Goal: Task Accomplishment & Management: Manage account settings

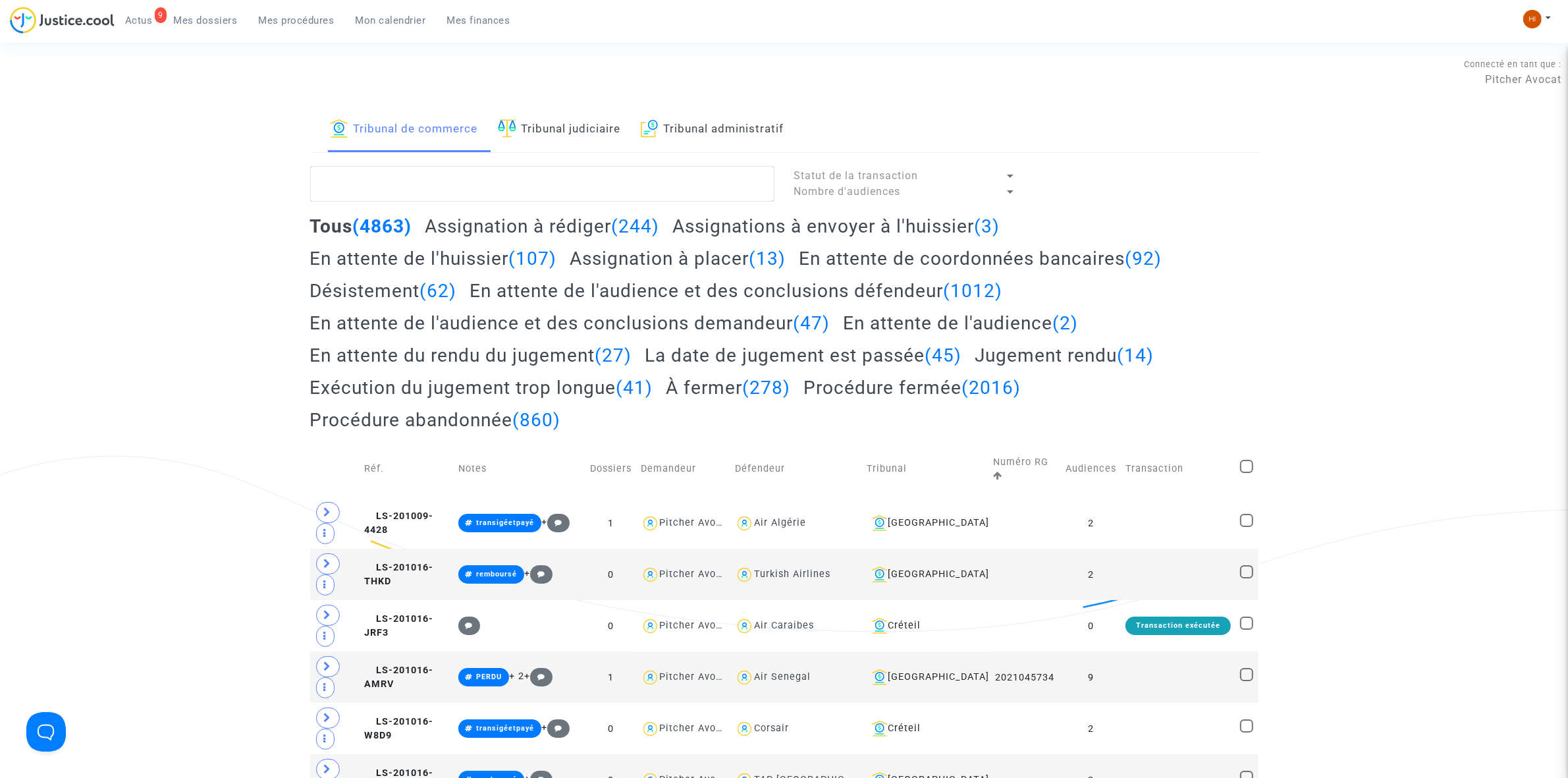
click at [545, 142] on link "Tribunal judiciaire" at bounding box center [559, 130] width 123 height 45
click at [538, 181] on textarea at bounding box center [542, 184] width 464 height 36
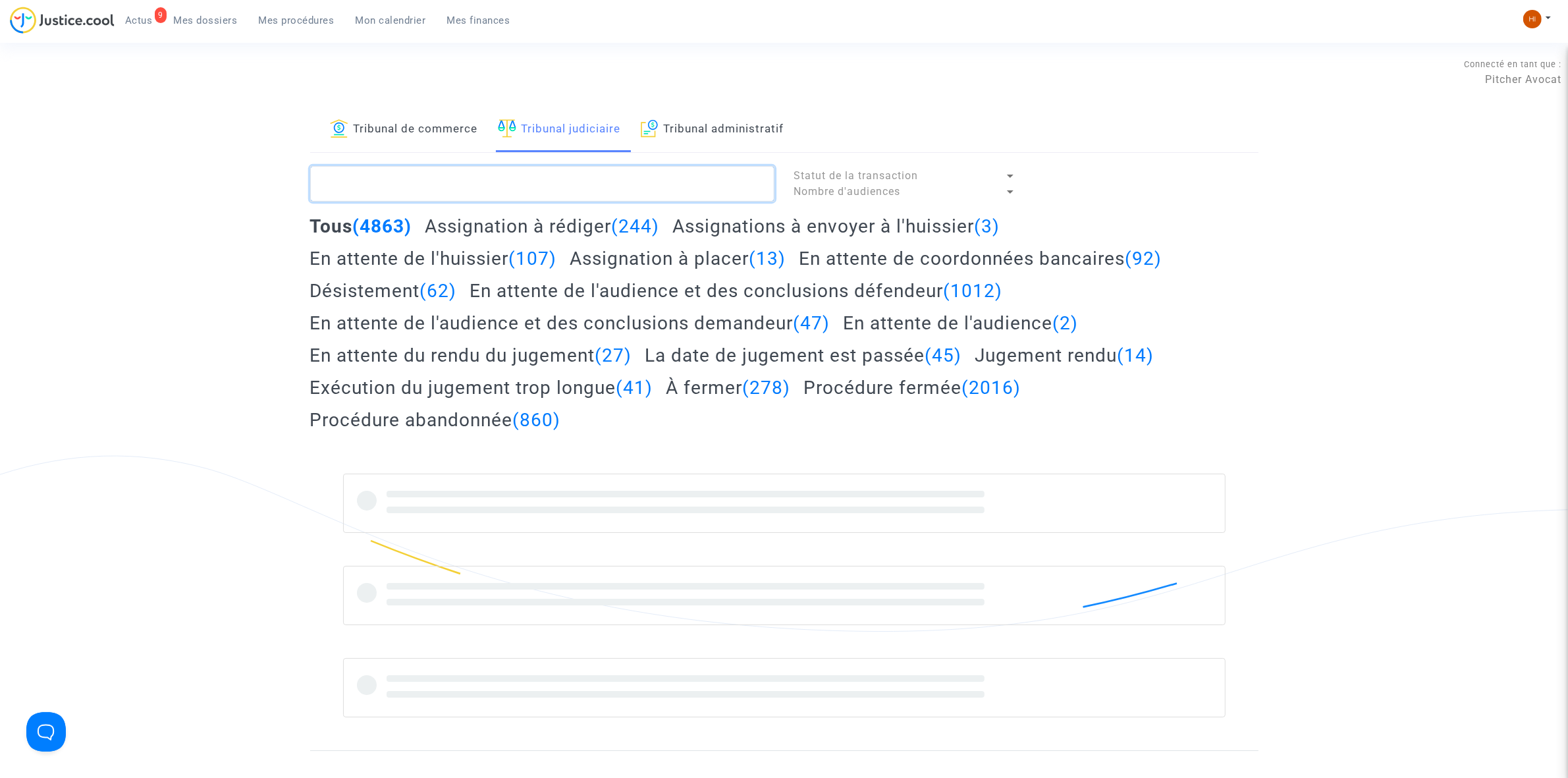
paste textarea "LS-250603-P9C4"
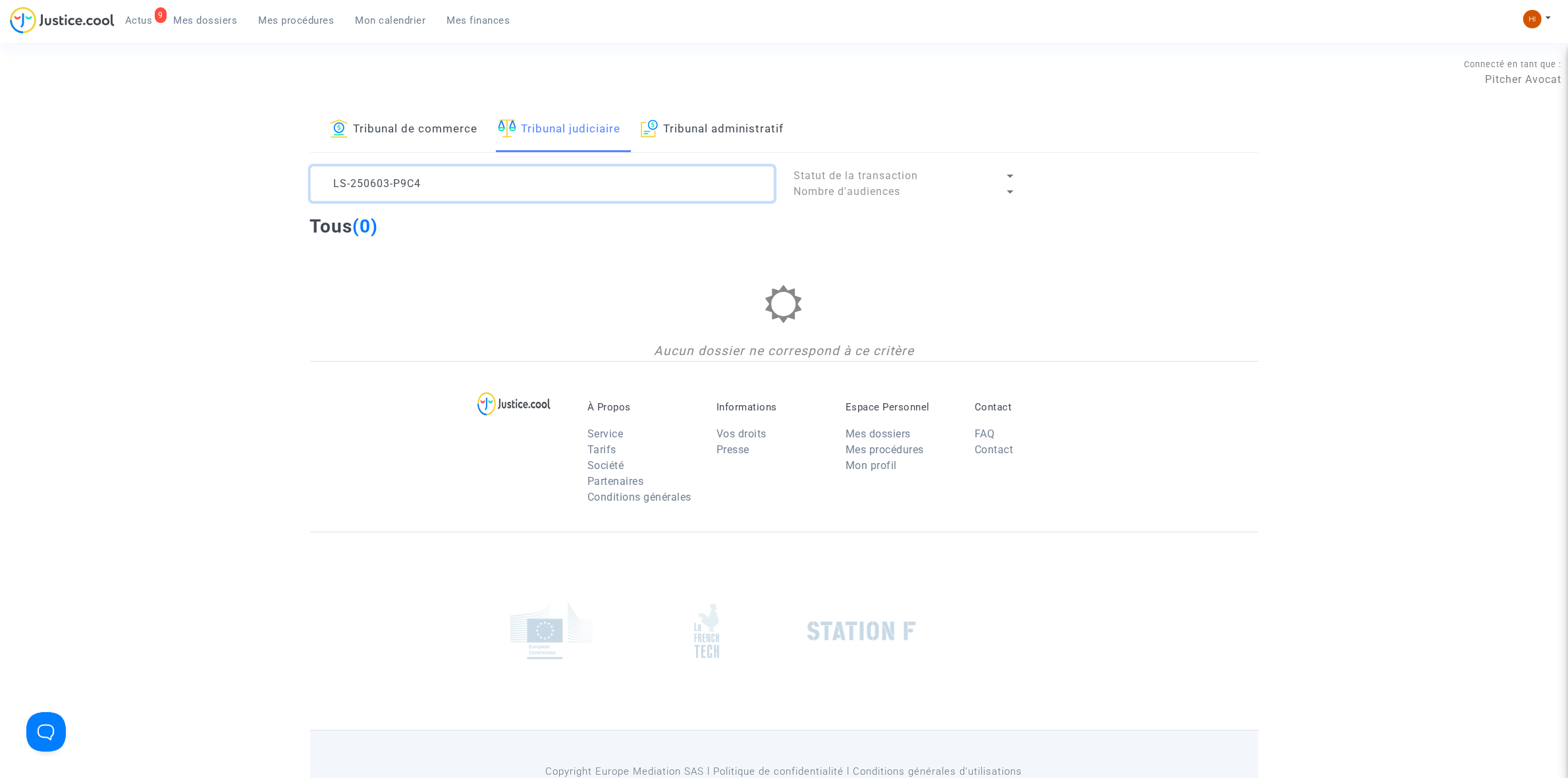
type textarea "LS-250603-P9C4"
click at [474, 123] on link "Tribunal de commerce" at bounding box center [404, 130] width 148 height 45
click at [495, 186] on textarea at bounding box center [542, 184] width 464 height 36
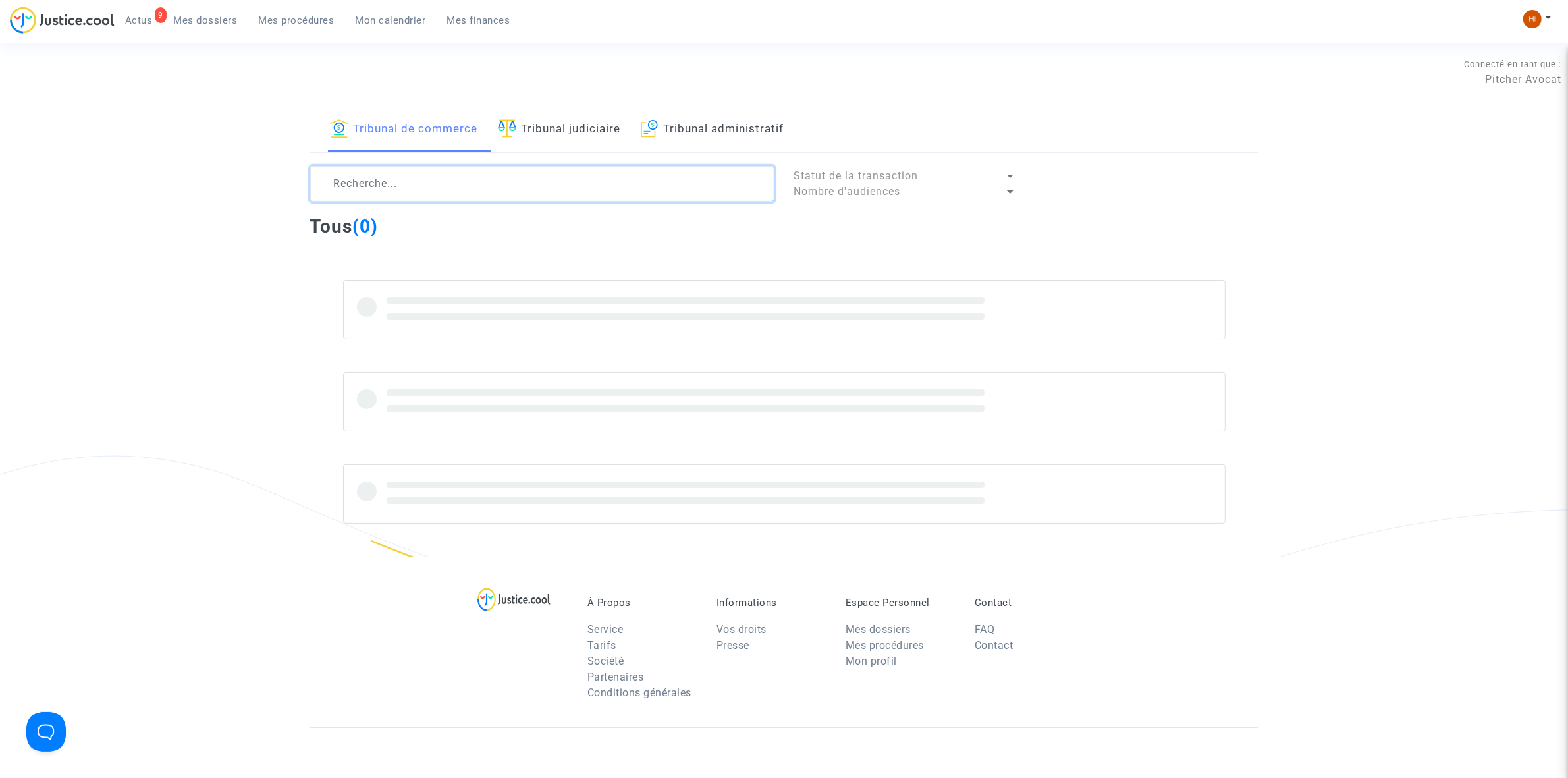
paste textarea "LS-250603-P9C4"
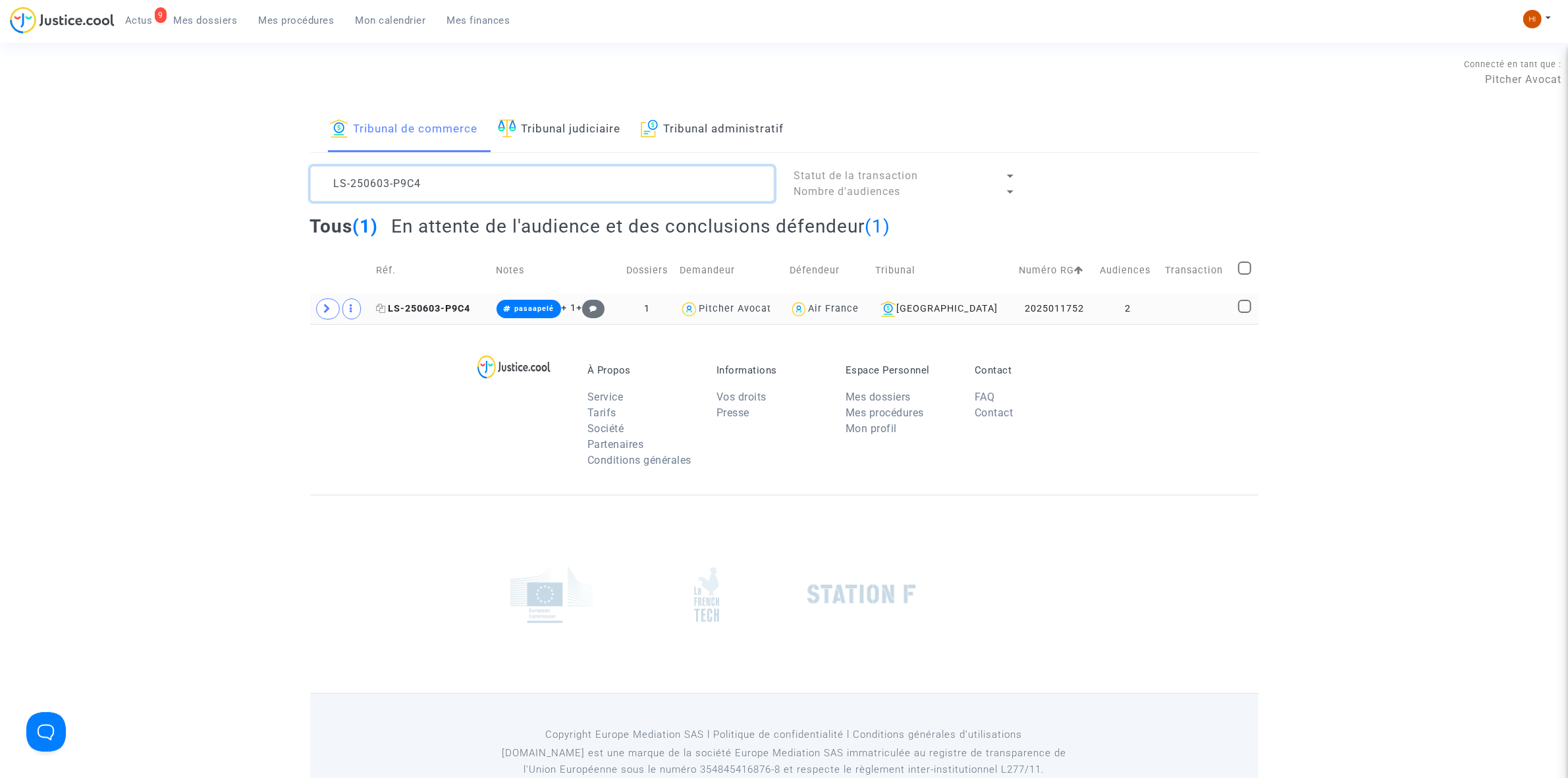
type textarea "LS-250603-P9C4"
click at [425, 305] on span "LS-250603-P9C4" at bounding box center [423, 308] width 94 height 11
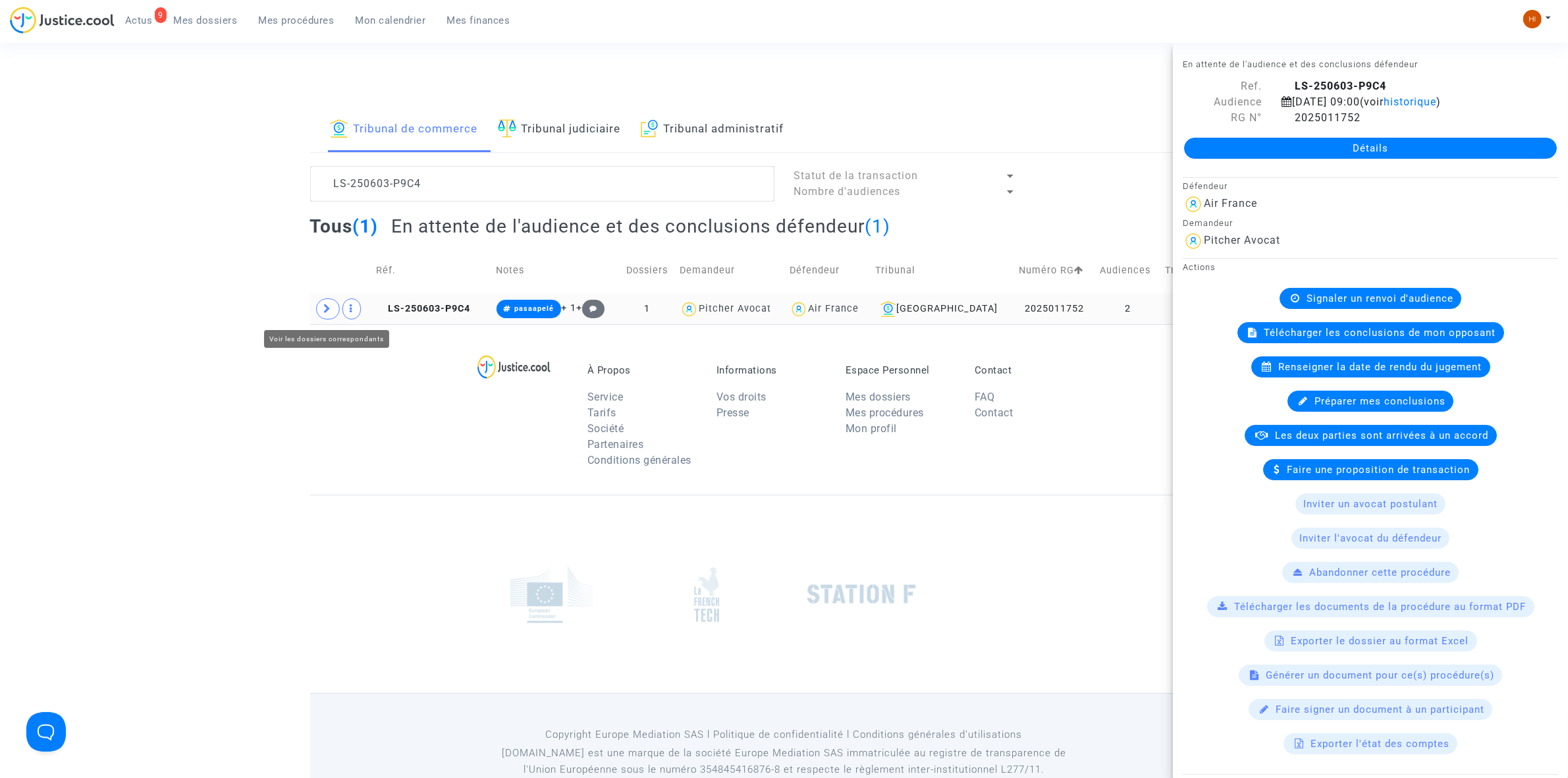
click at [331, 318] on span at bounding box center [328, 309] width 24 height 21
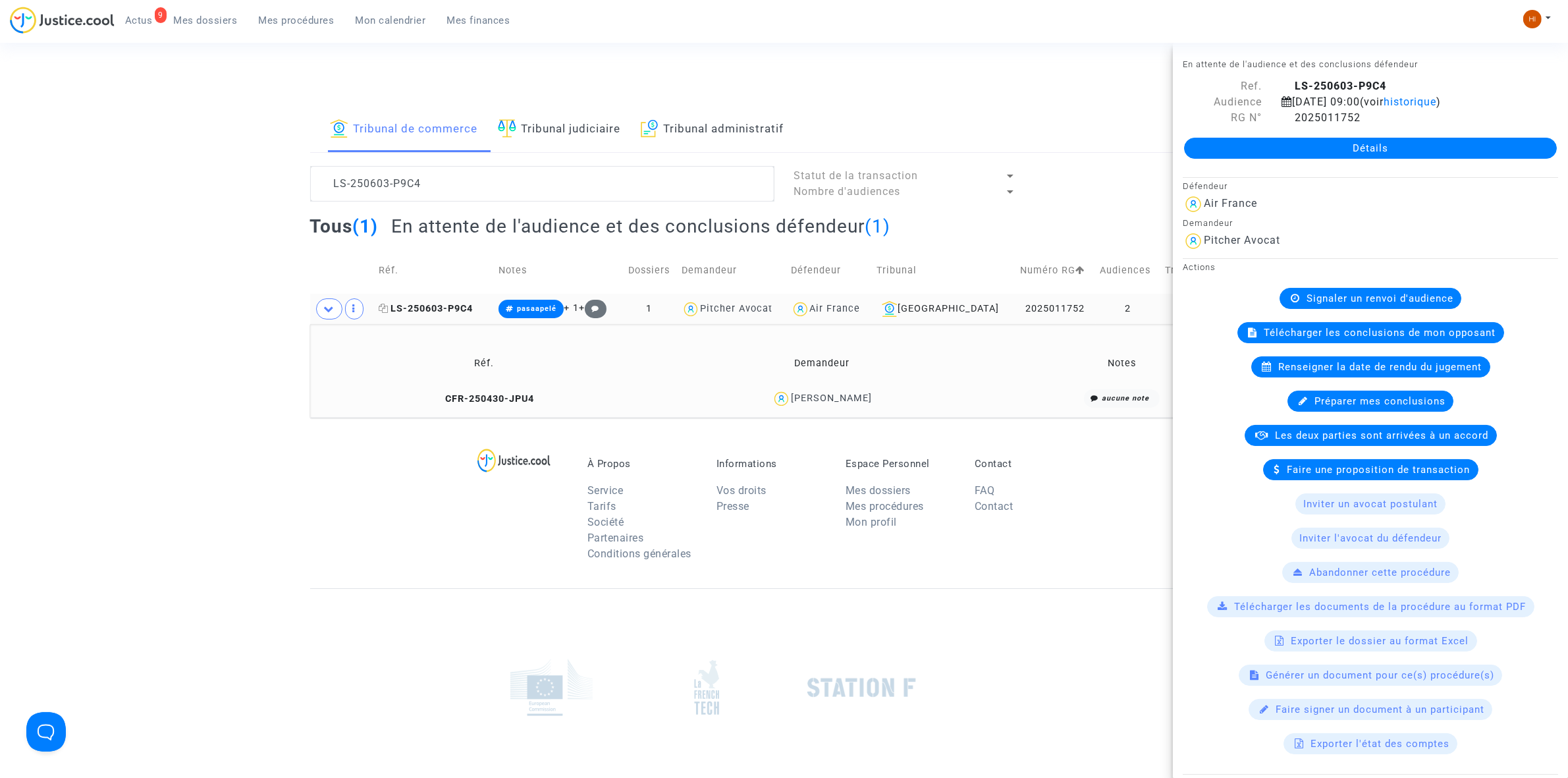
click at [460, 308] on span "LS-250603-P9C4" at bounding box center [426, 308] width 94 height 11
click at [1427, 159] on link "Détails" at bounding box center [1370, 148] width 373 height 21
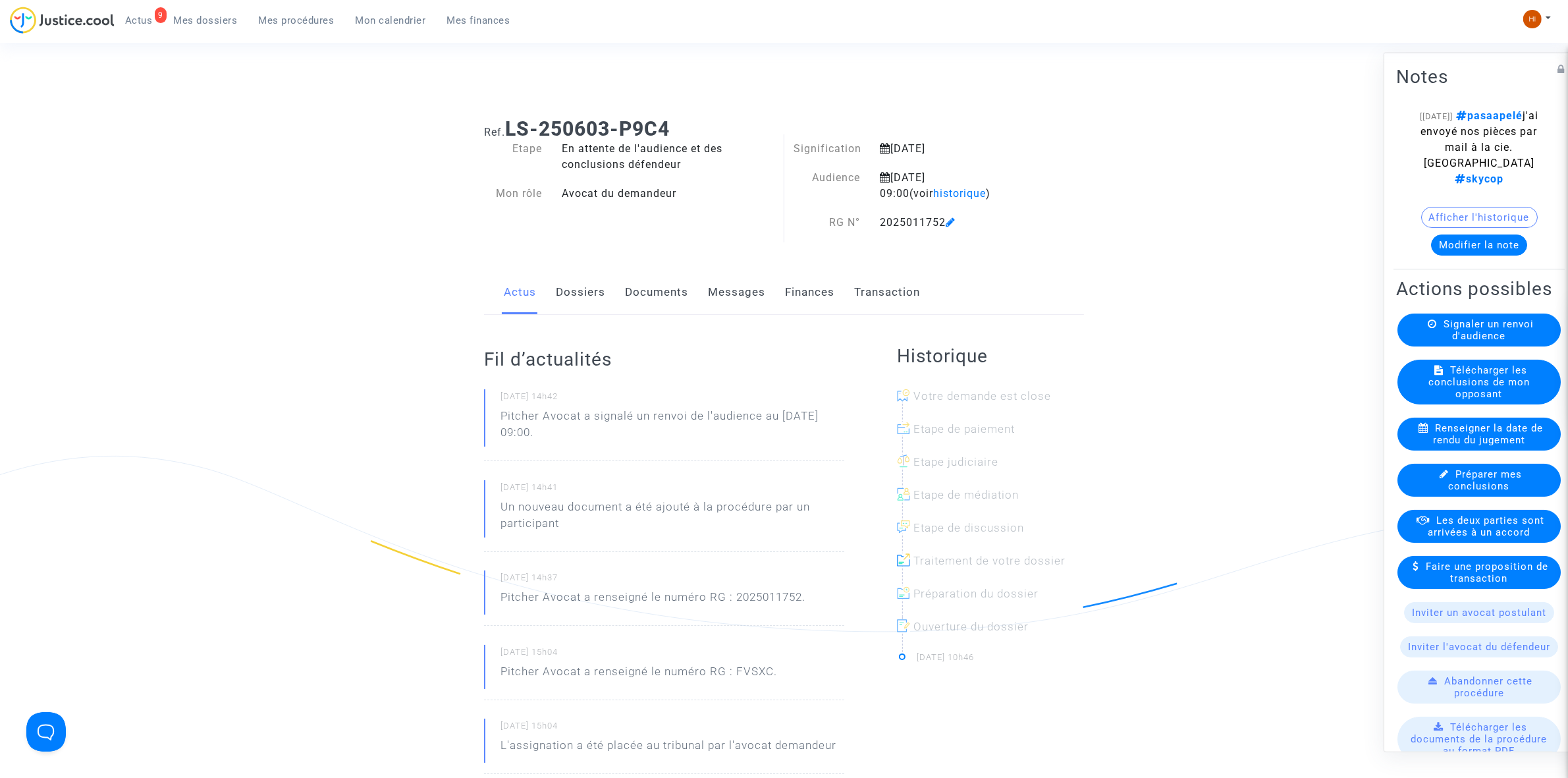
click at [638, 298] on link "Documents" at bounding box center [657, 292] width 63 height 44
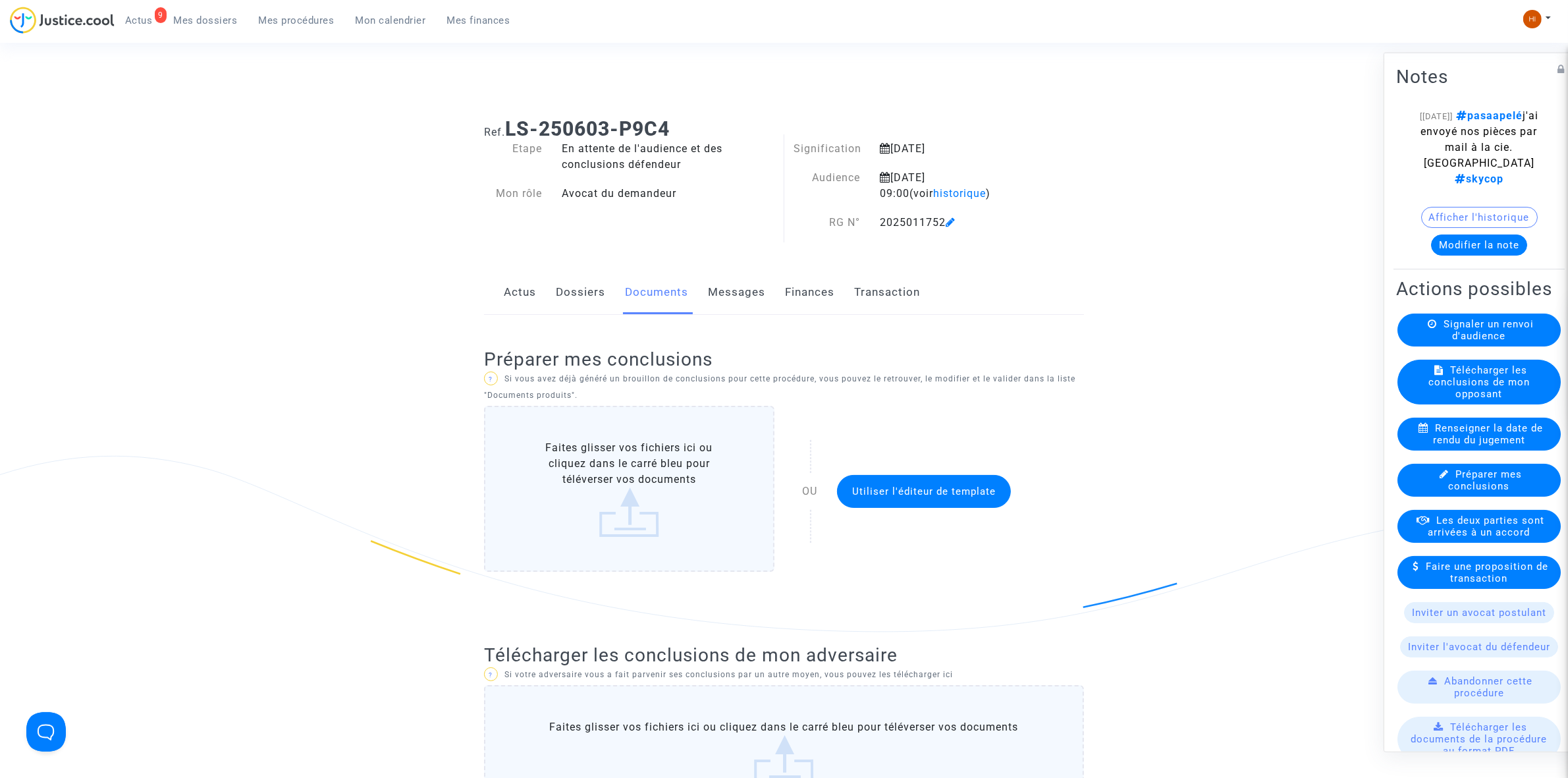
click at [577, 290] on link "Dossiers" at bounding box center [580, 292] width 50 height 44
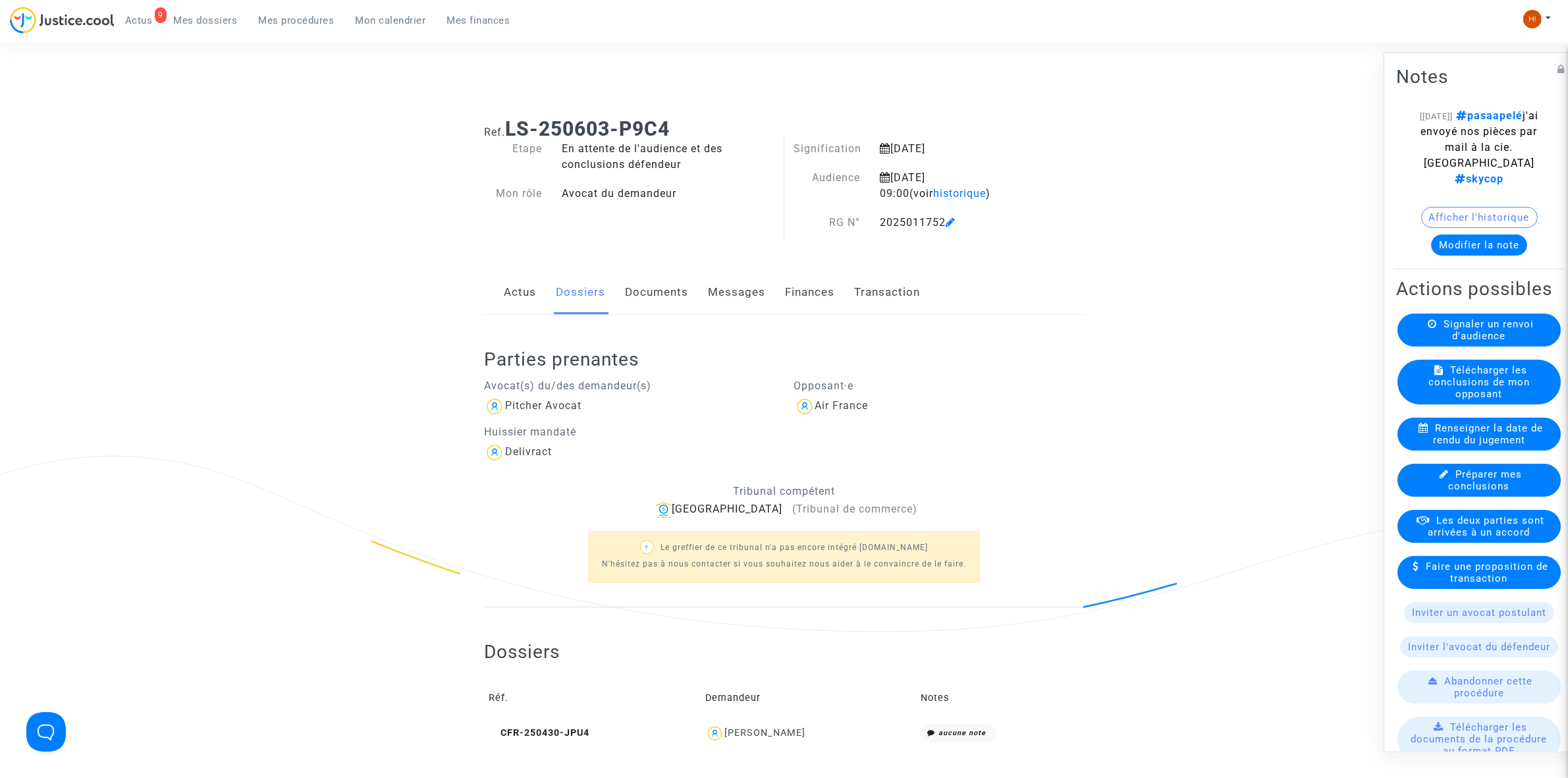
click at [612, 288] on div "Actus Dossiers Documents Messages Finances Transaction" at bounding box center [784, 292] width 600 height 44
click at [638, 294] on link "Documents" at bounding box center [657, 292] width 63 height 44
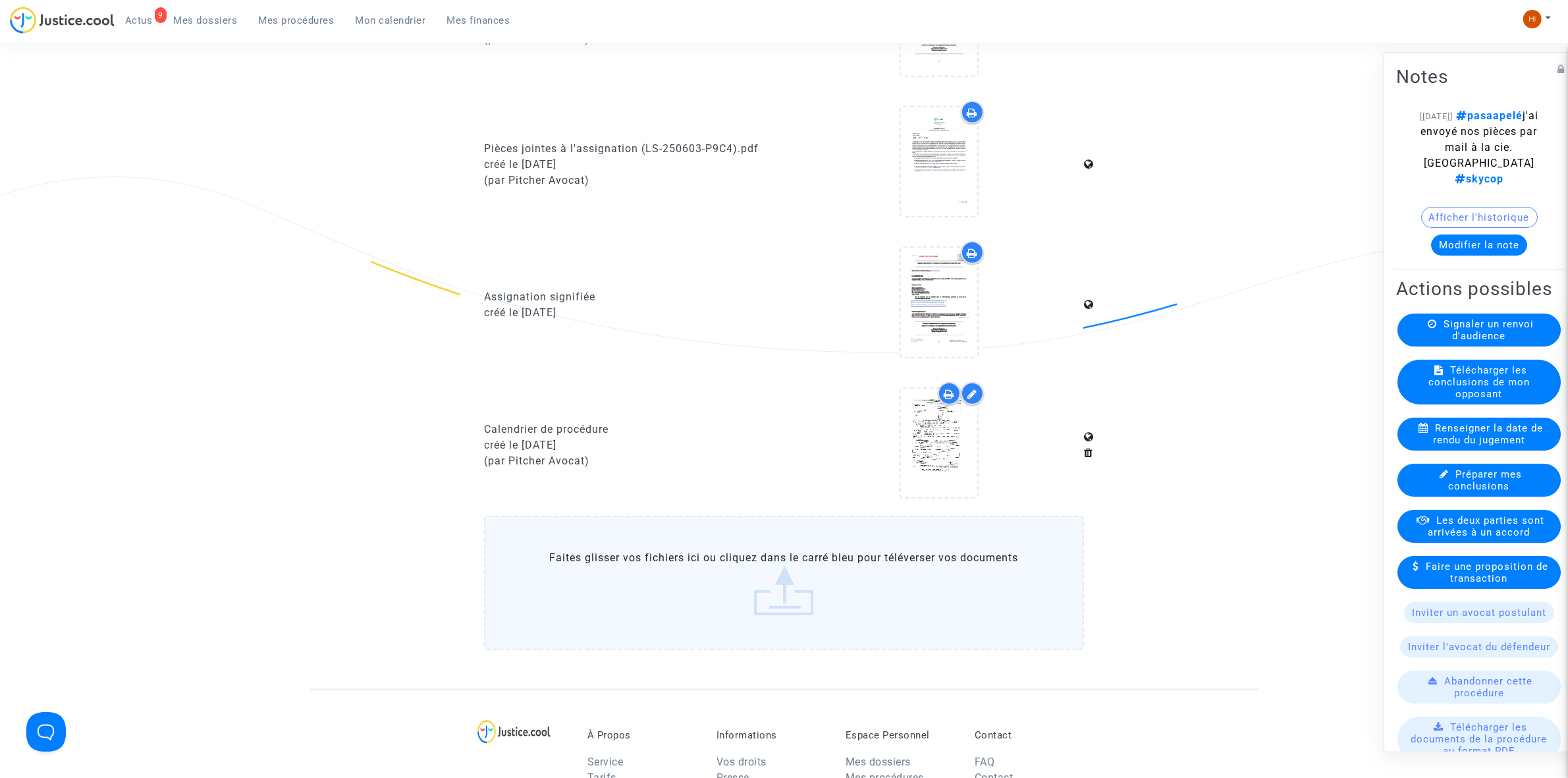
scroll to position [1318, 0]
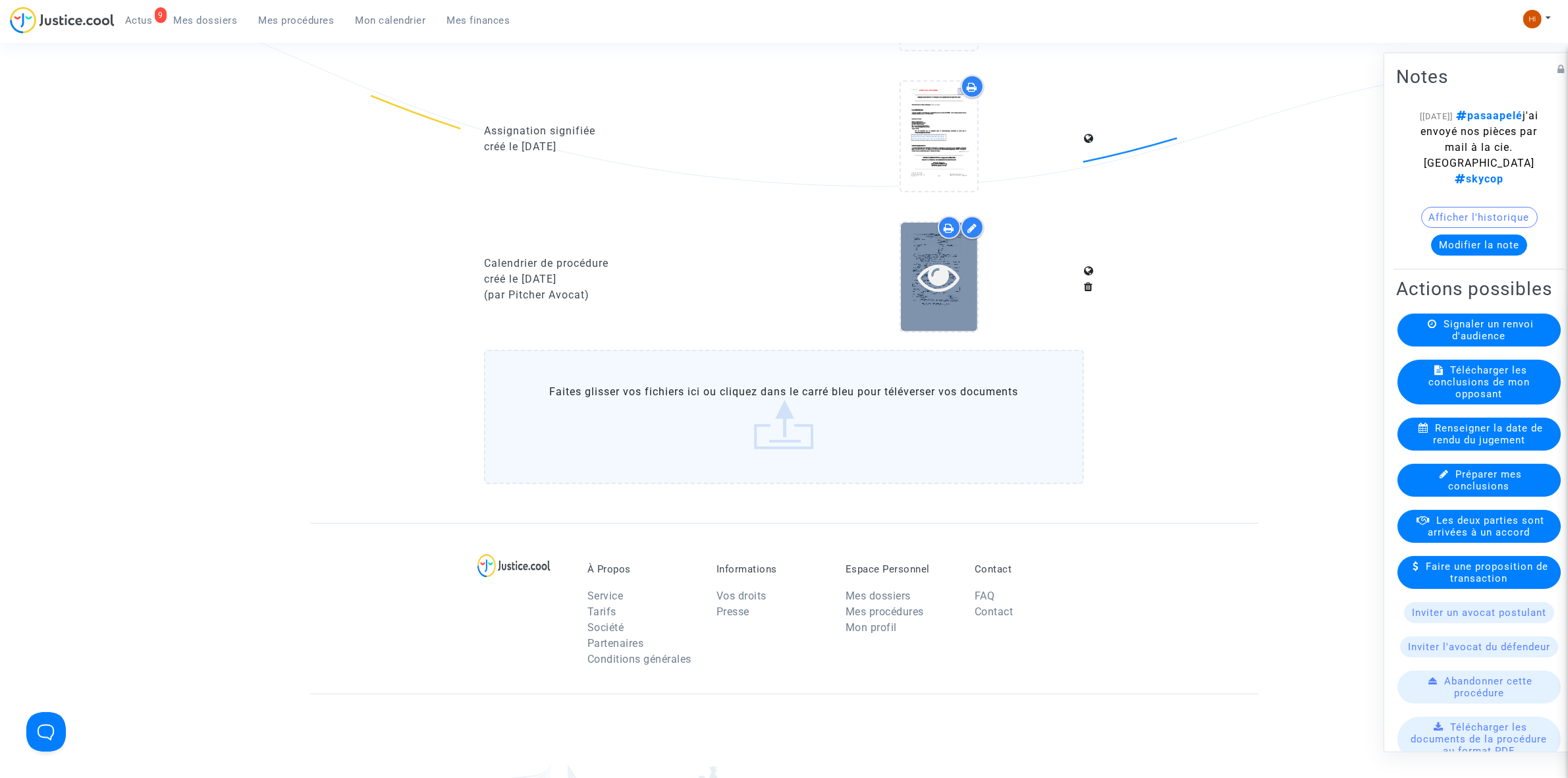
click at [950, 293] on div at bounding box center [939, 277] width 77 height 108
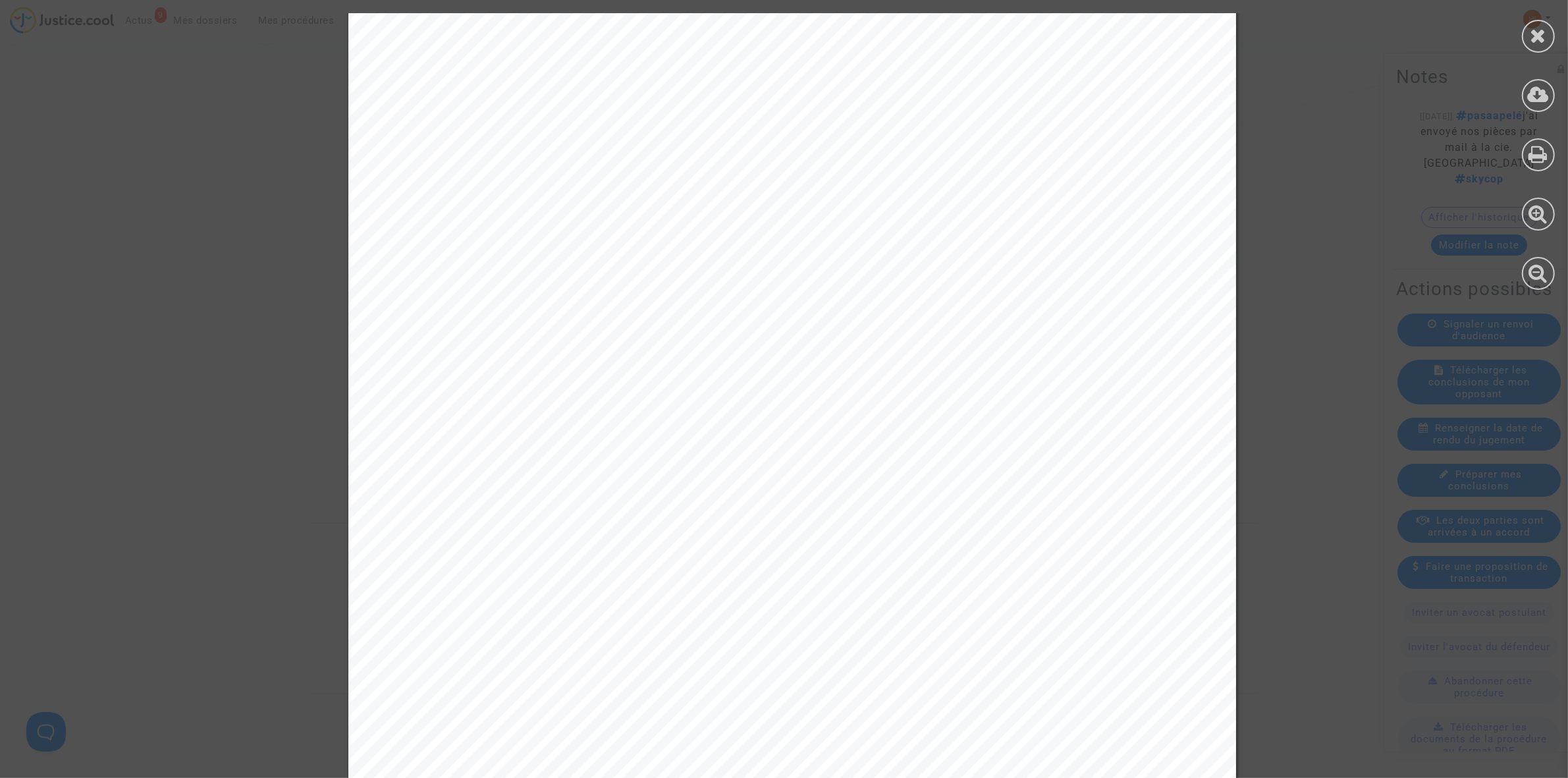
scroll to position [329, 0]
click at [1539, 34] on icon at bounding box center [1538, 36] width 17 height 20
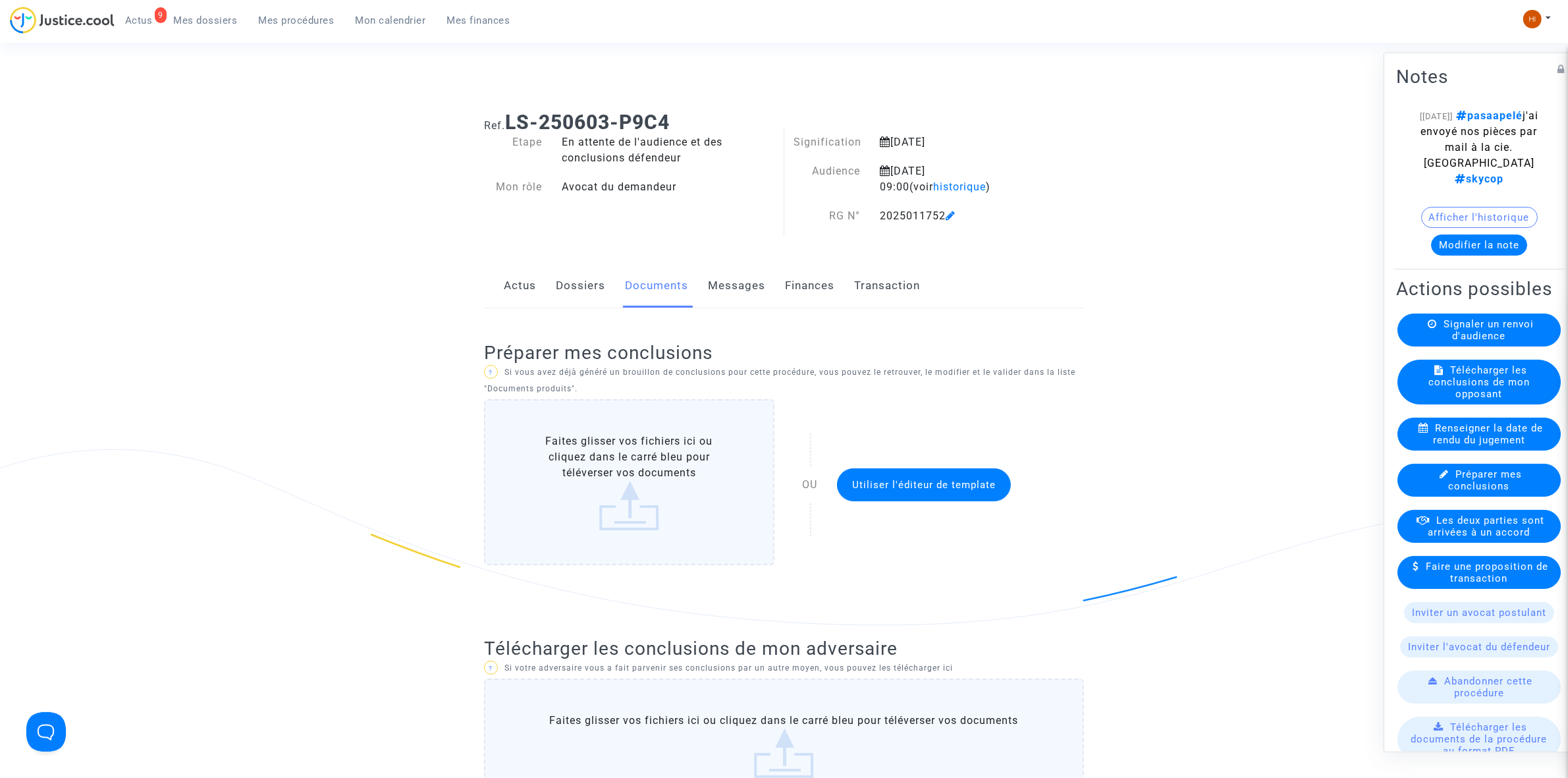
scroll to position [0, 0]
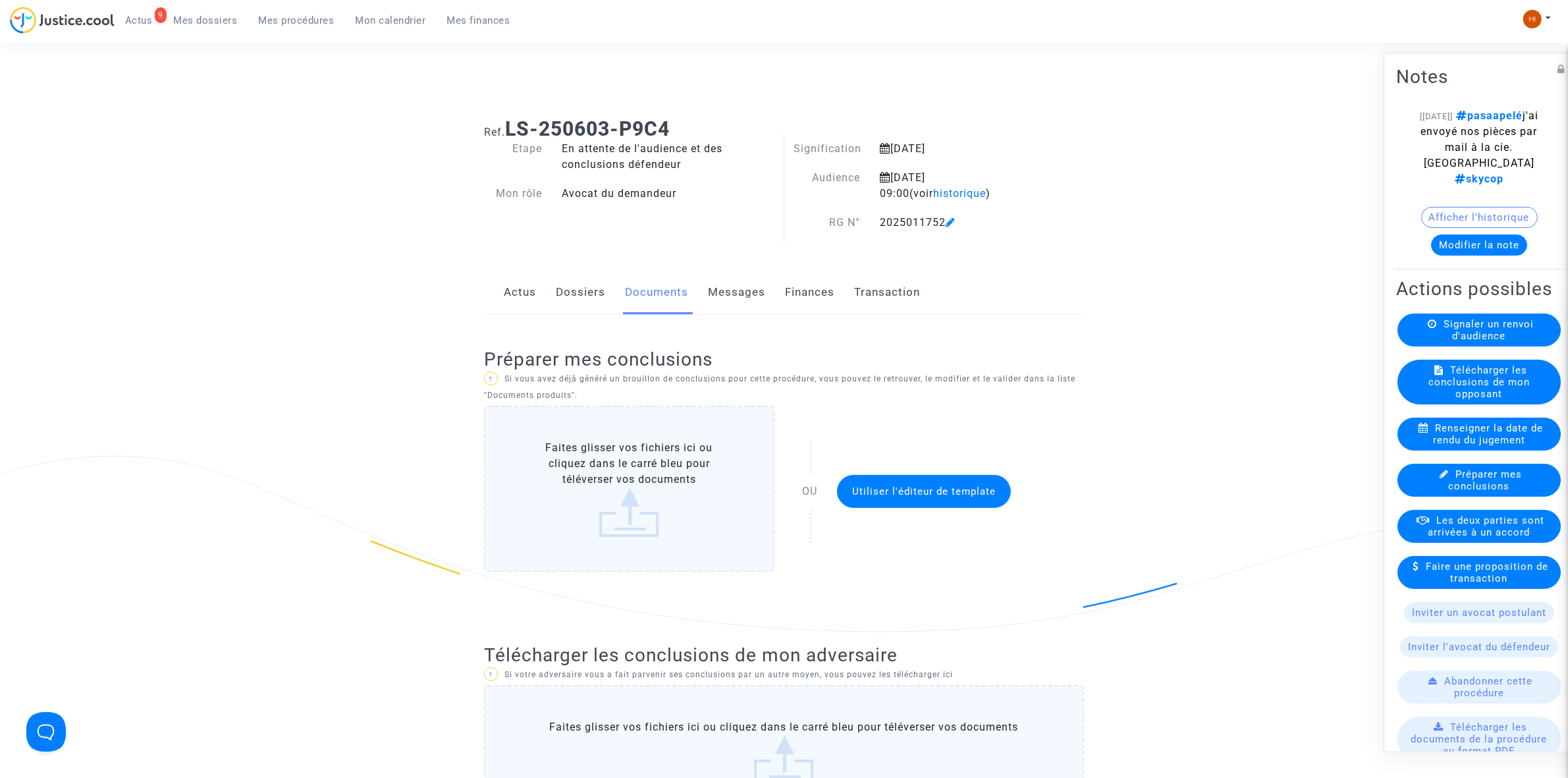
click at [1443, 346] on div "Signaler un renvoi d'audience" at bounding box center [1479, 329] width 163 height 33
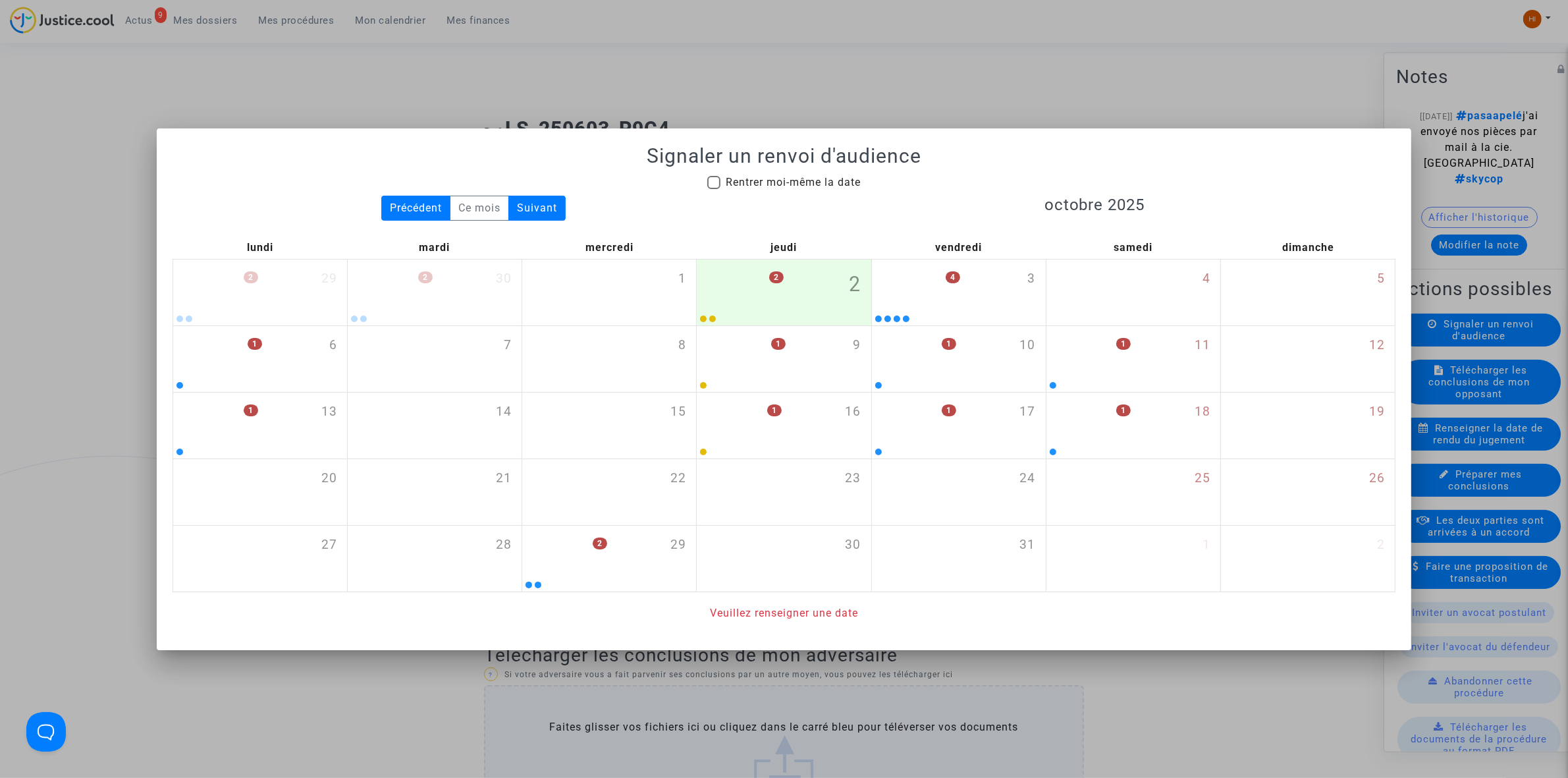
click at [796, 187] on span "Rentrer moi-même la date" at bounding box center [793, 182] width 135 height 13
click at [714, 189] on input "Rentrer moi-même la date" at bounding box center [713, 189] width 1 height 1
checkbox input "true"
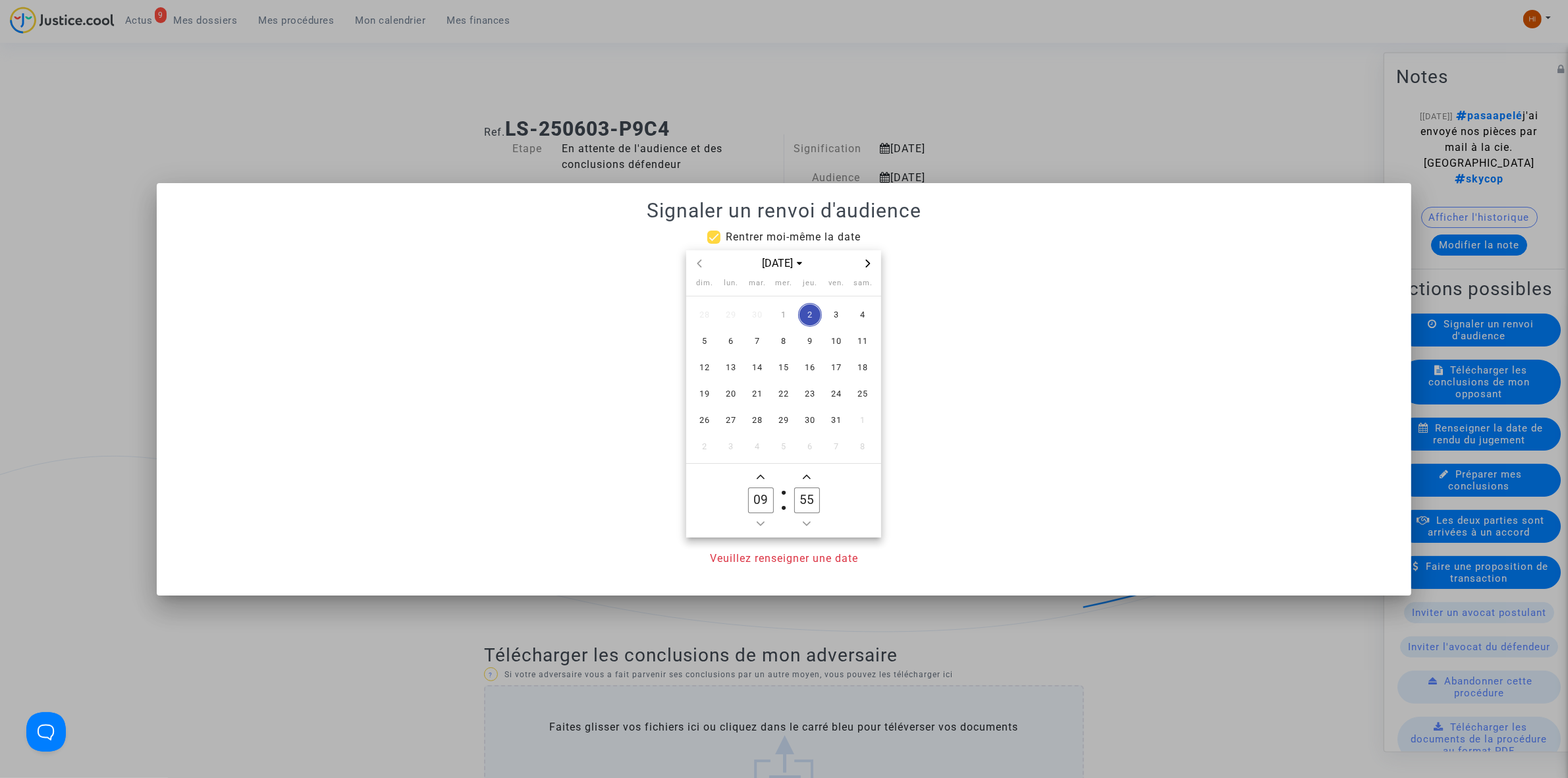
click at [864, 264] on icon "Next month" at bounding box center [868, 263] width 8 height 8
click at [845, 346] on span "7" at bounding box center [837, 341] width 24 height 24
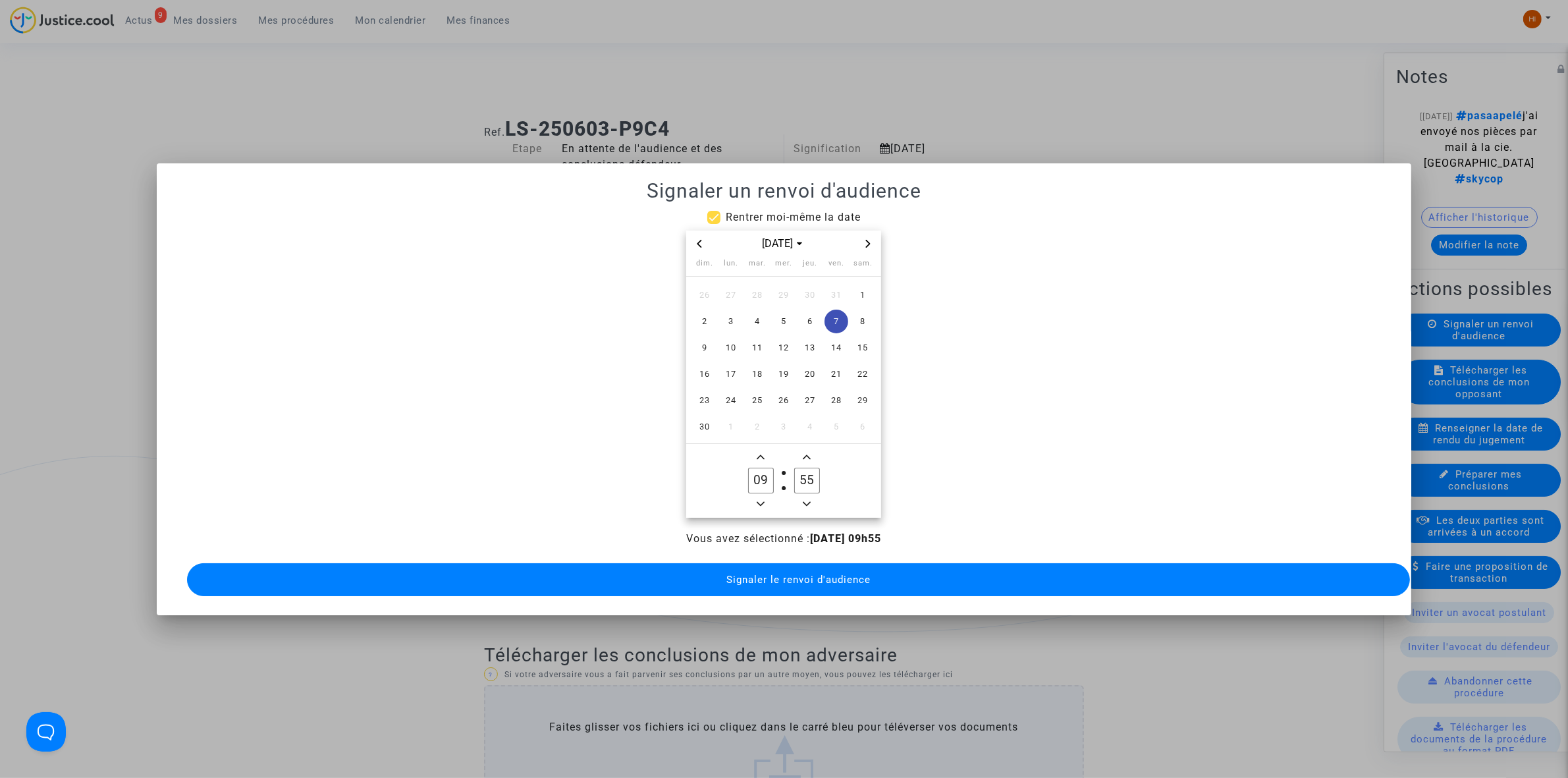
drag, startPoint x: 921, startPoint y: 186, endPoint x: 922, endPoint y: 316, distance: 130.0
click at [922, 316] on div "Signaler un renvoi d'audience Rentrer moi-même la date [DATE] dim. lun. mar. me…" at bounding box center [784, 389] width 1223 height 420
click at [940, 85] on div at bounding box center [784, 389] width 1568 height 778
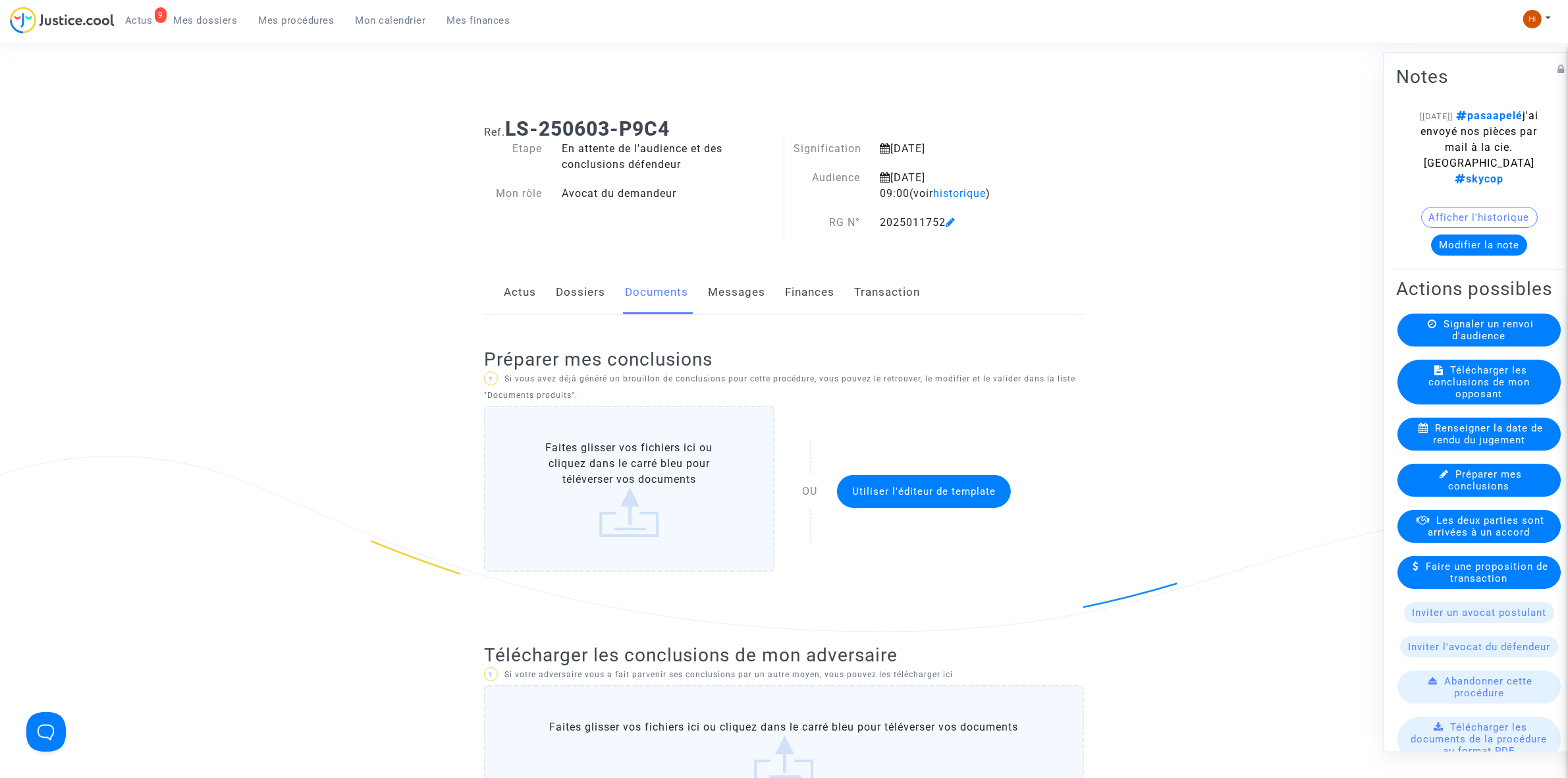
click at [1438, 346] on div "Signaler un renvoi d'audience" at bounding box center [1479, 329] width 163 height 33
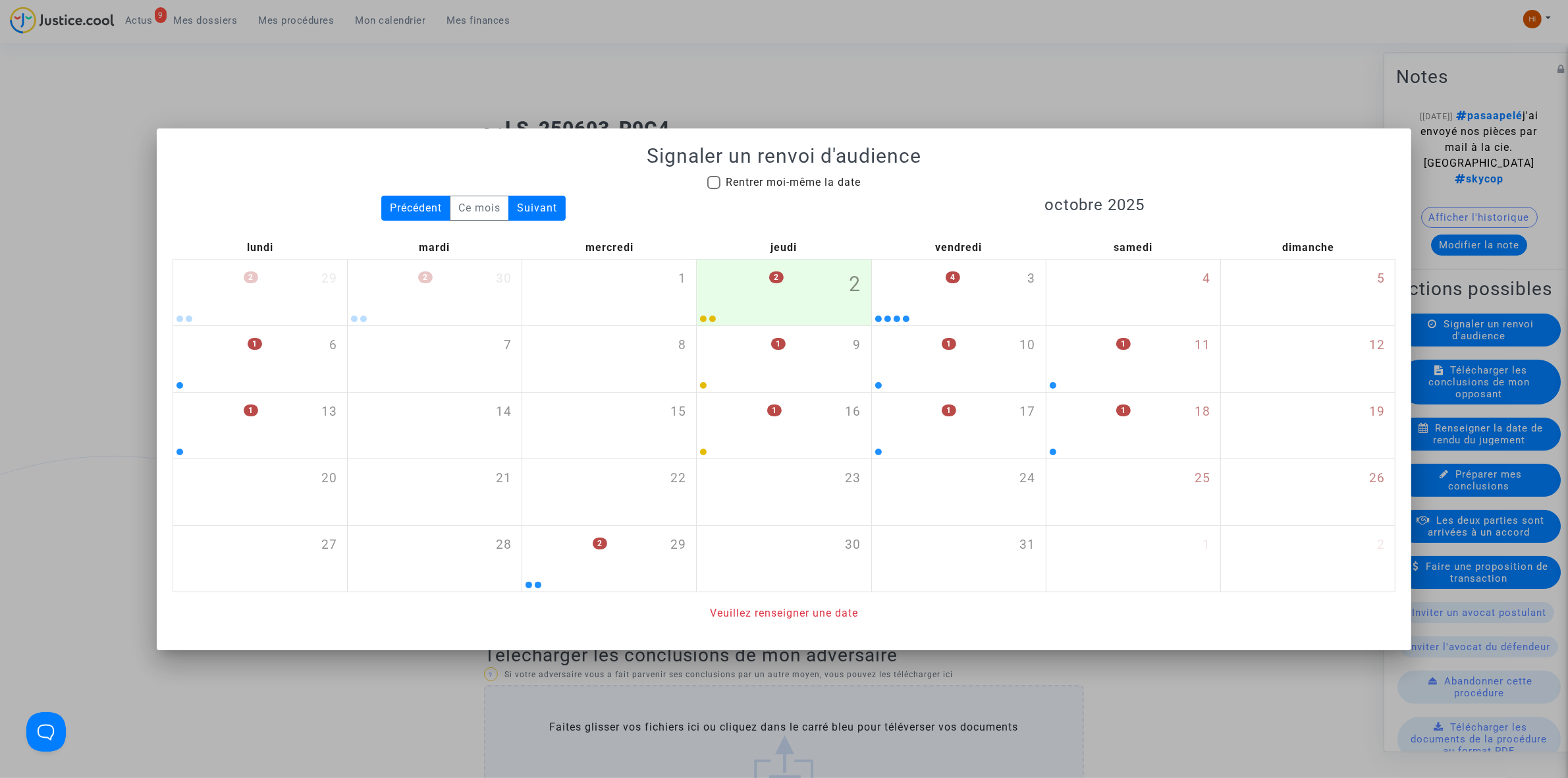
click at [828, 172] on div "Signaler un renvoi d'audience Rentrer moi-même la date Précédent Ce mois Suivan…" at bounding box center [784, 382] width 1223 height 477
click at [829, 187] on span "Rentrer moi-même la date" at bounding box center [793, 182] width 135 height 13
click at [714, 189] on input "Rentrer moi-même la date" at bounding box center [713, 189] width 1 height 1
checkbox input "true"
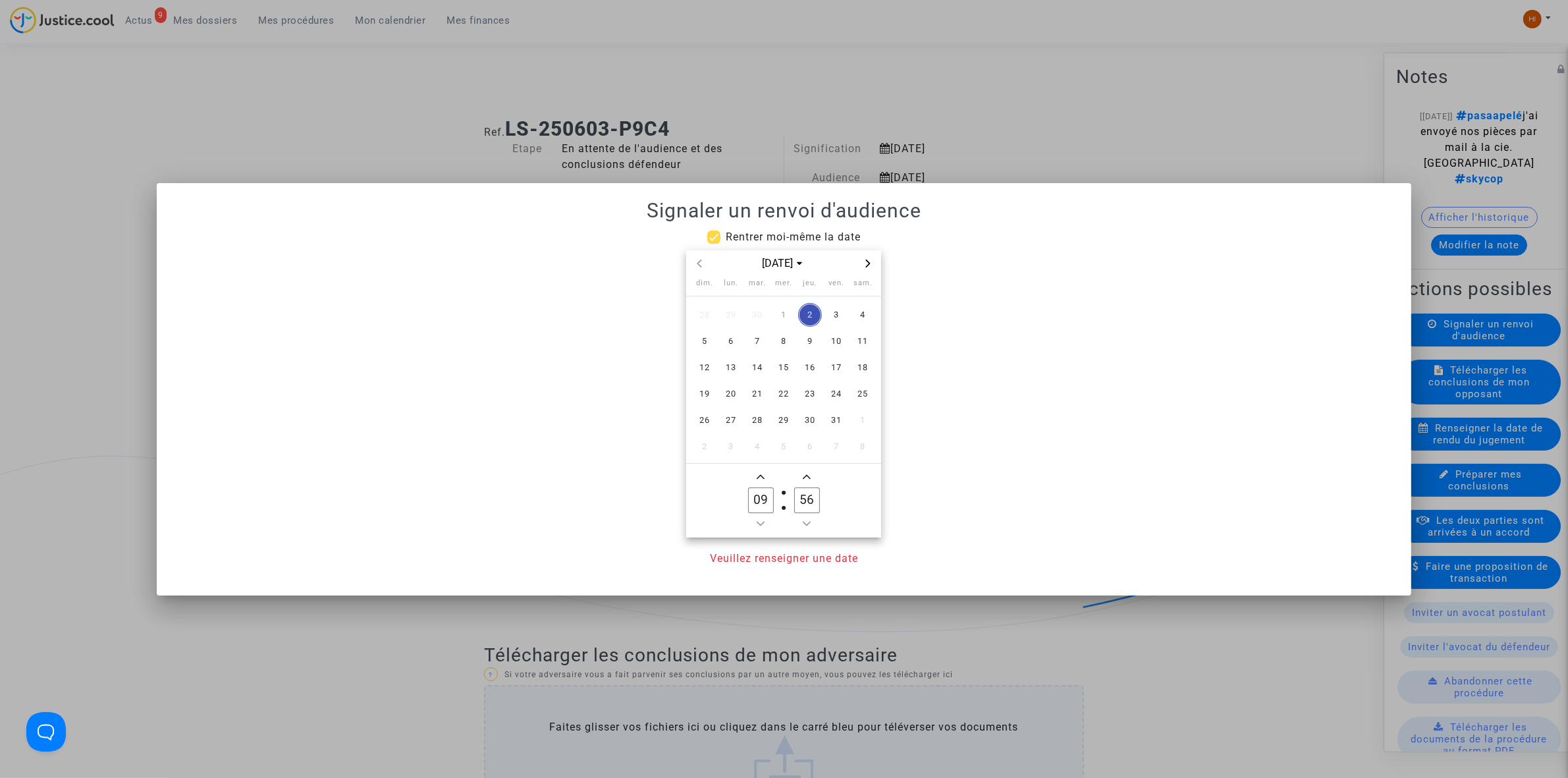
click at [876, 258] on div "[DATE]" at bounding box center [784, 263] width 195 height 27
click at [870, 261] on icon "Next month" at bounding box center [868, 263] width 8 height 8
click at [840, 336] on span "7" at bounding box center [837, 341] width 24 height 24
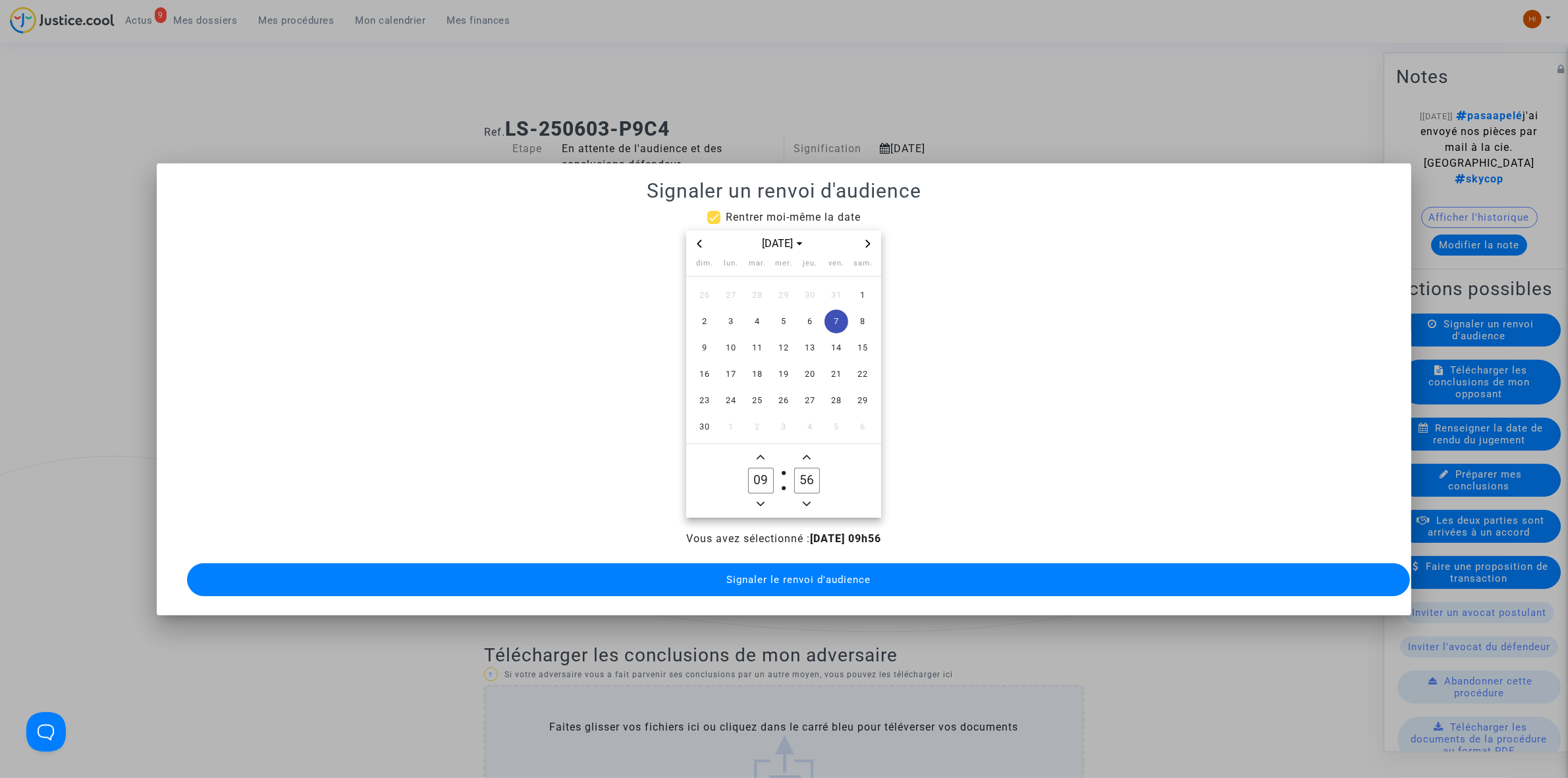
click at [809, 482] on input "56" at bounding box center [807, 480] width 25 height 25
type input "00"
click at [812, 574] on span "Signaler le renvoi d'audience" at bounding box center [798, 580] width 144 height 12
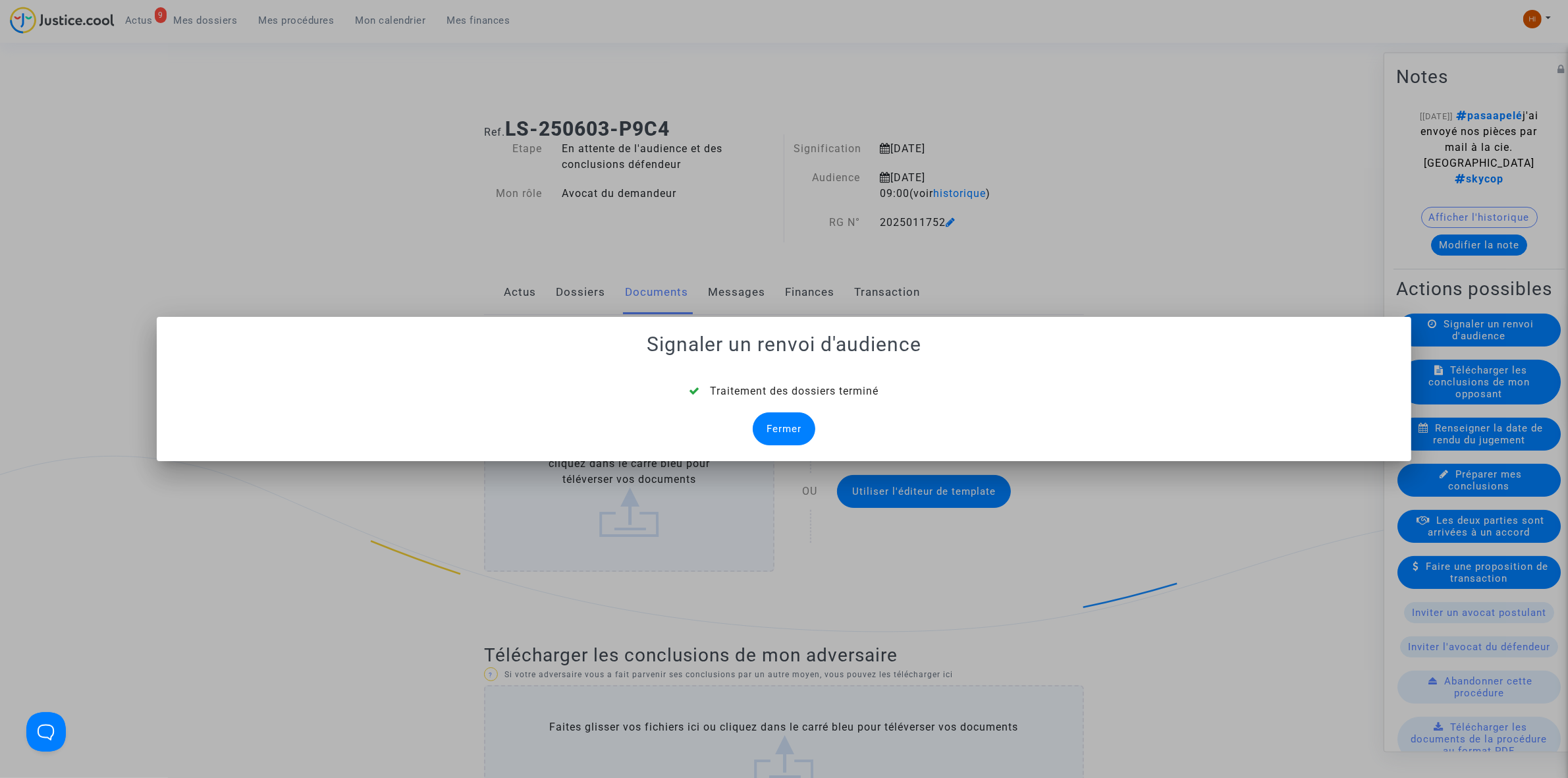
click at [779, 429] on div "Fermer" at bounding box center [784, 429] width 63 height 33
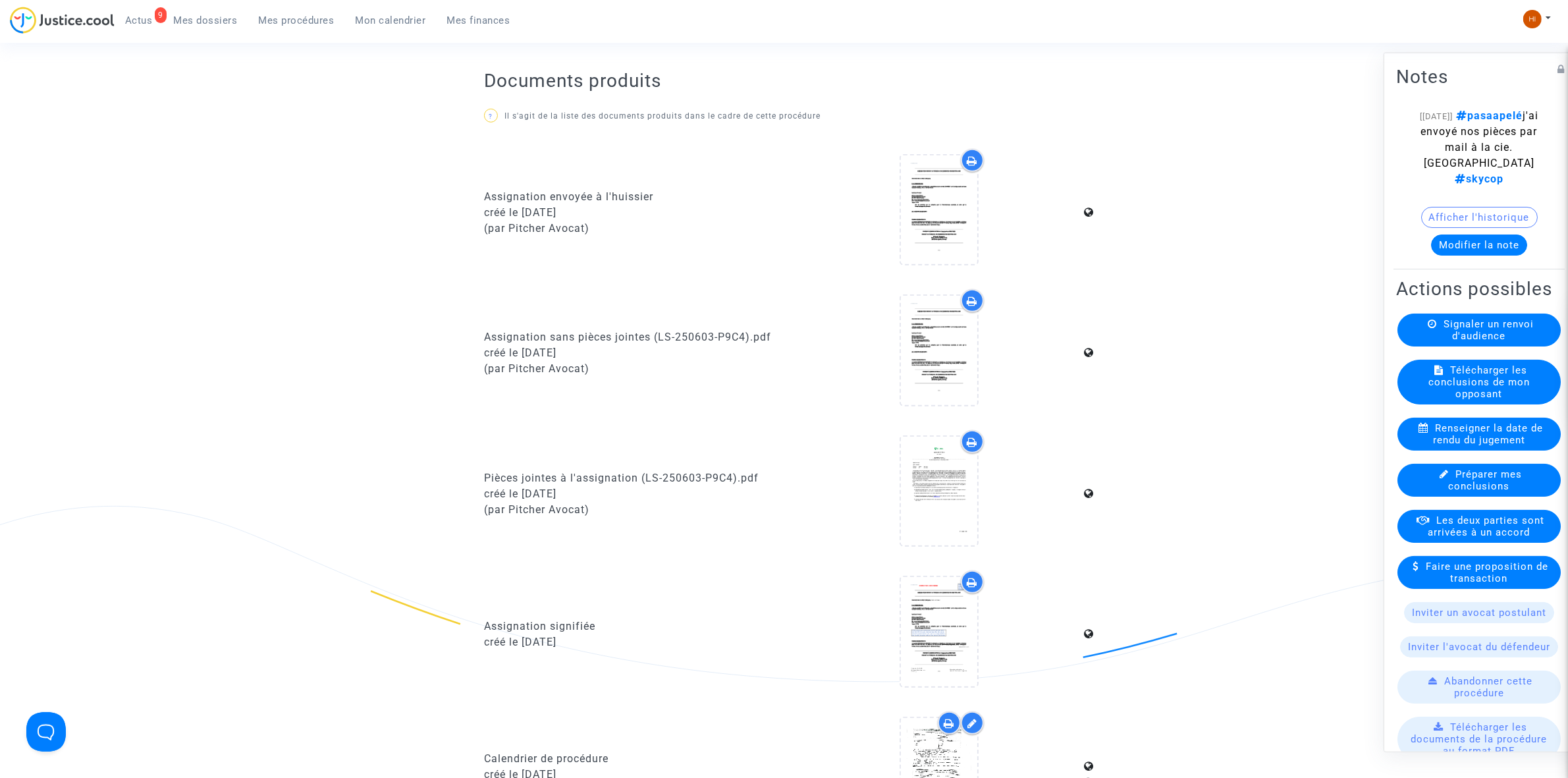
scroll to position [824, 0]
drag, startPoint x: 278, startPoint y: 23, endPoint x: 130, endPoint y: 208, distance: 236.9
click at [278, 23] on span "Mes procédures" at bounding box center [296, 21] width 76 height 12
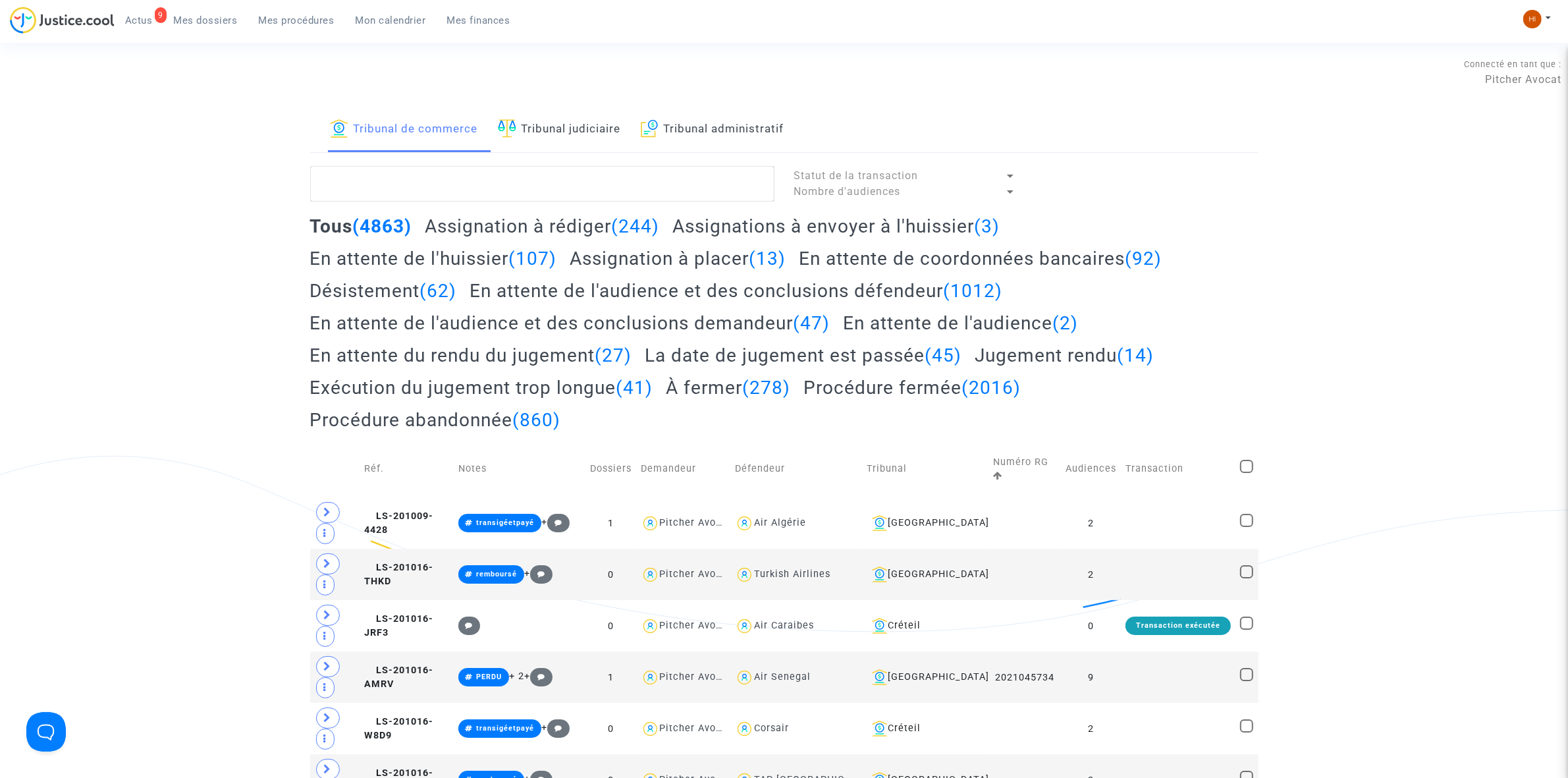
click at [598, 136] on link "Tribunal judiciaire" at bounding box center [559, 130] width 123 height 45
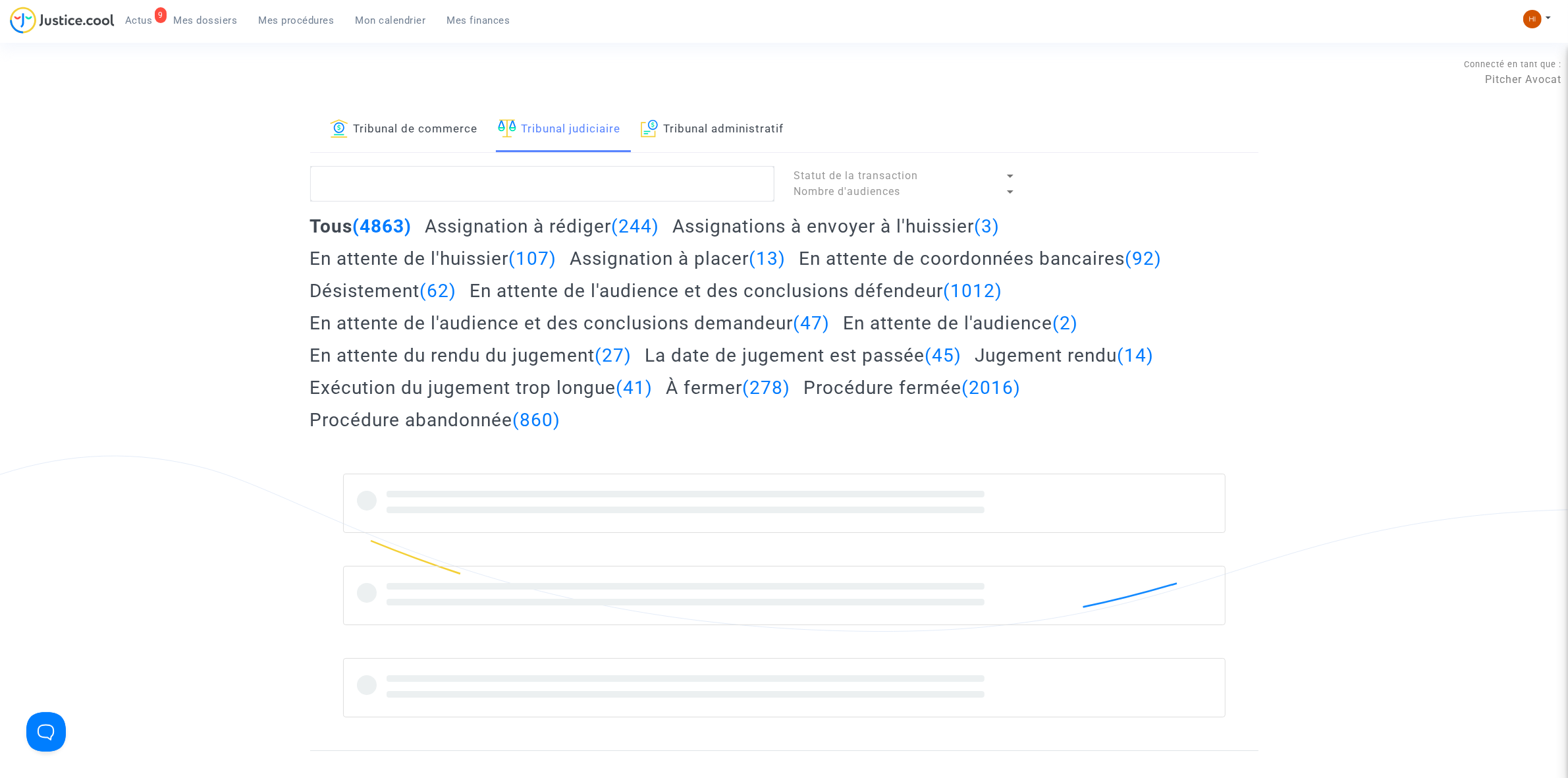
drag, startPoint x: 466, startPoint y: 122, endPoint x: 465, endPoint y: 159, distance: 37.0
click at [466, 122] on link "Tribunal de commerce" at bounding box center [404, 130] width 148 height 45
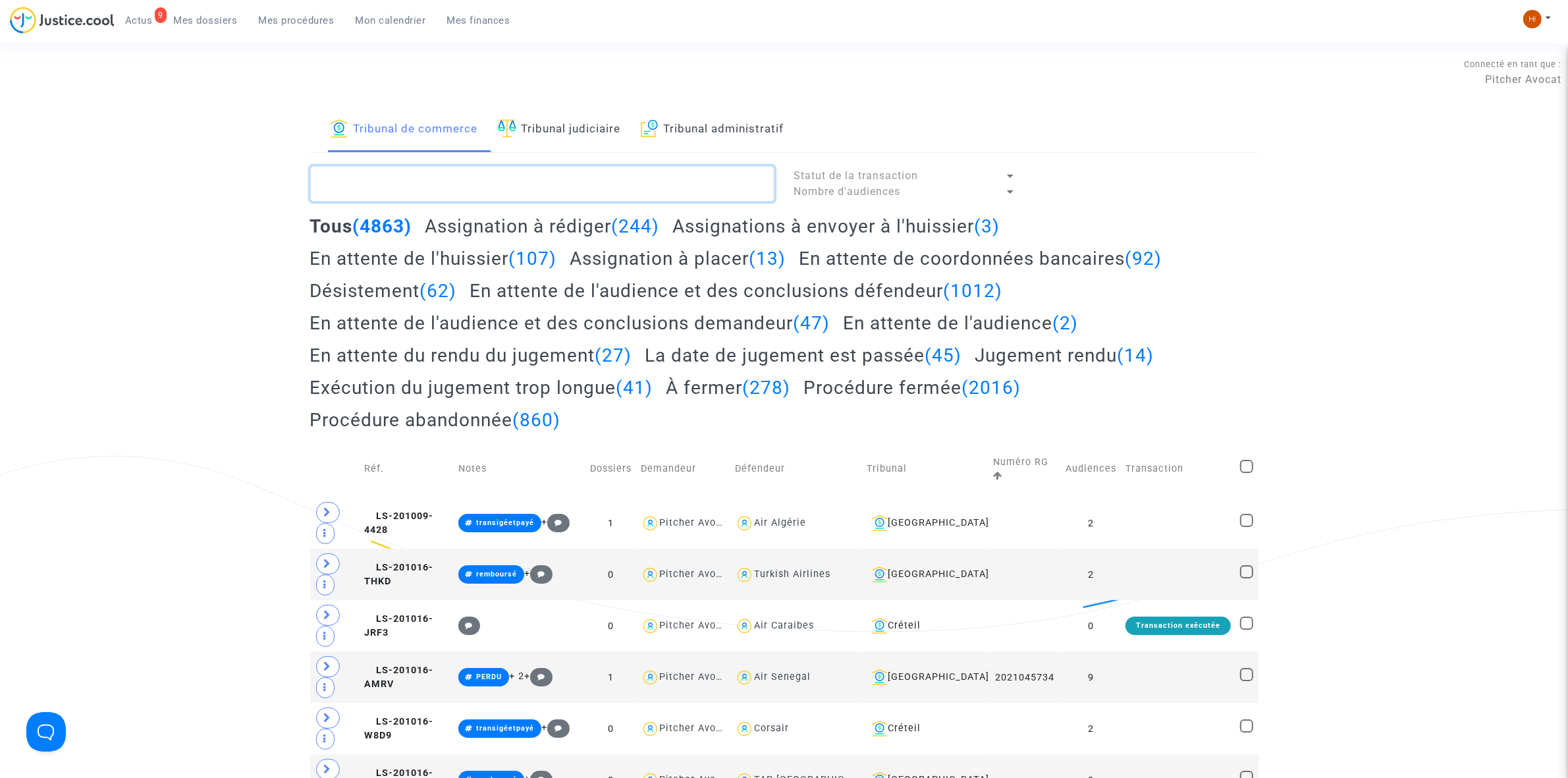
click at [460, 180] on textarea at bounding box center [542, 184] width 464 height 36
paste textarea "LS-250430-UKDW"
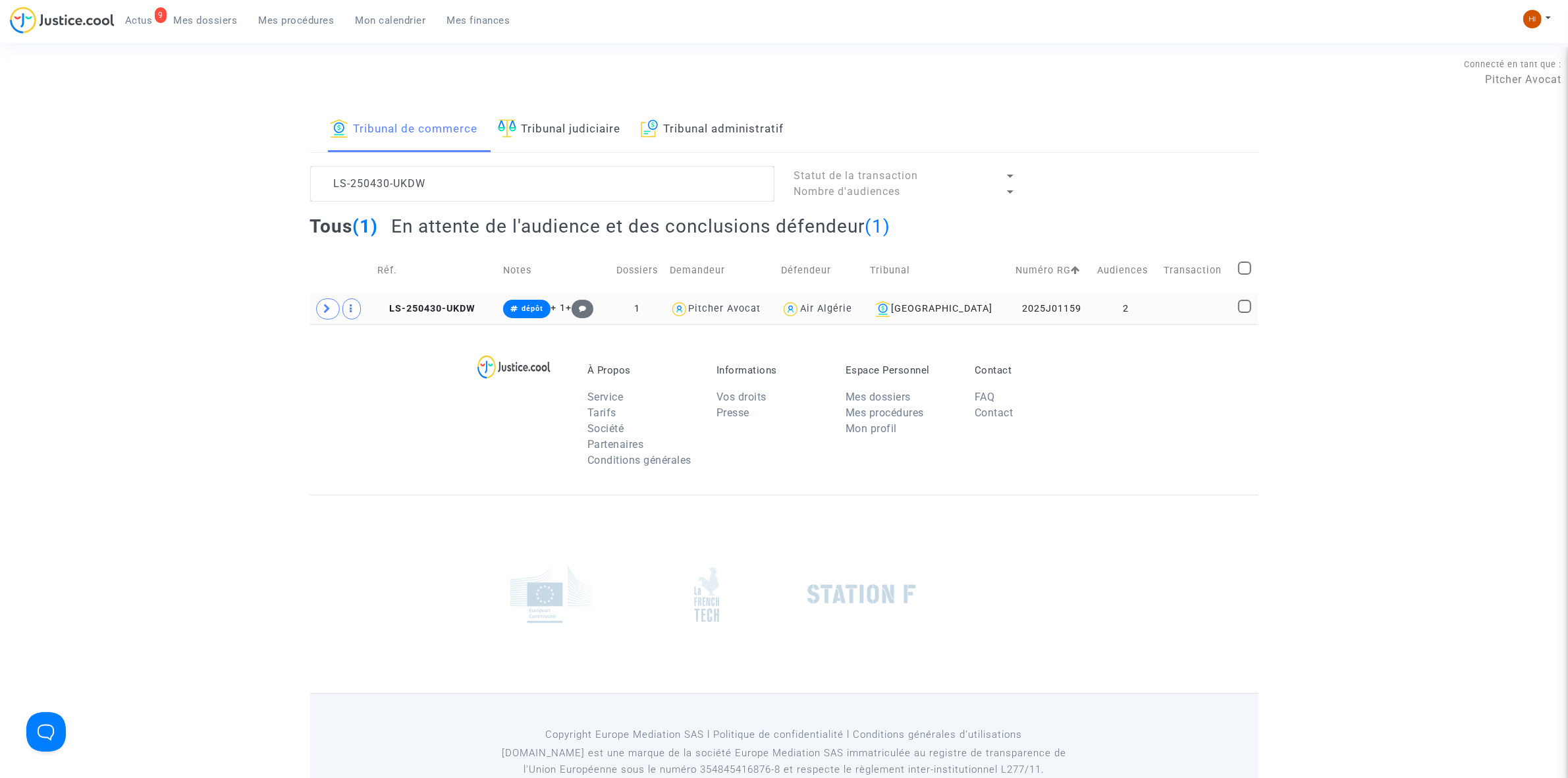
click at [449, 303] on copy "LS-250430-UKDW" at bounding box center [427, 308] width 98 height 11
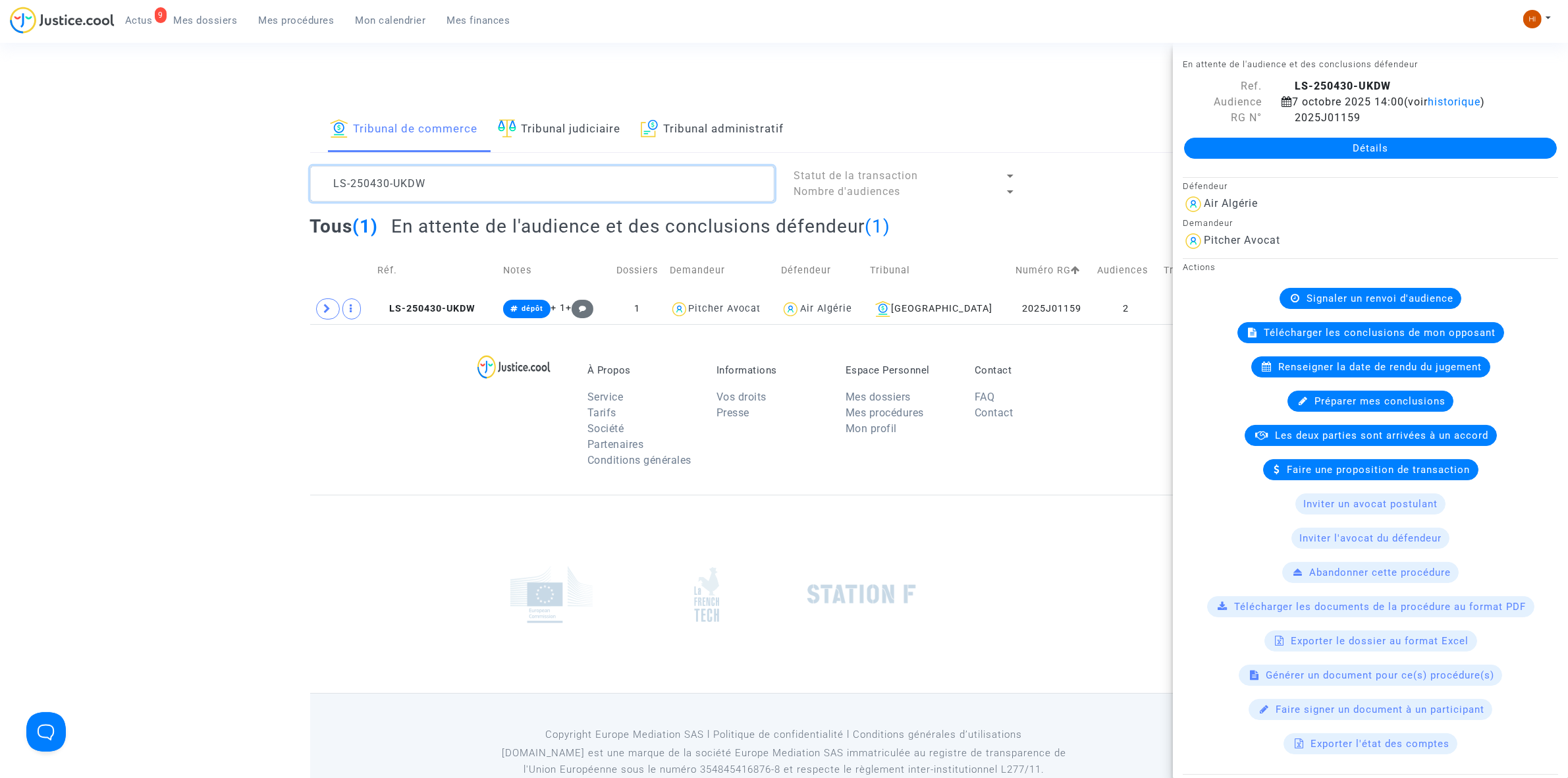
drag, startPoint x: 481, startPoint y: 177, endPoint x: 116, endPoint y: 204, distance: 366.0
click at [118, 204] on div "Tribunal de commerce Tribunal judiciaire Tribunal administratif LS-250430-UKDW …" at bounding box center [784, 216] width 1568 height 217
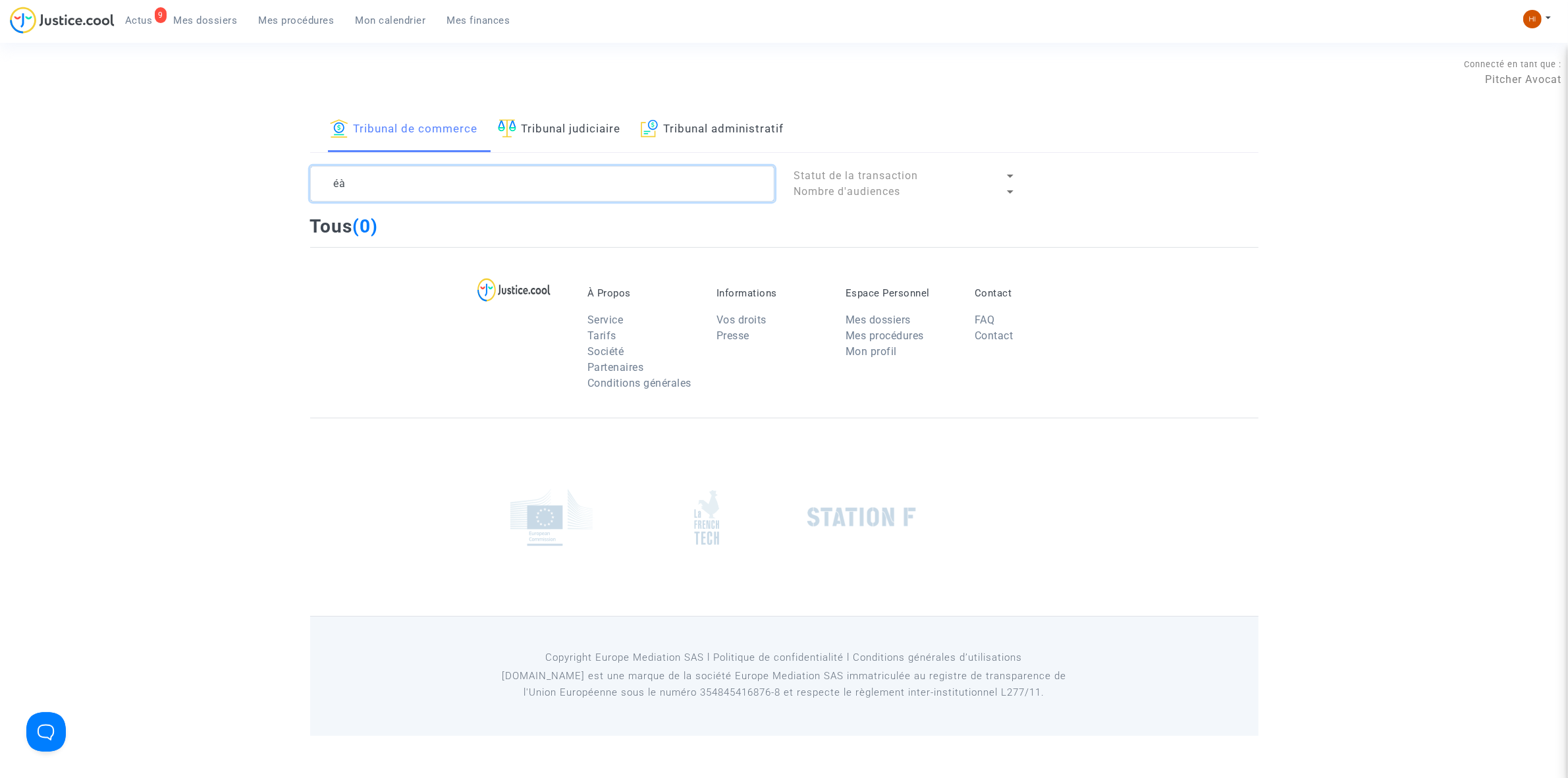
type textarea "é"
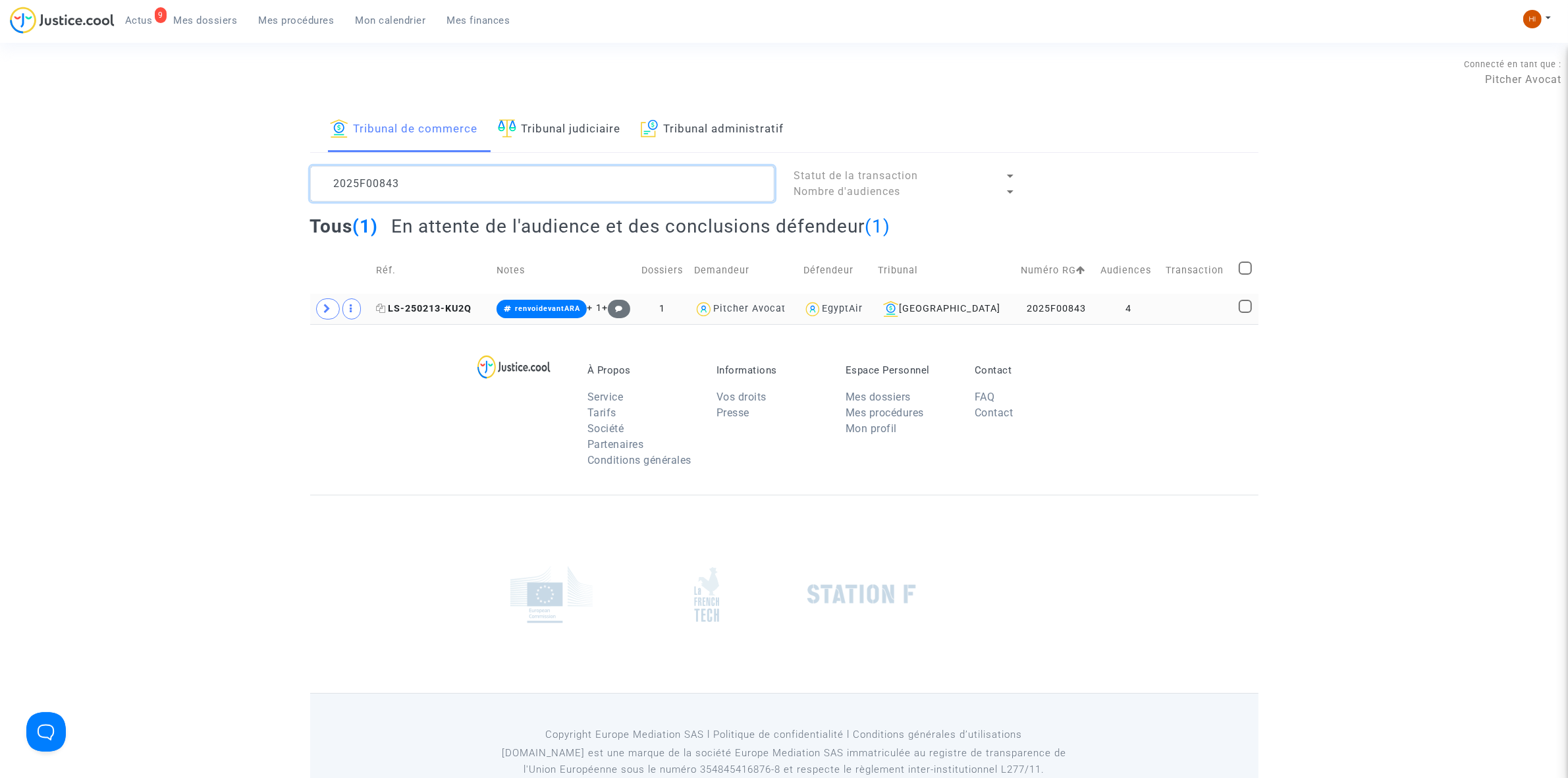
type textarea "2025F00843"
click at [448, 304] on span "LS-250213-KU2Q" at bounding box center [424, 308] width 95 height 11
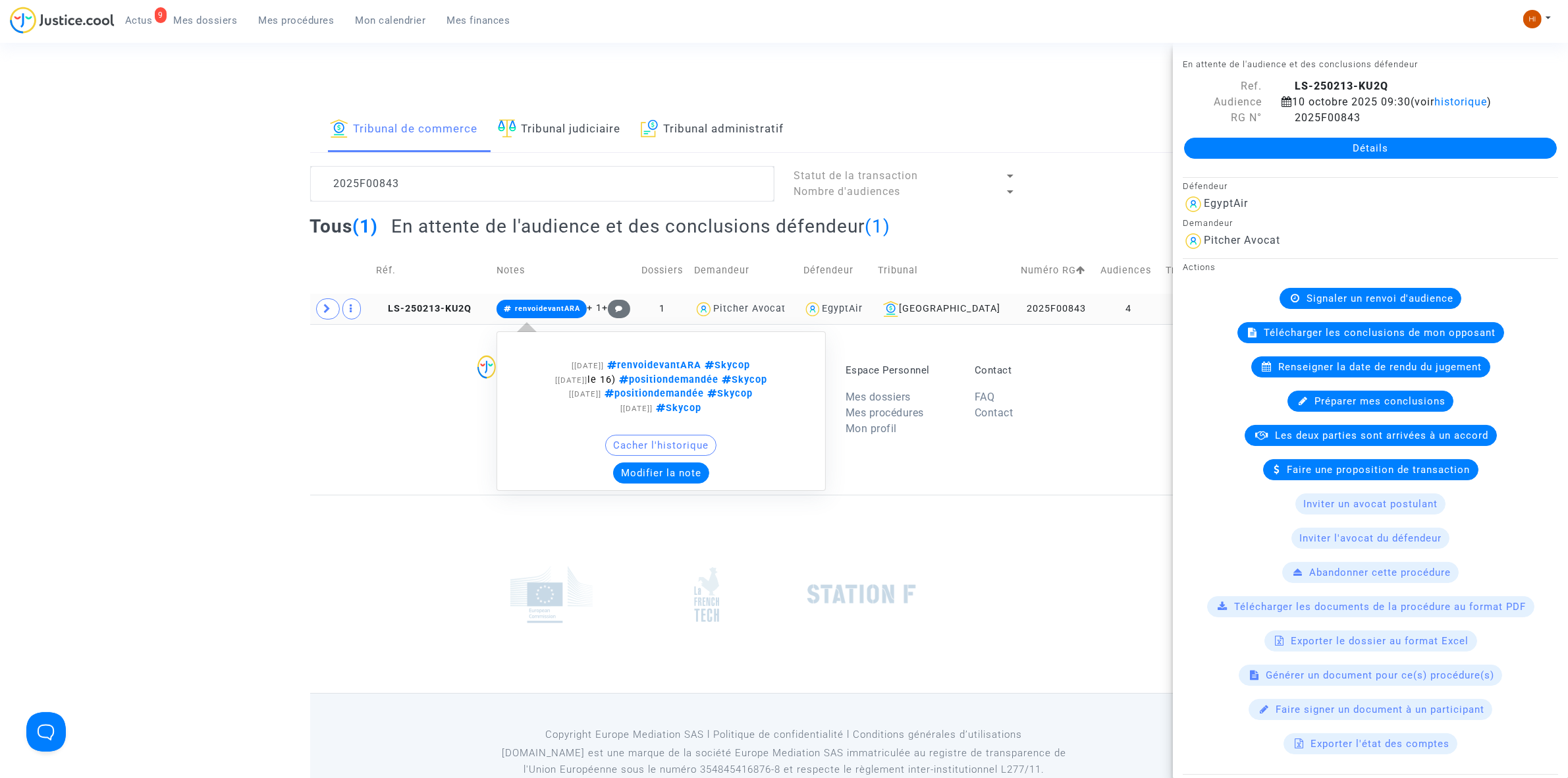
click at [553, 311] on span "renvoidevantARA" at bounding box center [548, 308] width 65 height 9
click at [682, 468] on button "Modifier la note" at bounding box center [661, 473] width 96 height 21
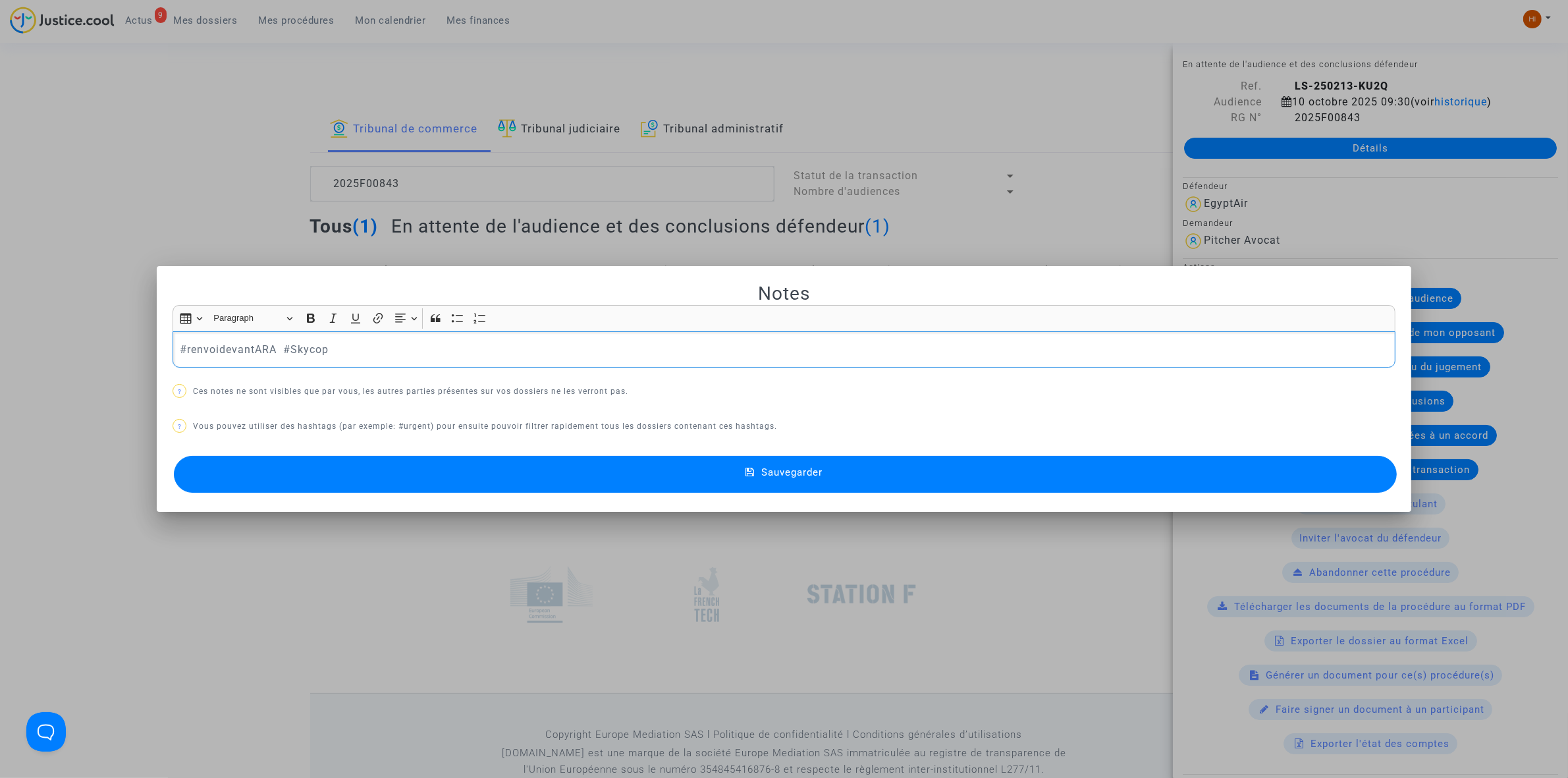
drag, startPoint x: 268, startPoint y: 345, endPoint x: 43, endPoint y: 353, distance: 225.1
click at [43, 353] on div "Notes Rich Text Editor Insert table Insert table Heading Paragraph Paragraph He…" at bounding box center [784, 389] width 1568 height 778
click at [878, 470] on button "Sauvegarder" at bounding box center [785, 474] width 1223 height 37
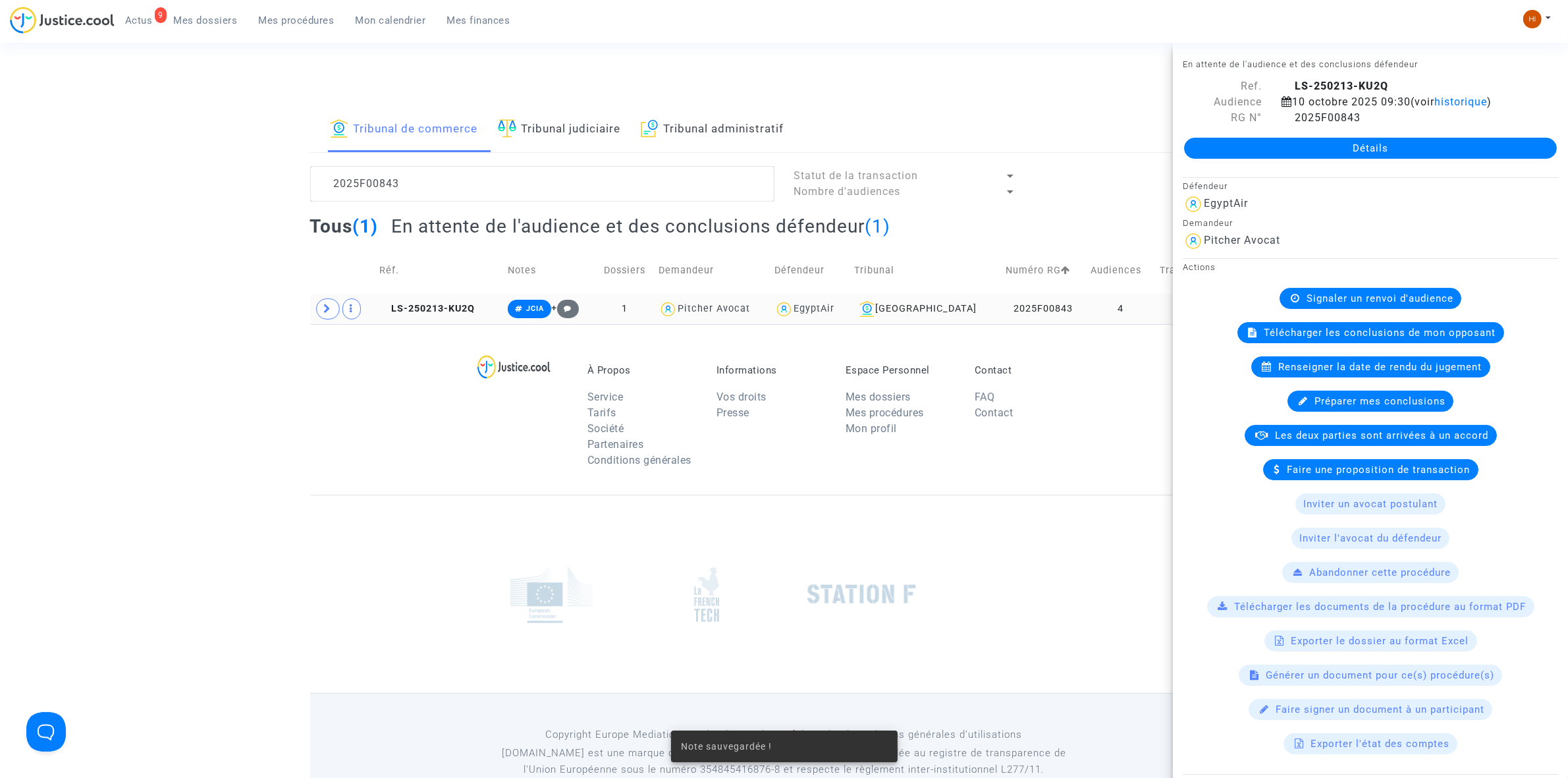
click at [438, 315] on td "LS-250213-KU2Q" at bounding box center [440, 309] width 128 height 30
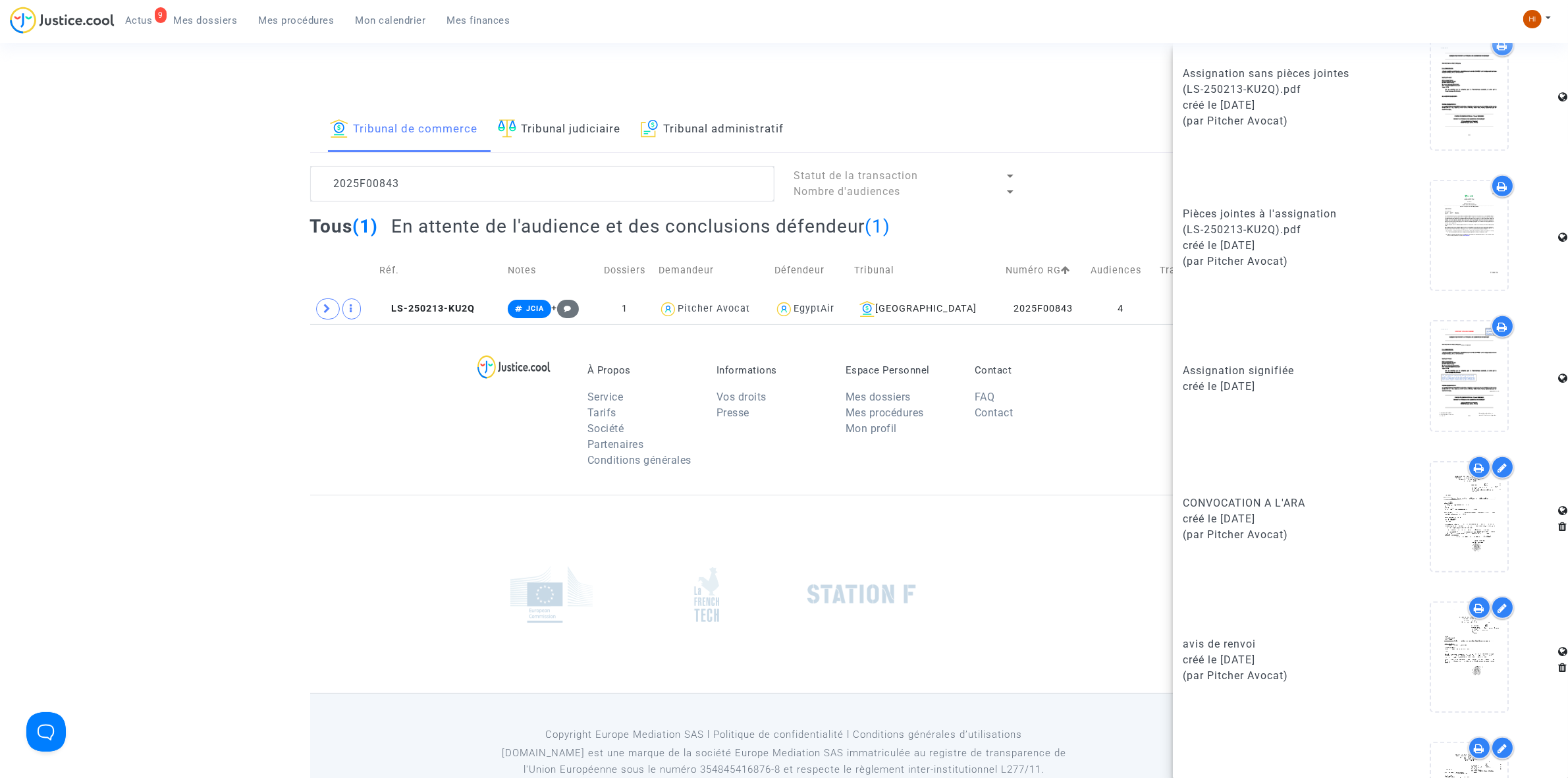
scroll to position [995, 0]
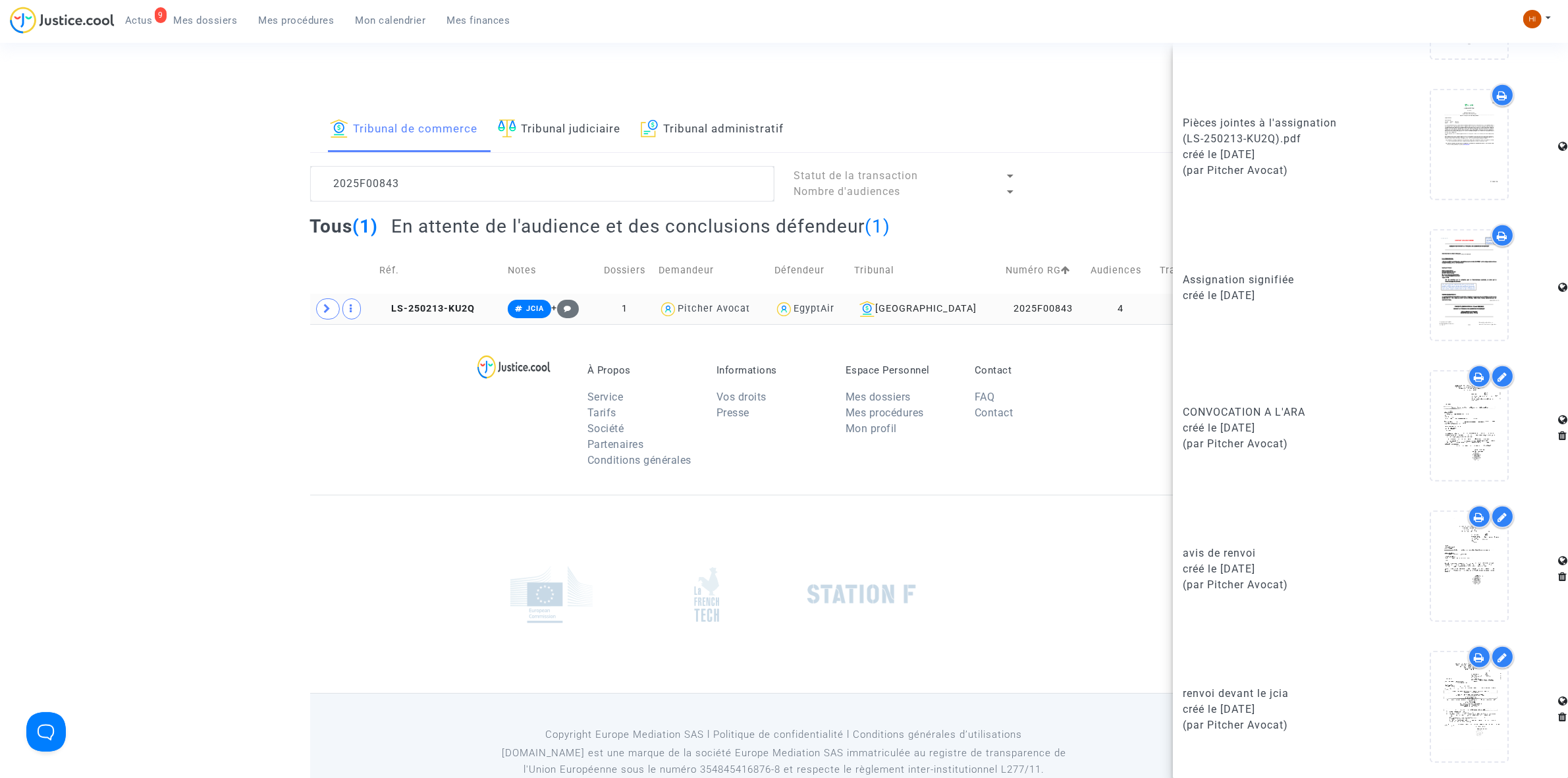
drag, startPoint x: 460, startPoint y: 313, endPoint x: 499, endPoint y: 313, distance: 39.0
click at [460, 313] on span "LS-250213-KU2Q" at bounding box center [428, 308] width 95 height 11
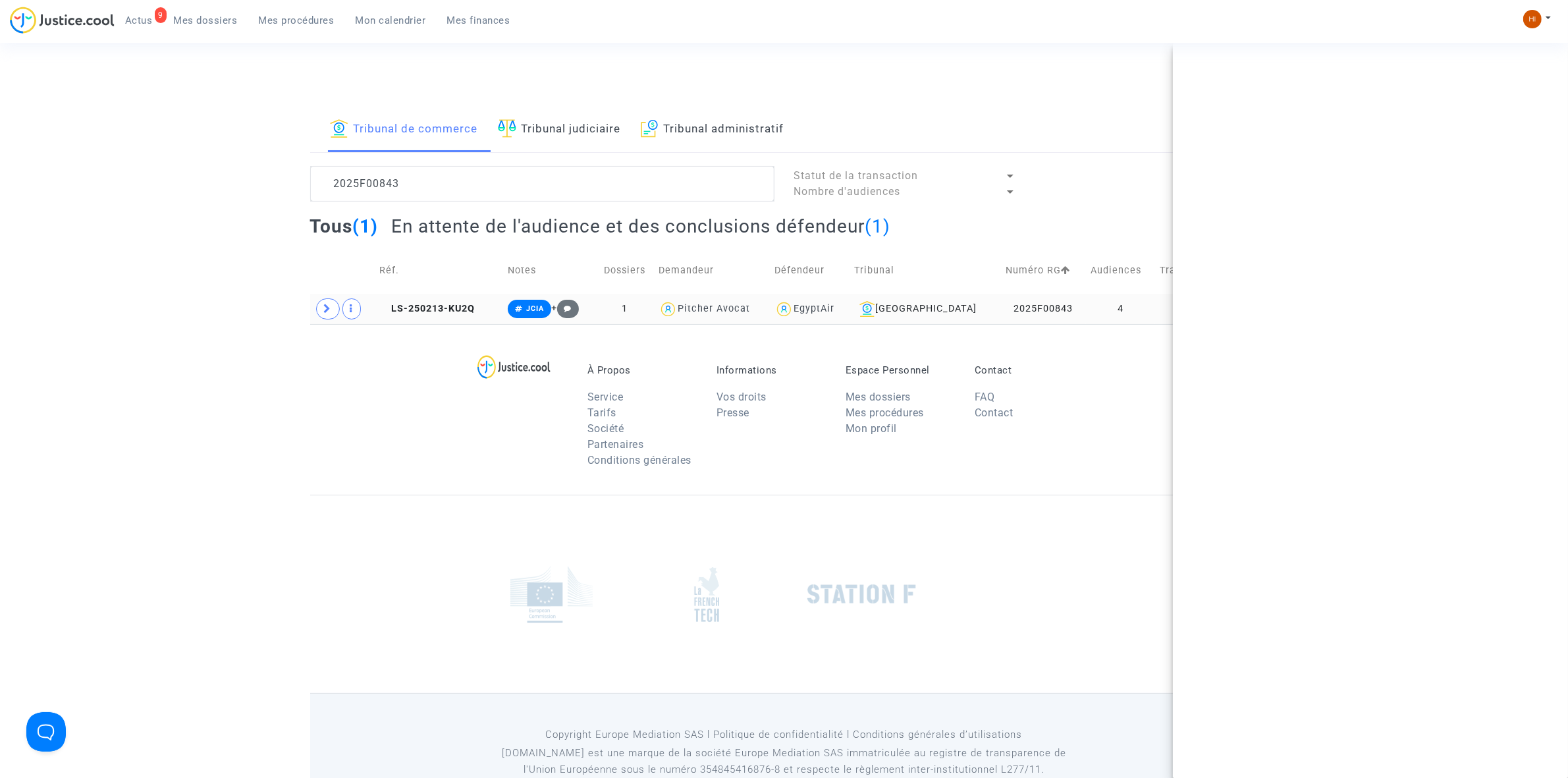
scroll to position [0, 0]
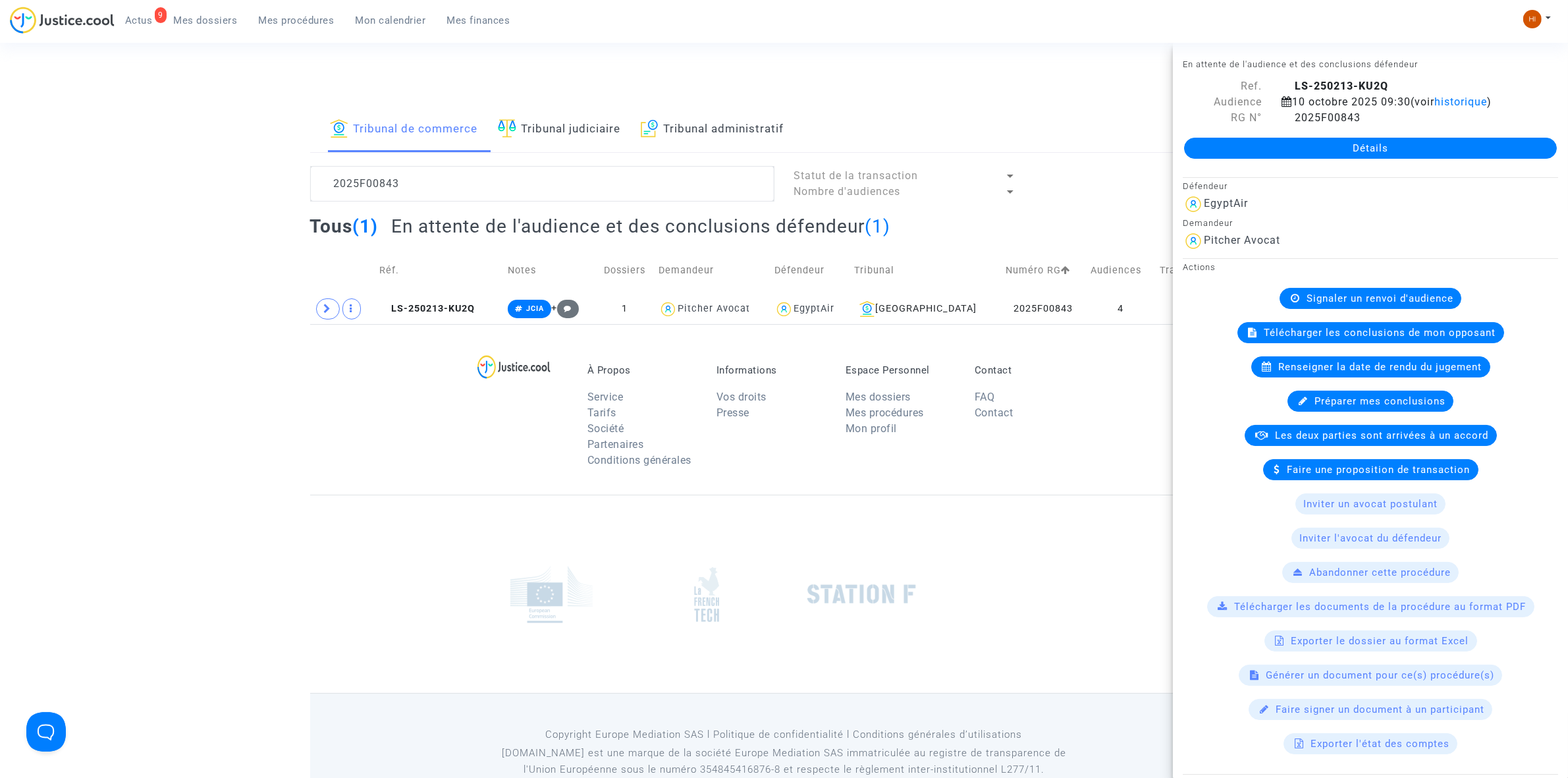
click at [1446, 150] on link "Détails" at bounding box center [1370, 148] width 373 height 21
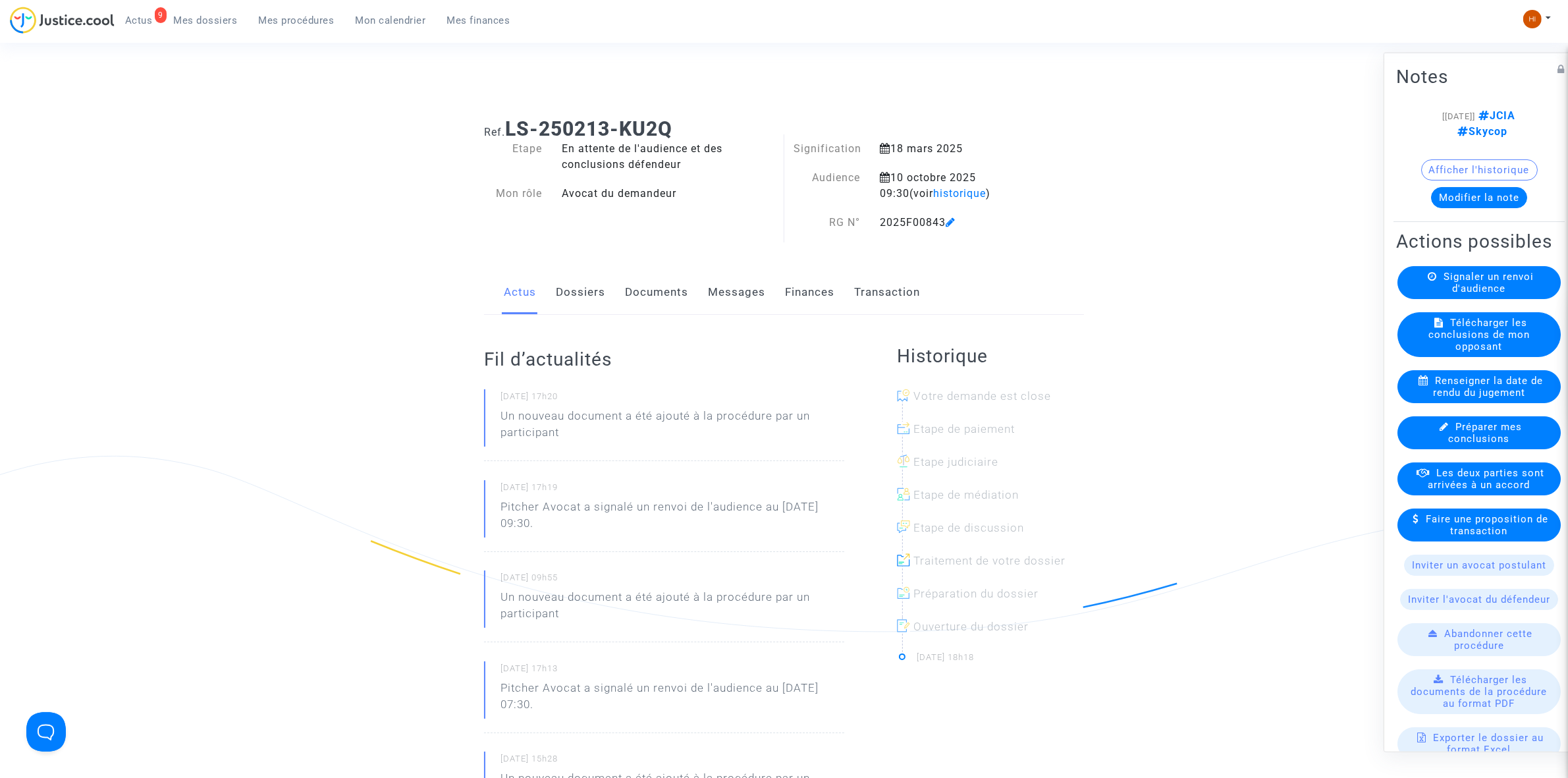
click at [636, 298] on link "Documents" at bounding box center [657, 292] width 63 height 44
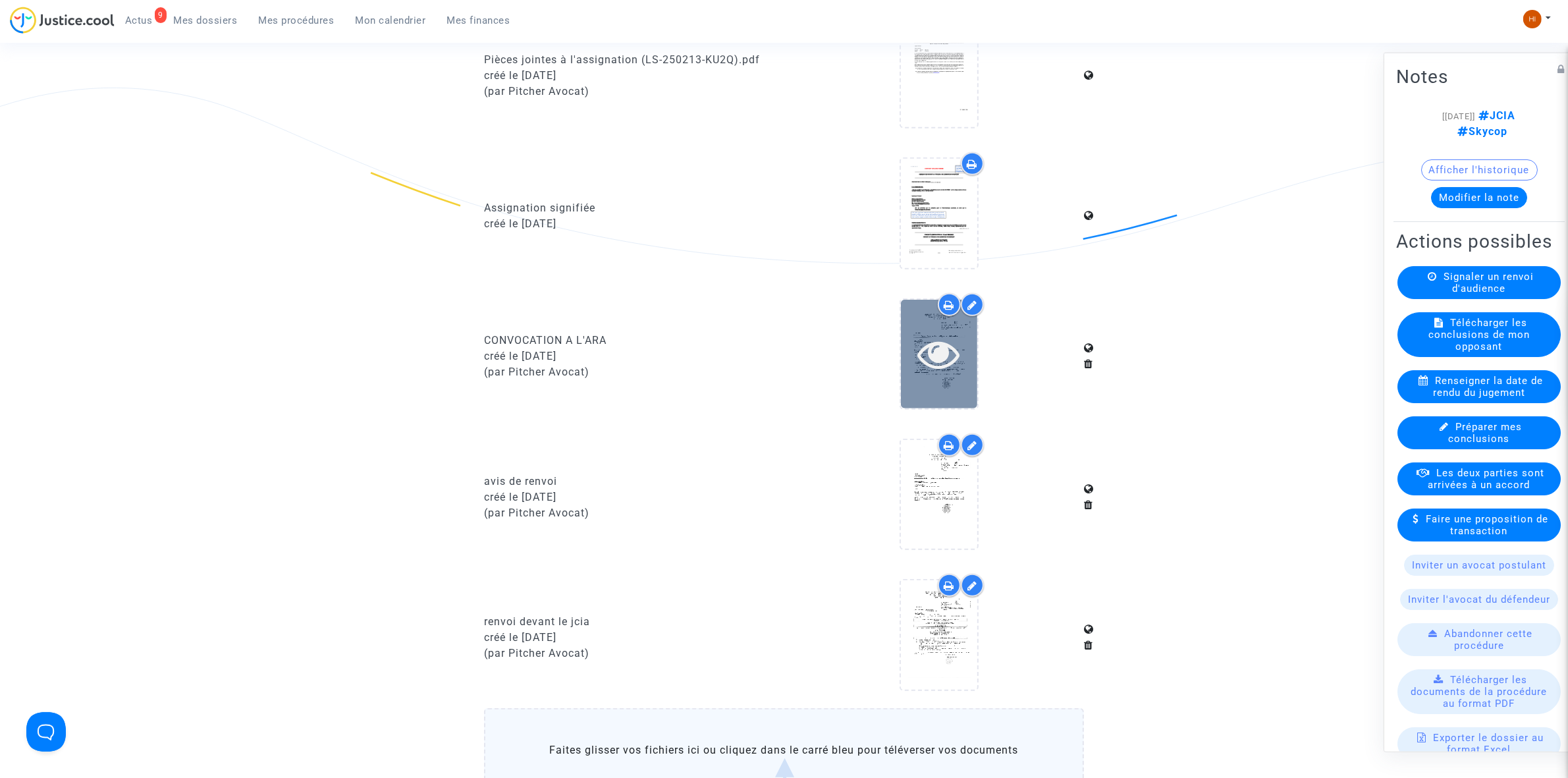
scroll to position [1235, 0]
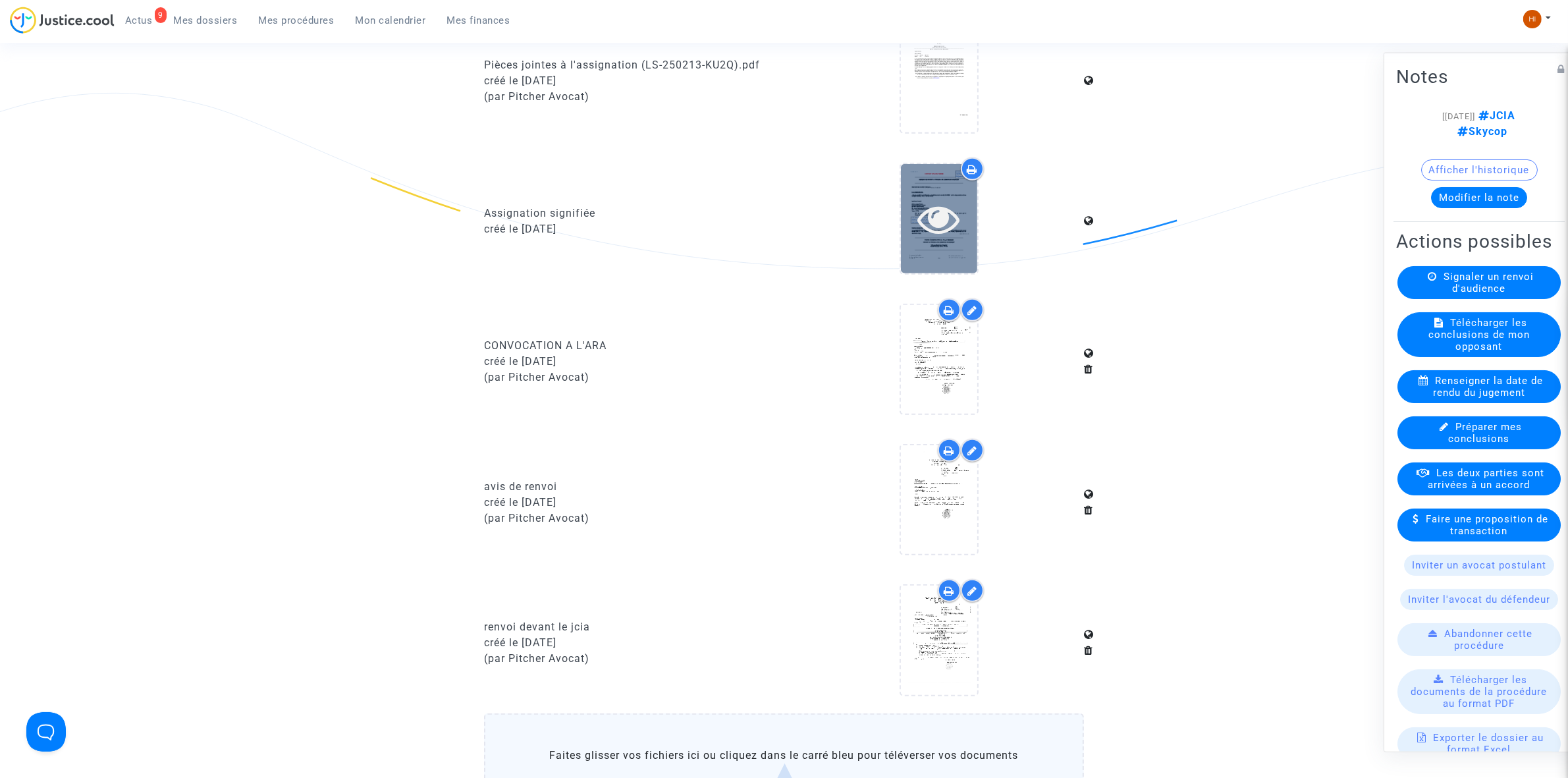
click at [940, 223] on icon at bounding box center [938, 219] width 43 height 42
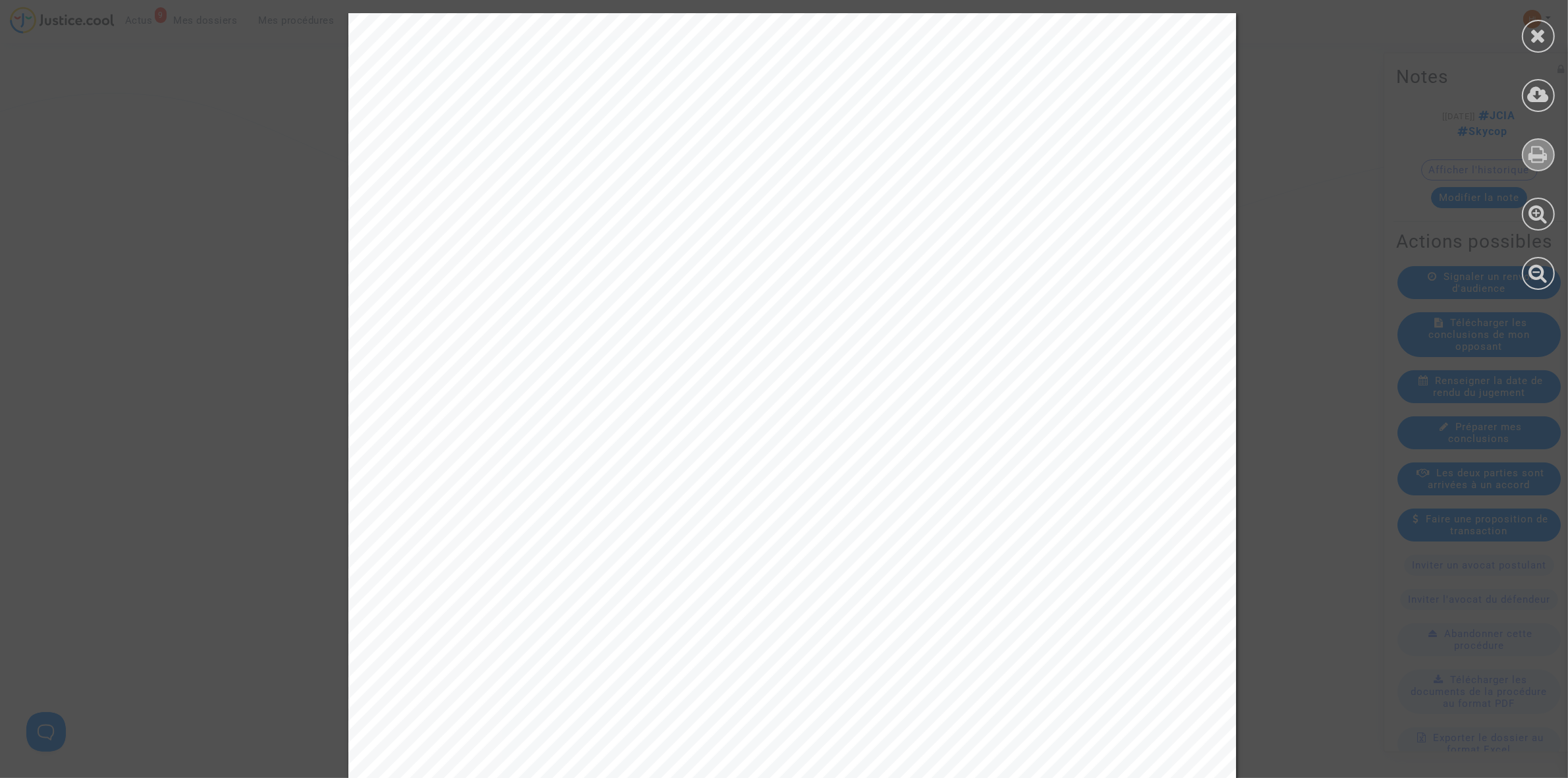
click at [1540, 155] on icon at bounding box center [1538, 154] width 19 height 20
click at [1533, 34] on icon at bounding box center [1538, 36] width 17 height 20
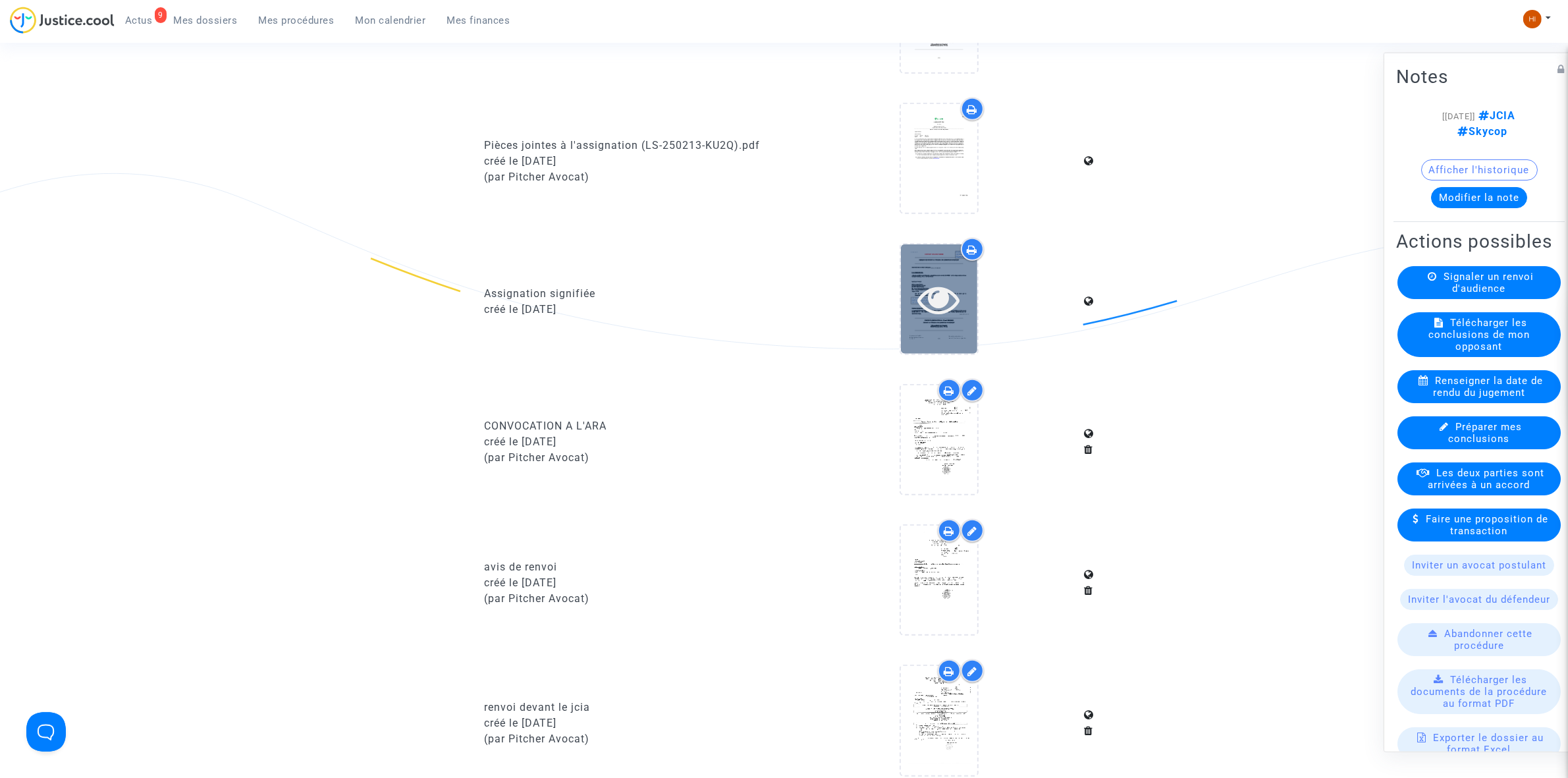
scroll to position [1153, 0]
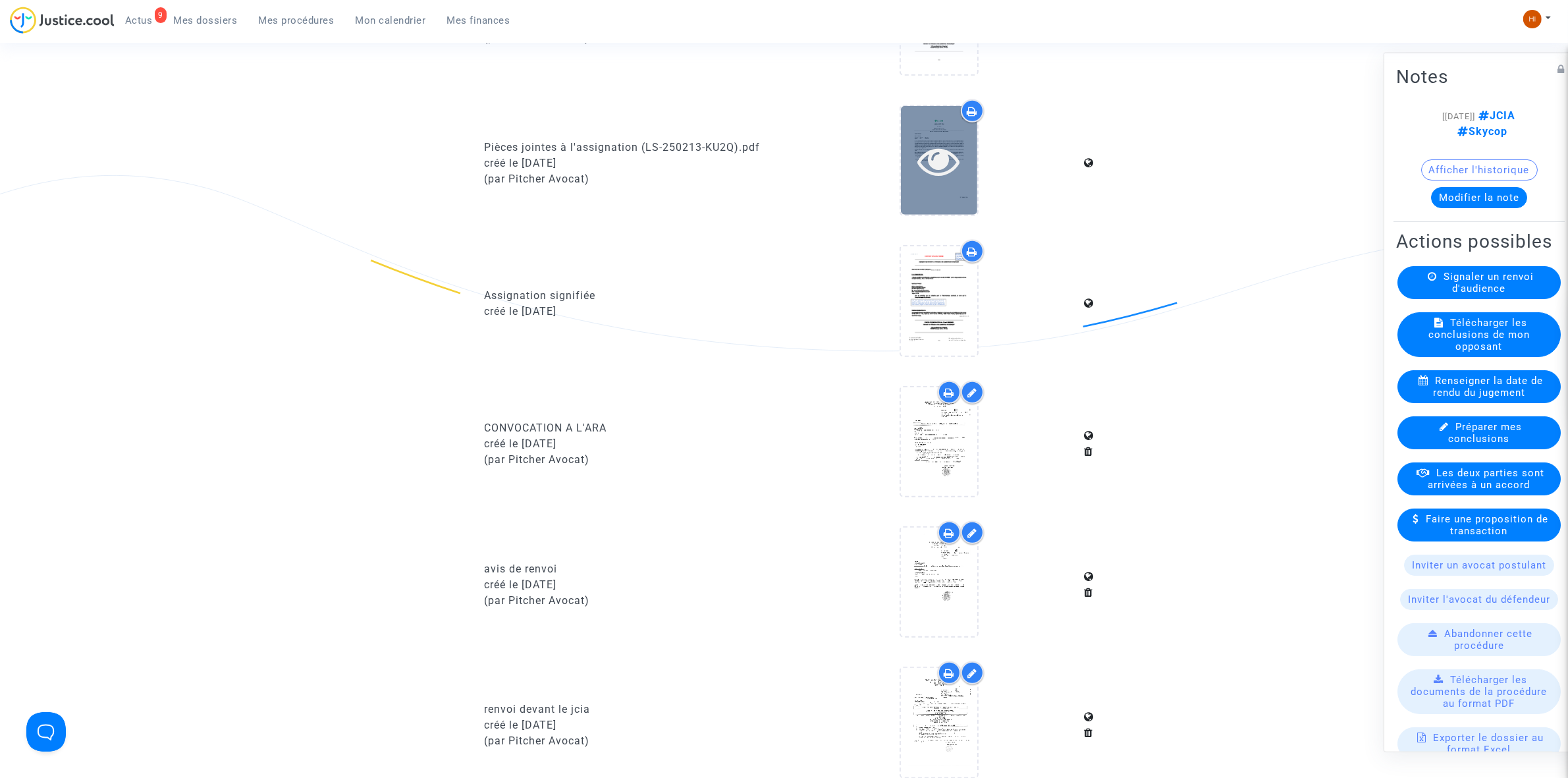
click at [934, 159] on icon at bounding box center [938, 161] width 43 height 42
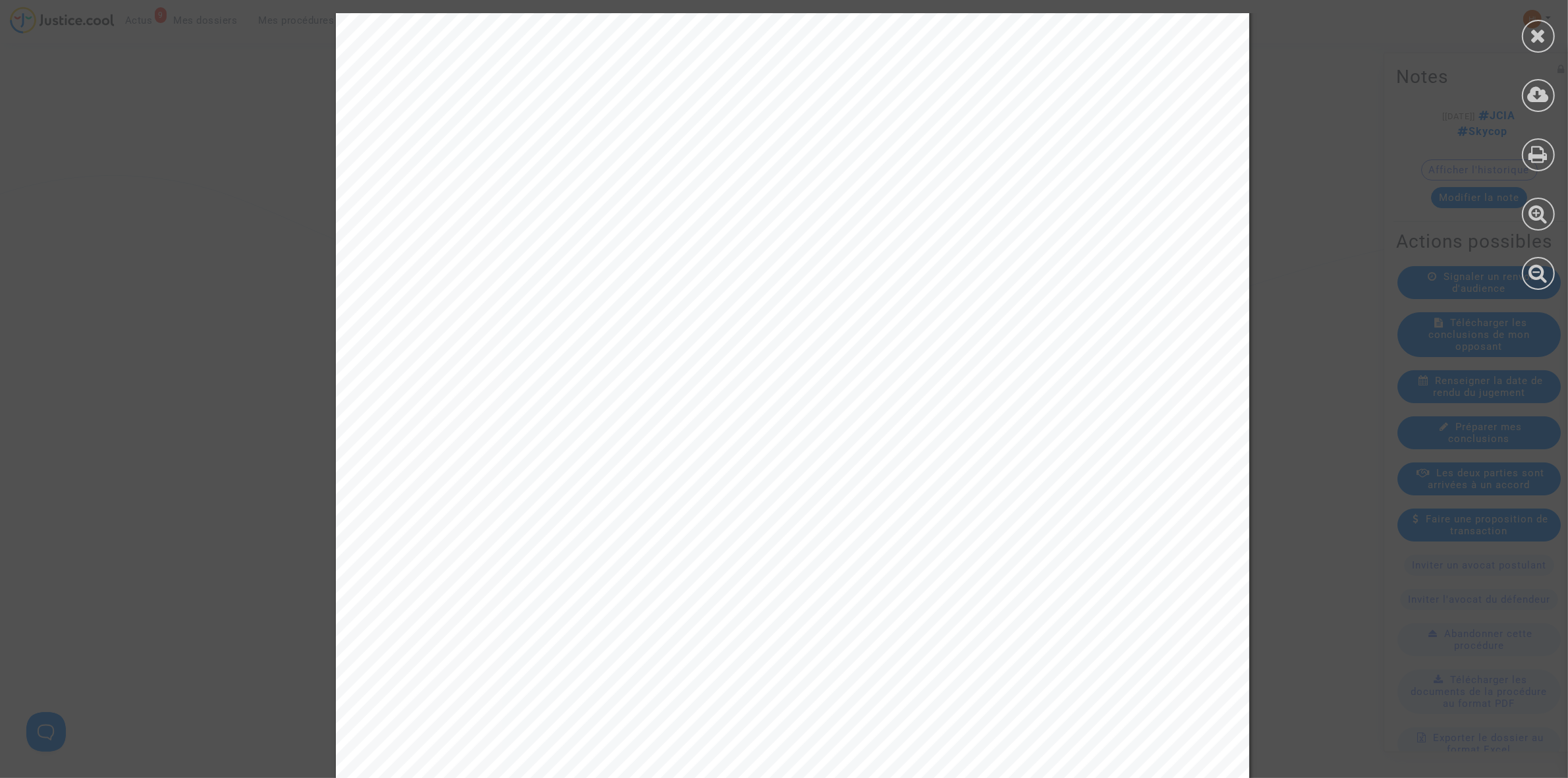
scroll to position [30138, 0]
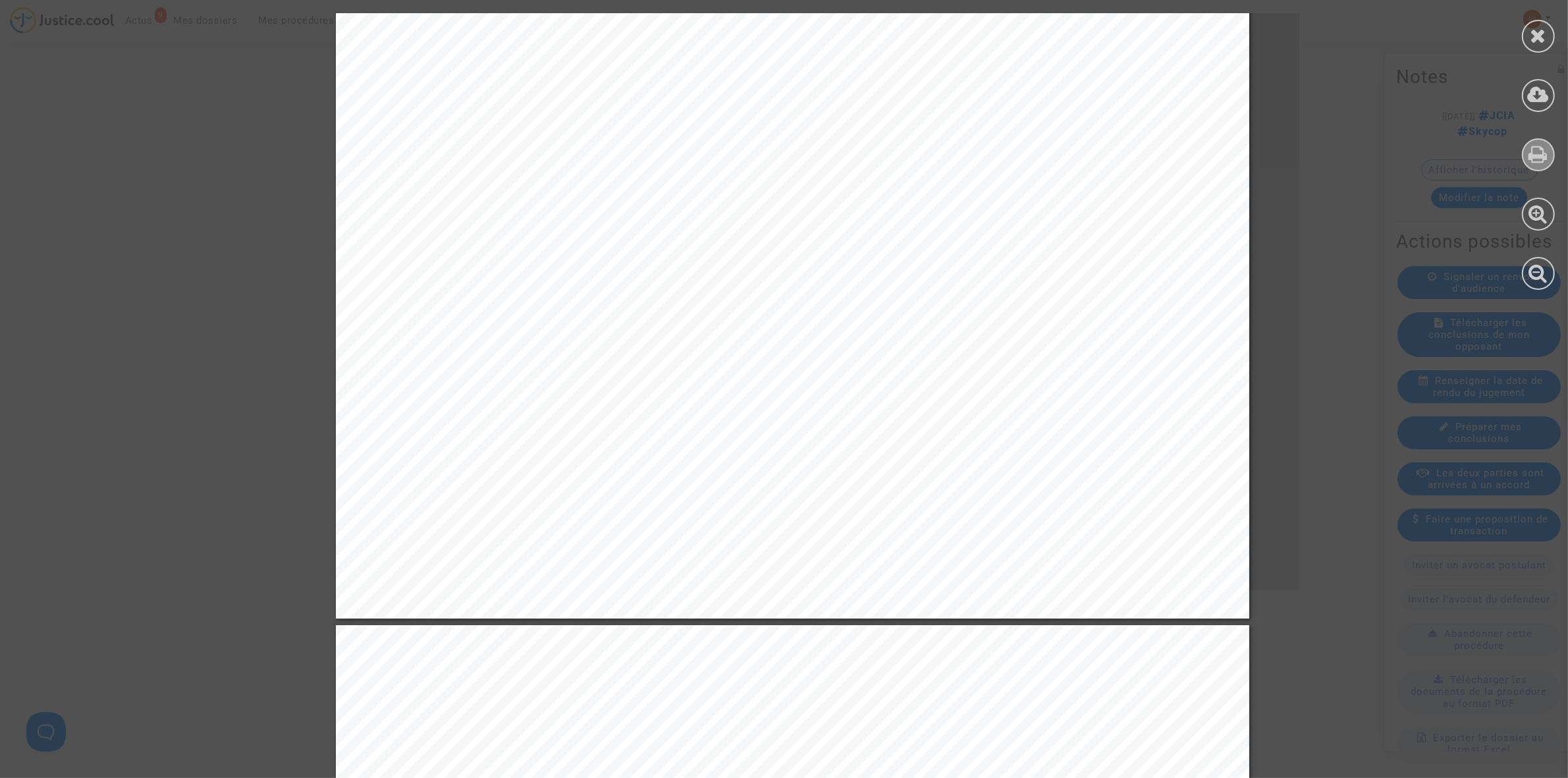
click at [1533, 156] on icon at bounding box center [1538, 154] width 19 height 20
click at [1534, 35] on icon at bounding box center [1538, 36] width 17 height 20
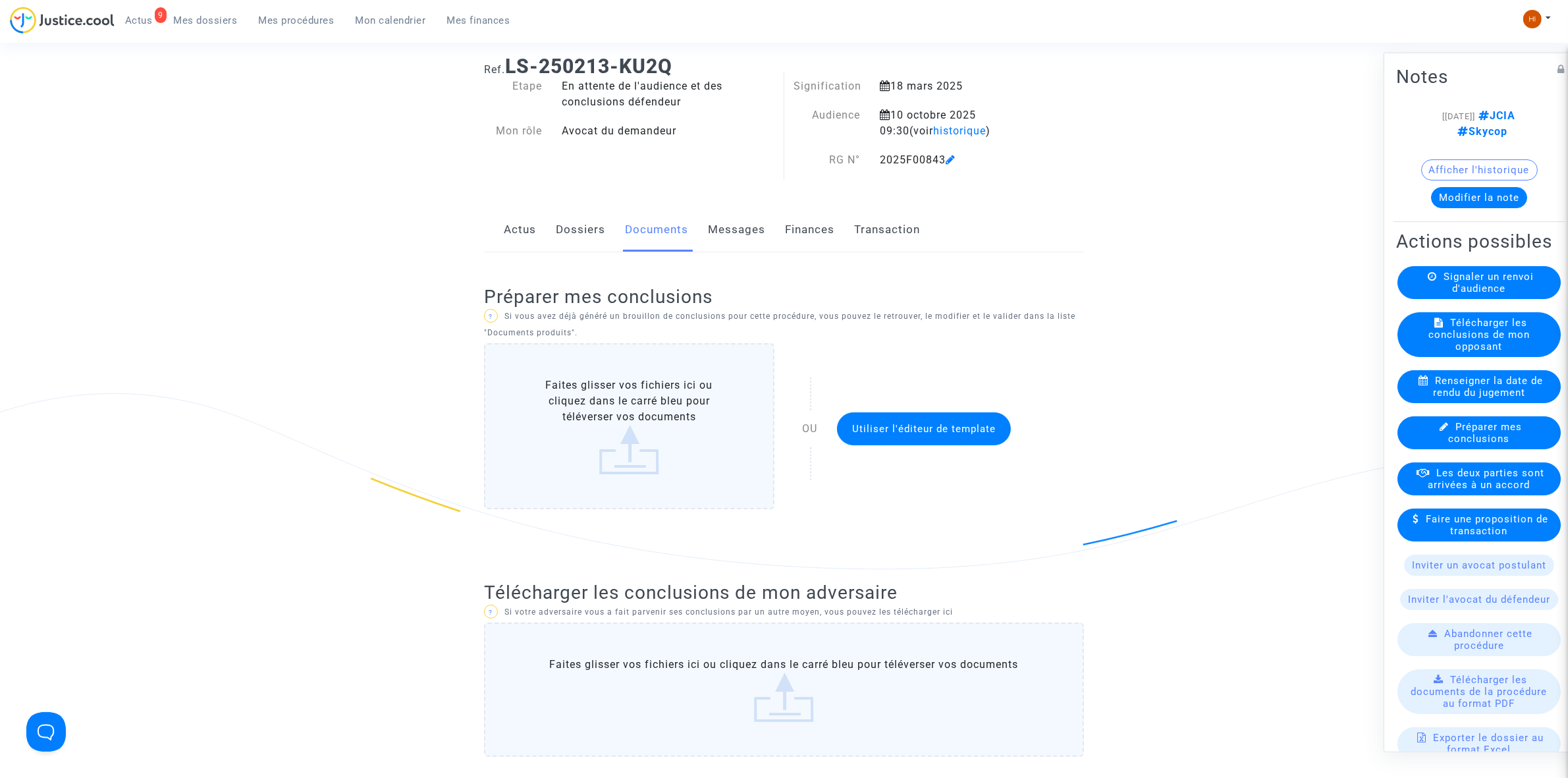
scroll to position [0, 0]
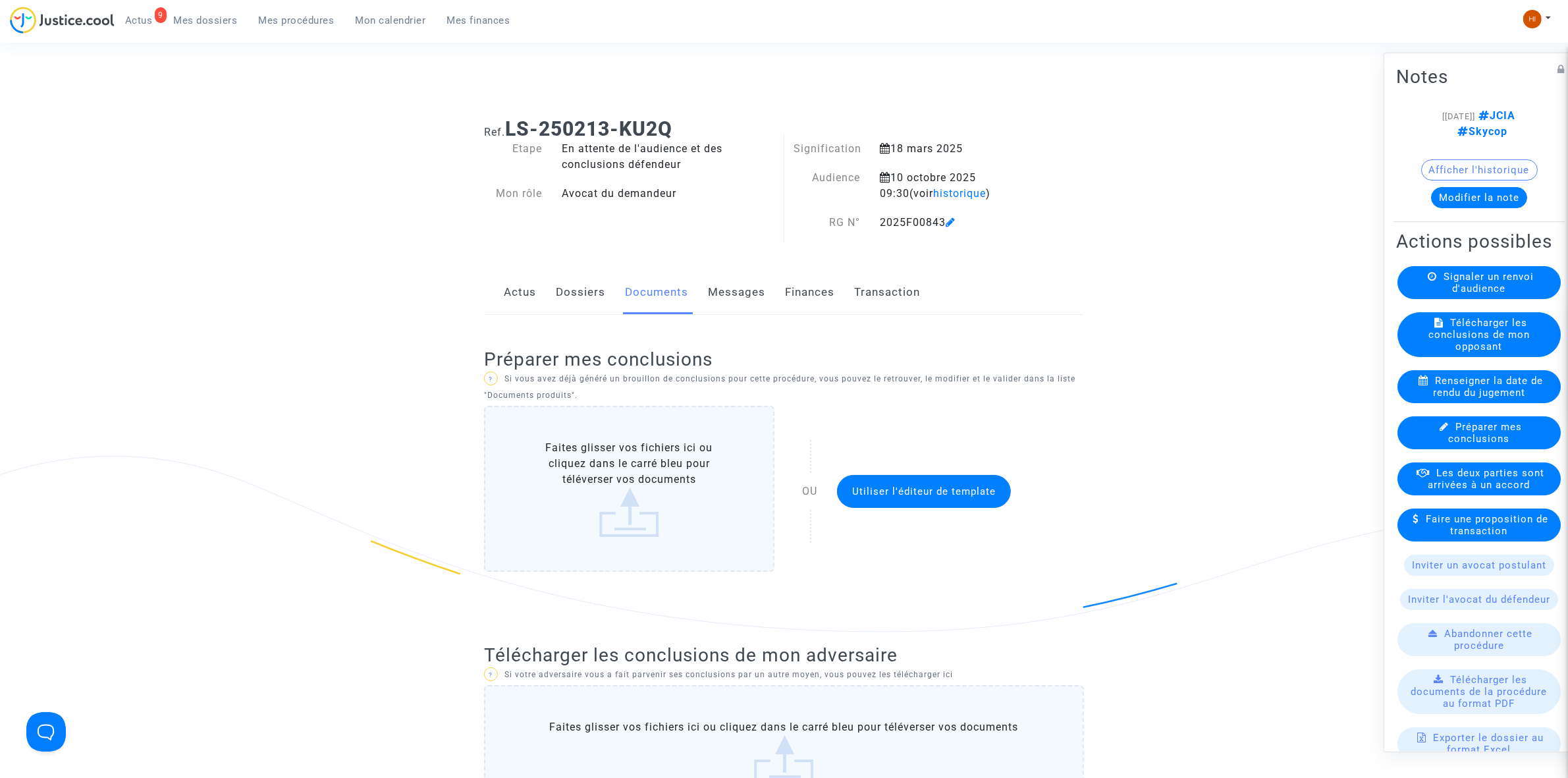
click at [566, 297] on link "Dossiers" at bounding box center [580, 292] width 50 height 44
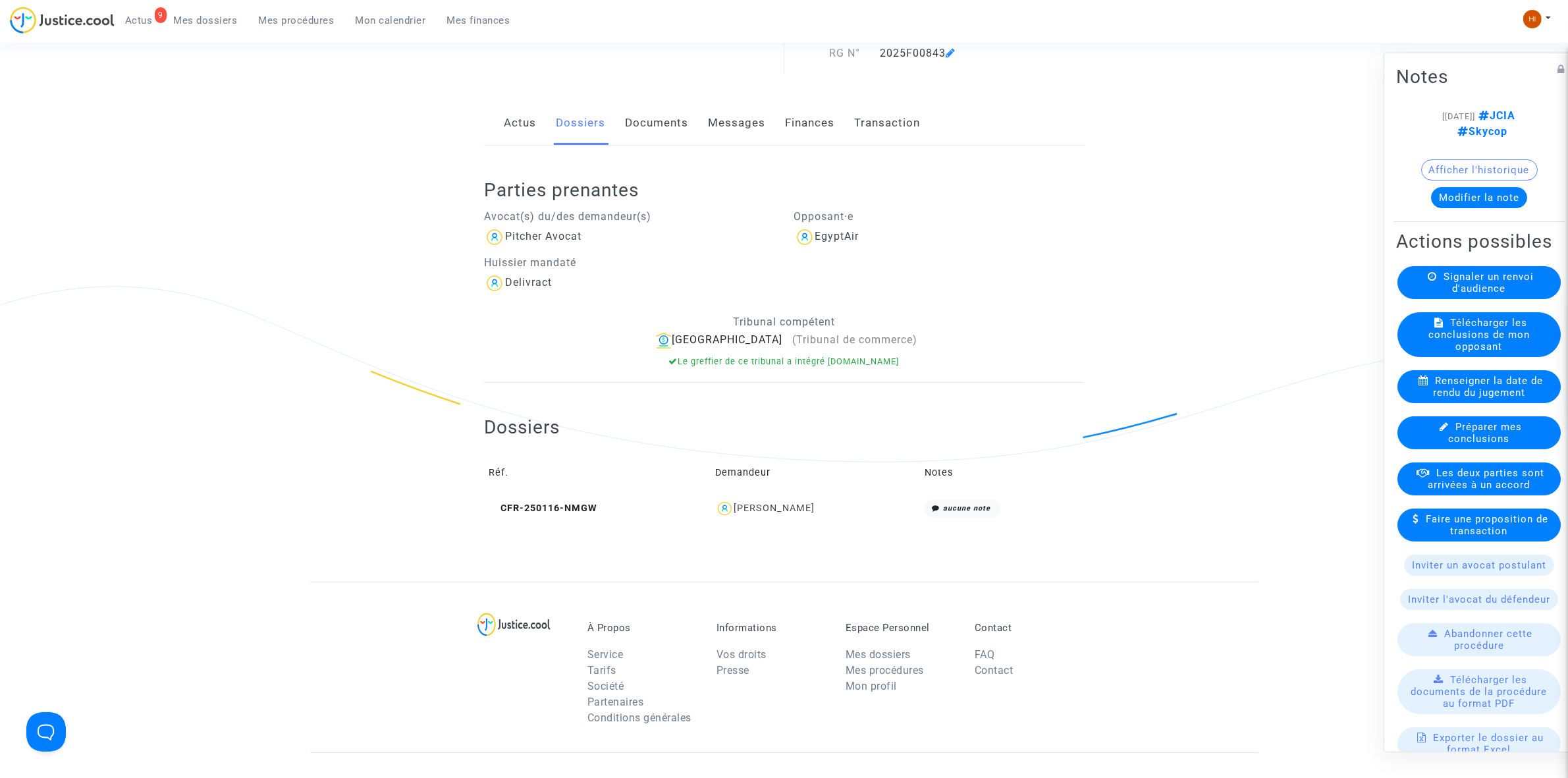
scroll to position [462, 0]
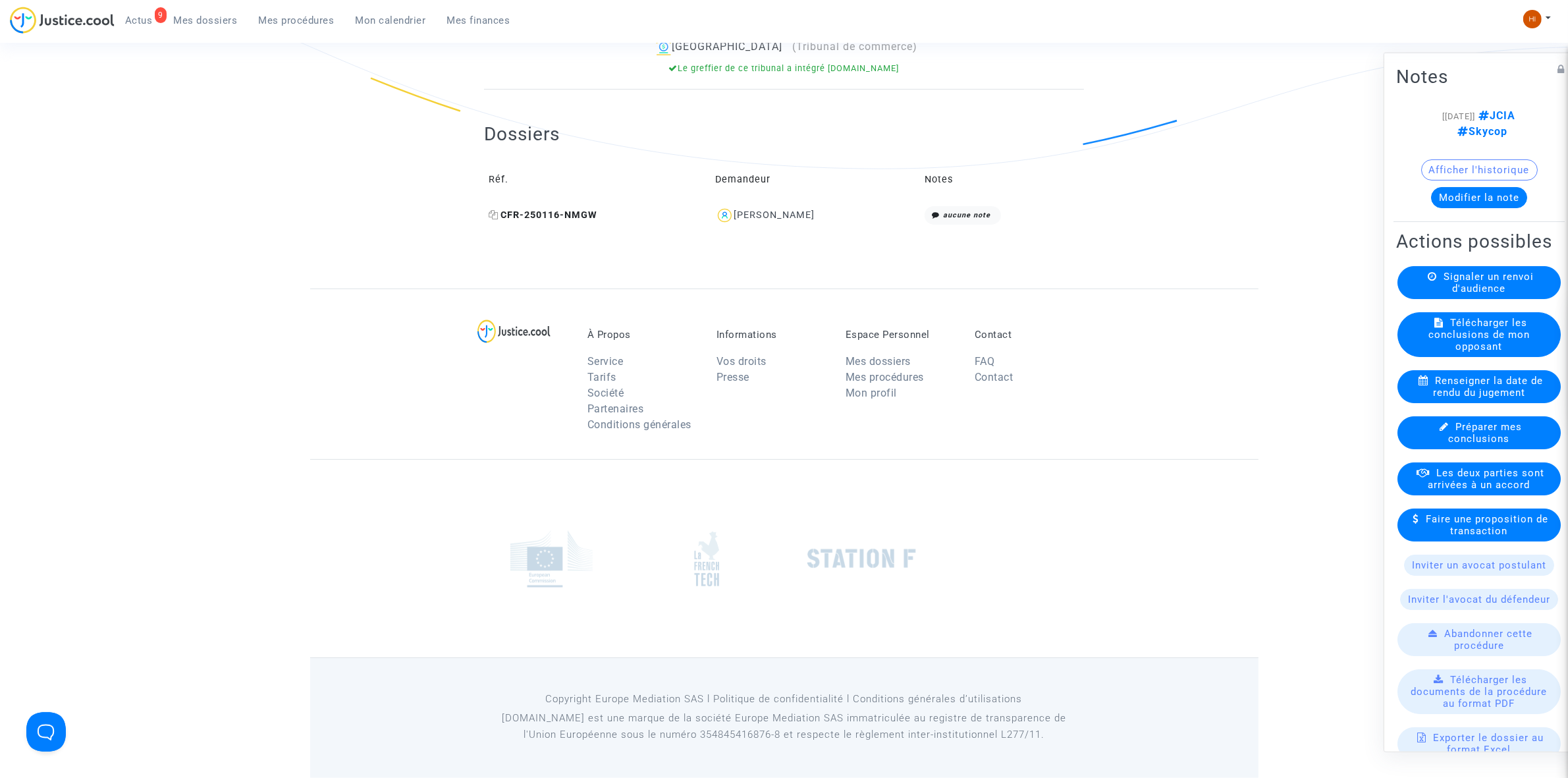
click at [581, 219] on span "CFR-250116-NMGW" at bounding box center [543, 215] width 108 height 11
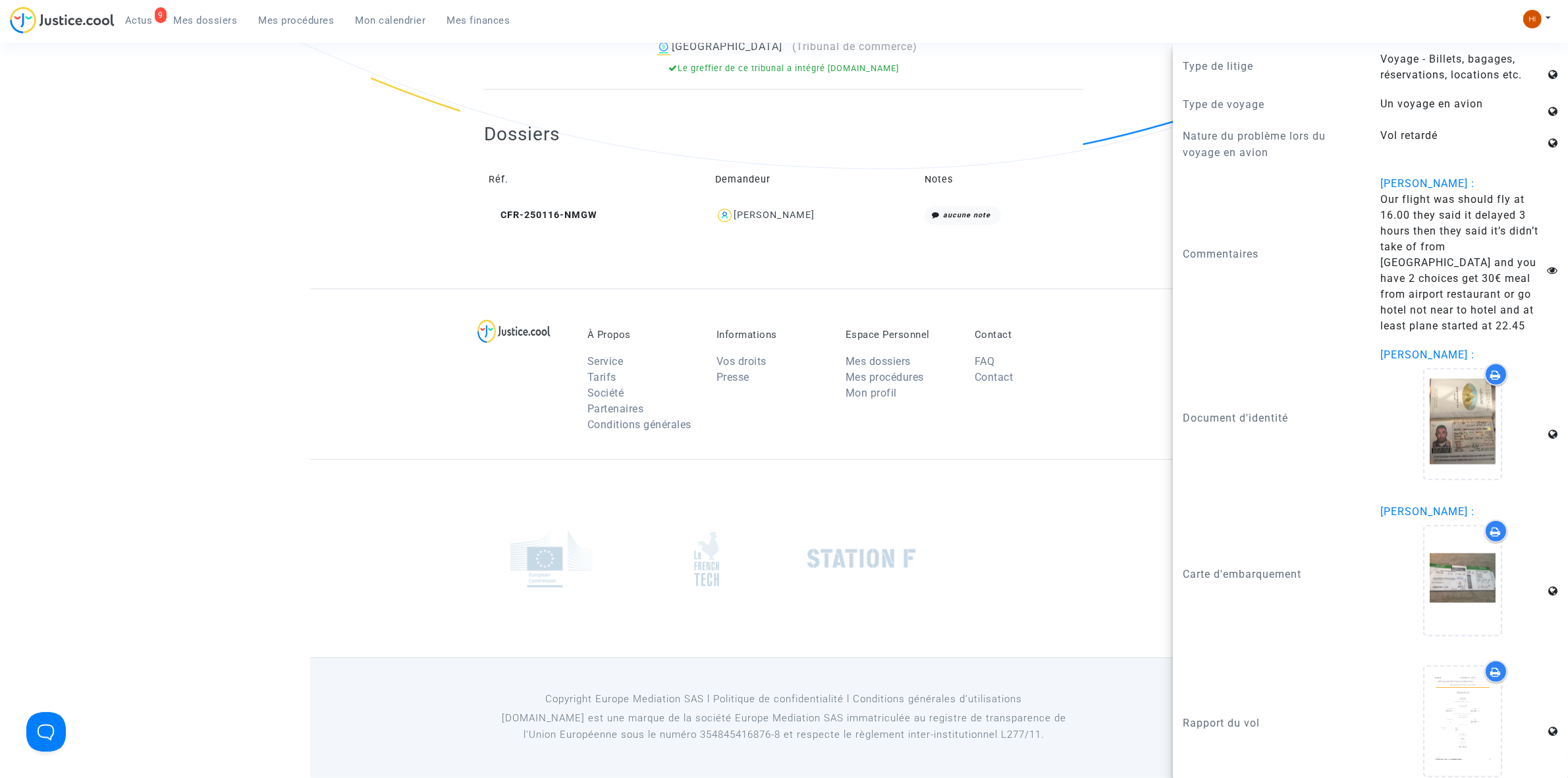
scroll to position [1527, 0]
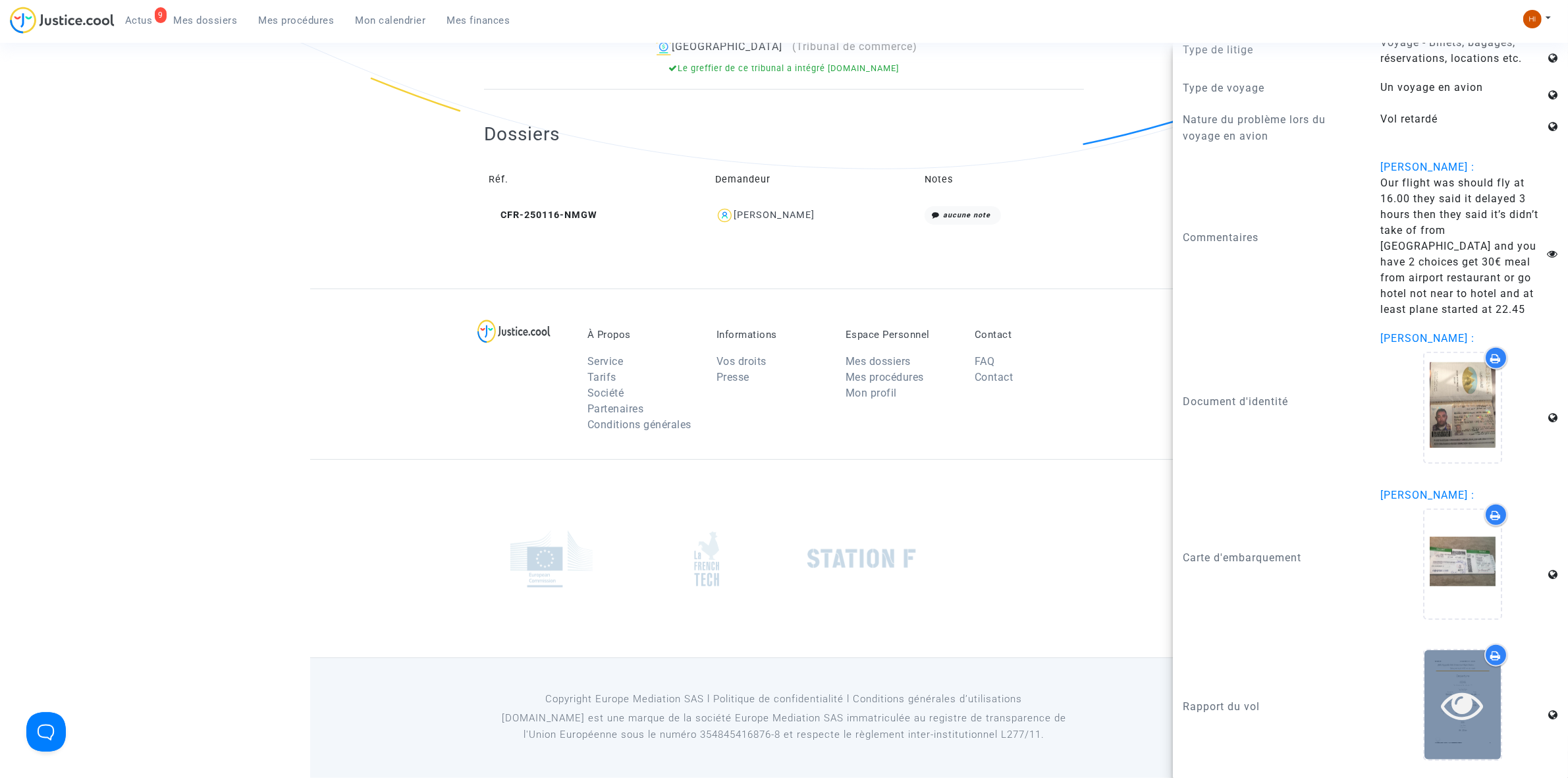
click at [1443, 719] on icon at bounding box center [1463, 705] width 43 height 42
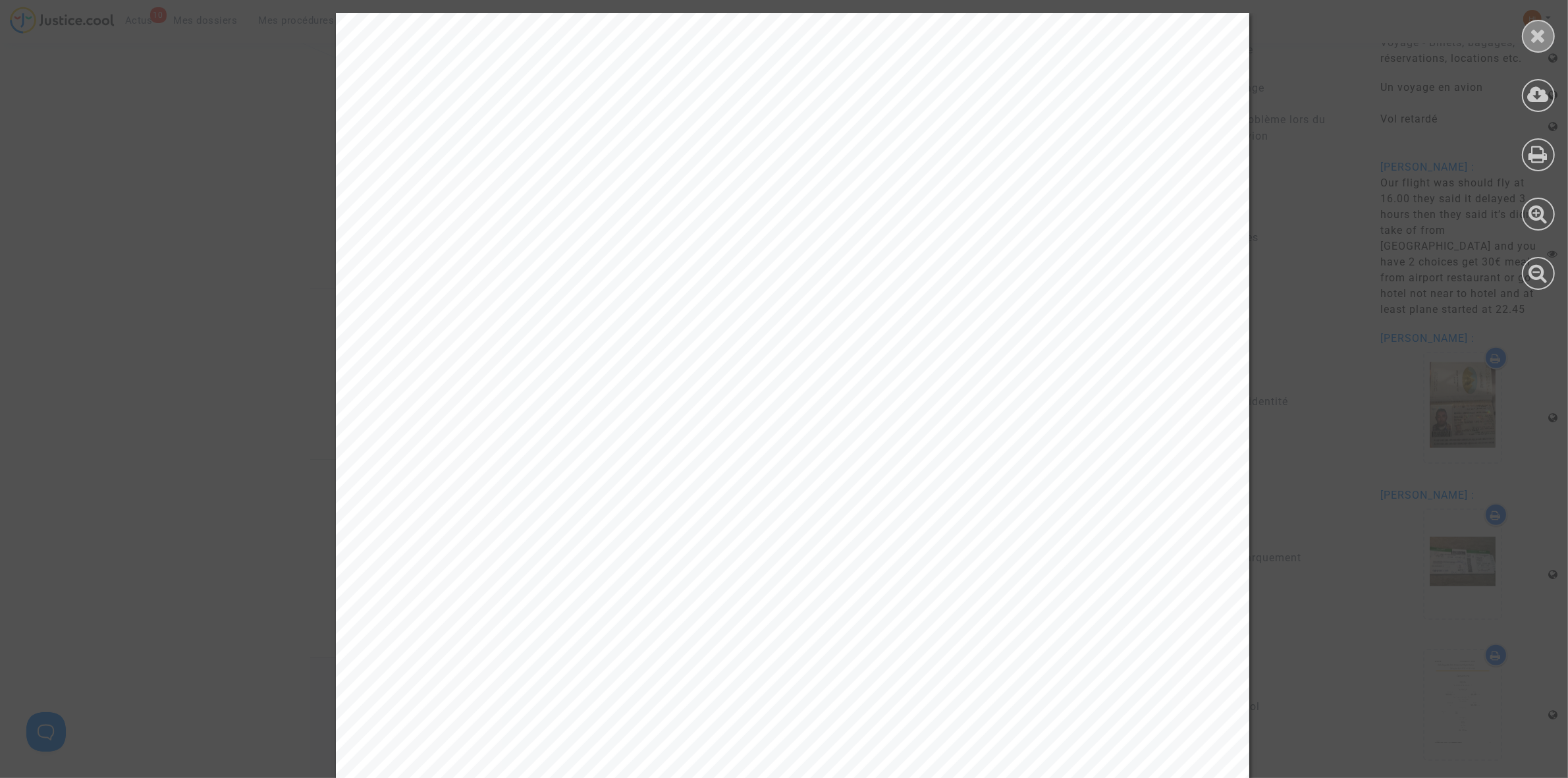
click at [1542, 35] on icon at bounding box center [1538, 36] width 17 height 20
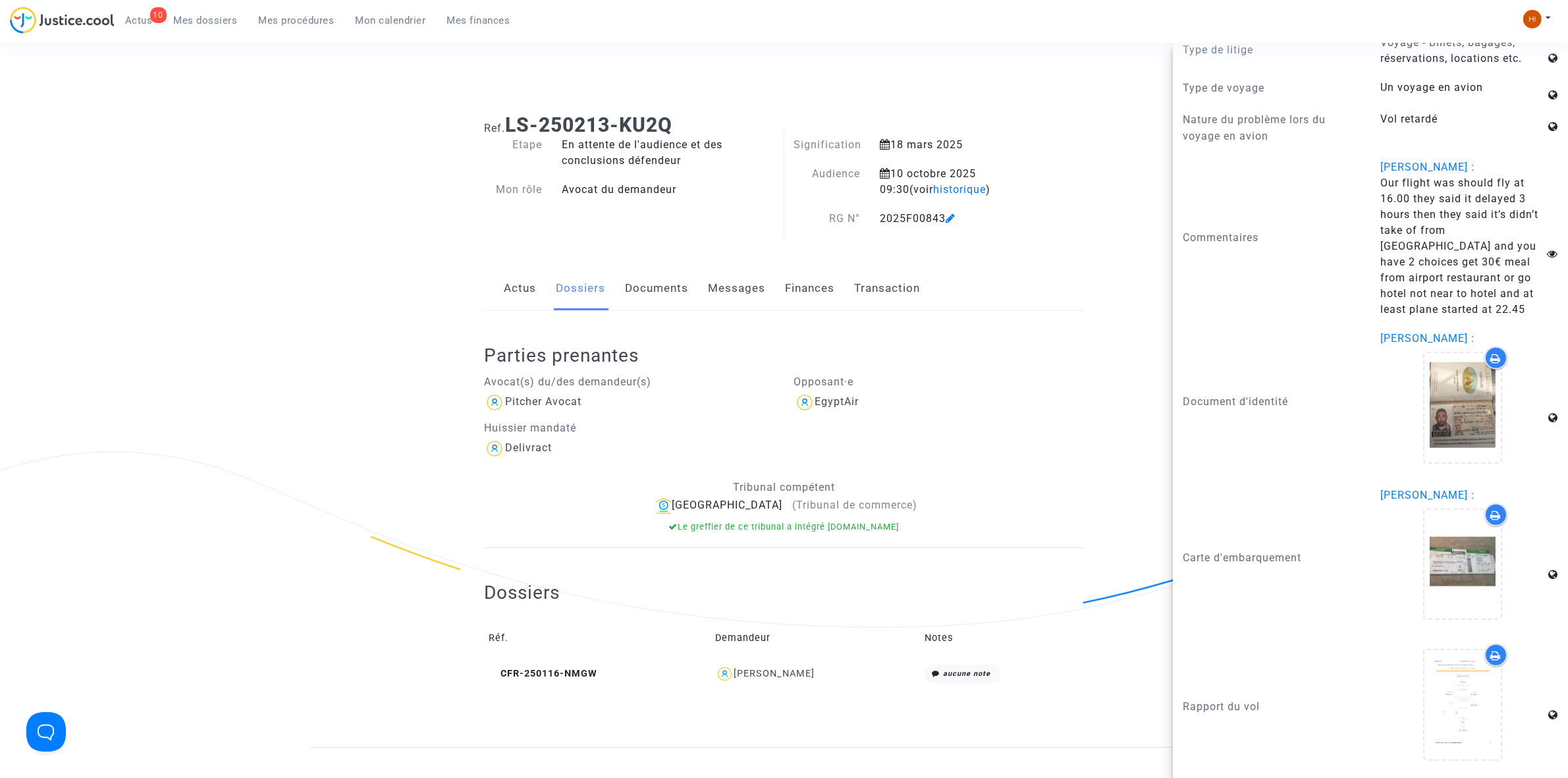
scroll to position [0, 0]
click at [680, 243] on div "Ref. LS-250213-KU2Q Etape En attente de l'audience et des conclusions défendeur…" at bounding box center [784, 429] width 620 height 644
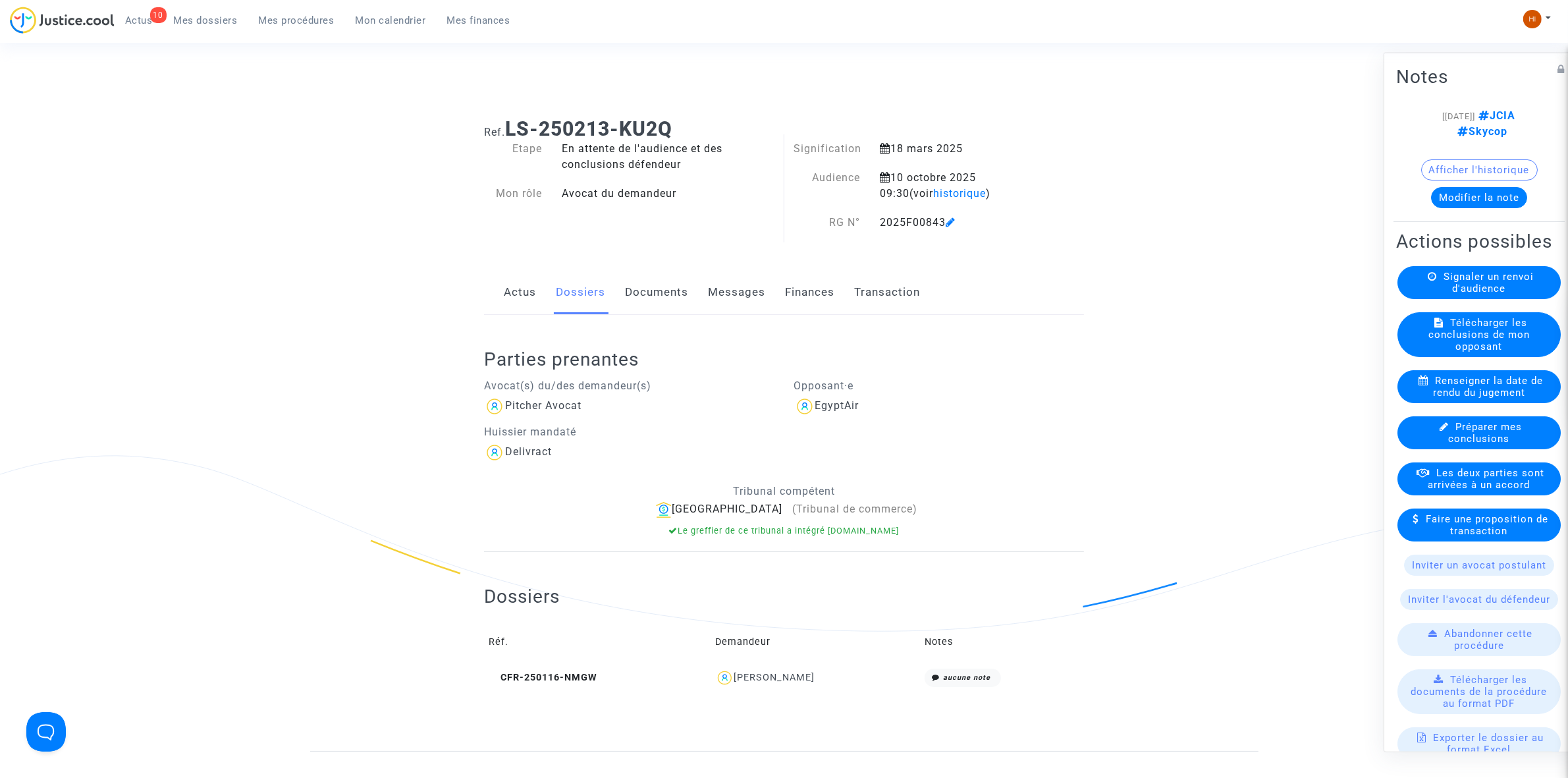
drag, startPoint x: 708, startPoint y: 128, endPoint x: 504, endPoint y: 122, distance: 204.1
click at [504, 122] on h1 "Ref. LS-250213-KU2Q" at bounding box center [784, 129] width 600 height 24
copy h1 "LS-250213-KU2Q"
click at [653, 298] on link "Documents" at bounding box center [657, 292] width 63 height 44
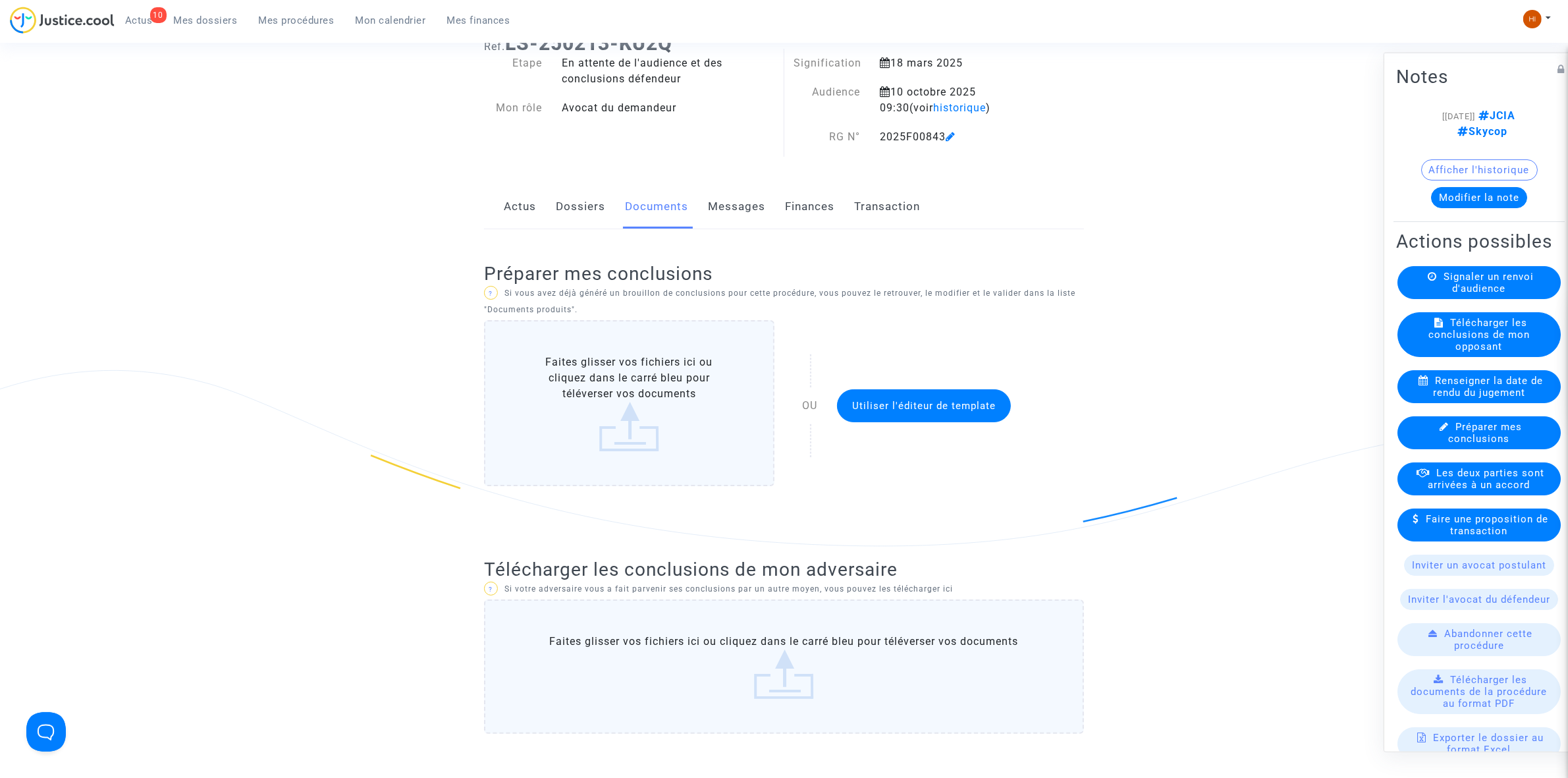
scroll to position [82, 0]
click at [1446, 202] on button "Modifier la note" at bounding box center [1479, 197] width 96 height 21
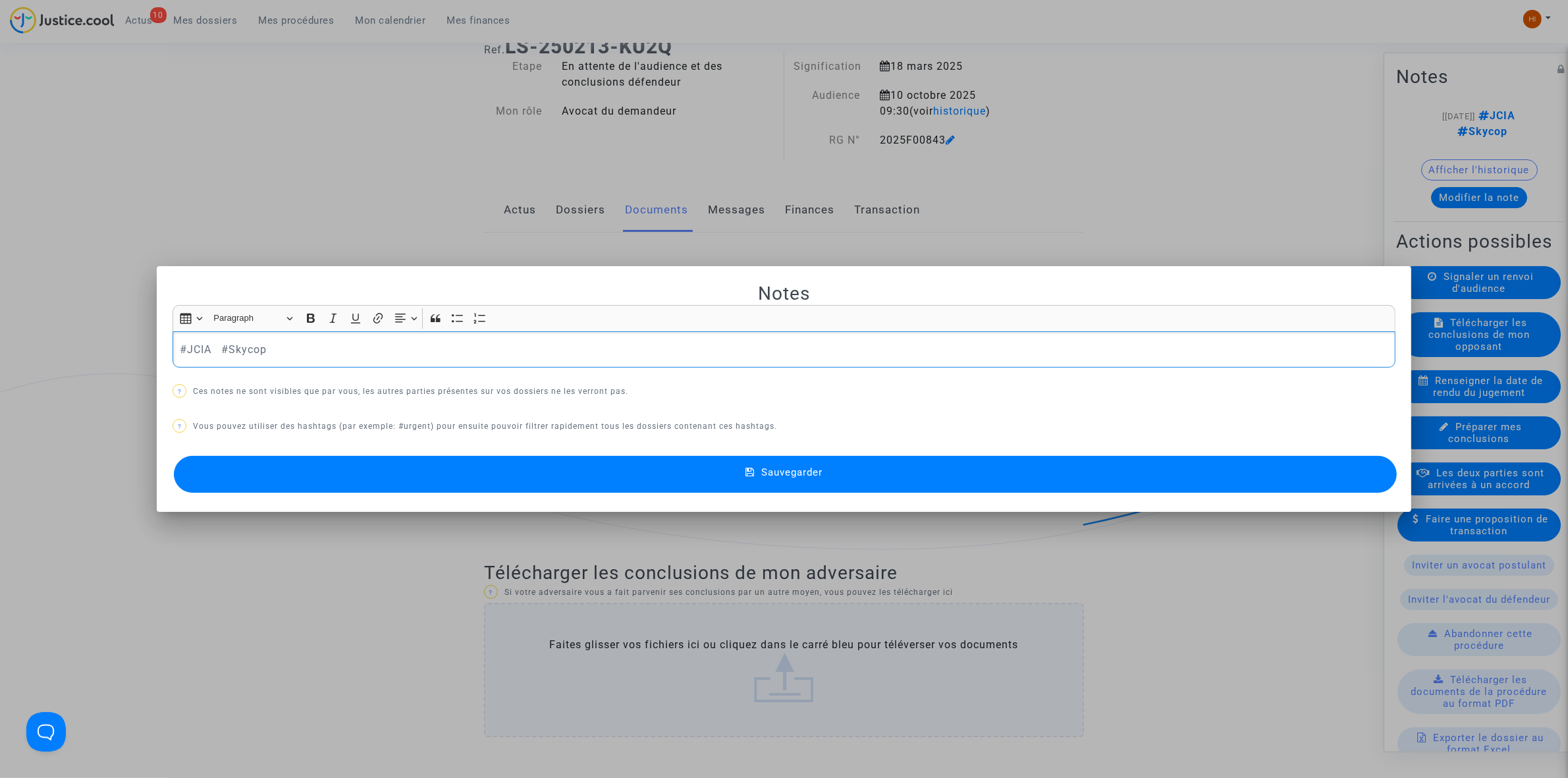
scroll to position [0, 0]
click at [874, 474] on button "Sauvegarder" at bounding box center [785, 474] width 1223 height 37
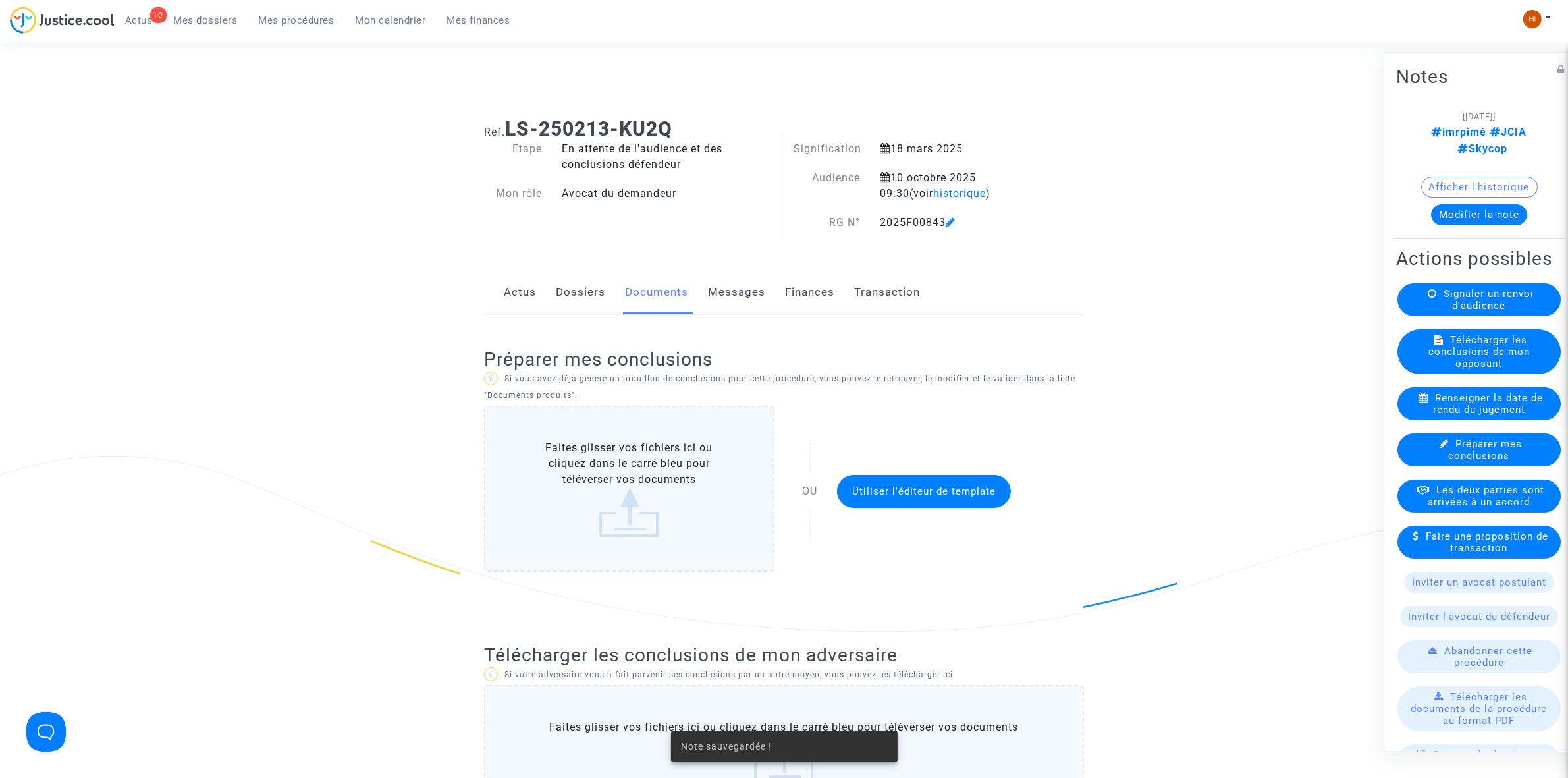
scroll to position [82, 0]
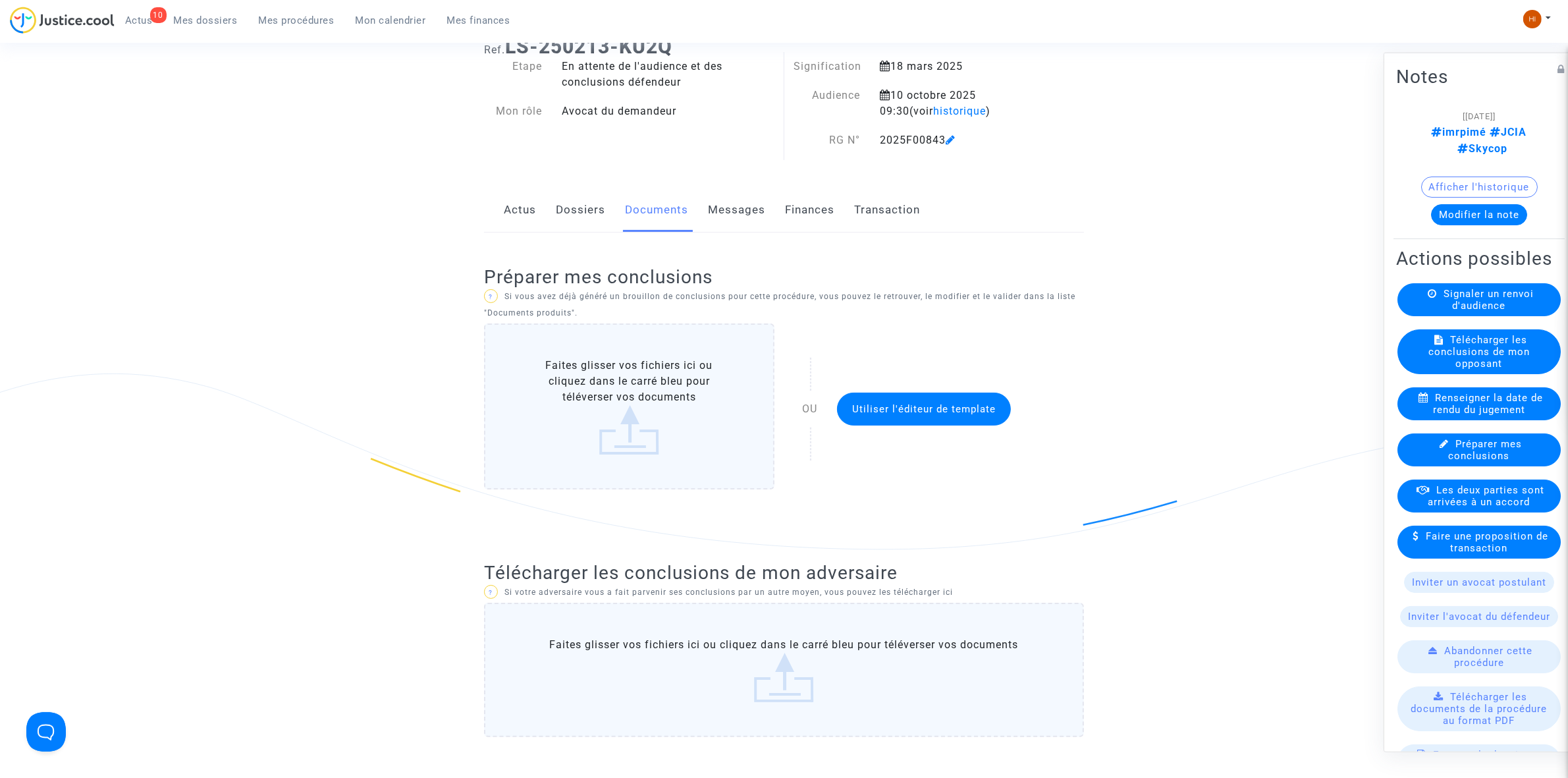
drag, startPoint x: 277, startPoint y: 19, endPoint x: 356, endPoint y: 19, distance: 79.0
click at [278, 19] on span "Mes procédures" at bounding box center [296, 21] width 76 height 12
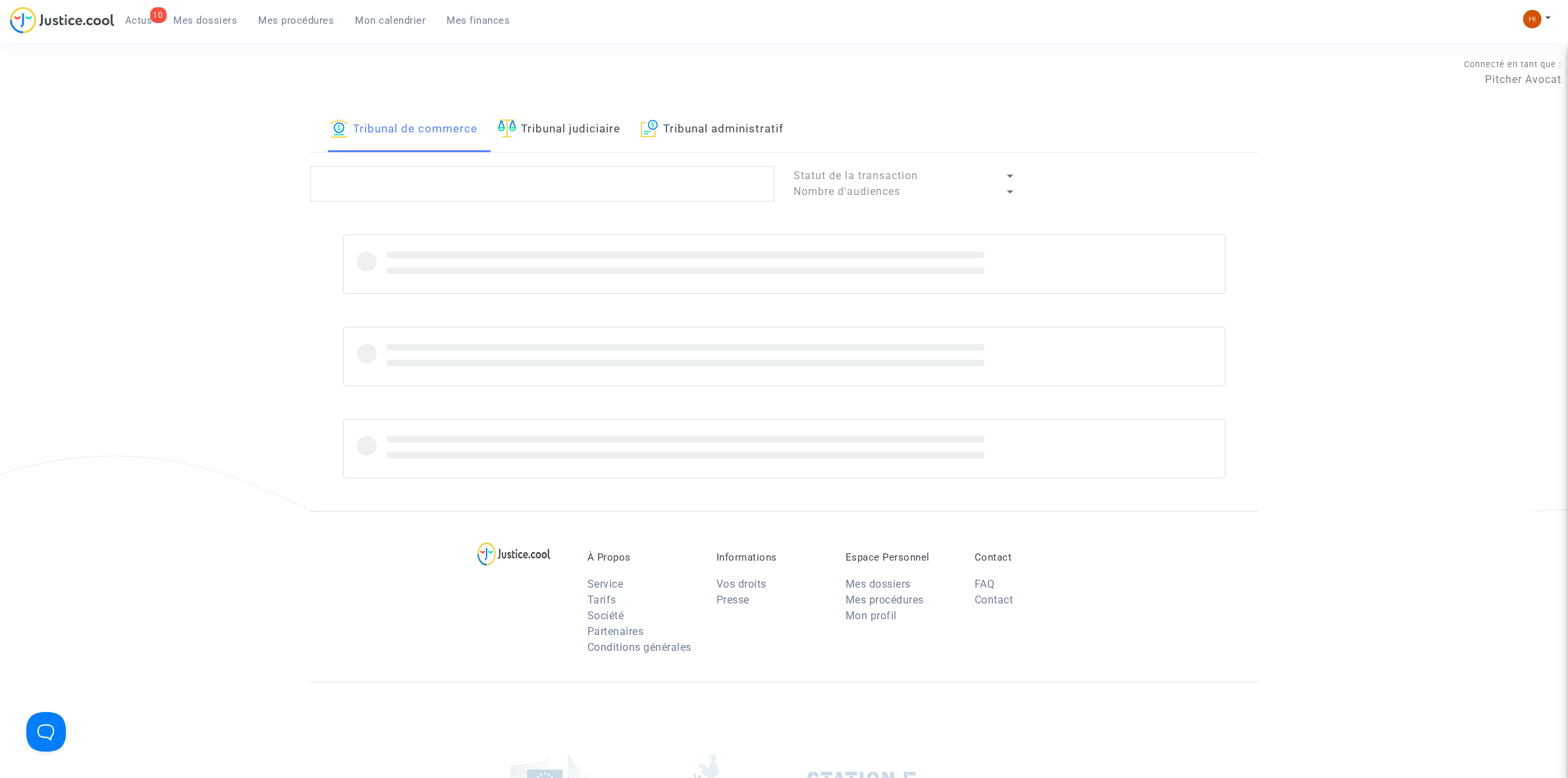
click at [542, 122] on link "Tribunal judiciaire" at bounding box center [559, 130] width 123 height 45
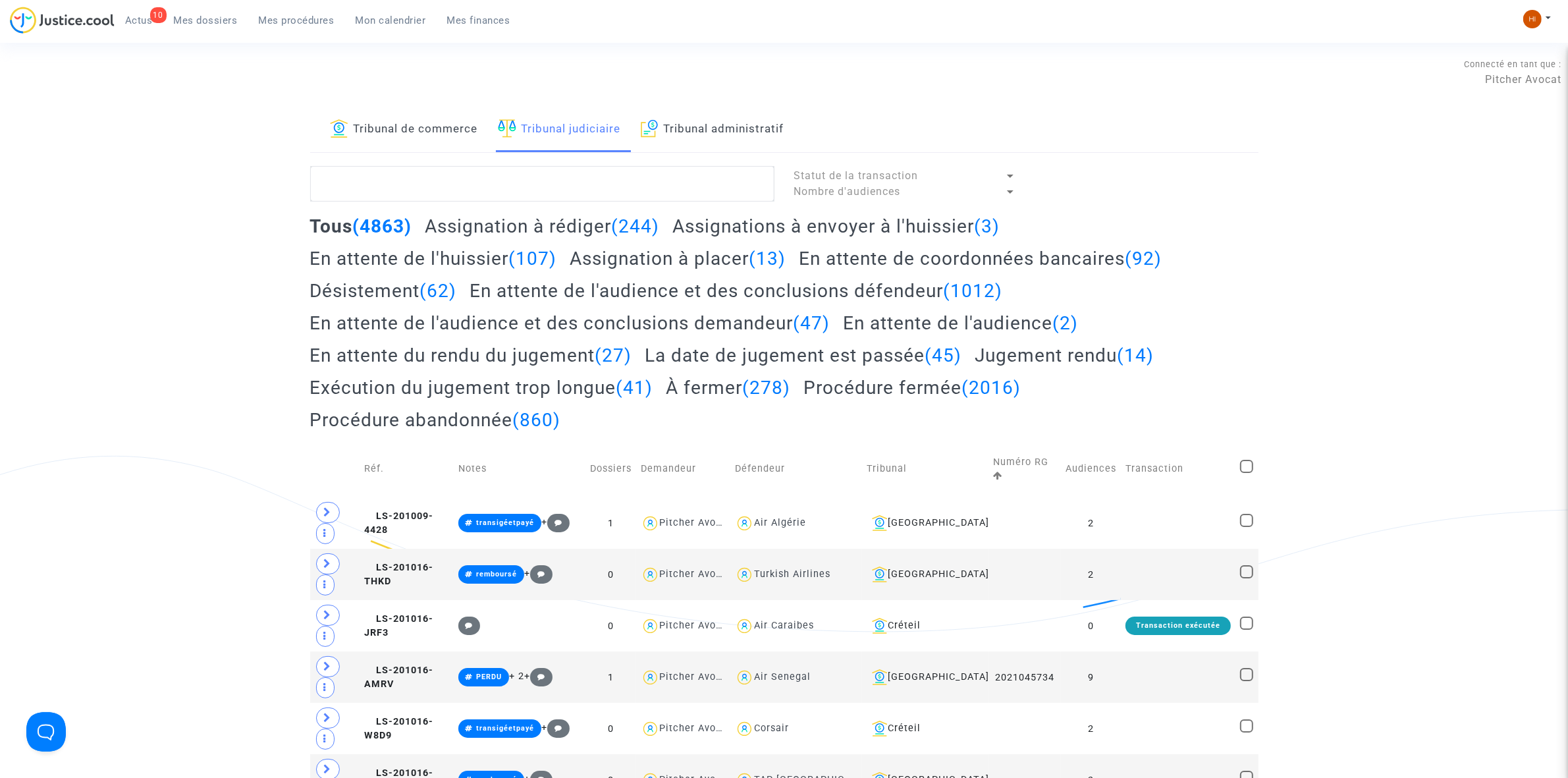
drag, startPoint x: 413, startPoint y: 122, endPoint x: 419, endPoint y: 142, distance: 20.9
click at [413, 122] on link "Tribunal de commerce" at bounding box center [404, 130] width 148 height 45
click at [428, 185] on textarea at bounding box center [542, 184] width 464 height 36
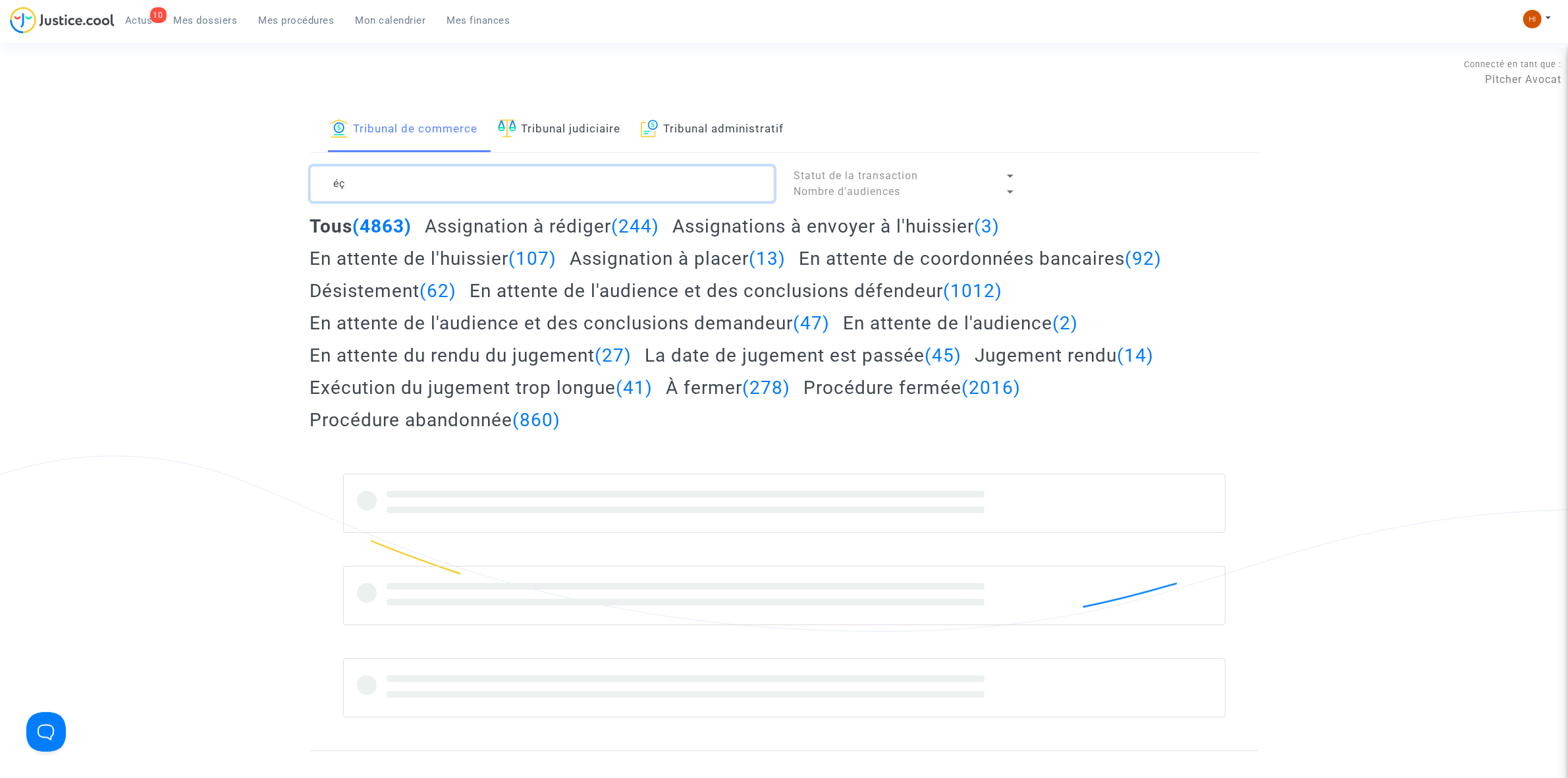
type textarea "é"
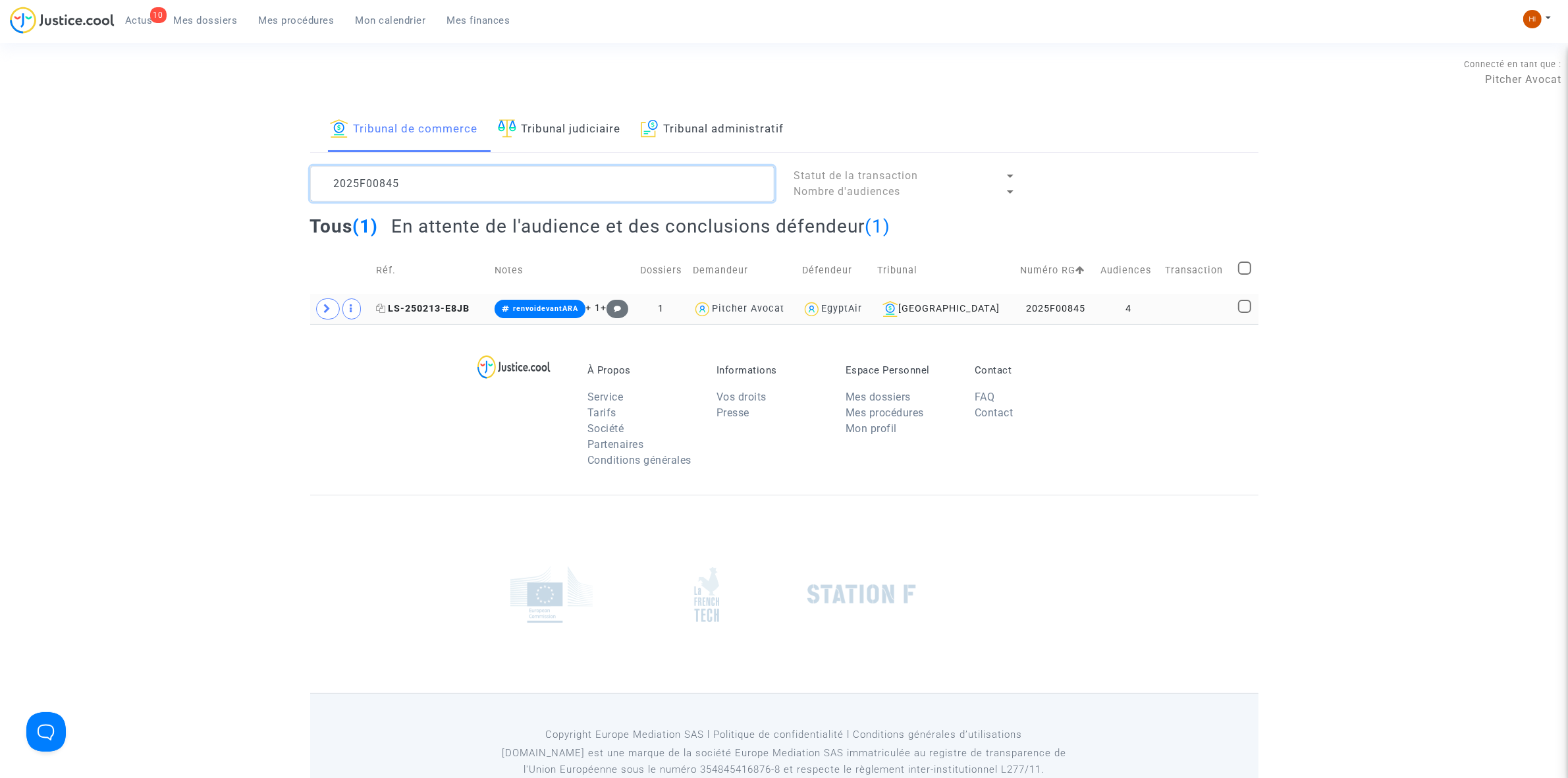
type textarea "2025F00845"
click at [425, 310] on span "LS-250213-E8JB" at bounding box center [423, 308] width 93 height 11
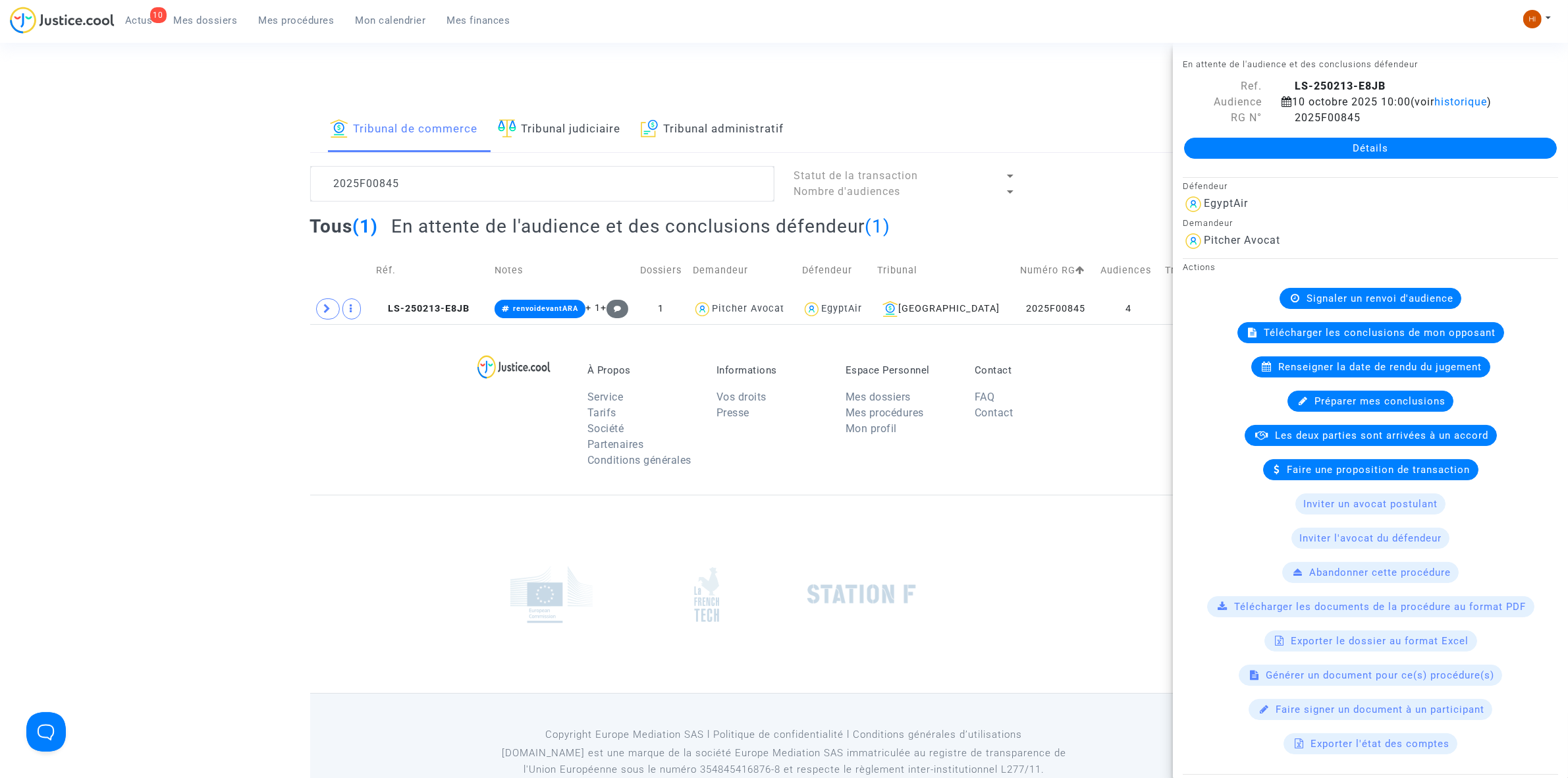
click at [1315, 143] on link "Détails" at bounding box center [1370, 148] width 373 height 21
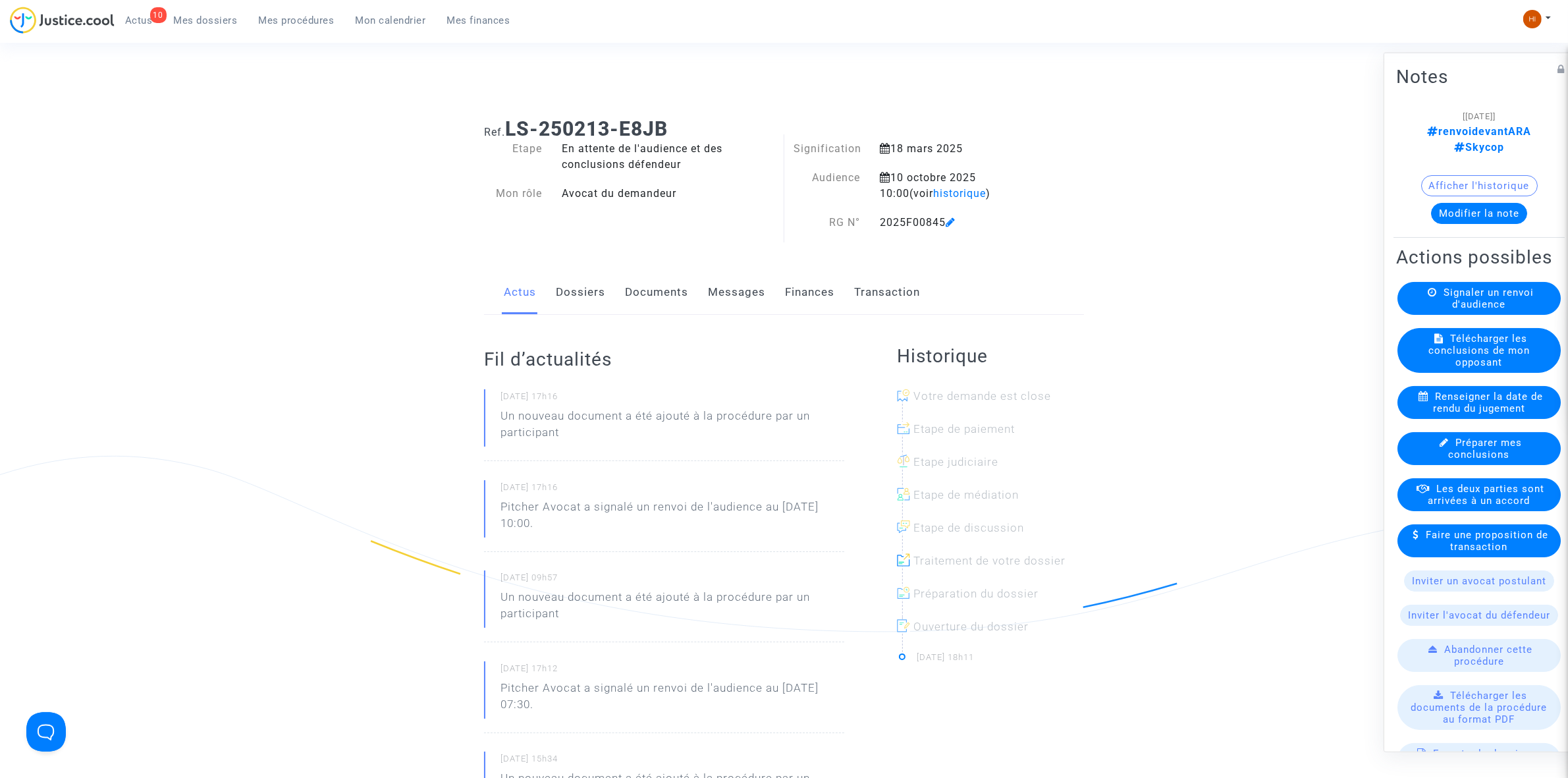
click at [647, 288] on link "Documents" at bounding box center [657, 292] width 63 height 44
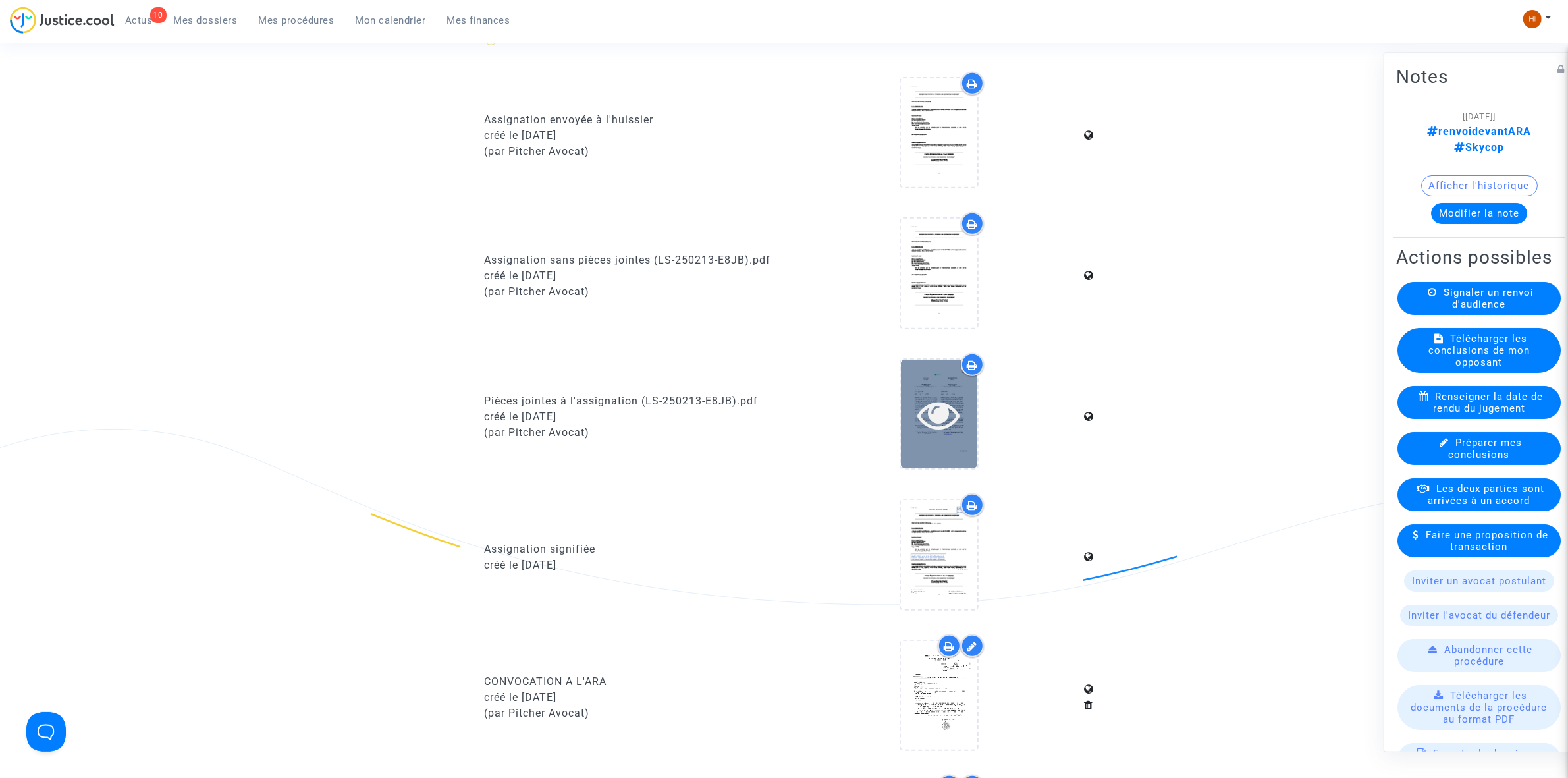
scroll to position [906, 0]
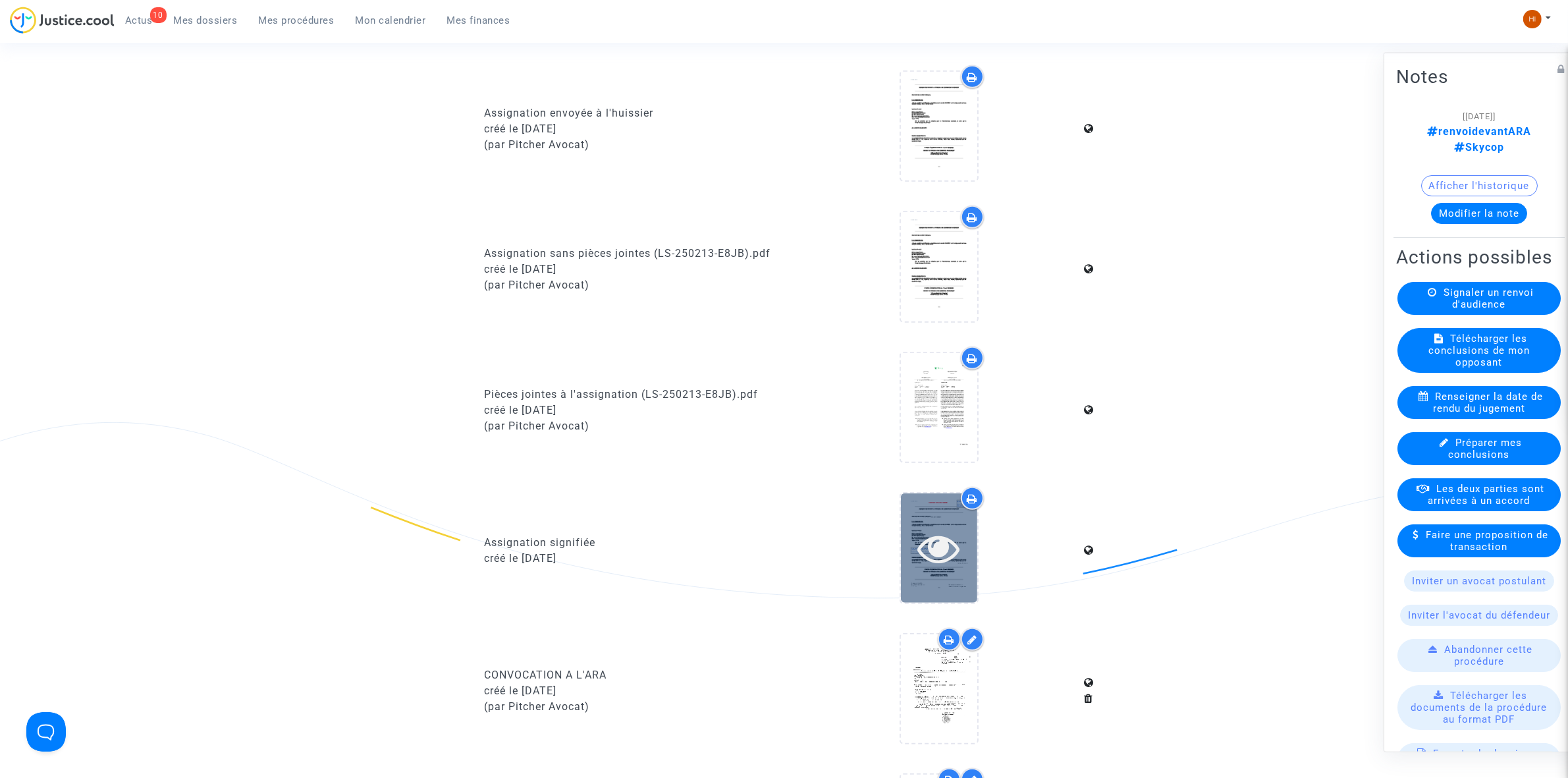
click at [935, 541] on icon at bounding box center [938, 548] width 43 height 42
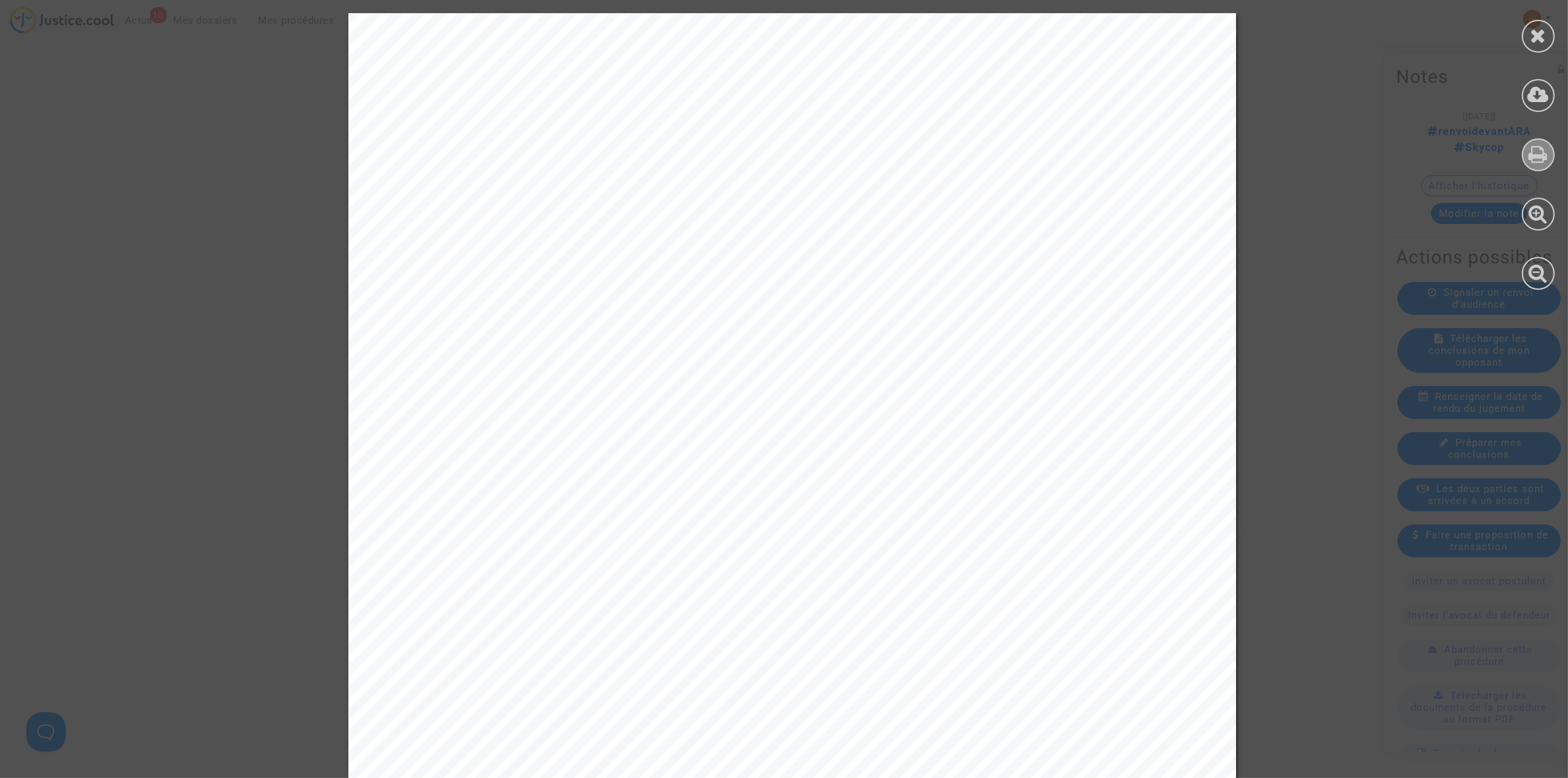
click at [1535, 149] on icon at bounding box center [1538, 154] width 19 height 20
click at [1536, 37] on icon at bounding box center [1538, 36] width 17 height 20
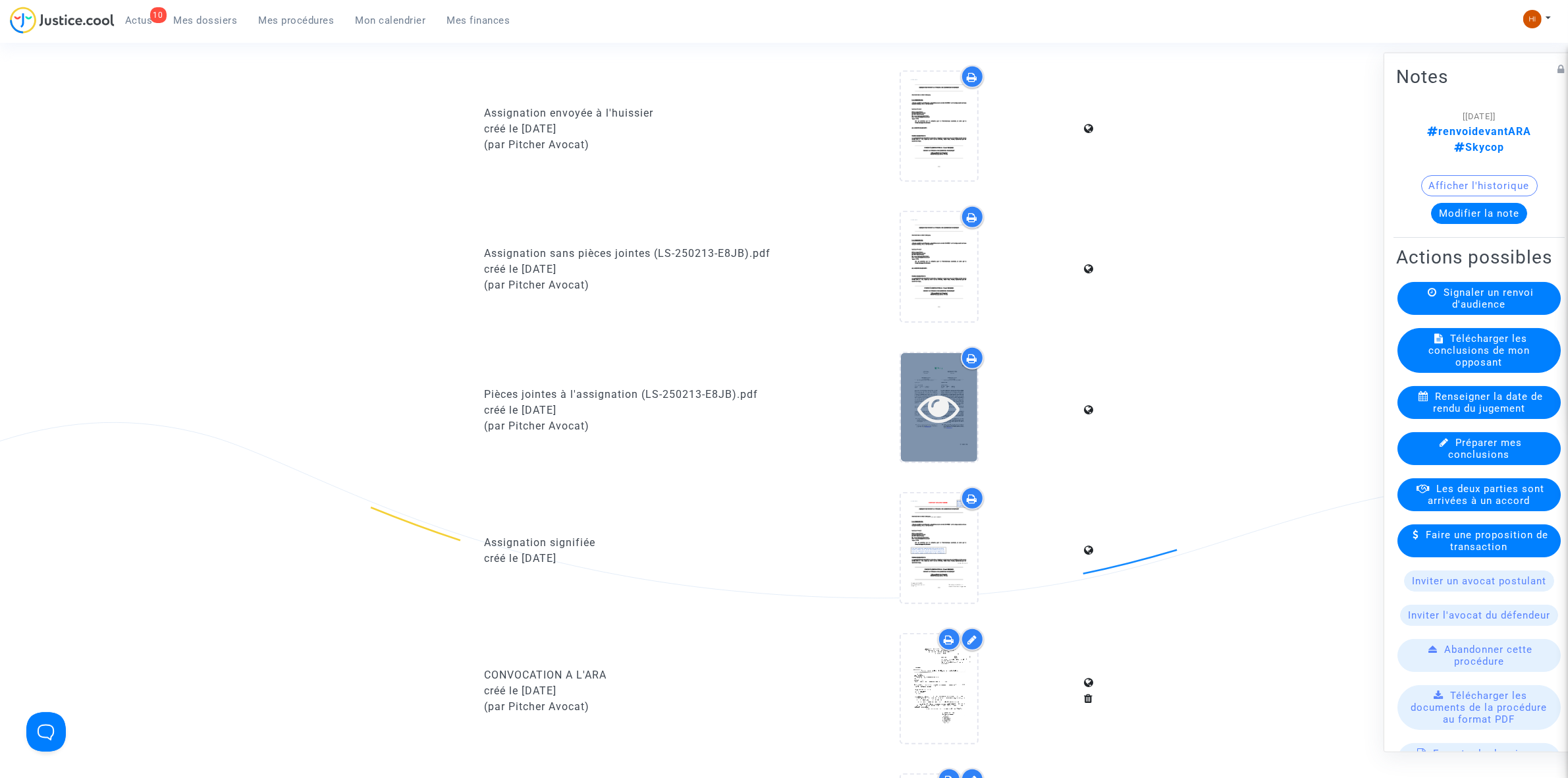
click at [960, 392] on icon at bounding box center [938, 408] width 43 height 42
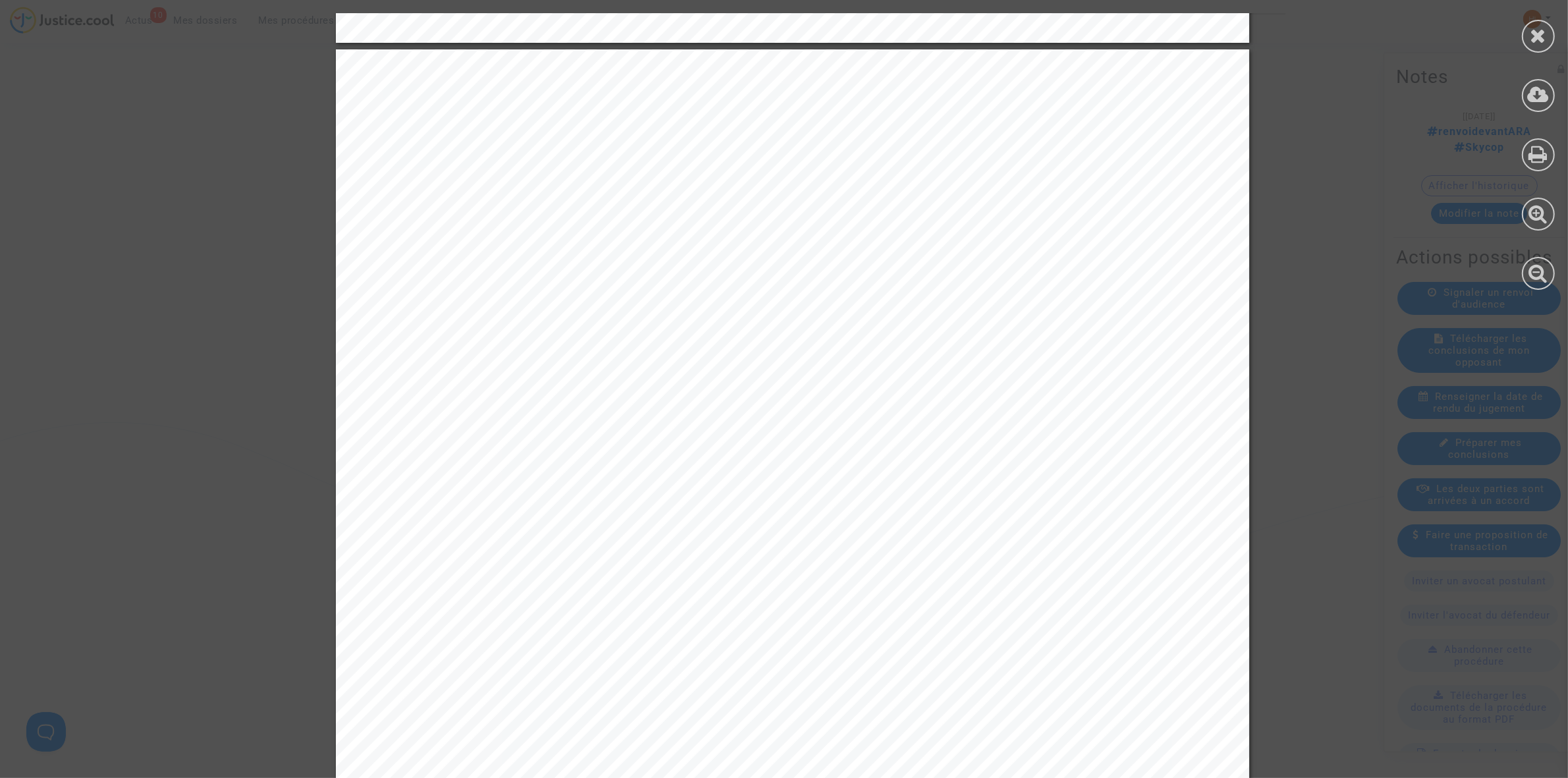
scroll to position [1565, 0]
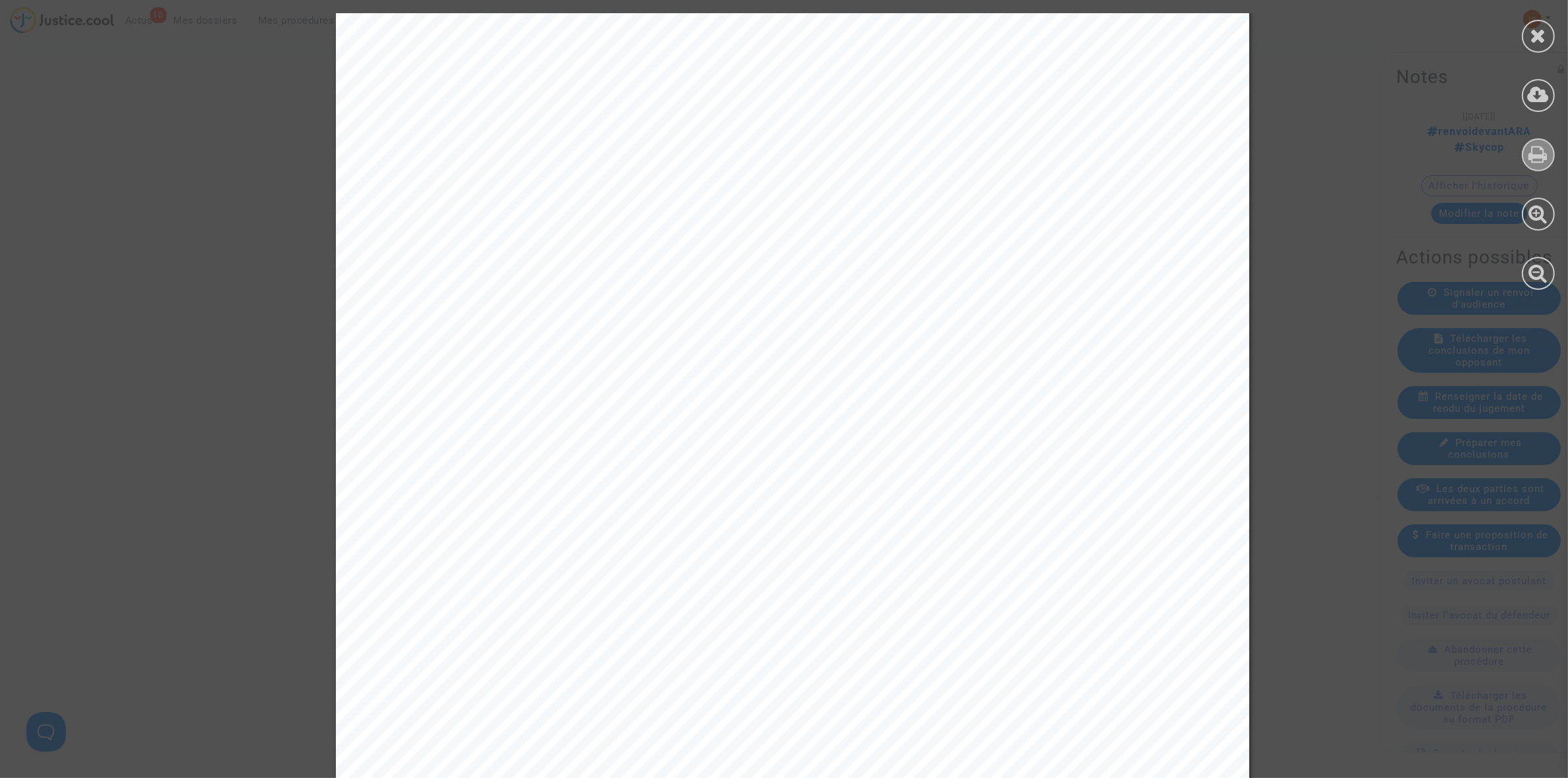
click at [1539, 153] on icon at bounding box center [1538, 154] width 19 height 20
click at [1541, 34] on icon at bounding box center [1538, 36] width 17 height 20
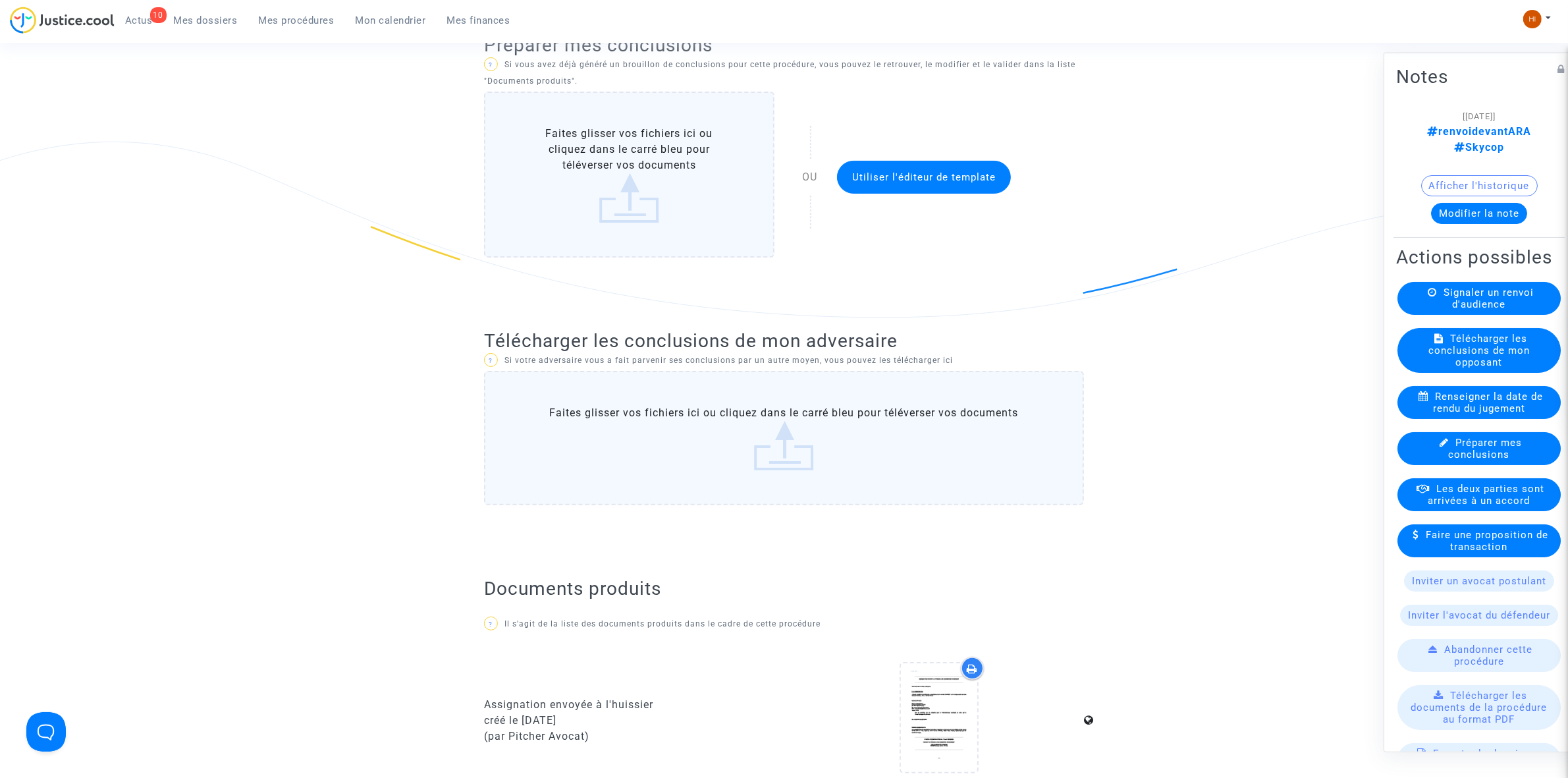
scroll to position [0, 0]
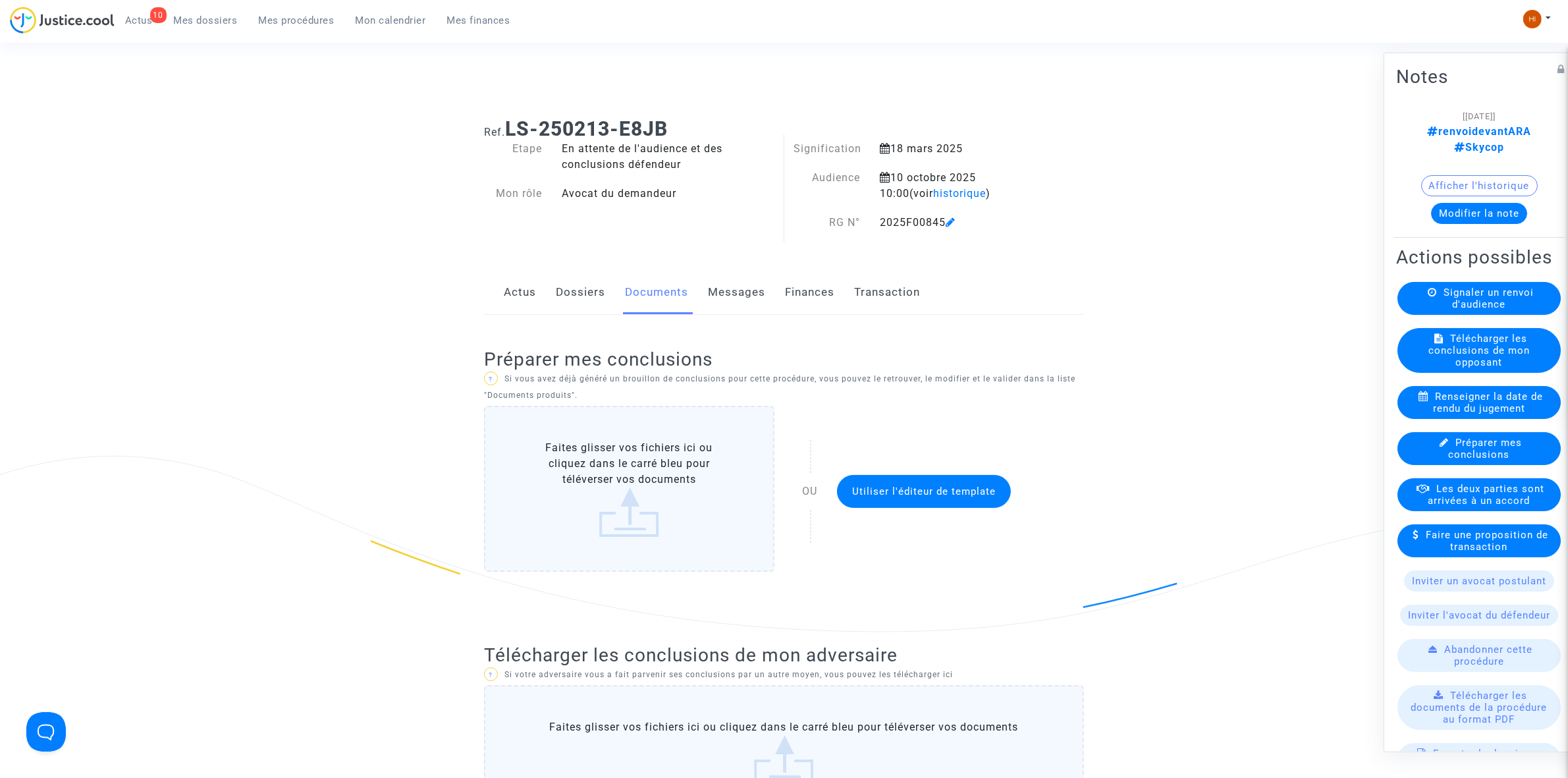
drag, startPoint x: 674, startPoint y: 126, endPoint x: 511, endPoint y: 124, distance: 163.0
click at [511, 124] on h1 "Ref. LS-250213-E8JB" at bounding box center [784, 129] width 600 height 24
copy b "LS-250213-E8JB"
click at [1469, 202] on button "Modifier la note" at bounding box center [1479, 213] width 96 height 21
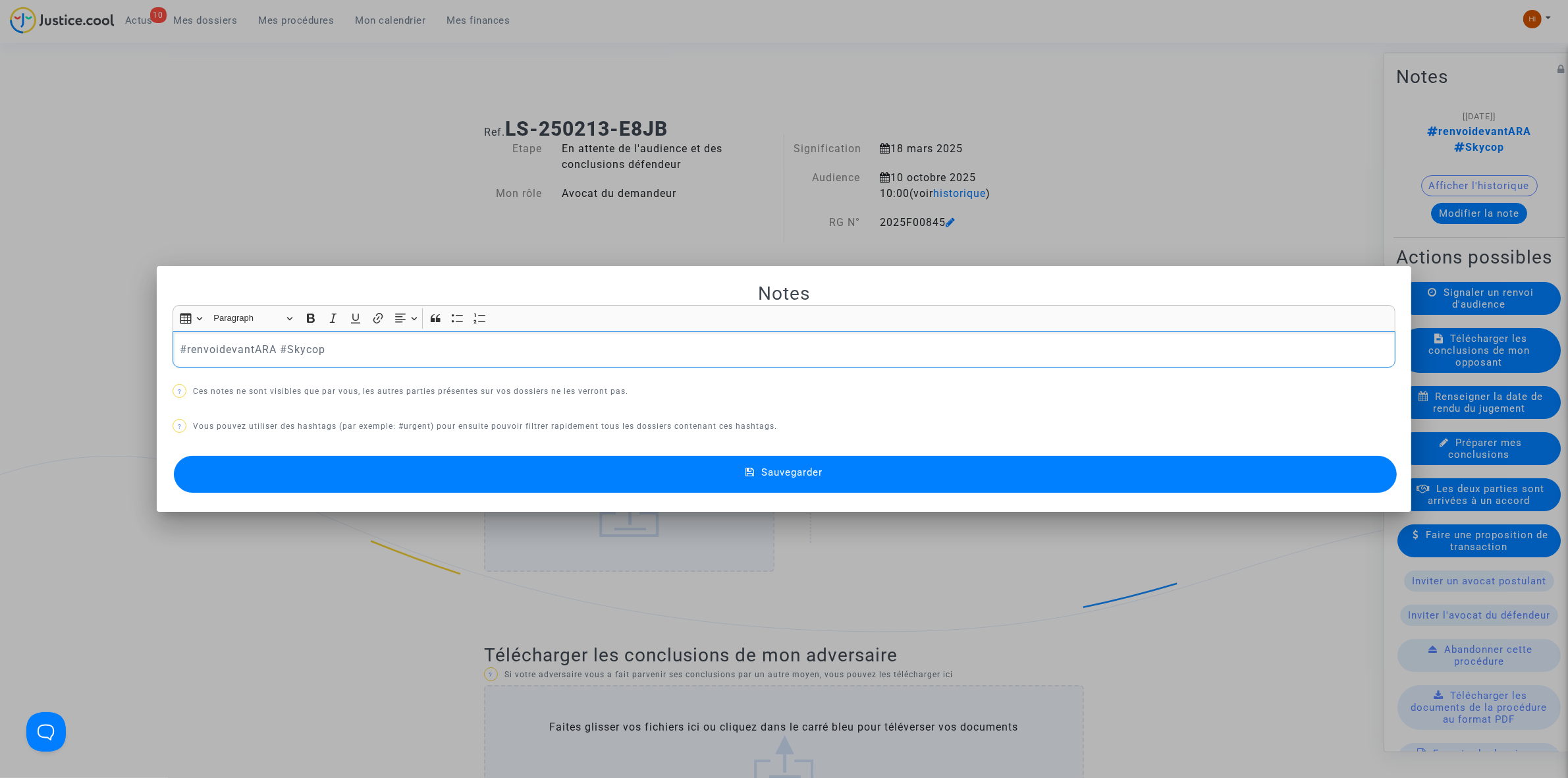
drag, startPoint x: 272, startPoint y: 354, endPoint x: 7, endPoint y: 343, distance: 265.2
click at [8, 347] on div "Notes Rich Text Editor Insert table Insert table Heading Paragraph Paragraph He…" at bounding box center [784, 389] width 1568 height 778
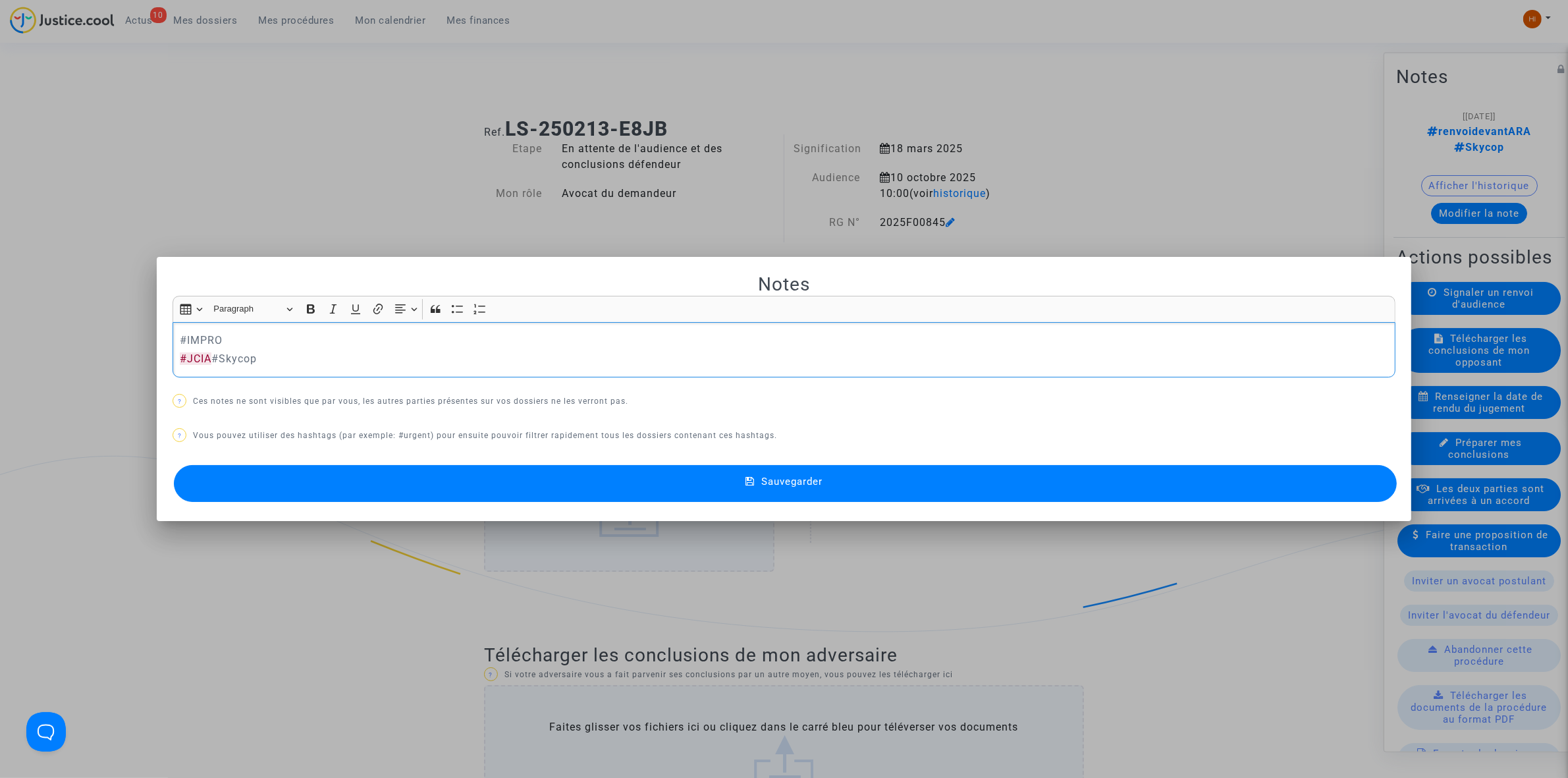
drag, startPoint x: 351, startPoint y: 330, endPoint x: 351, endPoint y: 341, distance: 11.0
click at [351, 333] on div "#IMPRO ​​​​​​​ #JCIA #Skycop" at bounding box center [784, 350] width 1223 height 56
click at [395, 335] on p "#IMPR" at bounding box center [784, 340] width 1209 height 17
click at [692, 491] on button "Sauvegarder" at bounding box center [785, 484] width 1223 height 37
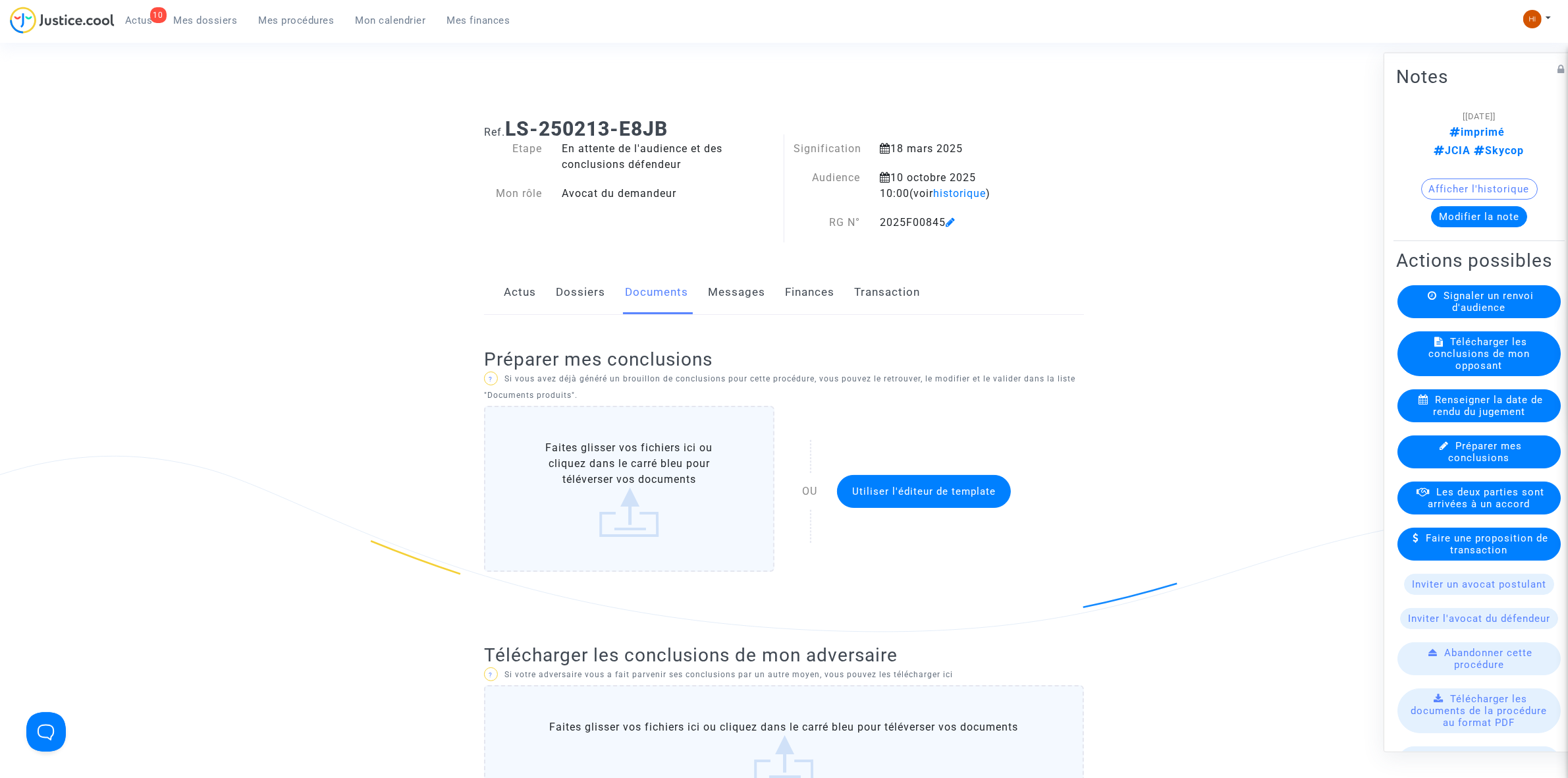
click at [587, 291] on link "Dossiers" at bounding box center [580, 292] width 50 height 44
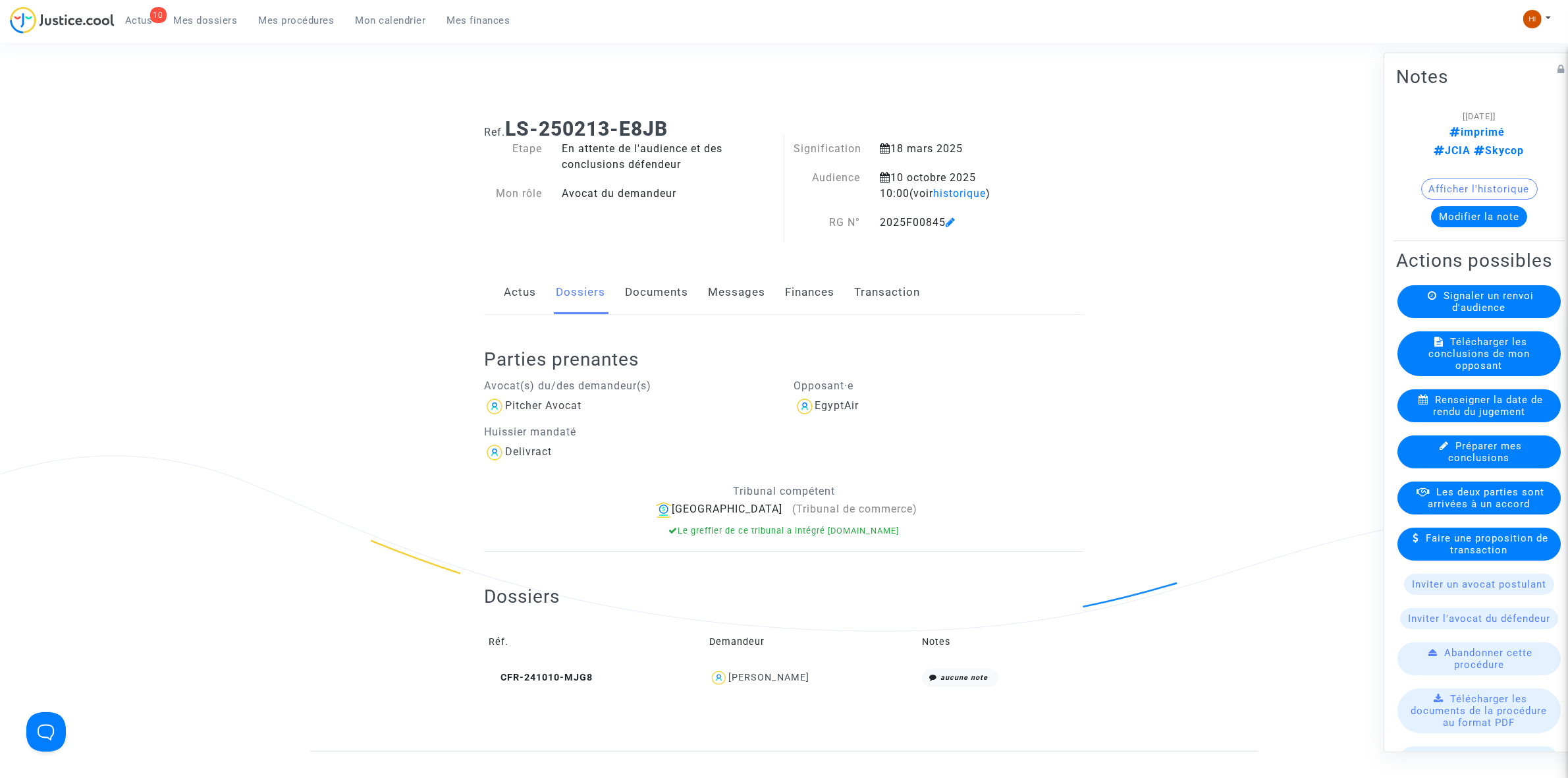
click at [946, 221] on div "2025F00845" at bounding box center [956, 223] width 172 height 16
click at [953, 224] on icon at bounding box center [950, 222] width 10 height 11
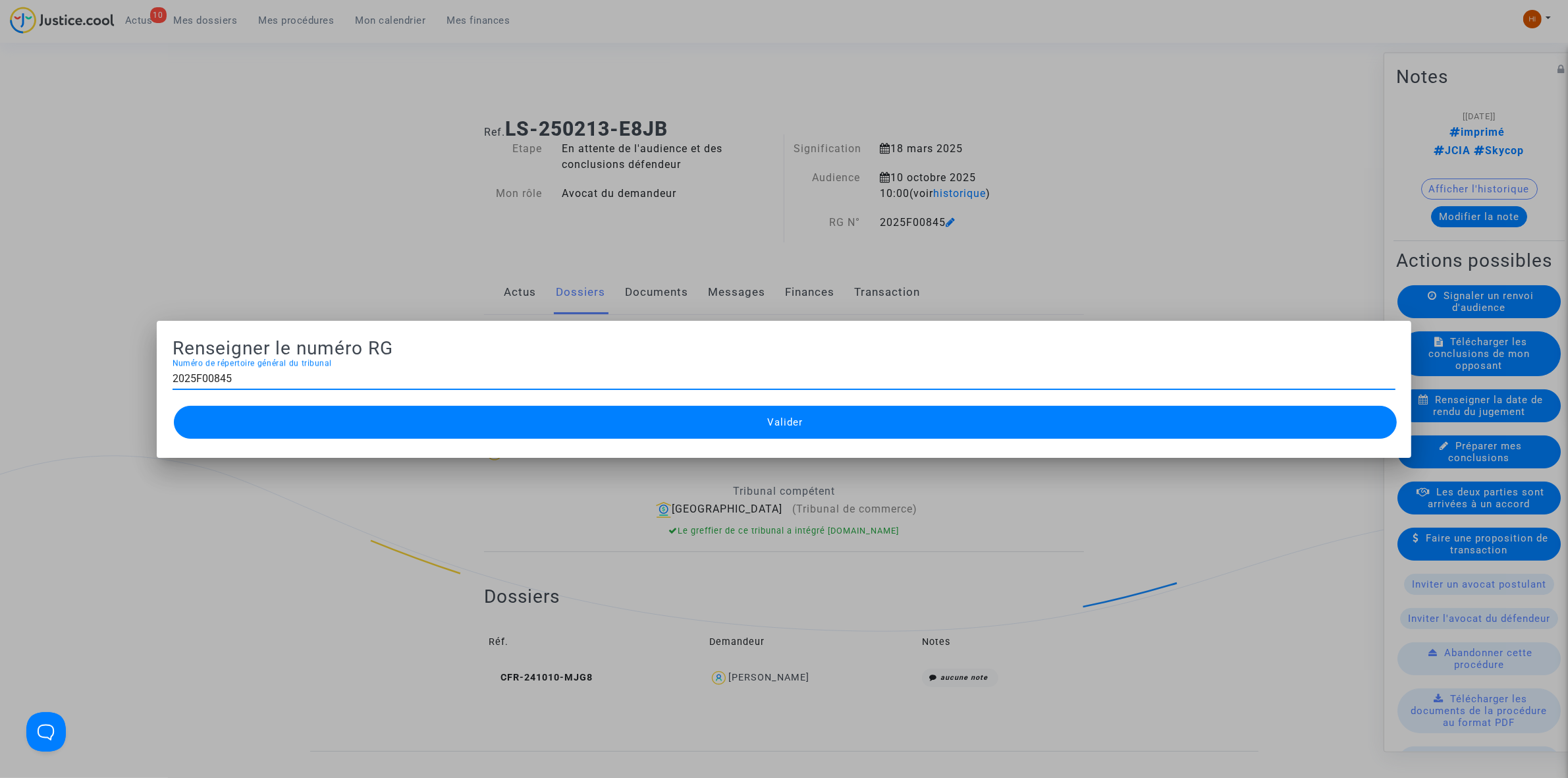
click at [343, 110] on div at bounding box center [784, 389] width 1568 height 778
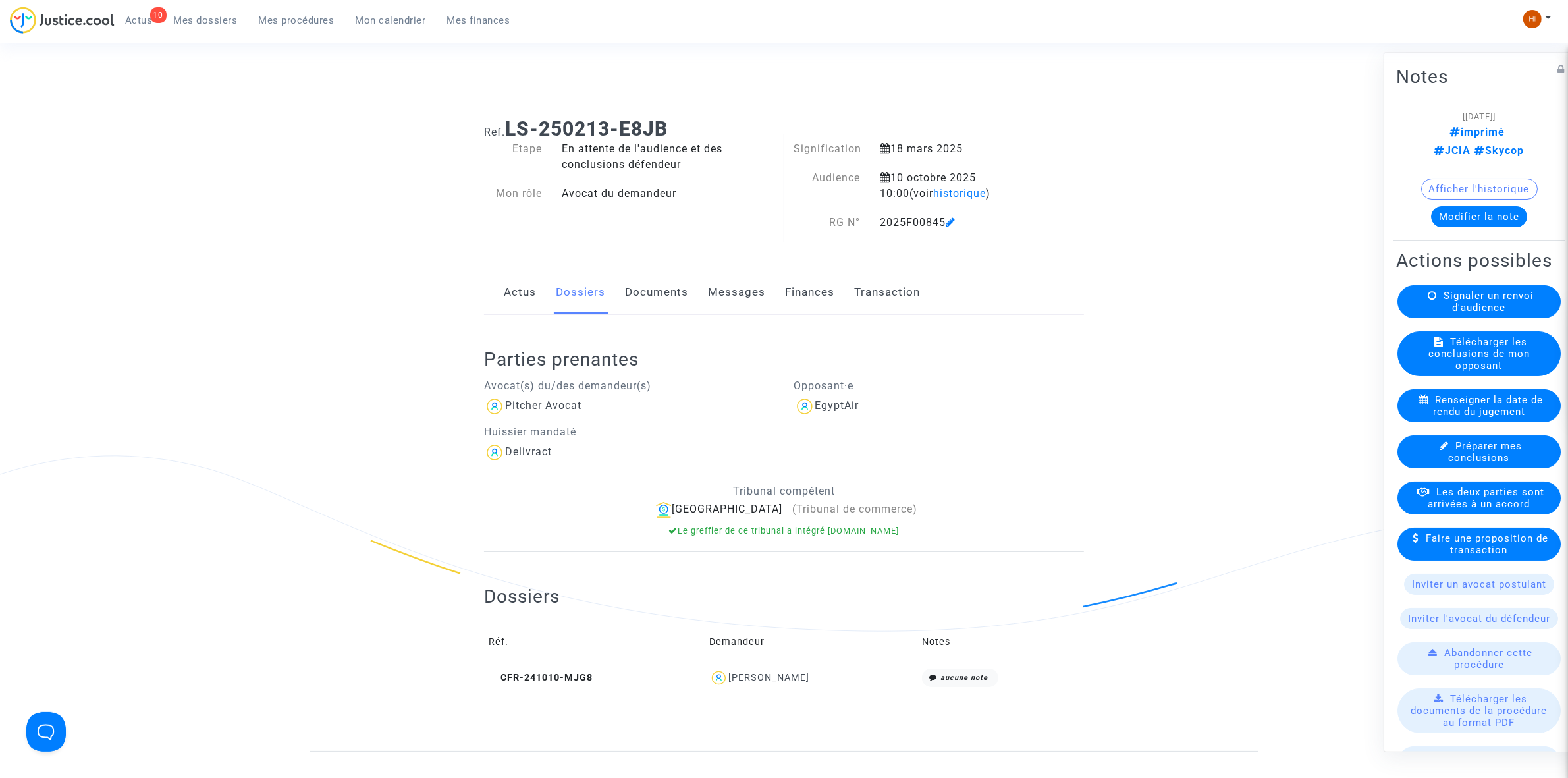
click at [310, 7] on ul "10 Actus Mes dossiers Mes procédures Mon calendrier Mes finances" at bounding box center [317, 19] width 406 height 24
click at [307, 20] on span "Mes procédures" at bounding box center [296, 21] width 76 height 12
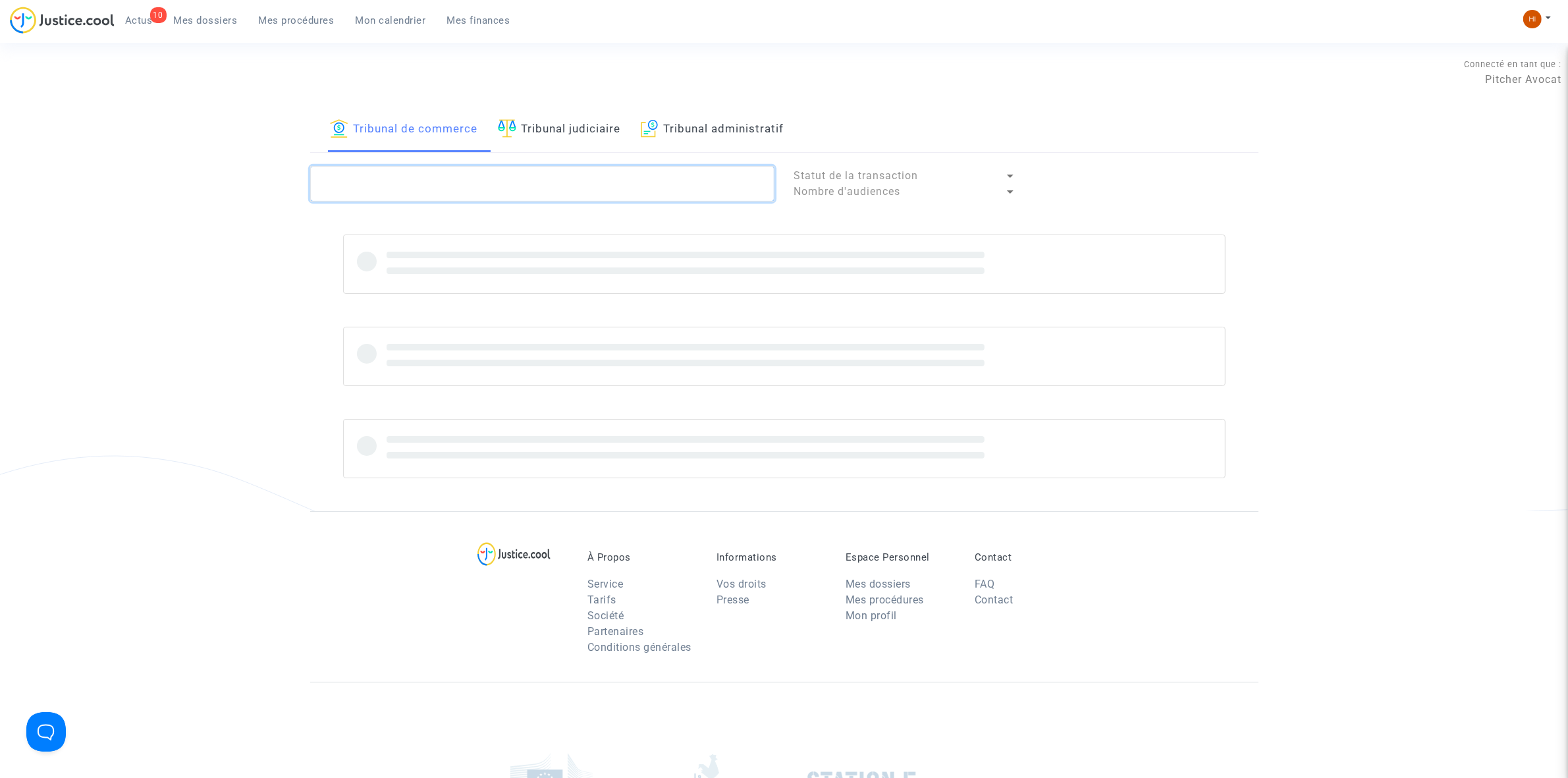
click at [421, 169] on textarea at bounding box center [542, 184] width 464 height 36
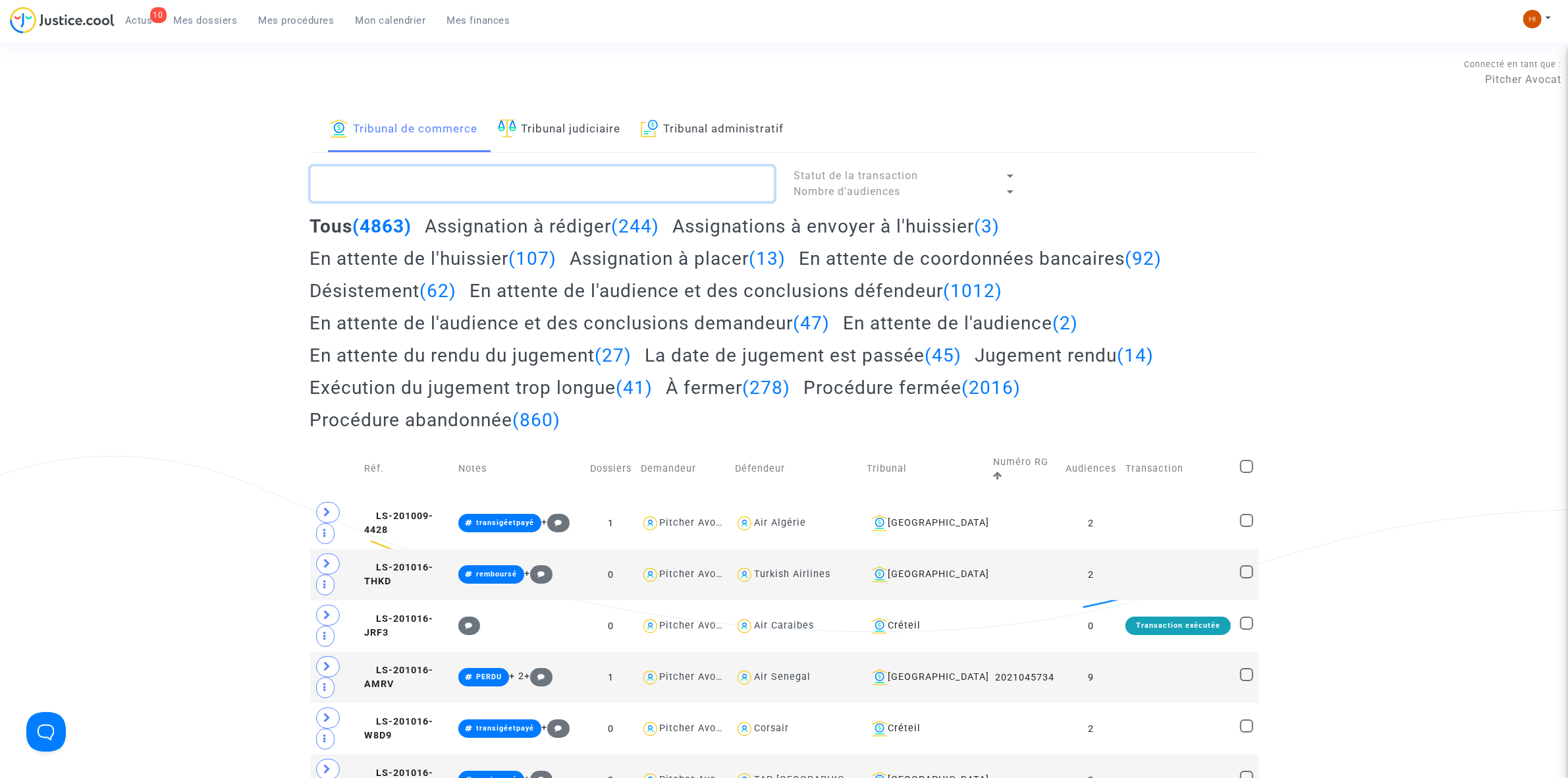
paste textarea "2025F00845"
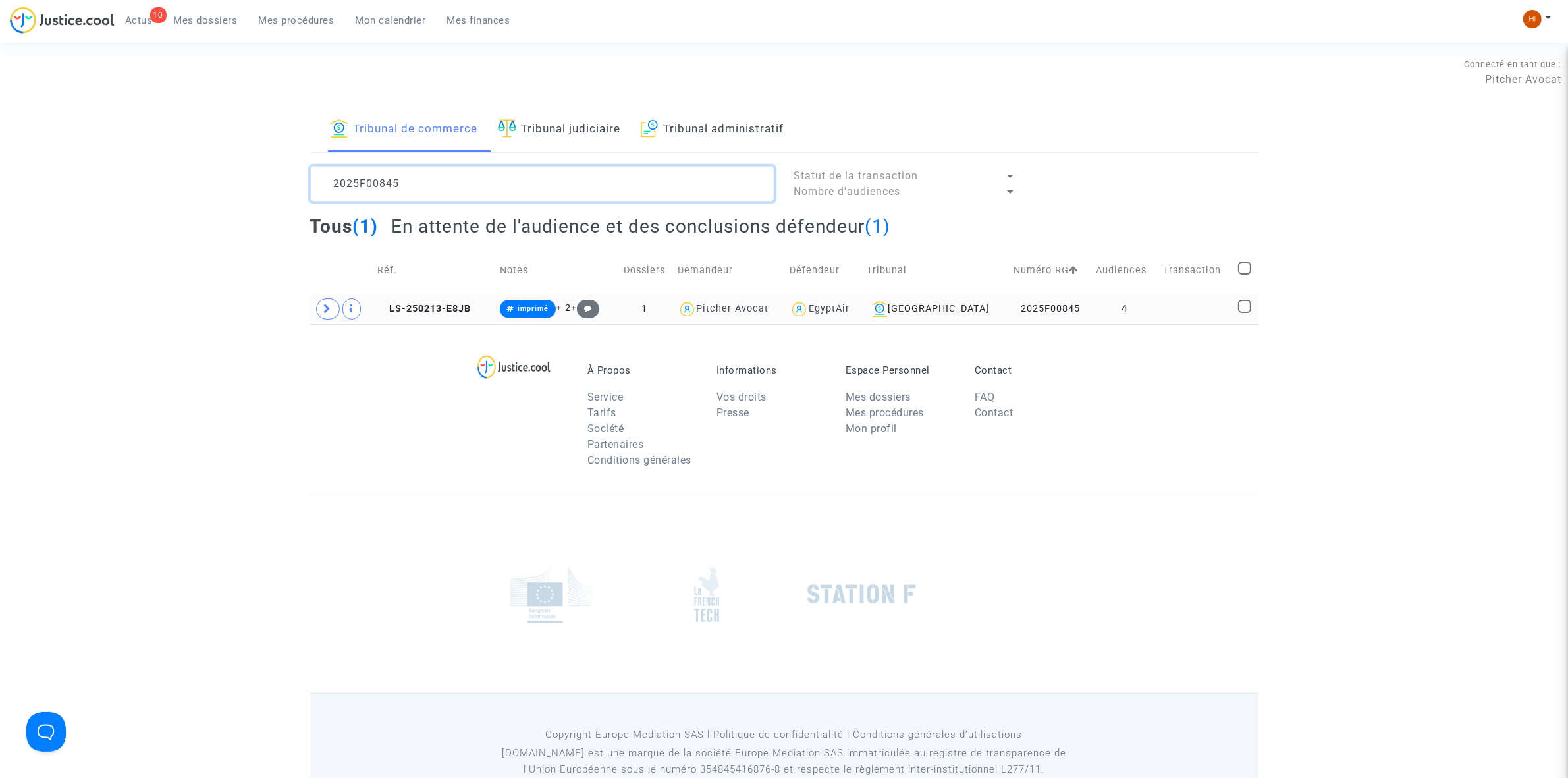
type textarea "2025F00845"
drag, startPoint x: 1182, startPoint y: 322, endPoint x: 1179, endPoint y: 315, distance: 7.6
click at [1182, 323] on td at bounding box center [1196, 309] width 75 height 30
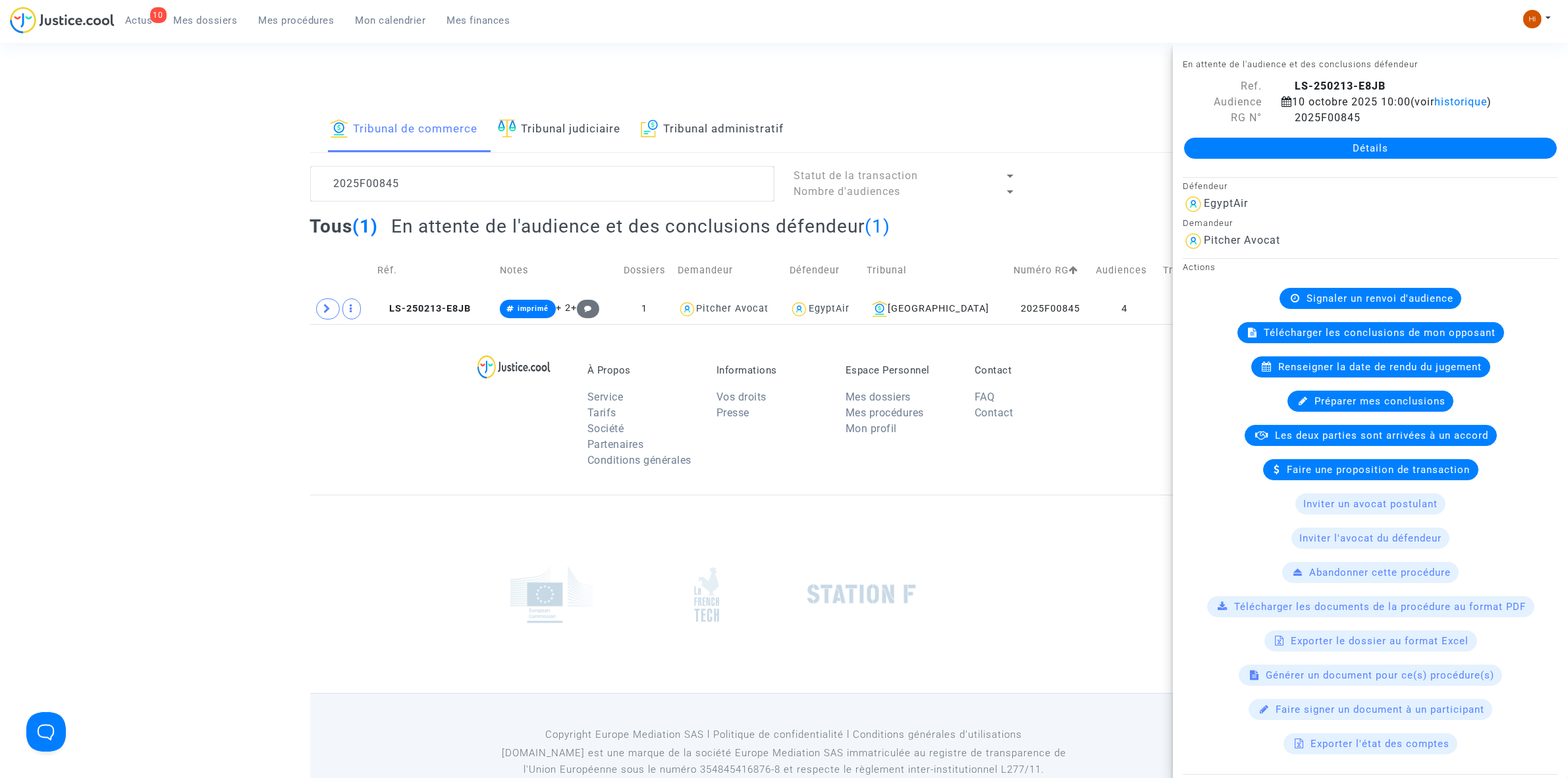
click at [1272, 151] on link "Détails" at bounding box center [1370, 148] width 373 height 21
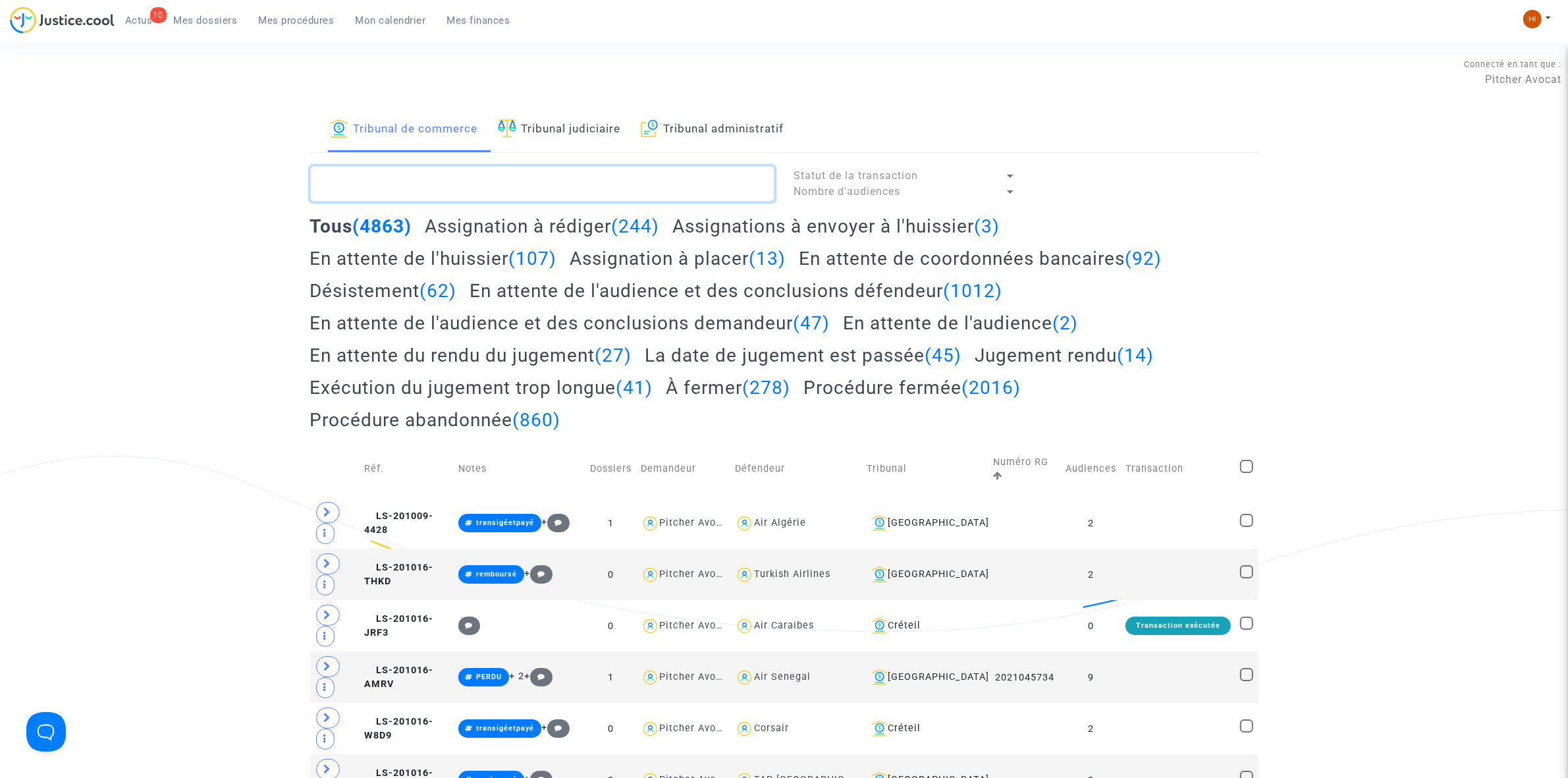
click at [380, 166] on textarea at bounding box center [542, 184] width 464 height 36
paste textarea "2025F00845"
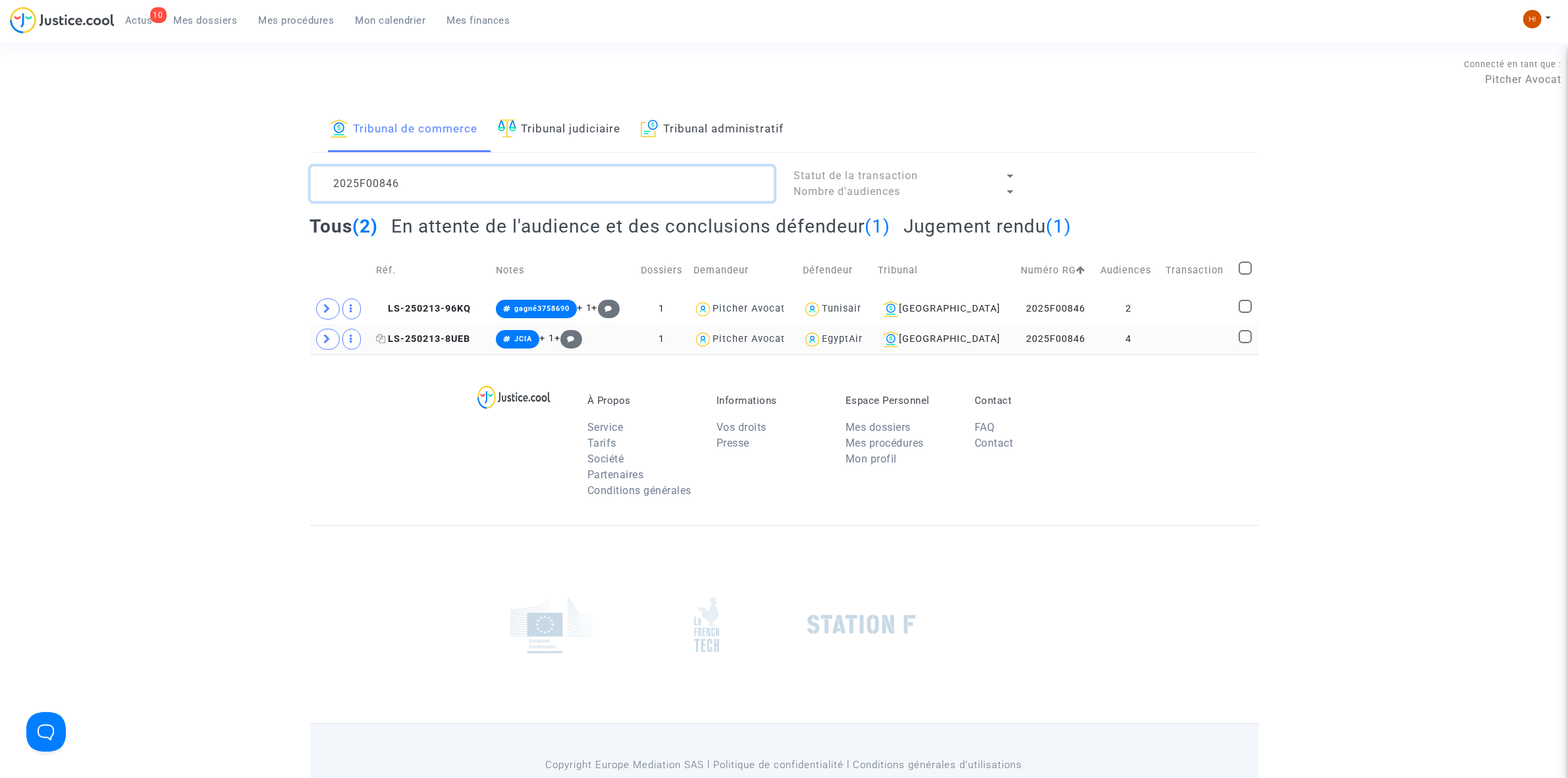
type textarea "2025F00846"
click at [386, 338] on icon at bounding box center [381, 339] width 10 height 9
drag, startPoint x: 465, startPoint y: 341, endPoint x: 684, endPoint y: 327, distance: 219.4
click at [465, 341] on span "LS-250213-8UEB" at bounding box center [423, 339] width 94 height 11
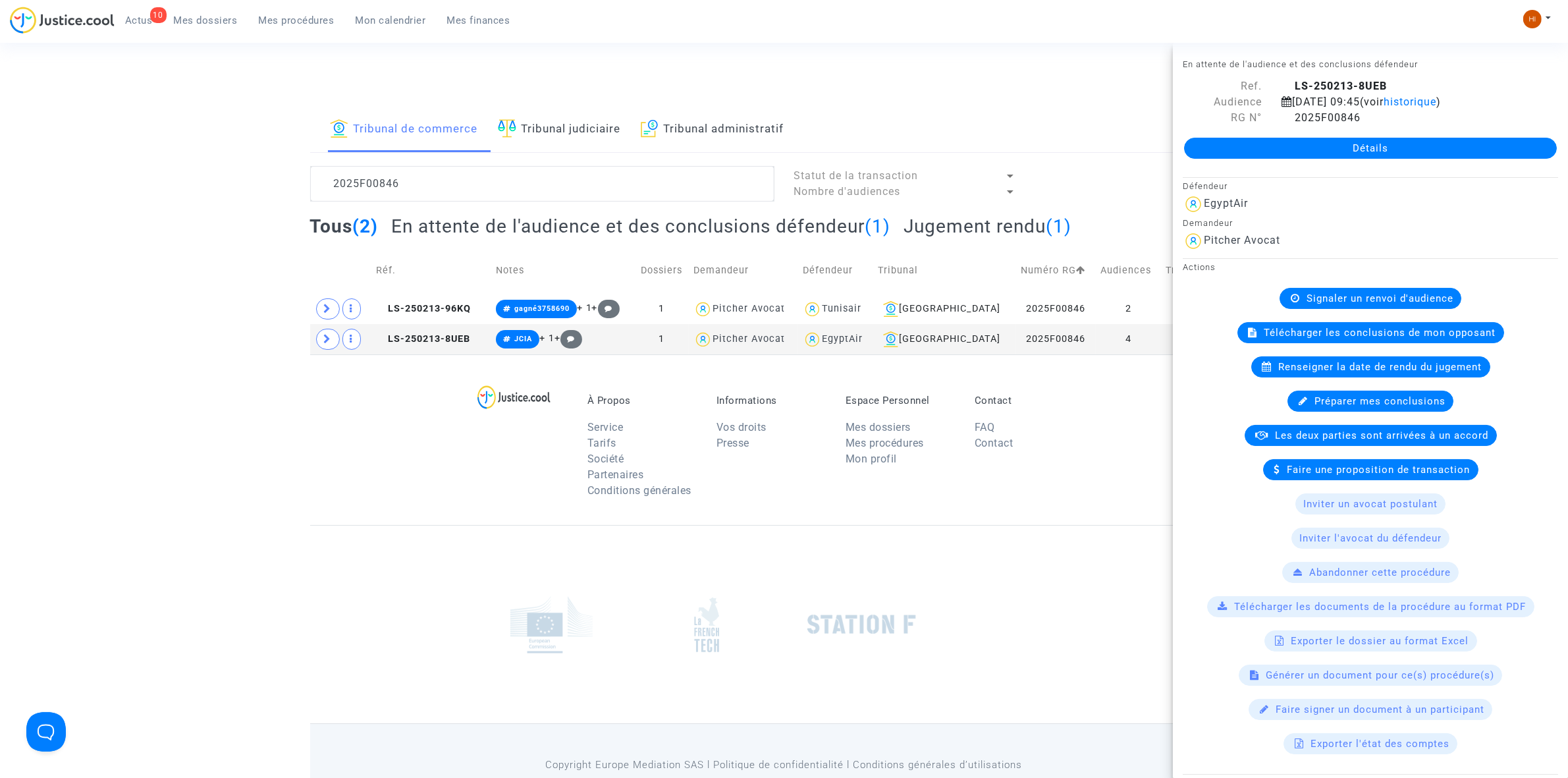
click at [1354, 153] on link "Détails" at bounding box center [1370, 148] width 373 height 21
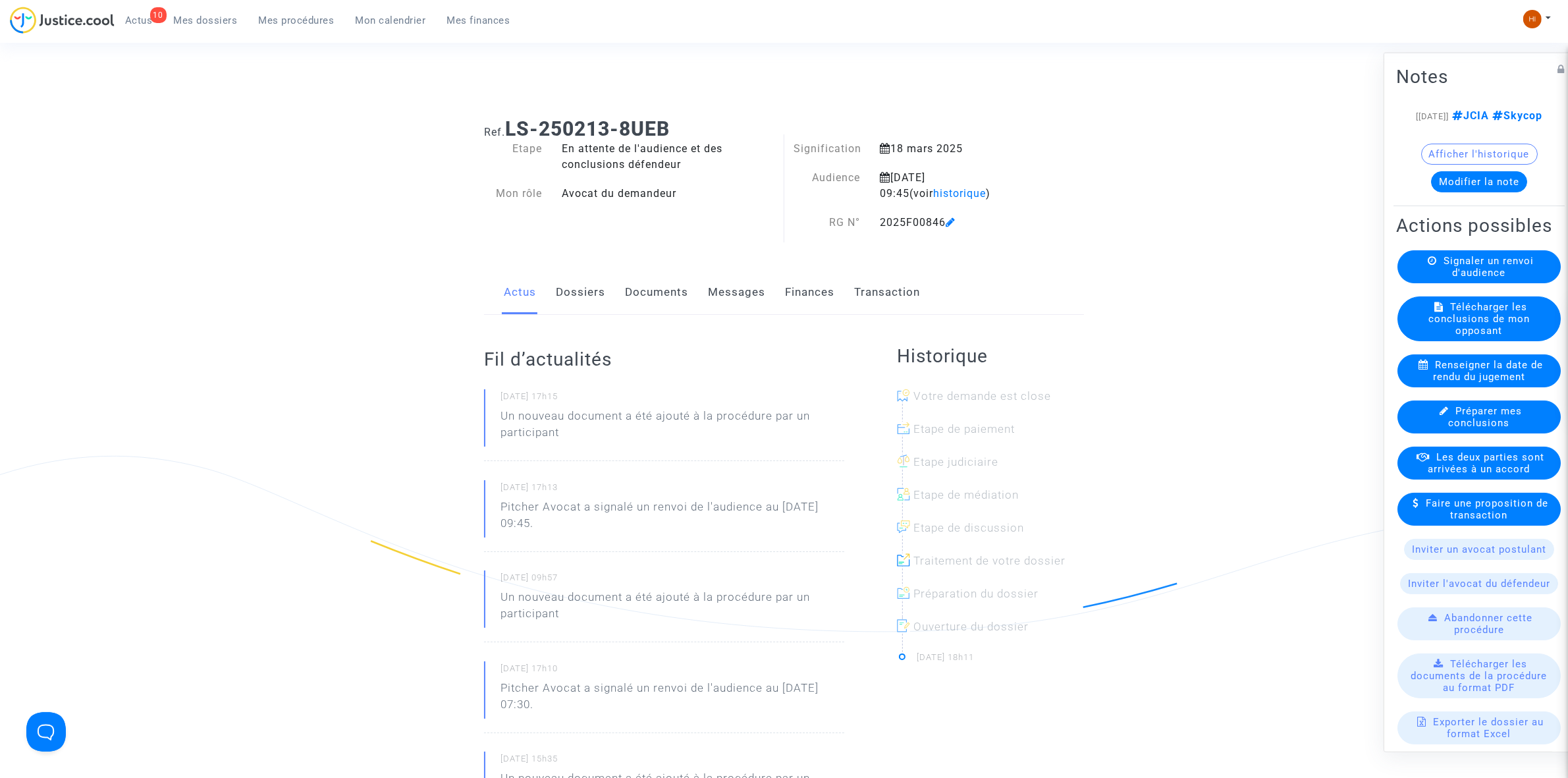
click at [680, 300] on link "Documents" at bounding box center [657, 292] width 63 height 44
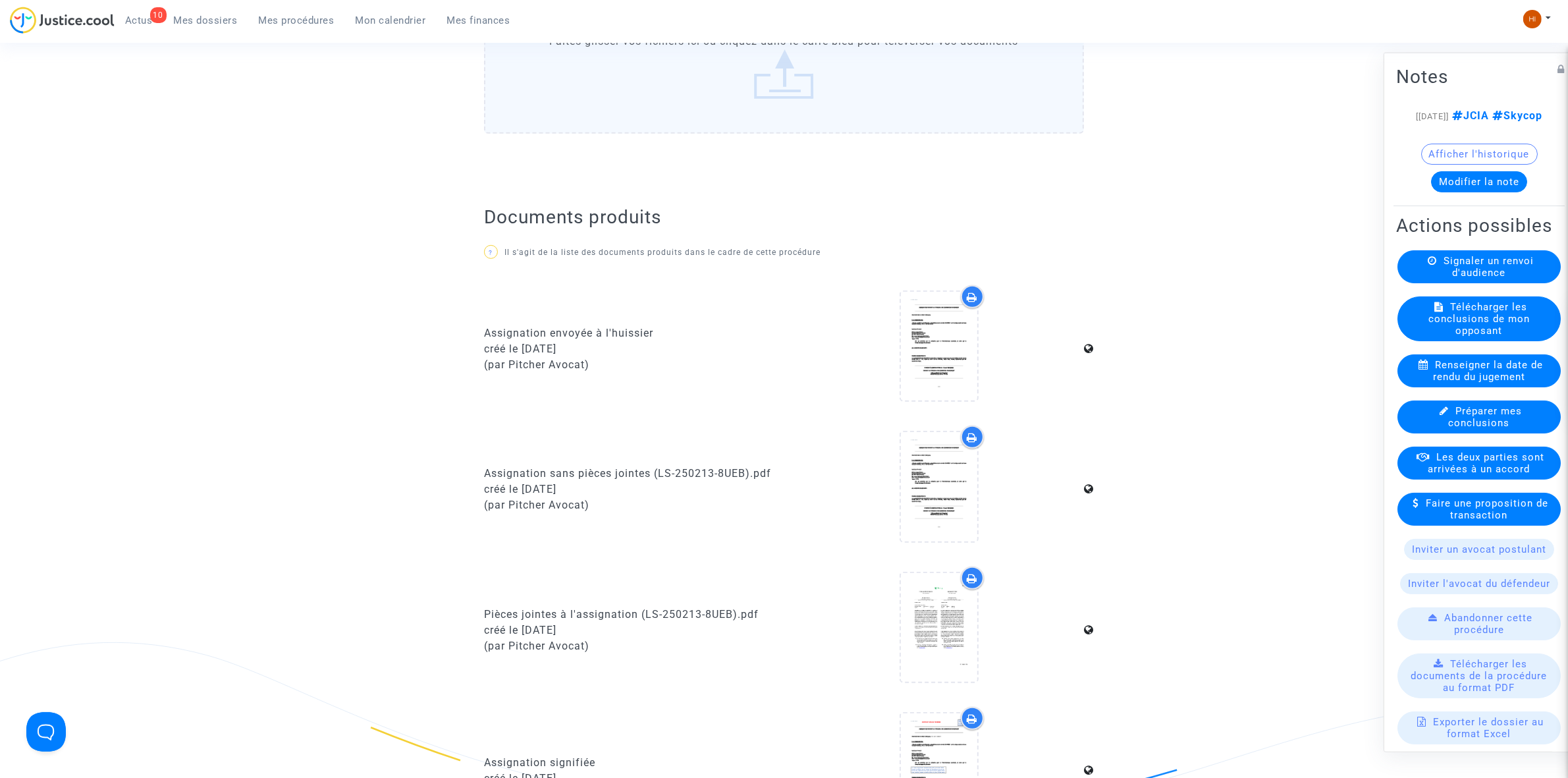
scroll to position [988, 0]
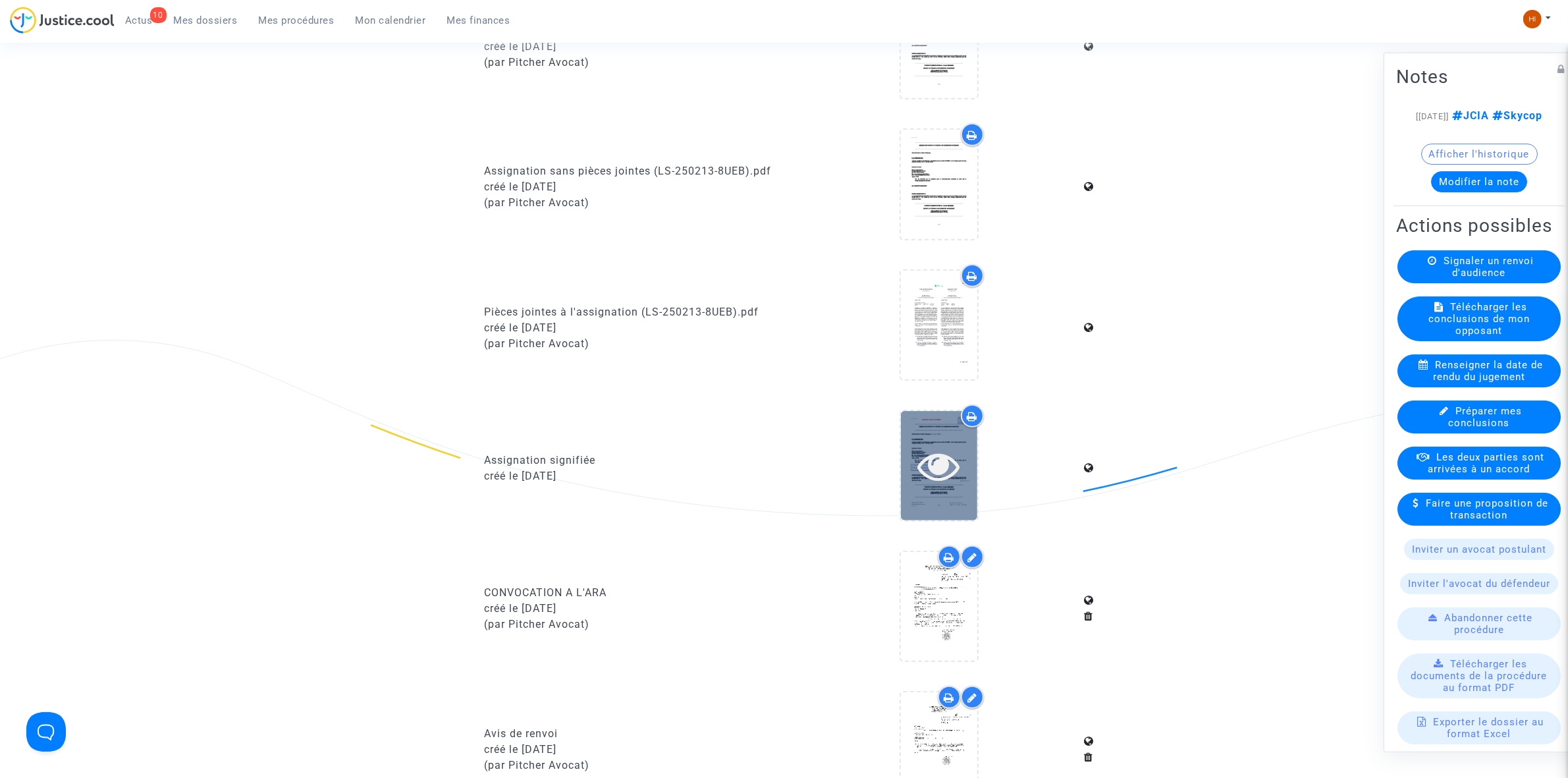
click at [942, 438] on div at bounding box center [939, 465] width 77 height 108
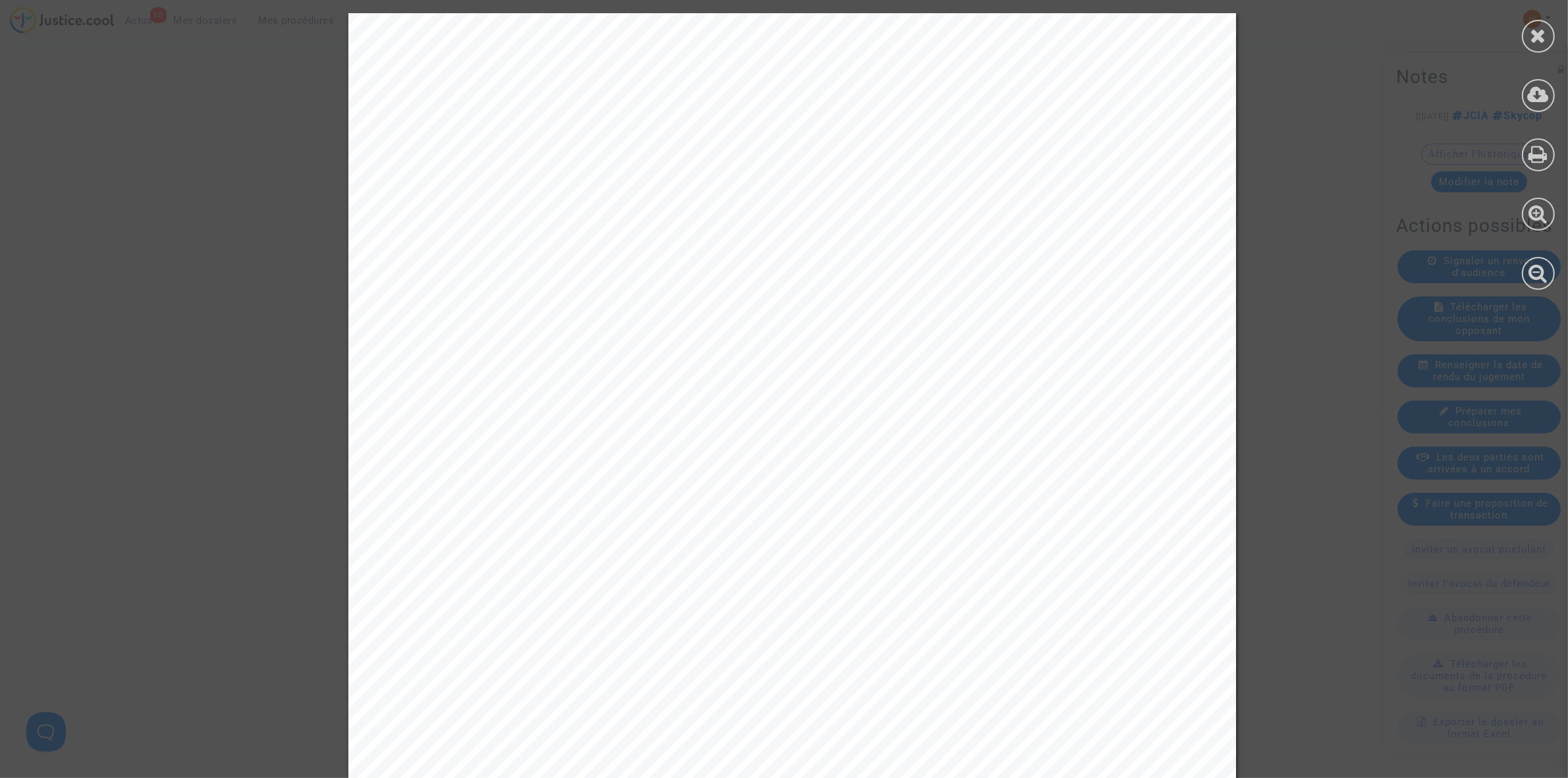
drag, startPoint x: 1536, startPoint y: 28, endPoint x: 1489, endPoint y: 64, distance: 59.2
click at [1536, 28] on icon at bounding box center [1538, 36] width 17 height 20
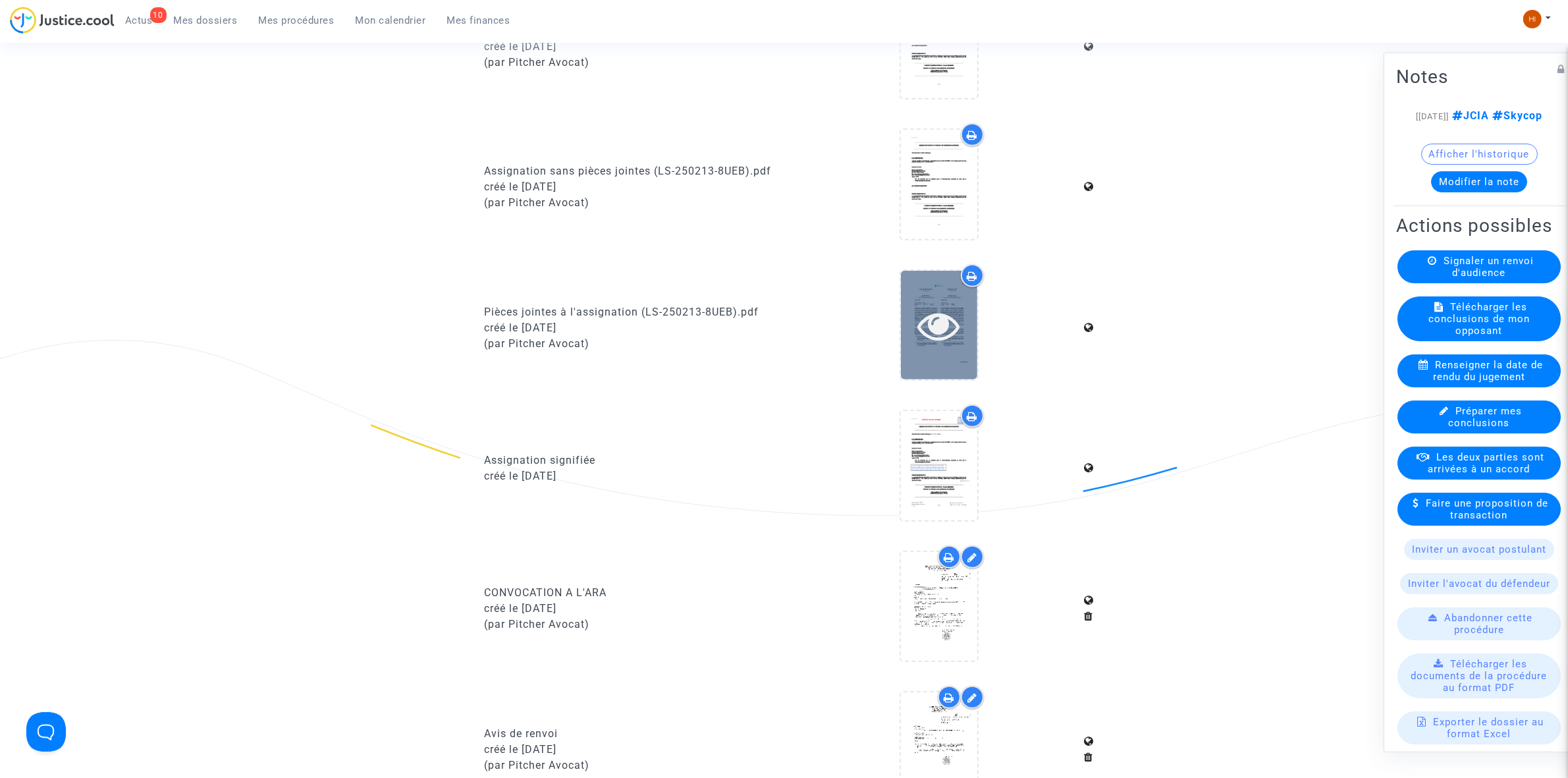
click at [952, 328] on icon at bounding box center [938, 325] width 43 height 42
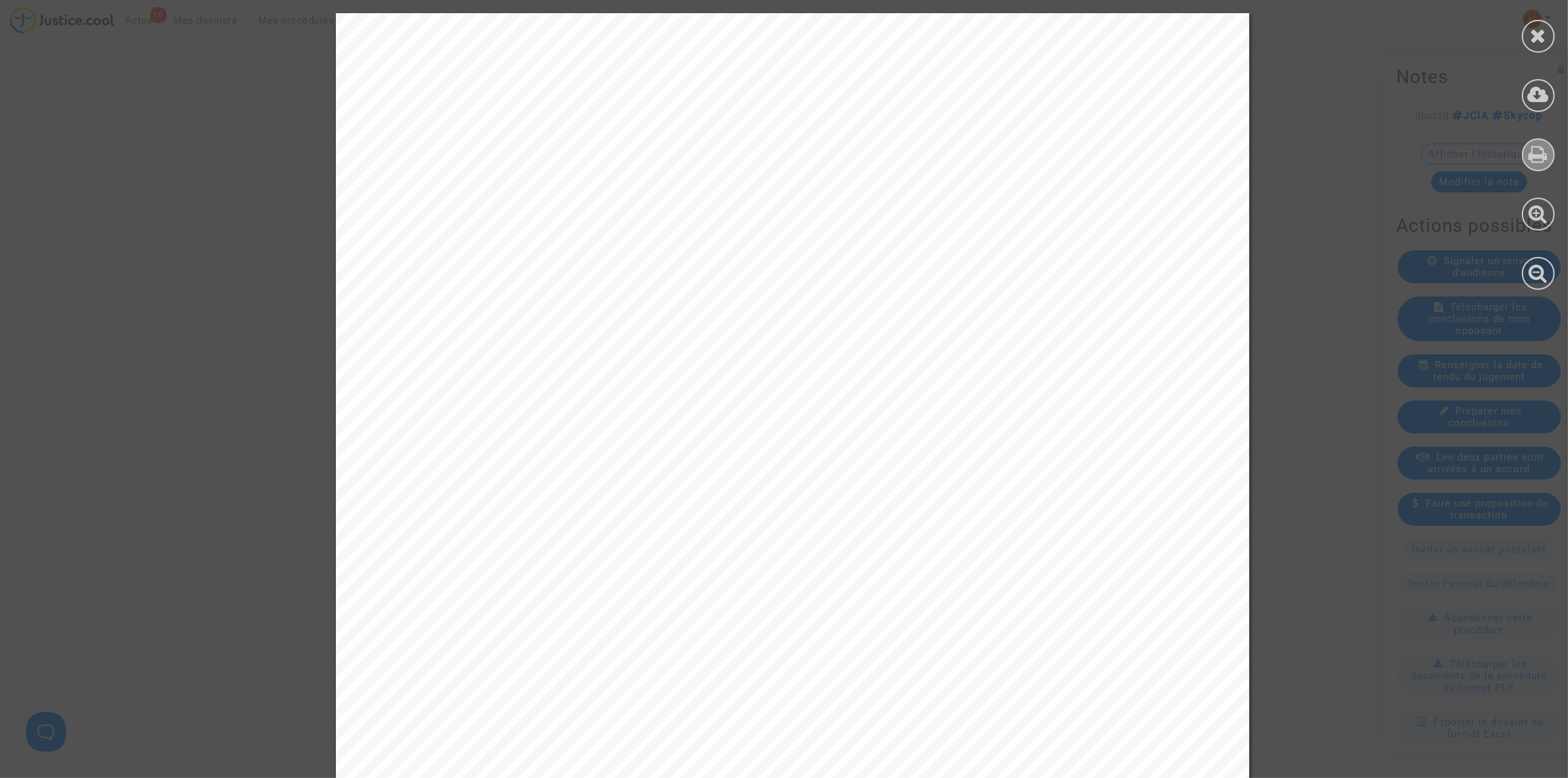
click at [1531, 150] on icon at bounding box center [1538, 154] width 19 height 20
click at [1529, 31] on div at bounding box center [1538, 36] width 33 height 33
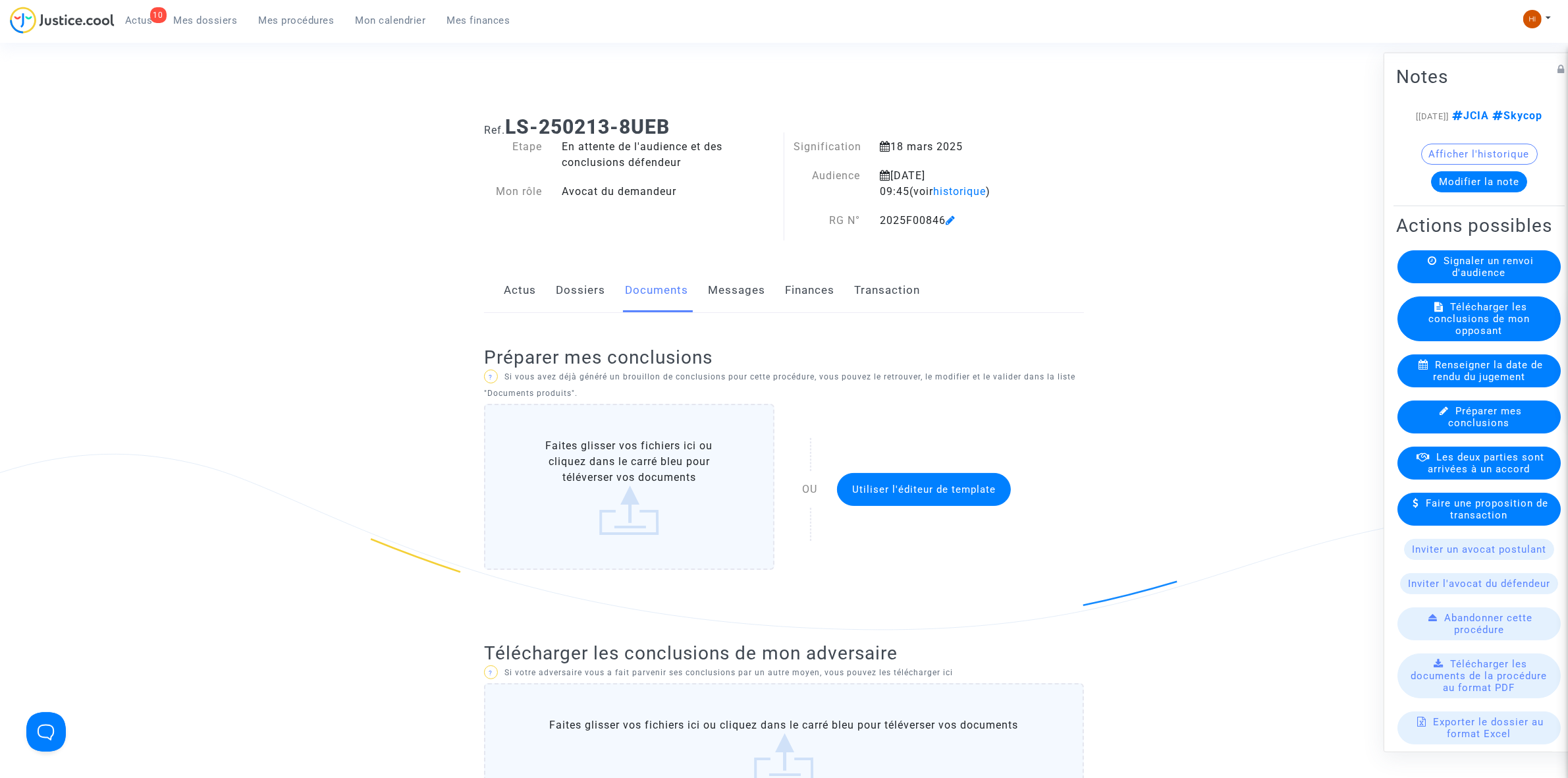
scroll to position [0, 0]
drag, startPoint x: 1430, startPoint y: 198, endPoint x: 1440, endPoint y: 193, distance: 11.2
click at [1440, 192] on button "Modifier la note" at bounding box center [1479, 181] width 96 height 21
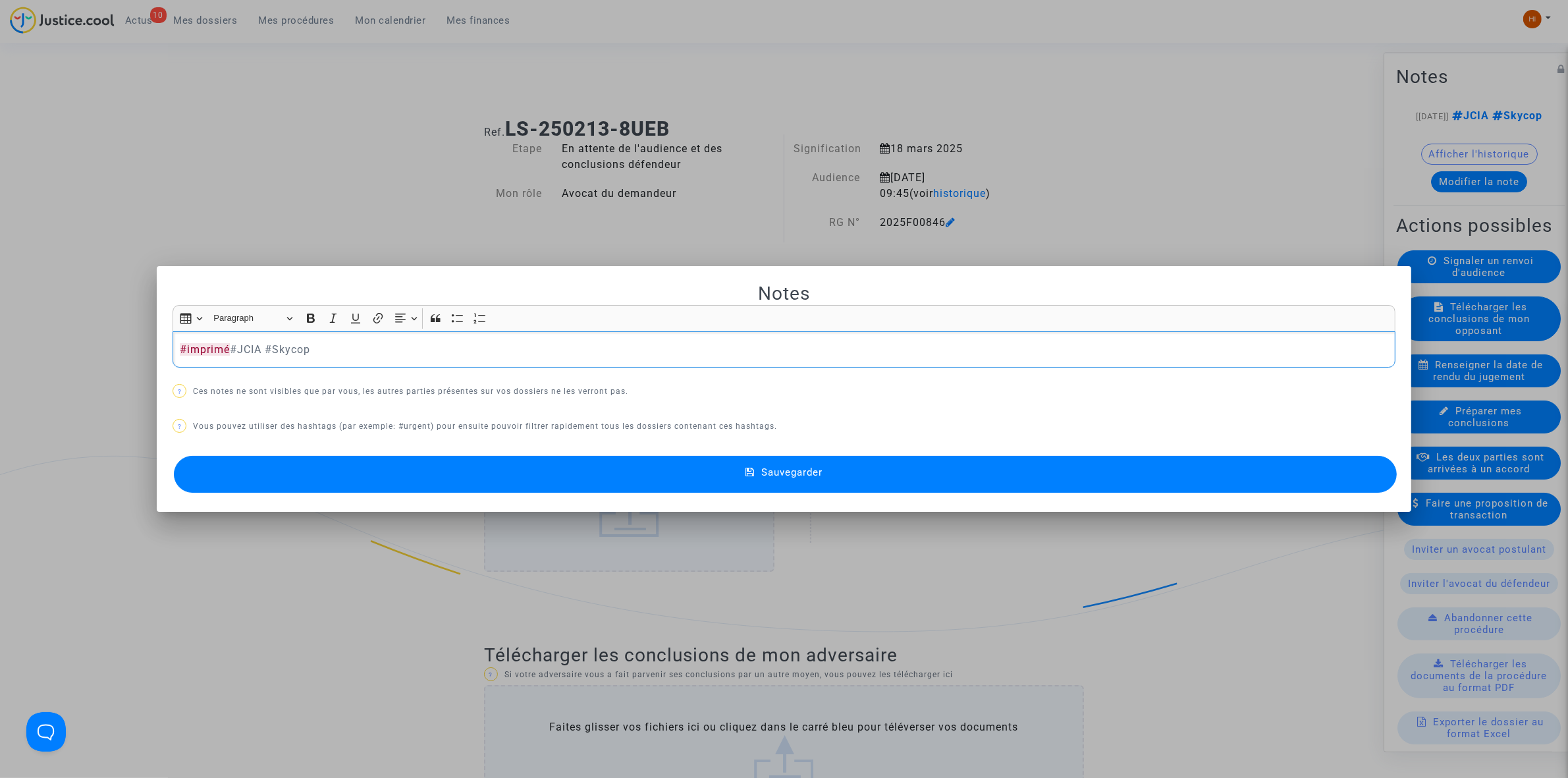
click at [257, 474] on button "Sauvegarder" at bounding box center [785, 474] width 1223 height 37
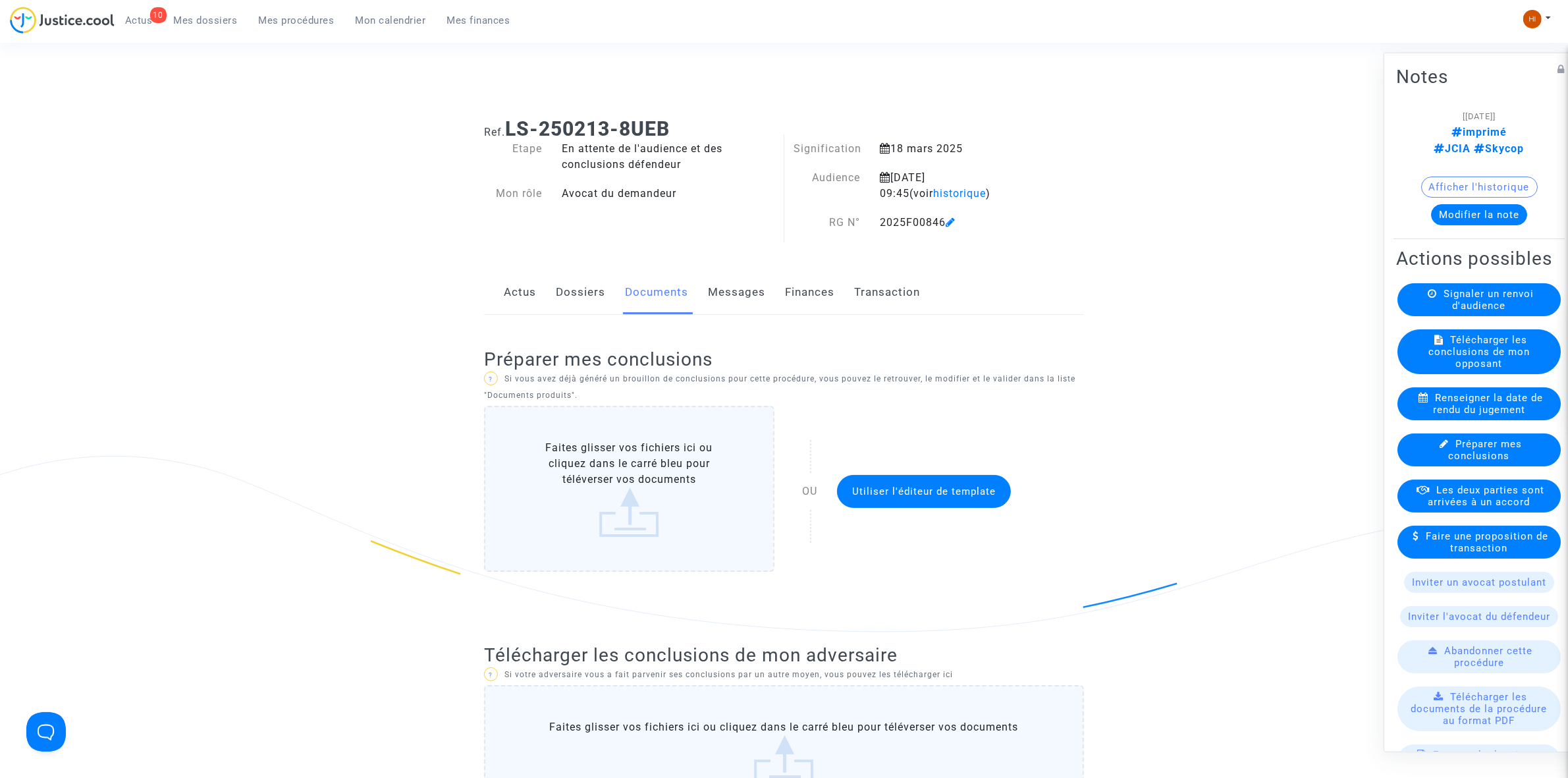
click at [294, 17] on span "Mes procédures" at bounding box center [296, 21] width 76 height 12
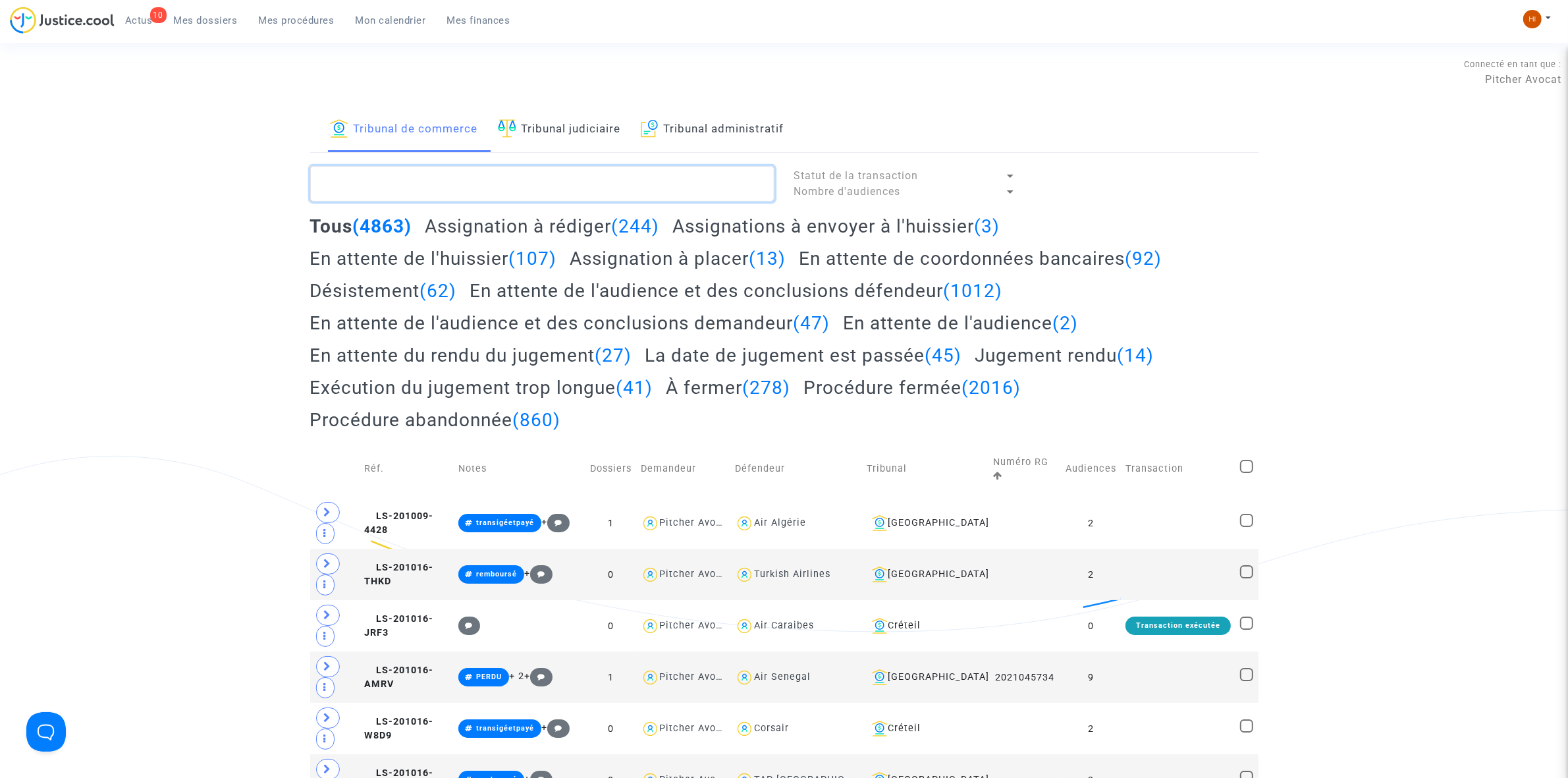
click at [577, 193] on textarea at bounding box center [542, 184] width 464 height 36
paste textarea "LS-250213-8UEB"
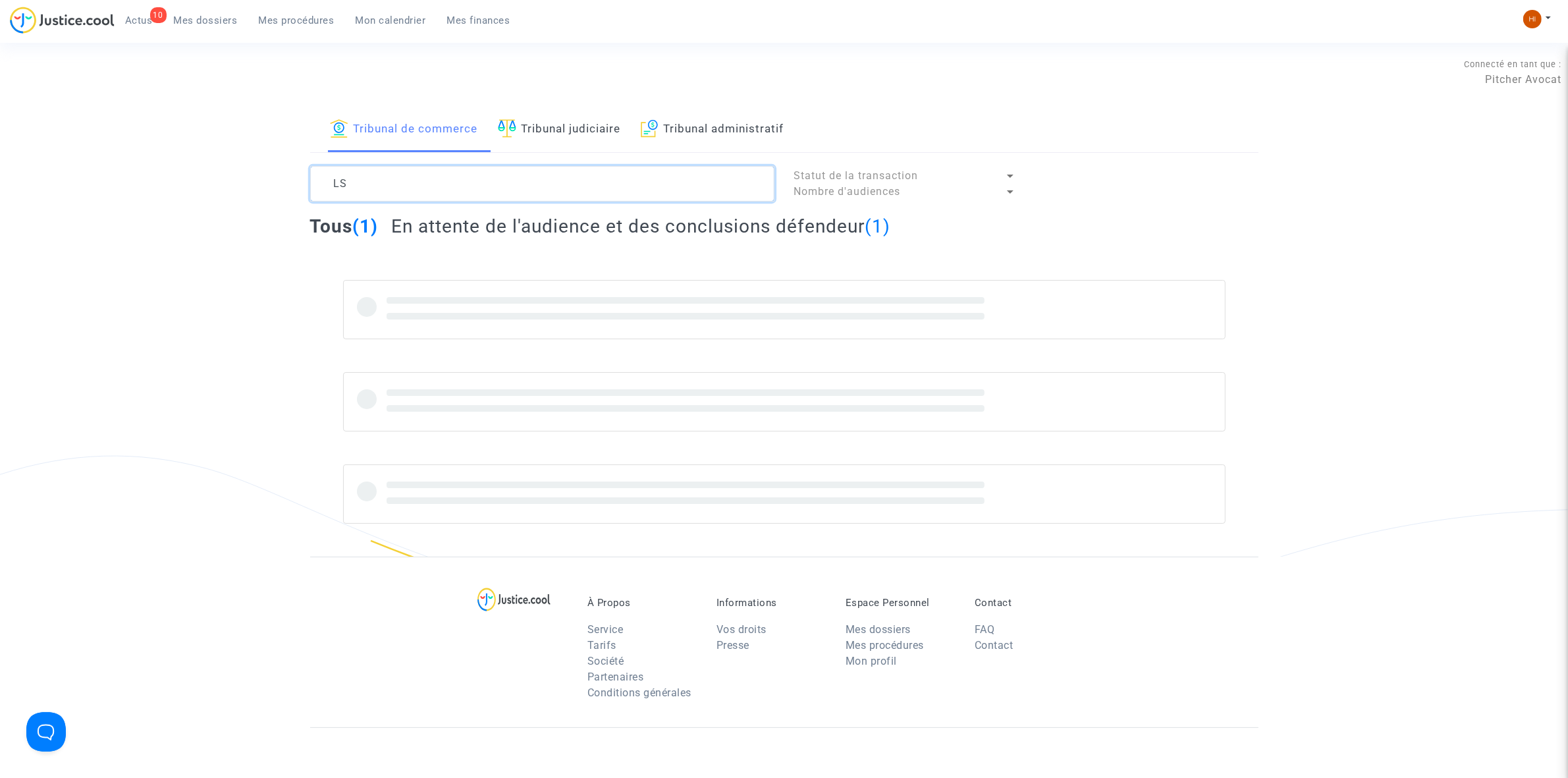
type textarea "L"
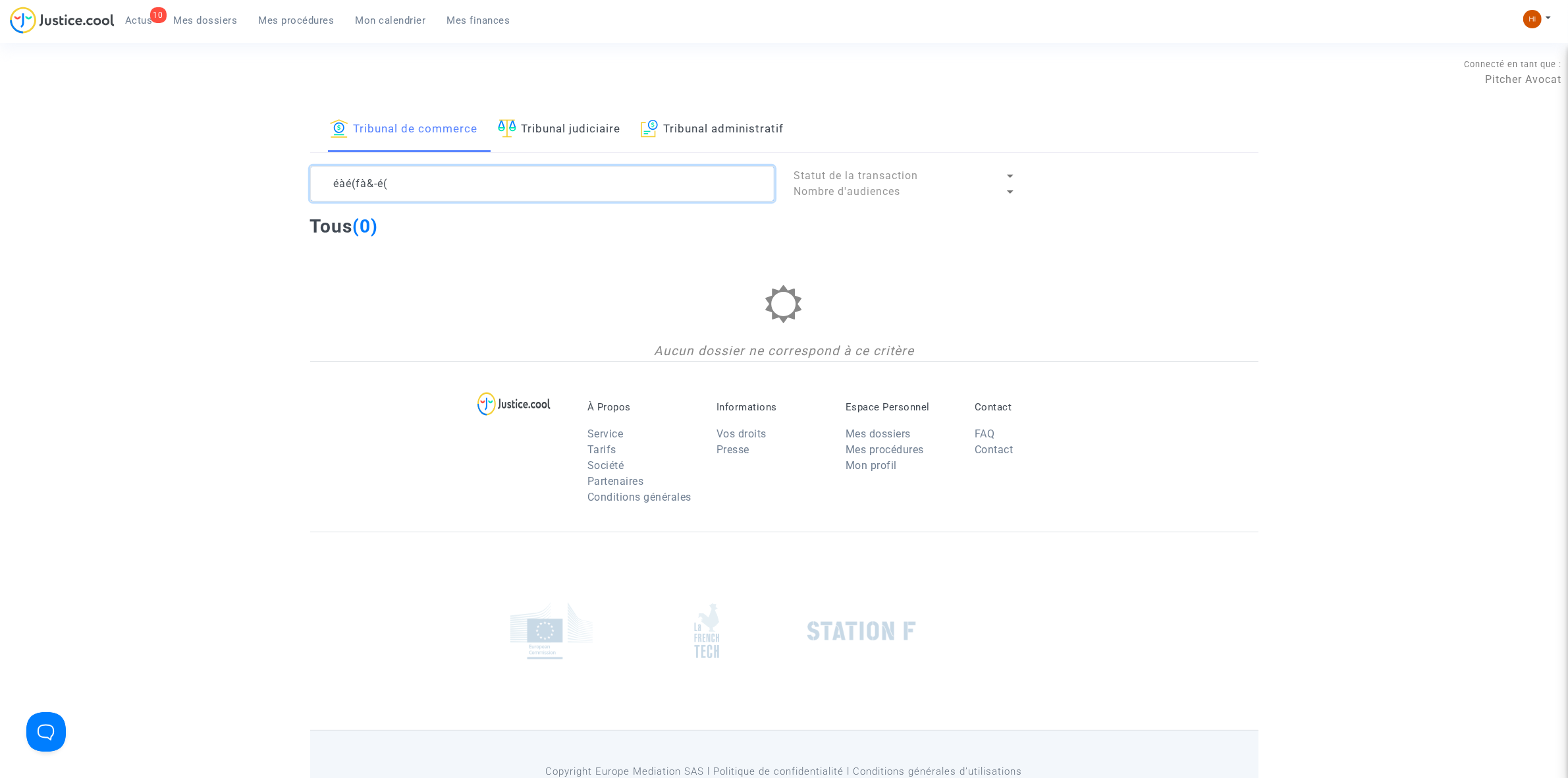
drag, startPoint x: 401, startPoint y: 185, endPoint x: 268, endPoint y: 126, distance: 145.5
click at [151, 152] on div "Tribunal de commerce Tribunal judiciaire Tribunal administratif éàé(fà&-é( Stat…" at bounding box center [784, 234] width 1568 height 253
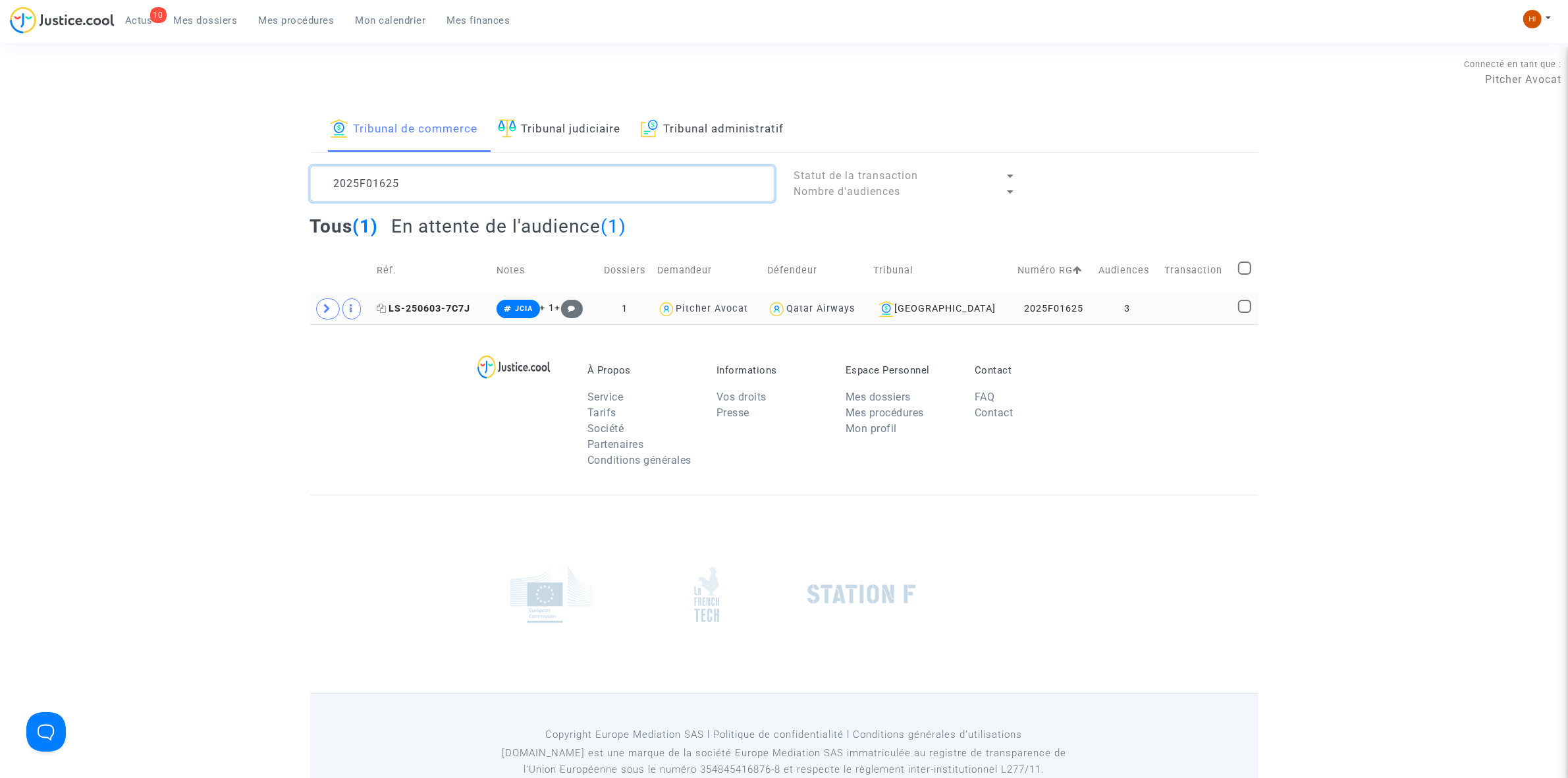
type textarea "2025F01625"
click at [407, 310] on span "LS-250603-7C7J" at bounding box center [423, 308] width 93 height 11
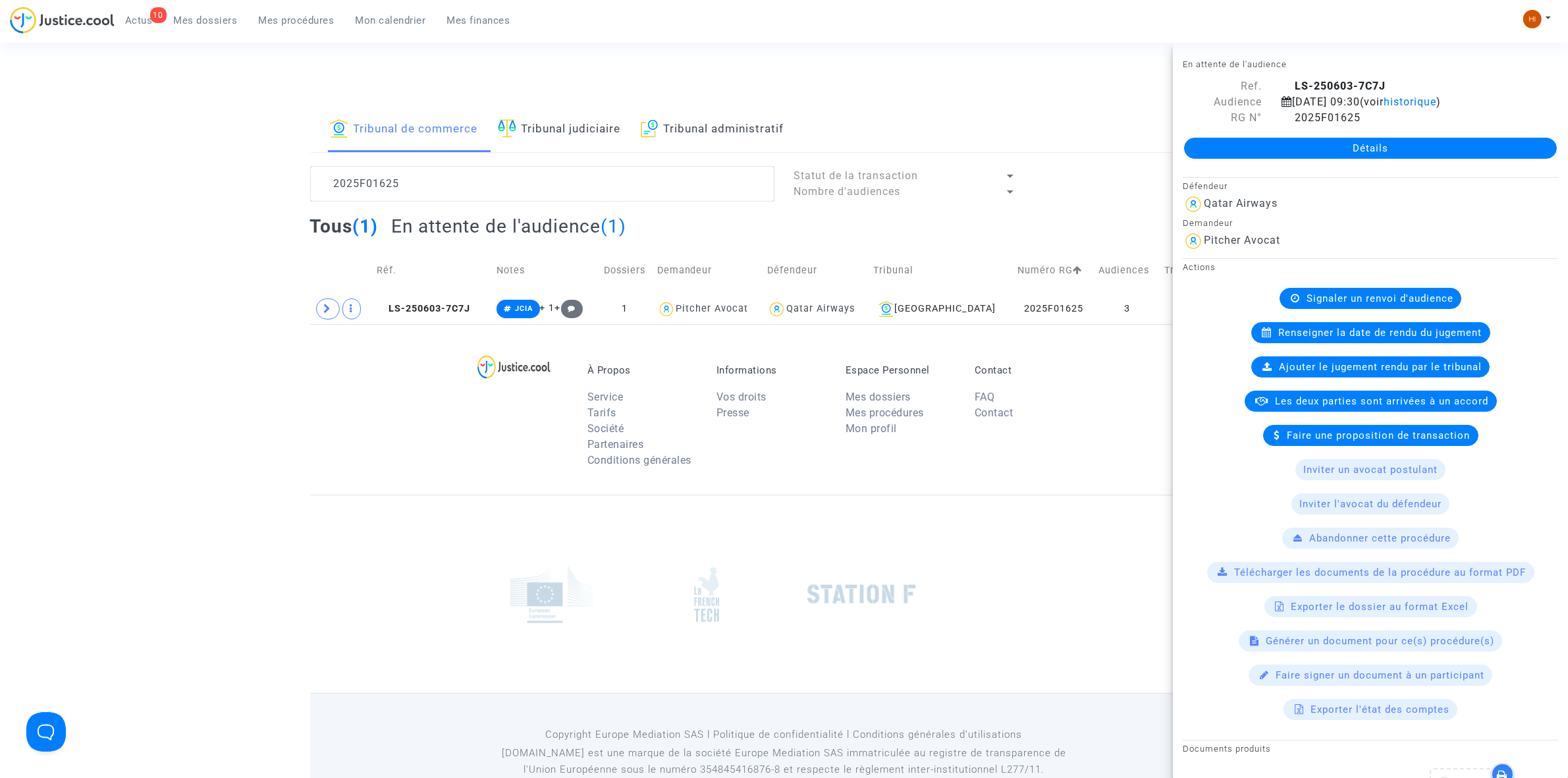
click at [1292, 150] on link "Détails" at bounding box center [1370, 148] width 373 height 21
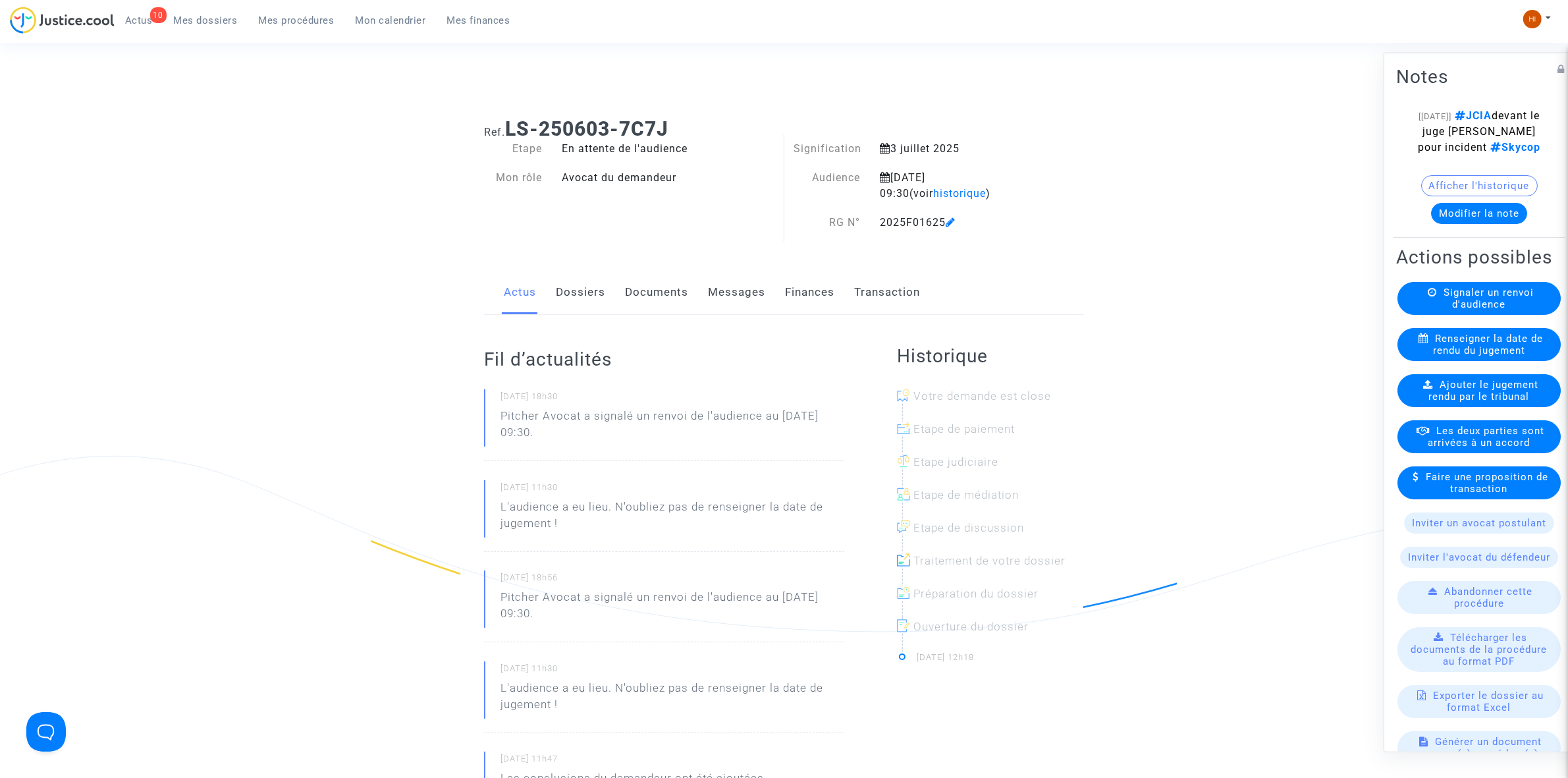
drag, startPoint x: 729, startPoint y: 107, endPoint x: 507, endPoint y: 120, distance: 222.4
click at [507, 120] on div "Ref. LS-250603-7C7J" at bounding box center [784, 124] width 620 height 34
copy b "LS-250603-7C7J"
click at [643, 296] on link "Documents" at bounding box center [657, 292] width 63 height 44
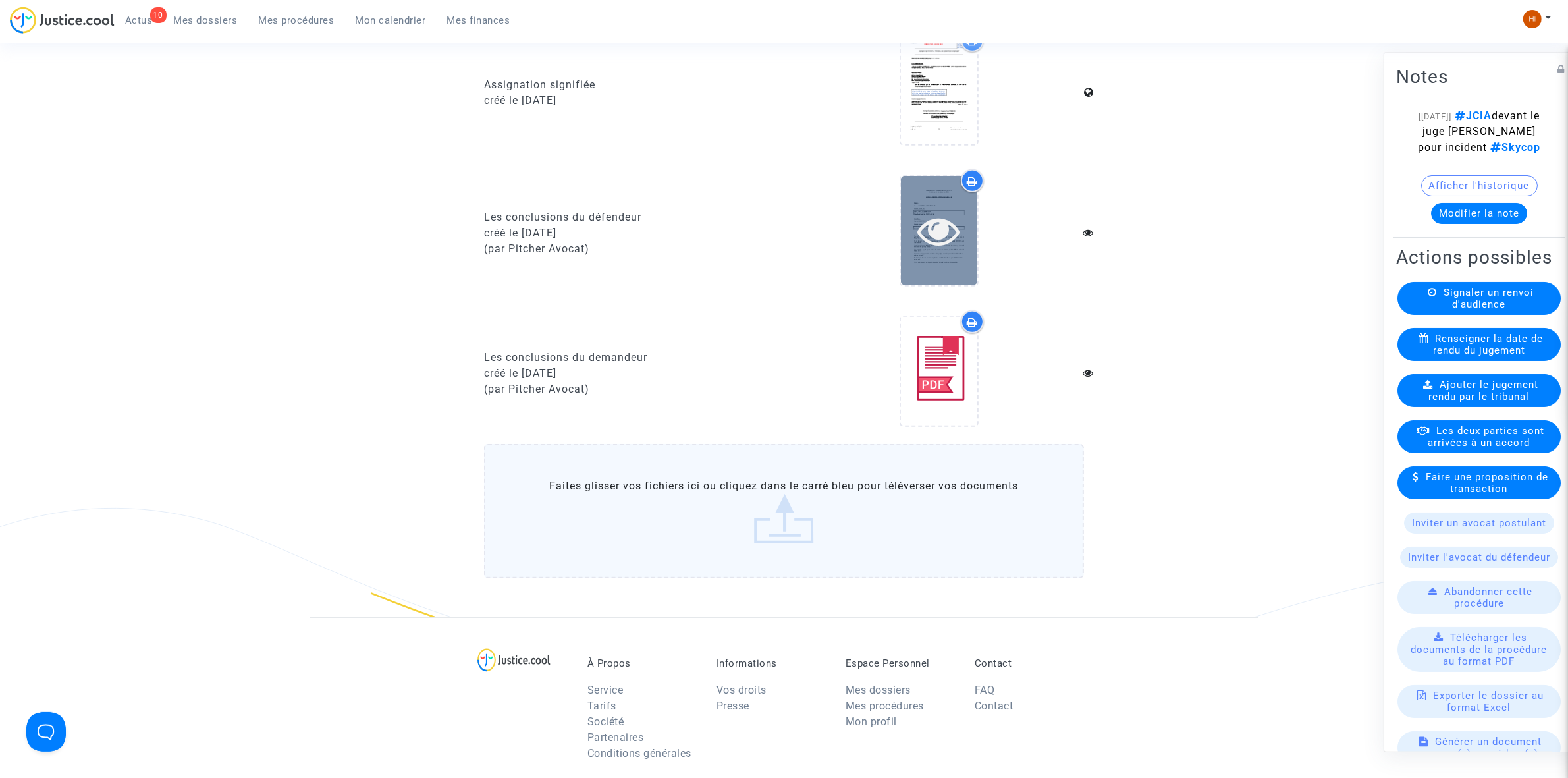
scroll to position [659, 0]
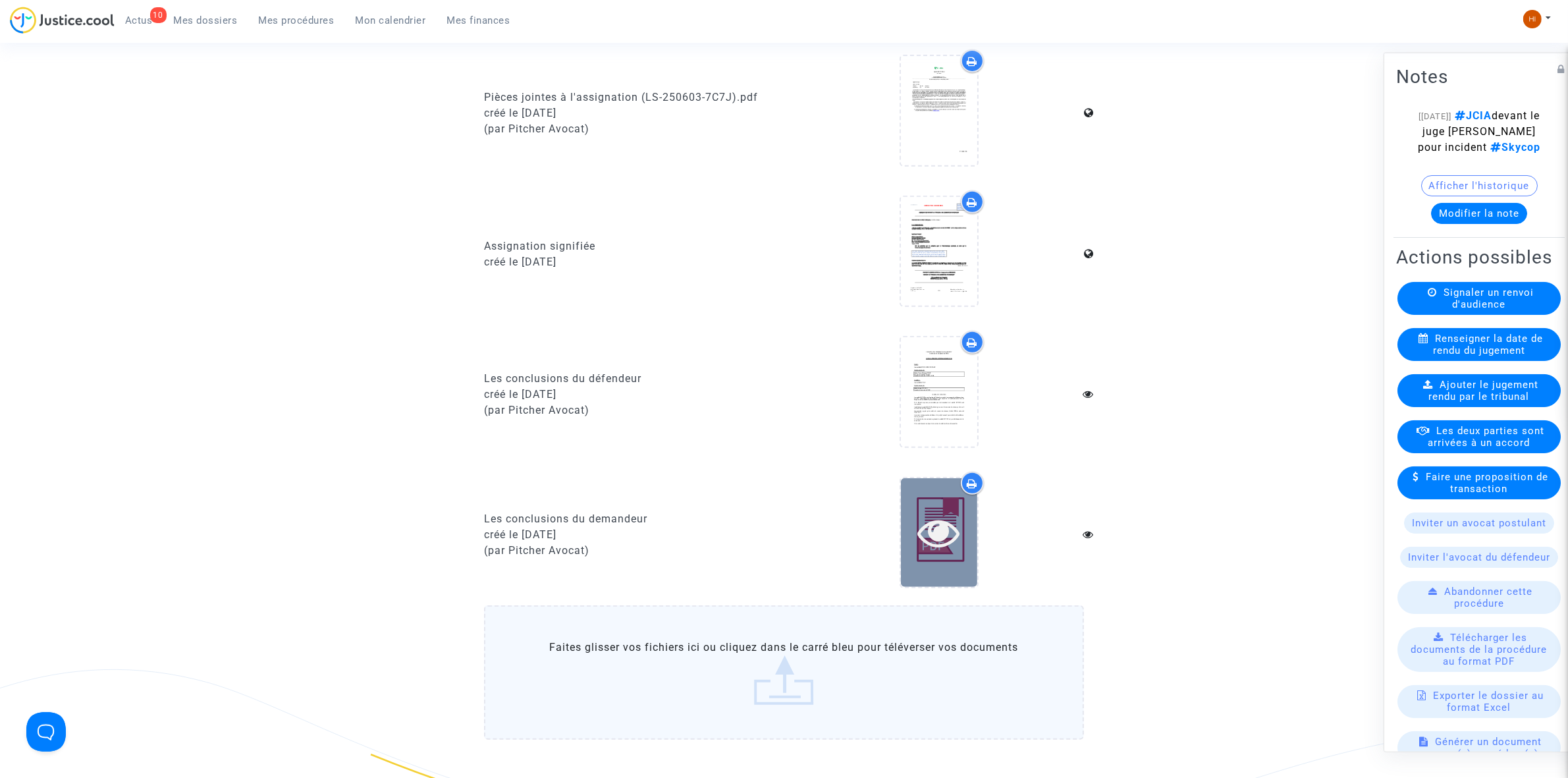
click at [926, 535] on icon at bounding box center [938, 533] width 43 height 42
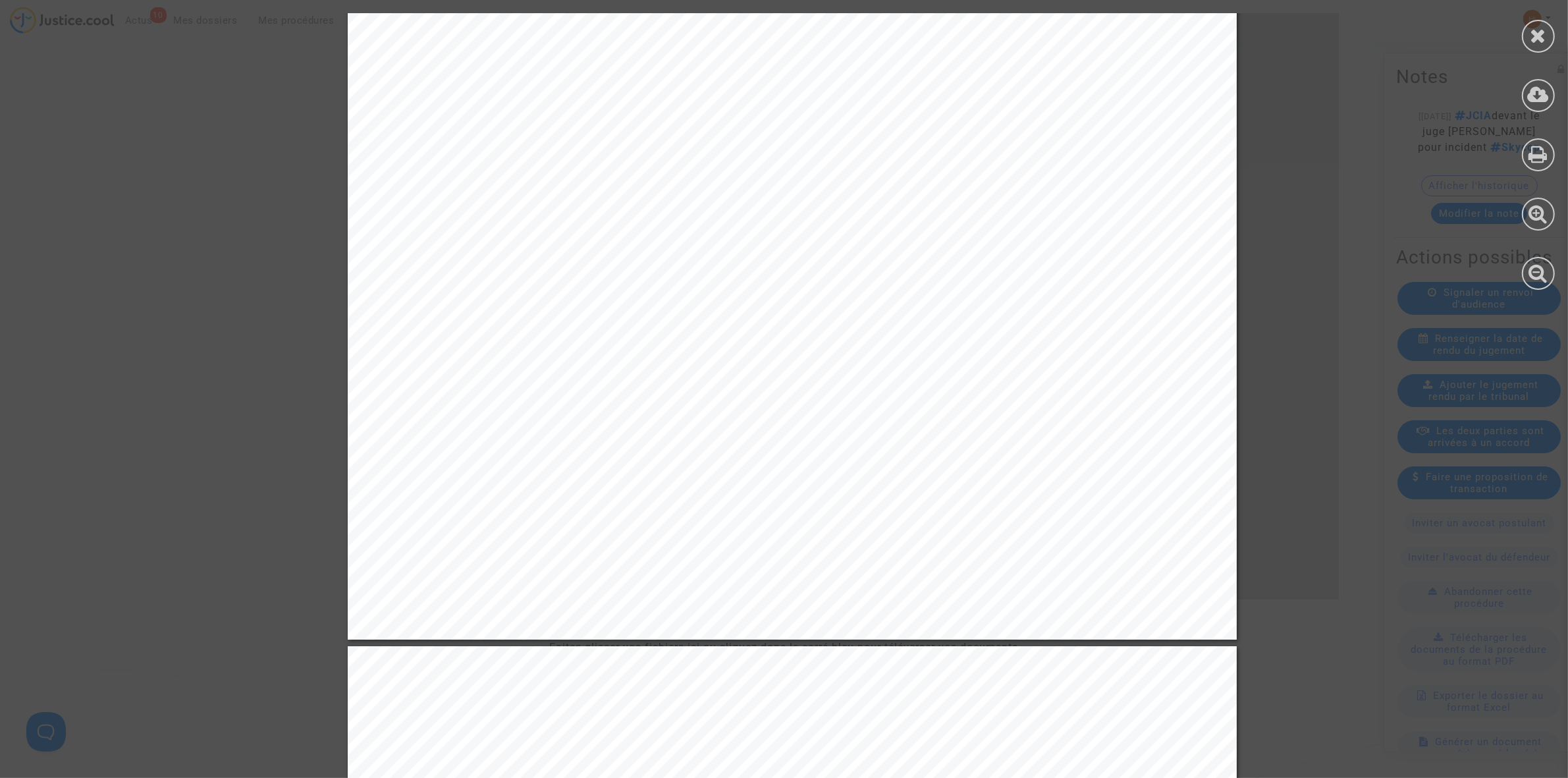
scroll to position [2224, 0]
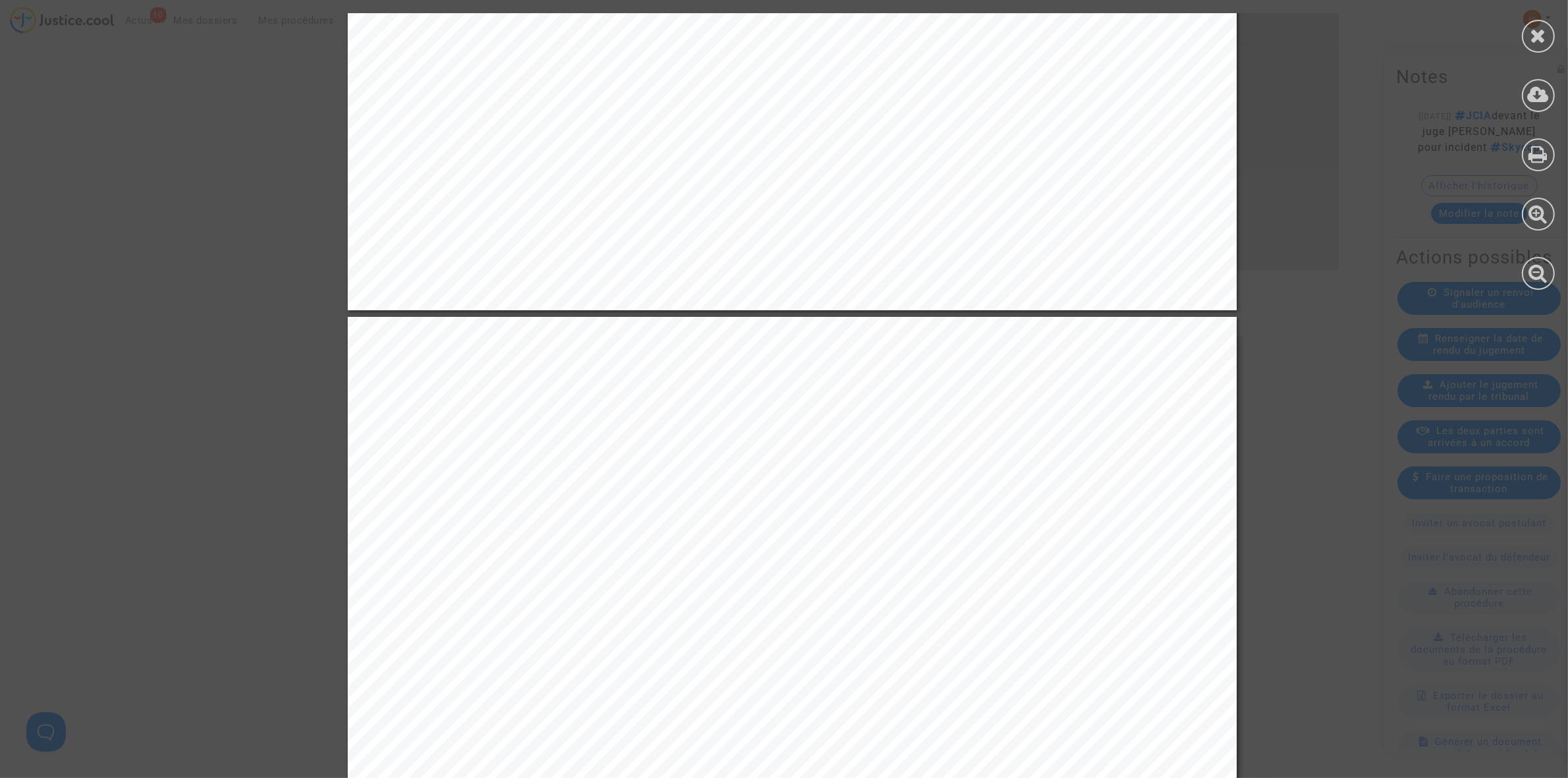
click at [1532, 51] on div at bounding box center [1538, 36] width 33 height 33
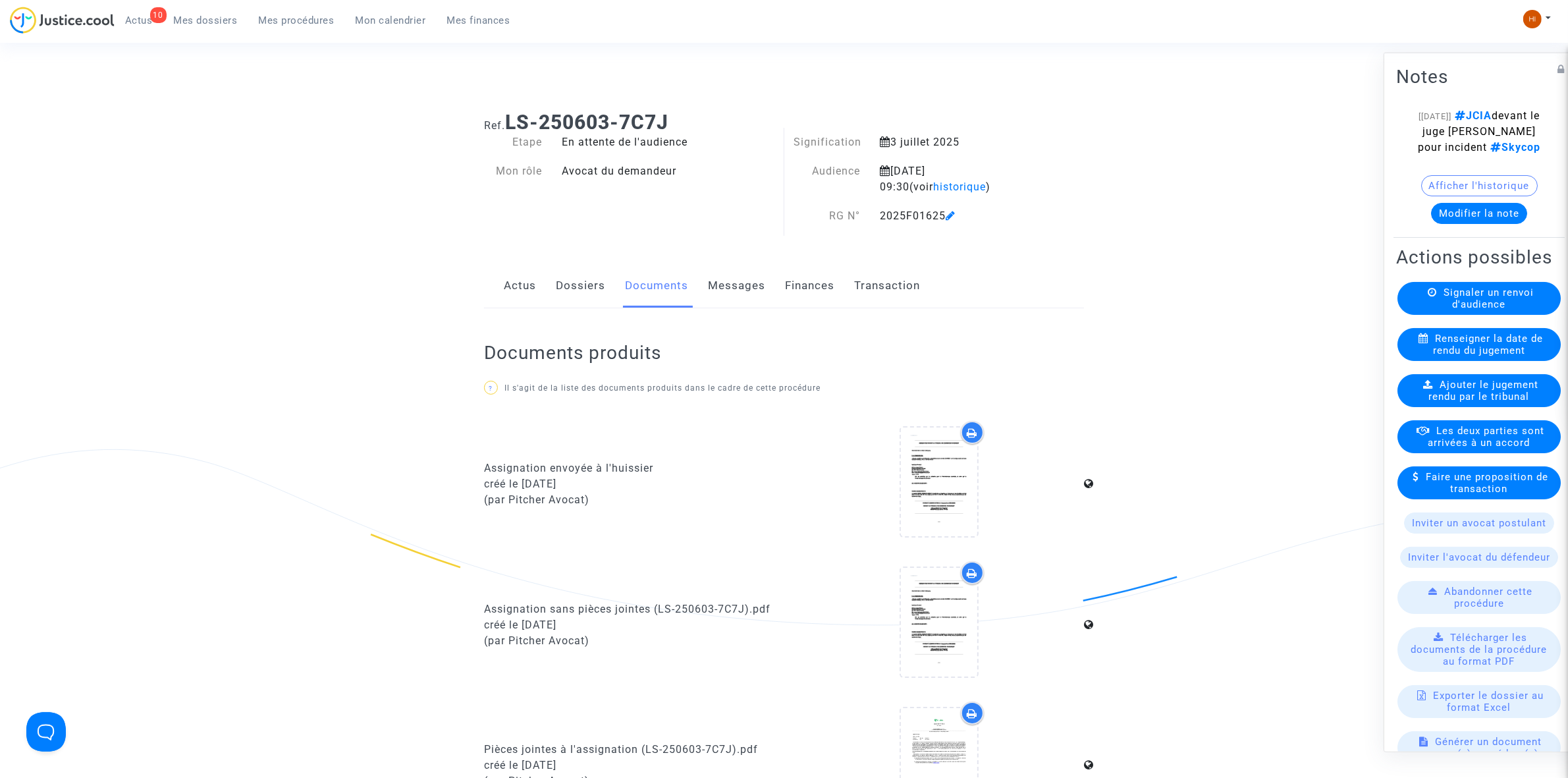
scroll to position [0, 0]
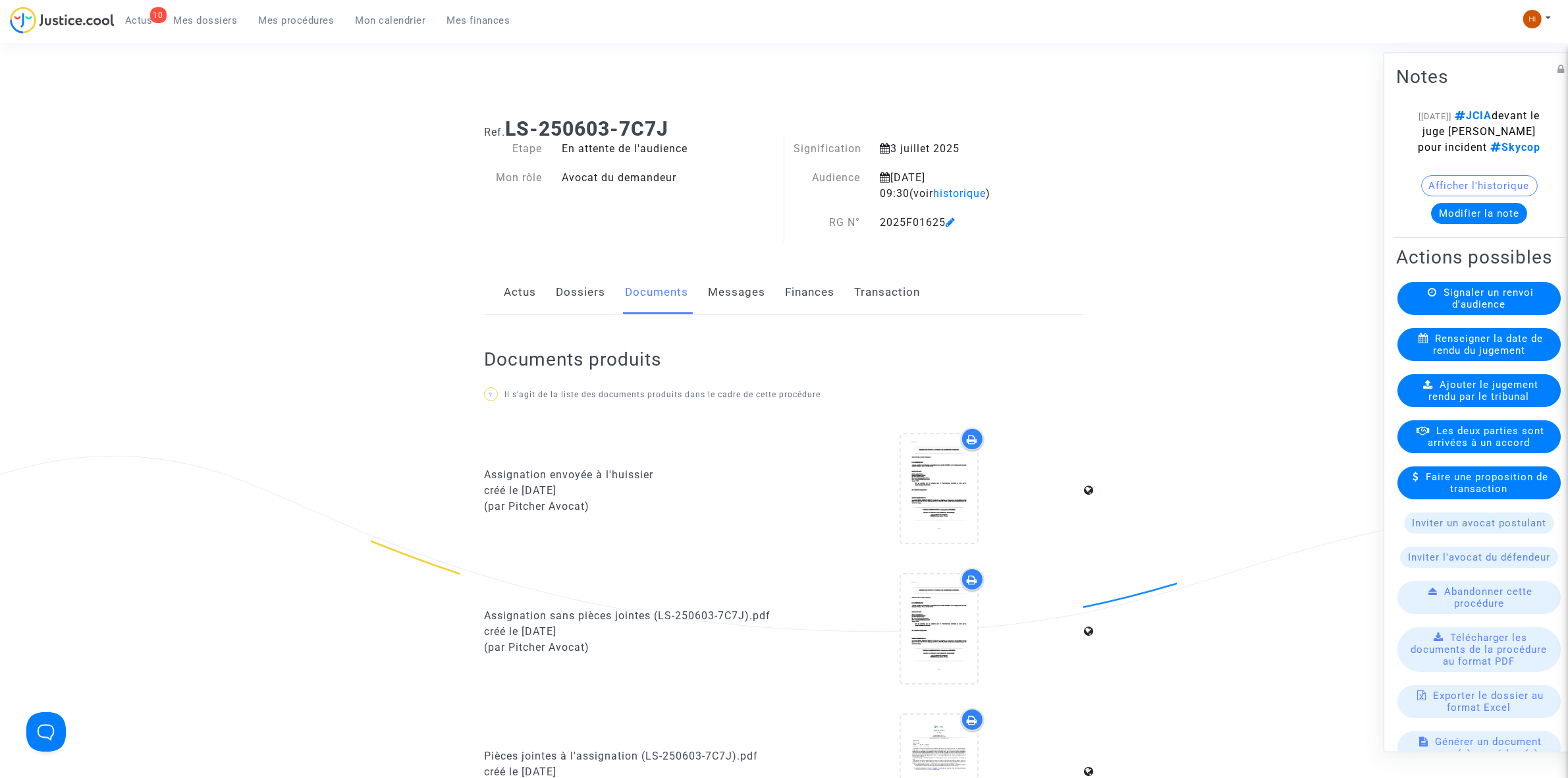
click at [295, 21] on span "Mes procédures" at bounding box center [296, 21] width 76 height 12
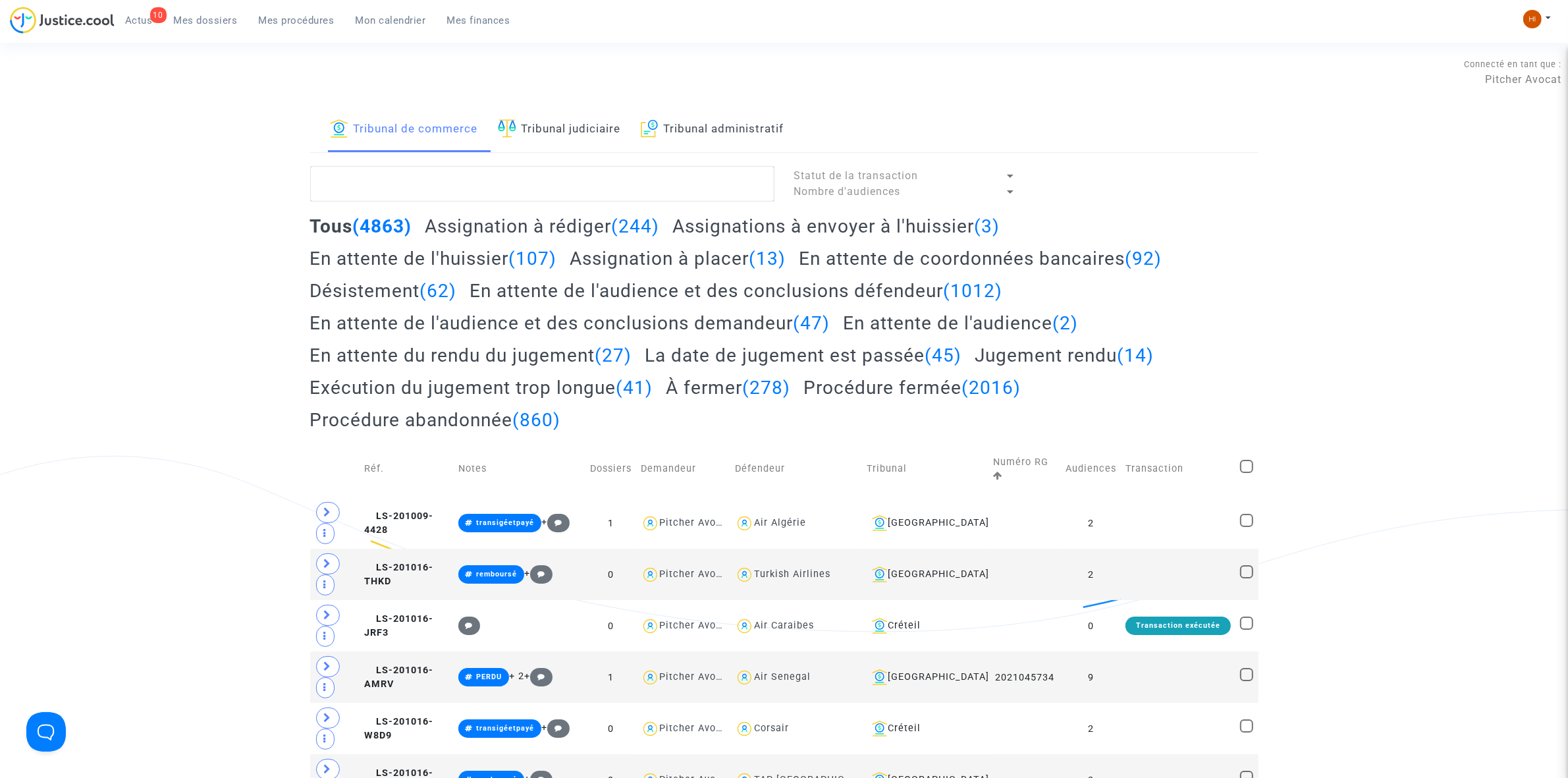
click at [545, 146] on link "Tribunal judiciaire" at bounding box center [559, 130] width 123 height 45
click at [566, 117] on link "Tribunal judiciaire" at bounding box center [559, 130] width 123 height 45
click at [567, 122] on link "Tribunal judiciaire" at bounding box center [559, 130] width 123 height 45
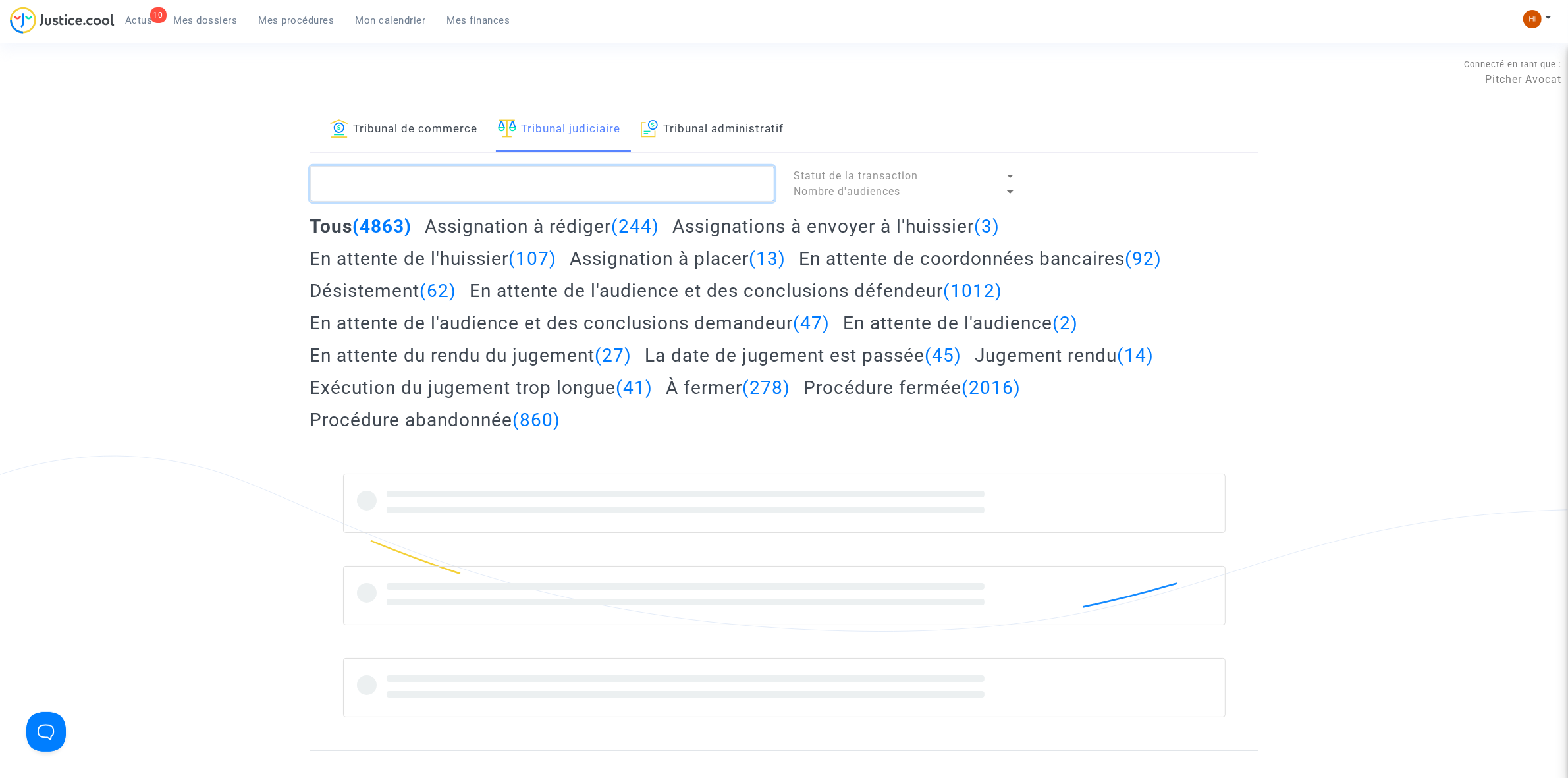
click at [544, 173] on textarea at bounding box center [542, 184] width 464 height 36
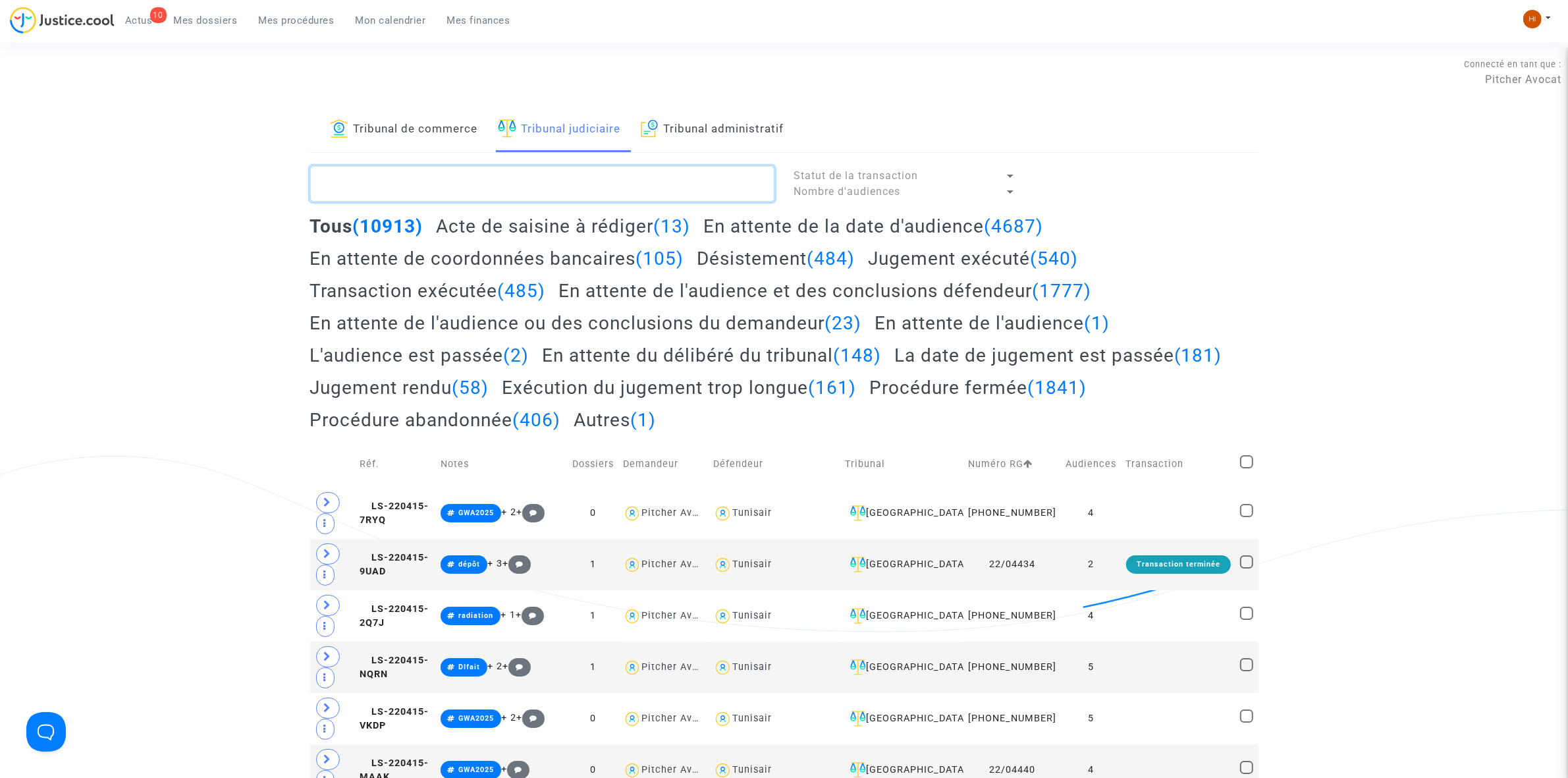
paste textarea "CFR-200121-4AU7"
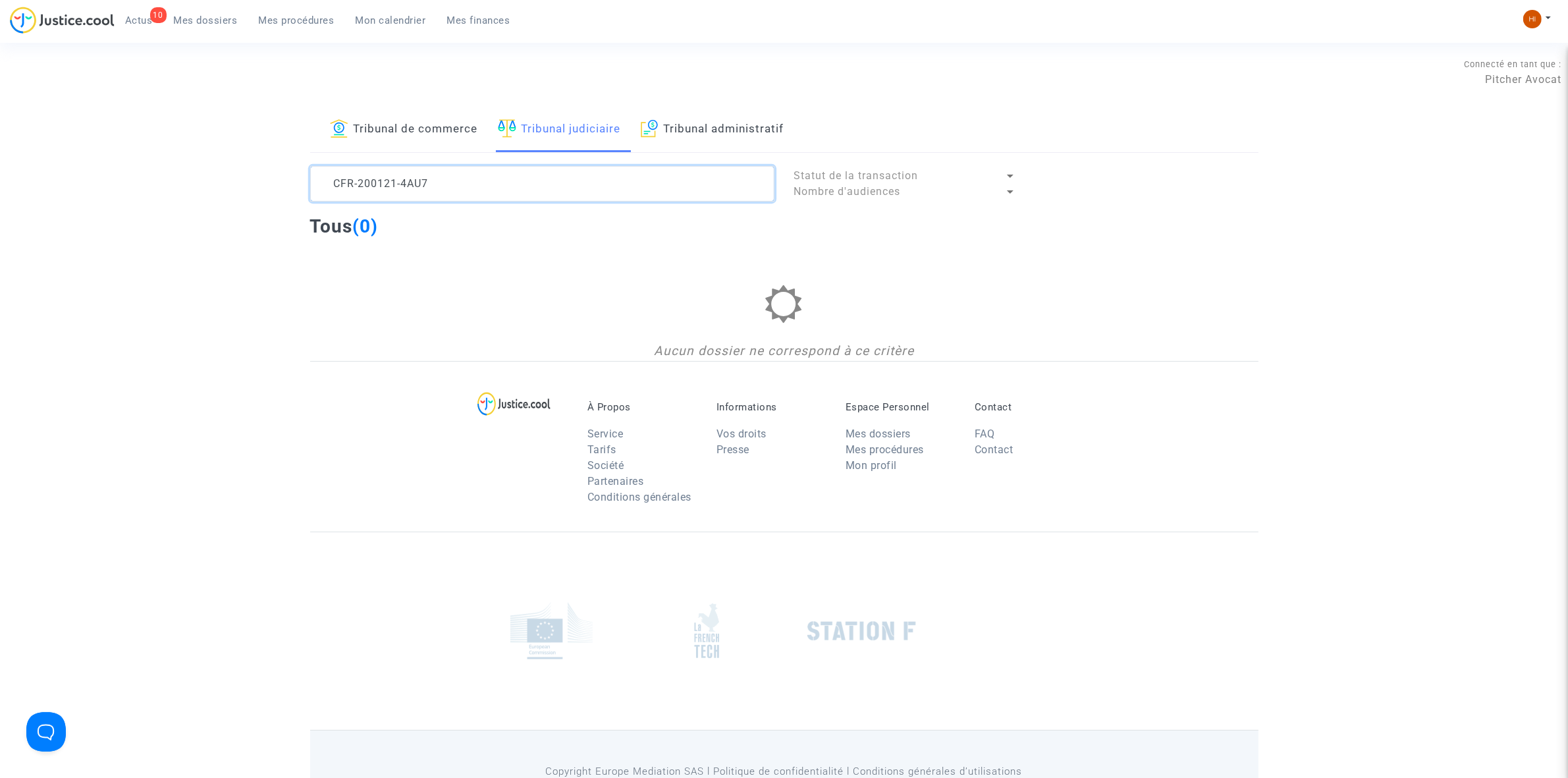
type textarea "CFR-200121-4AU7"
click at [209, 21] on span "Mes dossiers" at bounding box center [206, 21] width 64 height 12
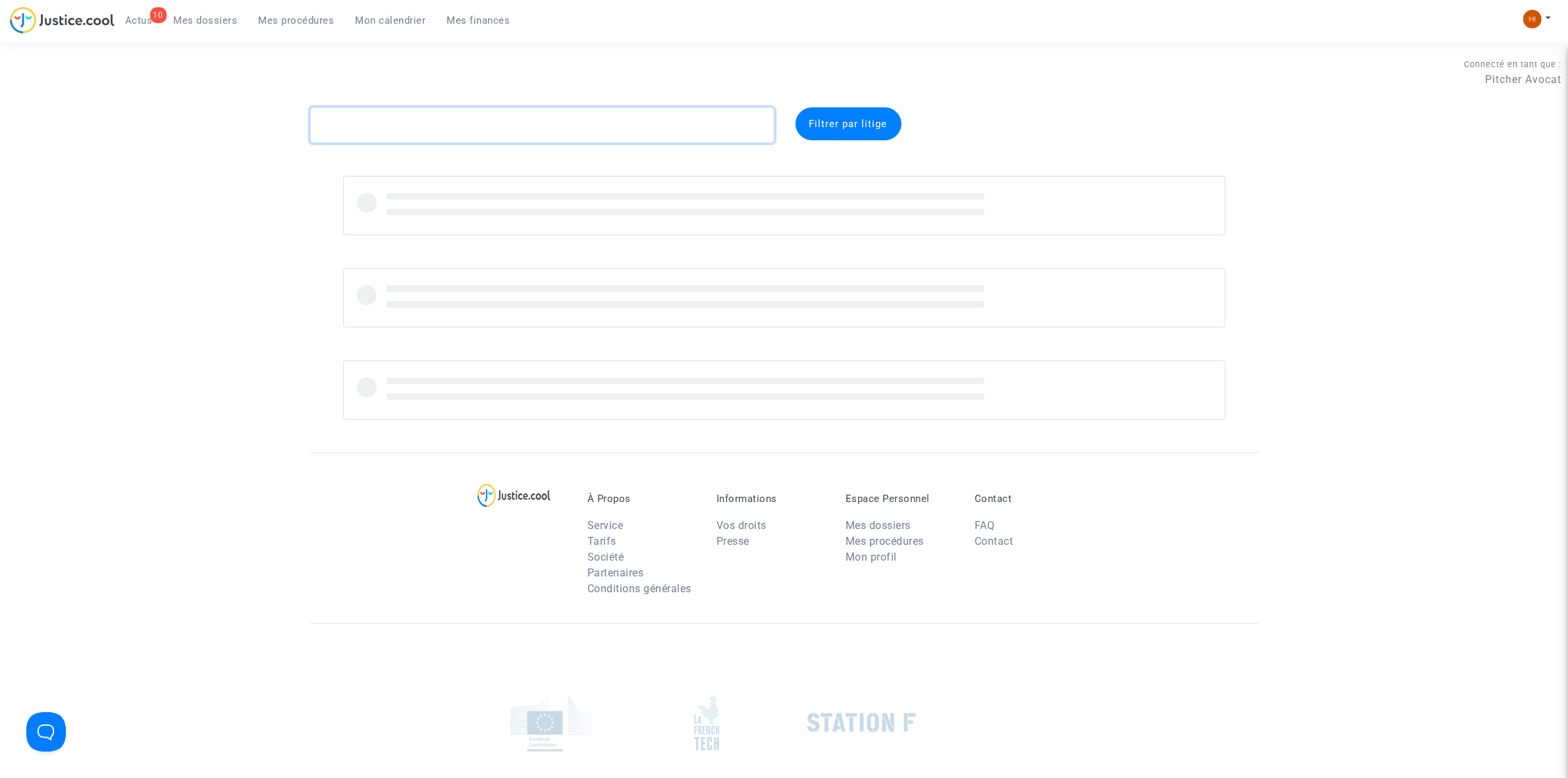
click at [499, 116] on textarea at bounding box center [542, 125] width 464 height 36
paste textarea "CFR-200121-4AU7"
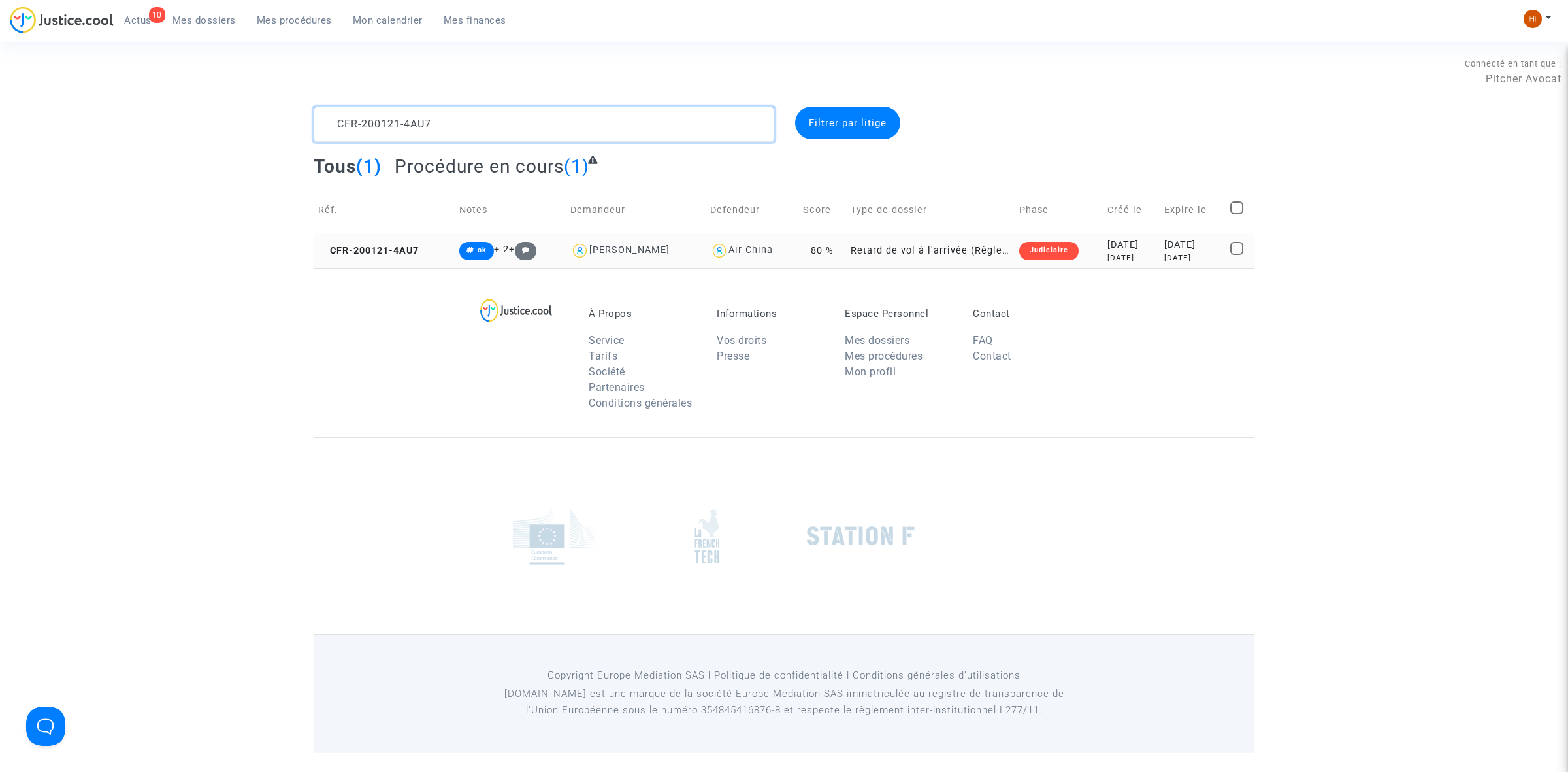
type textarea "CFR-200121-4AU7"
click at [1191, 239] on div "[DATE]" at bounding box center [1193, 245] width 58 height 14
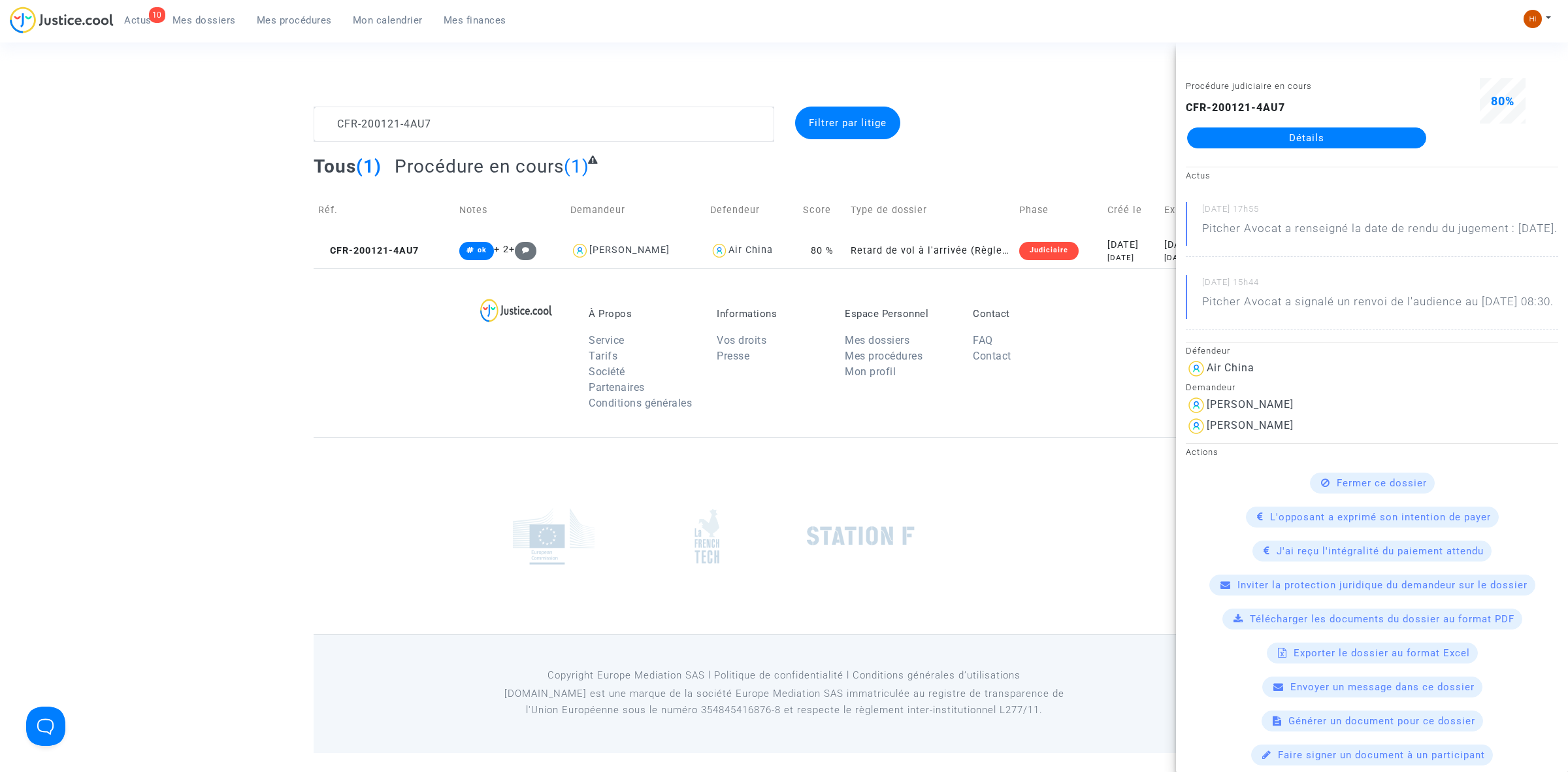
click at [1350, 141] on link "Détails" at bounding box center [1306, 138] width 239 height 21
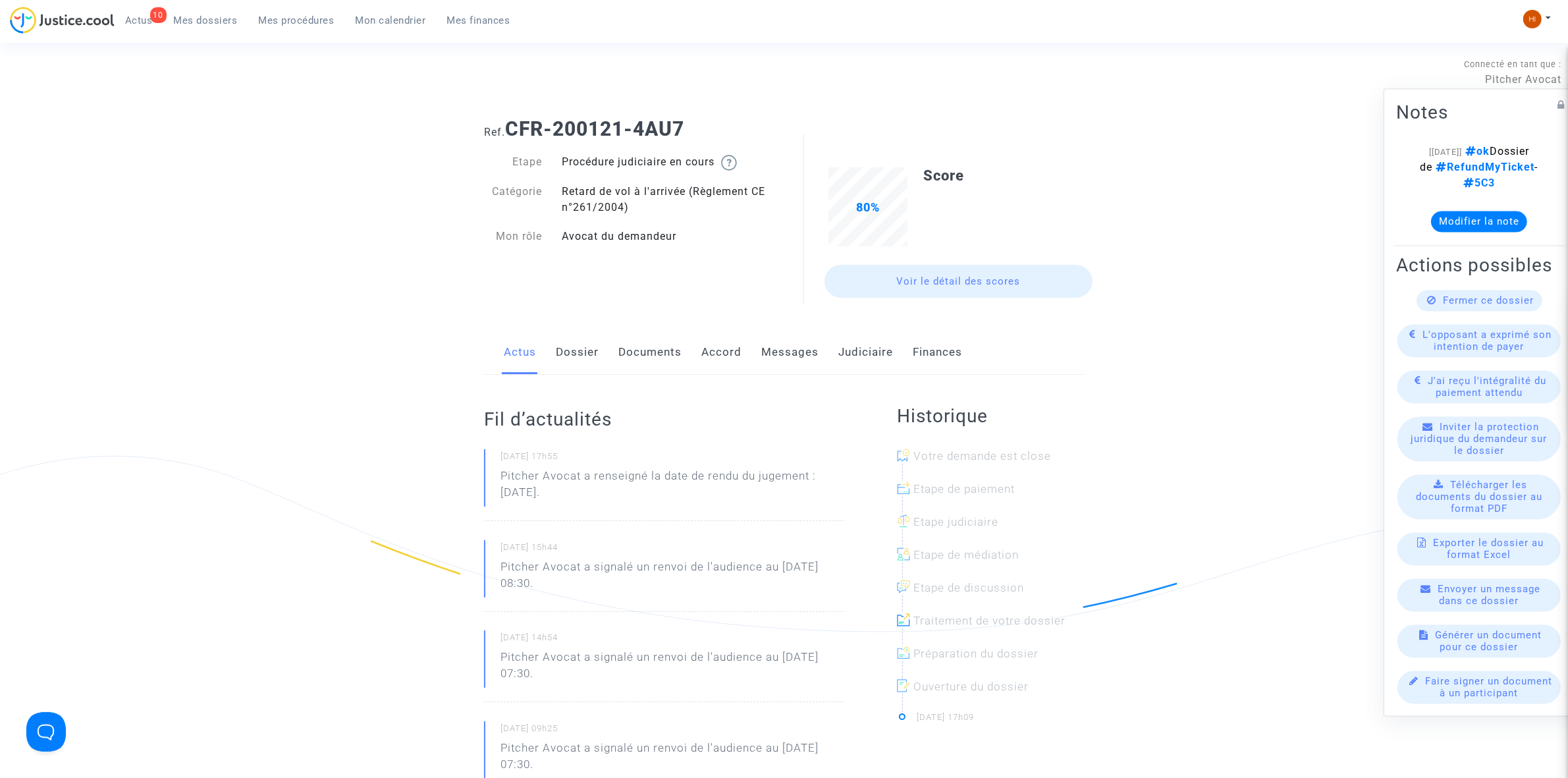
click at [852, 349] on link "Judiciaire" at bounding box center [866, 353] width 55 height 44
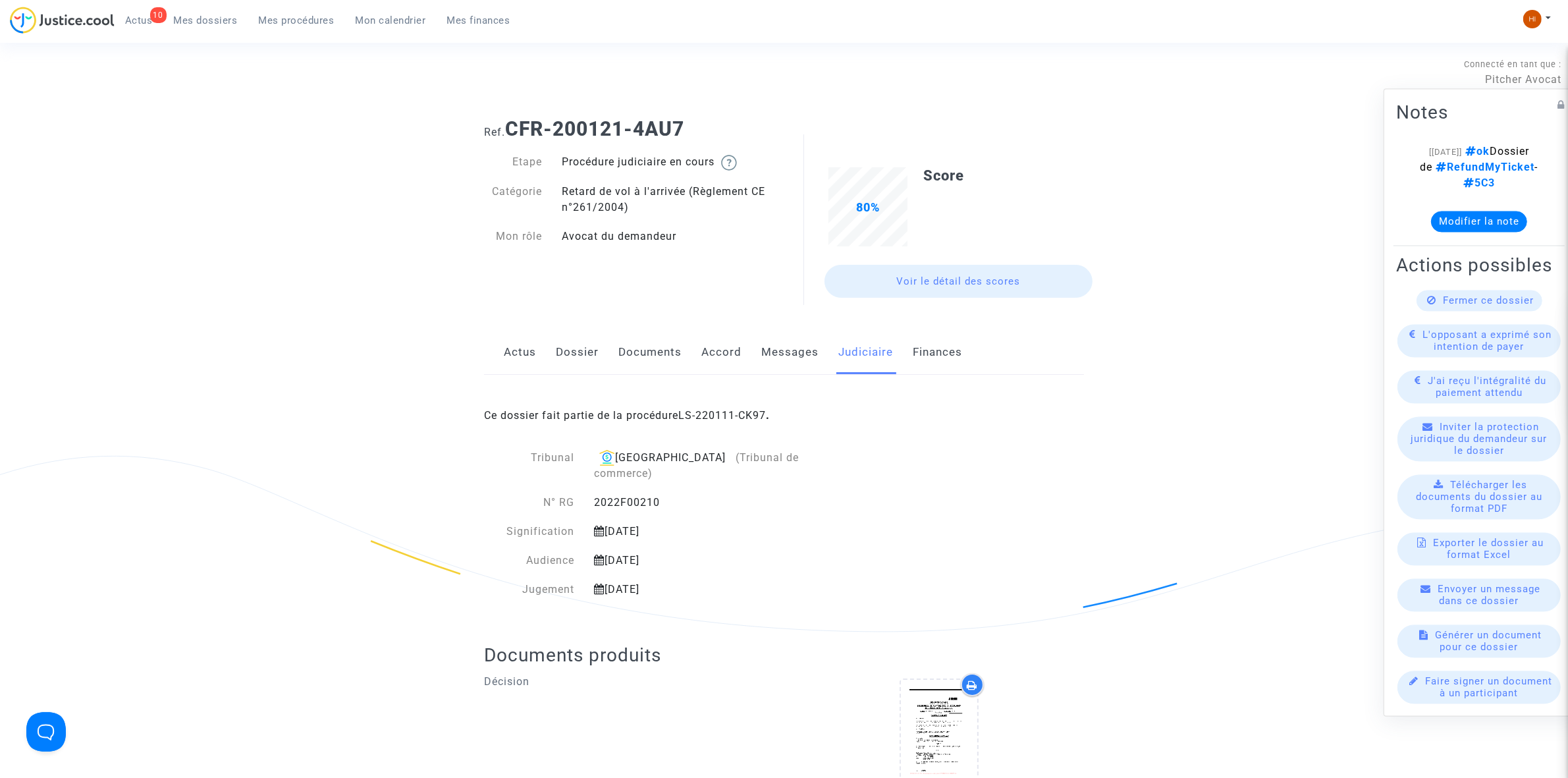
drag, startPoint x: 737, startPoint y: 413, endPoint x: 744, endPoint y: 392, distance: 22.1
click at [738, 413] on link "LS-220111-CK97" at bounding box center [722, 415] width 87 height 13
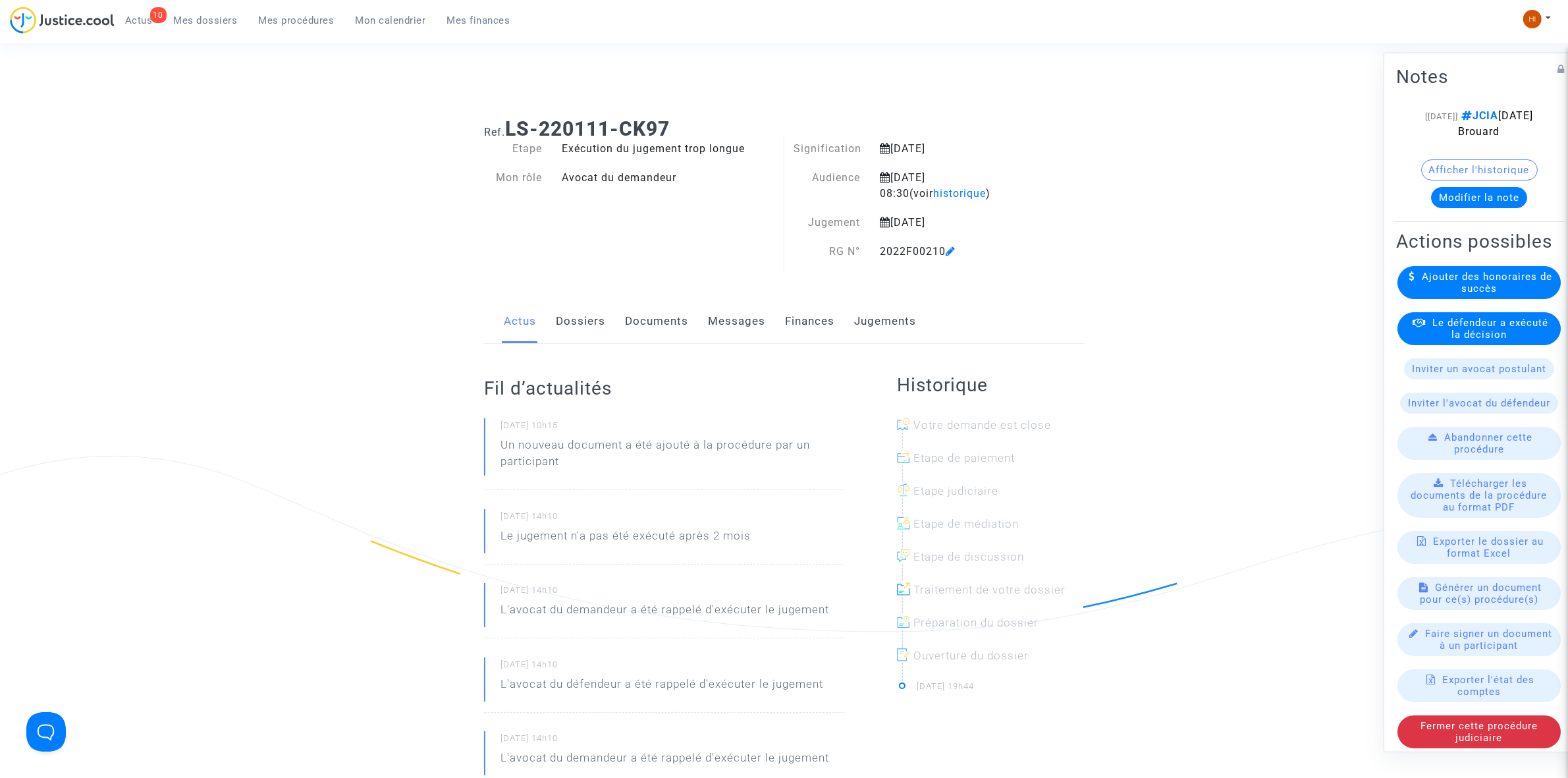
click at [1464, 196] on button "Modifier la note" at bounding box center [1479, 197] width 96 height 21
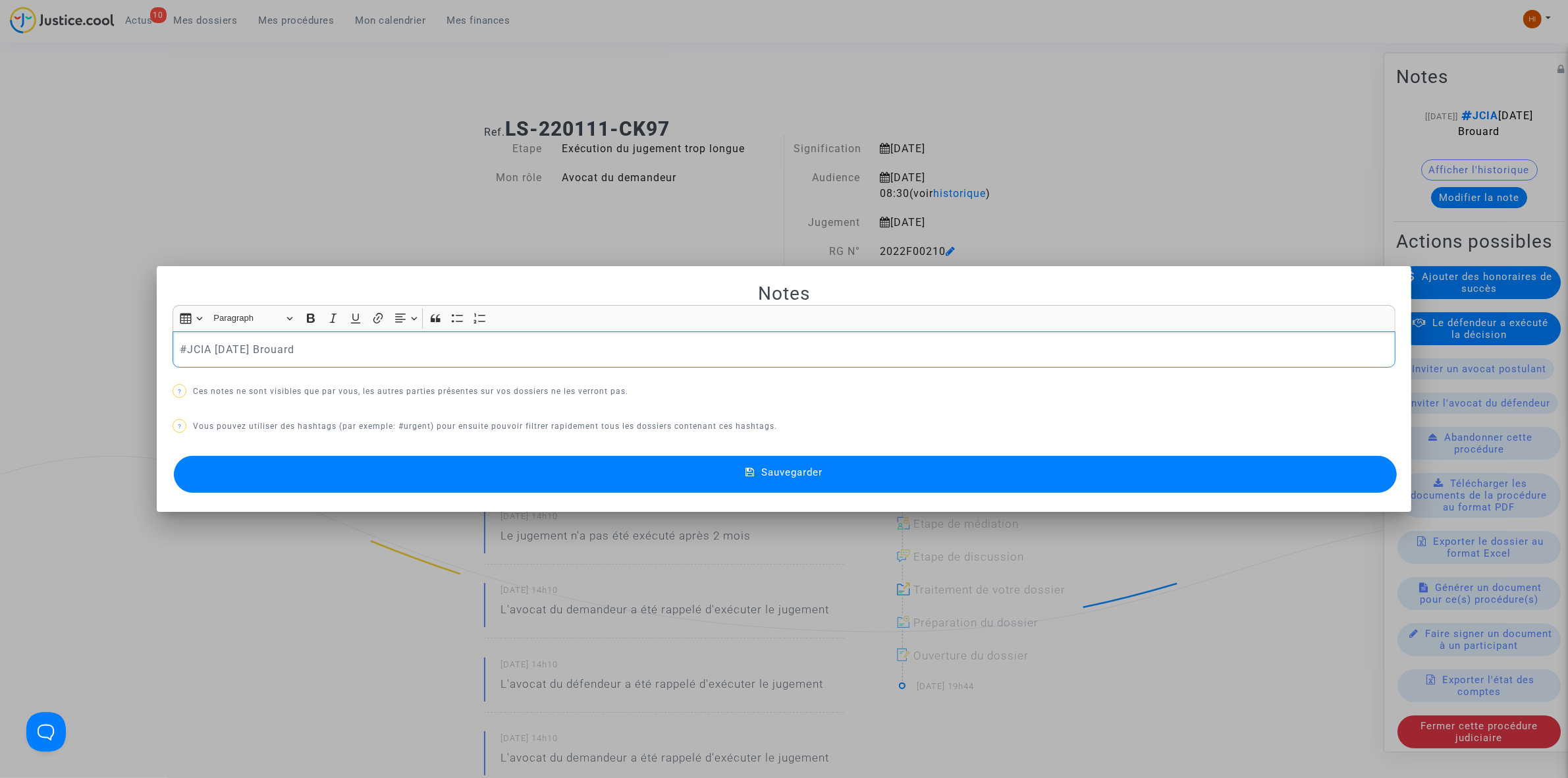
drag, startPoint x: 358, startPoint y: 350, endPoint x: 163, endPoint y: 354, distance: 195.0
click at [163, 354] on mat-dialog-container "Notes Rich Text Editor Insert table Insert table Heading Paragraph Paragraph He…" at bounding box center [784, 388] width 1255 height 245
click at [579, 476] on button "Sauvegarder" at bounding box center [785, 474] width 1223 height 37
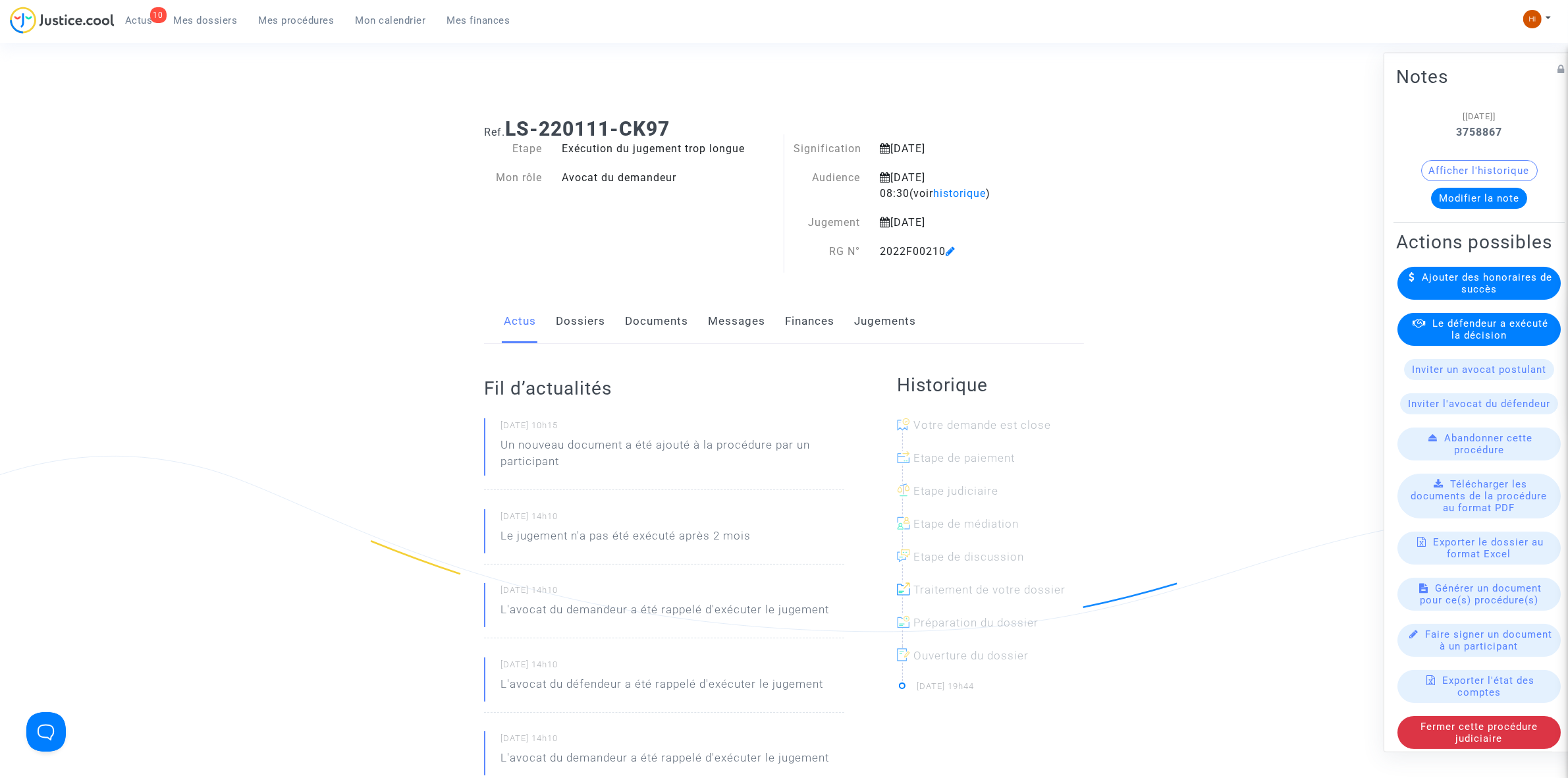
click at [198, 28] on link "Mes dossiers" at bounding box center [206, 21] width 85 height 20
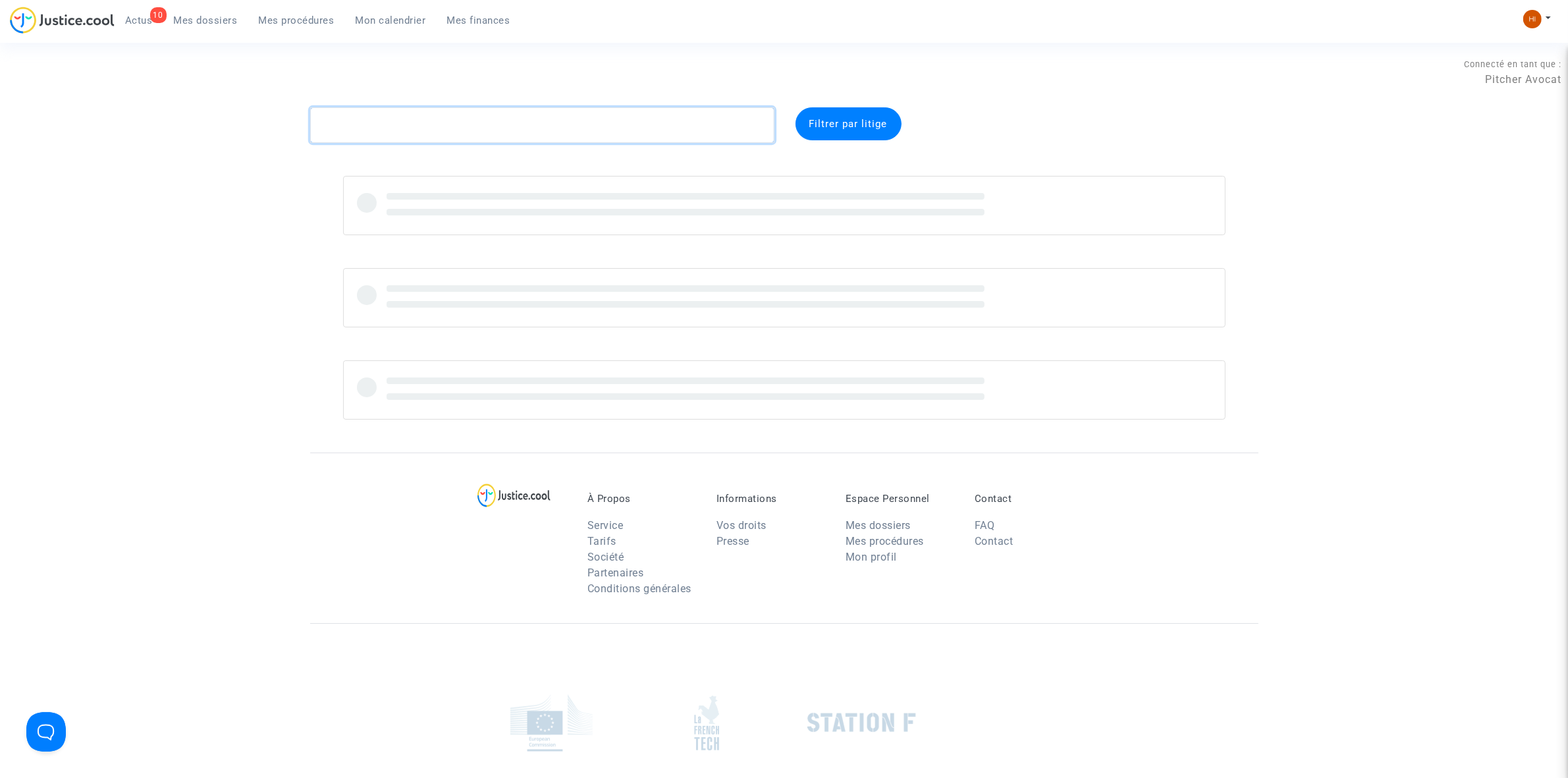
paste textarea "CFR-200123-PXAY"
click at [413, 130] on textarea at bounding box center [542, 125] width 464 height 36
type textarea "CFR-200123-PXAY"
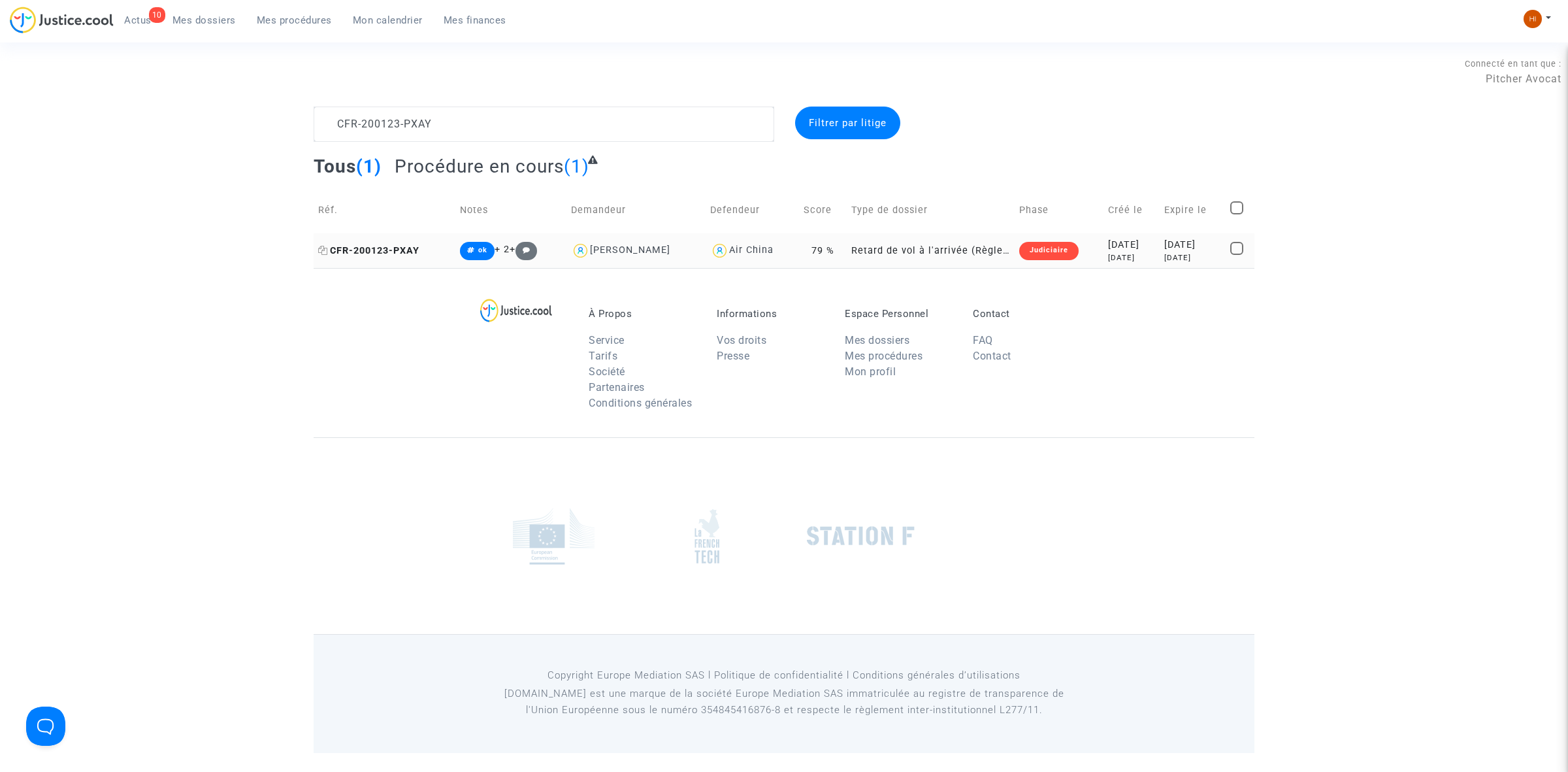
click at [367, 250] on span "CFR-200123-PXAY" at bounding box center [369, 250] width 101 height 11
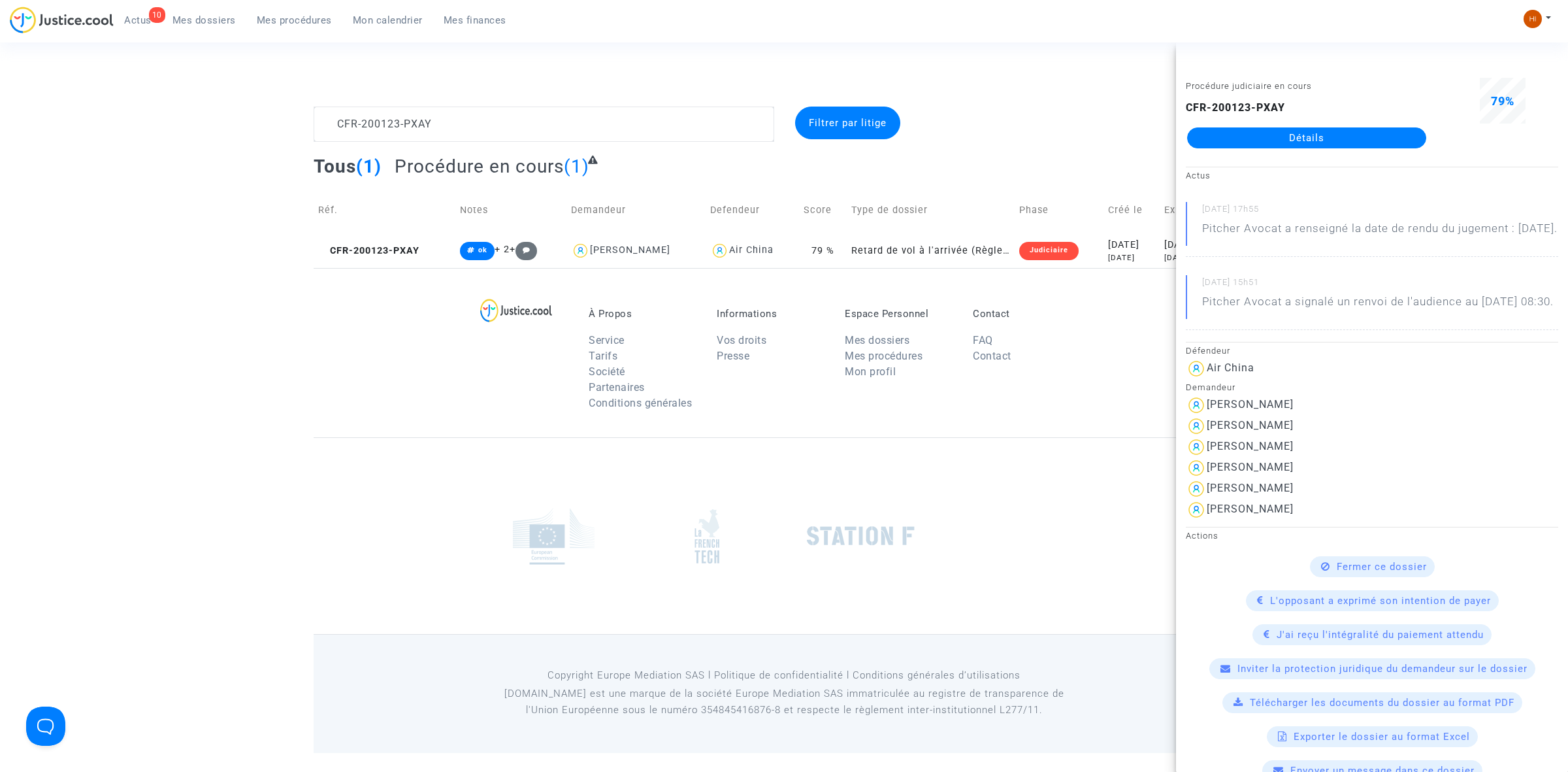
click at [1230, 124] on div "CFR-200123-PXAY Détails" at bounding box center [1306, 124] width 241 height 49
click at [1230, 129] on link "Détails" at bounding box center [1306, 138] width 239 height 21
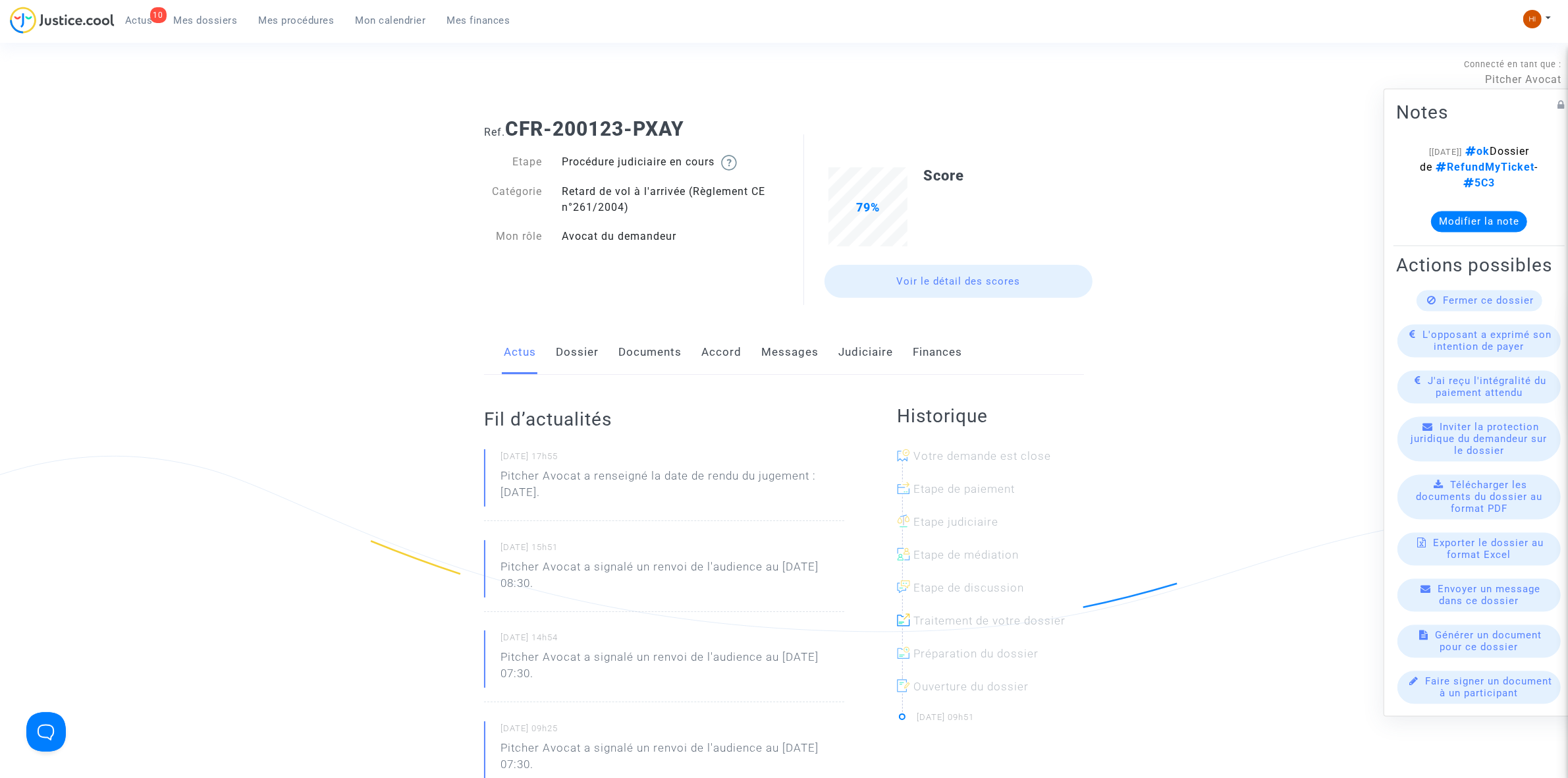
drag, startPoint x: 909, startPoint y: 337, endPoint x: 889, endPoint y: 353, distance: 25.6
click at [893, 350] on div "Actus Dossier Documents Accord Messages Judiciaire Finances" at bounding box center [784, 353] width 600 height 44
click at [884, 353] on link "Judiciaire" at bounding box center [866, 353] width 55 height 44
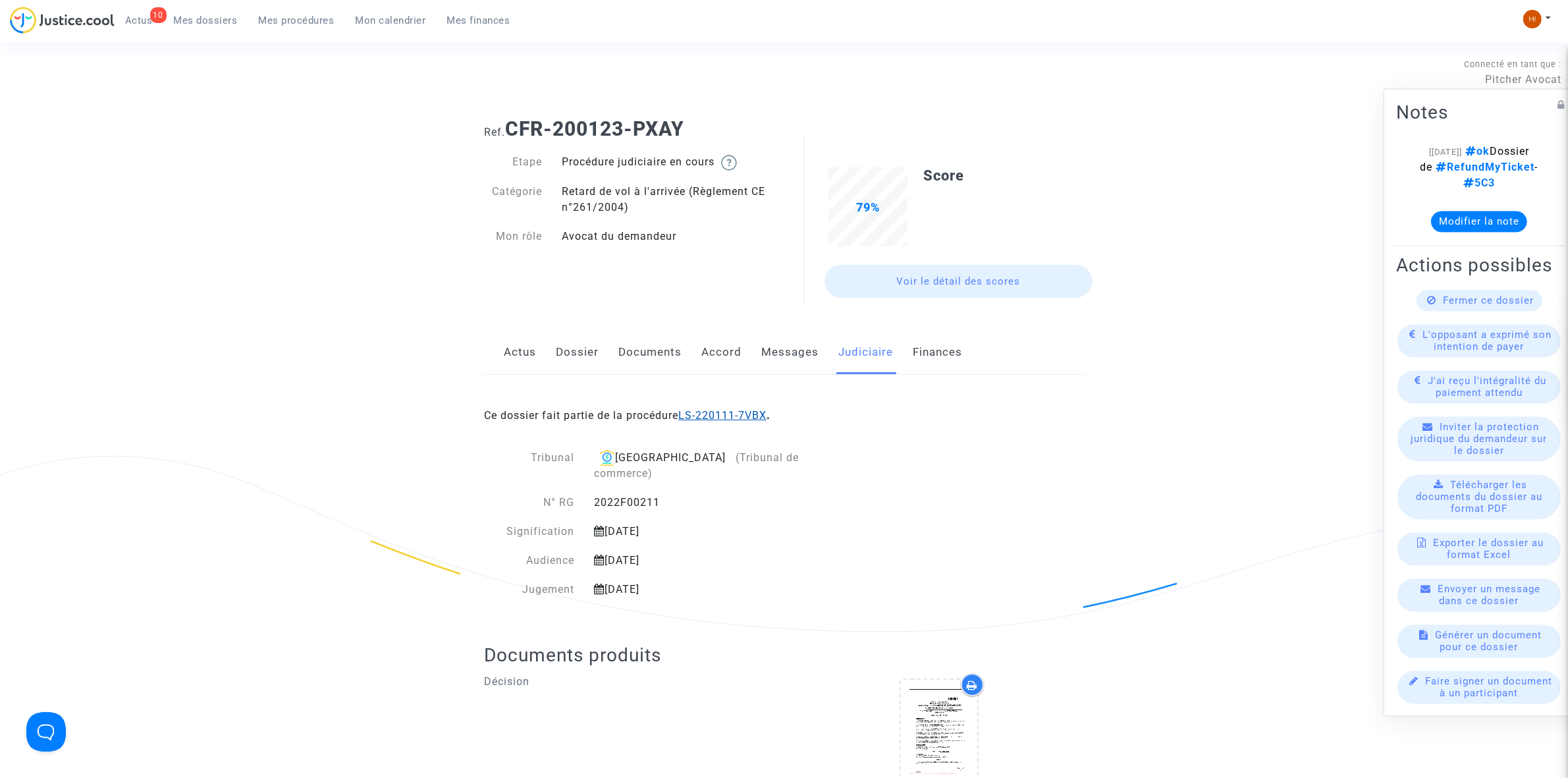
click at [764, 411] on link "LS-220111-7VBX" at bounding box center [722, 415] width 88 height 13
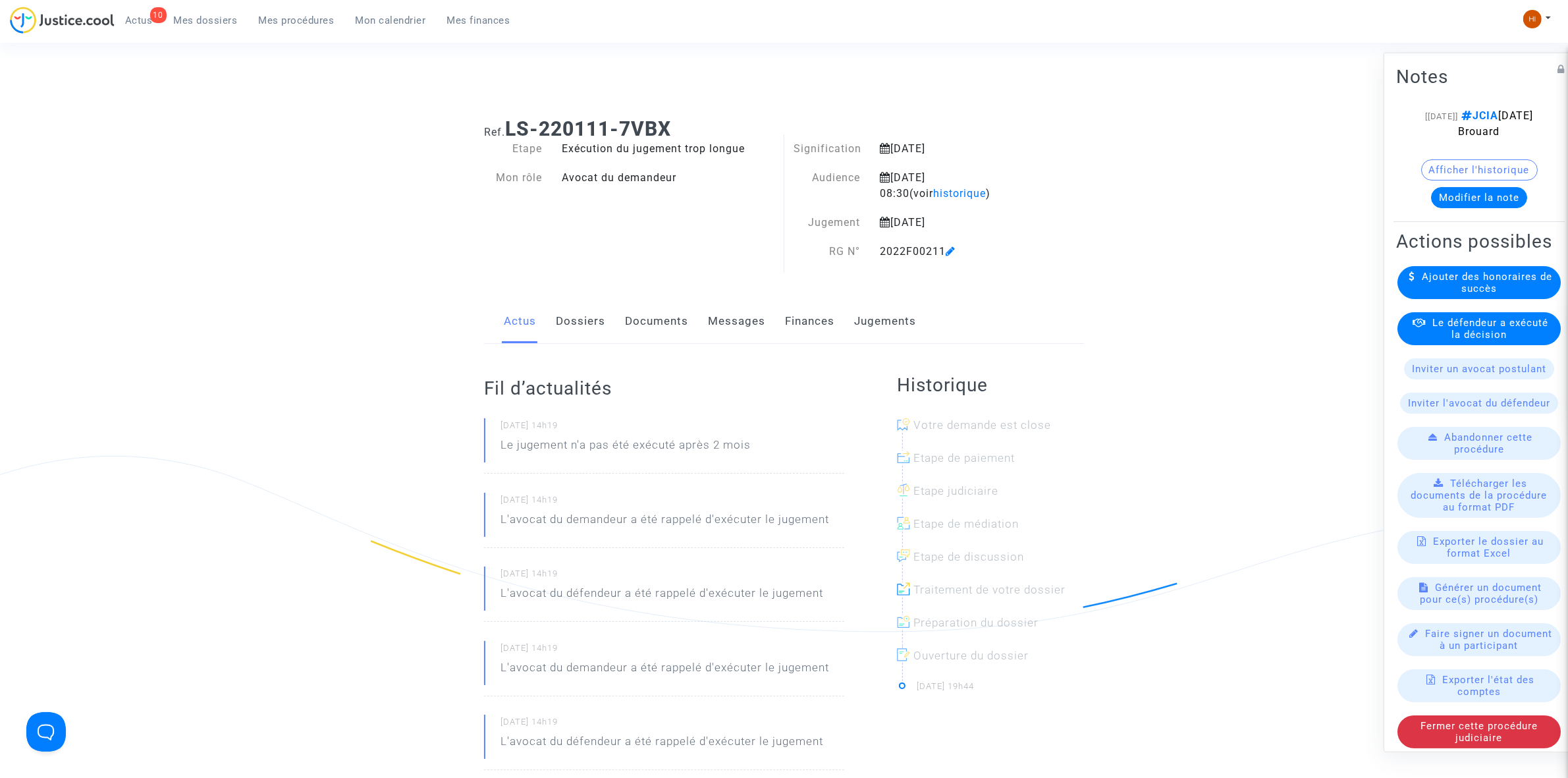
click at [1526, 216] on div "[[DATE]] JCIA [DATE] Brouard Afficher l'historique Modifier la note" at bounding box center [1479, 162] width 166 height 110
click at [1518, 214] on div "[[DATE]] JCIA [DATE] Brouard Afficher l'historique Modifier la note" at bounding box center [1479, 162] width 166 height 110
click at [1499, 208] on button "Modifier la note" at bounding box center [1479, 197] width 96 height 21
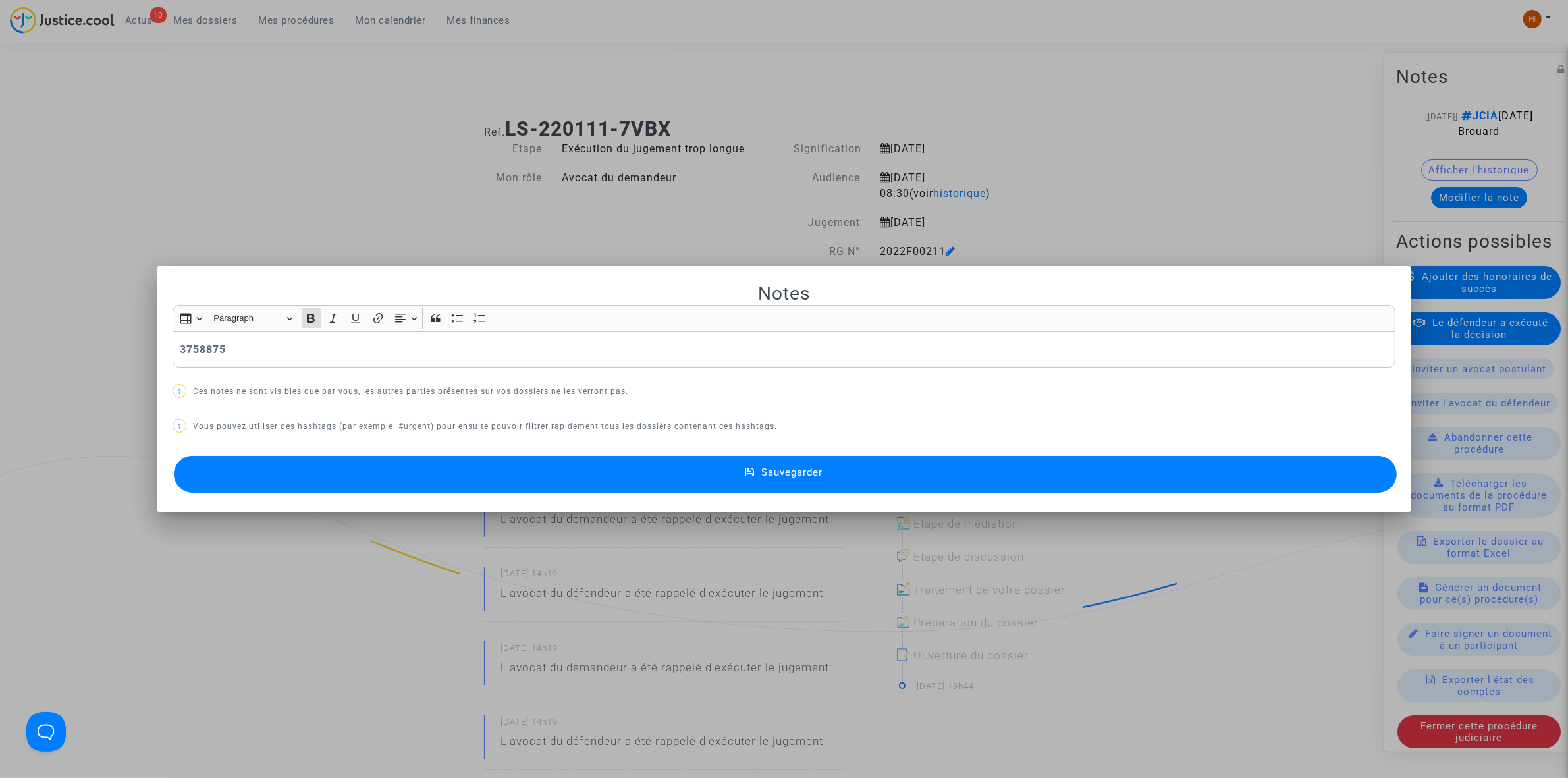
click at [747, 489] on button "Sauvegarder" at bounding box center [785, 474] width 1223 height 37
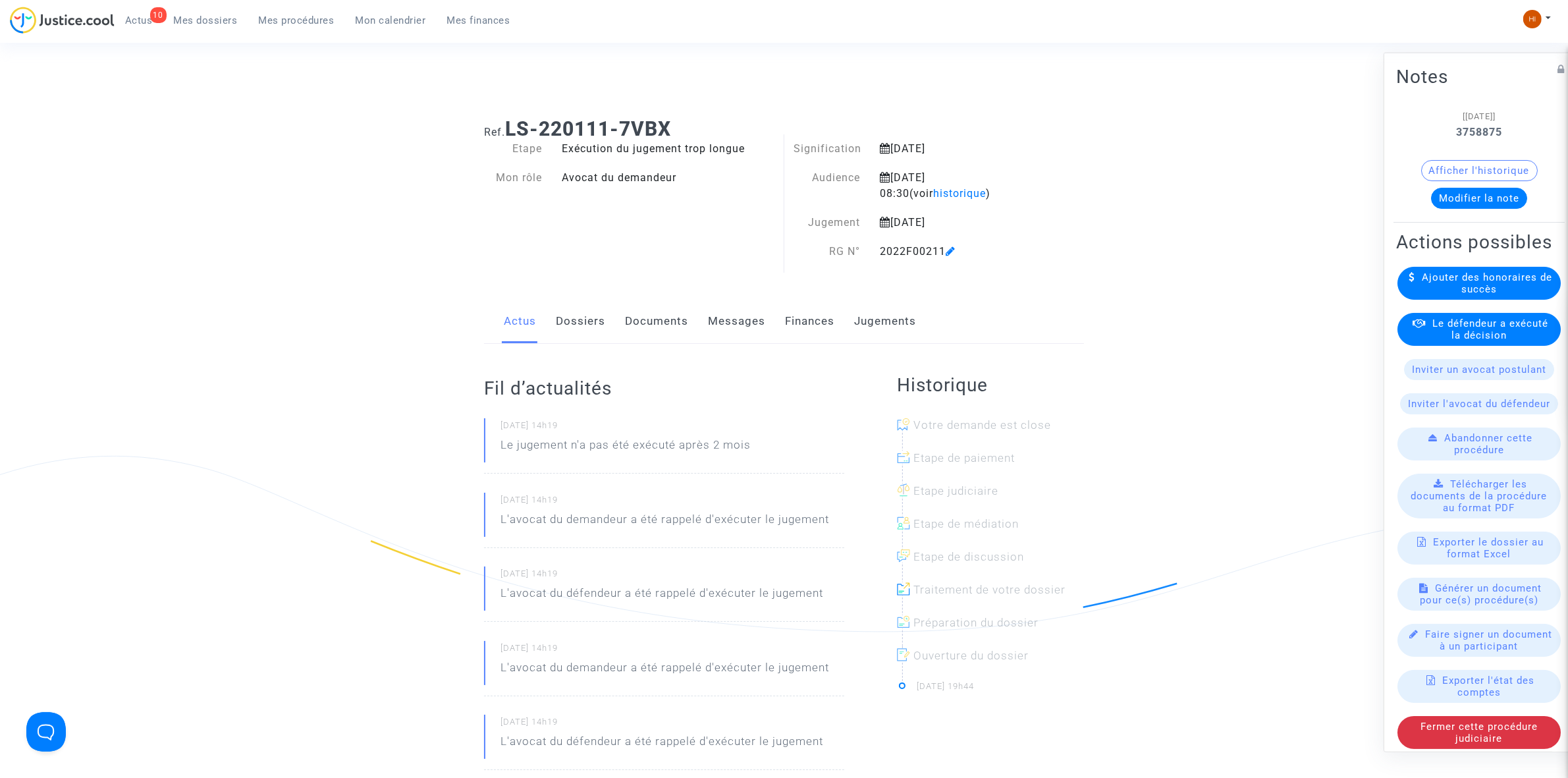
click at [276, 11] on link "Mes procédures" at bounding box center [296, 21] width 97 height 20
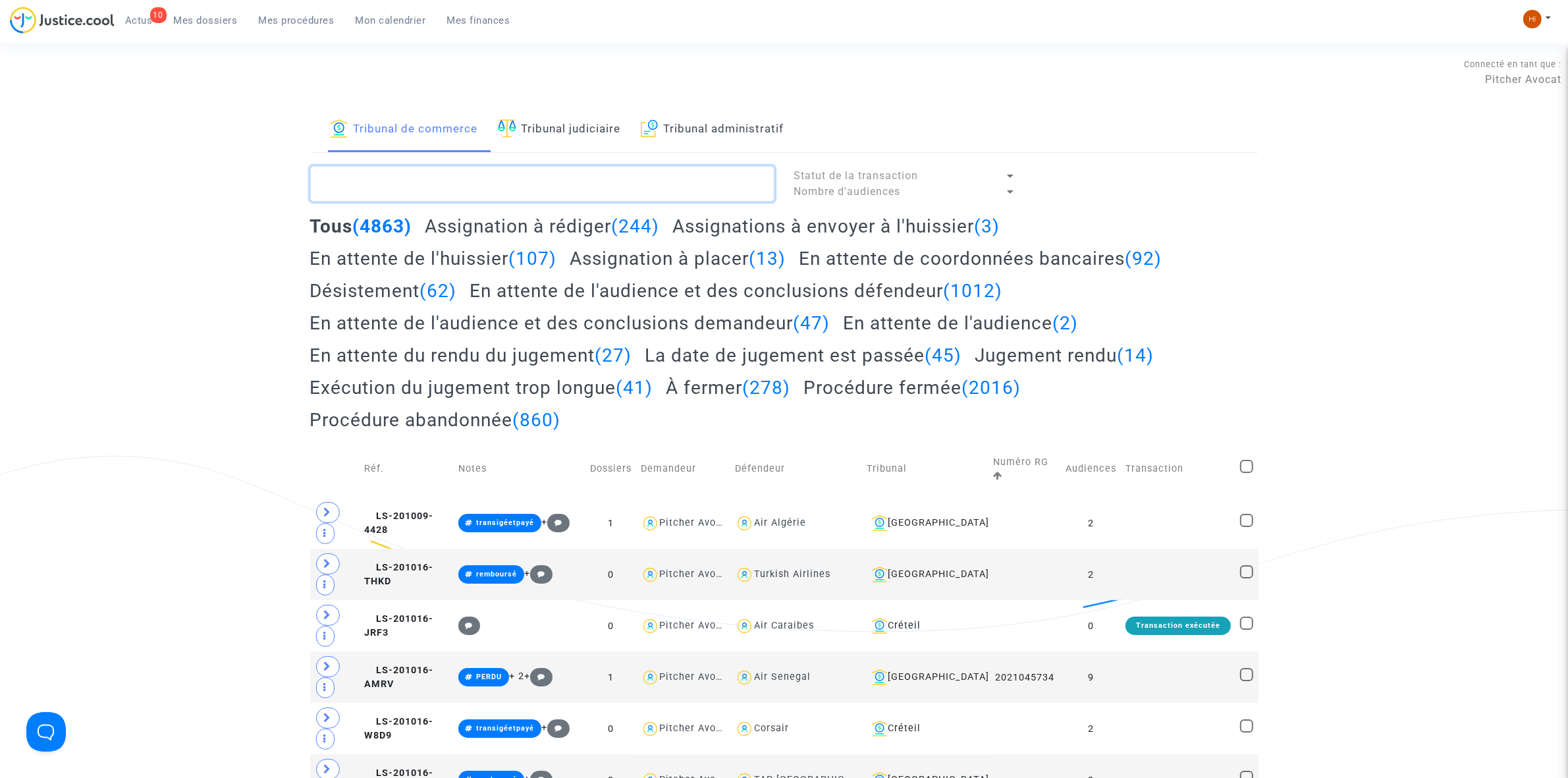
click at [505, 183] on textarea at bounding box center [542, 184] width 464 height 36
click at [544, 132] on link "Tribunal judiciaire" at bounding box center [559, 130] width 123 height 45
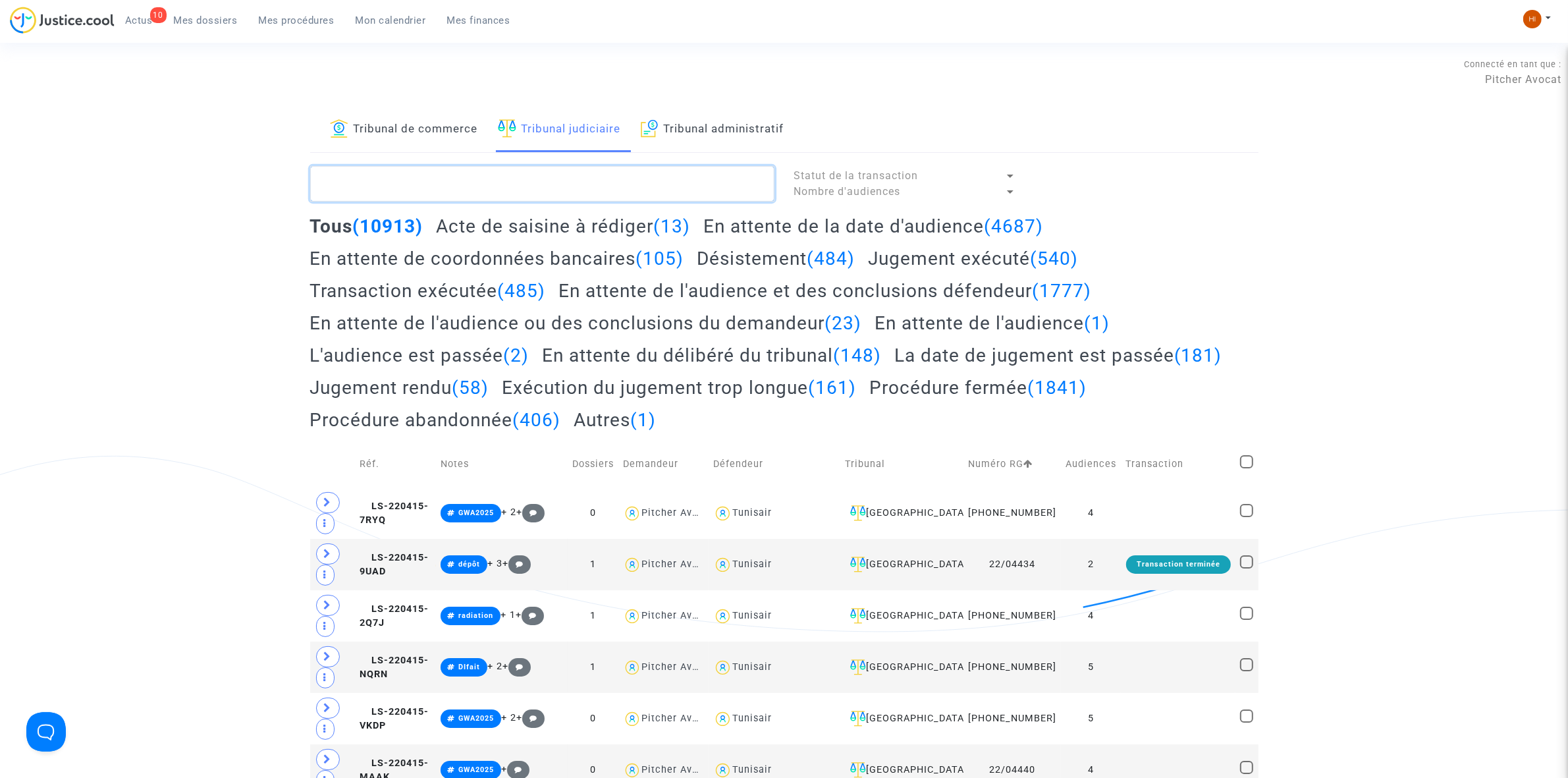
paste textarea "[PERSON_NAME]"
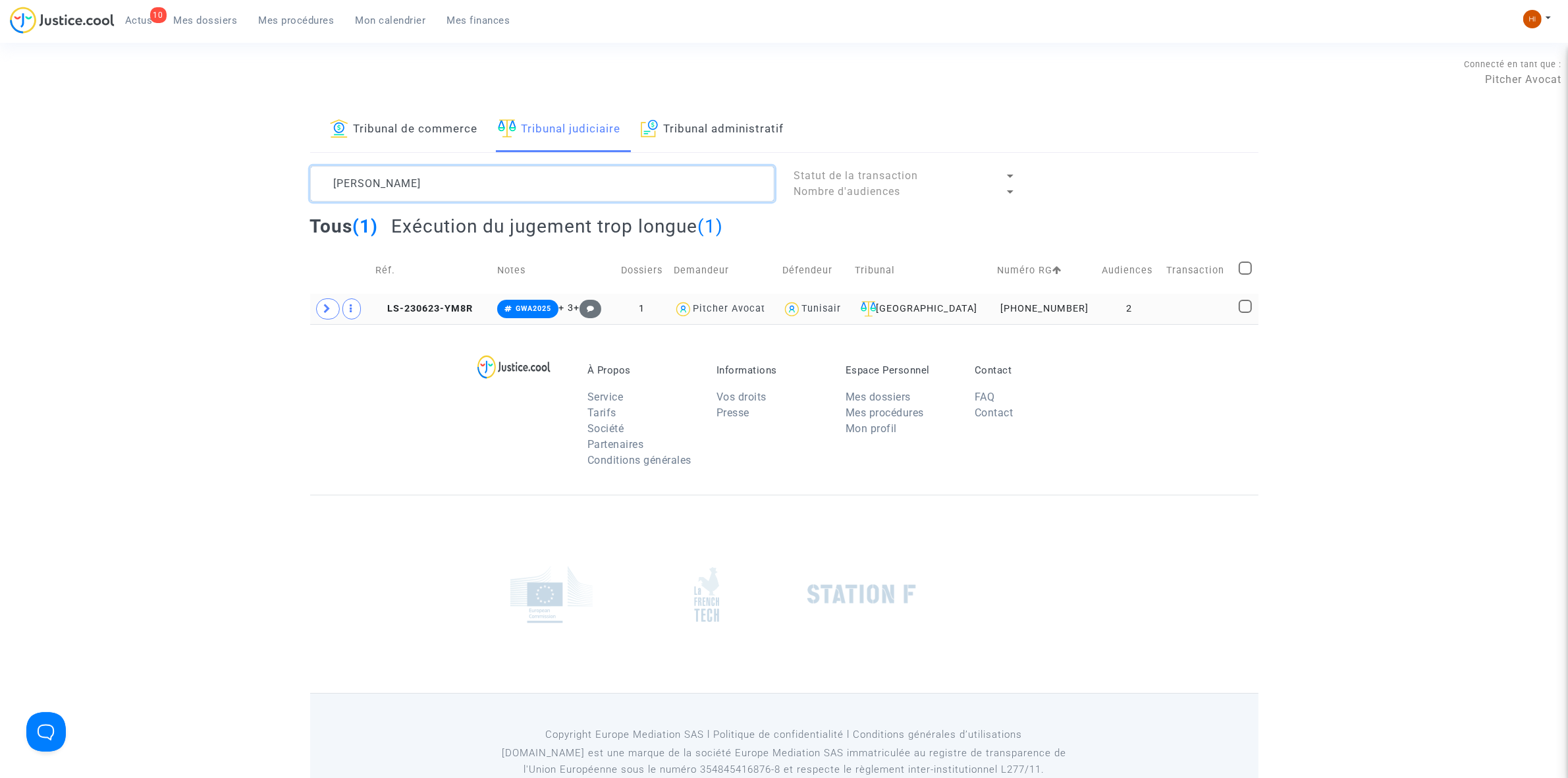
type textarea "[PERSON_NAME]"
click at [442, 300] on td "LS-230623-YM8R" at bounding box center [432, 309] width 122 height 30
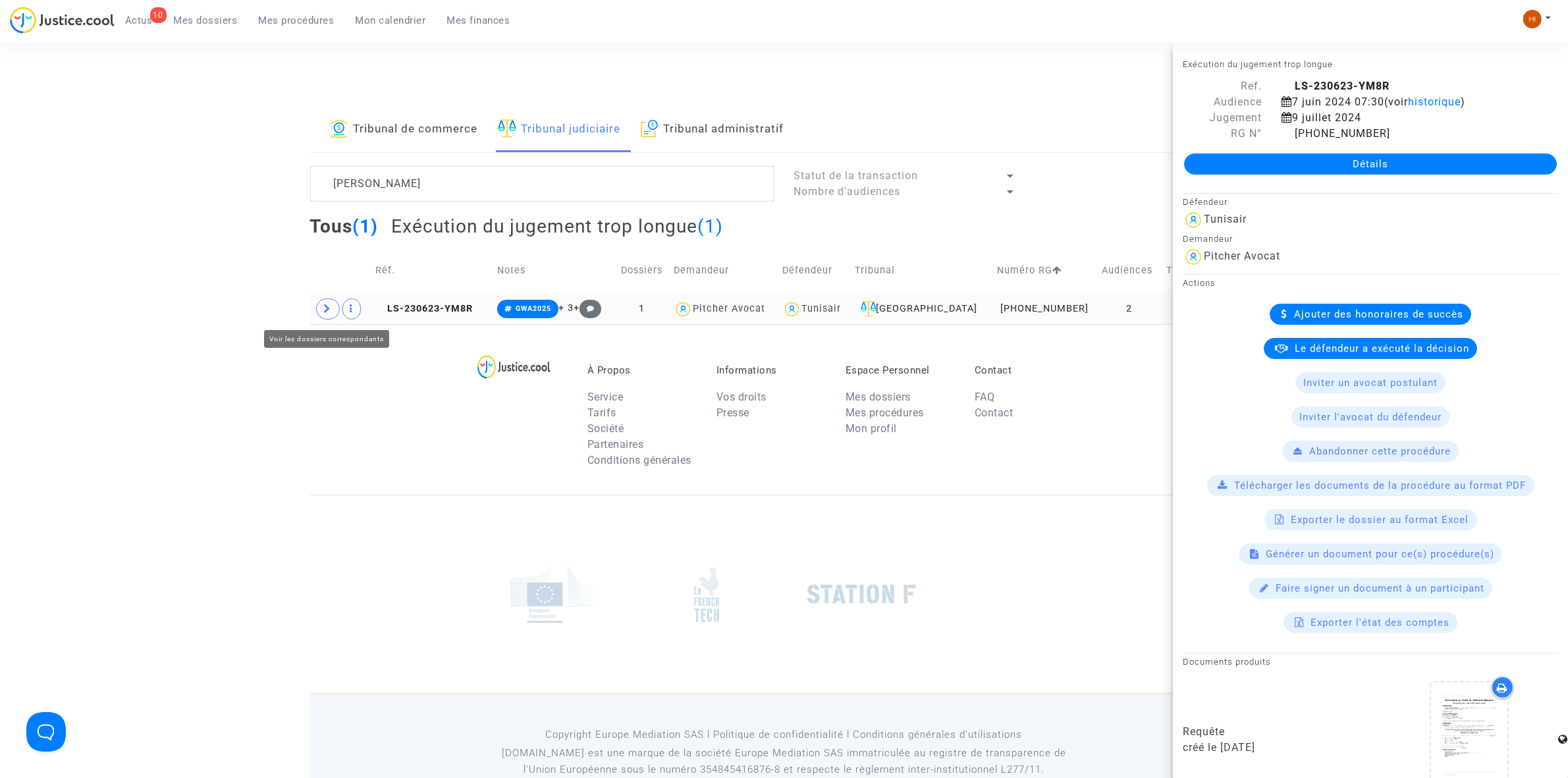
click at [321, 318] on span at bounding box center [328, 309] width 24 height 21
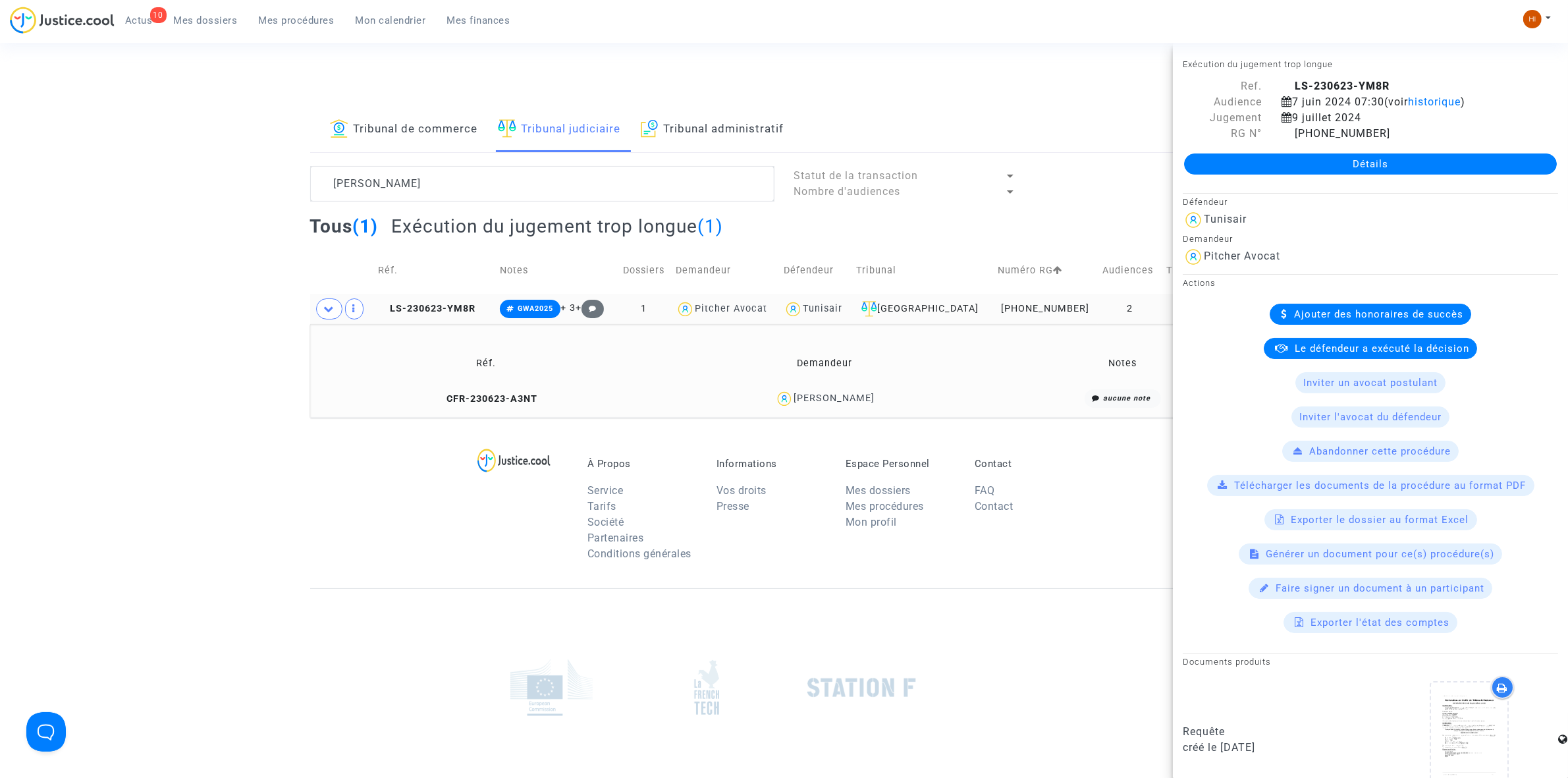
click at [478, 390] on td "CFR-230623-A3NT" at bounding box center [486, 399] width 343 height 28
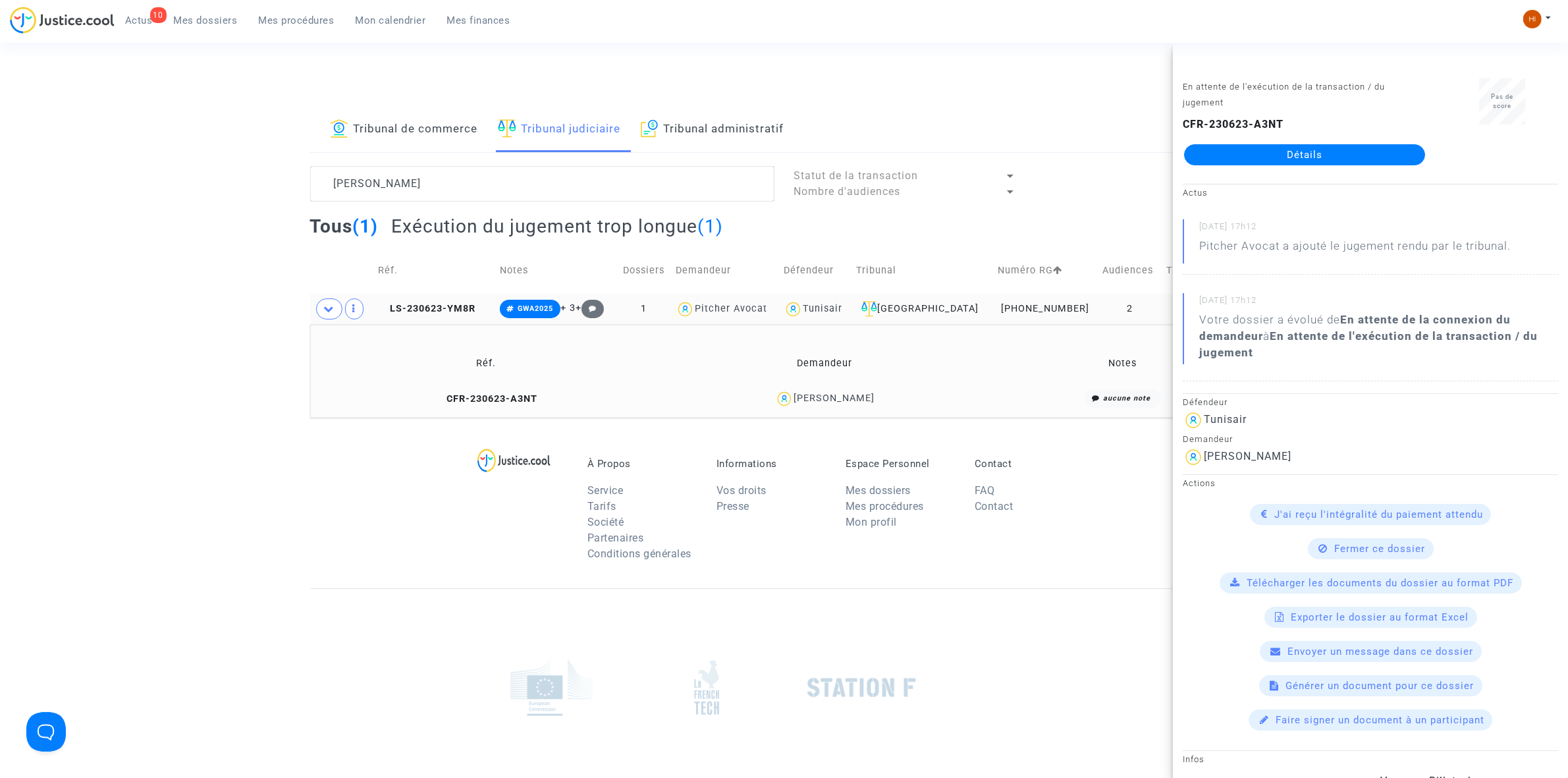
click at [1225, 158] on link "Détails" at bounding box center [1304, 155] width 241 height 21
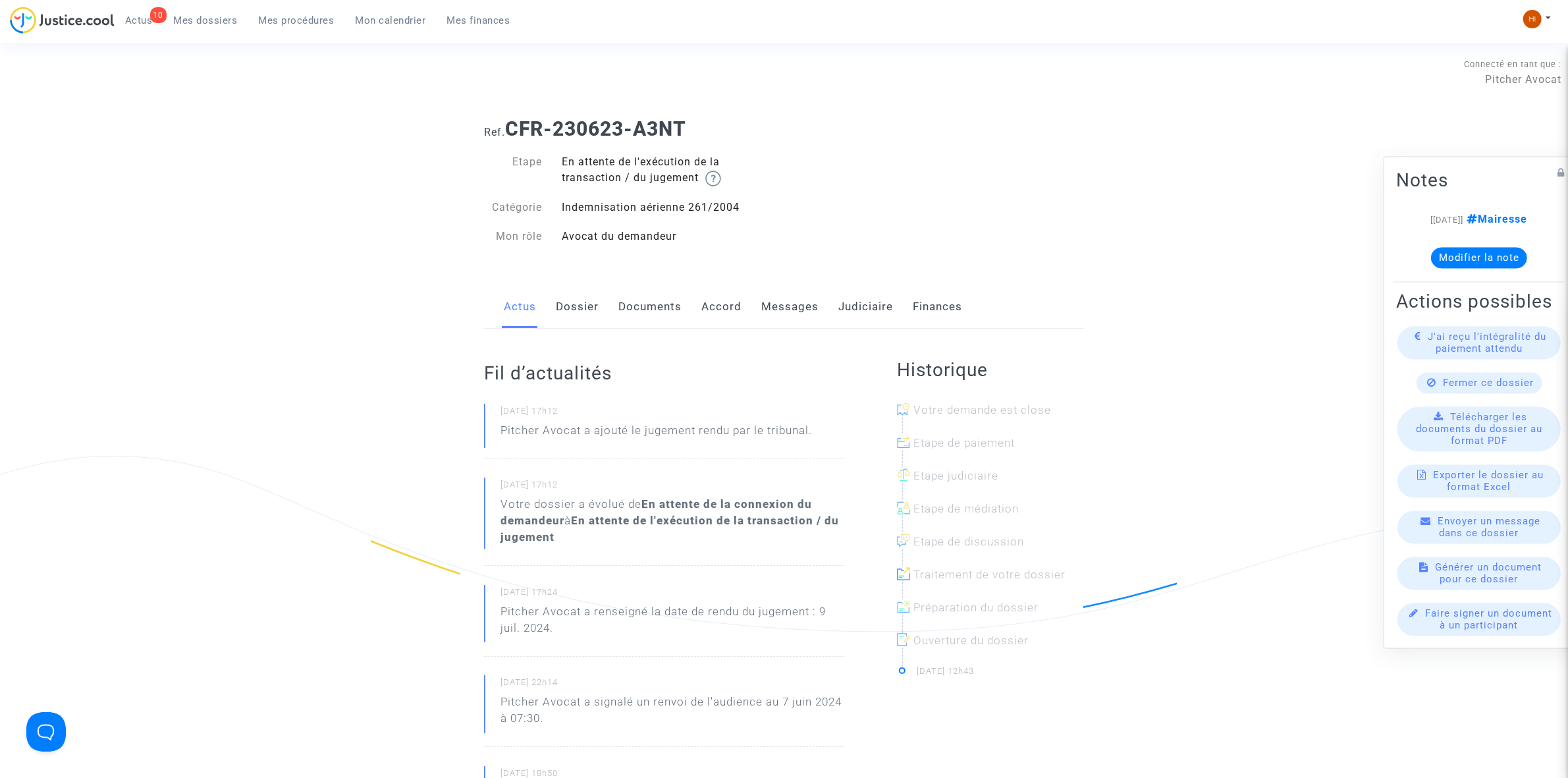
click at [546, 301] on div "Actus Dossier Documents Accord Messages Judiciaire Finances" at bounding box center [784, 307] width 600 height 44
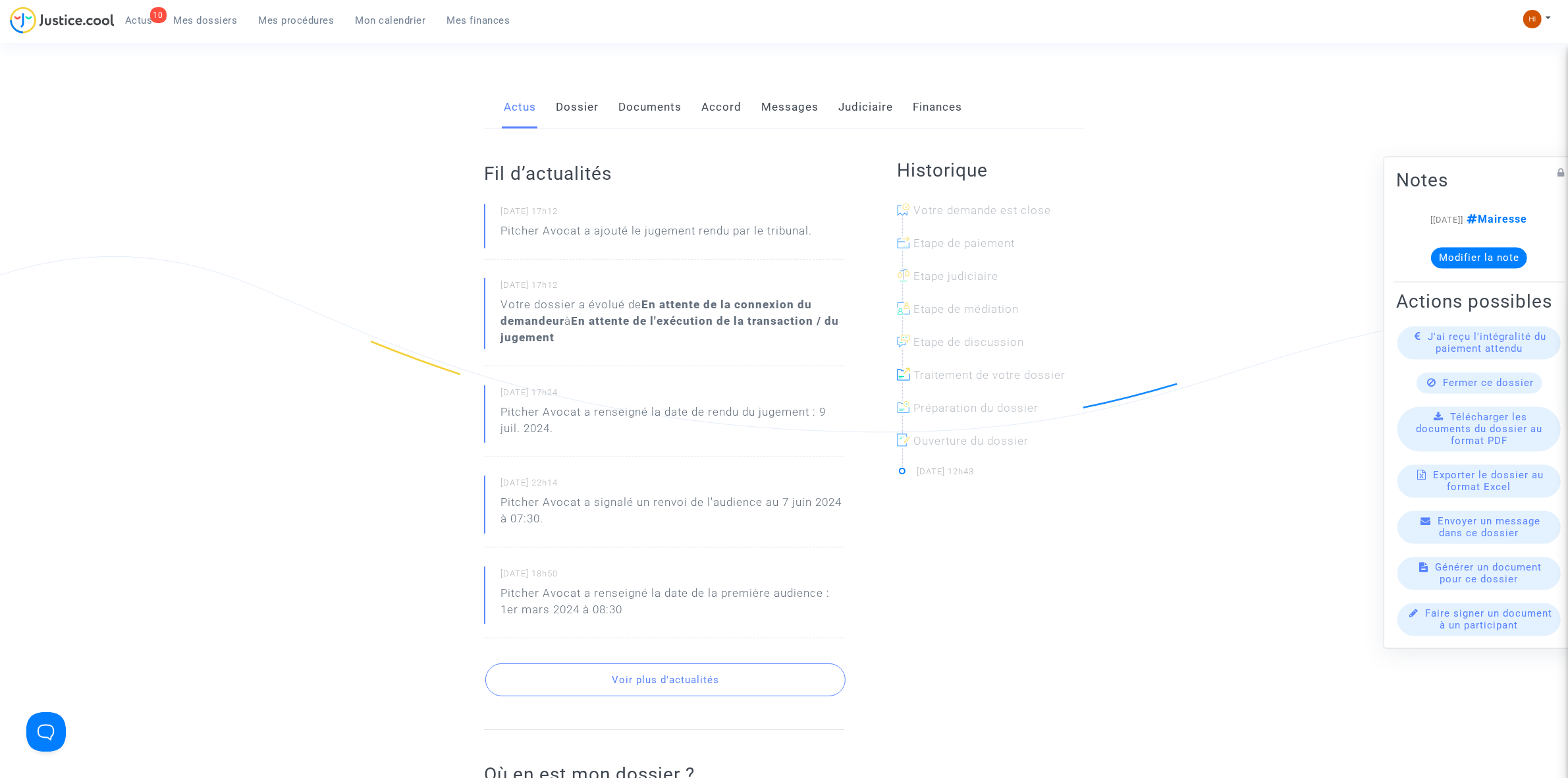
scroll to position [576, 0]
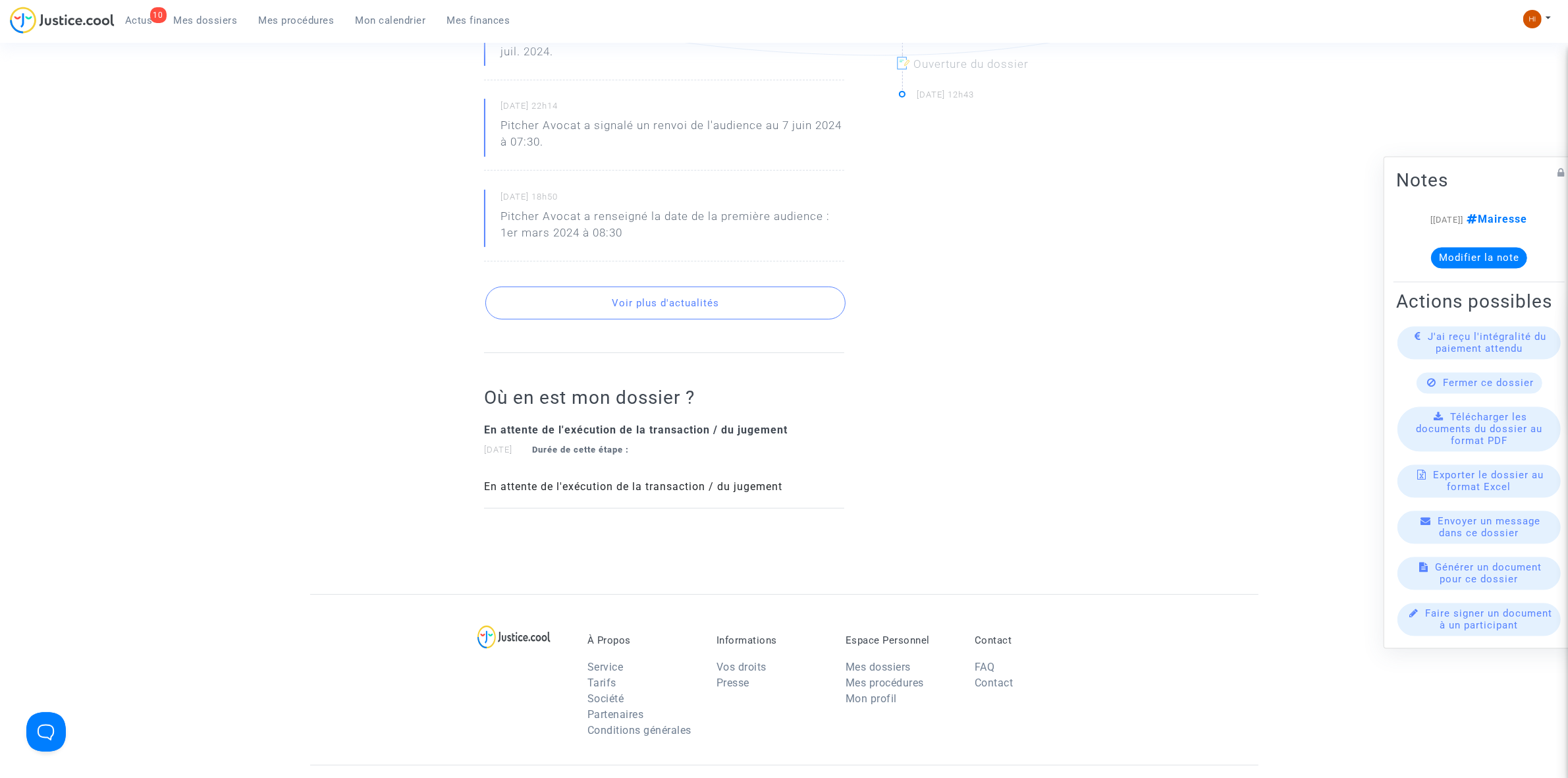
click at [571, 294] on button "Voir plus d'actualités" at bounding box center [665, 303] width 360 height 33
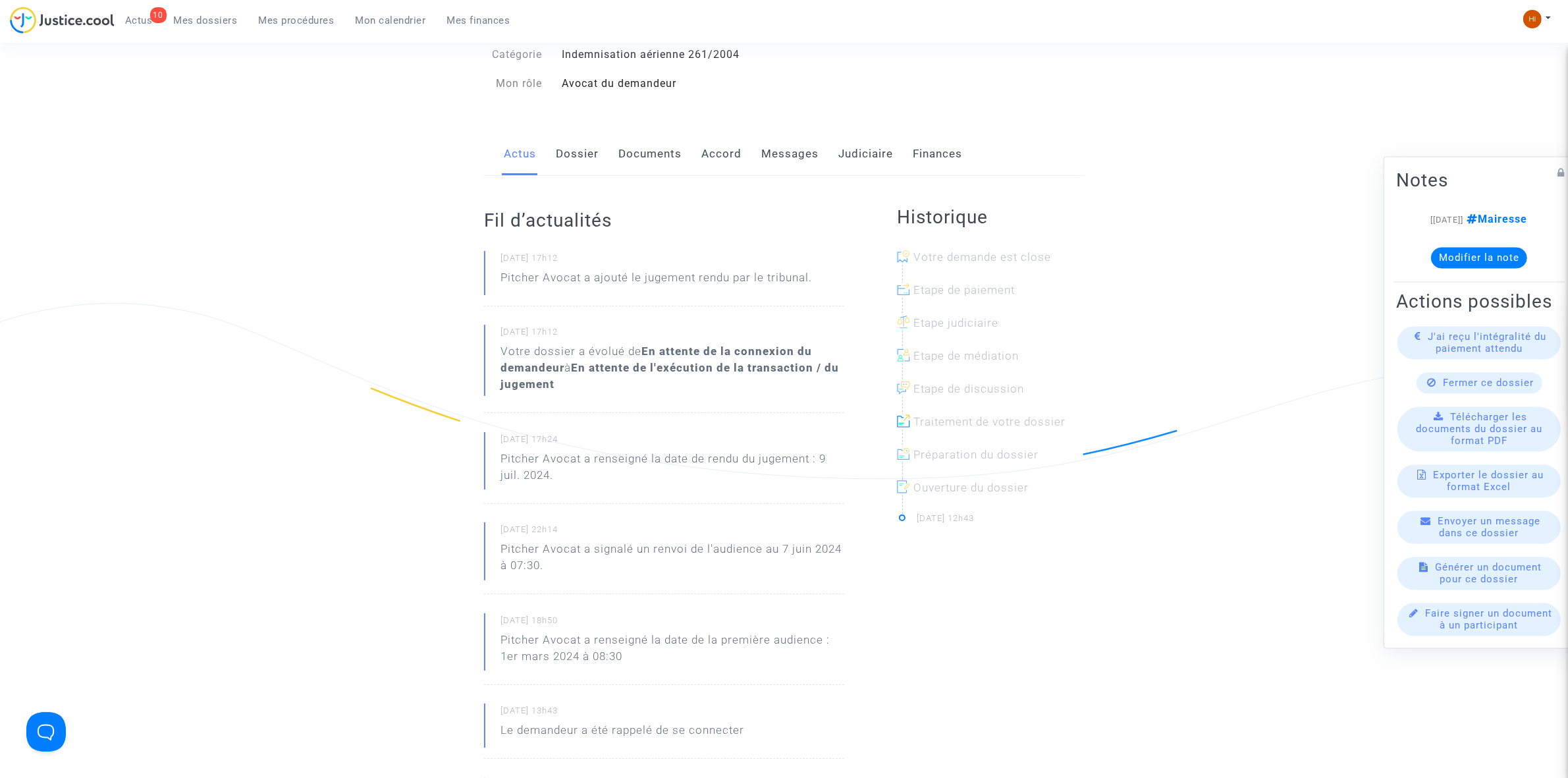
scroll to position [0, 0]
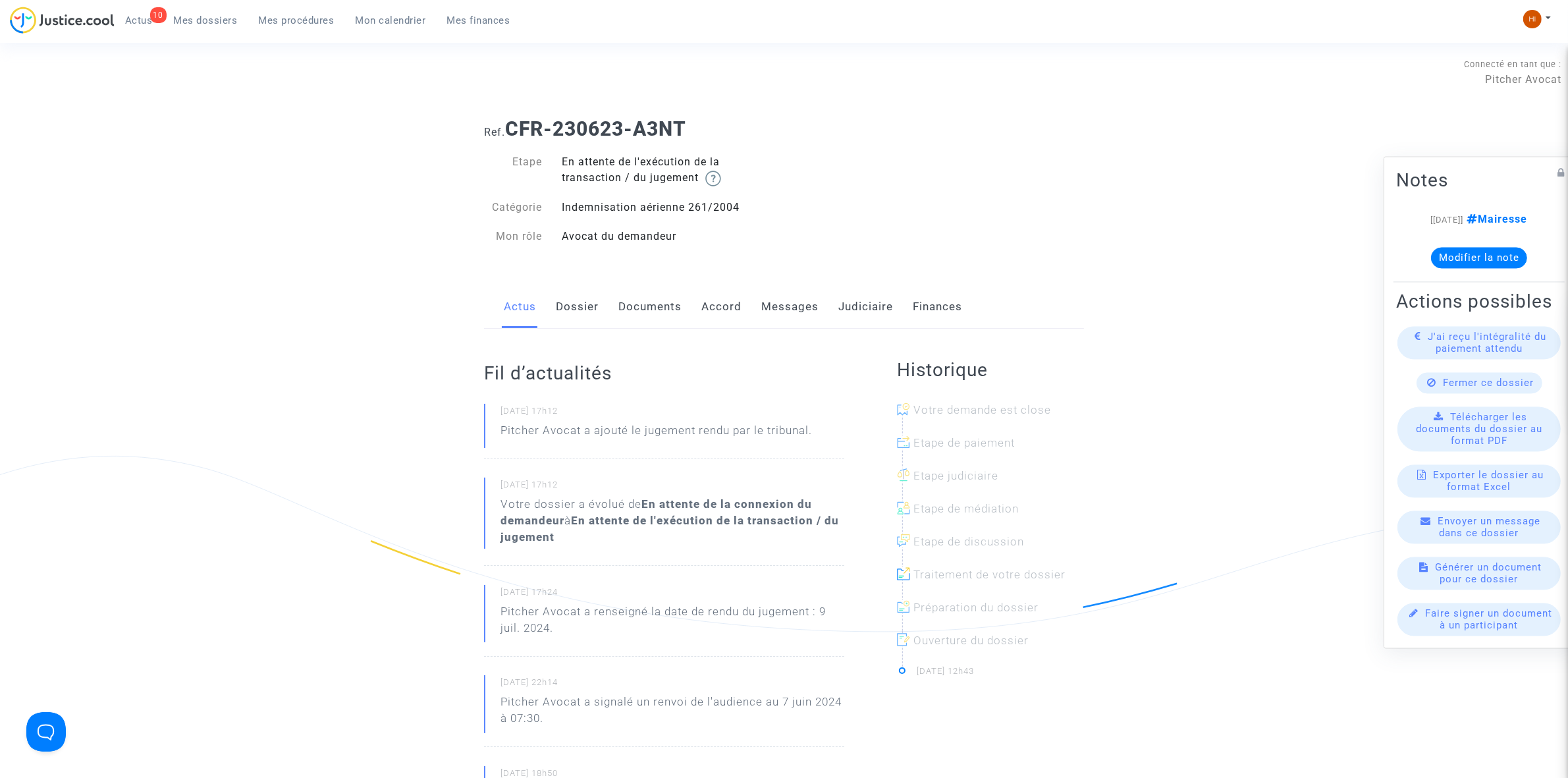
click at [850, 312] on link "Judiciaire" at bounding box center [866, 307] width 55 height 44
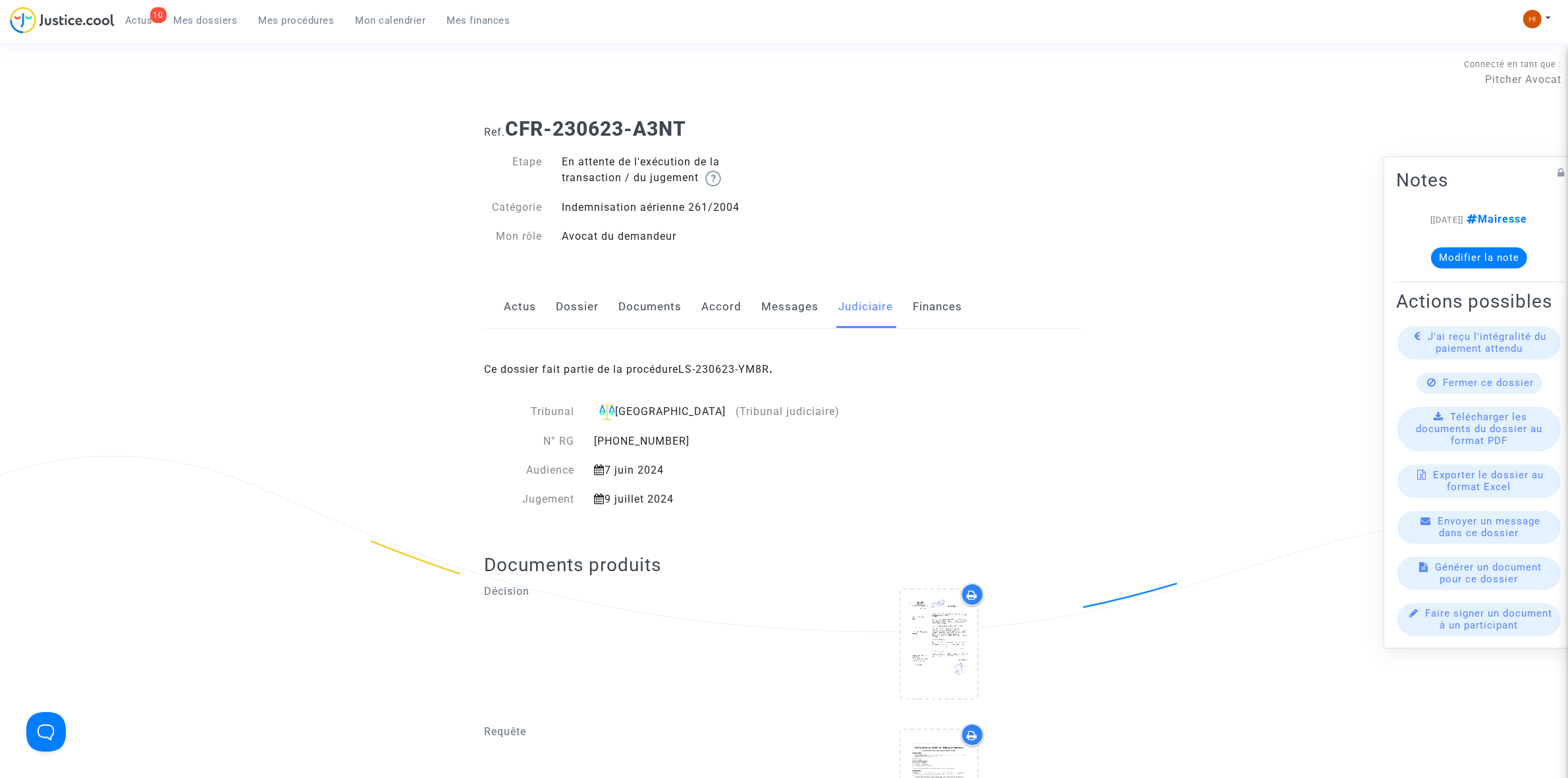
click at [792, 314] on link "Messages" at bounding box center [790, 307] width 58 height 44
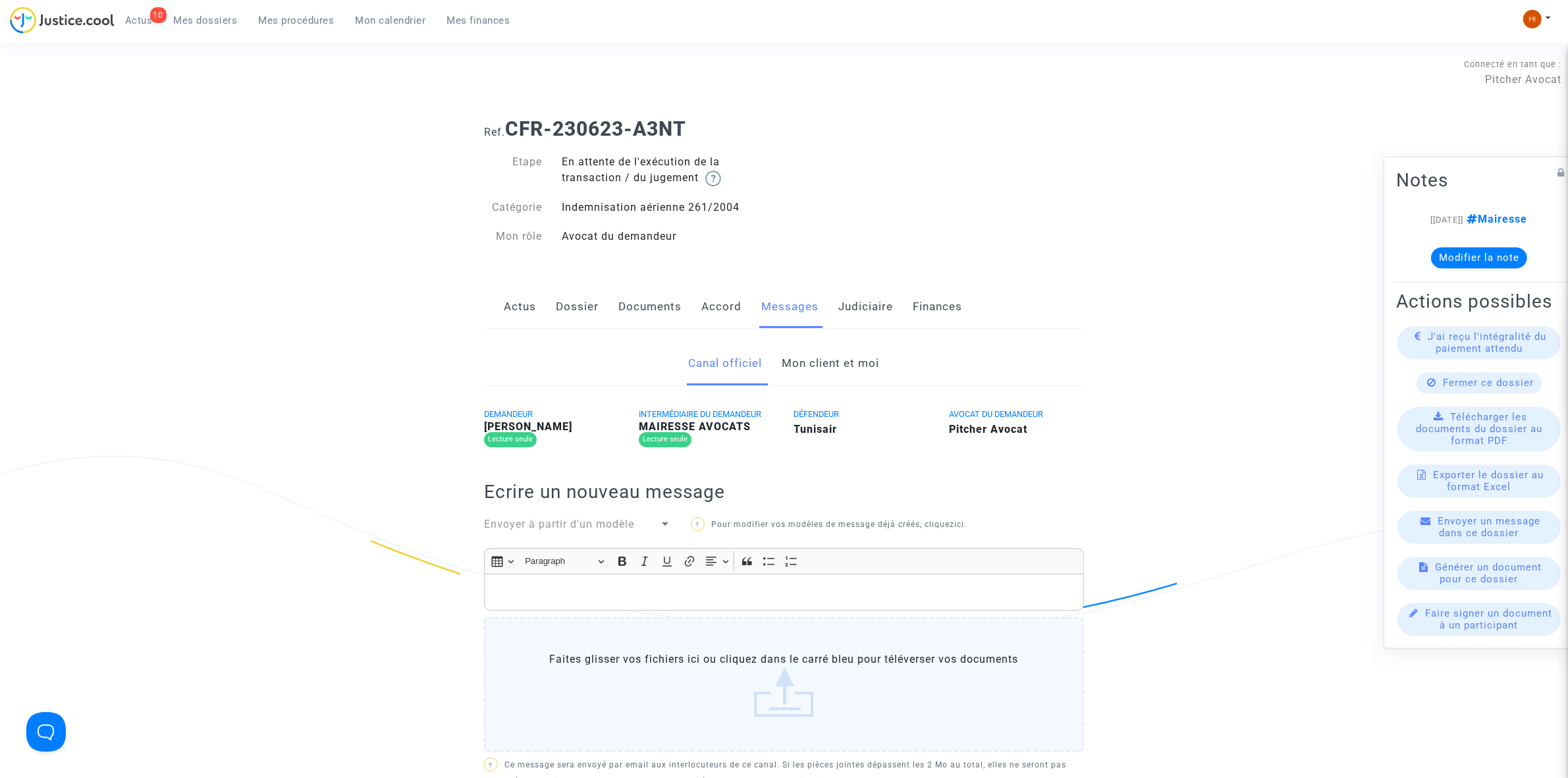
click at [824, 381] on link "Mon client et moi" at bounding box center [831, 364] width 97 height 44
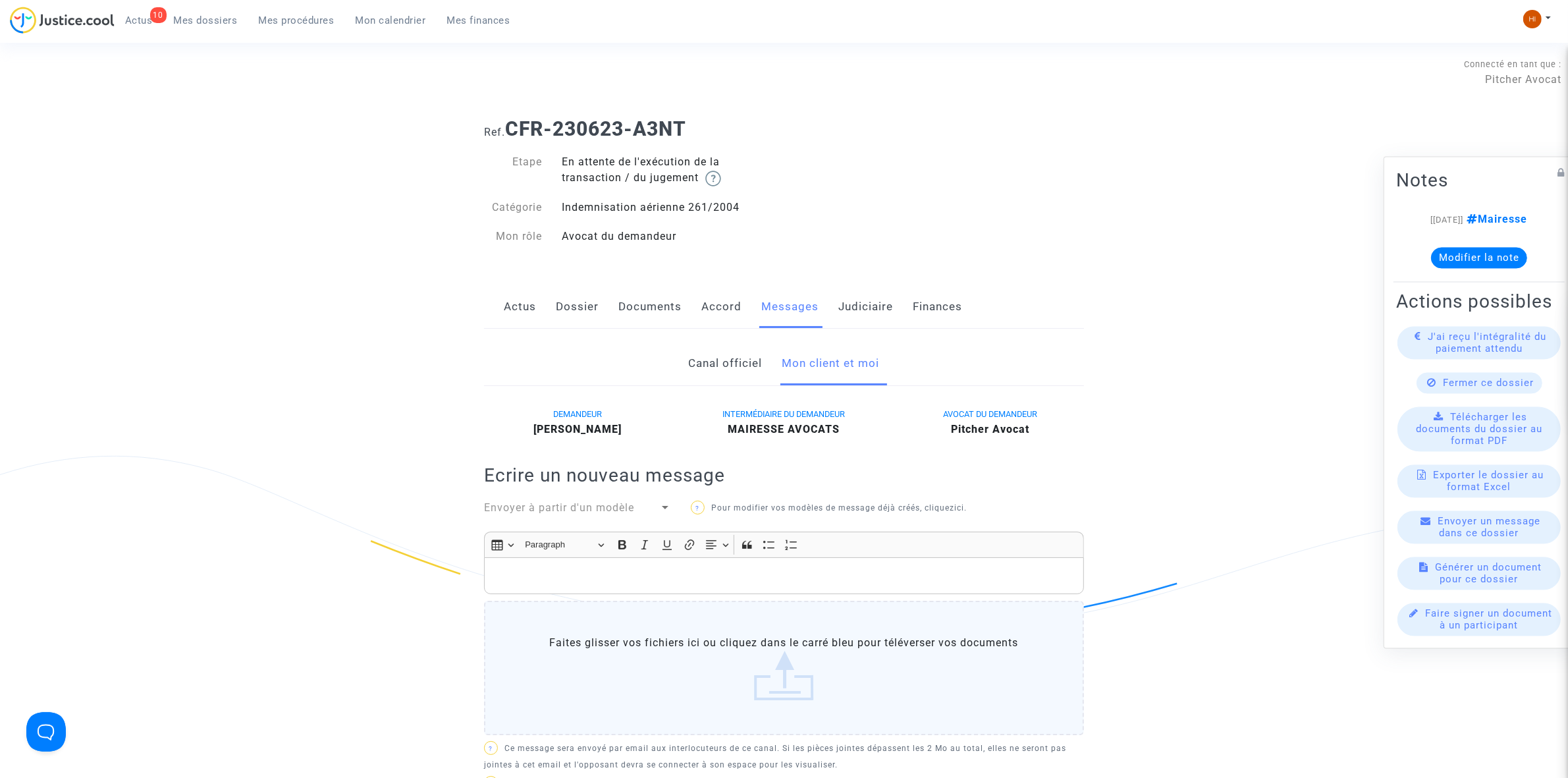
drag, startPoint x: 305, startPoint y: 14, endPoint x: 292, endPoint y: 1, distance: 18.4
click at [305, 13] on link "Mes procédures" at bounding box center [296, 21] width 97 height 20
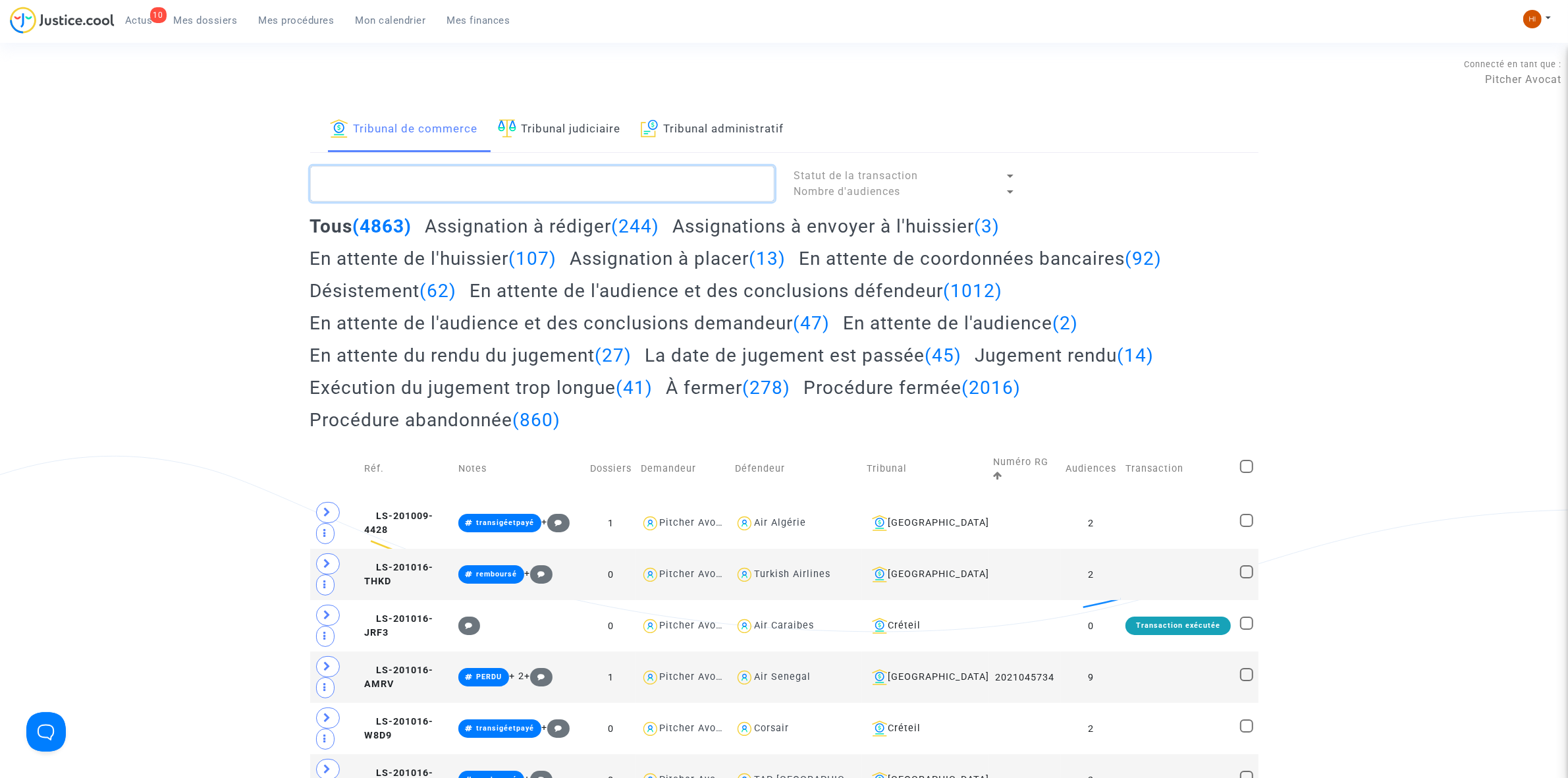
click at [438, 173] on textarea at bounding box center [542, 184] width 464 height 36
paste textarea "2025F00226"
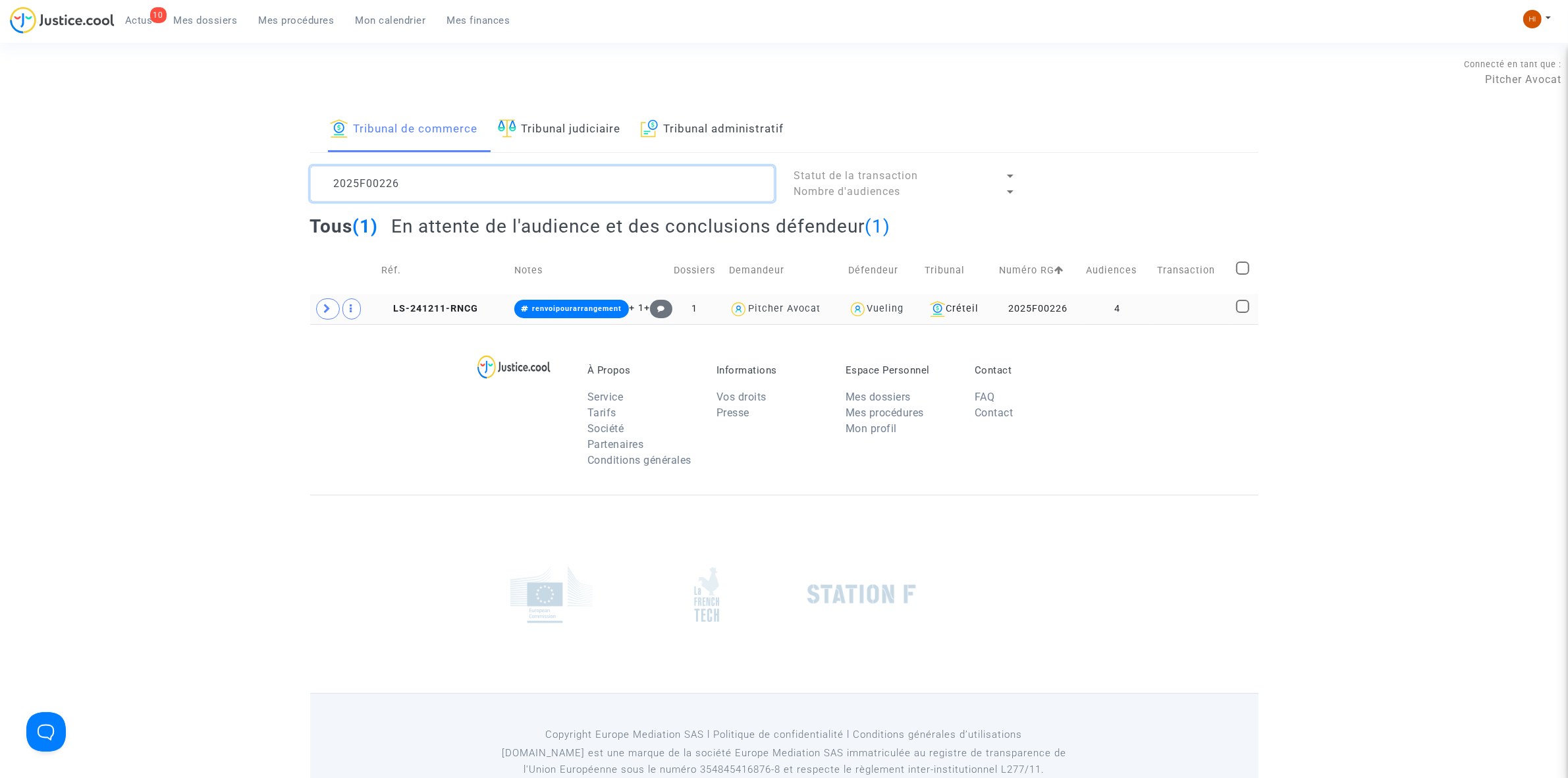
type textarea "2025F00226"
click at [420, 303] on copy "LS-241211-RNCG" at bounding box center [430, 308] width 97 height 11
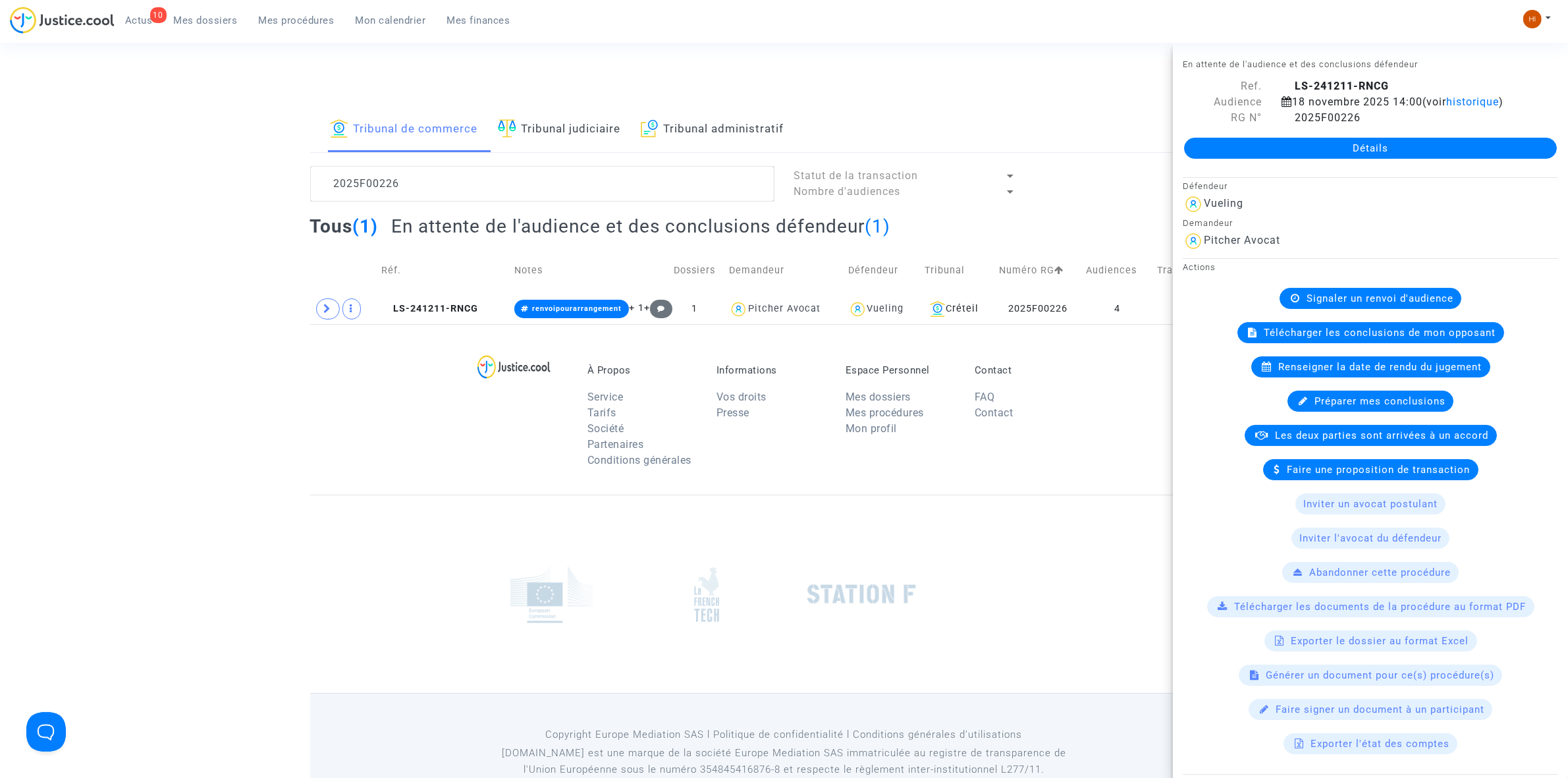
click at [1378, 151] on link "Détails" at bounding box center [1370, 148] width 373 height 21
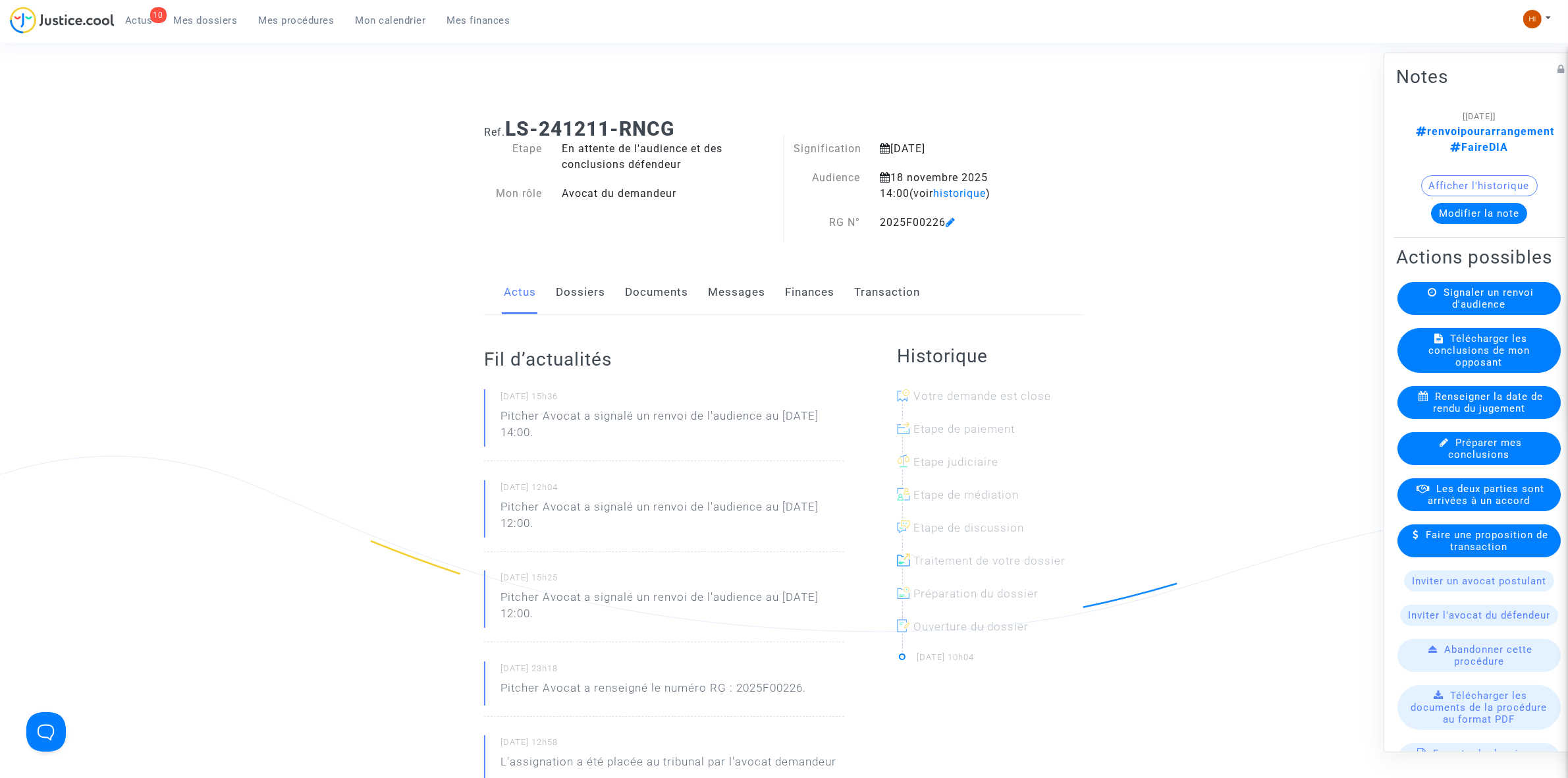
click at [271, 7] on ul "10 Actus Mes dossiers Mes procédures Mon calendrier Mes finances" at bounding box center [317, 19] width 406 height 24
drag, startPoint x: 286, startPoint y: 19, endPoint x: 348, endPoint y: 73, distance: 82.2
click at [286, 20] on span "Mes procédures" at bounding box center [296, 21] width 76 height 12
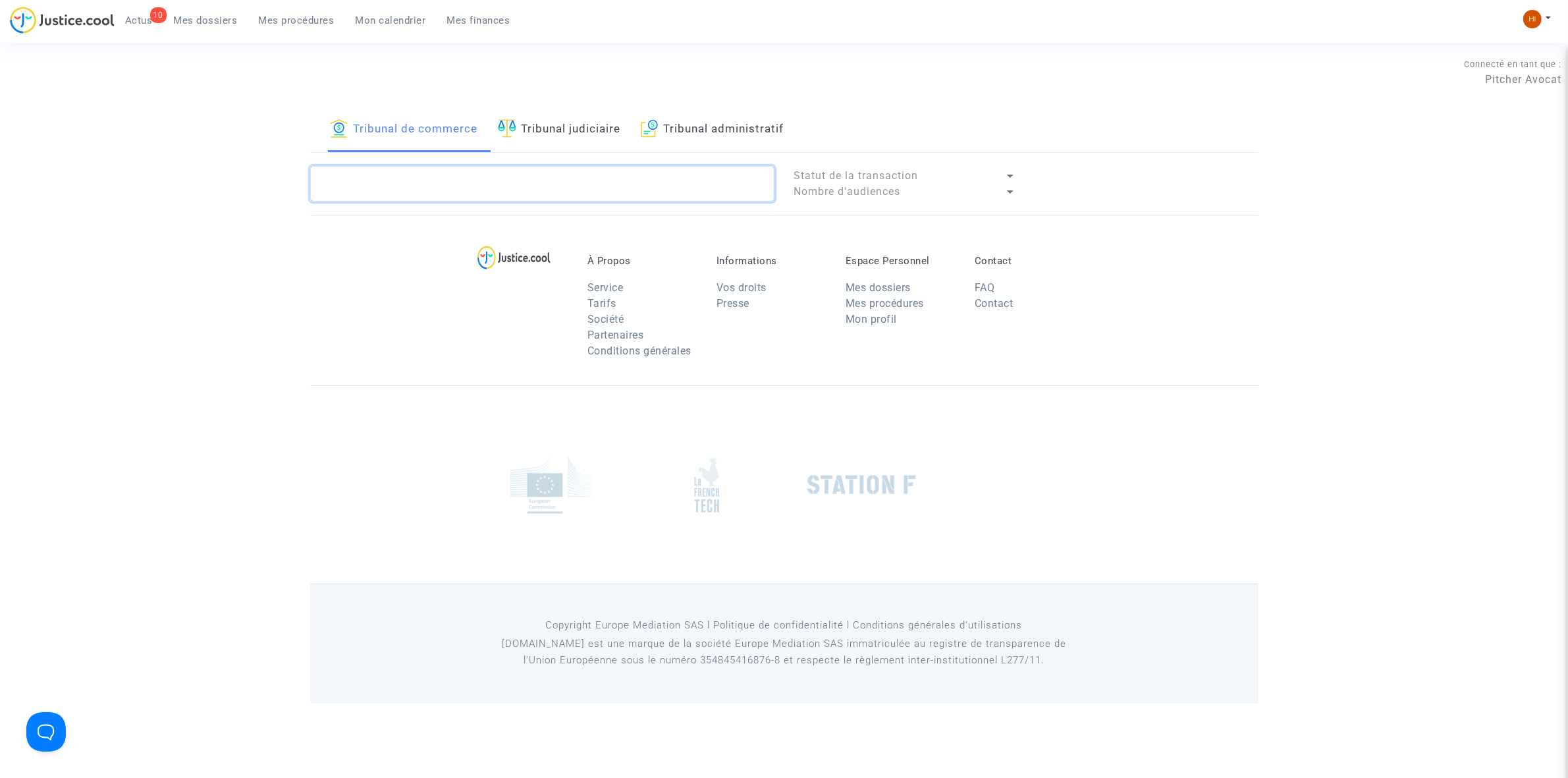
click at [425, 183] on textarea at bounding box center [542, 184] width 464 height 36
paste textarea "2025F00226"
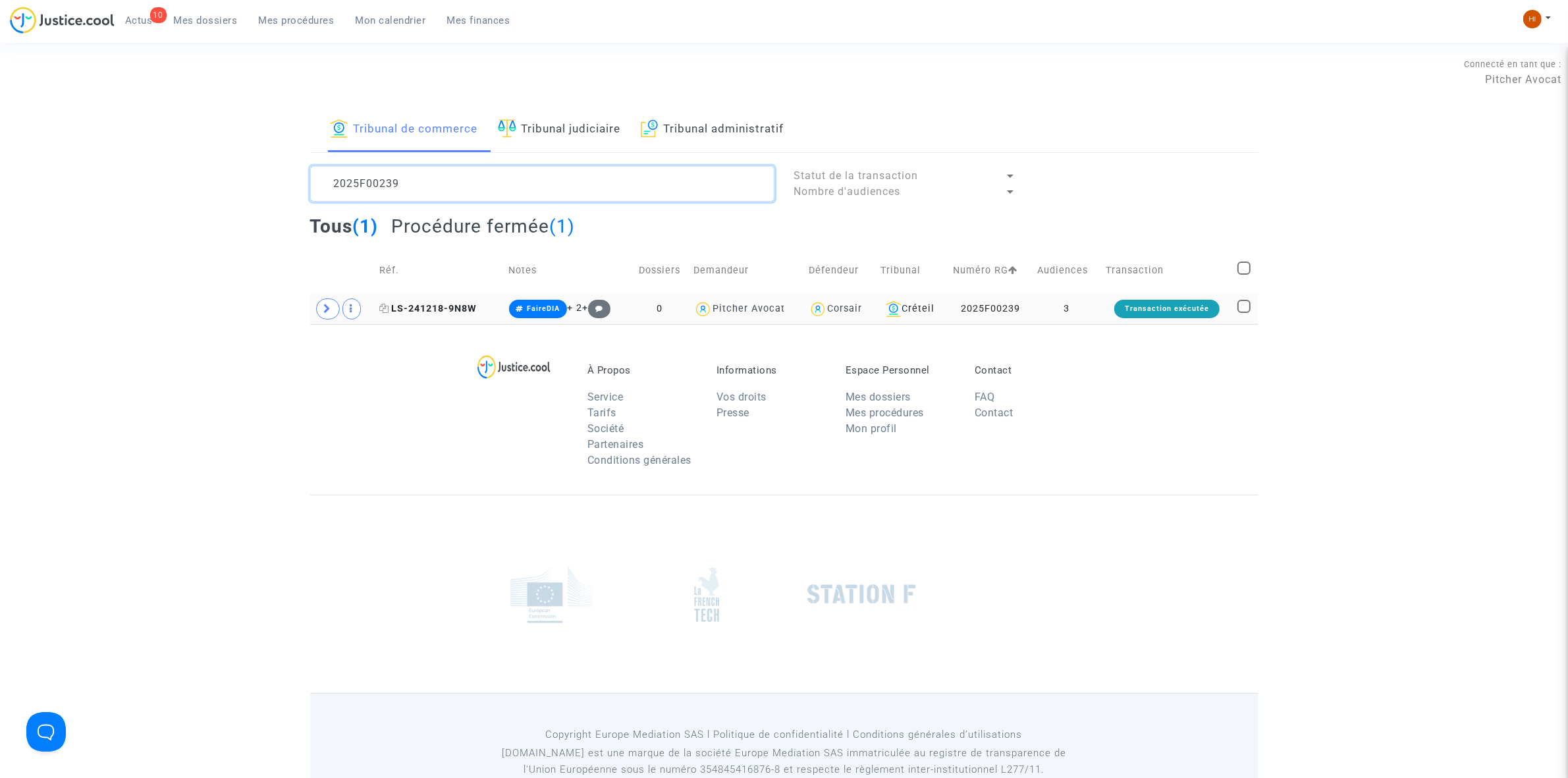
type textarea "2025F00239"
click at [448, 307] on span "LS-241218-9N8W" at bounding box center [428, 308] width 97 height 11
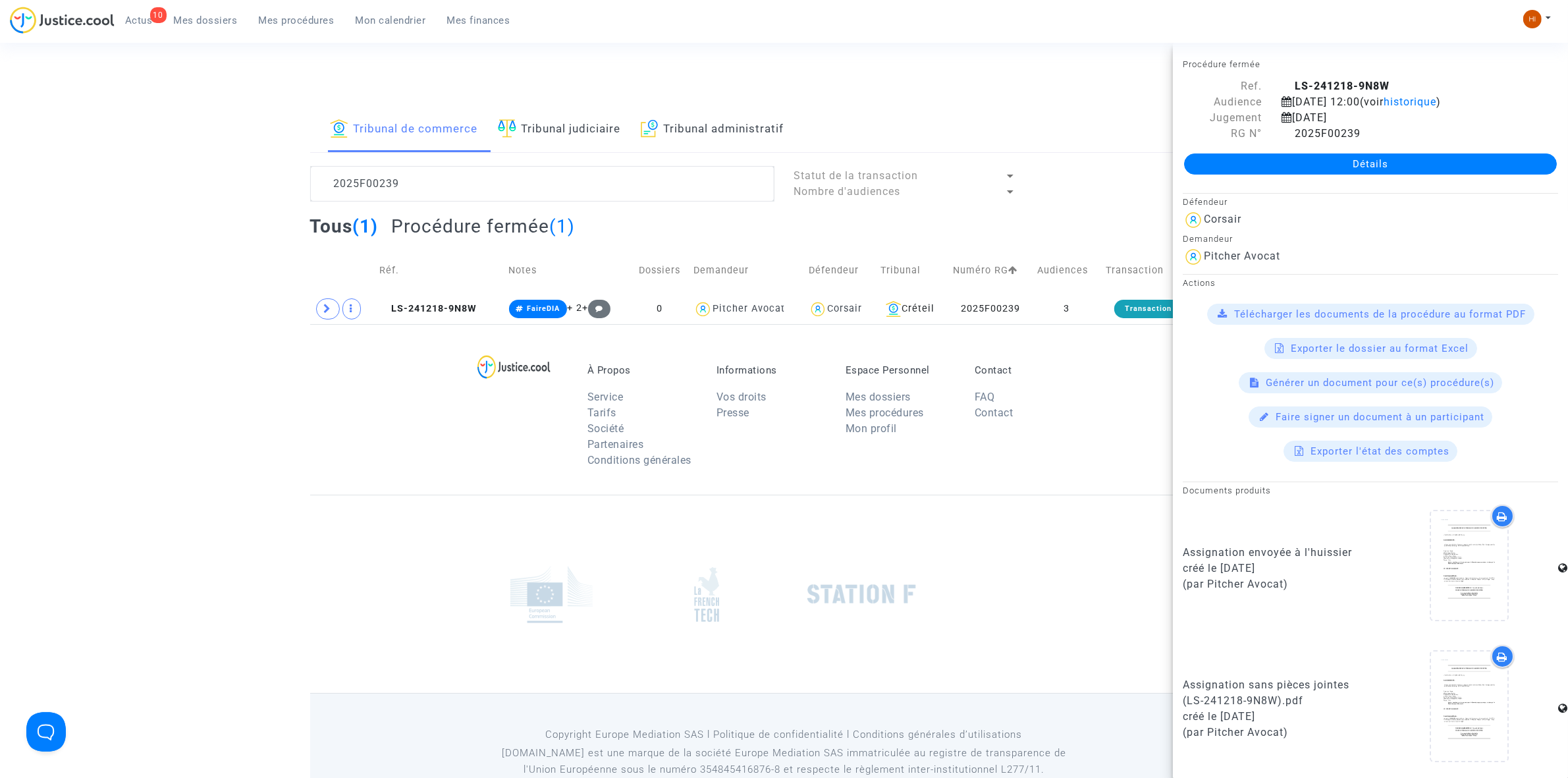
click at [1446, 163] on link "Détails" at bounding box center [1370, 164] width 373 height 21
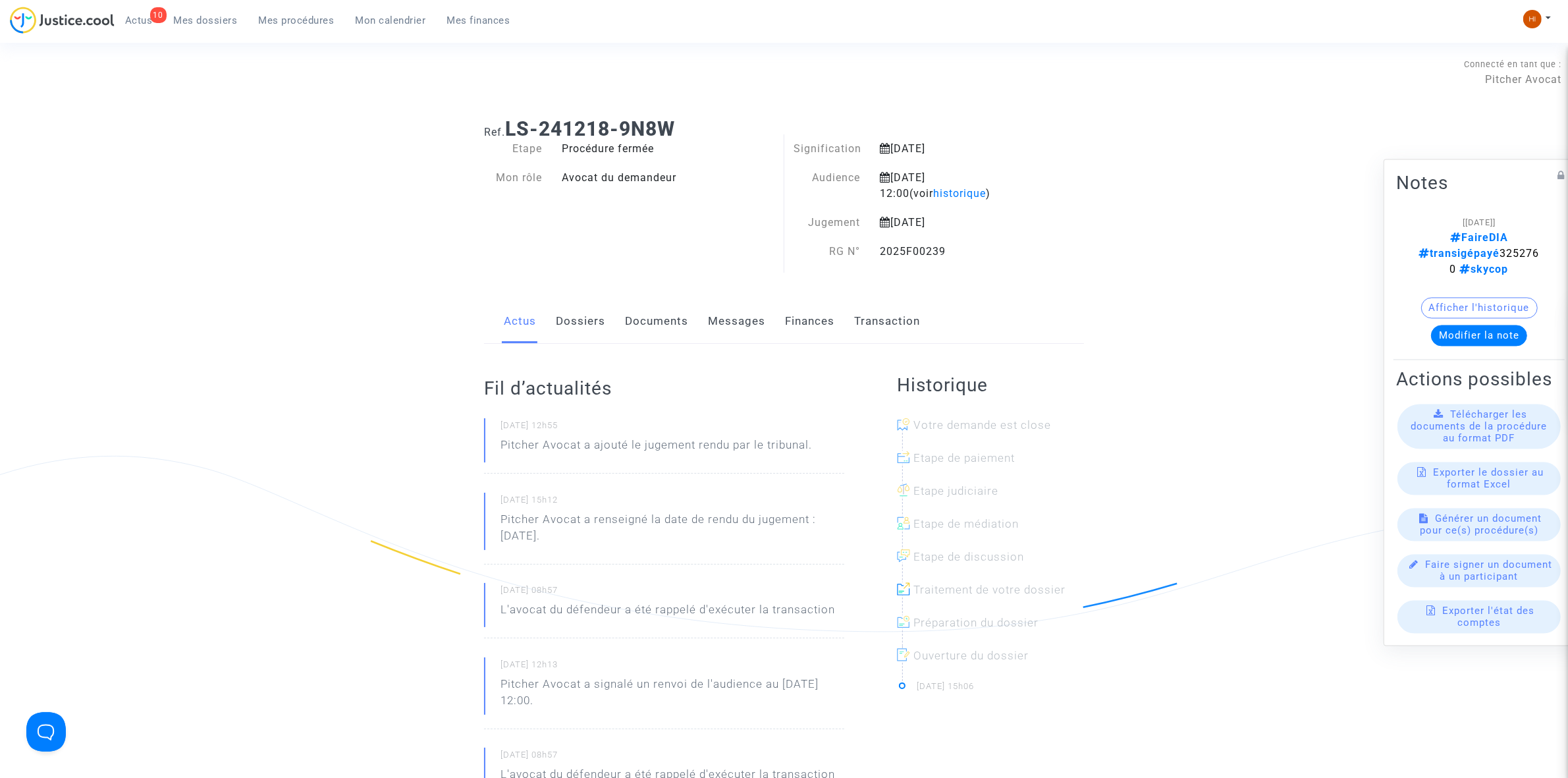
click at [659, 329] on link "Documents" at bounding box center [657, 322] width 63 height 44
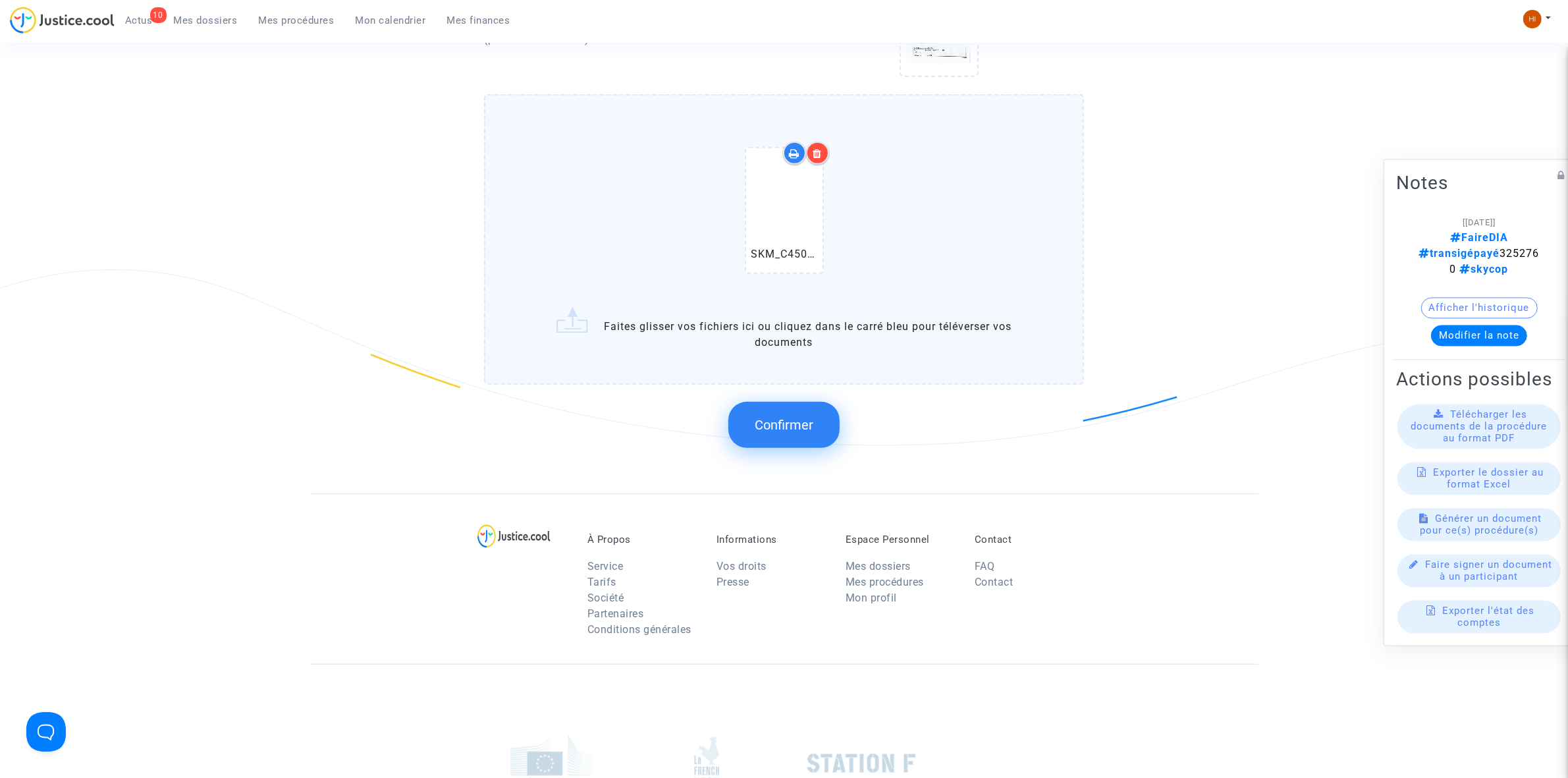
scroll to position [1070, 0]
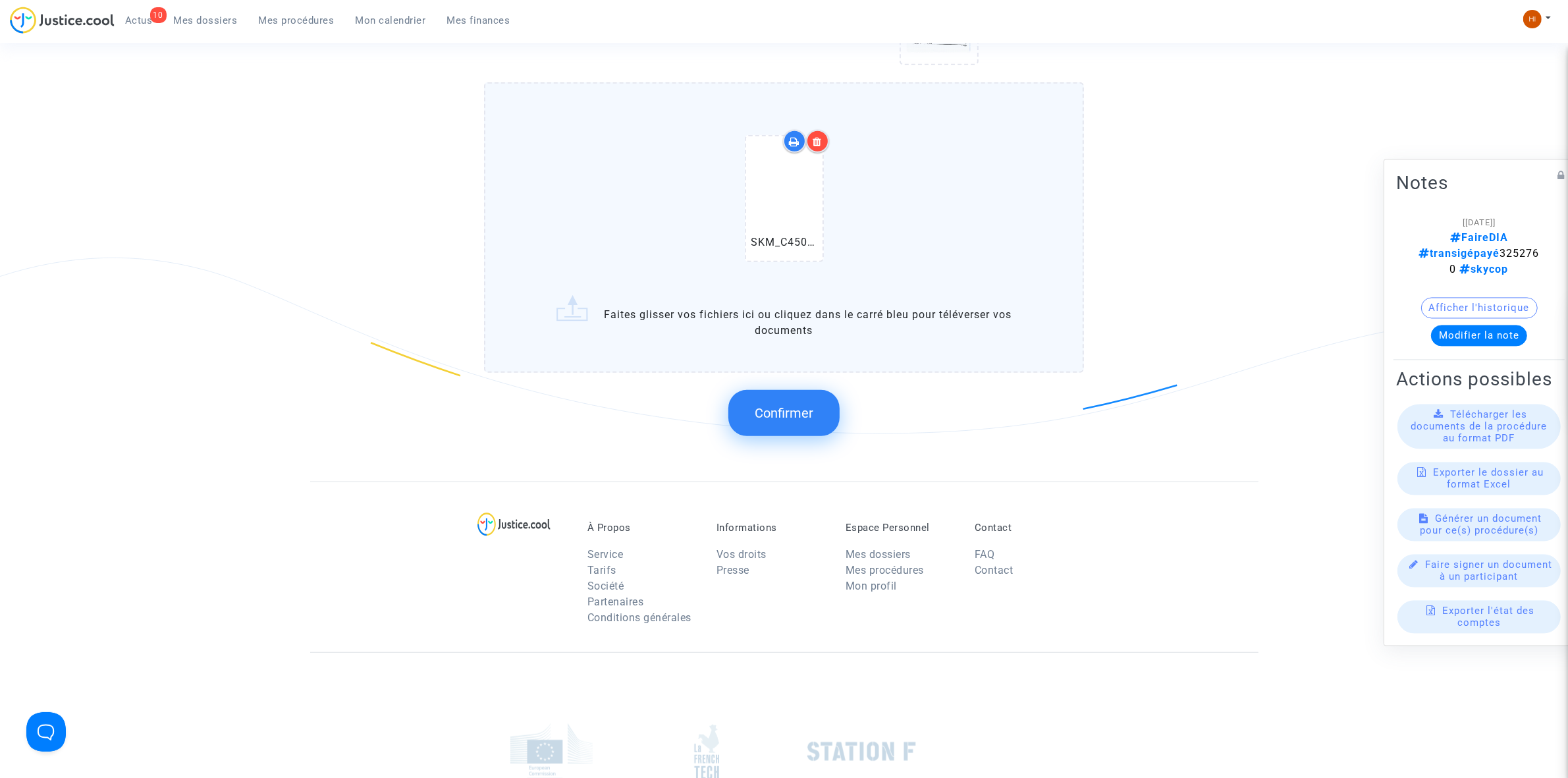
click at [813, 136] on icon at bounding box center [817, 142] width 9 height 11
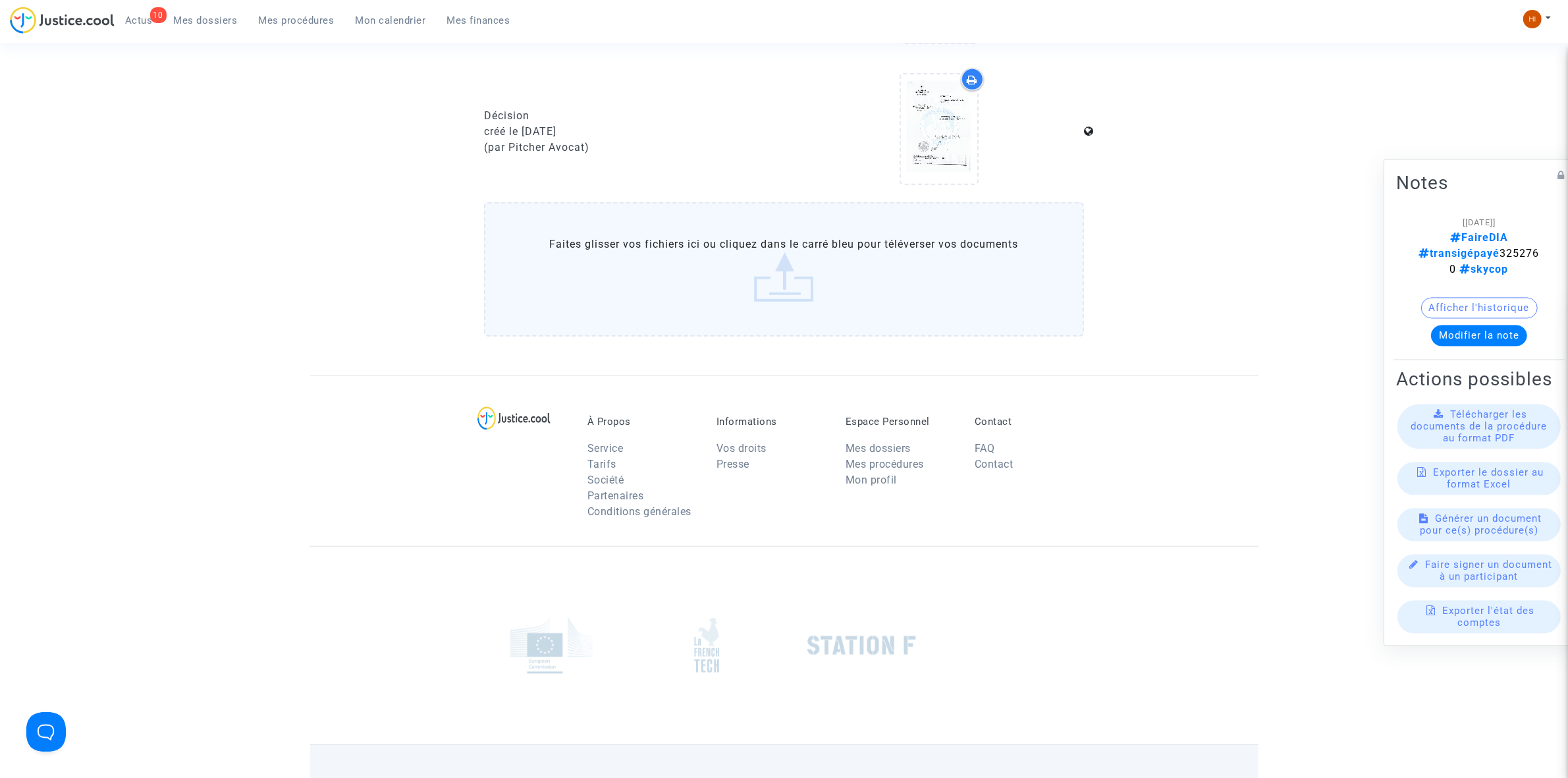
scroll to position [949, 0]
click at [936, 137] on icon at bounding box center [938, 131] width 43 height 42
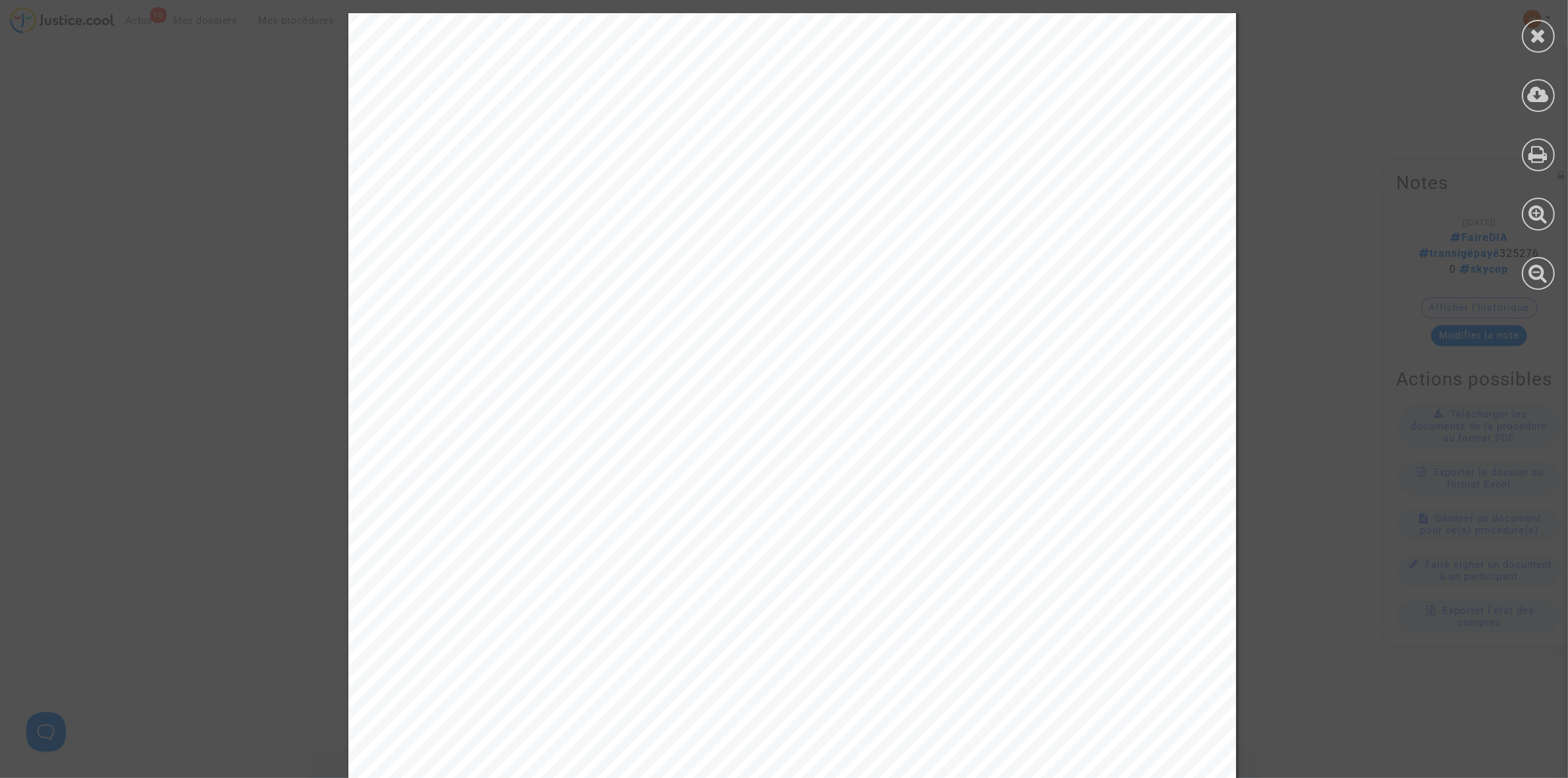
scroll to position [494, 0]
click at [1543, 40] on icon at bounding box center [1538, 36] width 17 height 20
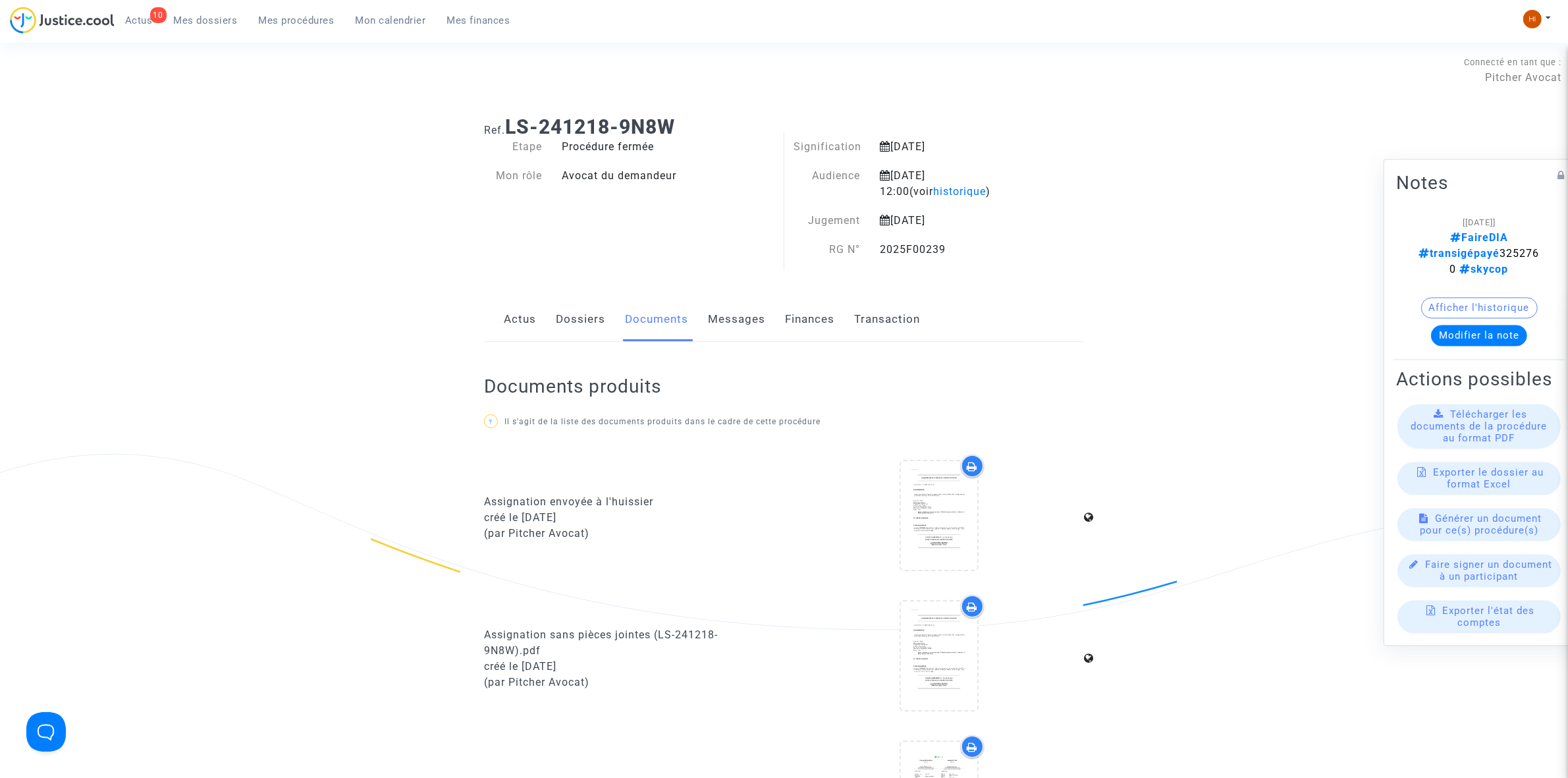
scroll to position [0, 0]
drag, startPoint x: 979, startPoint y: 251, endPoint x: 869, endPoint y: 252, distance: 110.0
click at [869, 252] on div "RG N° 2025F00239" at bounding box center [913, 251] width 258 height 16
copy div "RG N° 2025F00239"
click at [287, 17] on span "Mes procédures" at bounding box center [296, 21] width 76 height 12
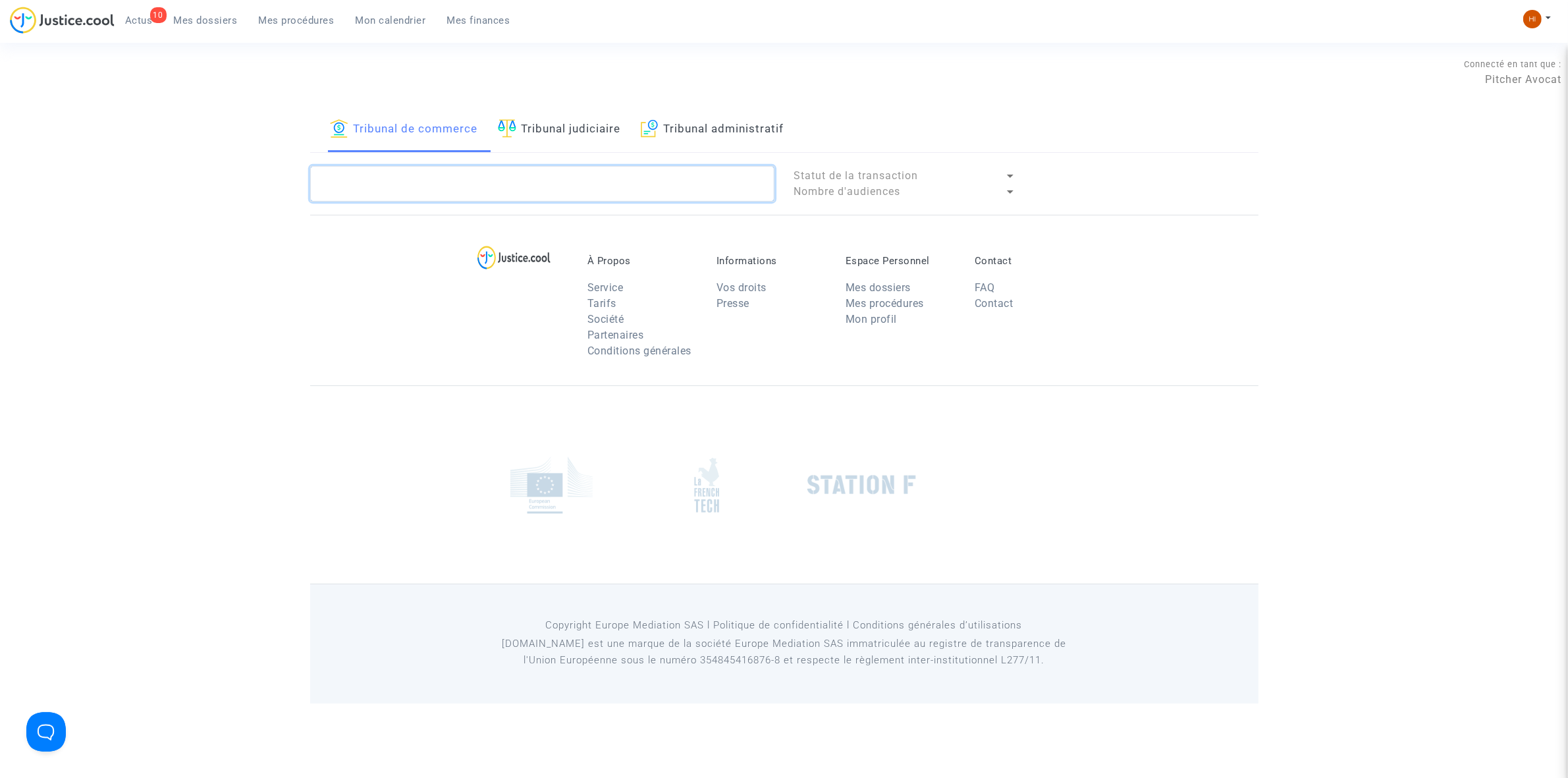
paste textarea "2025F00239"
click at [515, 179] on textarea at bounding box center [542, 184] width 464 height 36
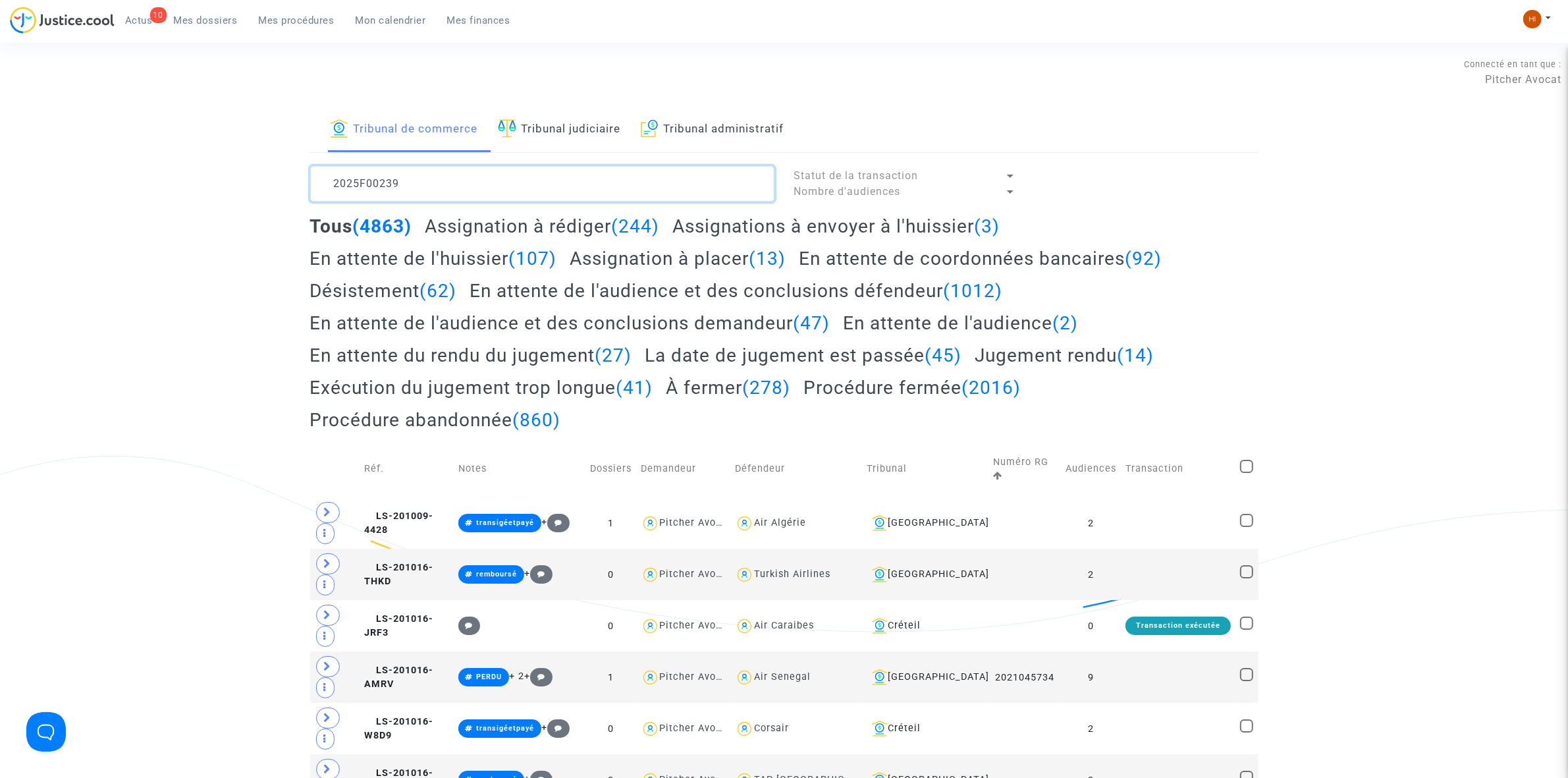
scroll to position [15, 0]
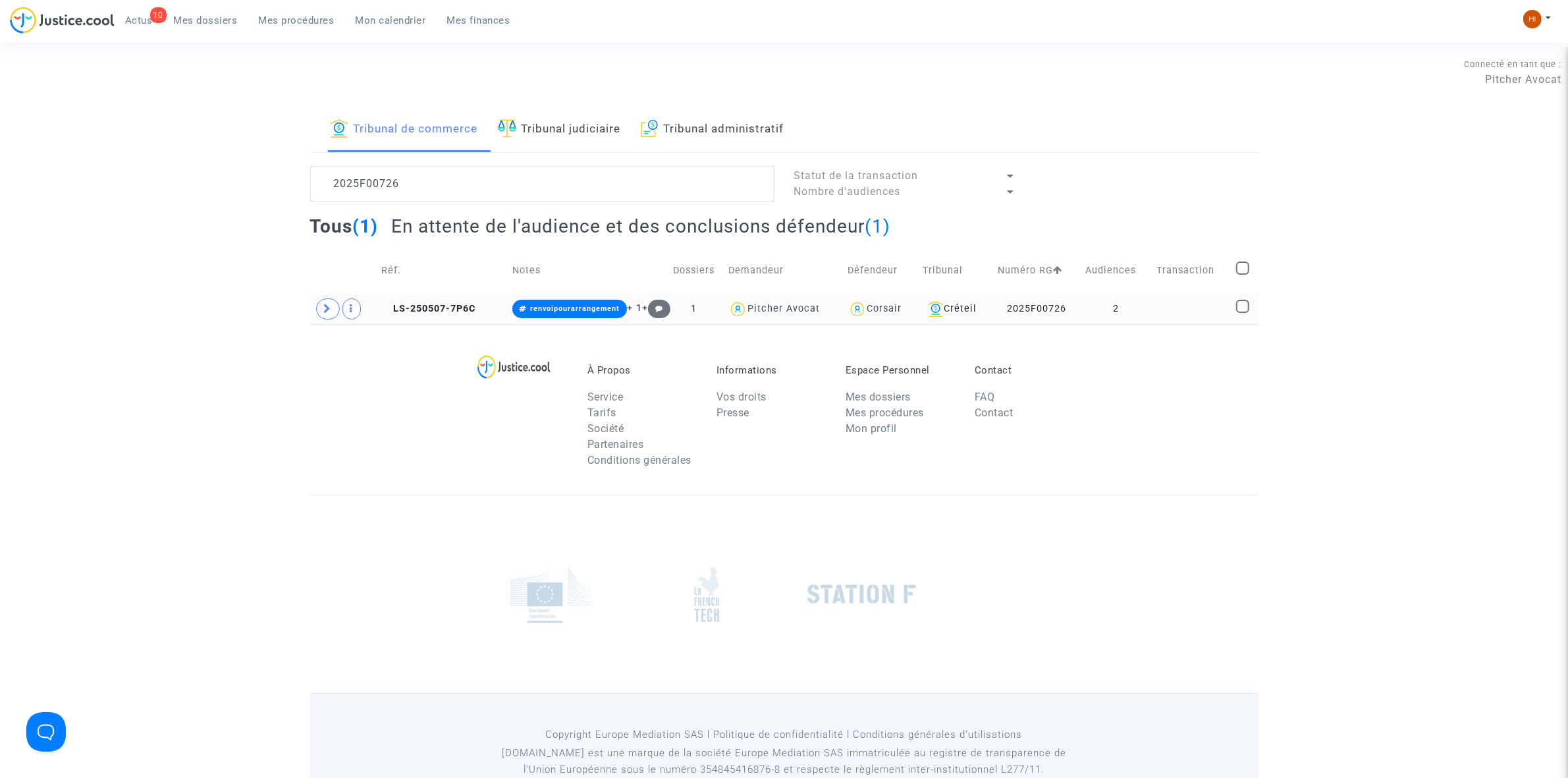
click at [423, 300] on td "LS-250507-7P6C" at bounding box center [442, 309] width 130 height 30
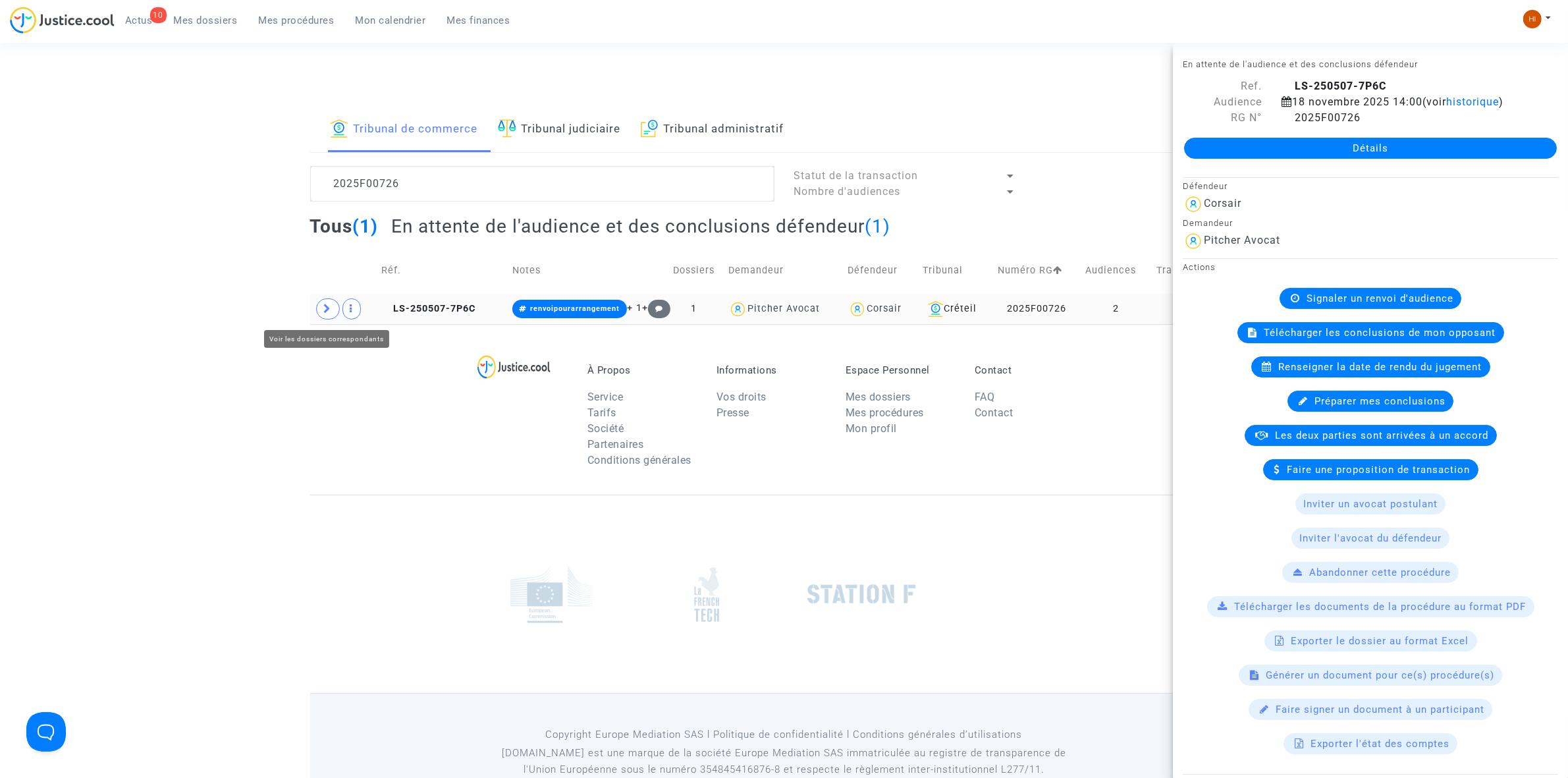
click at [324, 306] on icon at bounding box center [328, 308] width 8 height 10
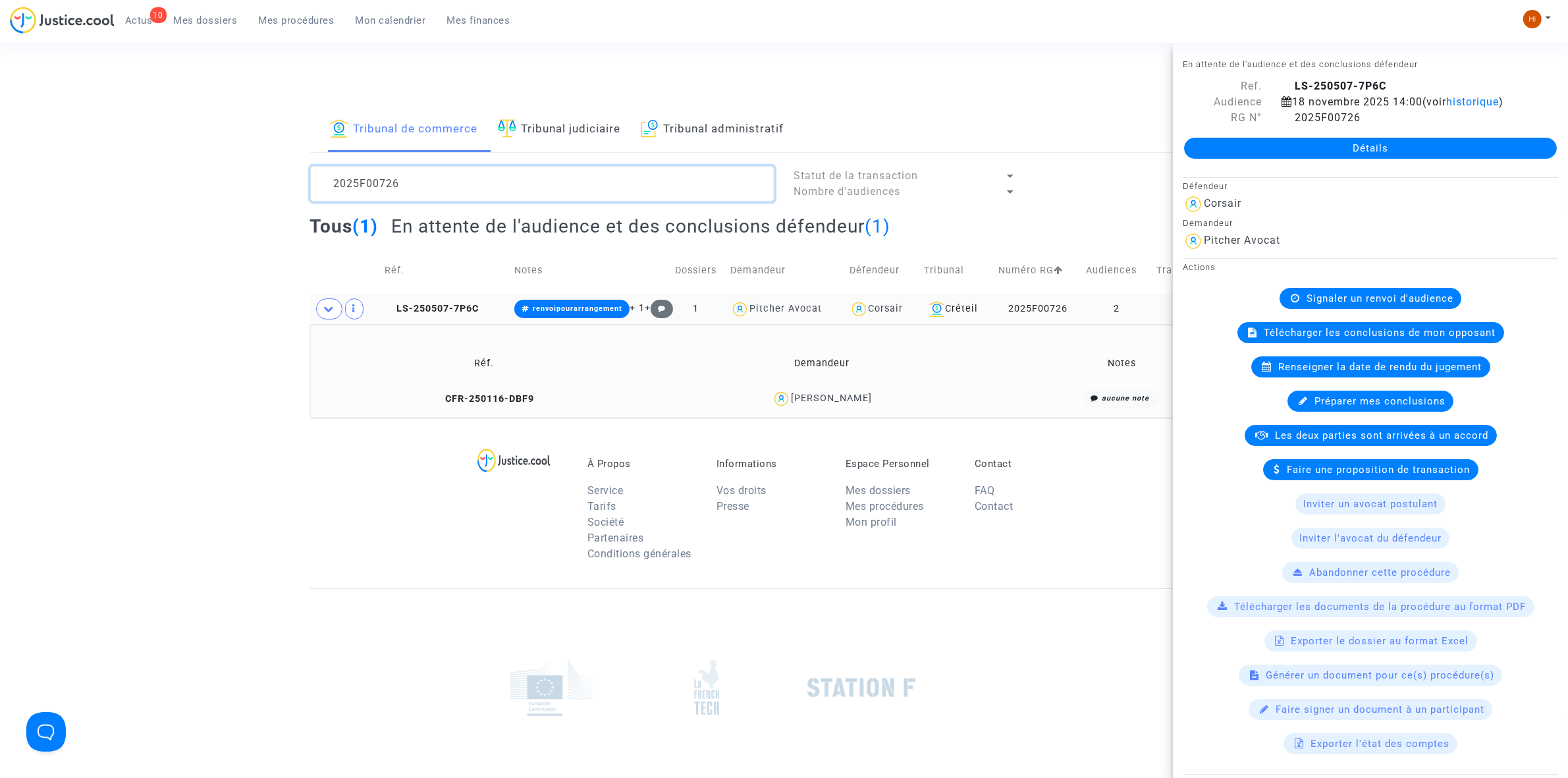
click at [489, 198] on textarea at bounding box center [542, 184] width 464 height 36
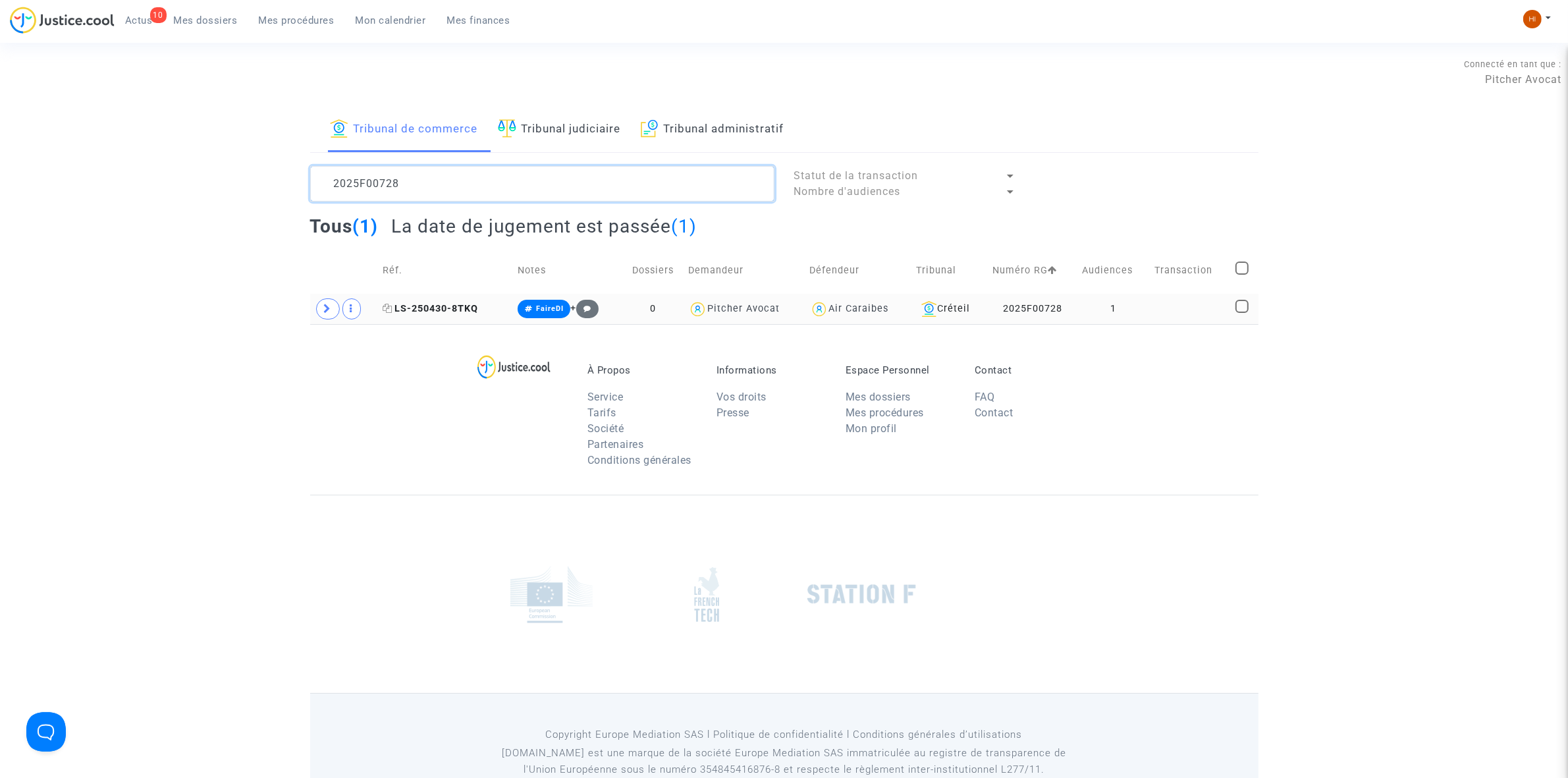
type textarea "2025F00728"
click at [442, 313] on span "LS-250430-8TKQ" at bounding box center [431, 308] width 95 height 11
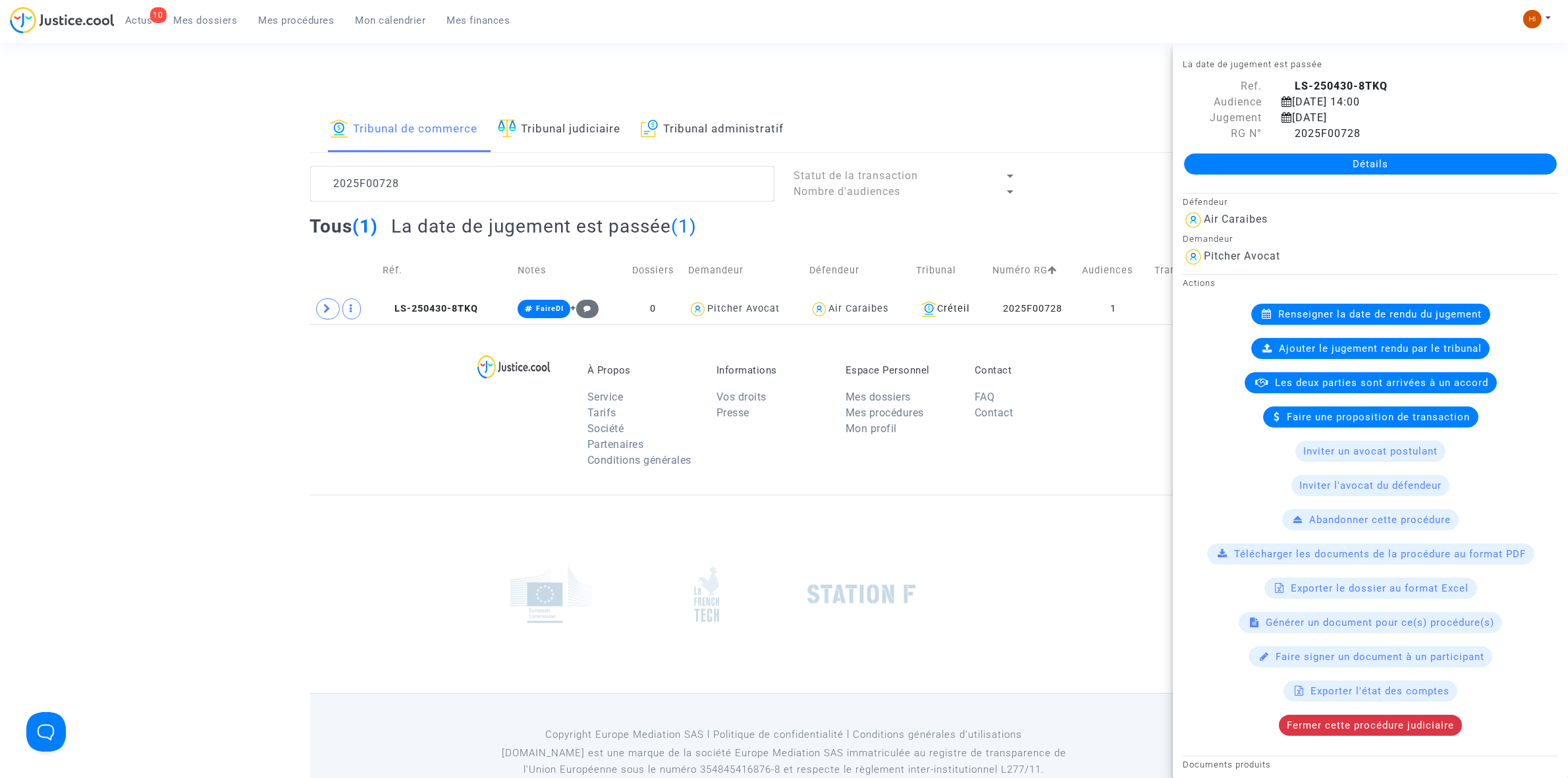
click at [1467, 175] on div "Détails" at bounding box center [1370, 164] width 395 height 45
click at [1466, 165] on link "Détails" at bounding box center [1370, 164] width 373 height 21
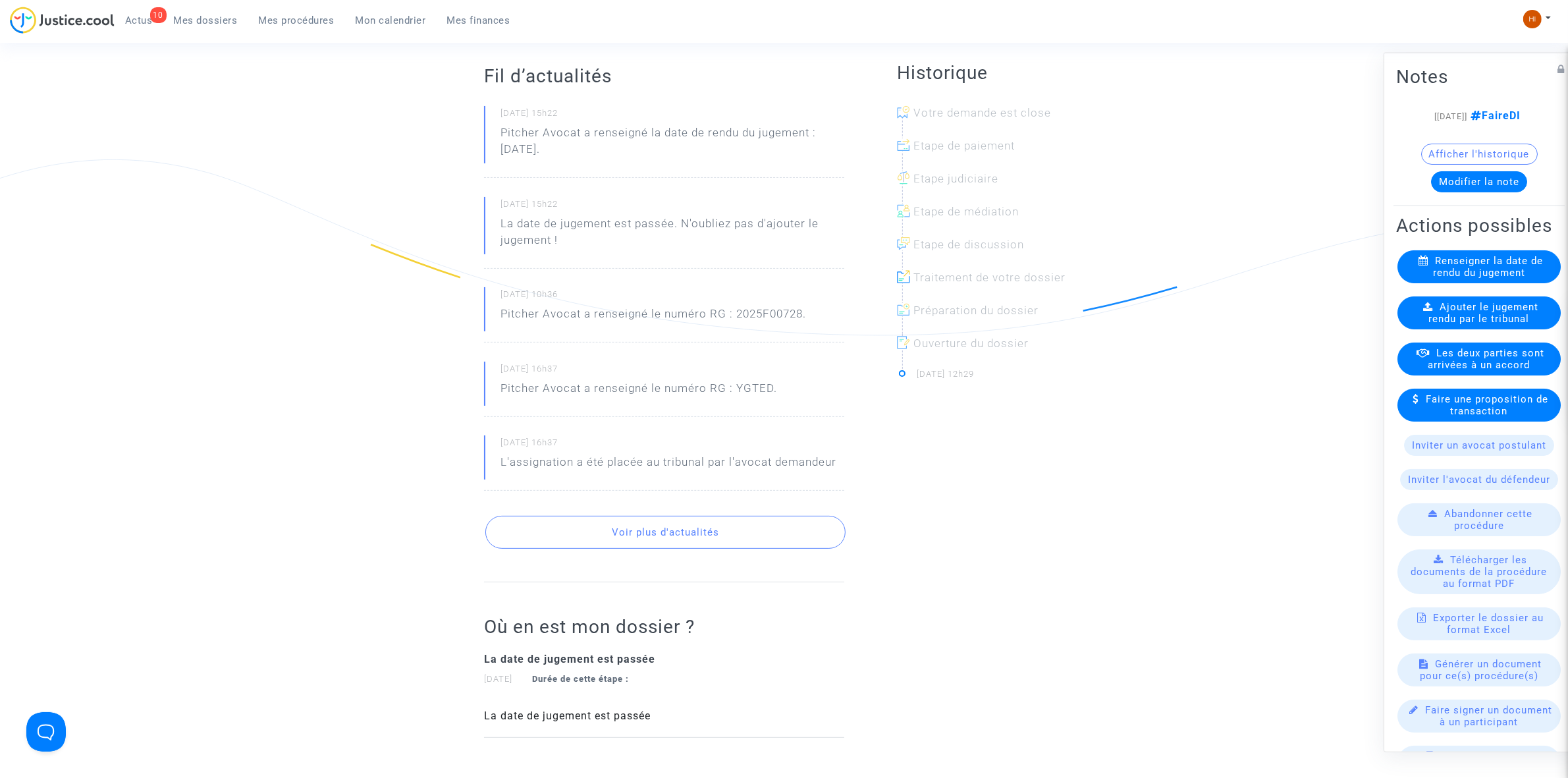
scroll to position [173, 0]
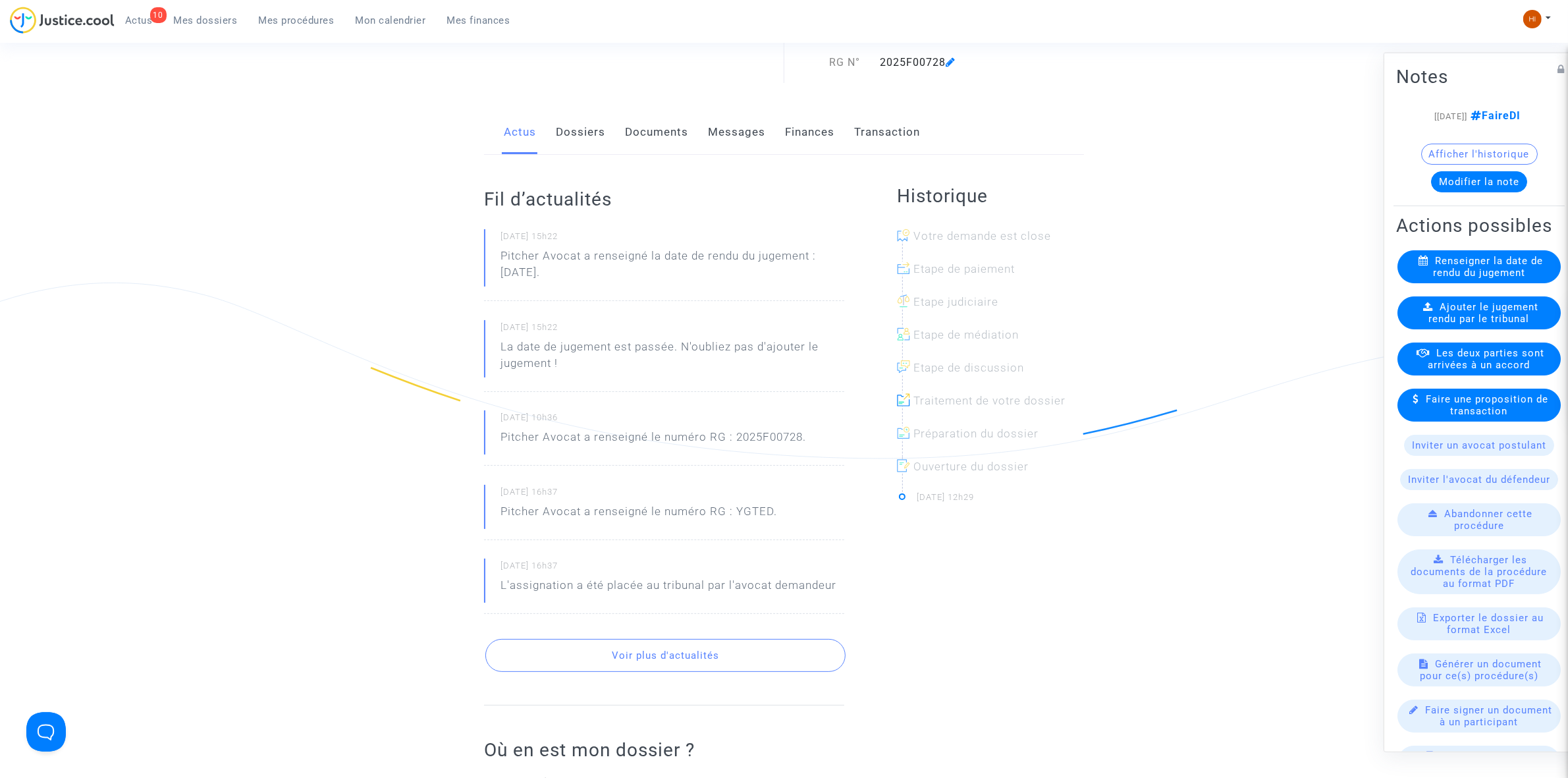
click at [1466, 329] on div "Ajouter le jugement rendu par le tribunal" at bounding box center [1479, 312] width 163 height 33
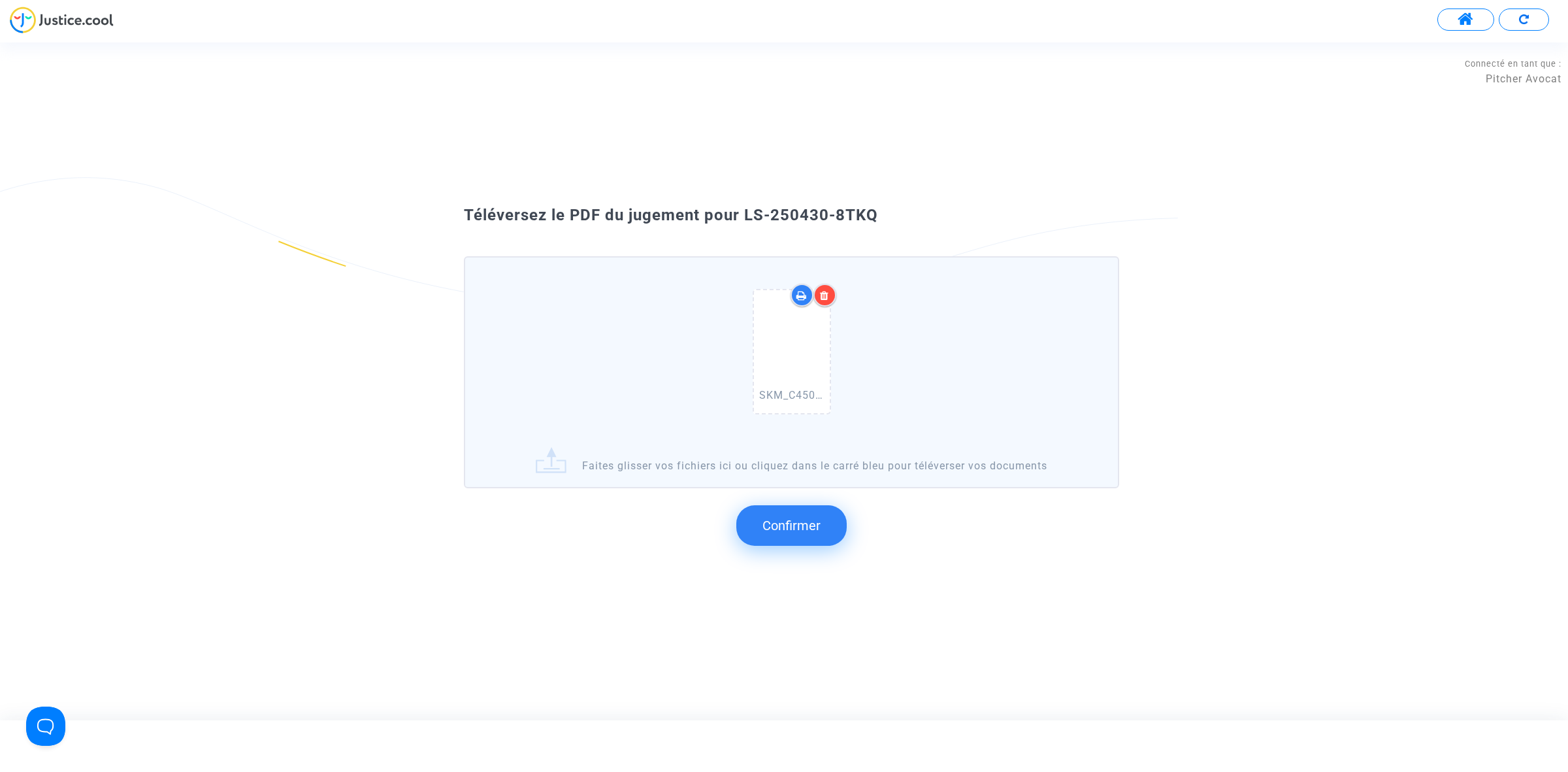
drag, startPoint x: 890, startPoint y: 223, endPoint x: 739, endPoint y: 217, distance: 151.1
click at [739, 217] on div "Téléversez le PDF du jugement pour LS-250430-8TKQ" at bounding box center [783, 216] width 705 height 22
copy span "LS-250430-8TKQ"
click at [792, 533] on button "Confirmer" at bounding box center [791, 526] width 110 height 41
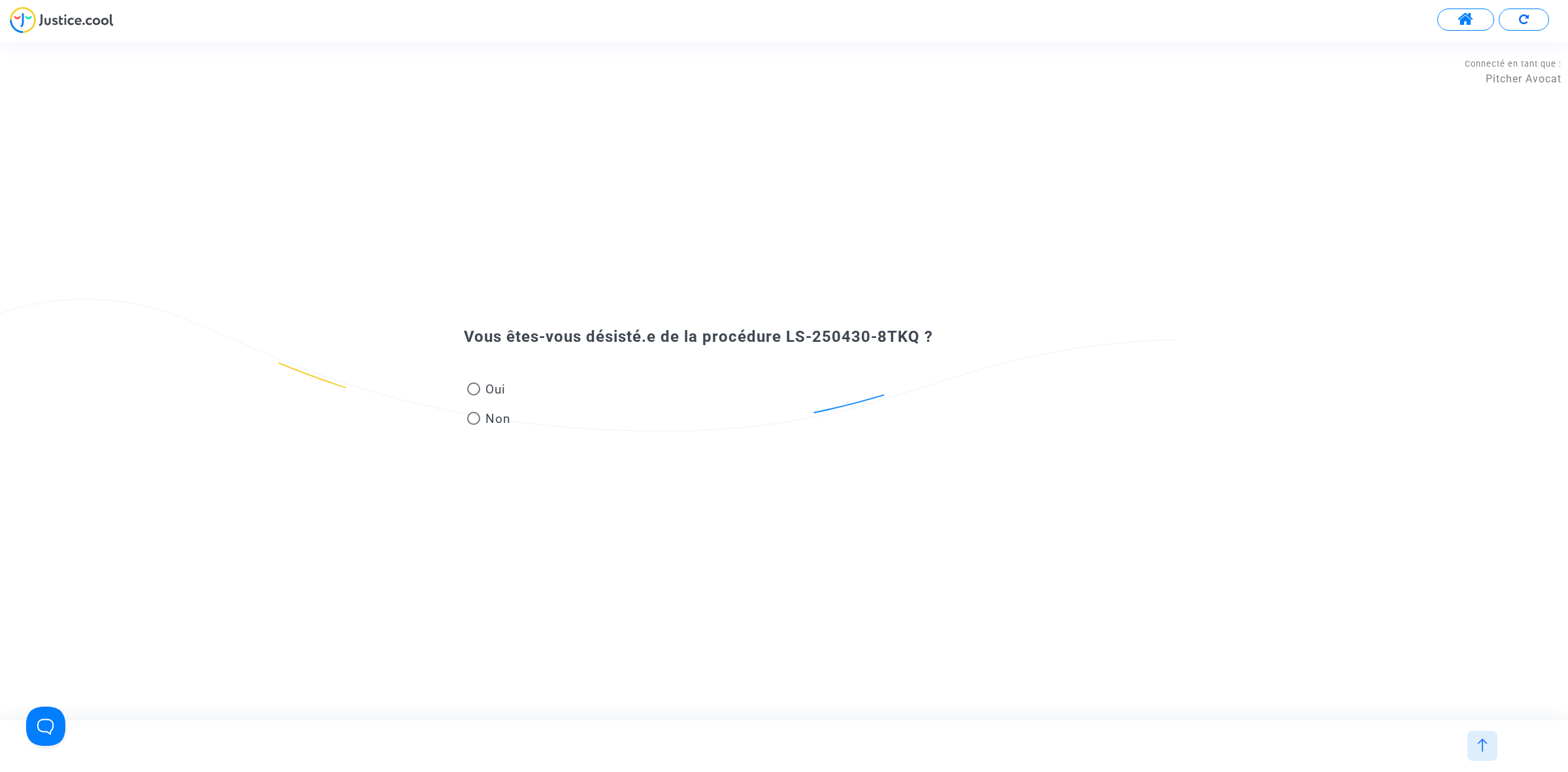
click at [485, 379] on mat-radio-group "Oui Non" at bounding box center [489, 407] width 51 height 59
click at [487, 389] on span "Oui" at bounding box center [493, 389] width 26 height 18
click at [474, 395] on input "Oui" at bounding box center [473, 395] width 1 height 1
radio input "true"
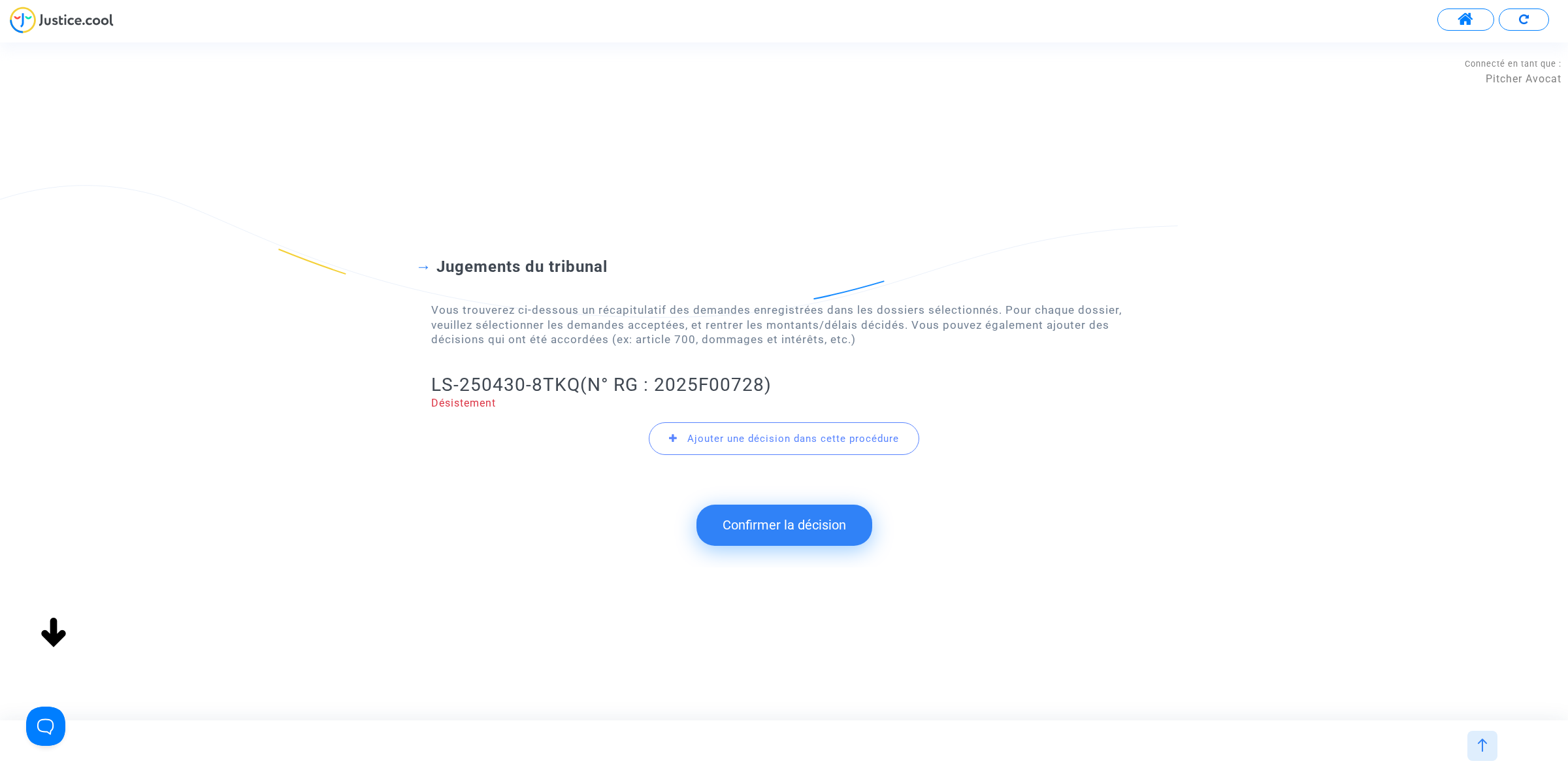
click at [749, 541] on button "Confirmer la décision" at bounding box center [784, 525] width 176 height 41
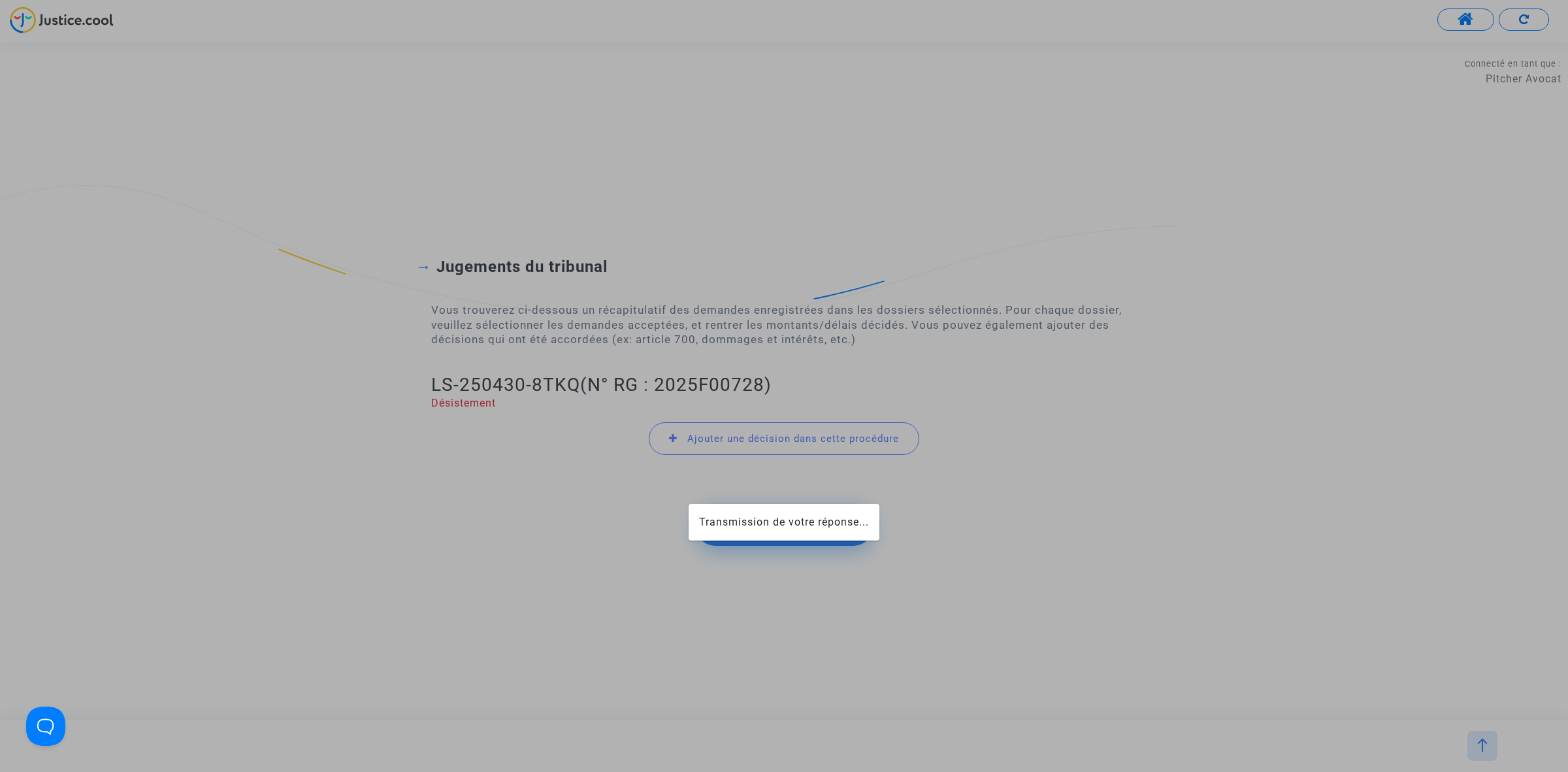
click at [766, 525] on span "Transmission de votre réponse..." at bounding box center [783, 522] width 170 height 12
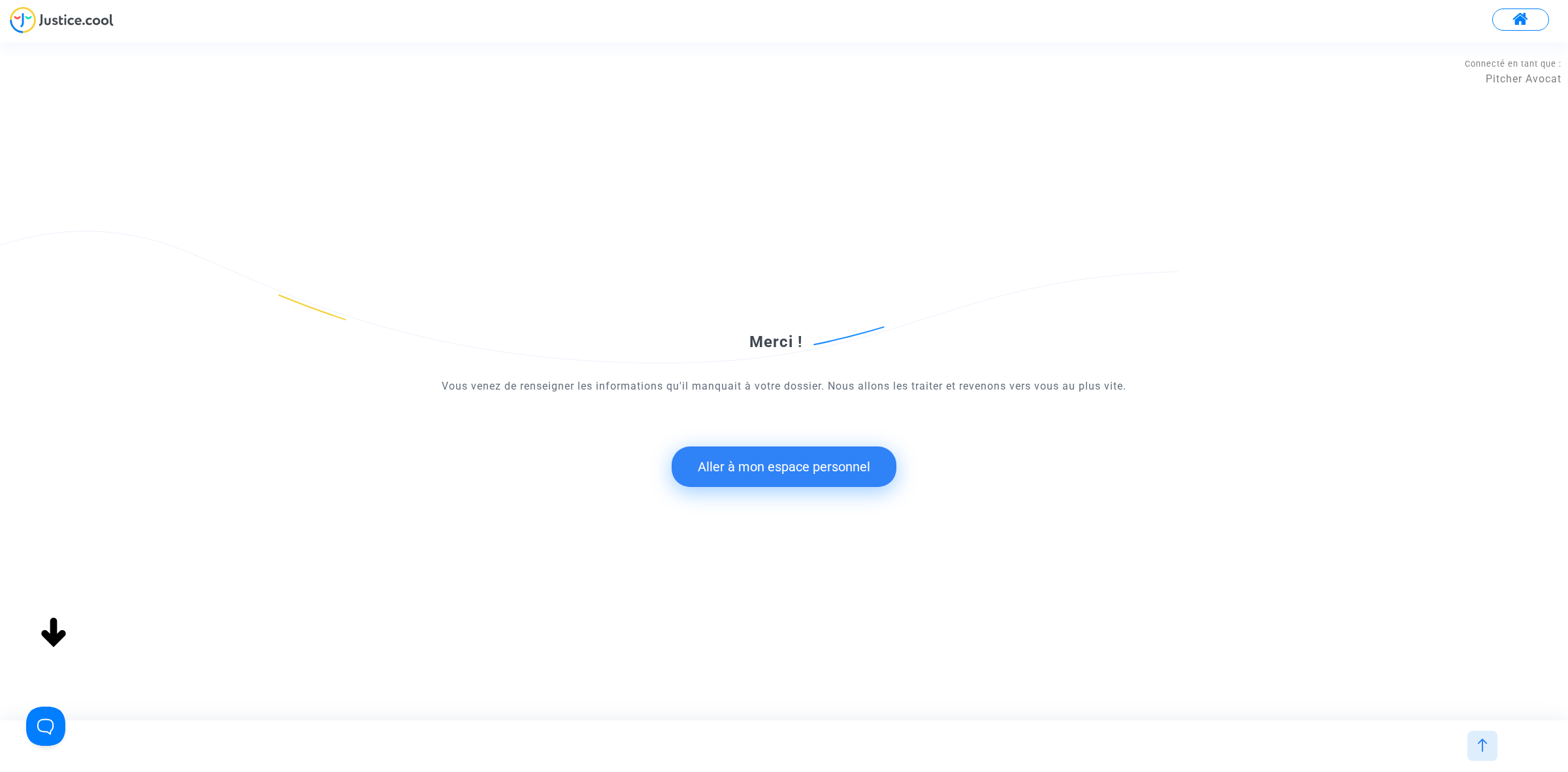
click at [781, 474] on button "Aller à mon espace personnel" at bounding box center [784, 467] width 225 height 41
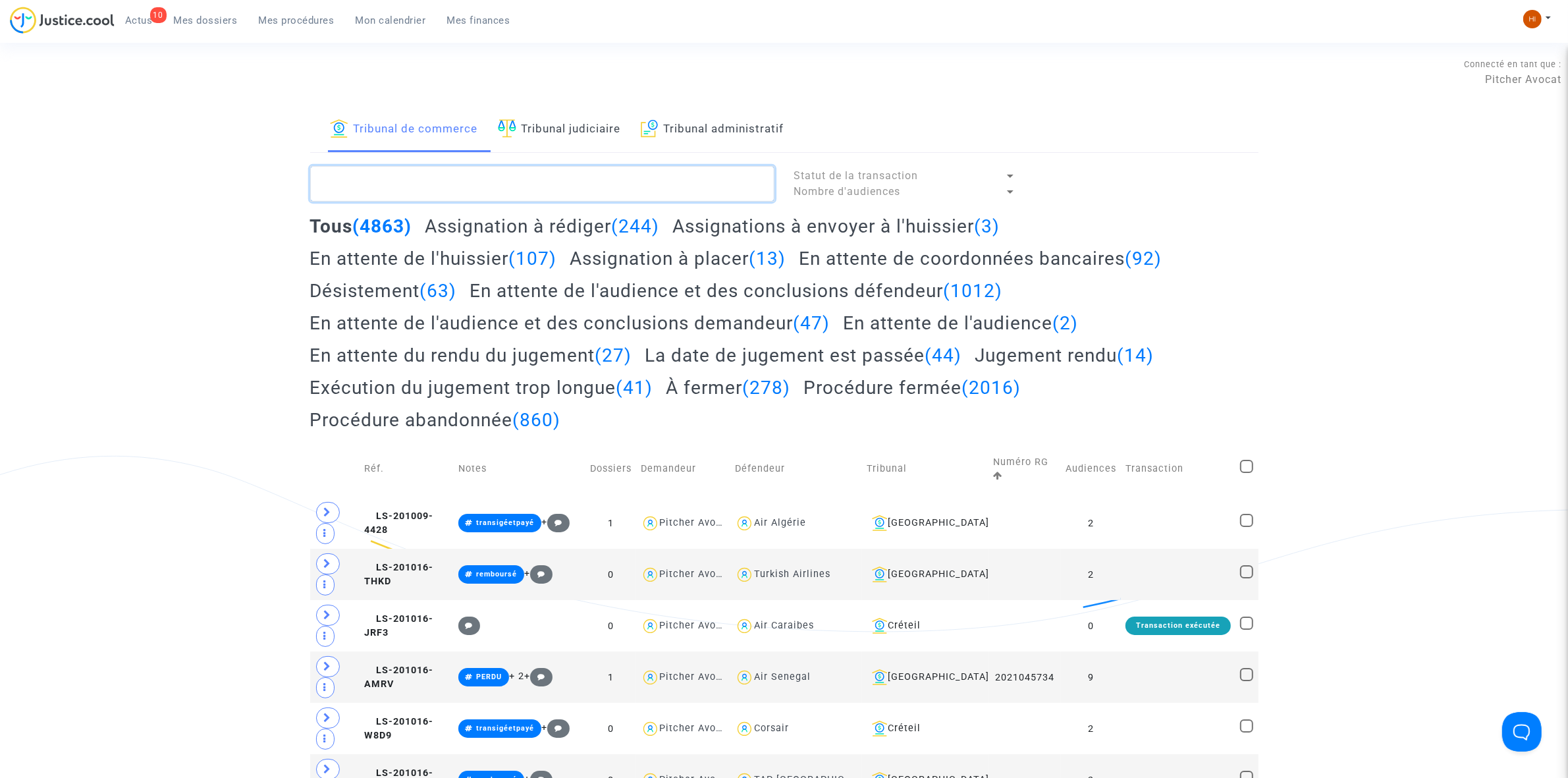
click at [445, 173] on textarea at bounding box center [542, 184] width 464 height 36
paste textarea "LS-250430-8TKQ"
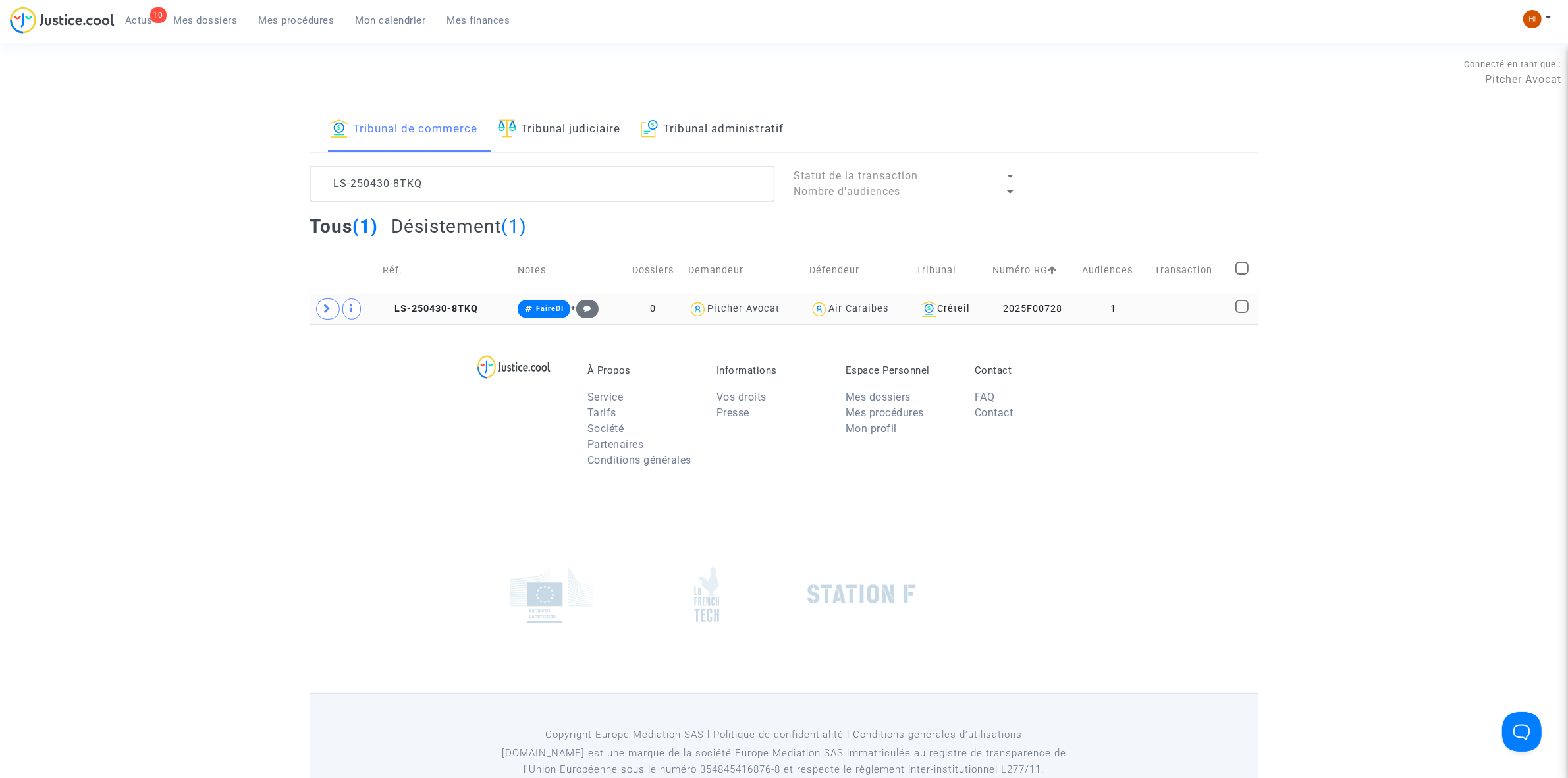
click at [1114, 310] on td "1" at bounding box center [1114, 309] width 73 height 30
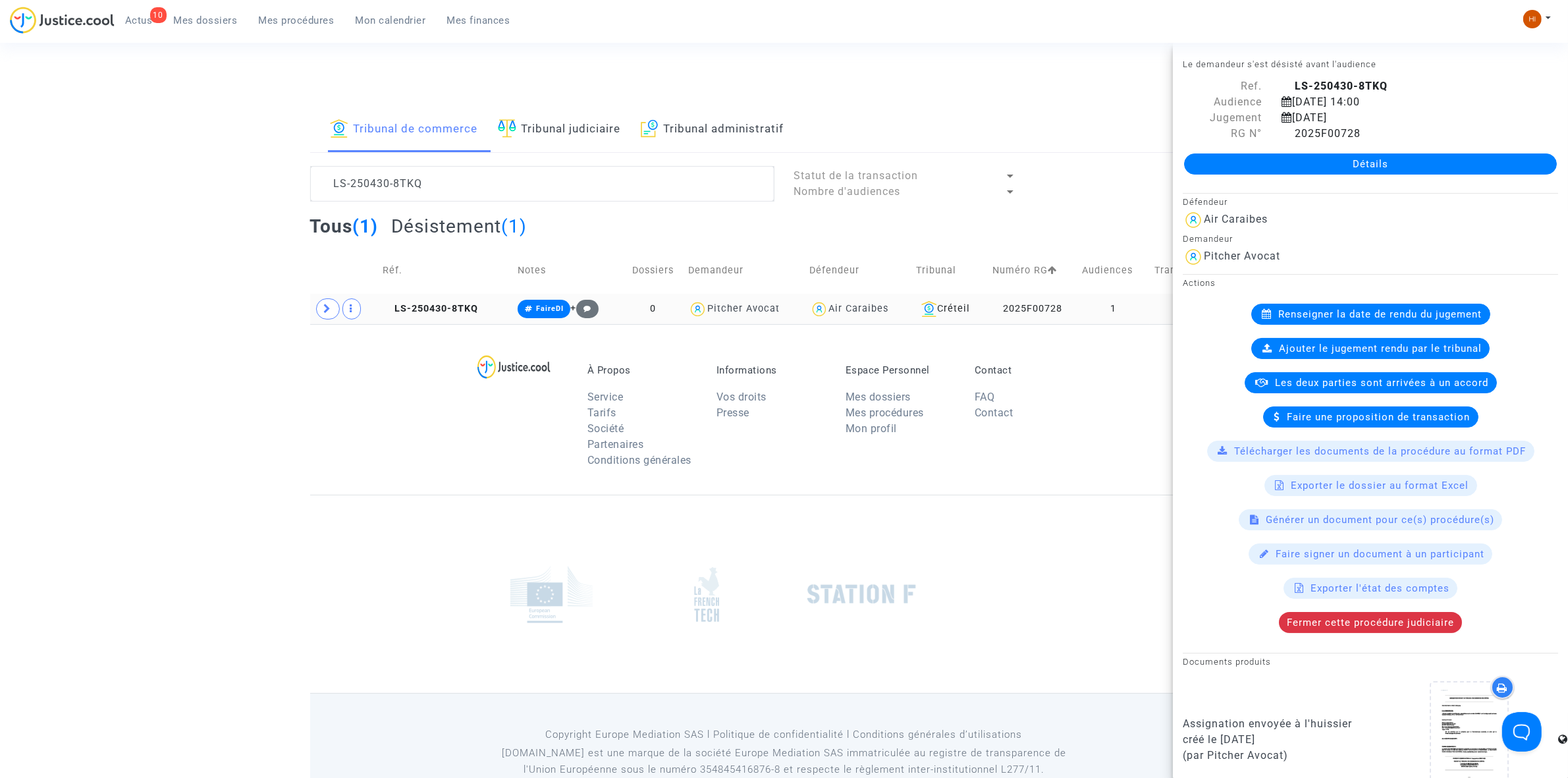
click at [330, 320] on td at bounding box center [345, 309] width 69 height 30
click at [316, 314] on td at bounding box center [345, 309] width 69 height 30
click at [324, 313] on icon at bounding box center [328, 308] width 8 height 10
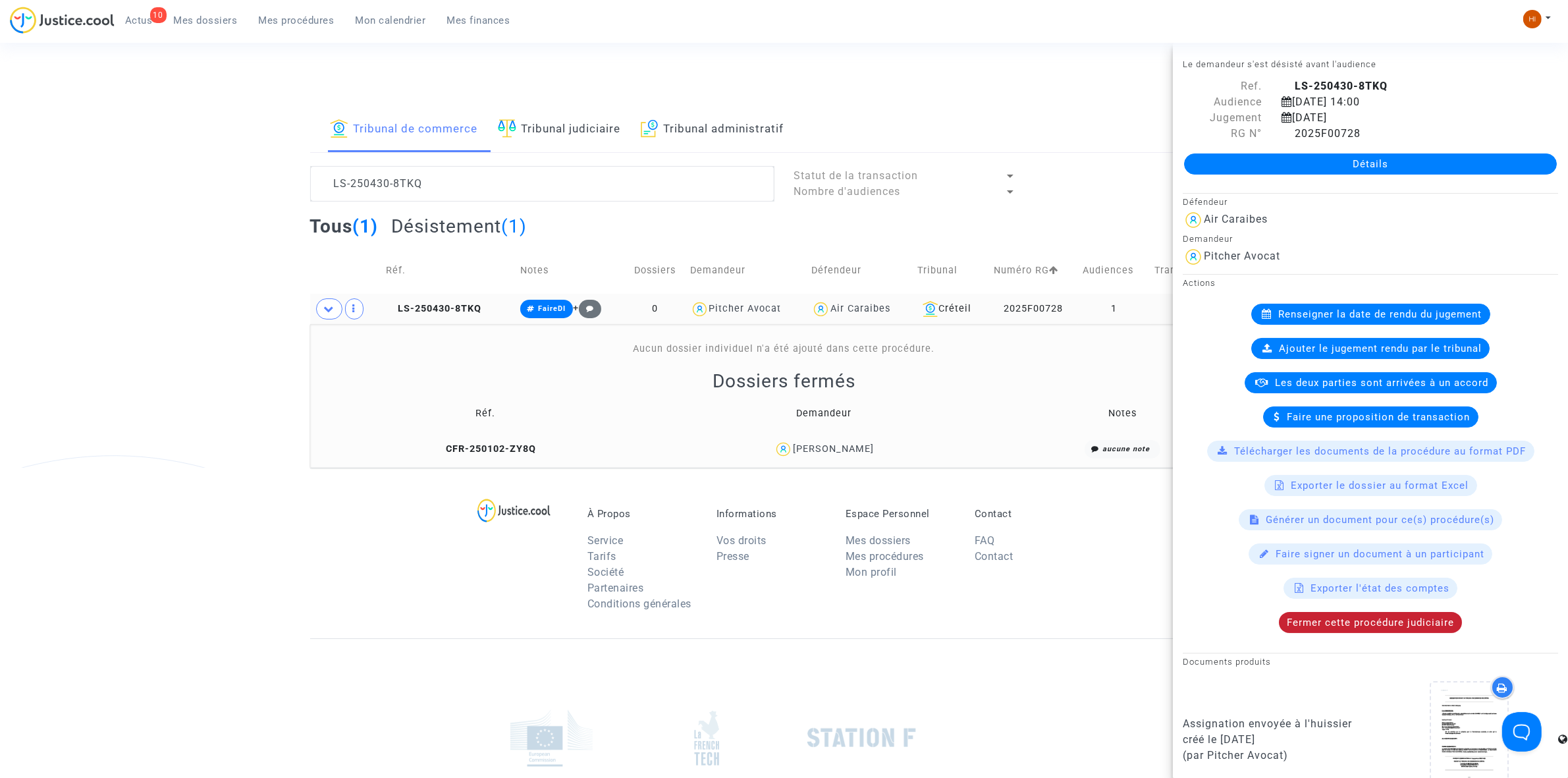
click at [1348, 620] on span "Fermer cette procédure judiciaire" at bounding box center [1370, 623] width 167 height 12
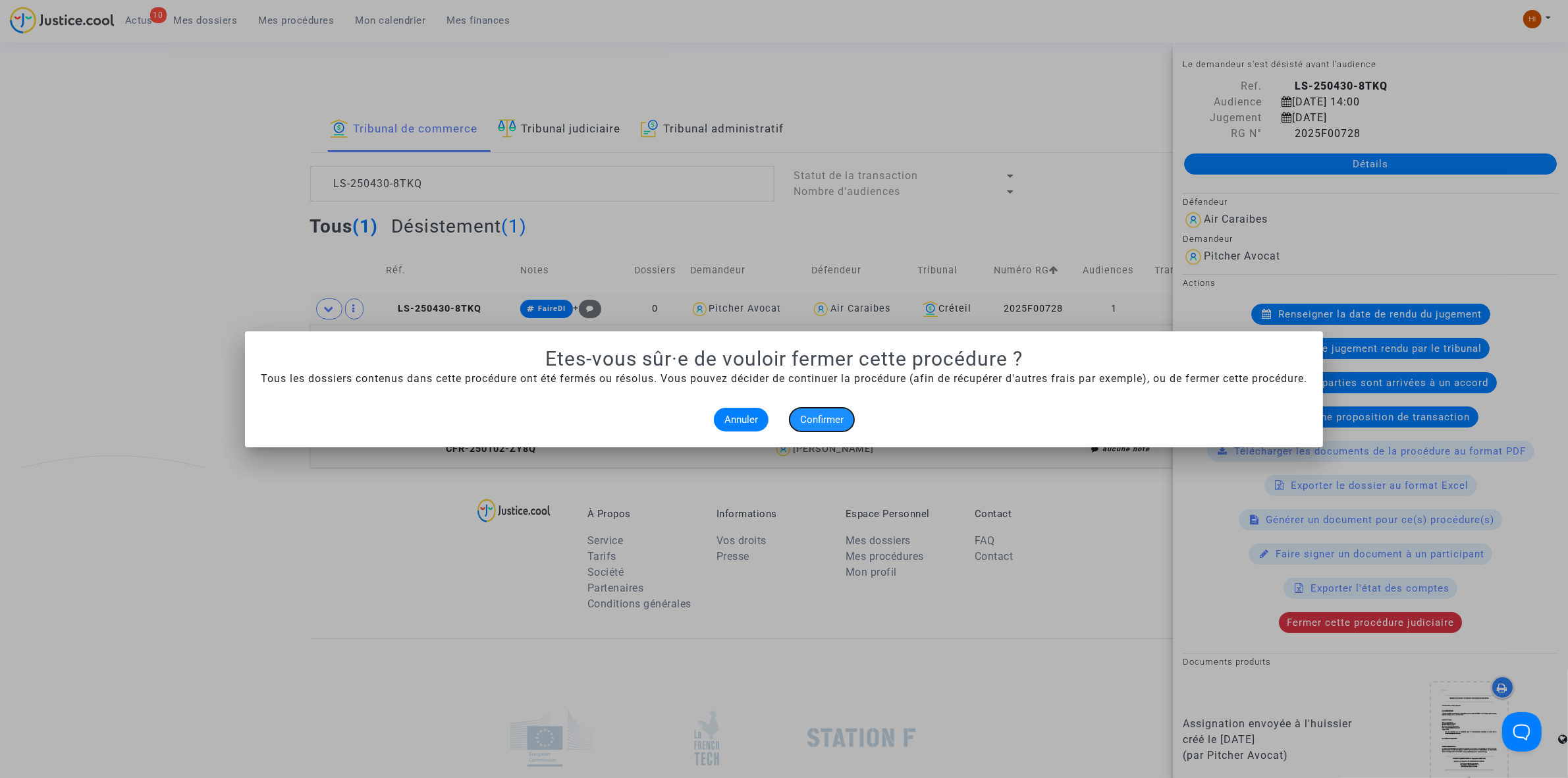
click at [827, 426] on button "Confirmer" at bounding box center [822, 419] width 65 height 24
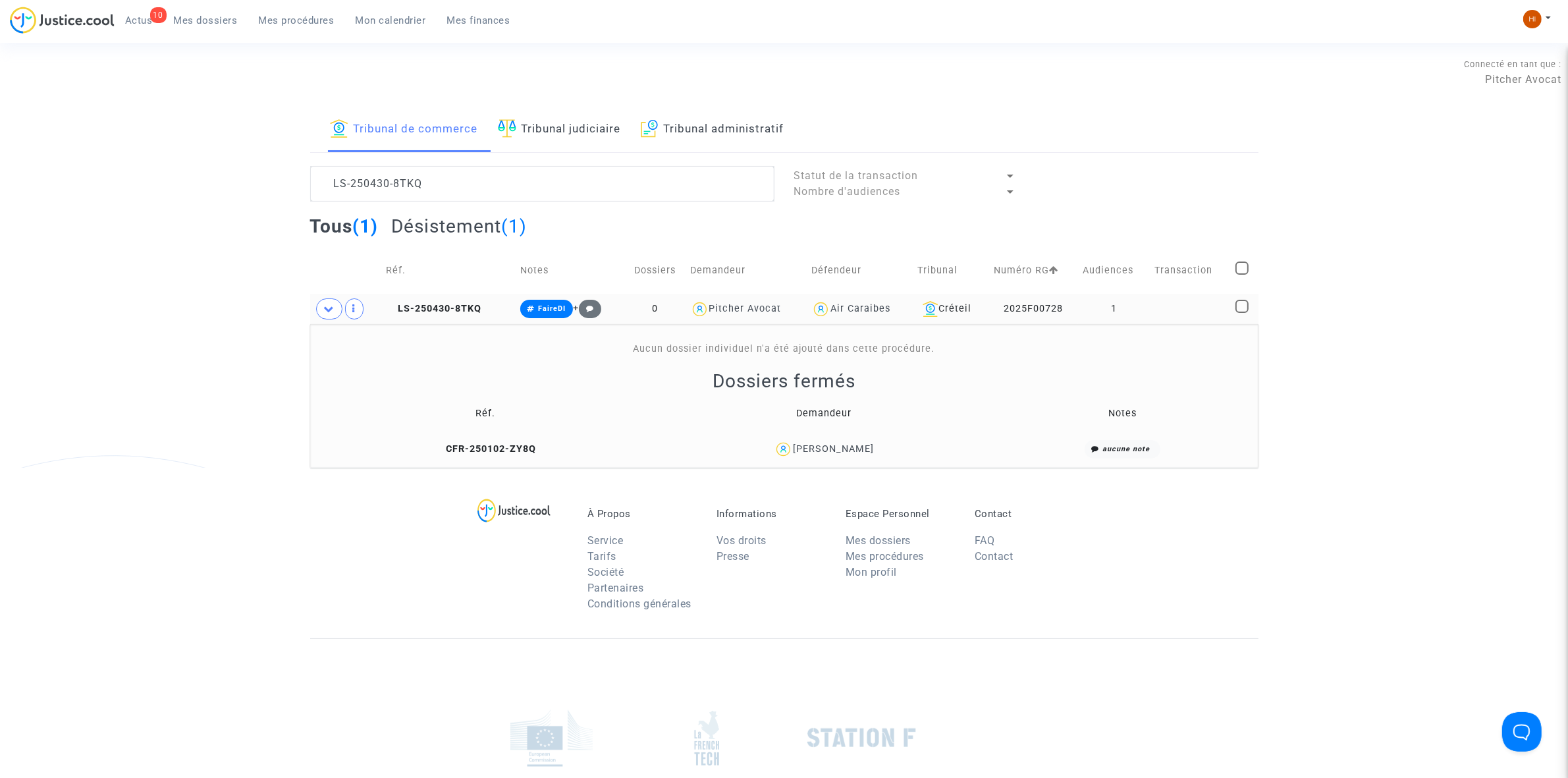
drag, startPoint x: 1192, startPoint y: 306, endPoint x: 1202, endPoint y: 277, distance: 30.7
click at [1192, 306] on td at bounding box center [1191, 309] width 81 height 30
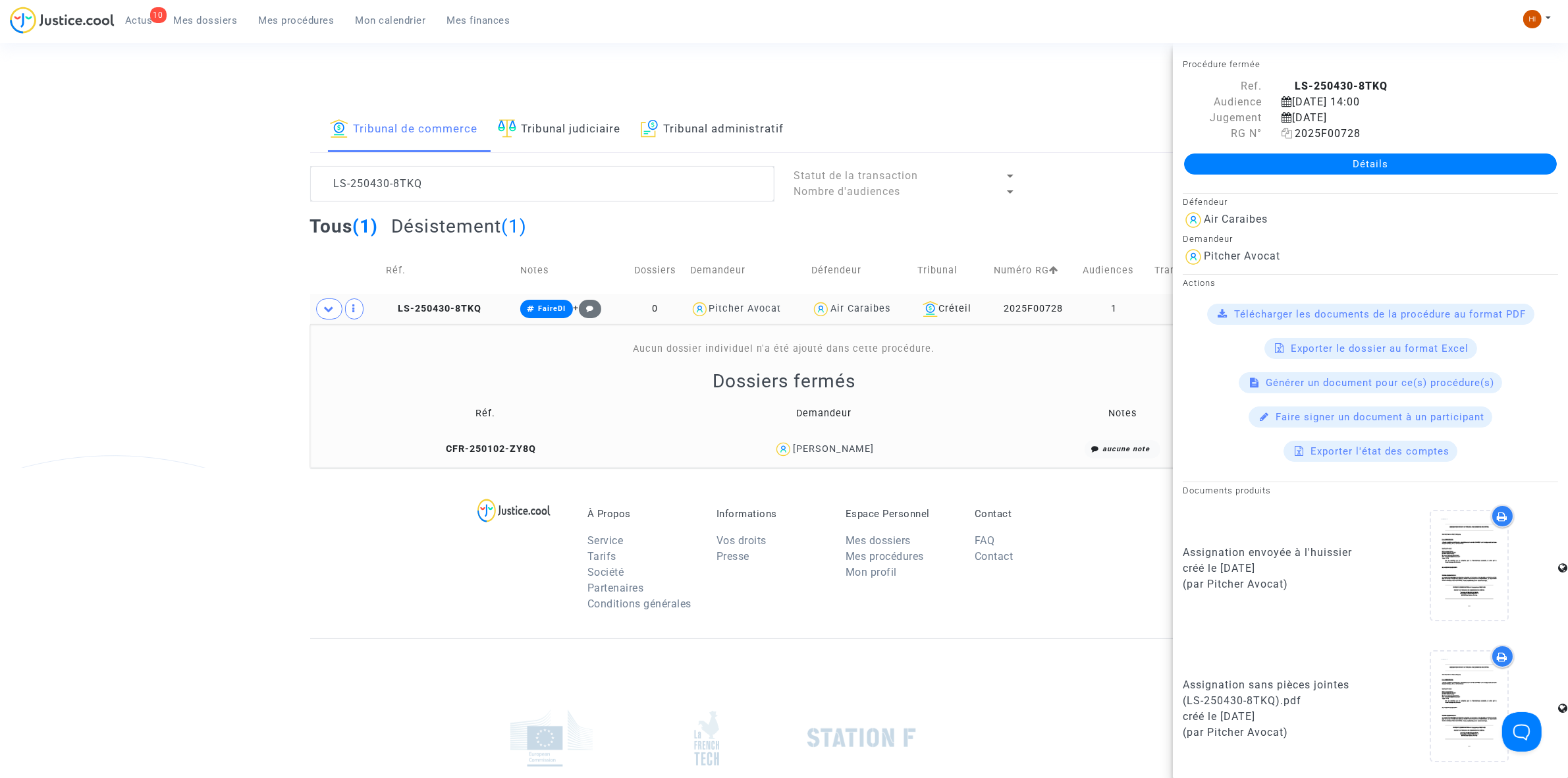
click at [1286, 137] on icon at bounding box center [1287, 133] width 11 height 11
drag, startPoint x: 455, startPoint y: 175, endPoint x: 136, endPoint y: 153, distance: 319.8
click at [136, 153] on div "Tribunal de commerce Tribunal judiciaire Tribunal administratif LS-250430-8TKQ …" at bounding box center [784, 287] width 1568 height 361
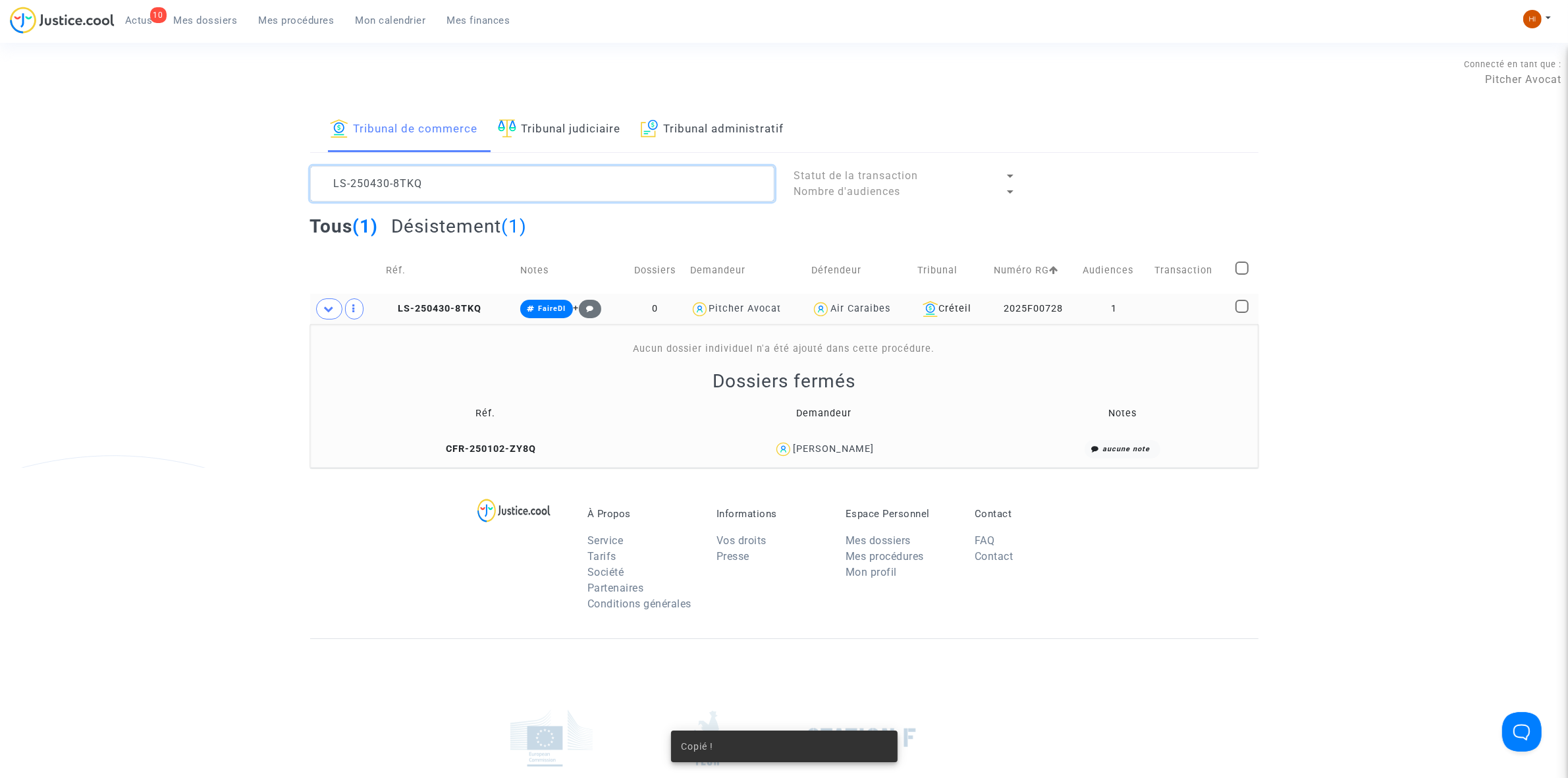
paste textarea "2025F00728"
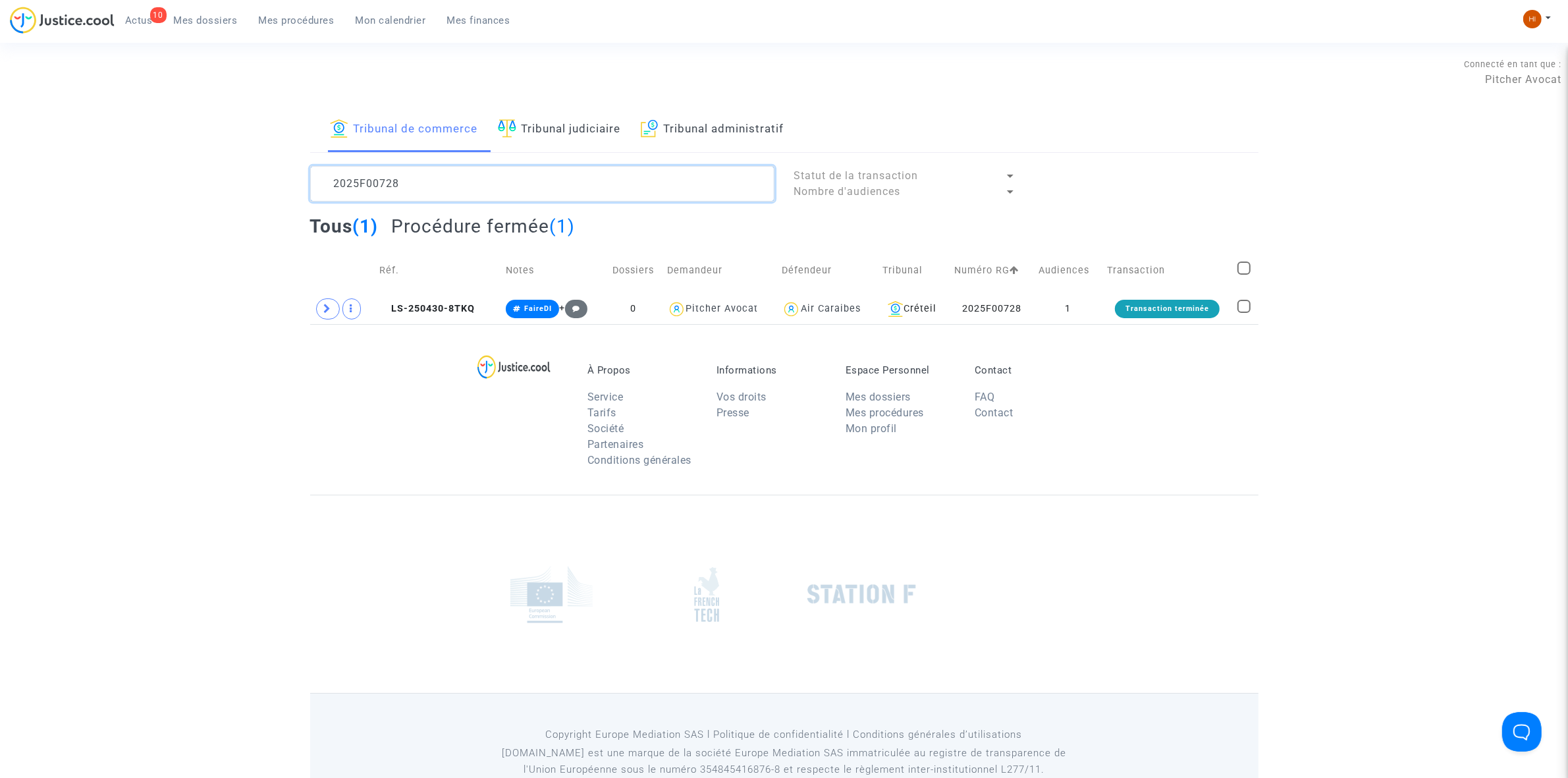
click at [369, 183] on textarea at bounding box center [542, 184] width 464 height 36
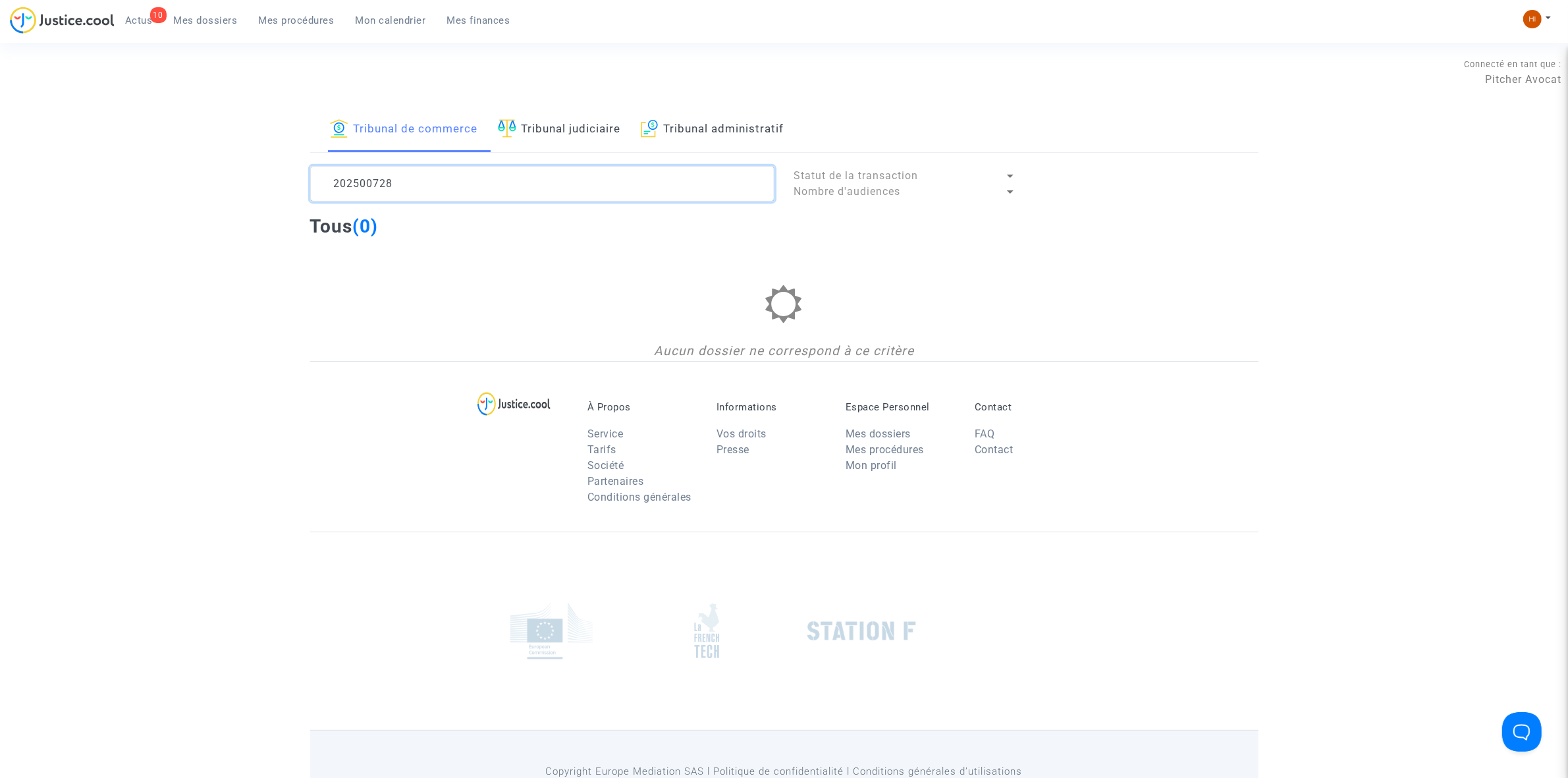
click at [409, 189] on textarea at bounding box center [542, 184] width 464 height 36
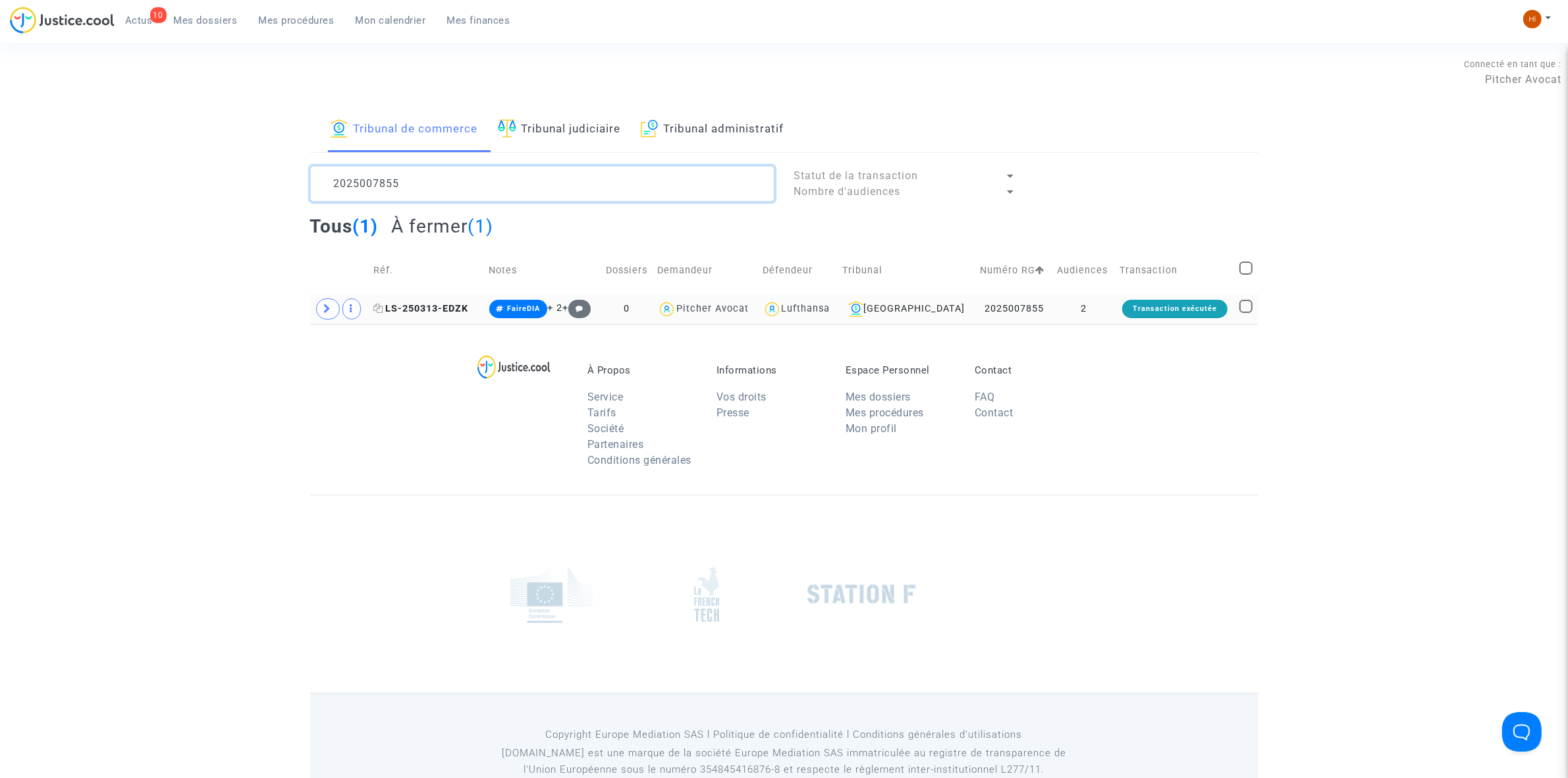
type textarea "2025007855"
drag, startPoint x: 413, startPoint y: 307, endPoint x: 593, endPoint y: 327, distance: 181.1
click at [413, 307] on span "LS-250313-EDZK" at bounding box center [421, 308] width 95 height 11
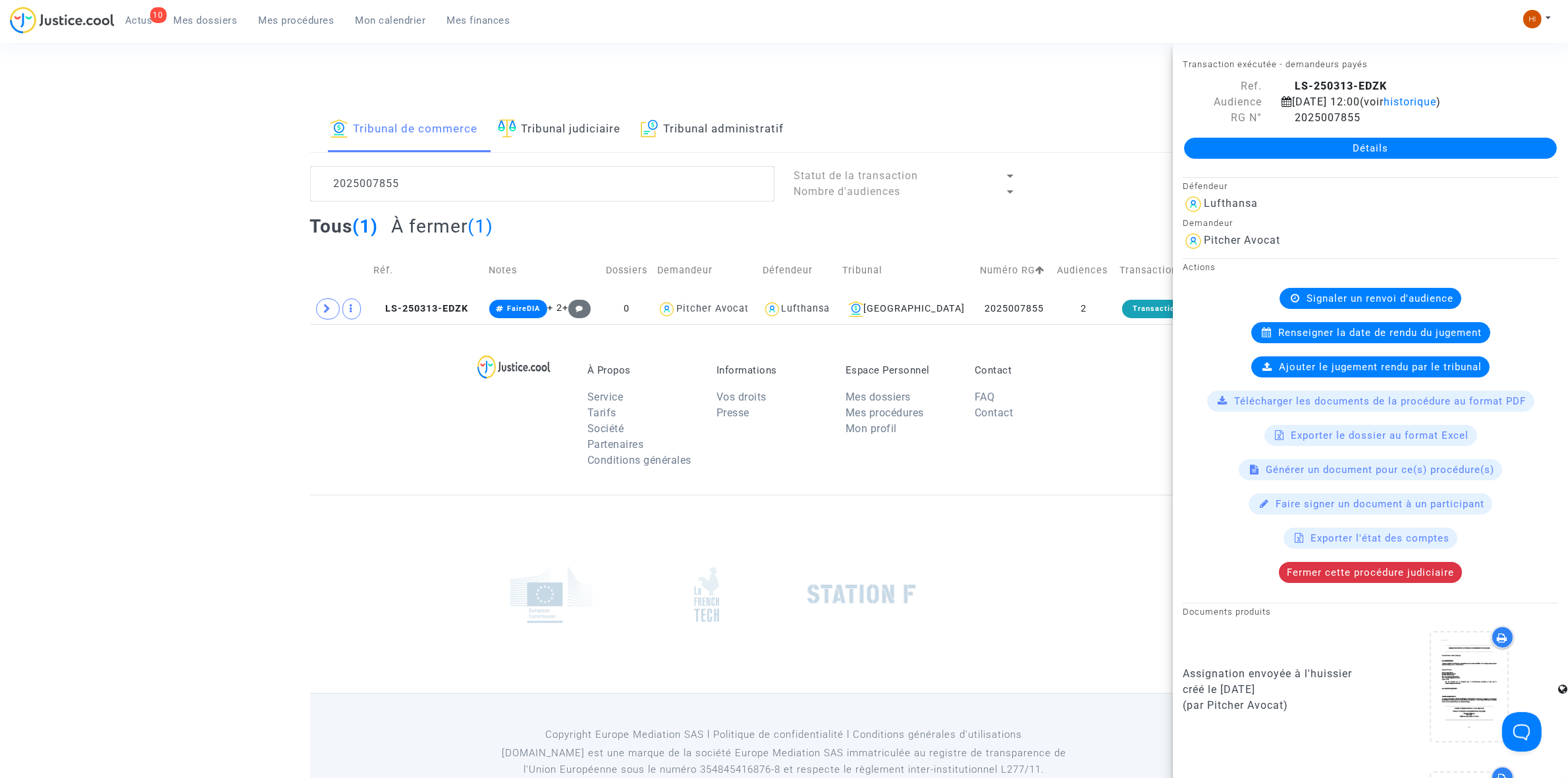
click at [1373, 159] on link "Détails" at bounding box center [1370, 148] width 373 height 21
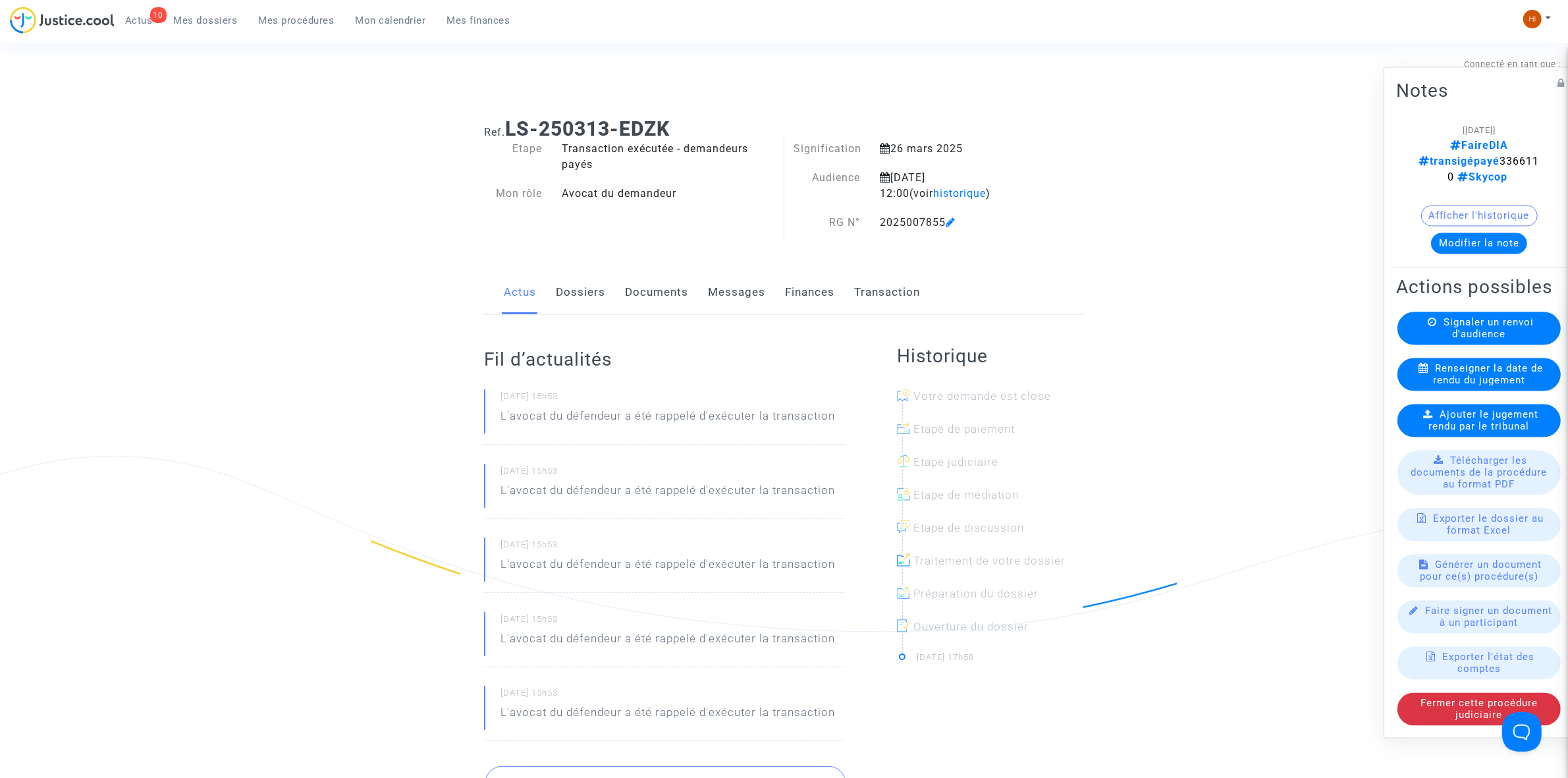
click at [1464, 377] on span "Renseigner la date de rendu du jugement" at bounding box center [1488, 374] width 110 height 24
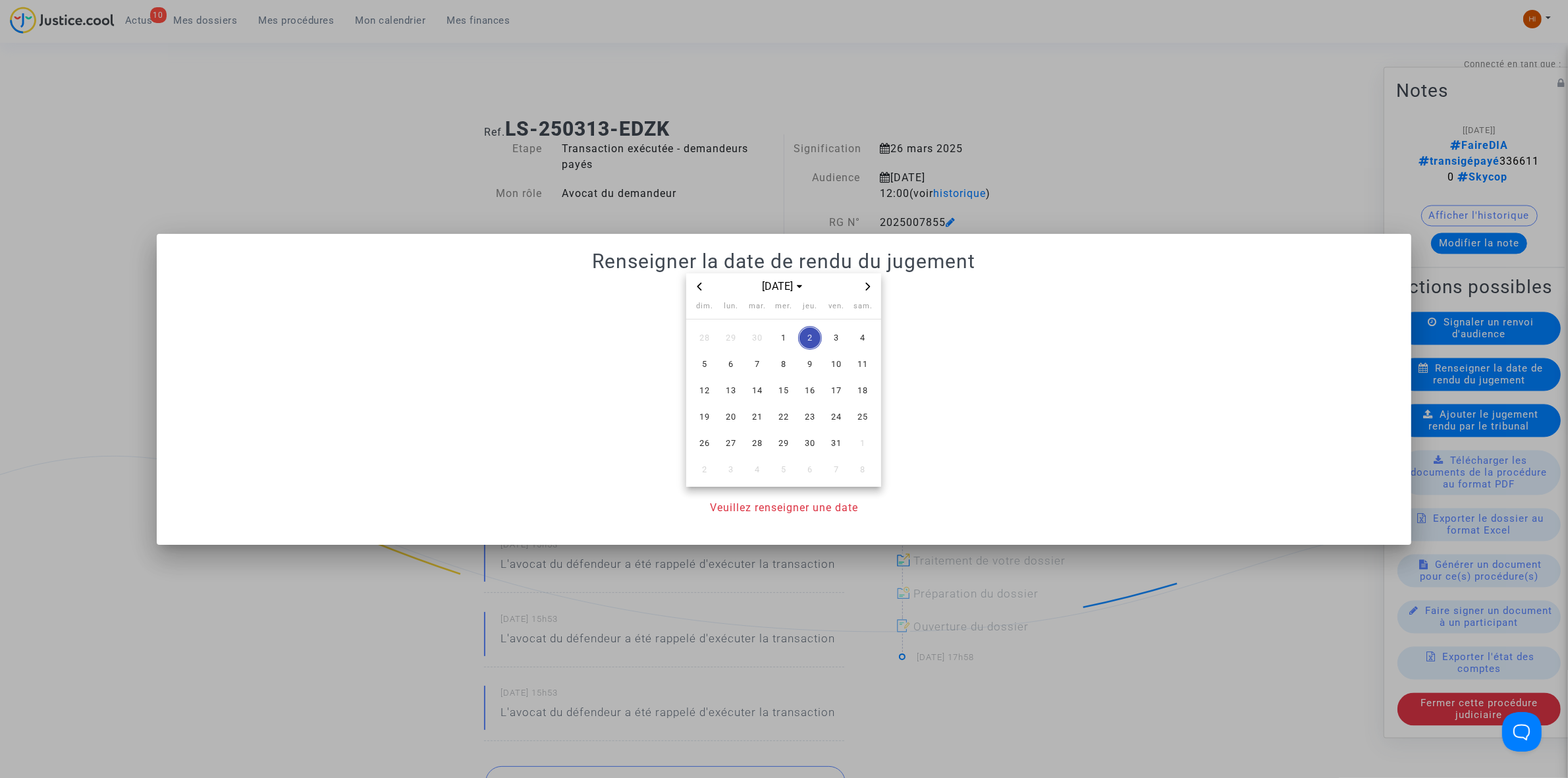
click at [685, 291] on datetime "[DATE] dim. lun. mar. mer. jeu. ven. sam. 28 29 30 1 2 3 4 5 6 7 8 9 10 11 12 1…" at bounding box center [784, 380] width 1223 height 214
click at [700, 280] on span "Previous month" at bounding box center [700, 286] width 16 height 16
click at [739, 389] on span "15" at bounding box center [731, 391] width 24 height 24
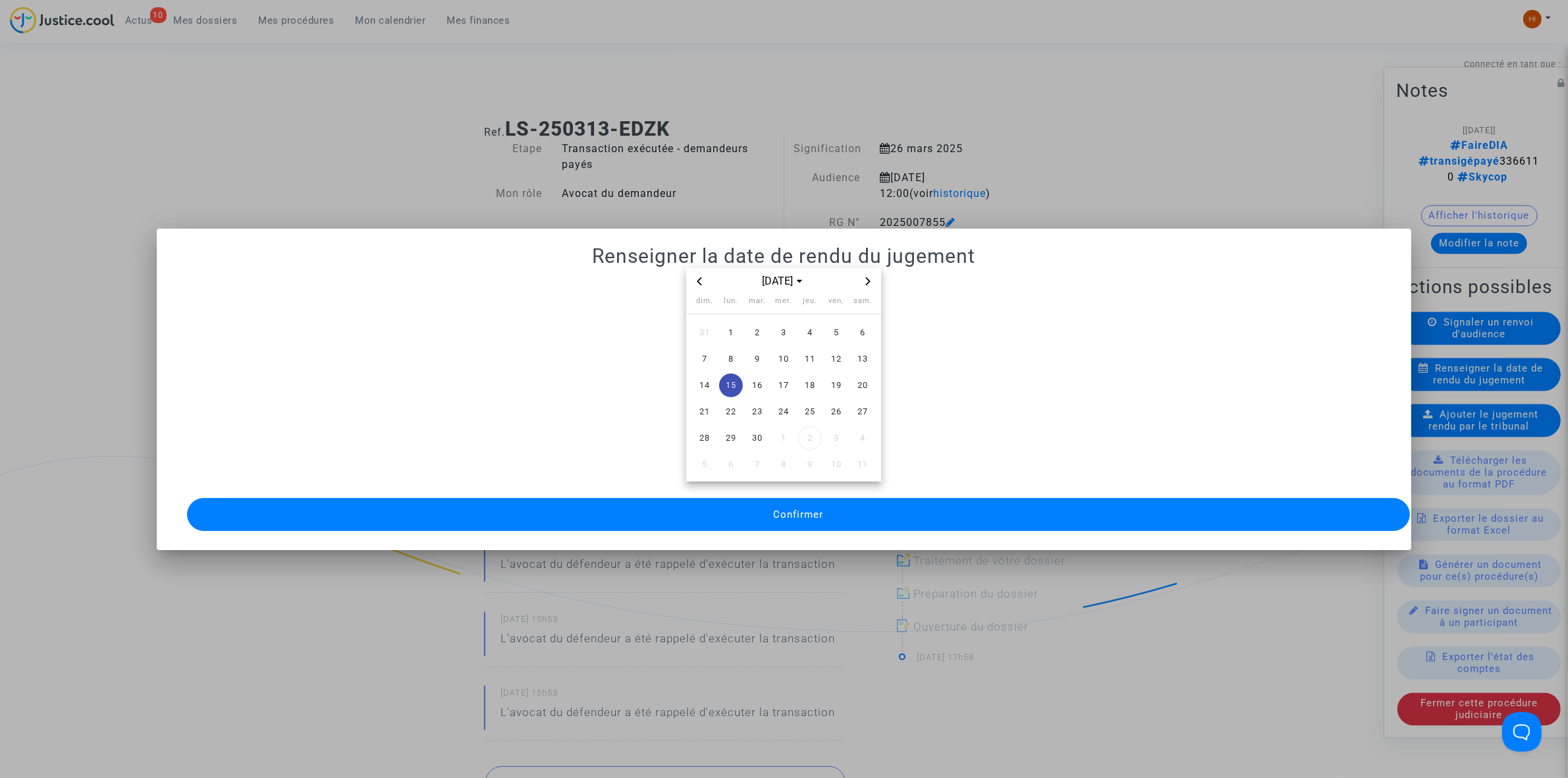
click at [851, 513] on button "Confirmer" at bounding box center [798, 515] width 1223 height 33
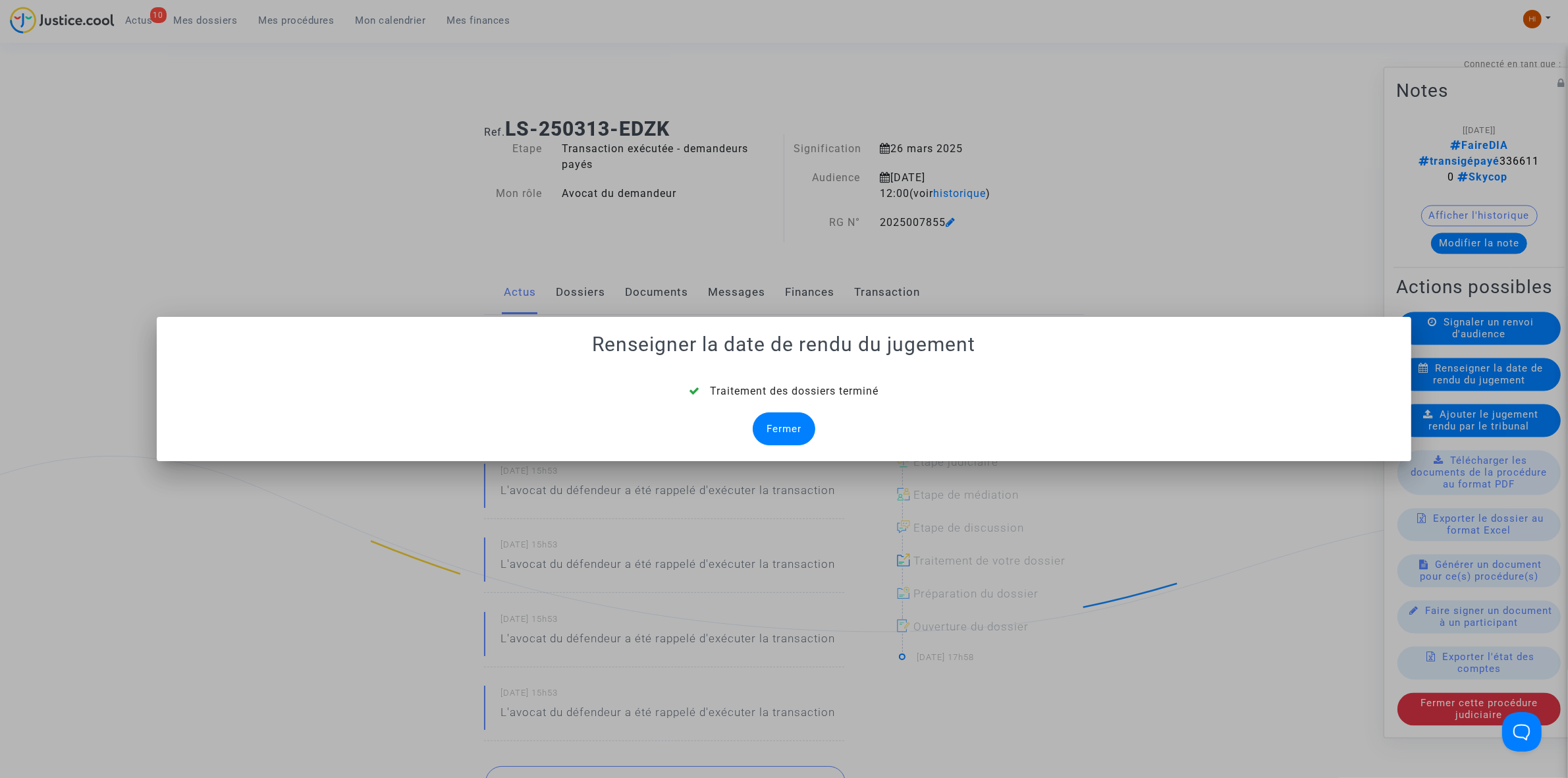
click at [786, 428] on div "Fermer" at bounding box center [784, 429] width 63 height 33
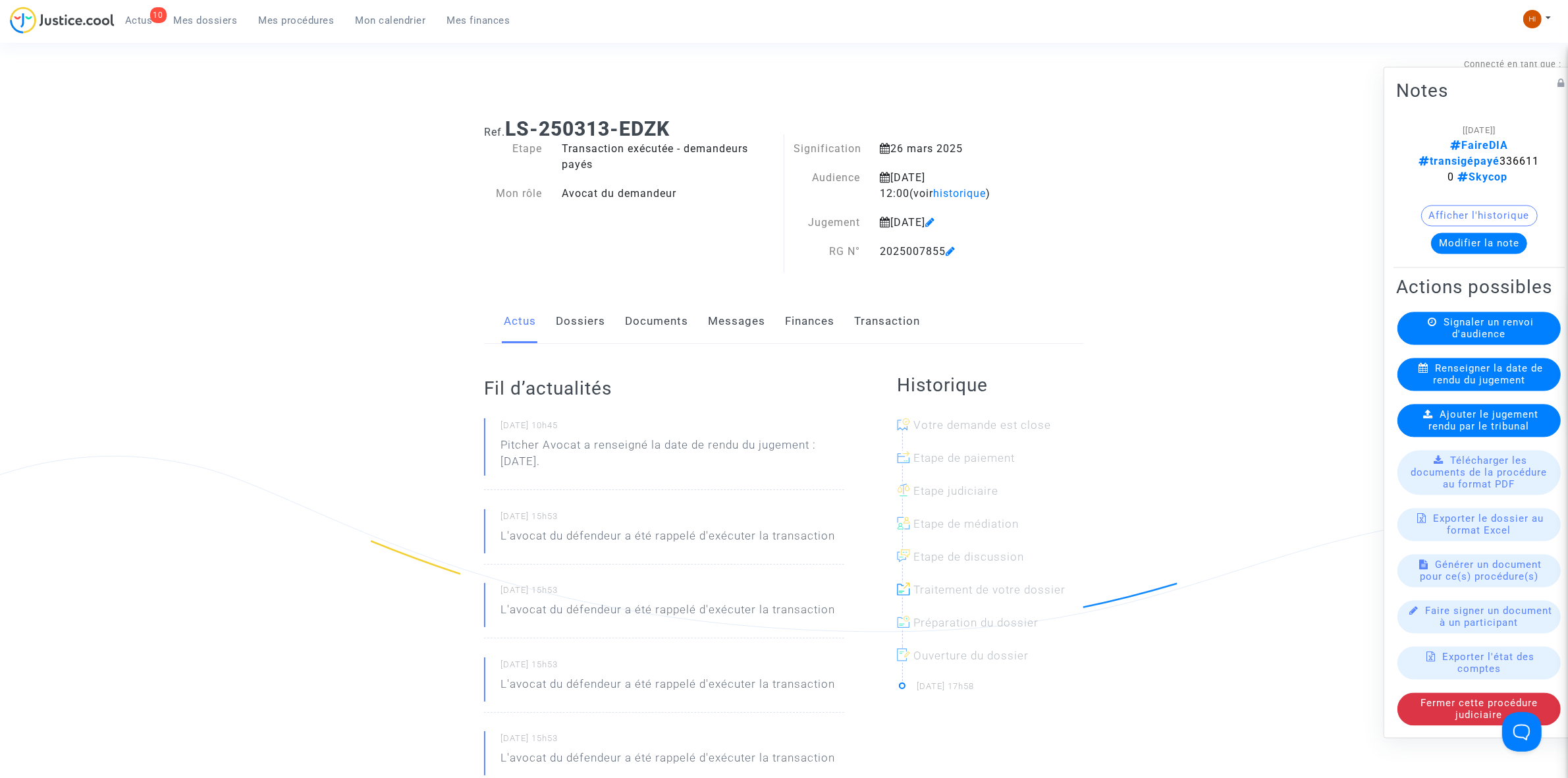
click at [657, 322] on link "Documents" at bounding box center [657, 322] width 63 height 44
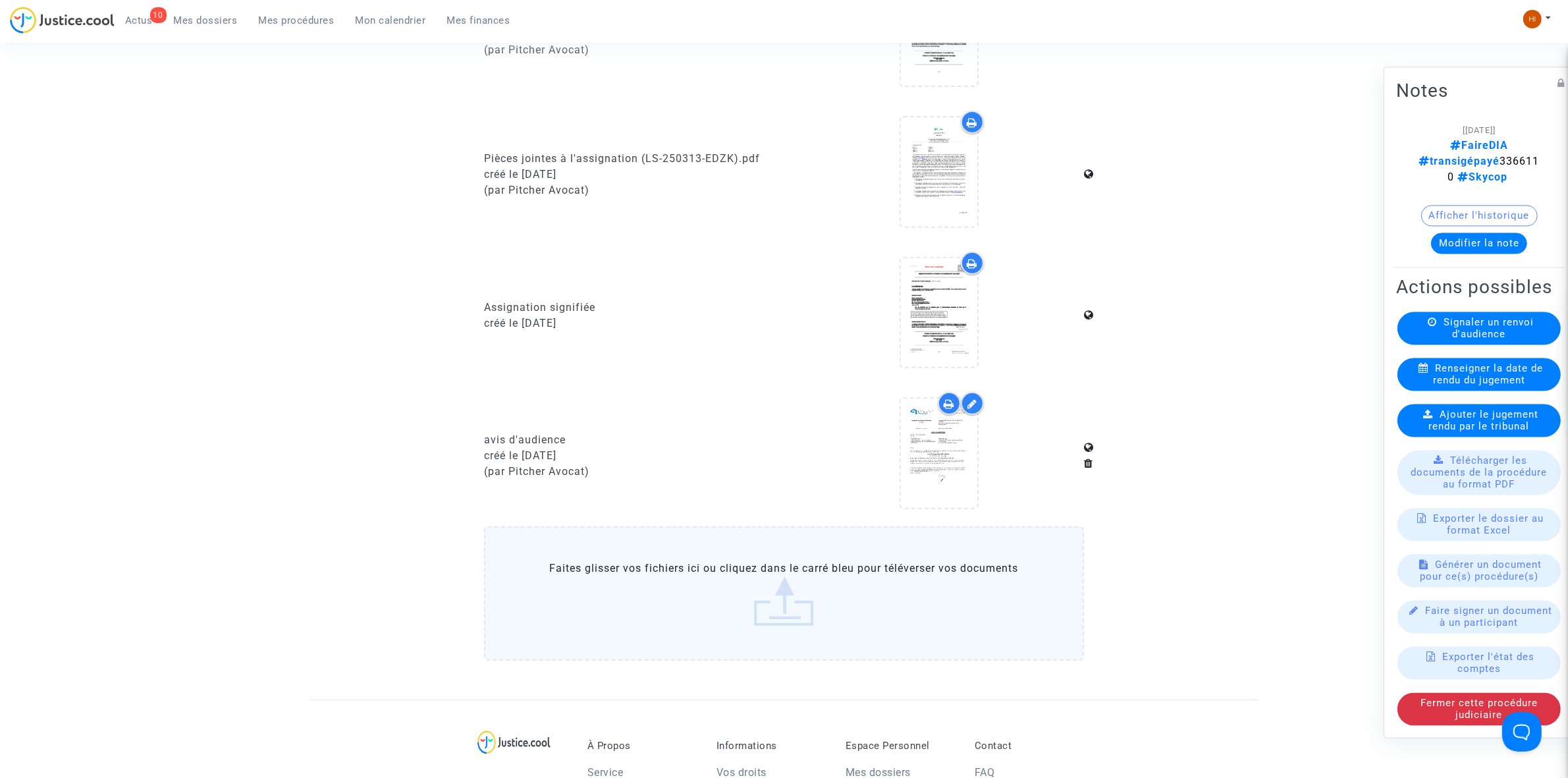
scroll to position [659, 0]
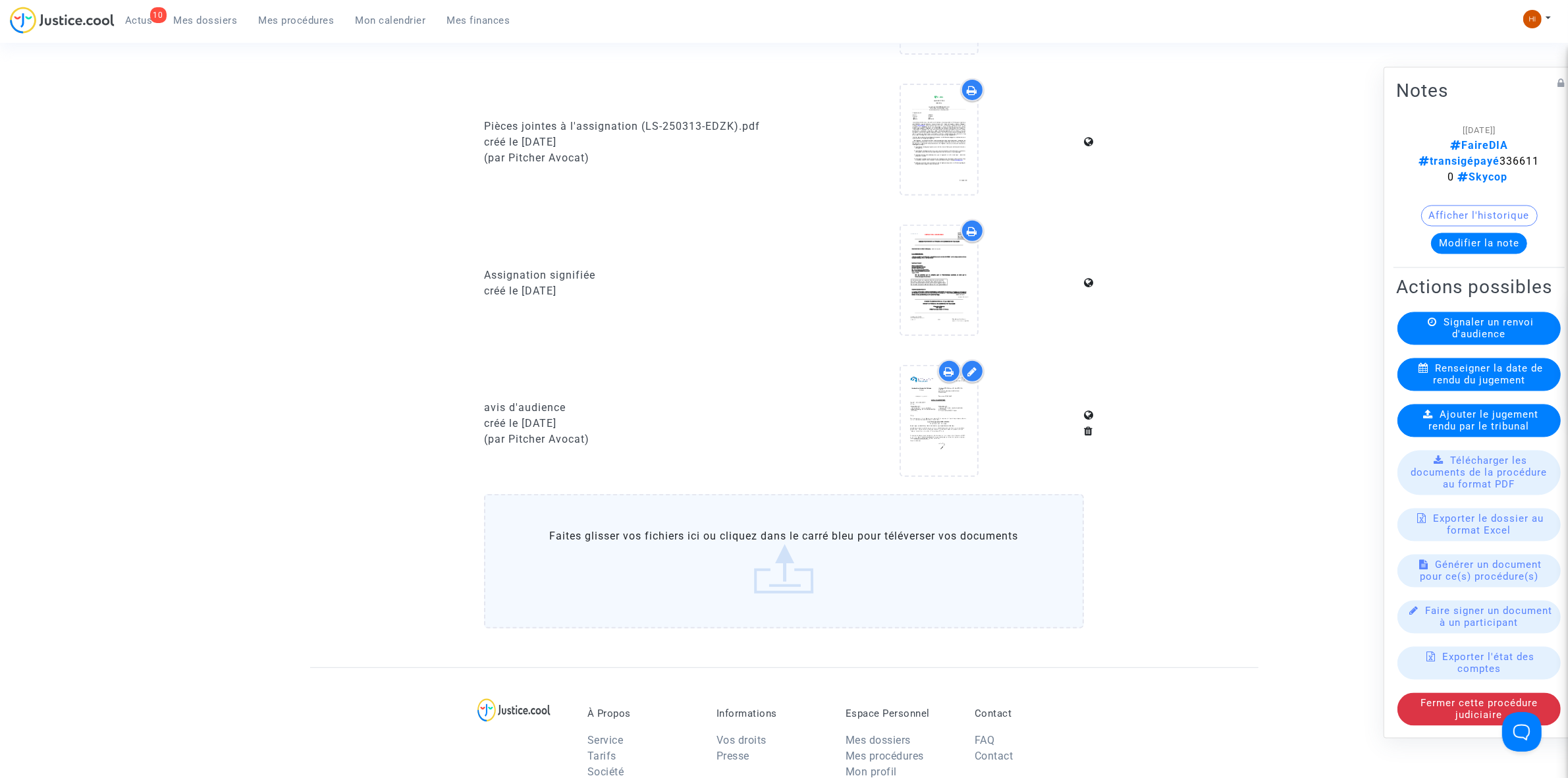
click at [1437, 426] on span "Ajouter le jugement rendu par le tribunal" at bounding box center [1484, 420] width 110 height 24
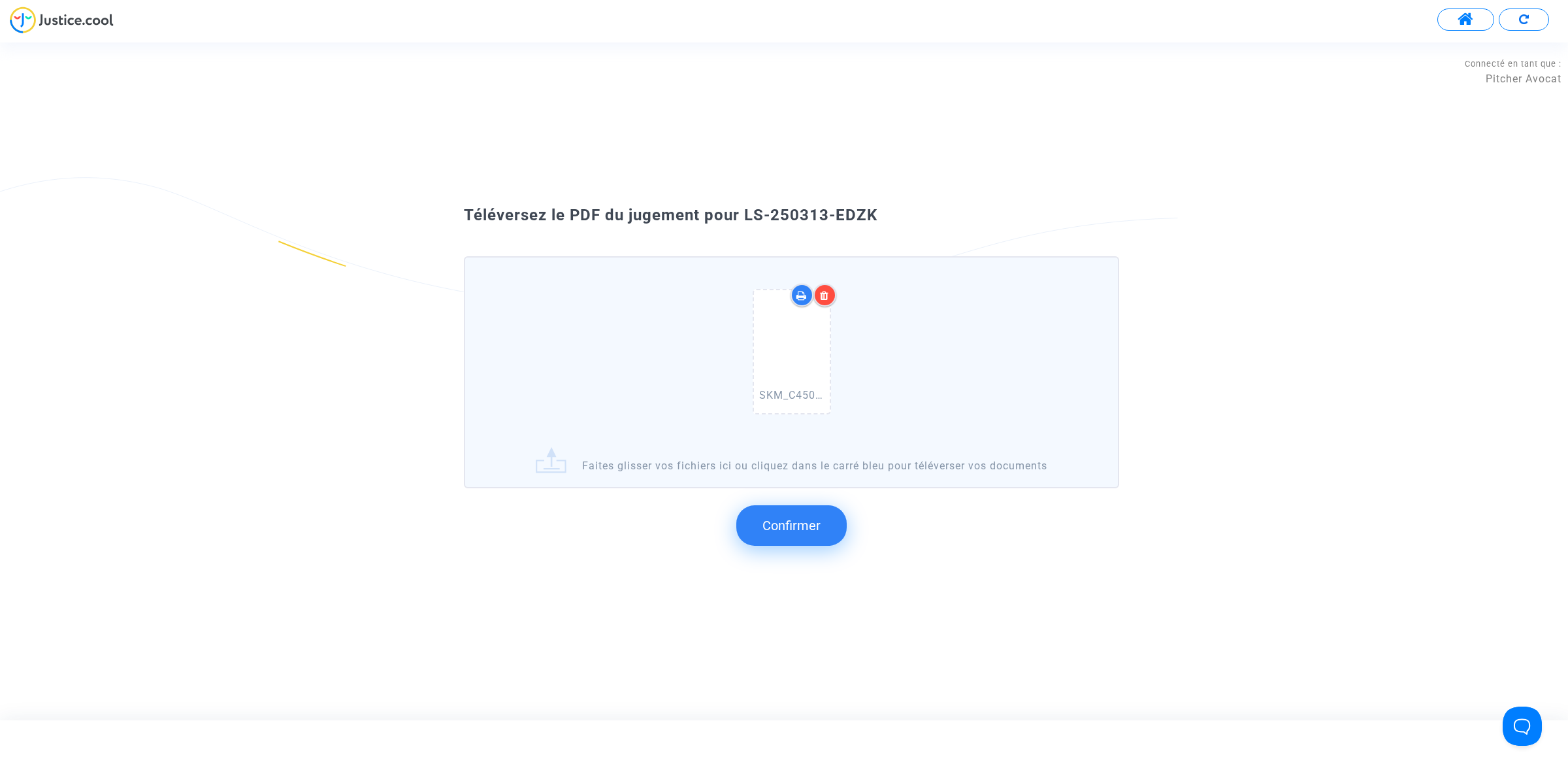
drag, startPoint x: 903, startPoint y: 207, endPoint x: 739, endPoint y: 198, distance: 164.2
click at [739, 198] on div "Téléversez le PDF du jugement pour LS-250313-EDZK SKM_C450i25093015034.pdf Fait…" at bounding box center [784, 381] width 1568 height 369
copy span "LS-250313-EDZK"
click at [792, 527] on span "Confirmer" at bounding box center [791, 526] width 58 height 16
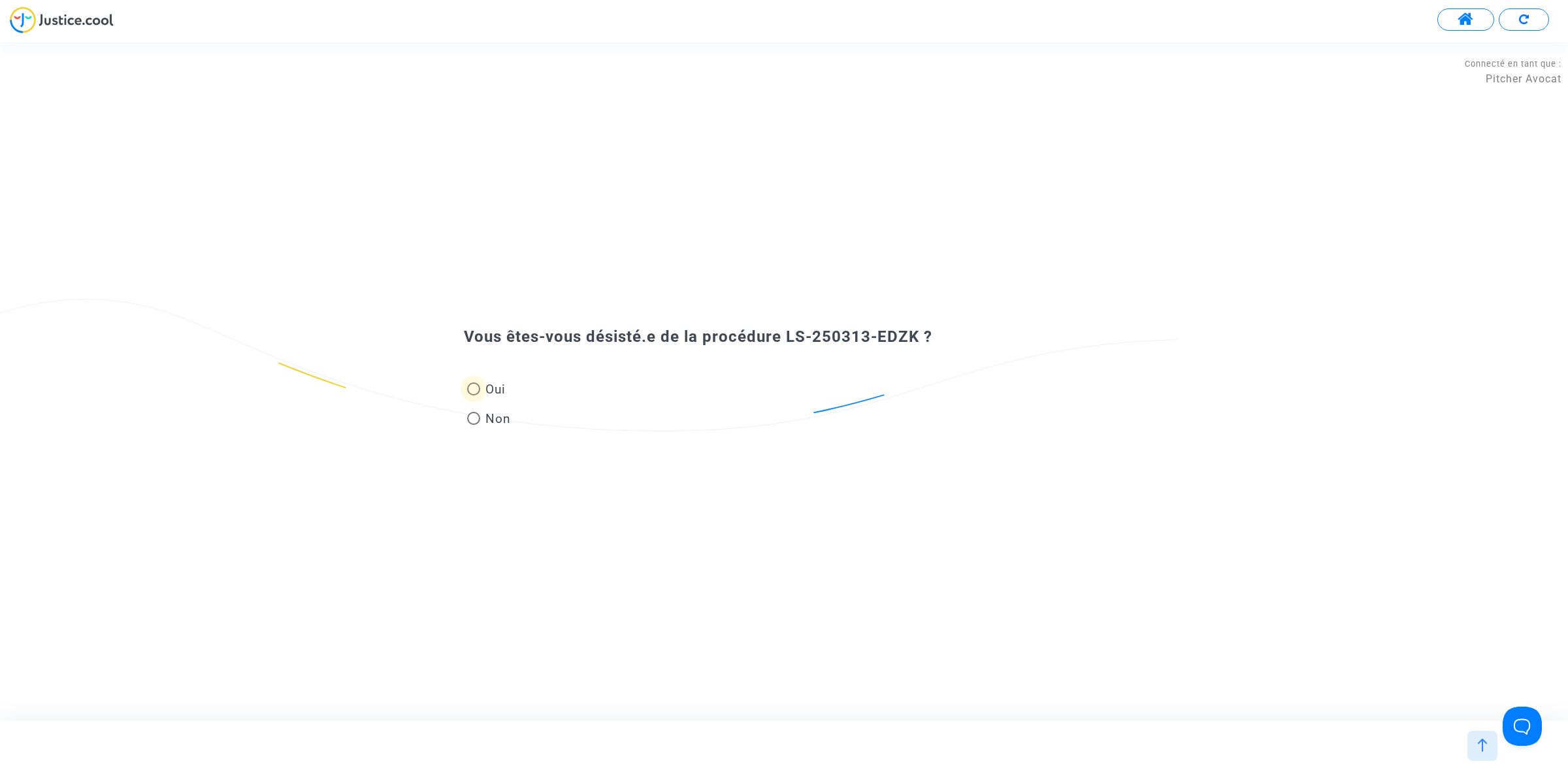
click at [487, 384] on span "Oui" at bounding box center [493, 389] width 26 height 18
click at [474, 395] on input "Oui" at bounding box center [473, 395] width 1 height 1
radio input "true"
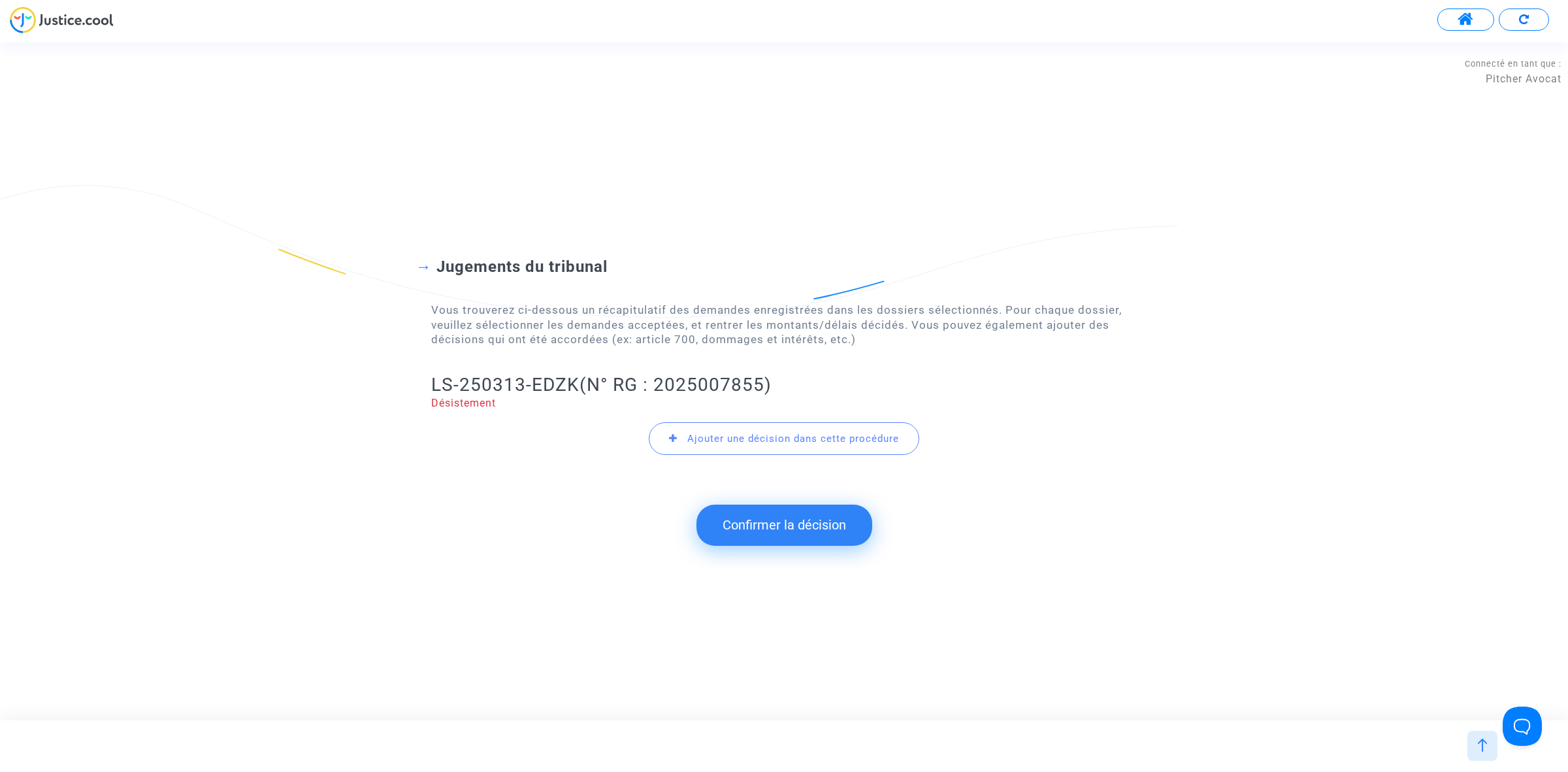
click at [754, 520] on button "Confirmer la décision" at bounding box center [784, 525] width 176 height 41
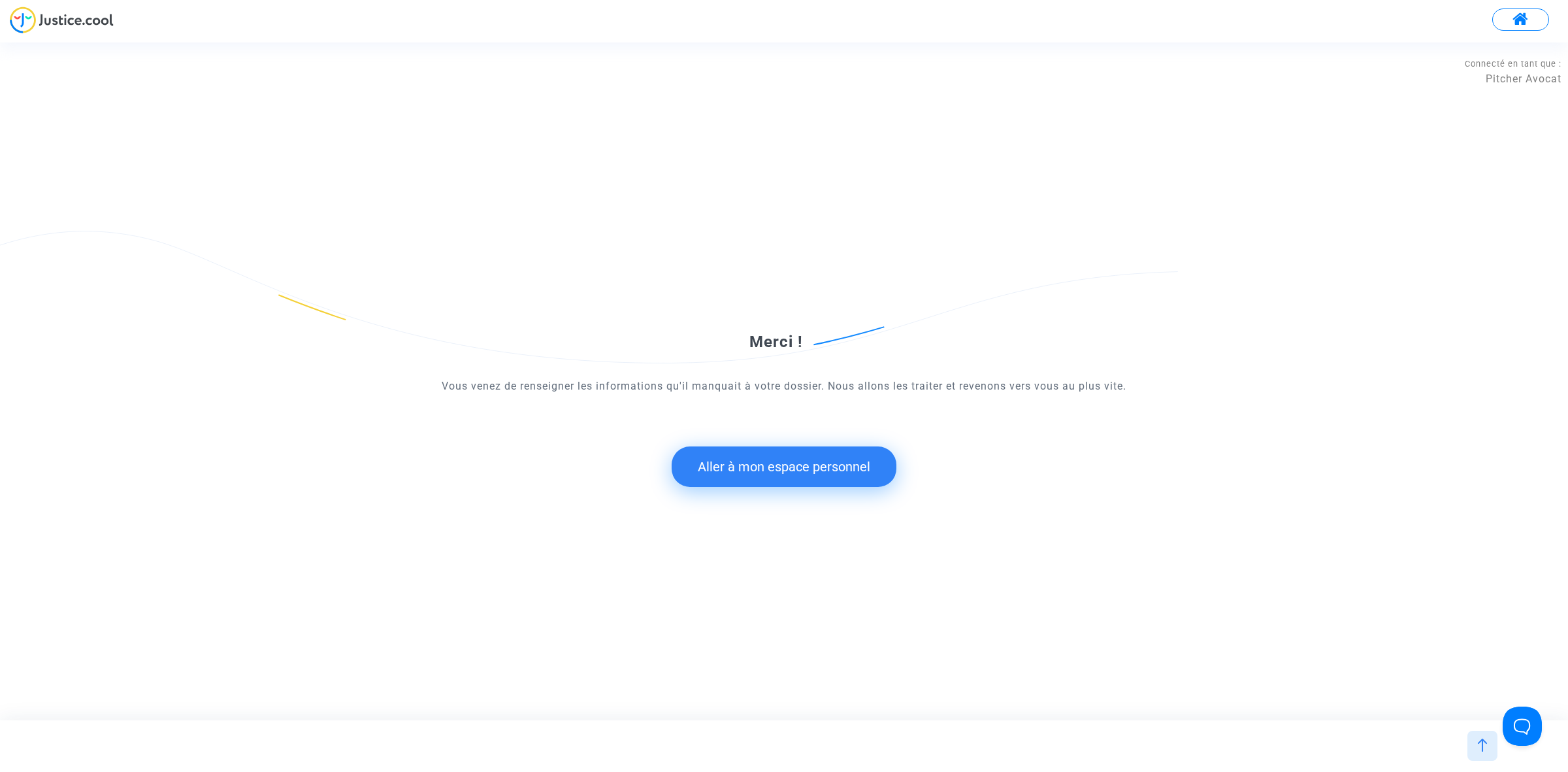
click at [848, 462] on button "Aller à mon espace personnel" at bounding box center [784, 467] width 225 height 41
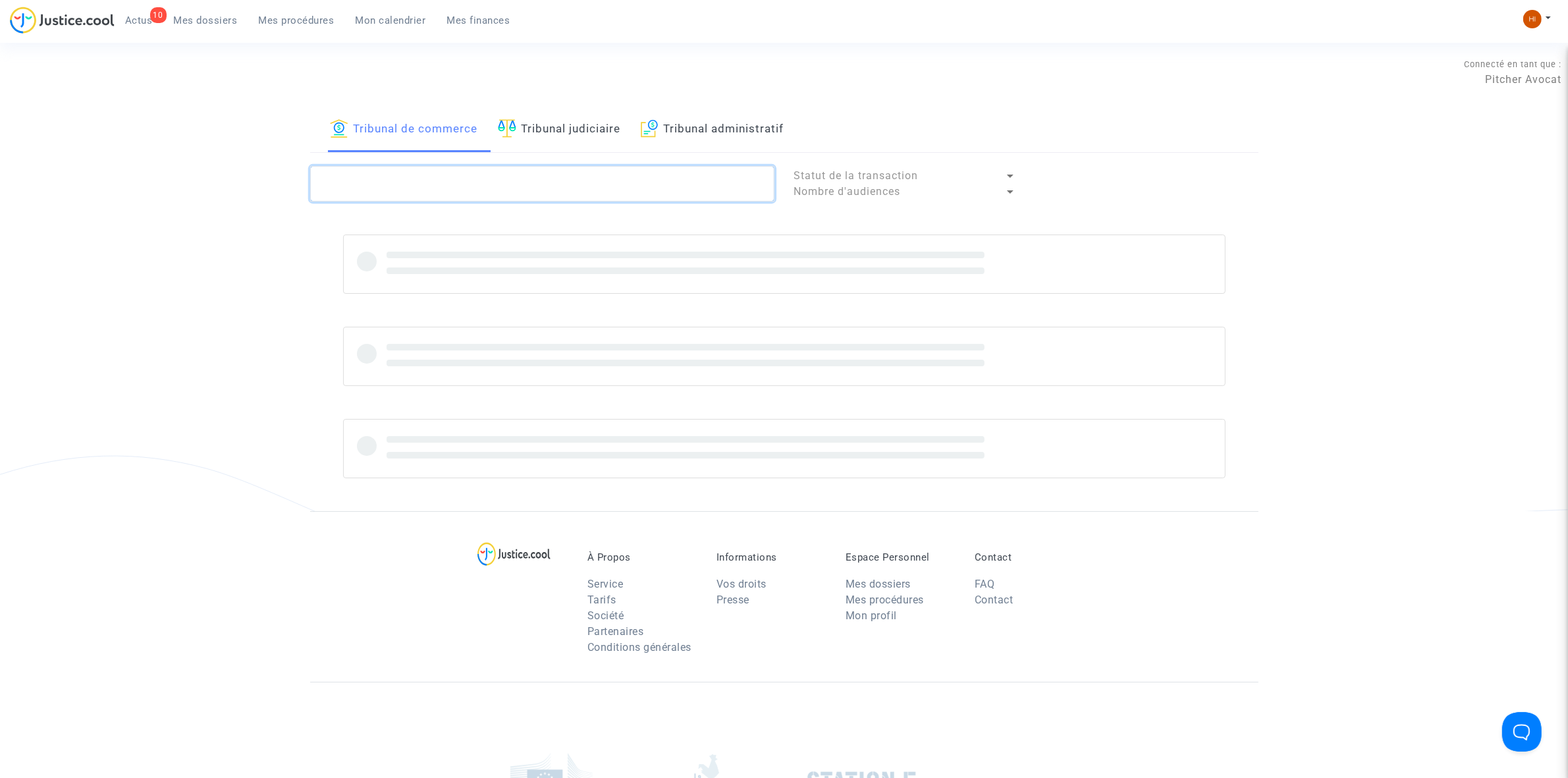
click at [478, 169] on textarea at bounding box center [542, 184] width 464 height 36
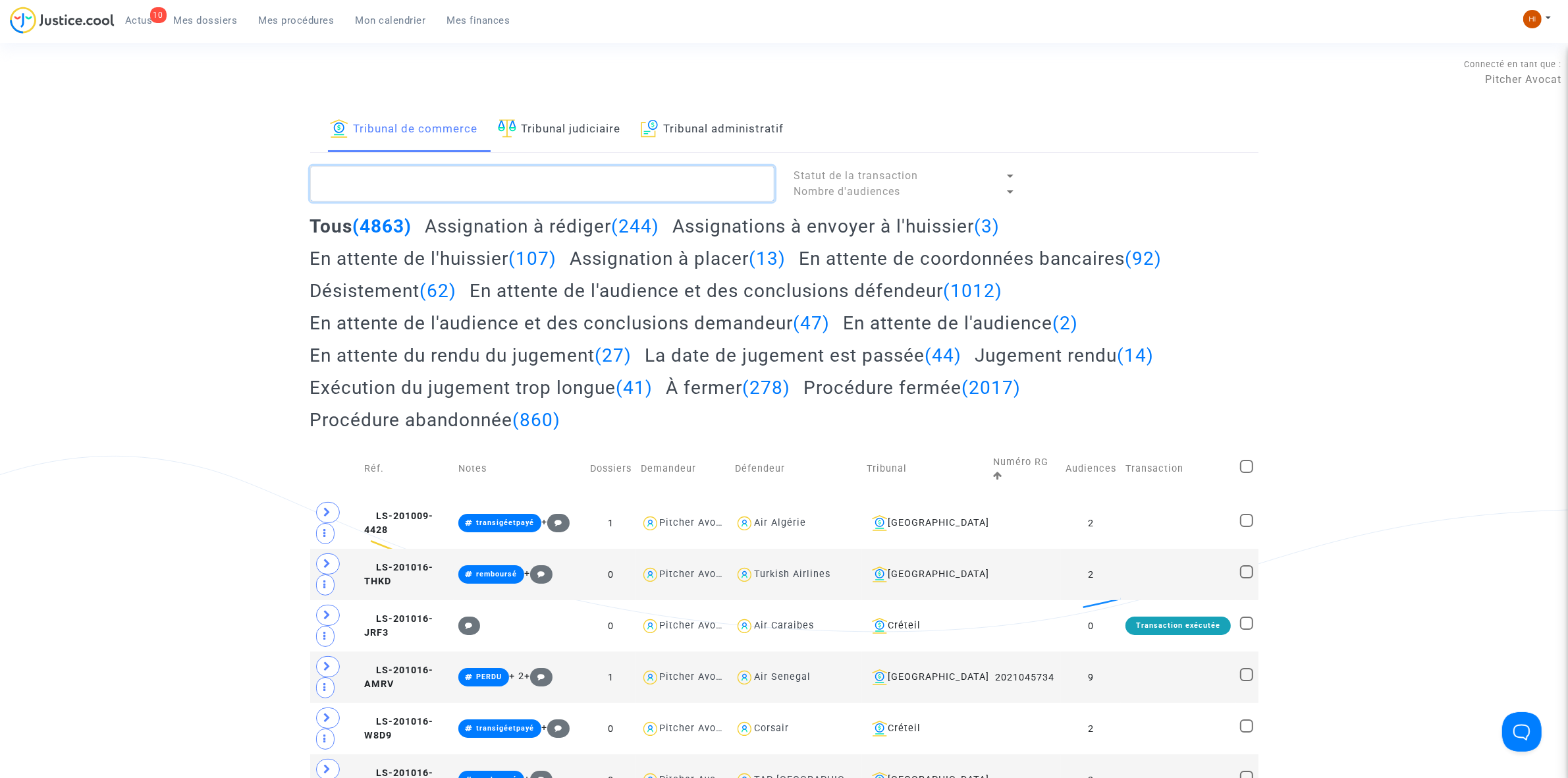
paste textarea "LS-250313-EDZK"
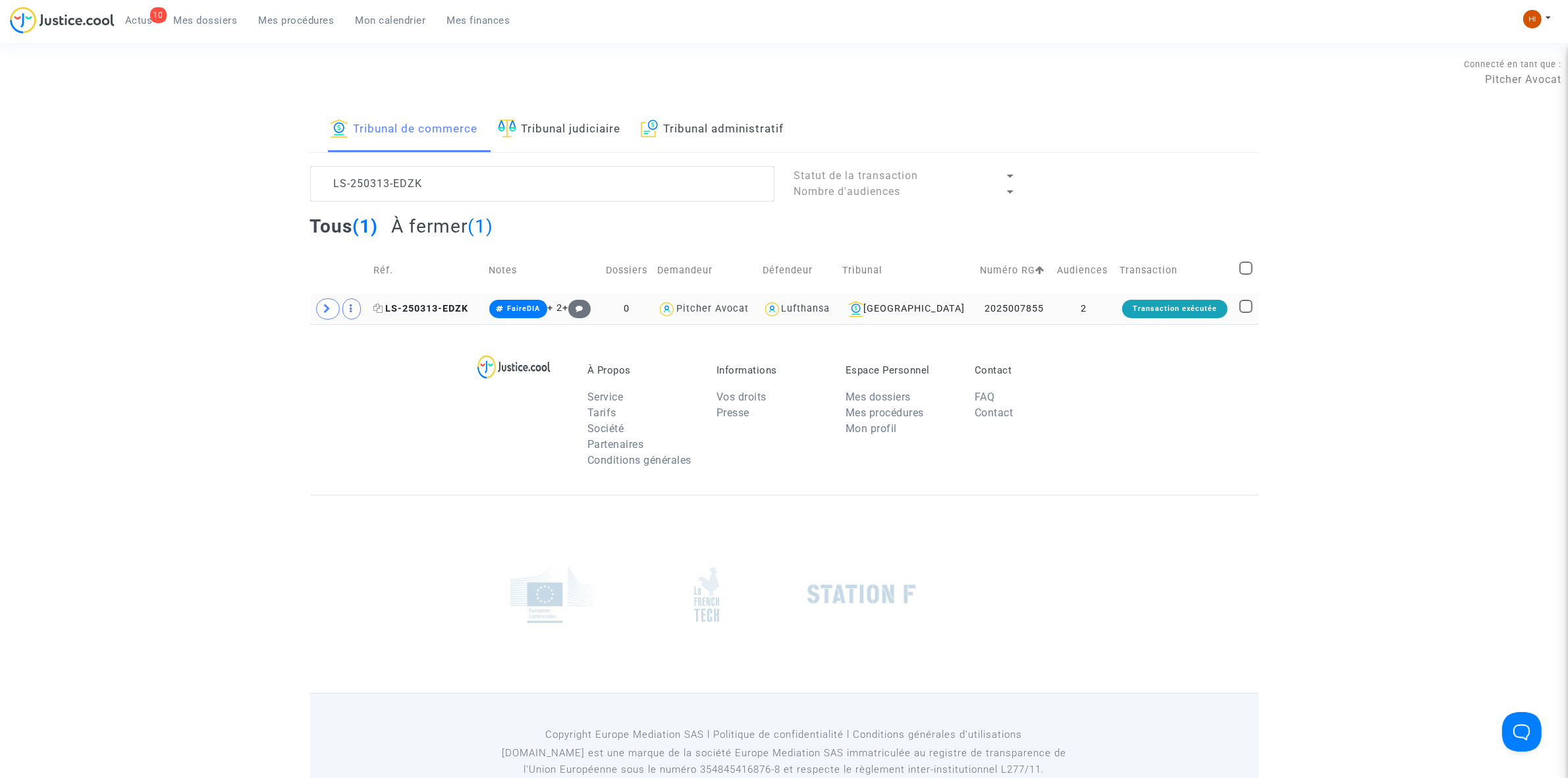
click at [436, 306] on span "LS-250313-EDZK" at bounding box center [421, 308] width 95 height 11
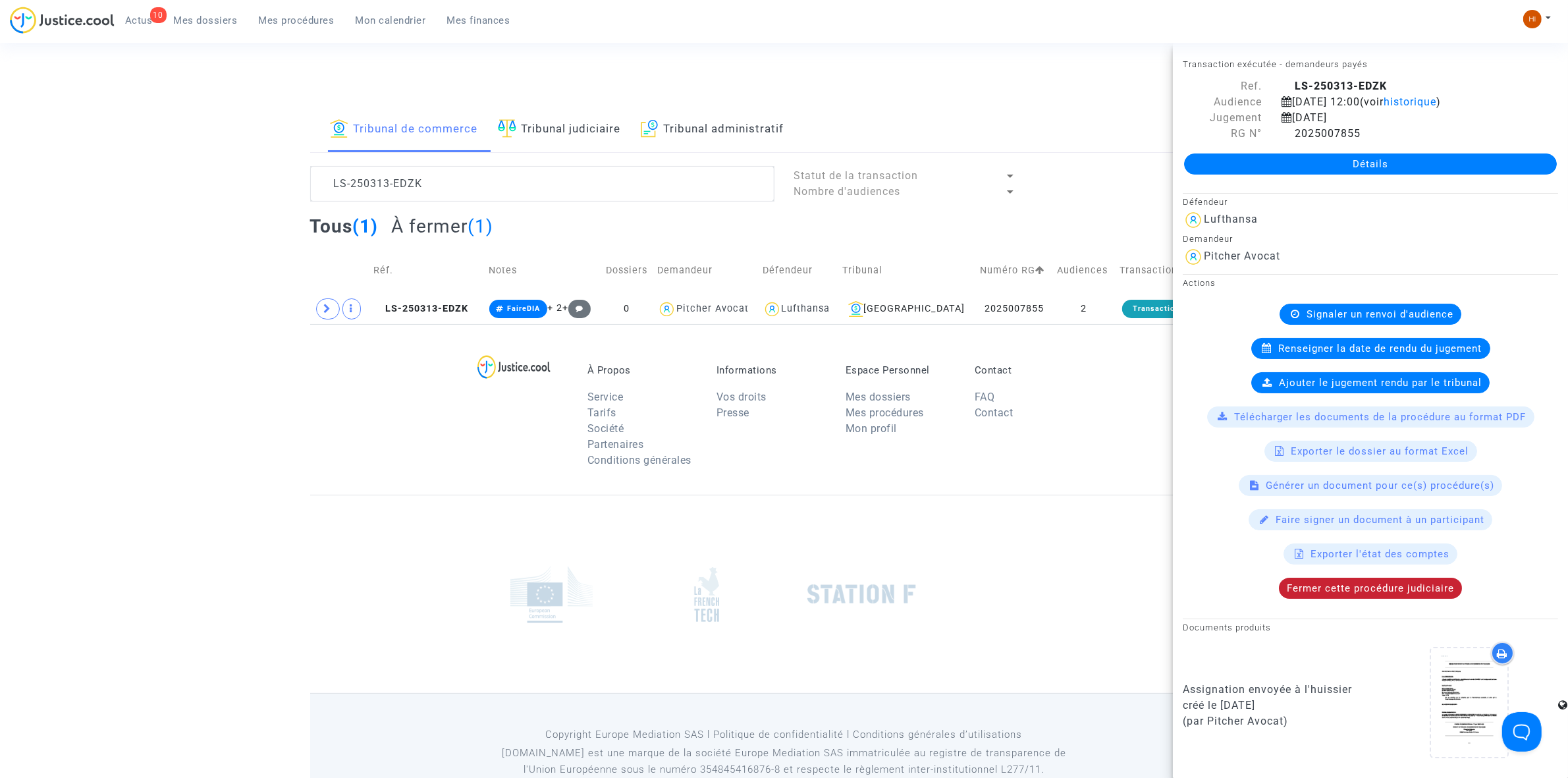
click at [1299, 594] on span "Fermer cette procédure judiciaire" at bounding box center [1370, 588] width 167 height 12
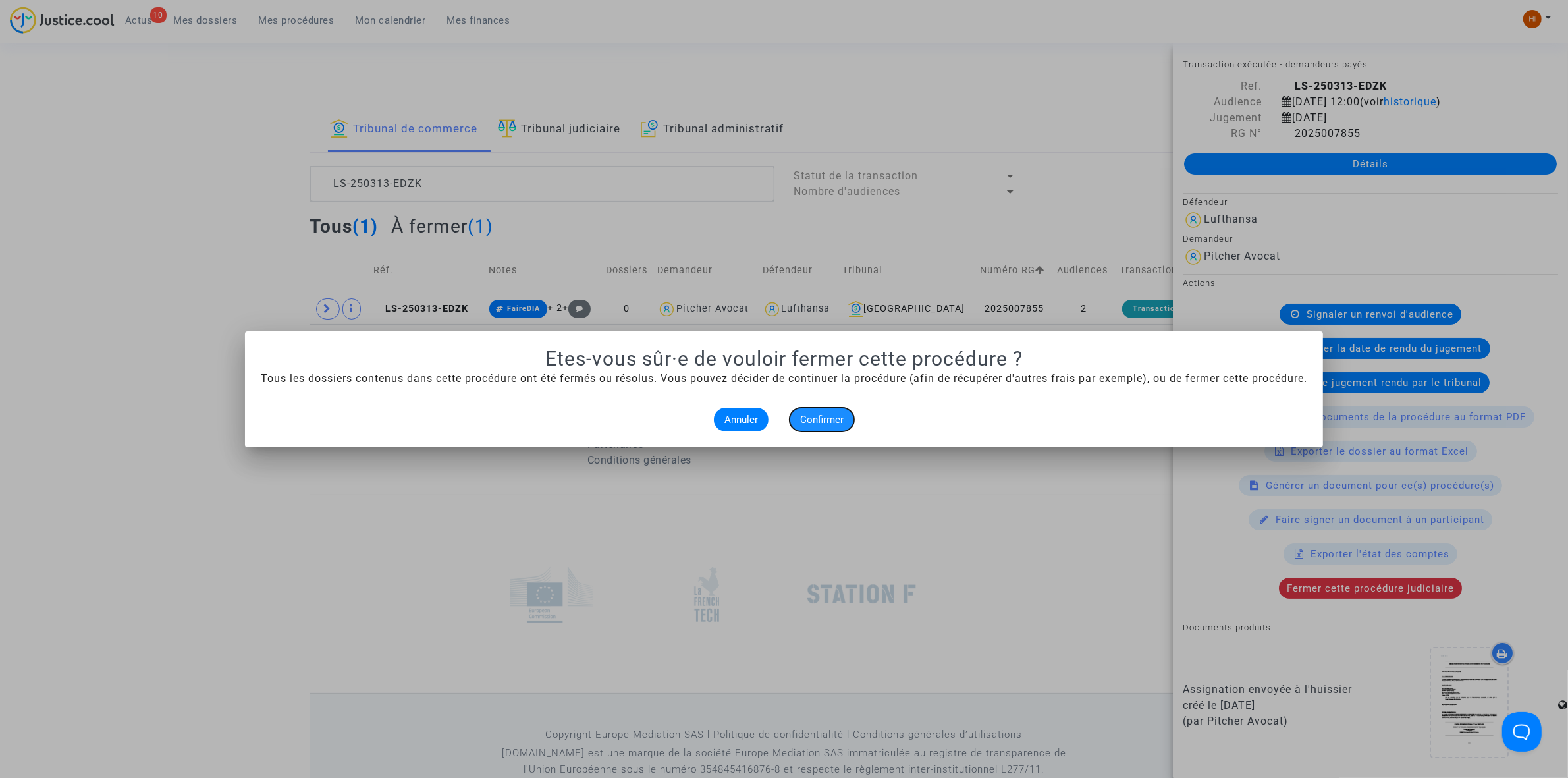
click at [829, 415] on span "Confirmer" at bounding box center [822, 419] width 44 height 12
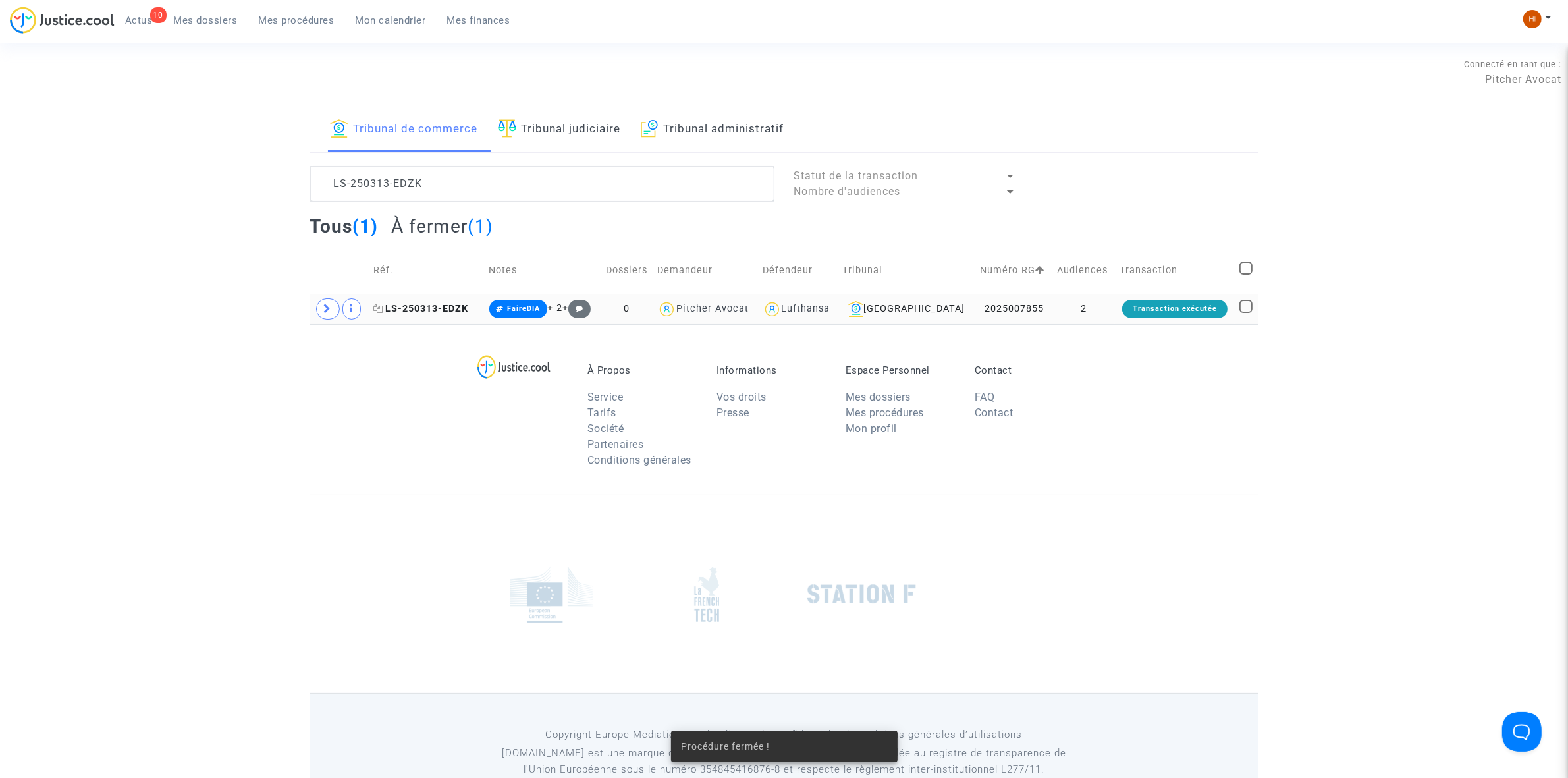
click at [415, 305] on span "LS-250313-EDZK" at bounding box center [421, 308] width 95 height 11
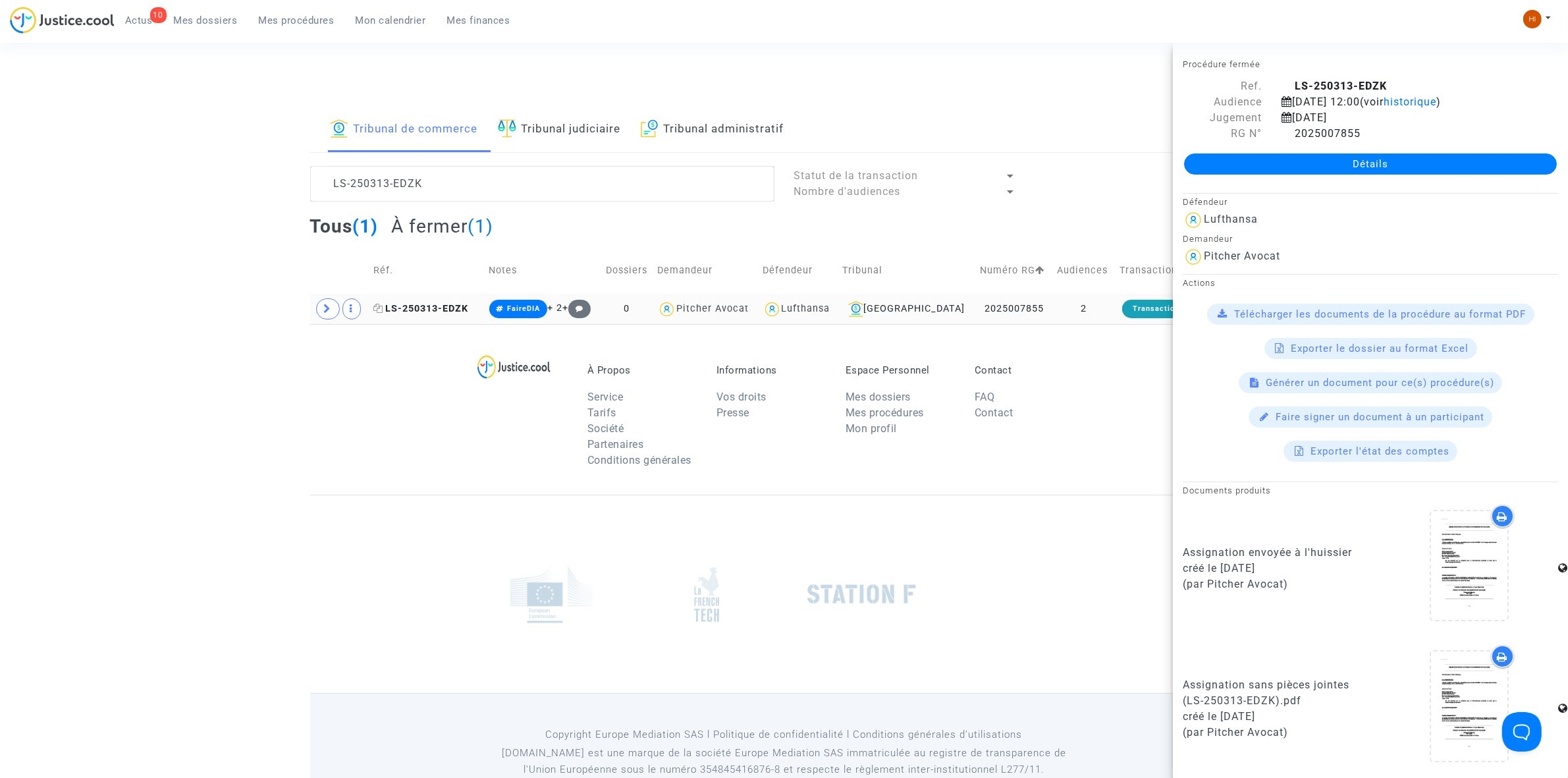
click at [438, 311] on span "LS-250313-EDZK" at bounding box center [421, 308] width 95 height 11
drag, startPoint x: 1091, startPoint y: 316, endPoint x: 1118, endPoint y: 290, distance: 37.5
click at [1091, 316] on td "2" at bounding box center [1083, 309] width 63 height 30
click at [1284, 138] on icon at bounding box center [1287, 133] width 11 height 11
drag, startPoint x: 580, startPoint y: 185, endPoint x: -141, endPoint y: 159, distance: 721.5
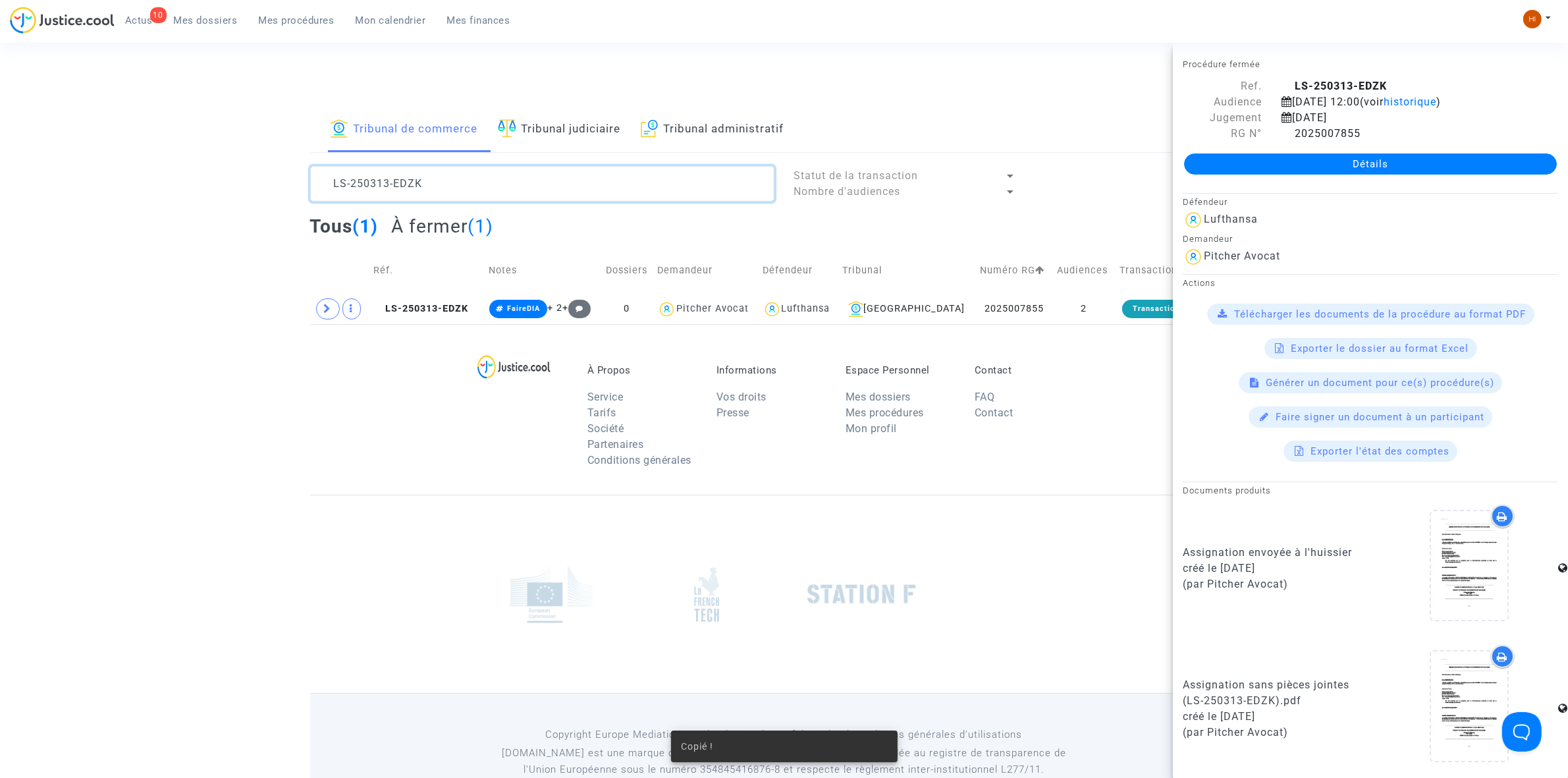
click at [0, 159] on html "10 Actus Mes dossiers Mes procédures Mon calendrier Mes finances Mon profil Cha…" at bounding box center [784, 407] width 1568 height 814
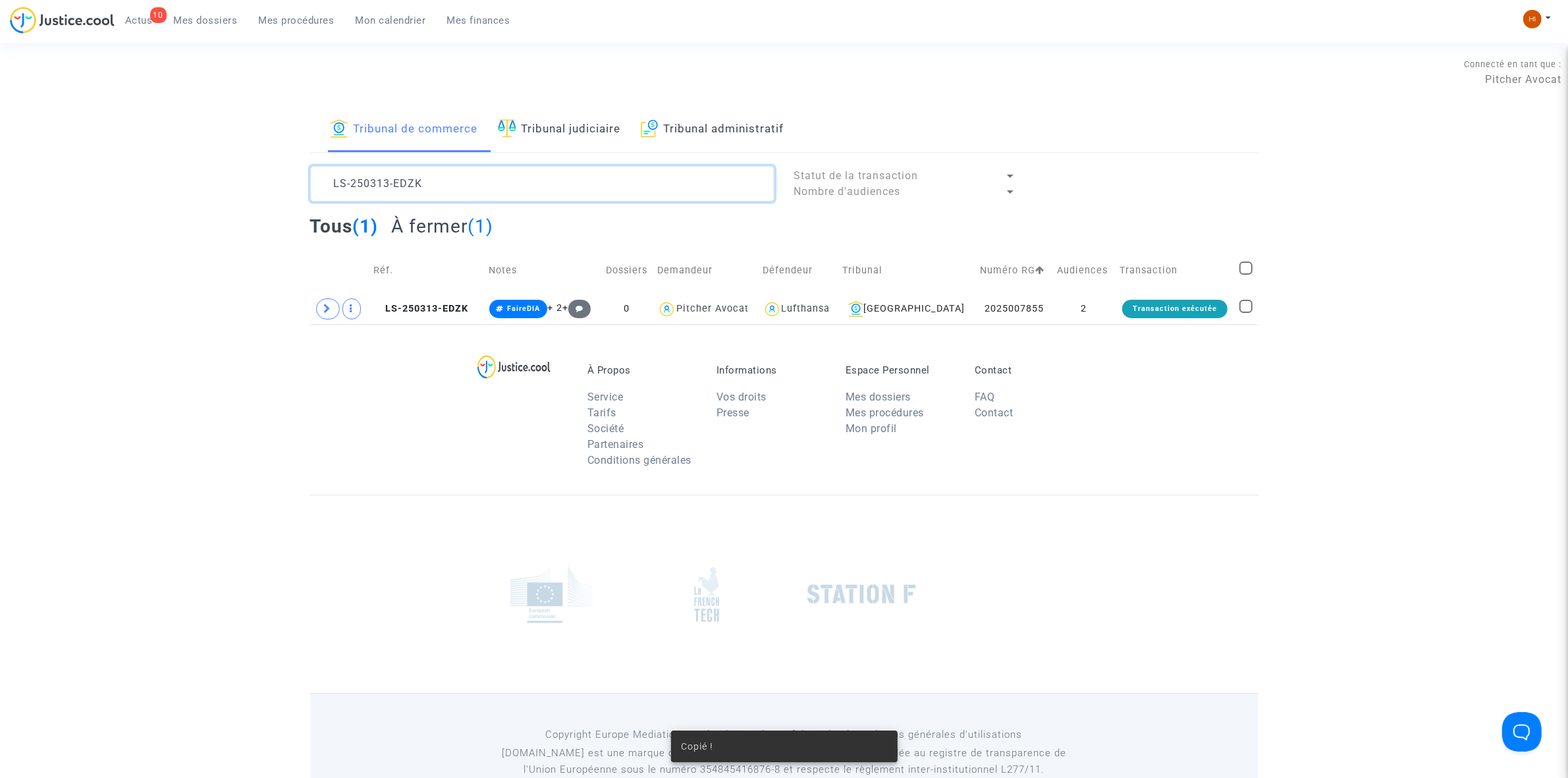
paste textarea "2025007855"
type textarea "2025007852"
drag, startPoint x: 454, startPoint y: 306, endPoint x: 978, endPoint y: 240, distance: 528.1
click at [458, 307] on span "LS-241218-JFTD" at bounding box center [421, 308] width 94 height 11
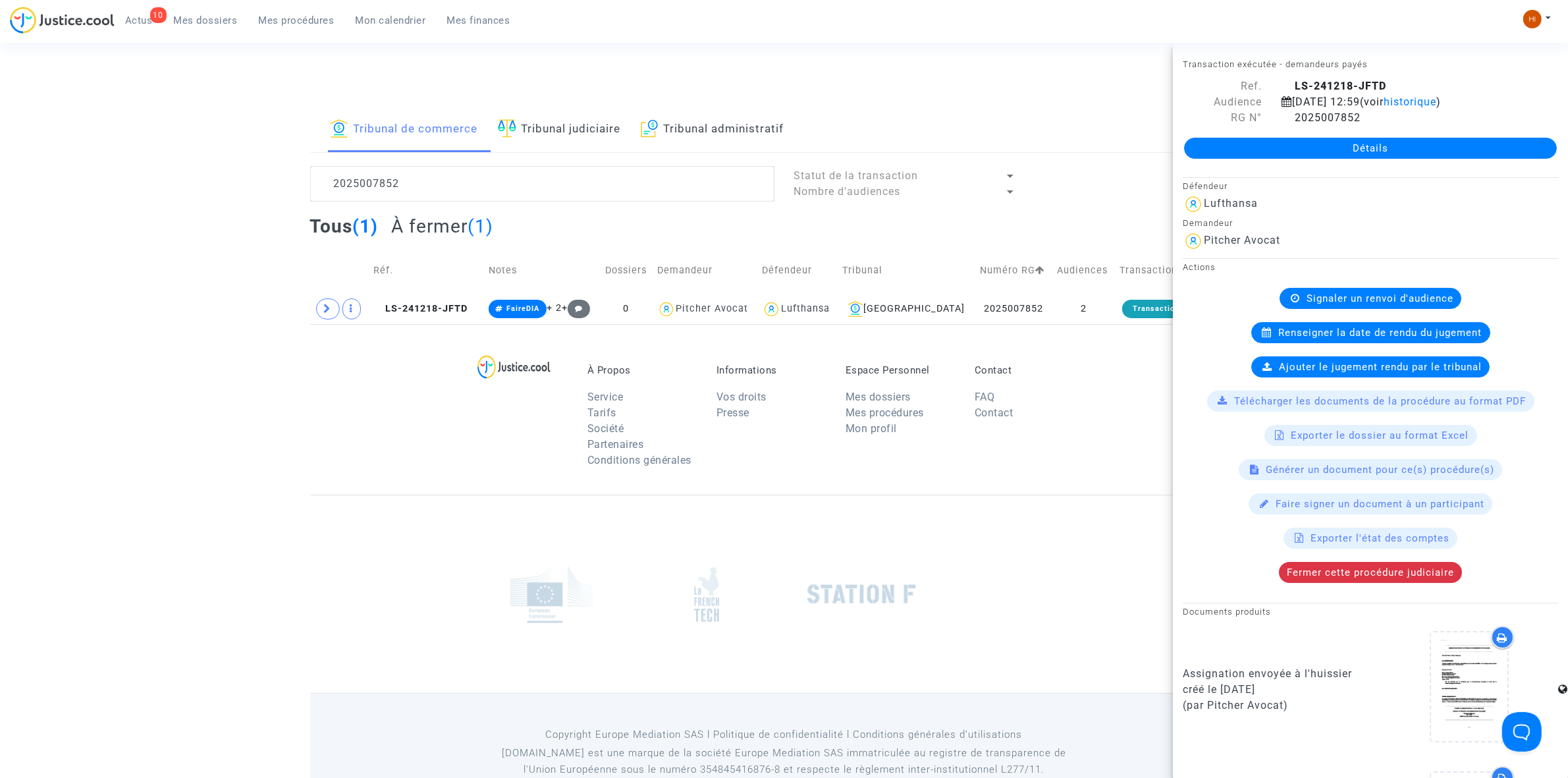
click at [1283, 159] on link "Détails" at bounding box center [1370, 148] width 373 height 21
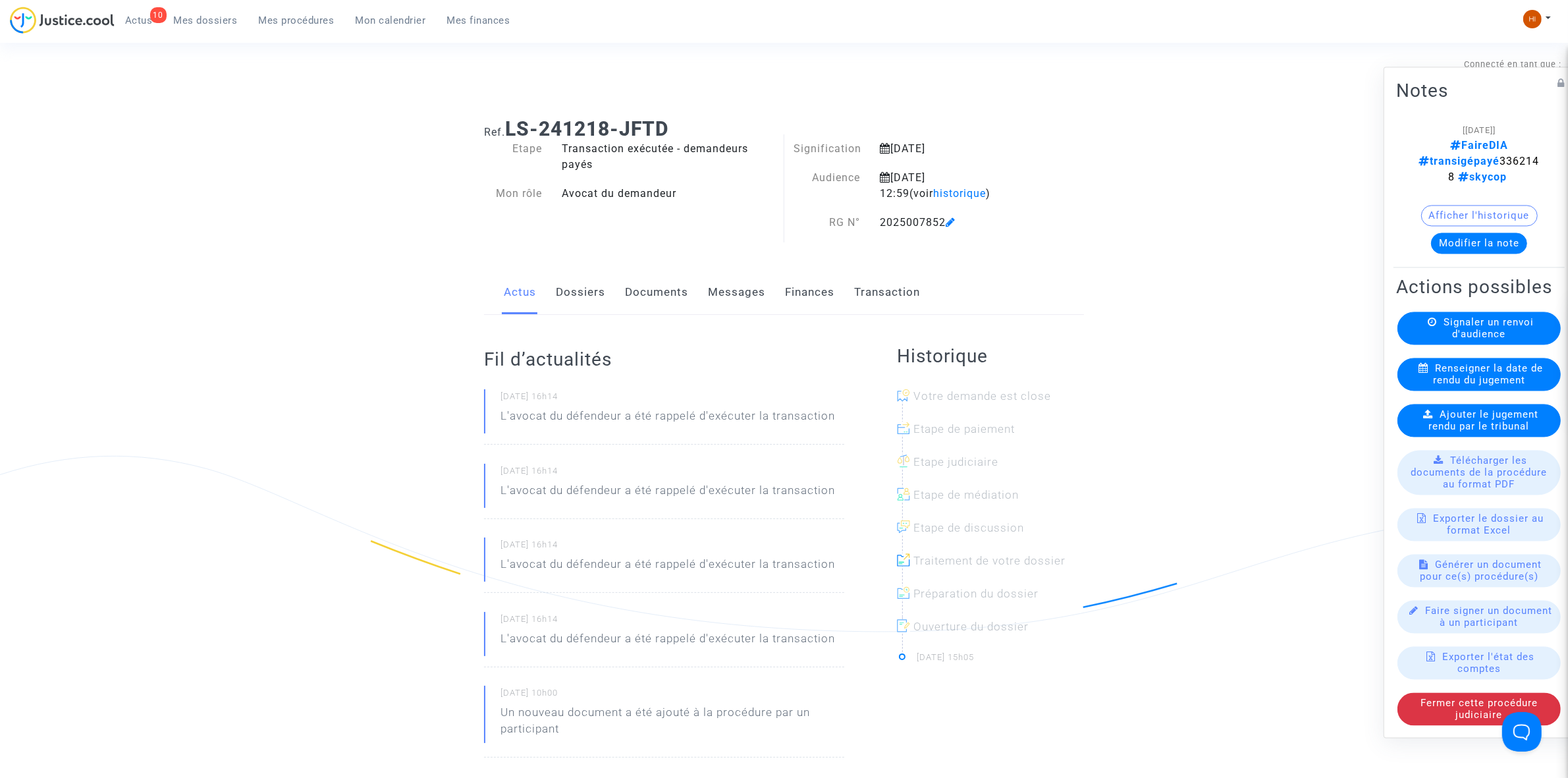
click at [1443, 384] on span "Renseigner la date de rendu du jugement" at bounding box center [1488, 374] width 110 height 24
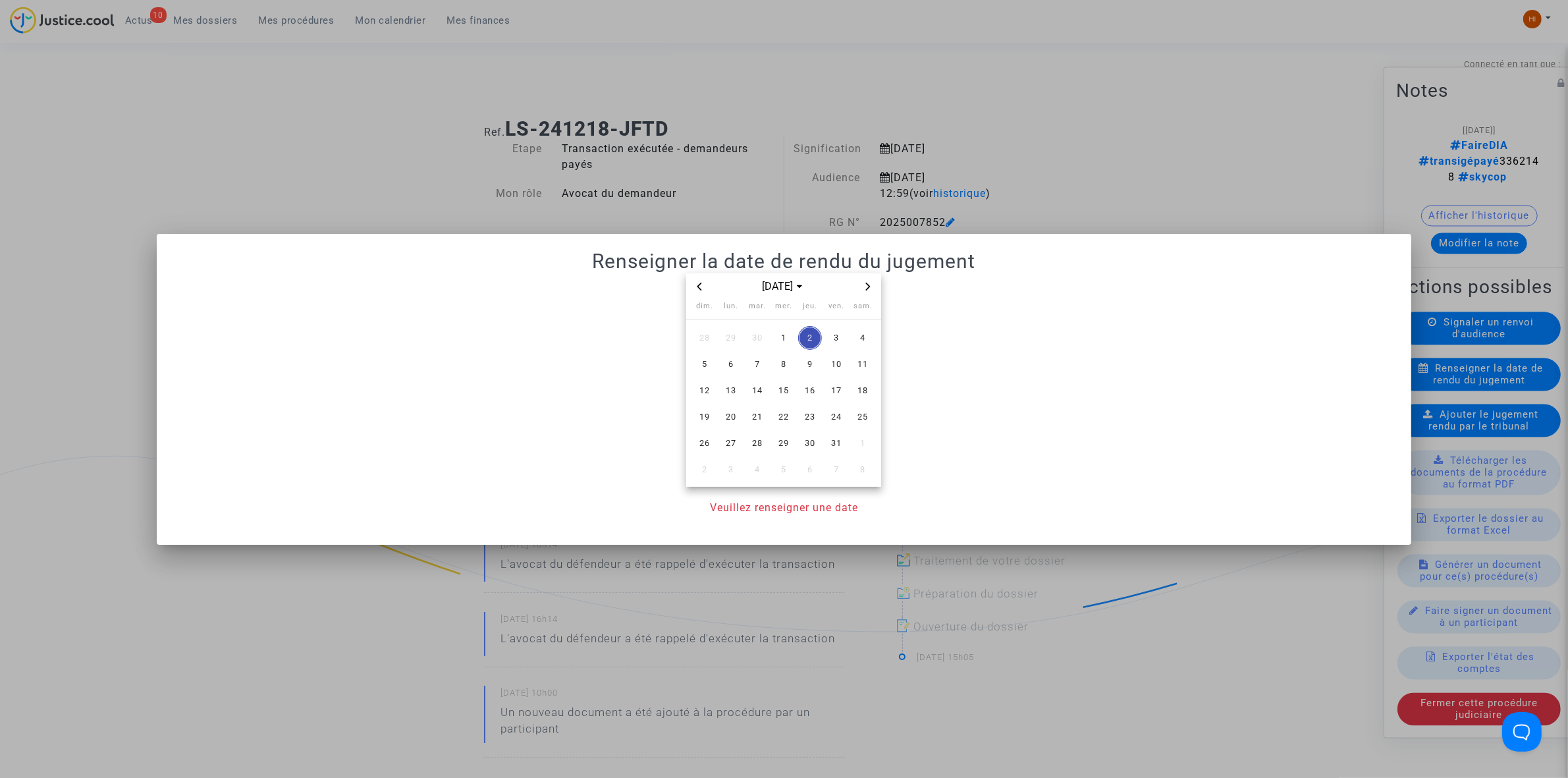
click at [701, 283] on icon "Previous month" at bounding box center [700, 286] width 8 height 8
click at [735, 392] on span "15" at bounding box center [731, 391] width 24 height 24
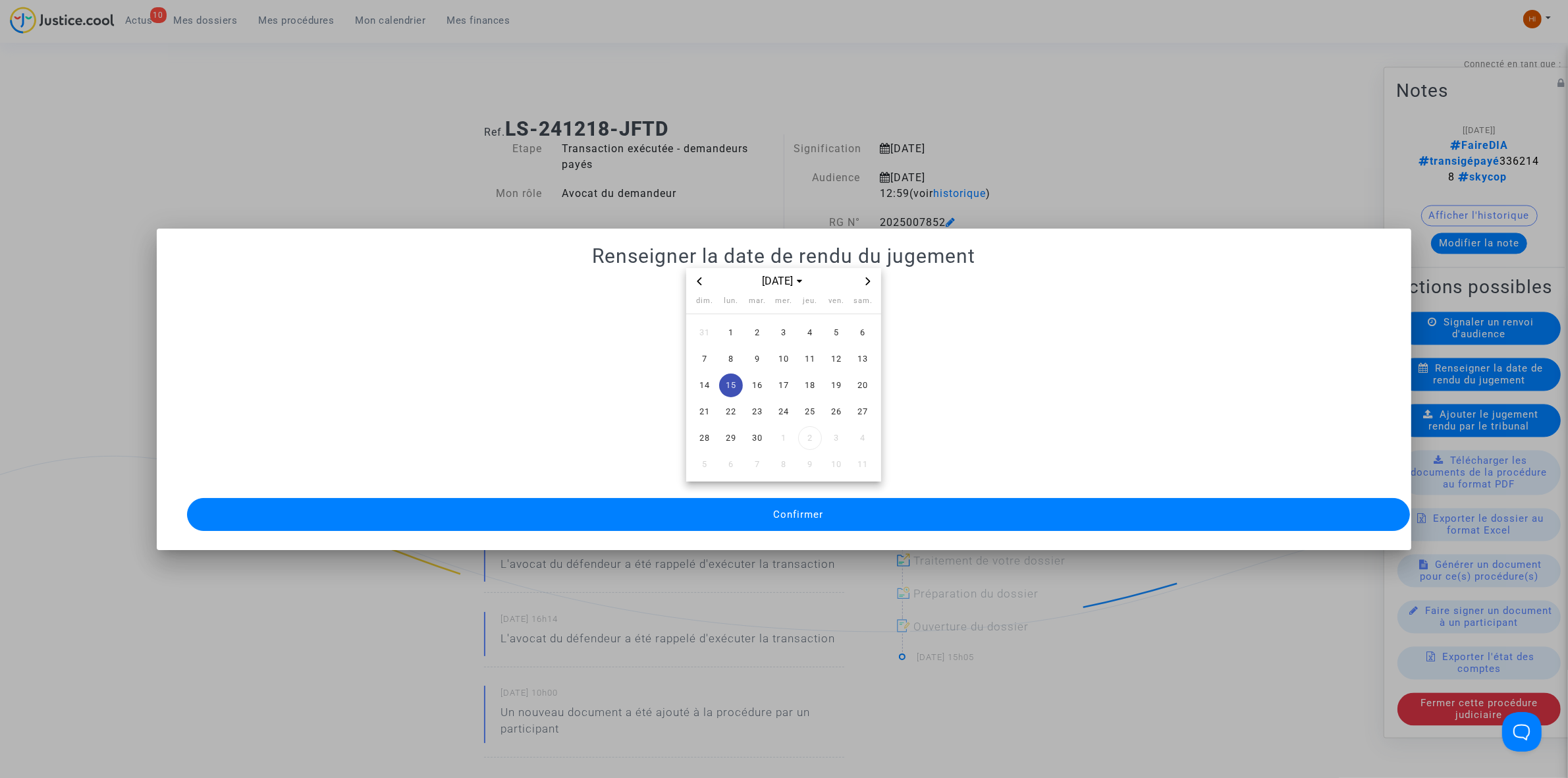
click at [784, 509] on span "Confirmer" at bounding box center [798, 515] width 50 height 12
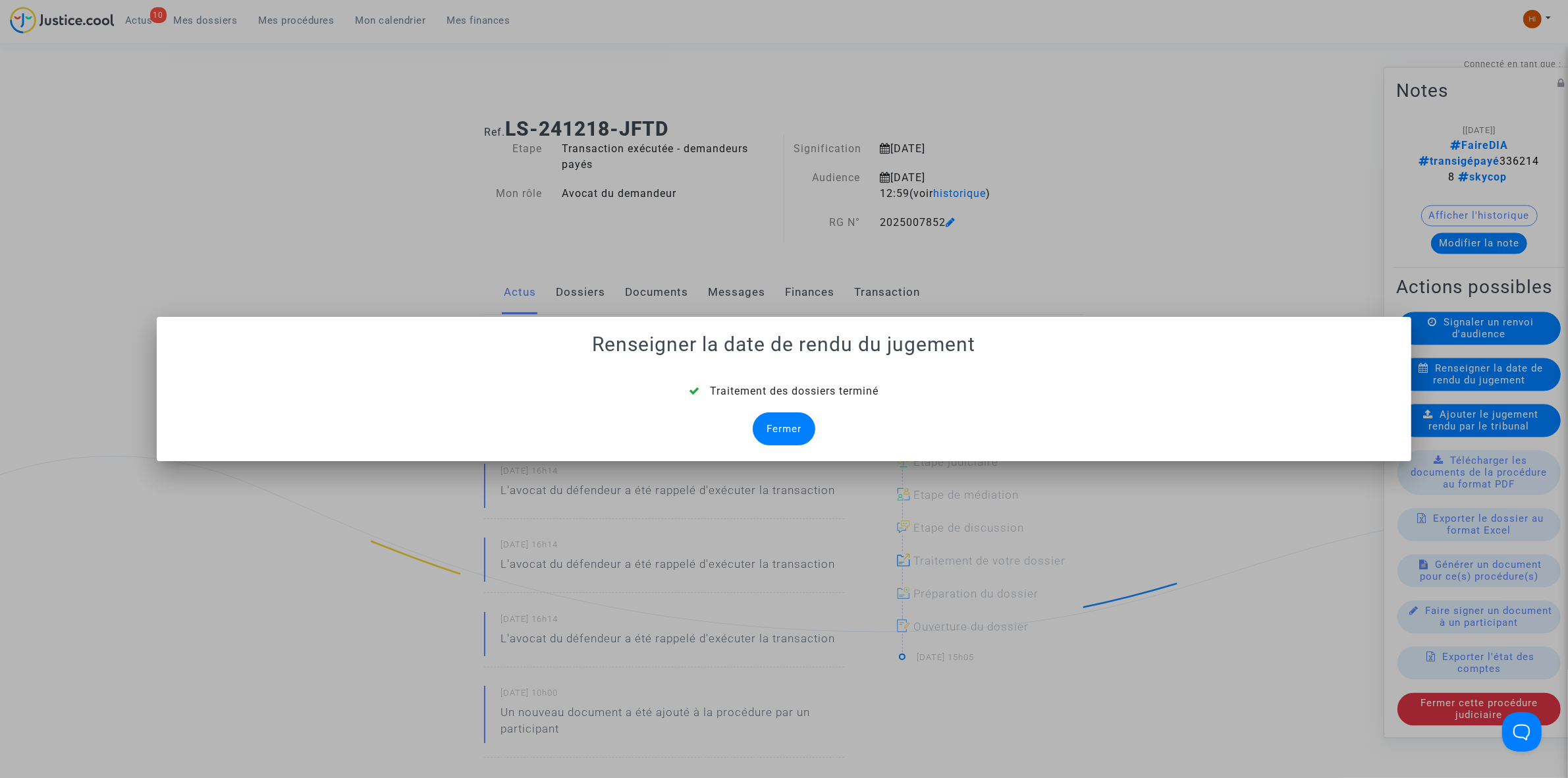
click at [784, 437] on div "Fermer" at bounding box center [784, 429] width 63 height 33
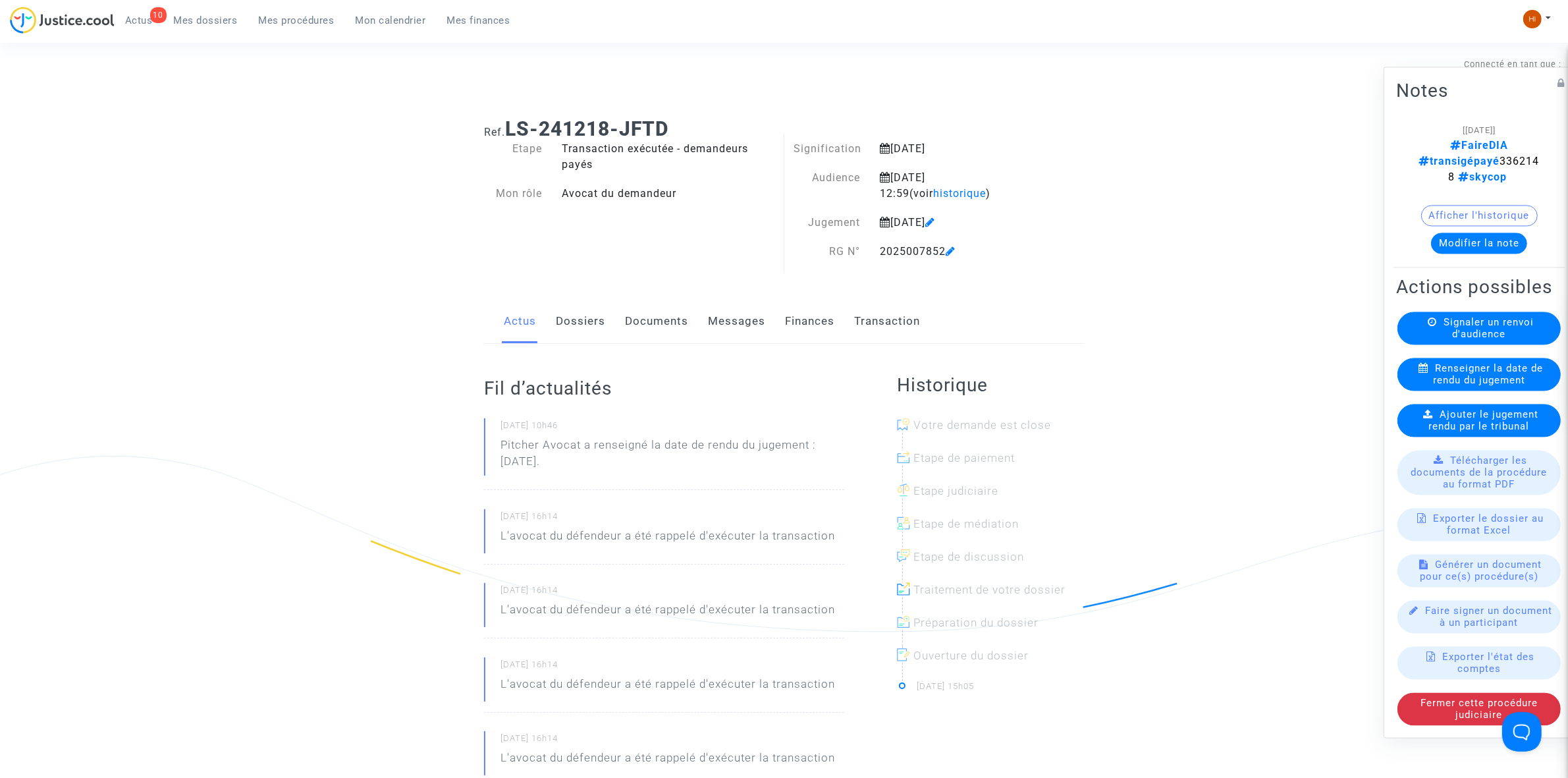
click at [1446, 423] on span "Ajouter le jugement rendu par le tribunal" at bounding box center [1484, 420] width 110 height 24
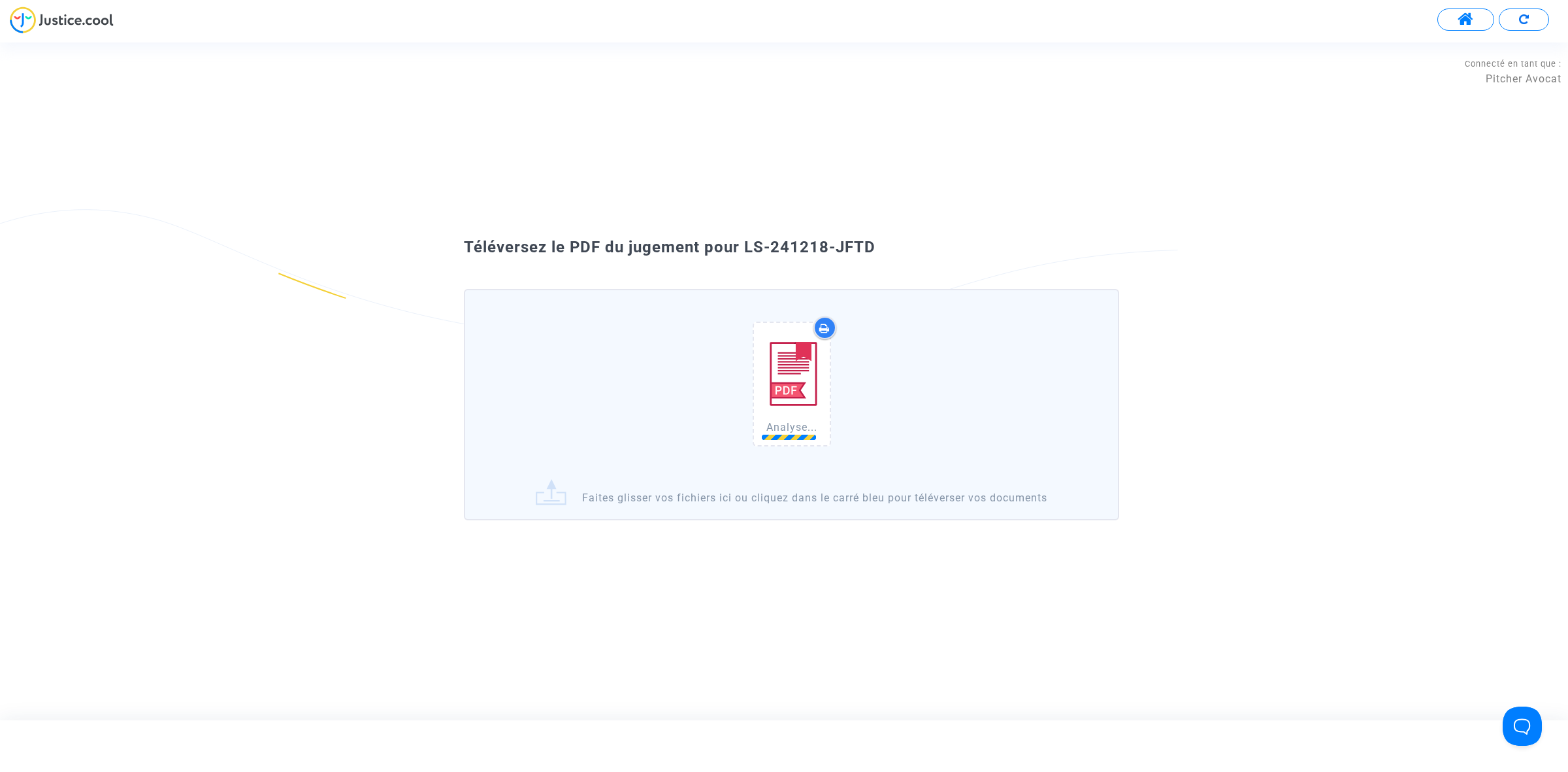
drag, startPoint x: 877, startPoint y: 246, endPoint x: 748, endPoint y: 245, distance: 129.0
click at [745, 245] on div "Téléversez le PDF du jugement pour LS-241218-JFTD Analyse... Faites glisser vos…" at bounding box center [783, 381] width 705 height 289
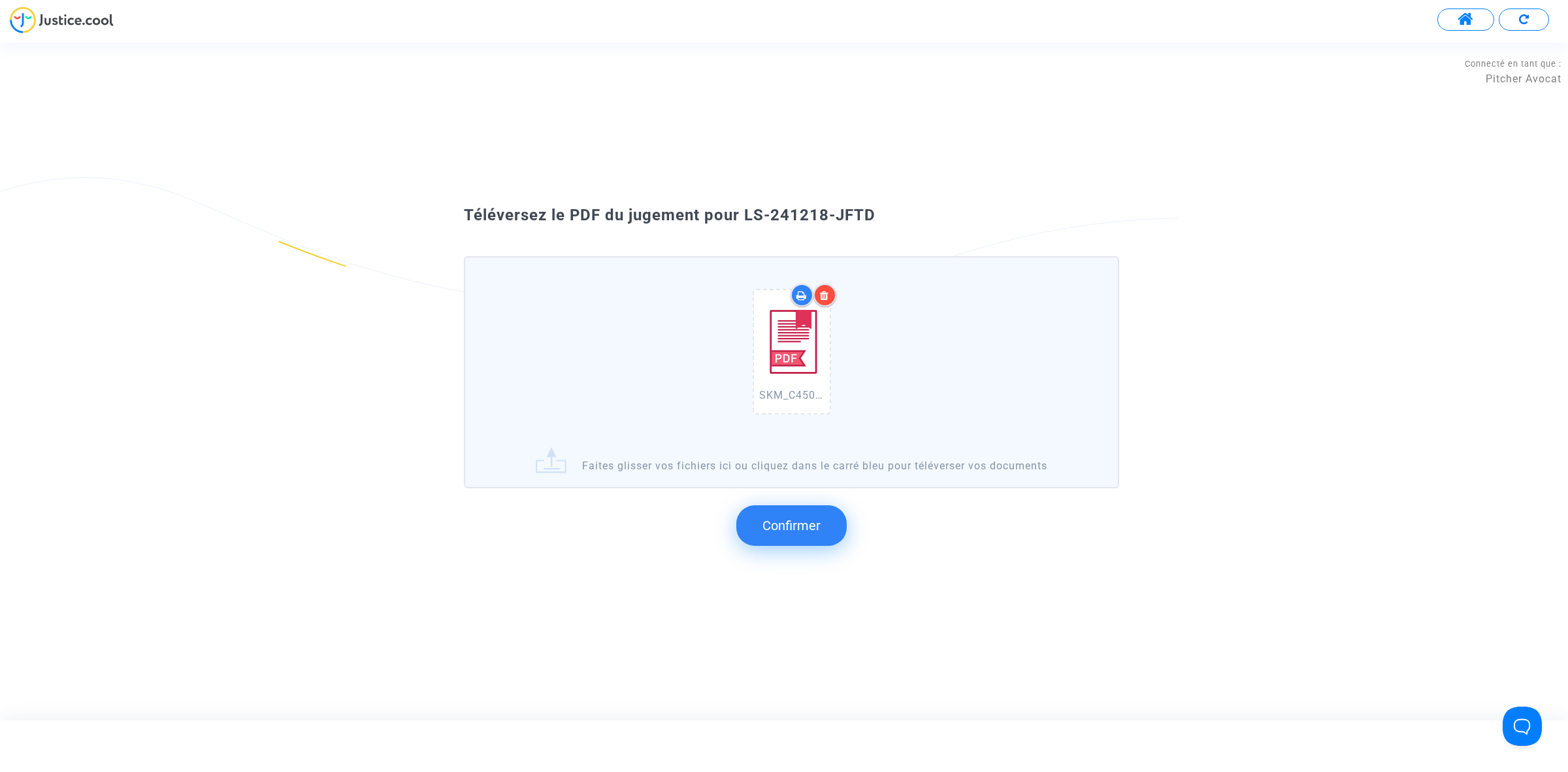
drag, startPoint x: 743, startPoint y: 217, endPoint x: 880, endPoint y: 215, distance: 137.0
click at [908, 215] on div "Téléversez le PDF du jugement pour LS-241218-JFTD" at bounding box center [783, 216] width 705 height 22
copy span "LS-241218-JFTD"
click at [805, 519] on span "Confirmer" at bounding box center [791, 526] width 58 height 16
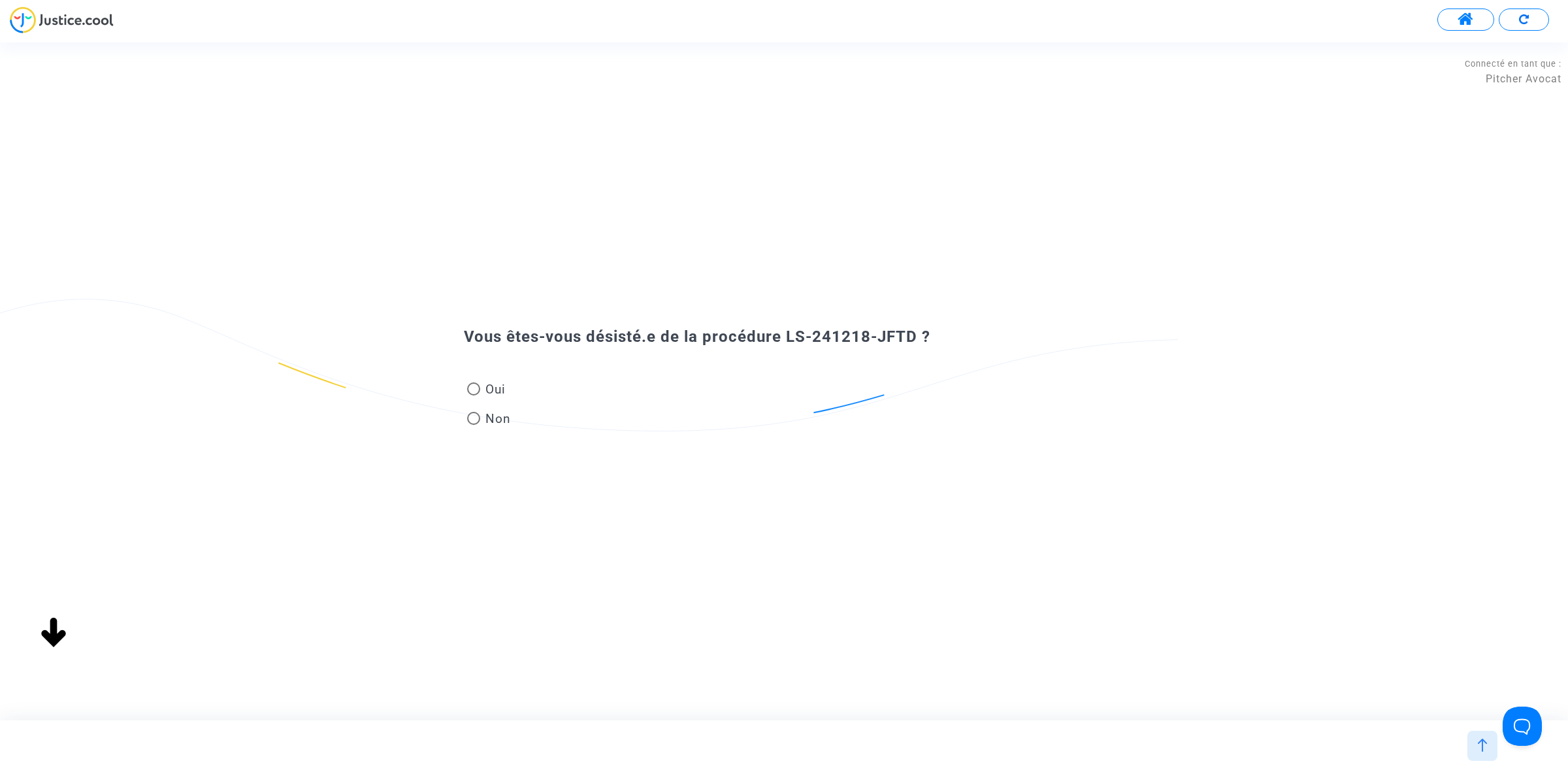
click at [497, 386] on span "Oui" at bounding box center [493, 389] width 26 height 18
click at [474, 395] on input "Oui" at bounding box center [473, 395] width 1 height 1
radio input "true"
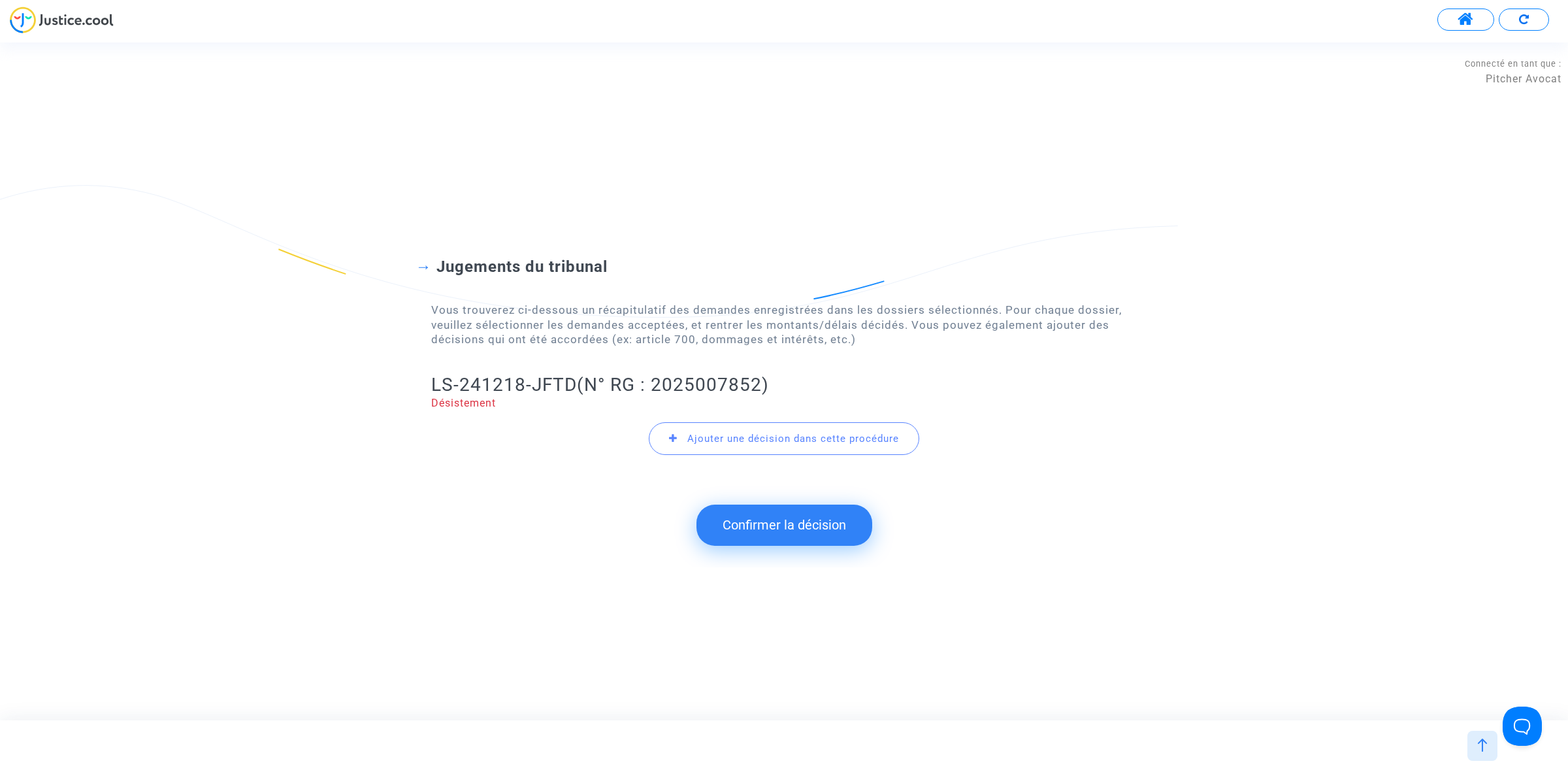
click at [759, 532] on button "Confirmer la décision" at bounding box center [784, 525] width 176 height 41
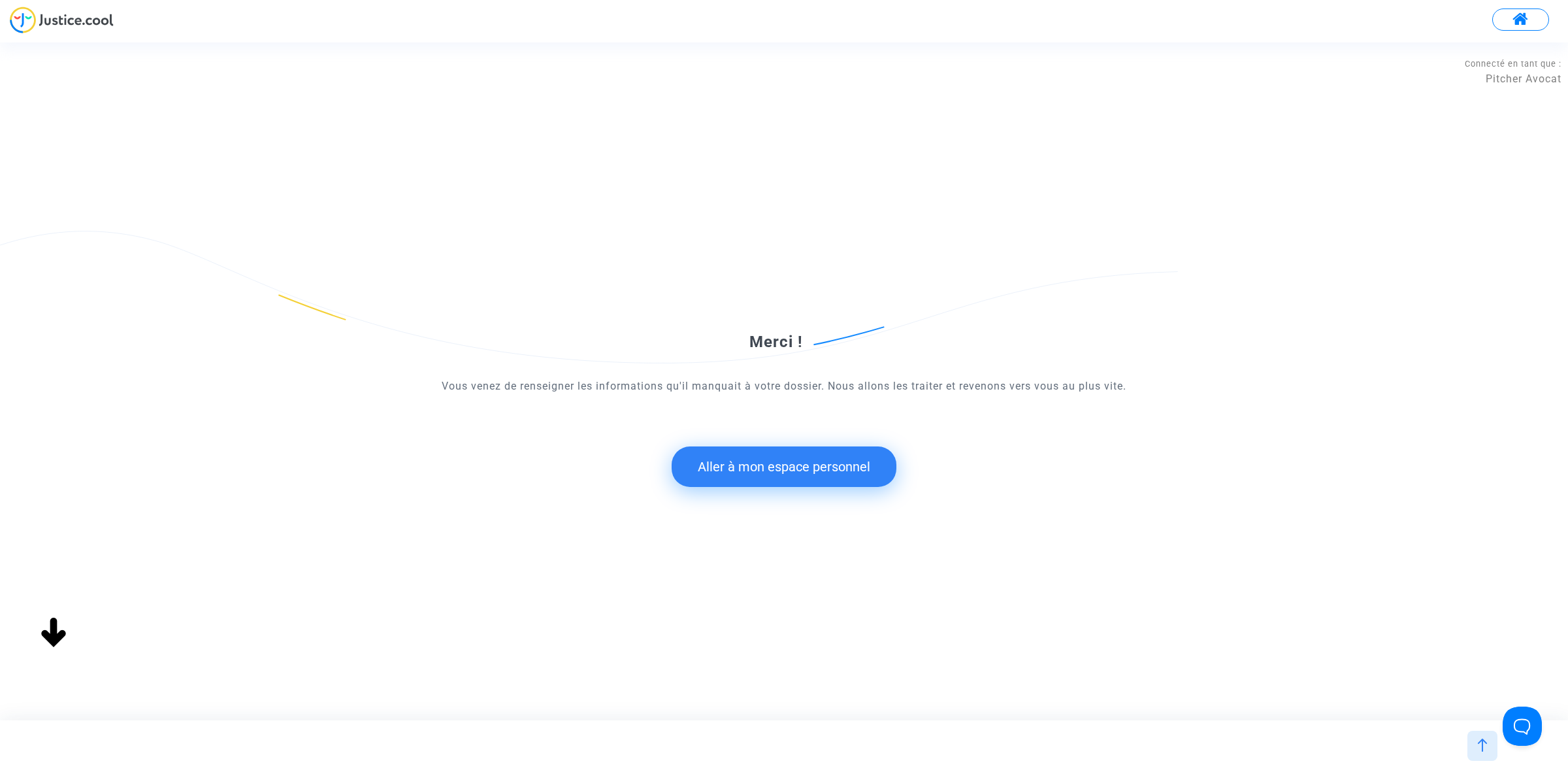
click at [700, 462] on button "Aller à mon espace personnel" at bounding box center [784, 467] width 225 height 41
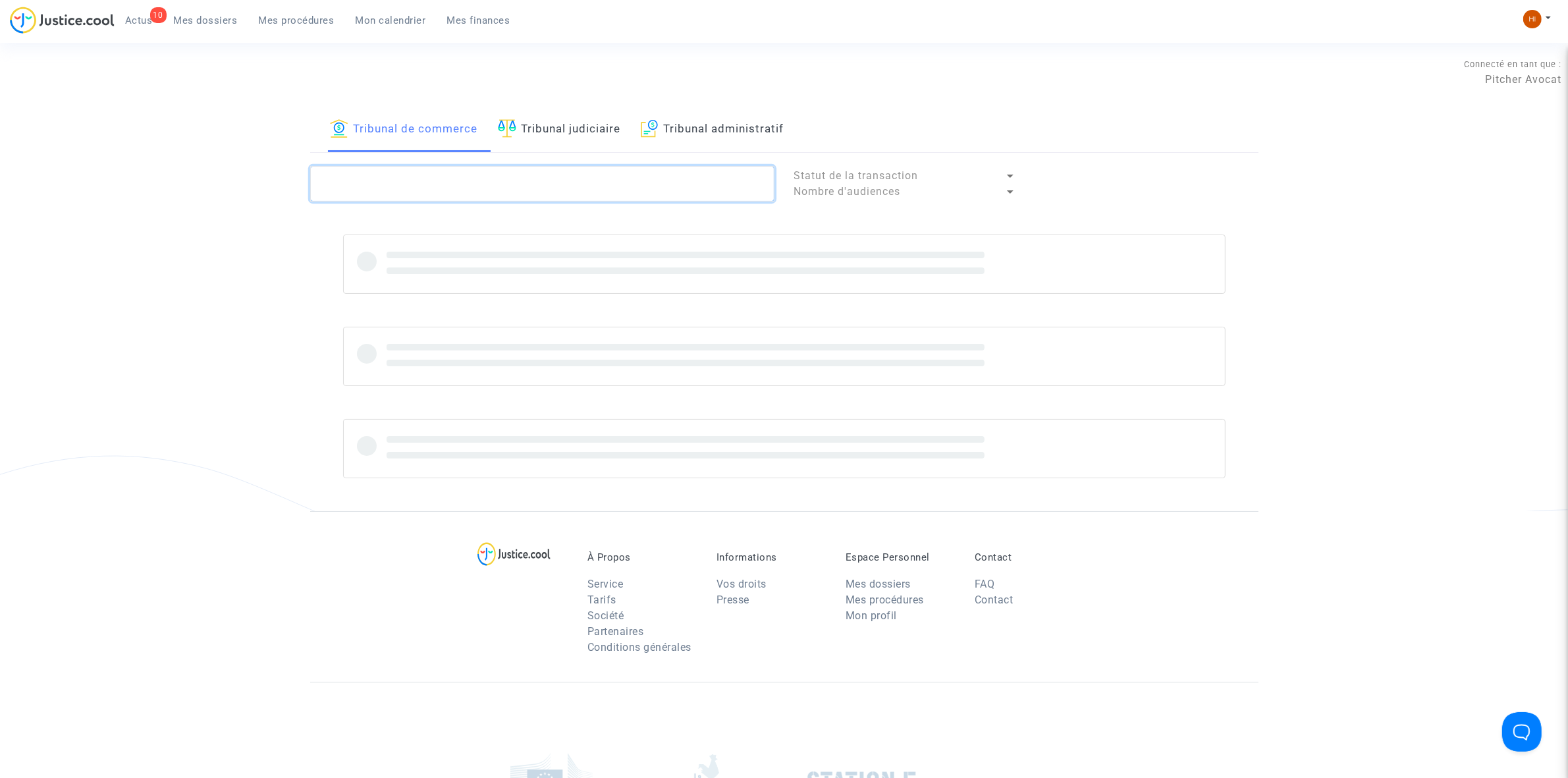
click at [626, 192] on textarea at bounding box center [542, 184] width 464 height 36
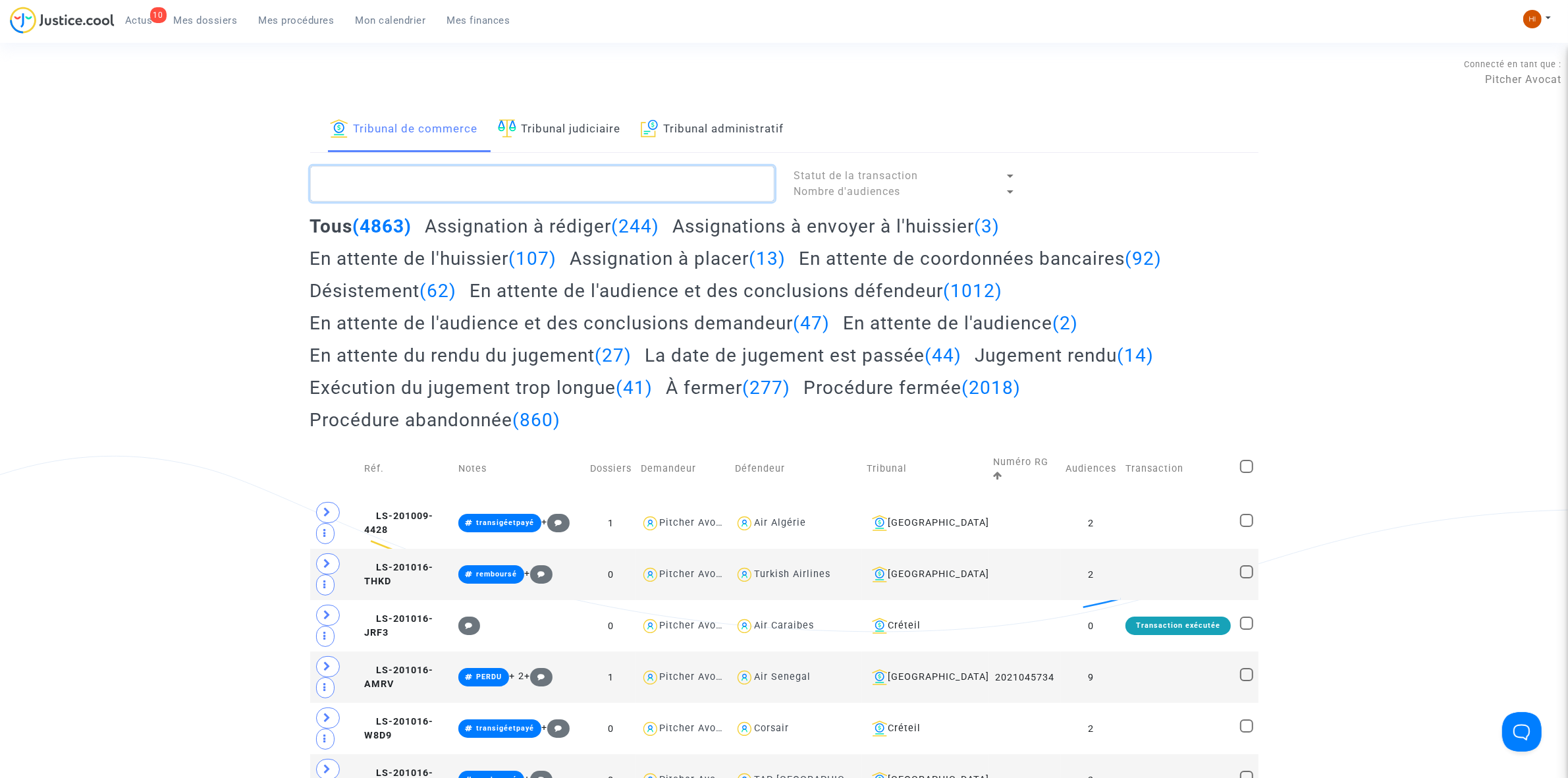
paste textarea "LS-241218-JFTD"
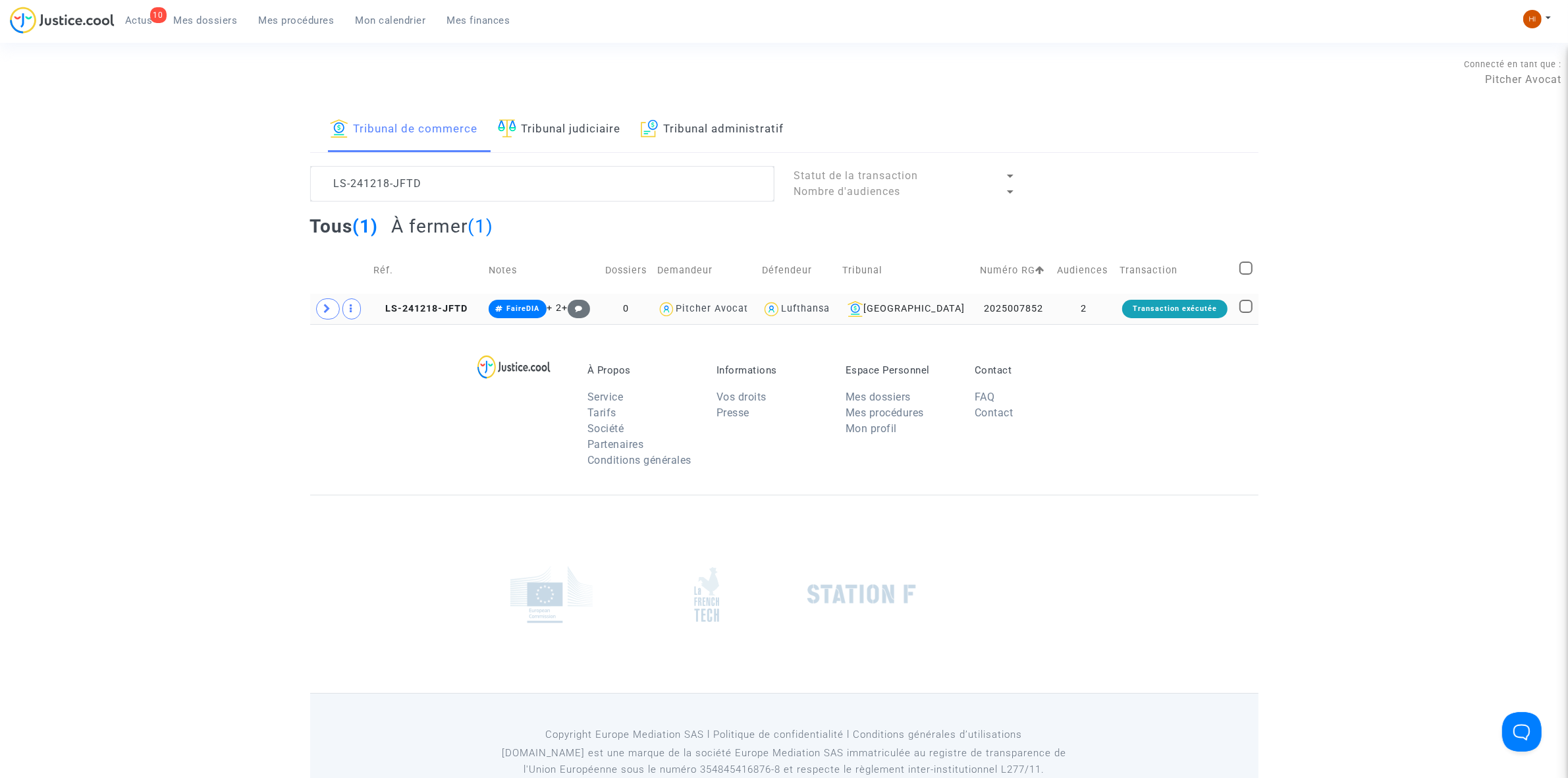
drag, startPoint x: 401, startPoint y: 310, endPoint x: 649, endPoint y: 308, distance: 248.0
click at [401, 310] on span "LS-241218-JFTD" at bounding box center [421, 308] width 94 height 11
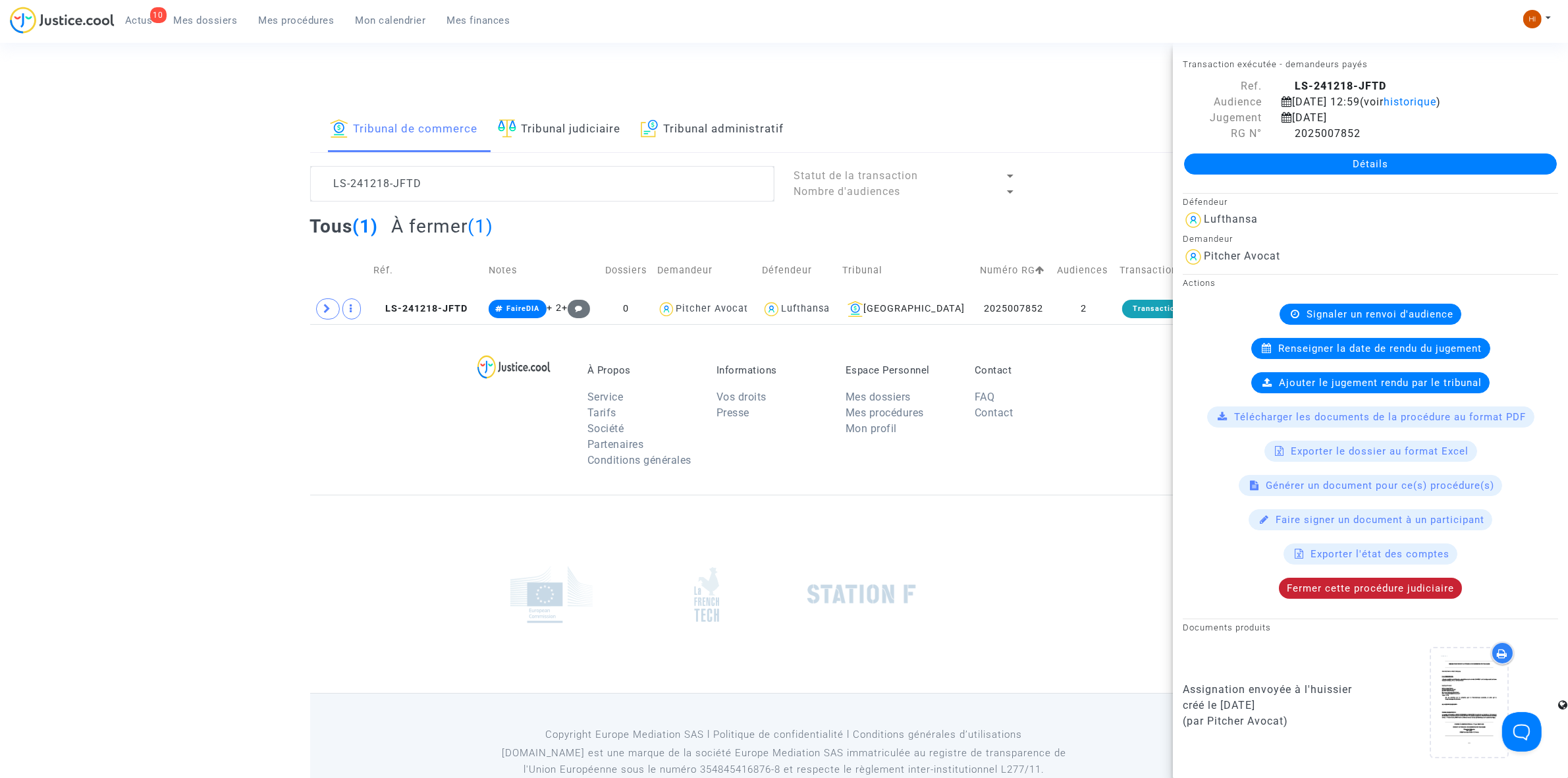
click at [1372, 594] on span "Fermer cette procédure judiciaire" at bounding box center [1370, 588] width 167 height 12
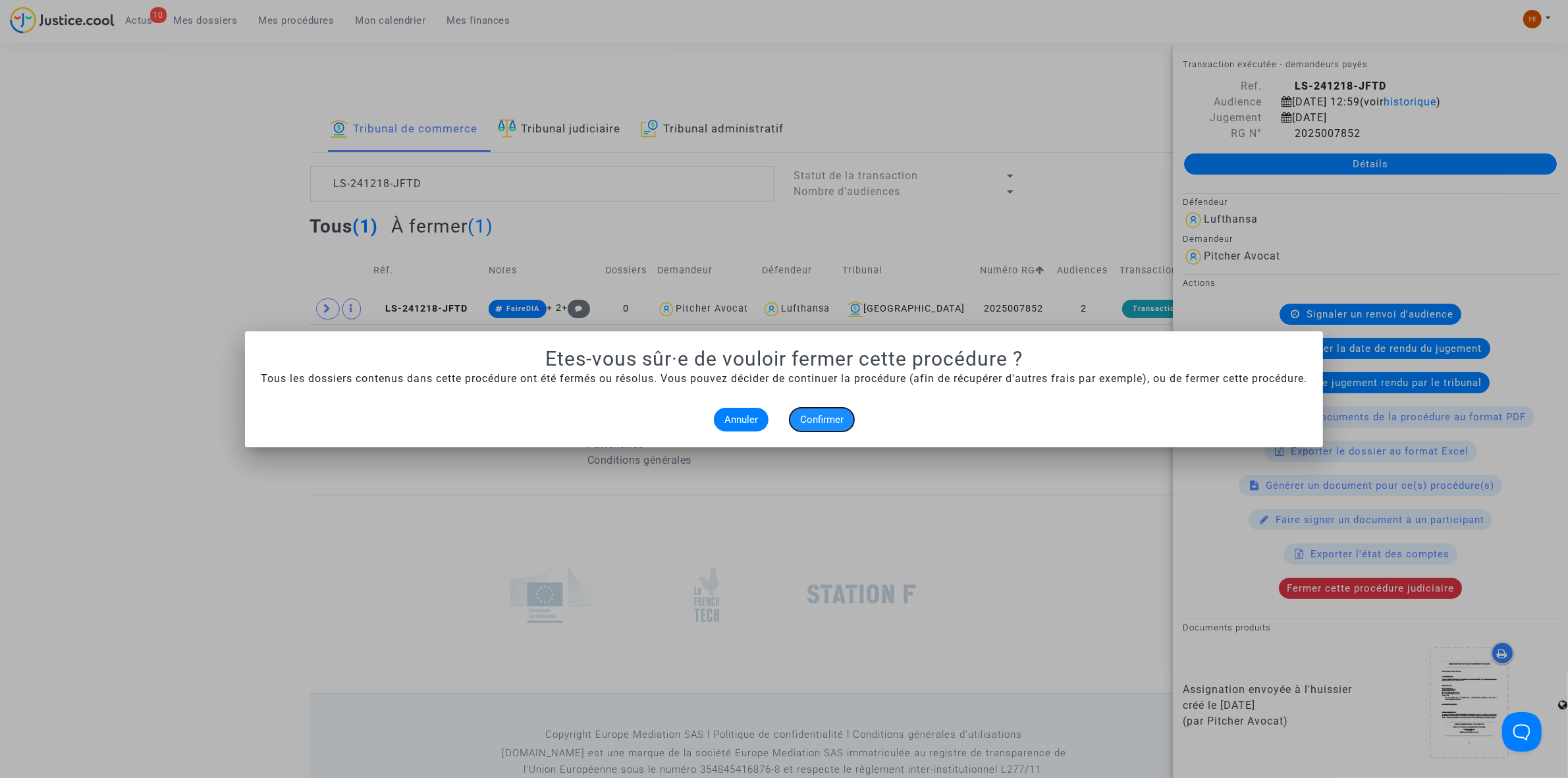
click at [811, 415] on span "Confirmer" at bounding box center [822, 419] width 44 height 12
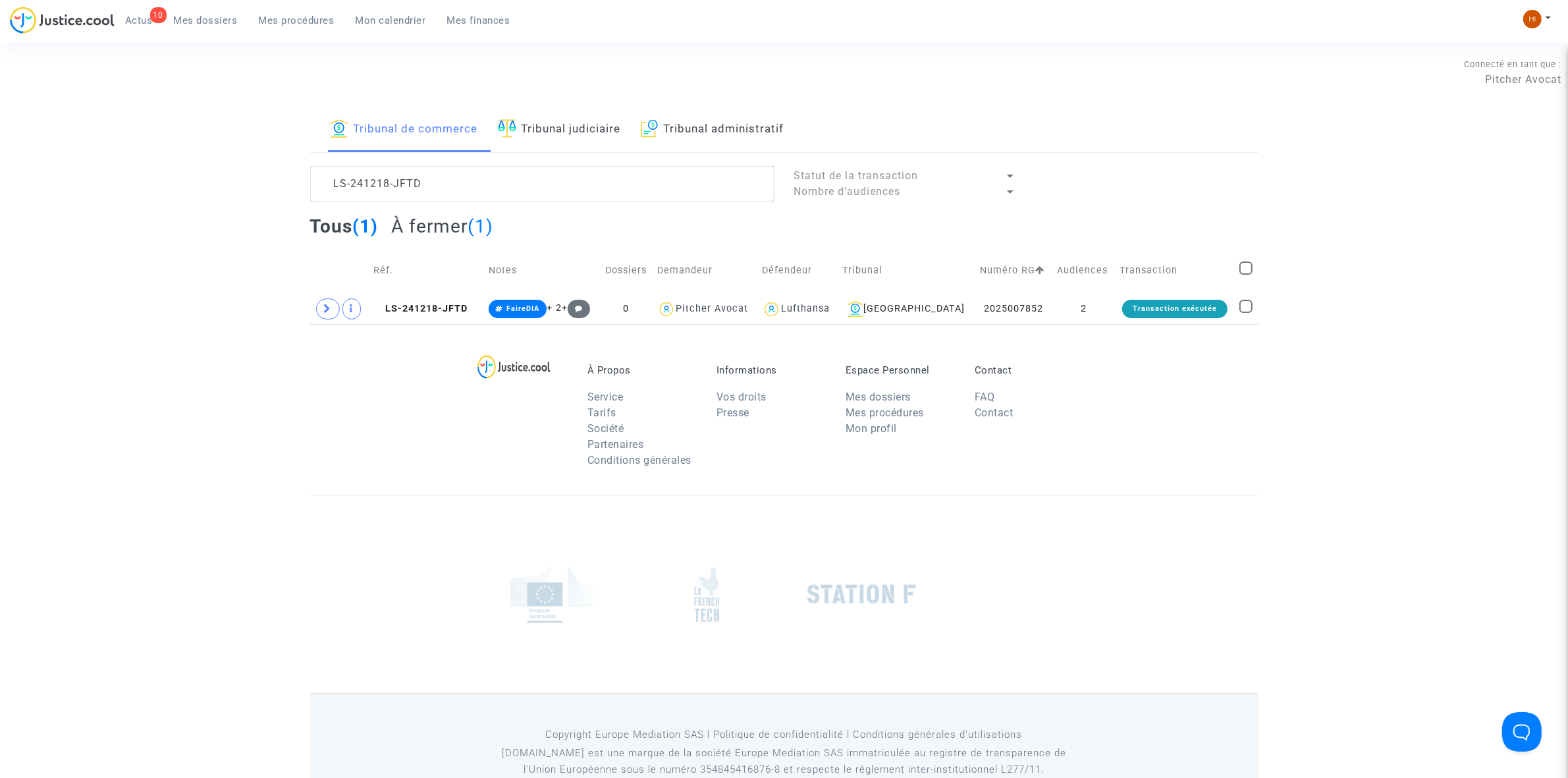
drag, startPoint x: 1092, startPoint y: 302, endPoint x: 1167, endPoint y: 250, distance: 91.3
click at [1092, 302] on td "2" at bounding box center [1083, 309] width 63 height 30
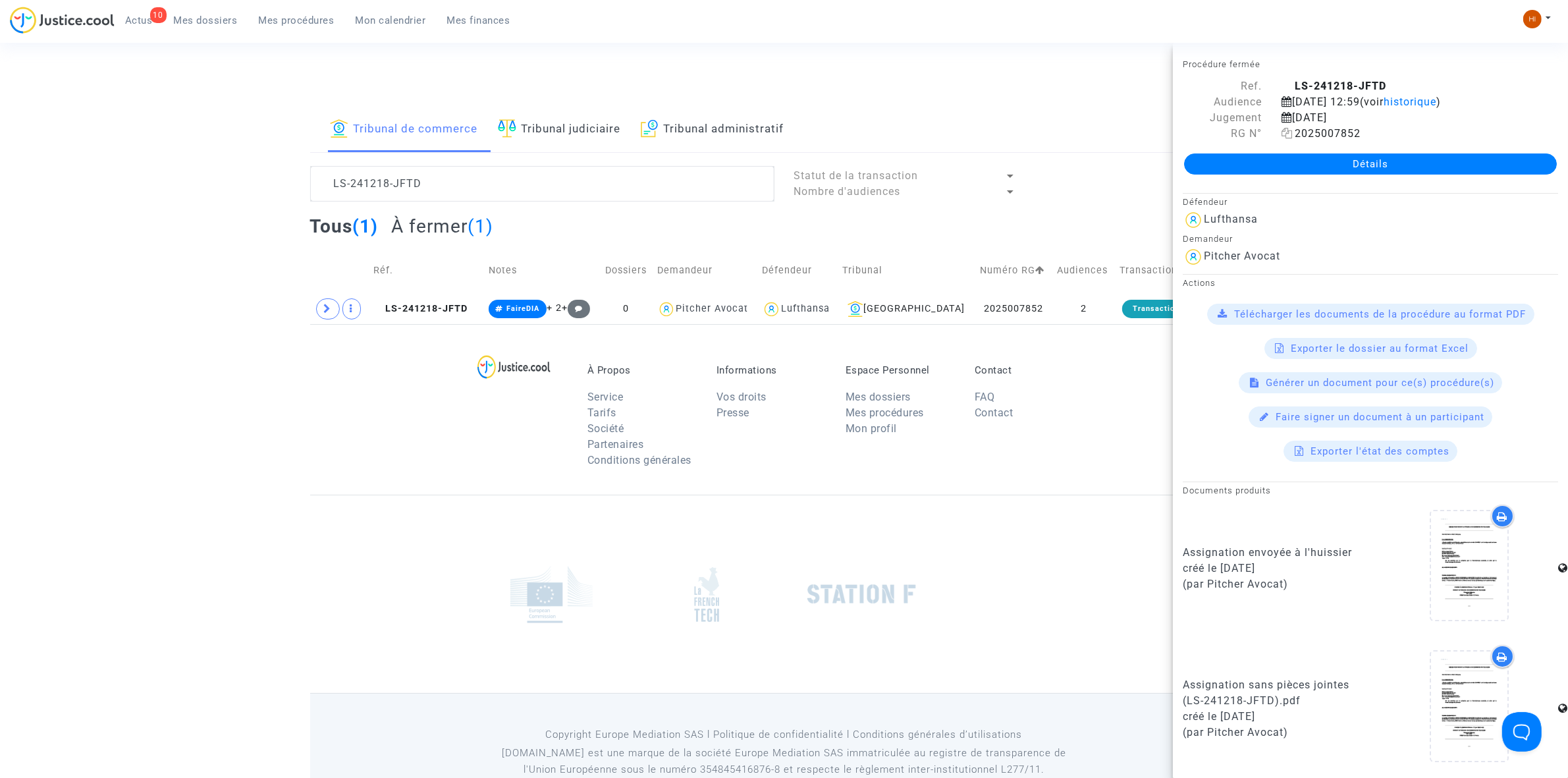
click at [1282, 138] on icon at bounding box center [1287, 133] width 11 height 11
click at [623, 175] on textarea at bounding box center [542, 184] width 464 height 36
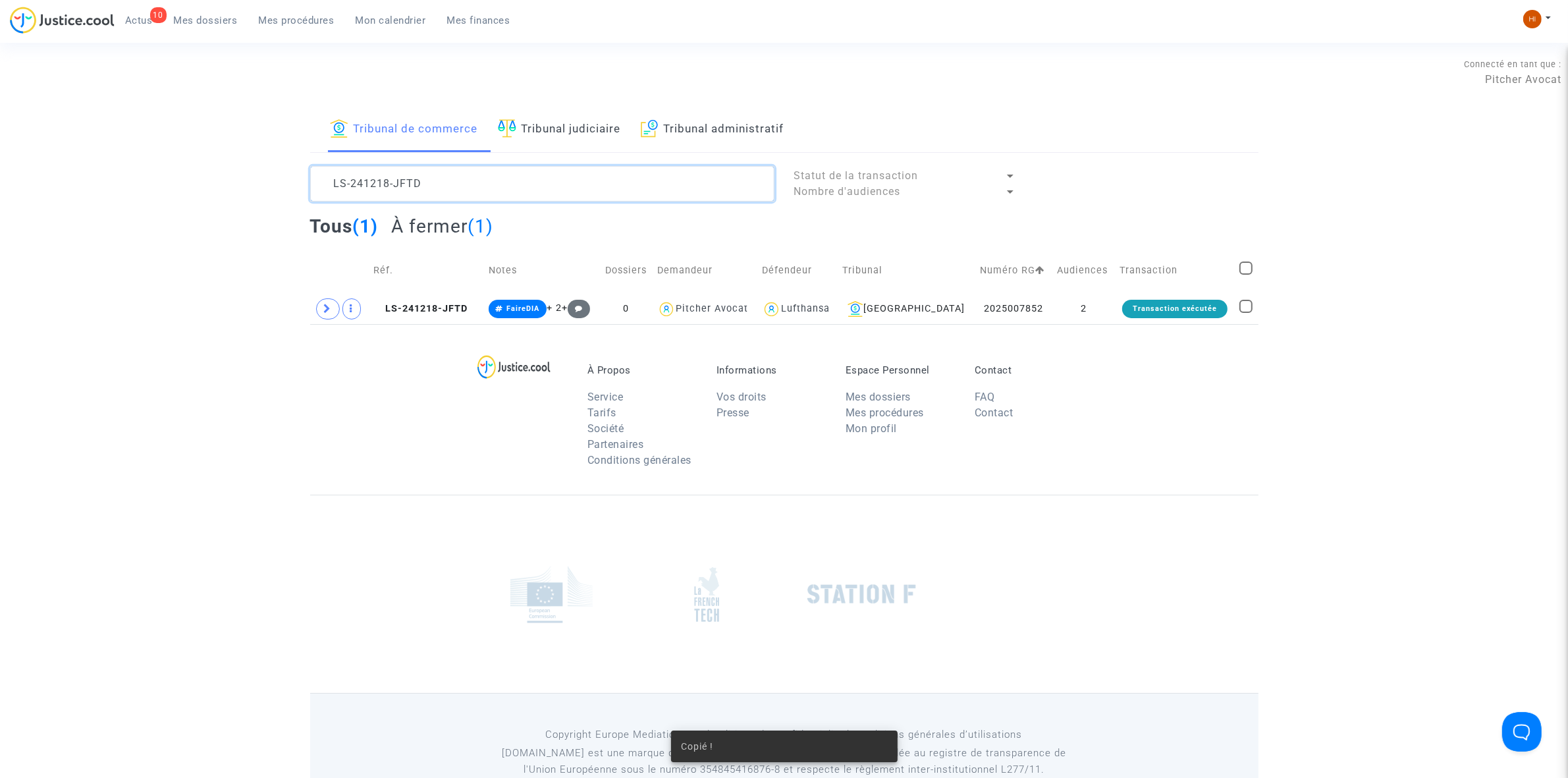
click at [623, 175] on textarea at bounding box center [542, 184] width 464 height 36
paste textarea "2025007852"
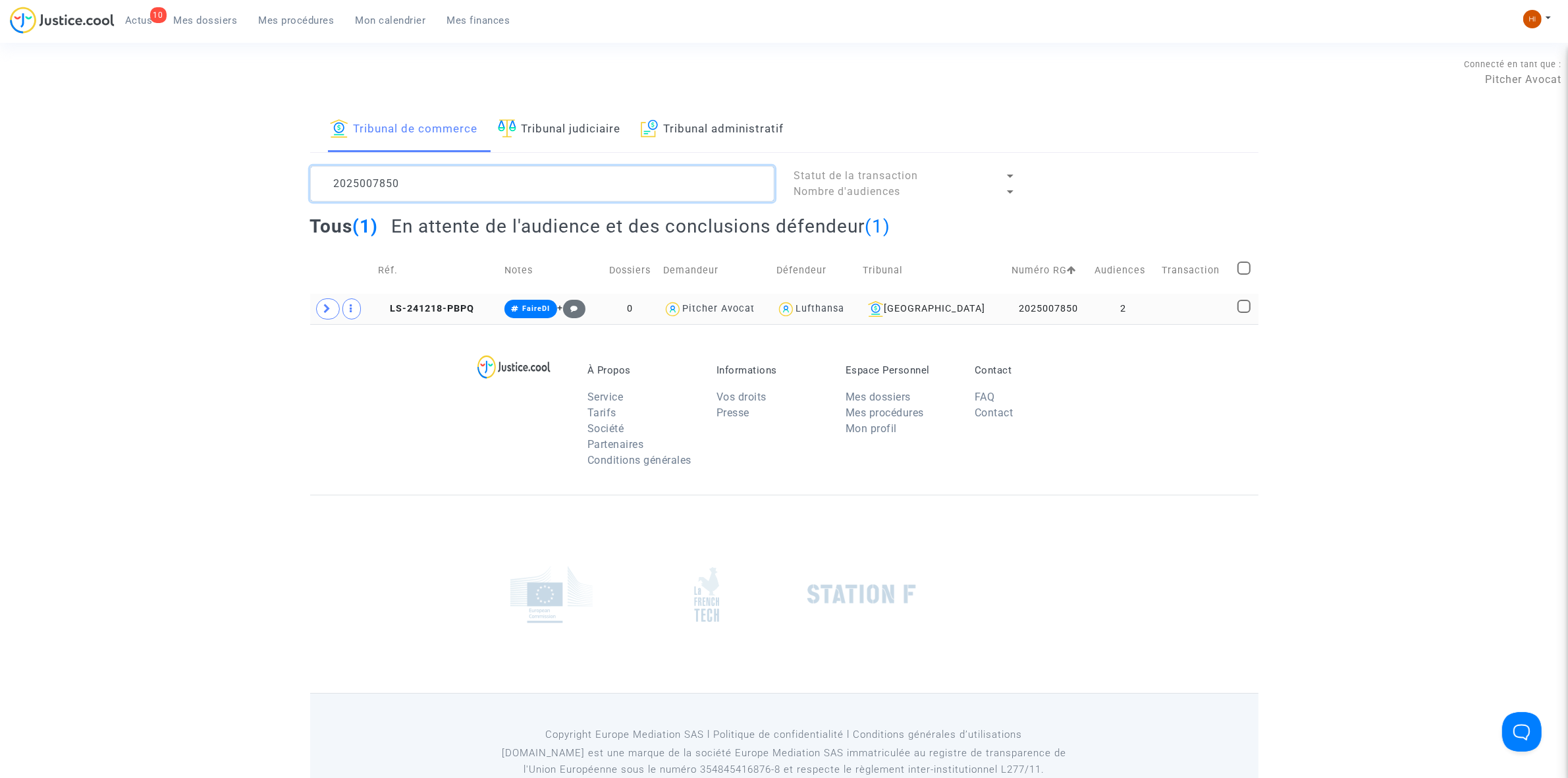
type textarea "2025007850"
click at [482, 308] on td "LS-241218-PBPQ" at bounding box center [436, 309] width 126 height 30
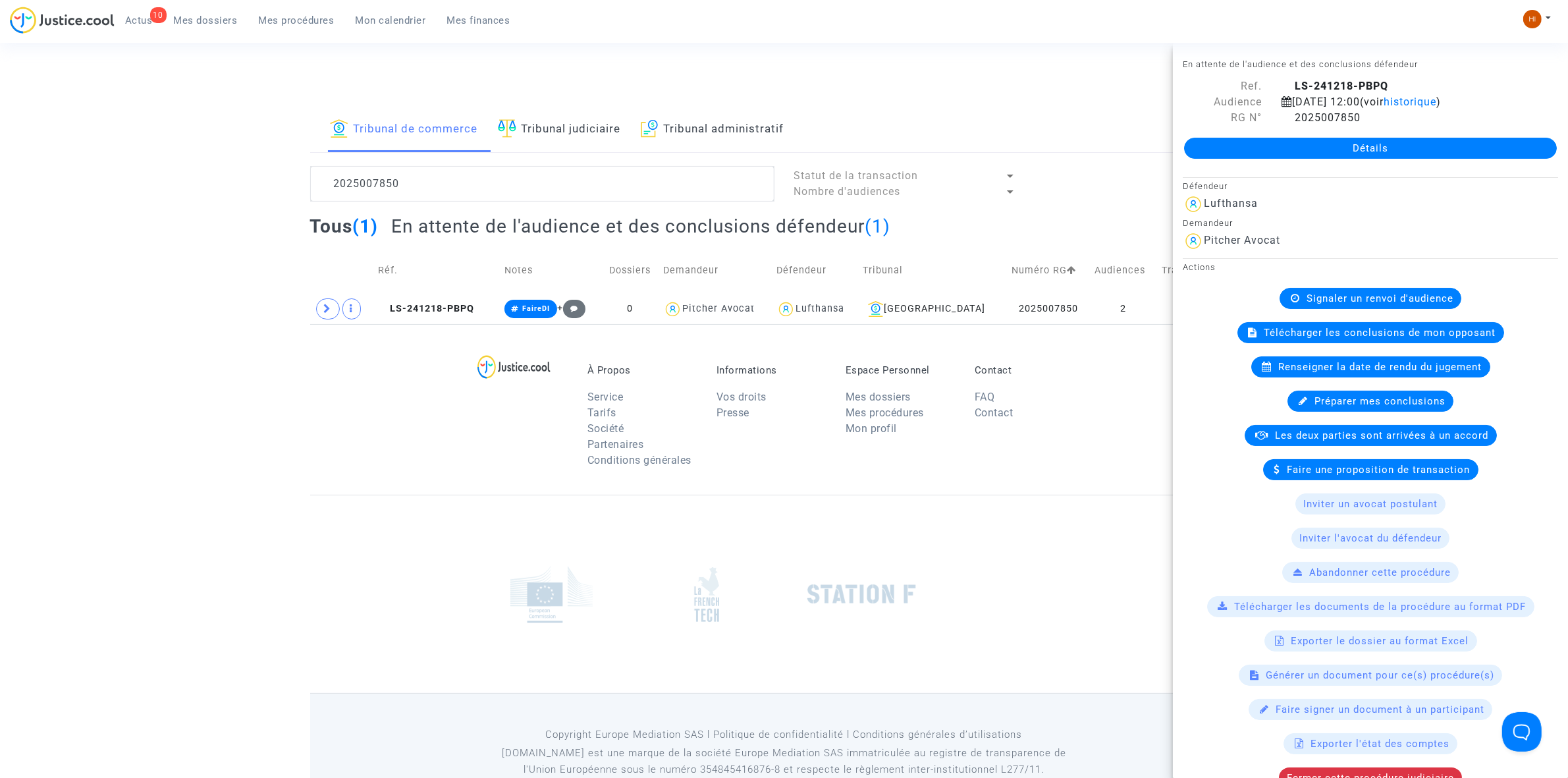
click at [1255, 159] on link "Détails" at bounding box center [1370, 148] width 373 height 21
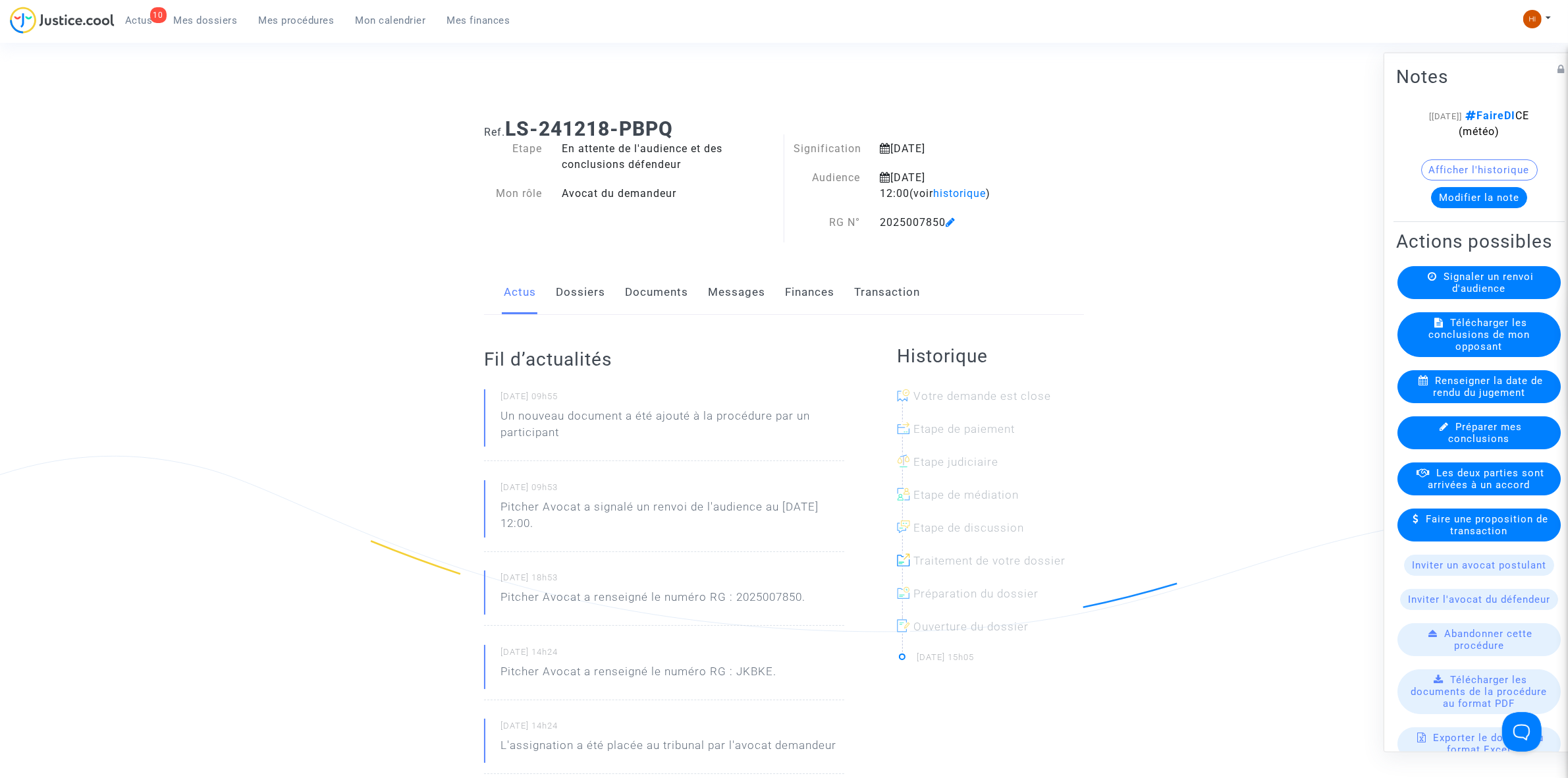
click at [1489, 398] on span "Renseigner la date de rendu du jugement" at bounding box center [1488, 386] width 110 height 24
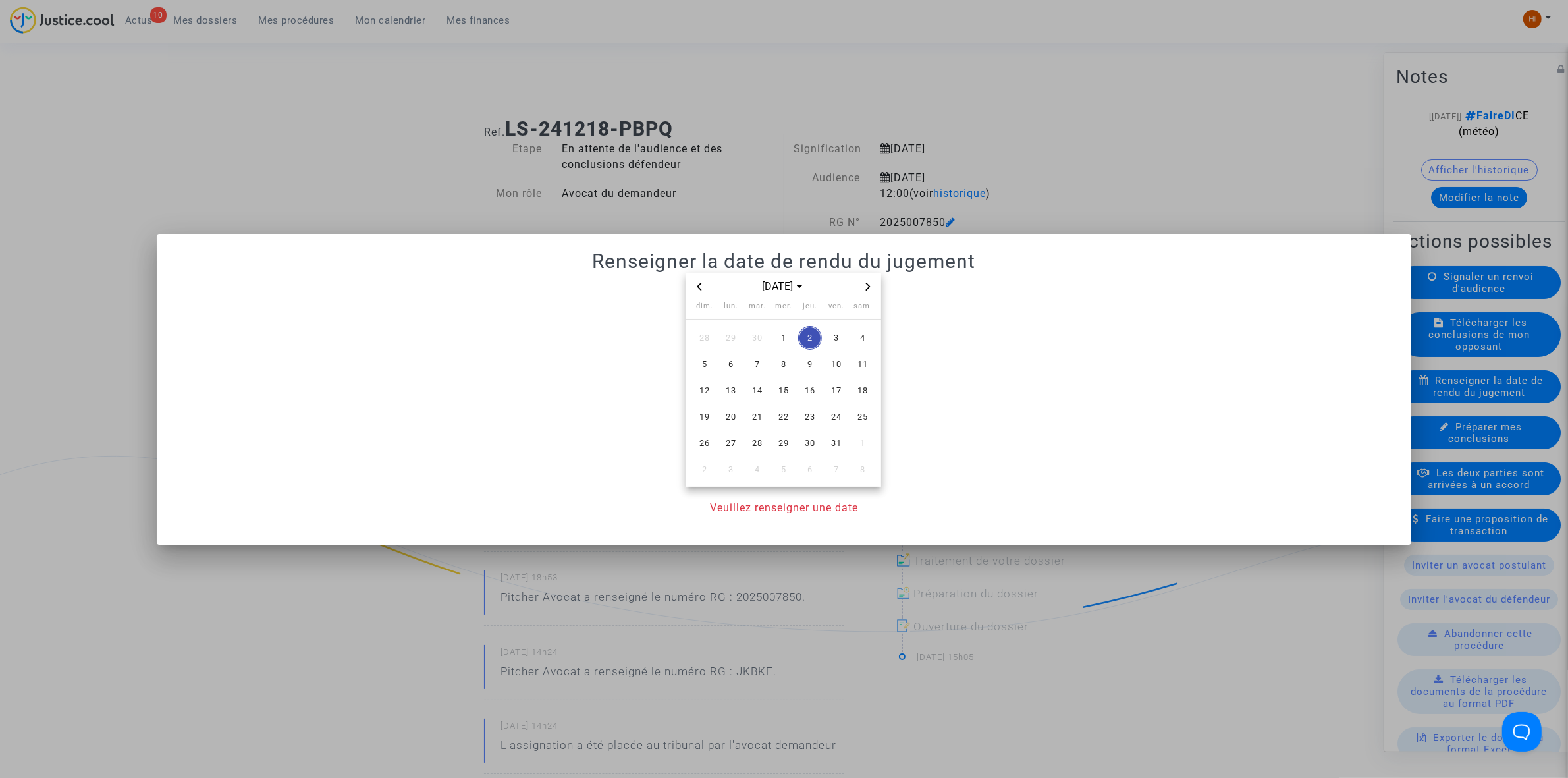
click at [708, 288] on div "[DATE]" at bounding box center [783, 286] width 153 height 16
click at [702, 288] on icon "Previous month" at bounding box center [700, 286] width 8 height 8
click at [734, 395] on span "15" at bounding box center [731, 391] width 24 height 24
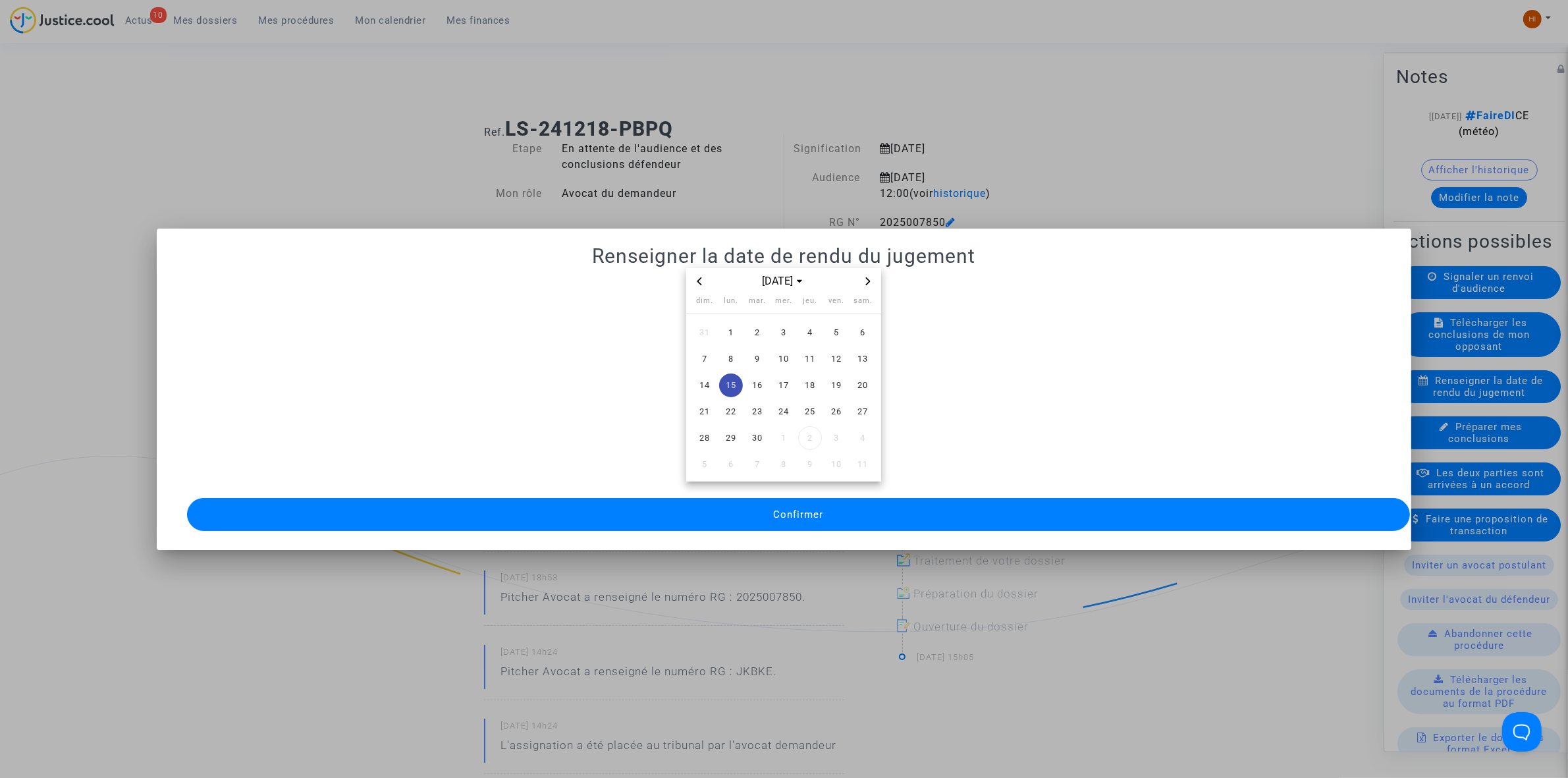
click at [859, 509] on button "Confirmer" at bounding box center [798, 515] width 1223 height 33
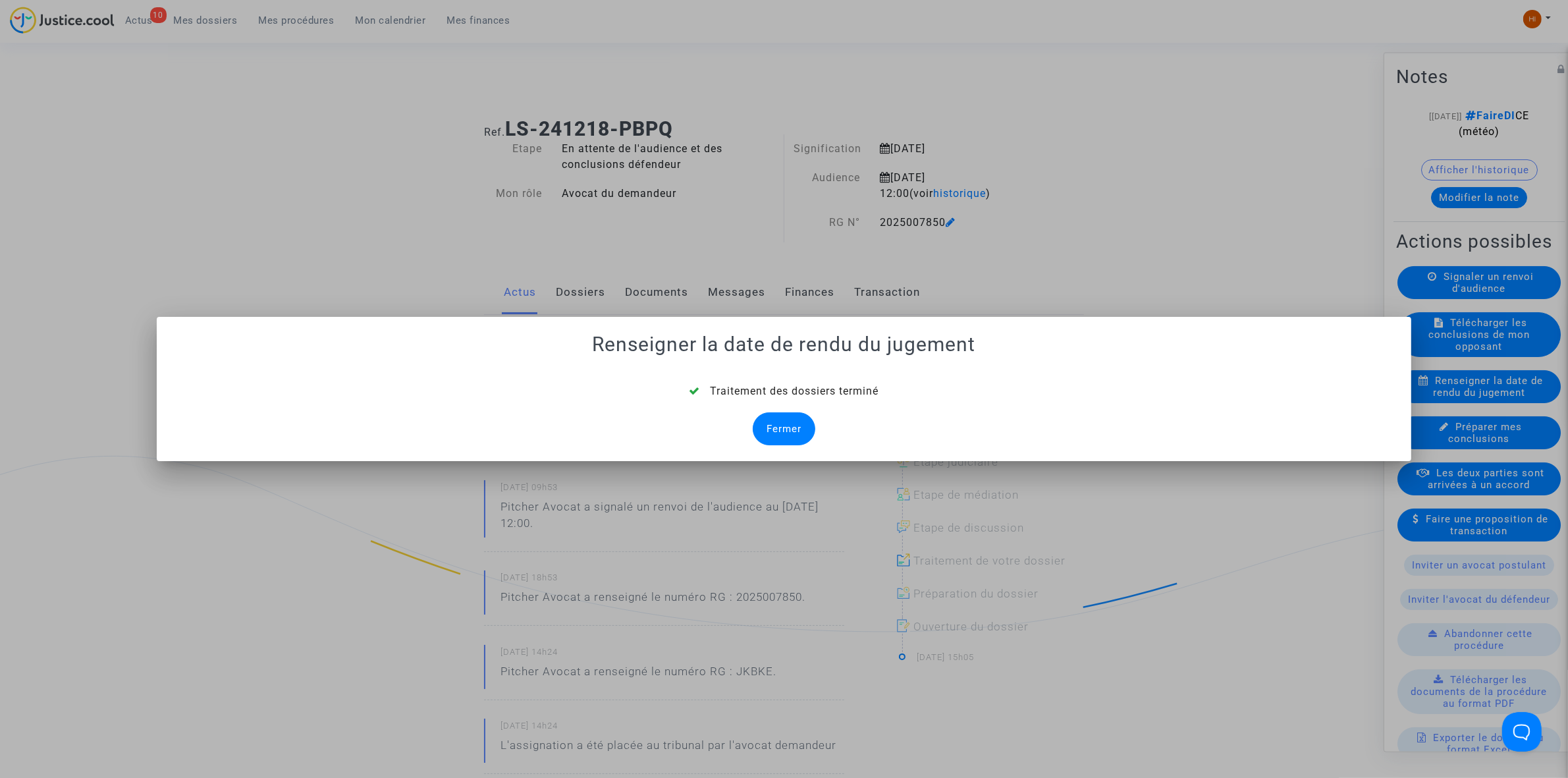
click at [784, 435] on div "Fermer" at bounding box center [784, 429] width 63 height 33
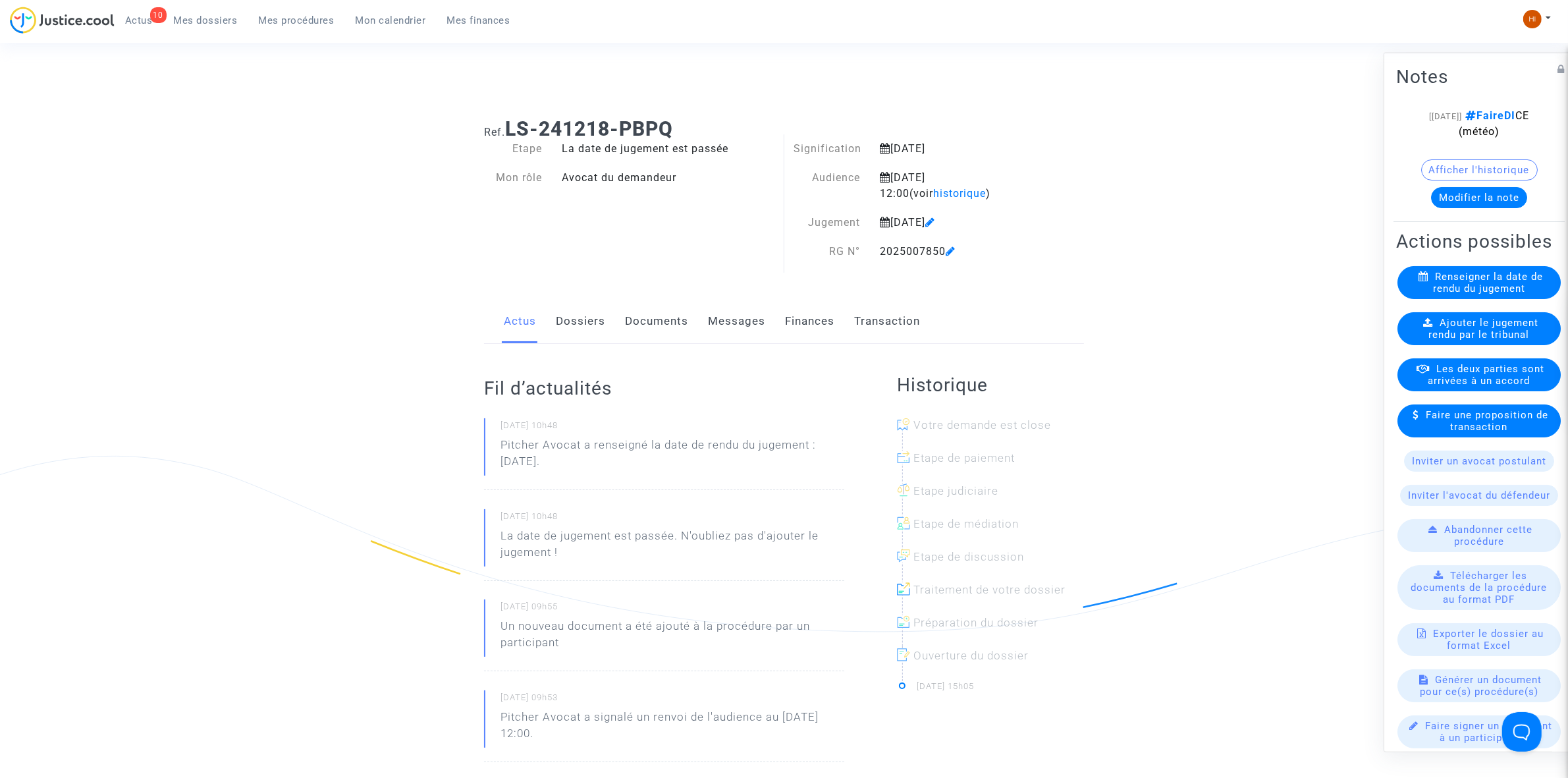
click at [1446, 340] on span "Ajouter le jugement rendu par le tribunal" at bounding box center [1484, 328] width 110 height 24
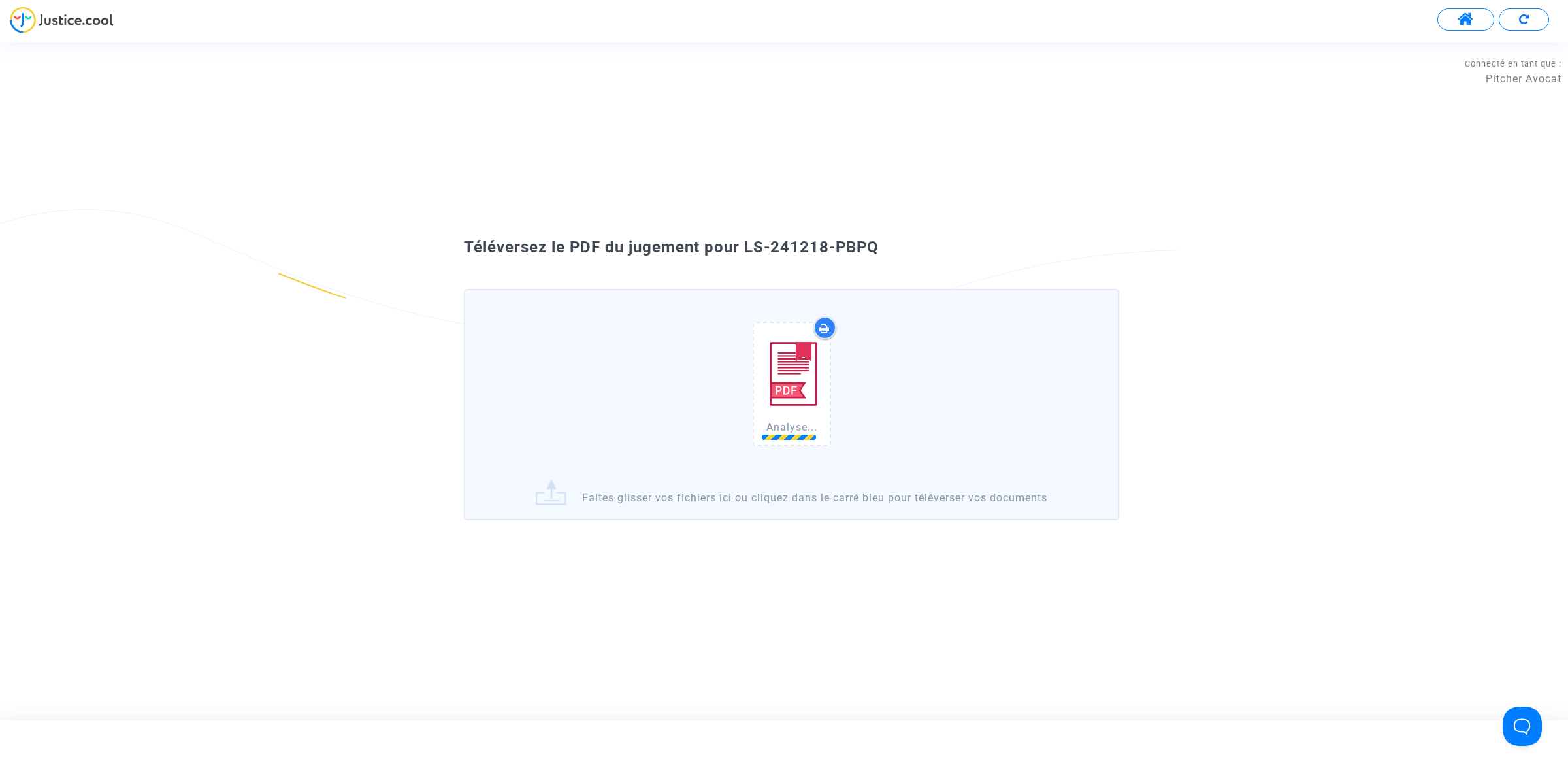
drag, startPoint x: 942, startPoint y: 240, endPoint x: 743, endPoint y: 252, distance: 199.4
click at [743, 252] on div "Téléversez le PDF du jugement pour LS-241218-PBPQ" at bounding box center [783, 247] width 705 height 22
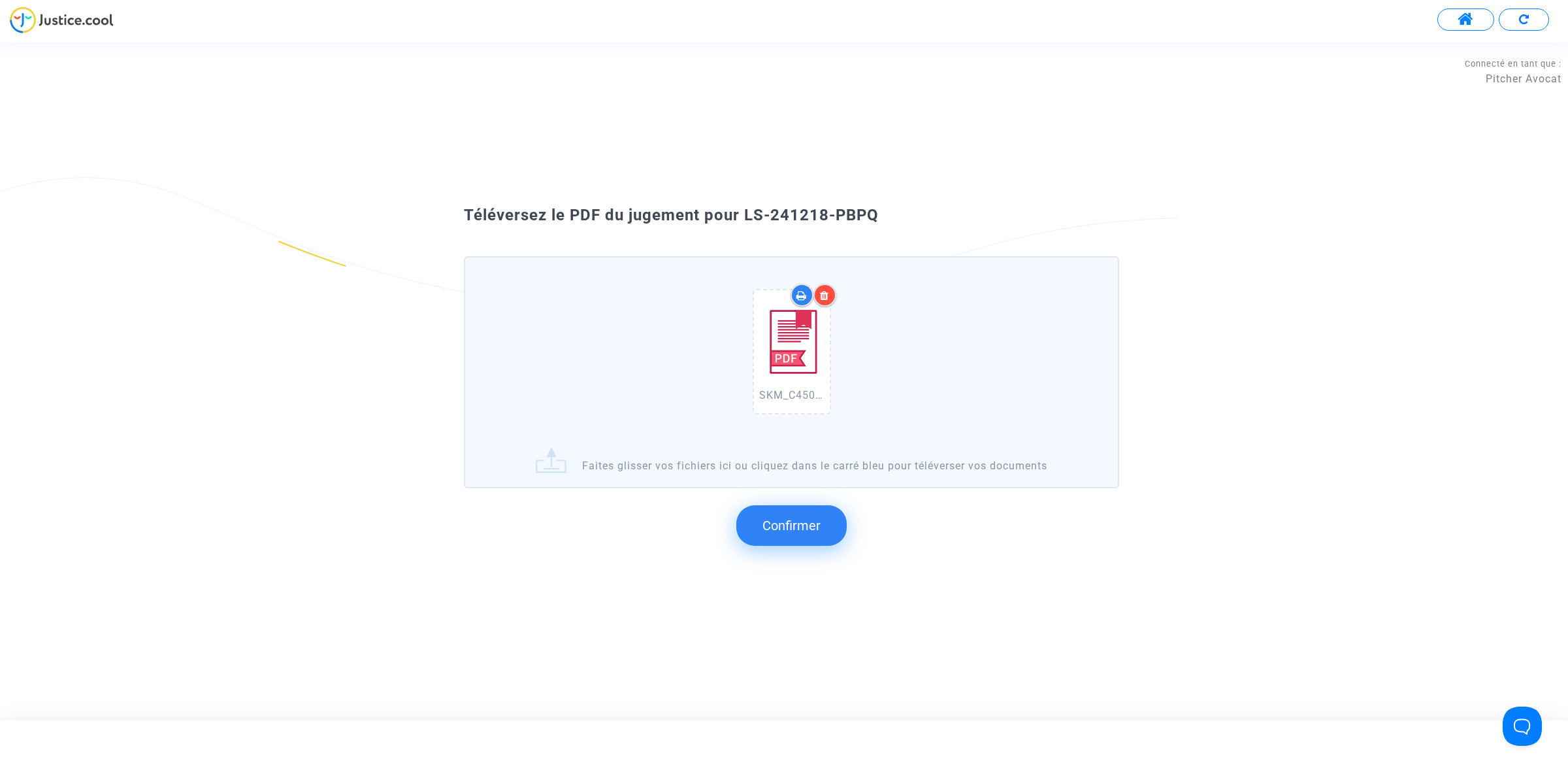
copy span "LS-241218-PBPQ"
click at [800, 540] on button "Confirmer" at bounding box center [791, 526] width 110 height 41
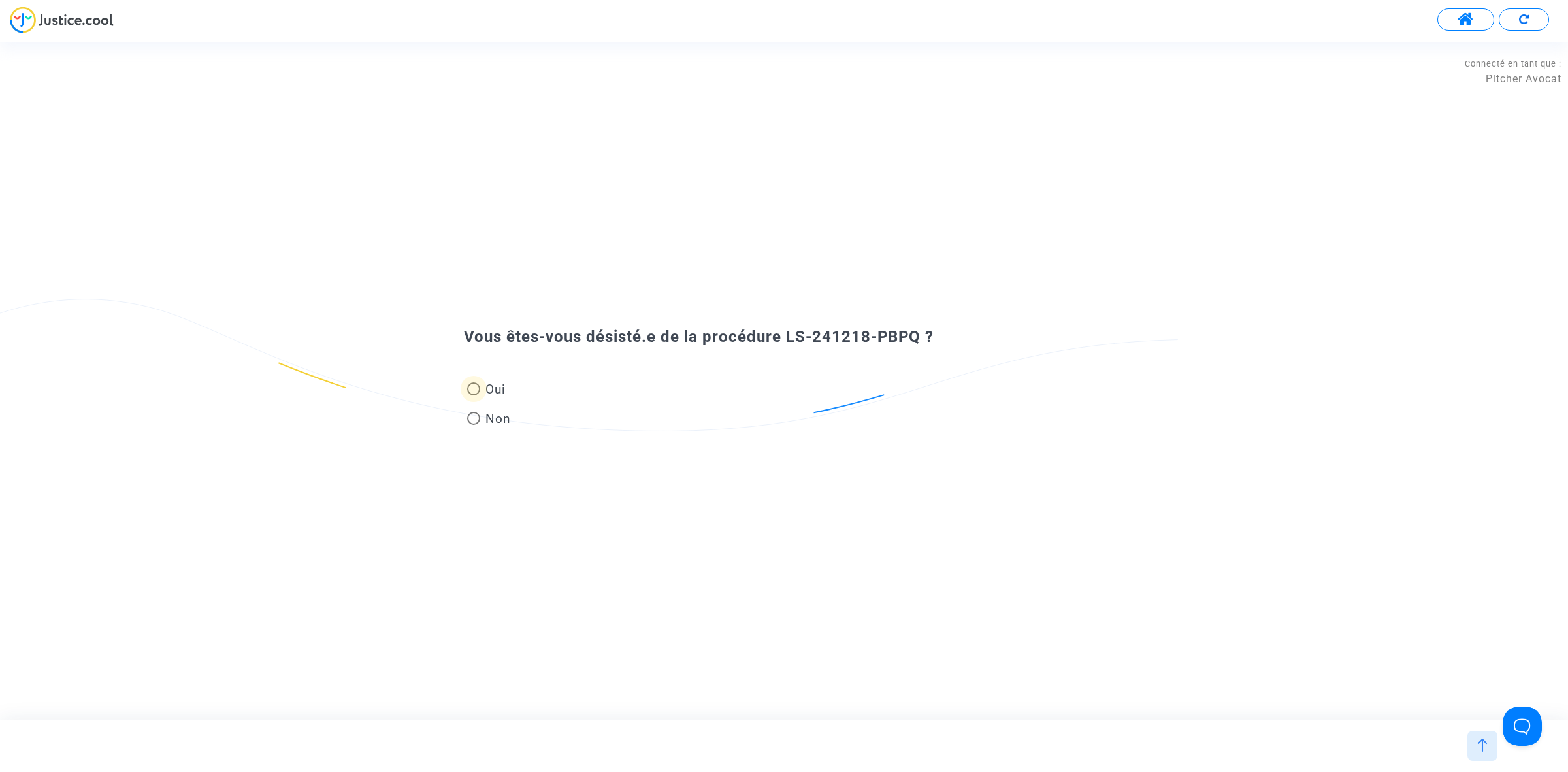
click at [477, 394] on span at bounding box center [474, 389] width 13 height 13
click at [474, 395] on input "Oui" at bounding box center [473, 395] width 1 height 1
radio input "true"
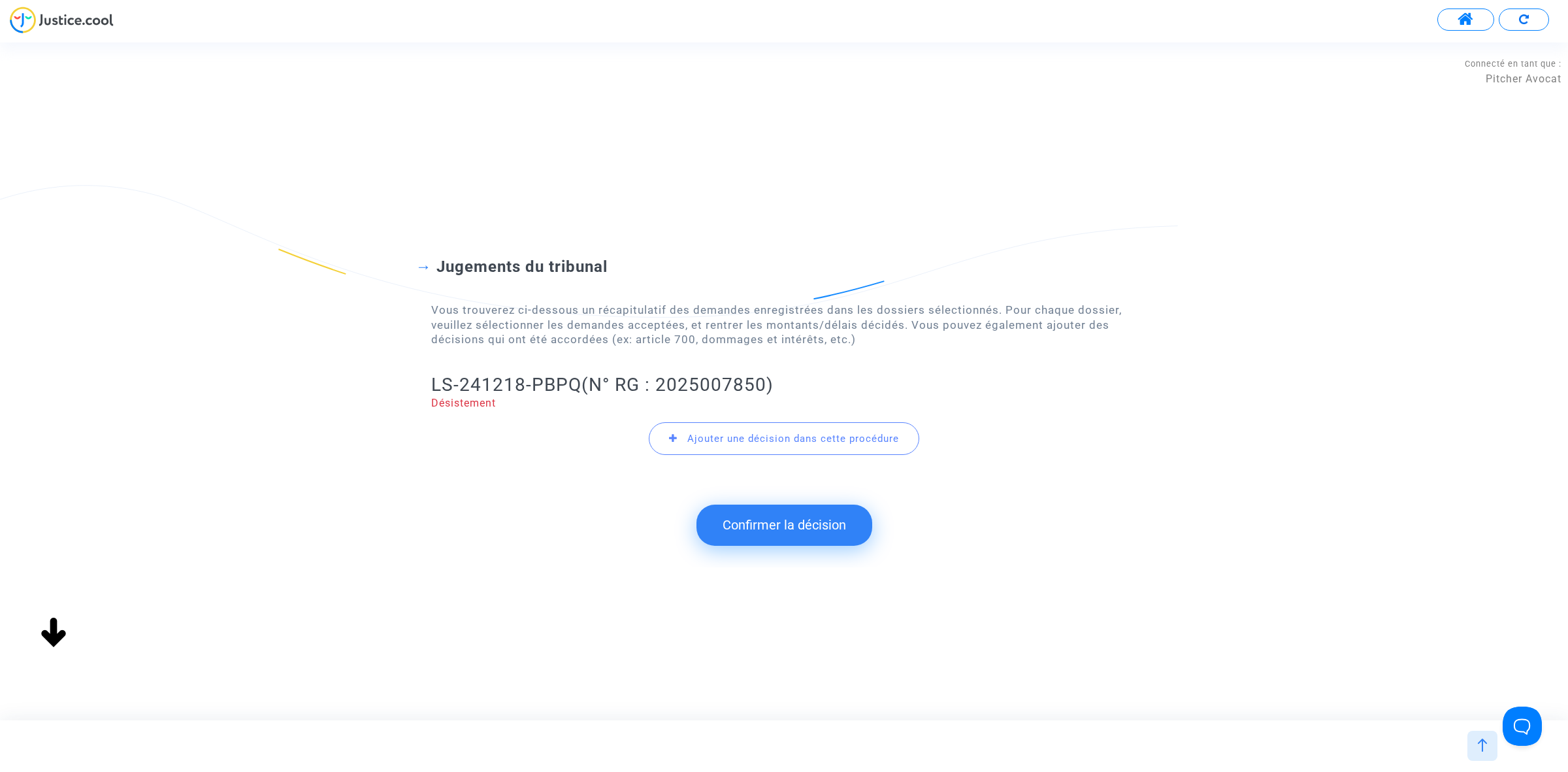
click at [722, 528] on button "Confirmer la décision" at bounding box center [784, 525] width 176 height 41
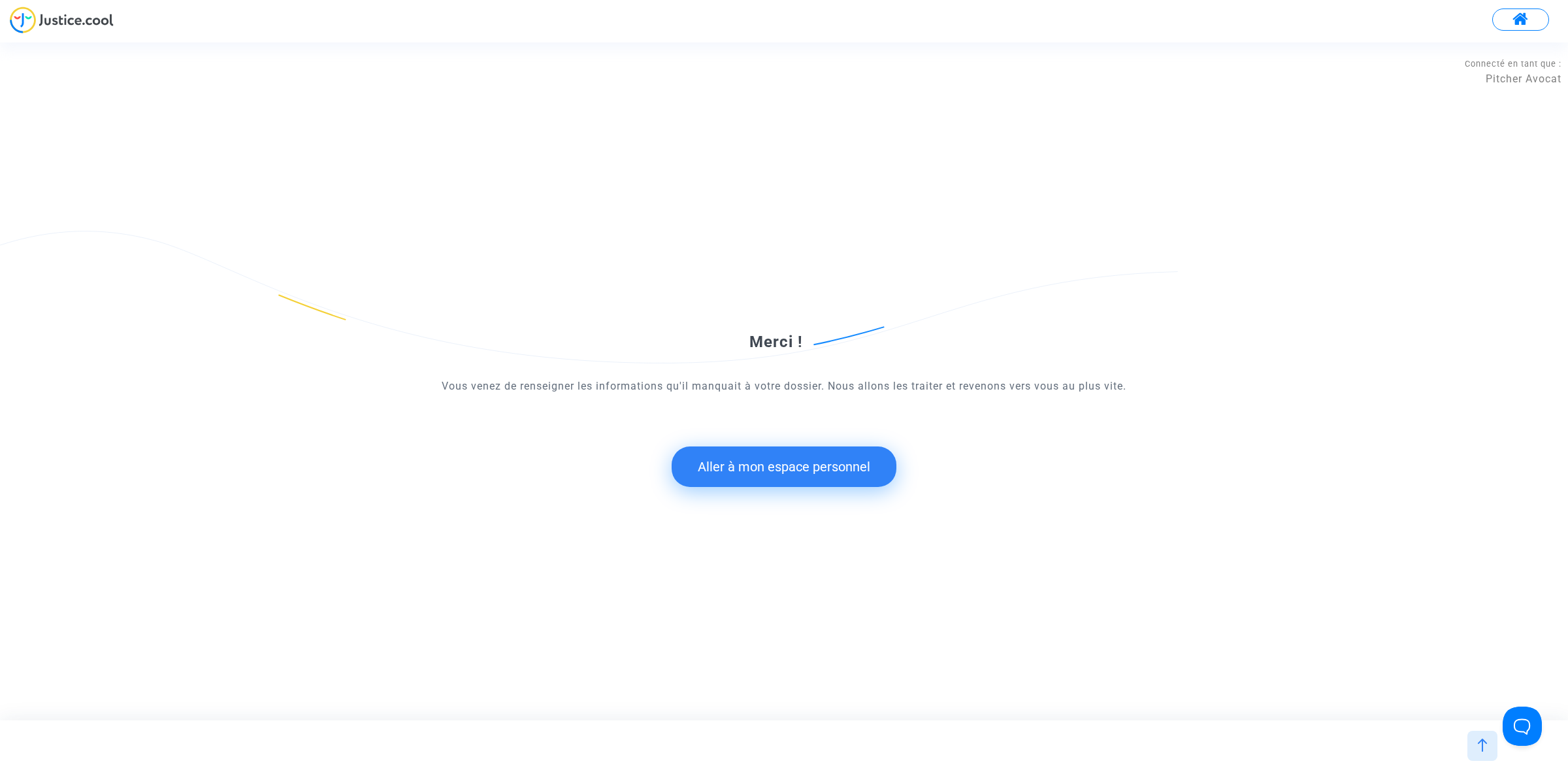
click at [704, 479] on button "Aller à mon espace personnel" at bounding box center [784, 467] width 225 height 41
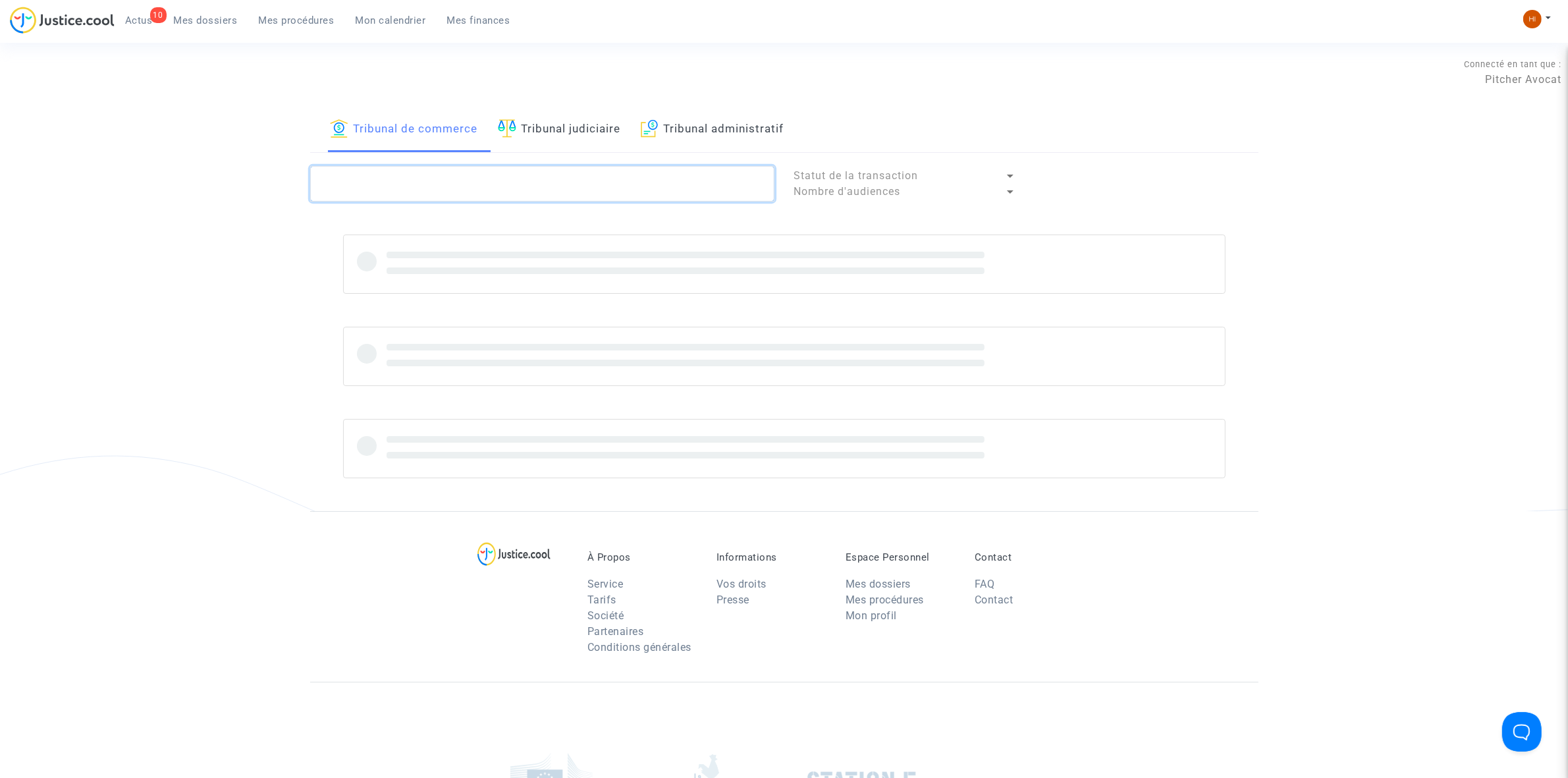
click at [540, 189] on textarea at bounding box center [542, 184] width 464 height 36
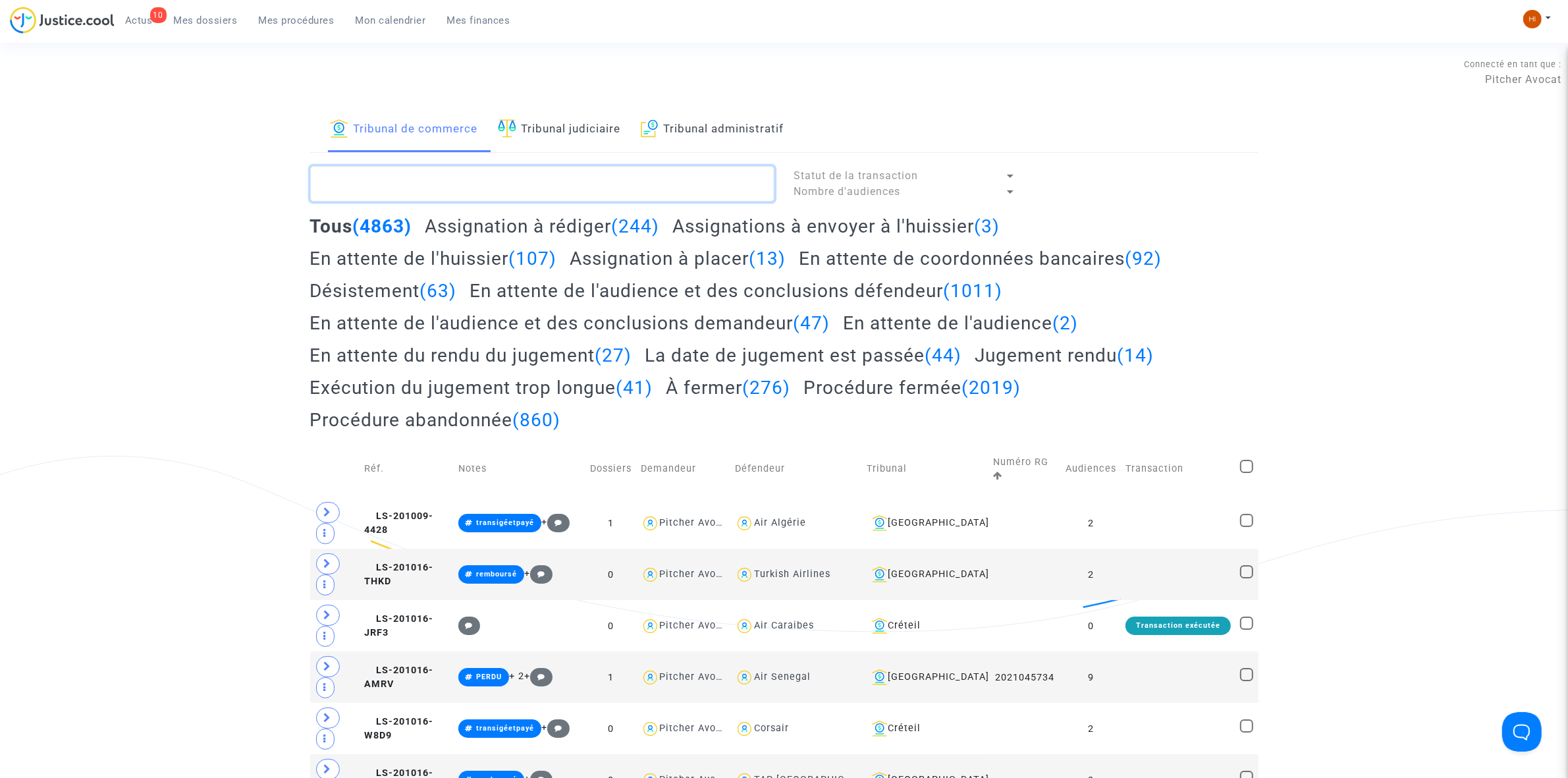
paste textarea "LS-241218-PBPQ"
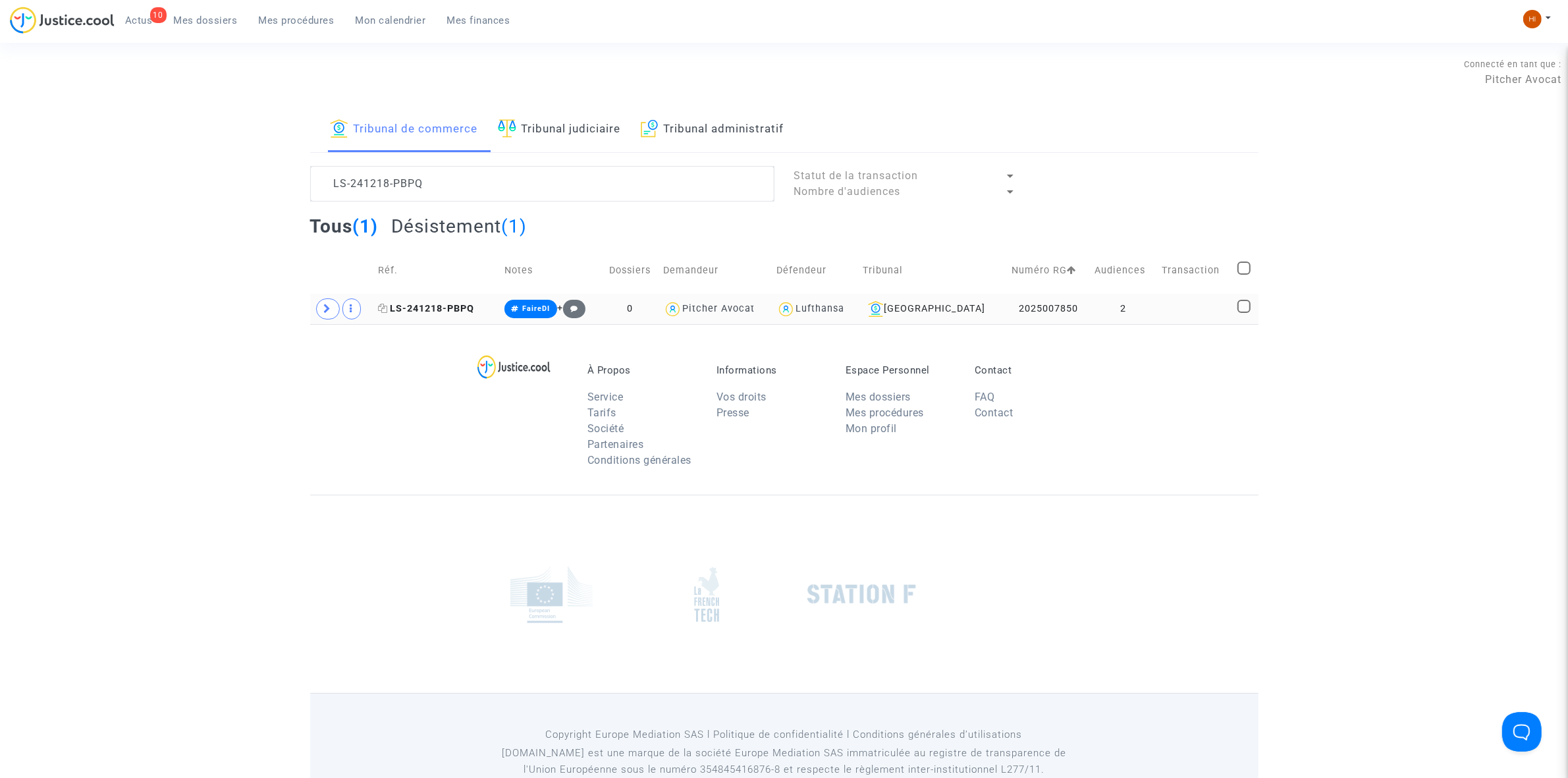
click at [436, 308] on span "LS-241218-PBPQ" at bounding box center [426, 308] width 96 height 11
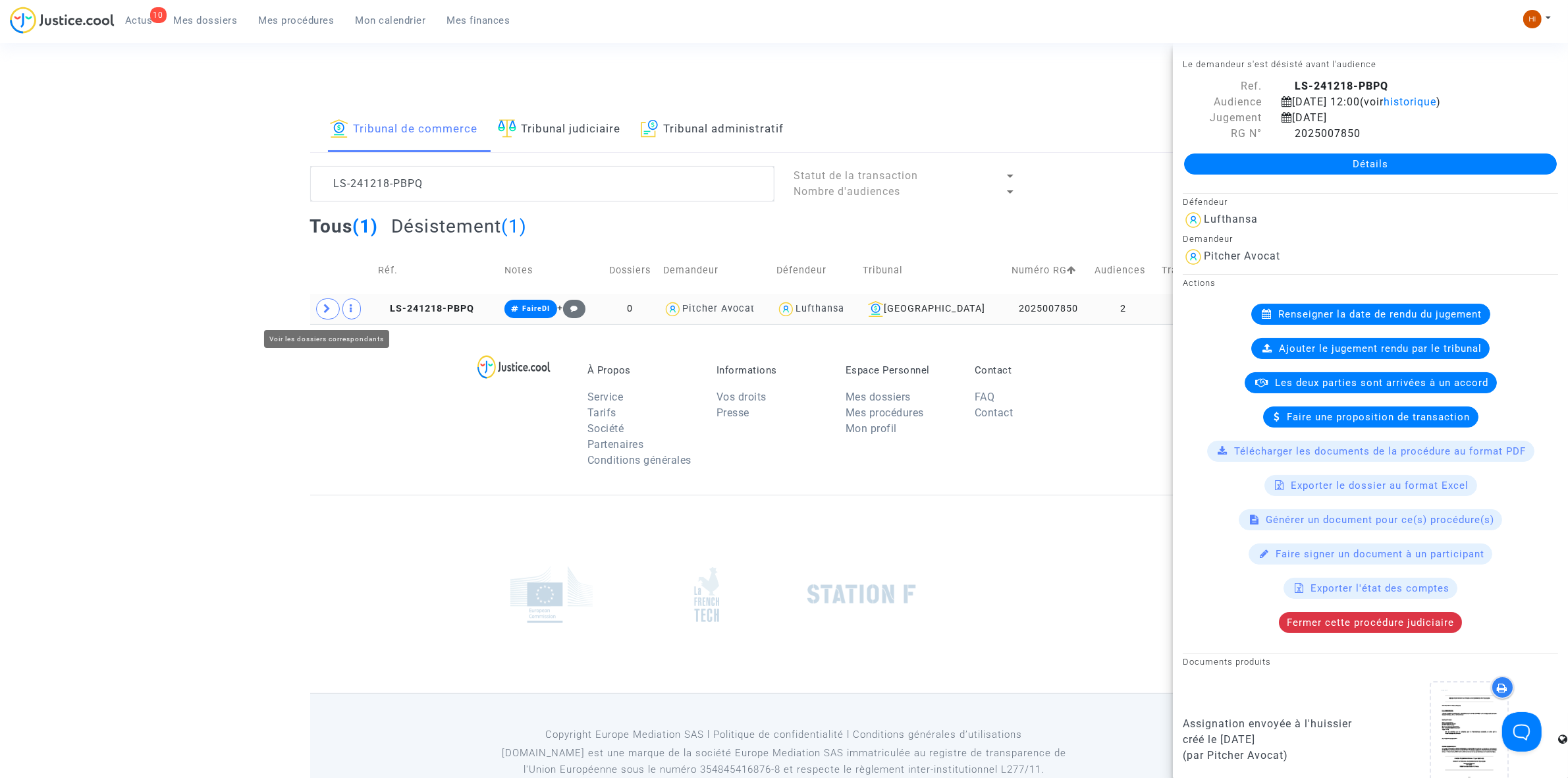
click at [335, 314] on span at bounding box center [328, 309] width 24 height 21
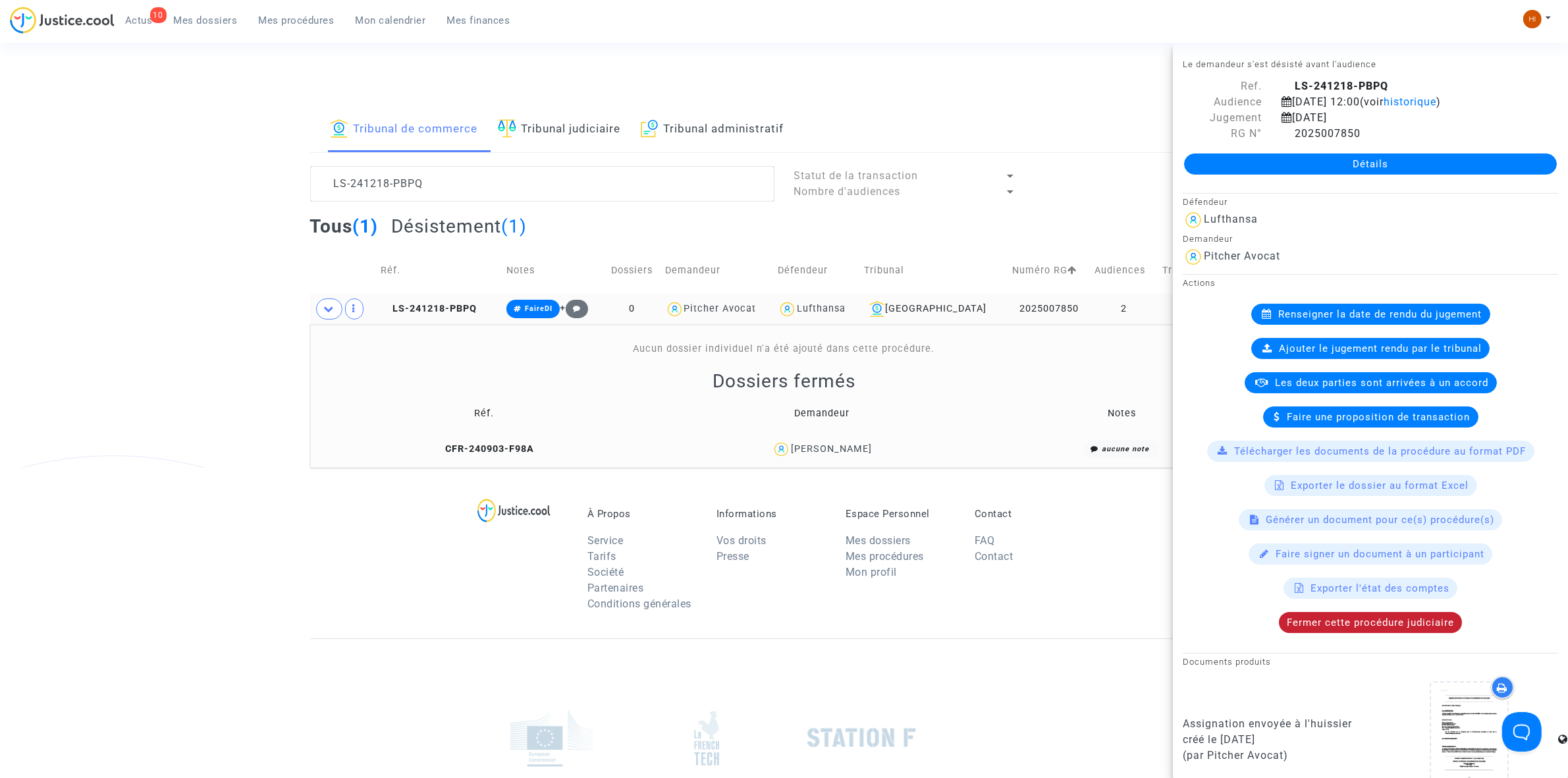
click at [1403, 633] on div "Fermer cette procédure judiciaire" at bounding box center [1370, 623] width 183 height 21
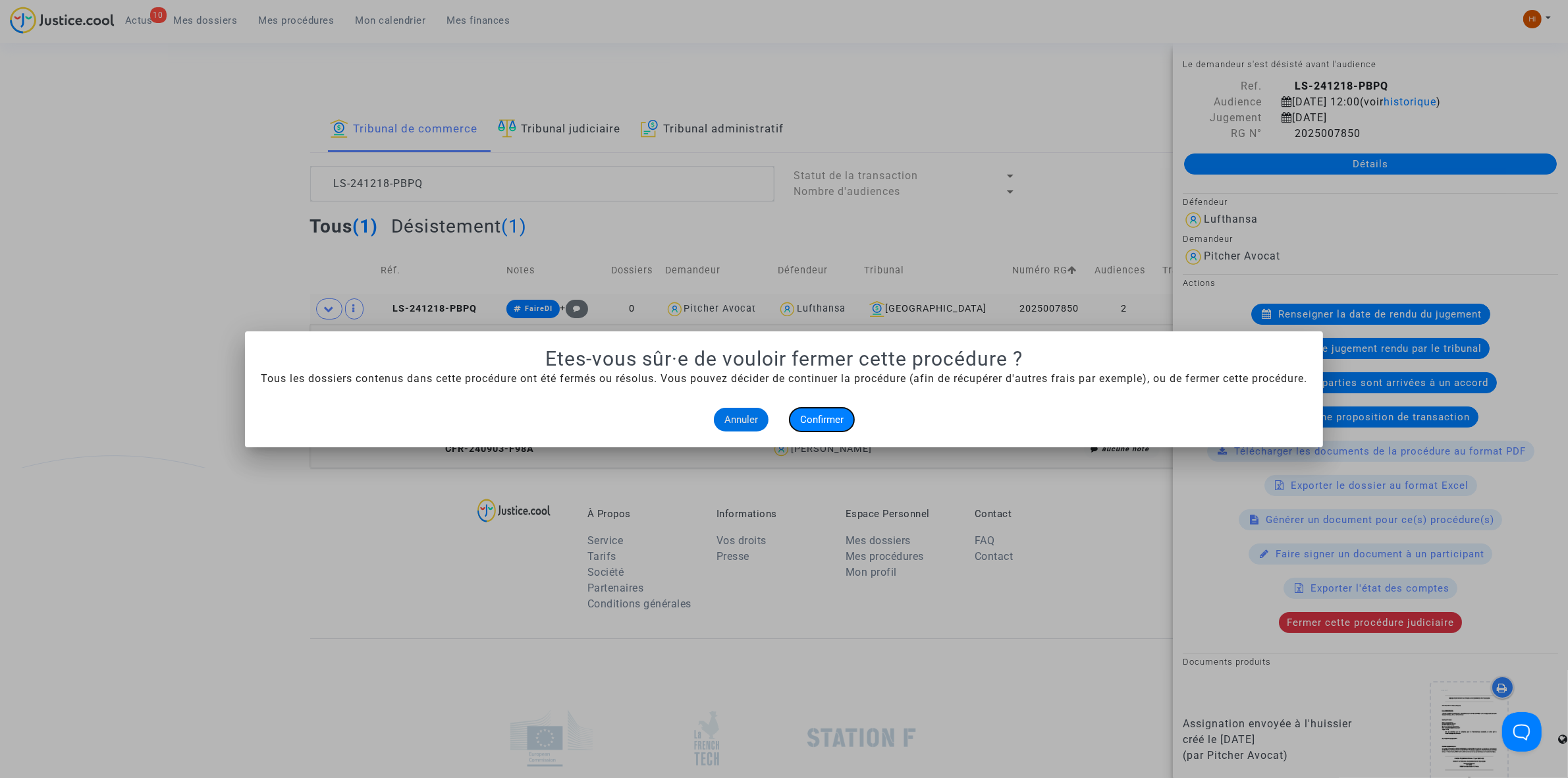
click at [841, 425] on button "Confirmer" at bounding box center [822, 419] width 65 height 24
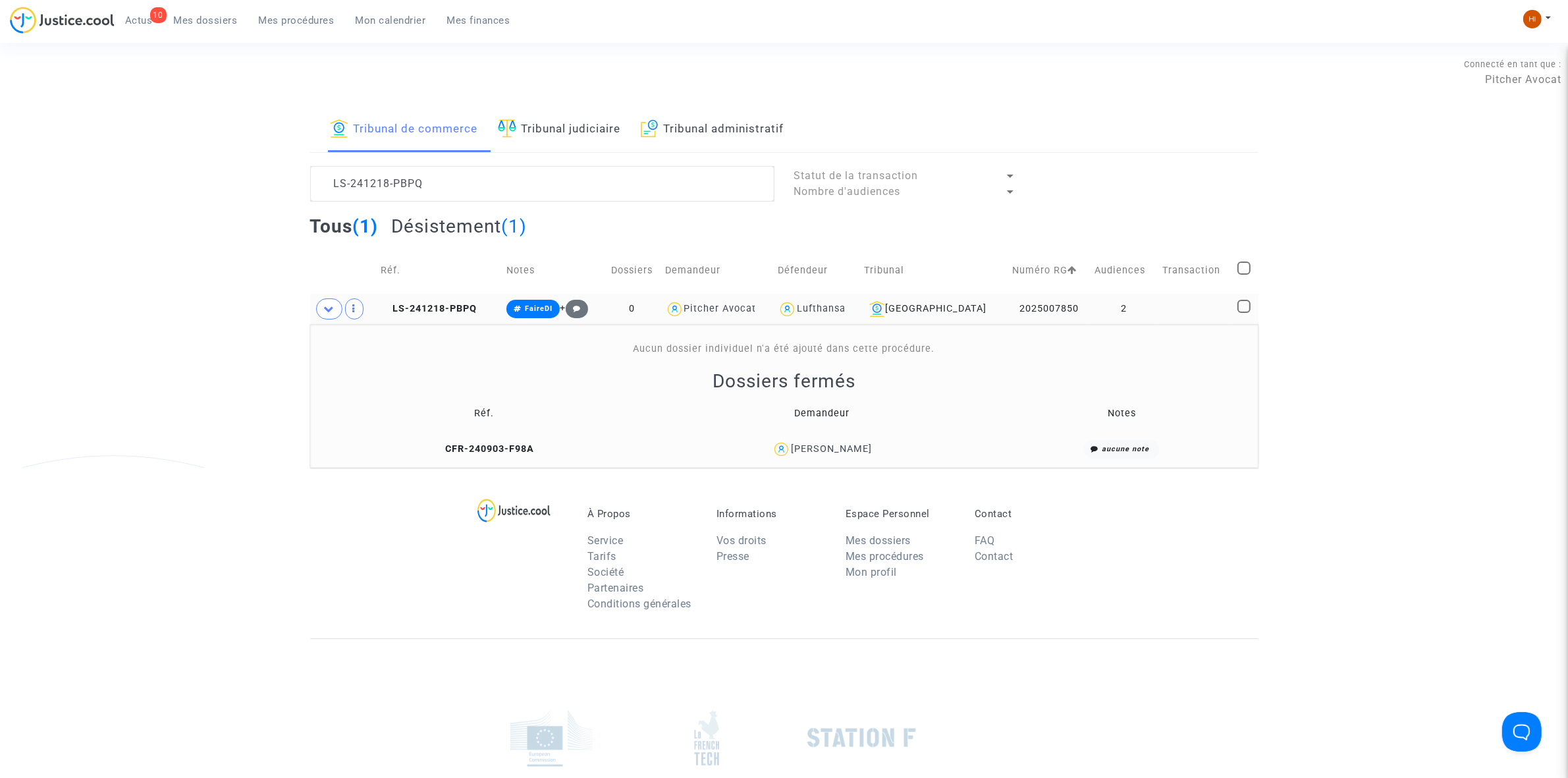
click at [1173, 283] on td "Transaction" at bounding box center [1196, 270] width 76 height 47
click at [1173, 298] on td at bounding box center [1196, 309] width 76 height 30
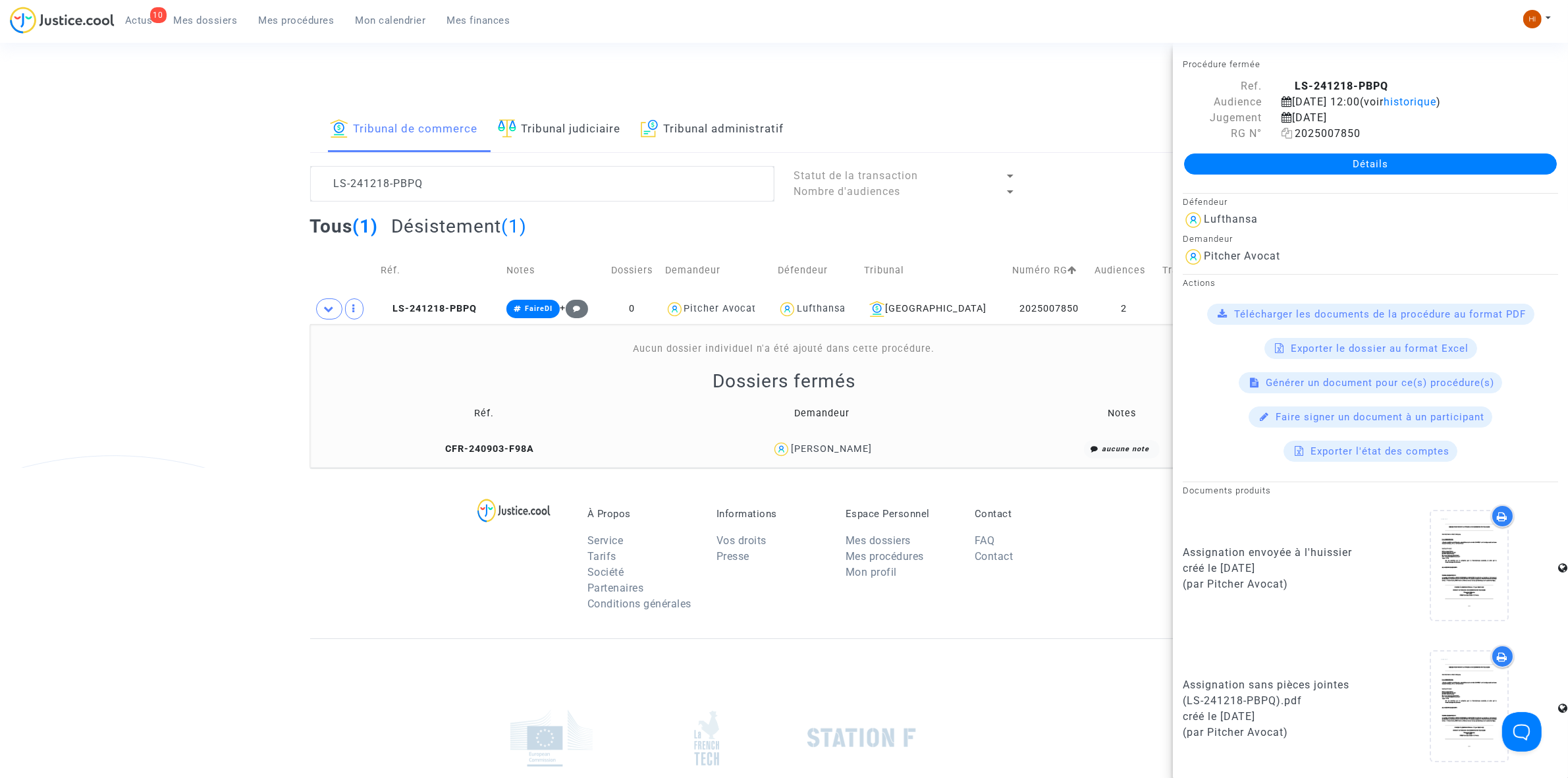
click at [1286, 138] on icon at bounding box center [1287, 133] width 11 height 11
click at [557, 172] on textarea at bounding box center [542, 184] width 464 height 36
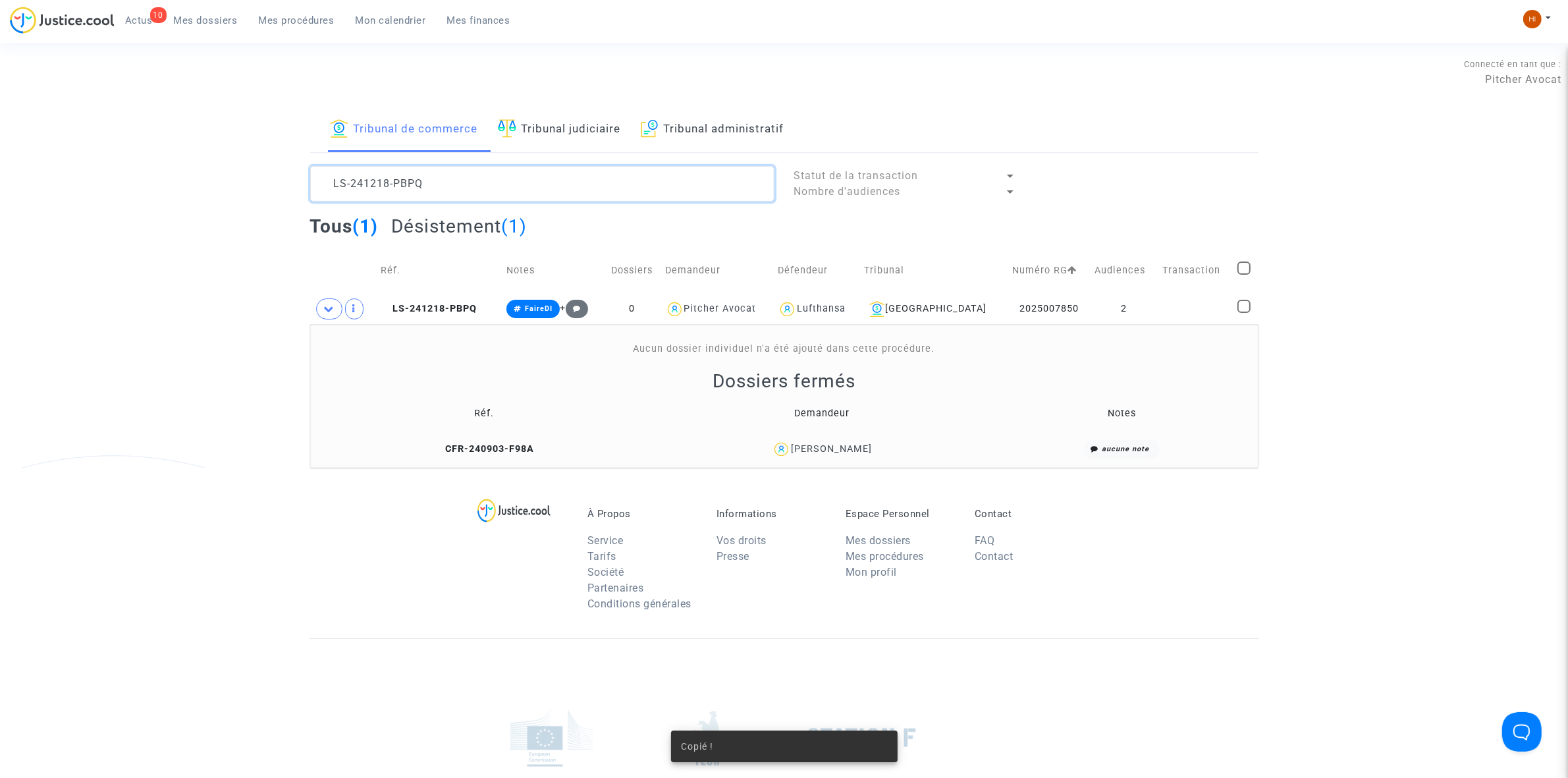
click at [557, 172] on textarea at bounding box center [542, 184] width 464 height 36
paste textarea "2025007850"
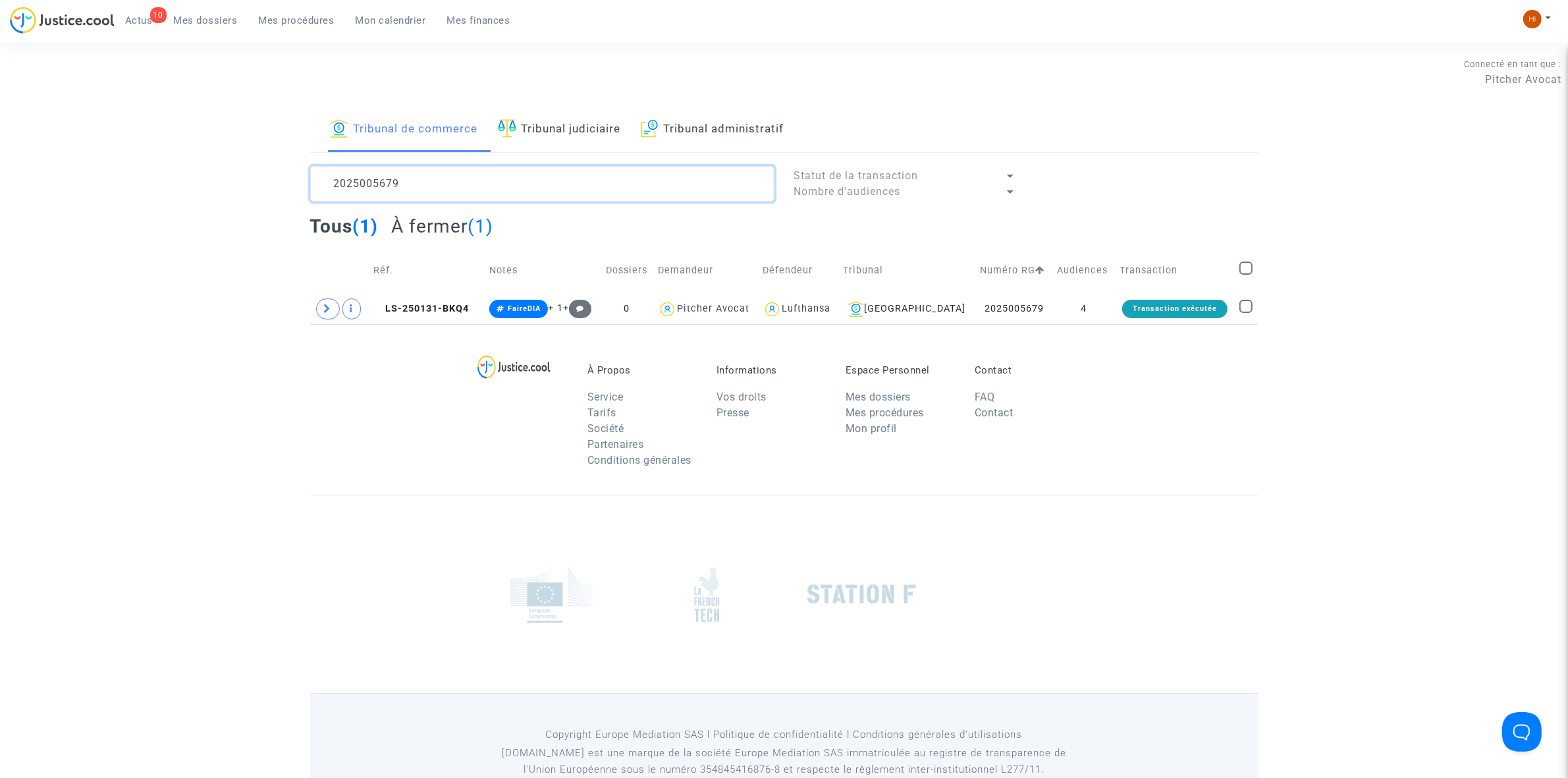
type textarea "2025005679"
click at [1124, 300] on td "Transaction exécutée" at bounding box center [1175, 309] width 120 height 30
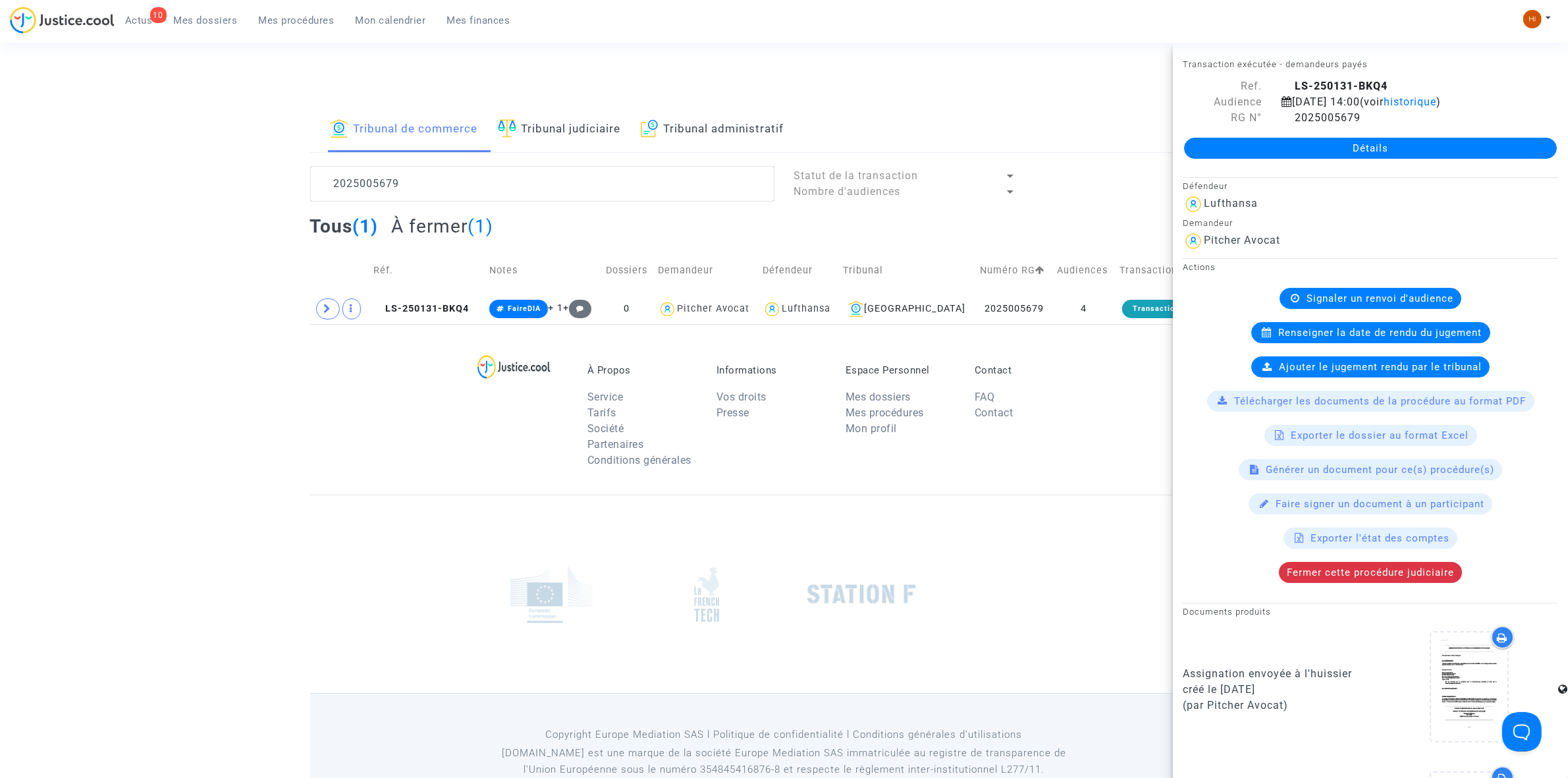
click at [1339, 155] on link "Détails" at bounding box center [1370, 148] width 373 height 21
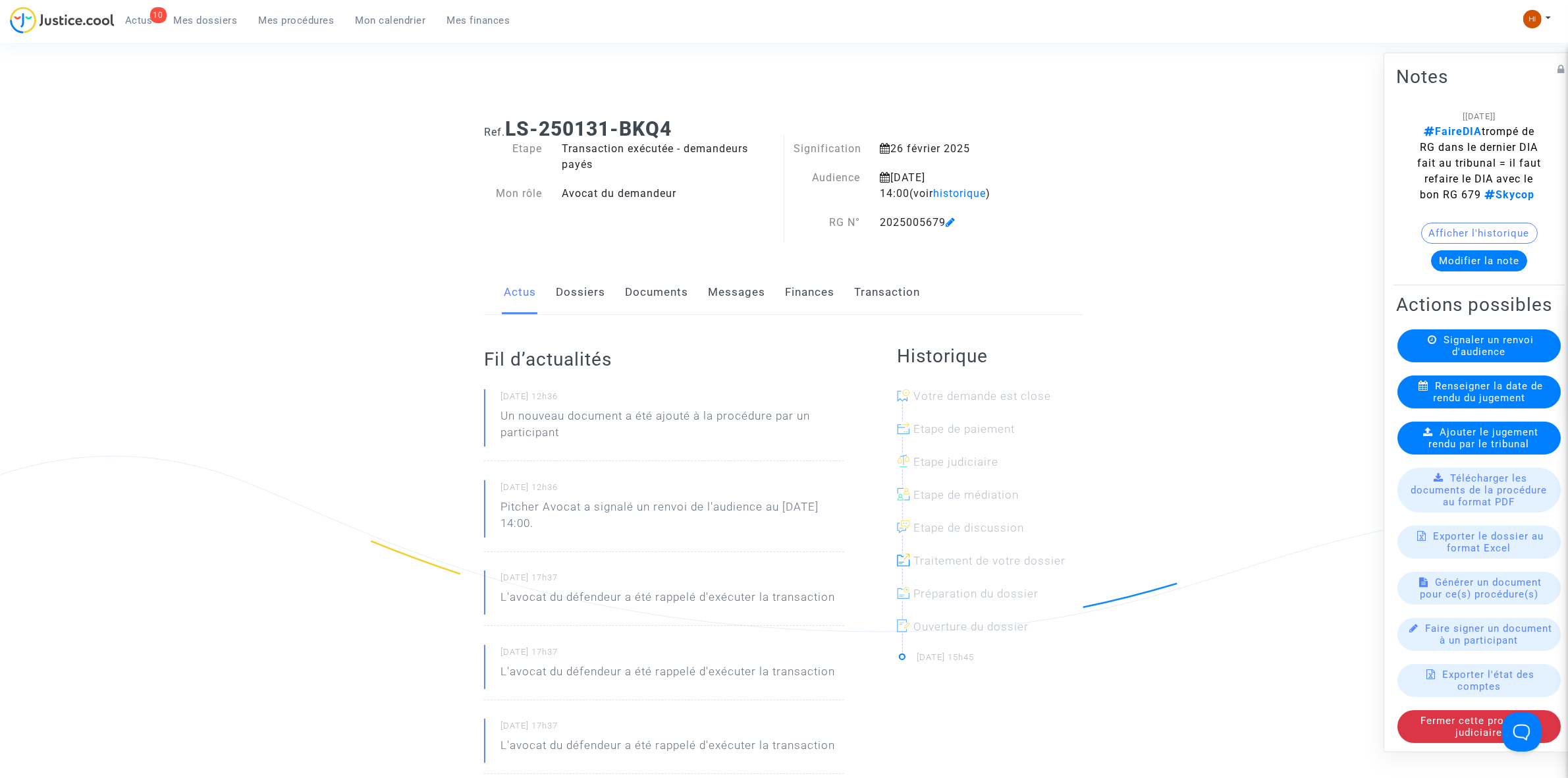
click at [1459, 403] on span "Renseigner la date de rendu du jugement" at bounding box center [1488, 392] width 110 height 24
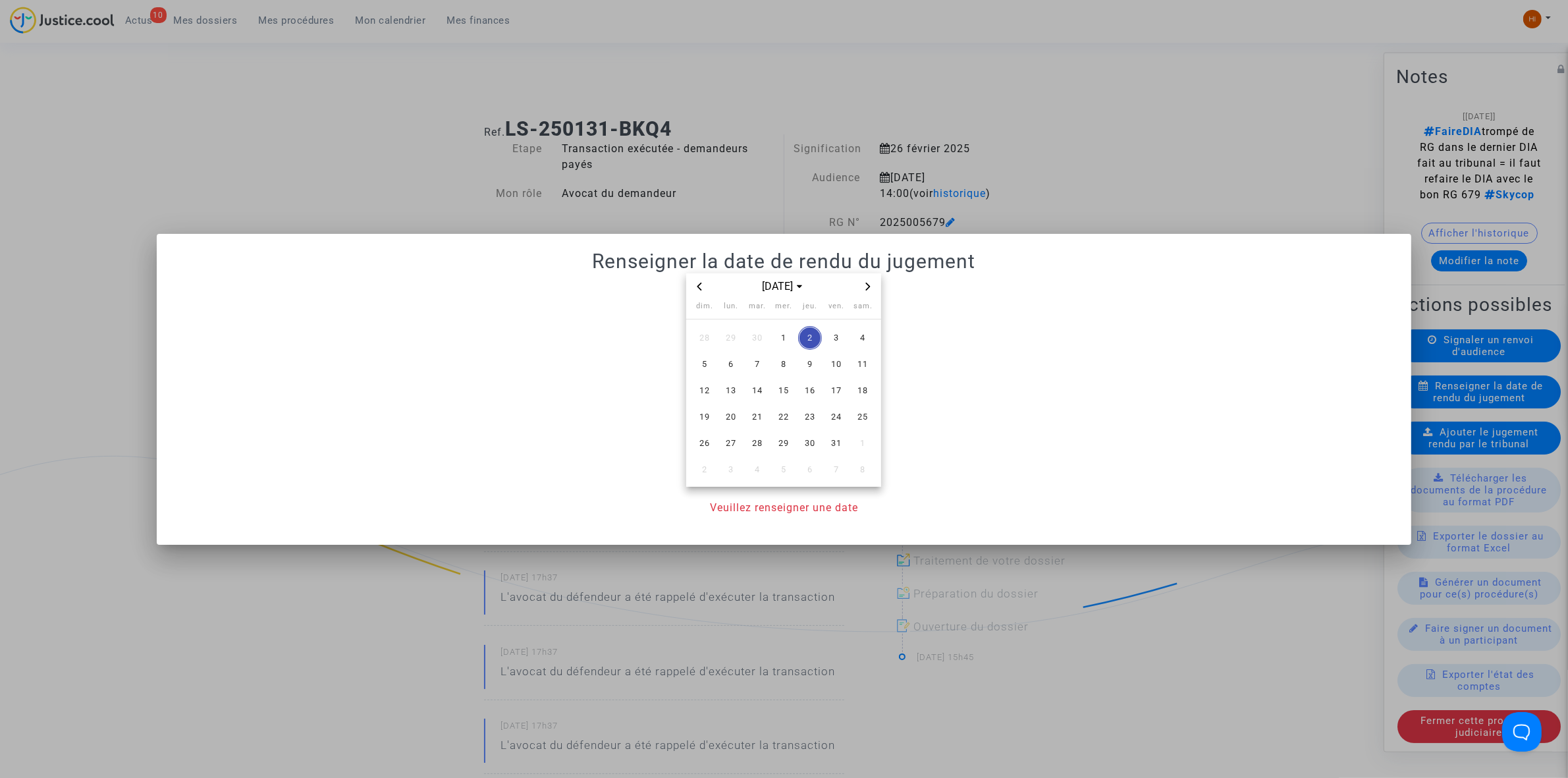
click at [701, 285] on icon "Previous month" at bounding box center [700, 286] width 8 height 8
click at [726, 386] on span "15" at bounding box center [731, 391] width 24 height 24
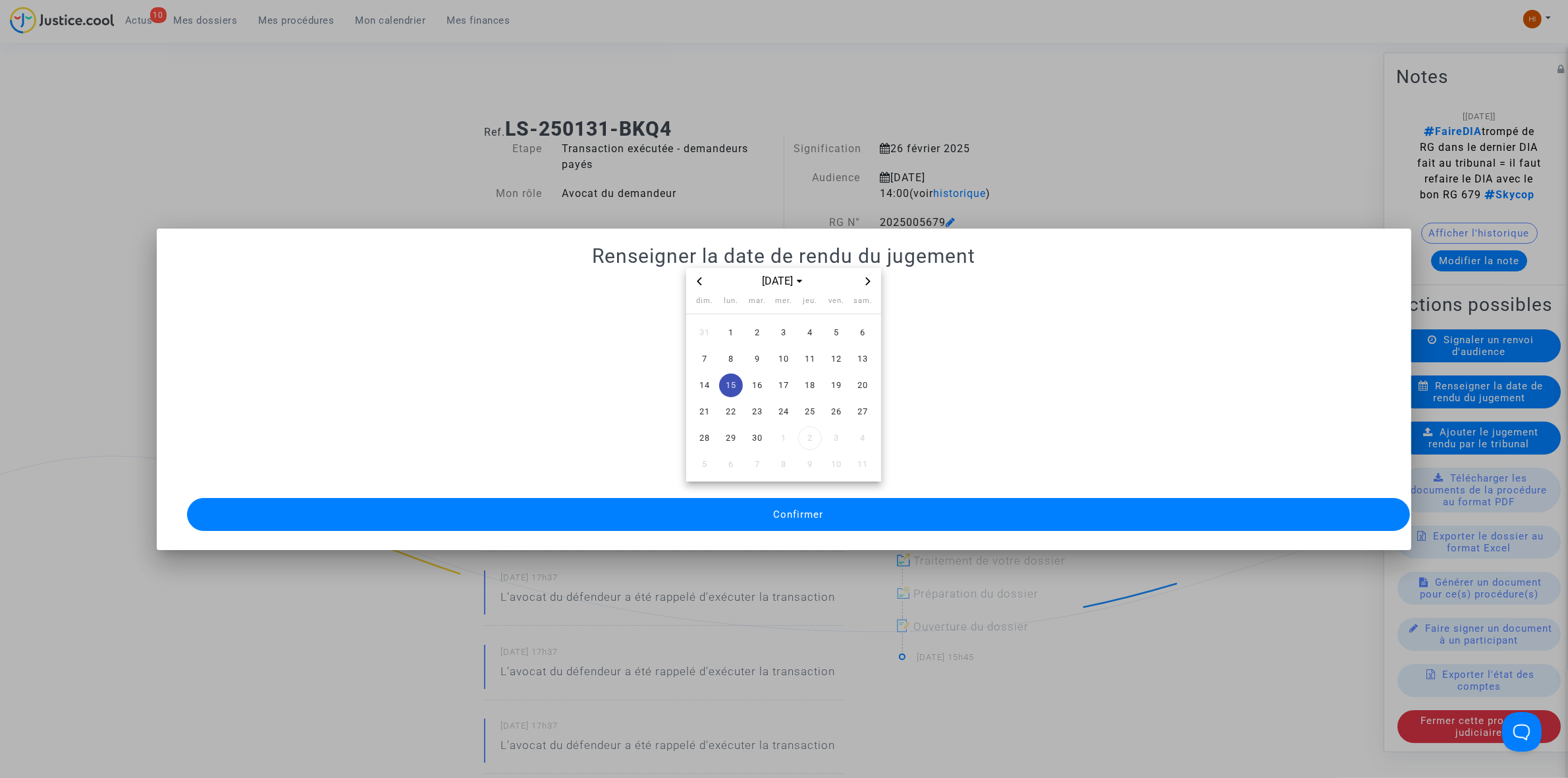
click at [736, 515] on button "Confirmer" at bounding box center [798, 515] width 1223 height 33
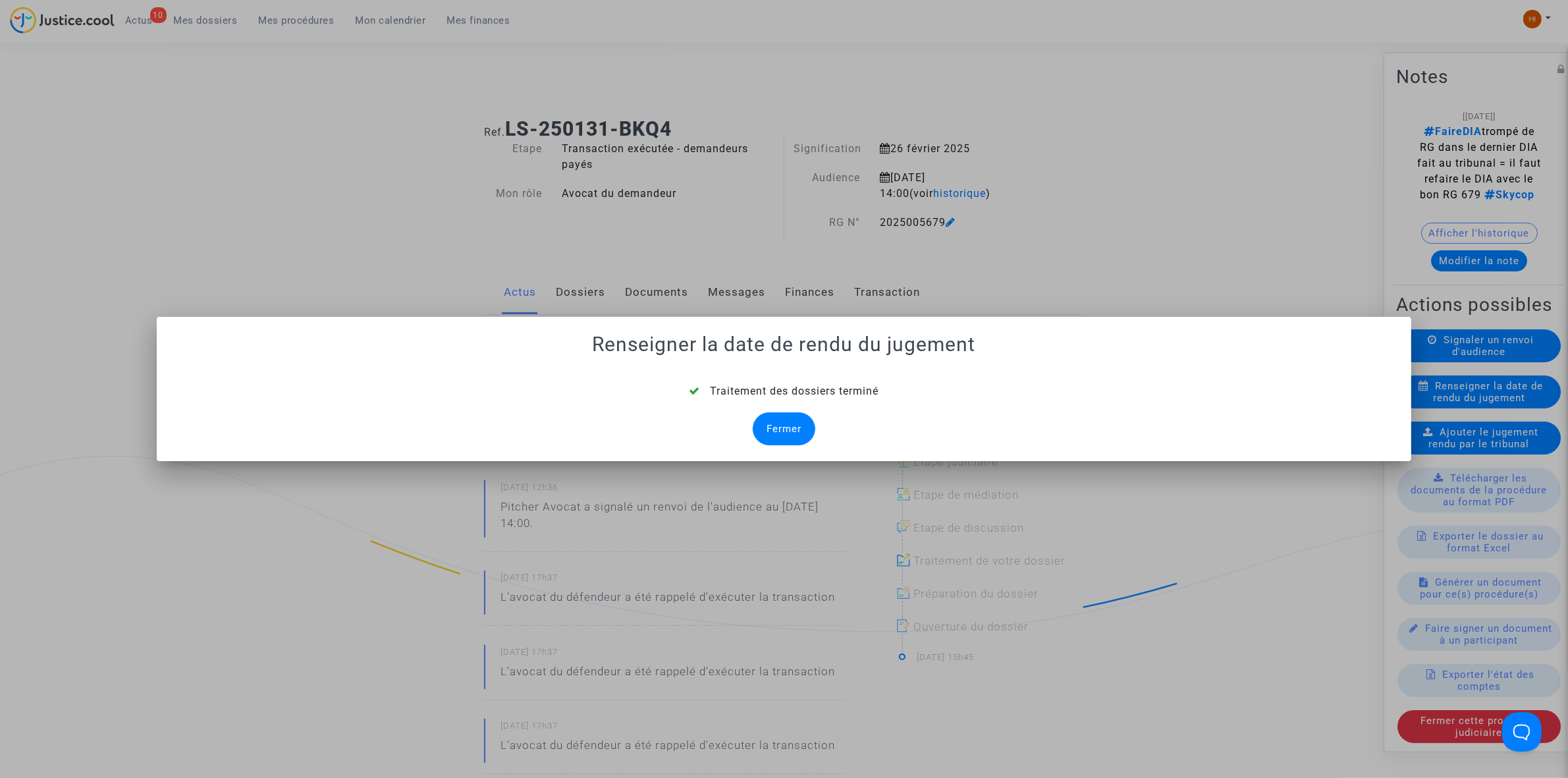
click at [789, 428] on div "Fermer" at bounding box center [784, 429] width 63 height 33
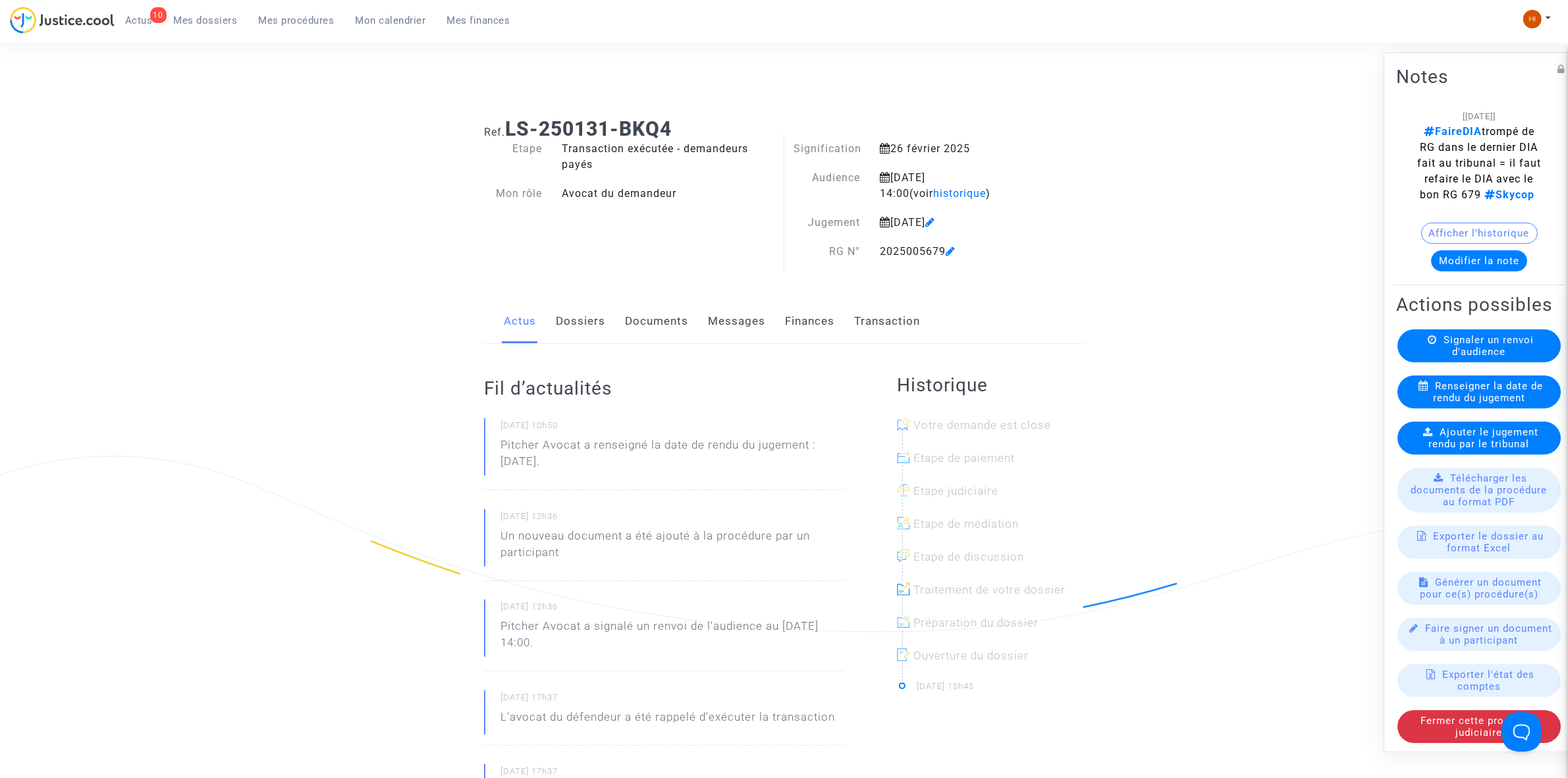
drag, startPoint x: 639, startPoint y: 316, endPoint x: 646, endPoint y: 320, distance: 8.1
click at [641, 317] on link "Documents" at bounding box center [657, 322] width 63 height 44
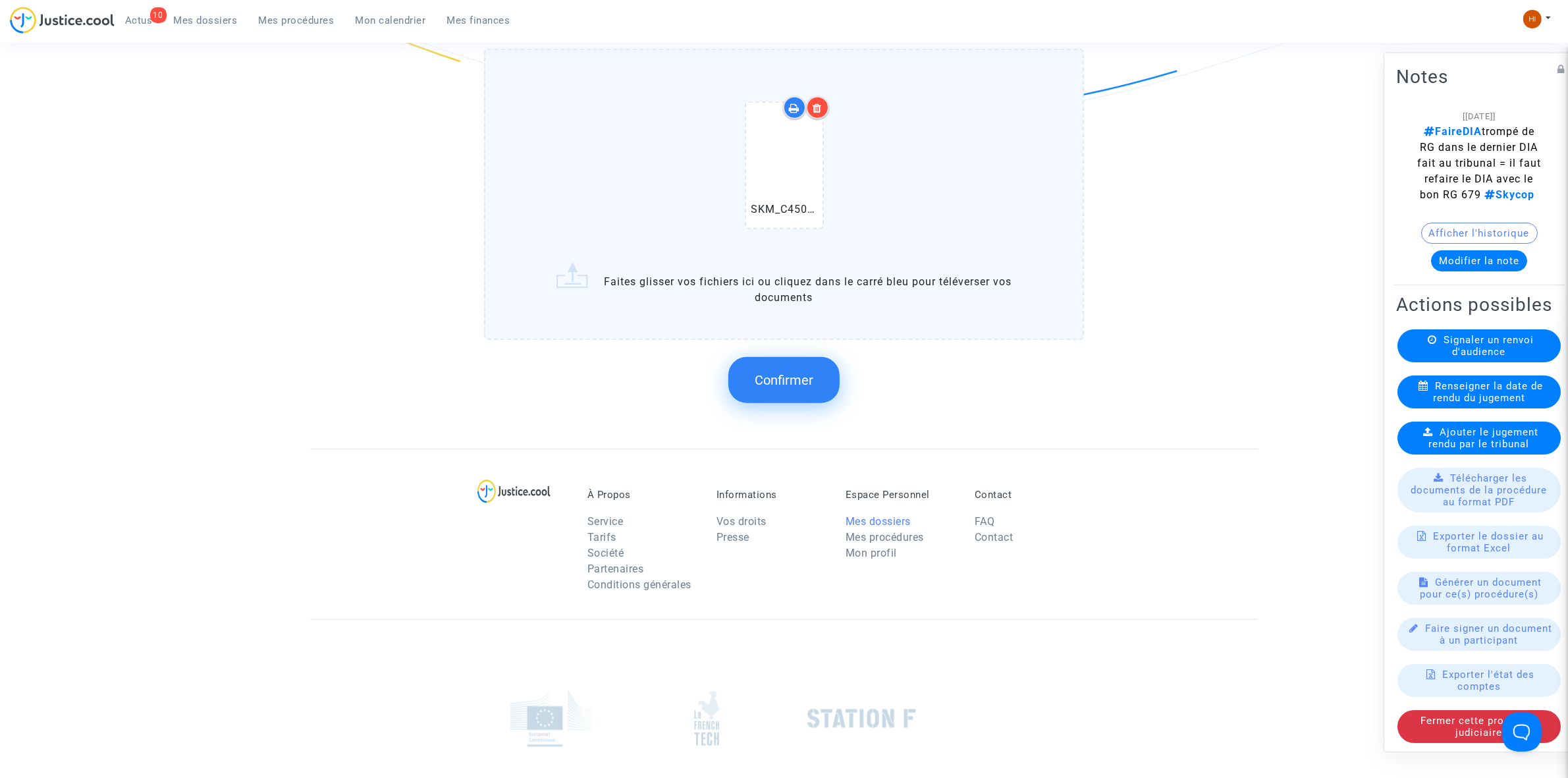
scroll to position [1400, 0]
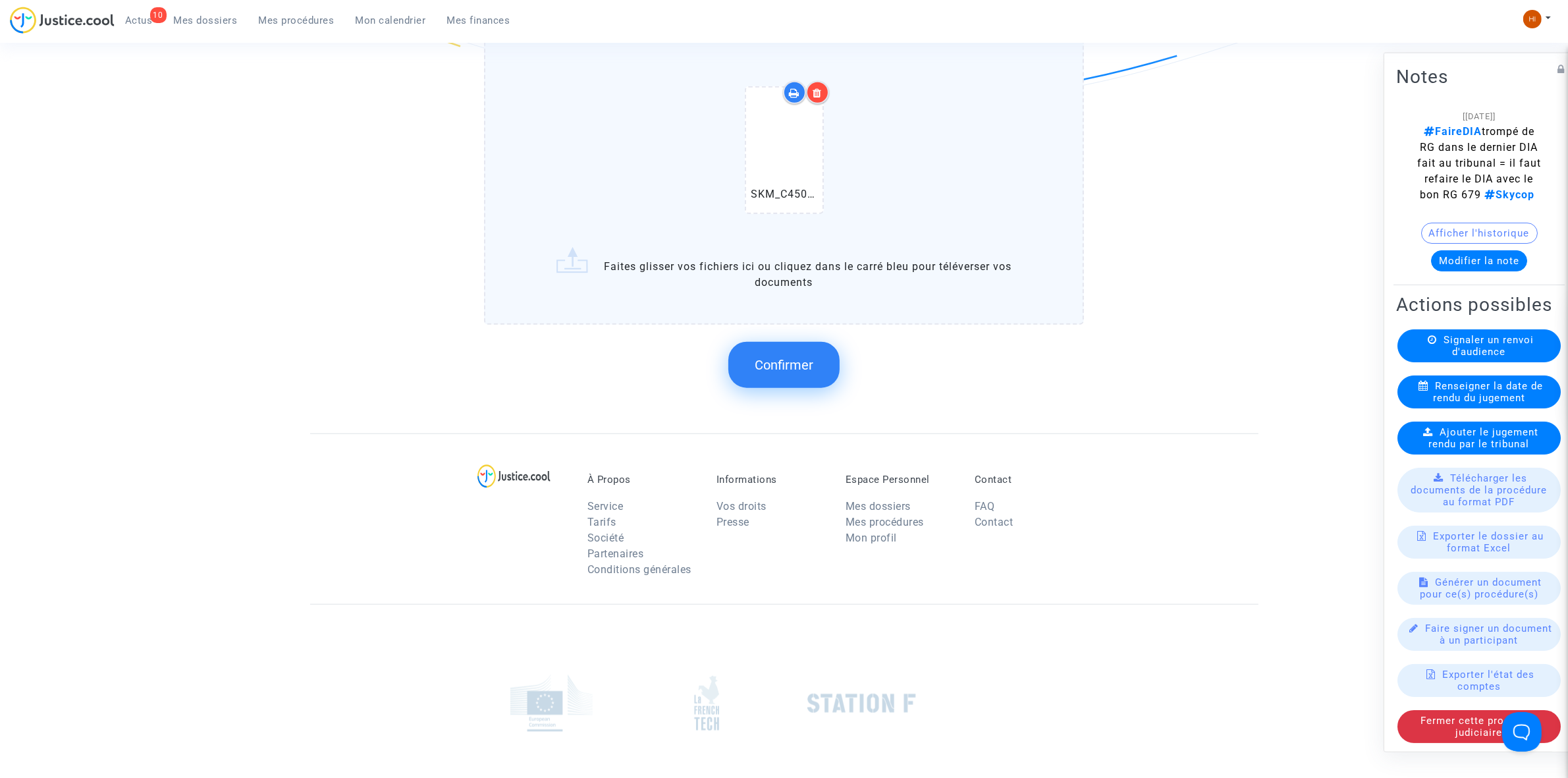
click at [825, 87] on div at bounding box center [817, 92] width 23 height 23
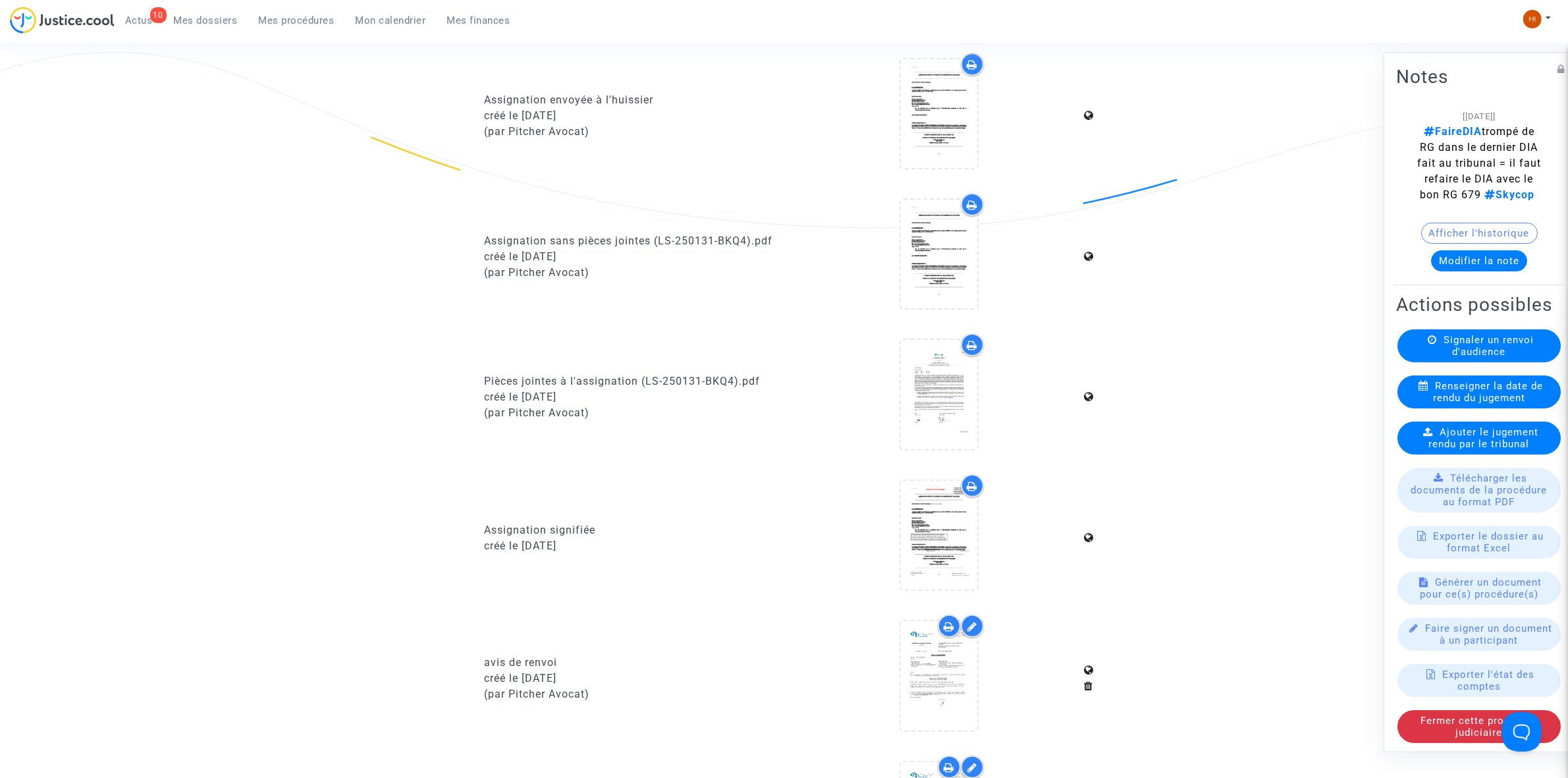
scroll to position [0, 0]
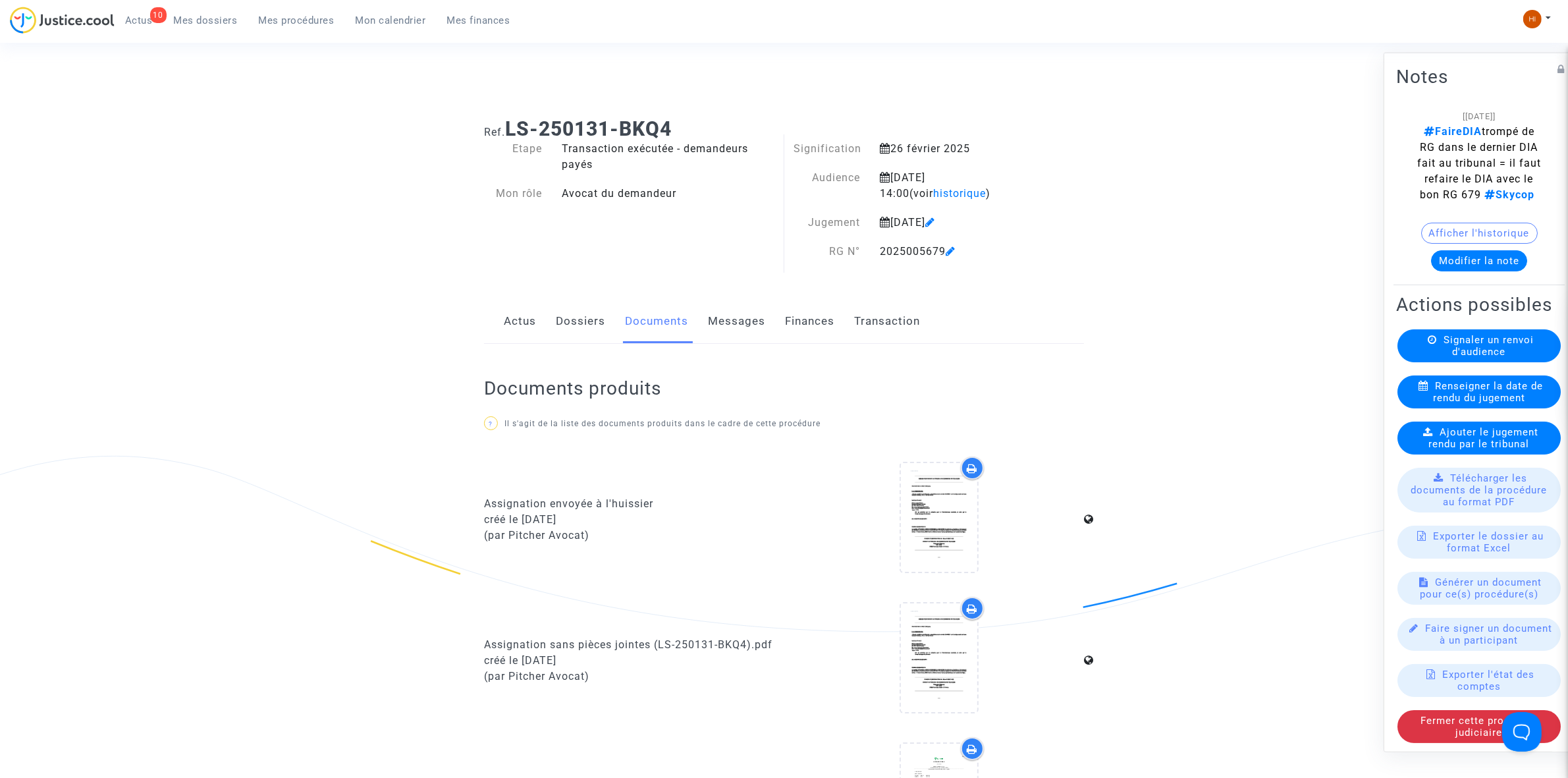
click at [1429, 449] on span "Ajouter le jugement rendu par le tribunal" at bounding box center [1484, 437] width 110 height 24
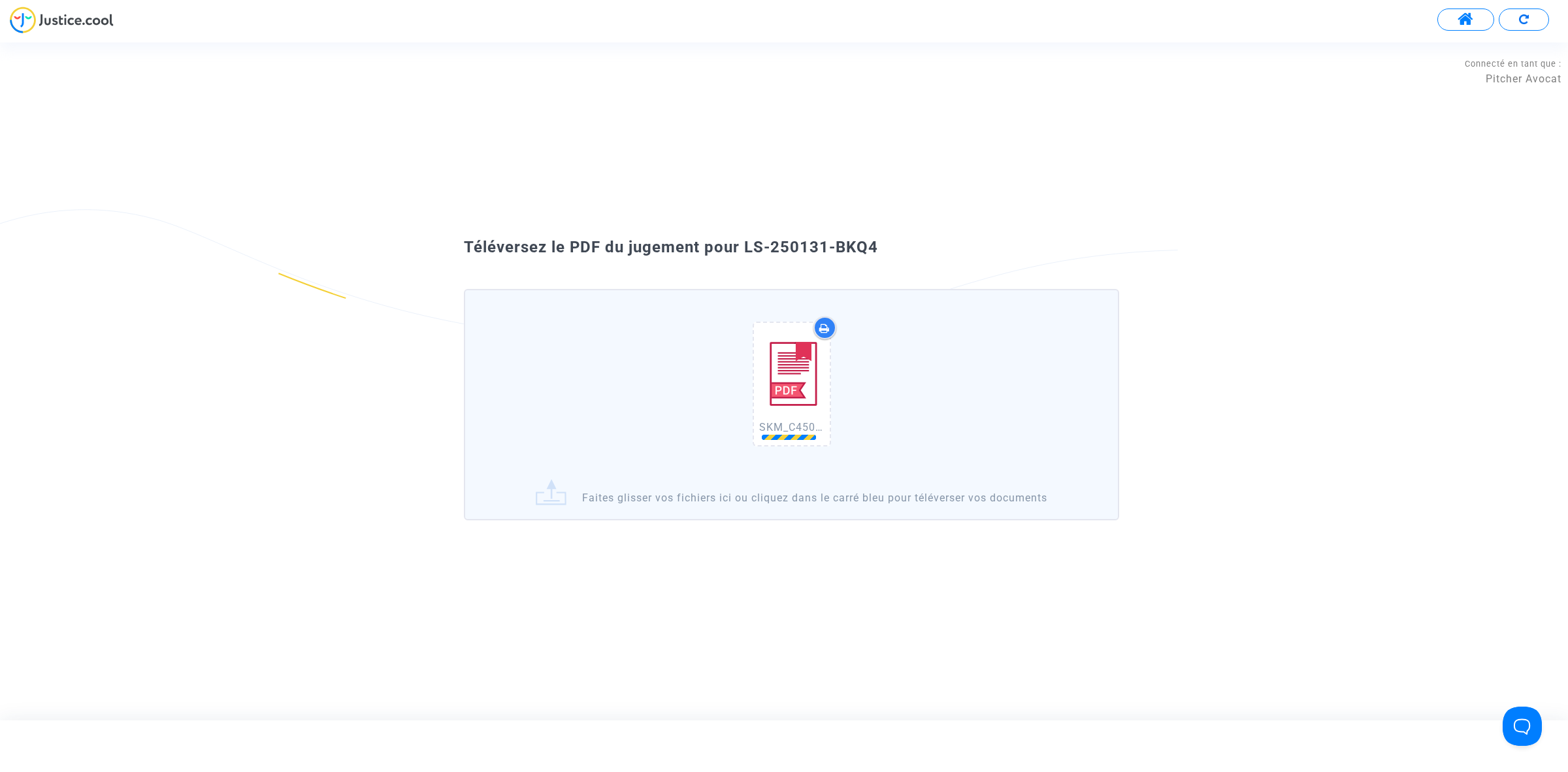
click at [915, 223] on div "Téléversez le PDF du jugement pour LS-250131-BKQ4 SKM_C450i25093015031.pdf Fait…" at bounding box center [784, 381] width 1568 height 324
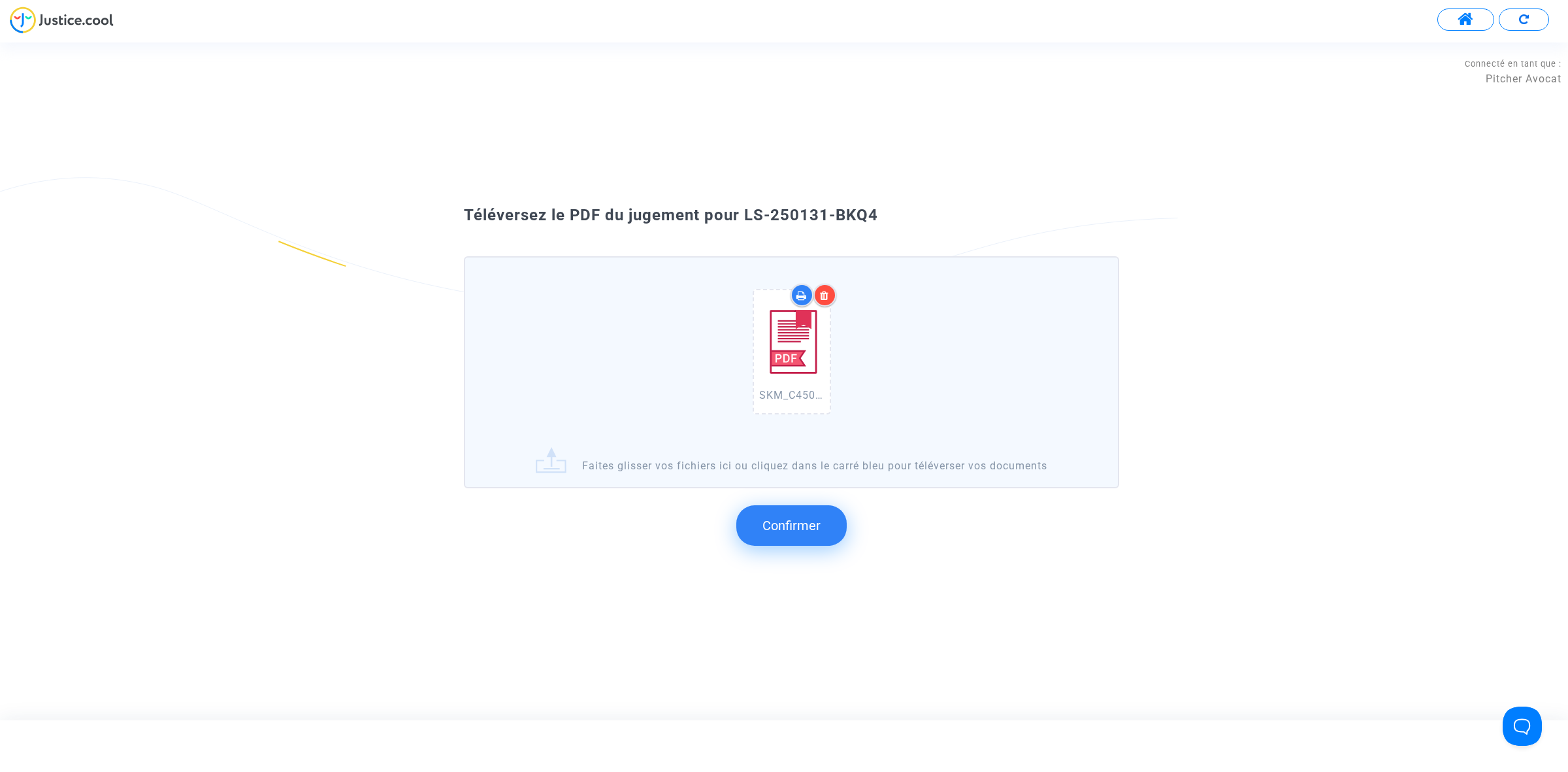
drag, startPoint x: 925, startPoint y: 255, endPoint x: 747, endPoint y: 197, distance: 187.2
click at [743, 198] on div "Téléversez le PDF du jugement pour LS-250131-BKQ4 SKM_C450i25093015031.pdf Fait…" at bounding box center [784, 381] width 1568 height 369
copy span "LS-250131-BKQ4"
click at [821, 511] on button "Confirmer" at bounding box center [791, 526] width 110 height 41
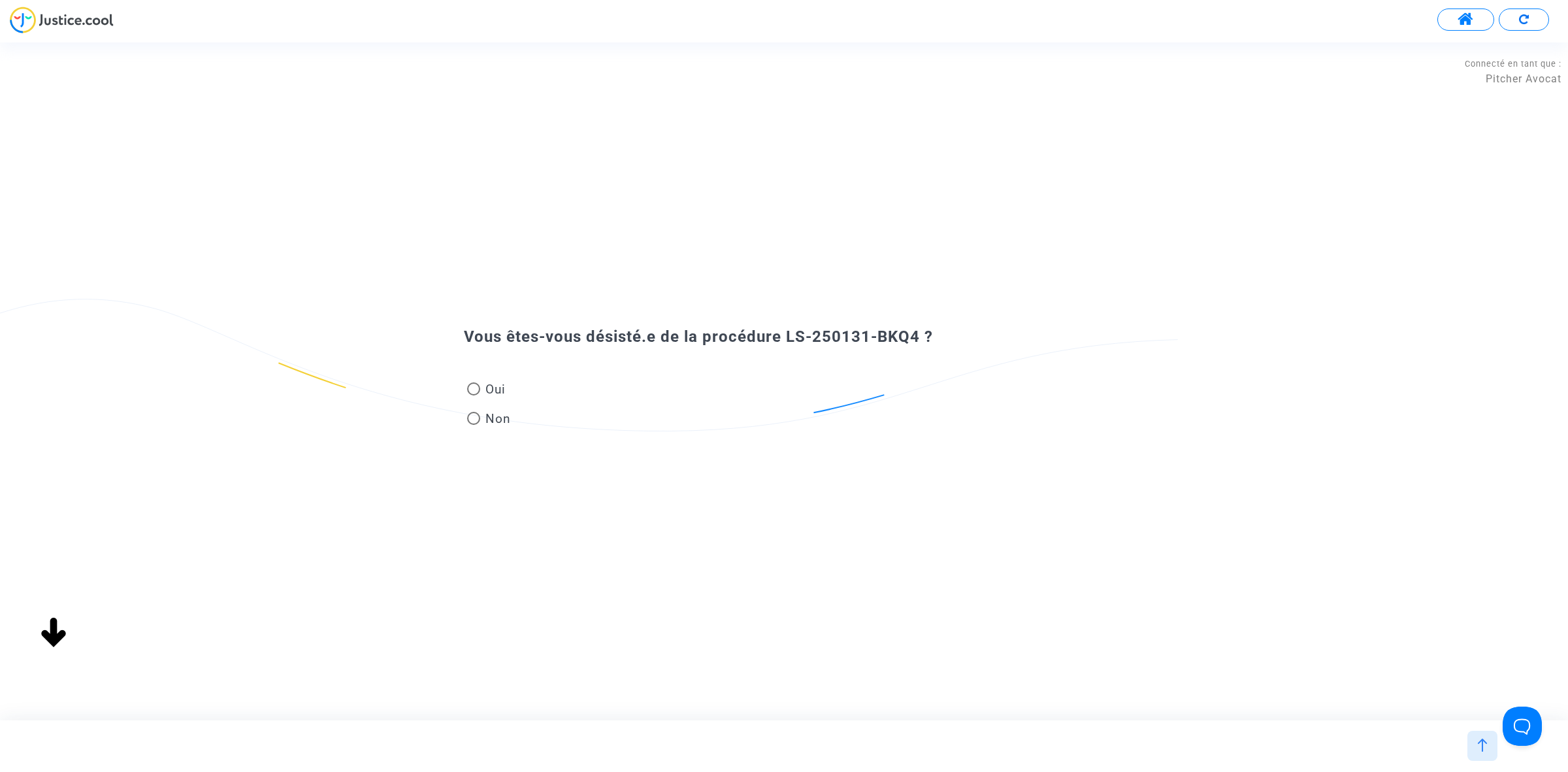
click at [490, 383] on span "Oui" at bounding box center [493, 389] width 26 height 18
click at [474, 395] on input "Oui" at bounding box center [473, 395] width 1 height 1
radio input "true"
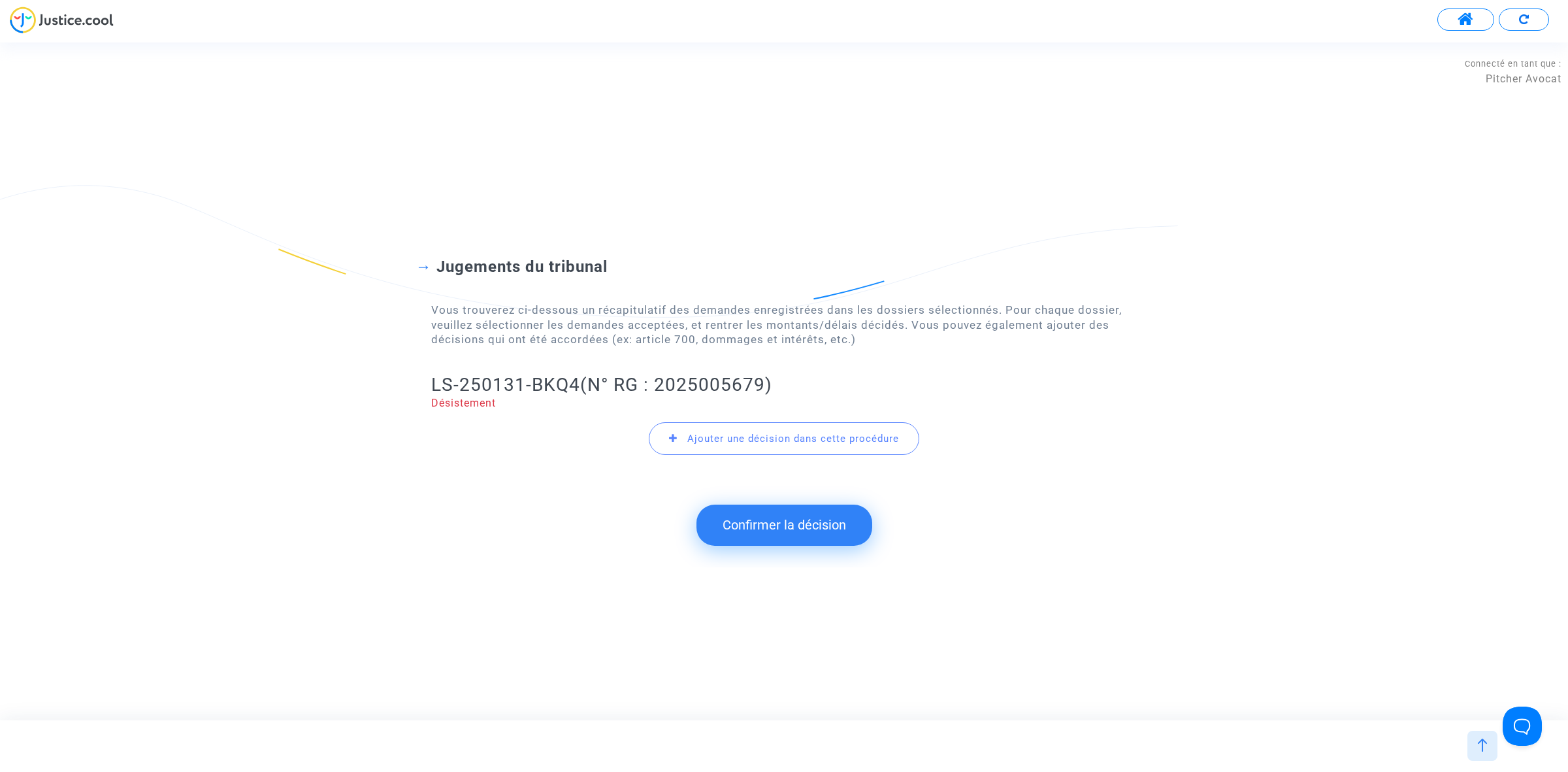
click at [753, 538] on button "Confirmer la décision" at bounding box center [784, 525] width 176 height 41
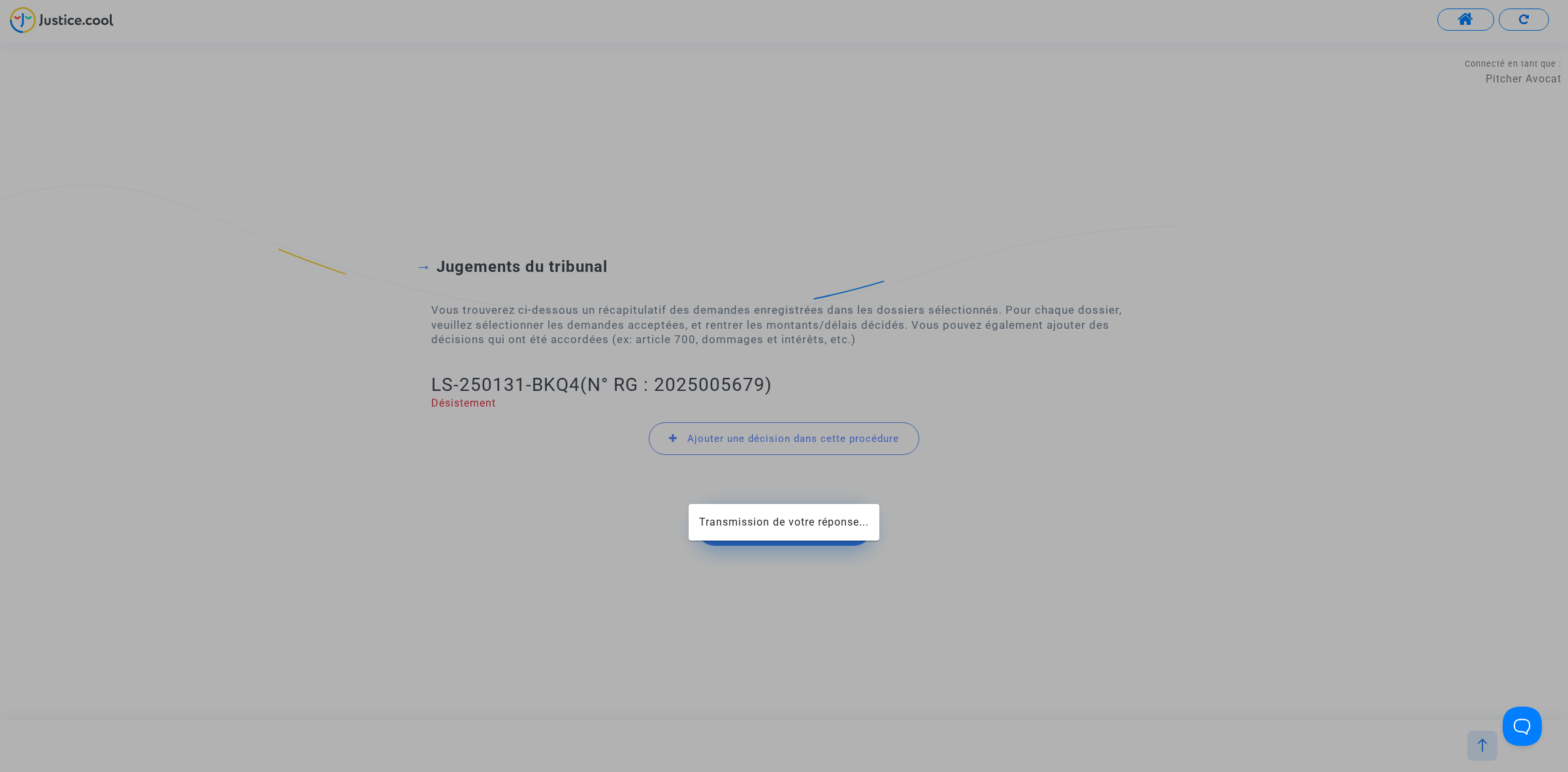
click at [758, 518] on span "Transmission de votre réponse..." at bounding box center [783, 522] width 170 height 12
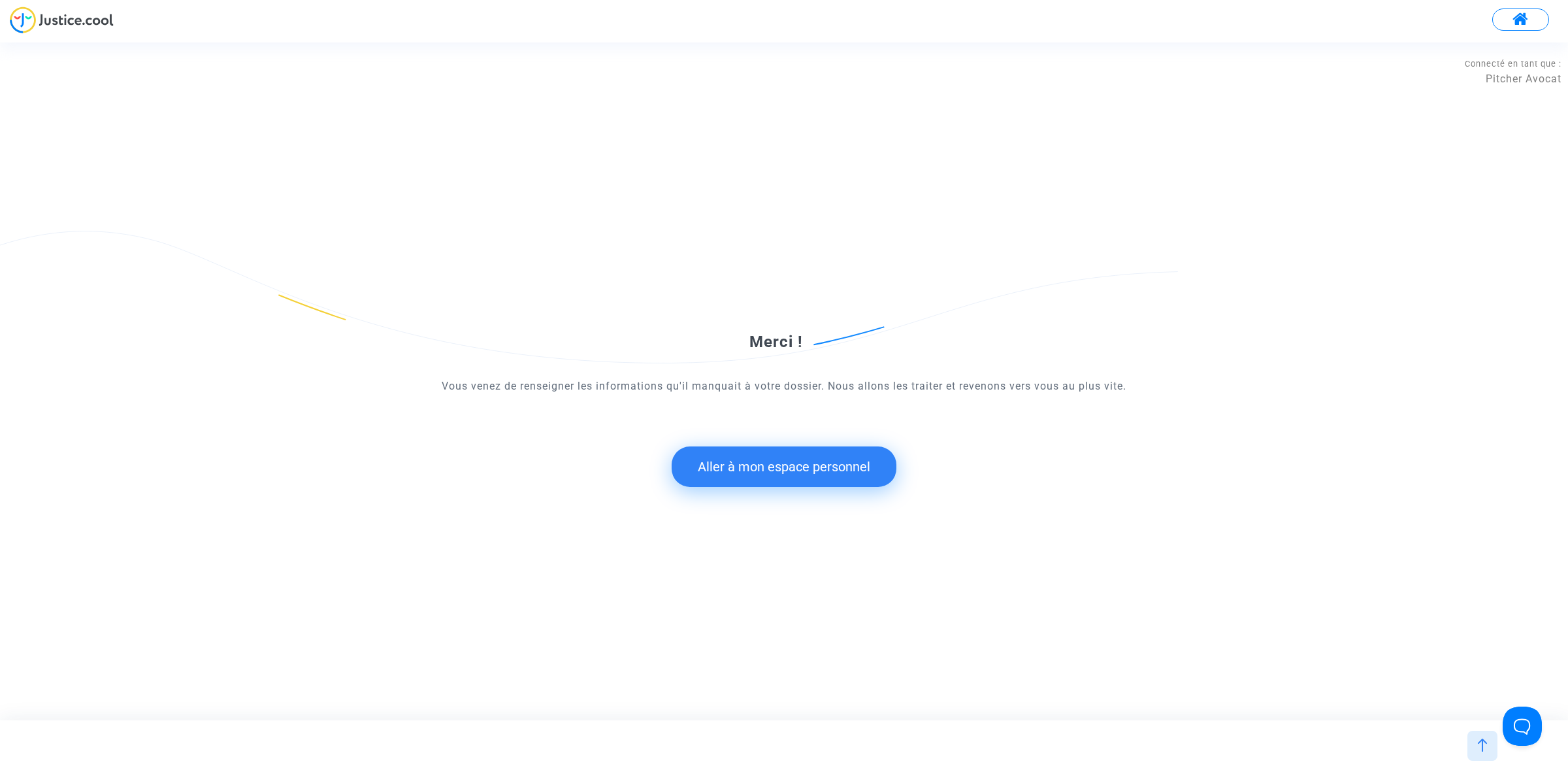
click at [728, 481] on button "Aller à mon espace personnel" at bounding box center [784, 467] width 225 height 41
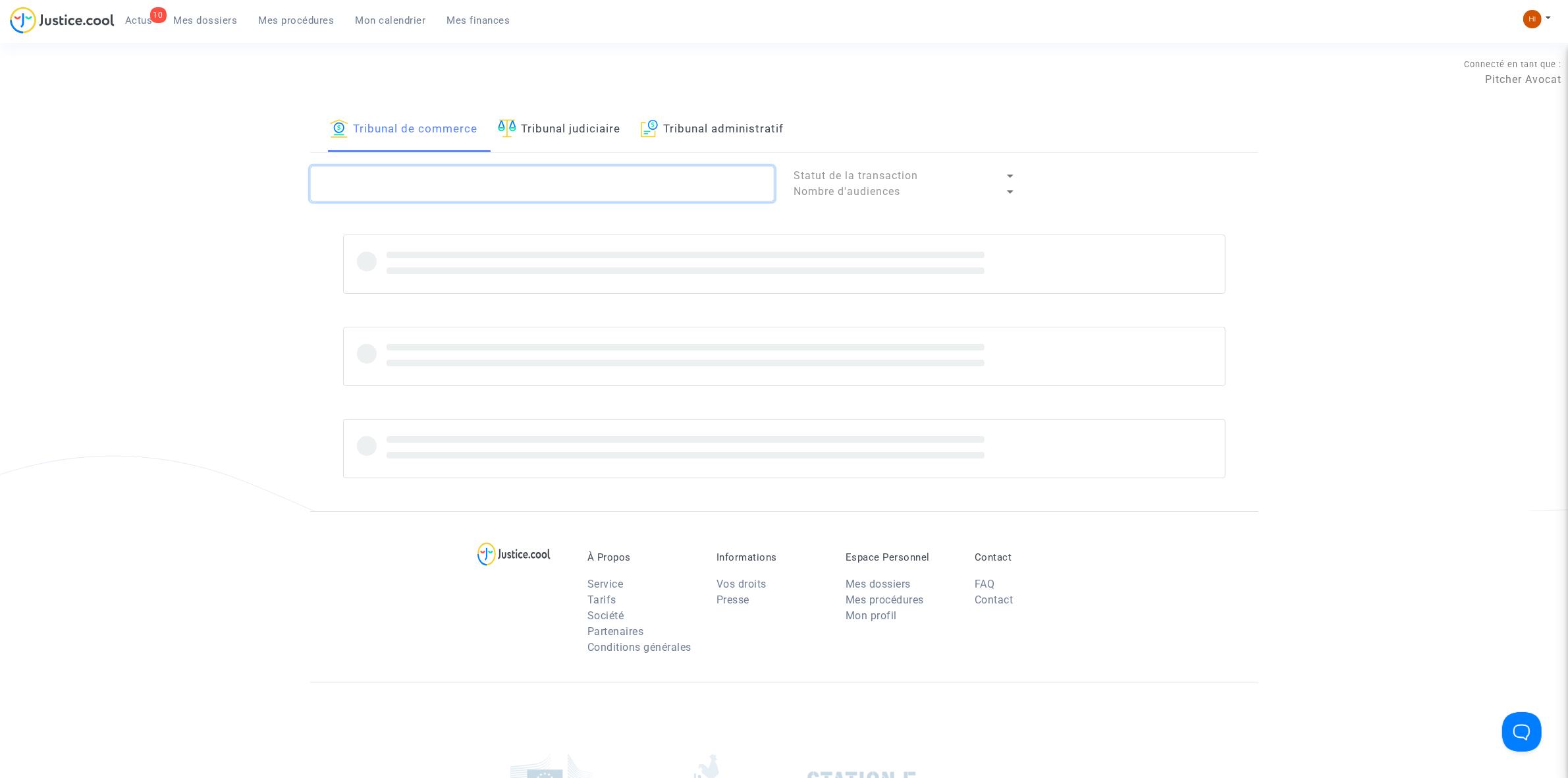
click at [488, 185] on textarea at bounding box center [542, 184] width 464 height 36
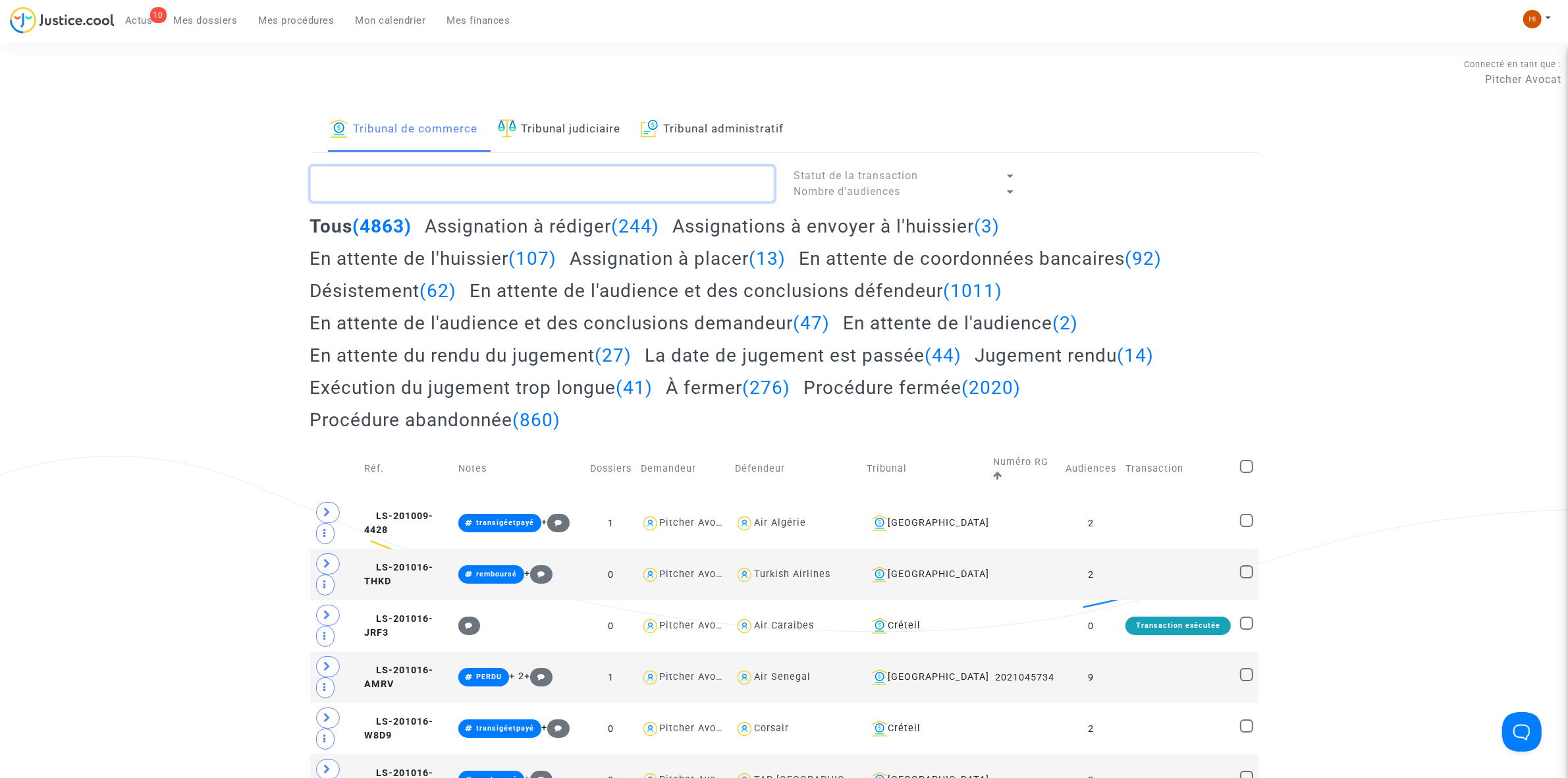
paste textarea "LS-250131-BKQ4"
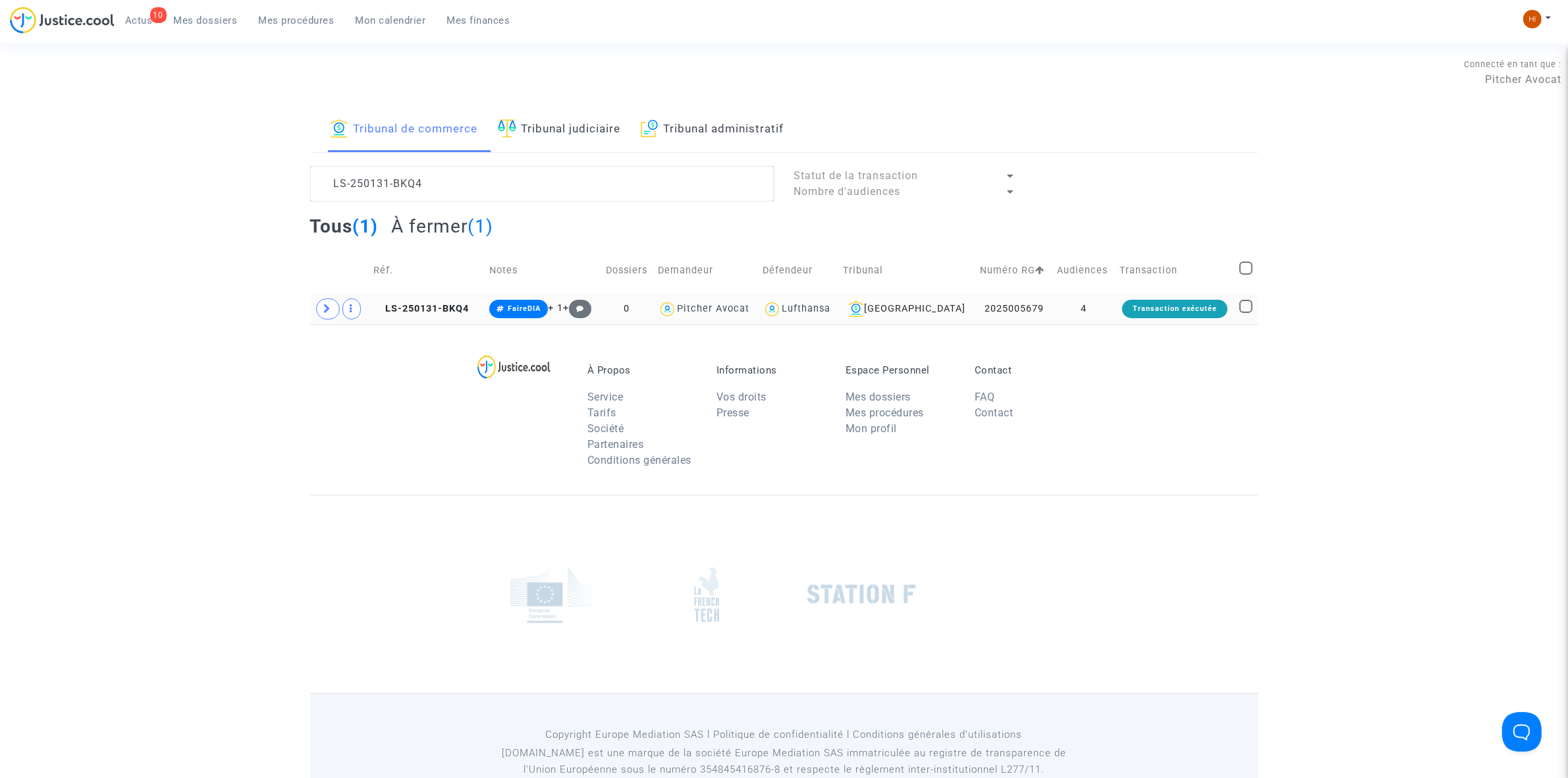
click at [427, 316] on td "LS-250131-BKQ4" at bounding box center [427, 309] width 116 height 30
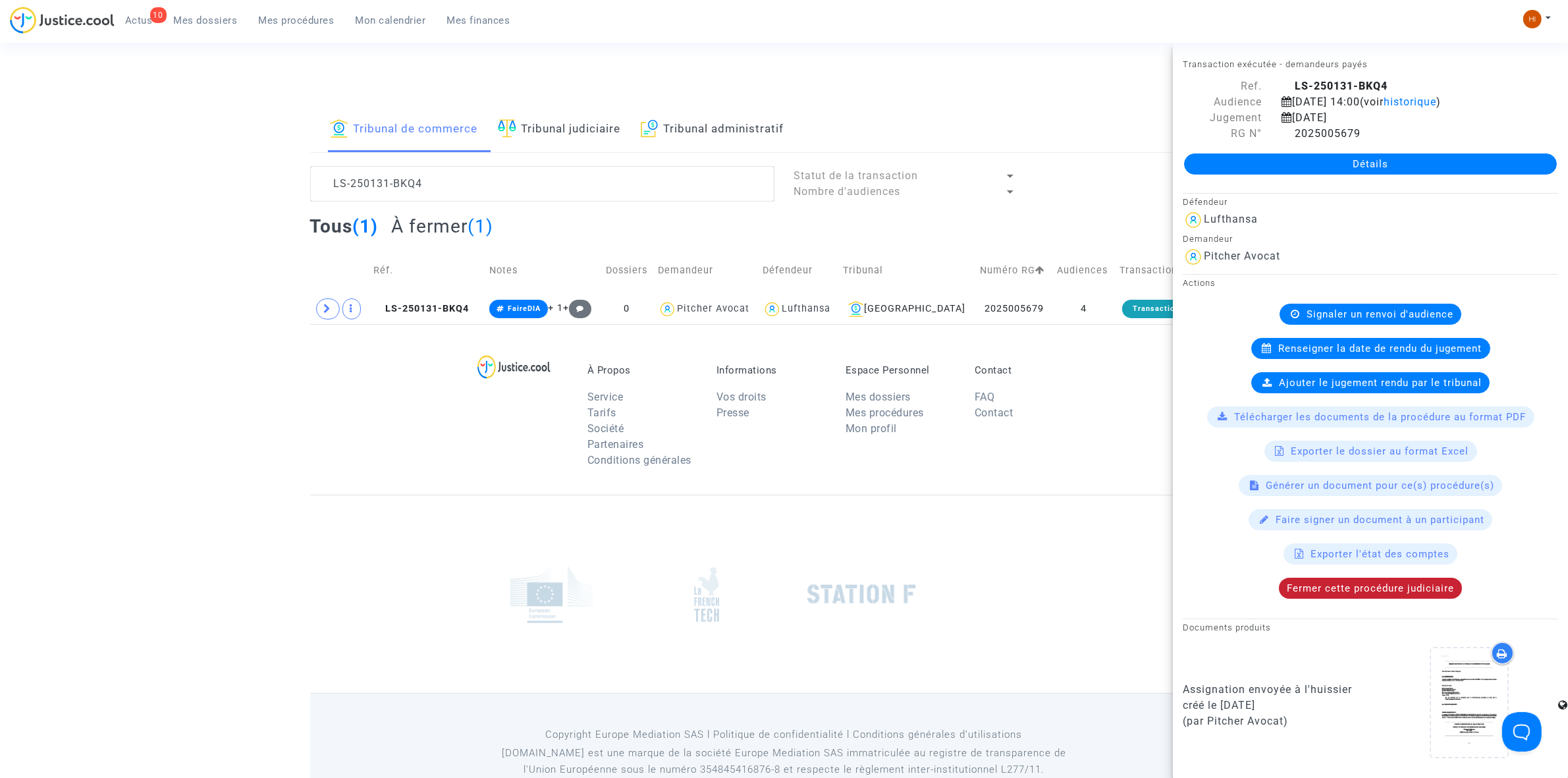
click at [1374, 594] on span "Fermer cette procédure judiciaire" at bounding box center [1370, 588] width 167 height 12
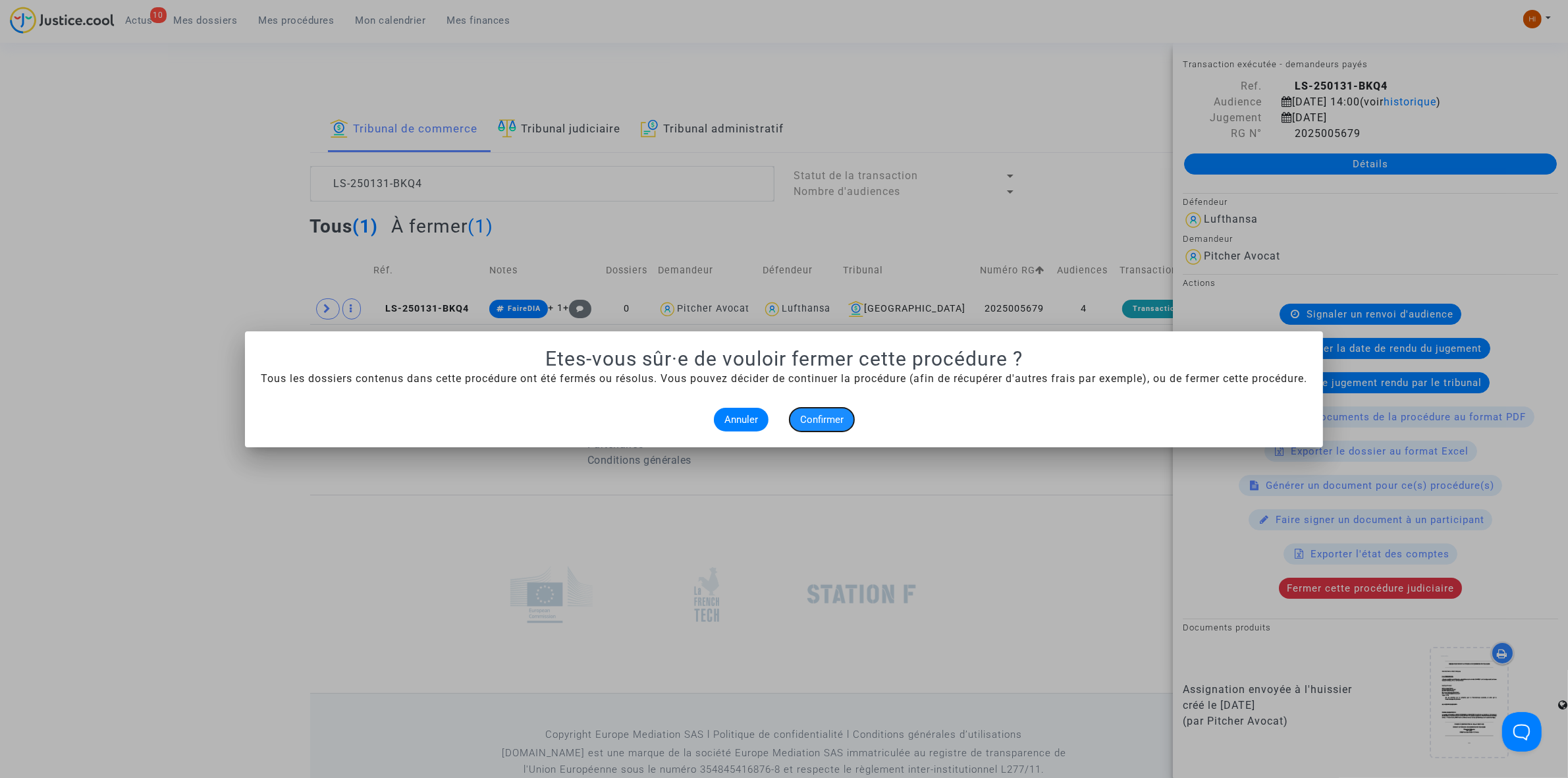
click at [831, 425] on button "Confirmer" at bounding box center [822, 419] width 65 height 24
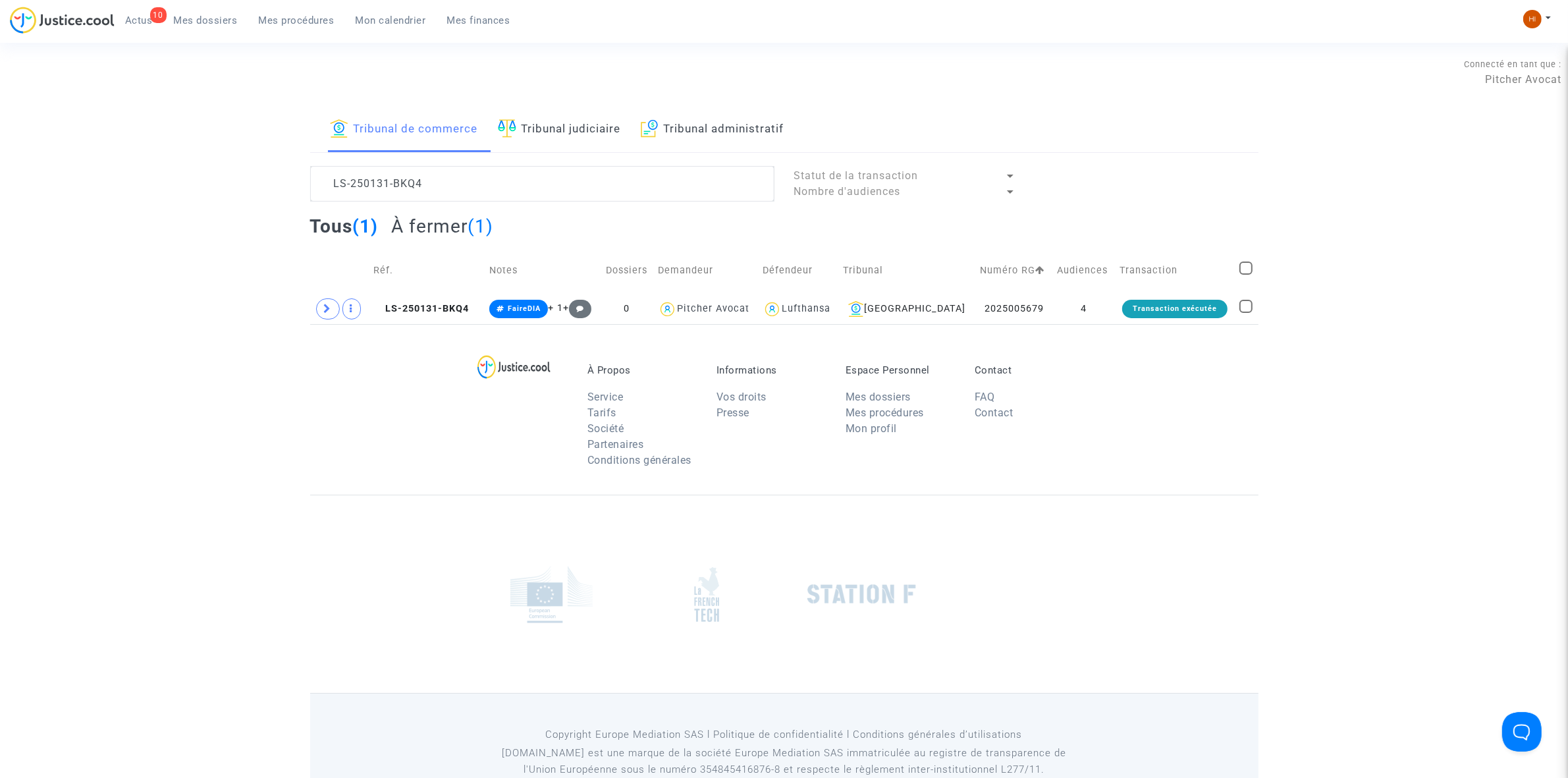
drag, startPoint x: 1087, startPoint y: 310, endPoint x: 1208, endPoint y: 281, distance: 124.4
click at [1087, 308] on td "4" at bounding box center [1083, 309] width 63 height 30
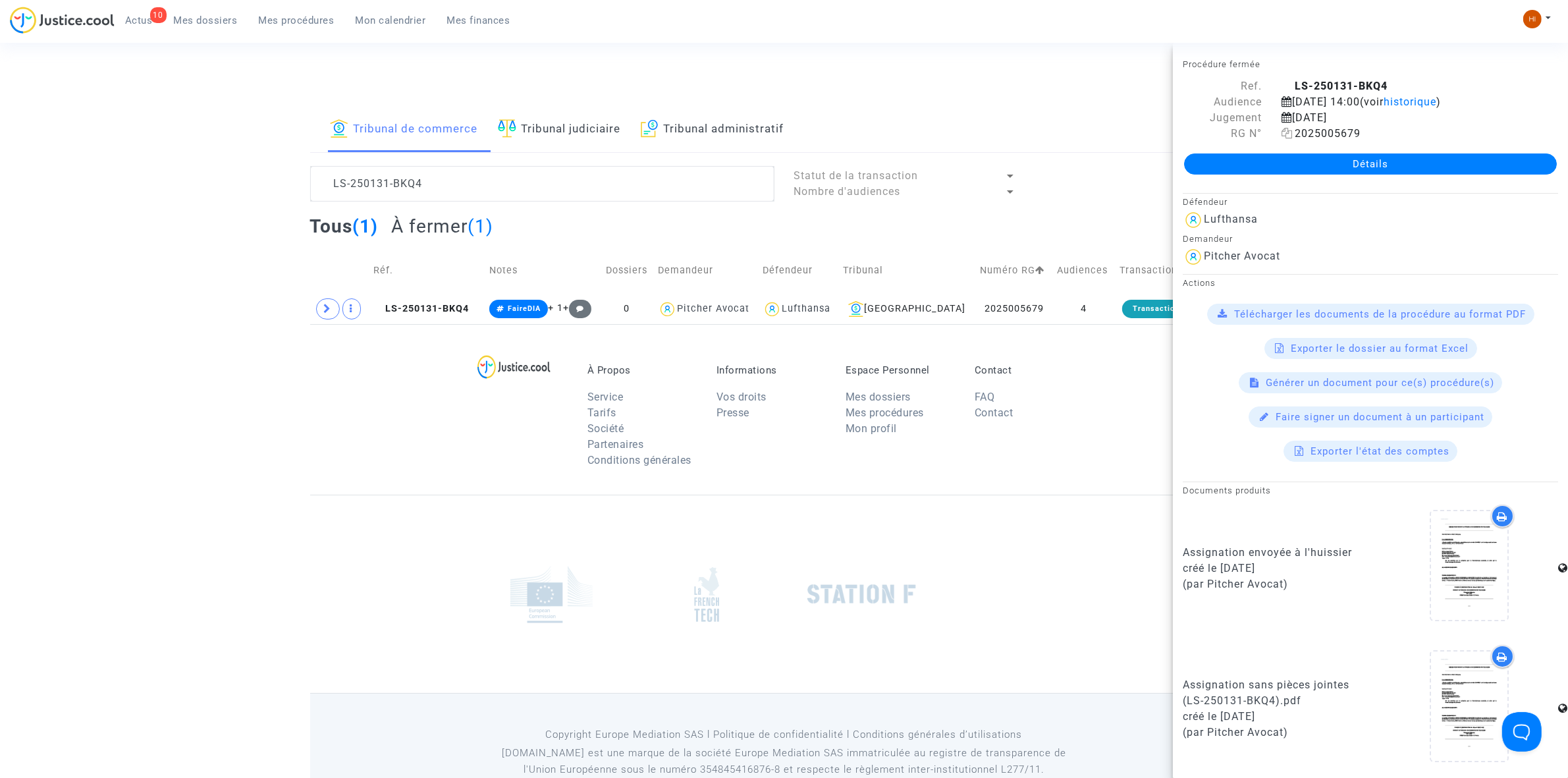
click at [1286, 138] on icon at bounding box center [1287, 133] width 11 height 11
click at [634, 183] on textarea at bounding box center [542, 184] width 464 height 36
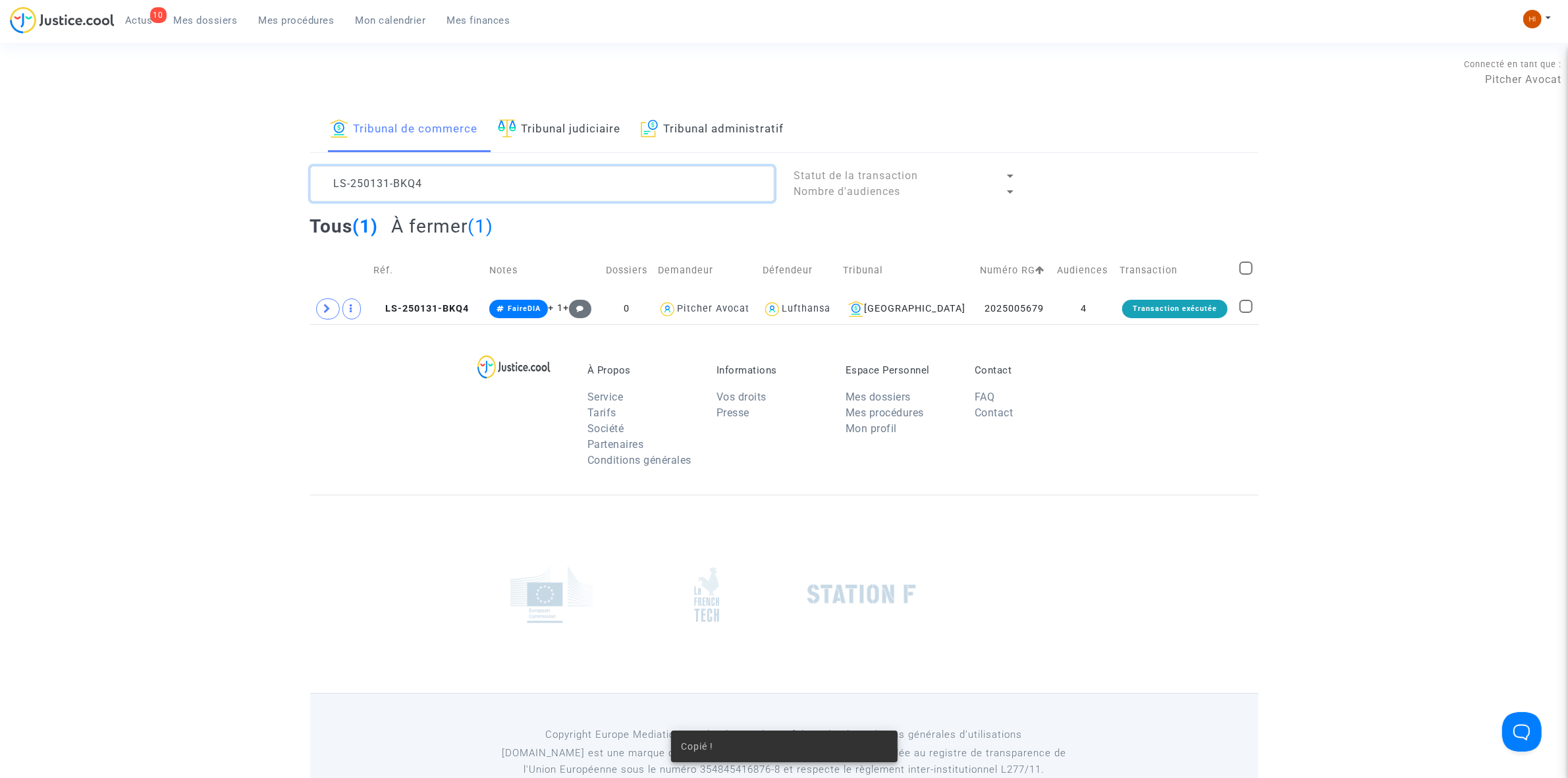
click at [631, 183] on textarea at bounding box center [542, 184] width 464 height 36
click at [630, 183] on textarea at bounding box center [542, 184] width 464 height 36
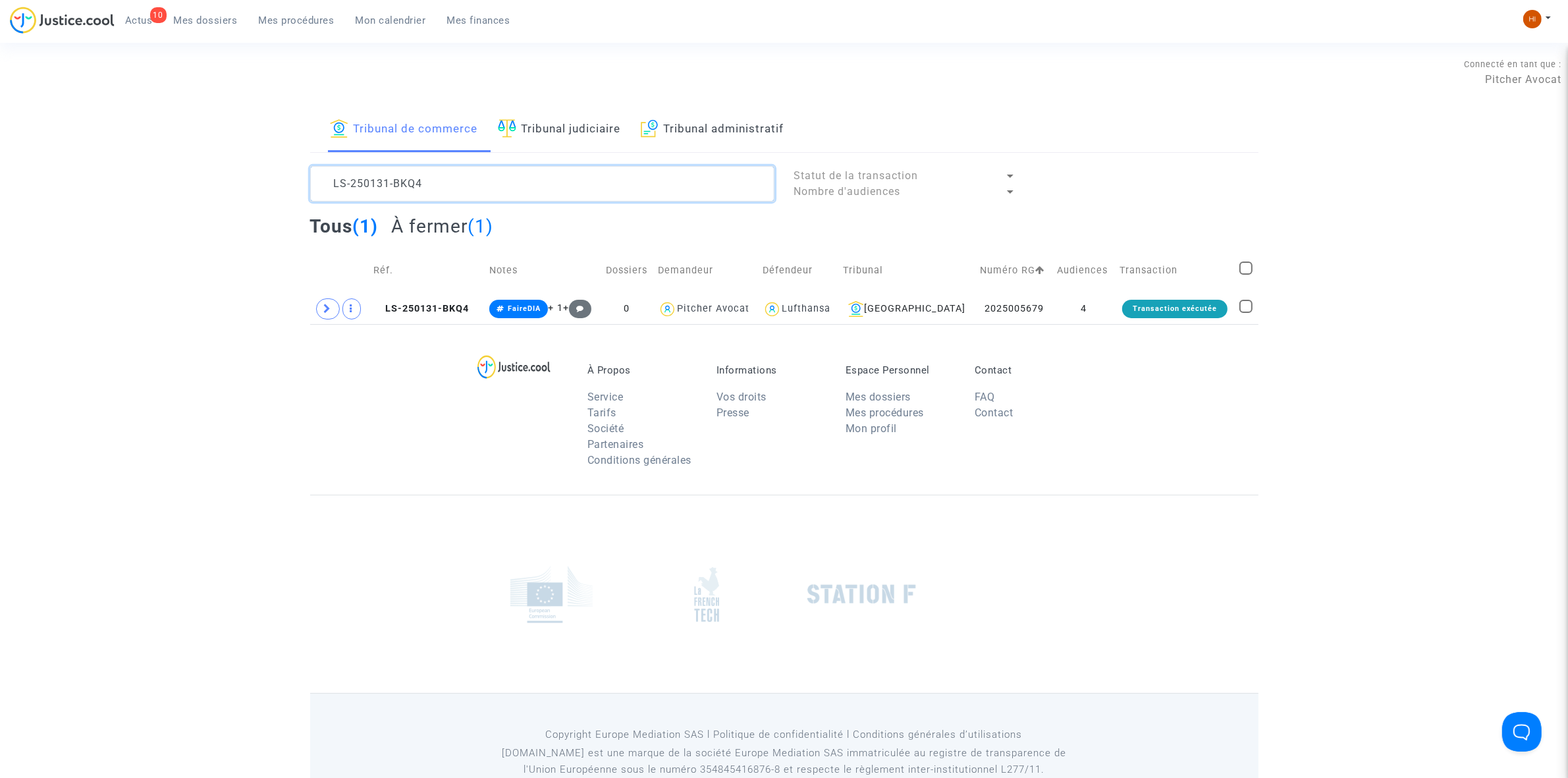
paste textarea "2025005679"
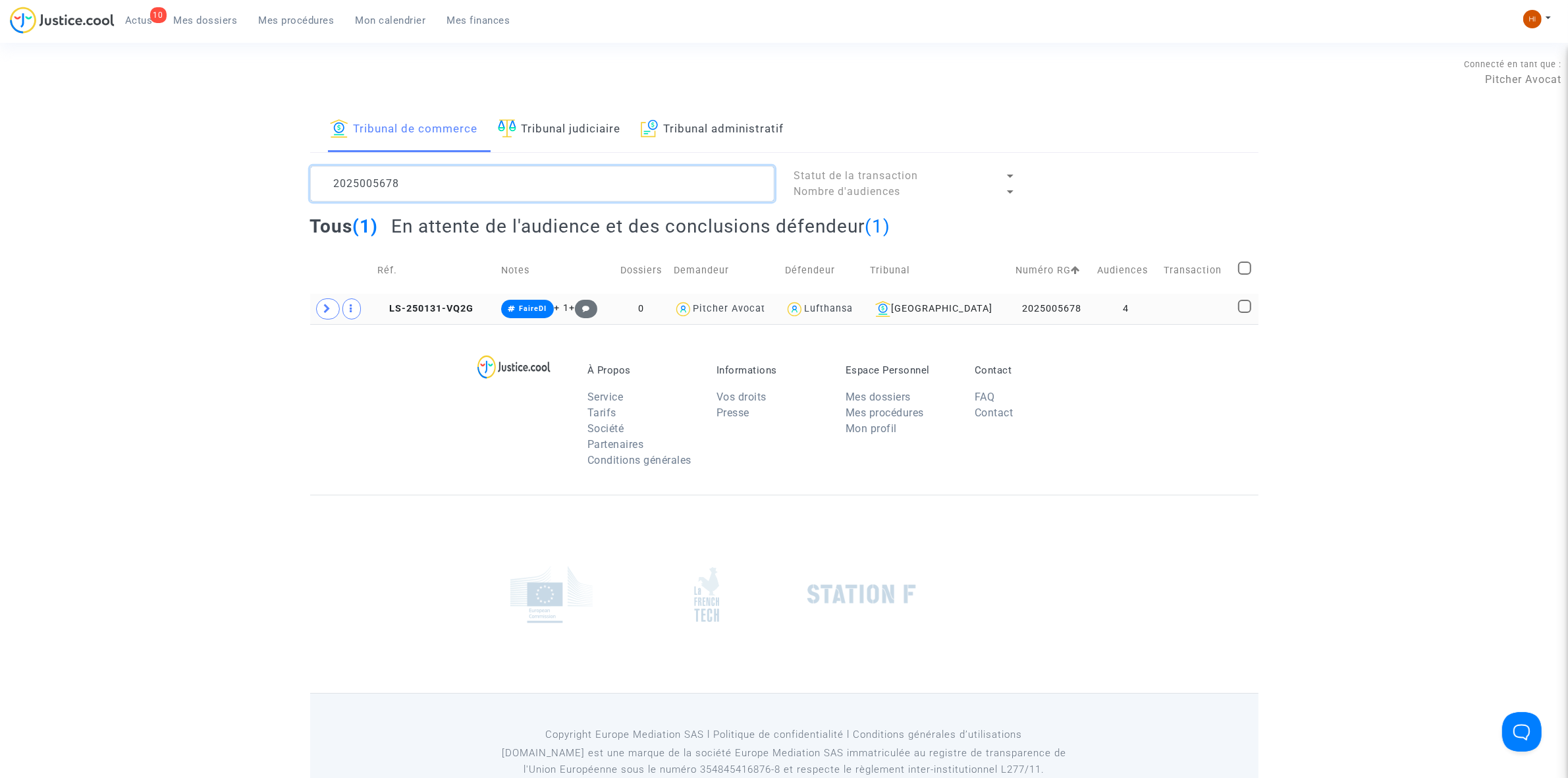
type textarea "2025005678"
click at [1205, 315] on td at bounding box center [1196, 309] width 75 height 30
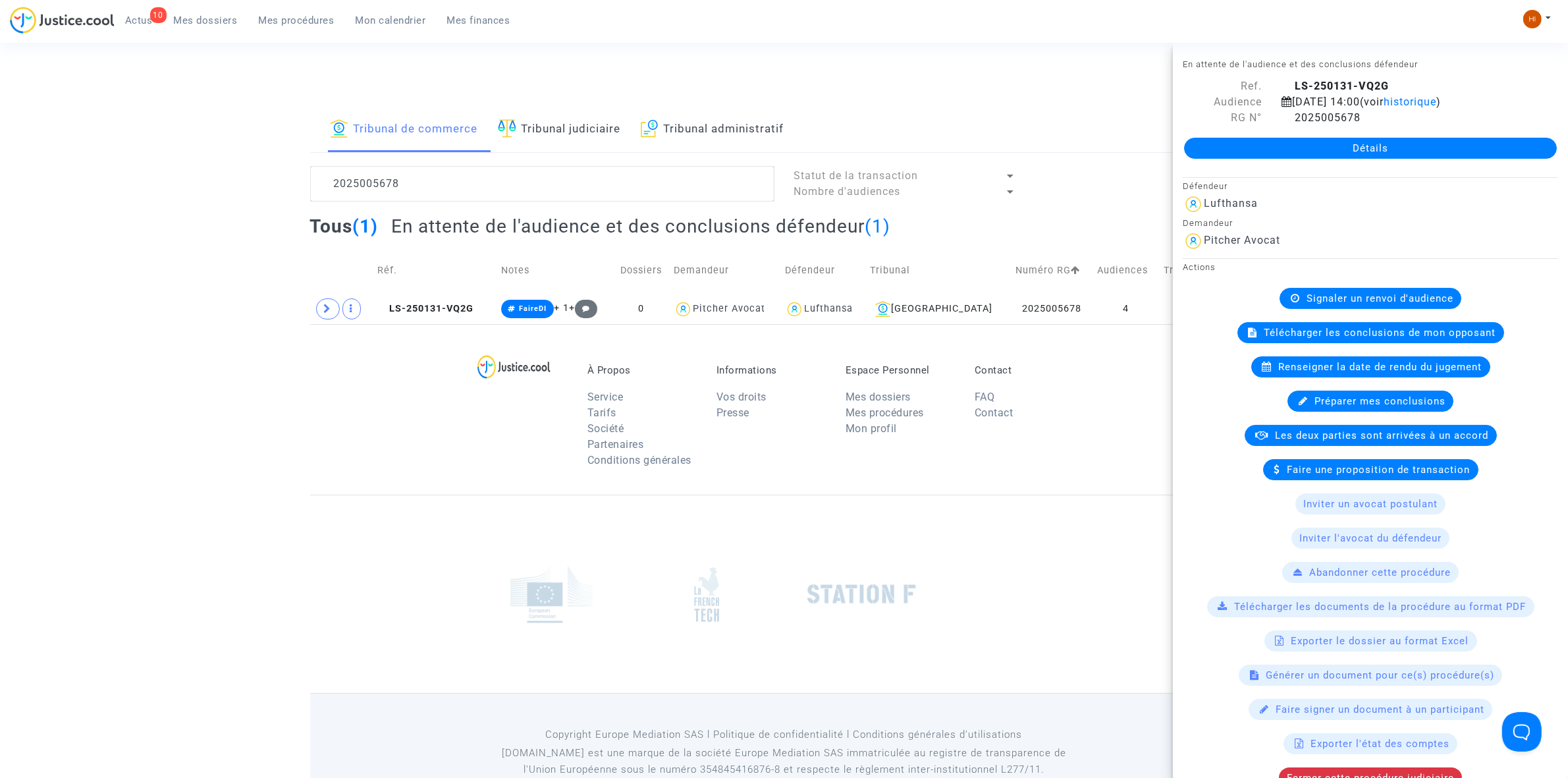
click at [1407, 159] on link "Détails" at bounding box center [1370, 148] width 373 height 21
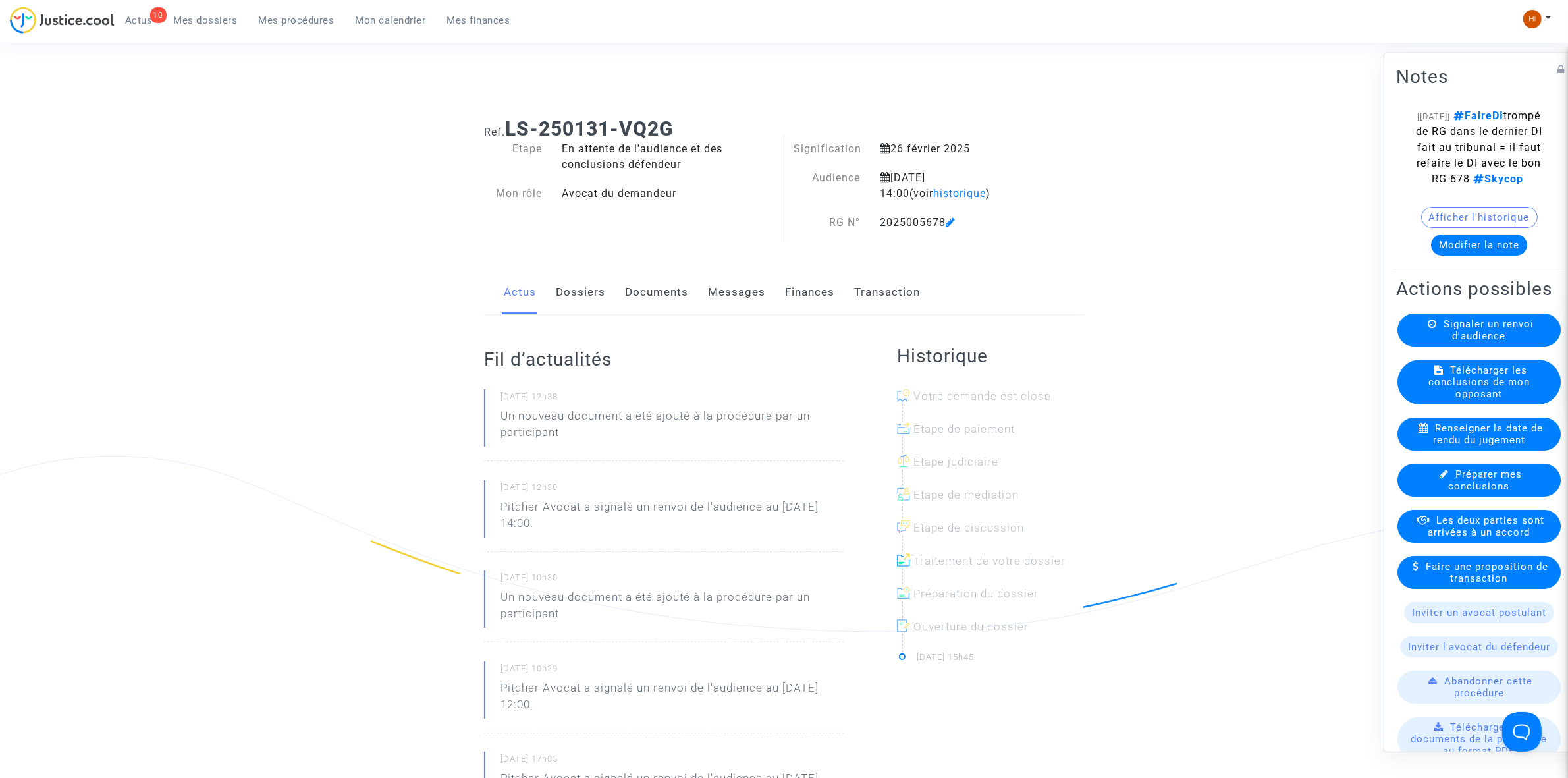
click at [1454, 445] on span "Renseigner la date de rendu du jugement" at bounding box center [1488, 433] width 110 height 24
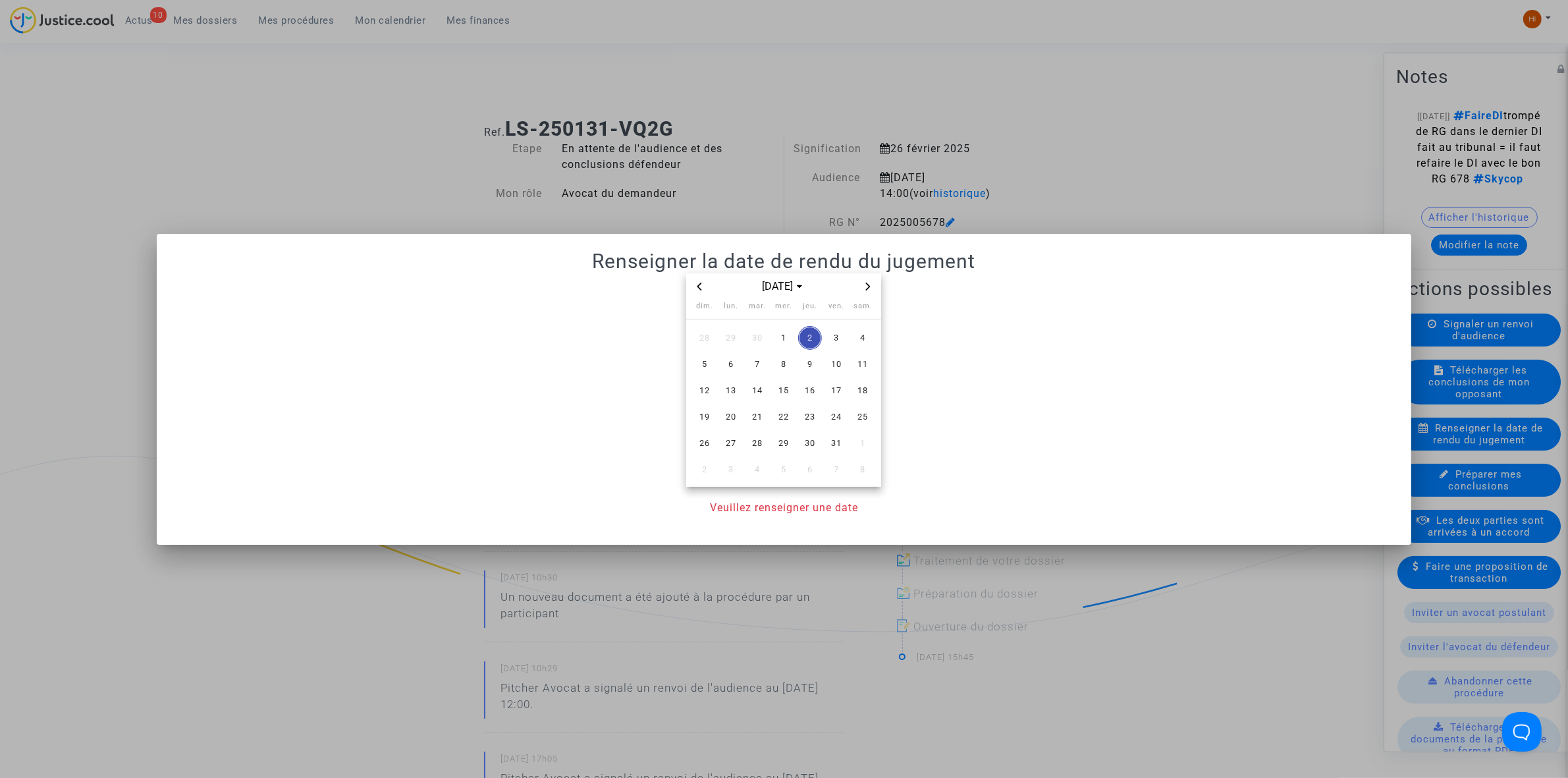
click at [700, 285] on icon "Previous month" at bounding box center [700, 286] width 8 height 8
click at [733, 400] on span "15" at bounding box center [731, 391] width 24 height 24
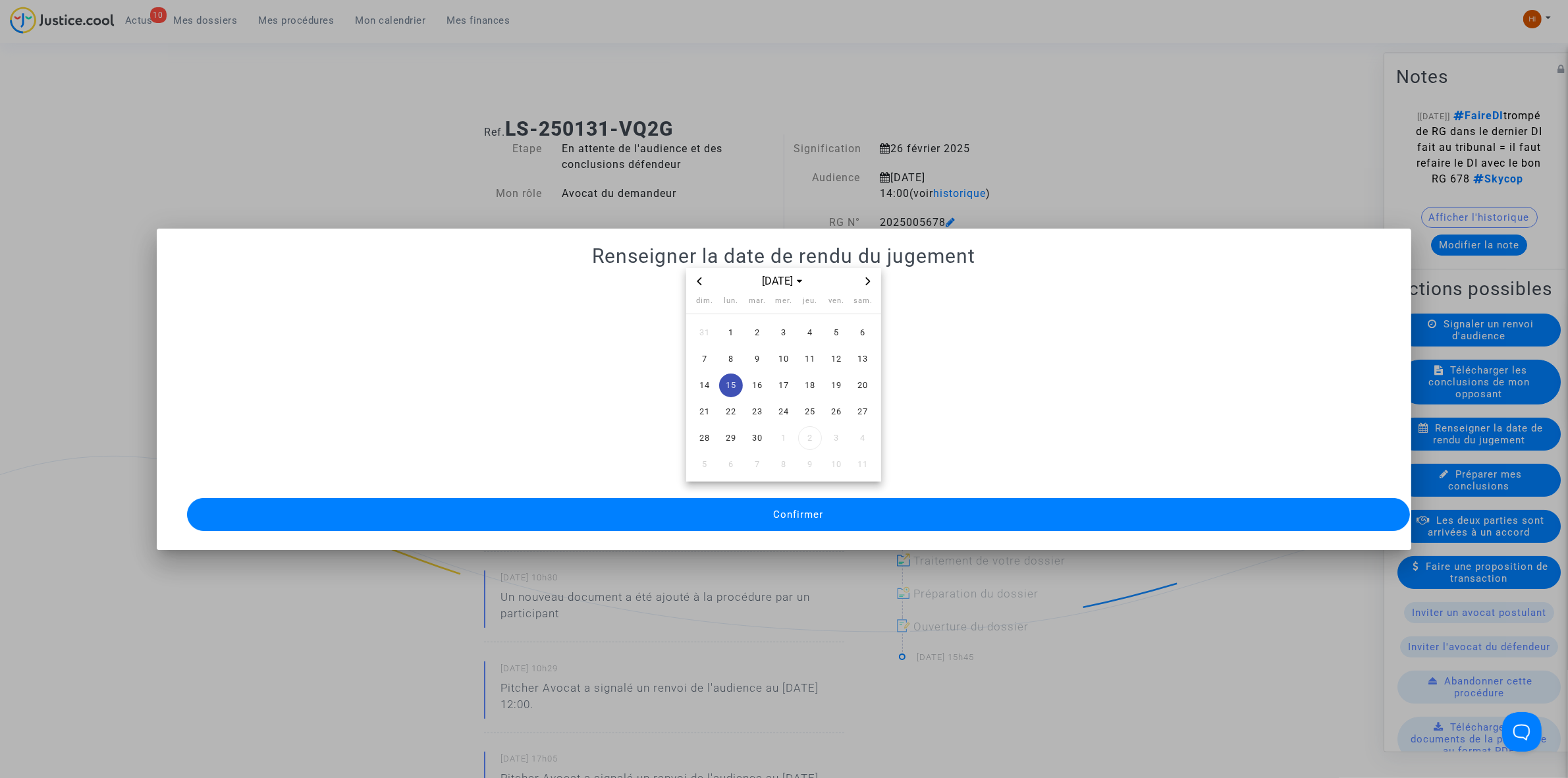
click at [782, 511] on span "Confirmer" at bounding box center [798, 515] width 50 height 12
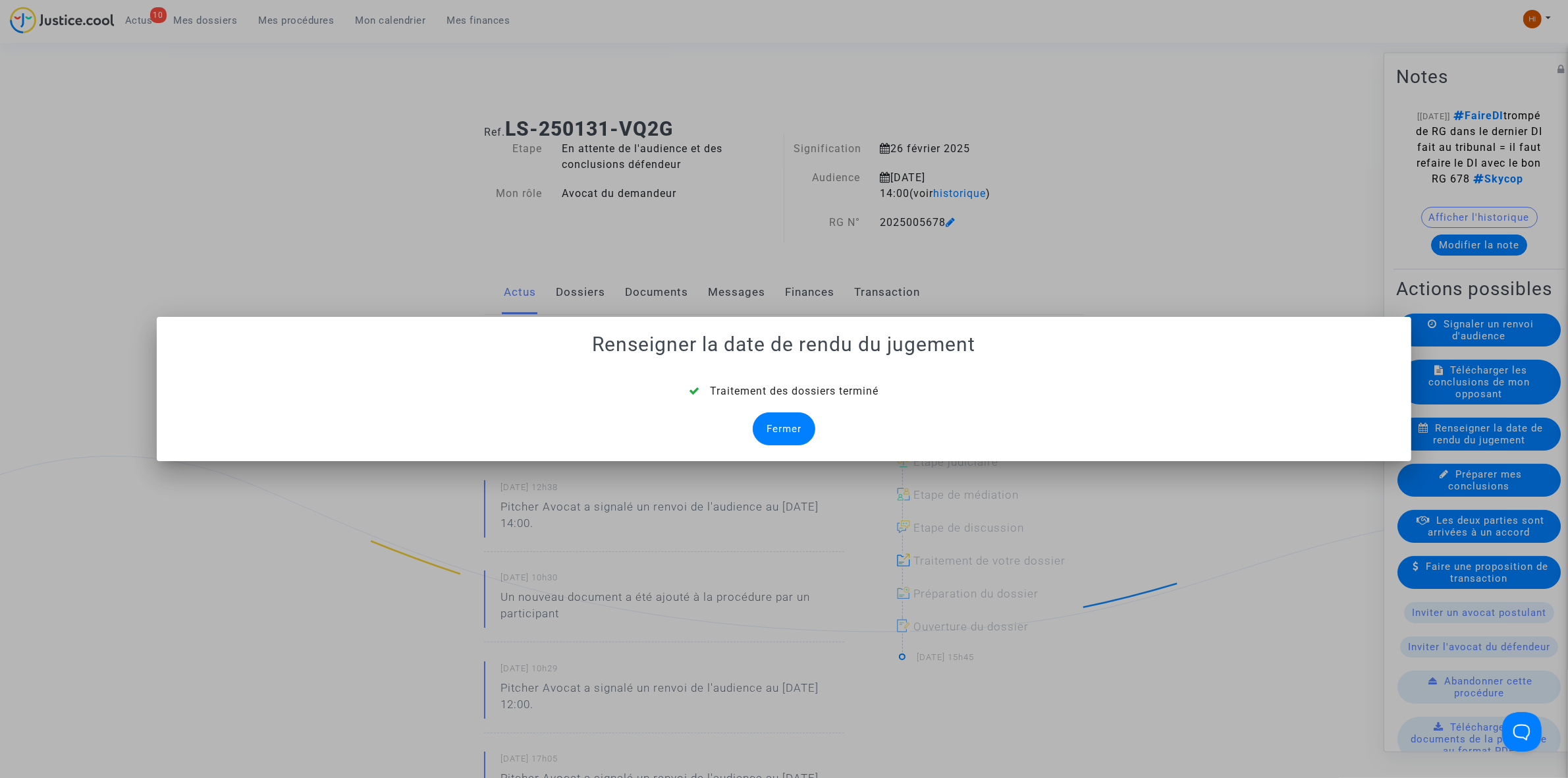
click at [782, 429] on div "Fermer" at bounding box center [784, 429] width 63 height 33
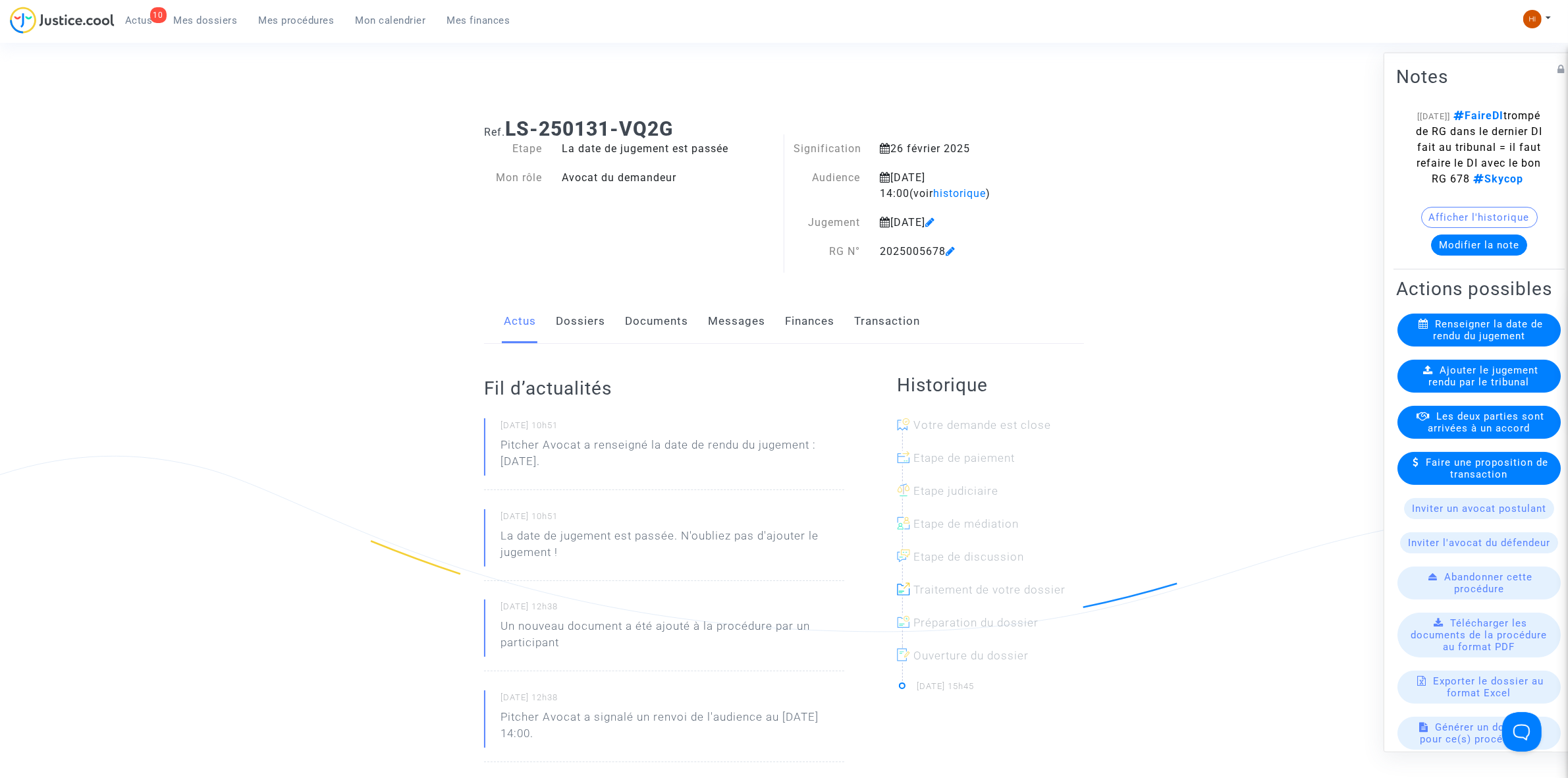
click at [1442, 388] on span "Ajouter le jugement rendu par le tribunal" at bounding box center [1484, 376] width 110 height 24
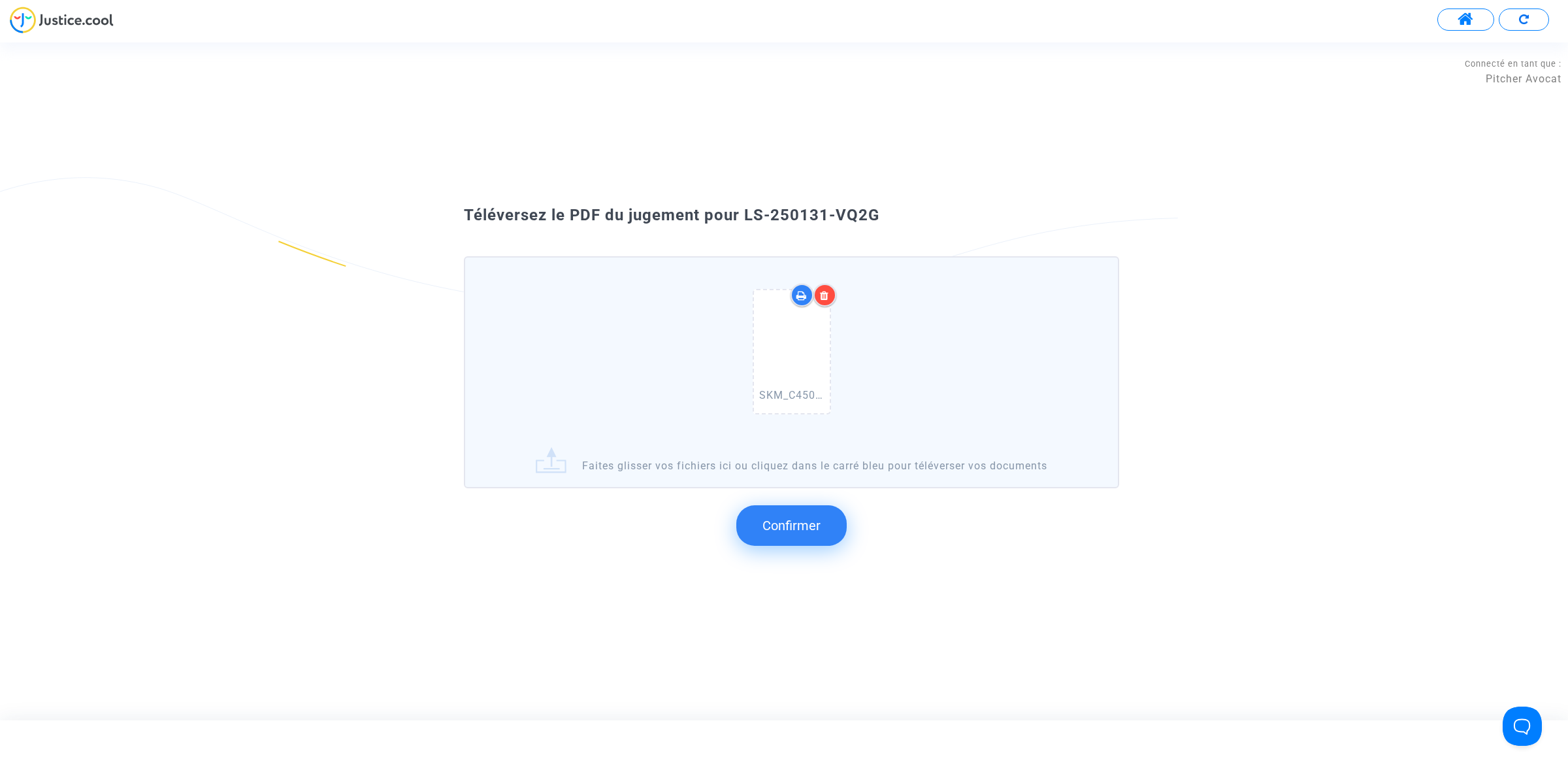
drag, startPoint x: 939, startPoint y: 243, endPoint x: 742, endPoint y: 217, distance: 198.7
click at [742, 217] on div "Téléversez le PDF du jugement pour LS-250131-VQ2G" at bounding box center [783, 216] width 705 height 22
click at [810, 530] on span "Confirmer" at bounding box center [791, 526] width 58 height 16
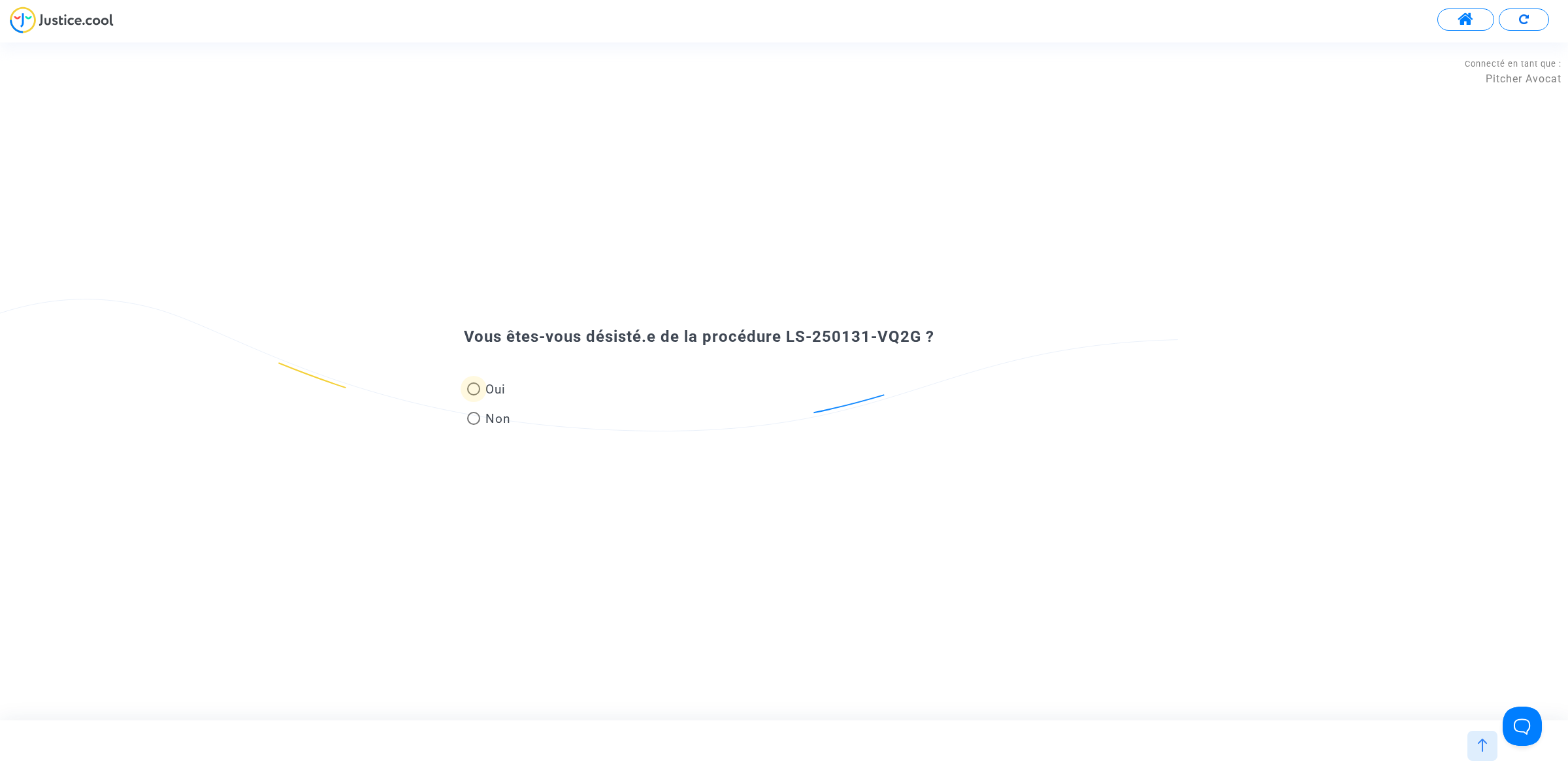
click at [485, 389] on span "Oui" at bounding box center [493, 389] width 26 height 18
click at [474, 395] on input "Oui" at bounding box center [473, 395] width 1 height 1
radio input "true"
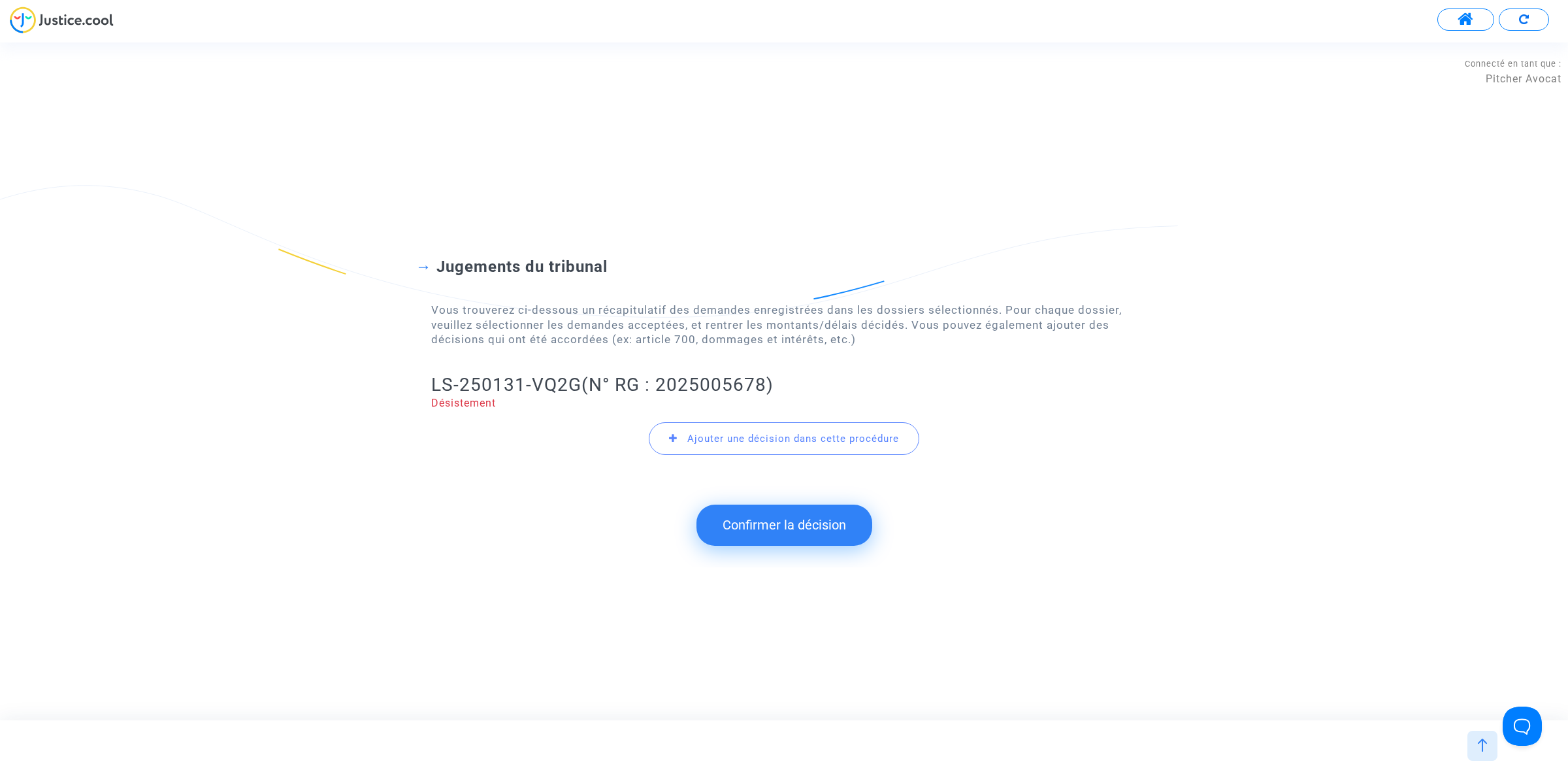
click at [745, 526] on button "Confirmer la décision" at bounding box center [784, 525] width 176 height 41
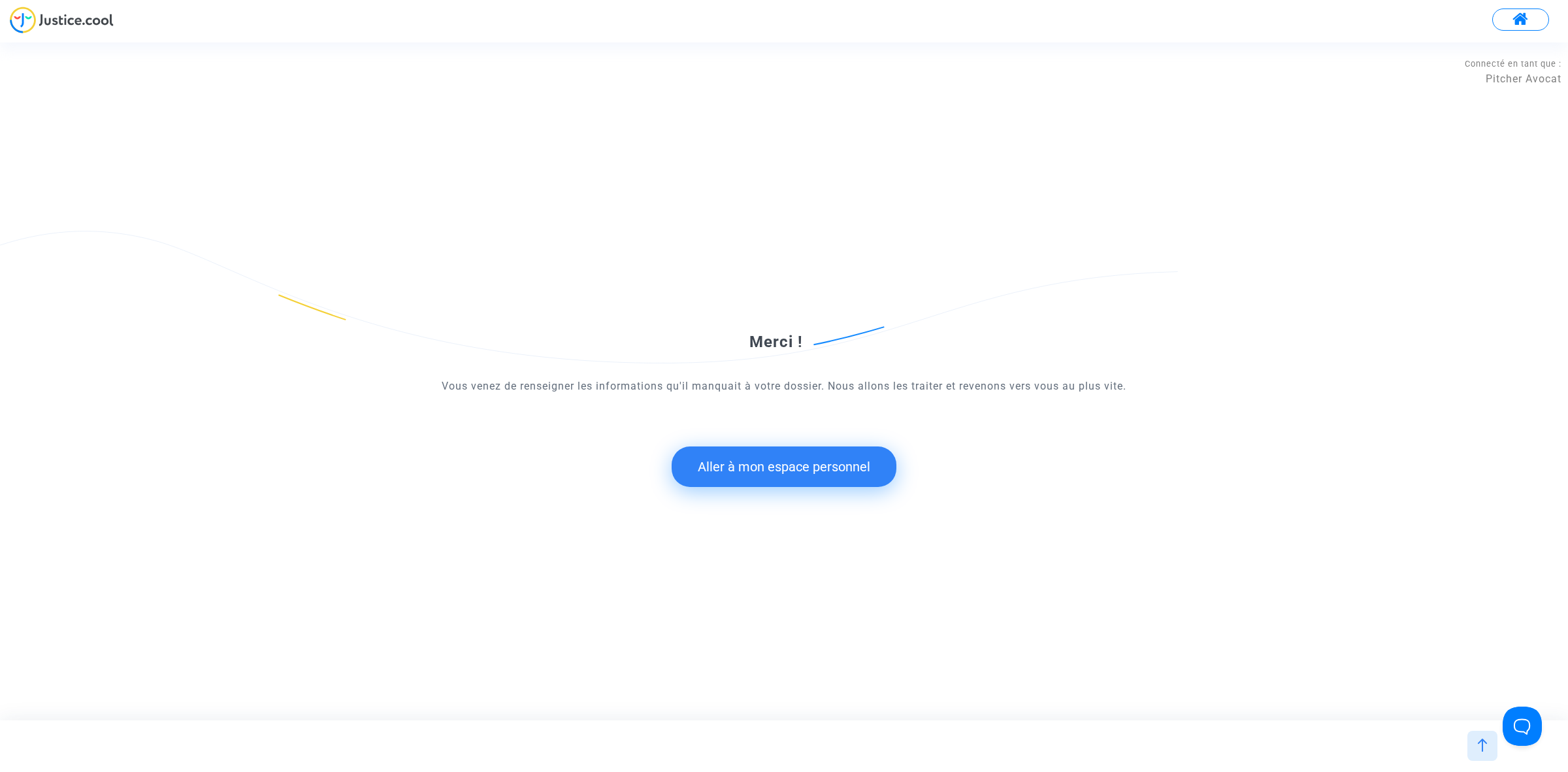
click at [724, 452] on button "Aller à mon espace personnel" at bounding box center [784, 467] width 225 height 41
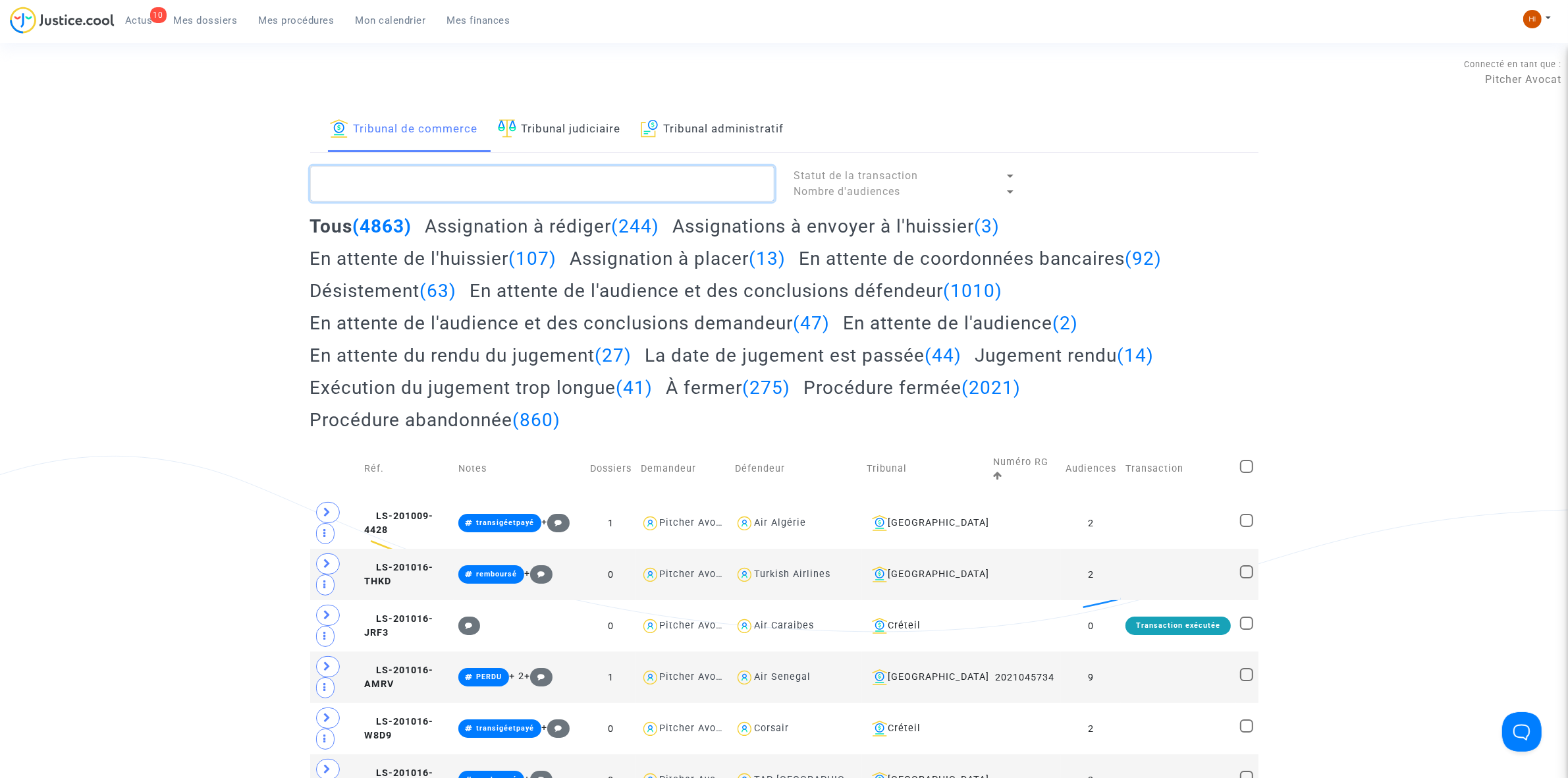
click at [544, 180] on textarea at bounding box center [542, 184] width 464 height 36
paste textarea "LS-250131-VQ2G"
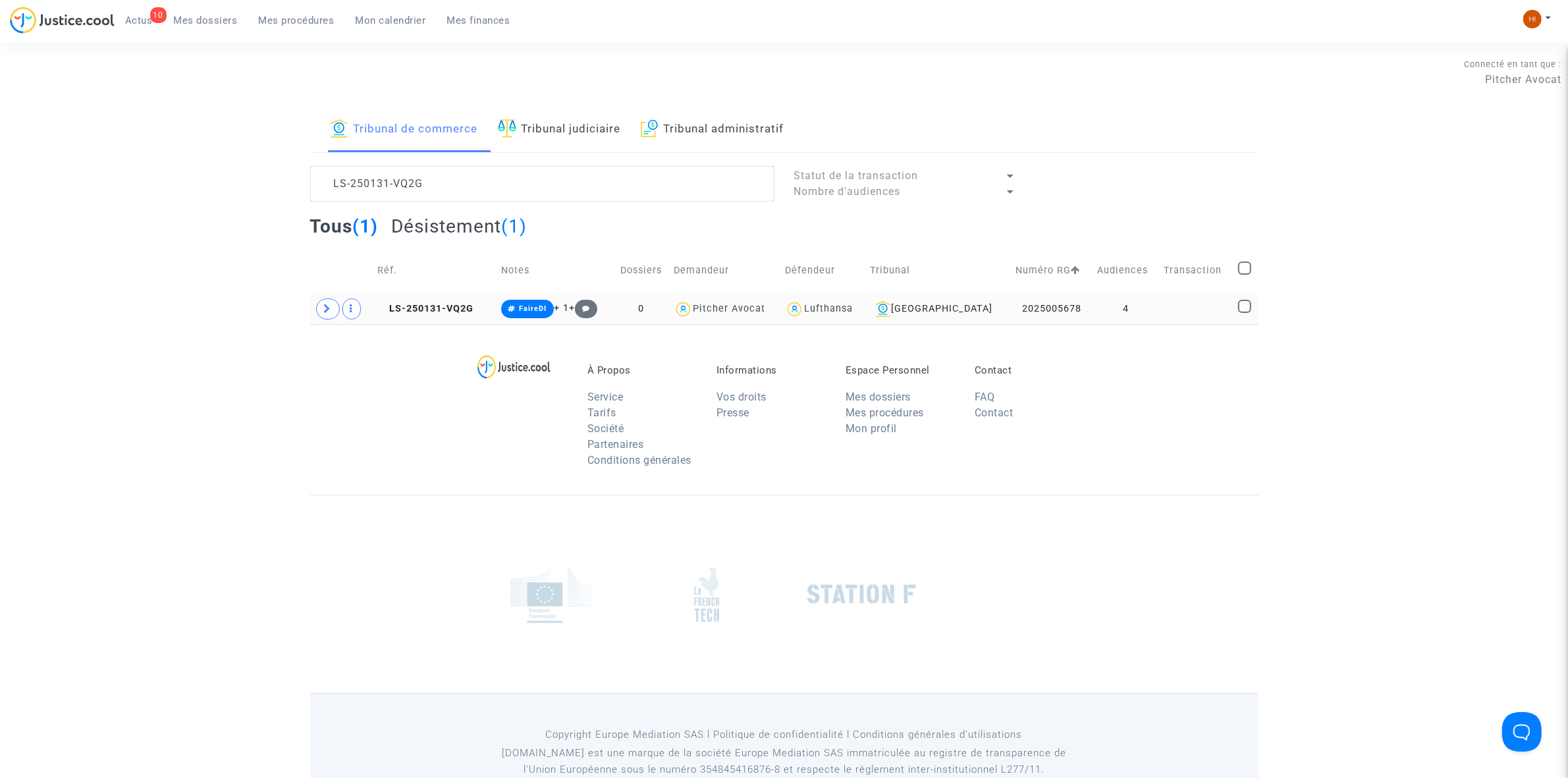
drag, startPoint x: 462, startPoint y: 292, endPoint x: 462, endPoint y: 303, distance: 11.0
click at [462, 292] on td "Réf." at bounding box center [434, 270] width 124 height 47
click at [462, 306] on span "LS-250131-VQ2G" at bounding box center [425, 308] width 96 height 11
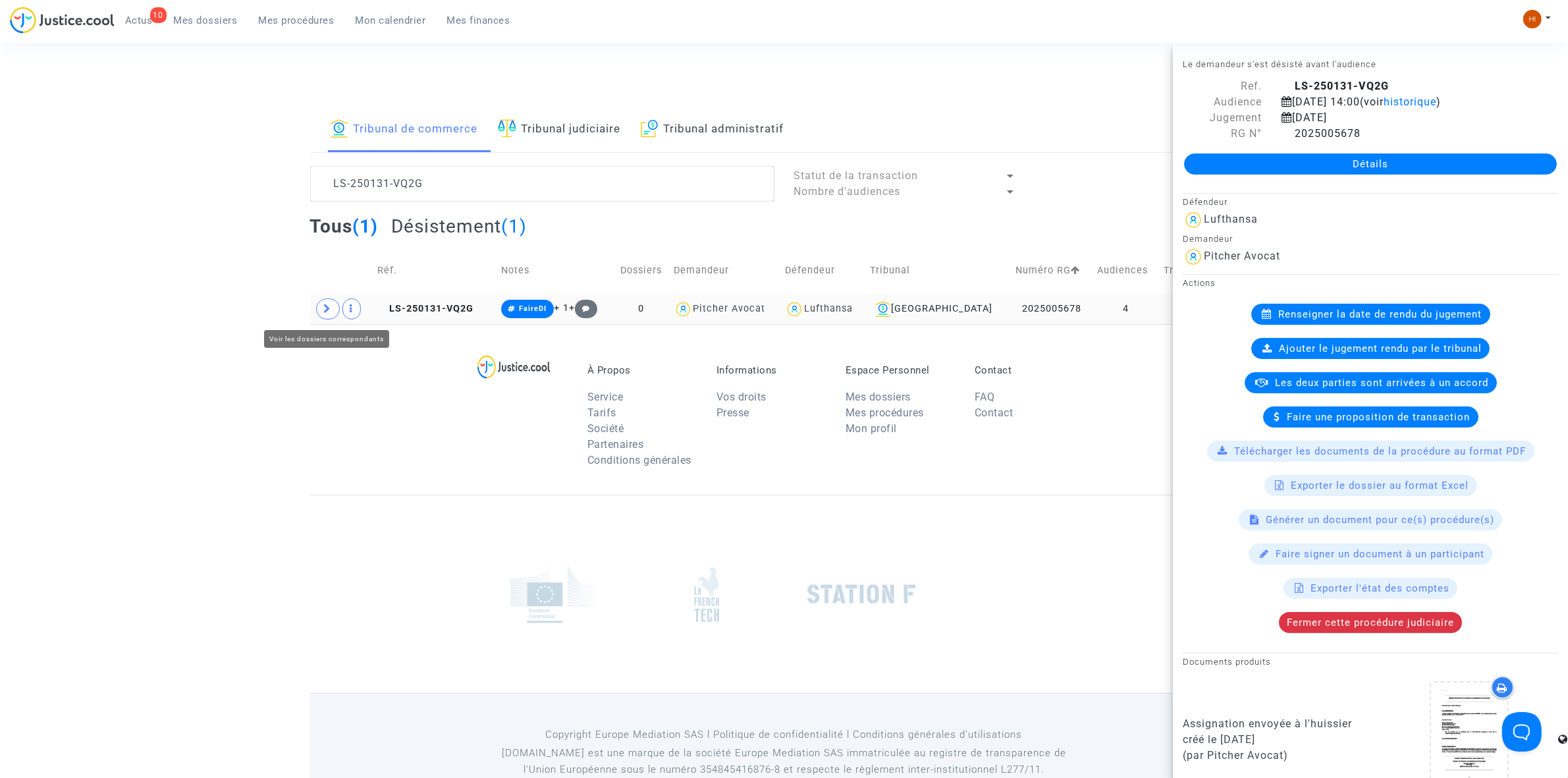
click at [327, 317] on span at bounding box center [328, 309] width 24 height 21
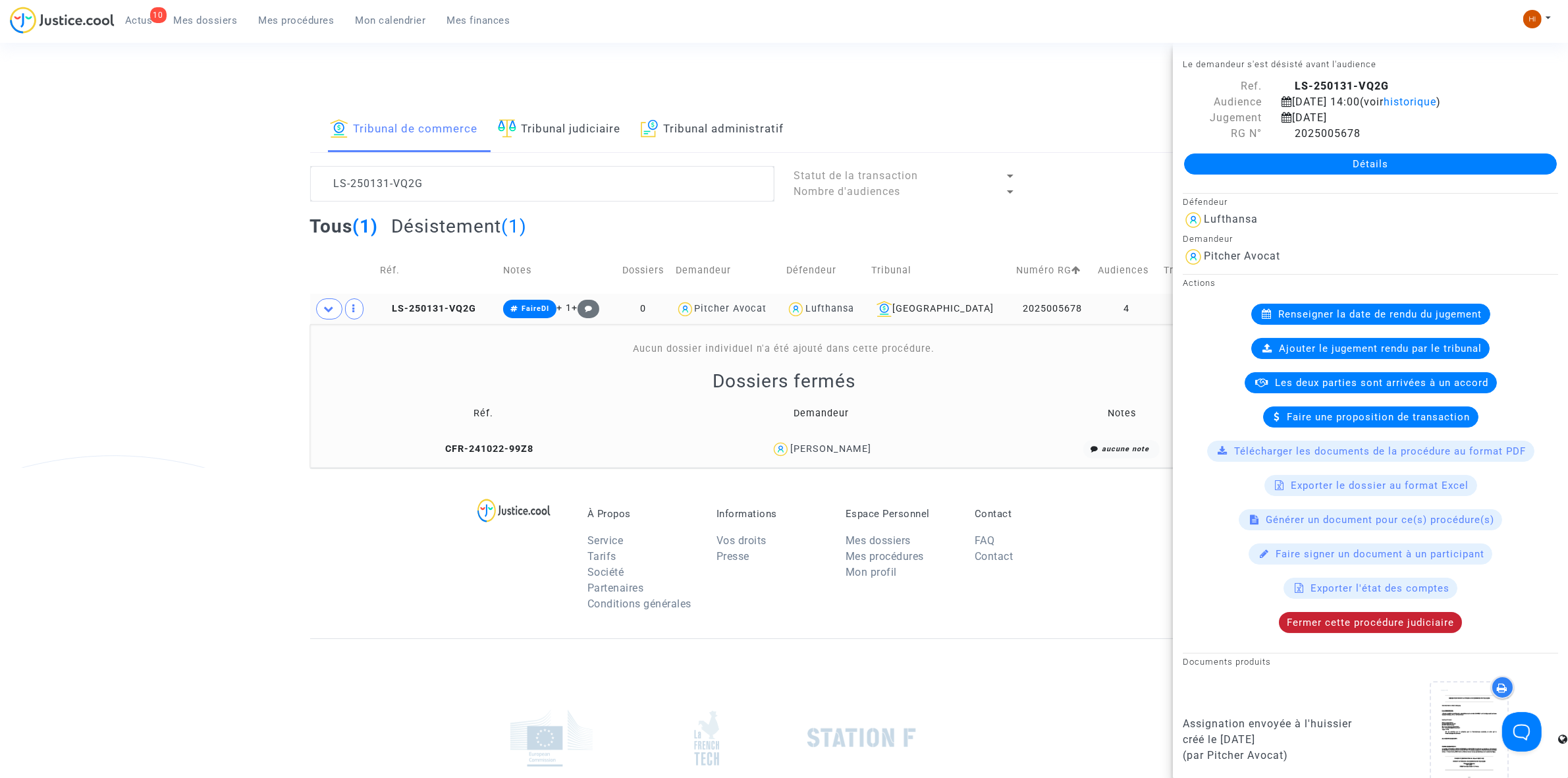
click at [1417, 628] on span "Fermer cette procédure judiciaire" at bounding box center [1370, 623] width 167 height 12
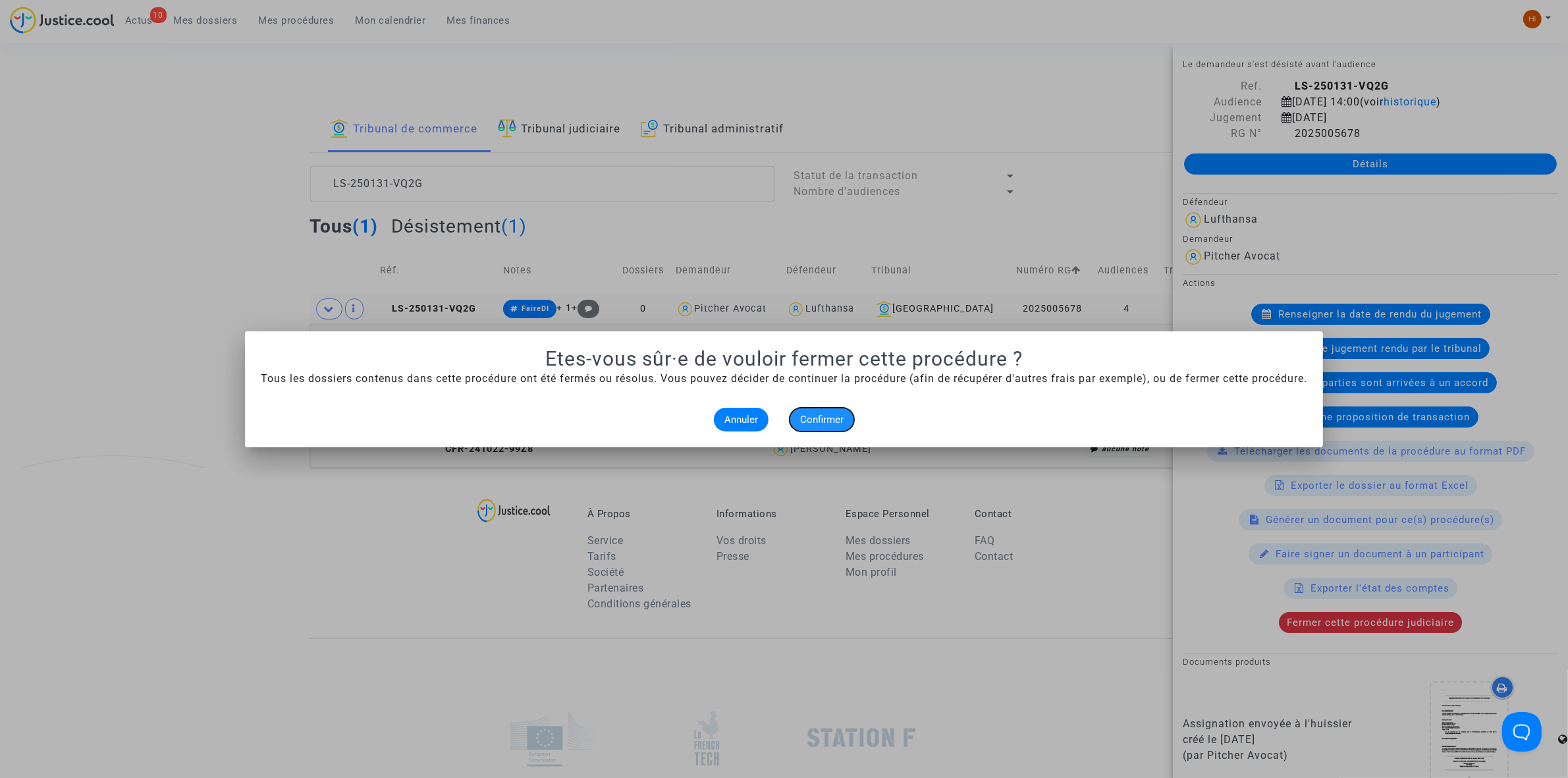
click at [823, 417] on span "Confirmer" at bounding box center [822, 419] width 44 height 12
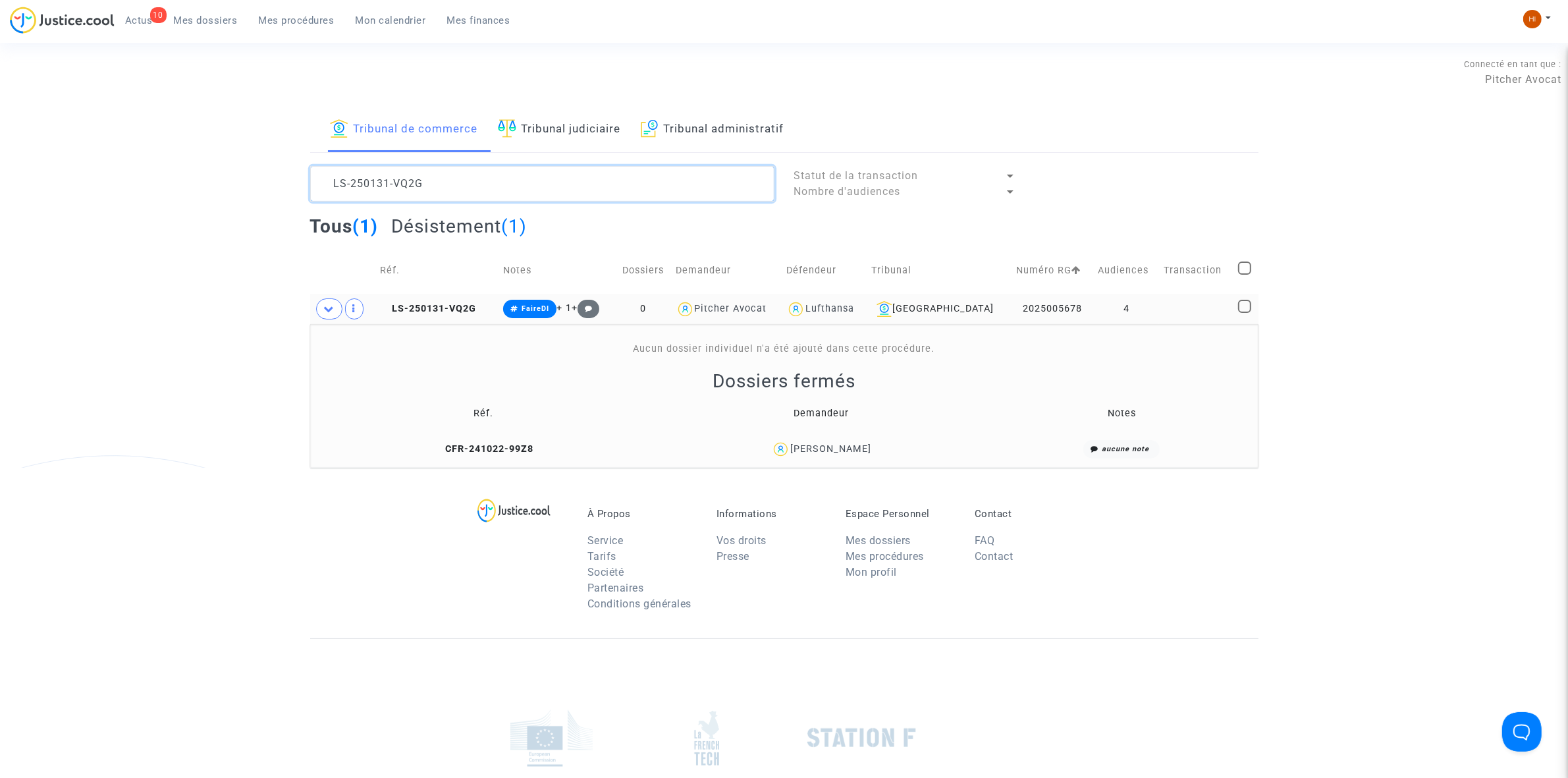
click at [634, 167] on textarea at bounding box center [542, 184] width 464 height 36
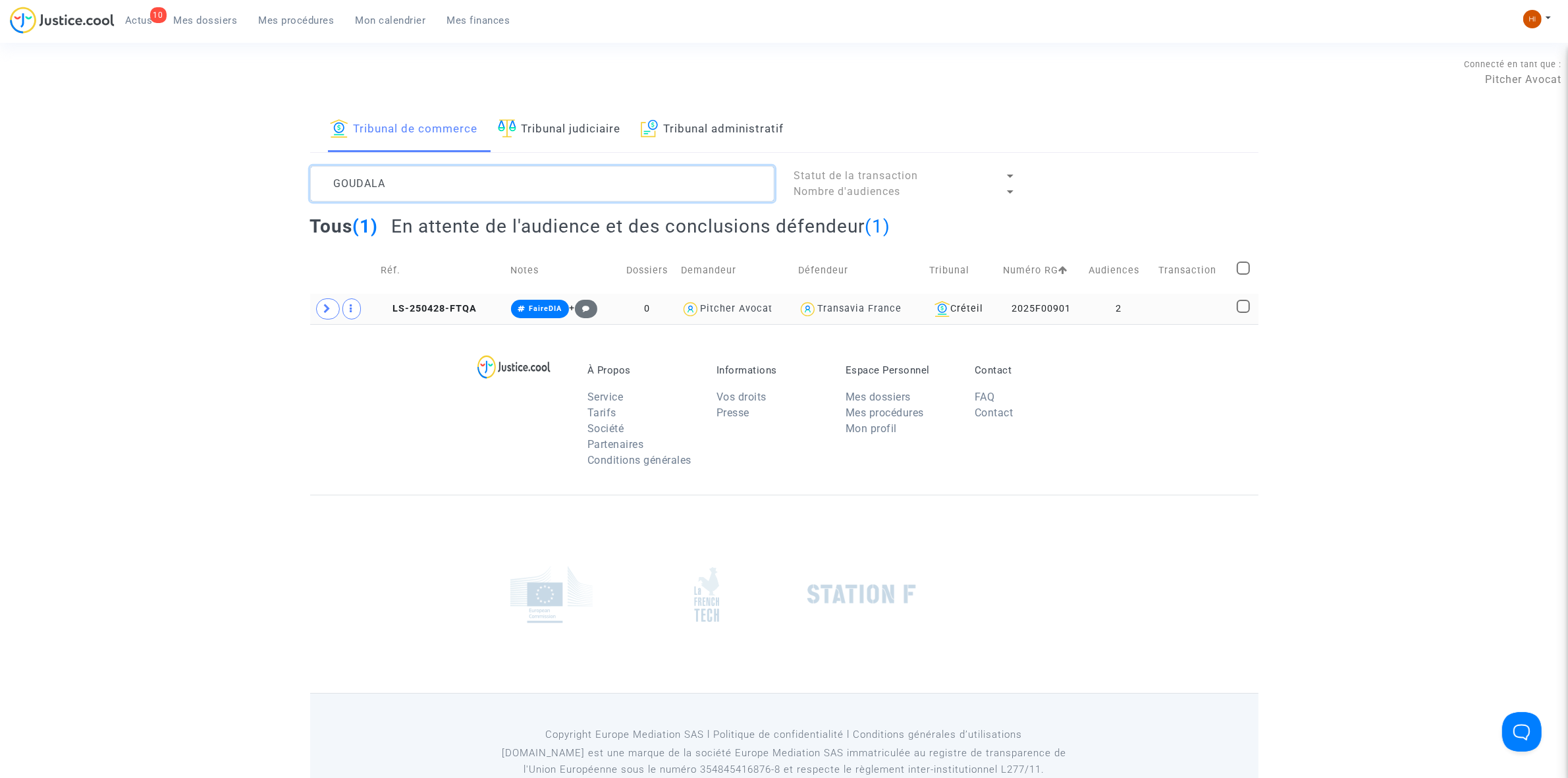
type textarea "GOUDALA"
click at [1143, 316] on td "2" at bounding box center [1119, 309] width 70 height 30
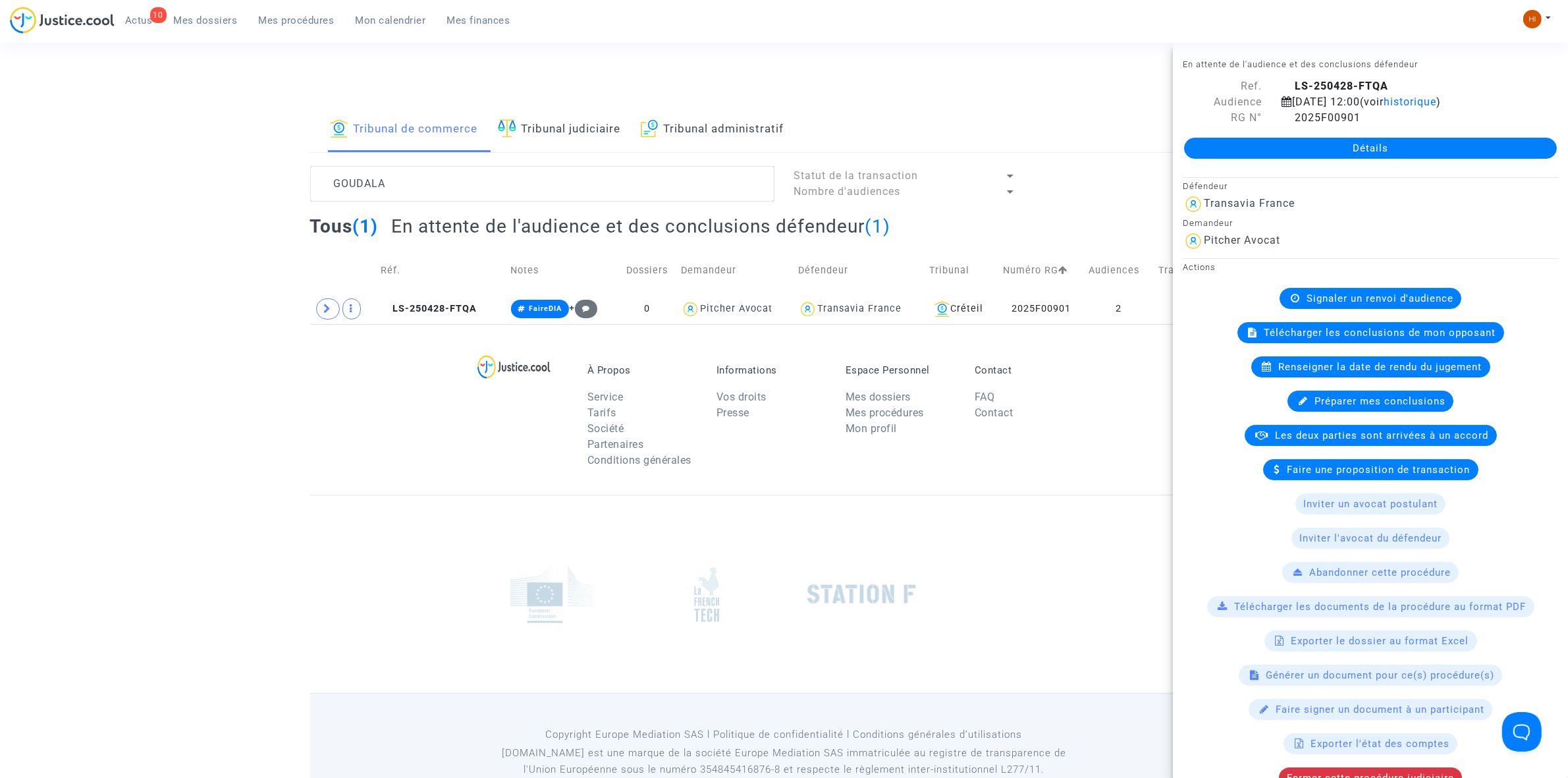
click at [1423, 158] on link "Détails" at bounding box center [1370, 148] width 373 height 21
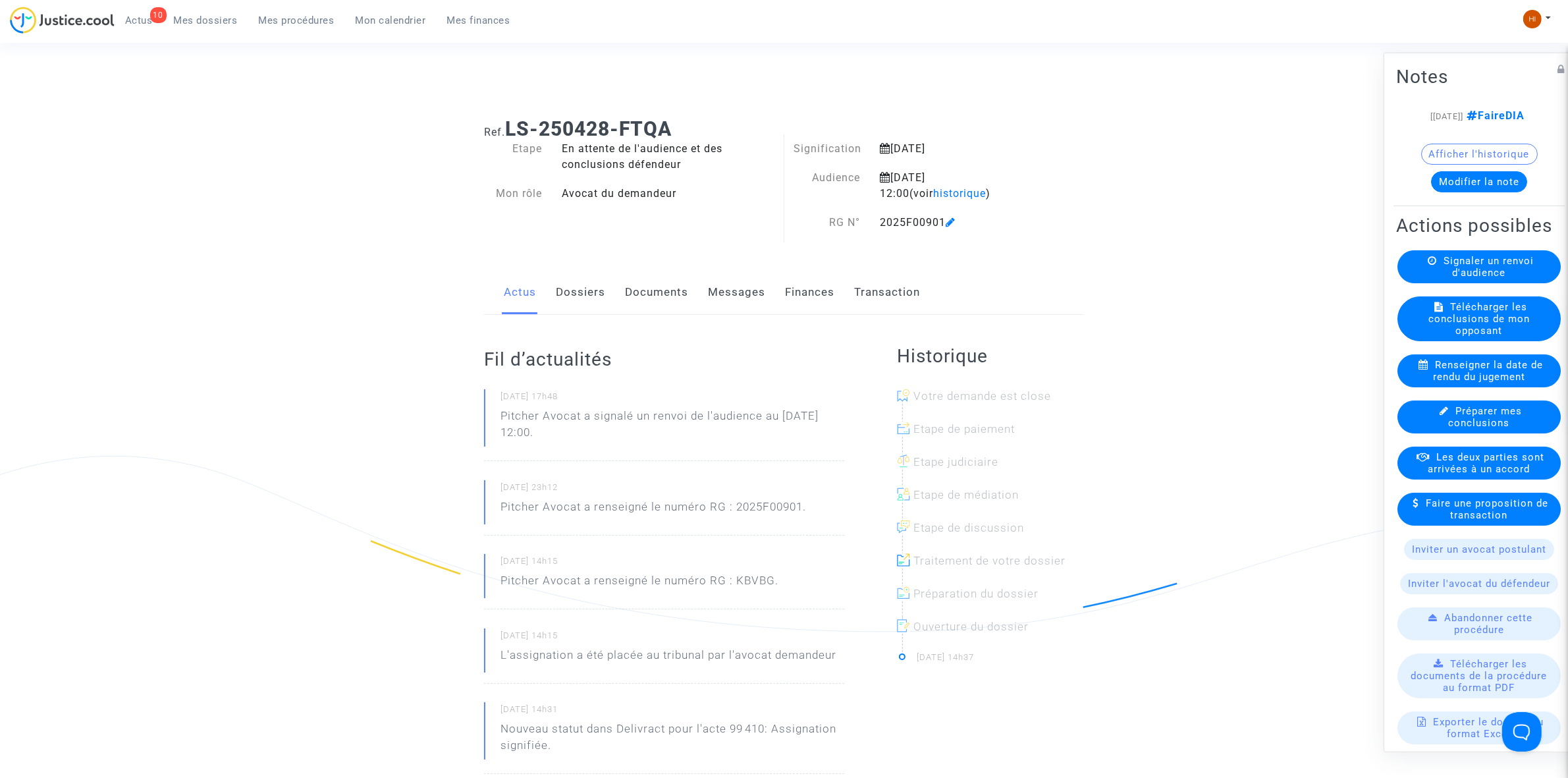
click at [1477, 382] on span "Renseigner la date de rendu du jugement" at bounding box center [1488, 370] width 110 height 24
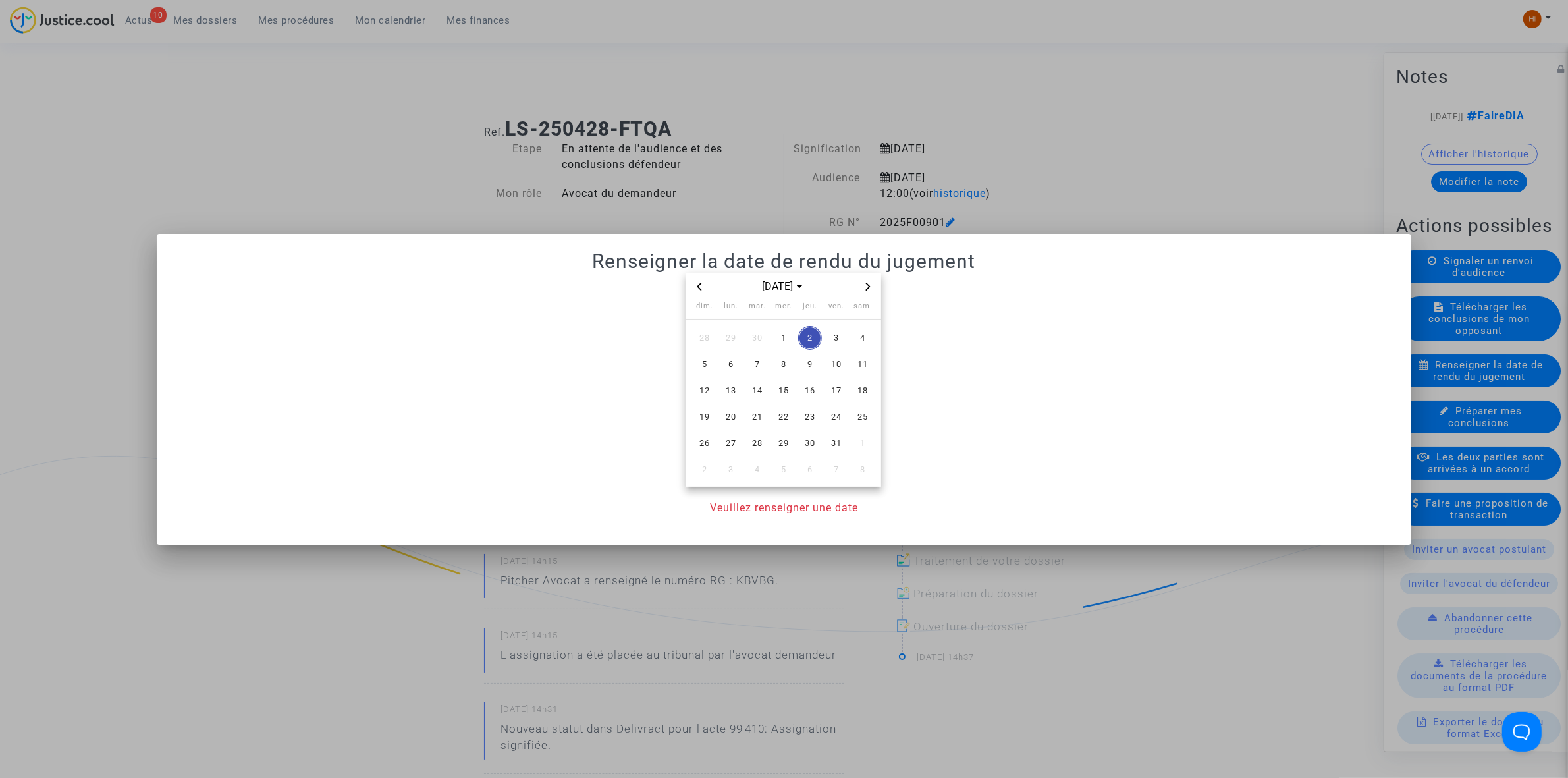
click at [690, 284] on div "[DATE]" at bounding box center [784, 286] width 195 height 27
click at [708, 283] on div "[DATE]" at bounding box center [783, 286] width 153 height 16
click at [700, 283] on icon "Previous month" at bounding box center [700, 286] width 5 height 8
click at [753, 355] on span "9" at bounding box center [757, 365] width 24 height 24
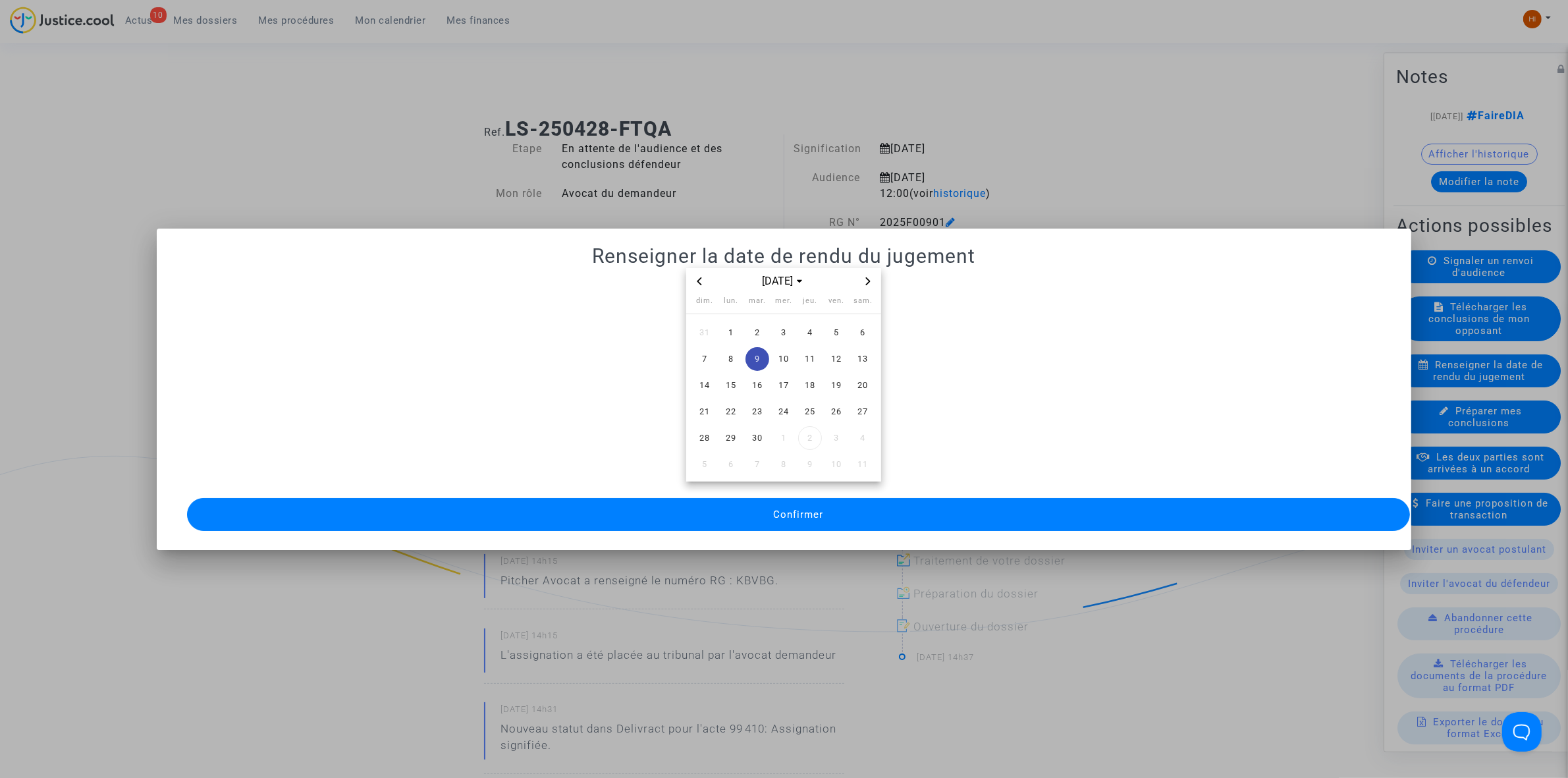
click at [773, 513] on span "Confirmer" at bounding box center [798, 515] width 50 height 12
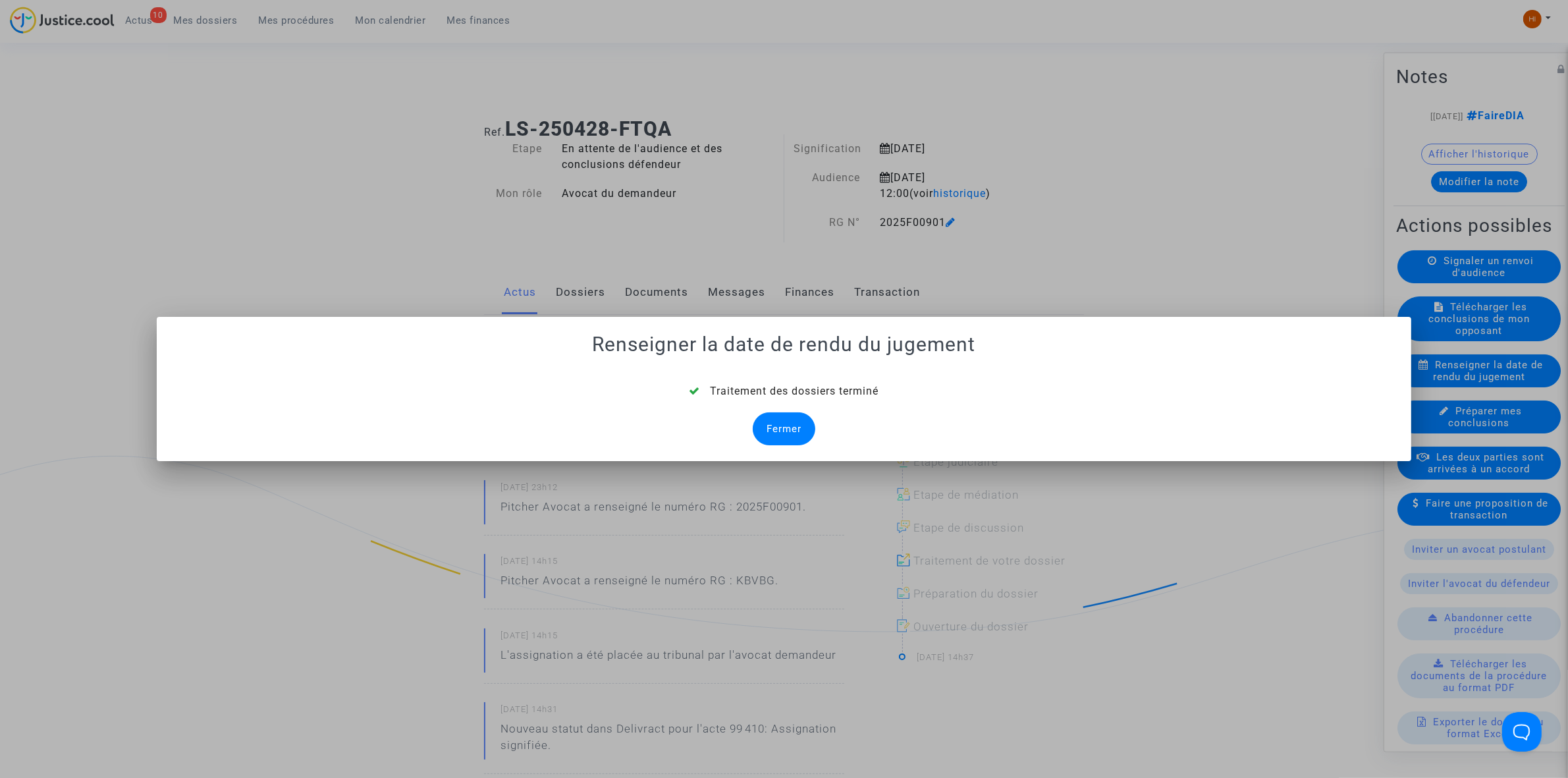
click at [756, 436] on div "Fermer" at bounding box center [784, 429] width 63 height 33
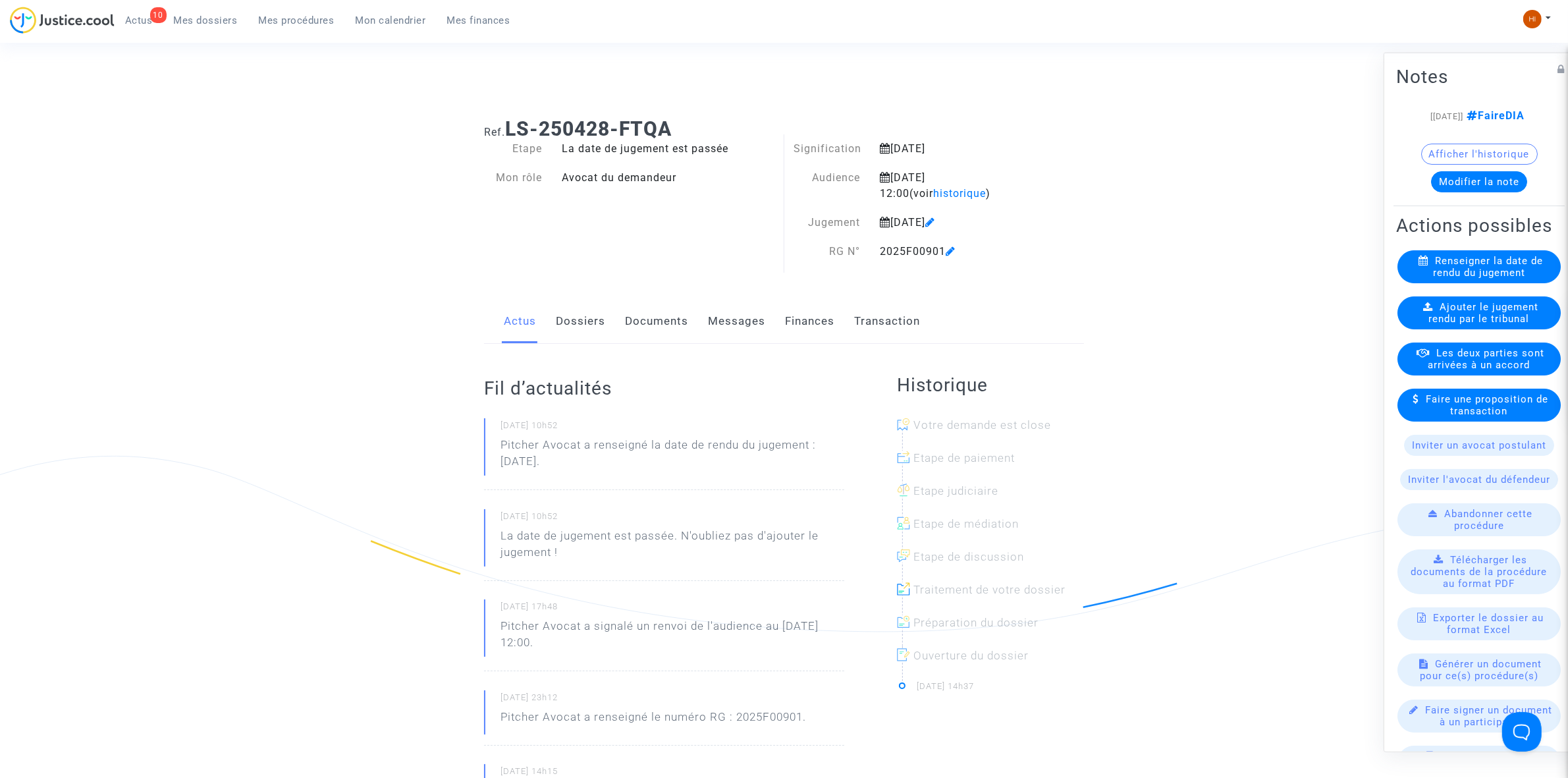
click at [1413, 329] on div "Ajouter le jugement rendu par le tribunal" at bounding box center [1479, 312] width 163 height 33
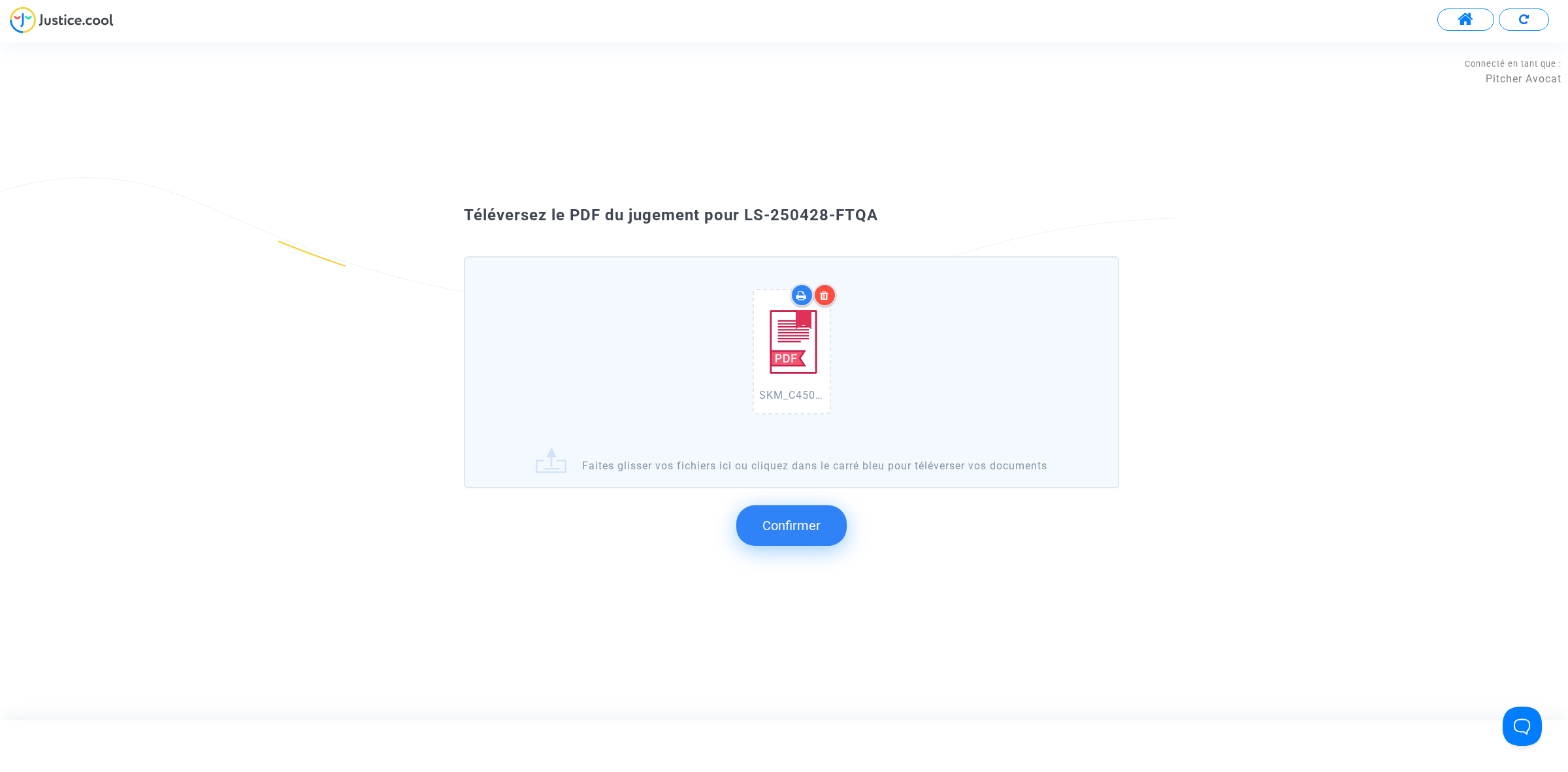
drag, startPoint x: 912, startPoint y: 251, endPoint x: 753, endPoint y: 217, distance: 162.6
click at [752, 218] on div "Téléversez le PDF du jugement pour LS-250428-FTQA" at bounding box center [783, 216] width 705 height 22
click at [751, 218] on span "Téléversez le PDF du jugement pour LS-250428-FTQA" at bounding box center [671, 215] width 414 height 18
drag, startPoint x: 746, startPoint y: 215, endPoint x: 883, endPoint y: 217, distance: 137.0
click at [882, 217] on div "Téléversez le PDF du jugement pour LS-250428-FTQA" at bounding box center [783, 216] width 705 height 22
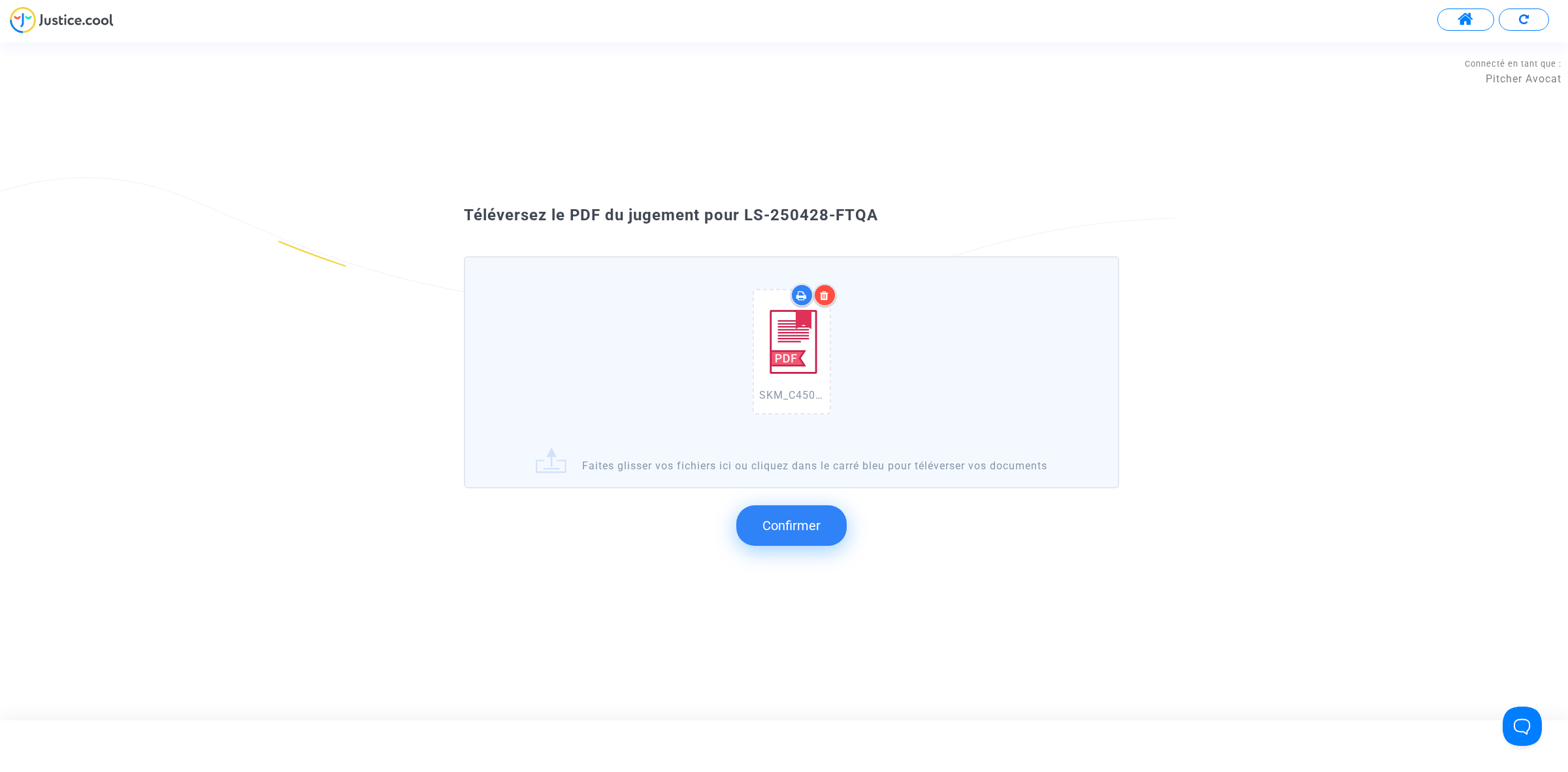
click at [798, 530] on span "Confirmer" at bounding box center [791, 526] width 58 height 16
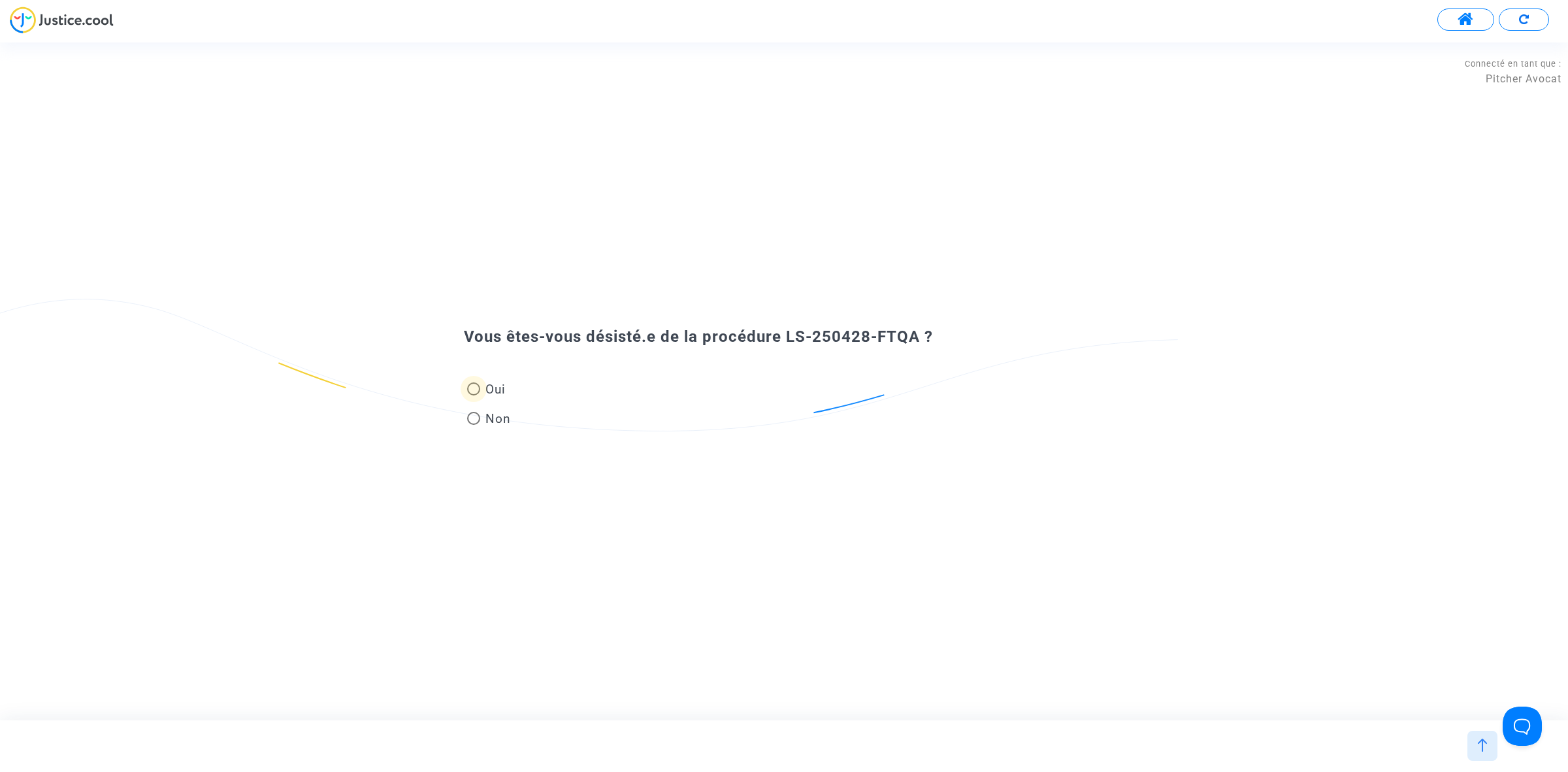
click at [489, 392] on span "Oui" at bounding box center [493, 389] width 26 height 18
click at [474, 395] on input "Oui" at bounding box center [473, 395] width 1 height 1
radio input "true"
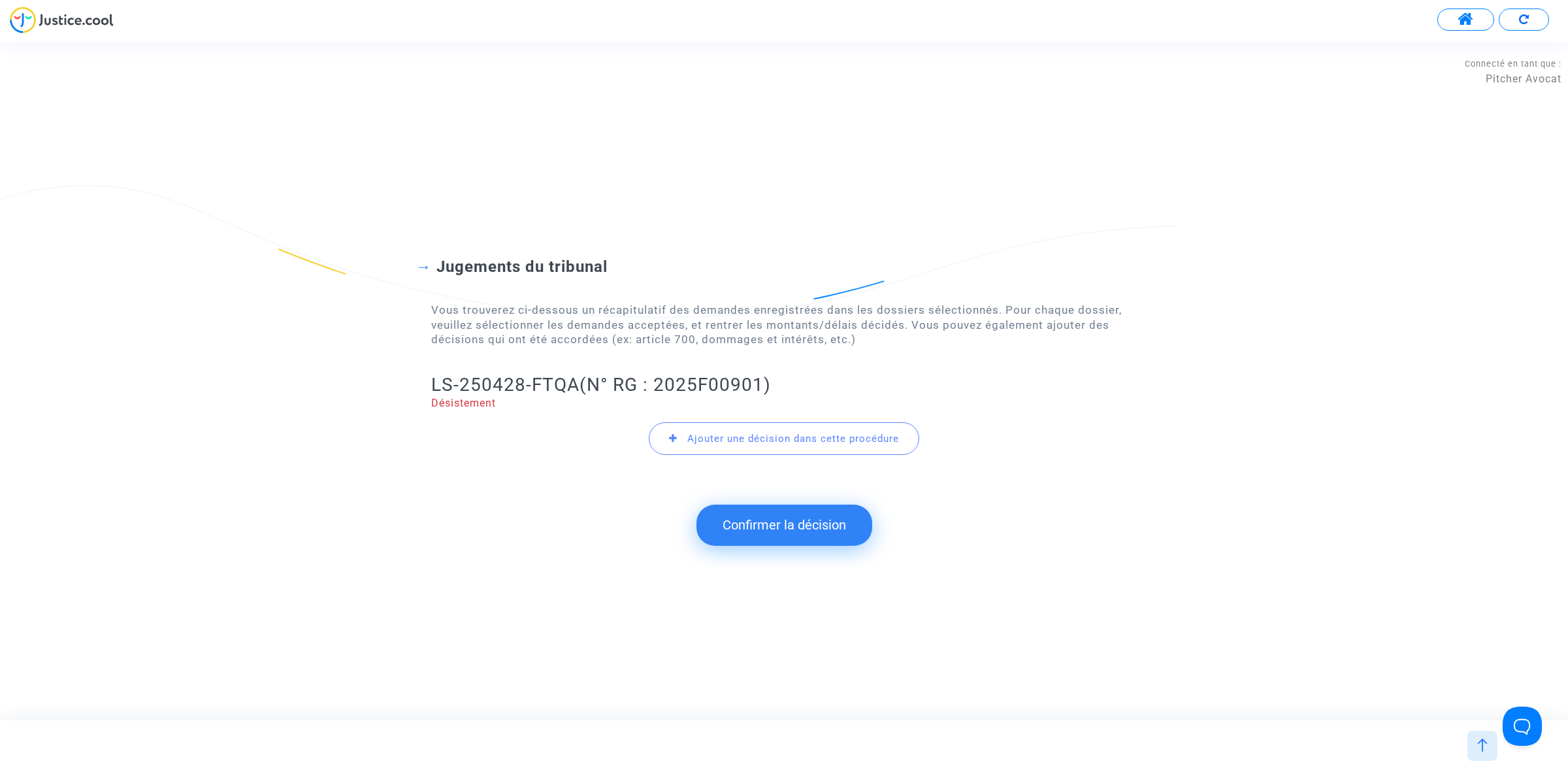
click at [786, 532] on button "Confirmer la décision" at bounding box center [784, 525] width 176 height 41
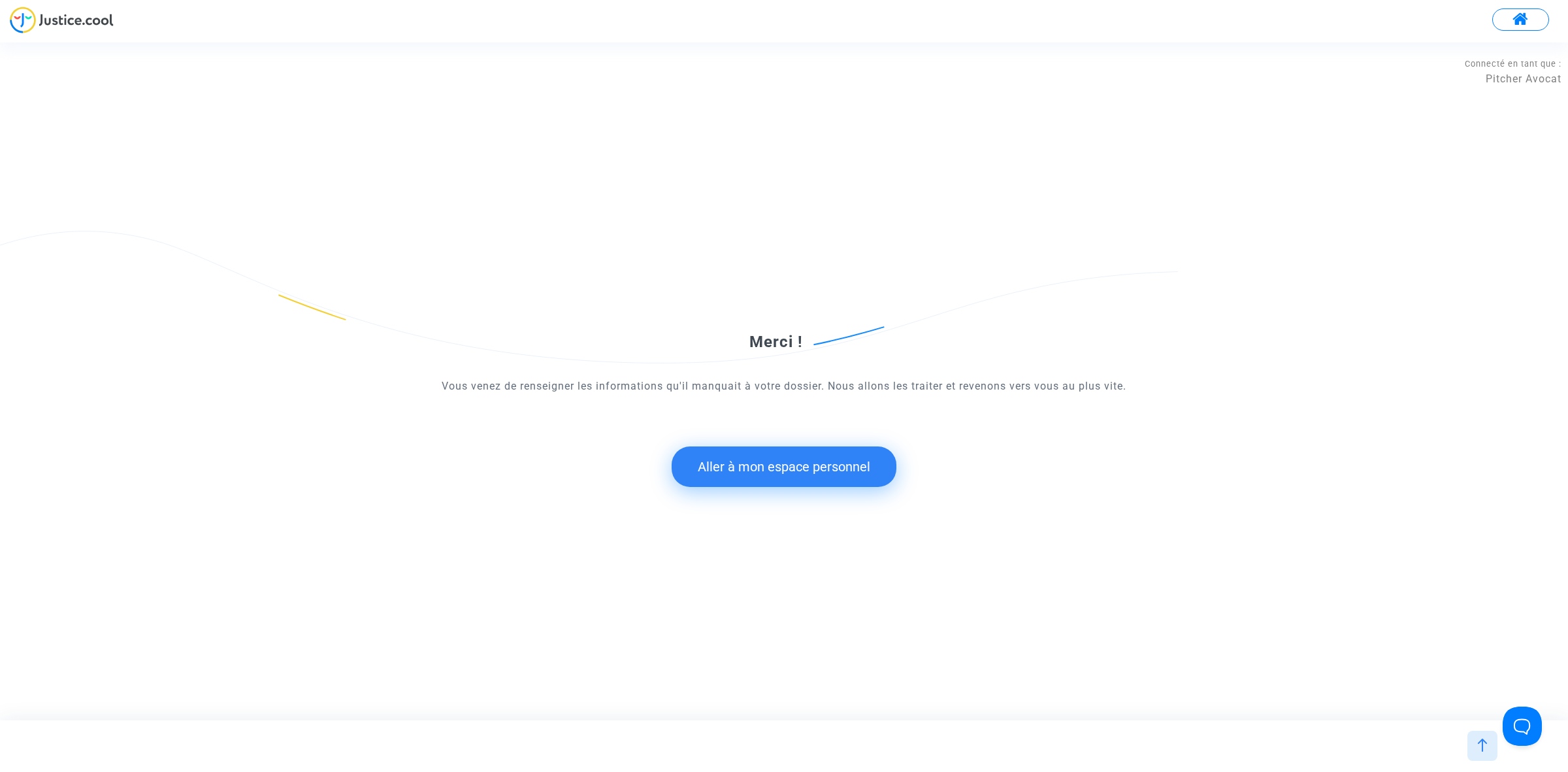
click at [761, 462] on button "Aller à mon espace personnel" at bounding box center [784, 467] width 225 height 41
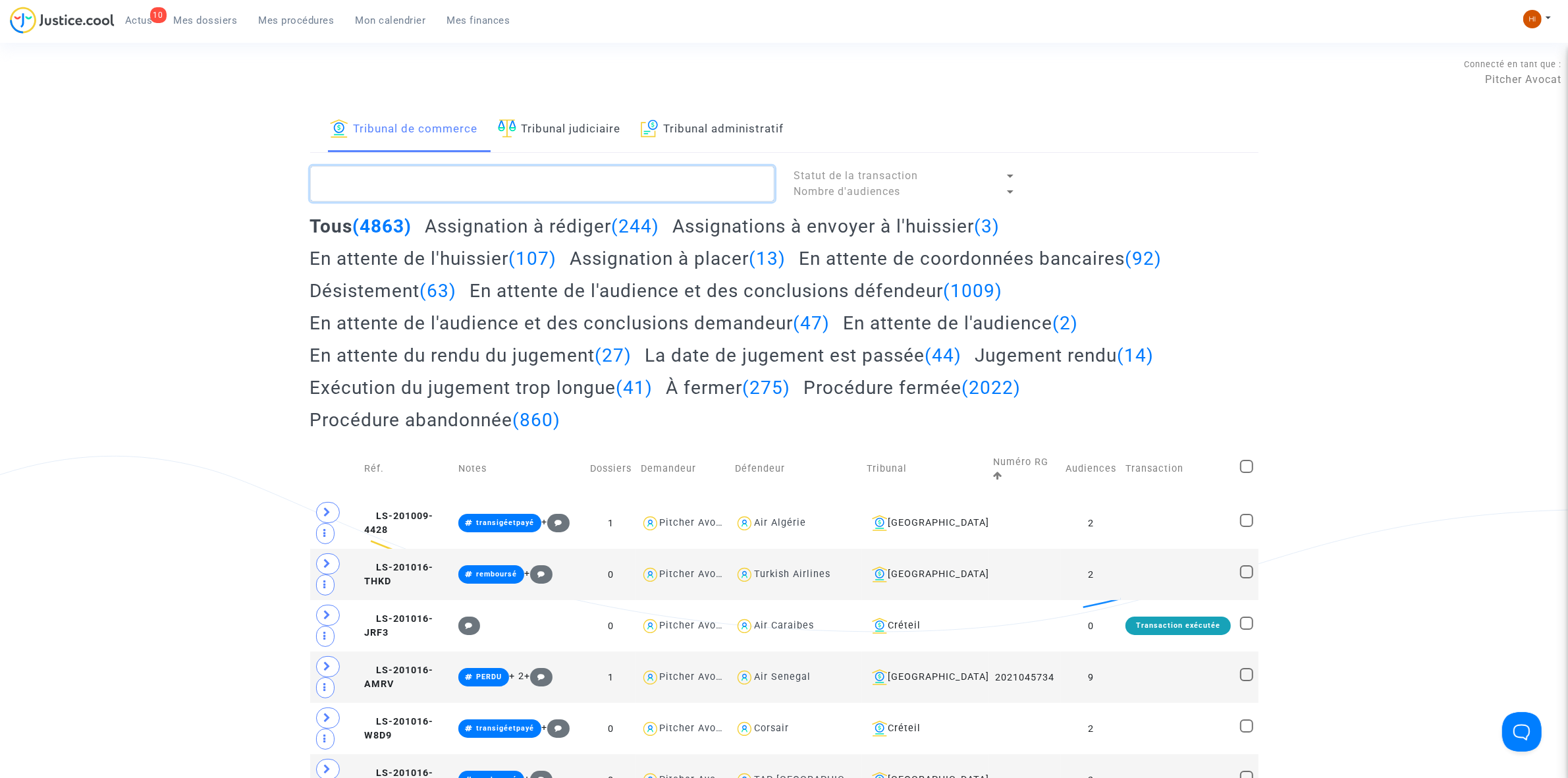
click at [573, 193] on textarea at bounding box center [542, 184] width 464 height 36
paste textarea "LS-250428-FTQA"
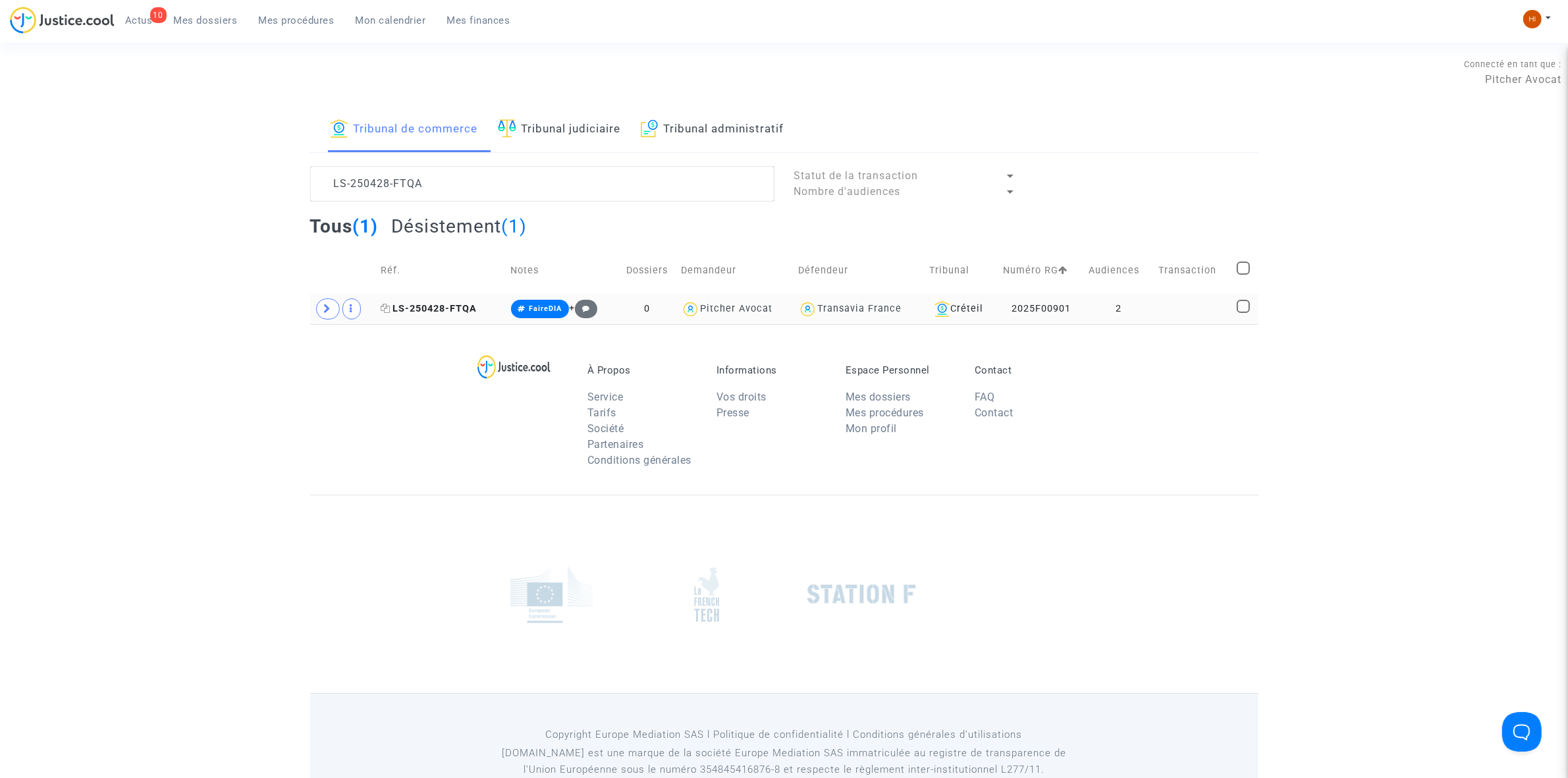
click at [438, 306] on span "LS-250428-FTQA" at bounding box center [429, 308] width 96 height 11
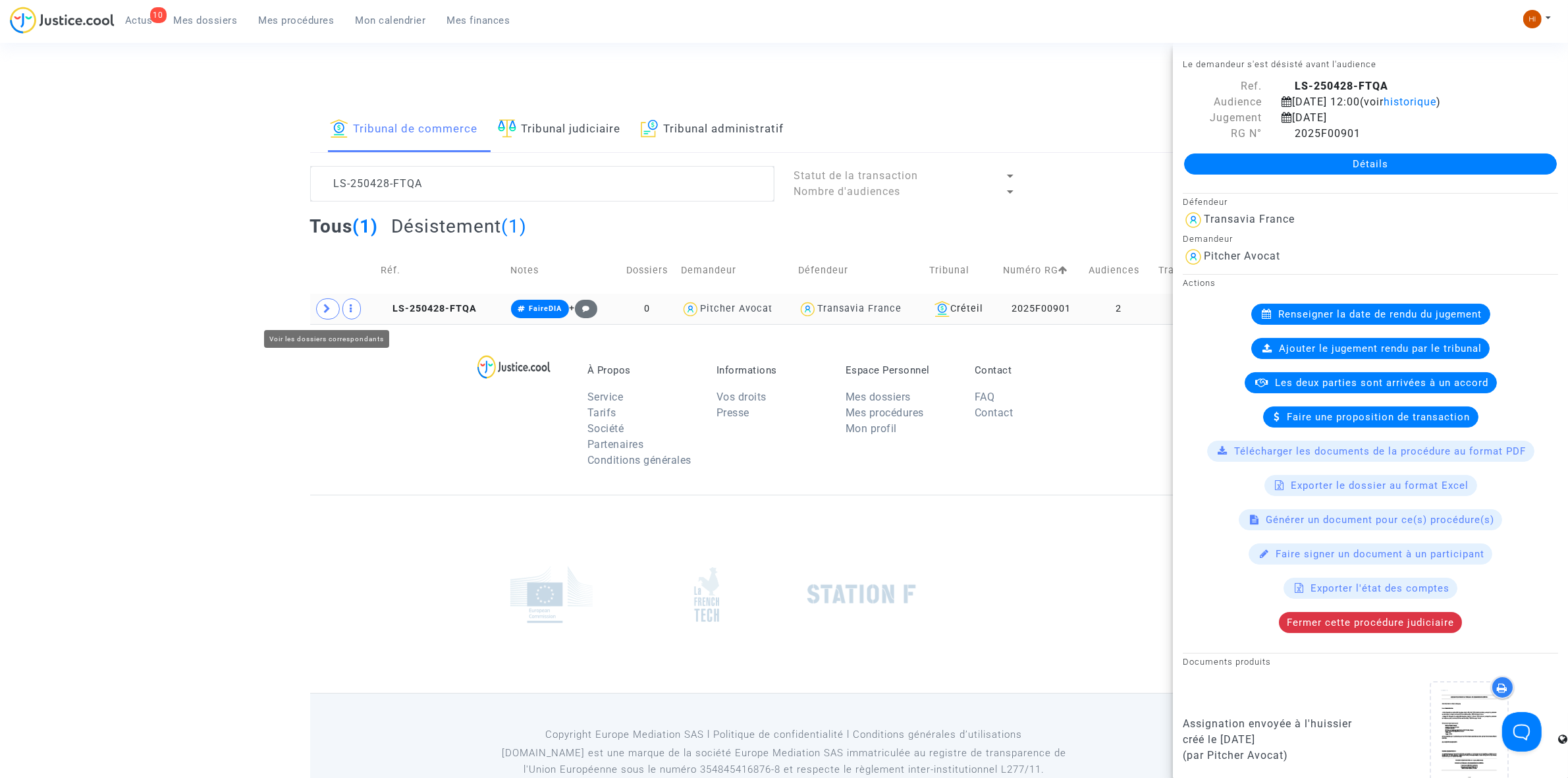
click at [319, 310] on span at bounding box center [328, 309] width 24 height 21
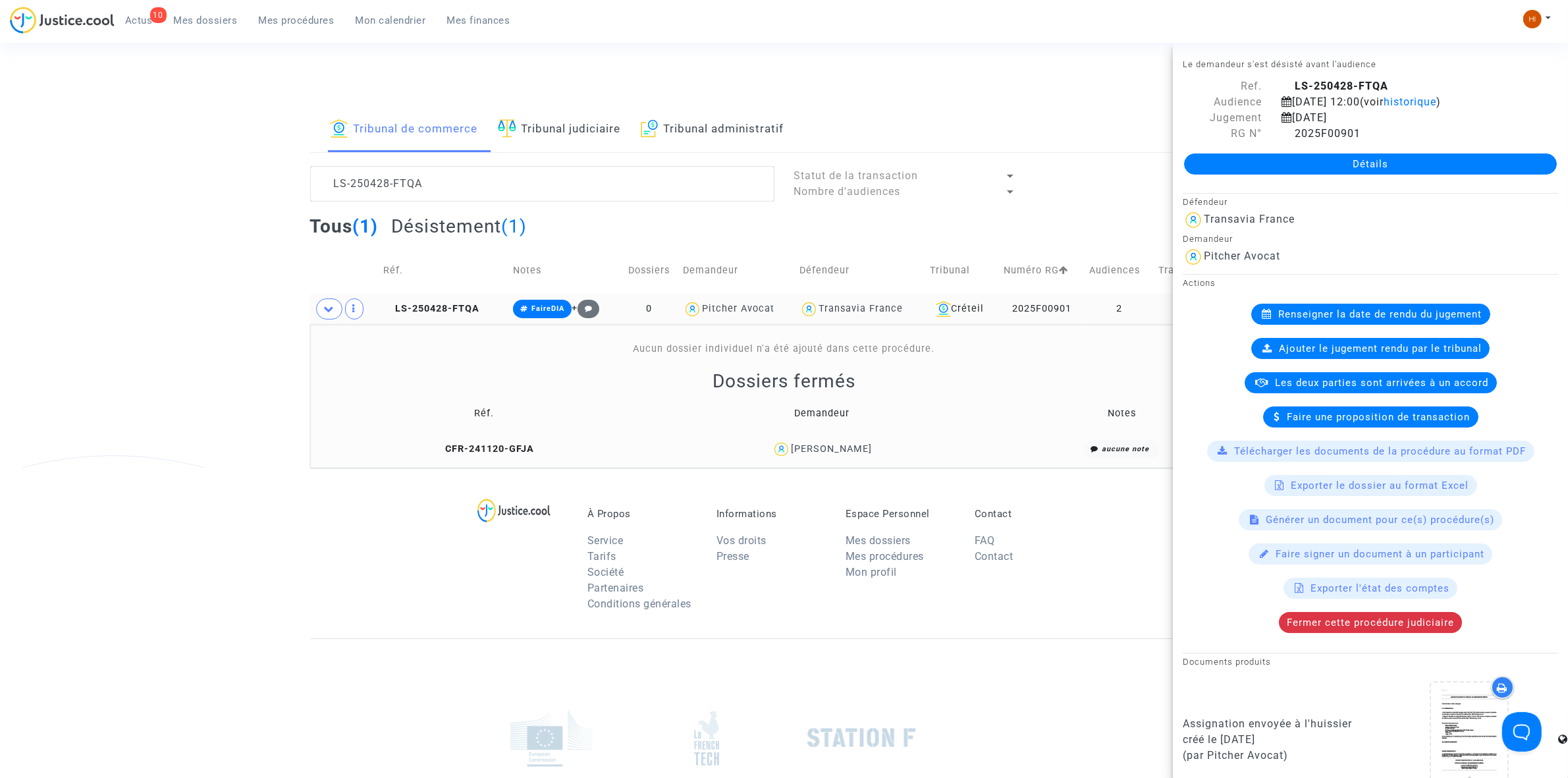
click at [1367, 610] on available-action-list "Renseigner la date de rendu du jugement Ajouter le jugement rendu par le tribun…" at bounding box center [1370, 468] width 376 height 329
click at [1364, 633] on div "Fermer cette procédure judiciaire" at bounding box center [1370, 623] width 183 height 21
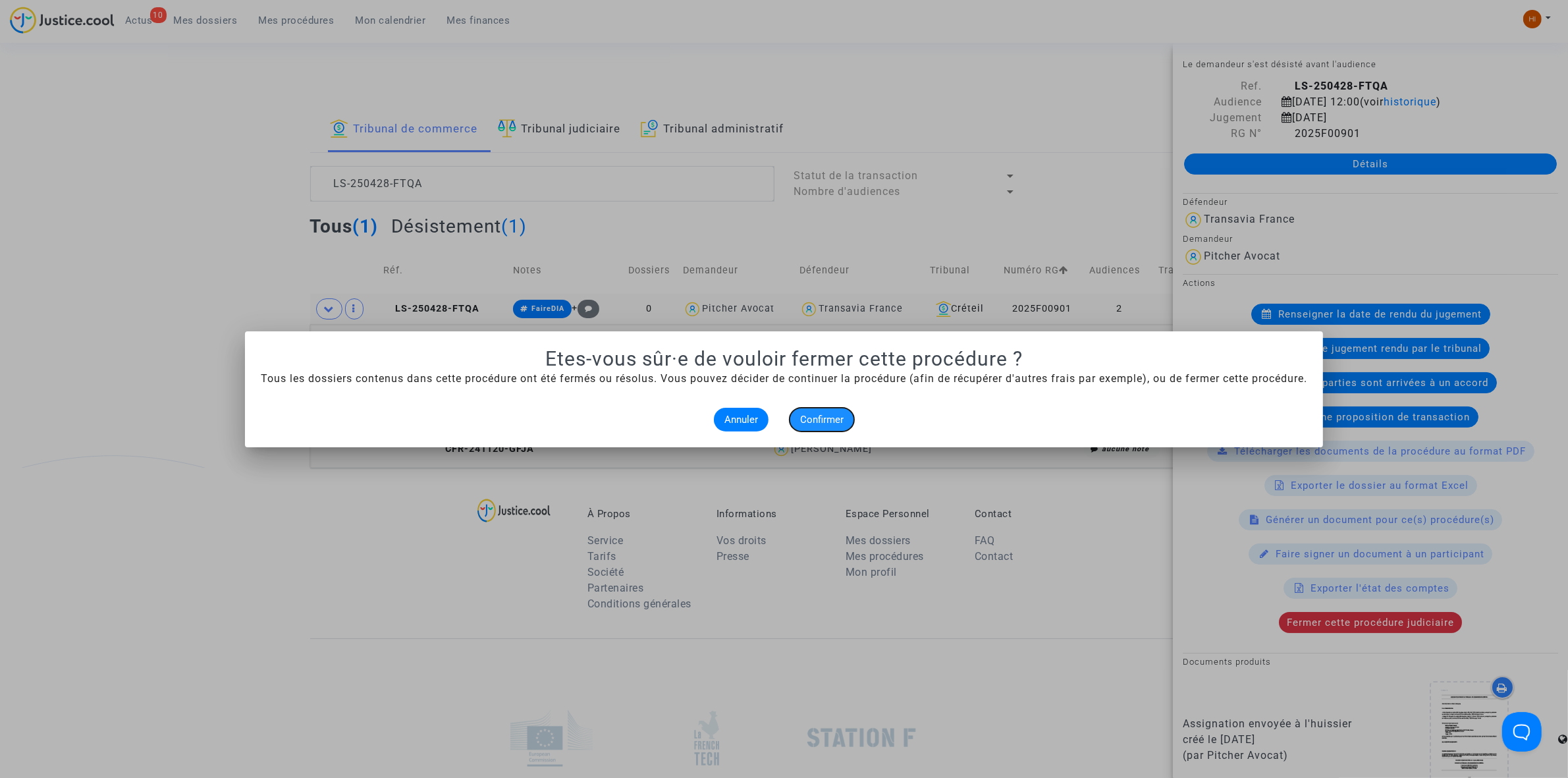
drag, startPoint x: 831, startPoint y: 419, endPoint x: 1579, endPoint y: 515, distance: 754.1
click at [825, 419] on span "Confirmer" at bounding box center [822, 419] width 44 height 12
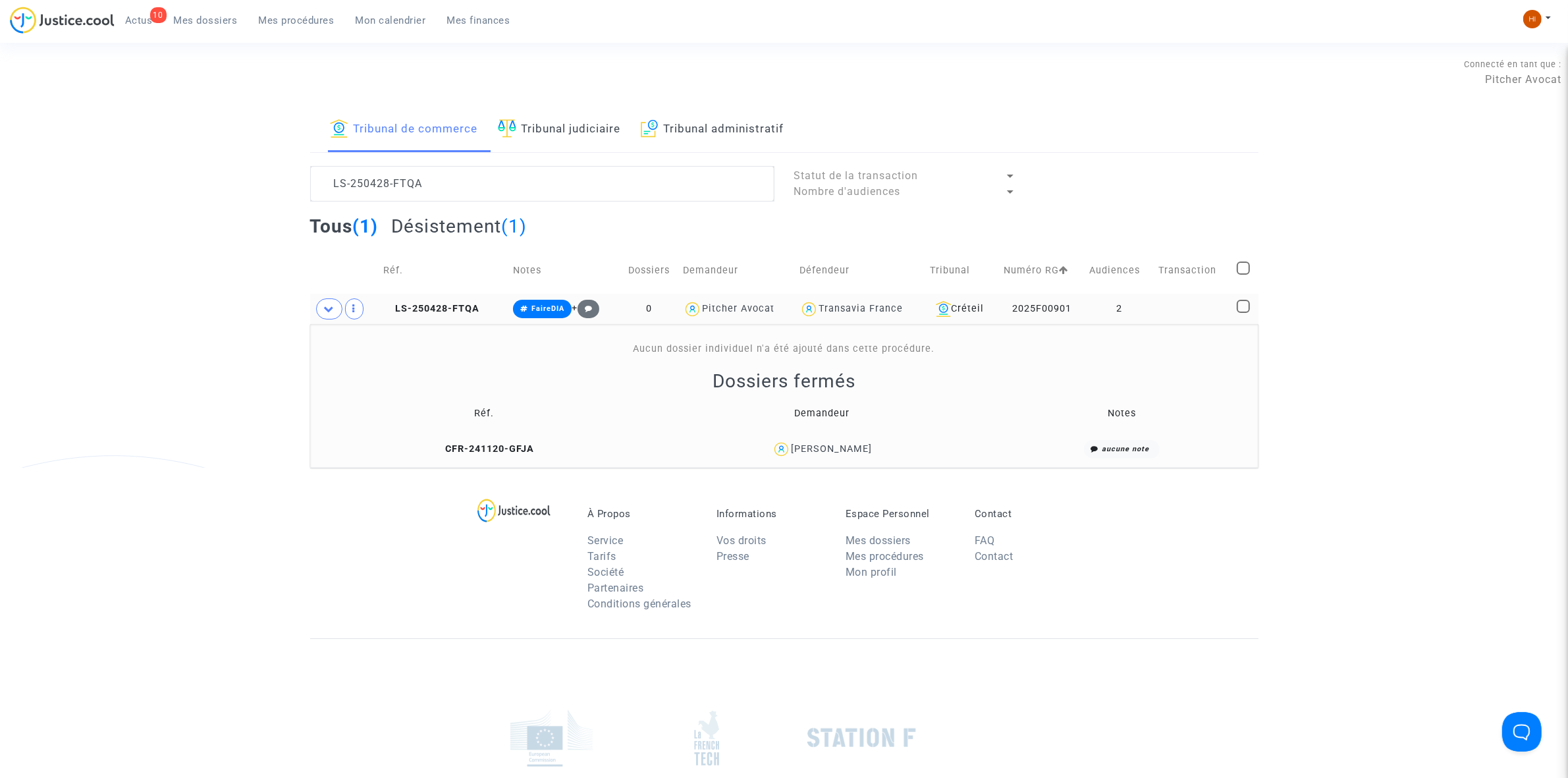
click at [1180, 316] on td at bounding box center [1194, 309] width 78 height 30
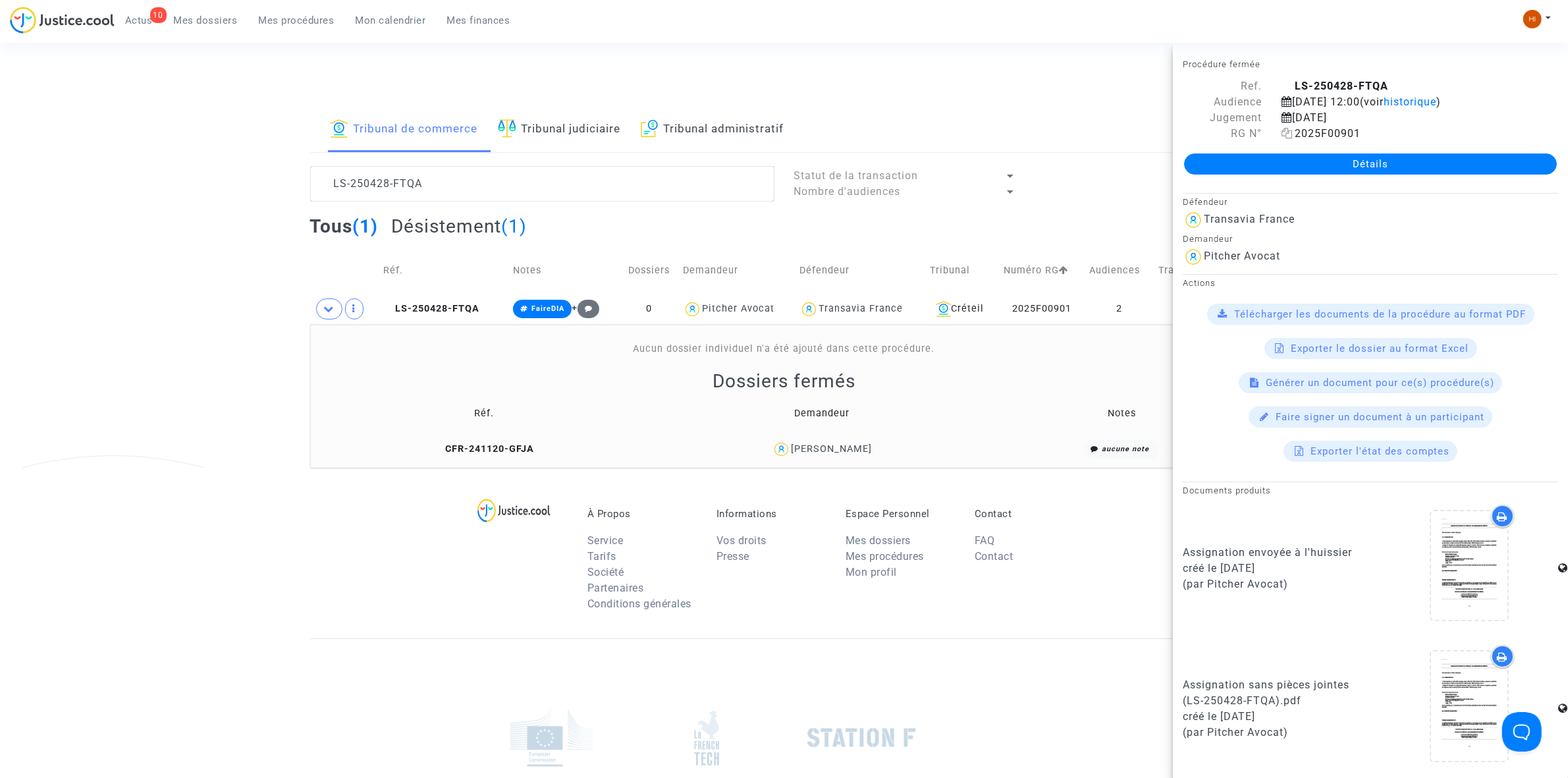
click at [1286, 138] on icon at bounding box center [1287, 133] width 11 height 11
click at [515, 188] on textarea at bounding box center [542, 184] width 464 height 36
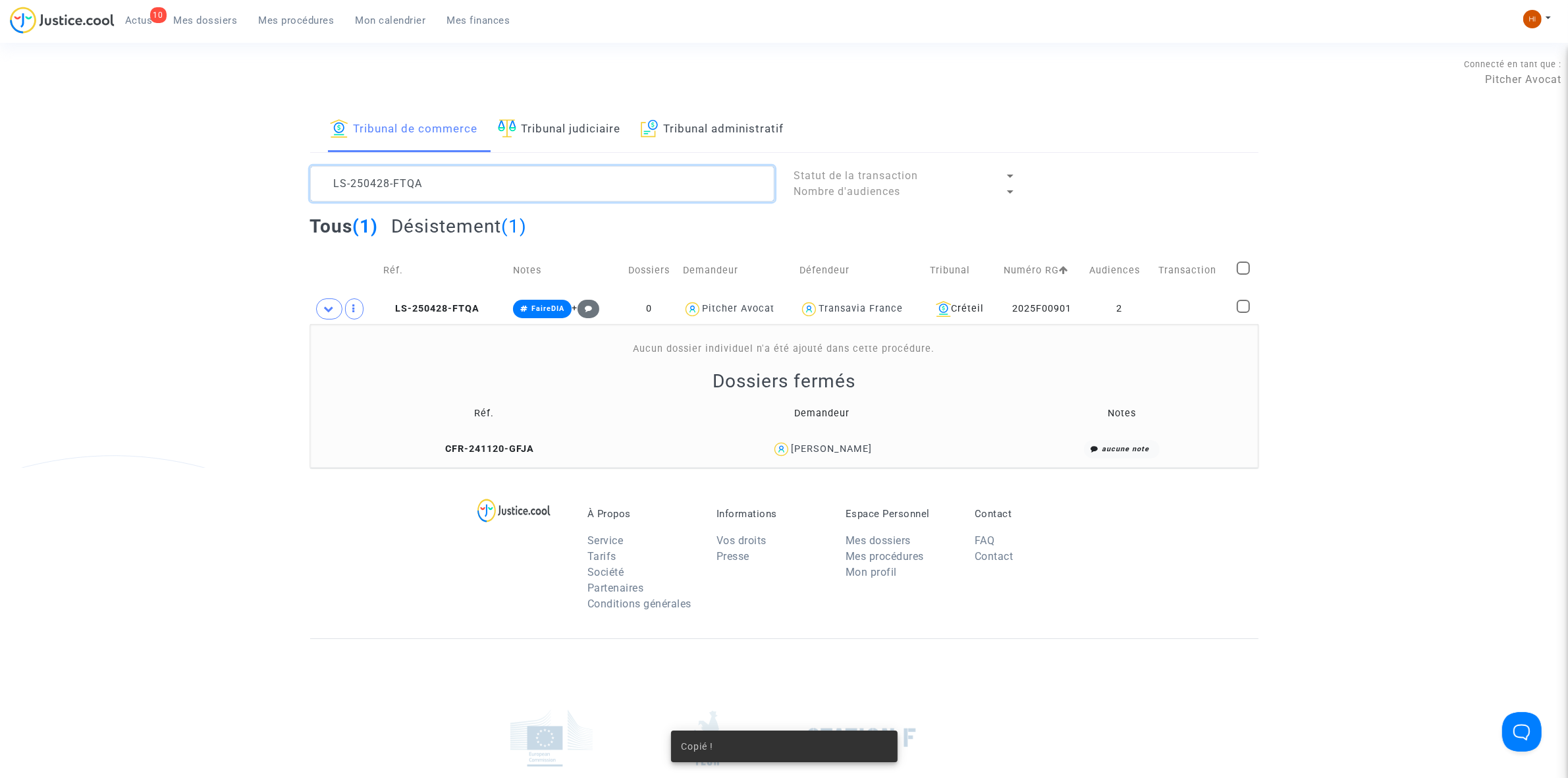
click at [515, 188] on textarea at bounding box center [542, 184] width 464 height 36
click at [515, 188] on textarea at bounding box center [542, 184] width 464 height 36
paste textarea "2025F00901"
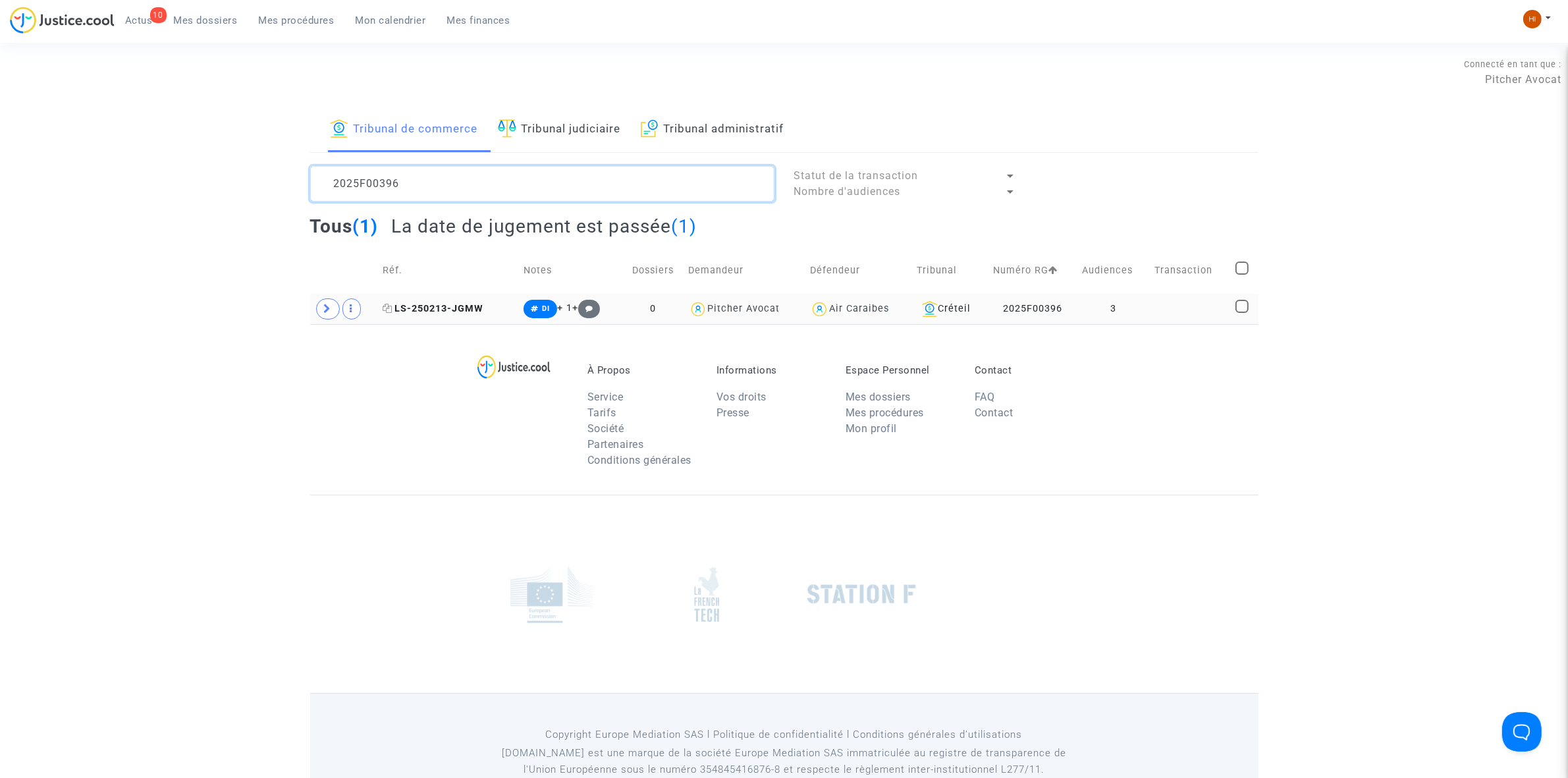
type textarea "2025F00396"
drag, startPoint x: 451, startPoint y: 310, endPoint x: 576, endPoint y: 285, distance: 127.5
click at [452, 310] on span "LS-250213-JGMW" at bounding box center [433, 308] width 101 height 11
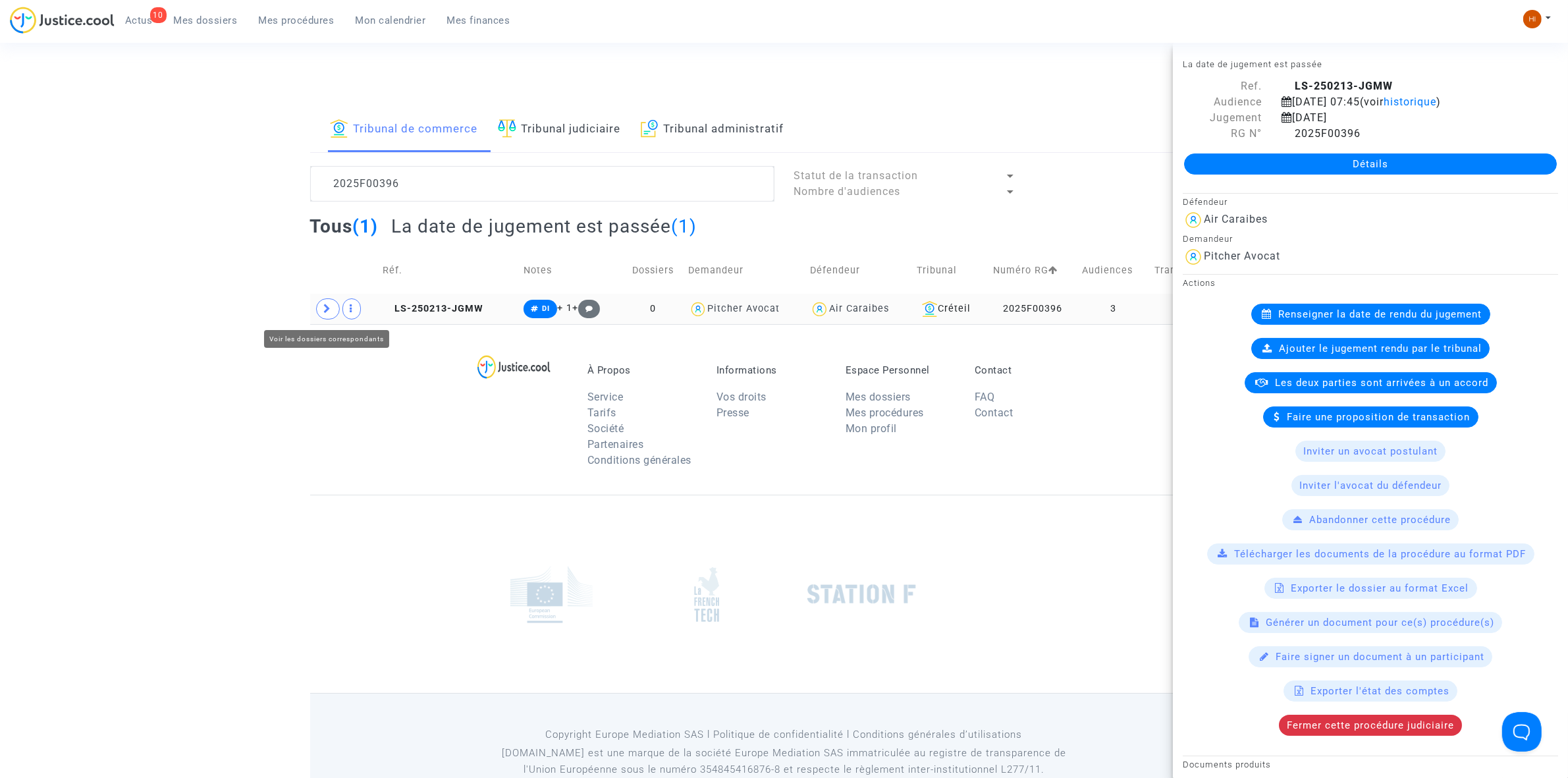
click at [326, 314] on icon at bounding box center [328, 308] width 8 height 10
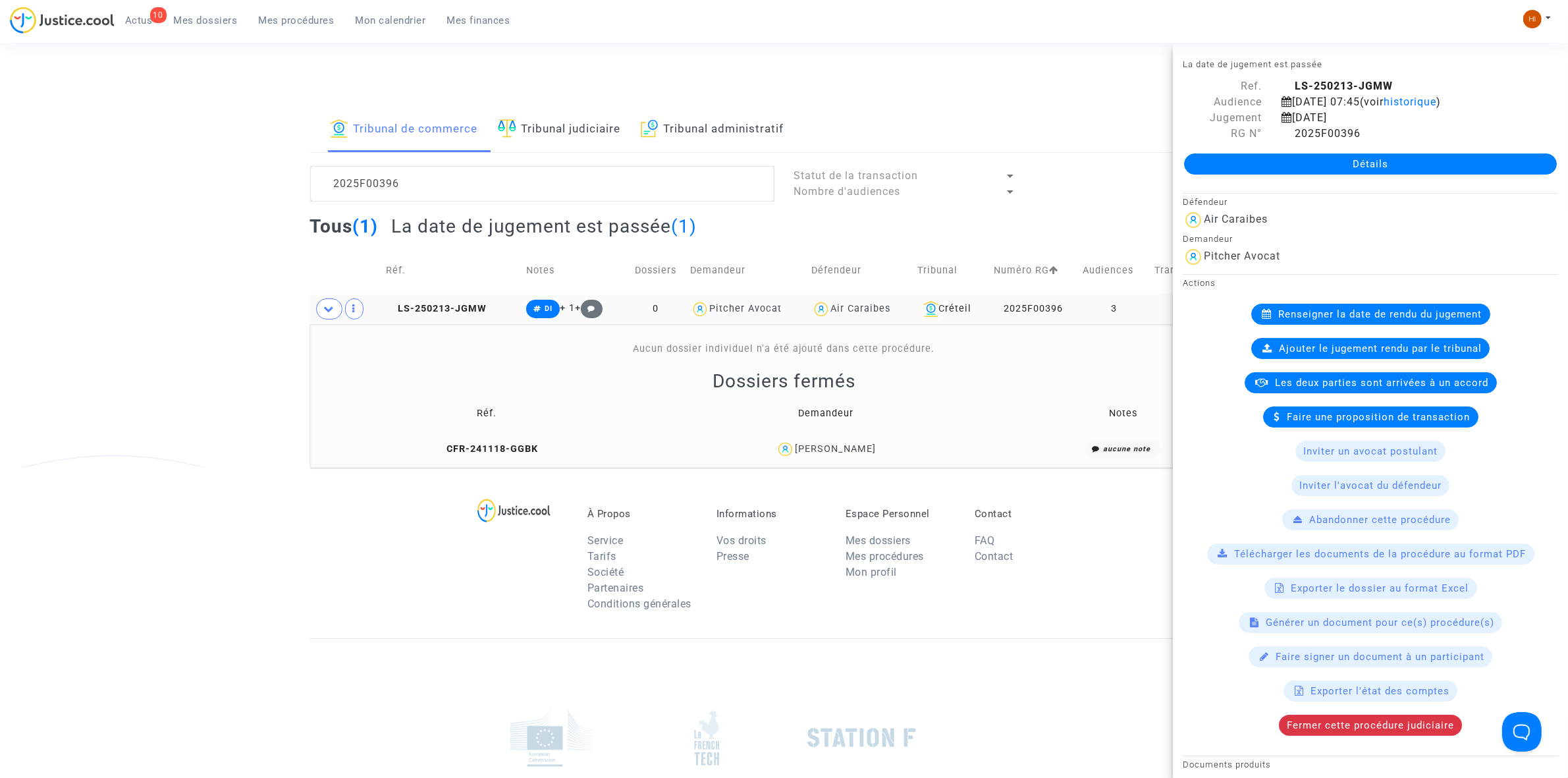
click at [1350, 161] on link "Détails" at bounding box center [1370, 164] width 373 height 21
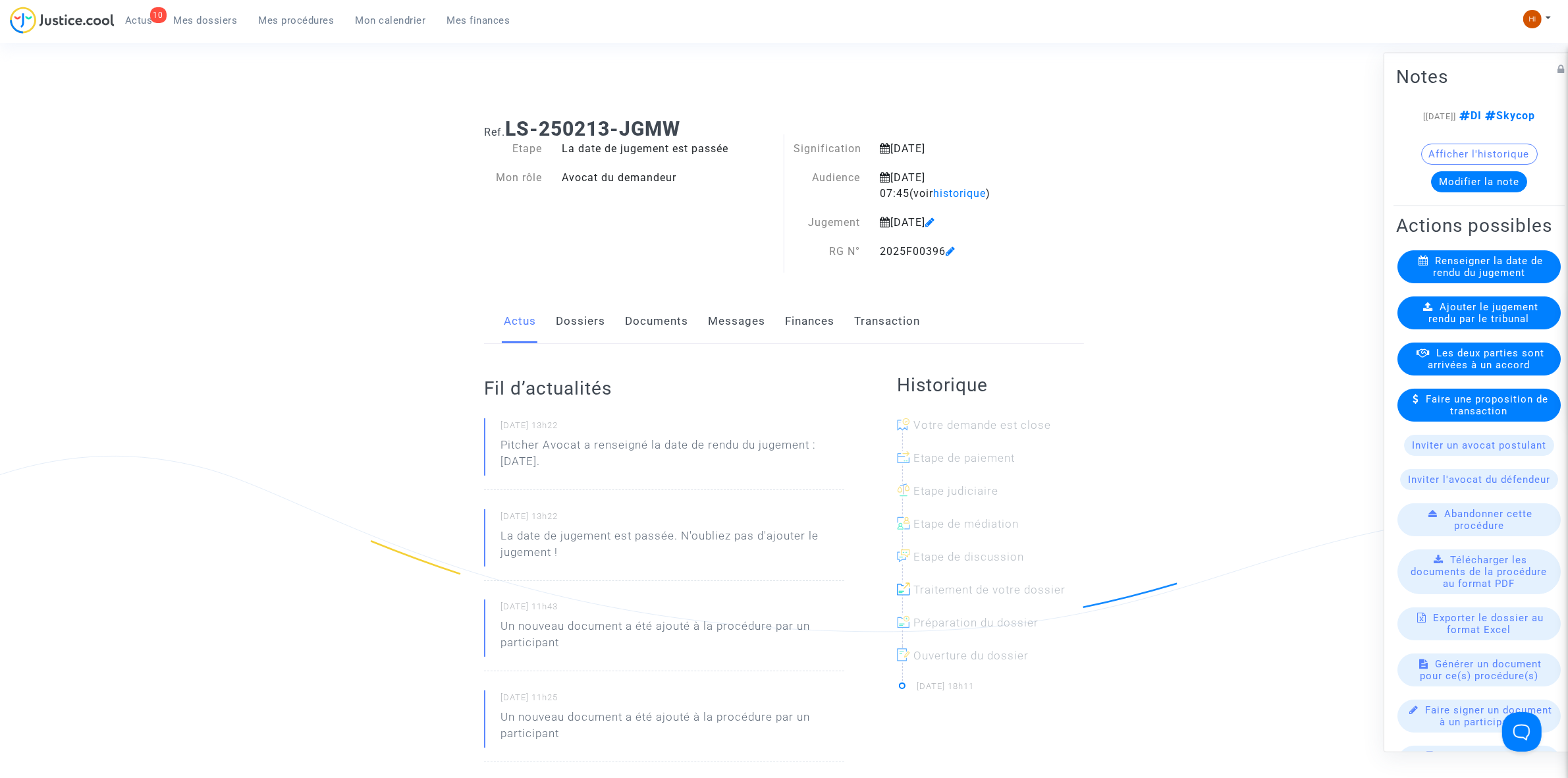
click at [1485, 324] on span "Ajouter le jugement rendu par le tribunal" at bounding box center [1484, 312] width 110 height 24
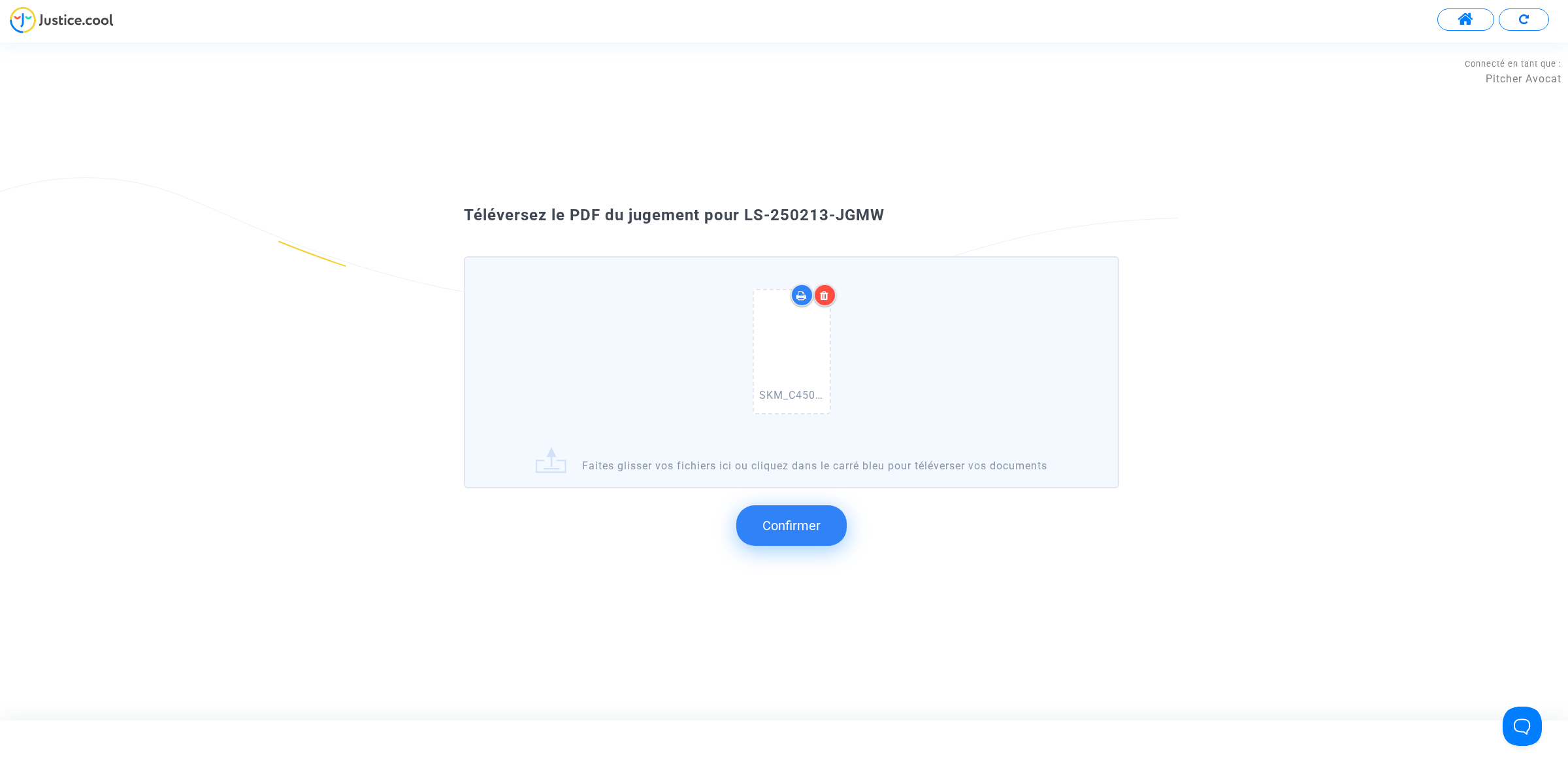
drag, startPoint x: 878, startPoint y: 238, endPoint x: 743, endPoint y: 218, distance: 136.5
click at [743, 218] on div "Téléversez le PDF du jugement pour LS-250213-JGMW" at bounding box center [783, 216] width 705 height 22
click at [808, 525] on span "Confirmer" at bounding box center [791, 526] width 58 height 16
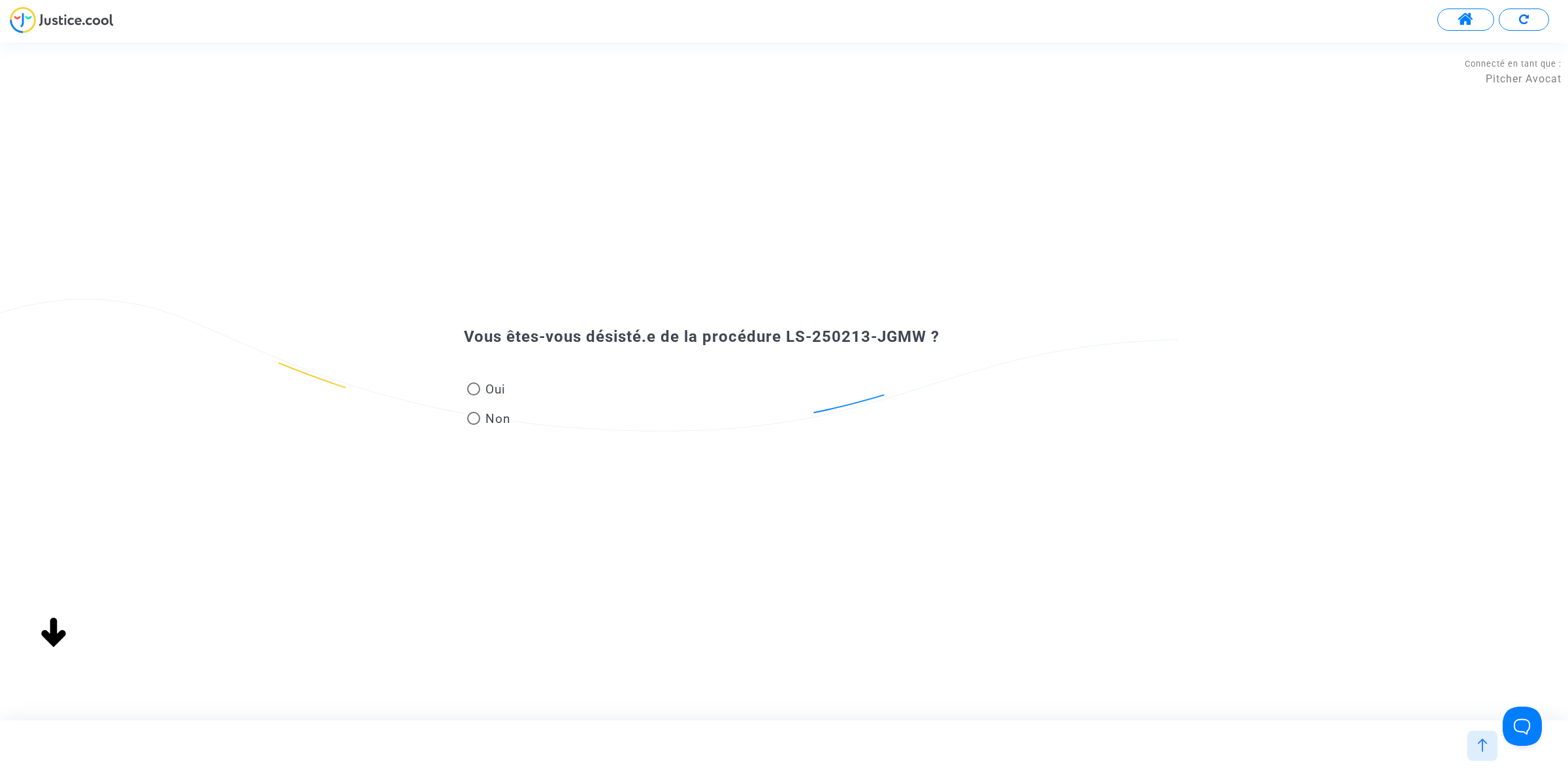
click at [482, 393] on span "Oui" at bounding box center [493, 389] width 26 height 18
click at [474, 395] on input "Oui" at bounding box center [473, 395] width 1 height 1
radio input "true"
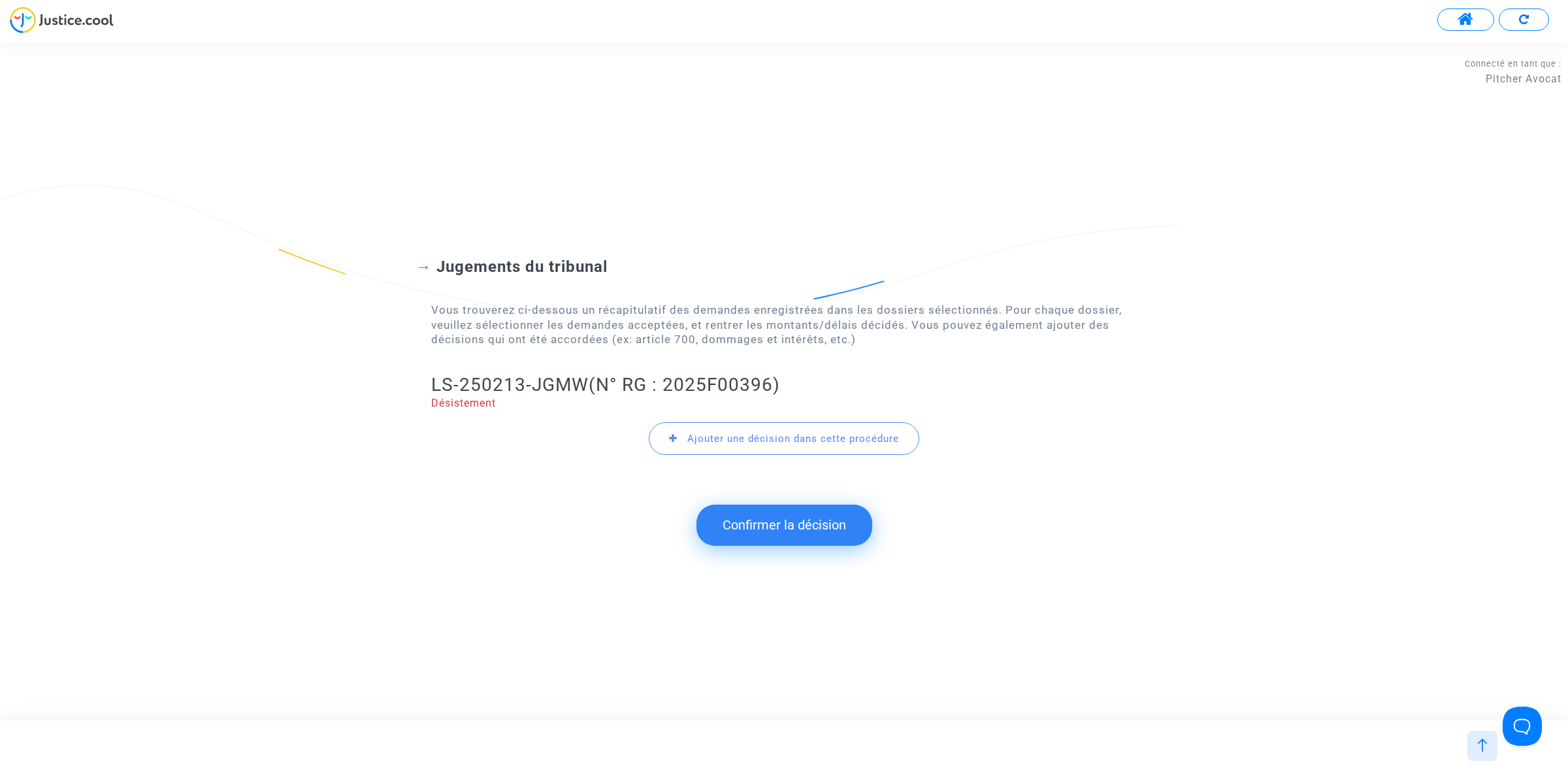
click at [799, 532] on button "Confirmer la décision" at bounding box center [784, 525] width 176 height 41
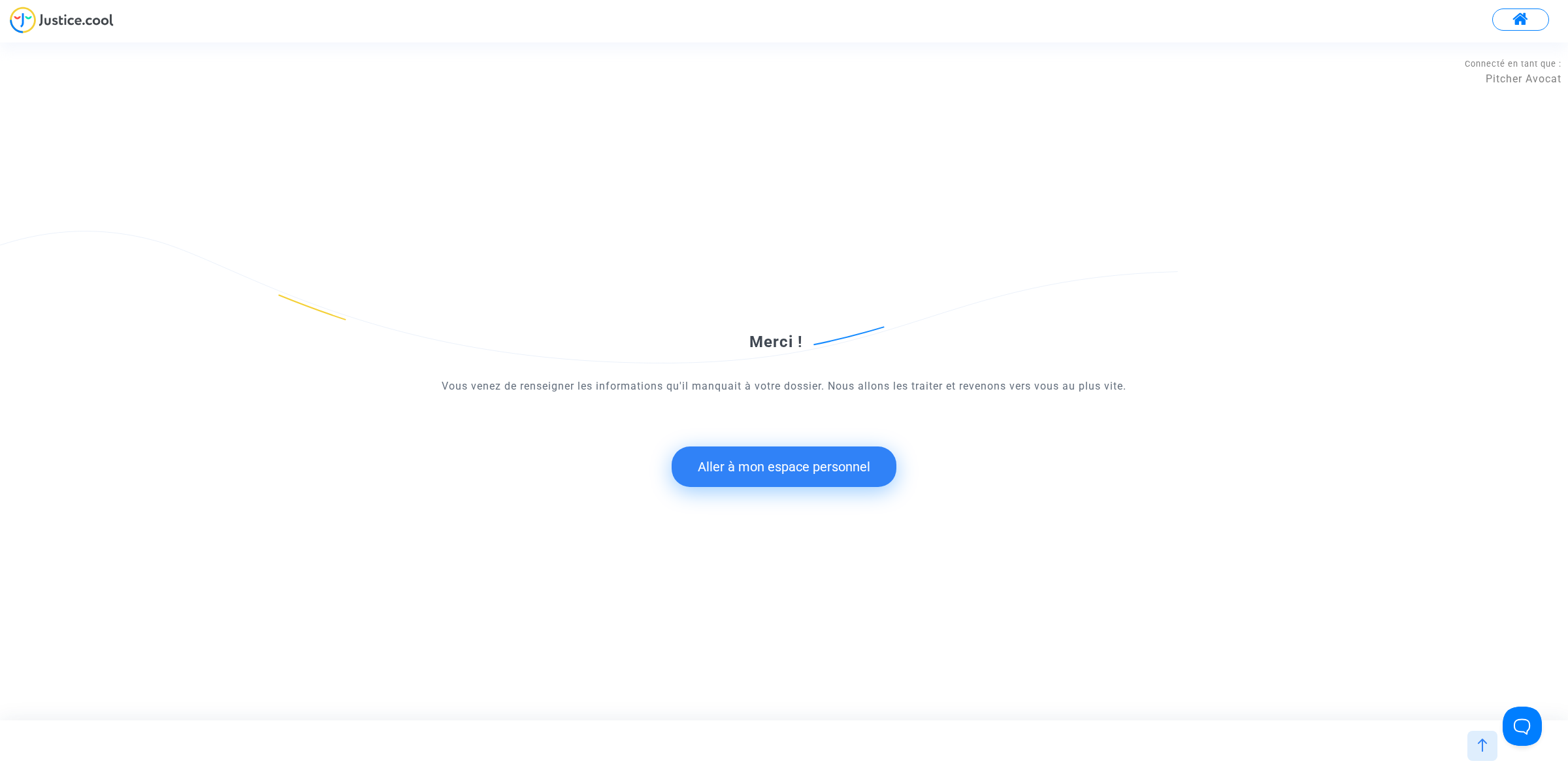
click at [779, 469] on button "Aller à mon espace personnel" at bounding box center [784, 467] width 225 height 41
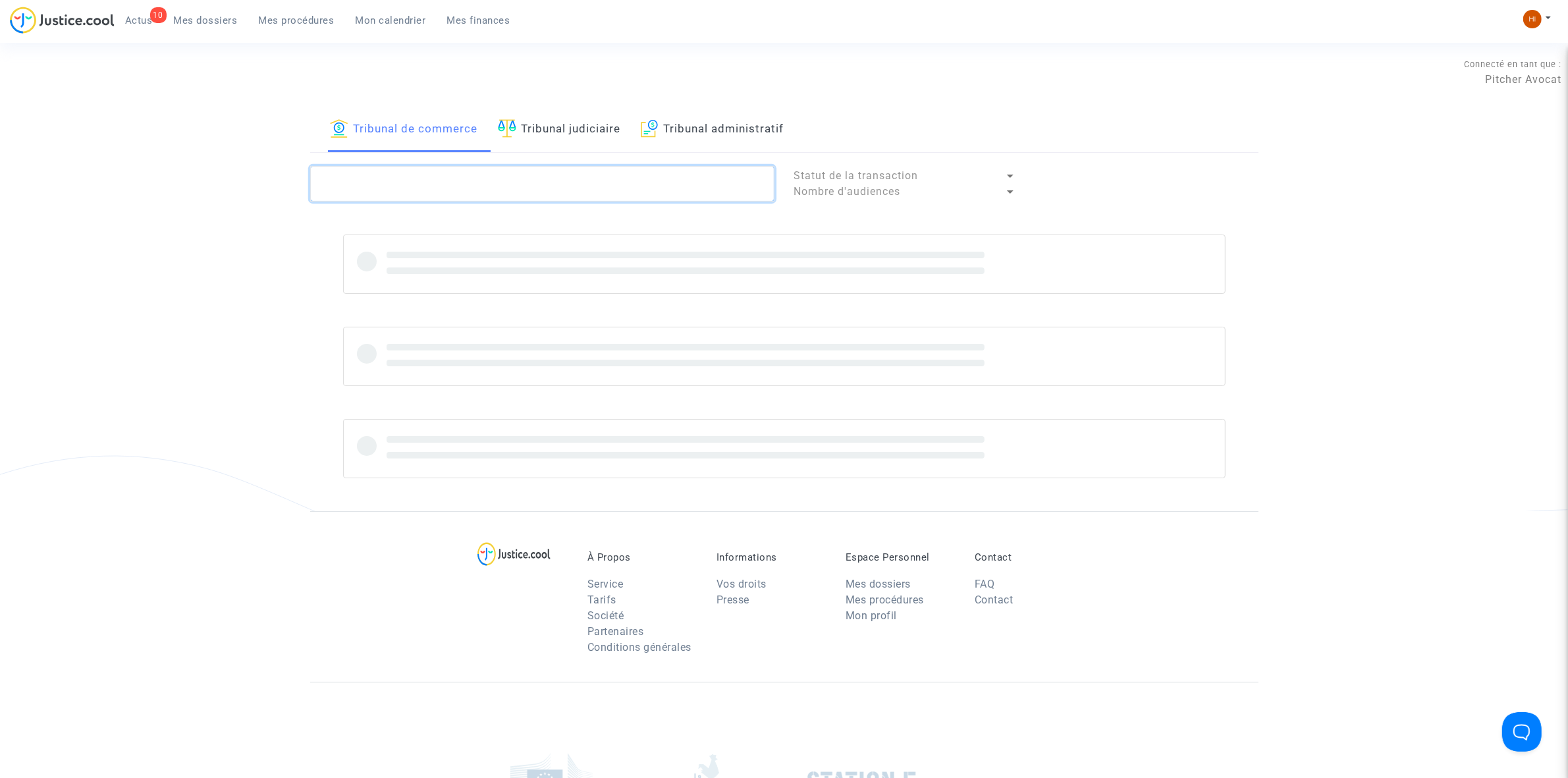
click at [461, 186] on textarea at bounding box center [542, 184] width 464 height 36
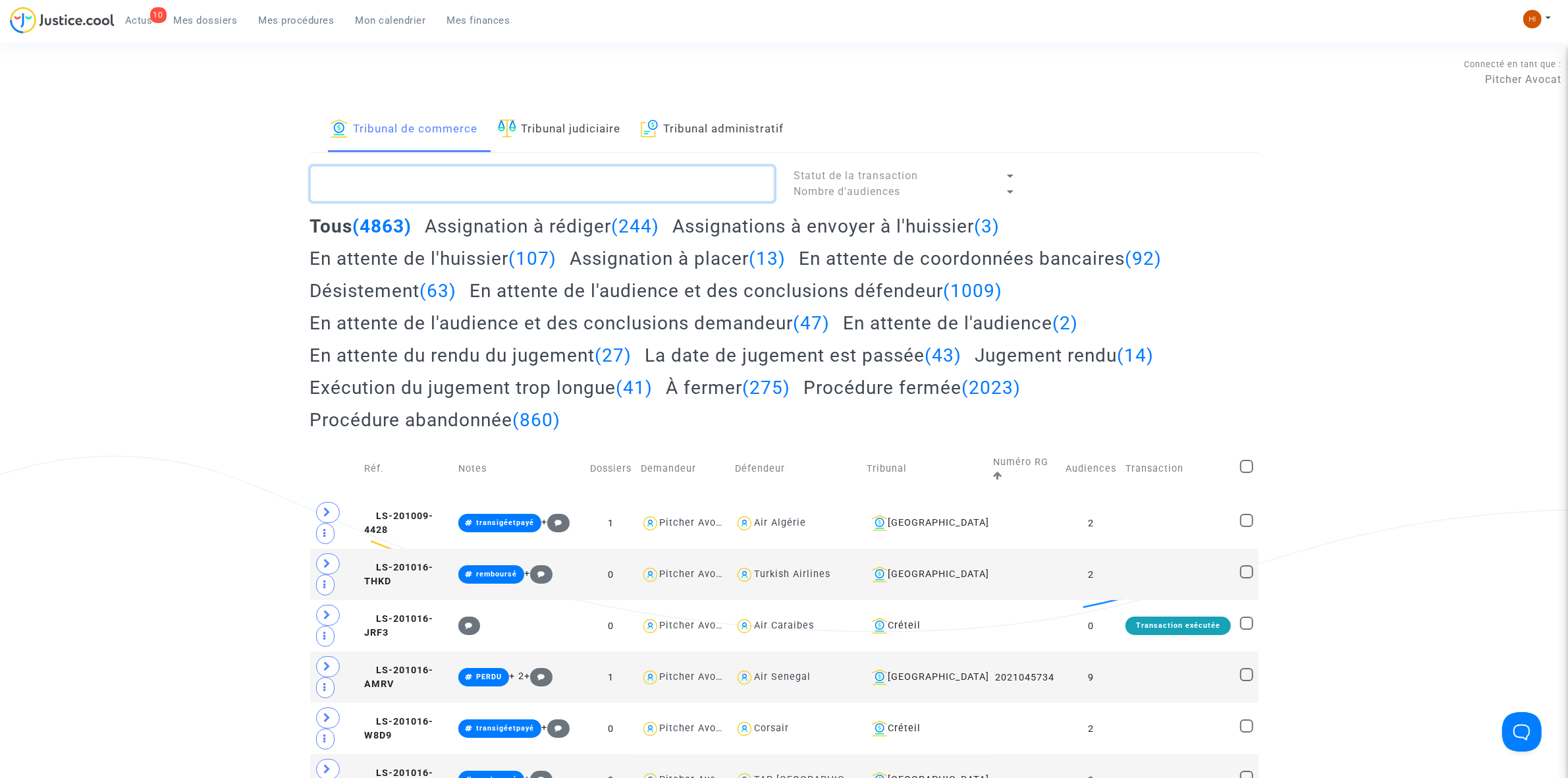
paste textarea "LS-250213-JGMW"
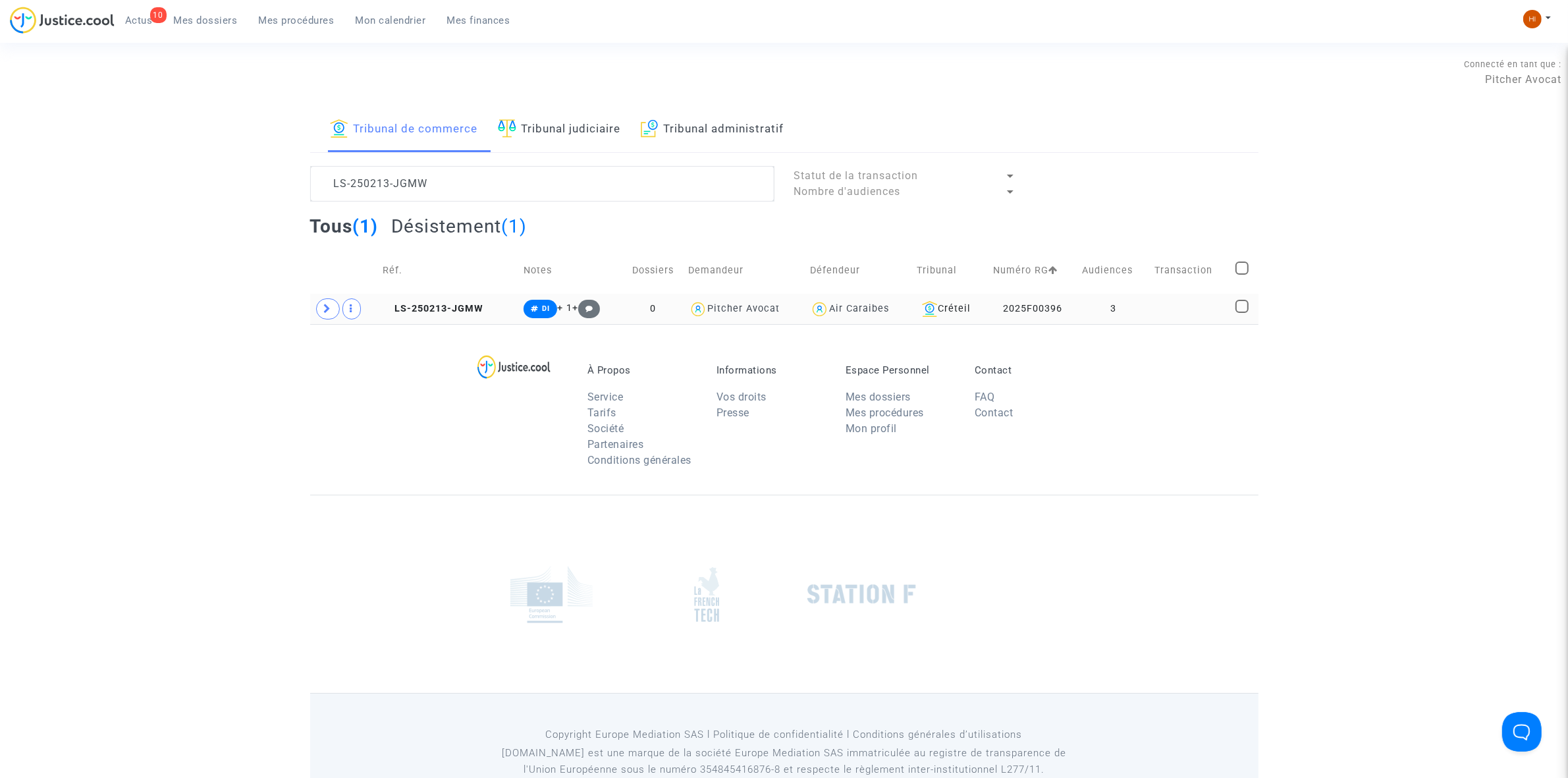
click at [477, 298] on td "LS-250213-JGMW" at bounding box center [448, 309] width 141 height 30
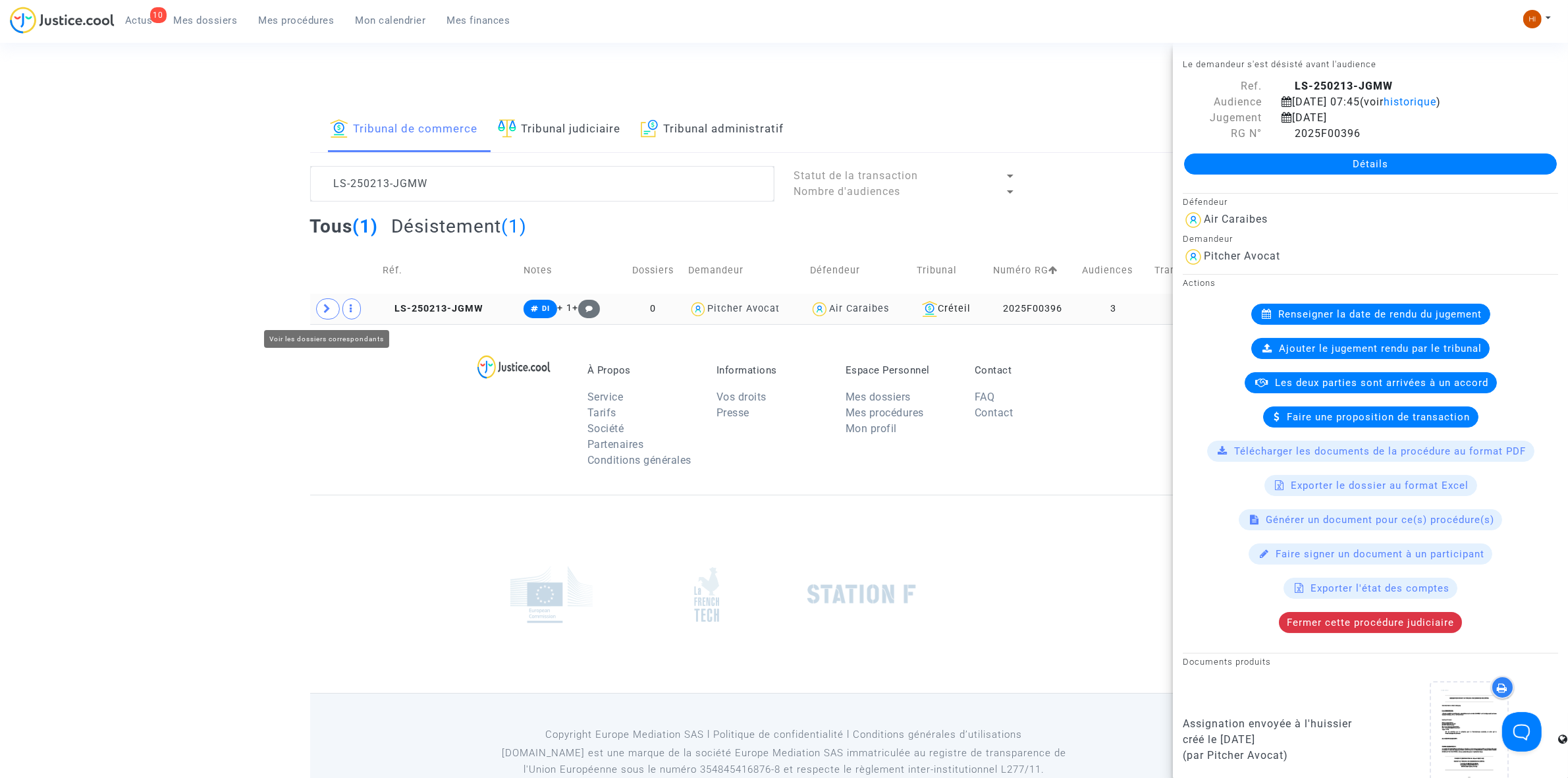
click at [326, 314] on icon at bounding box center [328, 308] width 8 height 10
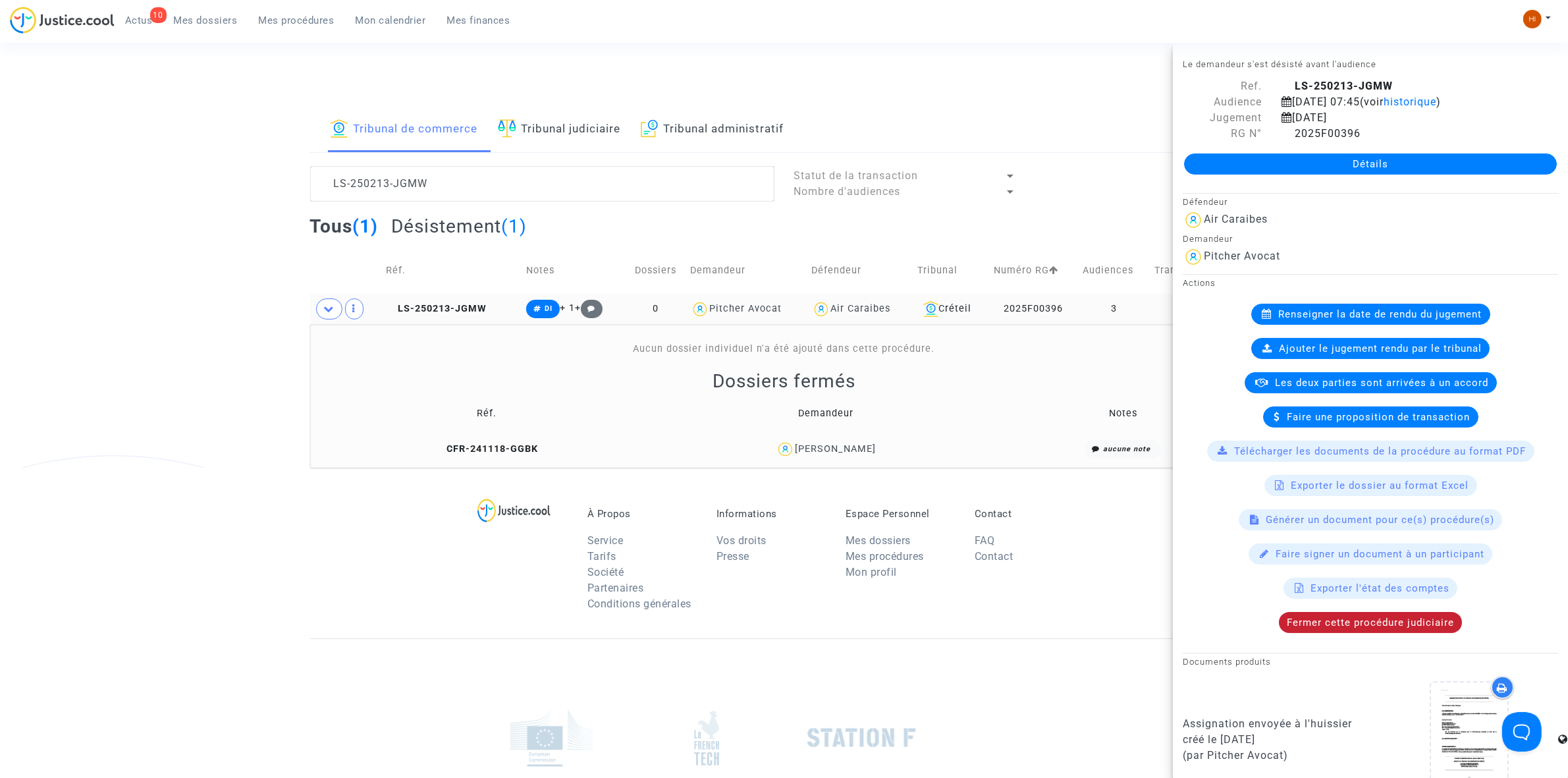
click at [1354, 632] on div "Fermer cette procédure judiciaire" at bounding box center [1370, 623] width 183 height 21
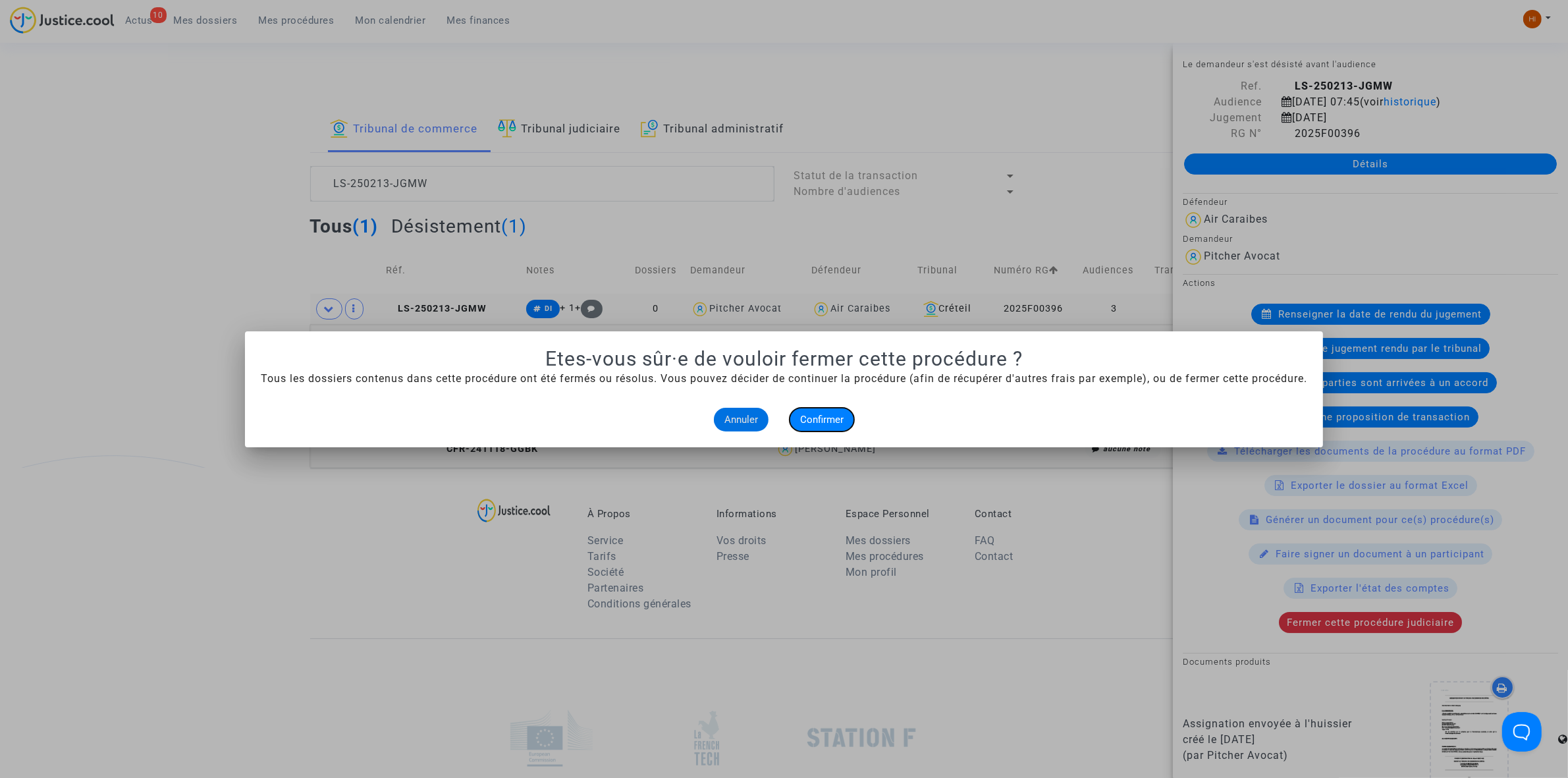
click at [822, 423] on span "Confirmer" at bounding box center [822, 419] width 44 height 12
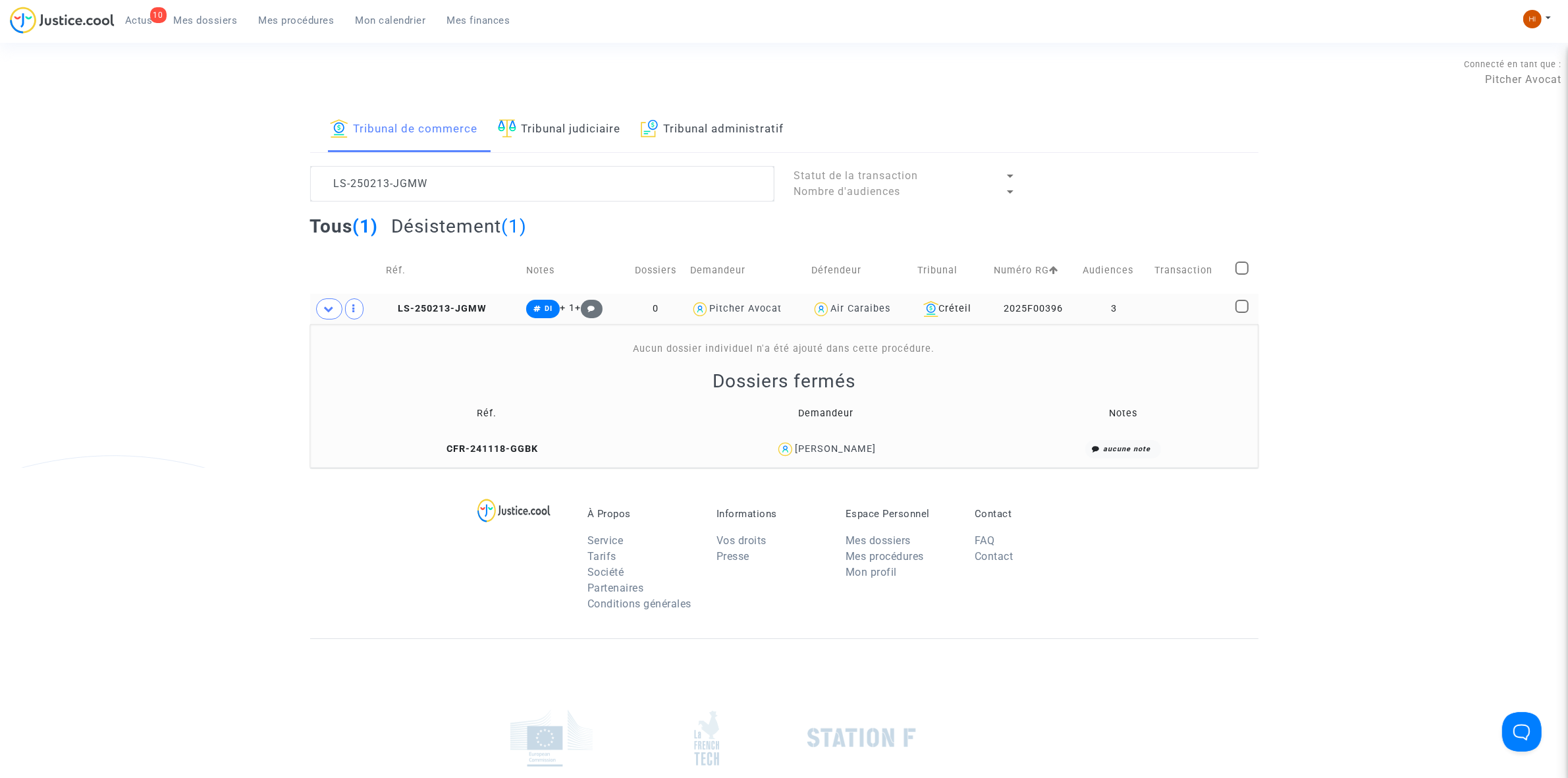
click at [462, 315] on td "LS-250213-JGMW" at bounding box center [452, 309] width 140 height 30
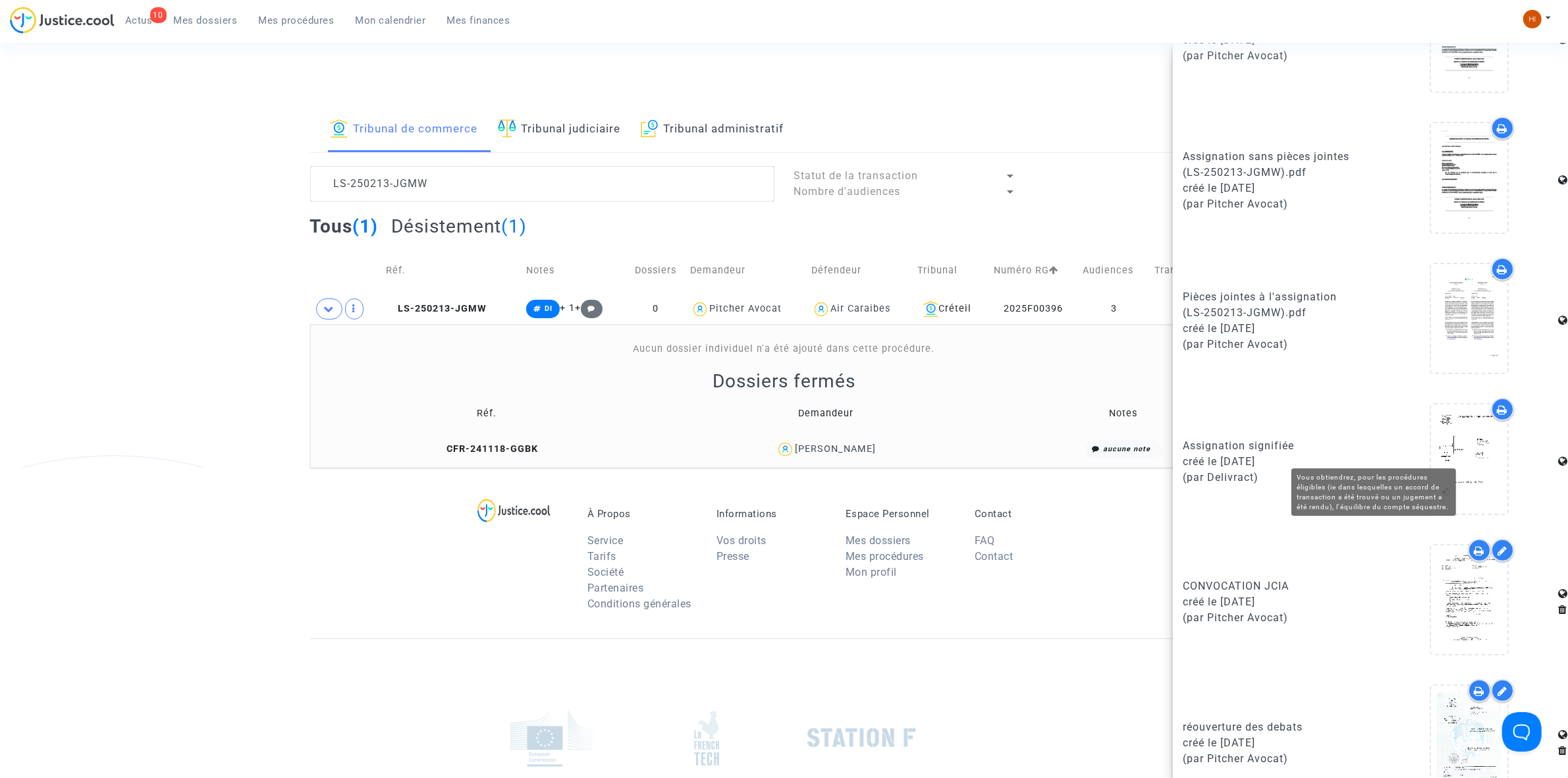
scroll to position [576, 0]
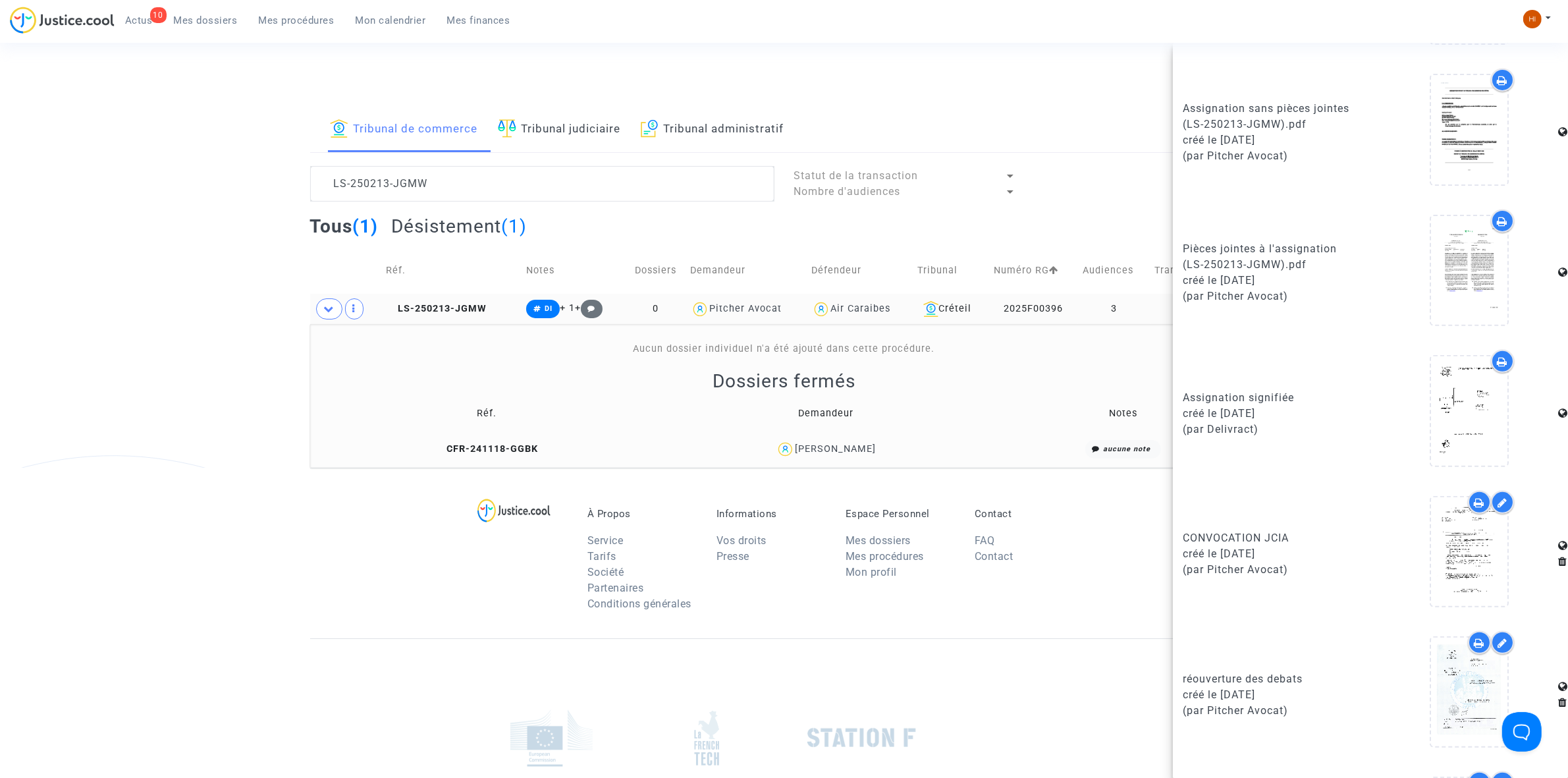
click at [1149, 298] on td "3" at bounding box center [1114, 309] width 73 height 30
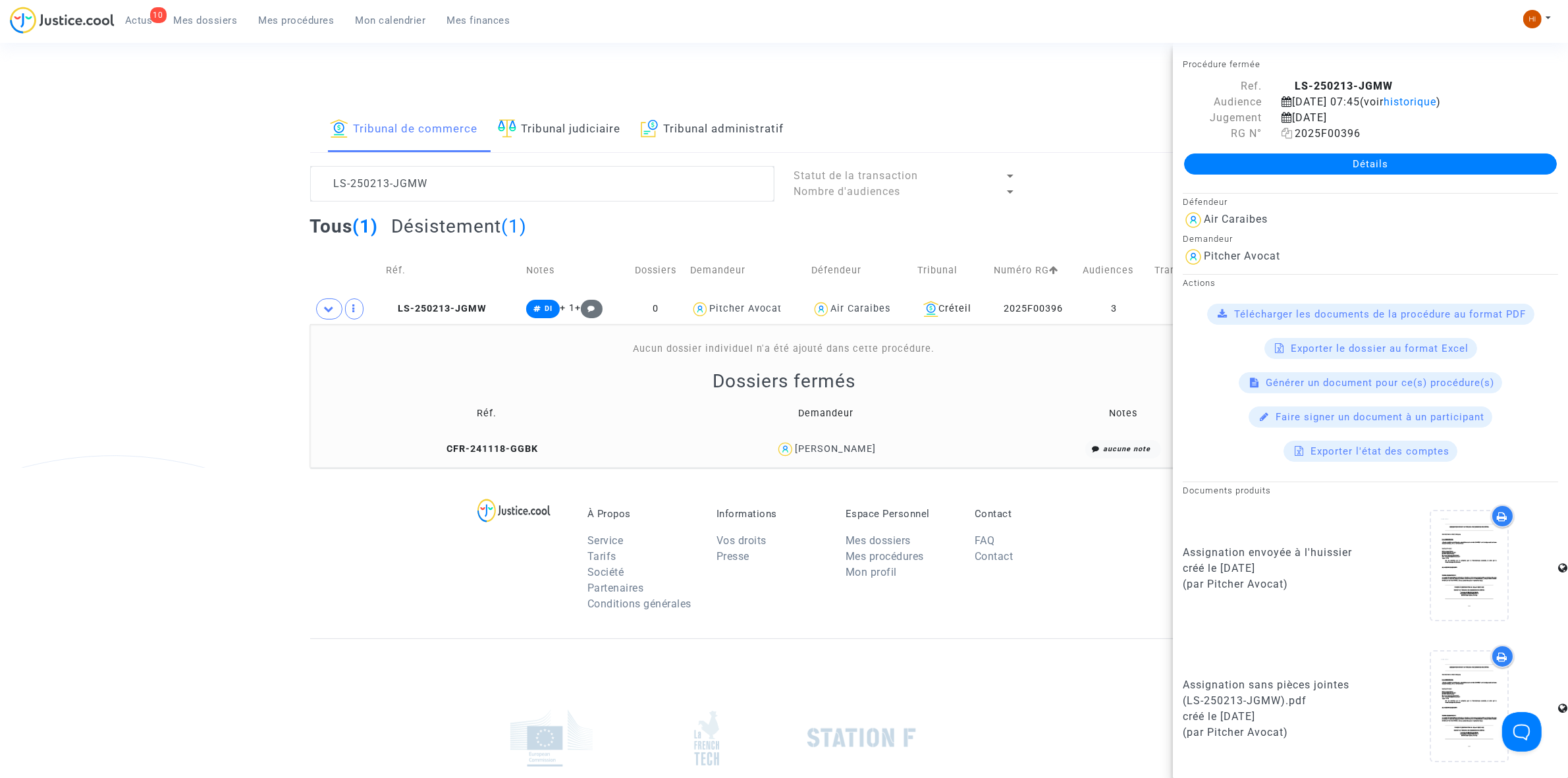
click at [1286, 133] on icon at bounding box center [1287, 133] width 11 height 11
click at [708, 172] on textarea at bounding box center [542, 184] width 464 height 36
click at [704, 173] on textarea at bounding box center [542, 184] width 464 height 36
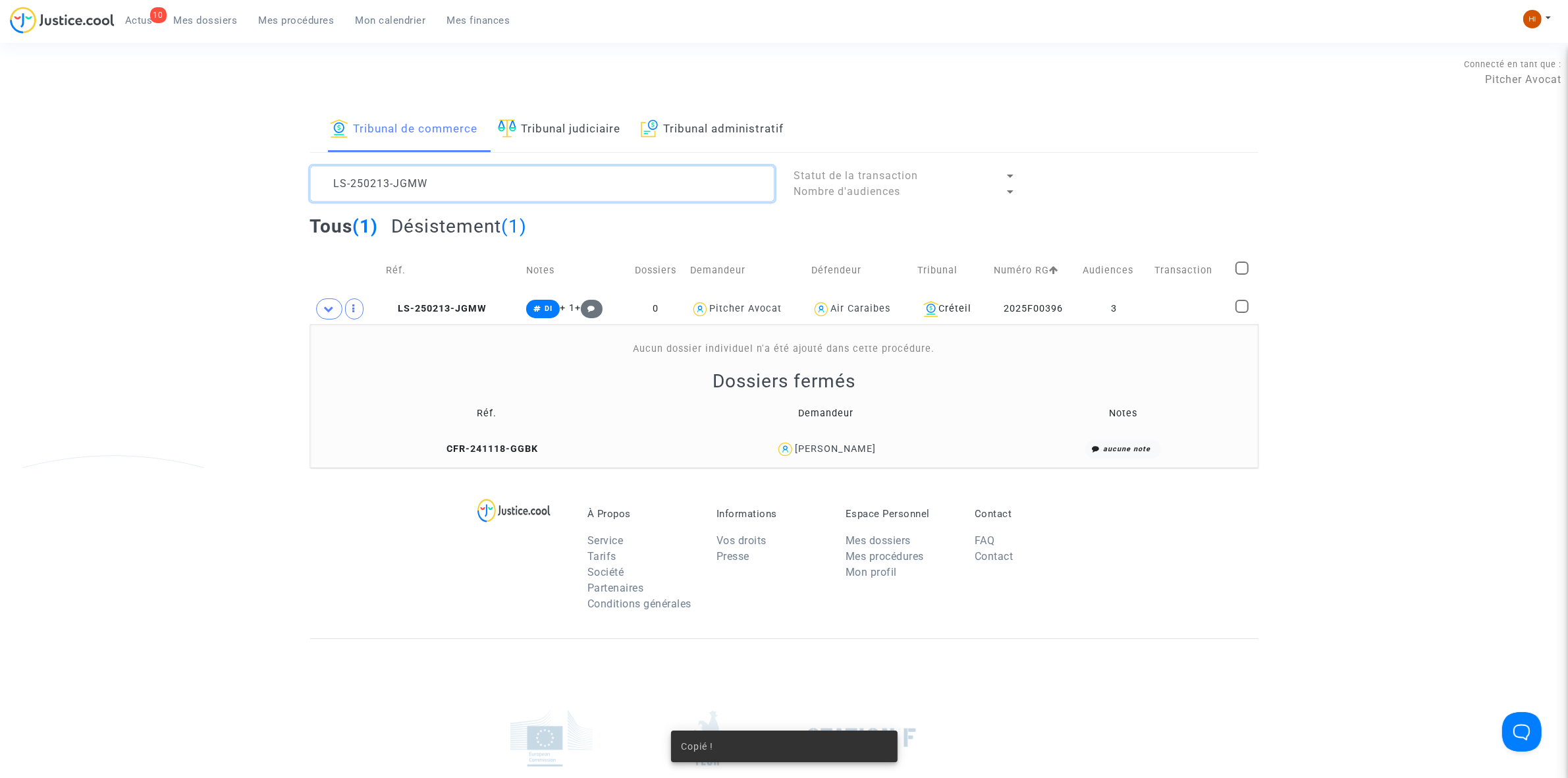
click at [704, 173] on textarea at bounding box center [542, 184] width 464 height 36
paste textarea "2025F00396"
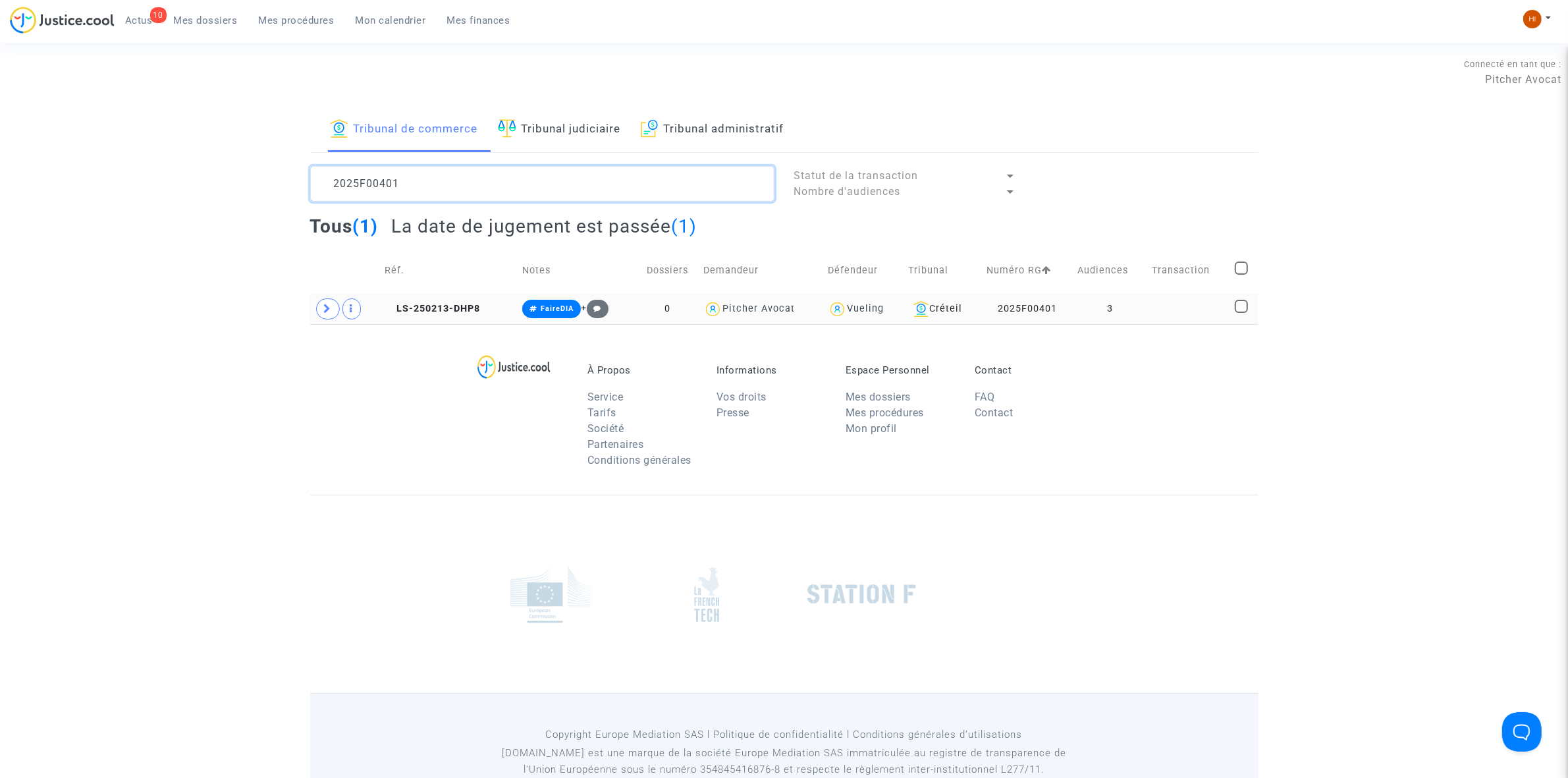
type textarea "2025F00401"
click at [1209, 298] on td at bounding box center [1188, 309] width 83 height 30
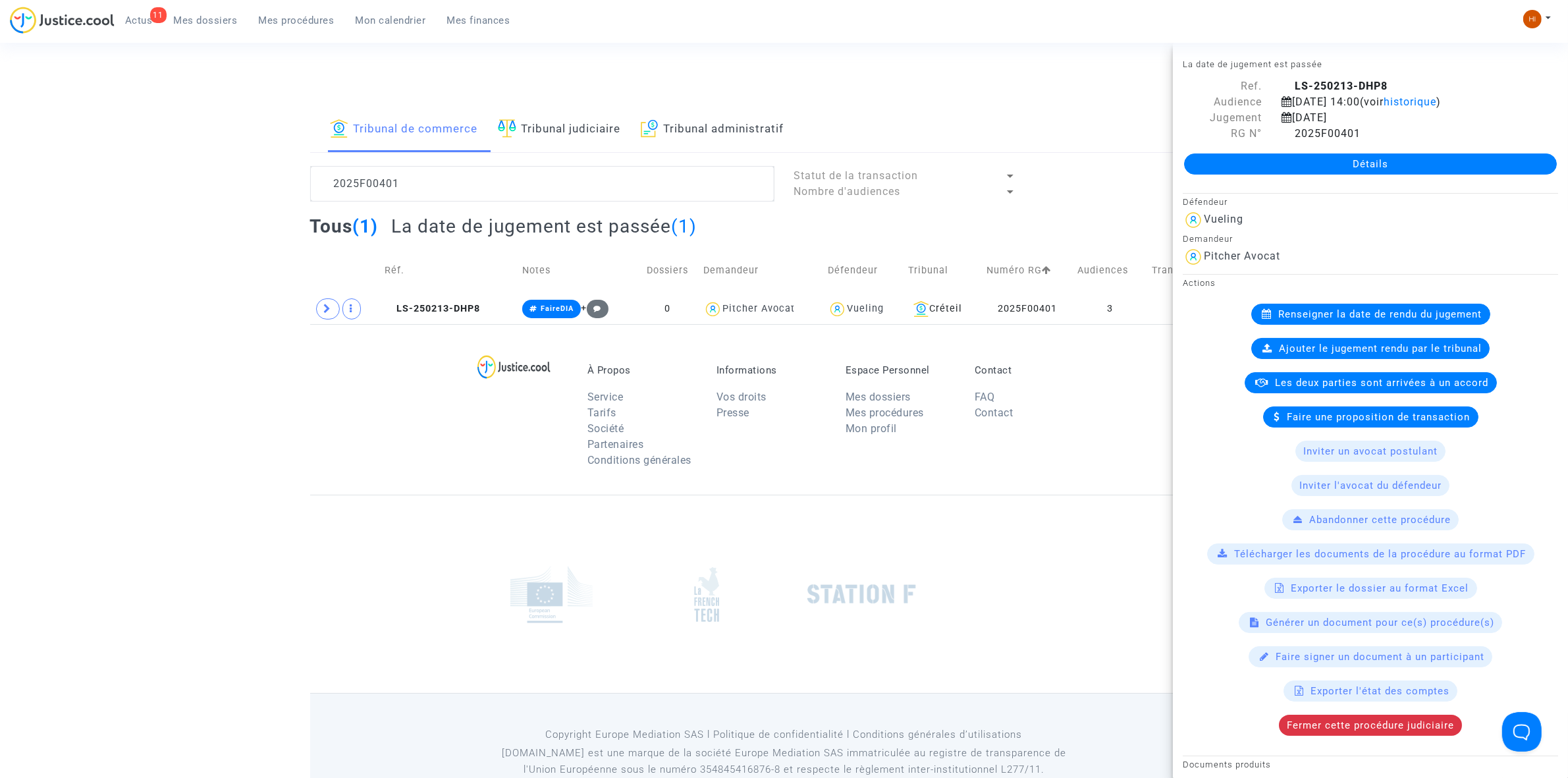
click at [1363, 160] on link "Détails" at bounding box center [1370, 164] width 373 height 21
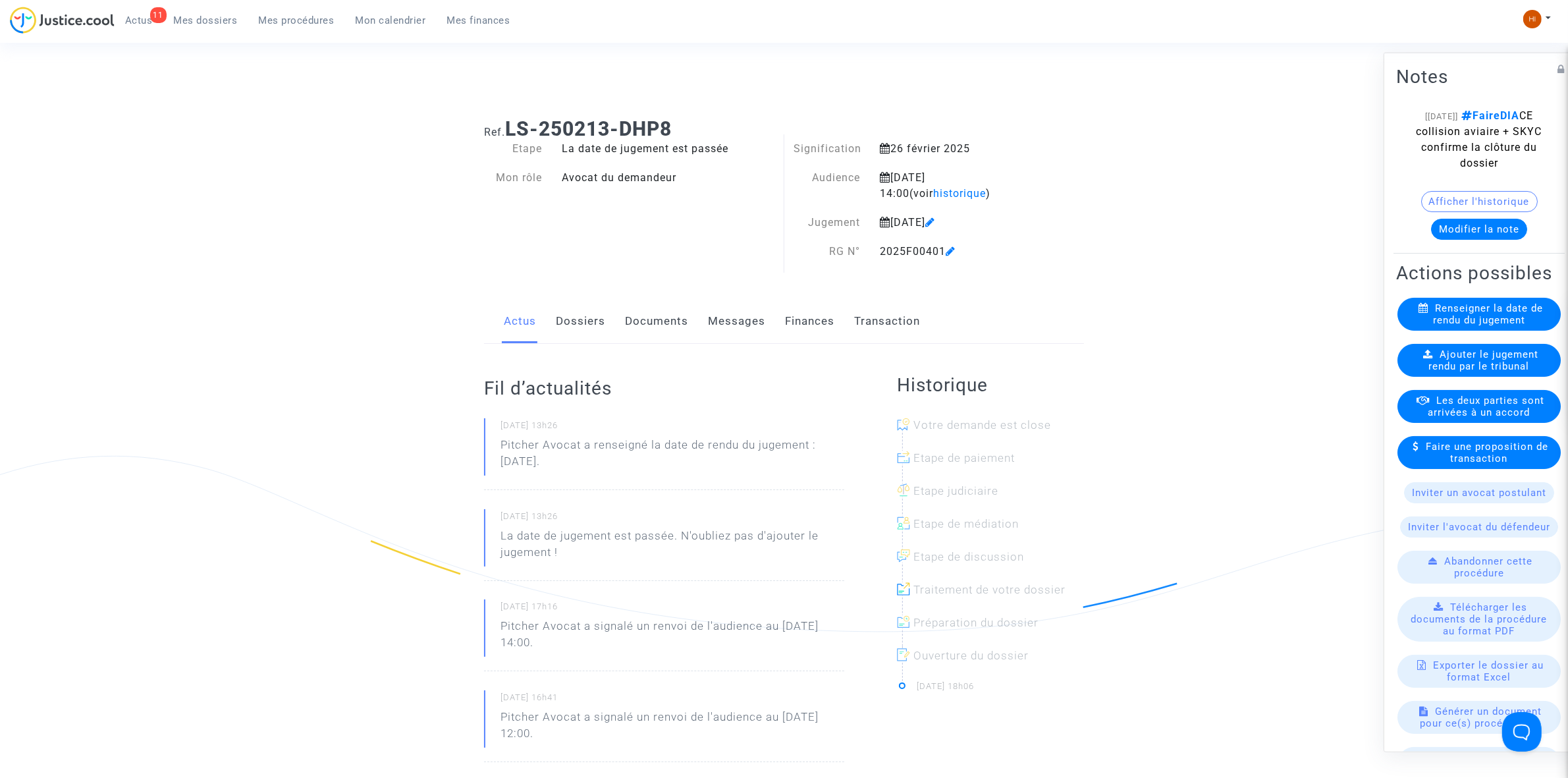
click at [1470, 372] on span "Ajouter le jugement rendu par le tribunal" at bounding box center [1484, 360] width 110 height 24
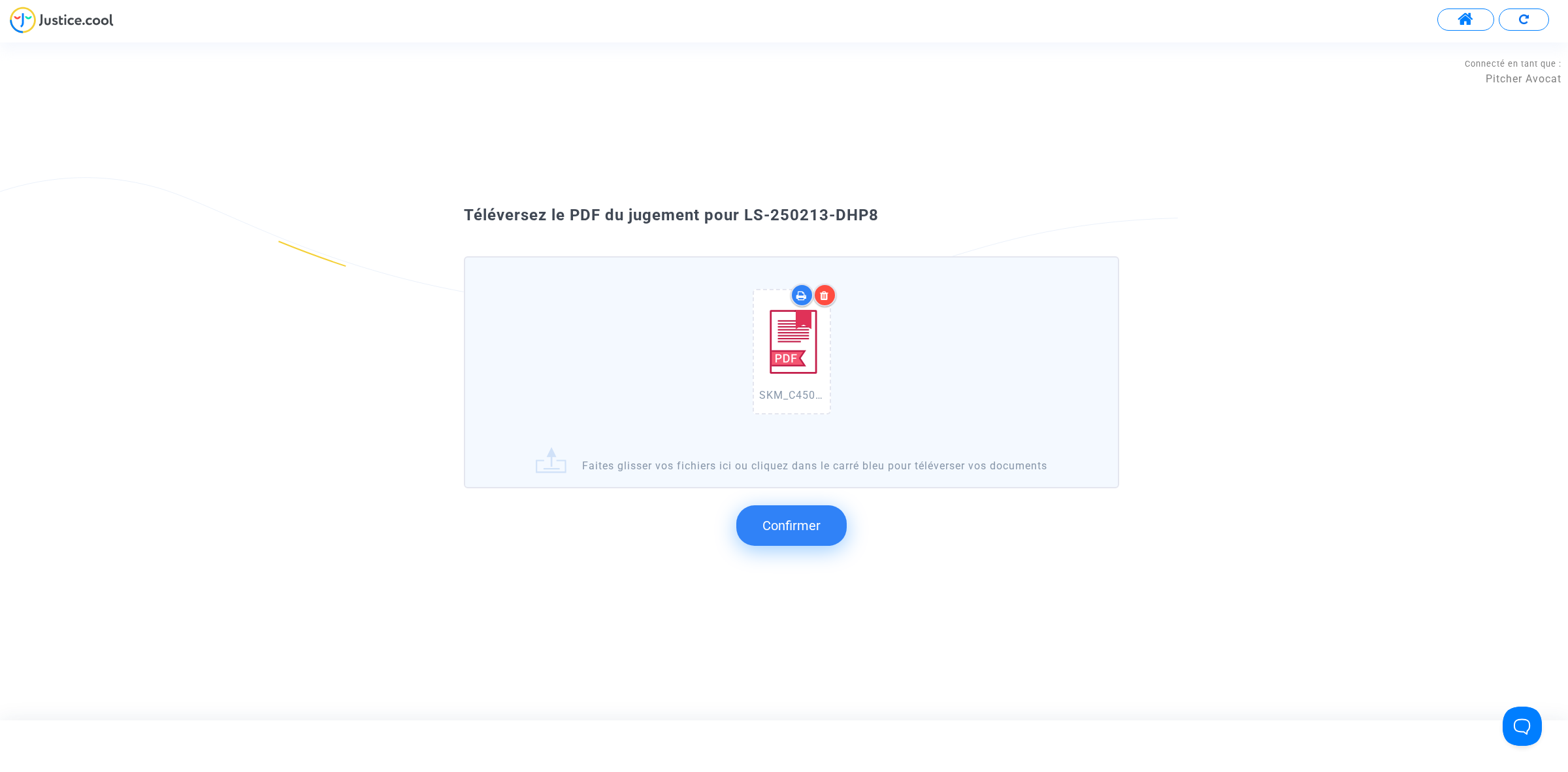
drag, startPoint x: 979, startPoint y: 256, endPoint x: 745, endPoint y: 226, distance: 235.9
click at [745, 226] on div "Téléversez le PDF du jugement pour LS-250213-DHP8" at bounding box center [783, 216] width 705 height 22
click at [786, 530] on span "Confirmer" at bounding box center [791, 526] width 58 height 16
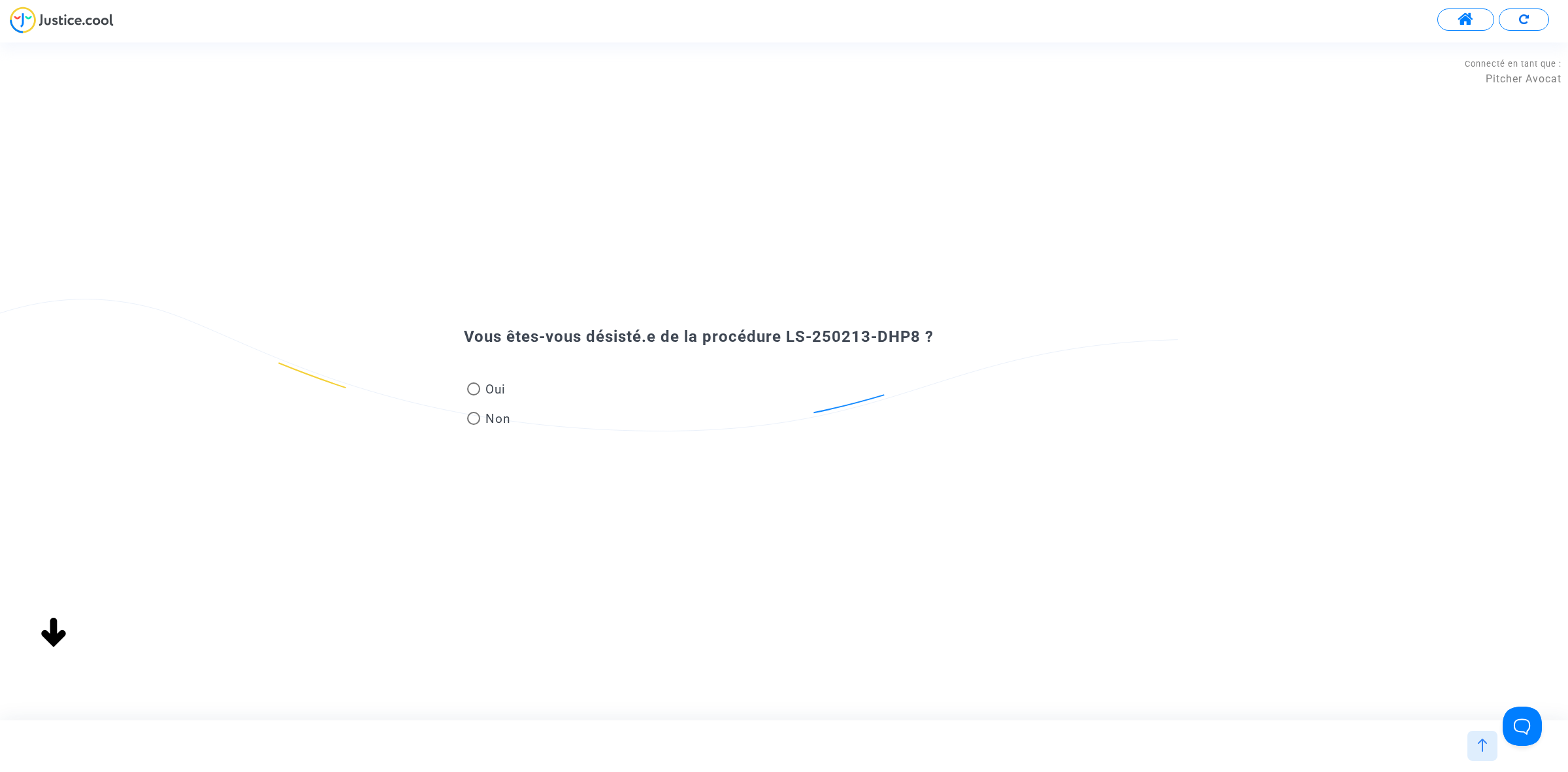
click at [502, 398] on mat-radio-button "Oui" at bounding box center [489, 392] width 44 height 23
radio input "true"
click at [495, 390] on span "Oui" at bounding box center [493, 389] width 26 height 18
click at [474, 395] on input "Oui" at bounding box center [473, 395] width 1 height 1
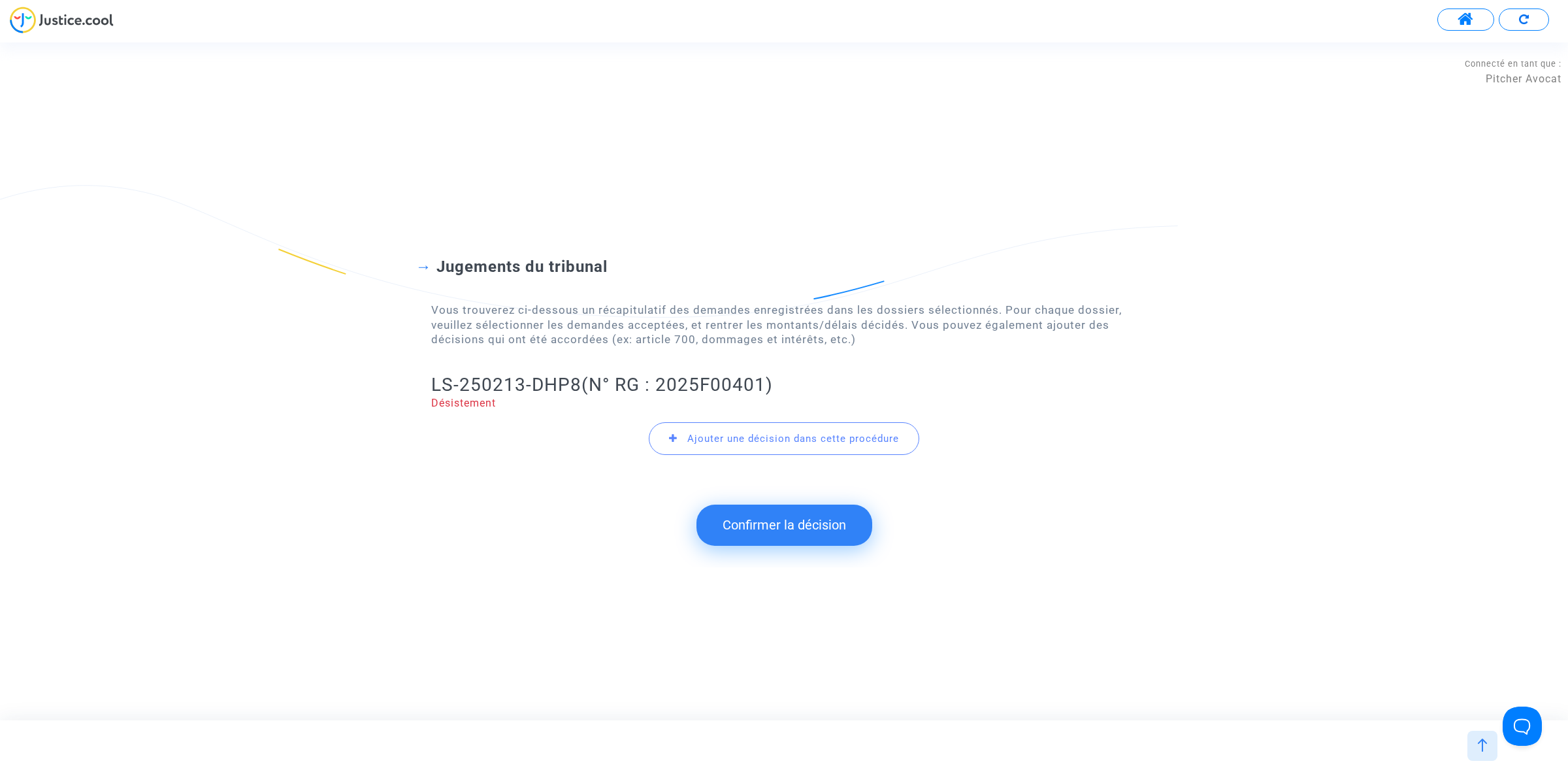
click at [756, 528] on button "Confirmer la décision" at bounding box center [784, 525] width 176 height 41
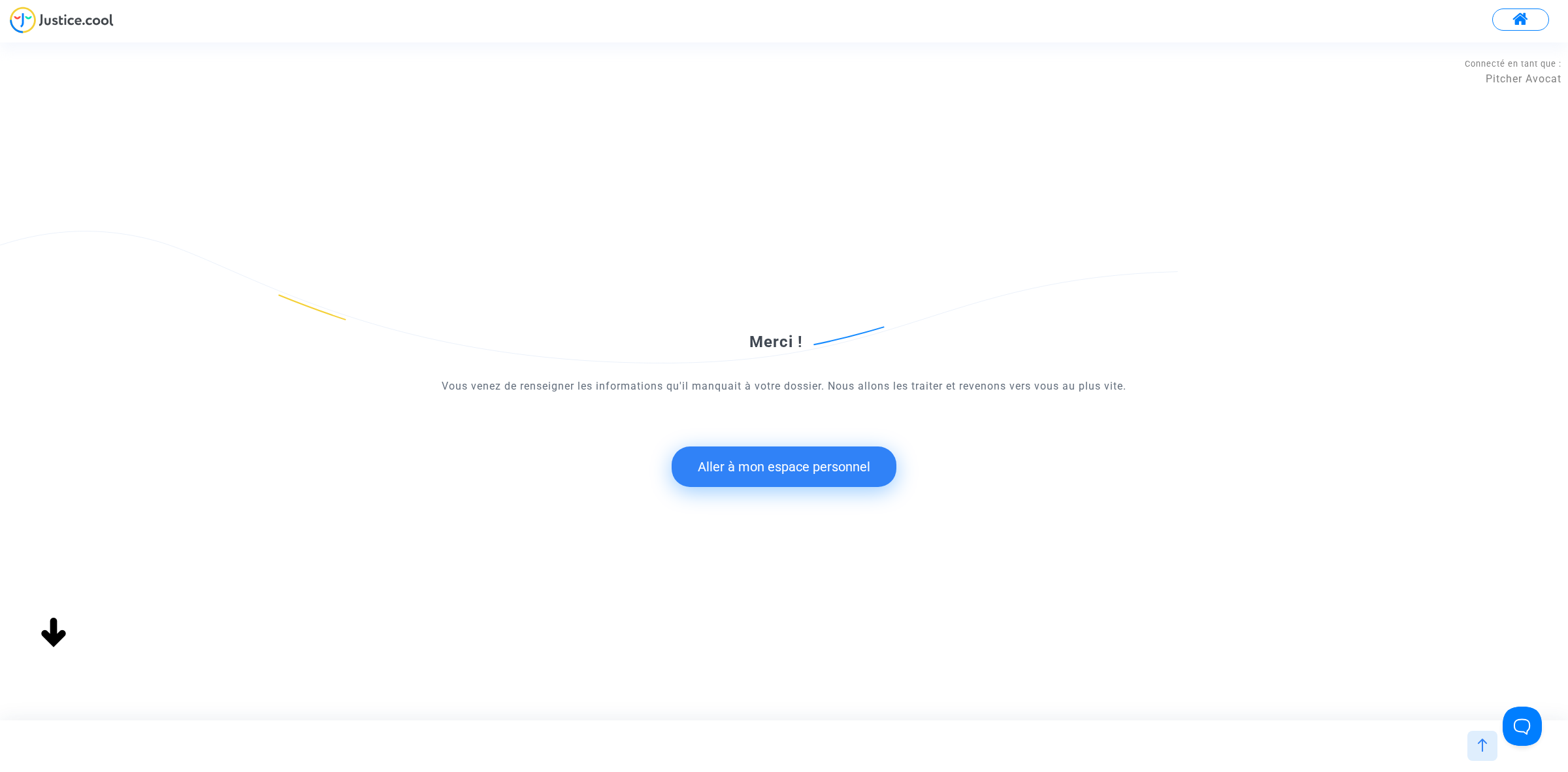
click at [749, 460] on button "Aller à mon espace personnel" at bounding box center [784, 467] width 225 height 41
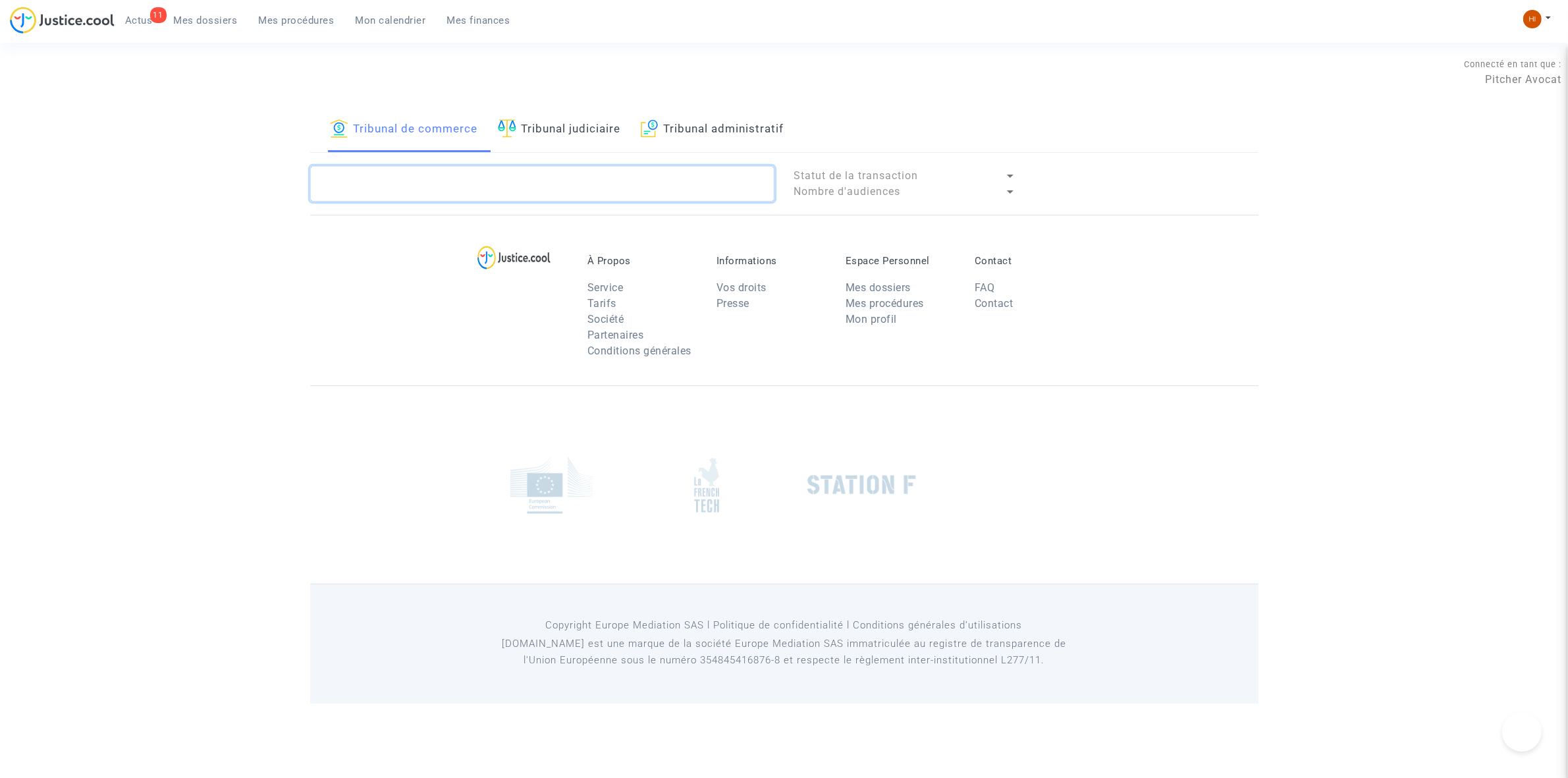
click at [487, 182] on textarea at bounding box center [542, 184] width 464 height 36
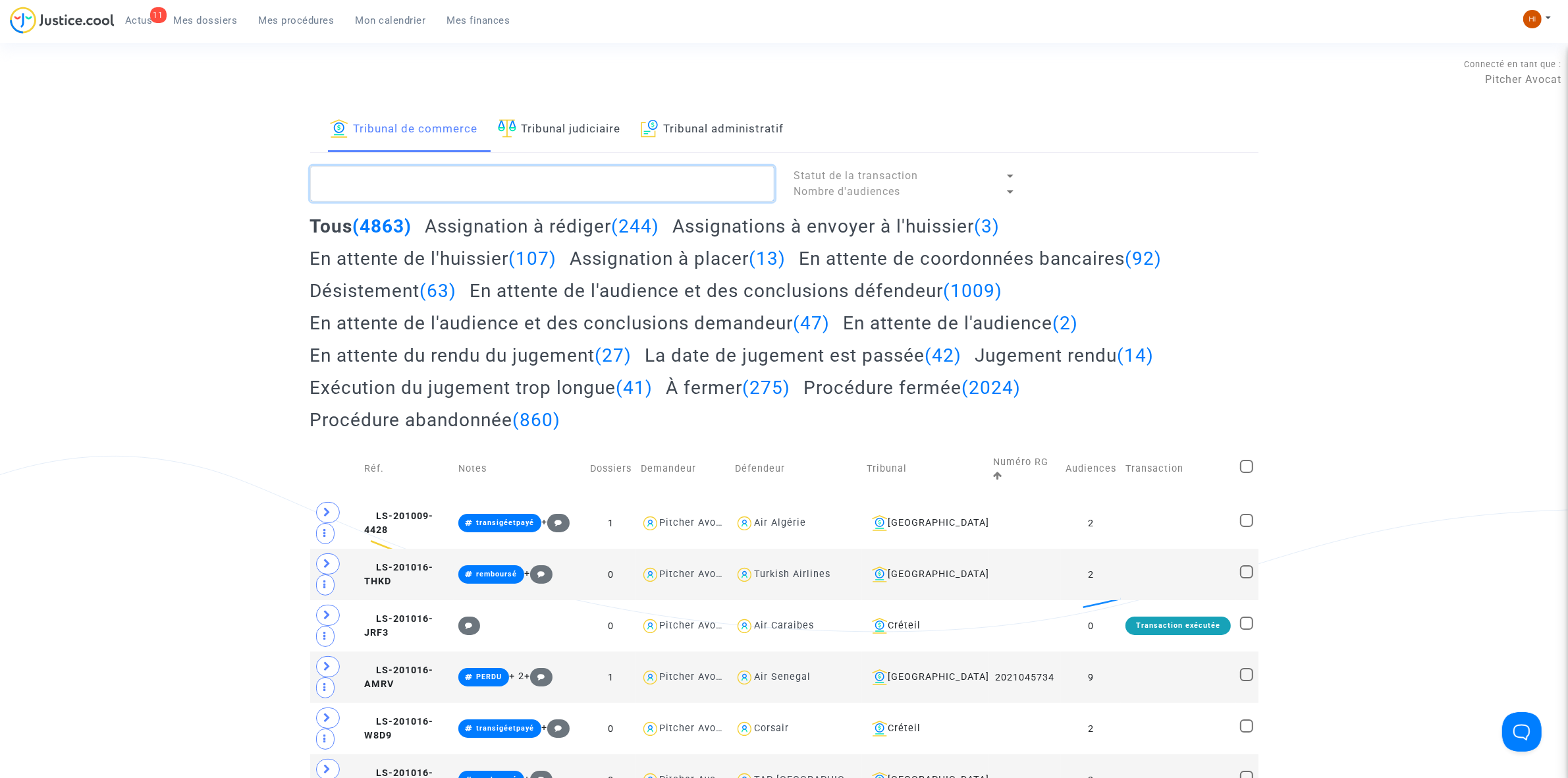
paste textarea "LS-250213-DHP8"
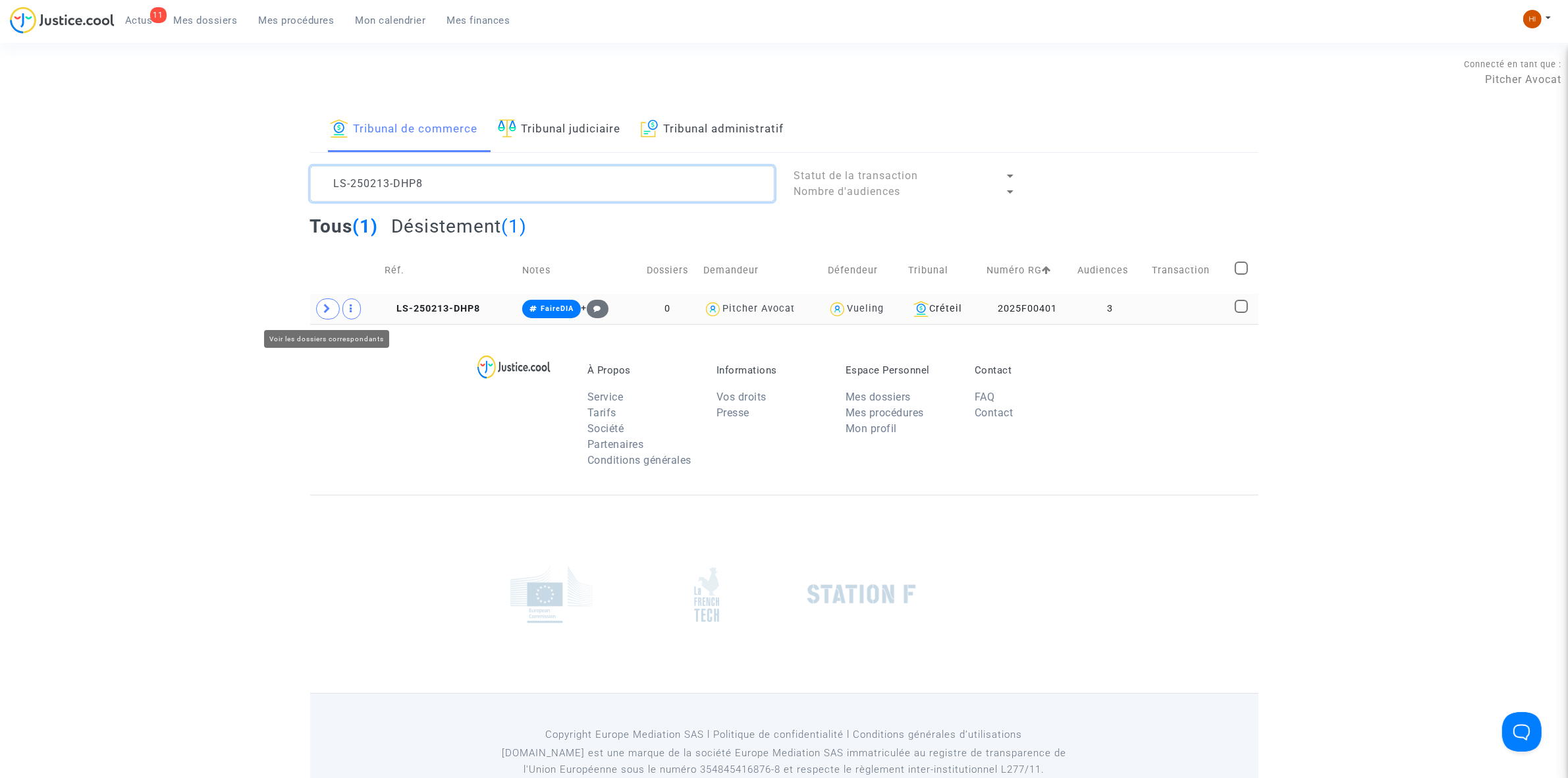
type textarea "LS-250213-DHP8"
click at [327, 304] on icon at bounding box center [328, 308] width 8 height 10
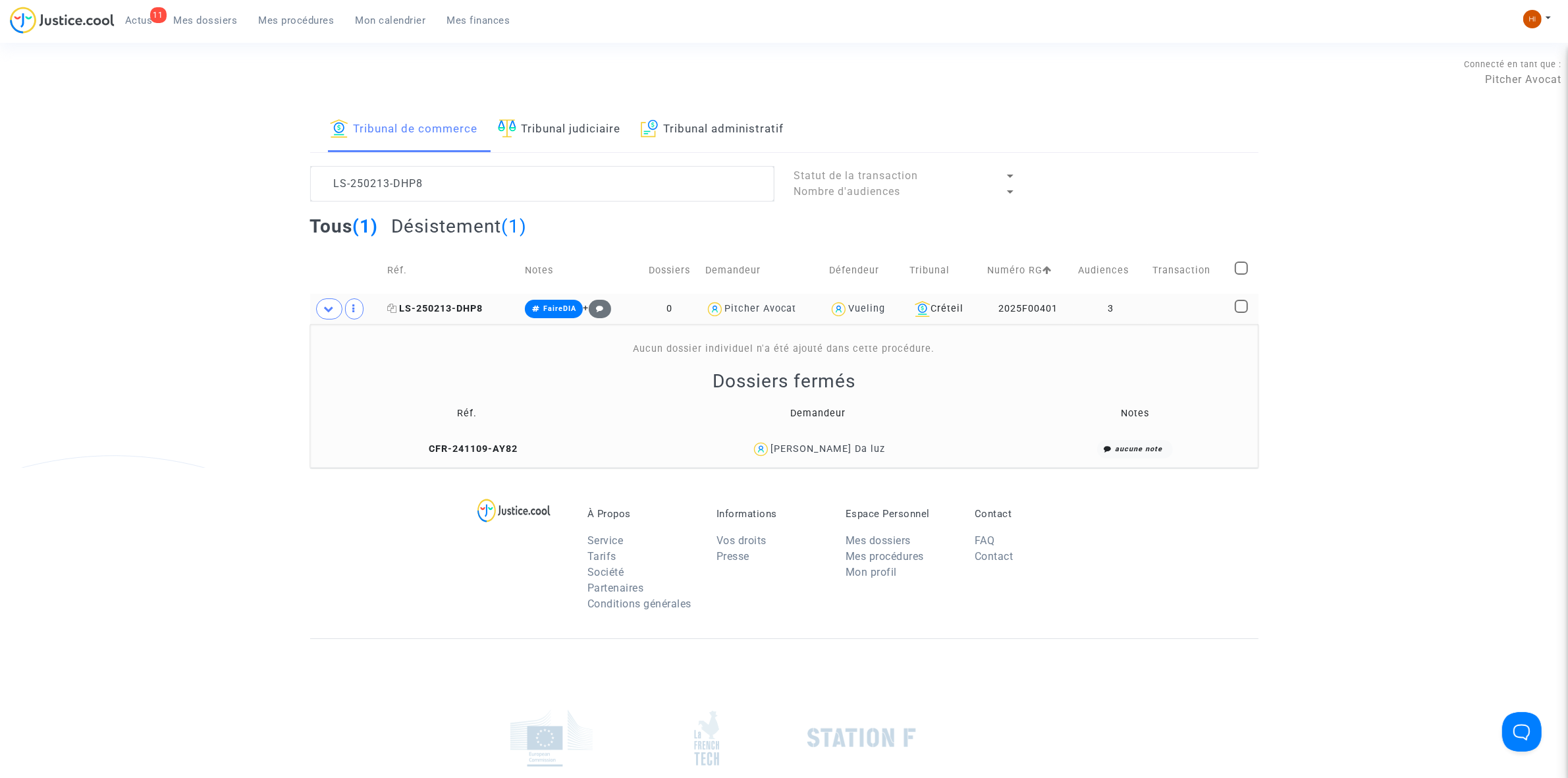
click at [435, 313] on span "LS-250213-DHP8" at bounding box center [435, 308] width 95 height 11
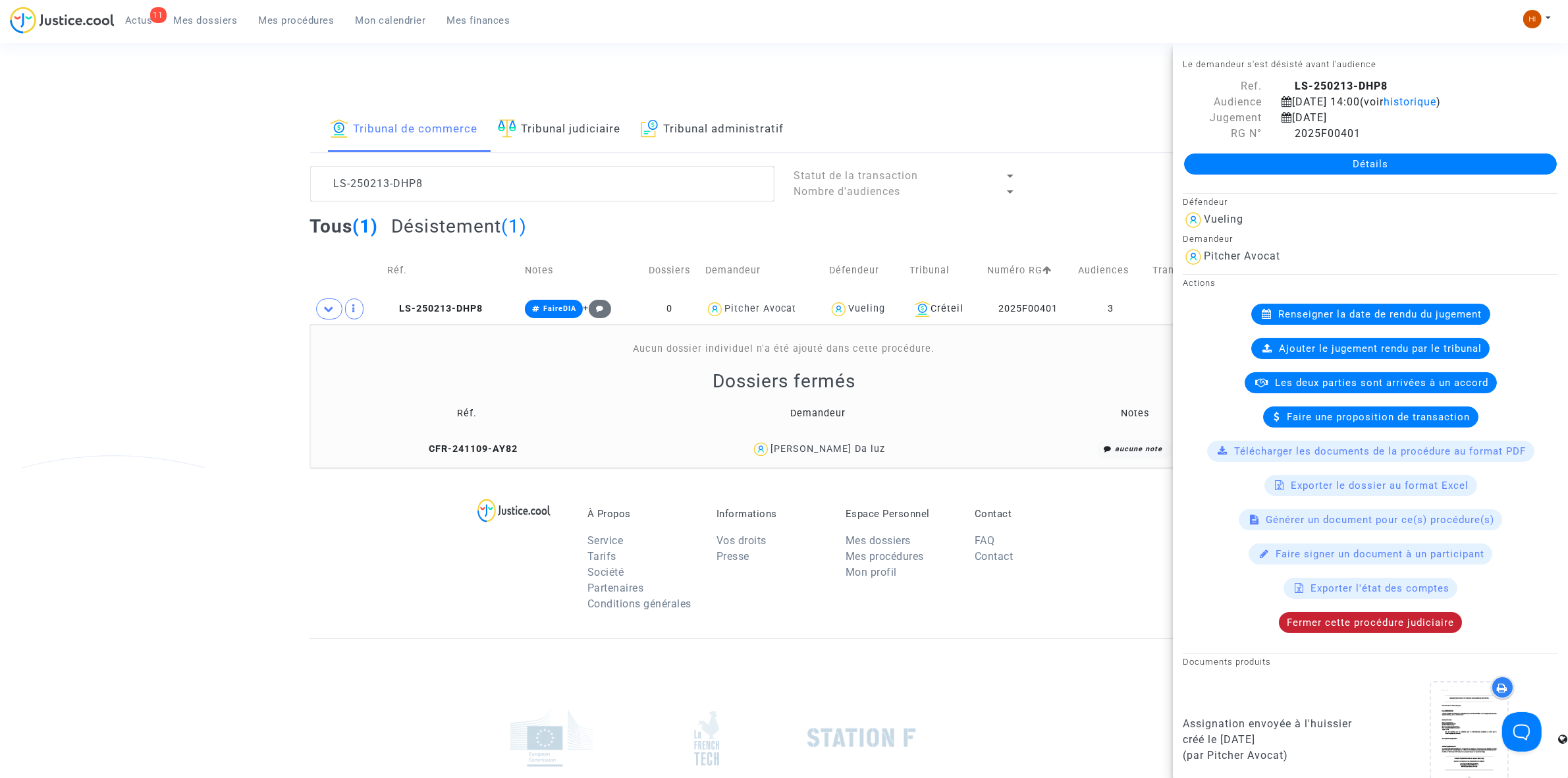
click at [1409, 627] on span "Fermer cette procédure judiciaire" at bounding box center [1370, 623] width 167 height 12
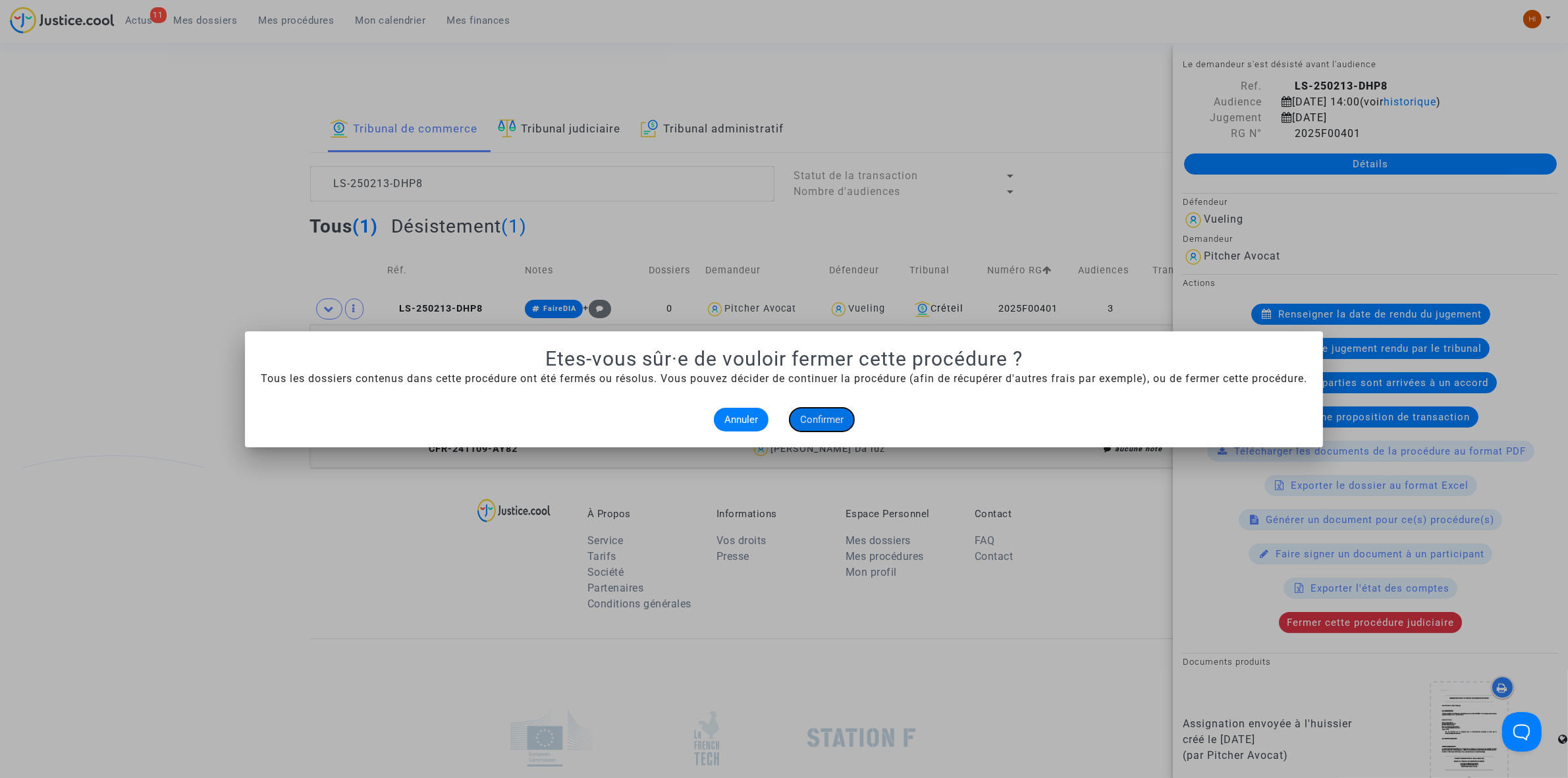
click at [790, 408] on button "Confirmer" at bounding box center [822, 419] width 65 height 24
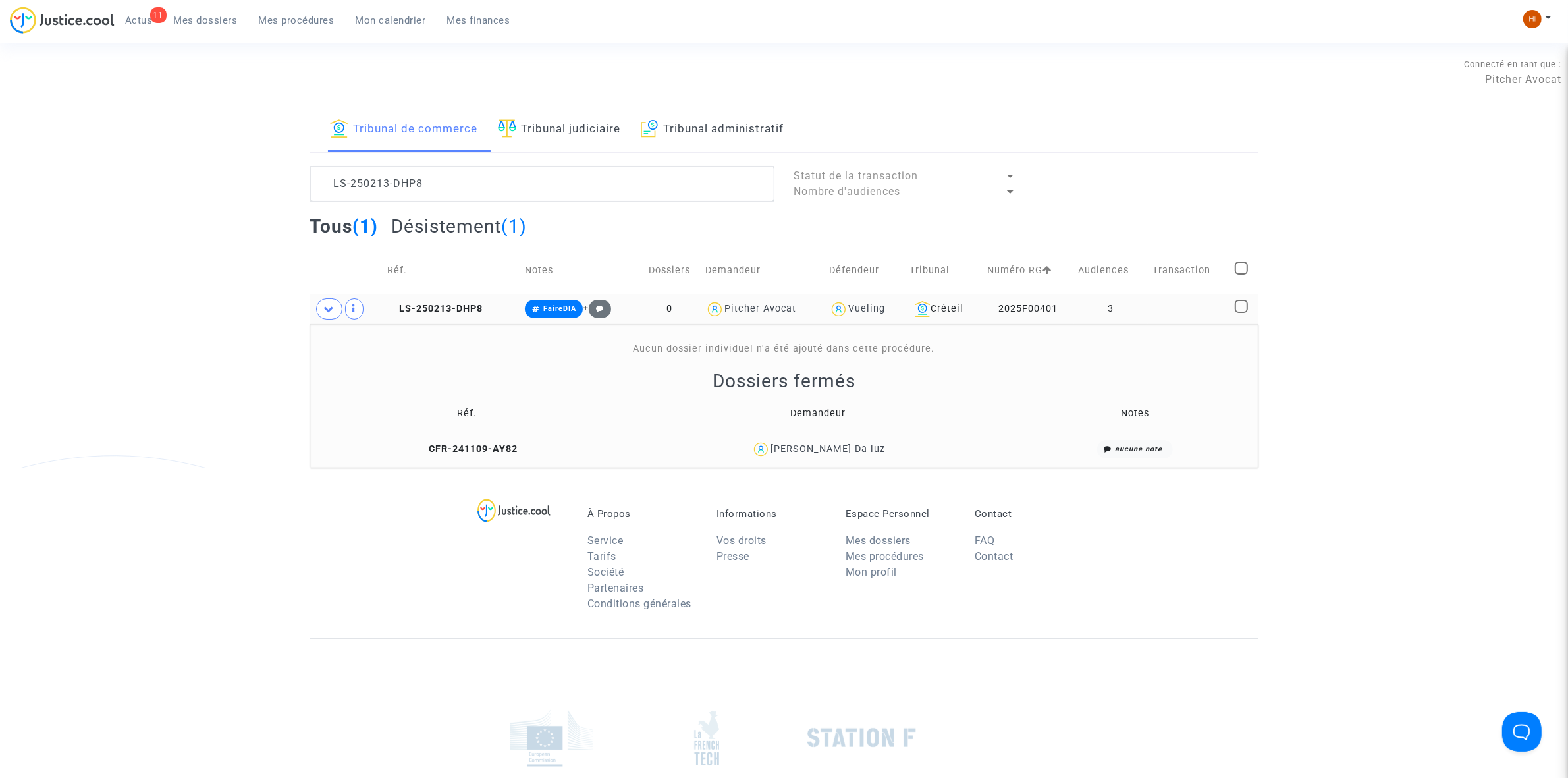
click at [461, 302] on td "LS-250213-DHP8" at bounding box center [451, 309] width 137 height 30
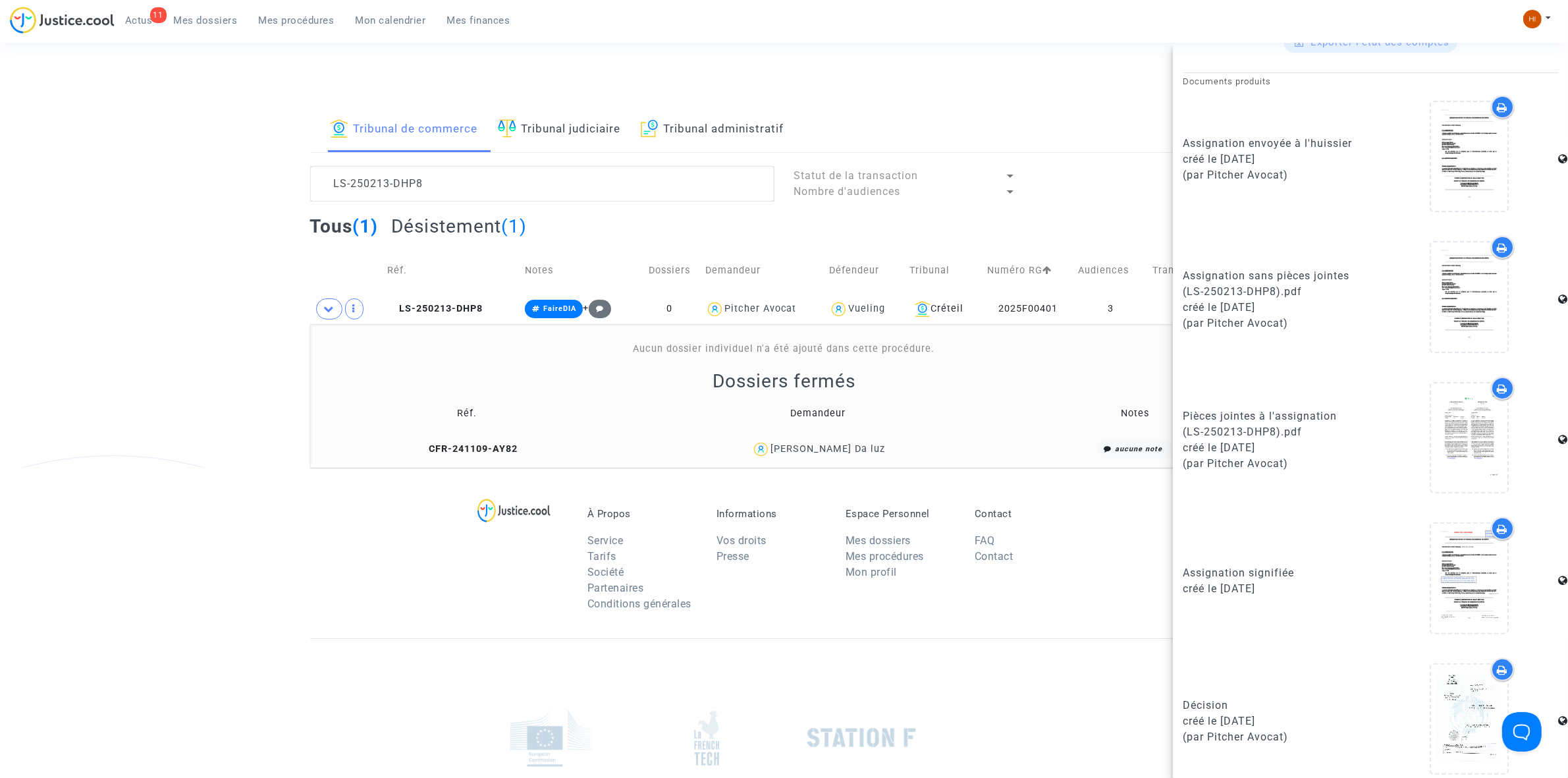
scroll to position [419, 0]
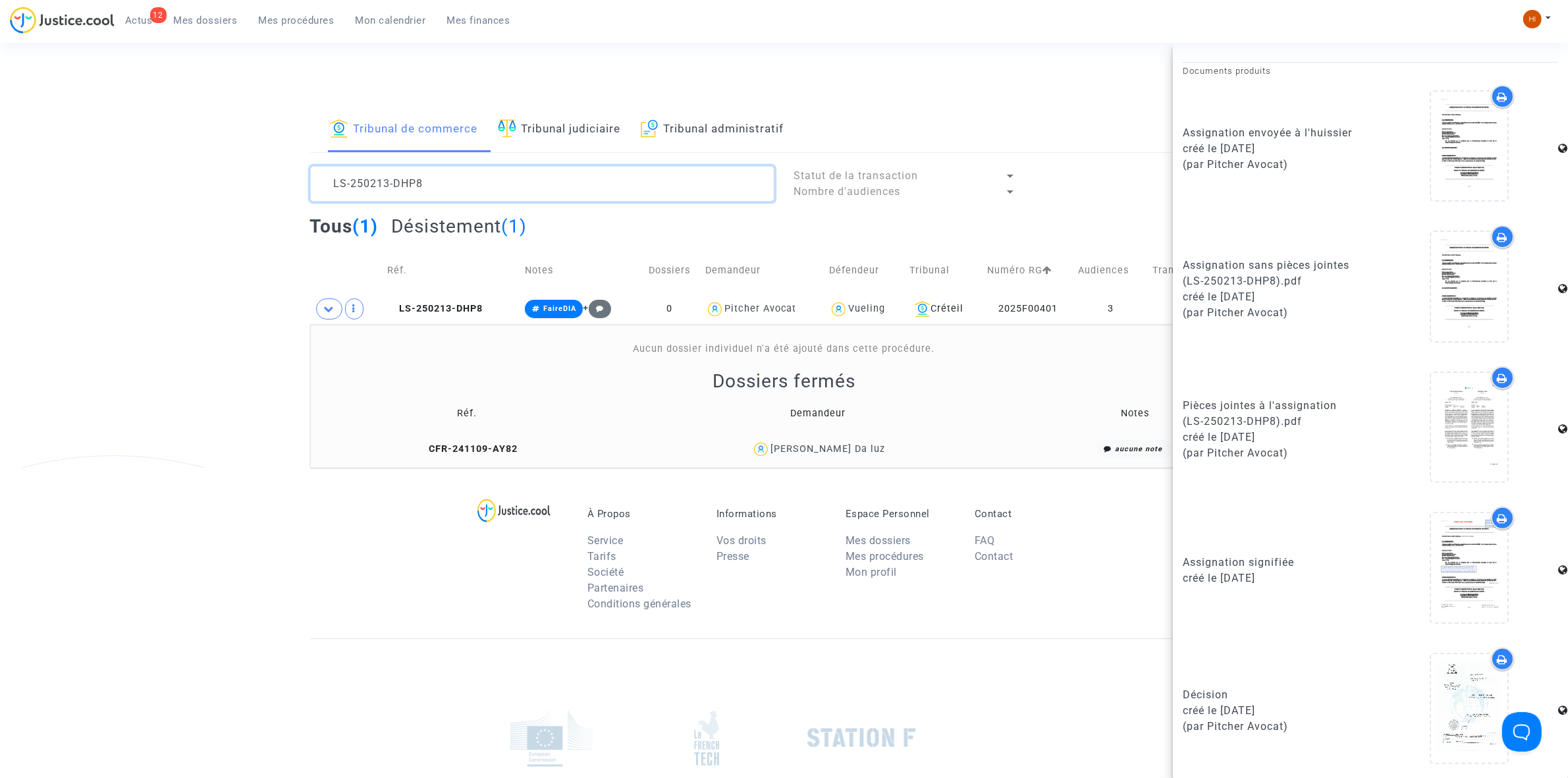
click at [478, 190] on textarea at bounding box center [542, 184] width 464 height 36
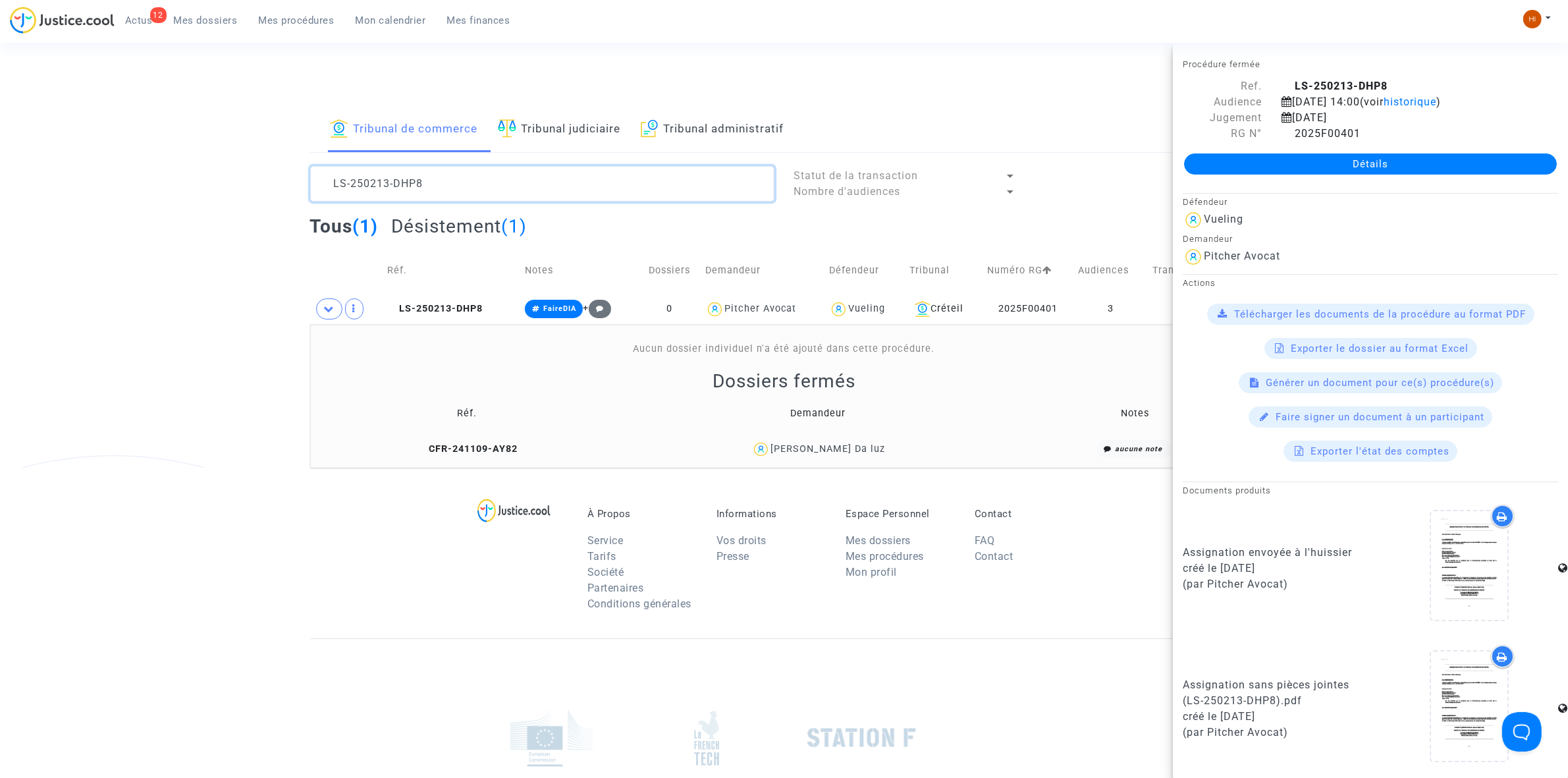
click at [478, 190] on textarea at bounding box center [542, 184] width 464 height 36
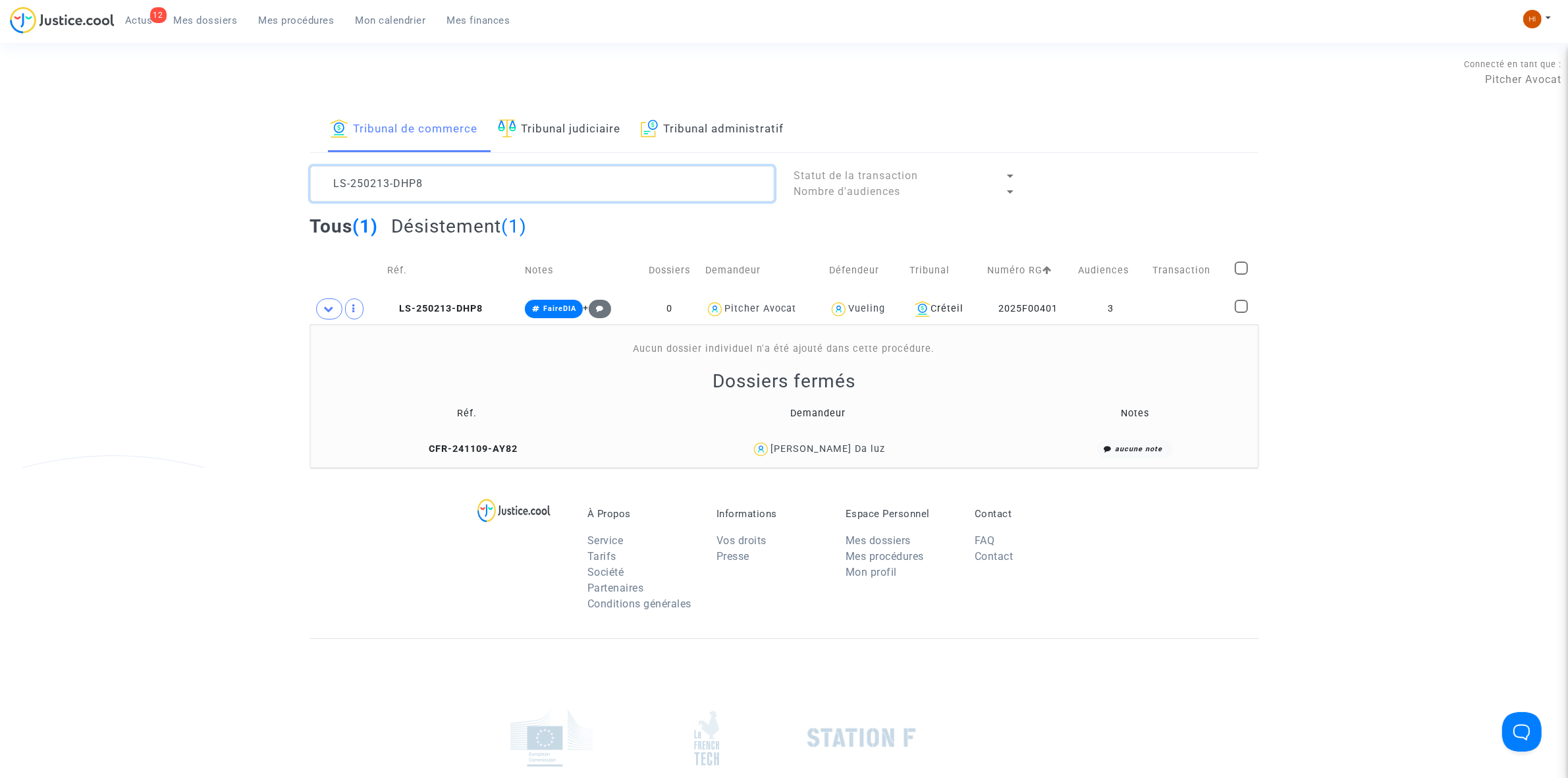
click at [478, 190] on textarea at bounding box center [542, 184] width 464 height 36
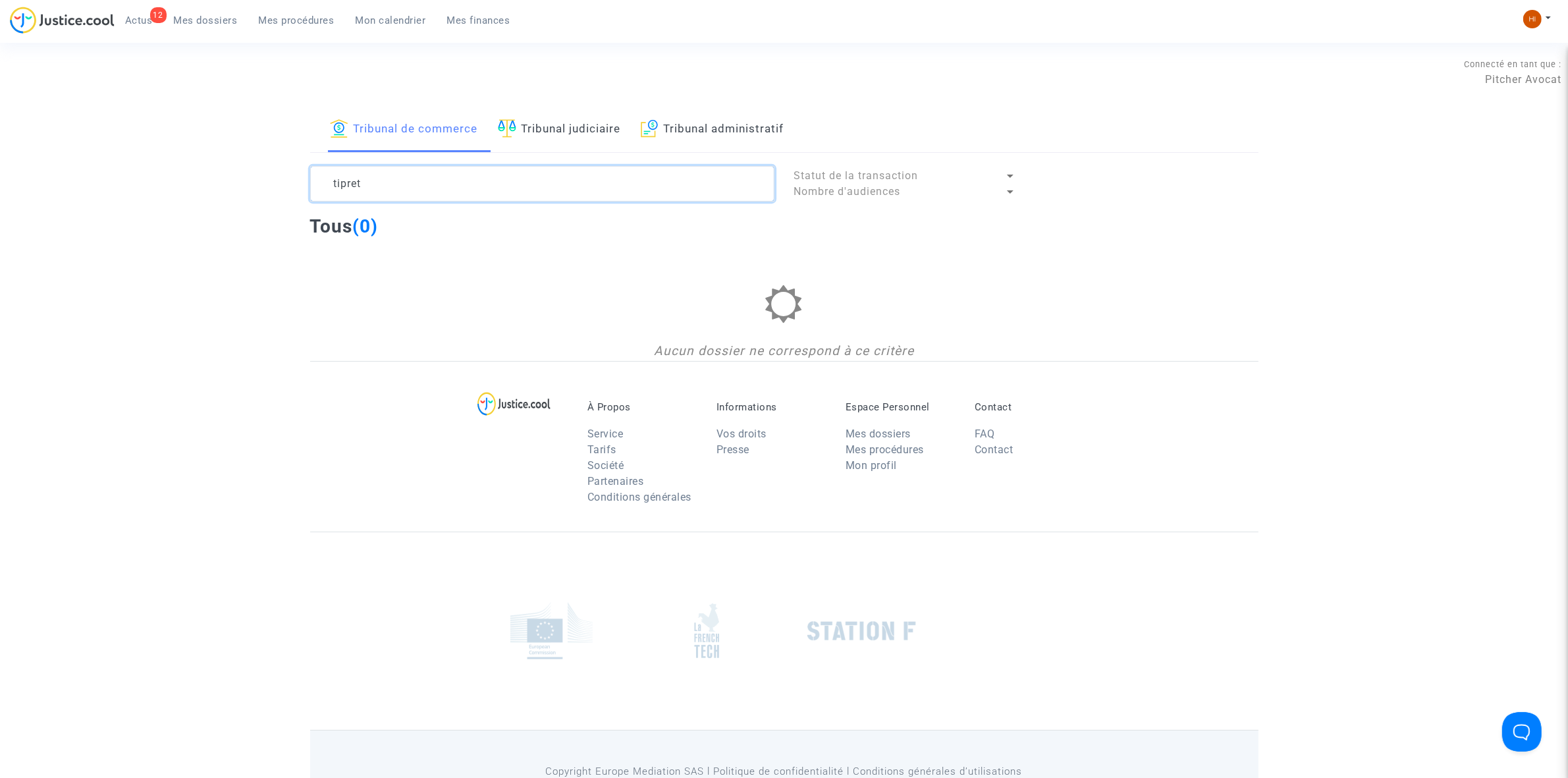
type textarea "tipret"
click at [590, 129] on link "Tribunal judiciaire" at bounding box center [559, 130] width 123 height 45
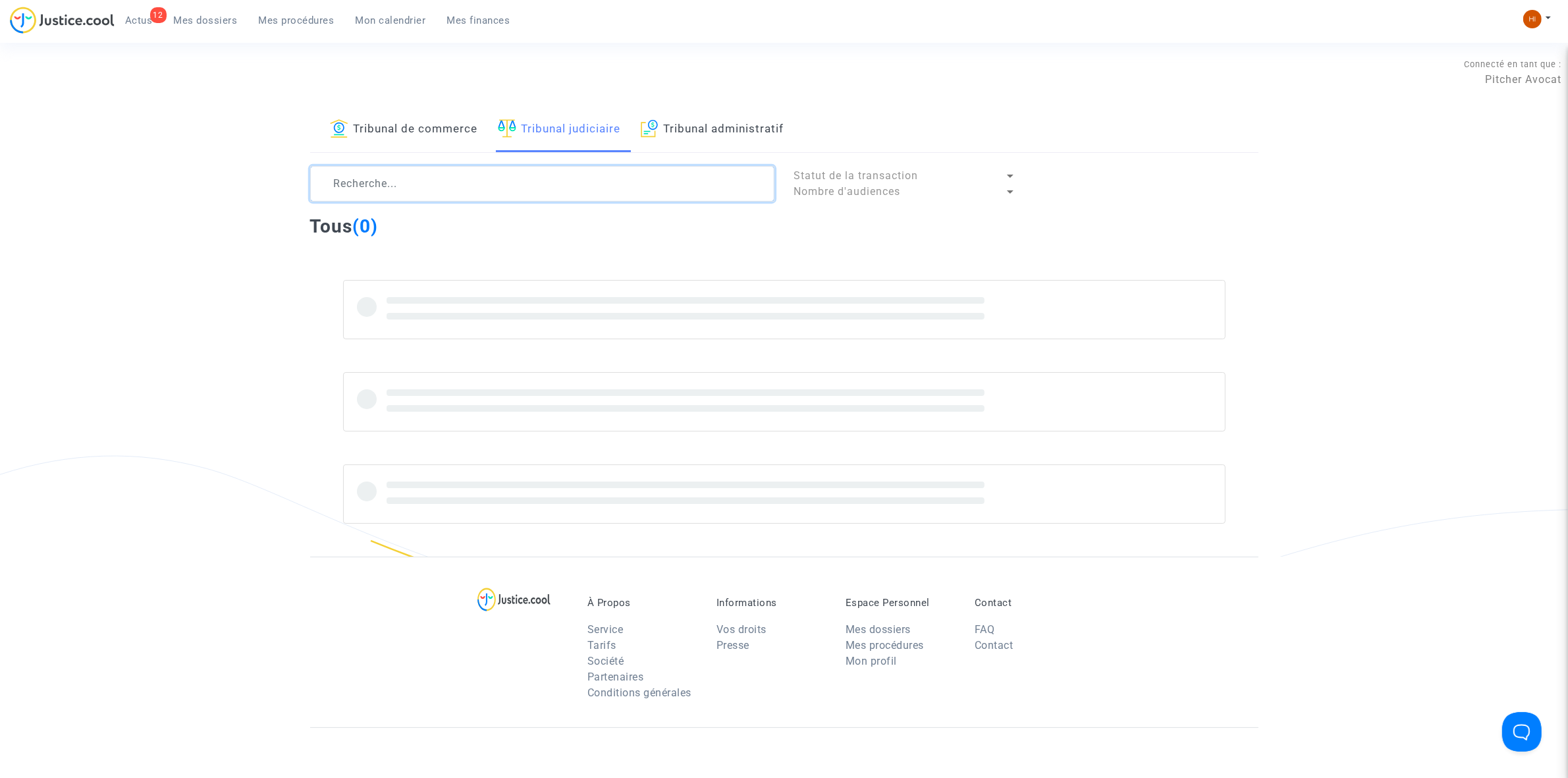
click at [456, 189] on textarea at bounding box center [542, 184] width 464 height 36
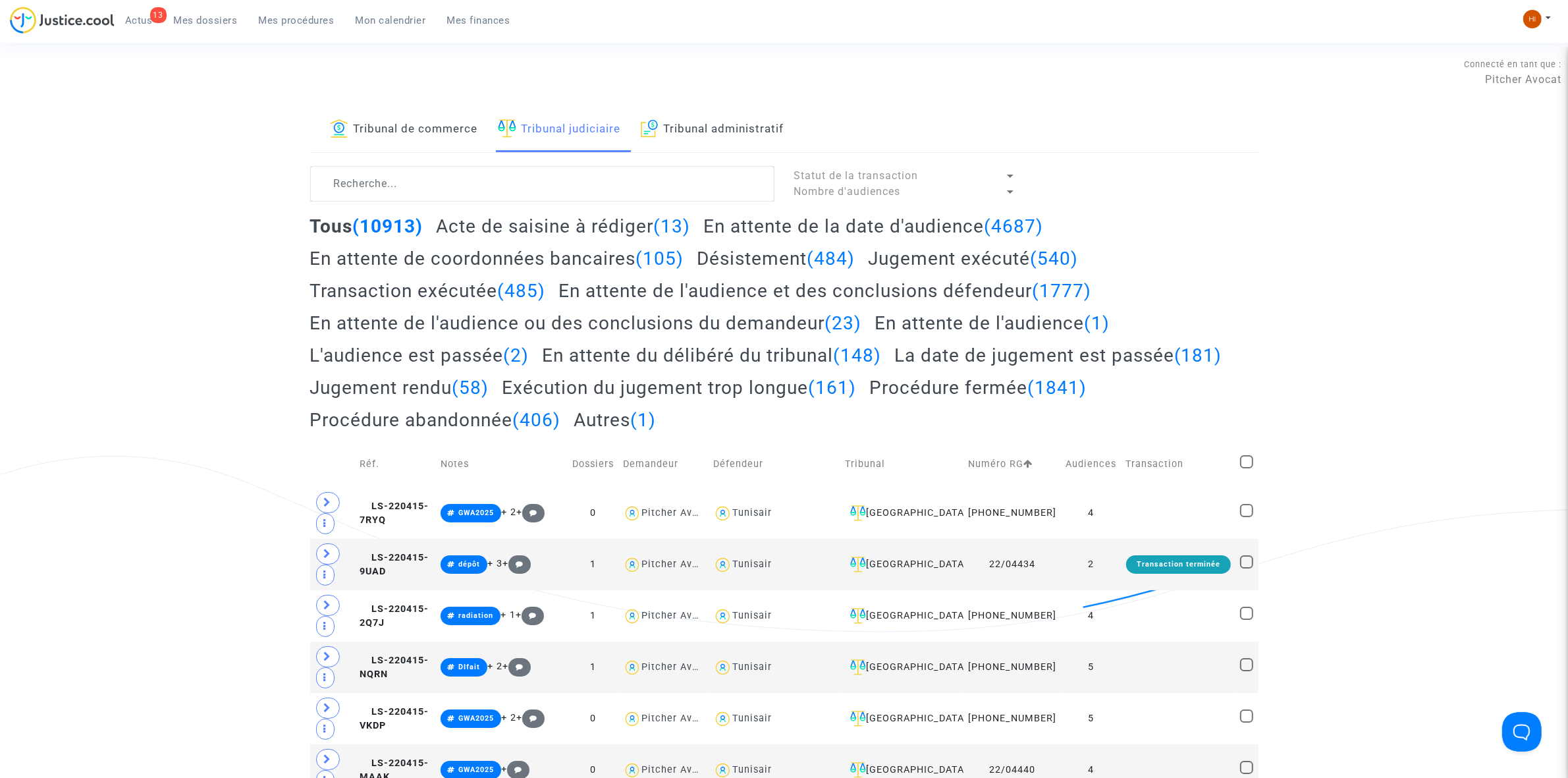
click at [396, 123] on link "Tribunal de commerce" at bounding box center [404, 130] width 148 height 45
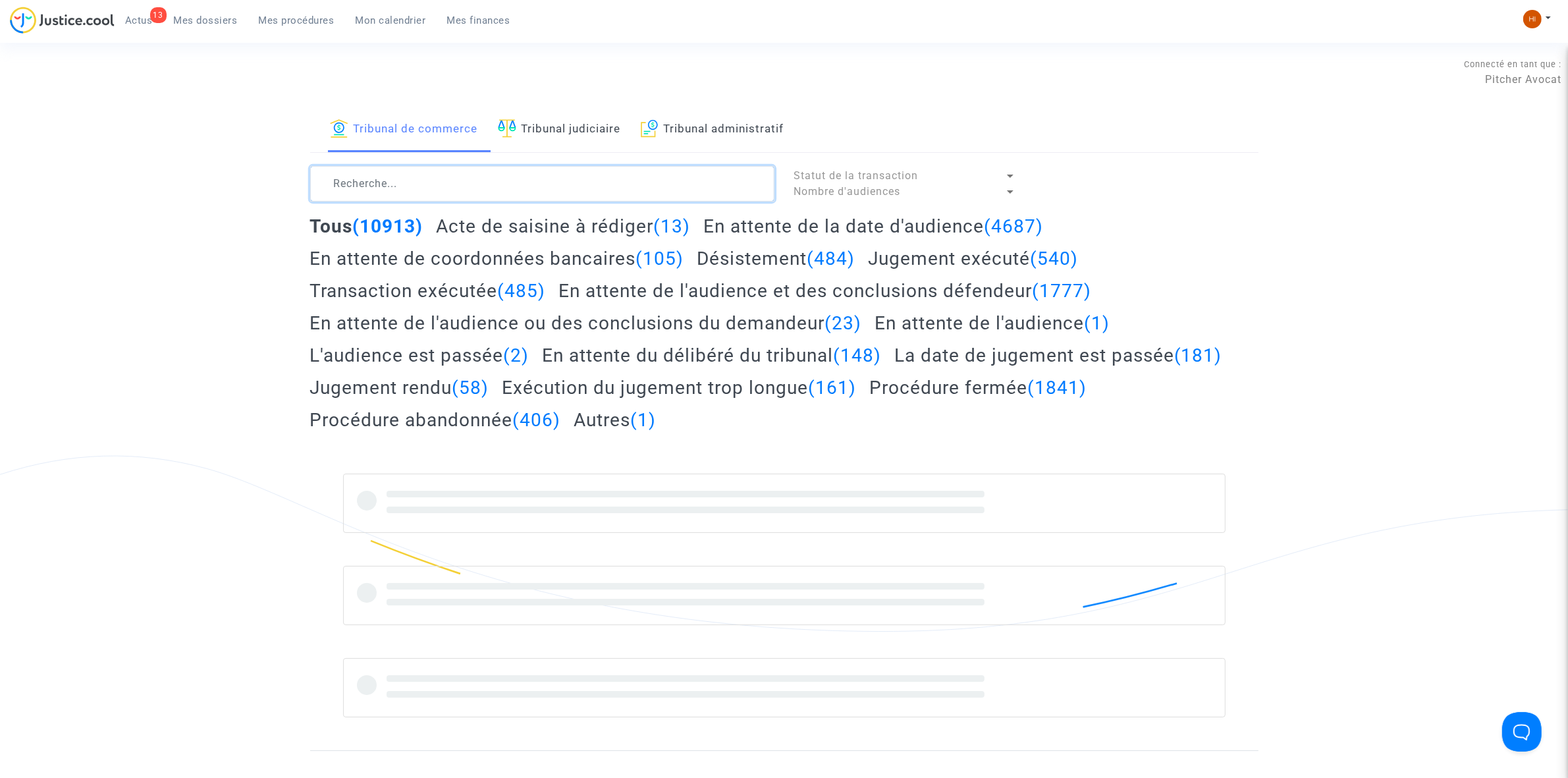
click at [366, 200] on textarea at bounding box center [542, 184] width 464 height 36
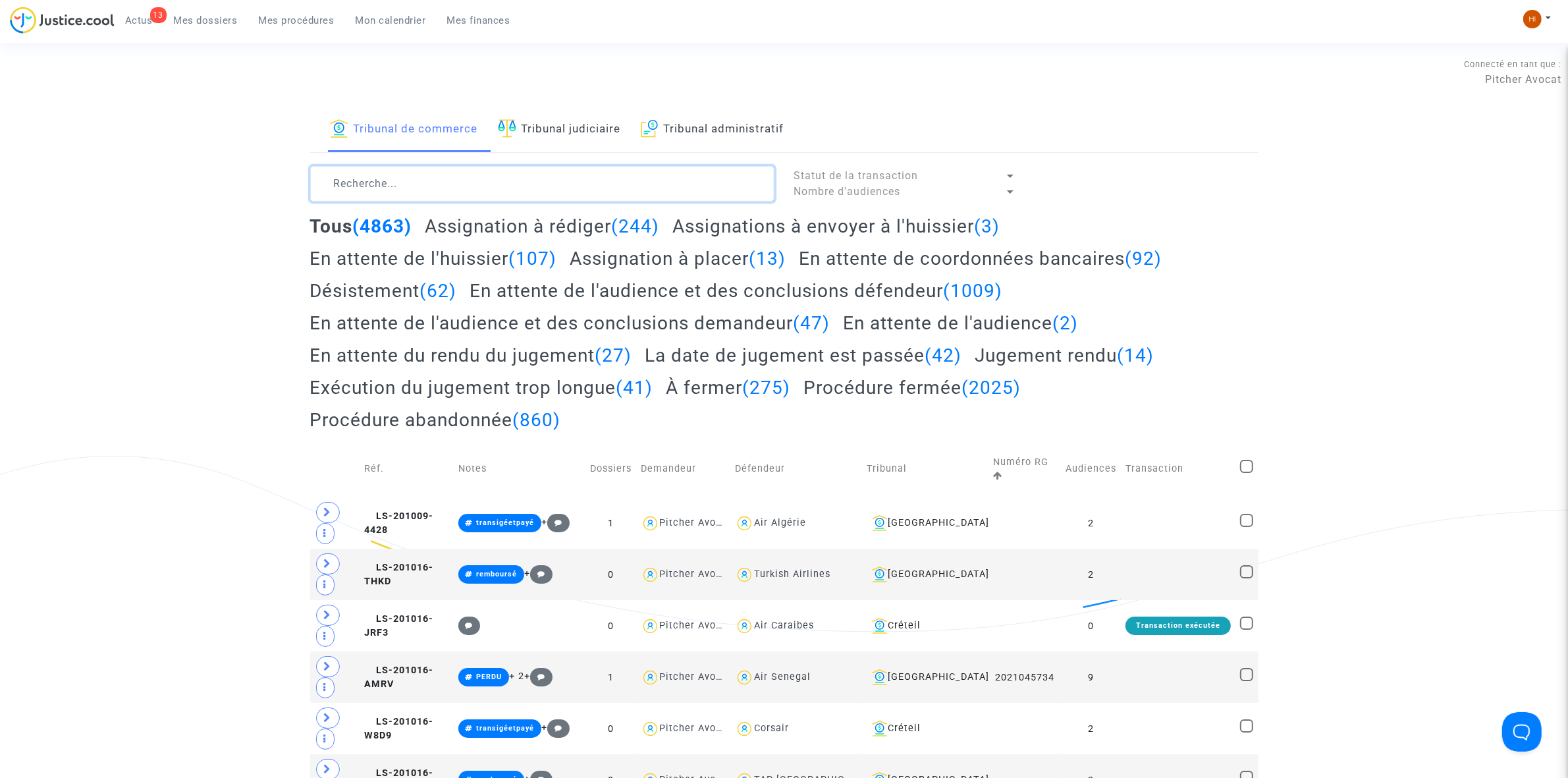
click at [380, 188] on textarea at bounding box center [542, 184] width 464 height 36
paste textarea "LS-250428-Q4BM"
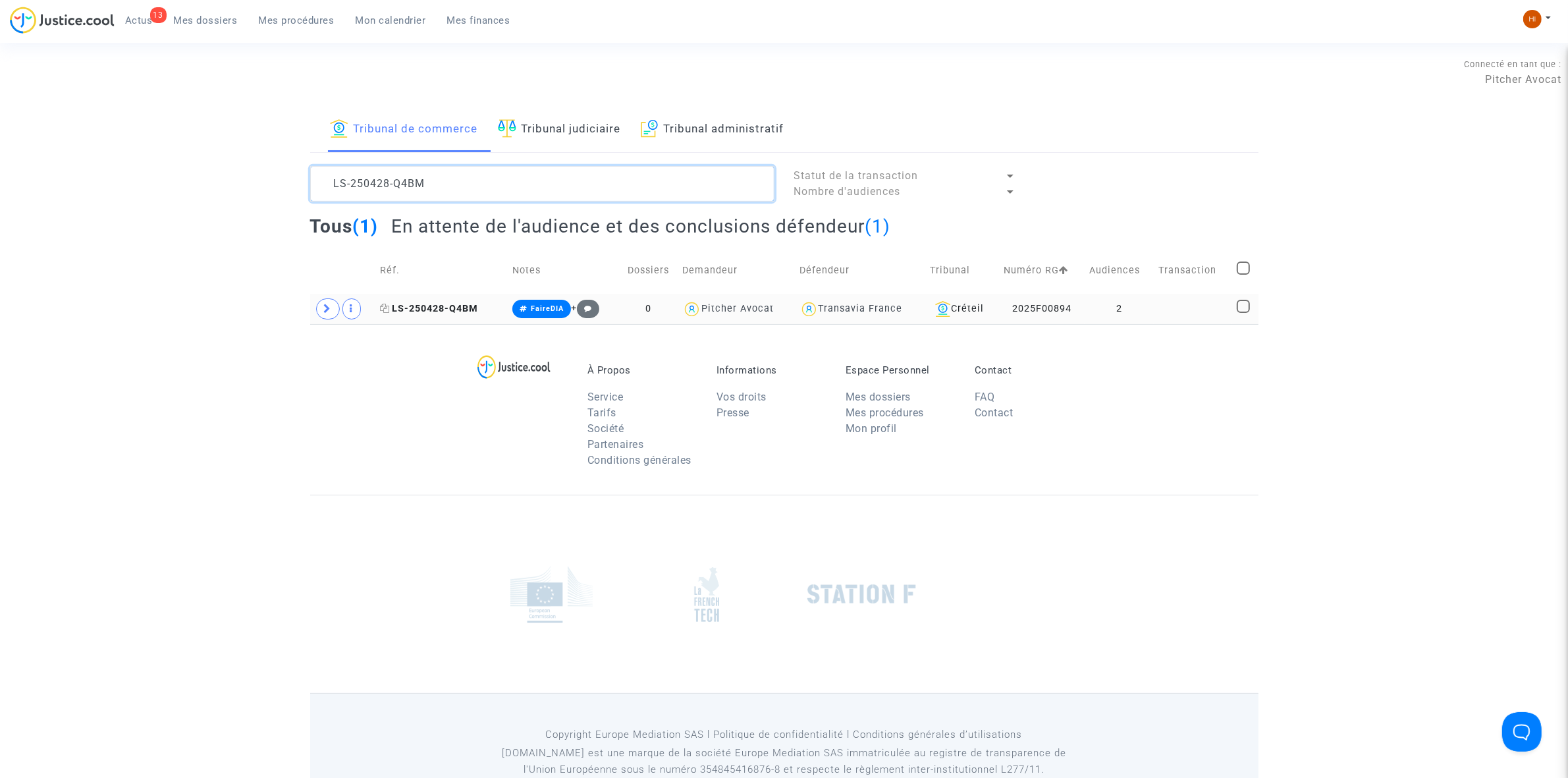
type textarea "LS-250428-Q4BM"
click at [425, 310] on span "LS-250428-Q4BM" at bounding box center [429, 308] width 98 height 11
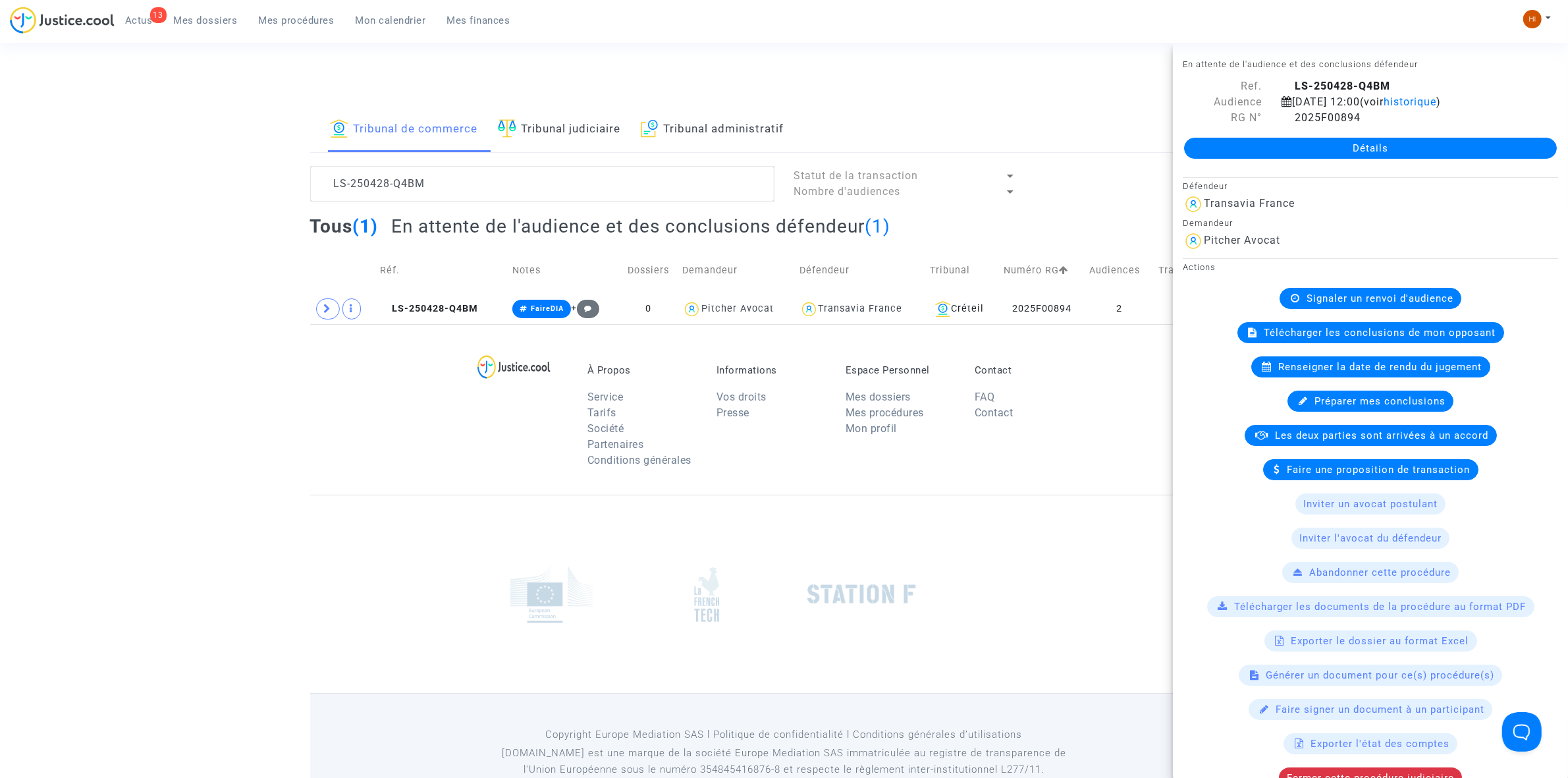
click at [1223, 142] on link "Détails" at bounding box center [1370, 148] width 373 height 21
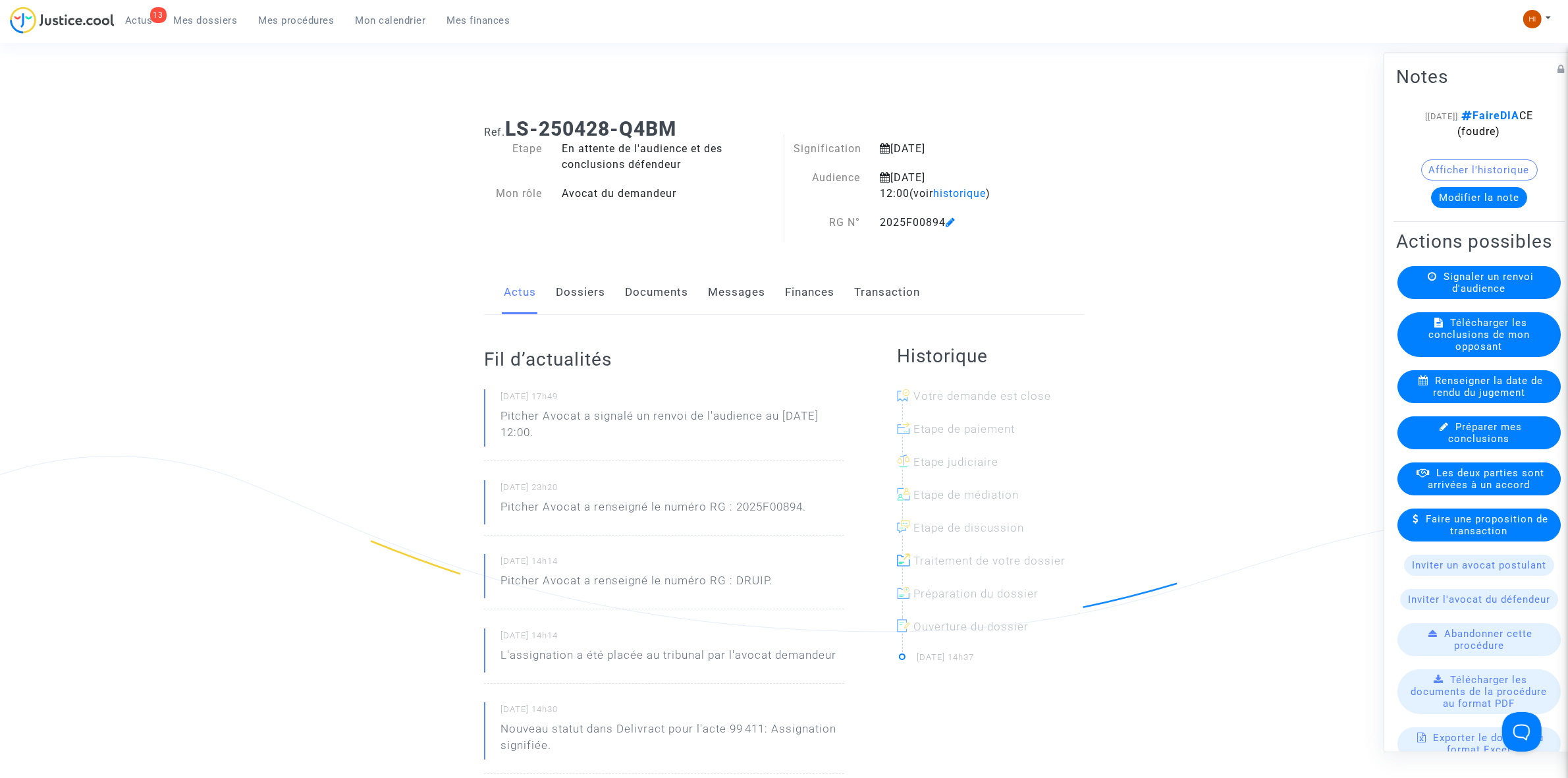
click at [1450, 402] on div "Renseigner la date de rendu du jugement" at bounding box center [1479, 386] width 163 height 33
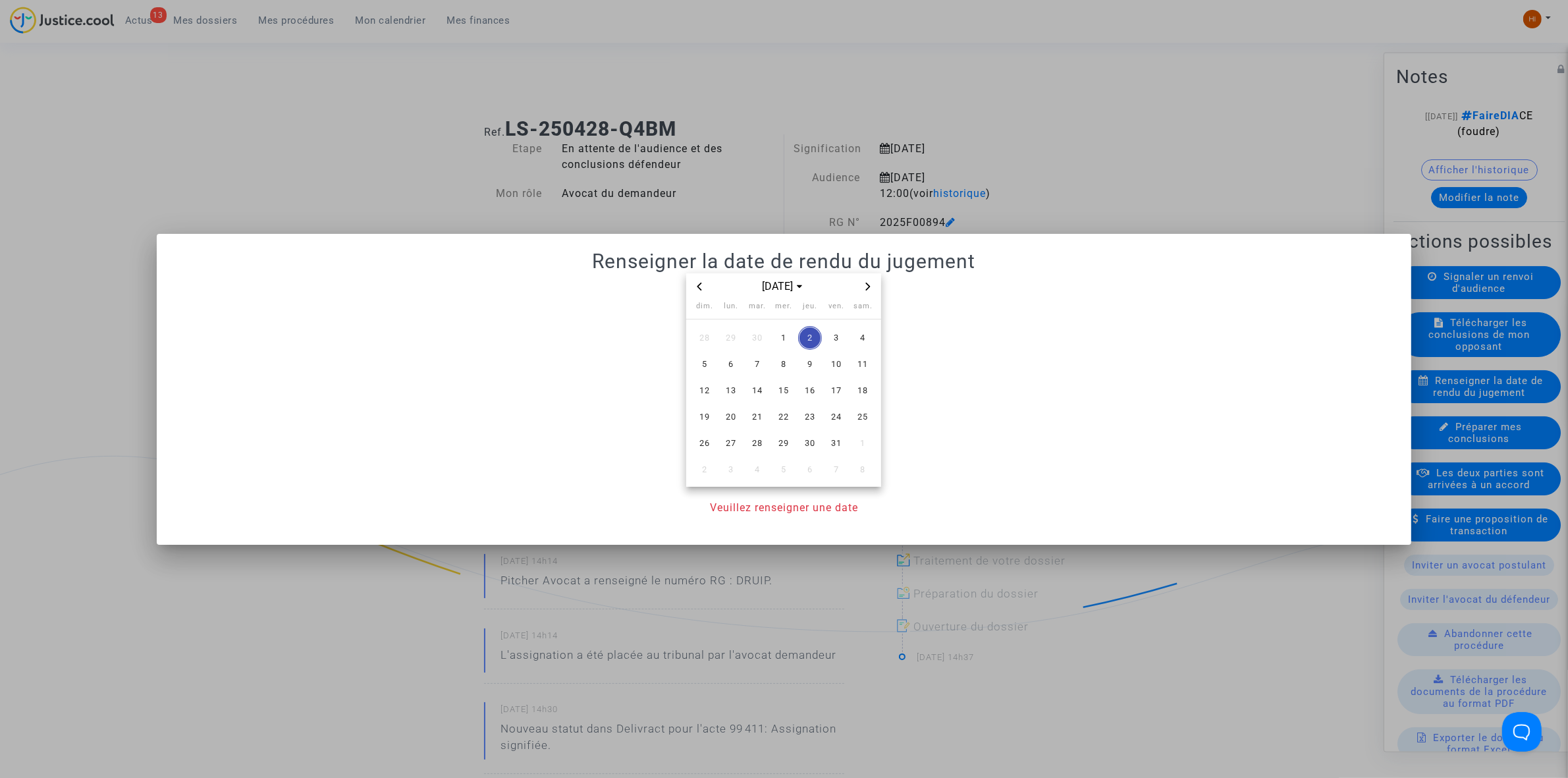
click at [698, 282] on icon "Previous month" at bounding box center [700, 286] width 8 height 8
click at [753, 364] on span "9" at bounding box center [757, 365] width 24 height 24
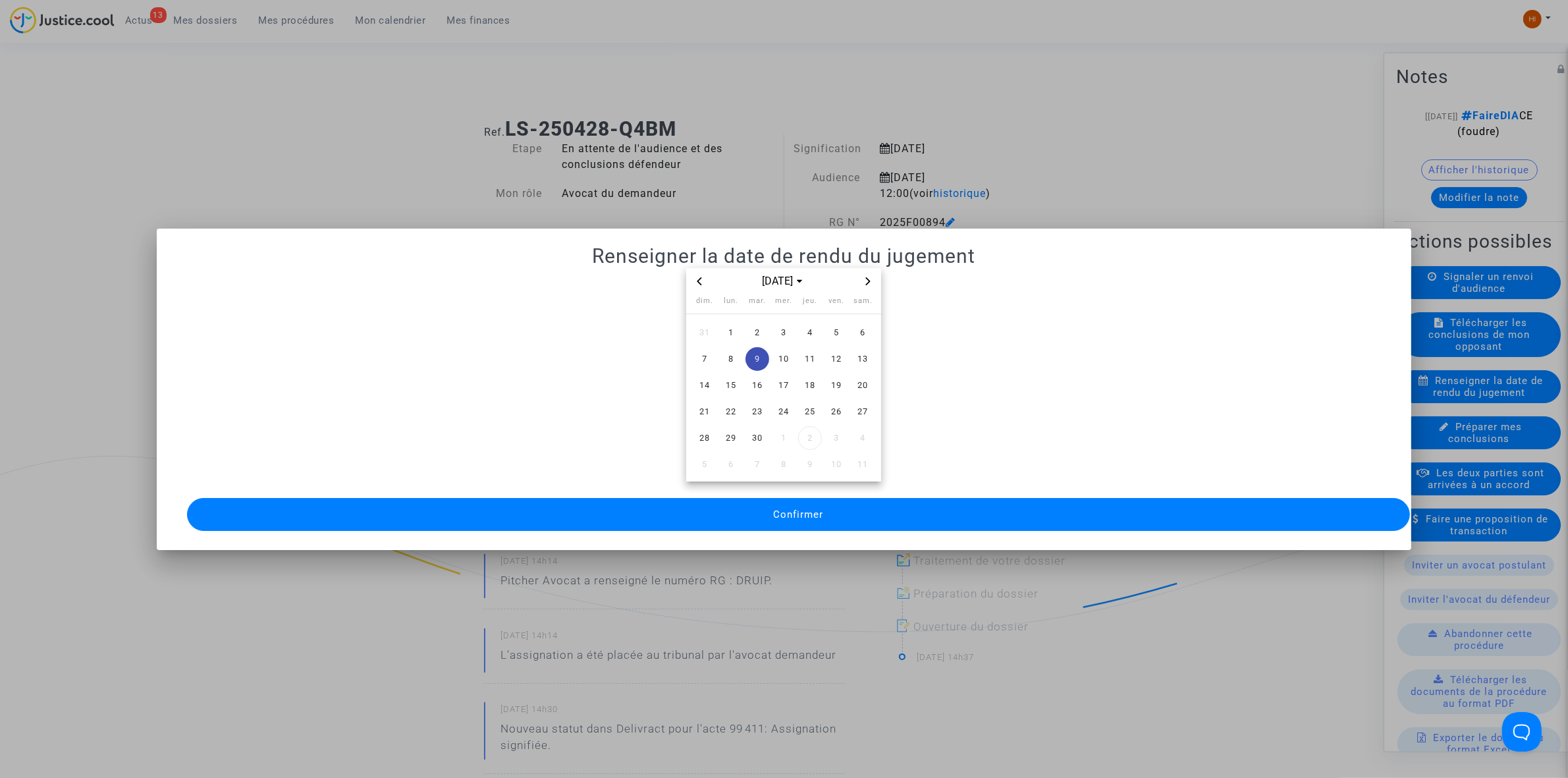
click at [716, 505] on button "Confirmer" at bounding box center [798, 515] width 1223 height 33
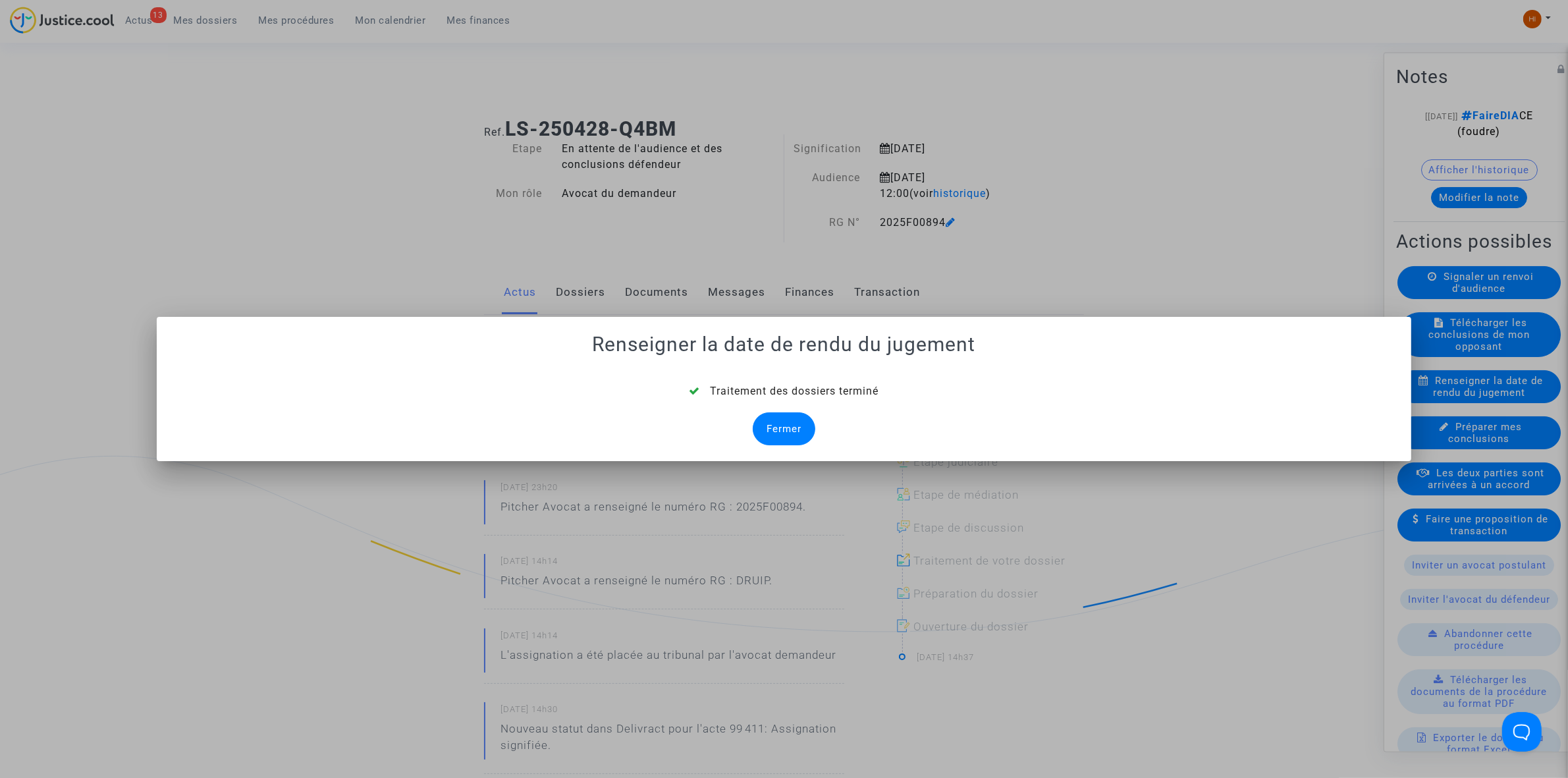
click at [774, 429] on div "Fermer" at bounding box center [784, 429] width 63 height 33
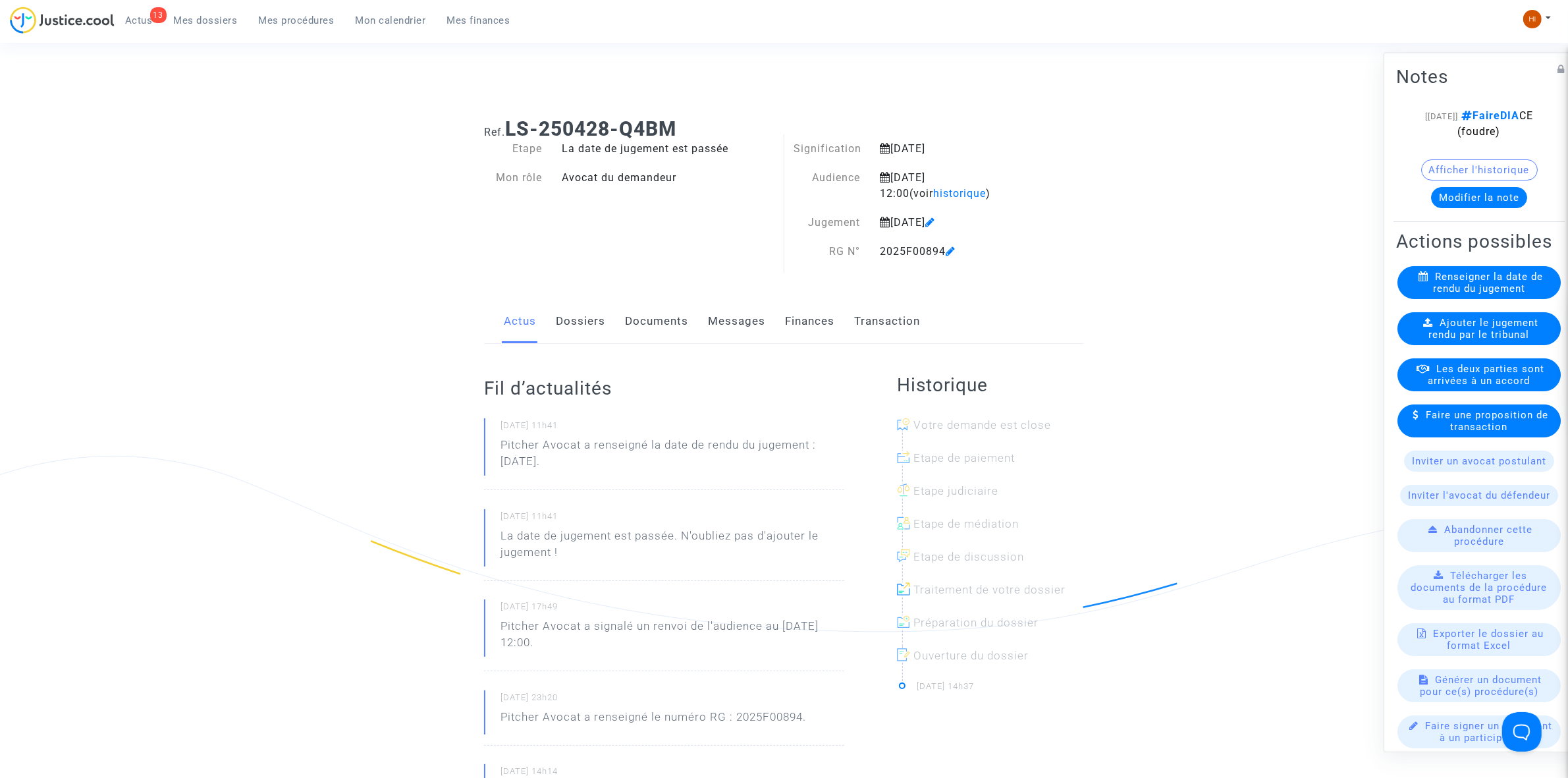
click at [1473, 340] on span "Ajouter le jugement rendu par le tribunal" at bounding box center [1484, 328] width 110 height 24
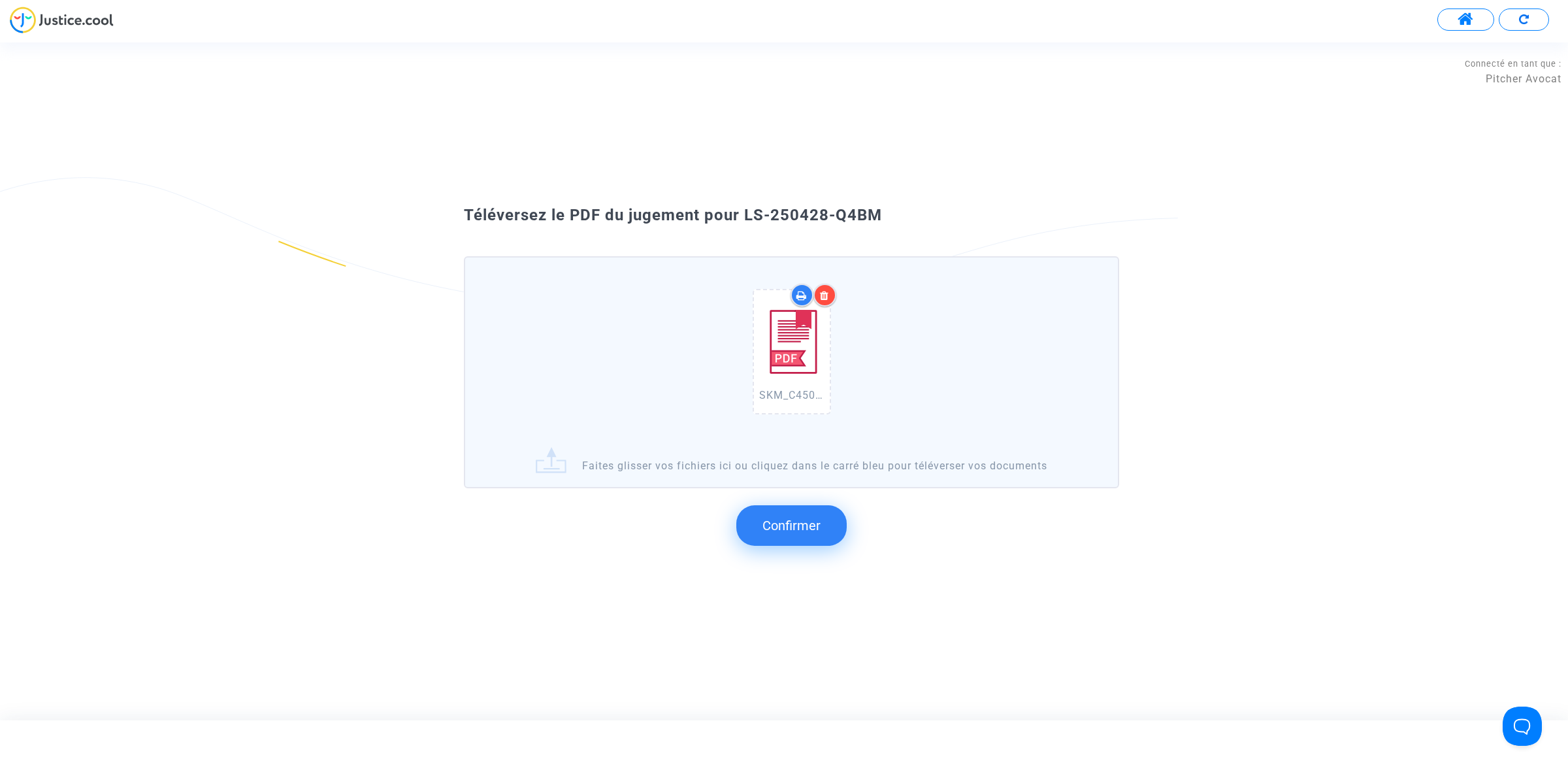
drag, startPoint x: 884, startPoint y: 236, endPoint x: 741, endPoint y: 240, distance: 143.1
click at [741, 240] on div "Téléversez le PDF du jugement pour LS-250428-Q4BM SKM_C450i25093014550.pdf Fait…" at bounding box center [784, 381] width 1568 height 369
drag, startPoint x: 743, startPoint y: 221, endPoint x: 899, endPoint y: 217, distance: 156.1
click at [899, 217] on div "Téléversez le PDF du jugement pour LS-250428-Q4BM" at bounding box center [783, 216] width 705 height 22
click at [788, 528] on span "Confirmer" at bounding box center [791, 526] width 58 height 16
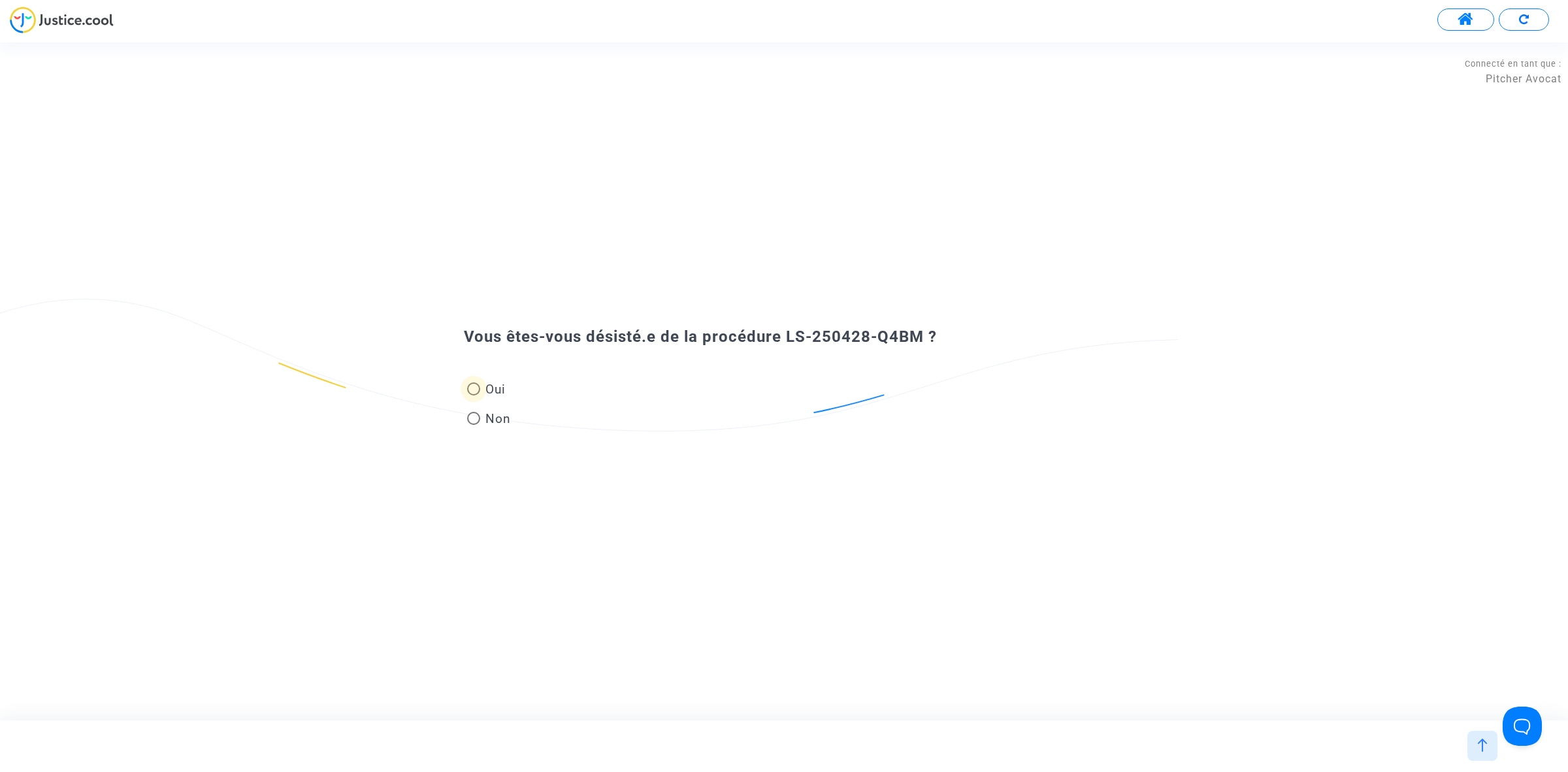
click at [505, 389] on span "Oui" at bounding box center [493, 389] width 26 height 18
click at [474, 395] on input "Oui" at bounding box center [473, 395] width 1 height 1
radio input "true"
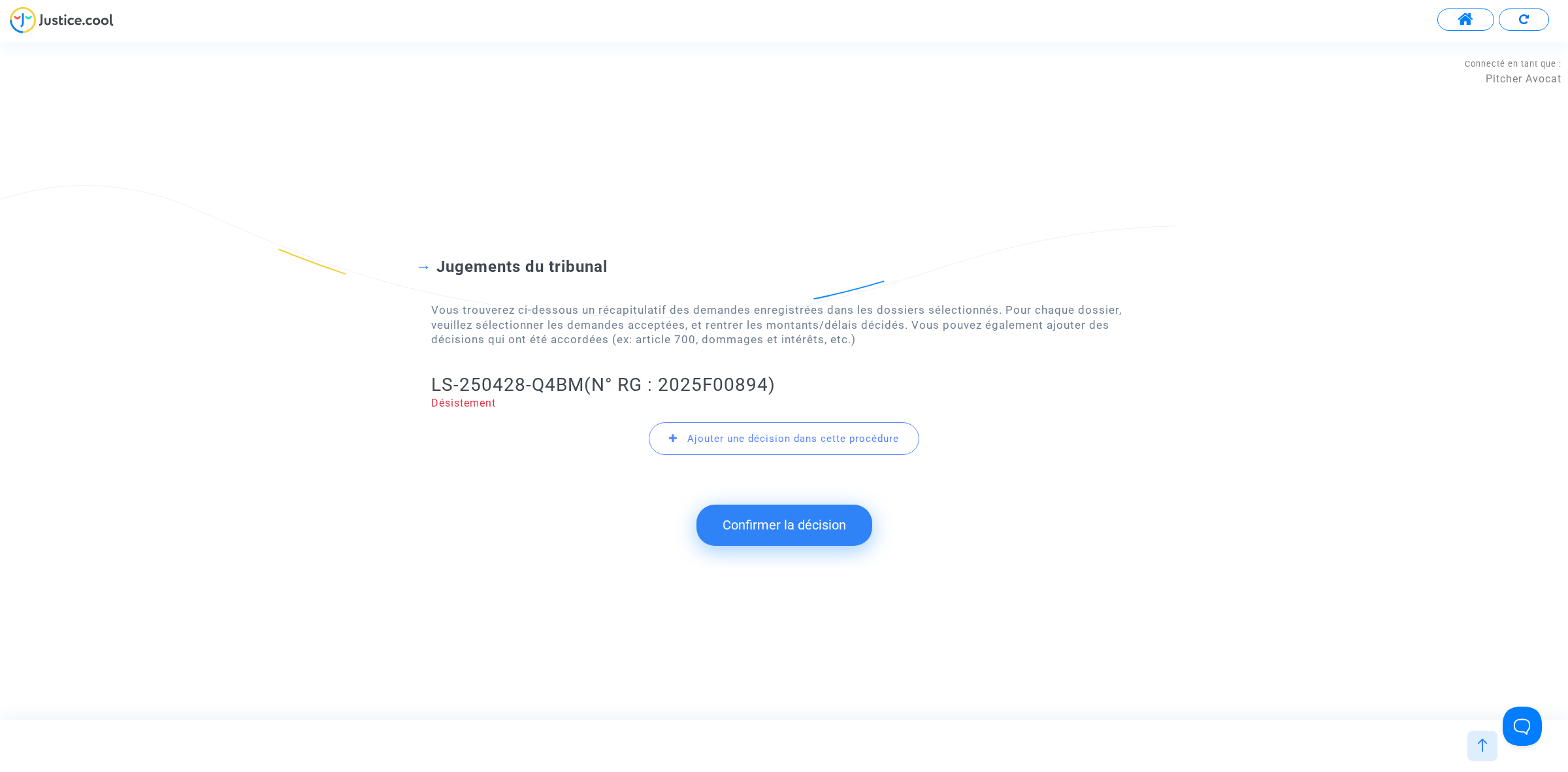
click at [795, 515] on button "Confirmer la décision" at bounding box center [784, 525] width 176 height 41
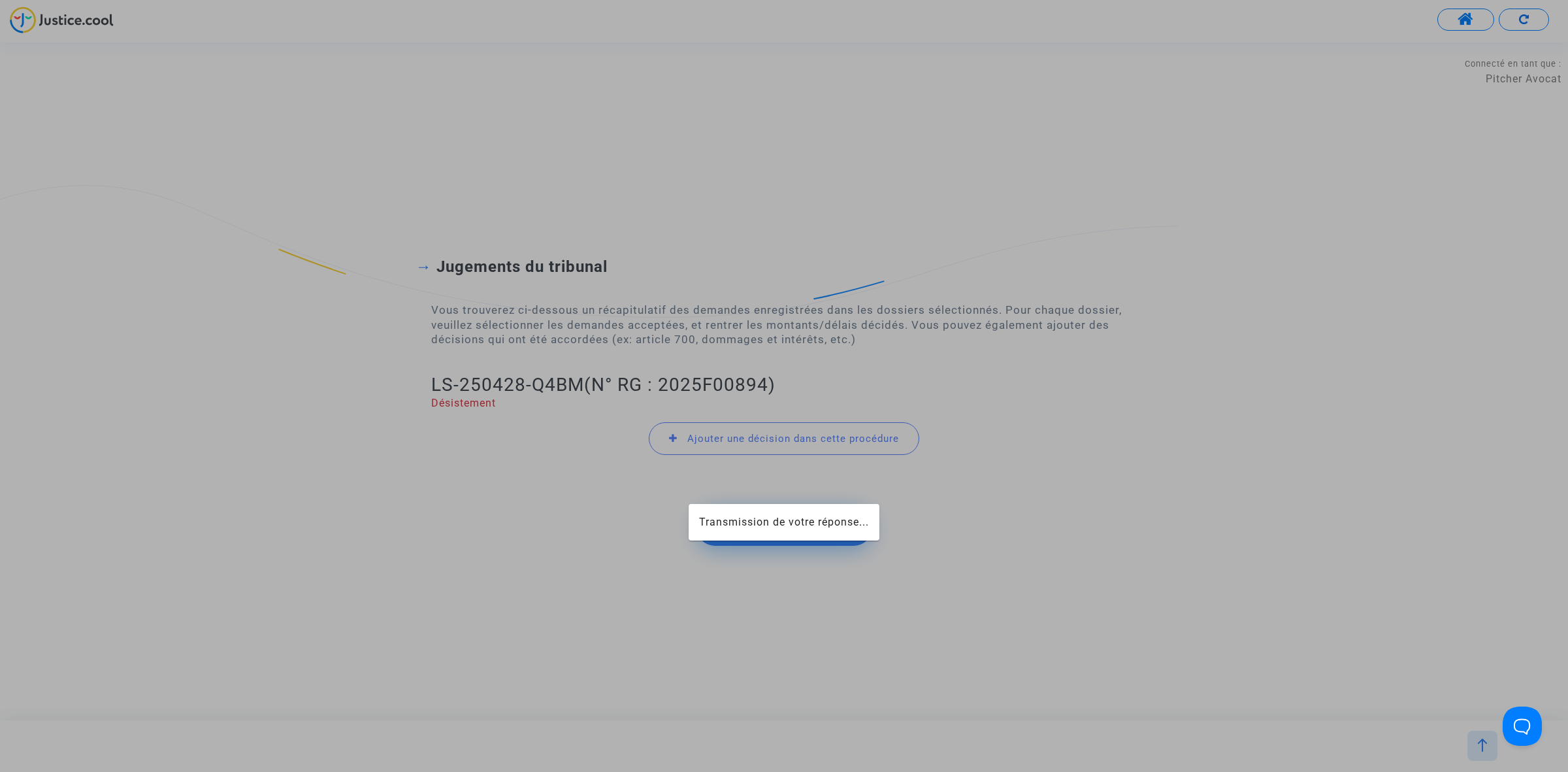
click at [314, 106] on app-form "Transmission de votre réponse... Vous êtes-vous désisté.e de la procédure LS-25…" at bounding box center [314, 106] width 0 height 0
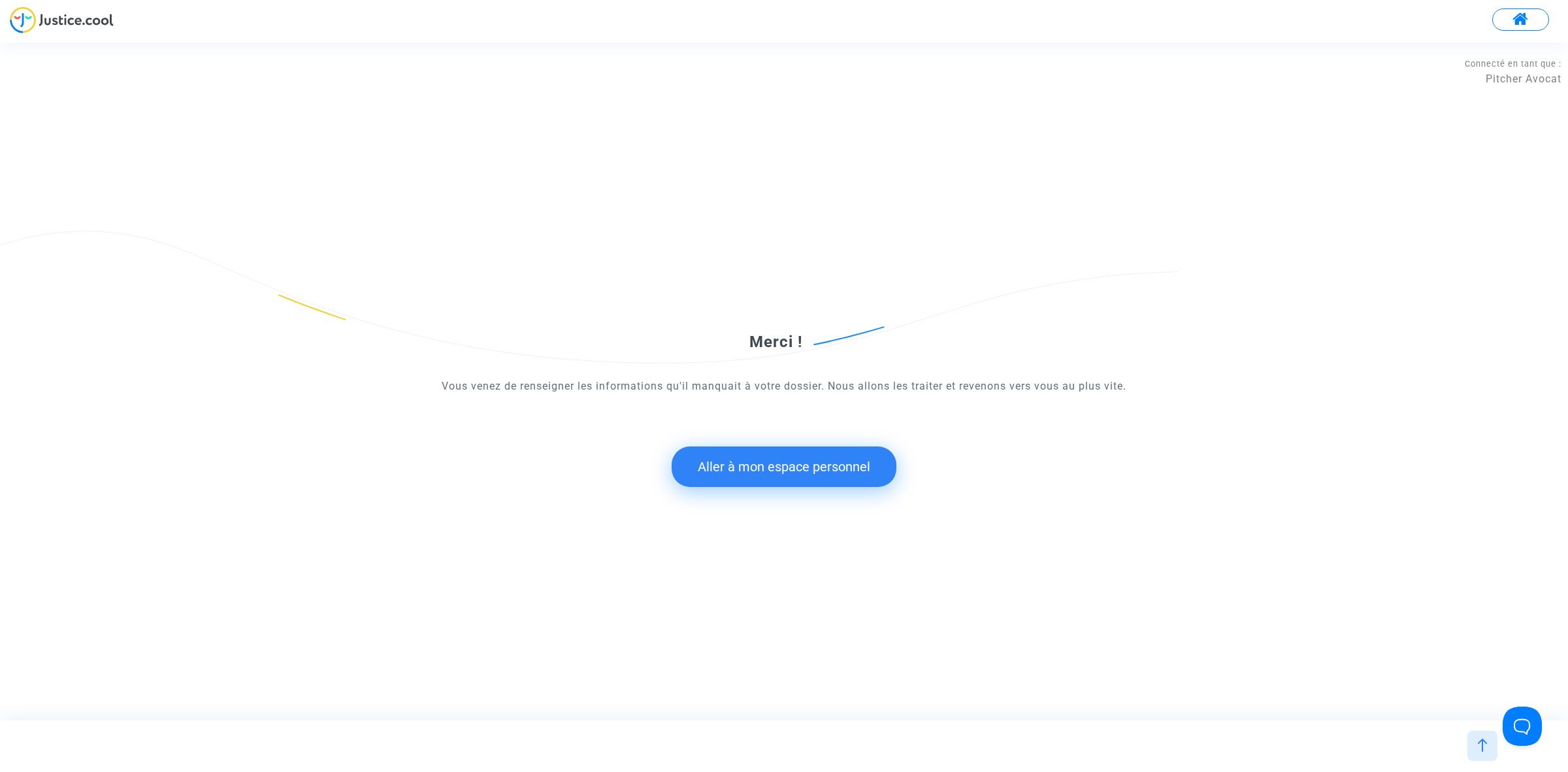
click at [801, 475] on button "Aller à mon espace personnel" at bounding box center [784, 467] width 225 height 41
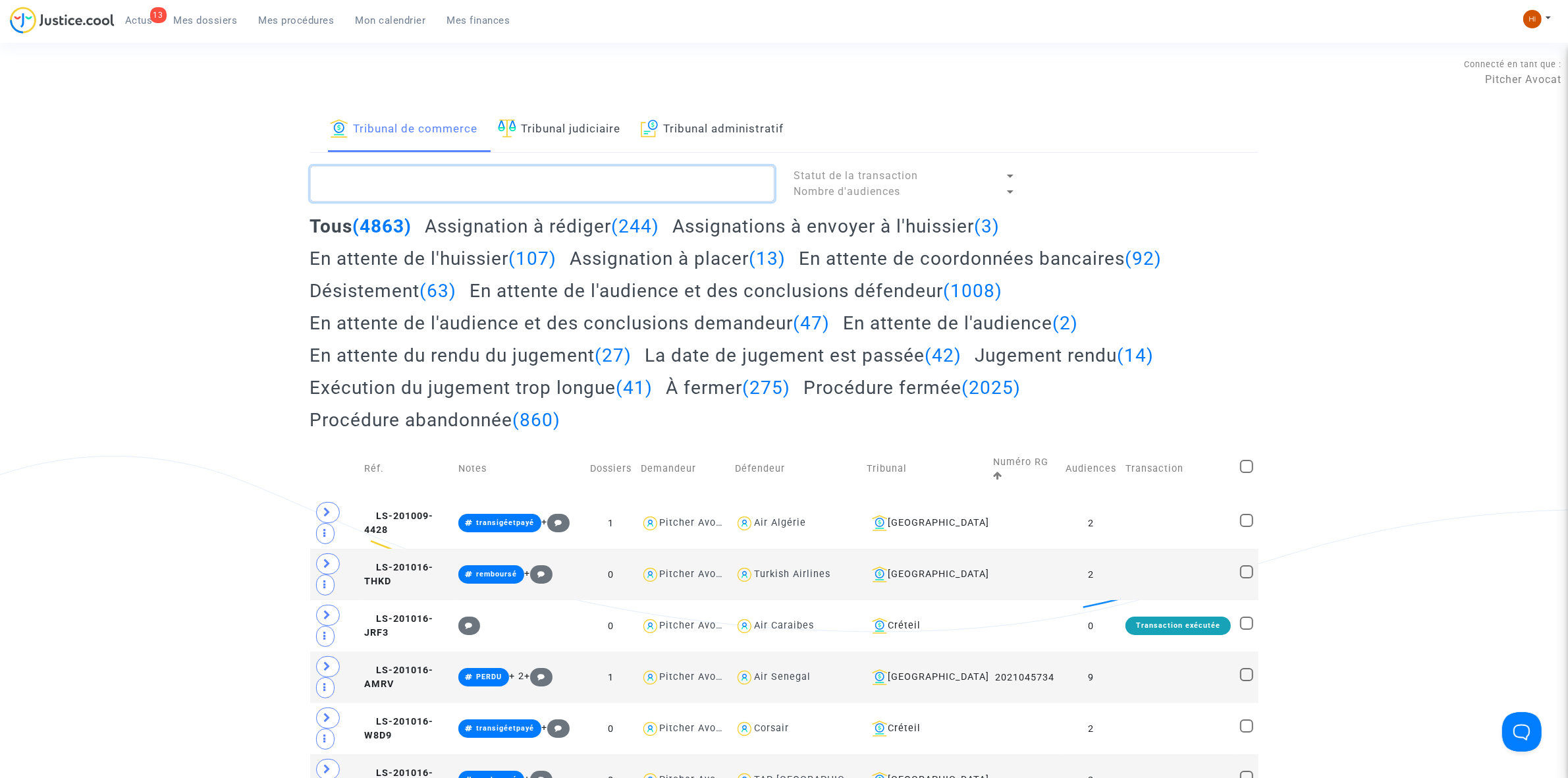
click at [441, 179] on textarea at bounding box center [542, 184] width 464 height 36
paste textarea "LS-250428-Q4BM"
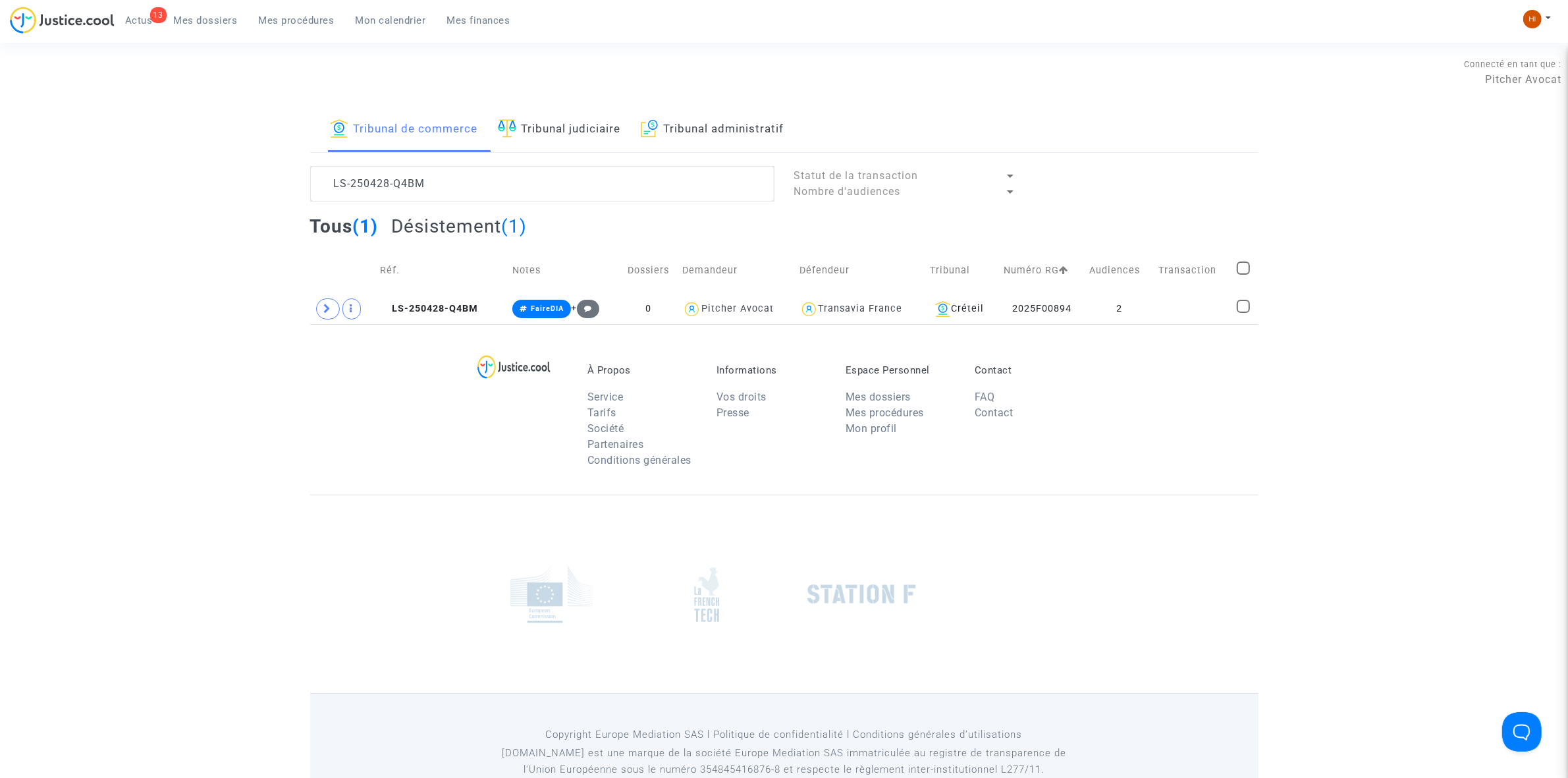
drag, startPoint x: 456, startPoint y: 307, endPoint x: 643, endPoint y: 290, distance: 187.8
click at [458, 306] on span "LS-250428-Q4BM" at bounding box center [429, 308] width 98 height 11
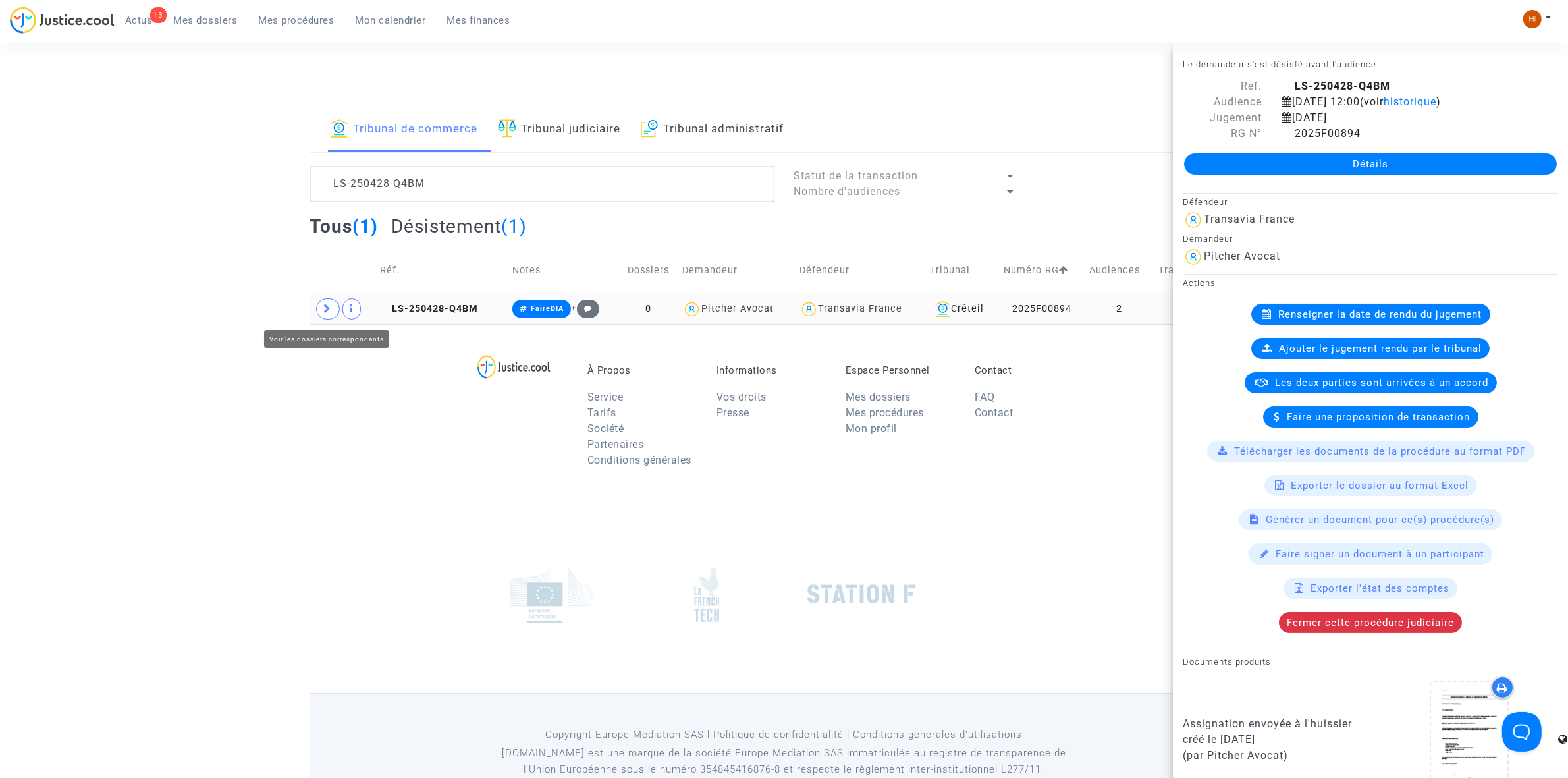
click at [325, 312] on icon at bounding box center [328, 308] width 8 height 10
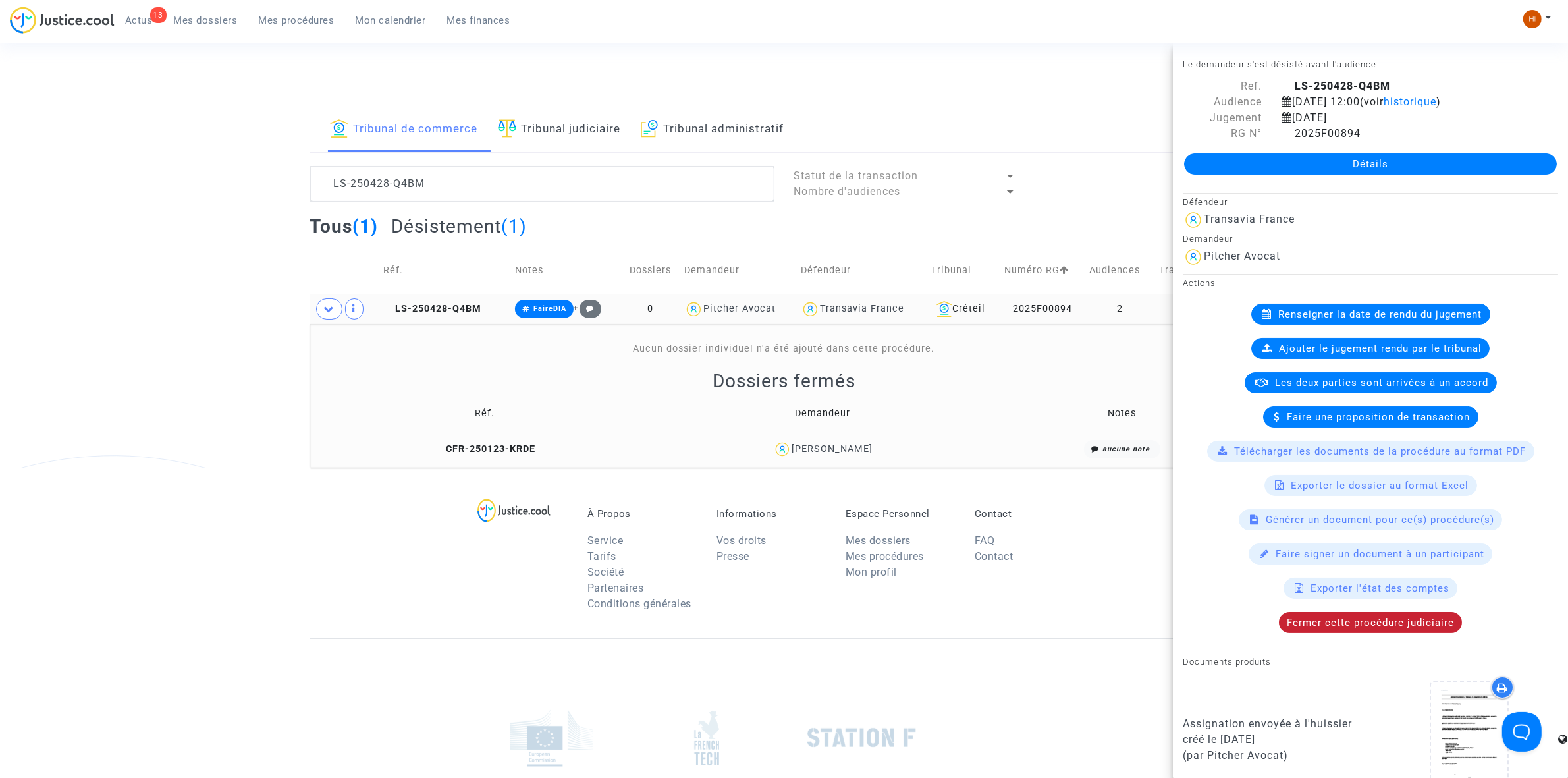
click at [1331, 627] on span "Fermer cette procédure judiciaire" at bounding box center [1370, 623] width 167 height 12
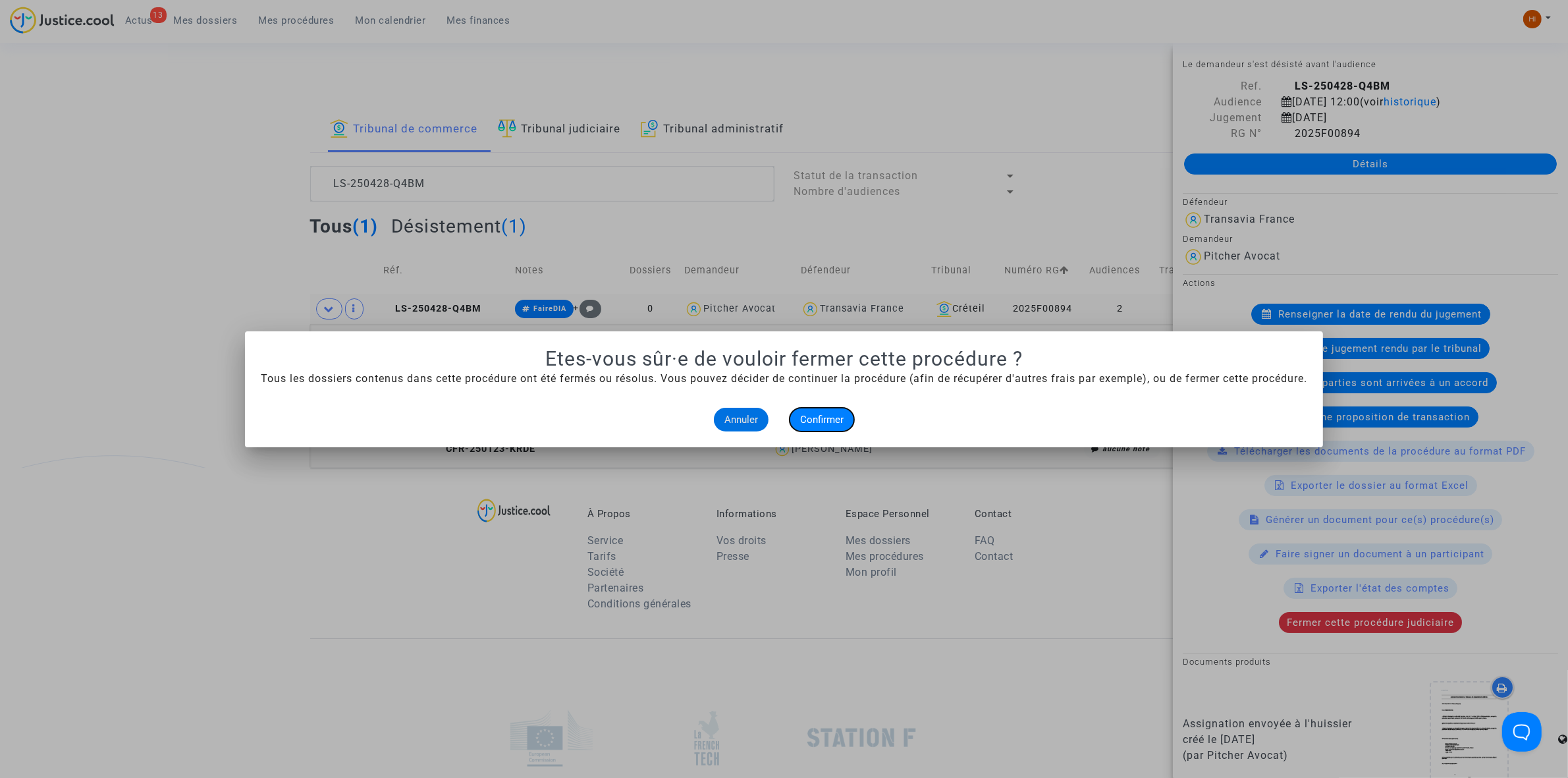
click at [828, 413] on span "Confirmer" at bounding box center [822, 419] width 44 height 12
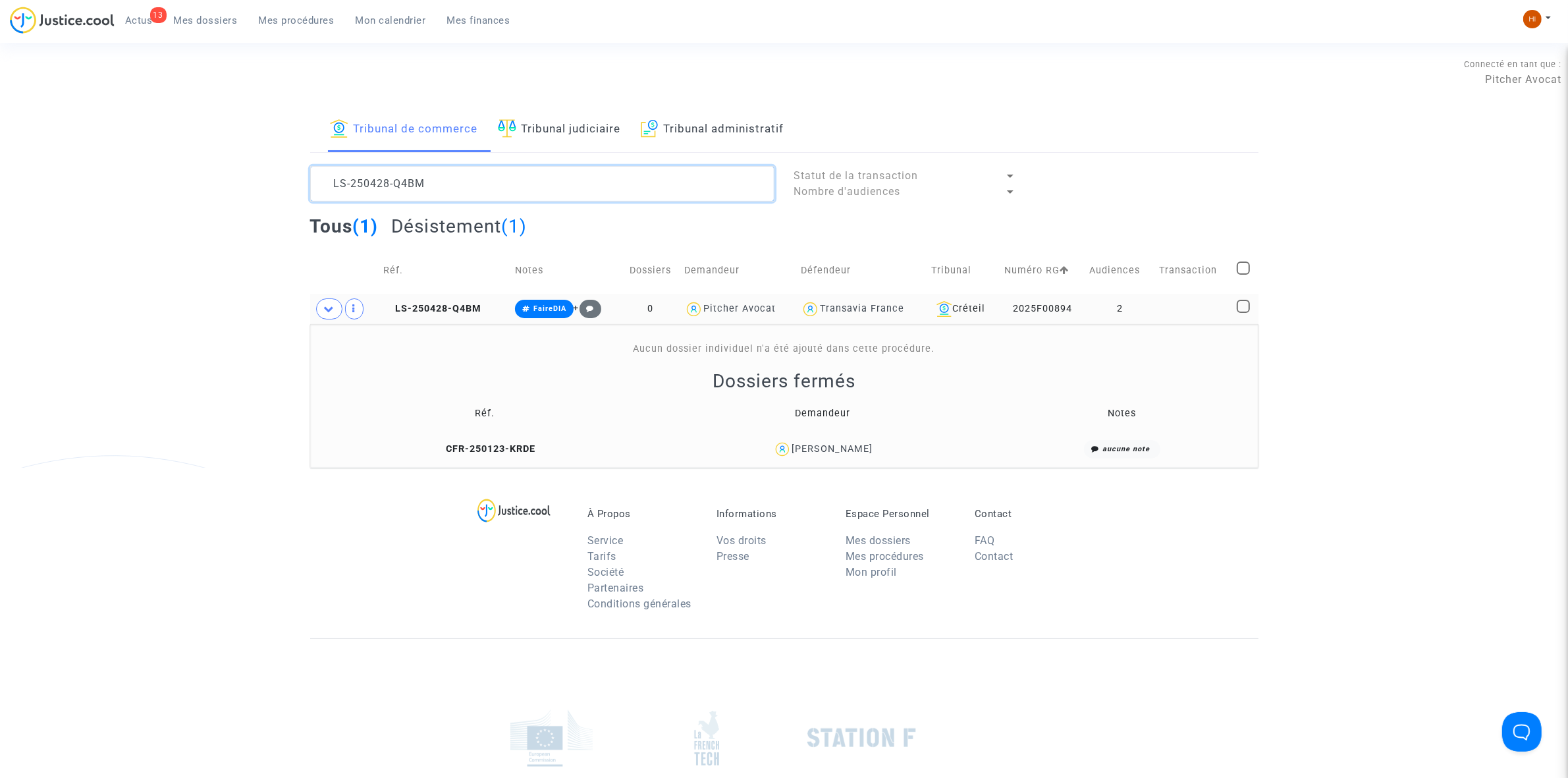
click at [501, 201] on textarea at bounding box center [542, 184] width 464 height 36
paste textarea "213-YJJ4"
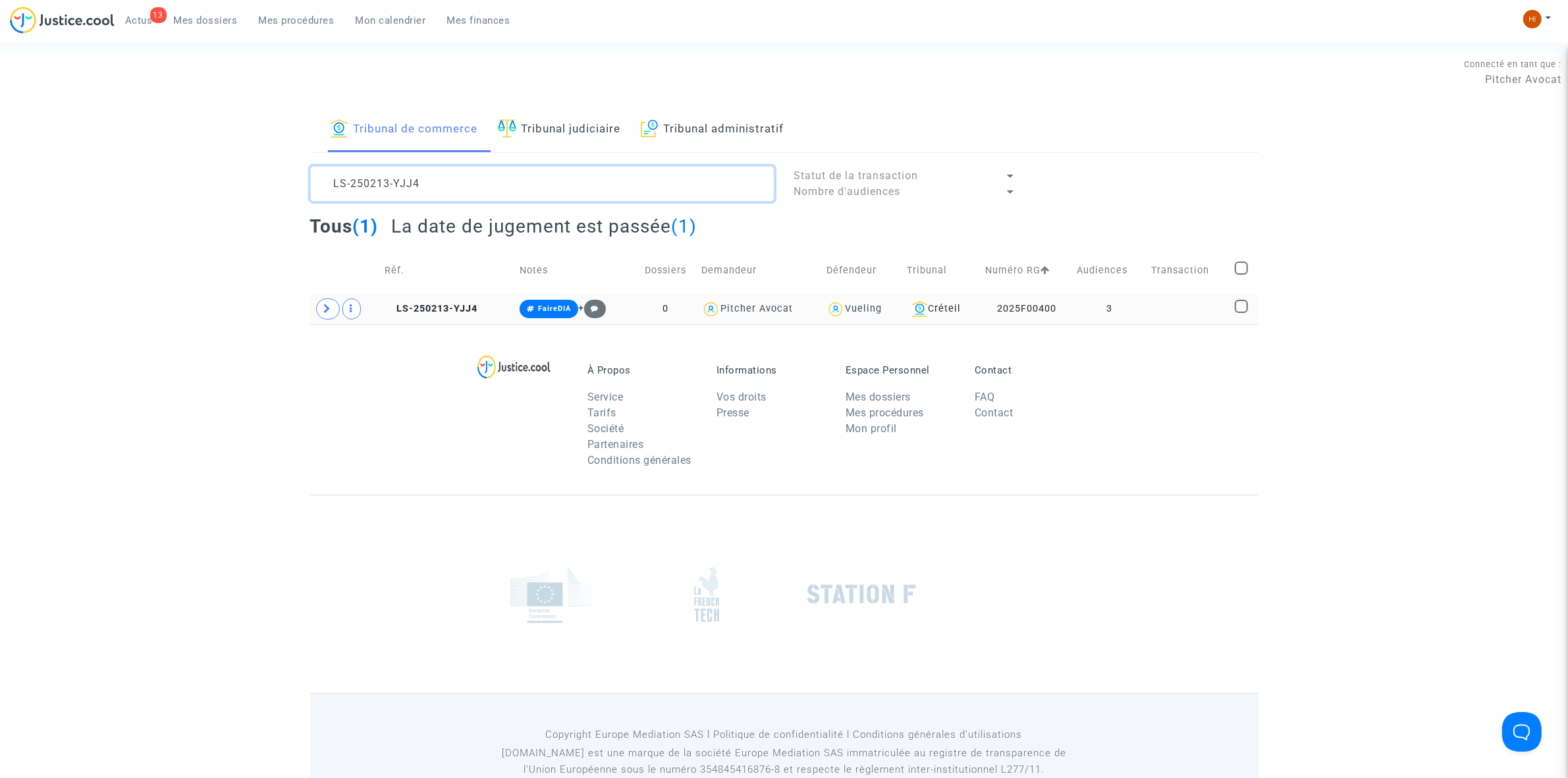
type textarea "LS-250213-YJJ4"
click at [1147, 310] on td "3" at bounding box center [1110, 309] width 75 height 30
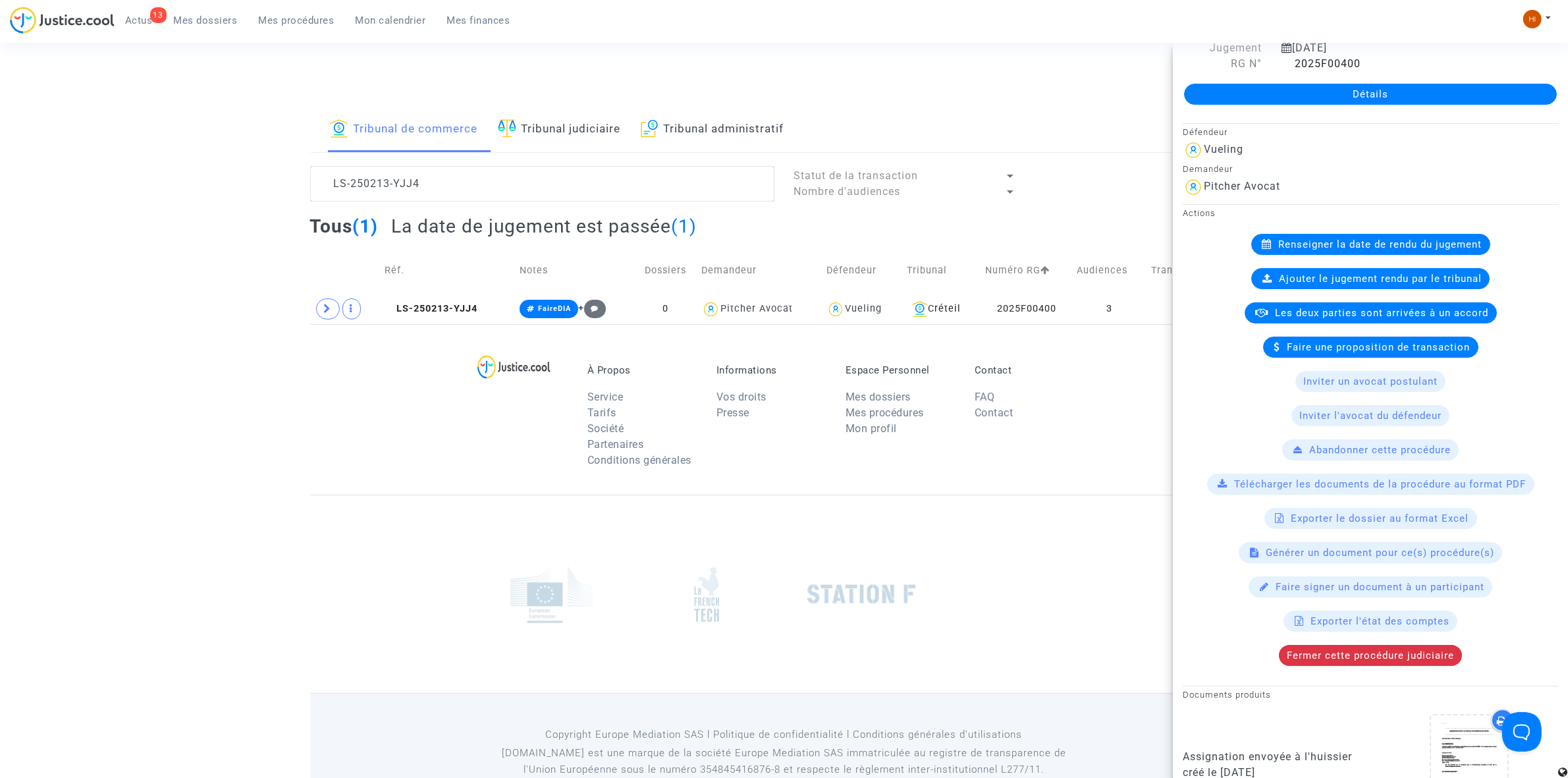
scroll to position [64, 0]
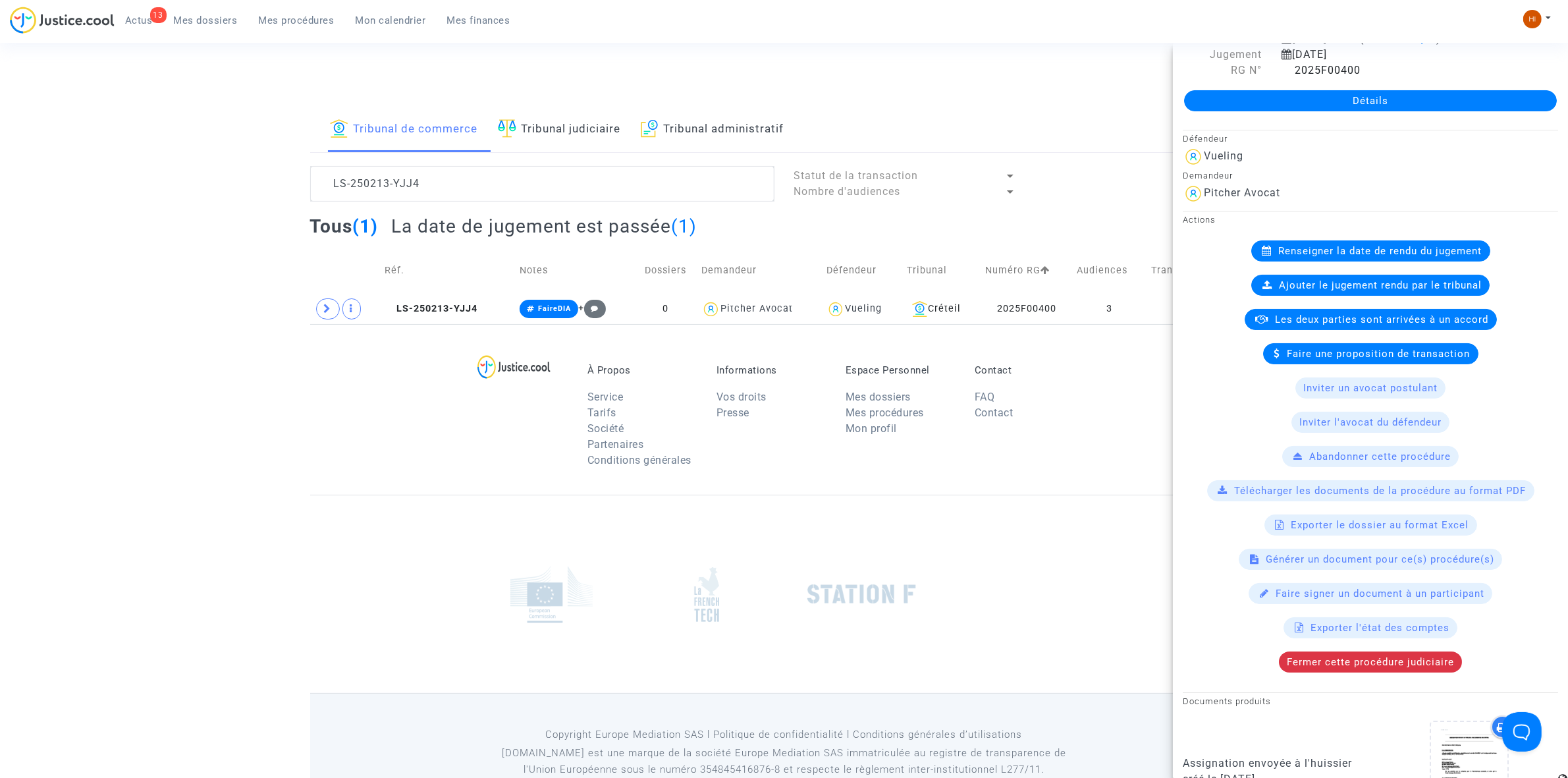
click at [1348, 95] on link "Détails" at bounding box center [1370, 101] width 373 height 21
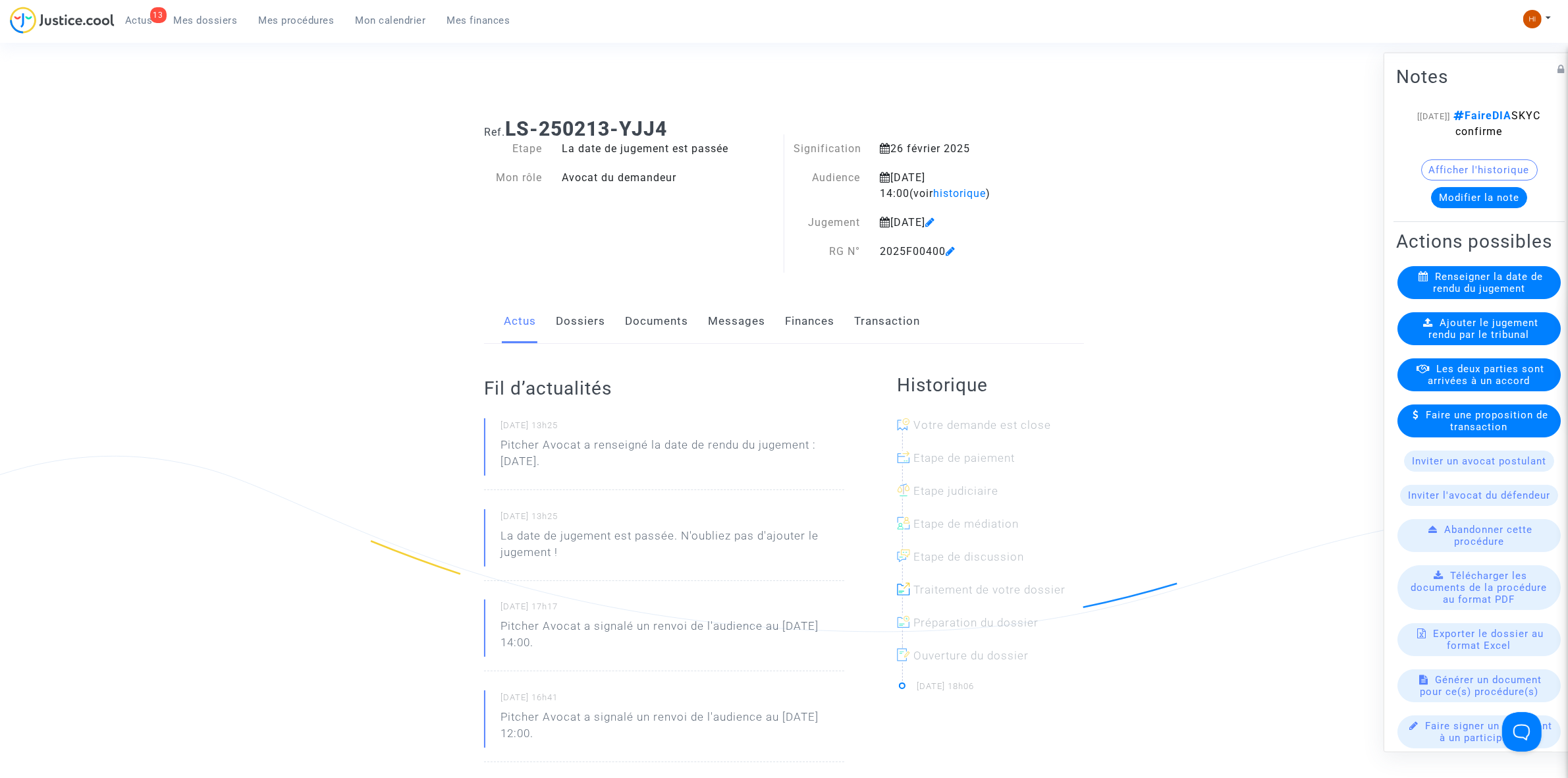
click at [1479, 340] on span "Ajouter le jugement rendu par le tribunal" at bounding box center [1484, 328] width 110 height 24
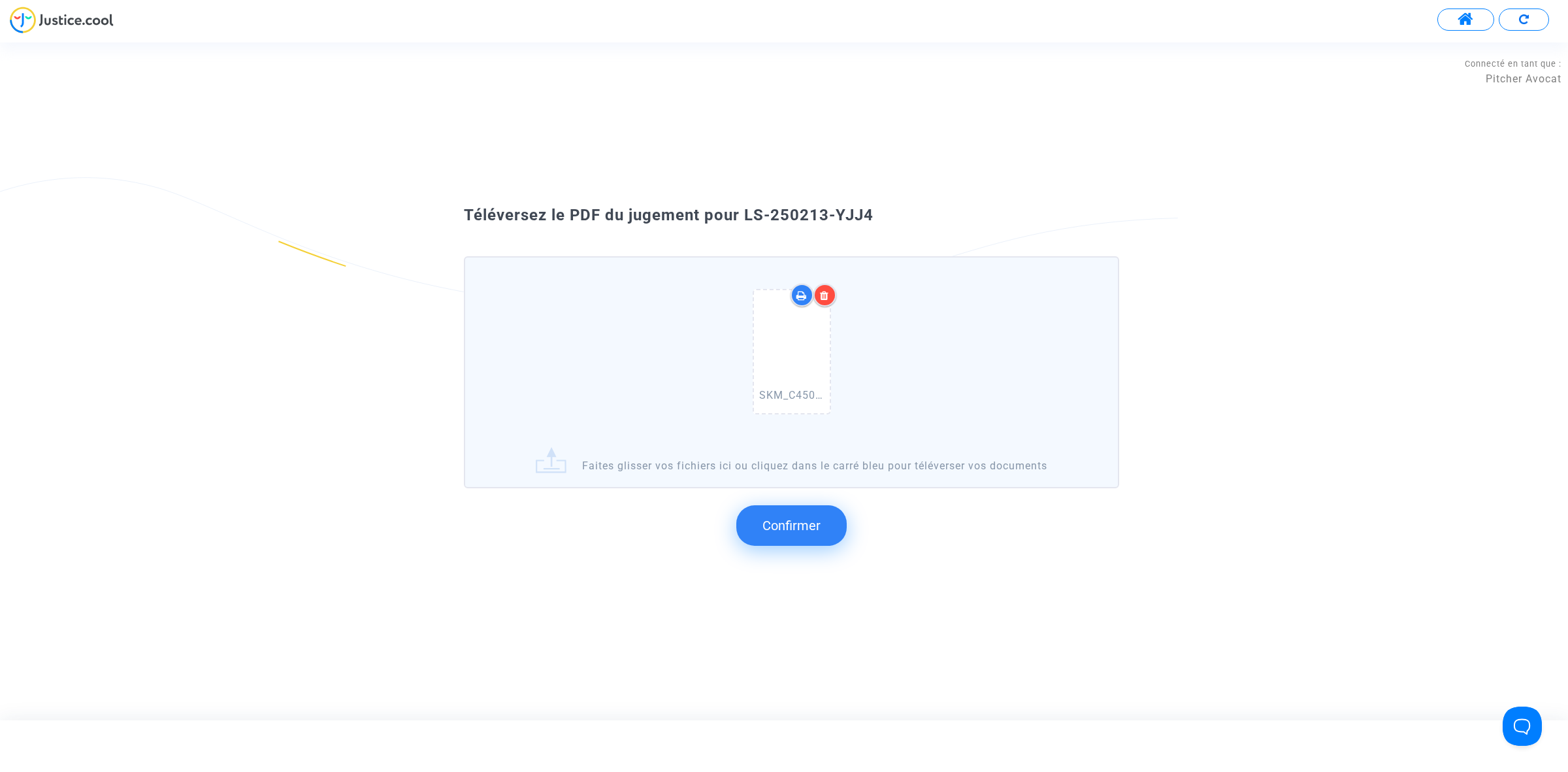
drag, startPoint x: 871, startPoint y: 221, endPoint x: 748, endPoint y: 214, distance: 123.2
click at [748, 214] on span "Téléversez le PDF du jugement pour LS-250213-YJJ4" at bounding box center [669, 215] width 409 height 18
click at [785, 514] on button "Confirmer" at bounding box center [791, 526] width 110 height 41
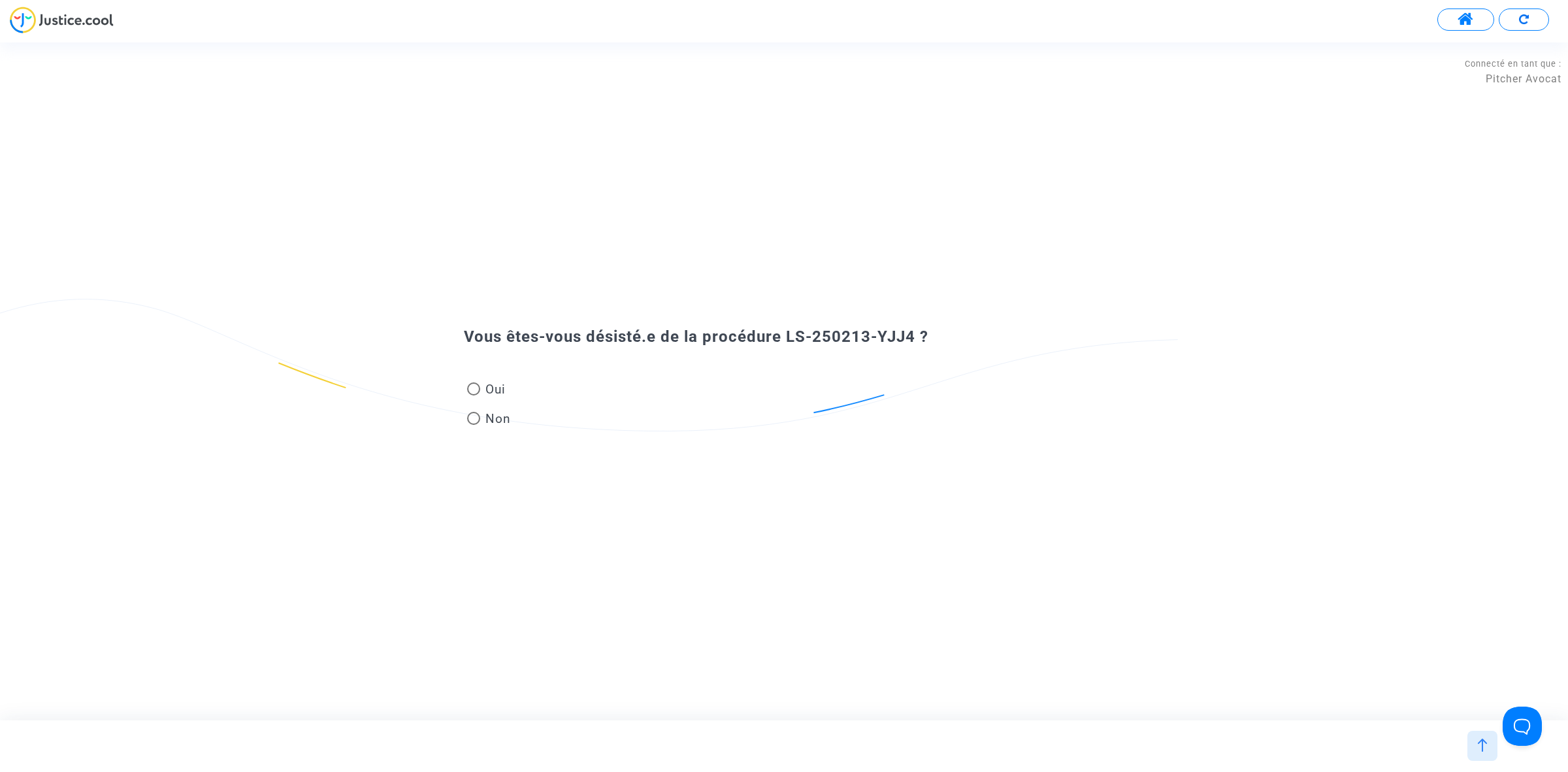
drag, startPoint x: 493, startPoint y: 392, endPoint x: 606, endPoint y: 384, distance: 113.3
click at [493, 392] on span "Oui" at bounding box center [493, 389] width 26 height 18
click at [474, 395] on input "Oui" at bounding box center [473, 395] width 1 height 1
radio input "true"
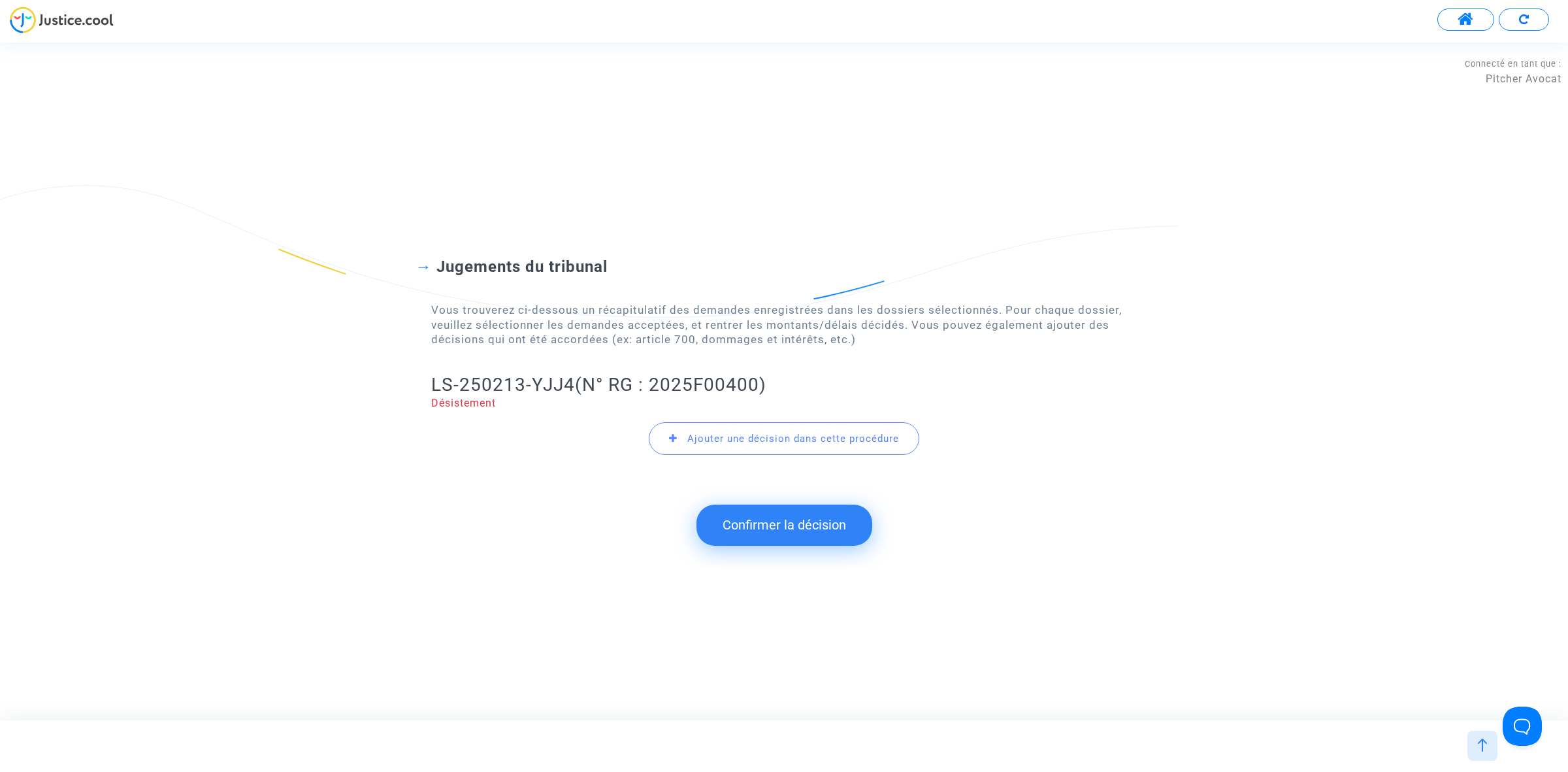
click at [772, 537] on button "Confirmer la décision" at bounding box center [784, 525] width 176 height 41
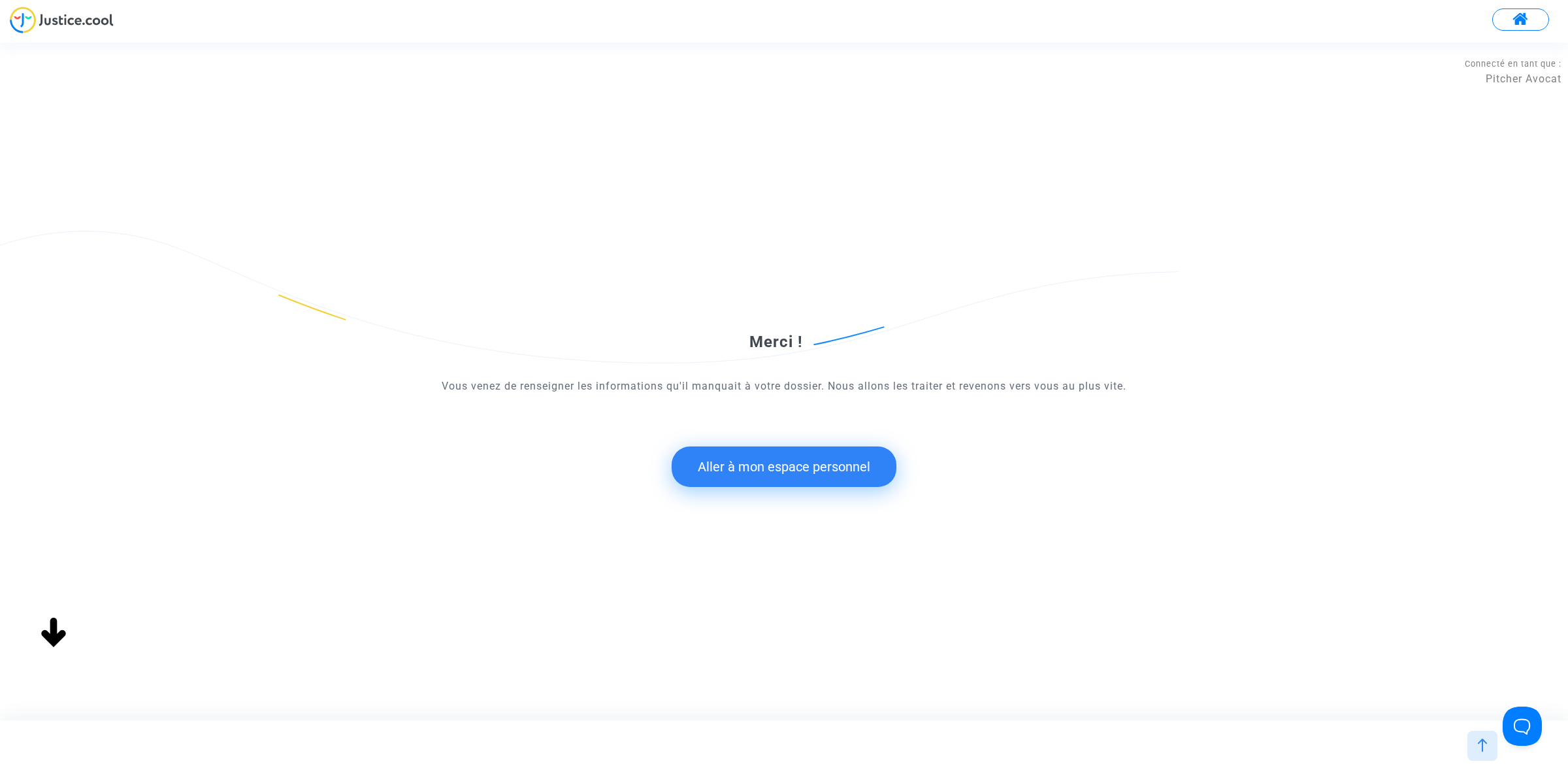
click at [789, 471] on button "Aller à mon espace personnel" at bounding box center [784, 467] width 225 height 41
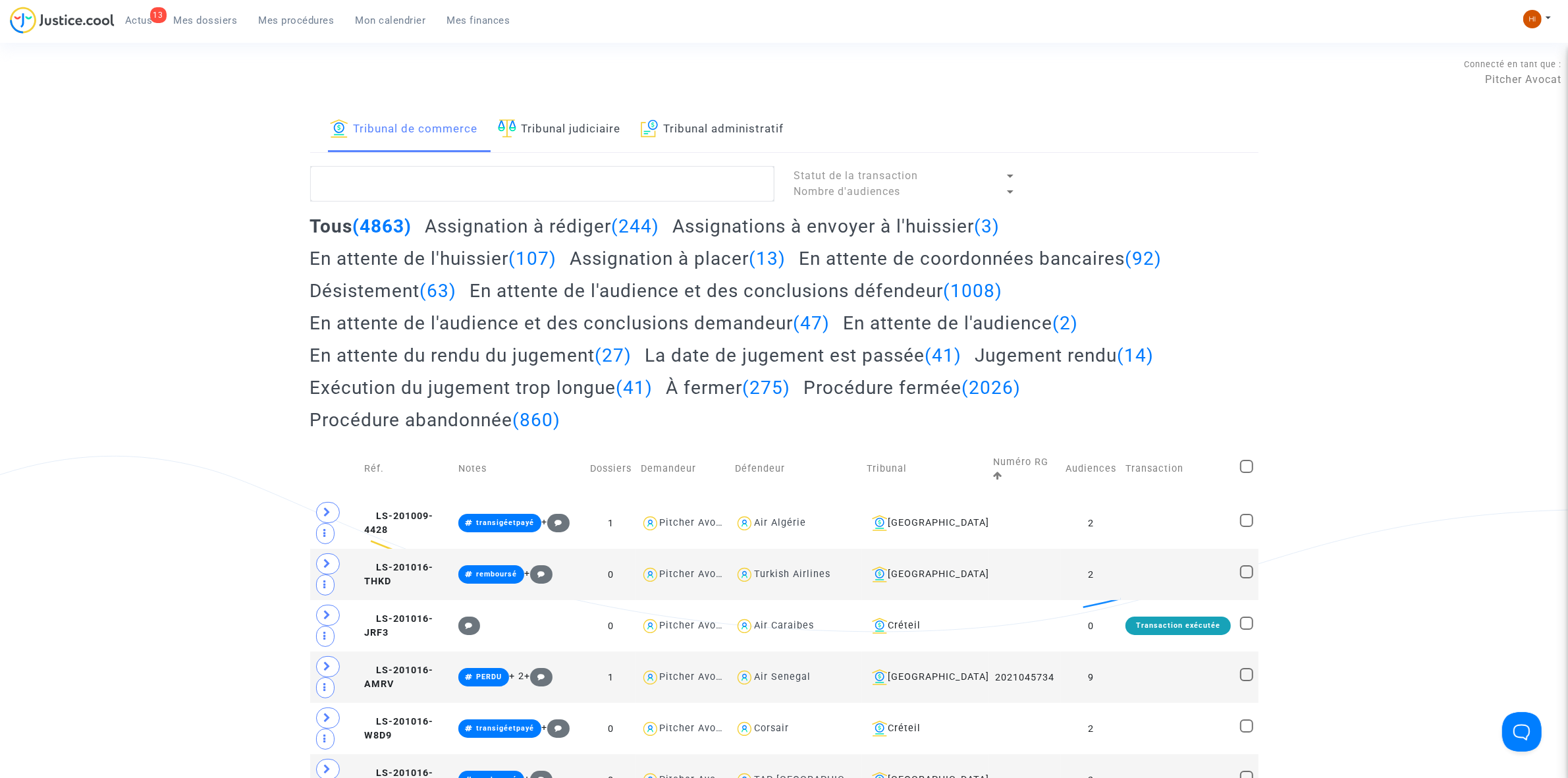
click at [627, 180] on textarea at bounding box center [542, 184] width 464 height 36
paste textarea "LS-250213-YJJ4"
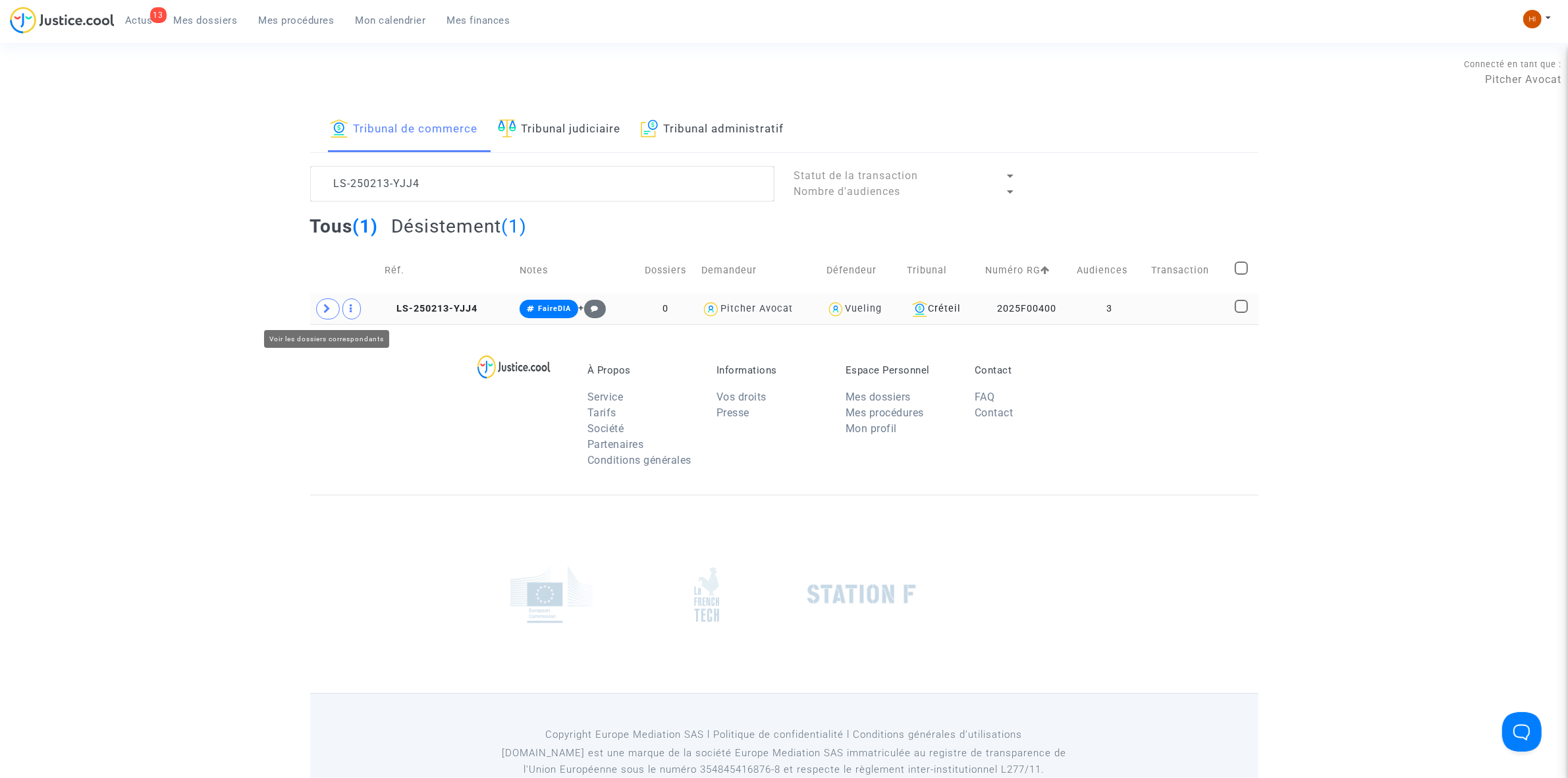
click at [321, 312] on span at bounding box center [328, 309] width 24 height 21
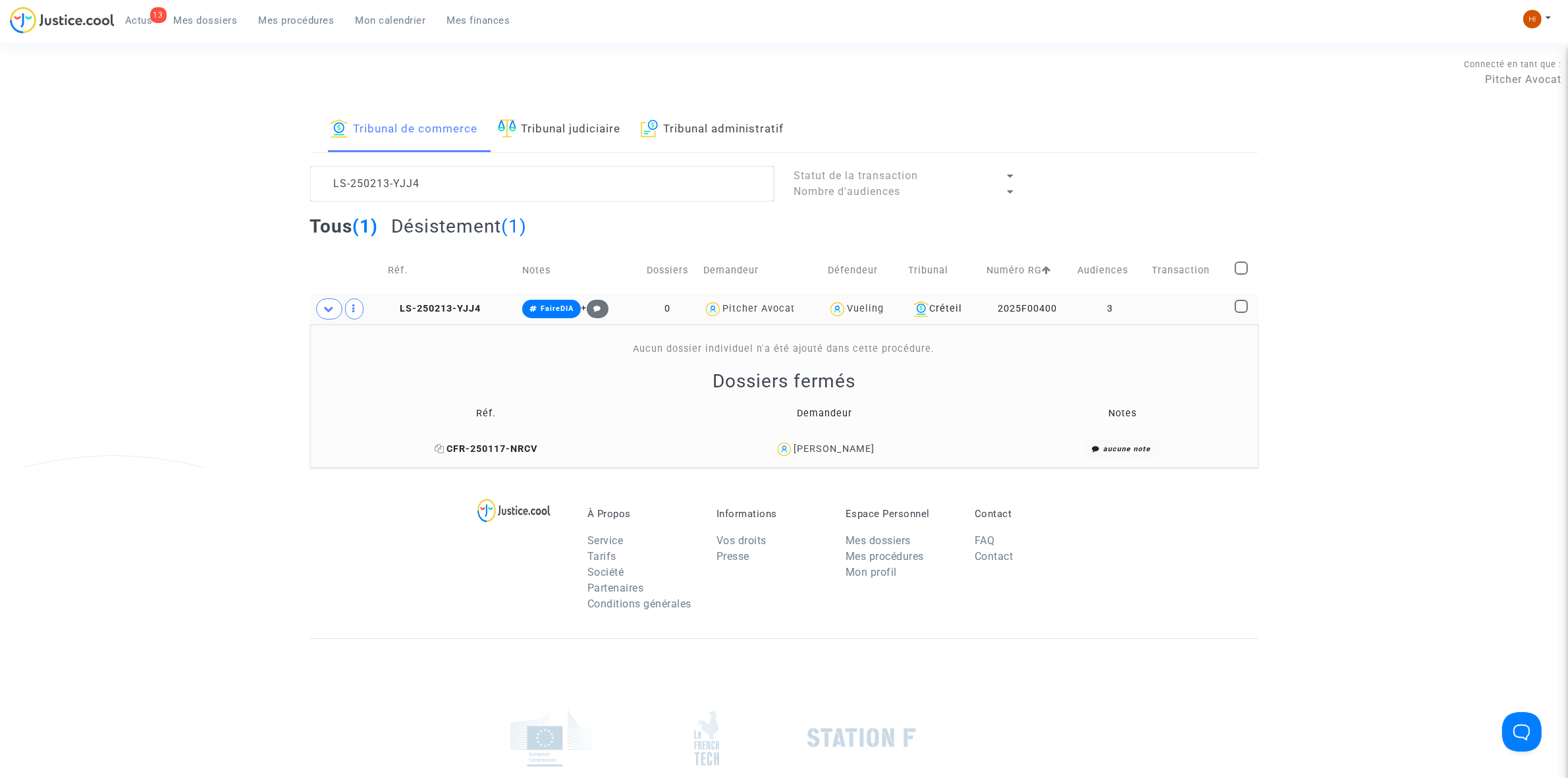
click at [493, 448] on span "CFR-250117-NRCV" at bounding box center [485, 449] width 103 height 11
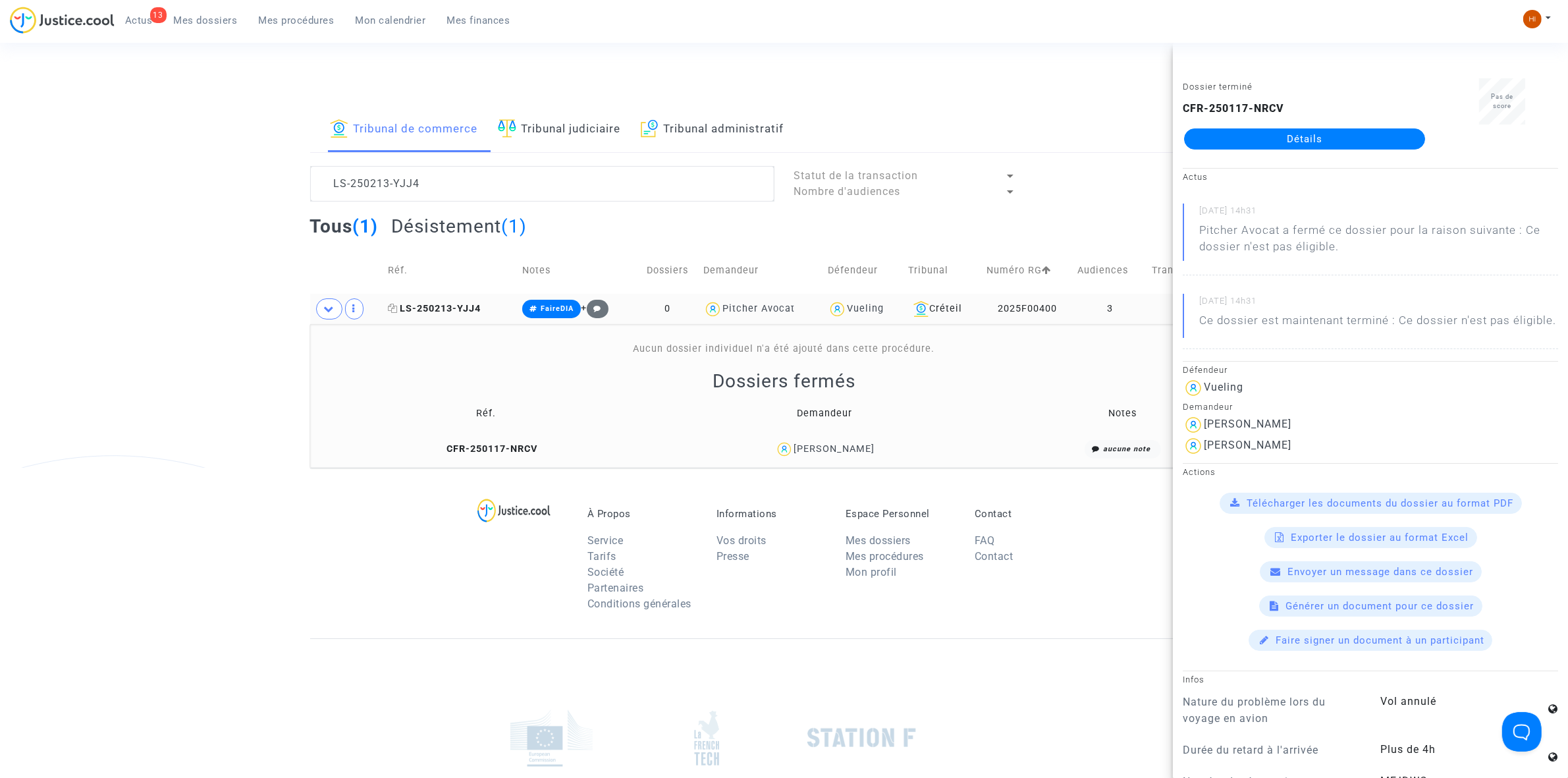
click at [439, 314] on span "LS-250213-YJJ4" at bounding box center [434, 308] width 93 height 11
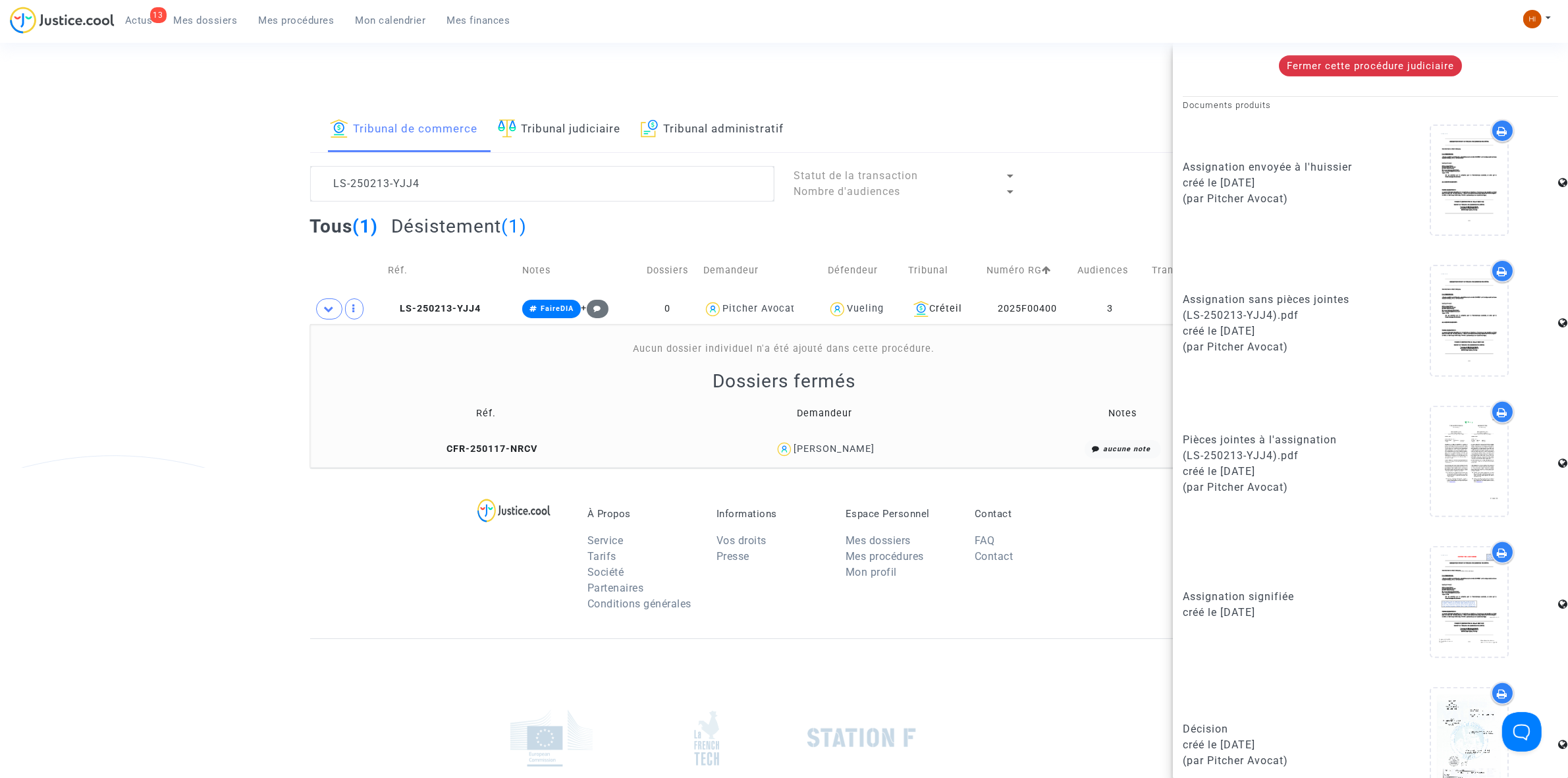
scroll to position [511, 0]
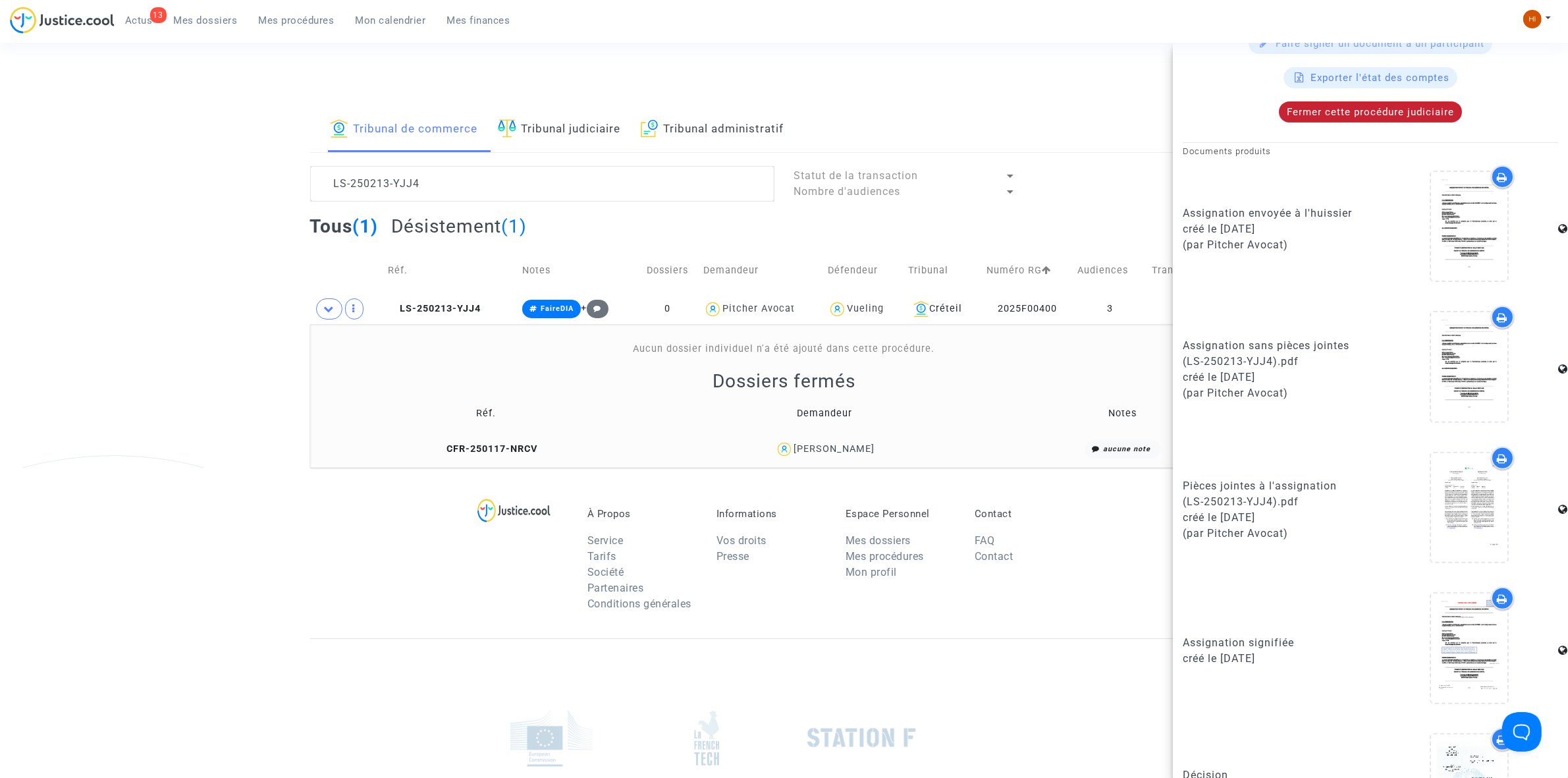
click at [1436, 110] on span "Fermer cette procédure judiciaire" at bounding box center [1370, 112] width 167 height 12
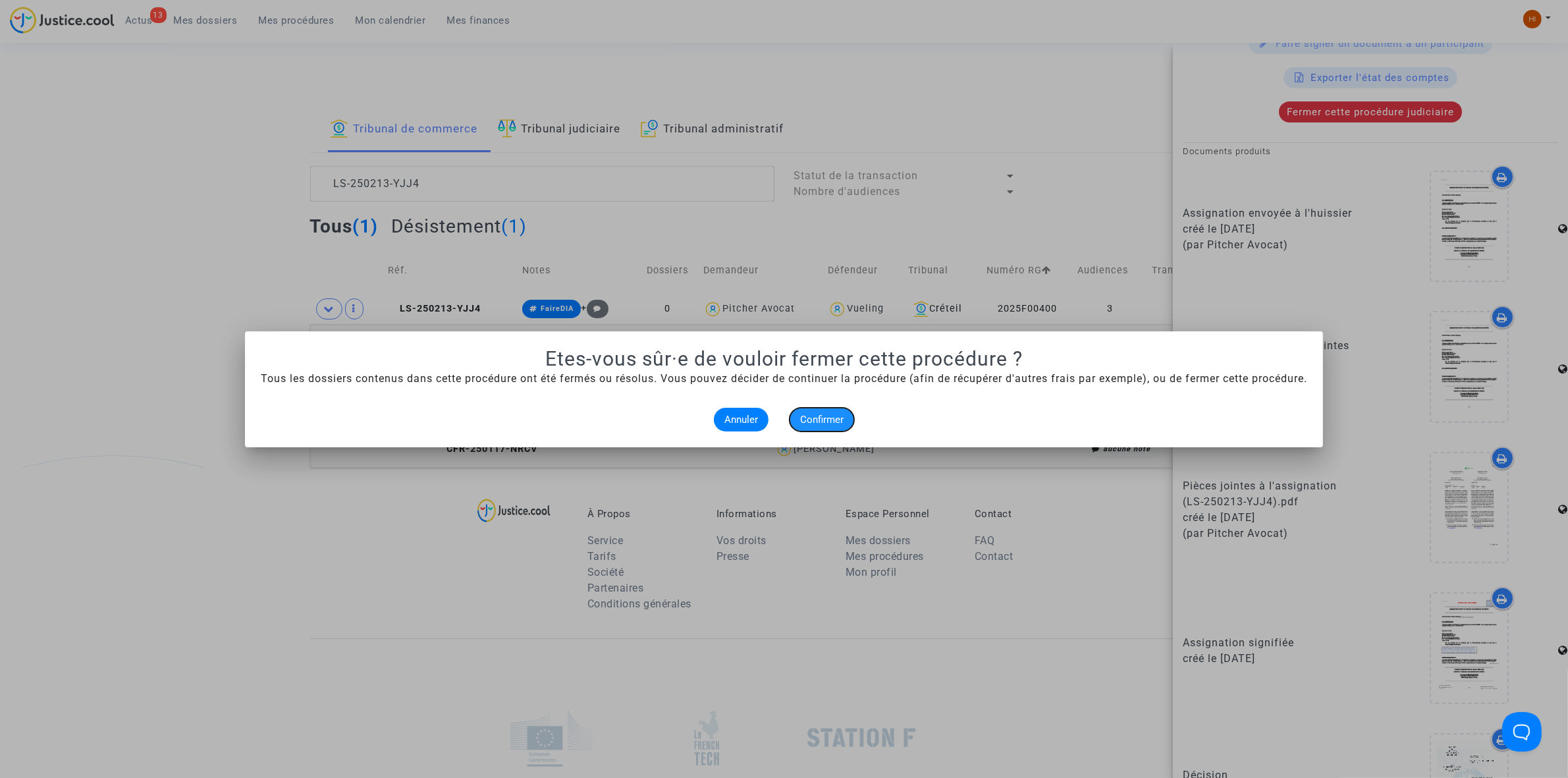
click at [819, 416] on span "Confirmer" at bounding box center [822, 419] width 44 height 12
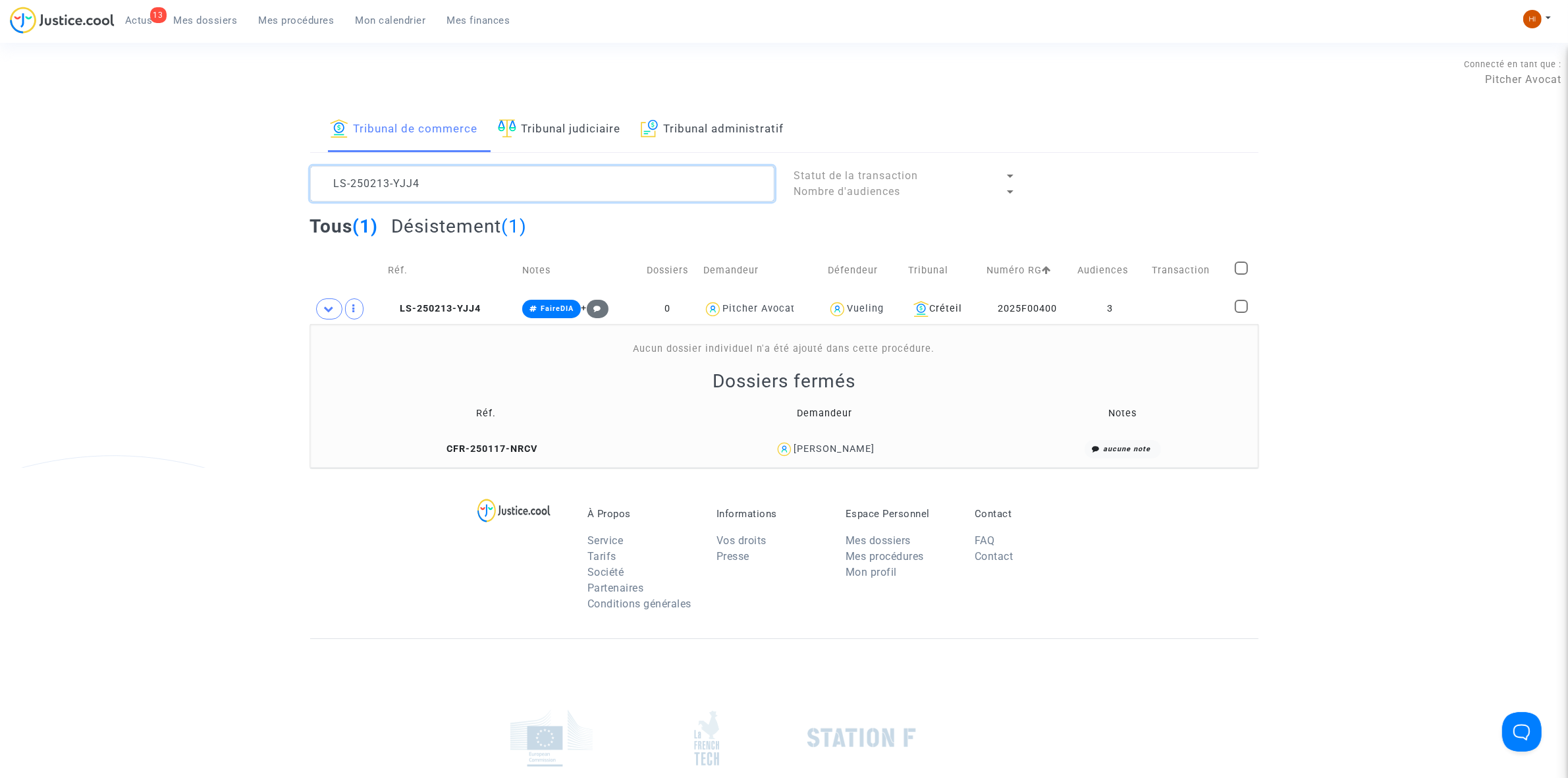
click at [657, 172] on textarea at bounding box center [542, 184] width 464 height 36
paste textarea "KEPM"
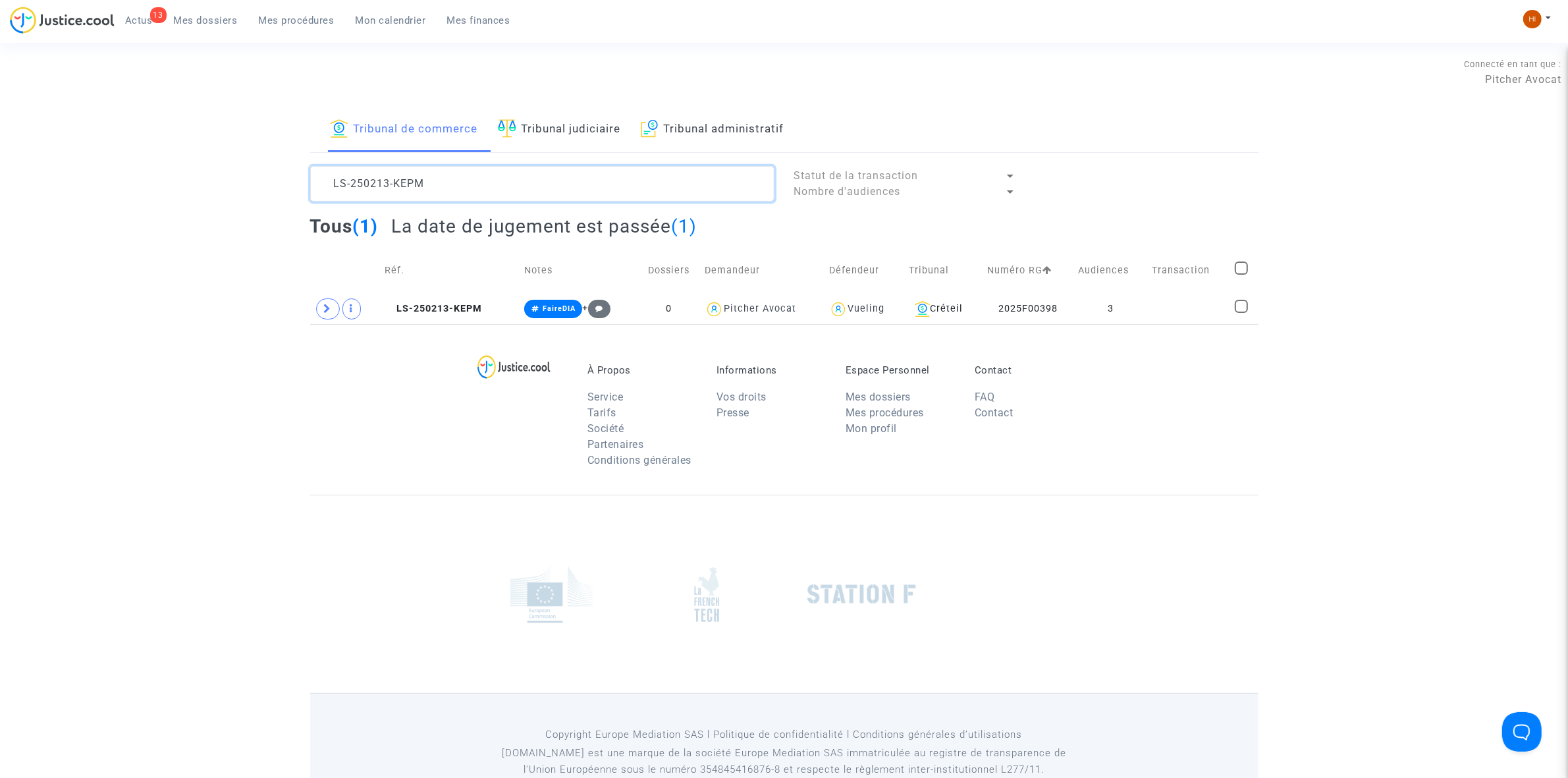
type textarea "LS-250213-KEPM"
click at [440, 317] on td "LS-250213-KEPM" at bounding box center [450, 309] width 140 height 30
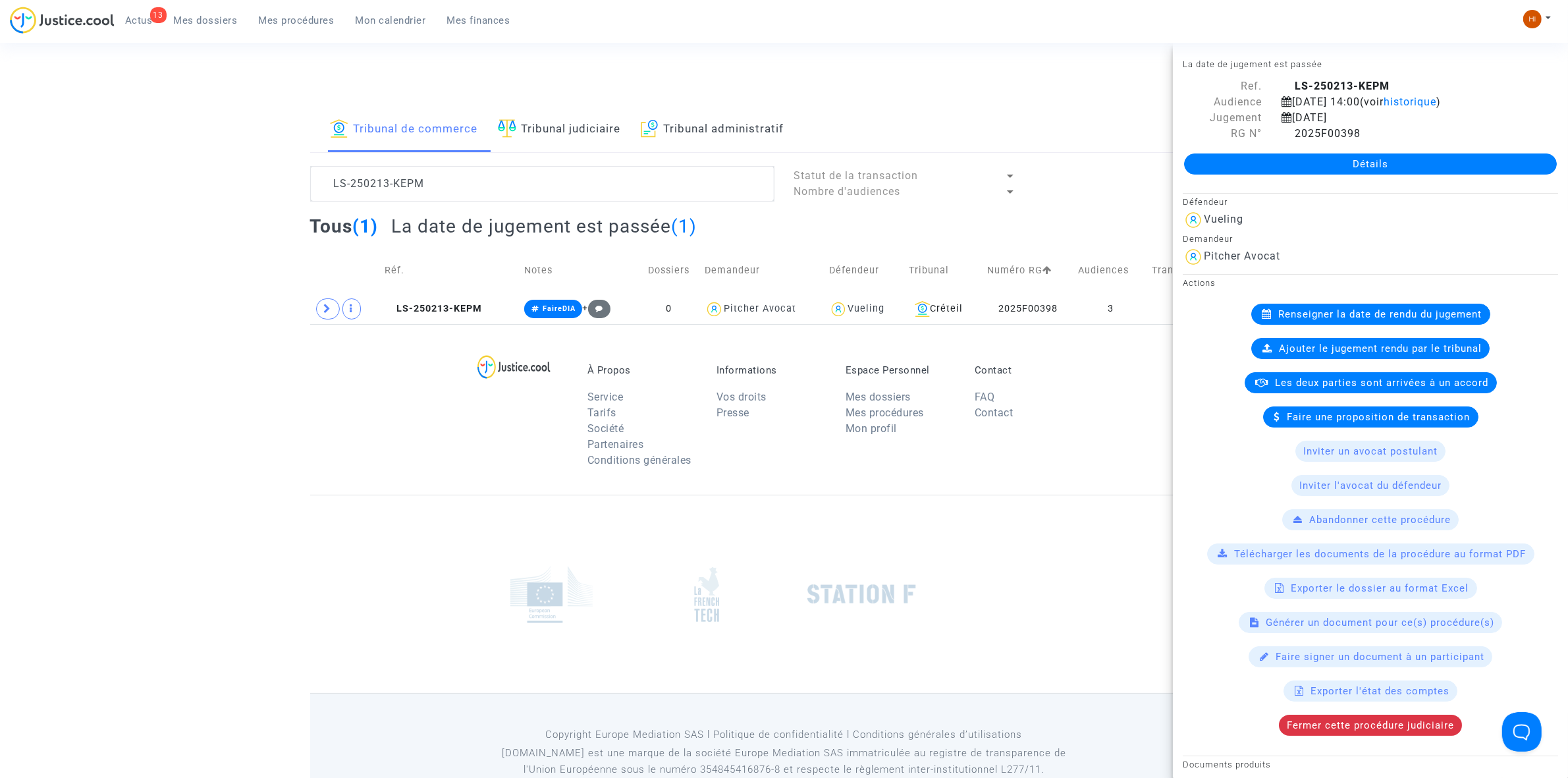
click at [1305, 163] on link "Détails" at bounding box center [1370, 164] width 373 height 21
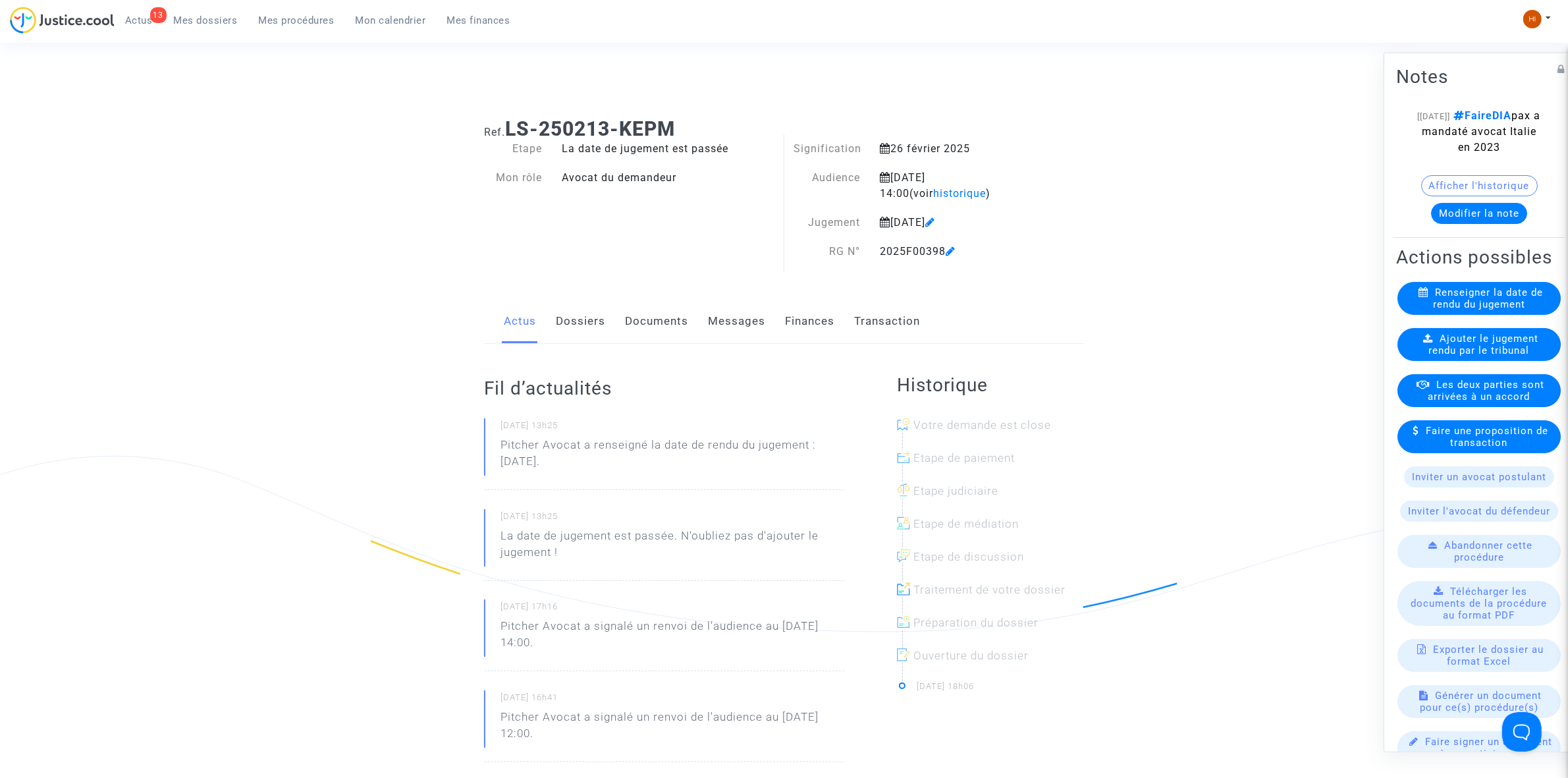
click at [1423, 343] on icon at bounding box center [1428, 337] width 10 height 10
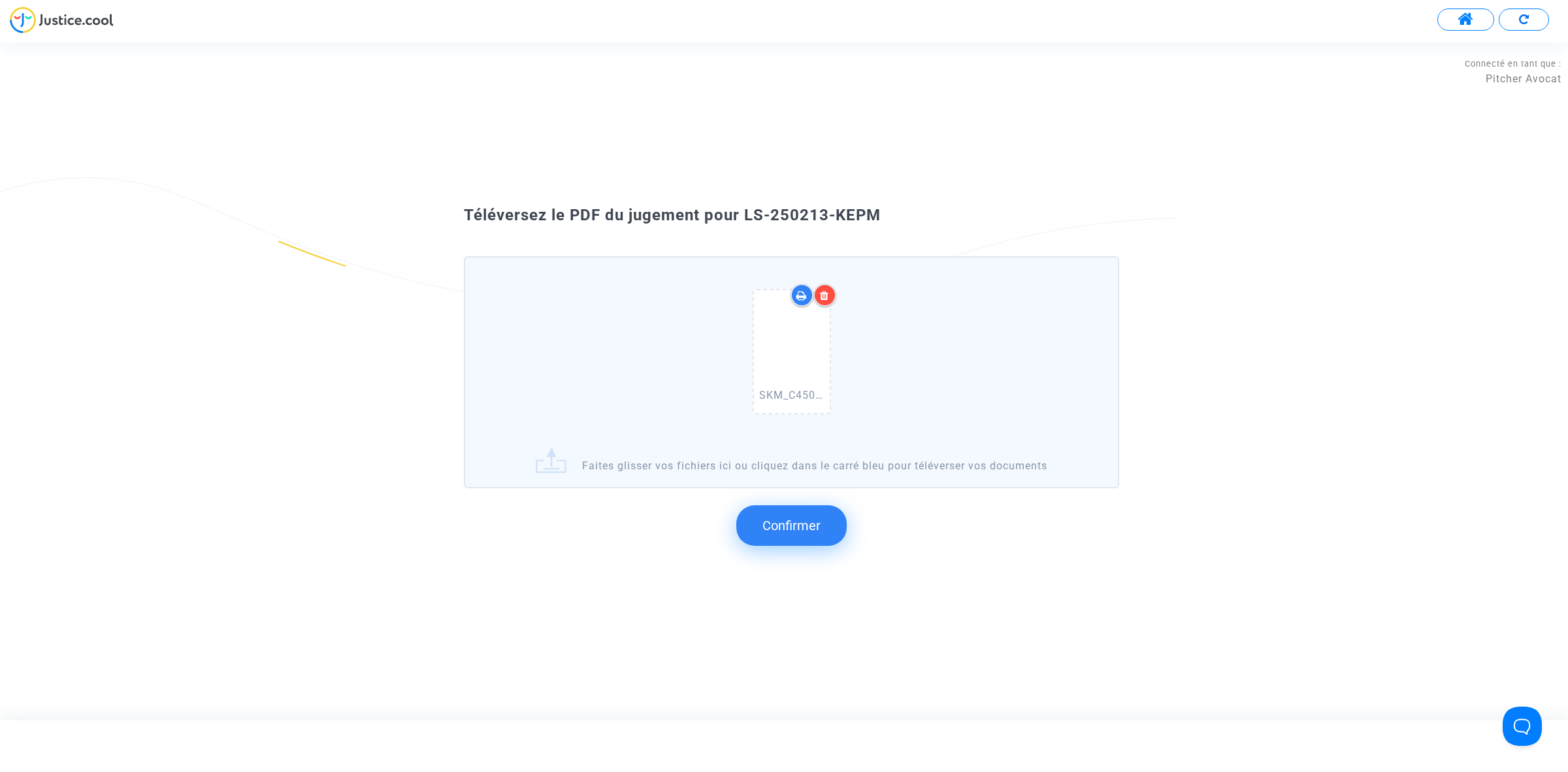
drag, startPoint x: 755, startPoint y: 209, endPoint x: 911, endPoint y: 223, distance: 156.6
click at [915, 224] on div "Téléversez le PDF du jugement pour LS-250213-KEPM" at bounding box center [783, 216] width 705 height 22
click at [804, 518] on span "Confirmer" at bounding box center [791, 526] width 58 height 16
drag, startPoint x: 894, startPoint y: 210, endPoint x: 741, endPoint y: 214, distance: 153.1
click at [741, 214] on div "Téléversez le PDF du jugement pour LS-250213-KEPM" at bounding box center [783, 216] width 705 height 22
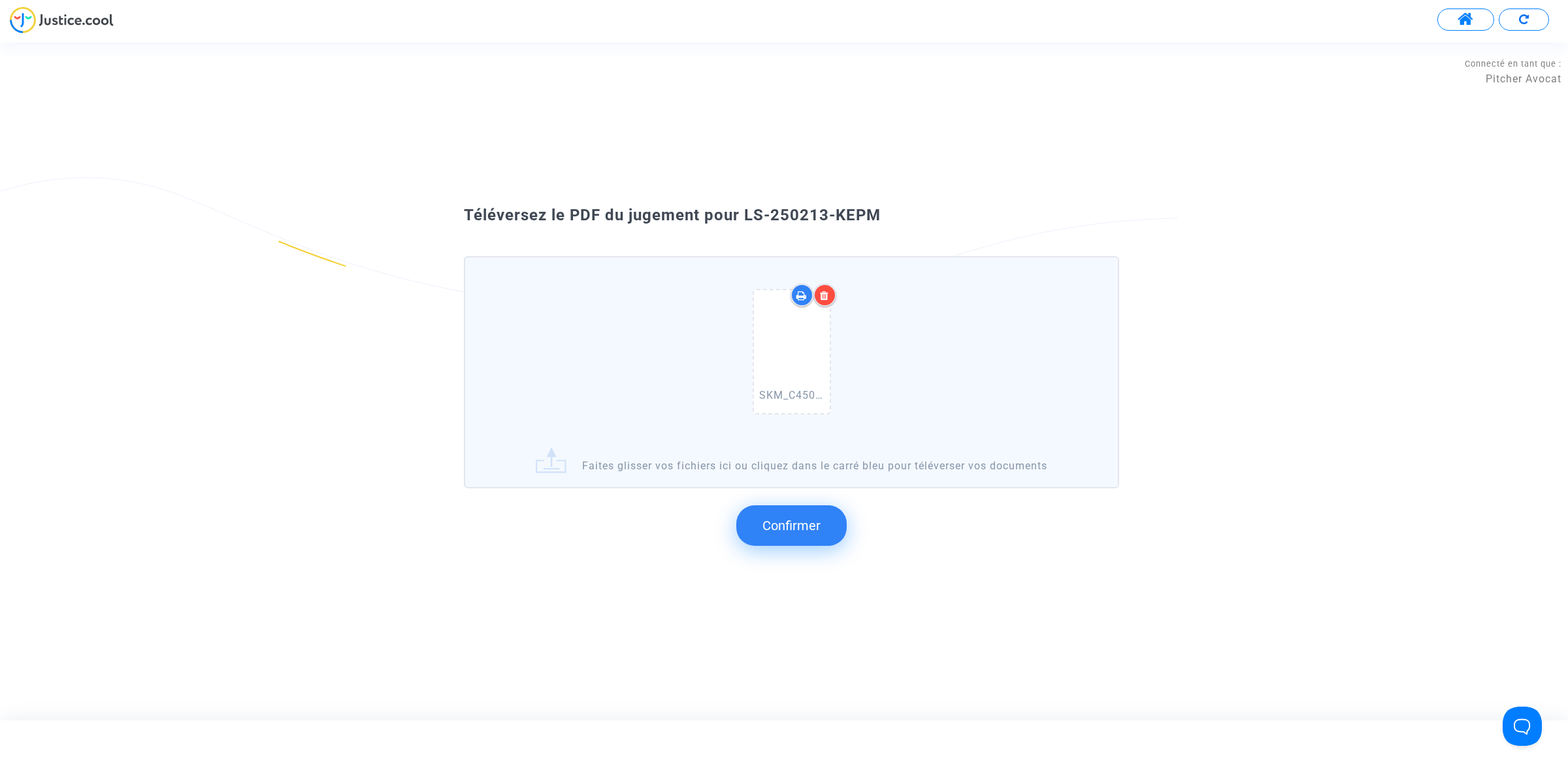
click at [786, 525] on span "Confirmer" at bounding box center [791, 526] width 58 height 16
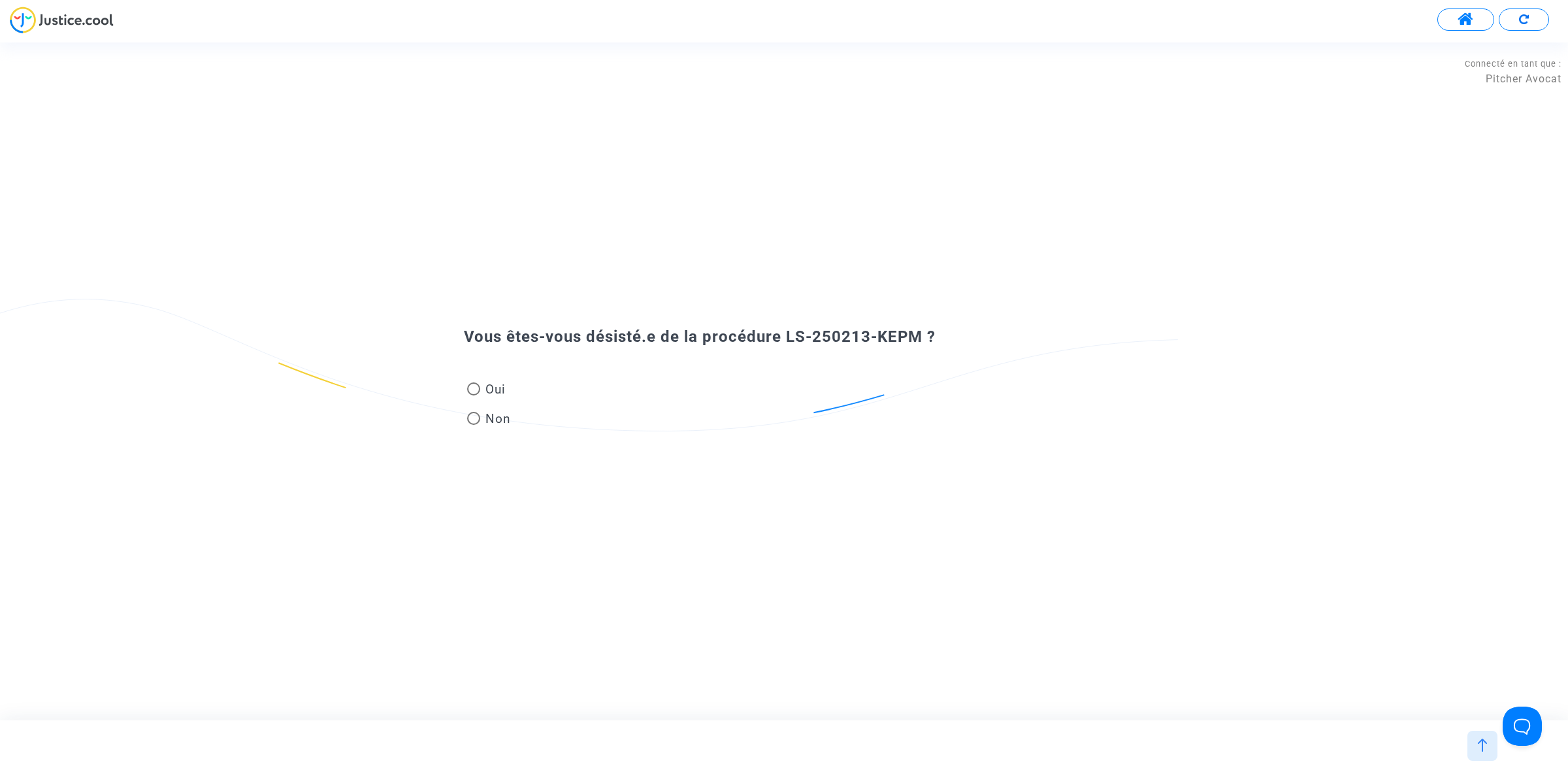
click at [495, 395] on span "Oui" at bounding box center [493, 389] width 26 height 18
click at [474, 395] on input "Oui" at bounding box center [473, 395] width 1 height 1
radio input "true"
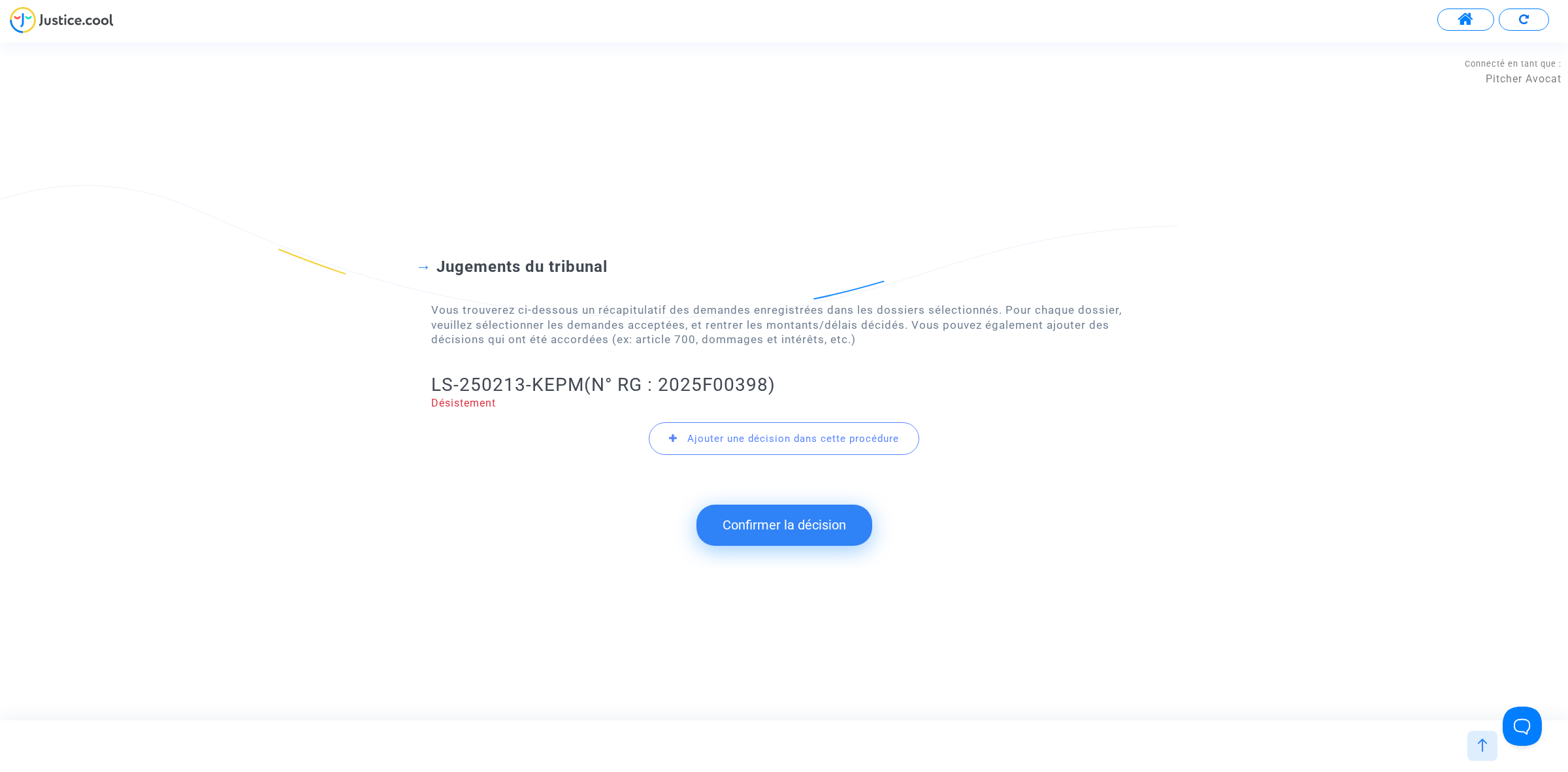
click at [779, 527] on button "Confirmer la décision" at bounding box center [784, 525] width 176 height 41
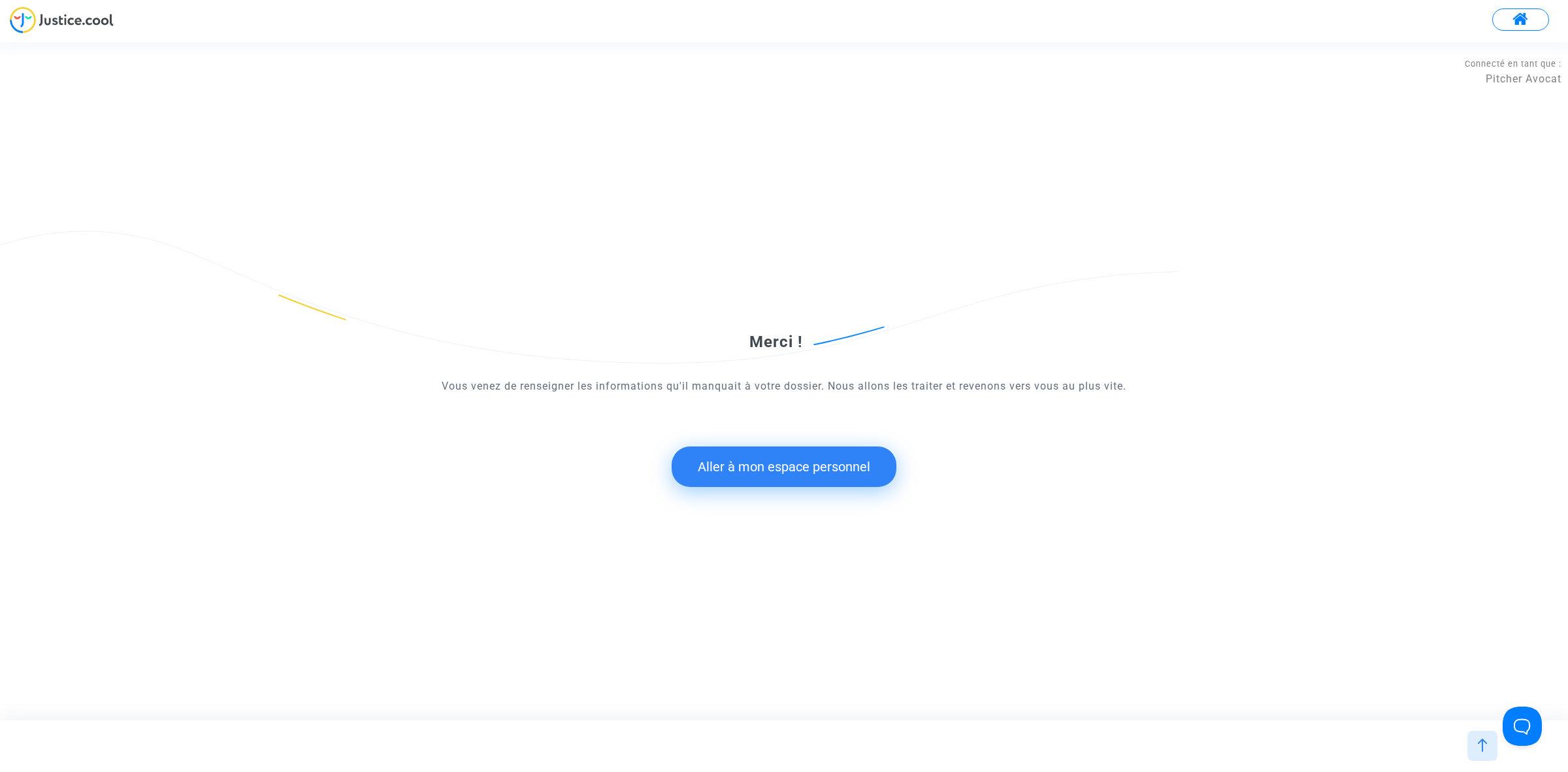
click at [749, 469] on button "Aller à mon espace personnel" at bounding box center [784, 467] width 225 height 41
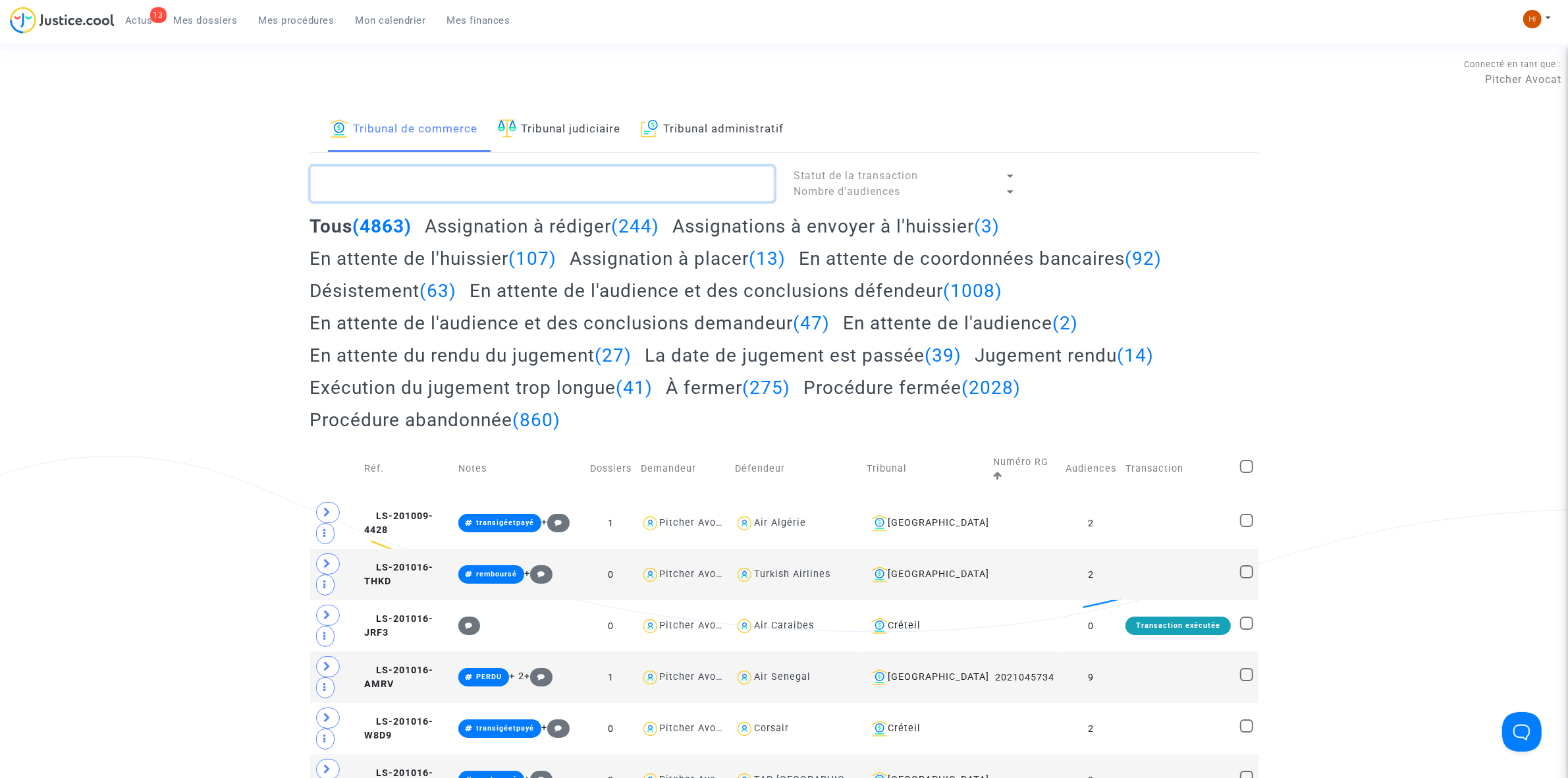
click at [576, 194] on textarea at bounding box center [542, 184] width 464 height 36
paste textarea "LS-250213-KEPM"
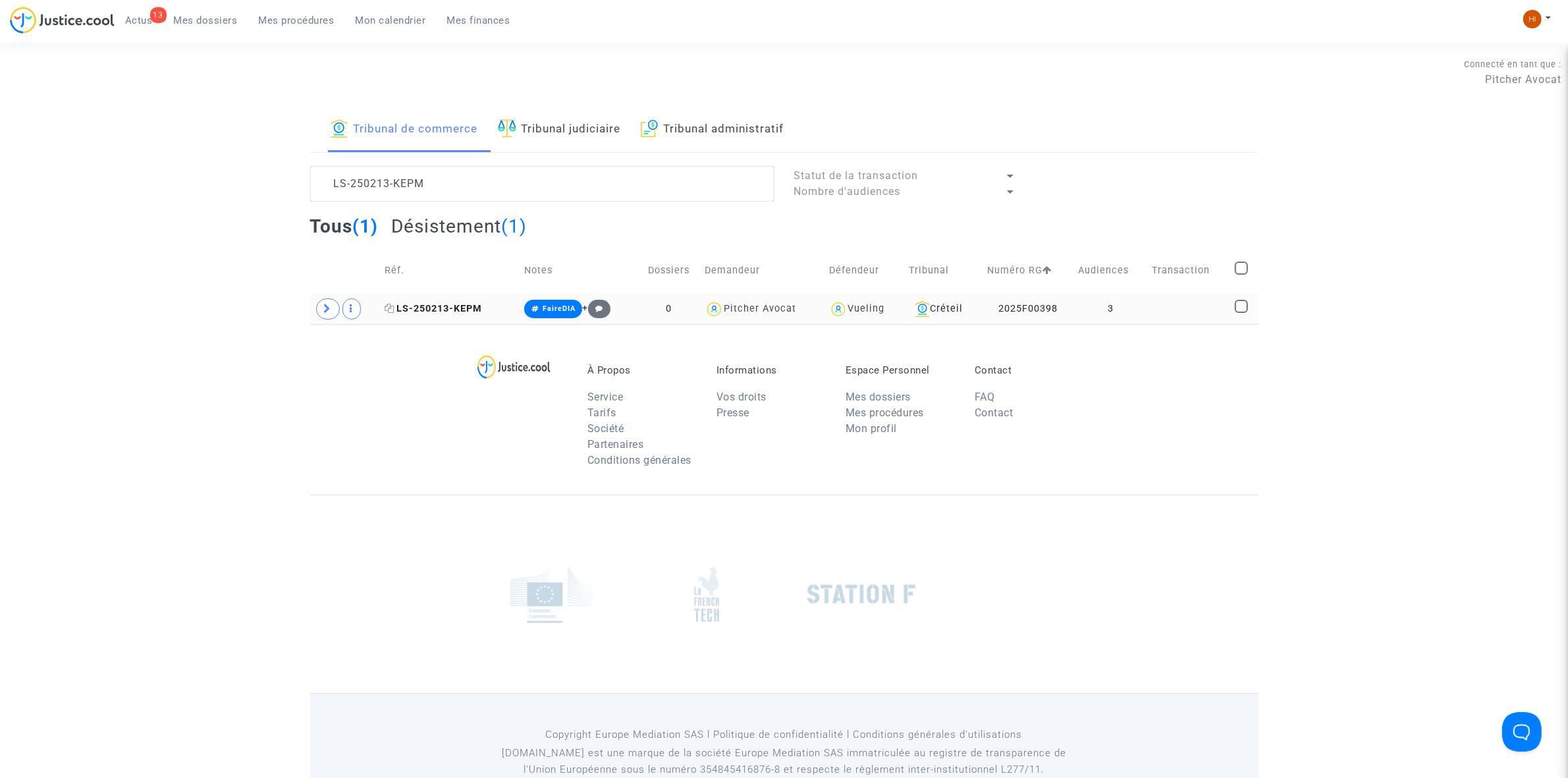
click at [451, 312] on span "LS-250213-KEPM" at bounding box center [433, 308] width 97 height 11
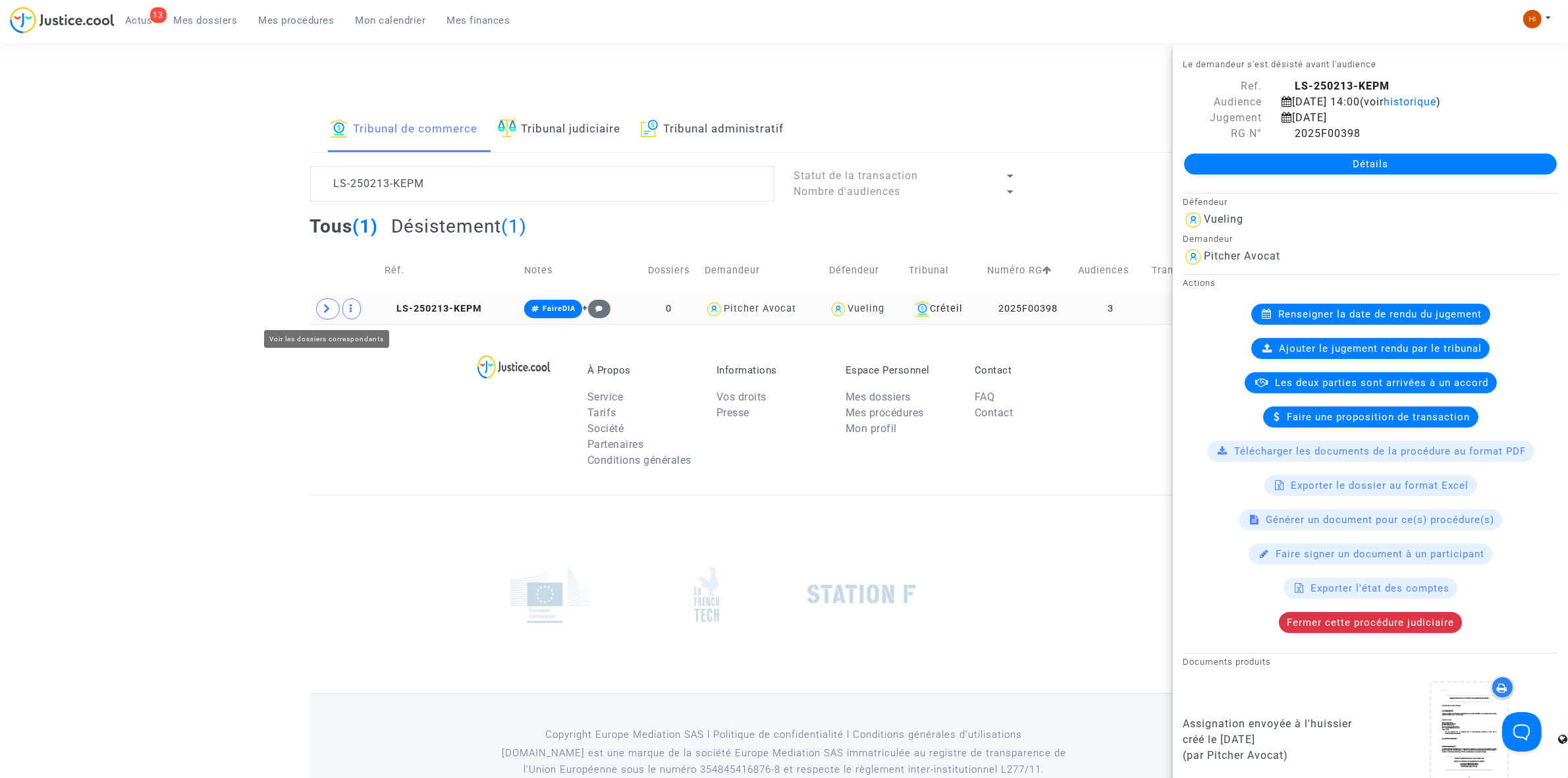
click at [324, 310] on icon at bounding box center [328, 308] width 8 height 10
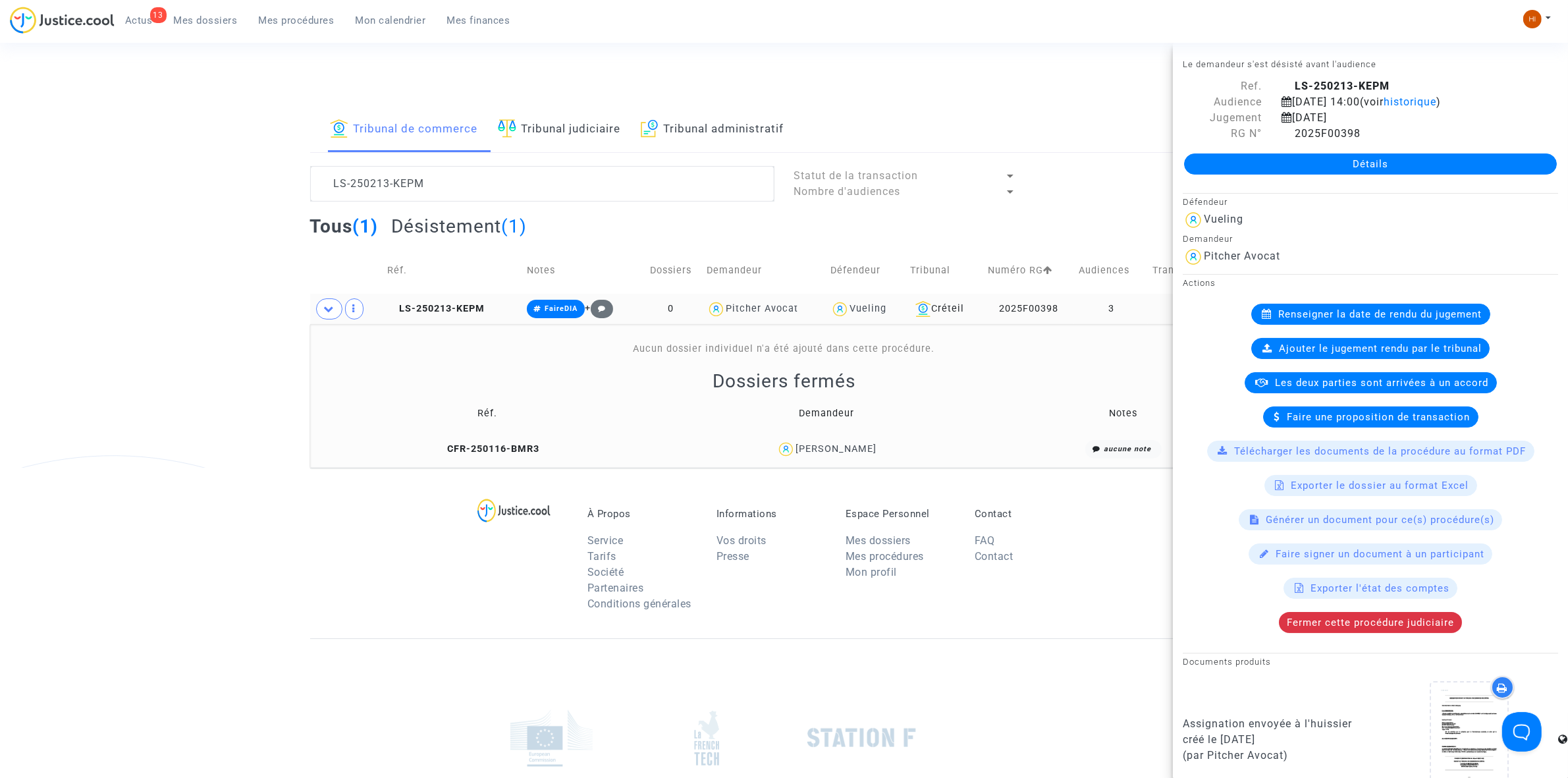
click at [420, 297] on td "LS-250213-KEPM" at bounding box center [452, 309] width 140 height 30
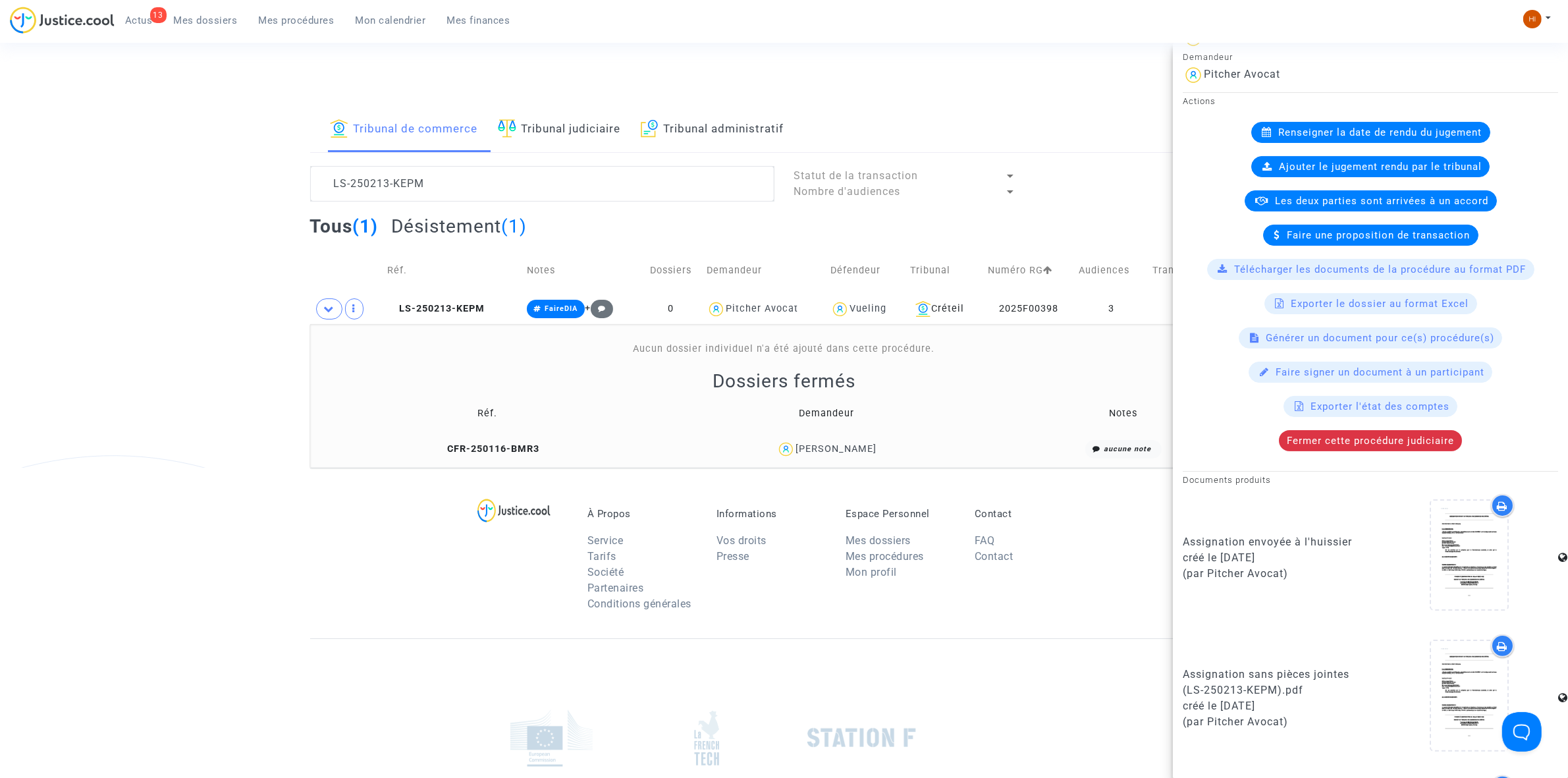
scroll to position [411, 0]
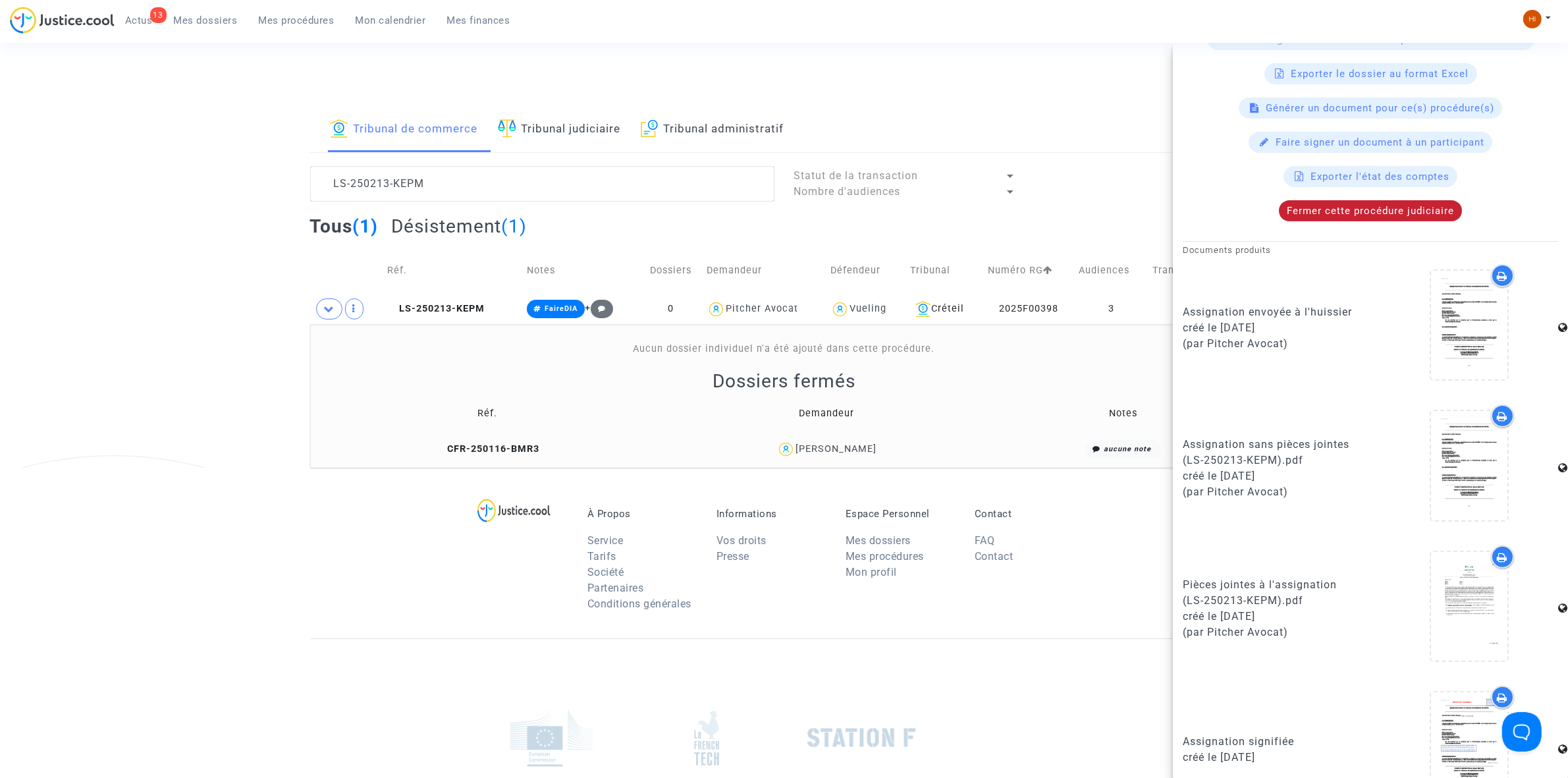
click at [1358, 217] on span "Fermer cette procédure judiciaire" at bounding box center [1370, 211] width 167 height 12
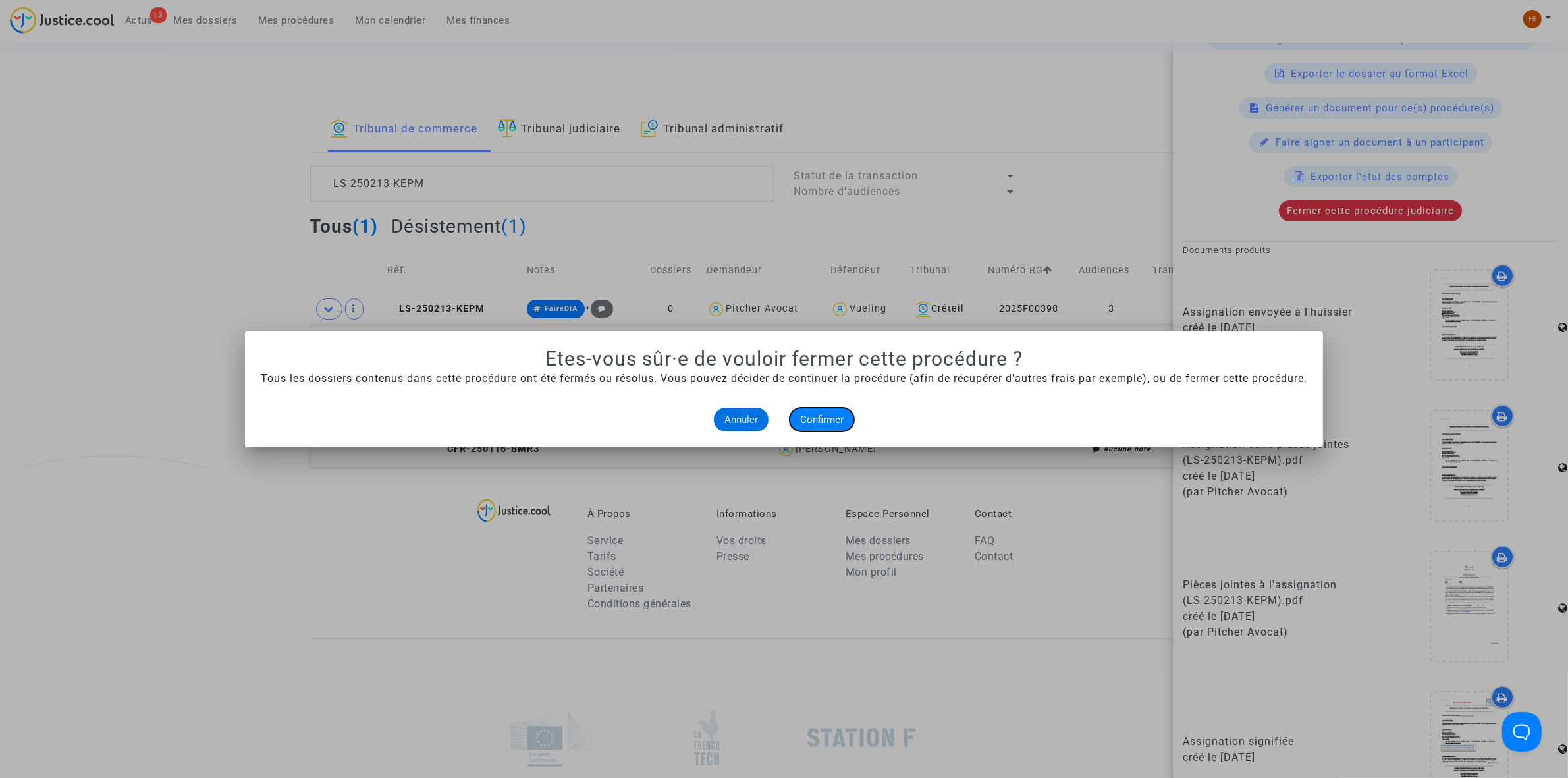
click at [817, 419] on span "Confirmer" at bounding box center [822, 419] width 44 height 12
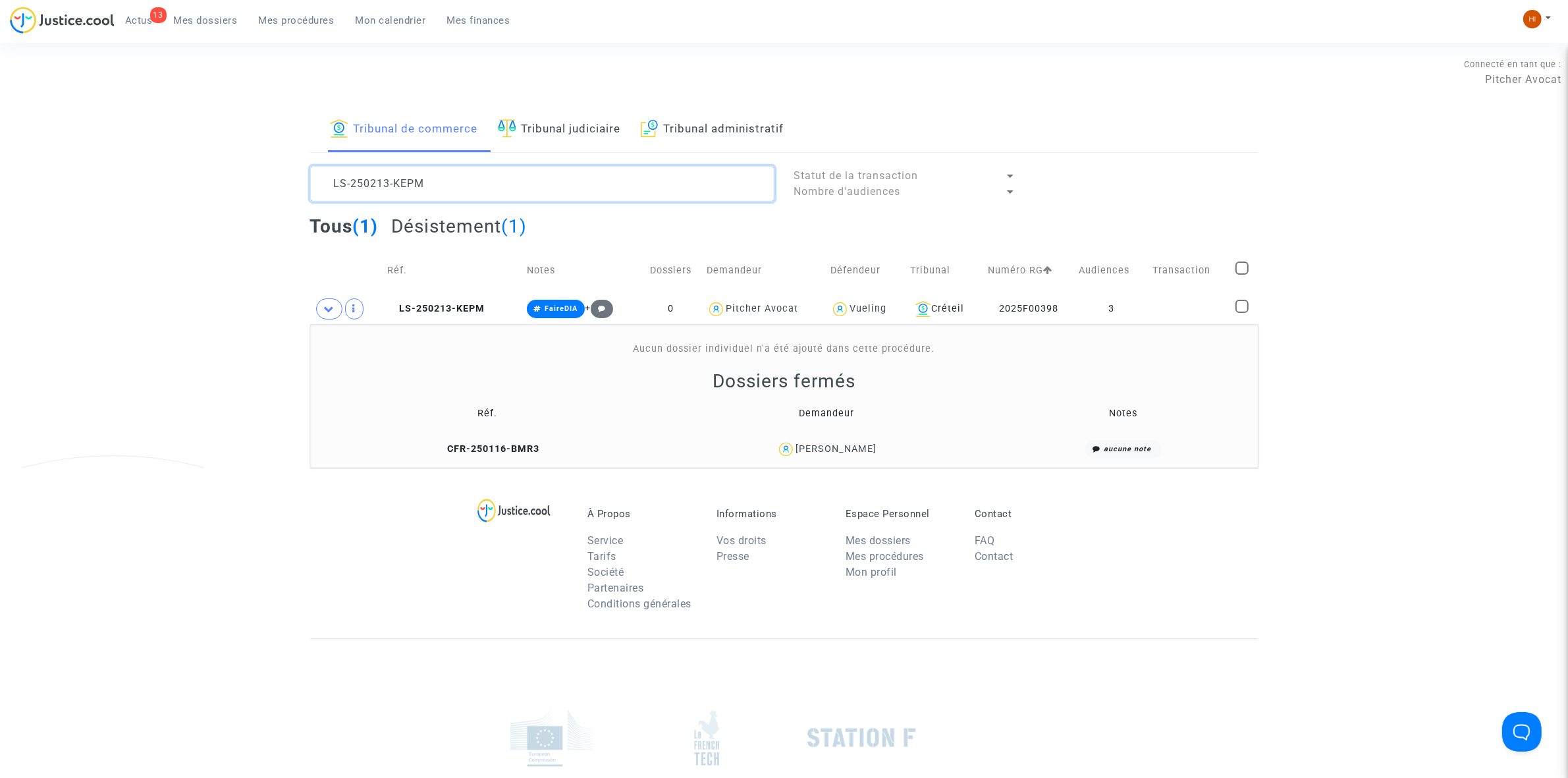
drag, startPoint x: 483, startPoint y: 182, endPoint x: 304, endPoint y: 191, distance: 179.2
click at [304, 191] on div "LS-250213-KEPM" at bounding box center [542, 184] width 484 height 36
click at [515, 182] on textarea at bounding box center [542, 184] width 464 height 36
click at [515, 181] on textarea at bounding box center [542, 184] width 464 height 36
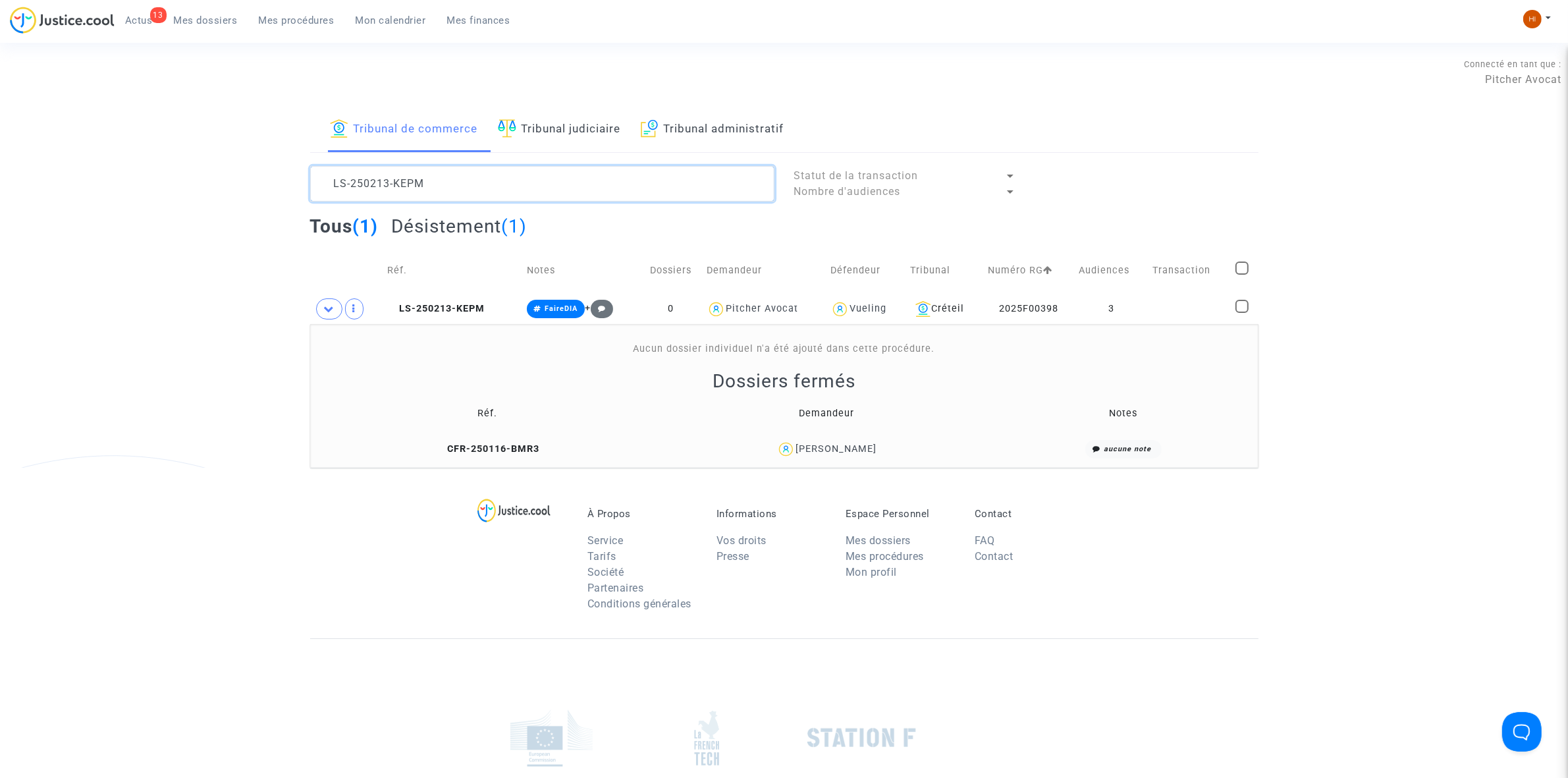
paste textarea "LS-250429-XXBE"
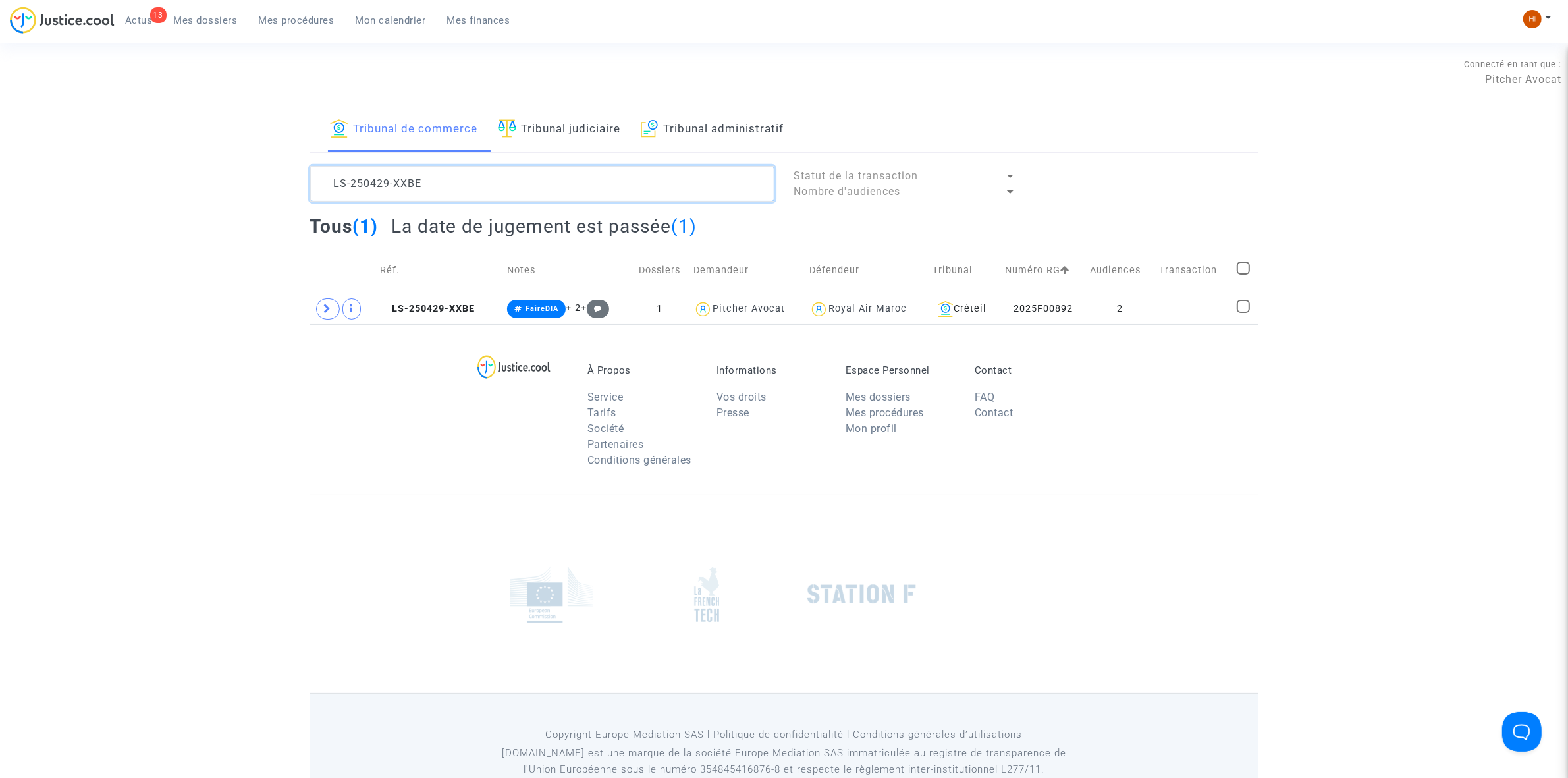
type textarea "LS-250429-XXBE"
click at [433, 315] on td "LS-250429-XXBE" at bounding box center [439, 309] width 128 height 30
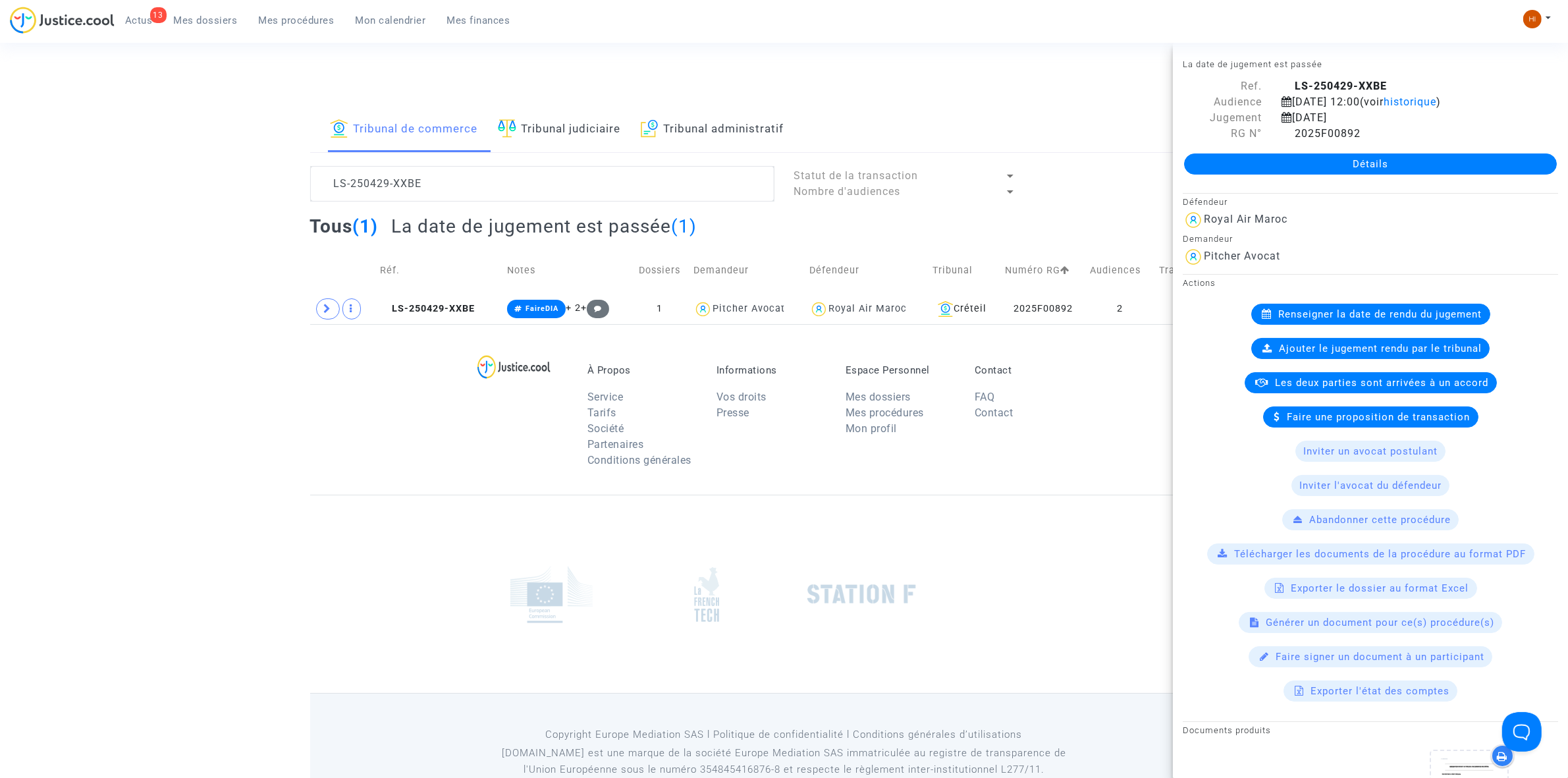
click at [1312, 159] on link "Détails" at bounding box center [1370, 164] width 373 height 21
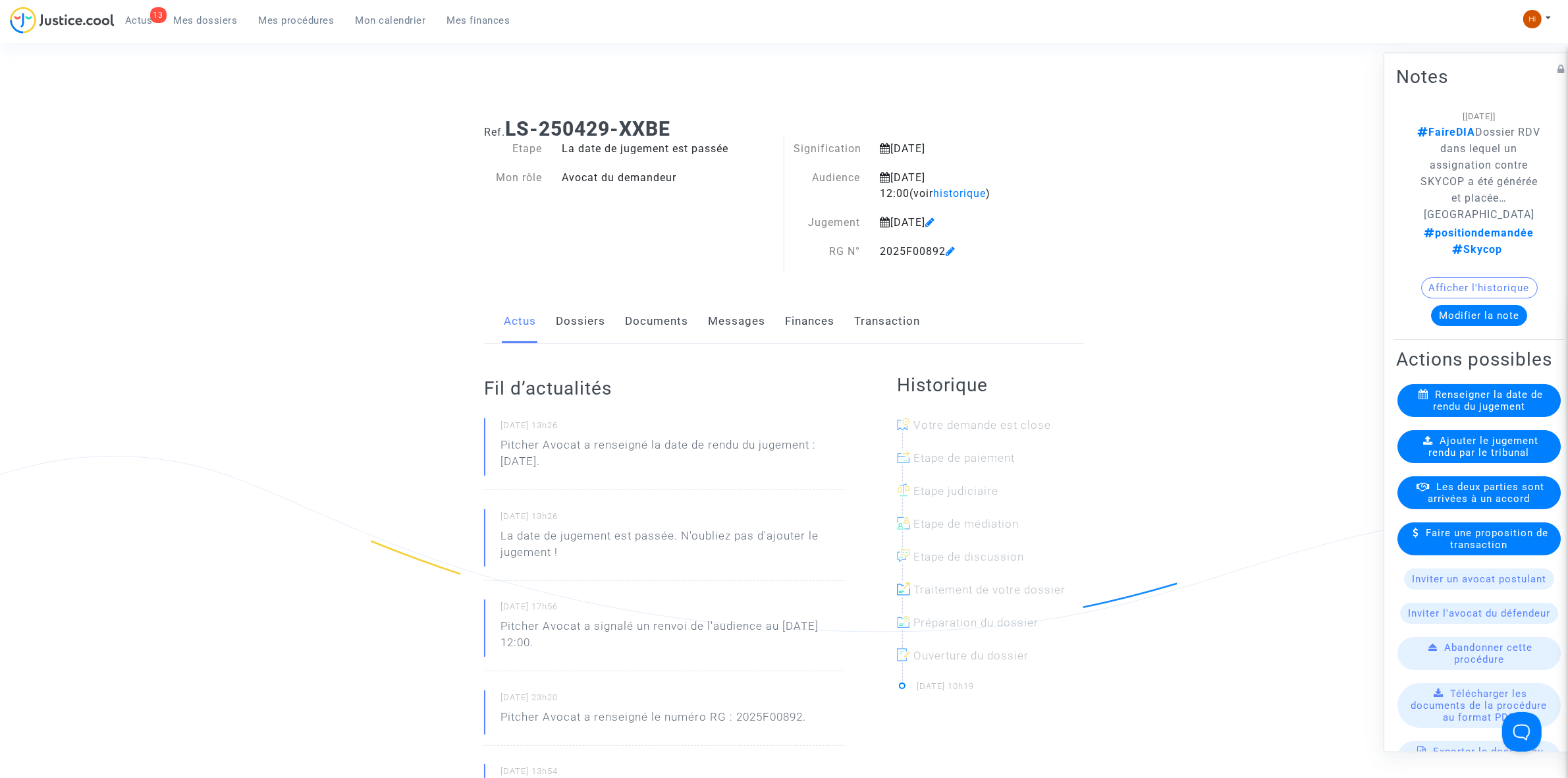
click at [1429, 456] on span "Ajouter le jugement rendu par le tribunal" at bounding box center [1484, 446] width 110 height 24
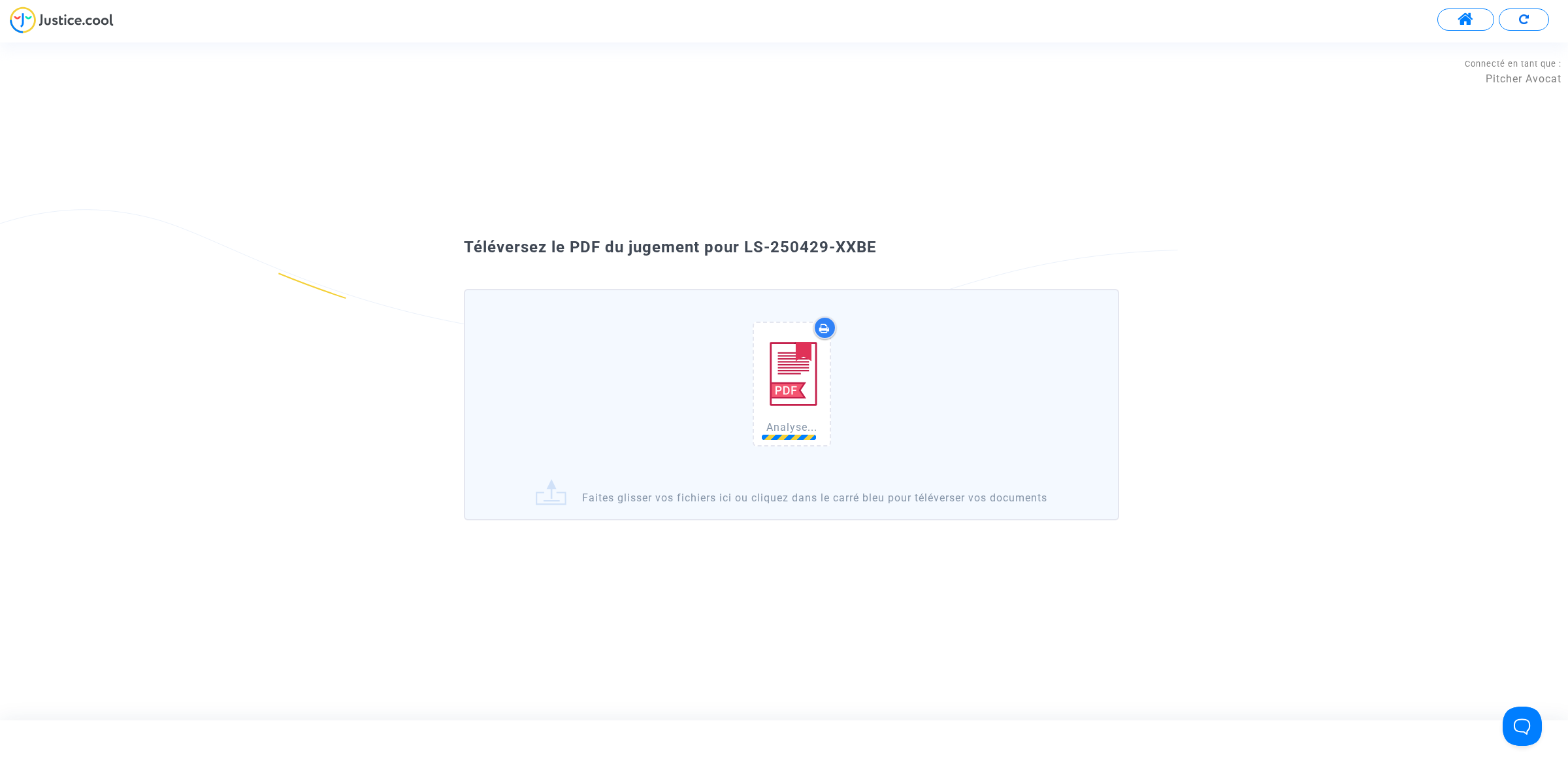
drag, startPoint x: 815, startPoint y: 247, endPoint x: 733, endPoint y: 248, distance: 82.0
click at [739, 250] on span "Téléversez le PDF du jugement pour LS-250429-XXBE" at bounding box center [670, 247] width 413 height 18
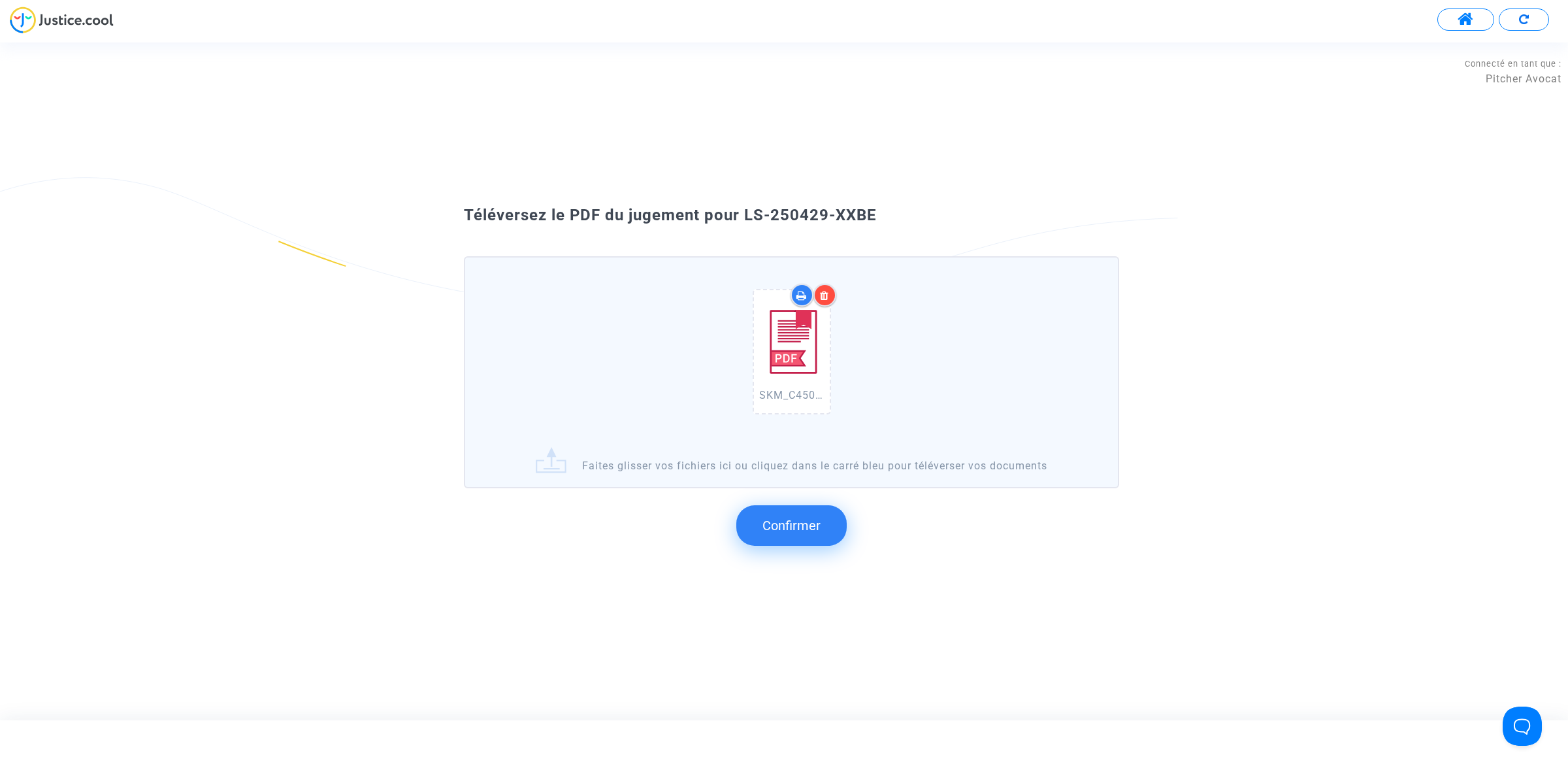
drag, startPoint x: 747, startPoint y: 240, endPoint x: 746, endPoint y: 221, distance: 19.0
click at [749, 236] on div "SKM_C450i25093014544.pdf Faites glisser vos fichiers ici ou cliquez dans le car…" at bounding box center [783, 392] width 705 height 332
drag, startPoint x: 746, startPoint y: 221, endPoint x: 889, endPoint y: 217, distance: 143.1
click at [888, 217] on div "Téléversez le PDF du jugement pour LS-250429-XXBE" at bounding box center [783, 216] width 705 height 22
click at [795, 534] on button "Confirmer" at bounding box center [791, 526] width 110 height 41
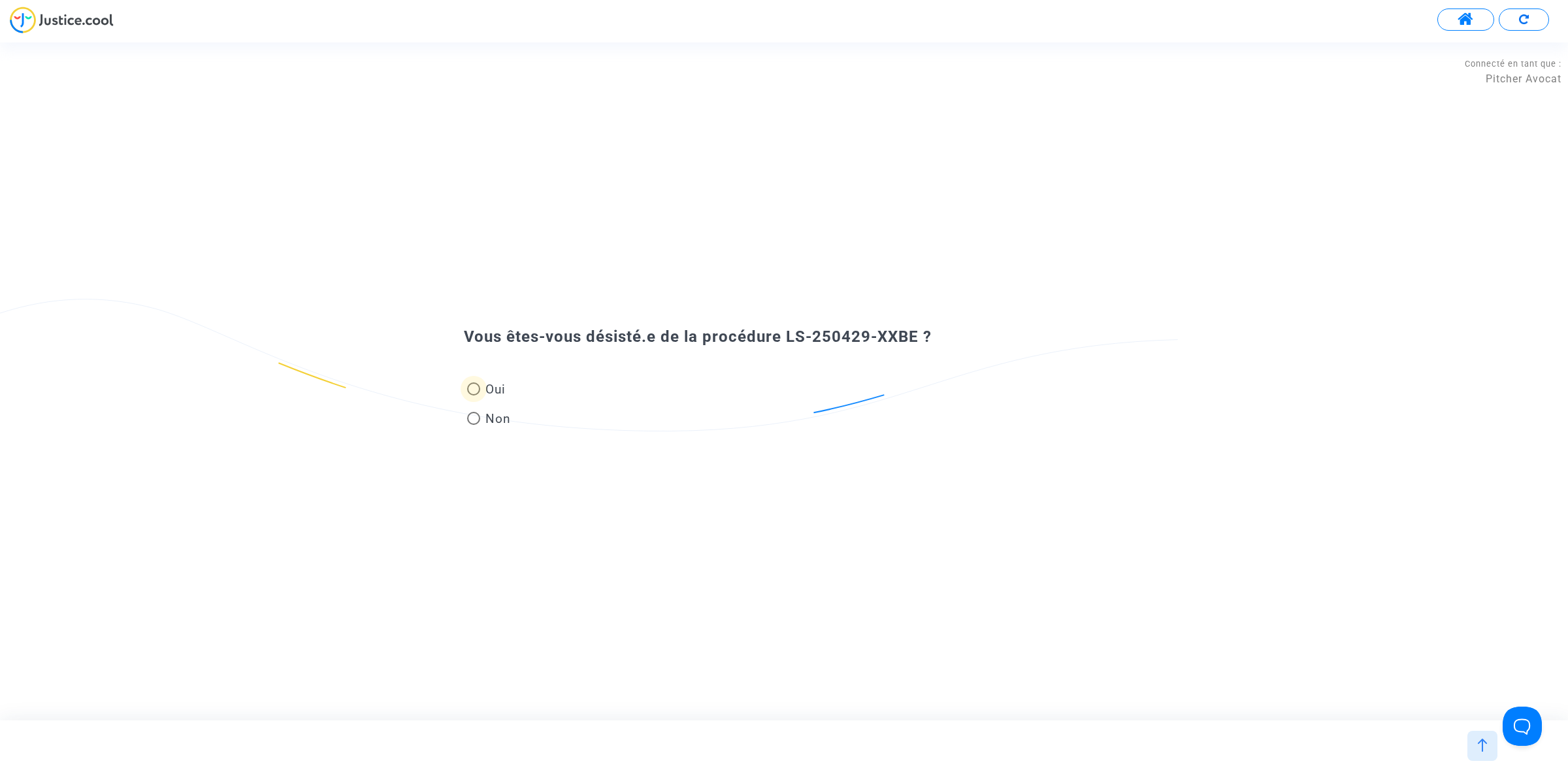
click at [468, 387] on span at bounding box center [474, 389] width 13 height 13
click at [473, 395] on input "Oui" at bounding box center [473, 395] width 1 height 1
radio input "true"
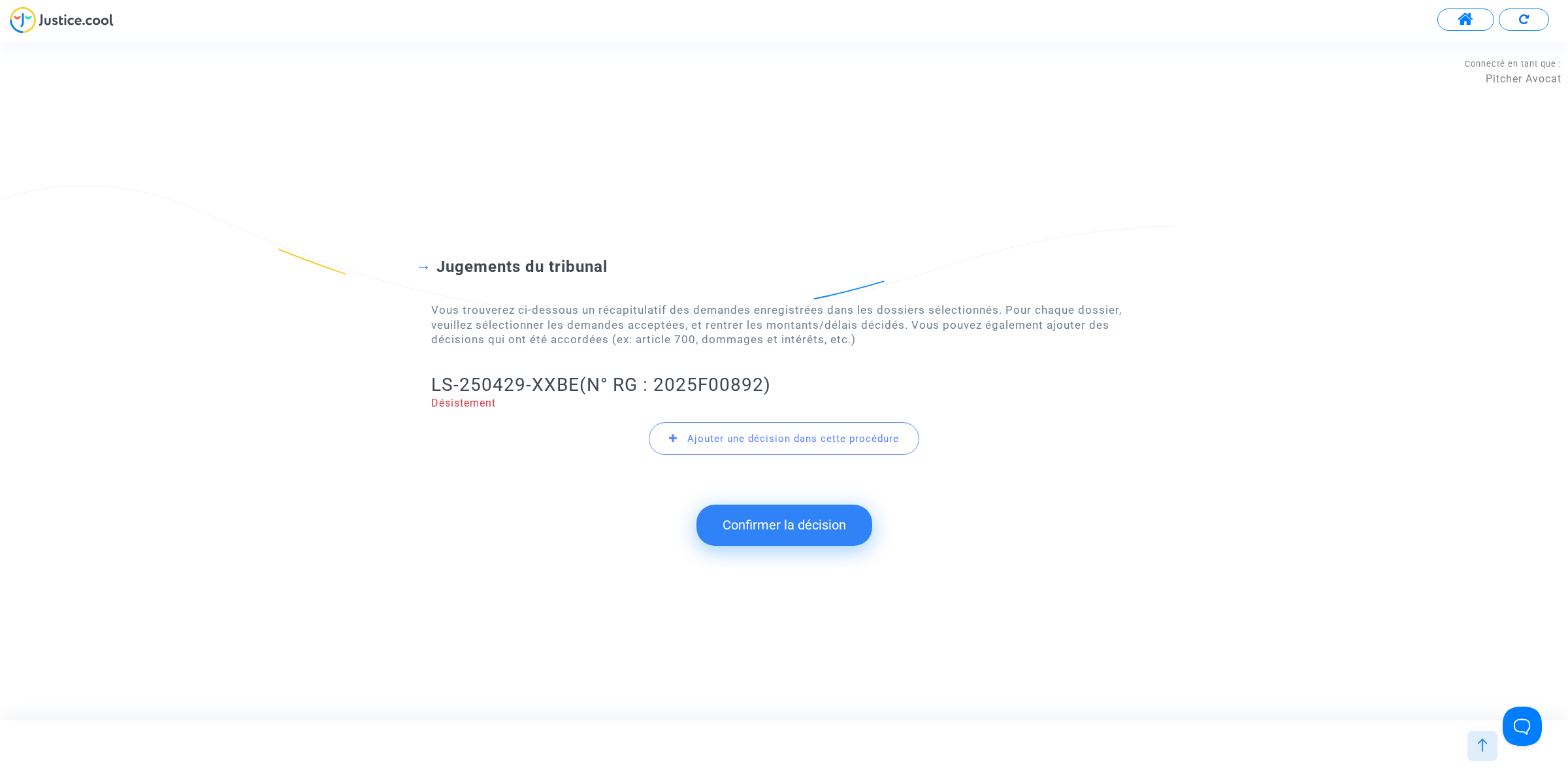
click at [730, 524] on button "Confirmer la décision" at bounding box center [784, 525] width 176 height 41
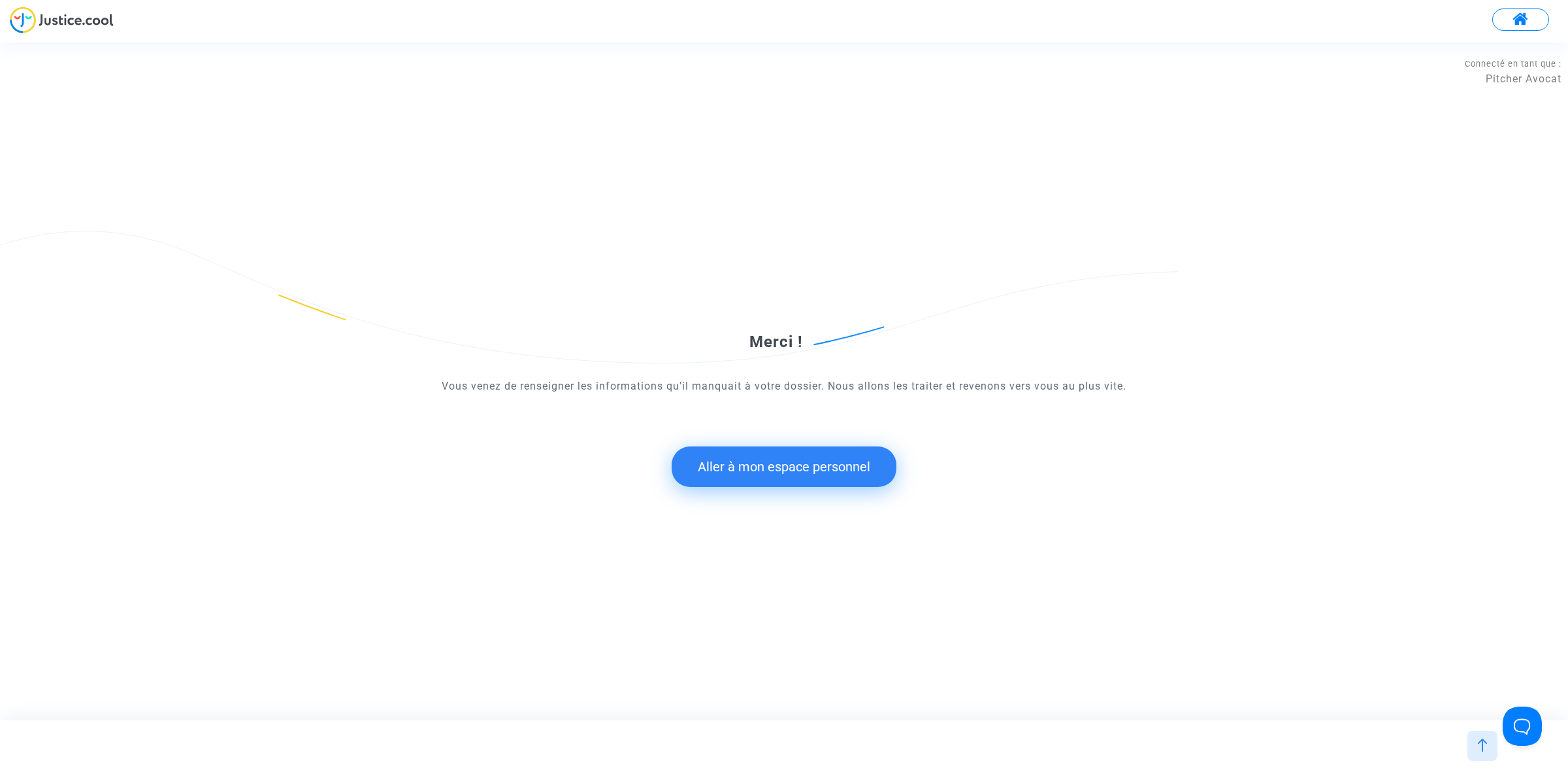
click at [762, 476] on button "Aller à mon espace personnel" at bounding box center [784, 467] width 225 height 41
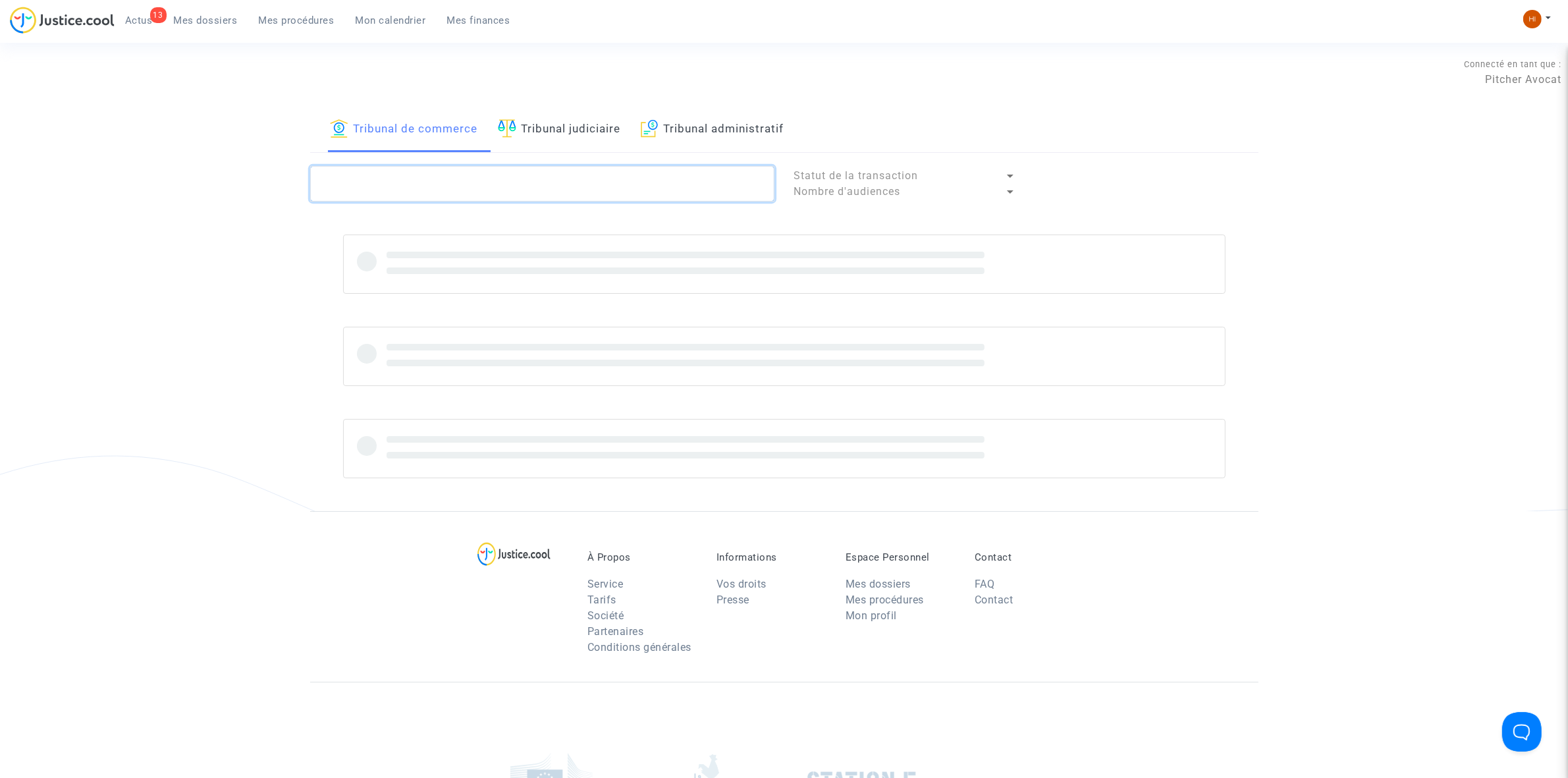
click at [537, 185] on textarea at bounding box center [542, 184] width 464 height 36
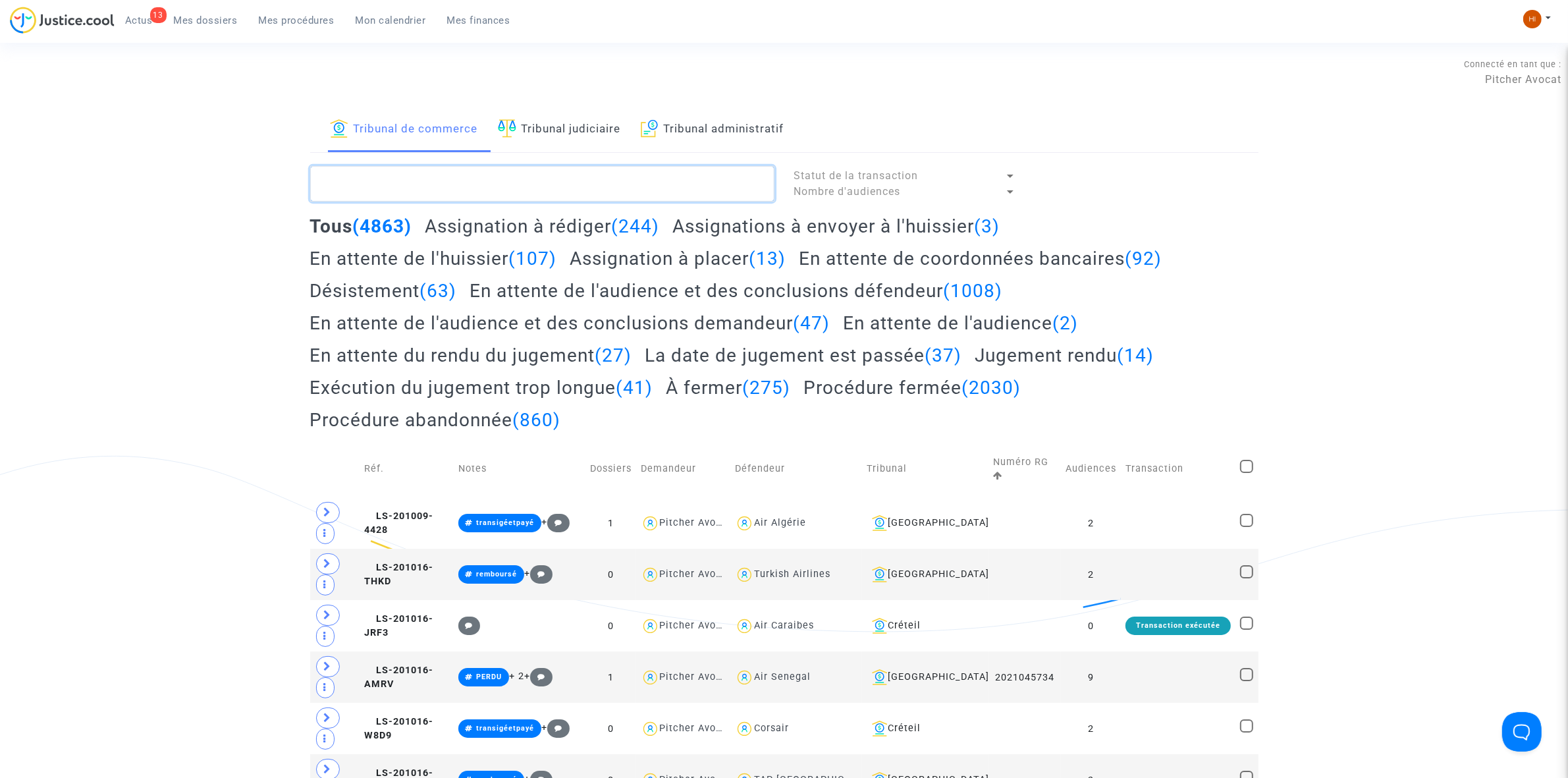
paste textarea "LS-250429-XXBE"
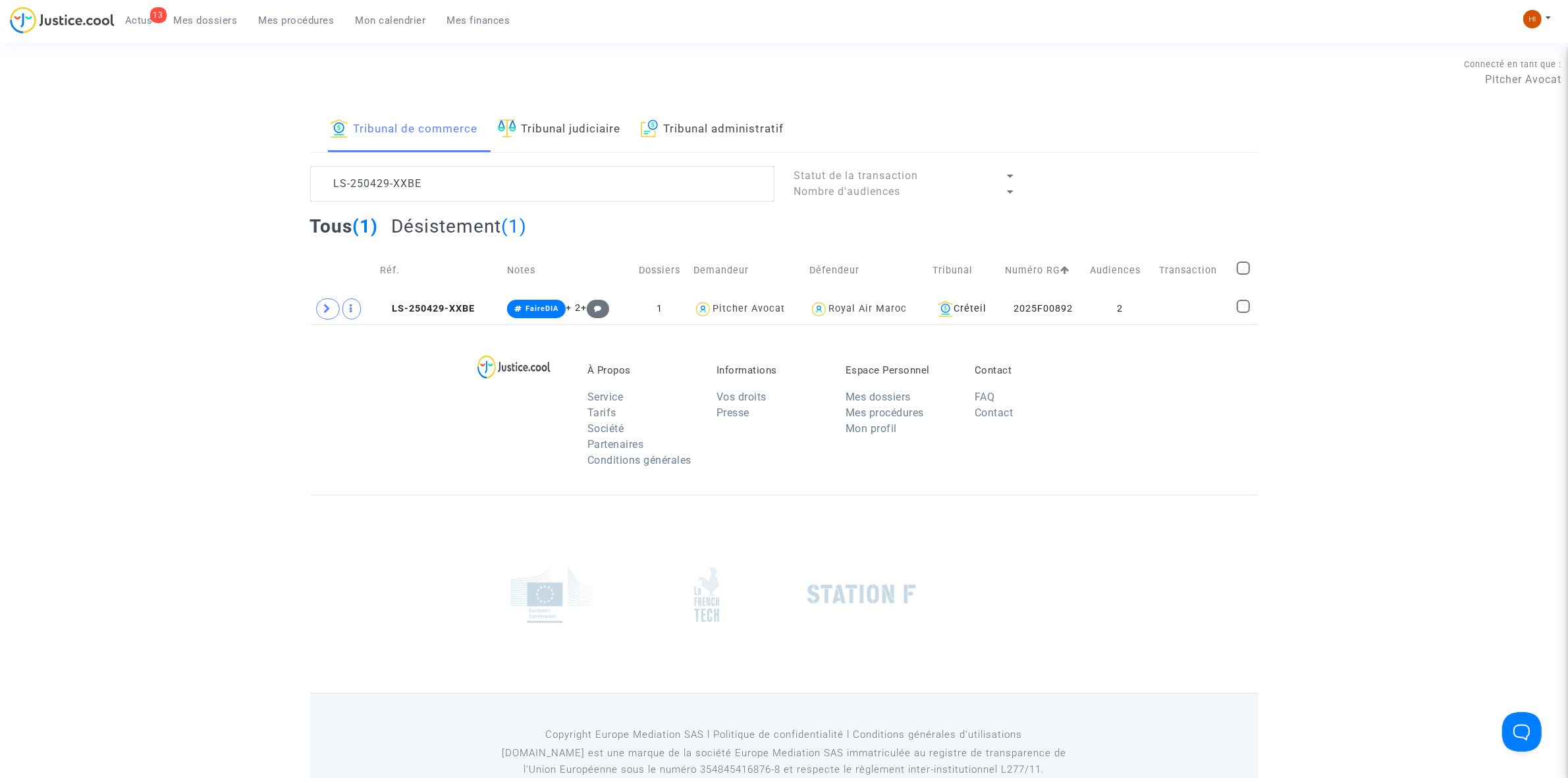
click at [456, 327] on div "À Propos Service Tarifs Société Partenaires Conditions générales Informations V…" at bounding box center [784, 410] width 948 height 171
click at [450, 308] on span "LS-250429-XXBE" at bounding box center [427, 308] width 95 height 11
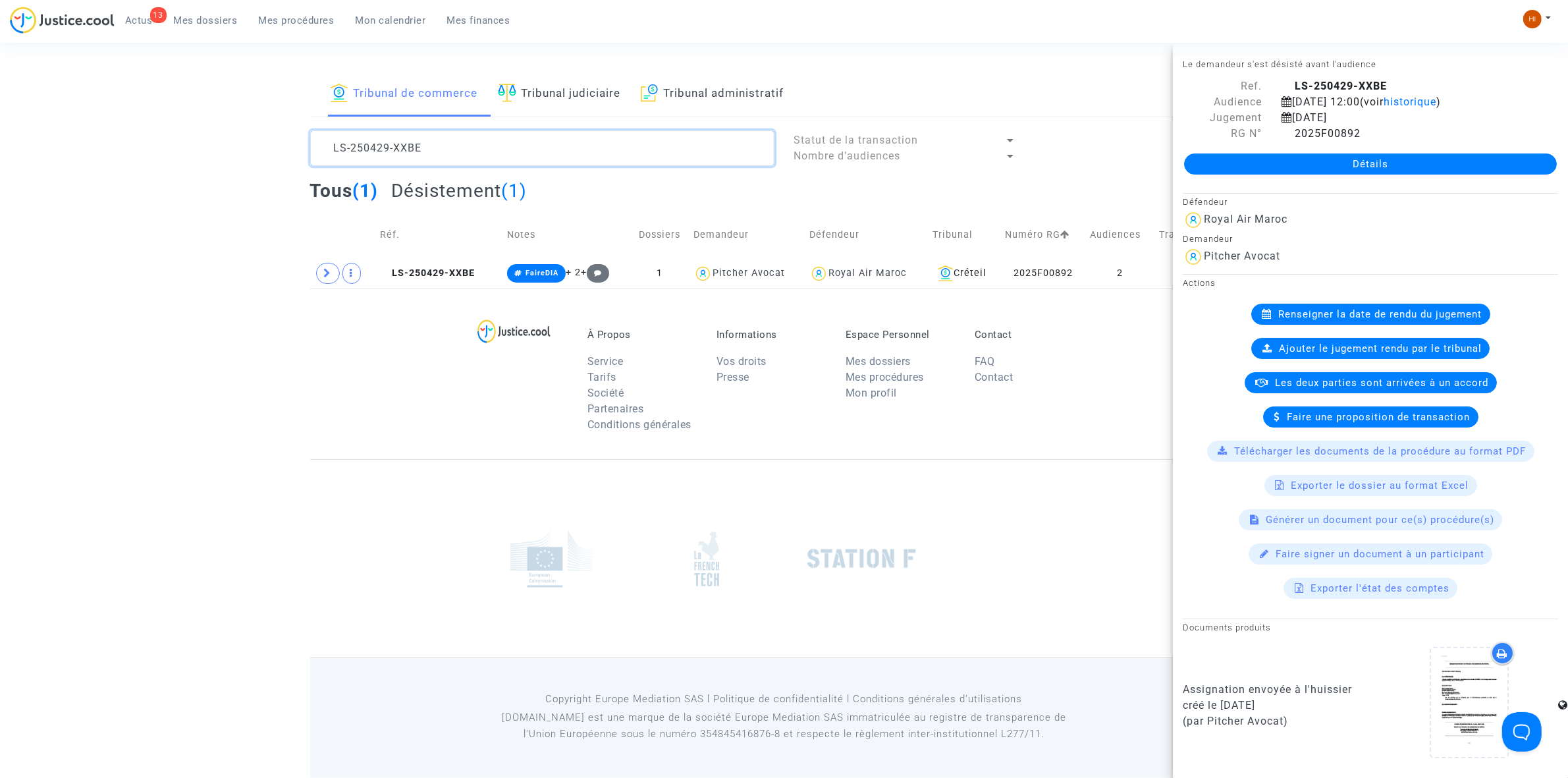
click at [468, 152] on textarea at bounding box center [542, 148] width 464 height 36
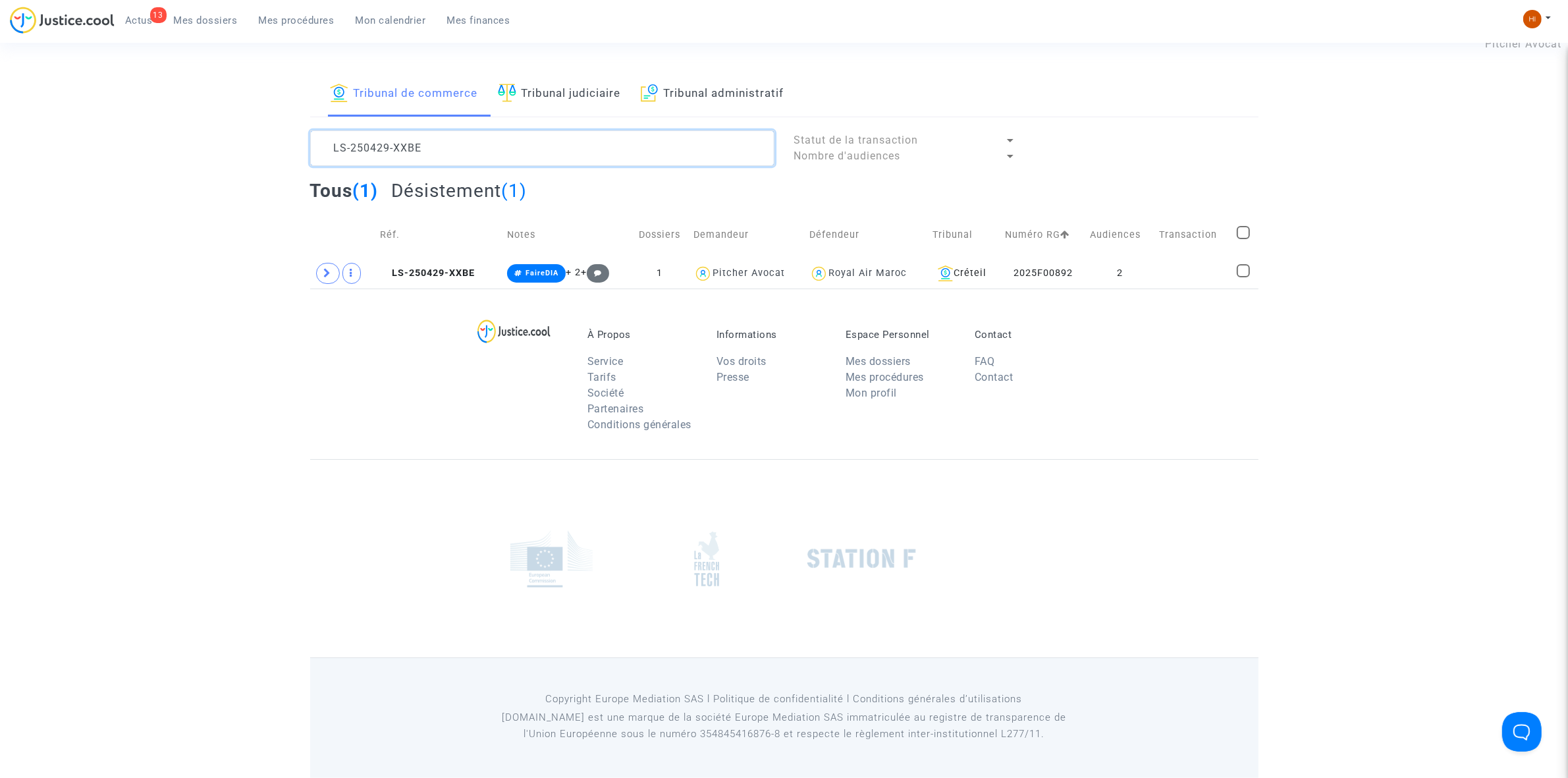
click at [468, 152] on textarea at bounding box center [542, 148] width 464 height 36
paste textarea "8-9GHT"
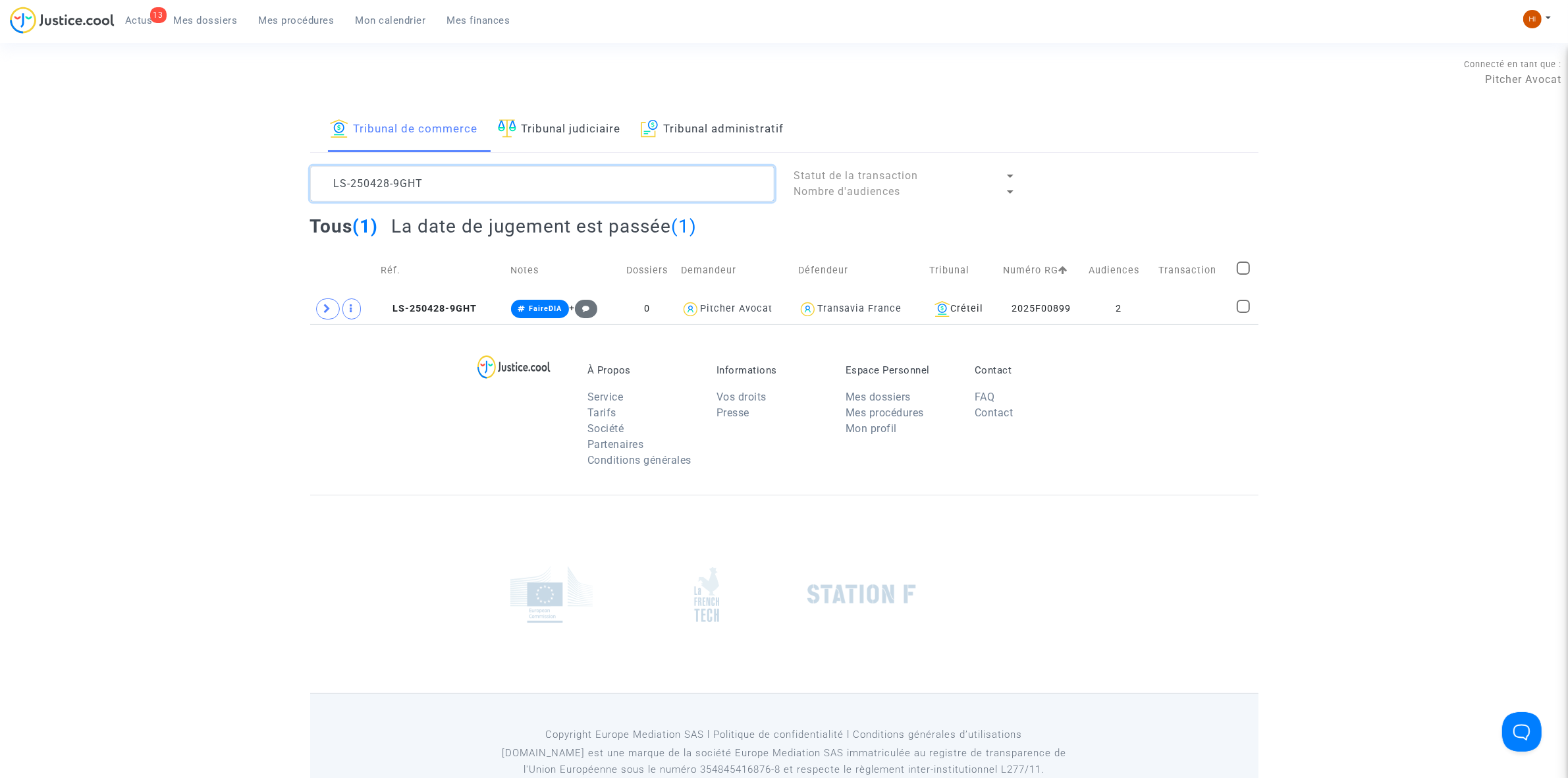
type textarea "LS-250428-9GHT"
click at [334, 311] on span at bounding box center [328, 309] width 24 height 21
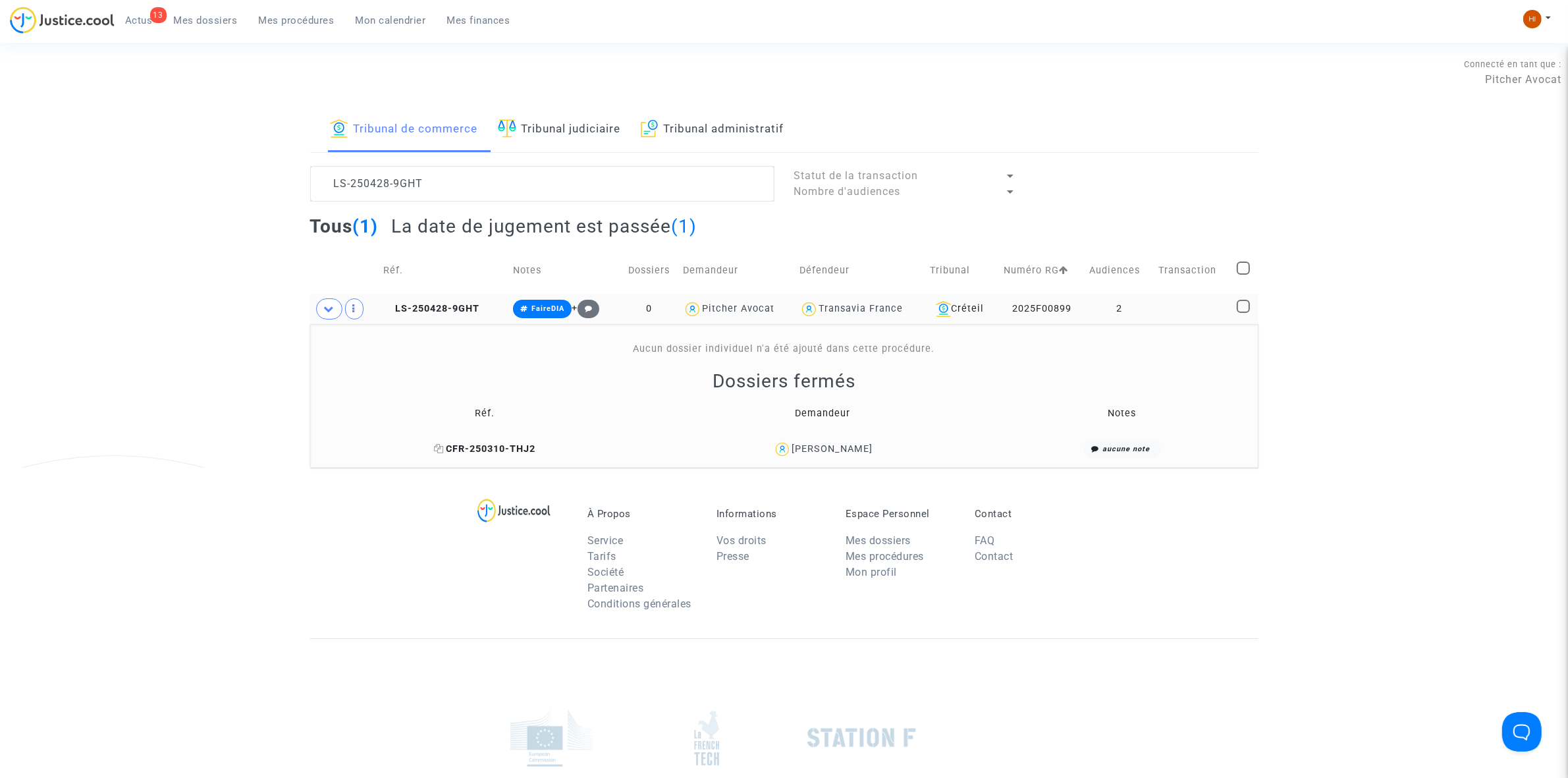
click at [434, 449] on icon at bounding box center [438, 449] width 10 height 9
click at [434, 450] on icon at bounding box center [438, 449] width 10 height 9
click at [420, 307] on span "LS-250428-9GHT" at bounding box center [431, 308] width 96 height 11
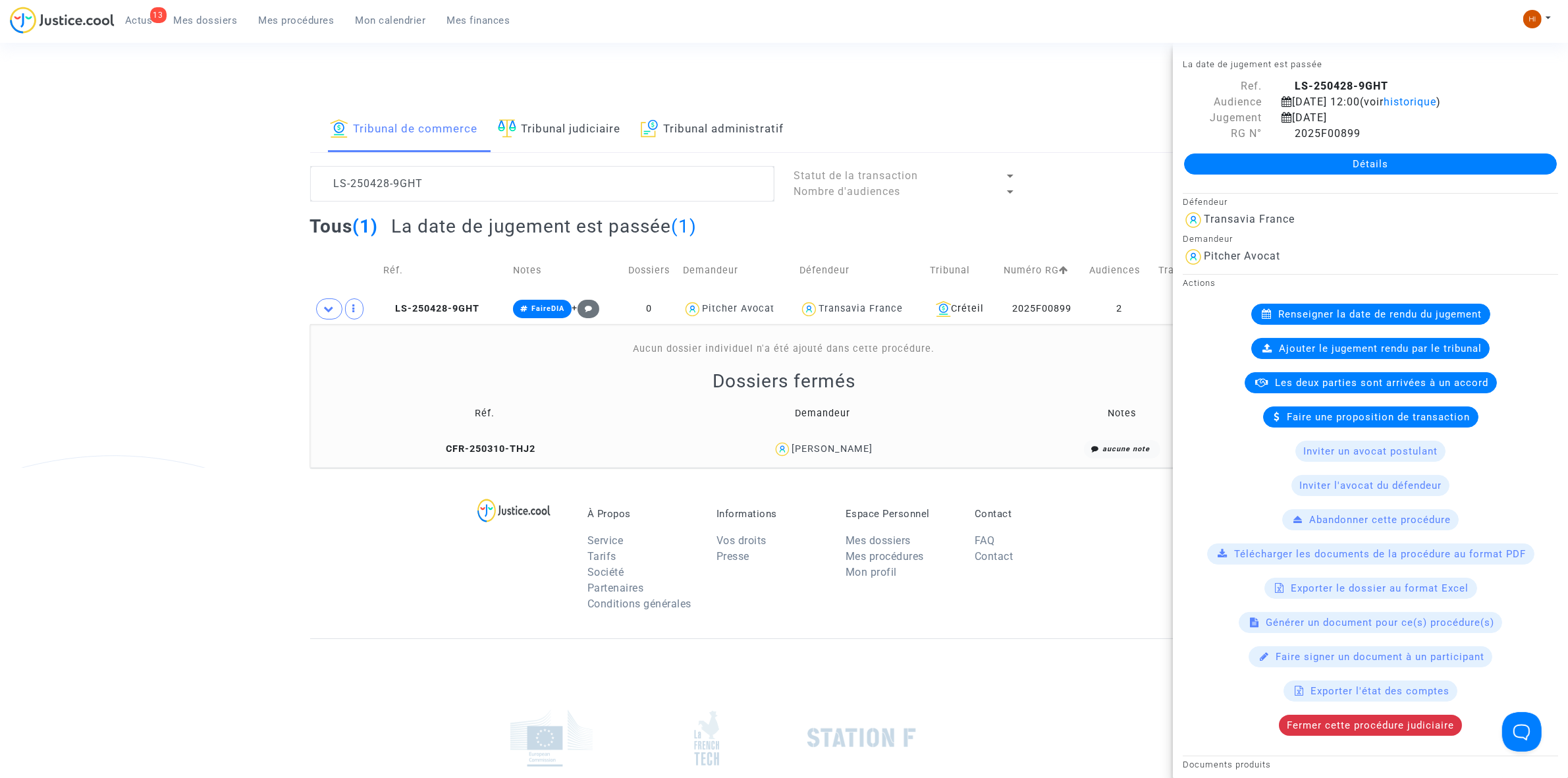
click at [1280, 160] on link "Détails" at bounding box center [1370, 164] width 373 height 21
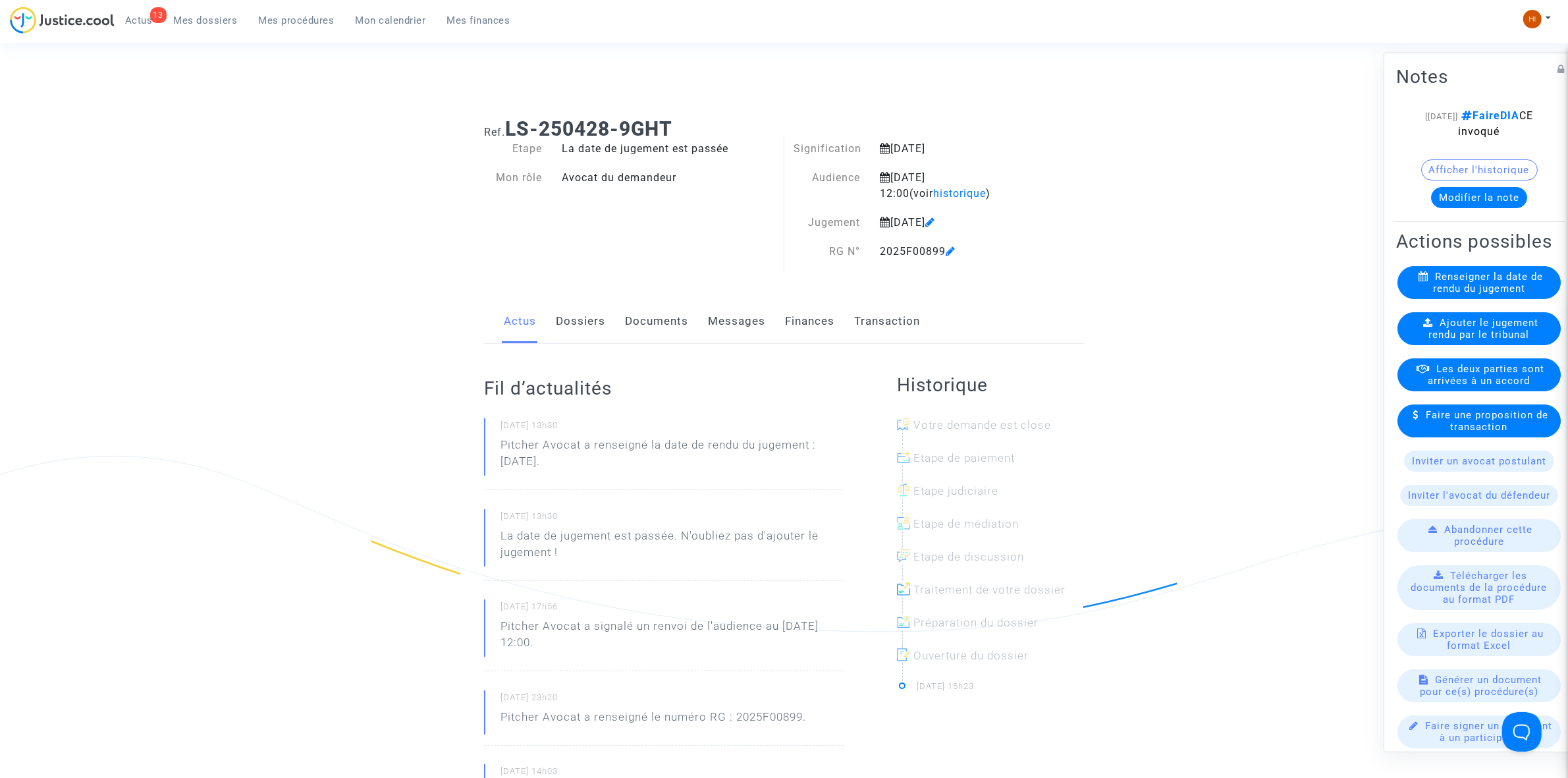
click at [654, 320] on link "Documents" at bounding box center [657, 322] width 63 height 44
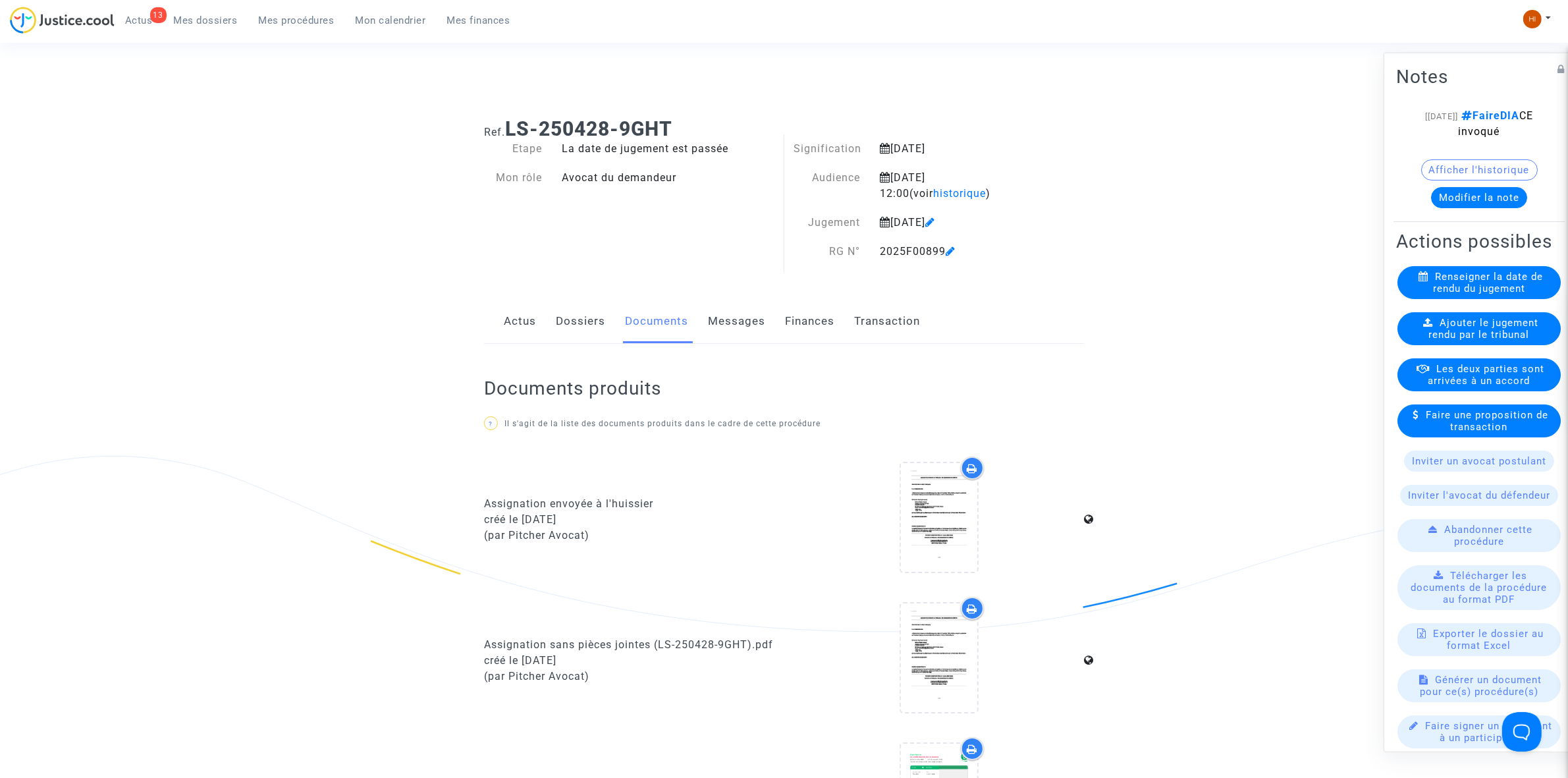
click at [1483, 340] on span "Ajouter le jugement rendu par le tribunal" at bounding box center [1484, 328] width 110 height 24
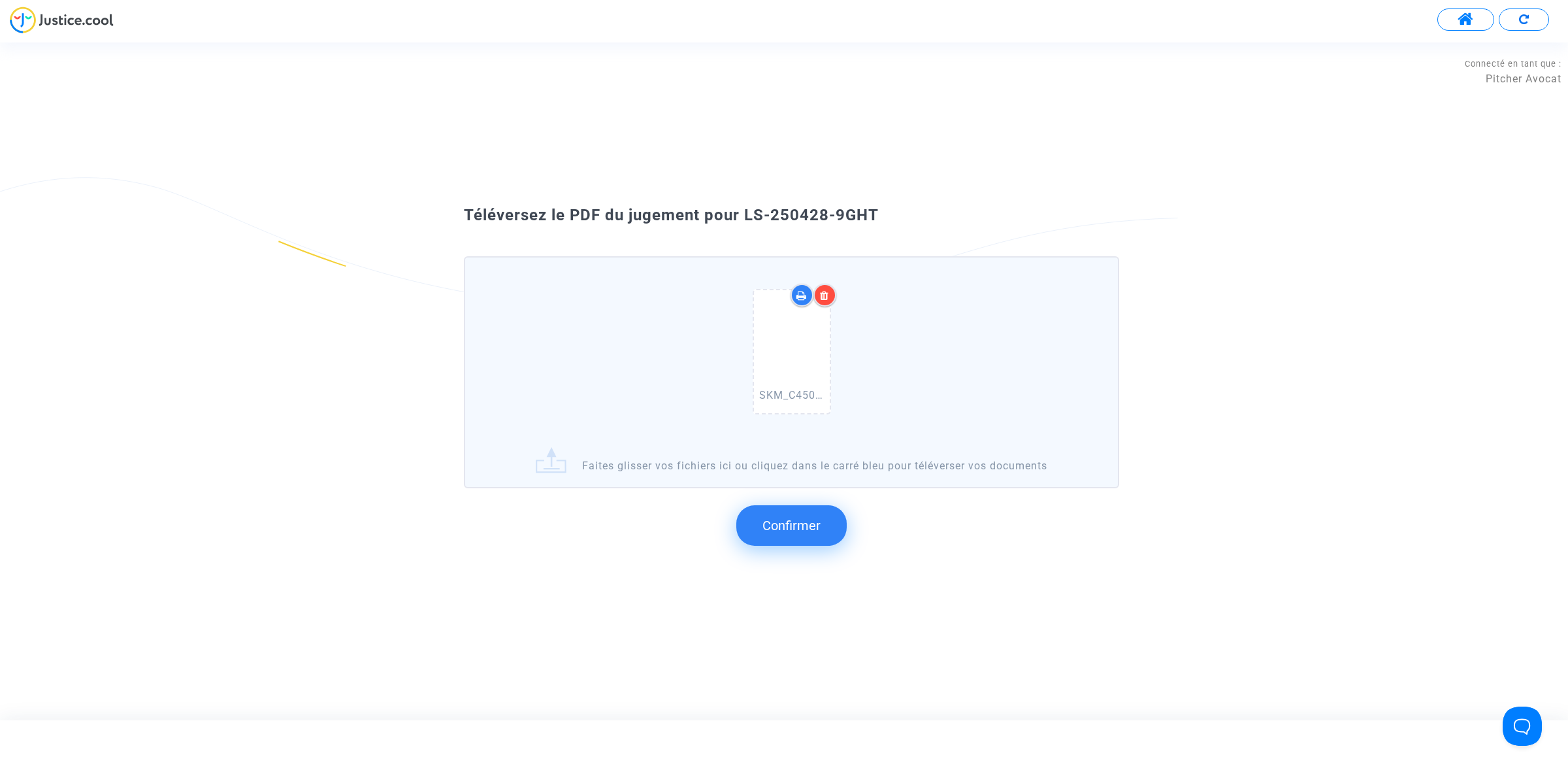
drag, startPoint x: 938, startPoint y: 190, endPoint x: 745, endPoint y: 208, distance: 193.8
click at [745, 208] on div "Téléversez le PDF du jugement pour LS-250428-9GHT SKM_C450i25093014542.pdf Fait…" at bounding box center [784, 381] width 1568 height 388
click at [809, 530] on span "Confirmer" at bounding box center [791, 526] width 58 height 16
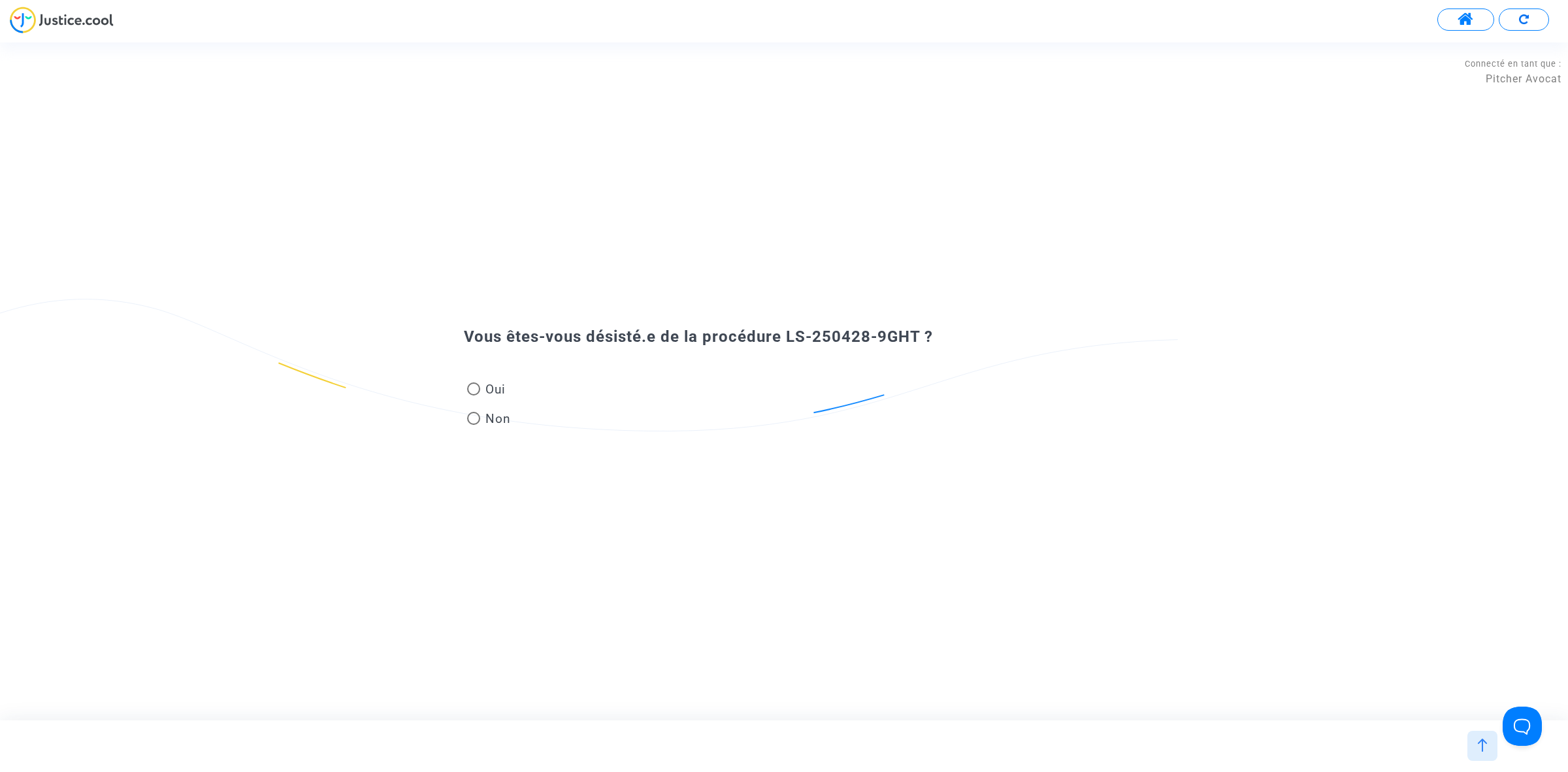
click at [489, 396] on span "Oui" at bounding box center [493, 389] width 26 height 18
click at [474, 396] on input "Oui" at bounding box center [473, 395] width 1 height 1
radio input "true"
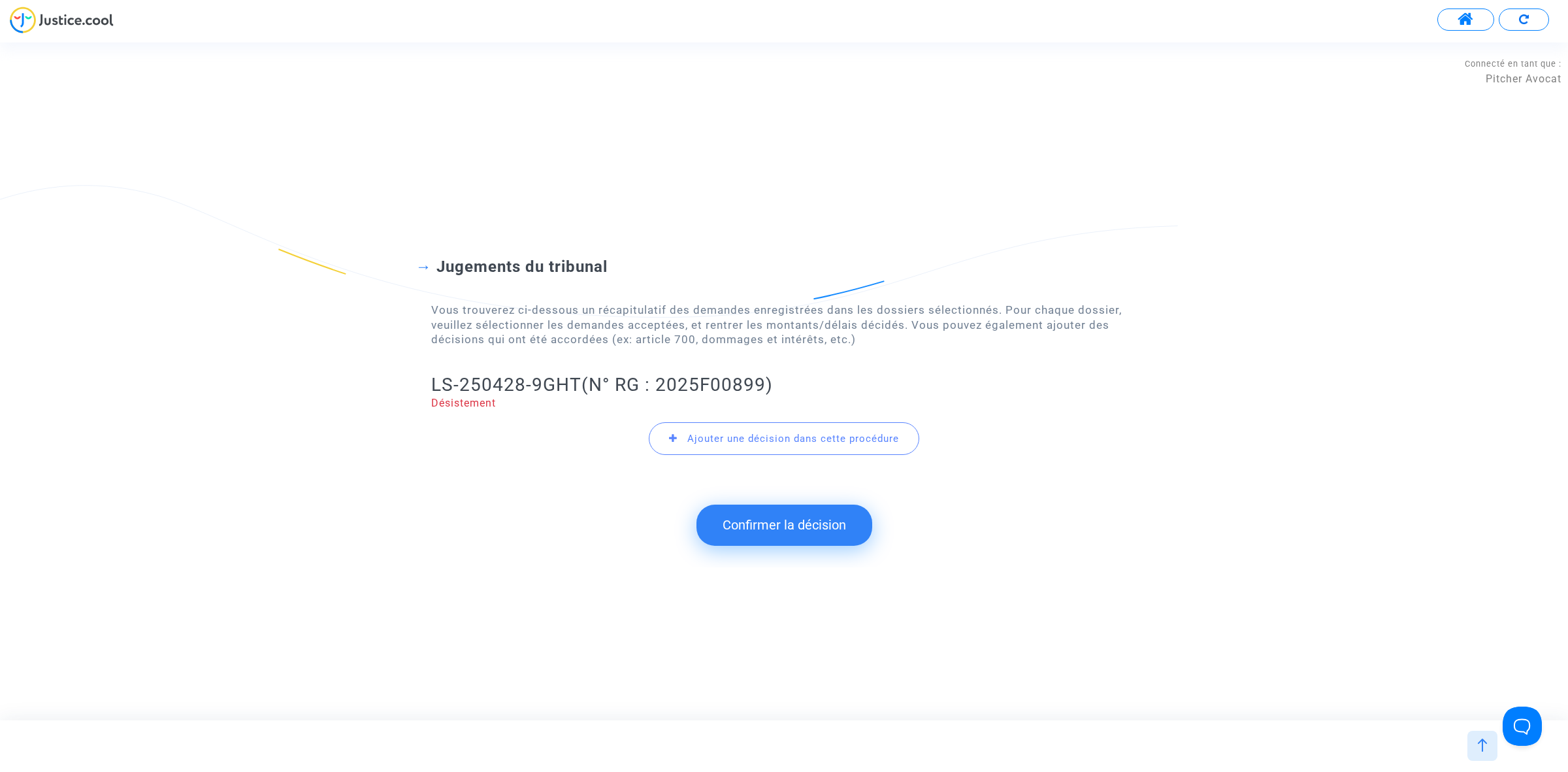
click at [724, 515] on button "Confirmer la décision" at bounding box center [784, 525] width 176 height 41
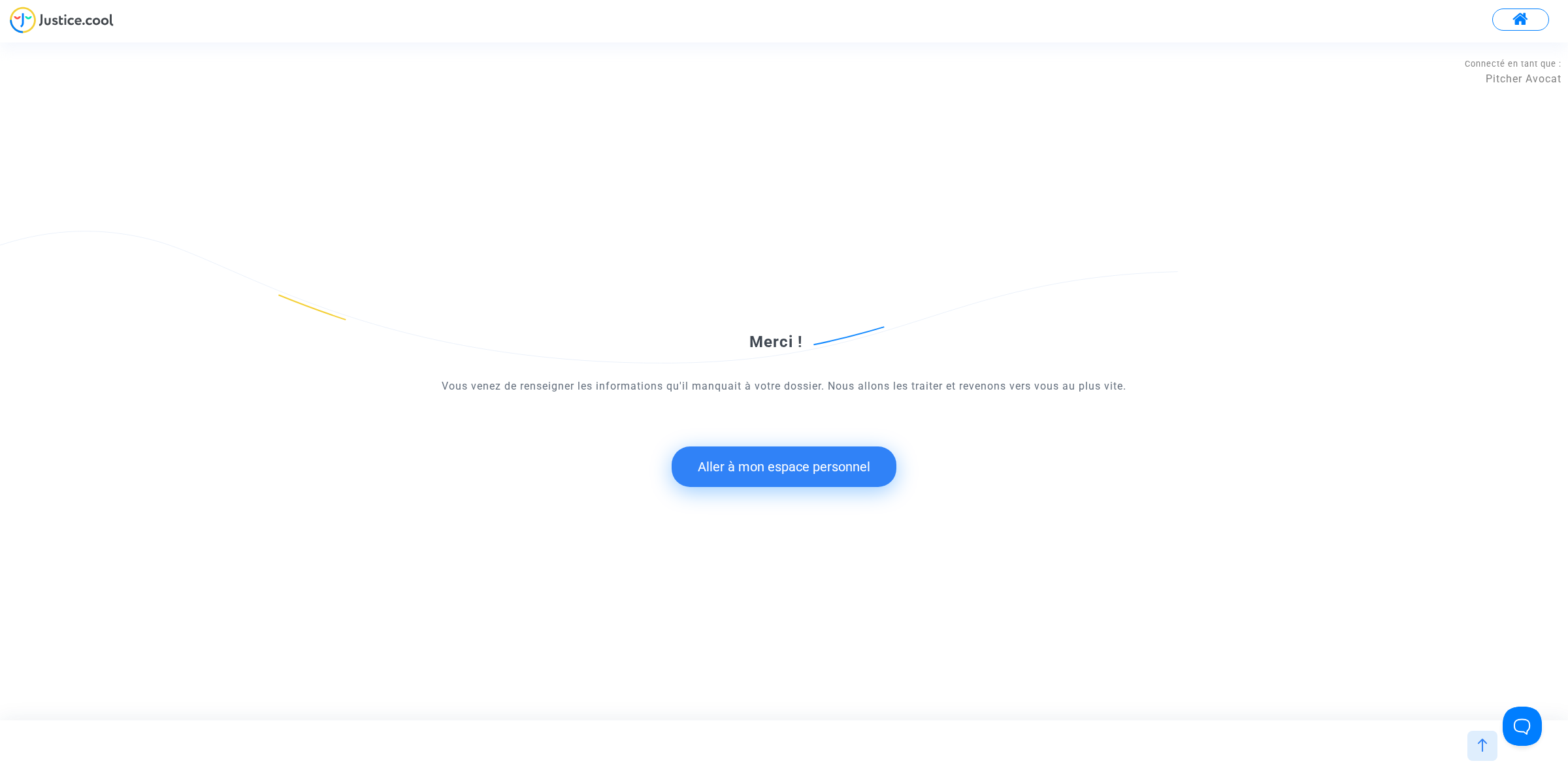
click at [848, 465] on button "Aller à mon espace personnel" at bounding box center [784, 467] width 225 height 41
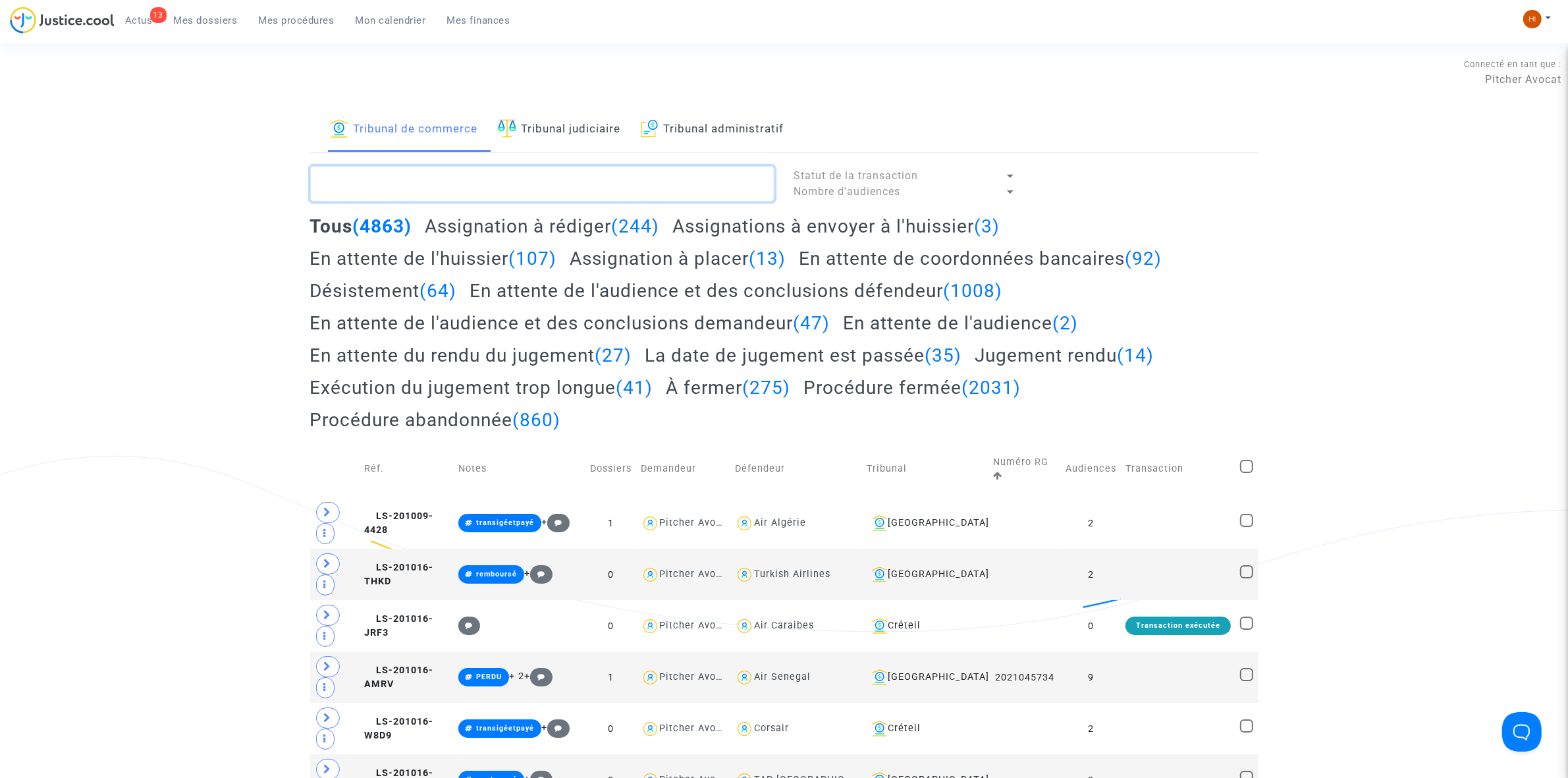
click at [559, 185] on textarea at bounding box center [542, 184] width 464 height 36
paste textarea "LS-250428-9GHT"
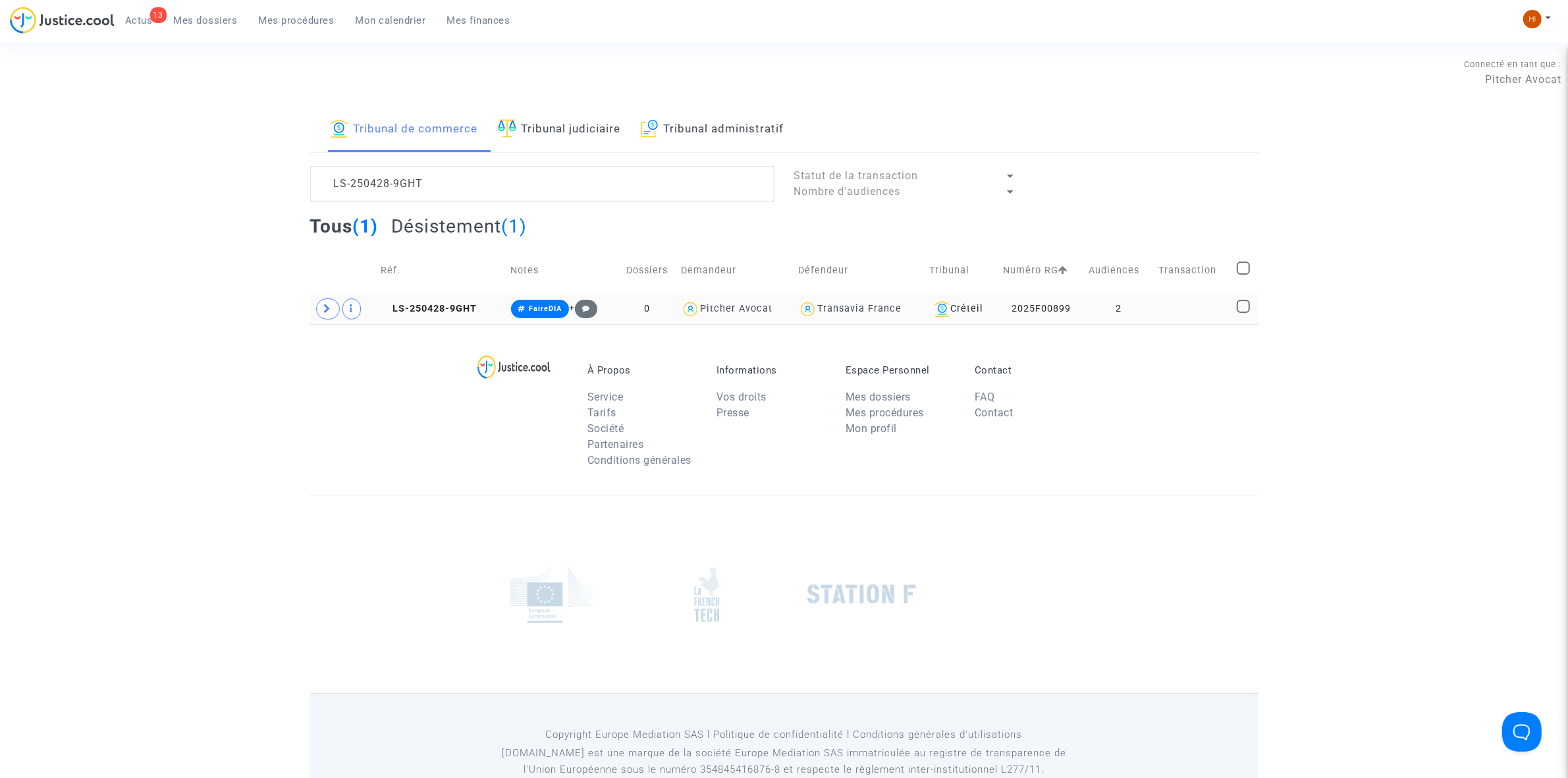
click at [458, 301] on td "LS-250428-9GHT" at bounding box center [441, 309] width 130 height 30
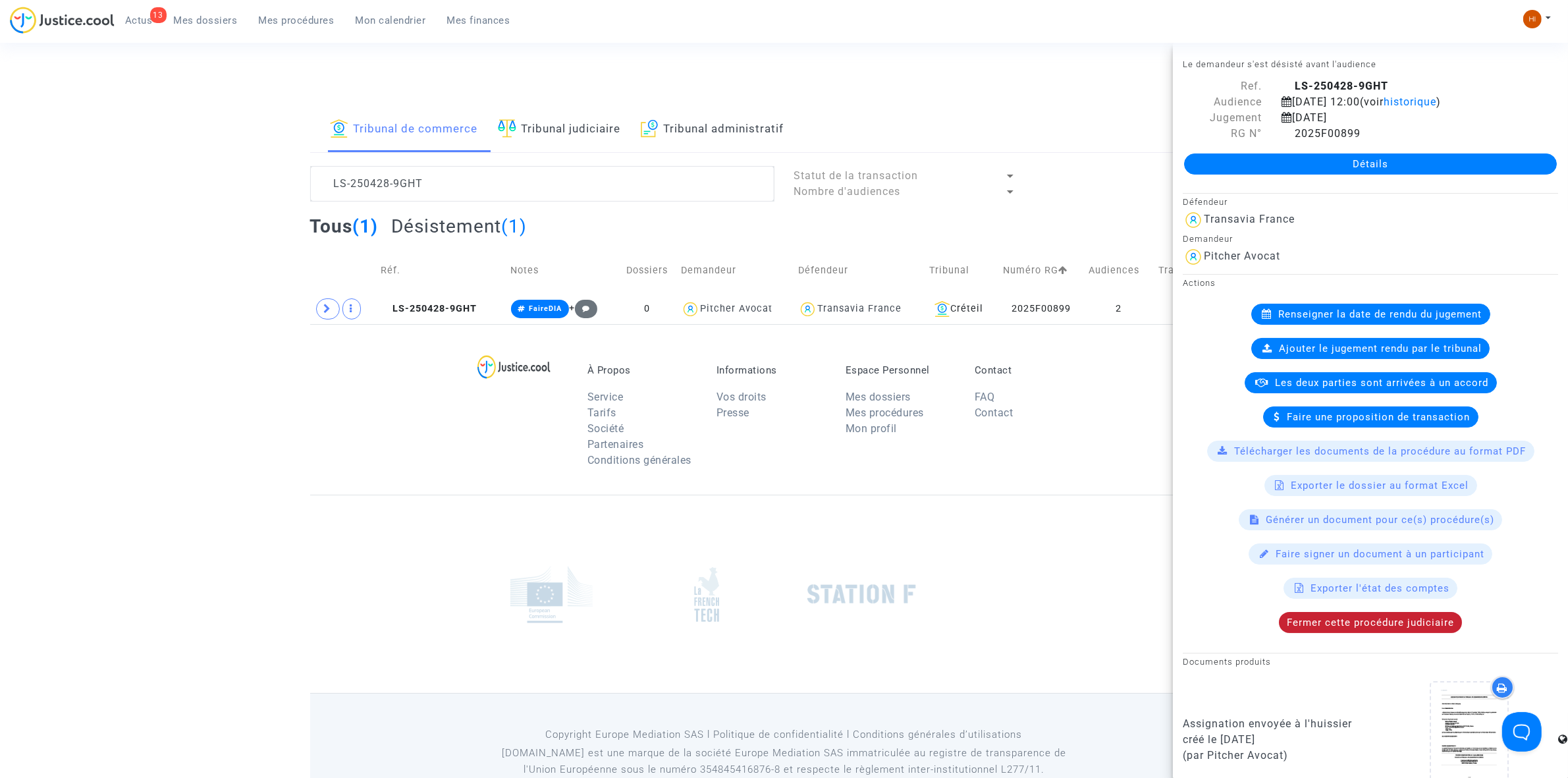
click at [1411, 621] on span "Fermer cette procédure judiciaire" at bounding box center [1370, 623] width 167 height 12
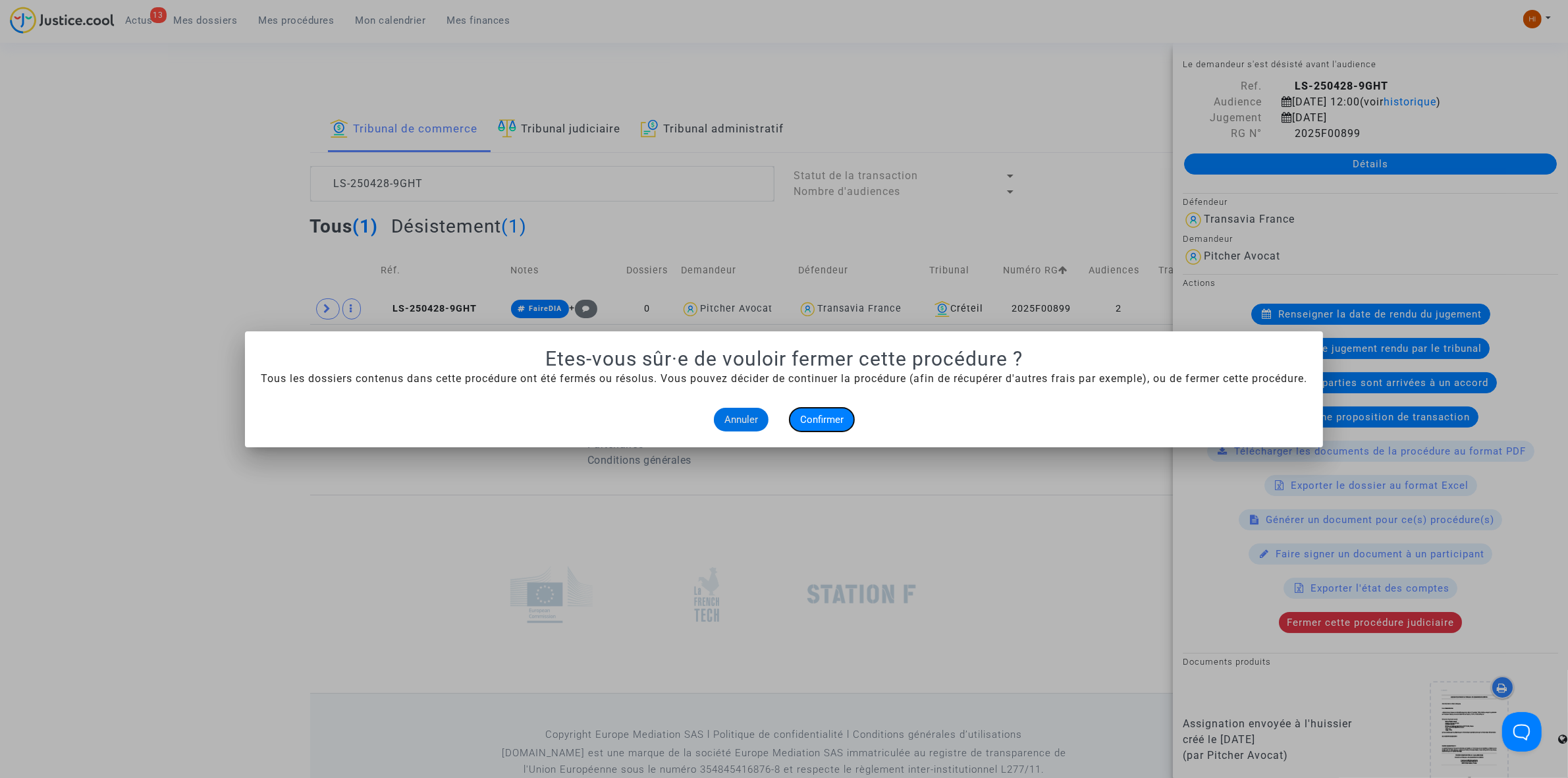
click at [817, 422] on span "Confirmer" at bounding box center [822, 419] width 44 height 12
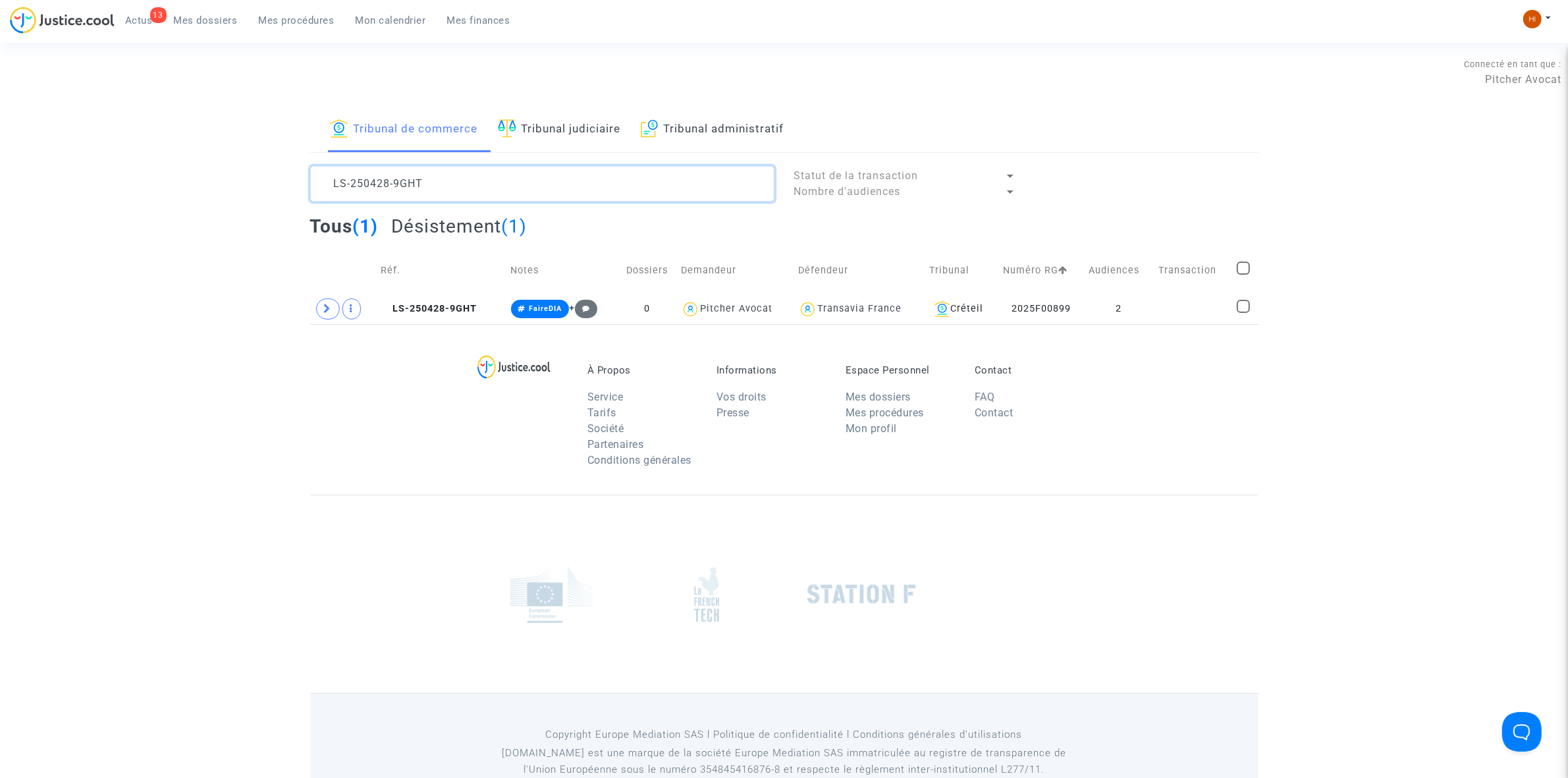
click at [454, 188] on textarea at bounding box center [542, 184] width 464 height 36
paste textarea "QNXD"
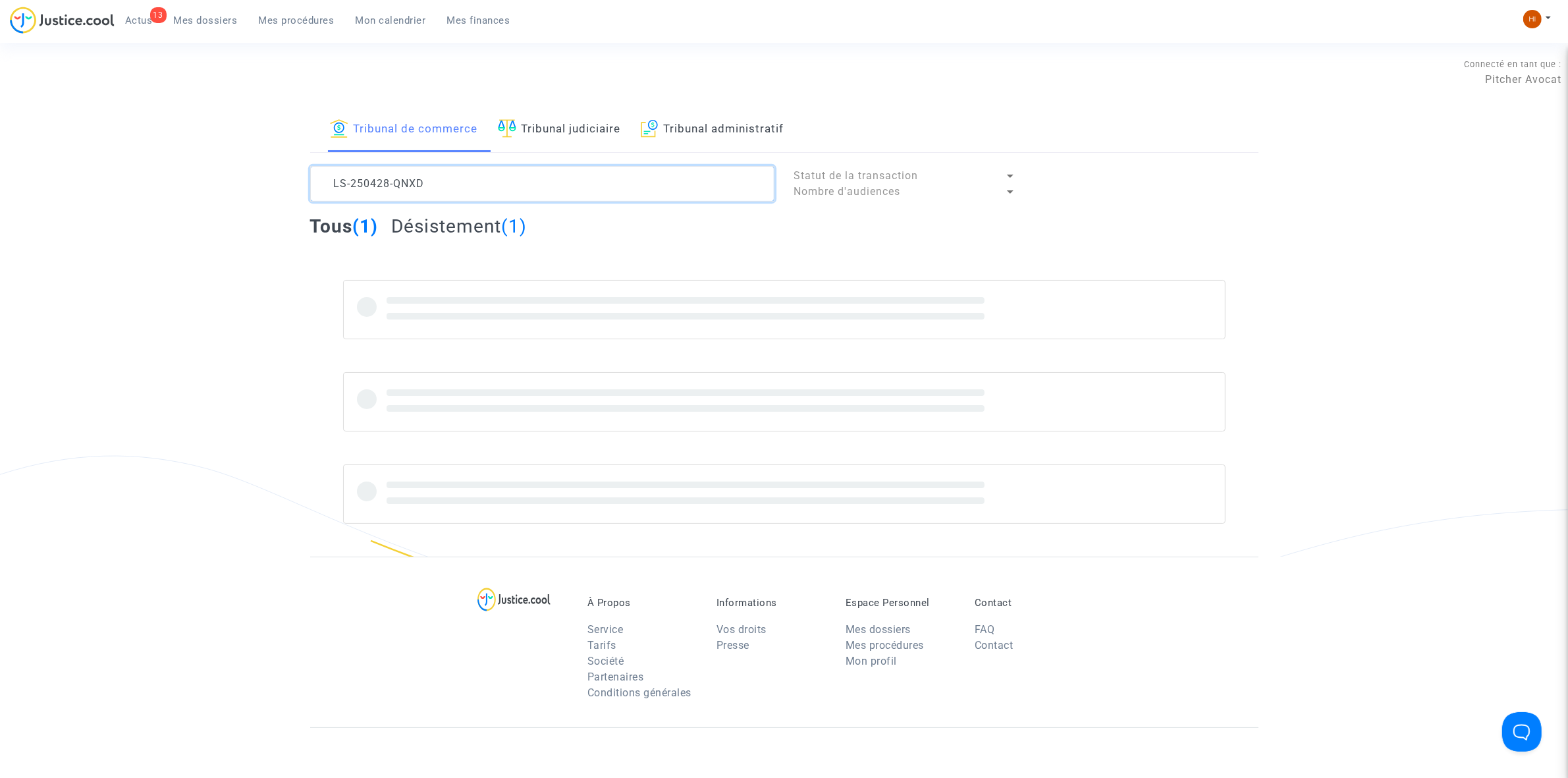
type textarea "LS-250428-QNXD"
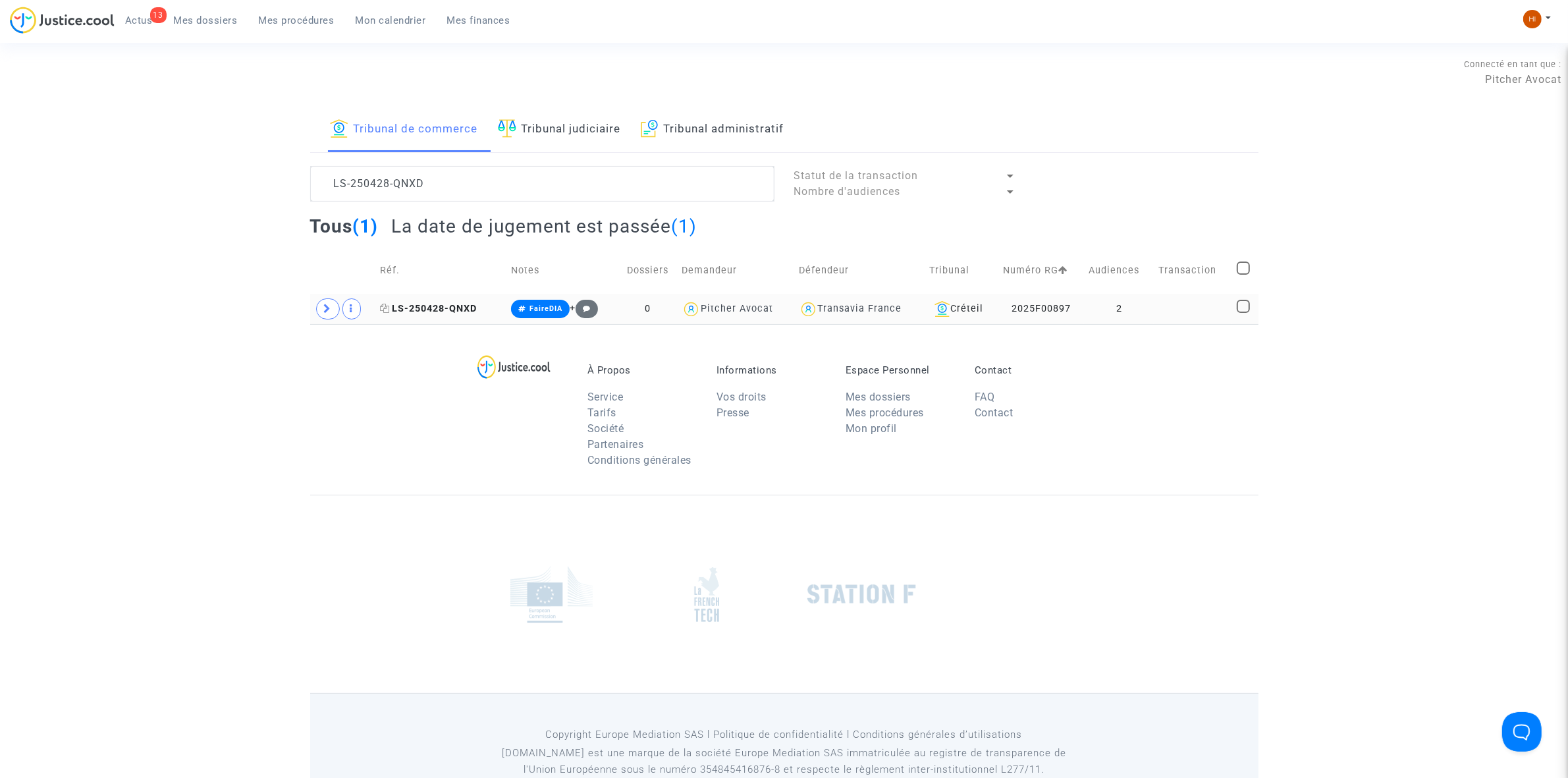
click at [462, 310] on span "LS-250428-QNXD" at bounding box center [429, 308] width 97 height 11
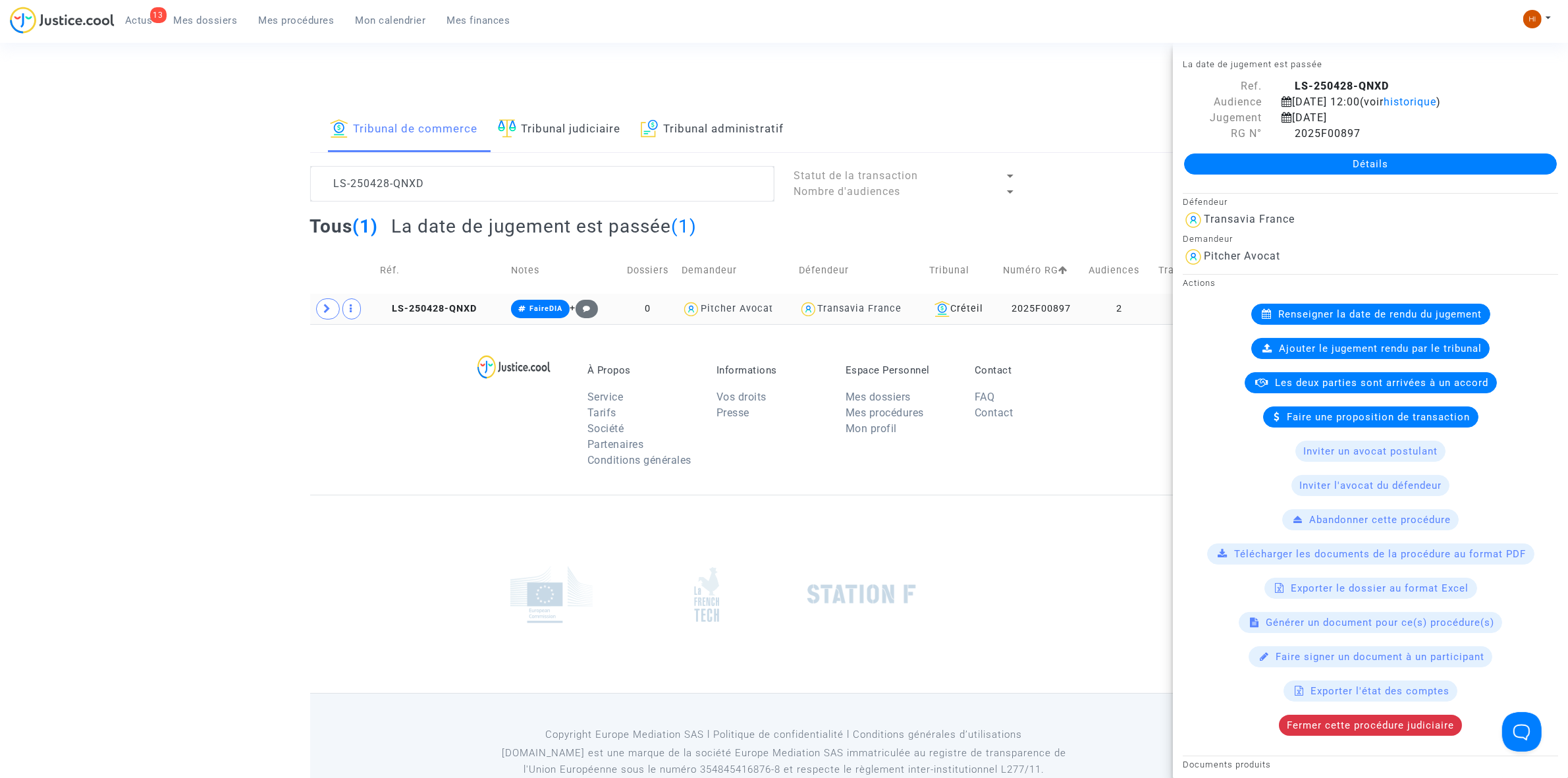
click at [464, 301] on td "LS-250428-QNXD" at bounding box center [442, 309] width 131 height 30
click at [1289, 163] on link "Détails" at bounding box center [1370, 164] width 373 height 21
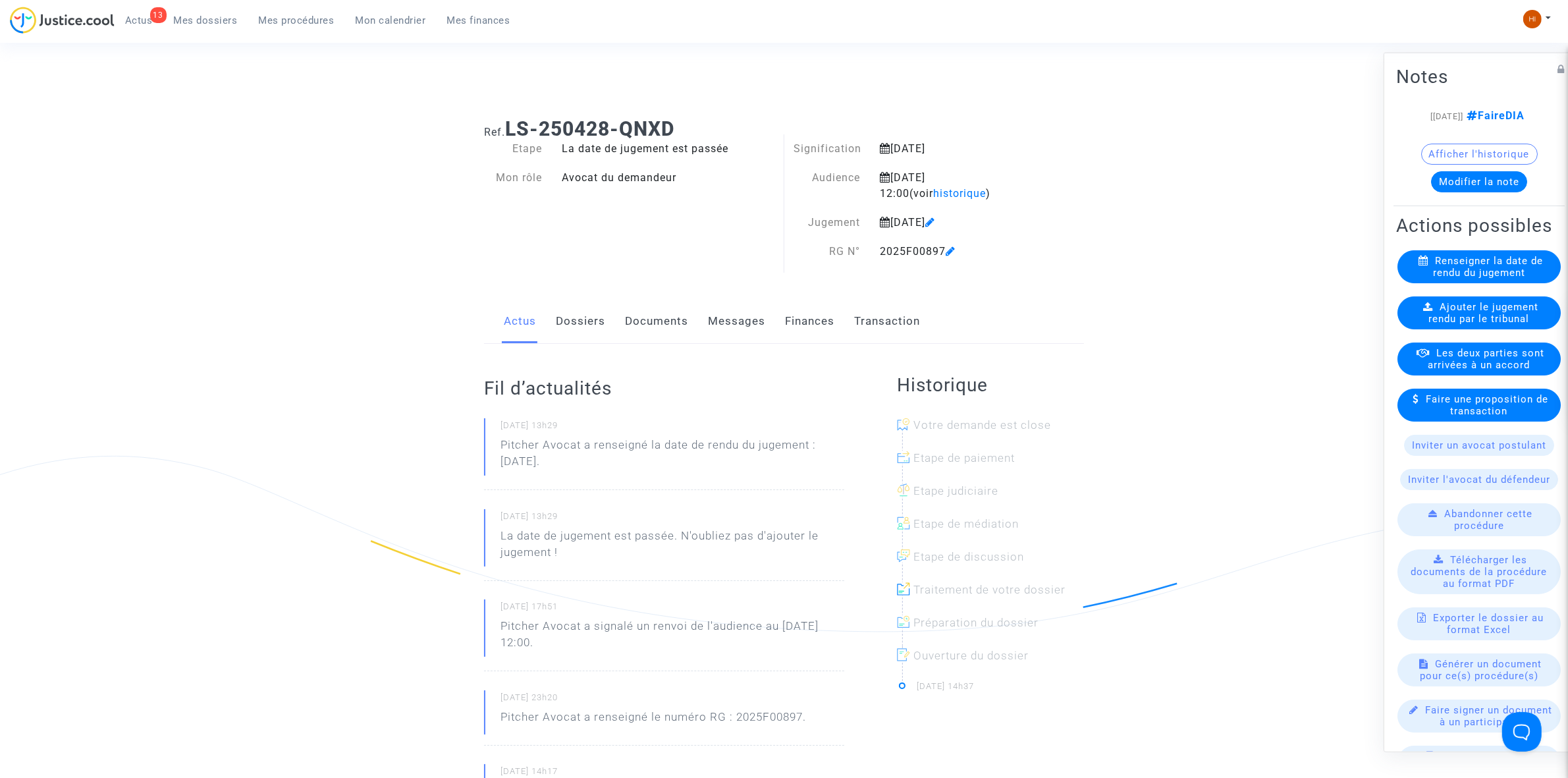
click at [1423, 311] on icon at bounding box center [1428, 306] width 10 height 10
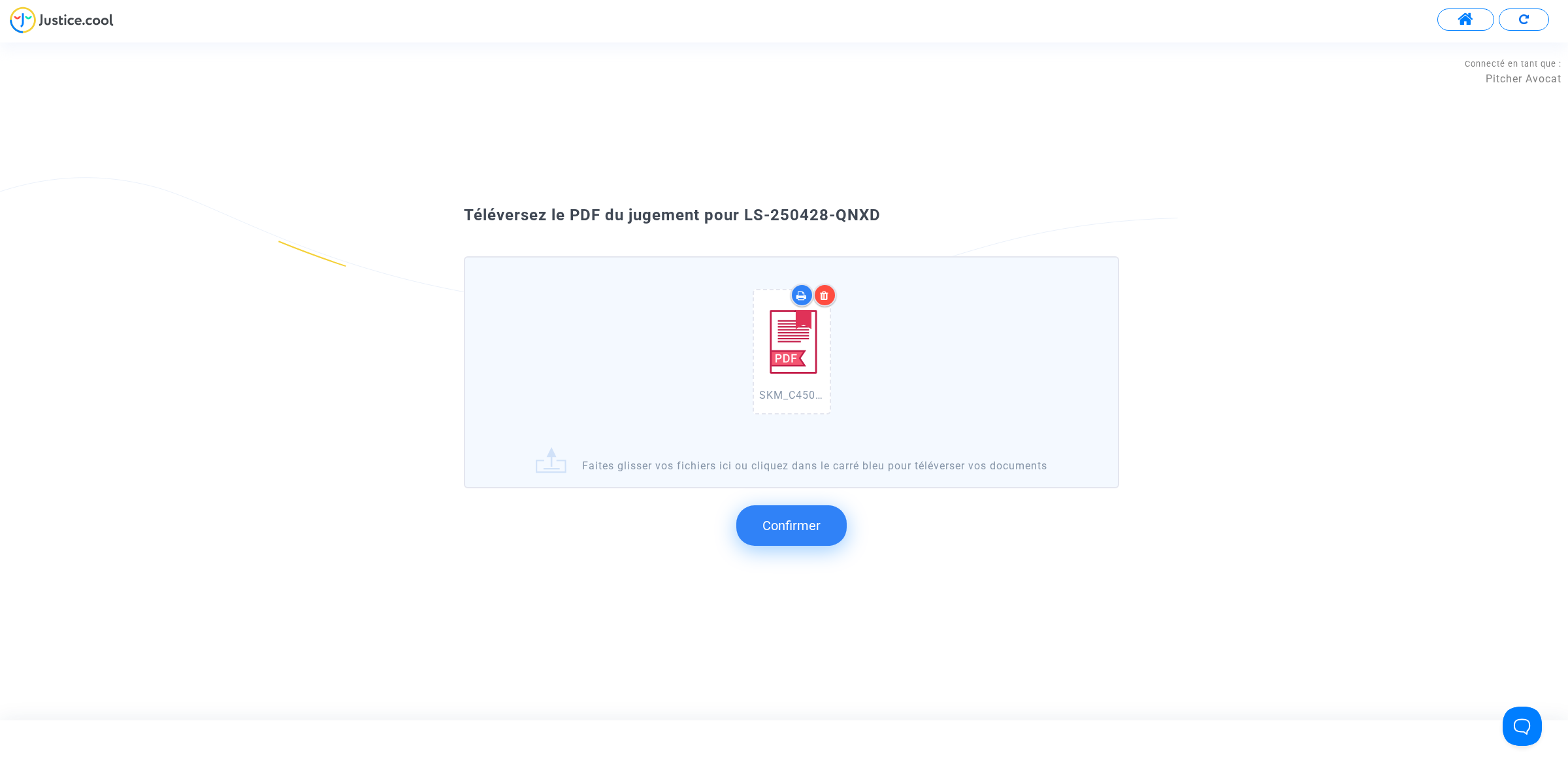
drag, startPoint x: 878, startPoint y: 249, endPoint x: 742, endPoint y: 215, distance: 140.2
click at [742, 215] on span "Téléversez le PDF du jugement pour LS-250428-QNXD" at bounding box center [672, 215] width 417 height 18
click at [766, 530] on span "Confirmer" at bounding box center [791, 526] width 58 height 16
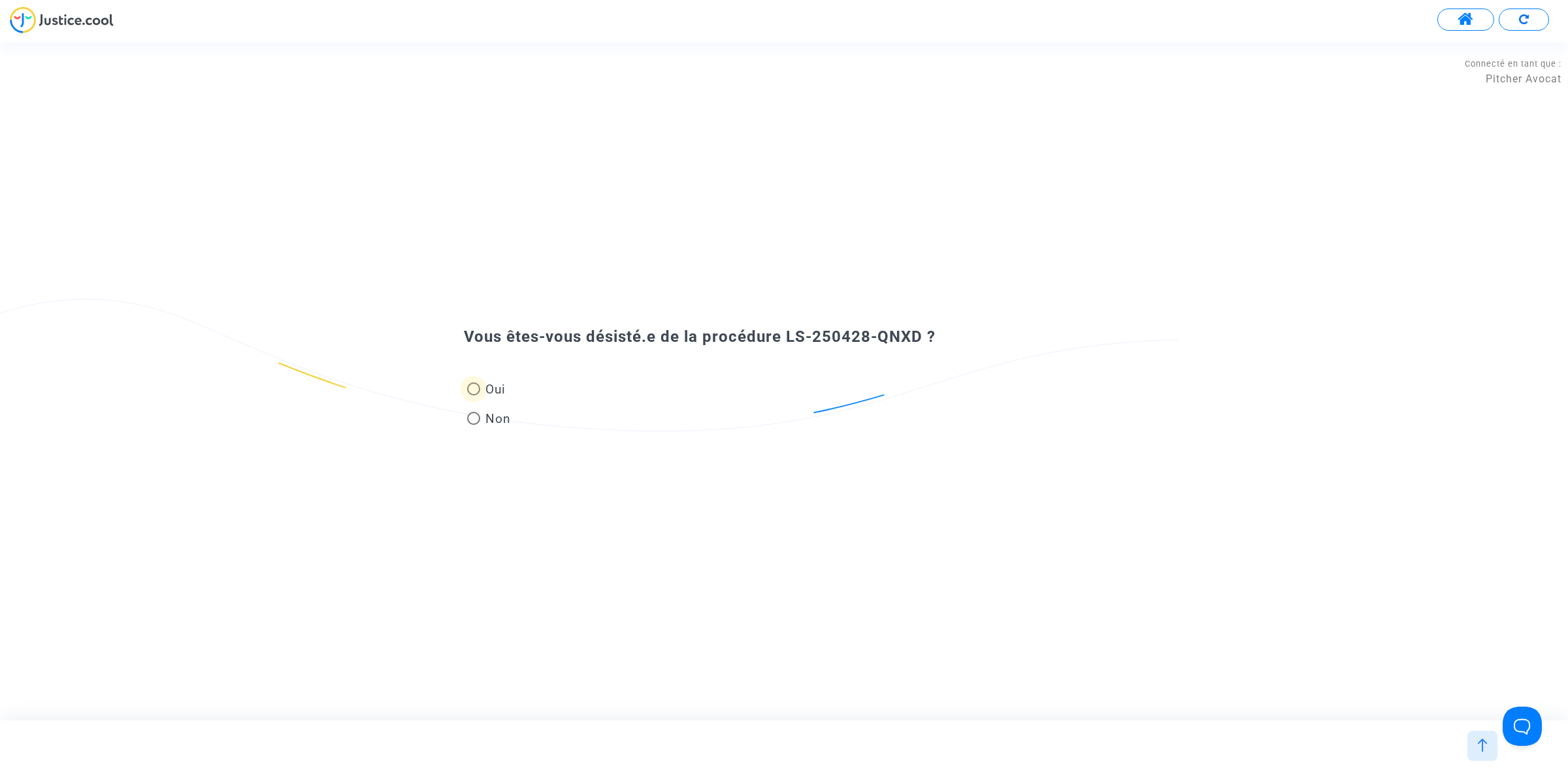
click at [490, 390] on span "Oui" at bounding box center [493, 389] width 26 height 18
click at [474, 395] on input "Oui" at bounding box center [473, 395] width 1 height 1
radio input "true"
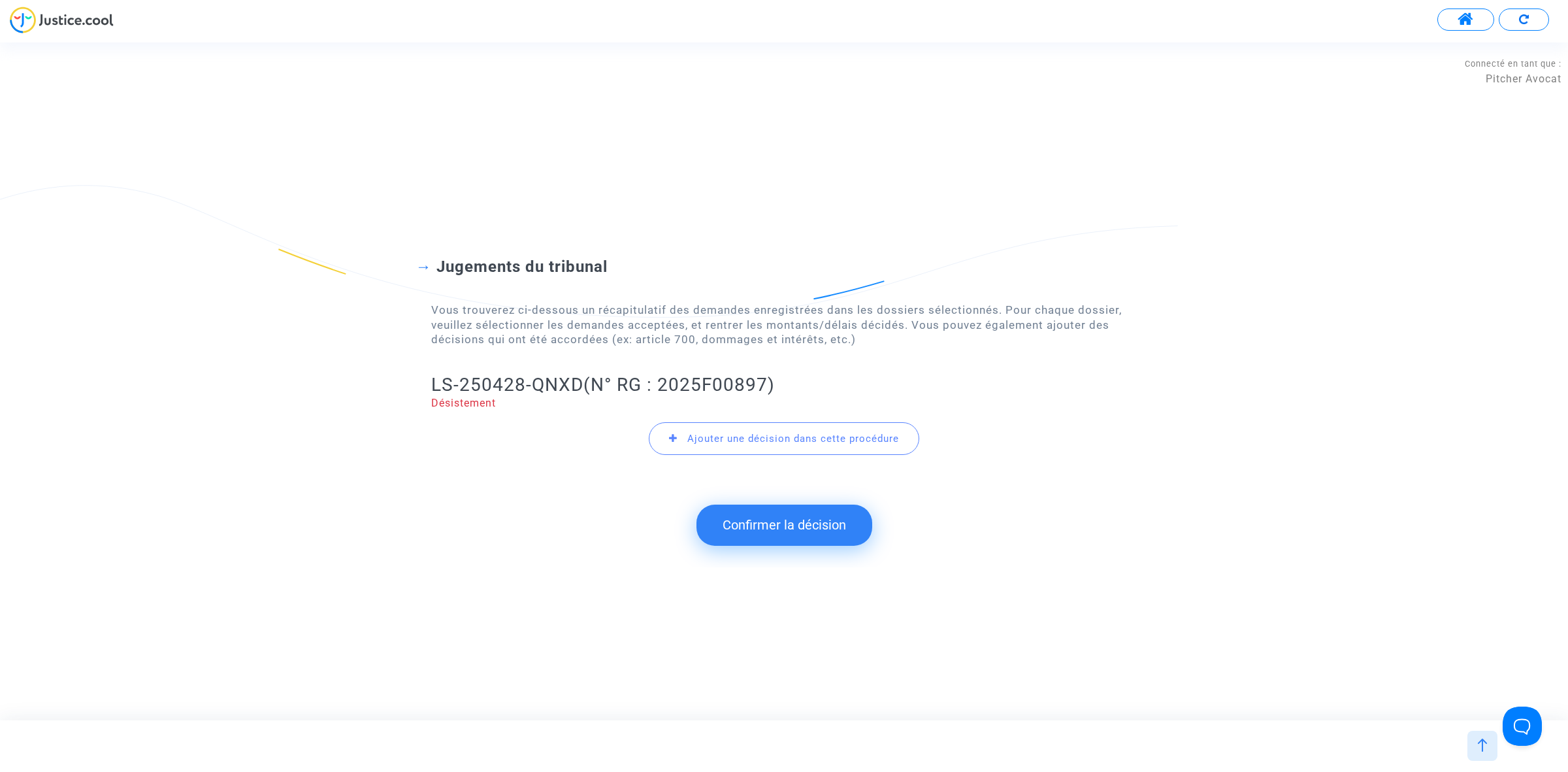
click at [719, 531] on button "Confirmer la décision" at bounding box center [784, 525] width 176 height 41
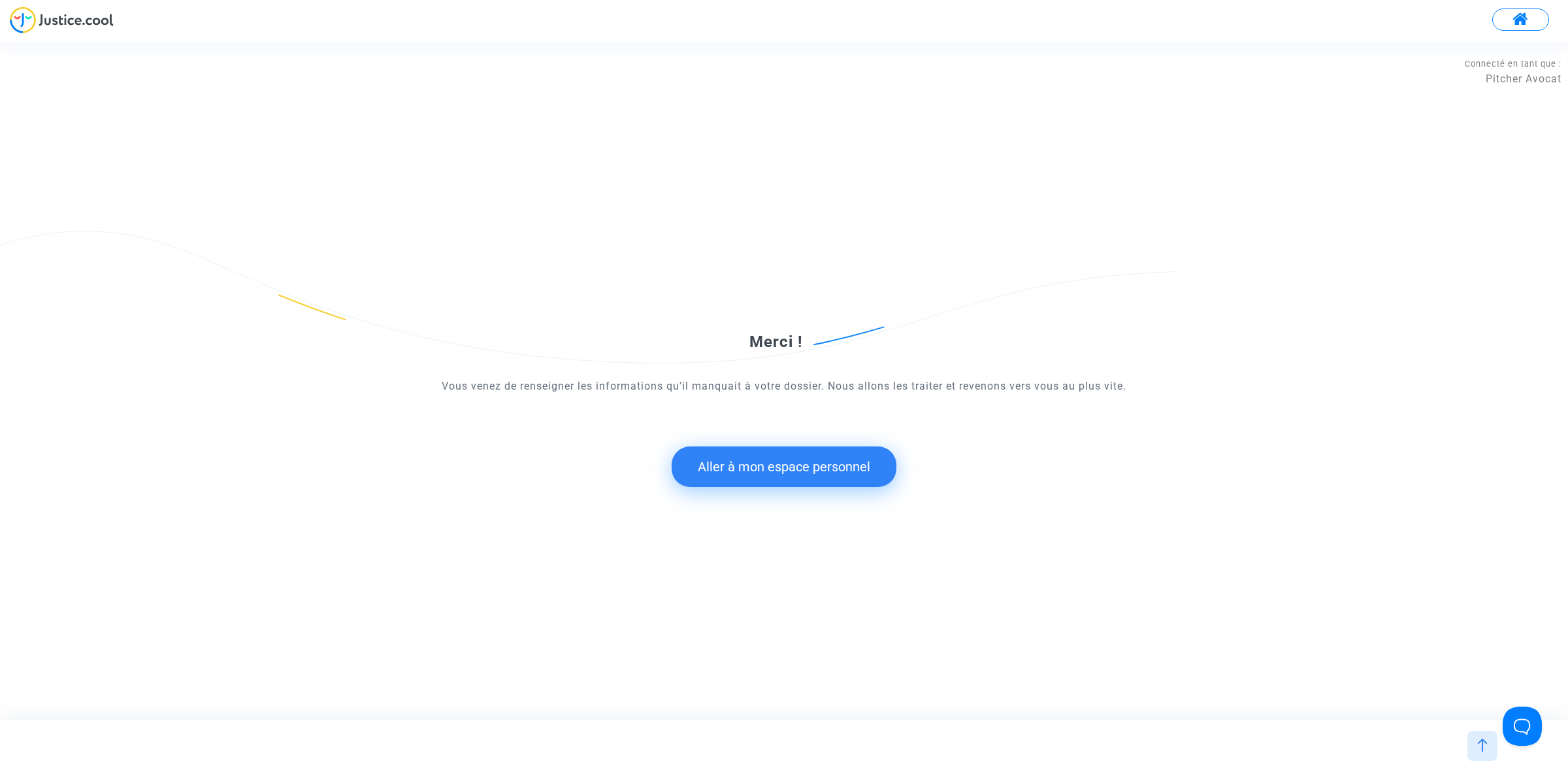
click at [710, 469] on button "Aller à mon espace personnel" at bounding box center [784, 467] width 225 height 41
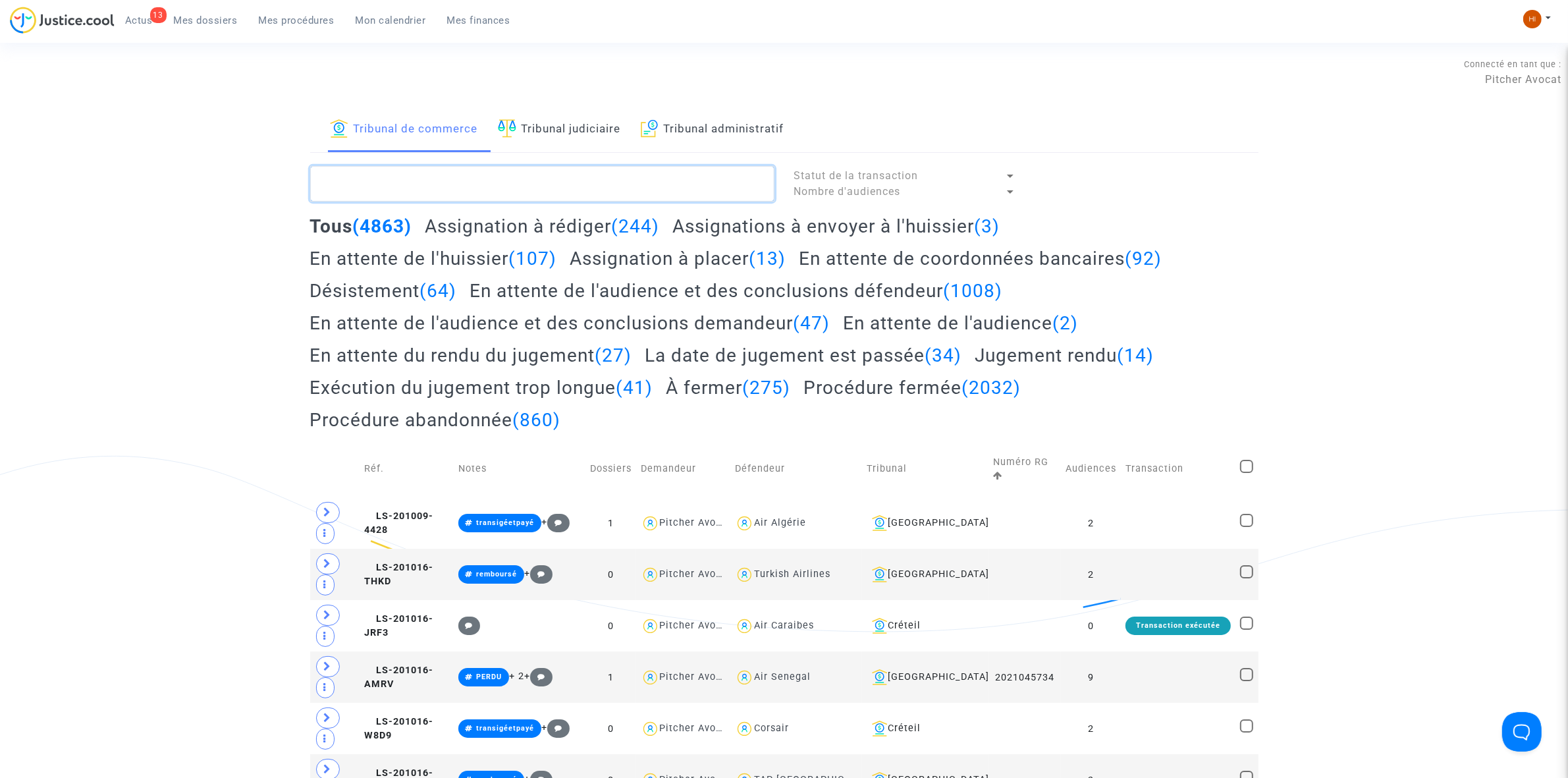
click at [495, 186] on textarea at bounding box center [542, 184] width 464 height 36
paste textarea "LS-250428-QNXD"
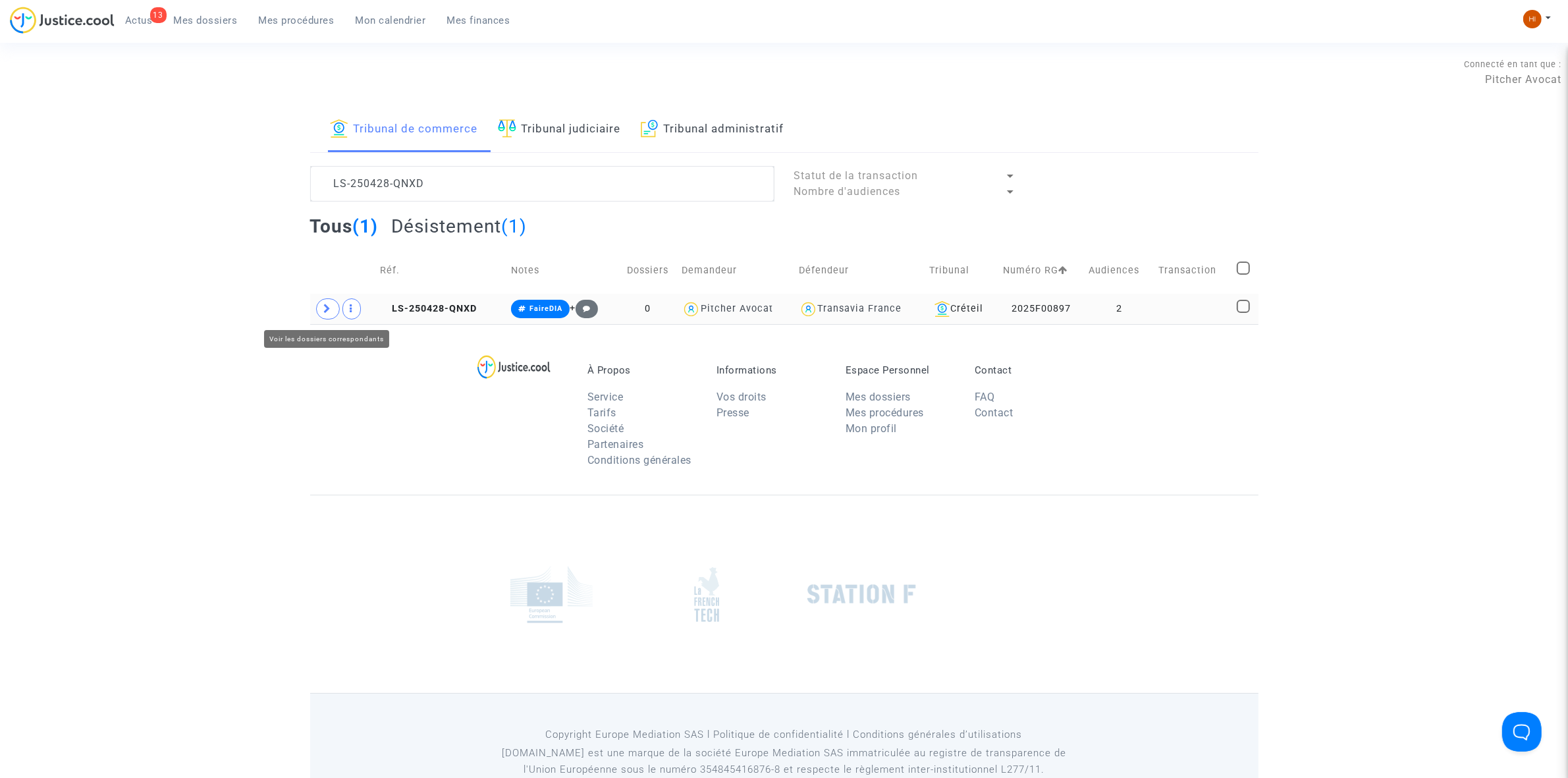
click at [325, 314] on icon at bounding box center [328, 308] width 8 height 10
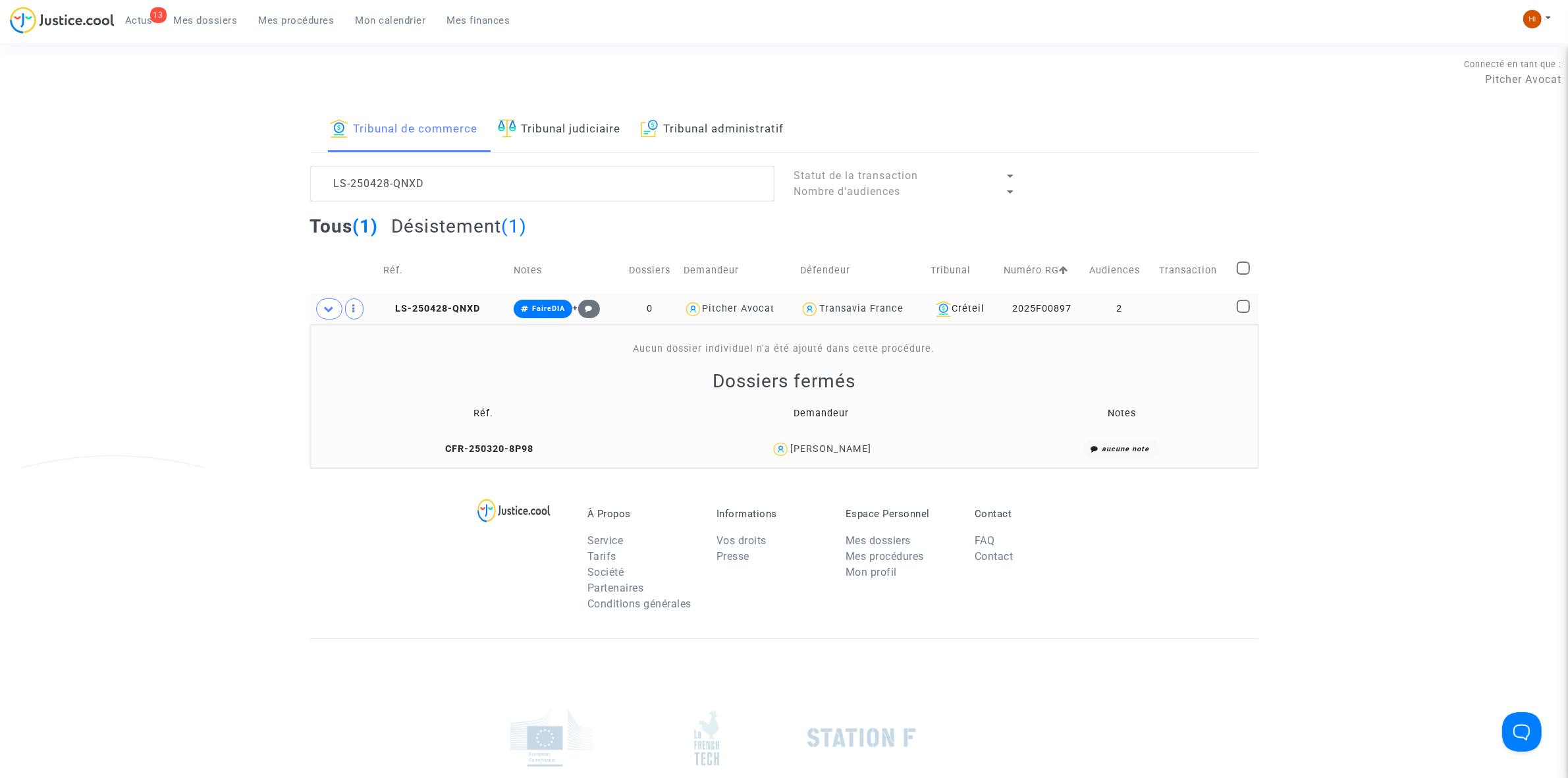
click at [430, 302] on td "LS-250428-QNXD" at bounding box center [444, 309] width 130 height 30
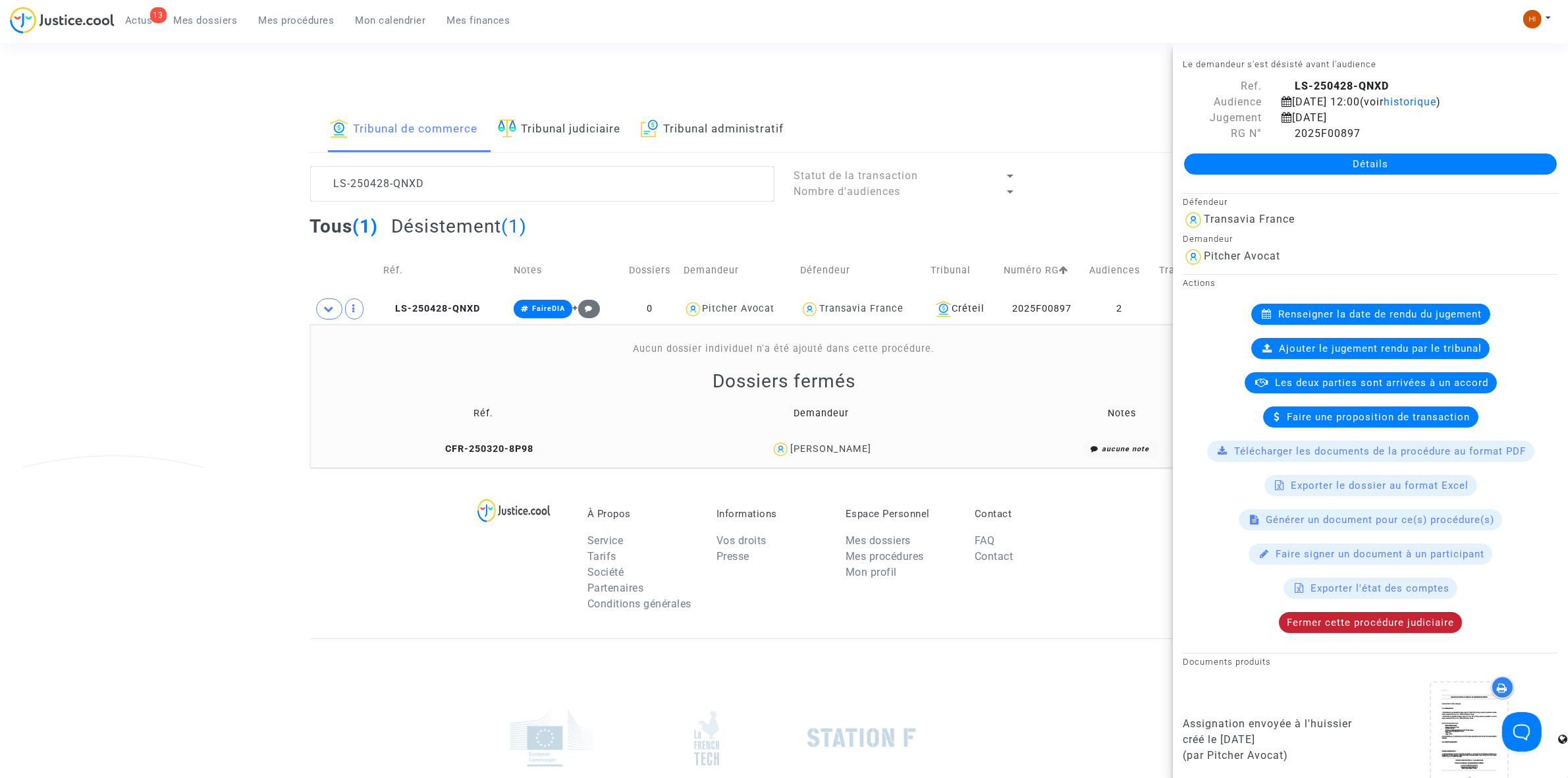
click at [1323, 626] on span "Fermer cette procédure judiciaire" at bounding box center [1370, 623] width 167 height 12
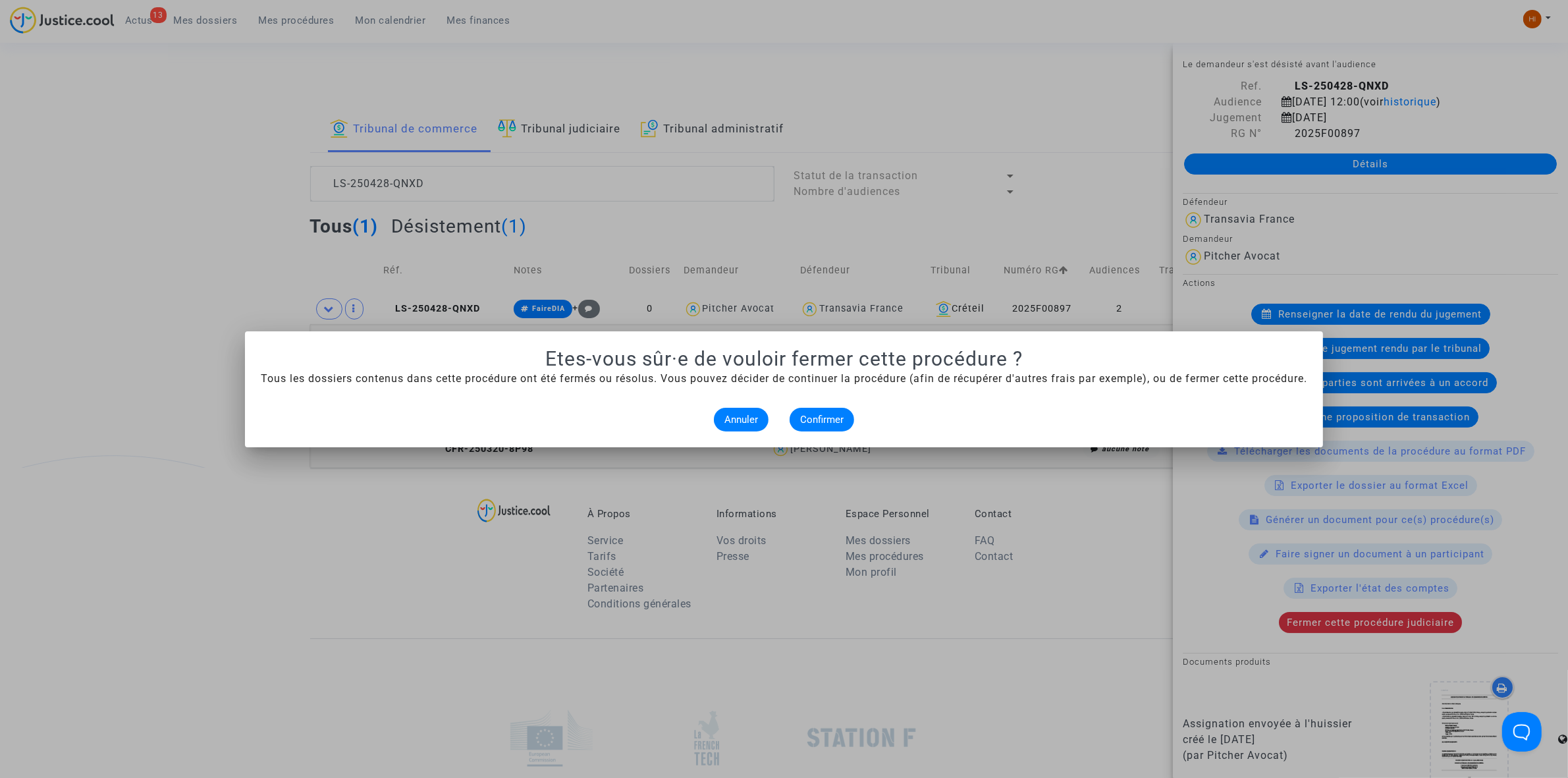
click at [817, 405] on alert-dialogs "Etes-vous sûr·e de vouloir fermer cette procédure ? Tous les dossiers contenus …" at bounding box center [784, 389] width 1046 height 84
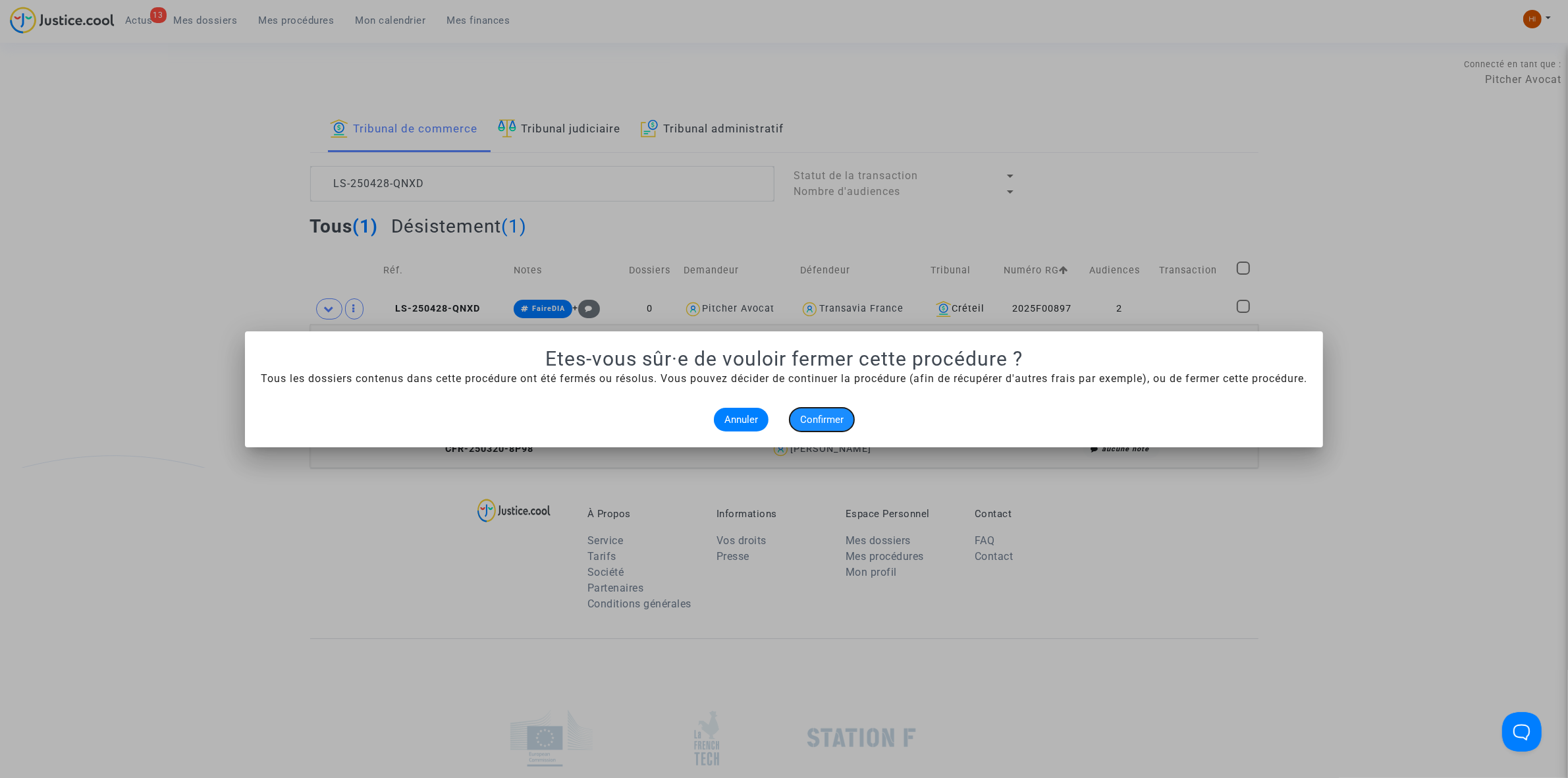
click at [817, 413] on span "Confirmer" at bounding box center [822, 419] width 44 height 12
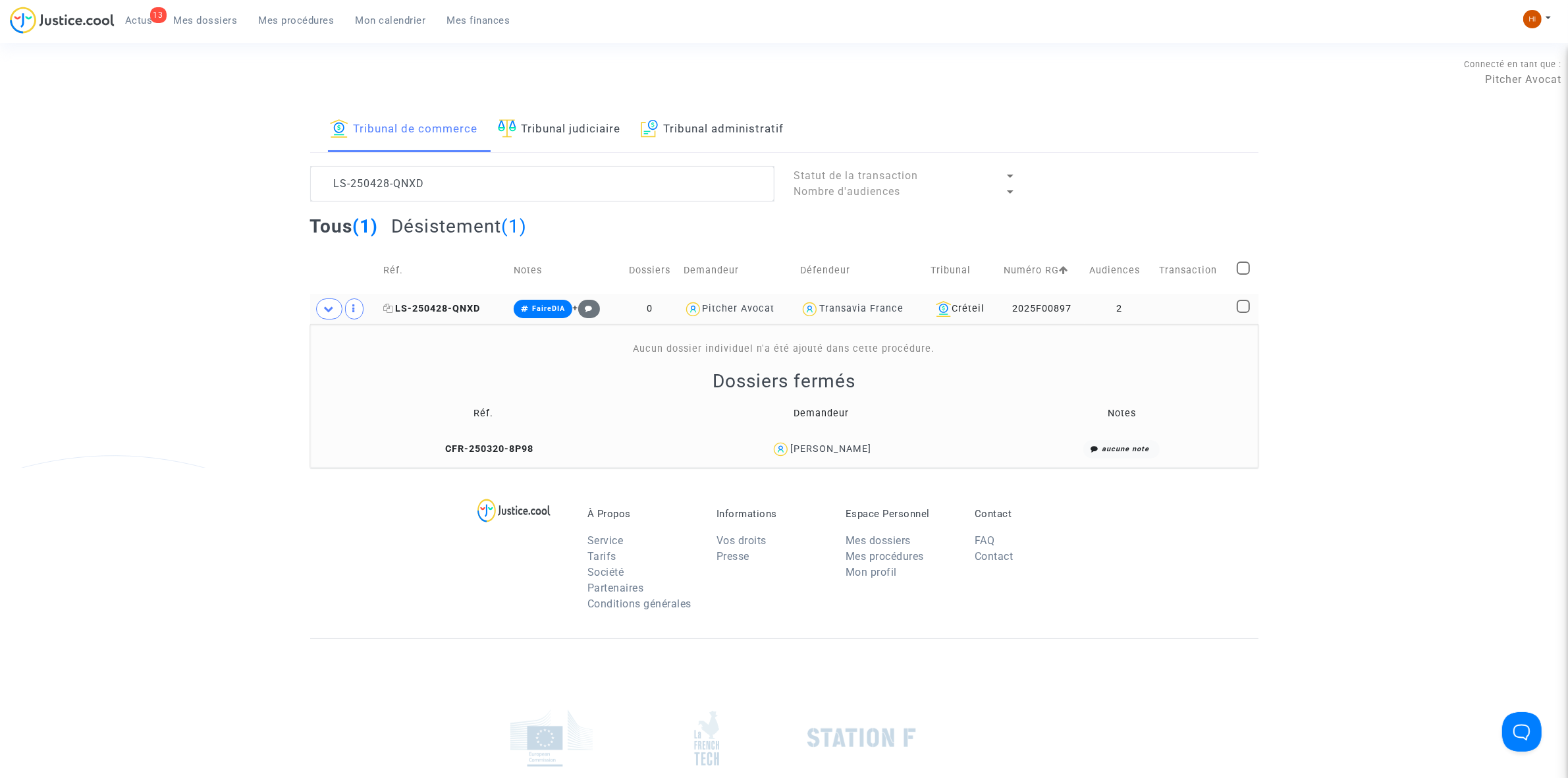
click at [435, 306] on span "LS-250428-QNXD" at bounding box center [432, 308] width 97 height 11
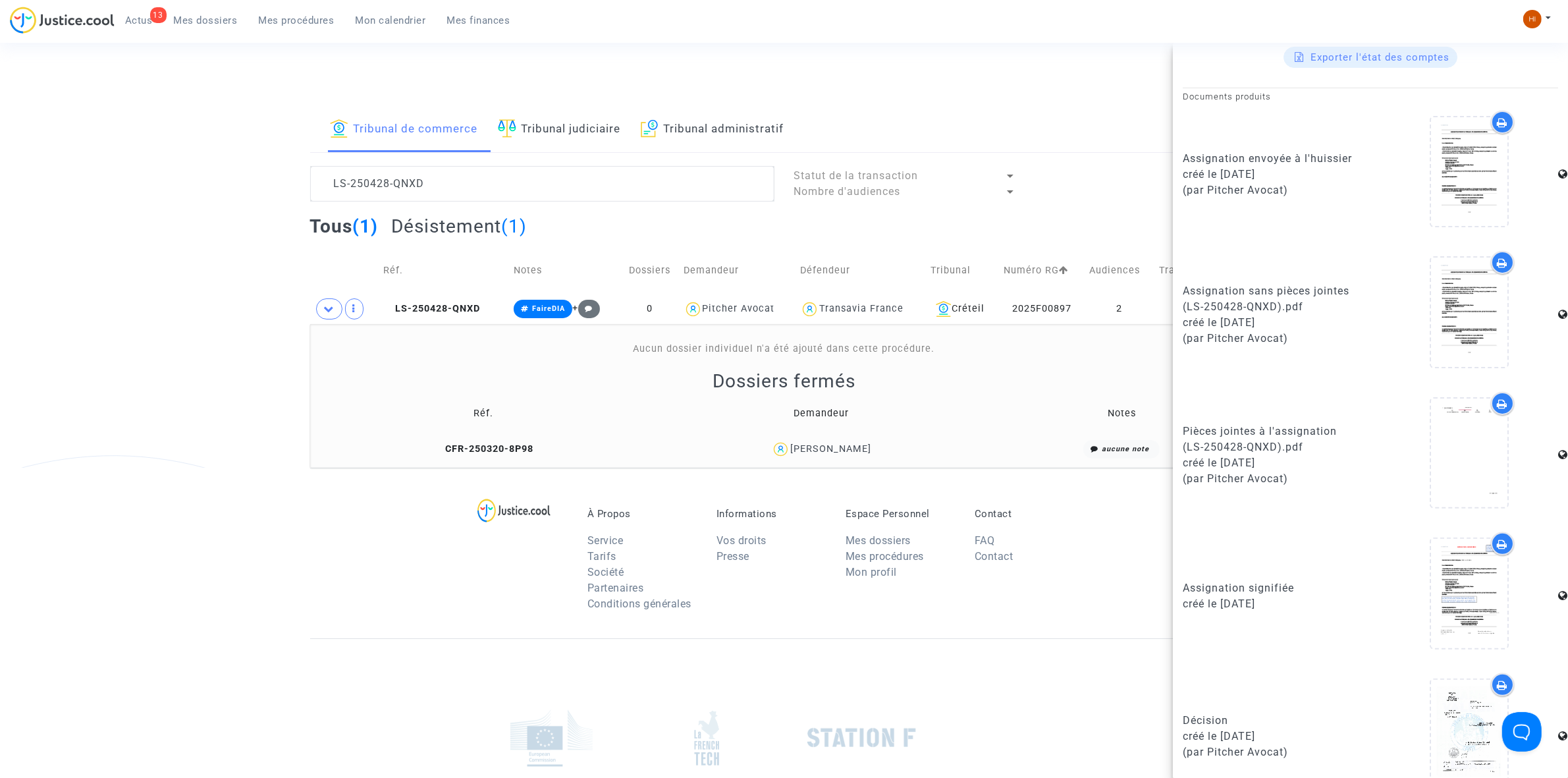
scroll to position [419, 0]
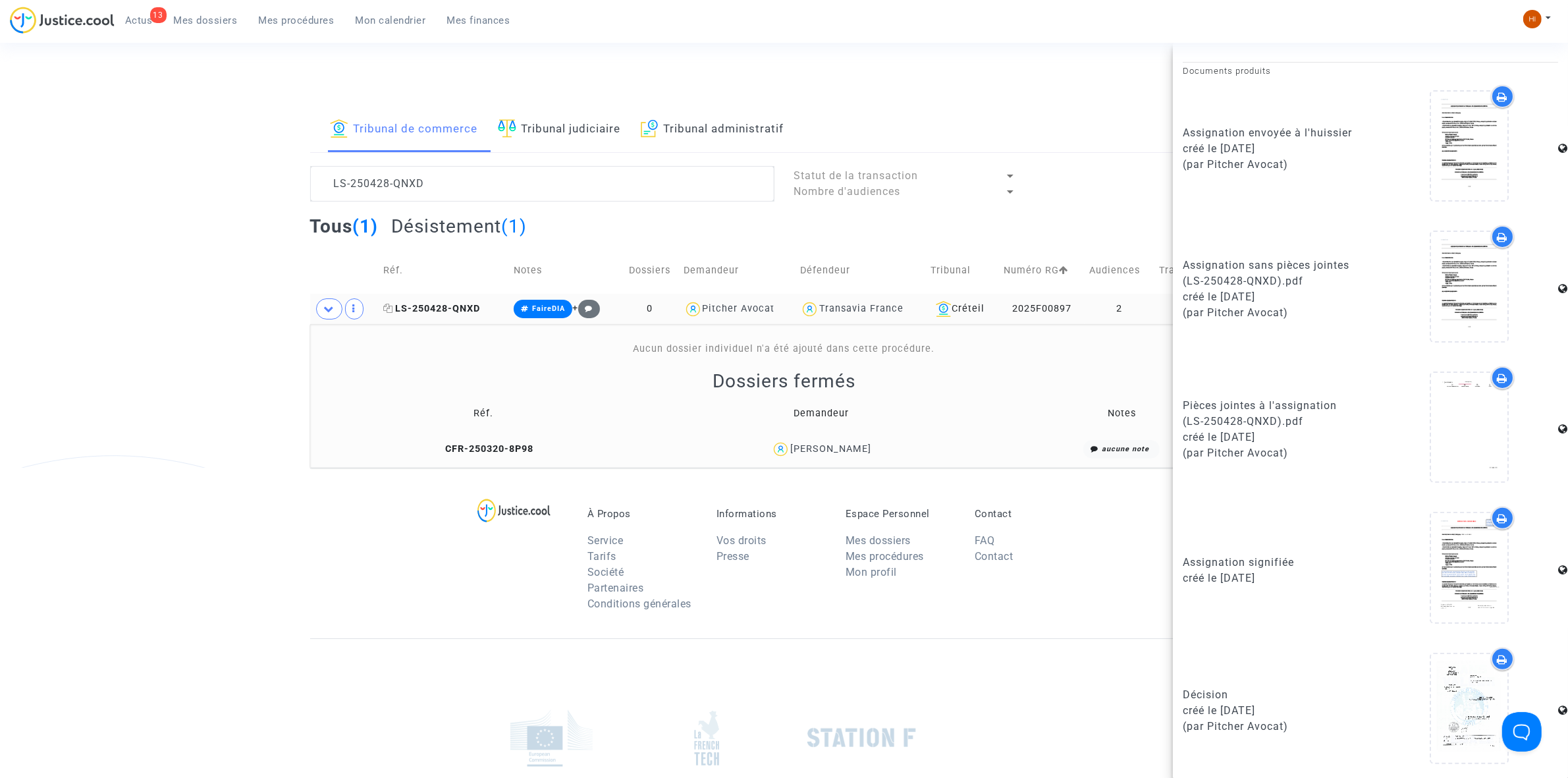
click at [445, 304] on span "LS-250428-QNXD" at bounding box center [432, 308] width 97 height 11
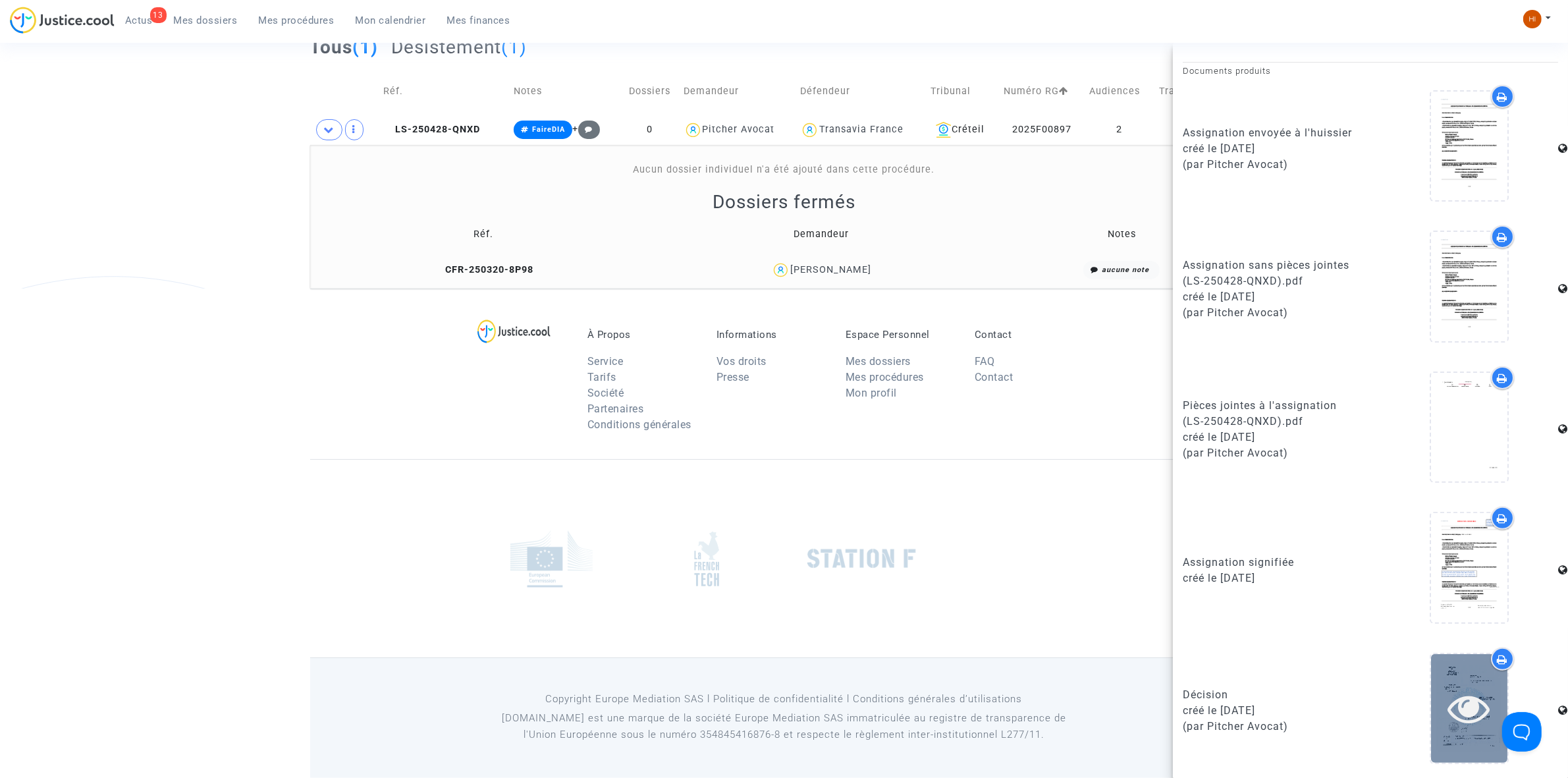
click at [1467, 729] on div at bounding box center [1469, 709] width 77 height 108
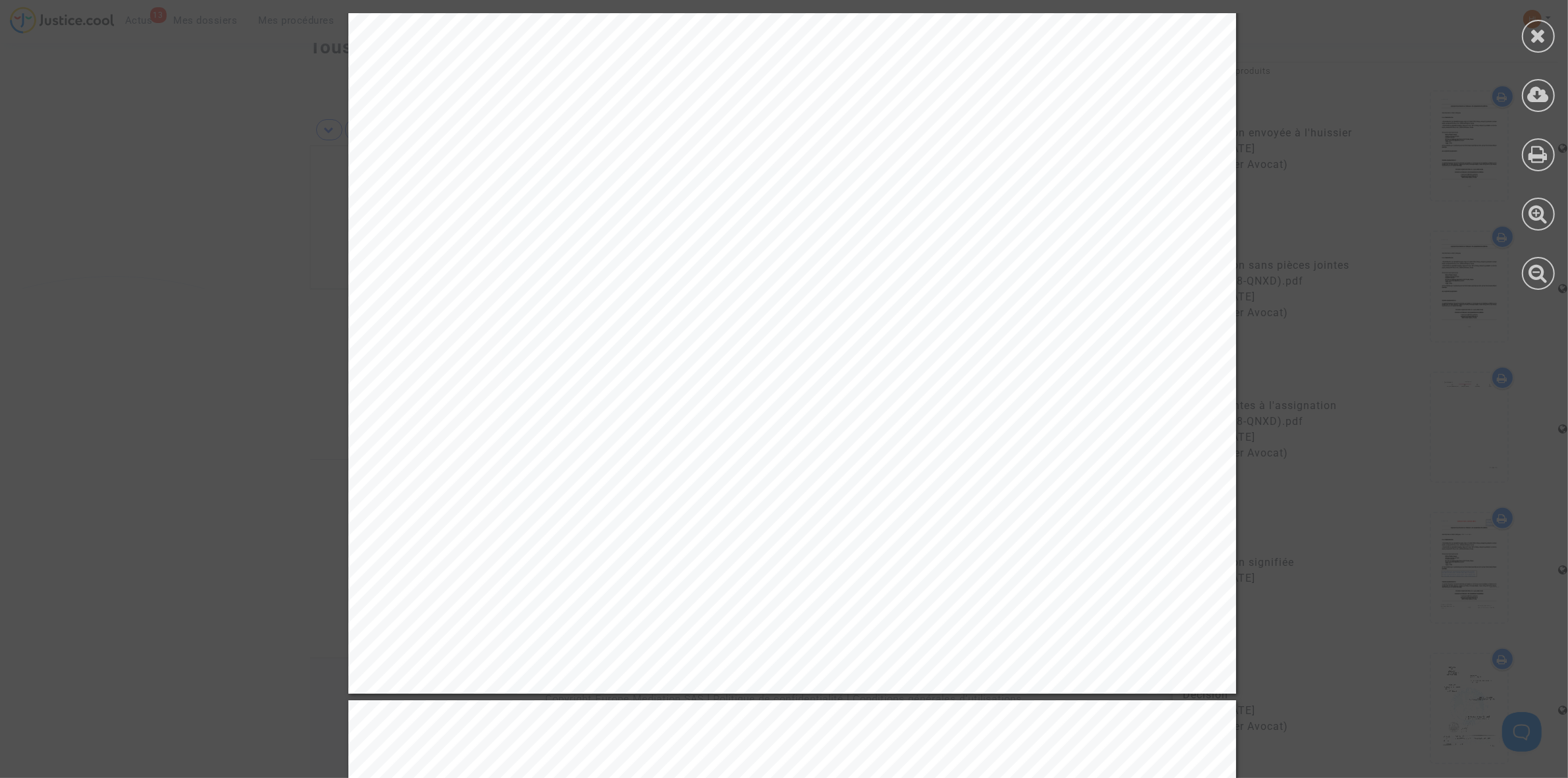
scroll to position [741, 0]
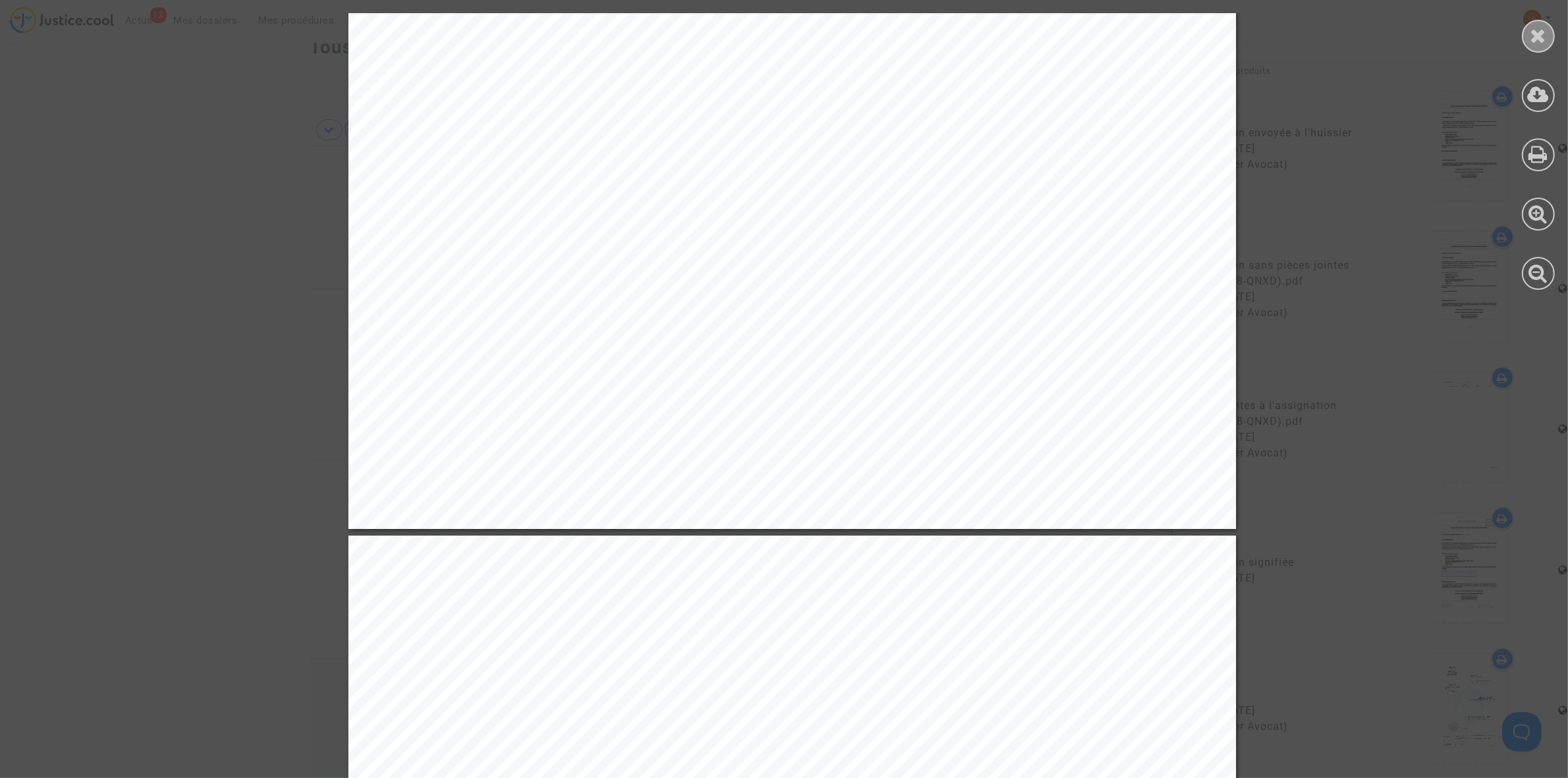
click at [1523, 44] on div at bounding box center [1538, 36] width 33 height 33
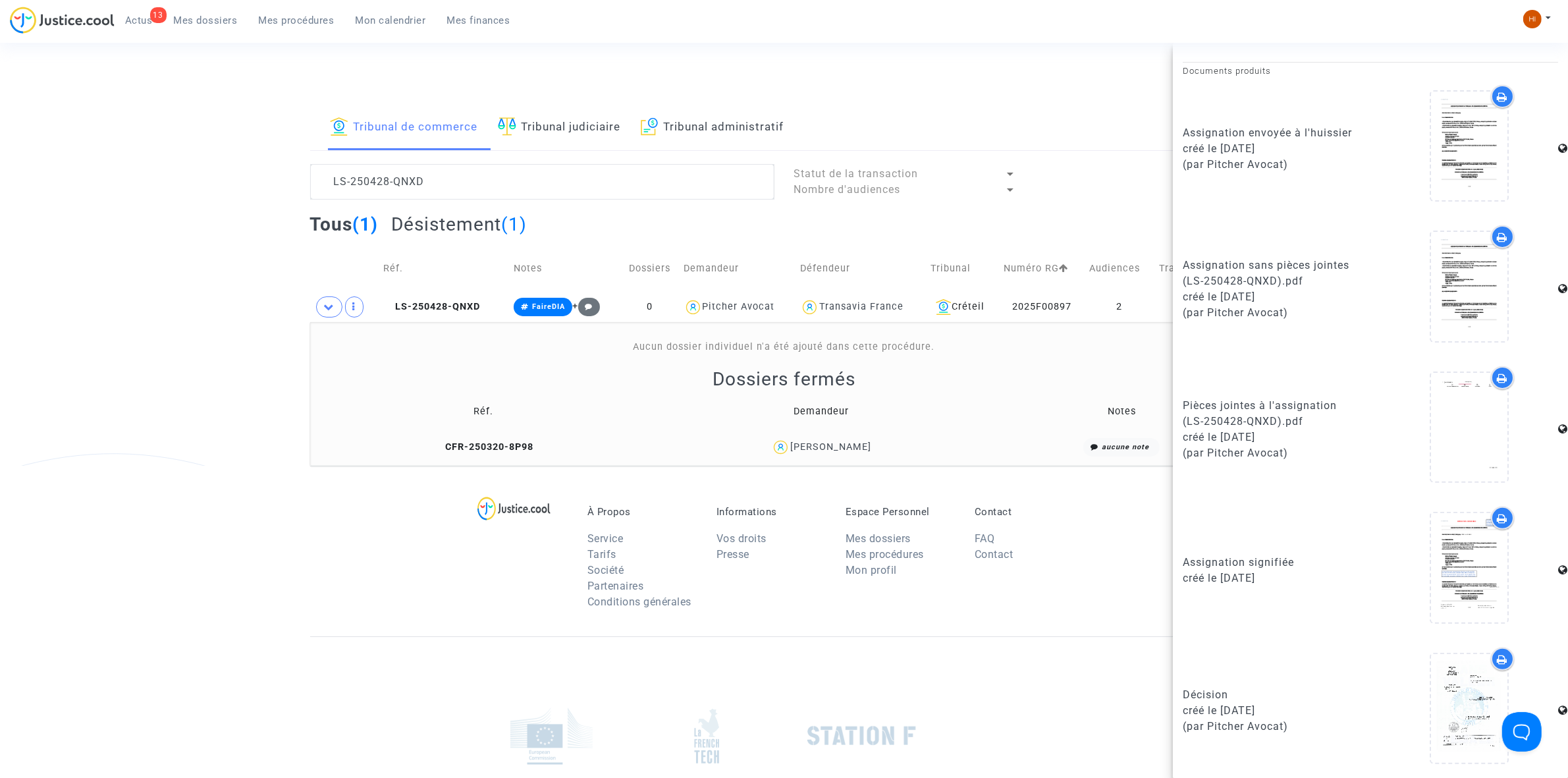
scroll to position [0, 0]
drag, startPoint x: 489, startPoint y: 188, endPoint x: 179, endPoint y: 180, distance: 310.1
click at [179, 180] on div "Tribunal de commerce Tribunal judiciaire Tribunal administratif LS-250428-QNXD …" at bounding box center [784, 287] width 1568 height 361
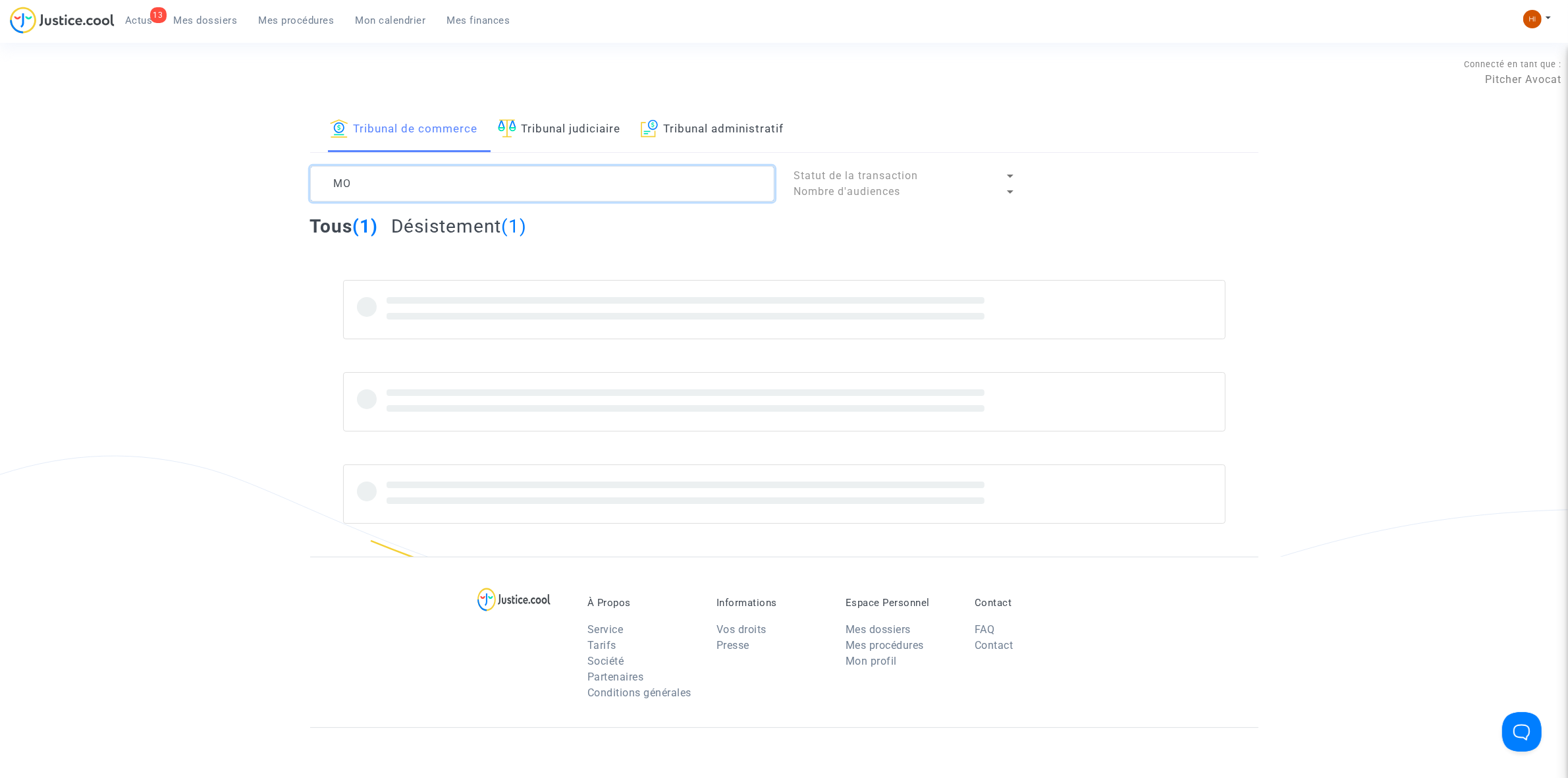
type textarea "M"
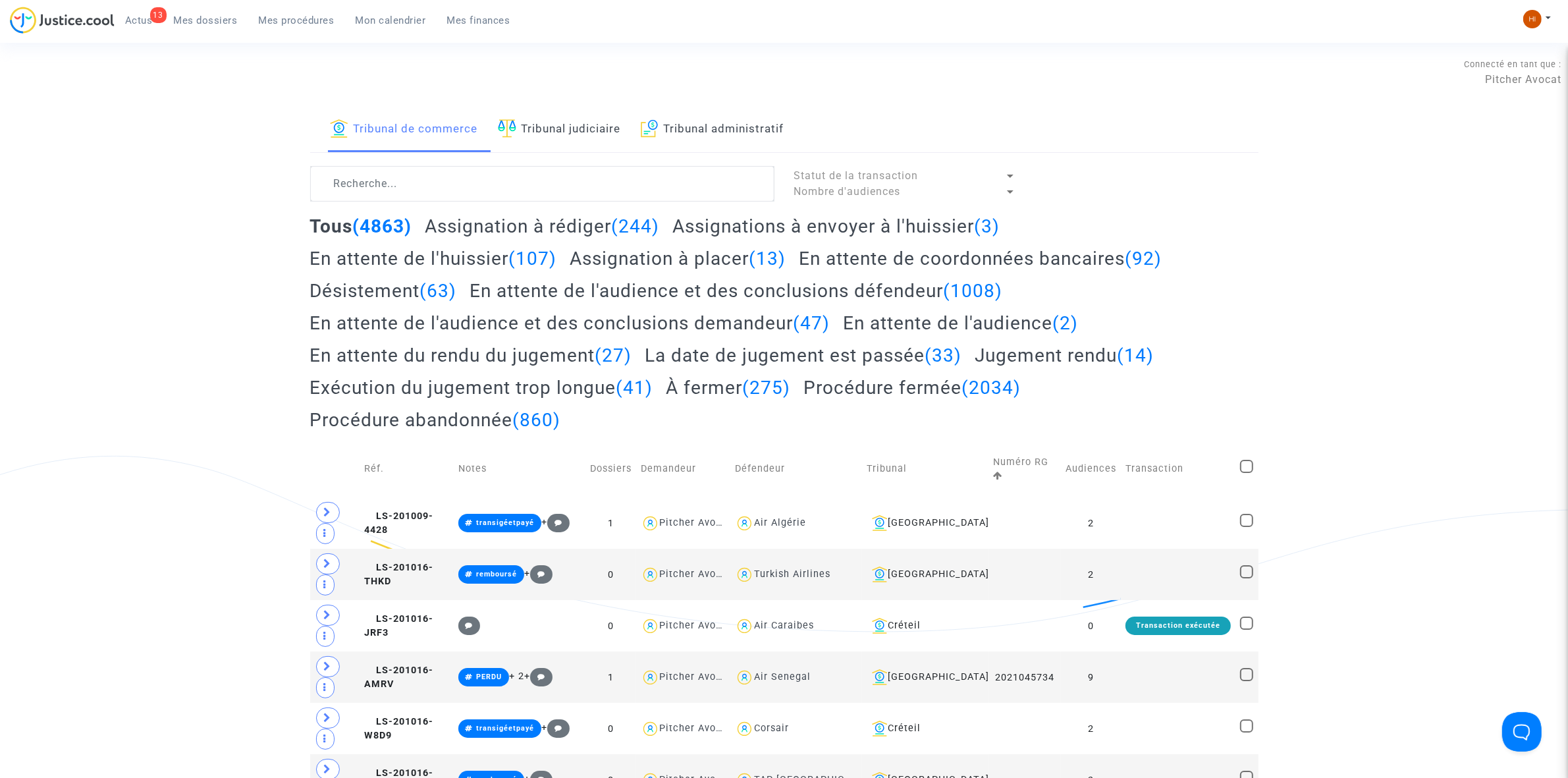
click at [601, 139] on link "Tribunal judiciaire" at bounding box center [559, 130] width 123 height 45
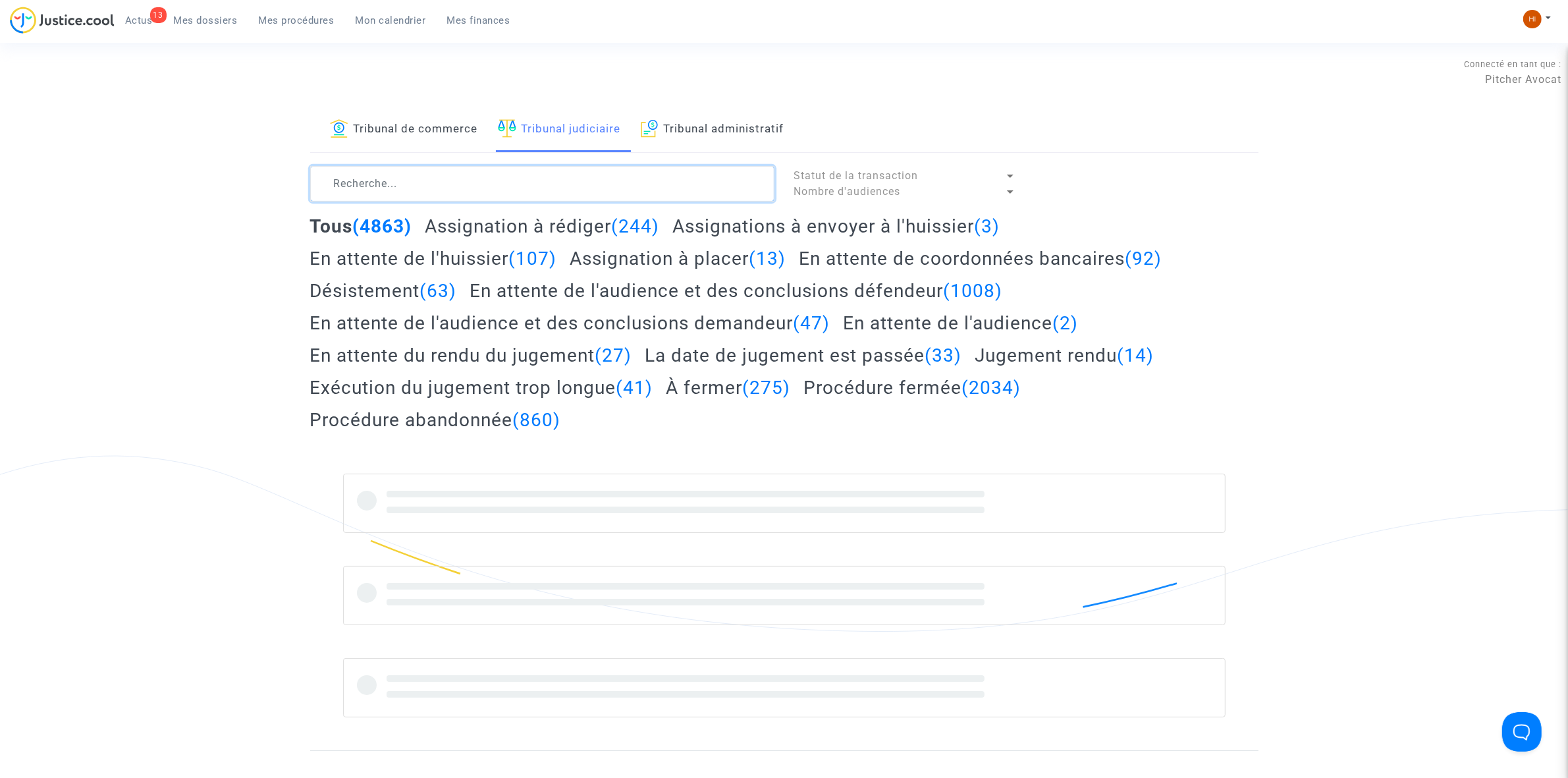
click at [604, 183] on textarea at bounding box center [542, 184] width 464 height 36
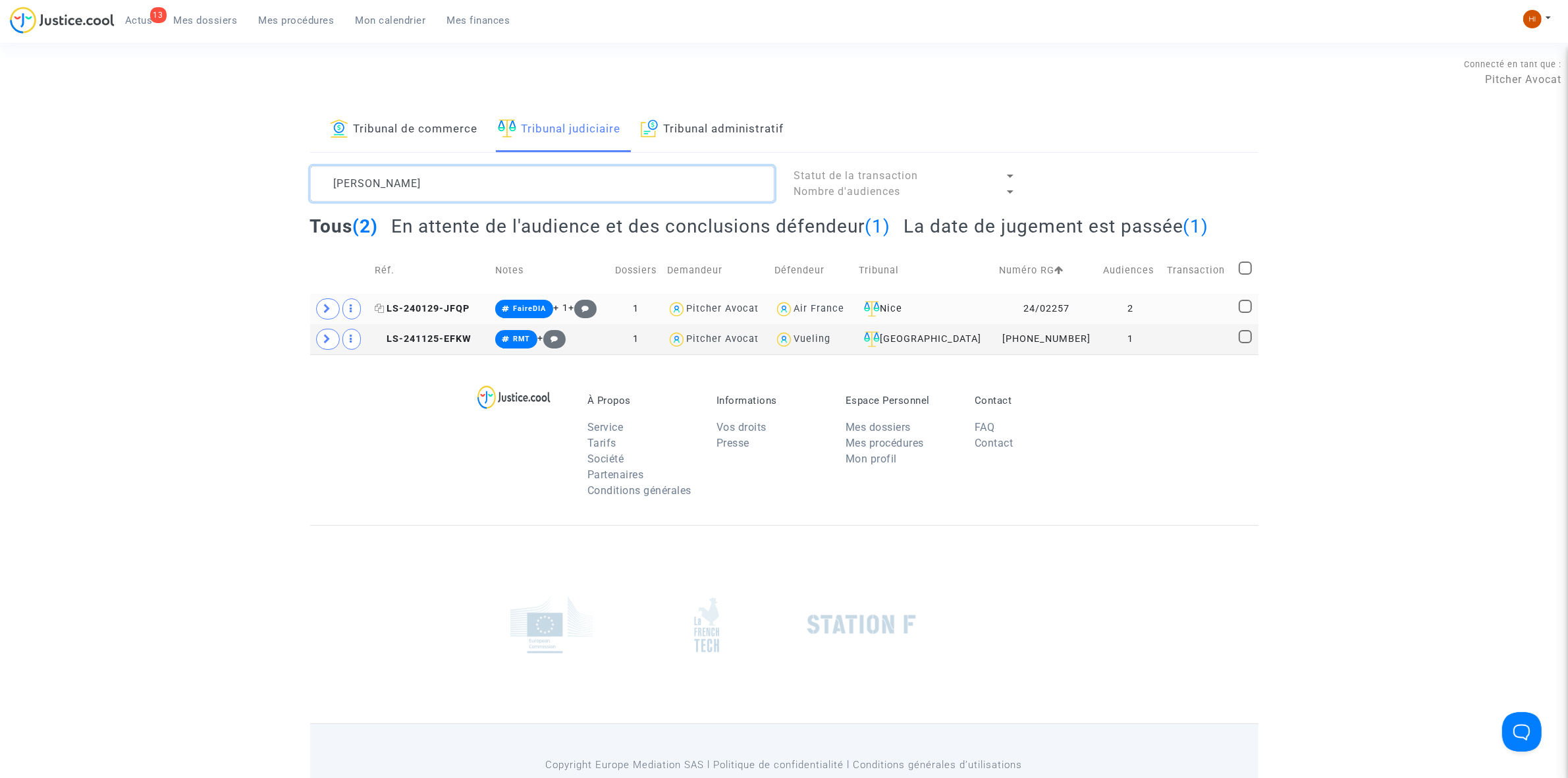
type textarea "[PERSON_NAME]"
click at [439, 308] on span "LS-240129-JFQP" at bounding box center [422, 308] width 95 height 11
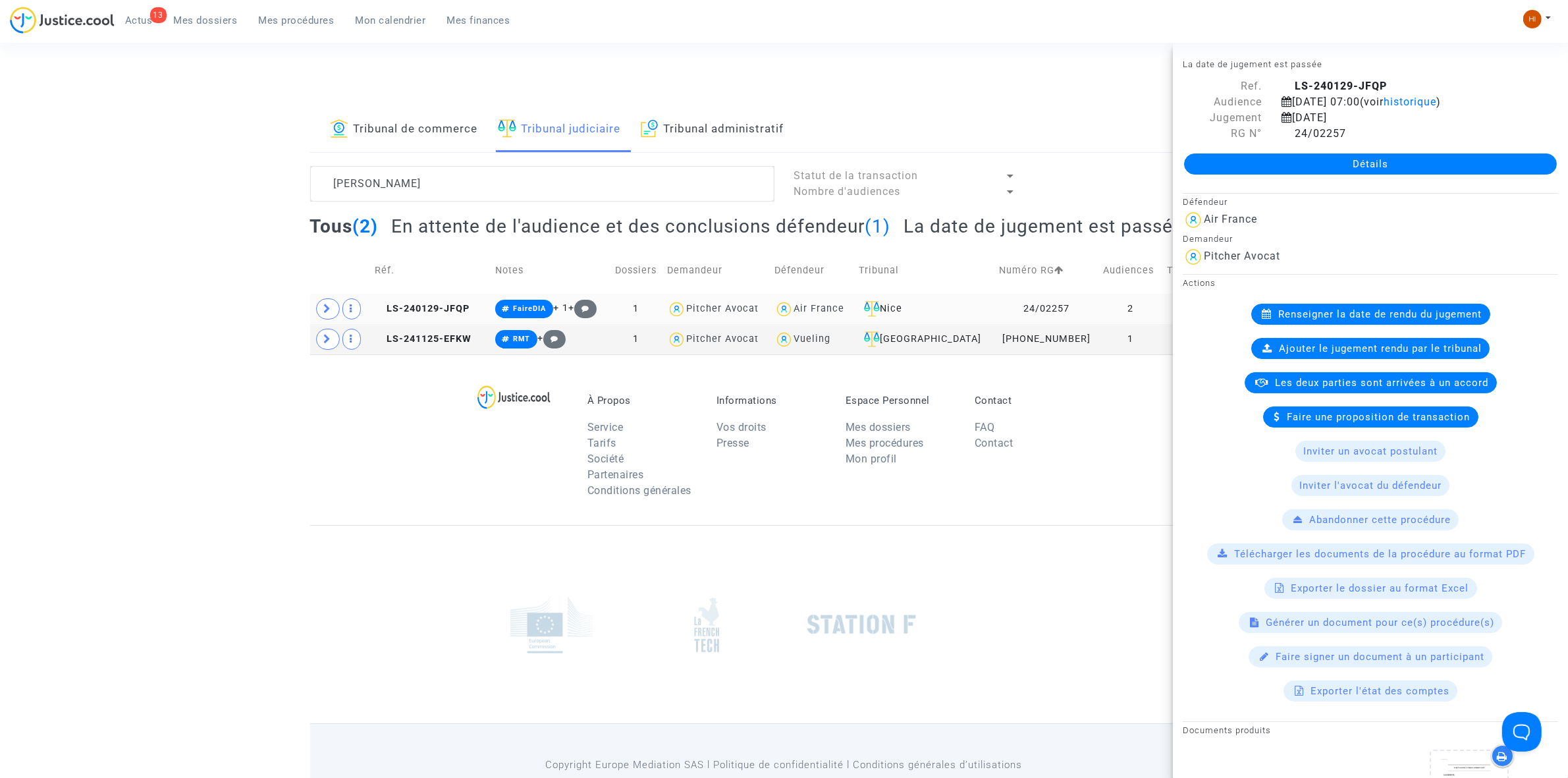
click at [453, 315] on td "LS-240129-JFQP" at bounding box center [430, 309] width 120 height 30
click at [1375, 162] on link "Détails" at bounding box center [1370, 164] width 373 height 21
click at [1375, 162] on div "La date de jugement est passée Ref. LS-240129-JFQP Audience [DATE] 07:00 (voir …" at bounding box center [1370, 410] width 395 height 735
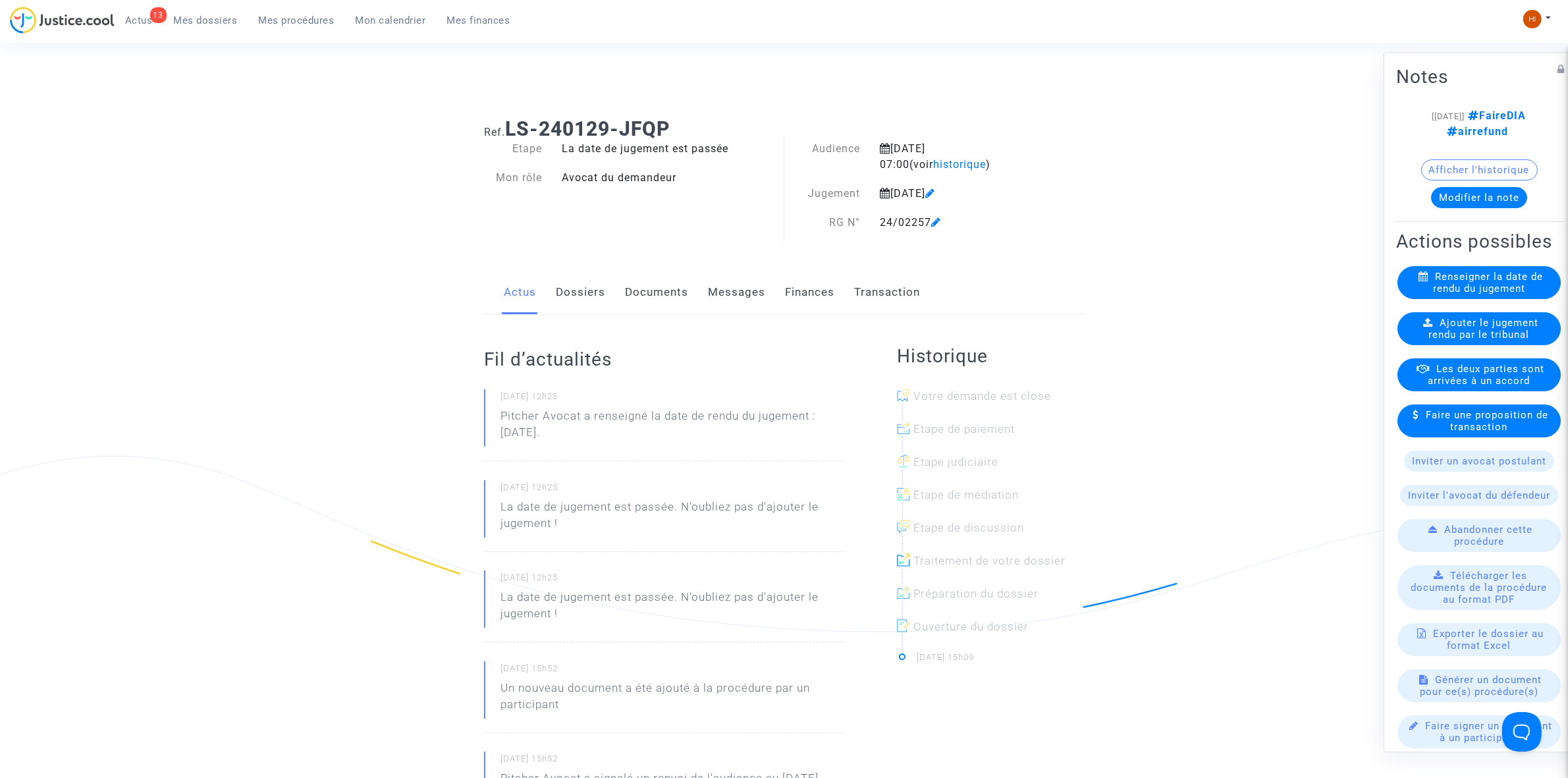
click at [1477, 348] on available-action-list "Renseigner la date de rendu du jugement Ajouter le jugement rendu par le tribun…" at bounding box center [1479, 552] width 166 height 574
click at [1469, 340] on span "Ajouter le jugement rendu par le tribunal" at bounding box center [1484, 328] width 110 height 24
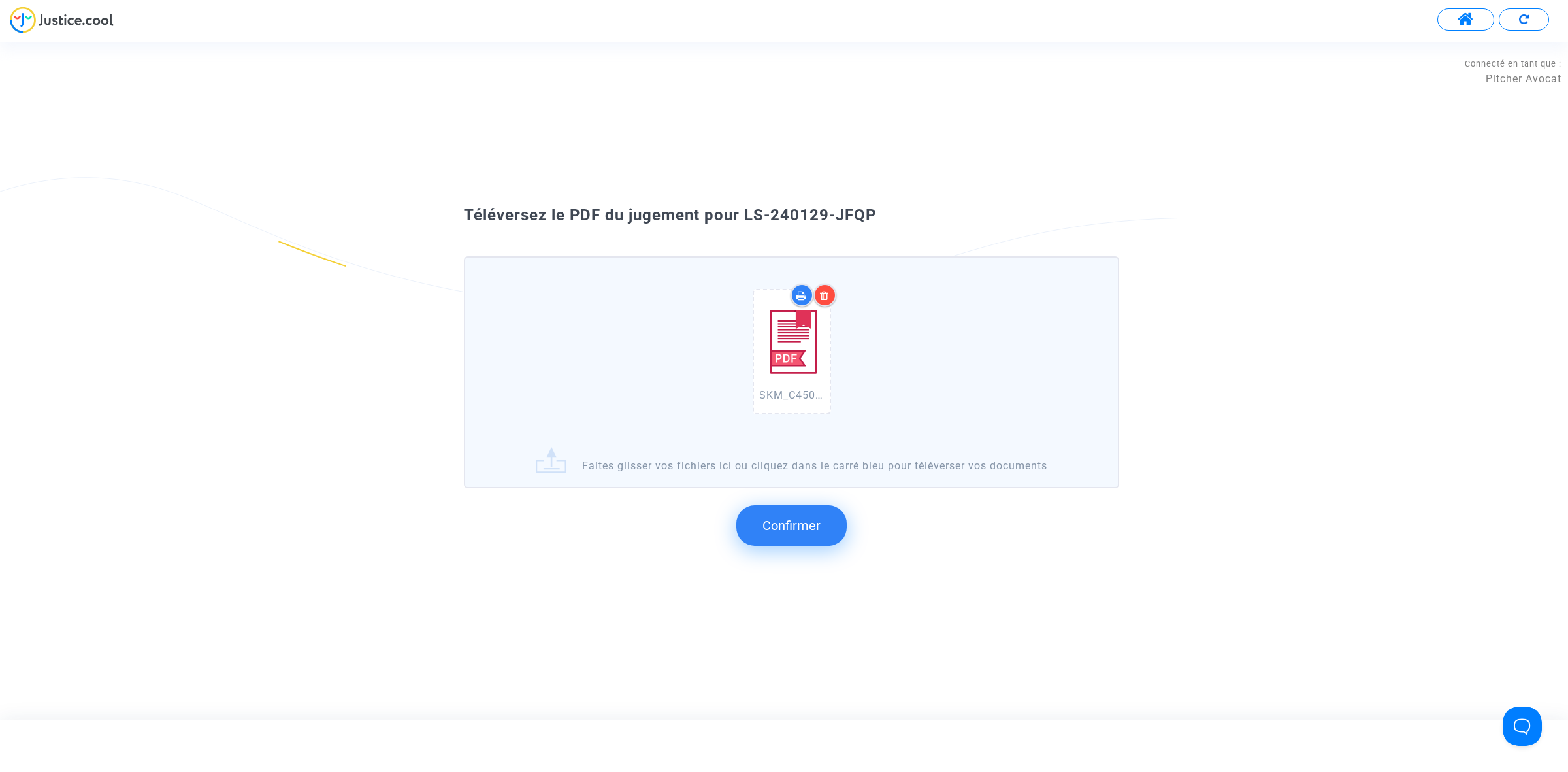
drag, startPoint x: 867, startPoint y: 236, endPoint x: 739, endPoint y: 209, distance: 130.8
click at [739, 209] on div "Téléversez le PDF du jugement pour LS-240129-JFQP" at bounding box center [783, 216] width 705 height 22
click at [789, 524] on span "Confirmer" at bounding box center [791, 526] width 58 height 16
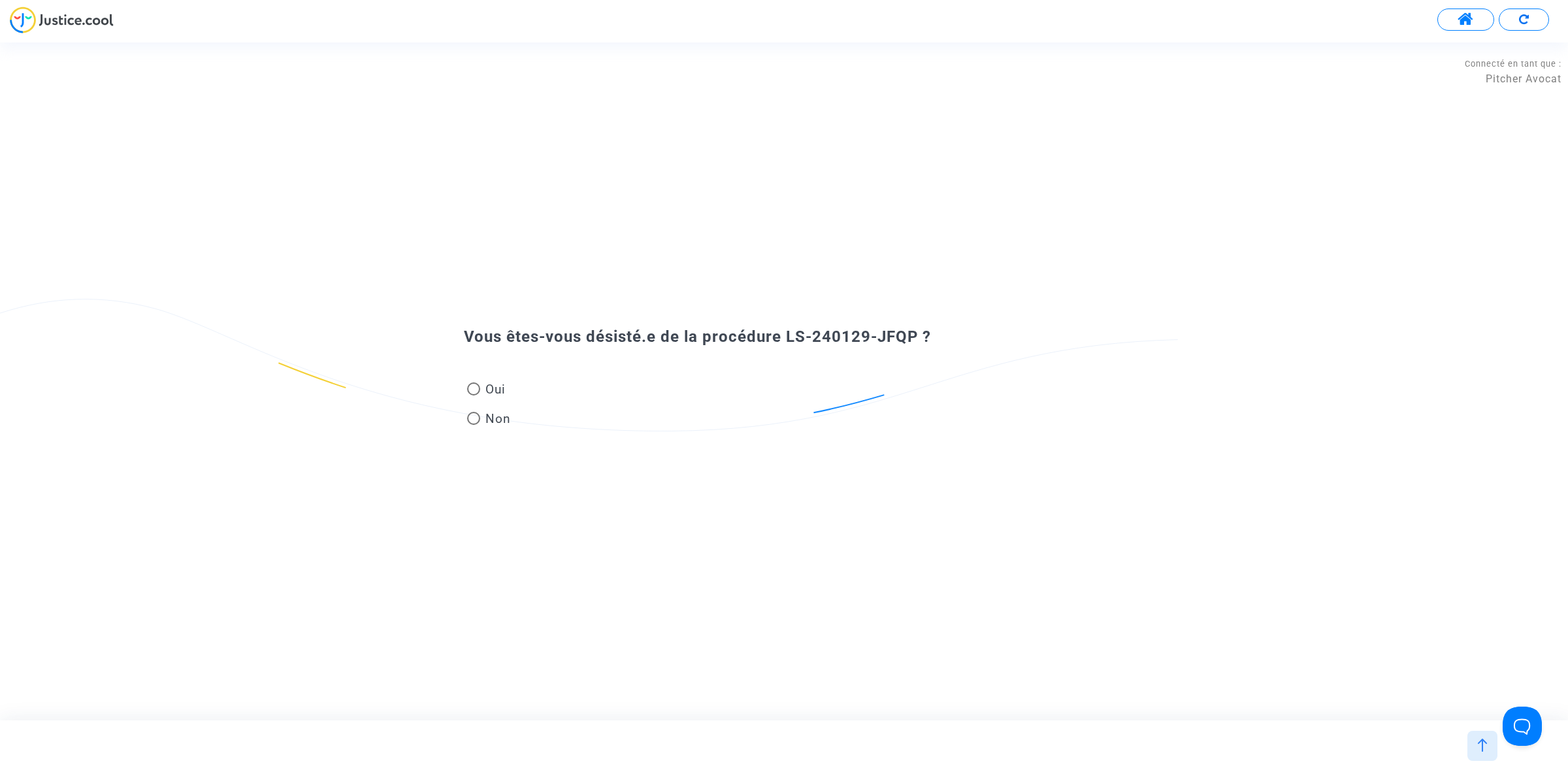
click at [494, 375] on div "Oui Non" at bounding box center [783, 392] width 705 height 87
click at [485, 386] on span "Oui" at bounding box center [493, 389] width 26 height 18
click at [474, 395] on input "Oui" at bounding box center [473, 395] width 1 height 1
radio input "true"
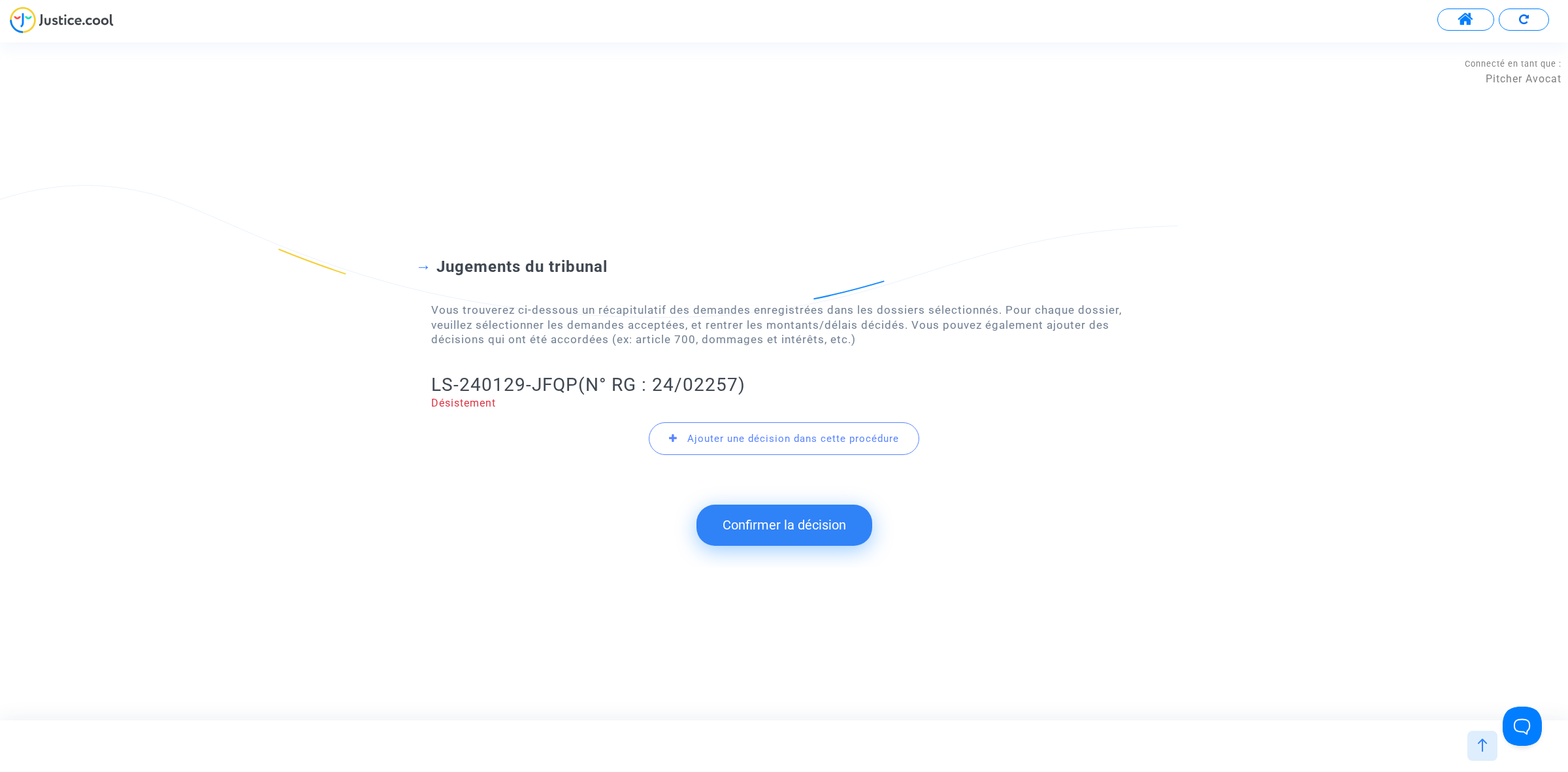
click at [773, 541] on button "Confirmer la décision" at bounding box center [784, 525] width 176 height 41
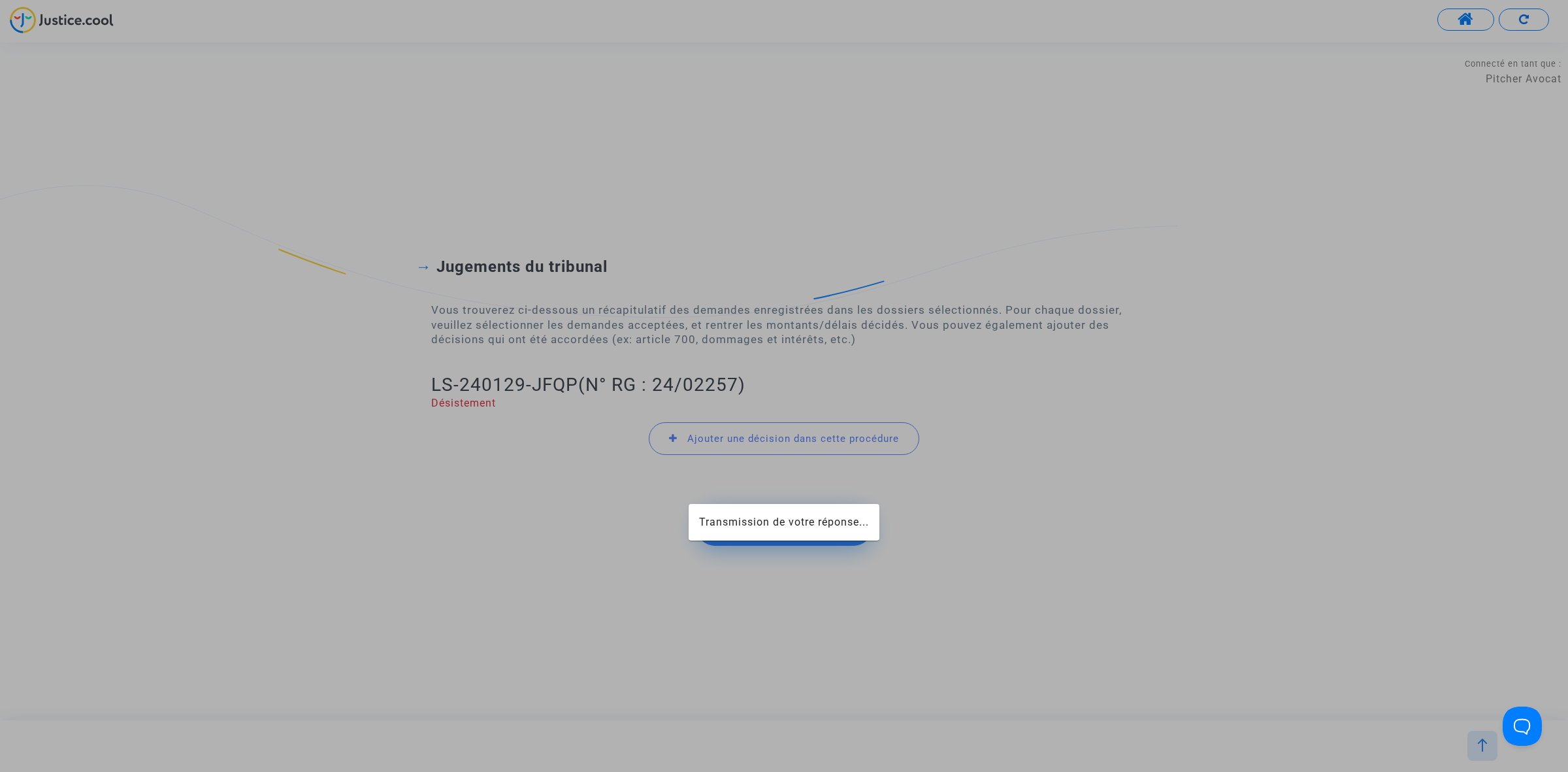
click at [768, 538] on mat-card "Transmission de votre réponse..." at bounding box center [784, 523] width 191 height 37
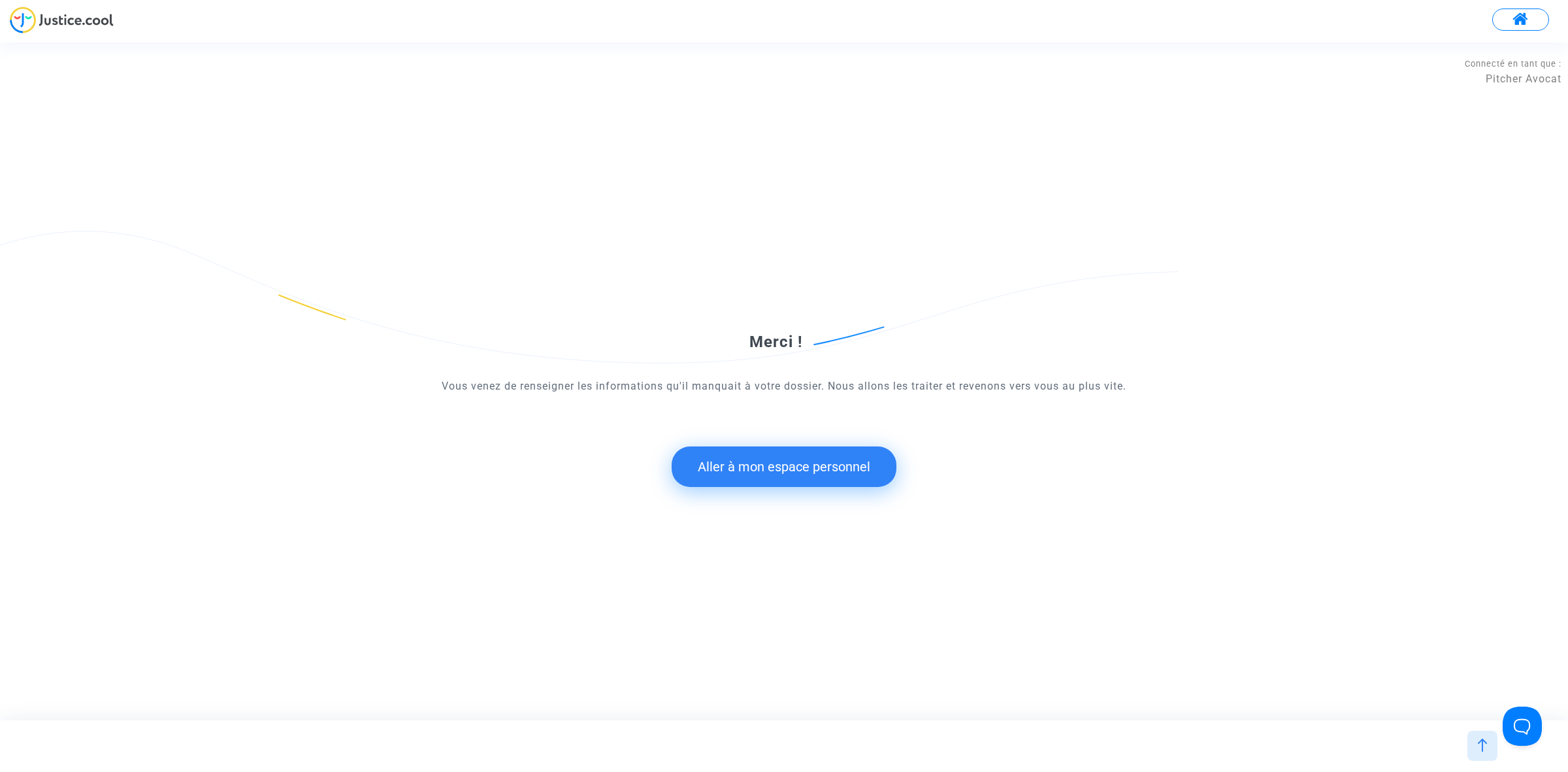
click at [835, 467] on button "Aller à mon espace personnel" at bounding box center [784, 467] width 225 height 41
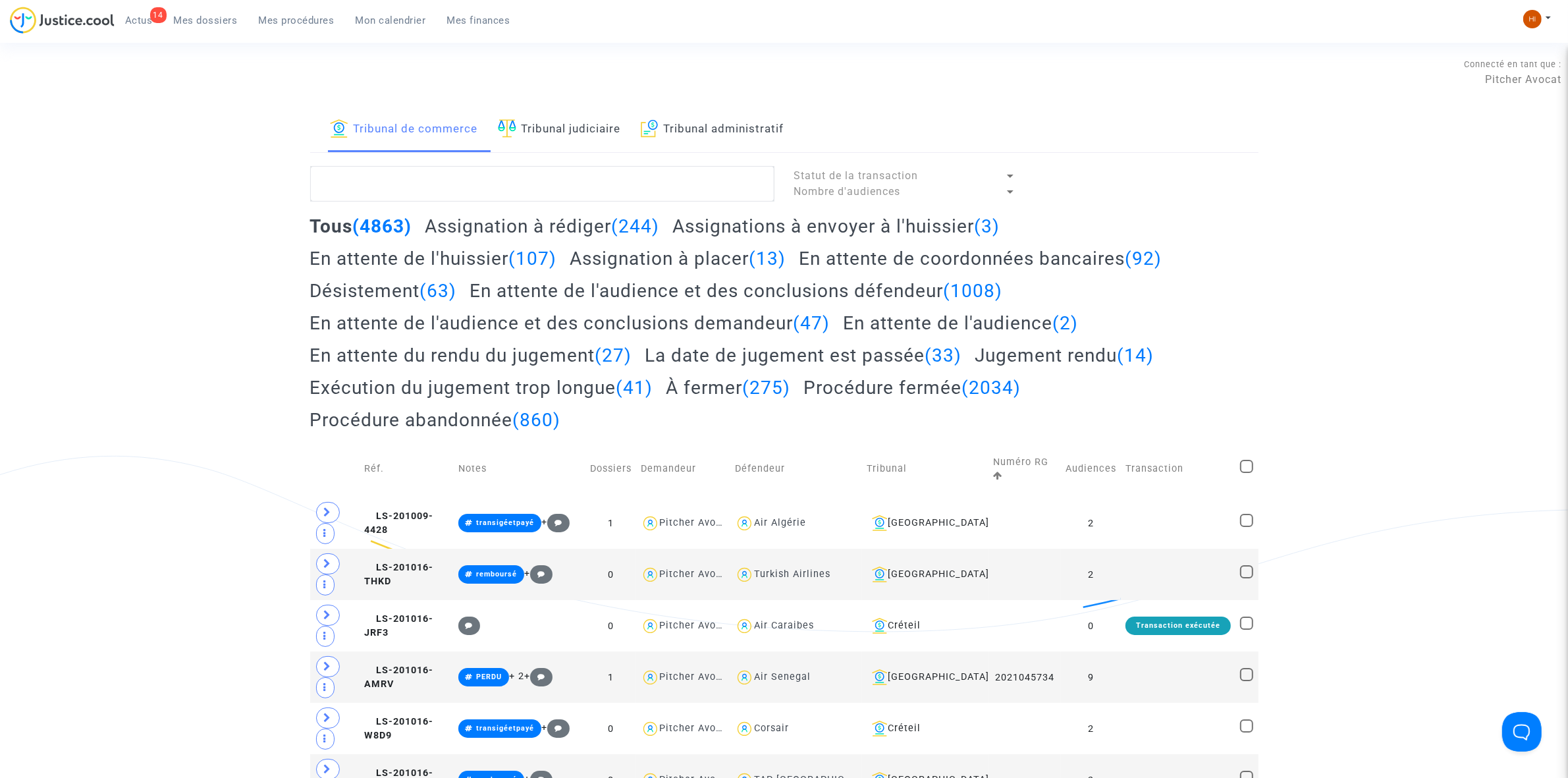
click at [581, 132] on link "Tribunal judiciaire" at bounding box center [559, 130] width 123 height 45
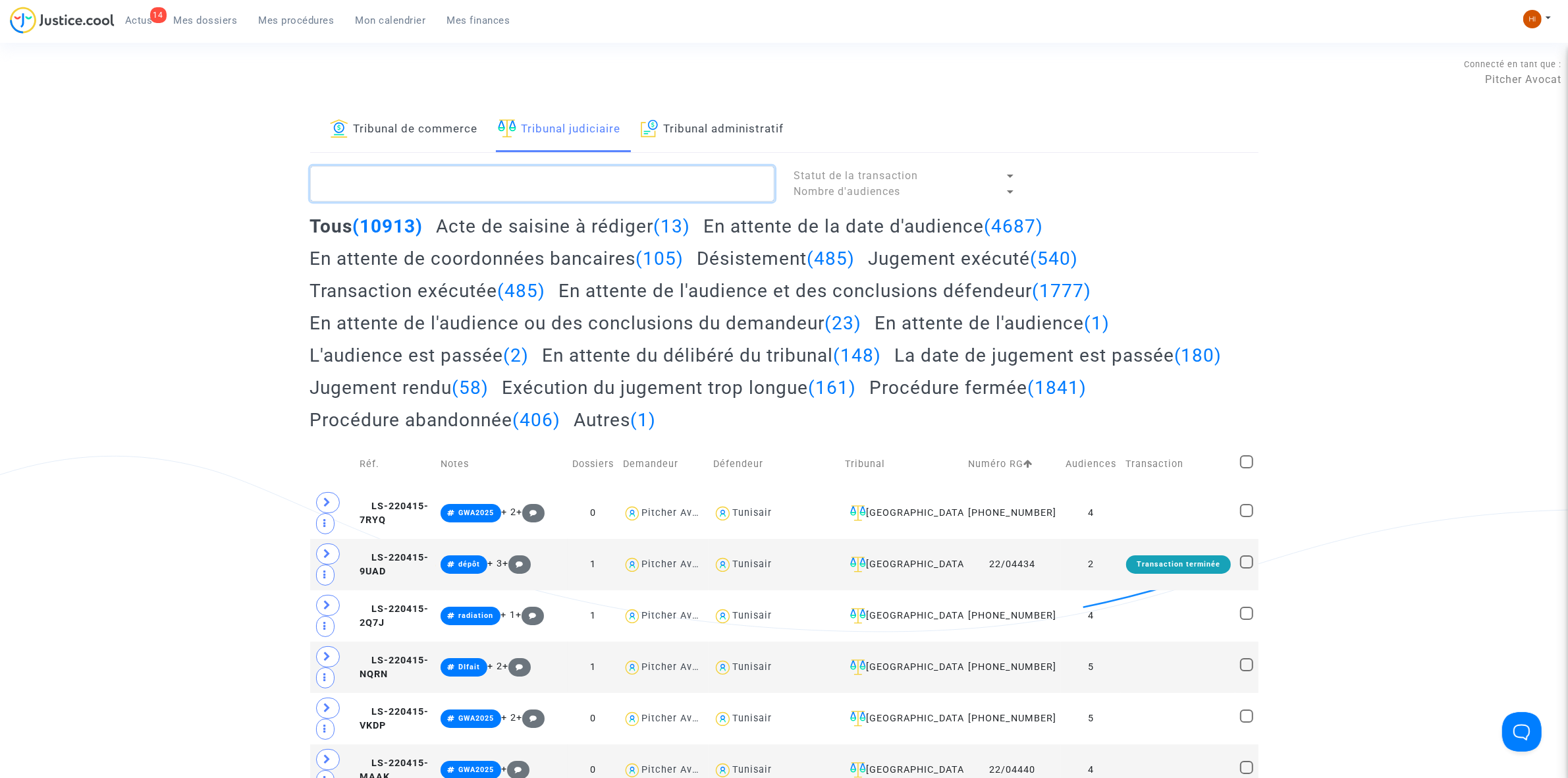
paste textarea "LS-240129-JFQP"
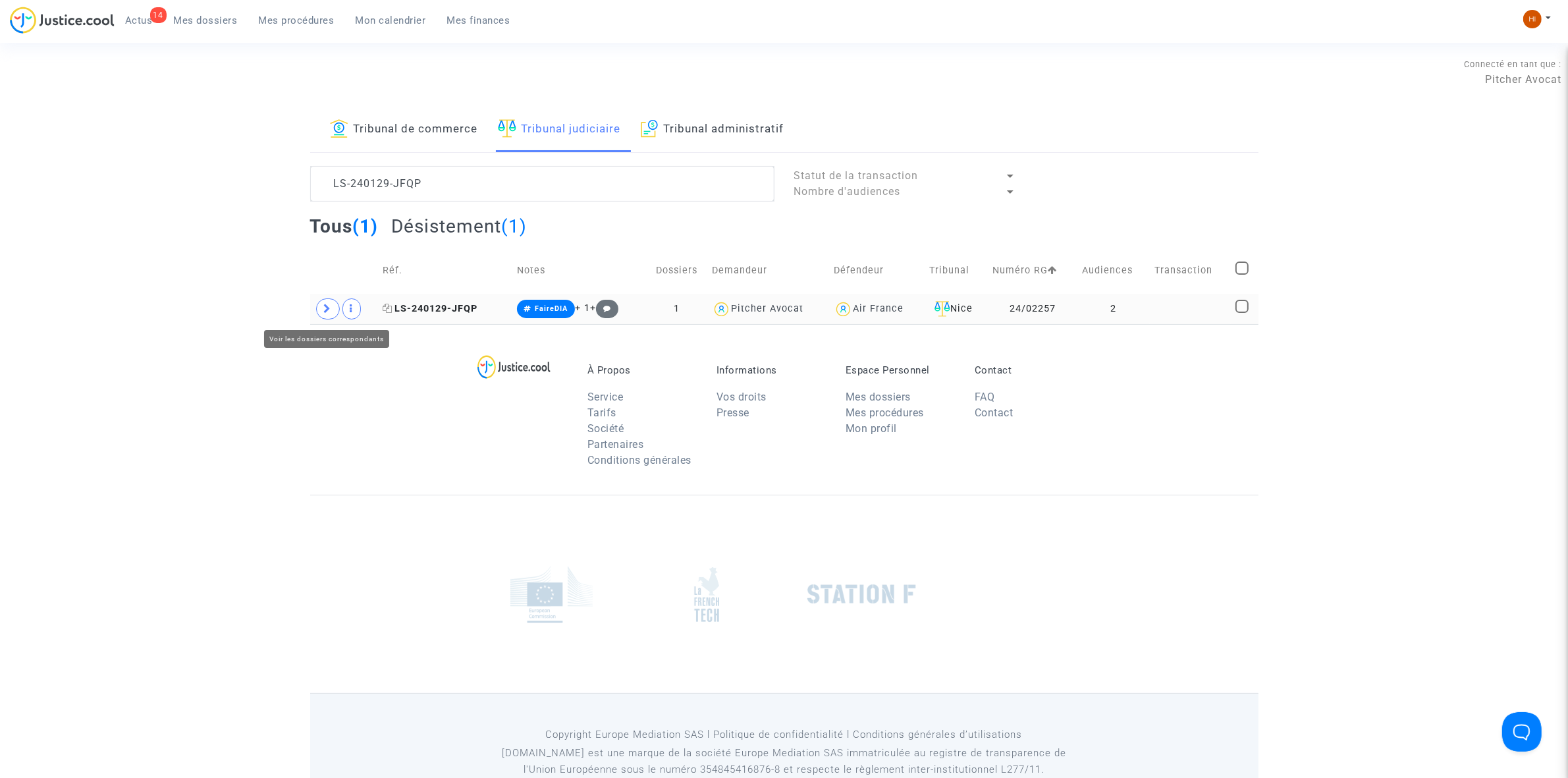
drag, startPoint x: 331, startPoint y: 310, endPoint x: 399, endPoint y: 310, distance: 68.0
click at [330, 310] on icon at bounding box center [328, 308] width 8 height 10
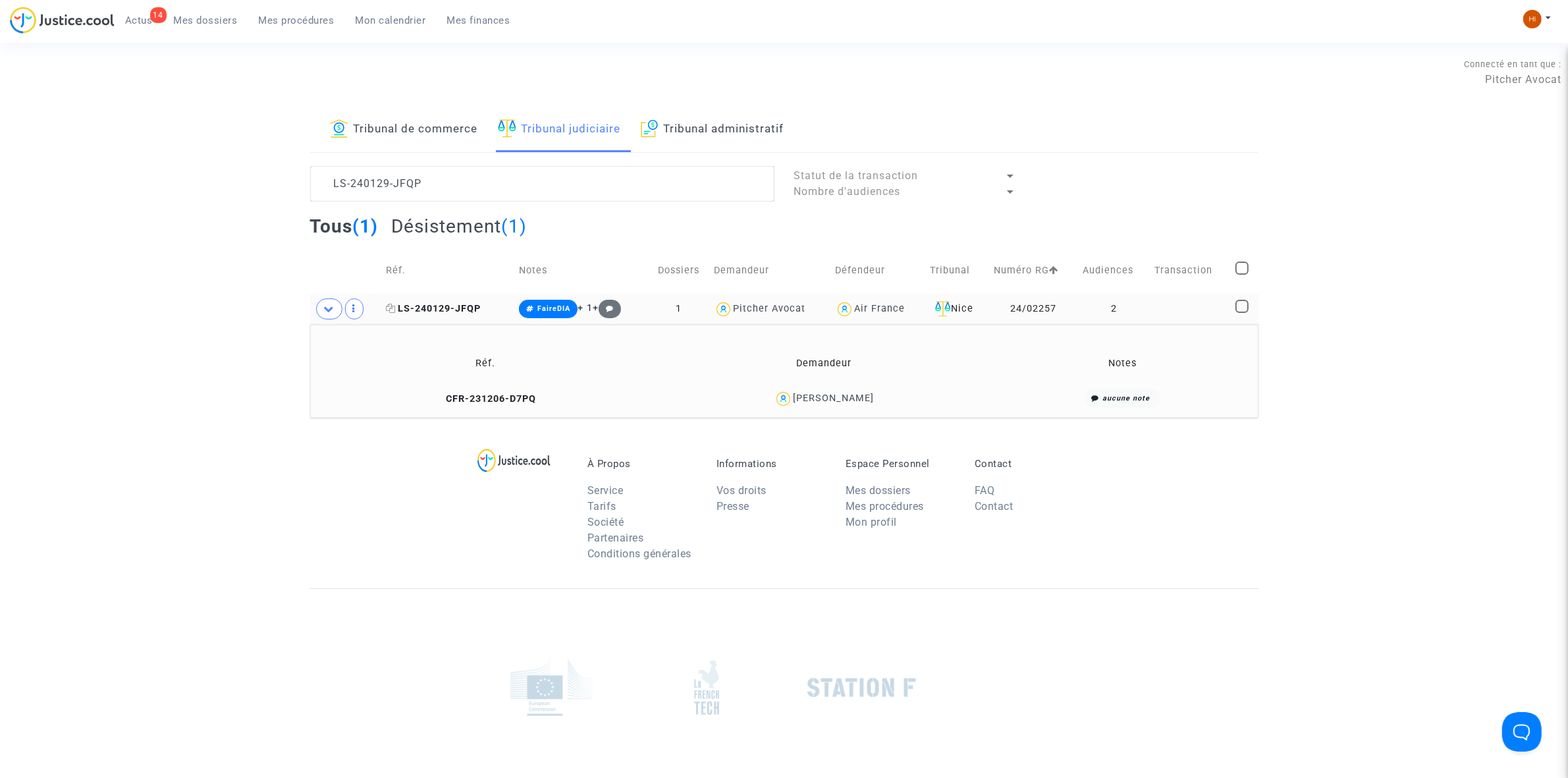
click at [441, 304] on span "LS-240129-JFQP" at bounding box center [433, 308] width 95 height 11
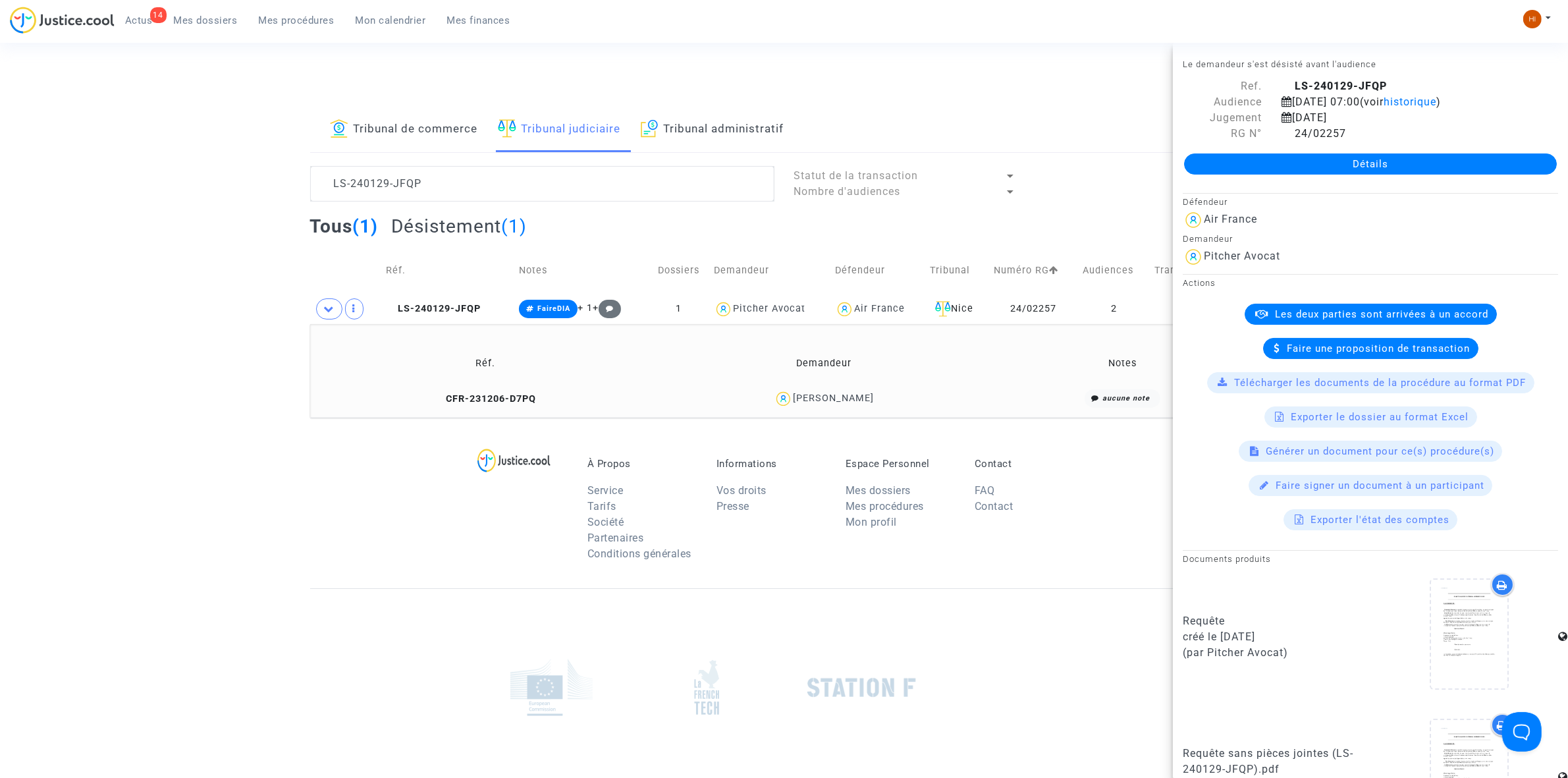
click at [503, 409] on td "CFR-231206-D7PQ" at bounding box center [485, 399] width 342 height 28
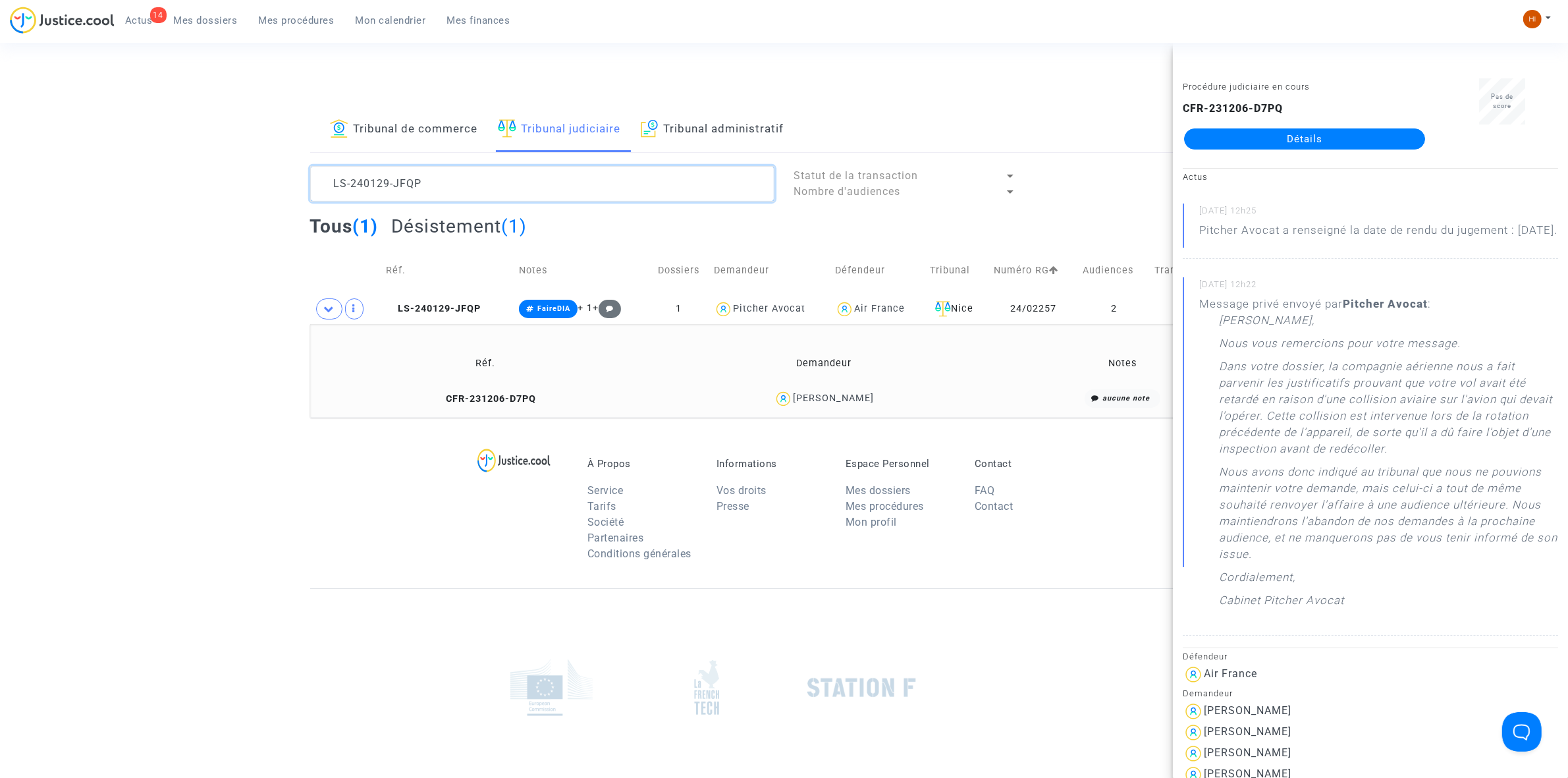
drag, startPoint x: 498, startPoint y: 193, endPoint x: 242, endPoint y: 194, distance: 256.0
click at [244, 194] on div "Tribunal de commerce Tribunal judiciaire Tribunal administratif LS-240129-JFQP …" at bounding box center [784, 262] width 1568 height 310
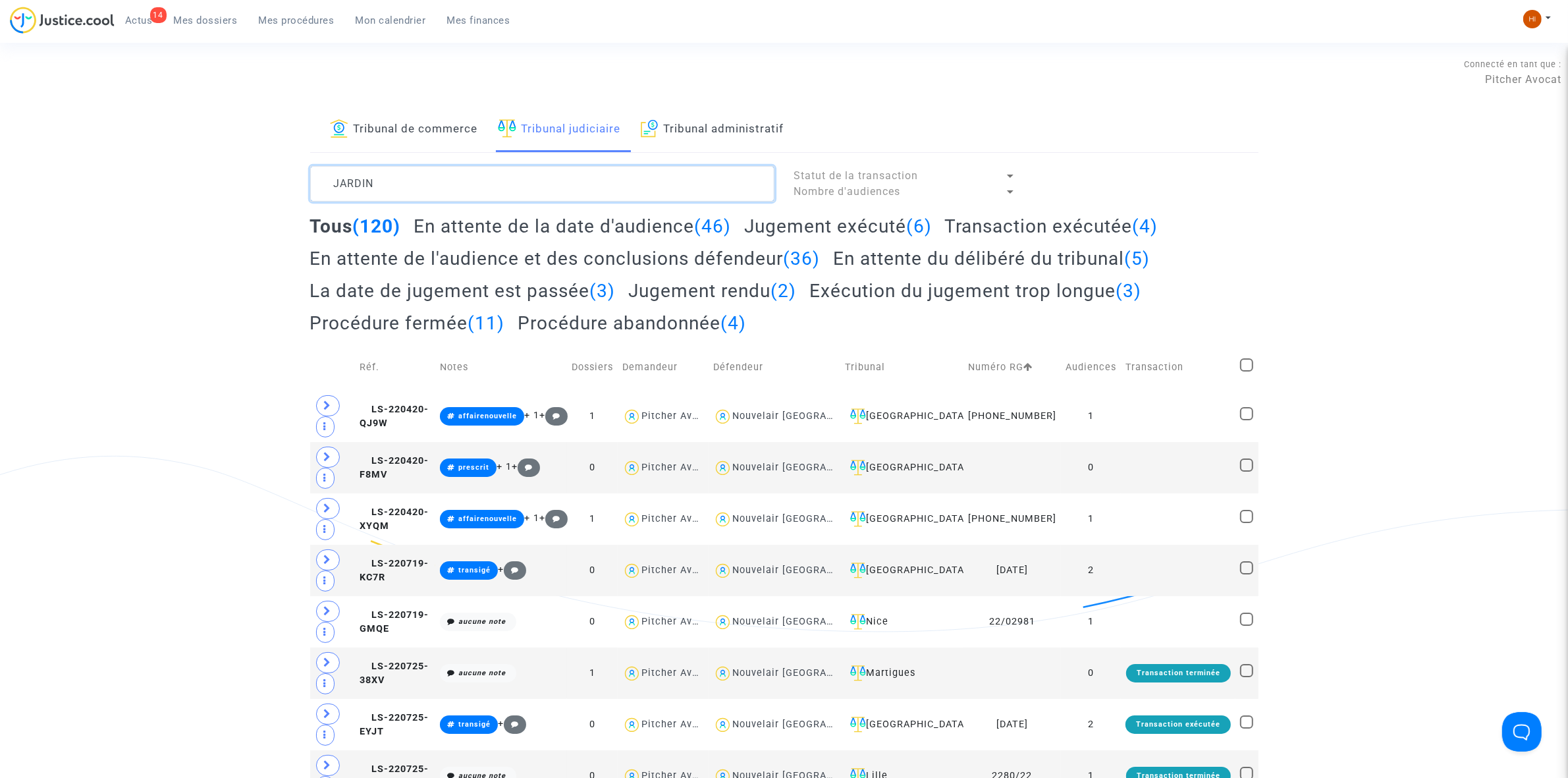
type textarea "JARDIN"
drag, startPoint x: 907, startPoint y: 640, endPoint x: 914, endPoint y: 641, distance: 7.1
click at [909, 630] on div "Nice" at bounding box center [902, 622] width 114 height 16
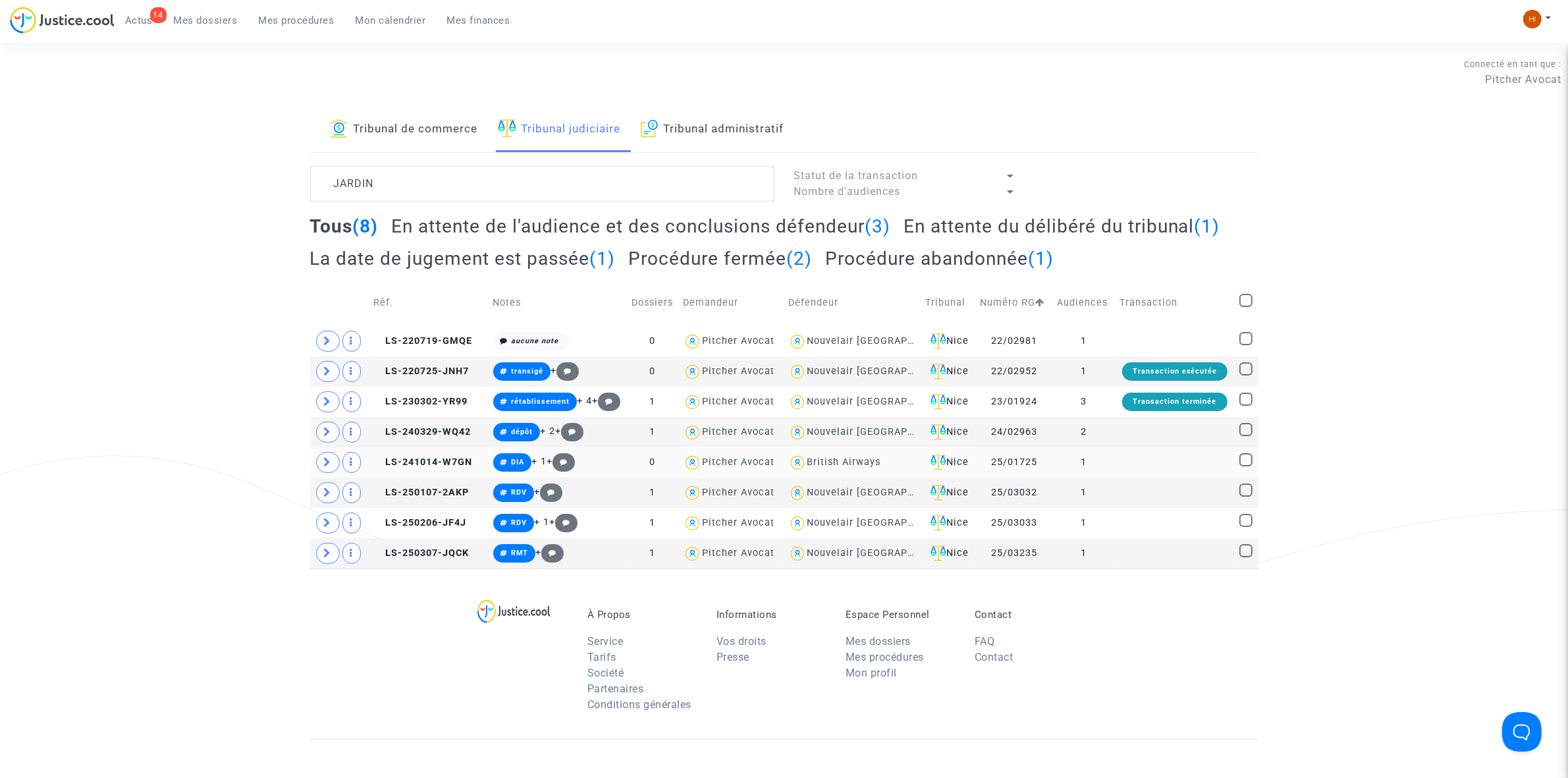
click at [462, 473] on td "LS-241014-W7GN" at bounding box center [429, 462] width 119 height 30
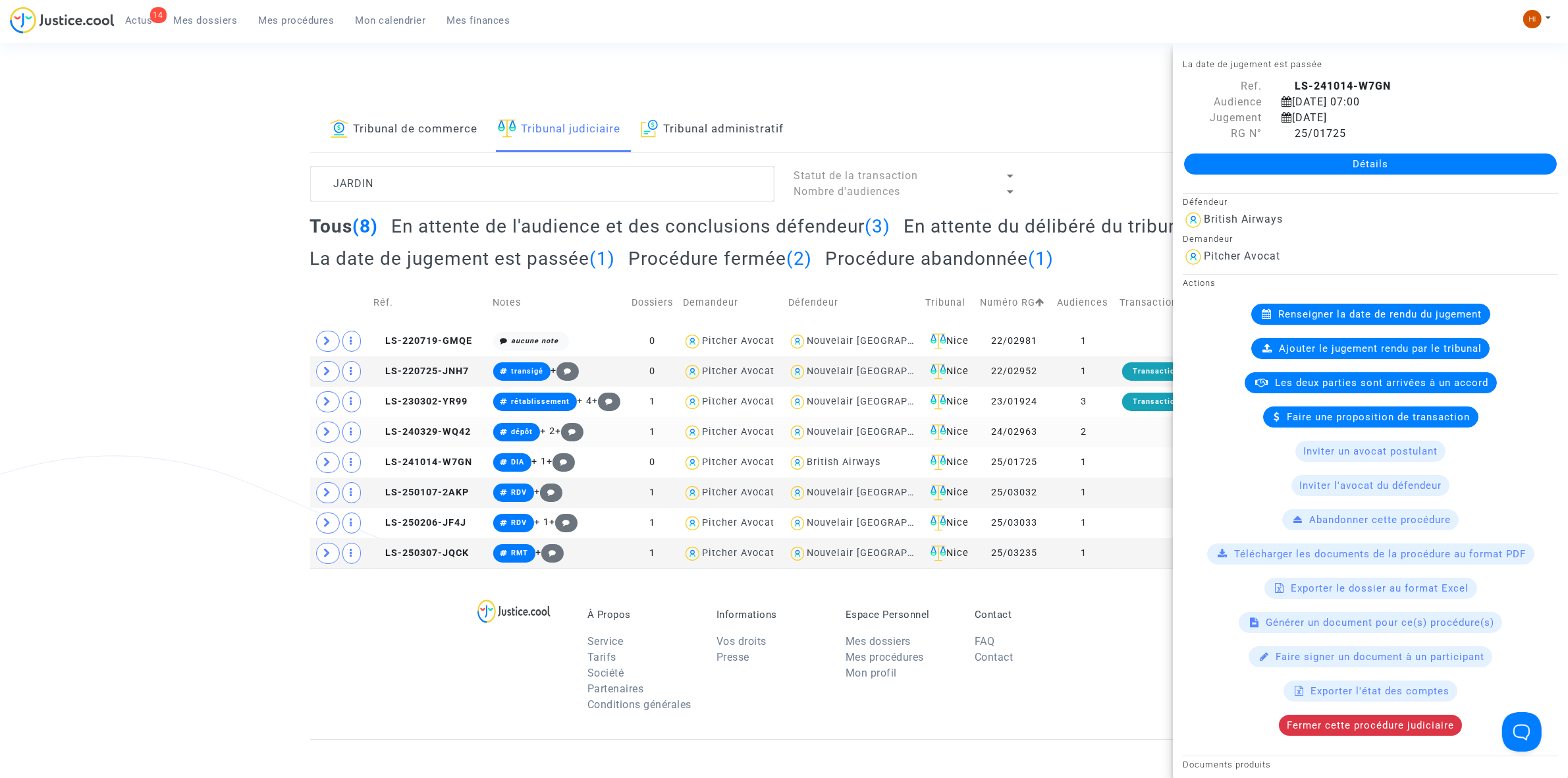
drag, startPoint x: 458, startPoint y: 458, endPoint x: 693, endPoint y: 431, distance: 236.5
click at [459, 458] on copy "LS-241014-W7GN" at bounding box center [423, 462] width 99 height 11
click at [1316, 173] on link "Détails" at bounding box center [1370, 164] width 373 height 21
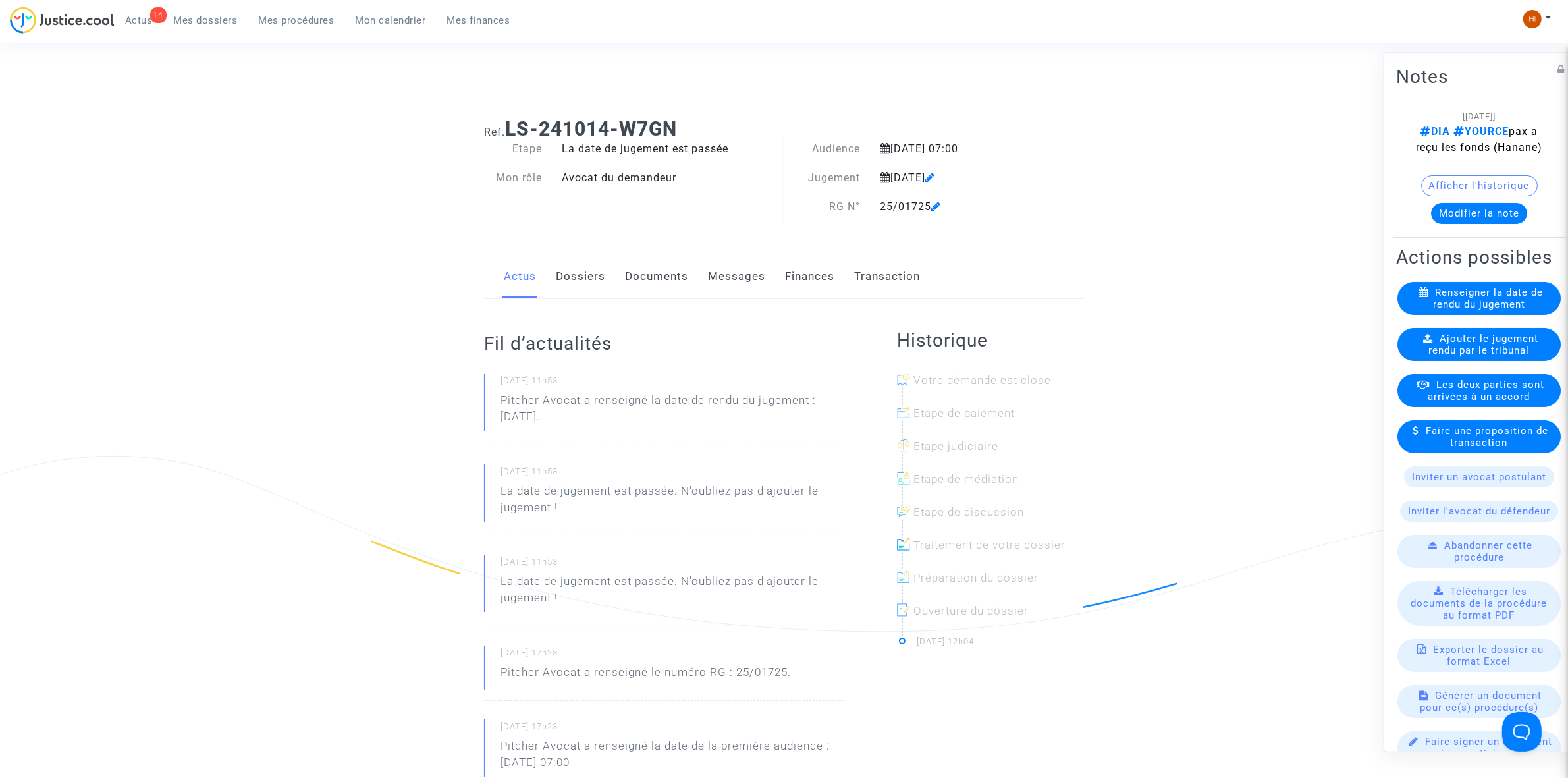
click at [1467, 356] on span "Ajouter le jugement rendu par le tribunal" at bounding box center [1484, 344] width 110 height 24
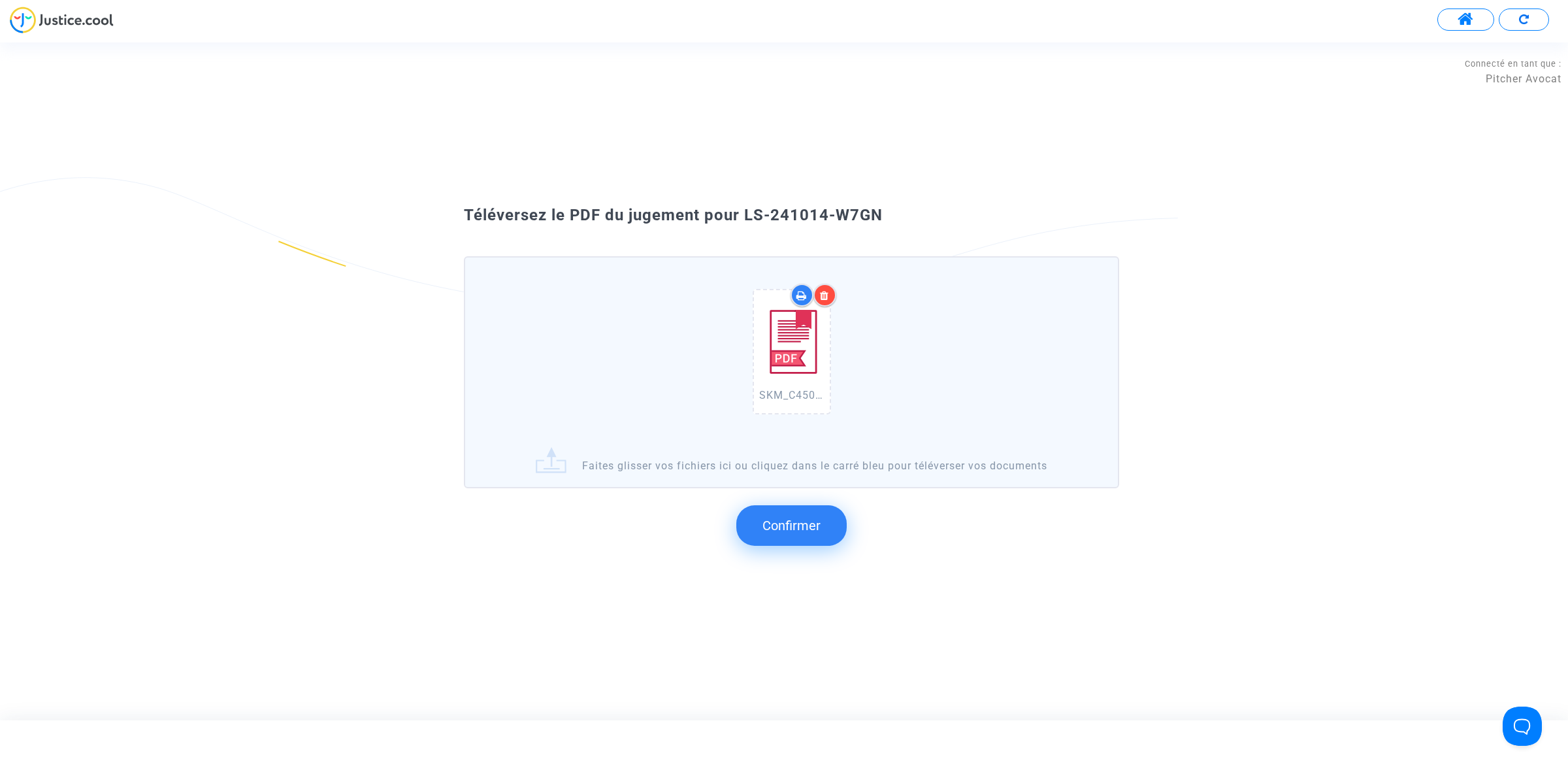
drag, startPoint x: 898, startPoint y: 250, endPoint x: 747, endPoint y: 214, distance: 155.2
click at [747, 214] on div "Téléversez le PDF du jugement pour LS-241014-W7GN" at bounding box center [783, 216] width 705 height 22
click at [804, 526] on span "Confirmer" at bounding box center [791, 526] width 58 height 16
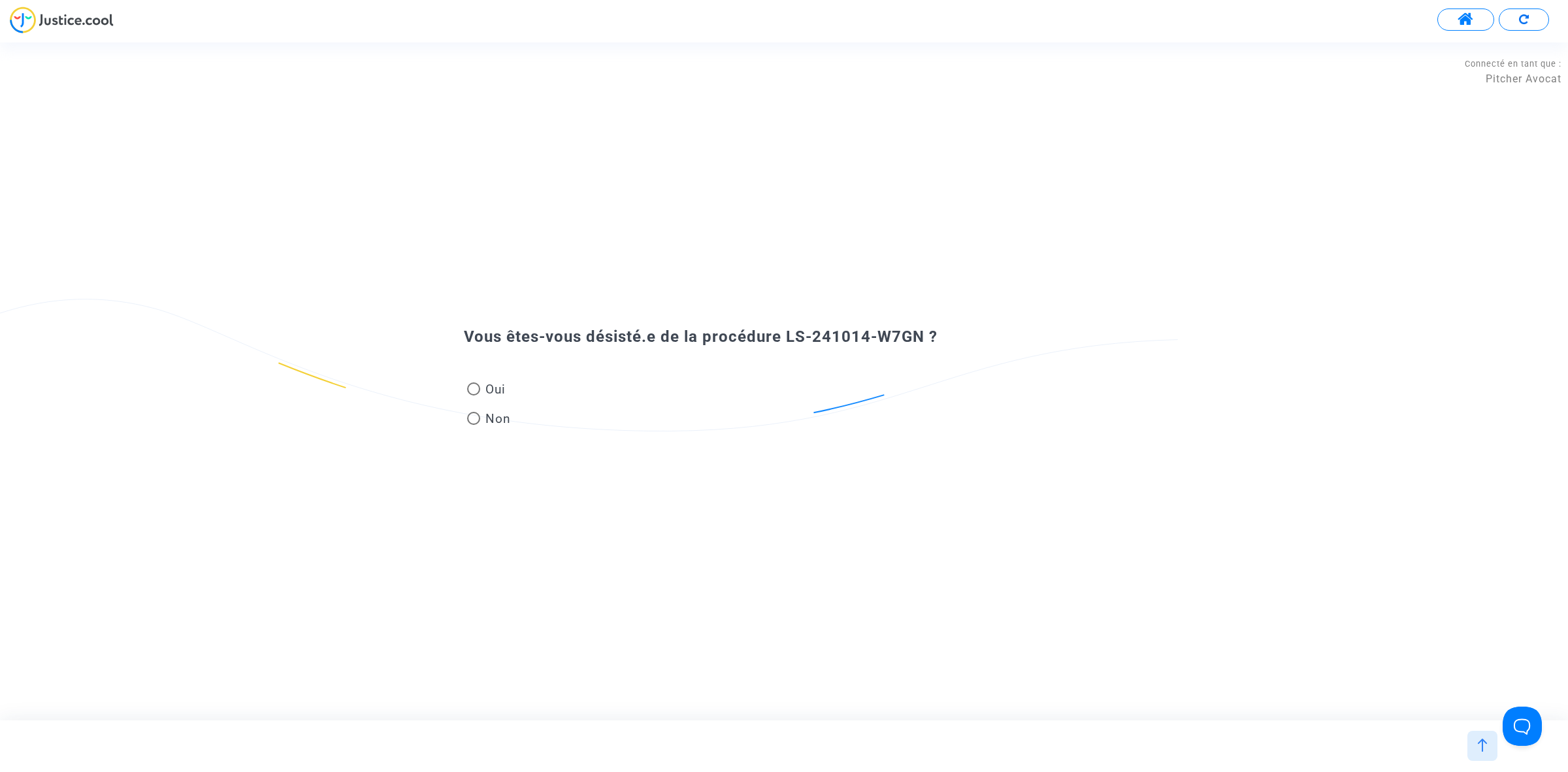
click at [488, 383] on span "Oui" at bounding box center [493, 389] width 26 height 18
click at [474, 395] on input "Oui" at bounding box center [473, 395] width 1 height 1
radio input "true"
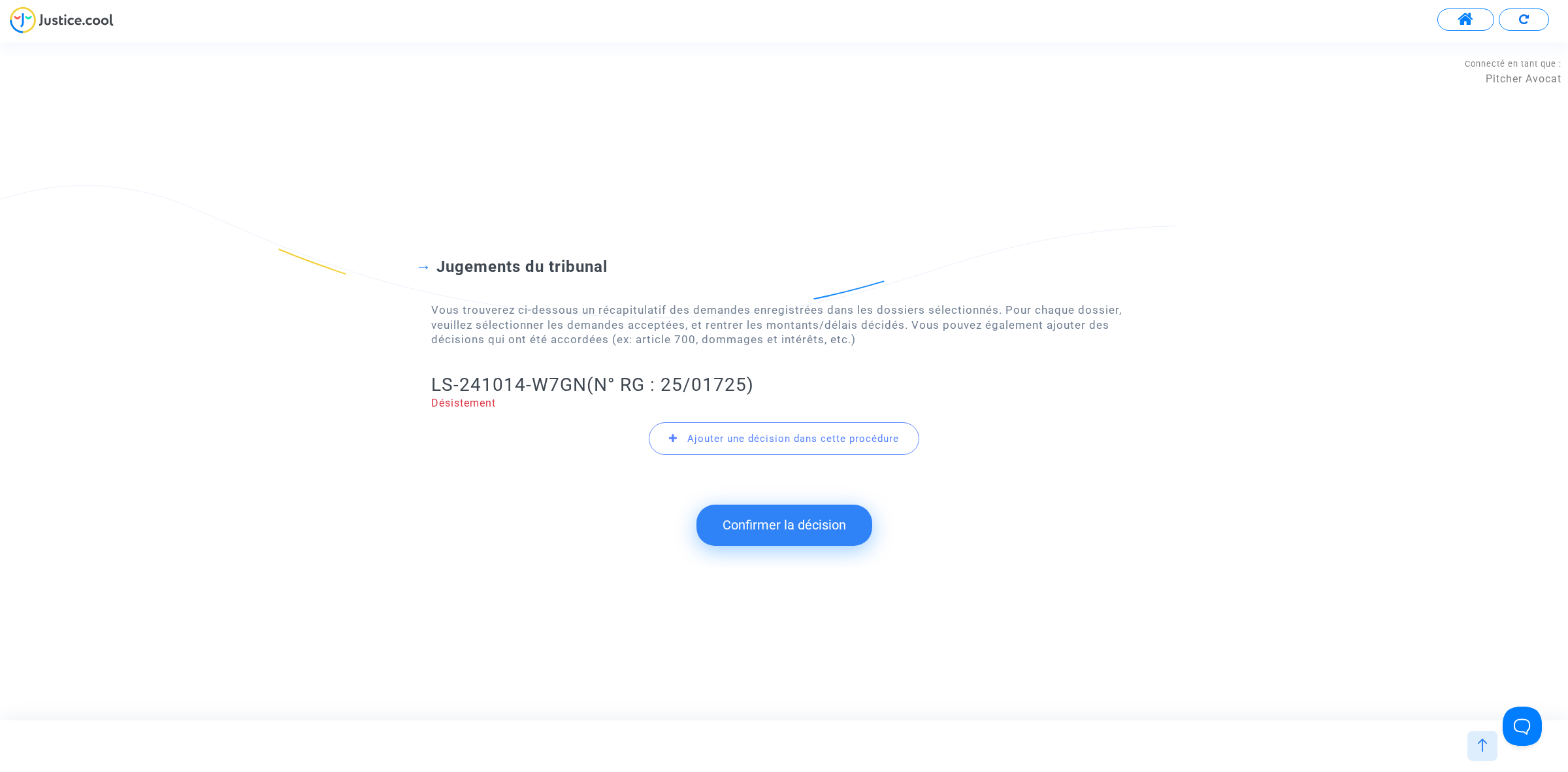
drag, startPoint x: 432, startPoint y: 381, endPoint x: 581, endPoint y: 363, distance: 150.1
click at [581, 363] on div "Jugements du tribunal Vous trouverez ci-dessous un récapitulatif des demandes e…" at bounding box center [783, 362] width 705 height 210
click at [802, 531] on button "Confirmer la décision" at bounding box center [784, 525] width 176 height 41
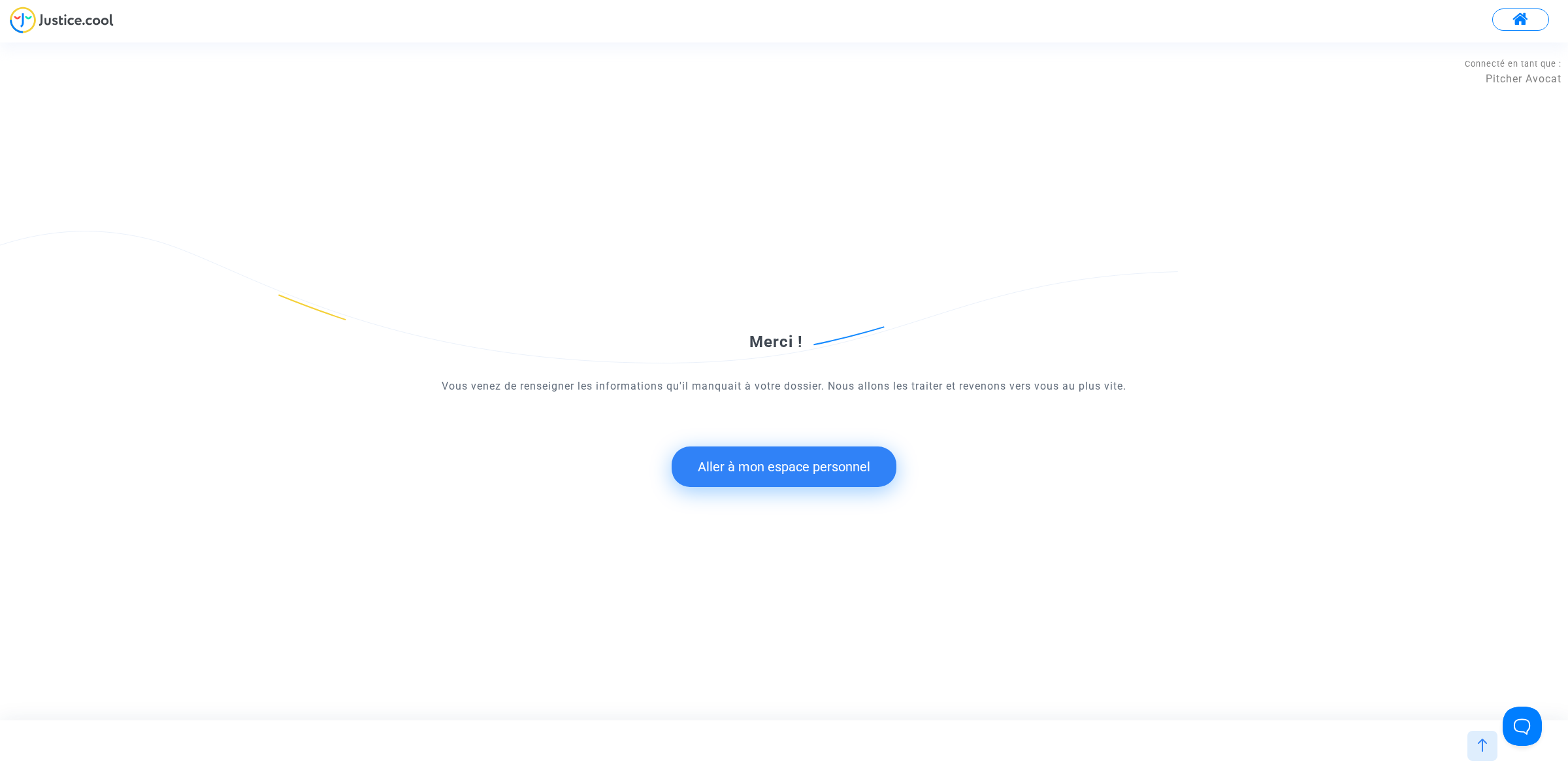
click at [745, 456] on button "Aller à mon espace personnel" at bounding box center [784, 467] width 225 height 41
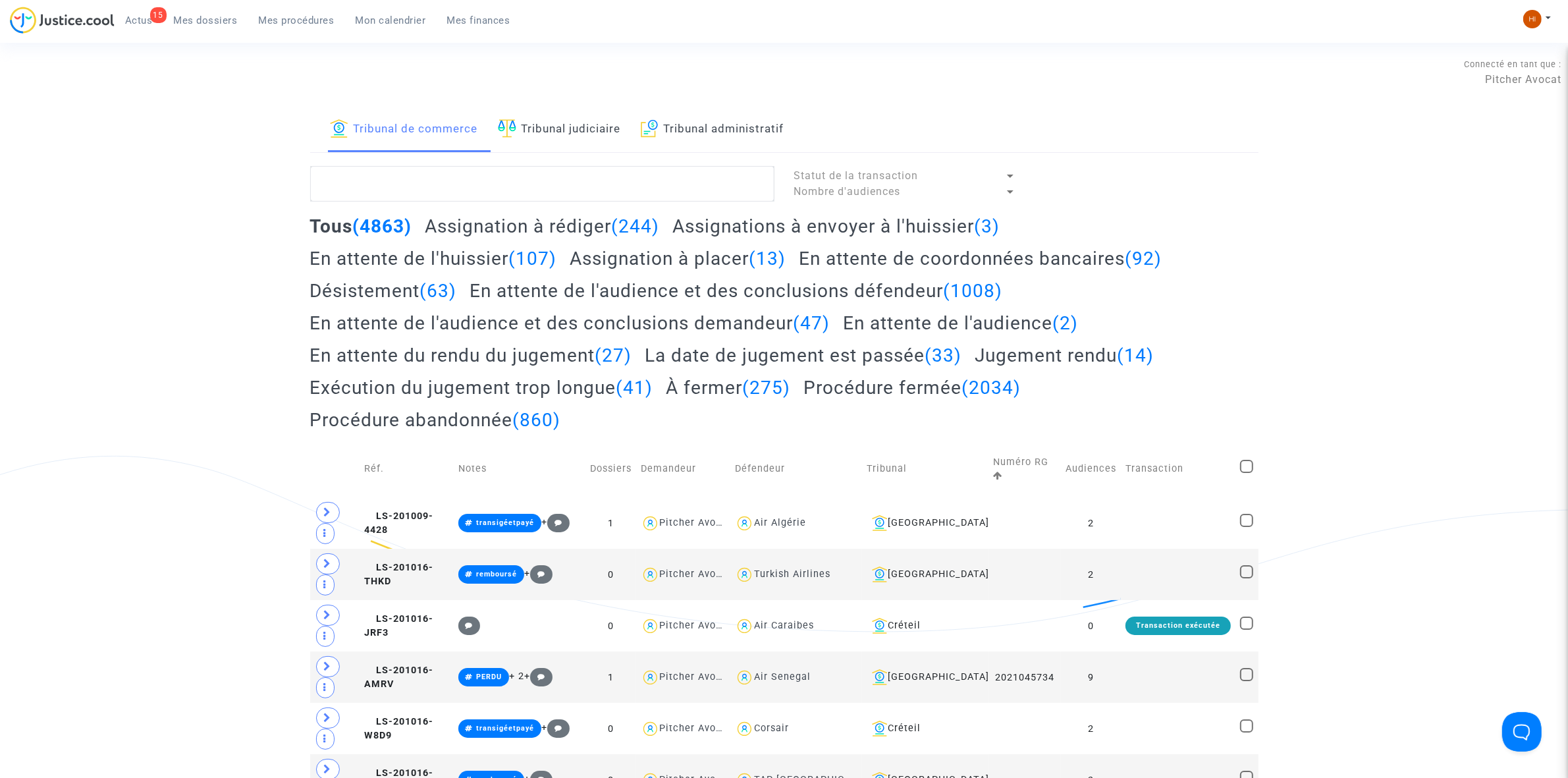
click at [544, 139] on link "Tribunal judiciaire" at bounding box center [559, 130] width 123 height 45
click at [545, 187] on textarea at bounding box center [542, 184] width 464 height 36
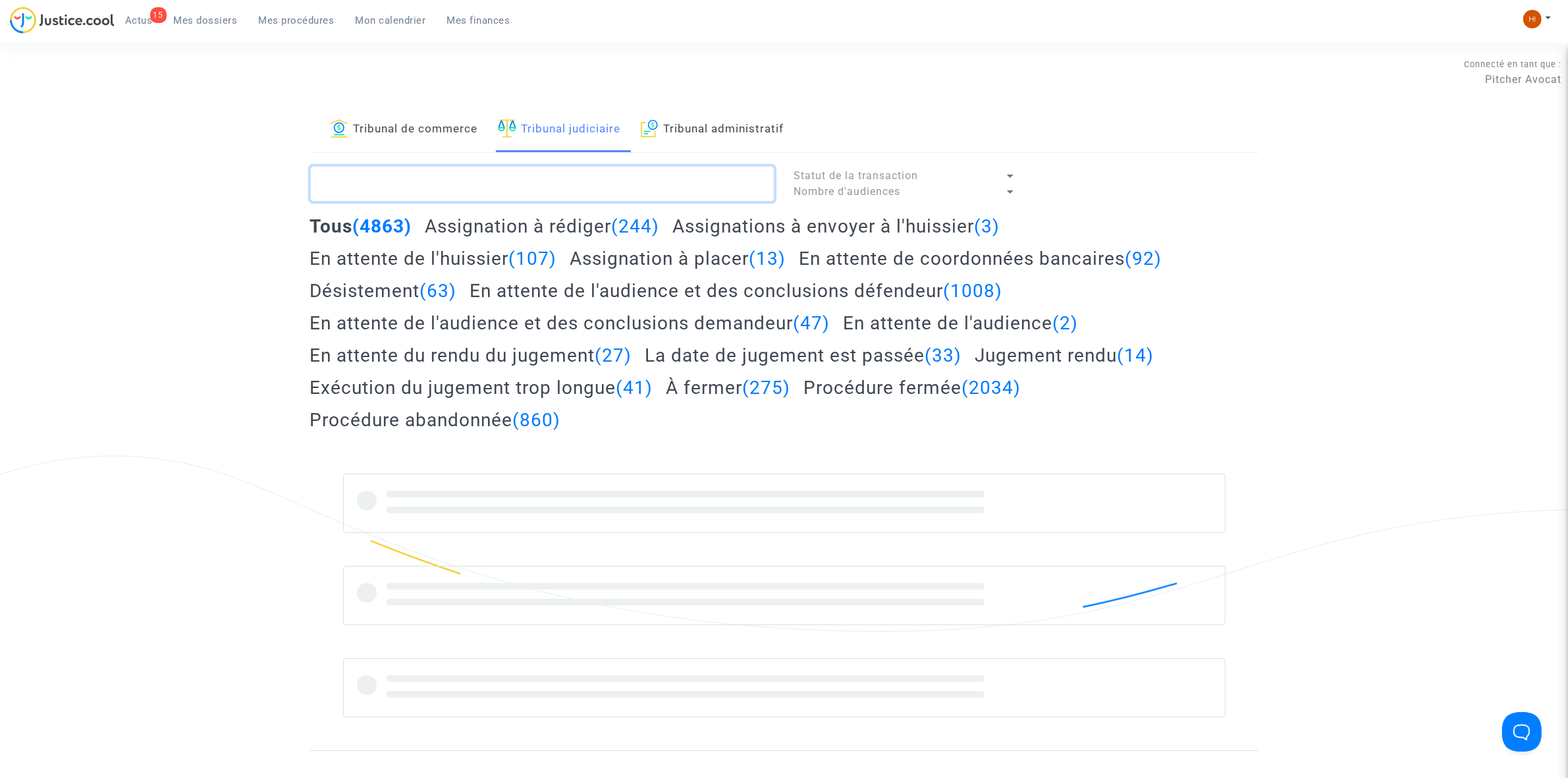
paste textarea "LS-241014-W7GN"
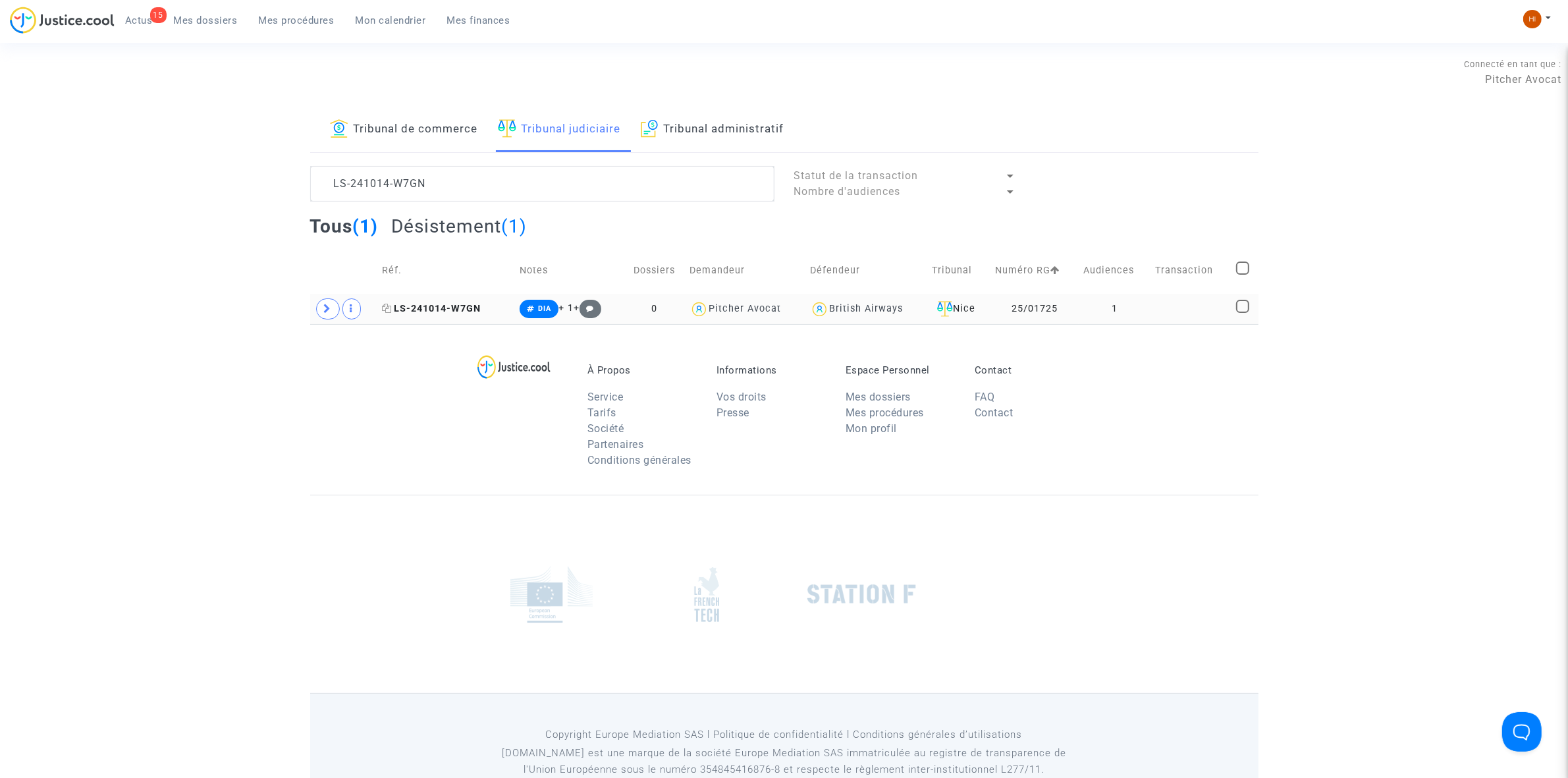
click at [459, 314] on span "LS-241014-W7GN" at bounding box center [432, 308] width 99 height 11
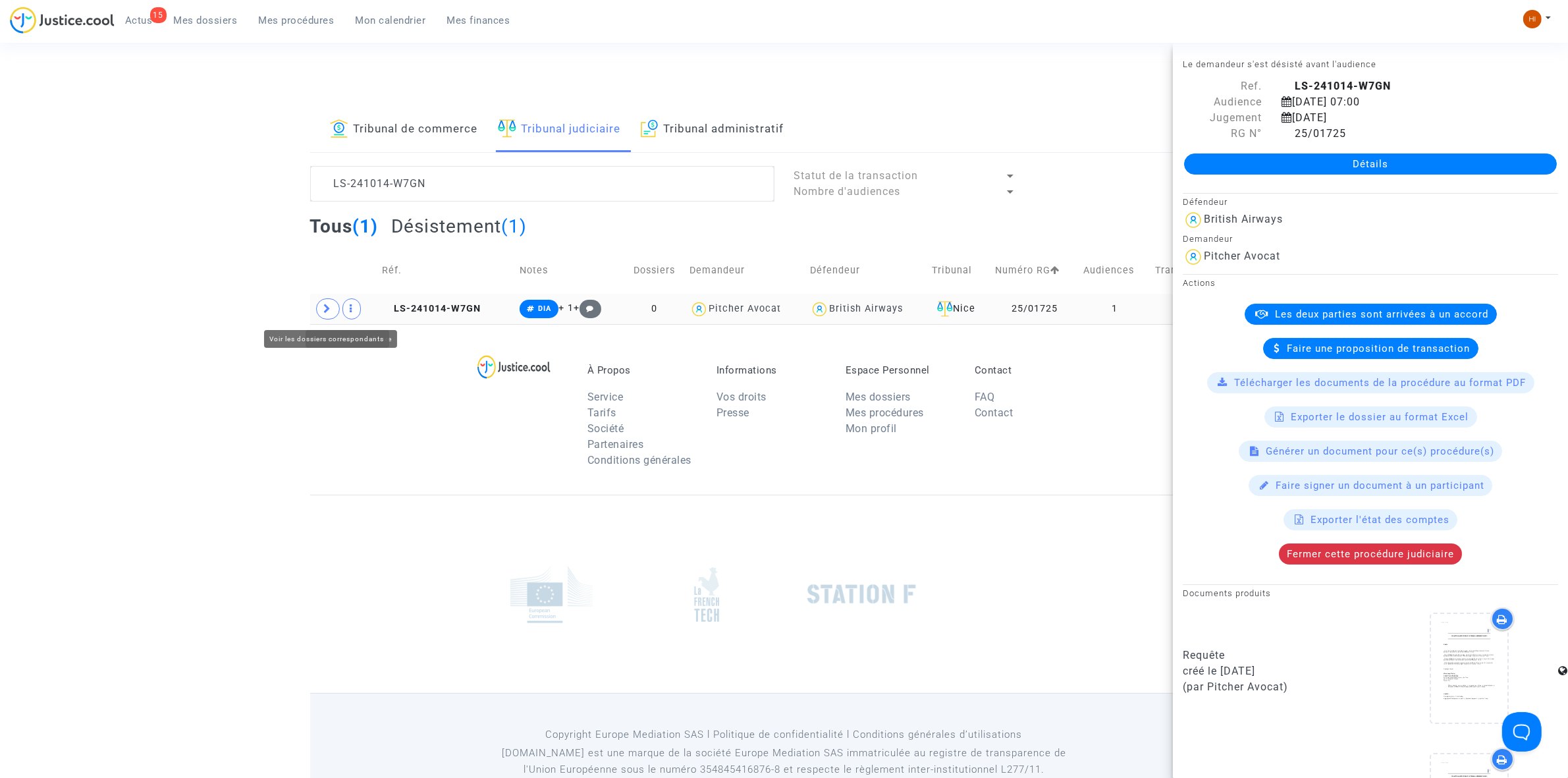
click at [324, 311] on icon at bounding box center [328, 308] width 8 height 10
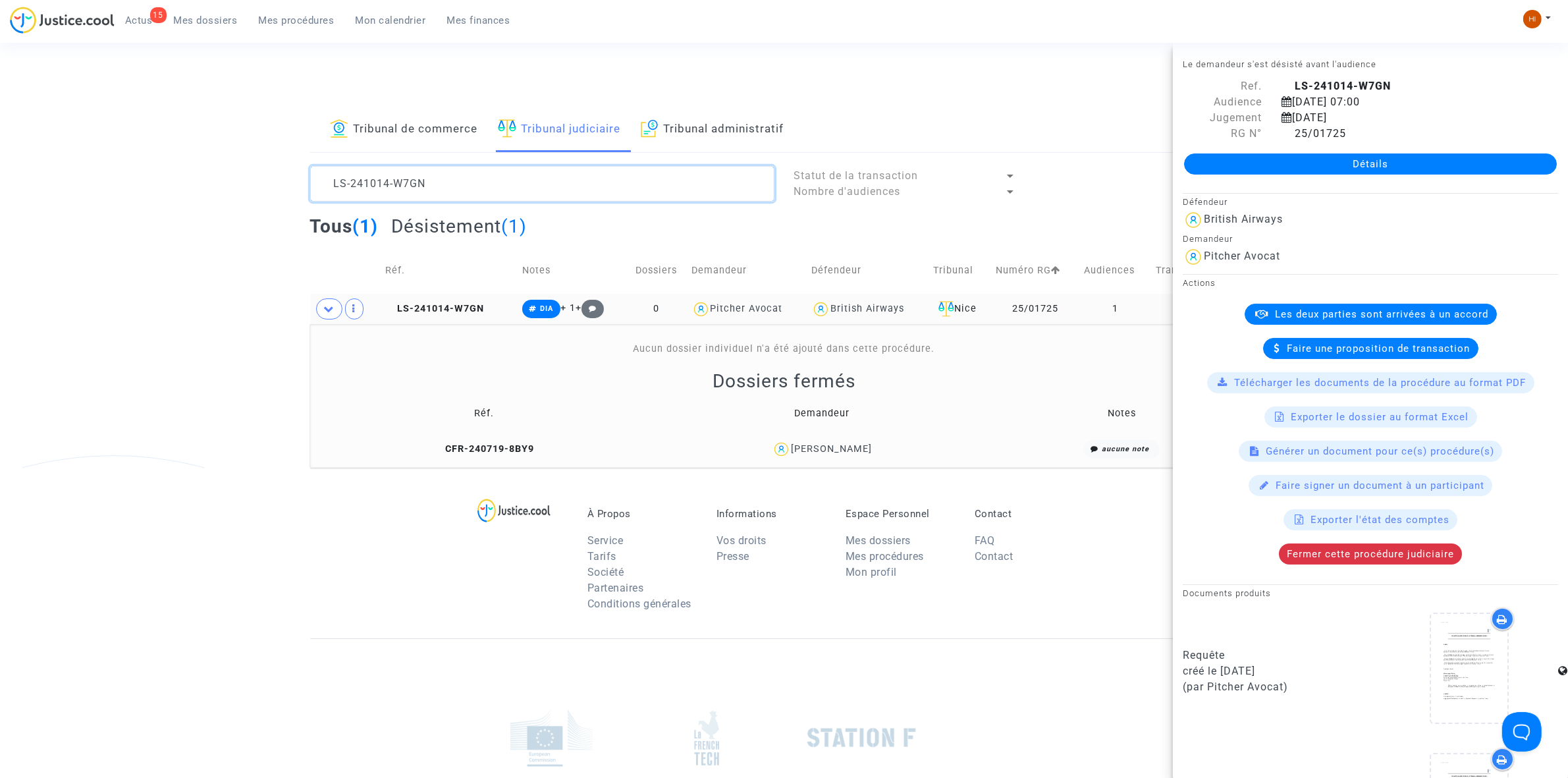
click at [463, 180] on textarea at bounding box center [542, 184] width 464 height 36
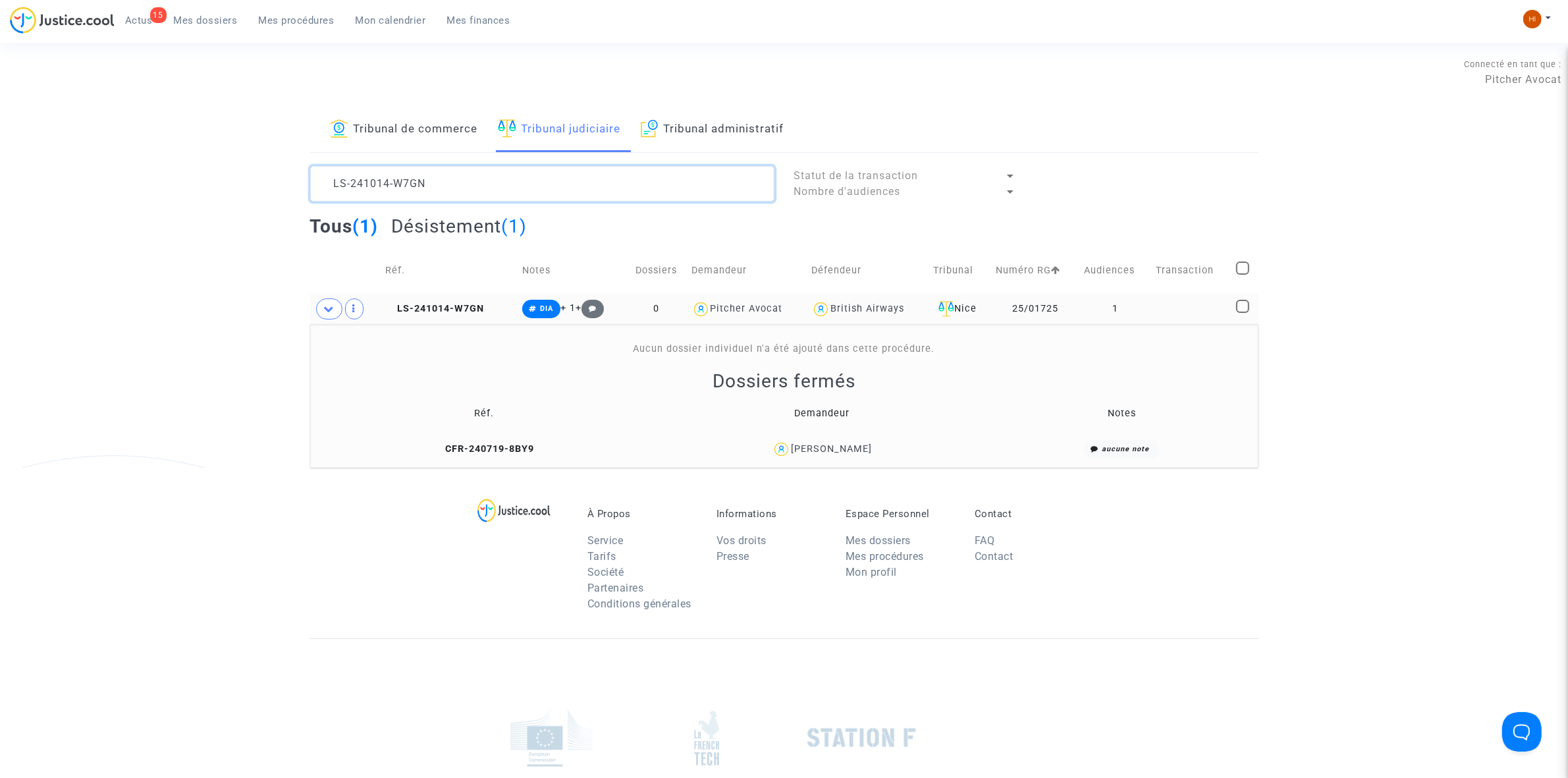
click at [463, 180] on textarea at bounding box center [542, 184] width 464 height 36
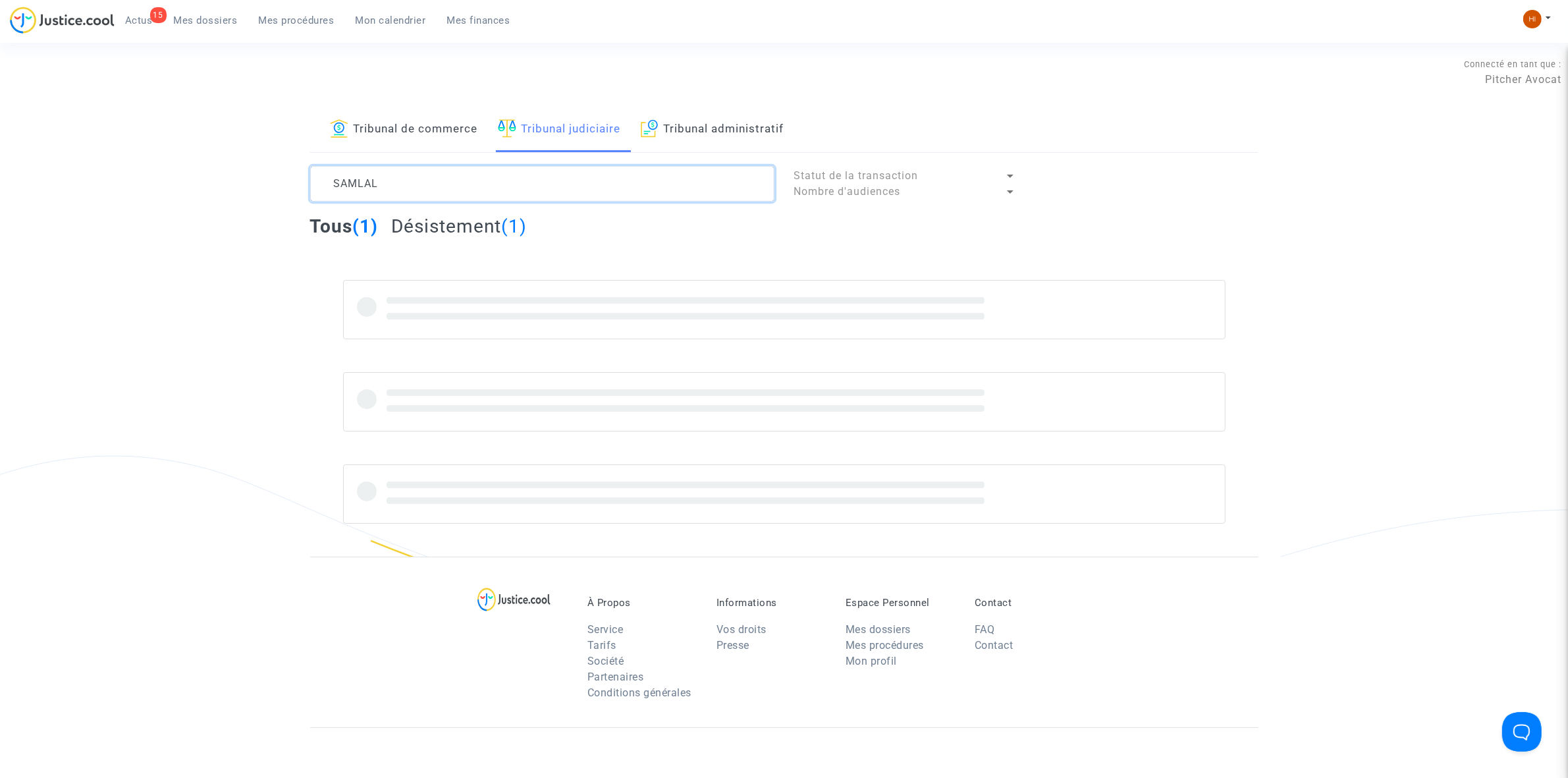
type textarea "SAMLAL"
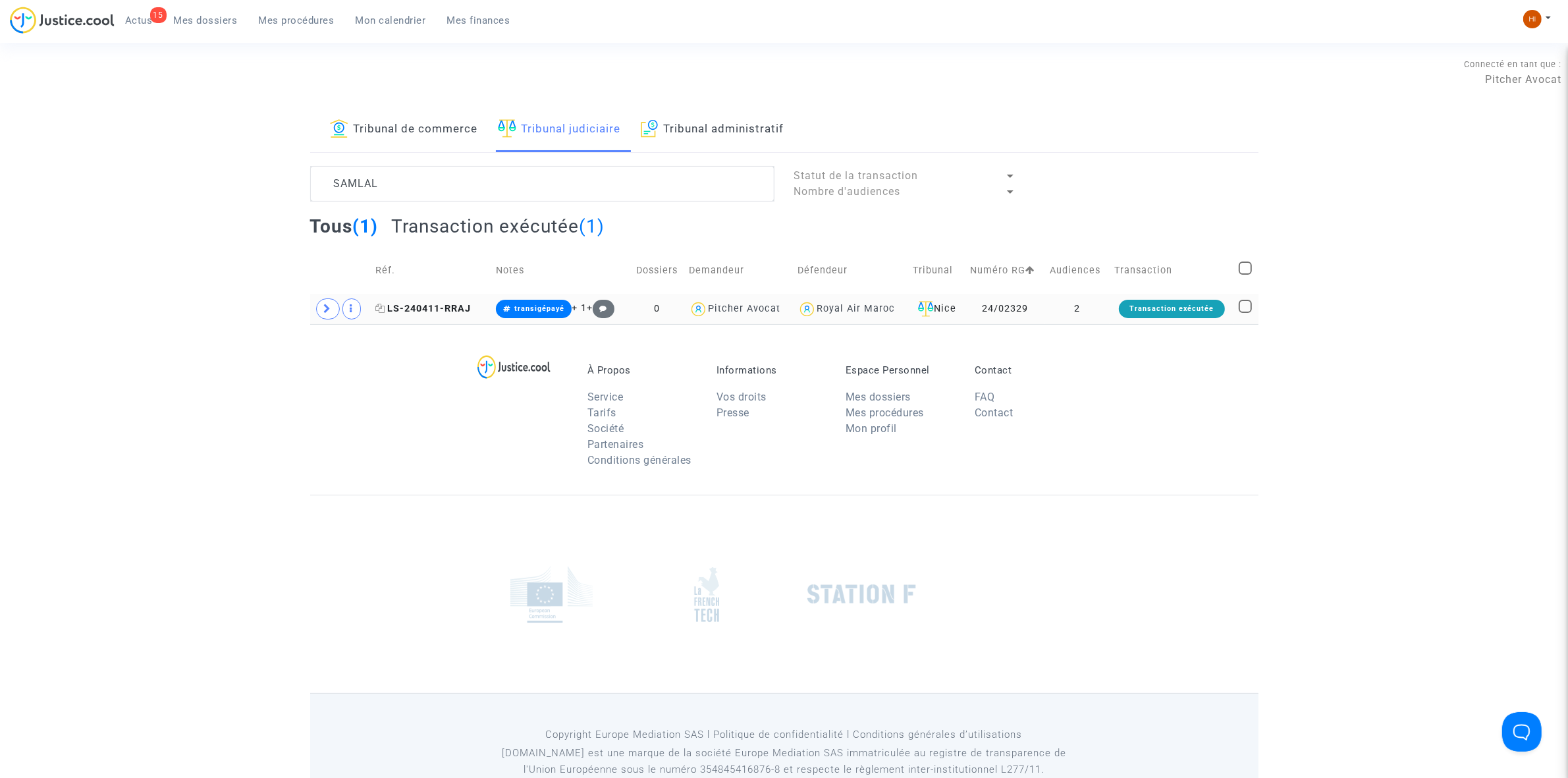
click at [458, 313] on span "LS-240411-RRAJ" at bounding box center [423, 308] width 95 height 11
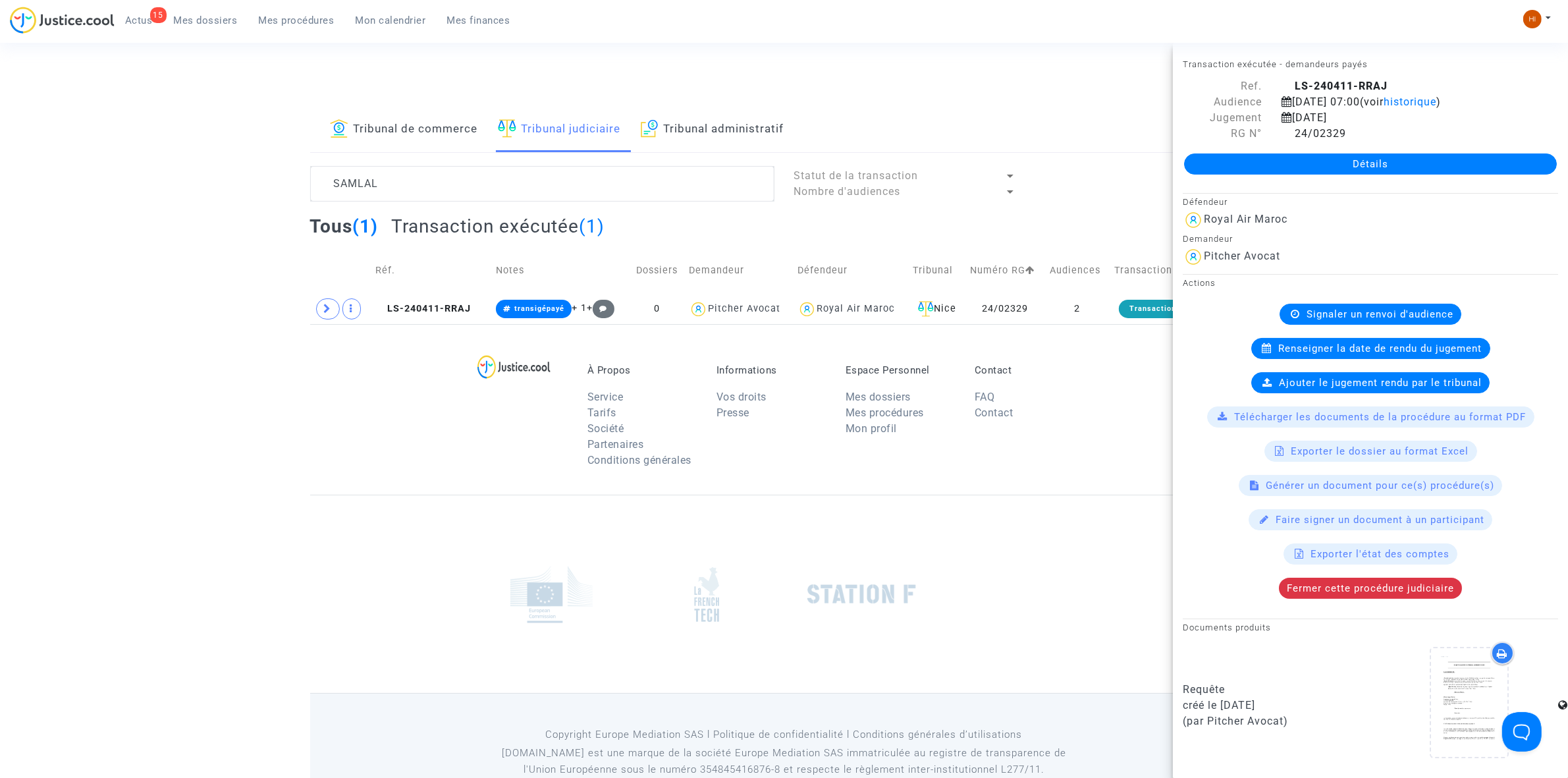
click at [1436, 171] on link "Détails" at bounding box center [1370, 164] width 373 height 21
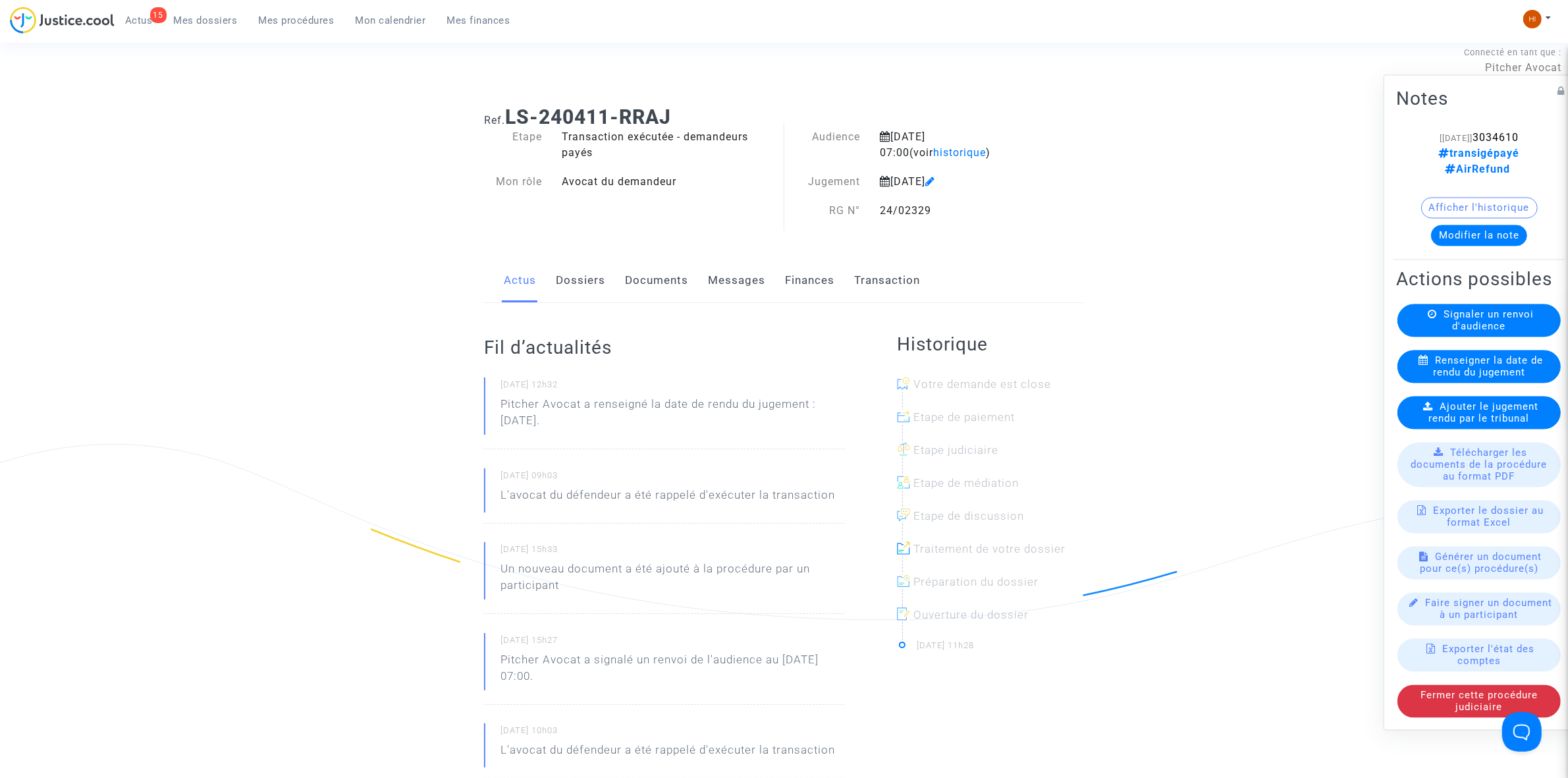
click at [654, 290] on link "Documents" at bounding box center [657, 281] width 63 height 44
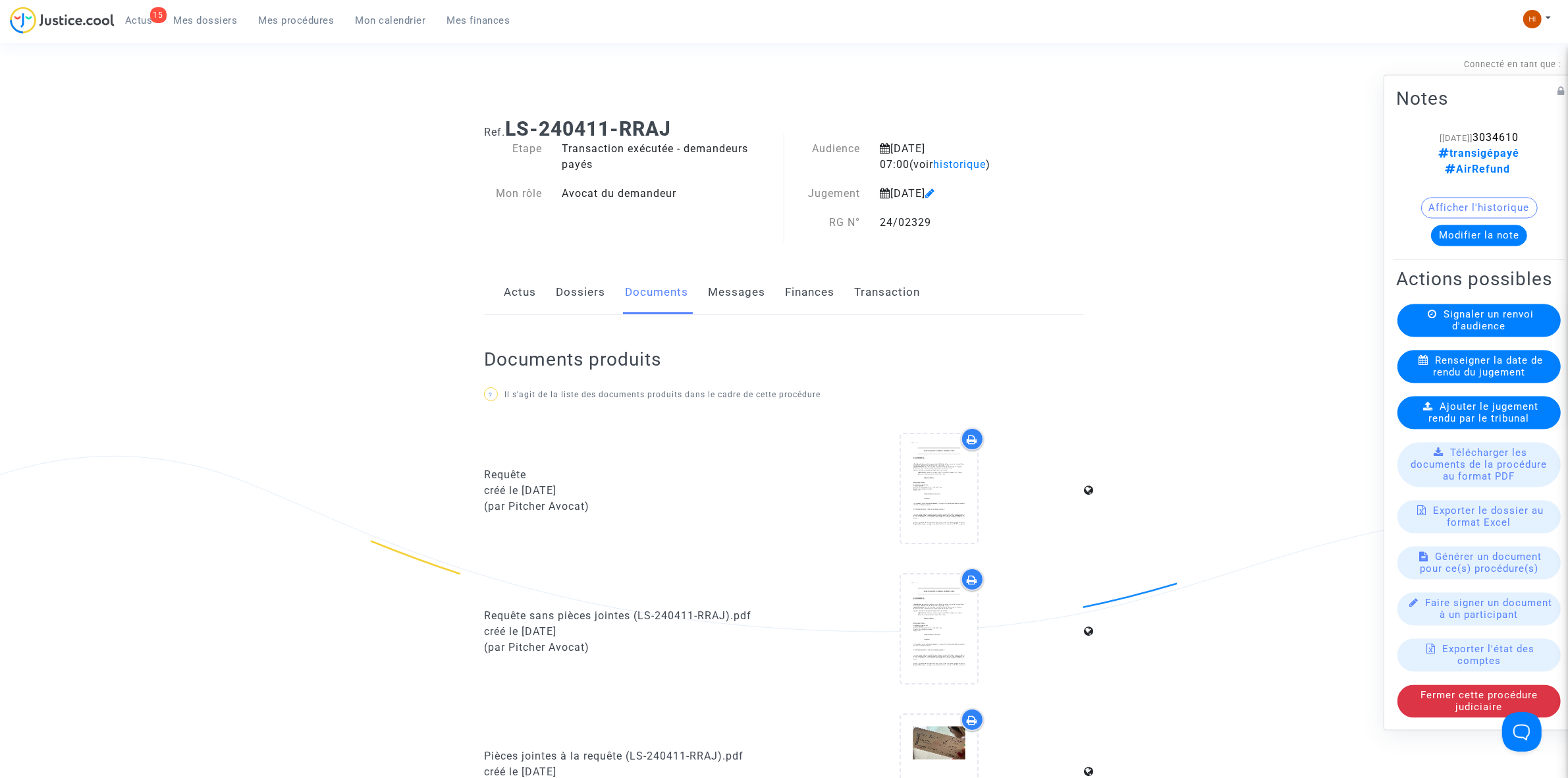
click at [1472, 420] on span "Ajouter le jugement rendu par le tribunal" at bounding box center [1484, 412] width 110 height 24
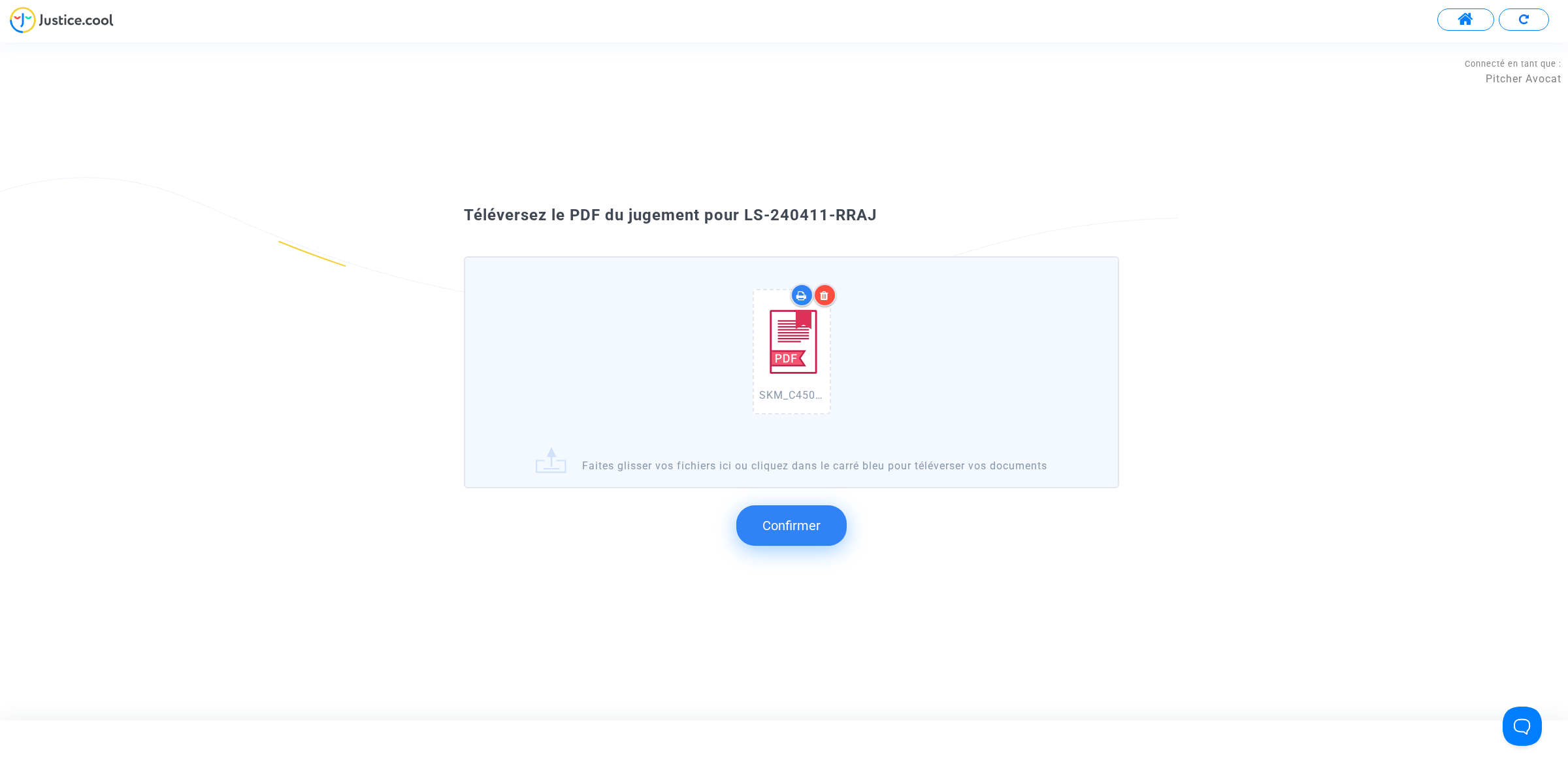
drag, startPoint x: 899, startPoint y: 249, endPoint x: 741, endPoint y: 219, distance: 160.8
click at [741, 219] on div "Téléversez le PDF du jugement pour LS-240411-RRAJ" at bounding box center [783, 216] width 705 height 22
click at [794, 542] on button "Confirmer" at bounding box center [791, 526] width 110 height 41
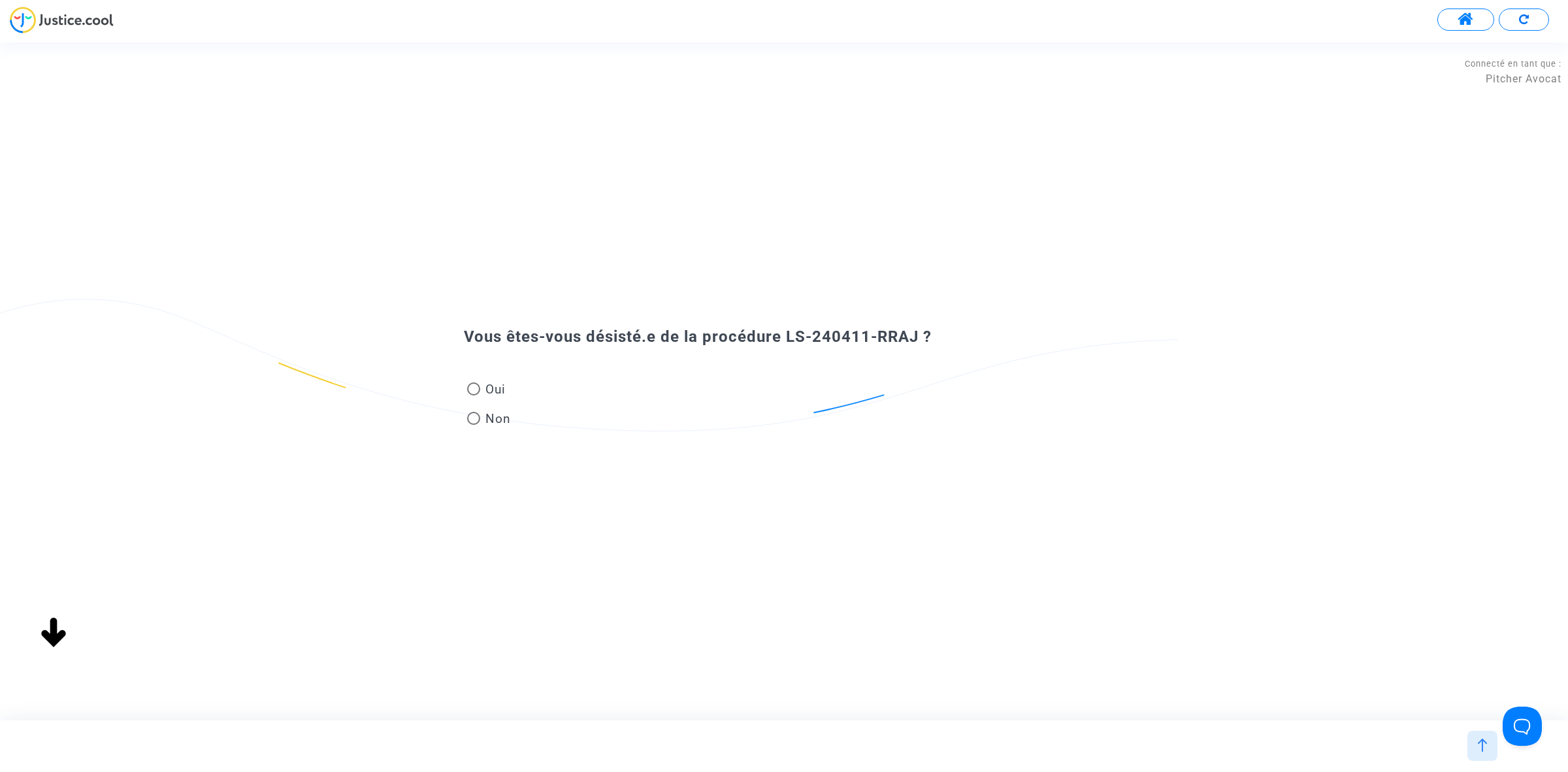
click at [491, 389] on span "Oui" at bounding box center [493, 389] width 26 height 18
click at [474, 395] on input "Oui" at bounding box center [473, 395] width 1 height 1
radio input "true"
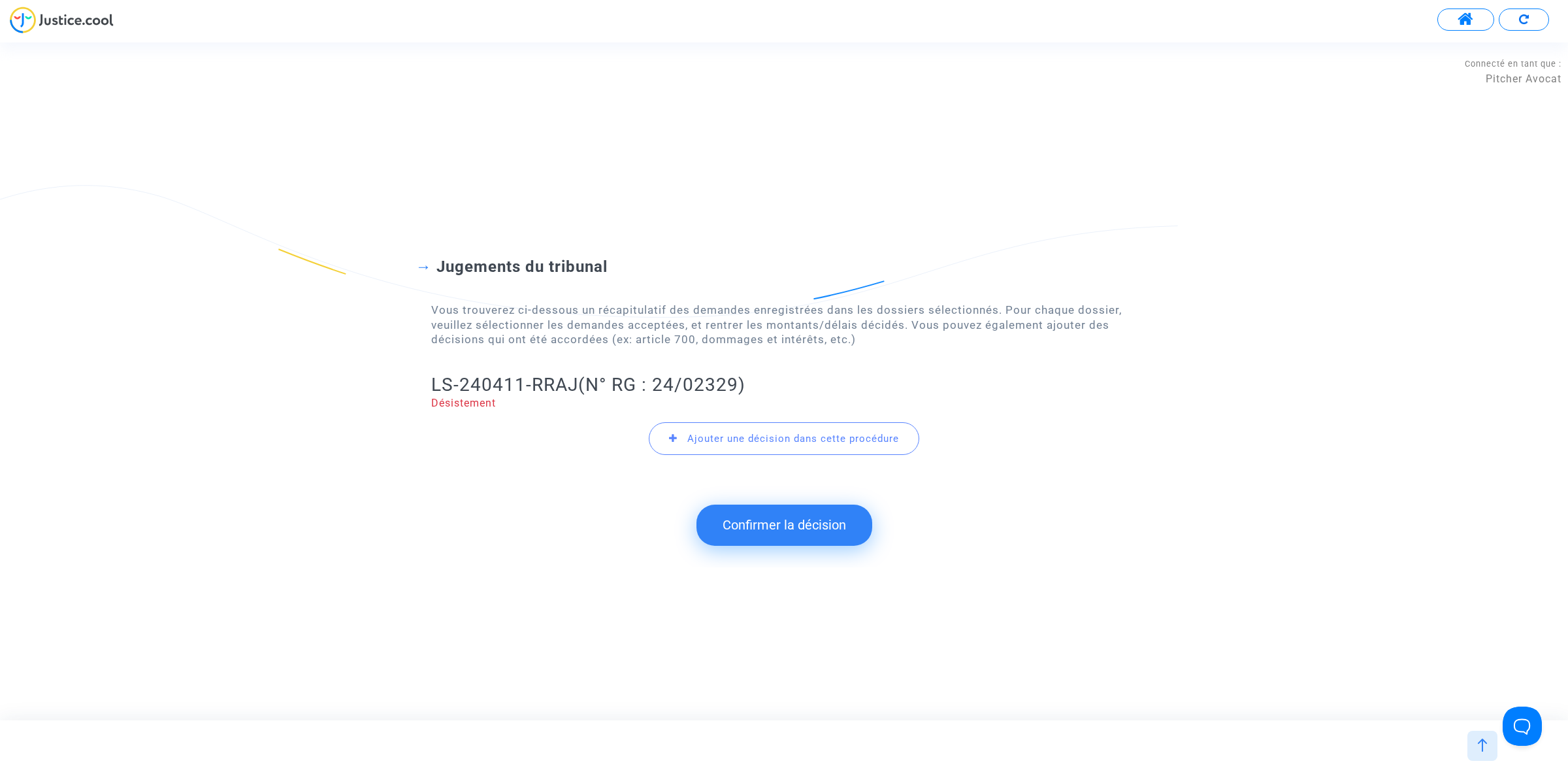
click at [778, 521] on button "Confirmer la décision" at bounding box center [784, 525] width 176 height 41
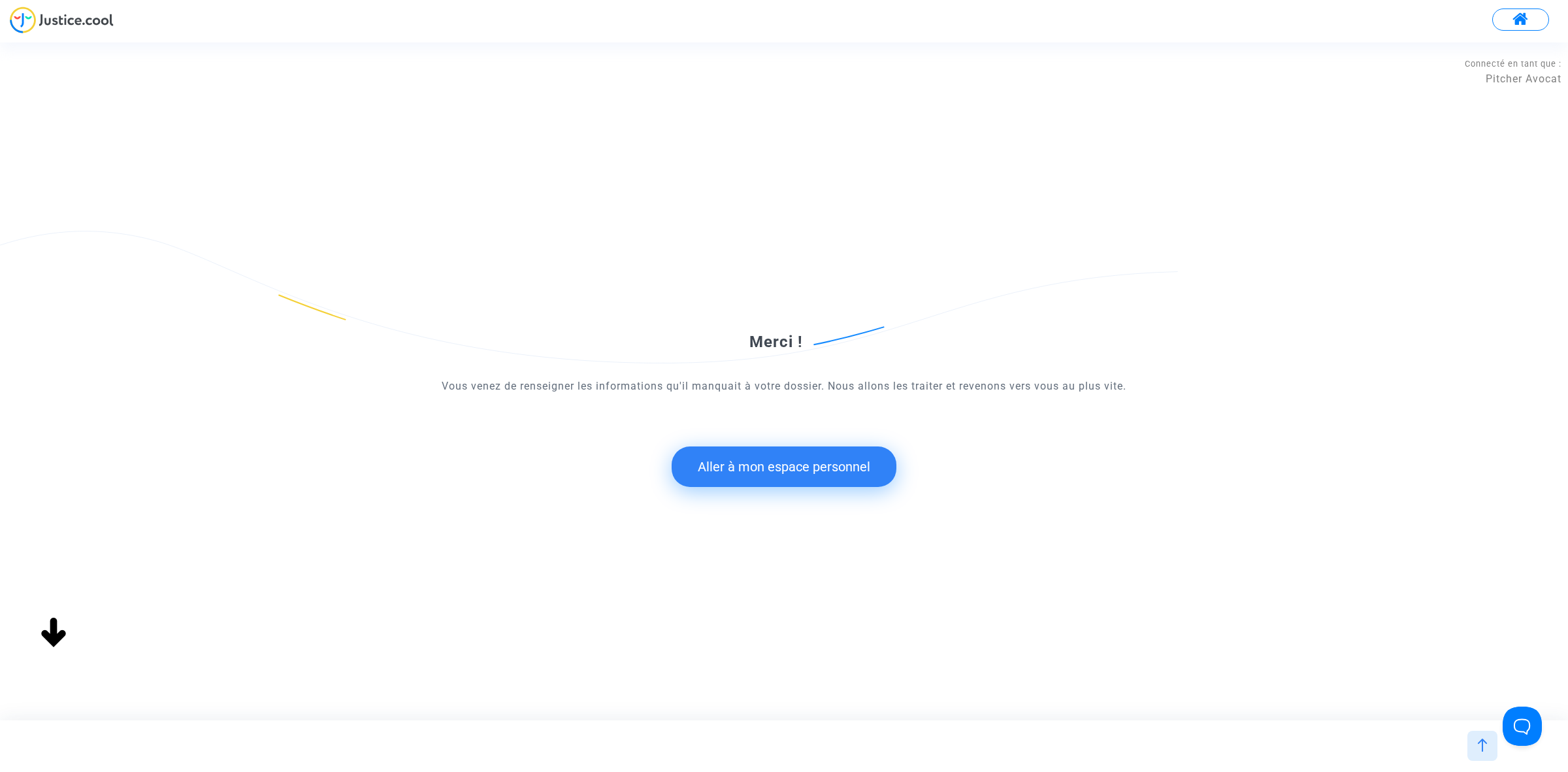
click at [737, 476] on button "Aller à mon espace personnel" at bounding box center [784, 467] width 225 height 41
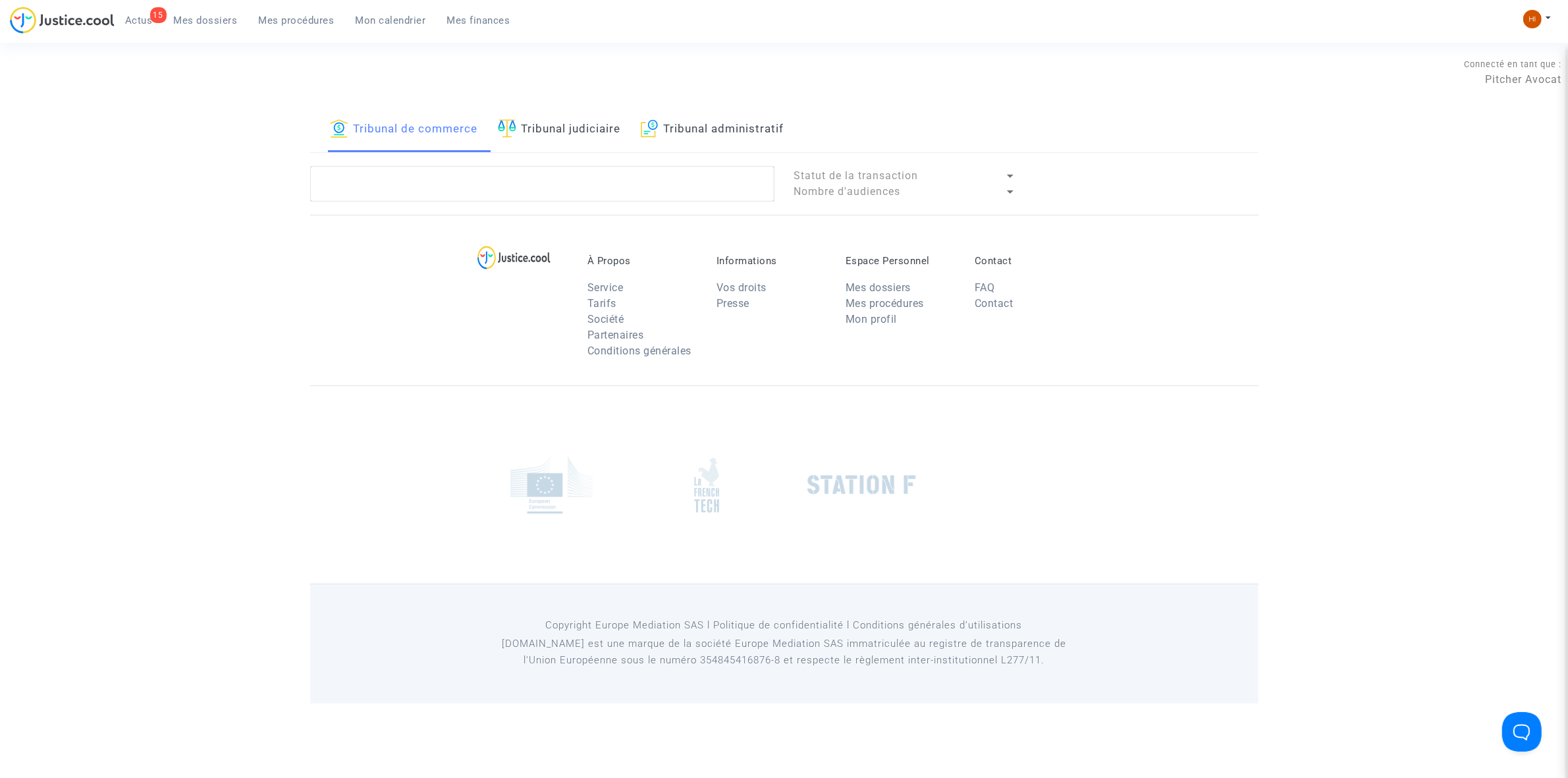
click at [565, 146] on link "Tribunal judiciaire" at bounding box center [559, 130] width 123 height 45
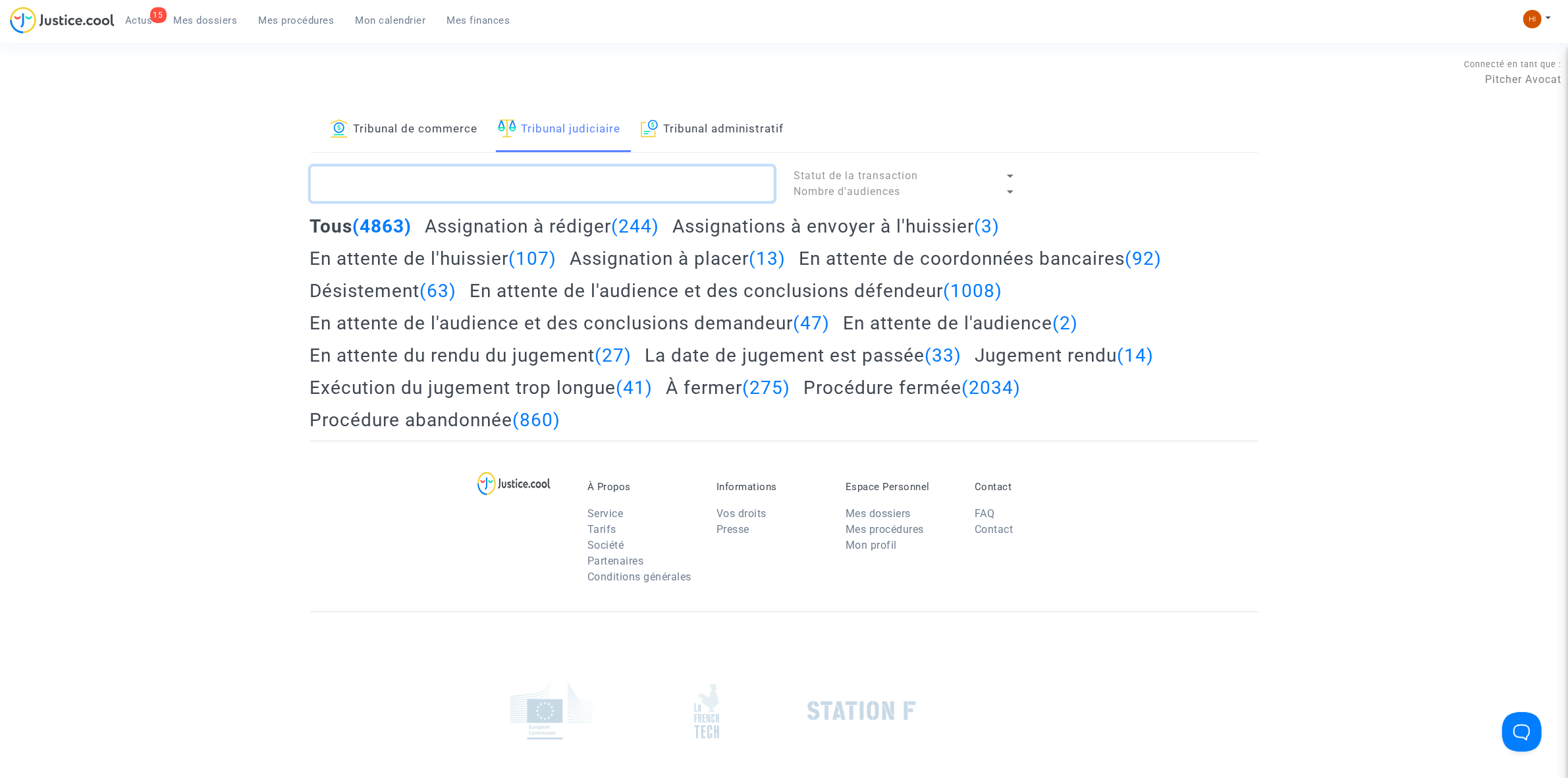
click at [584, 179] on textarea at bounding box center [542, 184] width 464 height 36
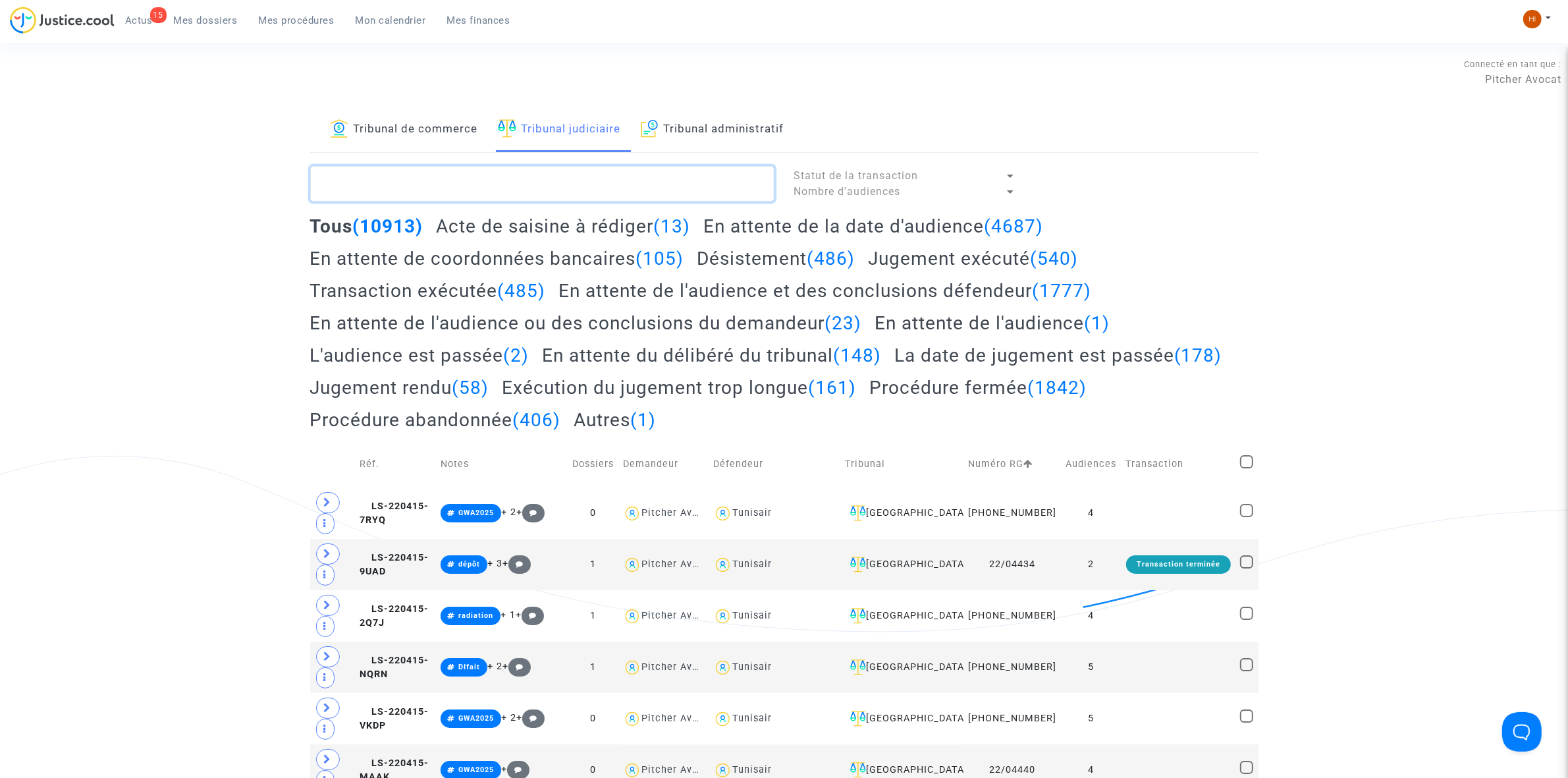
paste textarea "LS-240411-RRAJ"
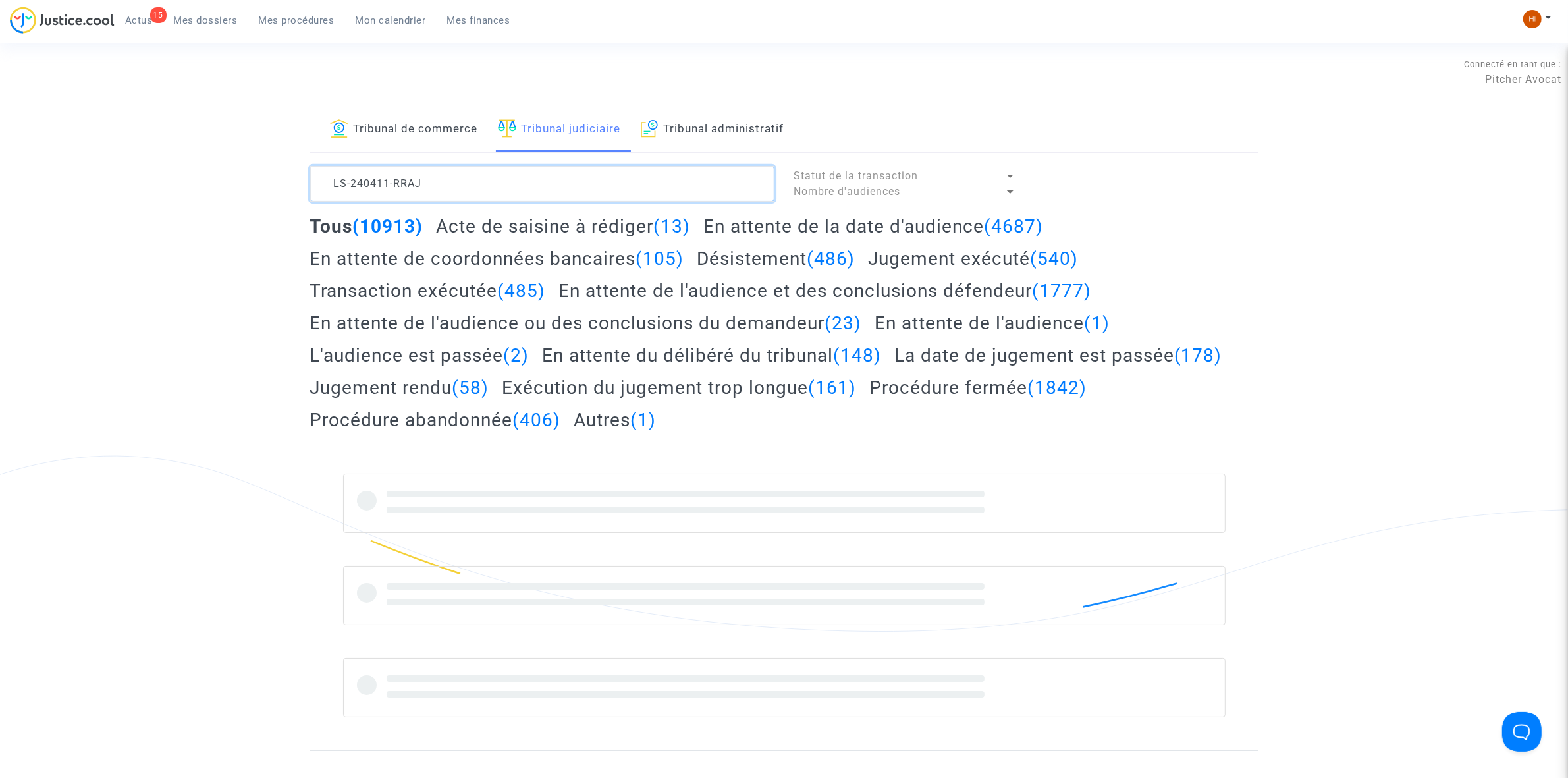
type textarea "LS-240411-RRAJ"
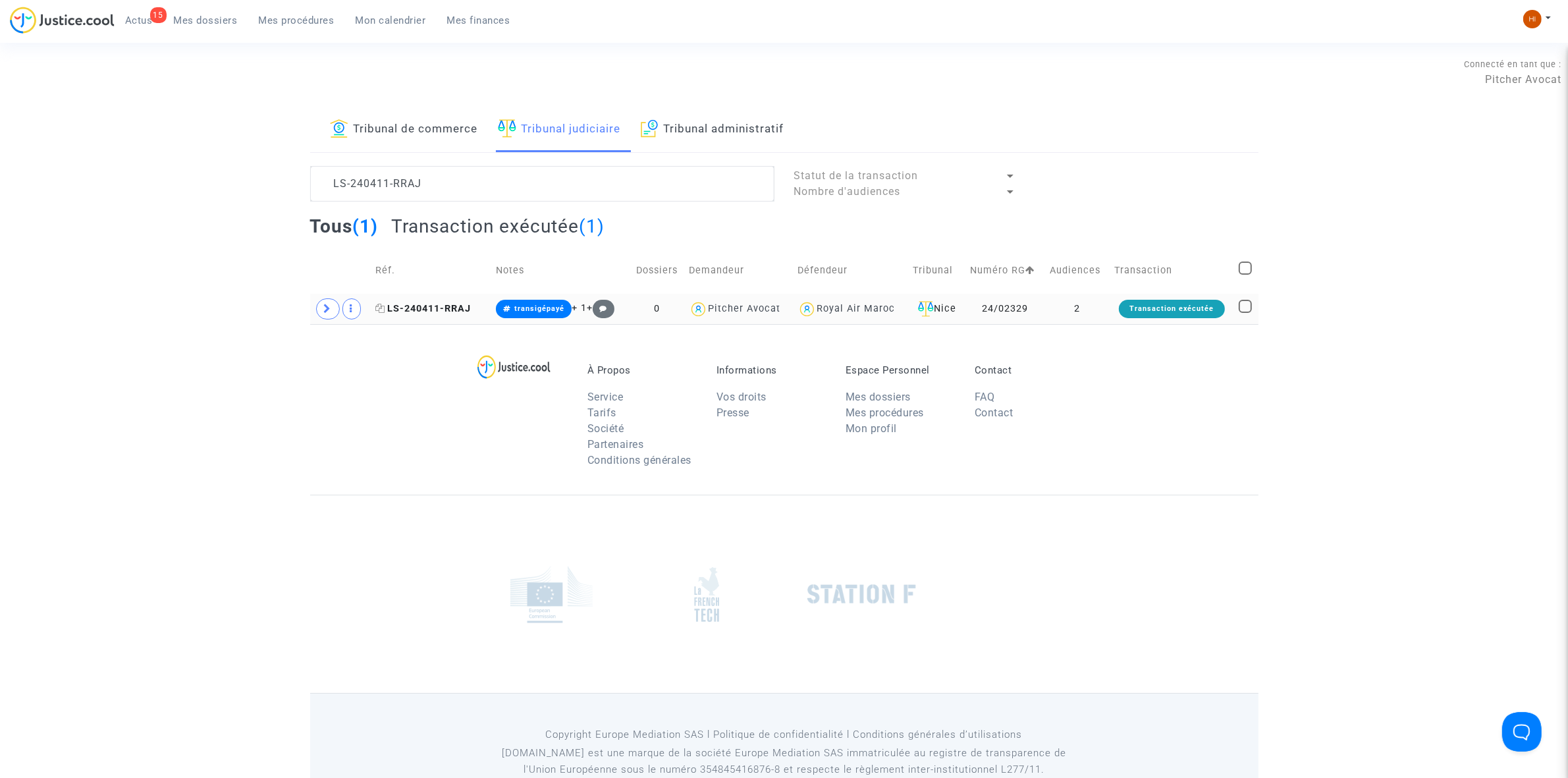
click at [413, 310] on span "LS-240411-RRAJ" at bounding box center [423, 308] width 95 height 11
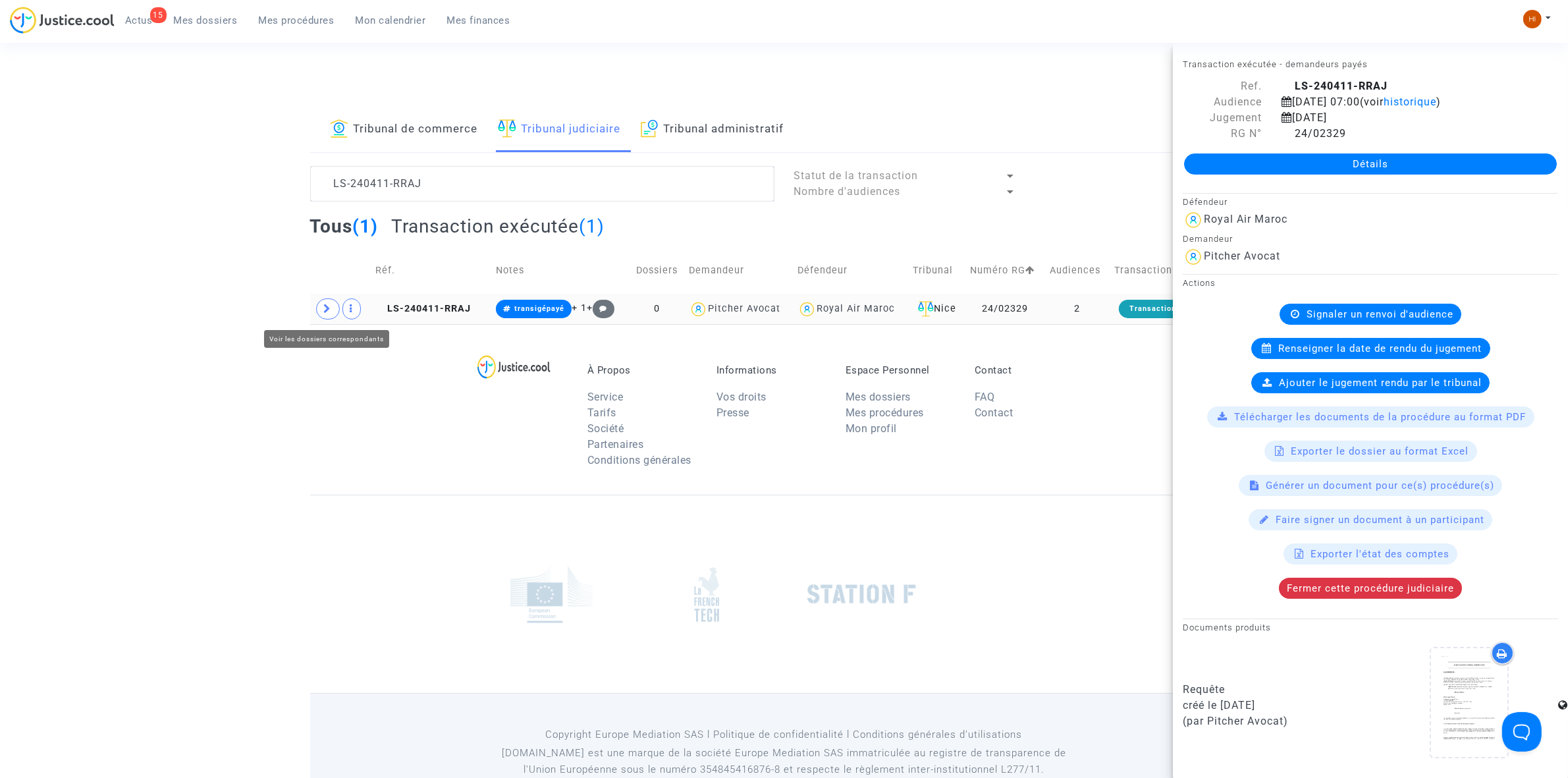
click at [330, 310] on span at bounding box center [328, 309] width 24 height 21
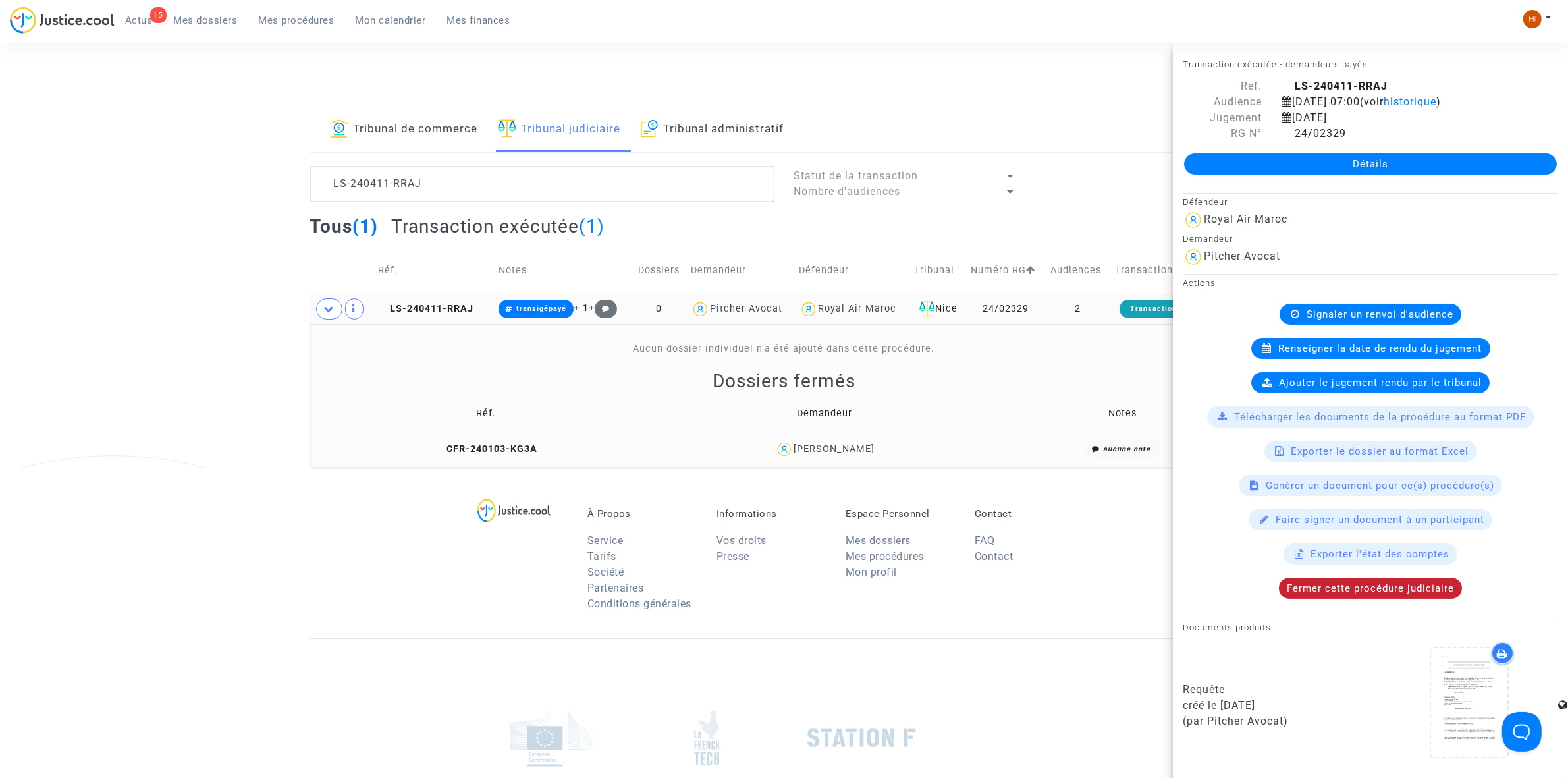
click at [1340, 584] on div "Fermer cette procédure judiciaire" at bounding box center [1370, 588] width 183 height 21
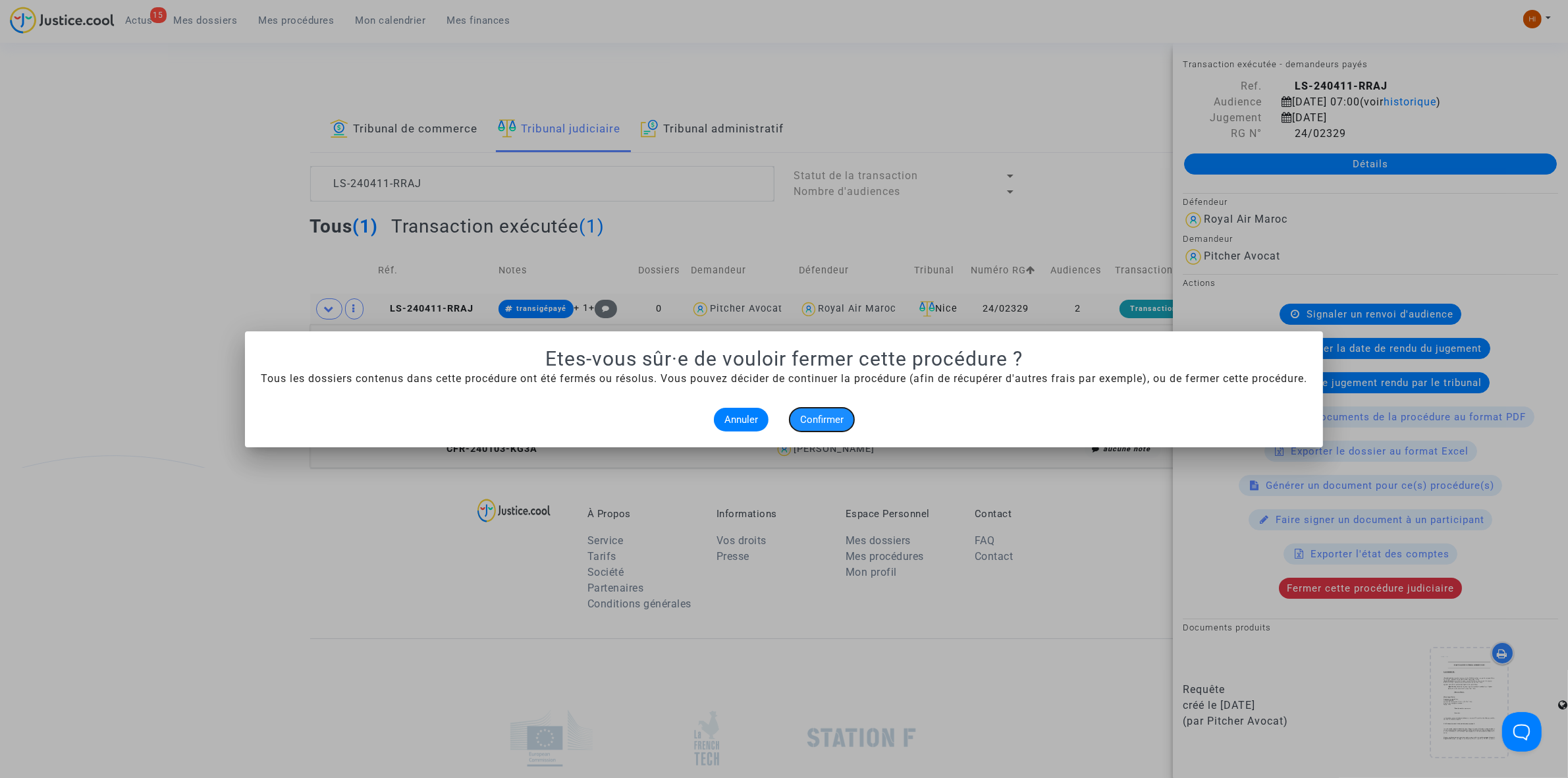
click at [824, 418] on span "Confirmer" at bounding box center [822, 419] width 44 height 12
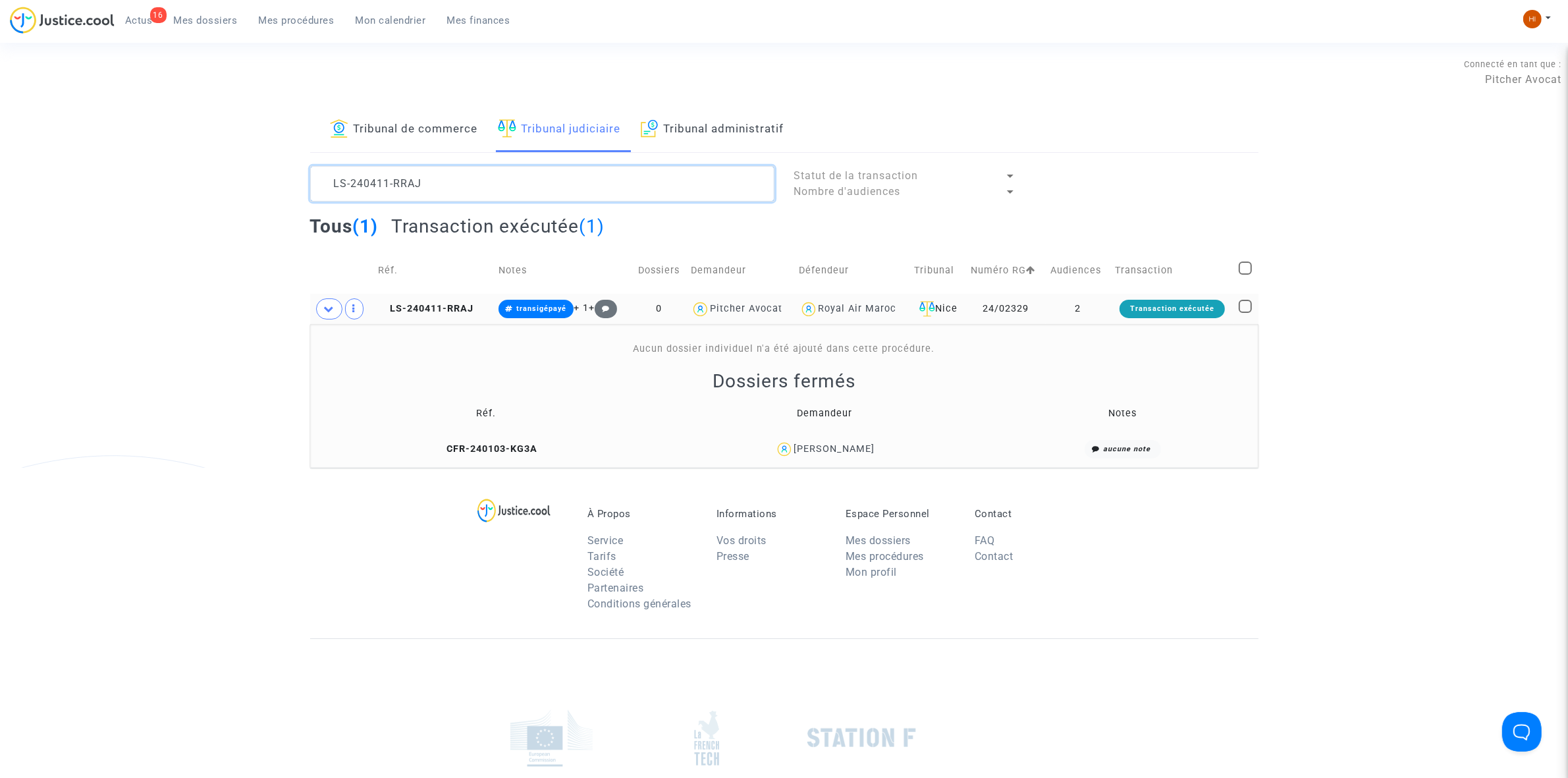
drag, startPoint x: 513, startPoint y: 189, endPoint x: 57, endPoint y: 206, distance: 456.3
click at [58, 208] on div "Tribunal de commerce Tribunal judiciaire Tribunal administratif LS-240411-RRAJ …" at bounding box center [784, 287] width 1568 height 361
click at [464, 177] on textarea at bounding box center [542, 184] width 464 height 36
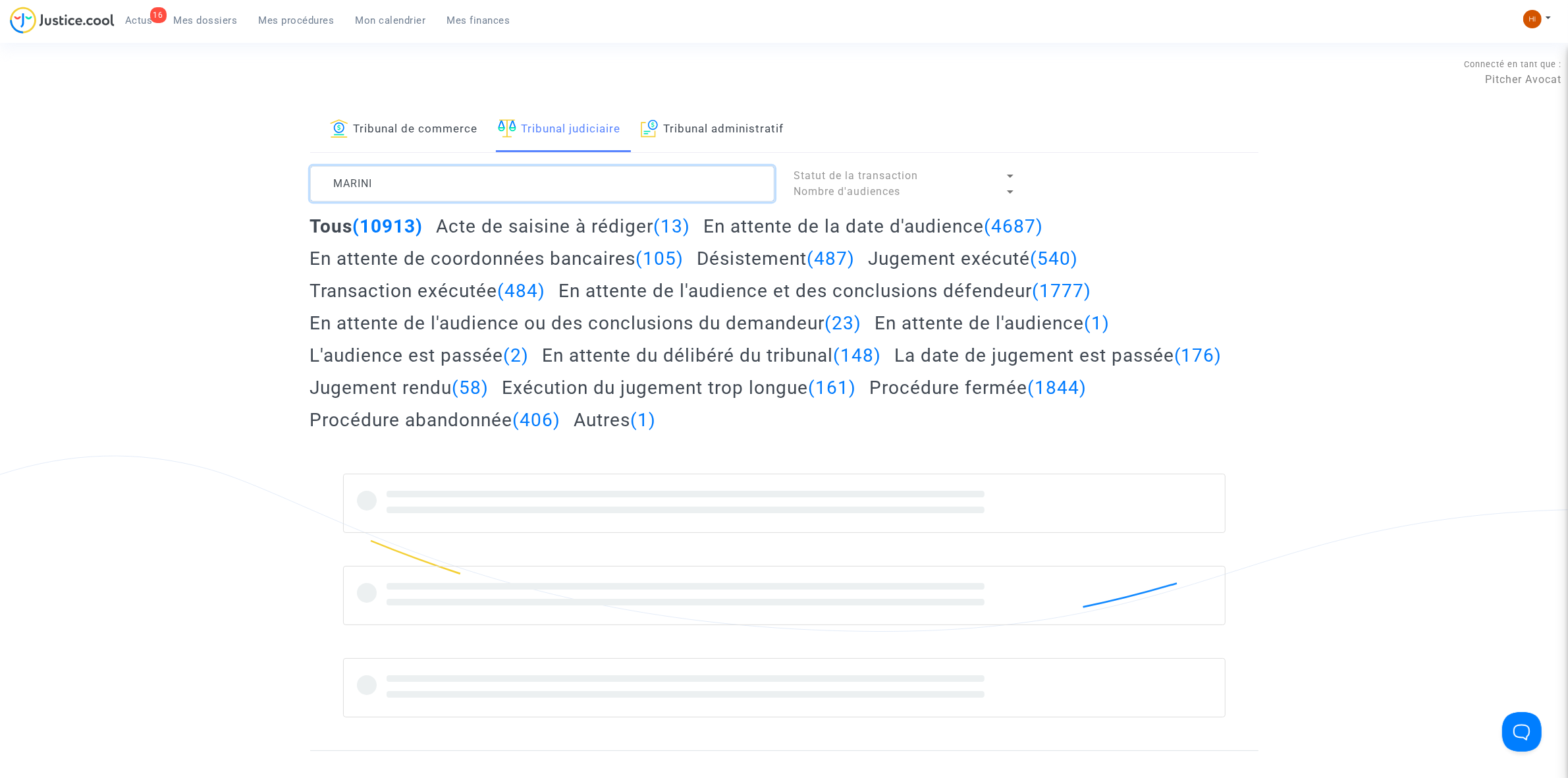
type textarea "MARINI"
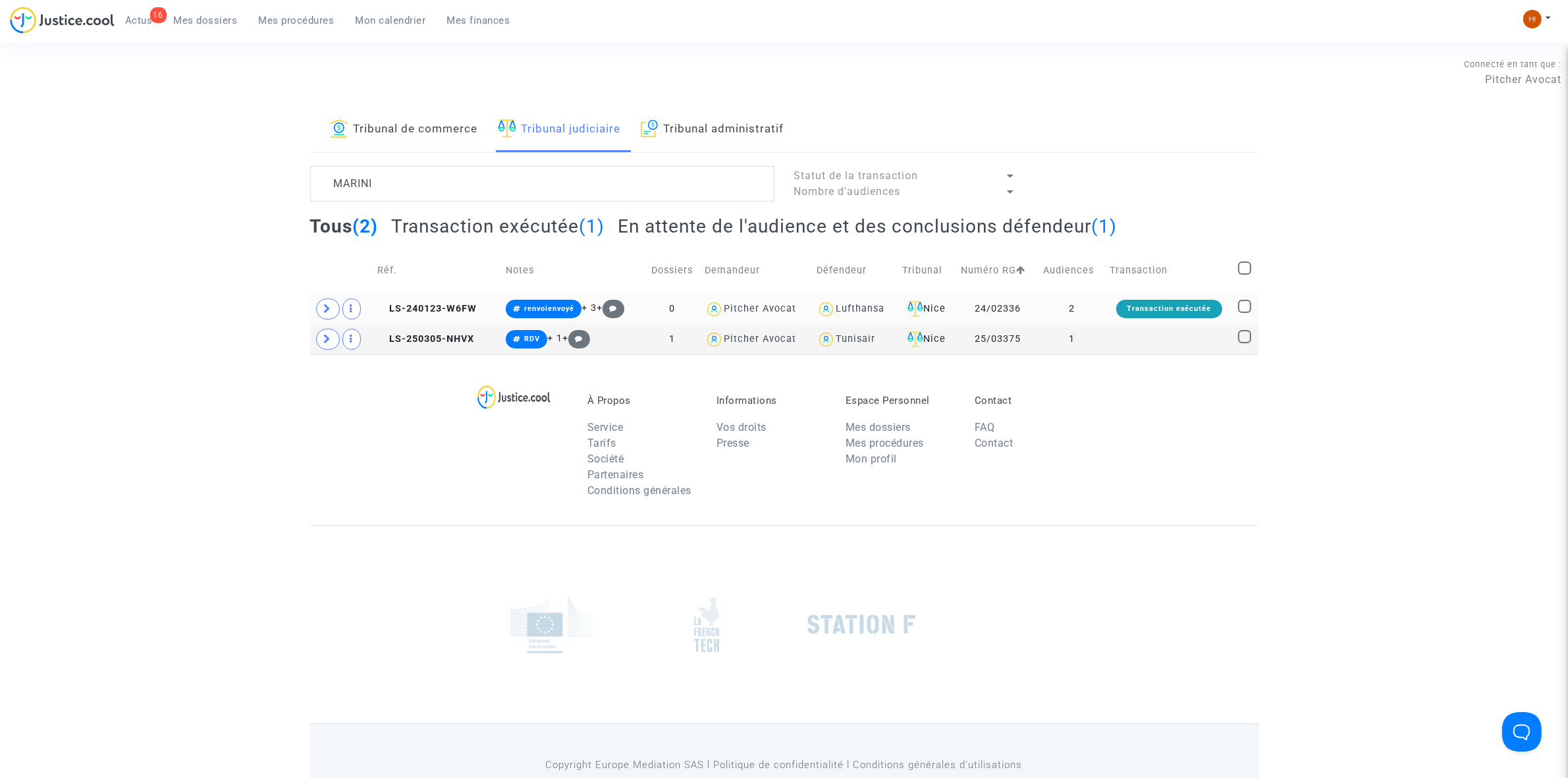
click at [460, 301] on td "LS-240123-W6FW" at bounding box center [437, 309] width 128 height 30
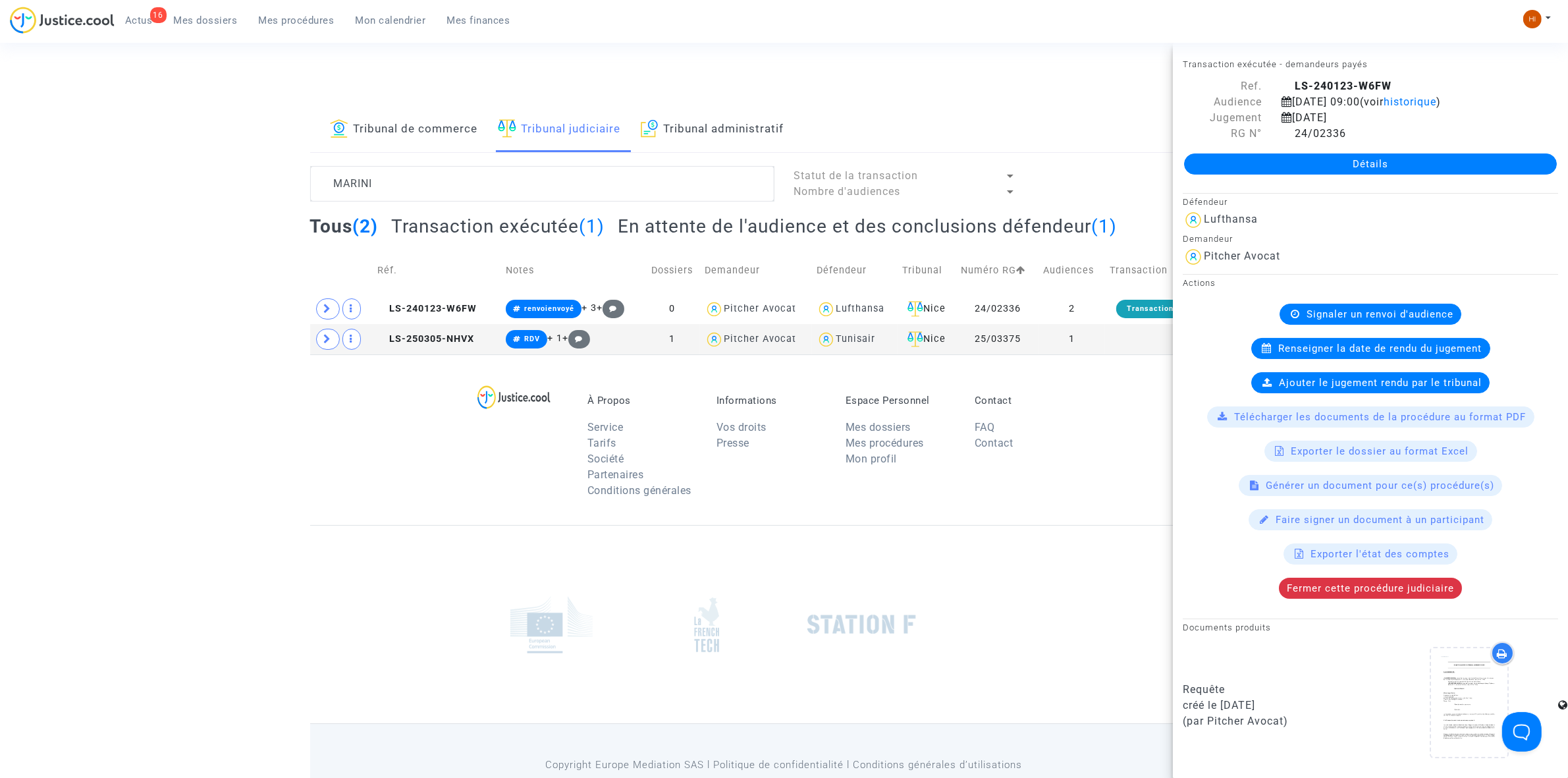
click at [1473, 173] on link "Détails" at bounding box center [1370, 164] width 373 height 21
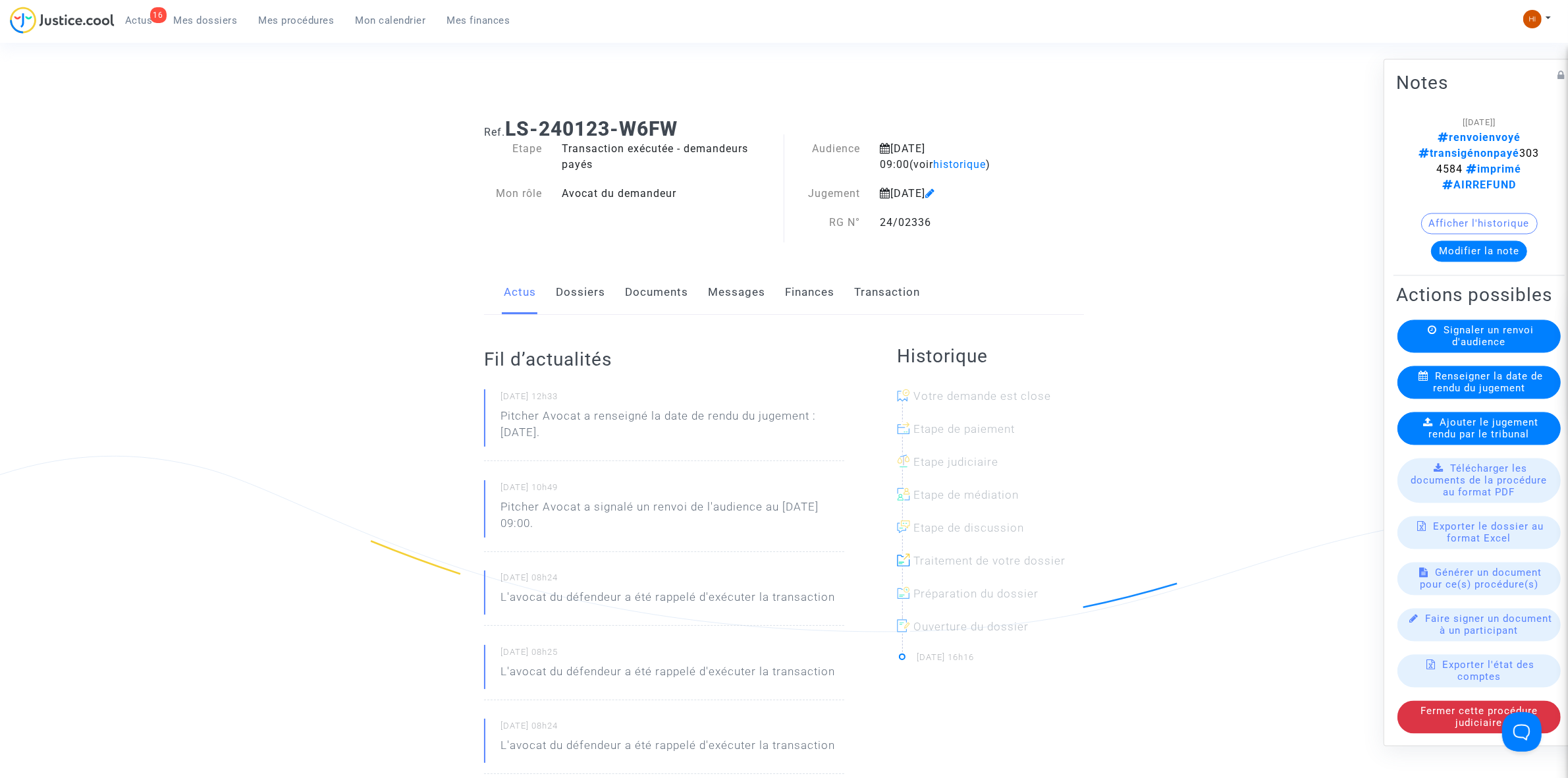
drag, startPoint x: 716, startPoint y: 118, endPoint x: 506, endPoint y: 124, distance: 210.1
click at [506, 124] on h1 "Ref. LS-240123-W6FW" at bounding box center [784, 129] width 600 height 24
click at [1436, 409] on available-action-list "Signaler un renvoi d'audience Renseigner la date de rendu du jugement Ajouter l…" at bounding box center [1479, 526] width 166 height 413
click at [1430, 423] on div "Ajouter le jugement rendu par le tribunal" at bounding box center [1479, 428] width 163 height 33
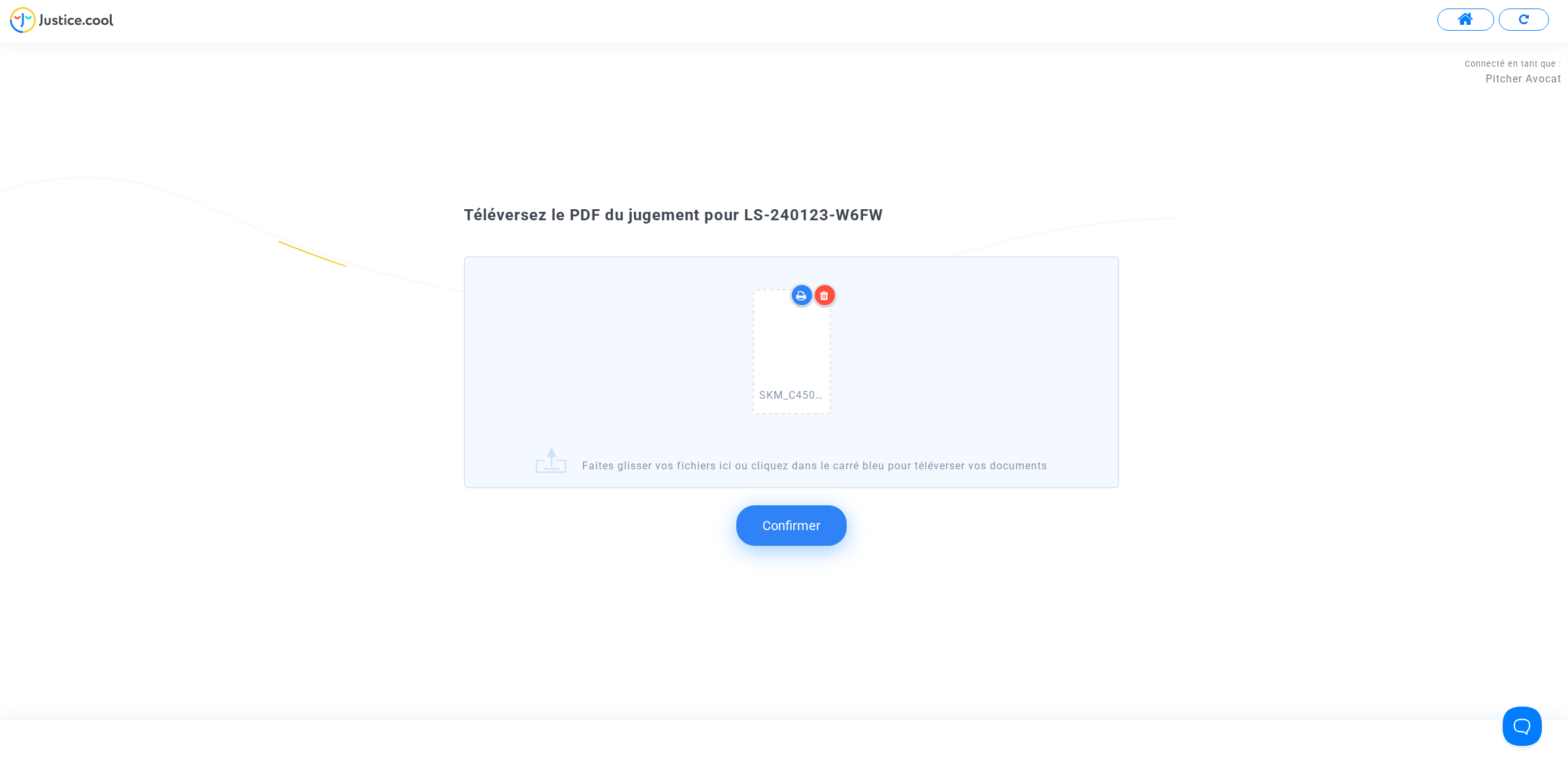
click at [774, 519] on span "Confirmer" at bounding box center [791, 526] width 58 height 16
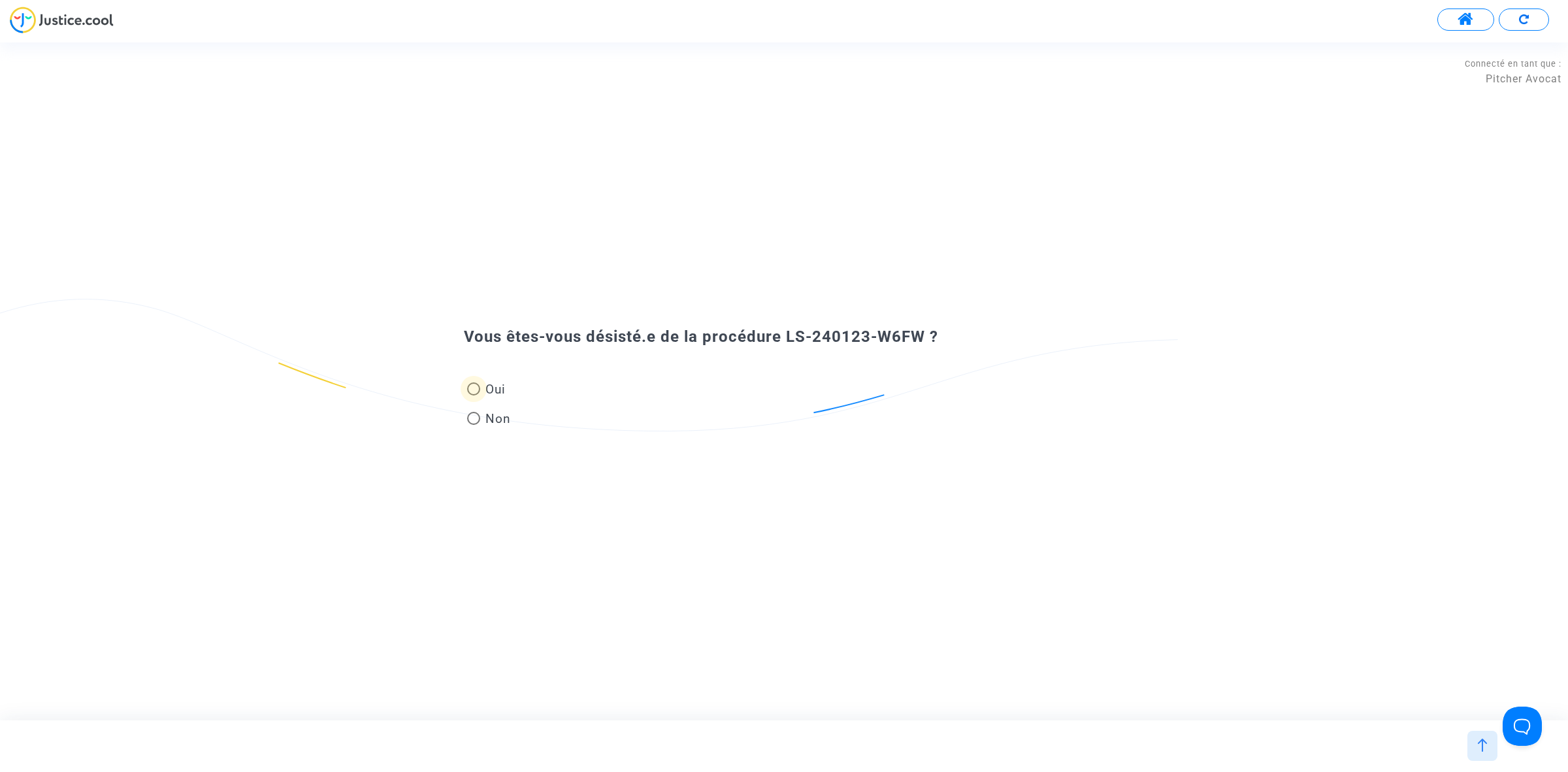
click at [479, 383] on span at bounding box center [474, 389] width 13 height 13
click at [474, 395] on input "Oui" at bounding box center [473, 395] width 1 height 1
radio input "true"
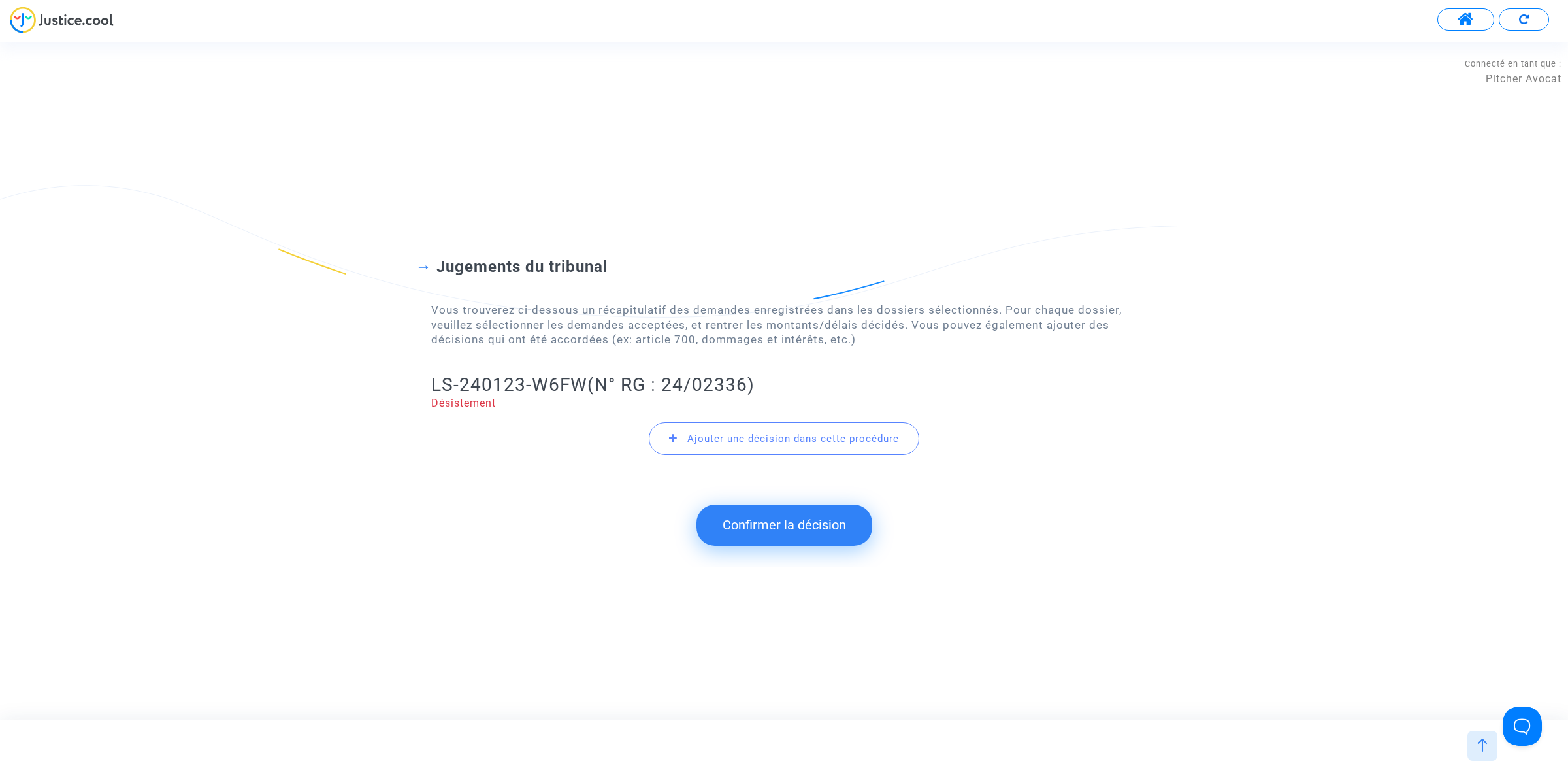
drag, startPoint x: 424, startPoint y: 386, endPoint x: 588, endPoint y: 392, distance: 164.1
click at [588, 392] on div "Jugements du tribunal Vous trouverez ci-dessous un récapitulatif des demandes e…" at bounding box center [784, 349] width 1568 height 288
click at [791, 528] on button "Confirmer la décision" at bounding box center [784, 525] width 176 height 41
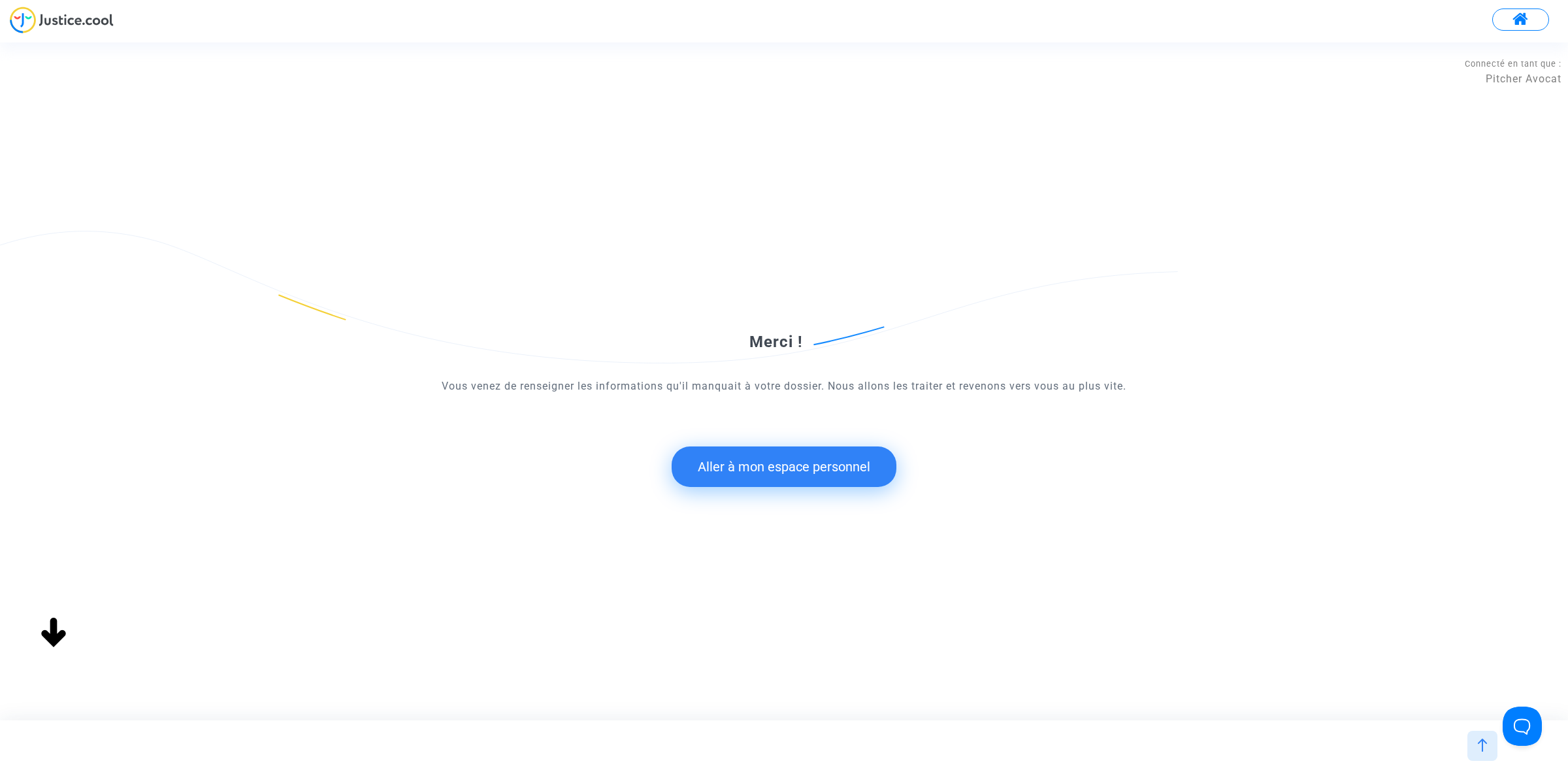
click at [835, 452] on button "Aller à mon espace personnel" at bounding box center [784, 467] width 225 height 41
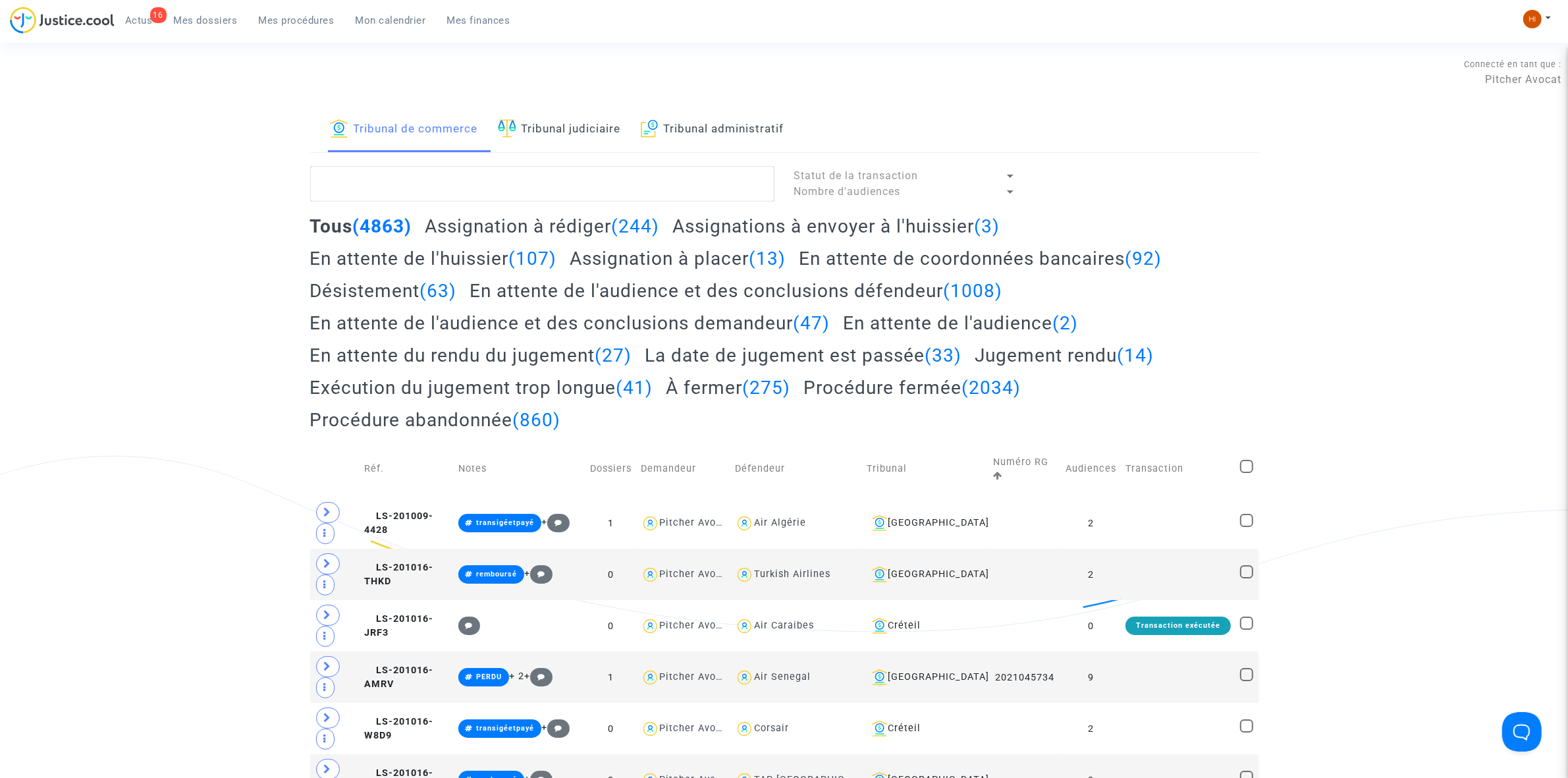
click at [581, 137] on link "Tribunal judiciaire" at bounding box center [559, 130] width 123 height 45
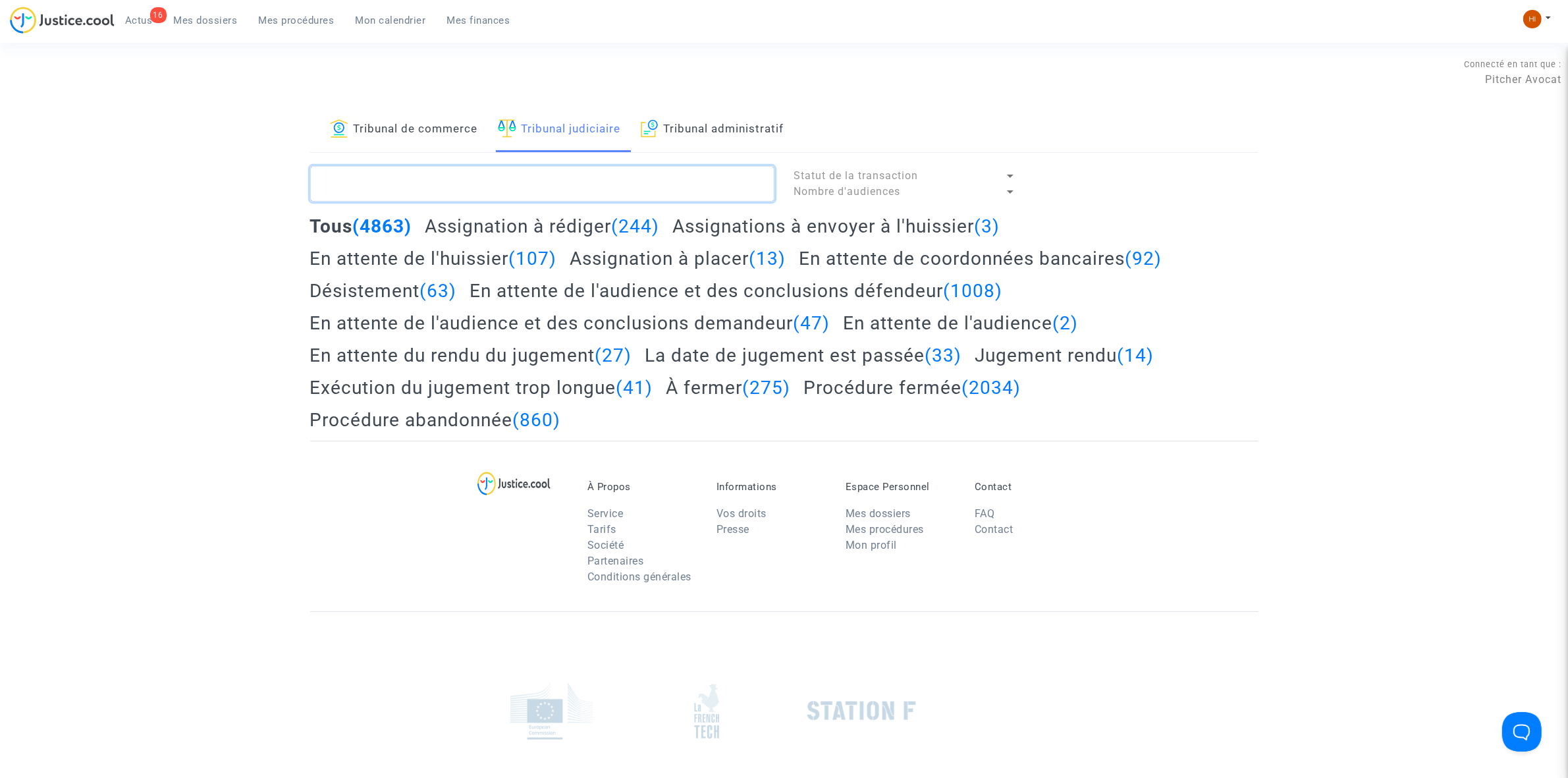
click at [594, 168] on textarea at bounding box center [542, 184] width 464 height 36
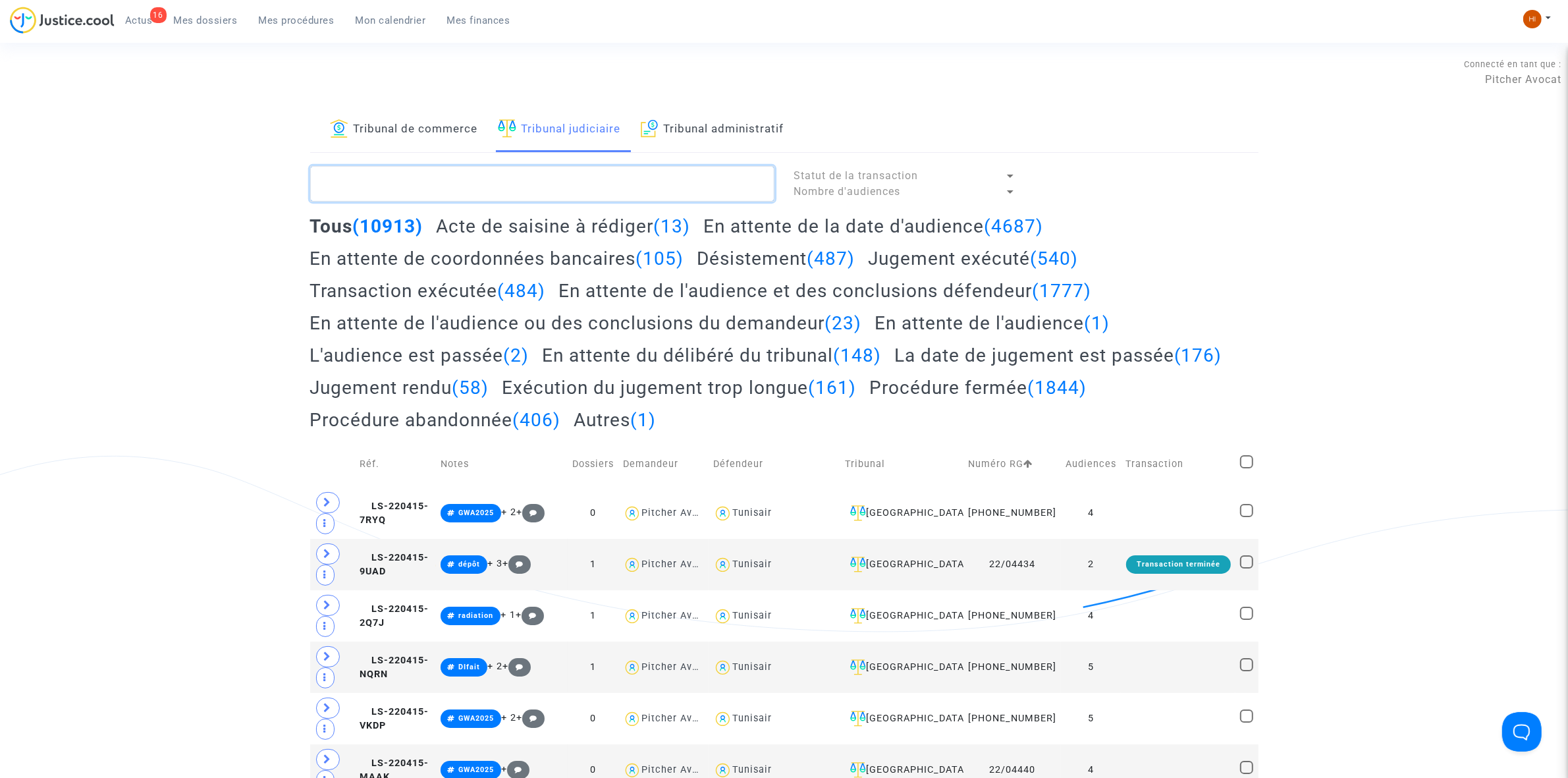
click at [594, 185] on textarea at bounding box center [542, 184] width 464 height 36
paste textarea "LS-240123-W6FW"
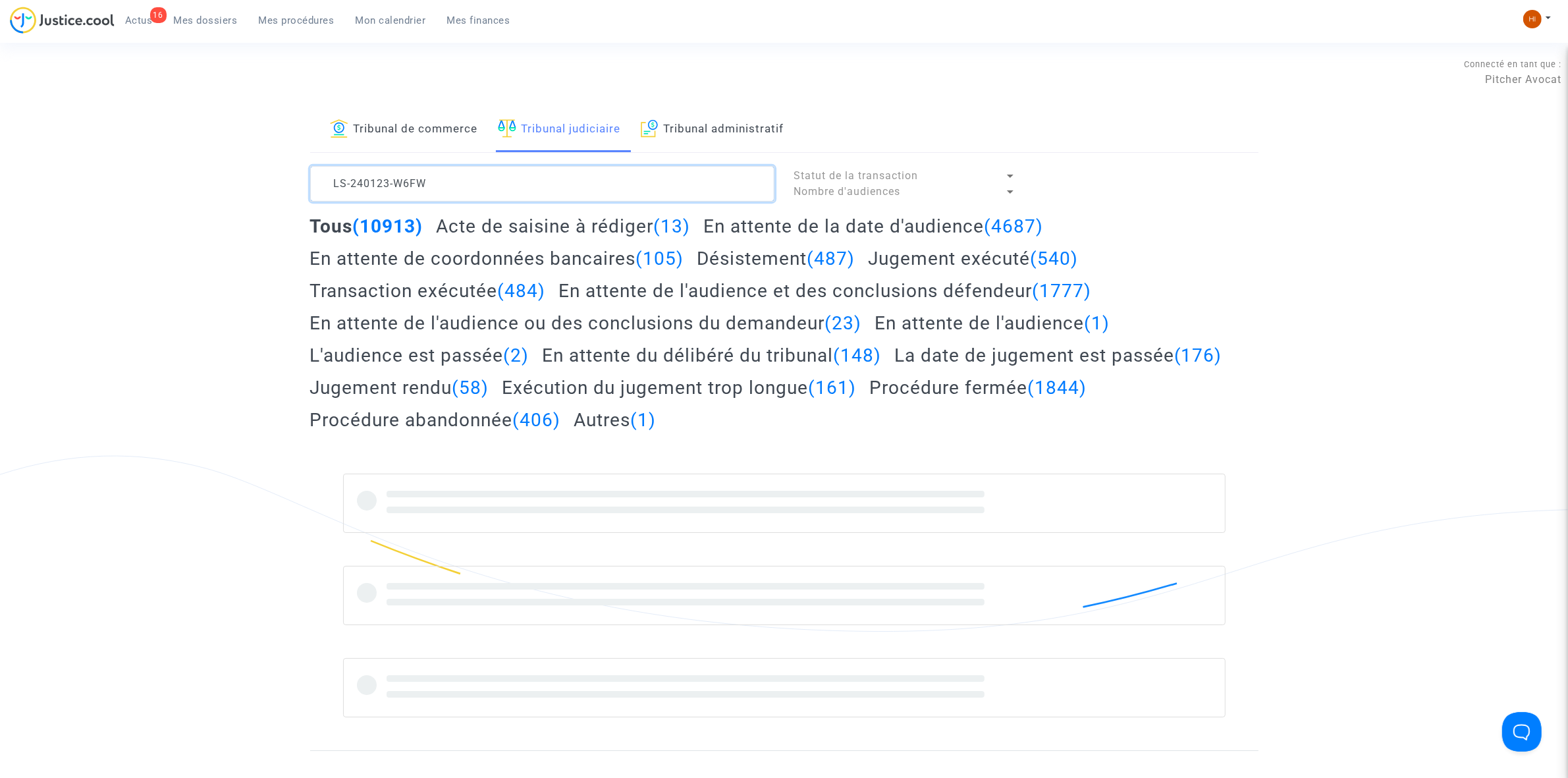
type textarea "LS-240123-W6FW"
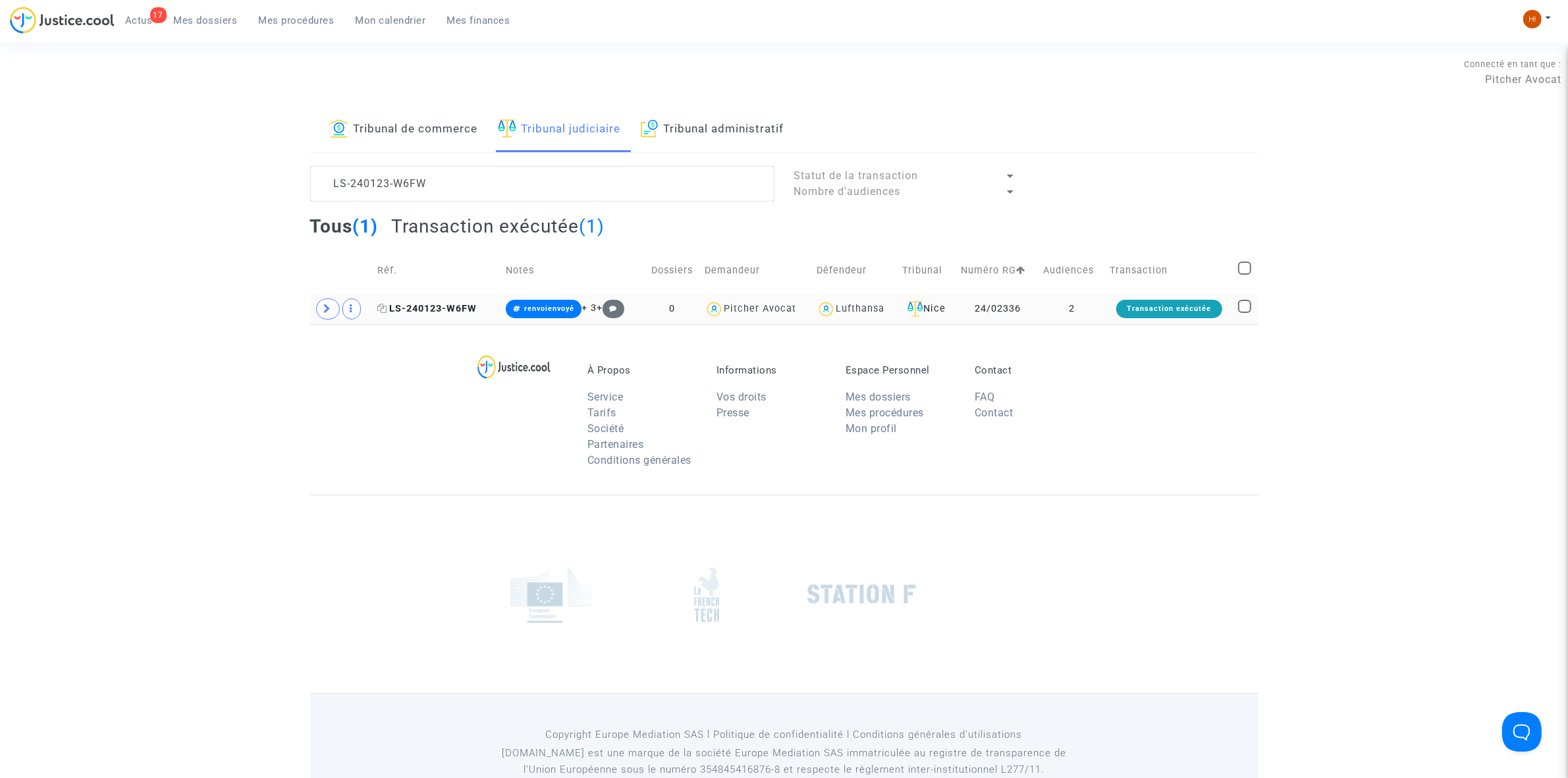
click at [466, 306] on span "LS-240123-W6FW" at bounding box center [427, 308] width 99 height 11
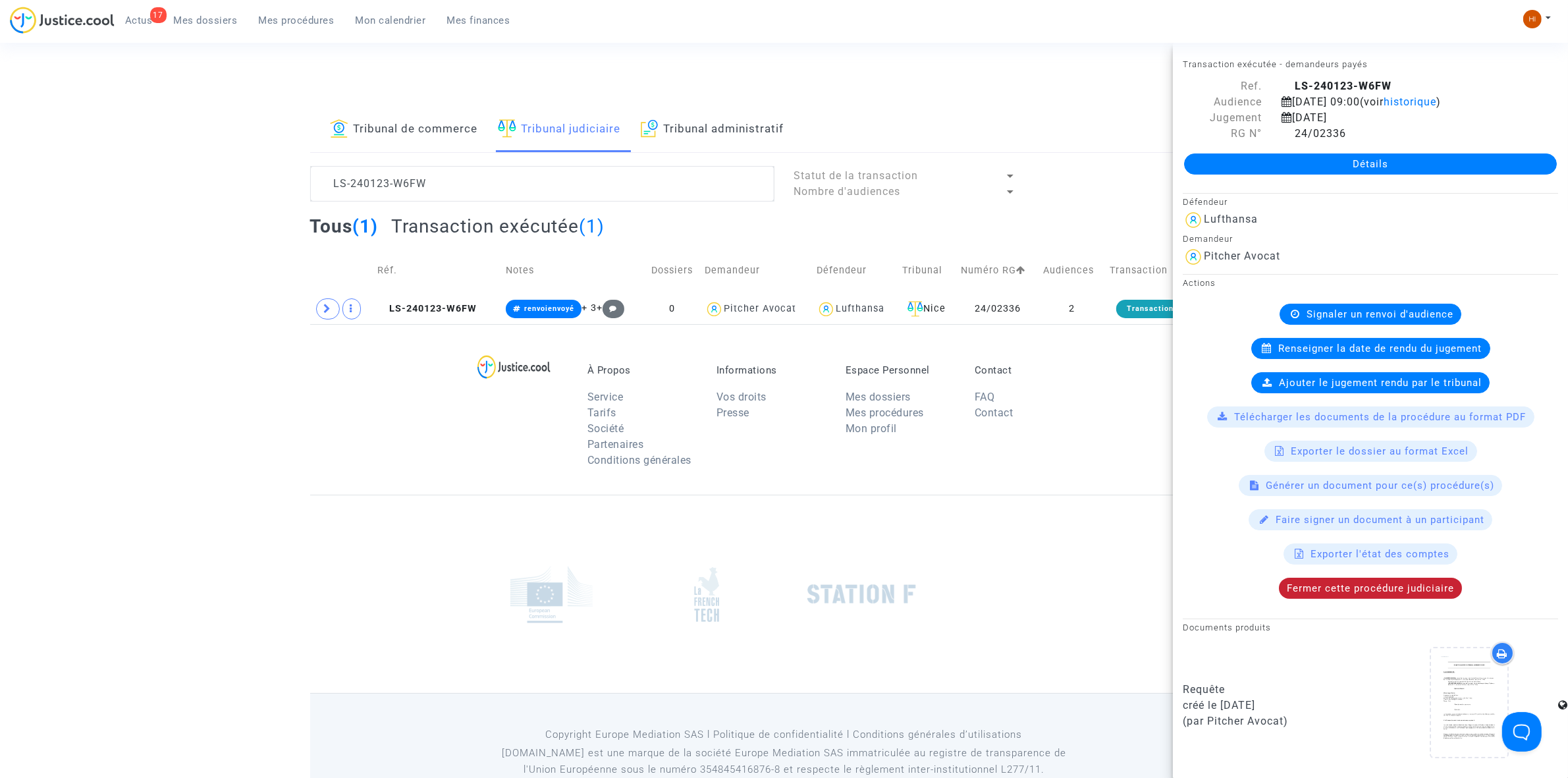
click at [1311, 584] on div "Fermer cette procédure judiciaire" at bounding box center [1370, 588] width 183 height 21
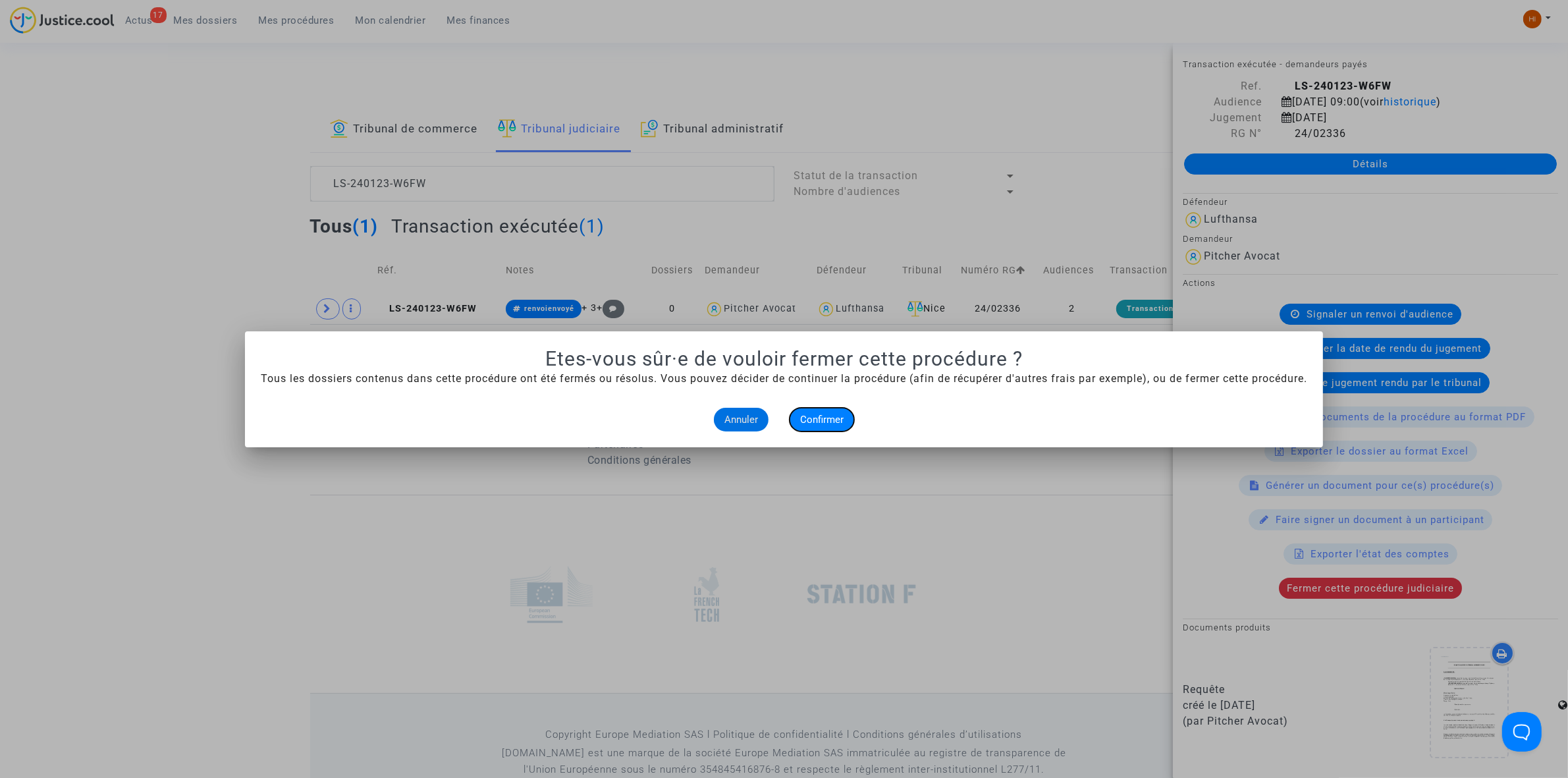
click at [837, 426] on button "Confirmer" at bounding box center [822, 419] width 65 height 24
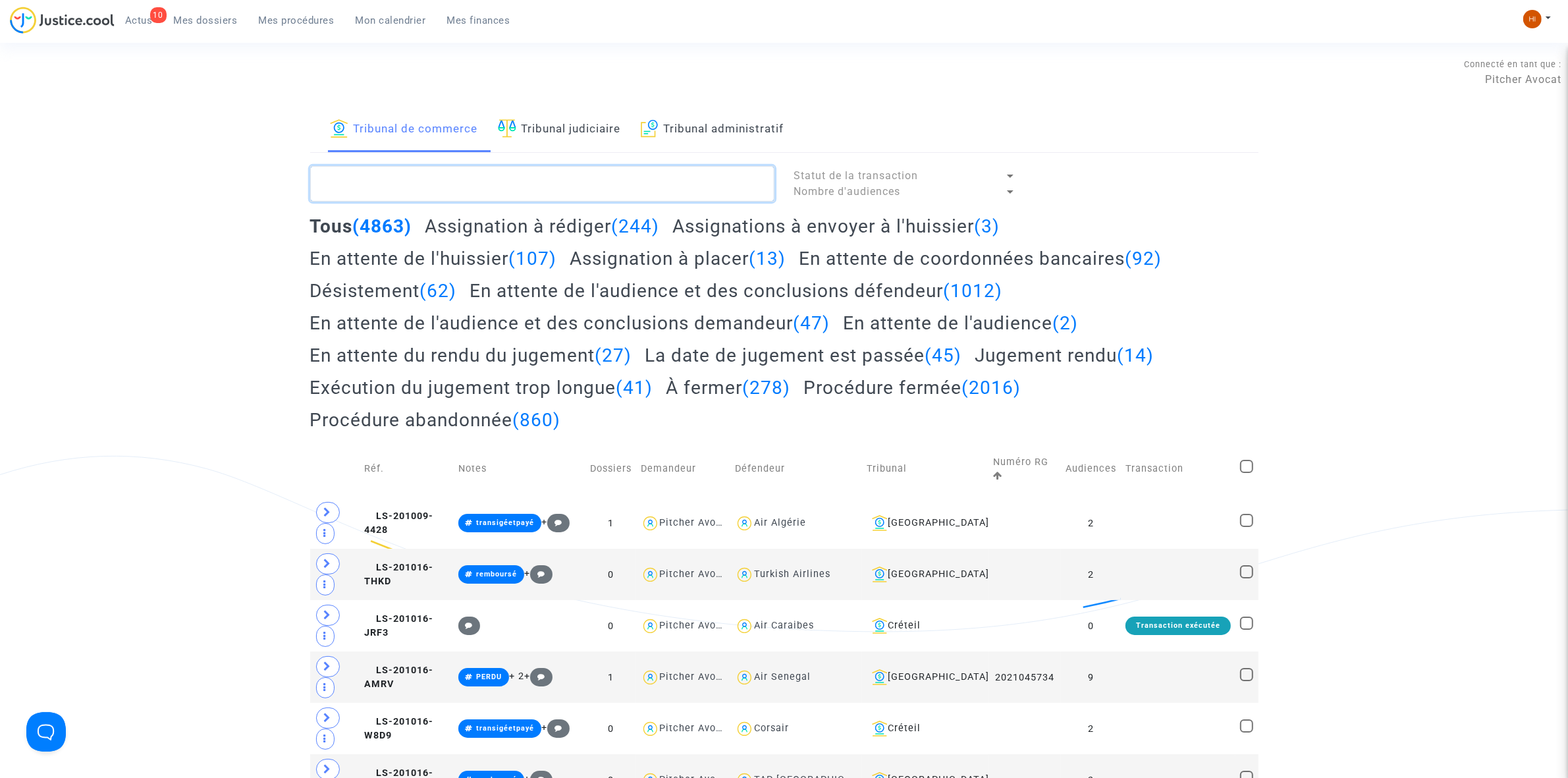
click at [542, 187] on textarea at bounding box center [542, 184] width 464 height 36
drag, startPoint x: 556, startPoint y: 140, endPoint x: 548, endPoint y: 192, distance: 52.6
click at [555, 140] on link "Tribunal judiciaire" at bounding box center [559, 130] width 123 height 45
click at [547, 193] on textarea at bounding box center [542, 184] width 464 height 36
paste textarea "LS-241113-MMQA"
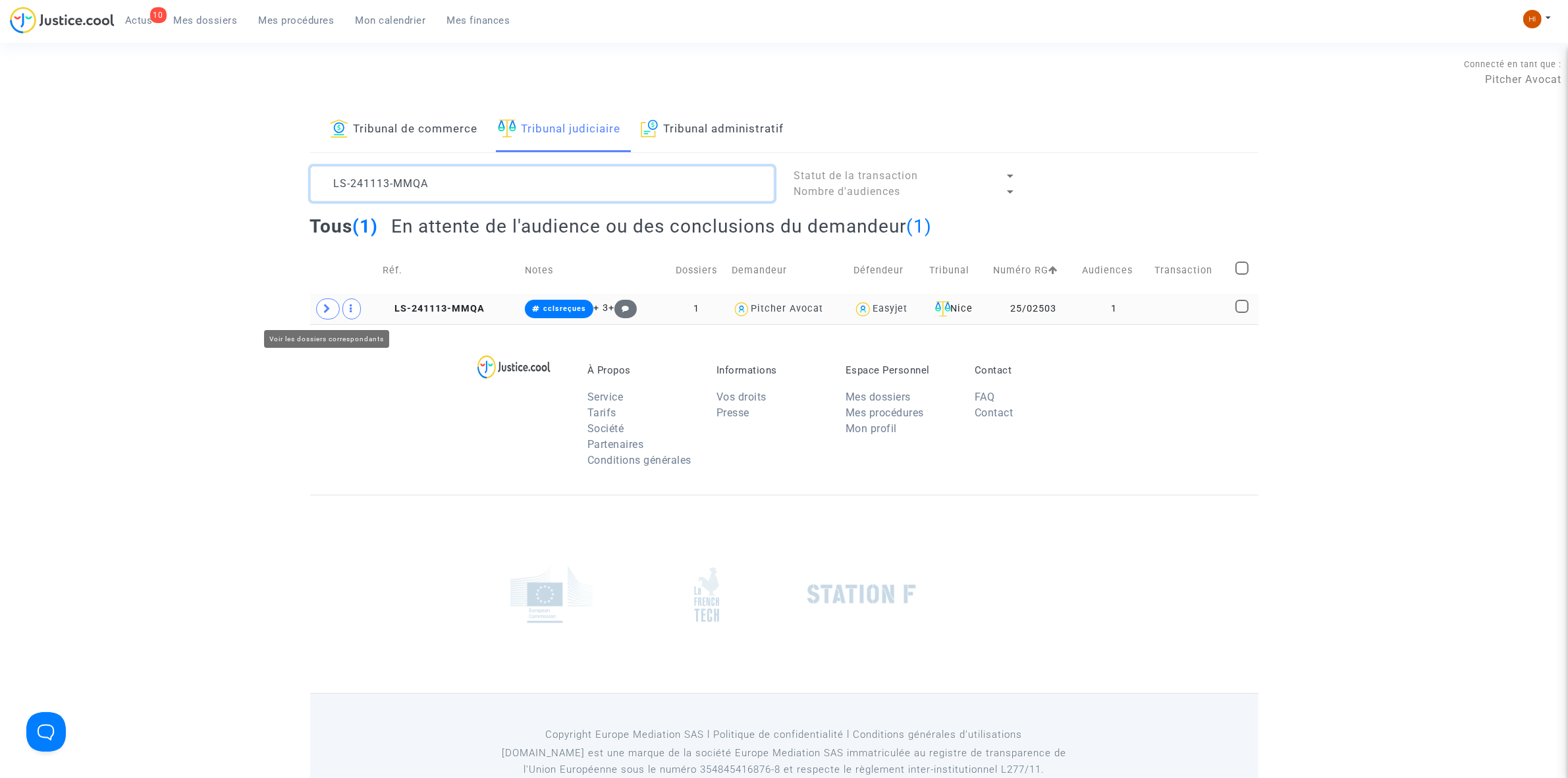
type textarea "LS-241113-MMQA"
click at [317, 314] on span at bounding box center [328, 309] width 24 height 21
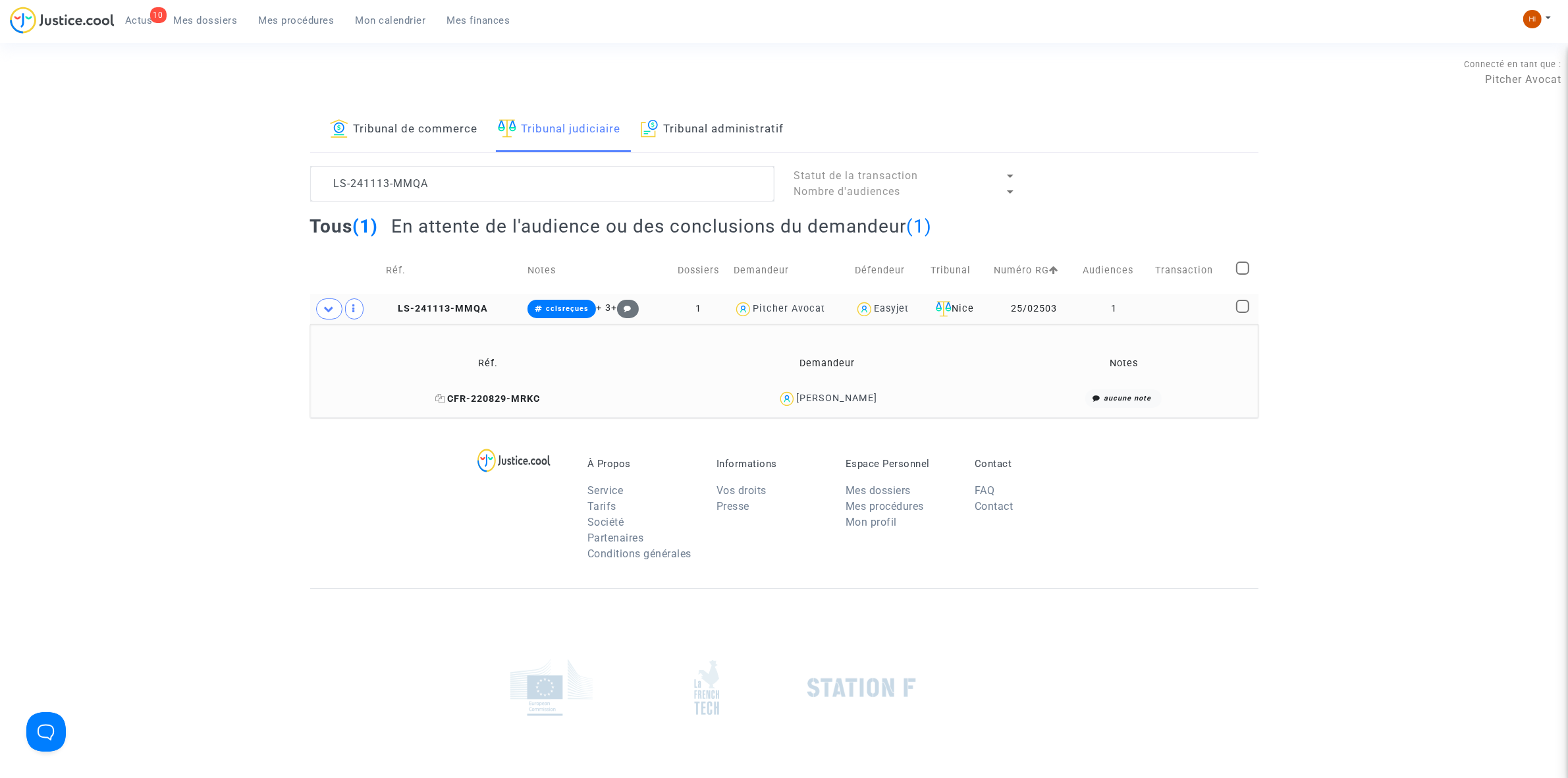
click at [518, 404] on span "CFR-220829-MRKC" at bounding box center [487, 398] width 104 height 11
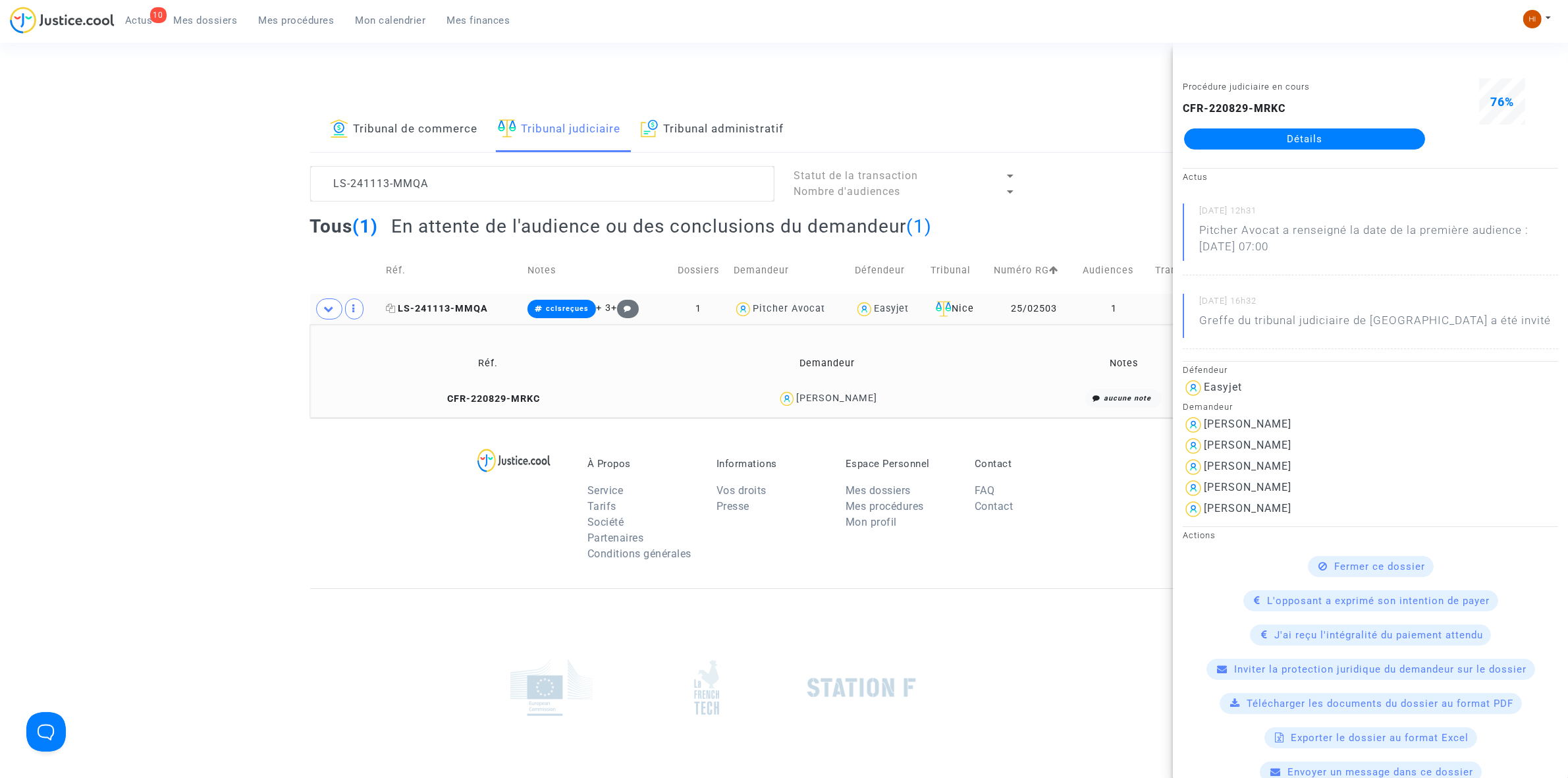
click at [464, 305] on span "LS-241113-MMQA" at bounding box center [437, 308] width 102 height 11
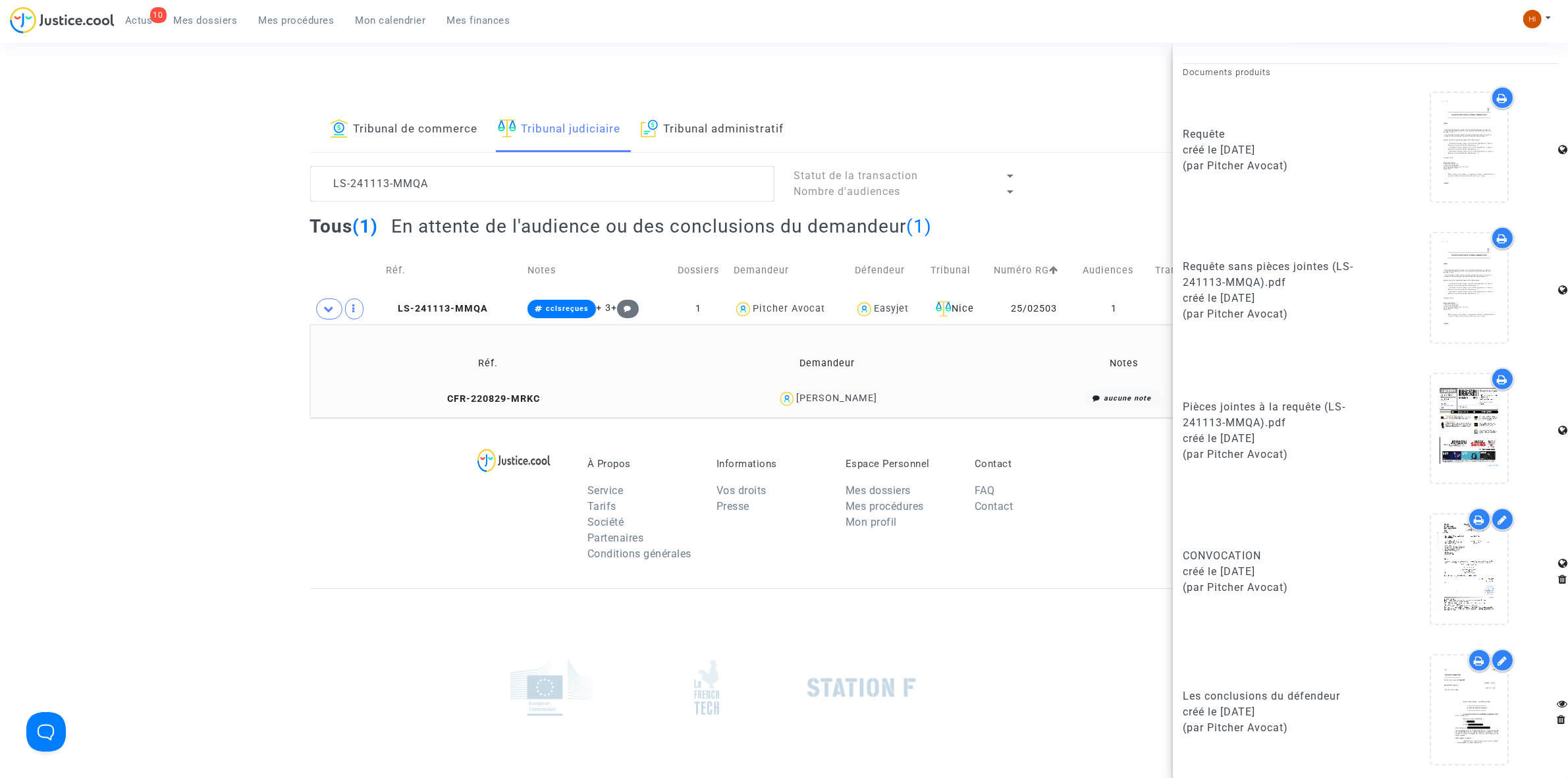
scroll to position [681, 0]
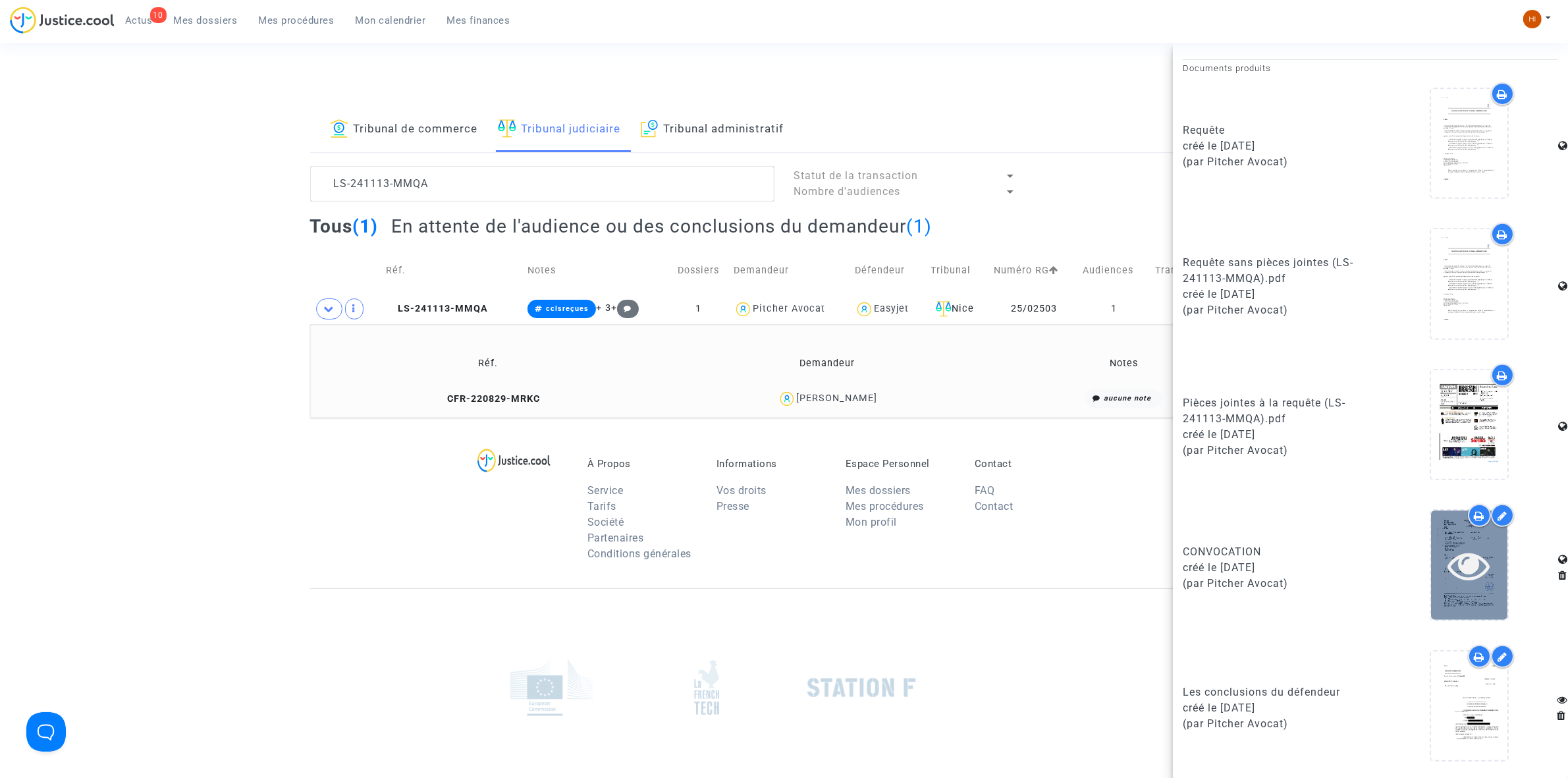
click at [1467, 568] on icon at bounding box center [1469, 566] width 43 height 42
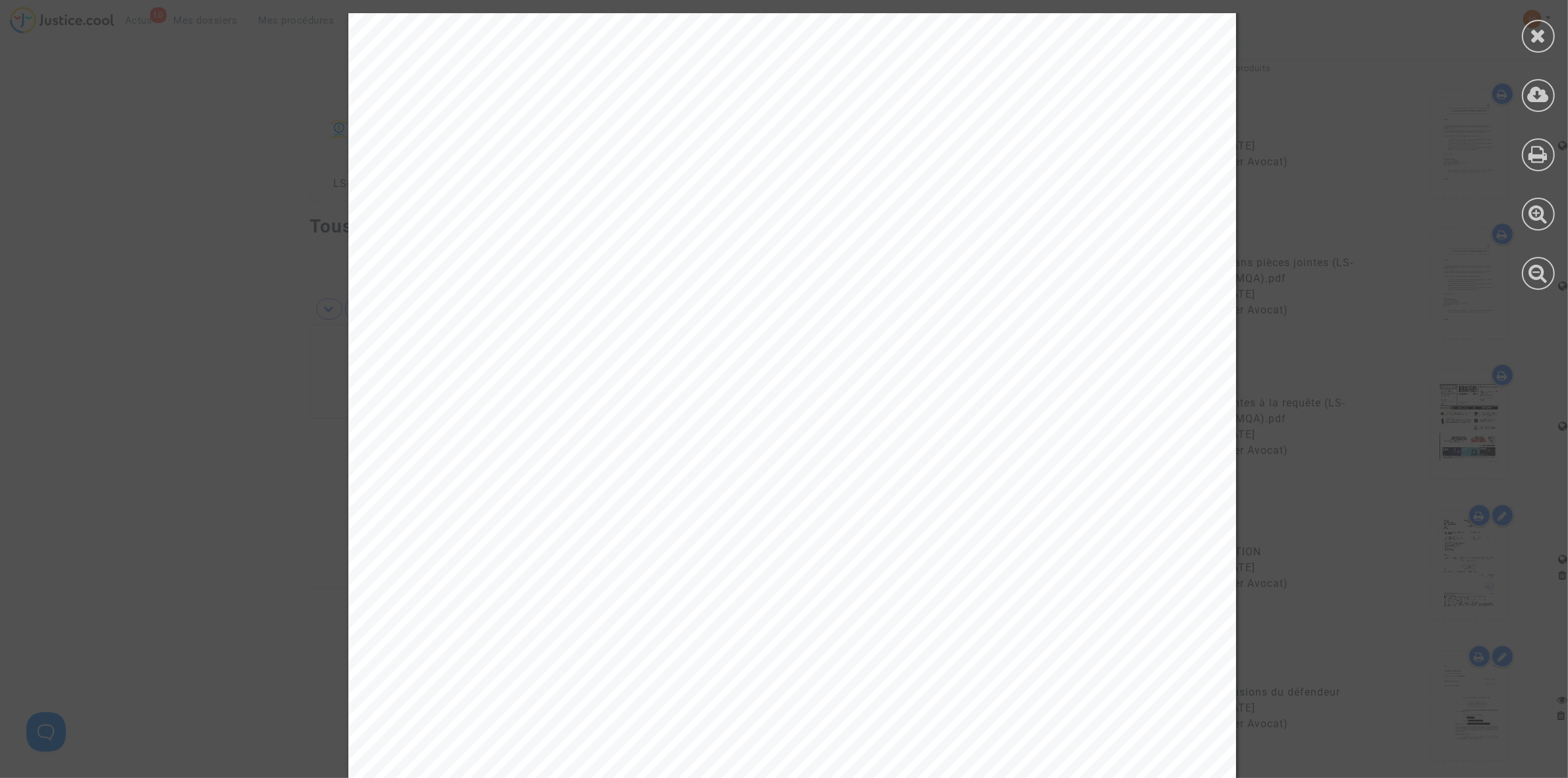
scroll to position [0, 0]
click at [1538, 34] on icon at bounding box center [1538, 36] width 17 height 20
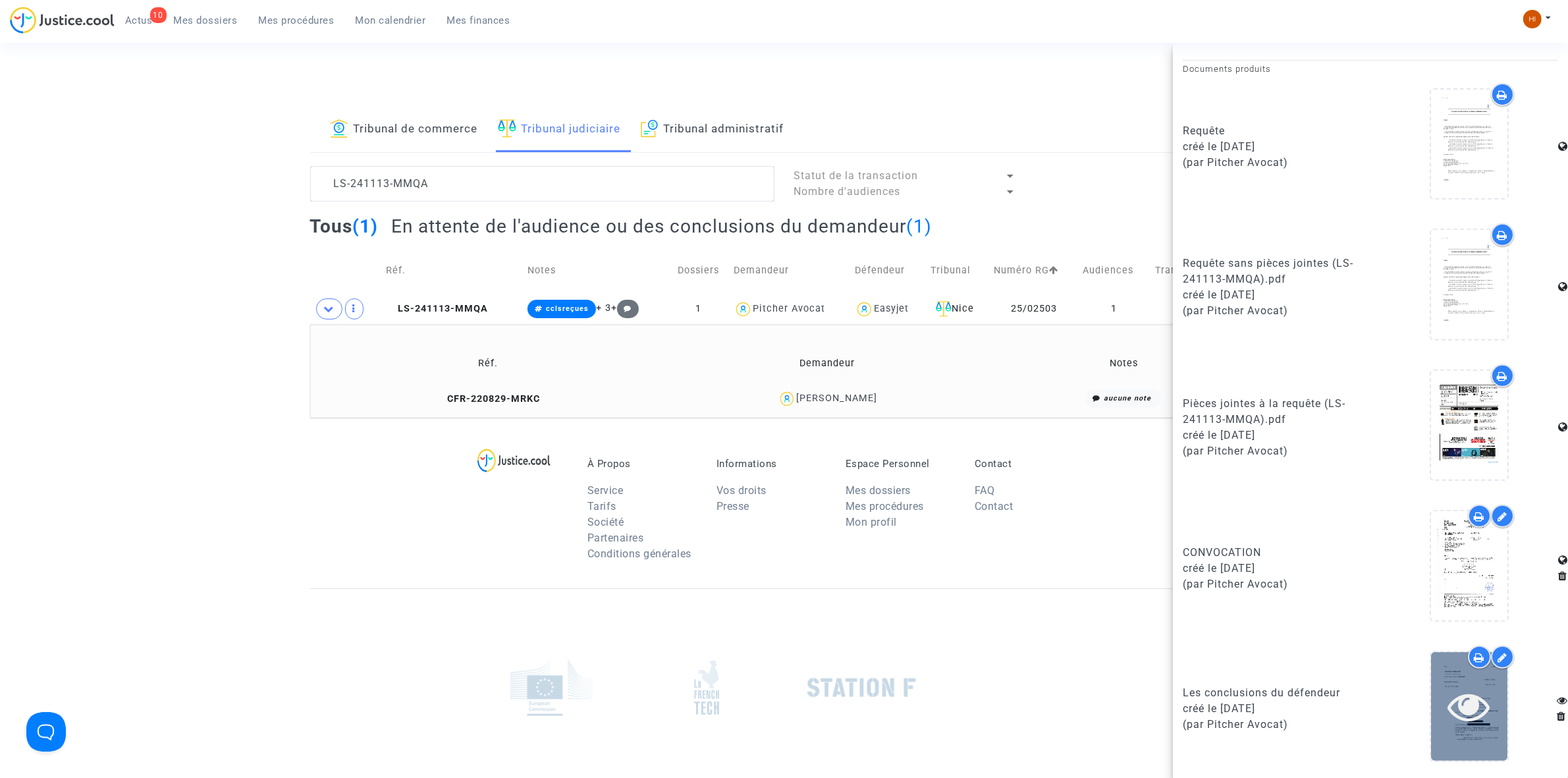
scroll to position [681, 0]
drag, startPoint x: 942, startPoint y: 400, endPoint x: 808, endPoint y: 397, distance: 134.0
click at [808, 397] on div "maxime lucas" at bounding box center [827, 398] width 323 height 19
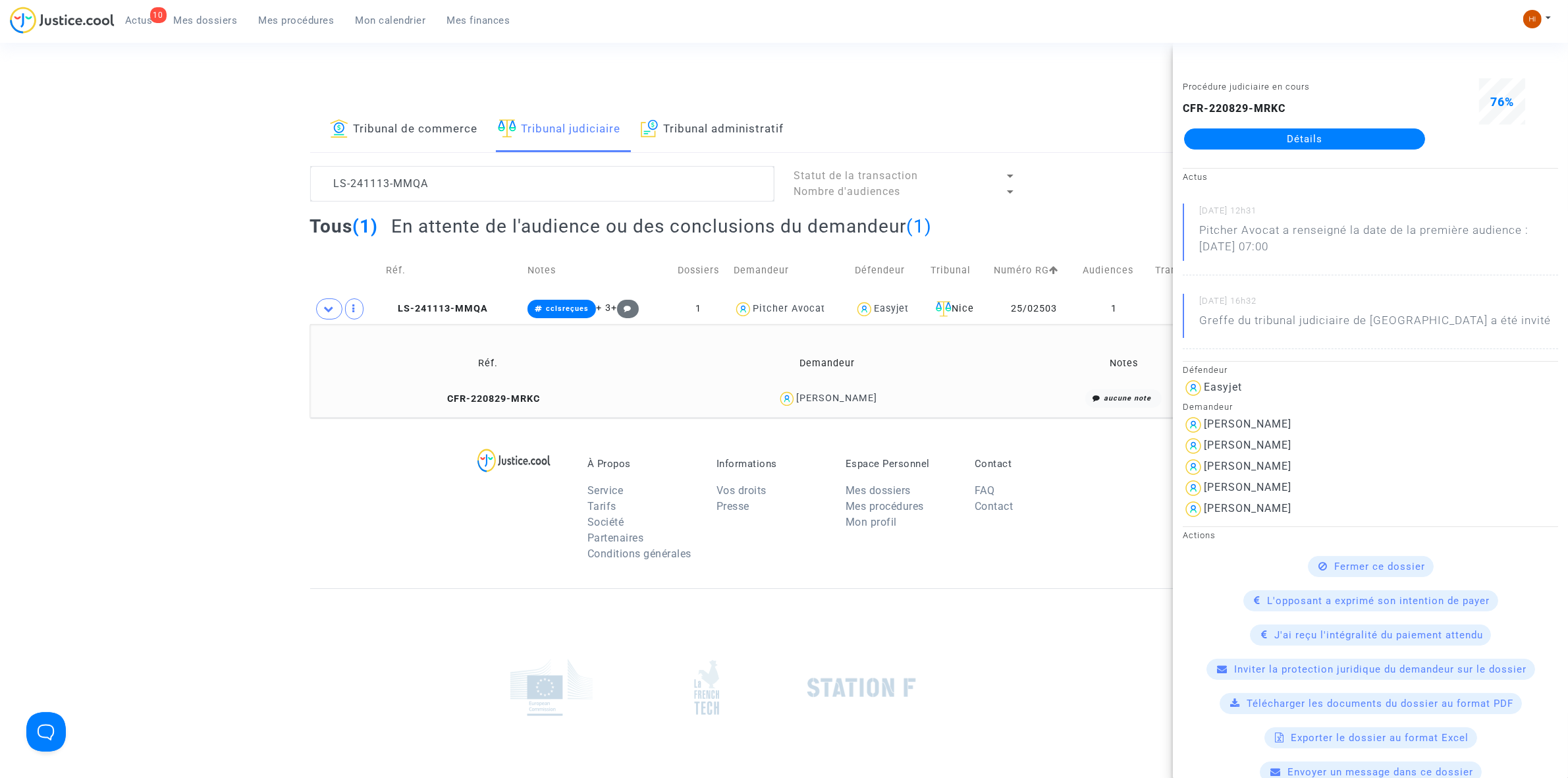
copy div "maxime lucas"
click at [1143, 310] on td "1" at bounding box center [1114, 309] width 72 height 30
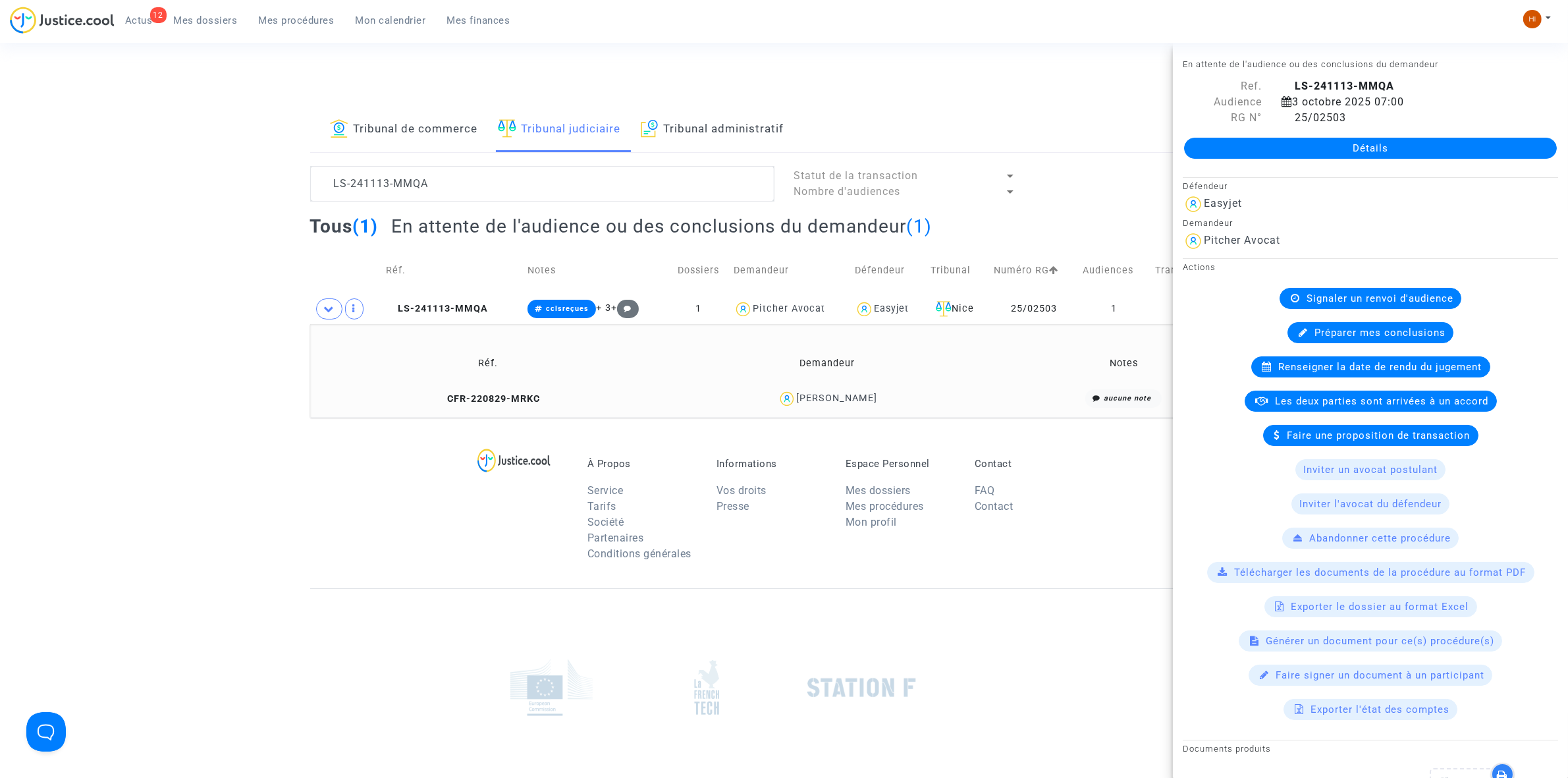
click at [395, 18] on span "Mon calendrier" at bounding box center [391, 21] width 71 height 12
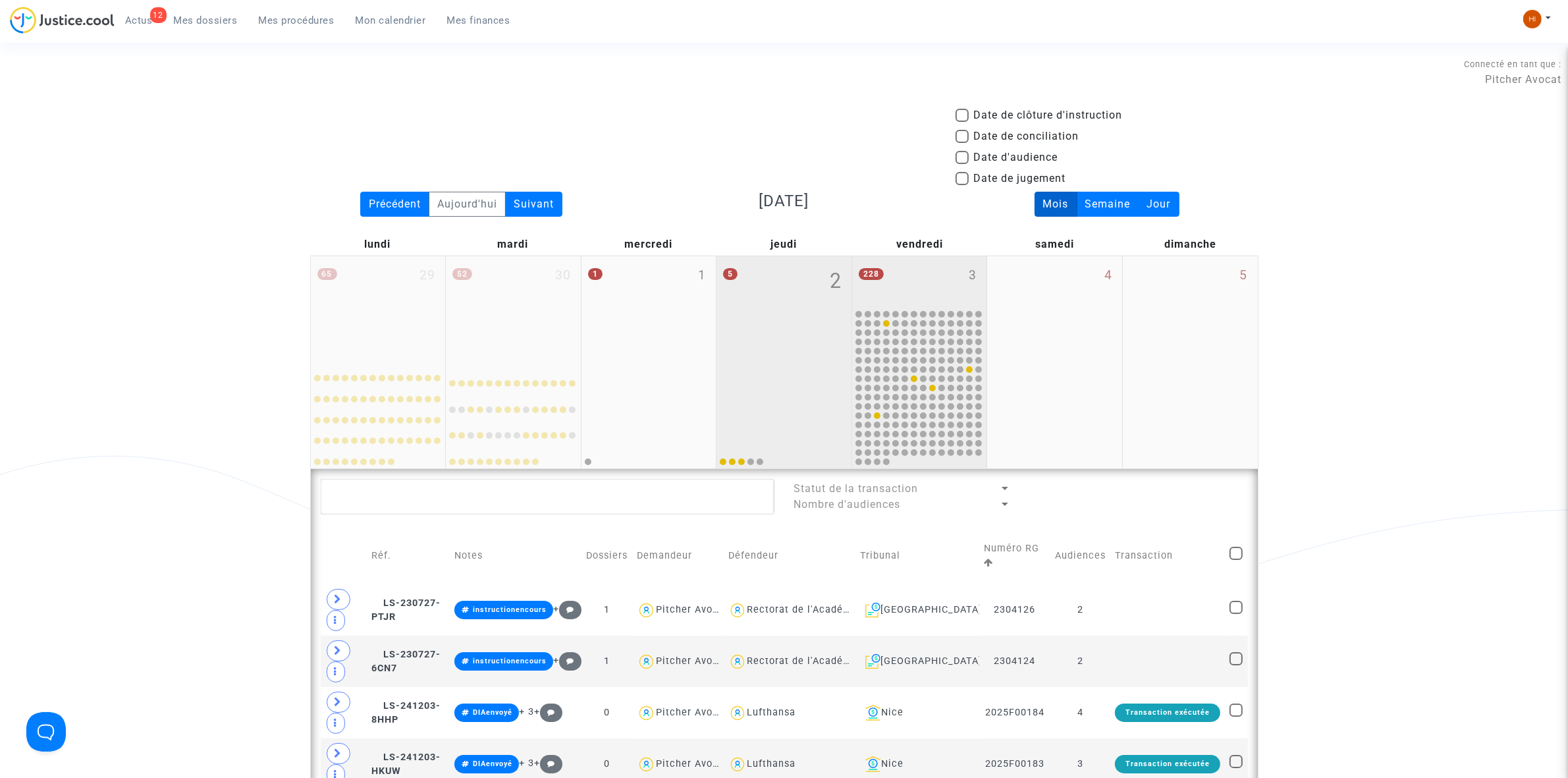
click at [947, 271] on div "228 3" at bounding box center [920, 282] width 135 height 52
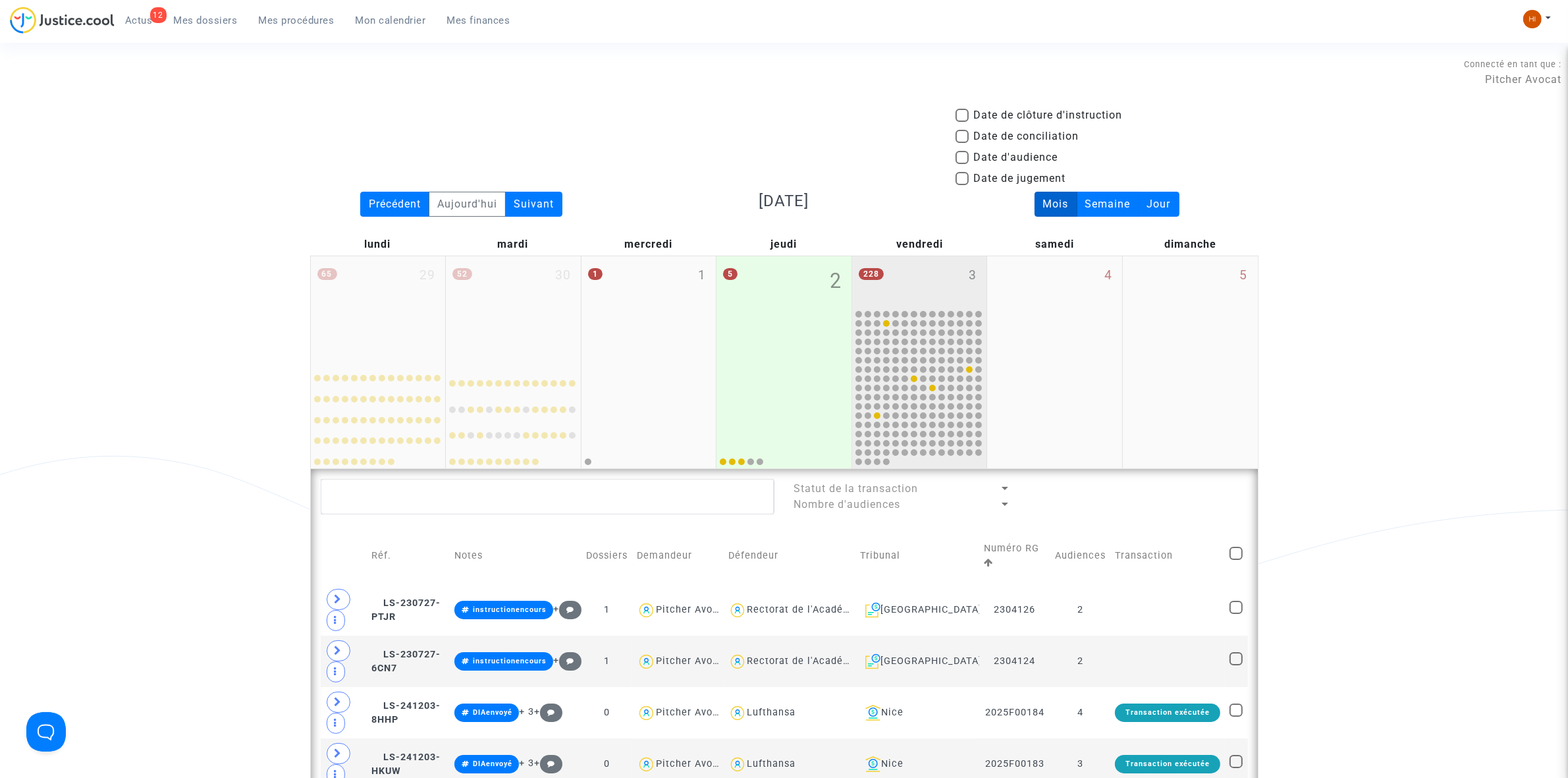
click at [947, 271] on div "228 3" at bounding box center [920, 282] width 135 height 52
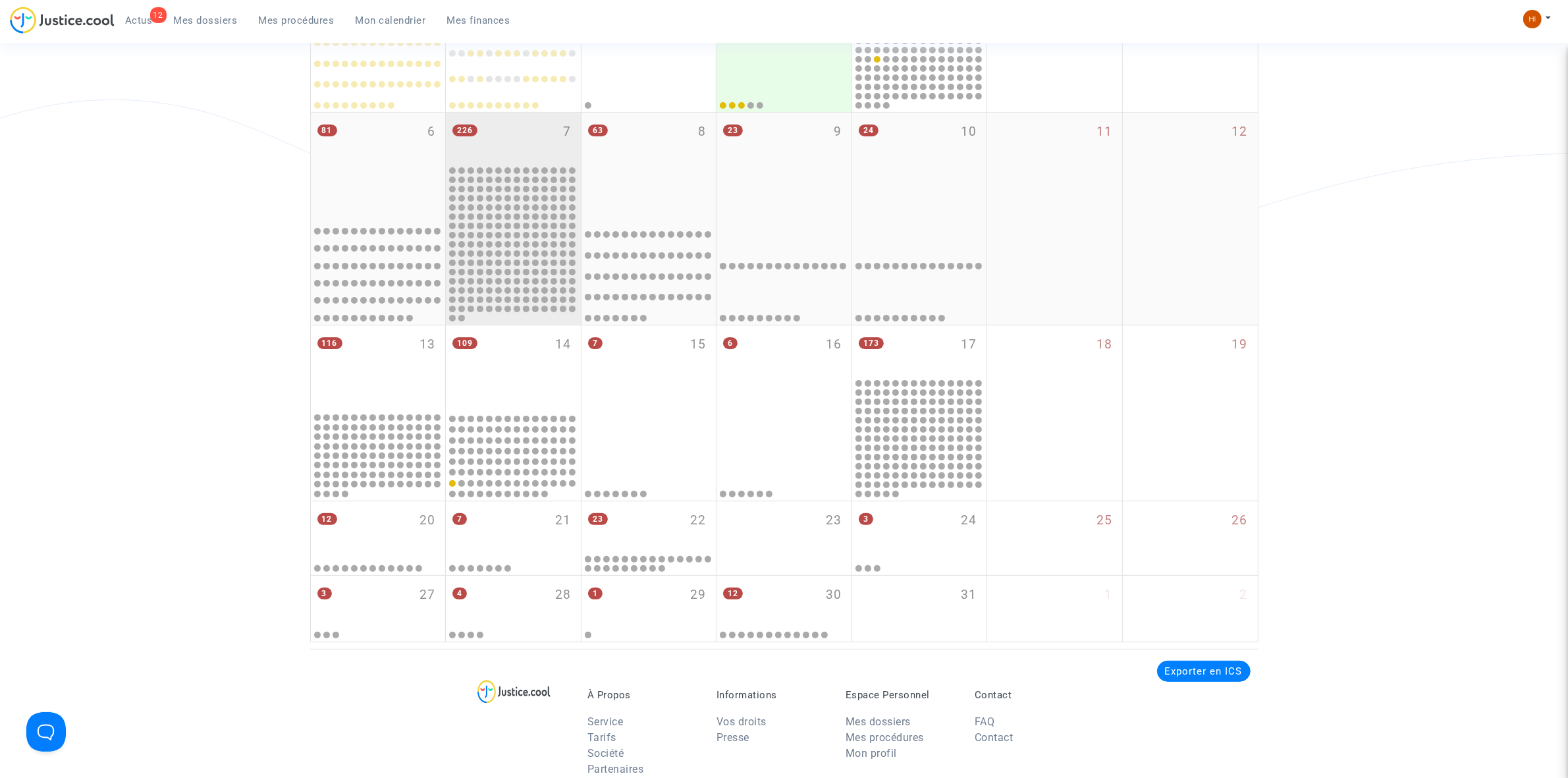
scroll to position [329, 0]
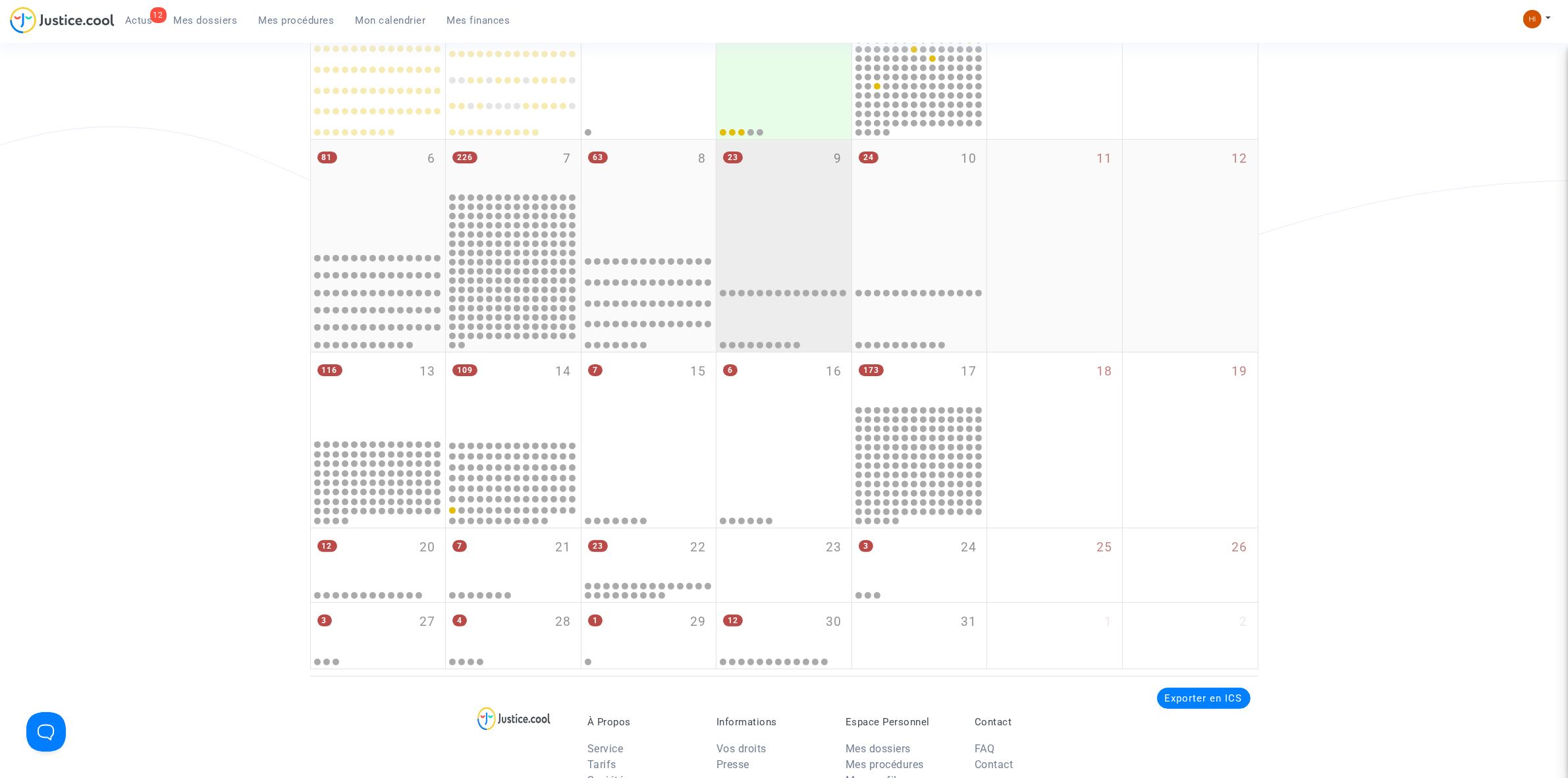
click at [820, 170] on div "23 9" at bounding box center [784, 191] width 135 height 104
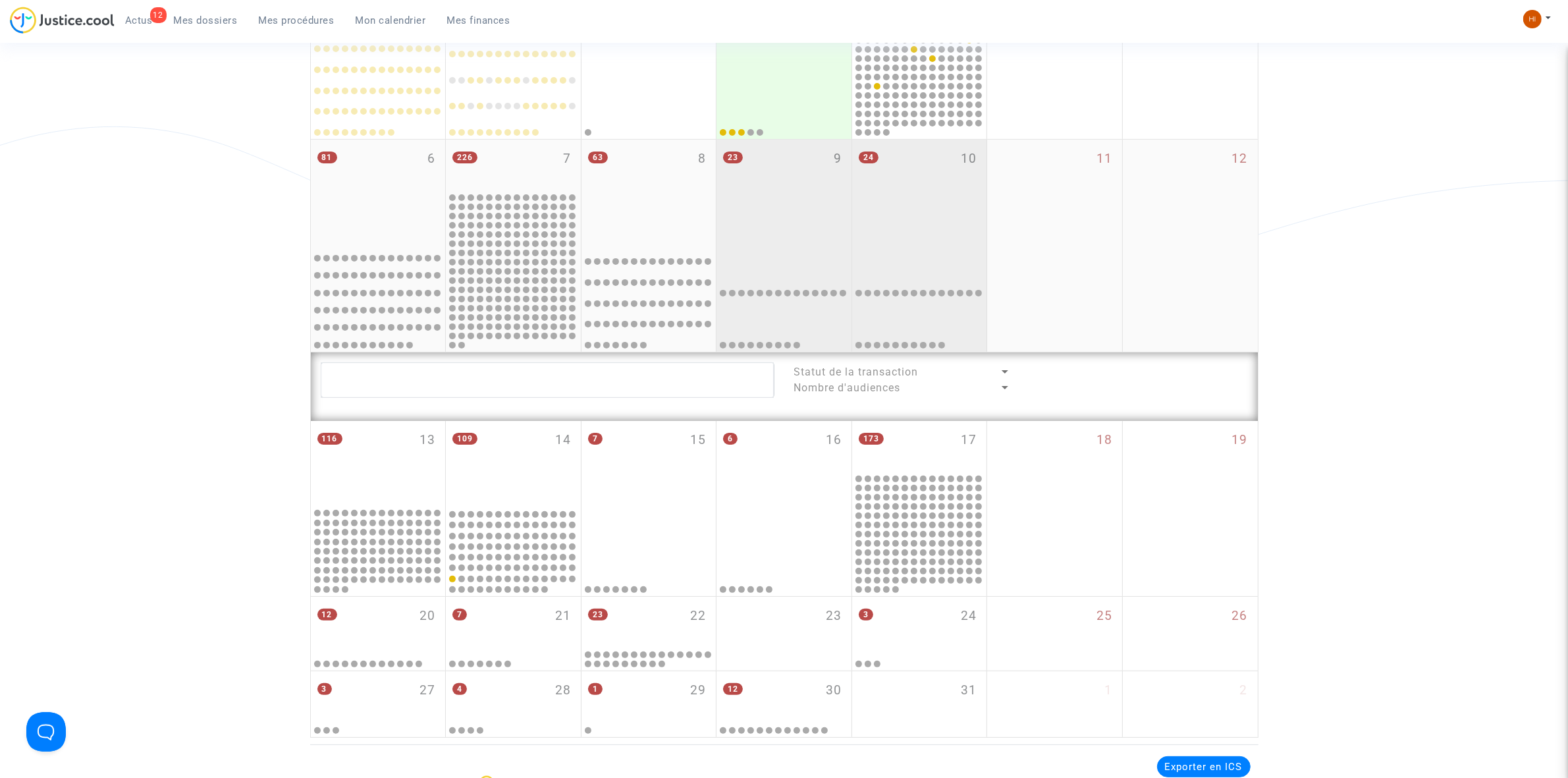
click at [895, 169] on div "24 10" at bounding box center [920, 191] width 135 height 104
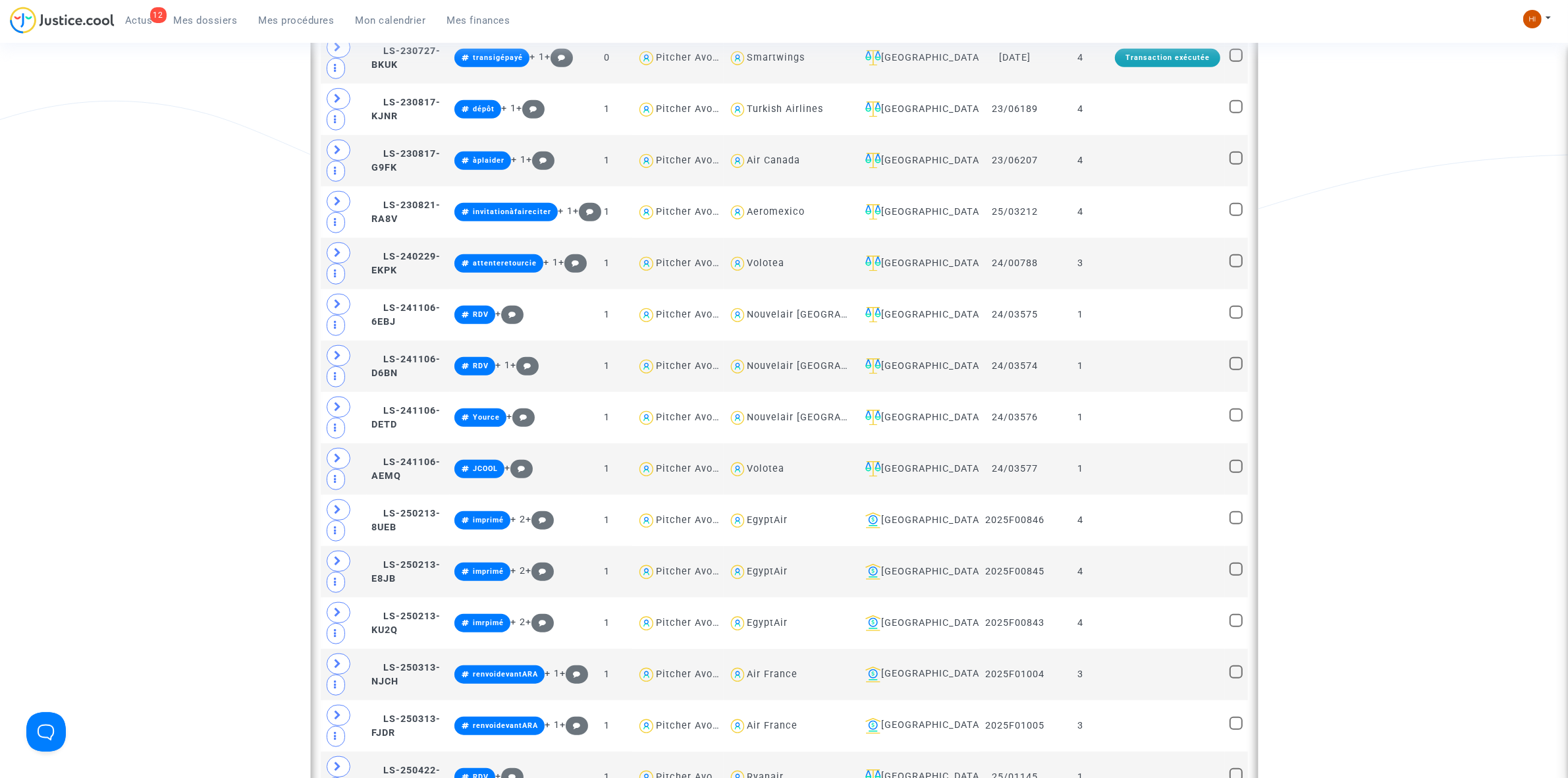
scroll to position [1235, 0]
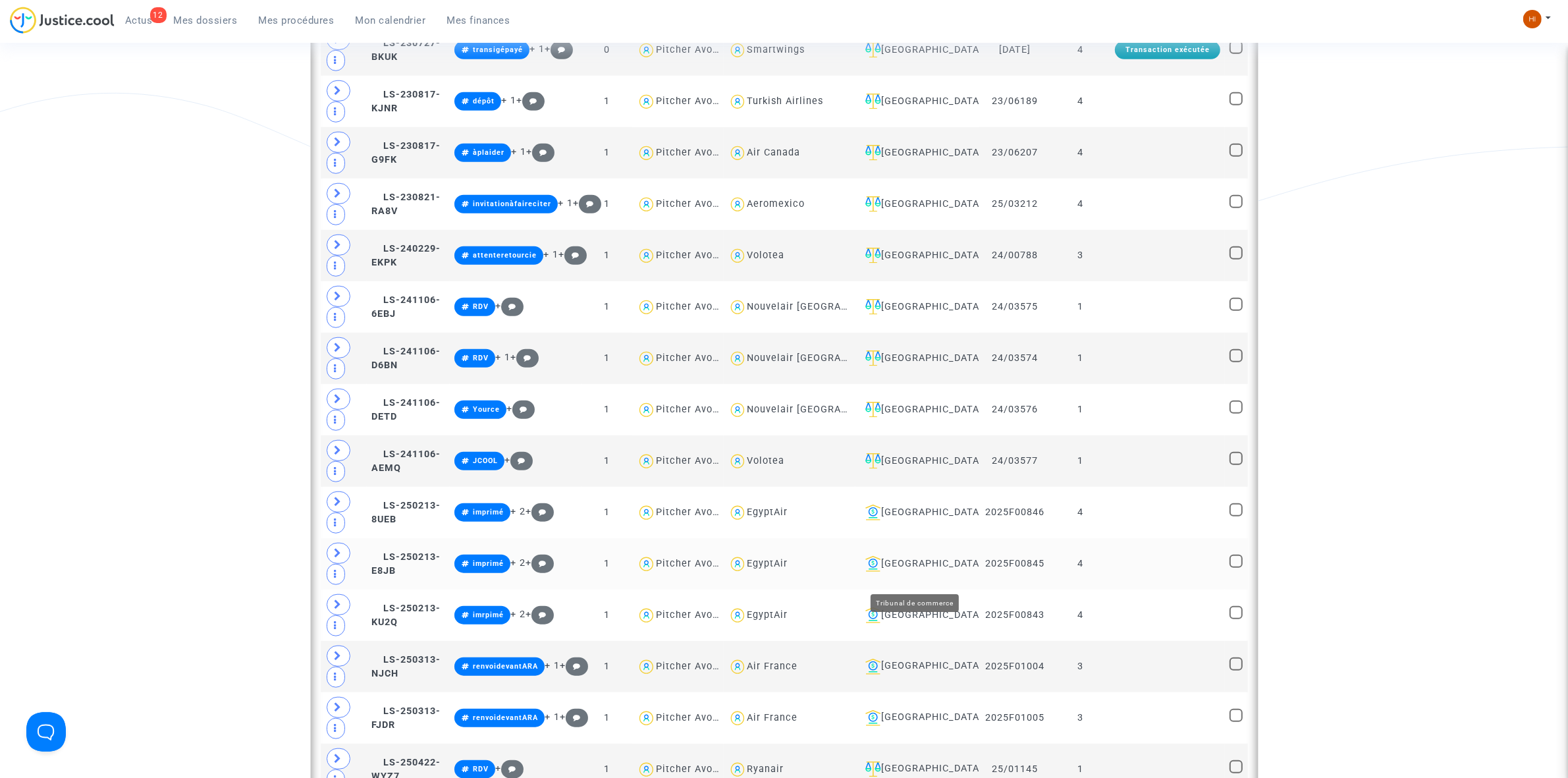
click at [914, 572] on div "[GEOGRAPHIC_DATA]" at bounding box center [917, 564] width 114 height 16
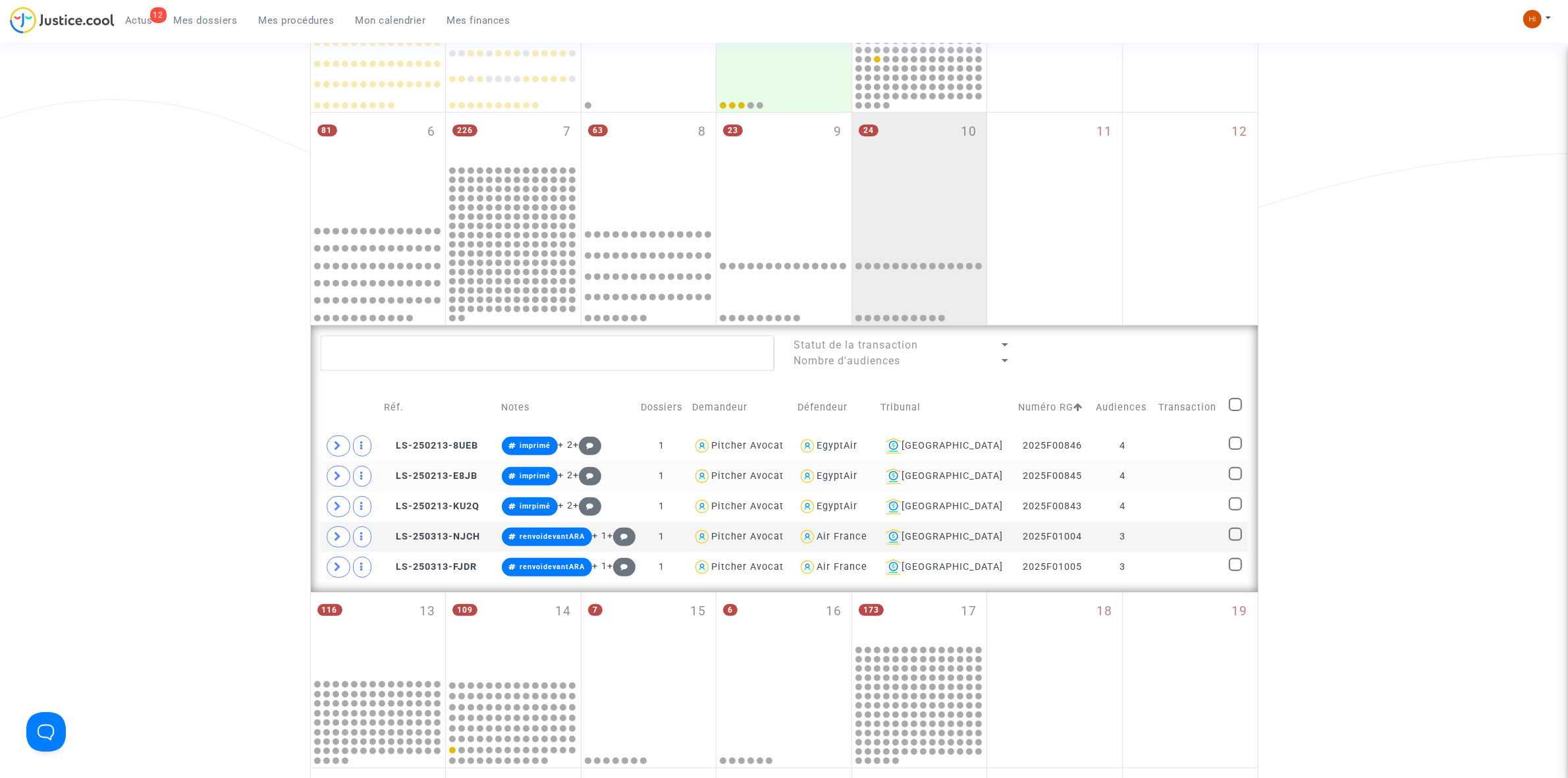
scroll to position [327, 0]
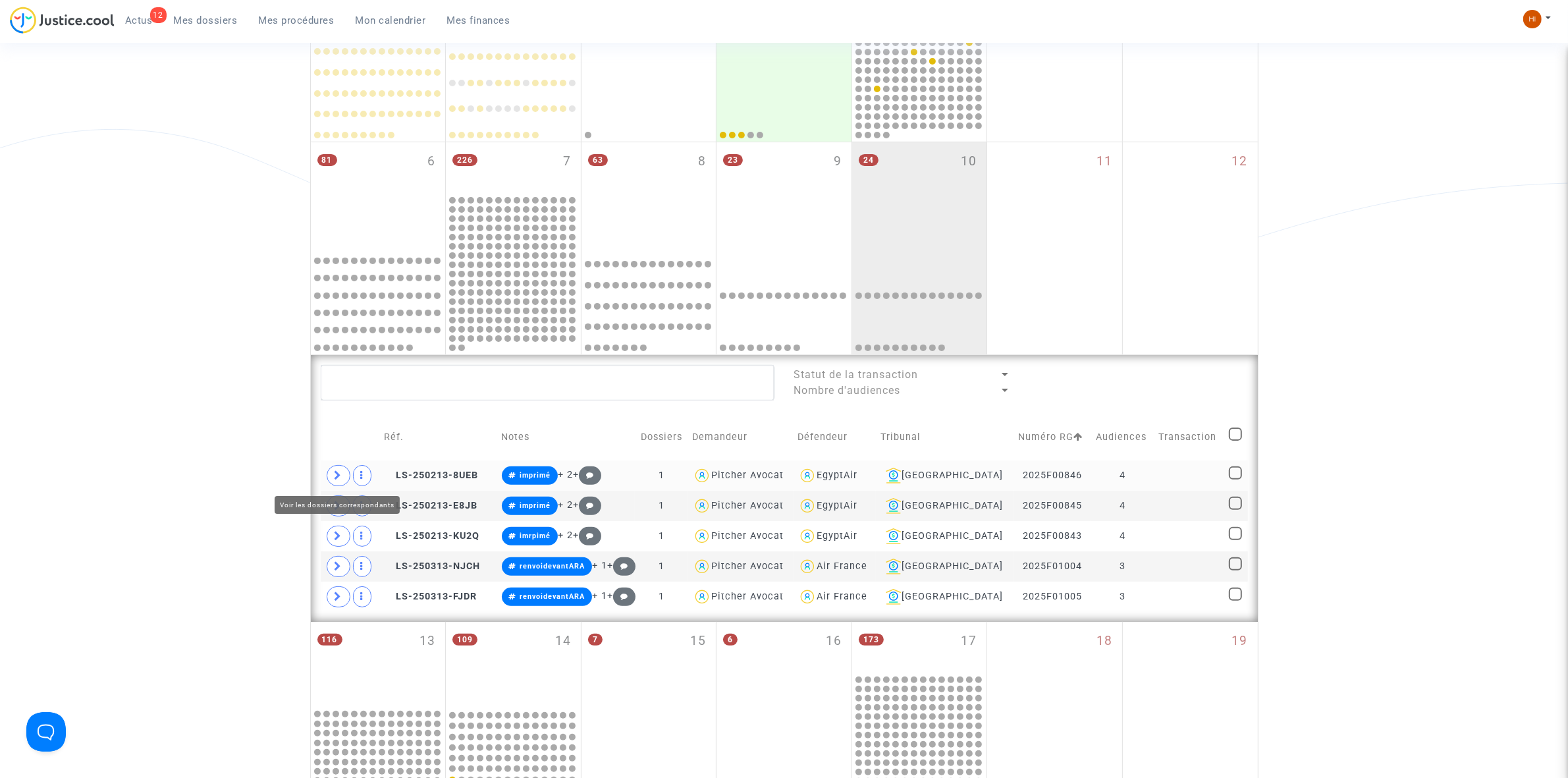
click at [336, 478] on icon at bounding box center [339, 475] width 8 height 10
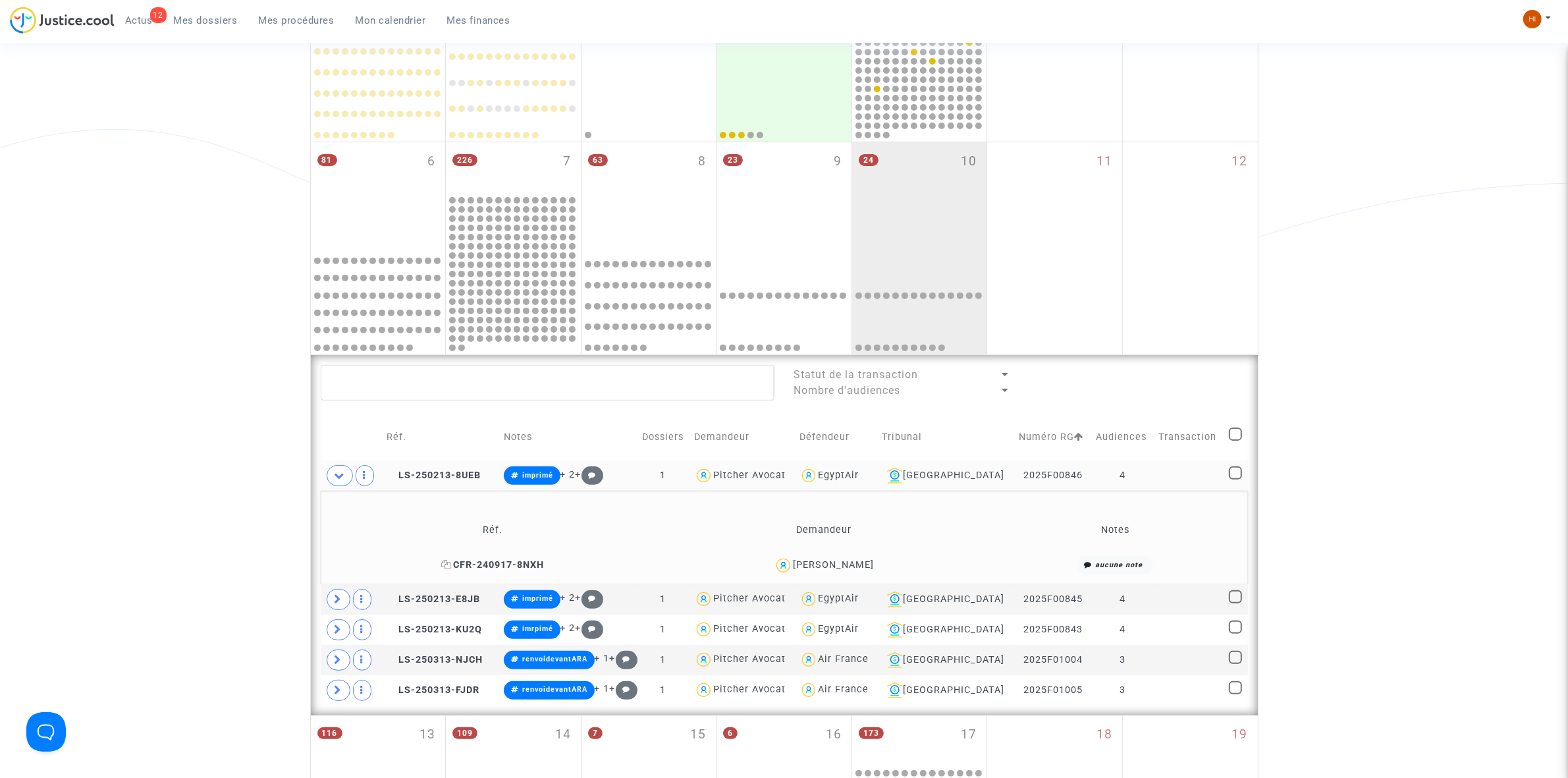
click at [505, 564] on span "CFR-240917-8NXH" at bounding box center [492, 564] width 103 height 11
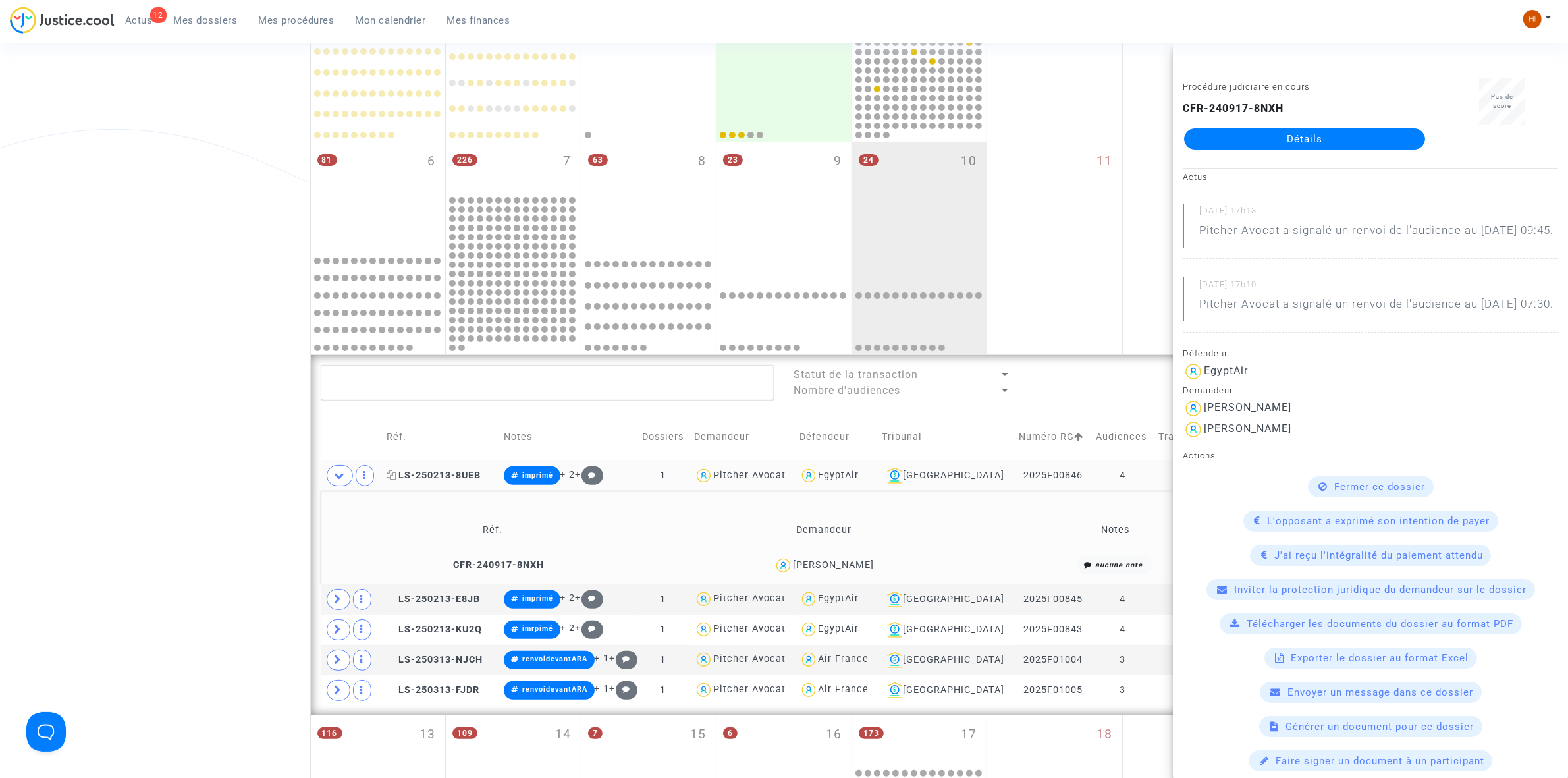
click at [460, 472] on span "LS-250213-8UEB" at bounding box center [434, 475] width 94 height 11
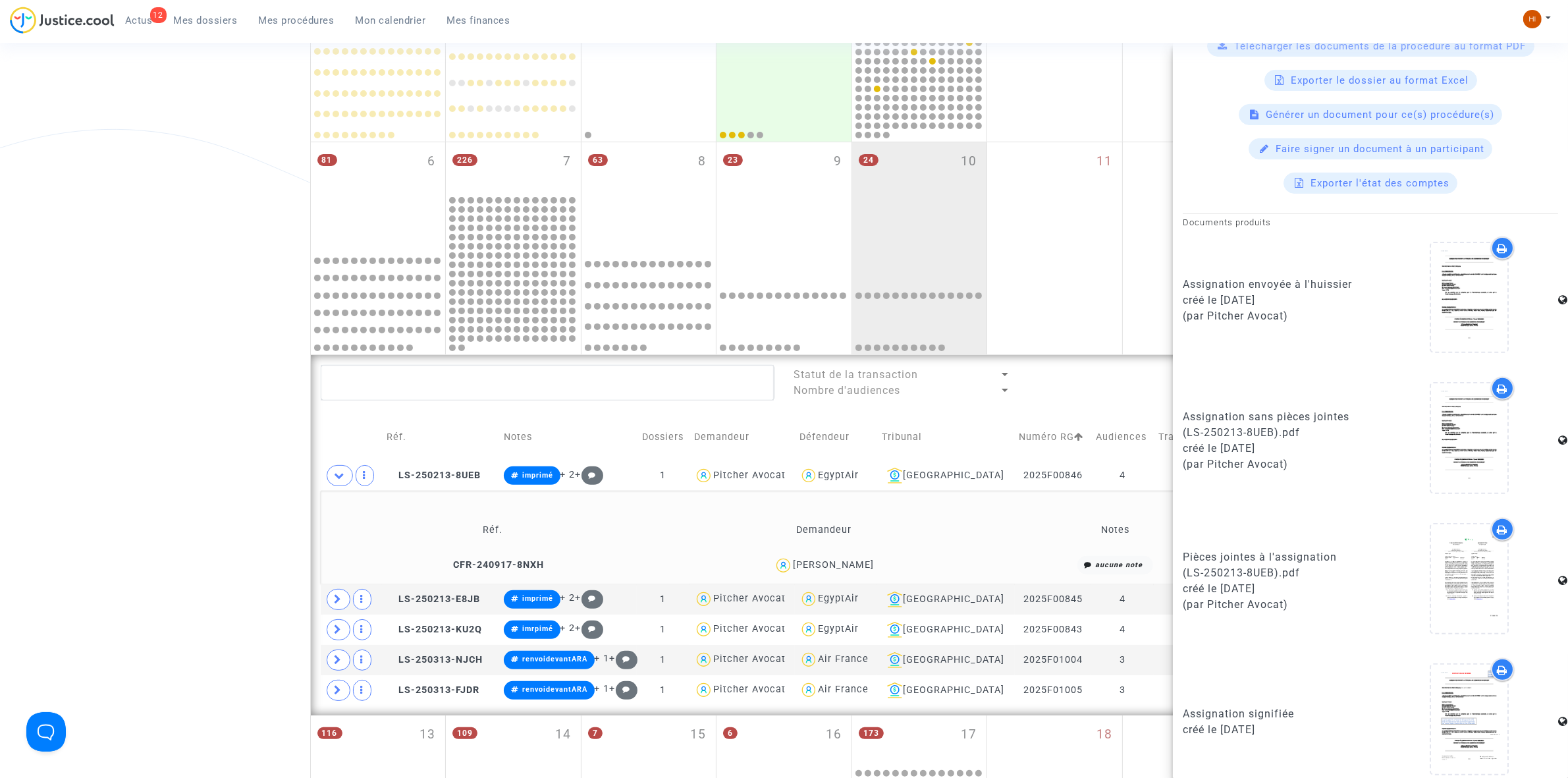
scroll to position [576, 0]
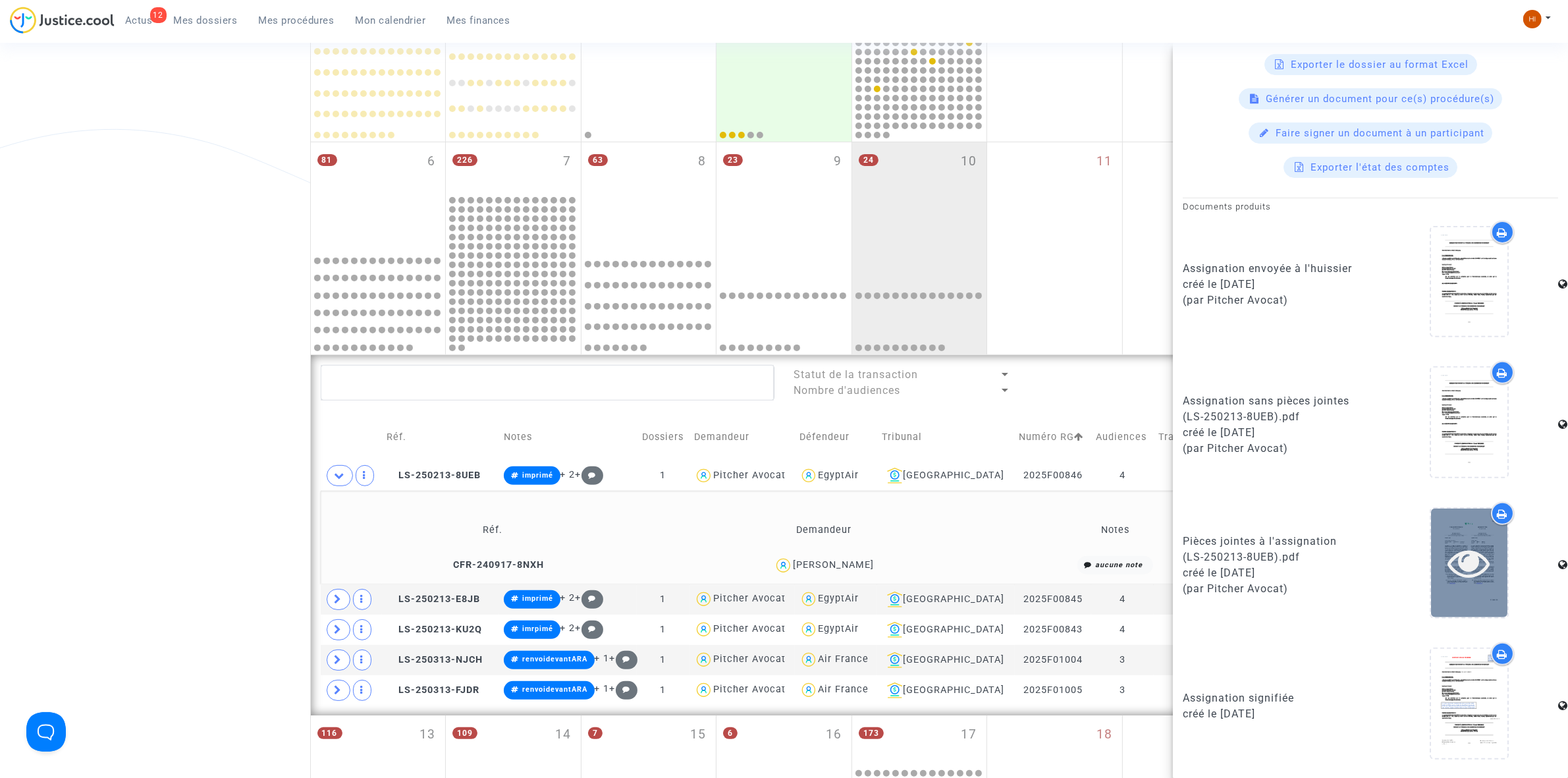
click at [1472, 570] on icon at bounding box center [1469, 563] width 43 height 42
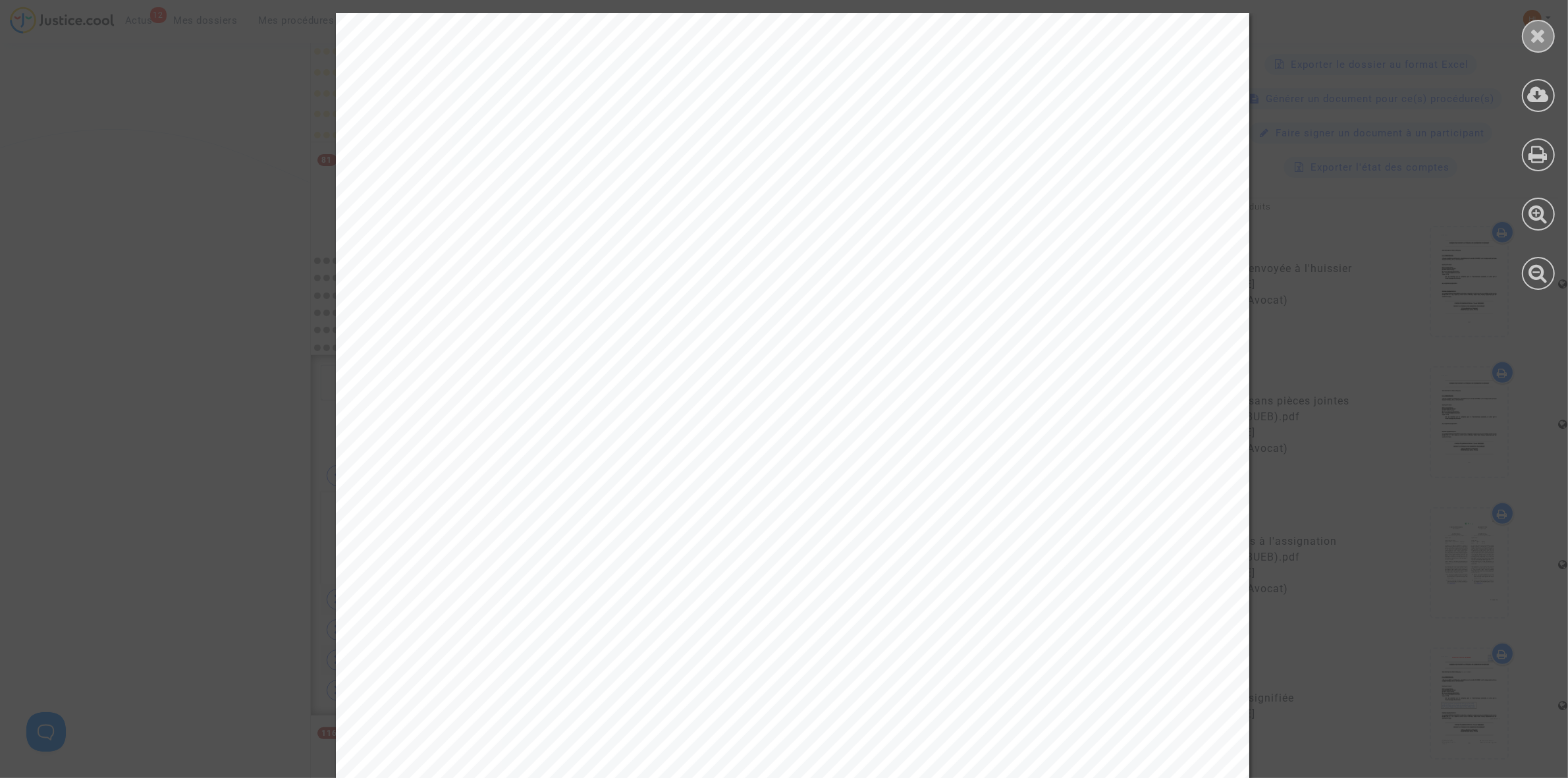
click at [1541, 30] on icon at bounding box center [1538, 36] width 17 height 20
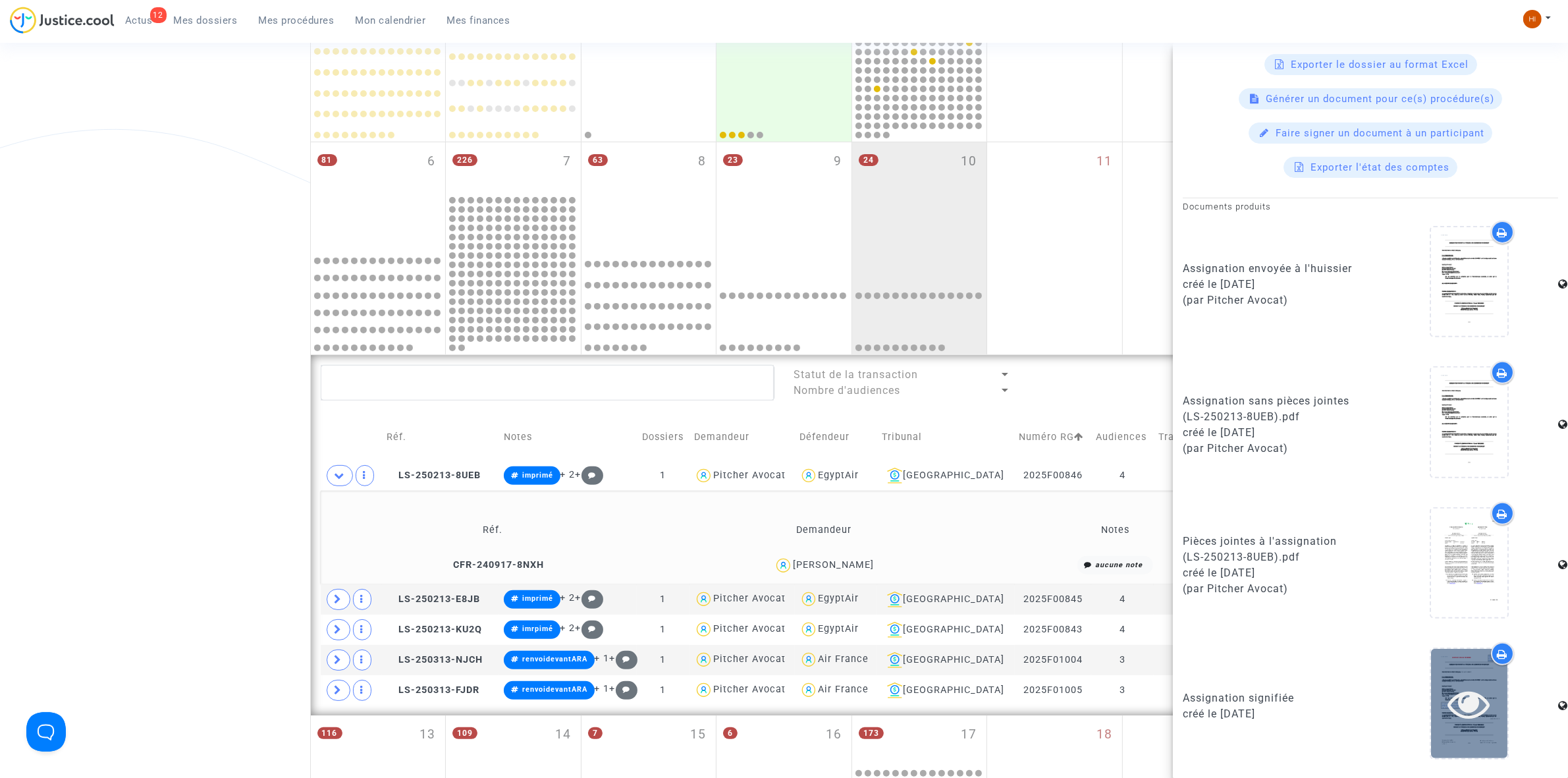
click at [1480, 687] on icon at bounding box center [1469, 704] width 43 height 42
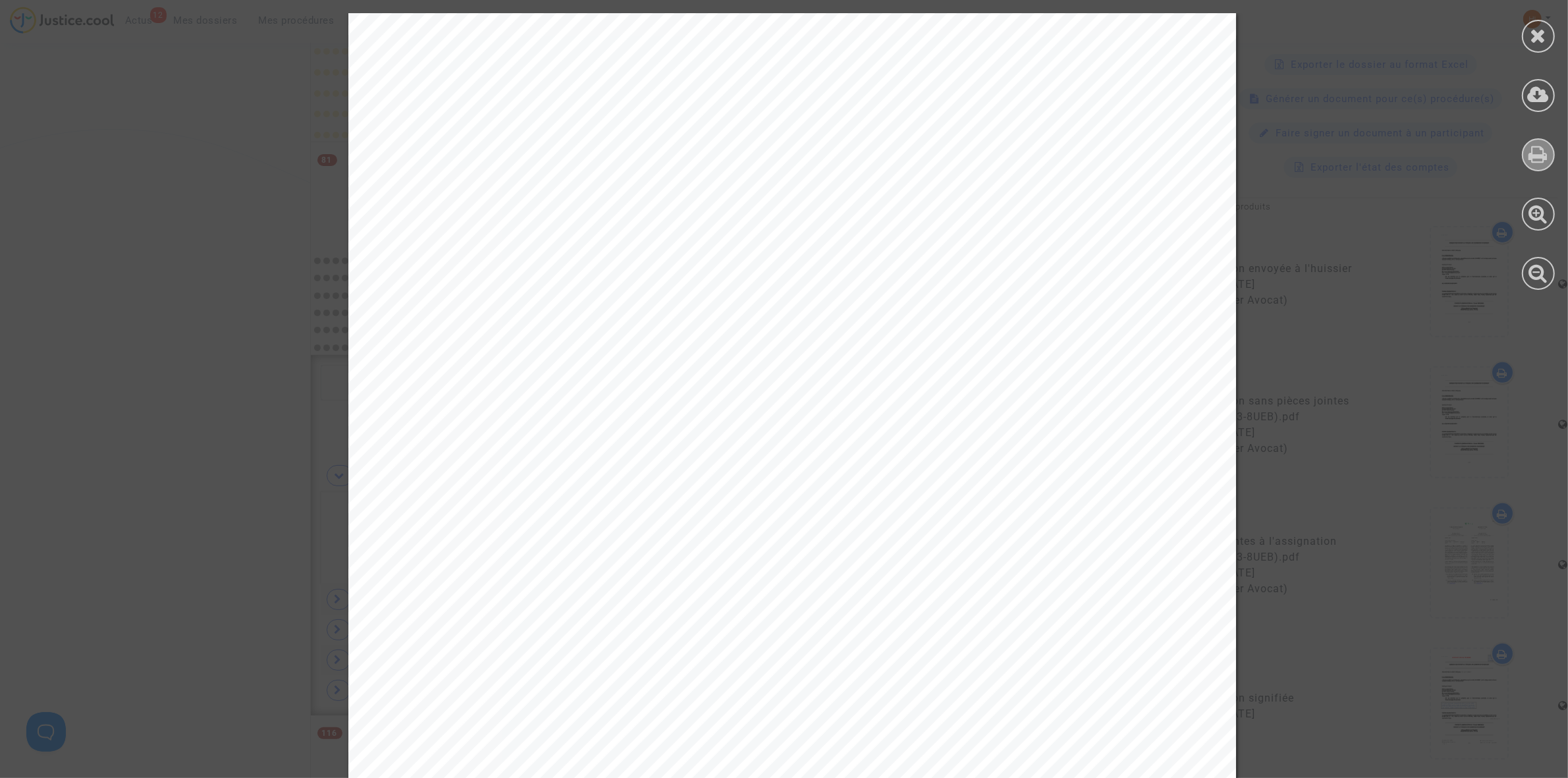
click at [1549, 159] on div at bounding box center [1538, 155] width 33 height 33
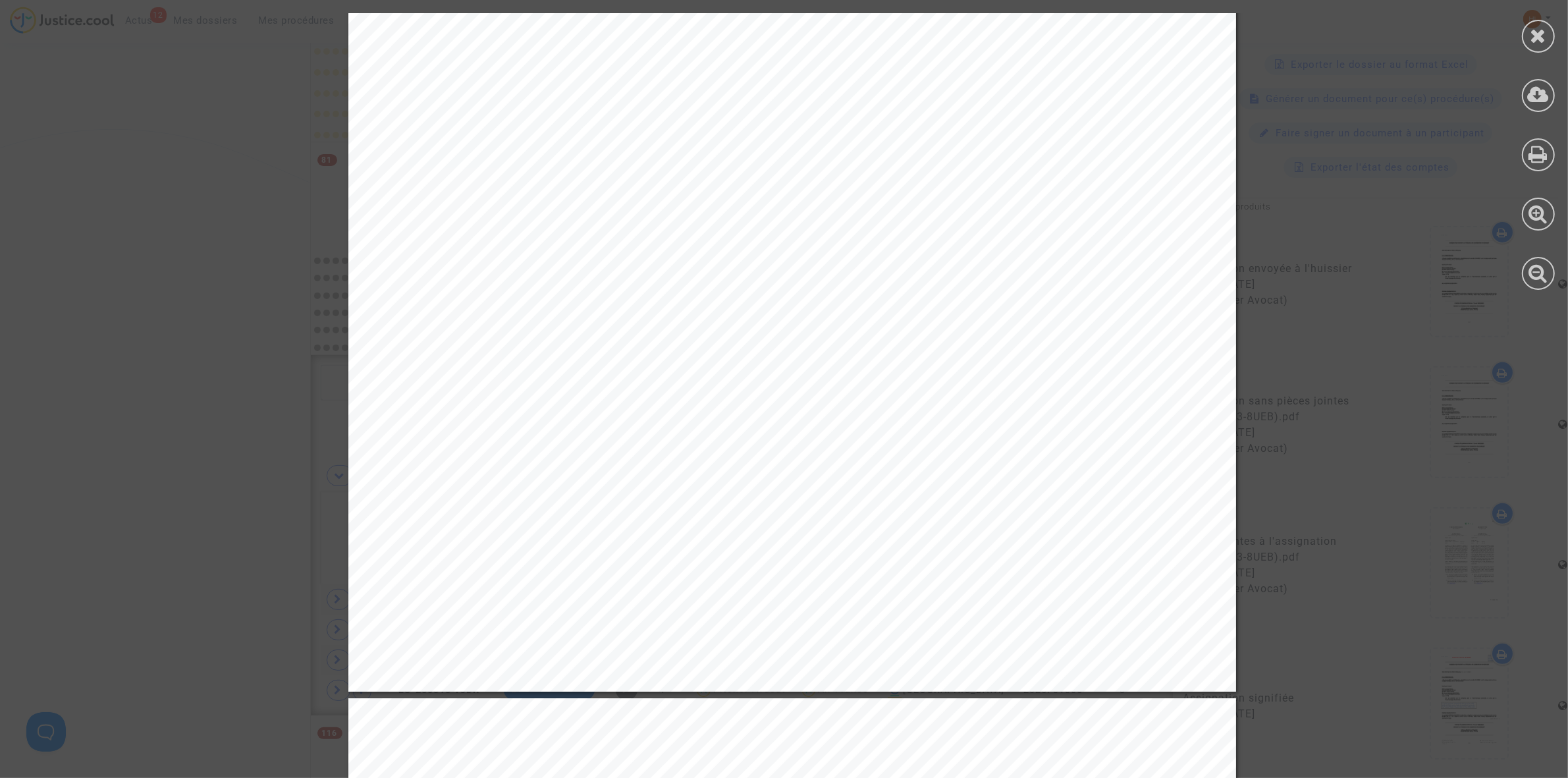
scroll to position [1070, 0]
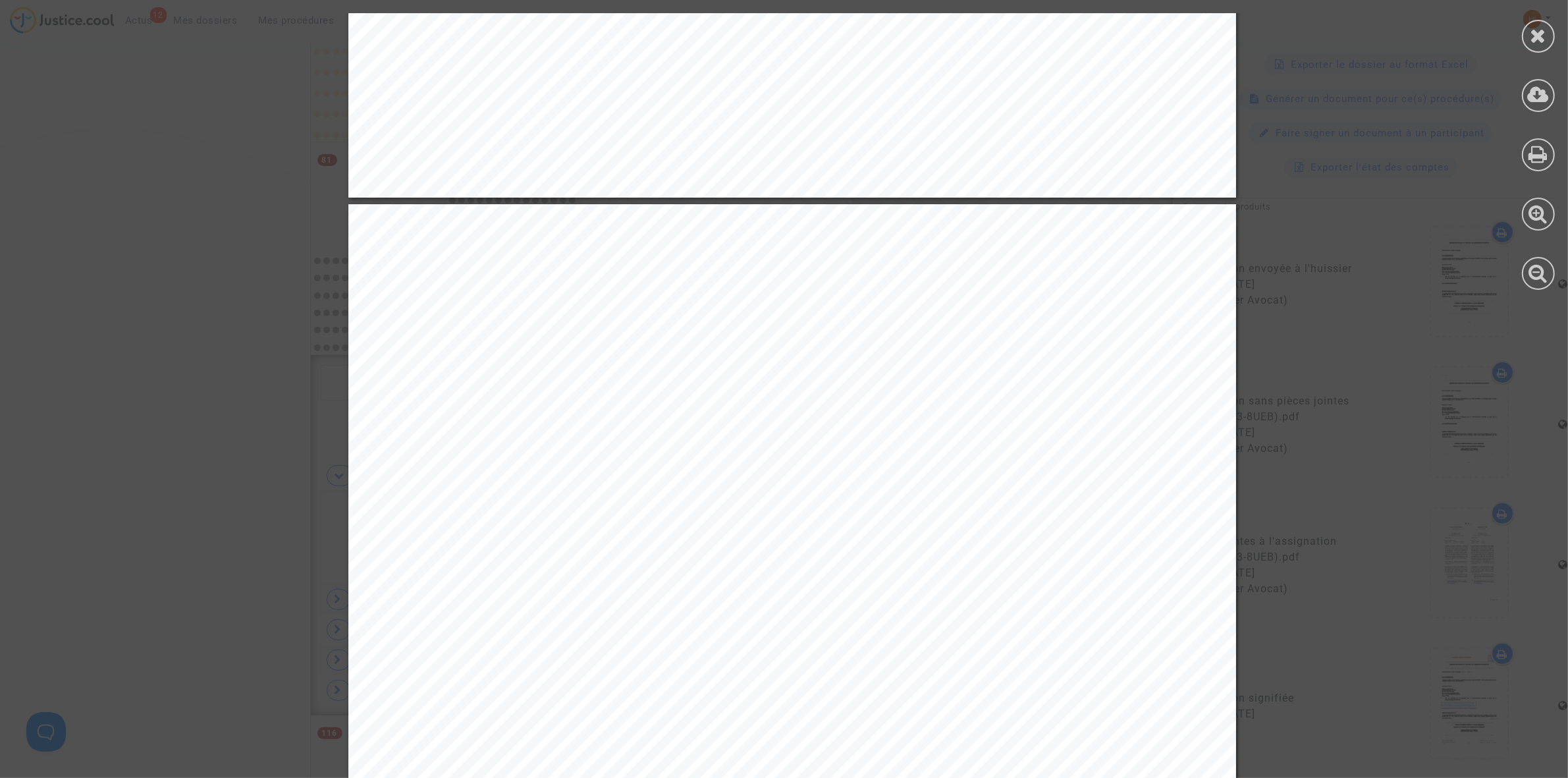
click at [1549, 33] on div at bounding box center [1538, 36] width 33 height 33
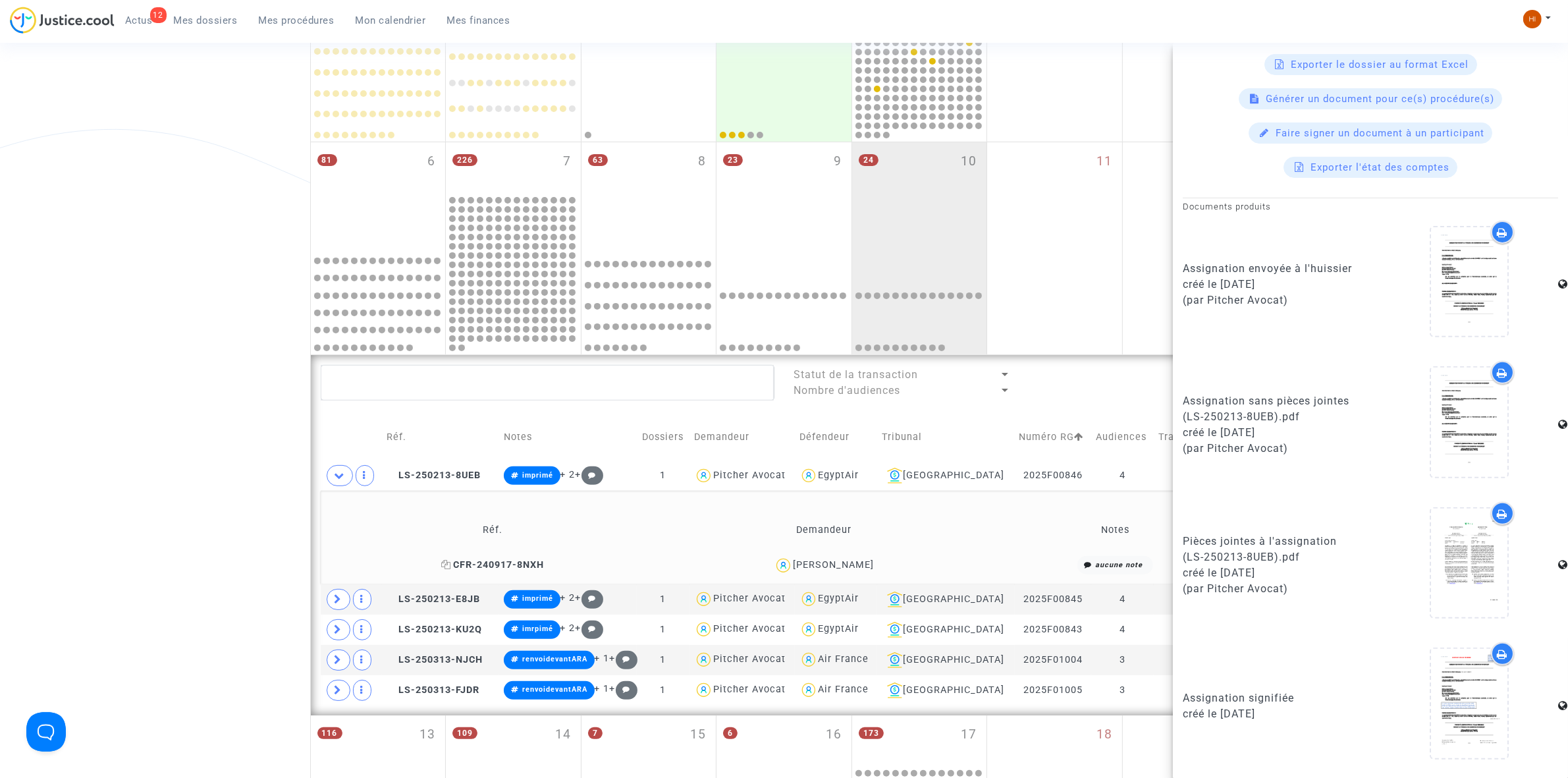
click at [493, 561] on span "CFR-240917-8NXH" at bounding box center [492, 564] width 103 height 11
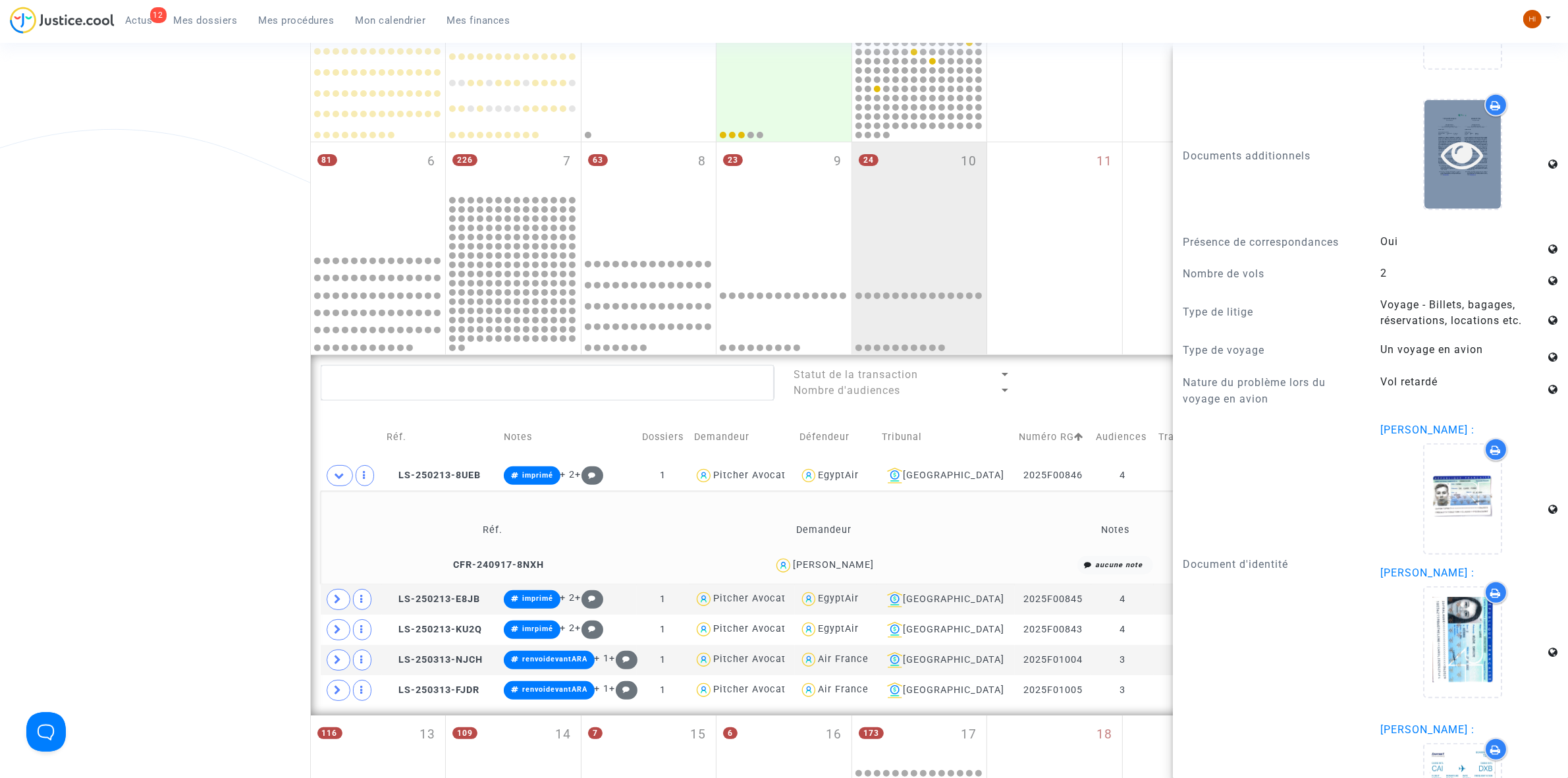
scroll to position [1318, 0]
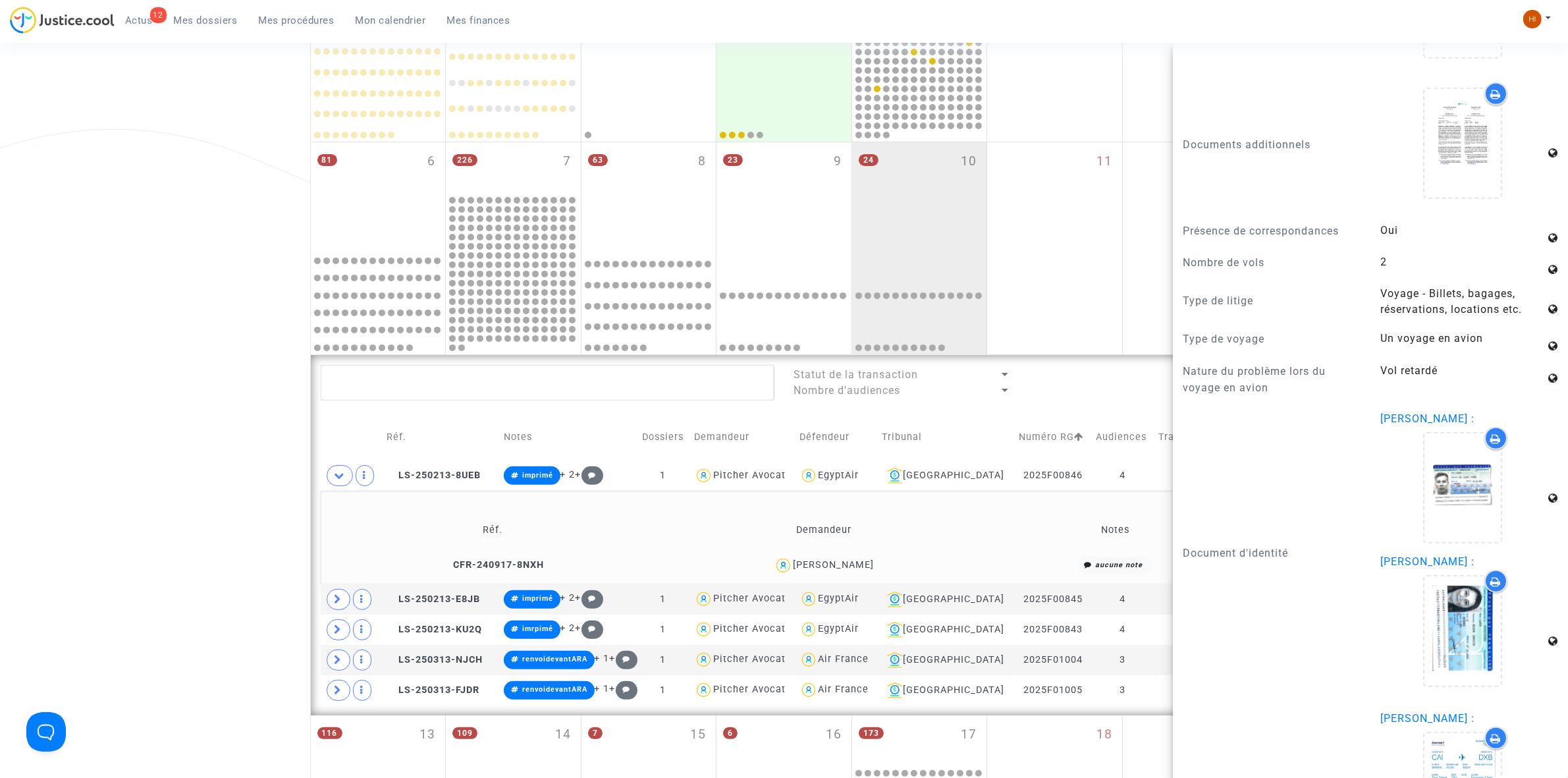
drag, startPoint x: 485, startPoint y: 486, endPoint x: 1032, endPoint y: 435, distance: 549.4
click at [479, 488] on td "LS-250213-8UEB" at bounding box center [440, 476] width 116 height 30
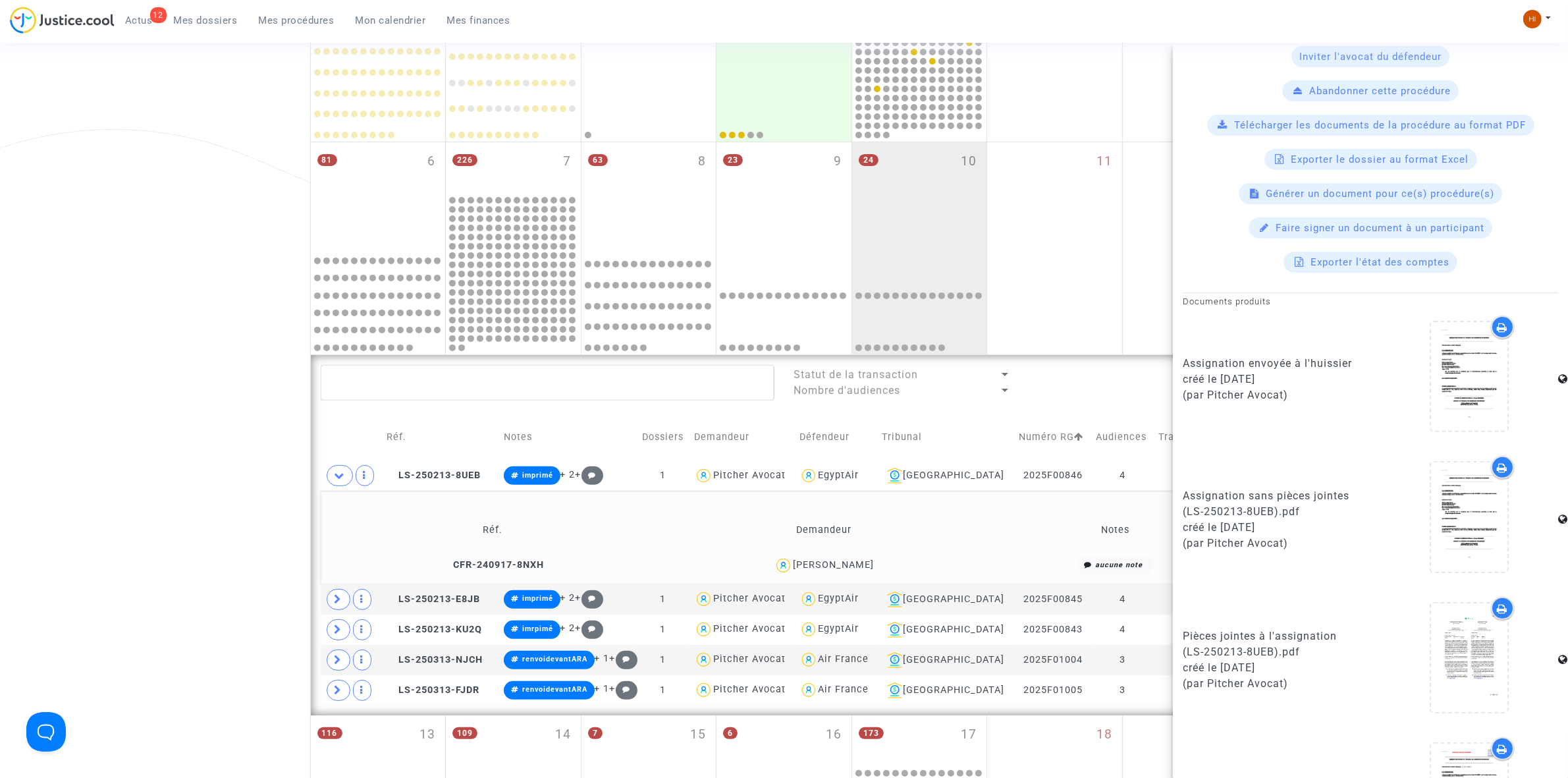
scroll to position [576, 0]
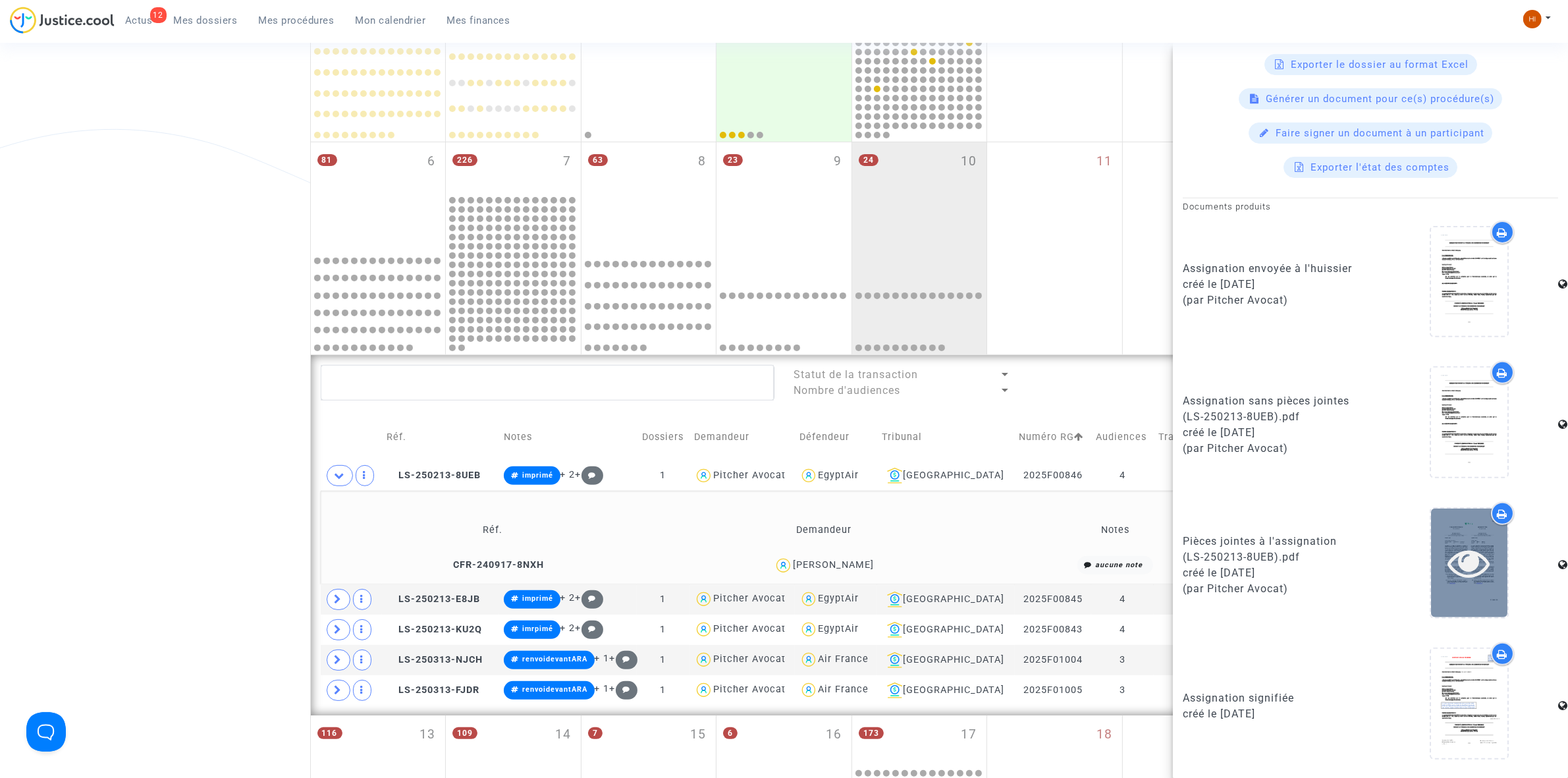
click at [1454, 564] on icon at bounding box center [1469, 563] width 43 height 42
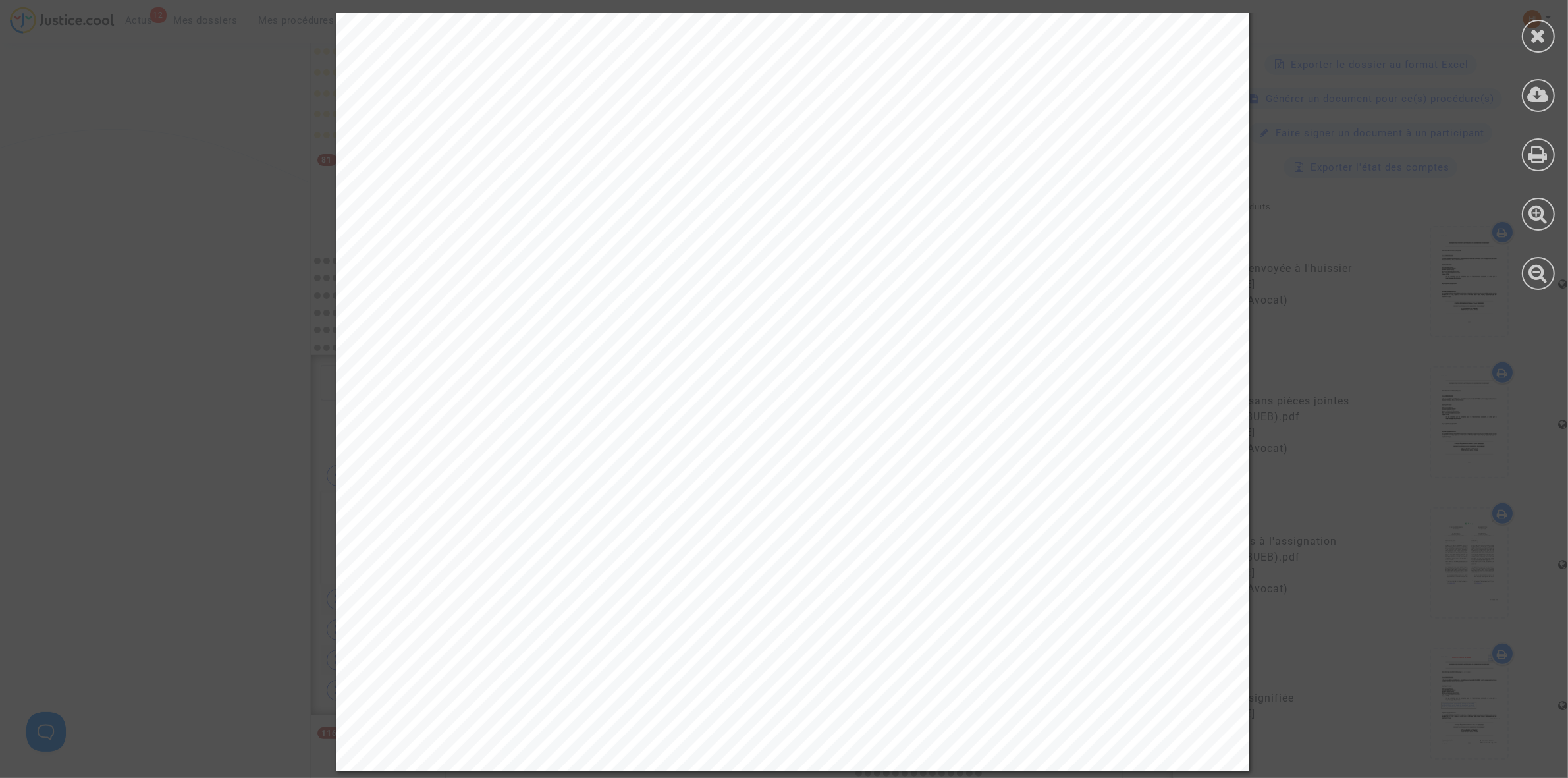
scroll to position [656, 0]
click at [1526, 31] on div at bounding box center [1538, 36] width 33 height 33
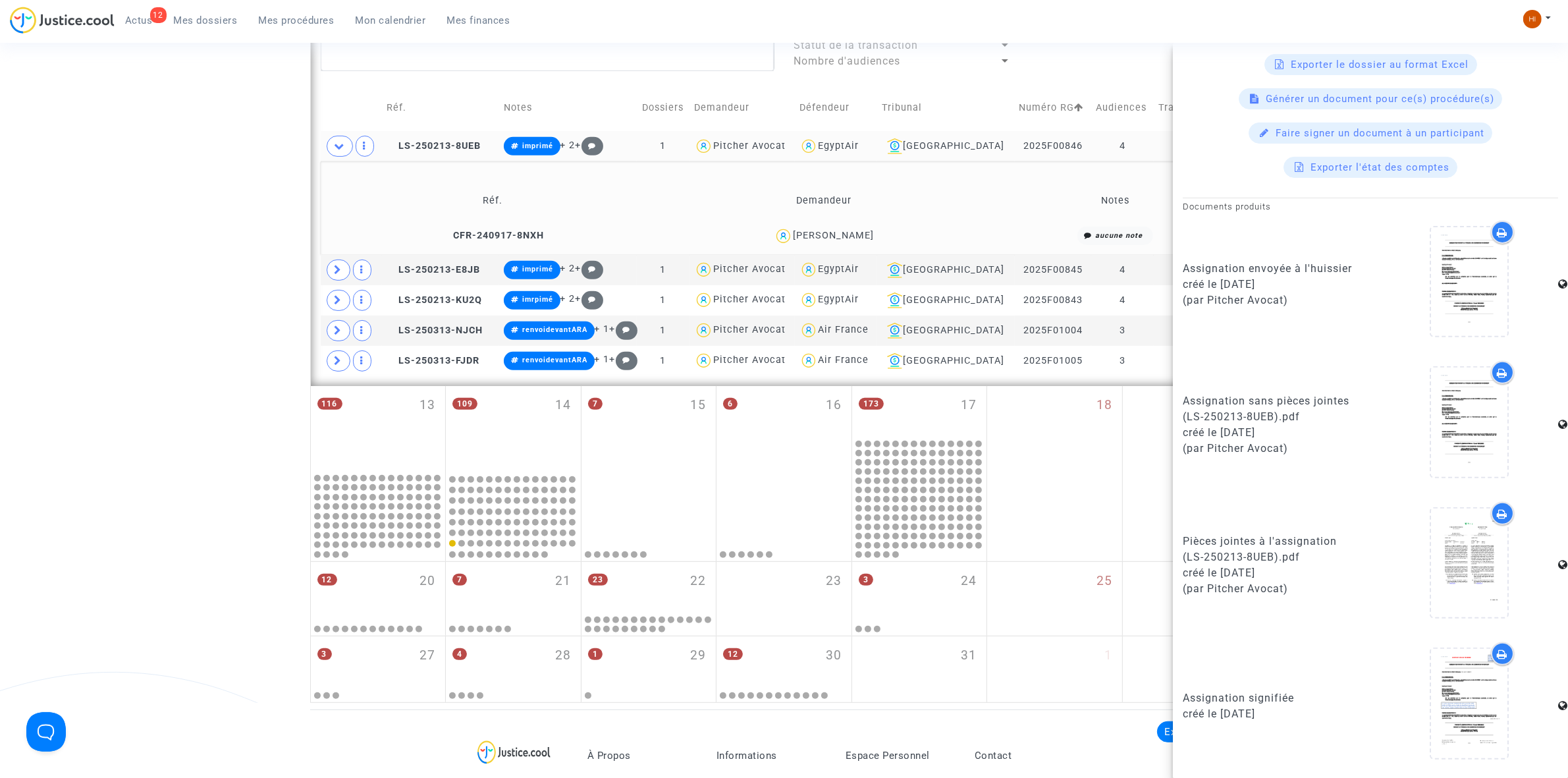
scroll to position [574, 0]
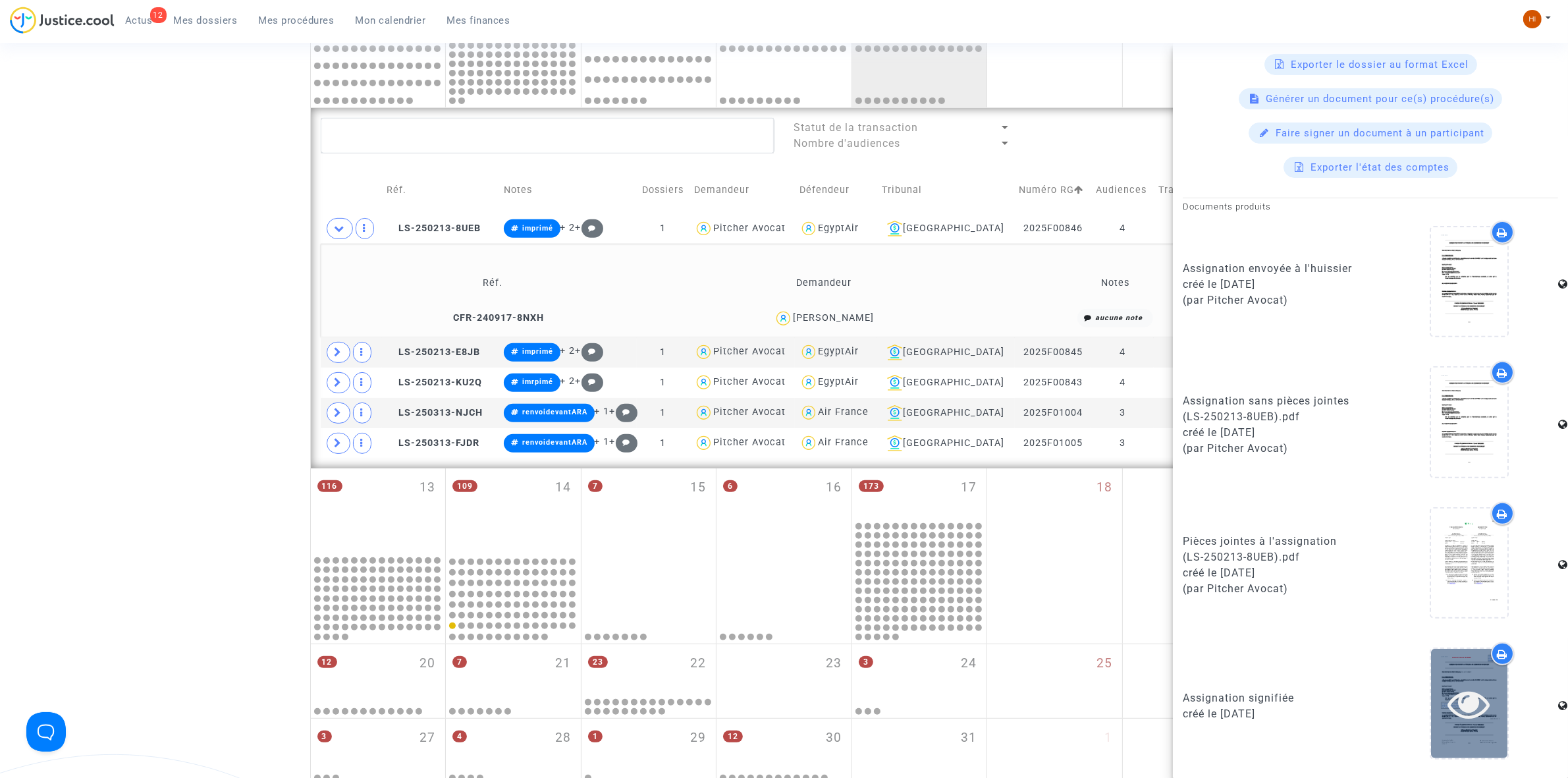
click at [1479, 708] on icon at bounding box center [1469, 704] width 43 height 42
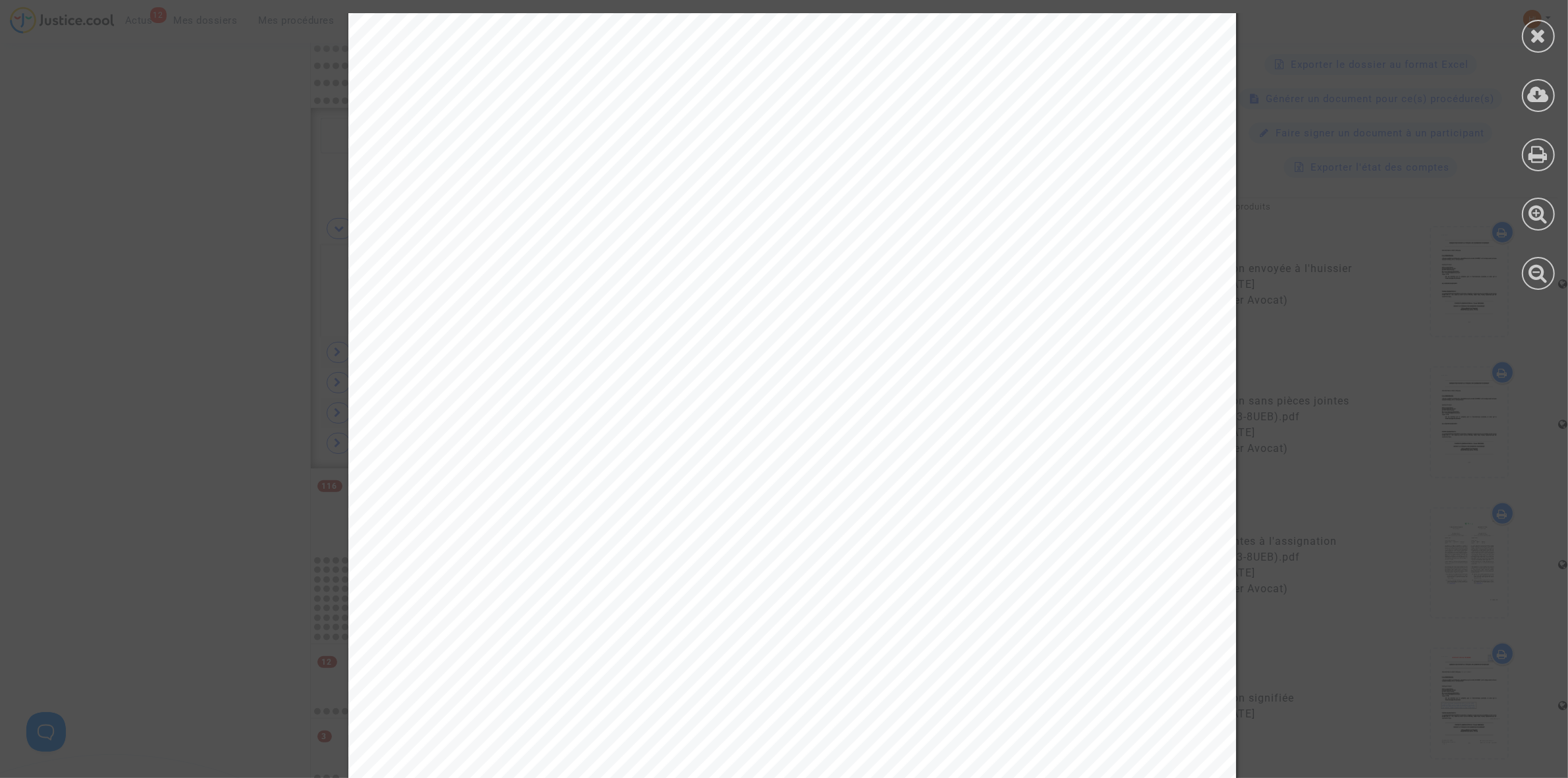
scroll to position [411, 0]
click at [1532, 38] on icon at bounding box center [1538, 36] width 17 height 20
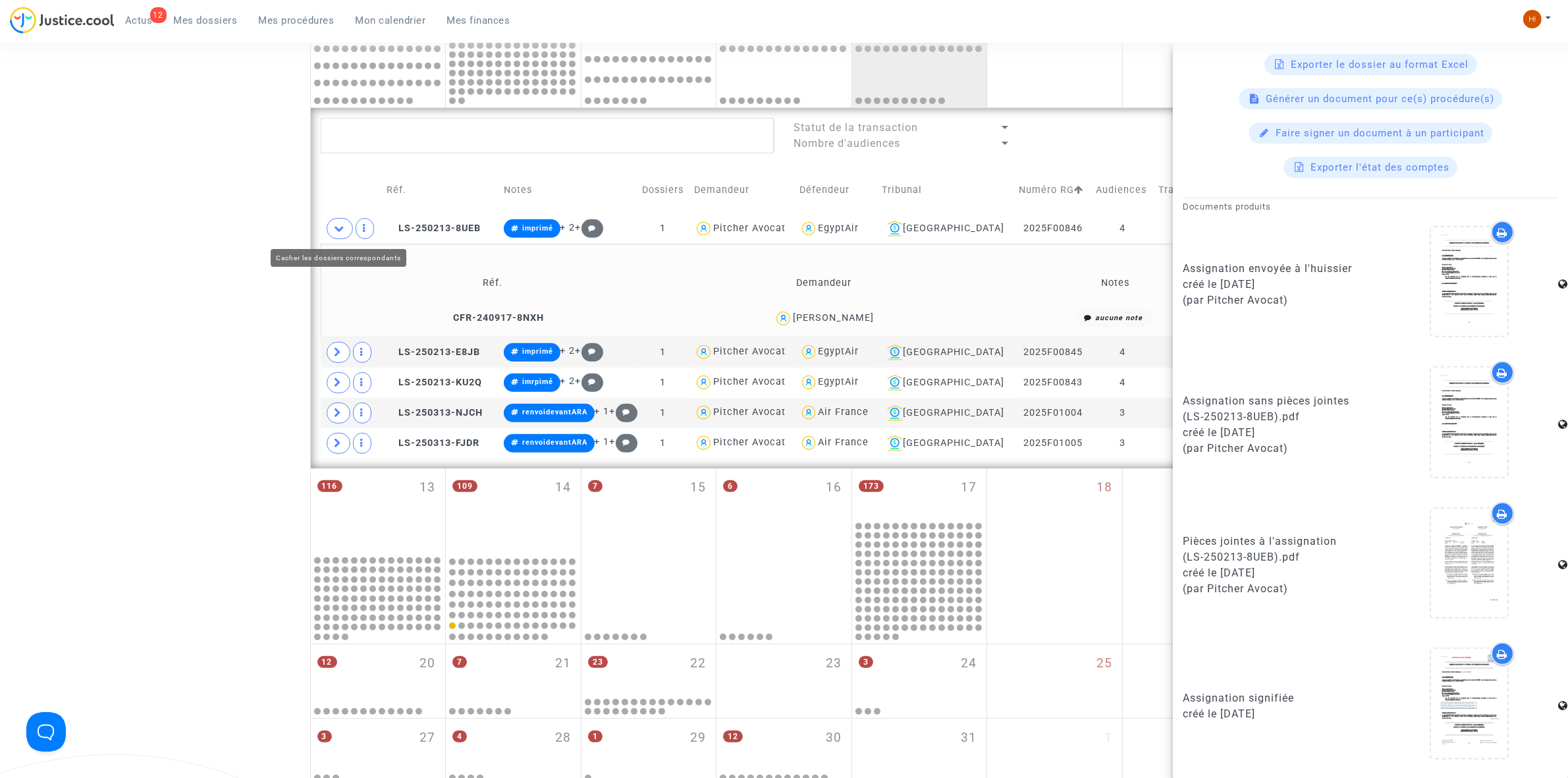
click at [338, 230] on icon at bounding box center [340, 228] width 11 height 10
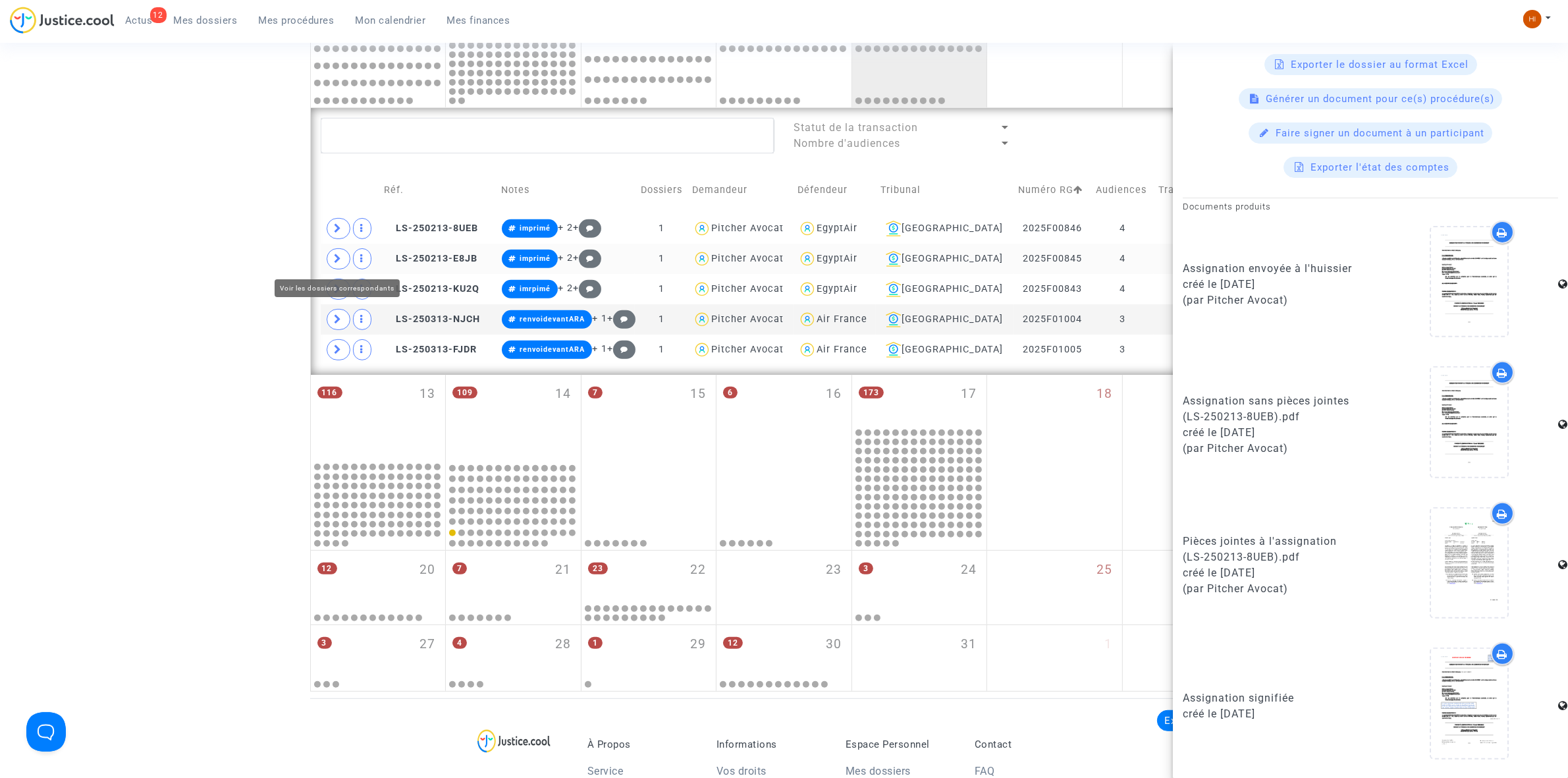
click at [335, 259] on icon at bounding box center [339, 258] width 8 height 10
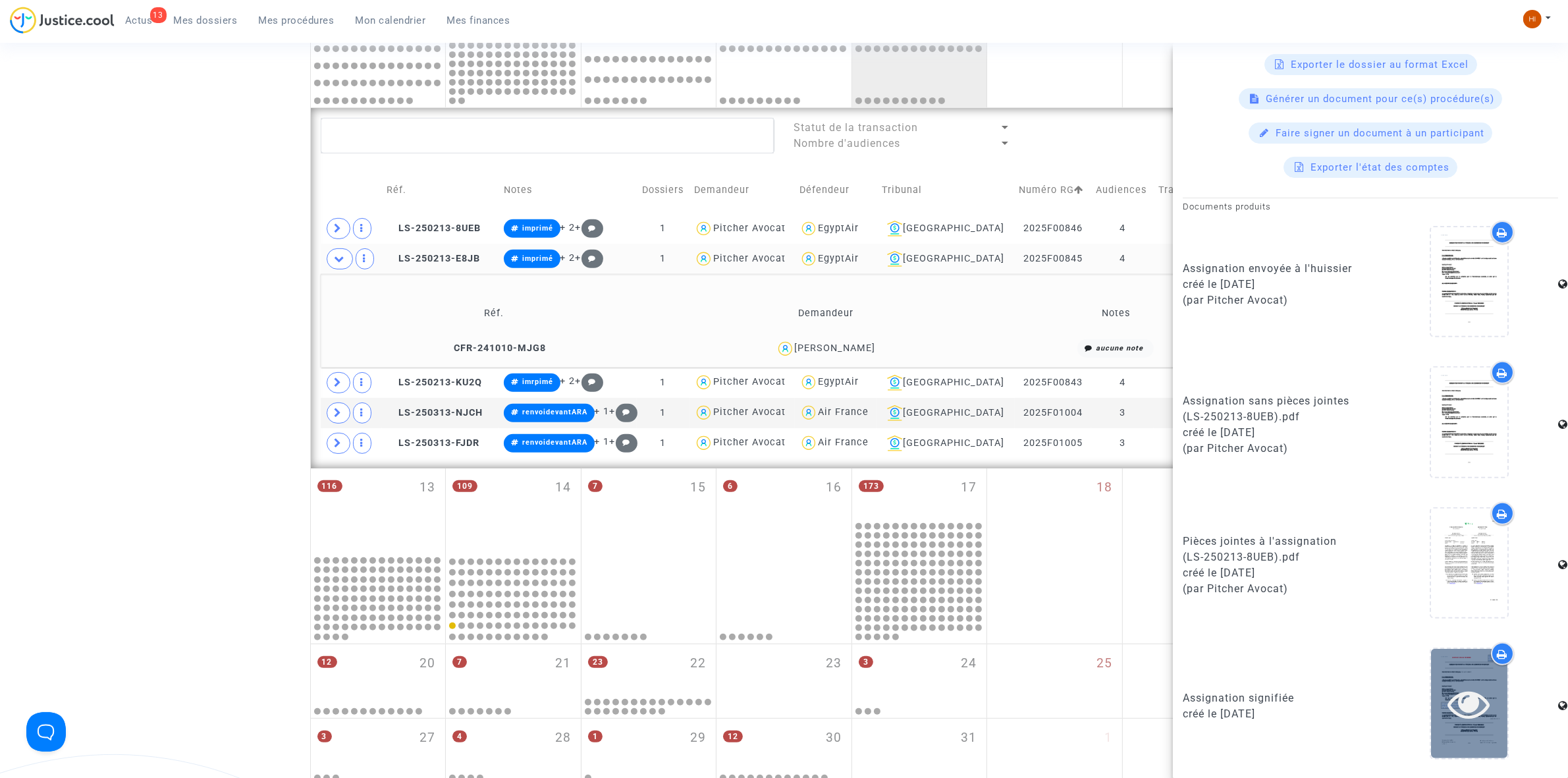
click at [1463, 693] on icon at bounding box center [1469, 704] width 43 height 42
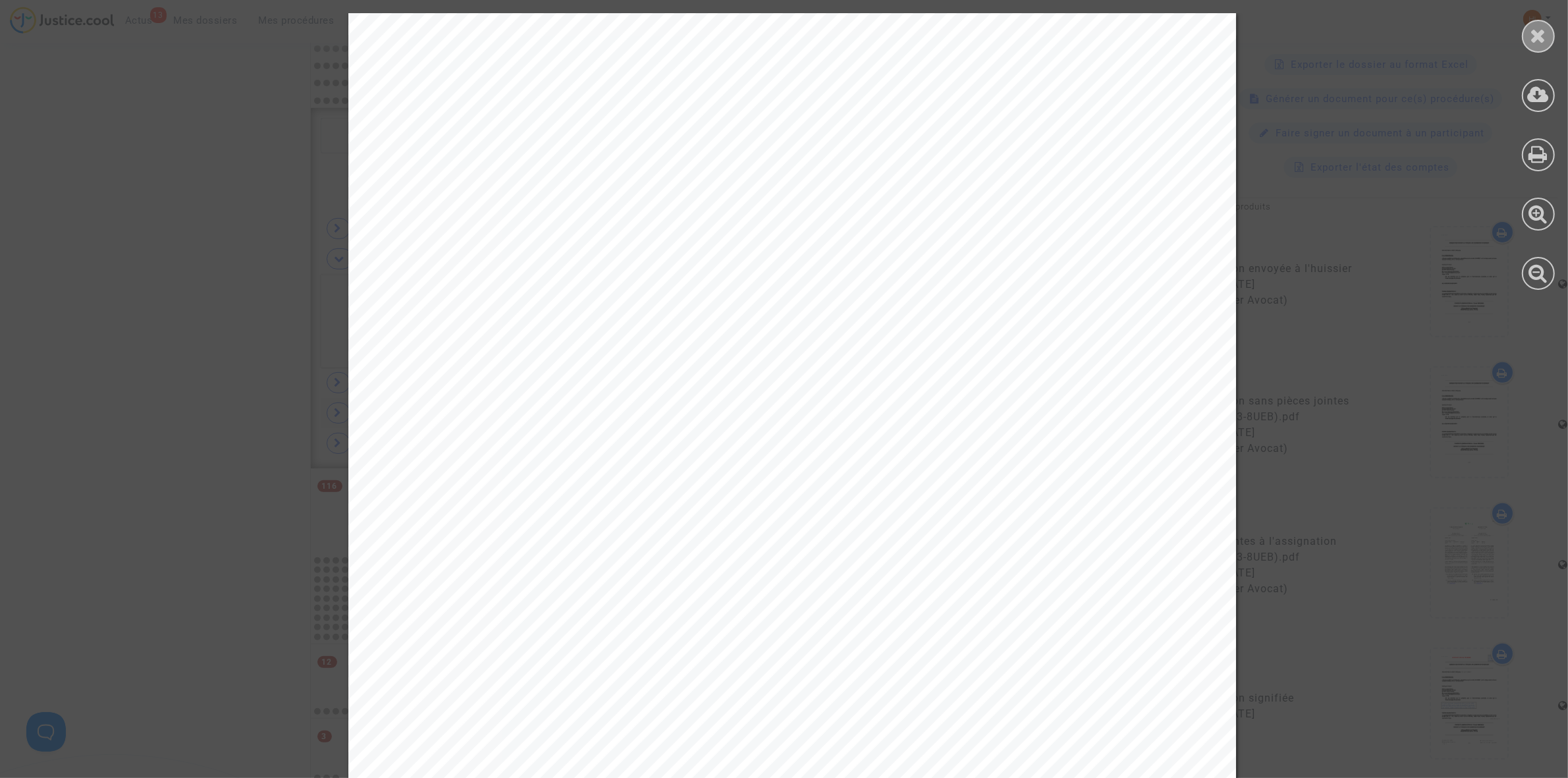
click at [1544, 26] on icon at bounding box center [1538, 36] width 17 height 20
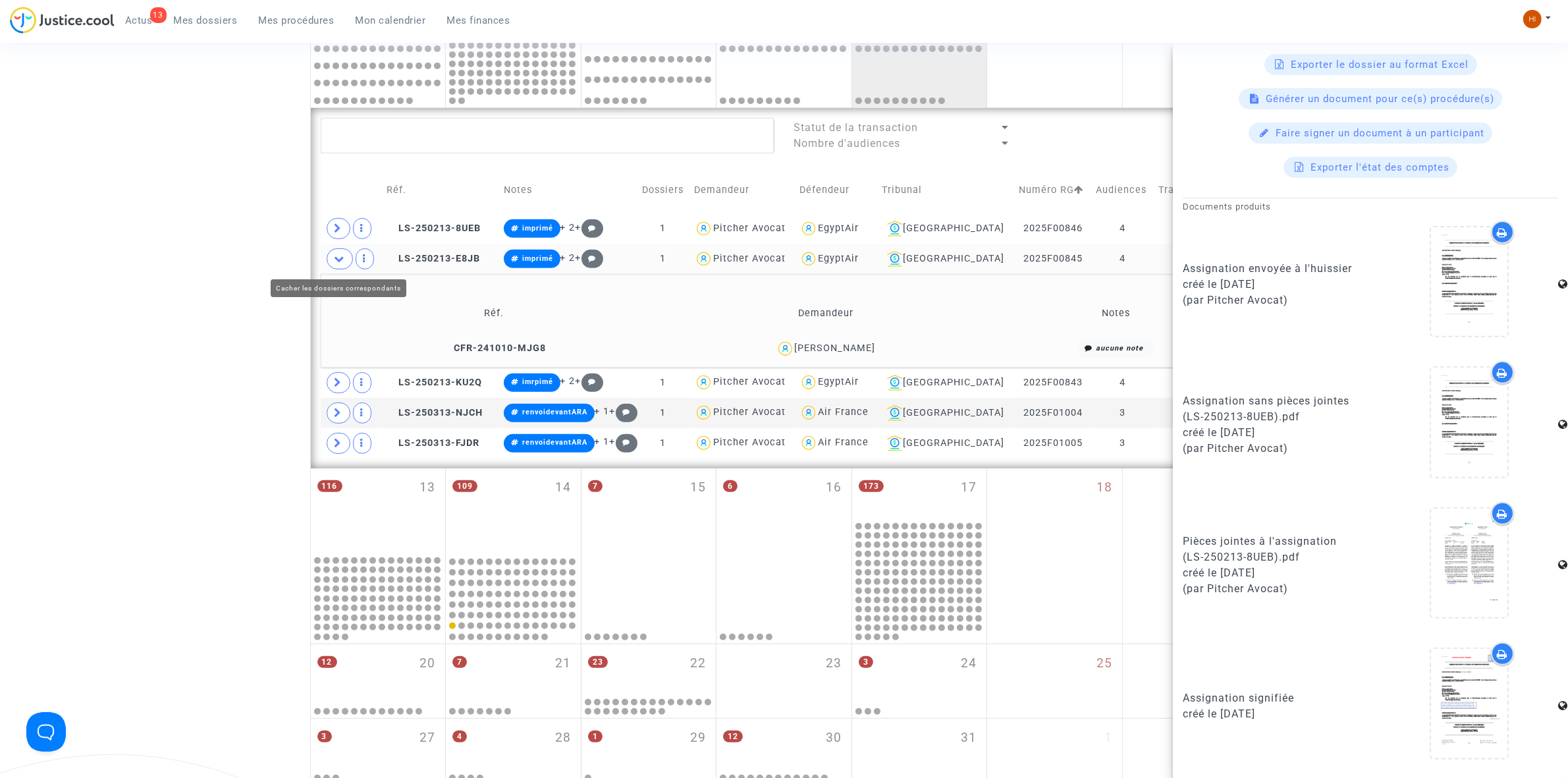
click at [338, 261] on icon at bounding box center [340, 258] width 11 height 10
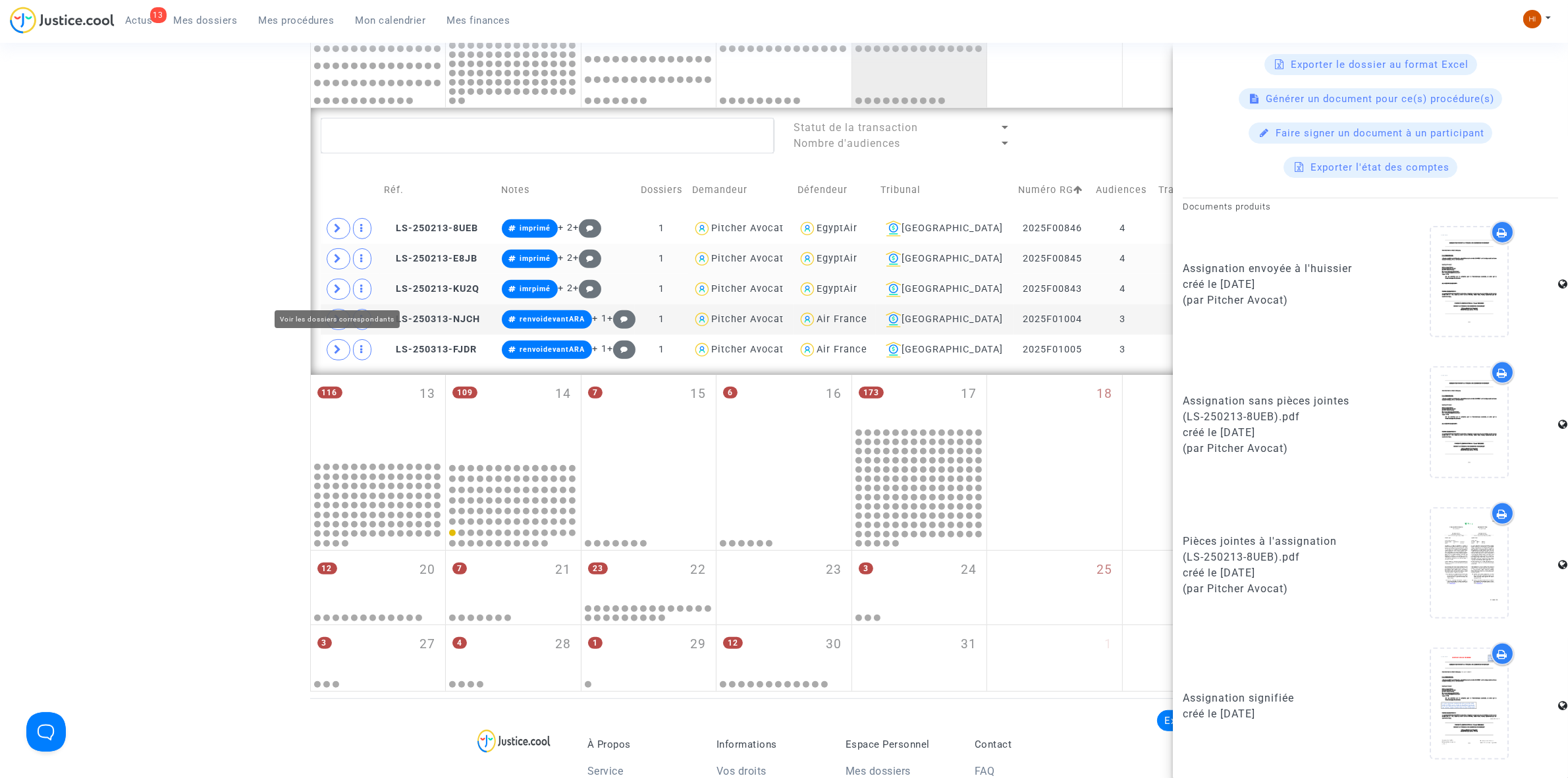
click at [338, 290] on icon at bounding box center [339, 288] width 8 height 10
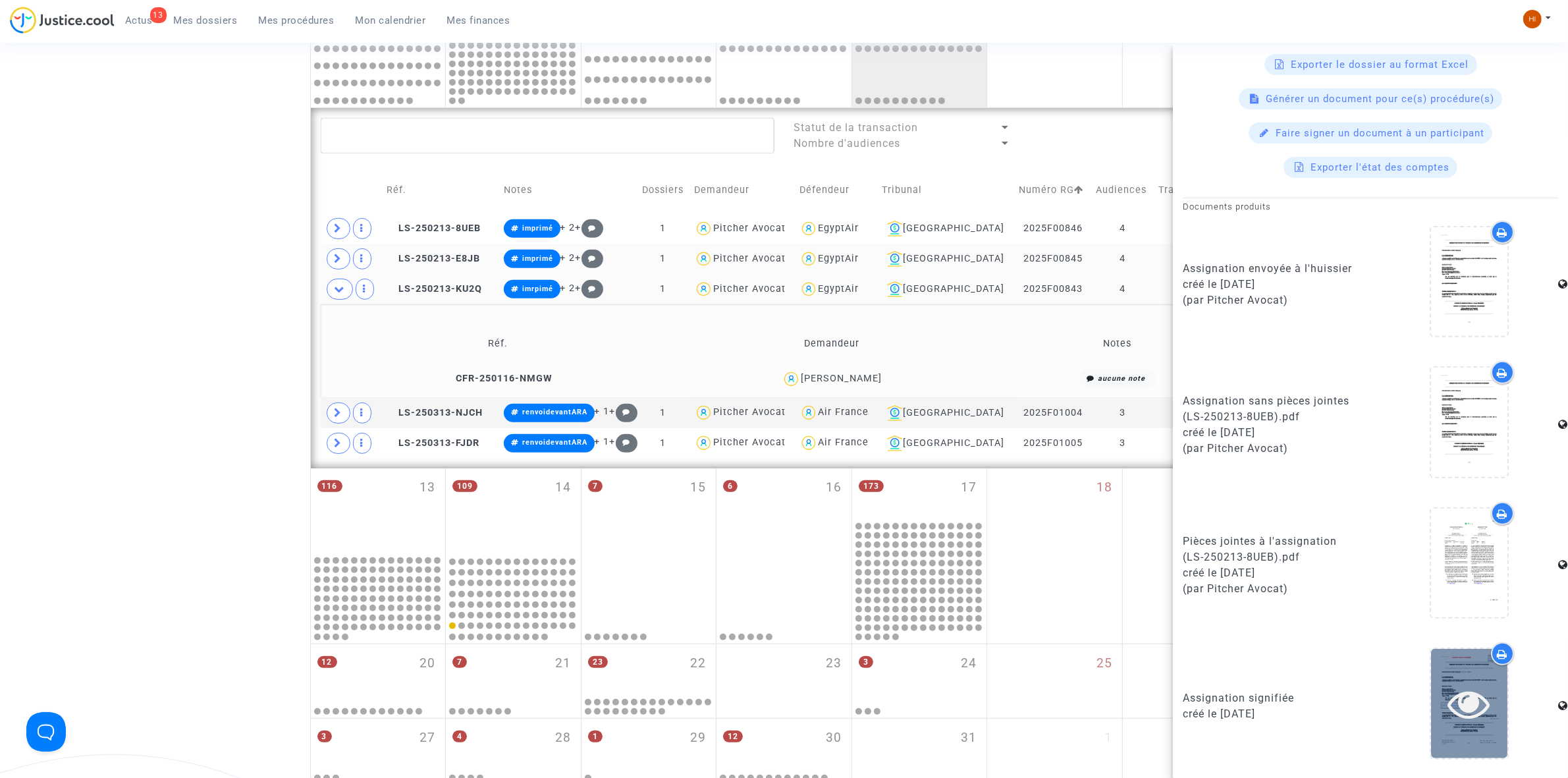
click at [1464, 693] on icon at bounding box center [1469, 704] width 43 height 42
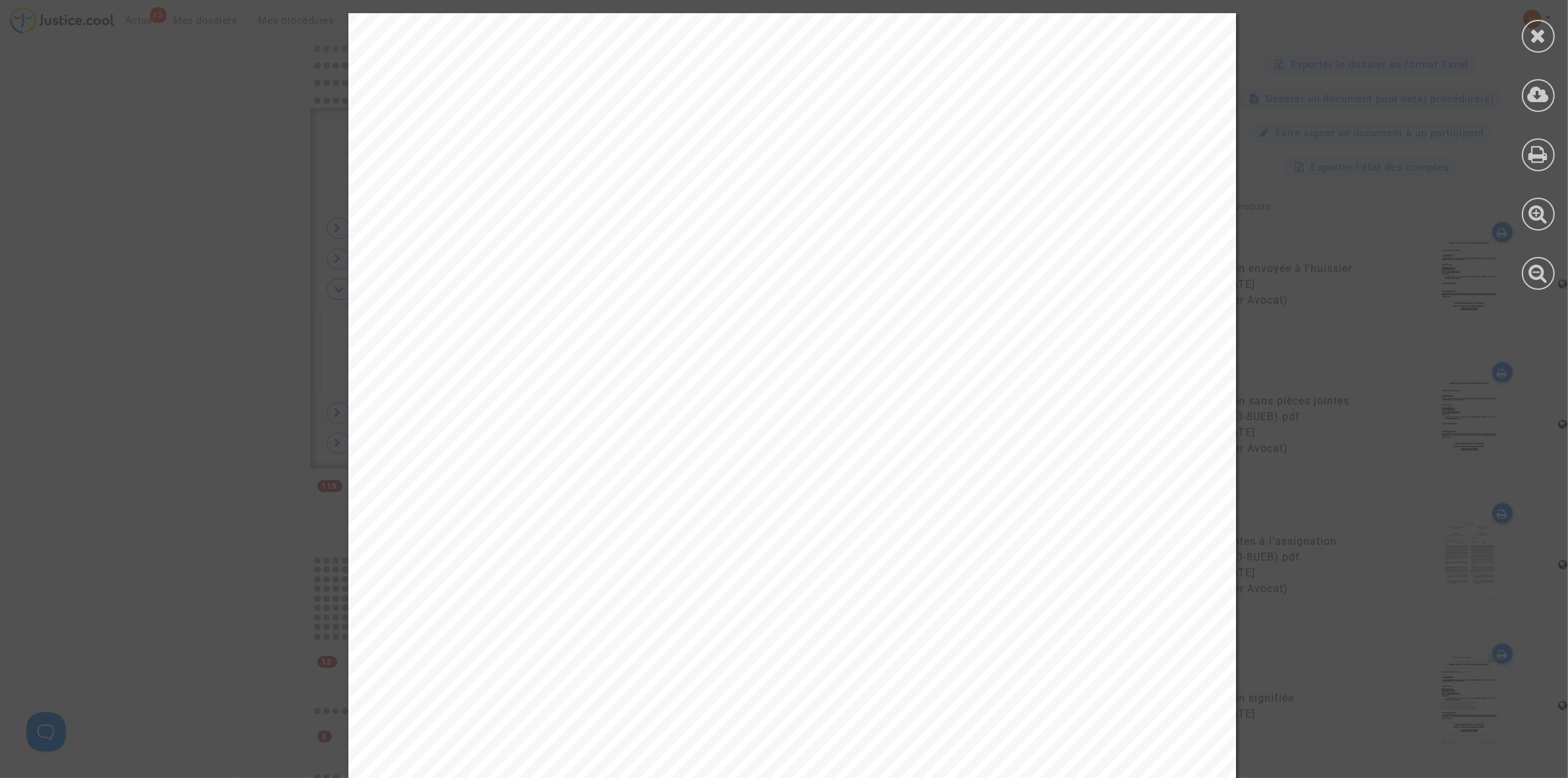
drag, startPoint x: 1534, startPoint y: 40, endPoint x: 1534, endPoint y: 52, distance: 12.0
click at [1534, 43] on icon at bounding box center [1538, 36] width 17 height 20
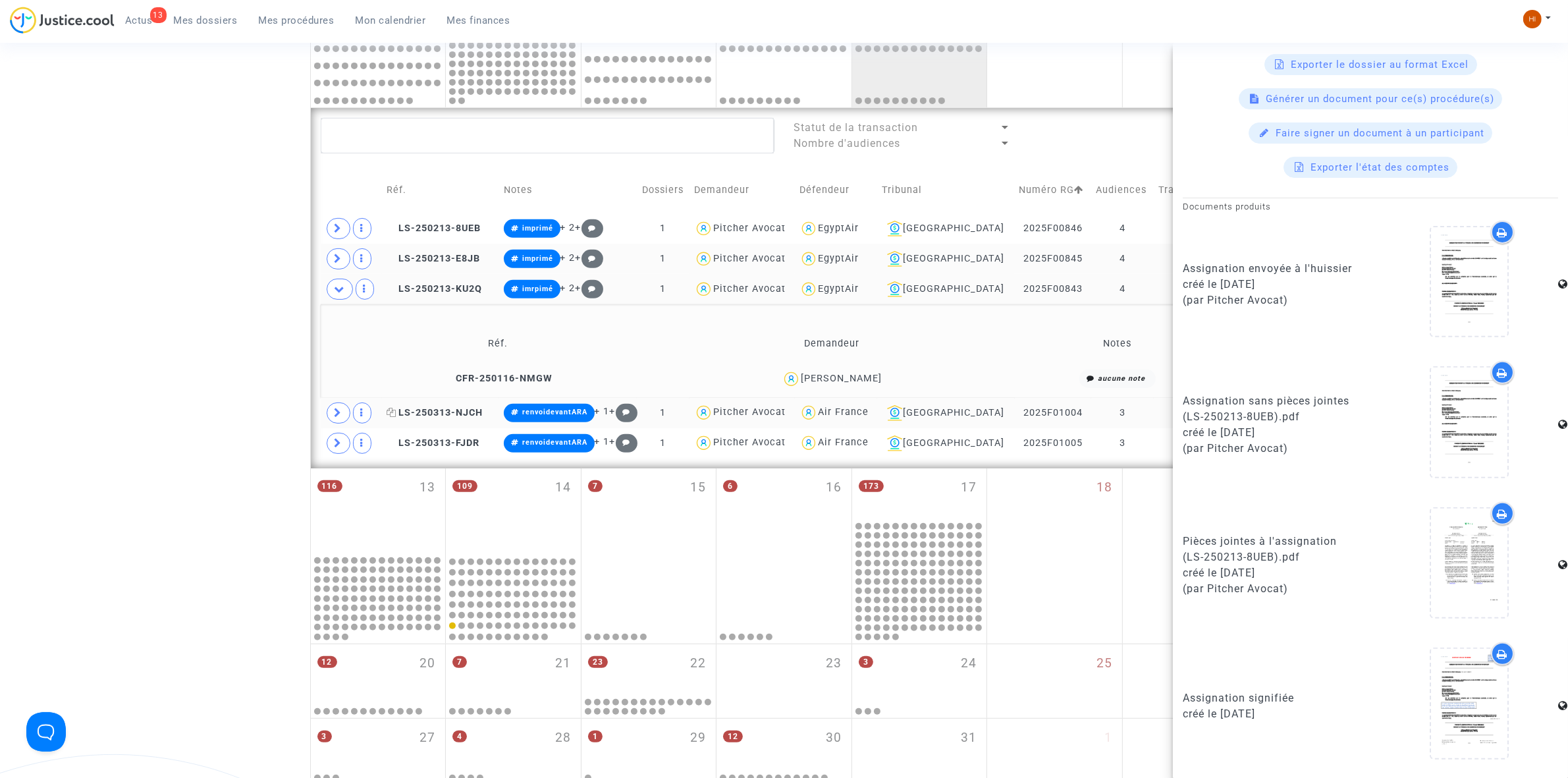
click at [468, 413] on span "LS-250313-NJCH" at bounding box center [434, 412] width 96 height 11
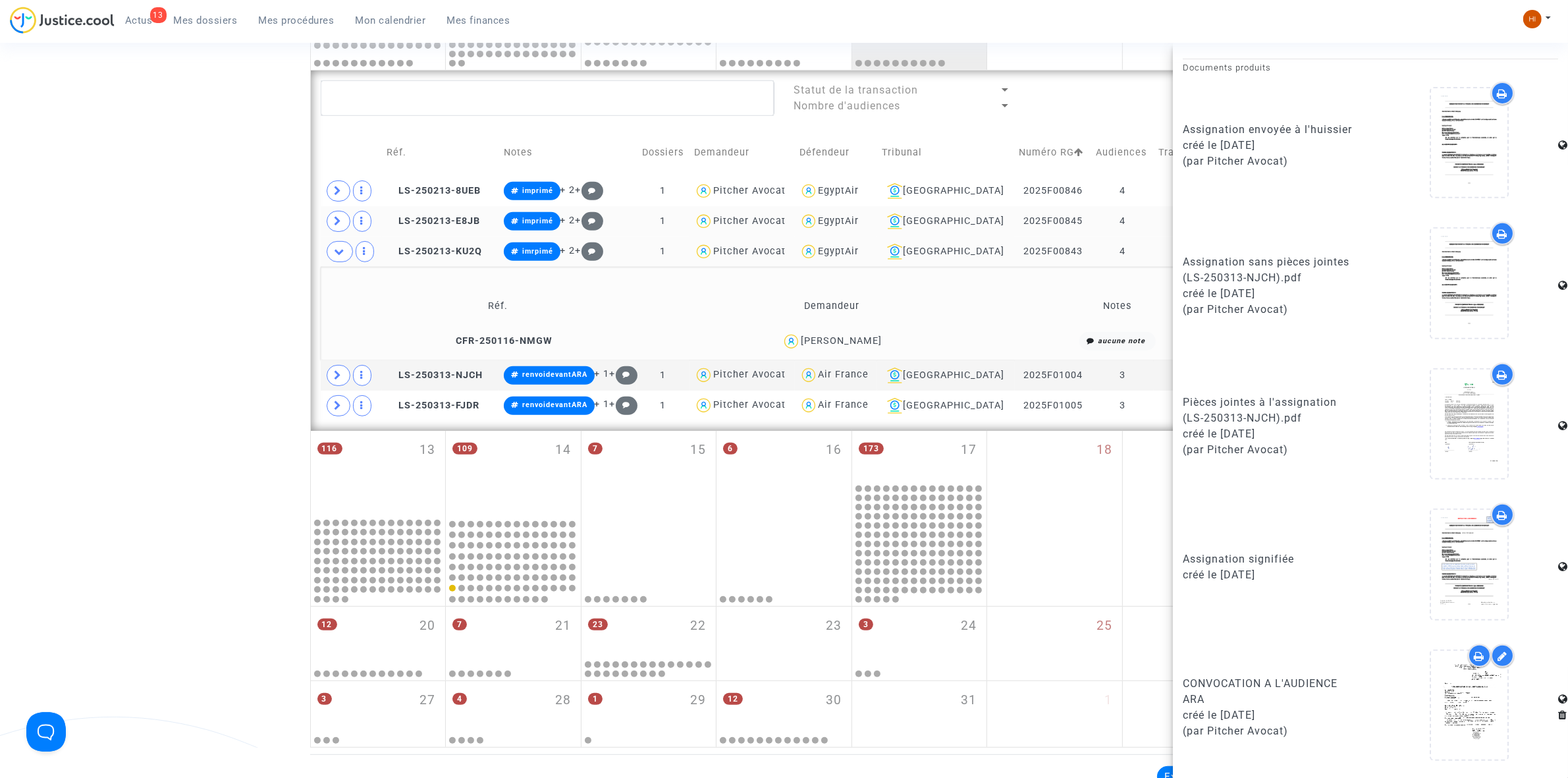
scroll to position [656, 0]
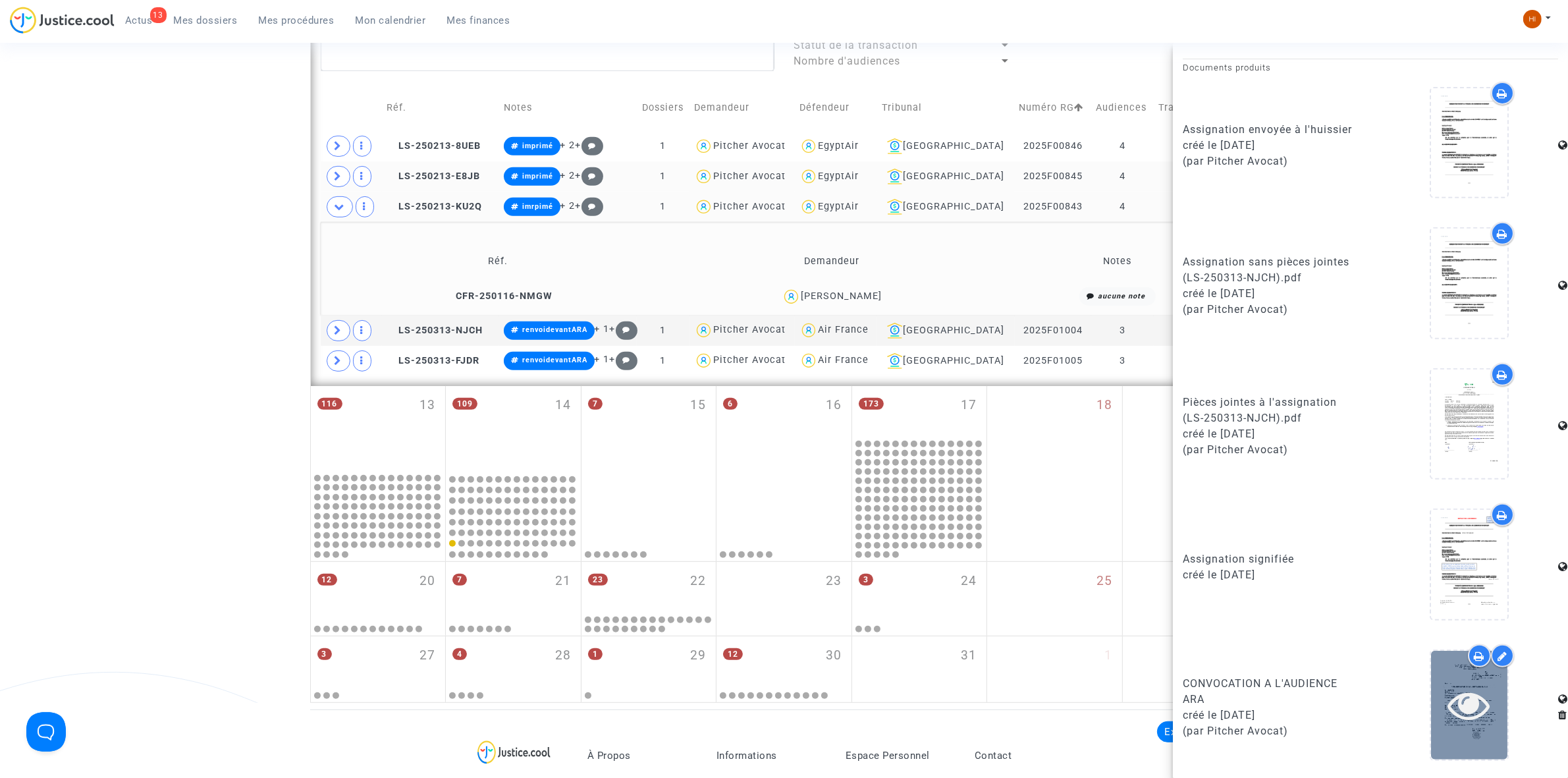
click at [1454, 719] on icon at bounding box center [1469, 705] width 43 height 42
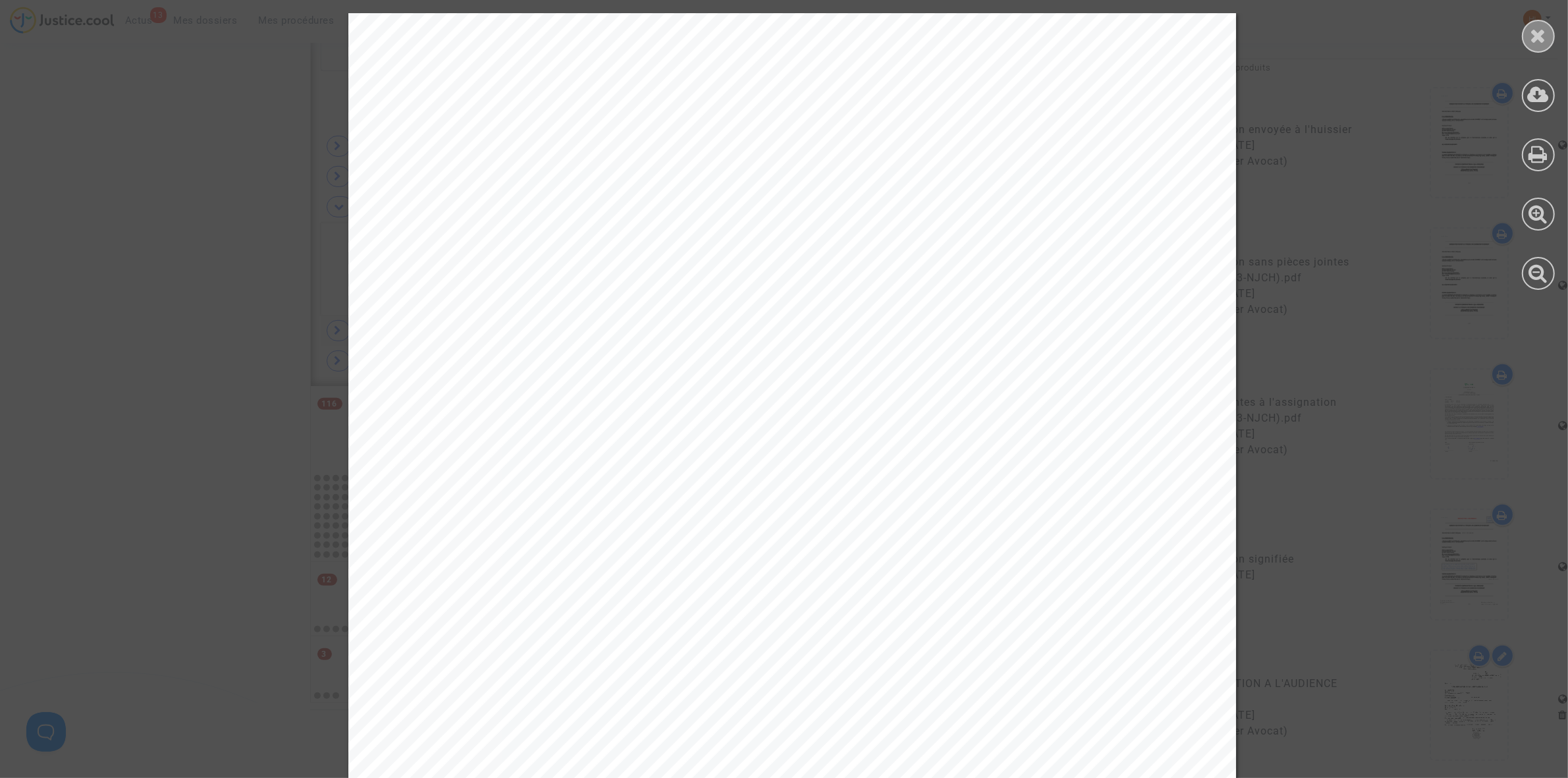
click at [1538, 30] on icon at bounding box center [1538, 36] width 17 height 20
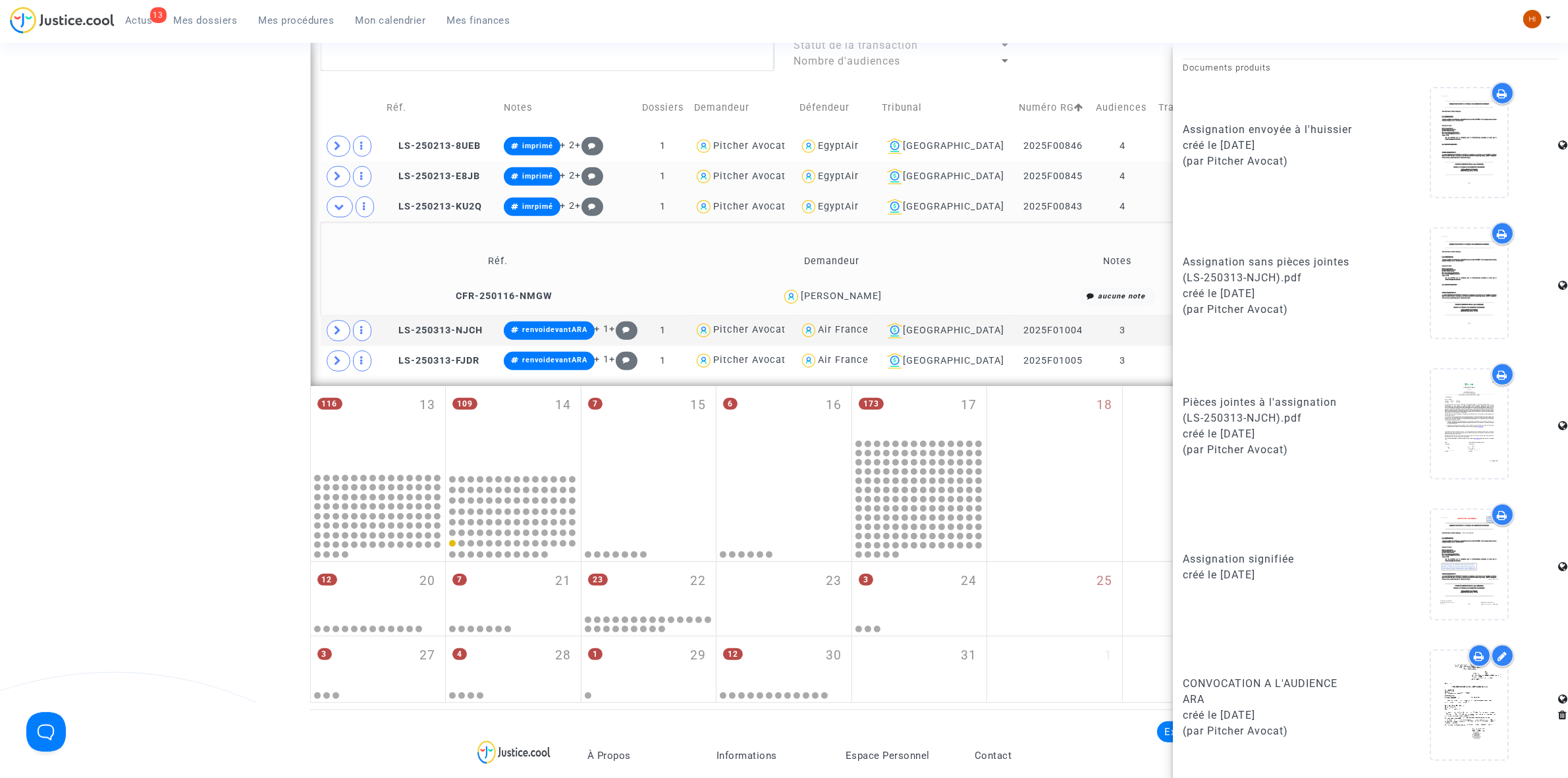
drag, startPoint x: 267, startPoint y: 20, endPoint x: 243, endPoint y: 171, distance: 152.9
click at [267, 20] on span "Mes procédures" at bounding box center [296, 21] width 76 height 12
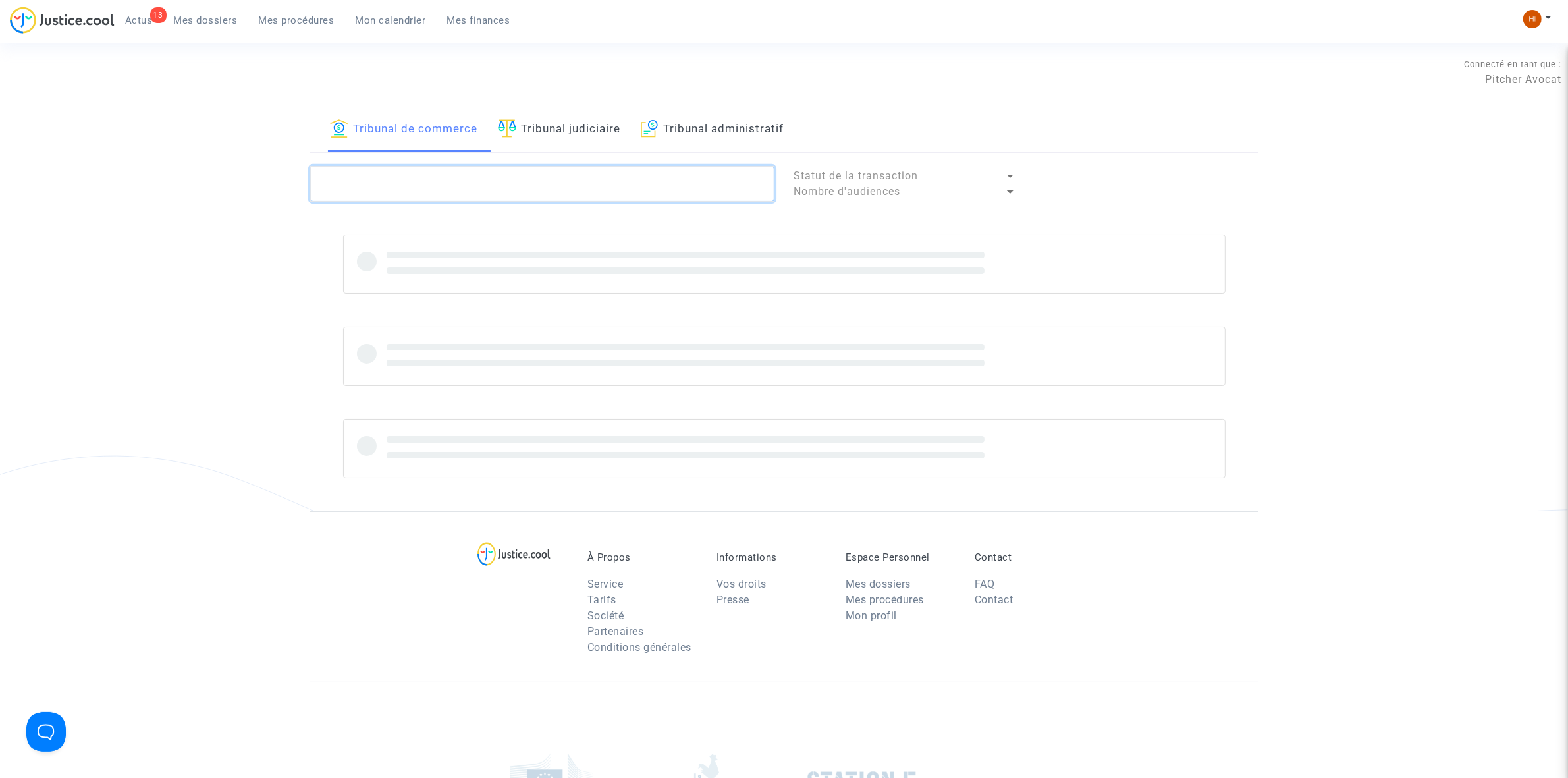
click at [374, 185] on textarea at bounding box center [542, 184] width 464 height 36
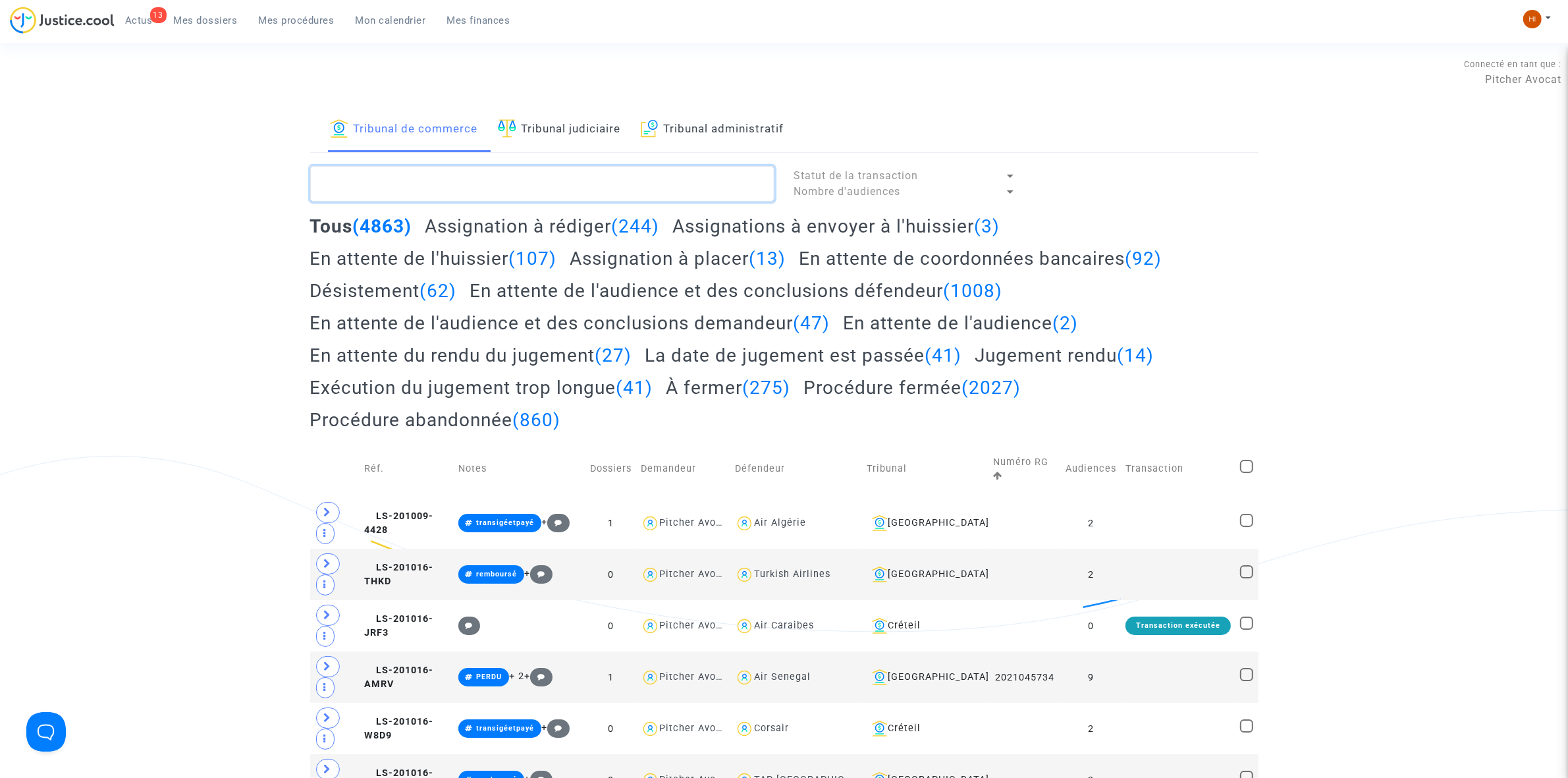
paste textarea "LS-250213-GDNE"
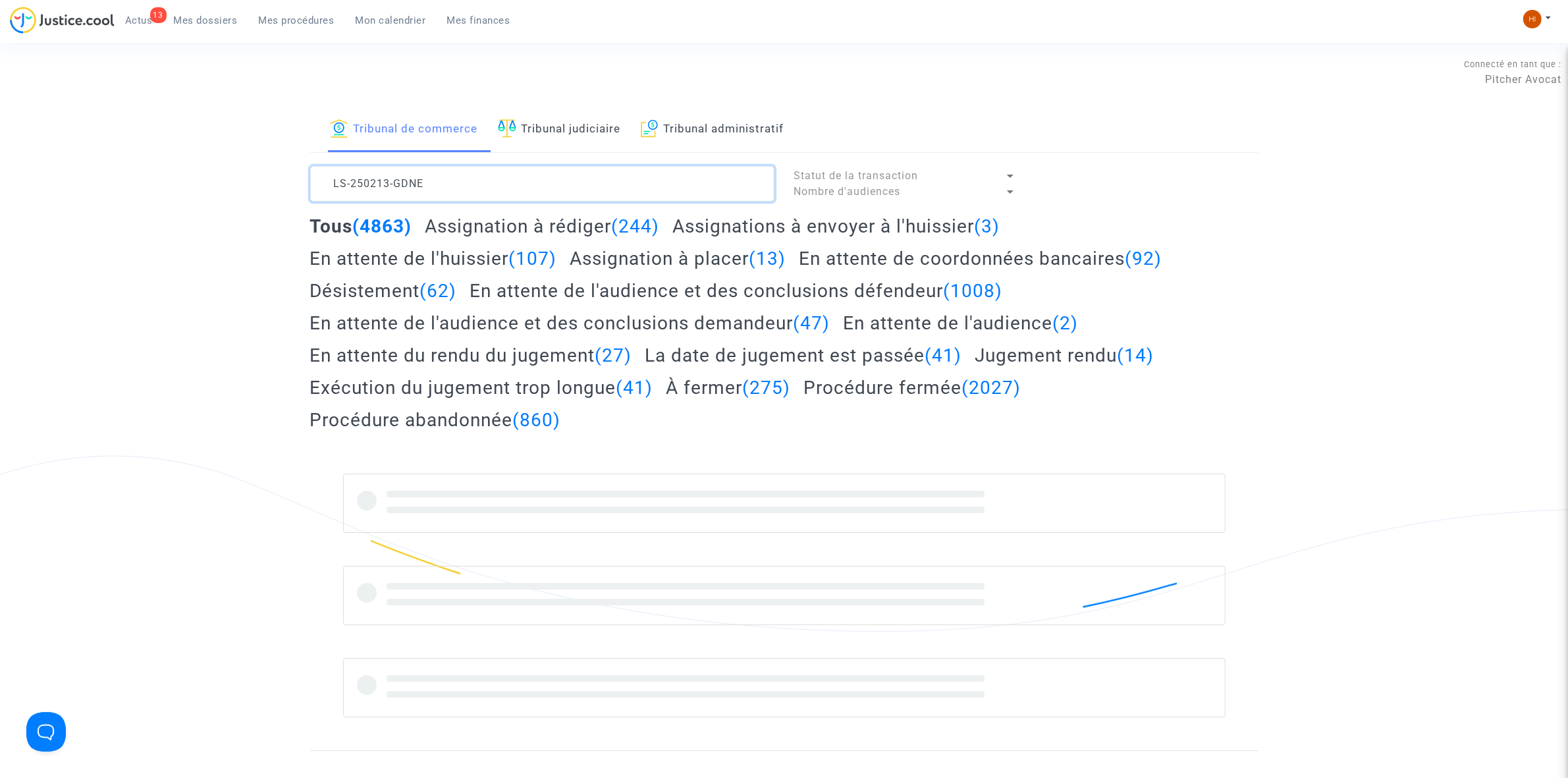
type textarea "LS-250213-GDNE"
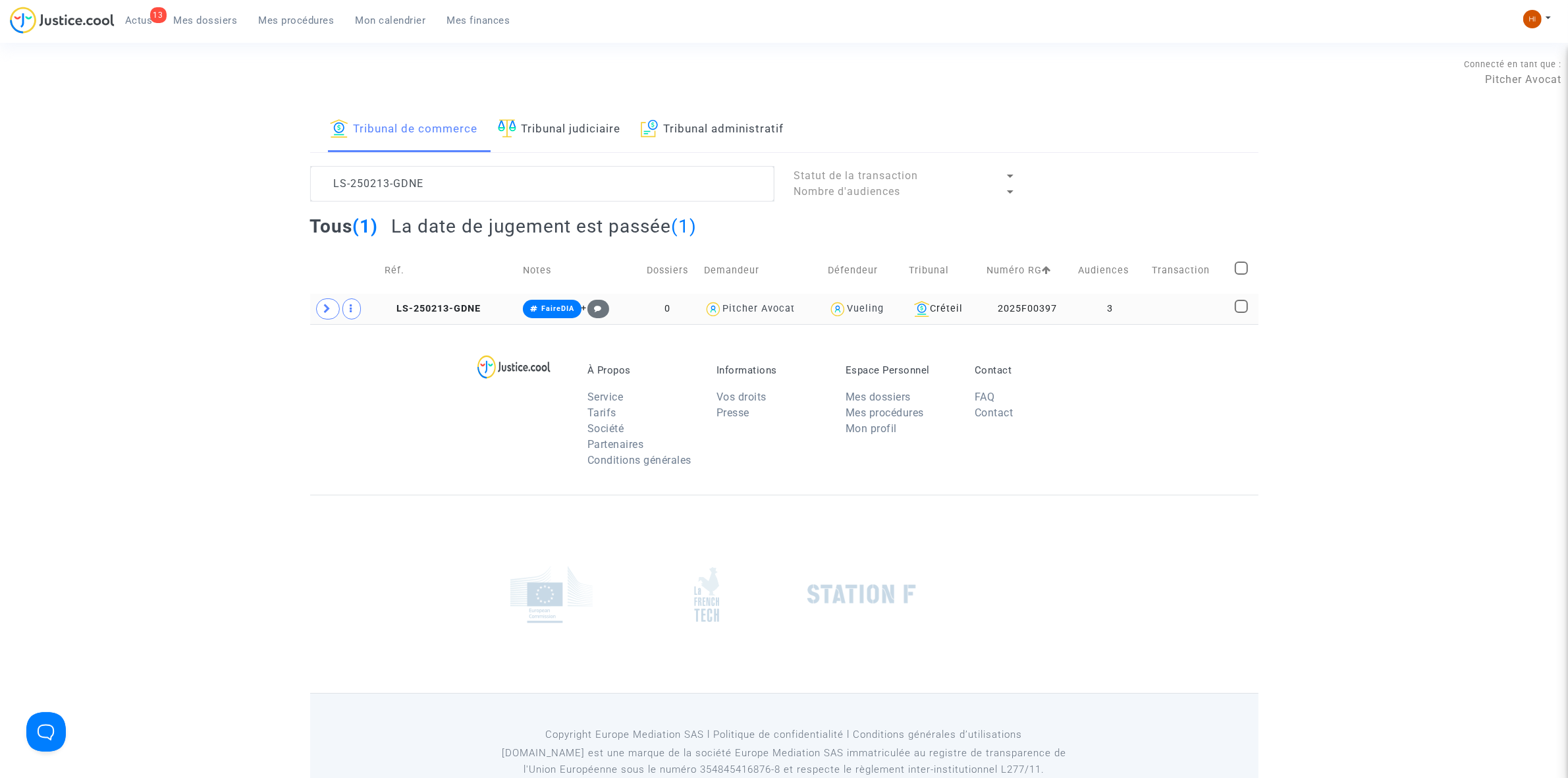
click at [433, 303] on copy "LS-250213-GDNE" at bounding box center [433, 308] width 96 height 11
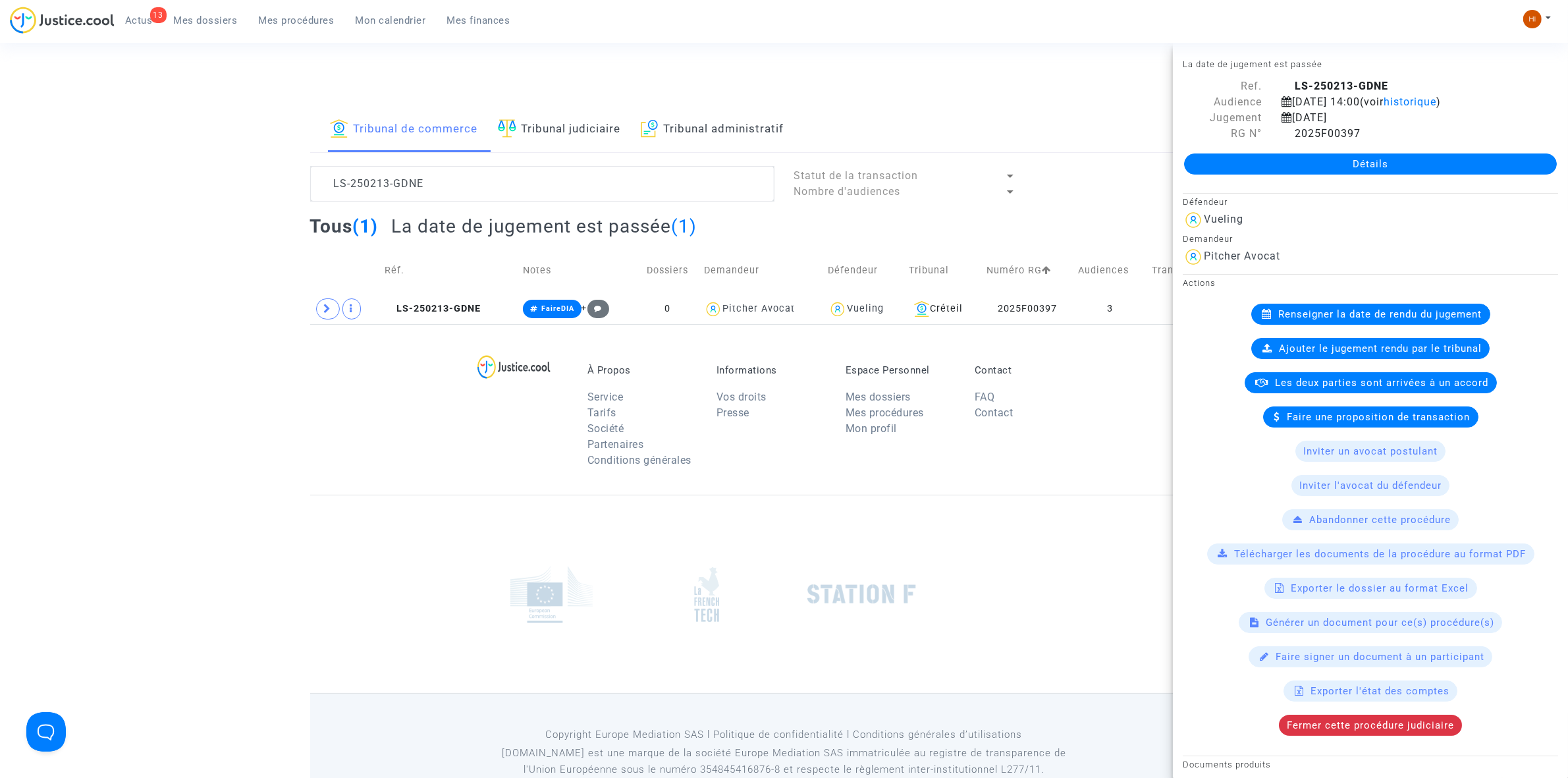
click at [1413, 161] on link "Détails" at bounding box center [1370, 164] width 373 height 21
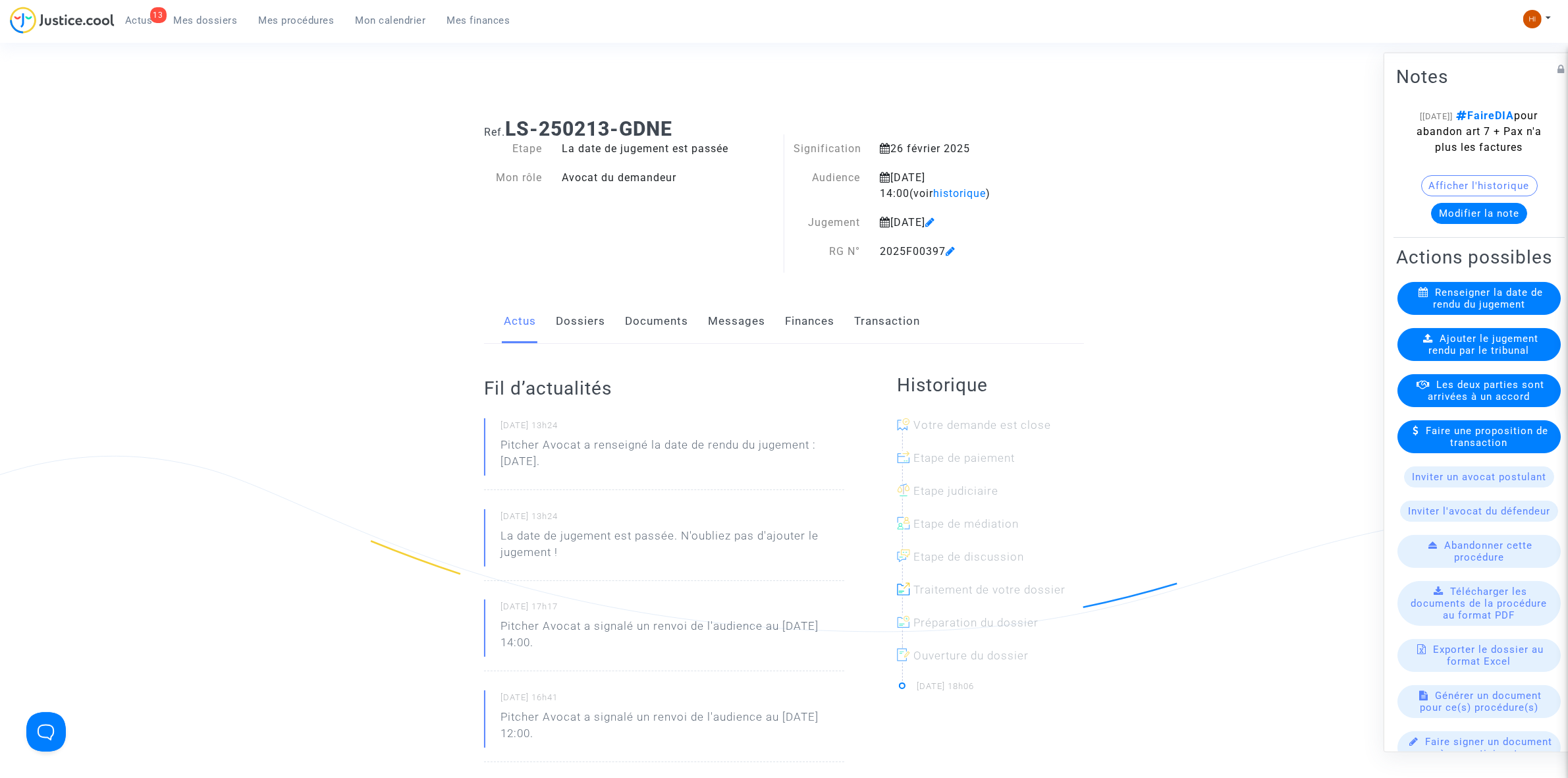
click at [662, 326] on link "Documents" at bounding box center [657, 322] width 63 height 44
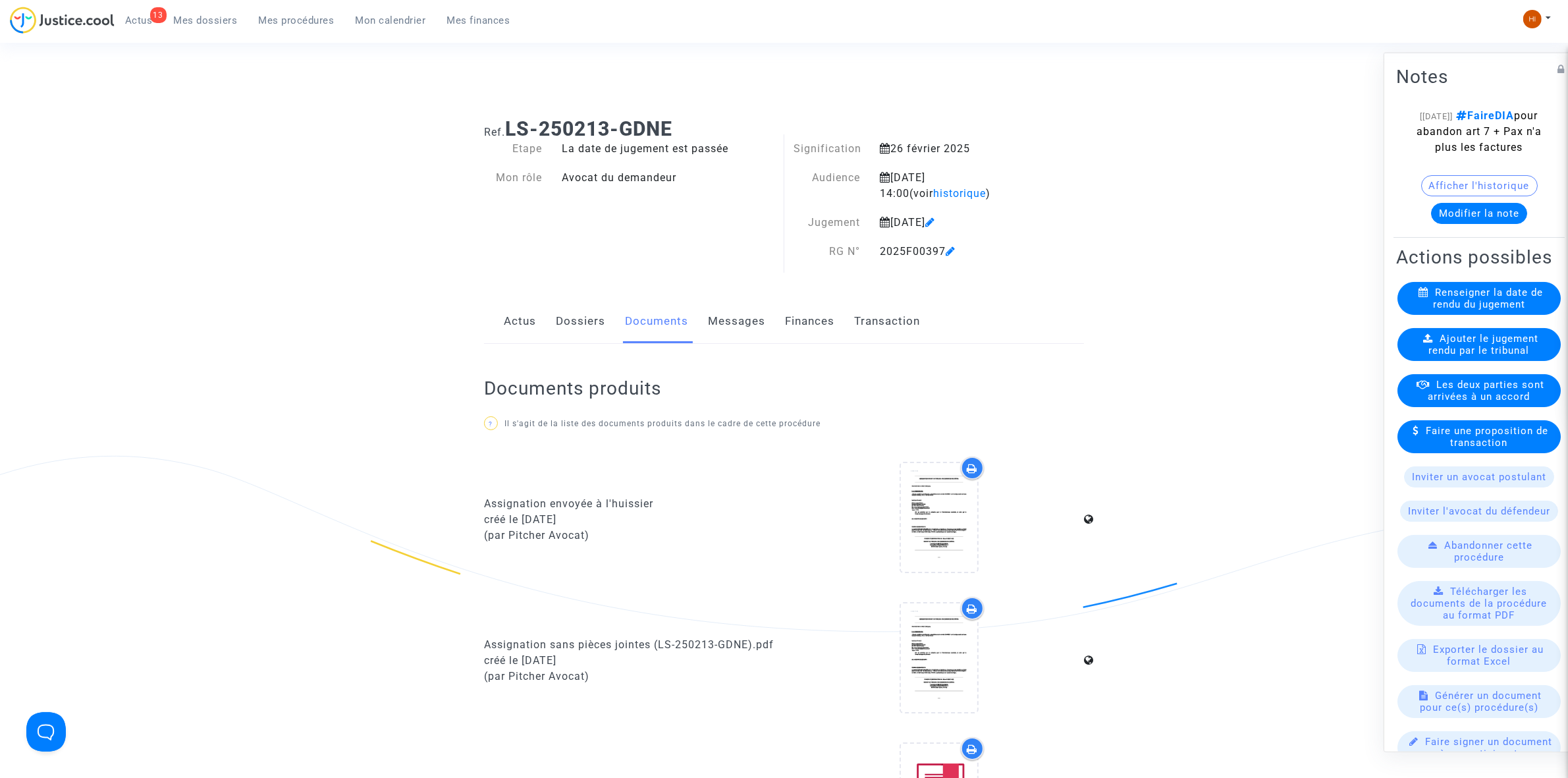
click at [1464, 356] on span "Ajouter le jugement rendu par le tribunal" at bounding box center [1484, 344] width 110 height 24
click at [1499, 356] on span "Ajouter le jugement rendu par le tribunal" at bounding box center [1484, 344] width 110 height 24
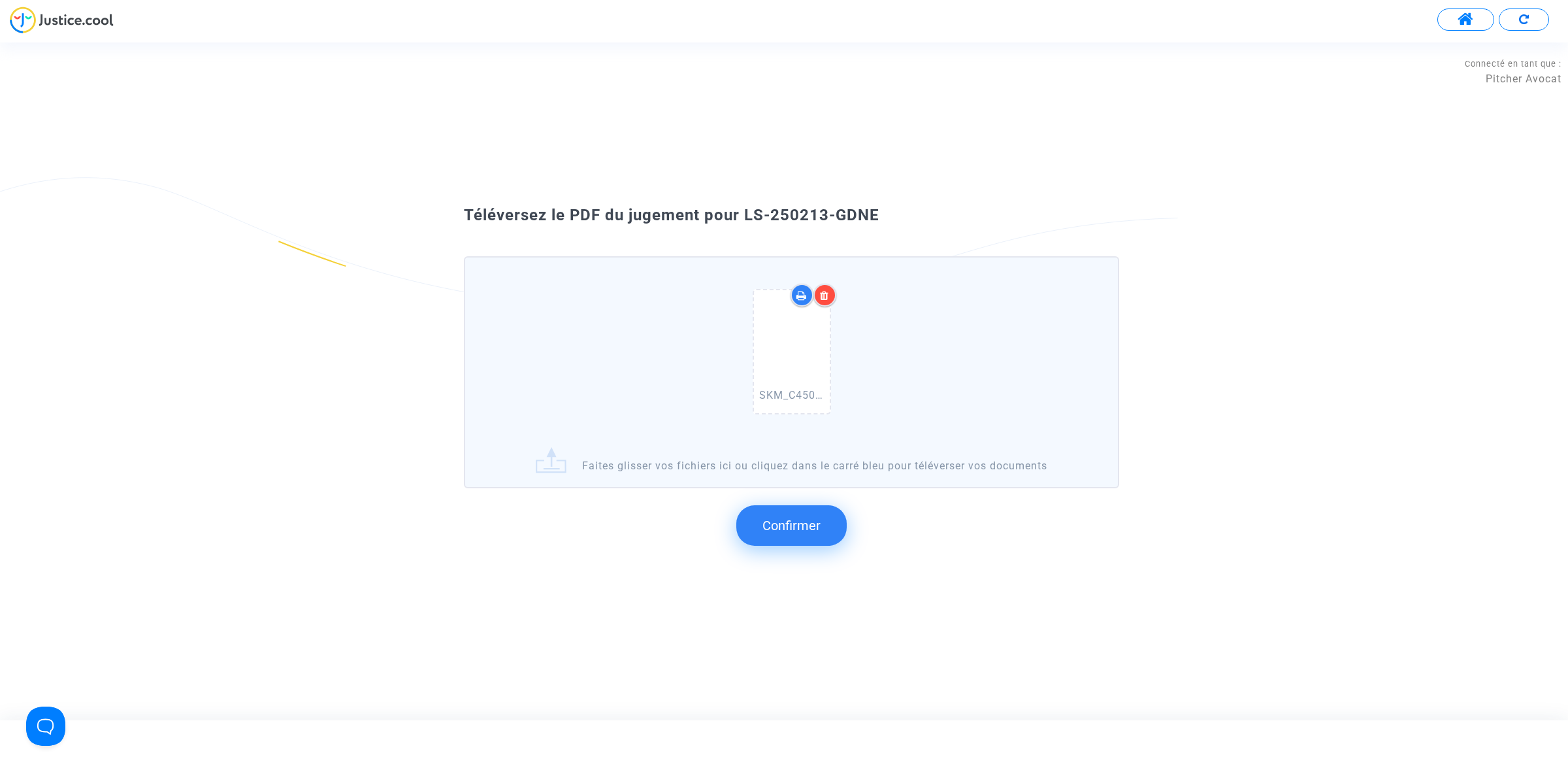
click at [821, 524] on button "Confirmer" at bounding box center [791, 526] width 110 height 41
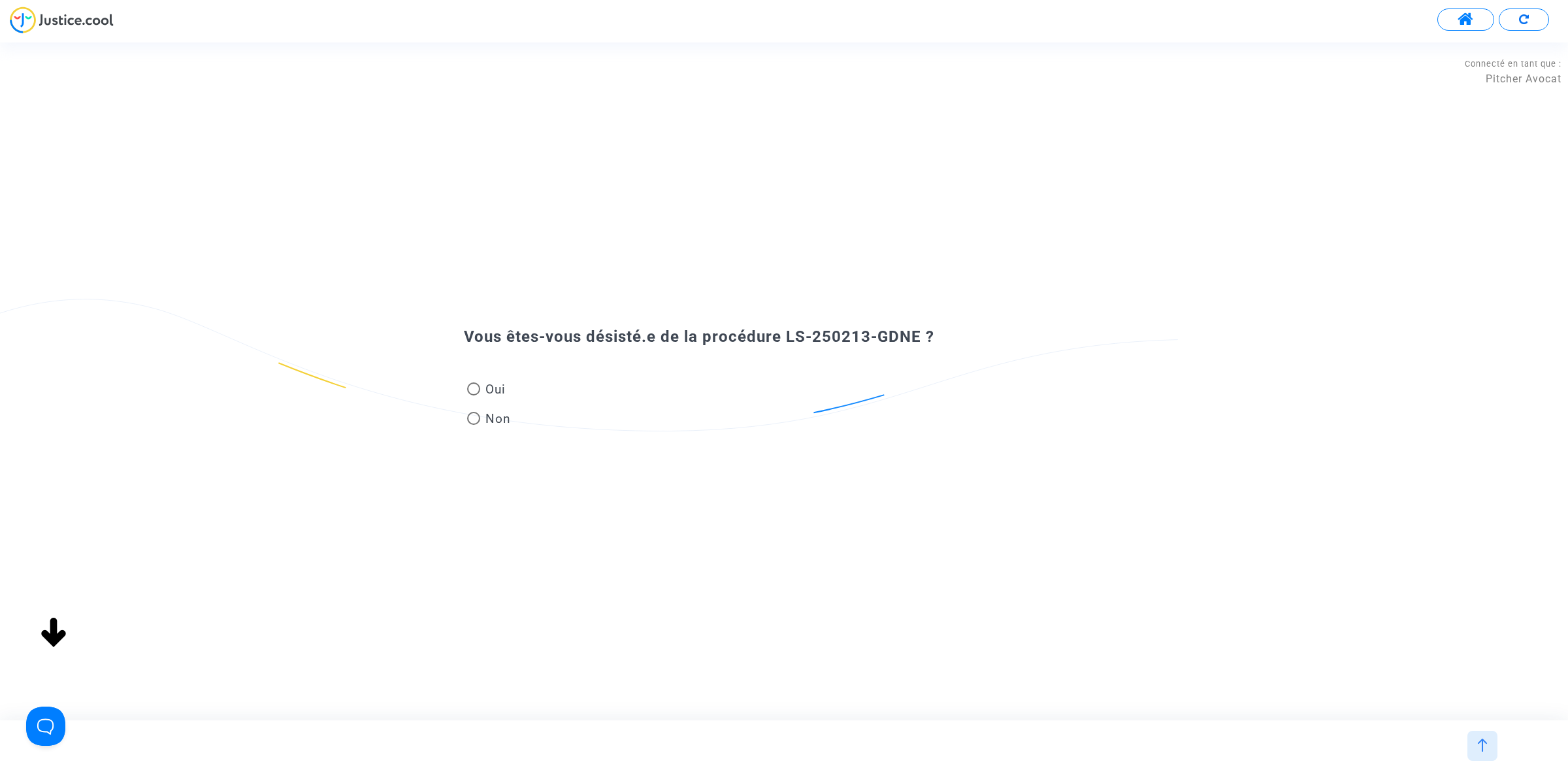
click at [518, 383] on div "Oui Non" at bounding box center [783, 392] width 705 height 87
click at [495, 393] on span "Oui" at bounding box center [493, 389] width 26 height 18
click at [474, 395] on input "Oui" at bounding box center [473, 395] width 1 height 1
radio input "true"
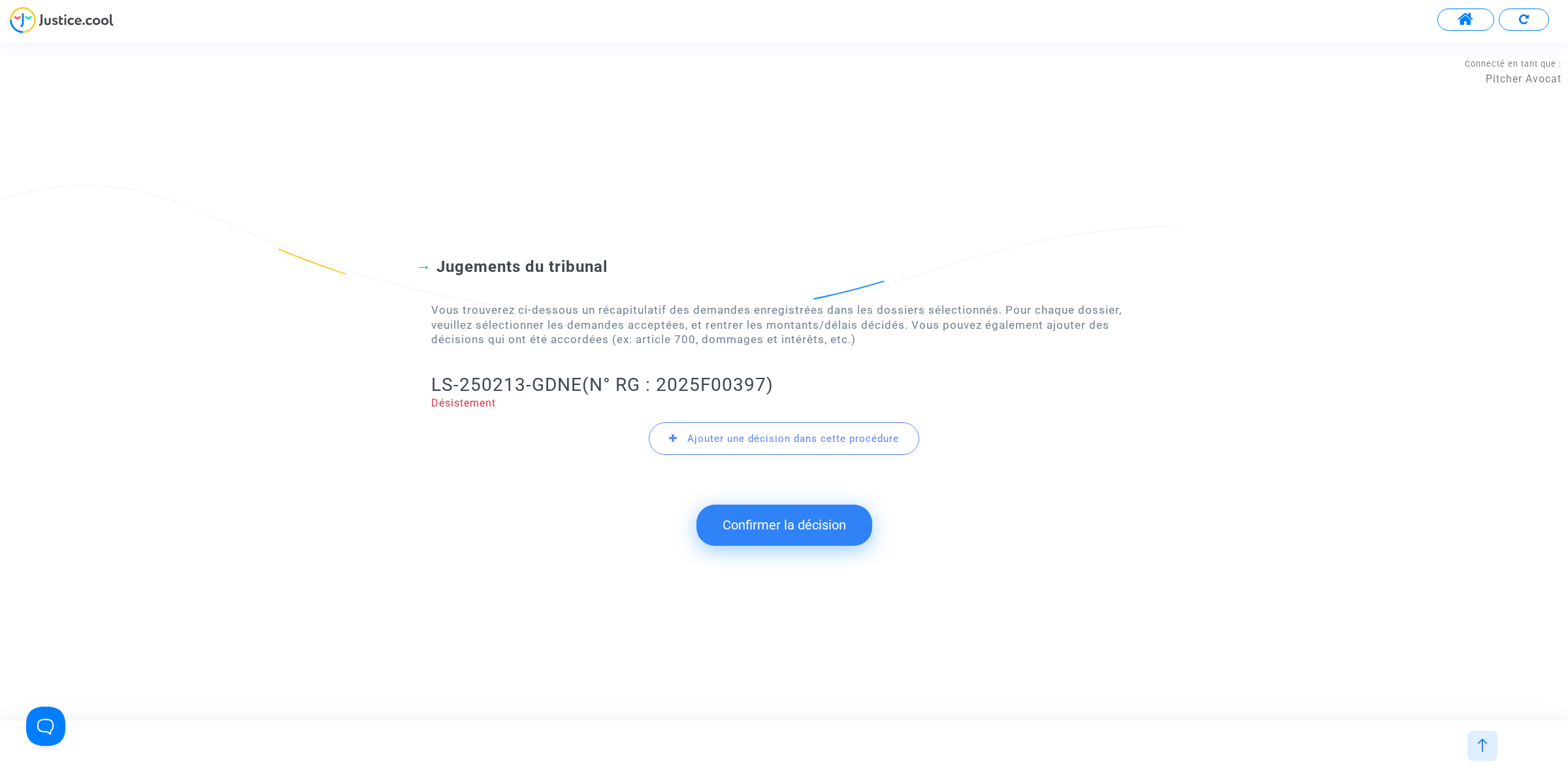
drag, startPoint x: 403, startPoint y: 390, endPoint x: 585, endPoint y: 377, distance: 182.5
click at [585, 377] on div "Jugements du tribunal Vous trouverez ci-dessous un récapitulatif des demandes e…" at bounding box center [784, 349] width 1568 height 288
copy h2 "LS-250213-GDNE"
click at [779, 531] on button "Confirmer la décision" at bounding box center [784, 525] width 176 height 41
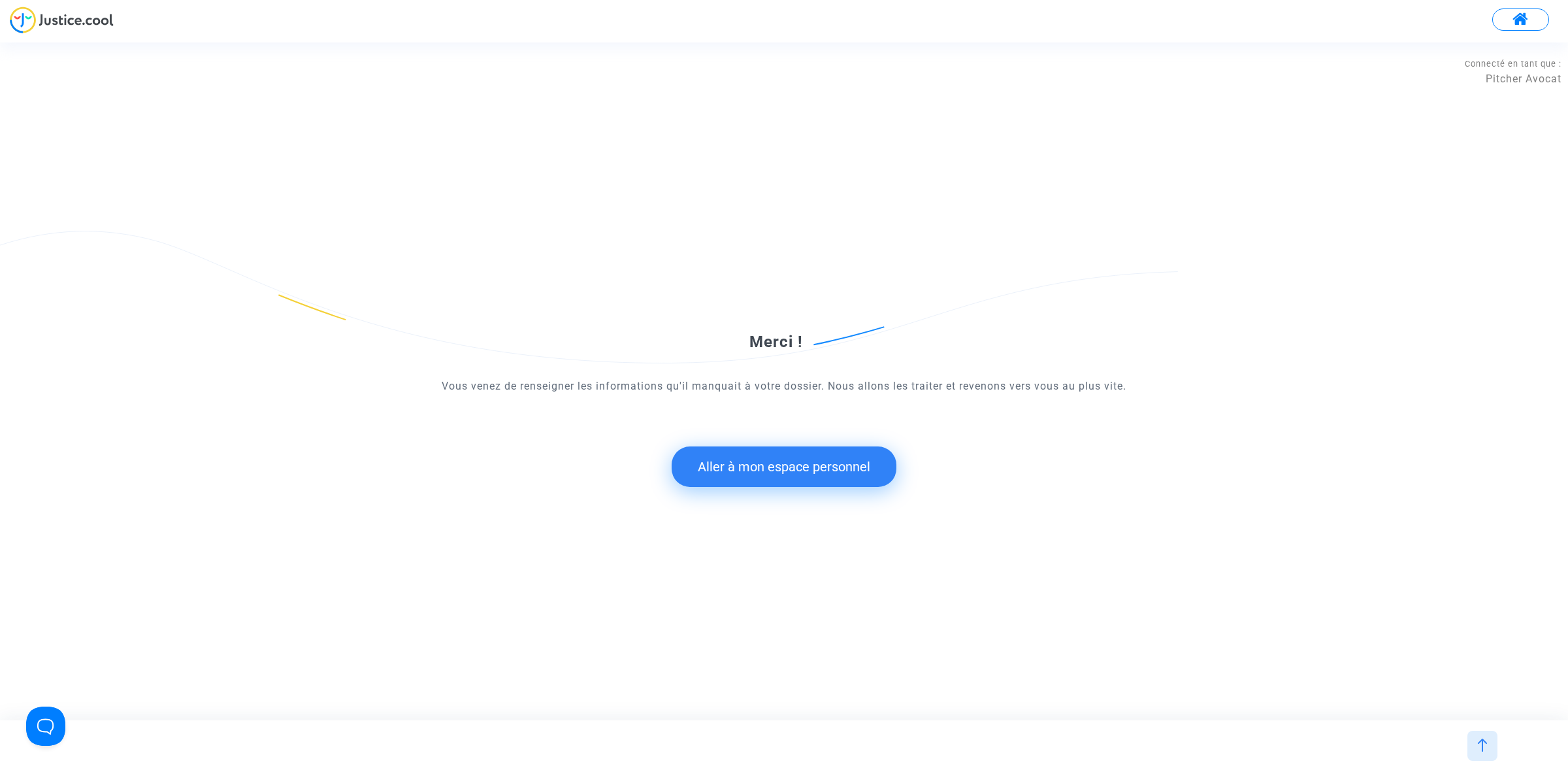
click at [762, 467] on button "Aller à mon espace personnel" at bounding box center [784, 467] width 225 height 41
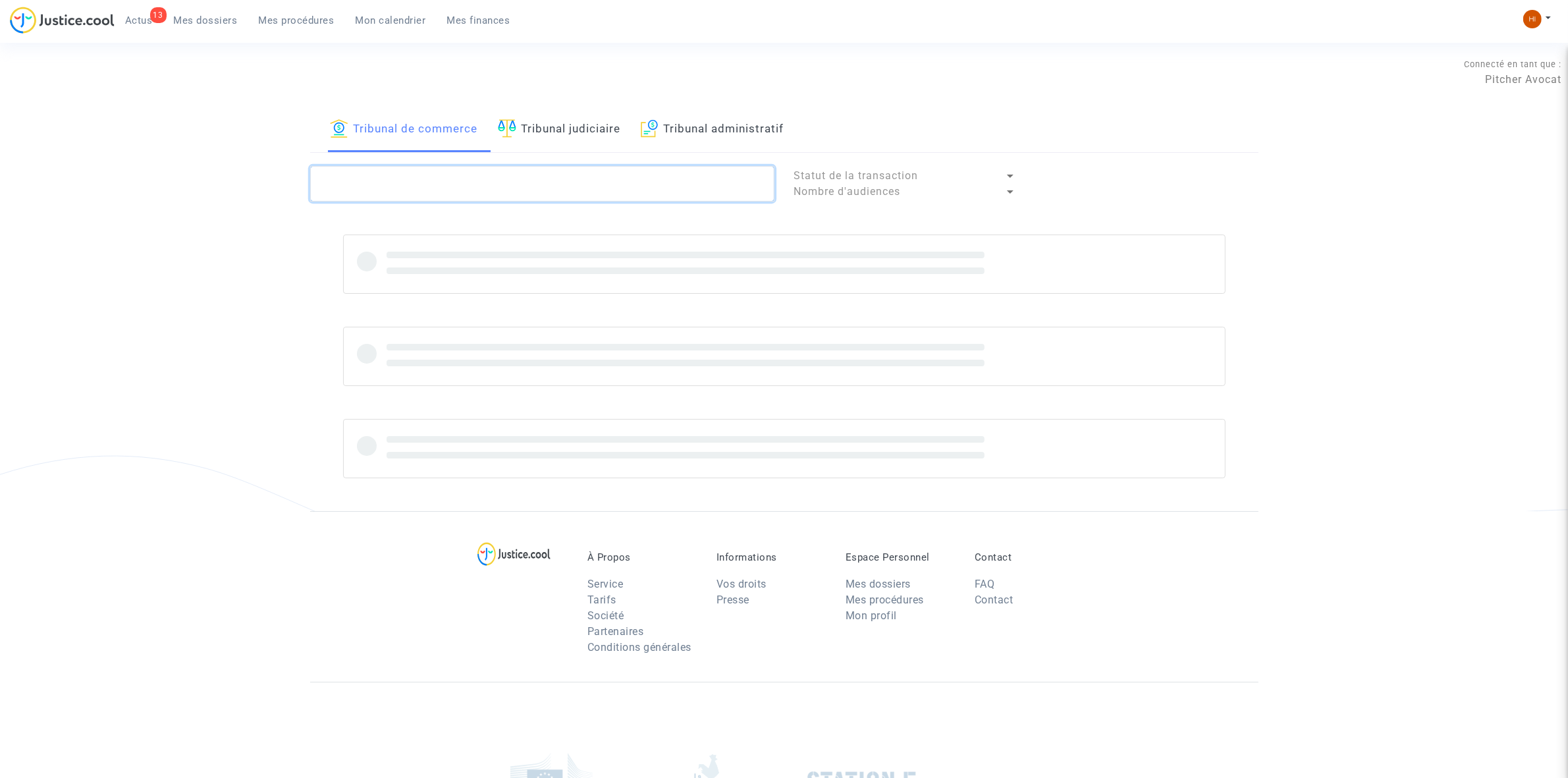
click at [538, 173] on textarea at bounding box center [542, 184] width 464 height 36
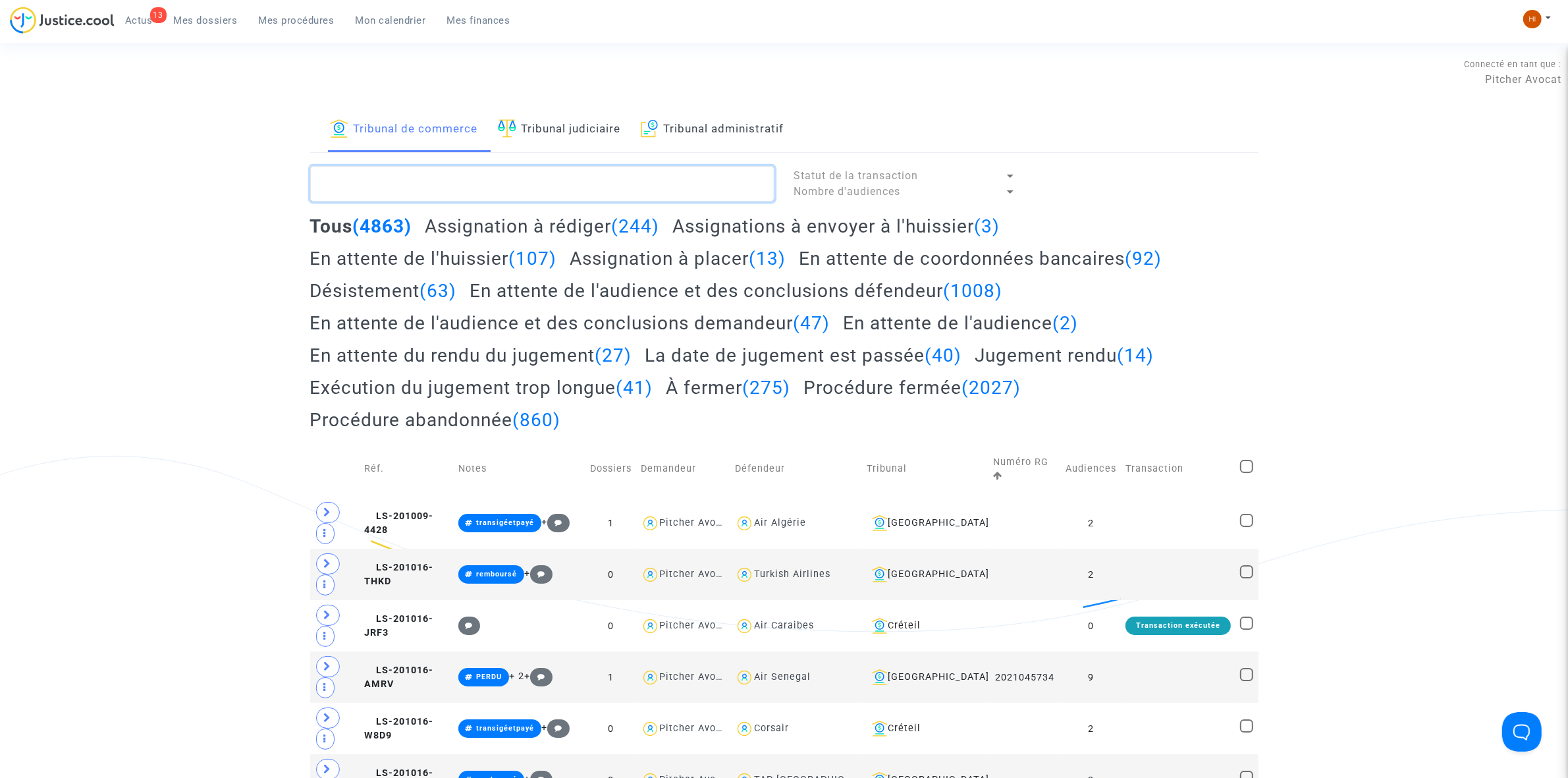
paste textarea "LS-250213-GDNE"
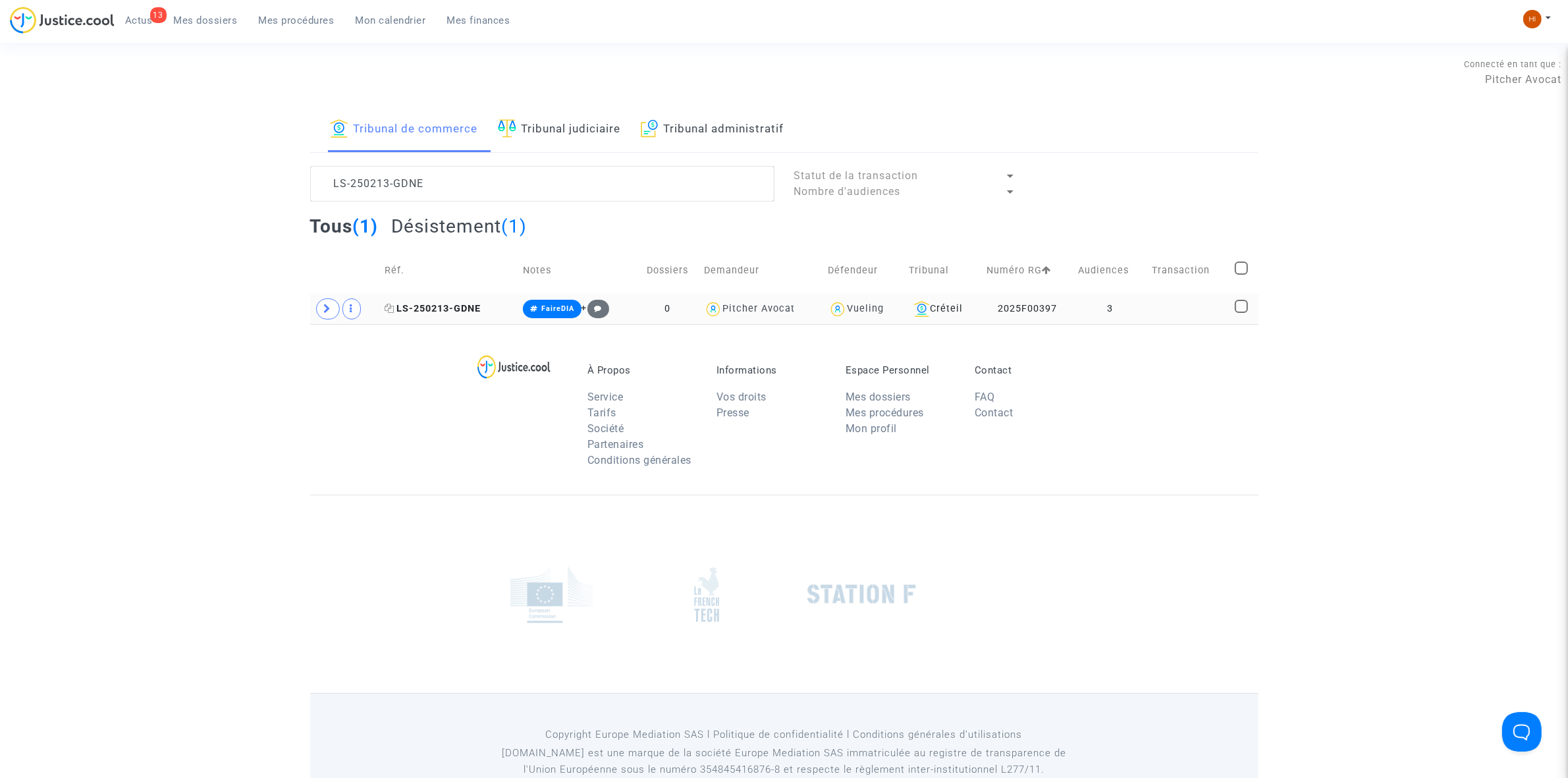
click at [459, 314] on span "LS-250213-GDNE" at bounding box center [433, 308] width 96 height 11
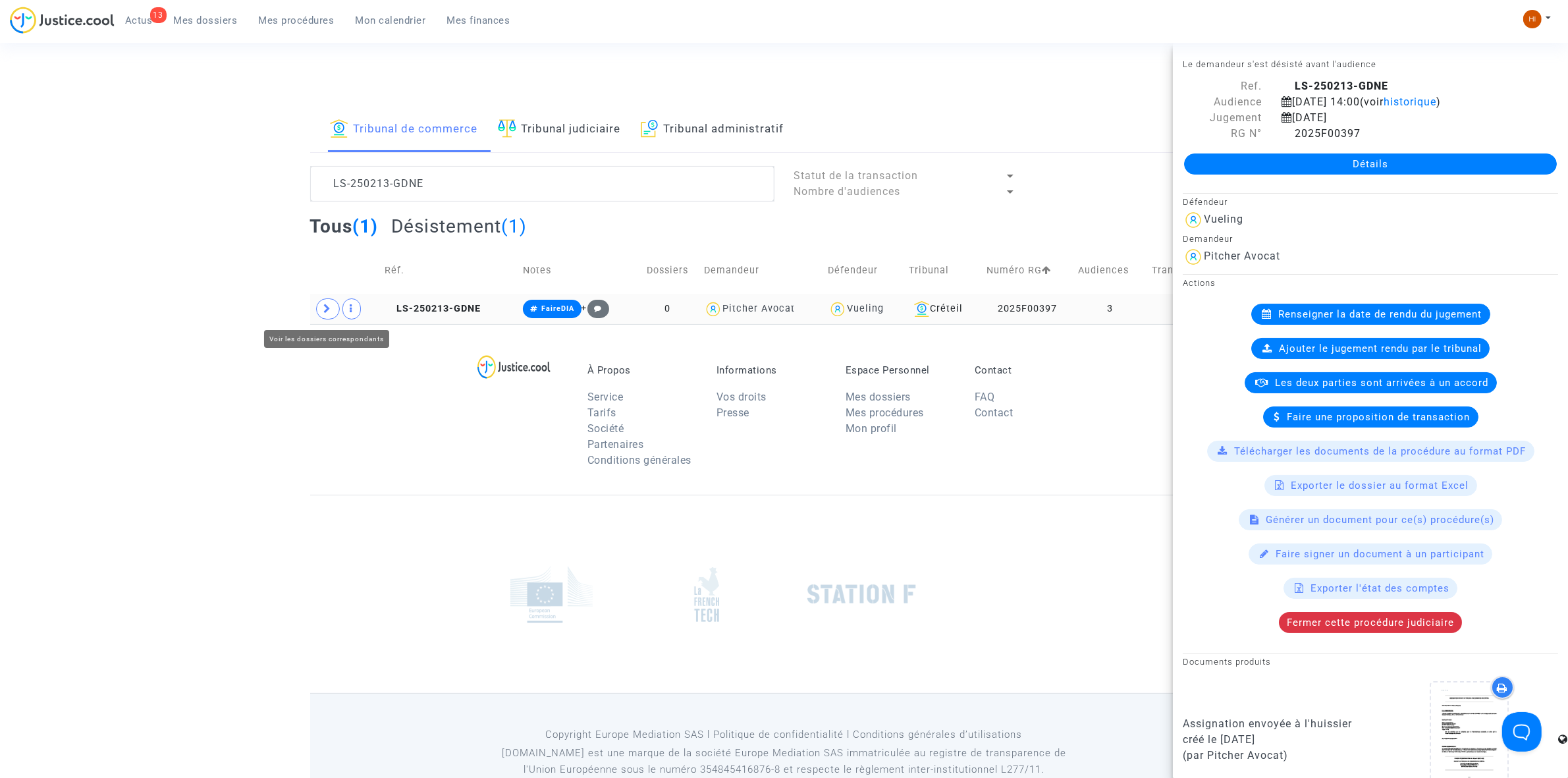
click at [324, 314] on icon at bounding box center [328, 308] width 8 height 10
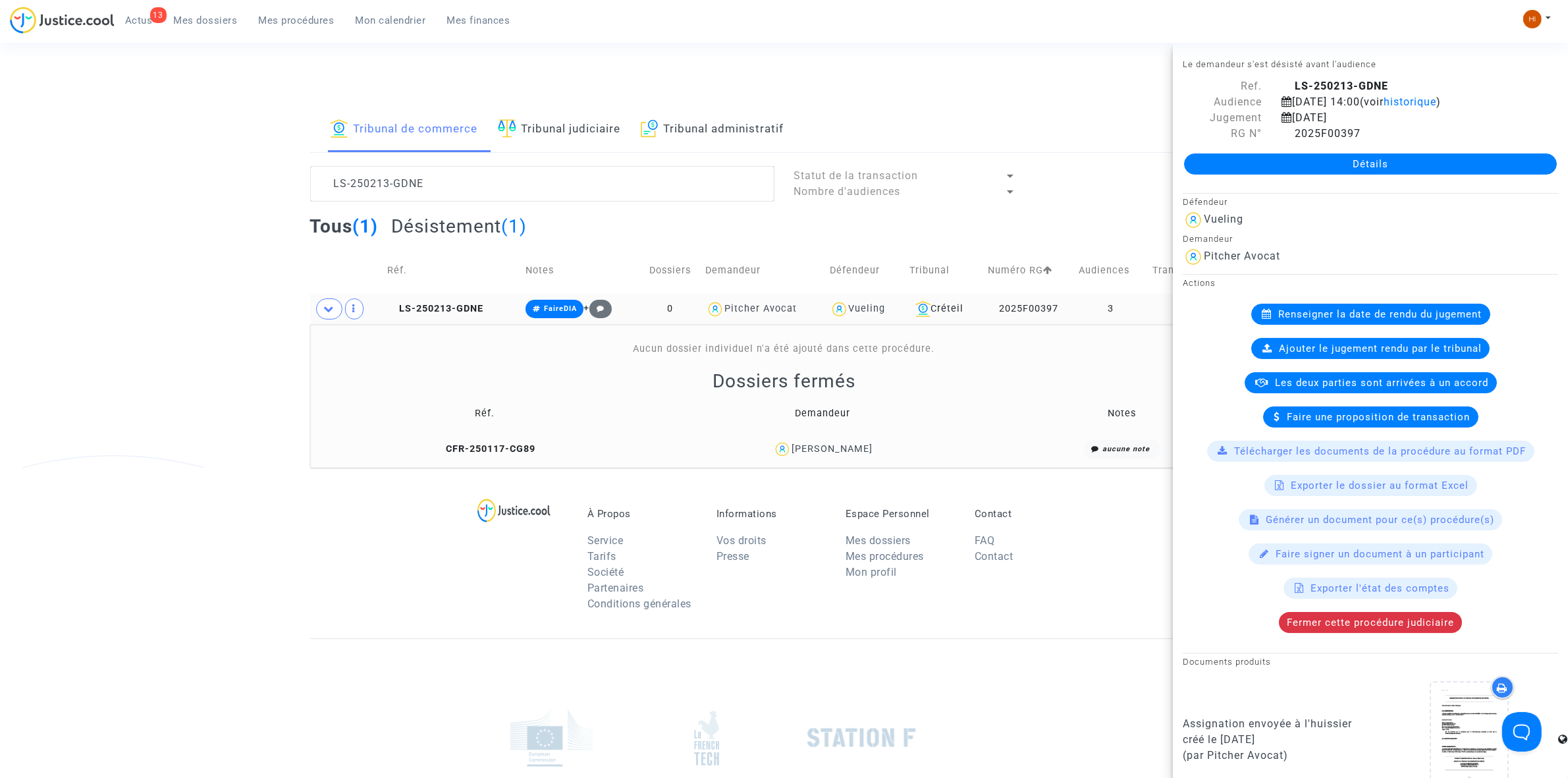
click at [1374, 637] on div "Le demandeur s'est désisté avant l'audience Ref. LS-250213-GDNE Audience 9 sept…" at bounding box center [1370, 714] width 395 height 1317
click at [1358, 627] on span "Fermer cette procédure judiciaire" at bounding box center [1370, 623] width 167 height 12
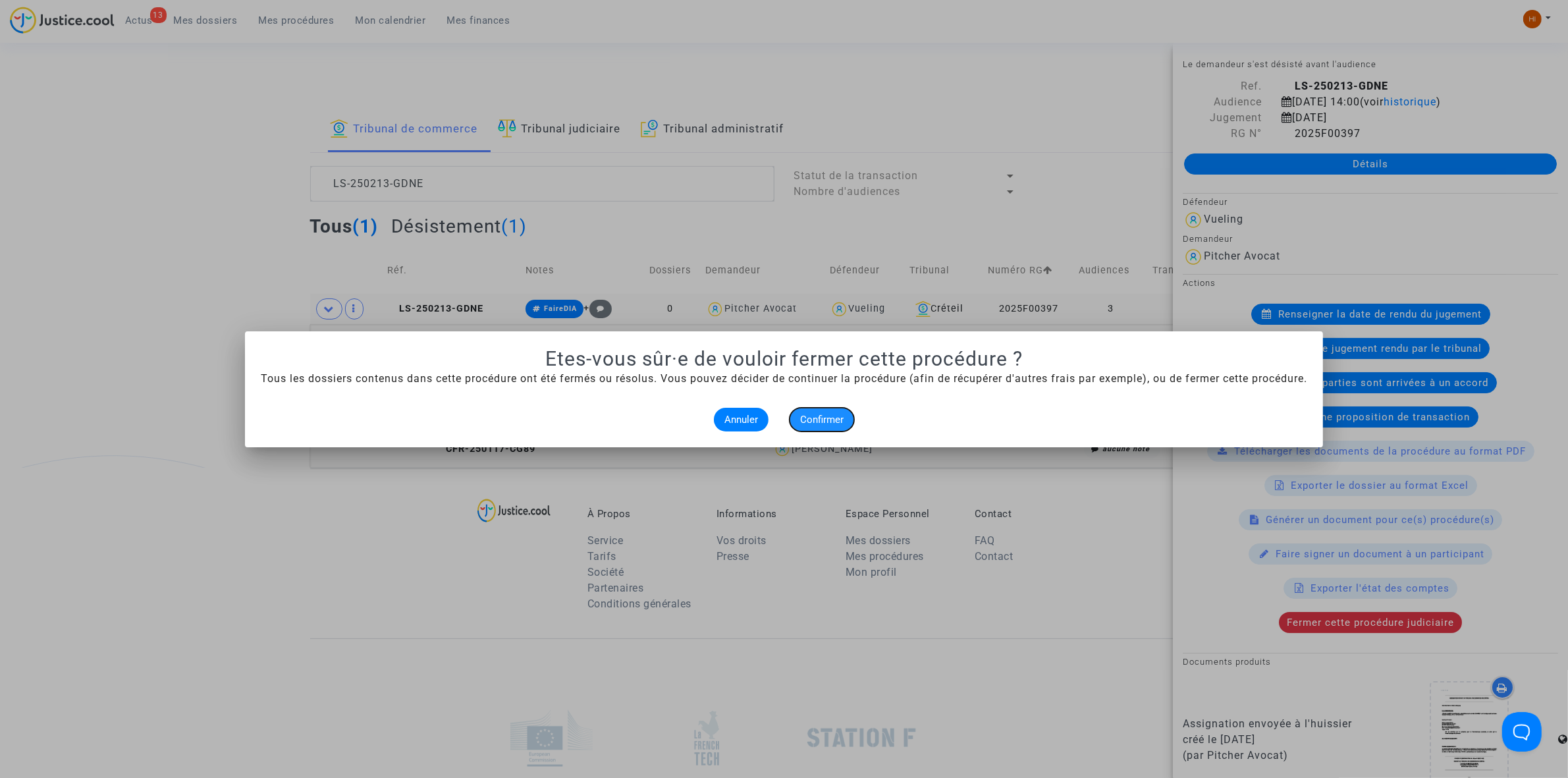
click at [829, 420] on span "Confirmer" at bounding box center [822, 419] width 44 height 12
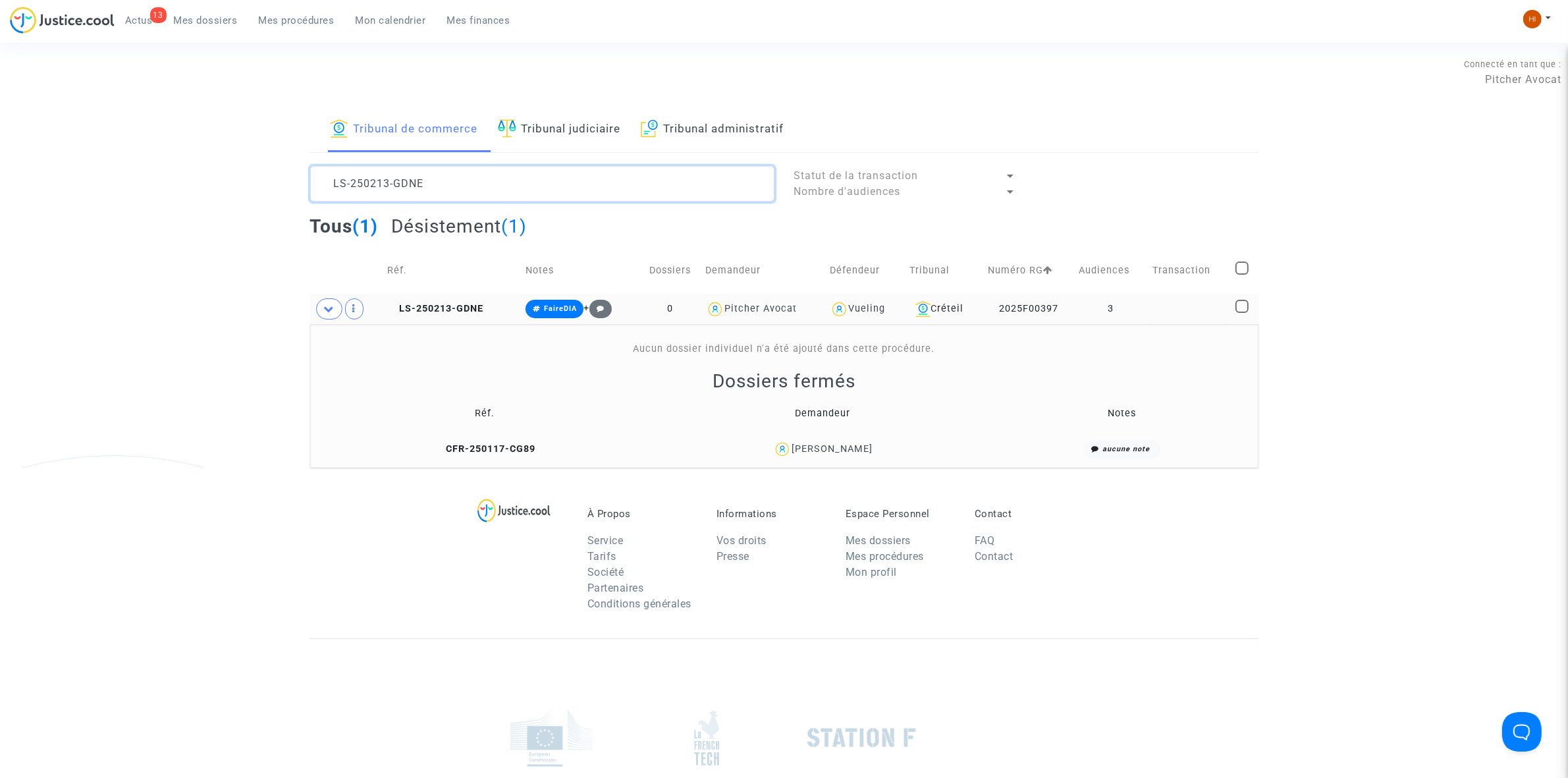
click at [540, 181] on textarea at bounding box center [542, 184] width 464 height 36
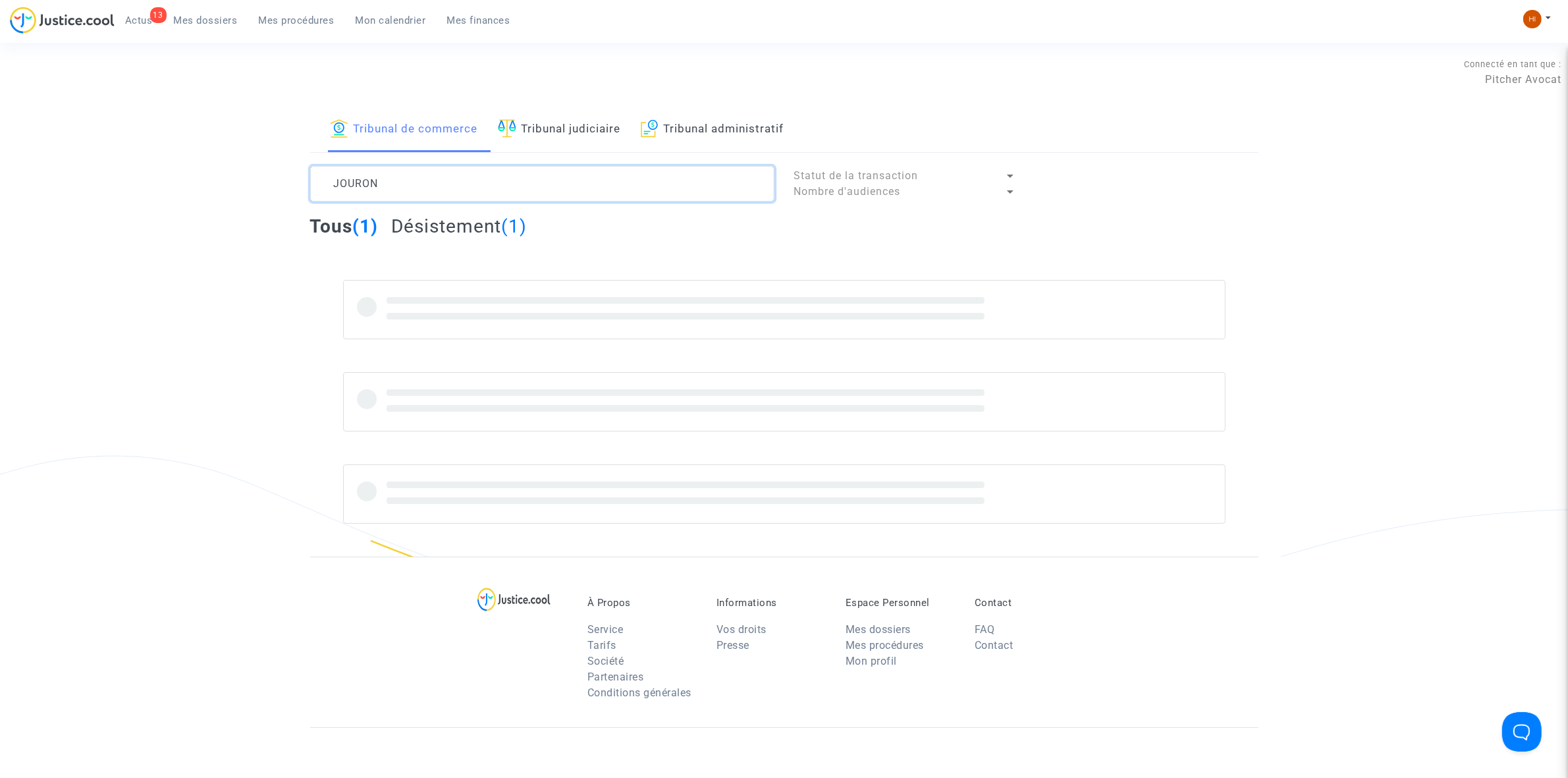
type textarea "JOURON"
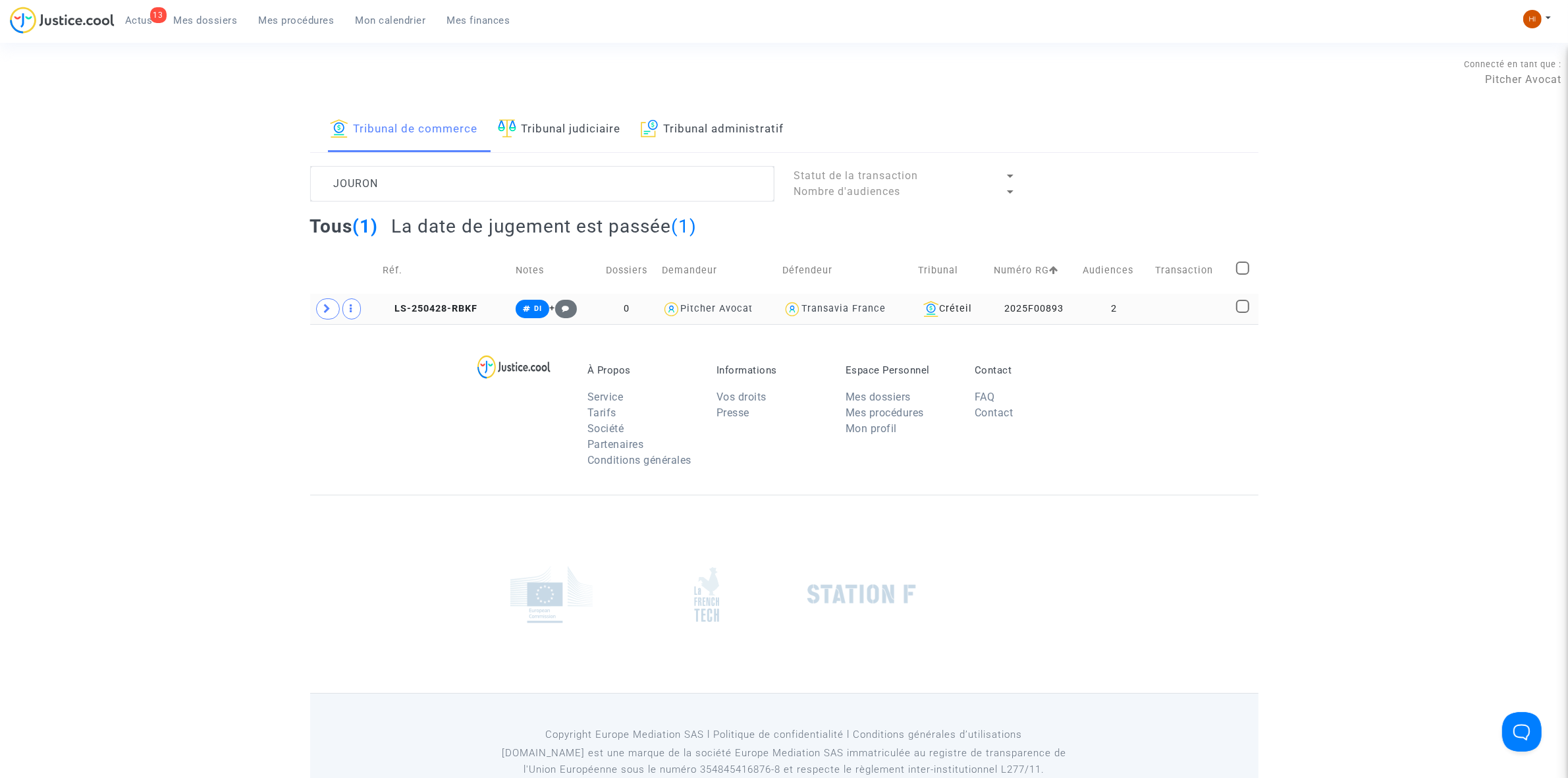
click at [1110, 314] on td "2" at bounding box center [1114, 309] width 72 height 30
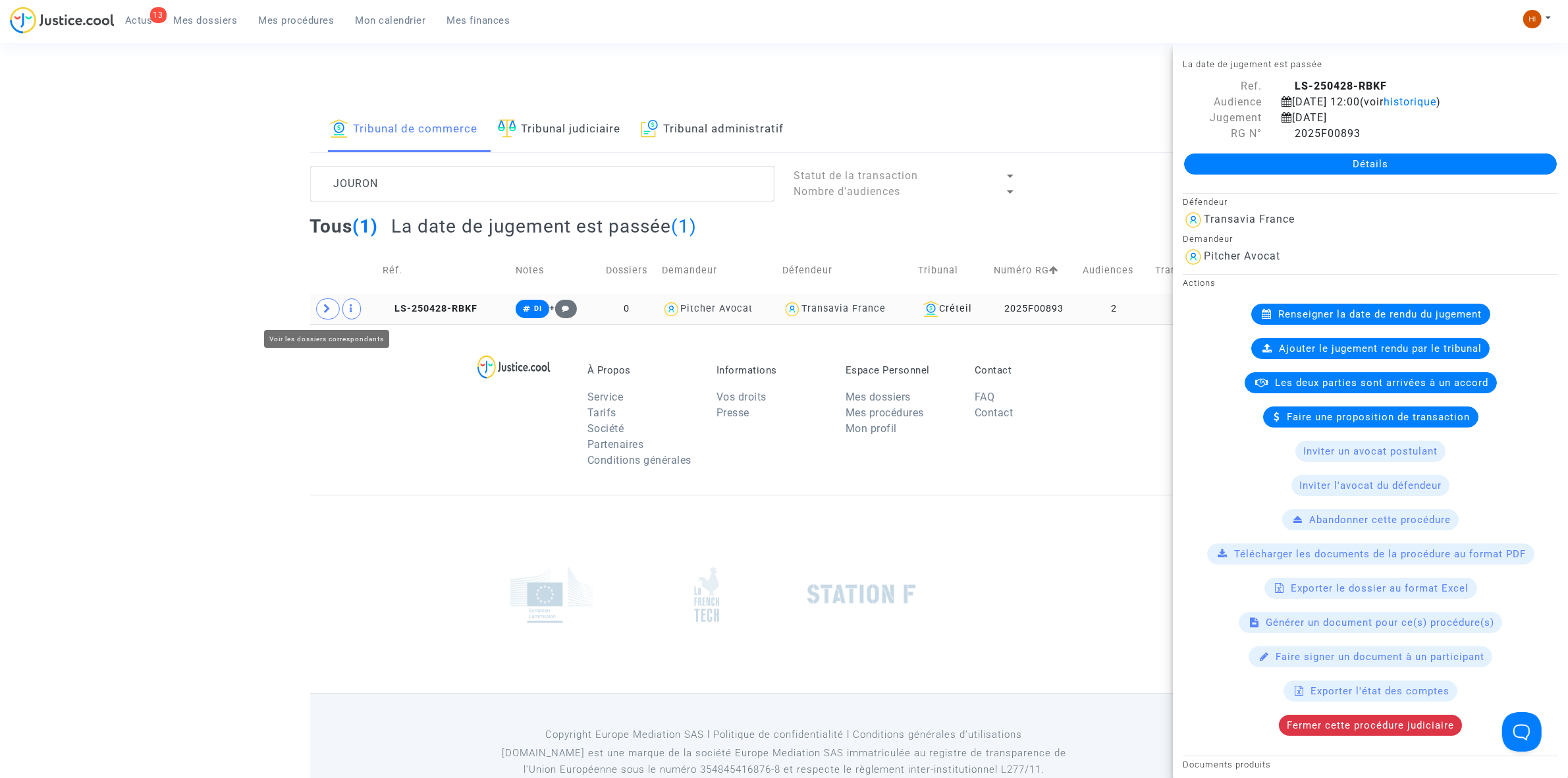
click at [329, 308] on icon at bounding box center [328, 308] width 8 height 10
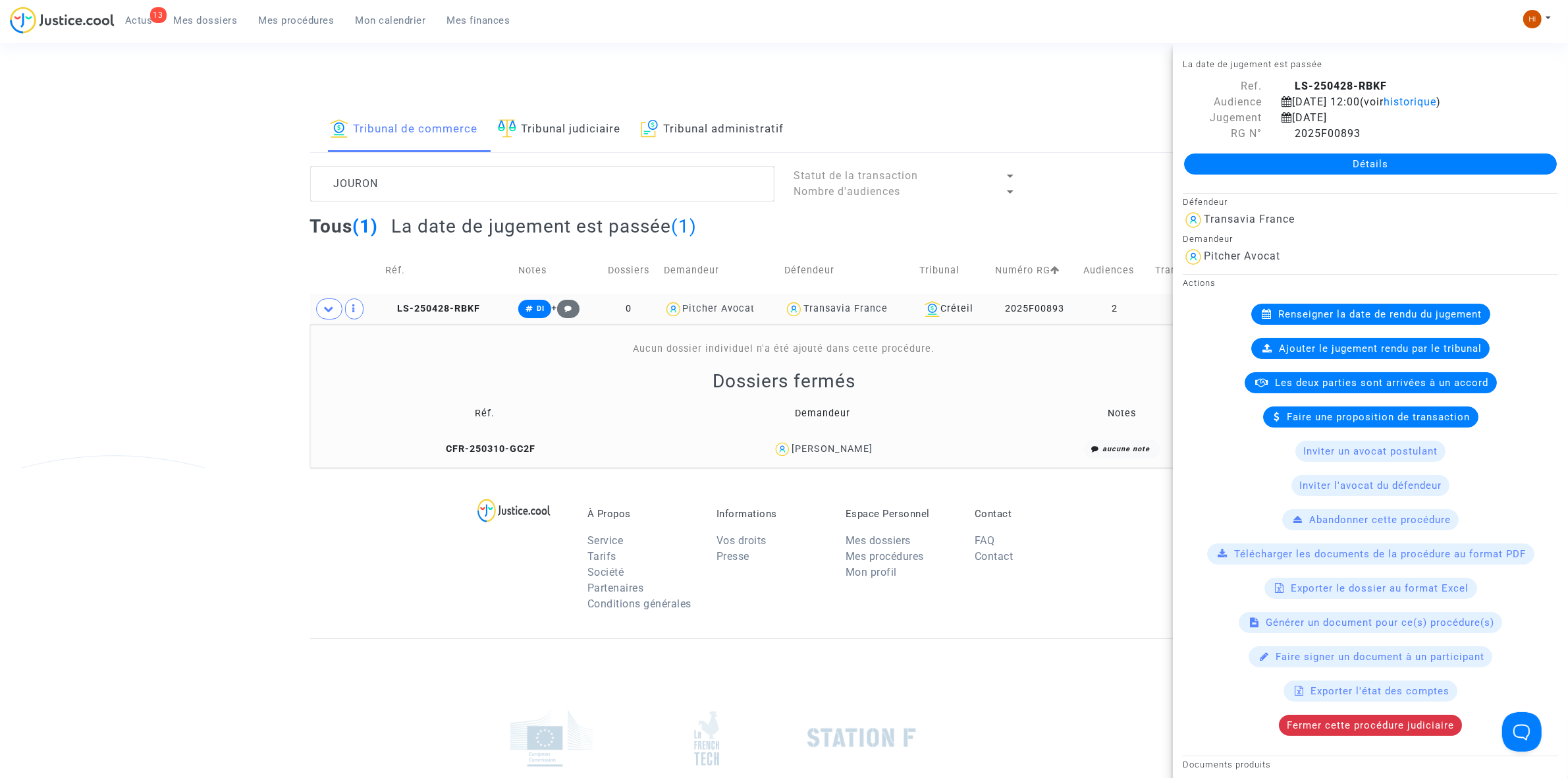
click at [1423, 162] on link "Détails" at bounding box center [1370, 164] width 373 height 21
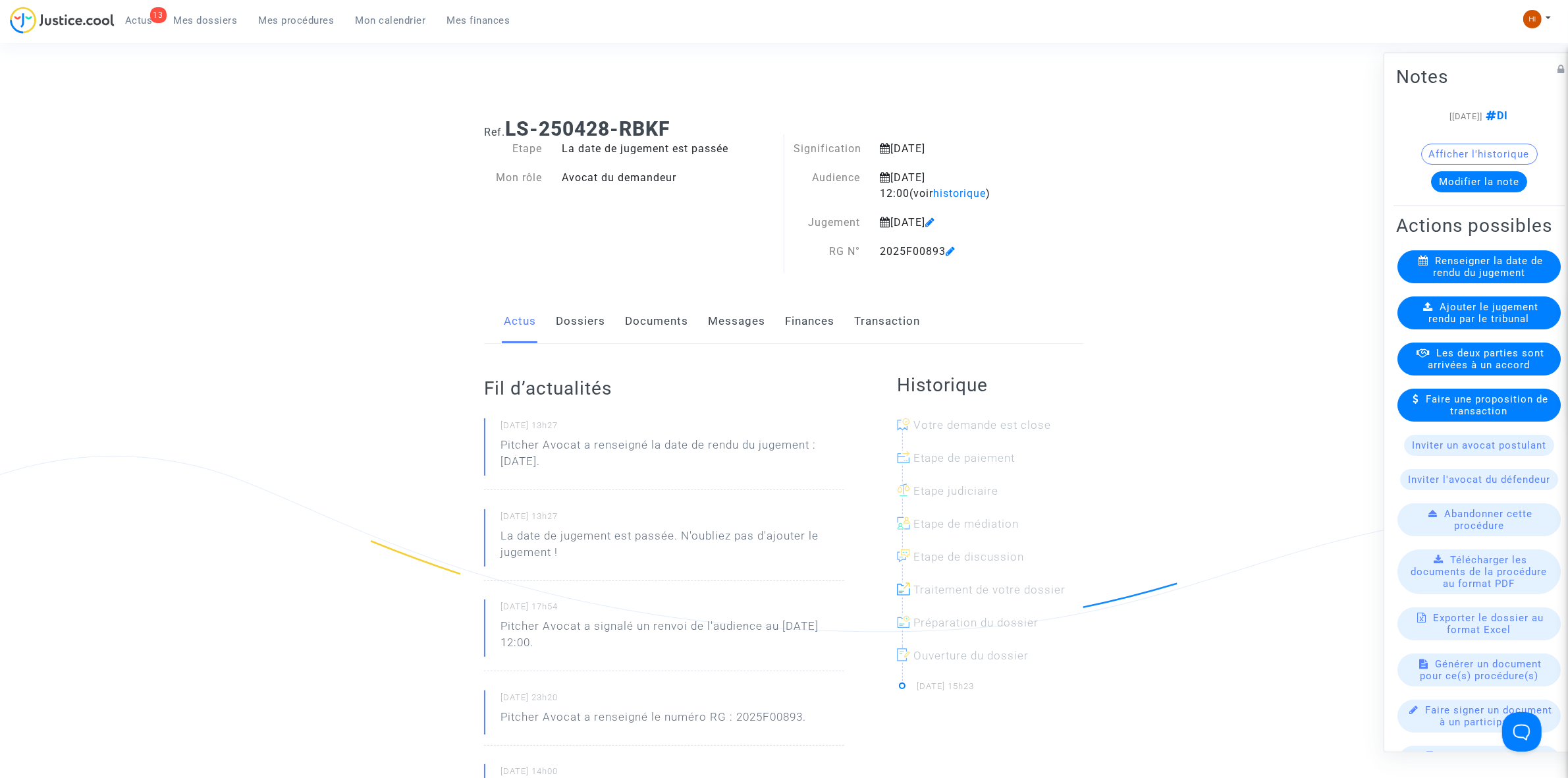
click at [1475, 324] on span "Ajouter le jugement rendu par le tribunal" at bounding box center [1484, 312] width 110 height 24
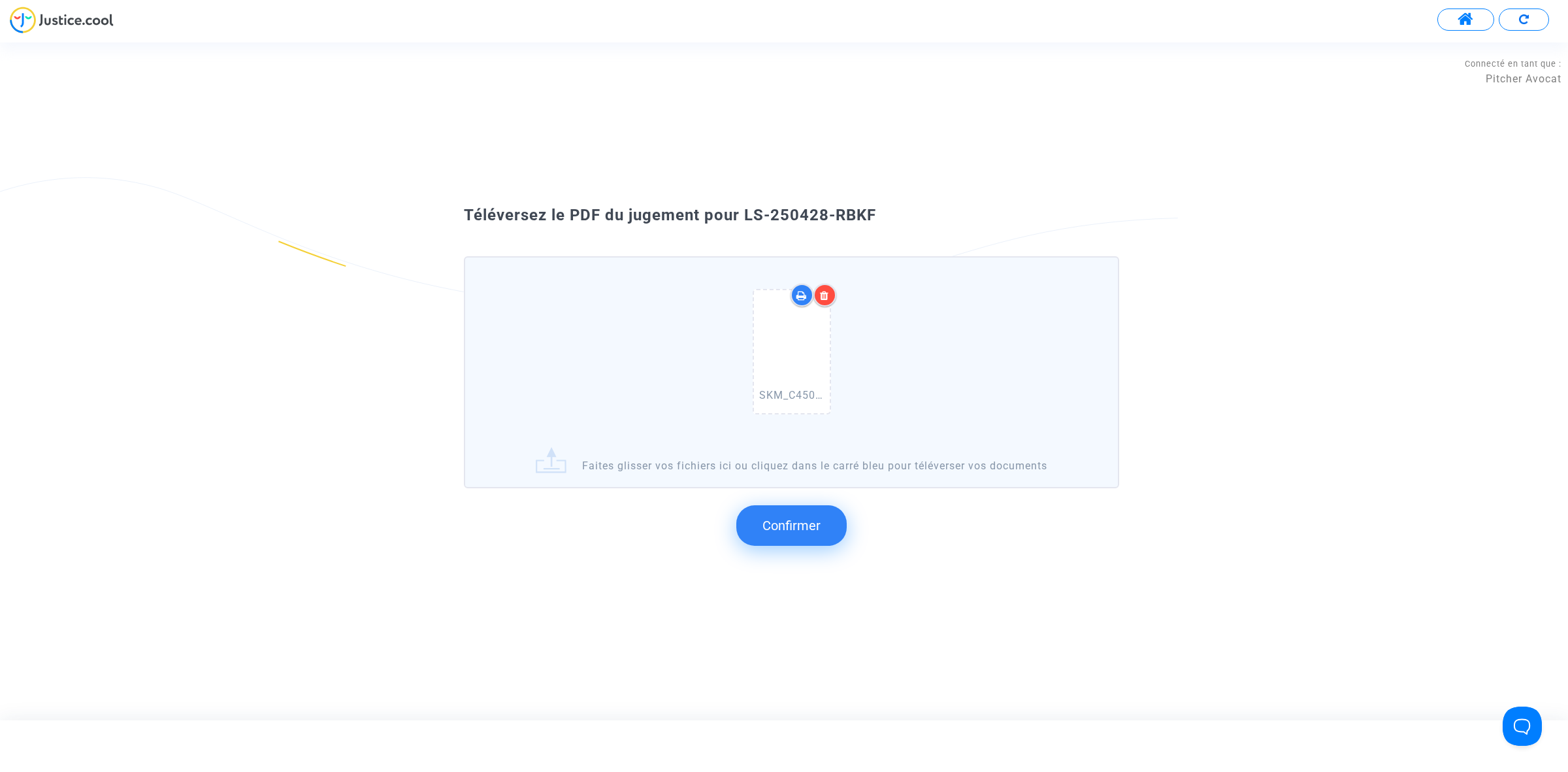
drag, startPoint x: 941, startPoint y: 209, endPoint x: 740, endPoint y: 195, distance: 201.5
click at [740, 195] on div "Téléversez le PDF du jugement pour LS-250428-RBKF SKM_C450i25093014545.pdf Fait…" at bounding box center [784, 381] width 1568 height 388
copy span "LS-250428-RBKF"
click at [828, 515] on button "Confirmer" at bounding box center [791, 526] width 110 height 41
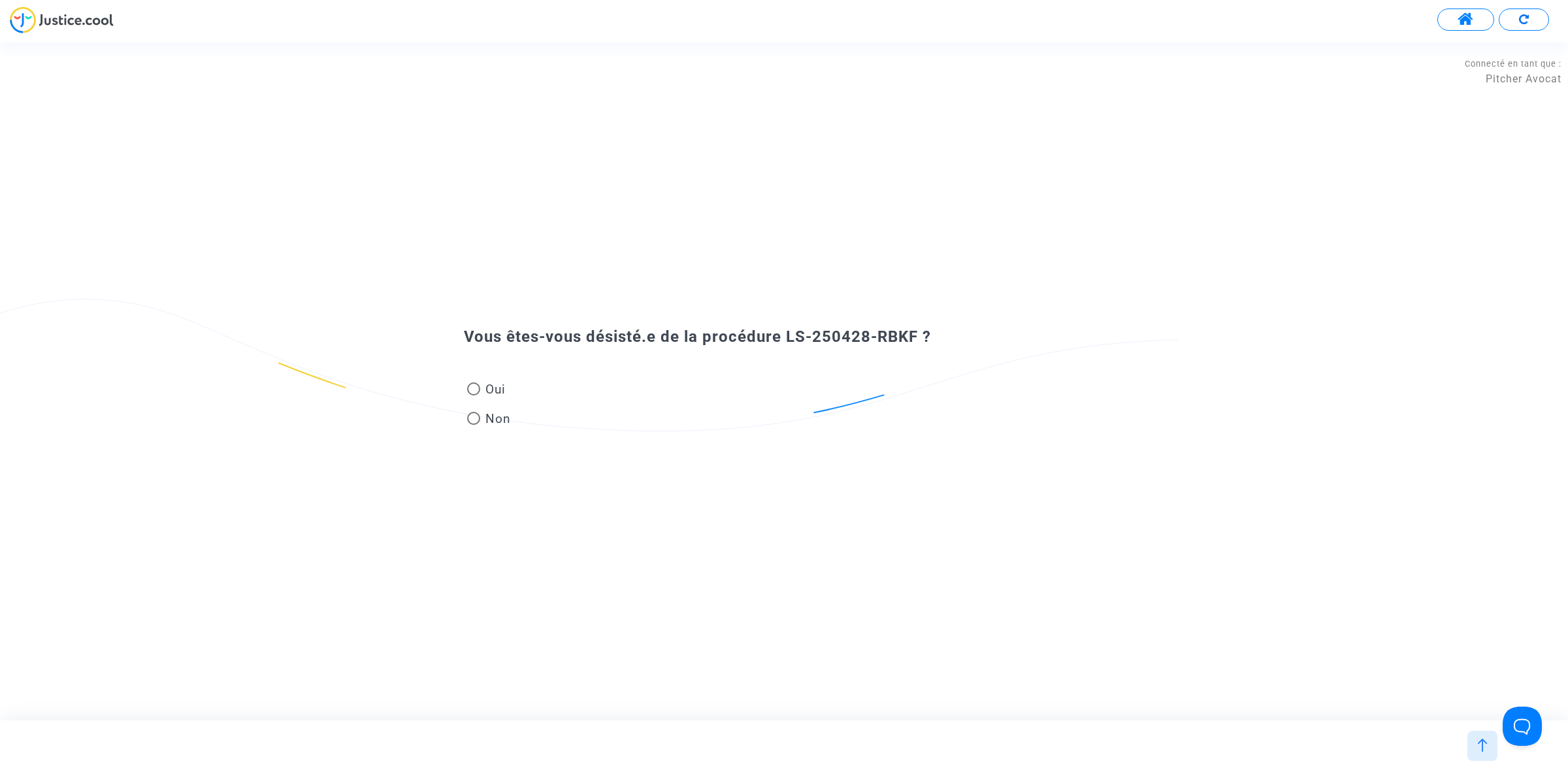
click at [480, 375] on div "Oui Non" at bounding box center [783, 392] width 705 height 87
click at [491, 387] on span "Oui" at bounding box center [493, 389] width 26 height 18
click at [474, 395] on input "Oui" at bounding box center [473, 395] width 1 height 1
radio input "true"
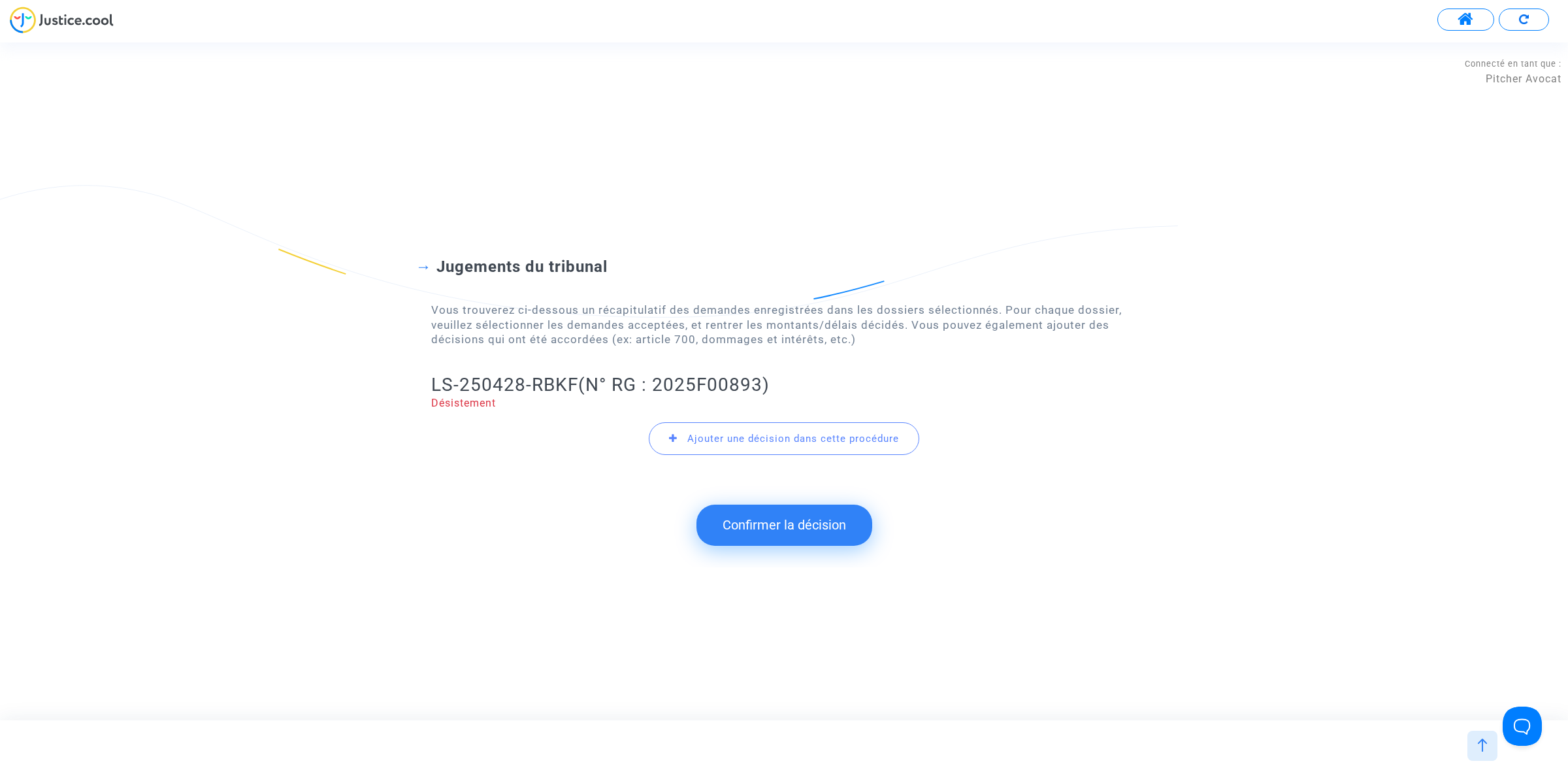
click at [741, 527] on button "Confirmer la décision" at bounding box center [784, 525] width 176 height 41
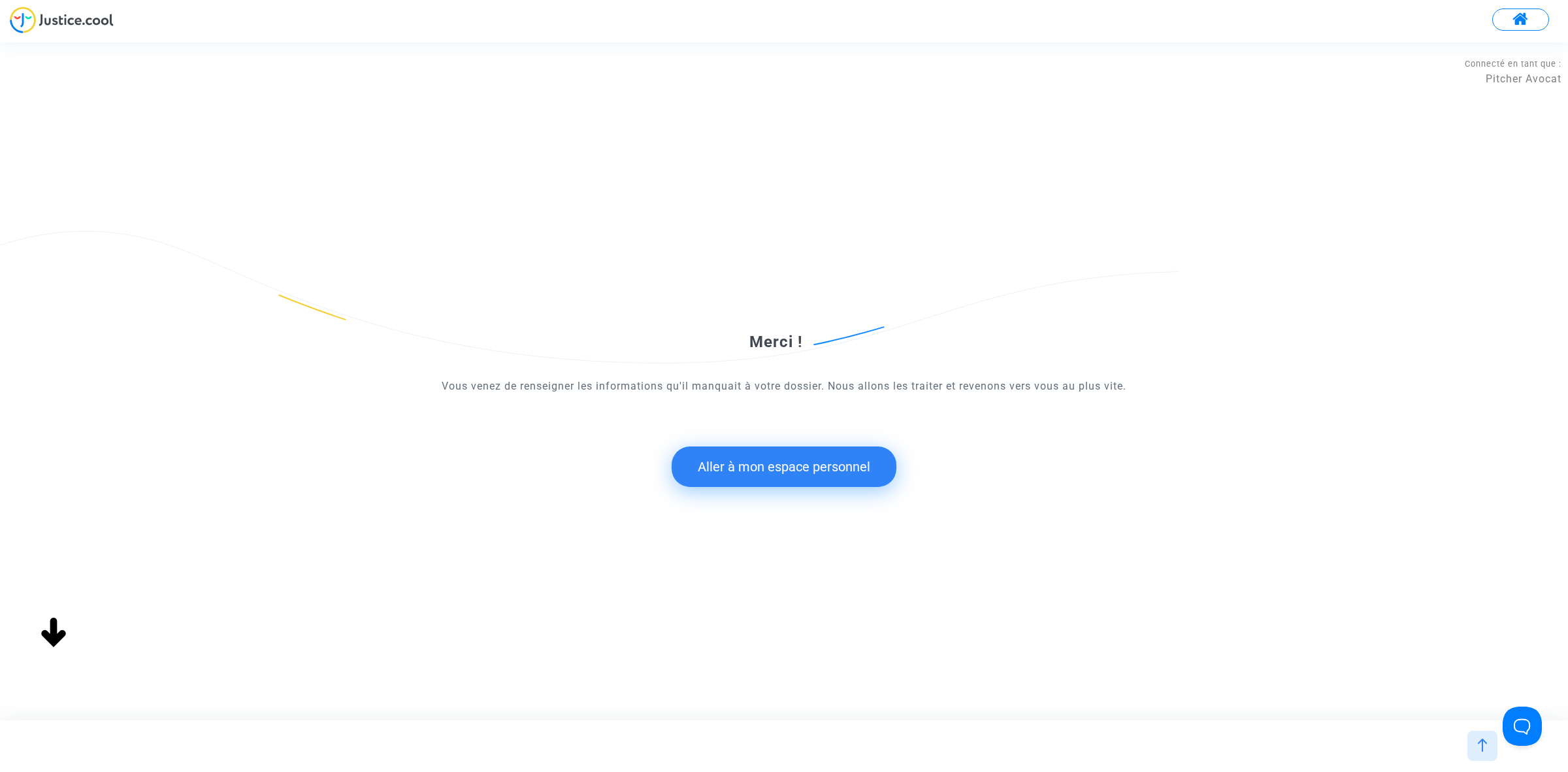
click at [851, 479] on button "Aller à mon espace personnel" at bounding box center [784, 467] width 225 height 41
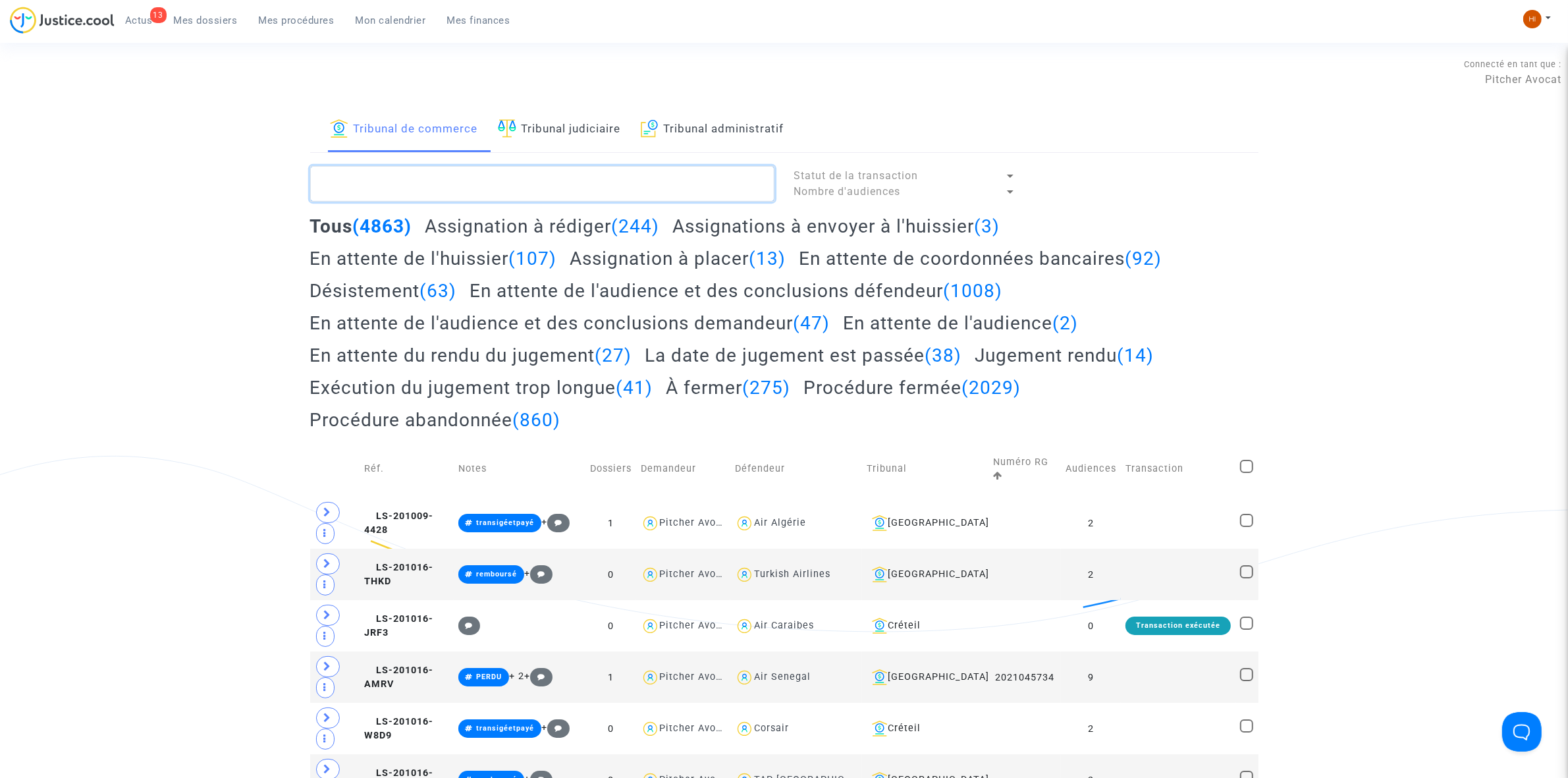
click at [601, 200] on textarea at bounding box center [542, 184] width 464 height 36
paste textarea "LS-250428-RBKF"
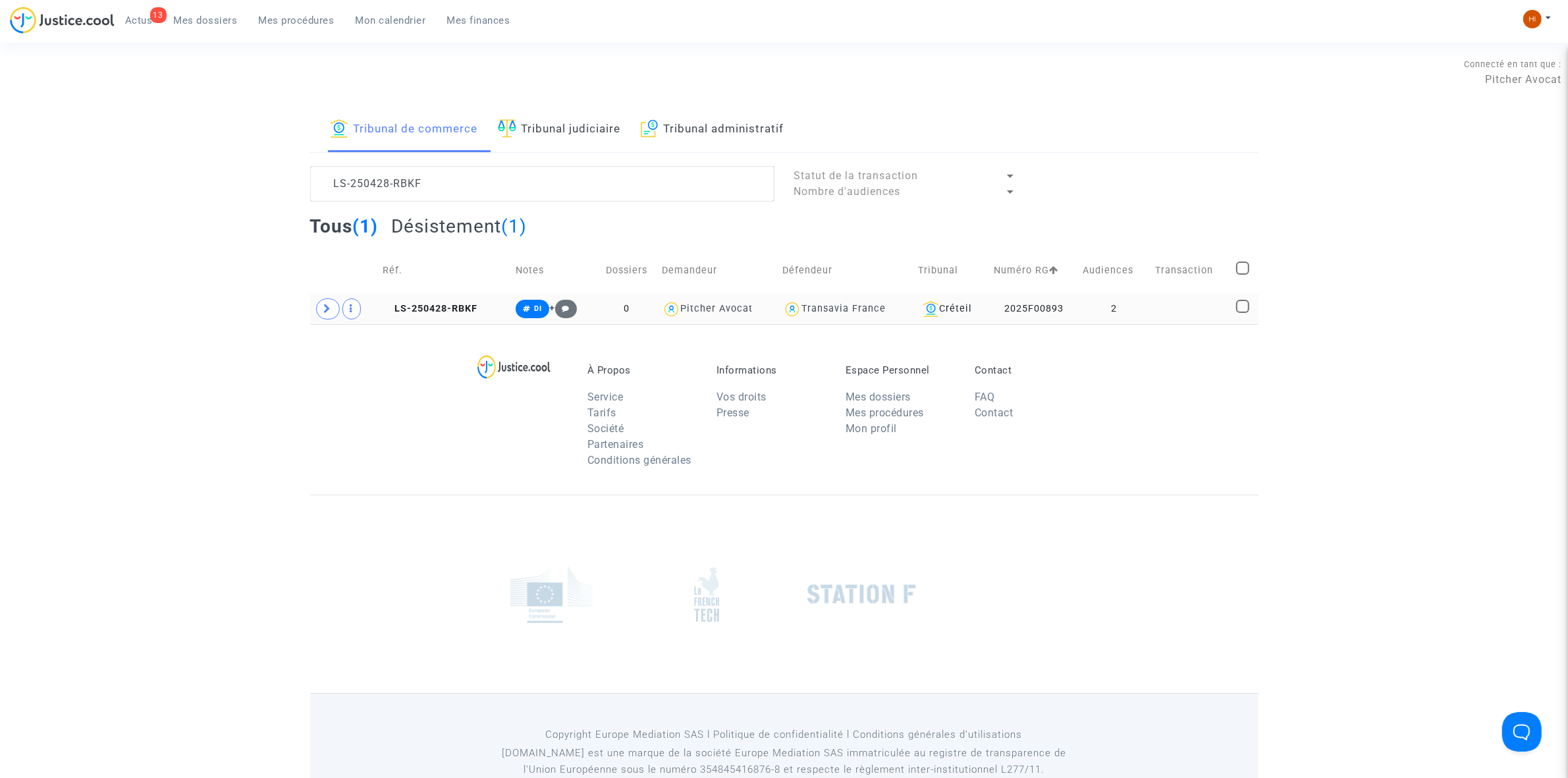
click at [451, 295] on td "LS-250428-RBKF" at bounding box center [444, 309] width 133 height 30
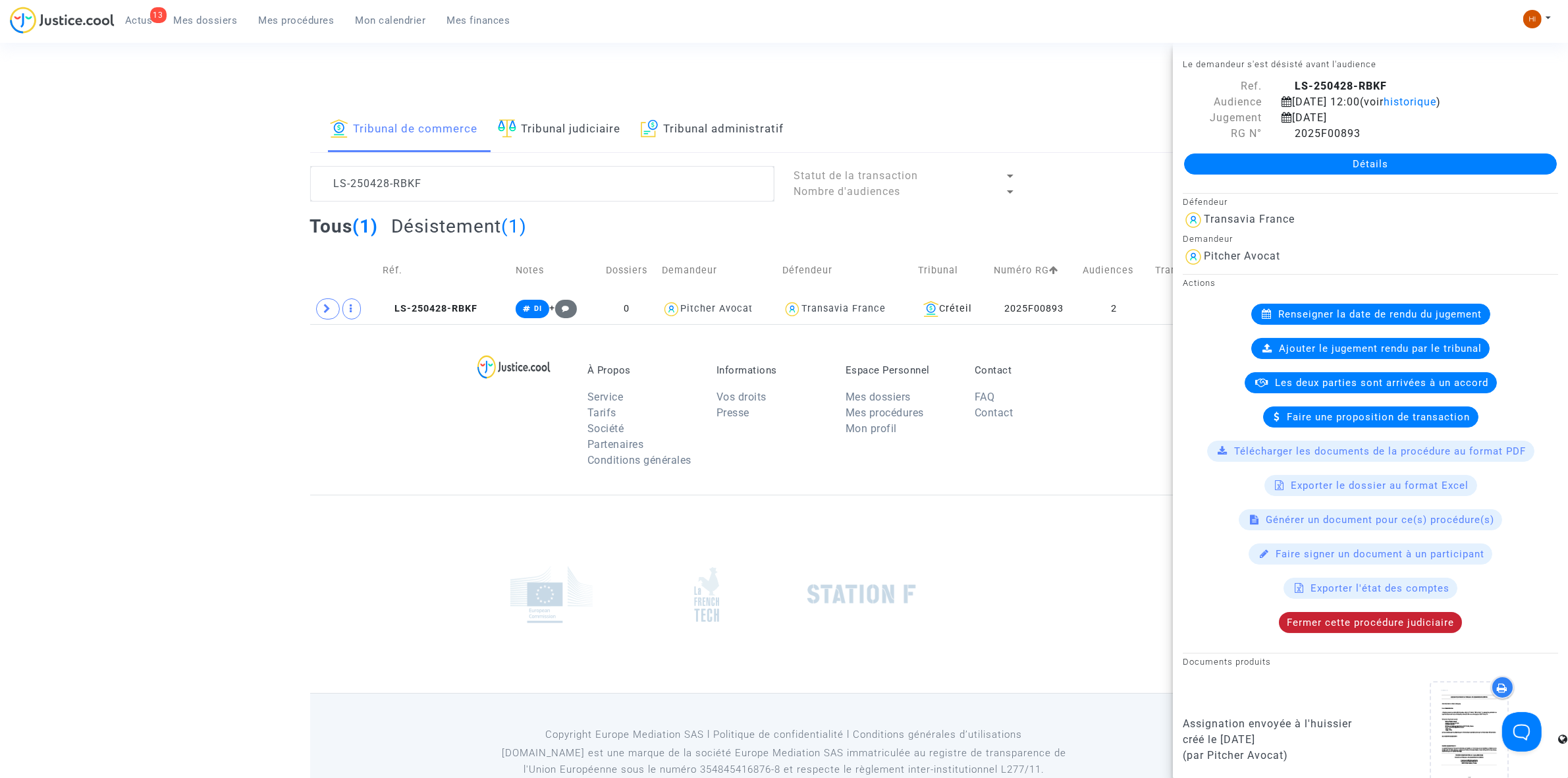
click at [1380, 628] on span "Fermer cette procédure judiciaire" at bounding box center [1370, 623] width 167 height 12
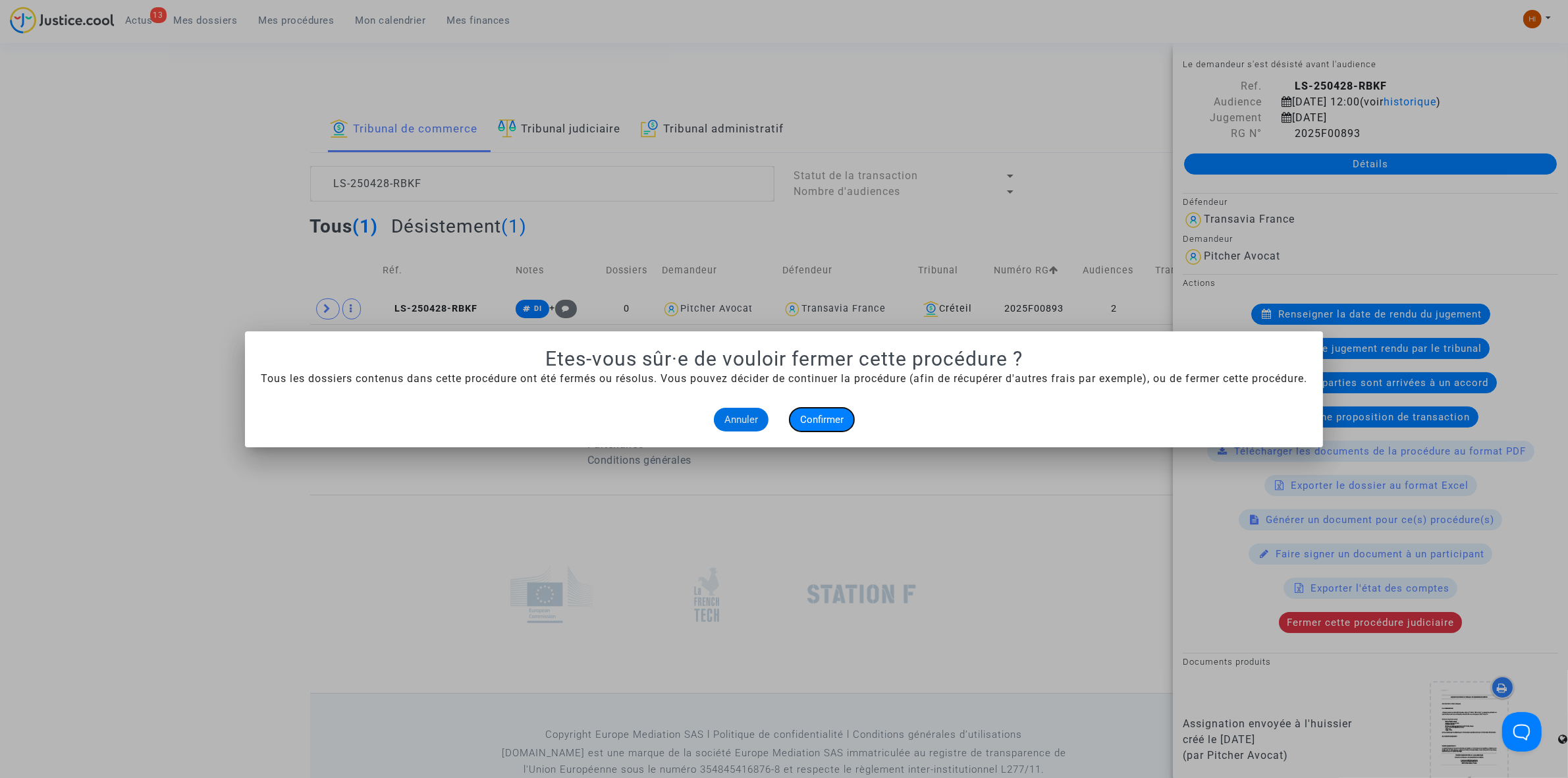
click at [818, 427] on button "Confirmer" at bounding box center [822, 419] width 65 height 24
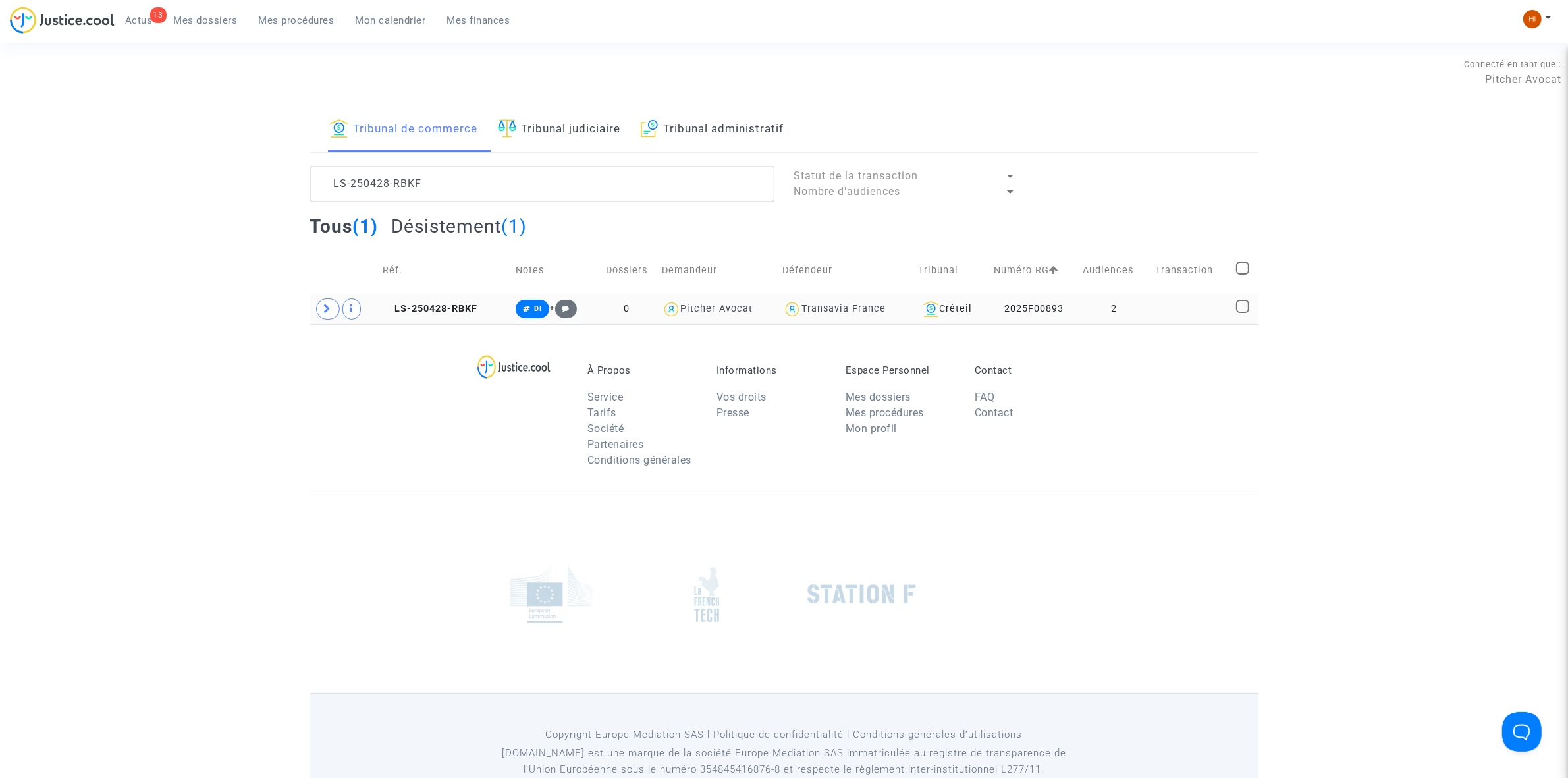
click at [451, 298] on td "LS-250428-RBKF" at bounding box center [444, 309] width 133 height 30
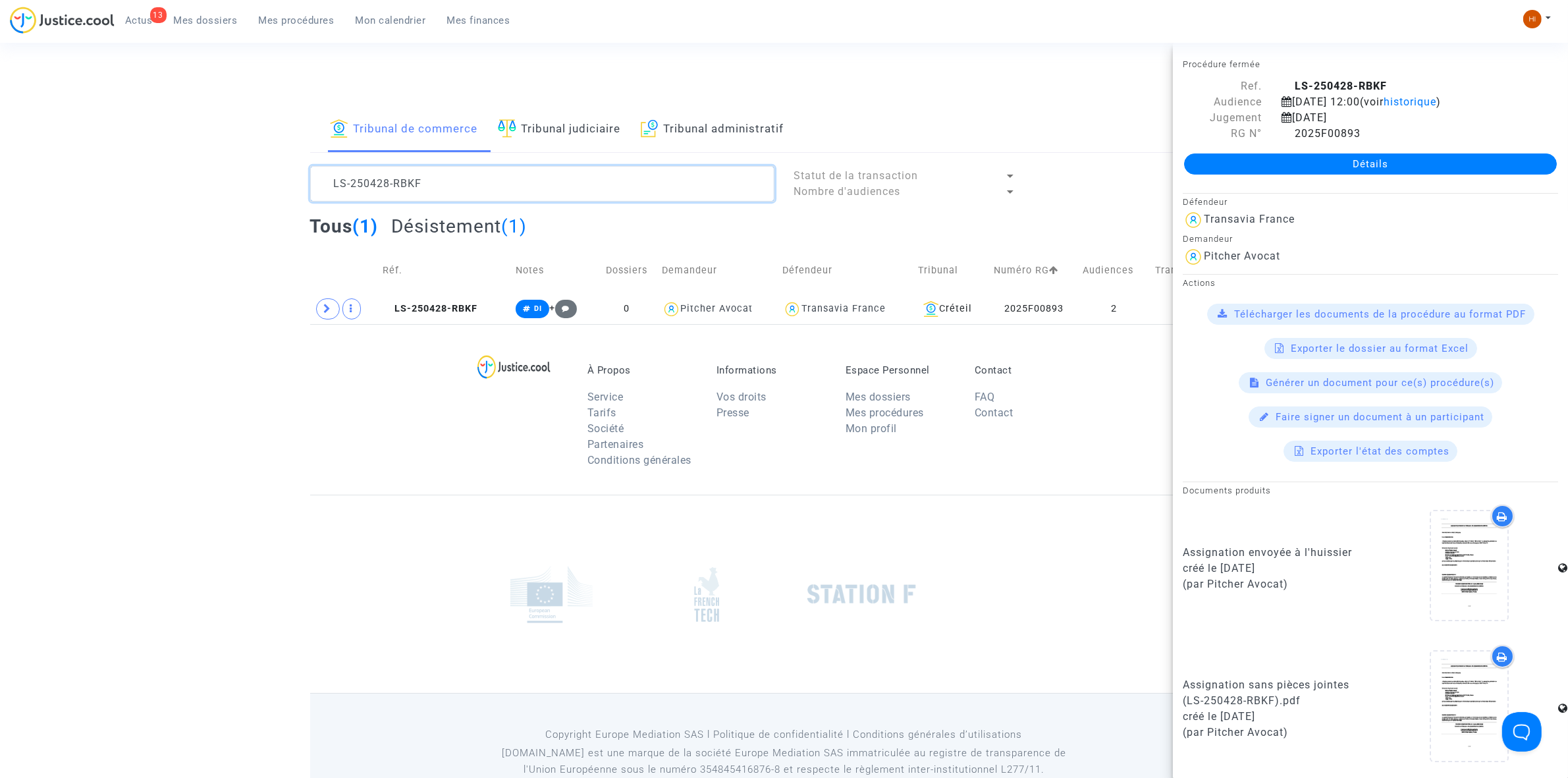
click at [486, 189] on textarea at bounding box center [542, 184] width 464 height 36
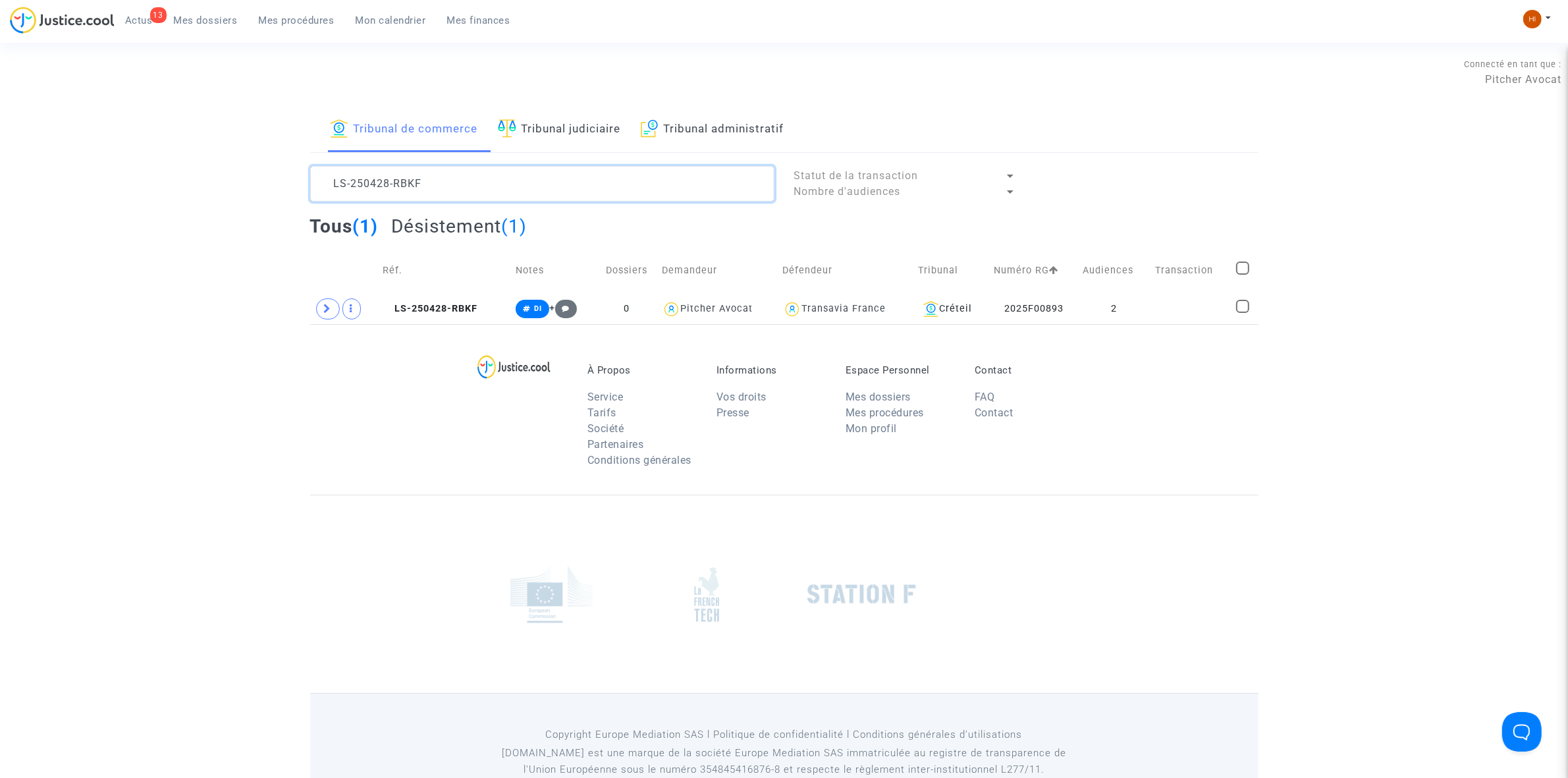
click at [486, 189] on textarea at bounding box center [542, 184] width 464 height 36
paste textarea "LS-250428-8RKW"
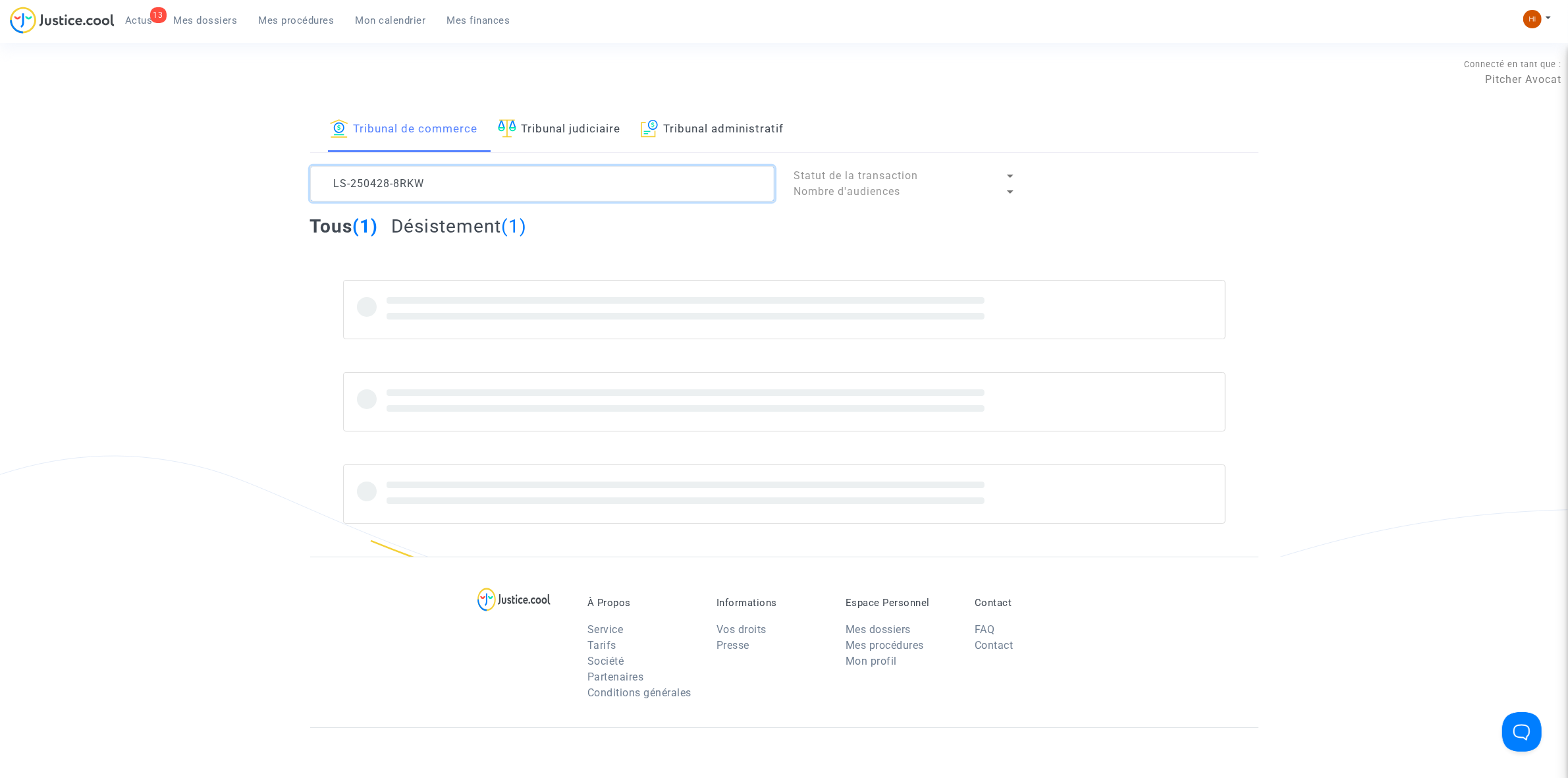
type textarea "LS-250428-8RKW"
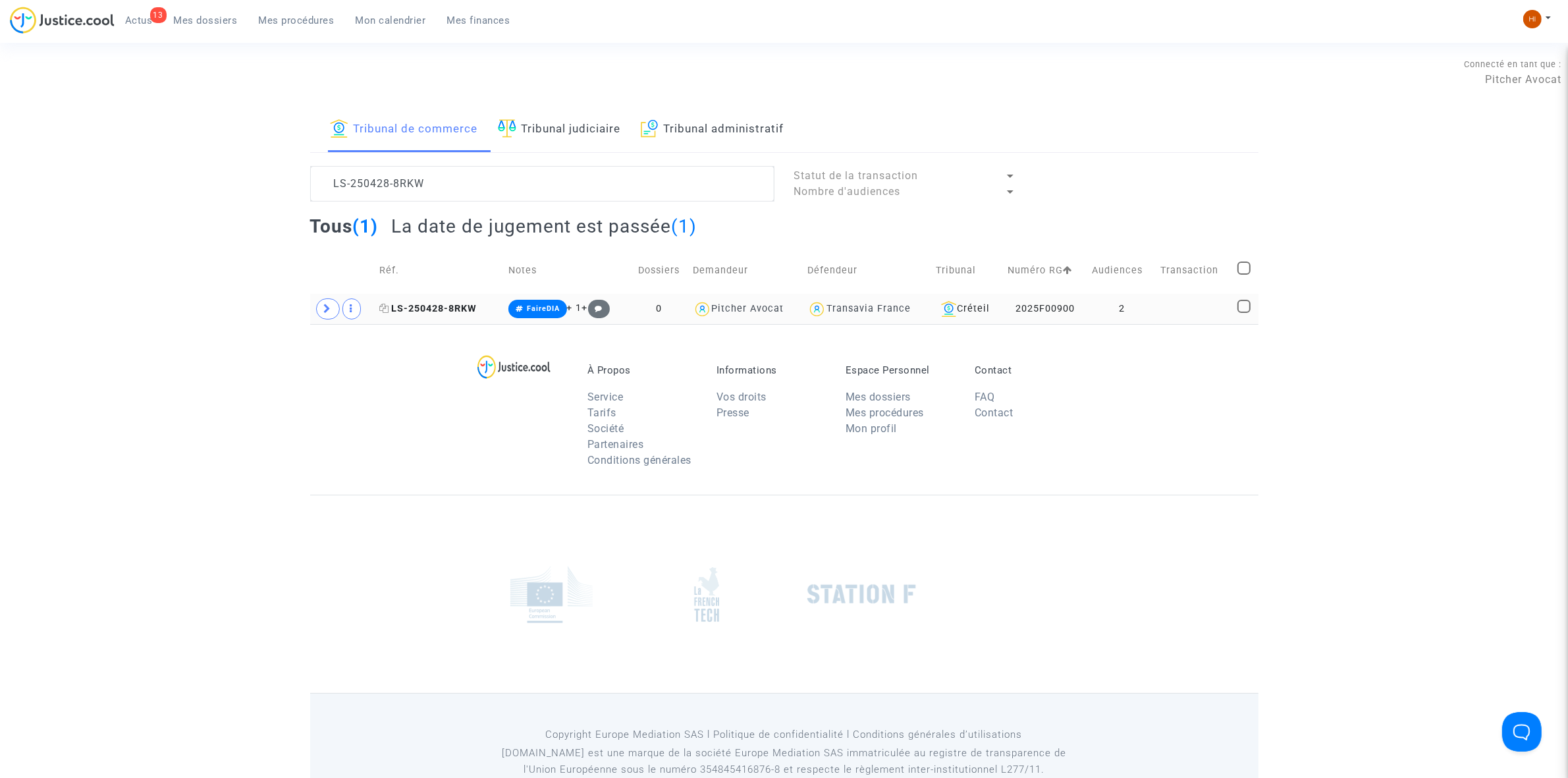
click at [449, 312] on span "LS-250428-8RKW" at bounding box center [428, 308] width 97 height 11
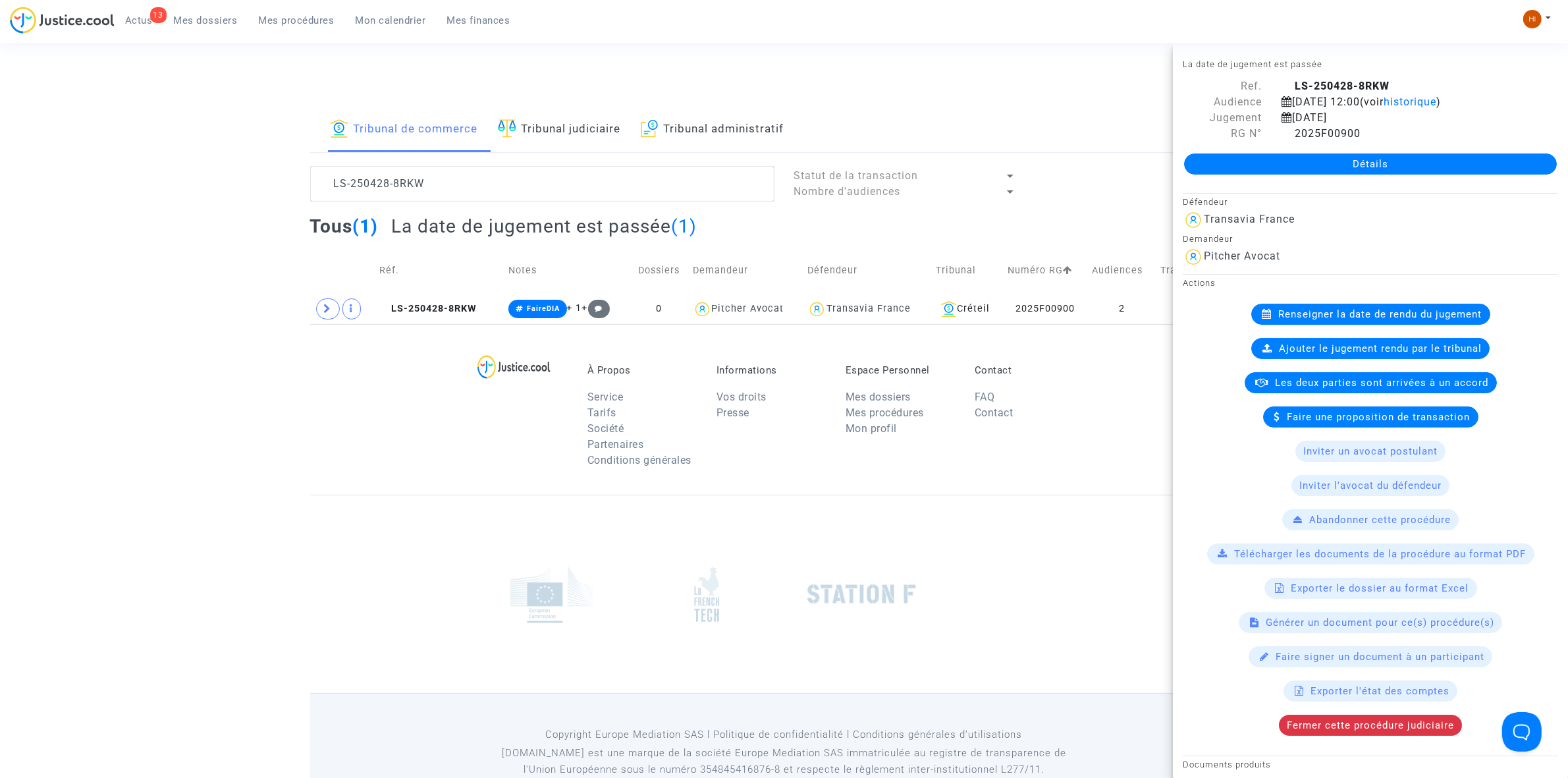
drag, startPoint x: 1399, startPoint y: 159, endPoint x: 1209, endPoint y: 180, distance: 191.2
click at [1399, 159] on link "Détails" at bounding box center [1370, 164] width 373 height 21
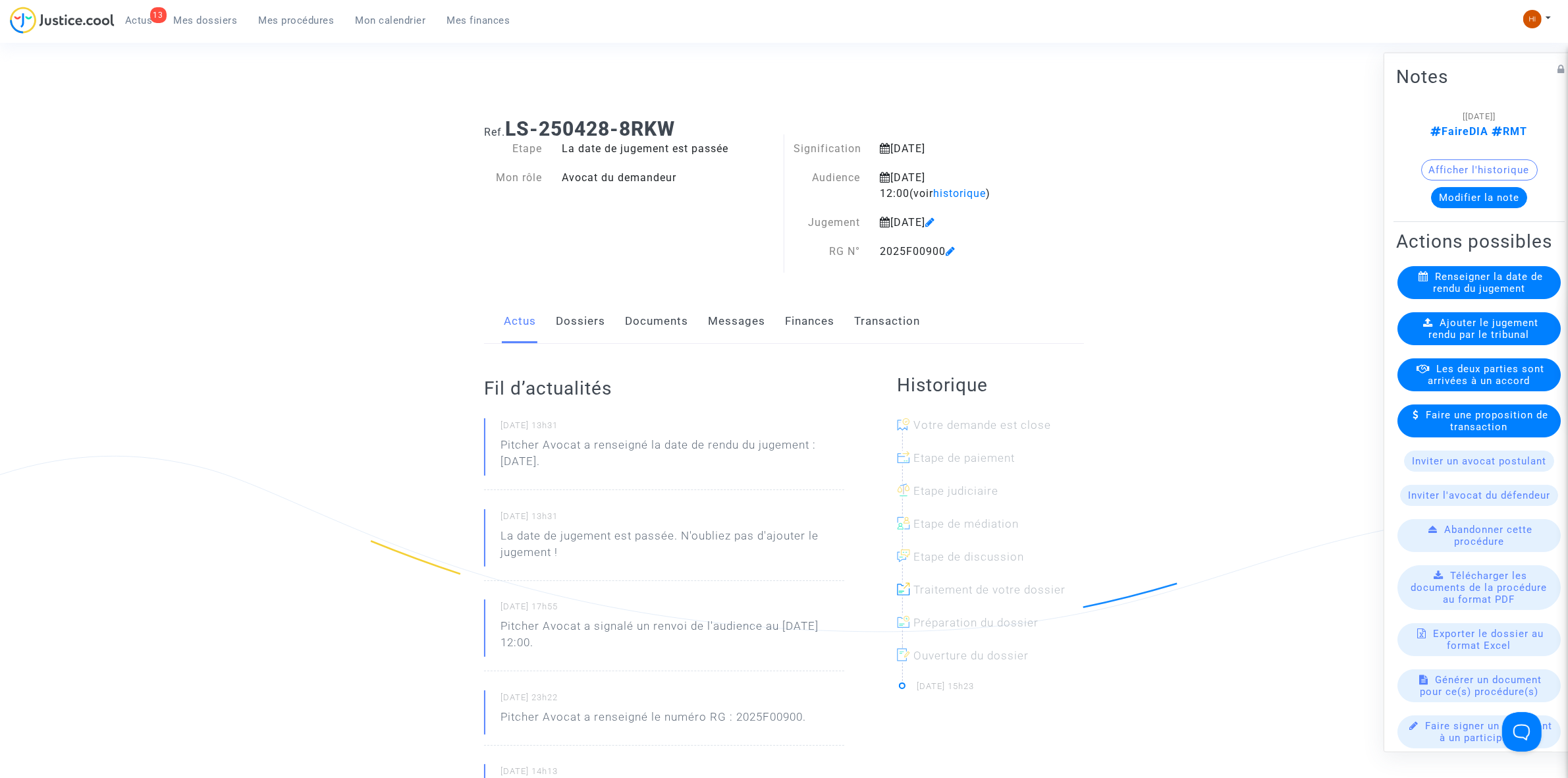
click at [1477, 340] on span "Ajouter le jugement rendu par le tribunal" at bounding box center [1484, 328] width 110 height 24
click at [584, 331] on link "Dossiers" at bounding box center [580, 322] width 50 height 44
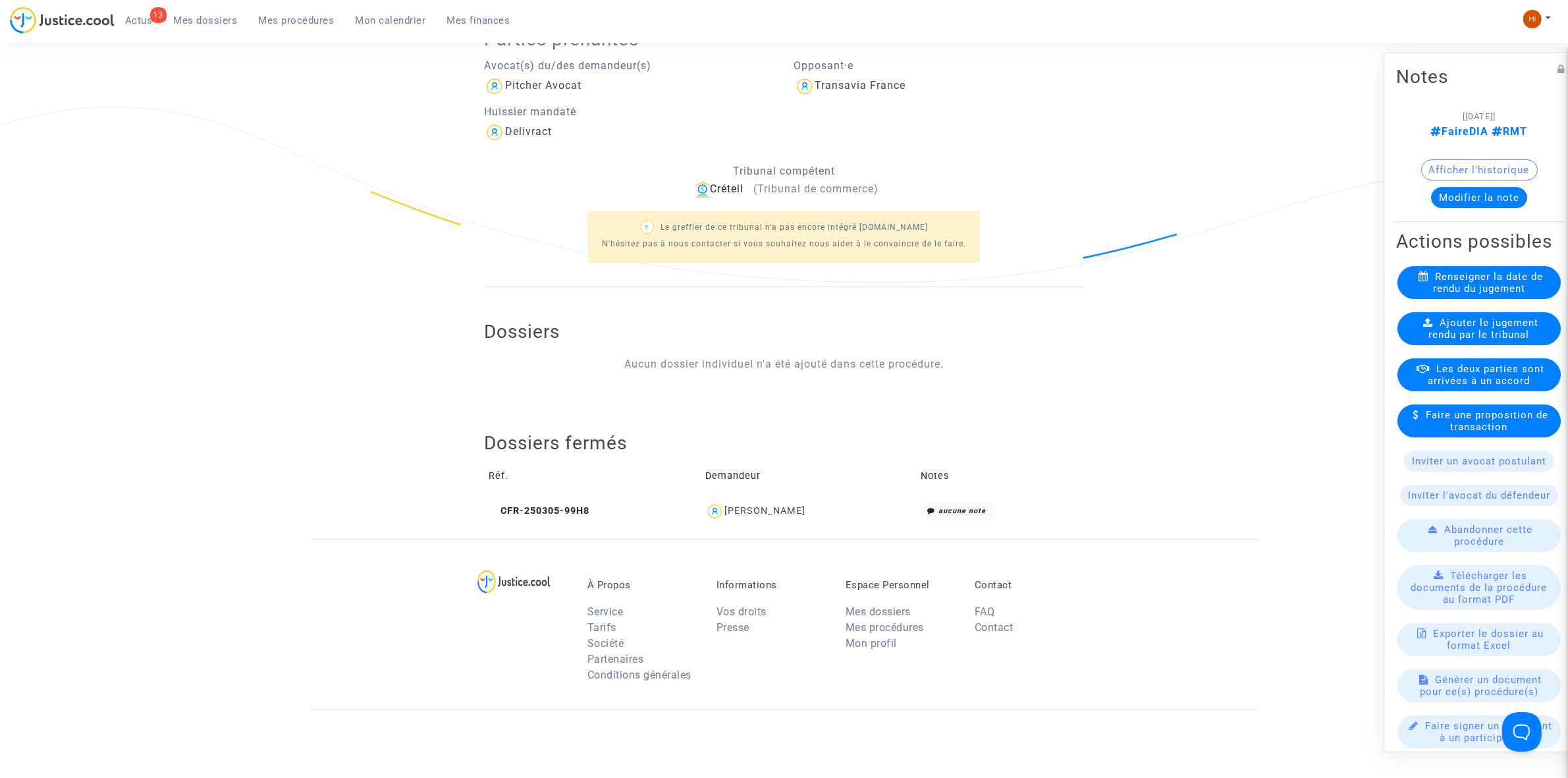
scroll to position [411, 0]
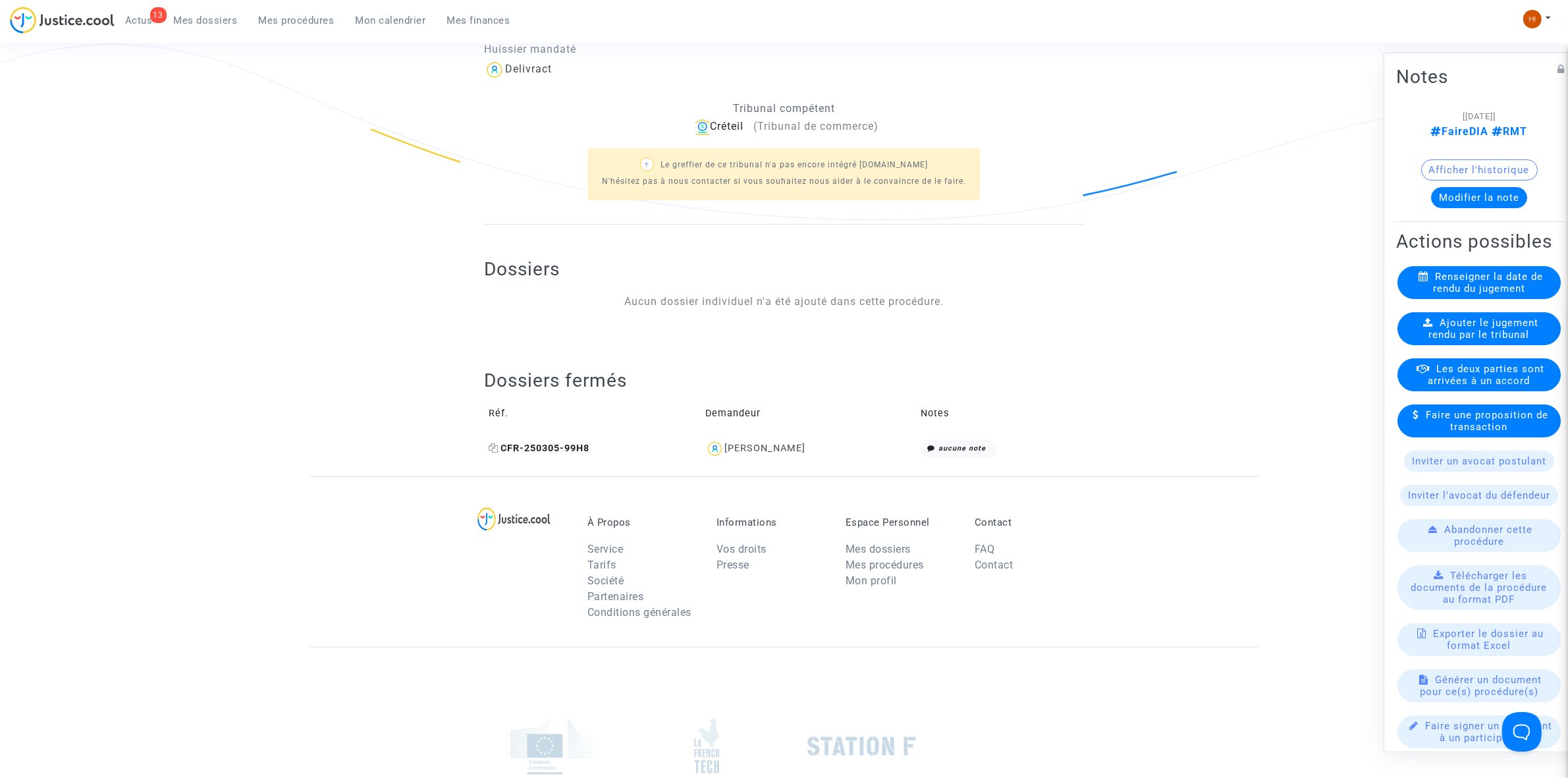
click at [494, 446] on icon at bounding box center [493, 448] width 10 height 9
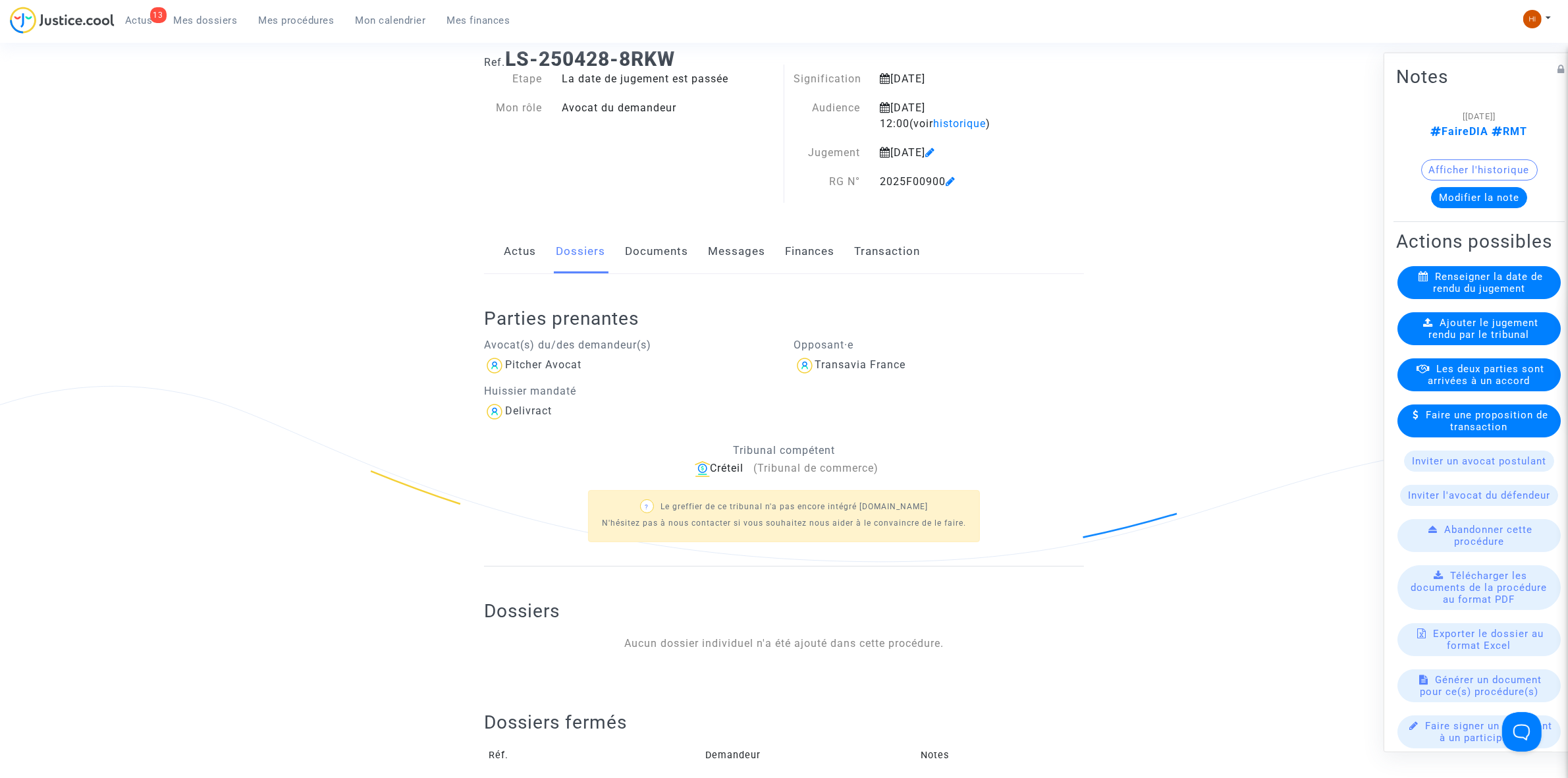
scroll to position [0, 0]
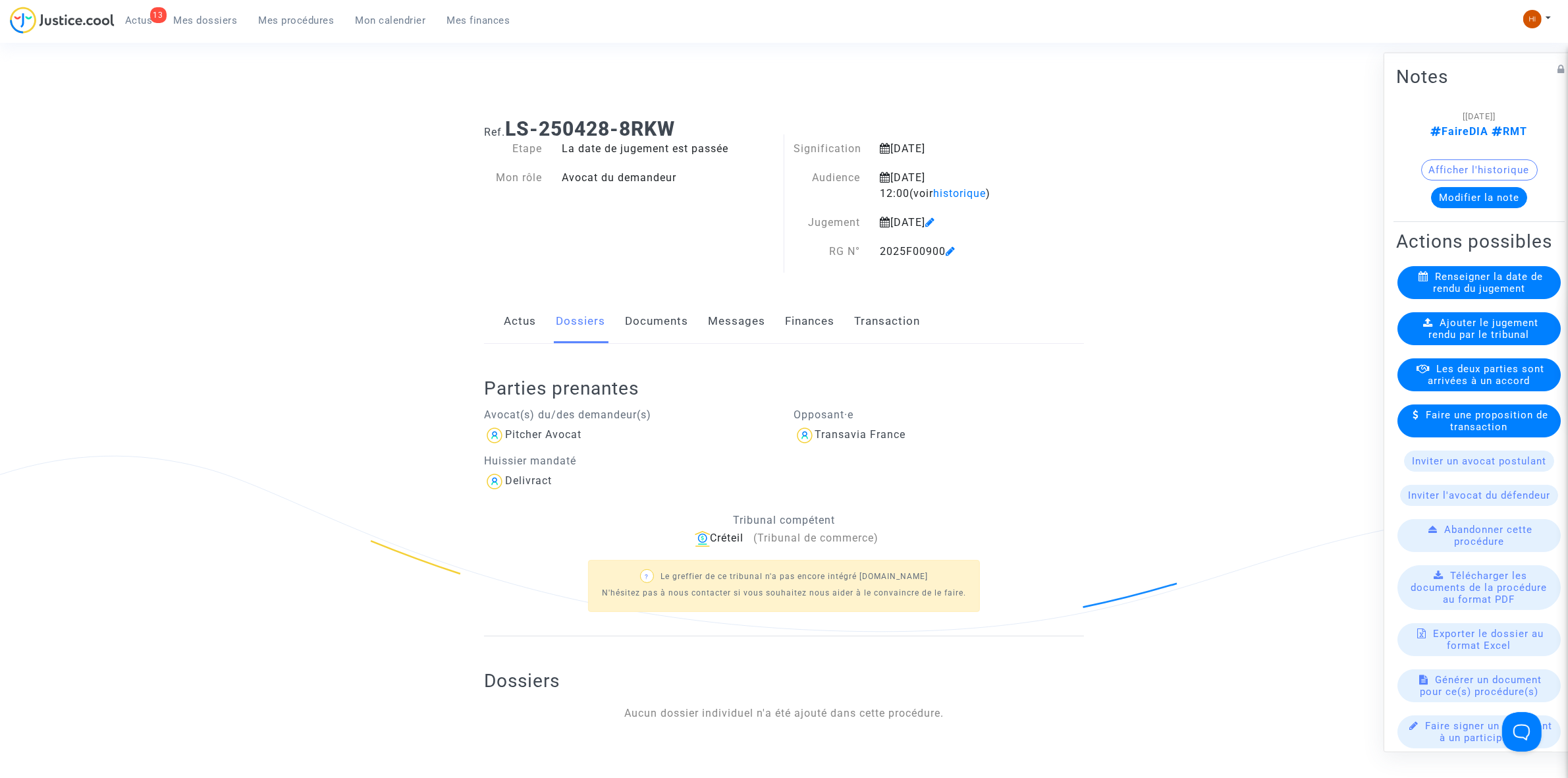
click at [1429, 345] on div "Ajouter le jugement rendu par le tribunal" at bounding box center [1479, 328] width 163 height 33
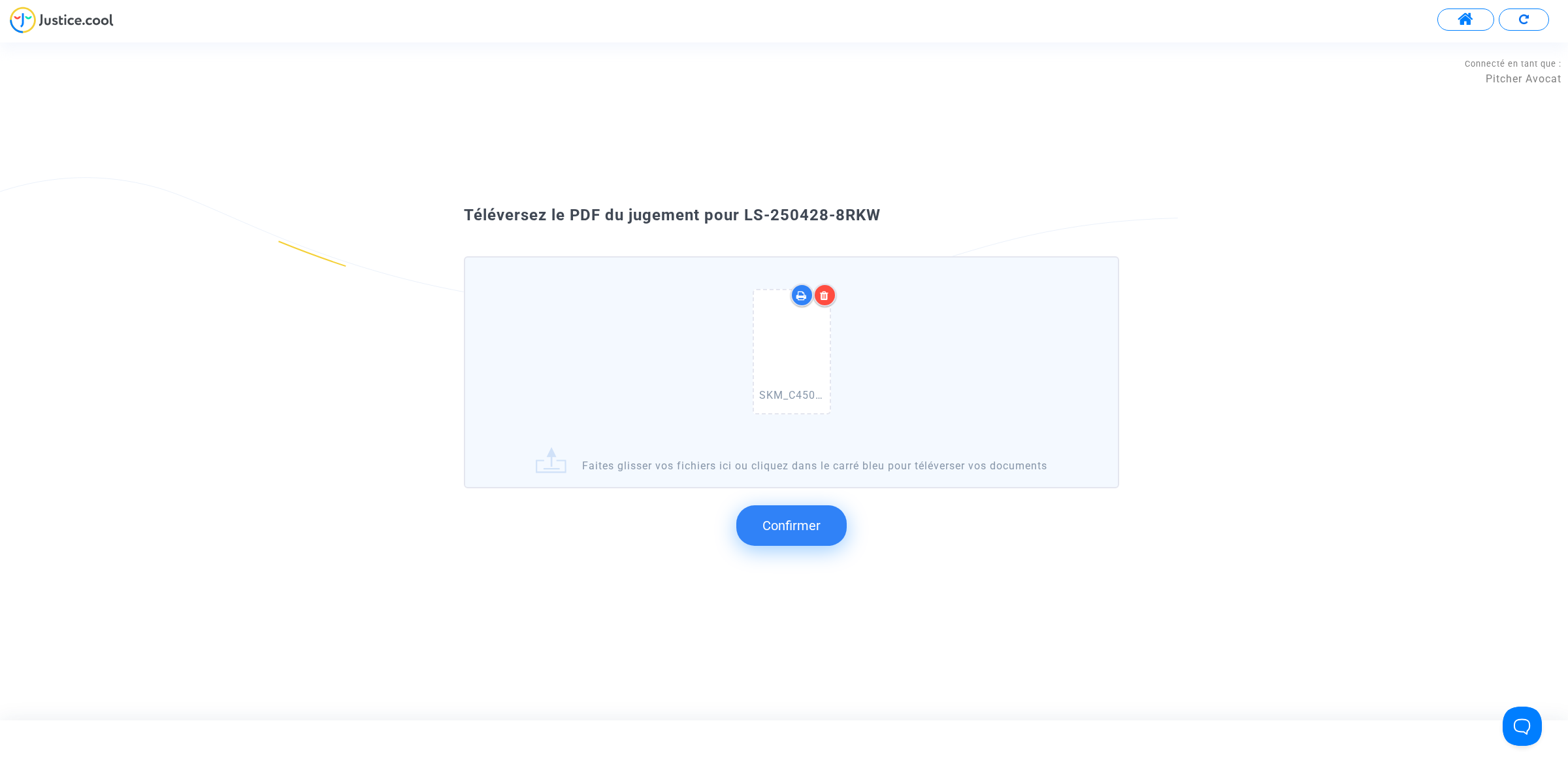
drag, startPoint x: 916, startPoint y: 213, endPoint x: 739, endPoint y: 192, distance: 178.2
click at [739, 192] on div "Téléversez le PDF du jugement pour LS-250428-8RKW SKM_C450i25093014543.pdf Fait…" at bounding box center [784, 381] width 1568 height 388
copy span "LS-250428-8RKW"
click at [799, 530] on span "Confirmer" at bounding box center [791, 526] width 58 height 16
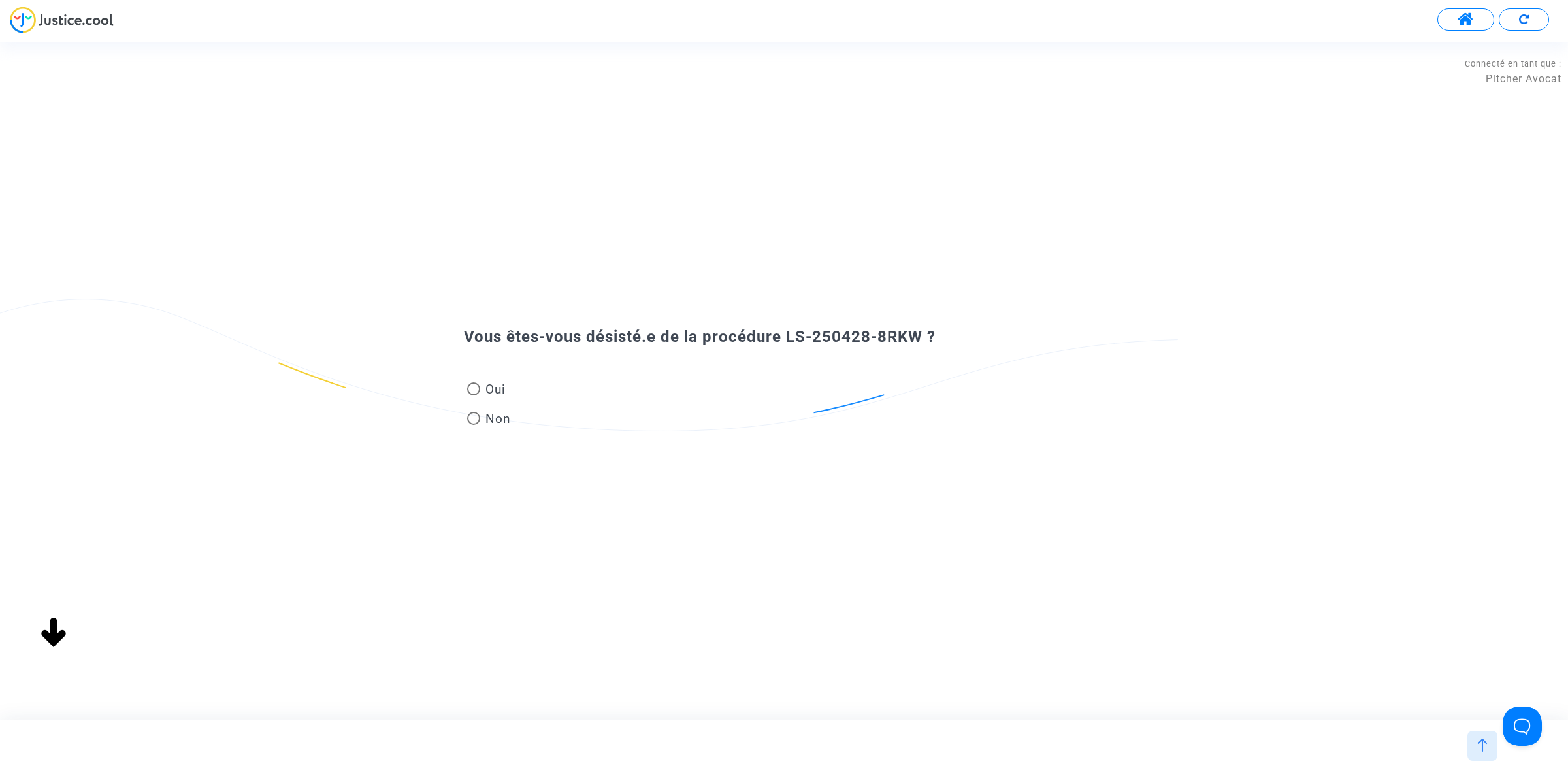
click at [464, 375] on div "Oui Non" at bounding box center [783, 392] width 705 height 87
click at [484, 386] on span "Oui" at bounding box center [493, 389] width 26 height 18
click at [474, 395] on input "Oui" at bounding box center [473, 395] width 1 height 1
radio input "true"
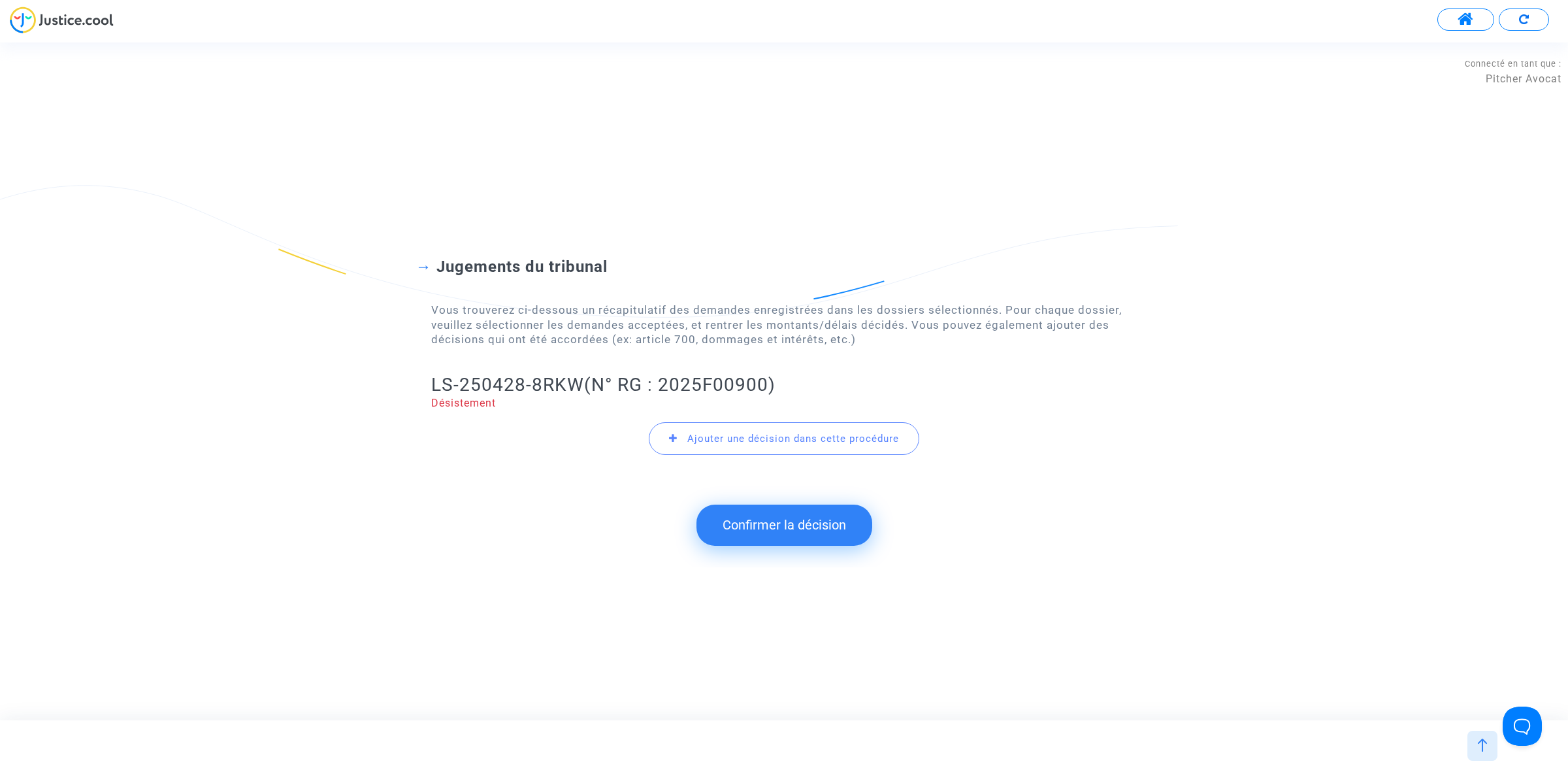
click at [710, 510] on button "Confirmer la décision" at bounding box center [784, 525] width 176 height 41
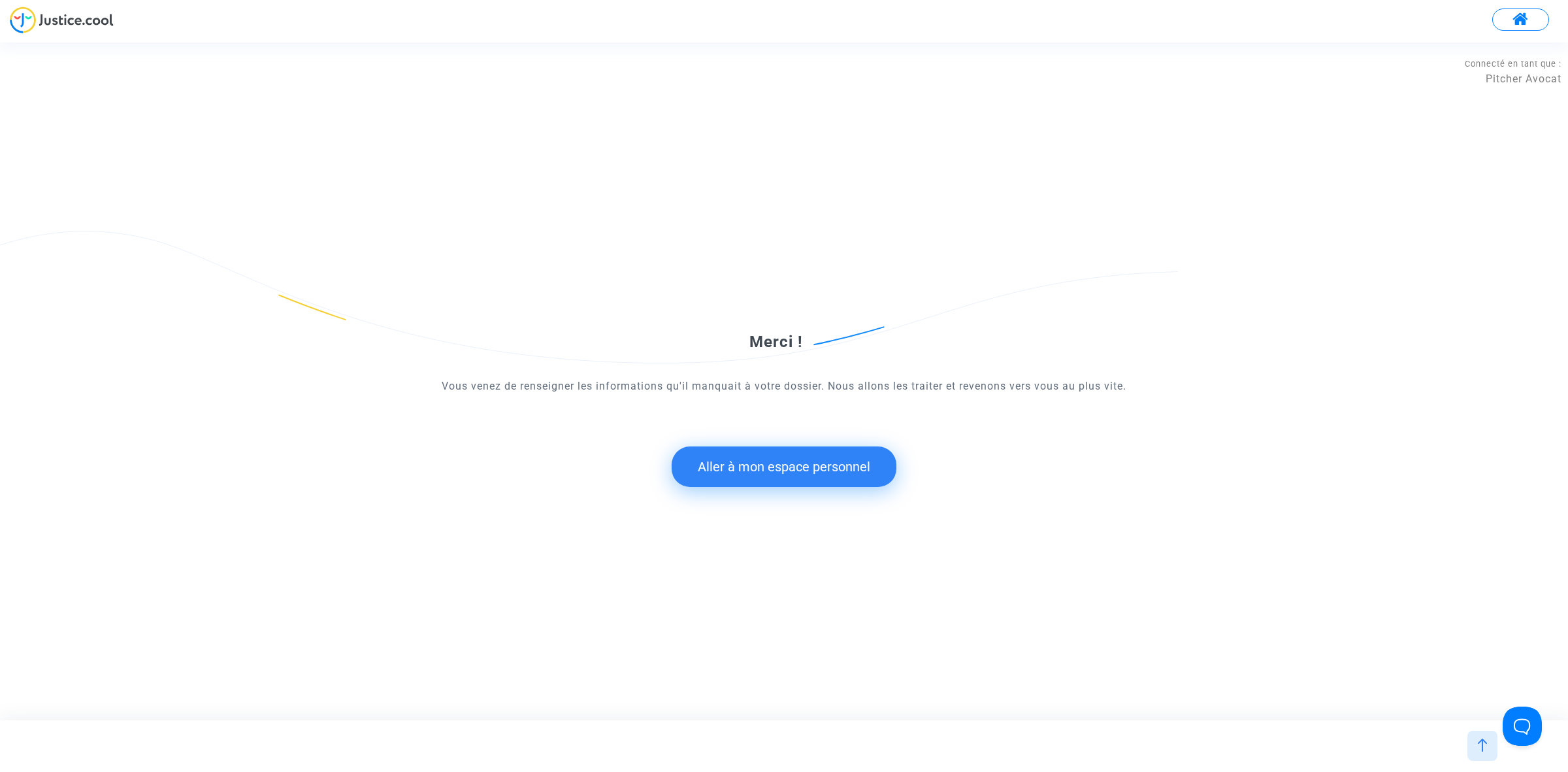
click at [722, 461] on button "Aller à mon espace personnel" at bounding box center [784, 467] width 225 height 41
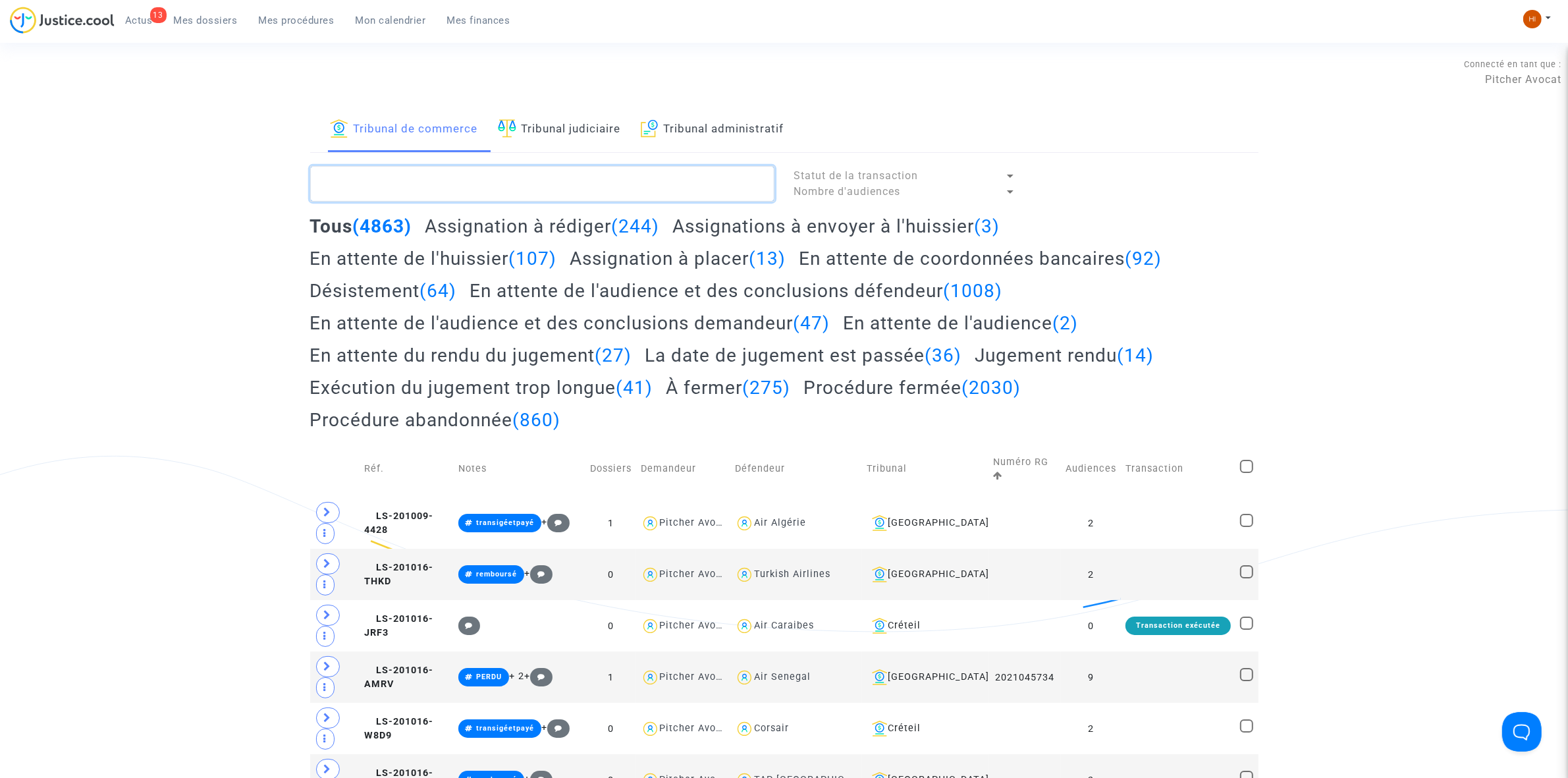
click at [583, 178] on textarea at bounding box center [542, 184] width 464 height 36
paste textarea "LS-250428-8RKW"
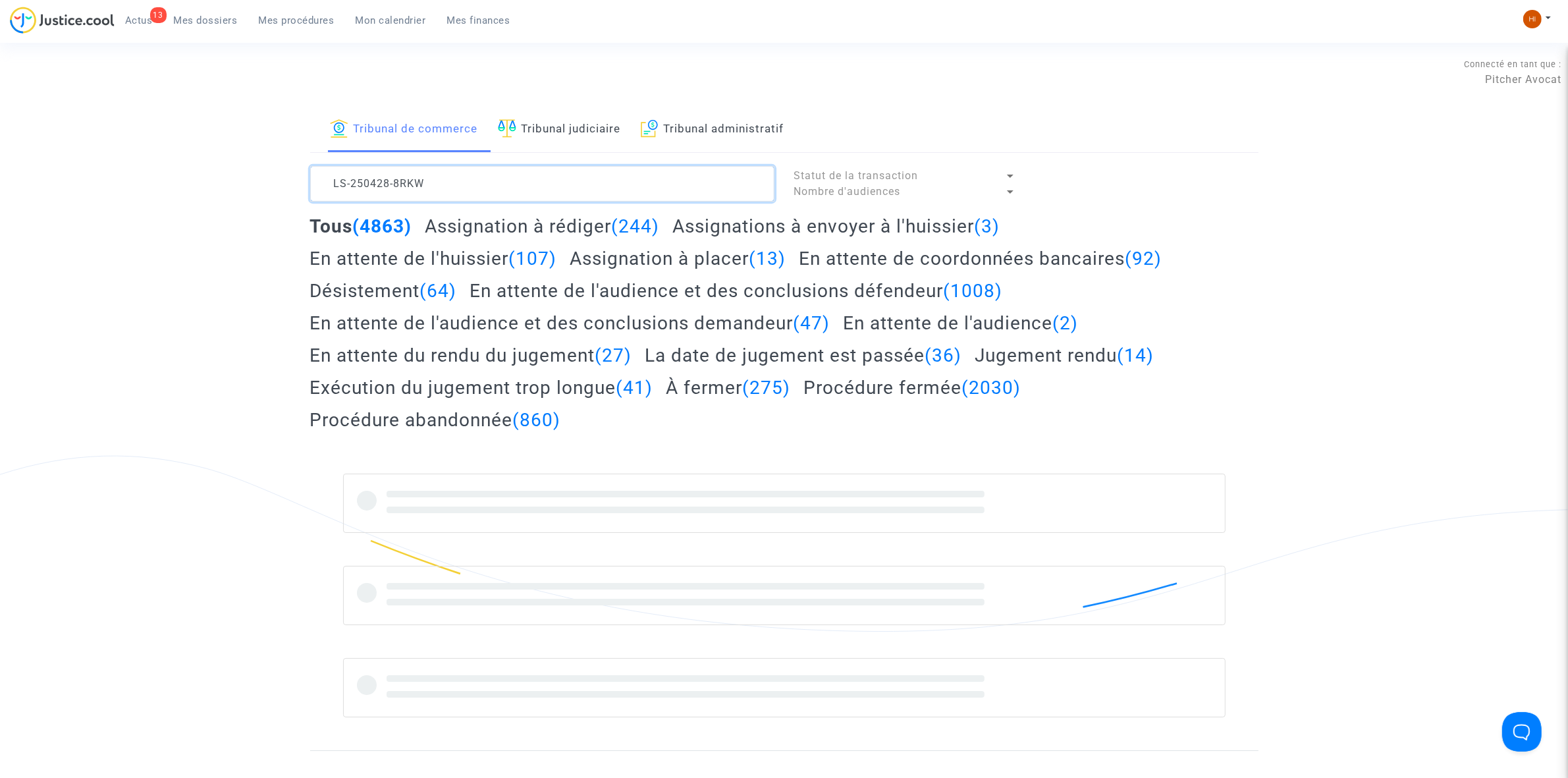
type textarea "LS-250428-8RKW"
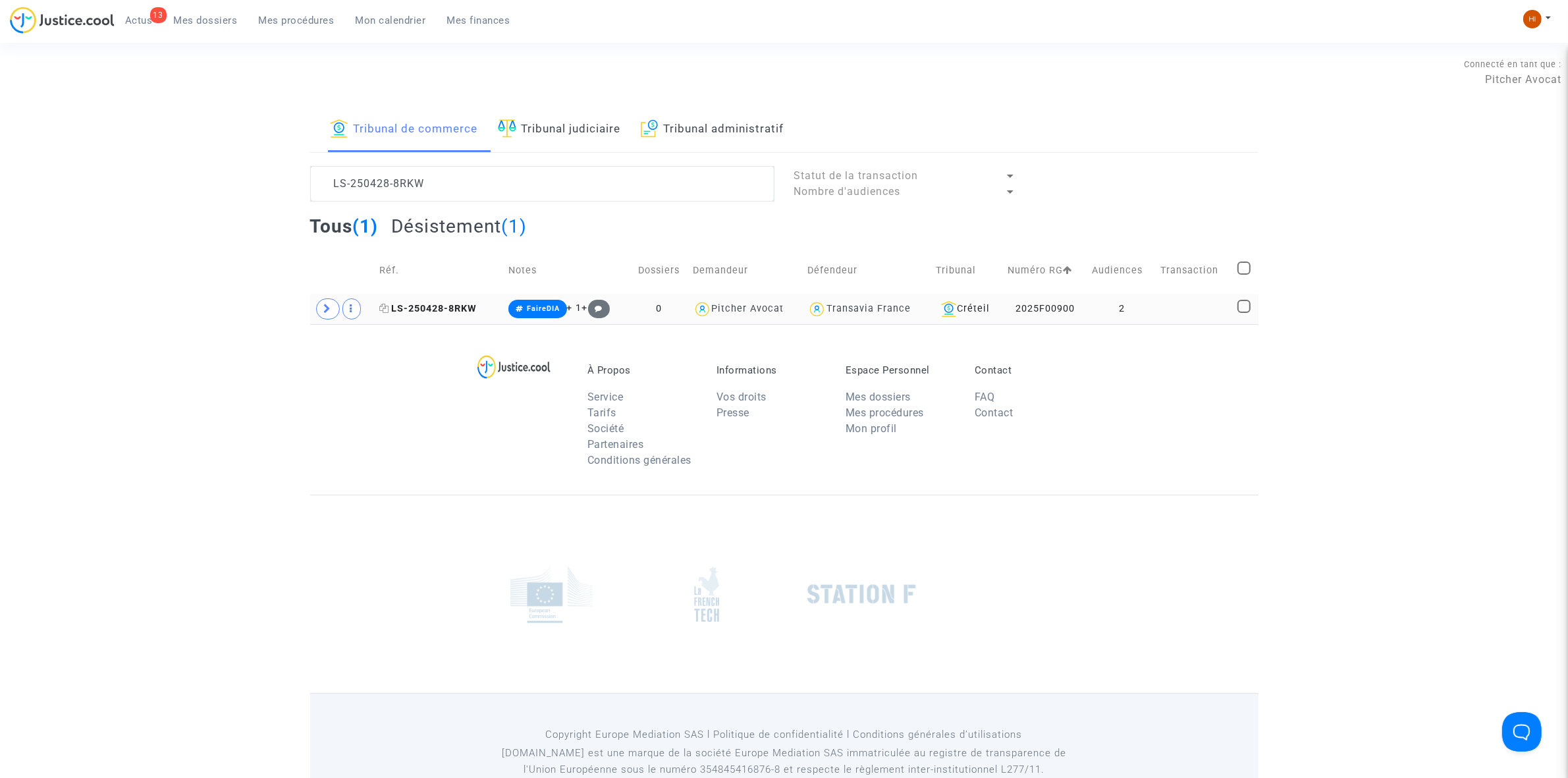
drag, startPoint x: 462, startPoint y: 301, endPoint x: 452, endPoint y: 304, distance: 10.4
click at [453, 303] on td "LS-250428-8RKW" at bounding box center [439, 309] width 129 height 30
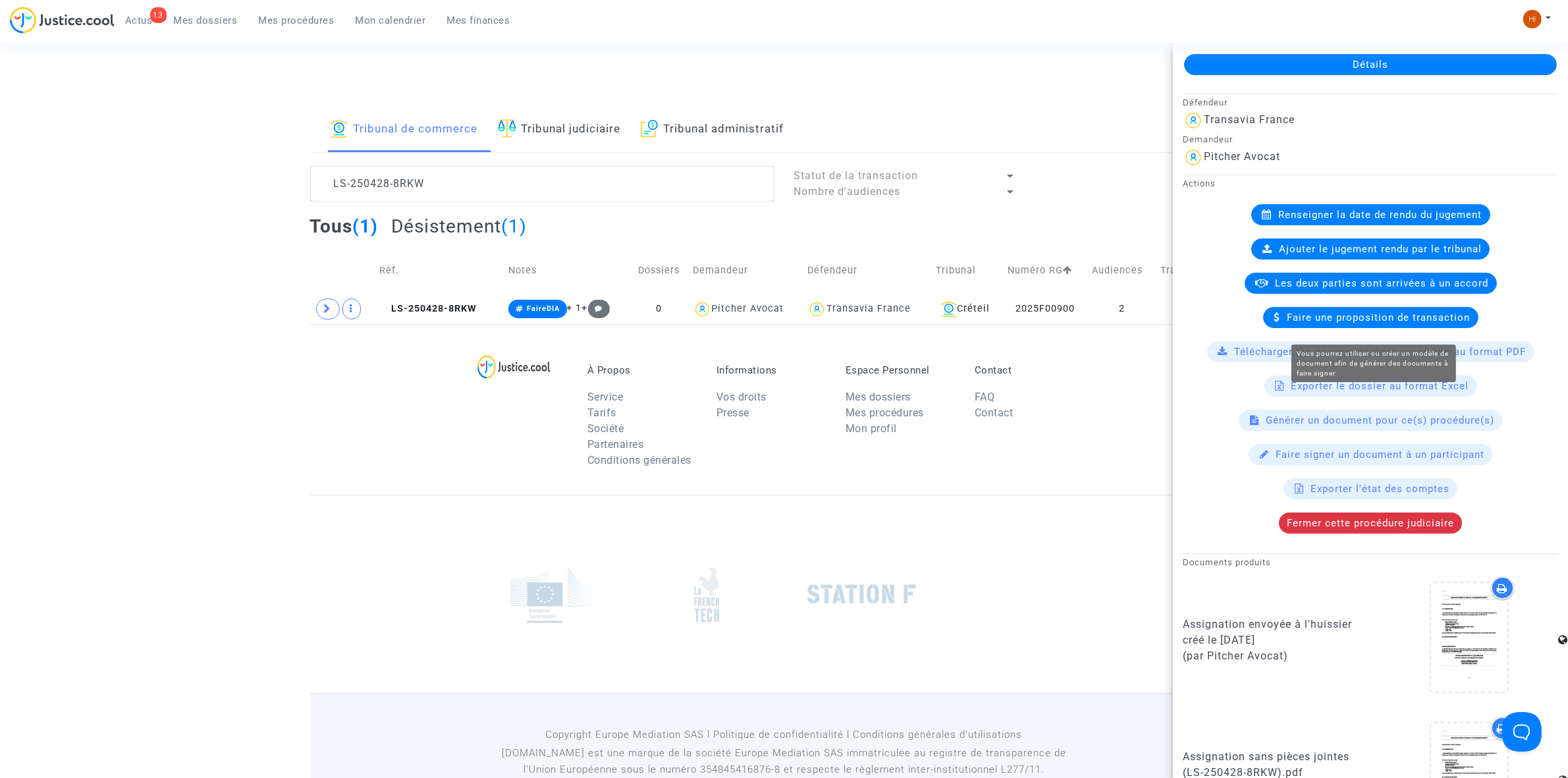
scroll to position [99, 0]
click at [1385, 535] on div "Fermer cette procédure judiciaire" at bounding box center [1370, 524] width 183 height 21
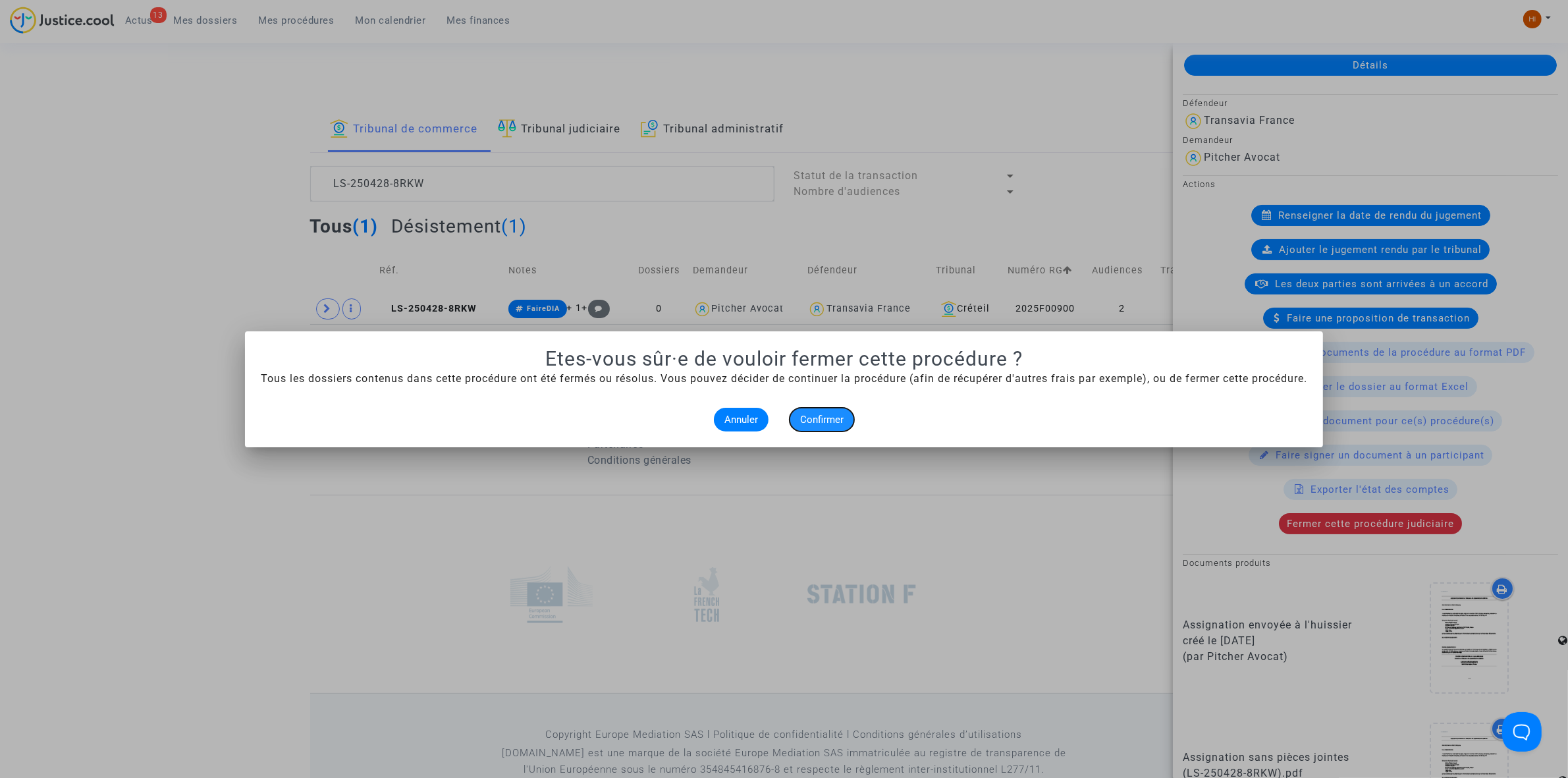
click at [817, 418] on span "Confirmer" at bounding box center [822, 419] width 44 height 12
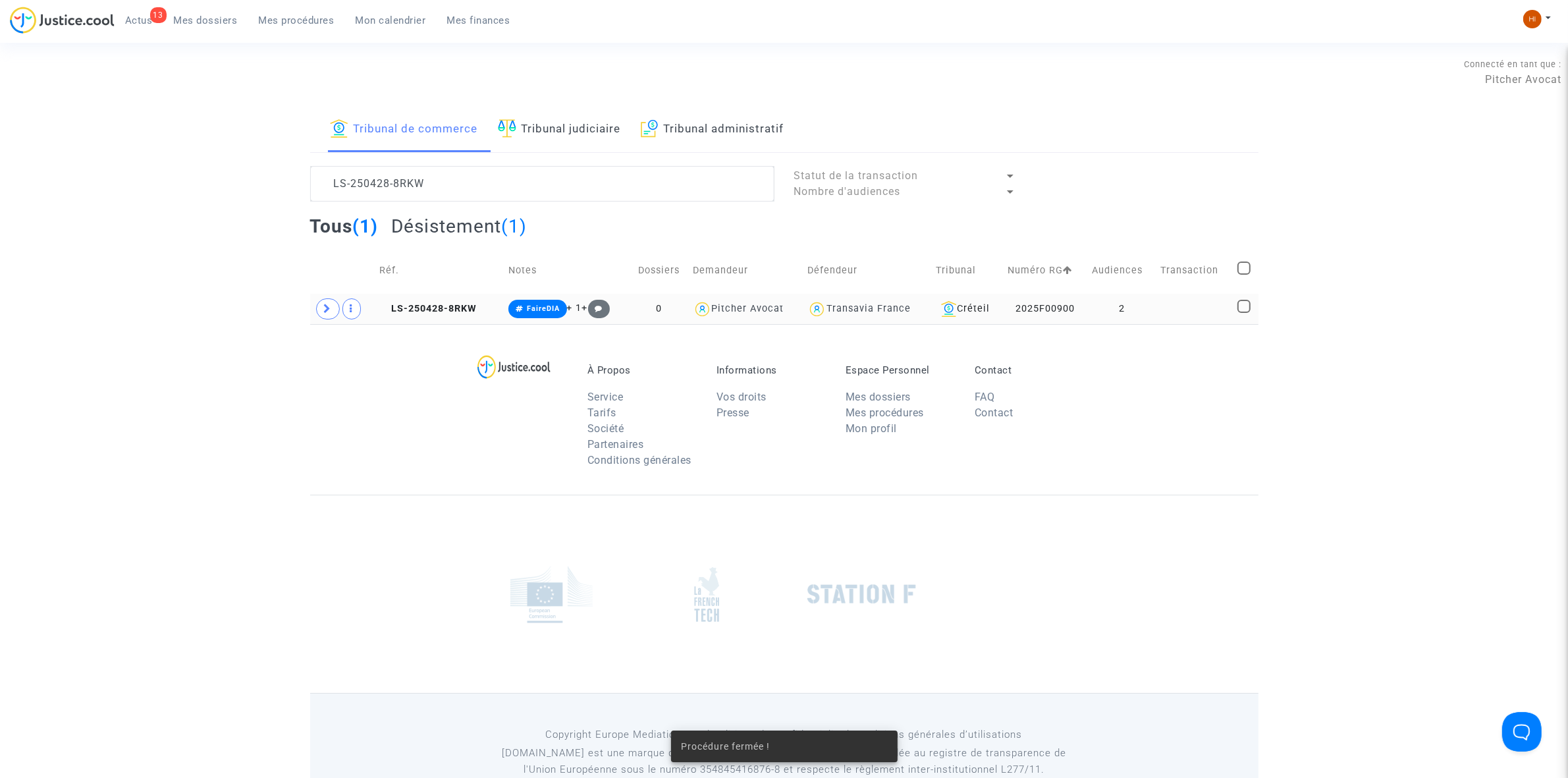
click at [462, 302] on td "LS-250428-8RKW" at bounding box center [439, 309] width 129 height 30
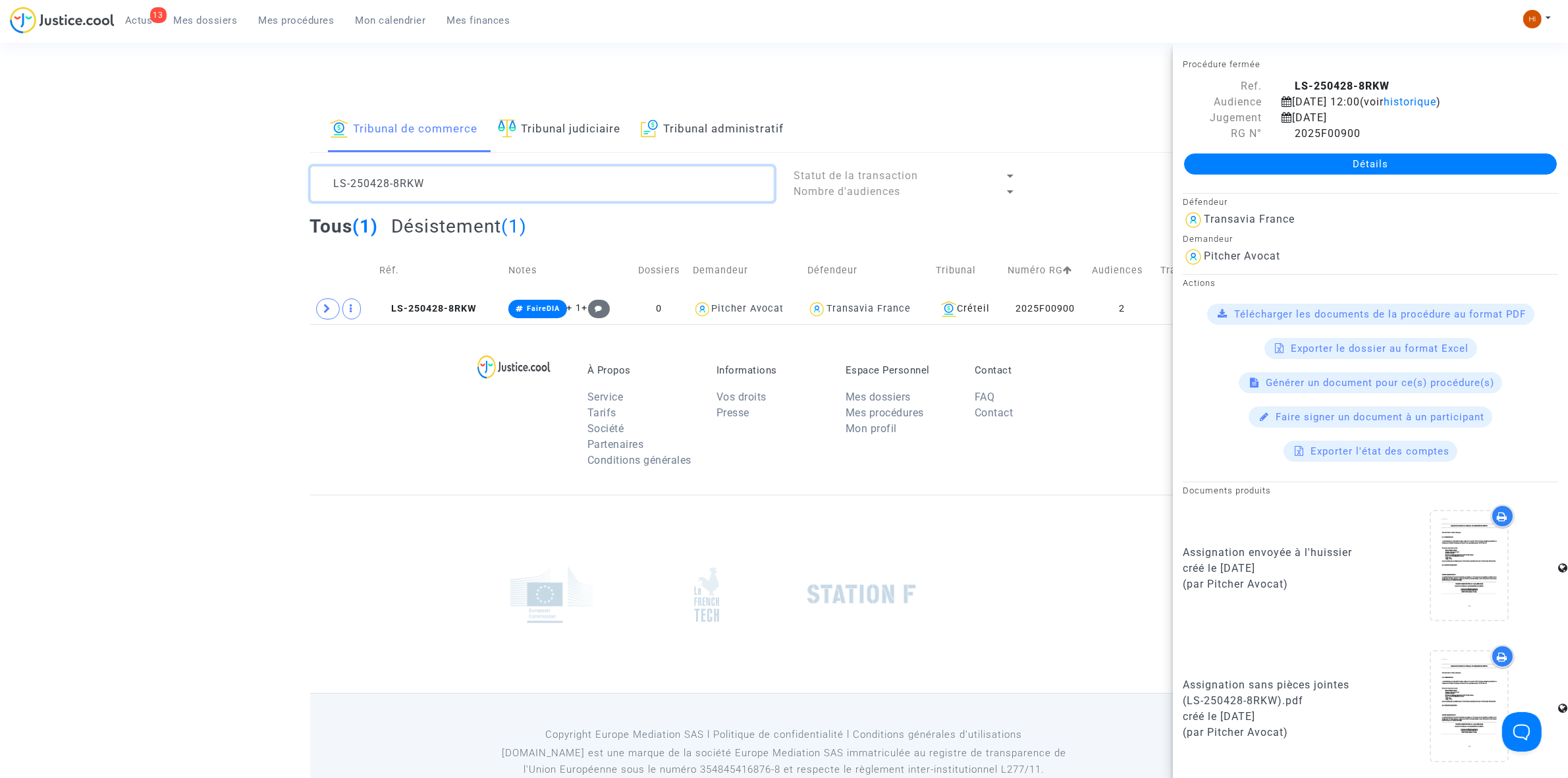
click at [534, 188] on textarea at bounding box center [542, 184] width 464 height 36
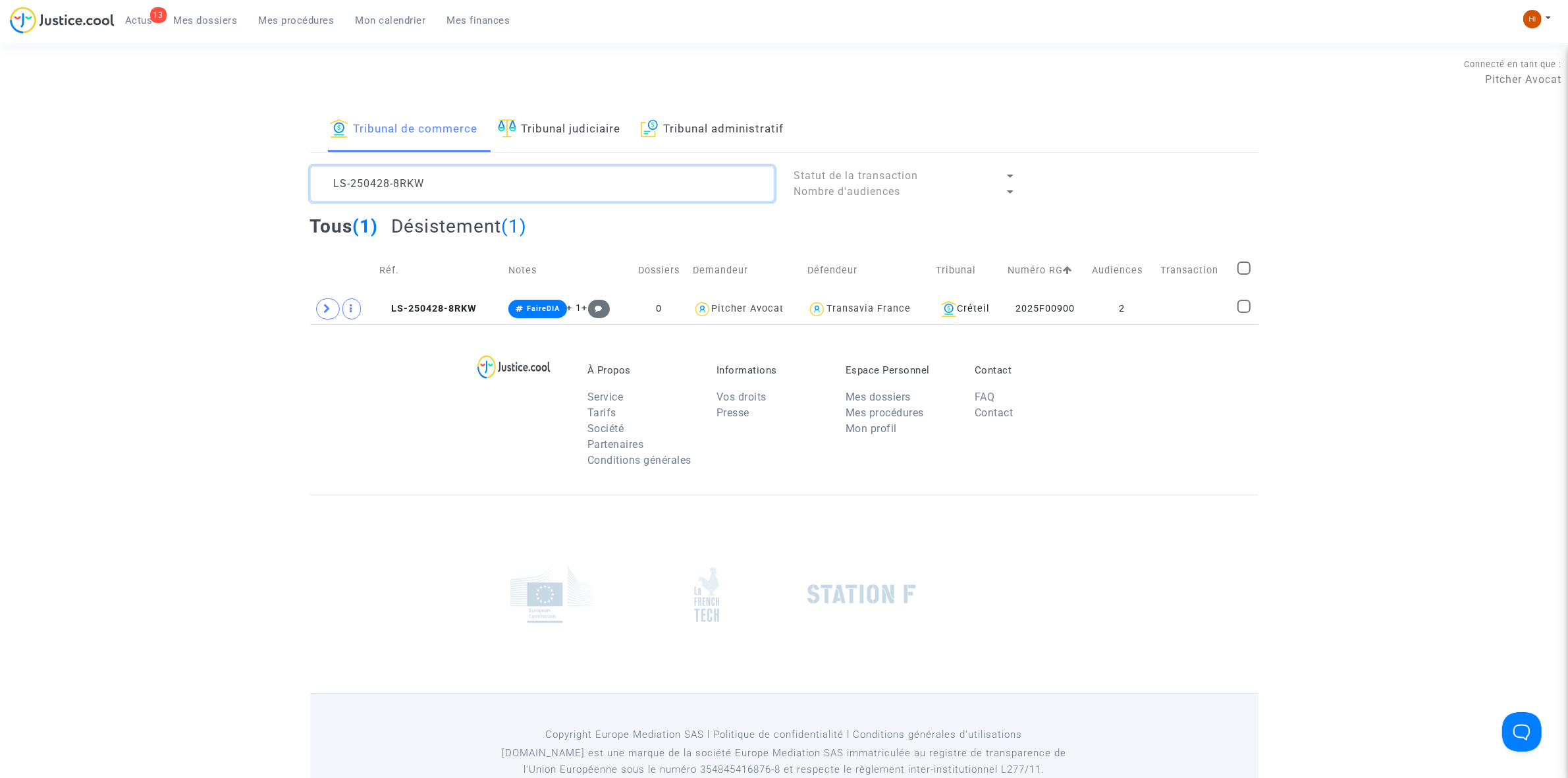
click at [534, 188] on textarea at bounding box center [542, 184] width 464 height 36
click at [1210, 321] on td at bounding box center [1194, 309] width 77 height 30
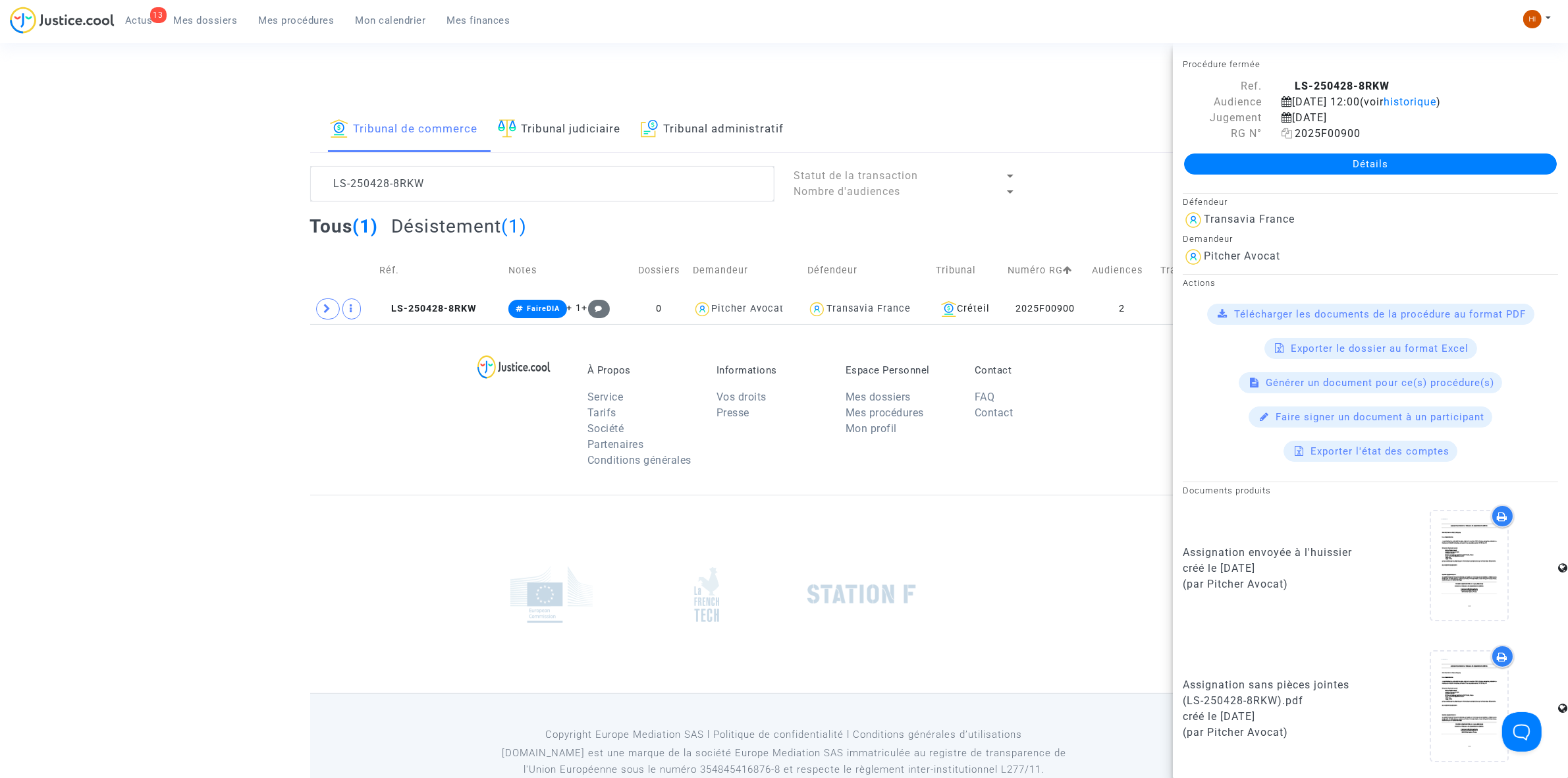
click at [1282, 135] on icon at bounding box center [1287, 133] width 11 height 11
click at [317, 308] on span at bounding box center [328, 309] width 24 height 21
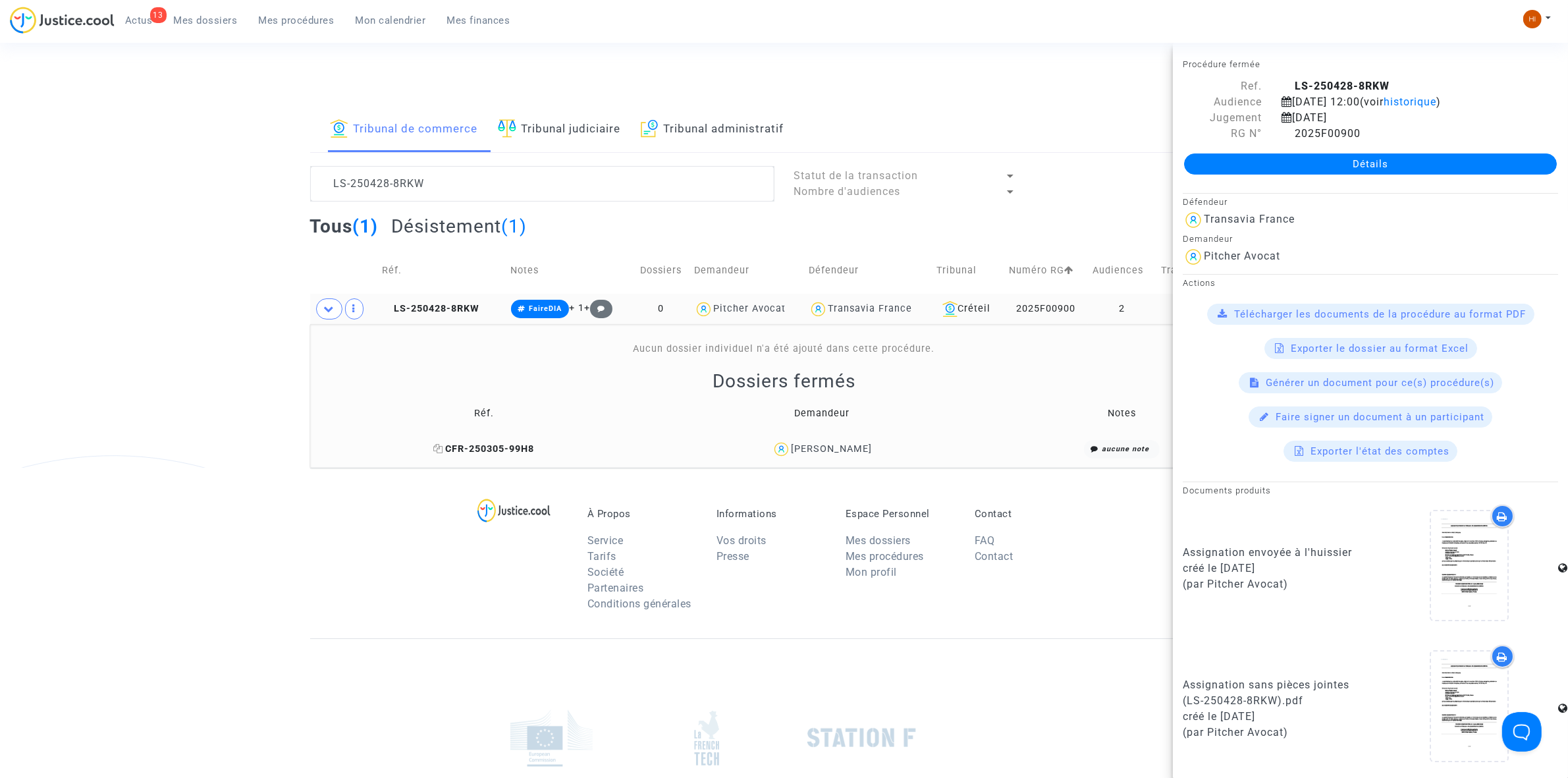
click at [444, 452] on icon at bounding box center [438, 449] width 10 height 9
click at [432, 306] on span "LS-250428-8RKW" at bounding box center [431, 308] width 97 height 11
click at [1232, 167] on link "Détails" at bounding box center [1370, 164] width 373 height 21
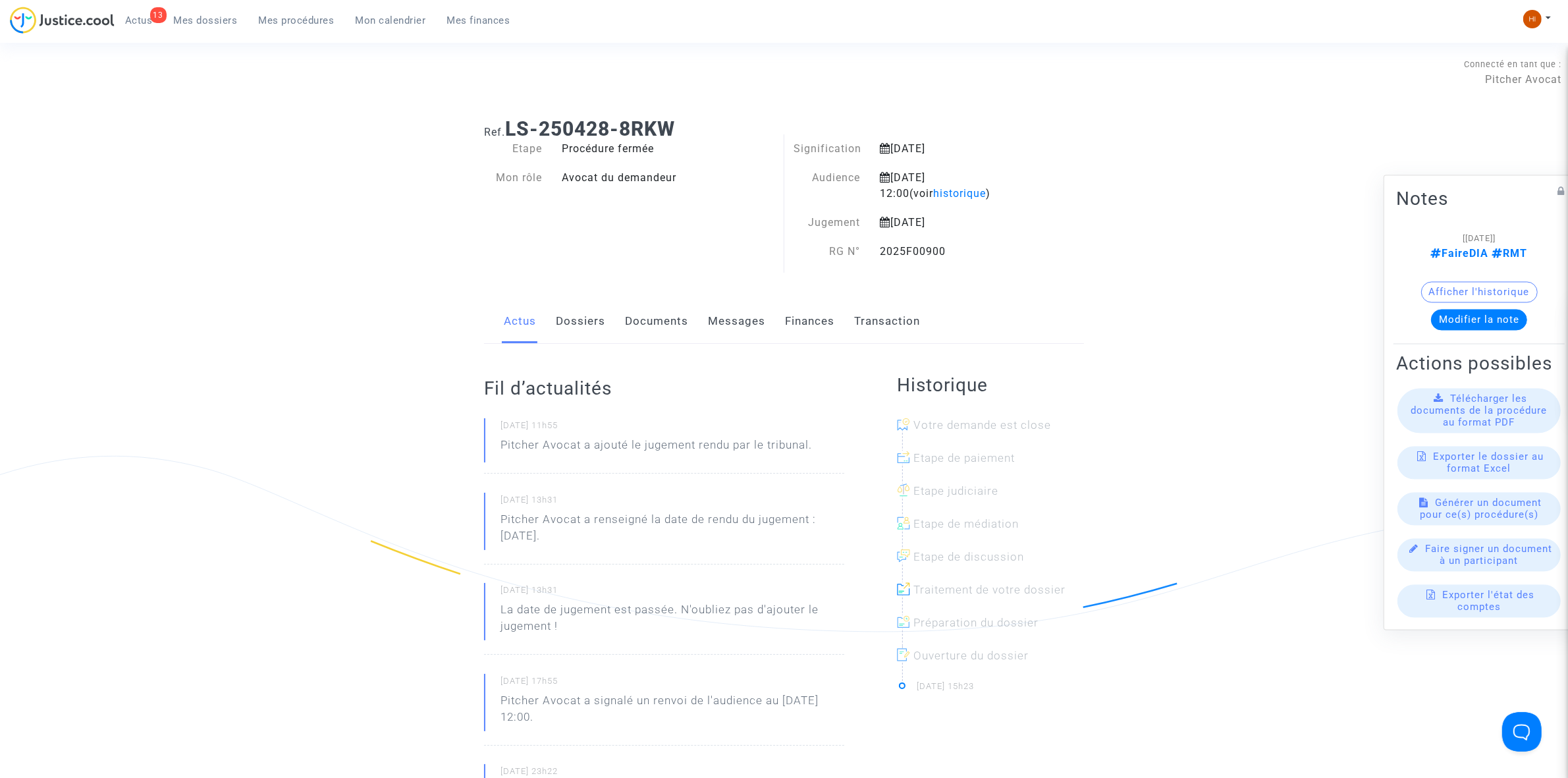
click at [586, 327] on link "Dossiers" at bounding box center [580, 322] width 50 height 44
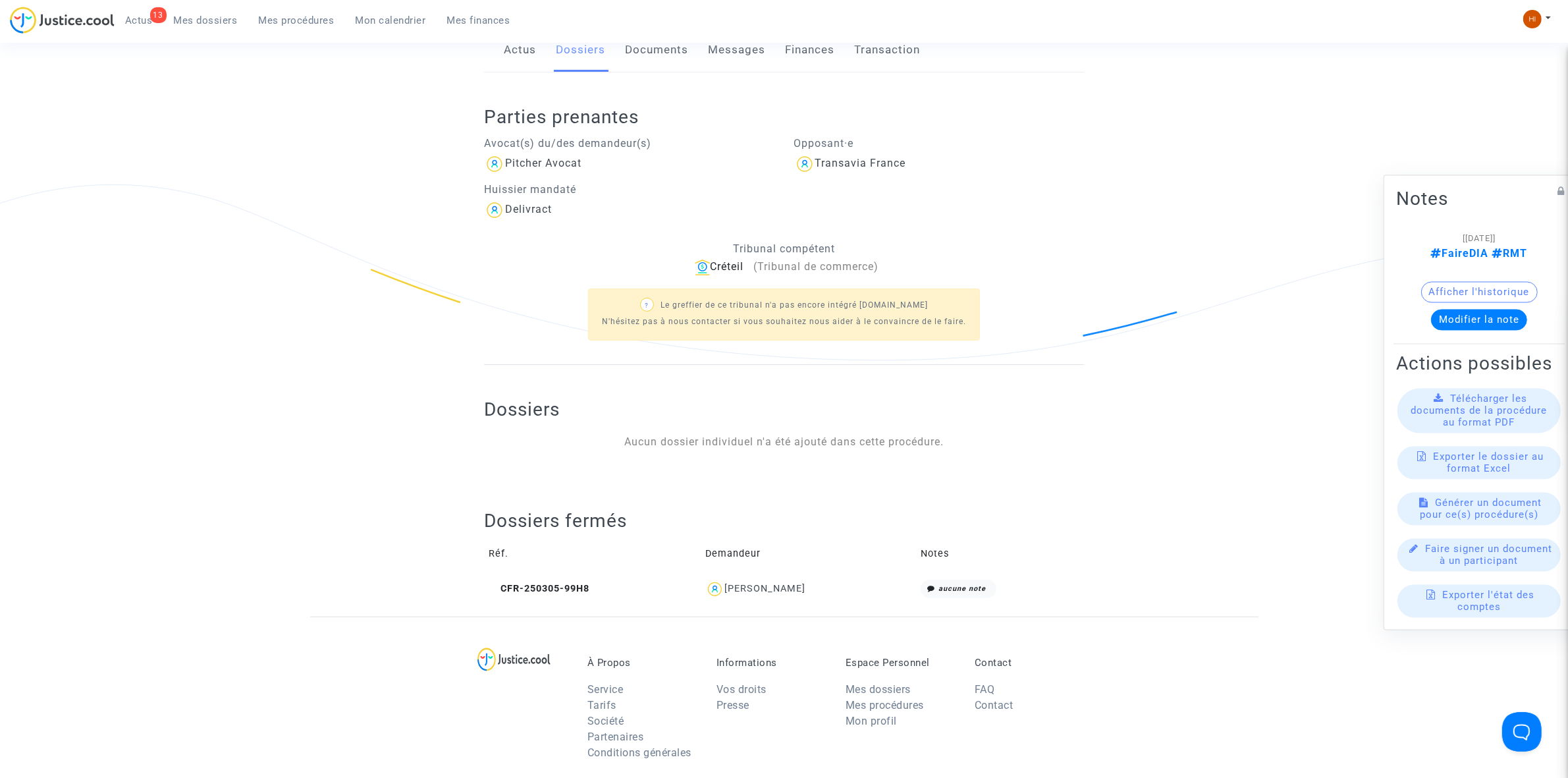
scroll to position [106, 0]
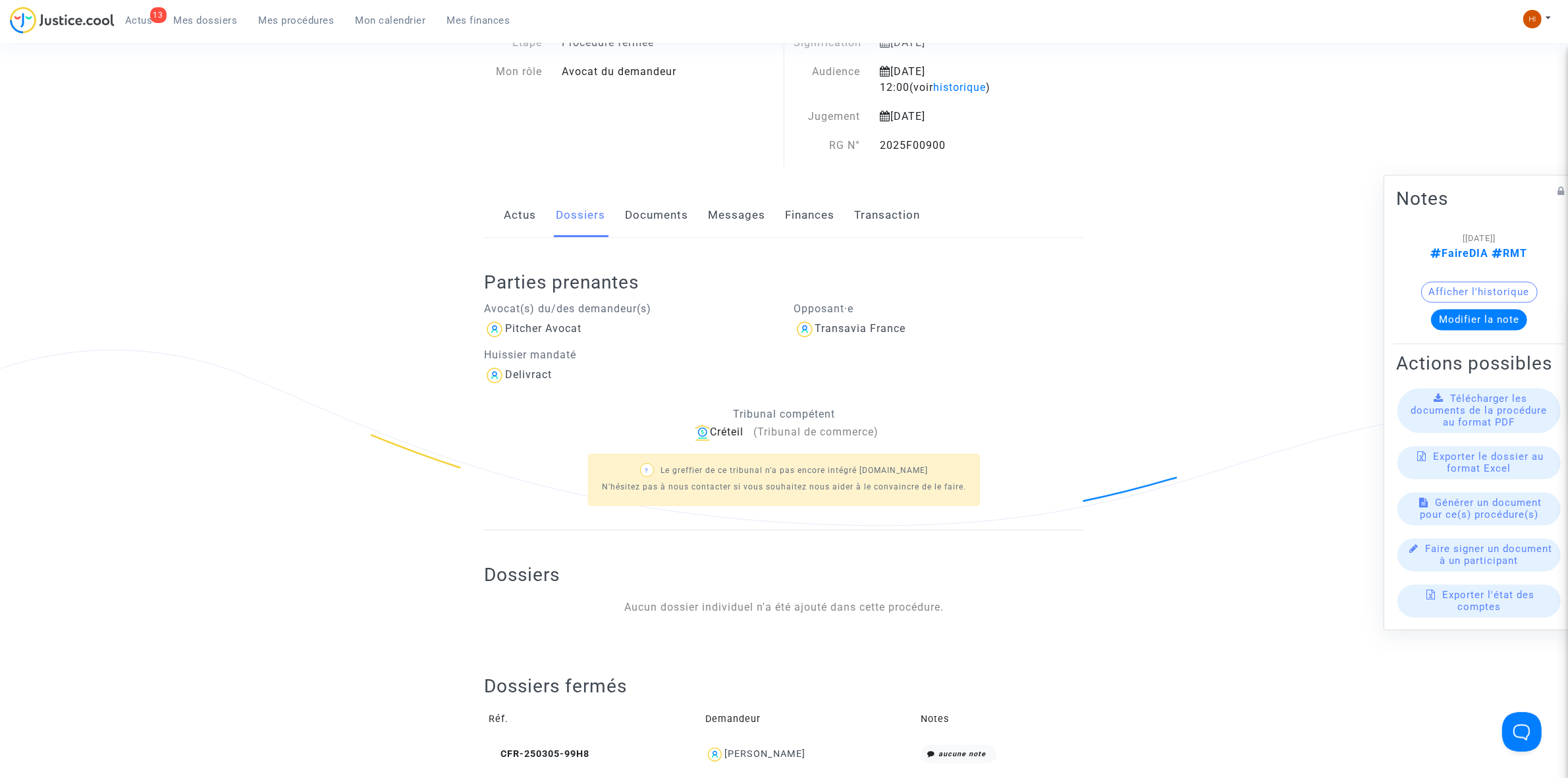
click at [683, 221] on link "Documents" at bounding box center [657, 216] width 63 height 44
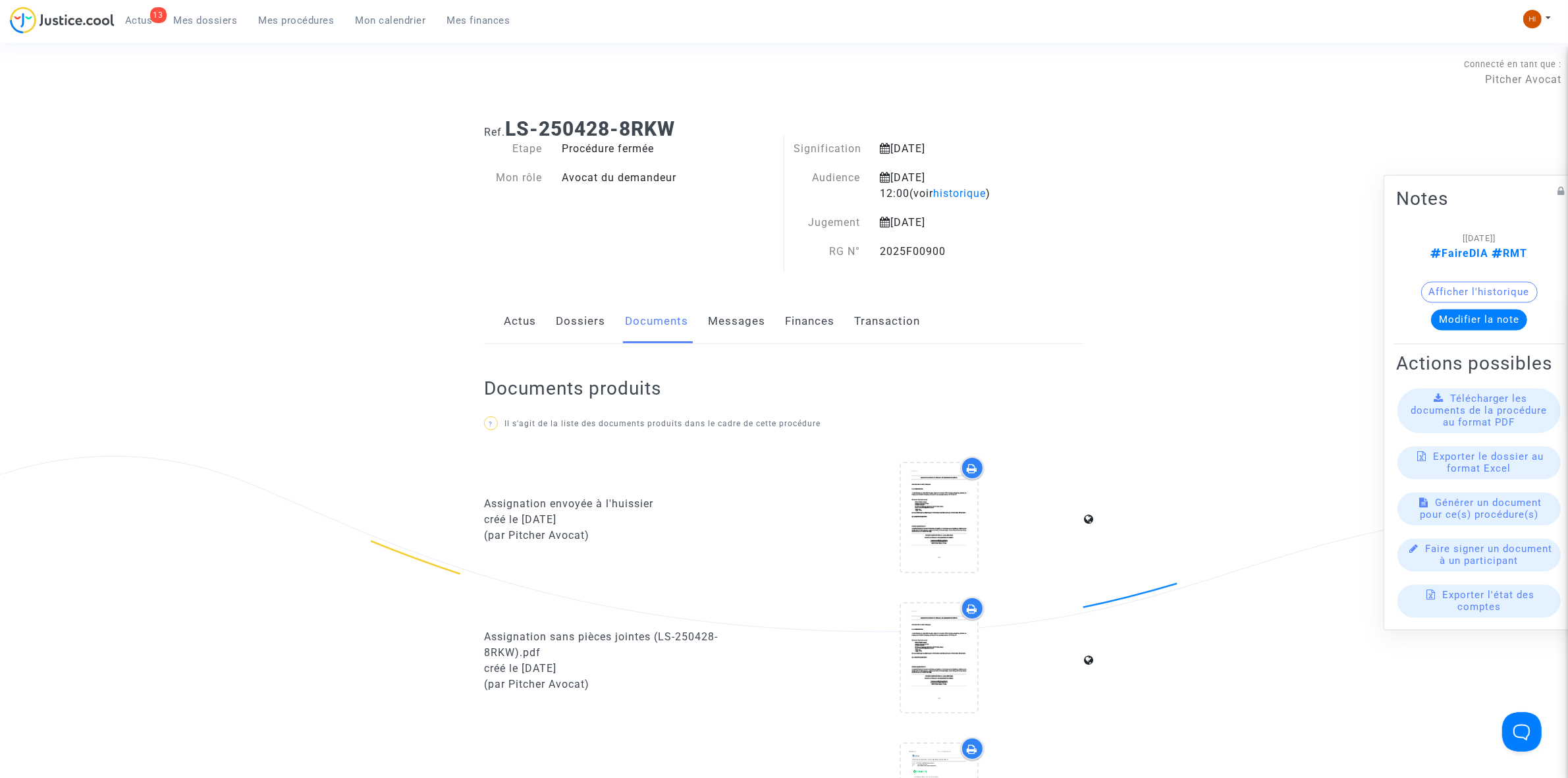
click at [310, 24] on span "Mes procédures" at bounding box center [296, 21] width 76 height 12
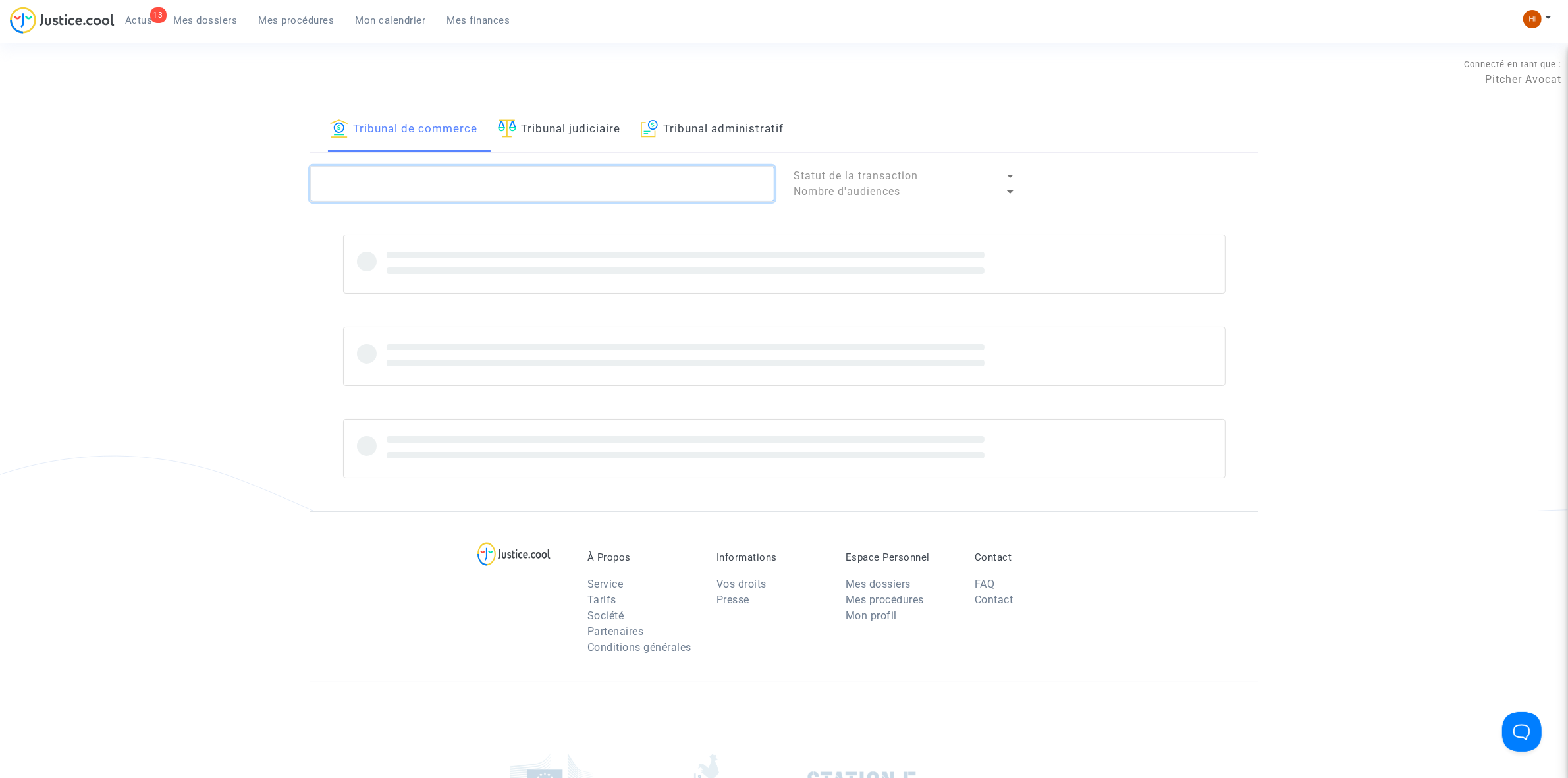
click at [593, 185] on textarea at bounding box center [542, 184] width 464 height 36
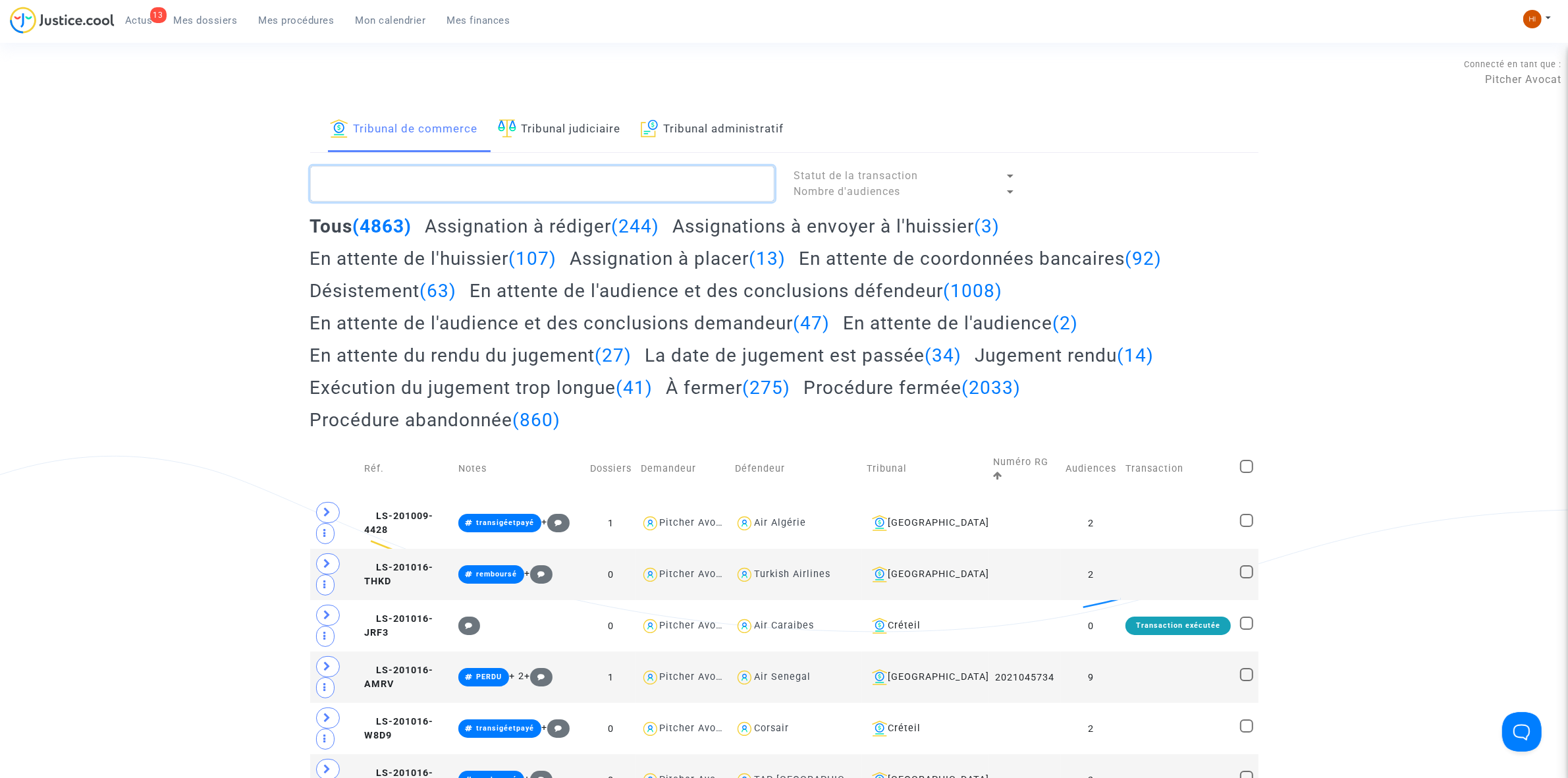
click at [397, 185] on textarea at bounding box center [542, 184] width 464 height 36
paste textarea "LS-250428-7PKB"
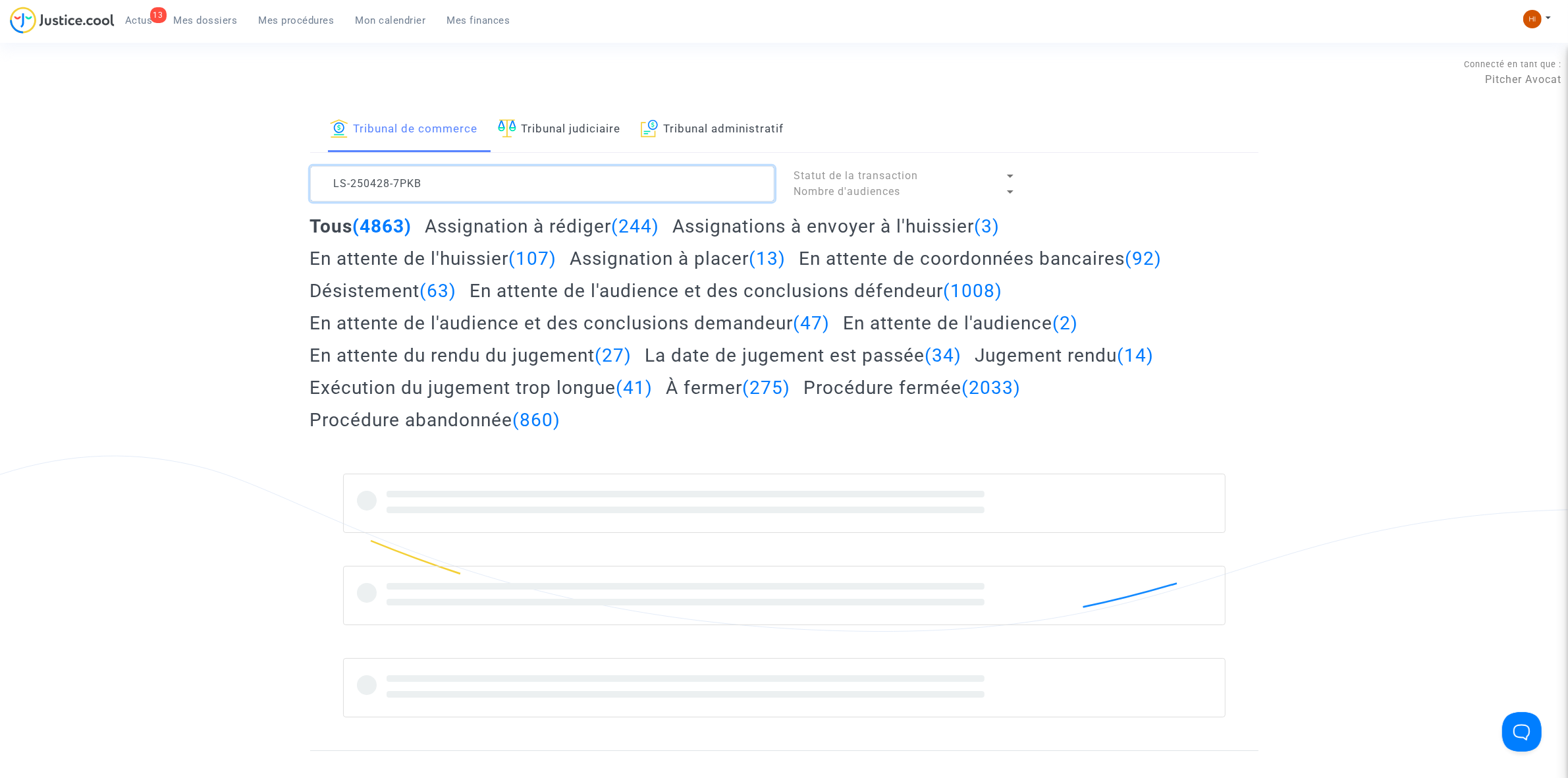
type textarea "LS-250428-7PKB"
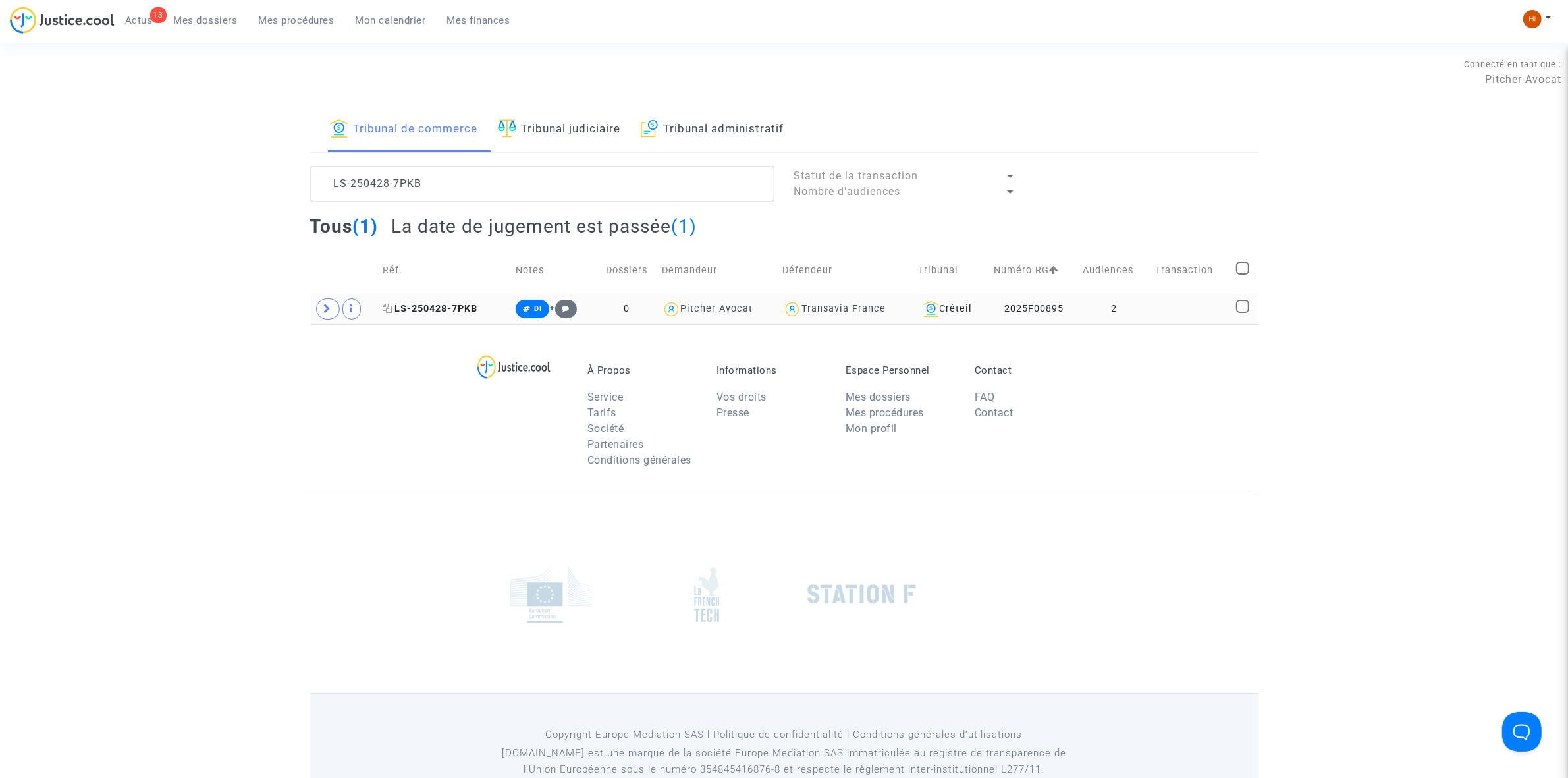
click at [456, 308] on span "LS-250428-7PKB" at bounding box center [430, 308] width 95 height 11
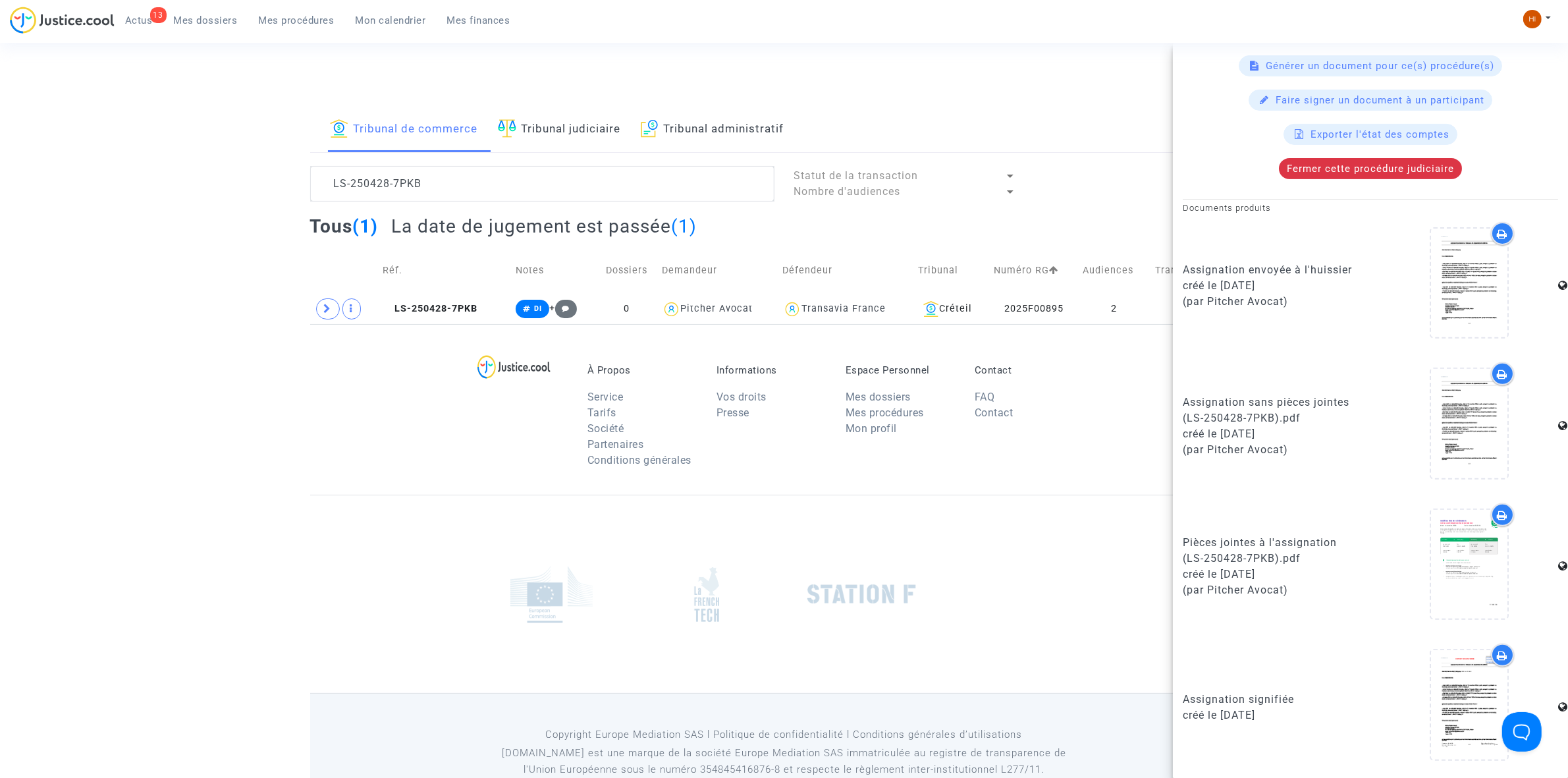
scroll to position [557, 0]
click at [321, 311] on span at bounding box center [328, 309] width 24 height 21
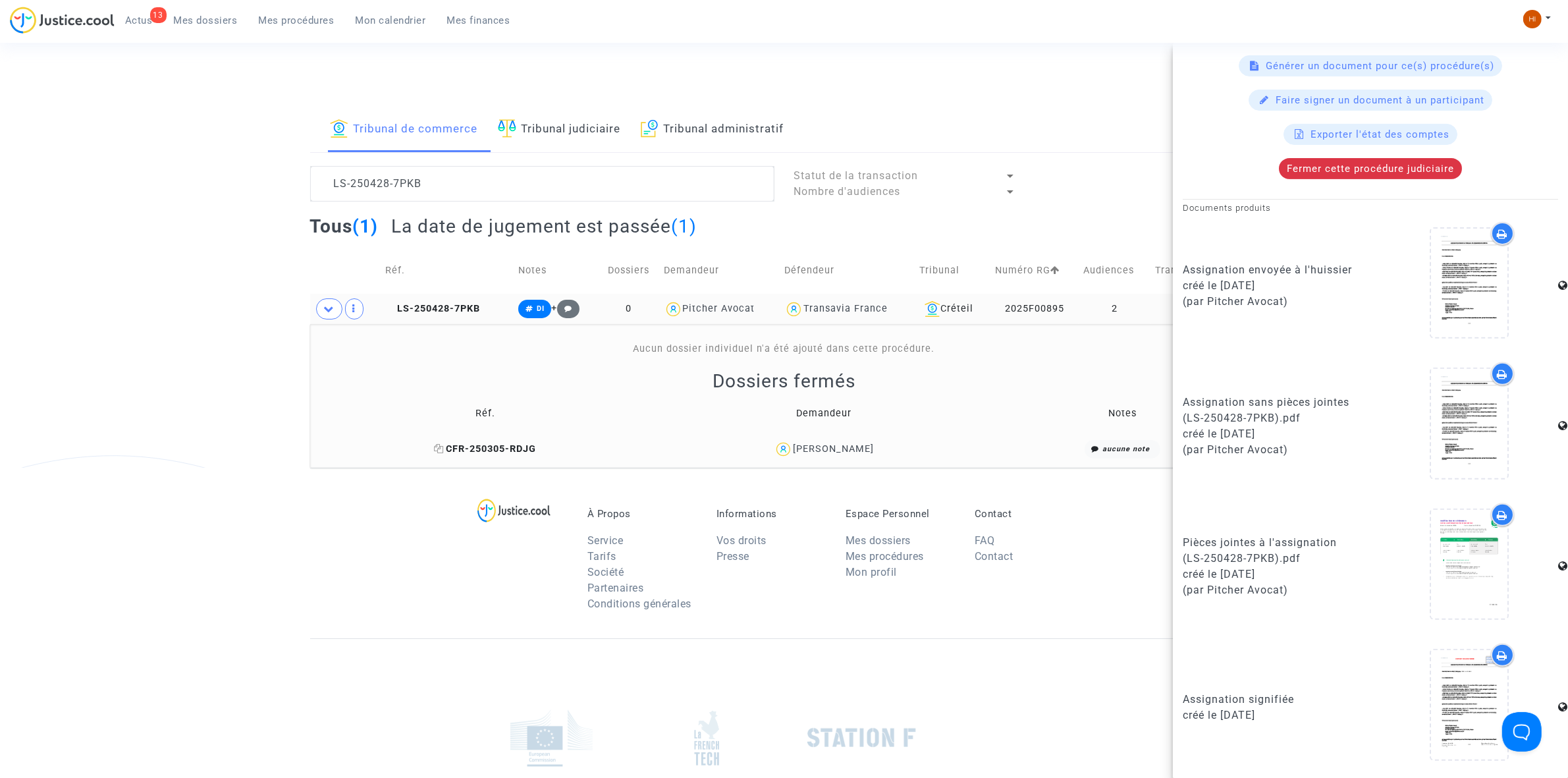
click at [444, 445] on icon at bounding box center [438, 449] width 10 height 9
click at [459, 308] on span "LS-250428-7PKB" at bounding box center [433, 308] width 95 height 11
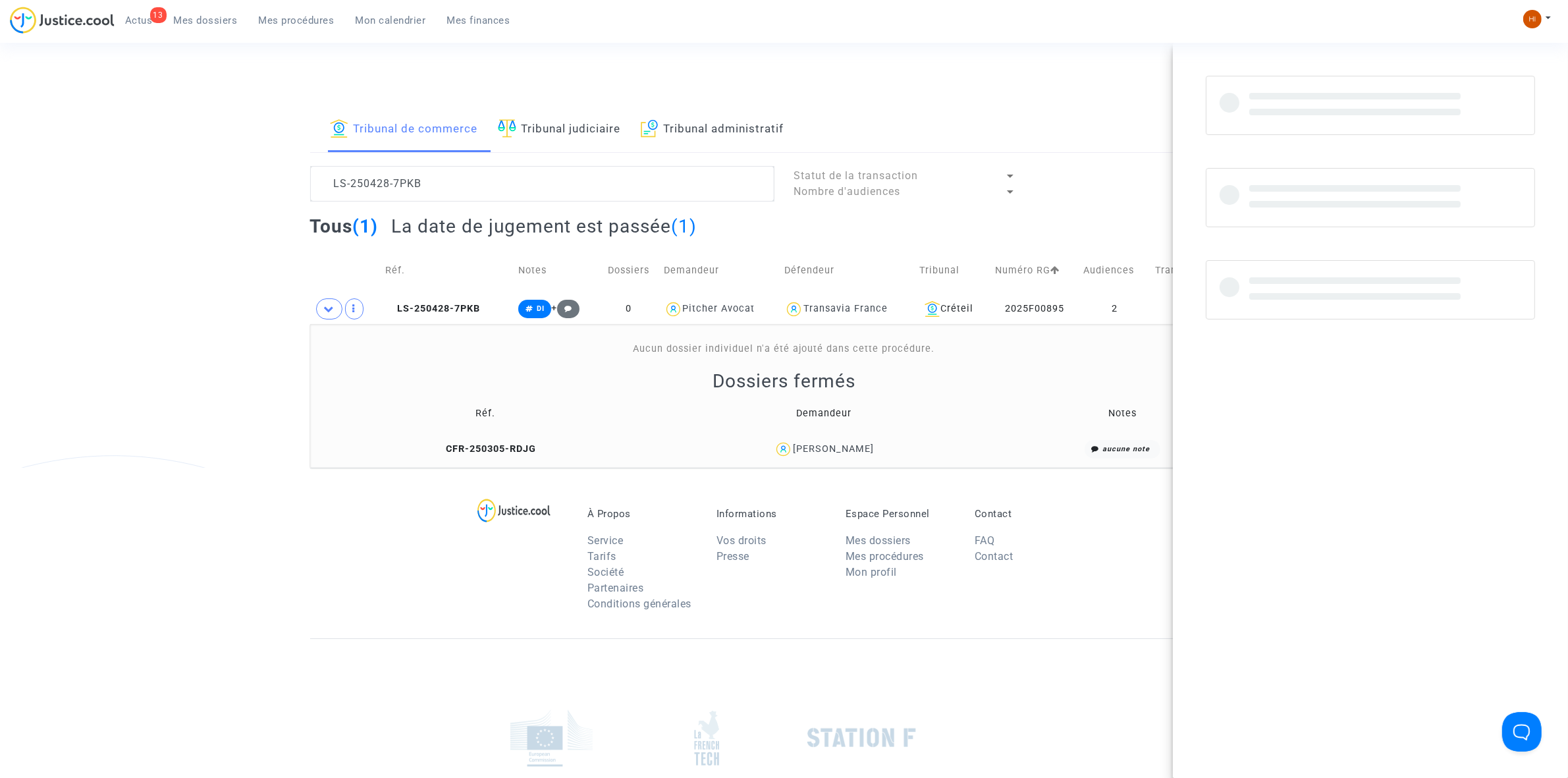
scroll to position [0, 0]
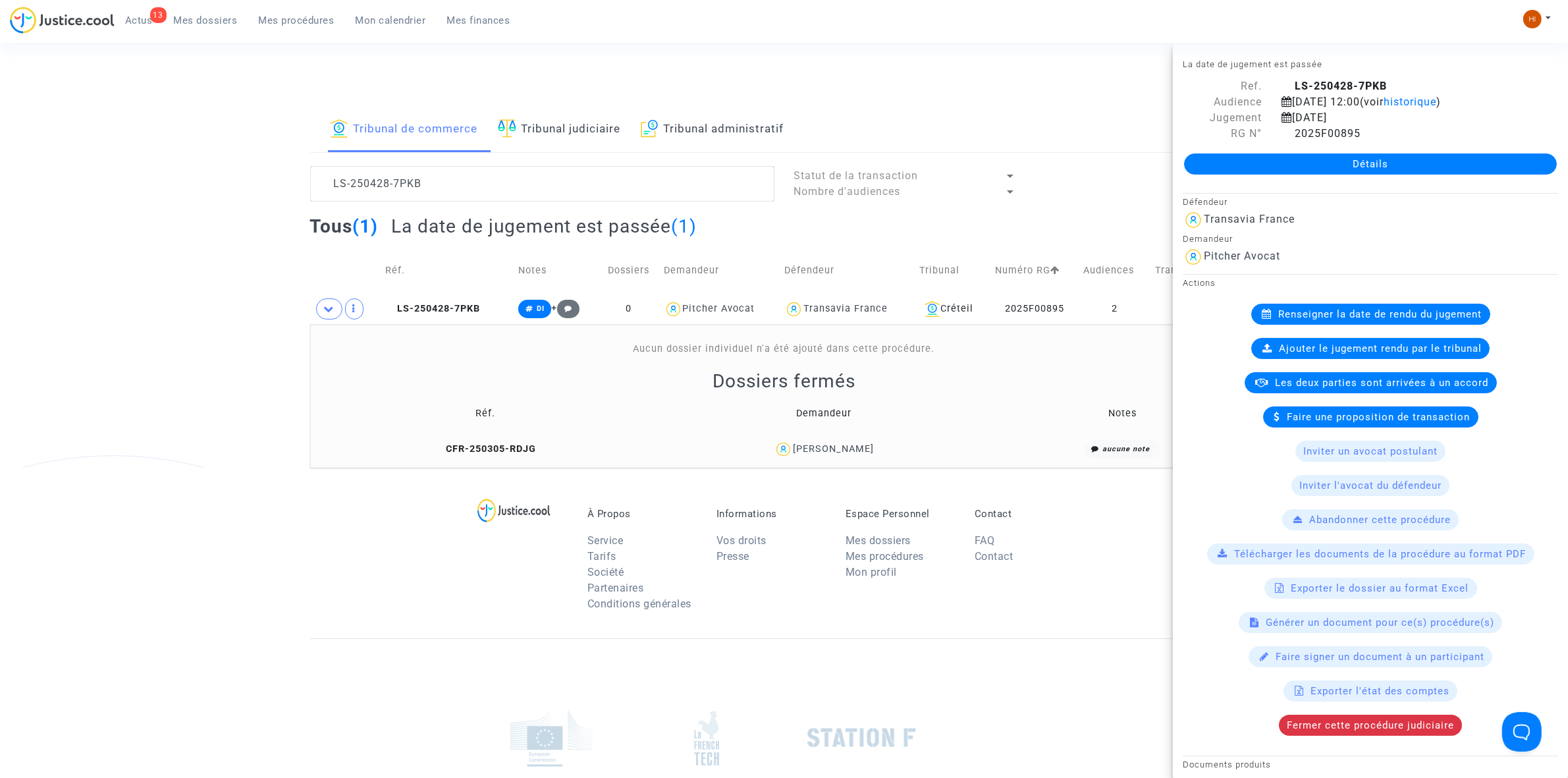
click at [1401, 161] on link "Détails" at bounding box center [1370, 164] width 373 height 21
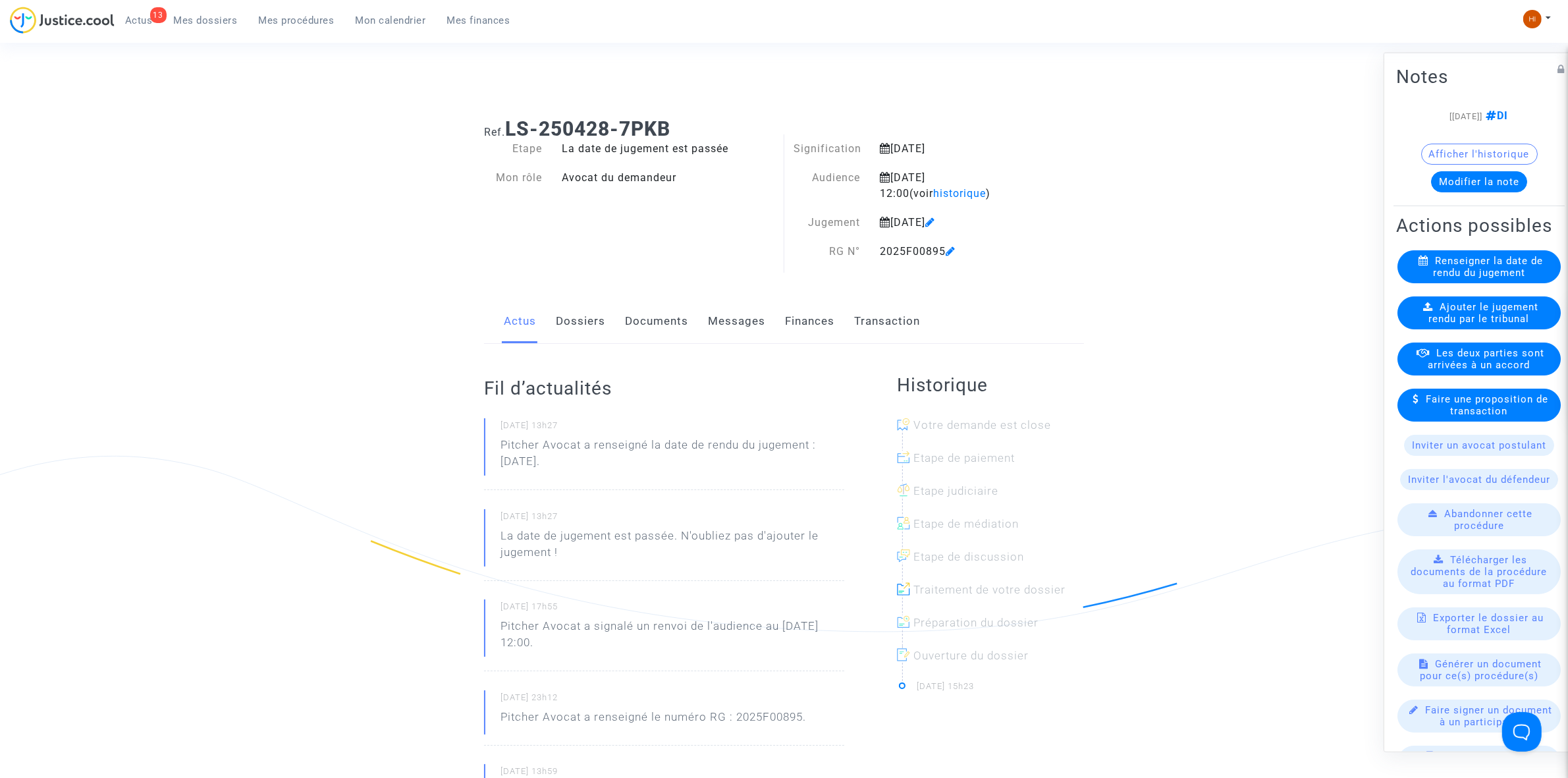
click at [1479, 321] on div "Ajouter le jugement rendu par le tribunal" at bounding box center [1479, 312] width 163 height 33
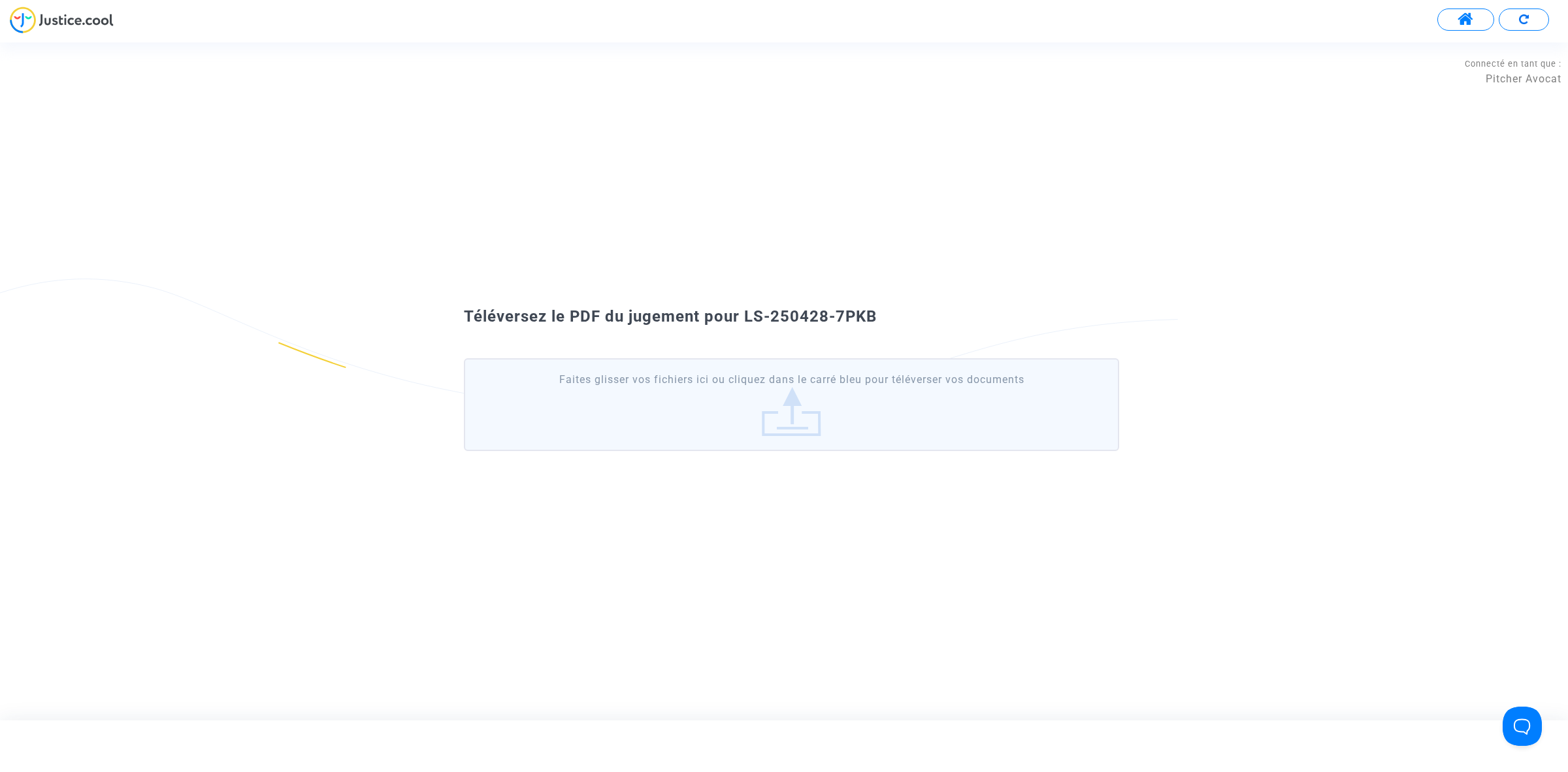
drag, startPoint x: 872, startPoint y: 305, endPoint x: 739, endPoint y: 322, distance: 134.1
click at [739, 322] on div "Téléversez le PDF du jugement pour LS-250428-7PKB Faites glisser vos fichiers i…" at bounding box center [784, 381] width 1568 height 166
copy span "LS-250428-7PKB"
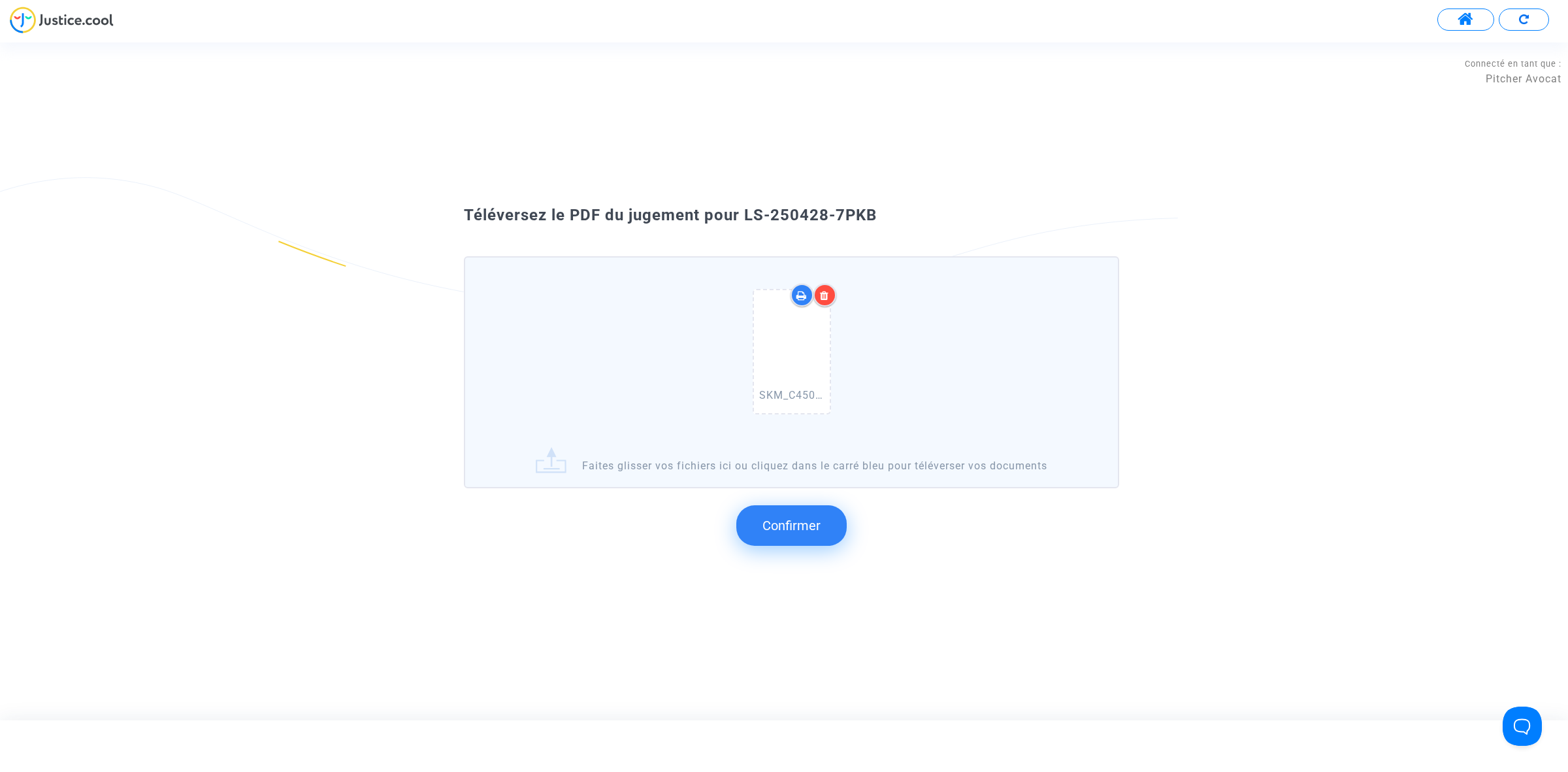
click at [796, 526] on span "Confirmer" at bounding box center [791, 526] width 58 height 16
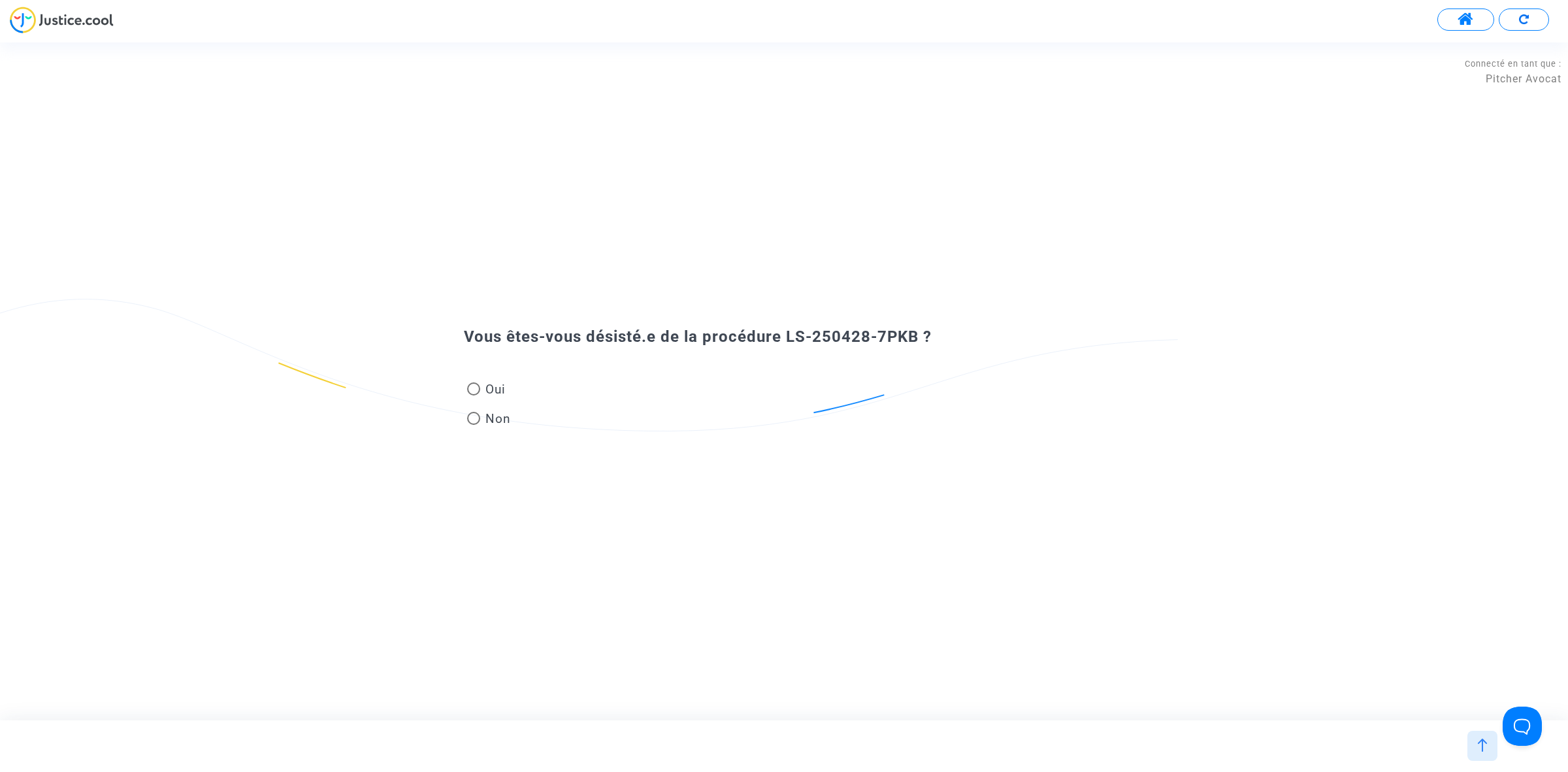
click at [490, 385] on span "Oui" at bounding box center [493, 389] width 26 height 18
click at [474, 395] on input "Oui" at bounding box center [473, 395] width 1 height 1
radio input "true"
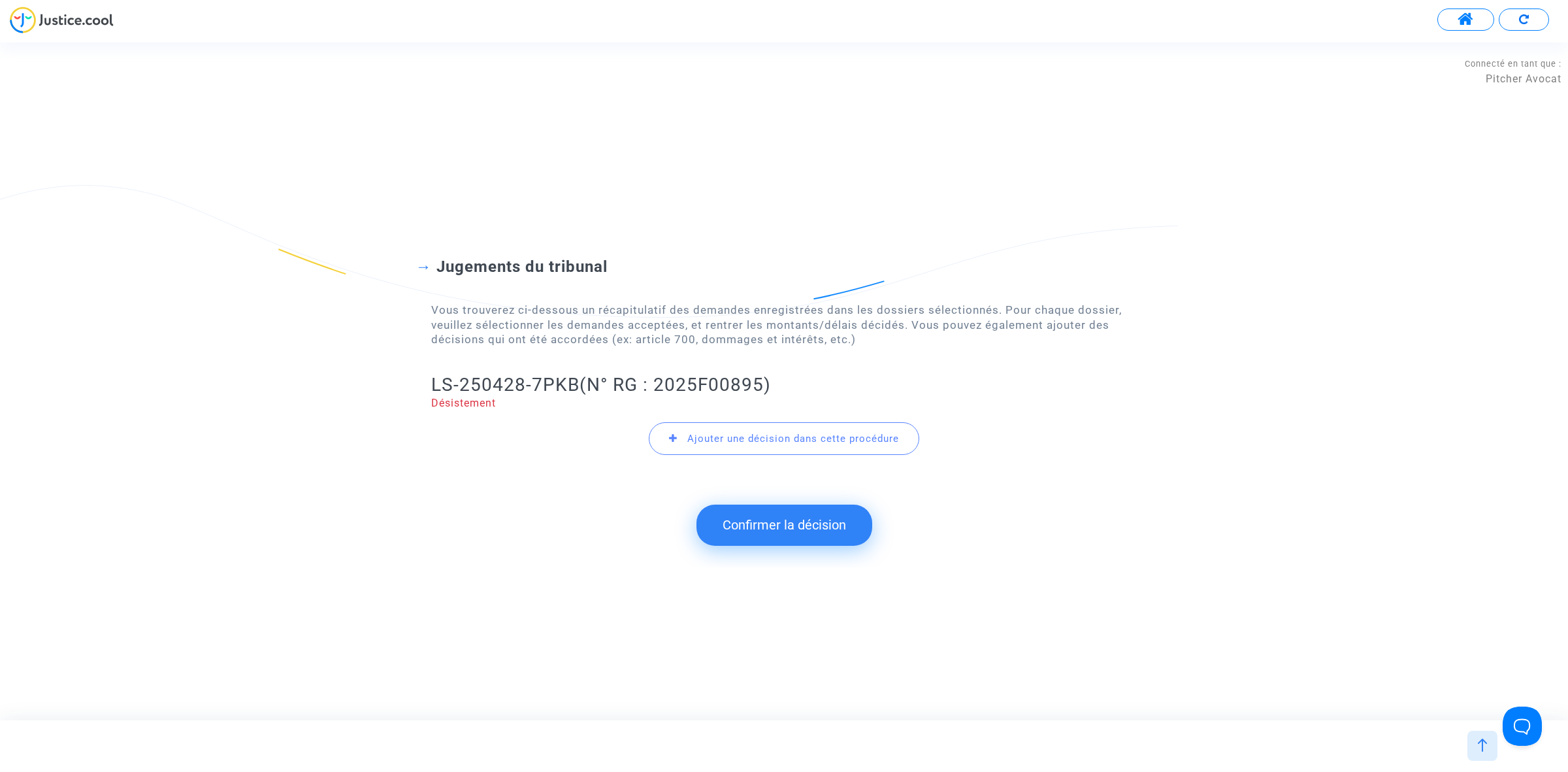
click at [750, 520] on button "Confirmer la décision" at bounding box center [784, 525] width 176 height 41
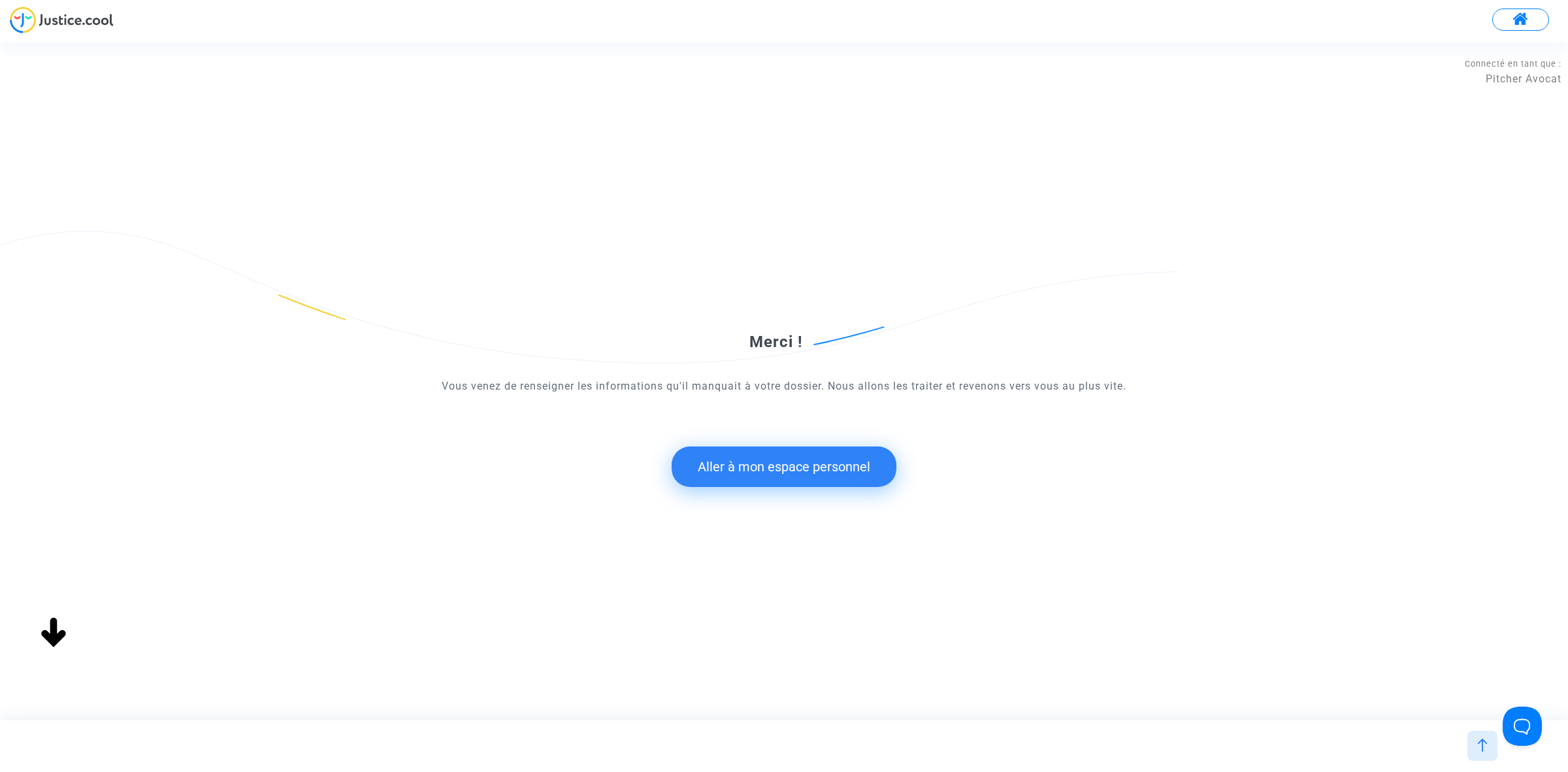
click at [773, 453] on button "Aller à mon espace personnel" at bounding box center [784, 467] width 225 height 41
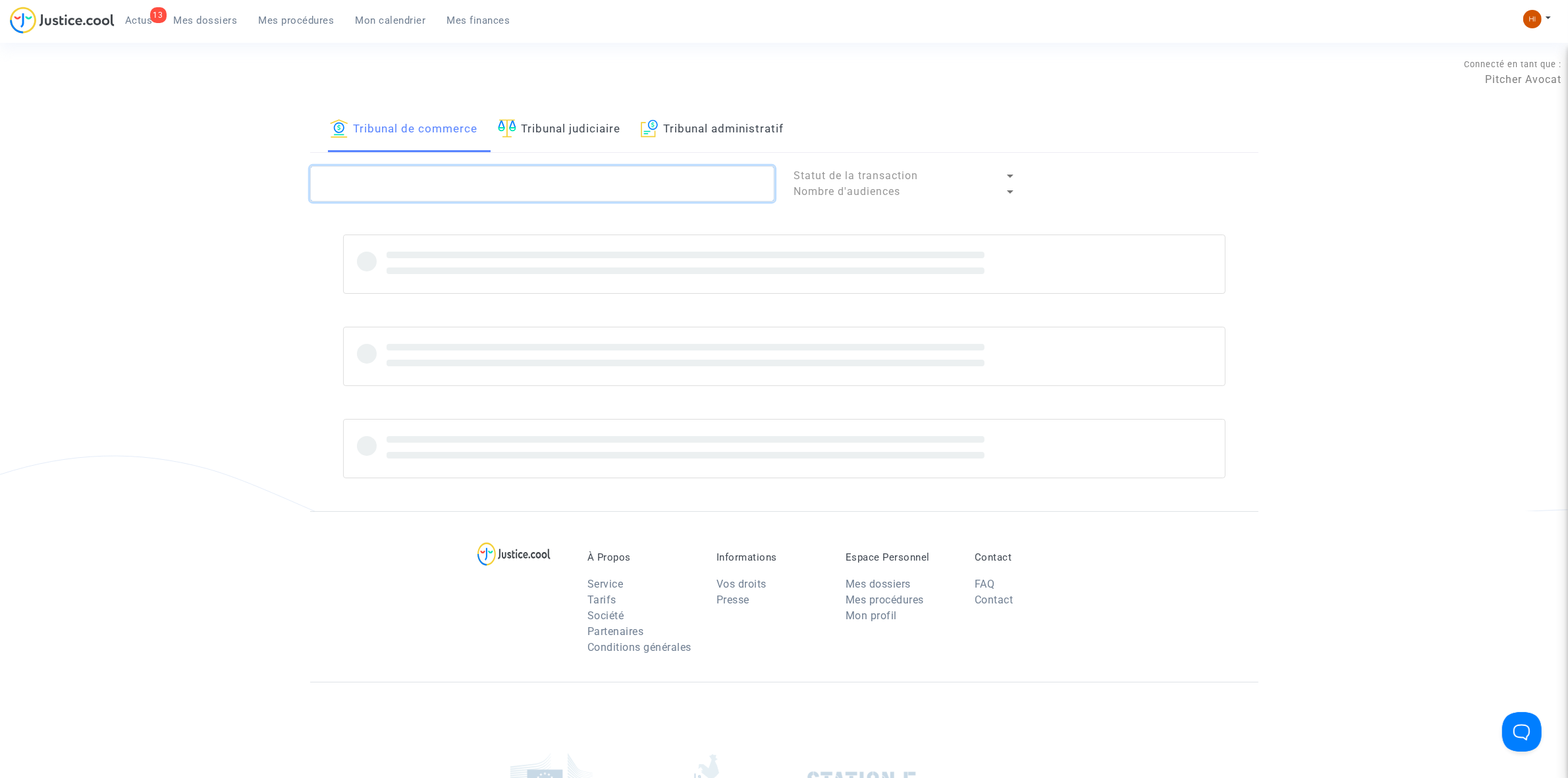
click at [591, 185] on textarea at bounding box center [542, 184] width 464 height 36
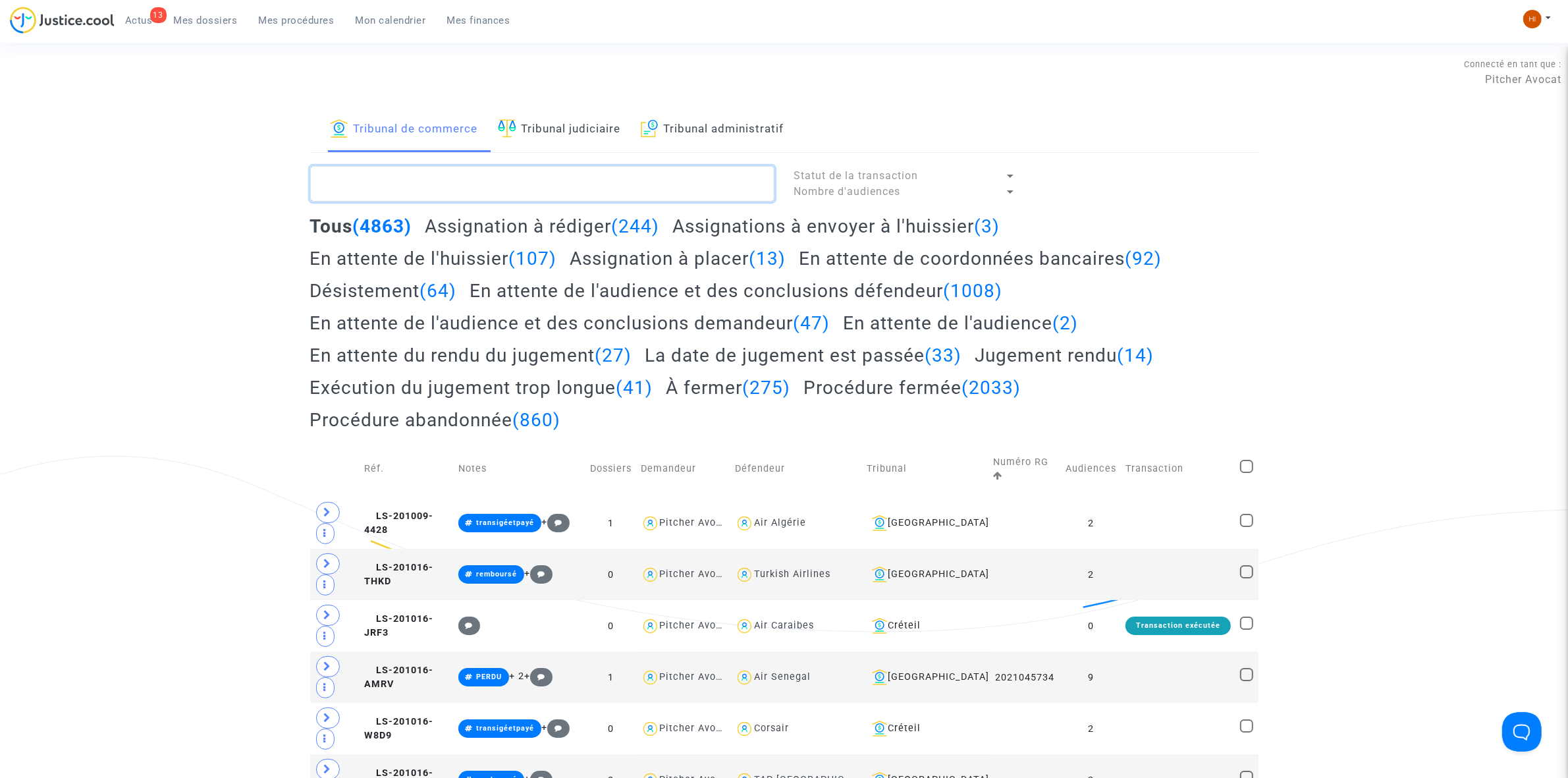
paste textarea "LS-250428-7PKB"
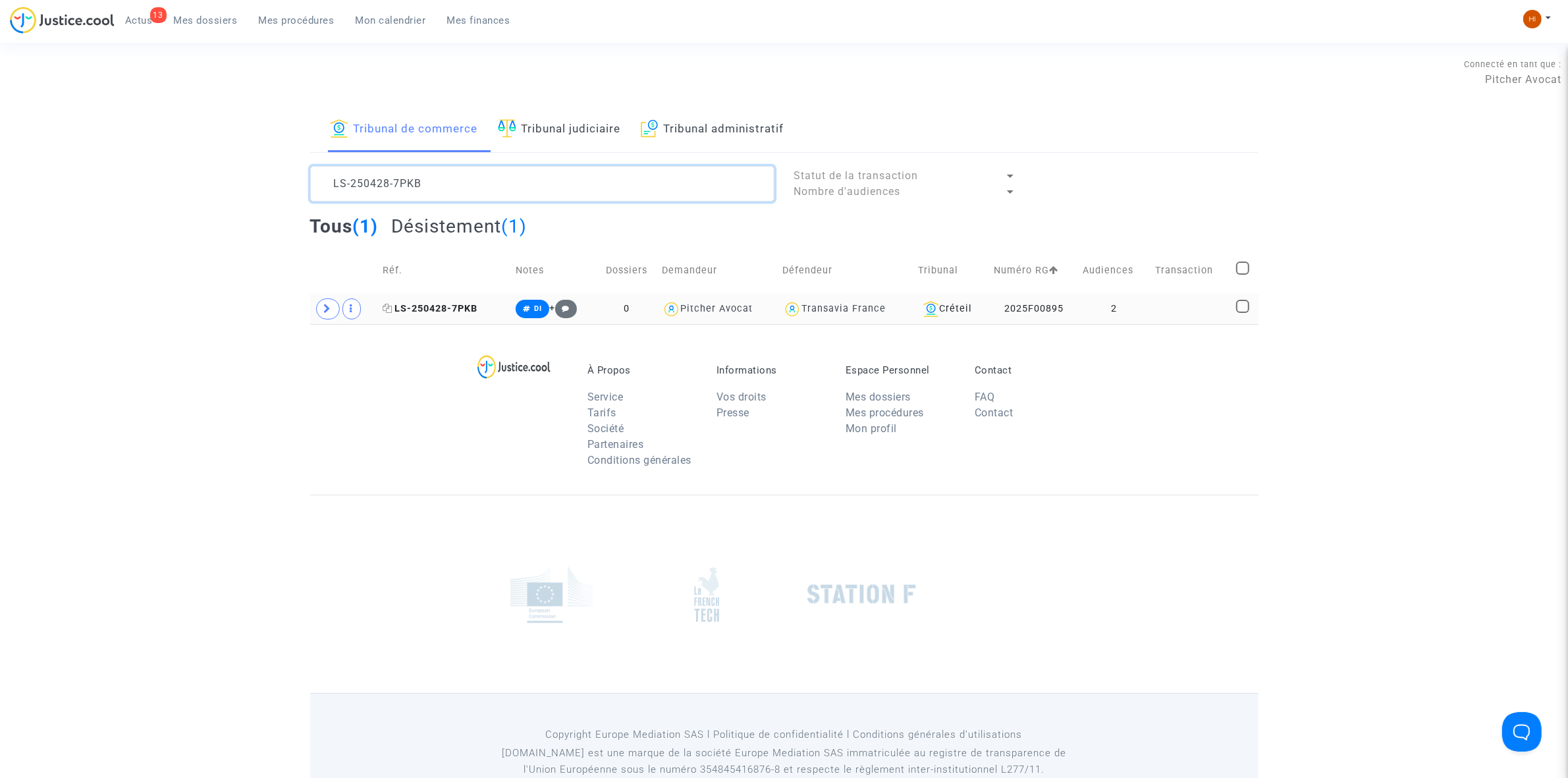
type textarea "LS-250428-7PKB"
click at [470, 314] on span "LS-250428-7PKB" at bounding box center [430, 308] width 95 height 11
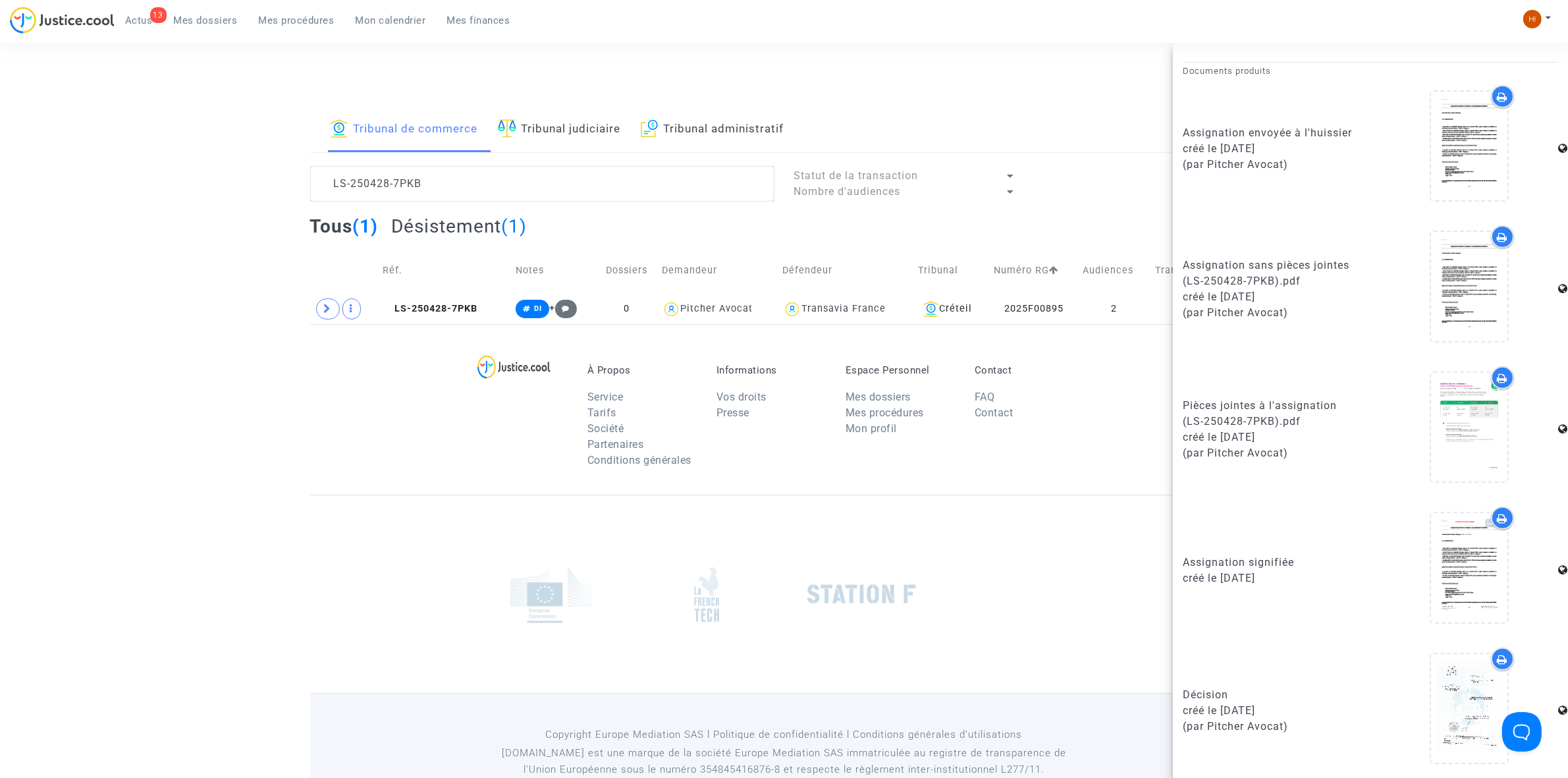
scroll to position [593, 0]
click at [324, 315] on span at bounding box center [328, 309] width 24 height 21
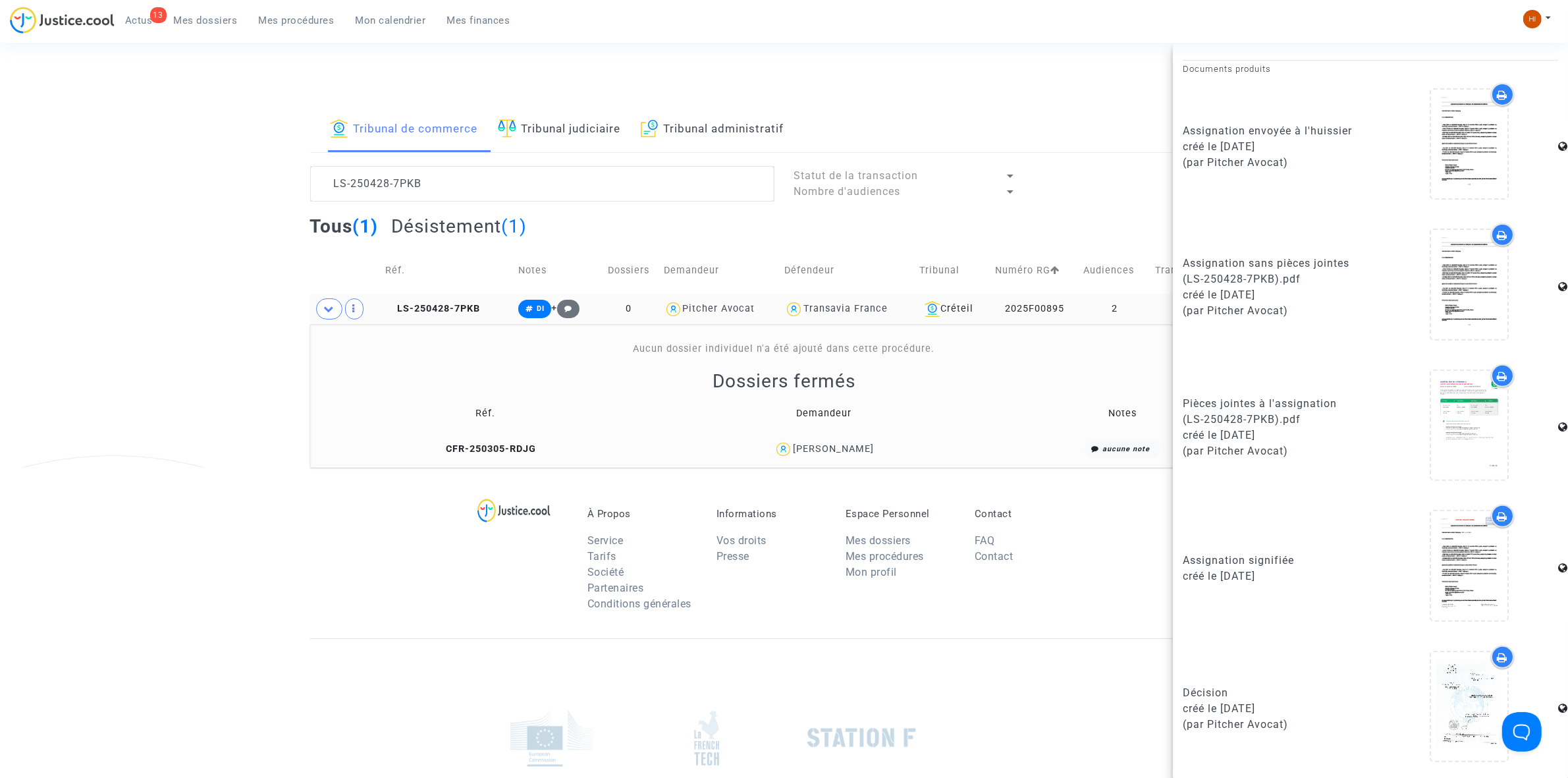
click at [442, 321] on td "LS-250428-7PKB" at bounding box center [447, 309] width 132 height 30
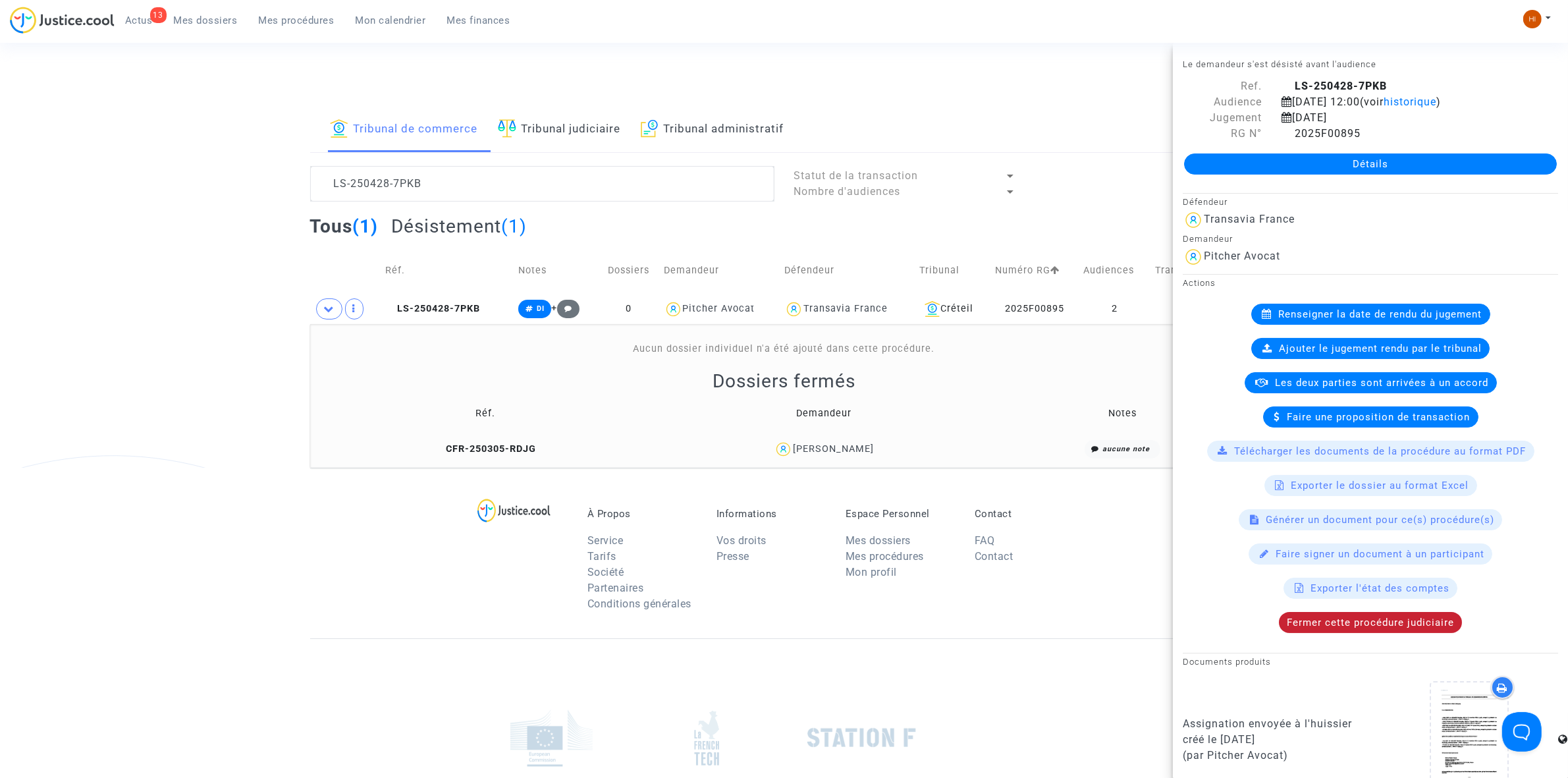
click at [1322, 627] on span "Fermer cette procédure judiciaire" at bounding box center [1370, 623] width 167 height 12
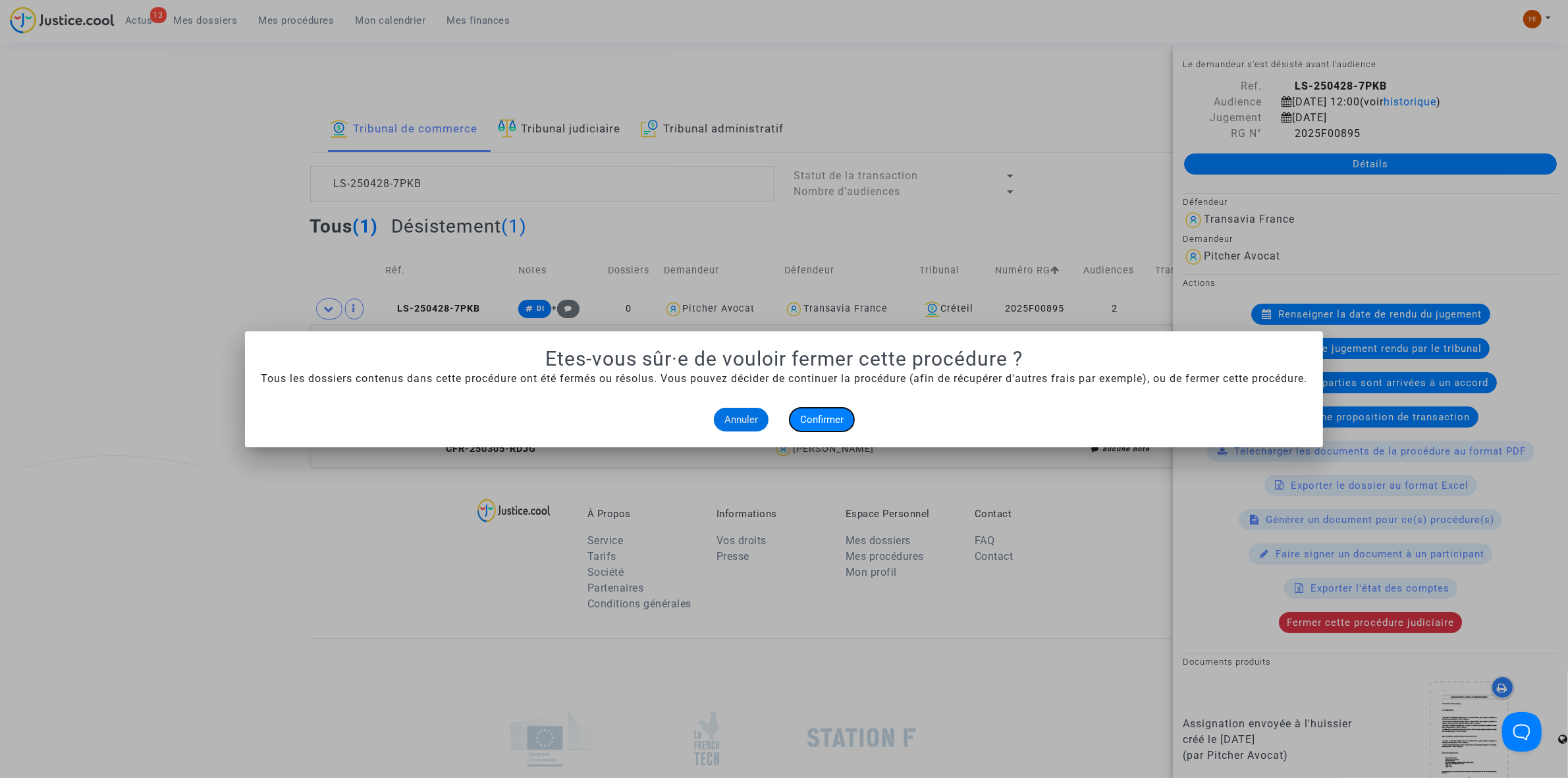
click at [847, 422] on button "Confirmer" at bounding box center [822, 419] width 65 height 24
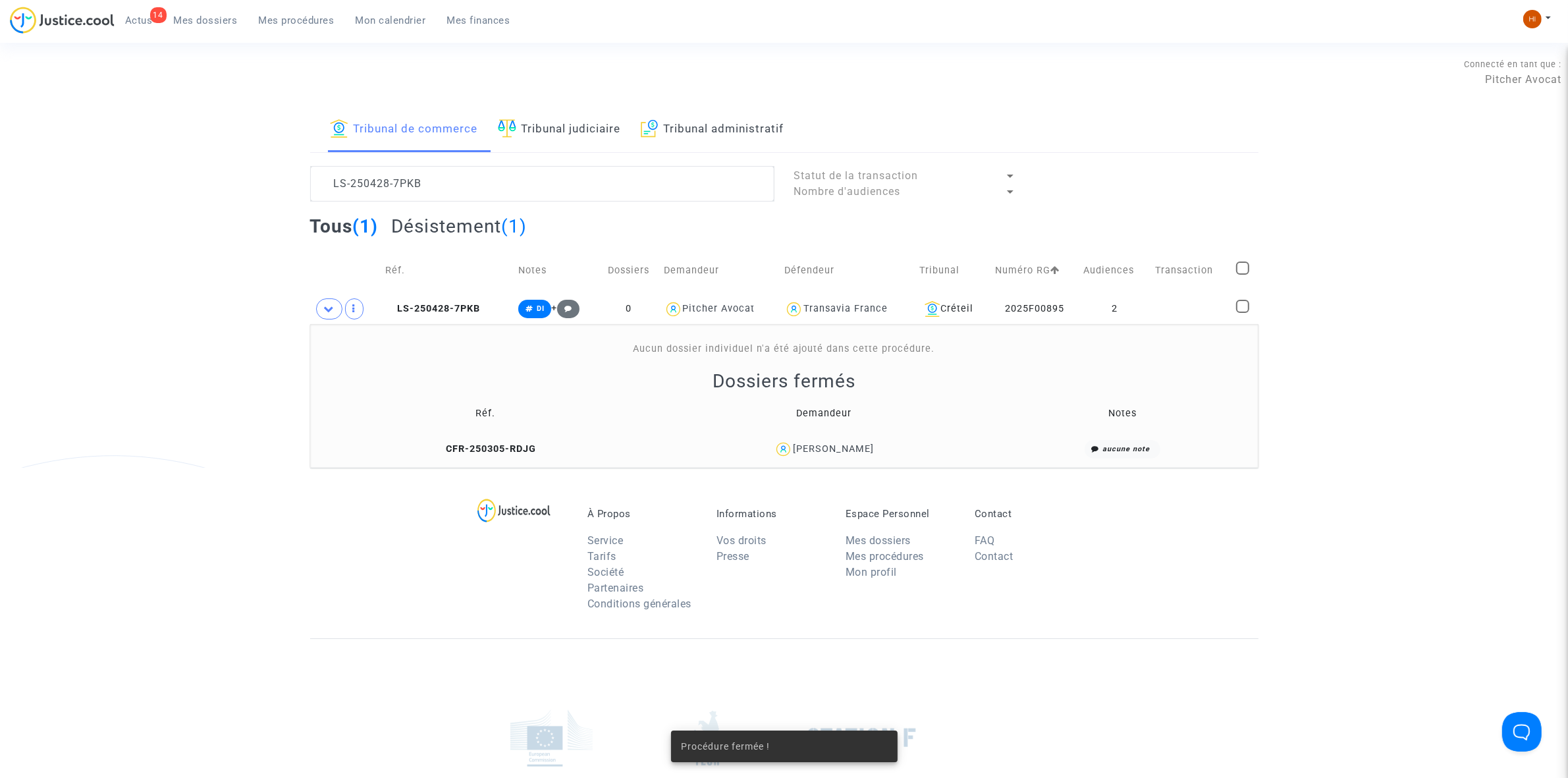
drag, startPoint x: 525, startPoint y: 140, endPoint x: 524, endPoint y: 159, distance: 19.0
click at [525, 140] on link "Tribunal judiciaire" at bounding box center [559, 130] width 123 height 45
click at [512, 200] on textarea at bounding box center [542, 184] width 464 height 36
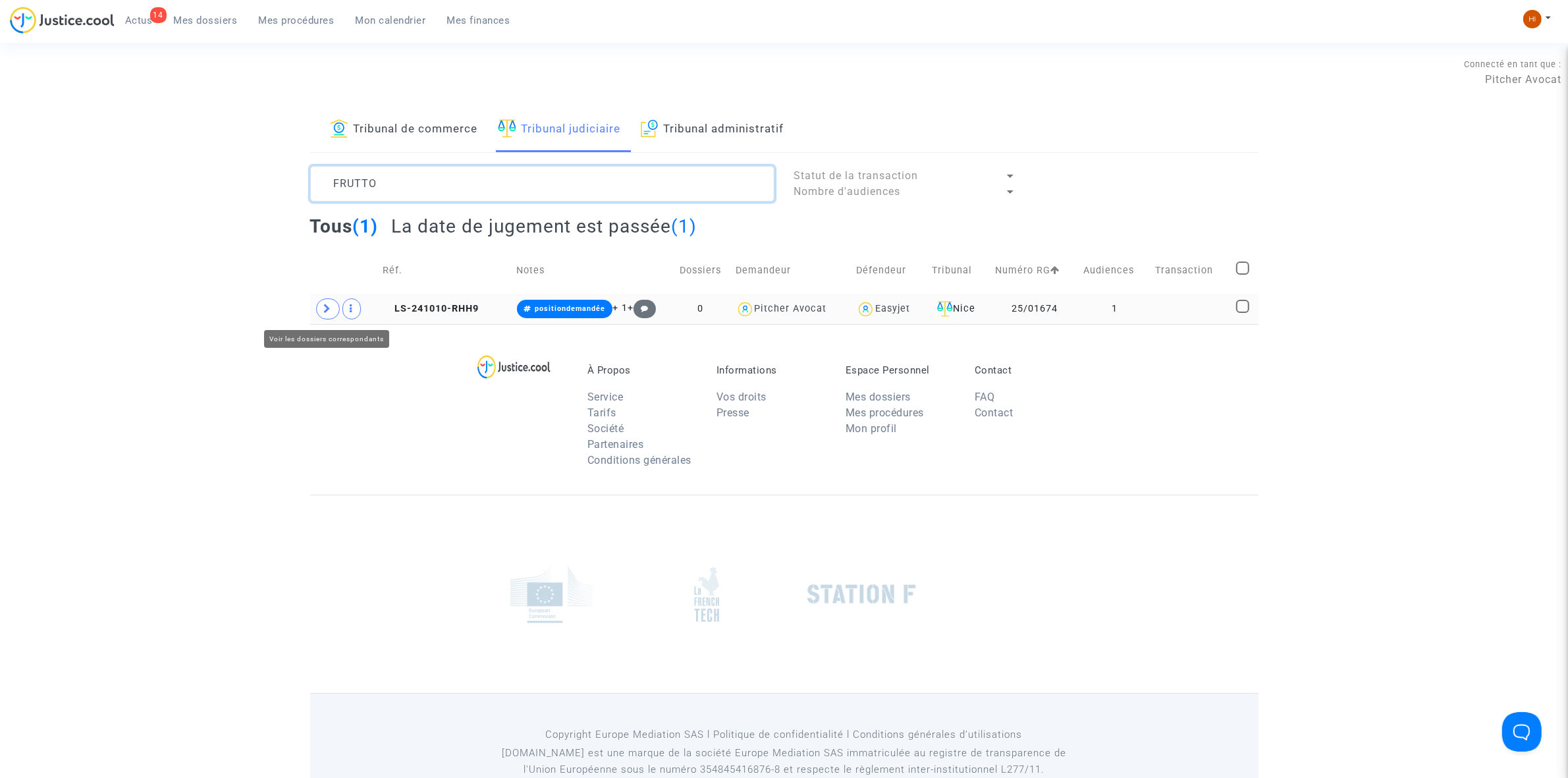
type textarea "FRUTTO"
click at [327, 315] on span at bounding box center [328, 309] width 24 height 21
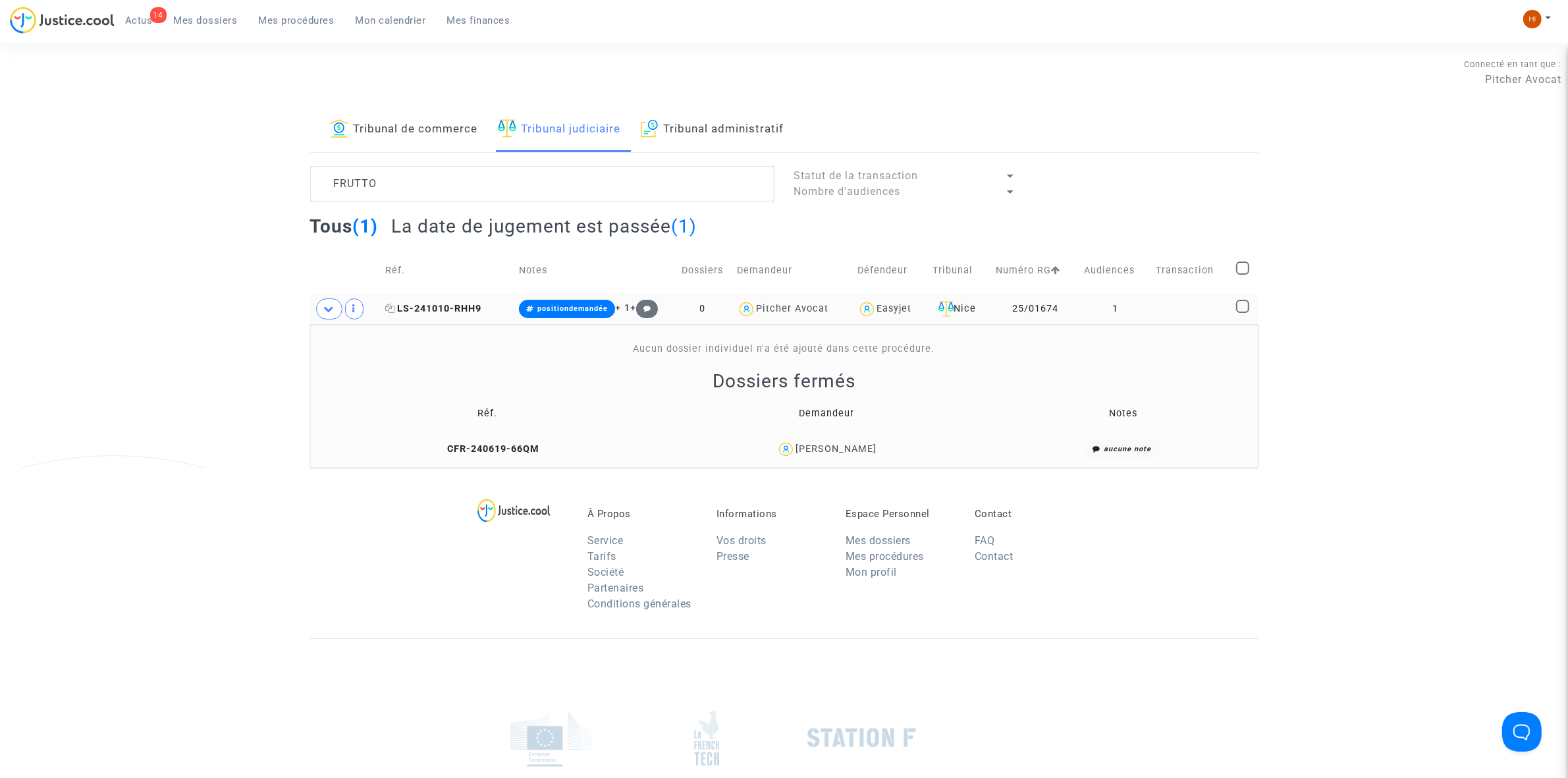
click at [462, 312] on span "LS-241010-RHH9" at bounding box center [433, 308] width 96 height 11
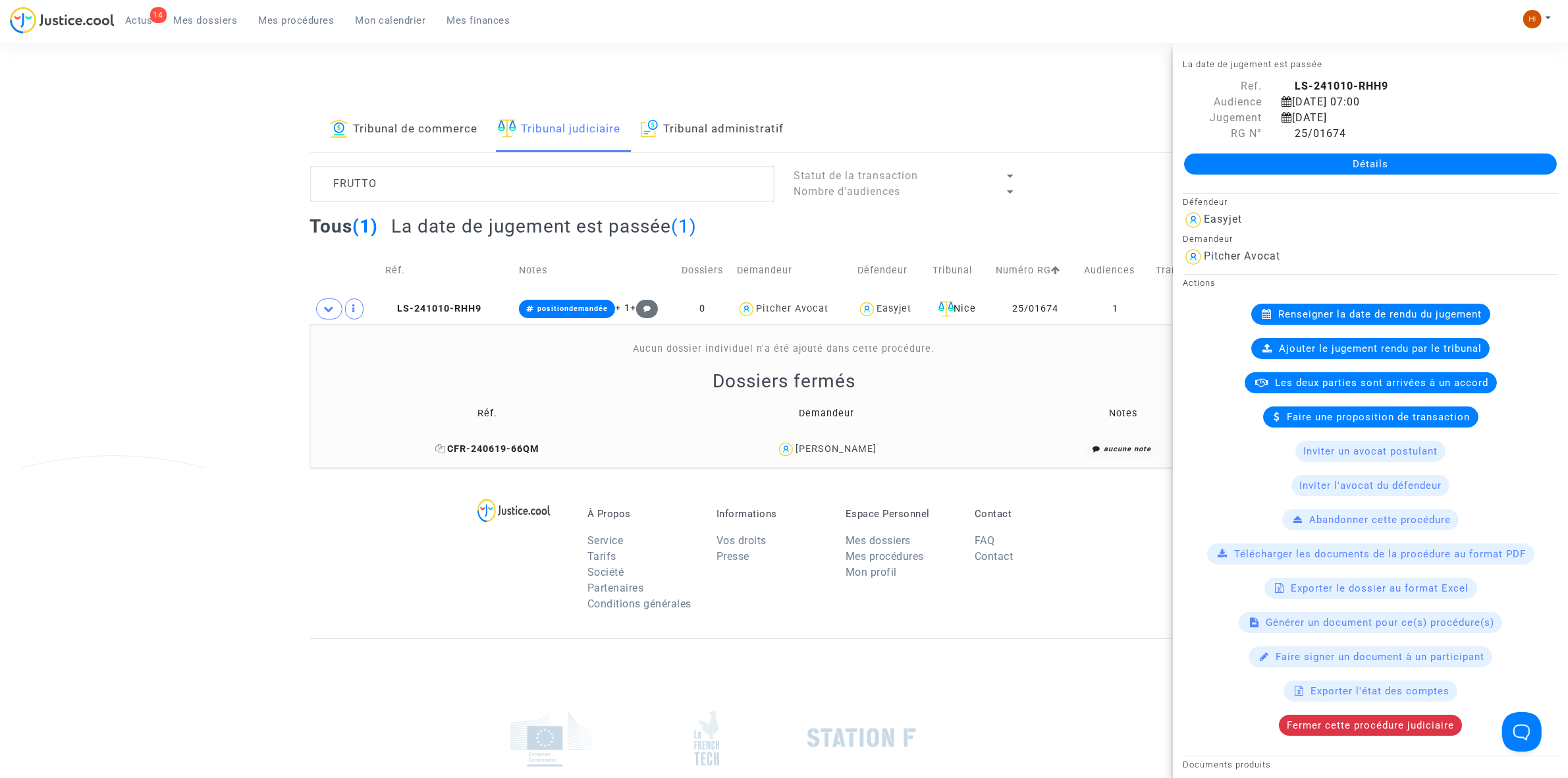
click at [445, 453] on icon at bounding box center [440, 449] width 10 height 9
click at [468, 304] on span "LS-241010-RHH9" at bounding box center [433, 308] width 96 height 11
click at [1323, 159] on link "Détails" at bounding box center [1370, 164] width 373 height 21
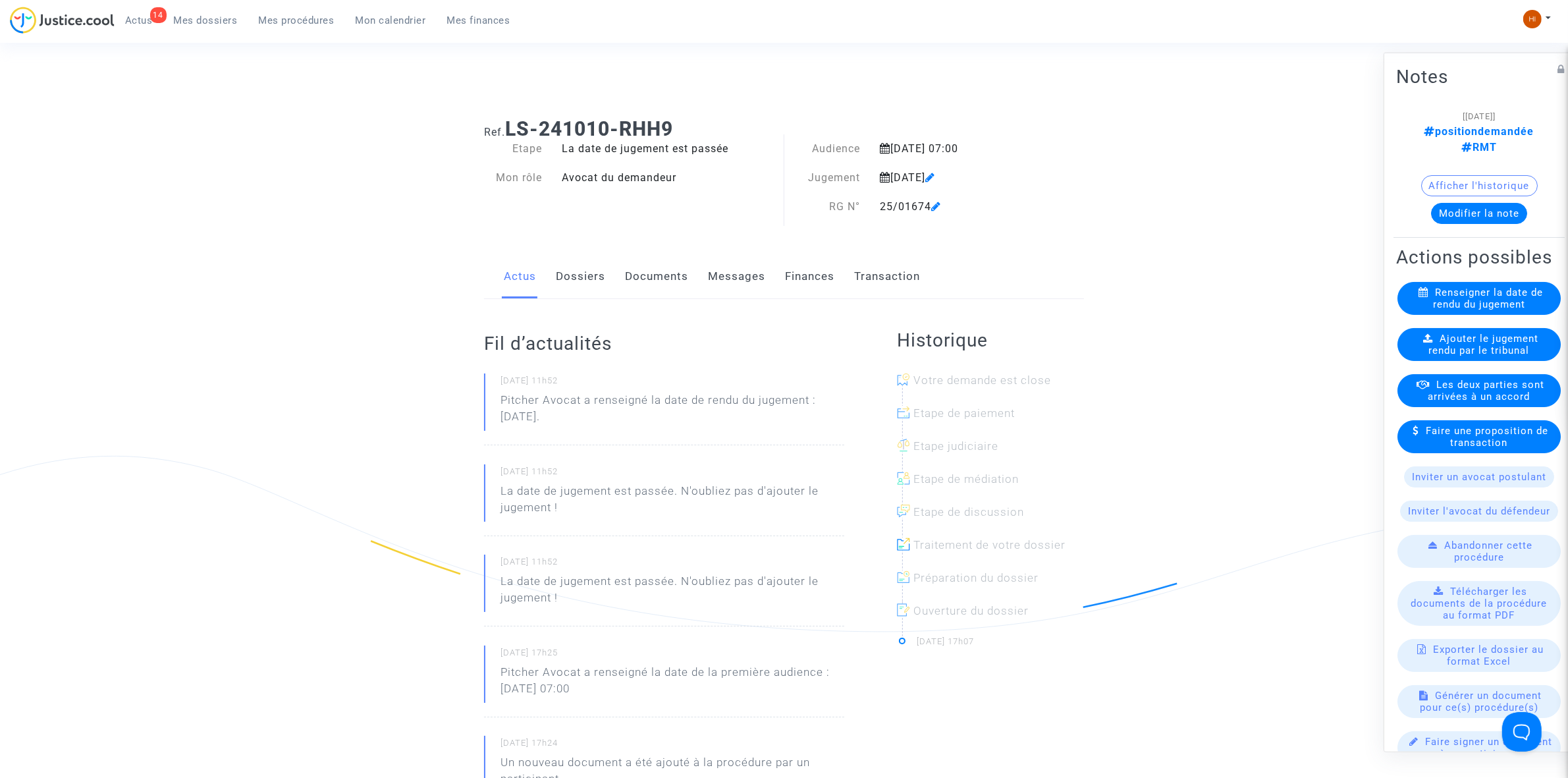
click at [1440, 356] on span "Ajouter le jugement rendu par le tribunal" at bounding box center [1484, 344] width 110 height 24
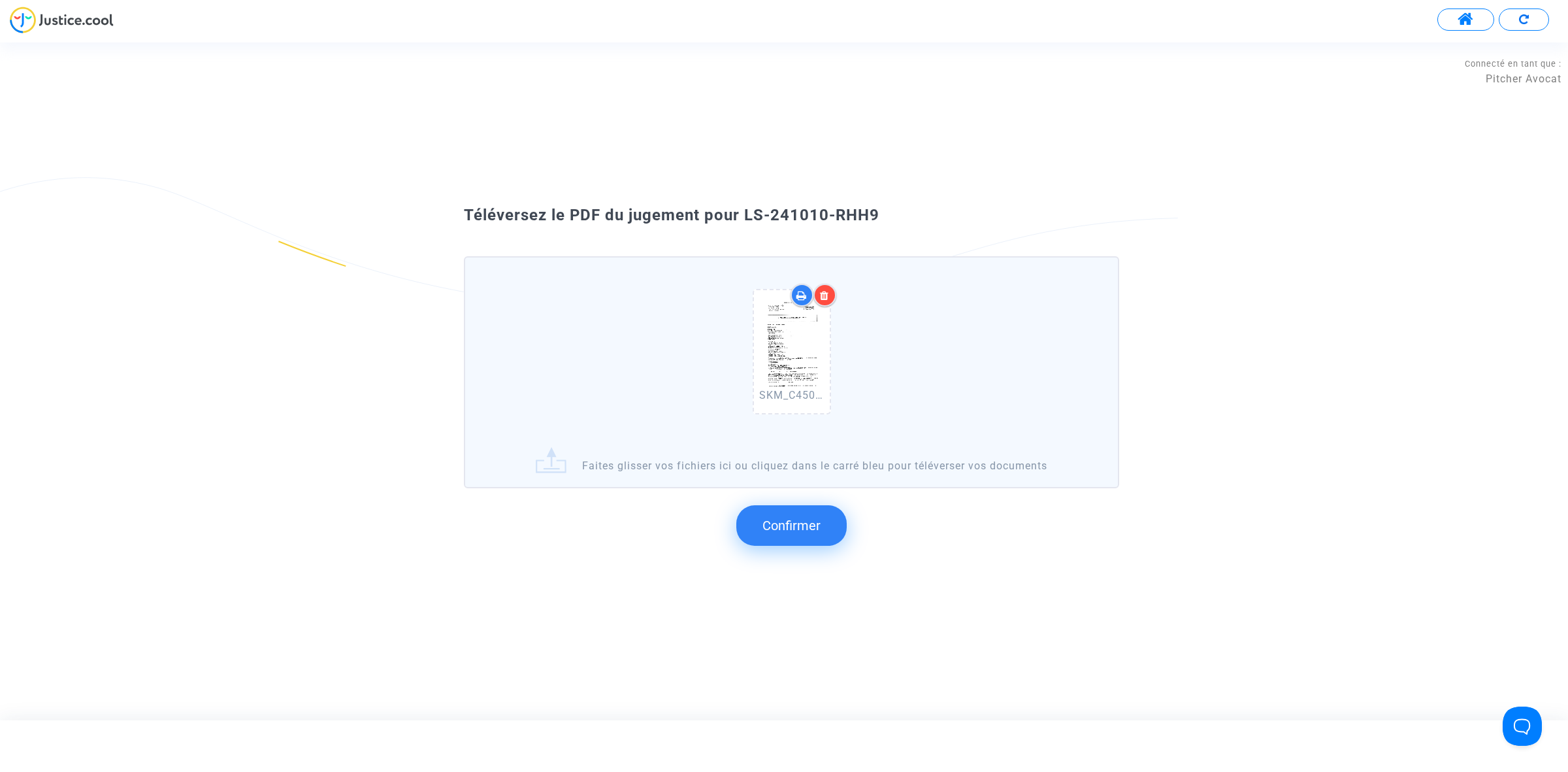
drag, startPoint x: 882, startPoint y: 211, endPoint x: 746, endPoint y: 215, distance: 136.1
click at [746, 215] on div "Téléversez le PDF du jugement pour LS-241010-RHH9" at bounding box center [783, 216] width 705 height 22
copy span "LS-241010-RHH9"
click at [795, 531] on span "Confirmer" at bounding box center [791, 526] width 58 height 16
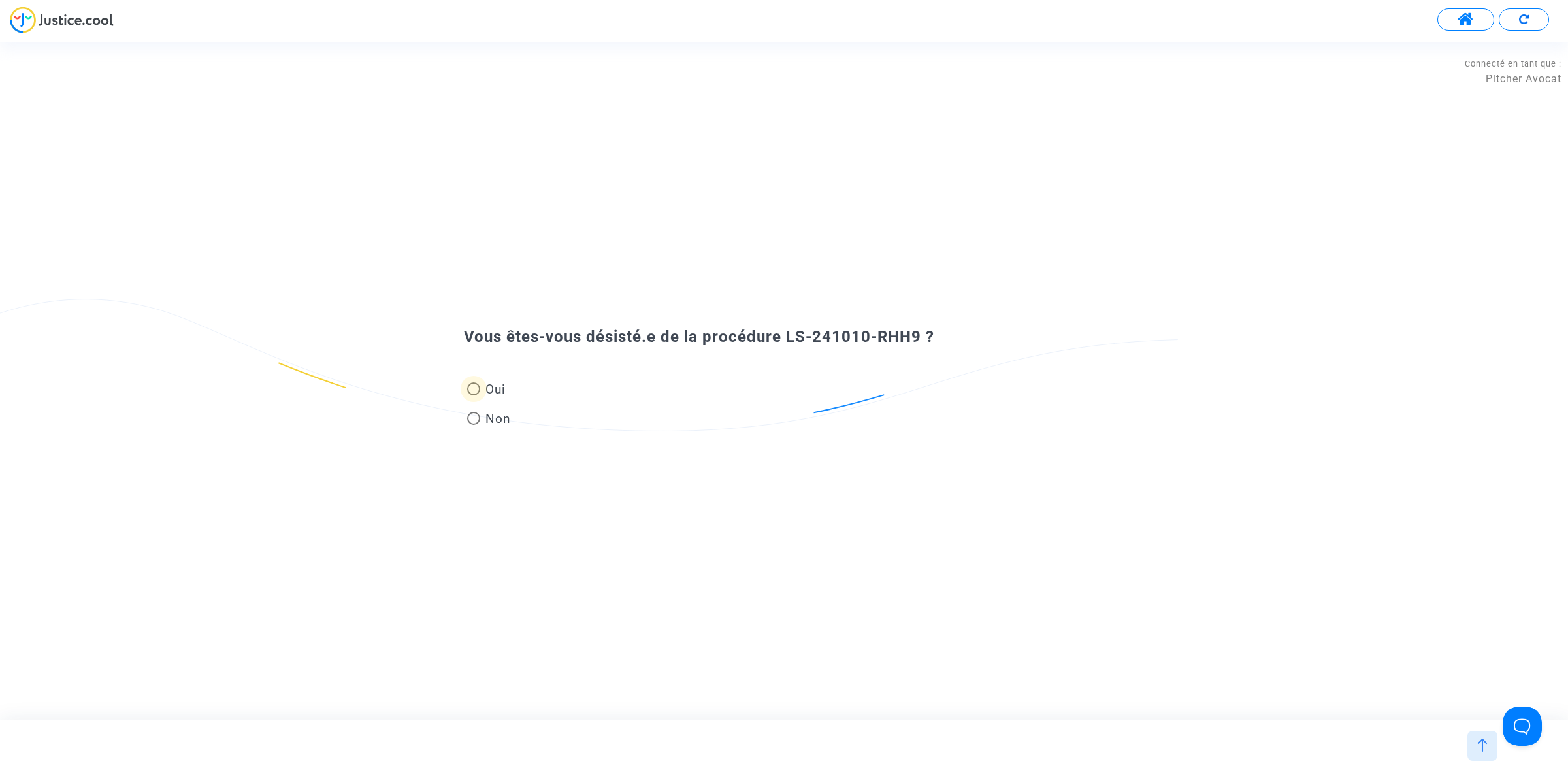
click at [487, 395] on span "Oui" at bounding box center [493, 389] width 26 height 18
click at [474, 395] on input "Oui" at bounding box center [473, 395] width 1 height 1
radio input "true"
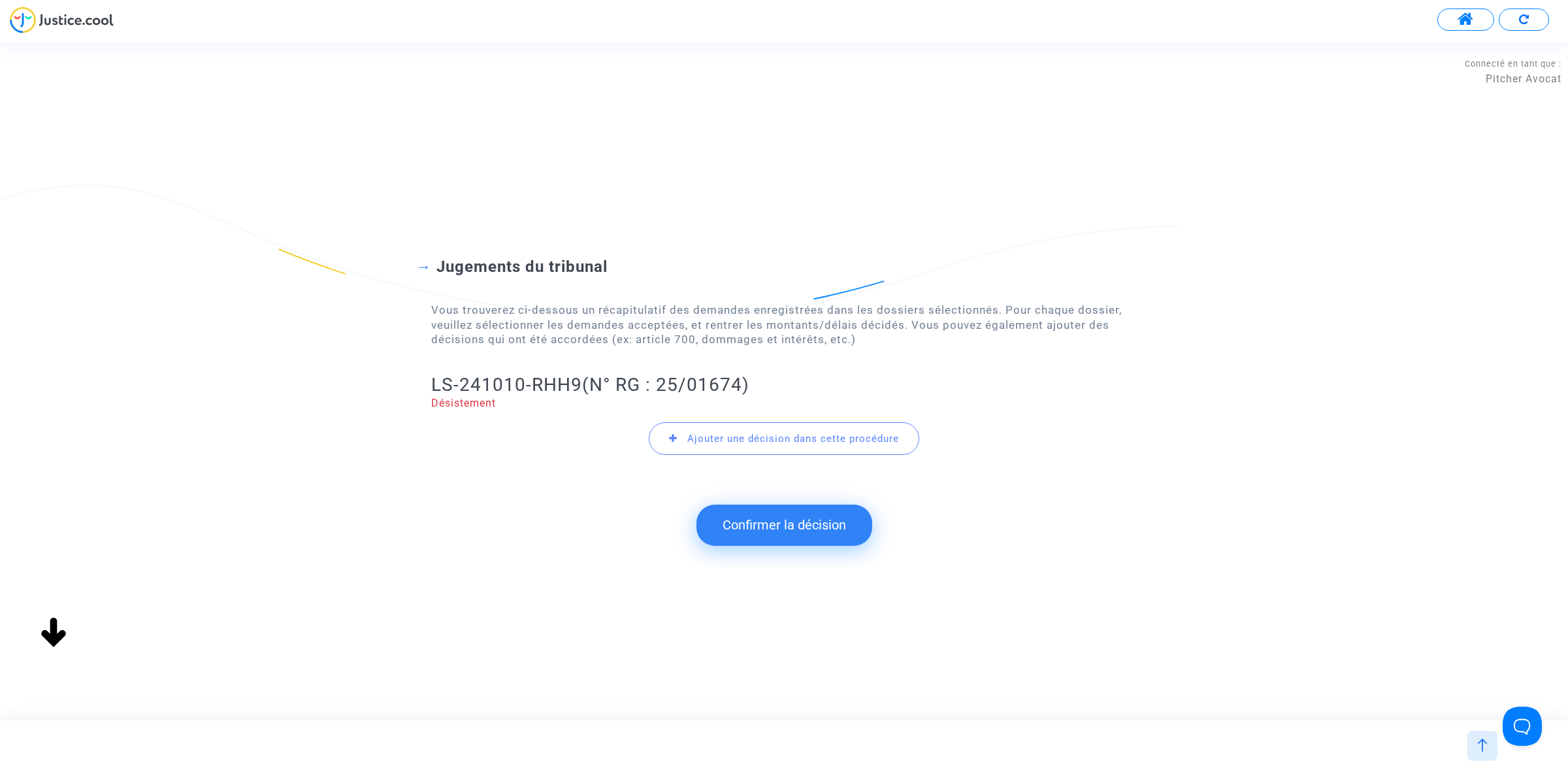
click at [749, 528] on button "Confirmer la décision" at bounding box center [784, 525] width 176 height 41
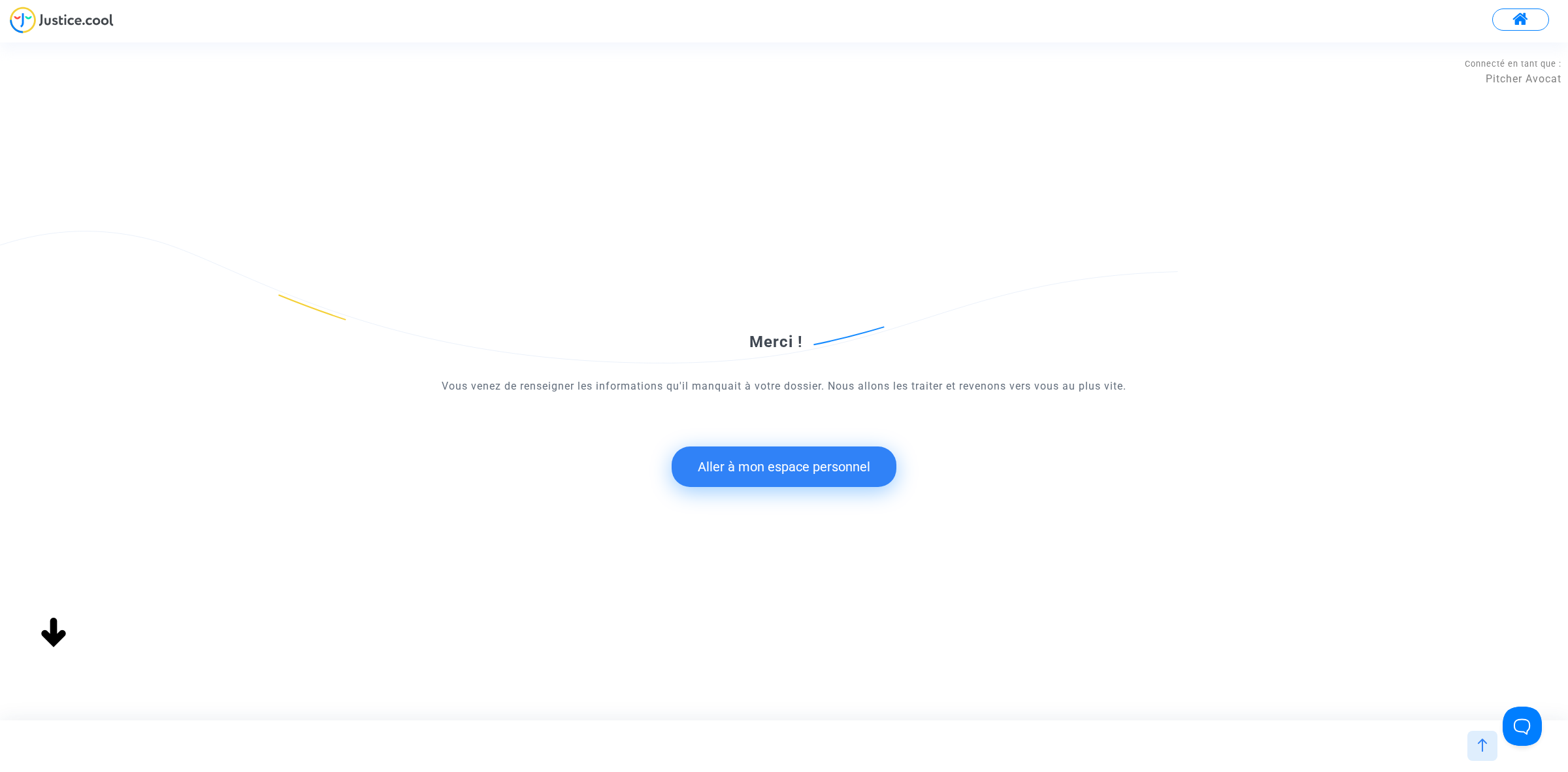
click at [758, 482] on button "Aller à mon espace personnel" at bounding box center [784, 467] width 225 height 41
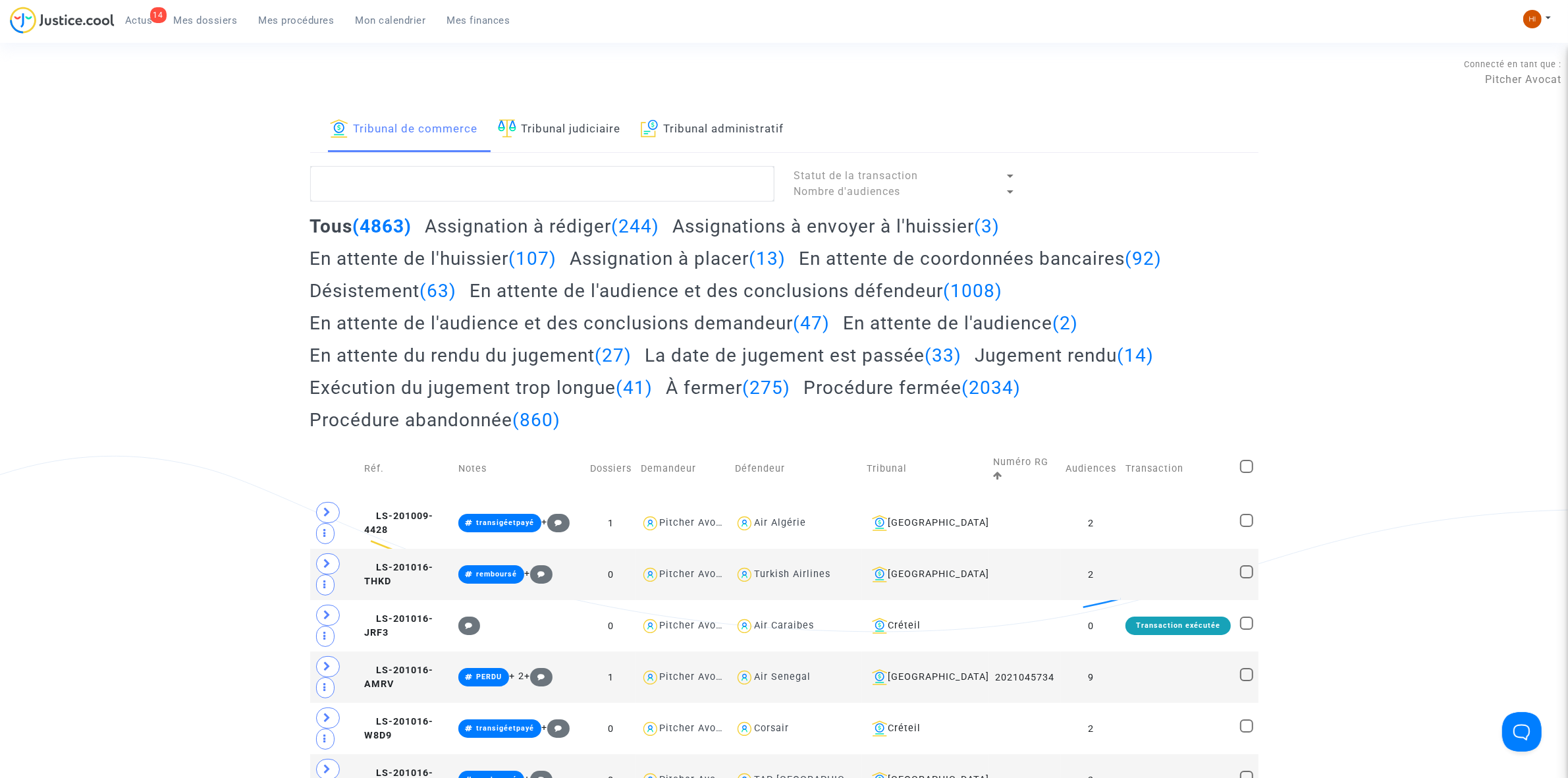
click at [606, 126] on link "Tribunal judiciaire" at bounding box center [559, 130] width 123 height 45
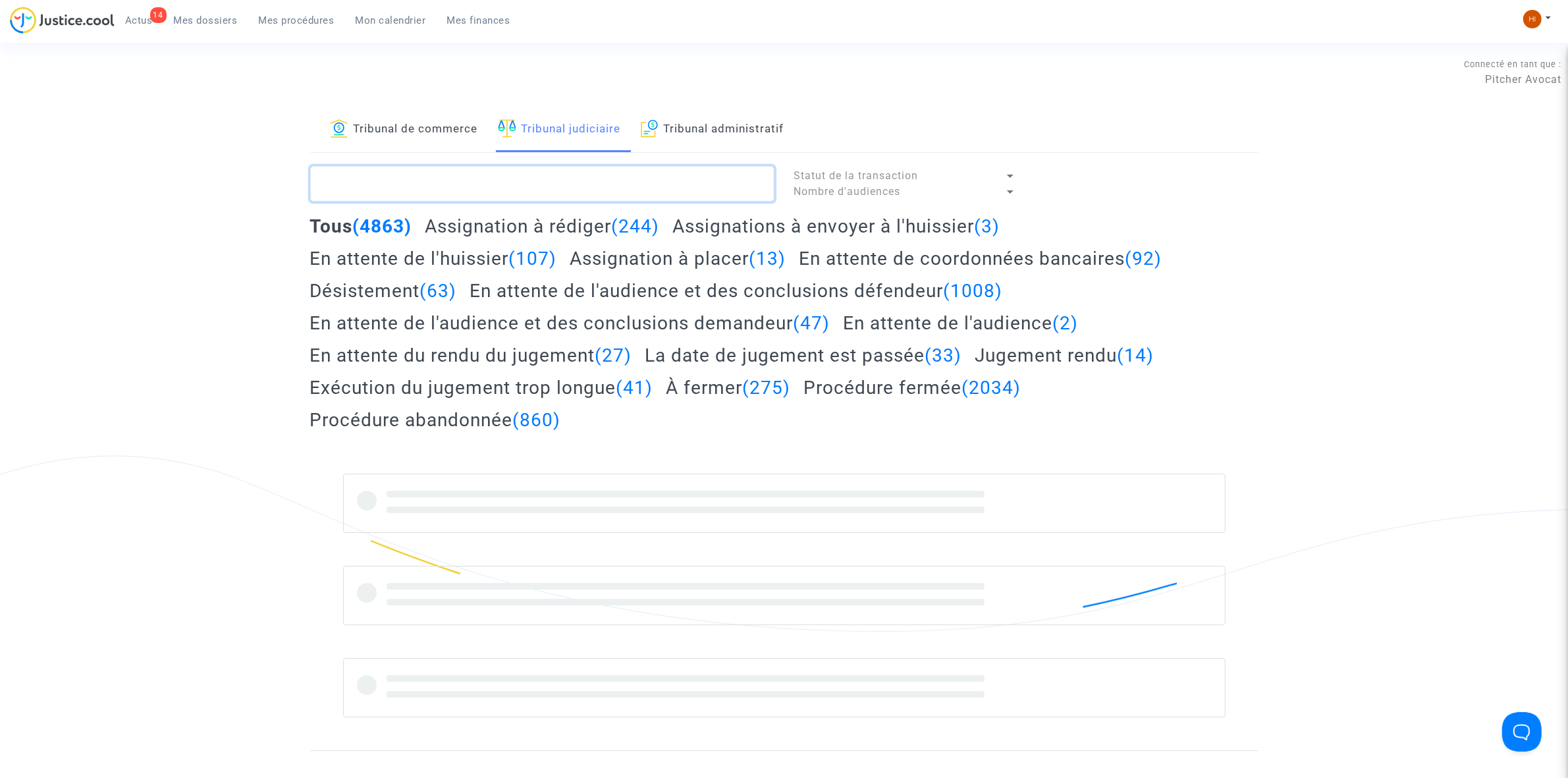
click at [612, 179] on textarea at bounding box center [542, 184] width 464 height 36
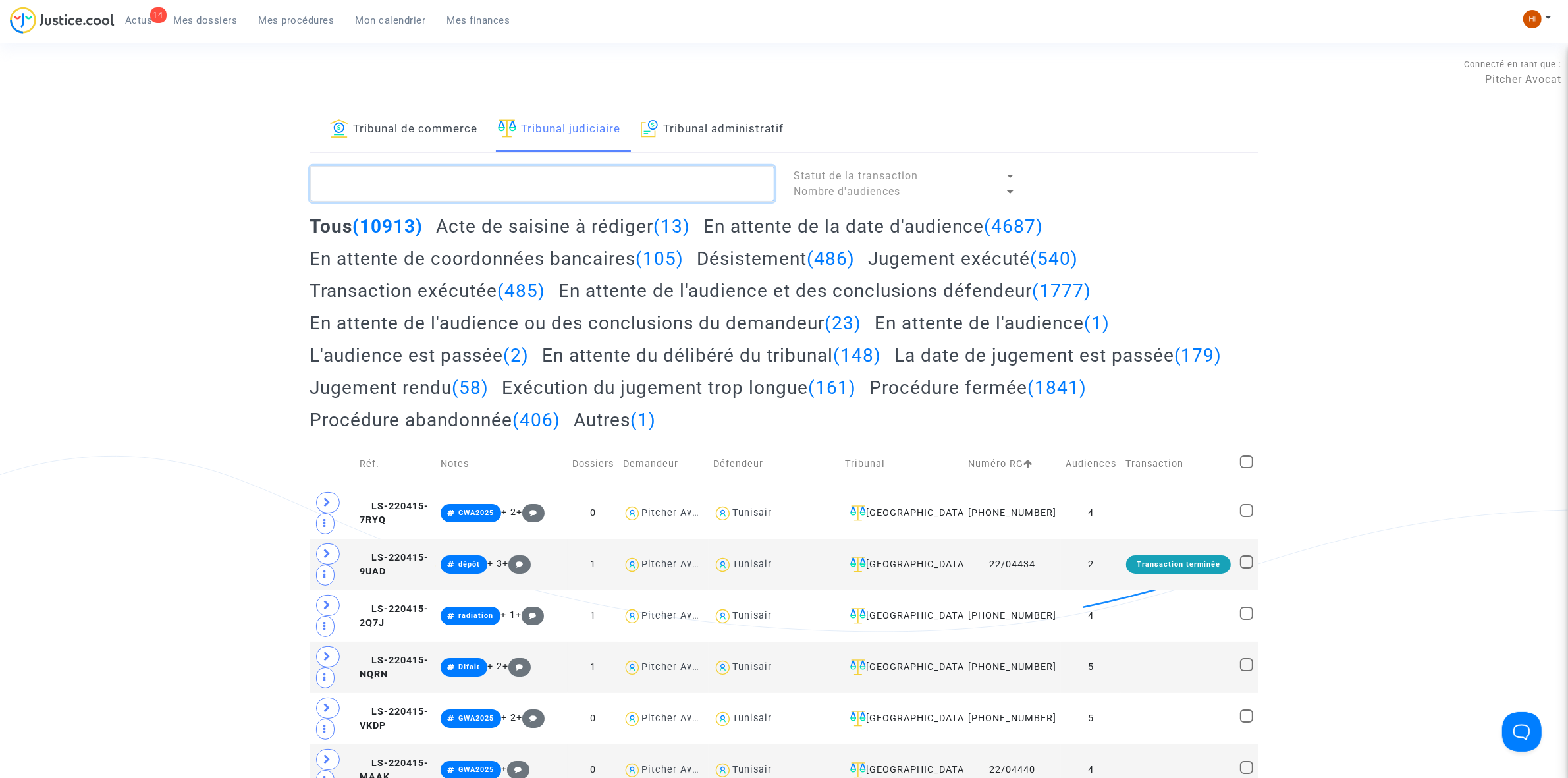
paste textarea "LS-241010-RHH9"
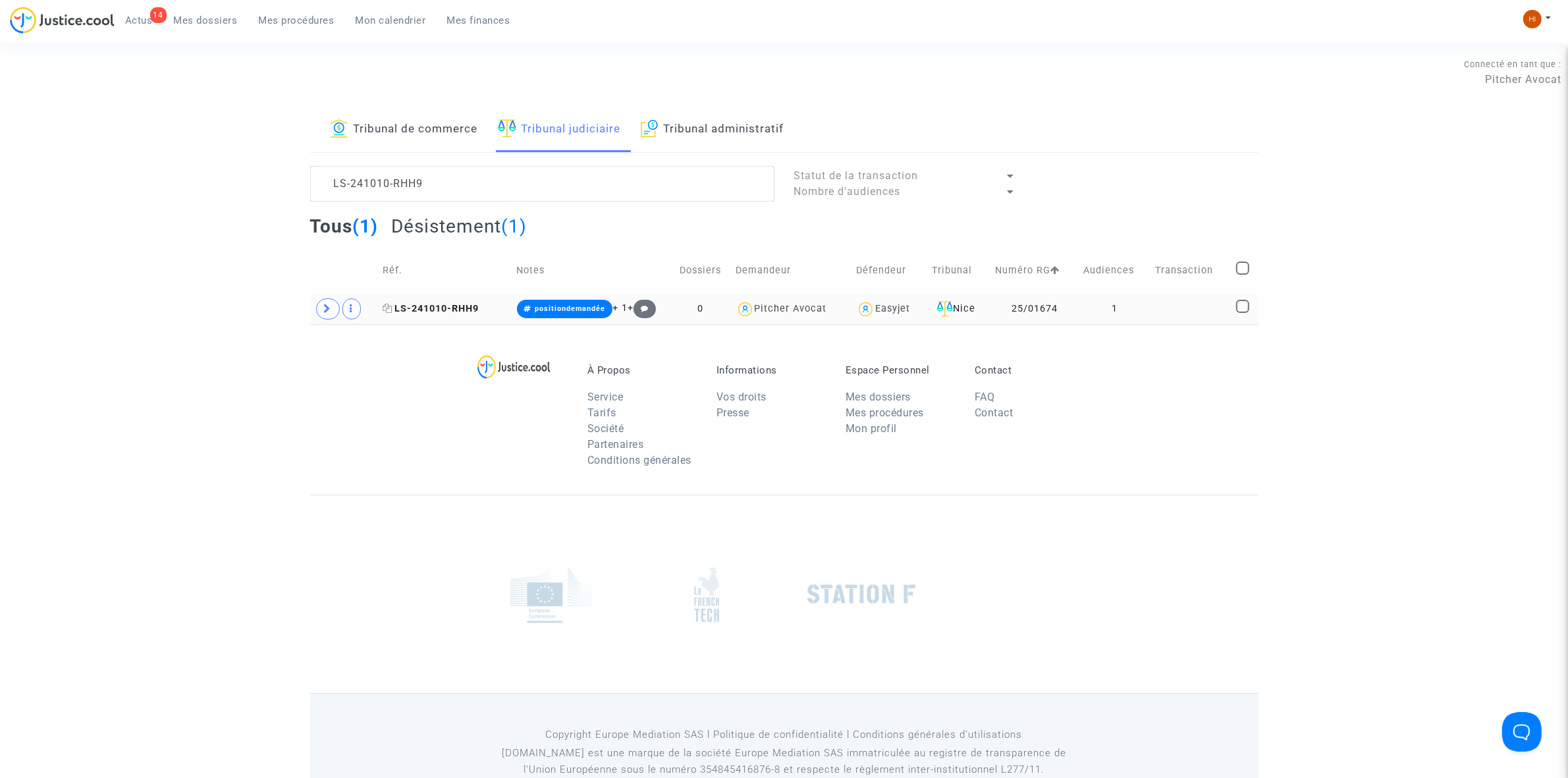
click at [448, 304] on span "LS-241010-RHH9" at bounding box center [431, 308] width 96 height 11
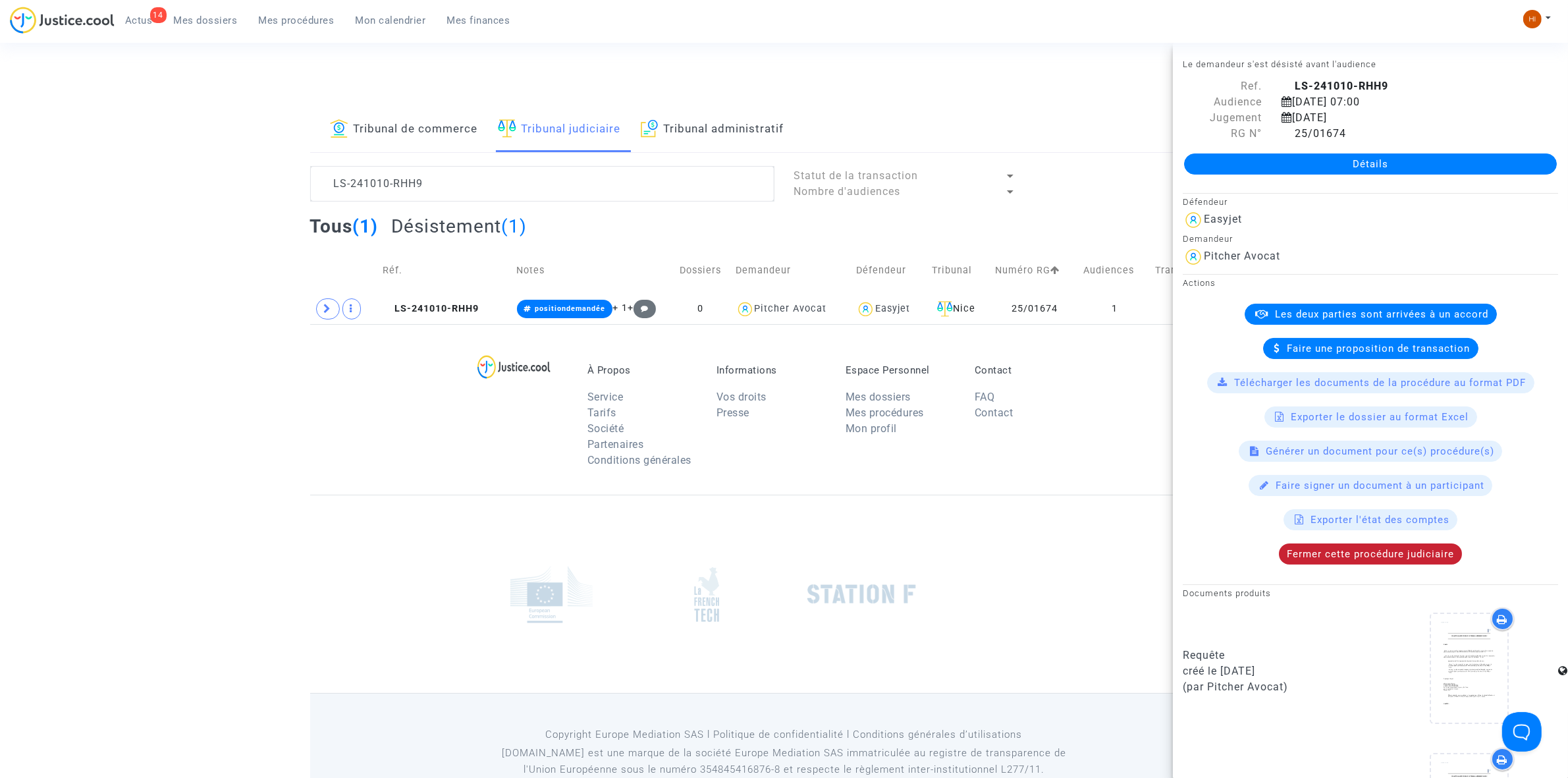
click at [1400, 558] on span "Fermer cette procédure judiciaire" at bounding box center [1370, 554] width 167 height 12
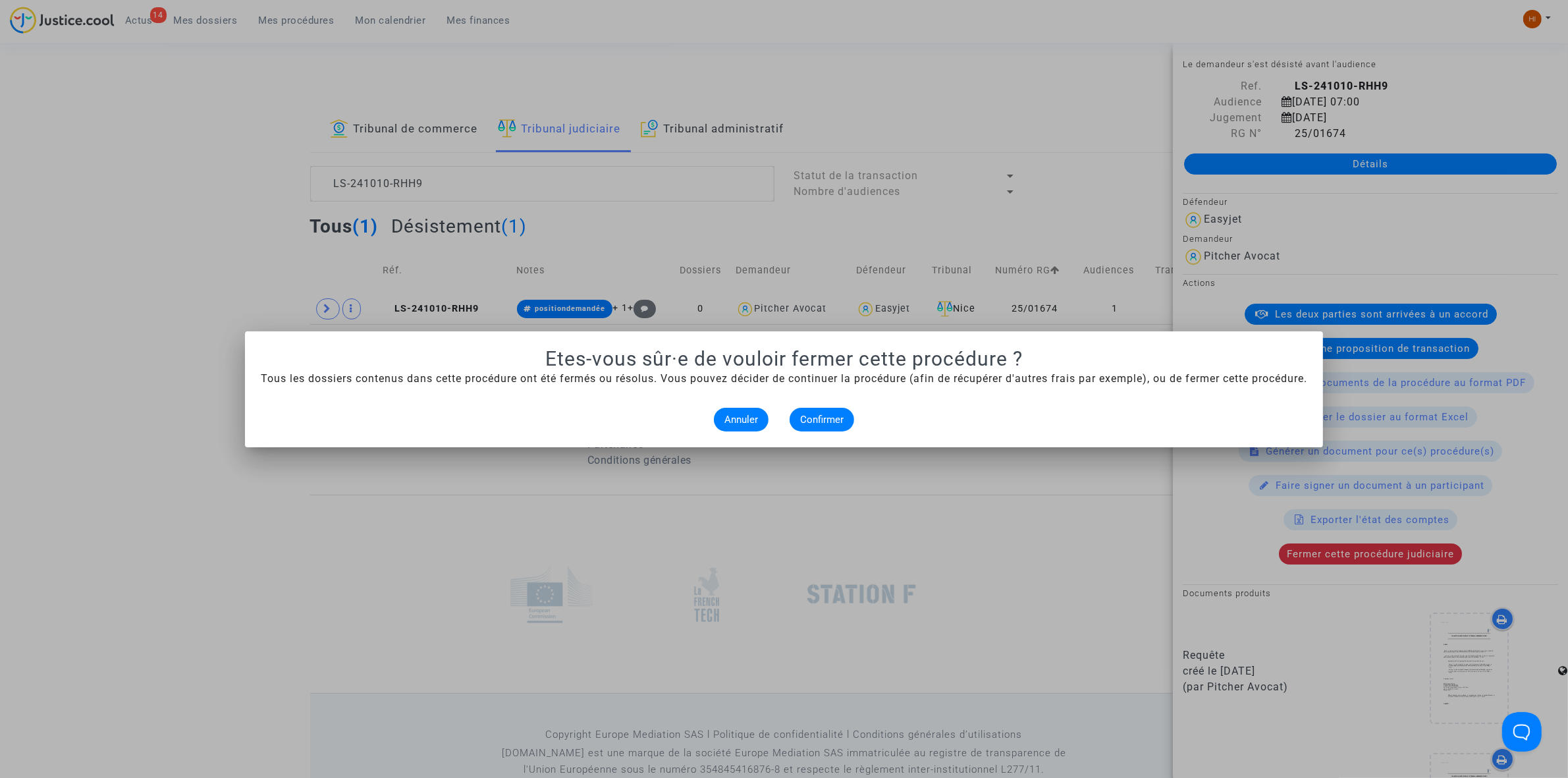
drag, startPoint x: 808, startPoint y: 389, endPoint x: 818, endPoint y: 409, distance: 22.4
click at [811, 390] on alert-dialogs "Etes-vous sûr·e de vouloir fermer cette procédure ? Tous les dossiers contenus …" at bounding box center [784, 389] width 1046 height 84
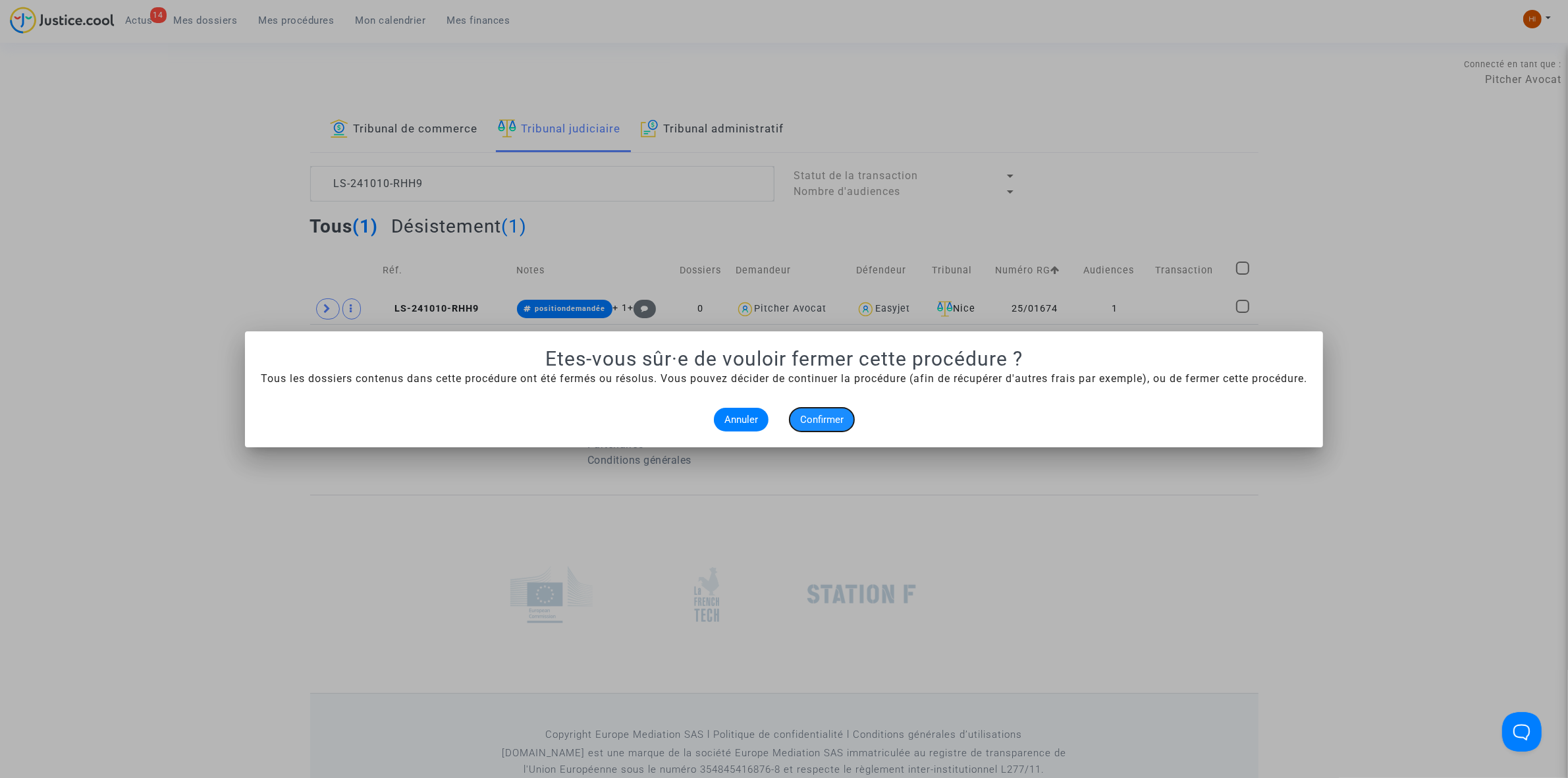
click at [823, 420] on span "Confirmer" at bounding box center [822, 419] width 44 height 12
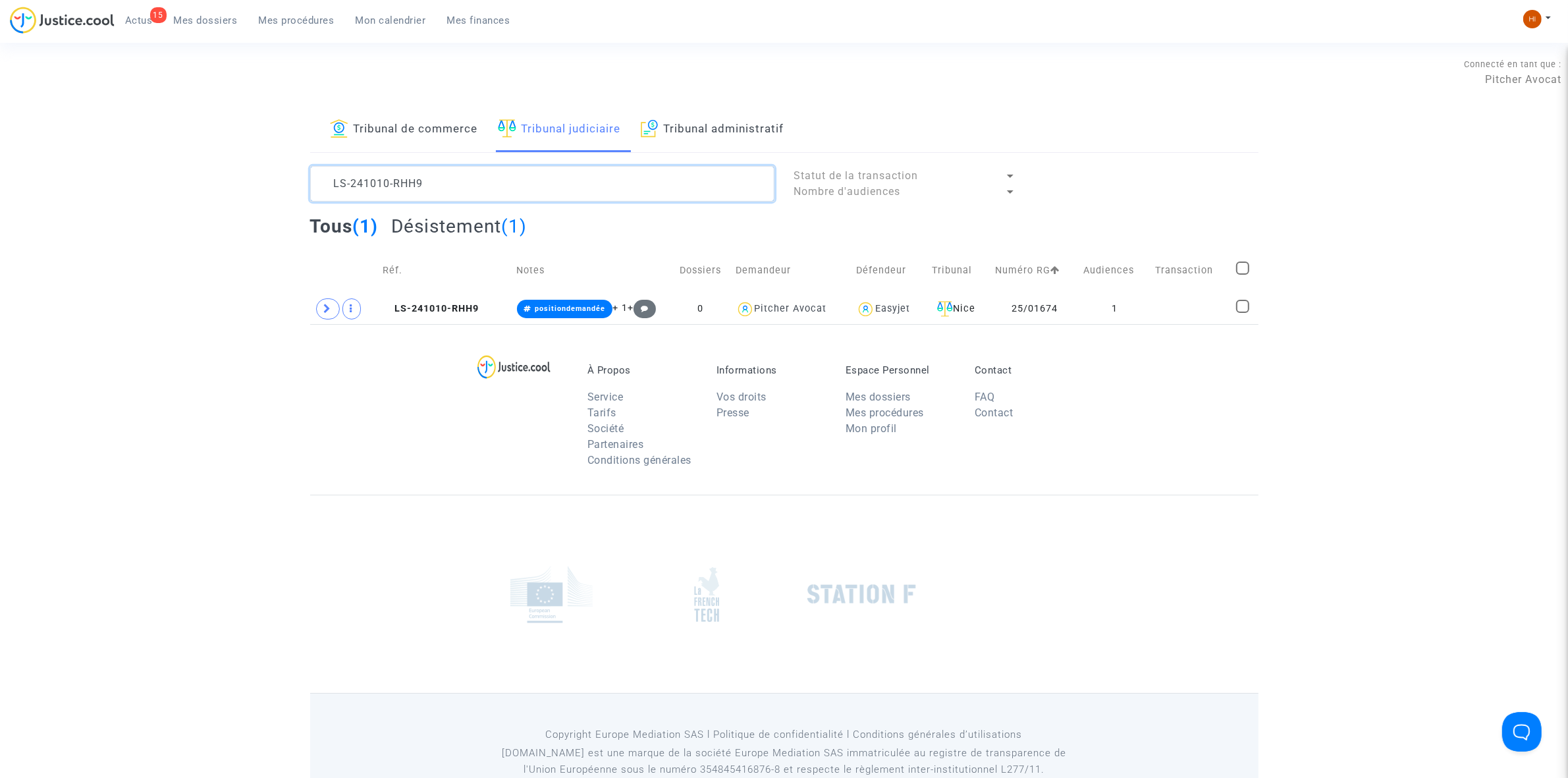
drag, startPoint x: 499, startPoint y: 182, endPoint x: 298, endPoint y: 195, distance: 201.4
click at [298, 195] on div "Tribunal de commerce Tribunal judiciaire Tribunal administratif LS-241010-RHH9 …" at bounding box center [784, 216] width 1568 height 217
type textarea "ROBIQUET"
click at [450, 311] on span "LS-240123-C9WG" at bounding box center [434, 308] width 98 height 11
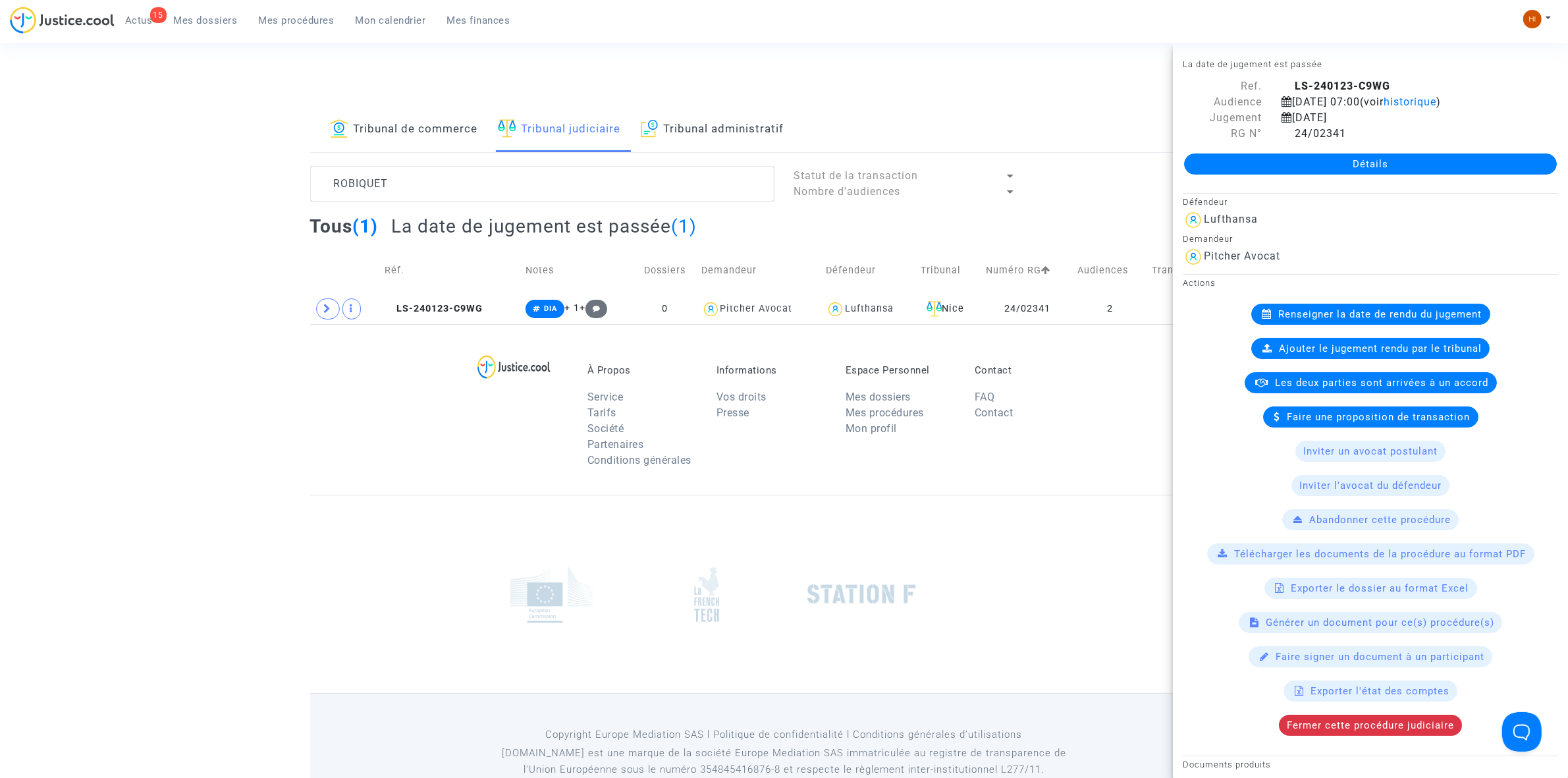
click at [1296, 165] on link "Détails" at bounding box center [1370, 164] width 373 height 21
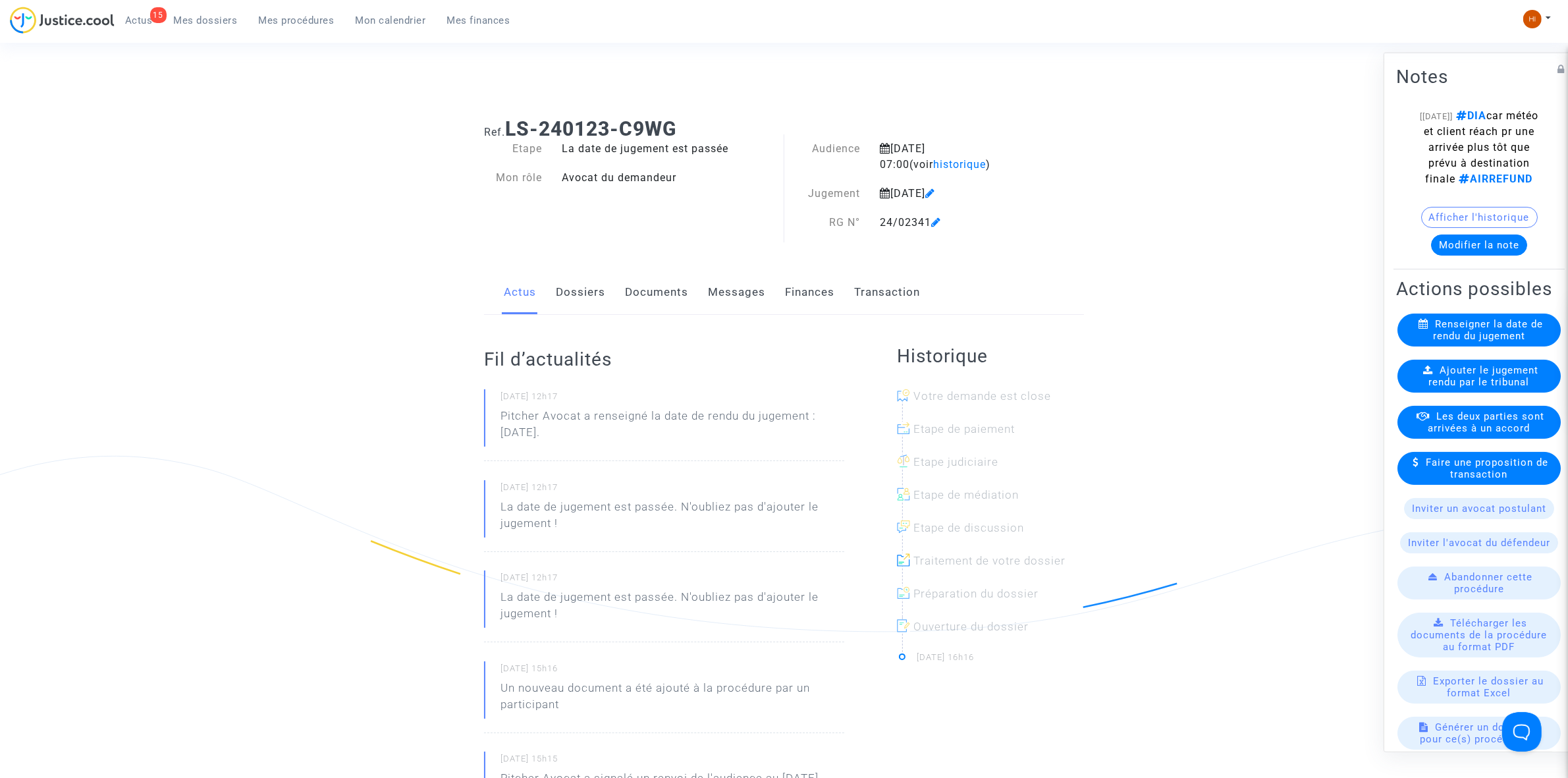
click at [1480, 388] on span "Ajouter le jugement rendu par le tribunal" at bounding box center [1484, 376] width 110 height 24
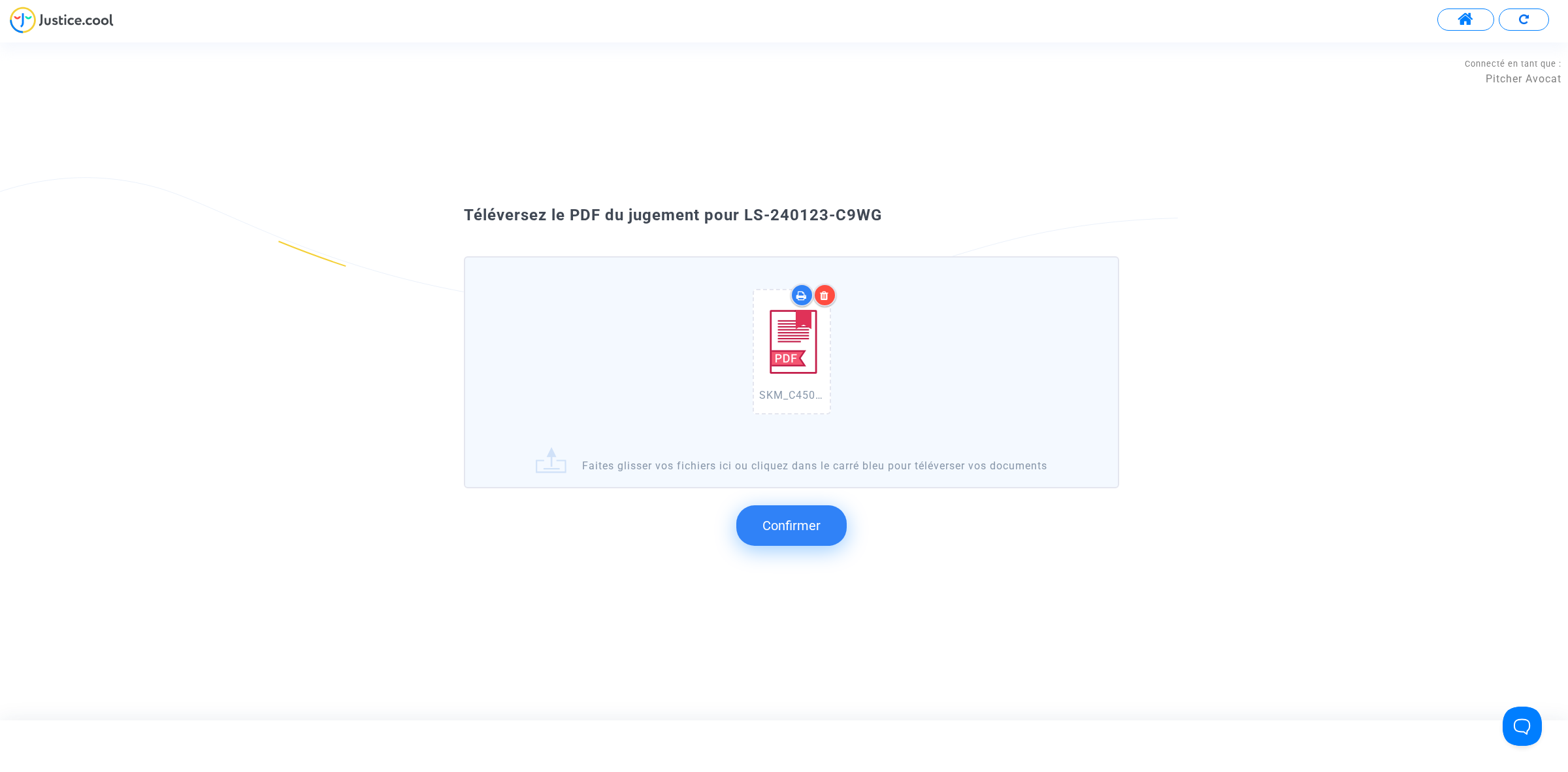
drag, startPoint x: 969, startPoint y: 236, endPoint x: 747, endPoint y: 211, distance: 223.4
click at [747, 211] on div "Téléversez le PDF du jugement pour LS-240123-C9WG SKM_C450i25093014470_0004.pdf…" at bounding box center [784, 381] width 1568 height 369
copy span "LS-240123-C9WG"
click at [739, 515] on button "Confirmer" at bounding box center [791, 526] width 110 height 41
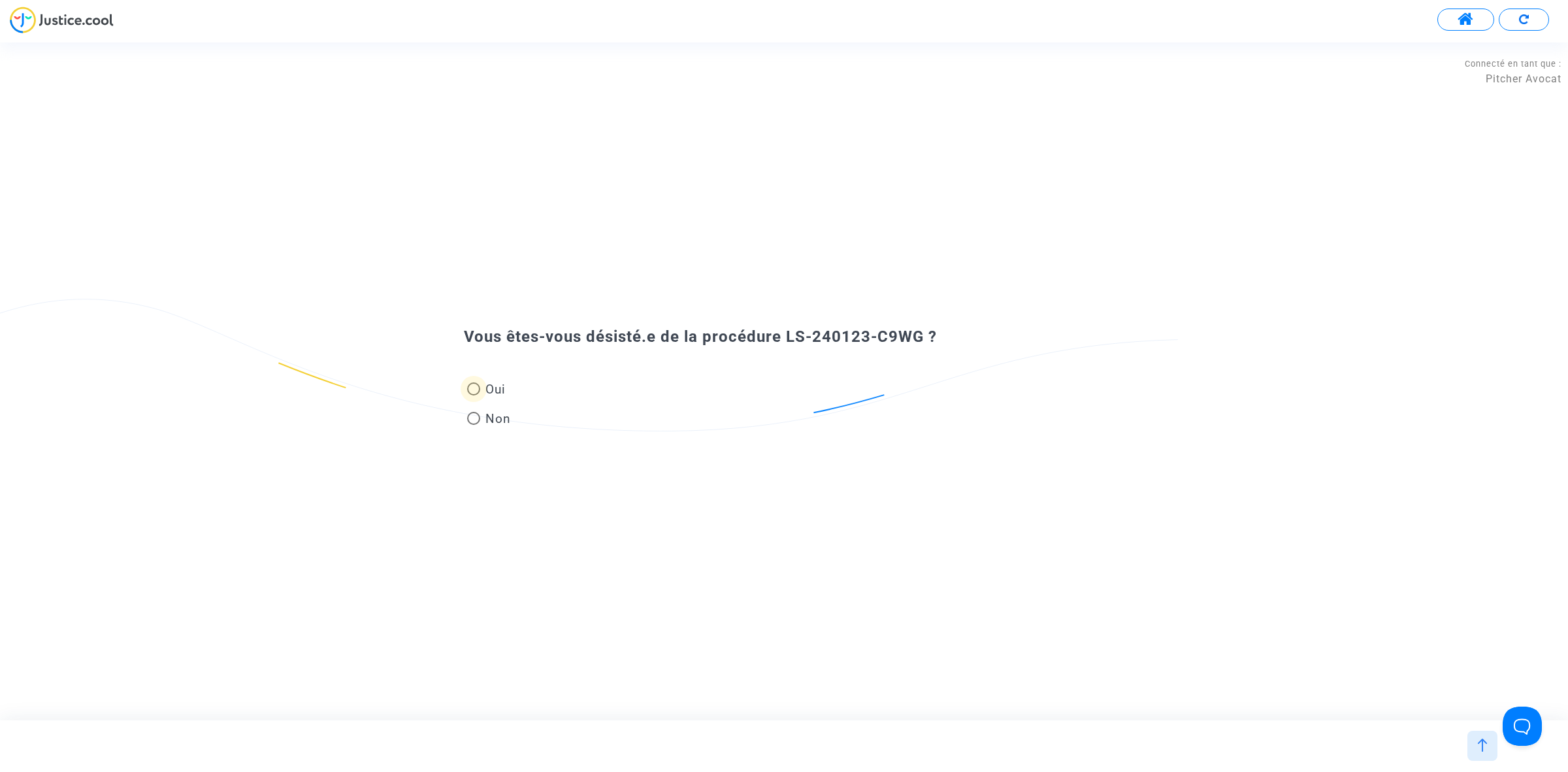
click at [492, 383] on span "Oui" at bounding box center [493, 389] width 26 height 18
click at [474, 395] on input "Oui" at bounding box center [473, 395] width 1 height 1
radio input "true"
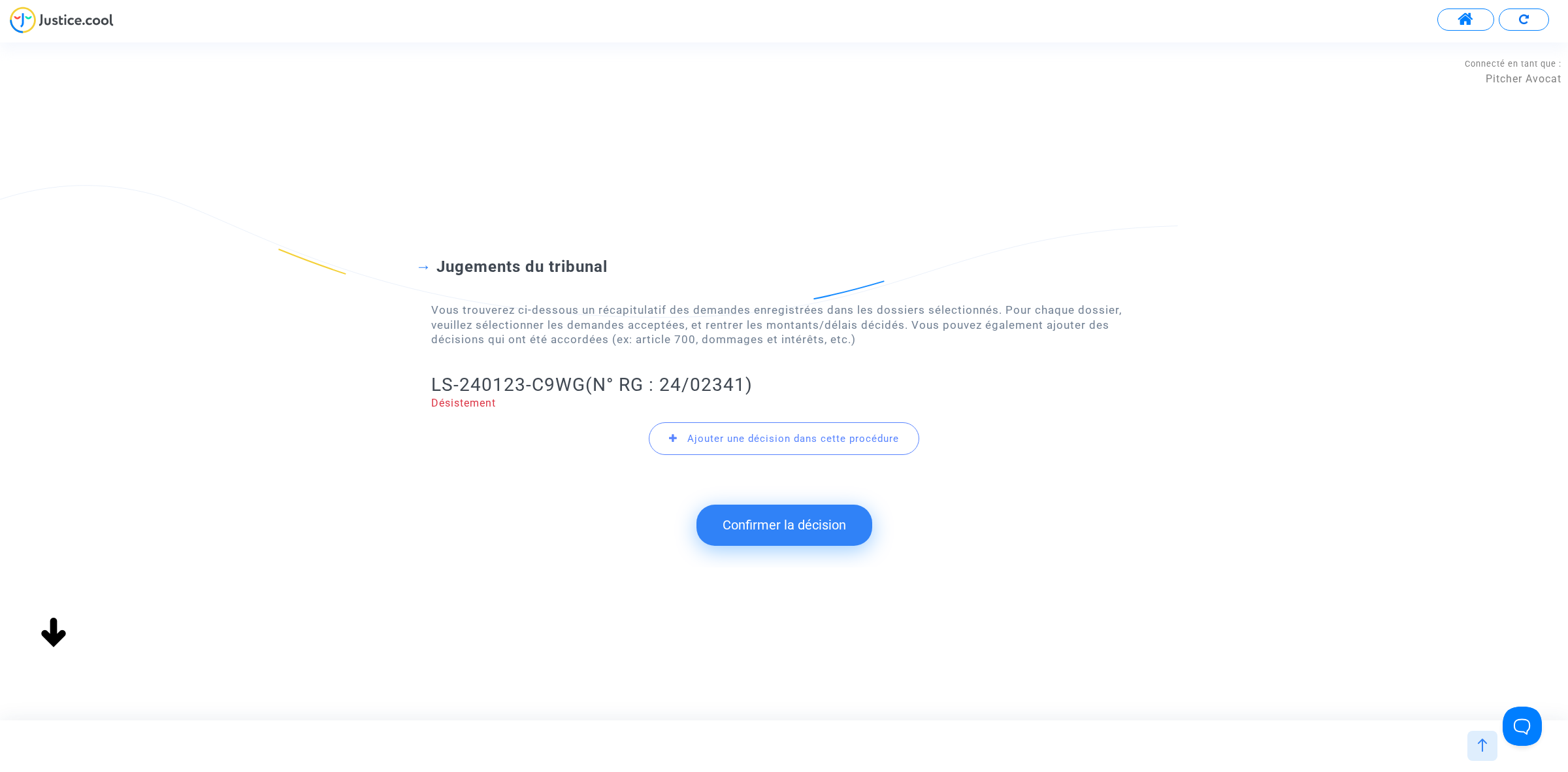
click at [752, 530] on button "Confirmer la décision" at bounding box center [784, 525] width 176 height 41
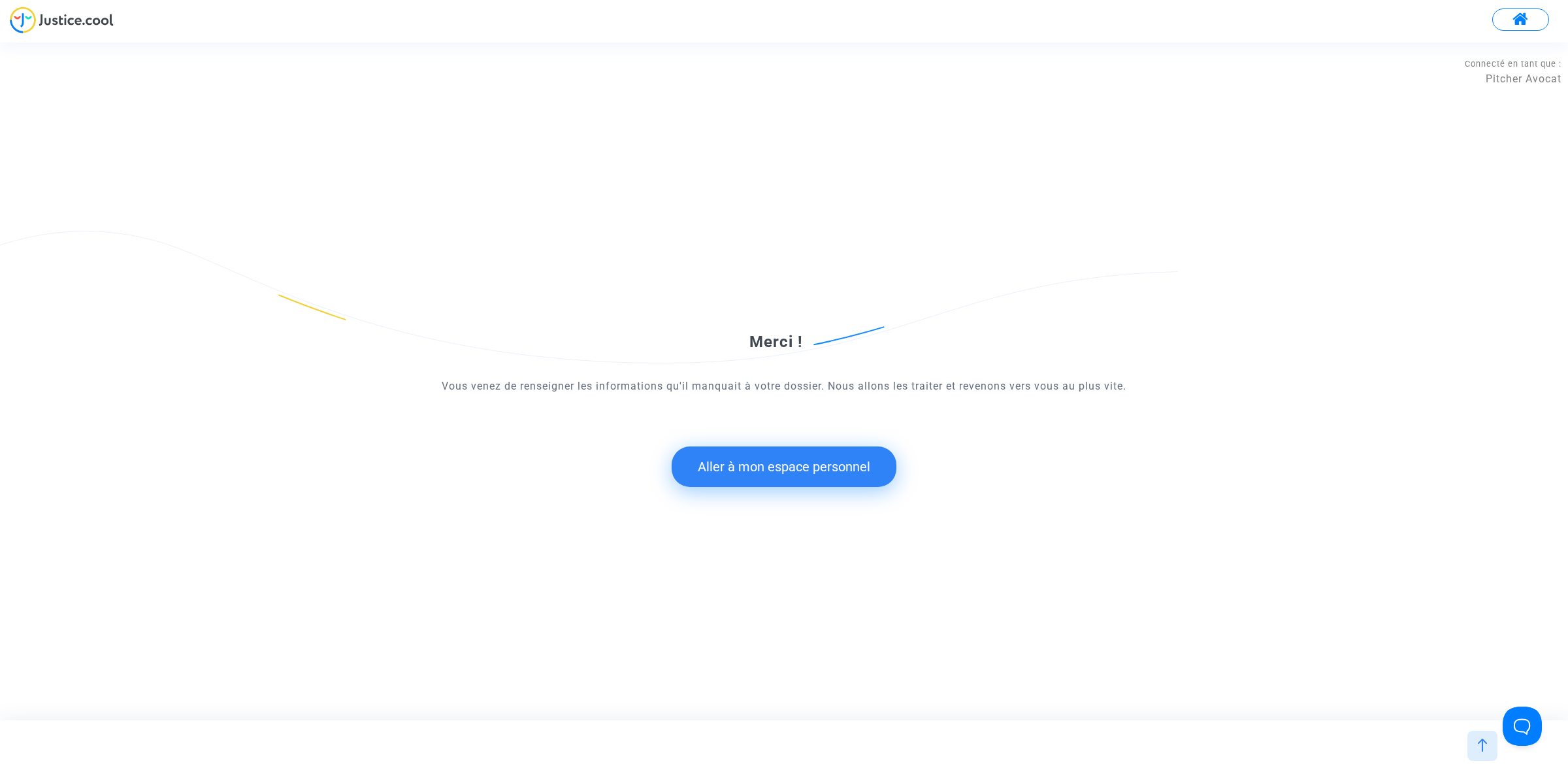
click at [716, 479] on button "Aller à mon espace personnel" at bounding box center [784, 467] width 225 height 41
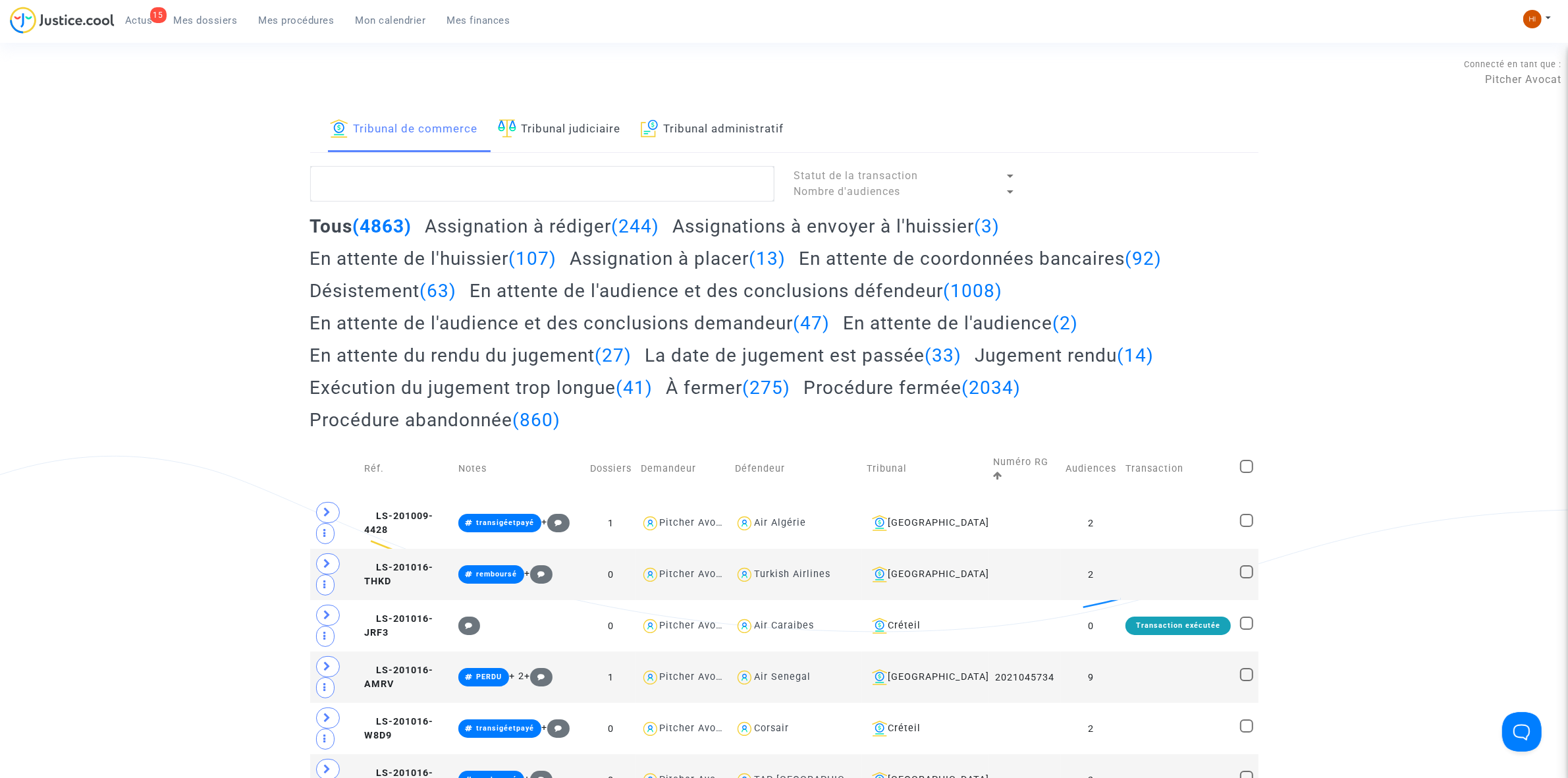
click at [600, 132] on link "Tribunal judiciaire" at bounding box center [559, 130] width 123 height 45
click at [598, 183] on textarea at bounding box center [542, 184] width 464 height 36
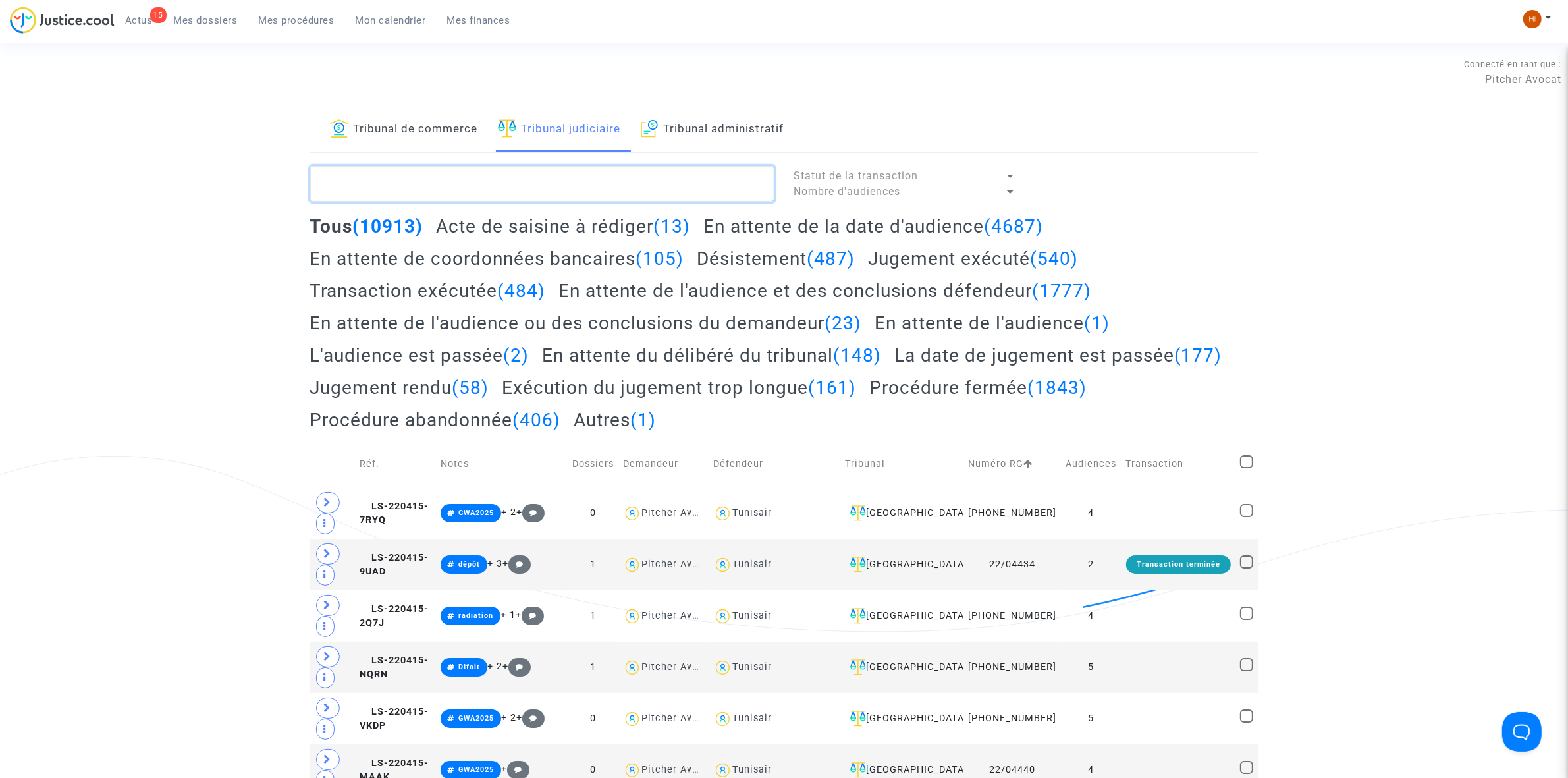
paste textarea "LS-240123-C9WG"
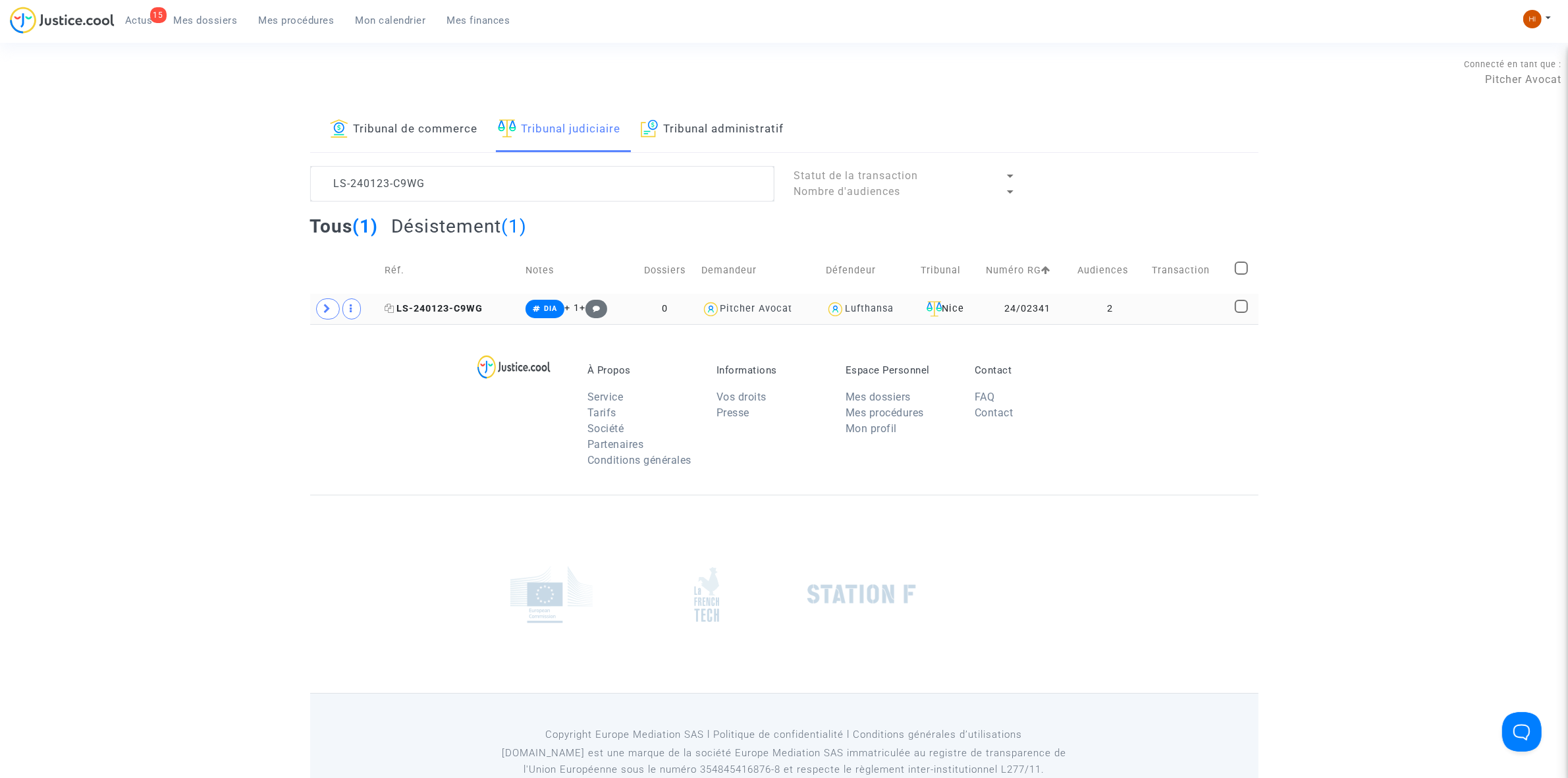
click at [446, 312] on span "LS-240123-C9WG" at bounding box center [434, 308] width 98 height 11
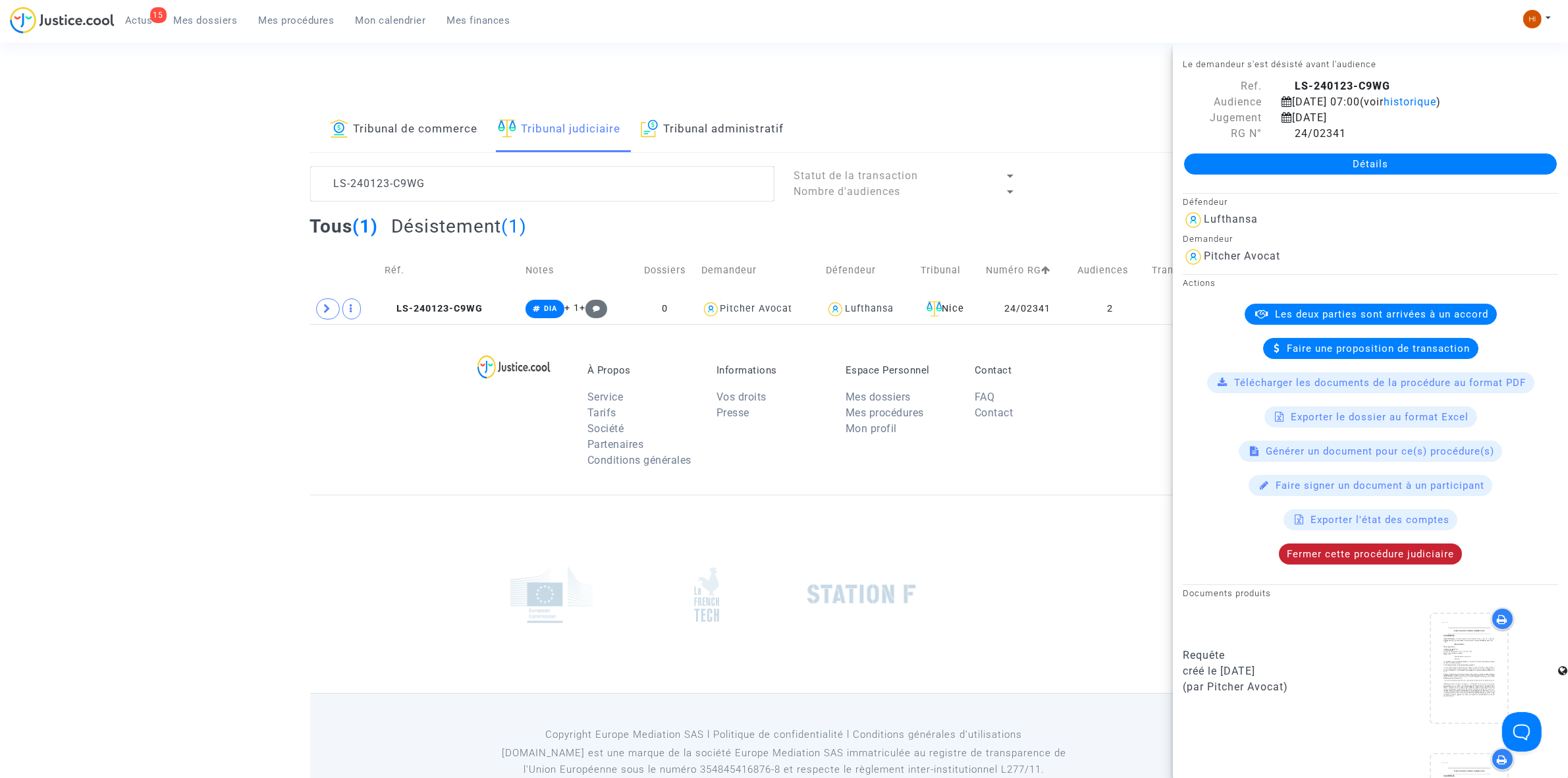
click at [1394, 563] on div "Fermer cette procédure judiciaire" at bounding box center [1370, 554] width 183 height 21
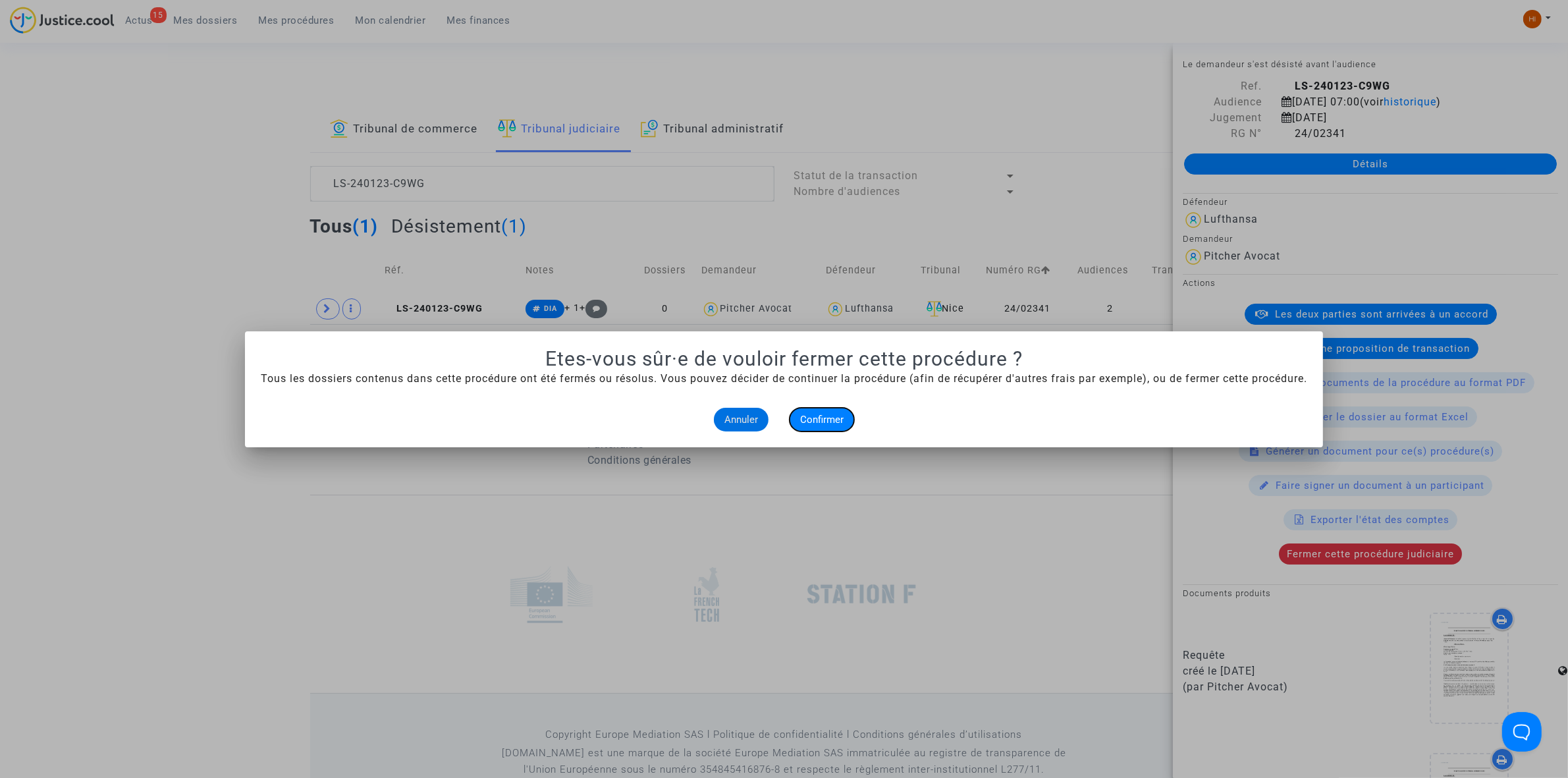
click at [813, 417] on span "Confirmer" at bounding box center [822, 419] width 44 height 12
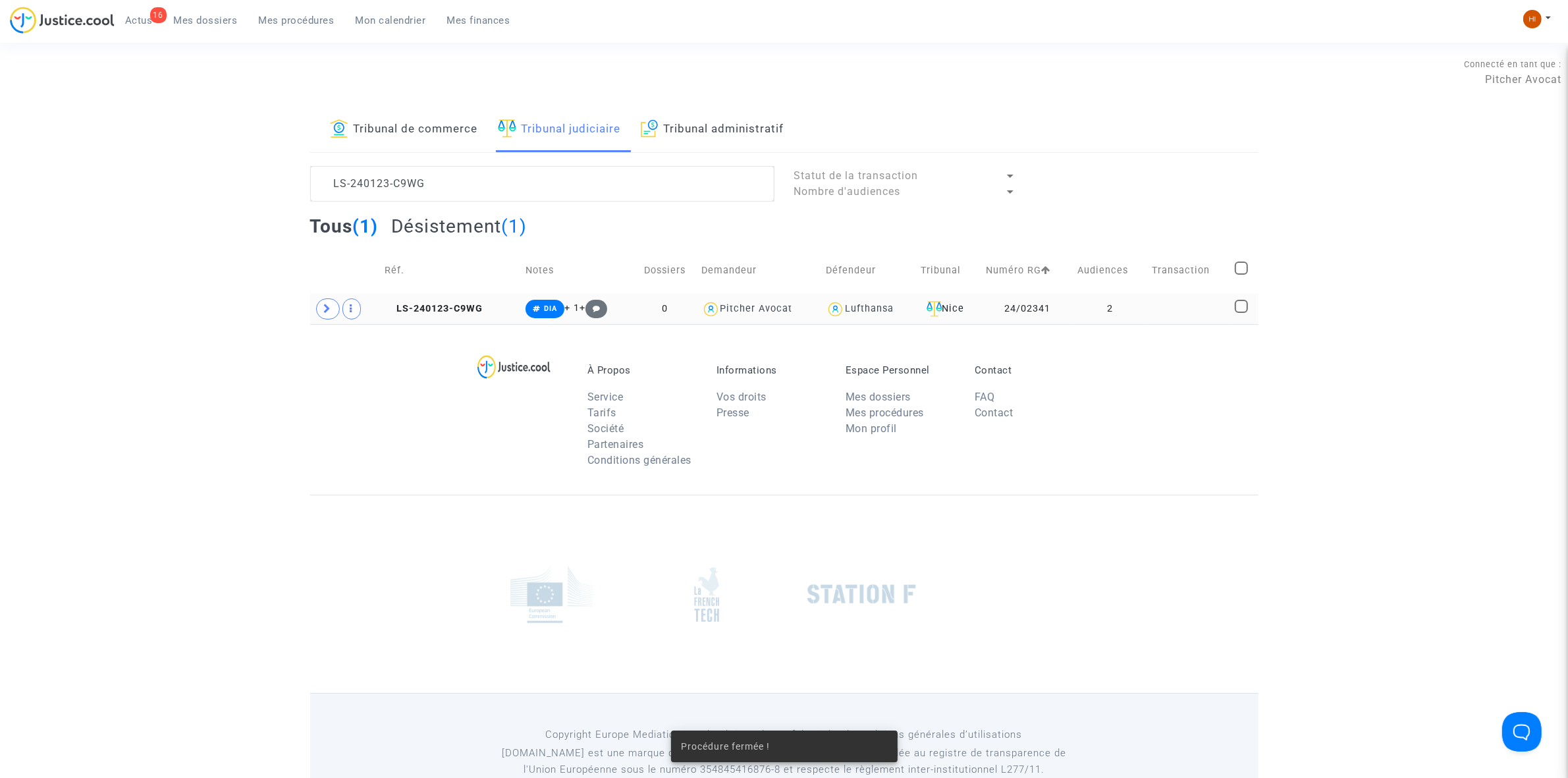
click at [495, 315] on td "LS-240123-C9WG" at bounding box center [450, 309] width 141 height 30
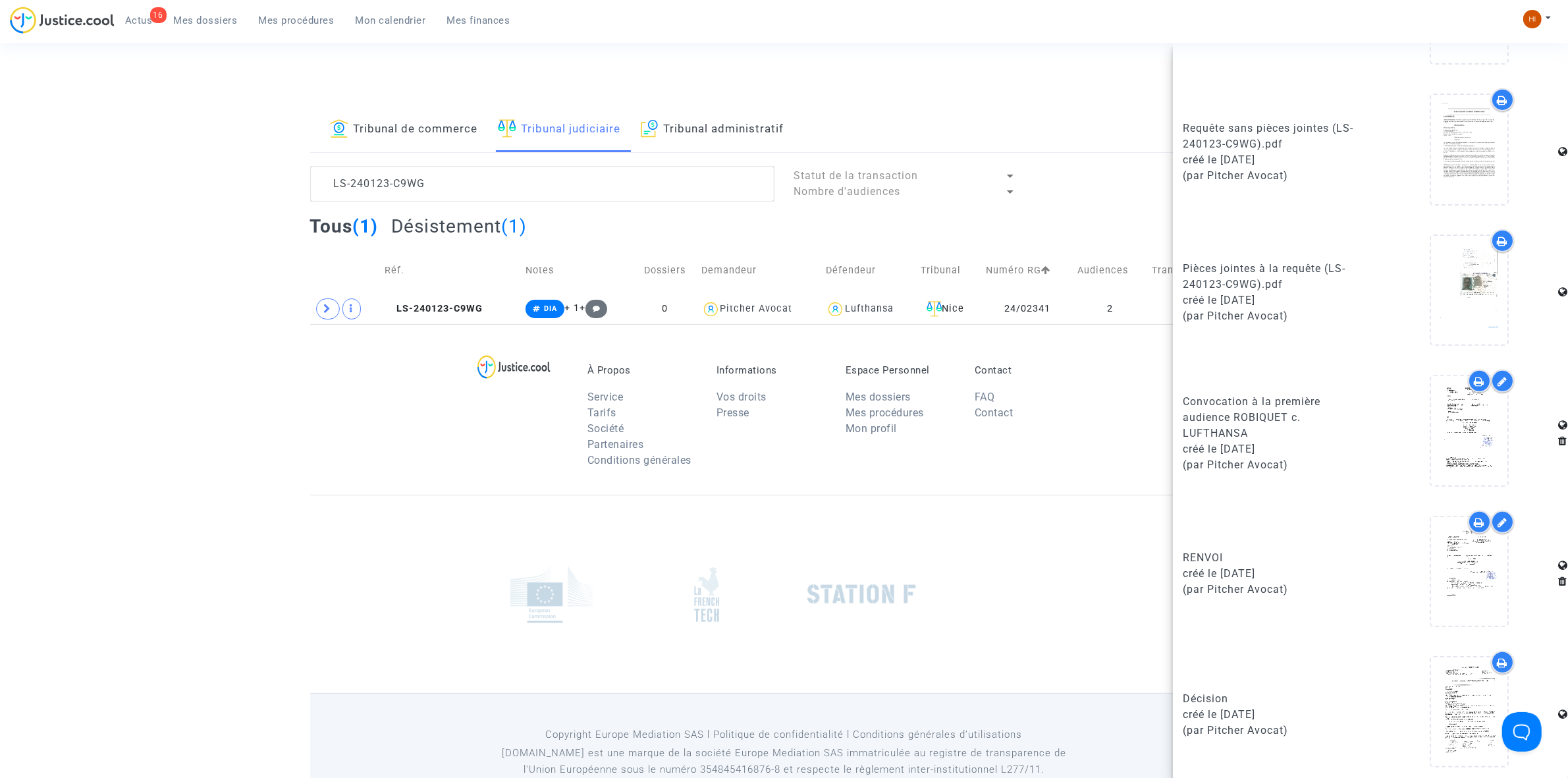
scroll to position [560, 0]
click at [481, 306] on td "LS-240123-C9WG" at bounding box center [450, 309] width 141 height 30
drag, startPoint x: 554, startPoint y: 185, endPoint x: 25, endPoint y: 199, distance: 529.2
click at [25, 199] on div "Tribunal de commerce Tribunal judiciaire Tribunal administratif LS-240123-C9WG …" at bounding box center [784, 216] width 1568 height 217
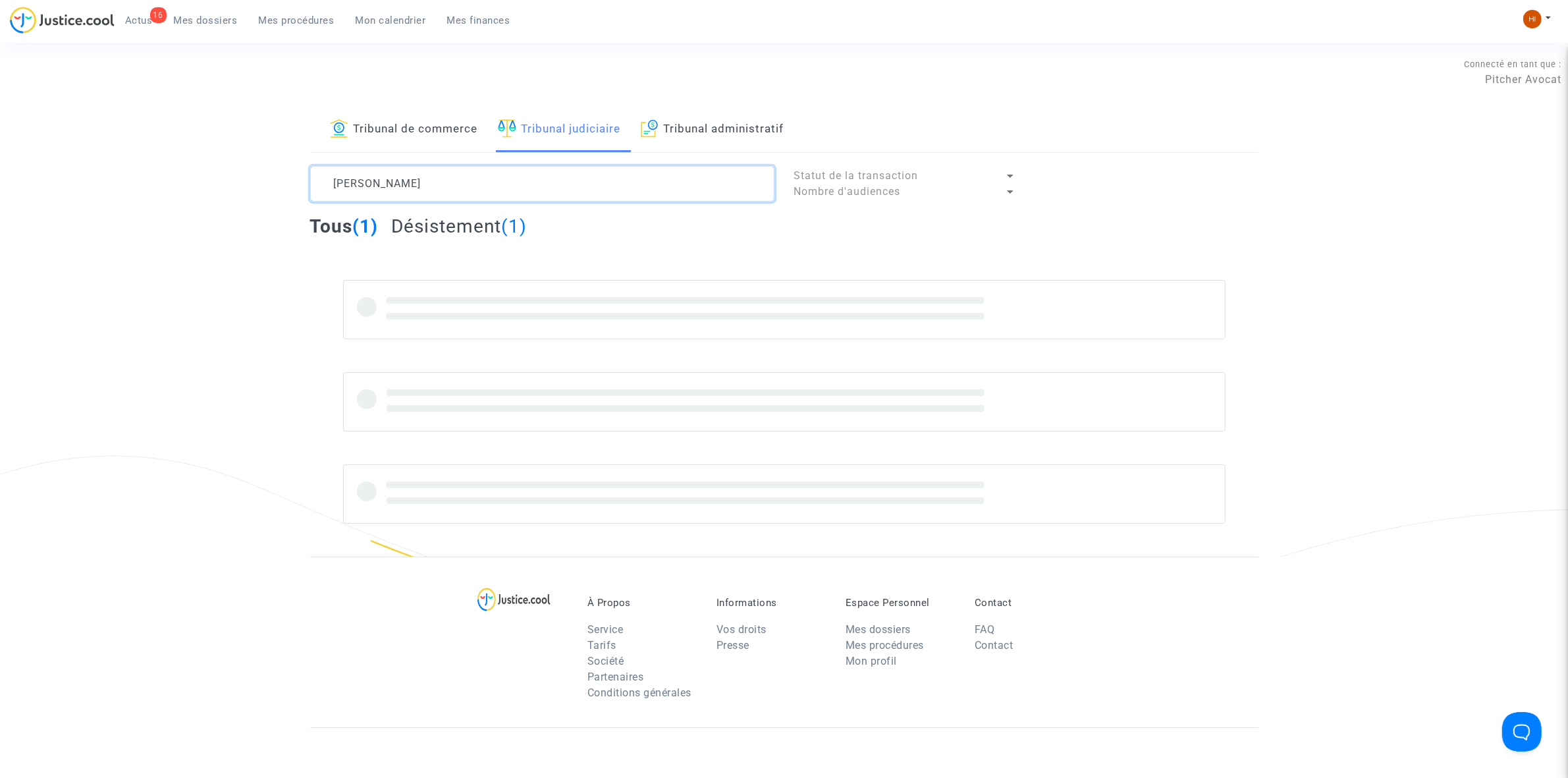
type textarea "LEROUX MICHEL"
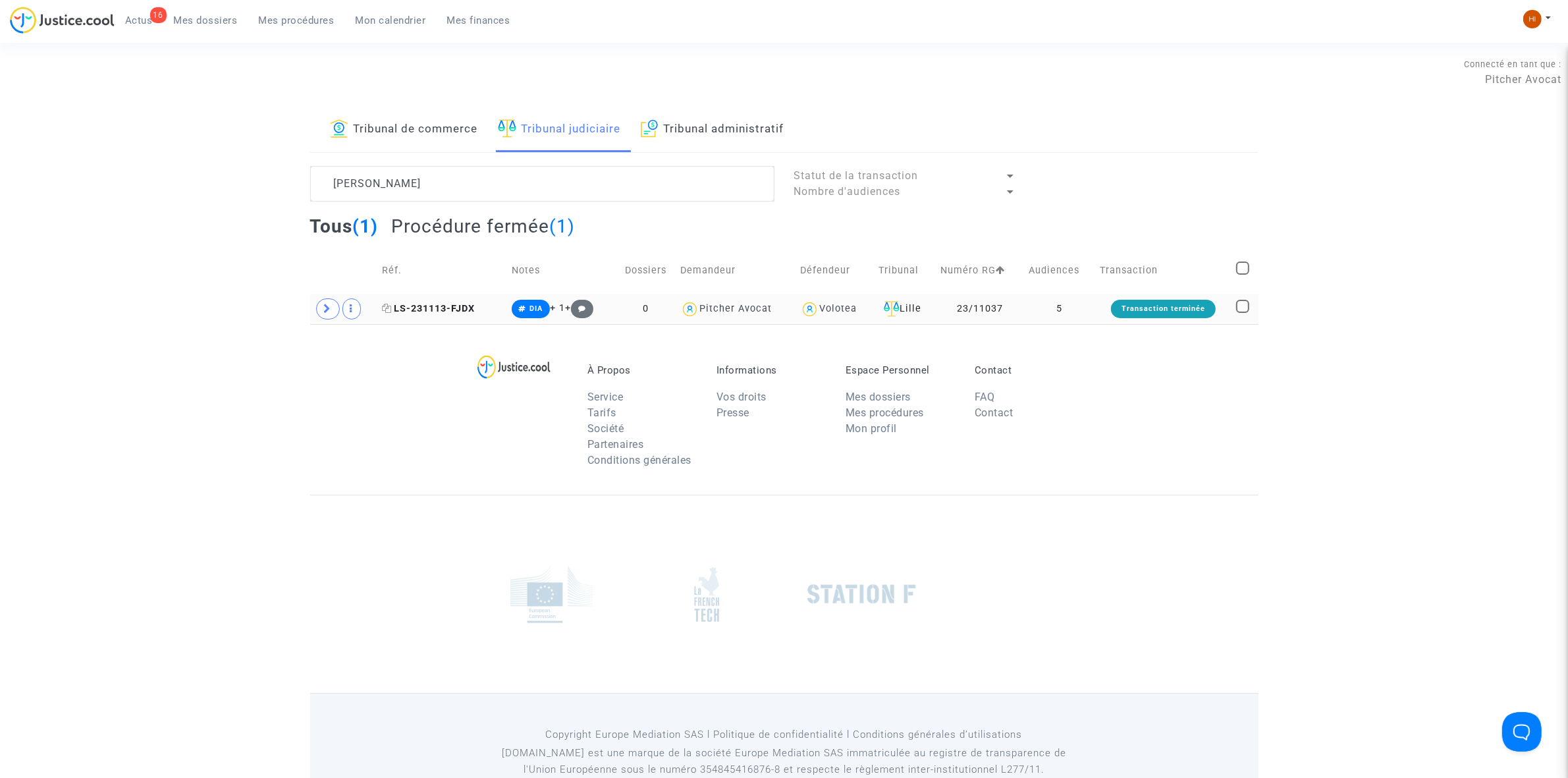
click at [452, 313] on span "LS-231113-FJDX" at bounding box center [429, 308] width 93 height 11
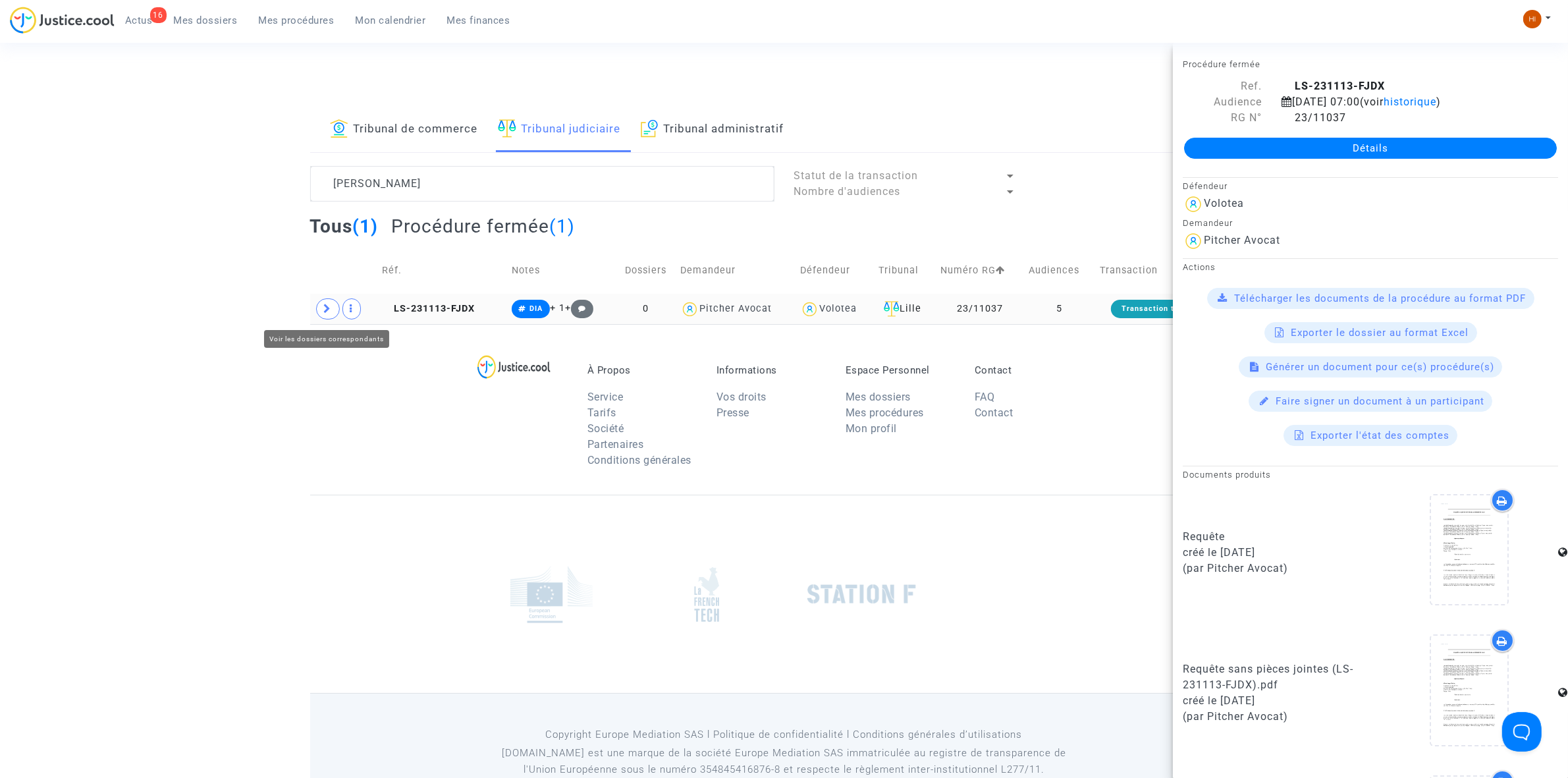
click at [337, 313] on span at bounding box center [328, 309] width 24 height 21
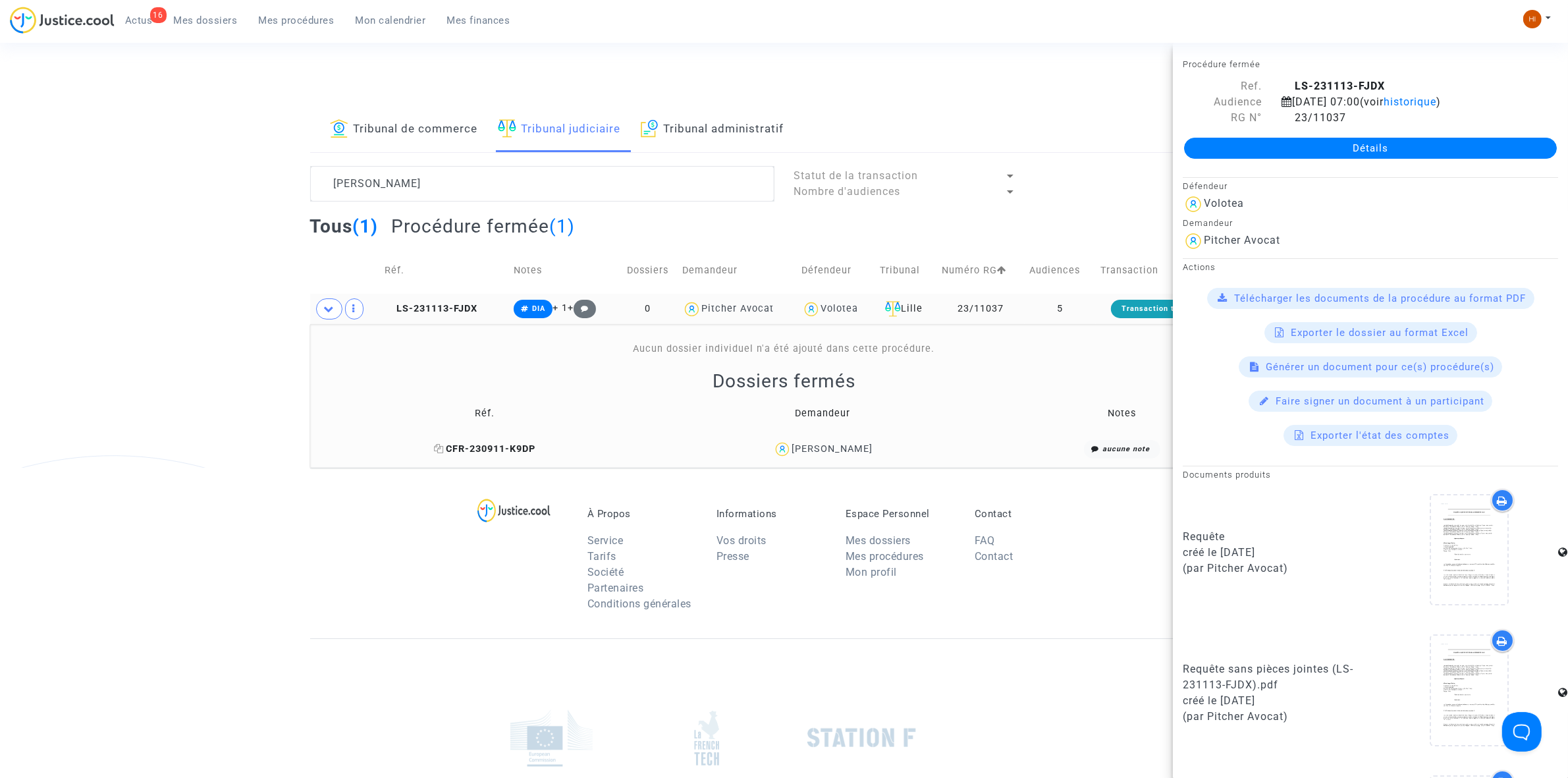
click at [444, 451] on icon at bounding box center [438, 449] width 10 height 9
click at [438, 302] on td "LS-231113-FJDX" at bounding box center [444, 309] width 129 height 30
click at [1304, 139] on link "Détails" at bounding box center [1370, 148] width 373 height 21
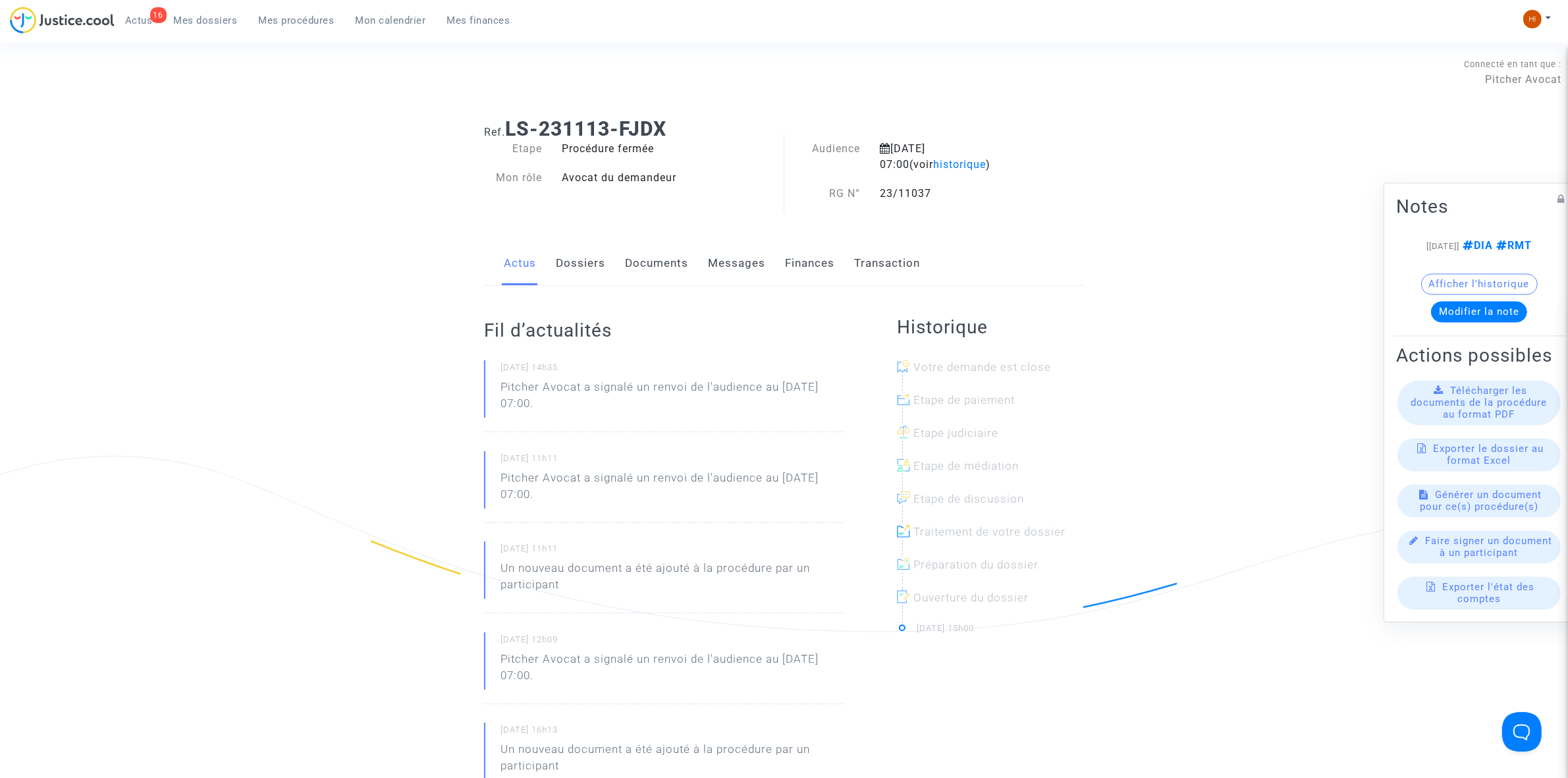
drag, startPoint x: 646, startPoint y: 257, endPoint x: 639, endPoint y: 258, distance: 7.1
click at [645, 257] on link "Documents" at bounding box center [657, 263] width 63 height 44
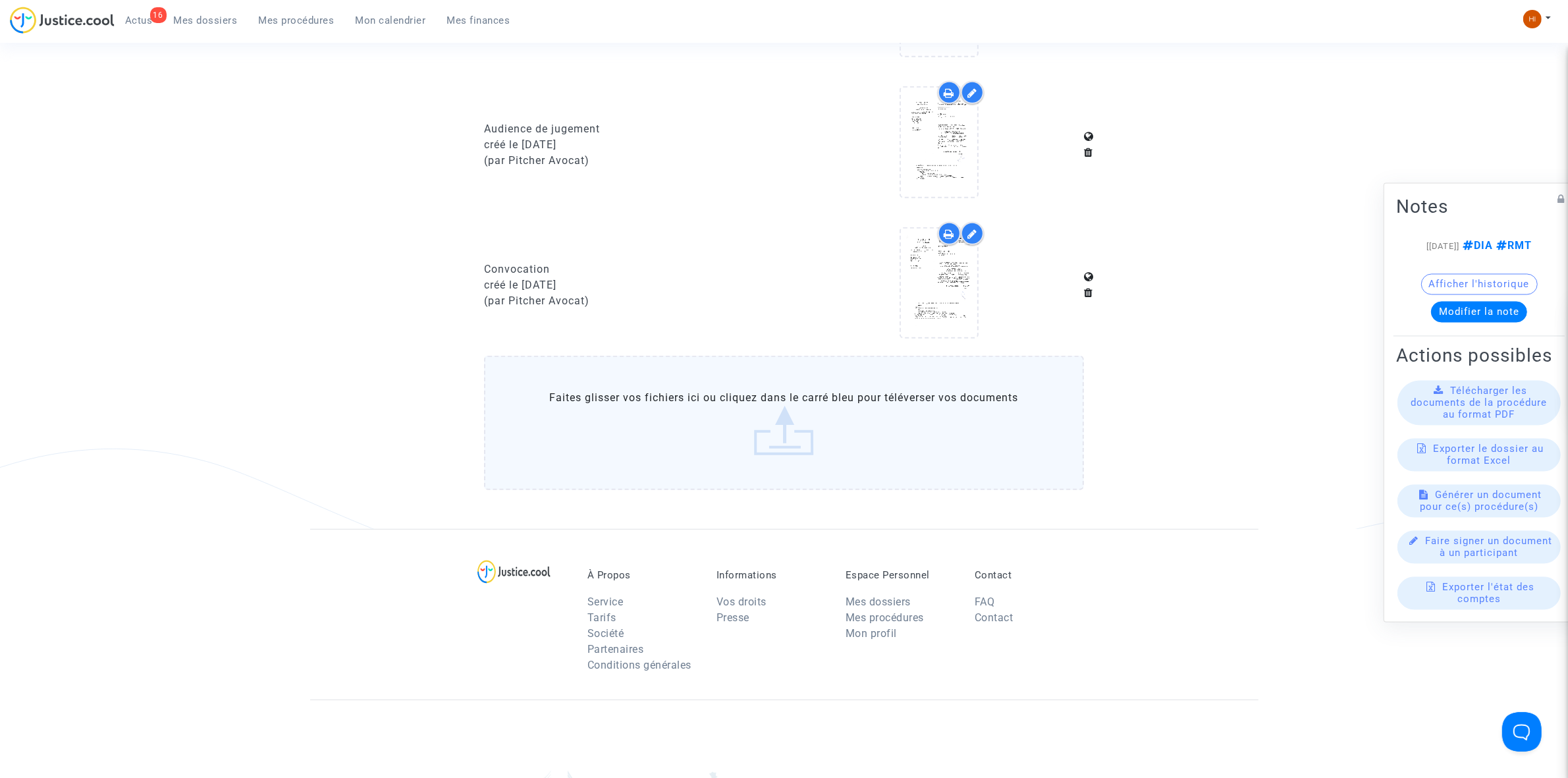
scroll to position [906, 0]
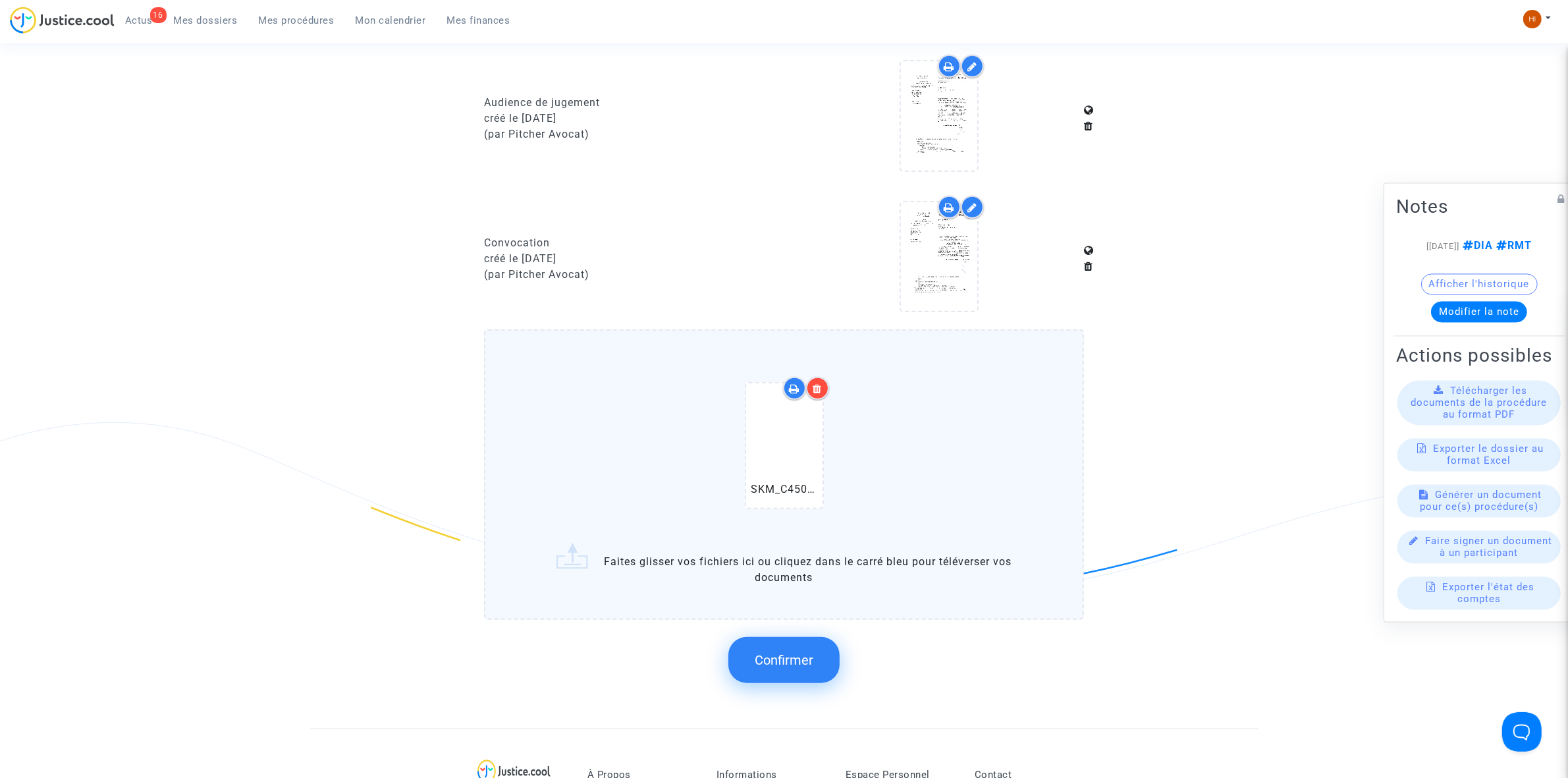
click at [757, 653] on span "Confirmer" at bounding box center [784, 660] width 59 height 16
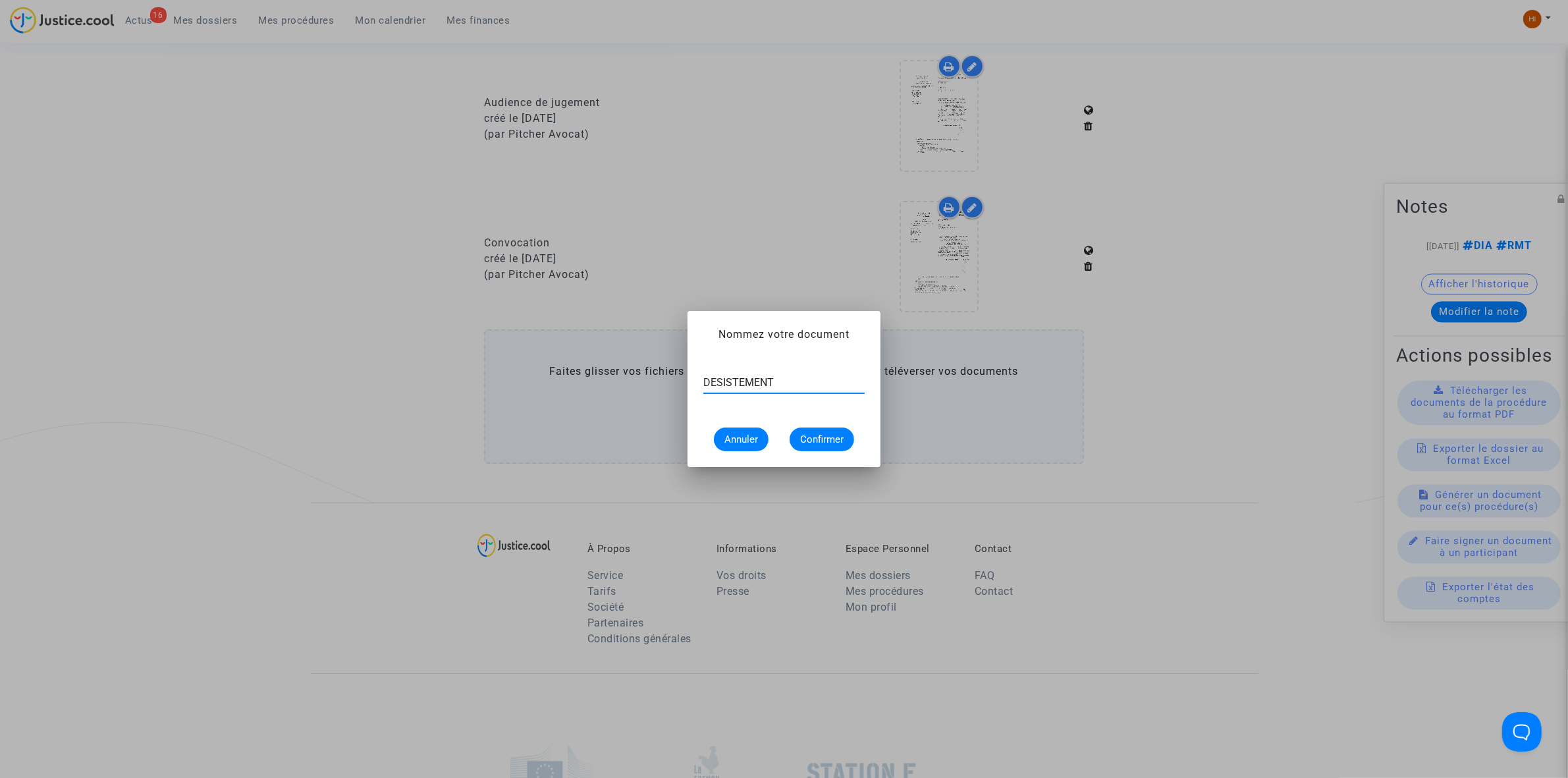
type input "DESISTEMENT"
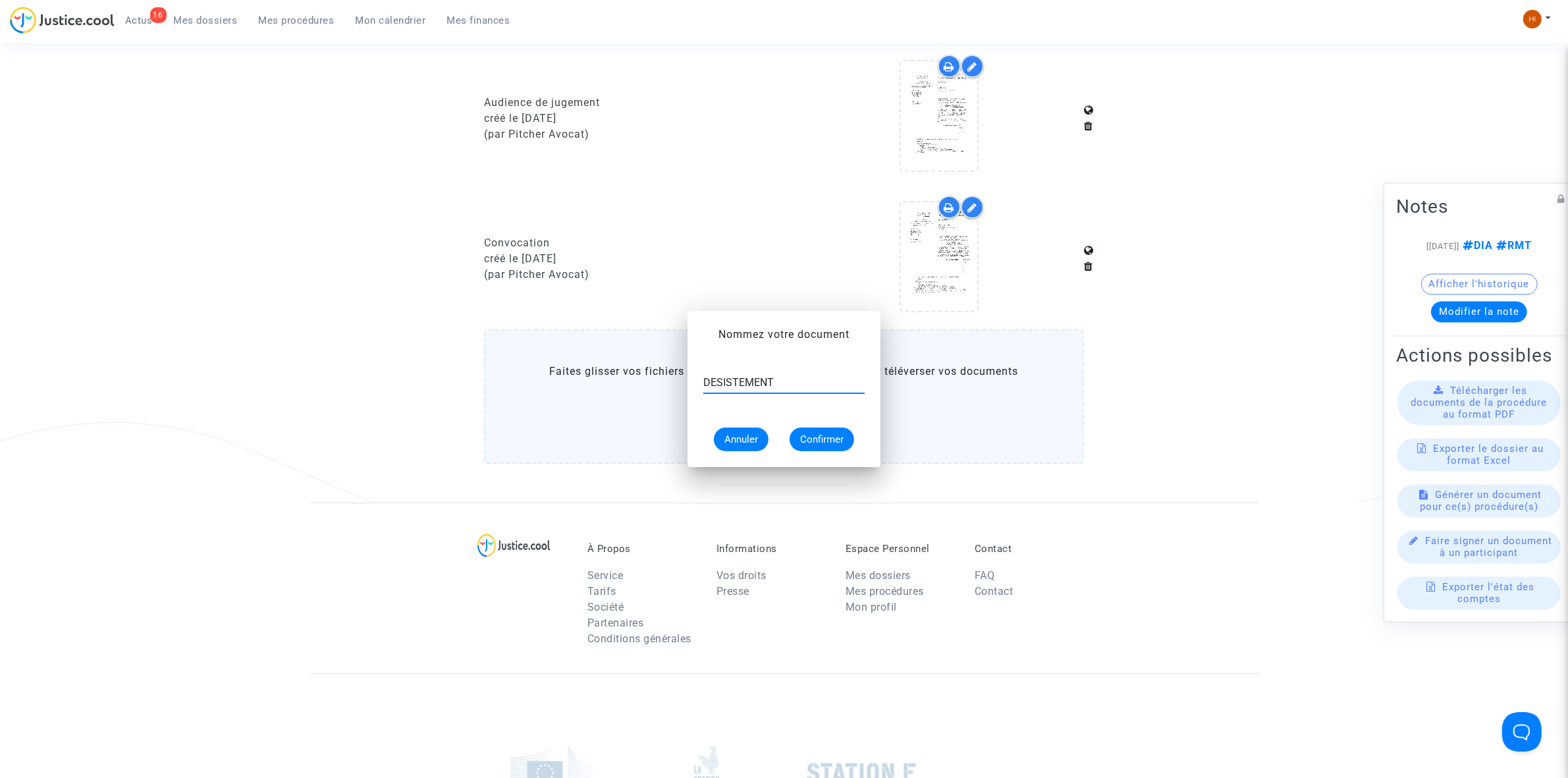
scroll to position [906, 0]
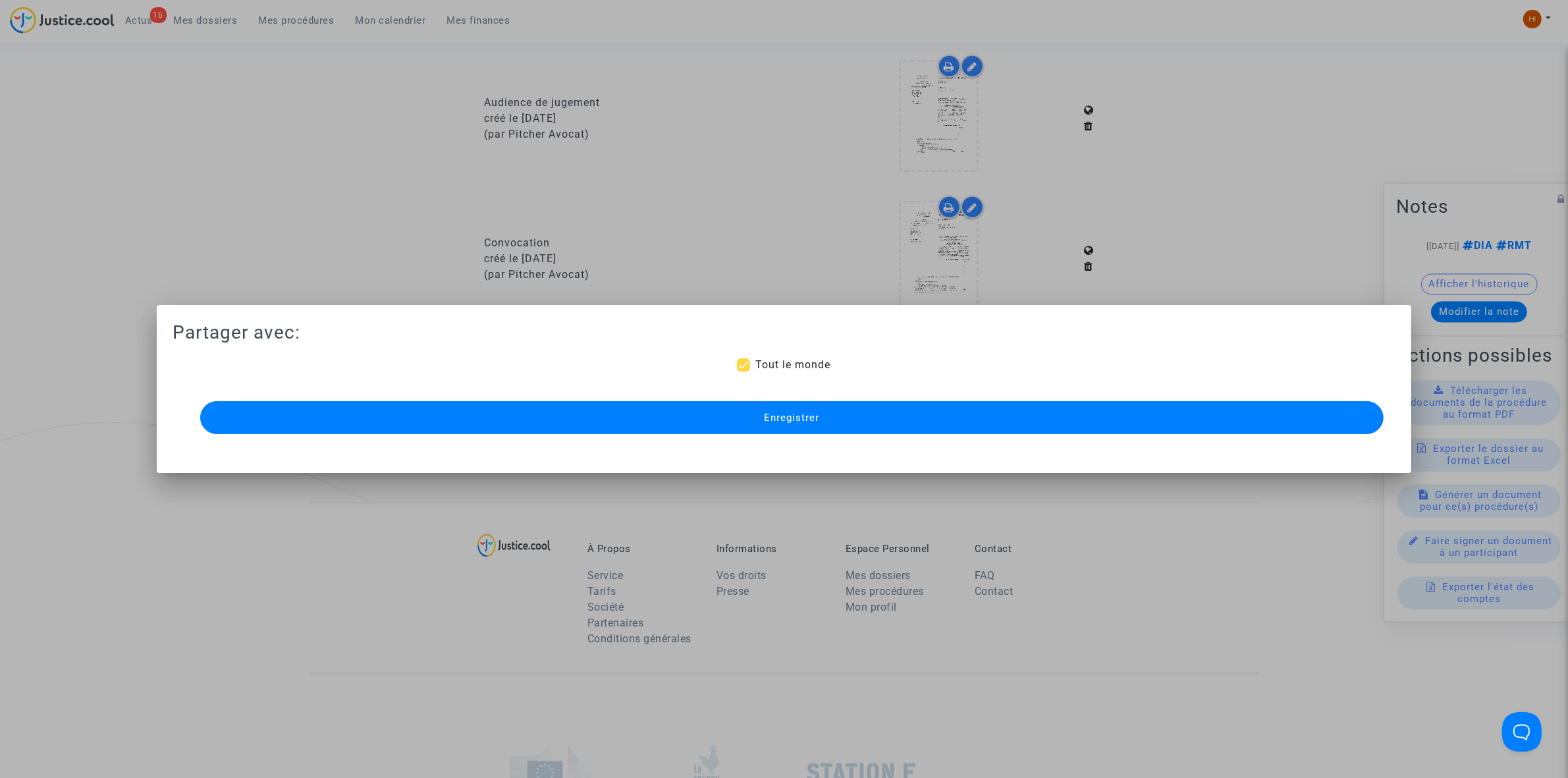
click at [1052, 425] on button "Enregistrer" at bounding box center [792, 417] width 1183 height 33
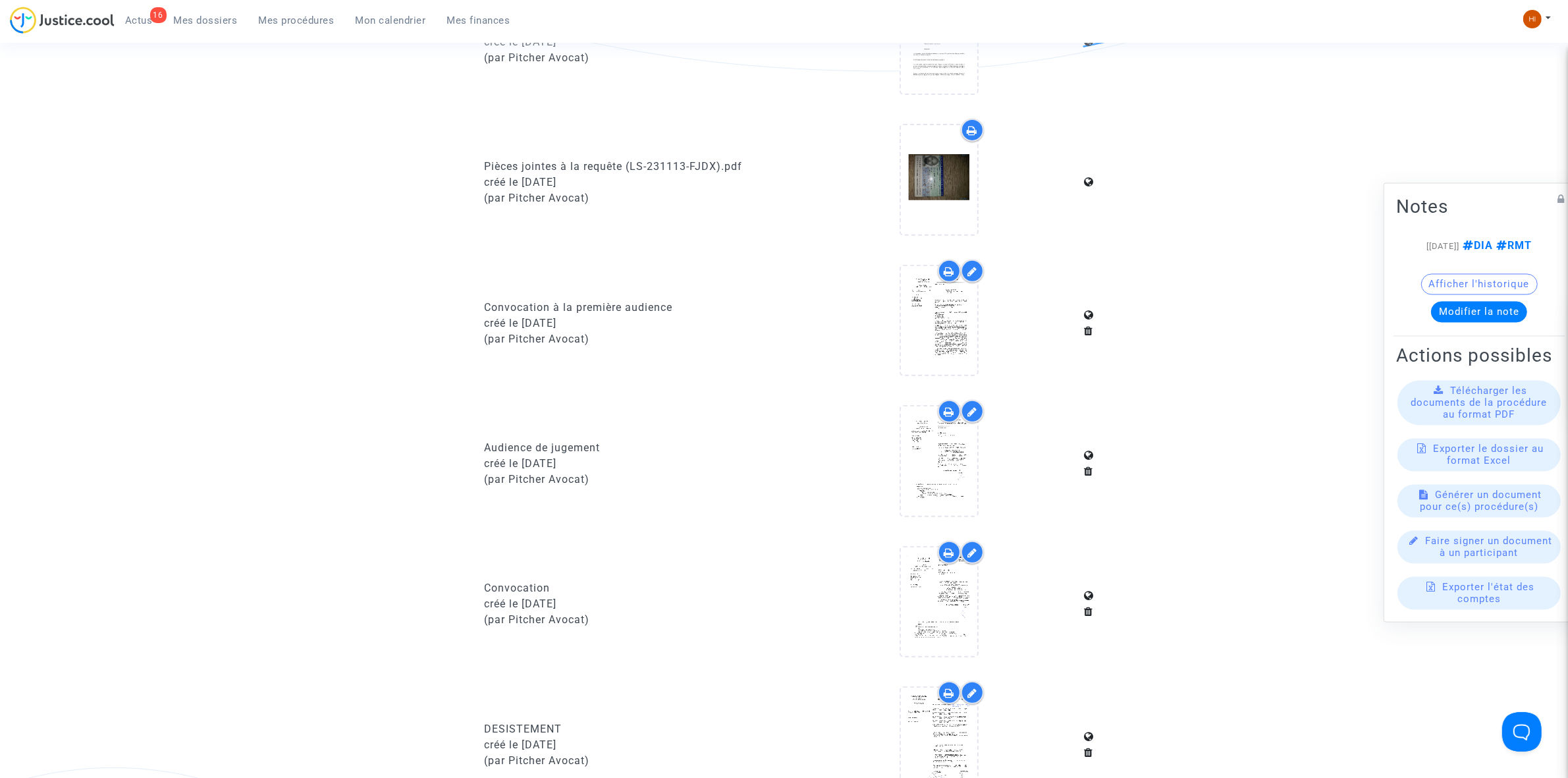
scroll to position [576, 0]
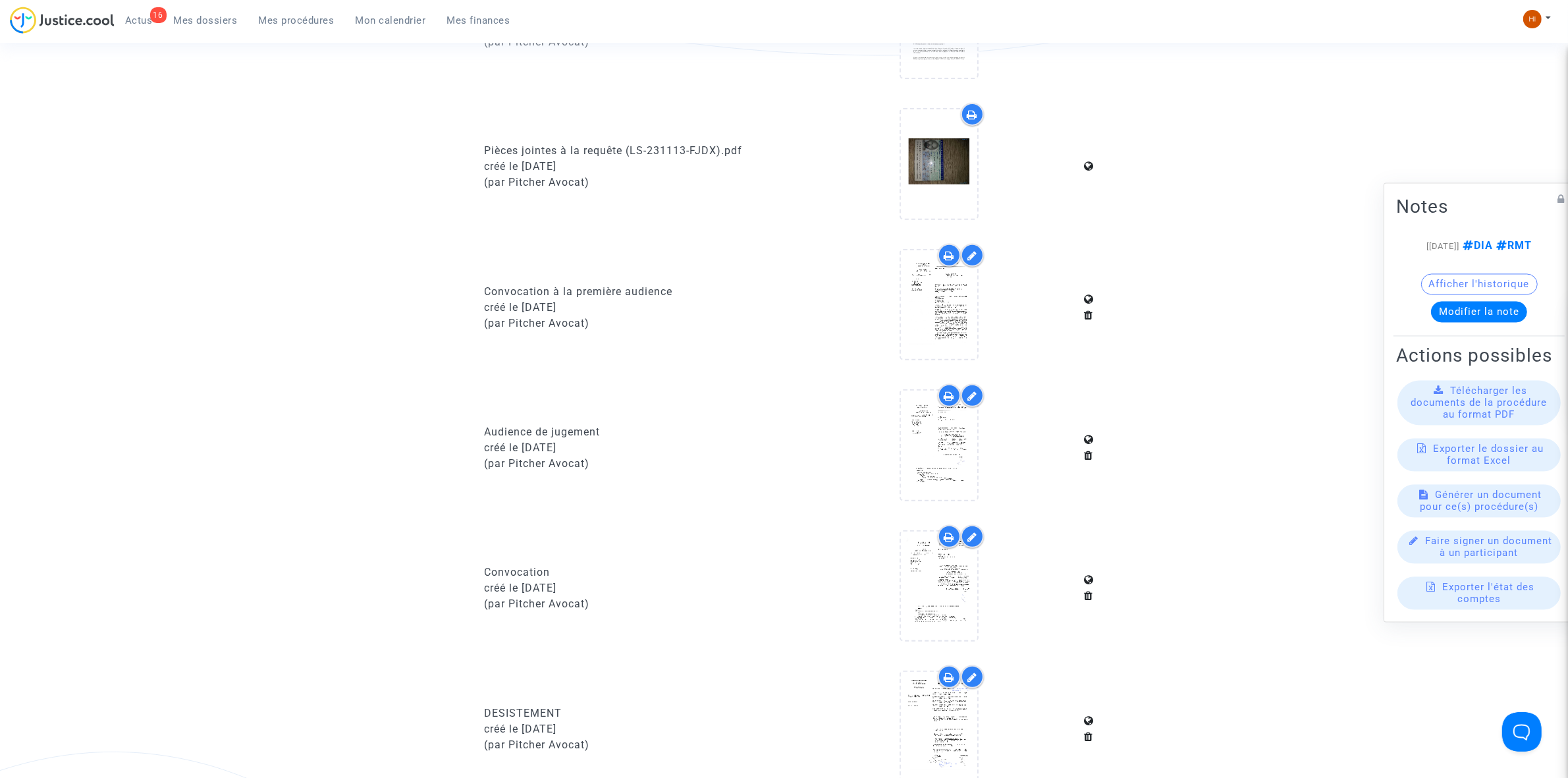
click at [300, 23] on span "Mes procédures" at bounding box center [296, 21] width 76 height 12
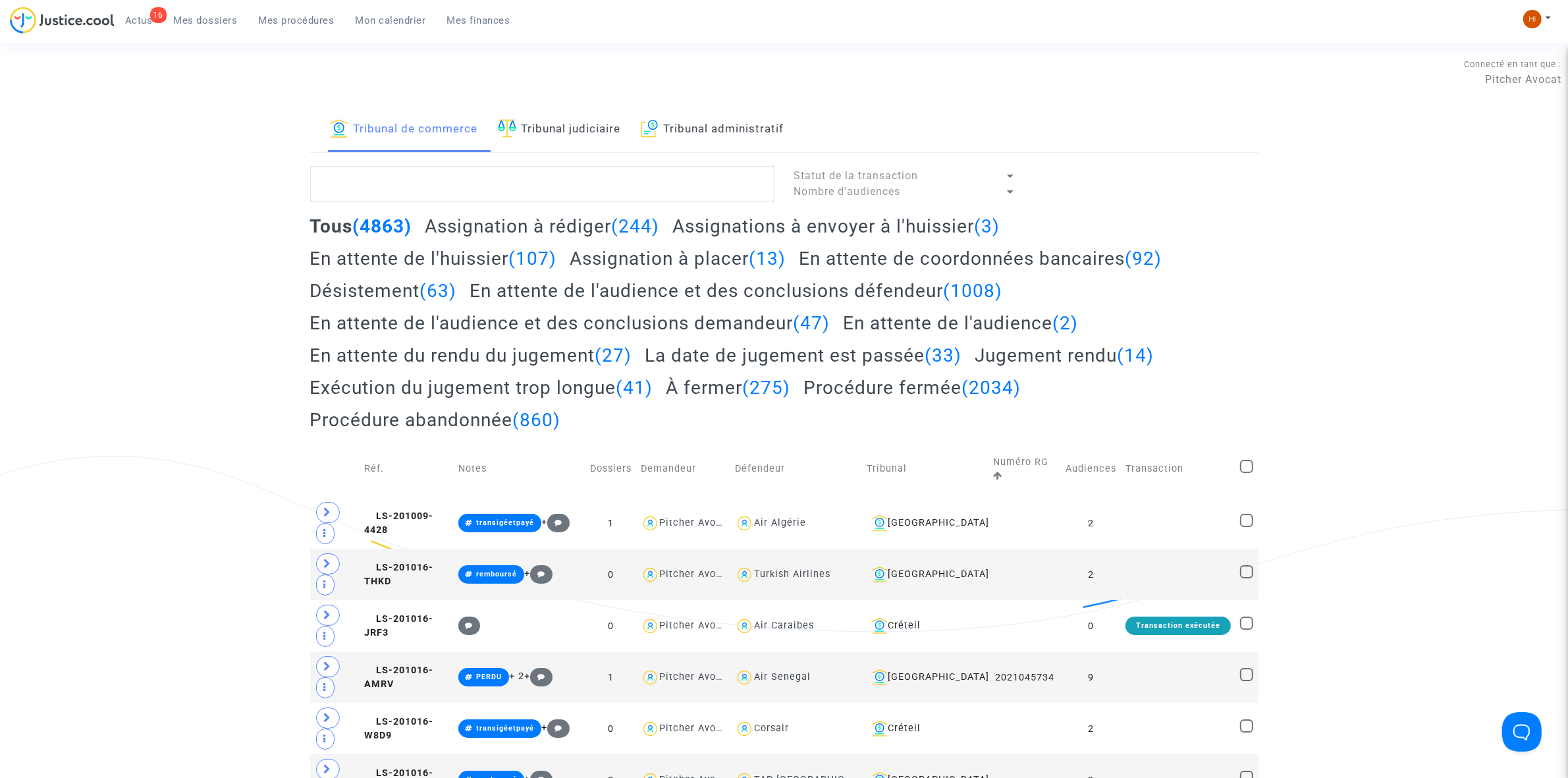
drag, startPoint x: 597, startPoint y: 153, endPoint x: 587, endPoint y: 169, distance: 18.9
click at [584, 171] on textarea at bounding box center [542, 184] width 464 height 36
click at [587, 128] on link "Tribunal judiciaire" at bounding box center [559, 130] width 123 height 45
click at [561, 187] on textarea at bounding box center [542, 184] width 464 height 36
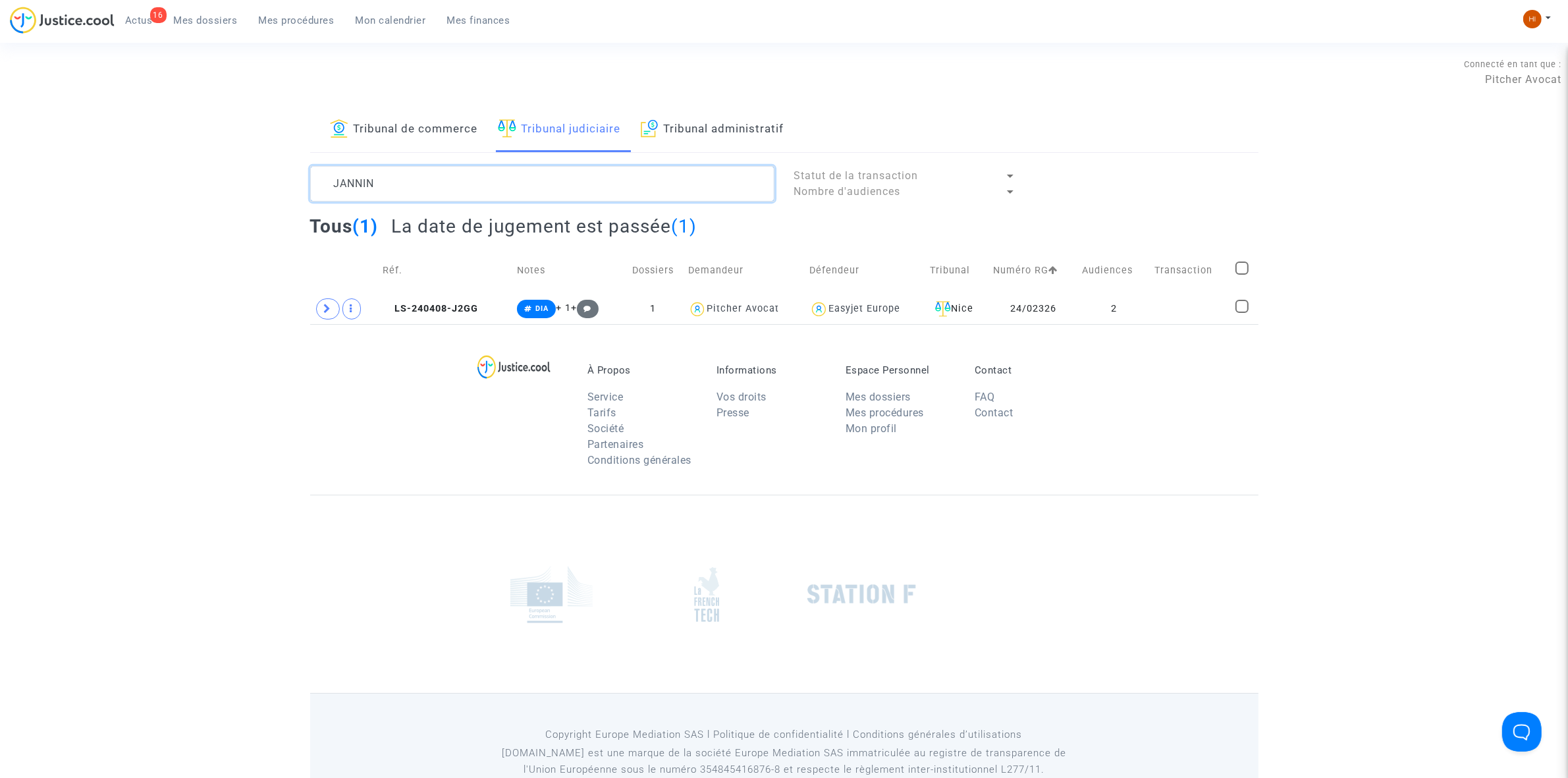
type textarea "JANNIN"
click at [448, 288] on td "Réf." at bounding box center [445, 270] width 134 height 47
click at [444, 306] on span "LS-240408-J2GG" at bounding box center [431, 308] width 95 height 11
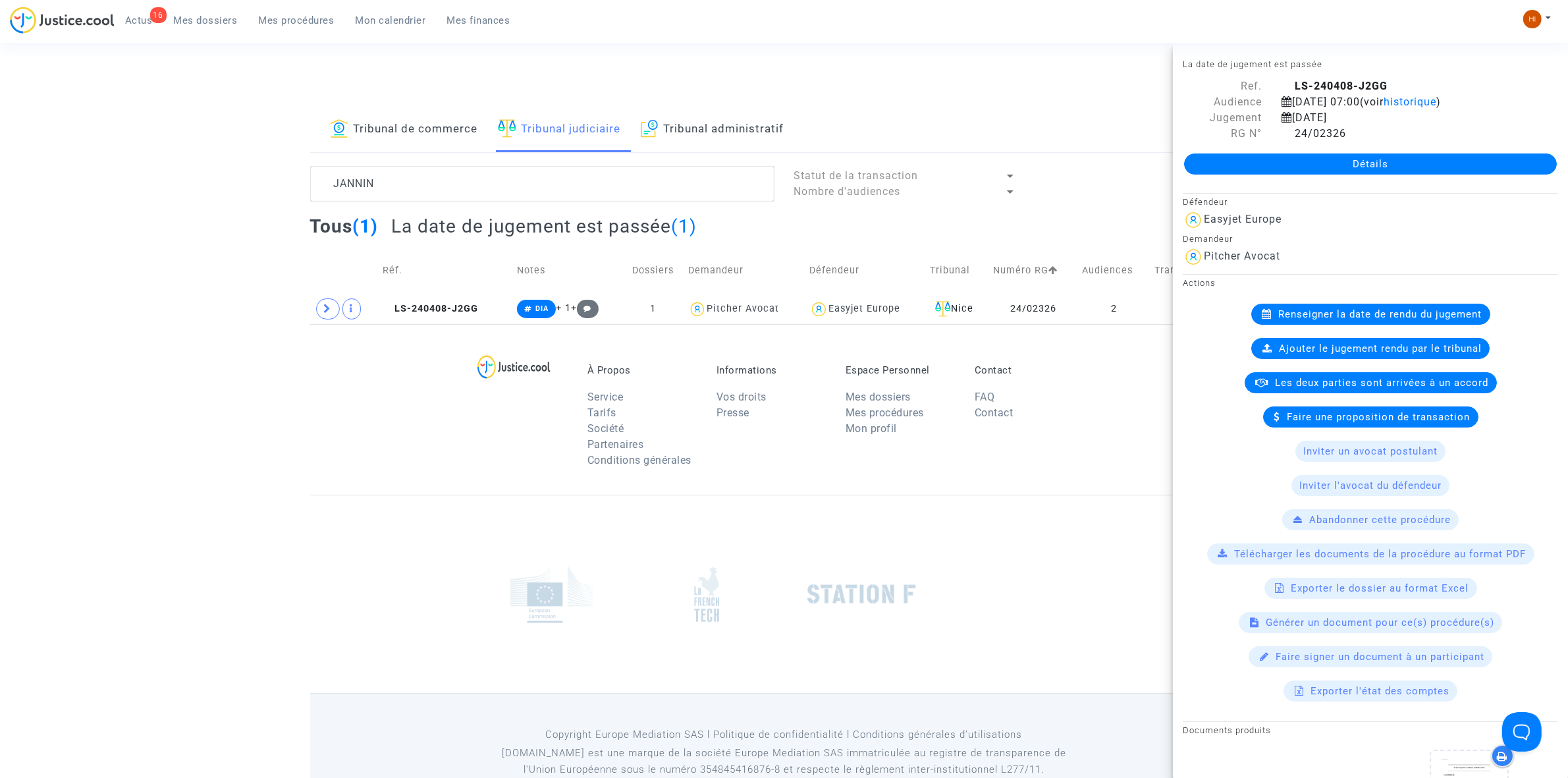
click at [1424, 170] on link "Détails" at bounding box center [1370, 164] width 373 height 21
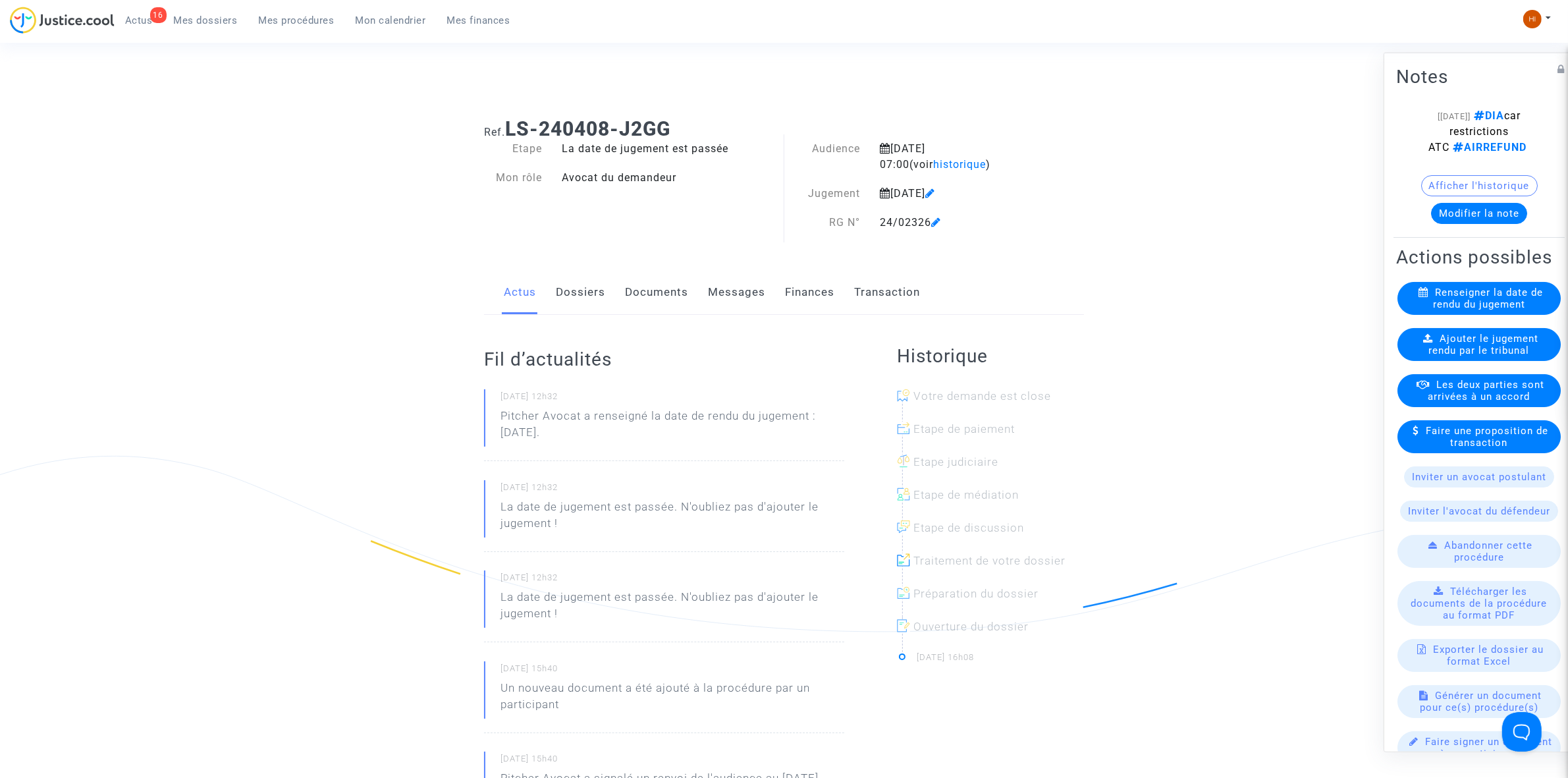
click at [1432, 359] on div "Ajouter le jugement rendu par le tribunal" at bounding box center [1479, 344] width 163 height 33
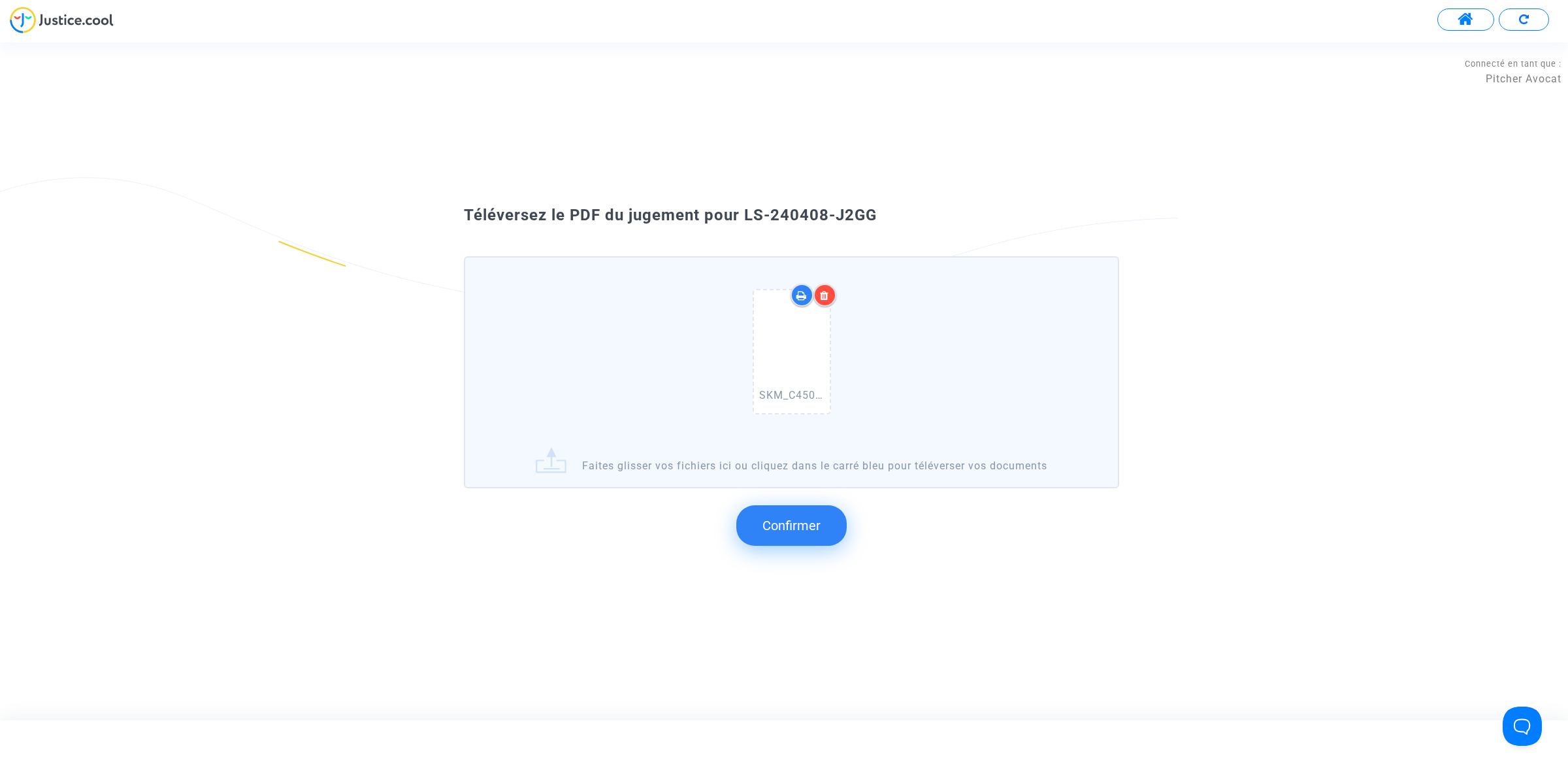
drag, startPoint x: 883, startPoint y: 209, endPoint x: 743, endPoint y: 209, distance: 140.0
click at [743, 209] on div "Téléversez le PDF du jugement pour LS-240408-J2GG" at bounding box center [783, 216] width 705 height 22
copy span "LS-240408-J2GG"
click at [802, 535] on button "Confirmer" at bounding box center [791, 526] width 110 height 41
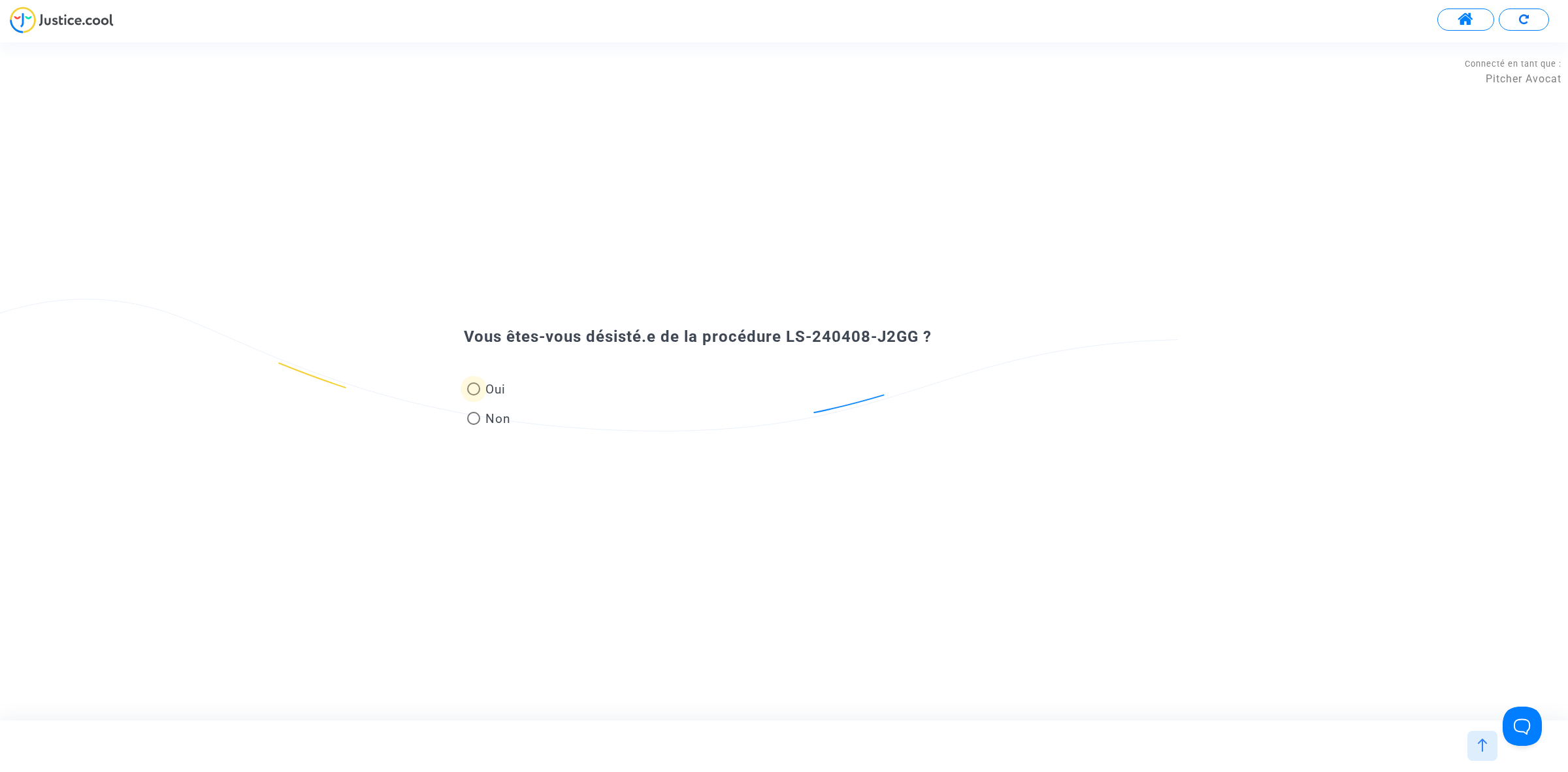
click at [487, 389] on span "Oui" at bounding box center [493, 389] width 26 height 18
click at [474, 395] on input "Oui" at bounding box center [473, 395] width 1 height 1
radio input "true"
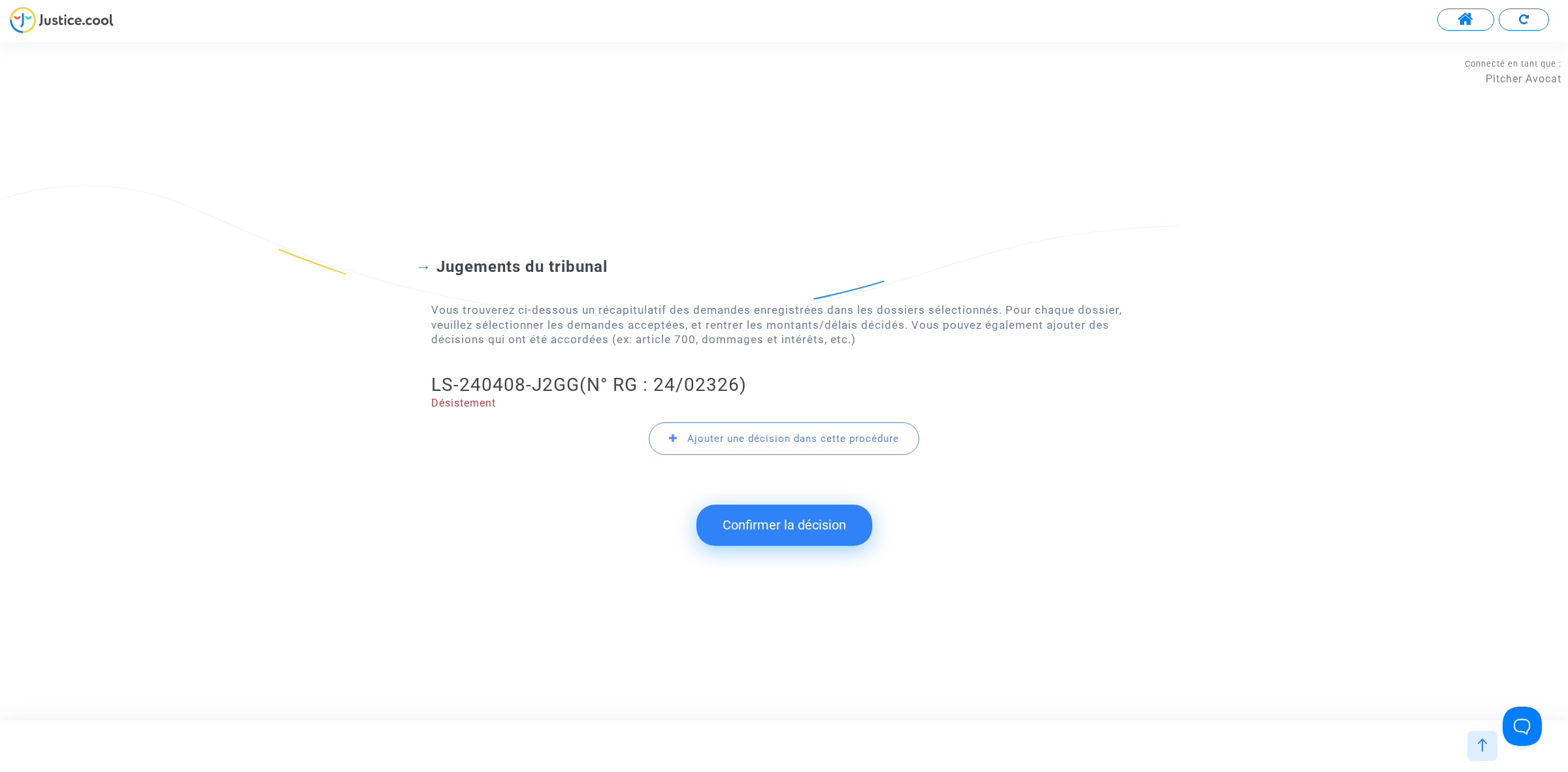
click at [748, 530] on button "Confirmer la décision" at bounding box center [784, 525] width 176 height 41
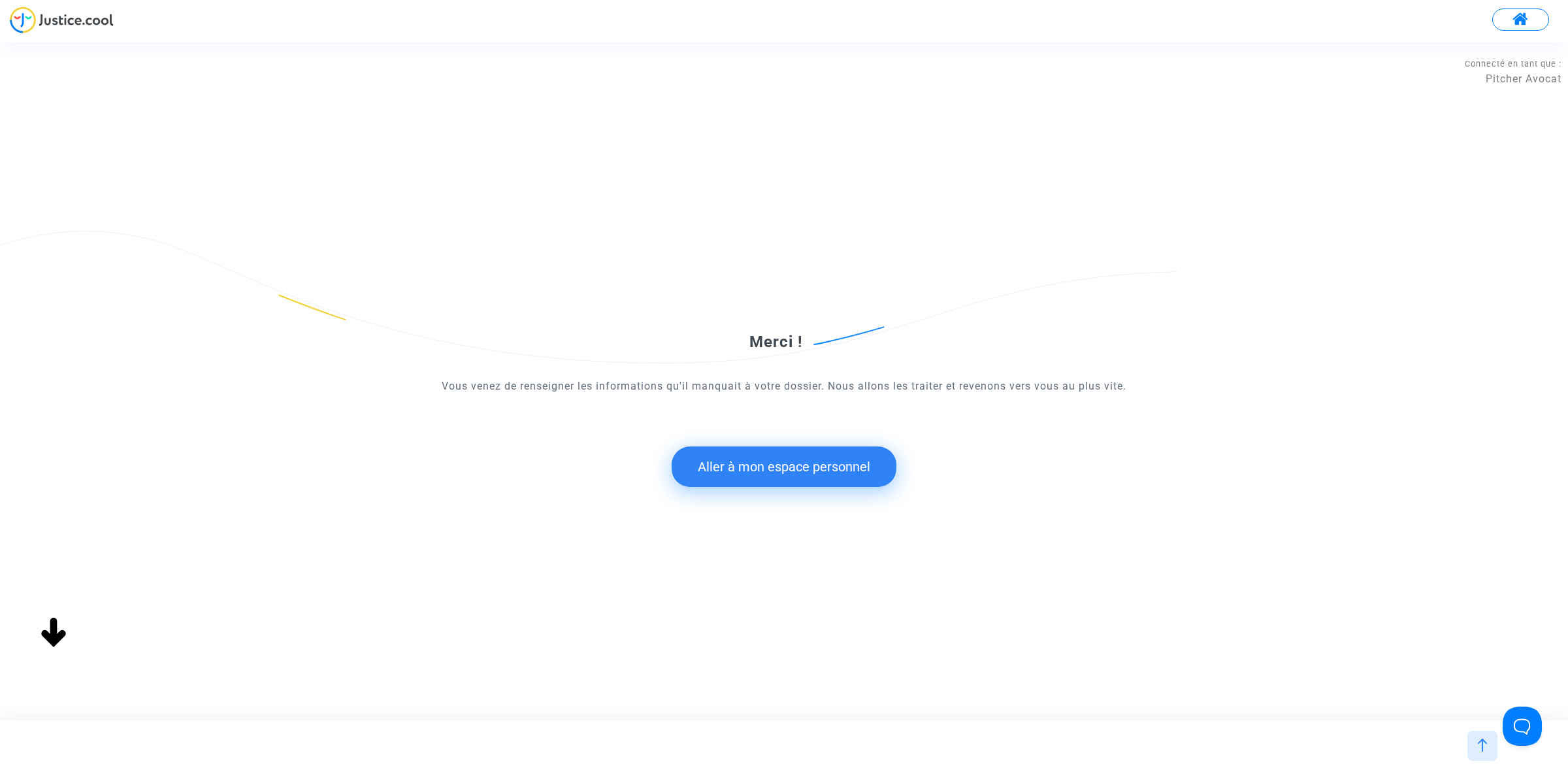
click at [775, 475] on button "Aller à mon espace personnel" at bounding box center [784, 467] width 225 height 41
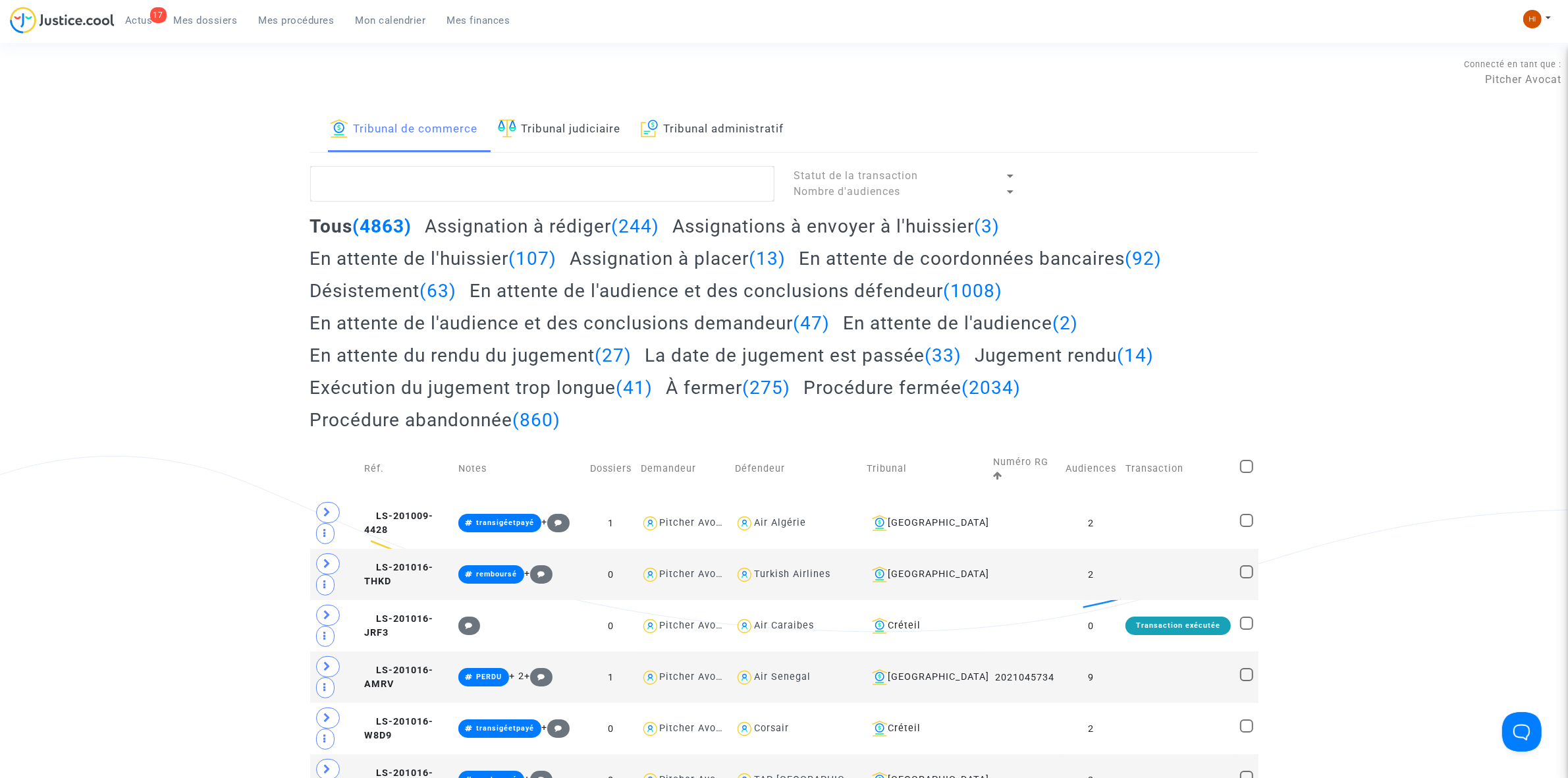
click at [587, 144] on link "Tribunal judiciaire" at bounding box center [559, 130] width 123 height 45
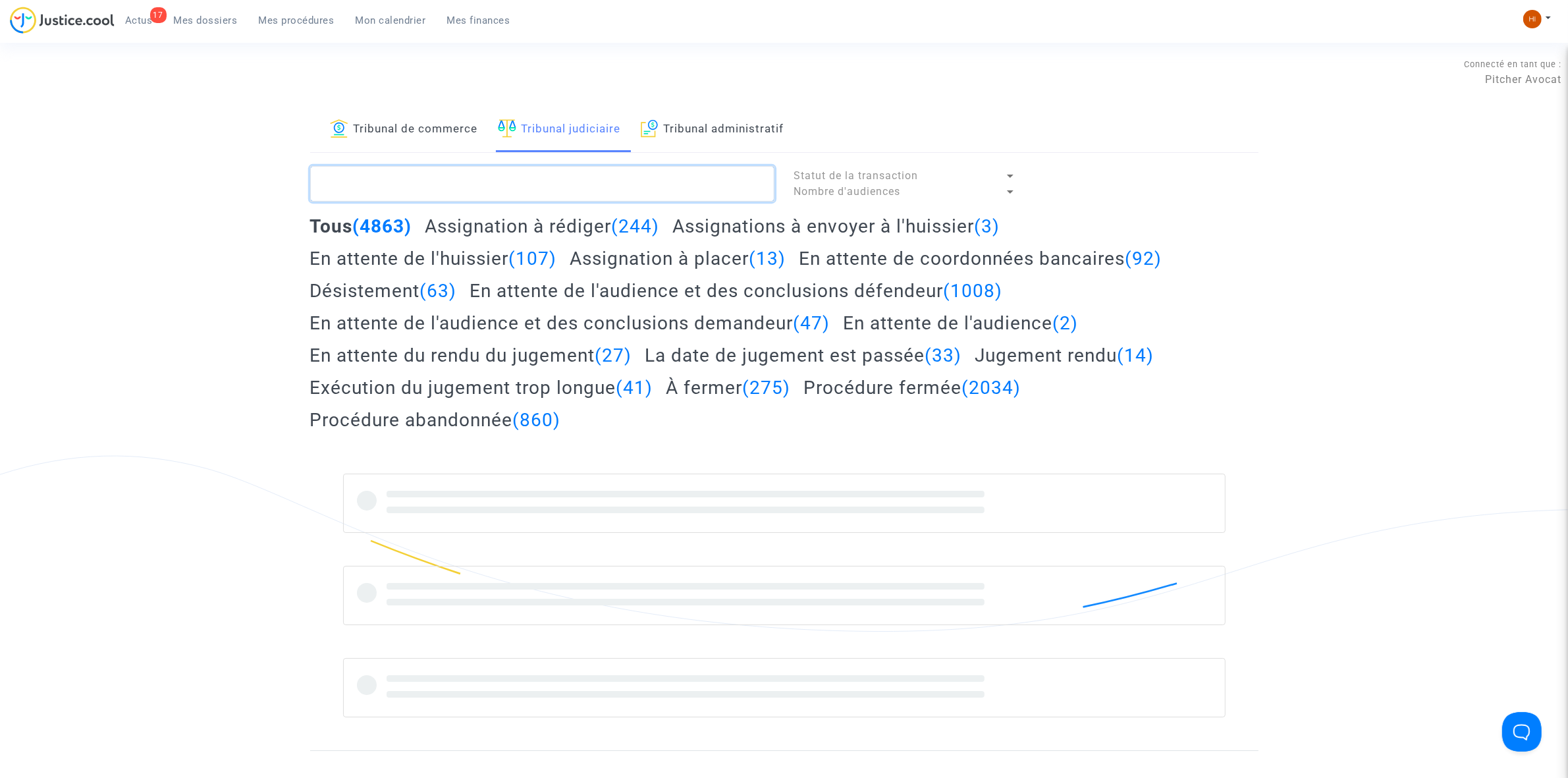
click at [608, 193] on textarea at bounding box center [542, 184] width 464 height 36
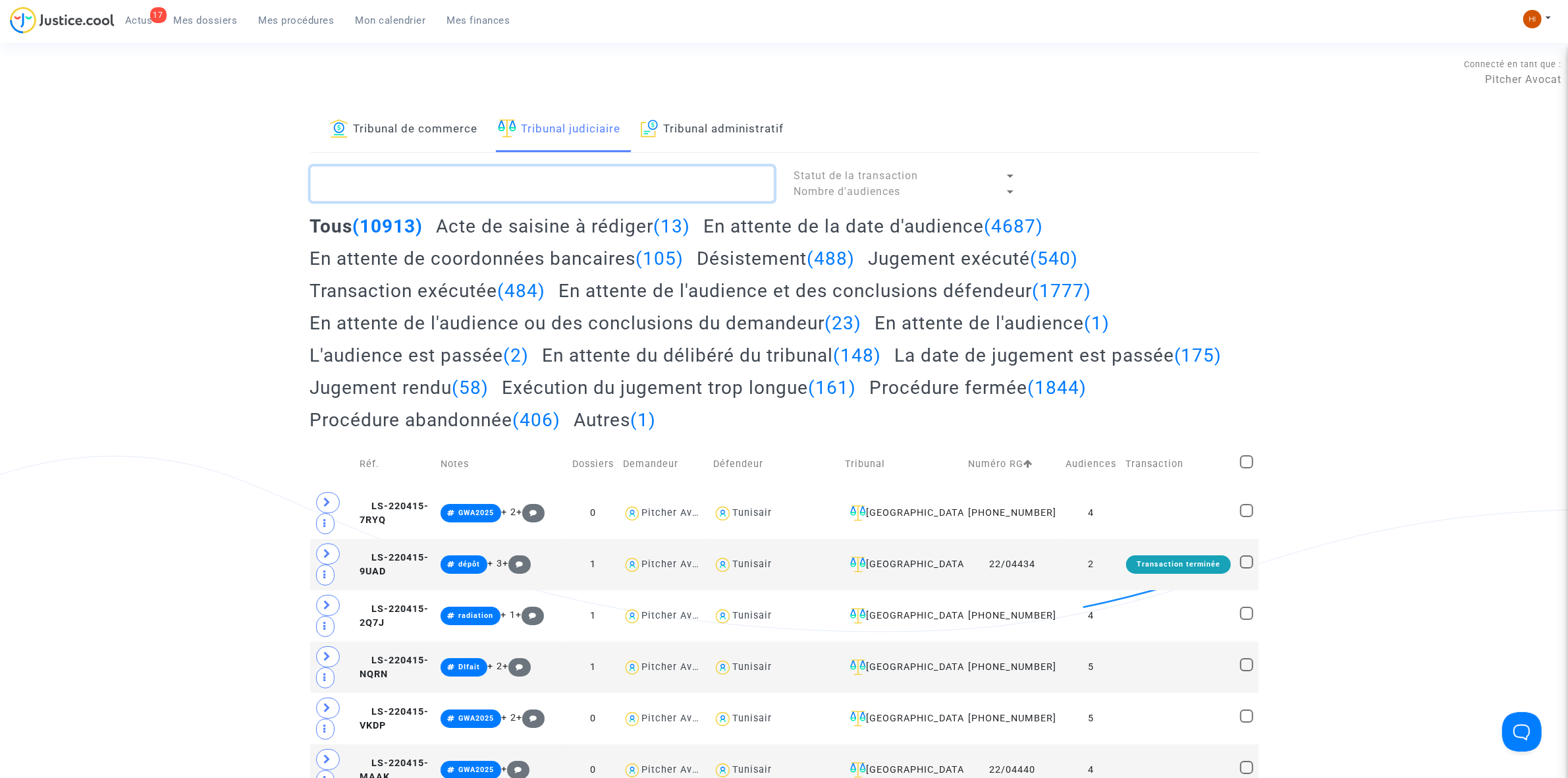
paste textarea "LS-240408-J2GG"
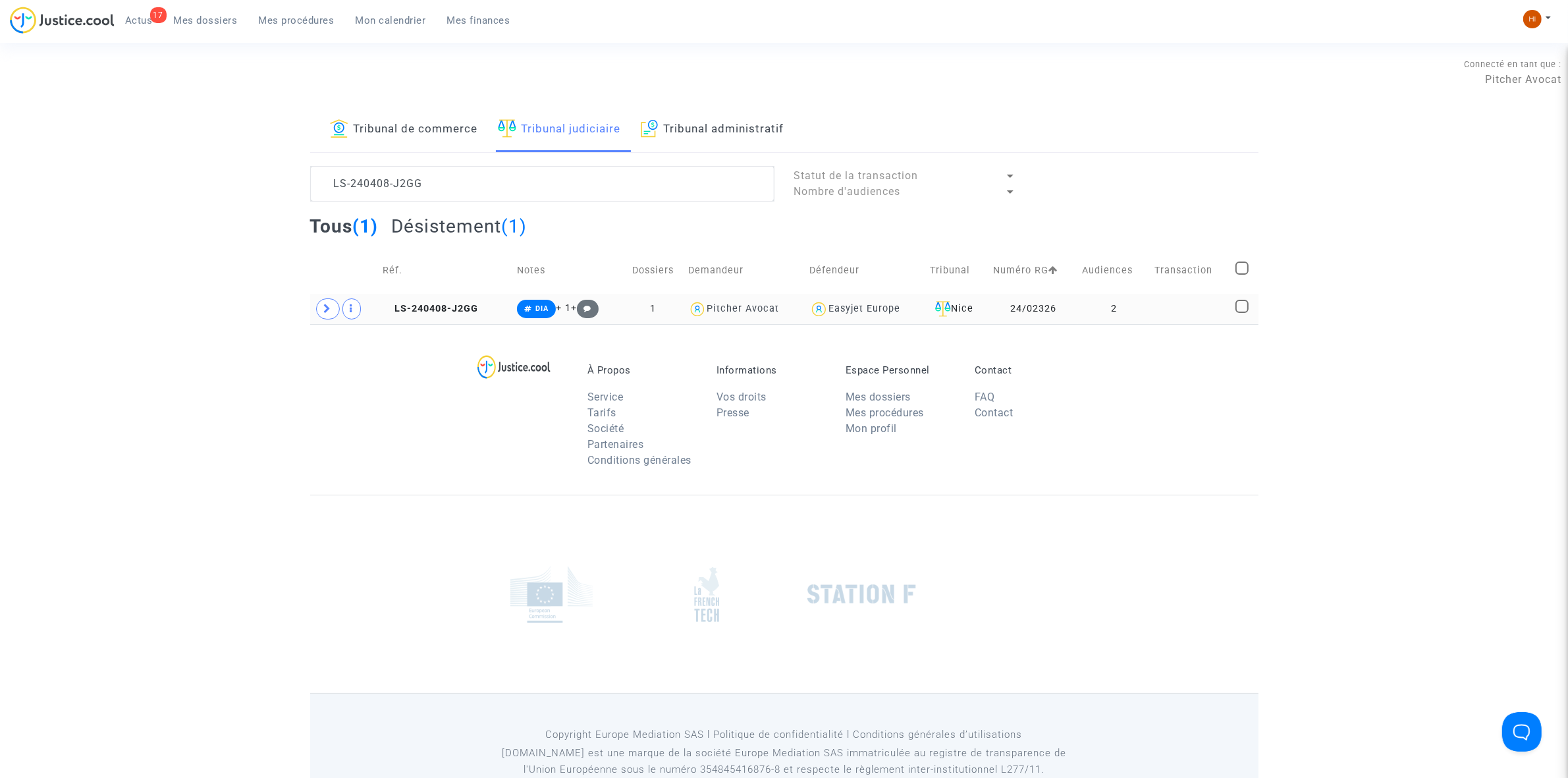
drag, startPoint x: 462, startPoint y: 308, endPoint x: 528, endPoint y: 304, distance: 66.1
click at [462, 308] on span "LS-240408-J2GG" at bounding box center [431, 308] width 95 height 11
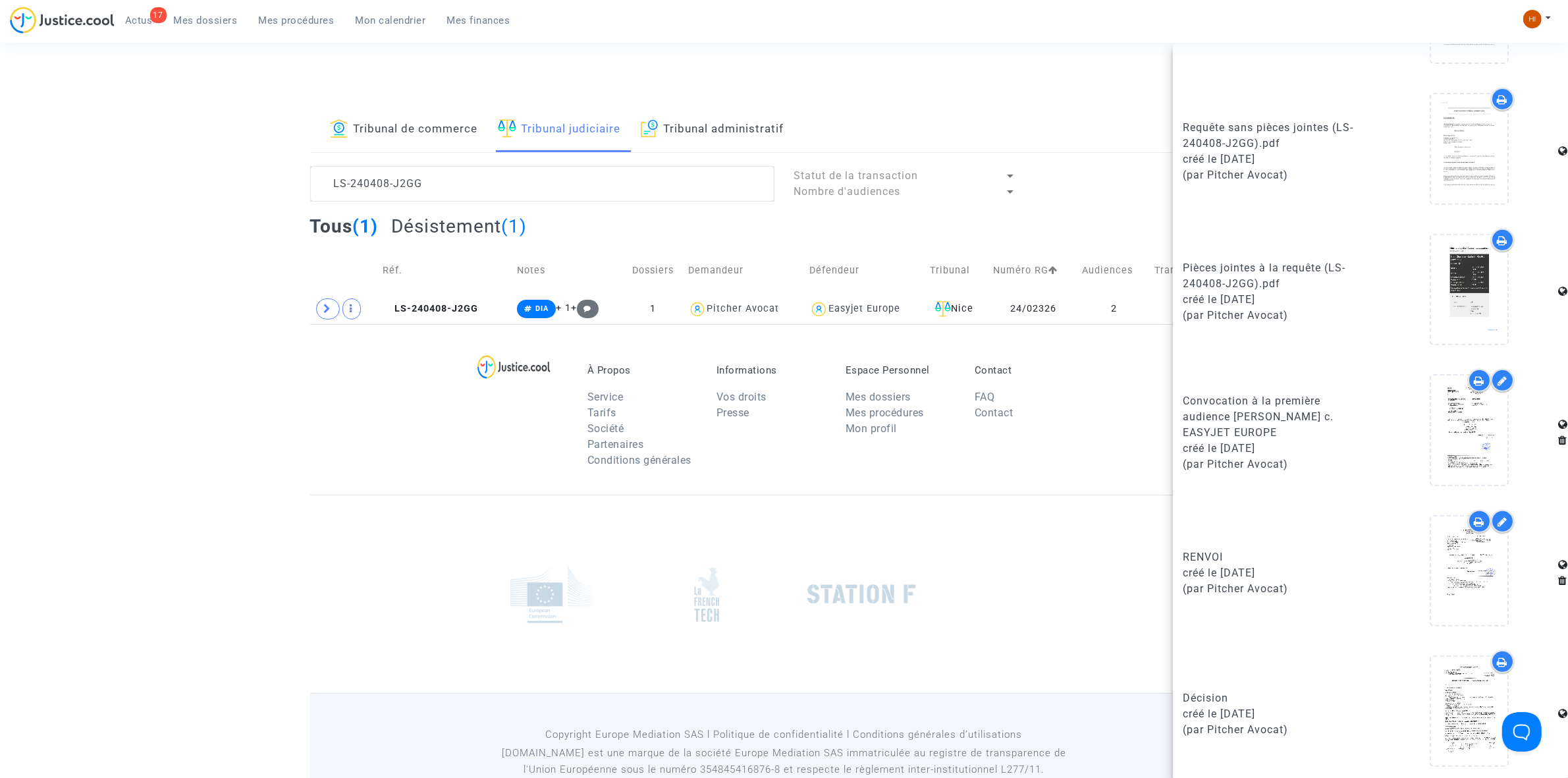
scroll to position [629, 0]
drag, startPoint x: 464, startPoint y: 314, endPoint x: 451, endPoint y: 314, distance: 13.0
click at [461, 314] on span "LS-240408-J2GG" at bounding box center [431, 308] width 95 height 11
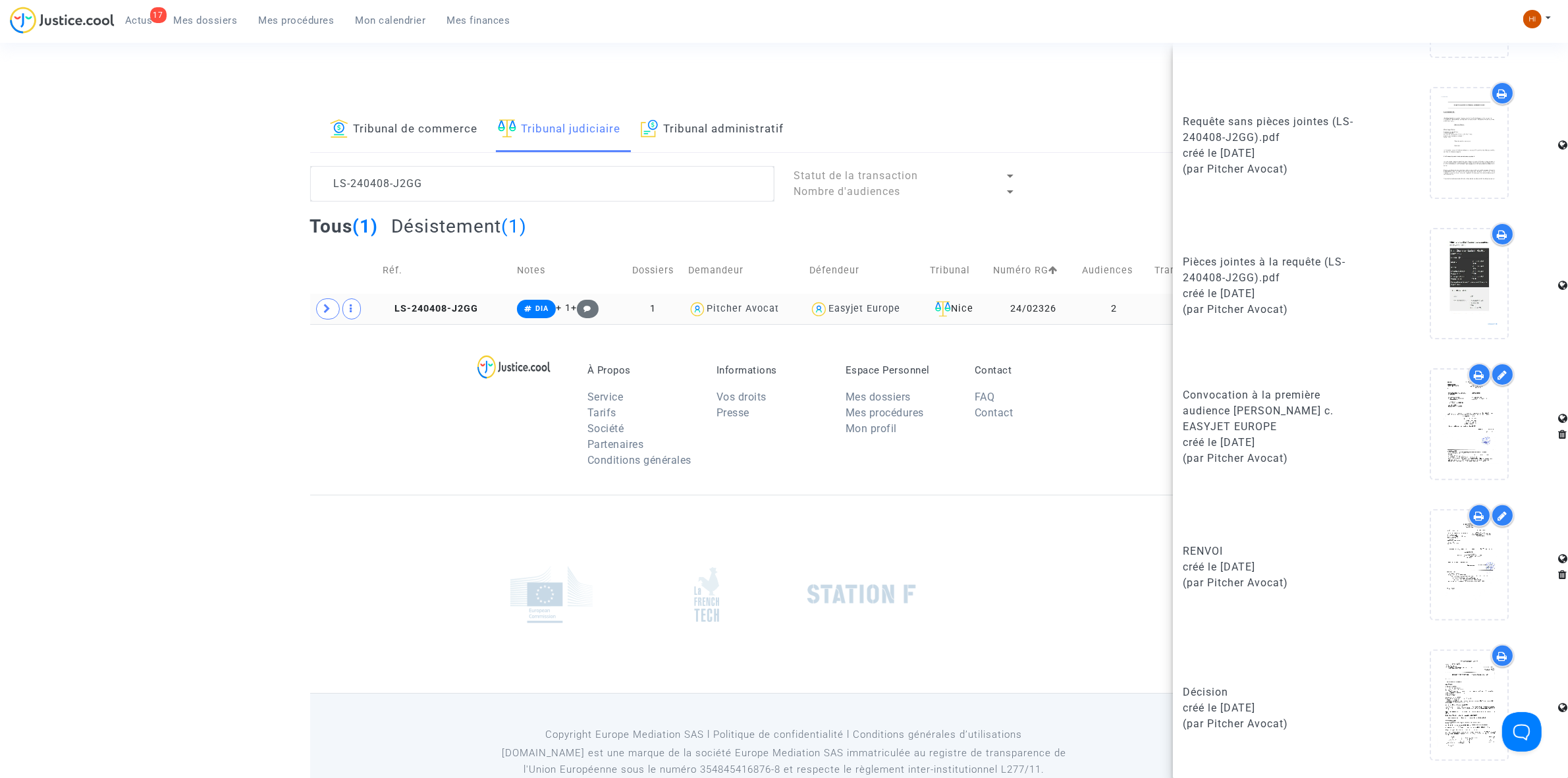
scroll to position [0, 0]
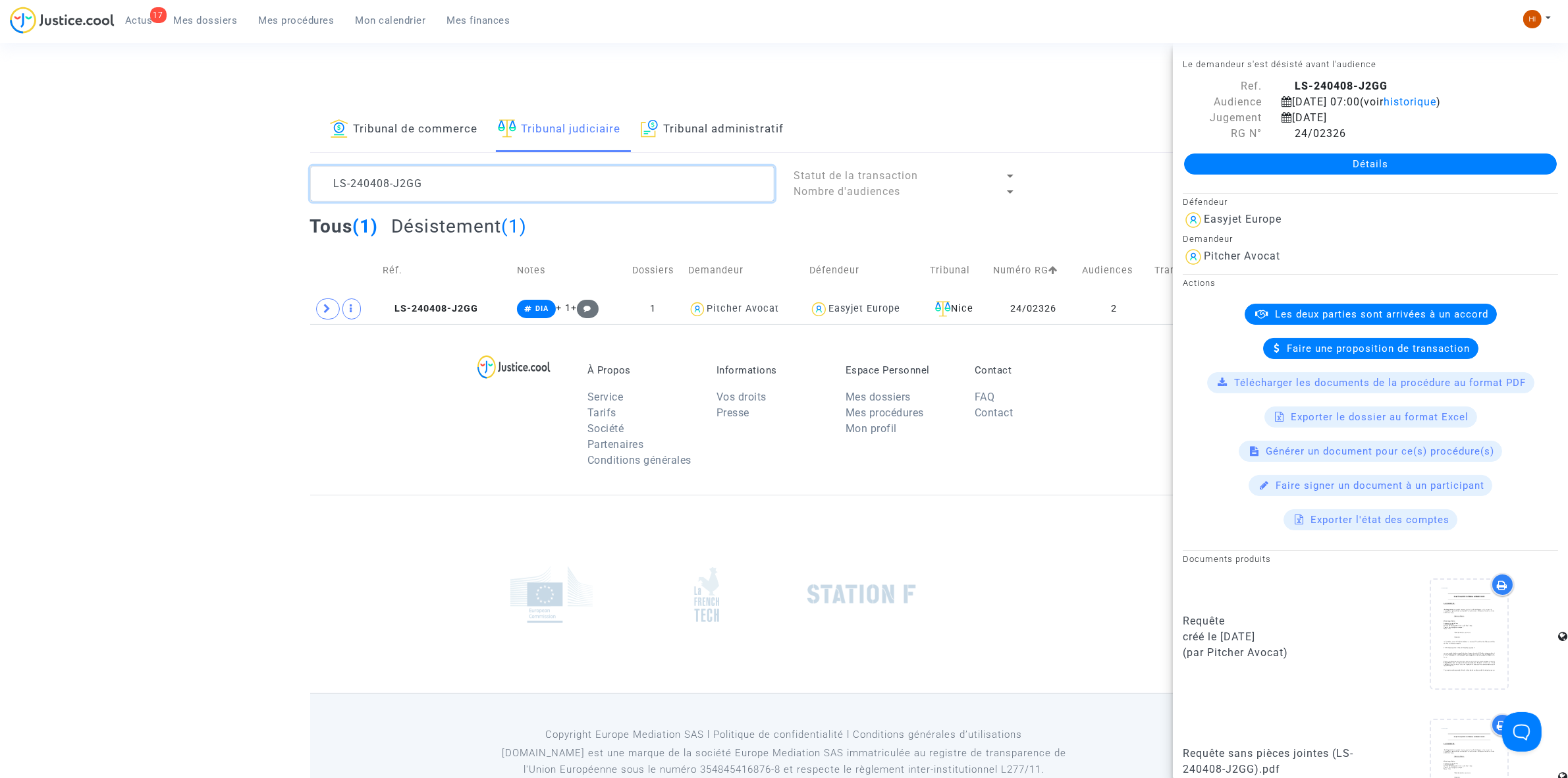
click at [468, 185] on textarea at bounding box center [542, 184] width 464 height 36
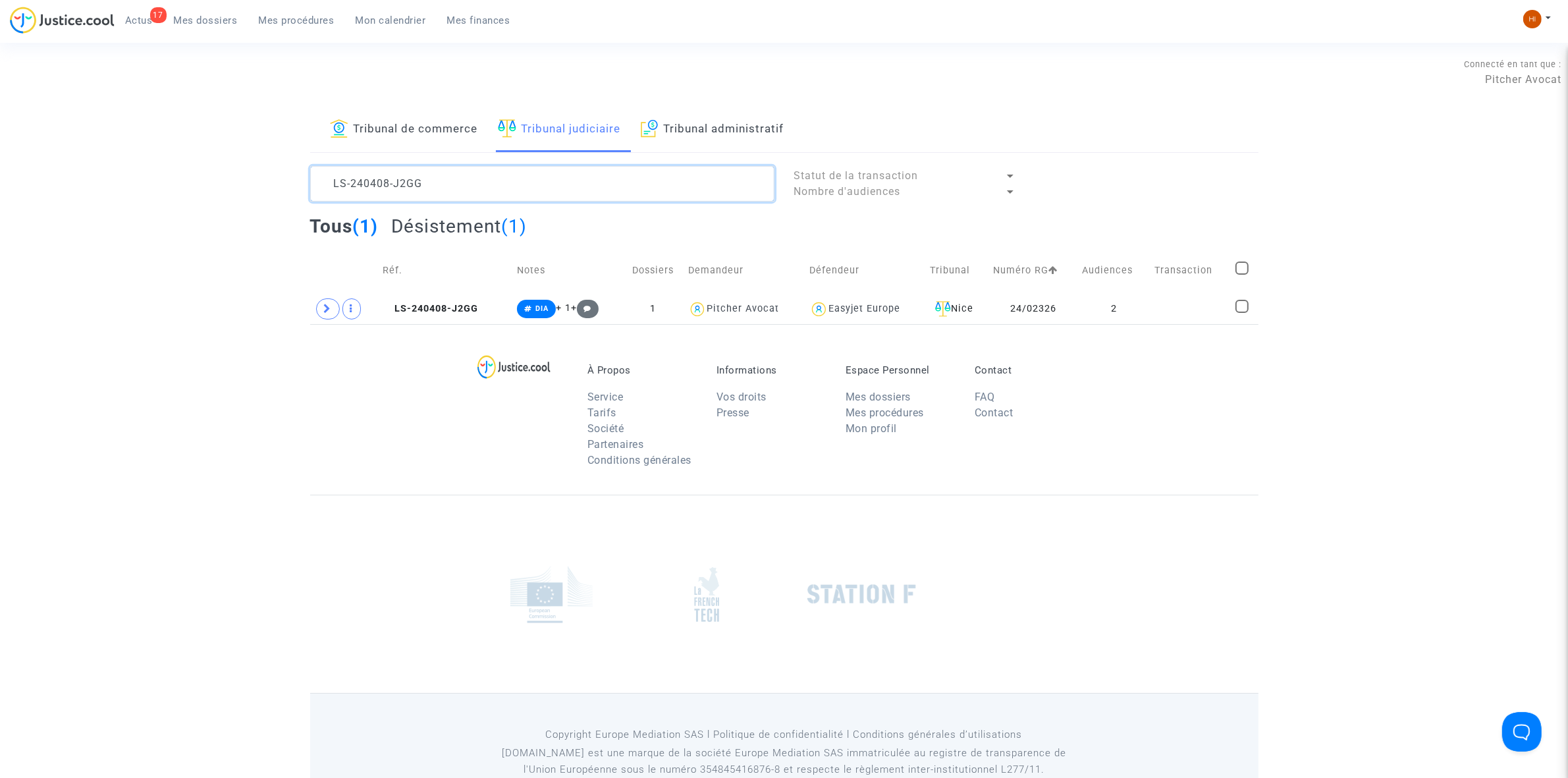
click at [468, 185] on textarea at bounding box center [542, 184] width 464 height 36
type textarea "C"
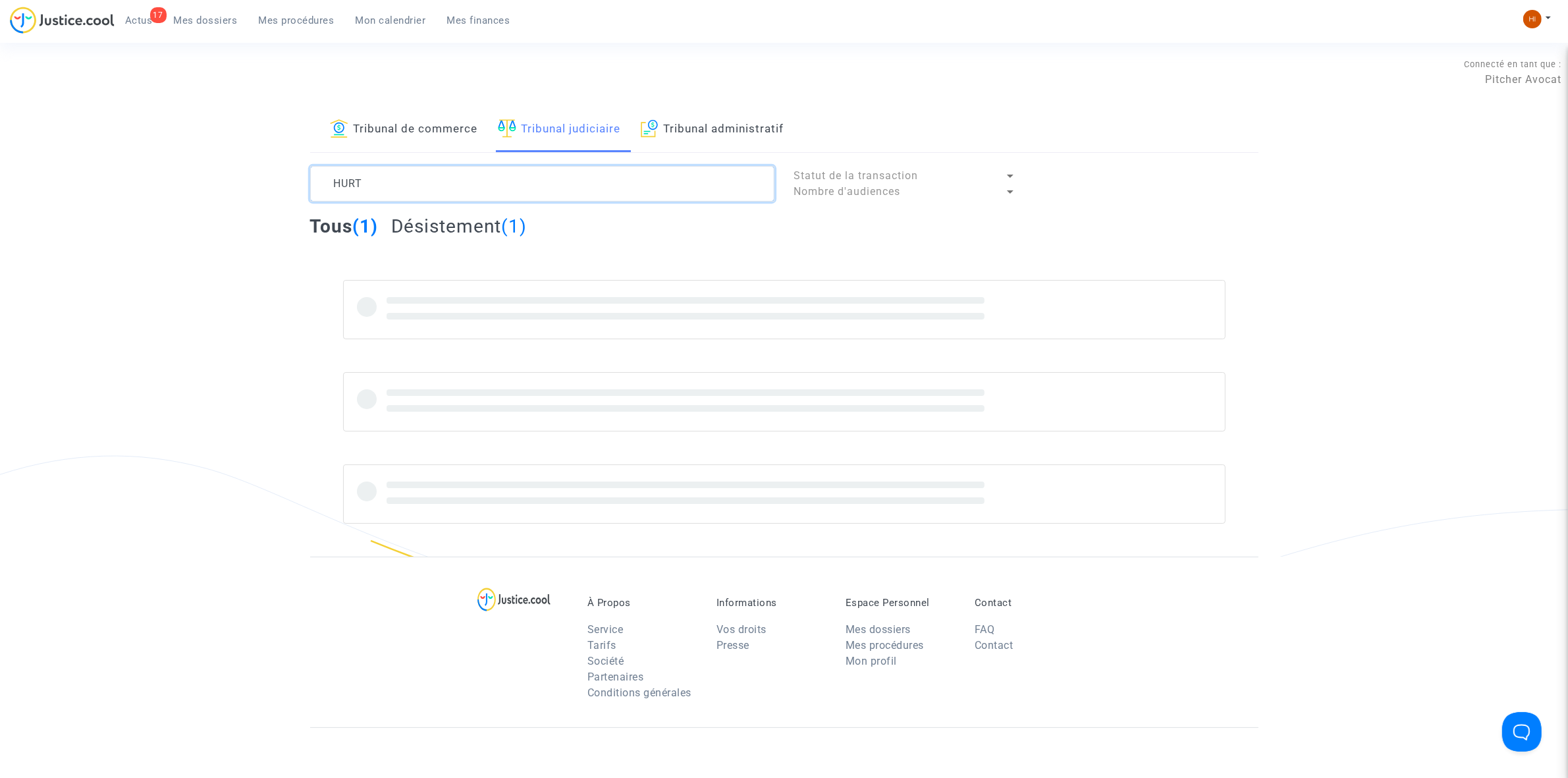
type textarea "HURT"
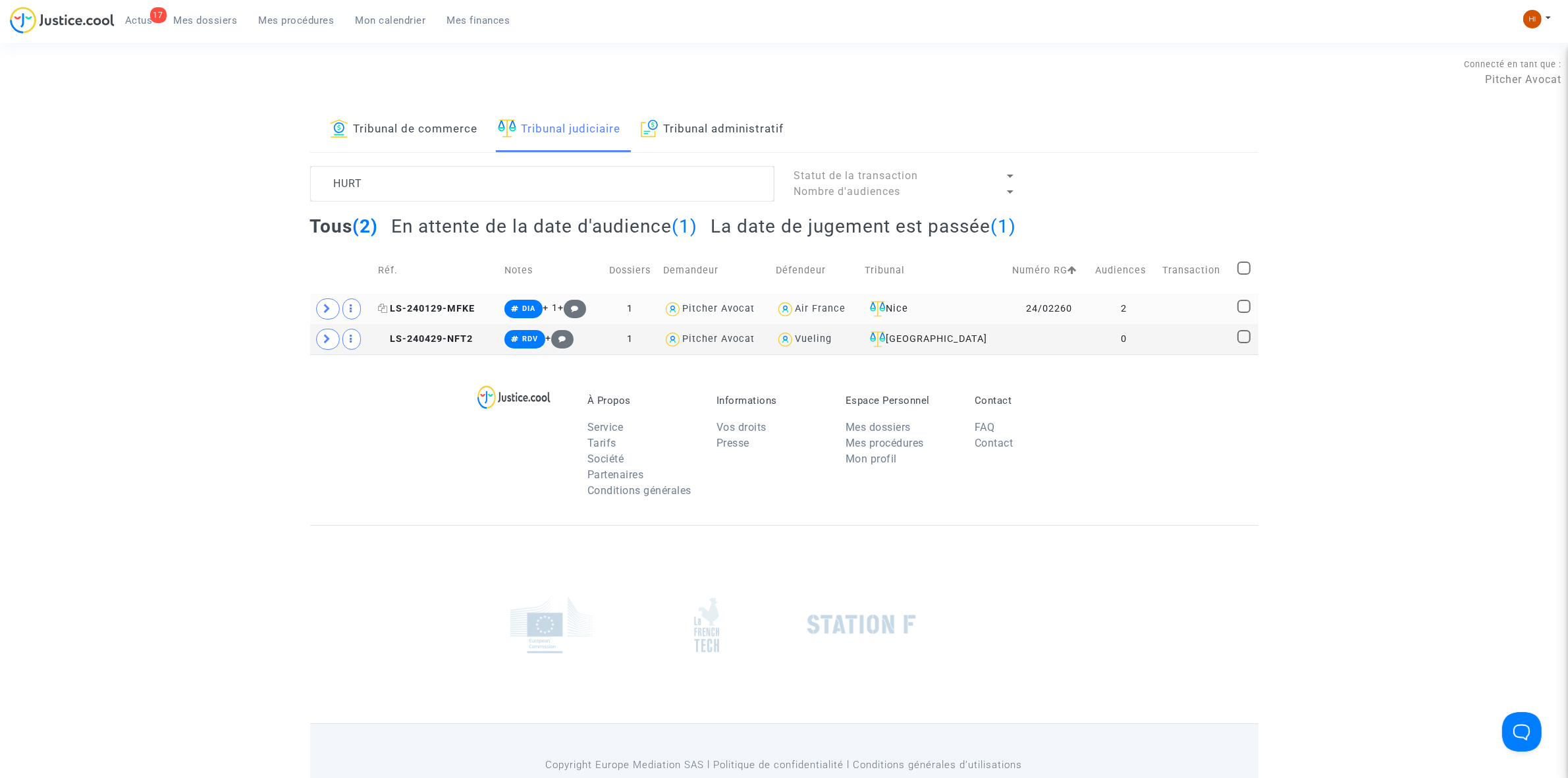
click at [452, 307] on span "LS-240129-MFKE" at bounding box center [427, 308] width 97 height 11
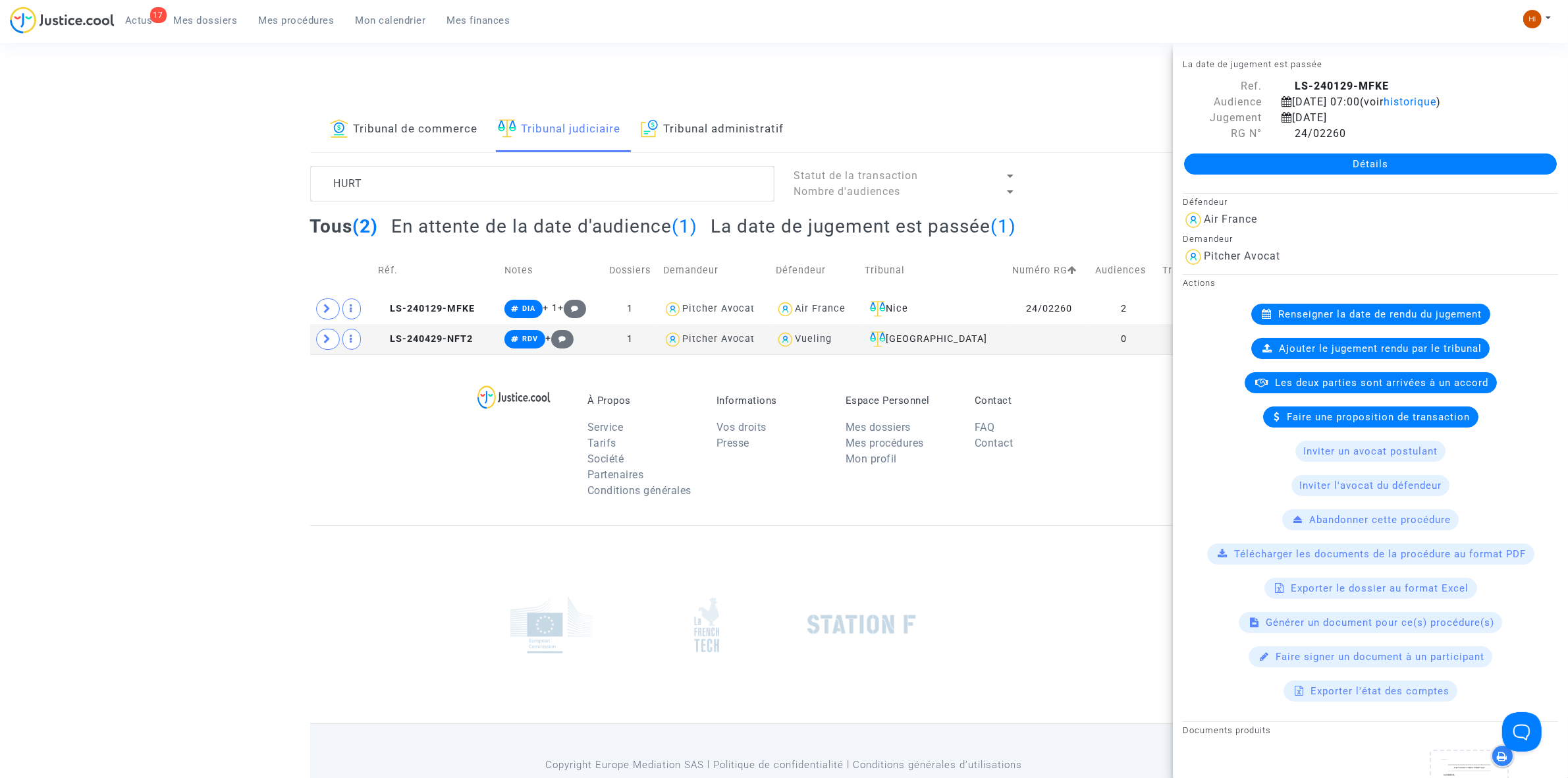
click at [1219, 167] on link "Détails" at bounding box center [1370, 164] width 373 height 21
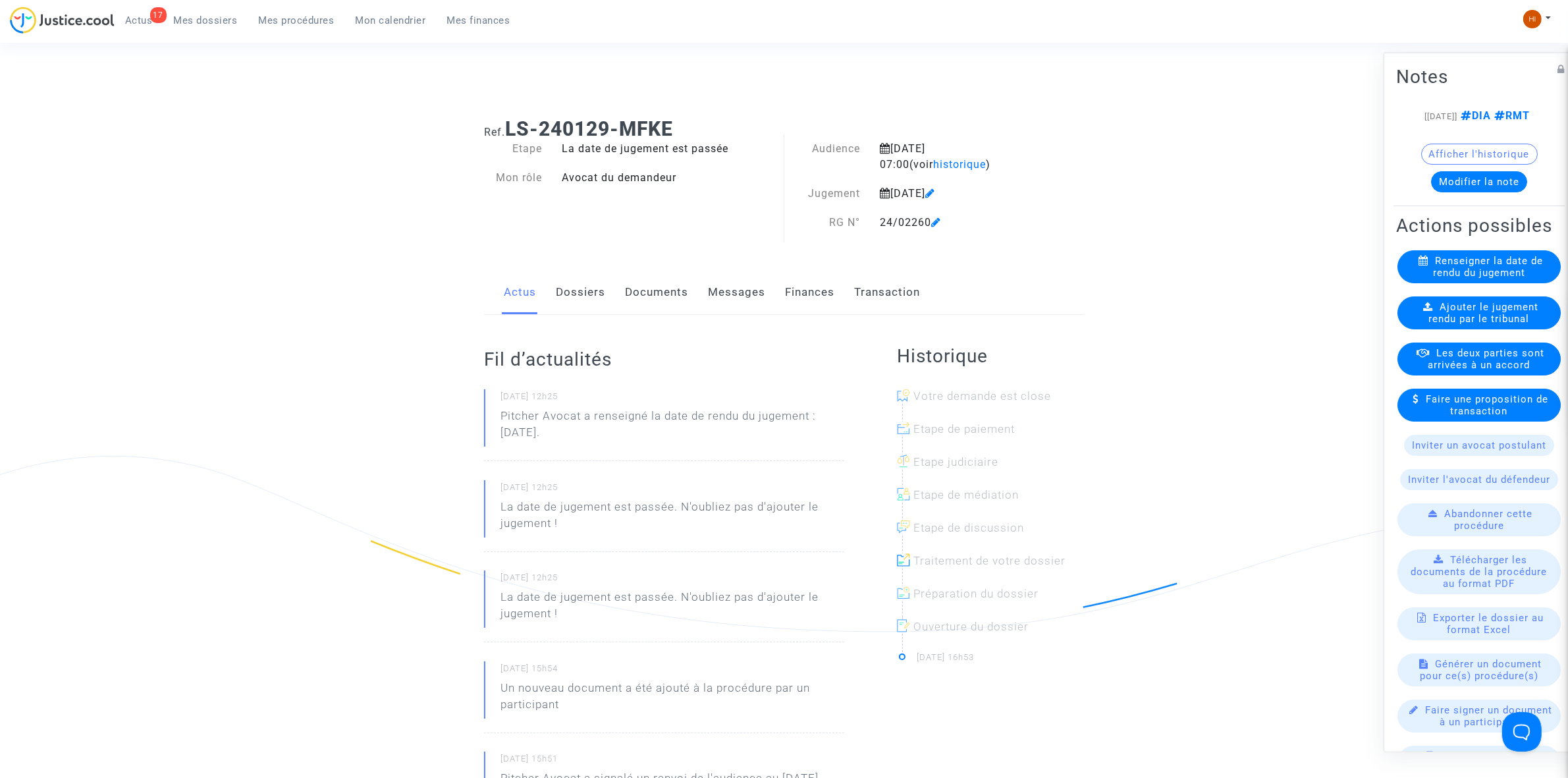
click at [581, 290] on link "Dossiers" at bounding box center [580, 292] width 50 height 44
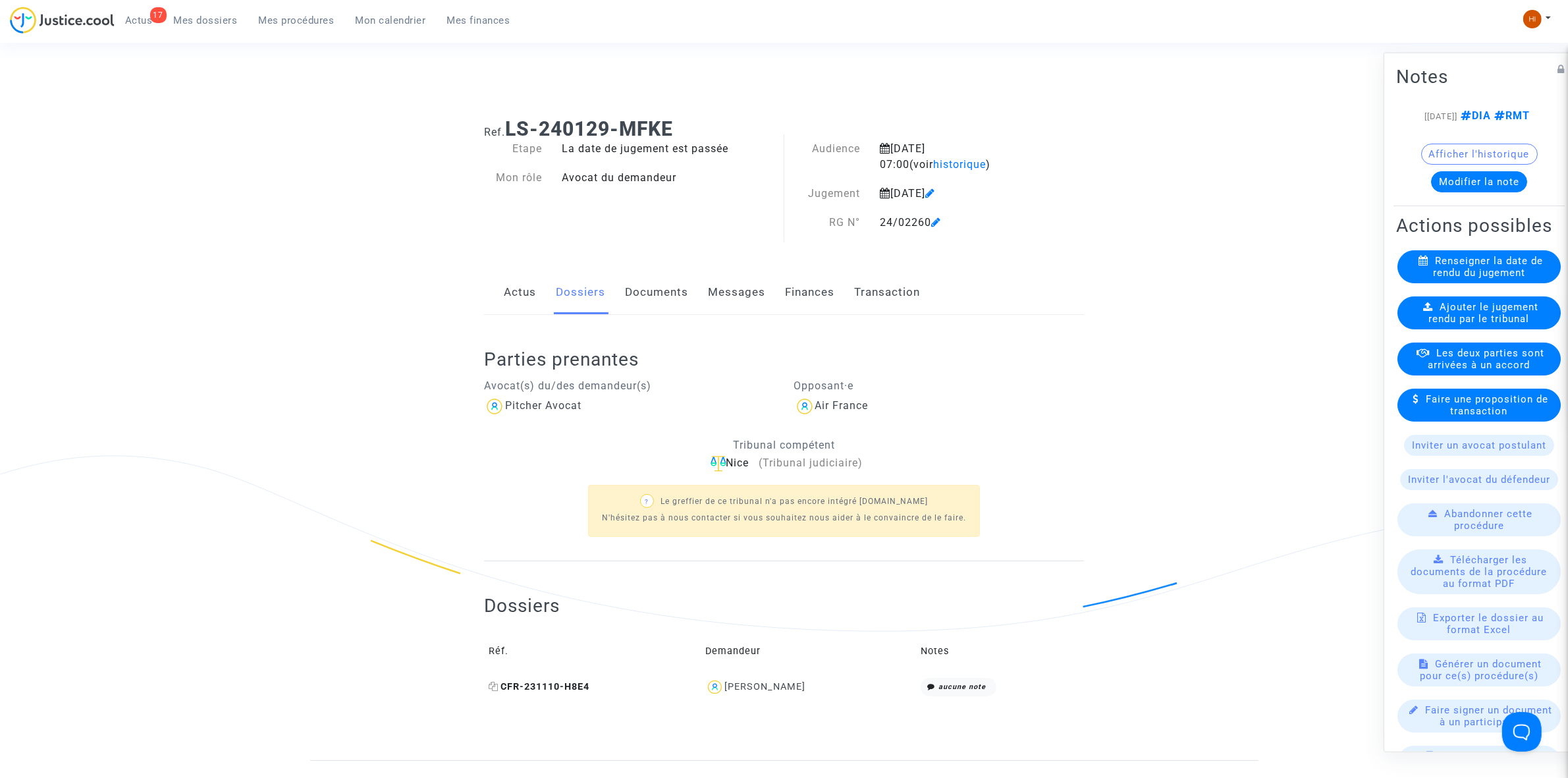
click at [492, 690] on icon at bounding box center [493, 687] width 10 height 9
click at [1483, 324] on span "Ajouter le jugement rendu par le tribunal" at bounding box center [1484, 312] width 110 height 24
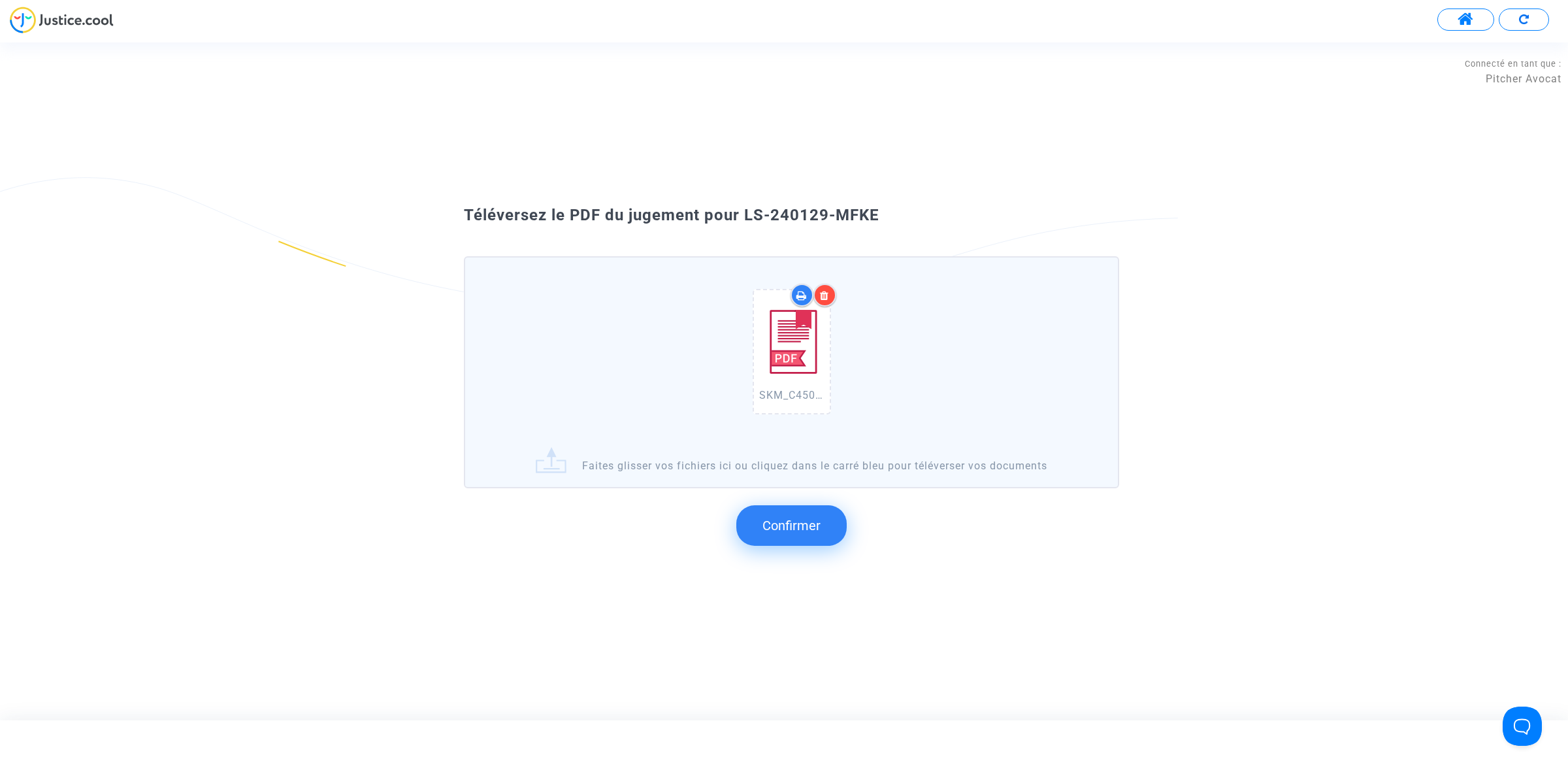
drag, startPoint x: 898, startPoint y: 246, endPoint x: 741, endPoint y: 215, distance: 160.0
click at [741, 215] on div "Téléversez le PDF du jugement pour LS-240129-MFKE" at bounding box center [783, 216] width 705 height 22
copy span "LS-240129-MFKE"
click at [817, 515] on button "Confirmer" at bounding box center [791, 526] width 110 height 41
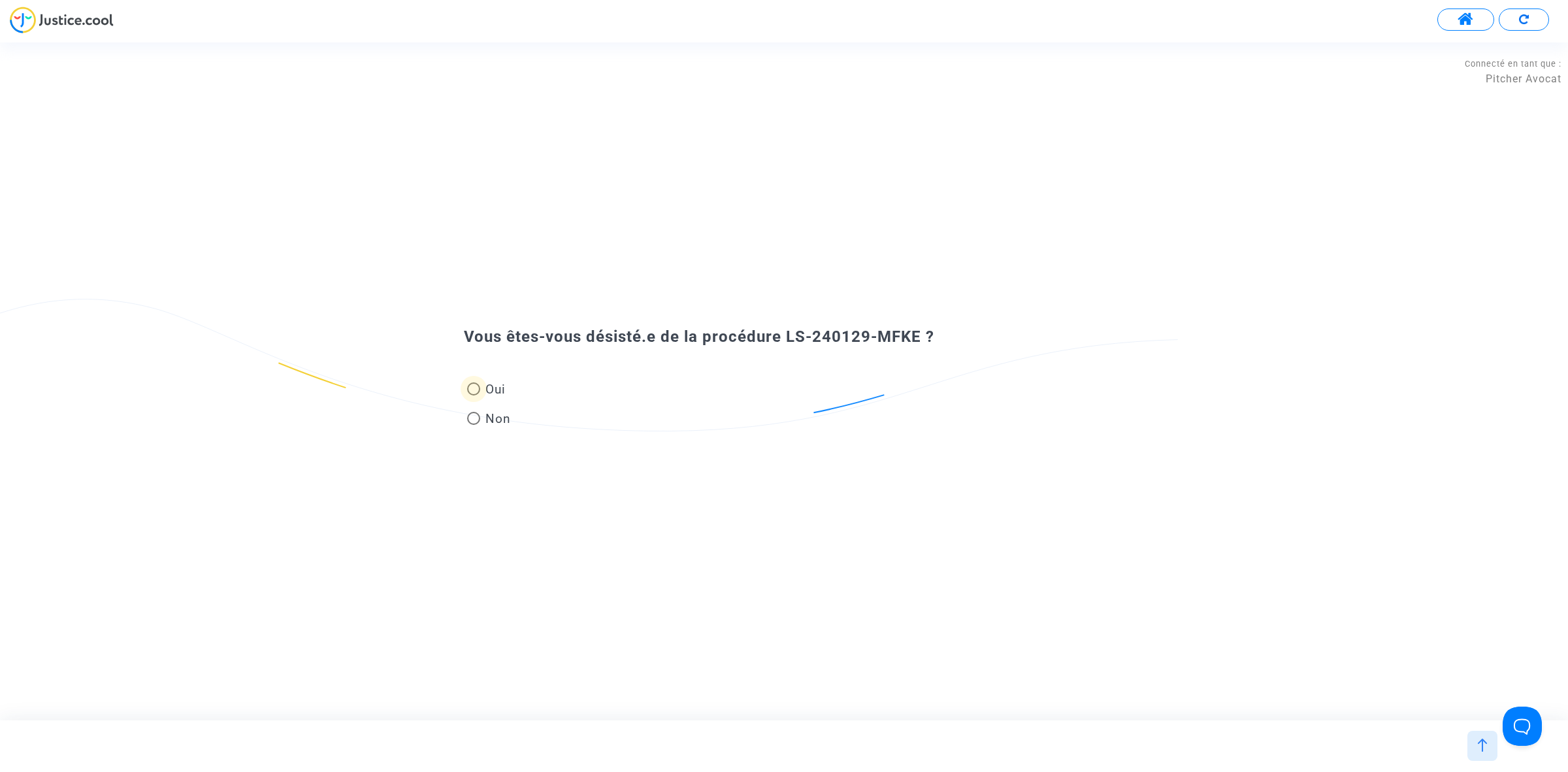
click at [478, 396] on label "Oui" at bounding box center [489, 389] width 44 height 18
click at [474, 396] on input "Oui" at bounding box center [473, 395] width 1 height 1
radio input "true"
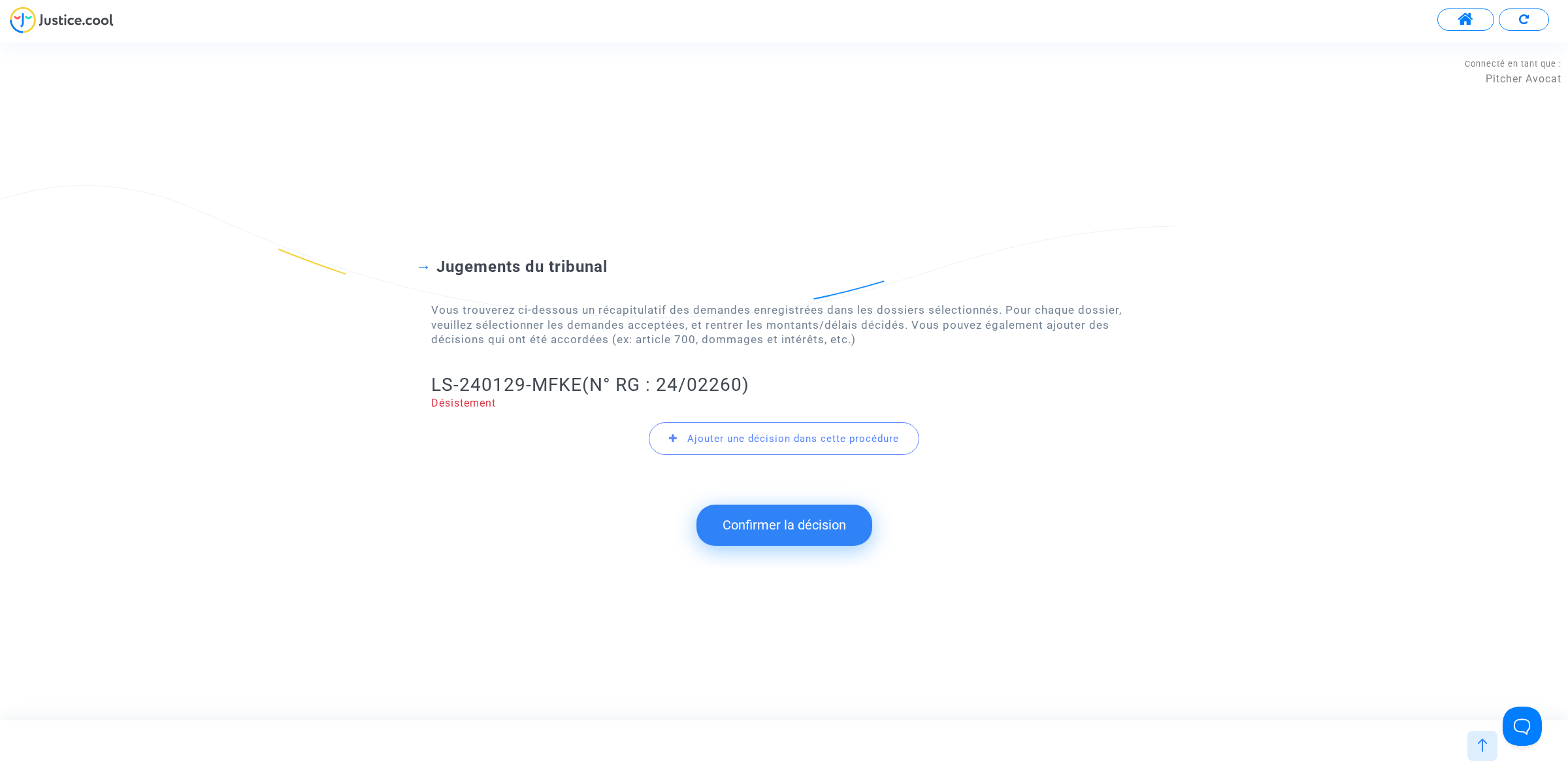
click at [764, 521] on button "Confirmer la décision" at bounding box center [784, 525] width 176 height 41
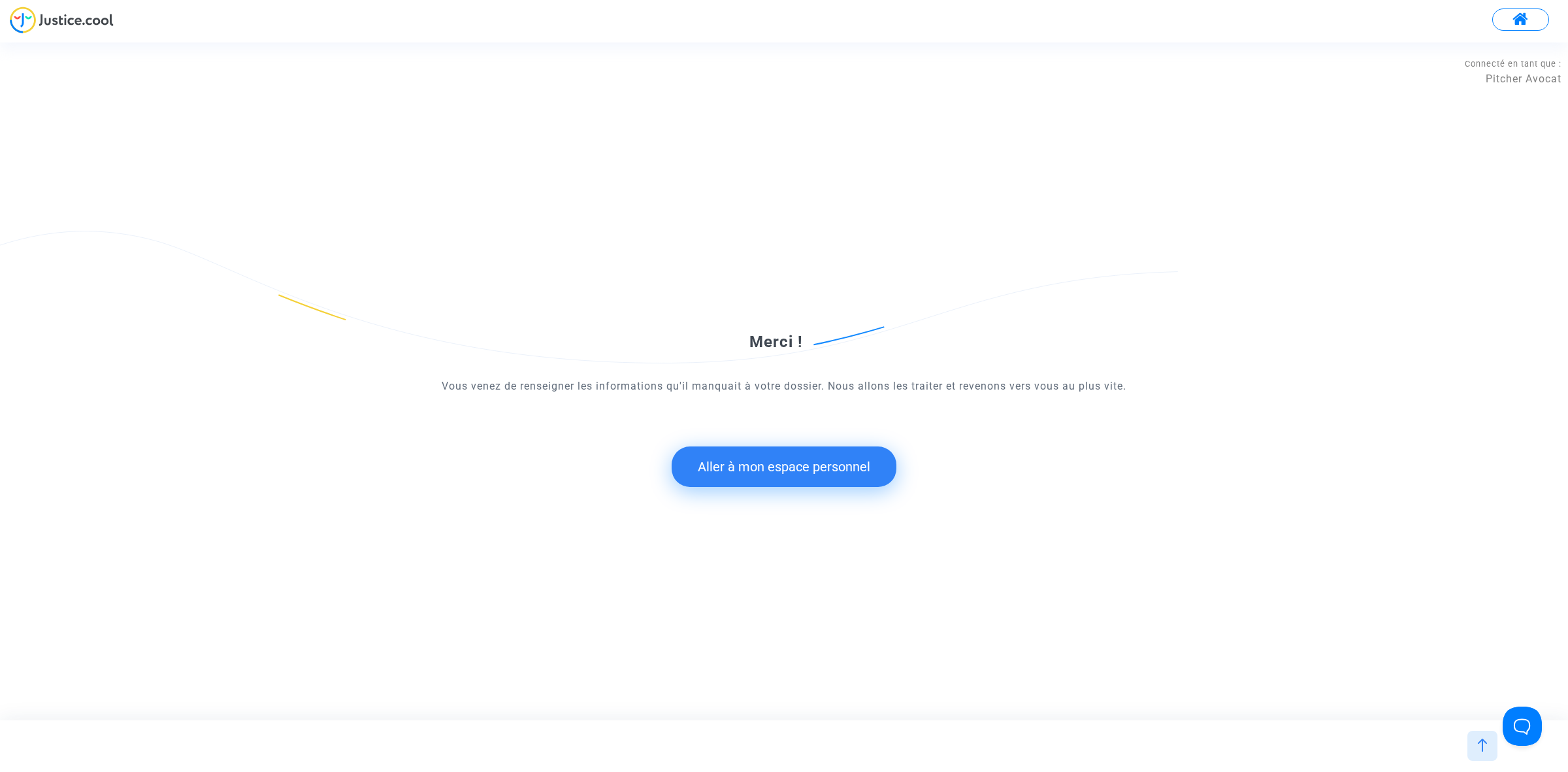
click at [846, 471] on button "Aller à mon espace personnel" at bounding box center [784, 467] width 225 height 41
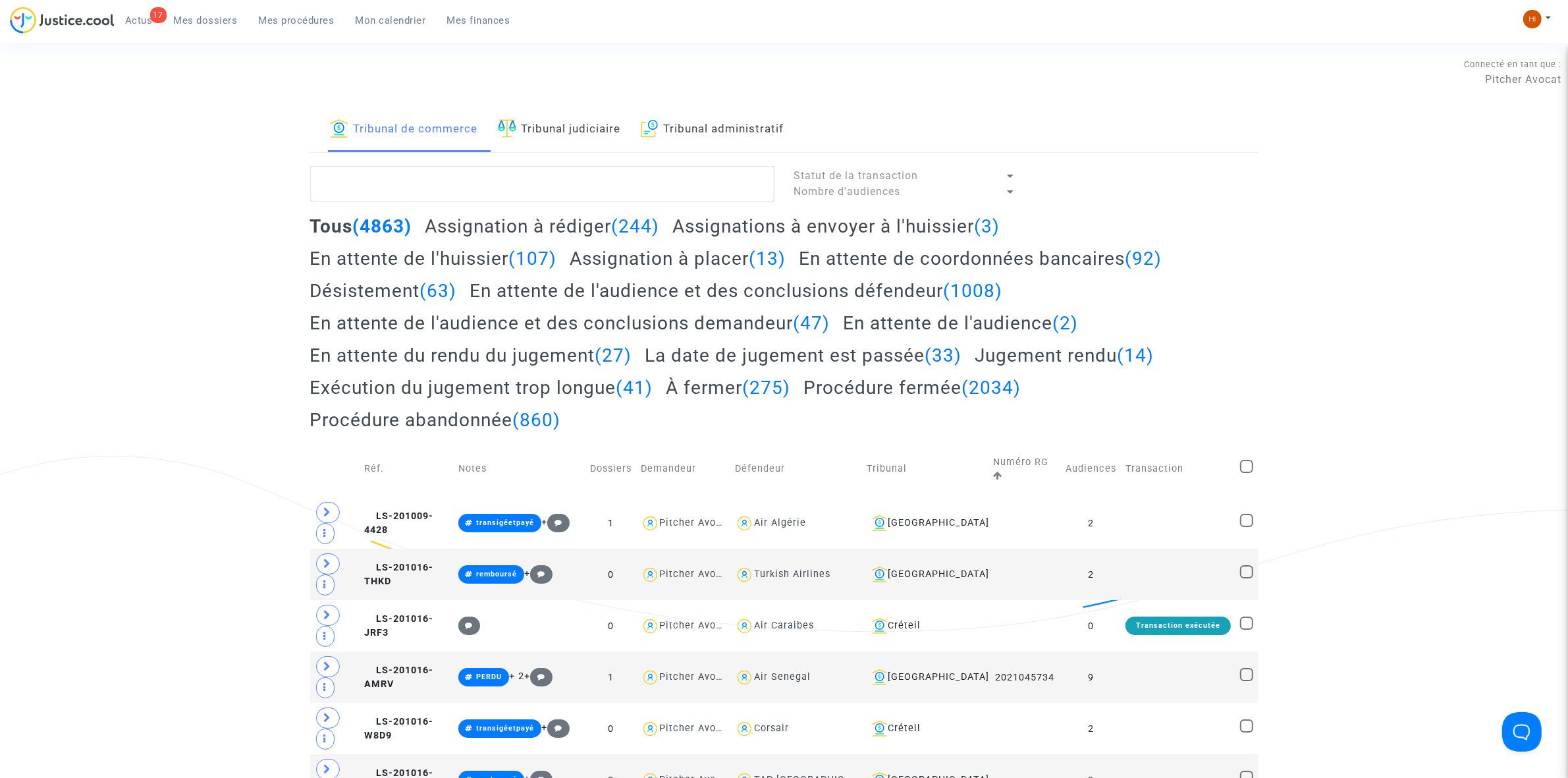
click at [560, 119] on link "Tribunal judiciaire" at bounding box center [559, 130] width 123 height 45
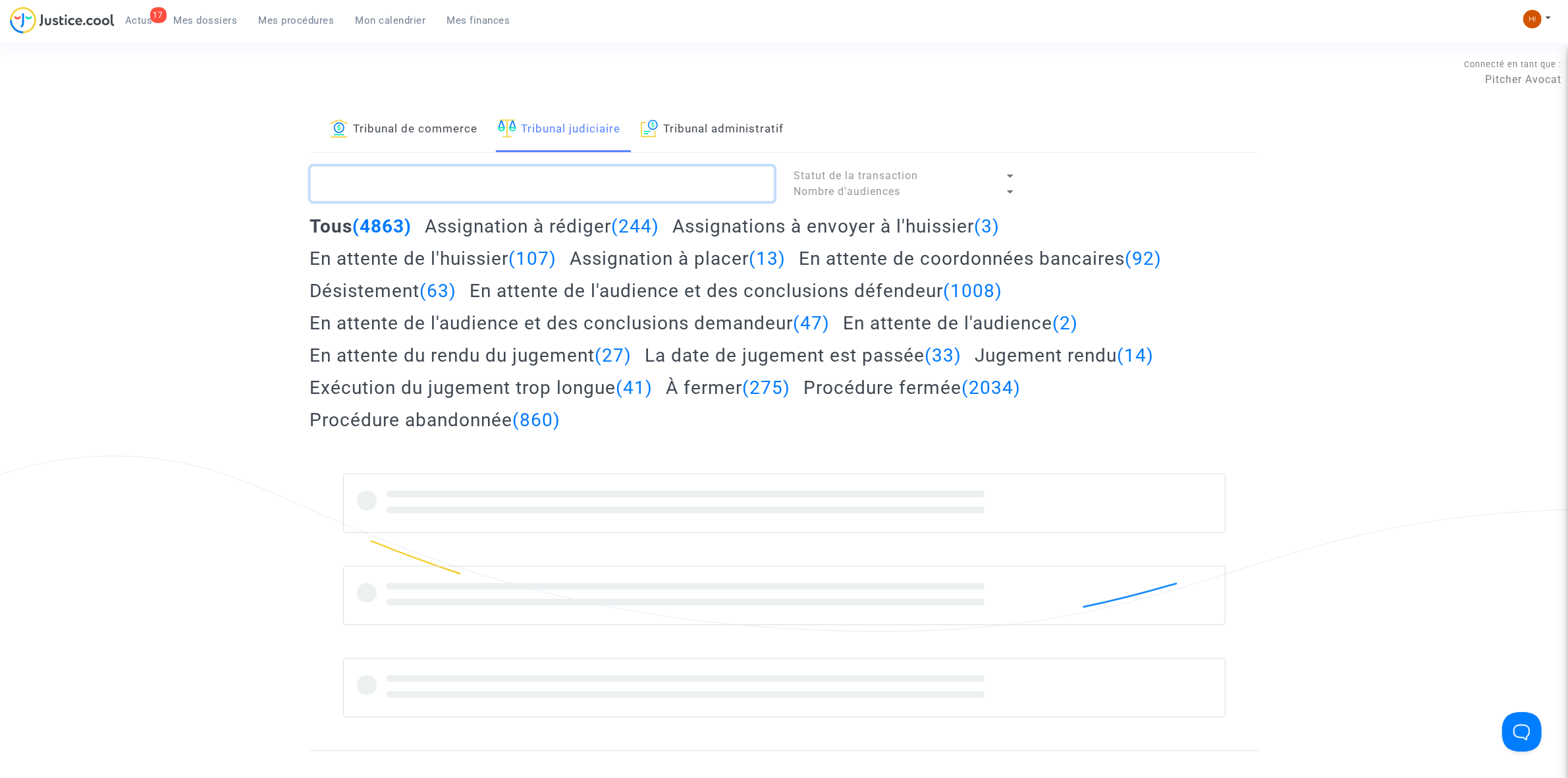
click at [538, 186] on textarea at bounding box center [542, 184] width 464 height 36
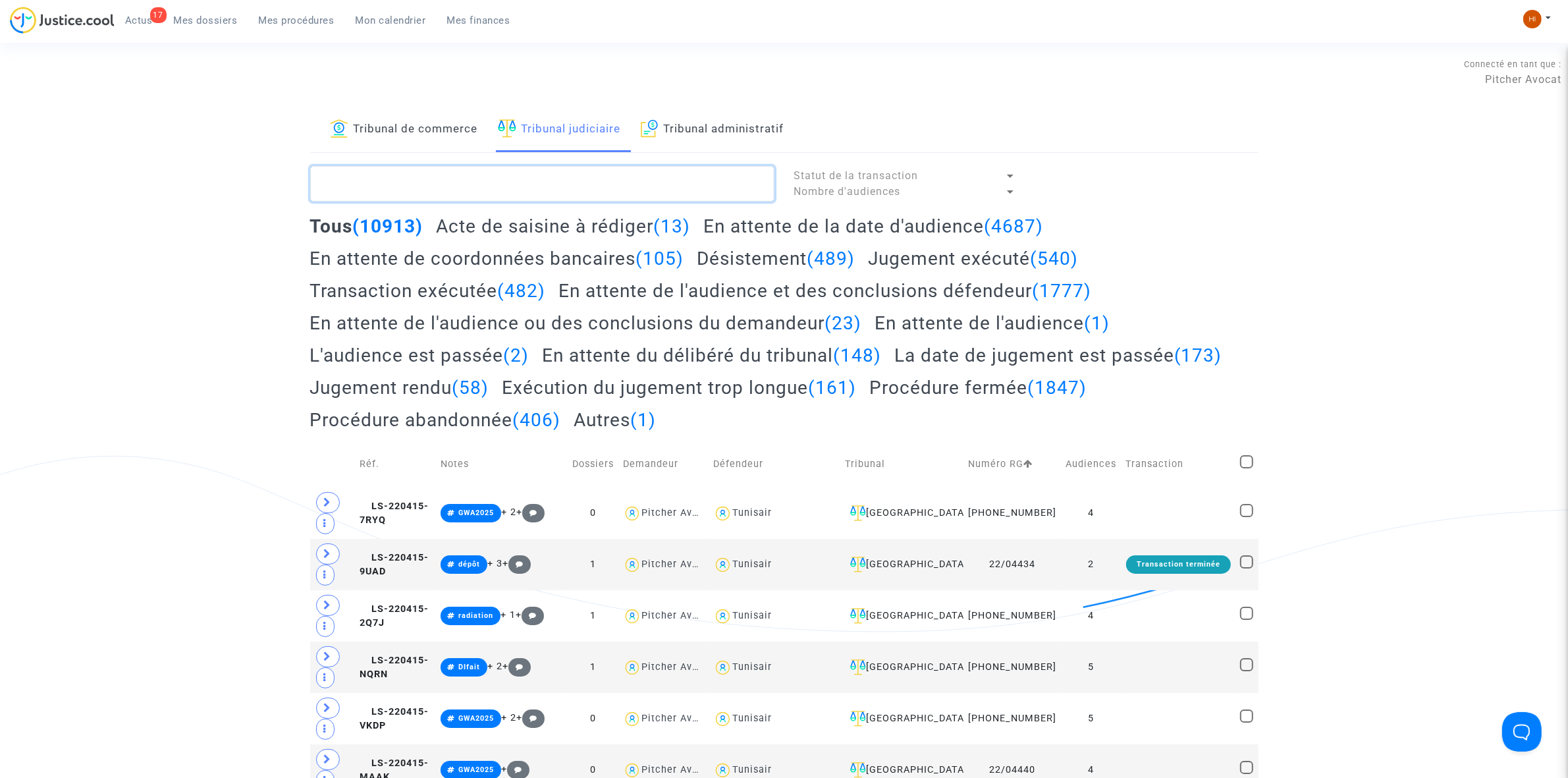
paste textarea "LS-240129-MFKE"
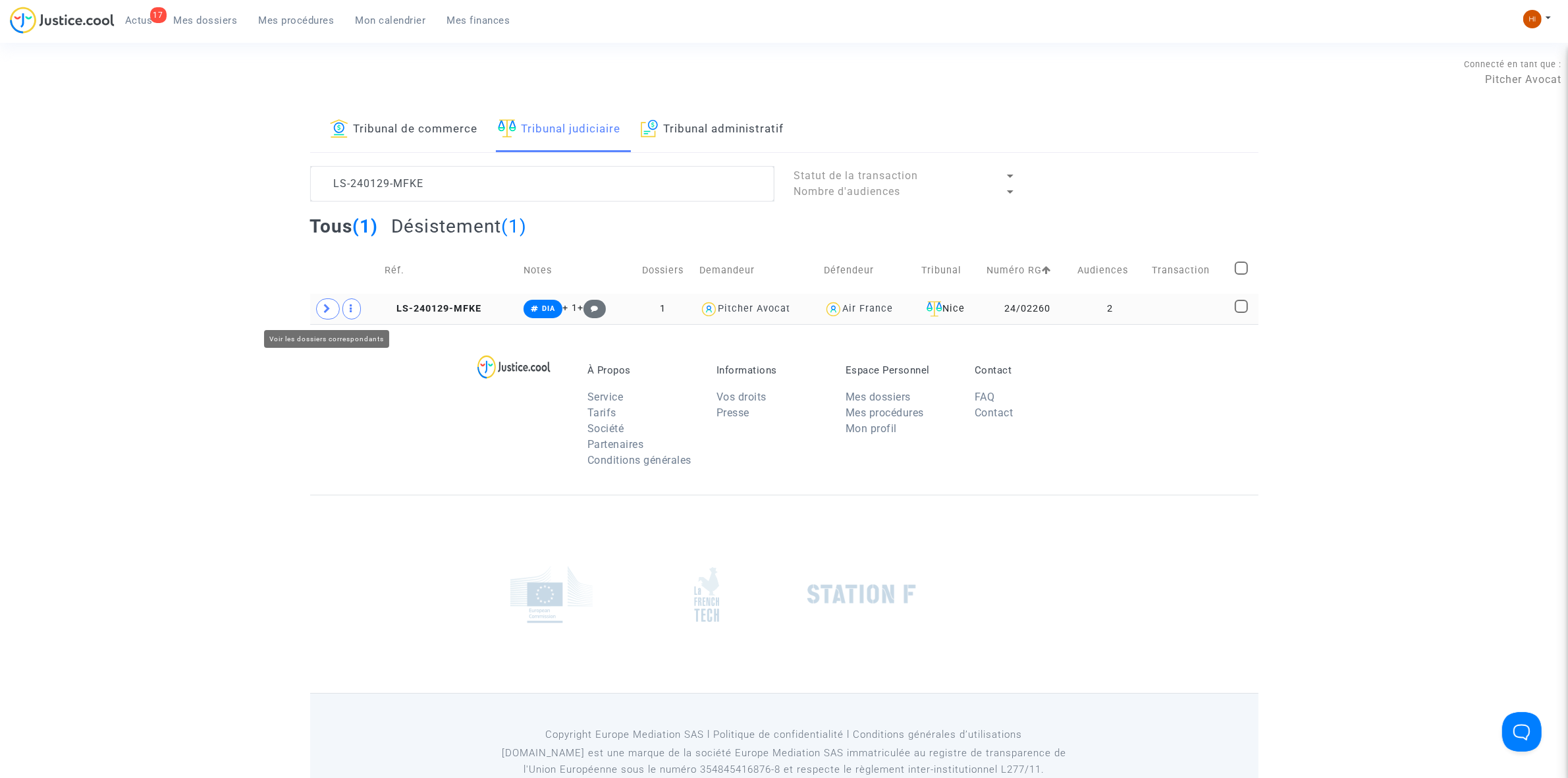
click at [330, 304] on span at bounding box center [328, 309] width 24 height 21
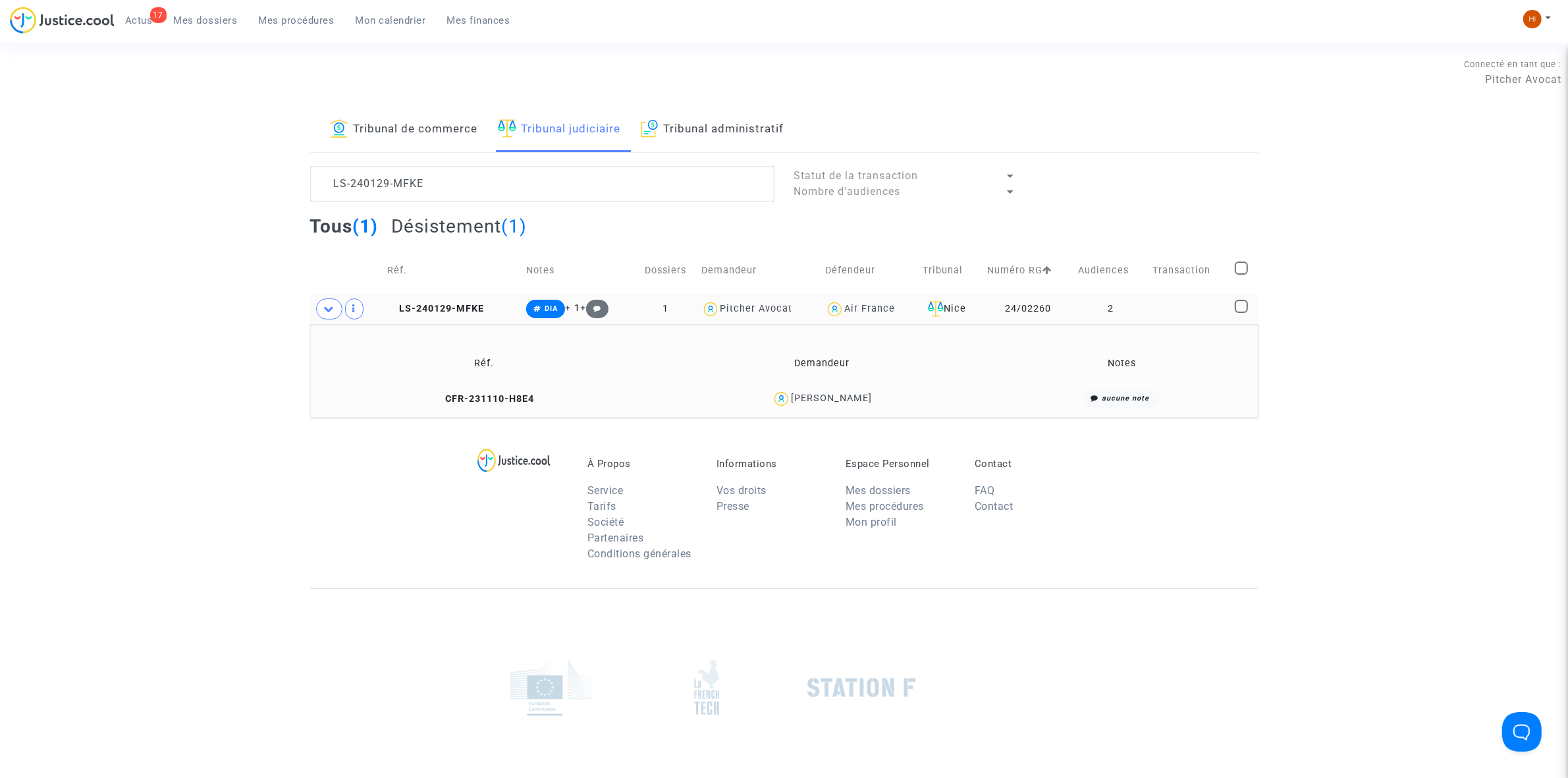
click at [491, 384] on td "Réf." at bounding box center [484, 363] width 339 height 43
click at [466, 311] on span "LS-240129-MFKE" at bounding box center [436, 308] width 97 height 11
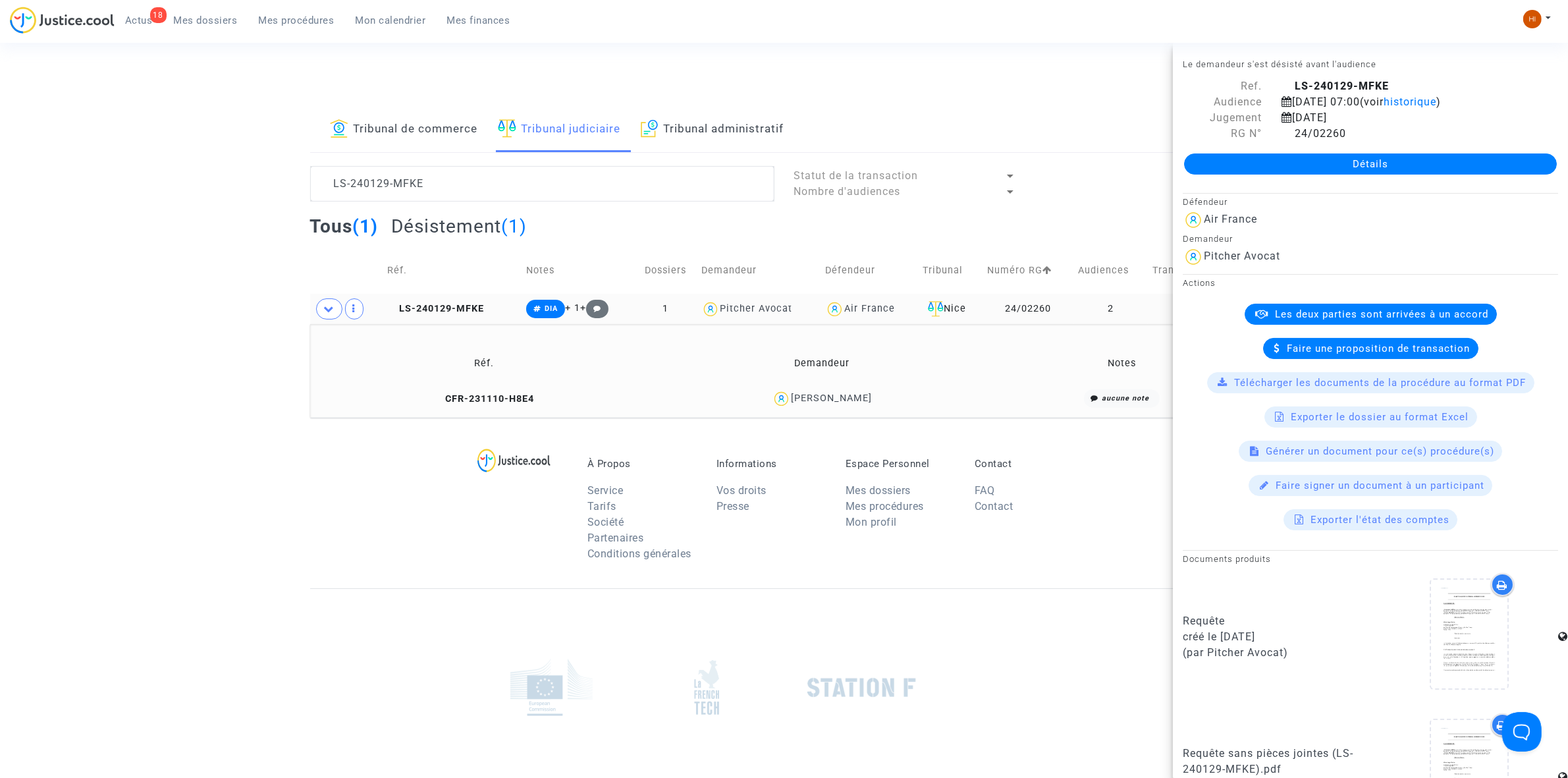
click at [456, 315] on td "LS-240129-MFKE" at bounding box center [452, 309] width 139 height 30
click at [496, 394] on span "CFR-231110-H8E4" at bounding box center [484, 398] width 101 height 11
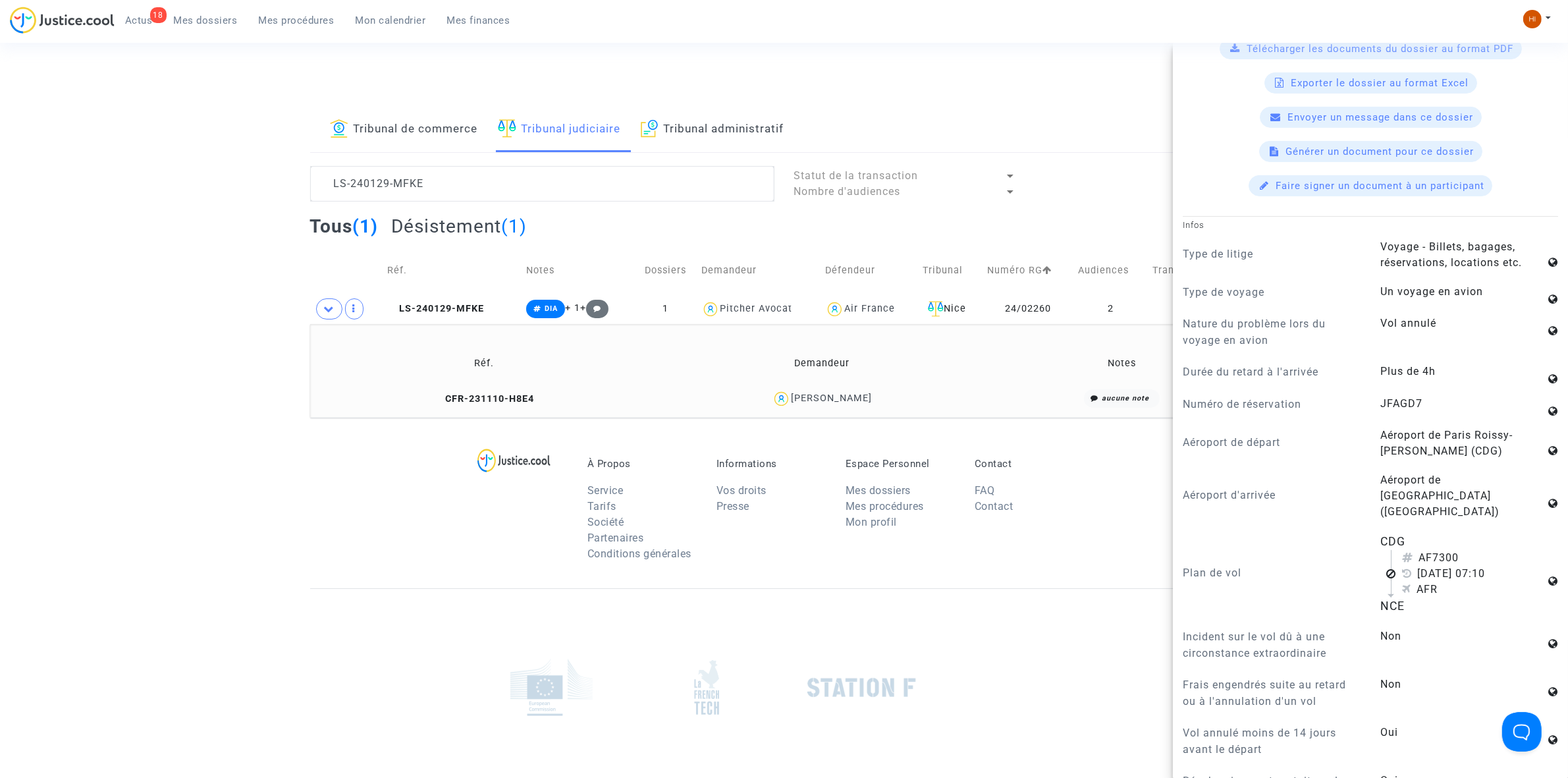
scroll to position [576, 0]
drag, startPoint x: 487, startPoint y: 186, endPoint x: 149, endPoint y: 65, distance: 359.0
click at [202, 147] on div "Tribunal de commerce Tribunal judiciaire Tribunal administratif LS-240129-MFKE …" at bounding box center [784, 262] width 1568 height 310
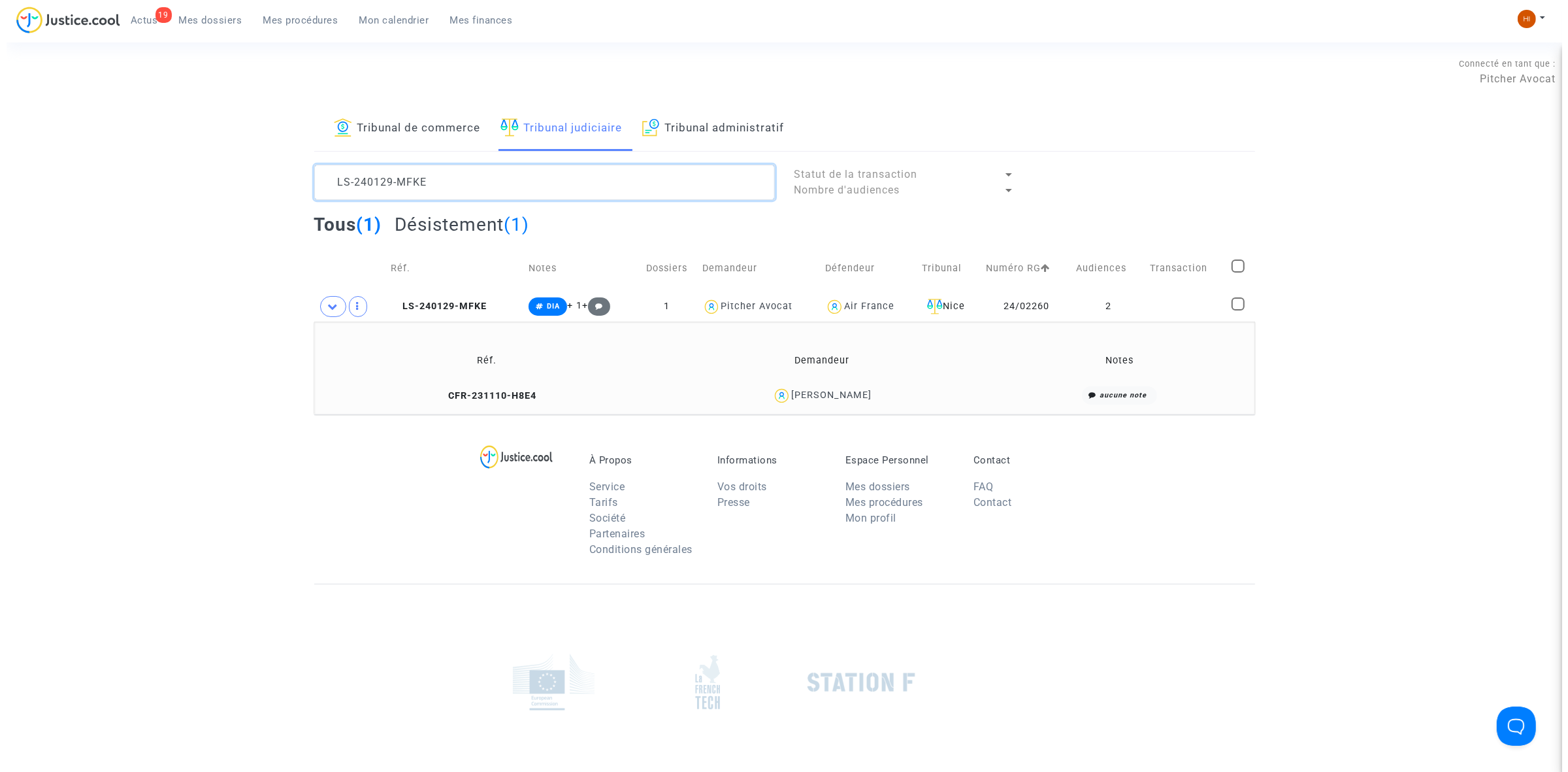
scroll to position [0, 0]
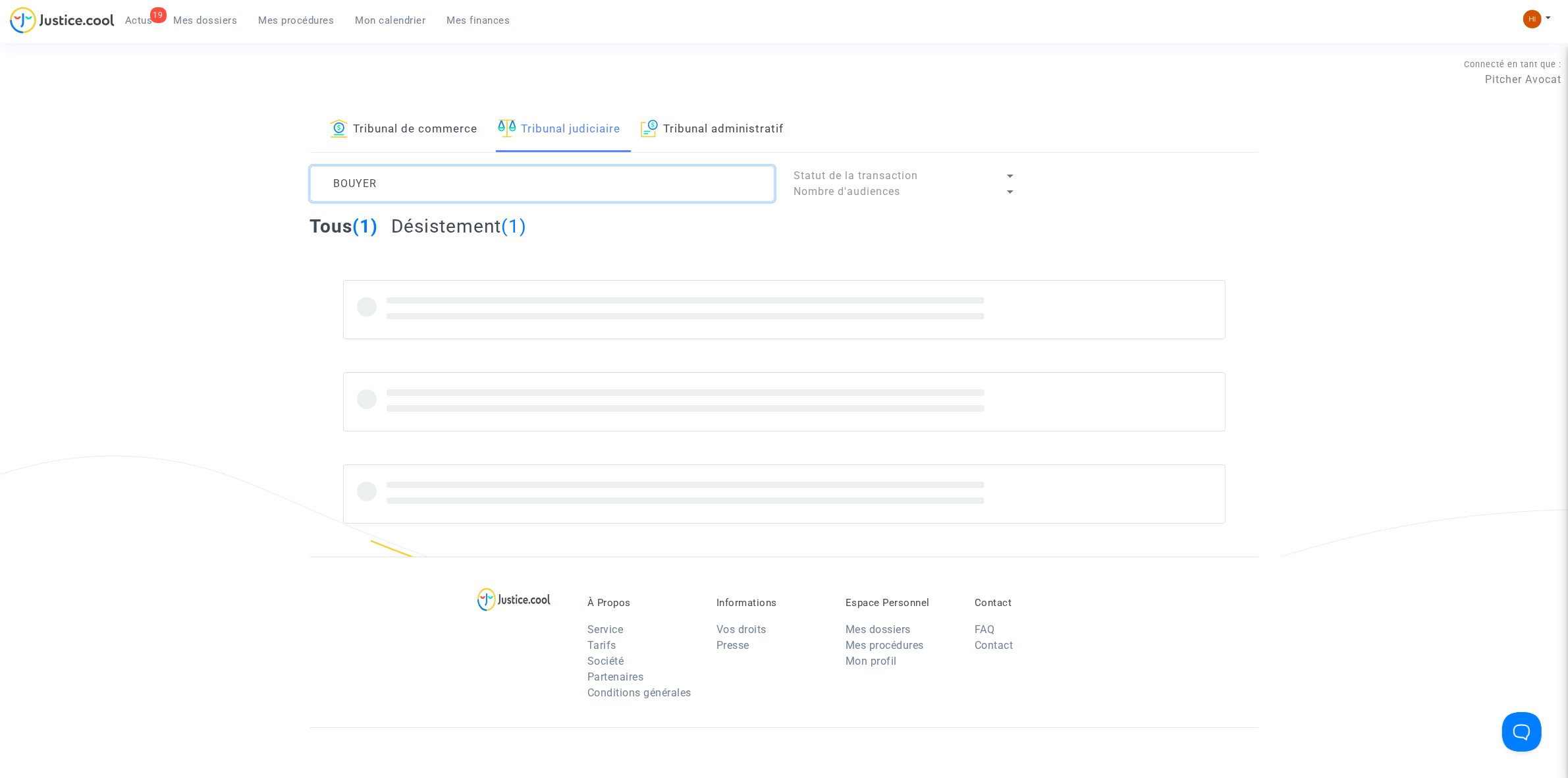
type textarea "BOUYER"
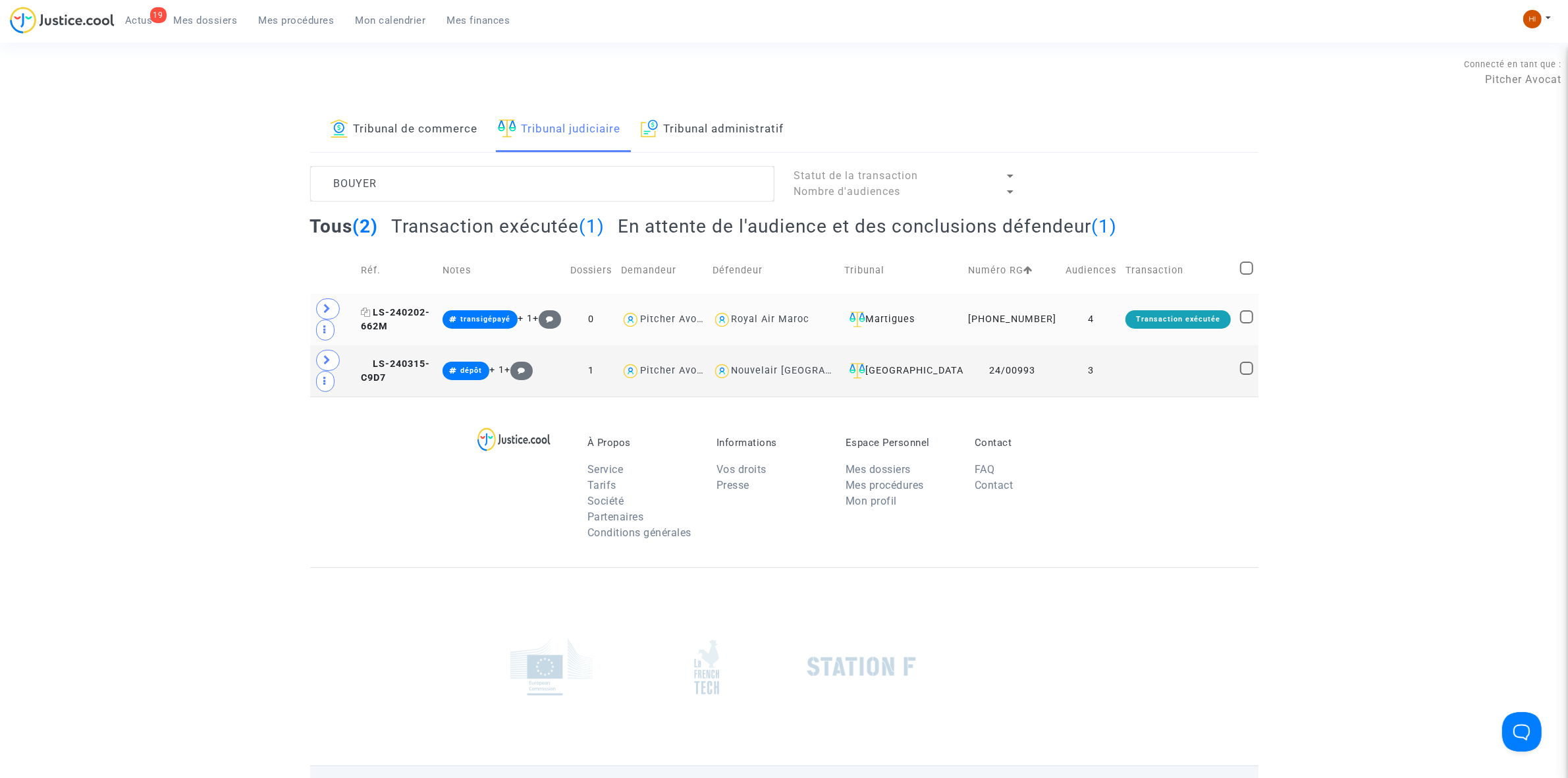
click at [430, 312] on span "LS-240202-662M" at bounding box center [395, 320] width 69 height 26
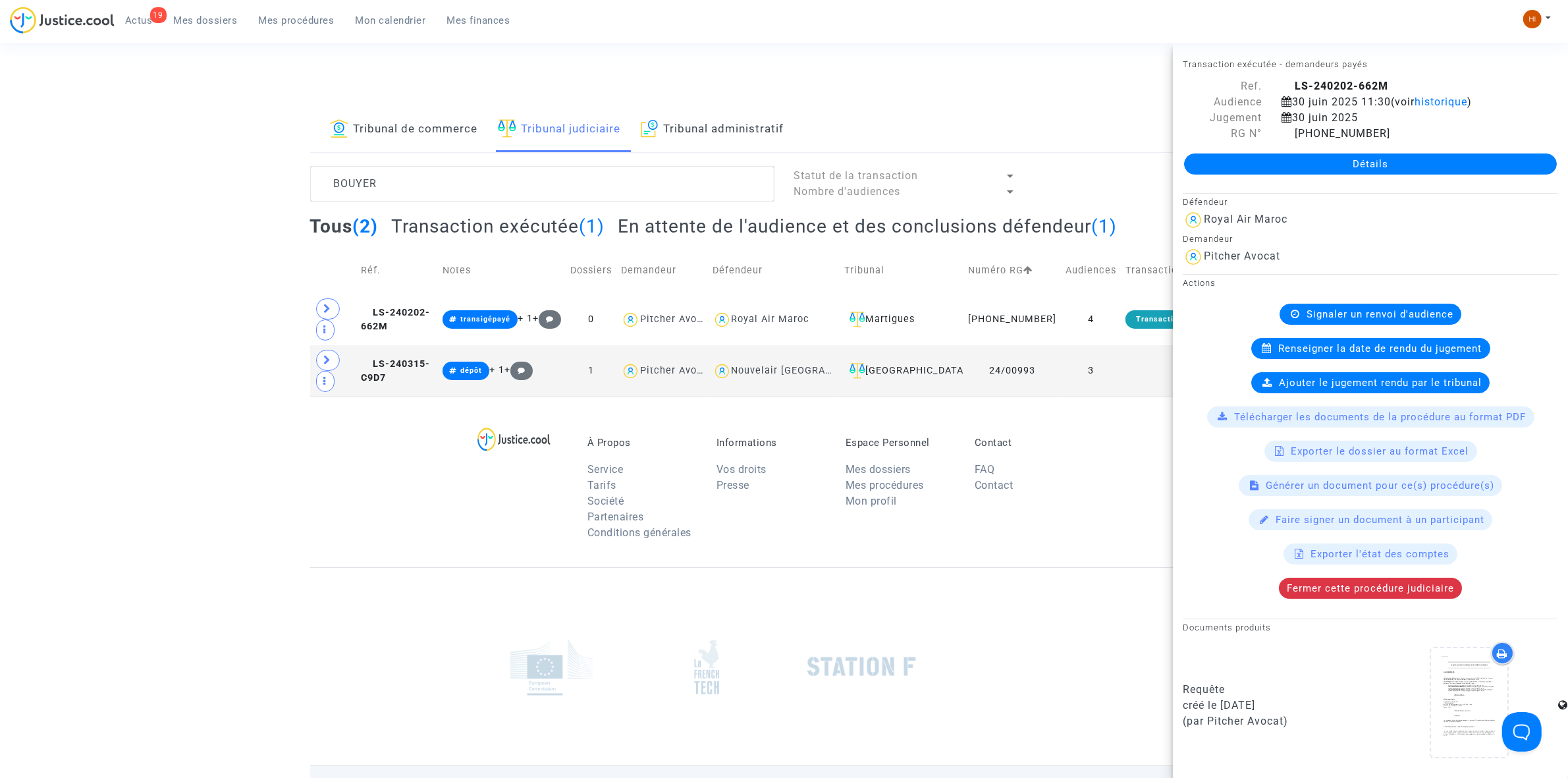
click at [1491, 168] on link "Détails" at bounding box center [1370, 164] width 373 height 21
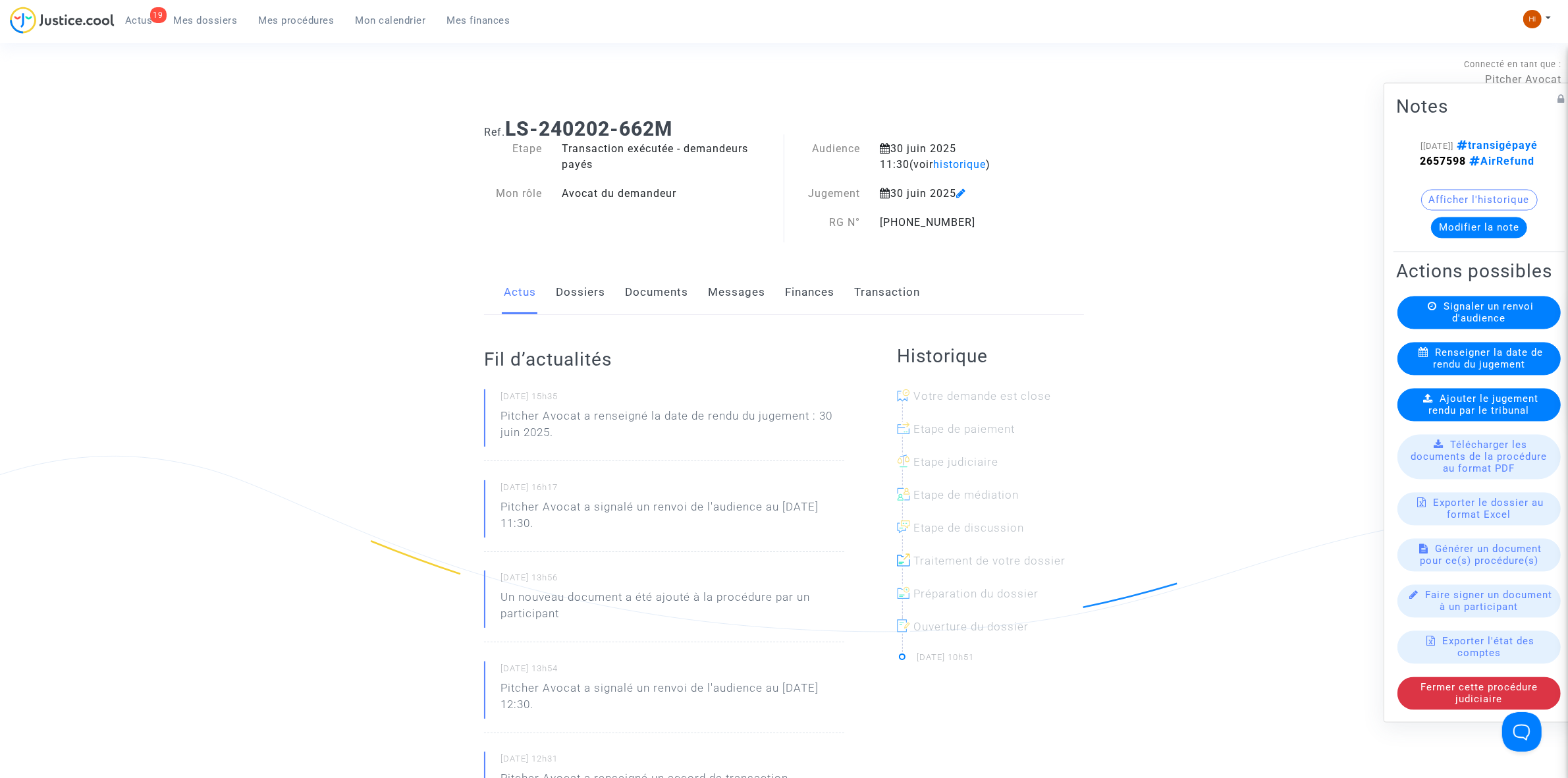
click at [1476, 421] on div "Ajouter le jugement rendu par le tribunal" at bounding box center [1479, 405] width 163 height 33
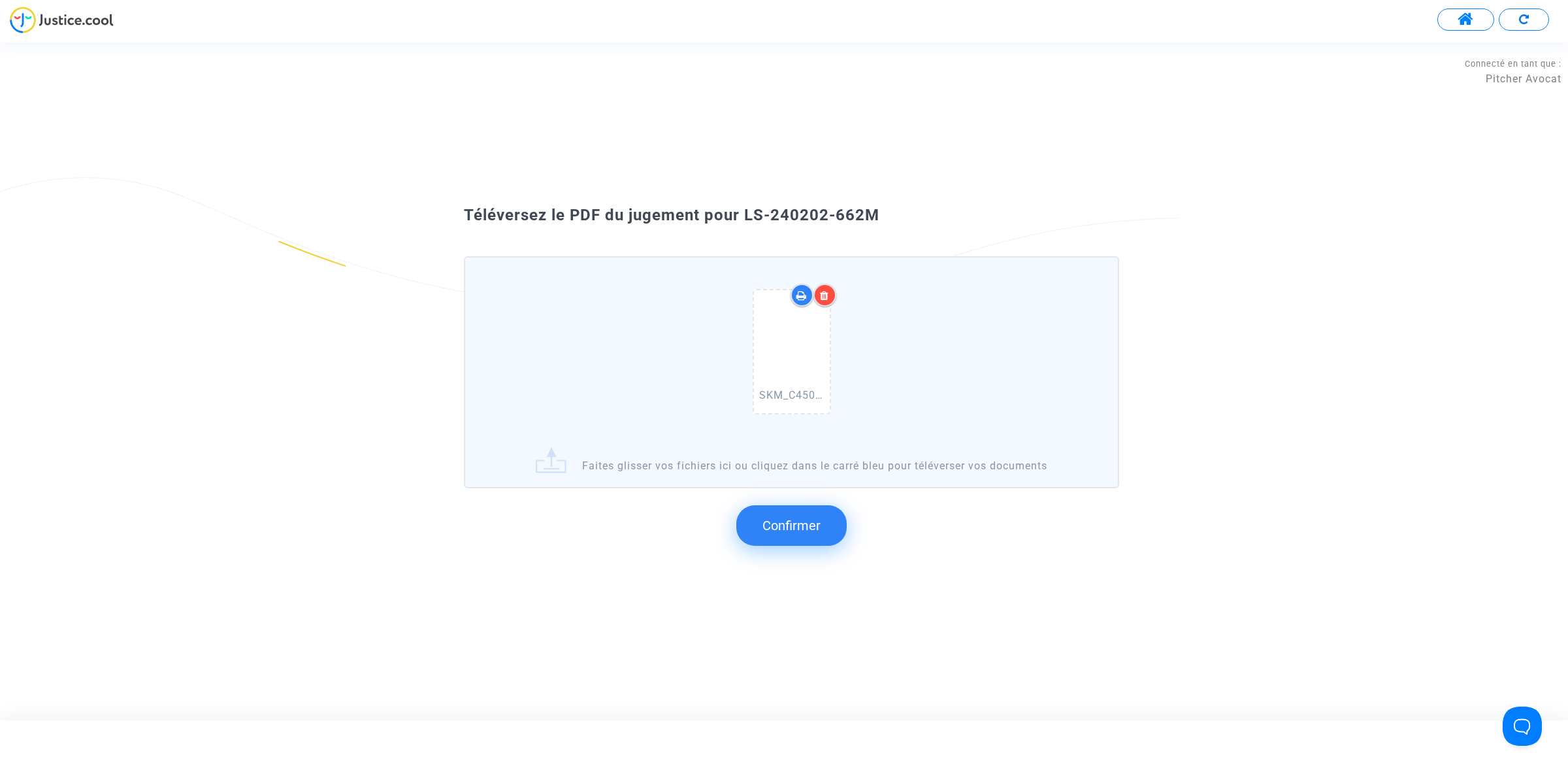
drag, startPoint x: 896, startPoint y: 221, endPoint x: 739, endPoint y: 201, distance: 158.3
click at [739, 201] on div "Téléversez le PDF du jugement pour LS-240202-662M SKM_C450i25093014470_0011.pdf…" at bounding box center [784, 381] width 1568 height 369
copy span "LS-240202-662M"
click at [794, 531] on span "Confirmer" at bounding box center [791, 526] width 58 height 16
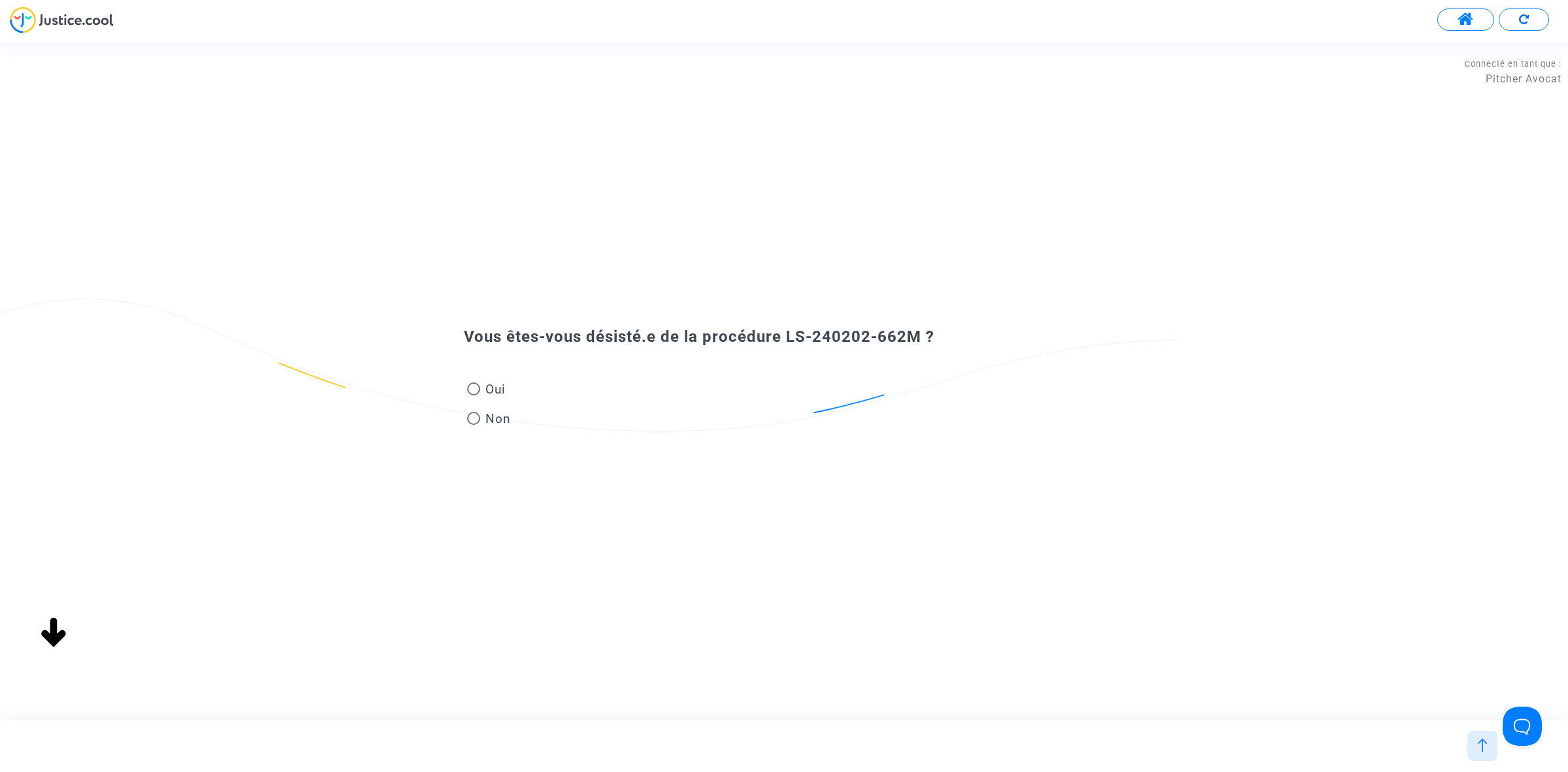
click at [495, 379] on mat-radio-group "Oui Non" at bounding box center [489, 407] width 51 height 59
click at [498, 394] on span "Oui" at bounding box center [493, 389] width 26 height 18
click at [474, 395] on input "Oui" at bounding box center [473, 395] width 1 height 1
radio input "true"
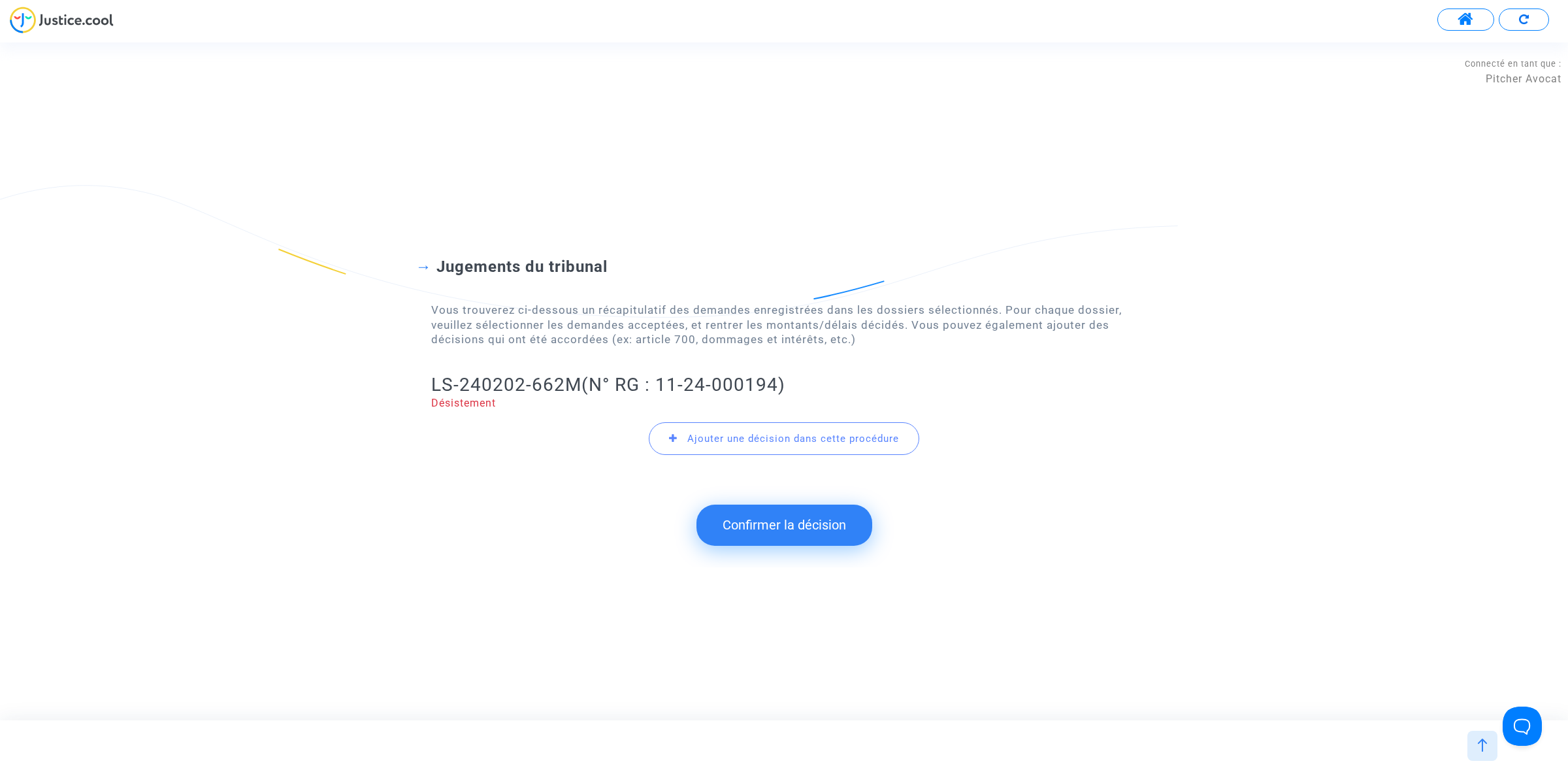
click at [768, 530] on button "Confirmer la décision" at bounding box center [784, 525] width 176 height 41
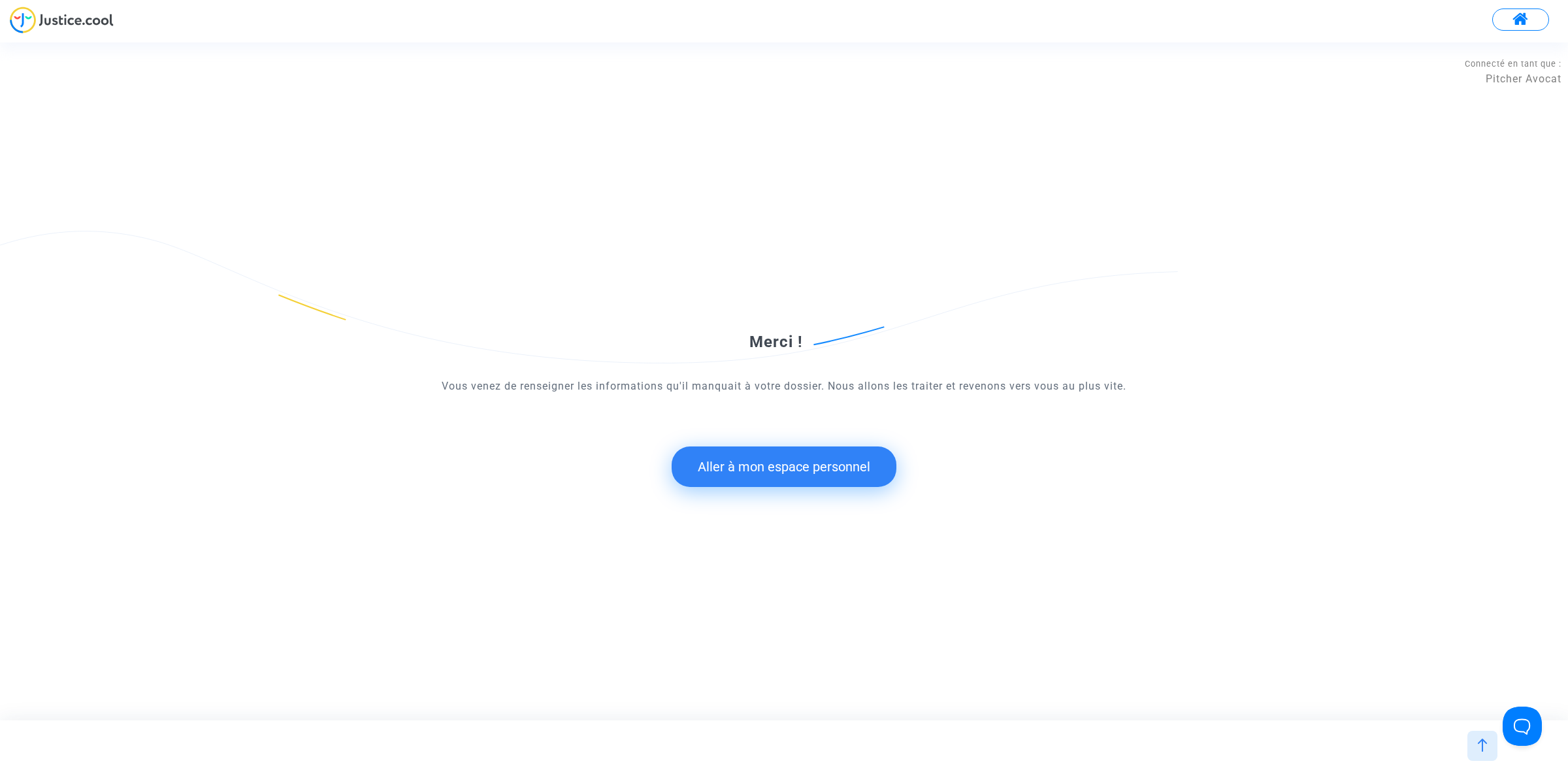
click at [699, 469] on button "Aller à mon espace personnel" at bounding box center [784, 467] width 225 height 41
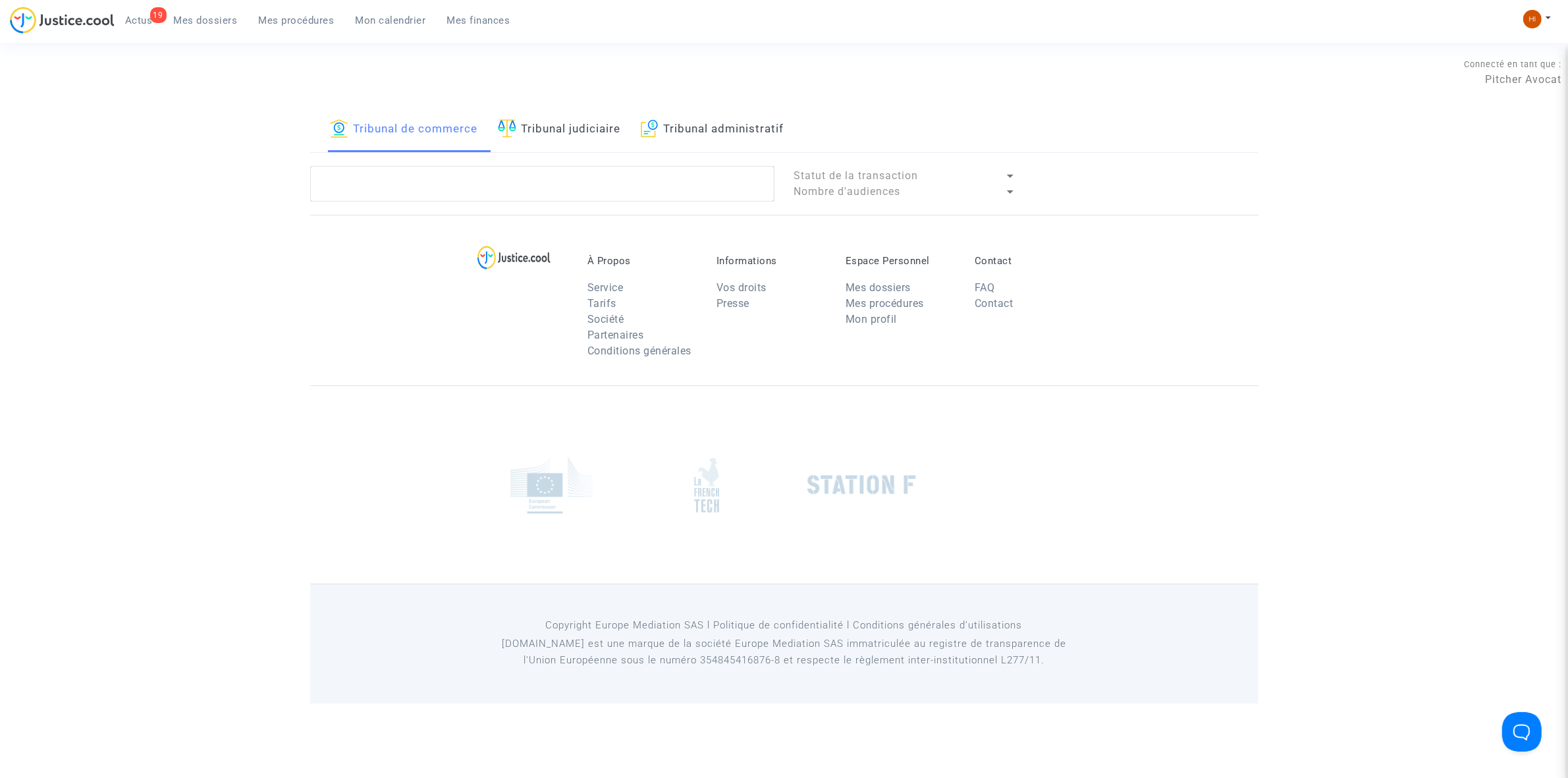
click at [532, 118] on link "Tribunal judiciaire" at bounding box center [559, 130] width 123 height 45
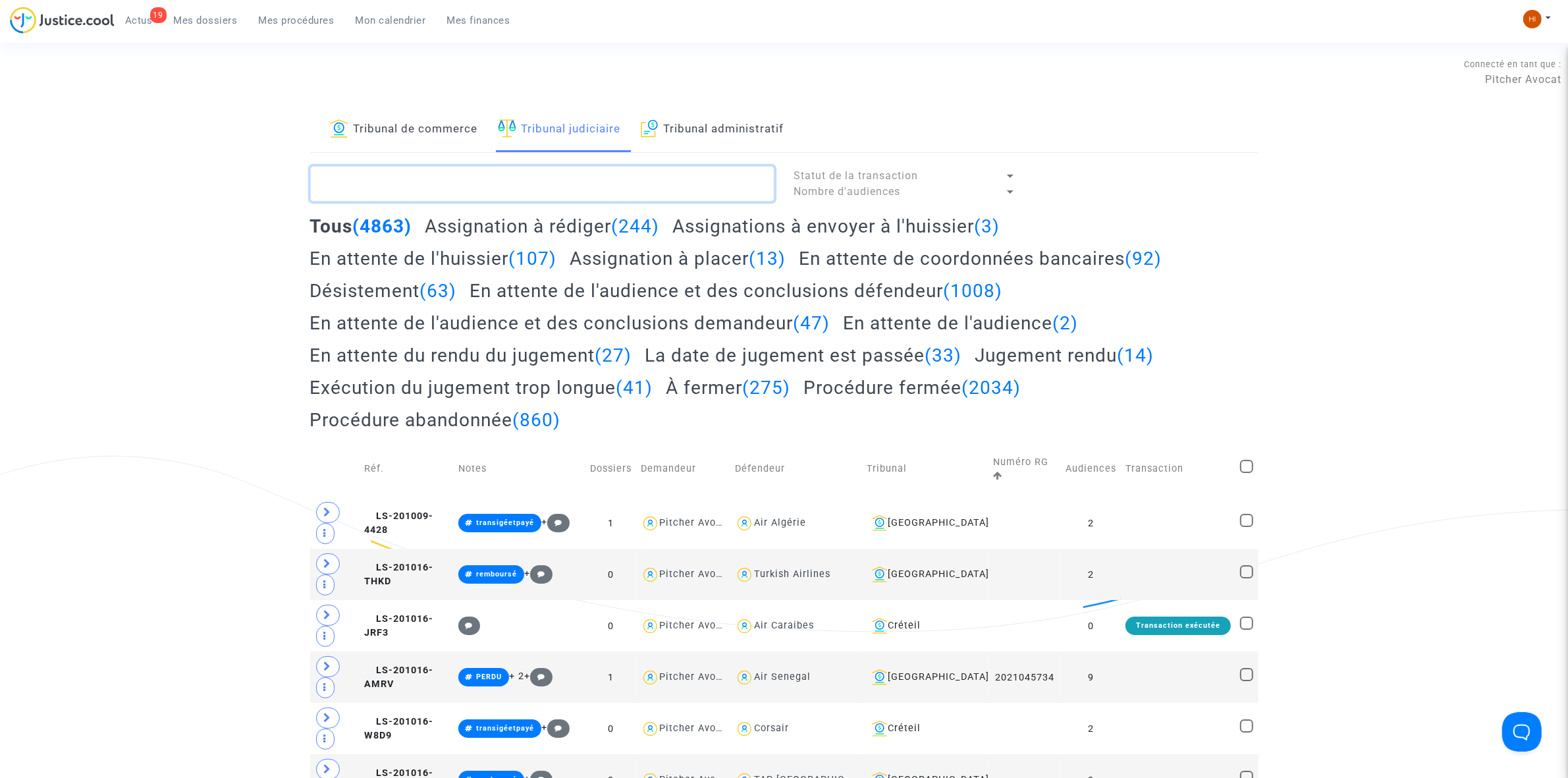
click at [538, 186] on textarea at bounding box center [542, 184] width 464 height 36
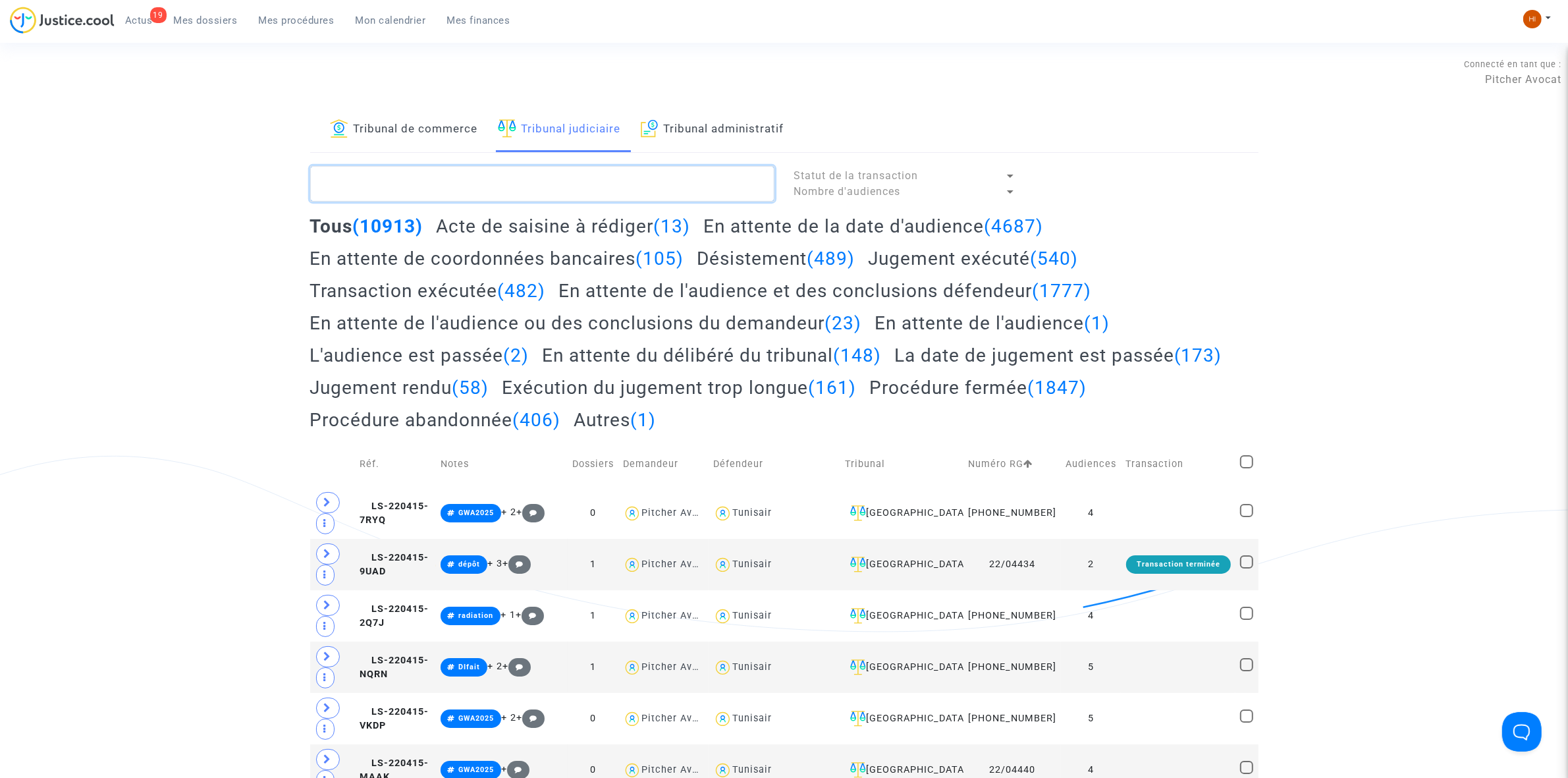
paste textarea "LS-240202-662M"
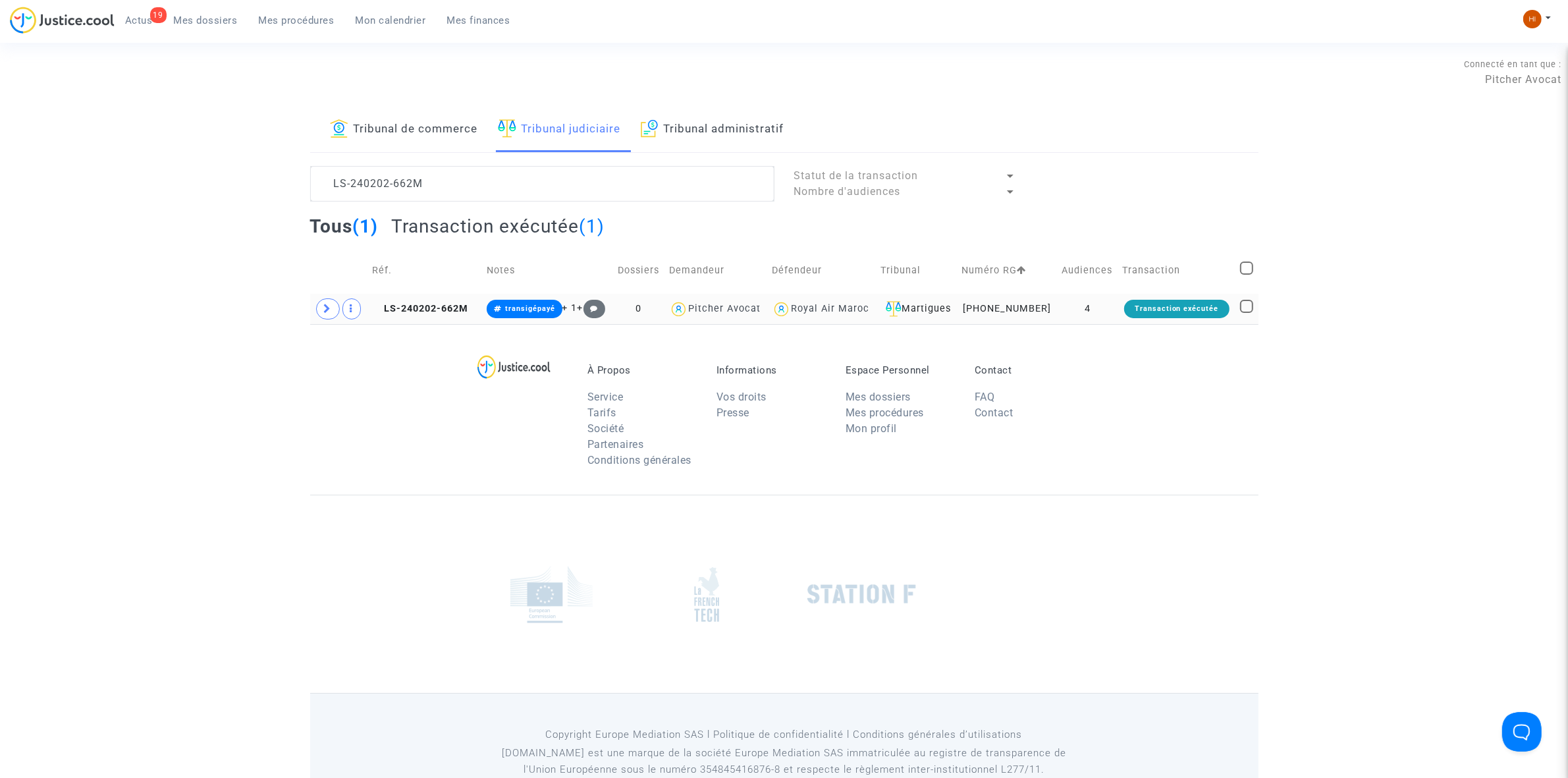
click at [456, 320] on td "LS-240202-662M" at bounding box center [425, 309] width 114 height 30
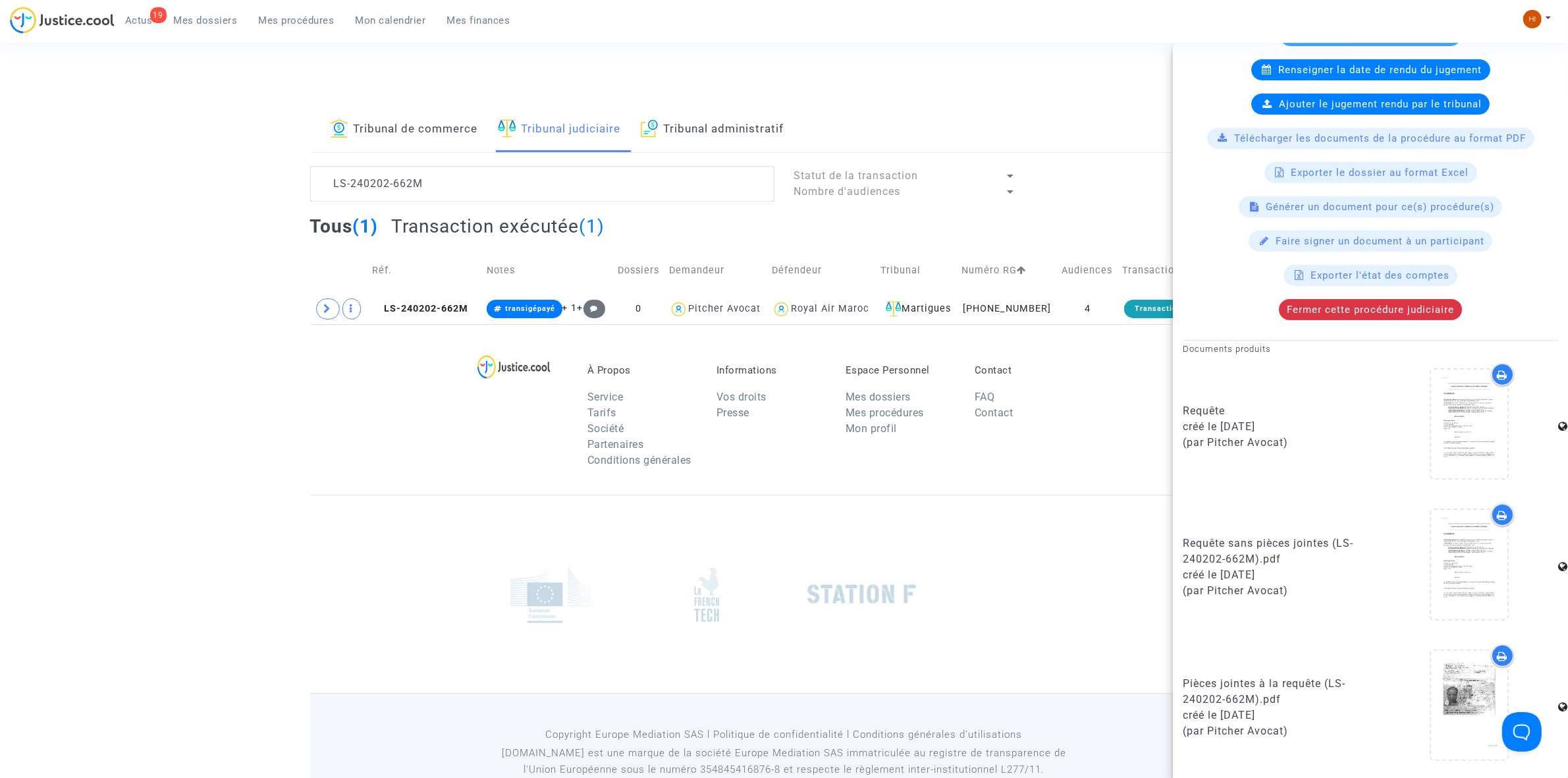
scroll to position [122, 0]
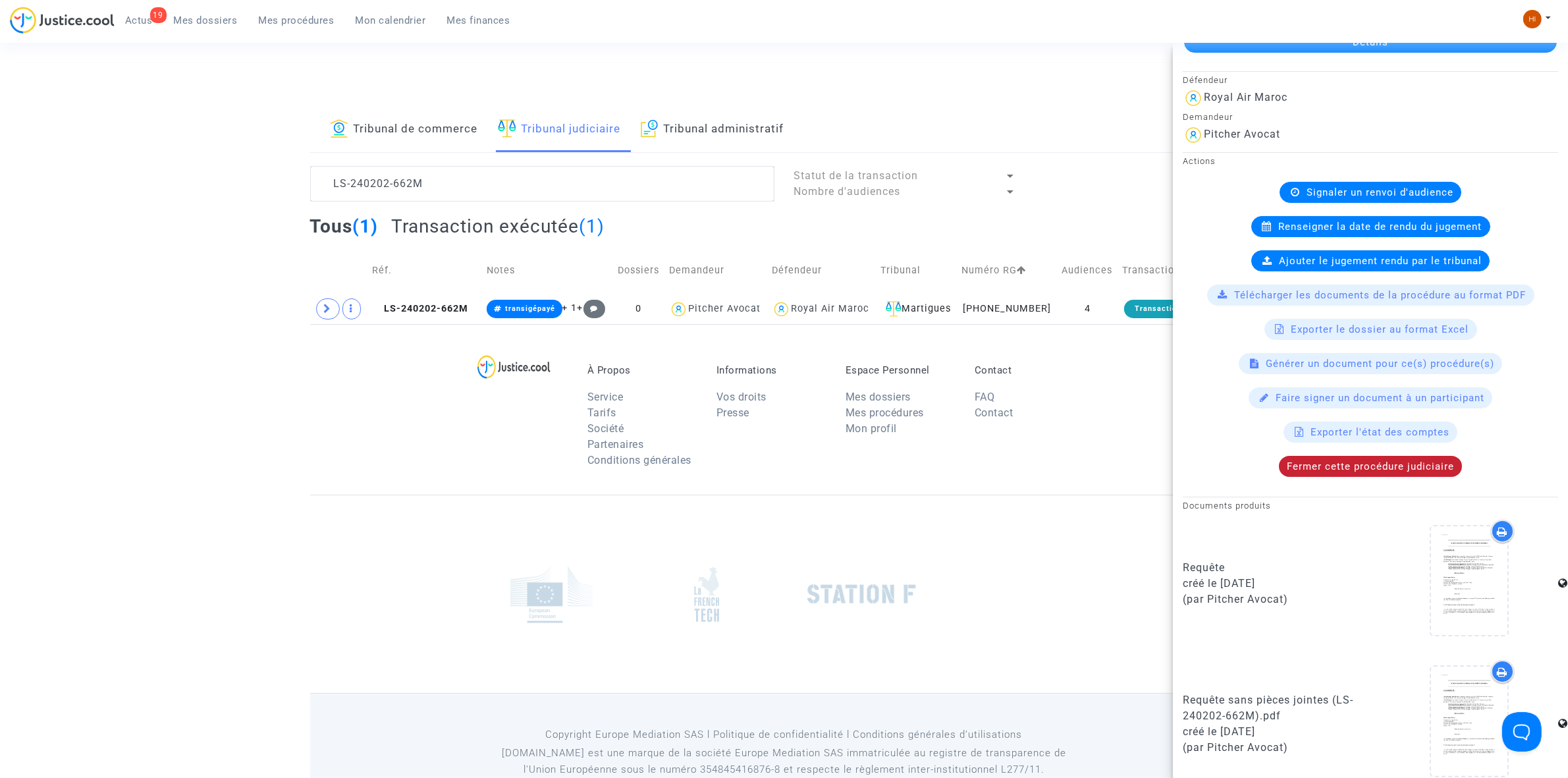
click at [1348, 472] on span "Fermer cette procédure judiciaire" at bounding box center [1370, 466] width 167 height 12
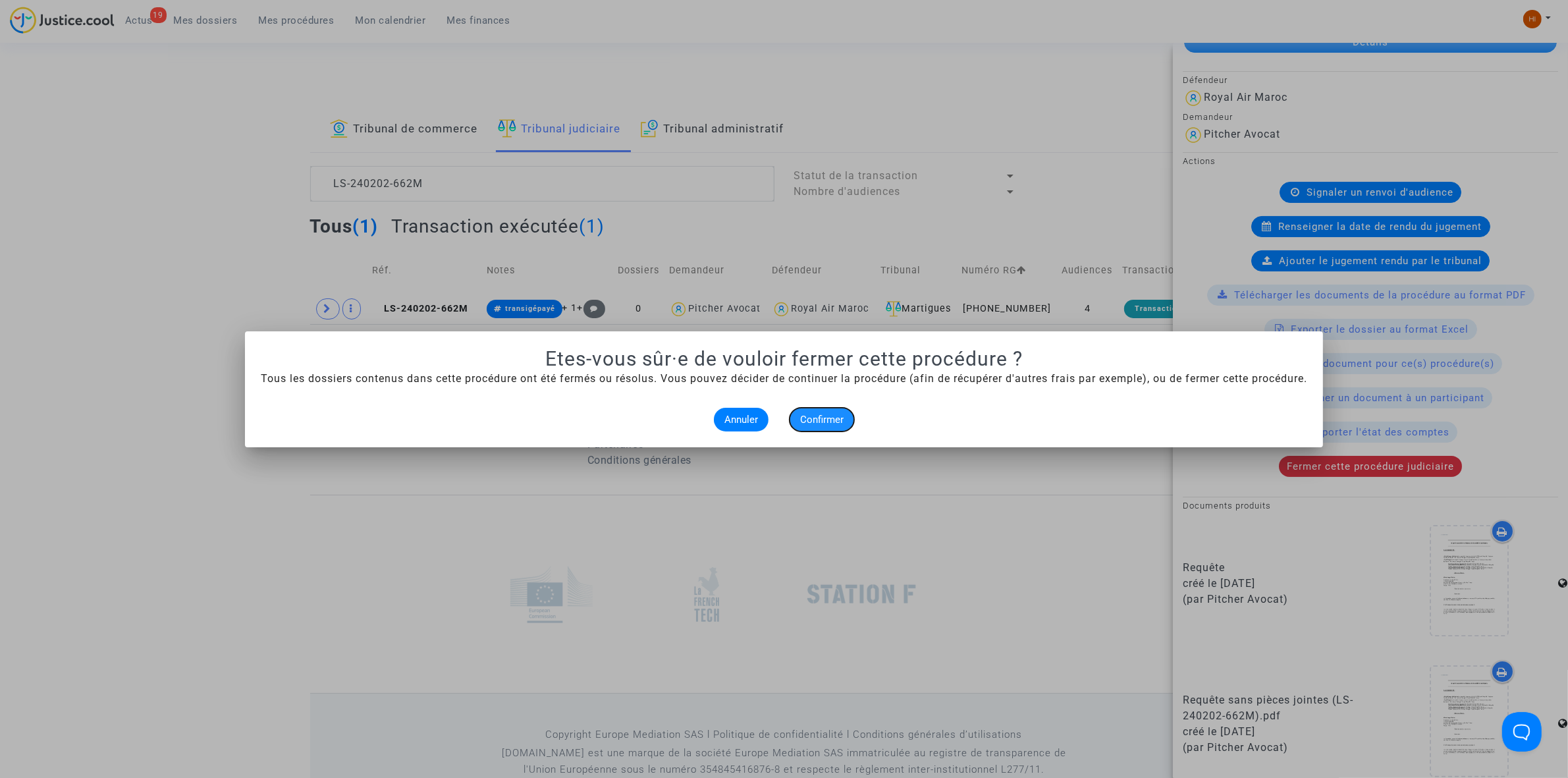
click at [824, 421] on span "Confirmer" at bounding box center [822, 419] width 44 height 12
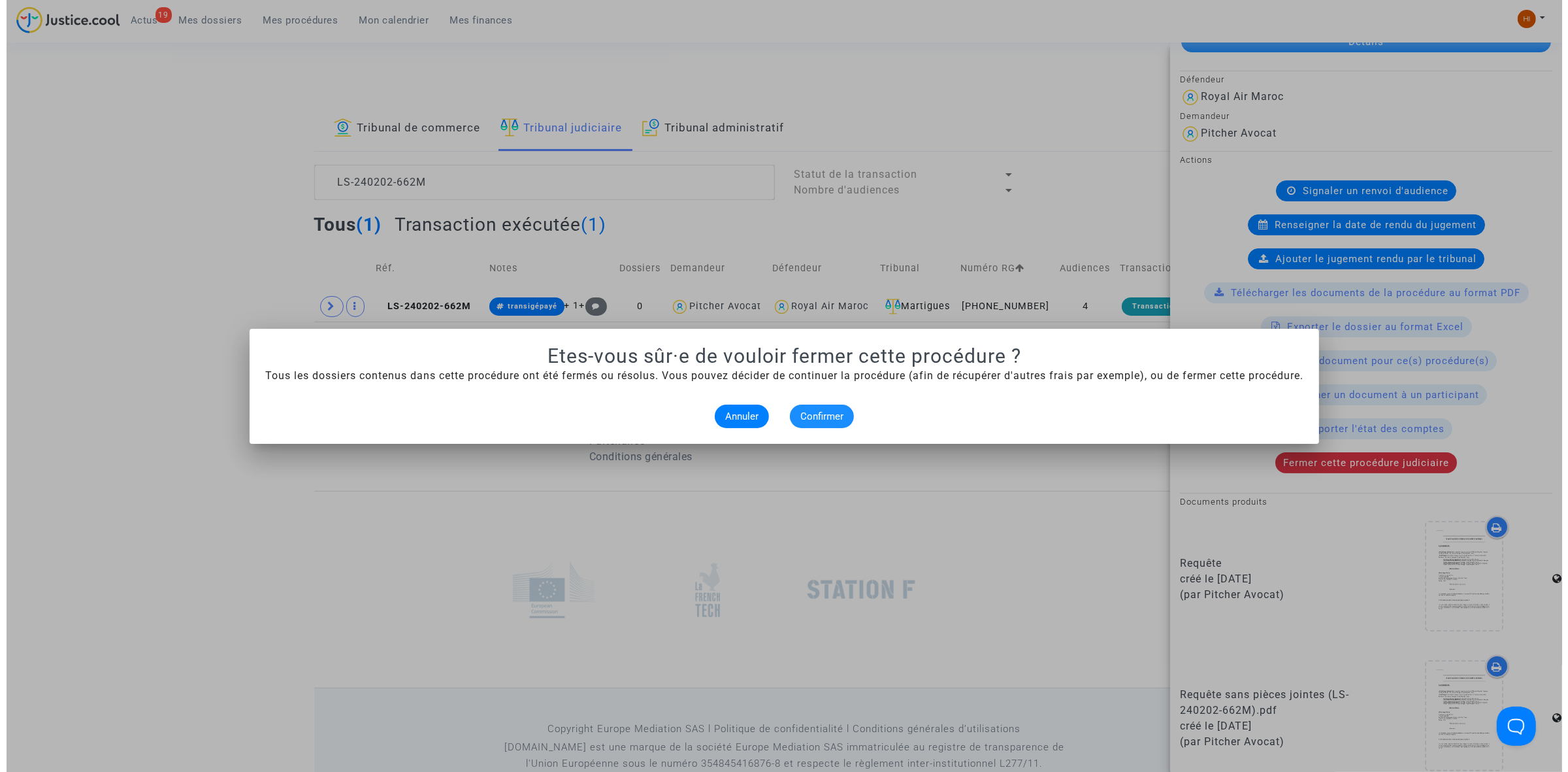
scroll to position [0, 0]
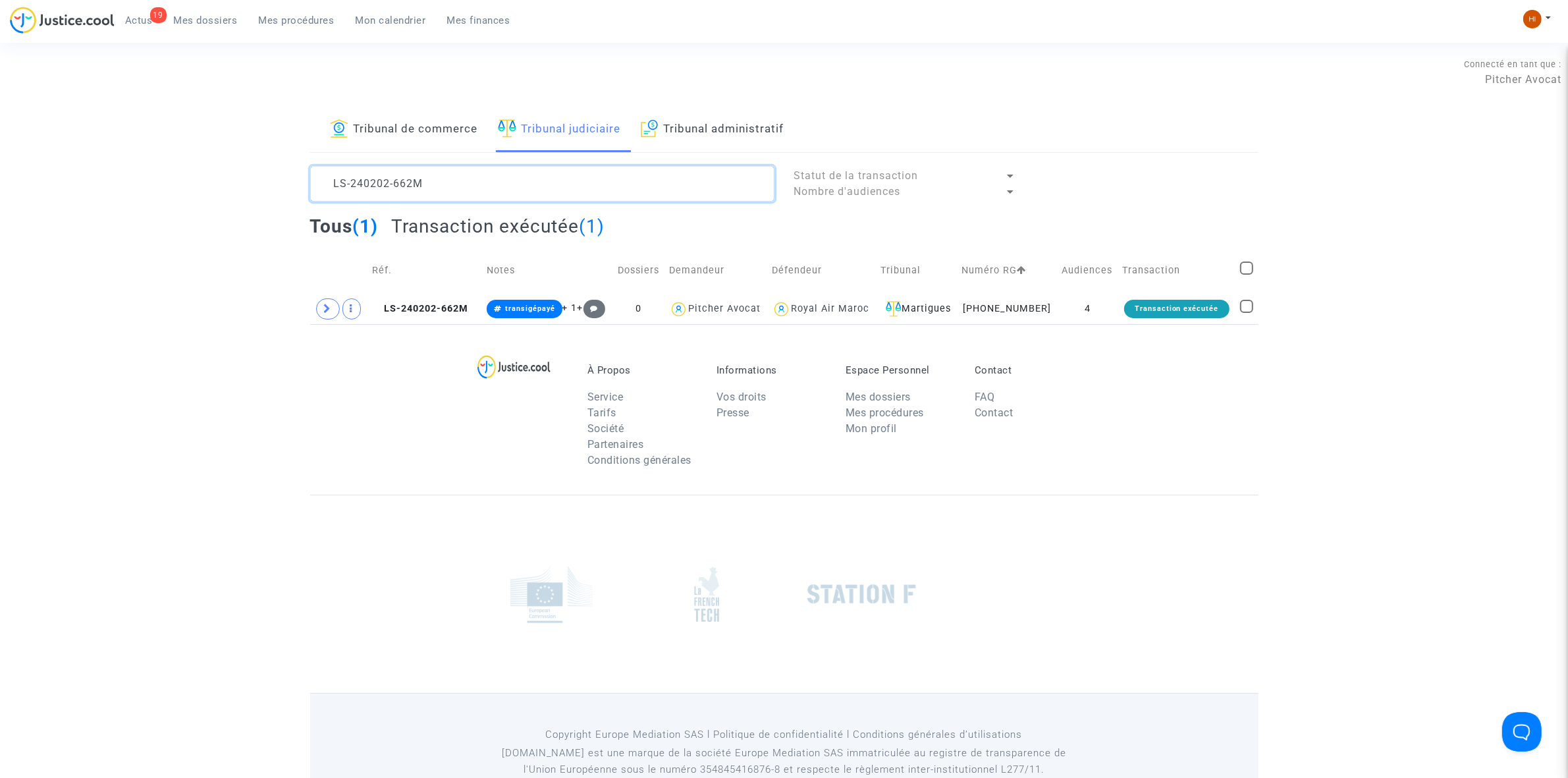
drag, startPoint x: 438, startPoint y: 179, endPoint x: 331, endPoint y: 175, distance: 107.1
click at [331, 175] on textarea at bounding box center [542, 184] width 464 height 36
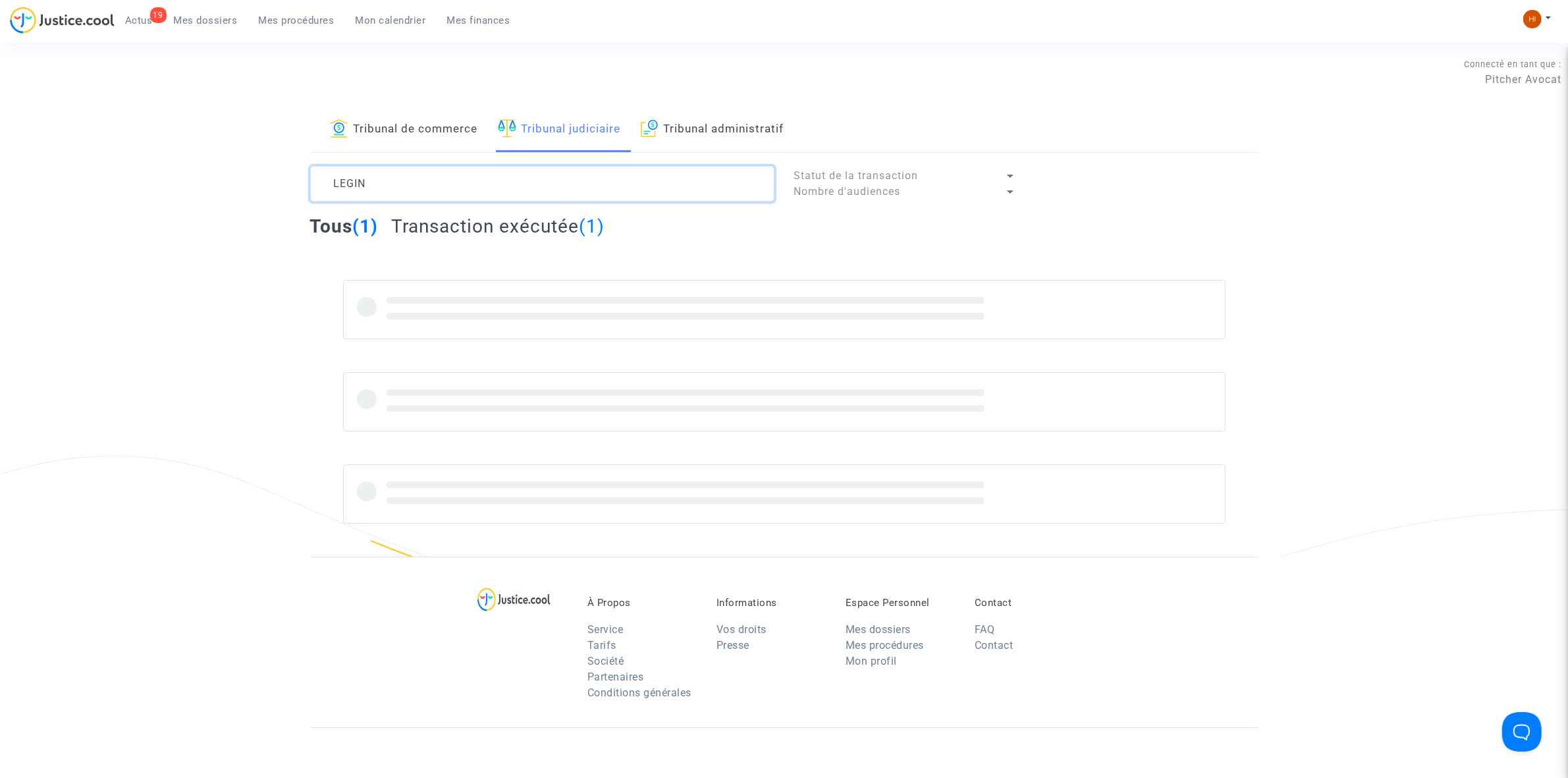
type textarea "LEGIN"
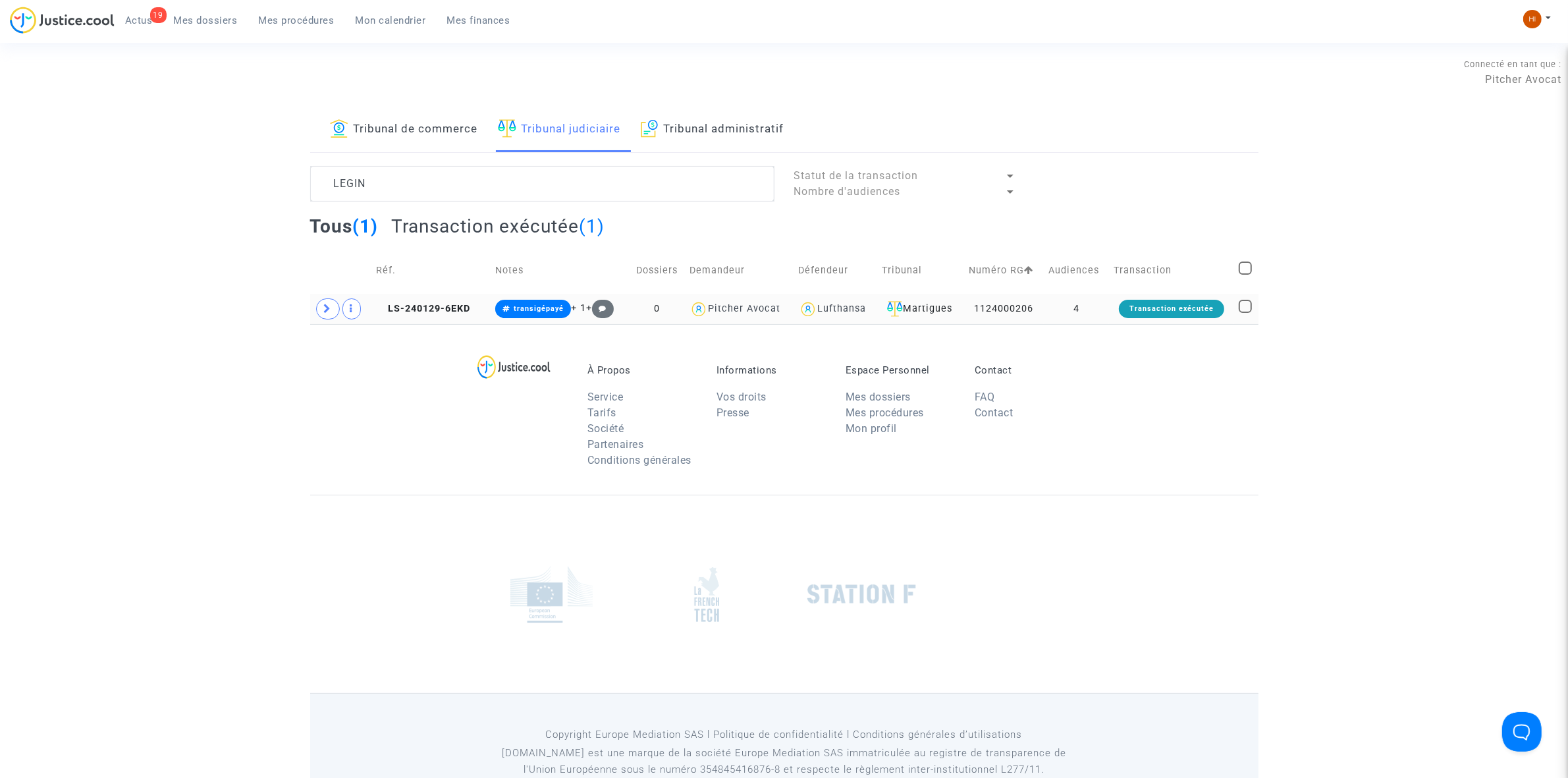
click at [454, 301] on td "LS-240129-6EKD" at bounding box center [431, 309] width 119 height 30
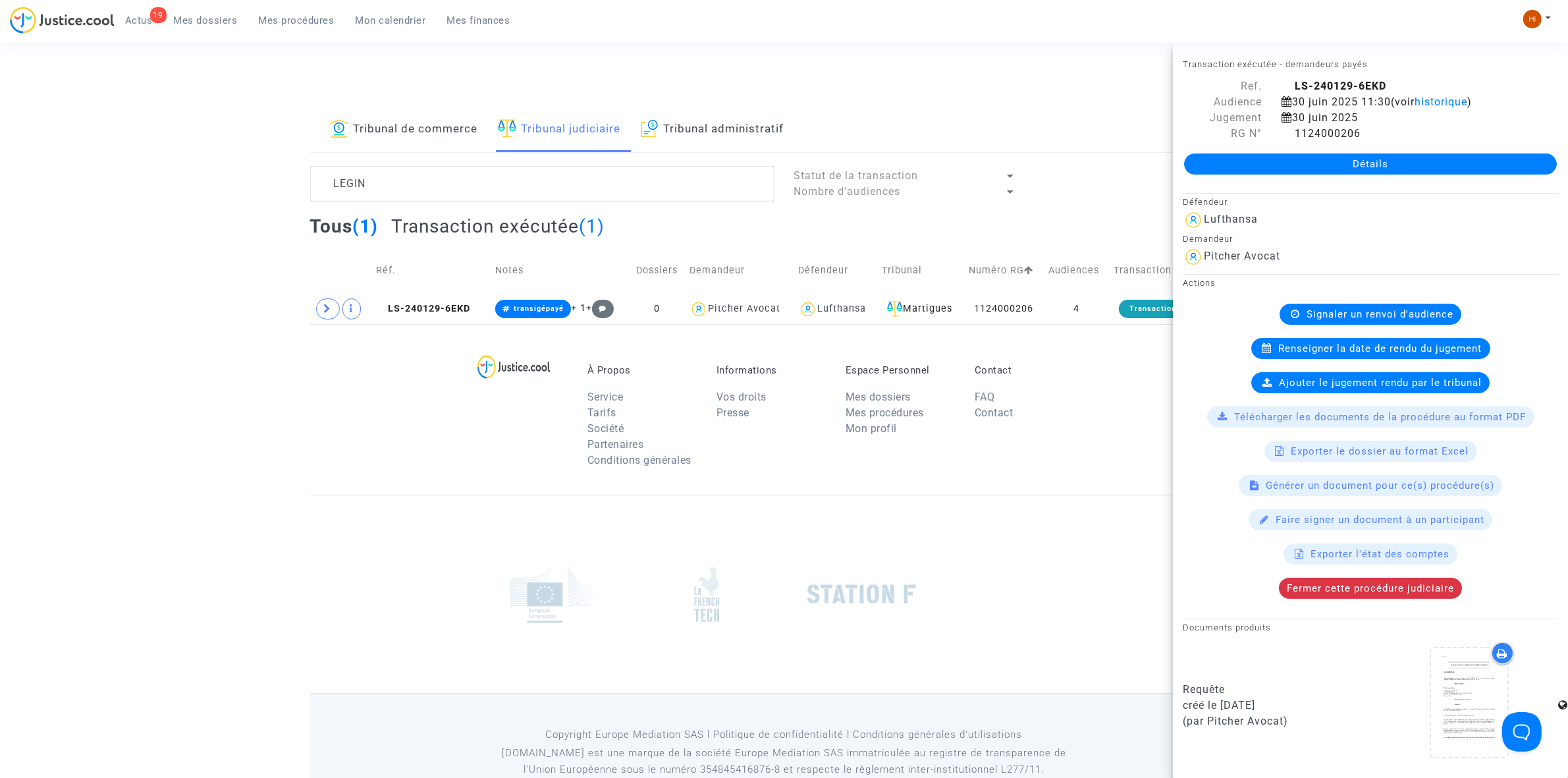
click at [1383, 169] on link "Détails" at bounding box center [1370, 164] width 373 height 21
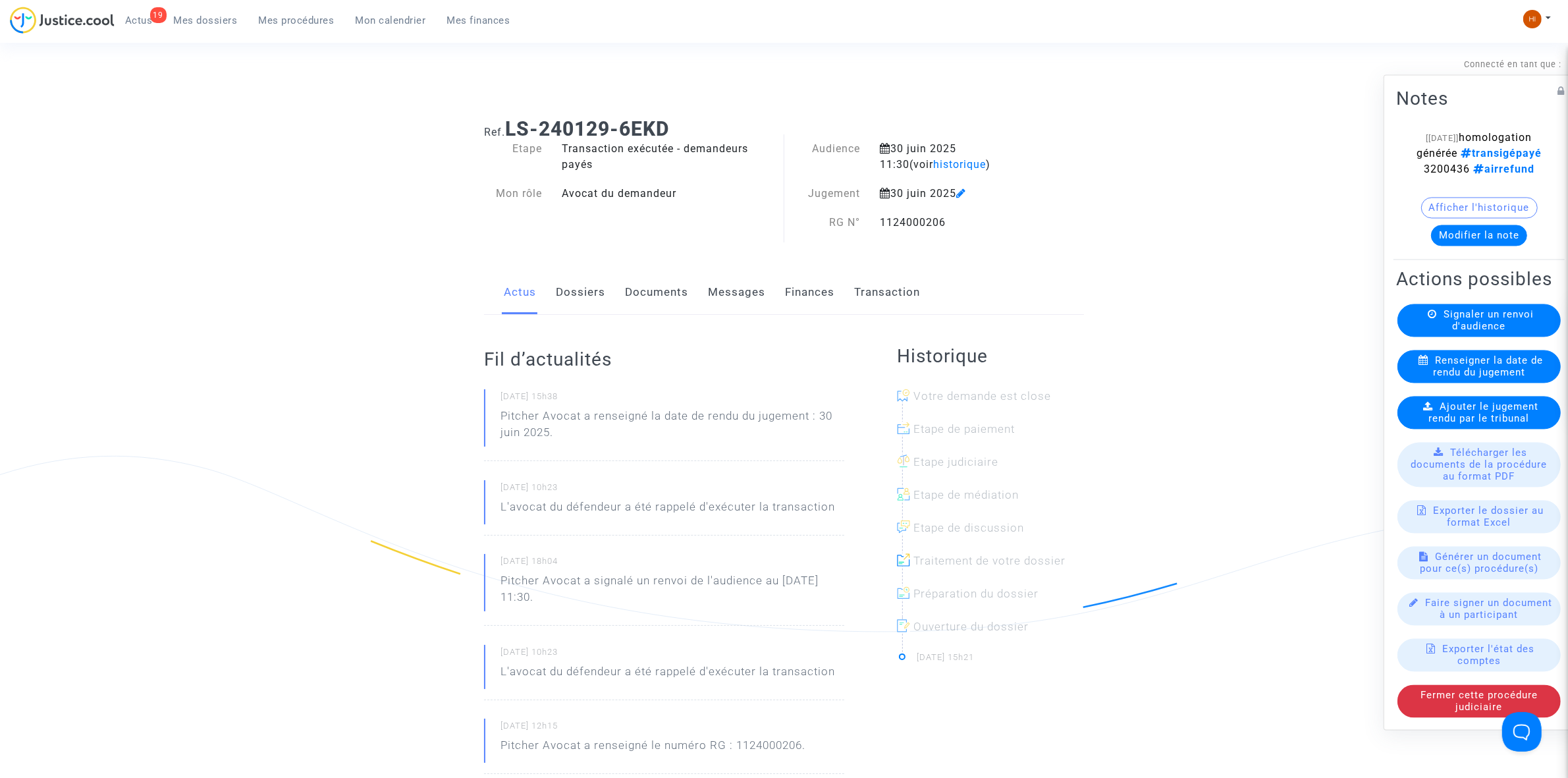
click at [1483, 424] on span "Ajouter le jugement rendu par le tribunal" at bounding box center [1484, 412] width 110 height 24
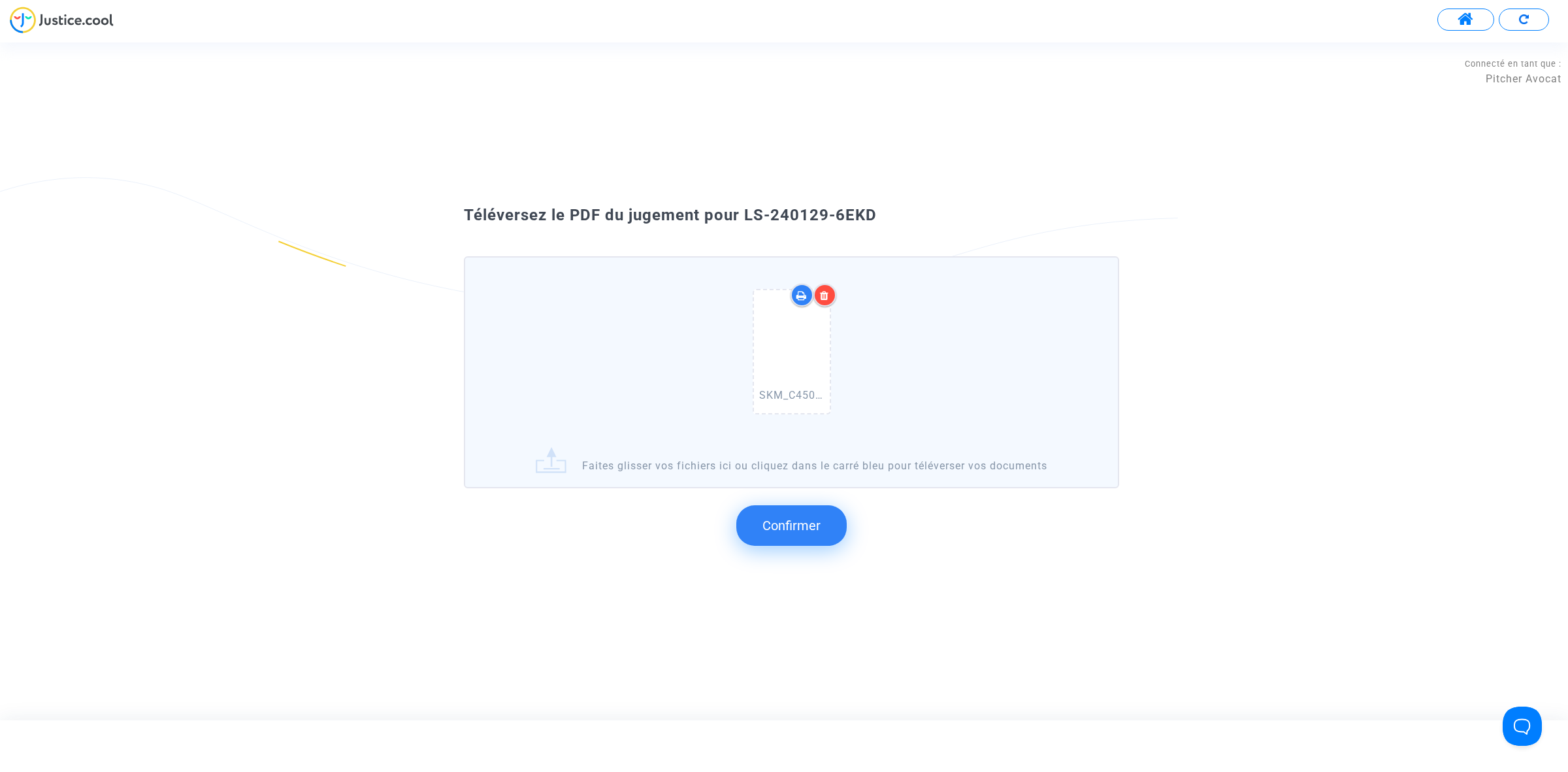
drag, startPoint x: 896, startPoint y: 211, endPoint x: 747, endPoint y: 208, distance: 149.0
click at [747, 208] on div "Téléversez le PDF du jugement pour LS-240129-6EKD" at bounding box center [783, 216] width 705 height 22
click at [798, 528] on span "Confirmer" at bounding box center [791, 526] width 58 height 16
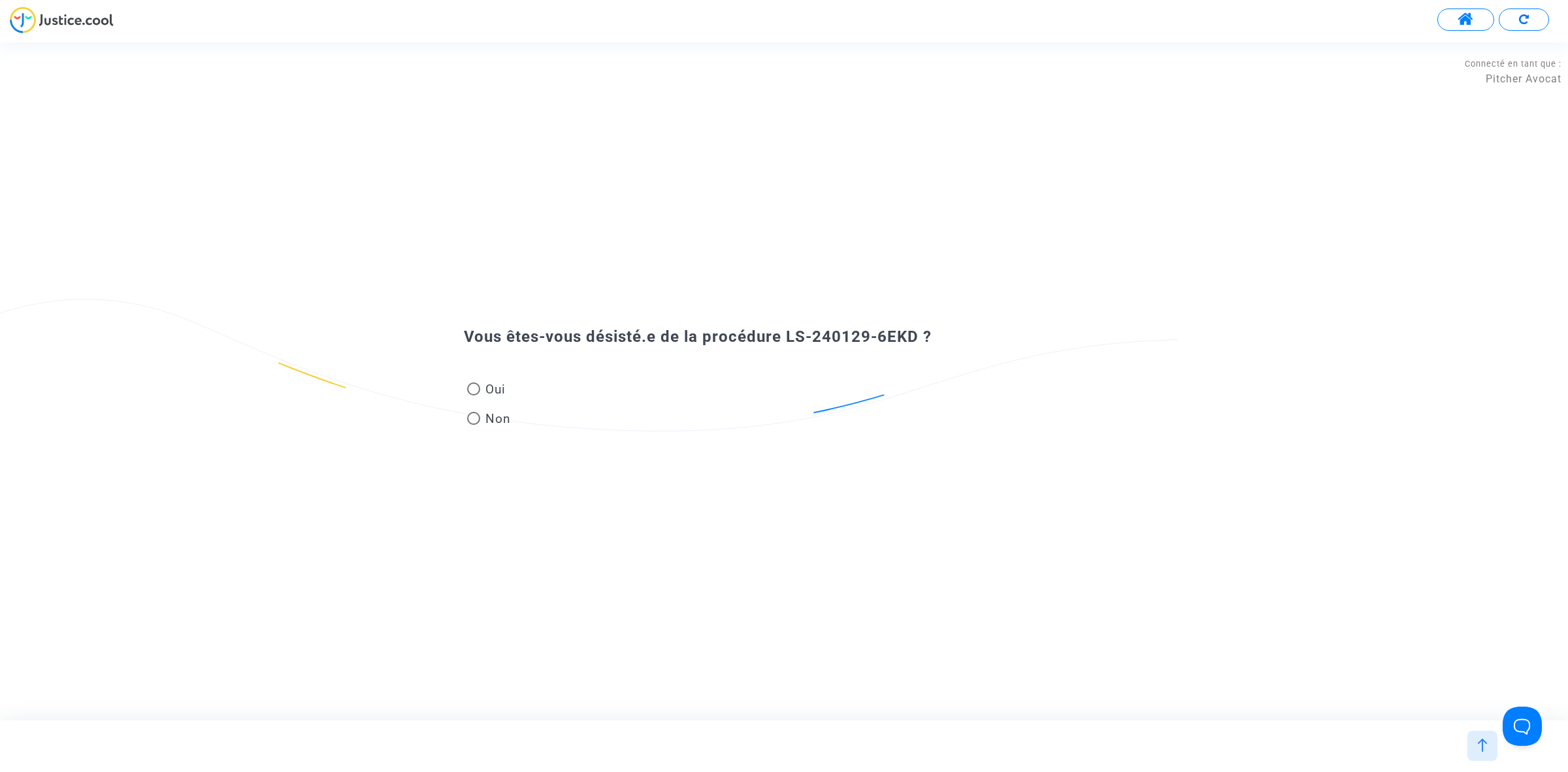
click at [481, 383] on span "Oui" at bounding box center [493, 389] width 26 height 18
click at [474, 395] on input "Oui" at bounding box center [473, 395] width 1 height 1
radio input "true"
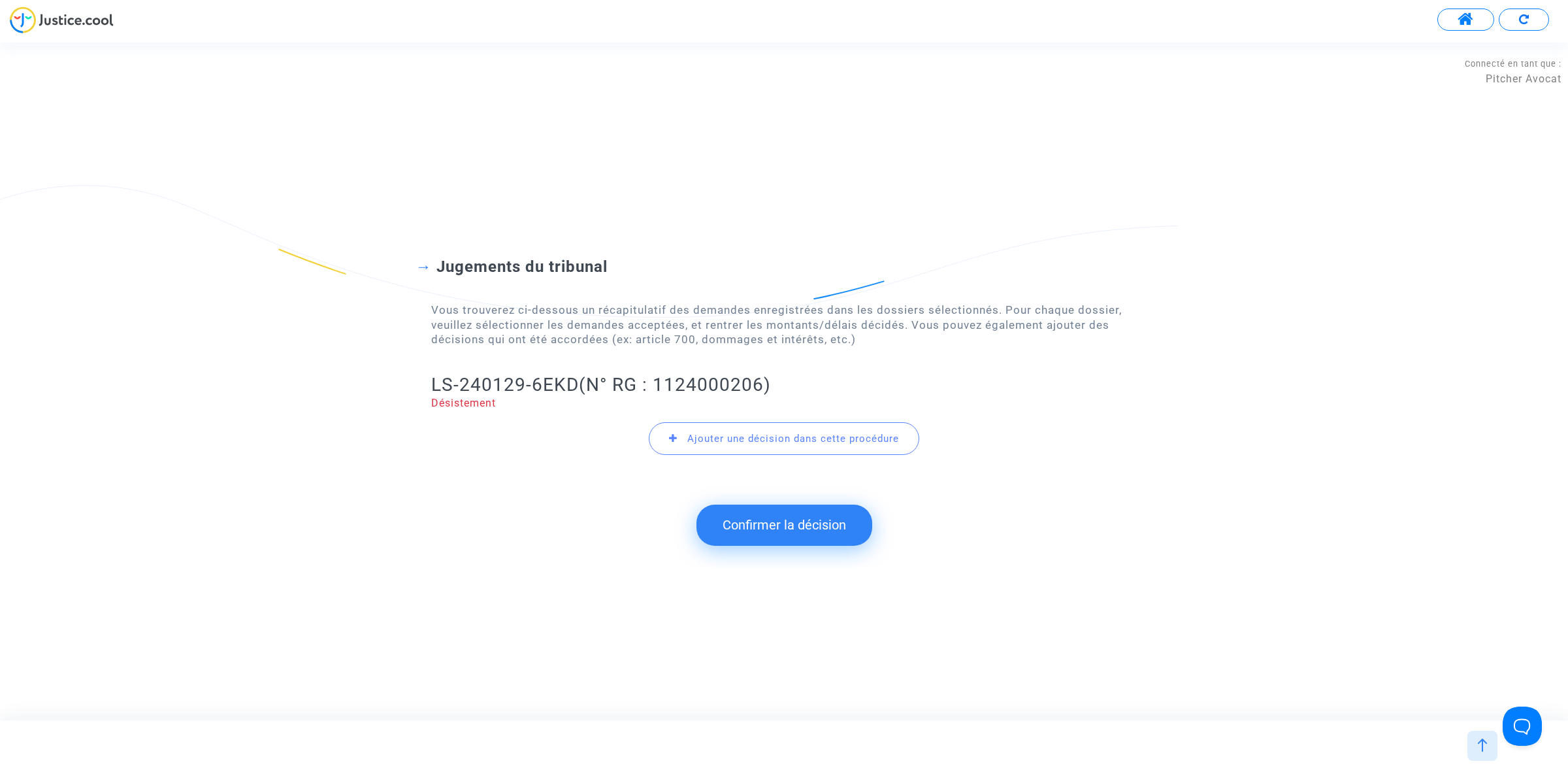
drag, startPoint x: 766, startPoint y: 521, endPoint x: 588, endPoint y: 337, distance: 256.0
click at [766, 521] on button "Confirmer la décision" at bounding box center [784, 525] width 176 height 41
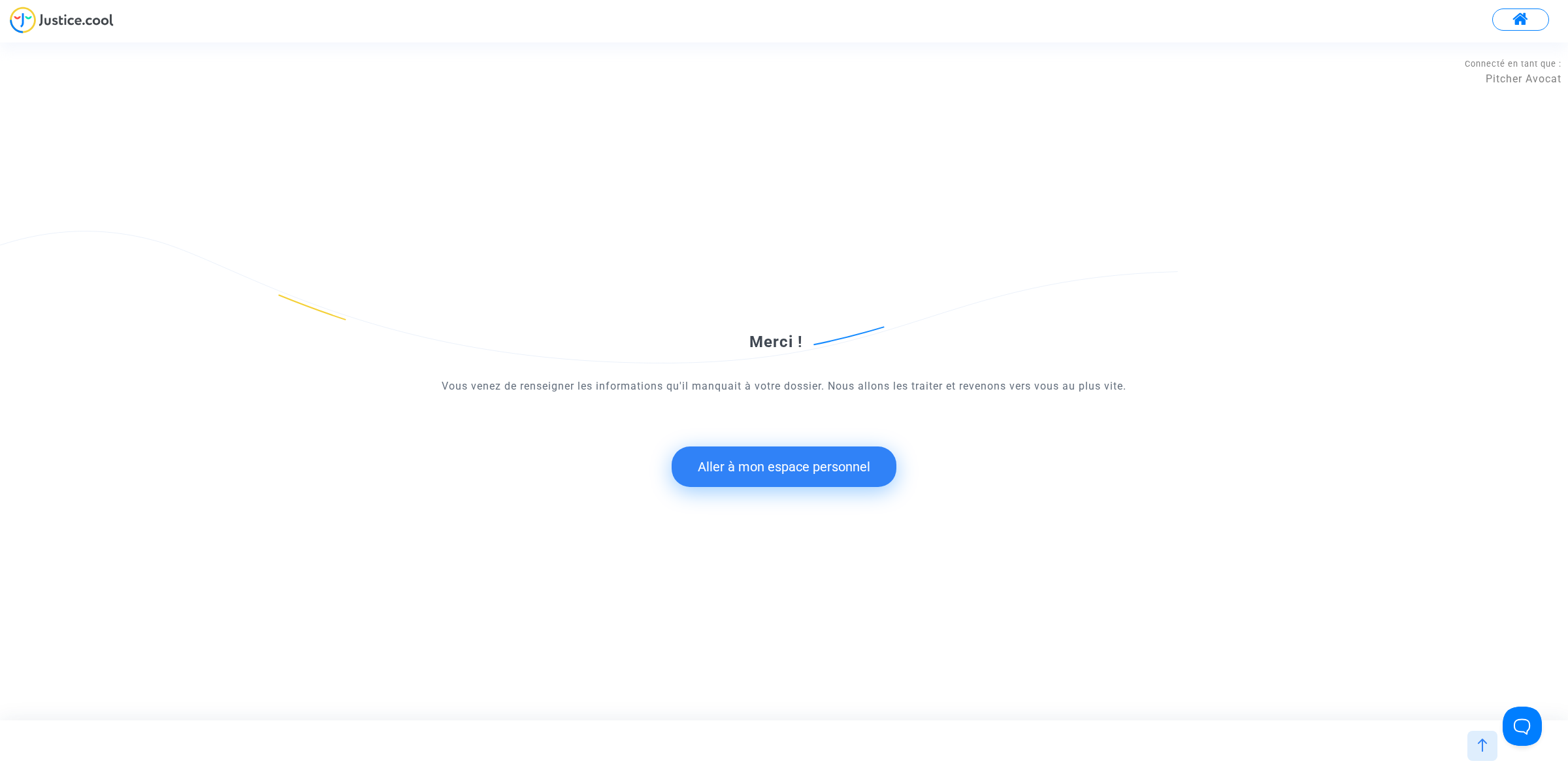
click at [745, 471] on button "Aller à mon espace personnel" at bounding box center [784, 467] width 225 height 41
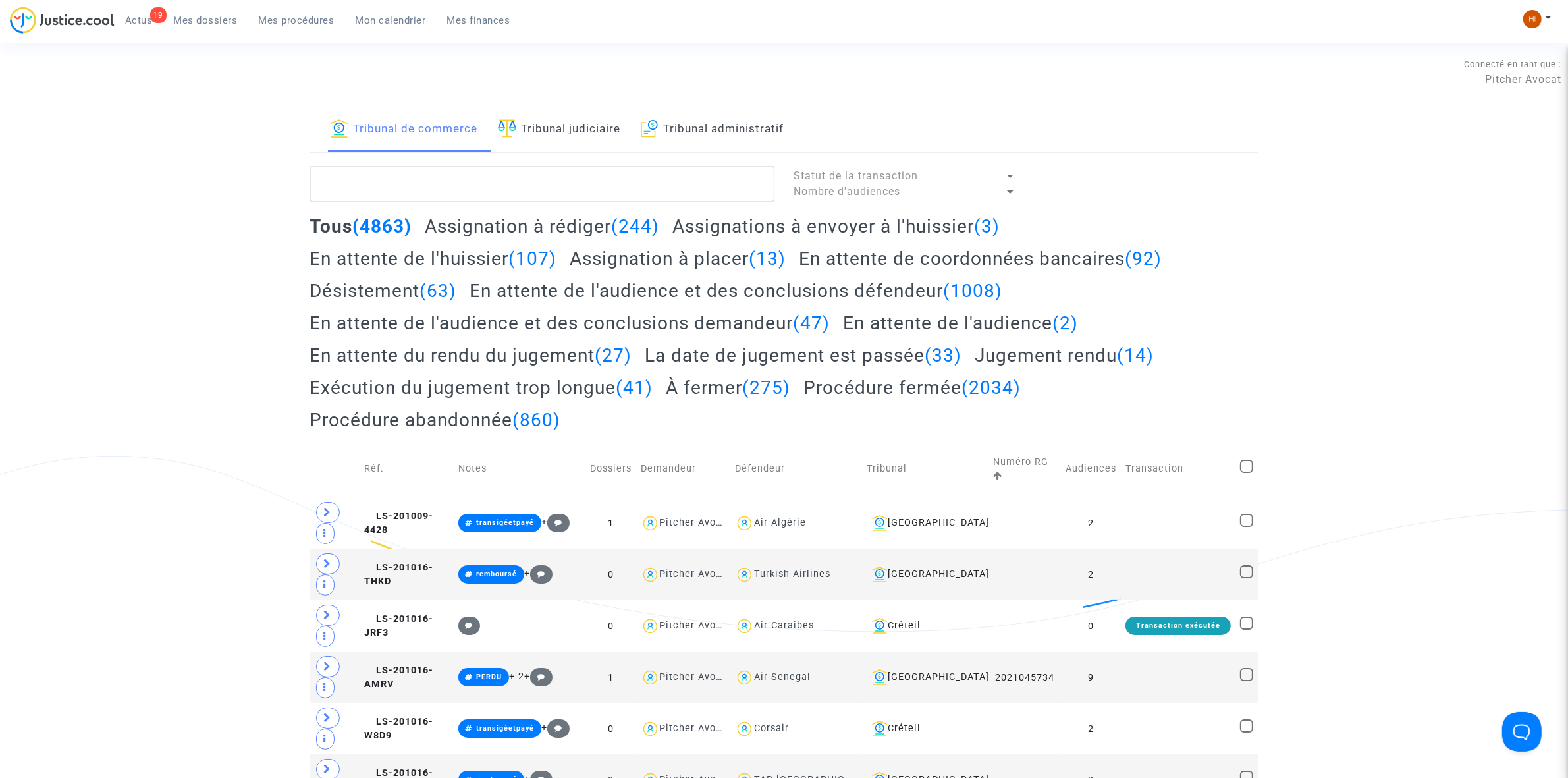
click at [601, 132] on link "Tribunal judiciaire" at bounding box center [559, 130] width 123 height 45
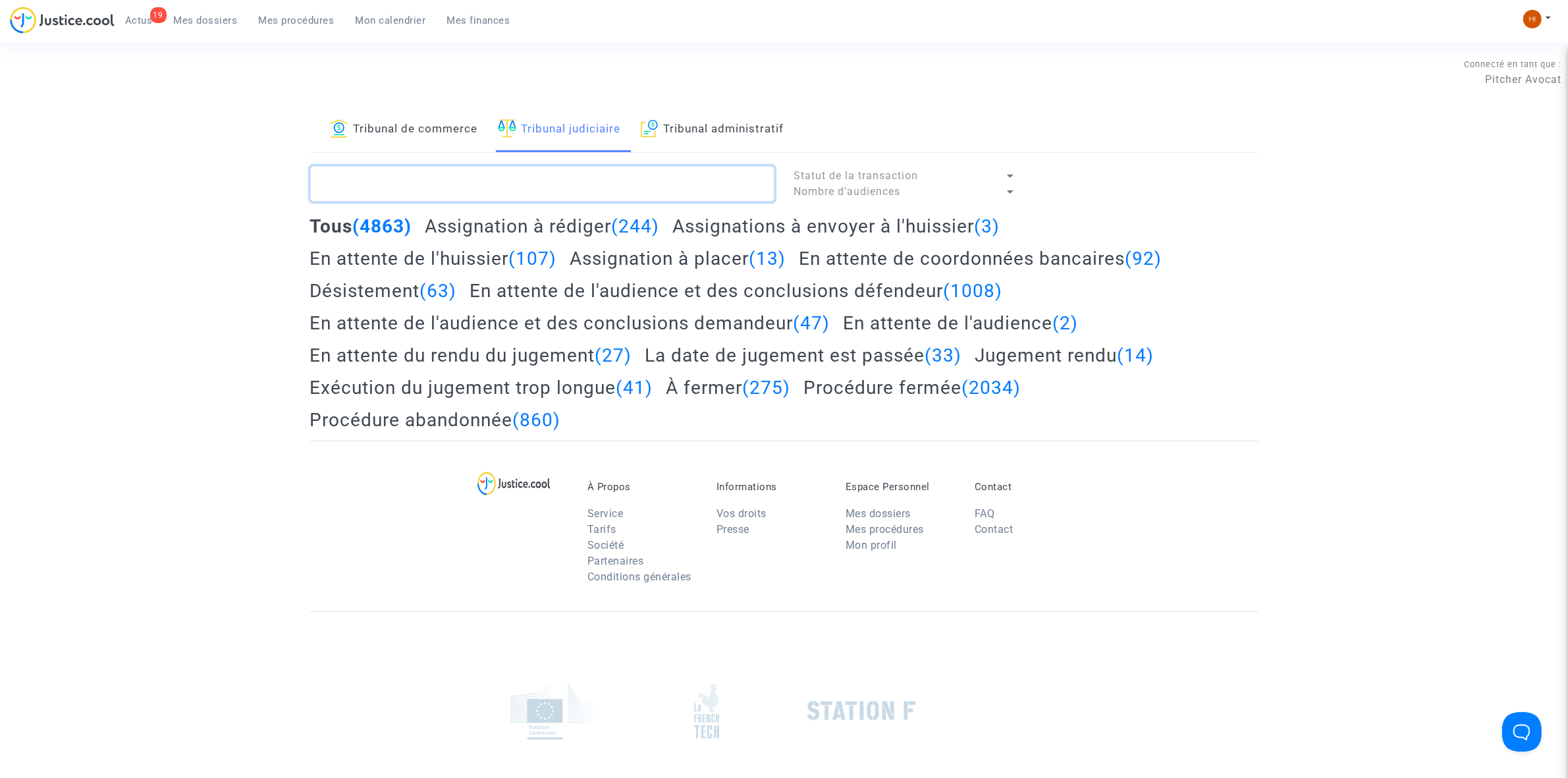
click at [624, 178] on textarea at bounding box center [542, 184] width 464 height 36
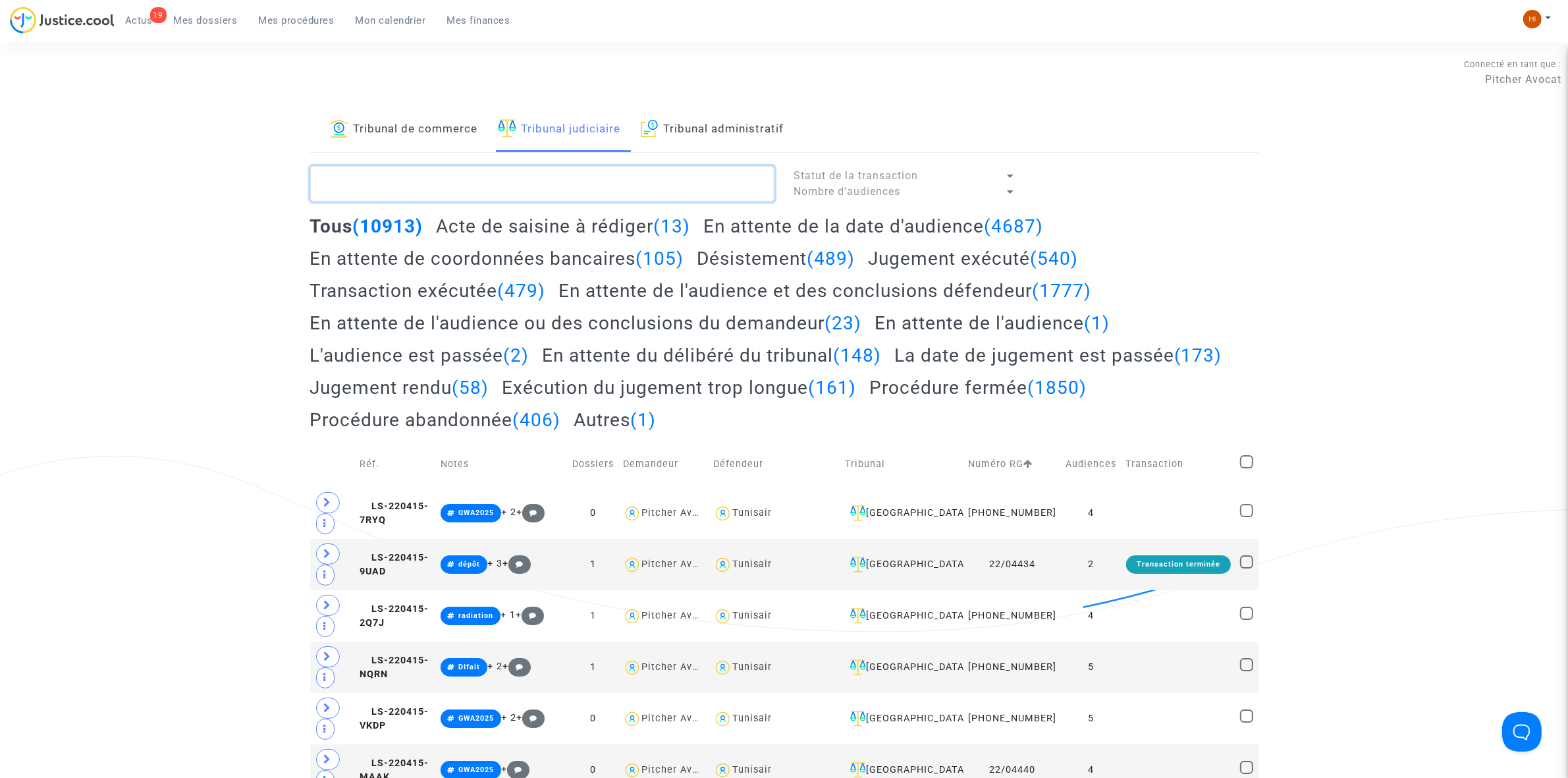
paste textarea "LS-240129-6EKD"
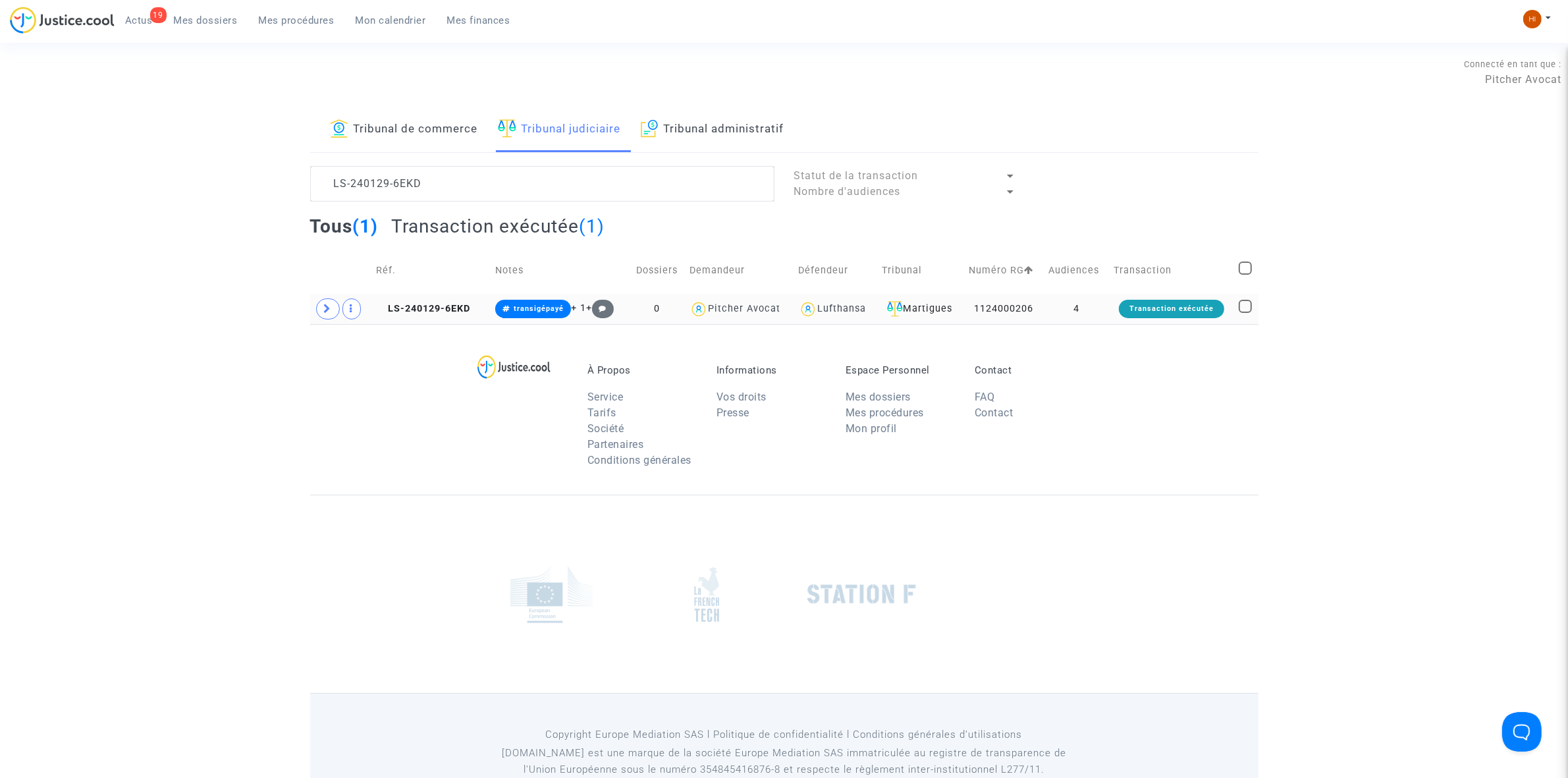
click at [442, 298] on td "LS-240129-6EKD" at bounding box center [431, 309] width 119 height 30
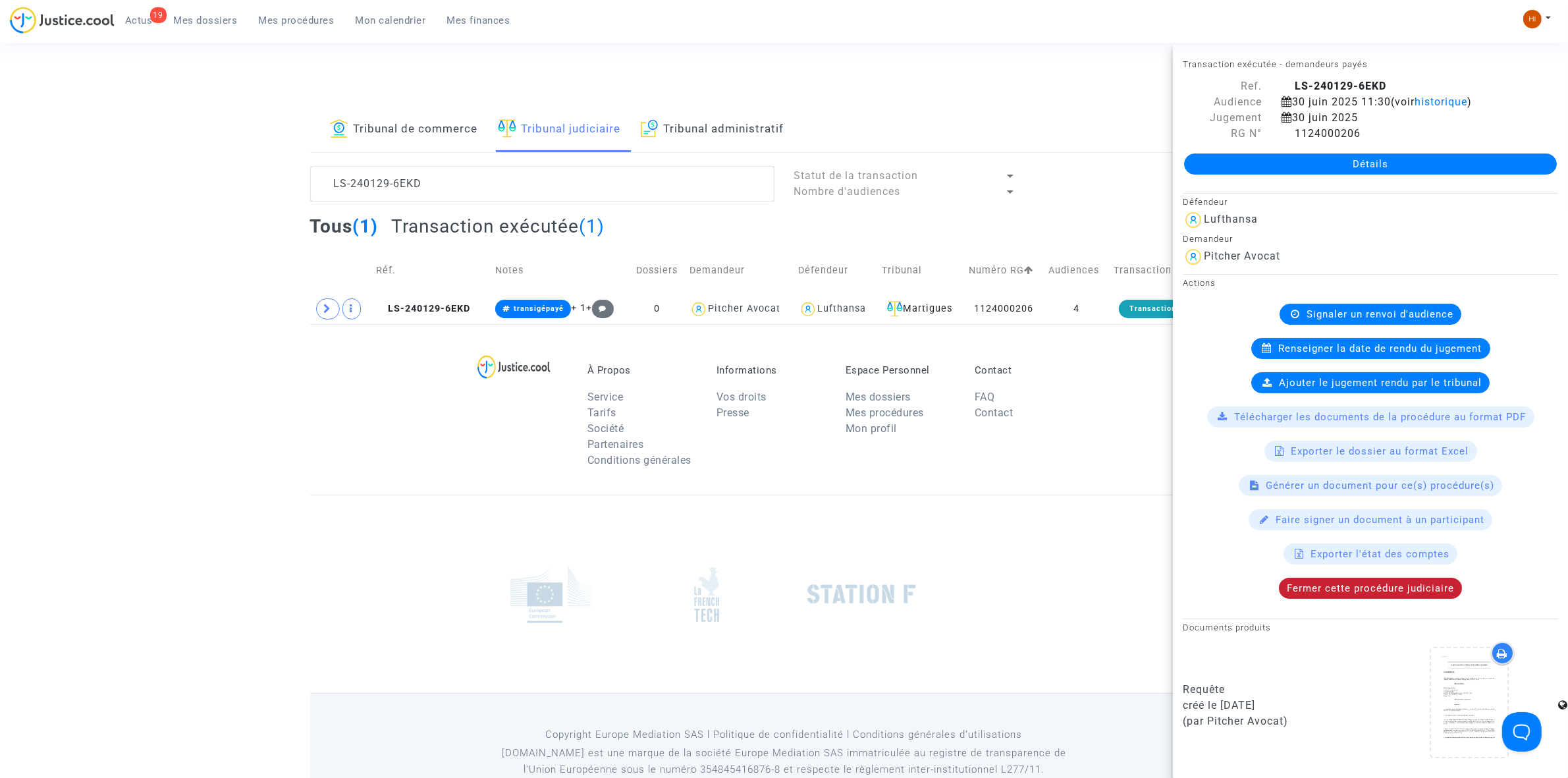
click at [1446, 590] on div "Fermer cette procédure judiciaire" at bounding box center [1370, 588] width 183 height 21
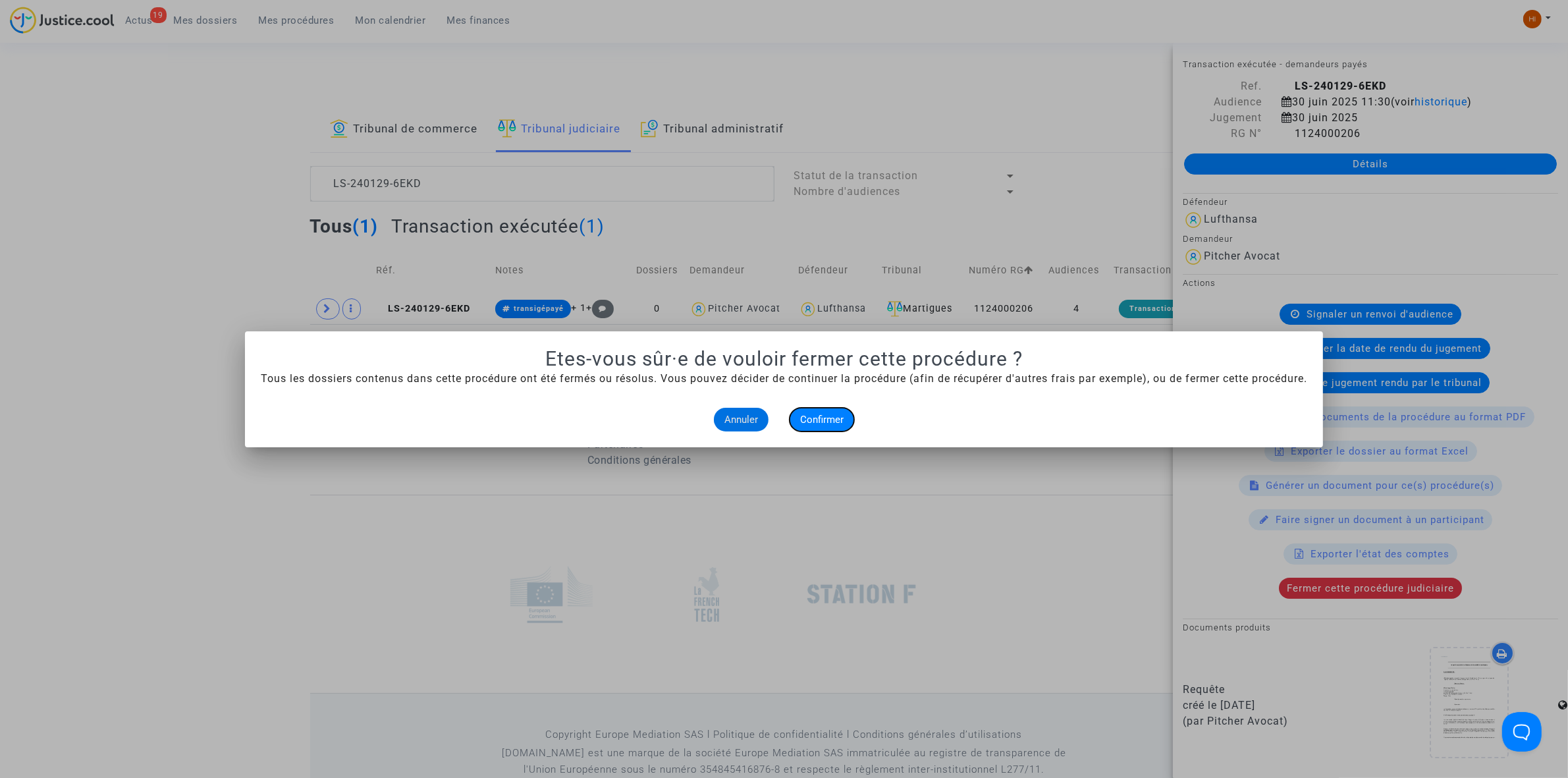
drag, startPoint x: 841, startPoint y: 417, endPoint x: 834, endPoint y: 415, distance: 7.3
click at [841, 417] on span "Confirmer" at bounding box center [822, 419] width 44 height 12
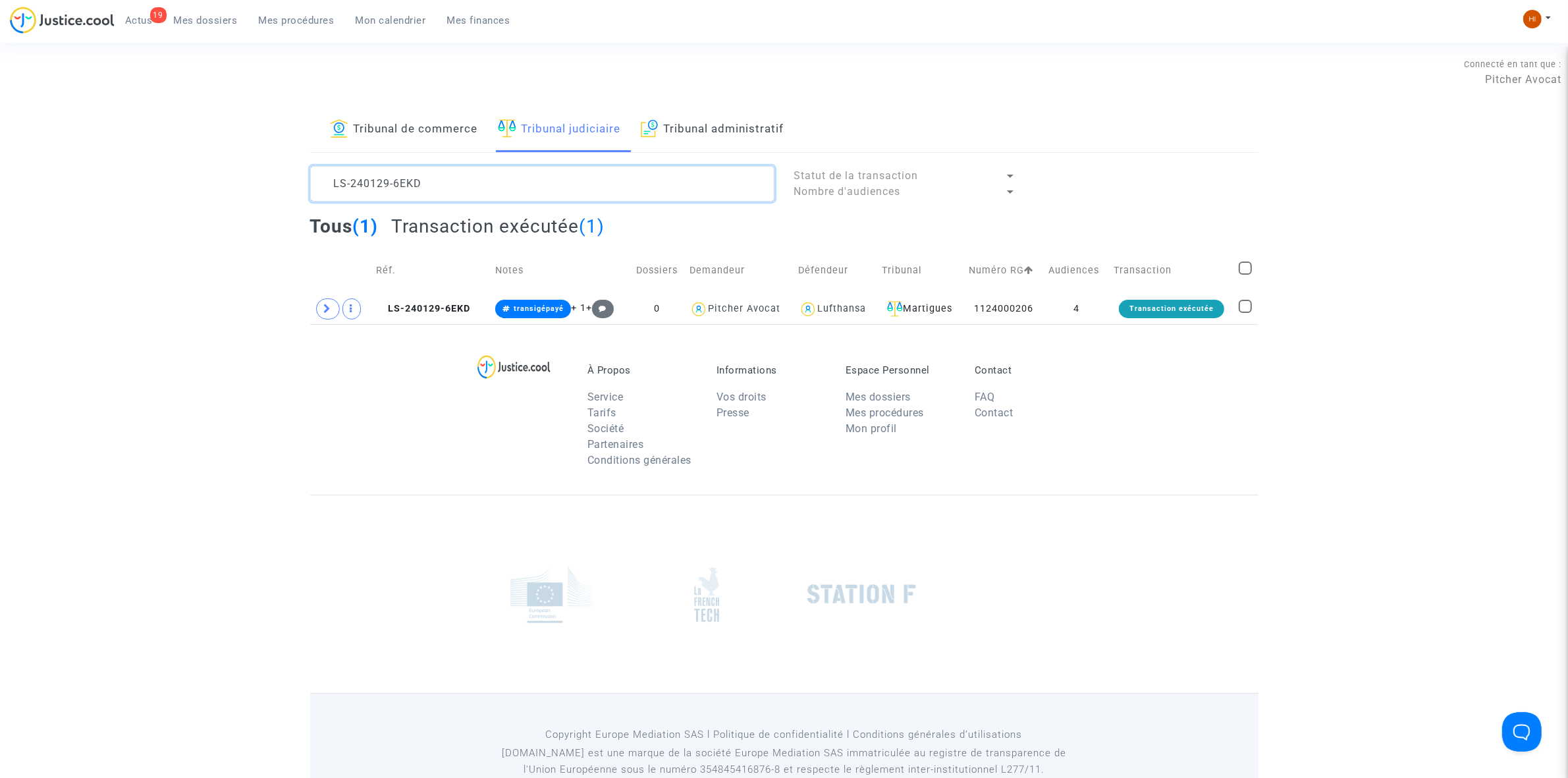
click at [482, 185] on textarea at bounding box center [542, 184] width 464 height 36
click at [556, 185] on textarea at bounding box center [542, 184] width 464 height 36
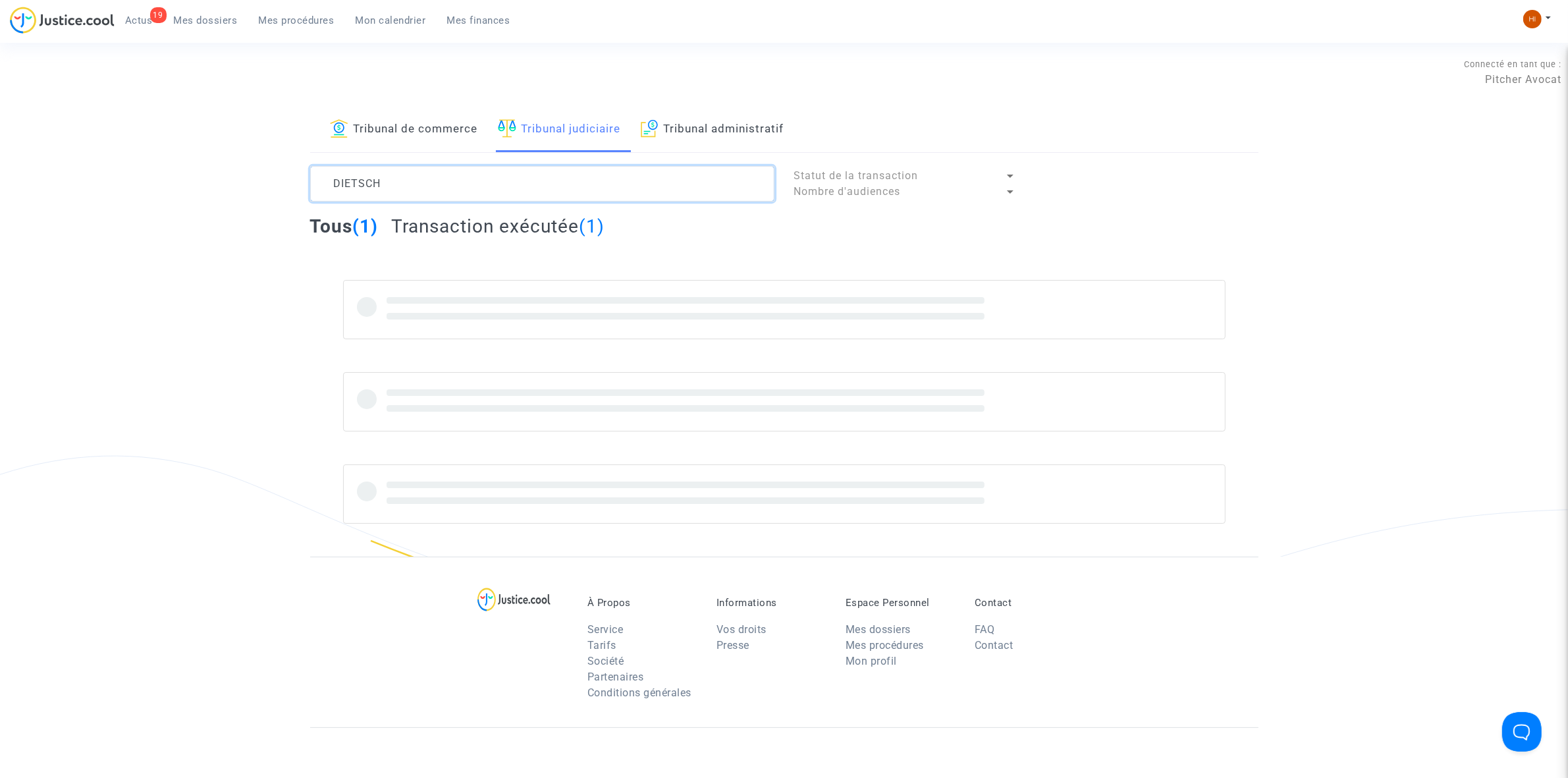
type textarea "DIETSCH"
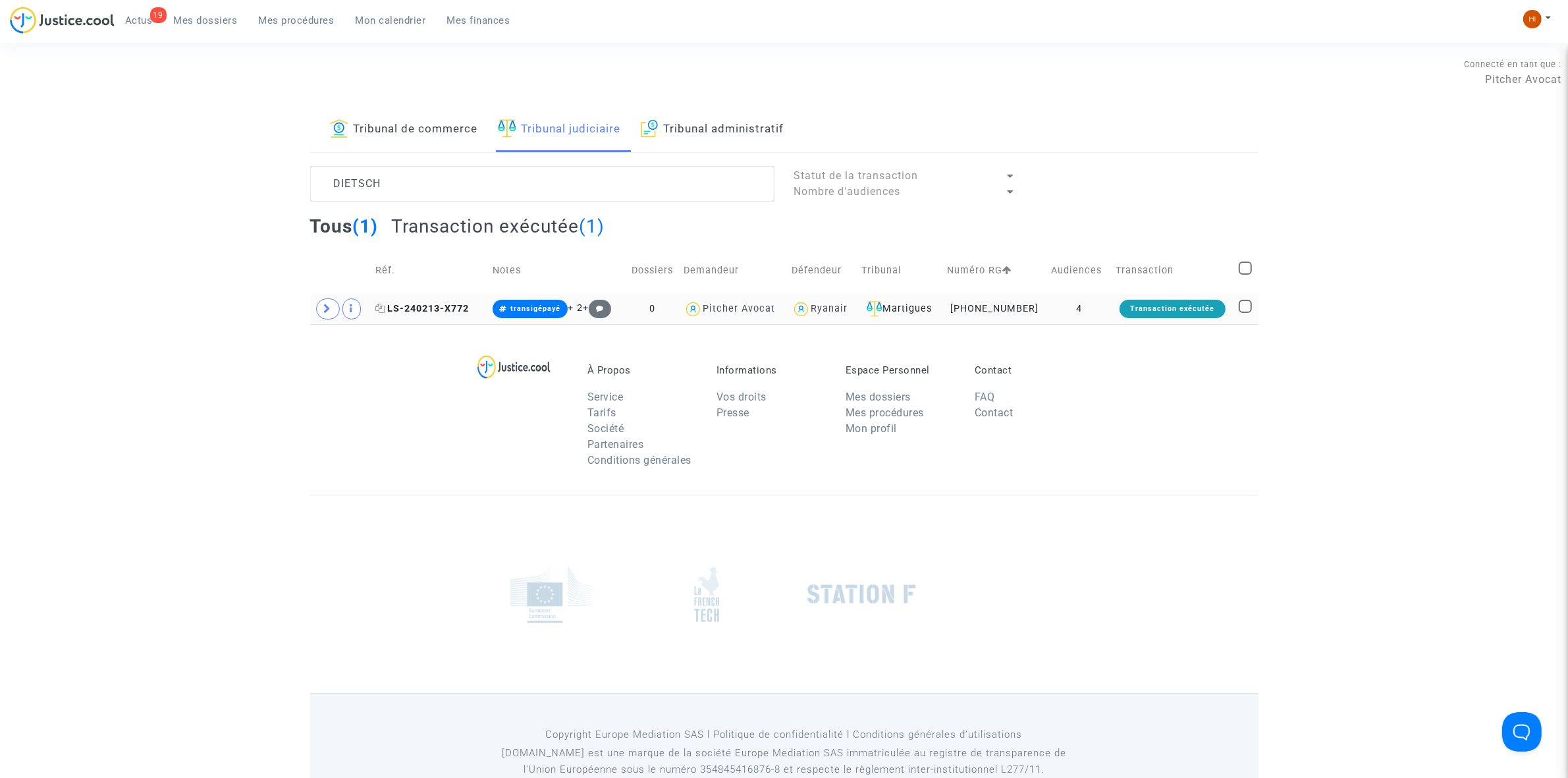
drag, startPoint x: 466, startPoint y: 312, endPoint x: 1026, endPoint y: 173, distance: 577.0
click at [466, 311] on span "LS-240213-X772" at bounding box center [422, 308] width 93 height 11
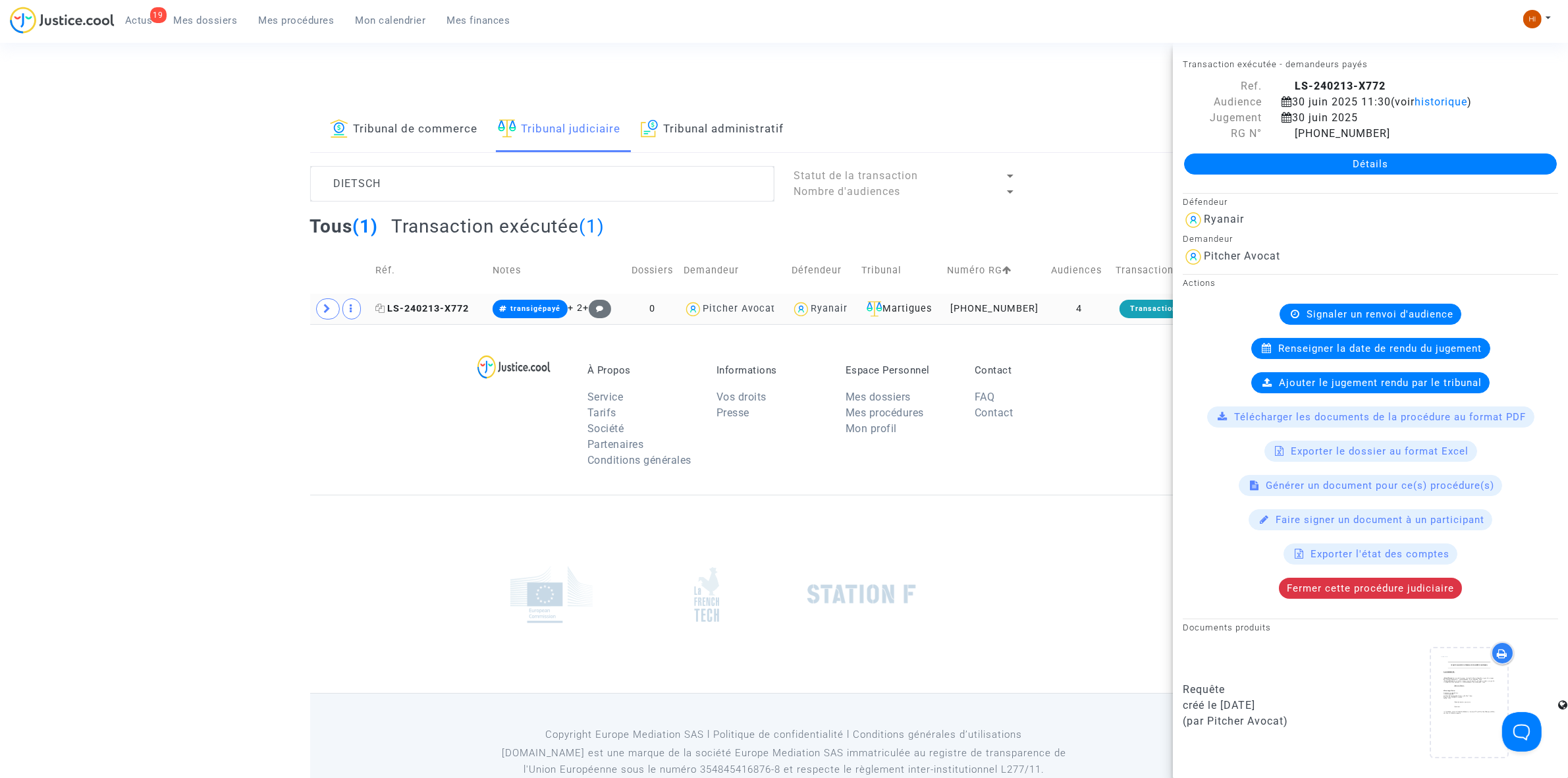
click at [426, 308] on span "LS-240213-X772" at bounding box center [422, 308] width 93 height 11
click at [1257, 155] on link "Détails" at bounding box center [1370, 164] width 373 height 21
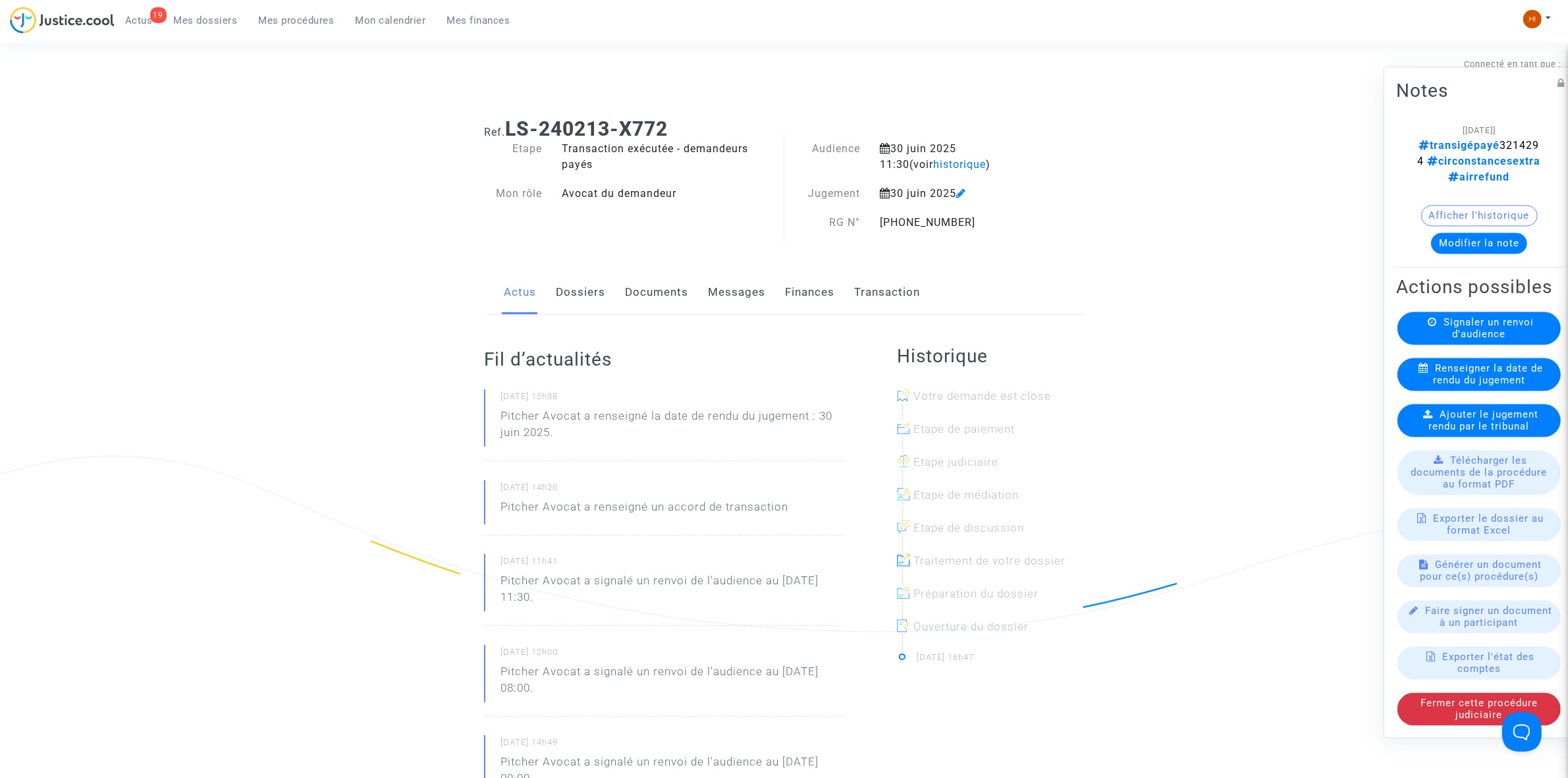
click at [1495, 432] on span "Ajouter le jugement rendu par le tribunal" at bounding box center [1484, 420] width 110 height 24
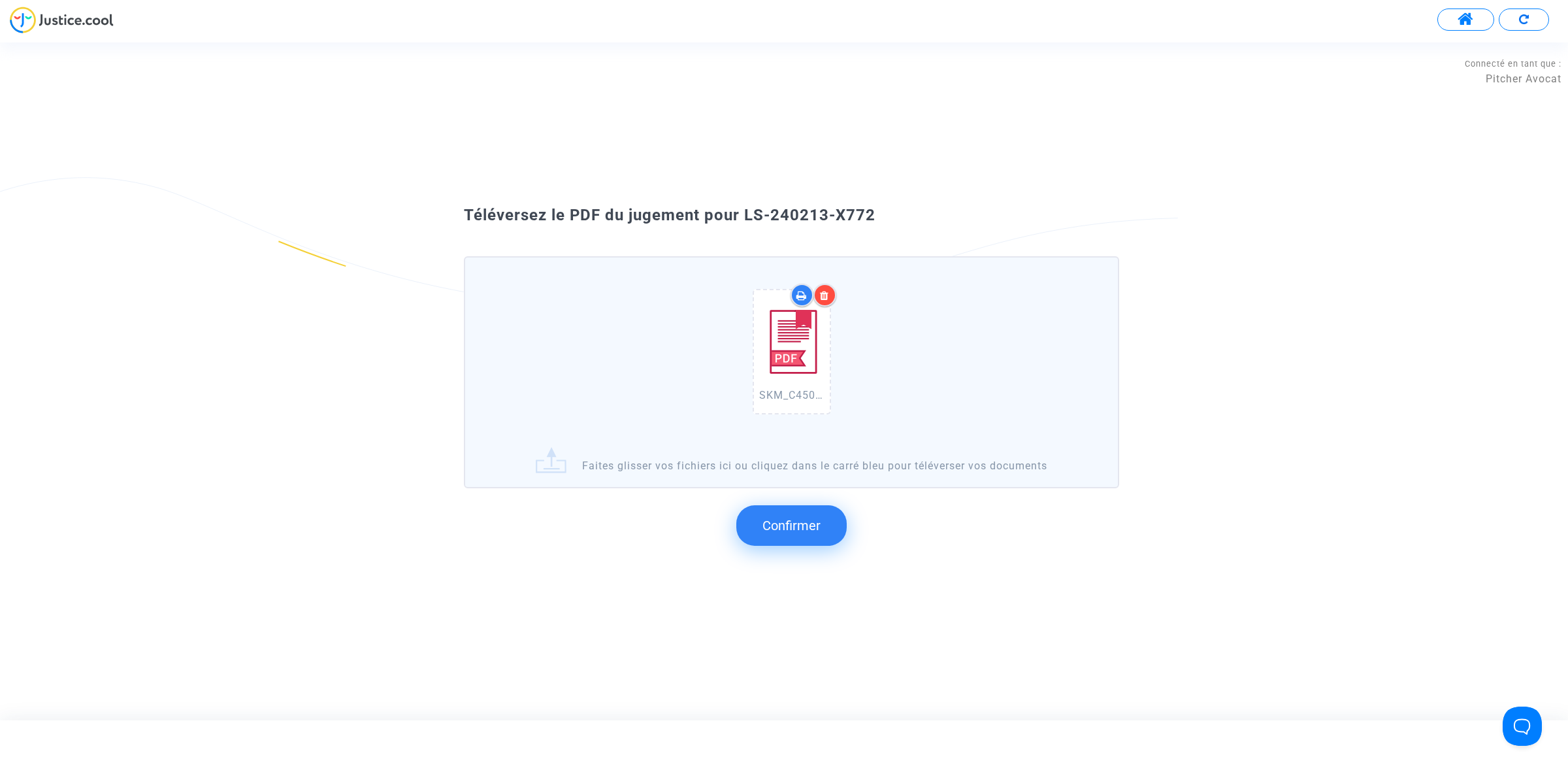
drag, startPoint x: 776, startPoint y: 248, endPoint x: 782, endPoint y: 207, distance: 41.4
click at [753, 240] on div "SKM_C450i25093014470_0015.pdf Faites glisser vos fichiers ici ou cliquez dans l…" at bounding box center [783, 392] width 705 height 332
drag, startPoint x: 738, startPoint y: 218, endPoint x: 902, endPoint y: 207, distance: 164.4
click at [908, 207] on div "Téléversez le PDF du jugement pour LS-240213-X772" at bounding box center [783, 216] width 705 height 22
click at [808, 525] on span "Confirmer" at bounding box center [791, 526] width 58 height 16
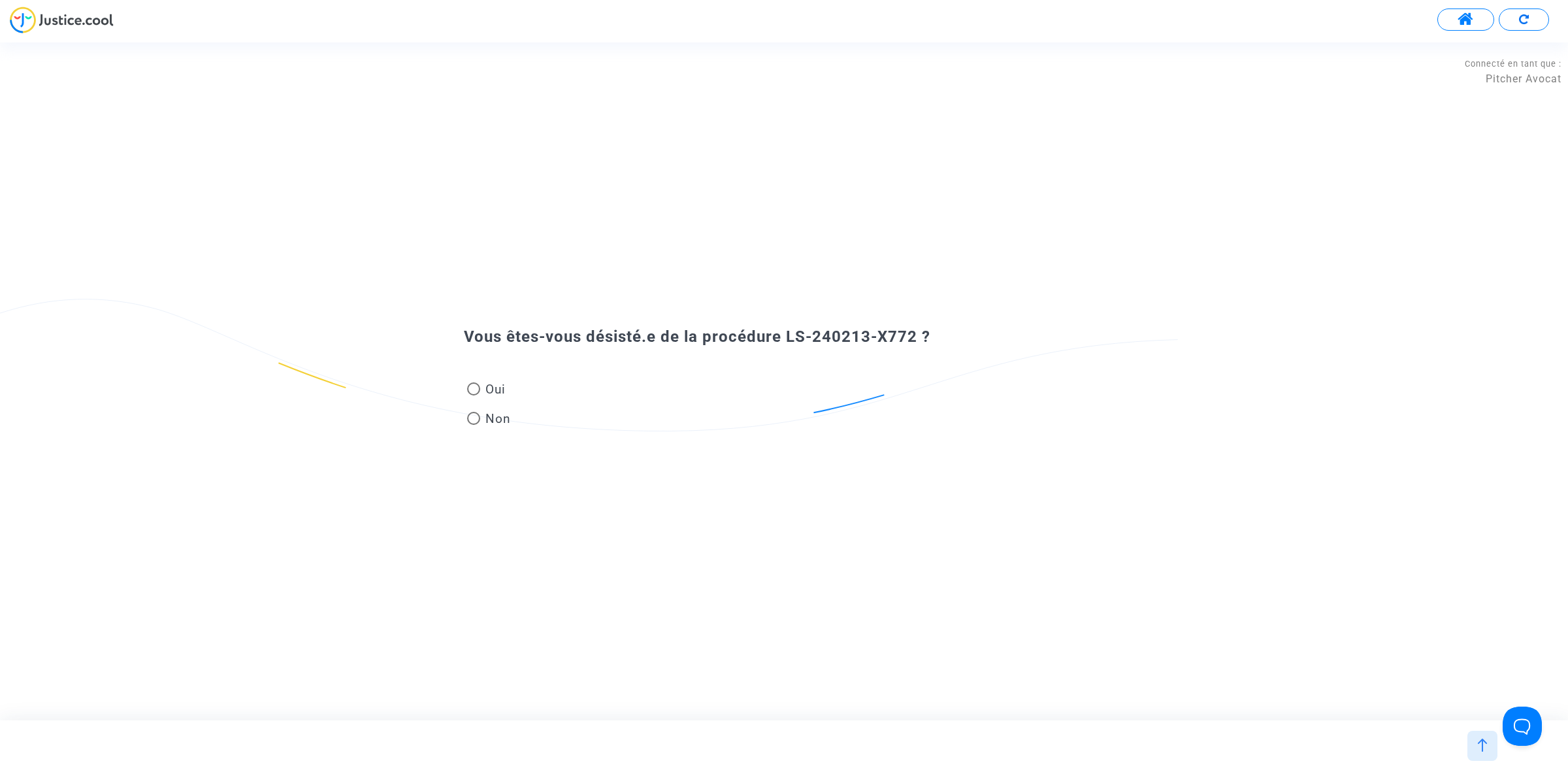
drag, startPoint x: 491, startPoint y: 387, endPoint x: 487, endPoint y: 418, distance: 31.3
click at [491, 387] on span "Oui" at bounding box center [493, 389] width 26 height 18
click at [474, 395] on input "Oui" at bounding box center [473, 395] width 1 height 1
radio input "true"
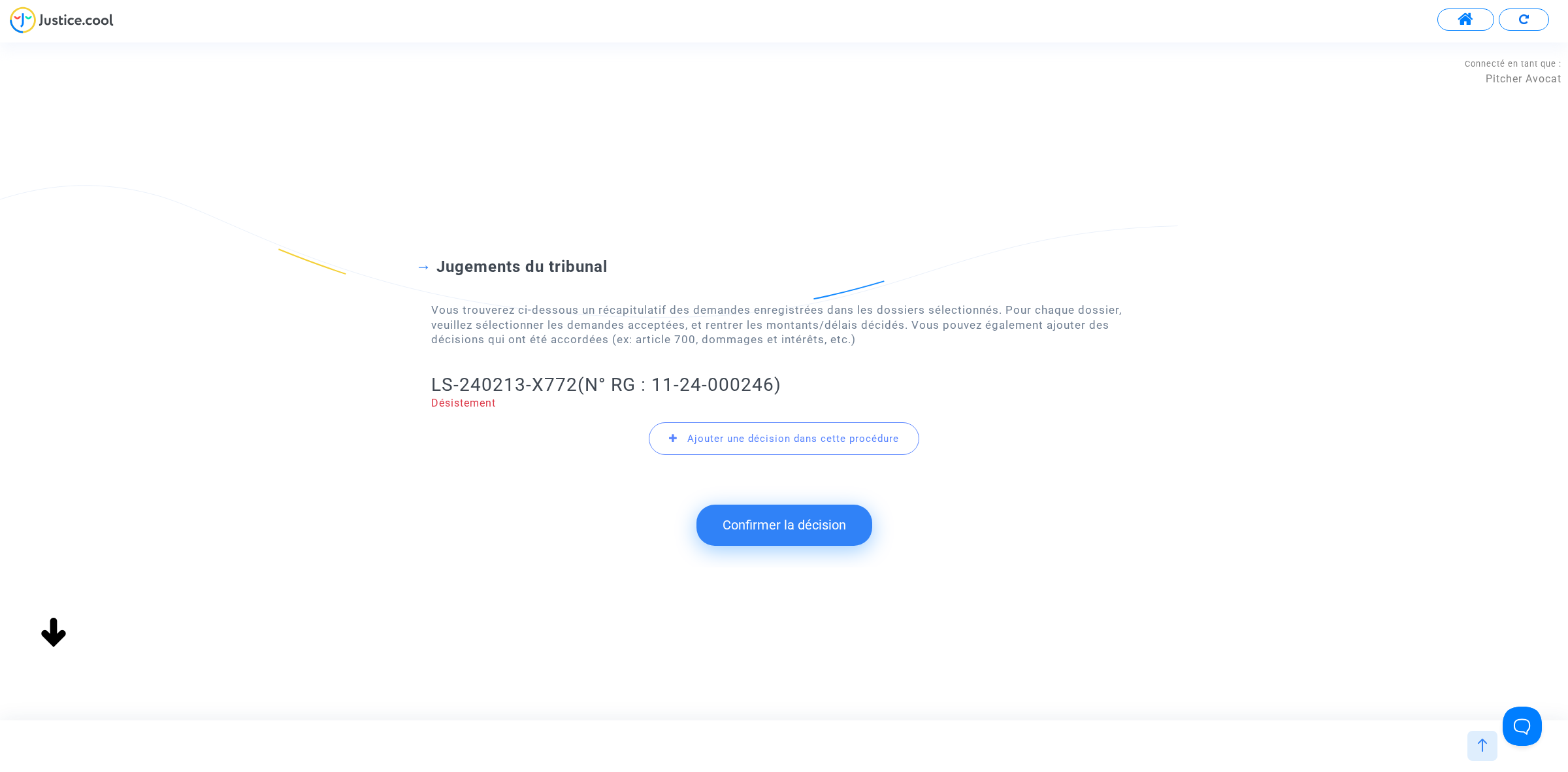
drag, startPoint x: 799, startPoint y: 531, endPoint x: 772, endPoint y: 468, distance: 68.5
click at [806, 527] on button "Confirmer la décision" at bounding box center [784, 525] width 176 height 41
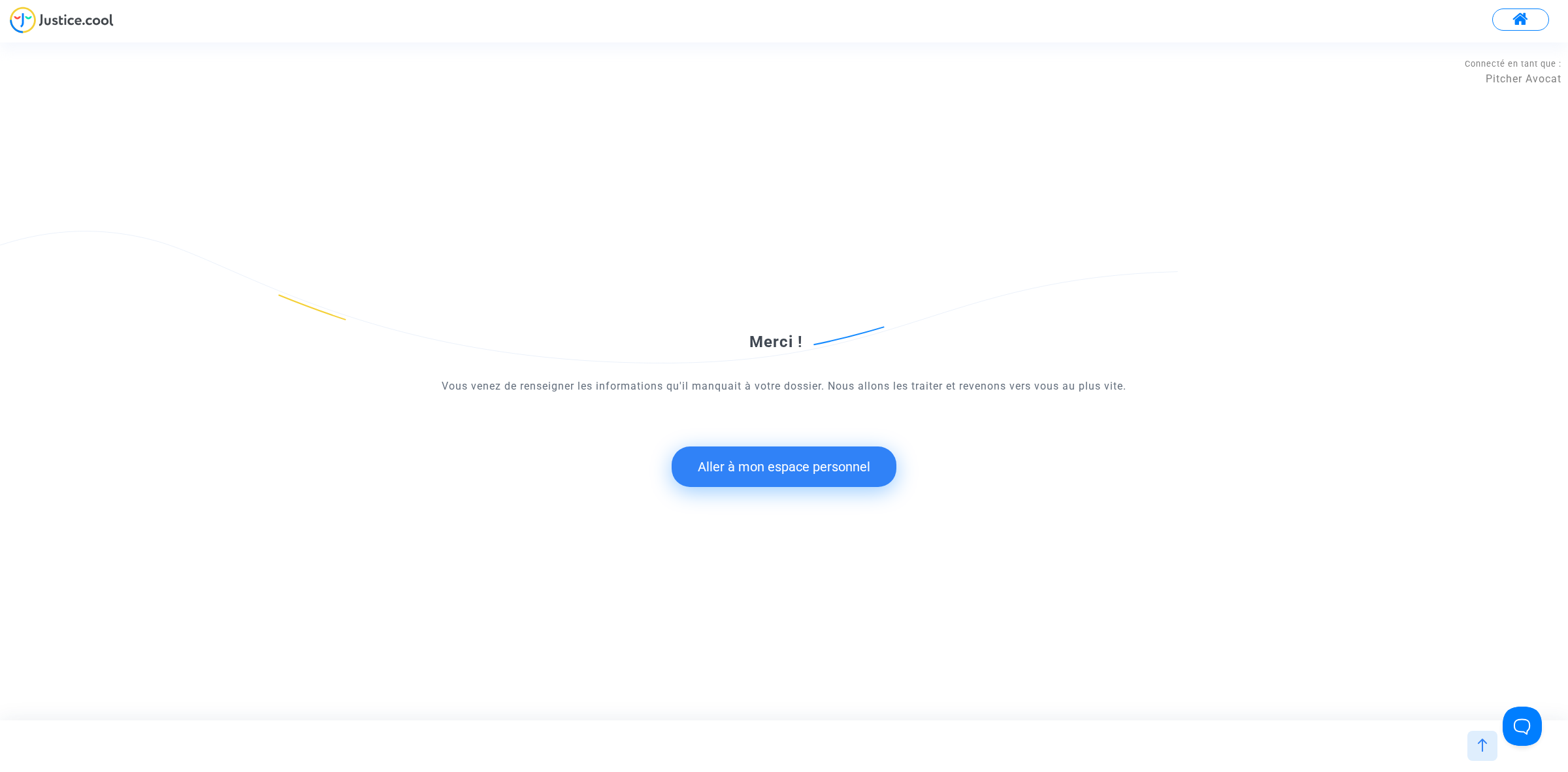
drag, startPoint x: 699, startPoint y: 472, endPoint x: 707, endPoint y: 467, distance: 9.4
click at [707, 467] on button "Aller à mon espace personnel" at bounding box center [784, 467] width 225 height 41
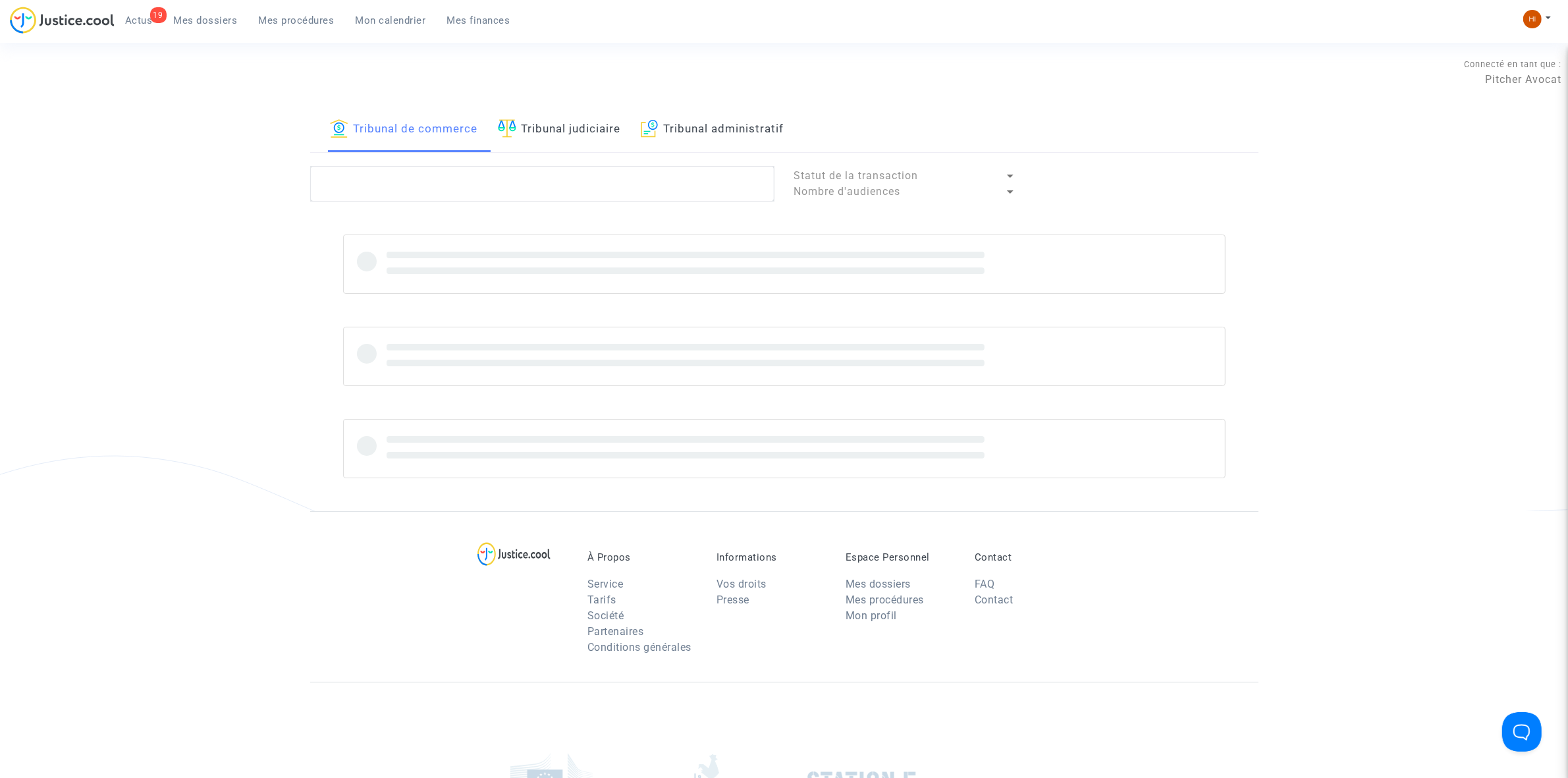
click at [545, 130] on link "Tribunal judiciaire" at bounding box center [559, 130] width 123 height 45
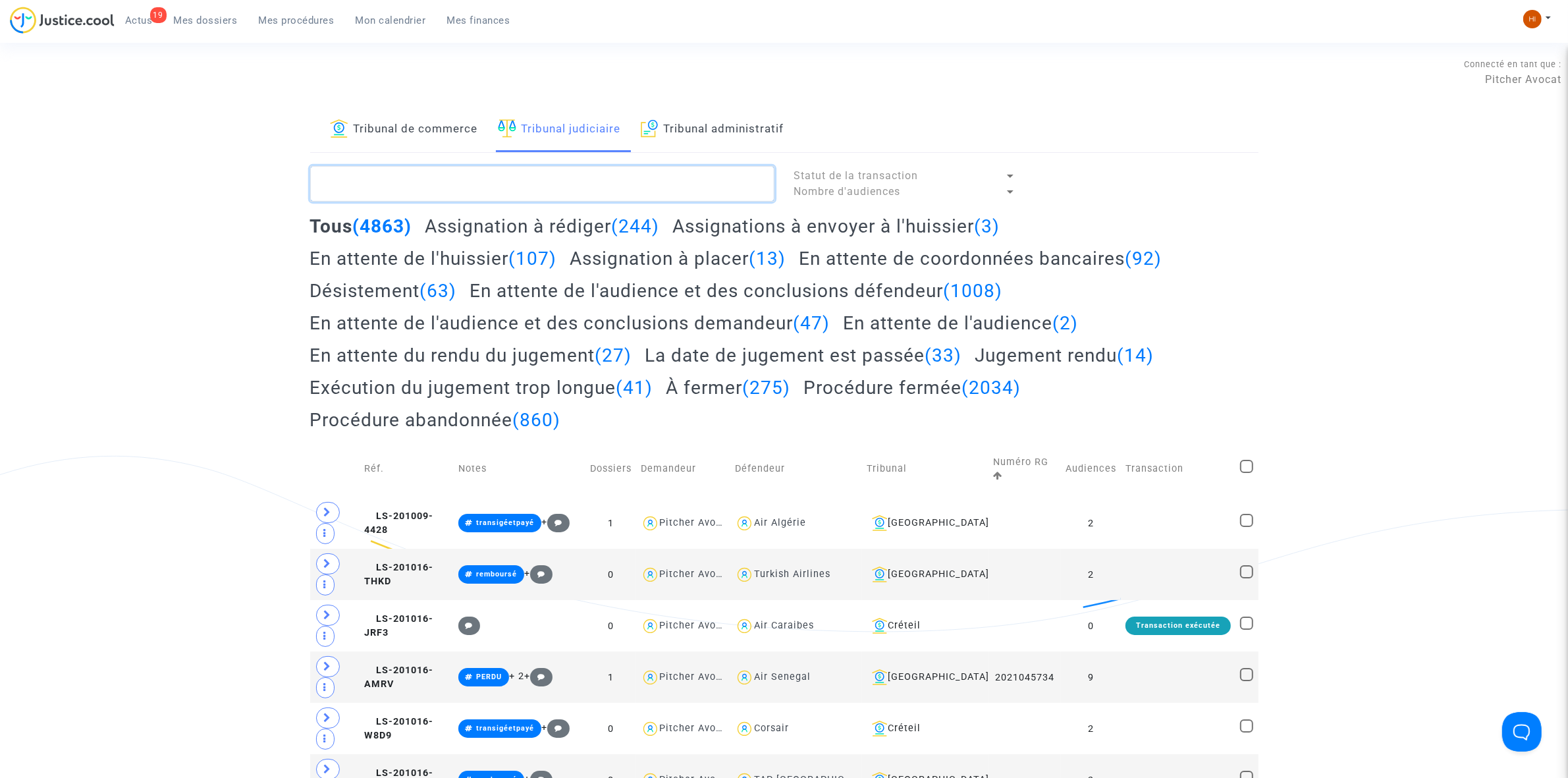
click at [538, 188] on textarea at bounding box center [542, 184] width 464 height 36
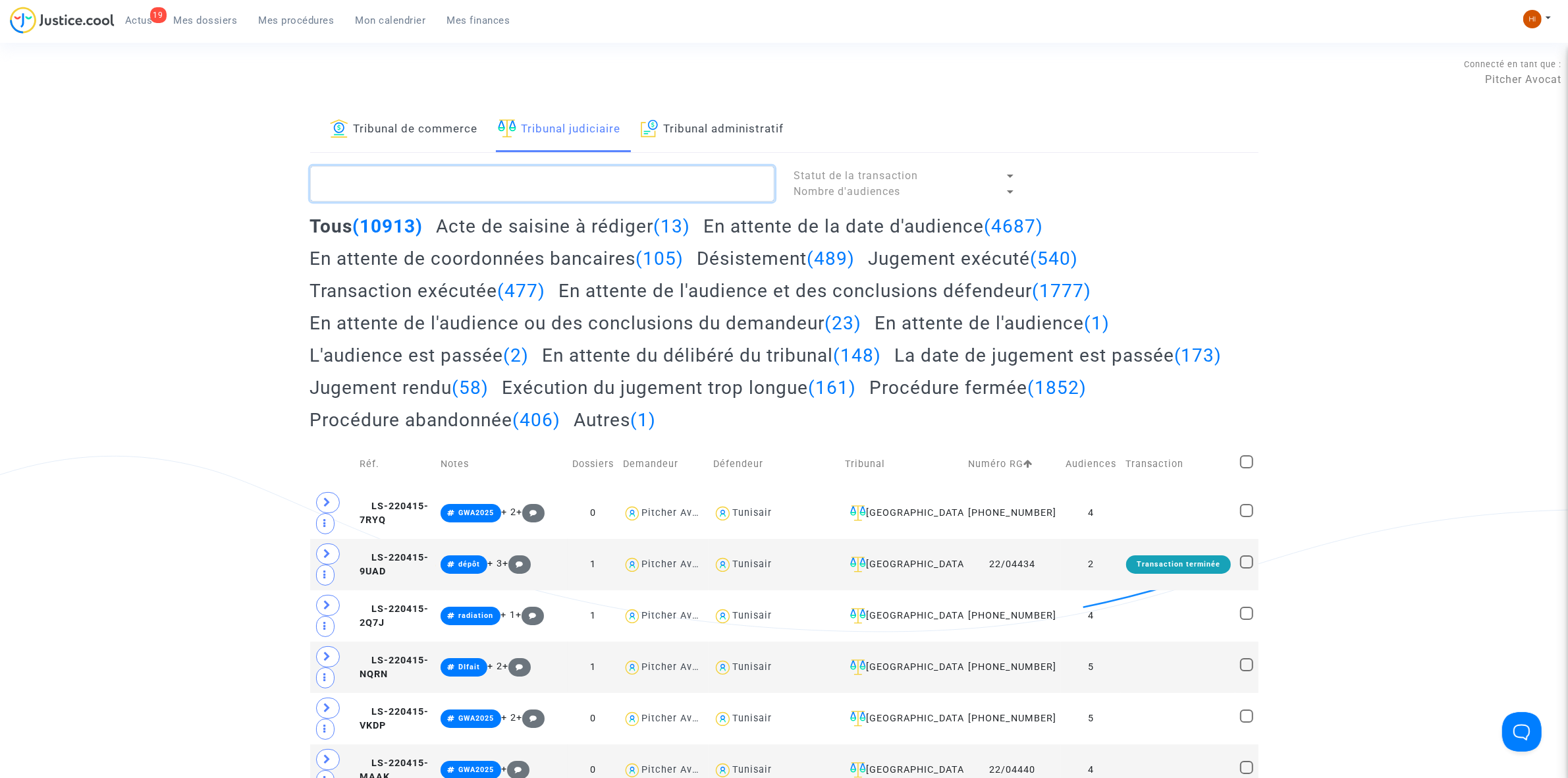
paste textarea "r LS-240213-X772"
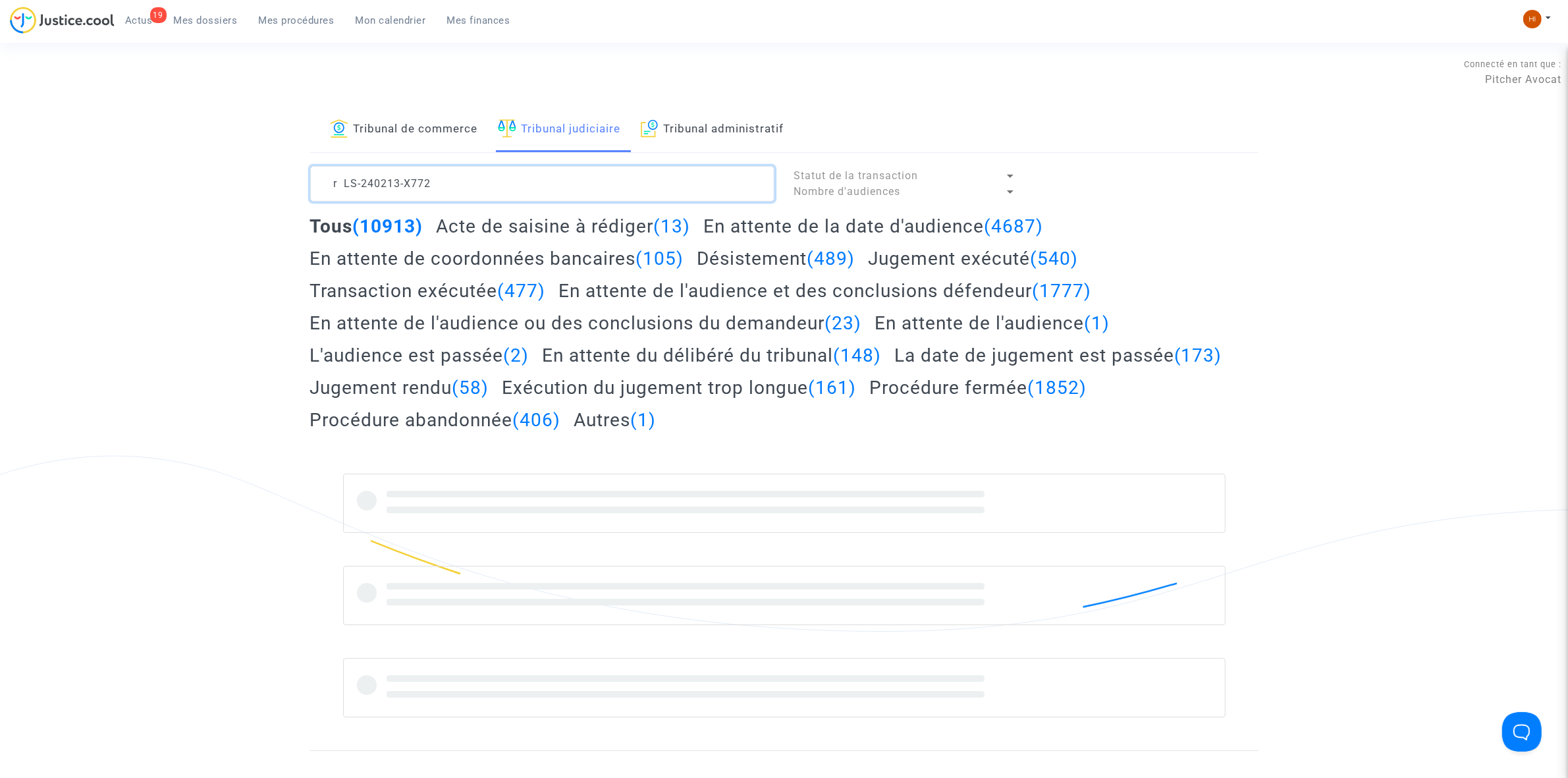
drag, startPoint x: 337, startPoint y: 179, endPoint x: 212, endPoint y: 146, distance: 129.3
click at [238, 158] on div "Tribunal de commerce Tribunal judiciaire Tribunal administratif r LS-240213-X77…" at bounding box center [784, 429] width 1568 height 643
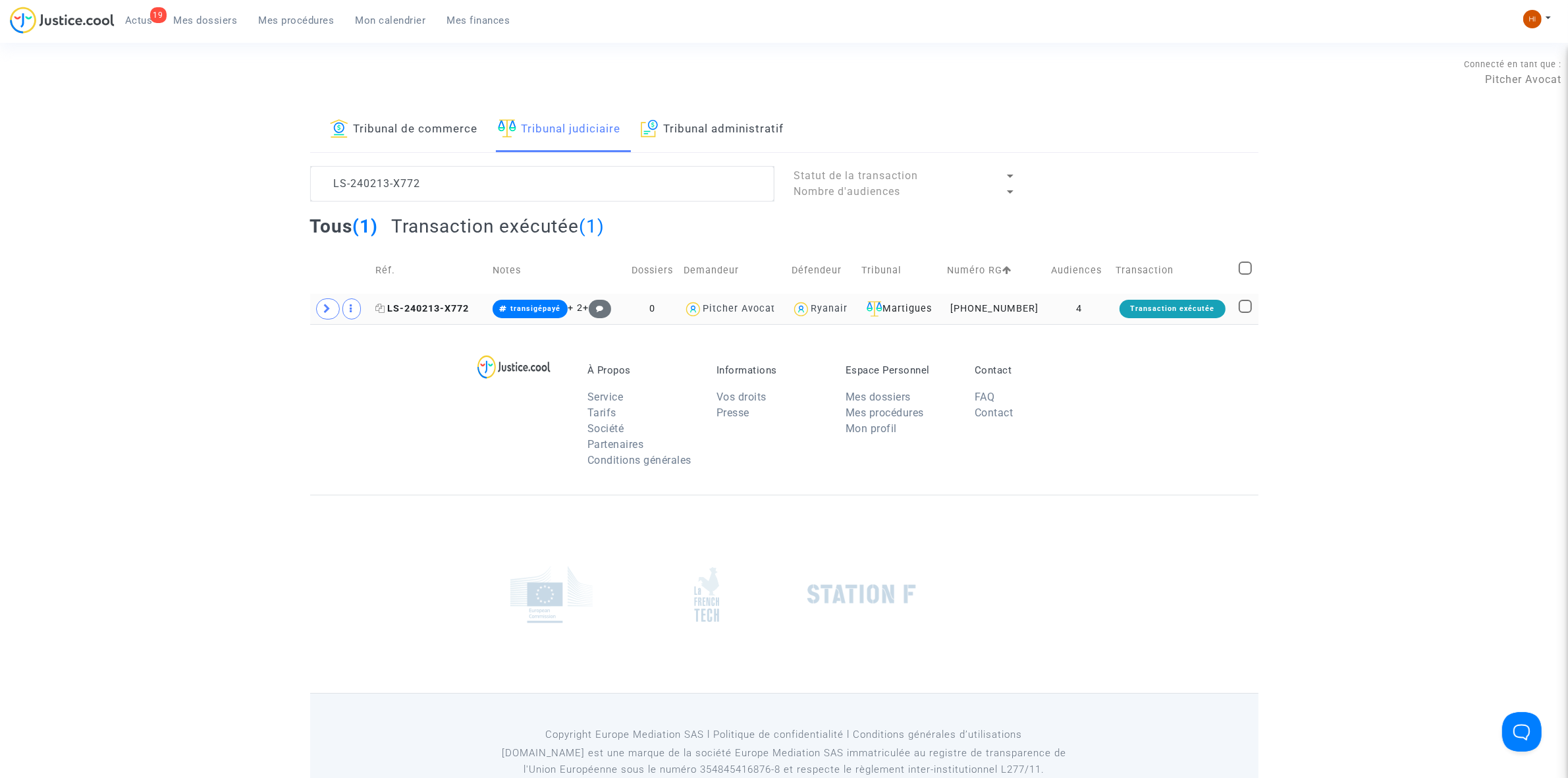
click at [448, 305] on span "LS-240213-X772" at bounding box center [422, 308] width 93 height 11
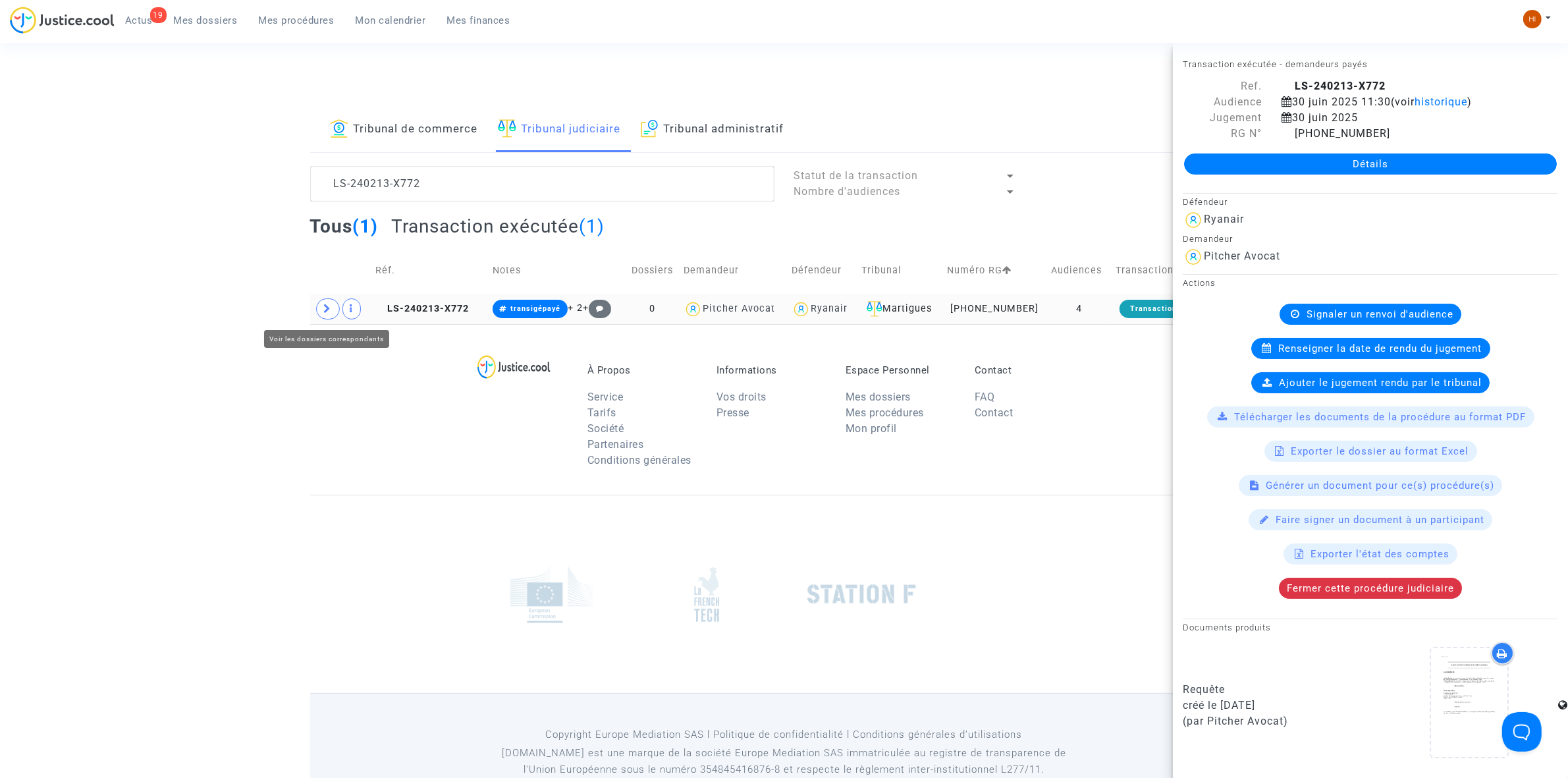
click at [327, 313] on icon at bounding box center [328, 308] width 8 height 10
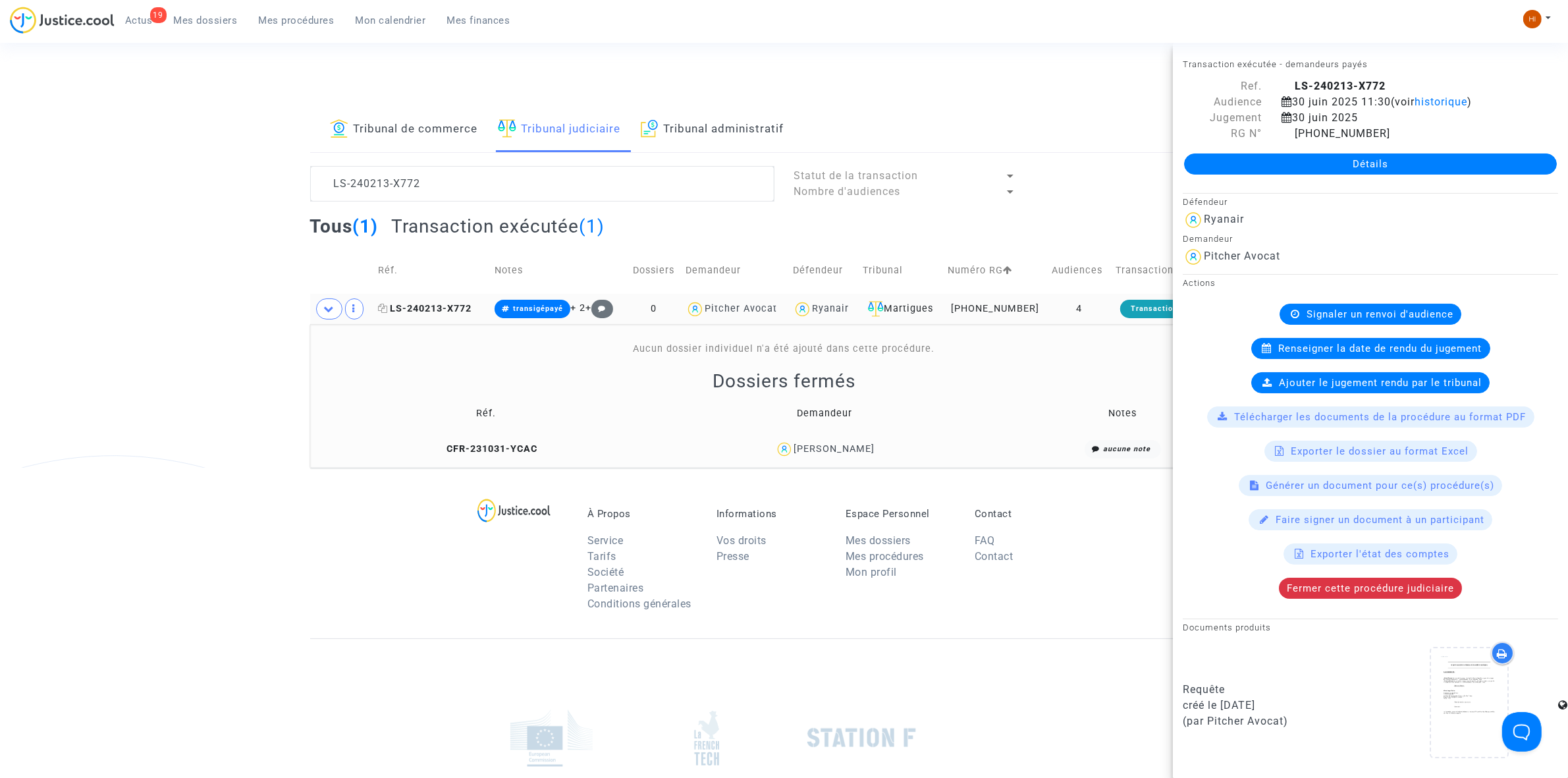
click at [436, 310] on span "LS-240213-X772" at bounding box center [425, 308] width 93 height 11
click at [1356, 585] on span "Fermer cette procédure judiciaire" at bounding box center [1370, 588] width 167 height 12
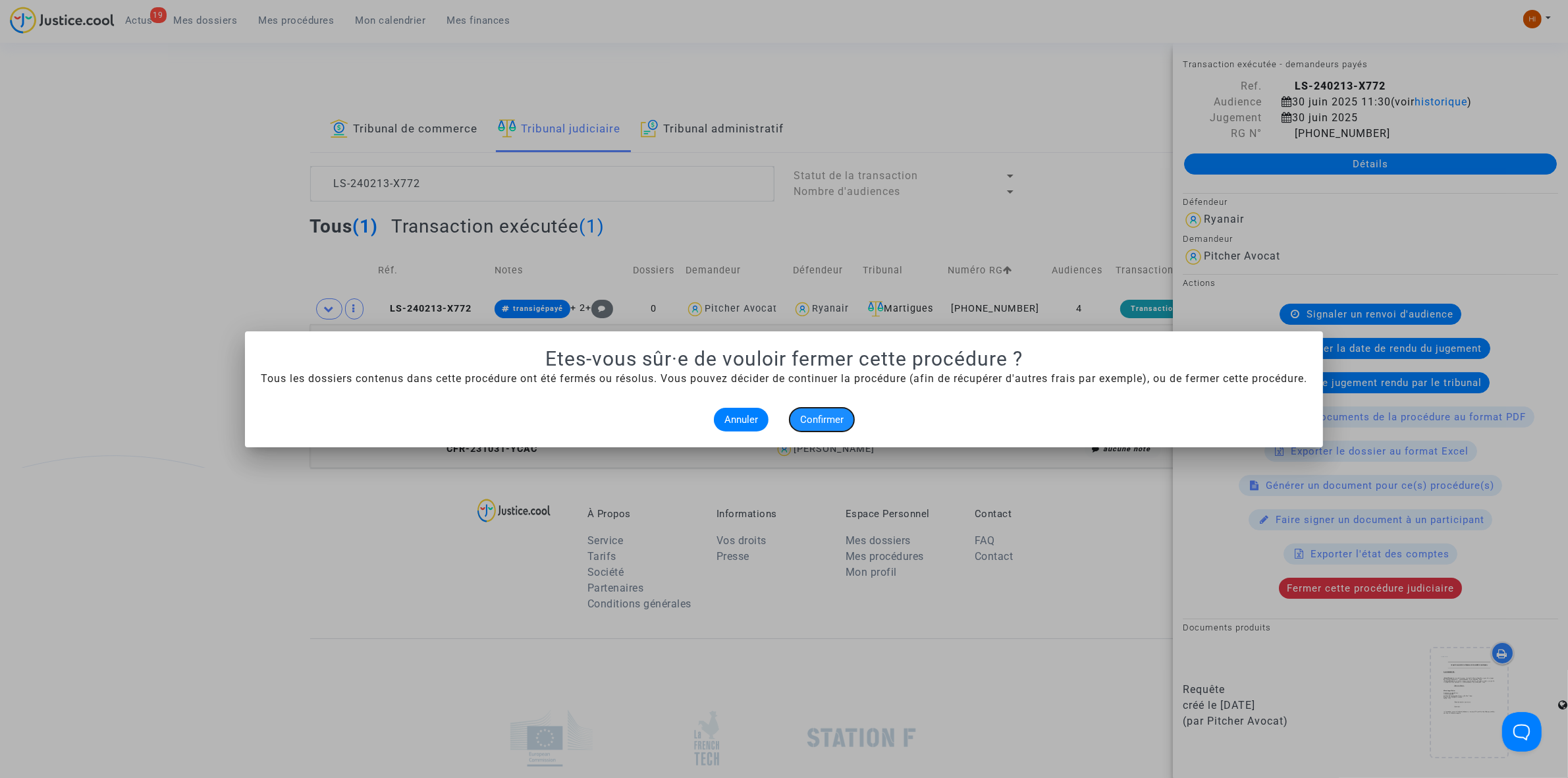
click at [817, 422] on span "Confirmer" at bounding box center [822, 419] width 44 height 12
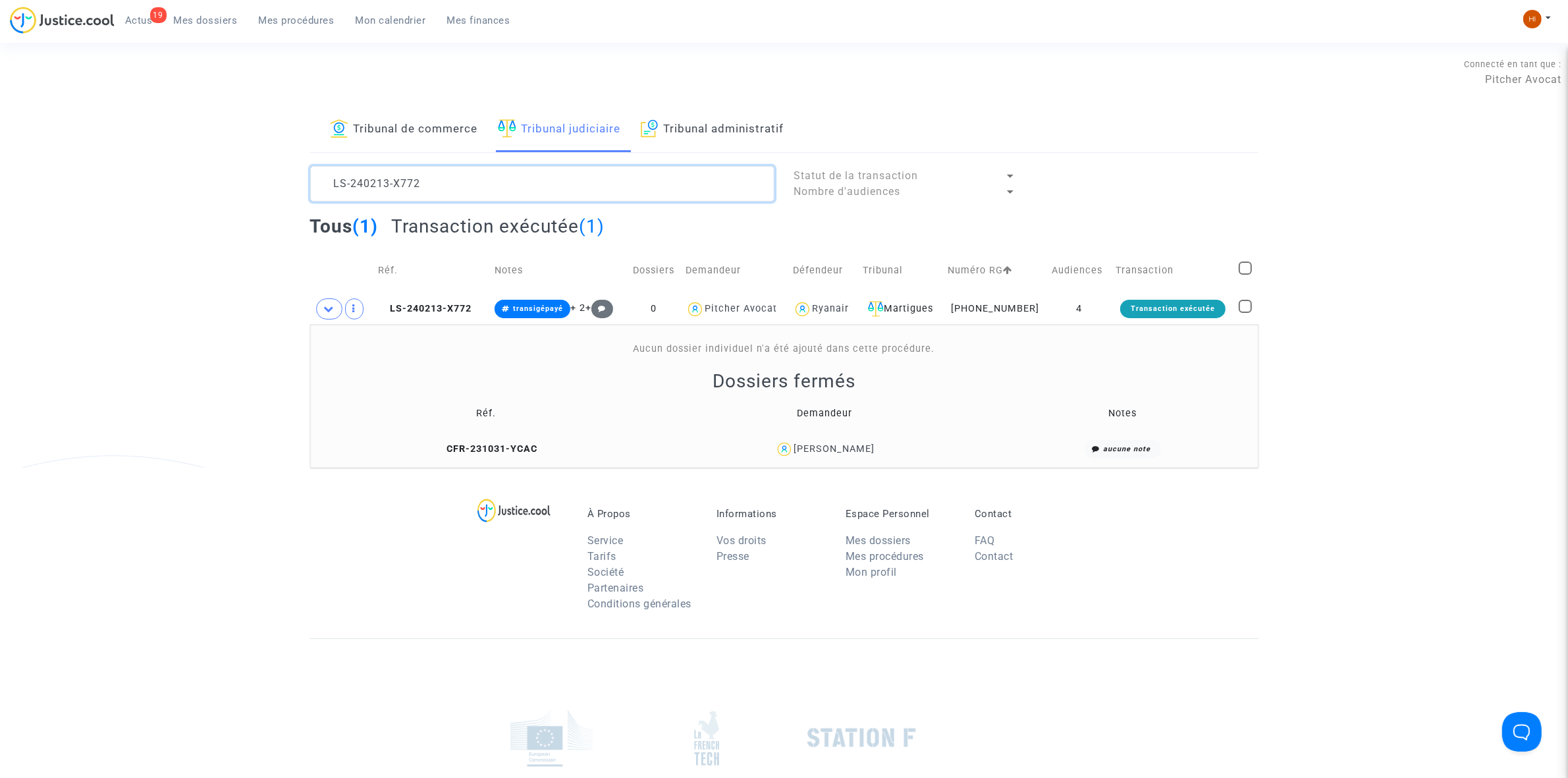
click at [465, 176] on textarea at bounding box center [542, 184] width 464 height 36
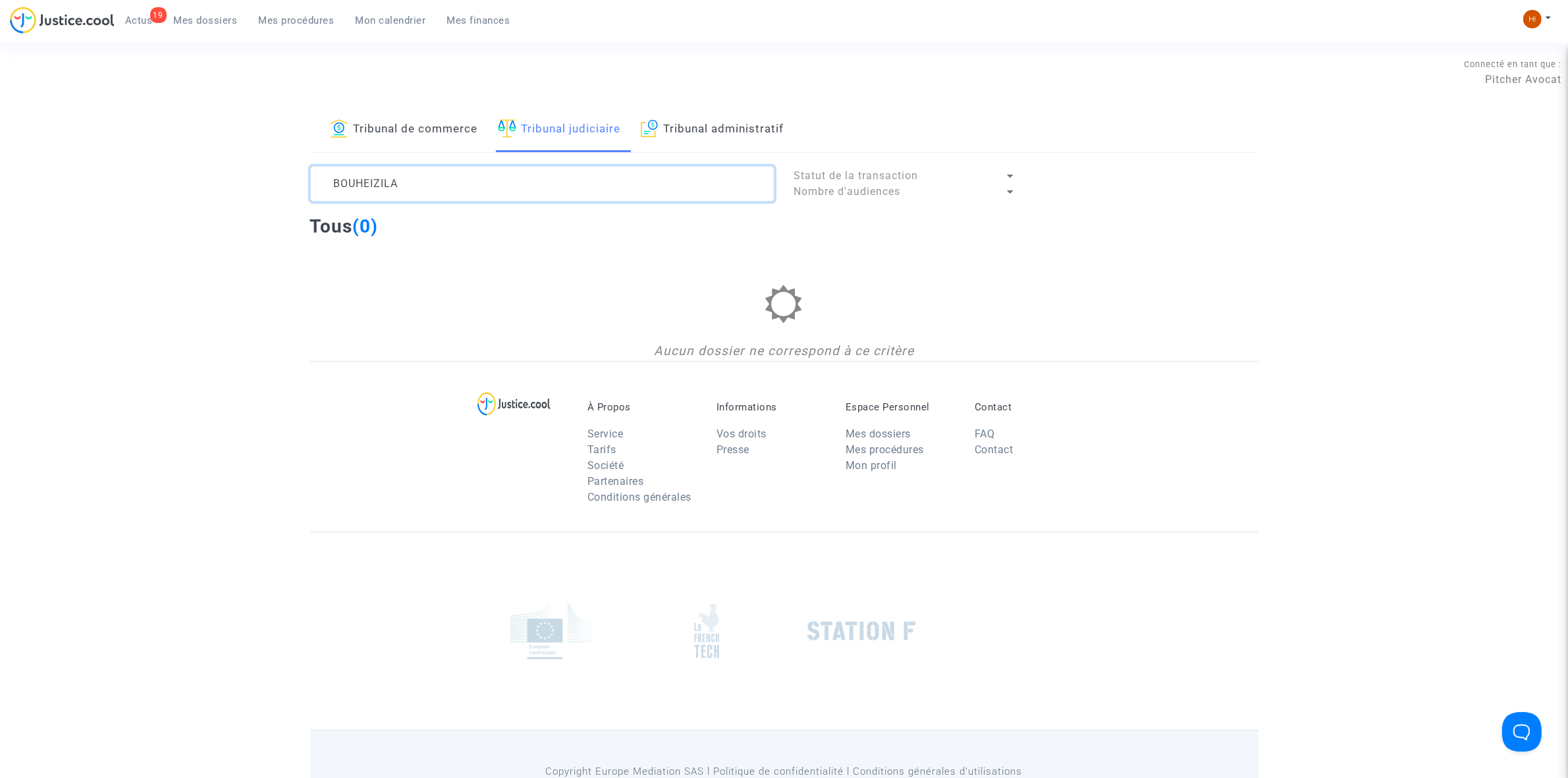
click at [374, 183] on textarea at bounding box center [542, 184] width 464 height 36
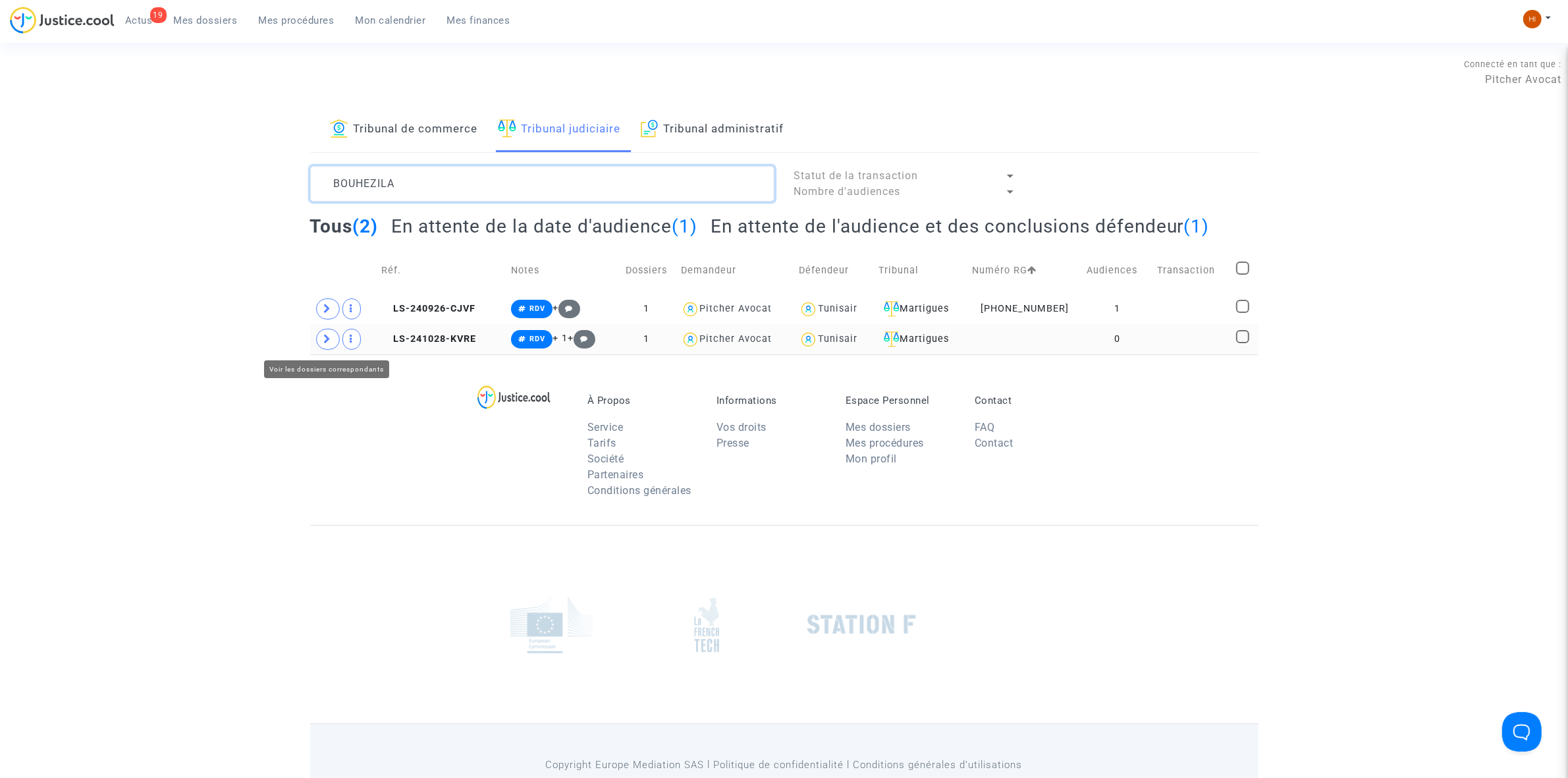
type textarea "BOUHEZILA"
click at [328, 348] on span at bounding box center [328, 339] width 24 height 21
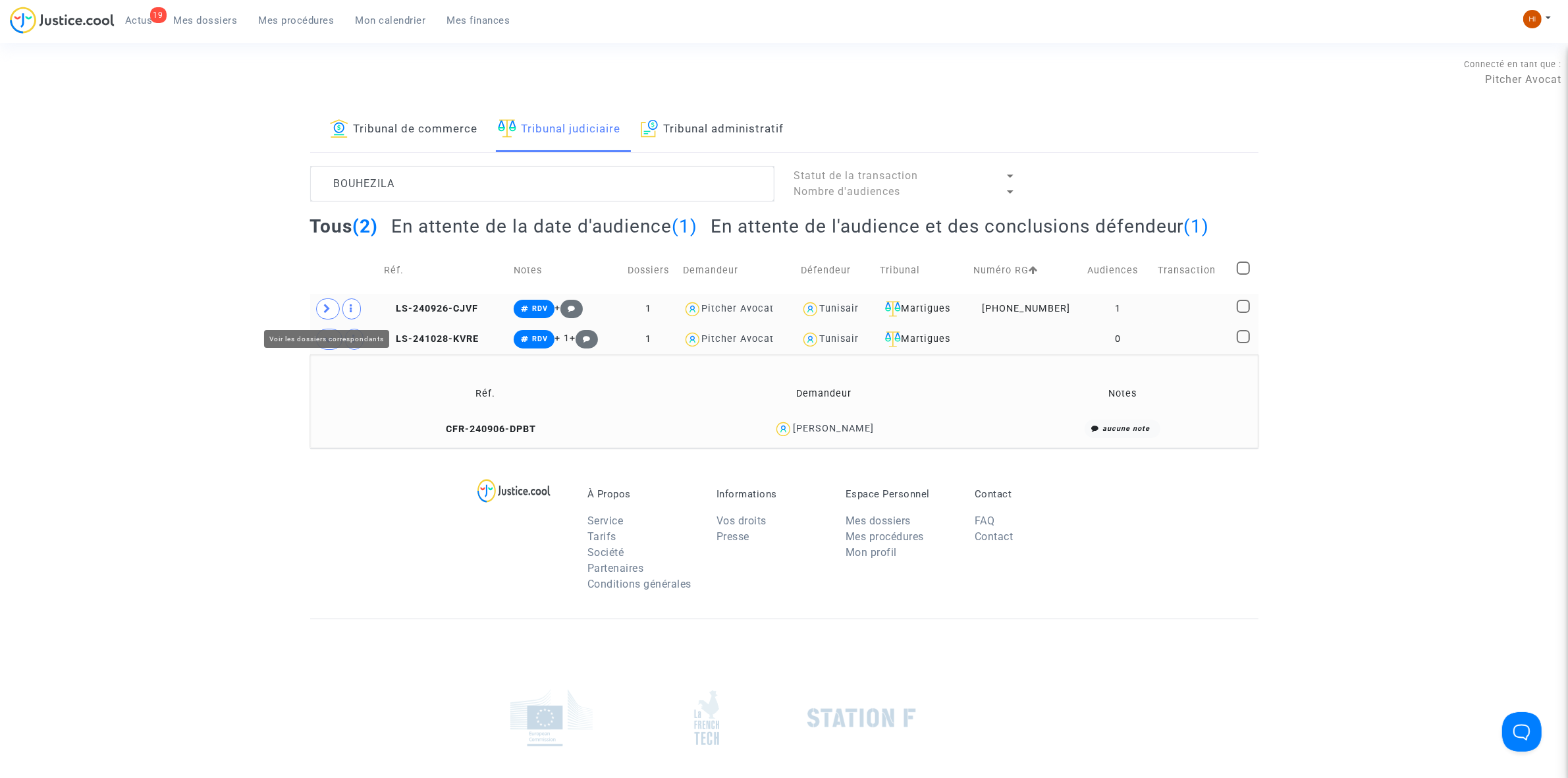
click at [324, 315] on span at bounding box center [328, 309] width 24 height 21
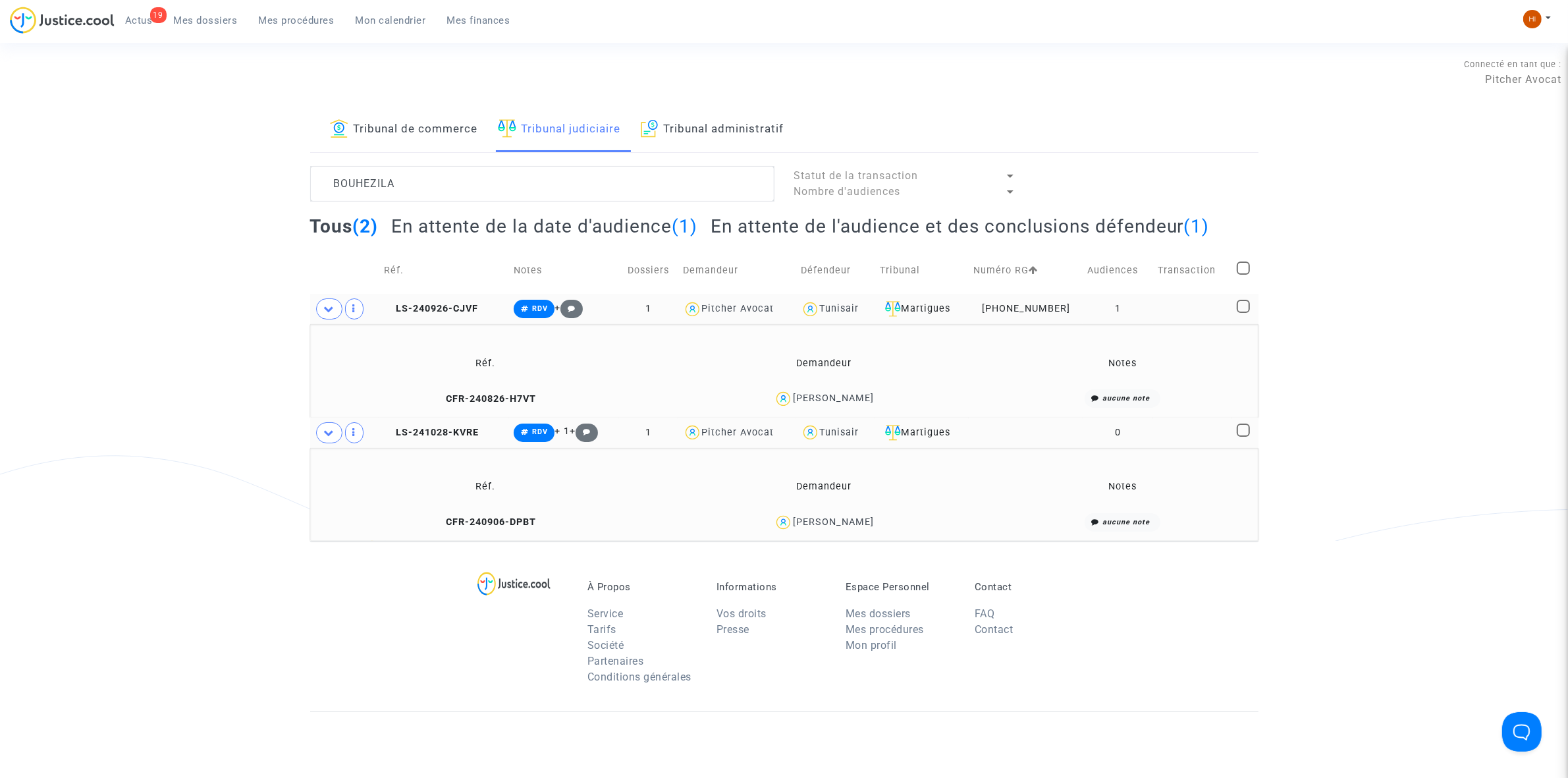
click at [466, 438] on copy "LS-241028-KVRE" at bounding box center [431, 432] width 95 height 11
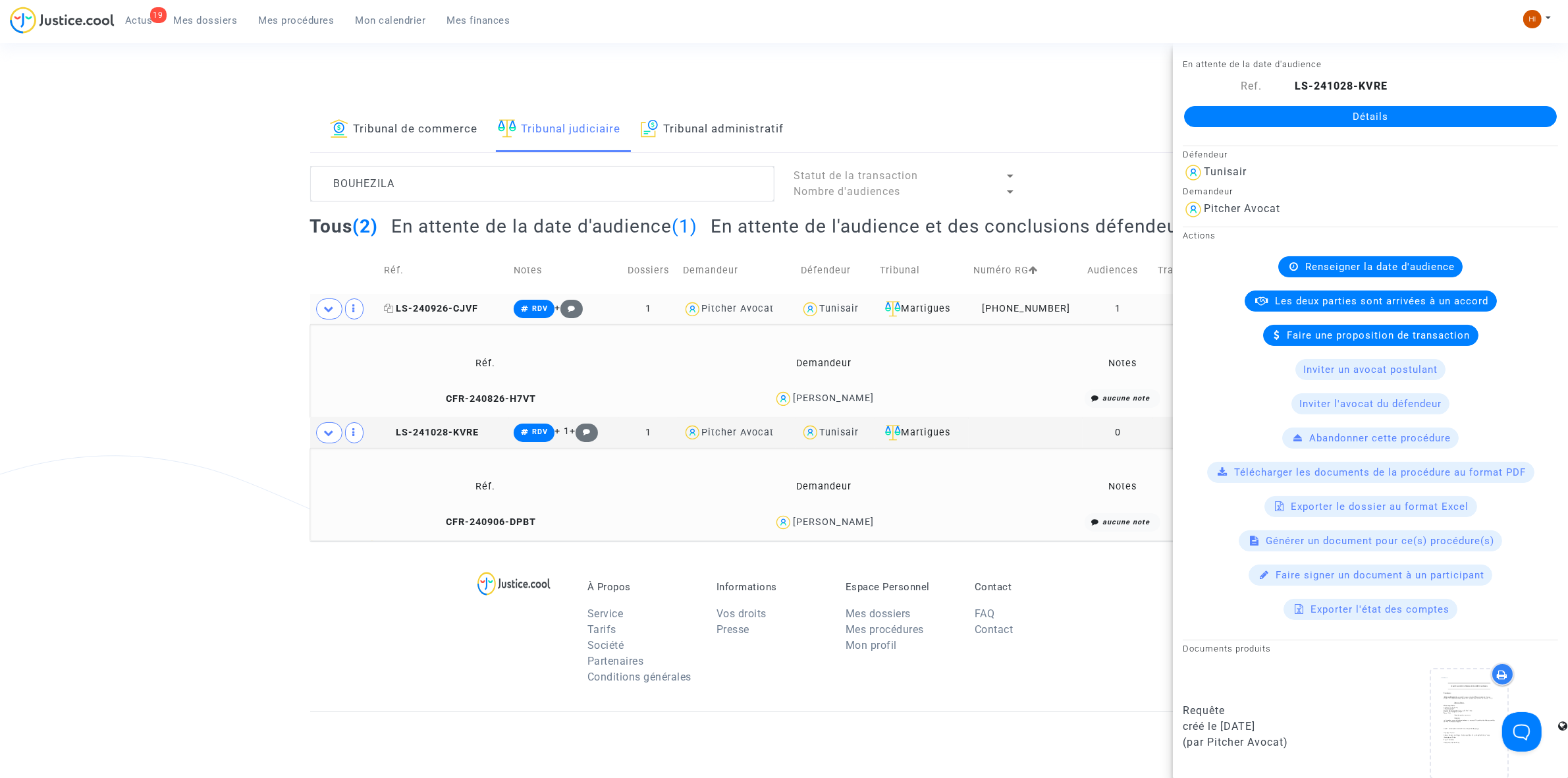
click at [462, 307] on span "LS-240926-CJVF" at bounding box center [431, 308] width 94 height 11
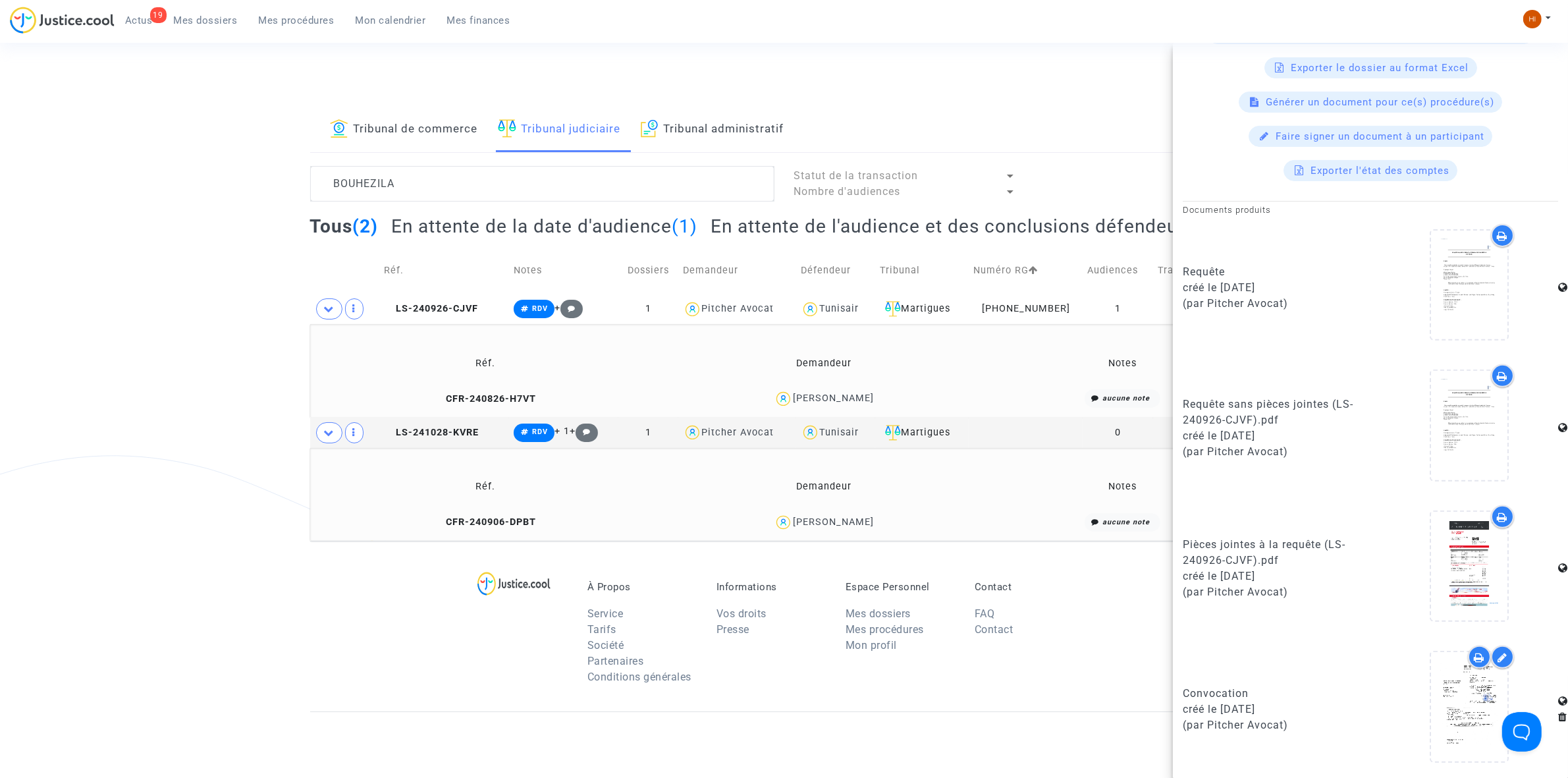
scroll to position [541, 0]
click at [1456, 725] on icon at bounding box center [1469, 705] width 43 height 42
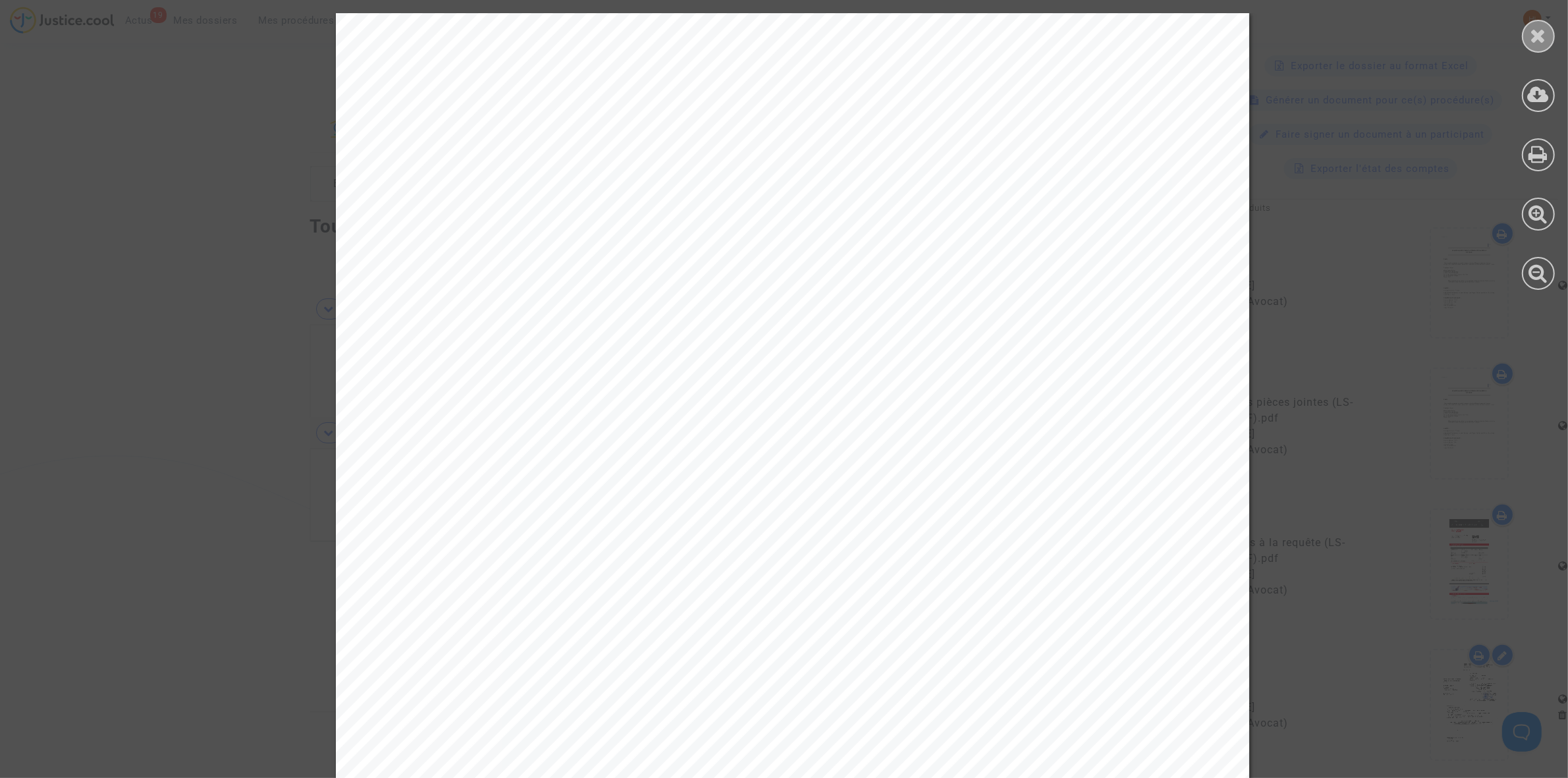
click at [1535, 44] on icon at bounding box center [1538, 36] width 17 height 20
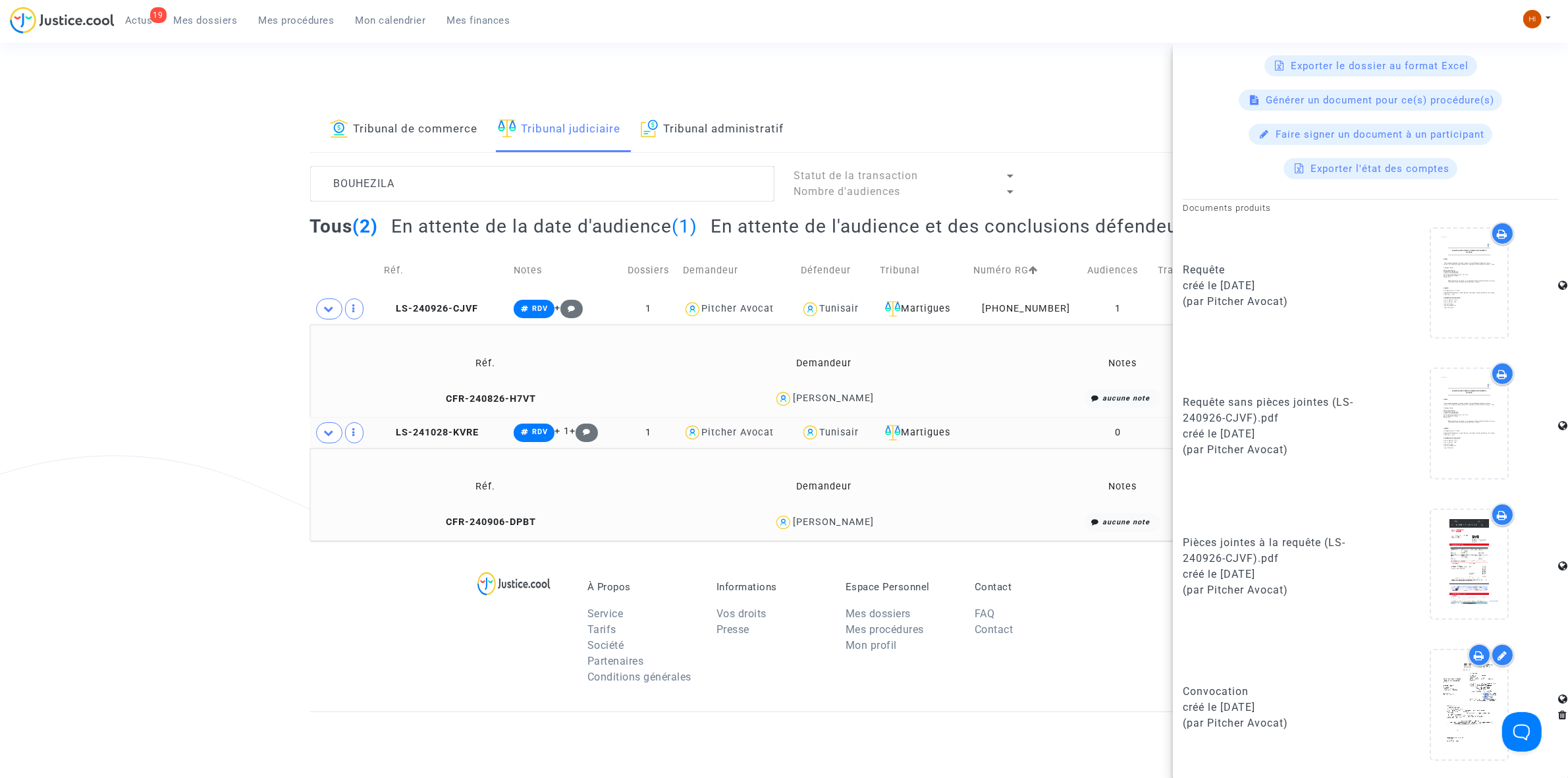
click at [439, 425] on td "LS-241028-KVRE" at bounding box center [444, 433] width 130 height 30
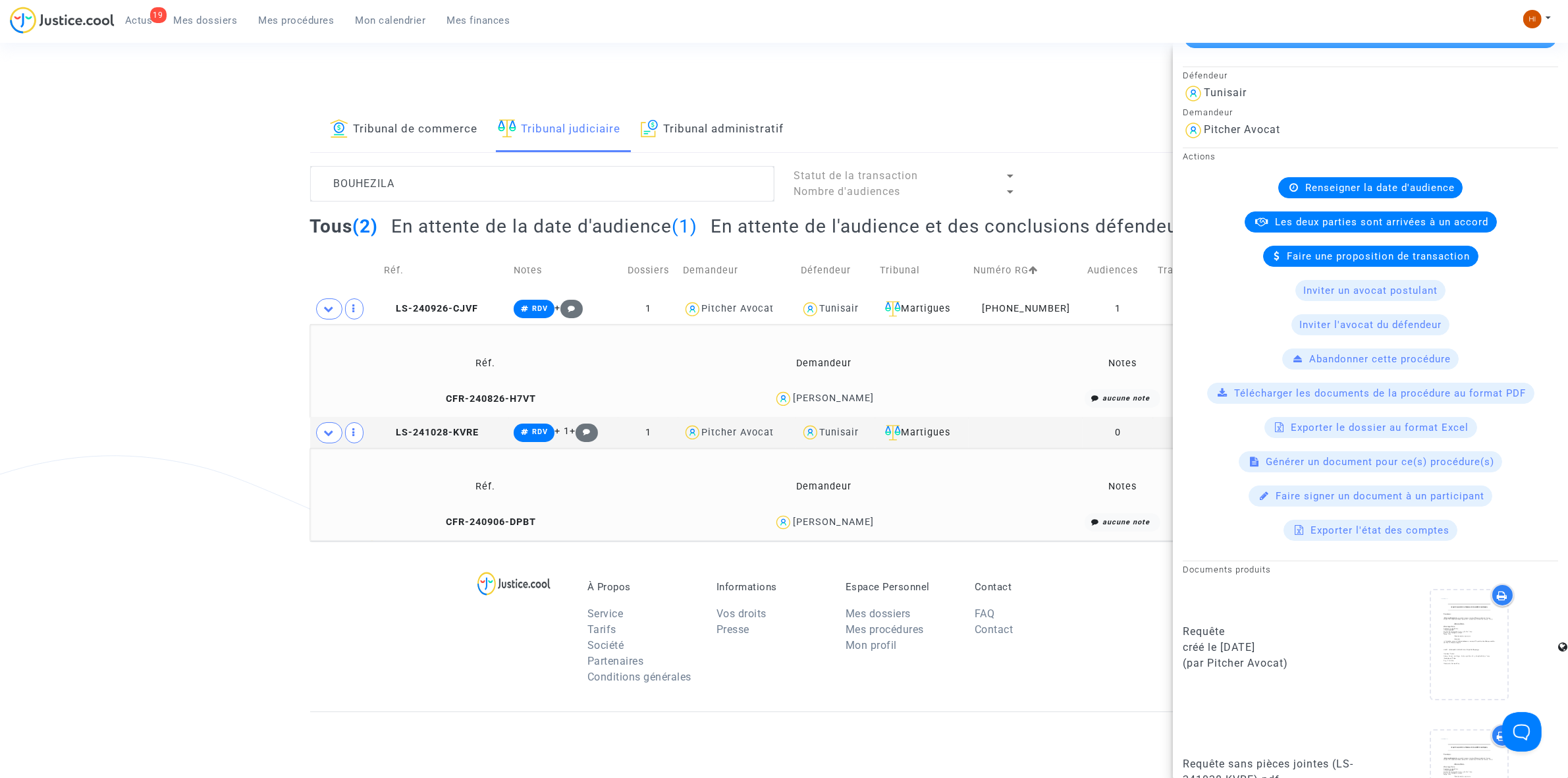
scroll to position [82, 0]
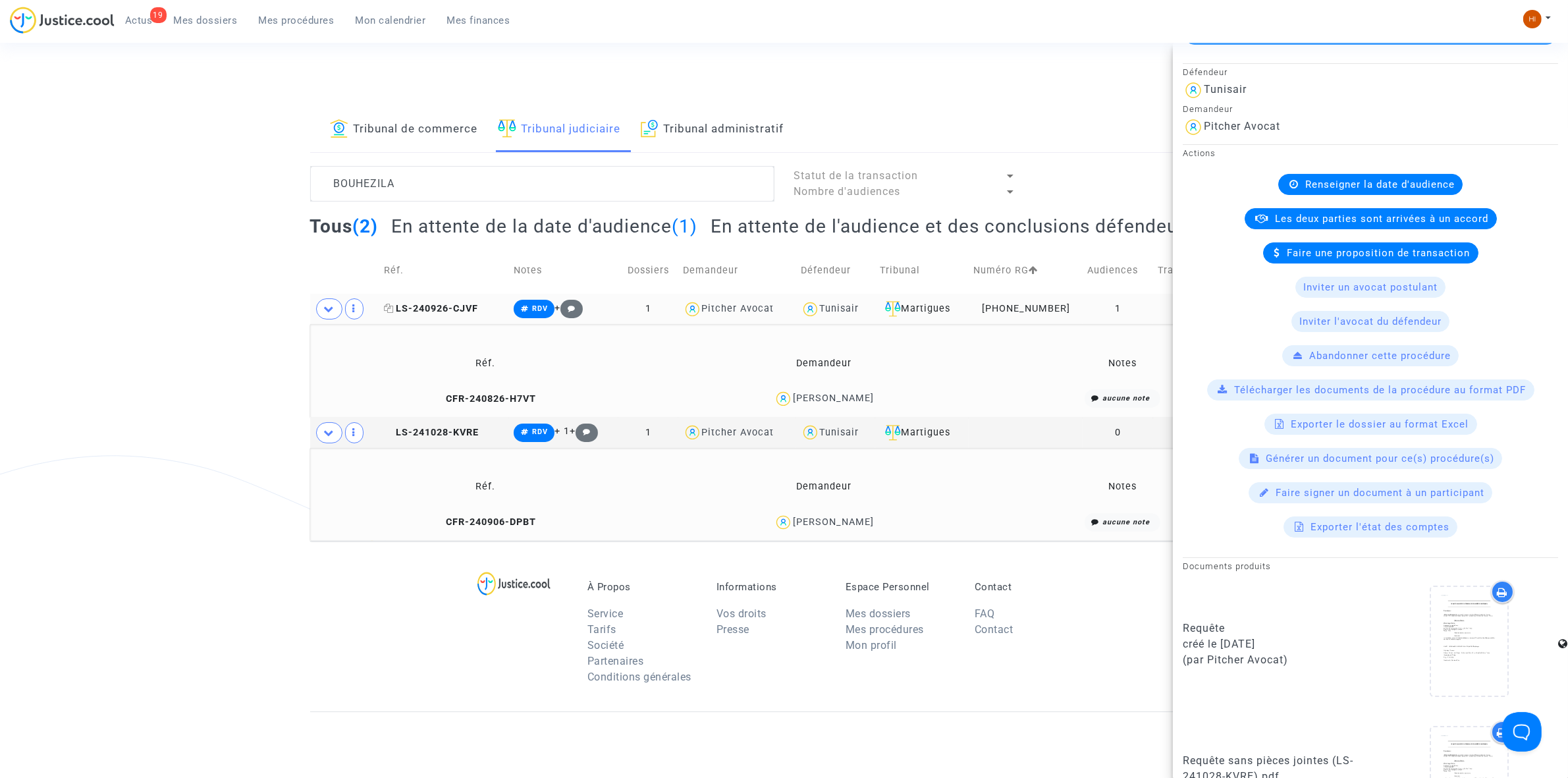
click at [415, 313] on span "LS-240926-CJVF" at bounding box center [431, 308] width 94 height 11
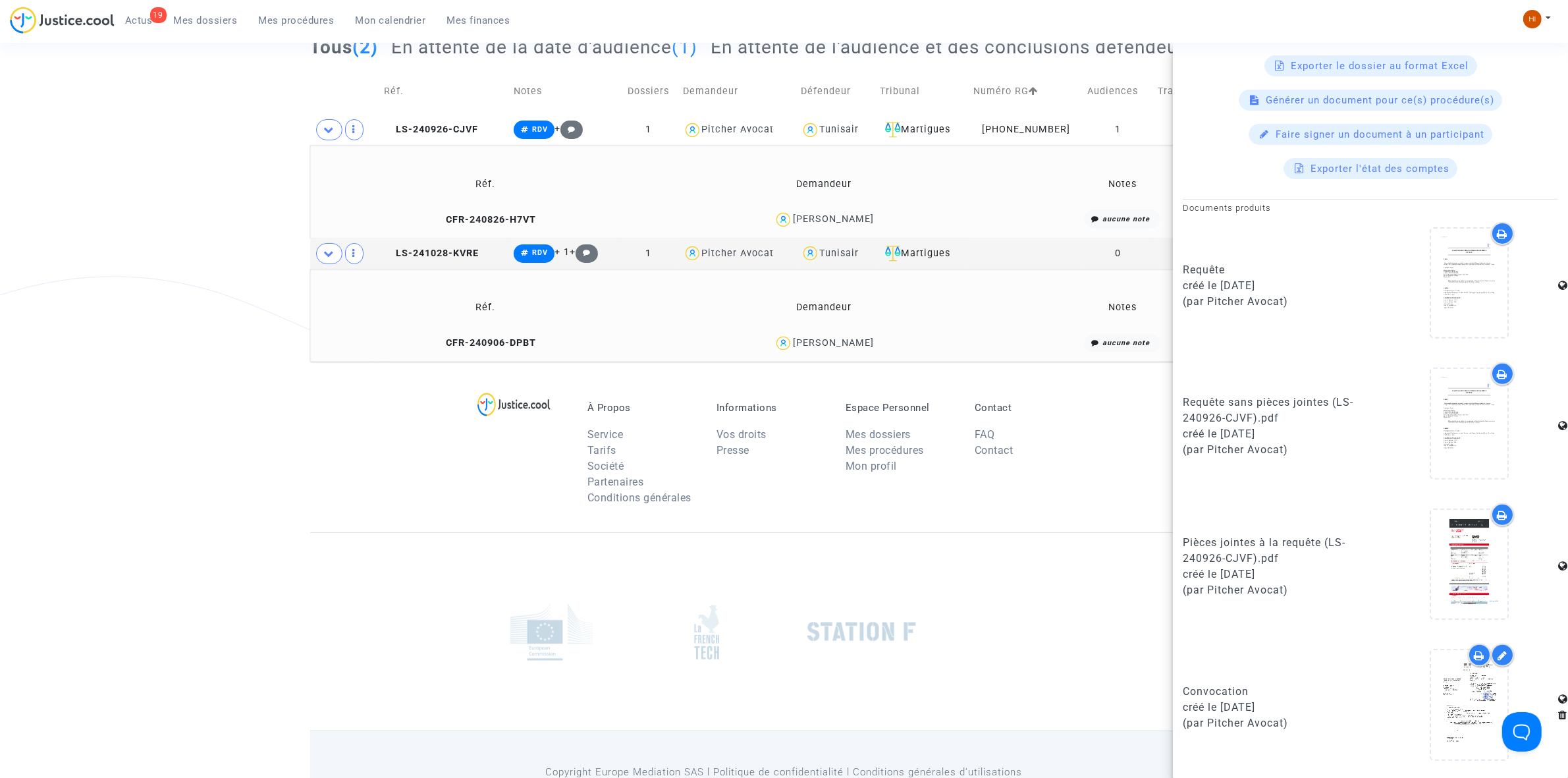
scroll to position [0, 0]
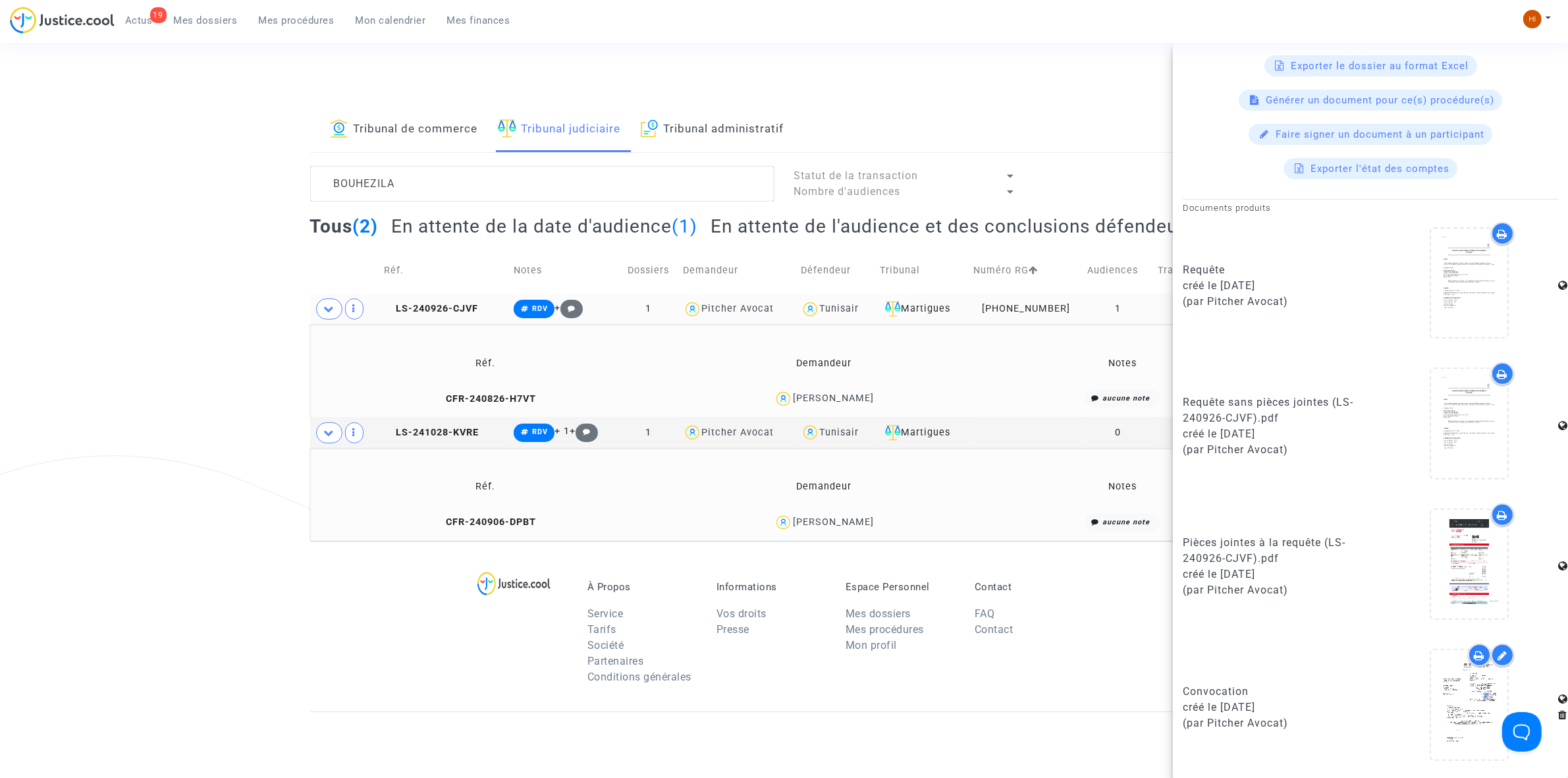
click at [460, 297] on td "LS-240926-CJVF" at bounding box center [444, 309] width 130 height 30
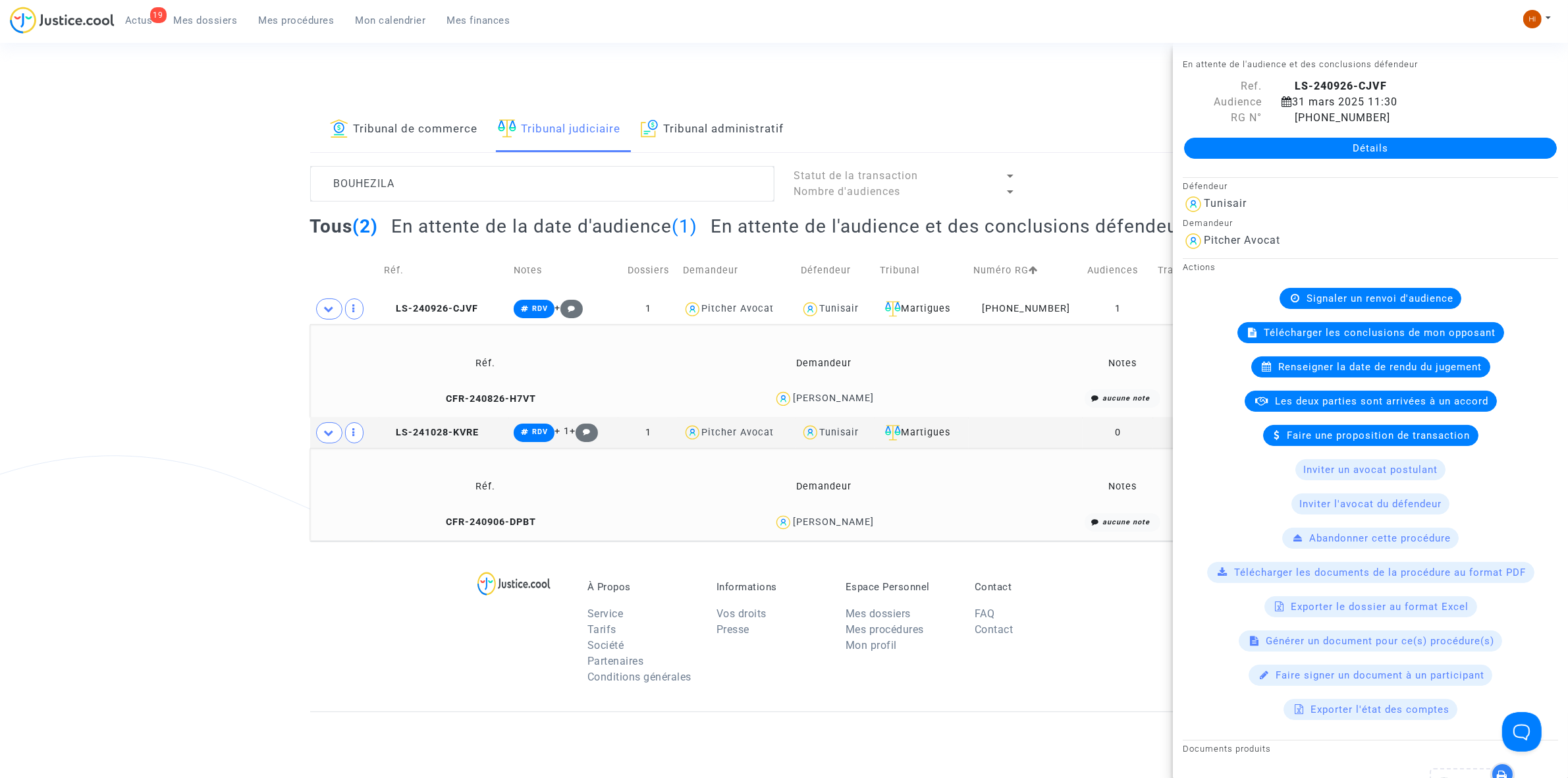
click at [1239, 143] on link "Détails" at bounding box center [1370, 148] width 373 height 21
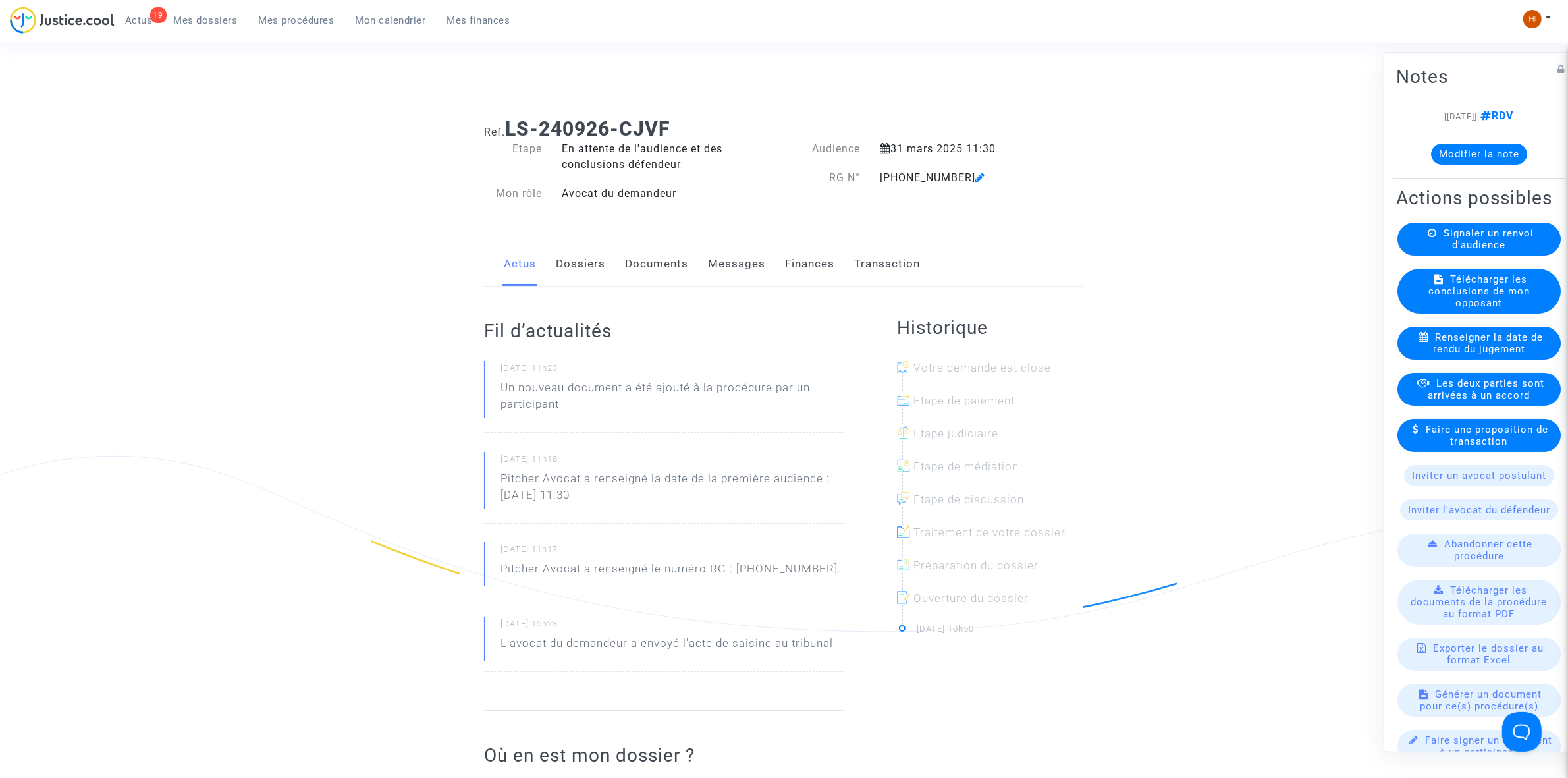
click at [294, 15] on span "Mes procédures" at bounding box center [296, 21] width 76 height 12
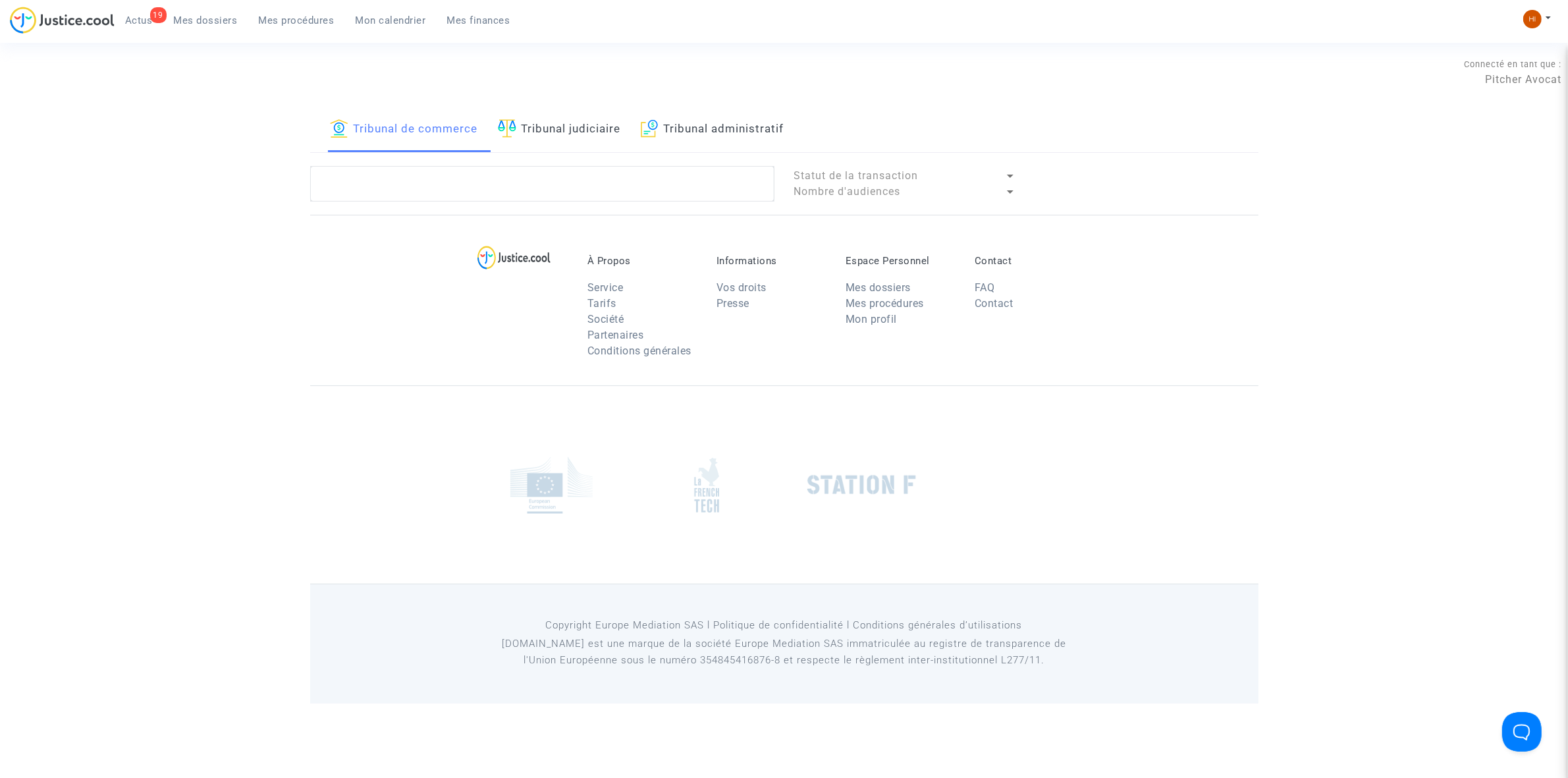
click at [586, 127] on link "Tribunal judiciaire" at bounding box center [559, 130] width 123 height 45
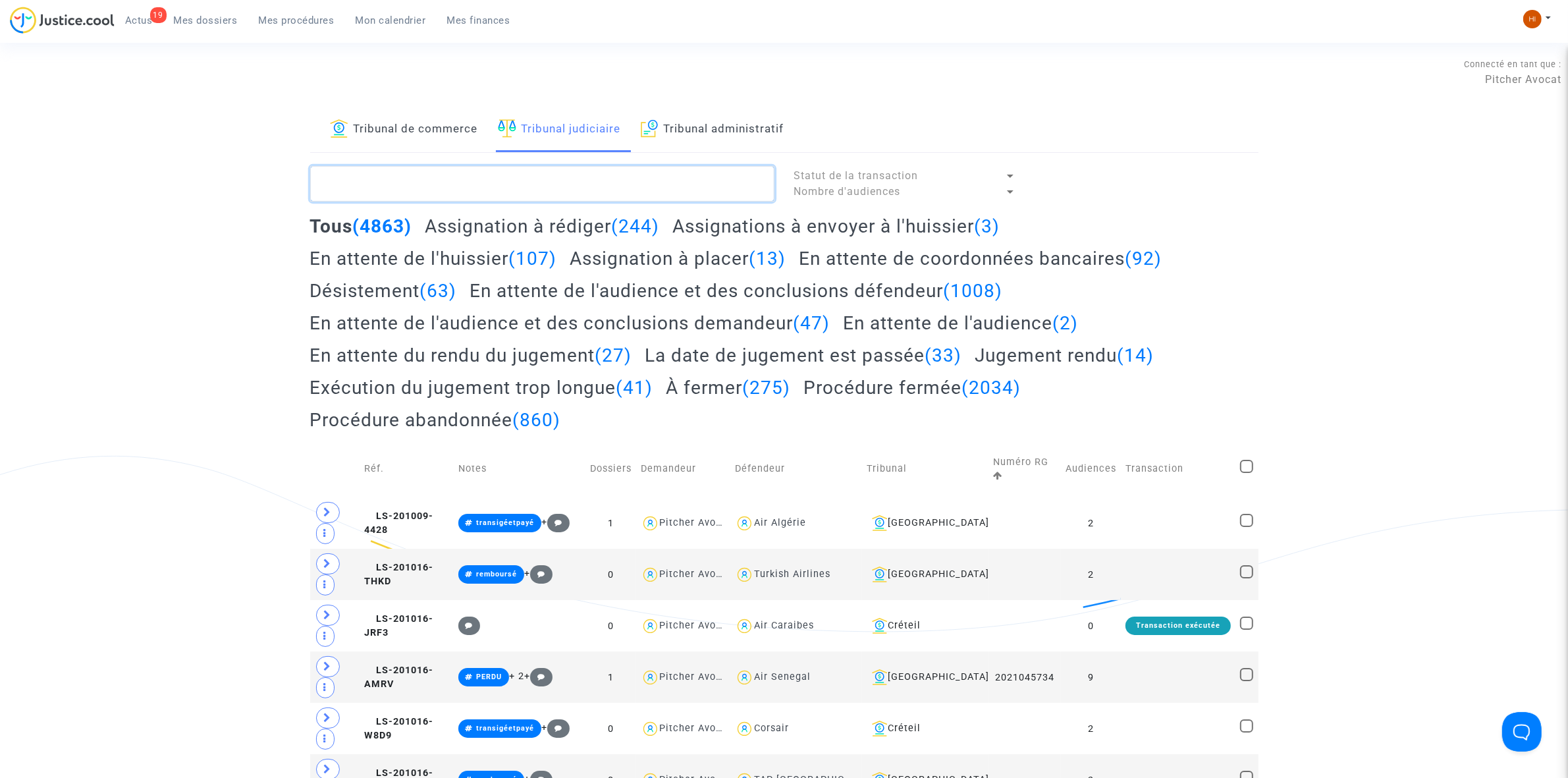
click at [536, 186] on textarea at bounding box center [542, 184] width 464 height 36
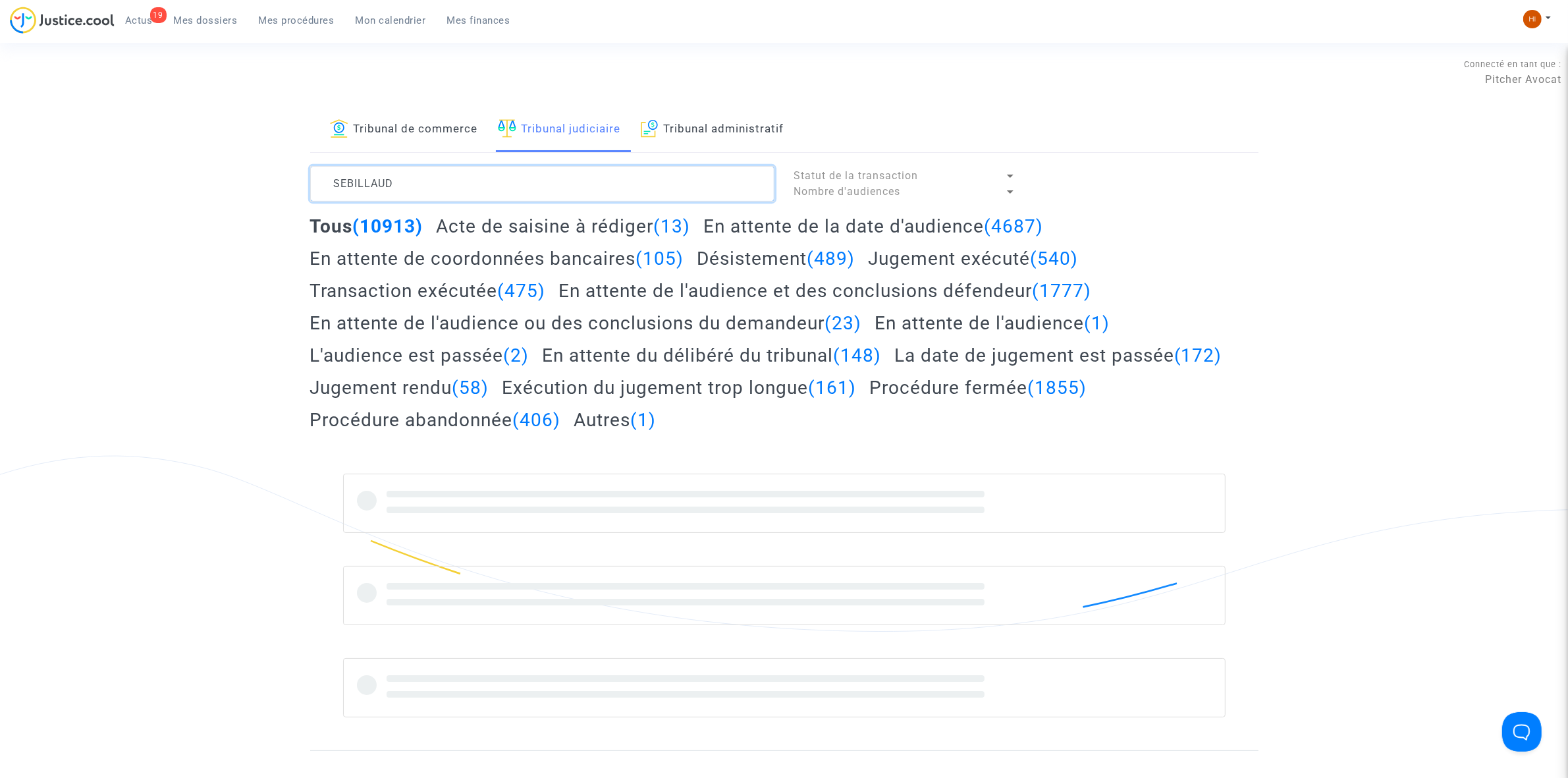
type textarea "SEBILLAUD"
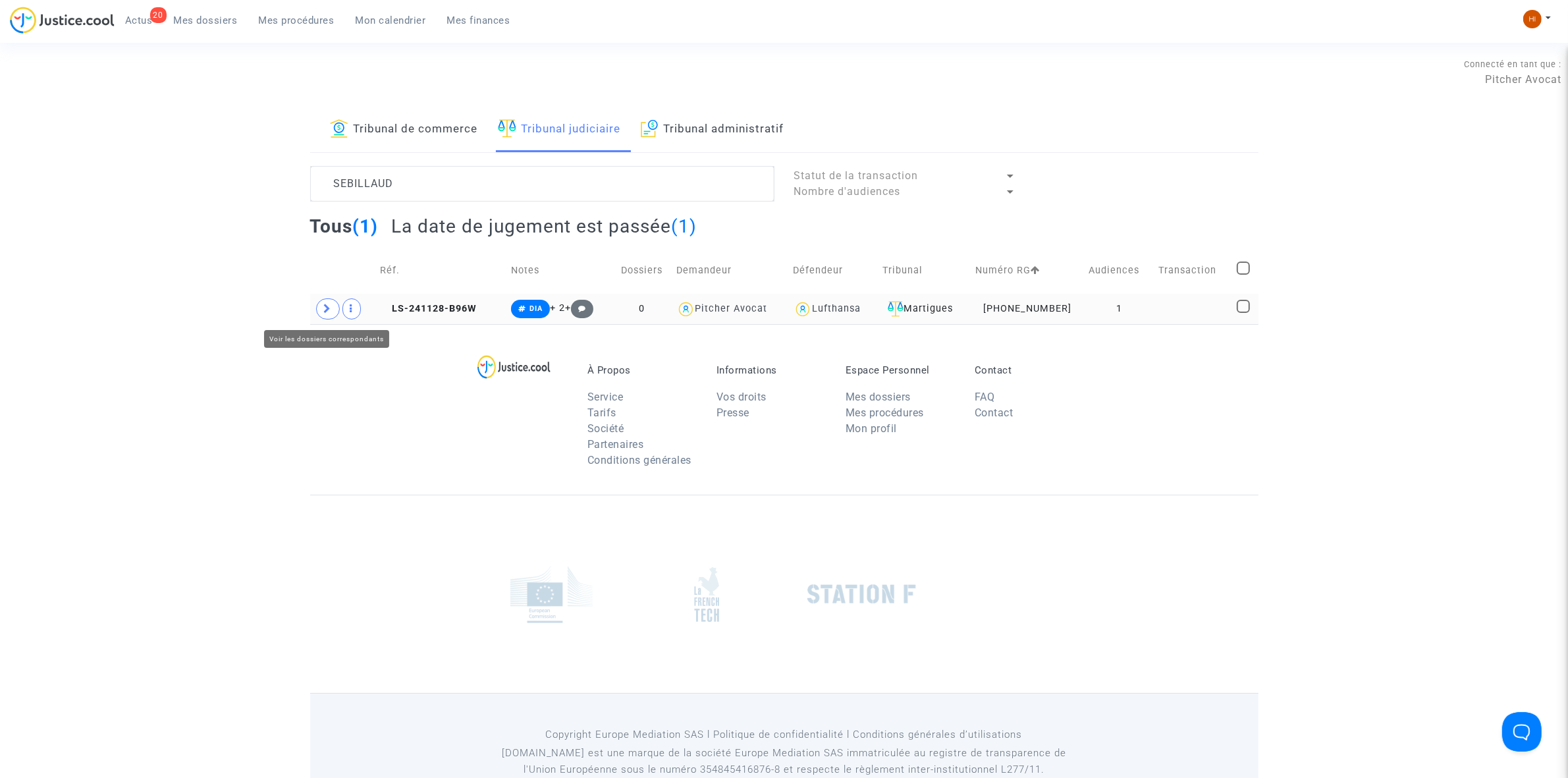
click at [333, 314] on span at bounding box center [328, 309] width 24 height 21
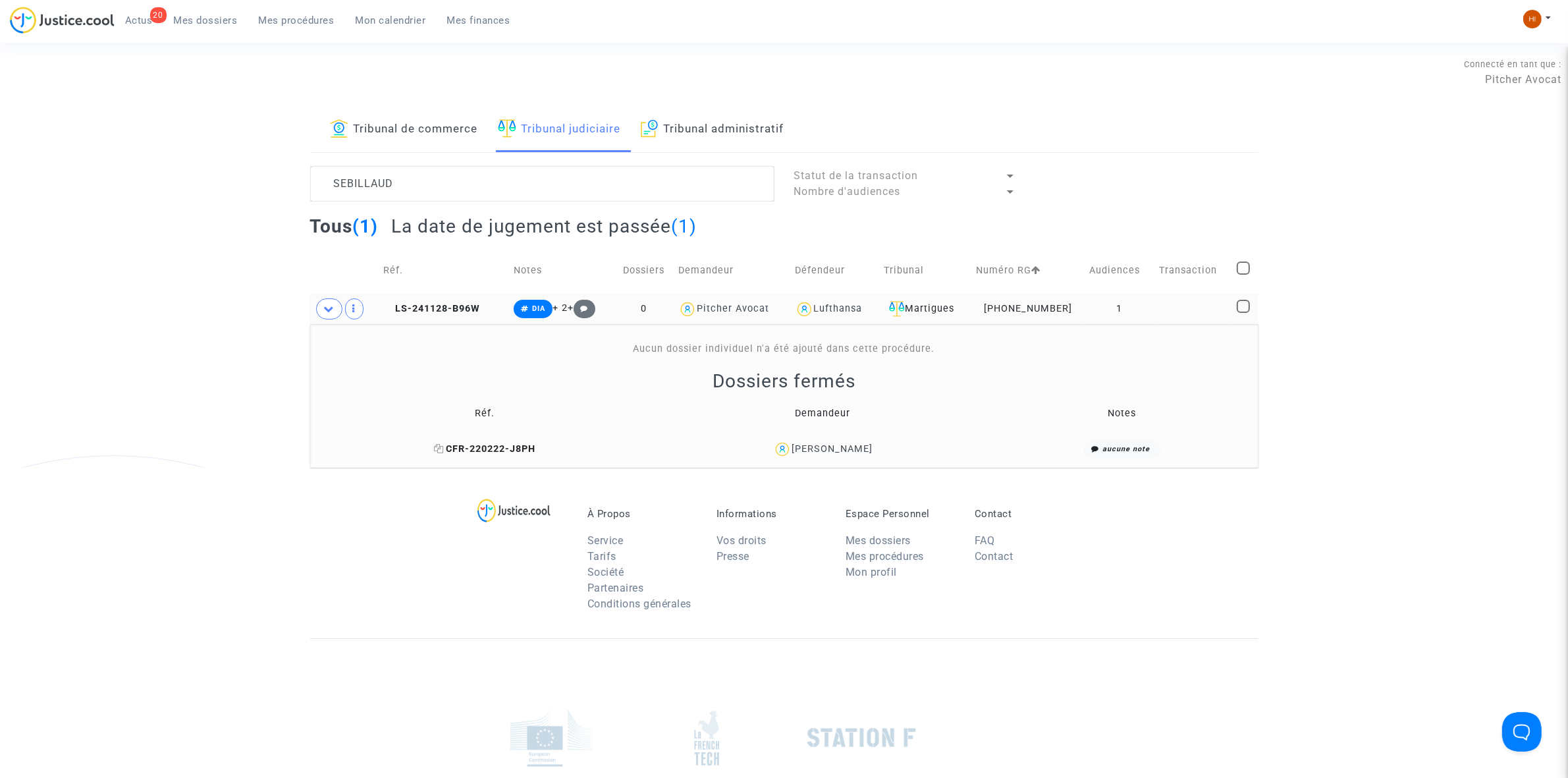
click at [441, 452] on icon at bounding box center [438, 449] width 10 height 9
click at [455, 316] on td "LS-241128-B96W" at bounding box center [444, 309] width 130 height 30
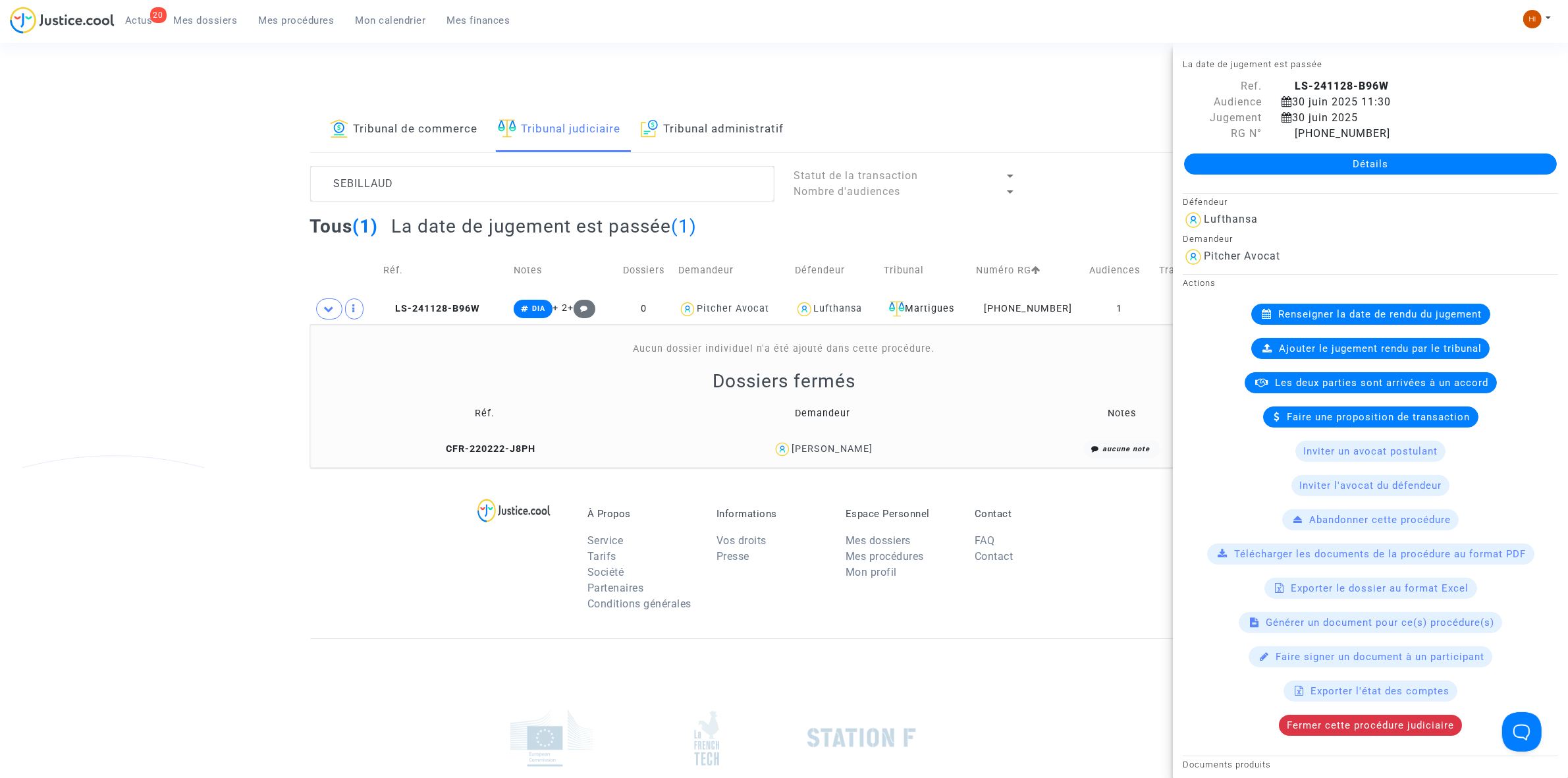
click at [1397, 167] on link "Détails" at bounding box center [1370, 164] width 373 height 21
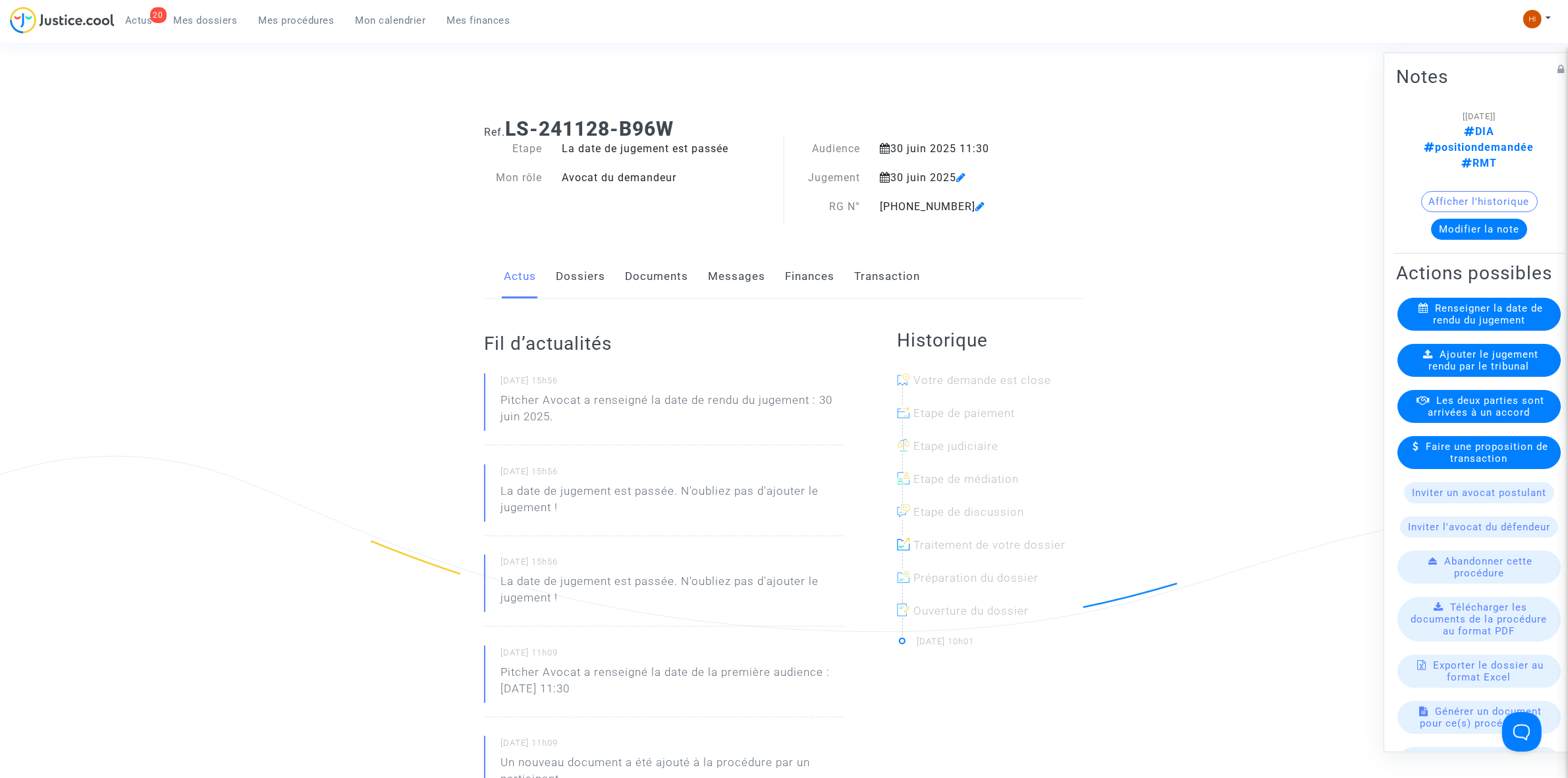
click at [1499, 367] on div "Ajouter le jugement rendu par le tribunal" at bounding box center [1479, 360] width 163 height 33
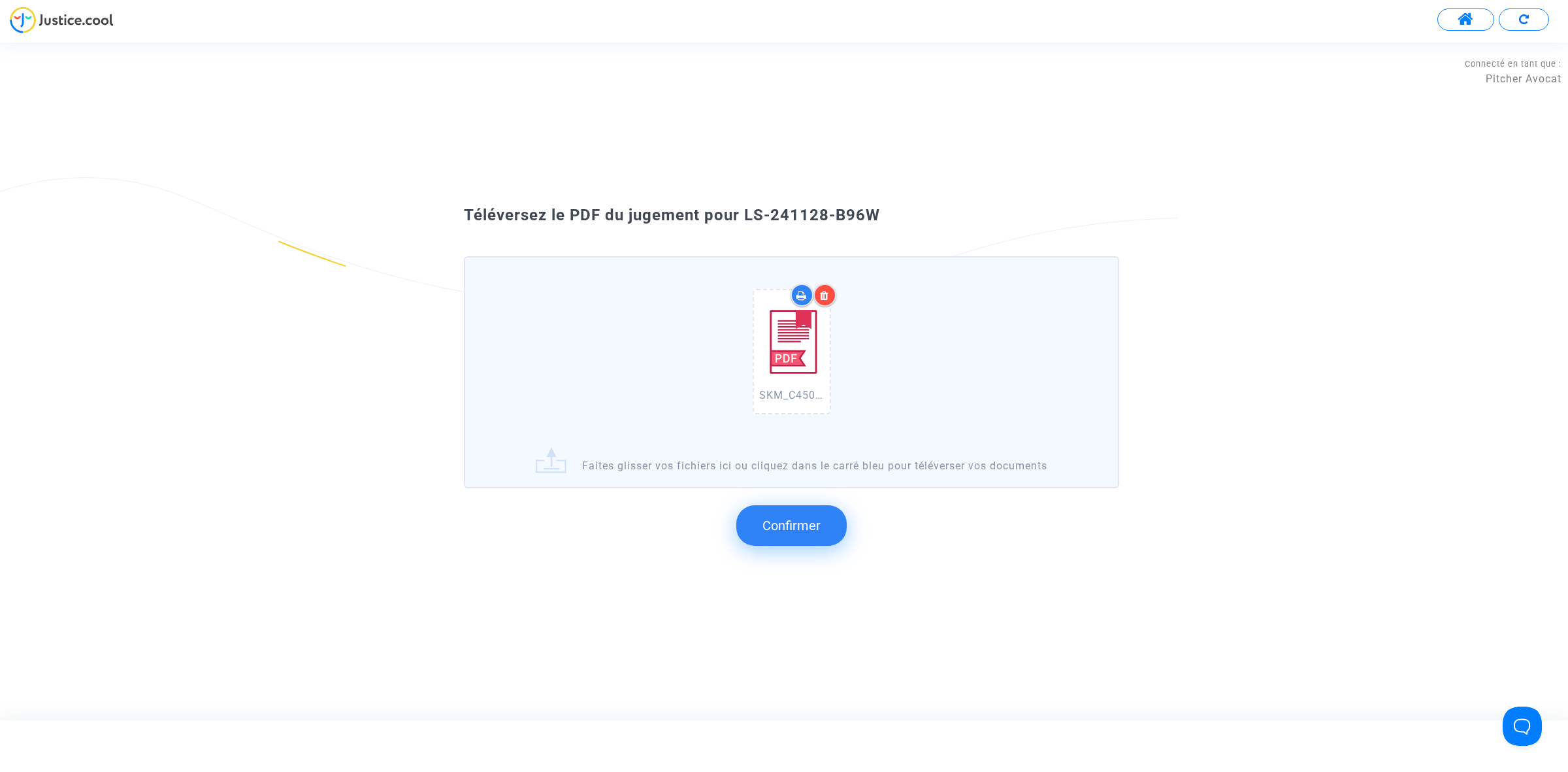
drag, startPoint x: 908, startPoint y: 239, endPoint x: 743, endPoint y: 214, distance: 166.9
click at [743, 214] on div "Téléversez le PDF du jugement pour LS-241128-B96W" at bounding box center [783, 216] width 705 height 22
click at [798, 521] on span "Confirmer" at bounding box center [791, 526] width 58 height 16
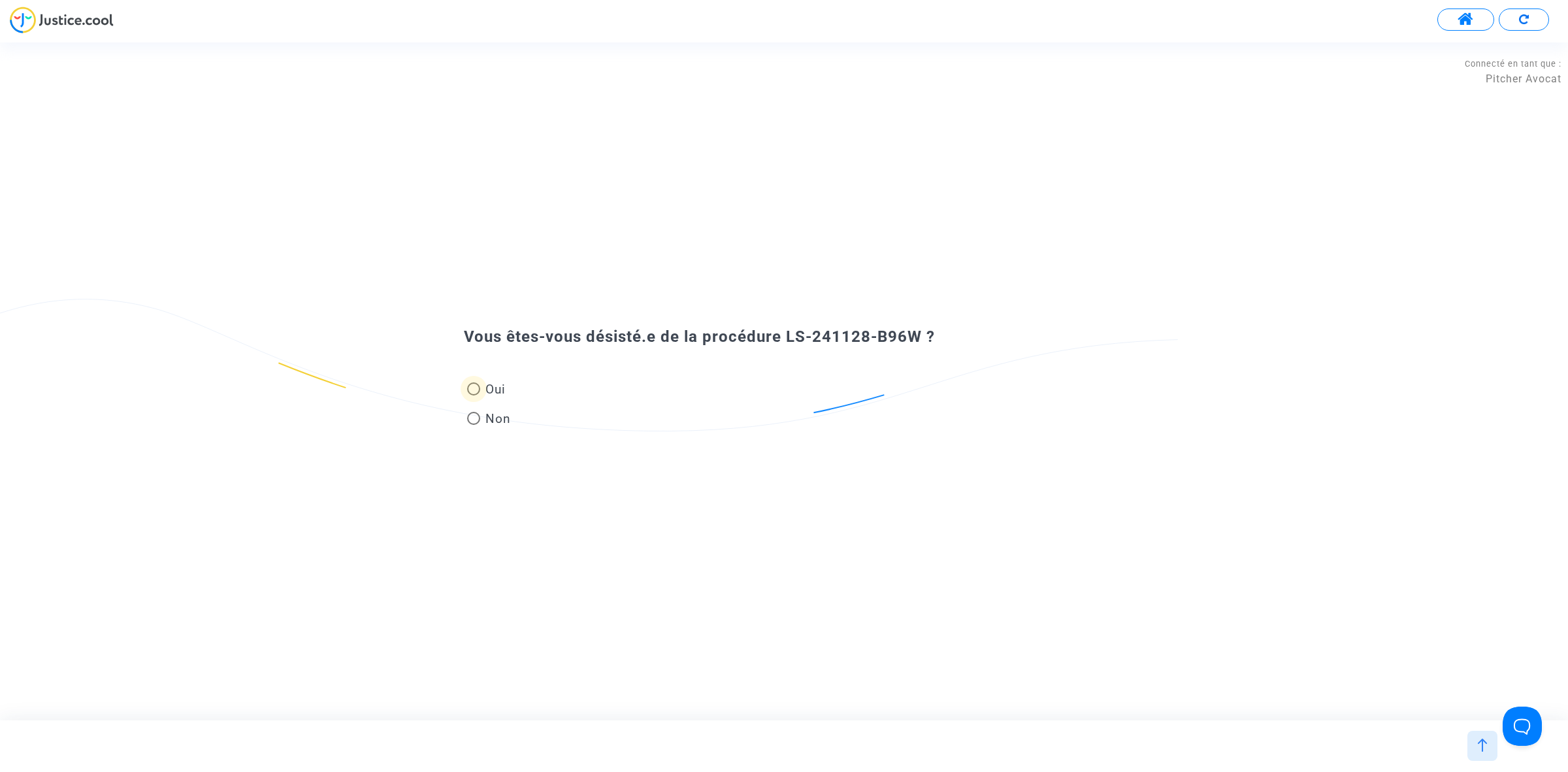
click at [471, 393] on span at bounding box center [474, 389] width 13 height 13
click at [473, 395] on input "Oui" at bounding box center [473, 395] width 1 height 1
radio input "true"
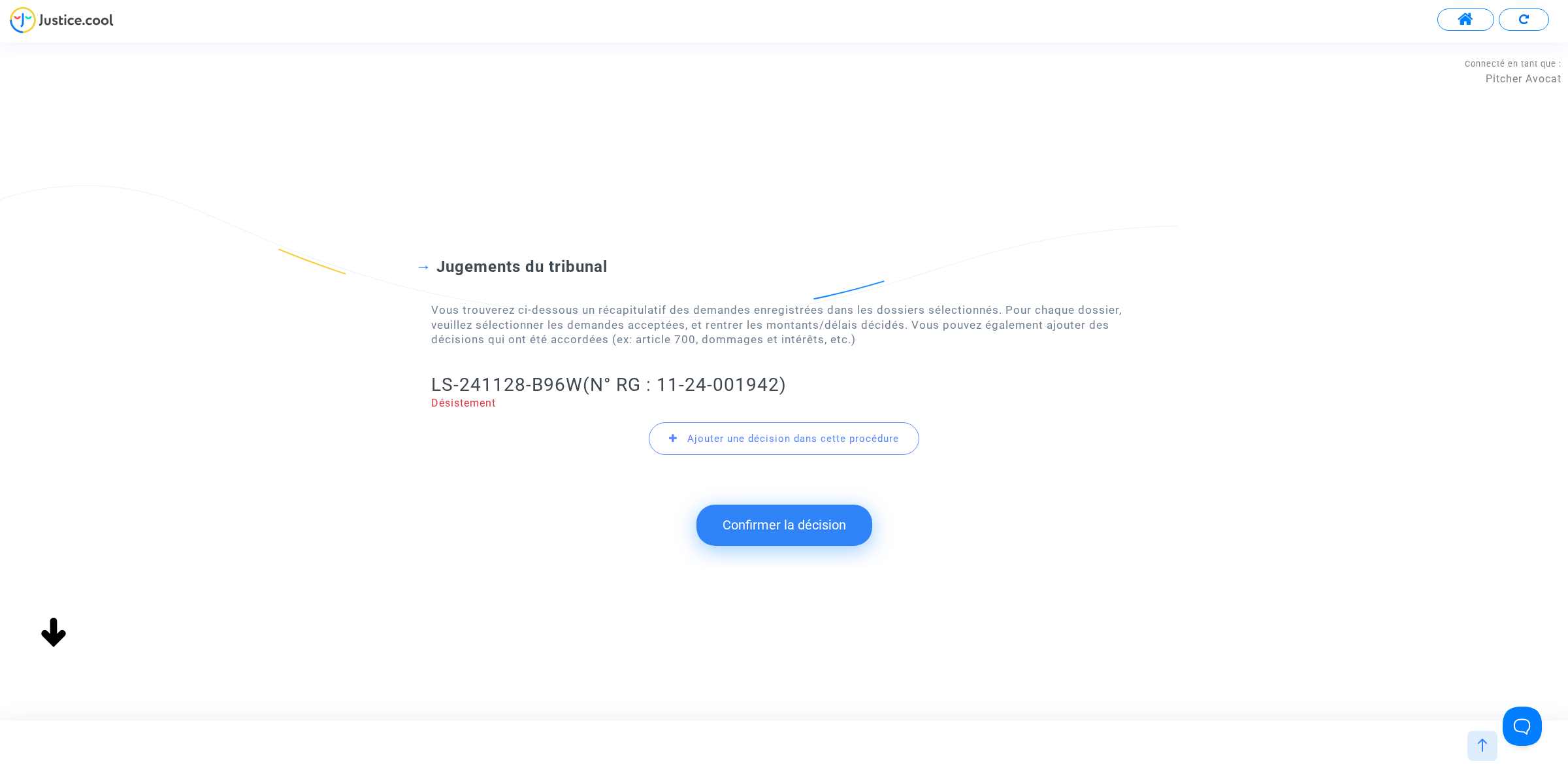
click at [751, 530] on button "Confirmer la décision" at bounding box center [784, 525] width 176 height 41
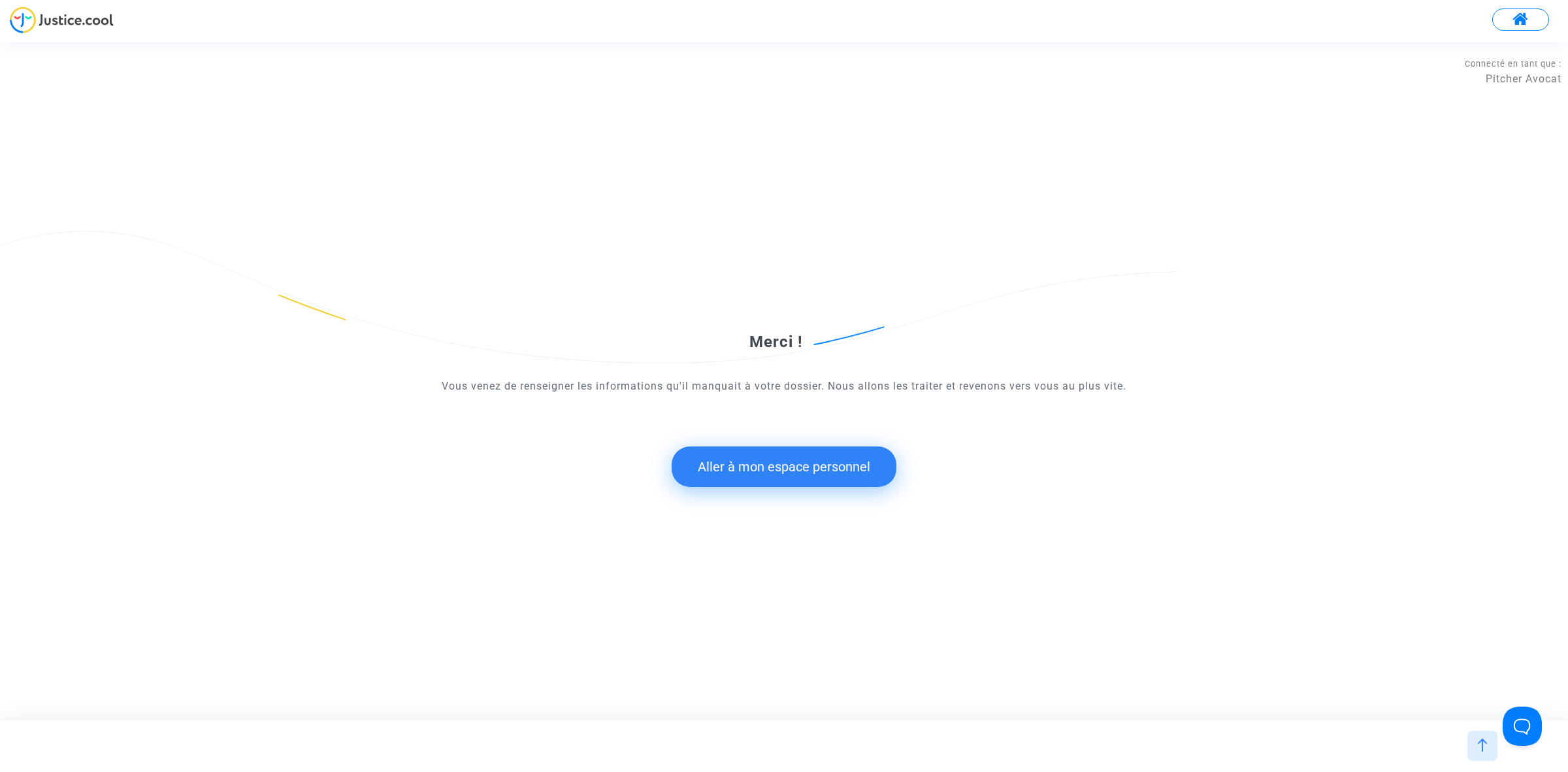
click at [777, 465] on button "Aller à mon espace personnel" at bounding box center [784, 467] width 225 height 41
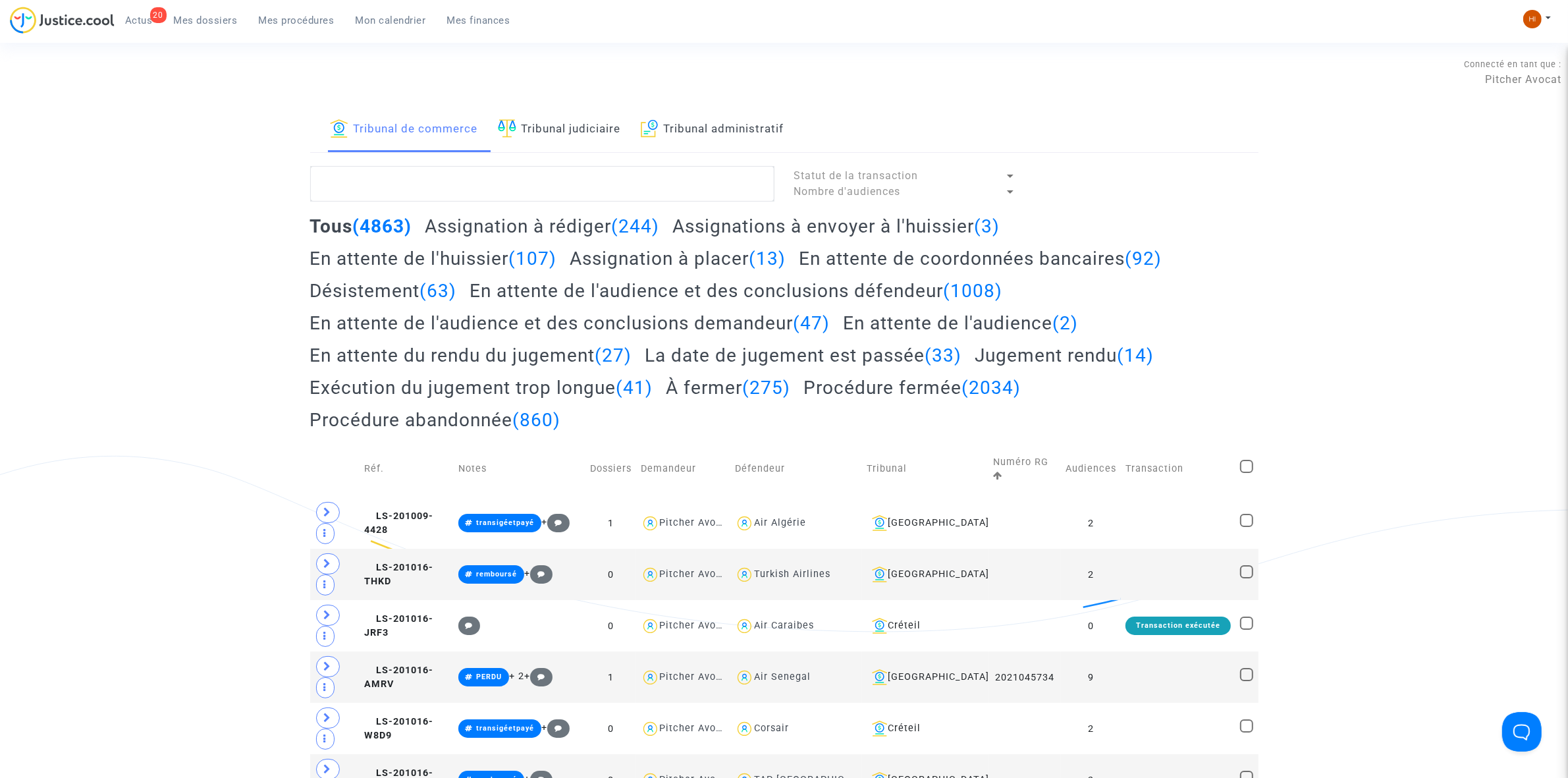
click at [607, 140] on link "Tribunal judiciaire" at bounding box center [559, 130] width 123 height 45
click at [611, 192] on textarea at bounding box center [542, 184] width 464 height 36
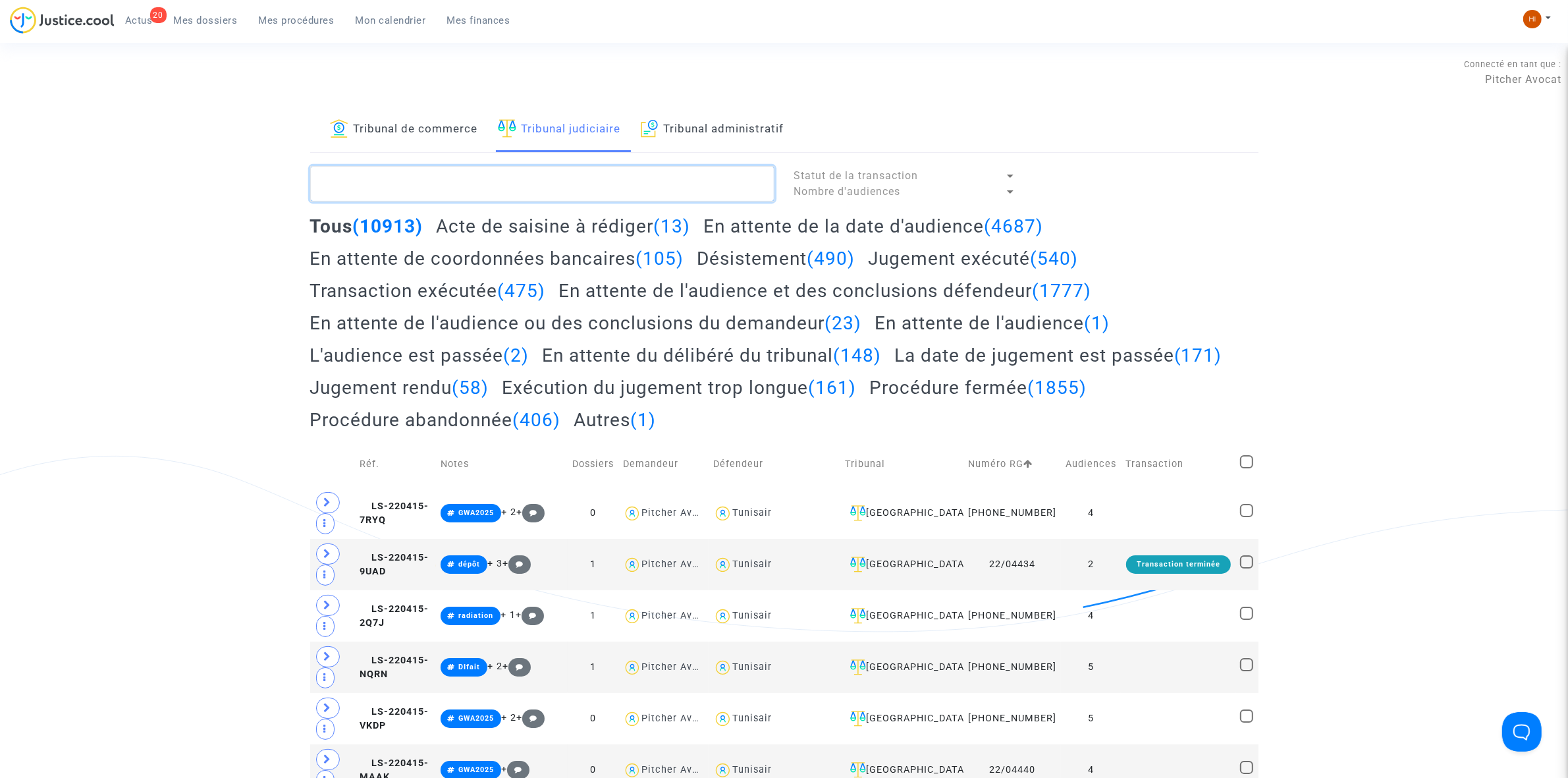
paste textarea "LS-241128-B96W"
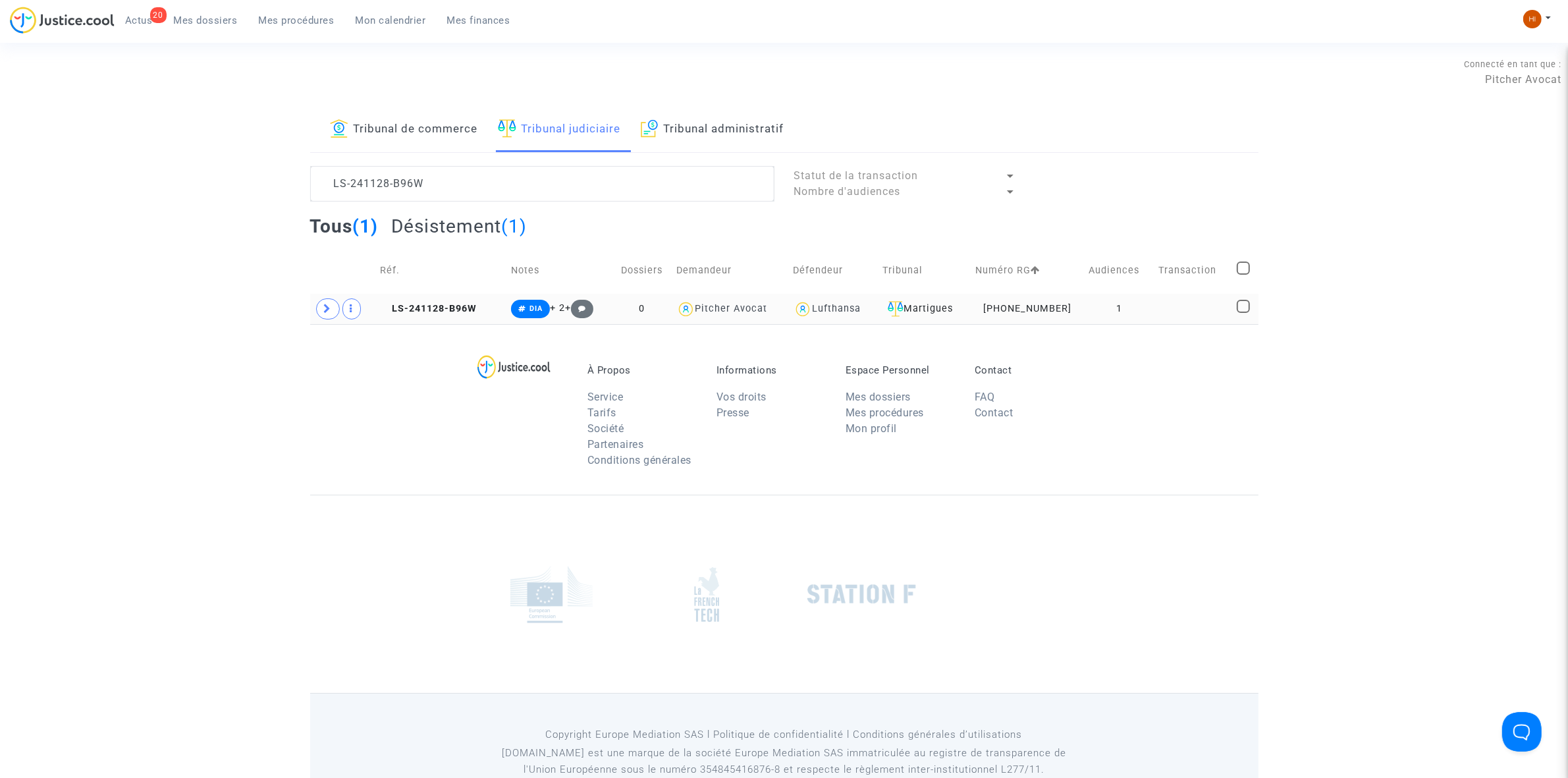
click at [456, 302] on td "LS-241128-B96W" at bounding box center [442, 309] width 131 height 30
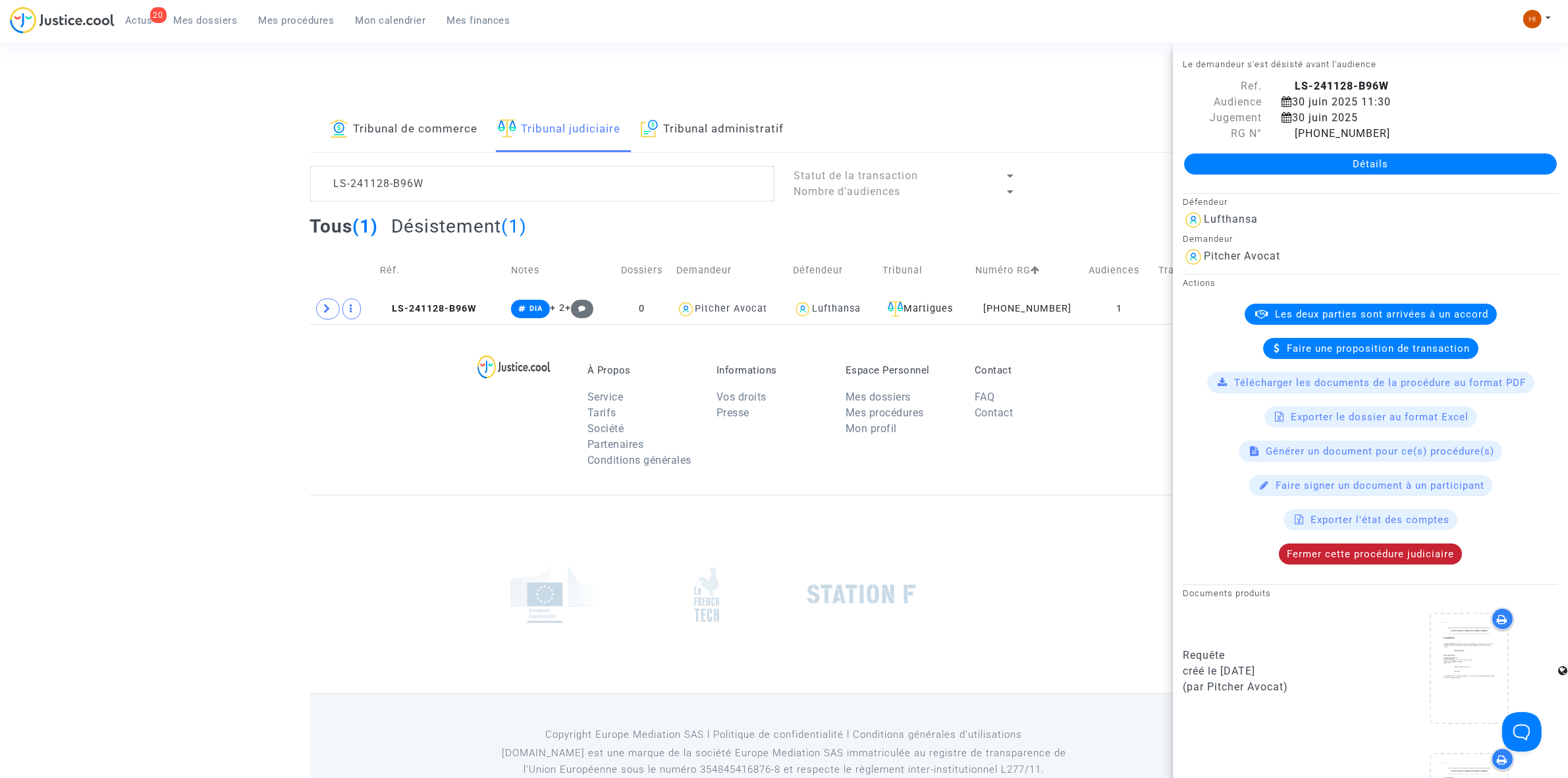
click at [1331, 556] on span "Fermer cette procédure judiciaire" at bounding box center [1370, 554] width 167 height 12
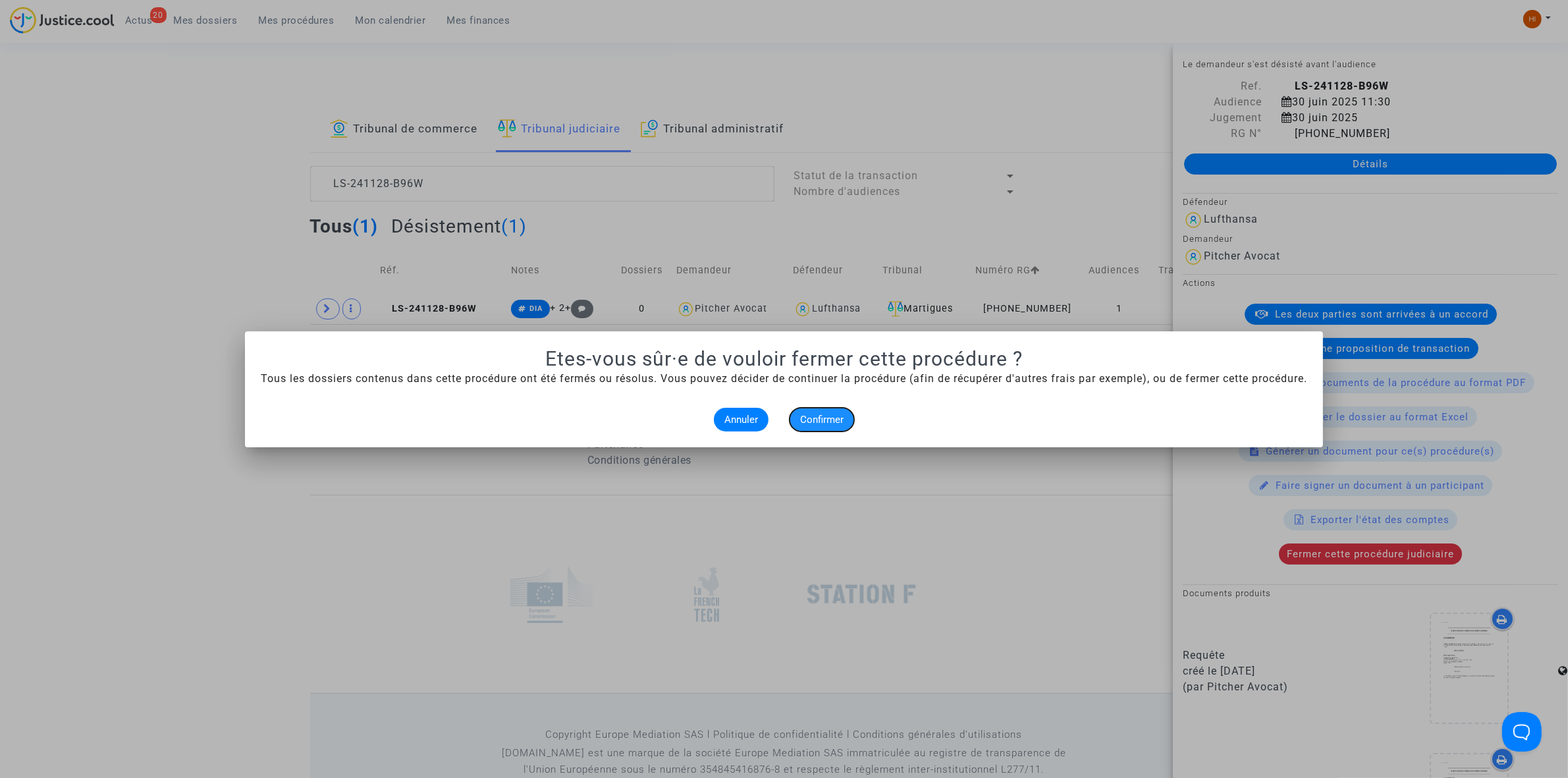
click at [828, 423] on span "Confirmer" at bounding box center [822, 419] width 44 height 12
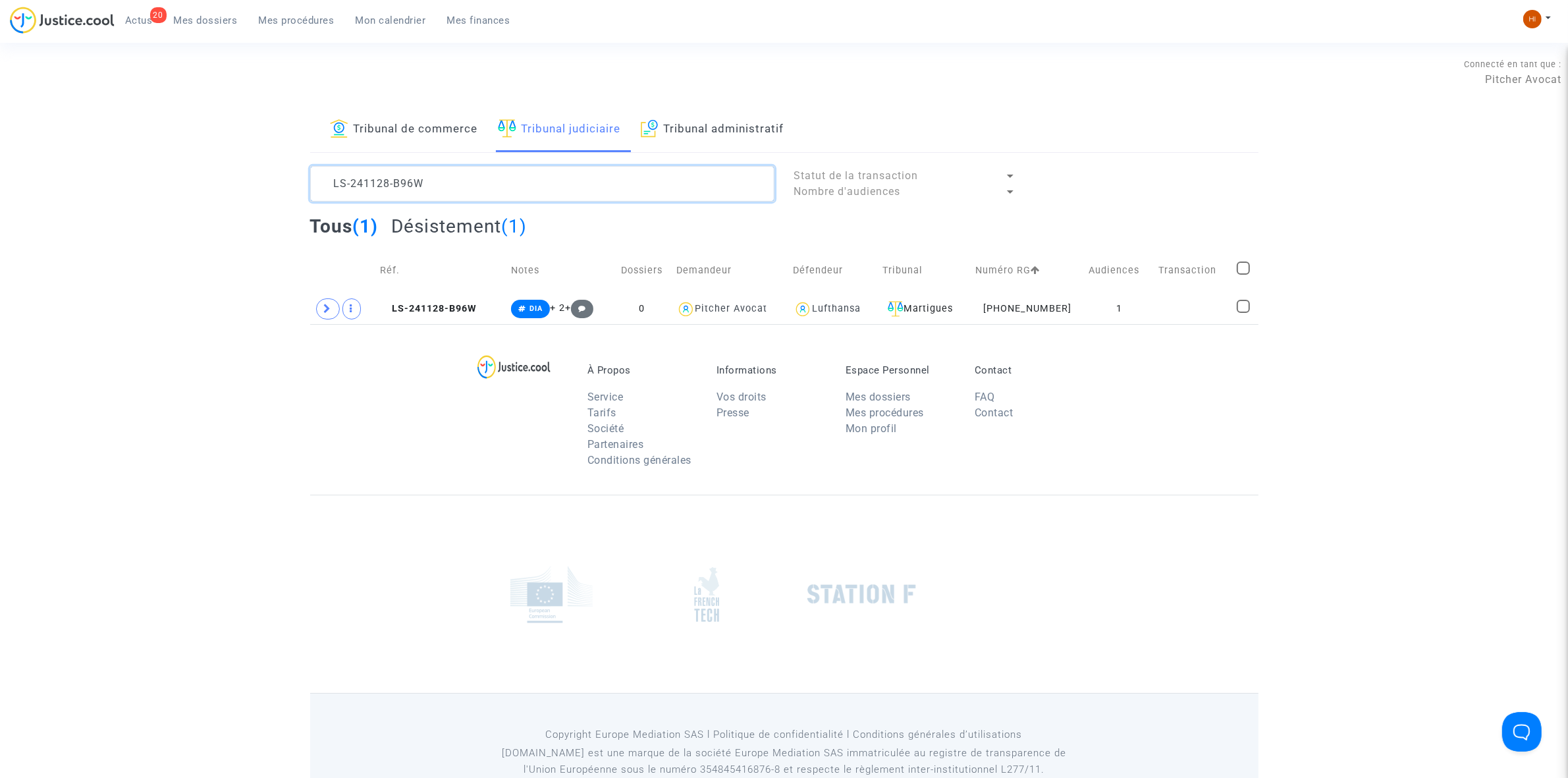
click at [470, 183] on textarea at bounding box center [542, 184] width 464 height 36
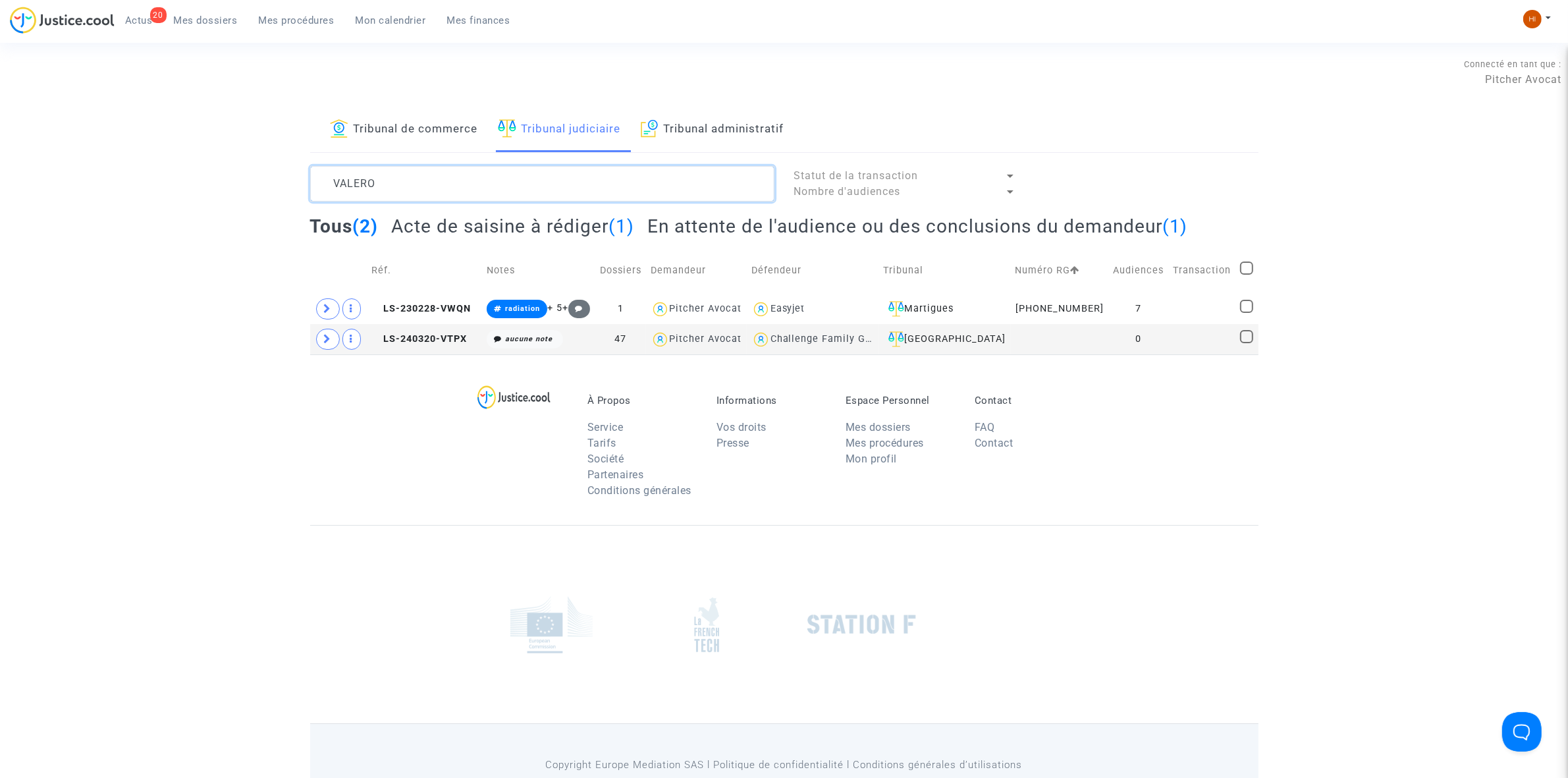
drag, startPoint x: 444, startPoint y: 179, endPoint x: 247, endPoint y: 198, distance: 197.9
click at [247, 198] on div "Tribunal de commerce Tribunal judiciaire Tribunal administratif VALERO Statut d…" at bounding box center [784, 230] width 1568 height 247
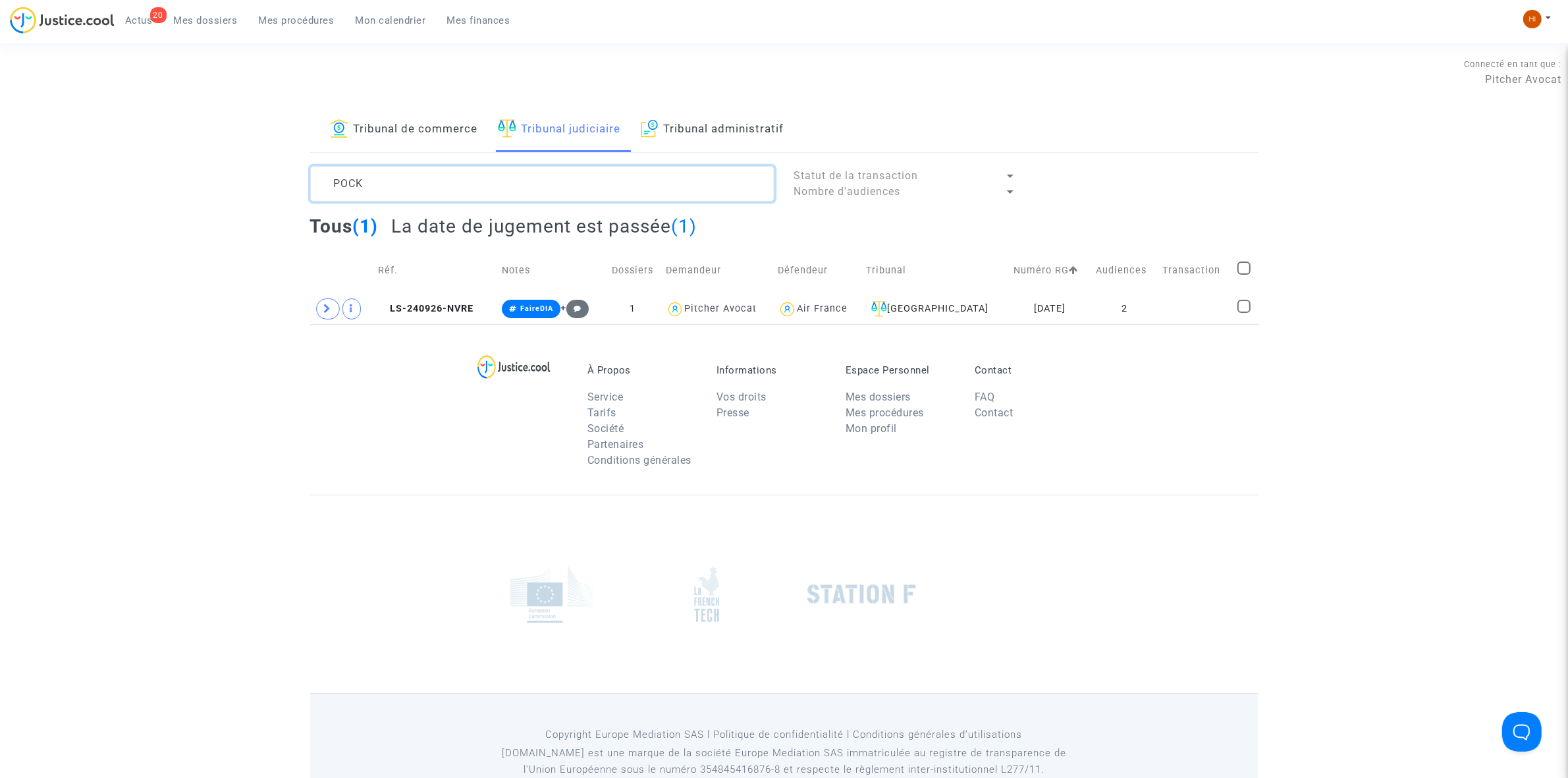
type textarea "POCK"
click at [463, 310] on span "LS-240926-NVRE" at bounding box center [426, 308] width 95 height 11
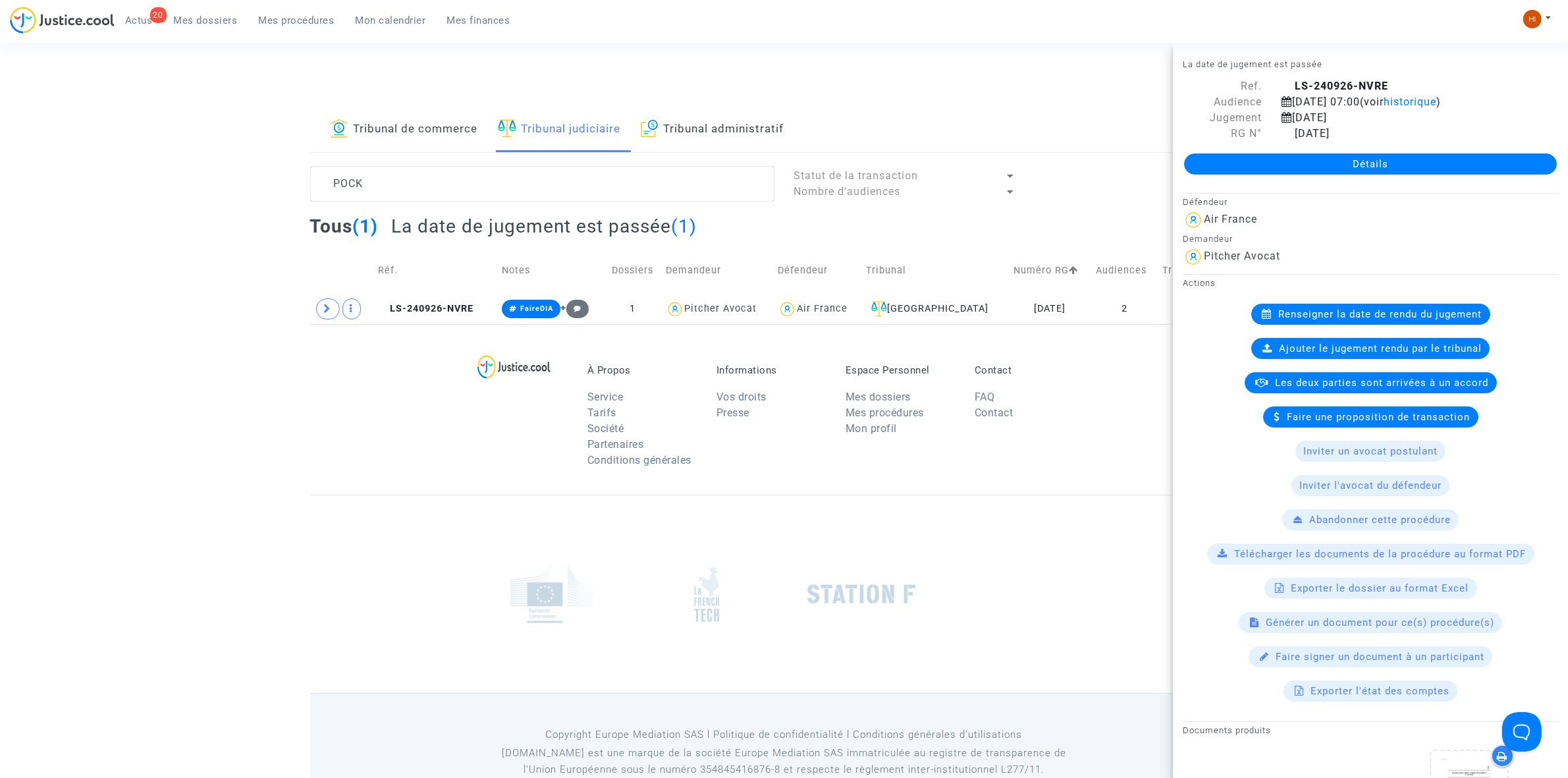
click at [1293, 163] on link "Détails" at bounding box center [1370, 164] width 373 height 21
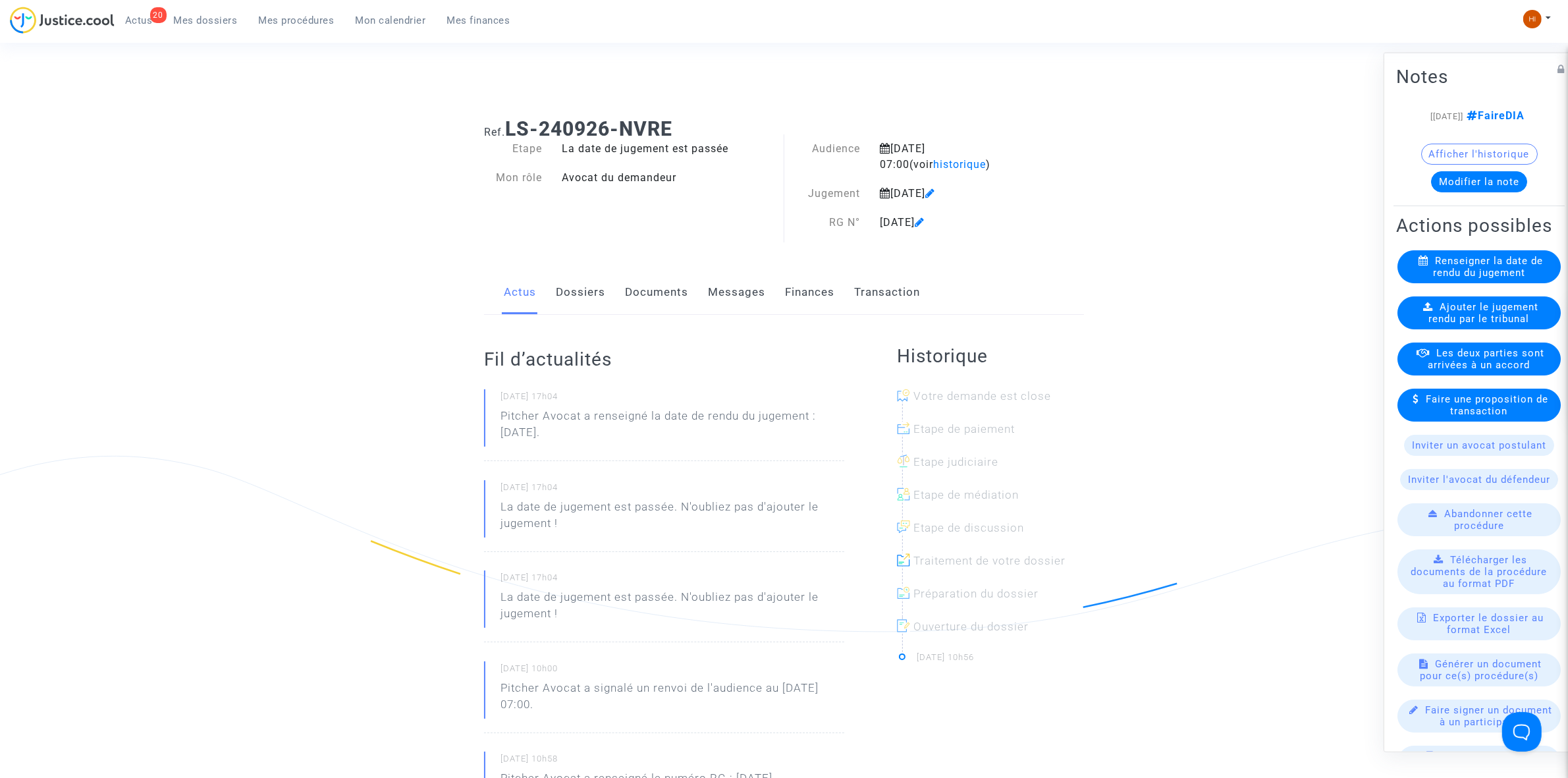
click at [1523, 370] on available-action-list "Renseigner la date de rendu du jugement Ajouter le jugement rendu par le tribun…" at bounding box center [1479, 537] width 166 height 574
click at [1436, 324] on span "Ajouter le jugement rendu par le tribunal" at bounding box center [1484, 312] width 110 height 24
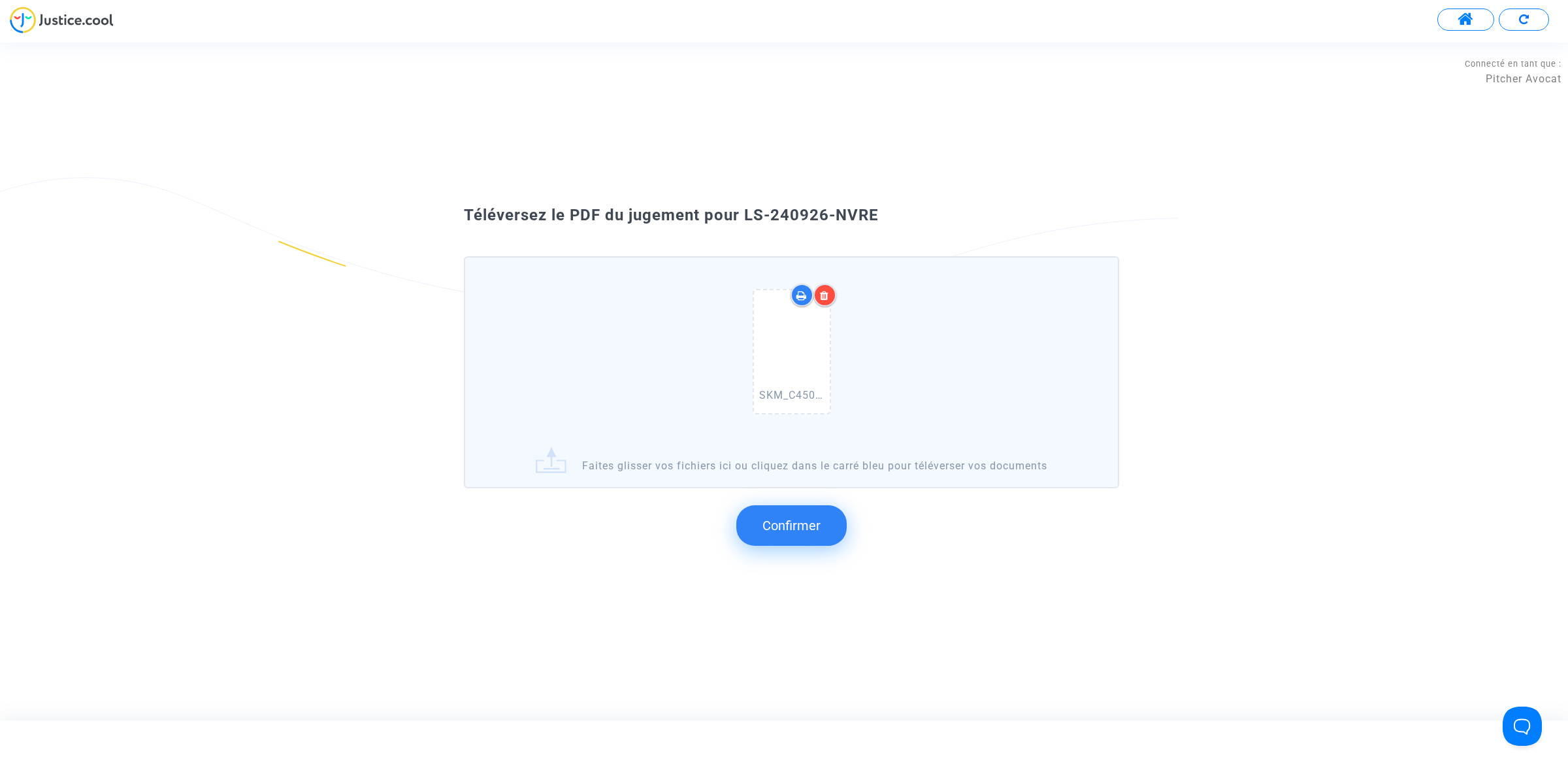
drag, startPoint x: 743, startPoint y: 224, endPoint x: 894, endPoint y: 213, distance: 151.4
click at [894, 213] on div "Téléversez le PDF du jugement pour LS-240926-NVRE" at bounding box center [783, 216] width 705 height 22
click at [797, 536] on button "Confirmer" at bounding box center [791, 526] width 110 height 41
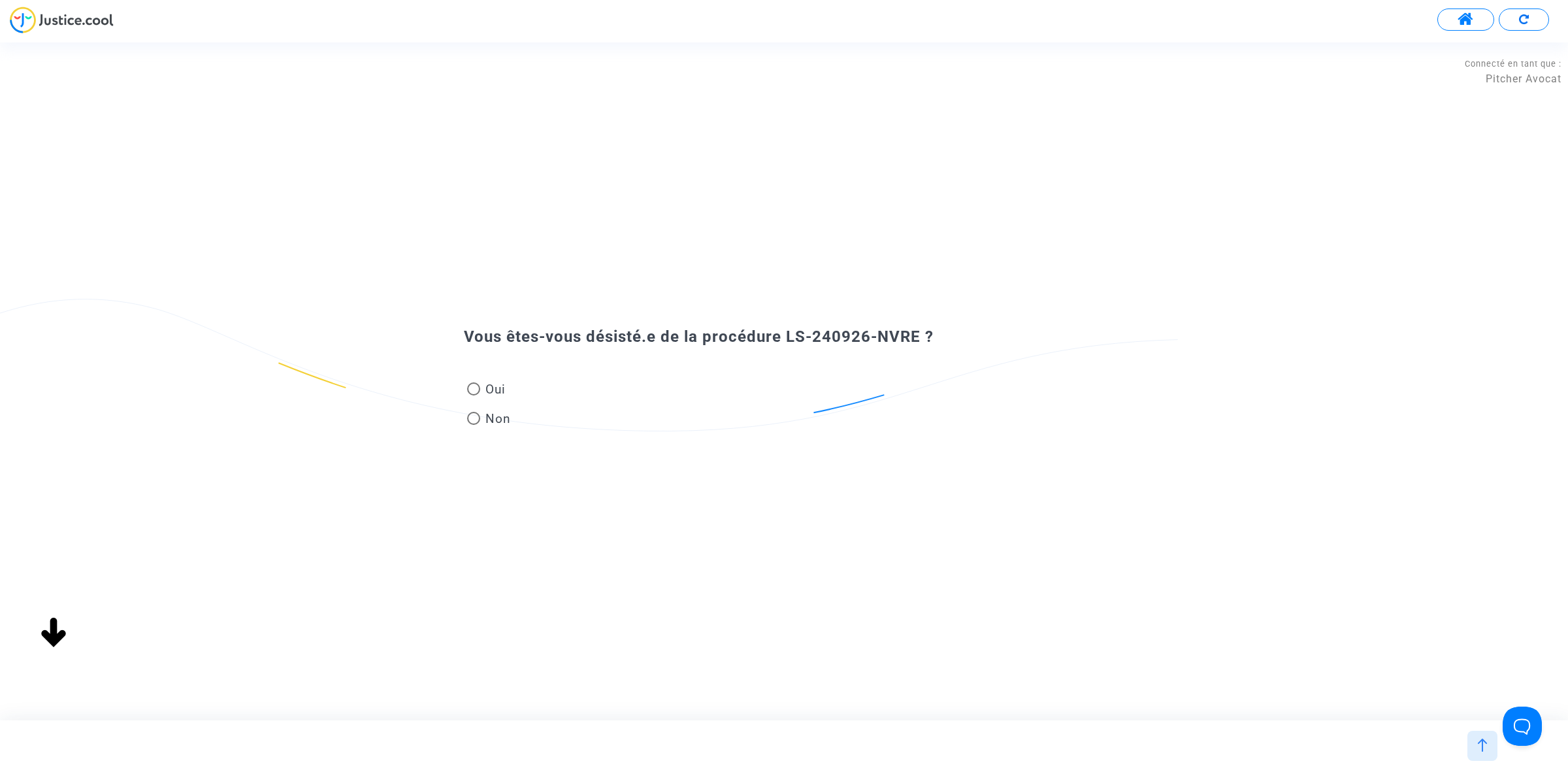
click at [498, 396] on span "Oui" at bounding box center [493, 389] width 26 height 18
click at [474, 396] on input "Oui" at bounding box center [473, 395] width 1 height 1
radio input "true"
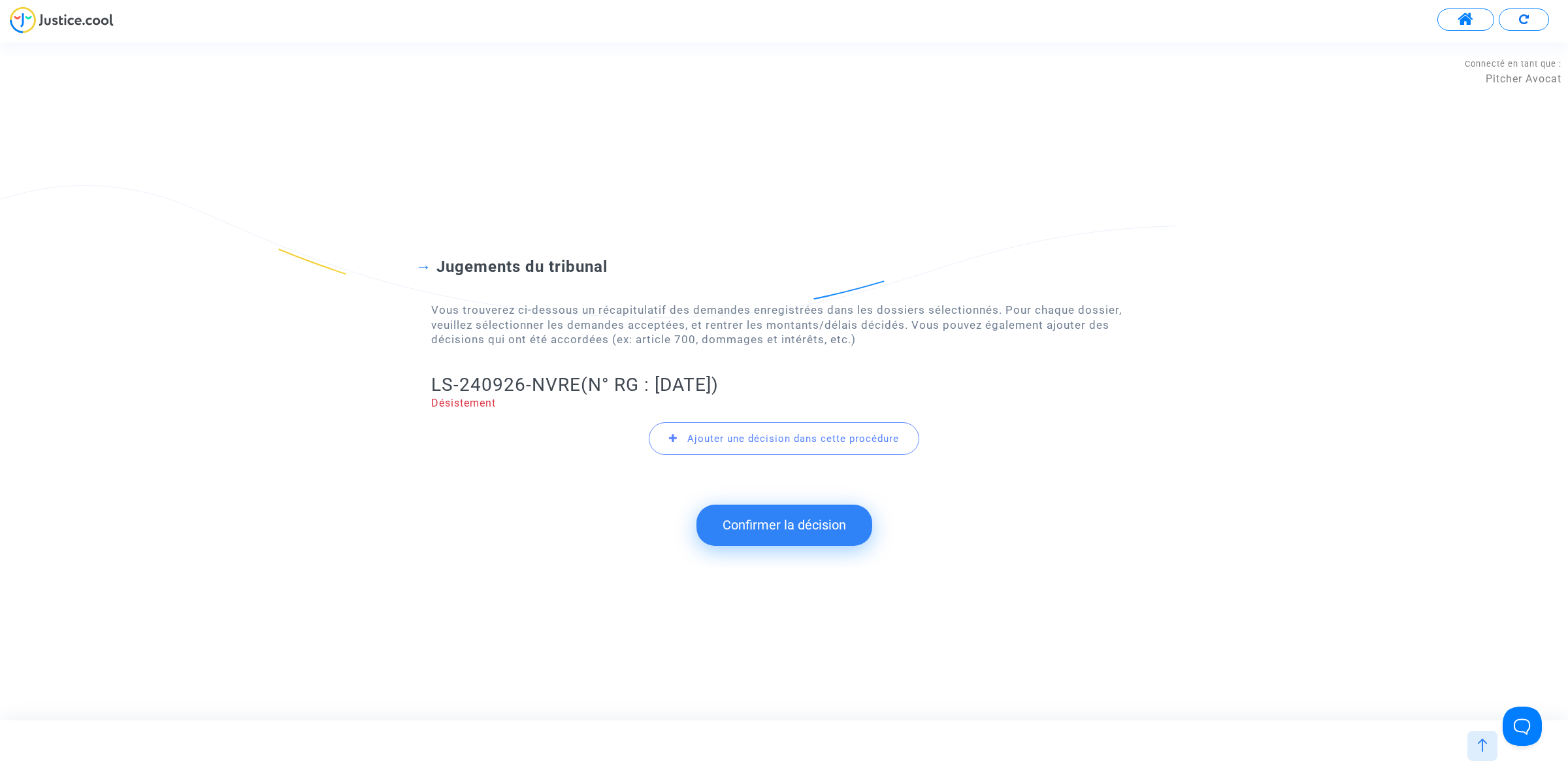
click at [759, 537] on button "Confirmer la décision" at bounding box center [784, 525] width 176 height 41
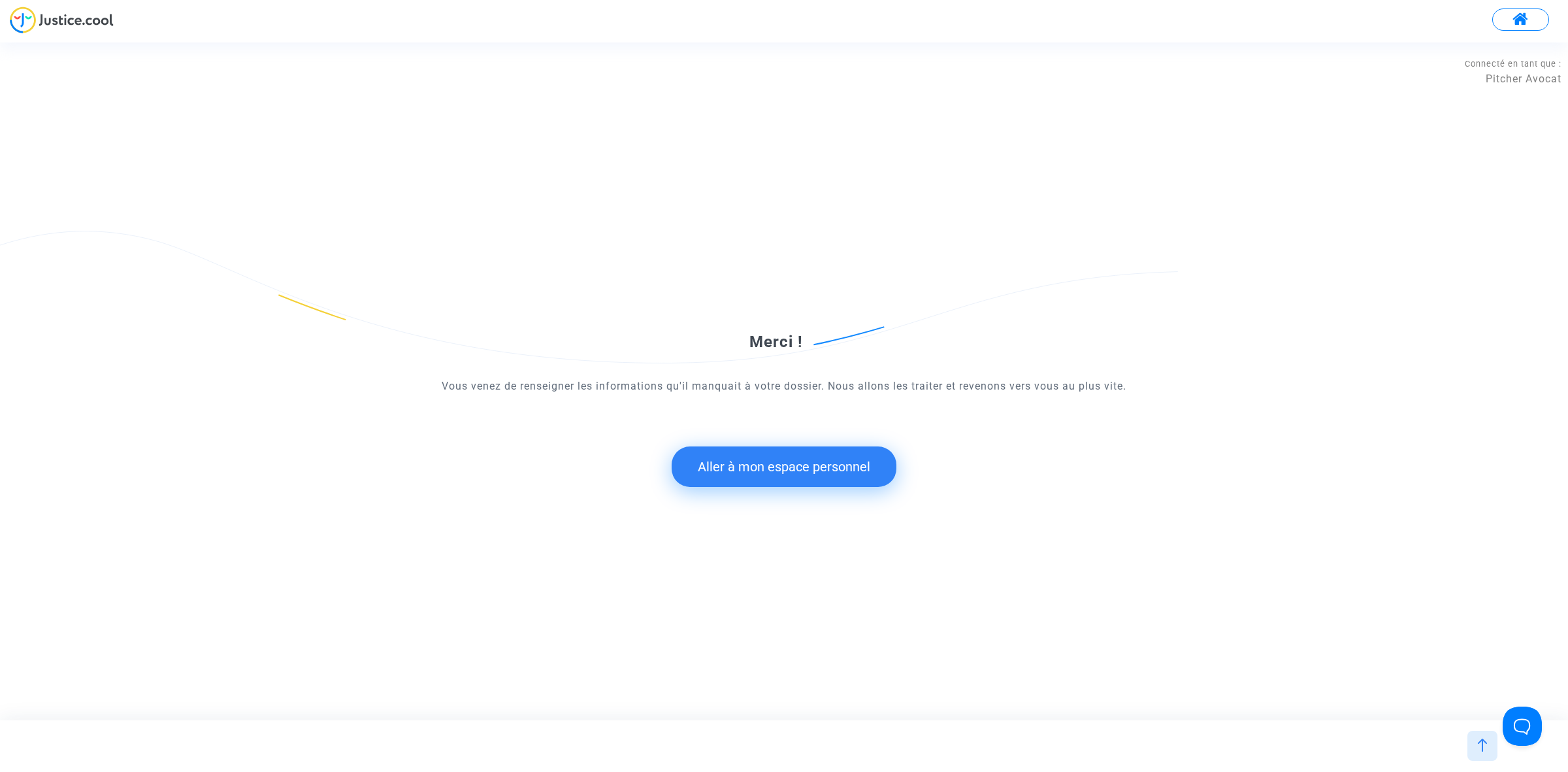
click at [791, 469] on button "Aller à mon espace personnel" at bounding box center [784, 467] width 225 height 41
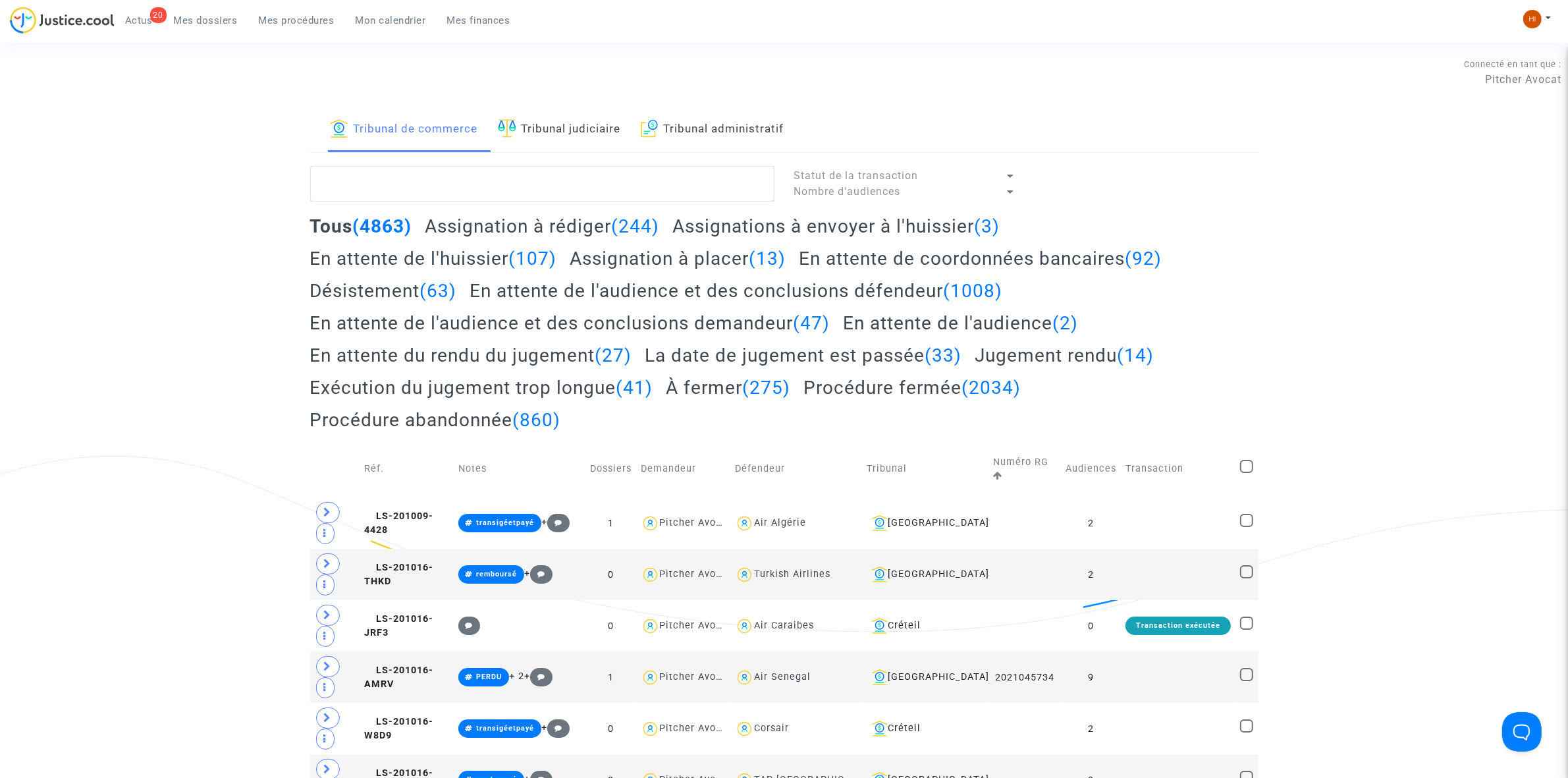
drag, startPoint x: 565, startPoint y: 114, endPoint x: 565, endPoint y: 151, distance: 37.0
click at [565, 114] on link "Tribunal judiciaire" at bounding box center [559, 130] width 123 height 45
click at [567, 182] on textarea at bounding box center [542, 184] width 464 height 36
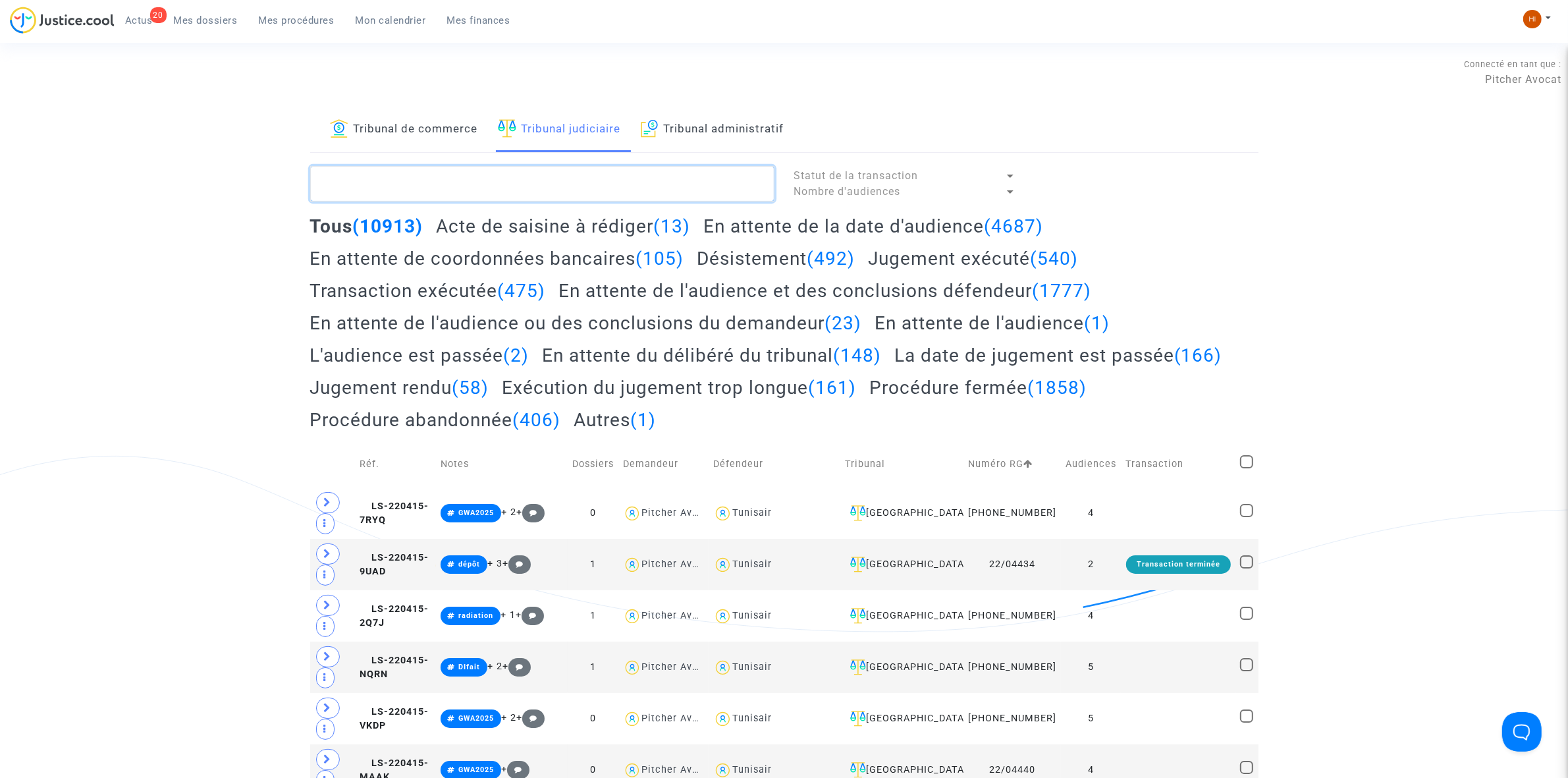
paste textarea "LS-240926-NVRE"
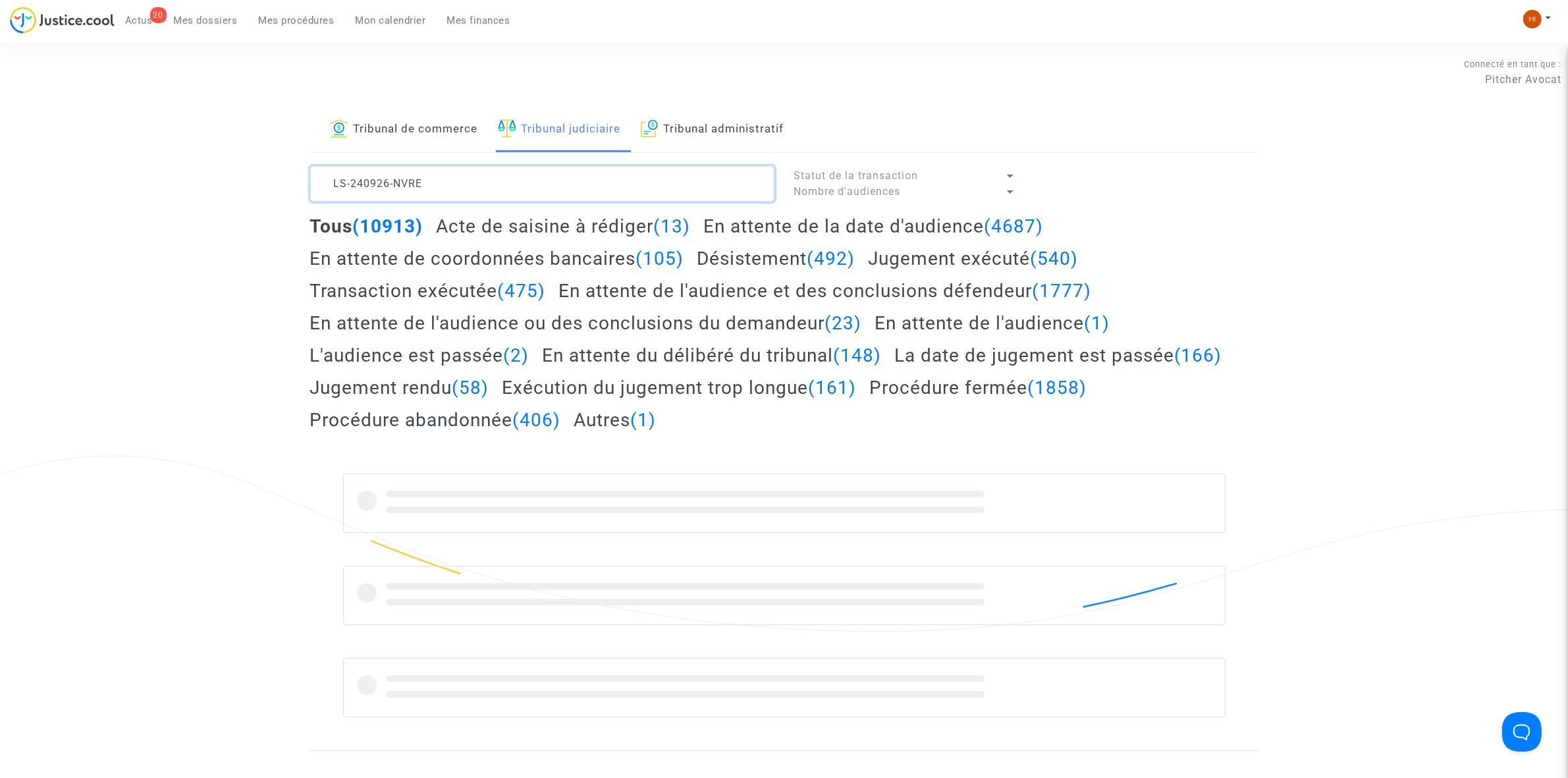
type textarea "LS-240926-NVRE"
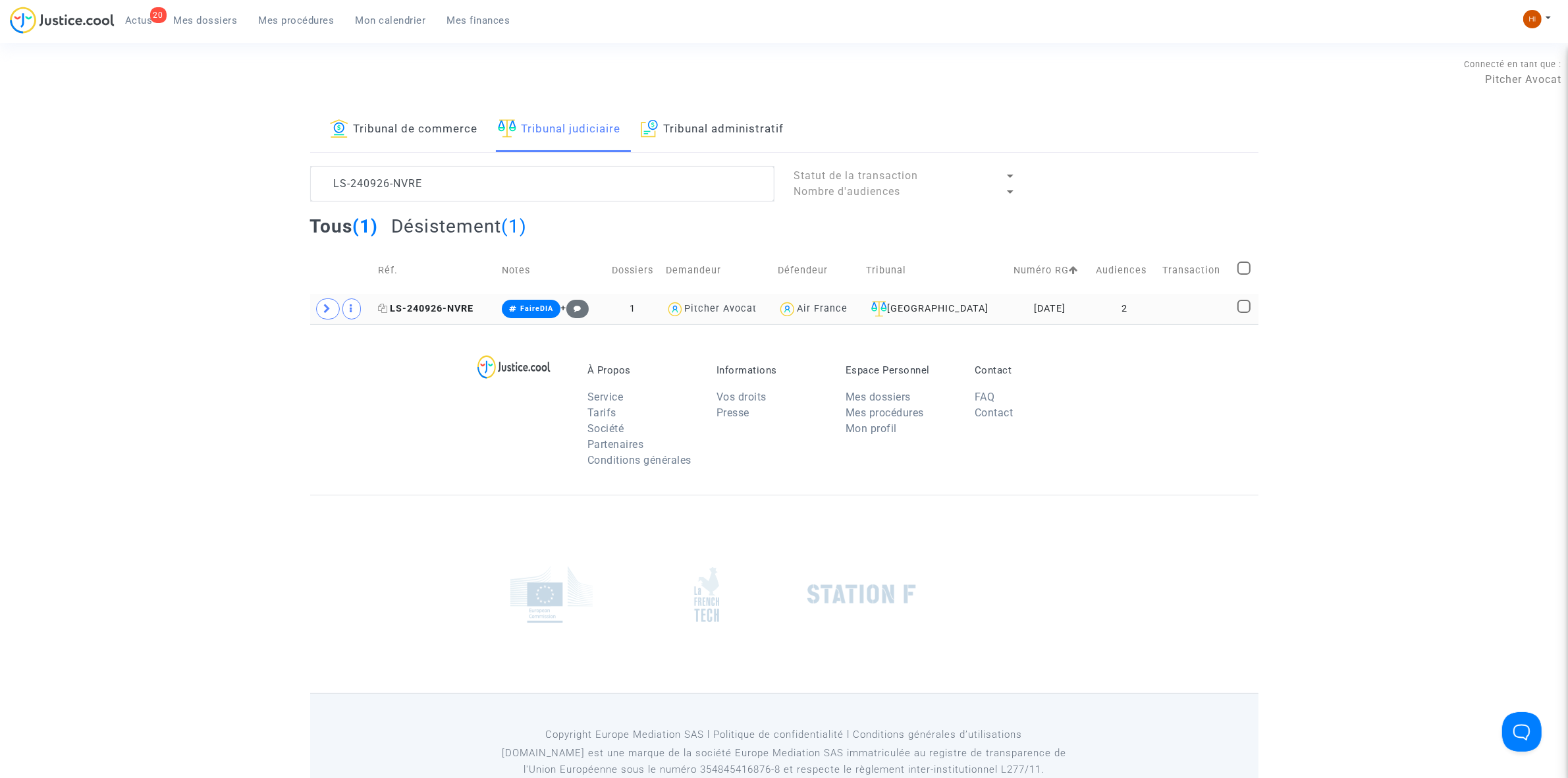
click at [446, 314] on span "LS-240926-NVRE" at bounding box center [426, 308] width 95 height 11
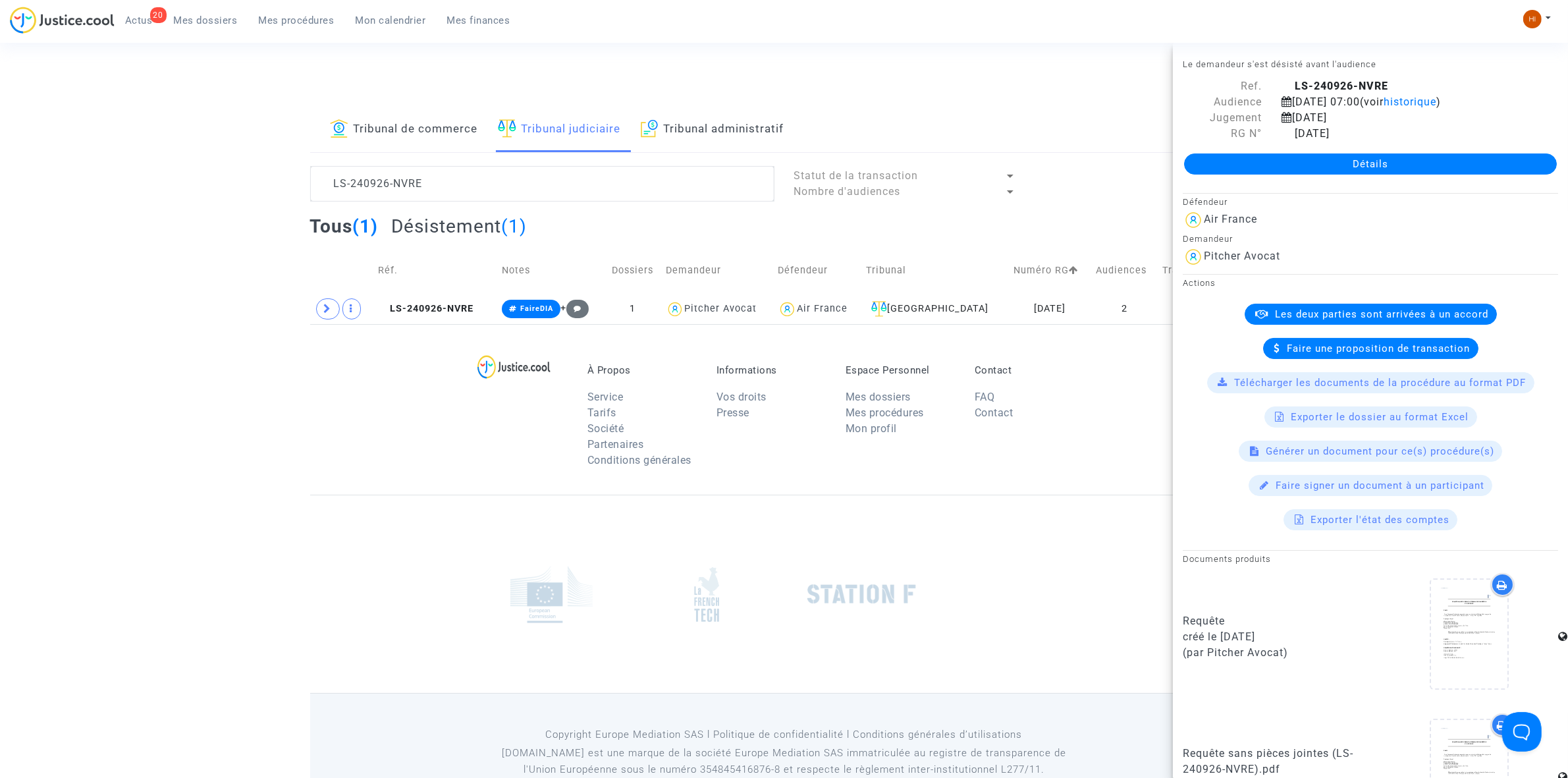
click at [1391, 165] on link "Détails" at bounding box center [1370, 164] width 373 height 21
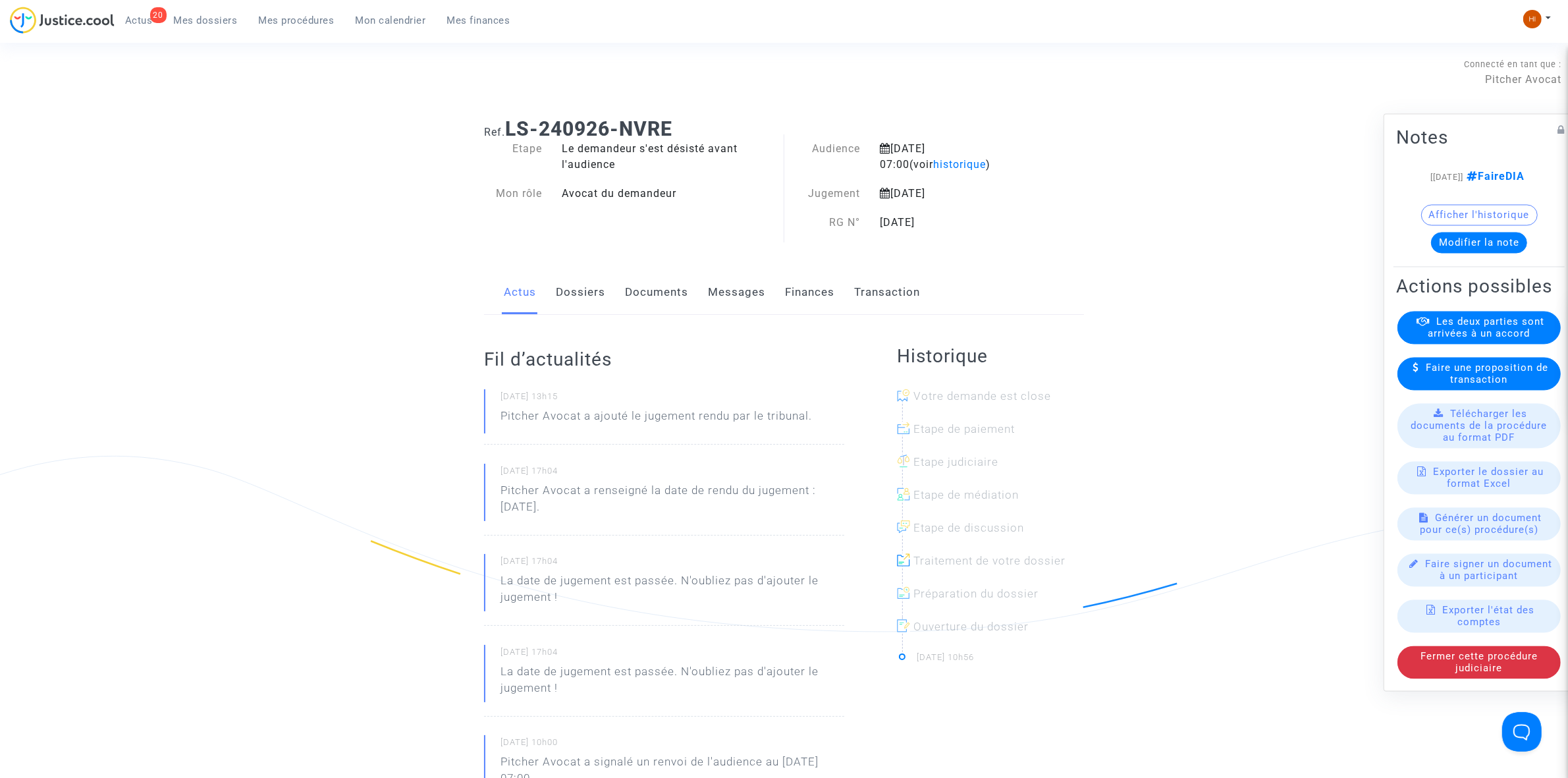
click at [653, 290] on link "Documents" at bounding box center [657, 292] width 63 height 44
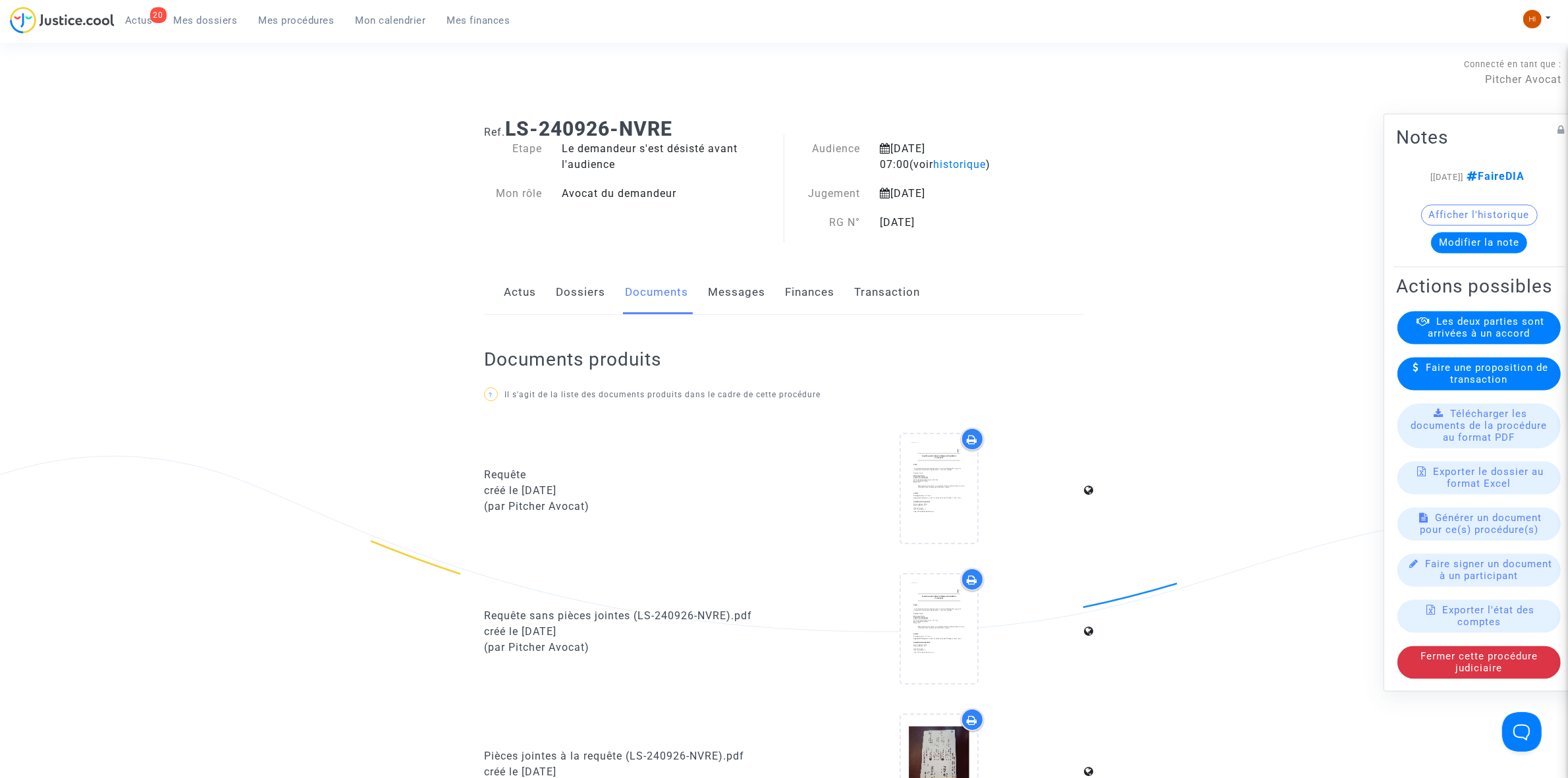
scroll to position [576, 0]
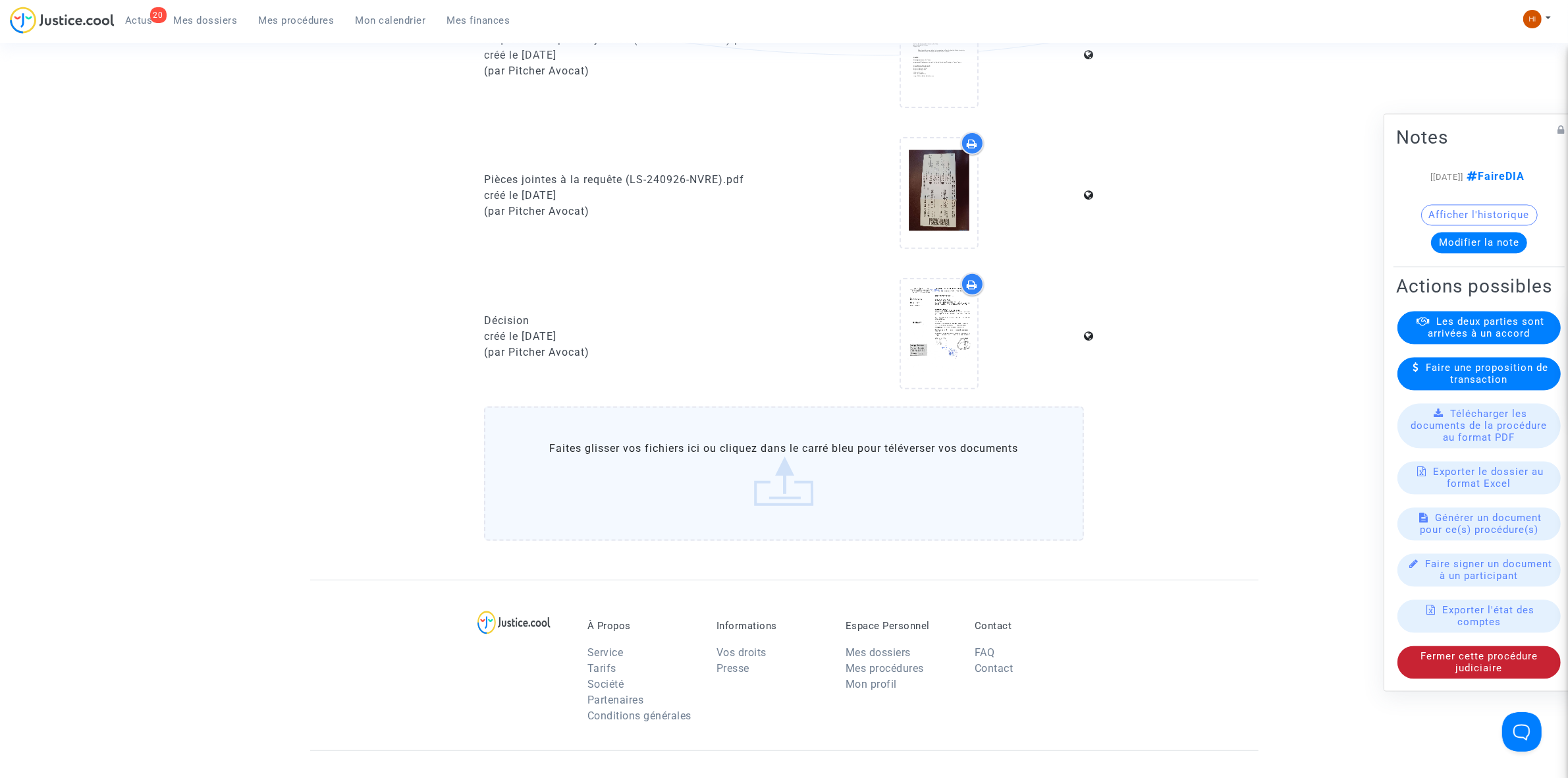
click at [1431, 679] on div "Fermer cette procédure judiciaire" at bounding box center [1479, 662] width 163 height 33
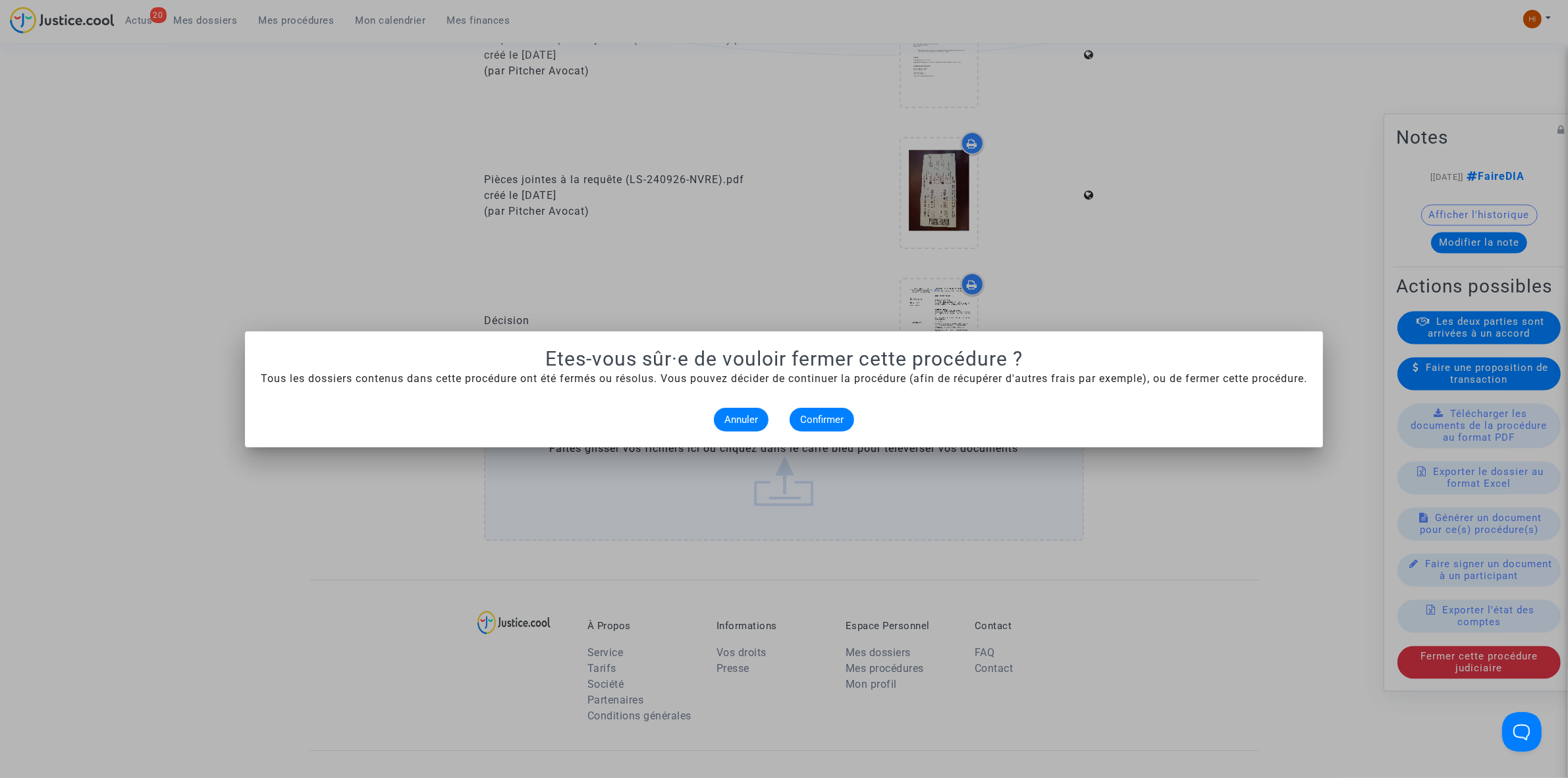
scroll to position [0, 0]
click at [817, 419] on span "Confirmer" at bounding box center [822, 419] width 44 height 12
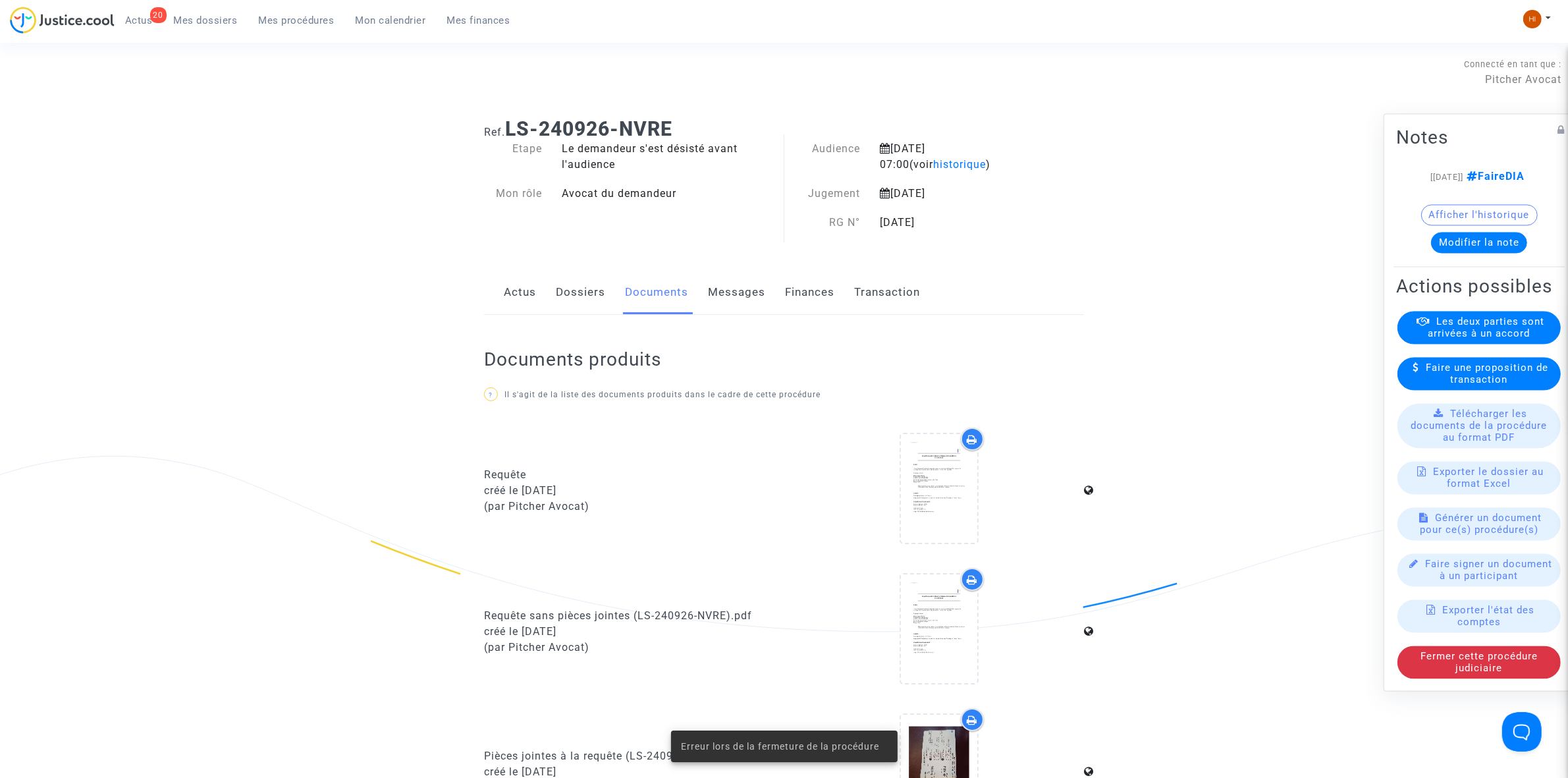
scroll to position [576, 0]
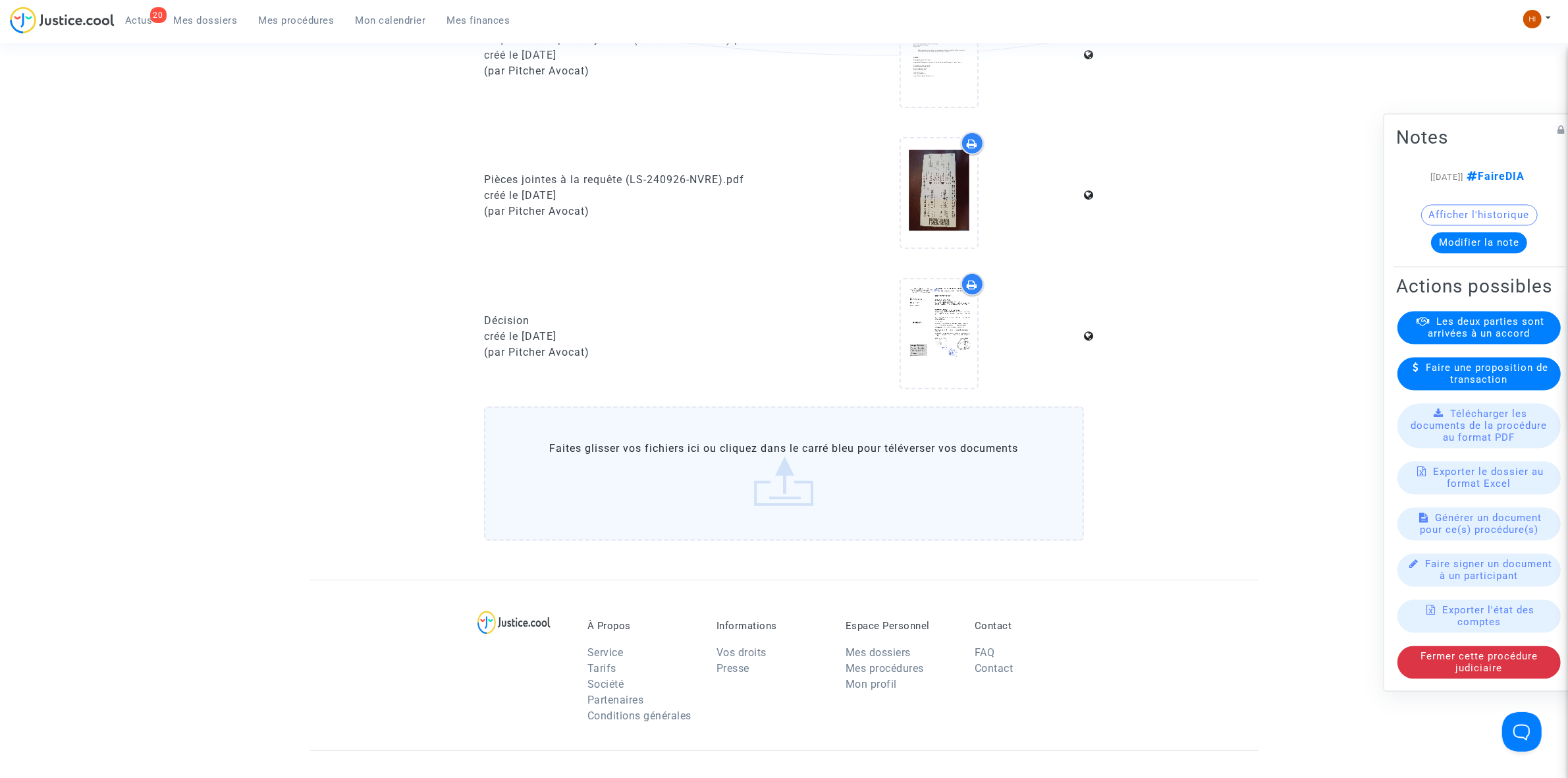
click at [304, 32] on div "20 Actus Mes dossiers Mes procédures Mon calendrier Mes finances" at bounding box center [265, 24] width 511 height 36
click at [304, 24] on span "Mes procédures" at bounding box center [296, 21] width 76 height 12
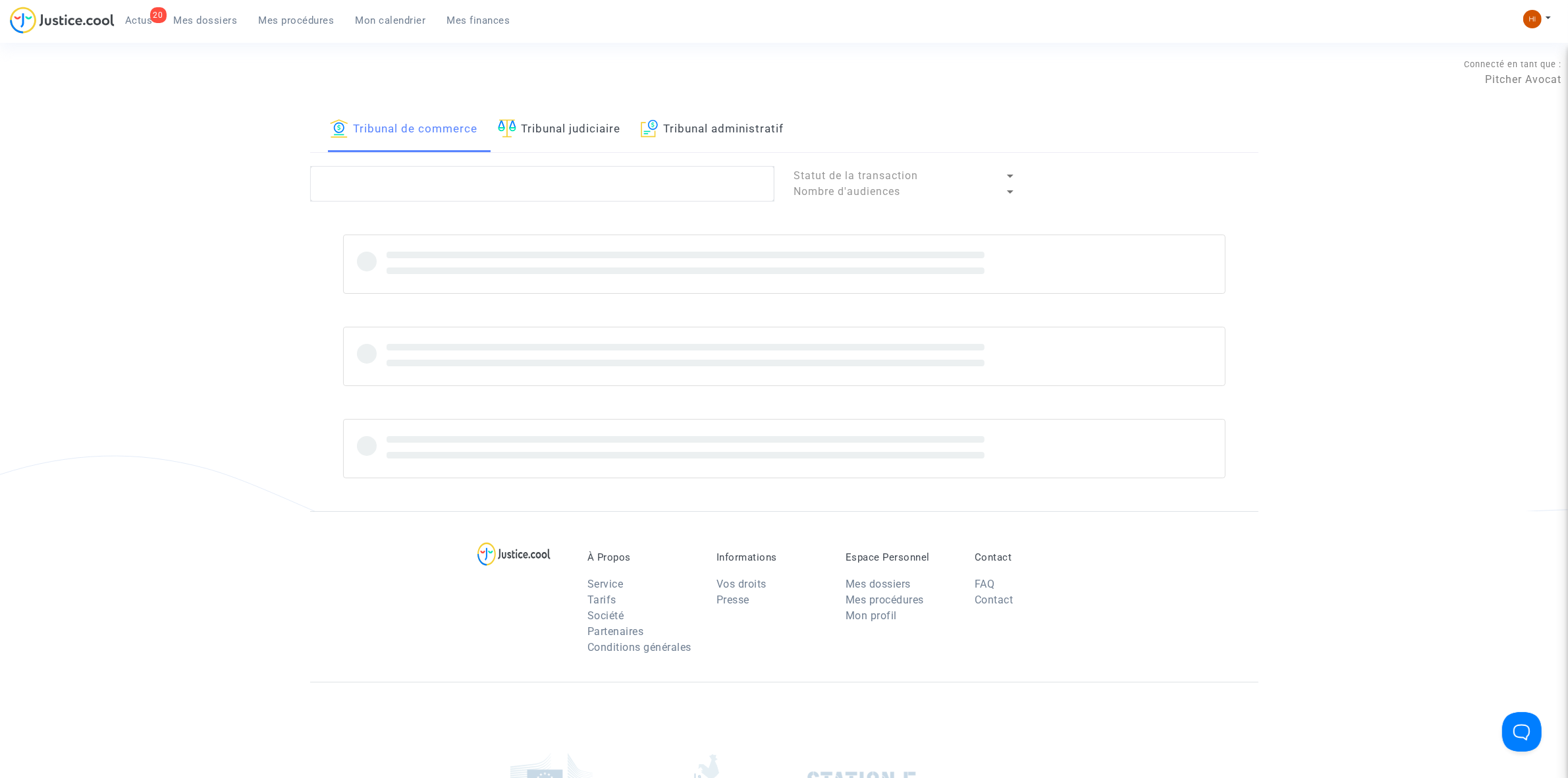
click at [594, 127] on link "Tribunal judiciaire" at bounding box center [559, 130] width 123 height 45
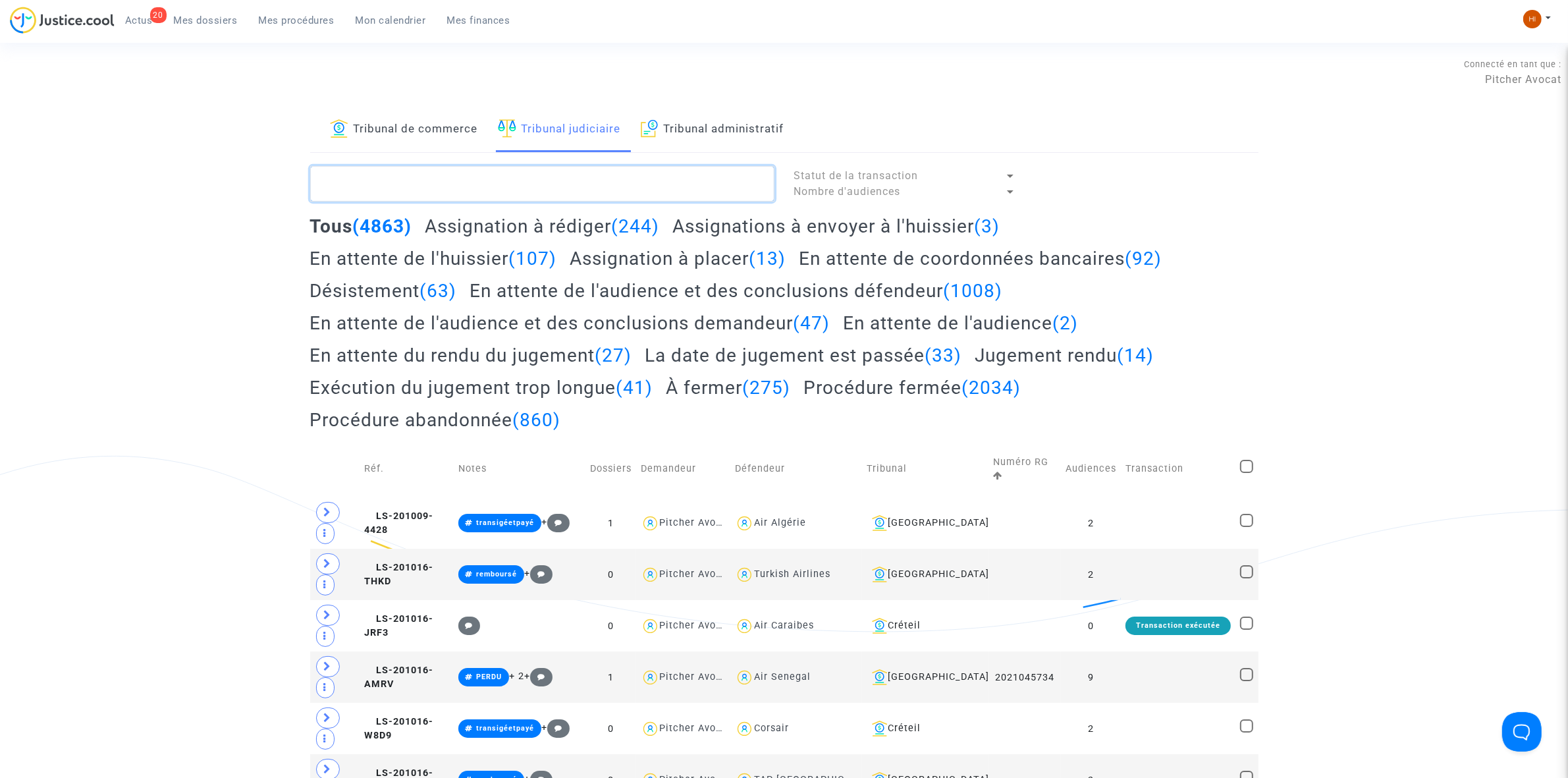
click at [587, 178] on textarea at bounding box center [542, 184] width 464 height 36
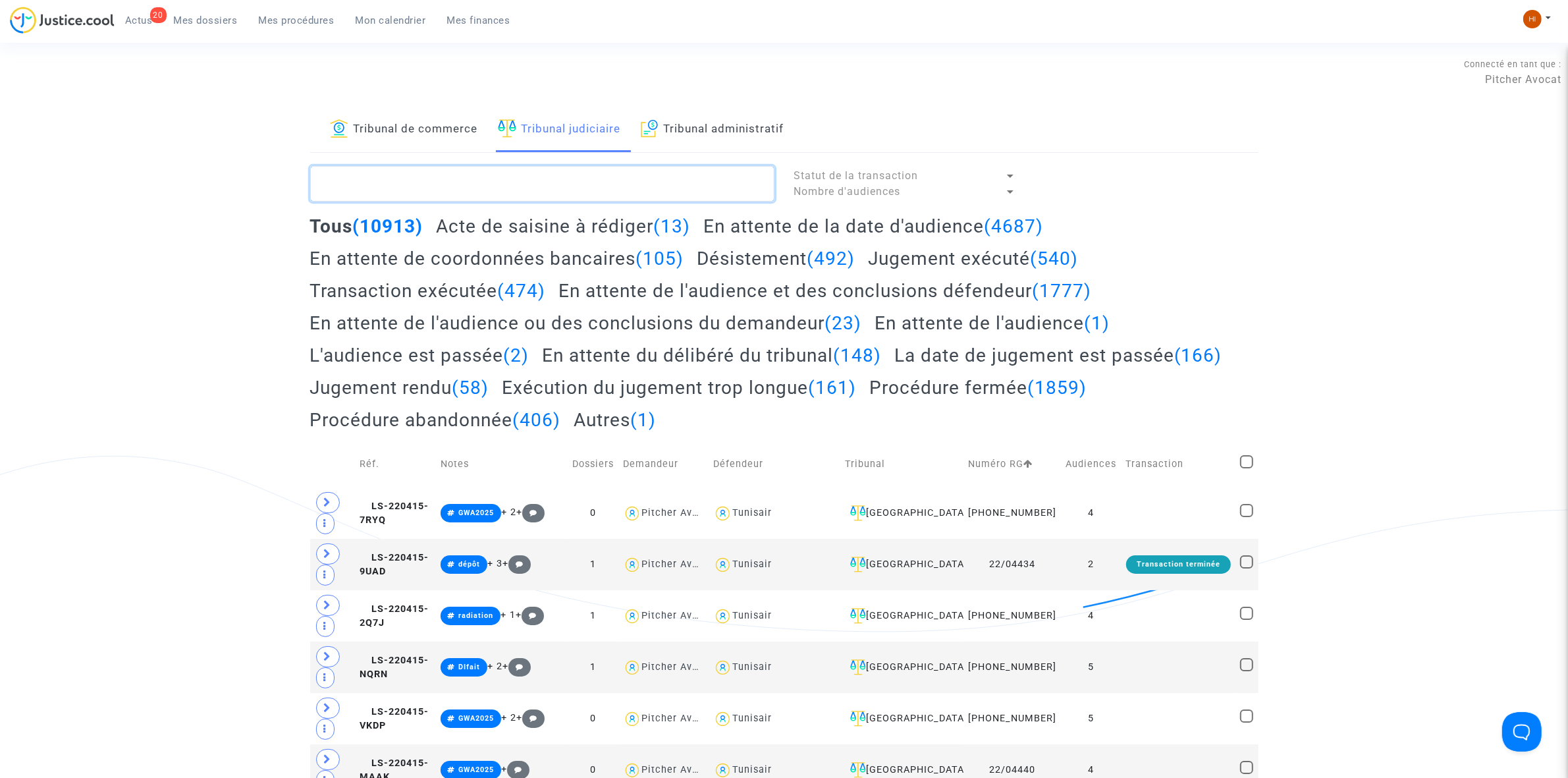
click at [402, 185] on textarea at bounding box center [542, 184] width 464 height 36
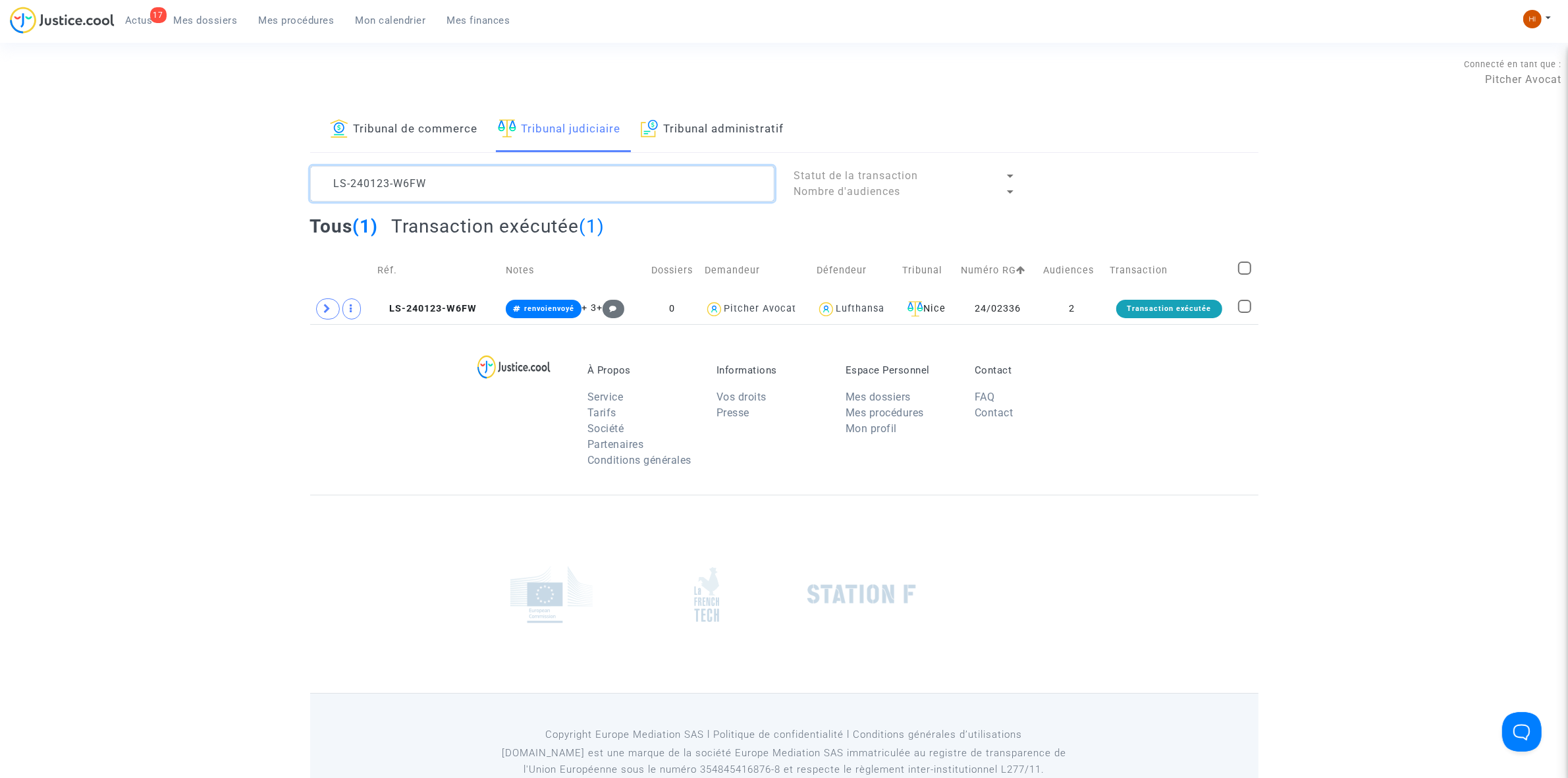
click at [520, 176] on textarea at bounding box center [542, 184] width 464 height 36
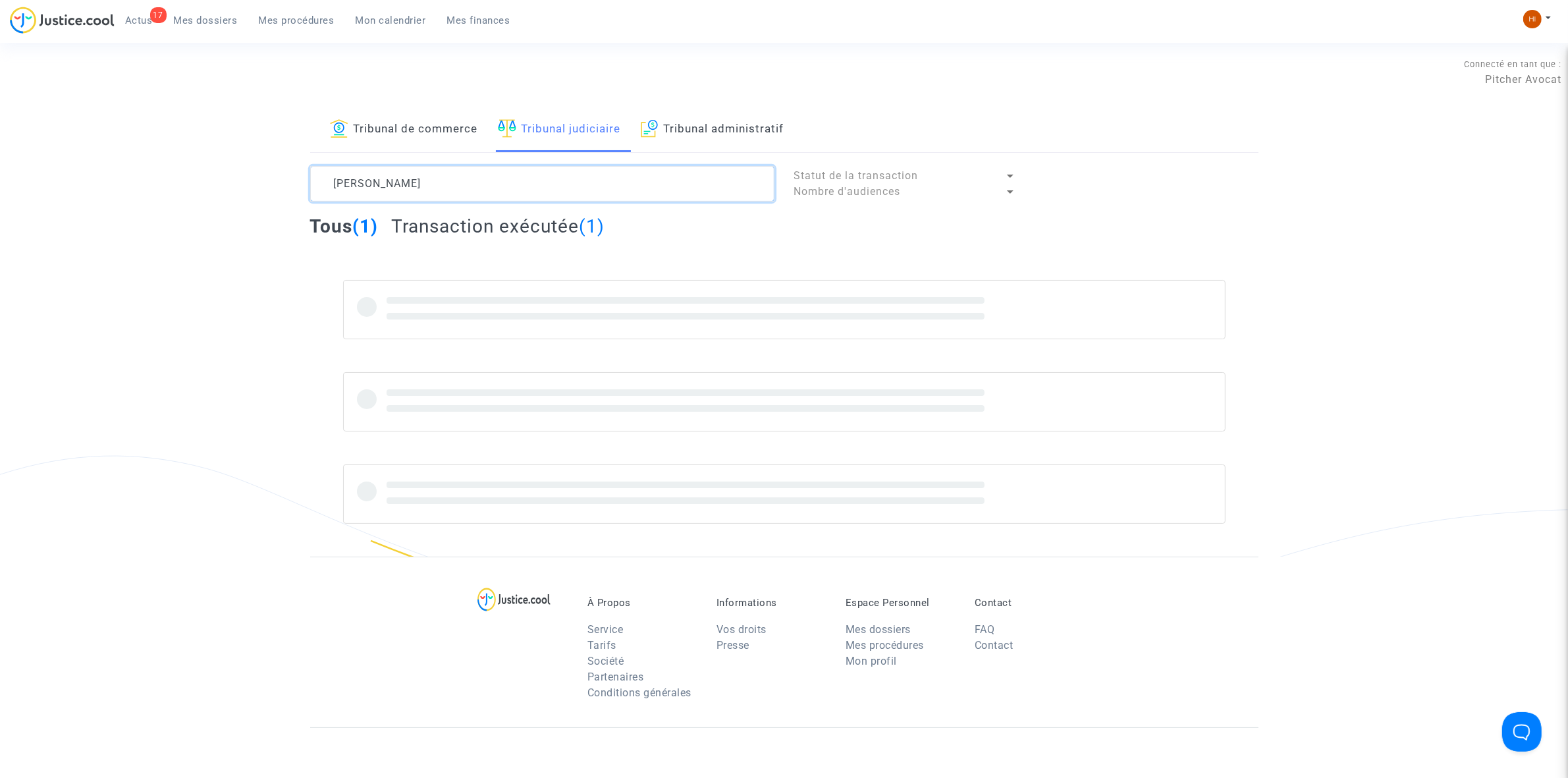
type textarea "NEAL TOM"
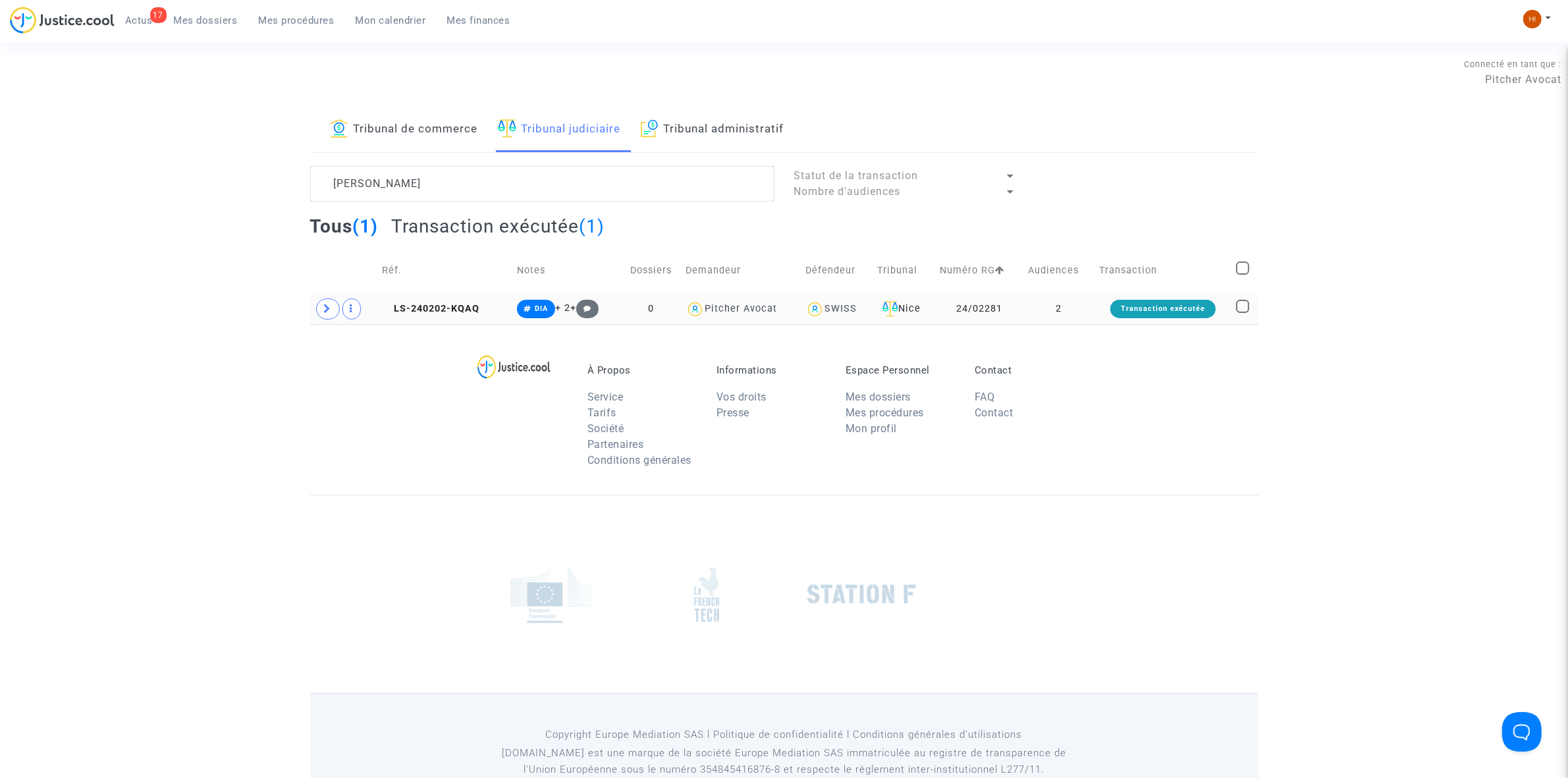
click at [451, 300] on td "LS-240202-KQAQ" at bounding box center [445, 309] width 135 height 30
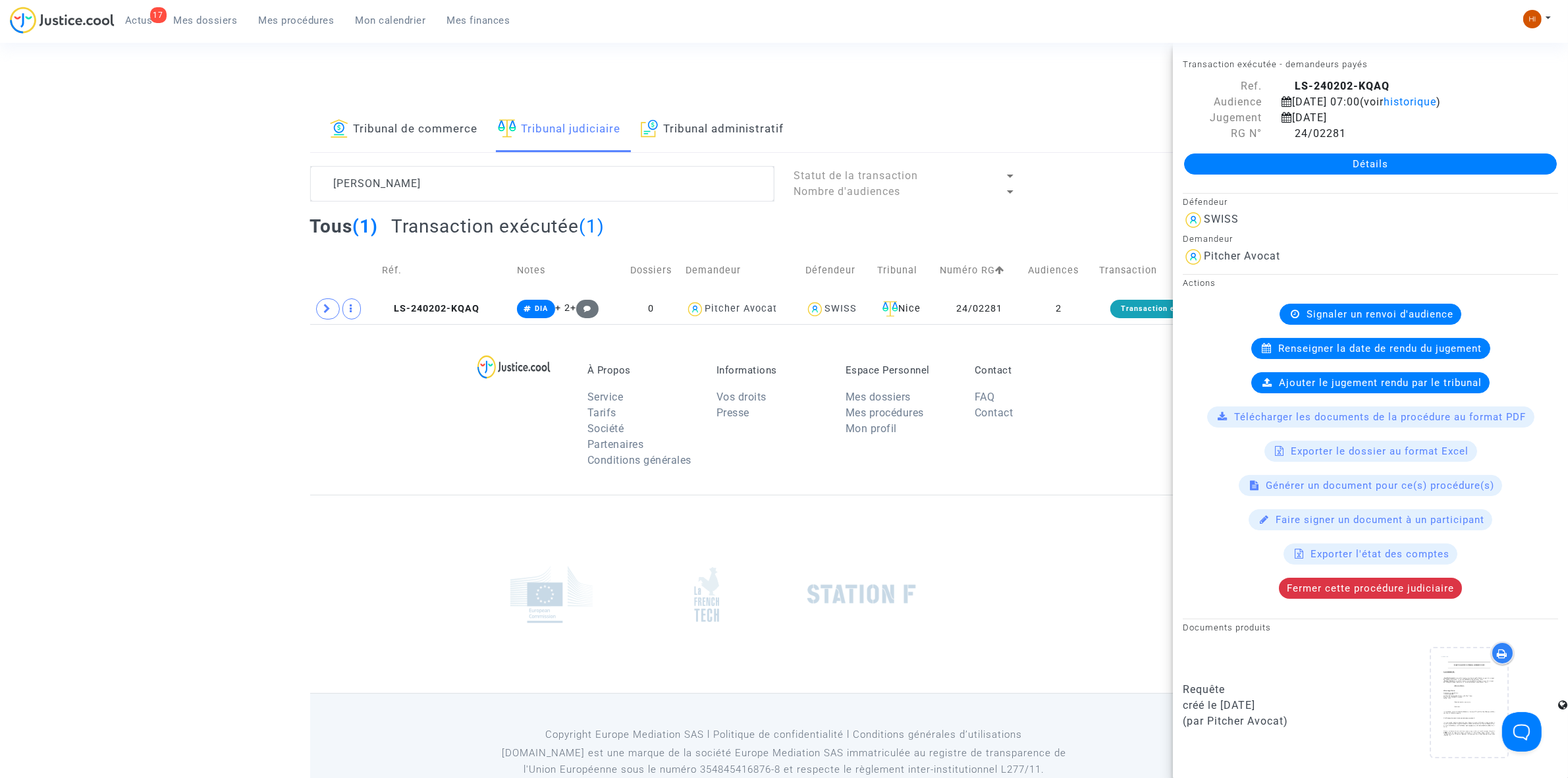
click at [1368, 165] on link "Détails" at bounding box center [1370, 164] width 373 height 21
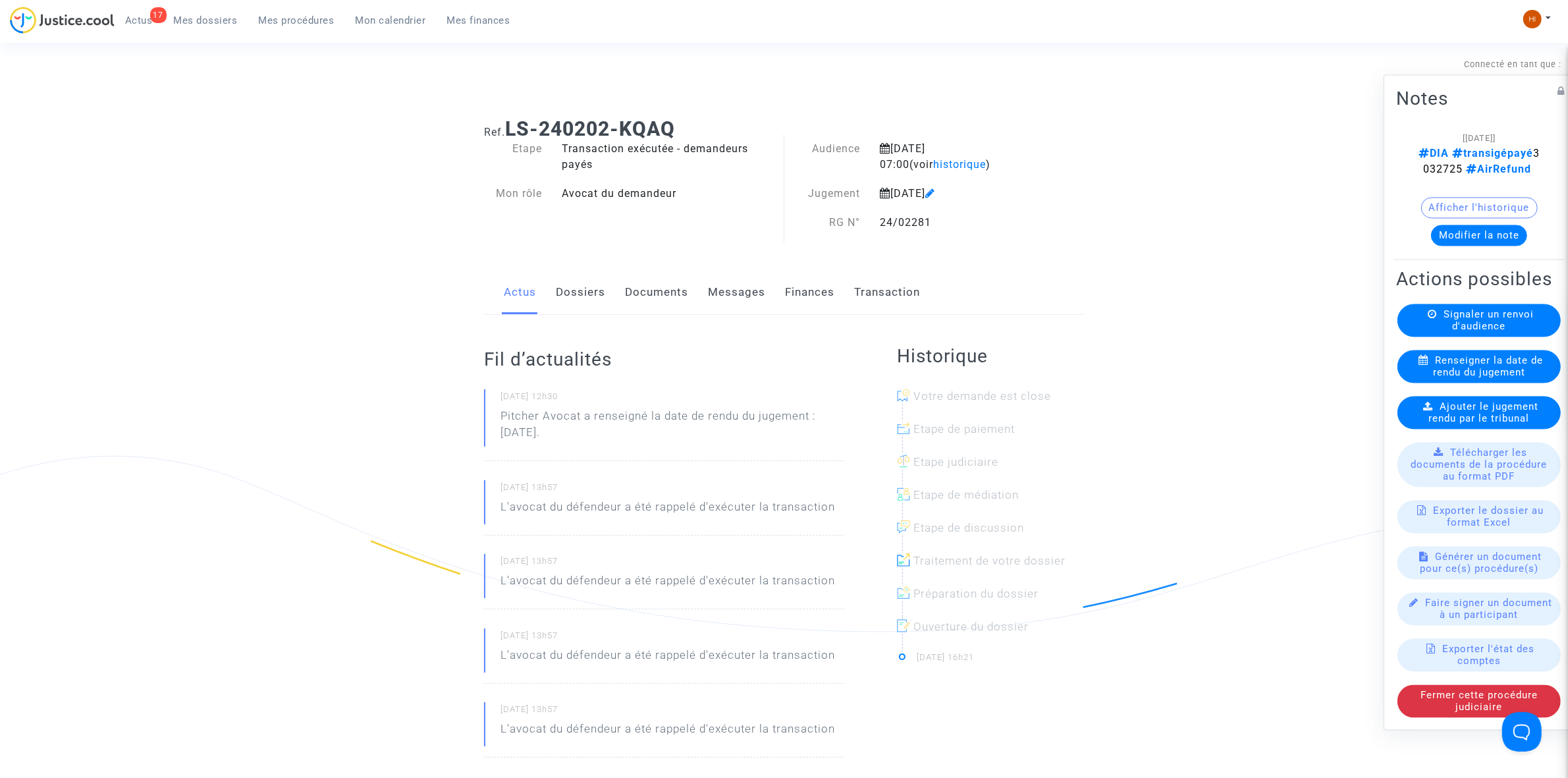
click at [665, 298] on link "Documents" at bounding box center [657, 292] width 63 height 44
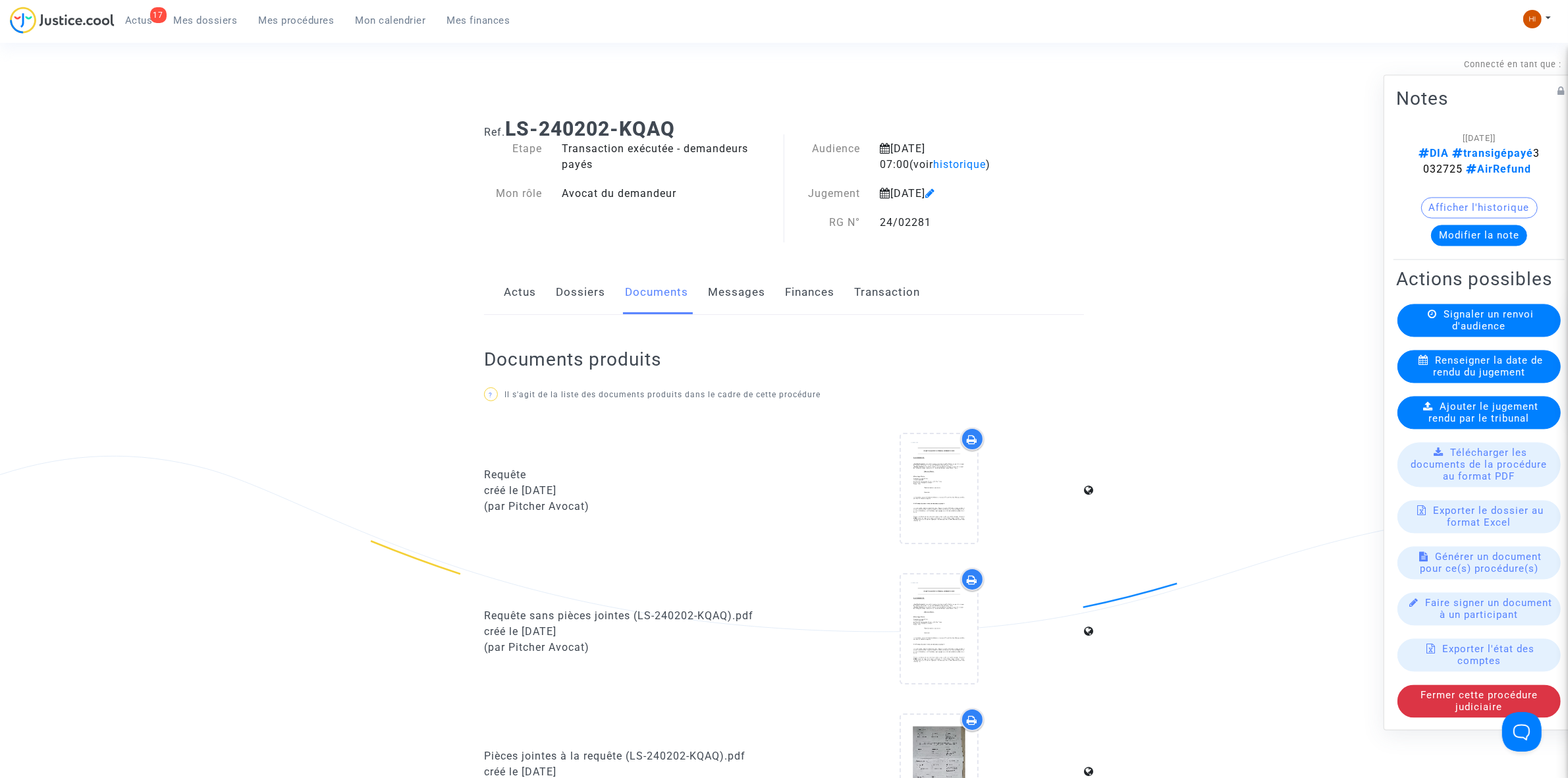
click at [1423, 411] on icon at bounding box center [1428, 406] width 10 height 10
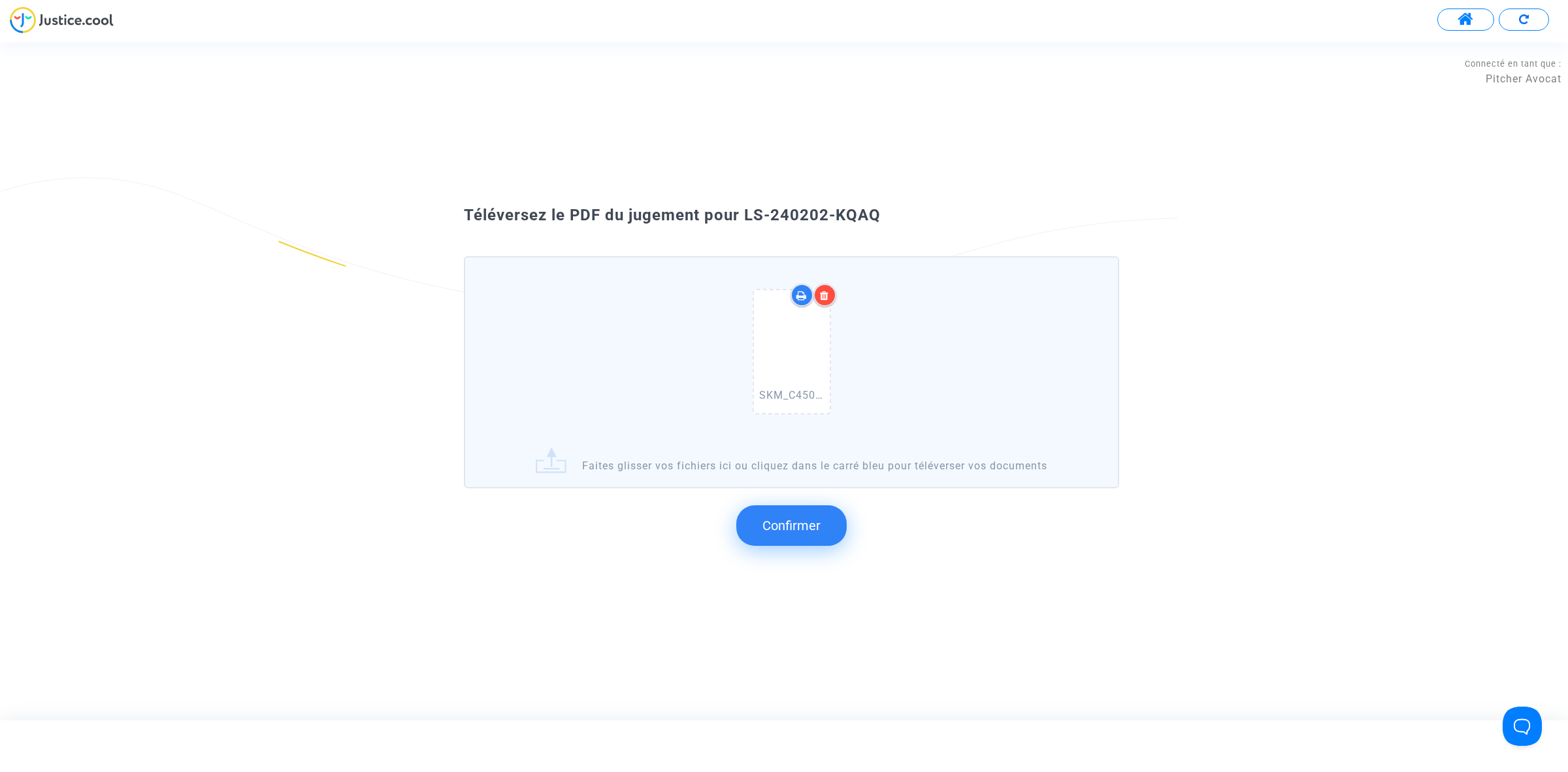
drag, startPoint x: 895, startPoint y: 217, endPoint x: 739, endPoint y: 201, distance: 156.8
click at [739, 201] on div "Téléversez le PDF du jugement pour LS-240202-KQAQ SKM_C450i25093014470_0008.pdf…" at bounding box center [784, 381] width 1568 height 369
drag, startPoint x: 785, startPoint y: 530, endPoint x: 778, endPoint y: 534, distance: 8.1
click at [785, 531] on span "Confirmer" at bounding box center [791, 526] width 58 height 16
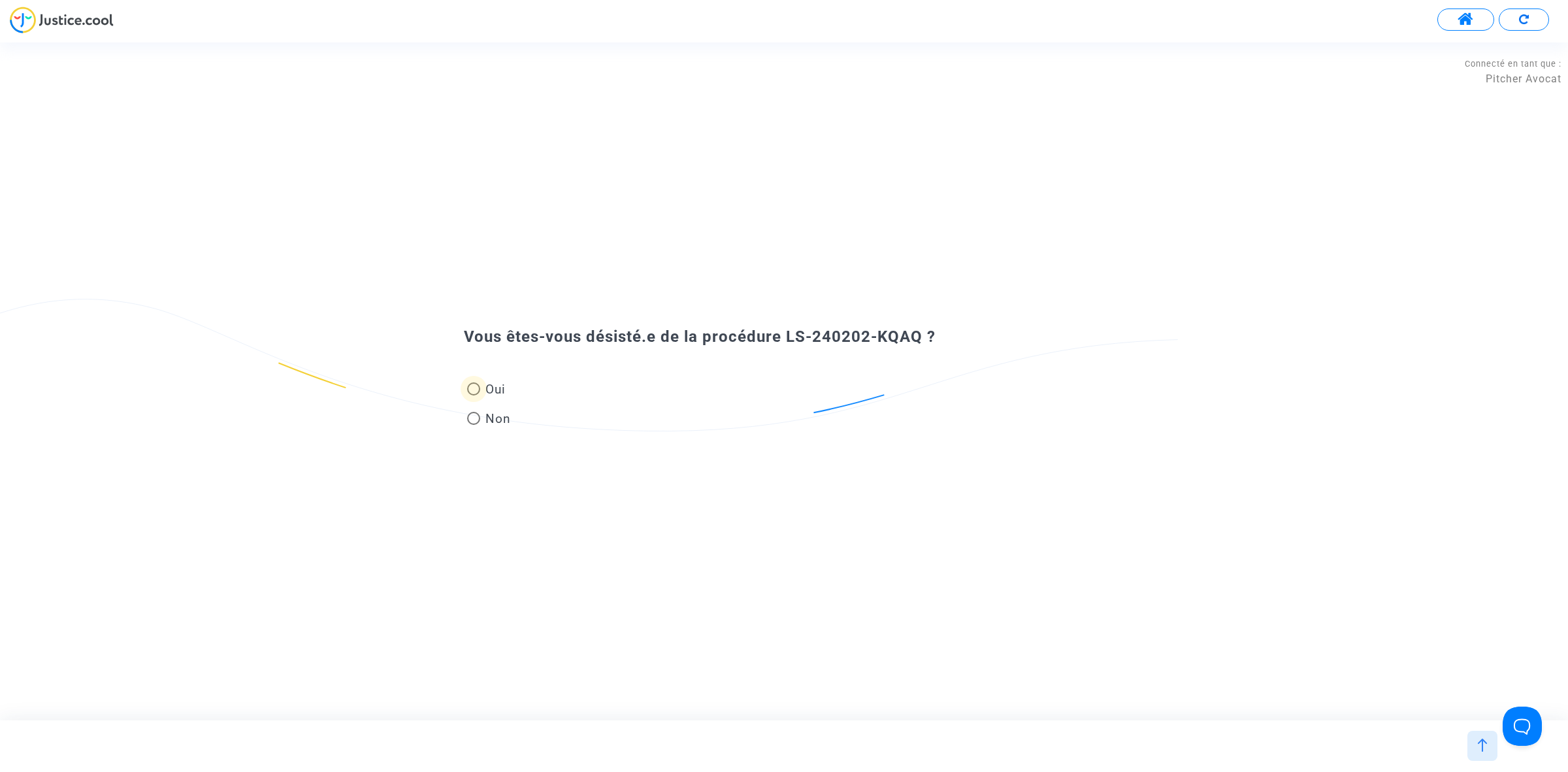
click at [500, 391] on span "Oui" at bounding box center [493, 389] width 26 height 18
click at [474, 395] on input "Oui" at bounding box center [473, 395] width 1 height 1
radio input "true"
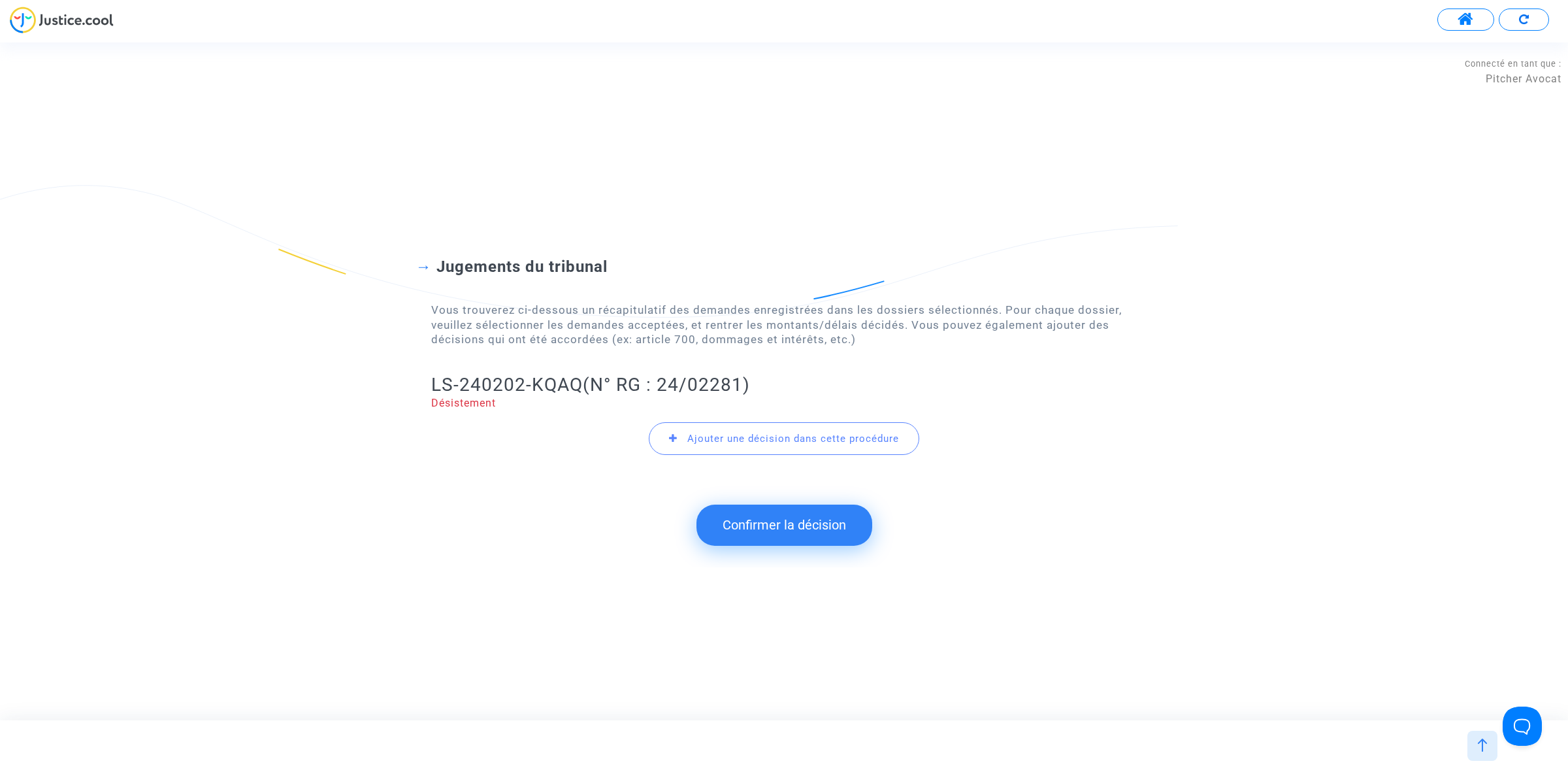
click at [753, 534] on button "Confirmer la décision" at bounding box center [784, 525] width 176 height 41
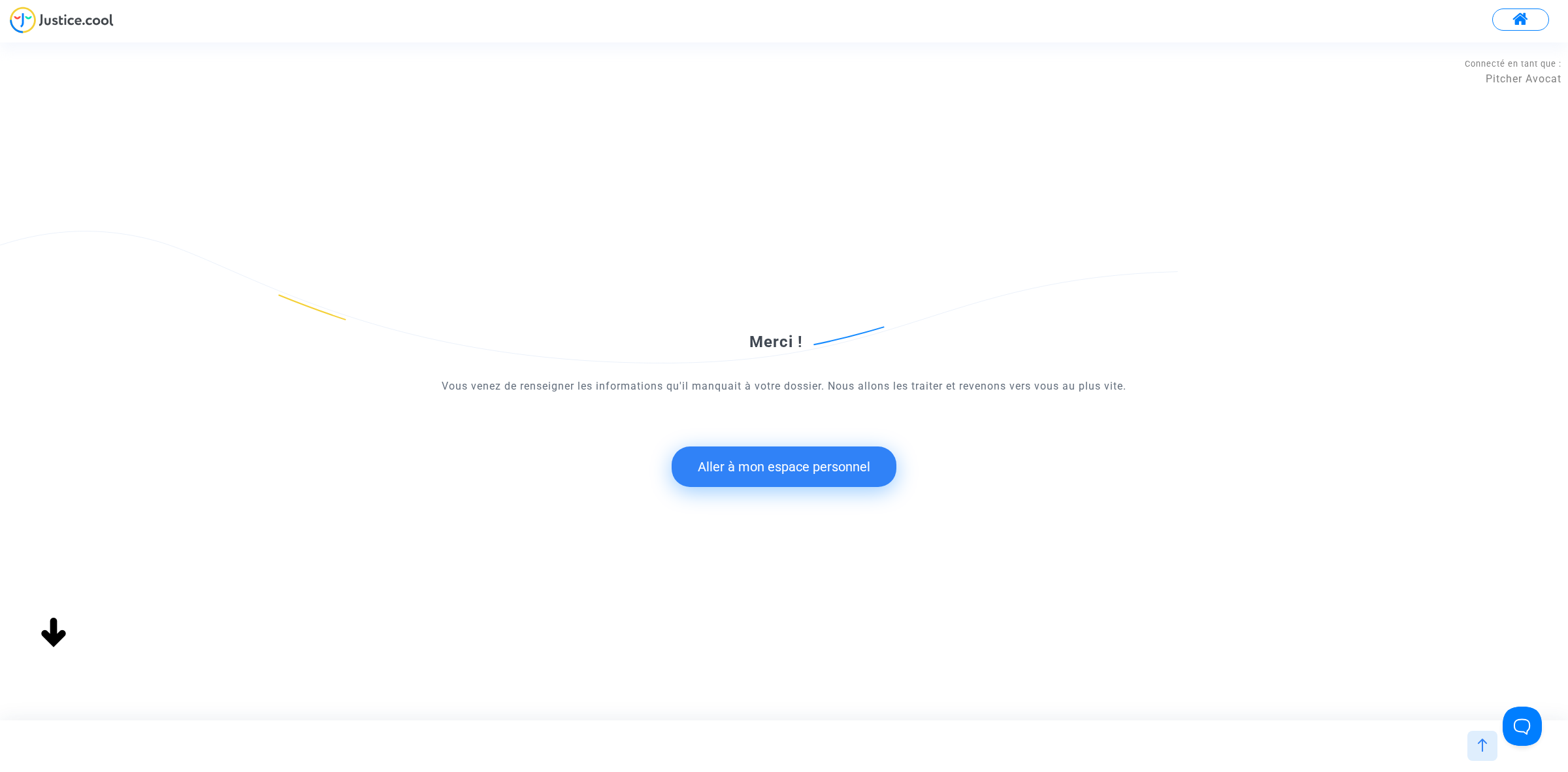
click at [738, 469] on button "Aller à mon espace personnel" at bounding box center [784, 467] width 225 height 41
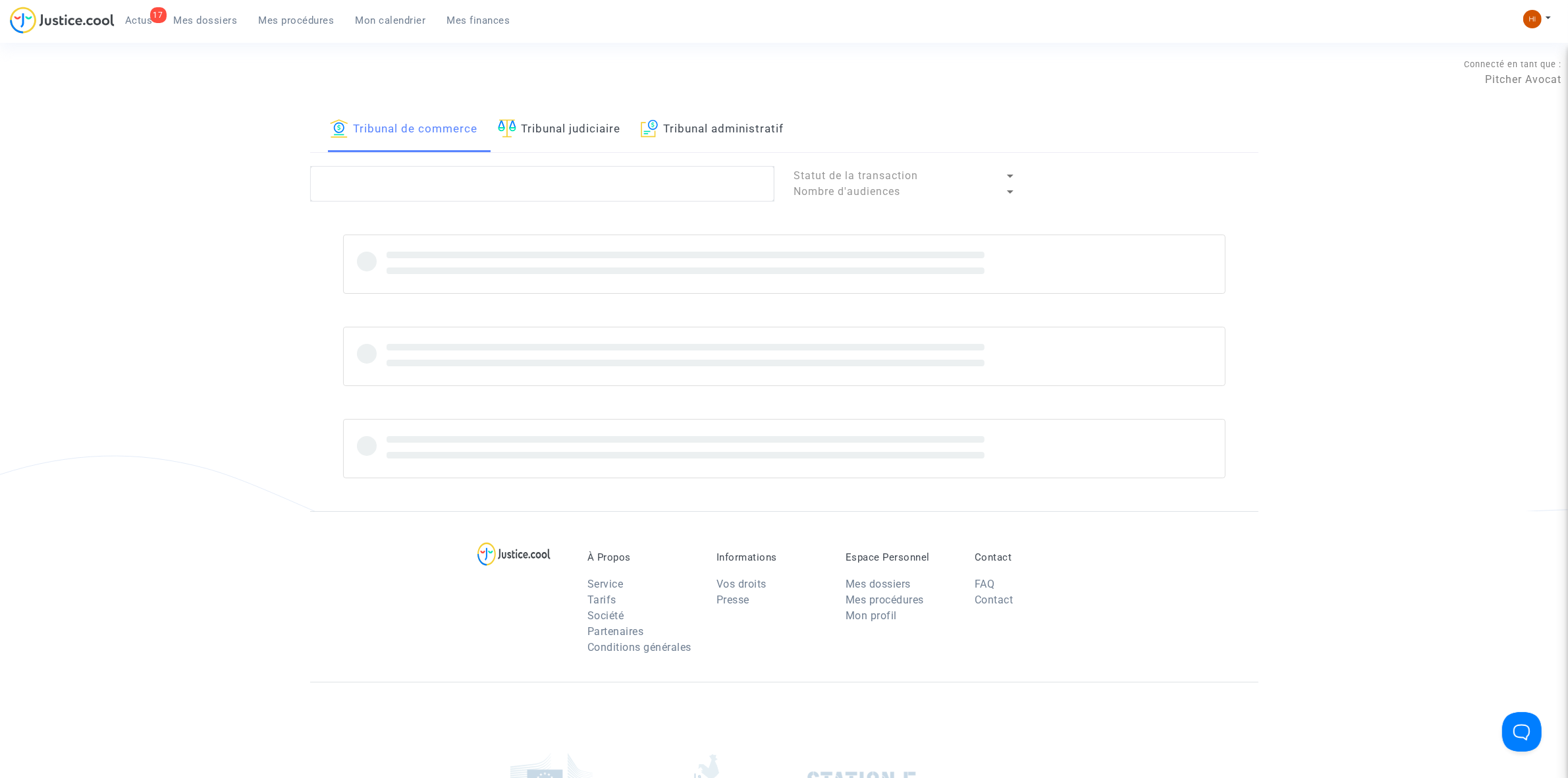
click at [597, 125] on link "Tribunal judiciaire" at bounding box center [559, 130] width 123 height 45
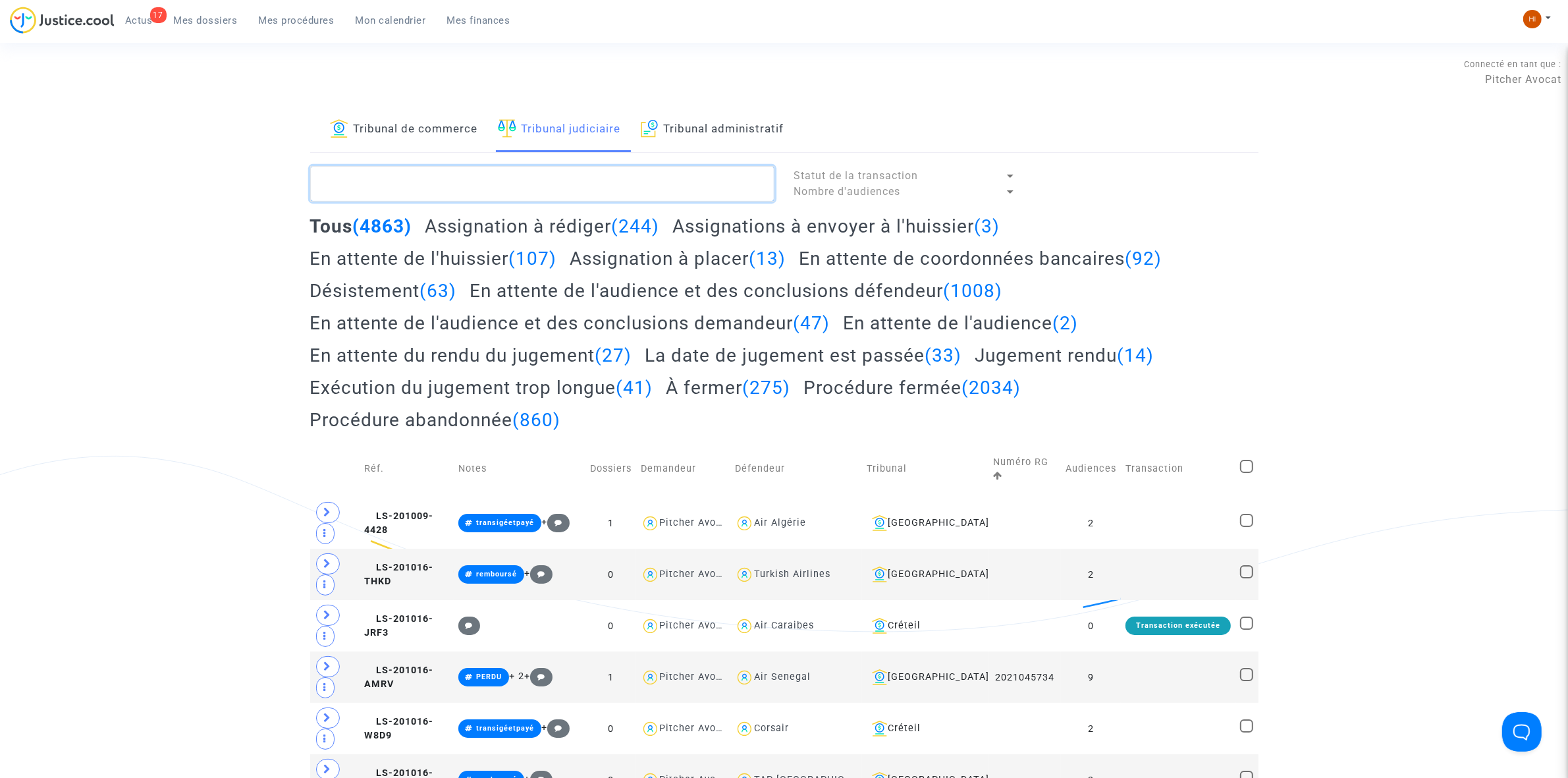
click at [597, 173] on textarea at bounding box center [542, 184] width 464 height 36
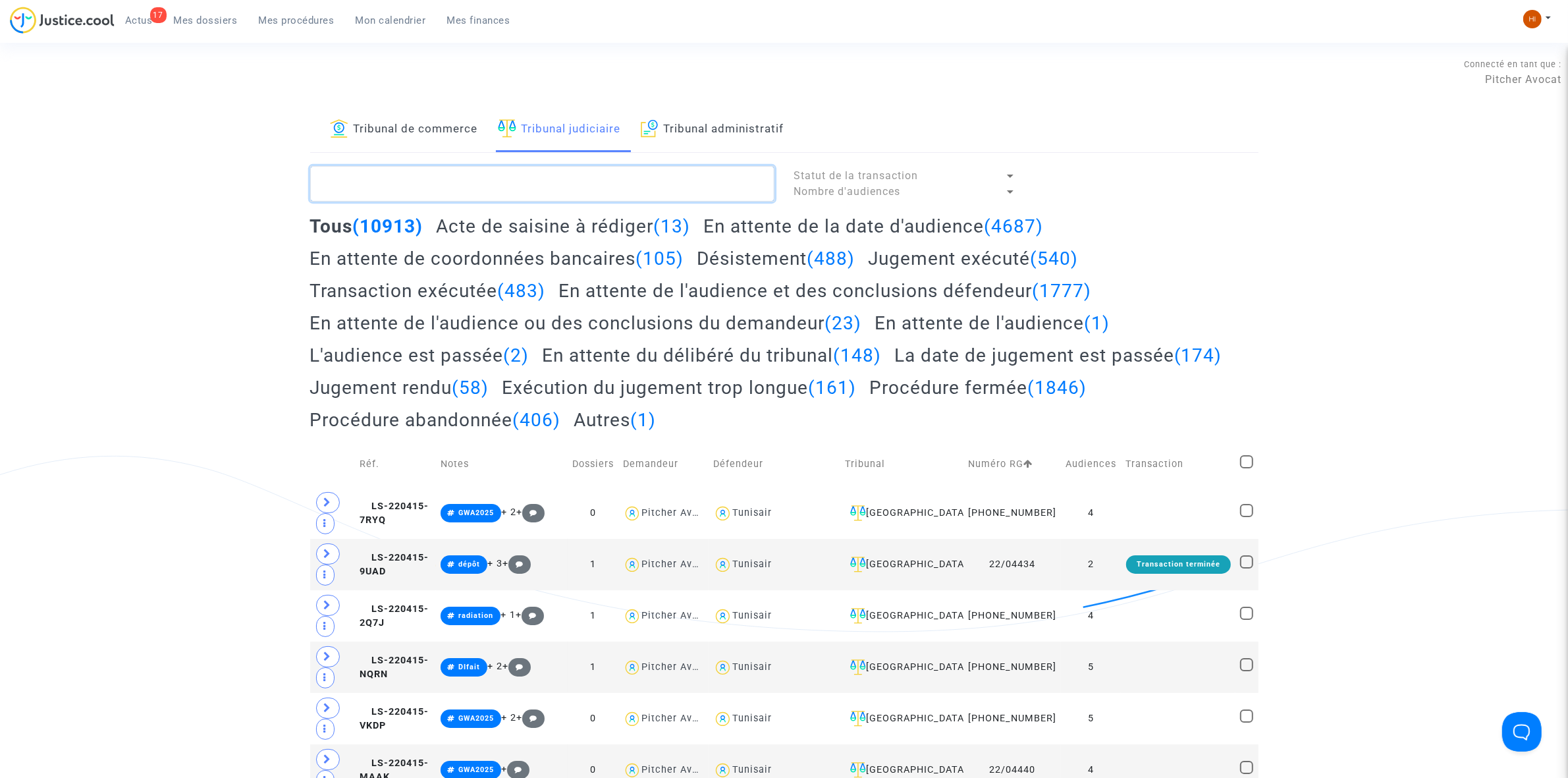
paste textarea "LS-240202-KQAQ"
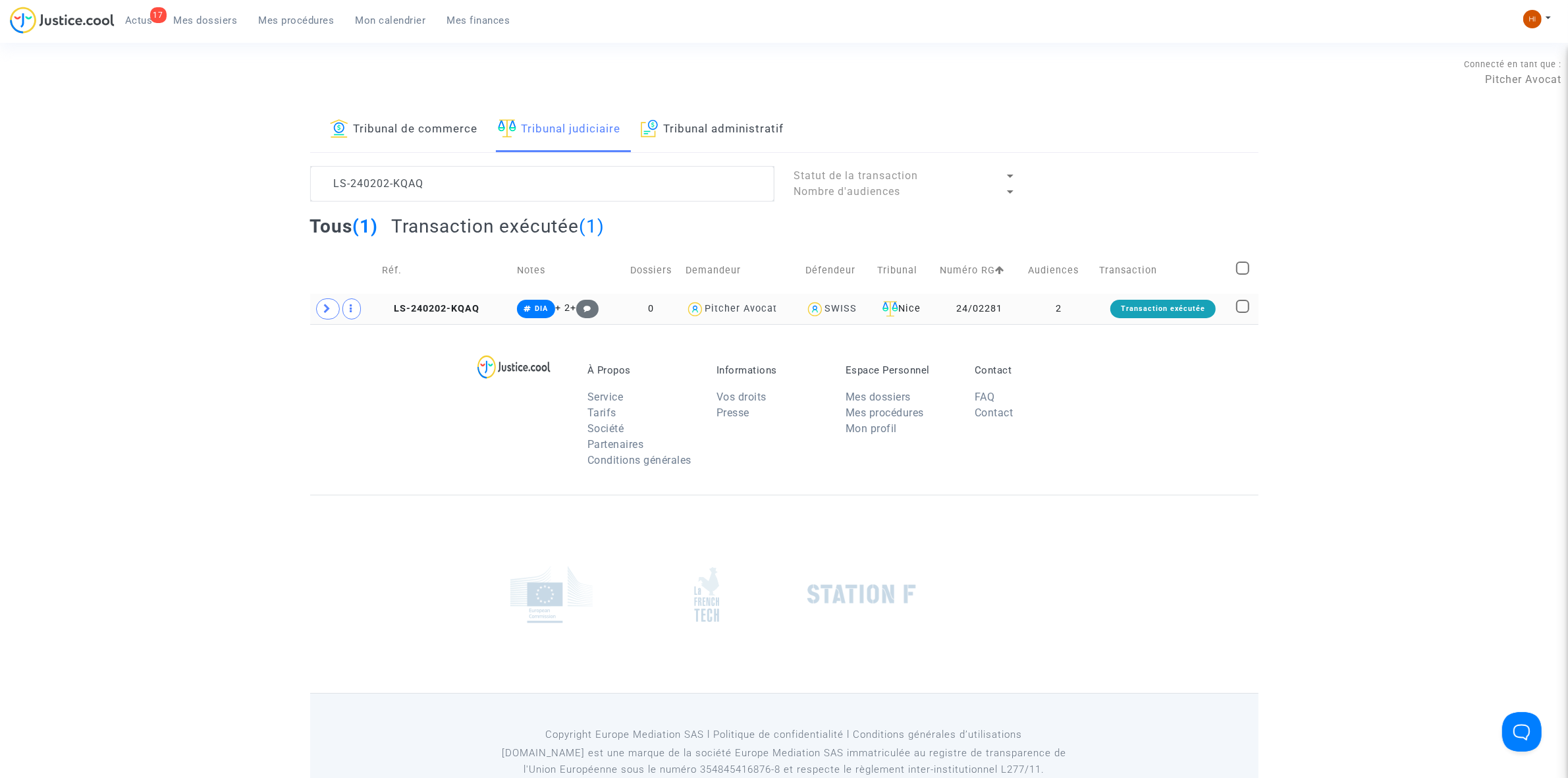
click at [440, 315] on td "LS-240202-KQAQ" at bounding box center [445, 309] width 135 height 30
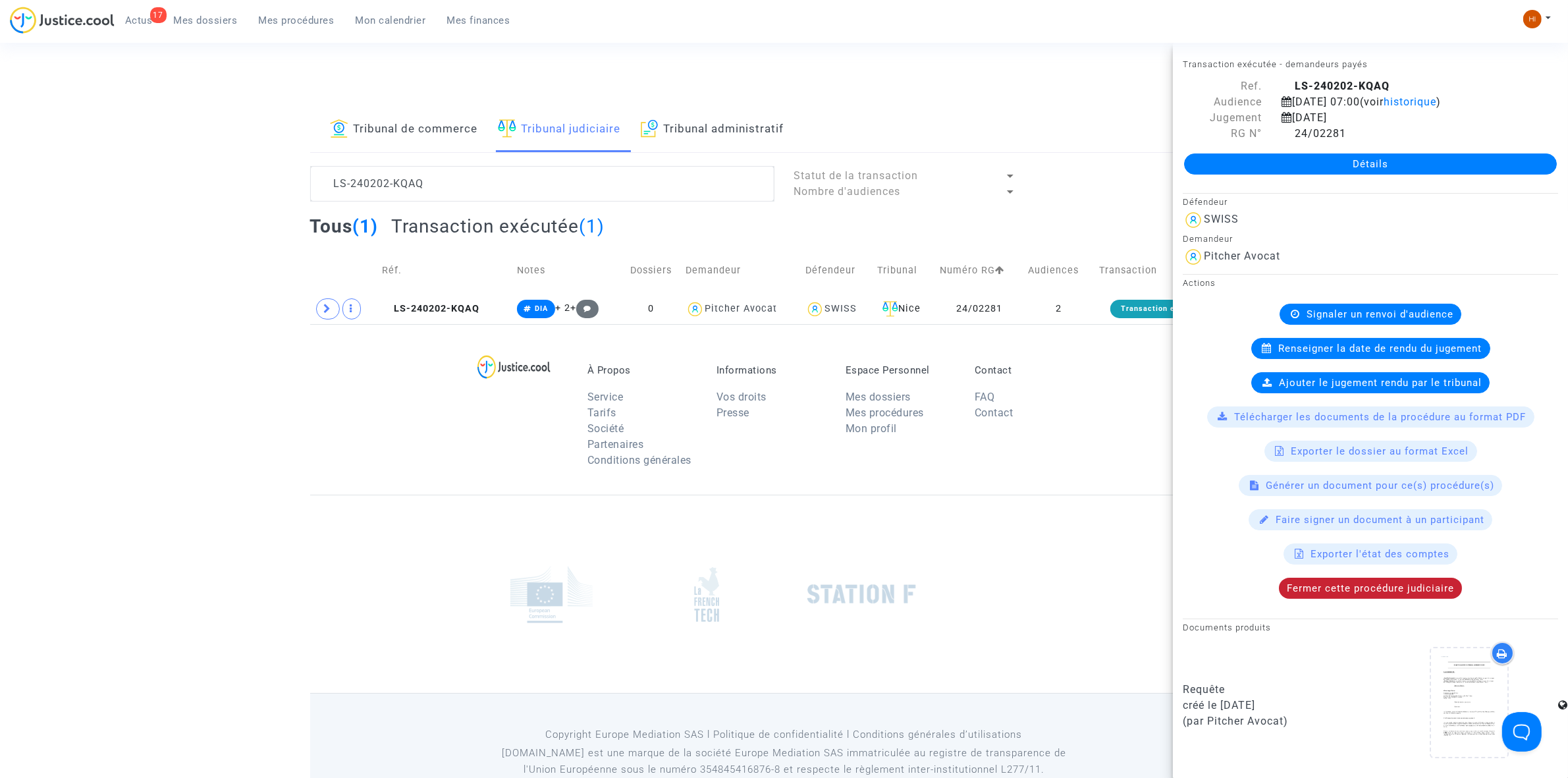
click at [1381, 594] on span "Fermer cette procédure judiciaire" at bounding box center [1370, 588] width 167 height 12
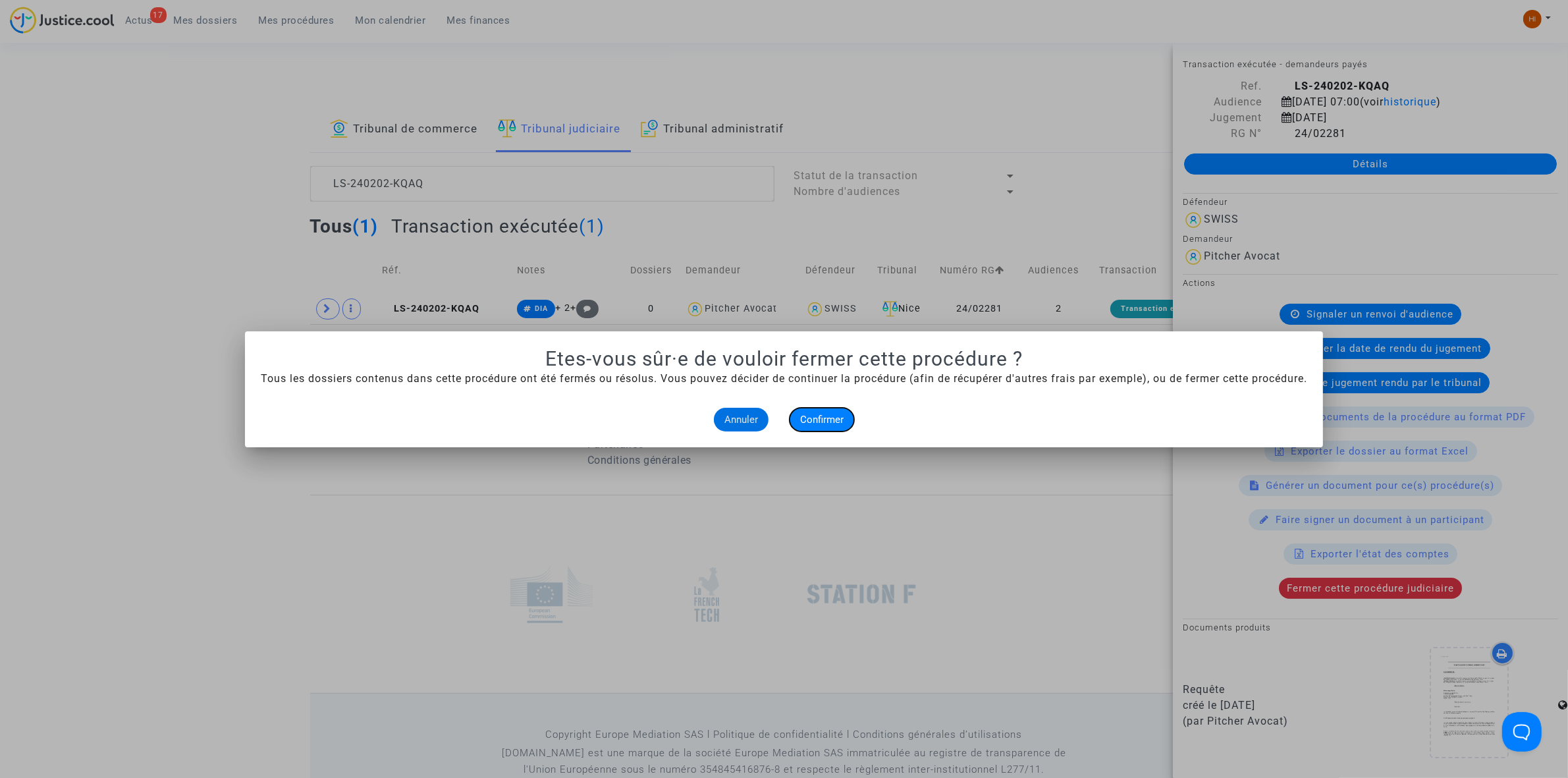
click at [831, 425] on button "Confirmer" at bounding box center [822, 419] width 65 height 24
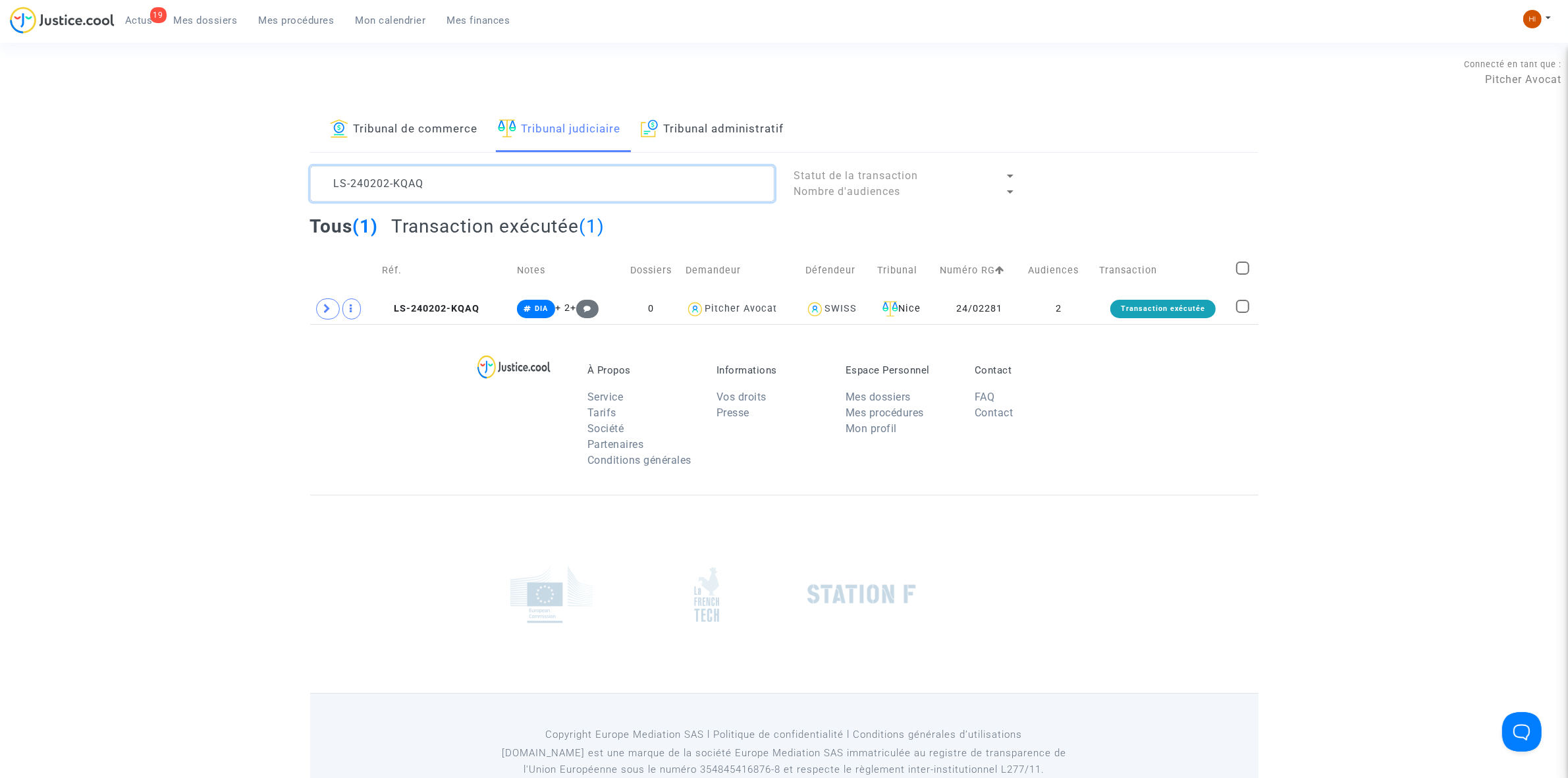
drag, startPoint x: 524, startPoint y: 183, endPoint x: 128, endPoint y: 257, distance: 402.9
click at [128, 257] on div "Tribunal de commerce Tribunal judiciaire Tribunal administratif LS-240202-KQAQ …" at bounding box center [784, 216] width 1568 height 217
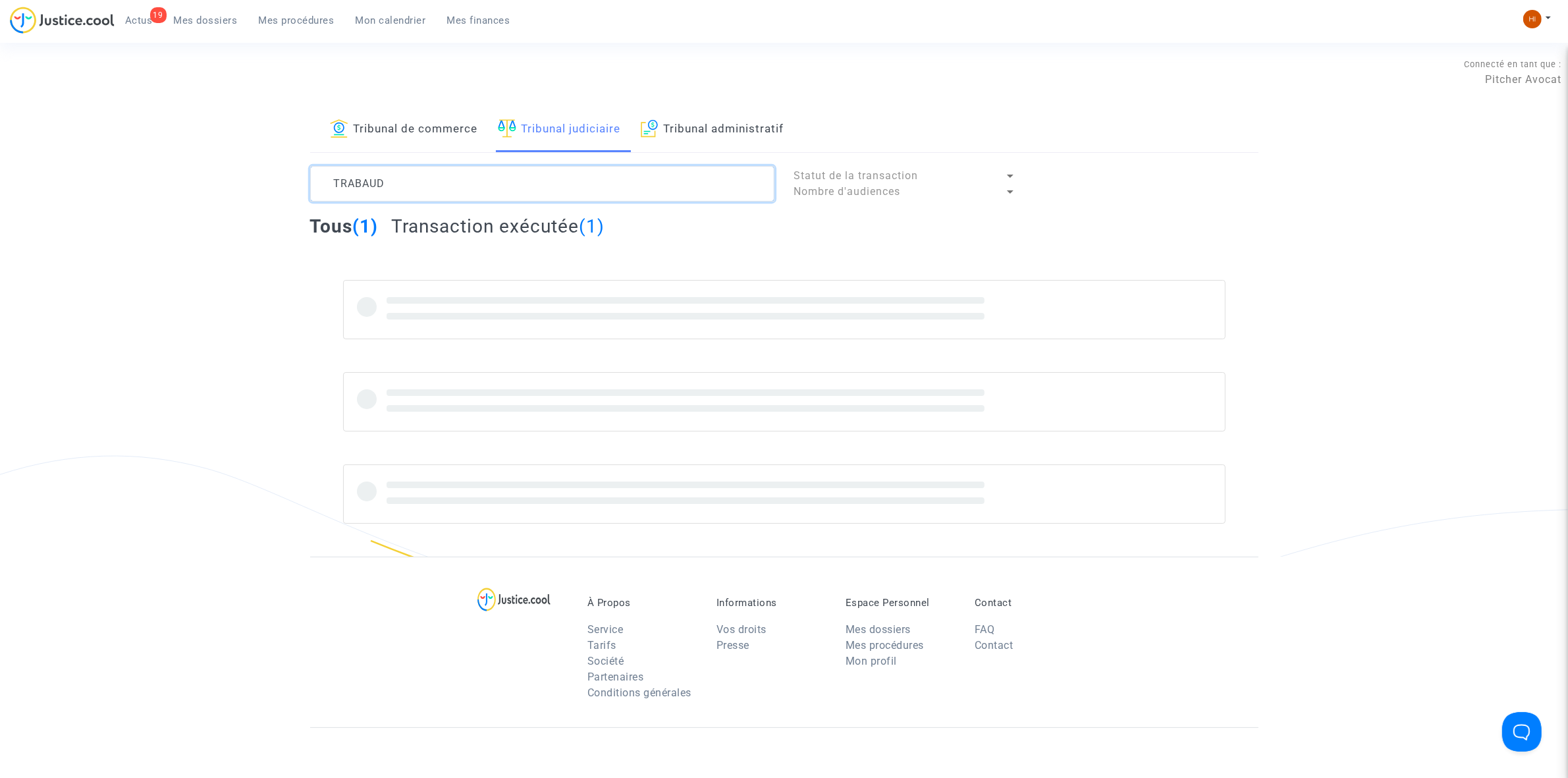
type textarea "TRABAUD"
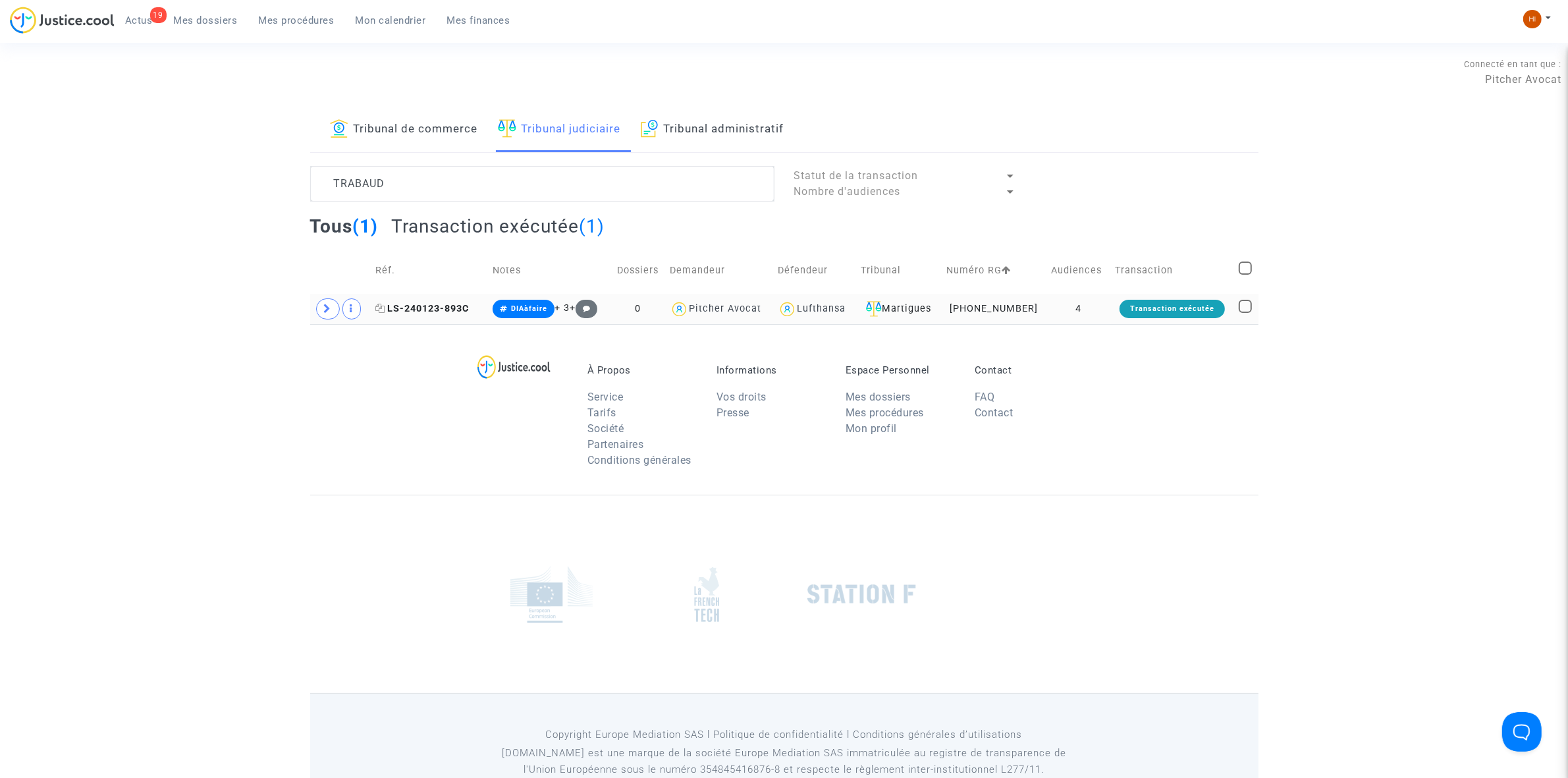
click at [440, 314] on span "LS-240123-893C" at bounding box center [422, 308] width 93 height 11
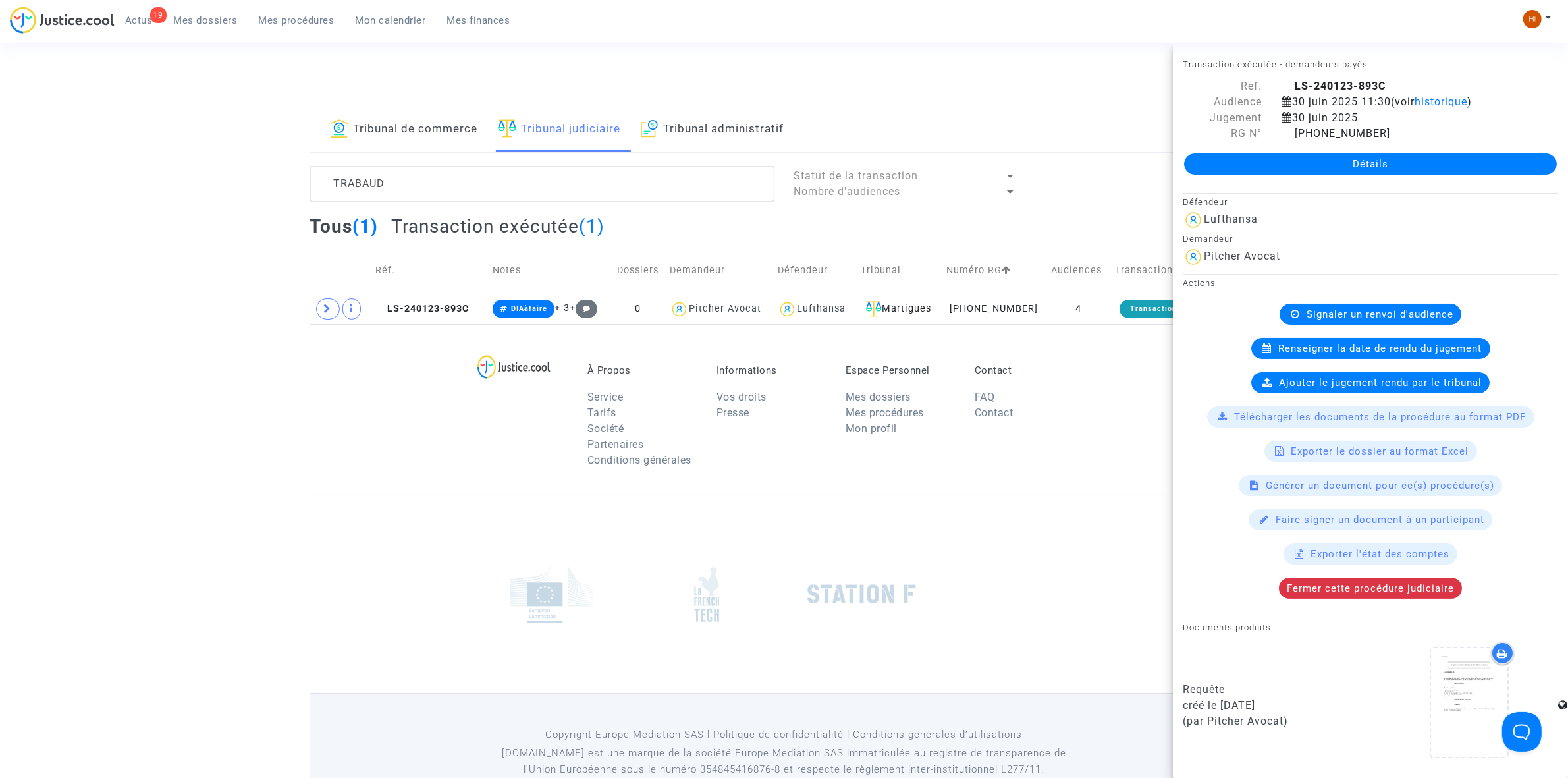
click at [1253, 165] on link "Détails" at bounding box center [1370, 164] width 373 height 21
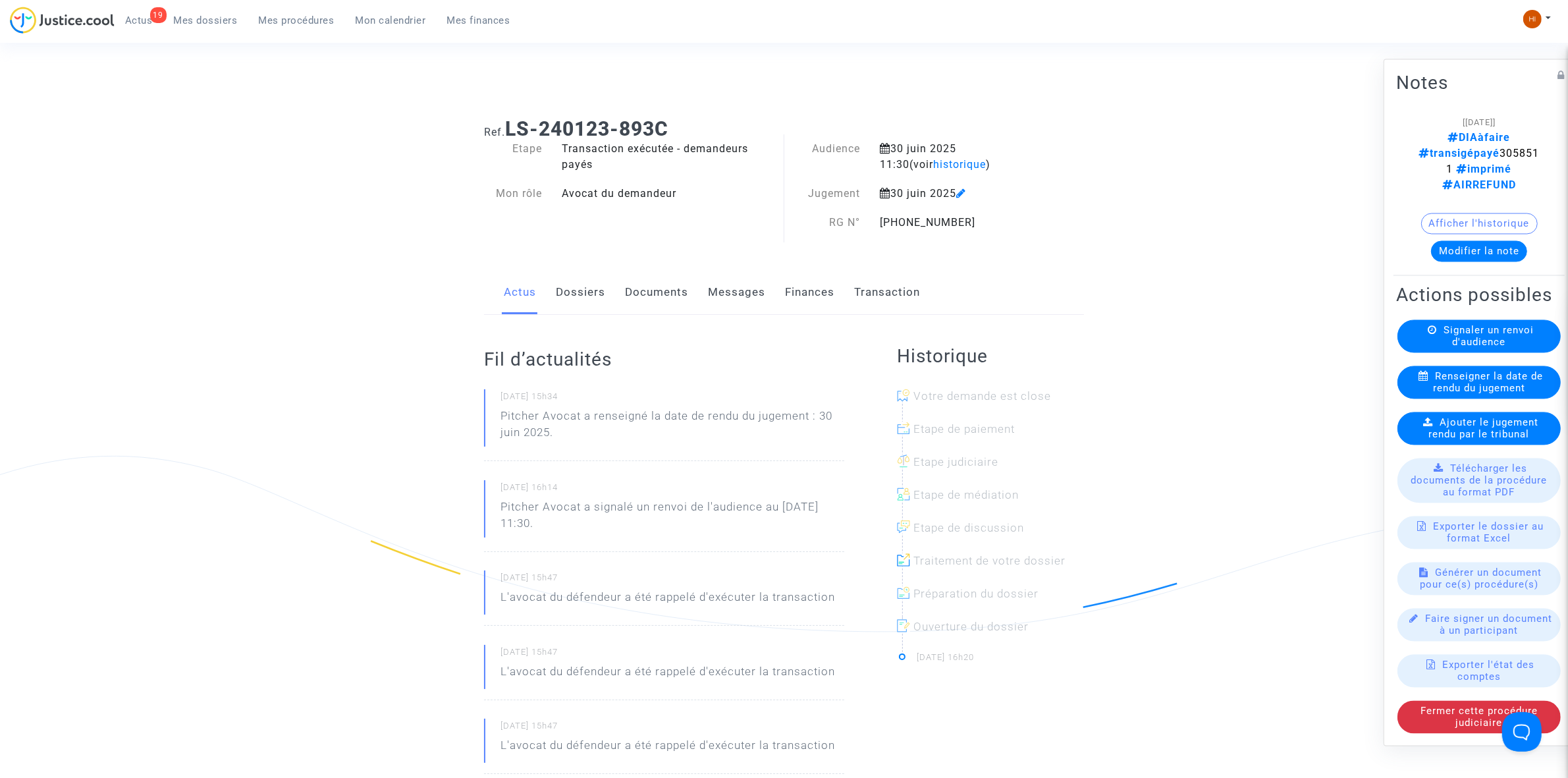
click at [1485, 384] on span "Renseigner la date de rendu du jugement" at bounding box center [1488, 382] width 110 height 24
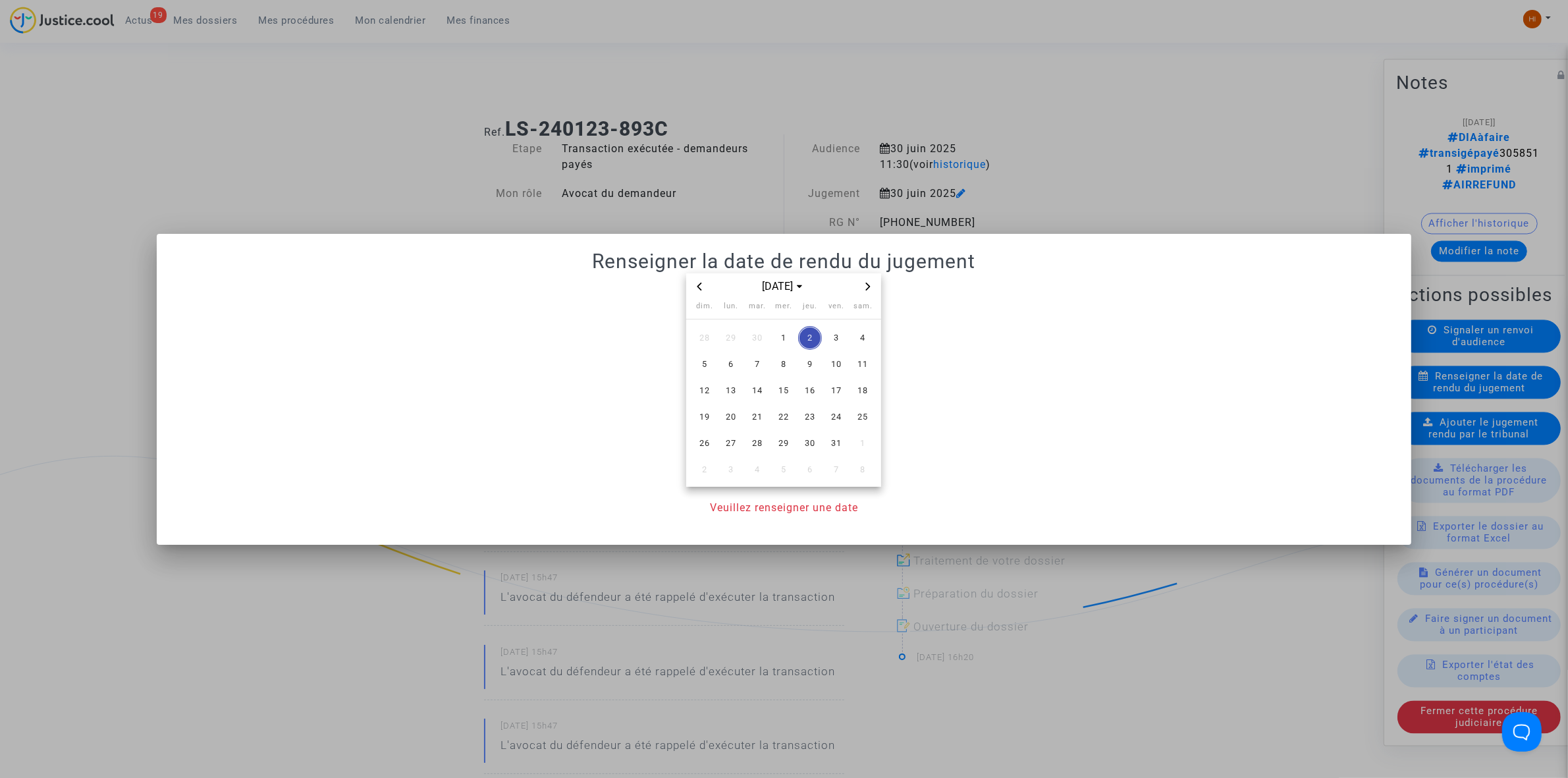
click at [1108, 211] on div at bounding box center [784, 389] width 1568 height 778
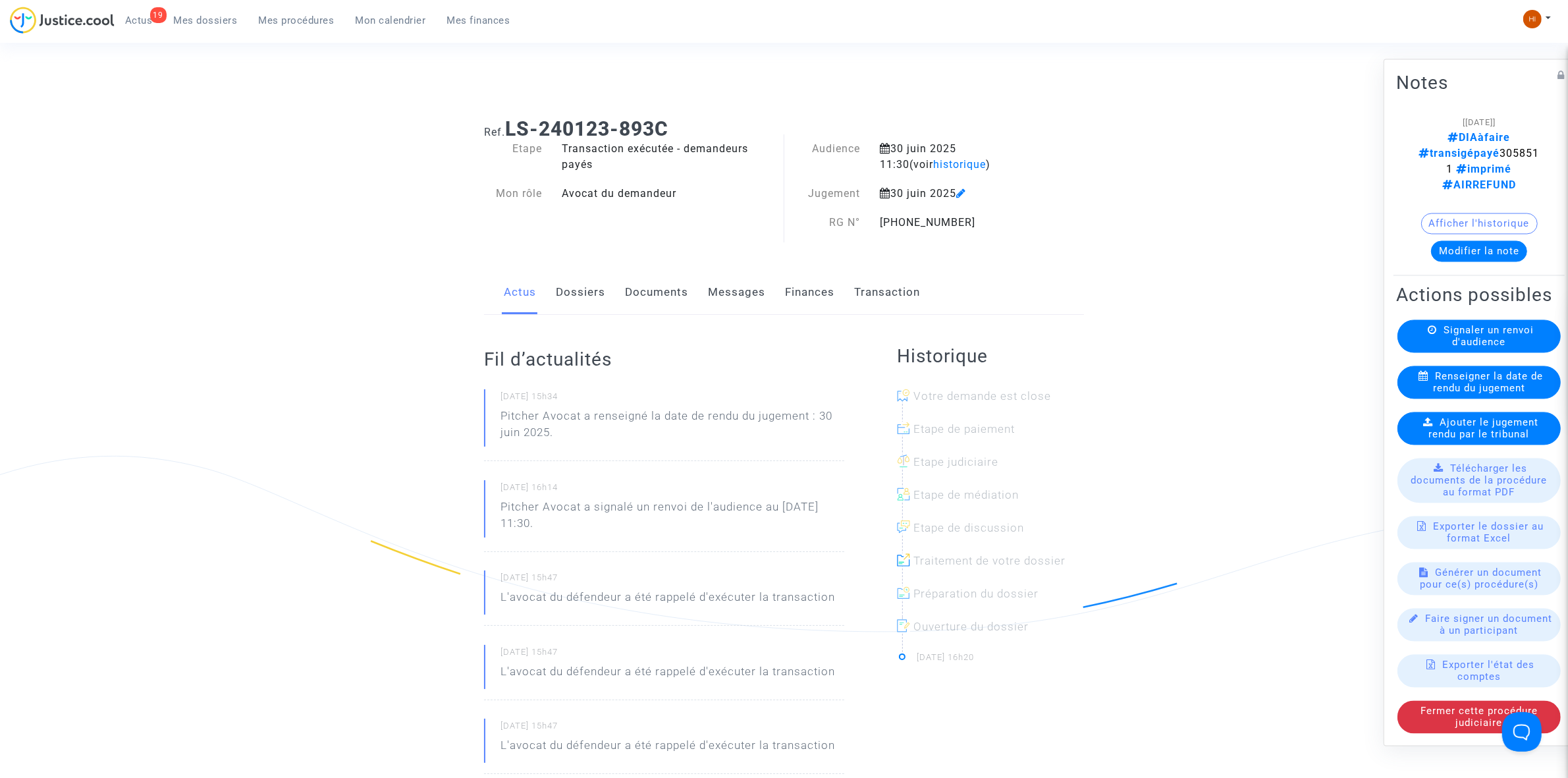
click at [1447, 430] on span "Ajouter le jugement rendu par le tribunal" at bounding box center [1484, 428] width 110 height 24
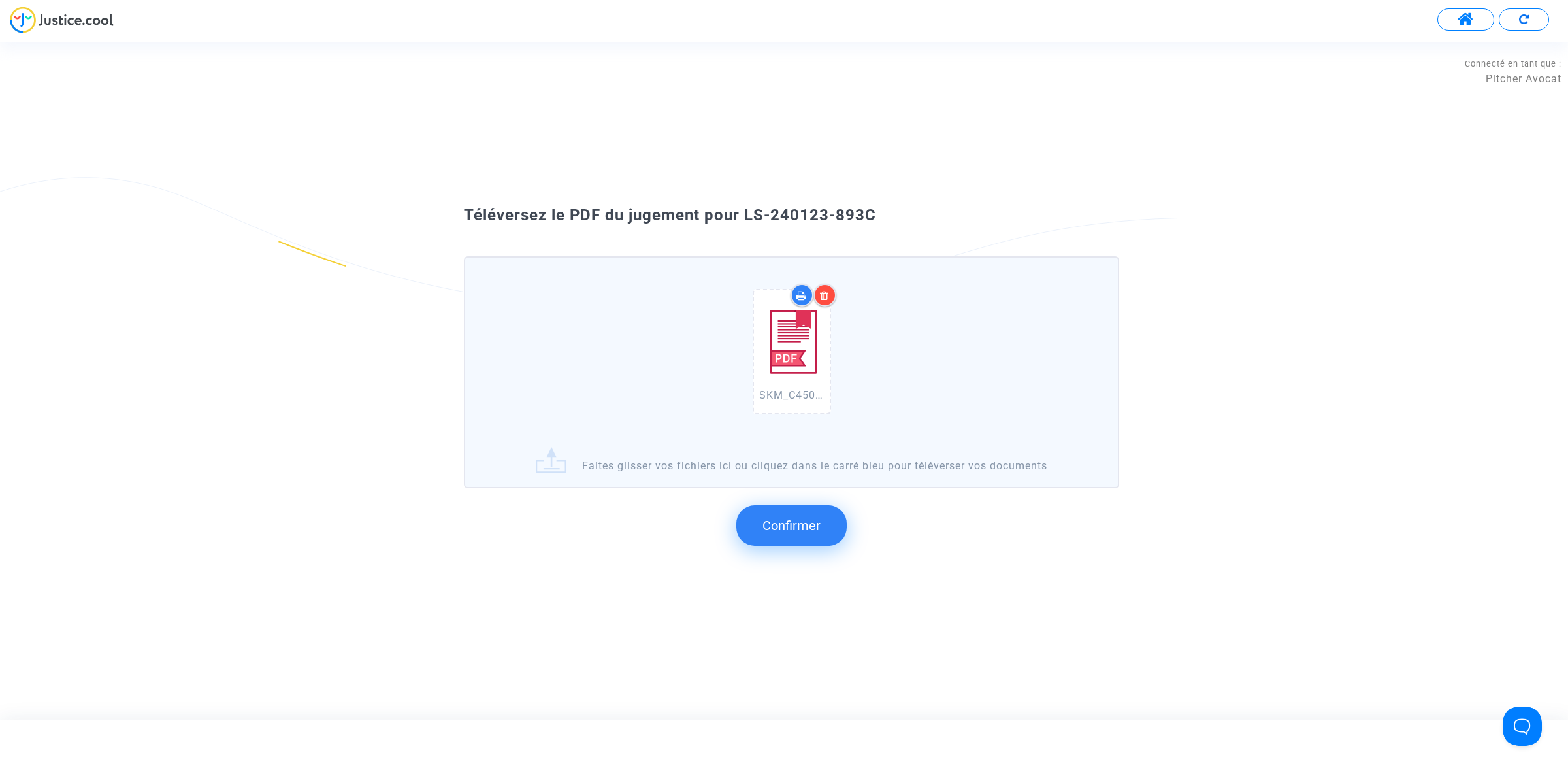
drag, startPoint x: 890, startPoint y: 247, endPoint x: 745, endPoint y: 215, distance: 148.5
click at [745, 215] on div "Téléversez le PDF du jugement pour LS-240123-893C" at bounding box center [783, 216] width 705 height 22
copy span "LS-240123-893C"
click at [791, 531] on span "Confirmer" at bounding box center [791, 526] width 58 height 16
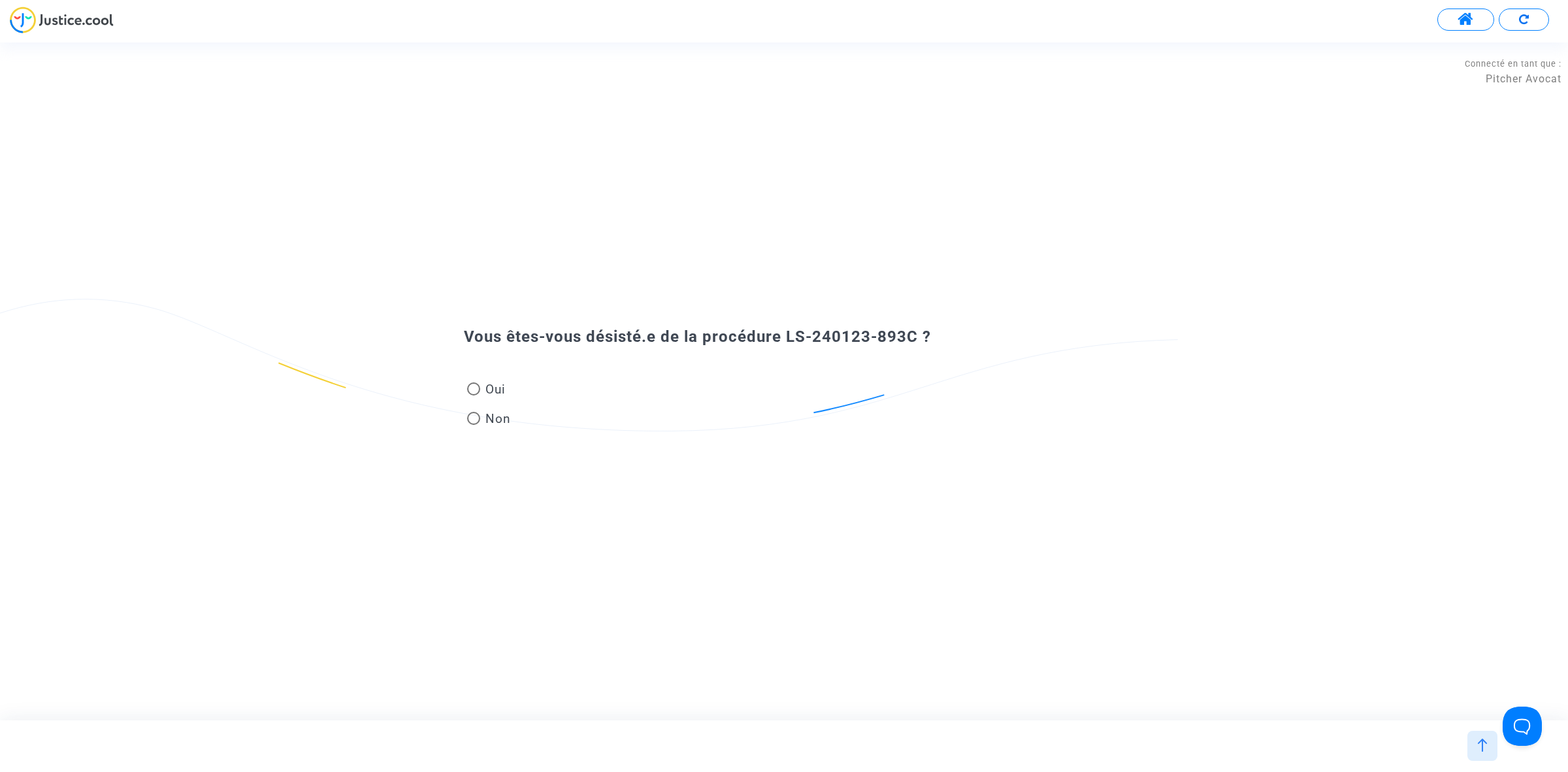
click at [479, 386] on span at bounding box center [474, 389] width 13 height 13
click at [474, 395] on input "Oui" at bounding box center [473, 395] width 1 height 1
radio input "true"
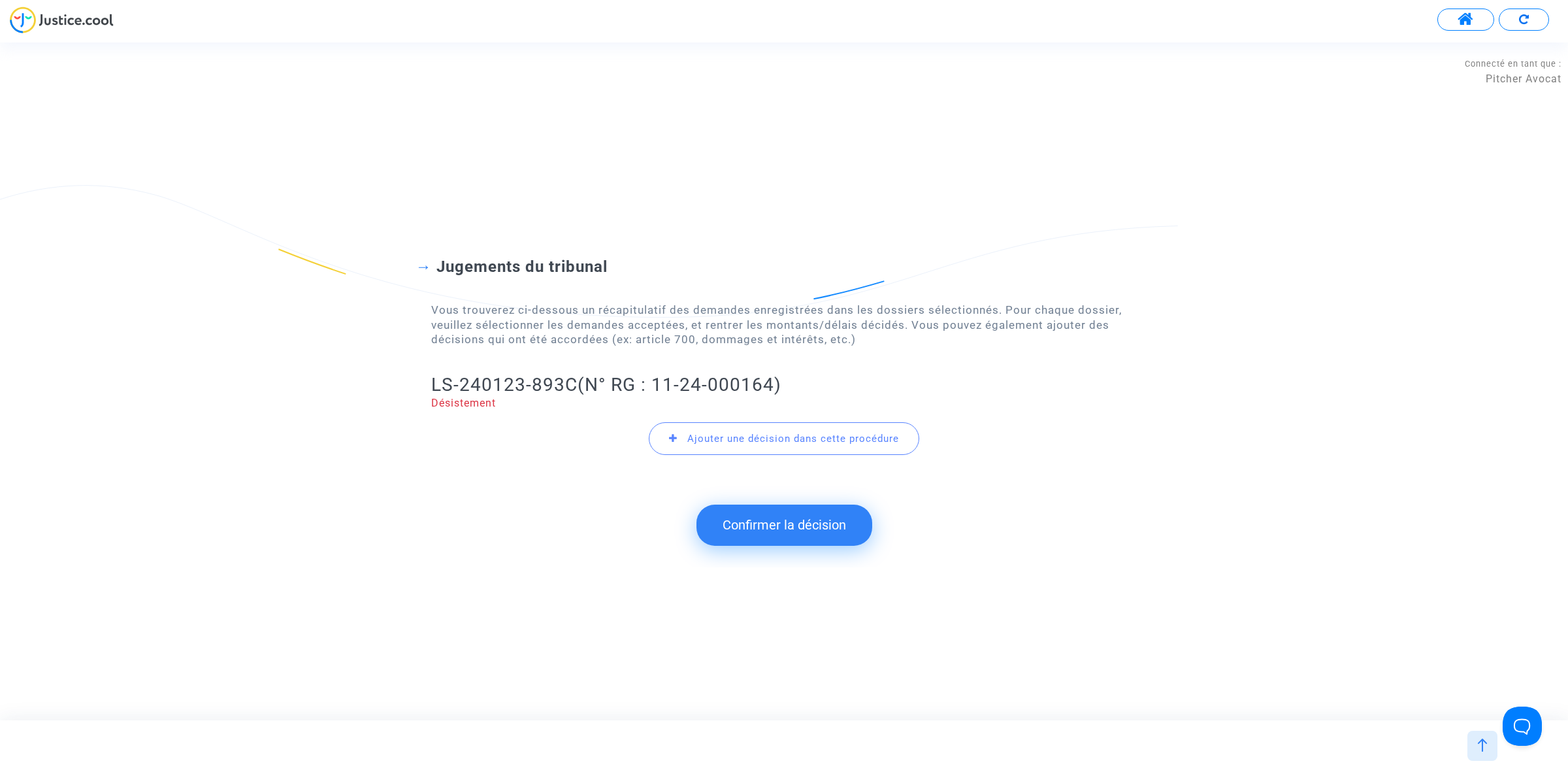
drag, startPoint x: 785, startPoint y: 546, endPoint x: 772, endPoint y: 536, distance: 16.4
click at [785, 547] on div "Jugements du tribunal Vous trouverez ci-dessous un récapitulatif des demandes e…" at bounding box center [784, 381] width 1568 height 372
click at [772, 534] on button "Confirmer la décision" at bounding box center [784, 525] width 176 height 41
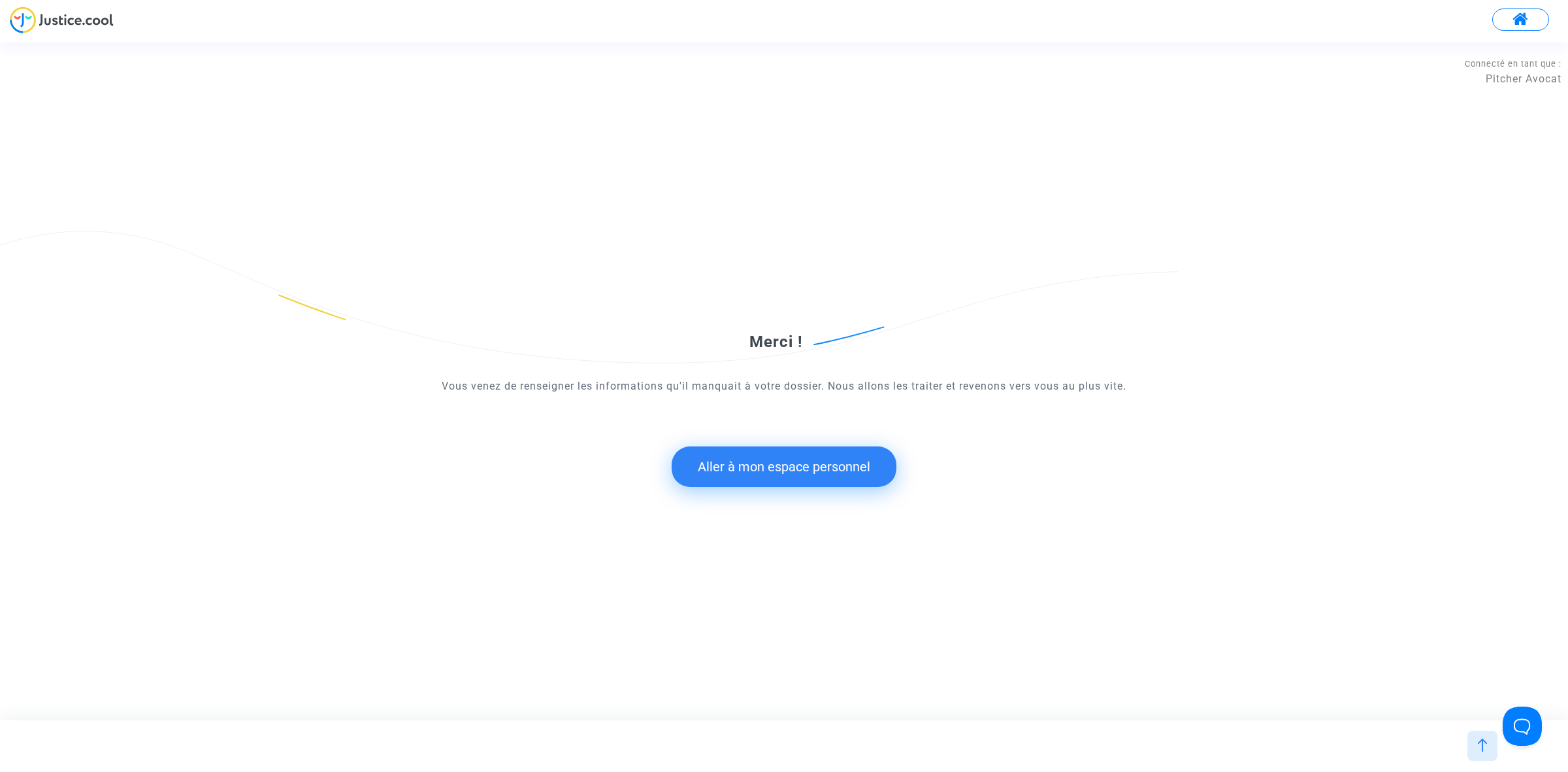
click at [730, 452] on button "Aller à mon espace personnel" at bounding box center [784, 467] width 225 height 41
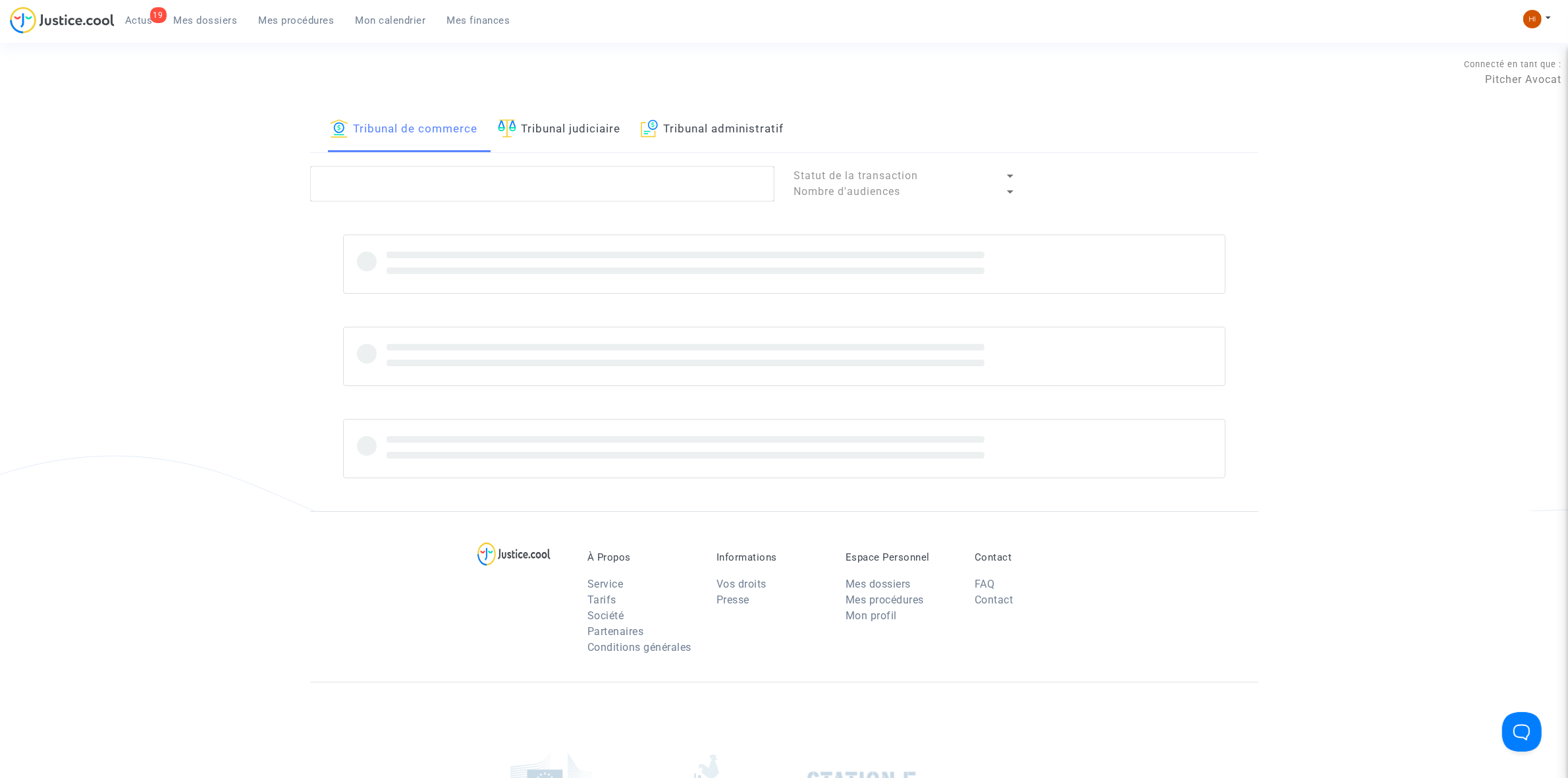
drag, startPoint x: 580, startPoint y: 116, endPoint x: 593, endPoint y: 192, distance: 77.1
click at [580, 116] on link "Tribunal judiciaire" at bounding box center [559, 130] width 123 height 45
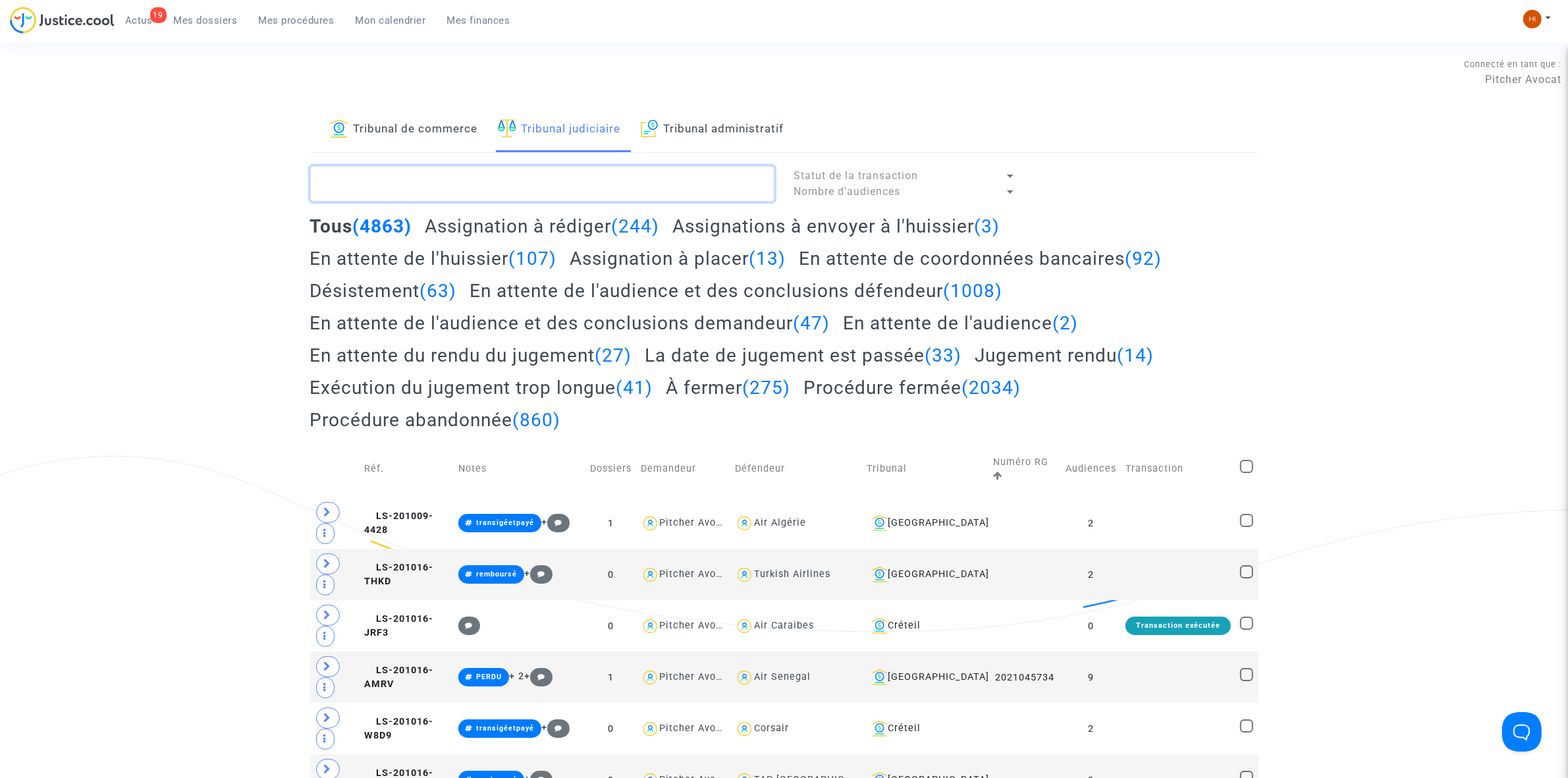
click at [594, 179] on textarea at bounding box center [542, 184] width 464 height 36
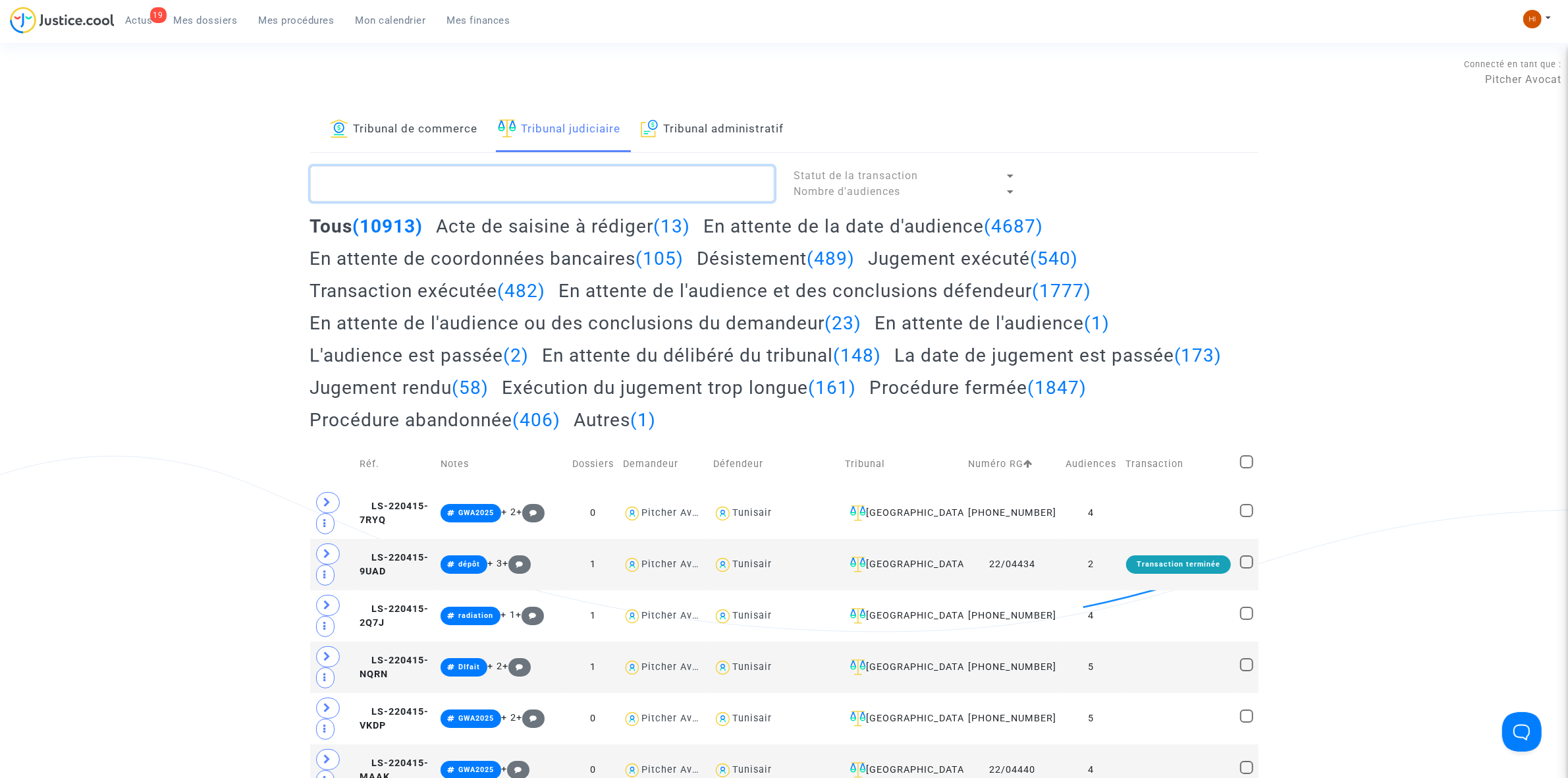
paste textarea "LS-240123-893C"
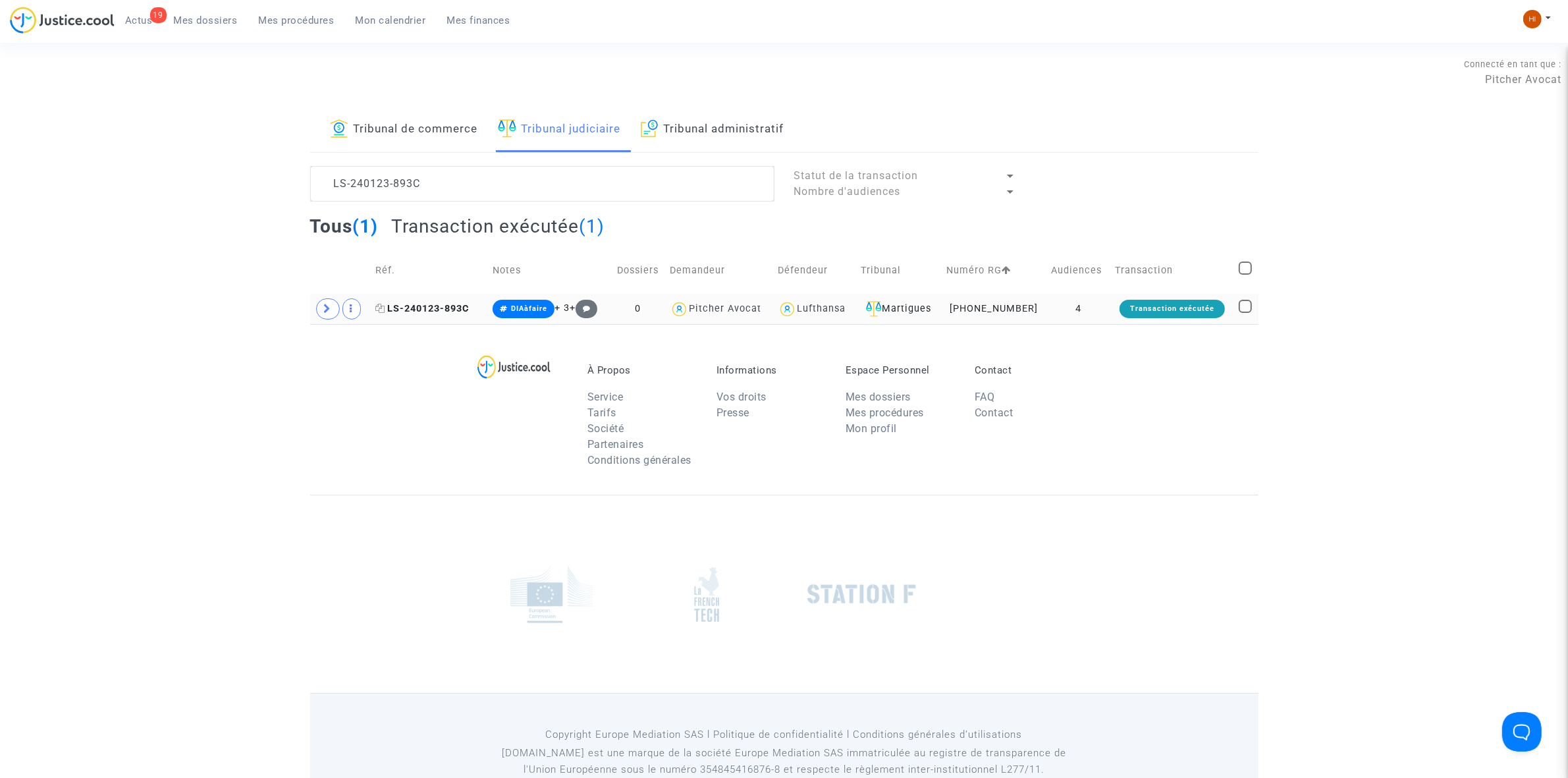
click at [426, 310] on span "LS-240123-893C" at bounding box center [422, 308] width 93 height 11
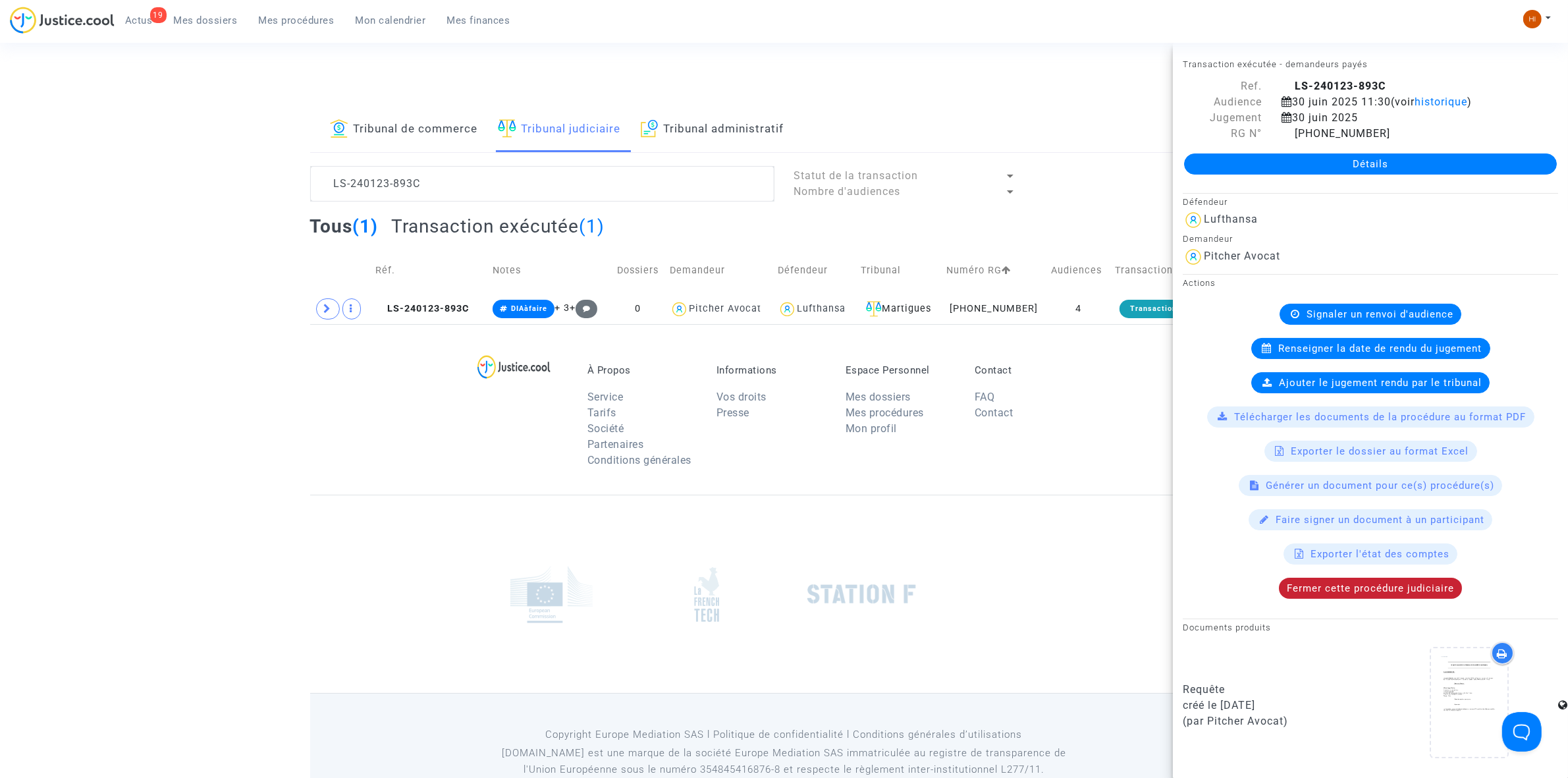
click at [1367, 594] on span "Fermer cette procédure judiciaire" at bounding box center [1370, 588] width 167 height 12
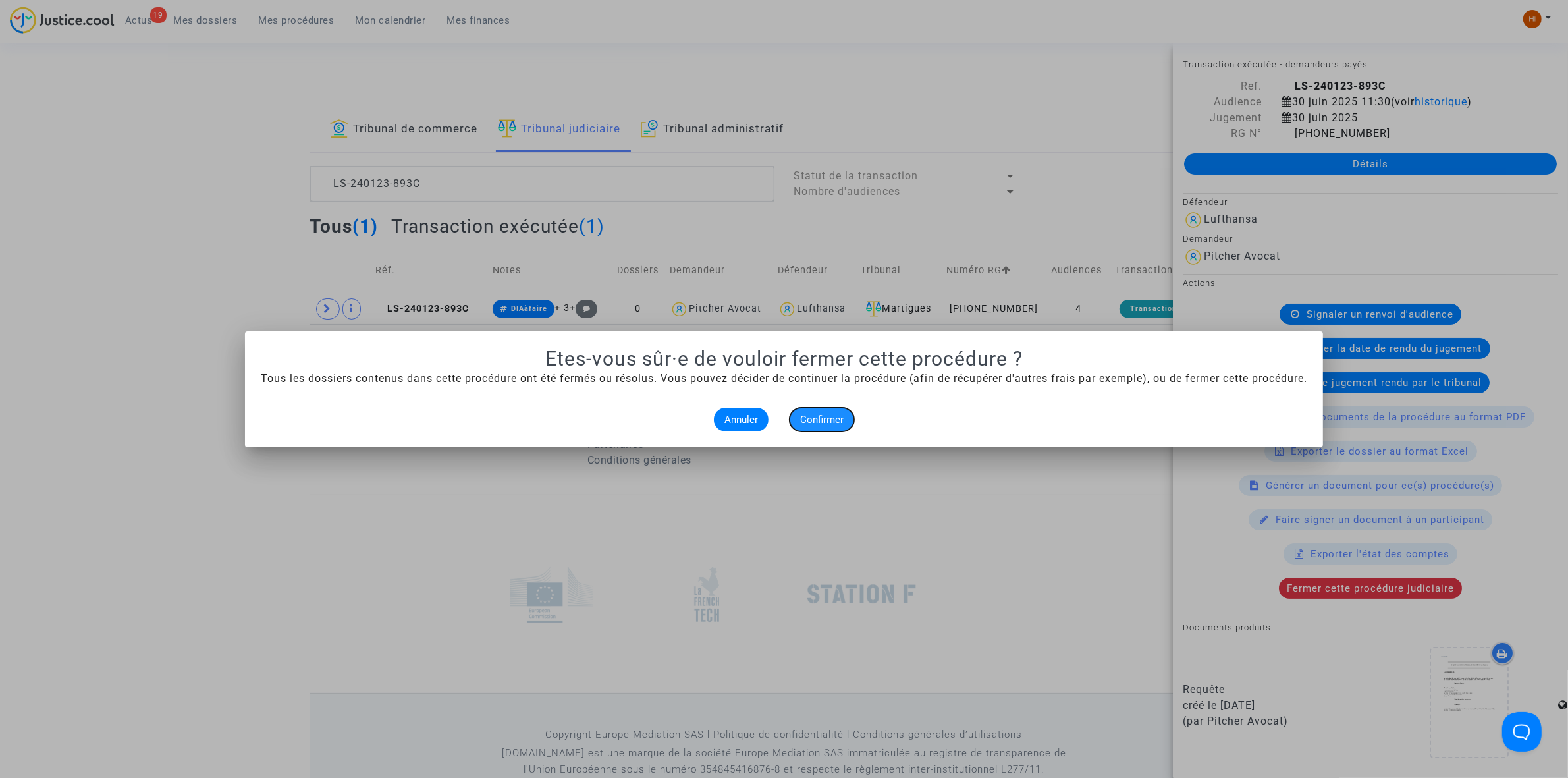
click at [820, 415] on span "Confirmer" at bounding box center [822, 419] width 44 height 12
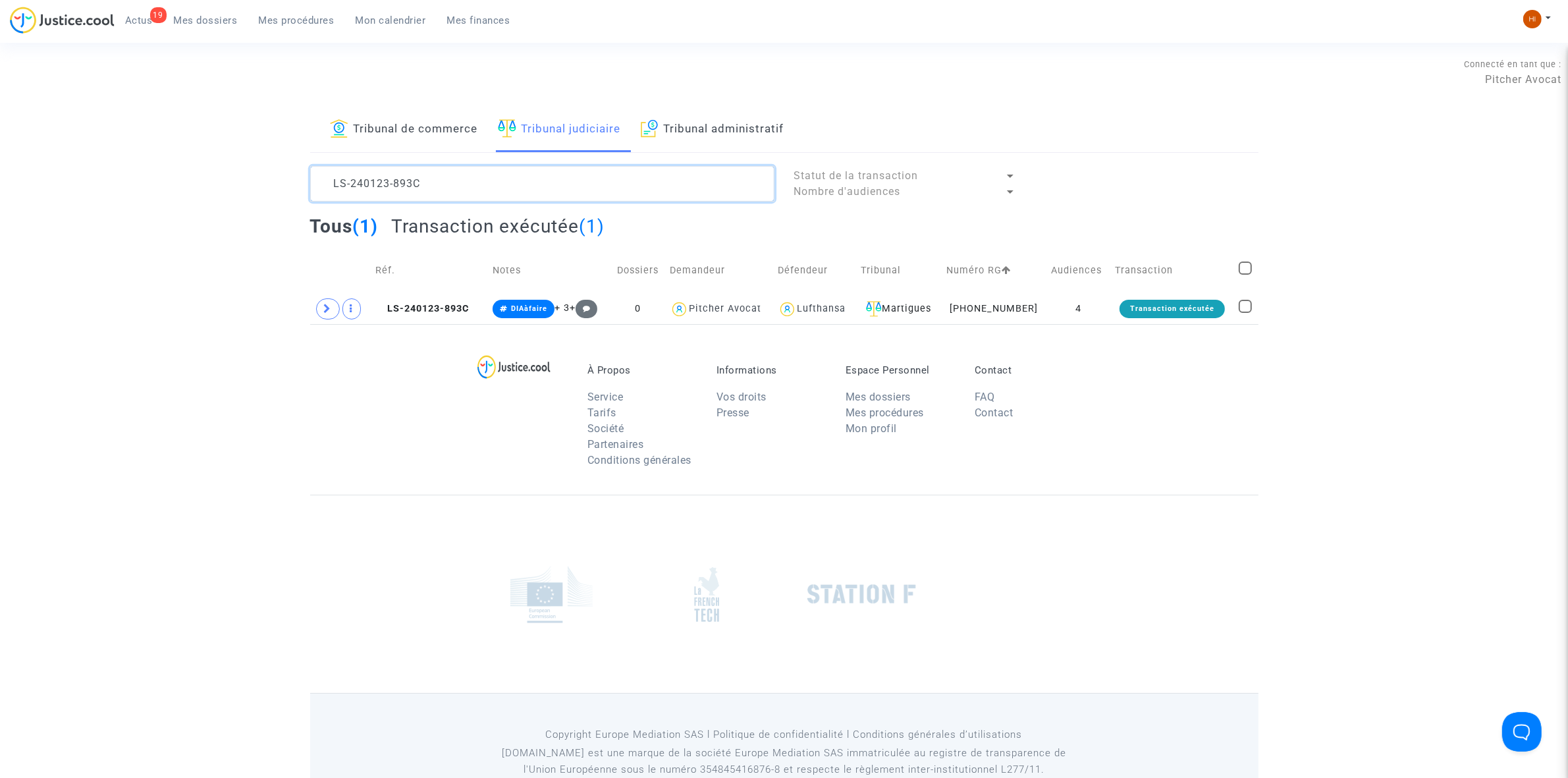
drag, startPoint x: 466, startPoint y: 187, endPoint x: 189, endPoint y: 214, distance: 278.3
click at [189, 214] on div "Tribunal de commerce Tribunal judiciaire Tribunal administratif LS-240123-893C …" at bounding box center [784, 216] width 1568 height 217
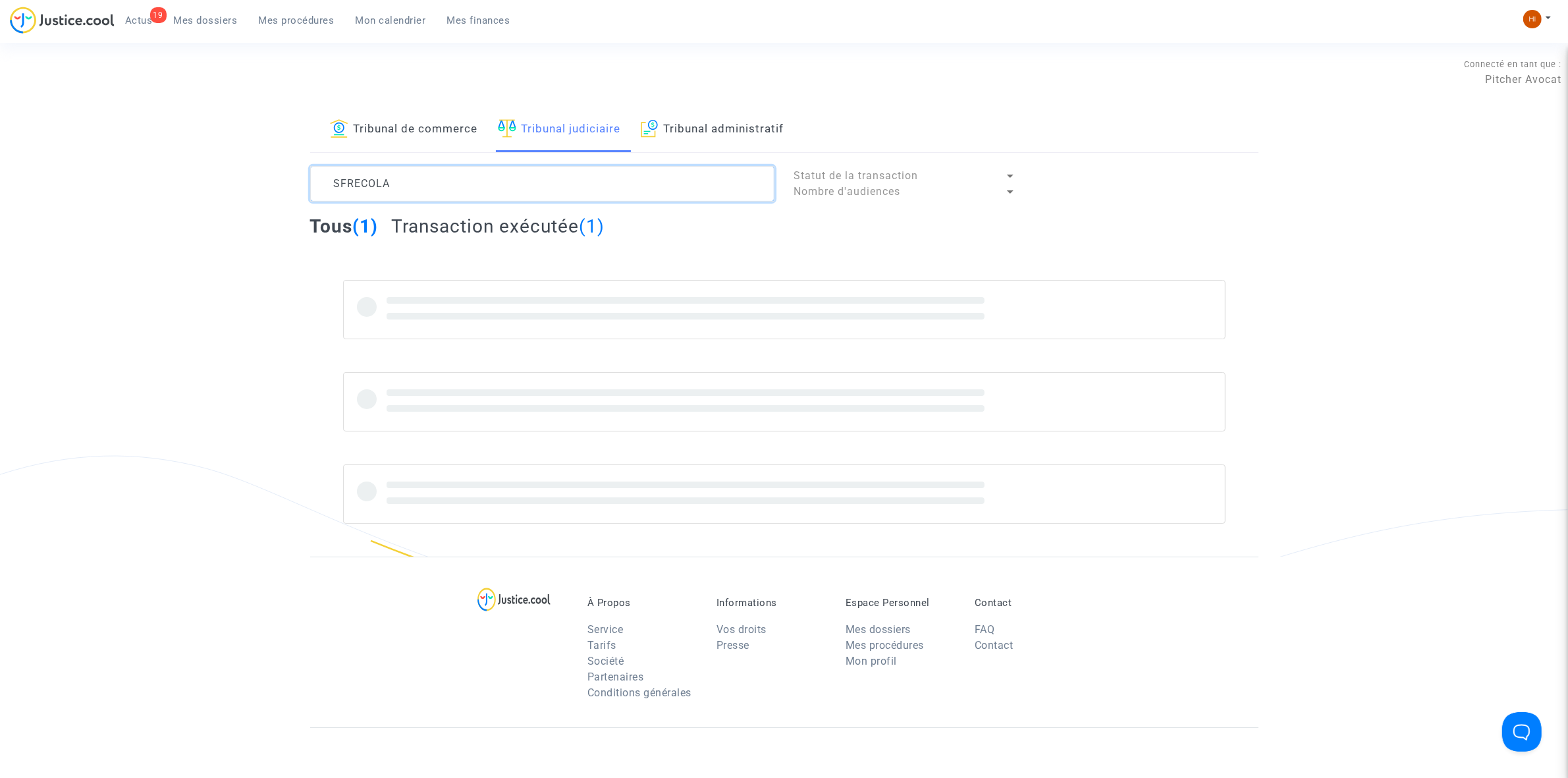
type textarea "SFRECOLA"
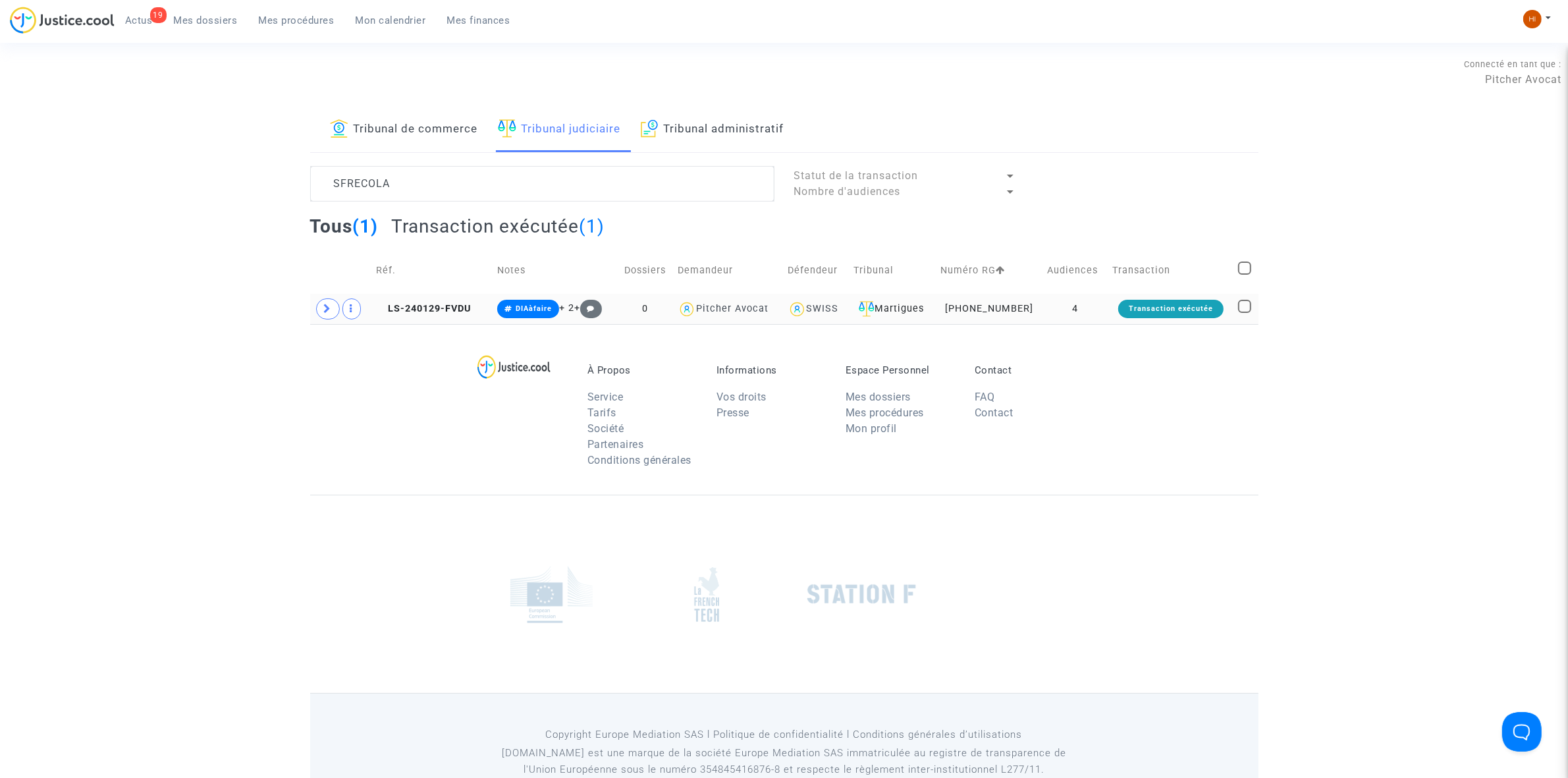
click at [442, 298] on td "LS-240129-FVDU" at bounding box center [433, 309] width 121 height 30
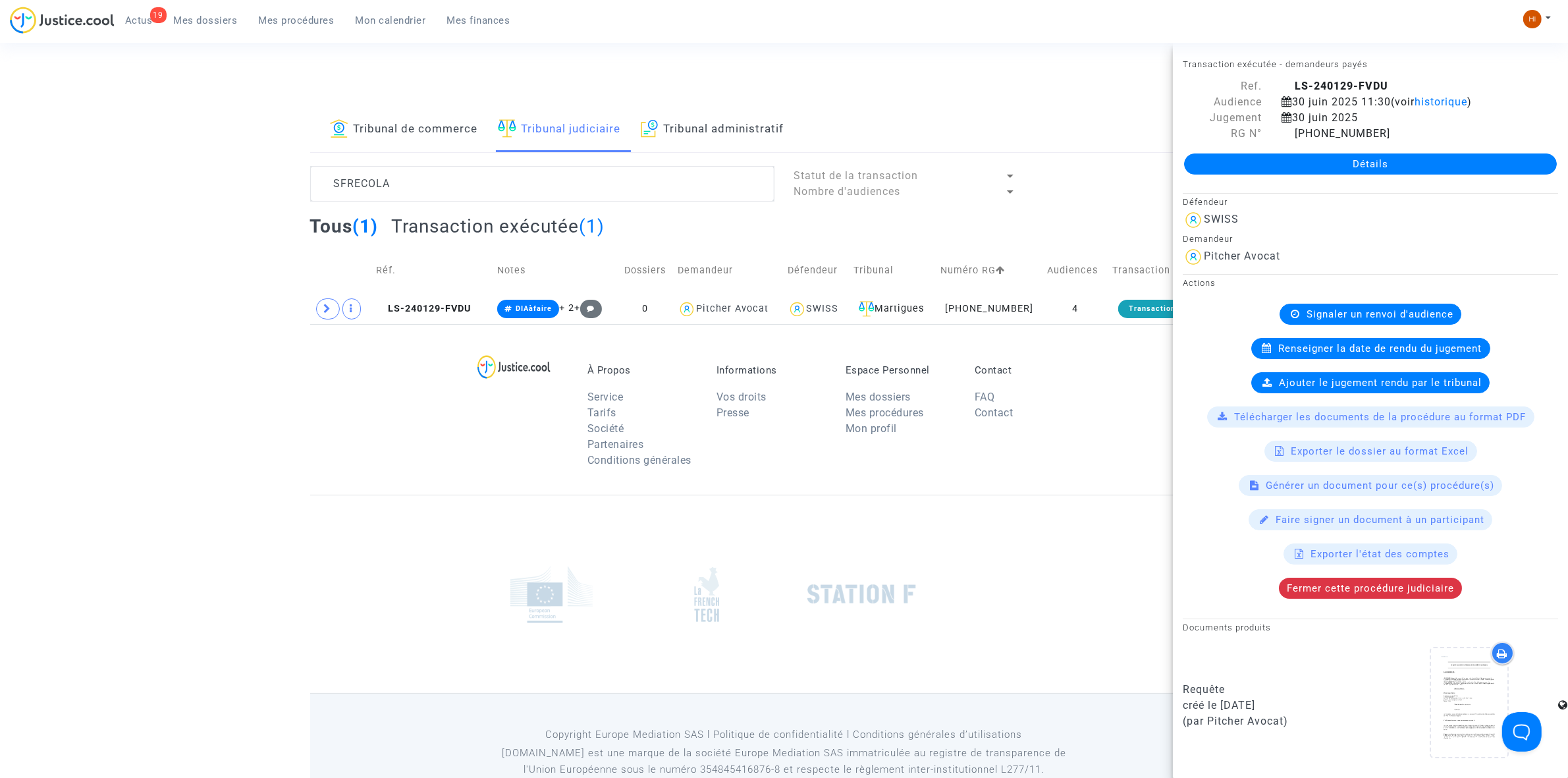
click at [1461, 167] on link "Détails" at bounding box center [1370, 164] width 373 height 21
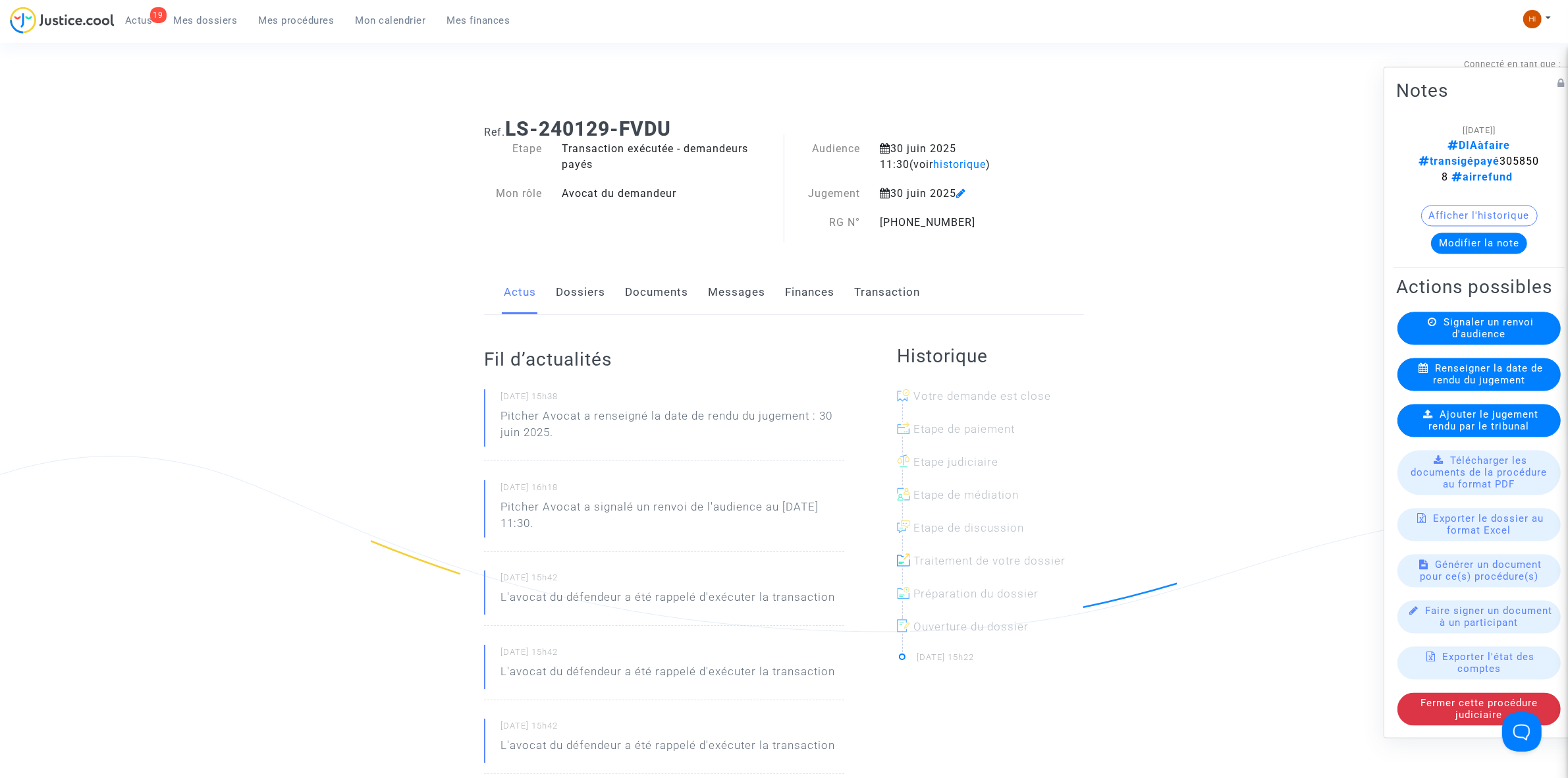
click at [1454, 421] on span "Ajouter le jugement rendu par le tribunal" at bounding box center [1484, 420] width 110 height 24
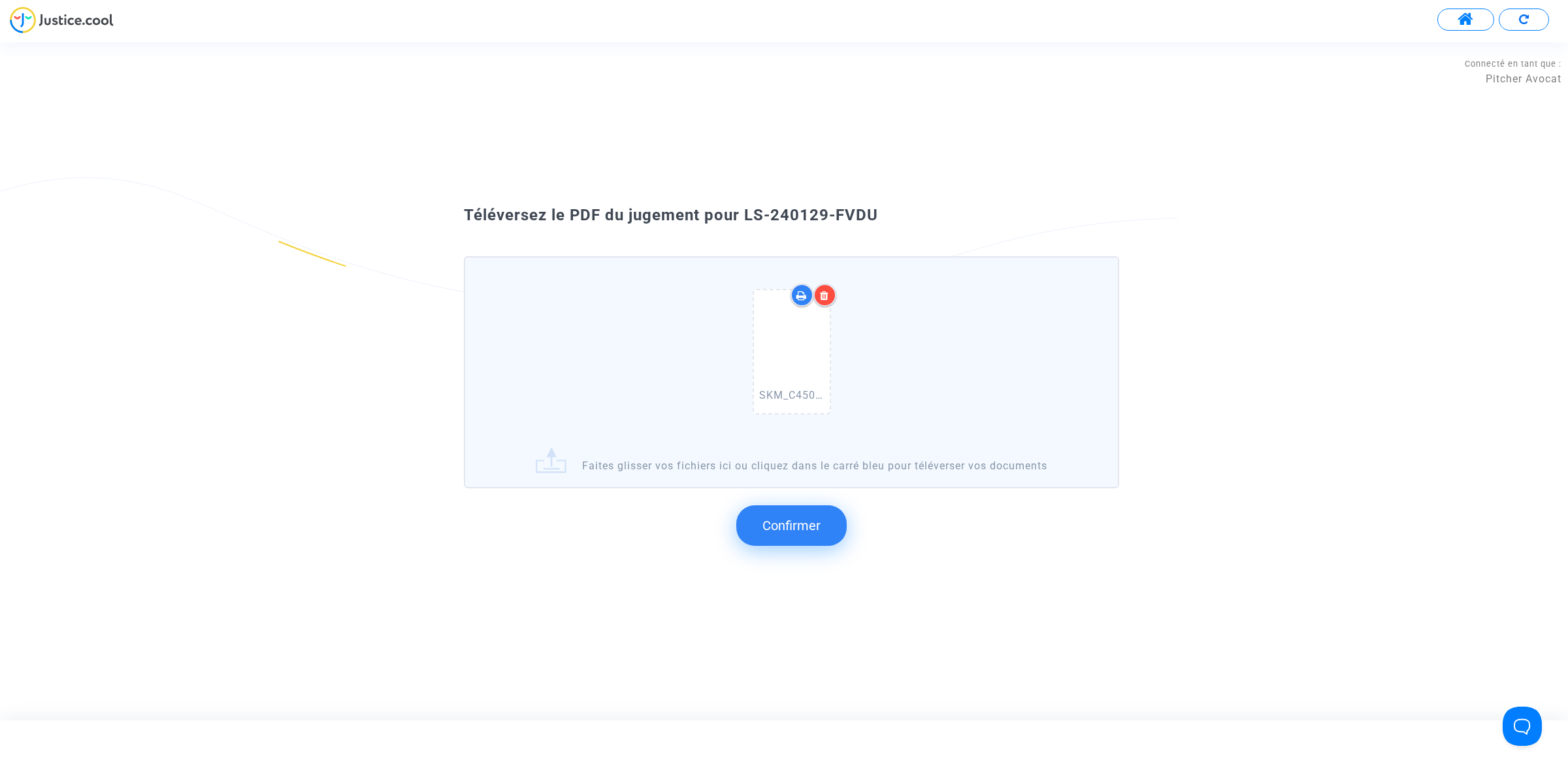
drag, startPoint x: 746, startPoint y: 217, endPoint x: 947, endPoint y: 210, distance: 201.1
click at [947, 210] on div "Téléversez le PDF du jugement pour LS-240129-FVDU" at bounding box center [783, 216] width 705 height 22
copy span "LS-240129-FVDU"
click at [788, 521] on span "Confirmer" at bounding box center [791, 526] width 58 height 16
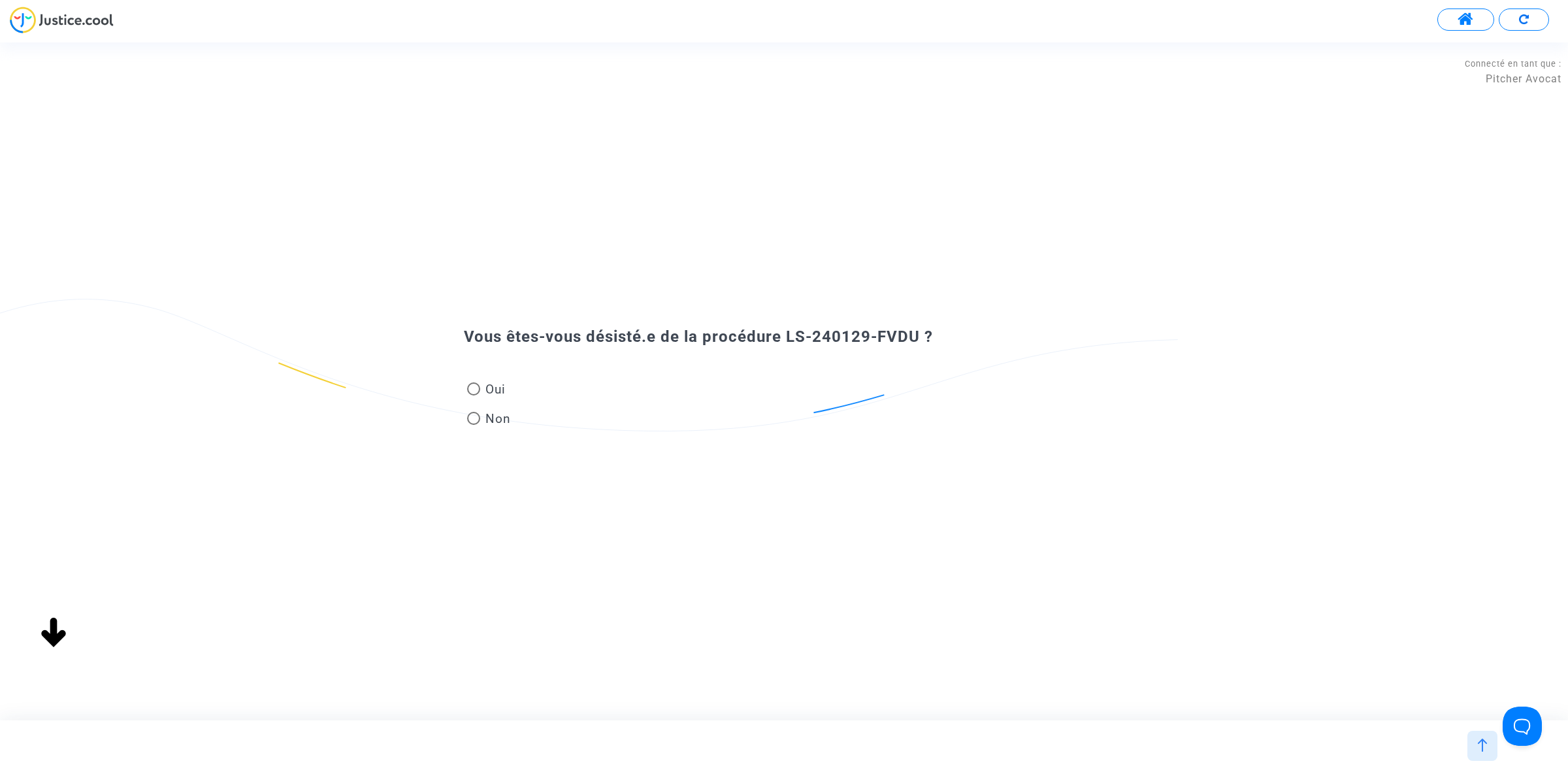
click at [493, 396] on span "Oui" at bounding box center [493, 389] width 26 height 18
click at [474, 396] on input "Oui" at bounding box center [473, 395] width 1 height 1
radio input "true"
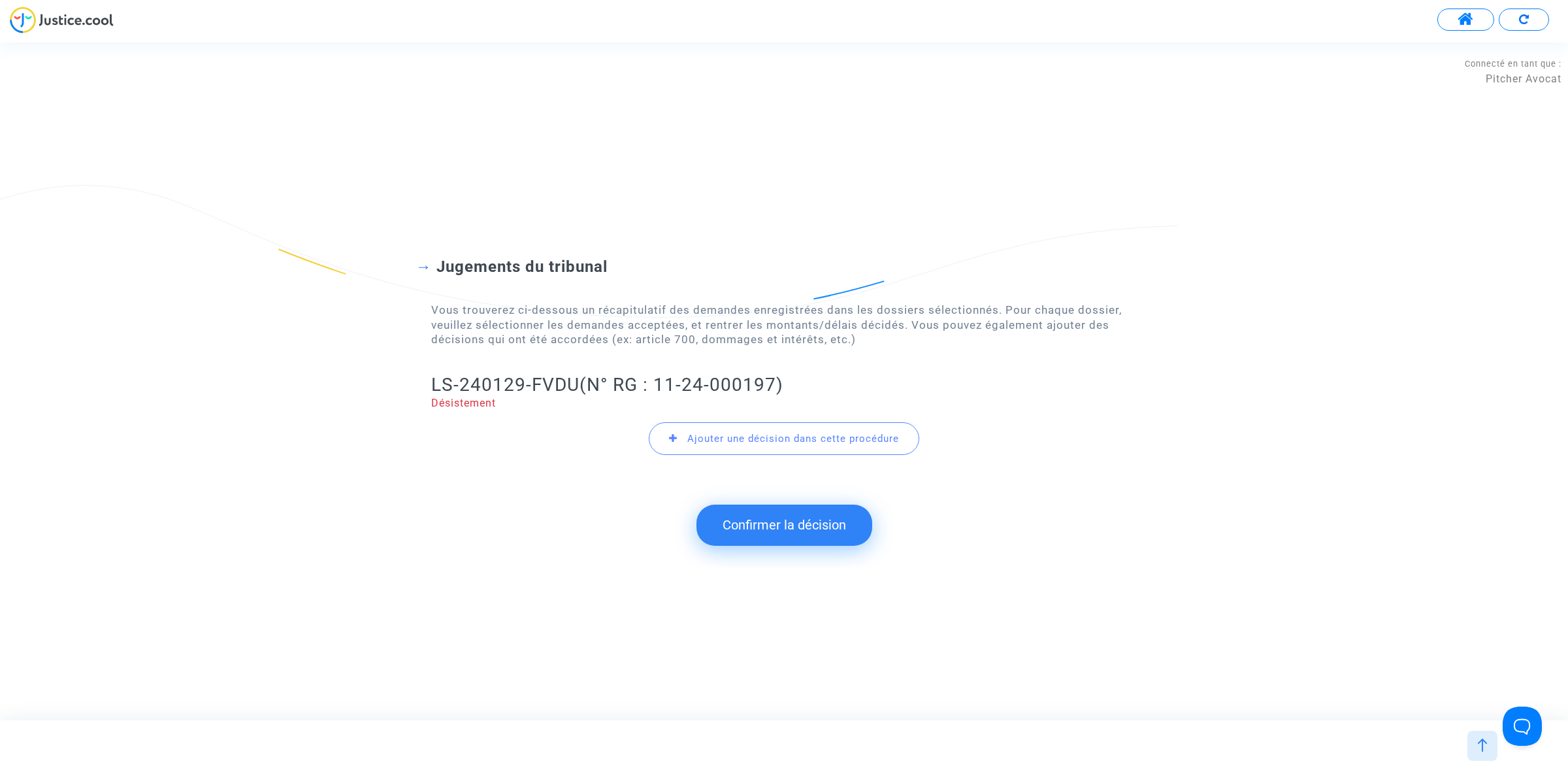
click at [772, 531] on button "Confirmer la décision" at bounding box center [784, 525] width 176 height 41
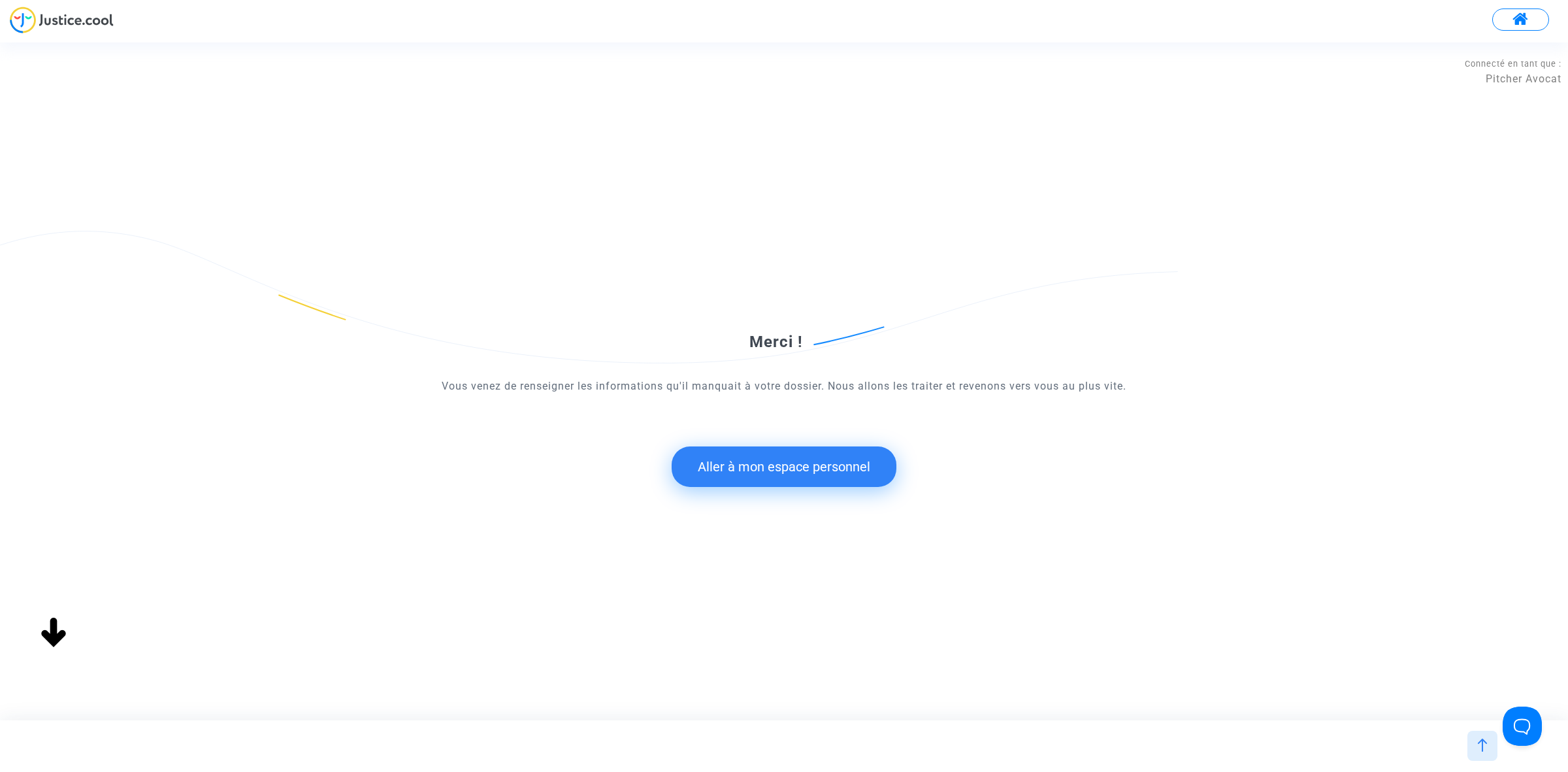
click at [798, 475] on button "Aller à mon espace personnel" at bounding box center [784, 467] width 225 height 41
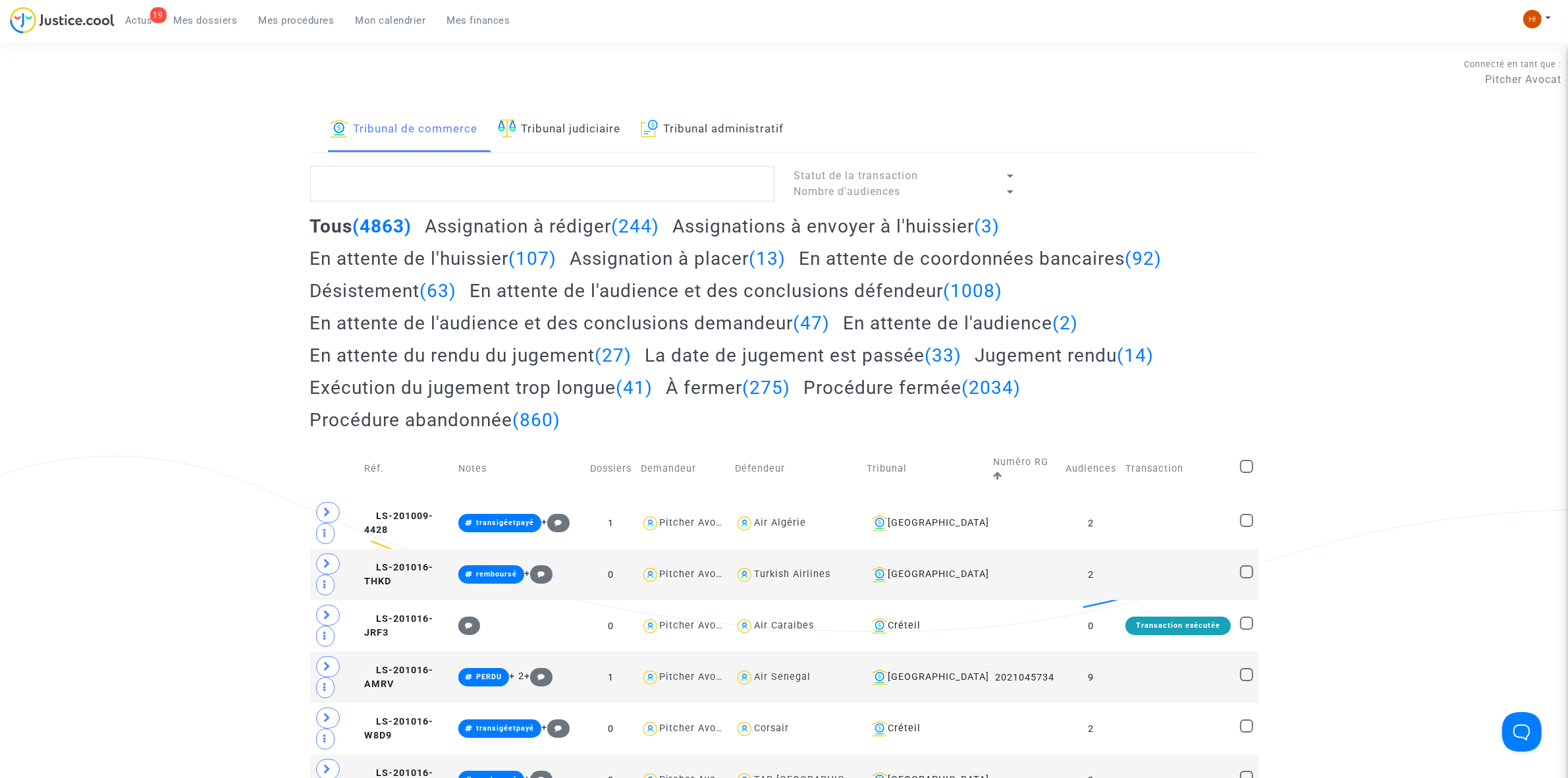
drag, startPoint x: 608, startPoint y: 132, endPoint x: 607, endPoint y: 151, distance: 19.0
click at [608, 132] on link "Tribunal judiciaire" at bounding box center [559, 130] width 123 height 45
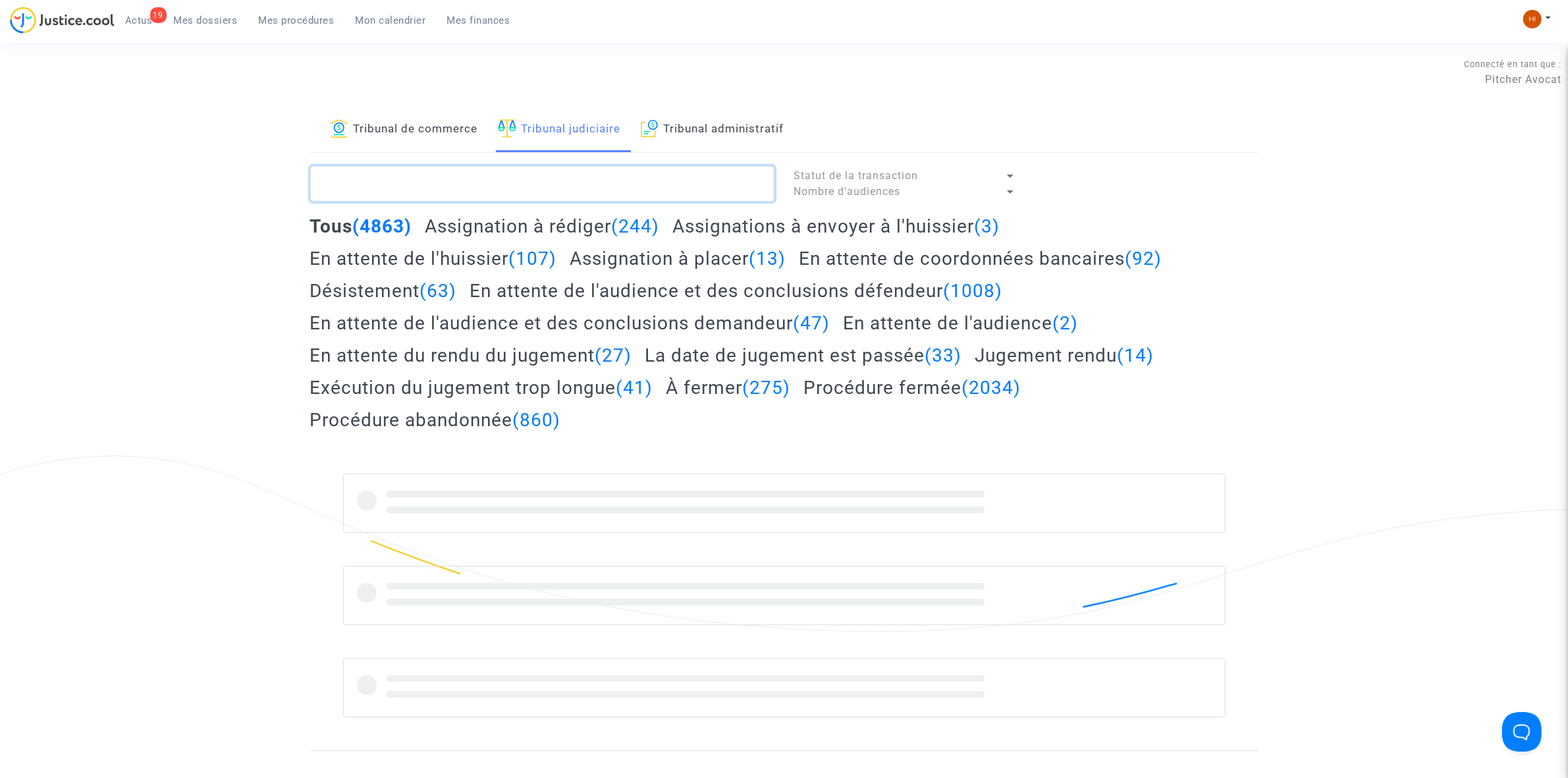
click at [611, 193] on textarea at bounding box center [542, 184] width 464 height 36
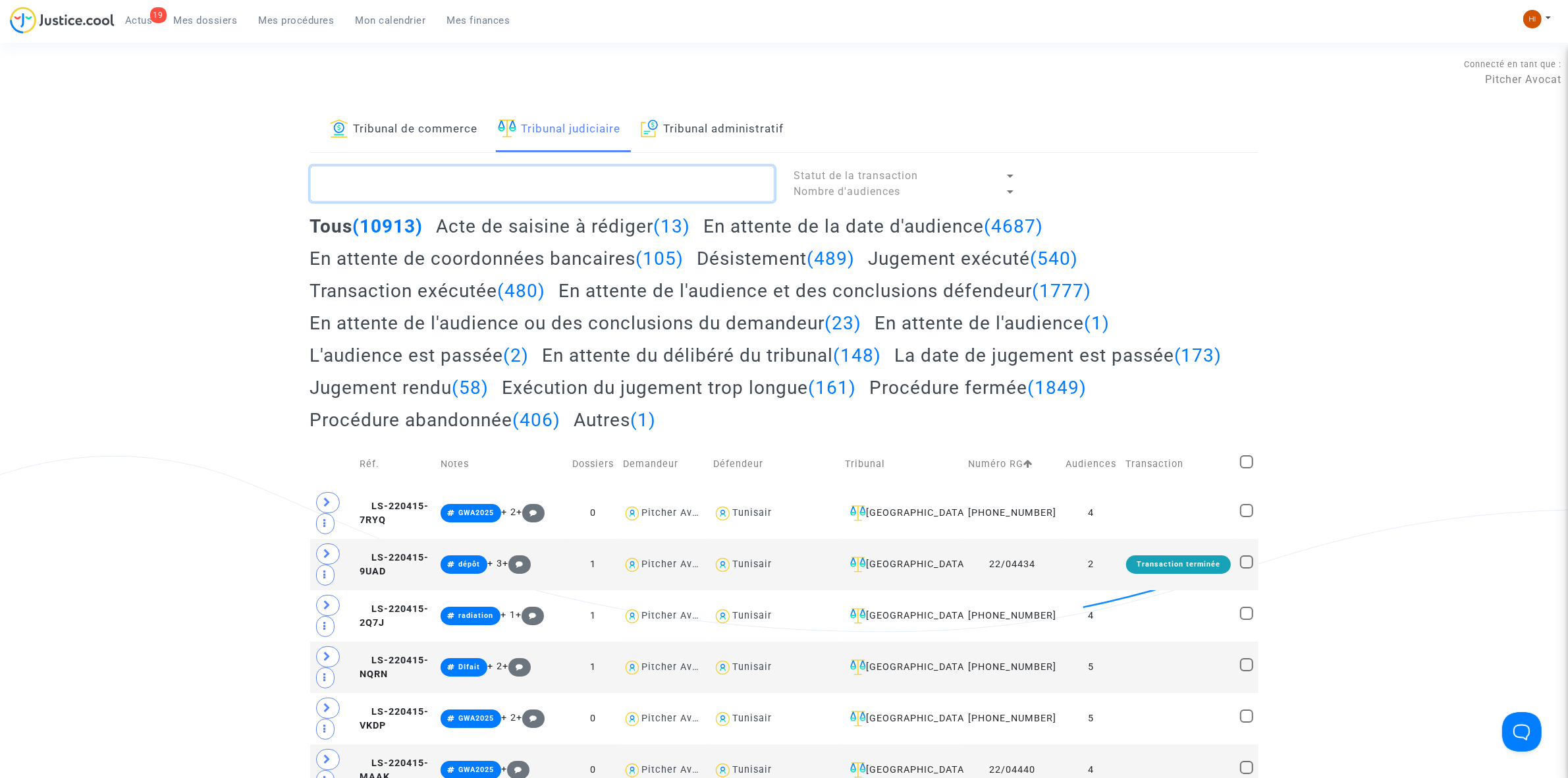
paste textarea "LS-240129-FVDU"
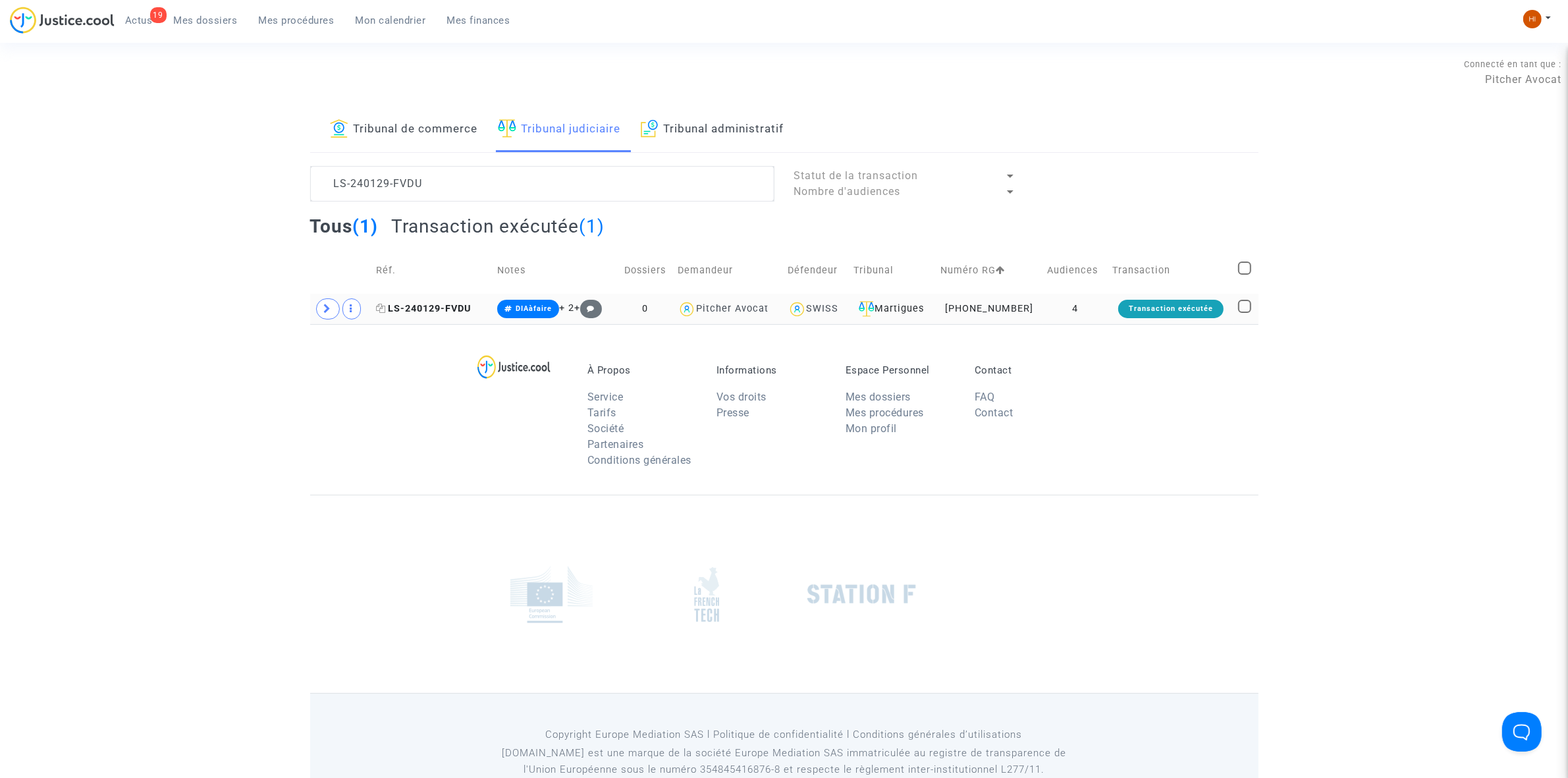
click at [442, 308] on span "LS-240129-FVDU" at bounding box center [424, 308] width 95 height 11
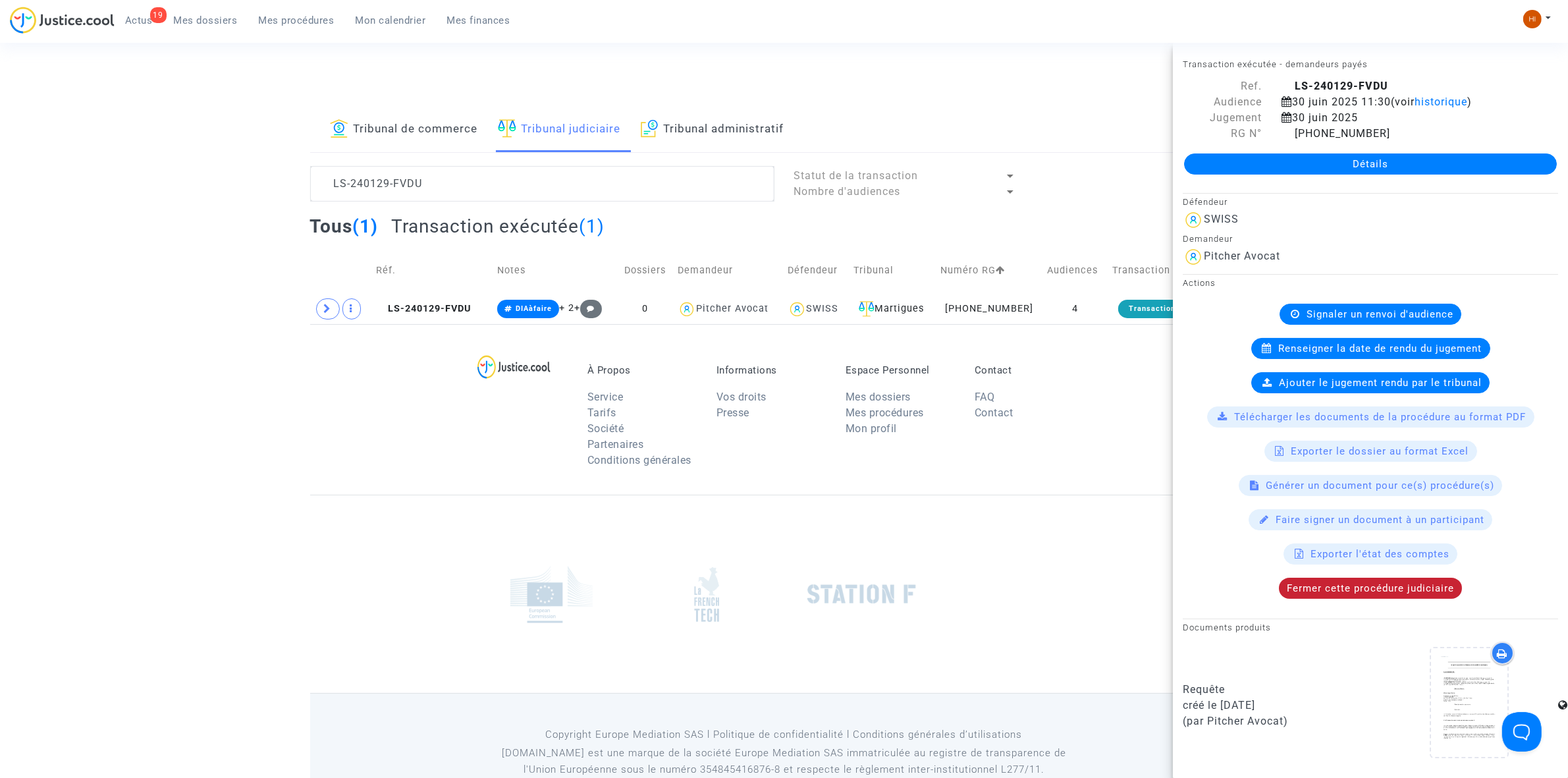
click at [1358, 594] on span "Fermer cette procédure judiciaire" at bounding box center [1370, 588] width 167 height 12
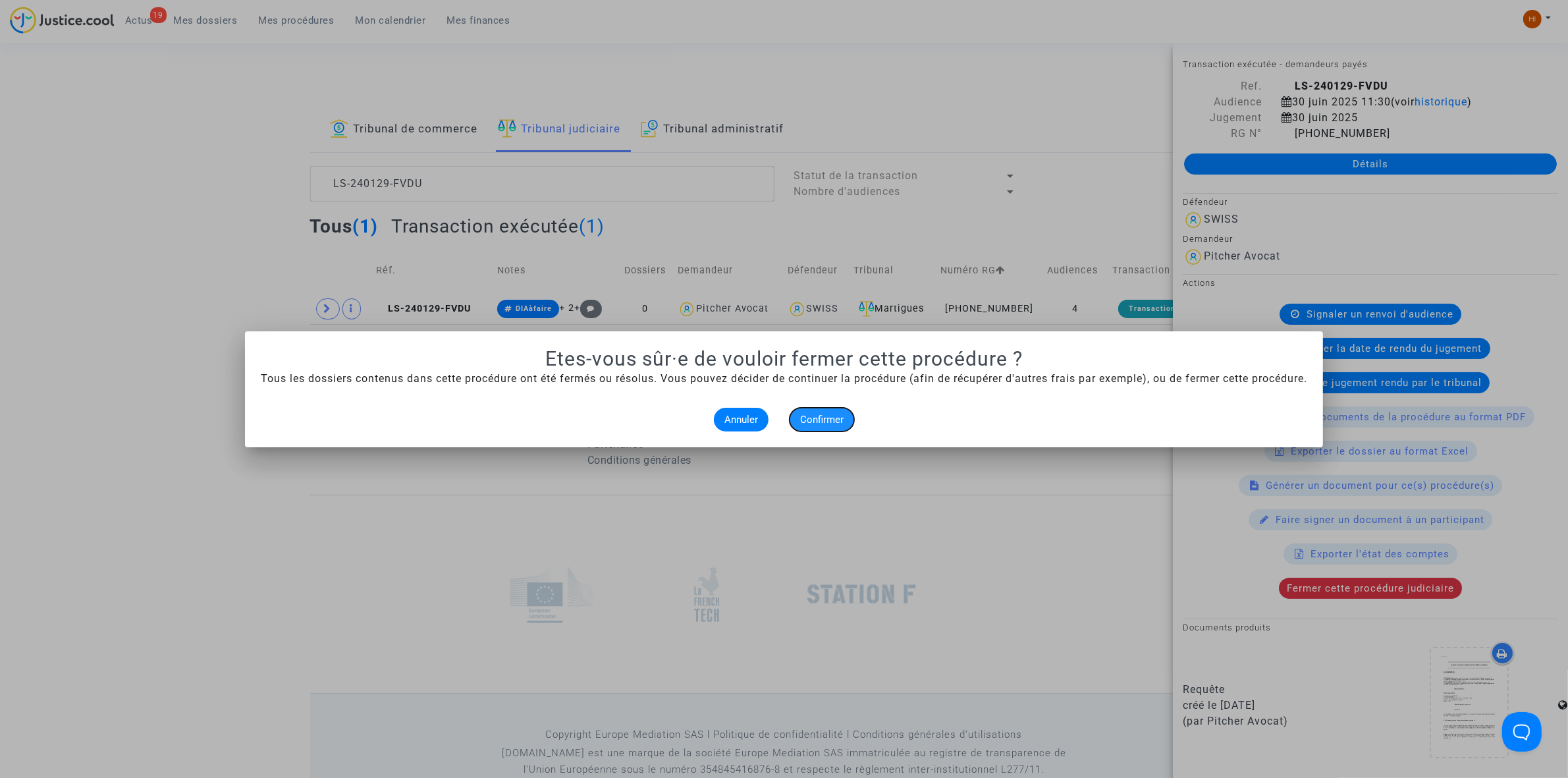
click at [835, 421] on span "Confirmer" at bounding box center [822, 419] width 44 height 12
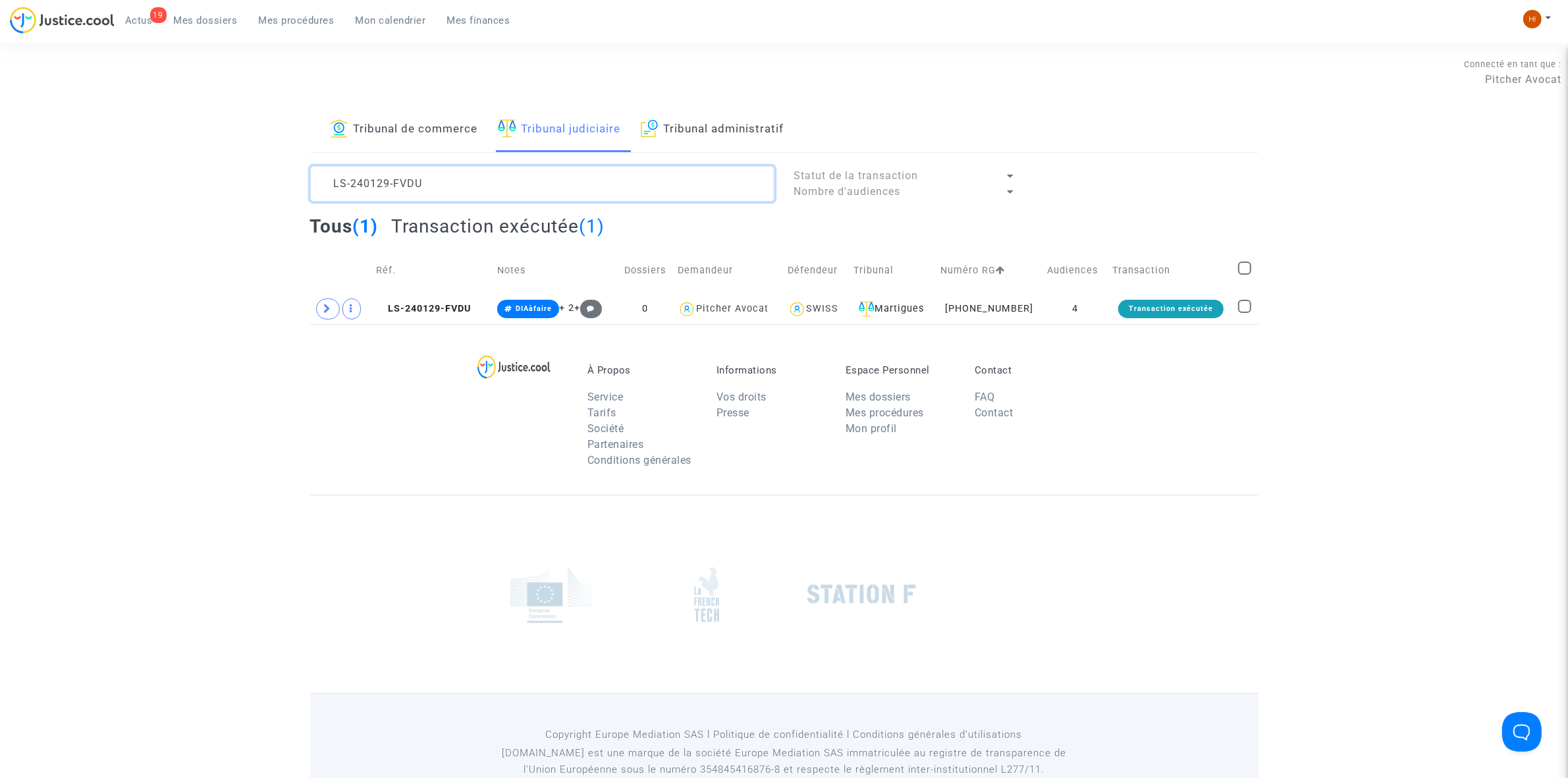
click at [574, 199] on textarea at bounding box center [542, 184] width 464 height 36
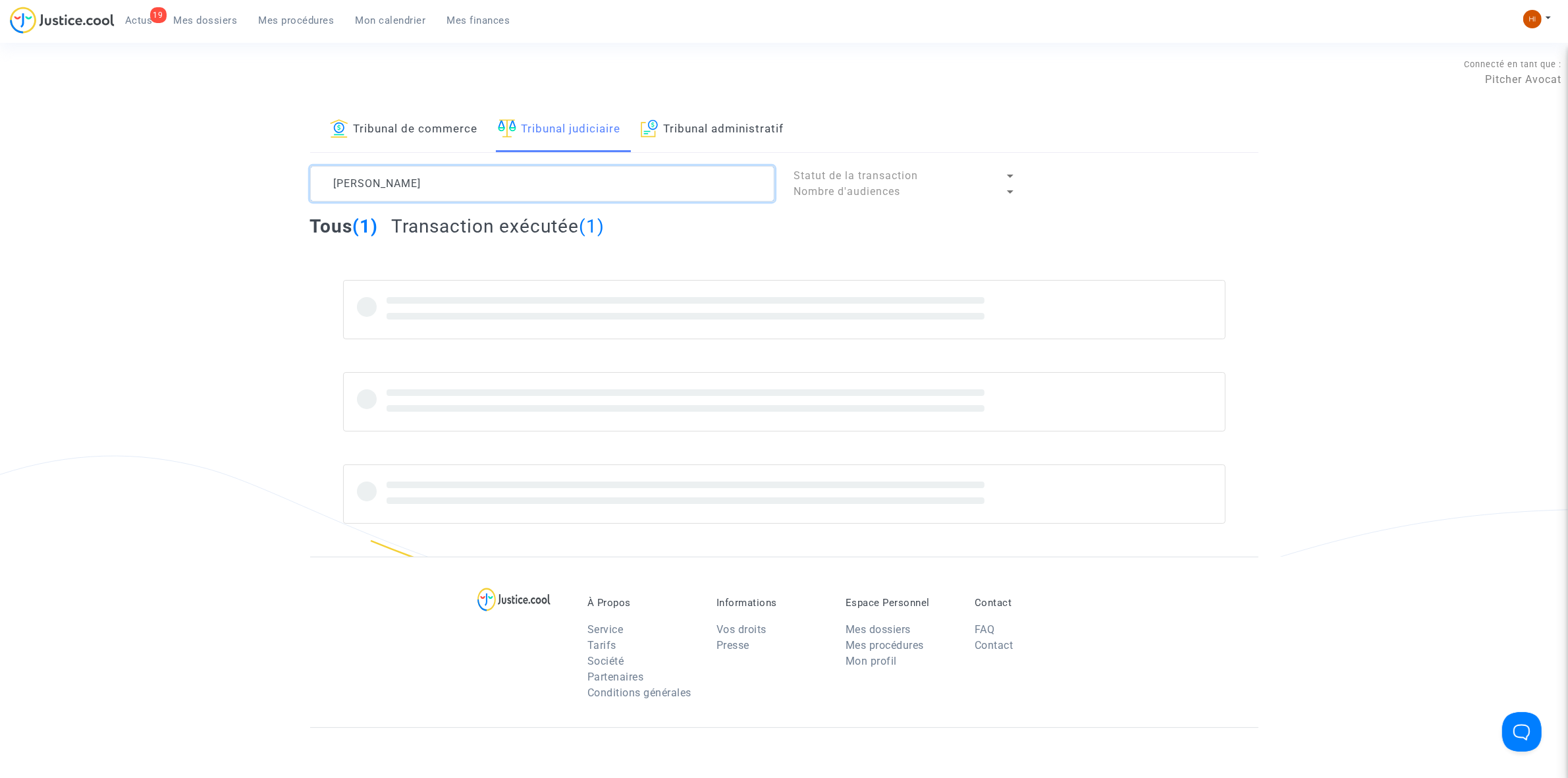
type textarea "RENE WORMS"
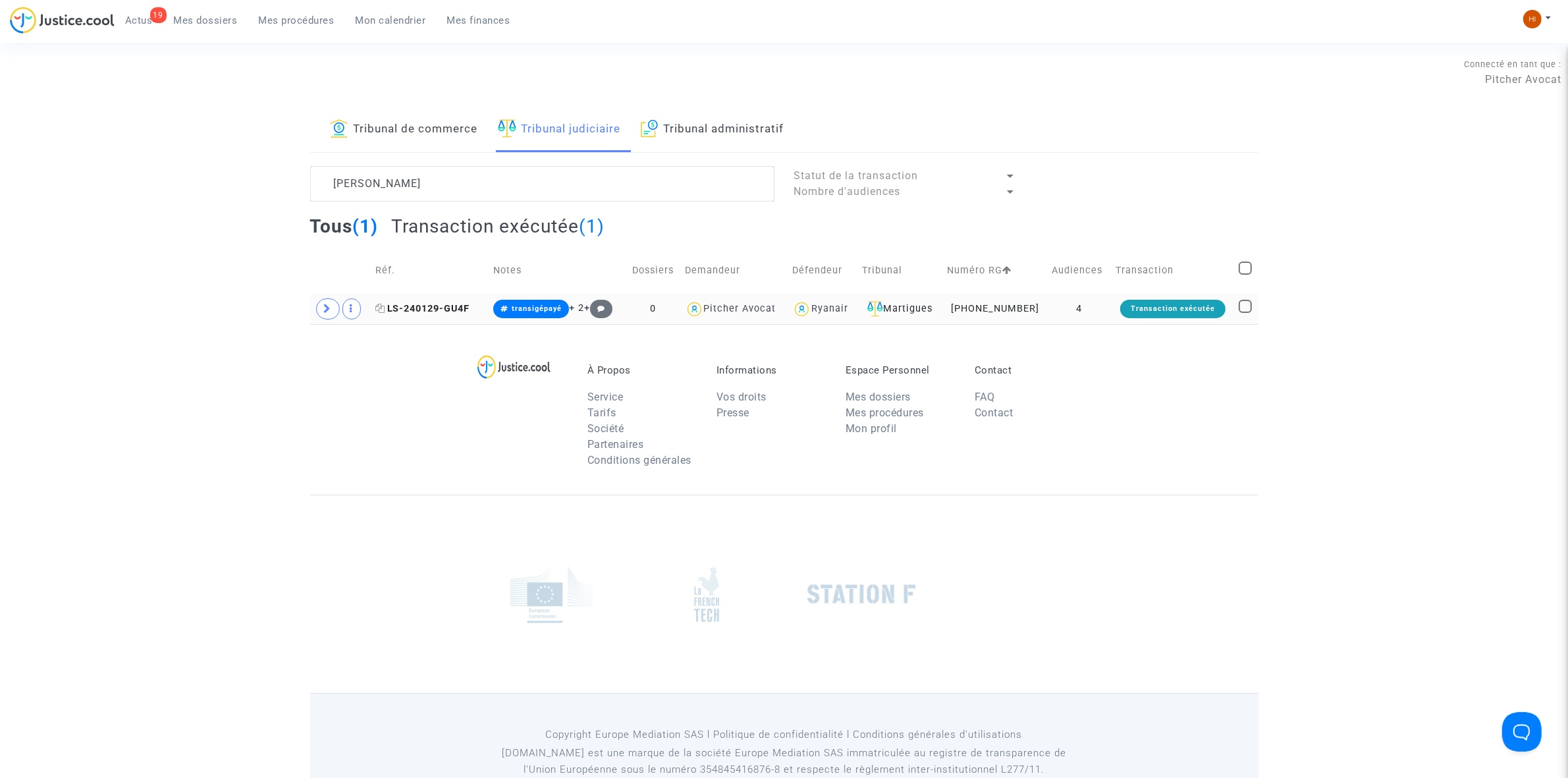
click at [445, 305] on span "LS-240129-GU4F" at bounding box center [423, 308] width 95 height 11
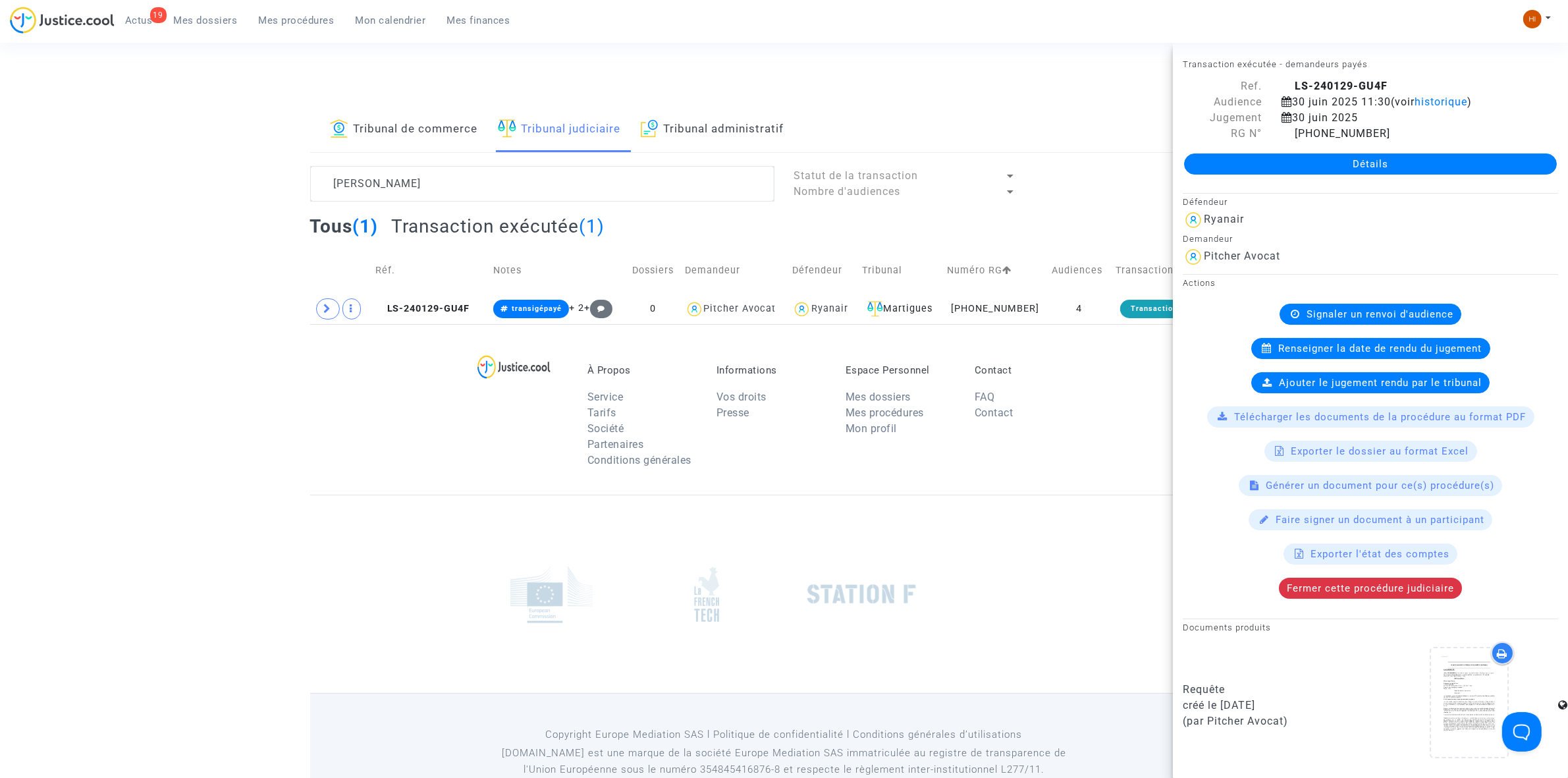
click at [1368, 152] on div "Détails" at bounding box center [1370, 164] width 395 height 45
drag, startPoint x: 1290, startPoint y: 169, endPoint x: 1456, endPoint y: 212, distance: 171.5
click at [1292, 167] on link "Détails" at bounding box center [1370, 164] width 373 height 21
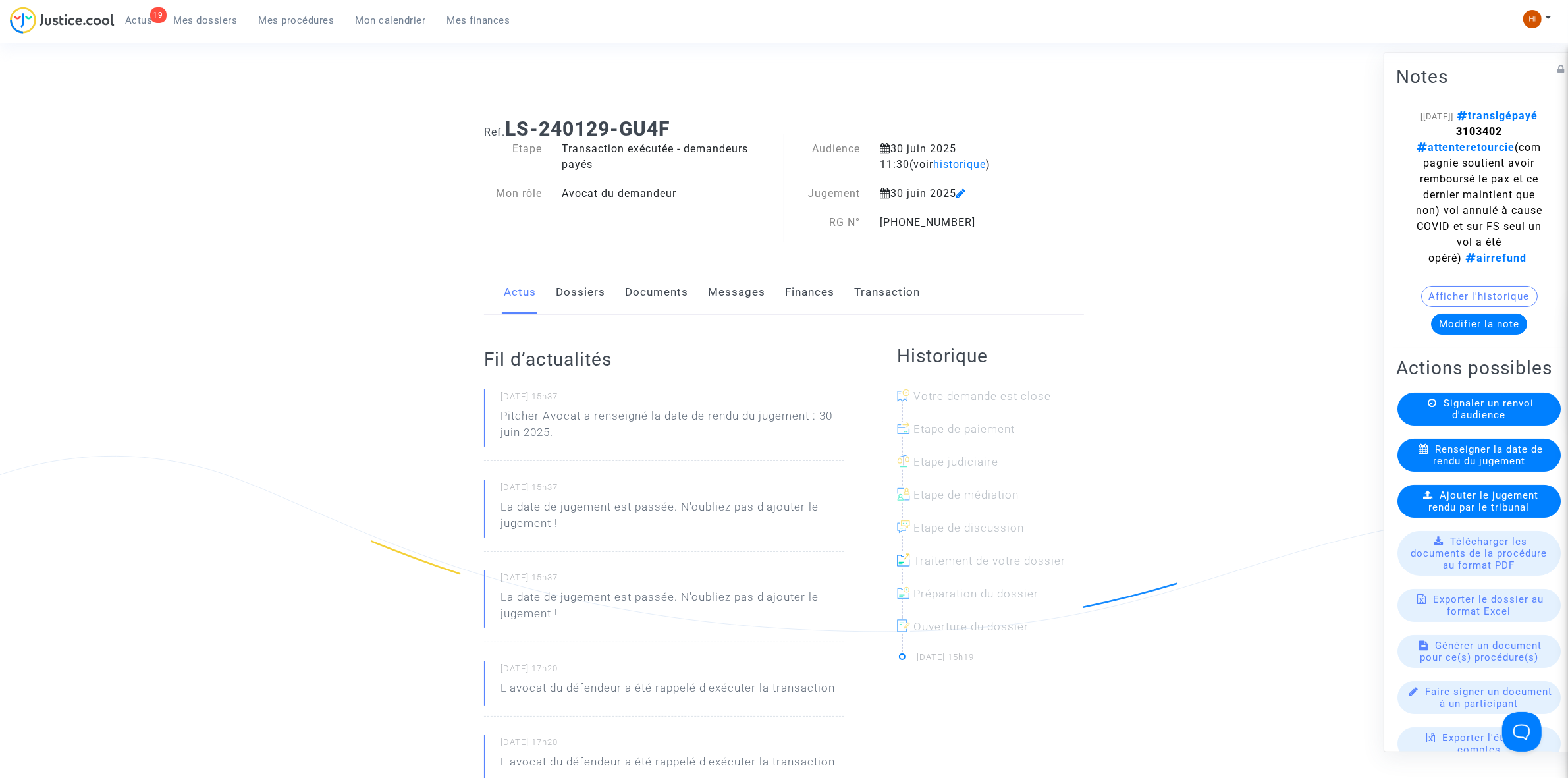
click at [1493, 513] on span "Ajouter le jugement rendu par le tribunal" at bounding box center [1484, 501] width 110 height 24
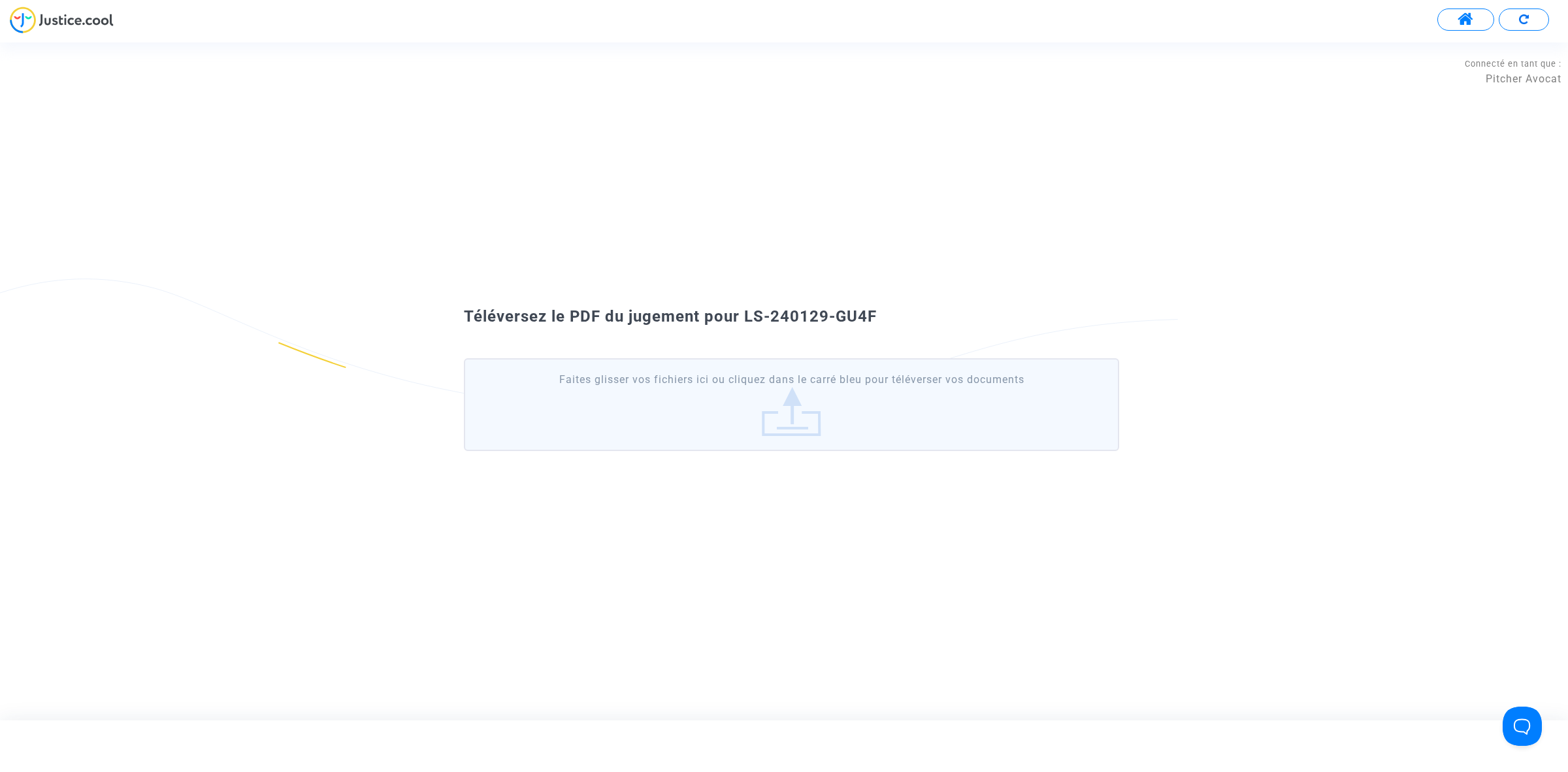
drag, startPoint x: 920, startPoint y: 305, endPoint x: 747, endPoint y: 305, distance: 173.0
click at [747, 305] on div "Téléversez le PDF du jugement pour LS-240129-GU4F Faites glisser vos fichiers i…" at bounding box center [784, 381] width 1568 height 166
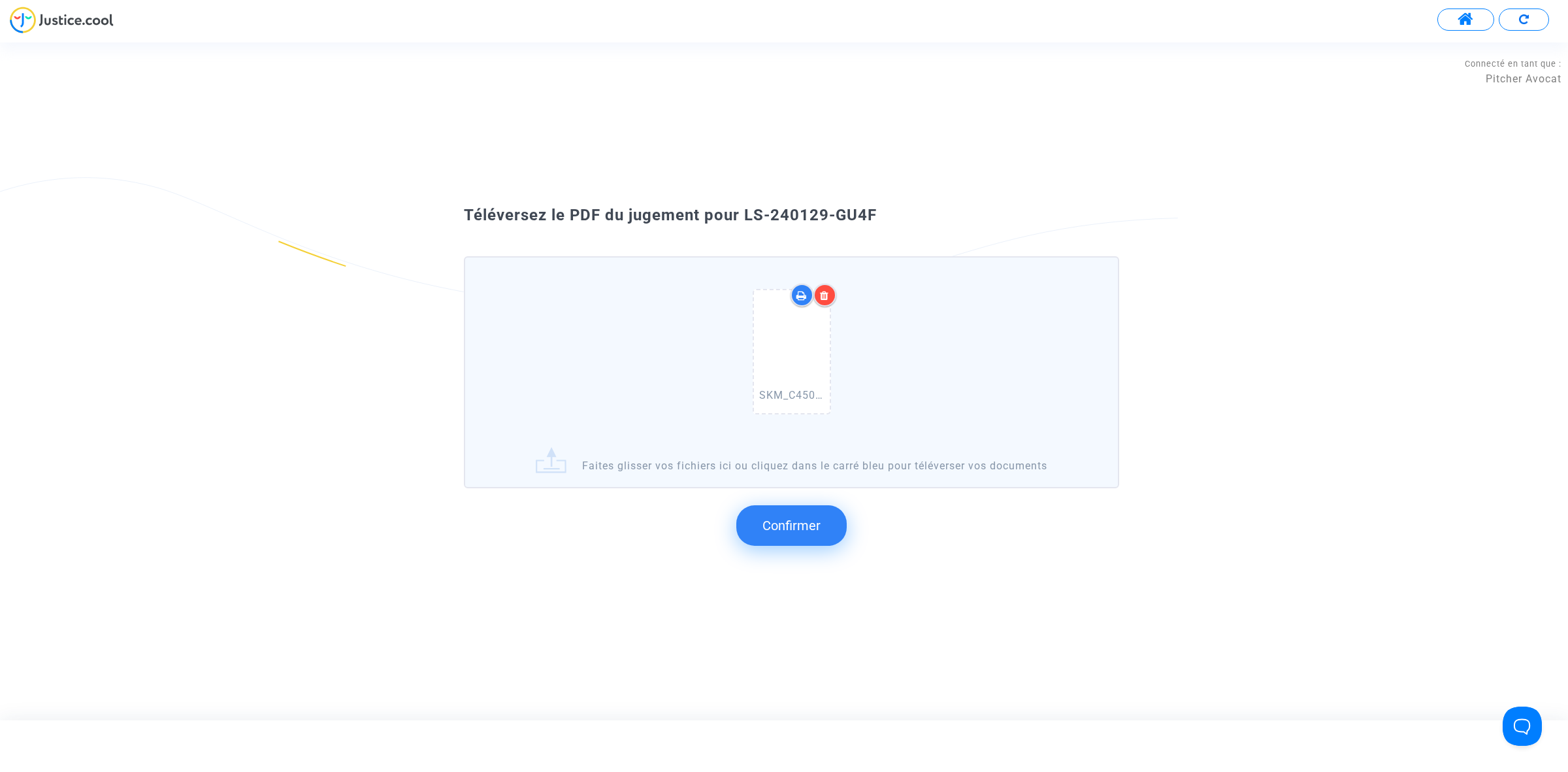
click at [777, 512] on button "Confirmer" at bounding box center [791, 526] width 110 height 41
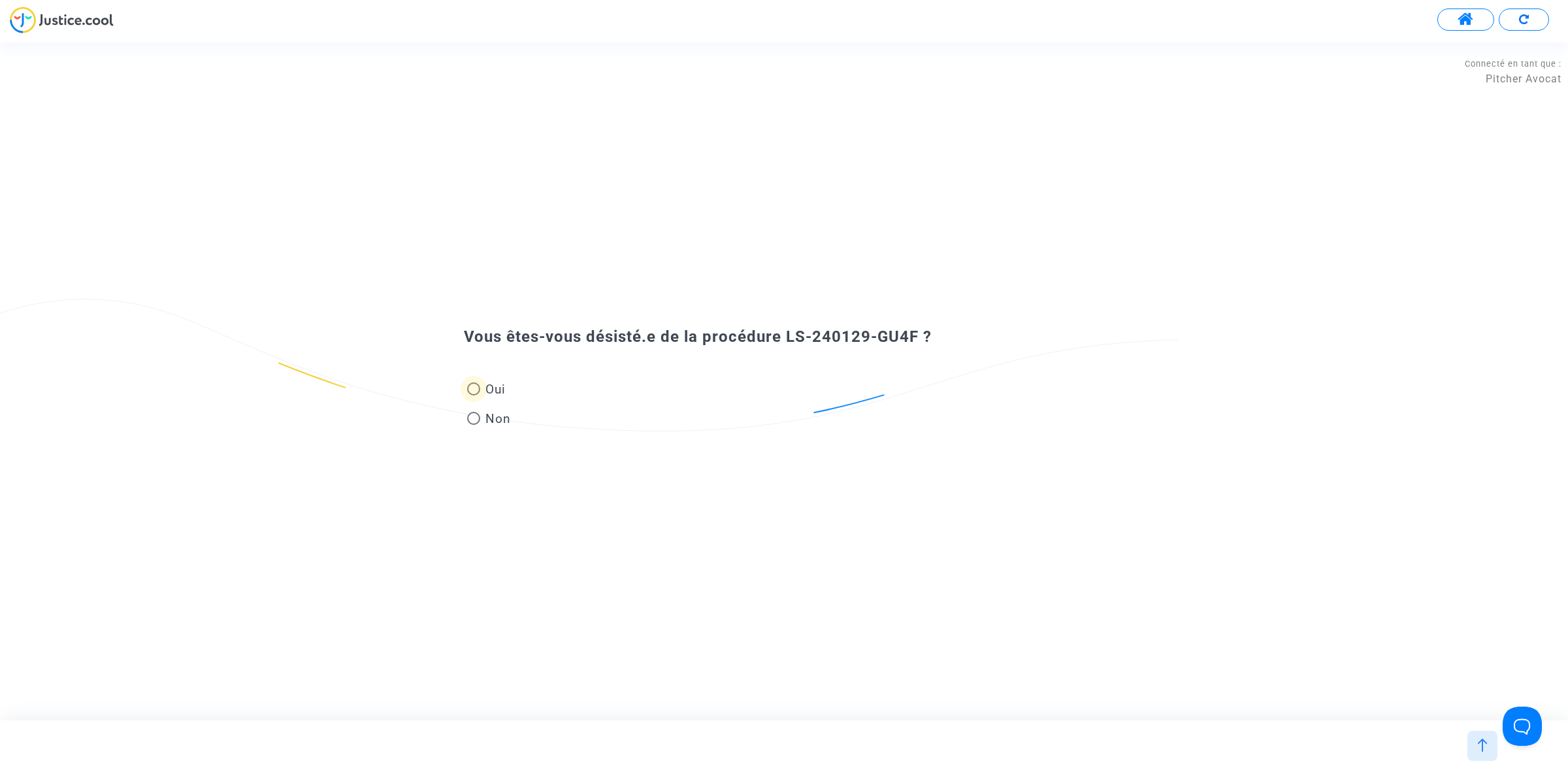
drag, startPoint x: 503, startPoint y: 392, endPoint x: 369, endPoint y: 149, distance: 277.5
click at [501, 392] on span "Oui" at bounding box center [493, 389] width 26 height 18
click at [474, 395] on input "Oui" at bounding box center [473, 395] width 1 height 1
radio input "true"
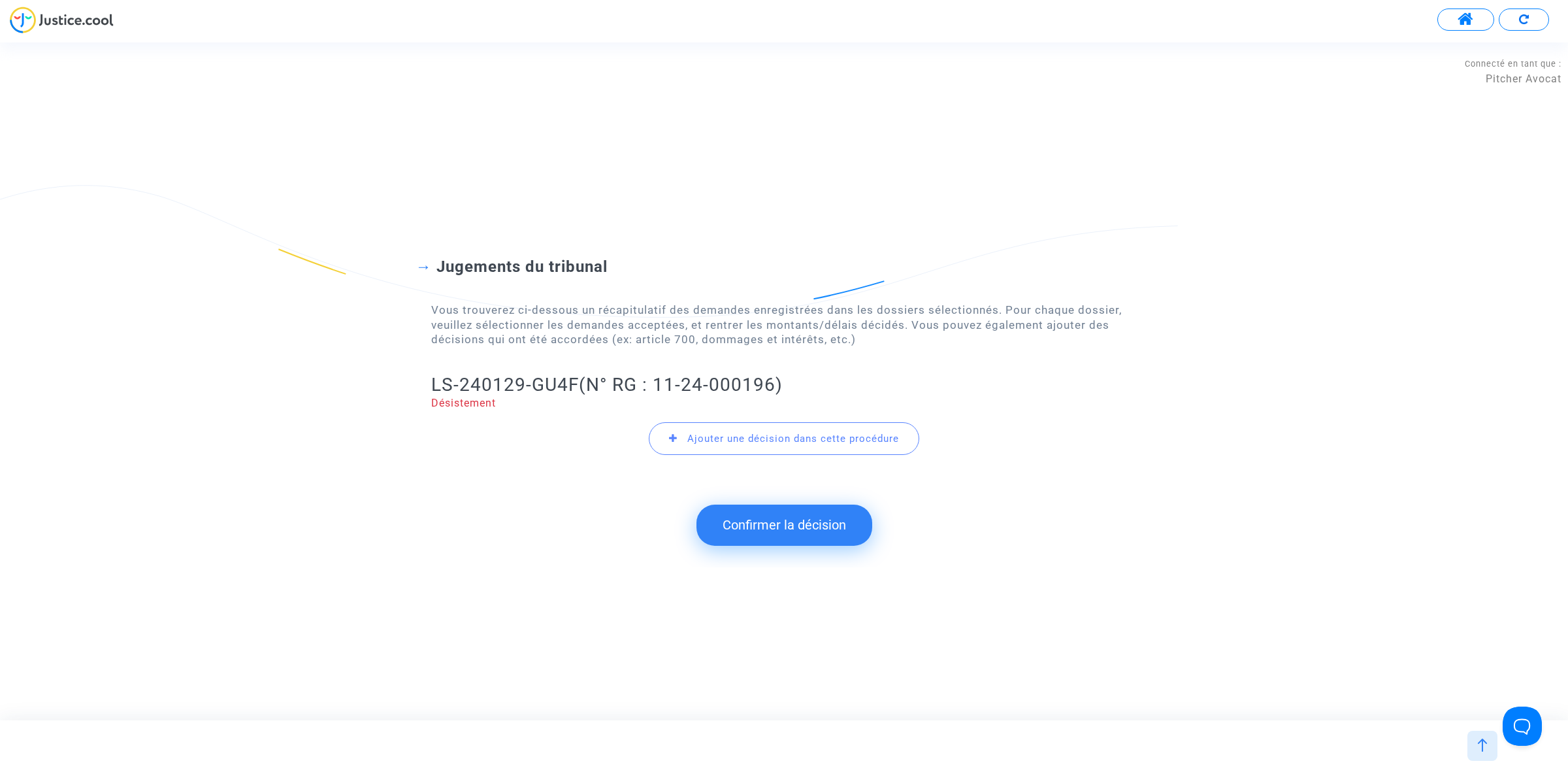
drag, startPoint x: 743, startPoint y: 538, endPoint x: 726, endPoint y: 514, distance: 29.4
click at [745, 538] on button "Confirmer la décision" at bounding box center [784, 525] width 176 height 41
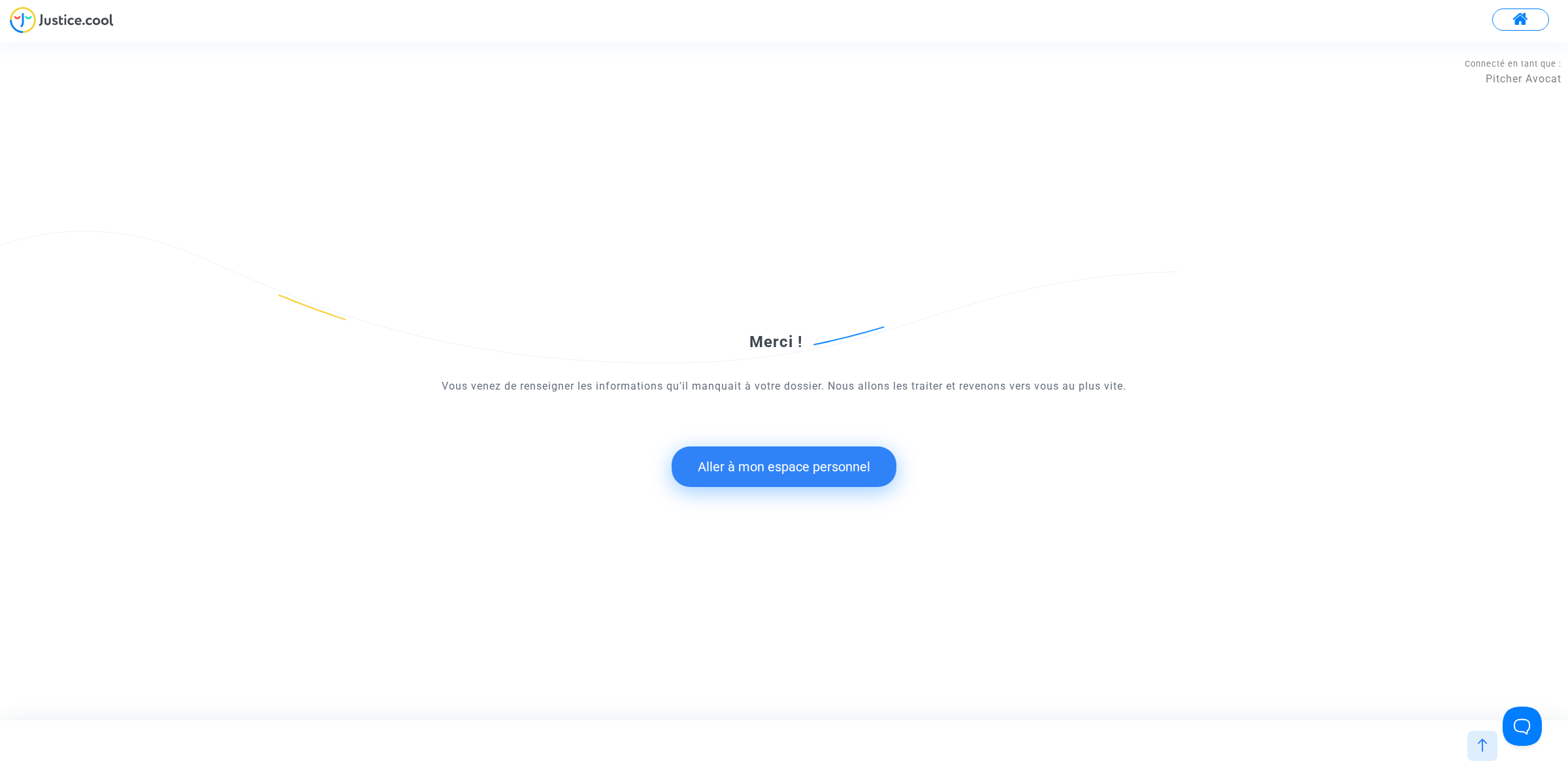
click at [720, 474] on button "Aller à mon espace personnel" at bounding box center [784, 467] width 225 height 41
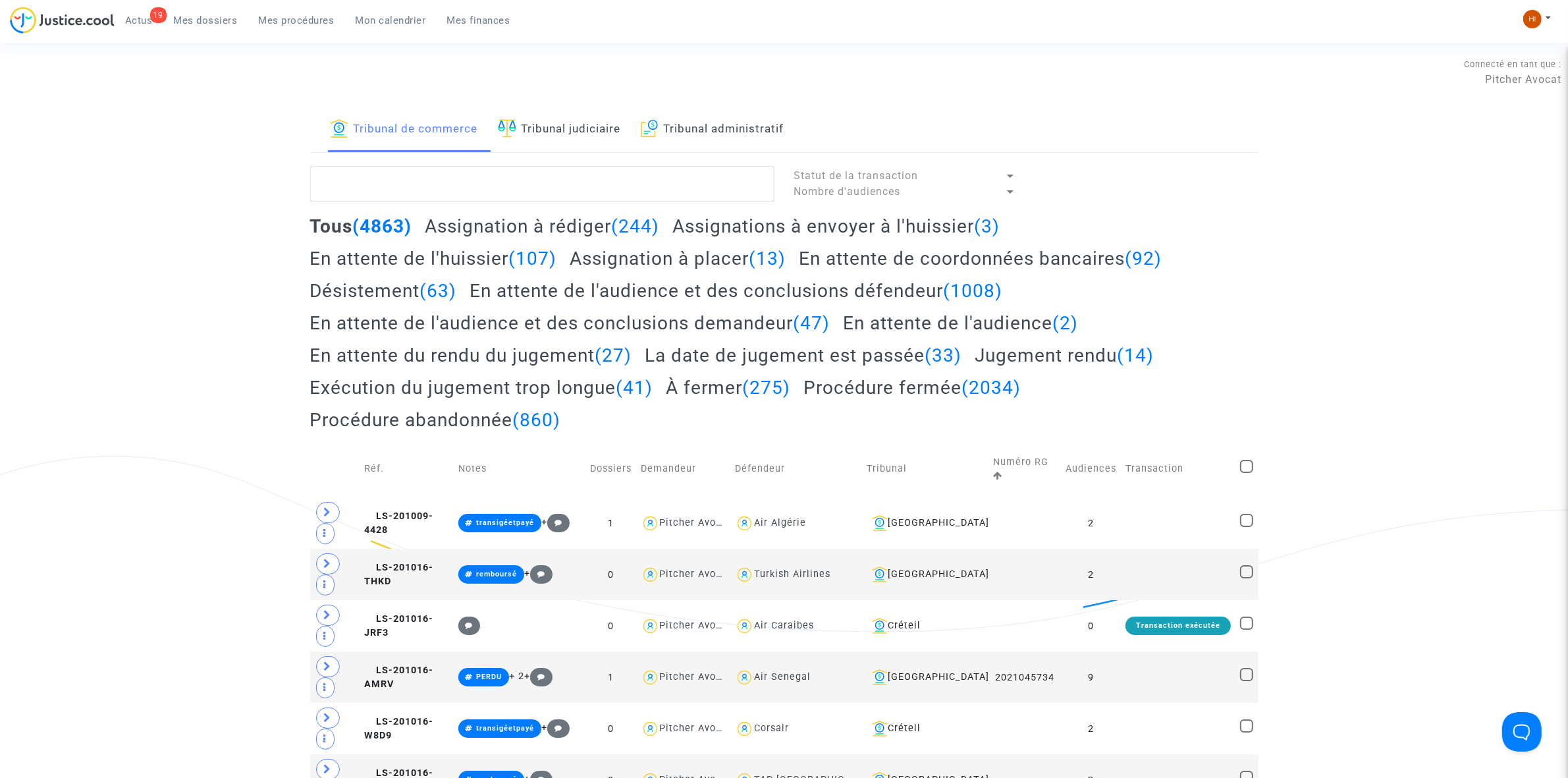
click at [616, 126] on link "Tribunal judiciaire" at bounding box center [559, 130] width 123 height 45
click at [595, 181] on textarea at bounding box center [542, 184] width 464 height 36
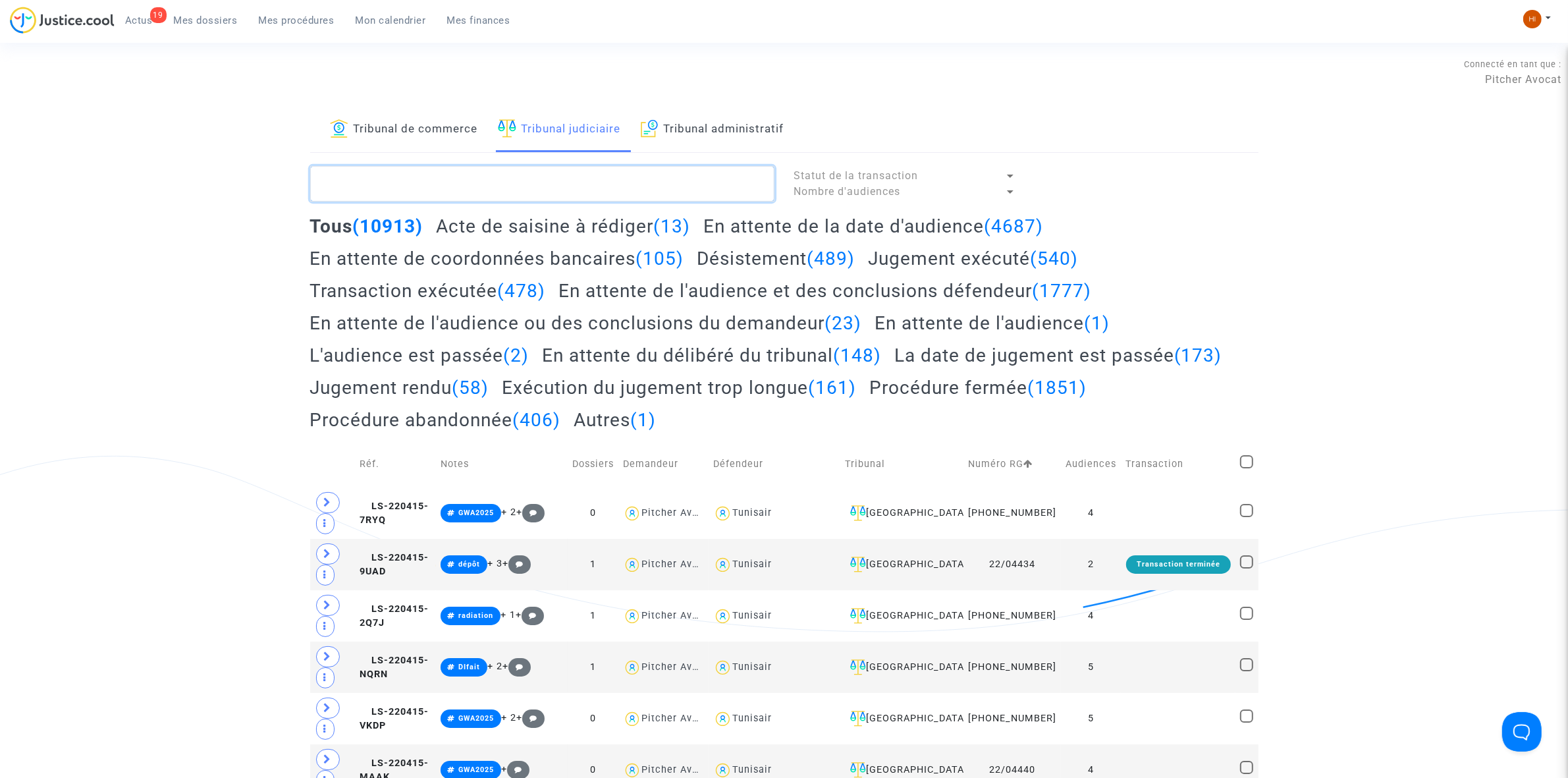
paste textarea "LS-240129-GU4F"
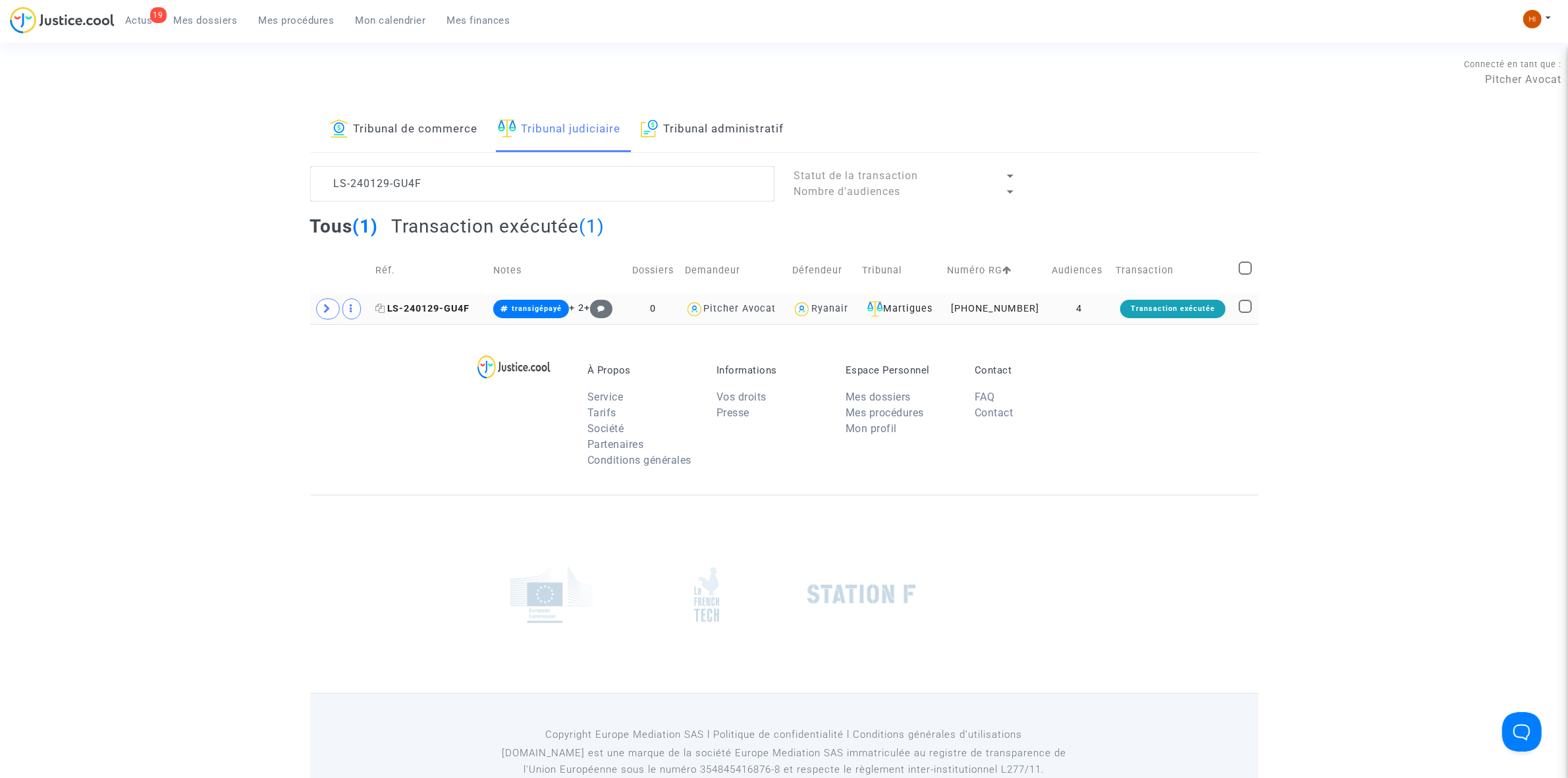
click at [448, 304] on span "LS-240129-GU4F" at bounding box center [423, 308] width 95 height 11
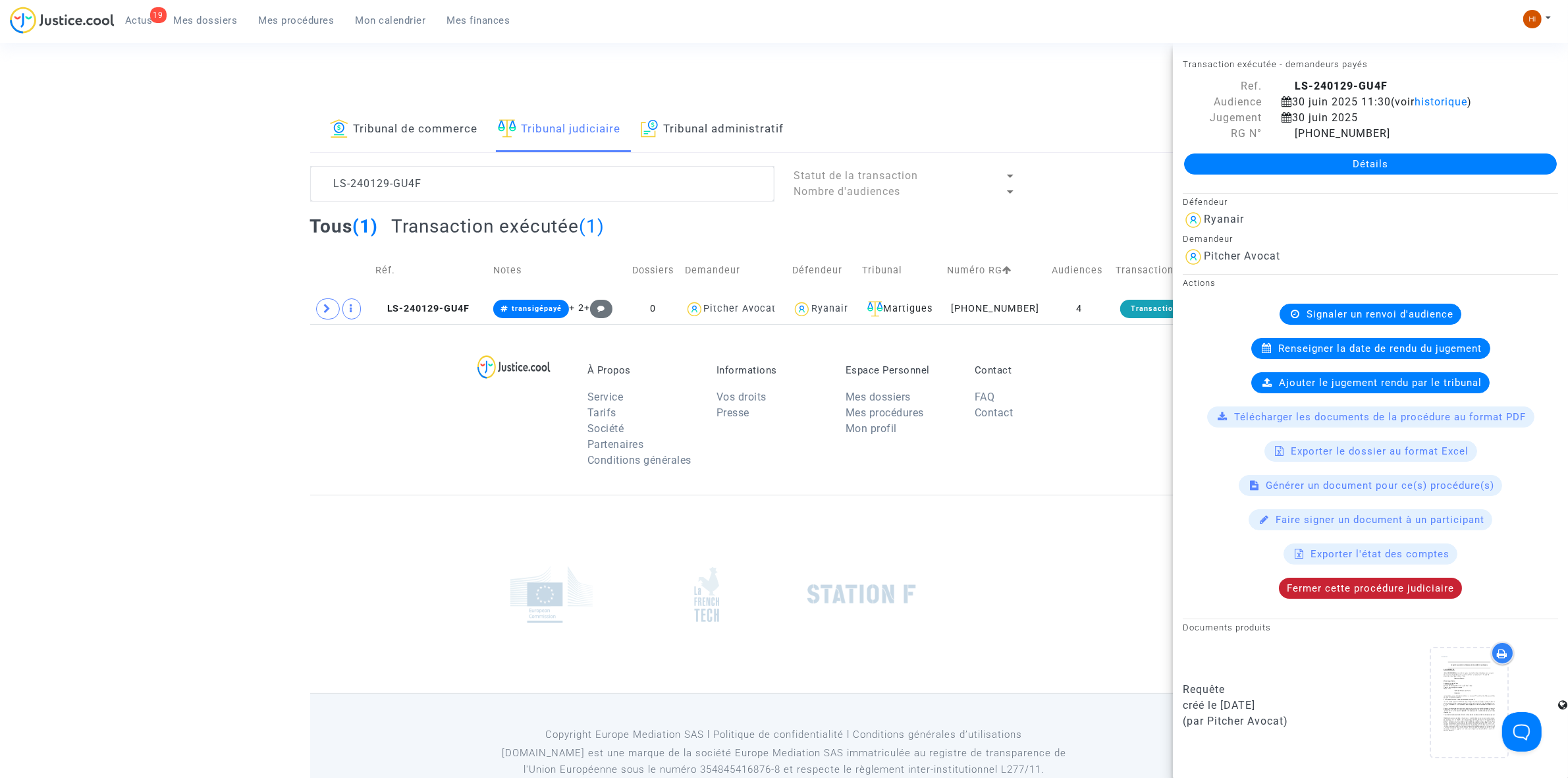
click at [1358, 587] on span "Fermer cette procédure judiciaire" at bounding box center [1370, 588] width 167 height 12
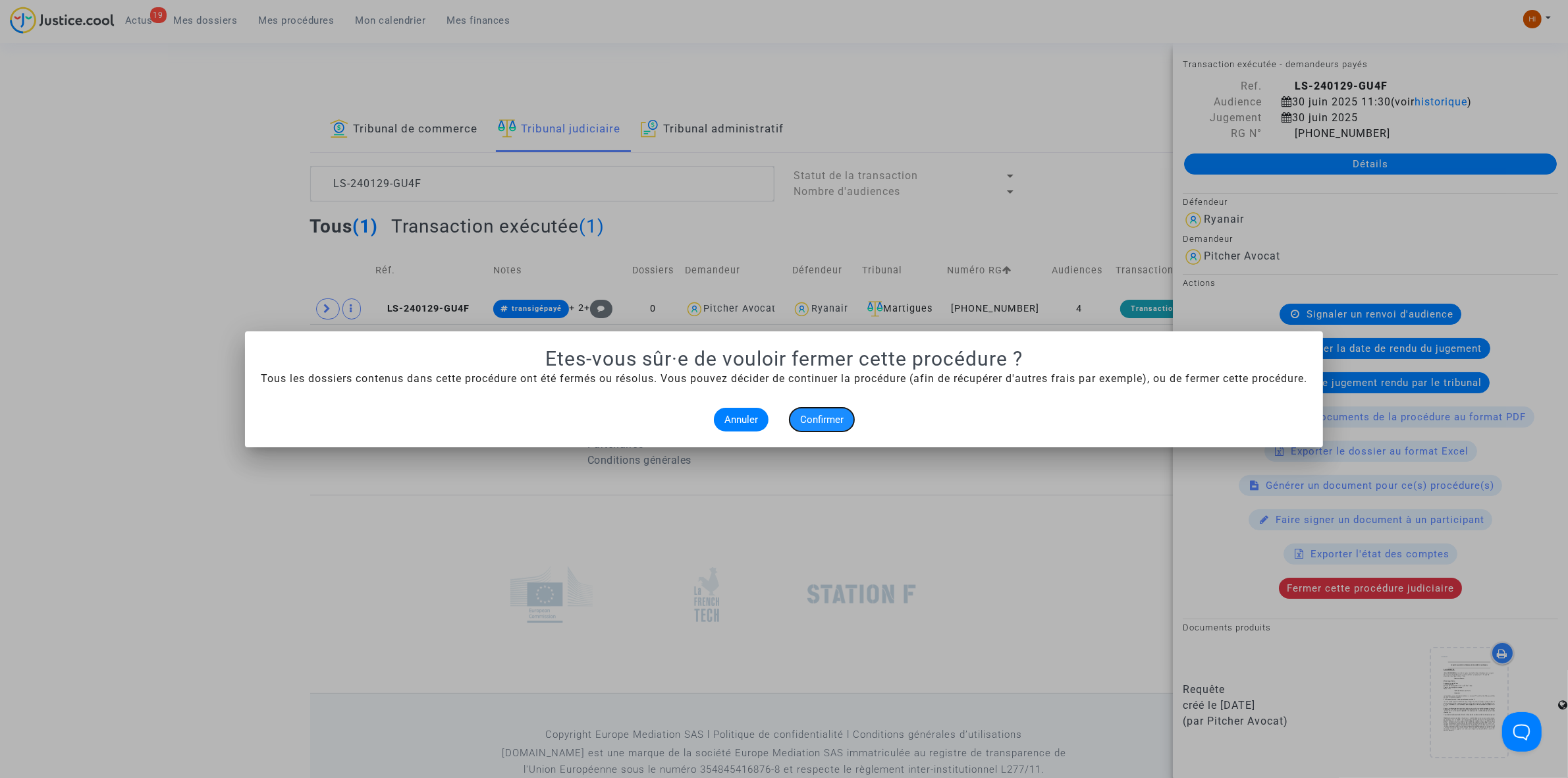
click at [839, 410] on button "Confirmer" at bounding box center [822, 419] width 65 height 24
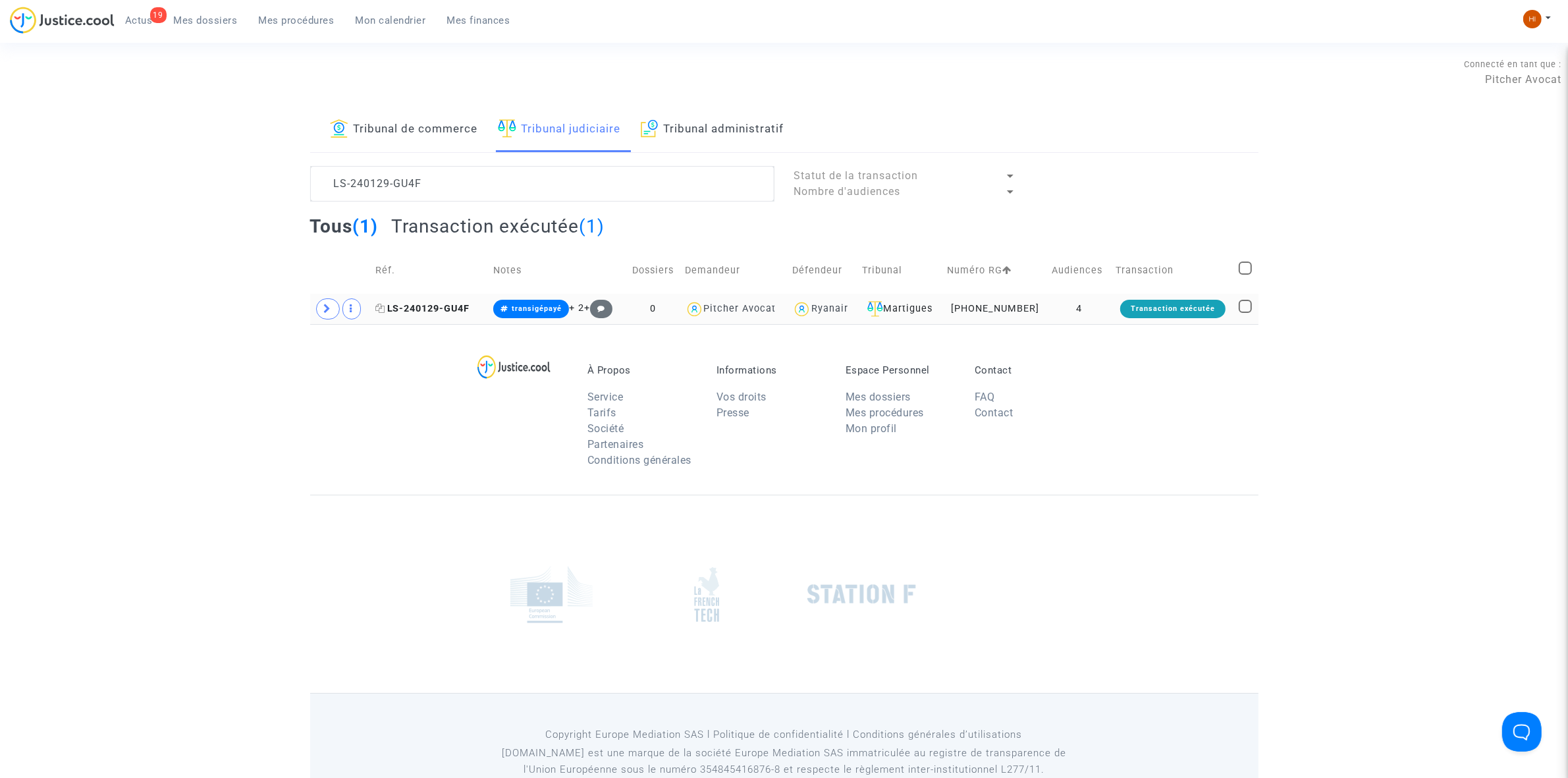
click at [463, 311] on span "LS-240129-GU4F" at bounding box center [423, 308] width 95 height 11
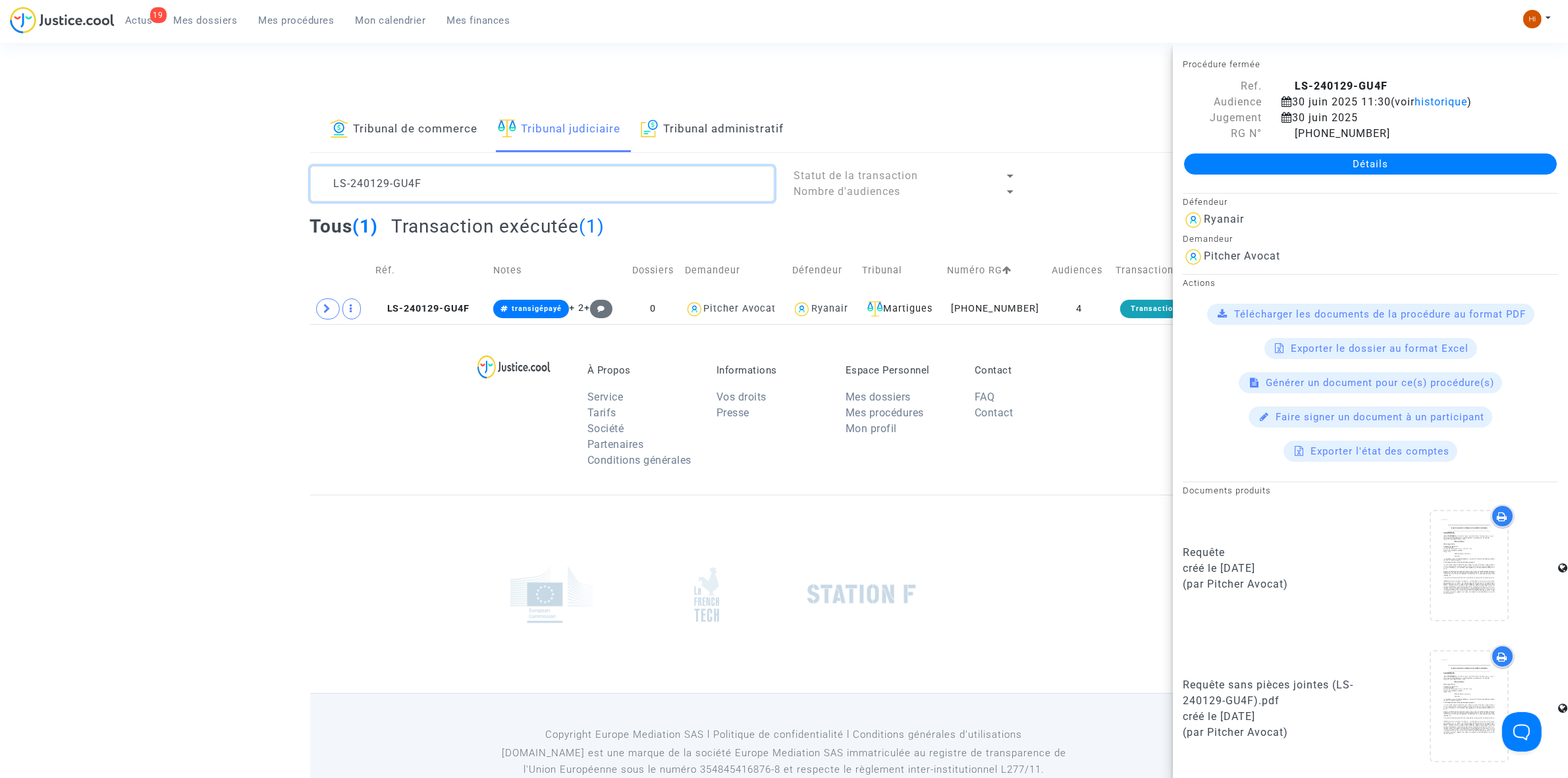
click at [489, 172] on textarea at bounding box center [542, 184] width 464 height 36
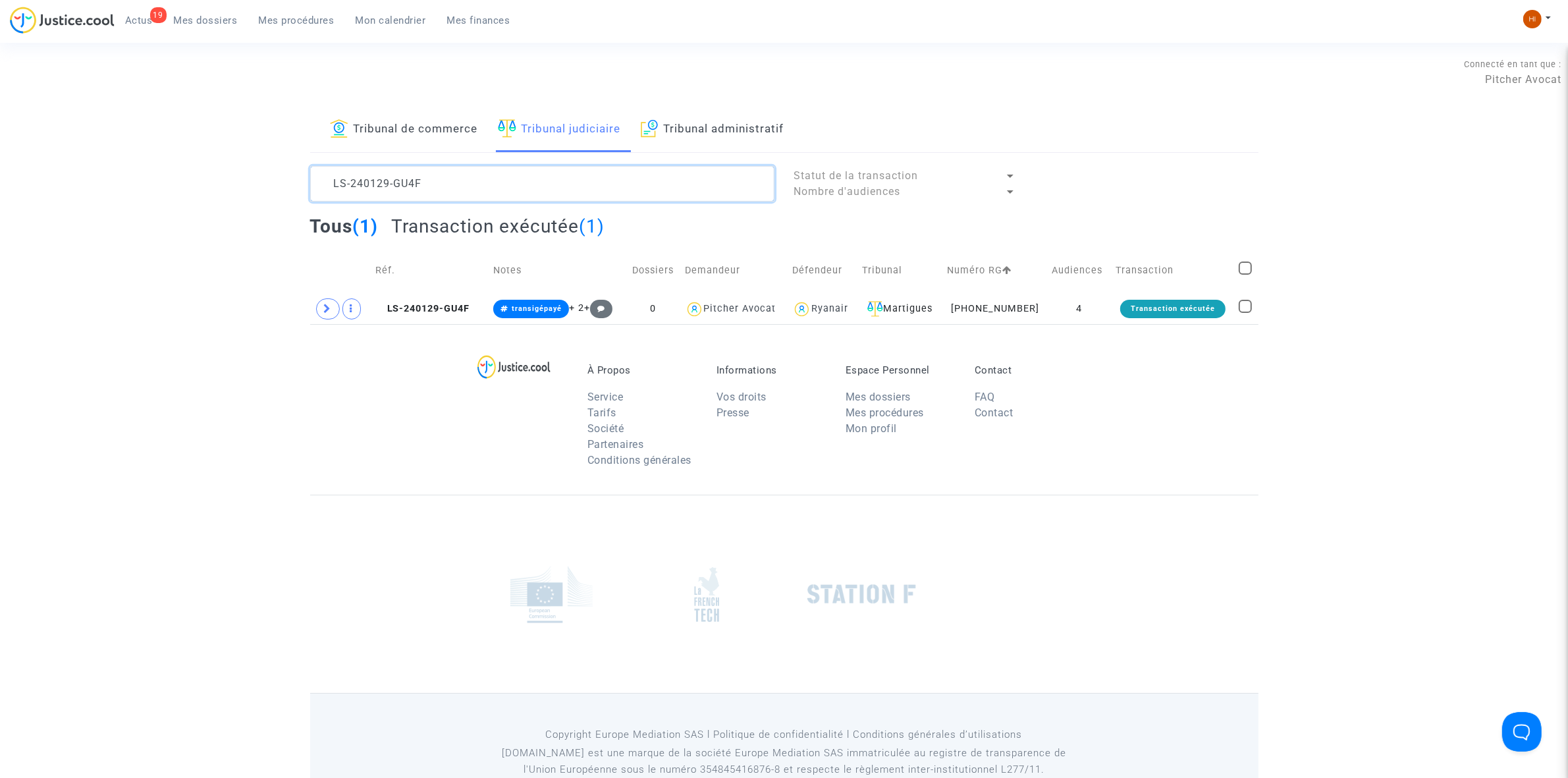
click at [489, 172] on textarea at bounding box center [542, 184] width 464 height 36
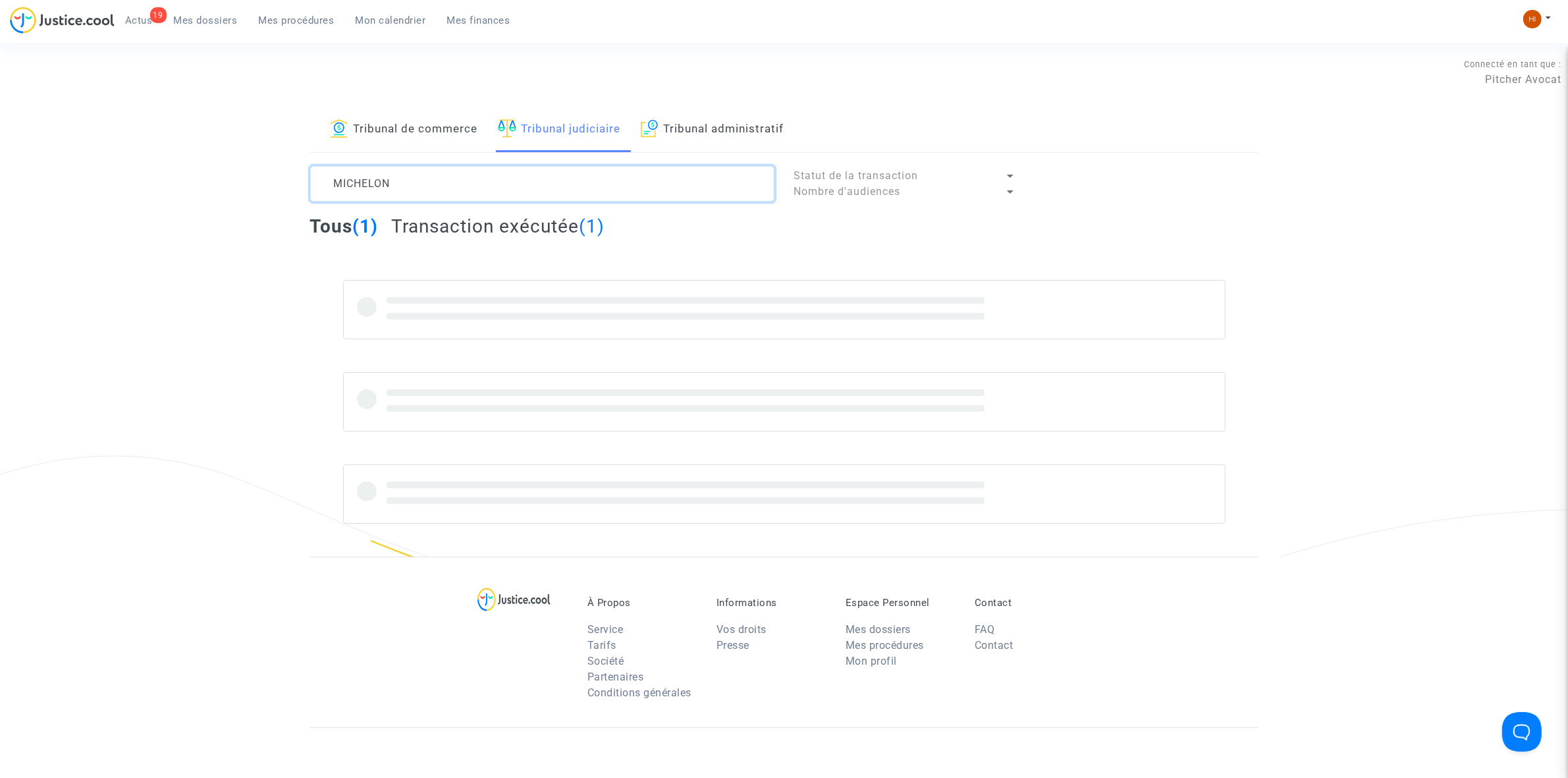
type textarea "MICHELON"
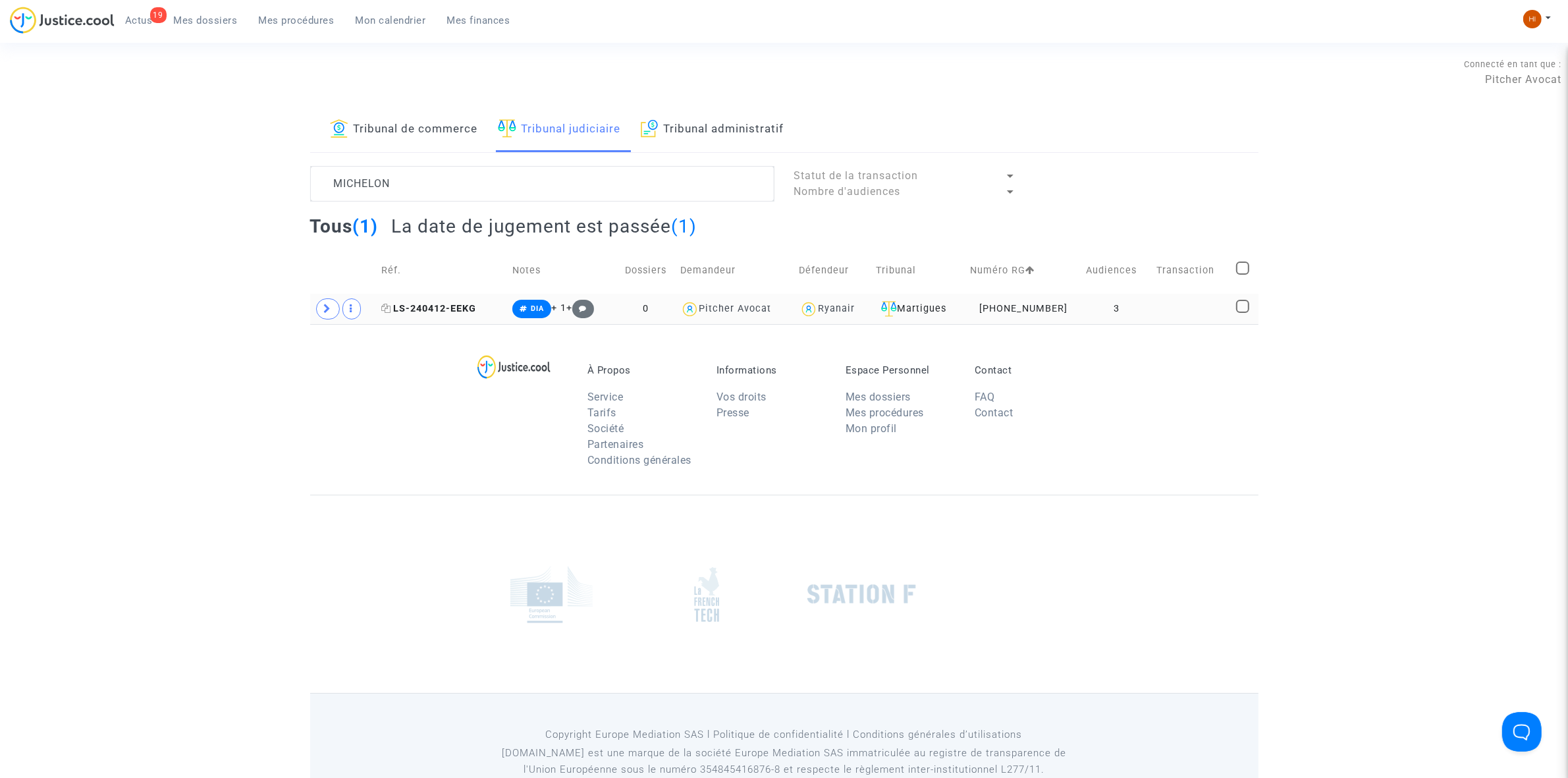
click at [428, 311] on span "LS-240412-EEKG" at bounding box center [429, 308] width 95 height 11
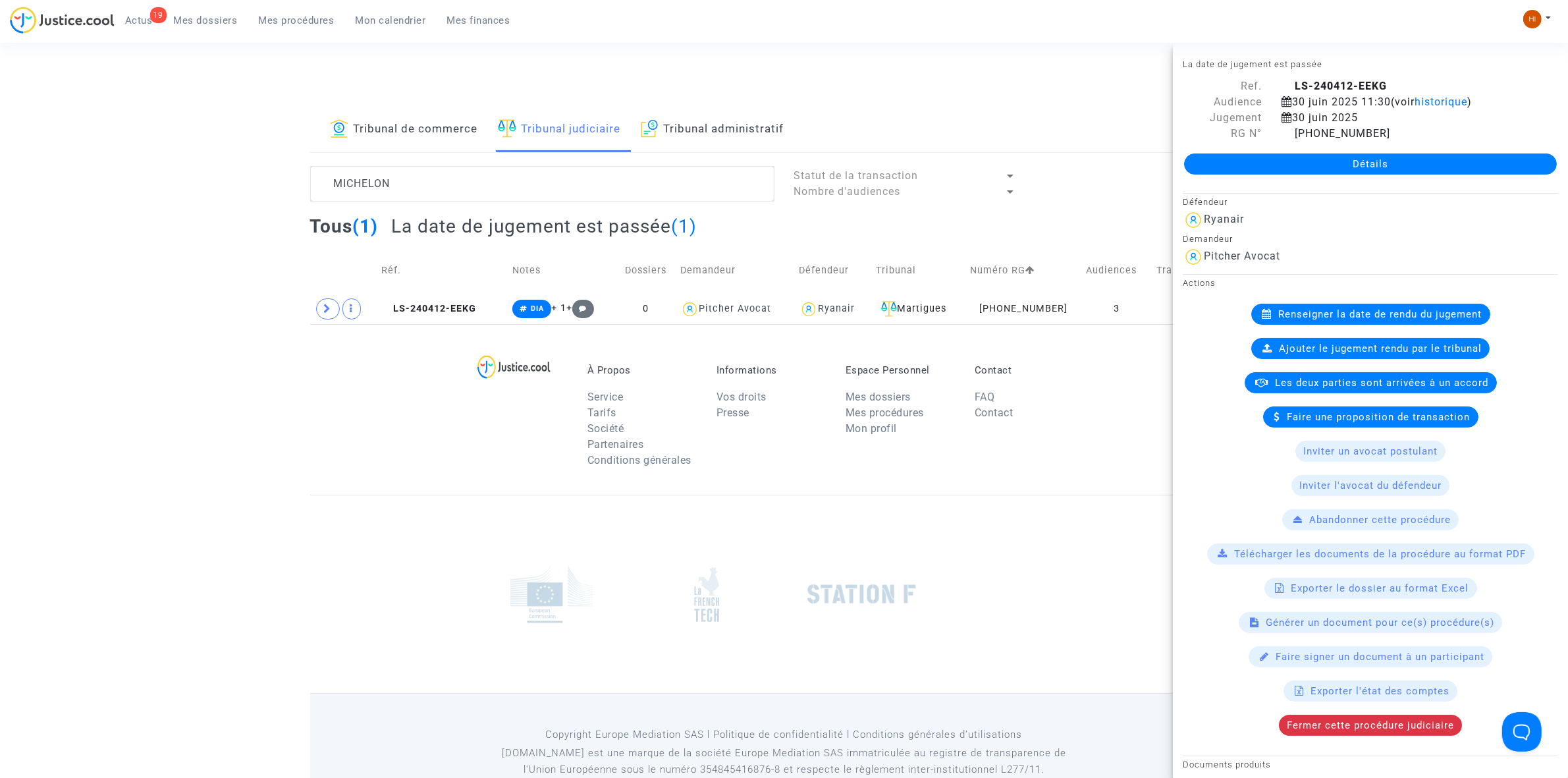
click at [1323, 160] on link "Détails" at bounding box center [1370, 164] width 373 height 21
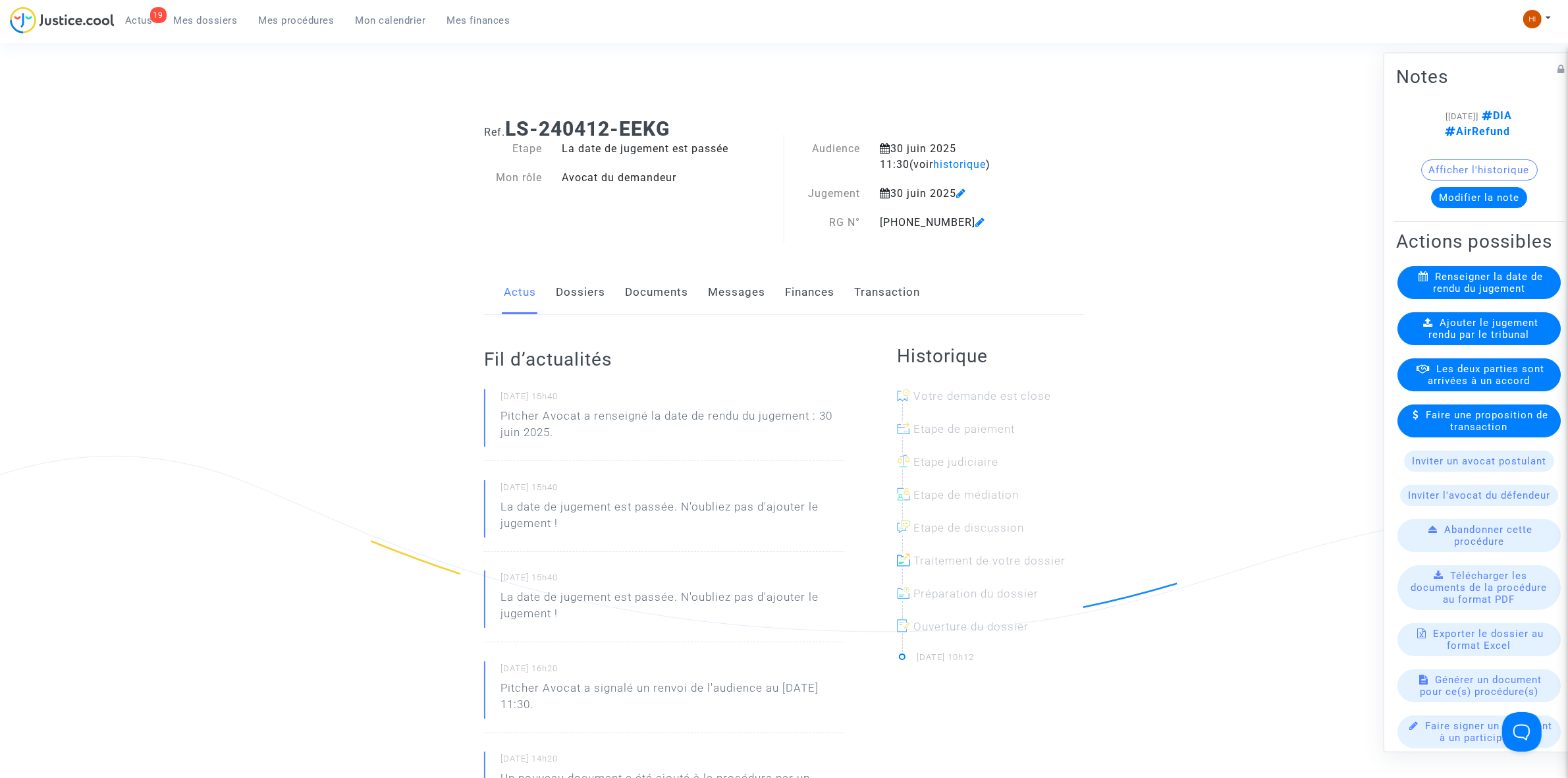
click at [1475, 372] on available-action-list "Renseigner la date de rendu du jugement Ajouter le jugement rendu par le tribun…" at bounding box center [1479, 552] width 166 height 574
click at [1473, 340] on span "Ajouter le jugement rendu par le tribunal" at bounding box center [1484, 328] width 110 height 24
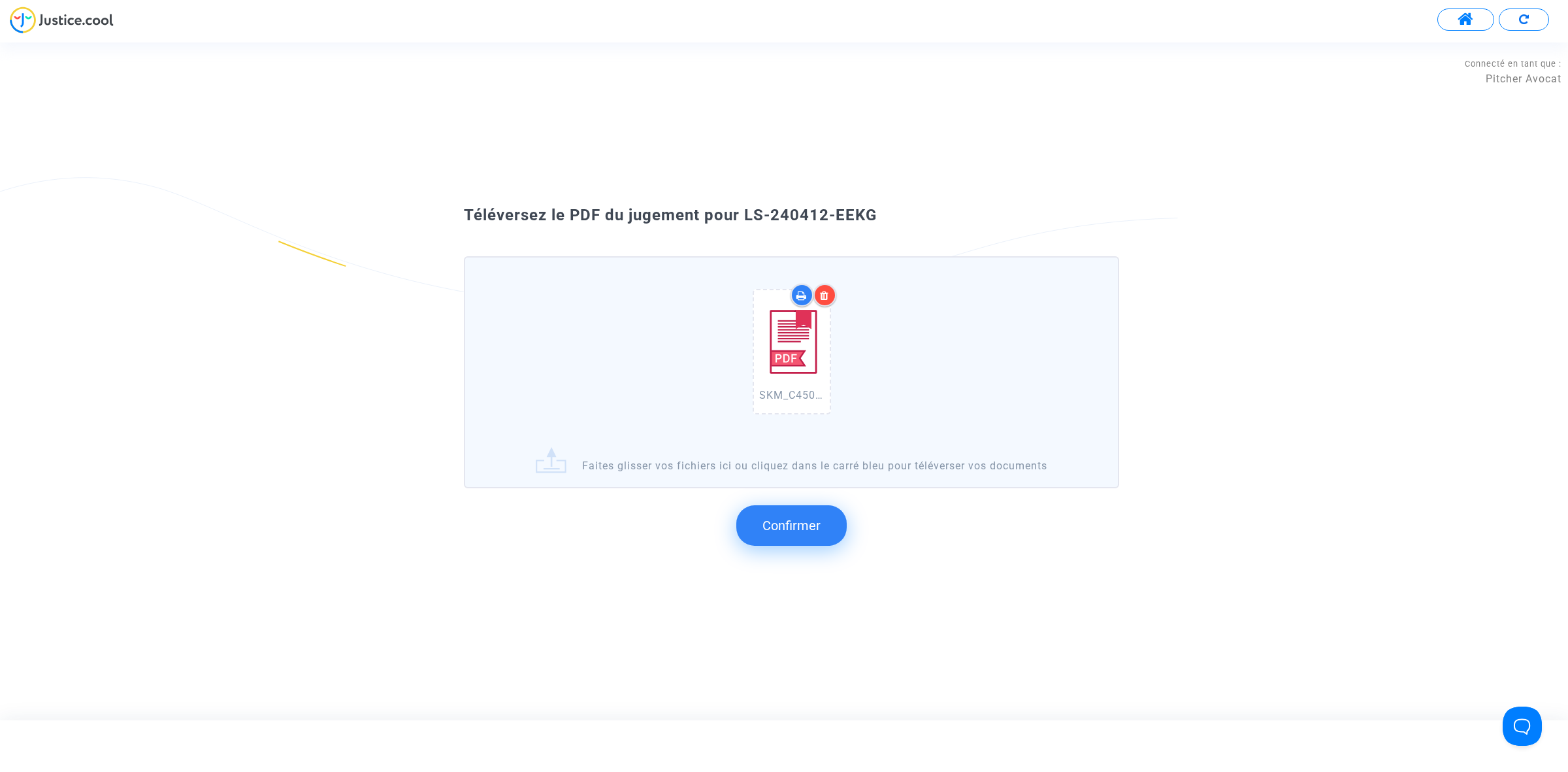
drag, startPoint x: 885, startPoint y: 249, endPoint x: 739, endPoint y: 217, distance: 149.5
click at [739, 217] on div "Téléversez le PDF du jugement pour LS-240412-EEKG" at bounding box center [783, 216] width 705 height 22
click at [751, 219] on span "Téléversez le PDF du jugement pour LS-240412-EEKG" at bounding box center [670, 215] width 413 height 18
drag, startPoint x: 751, startPoint y: 219, endPoint x: 745, endPoint y: 206, distance: 14.3
click at [745, 206] on span "Téléversez le PDF du jugement pour LS-240412-EEKG" at bounding box center [670, 215] width 413 height 18
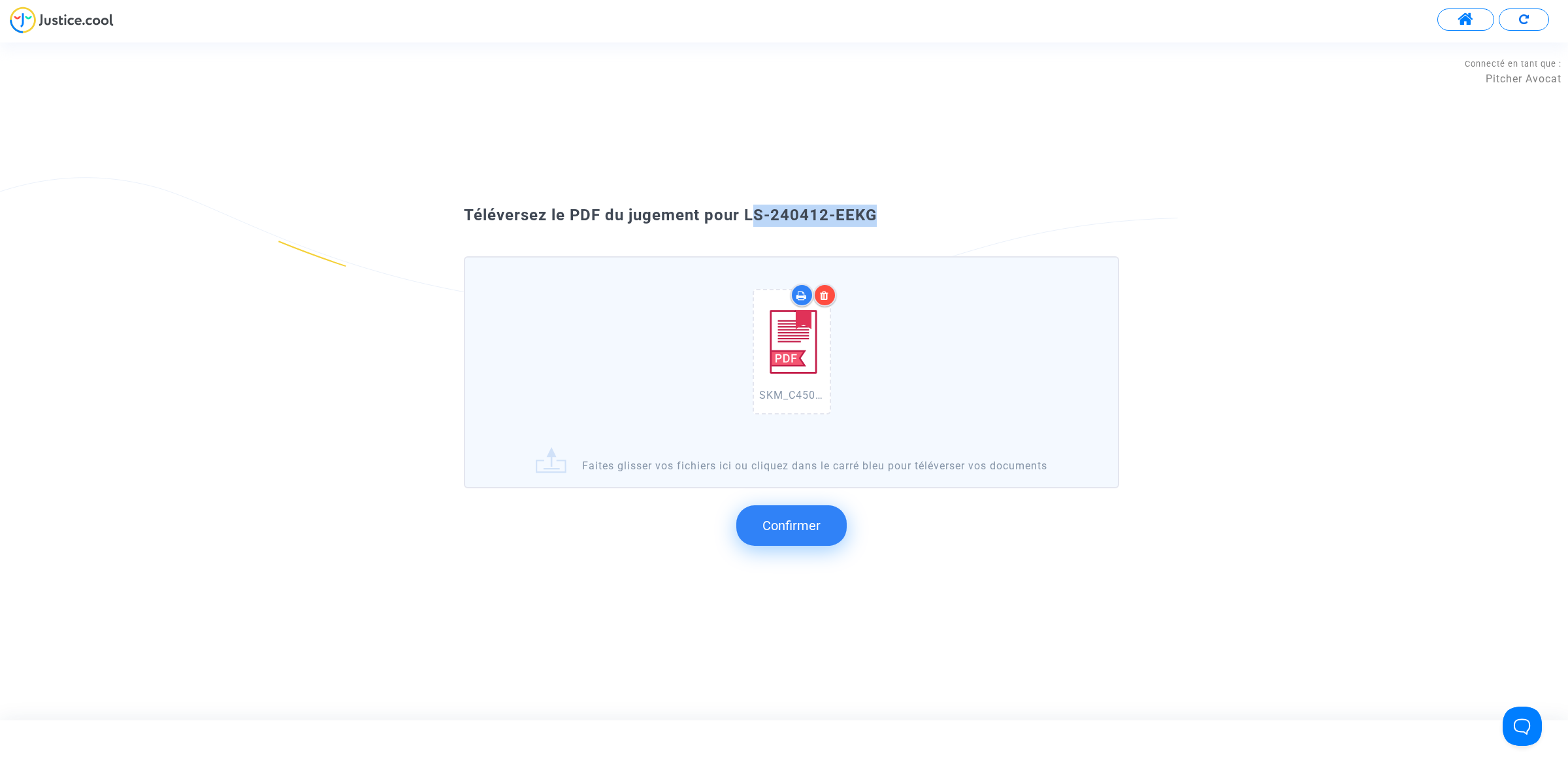
drag, startPoint x: 745, startPoint y: 206, endPoint x: 867, endPoint y: 227, distance: 123.8
click at [900, 202] on div "Téléversez le PDF du jugement pour LS-240412-EEKG SKM_C450i25093014470_0017.pdf…" at bounding box center [784, 381] width 1568 height 369
copy div "LS-240412-EEKG"
click at [749, 530] on button "Confirmer" at bounding box center [791, 526] width 110 height 41
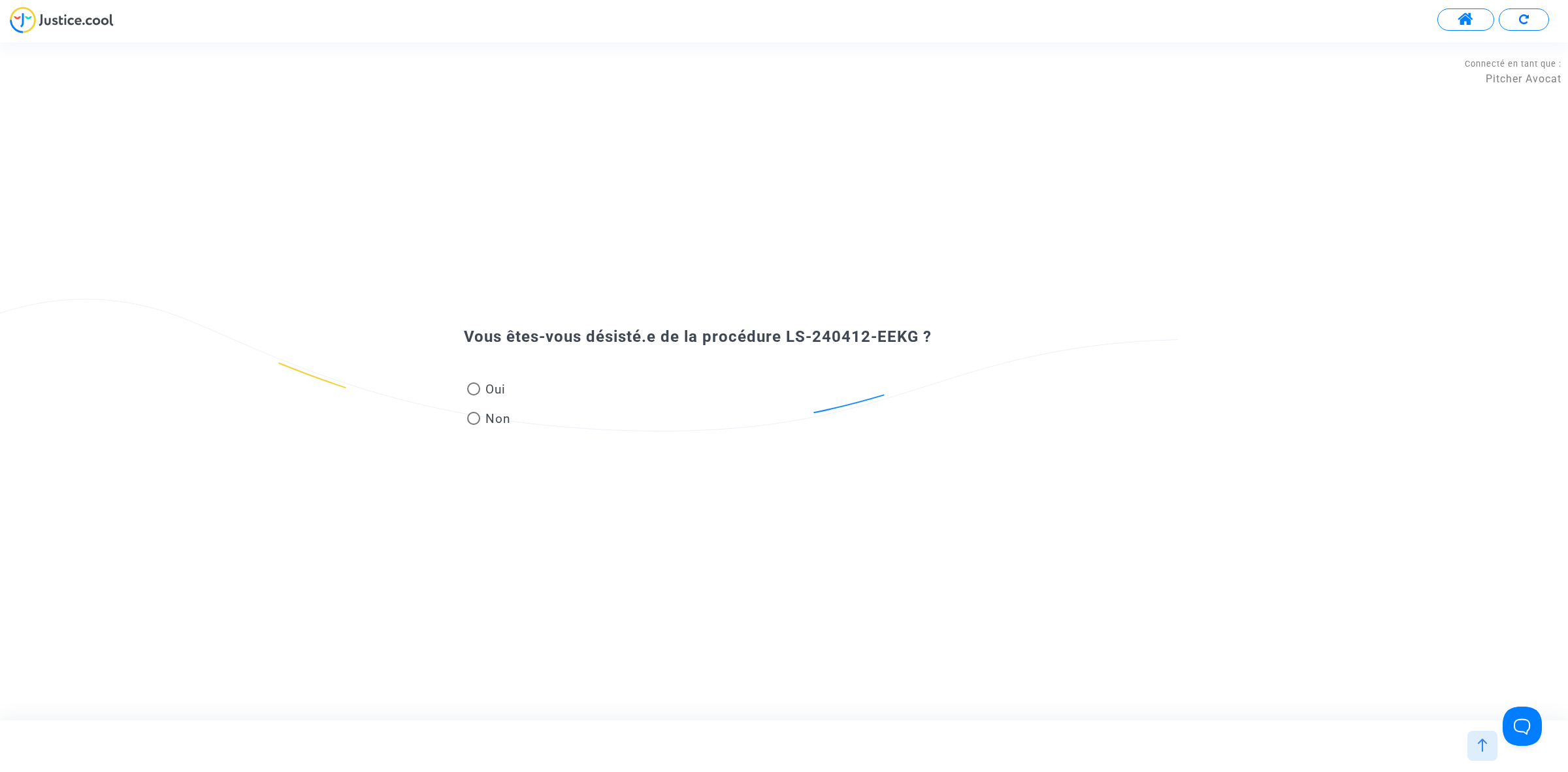
click at [478, 395] on span at bounding box center [474, 389] width 13 height 13
click at [474, 395] on input "Oui" at bounding box center [473, 395] width 1 height 1
radio input "true"
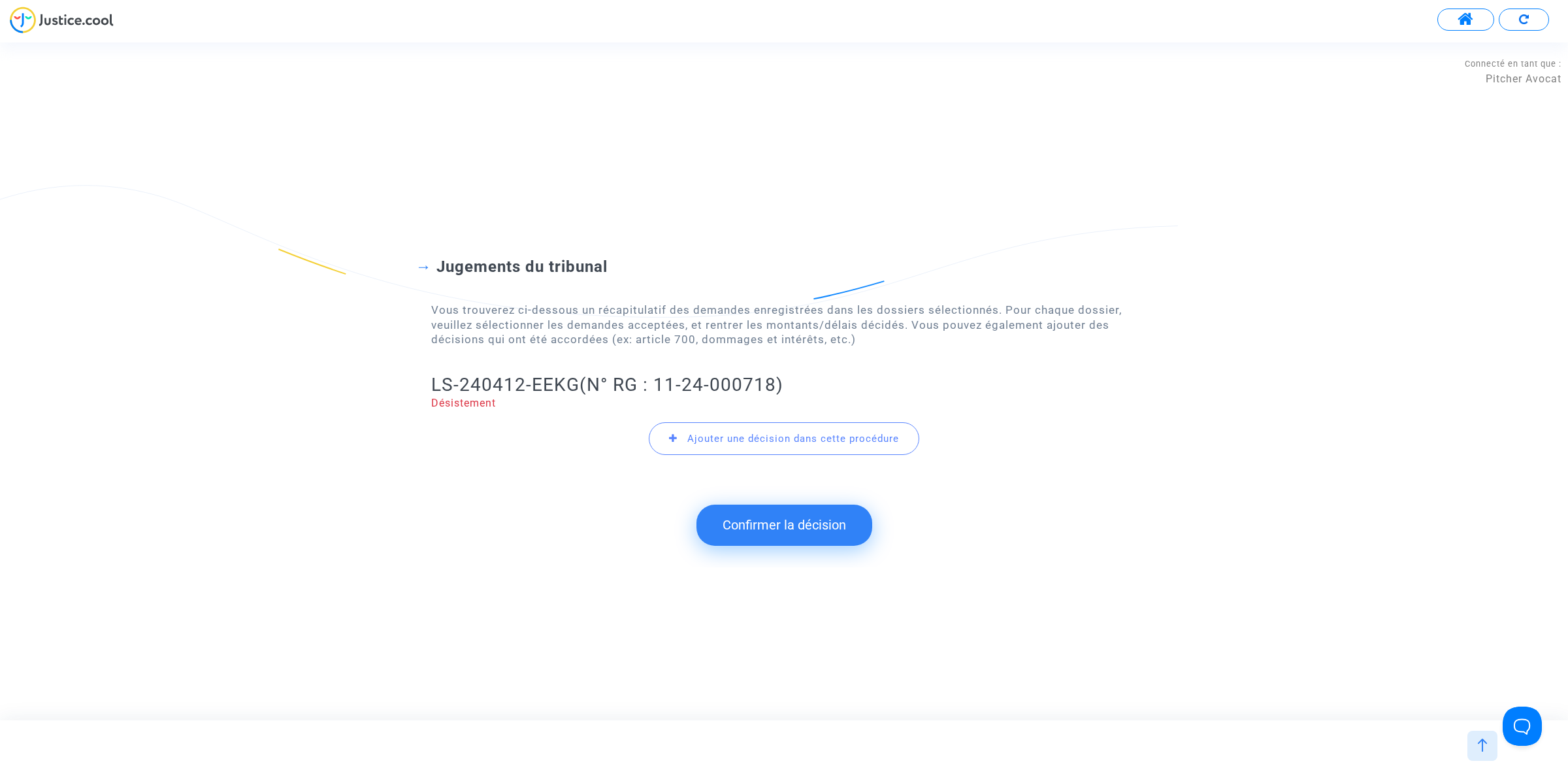
click at [743, 525] on button "Confirmer la décision" at bounding box center [784, 525] width 176 height 41
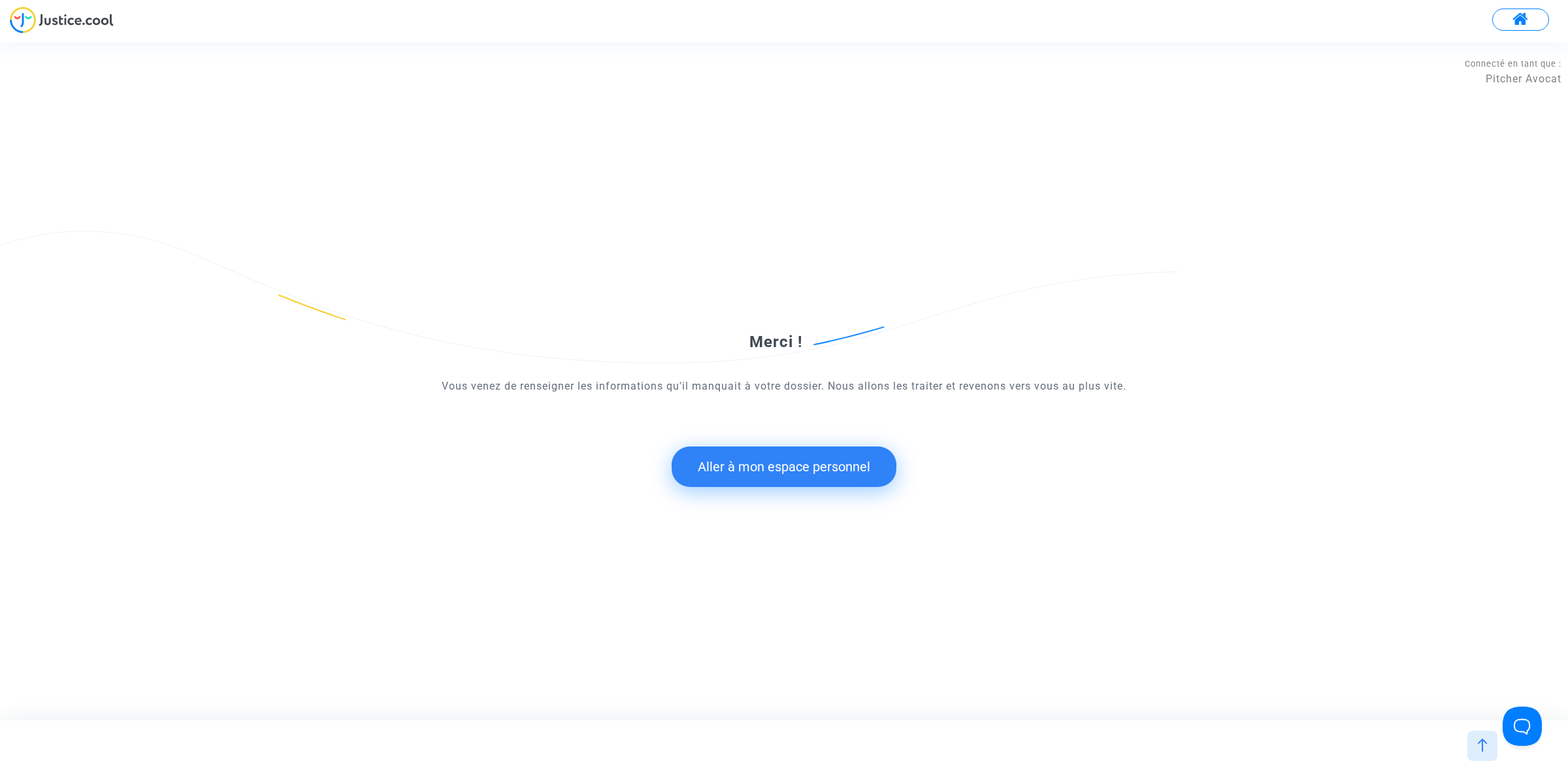
click at [792, 465] on button "Aller à mon espace personnel" at bounding box center [784, 467] width 225 height 41
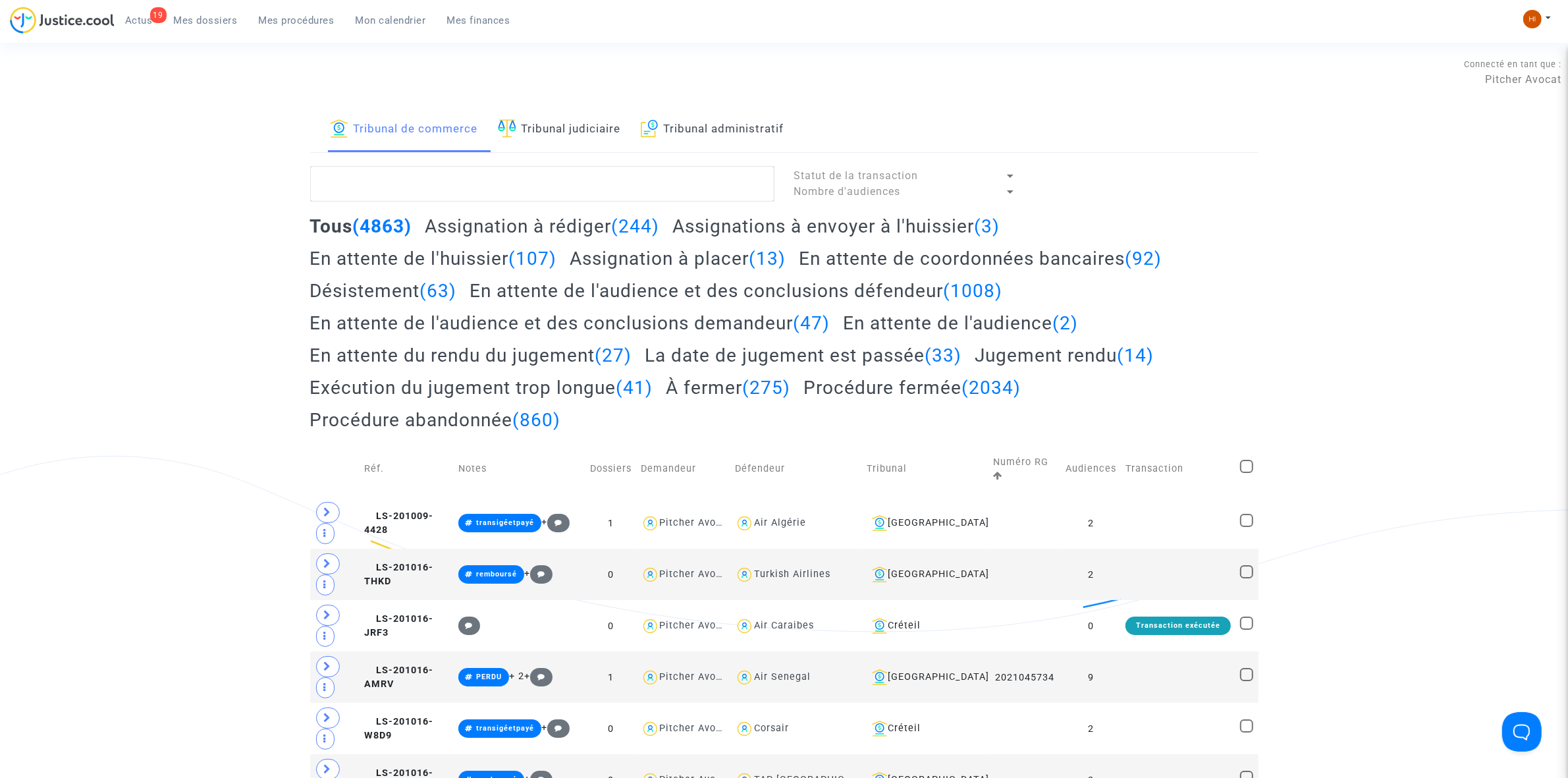
click at [528, 112] on link "Tribunal judiciaire" at bounding box center [559, 130] width 123 height 45
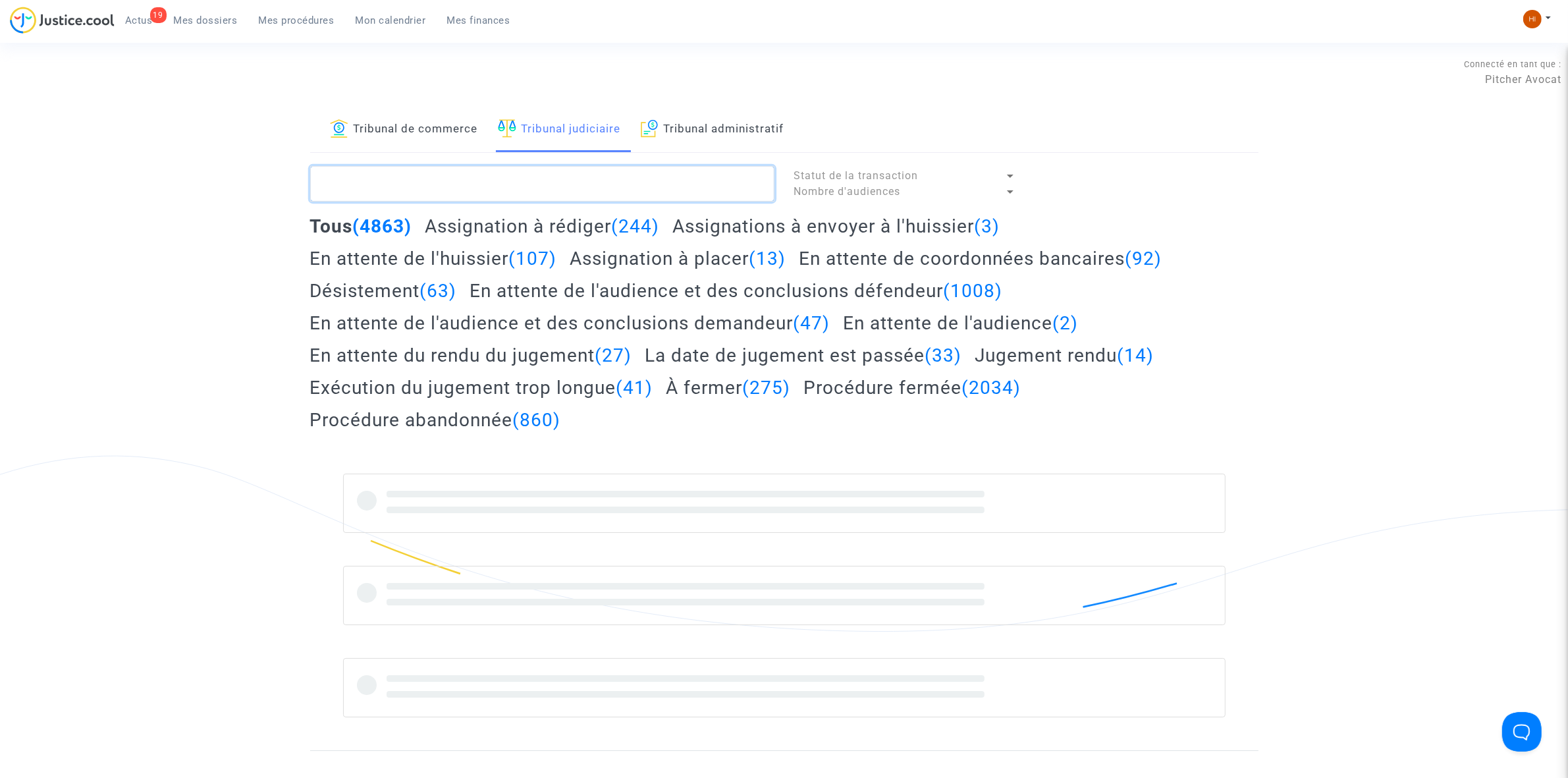
click at [561, 183] on textarea at bounding box center [542, 184] width 464 height 36
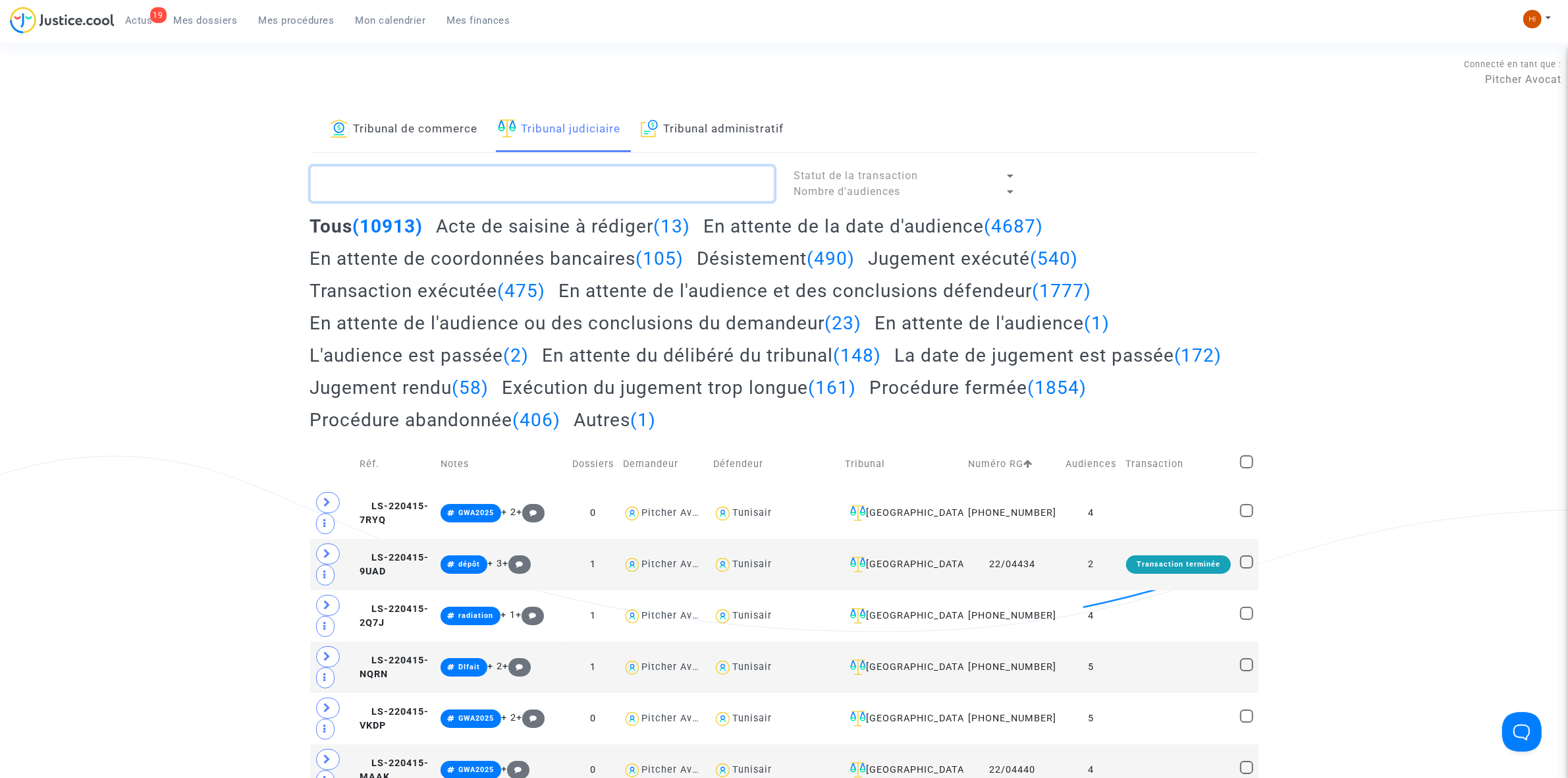
paste textarea "LS-240412-EEKG"
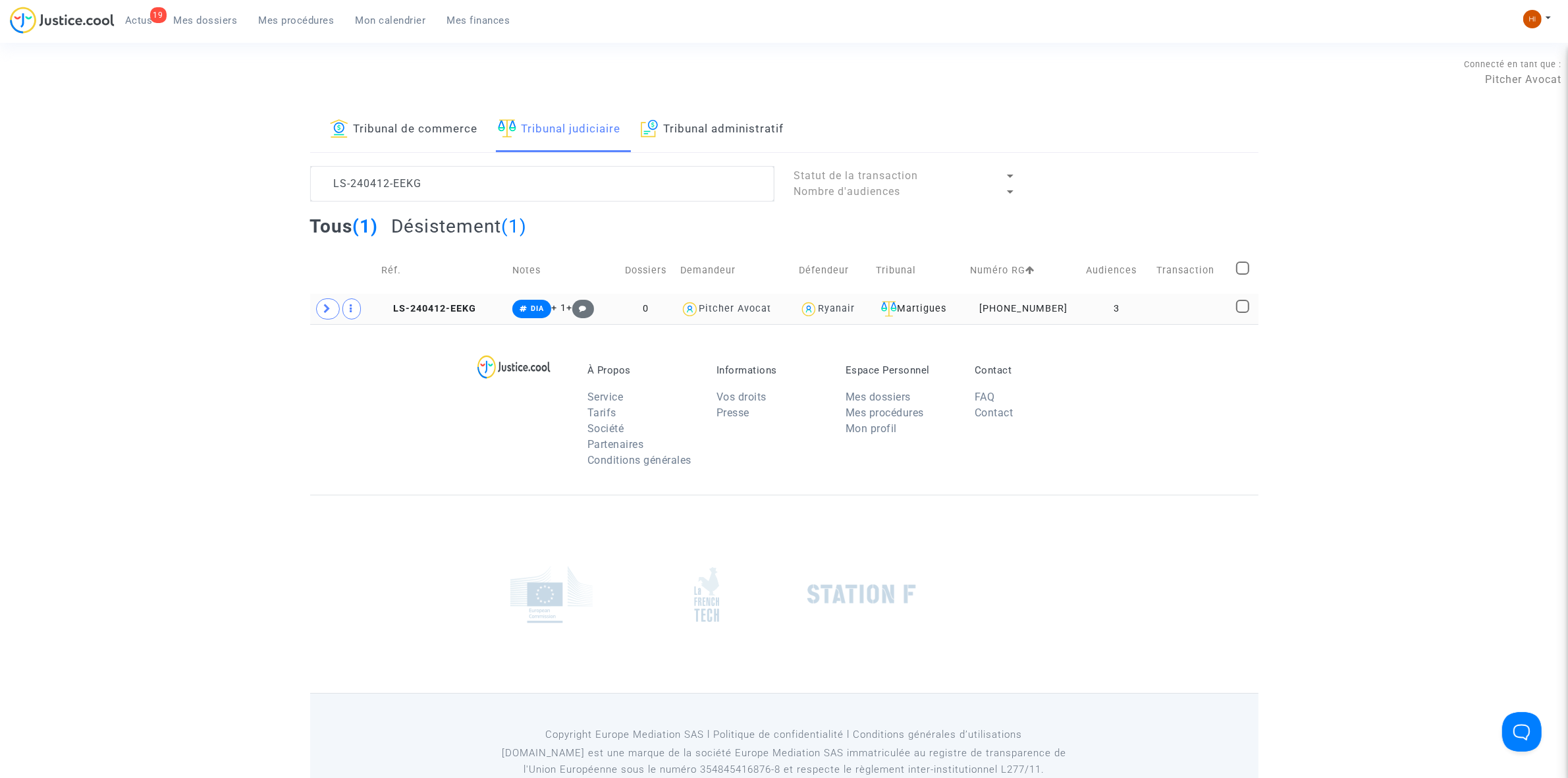
click at [446, 303] on copy "LS-240412-EEKG" at bounding box center [429, 308] width 95 height 11
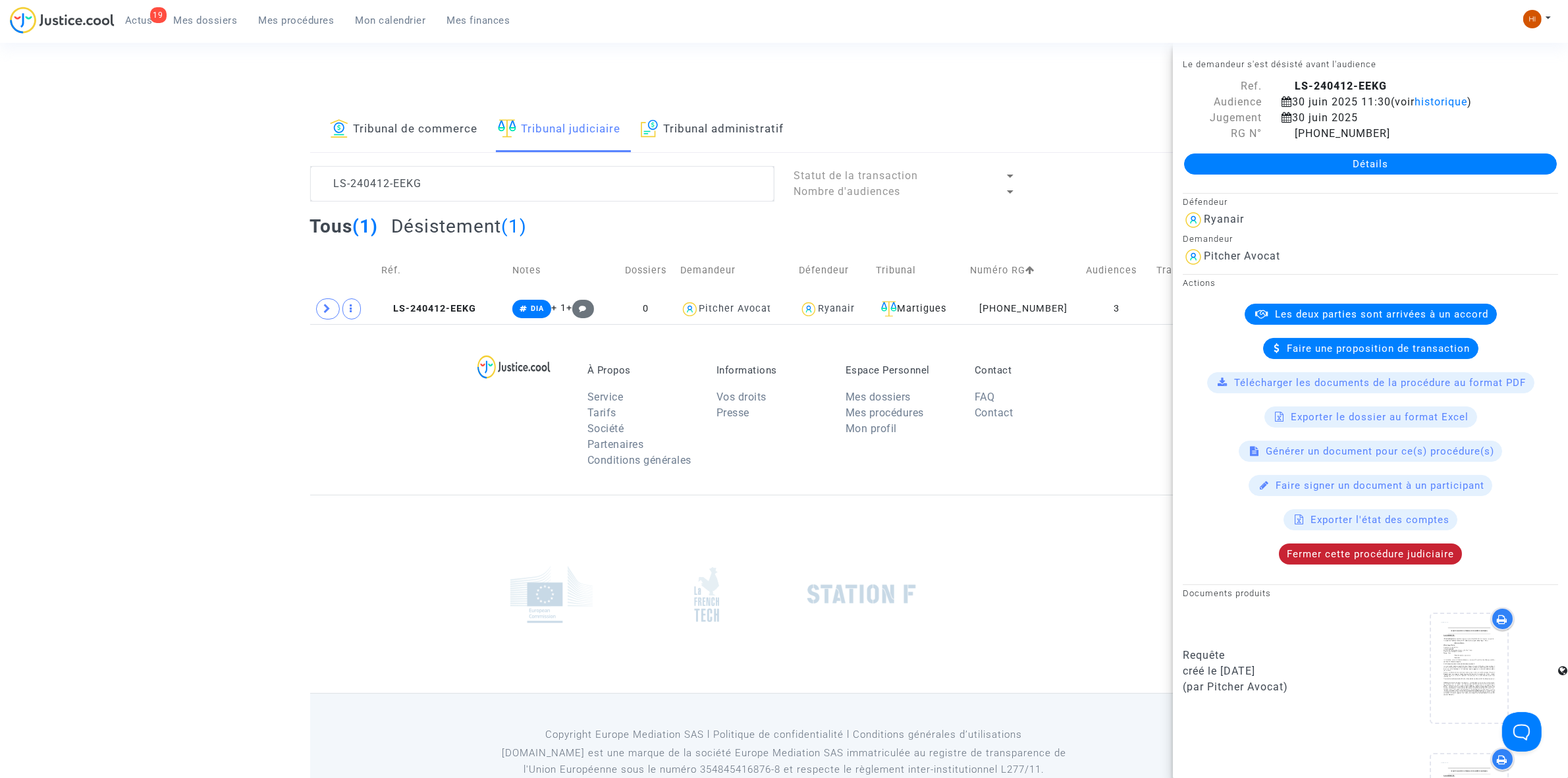
click at [1353, 558] on span "Fermer cette procédure judiciaire" at bounding box center [1370, 554] width 167 height 12
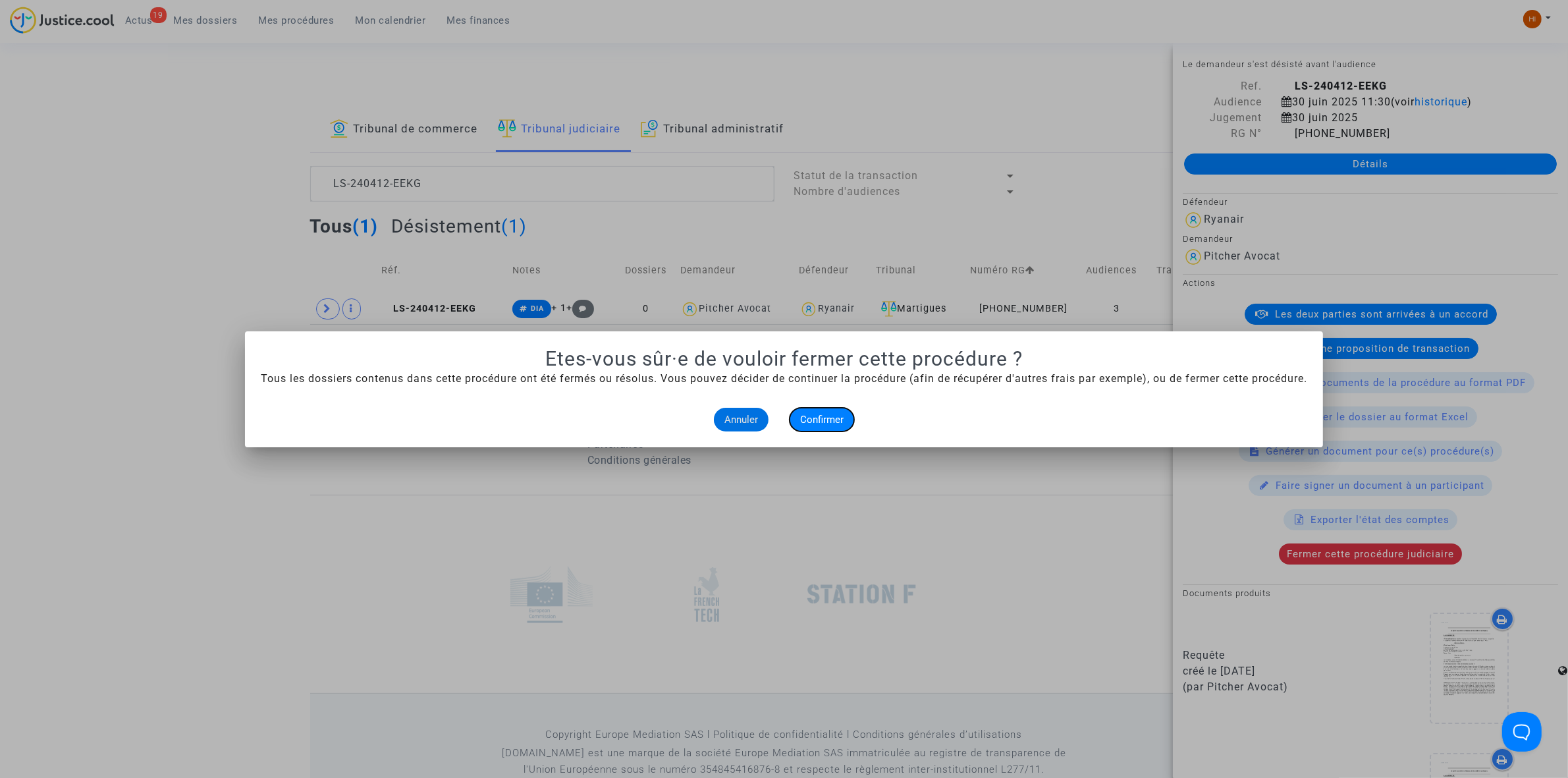
click at [805, 417] on span "Confirmer" at bounding box center [822, 419] width 44 height 12
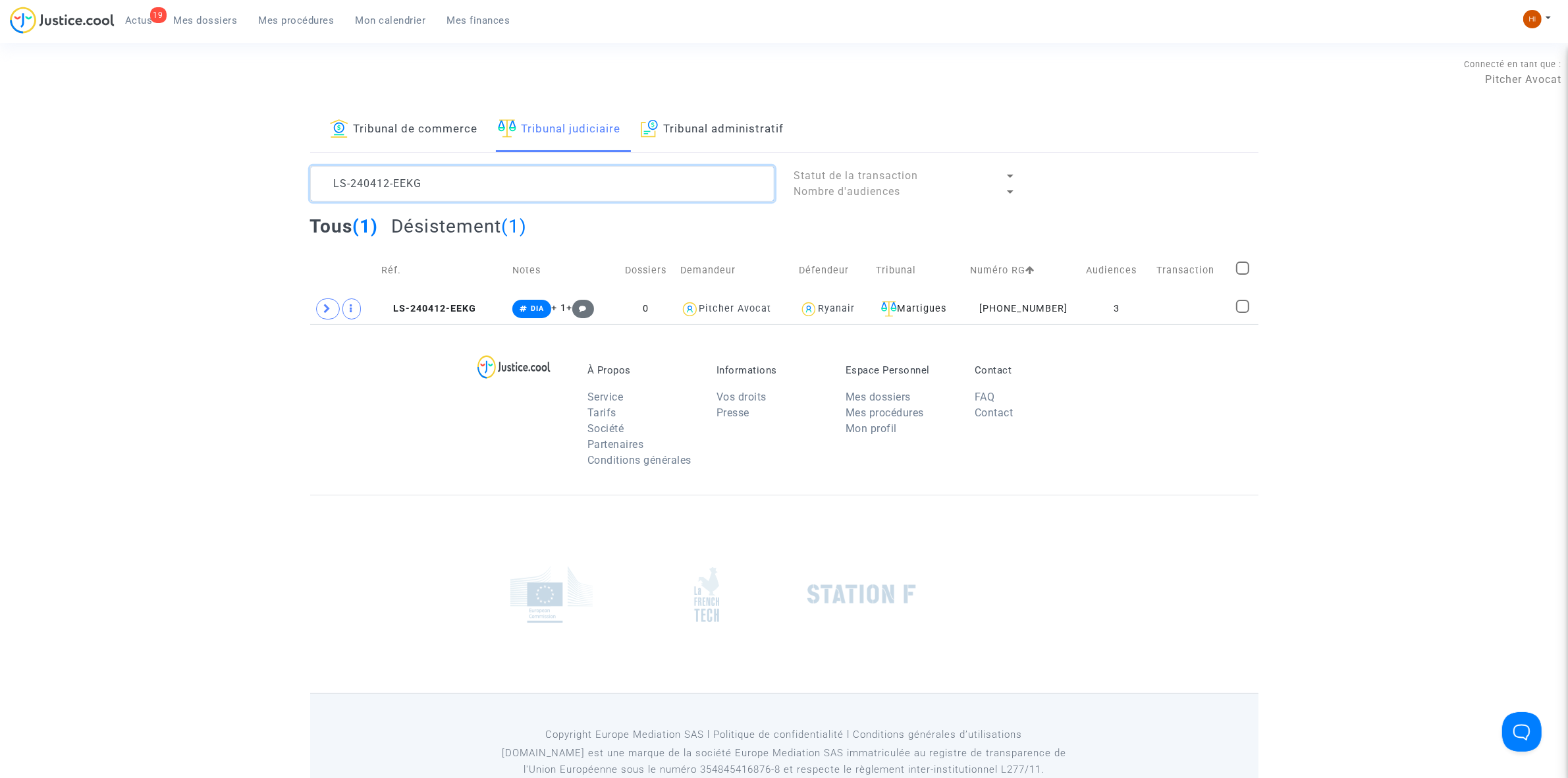
click at [577, 195] on textarea at bounding box center [542, 184] width 464 height 36
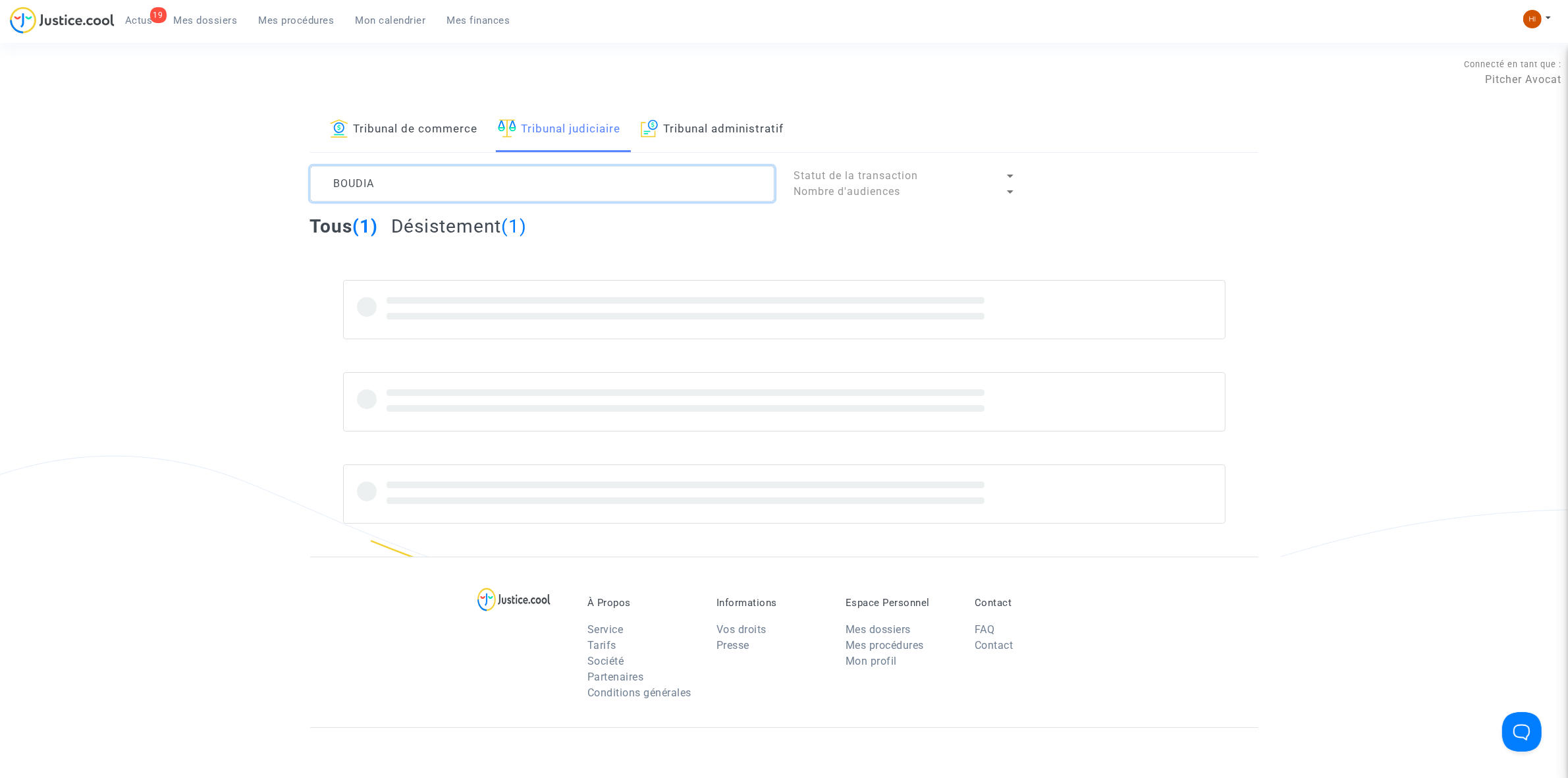
type textarea "BOUDIA"
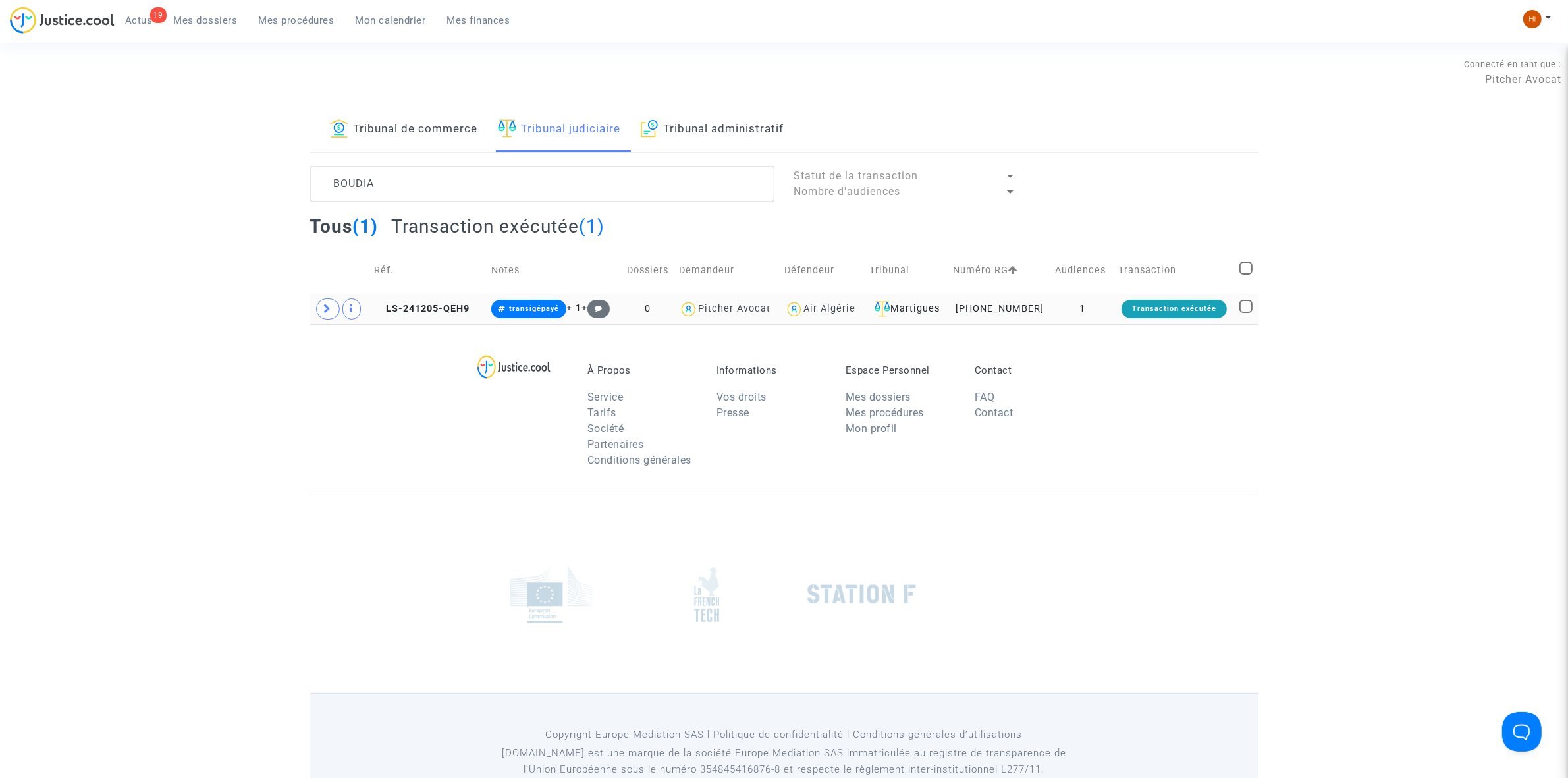
click at [434, 300] on td "LS-241205-QEH9" at bounding box center [428, 309] width 117 height 30
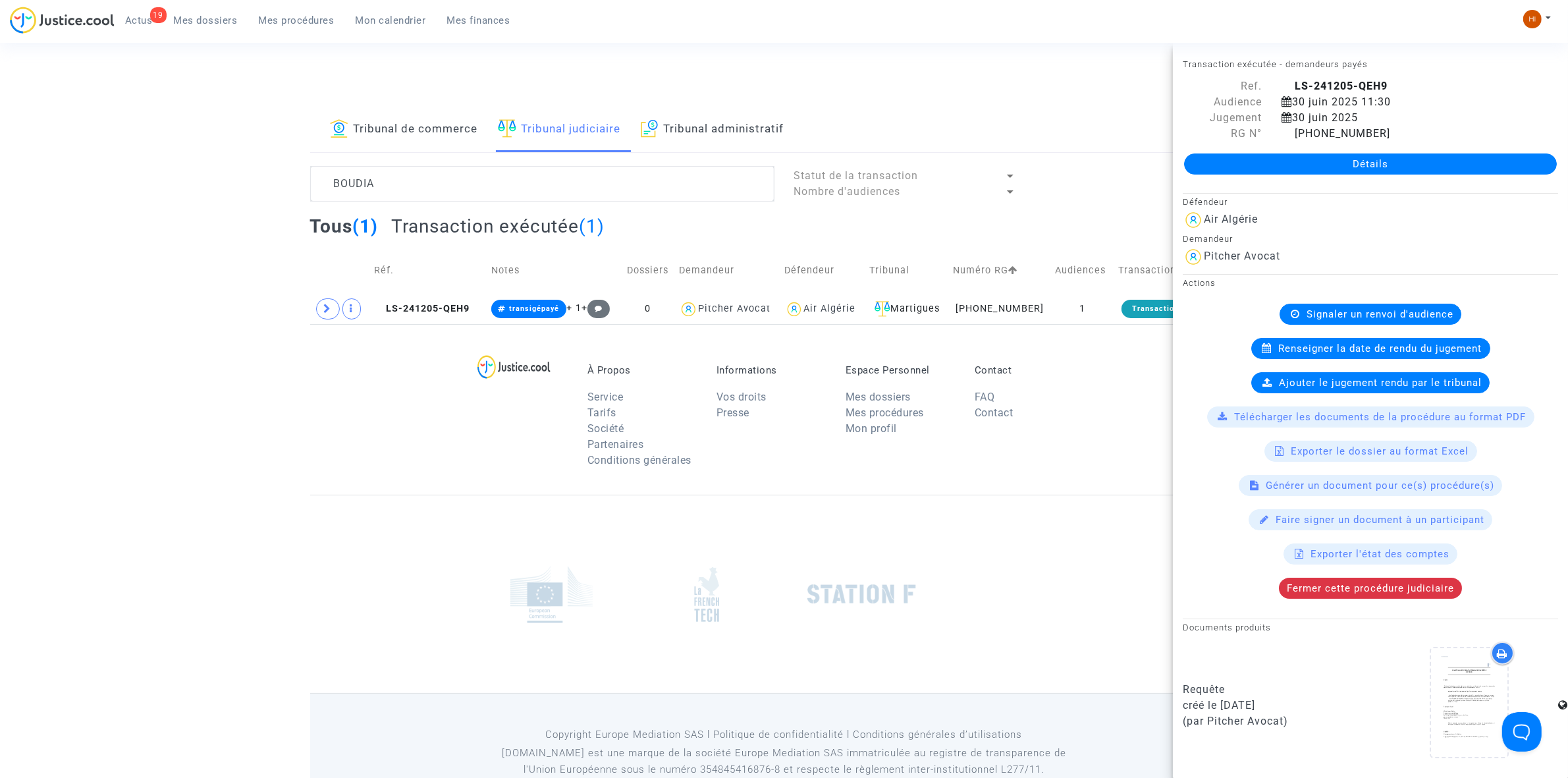
click at [1268, 162] on link "Détails" at bounding box center [1370, 164] width 373 height 21
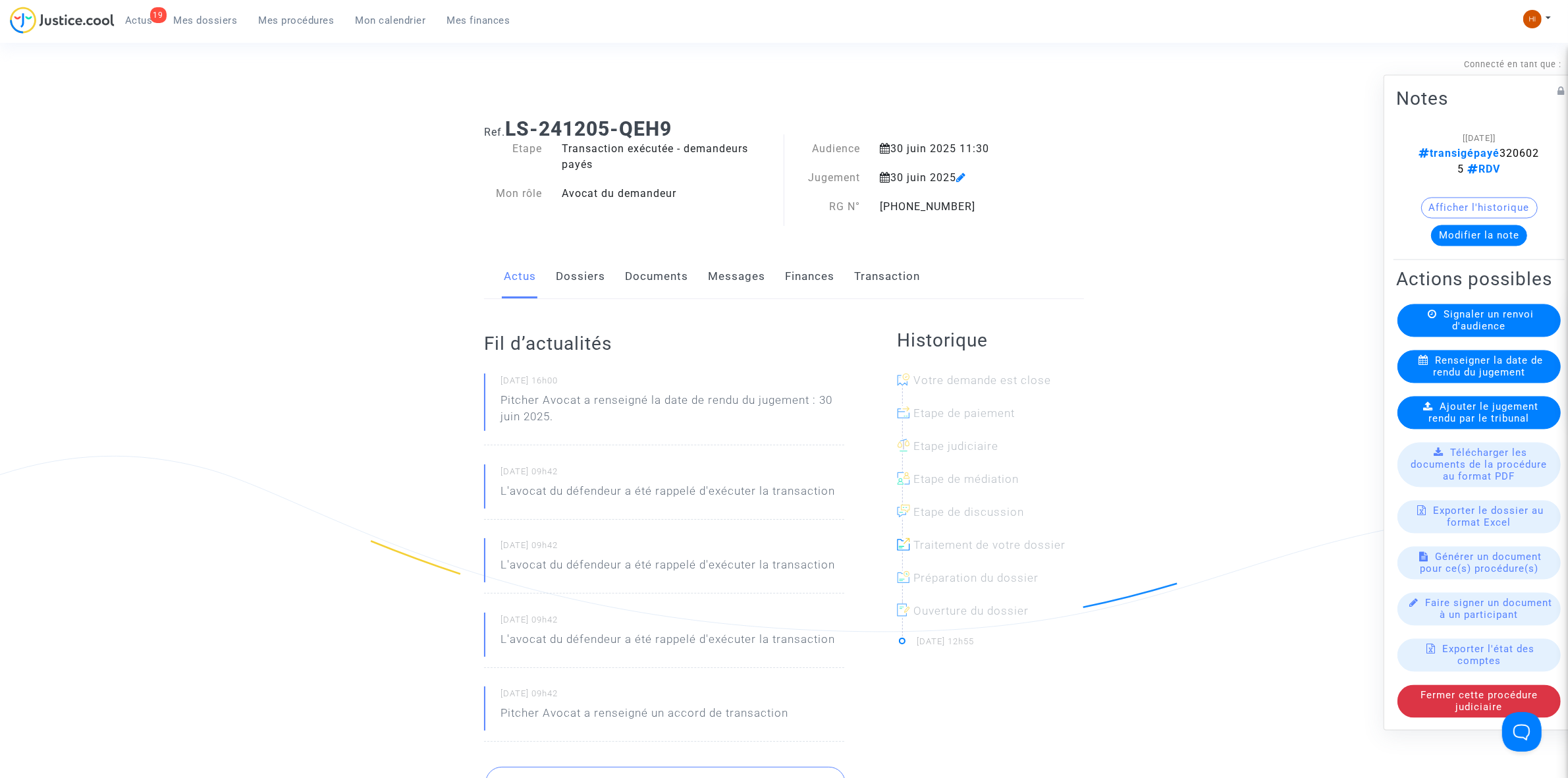
click at [1439, 422] on span "Ajouter le jugement rendu par le tribunal" at bounding box center [1484, 412] width 110 height 24
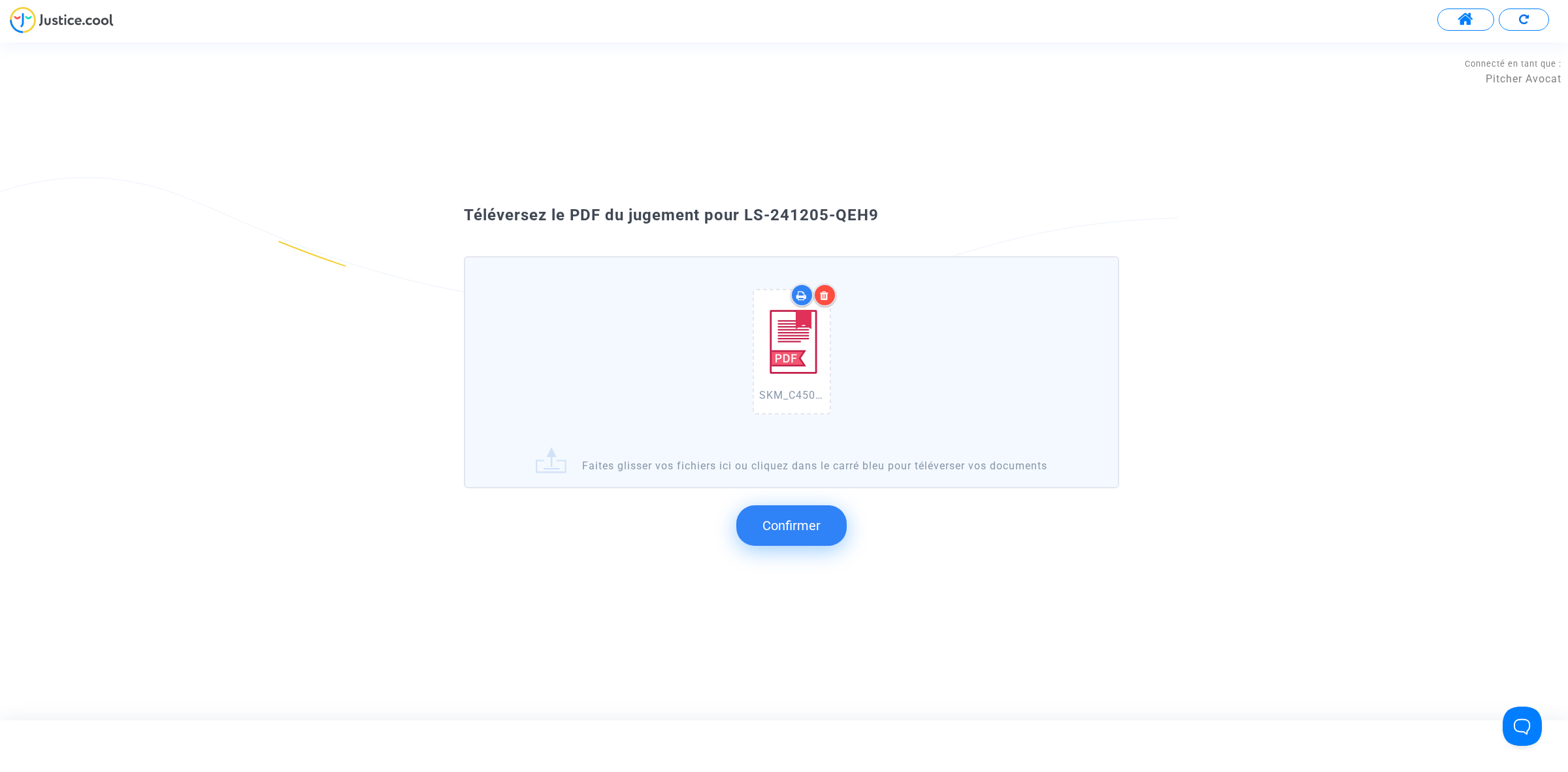
drag, startPoint x: 893, startPoint y: 251, endPoint x: 749, endPoint y: 211, distance: 149.5
click at [749, 211] on div "Téléversez le PDF du jugement pour LS-241205-QEH9" at bounding box center [783, 216] width 705 height 22
copy span "S-241205-QEH9"
click at [823, 524] on button "Confirmer" at bounding box center [791, 526] width 110 height 41
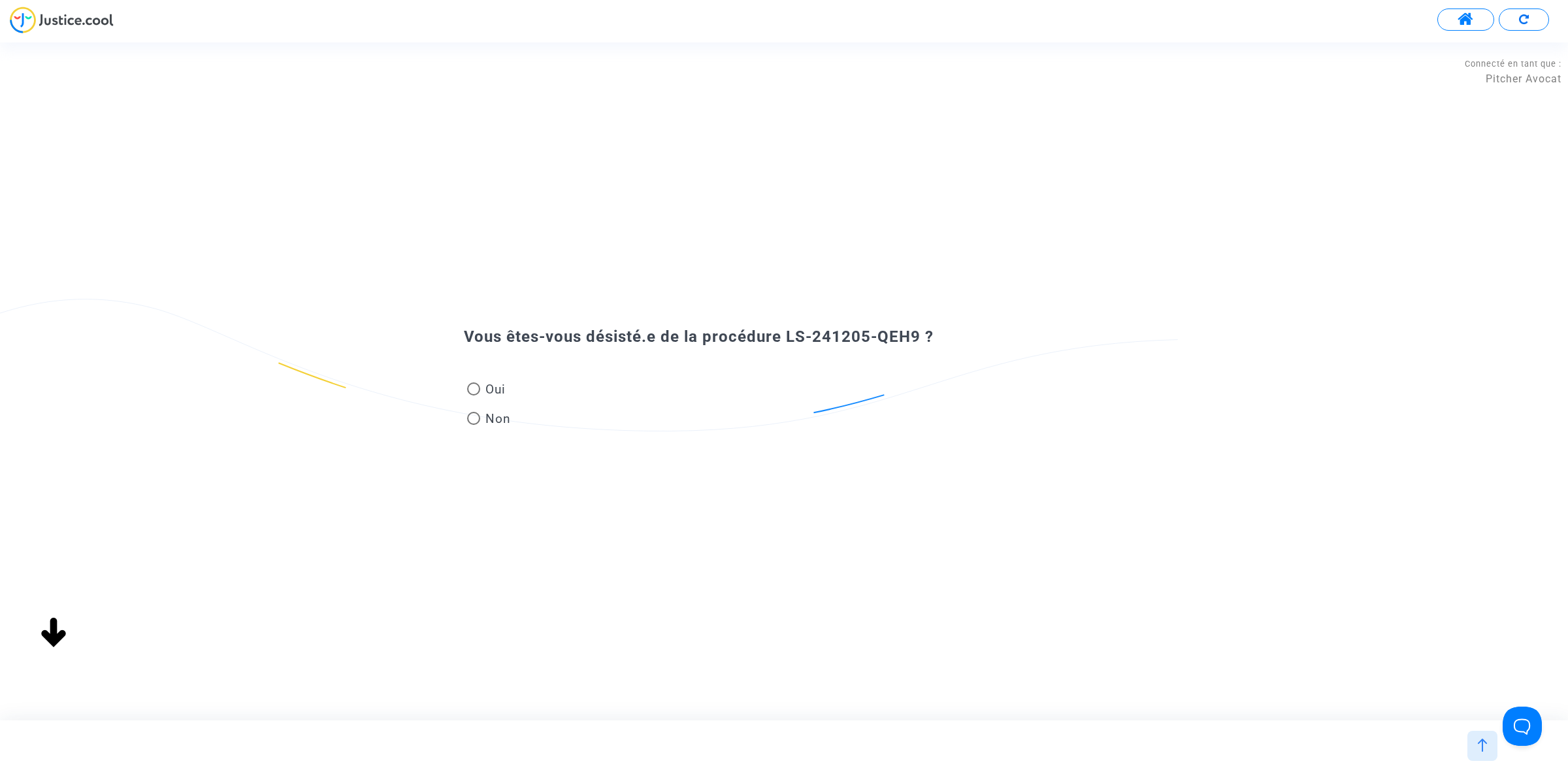
click at [489, 389] on span "Oui" at bounding box center [493, 389] width 26 height 18
click at [474, 395] on input "Oui" at bounding box center [473, 395] width 1 height 1
radio input "true"
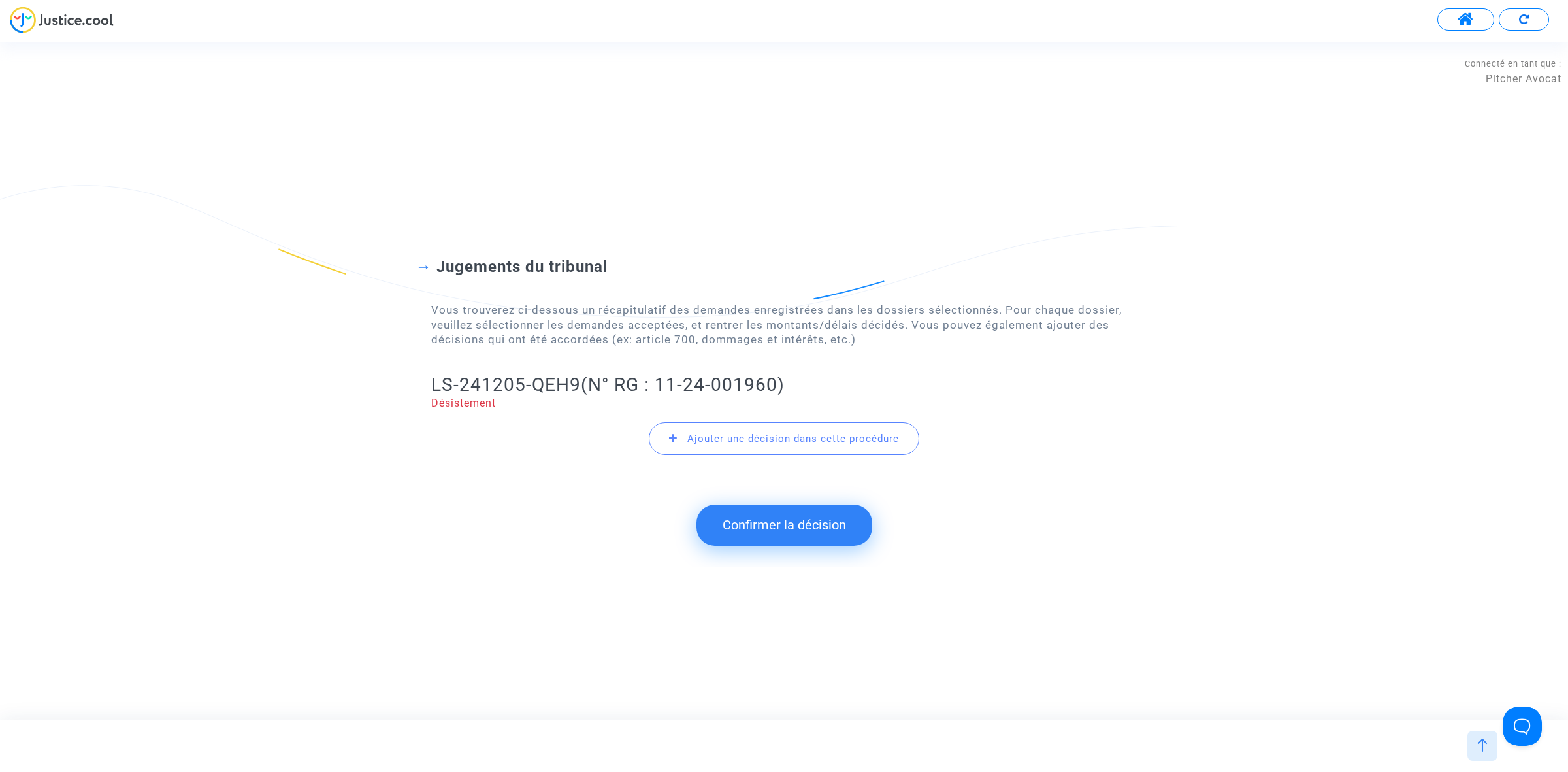
click at [784, 538] on button "Confirmer la décision" at bounding box center [784, 525] width 176 height 41
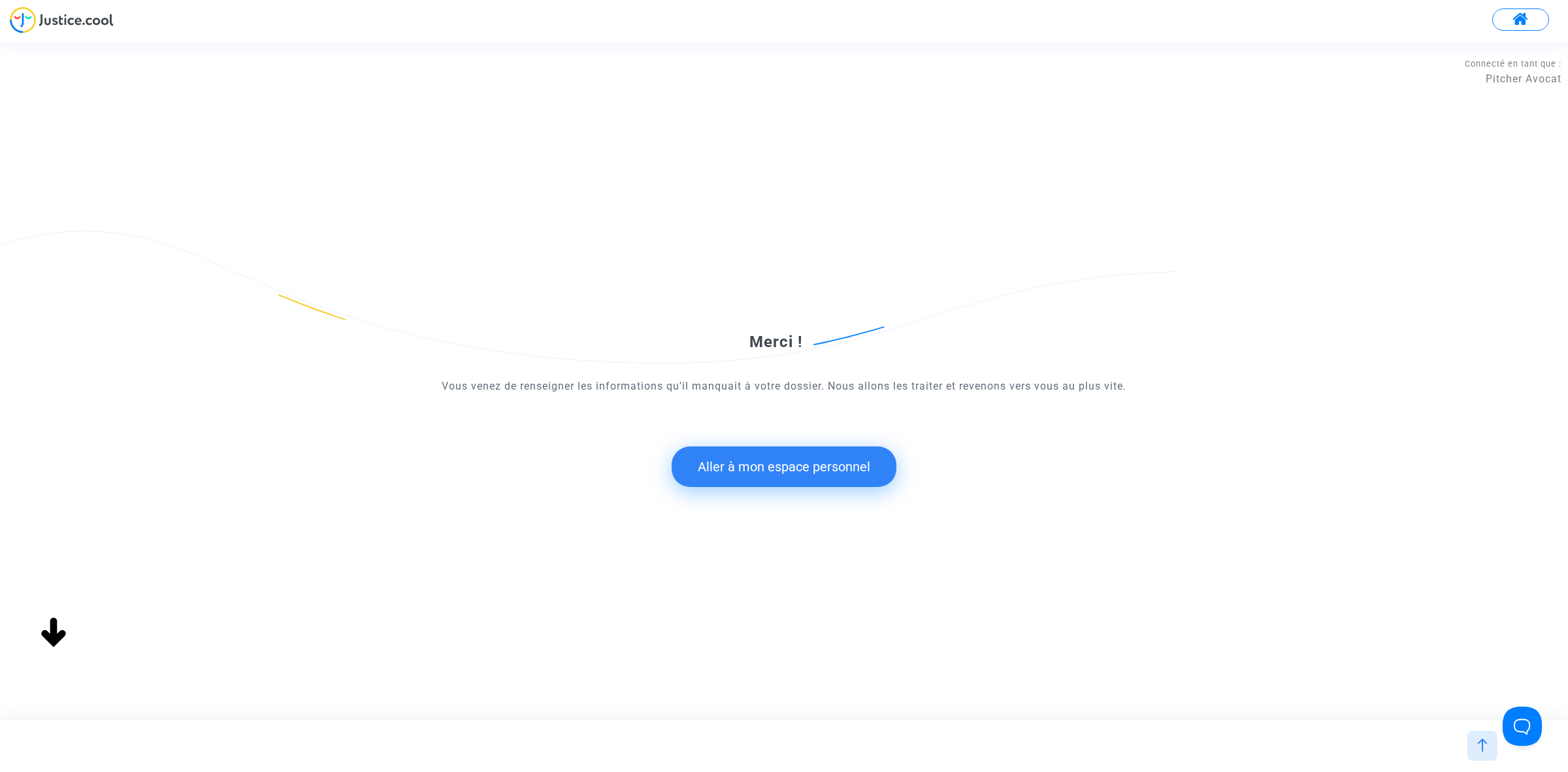
click at [704, 463] on button "Aller à mon espace personnel" at bounding box center [784, 467] width 225 height 41
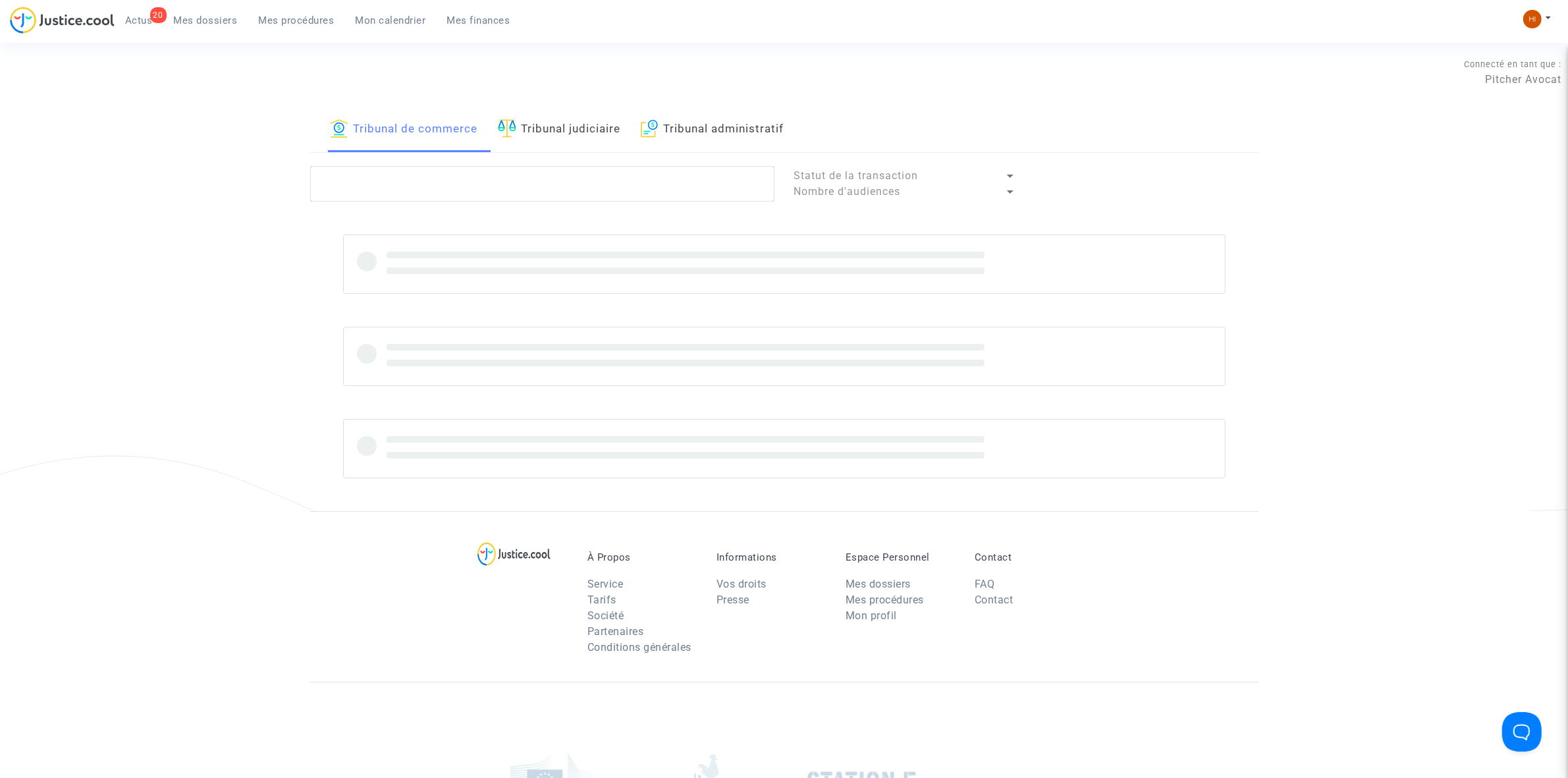
drag, startPoint x: 531, startPoint y: 93, endPoint x: 556, endPoint y: 125, distance: 40.6
click at [536, 93] on div "Connecté en tant que : Pitcher Avocat" at bounding box center [780, 92] width 1561 height 32
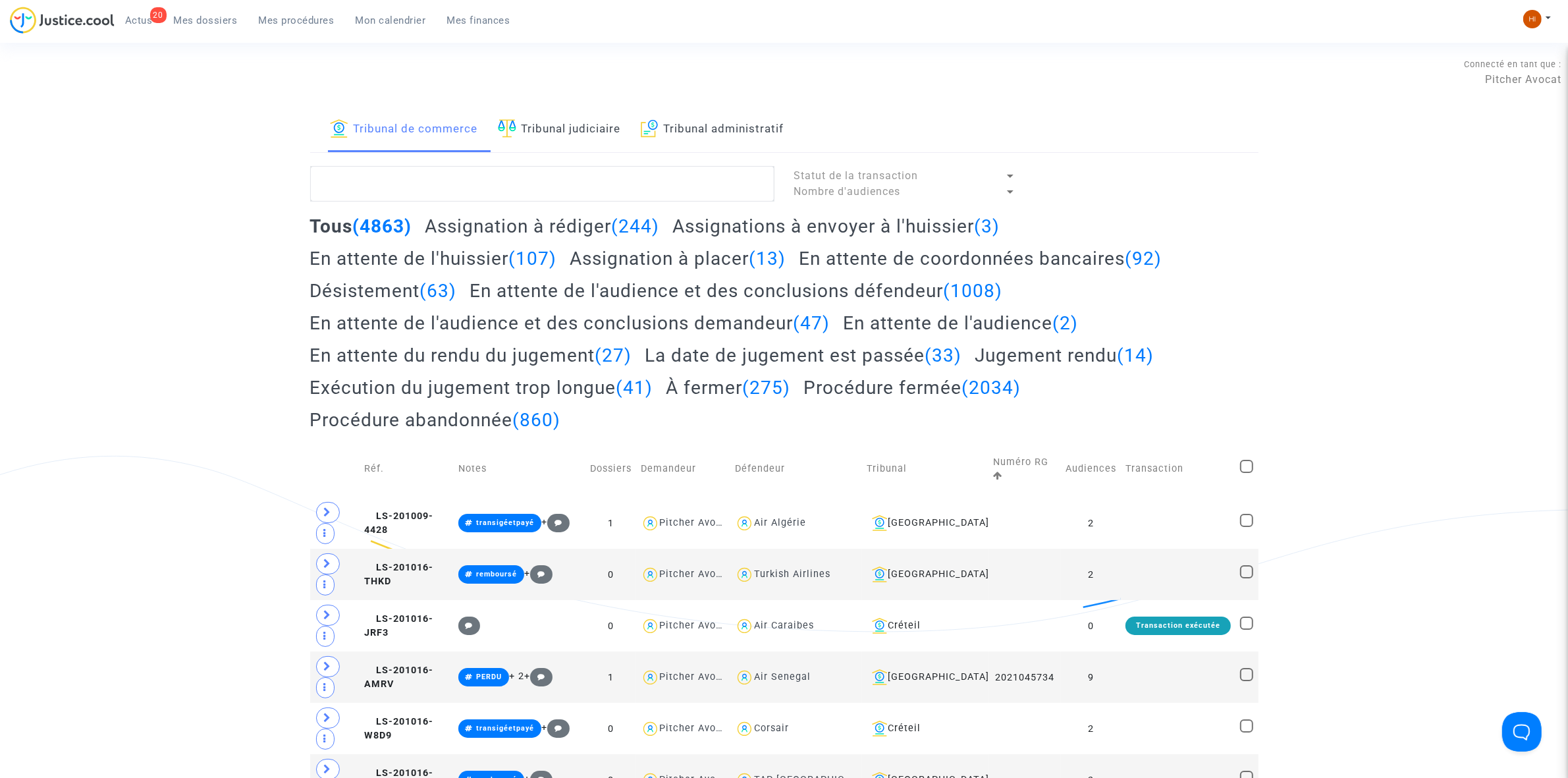
click at [559, 128] on link "Tribunal judiciaire" at bounding box center [559, 130] width 123 height 45
paste textarea "S-241205-QEH9"
click at [560, 183] on textarea at bounding box center [542, 184] width 464 height 36
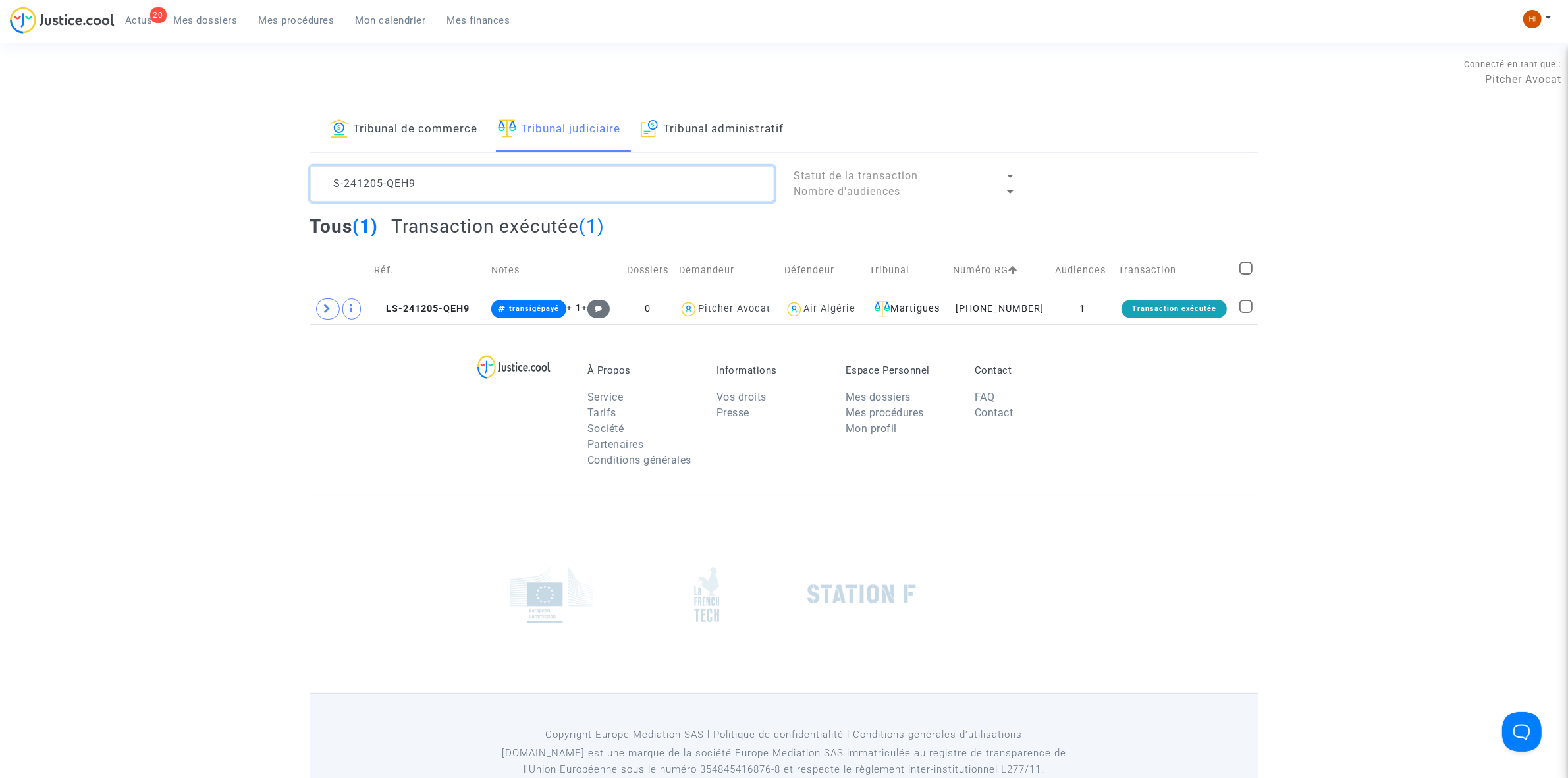
click at [518, 189] on textarea at bounding box center [542, 184] width 464 height 36
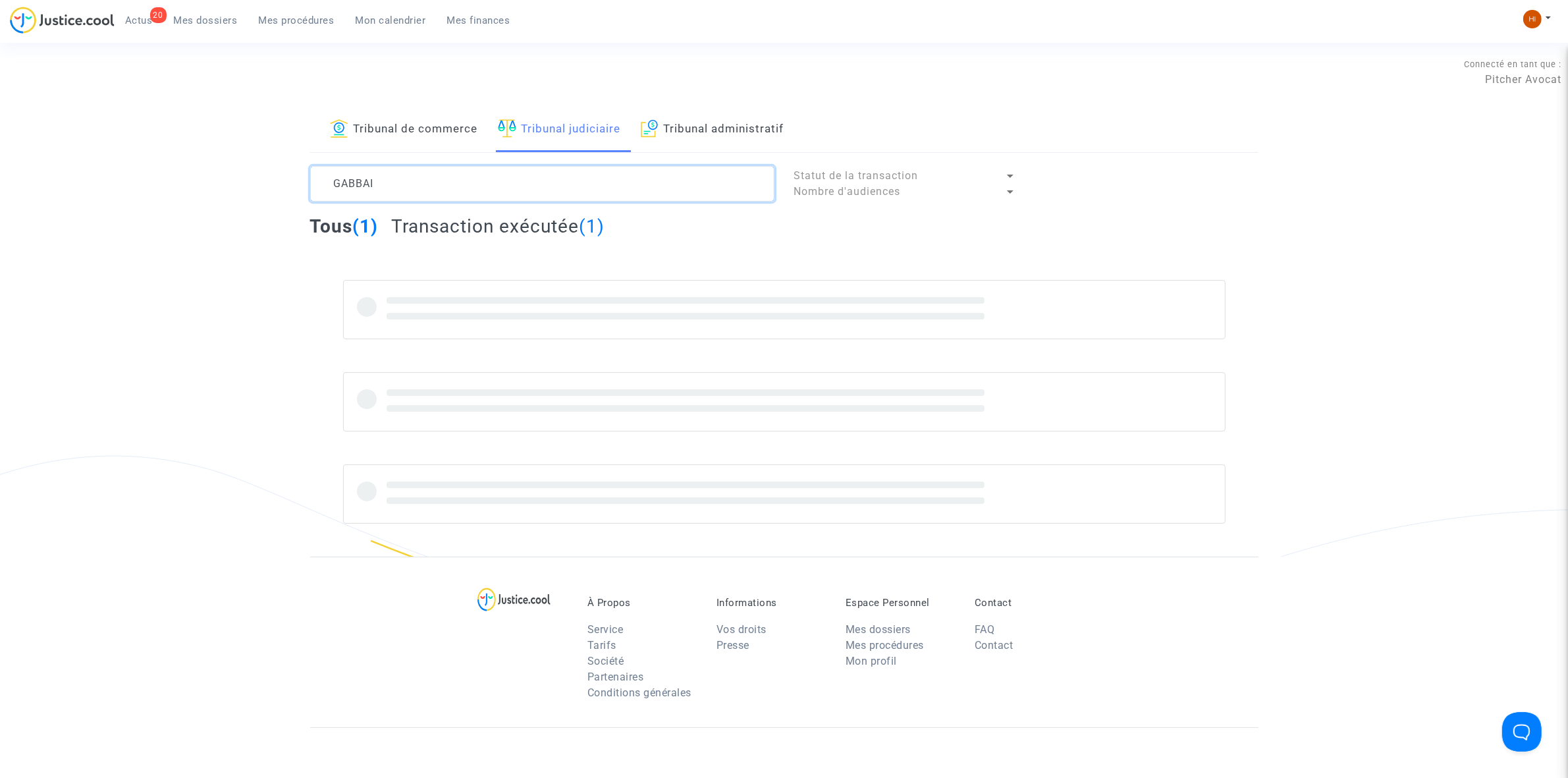
type textarea "GABBAI"
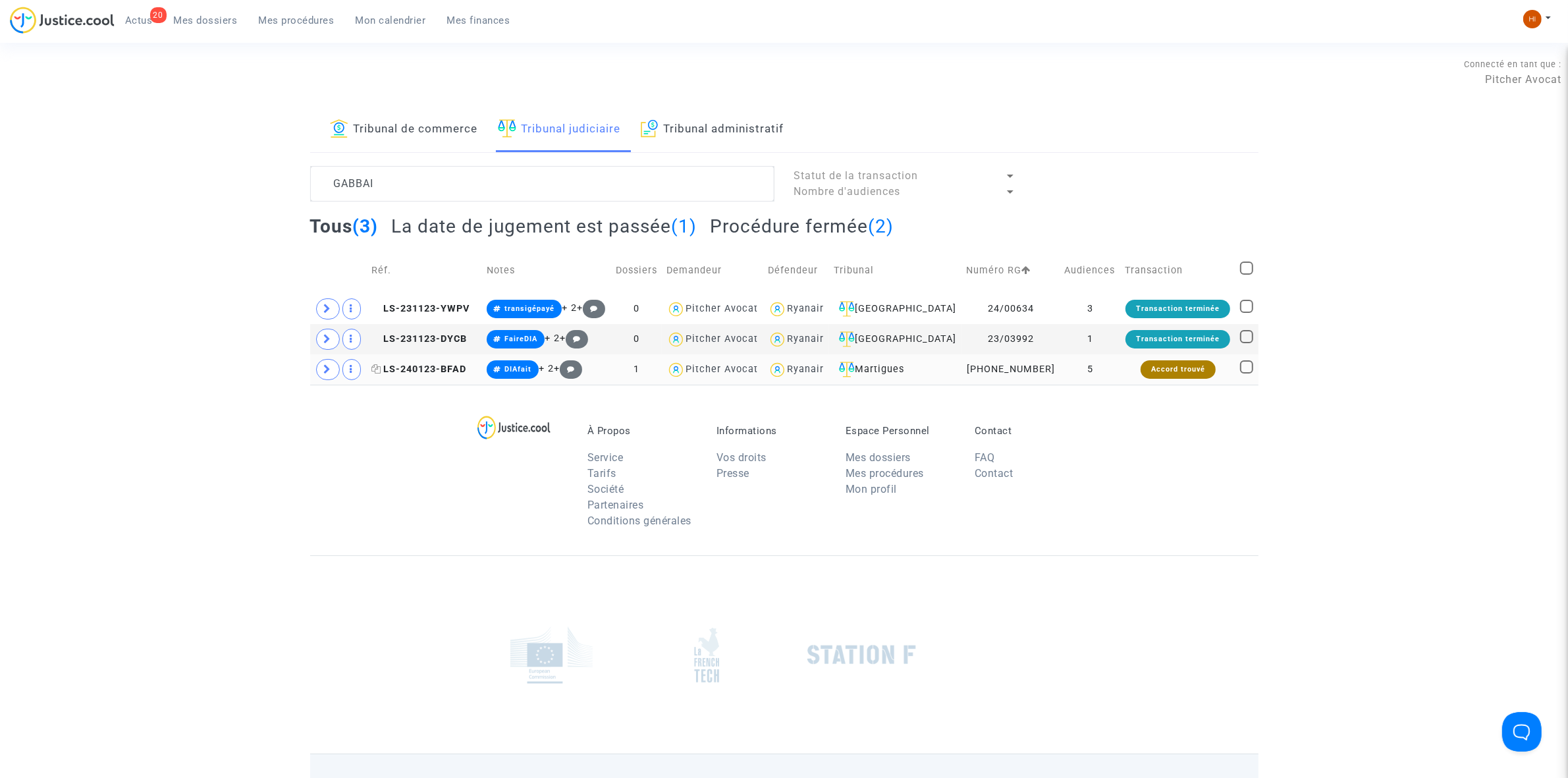
click at [440, 374] on span "LS-240123-BFAD" at bounding box center [419, 369] width 95 height 11
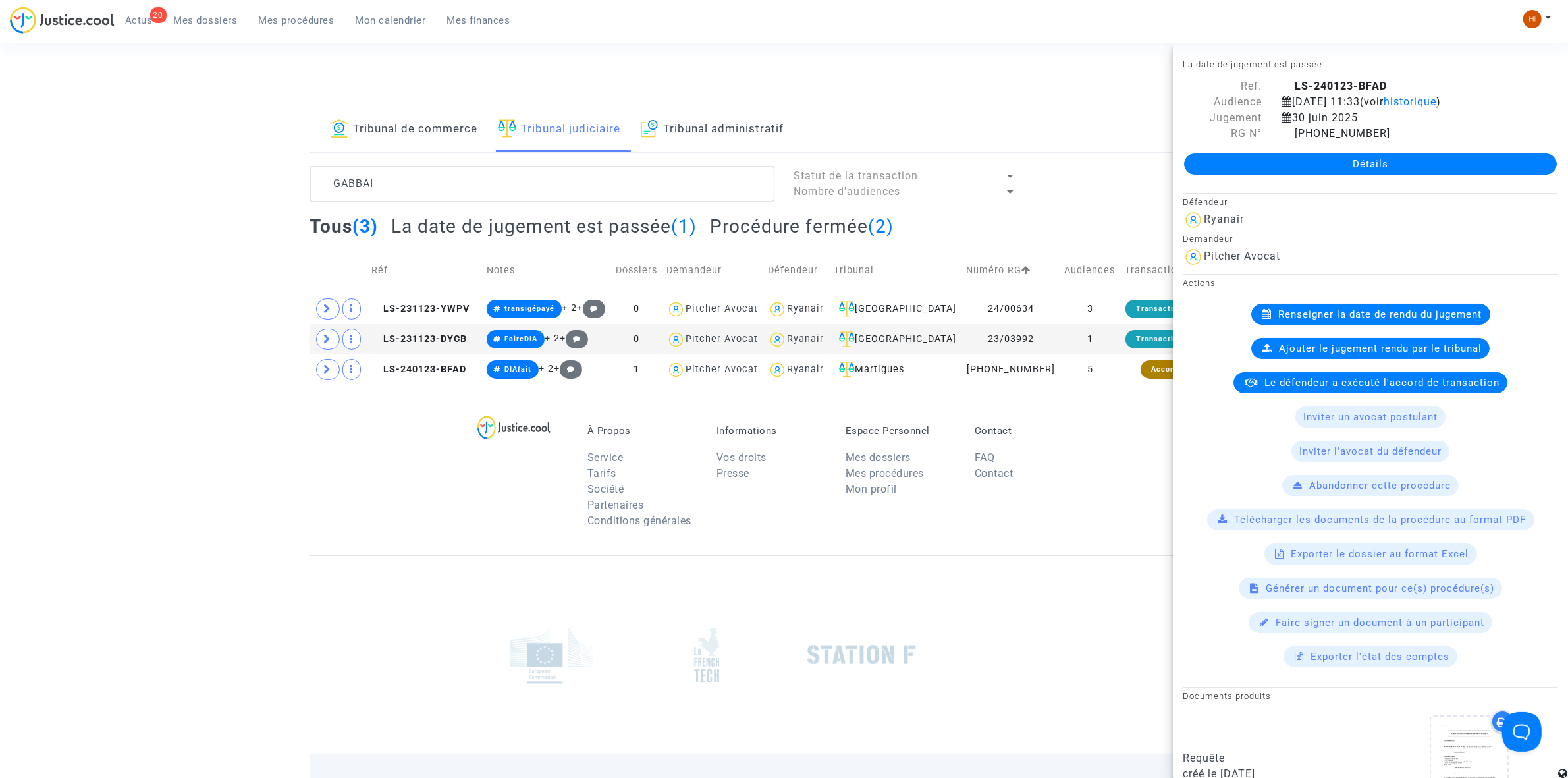
click at [1347, 156] on link "Détails" at bounding box center [1370, 164] width 373 height 21
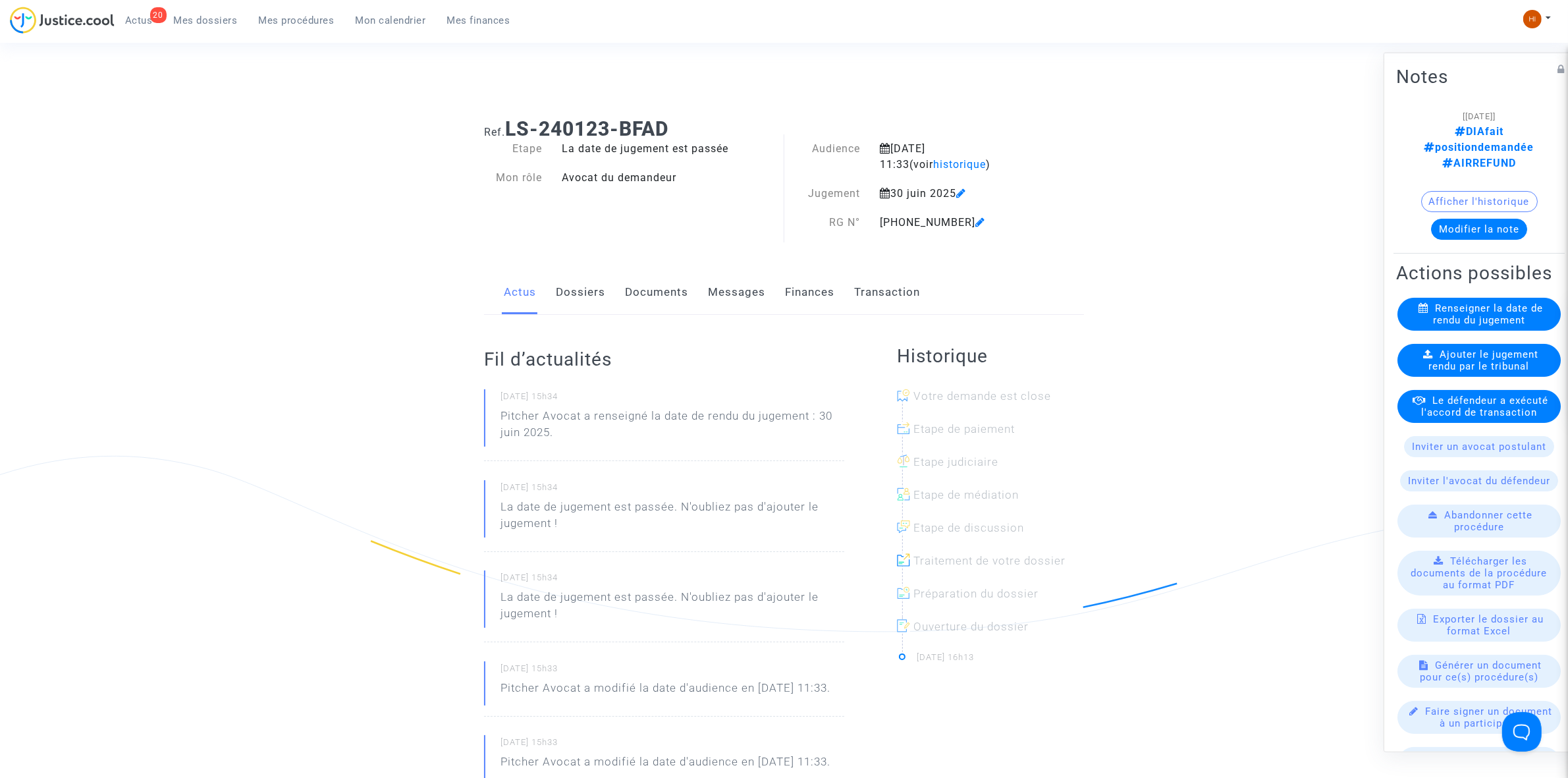
click at [1495, 348] on span "Ajouter le jugement rendu par le tribunal" at bounding box center [1484, 360] width 110 height 24
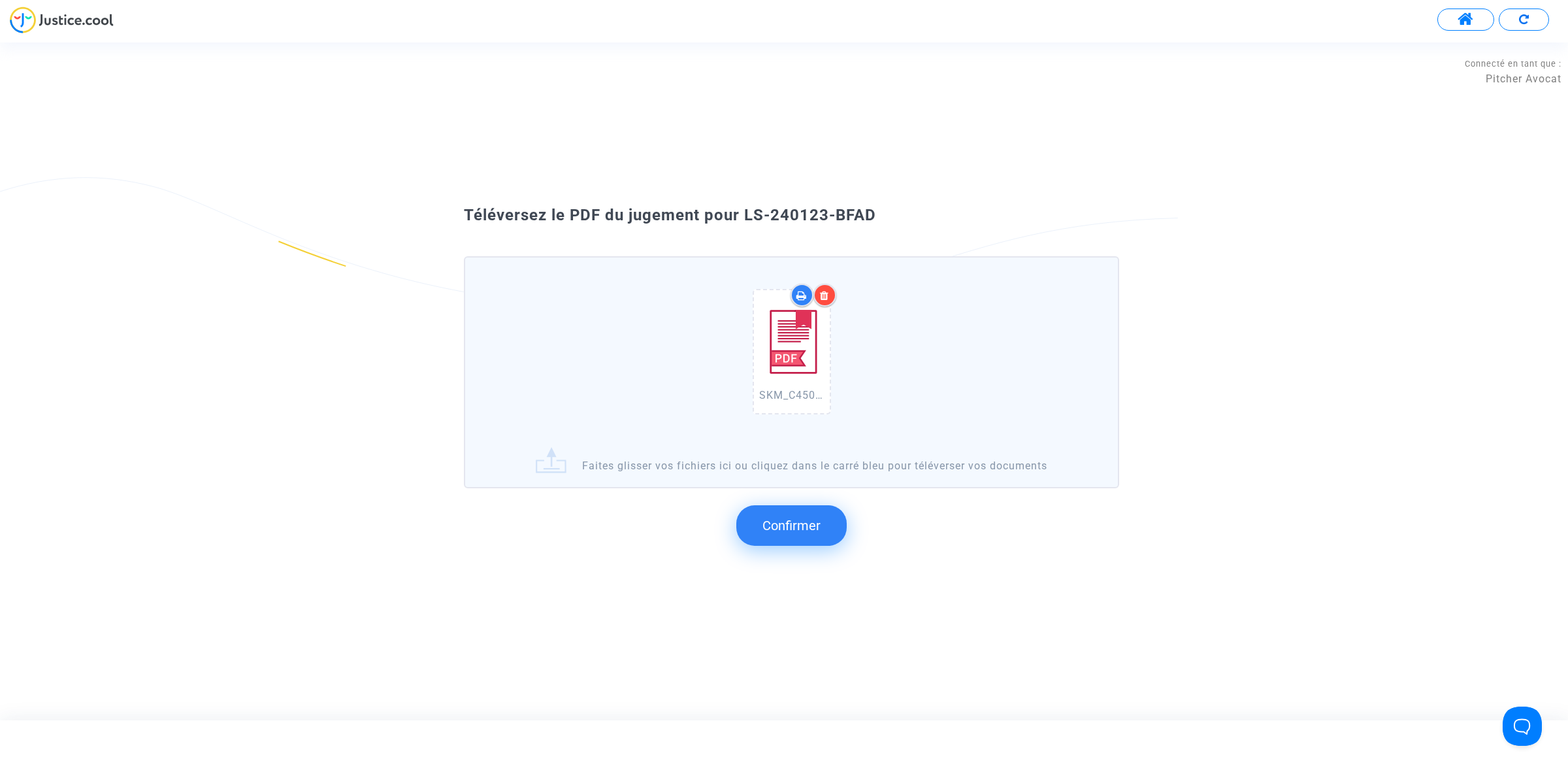
click at [748, 240] on div "SKM_C450i25093014470_0024.pdf Faites glisser vos fichiers ici ou cliquez dans l…" at bounding box center [783, 392] width 705 height 332
drag, startPoint x: 747, startPoint y: 220, endPoint x: 882, endPoint y: 204, distance: 135.9
click at [882, 204] on div "Téléversez le PDF du jugement pour LS-240123-BFAD SKM_C450i25093014470_0024.pdf…" at bounding box center [784, 381] width 1568 height 369
copy span "LS-240123-BFAD"
click at [775, 537] on button "Confirmer" at bounding box center [791, 526] width 110 height 41
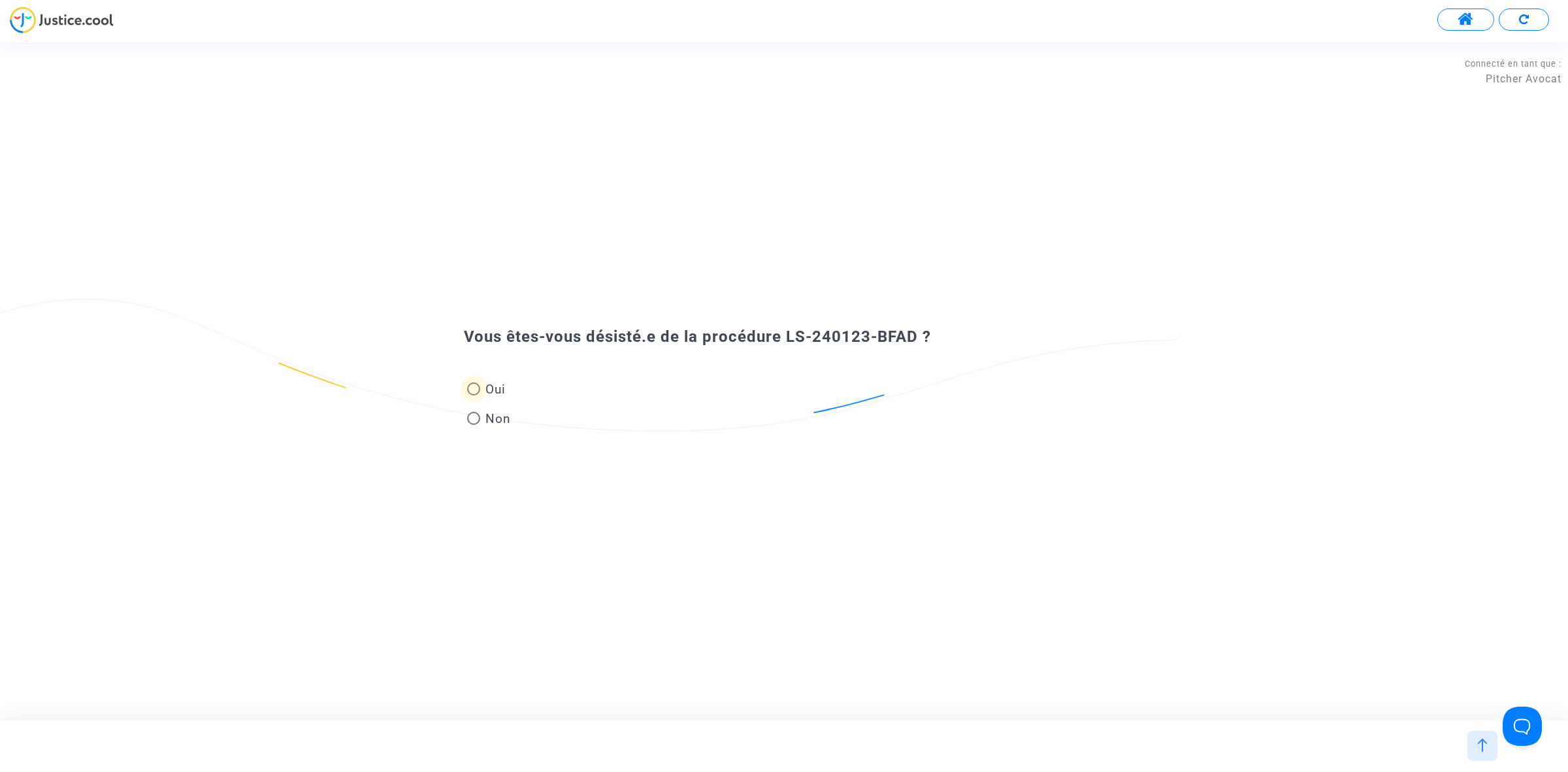
click at [487, 392] on span "Oui" at bounding box center [493, 389] width 26 height 18
click at [474, 395] on input "Oui" at bounding box center [473, 395] width 1 height 1
radio input "true"
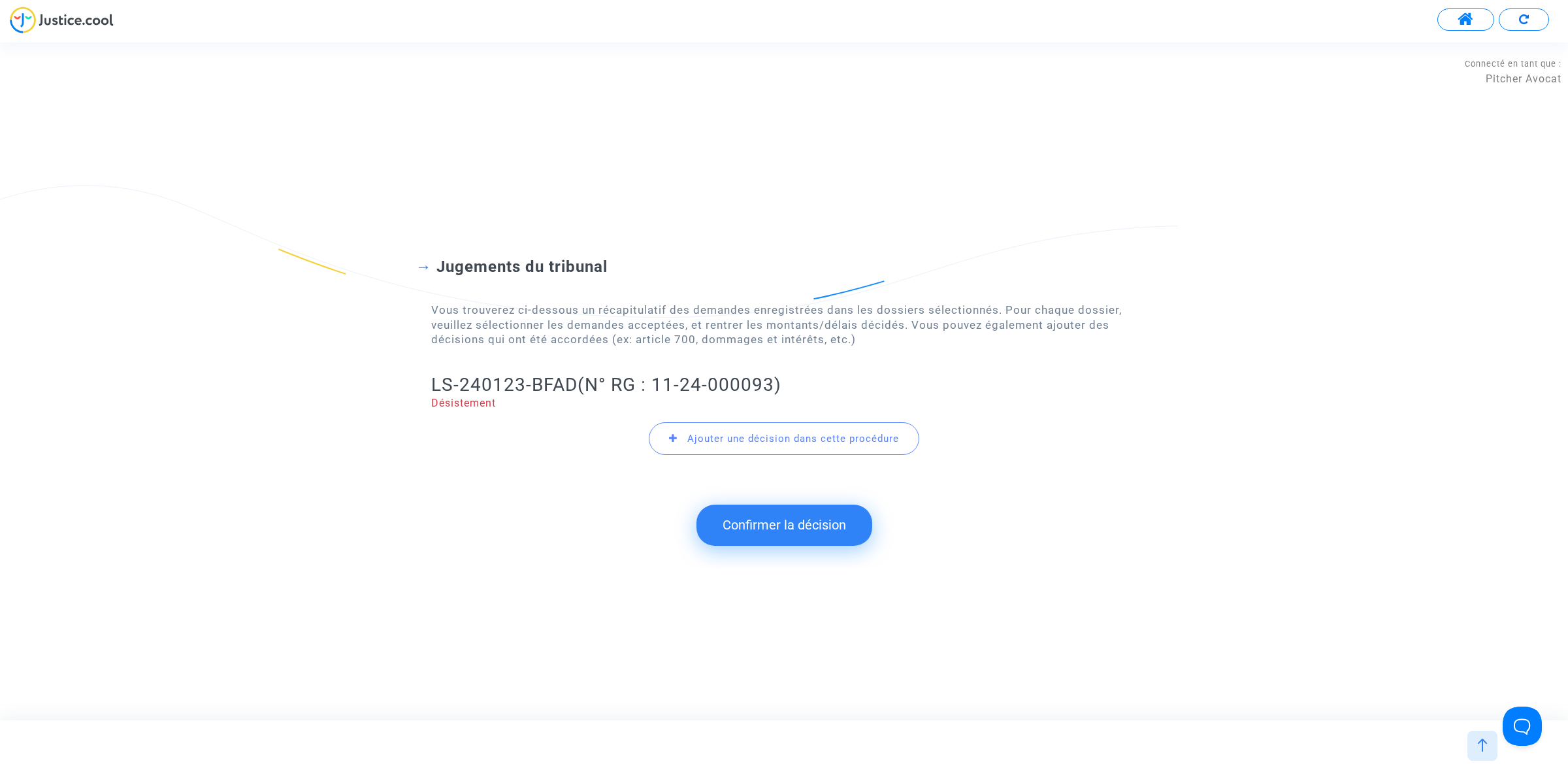
drag, startPoint x: 402, startPoint y: 395, endPoint x: 518, endPoint y: 386, distance: 116.3
click at [518, 386] on div "Jugements du tribunal Vous trouverez ci-dessous un récapitulatif des demandes e…" at bounding box center [784, 349] width 1568 height 288
click at [565, 385] on h2 "LS-240123-BFAD (N° RG : 11-24-000093)" at bounding box center [783, 385] width 705 height 23
click at [580, 387] on h2 "LS-240123-BFAD (N° RG : 11-24-000093)" at bounding box center [783, 385] width 705 height 23
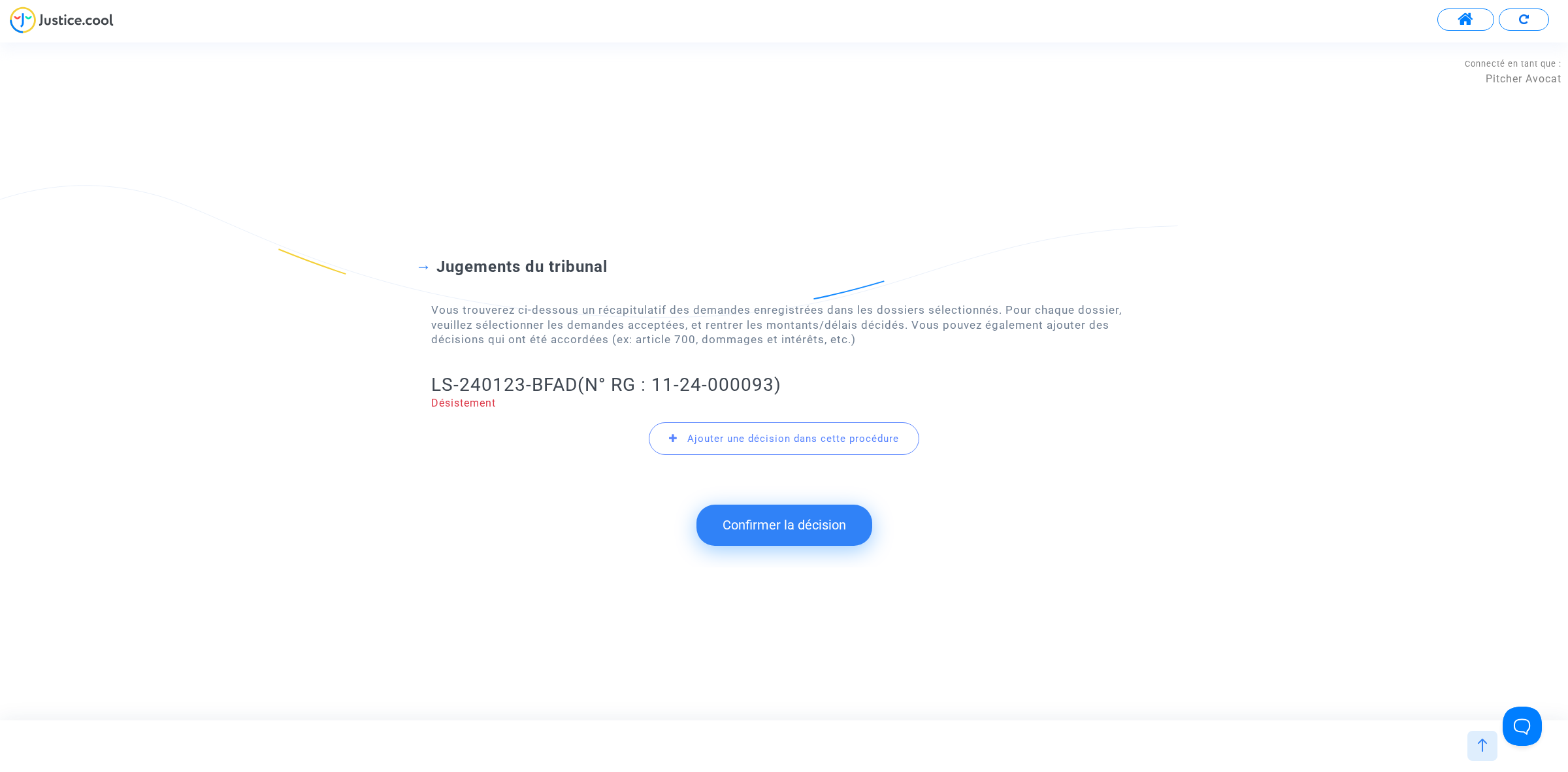
drag, startPoint x: 580, startPoint y: 387, endPoint x: 423, endPoint y: 380, distance: 157.2
click at [423, 380] on div "Jugements du tribunal Vous trouverez ci-dessous un récapitulatif des demandes e…" at bounding box center [784, 349] width 1568 height 288
copy h2 "LS-240123-BFAD"
click at [822, 538] on button "Confirmer la décision" at bounding box center [784, 525] width 176 height 41
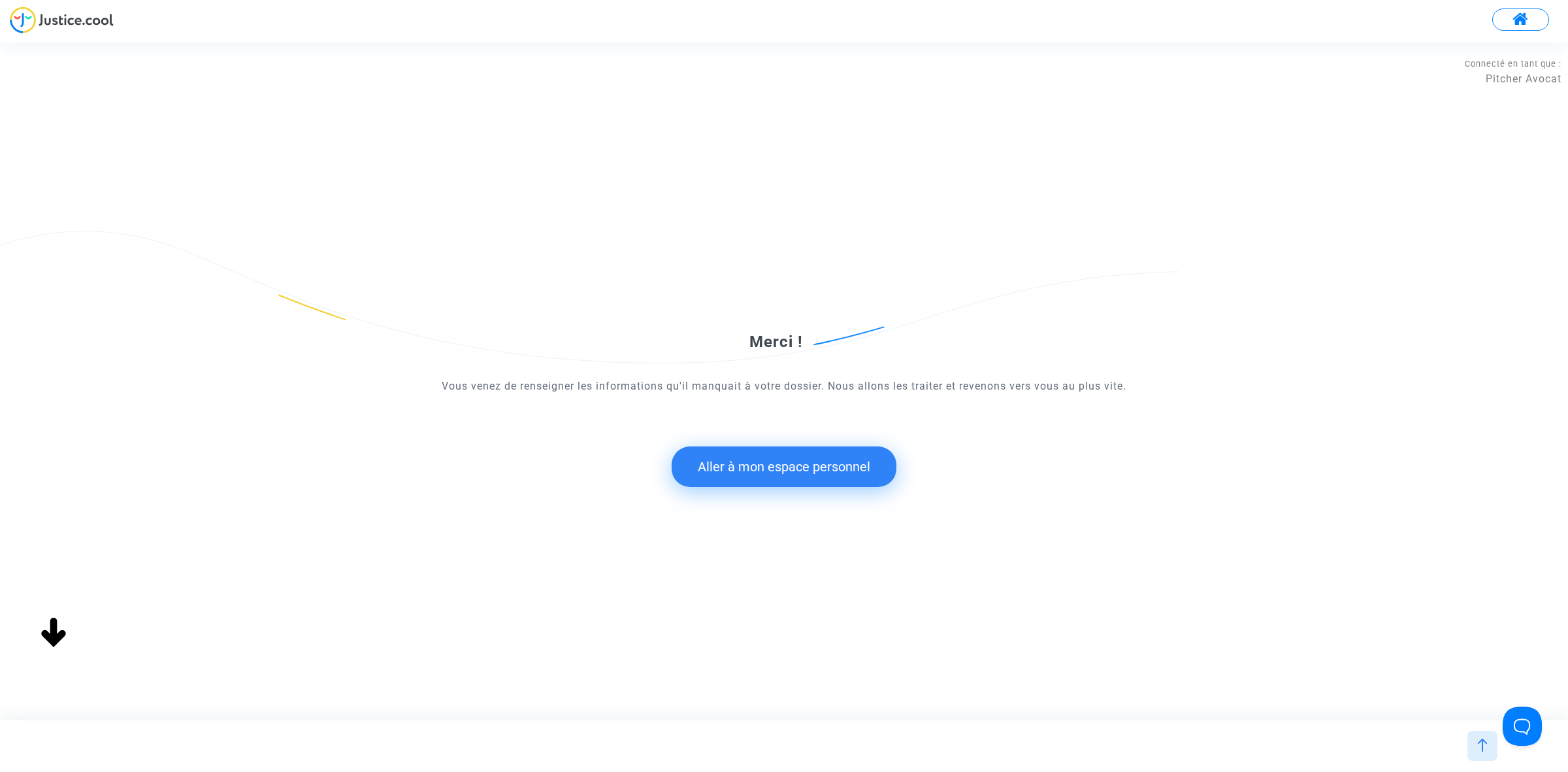
click at [781, 479] on button "Aller à mon espace personnel" at bounding box center [784, 467] width 225 height 41
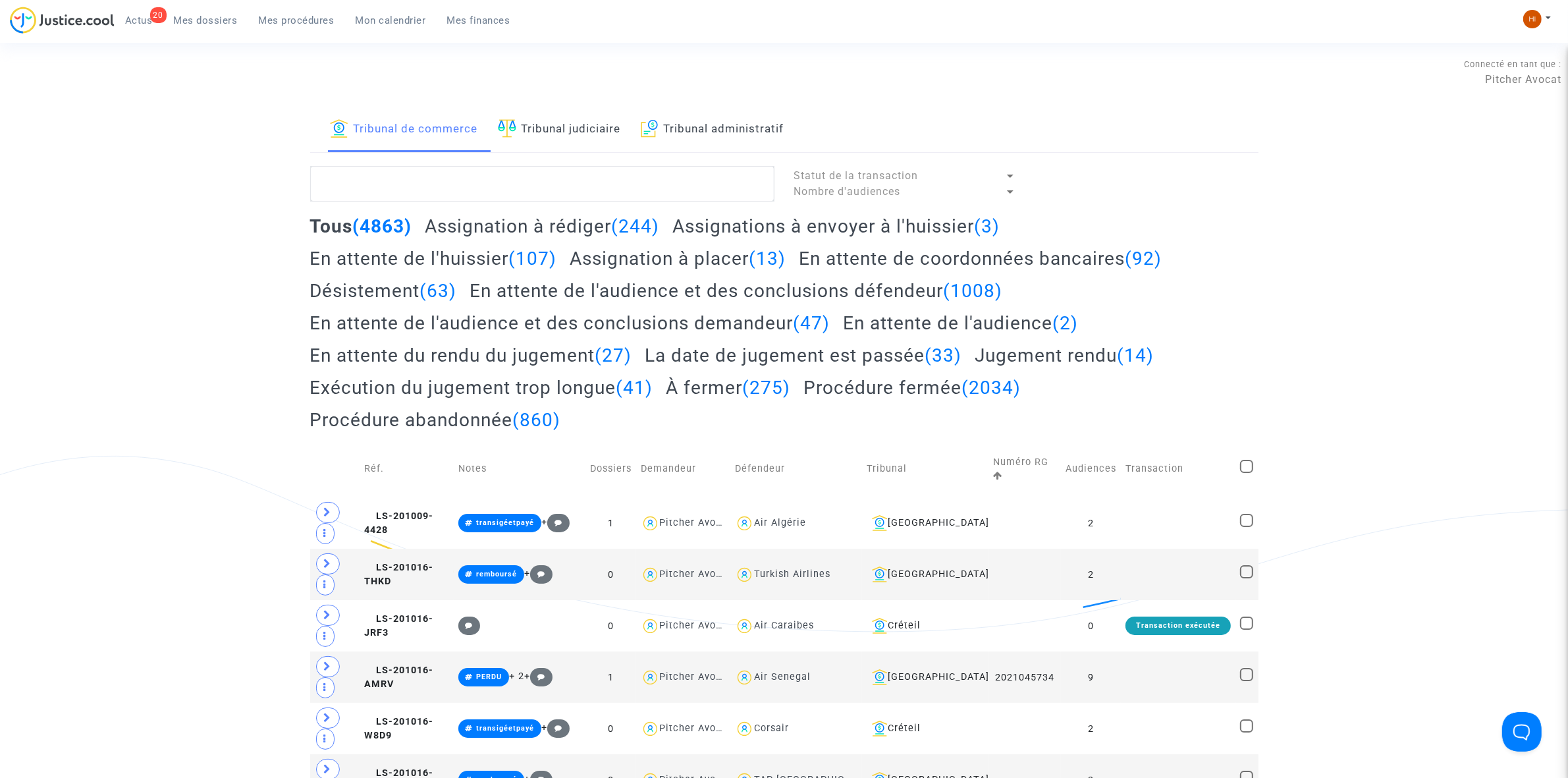
drag, startPoint x: 600, startPoint y: 134, endPoint x: 591, endPoint y: 202, distance: 68.6
click at [600, 134] on link "Tribunal judiciaire" at bounding box center [559, 130] width 123 height 45
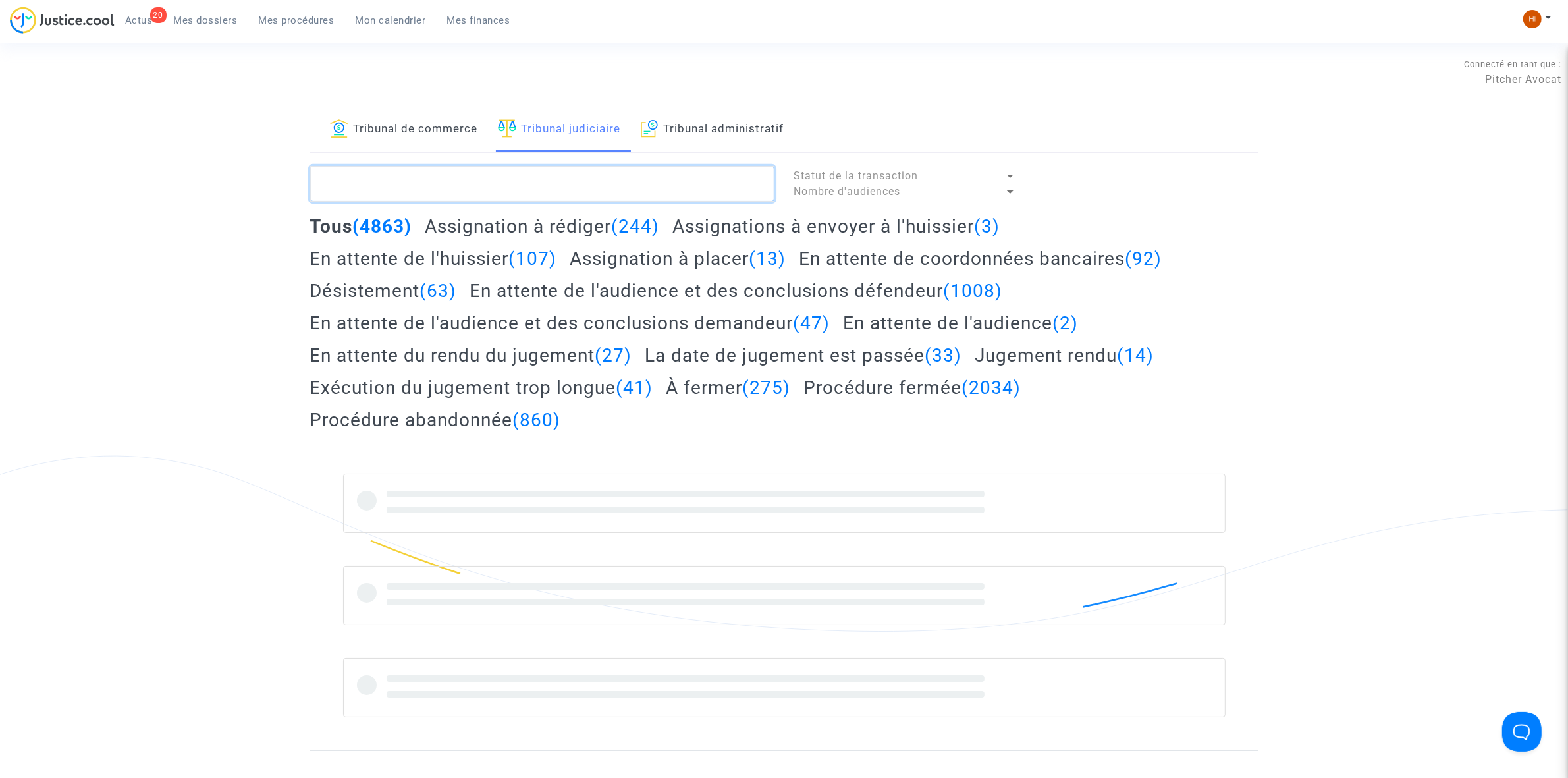
click at [600, 193] on textarea at bounding box center [542, 184] width 464 height 36
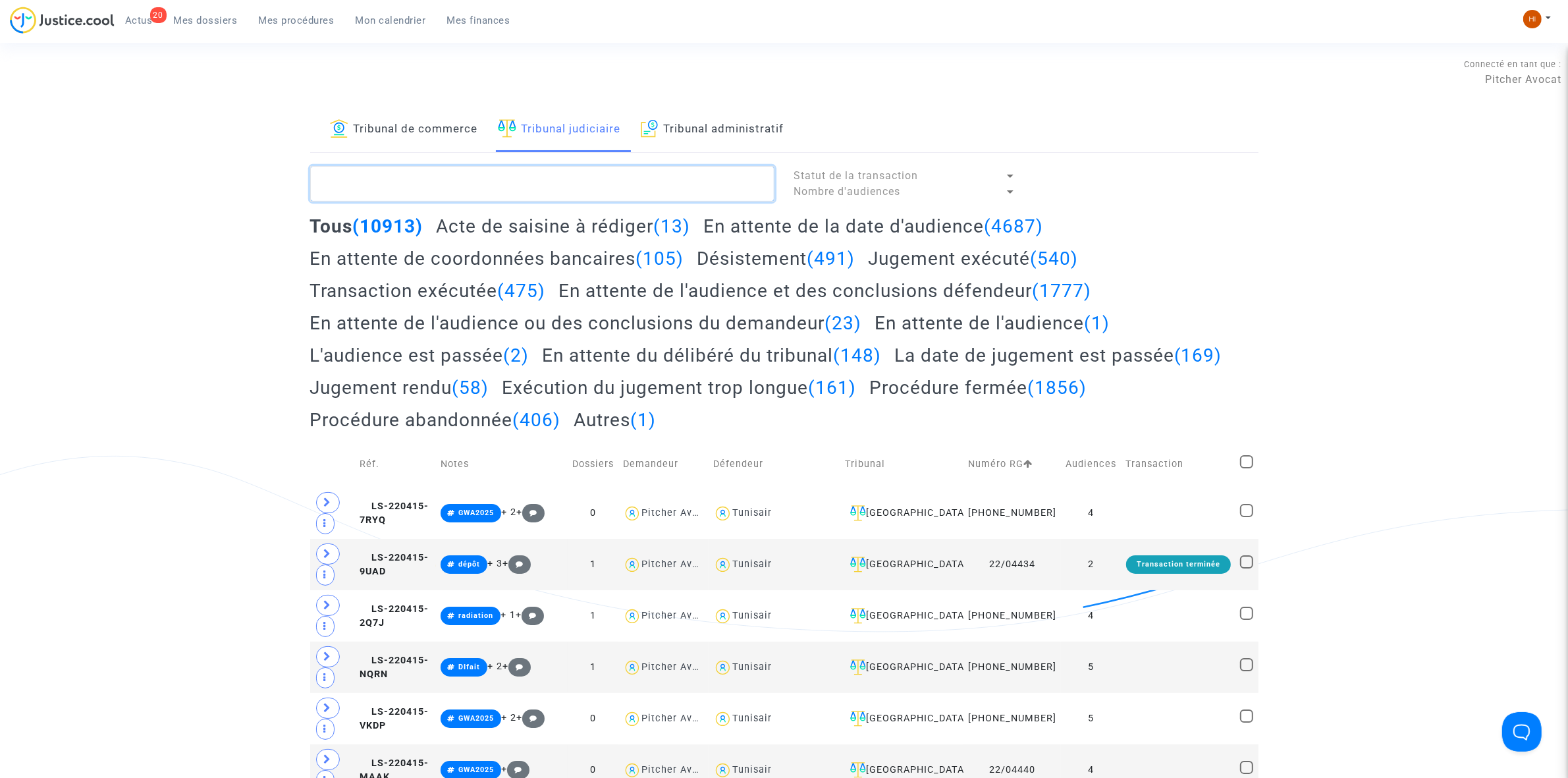
paste textarea "LS-240123-BFAD"
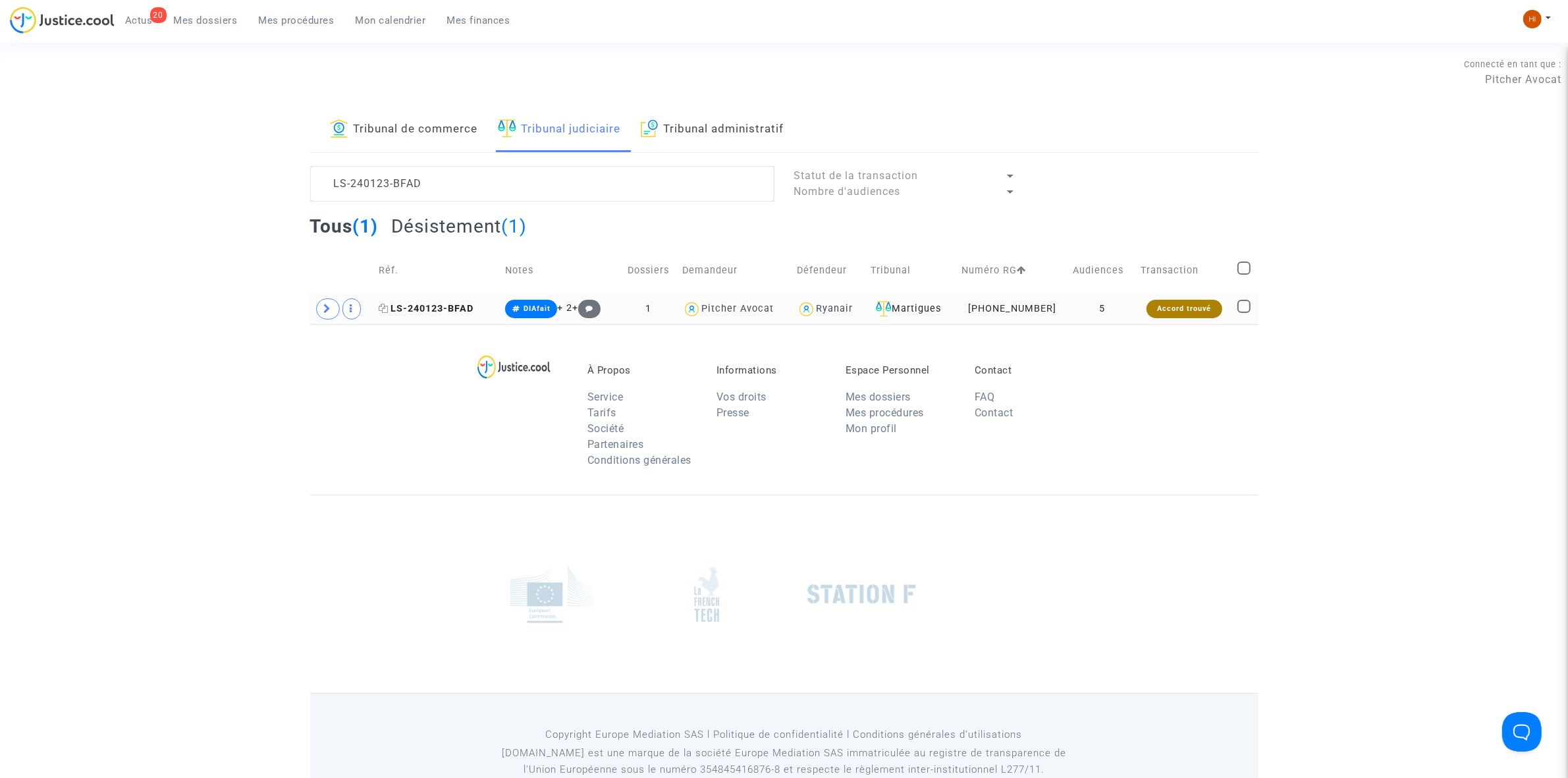
click at [413, 310] on span "LS-240123-BFAD" at bounding box center [426, 308] width 95 height 11
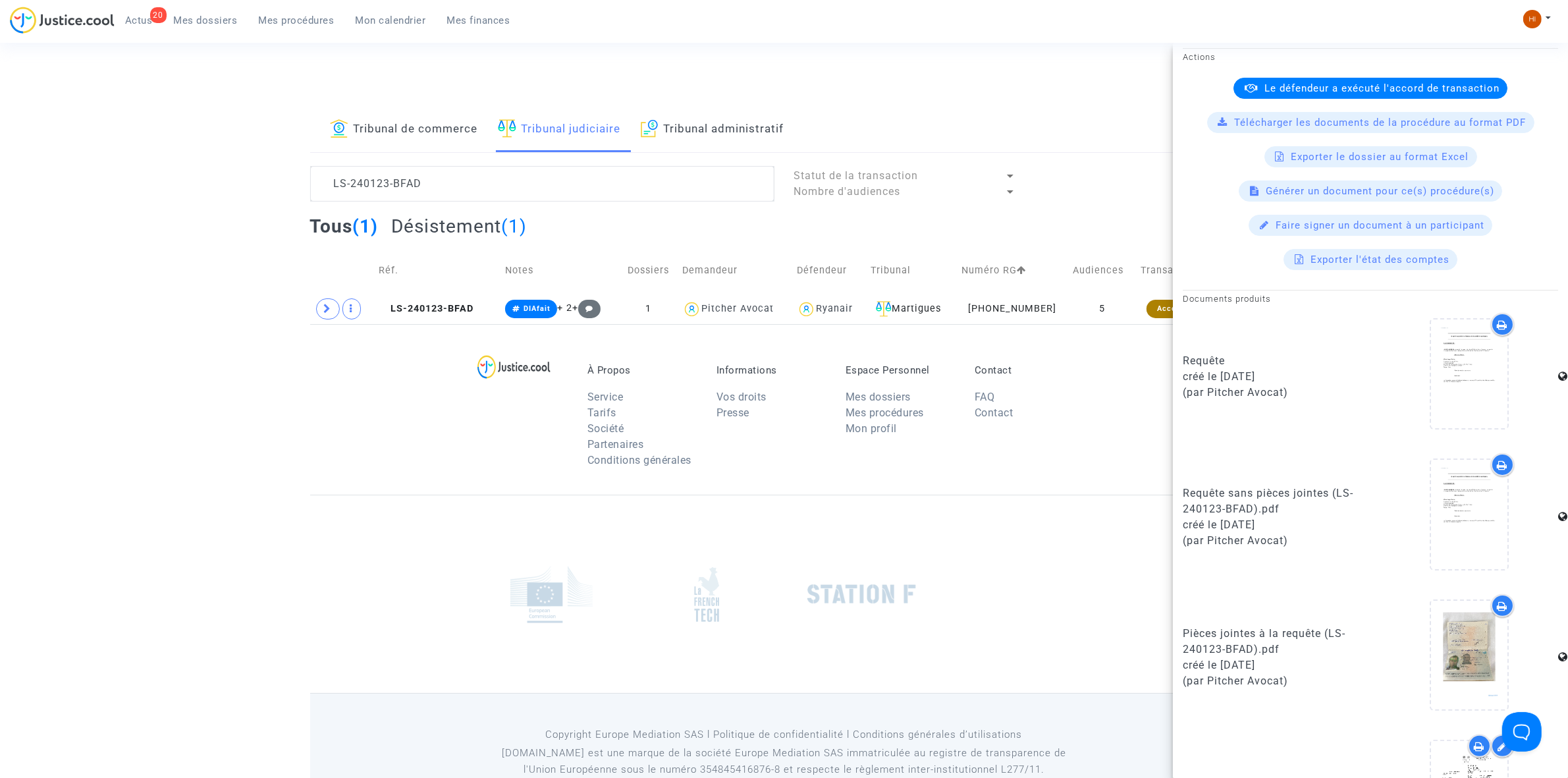
scroll to position [454, 0]
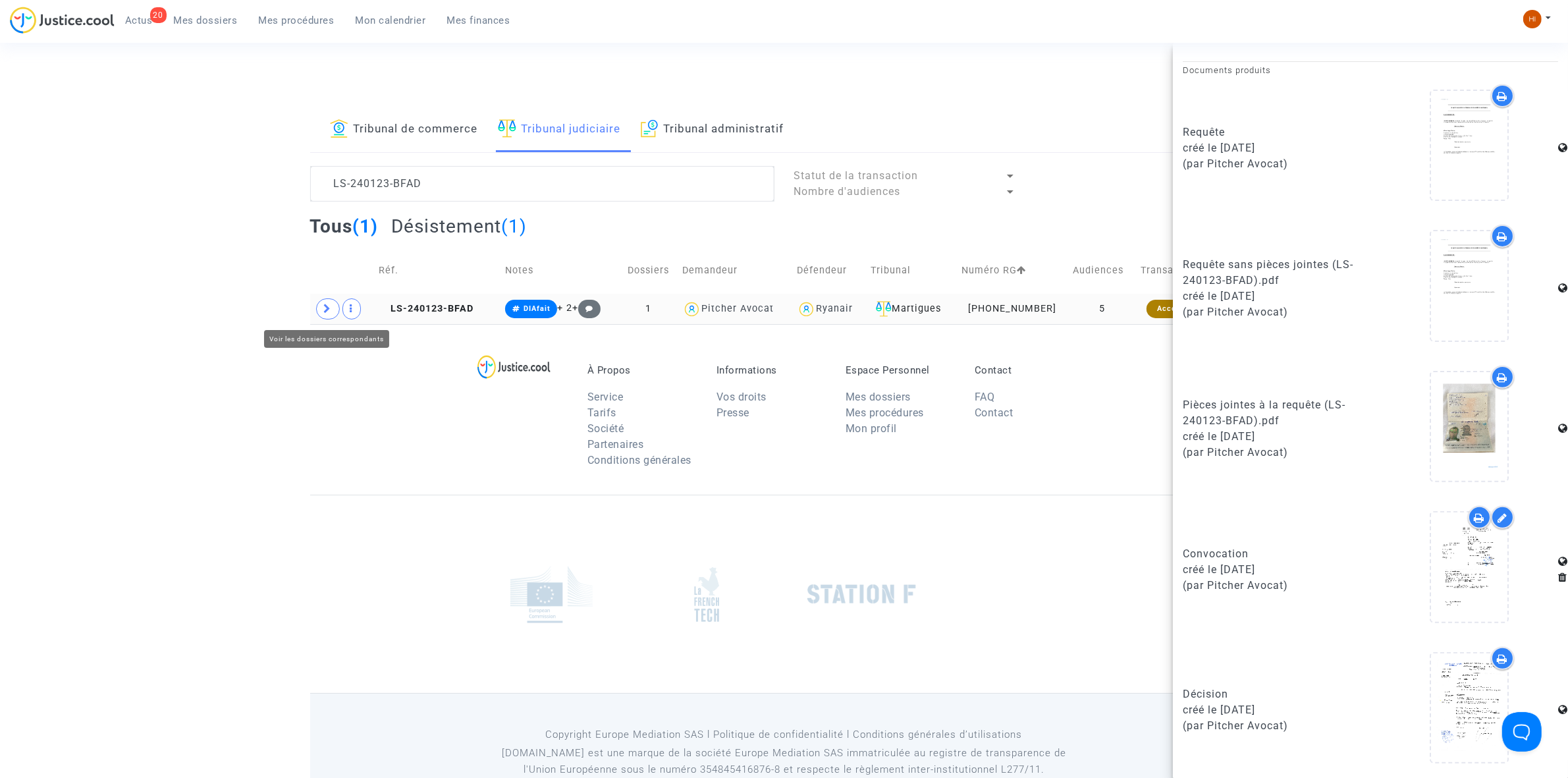
click at [330, 313] on icon at bounding box center [328, 308] width 8 height 10
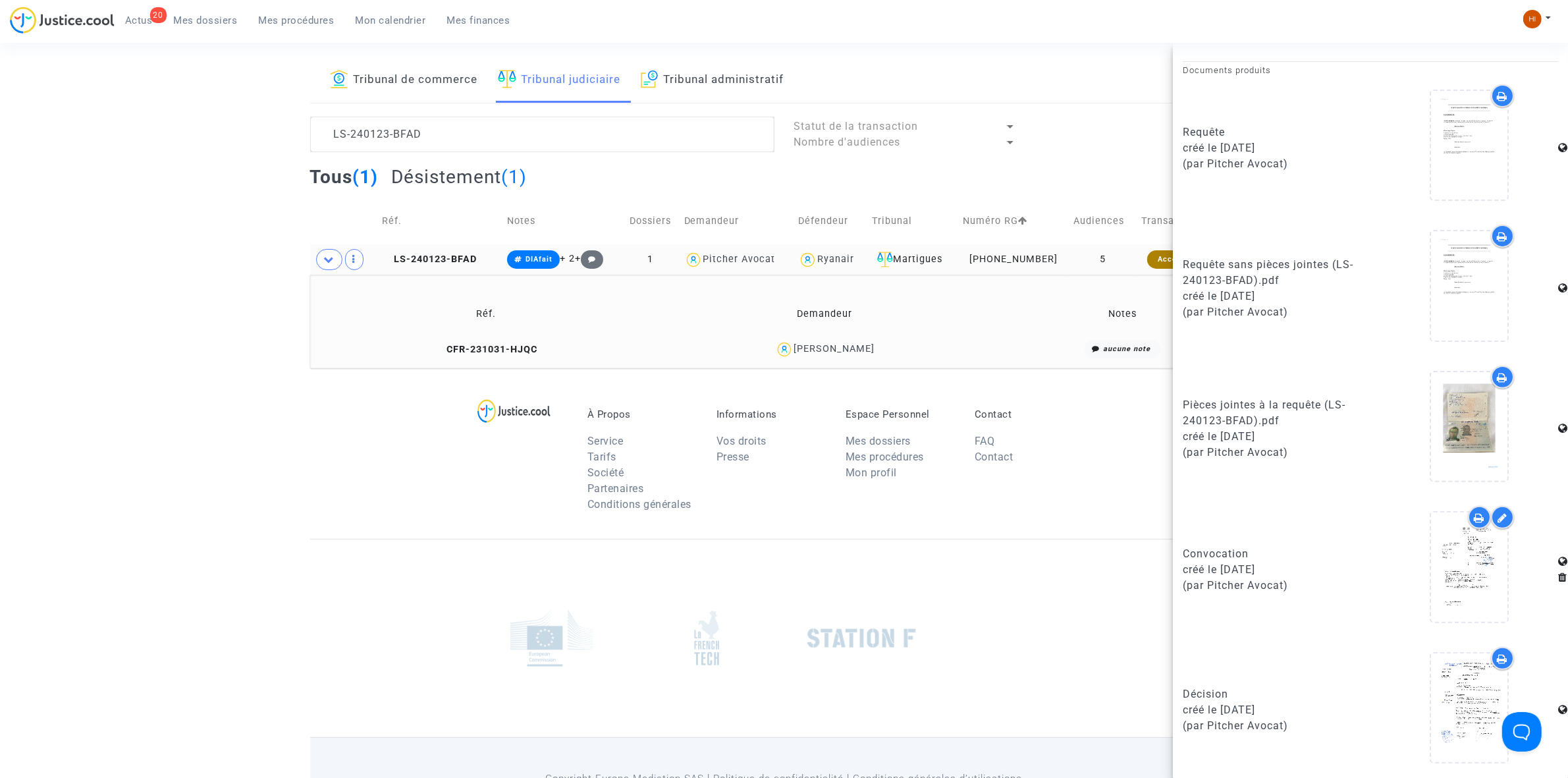
scroll to position [48, 0]
drag, startPoint x: 458, startPoint y: 136, endPoint x: -32, endPoint y: 171, distance: 491.2
click at [0, 171] on html "20 Actus Mes dossiers Mes procédures Mon calendrier Mes finances Mon profil Cha…" at bounding box center [784, 406] width 1568 height 906
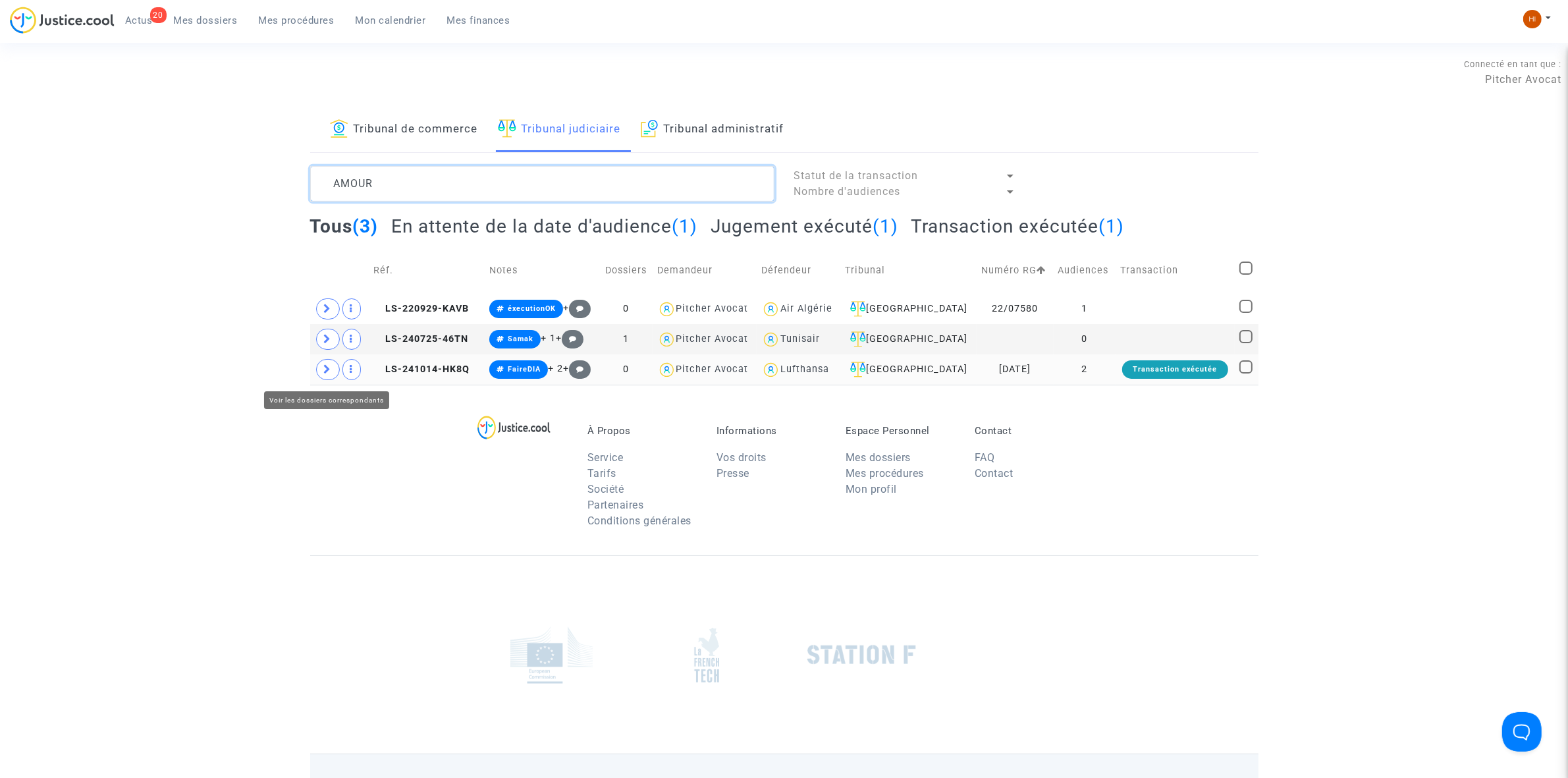
type textarea "AMOUR"
click at [317, 380] on td at bounding box center [339, 370] width 59 height 30
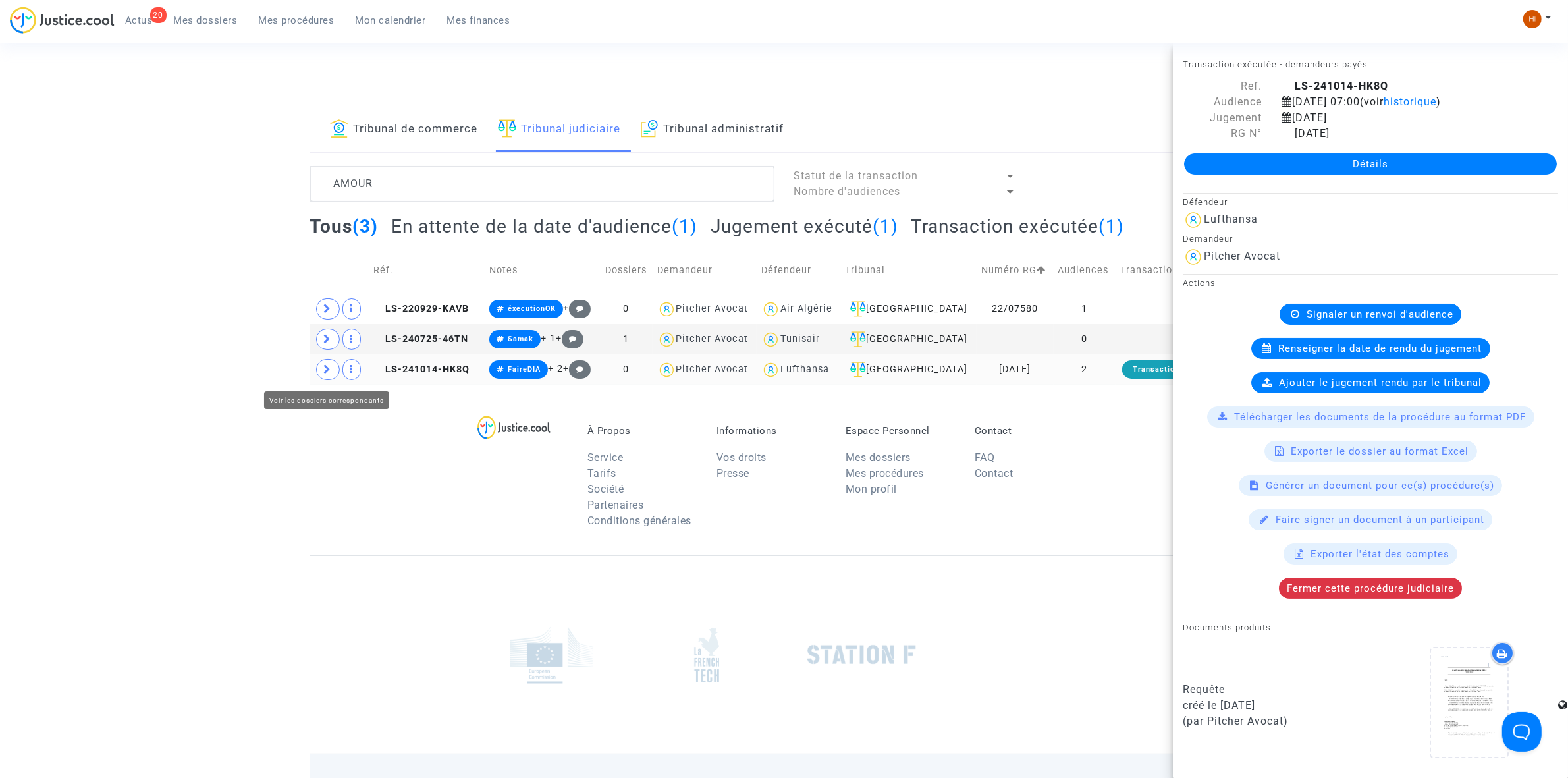
click at [329, 370] on icon at bounding box center [328, 369] width 8 height 10
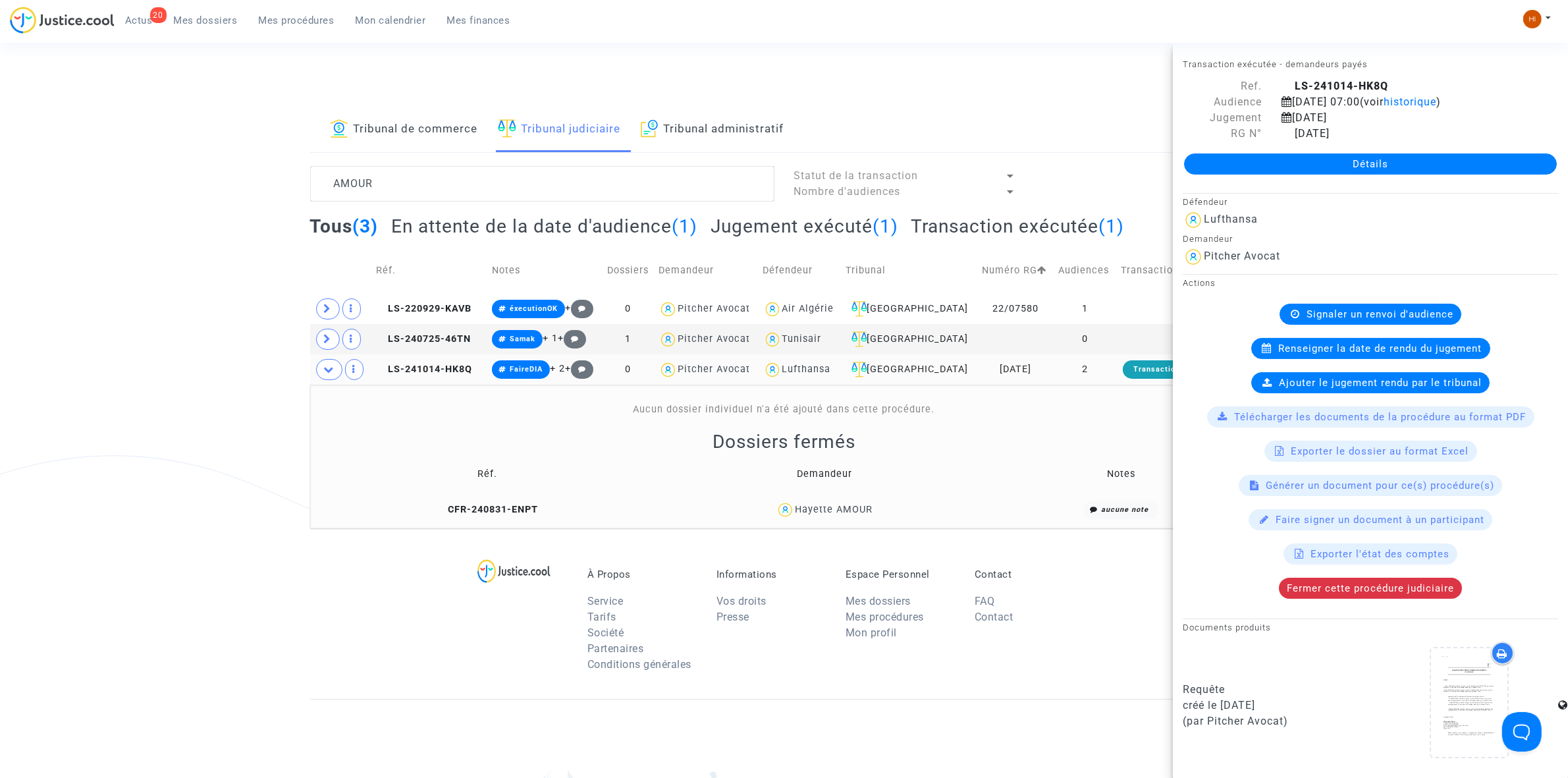
drag, startPoint x: 443, startPoint y: 509, endPoint x: 442, endPoint y: 440, distance: 69.0
click at [444, 480] on table "Réf. Demandeur Notes CFR-240831-ENPT Hayette AMOUR aucune note" at bounding box center [784, 489] width 939 height 71
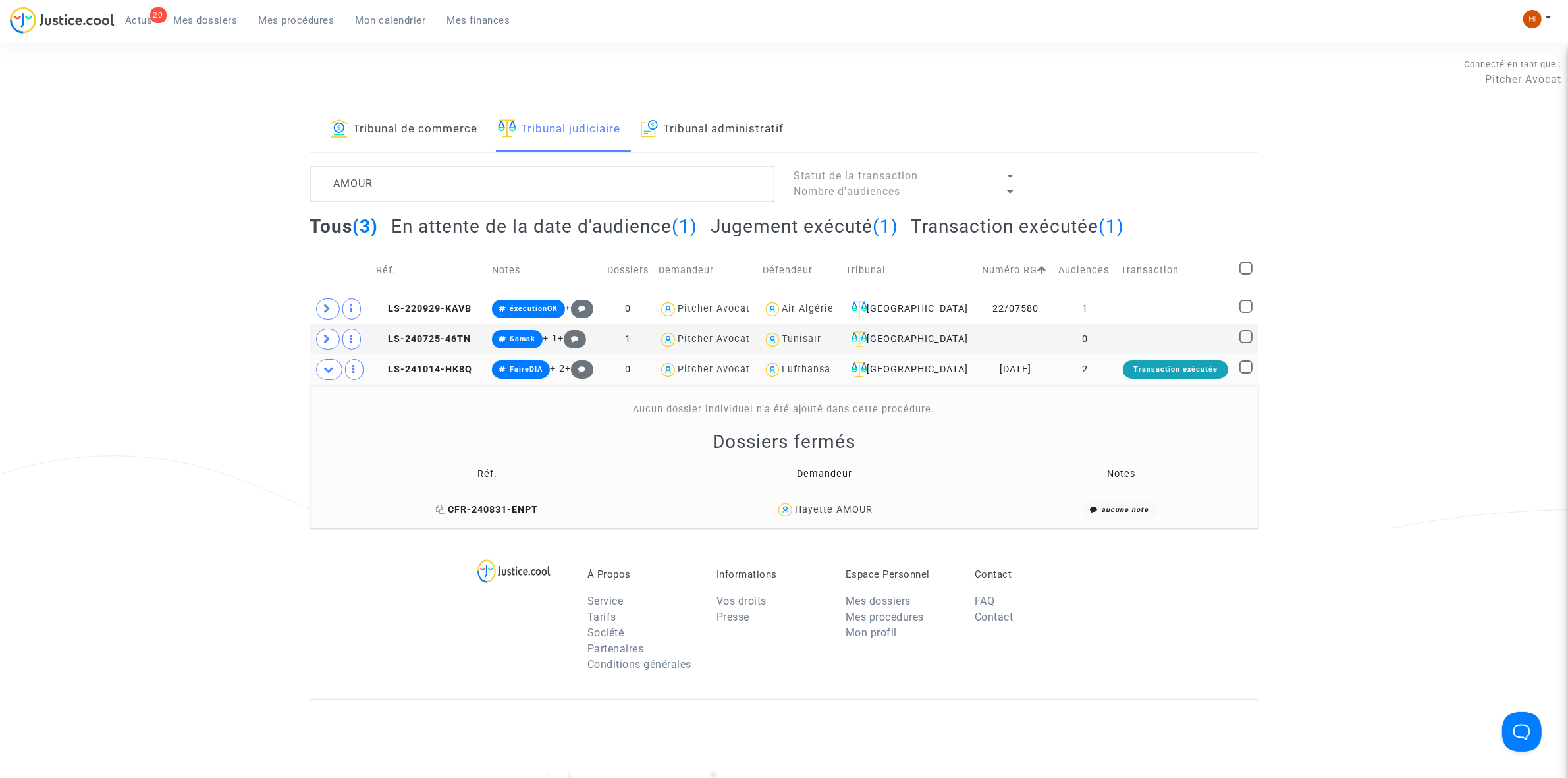
click at [442, 508] on icon at bounding box center [440, 509] width 10 height 9
copy thead "Réf. Demandeur Notes"
click at [450, 374] on span "LS-241014-HK8Q" at bounding box center [424, 369] width 96 height 11
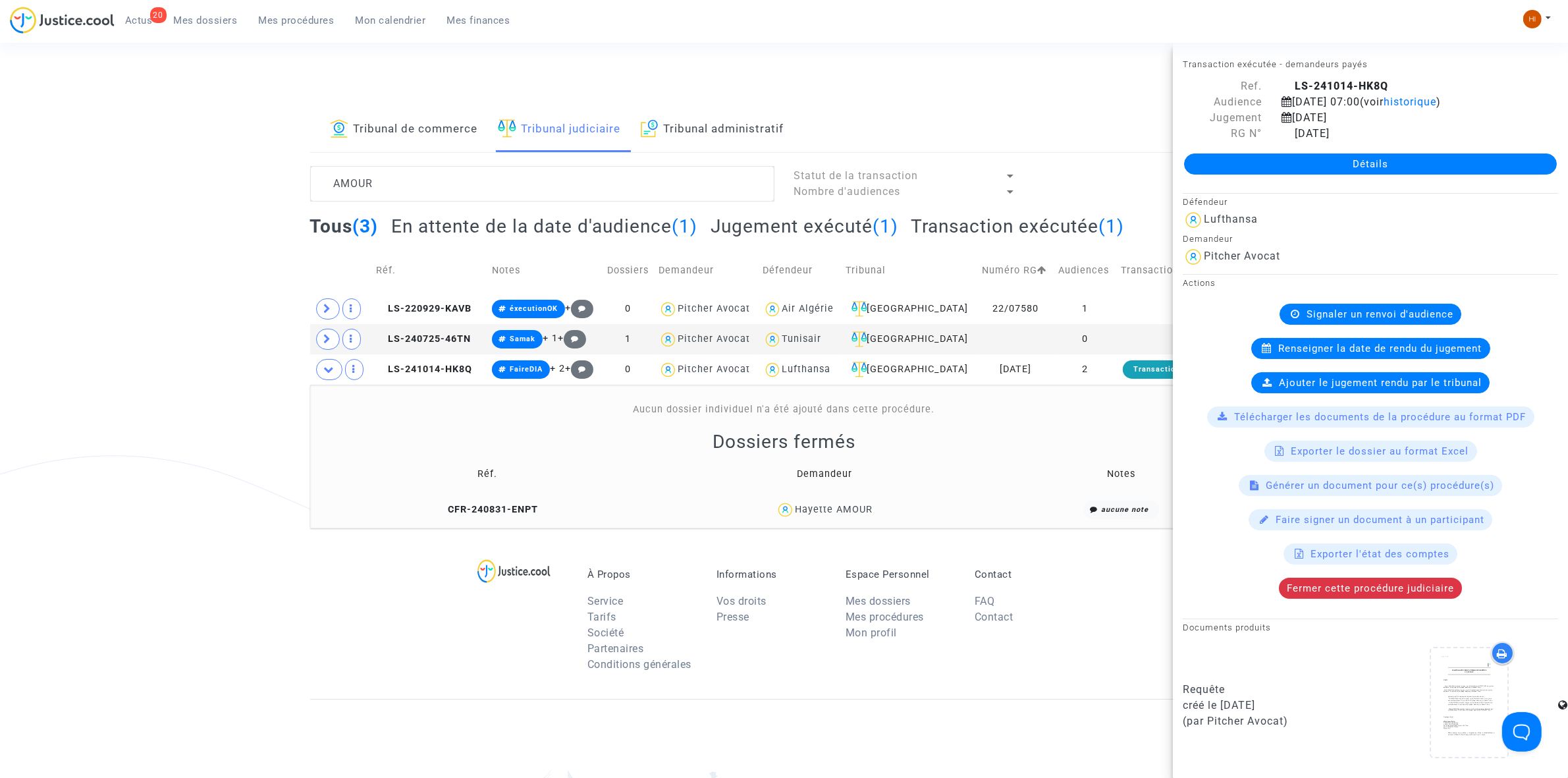
click at [1411, 159] on link "Détails" at bounding box center [1370, 164] width 373 height 21
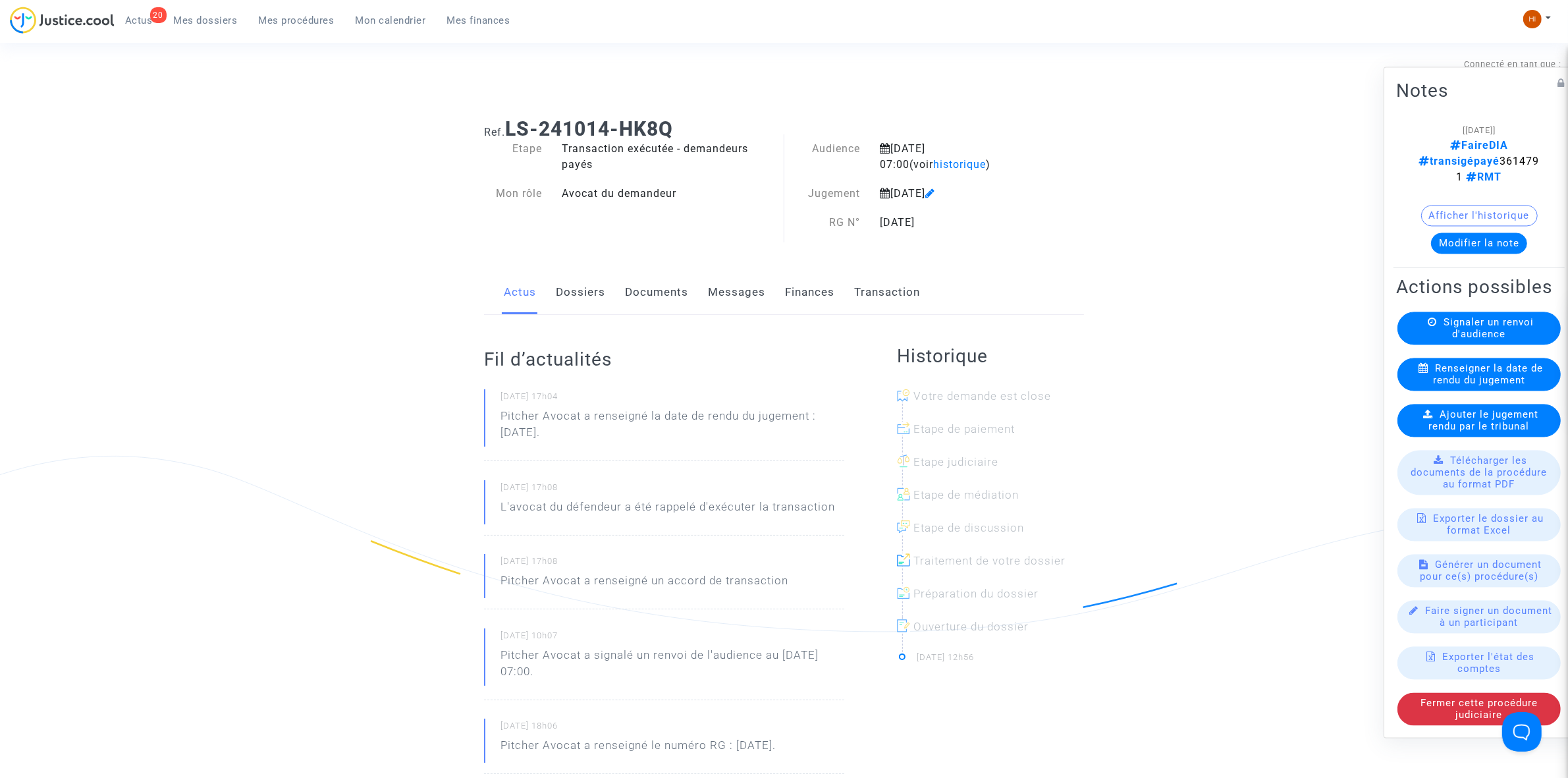
click at [1441, 429] on span "Ajouter le jugement rendu par le tribunal" at bounding box center [1484, 420] width 110 height 24
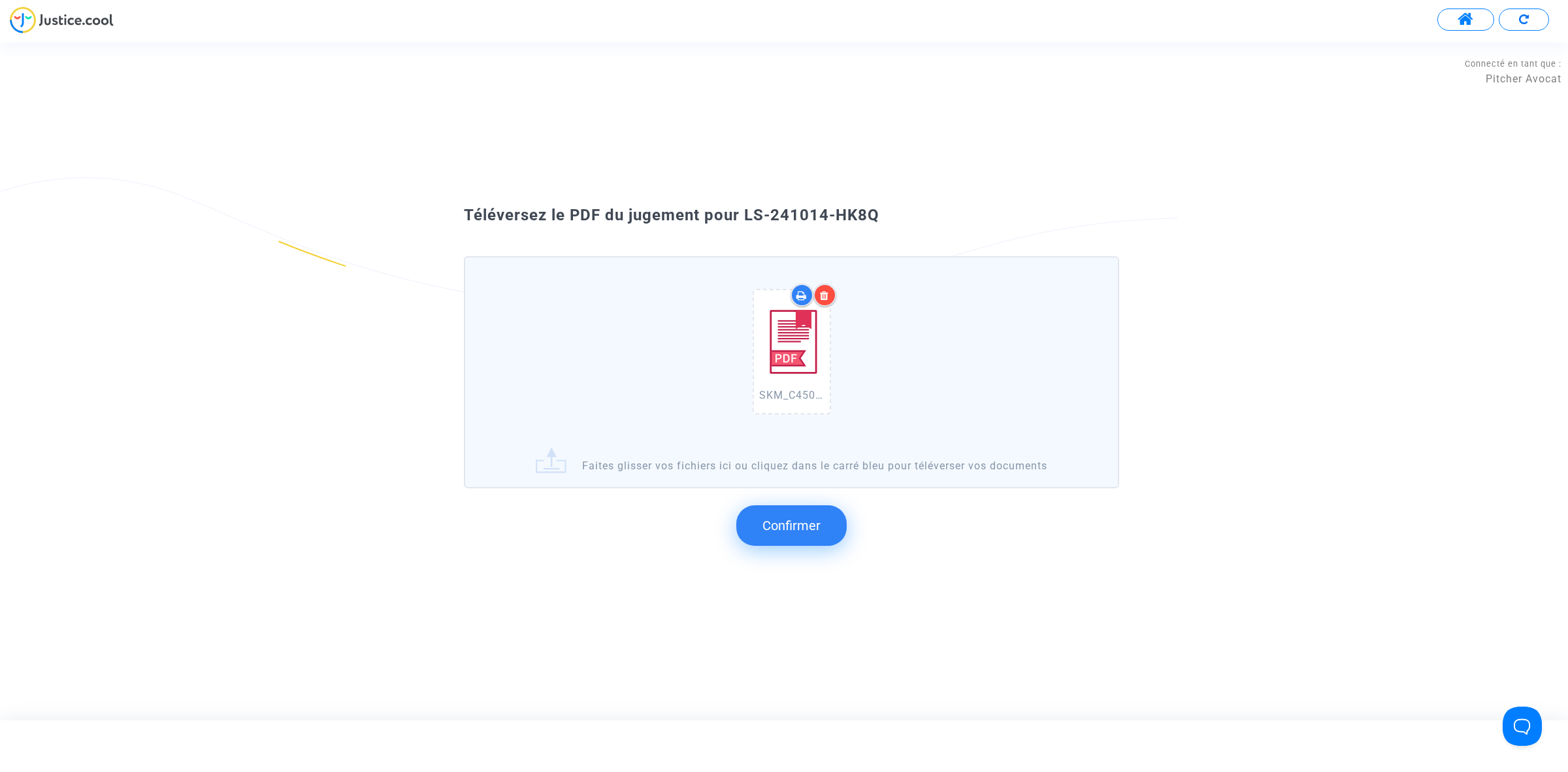
drag, startPoint x: 918, startPoint y: 235, endPoint x: 745, endPoint y: 210, distance: 174.8
click at [745, 210] on div "Téléversez le PDF du jugement pour LS-241014-HK8Q SKM_C450i25093014470_0026.pdf…" at bounding box center [784, 381] width 1568 height 369
copy span "LS-241014-HK8Q"
drag, startPoint x: 817, startPoint y: 519, endPoint x: 794, endPoint y: 454, distance: 68.9
click at [817, 520] on span "Confirmer" at bounding box center [791, 526] width 58 height 16
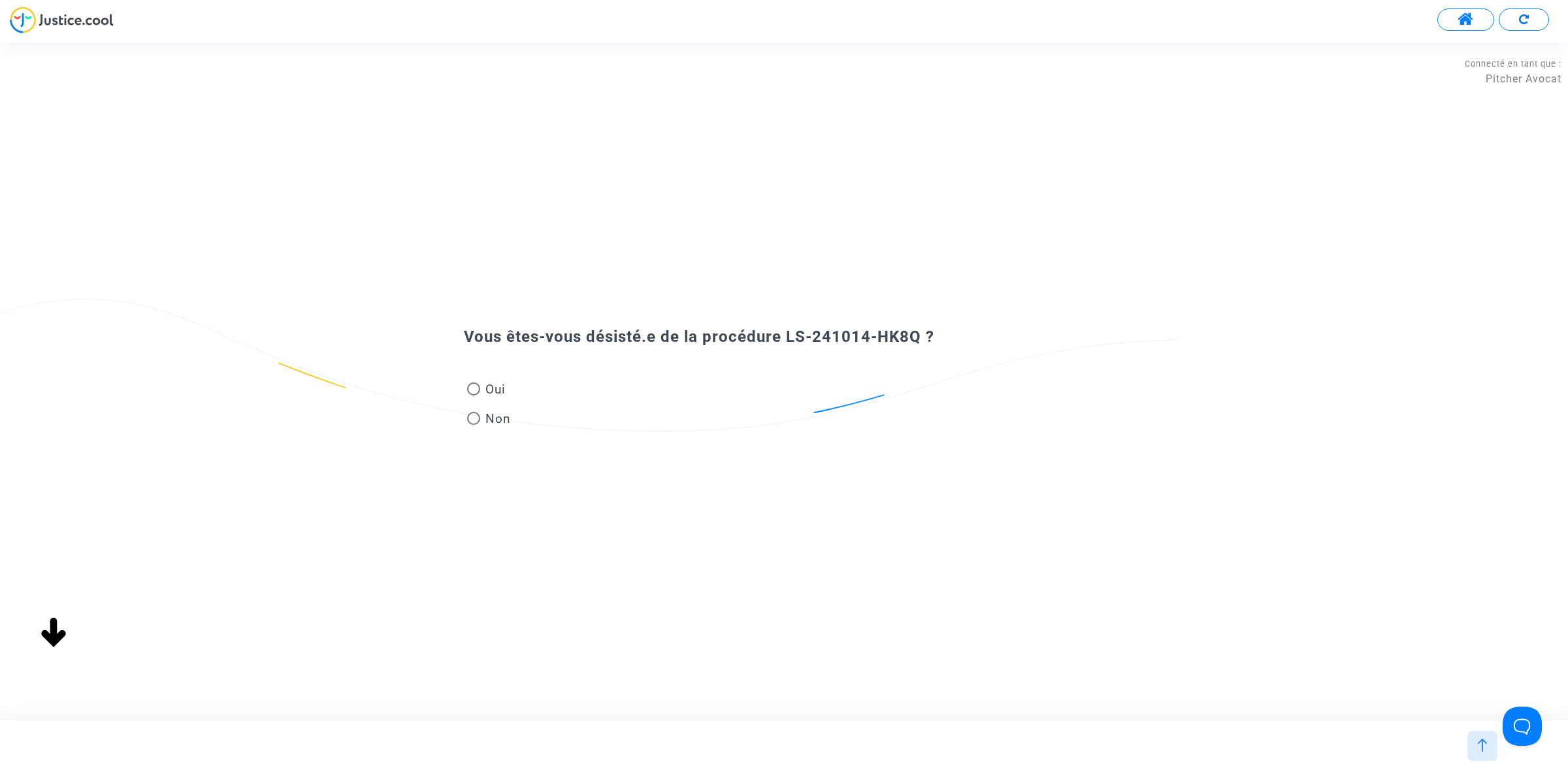
drag, startPoint x: 484, startPoint y: 383, endPoint x: 384, endPoint y: 399, distance: 101.3
click at [485, 383] on span "Oui" at bounding box center [493, 389] width 26 height 18
click at [474, 395] on input "Oui" at bounding box center [473, 395] width 1 height 1
radio input "true"
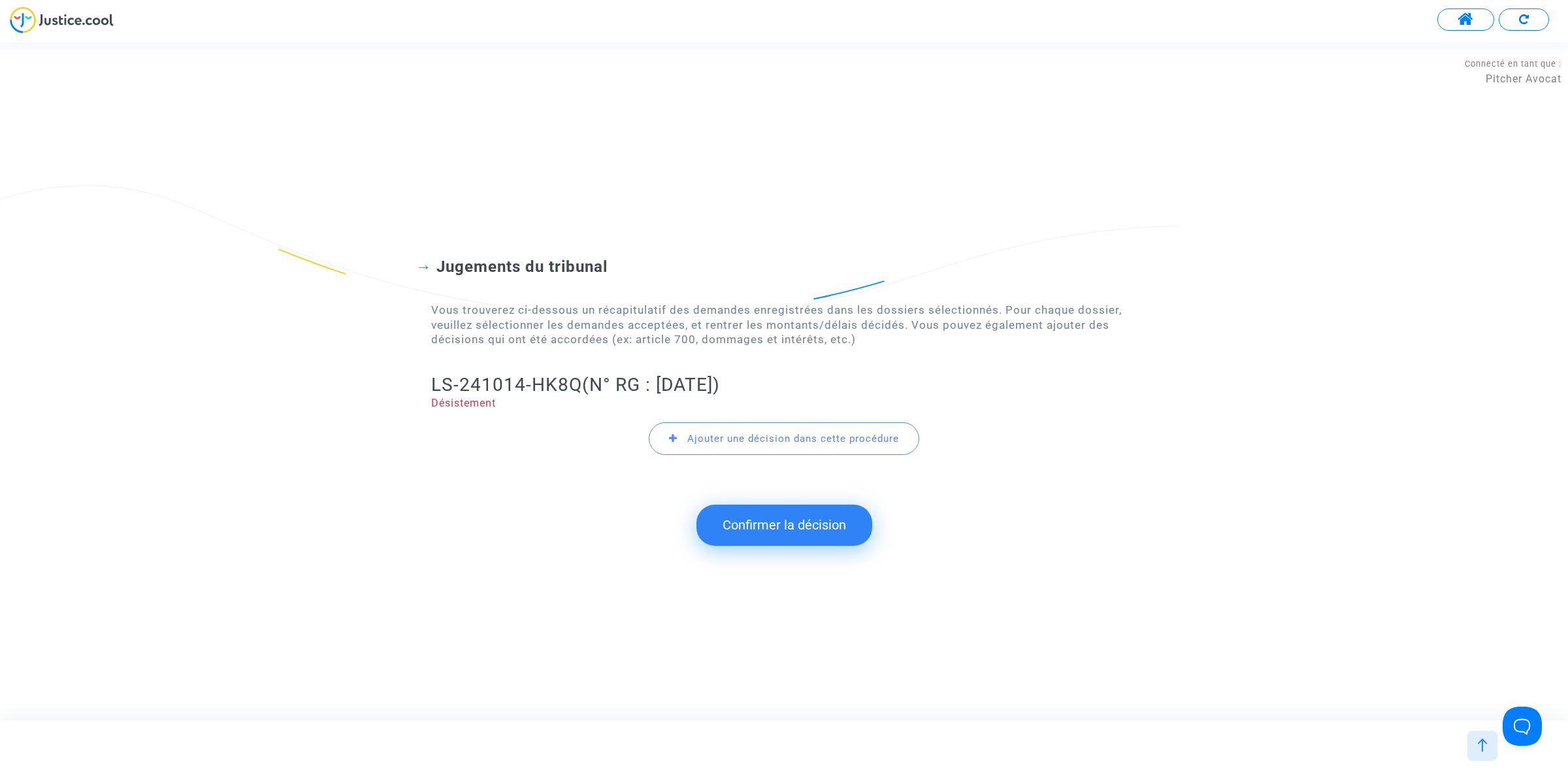
click at [830, 525] on button "Confirmer la décision" at bounding box center [784, 525] width 176 height 41
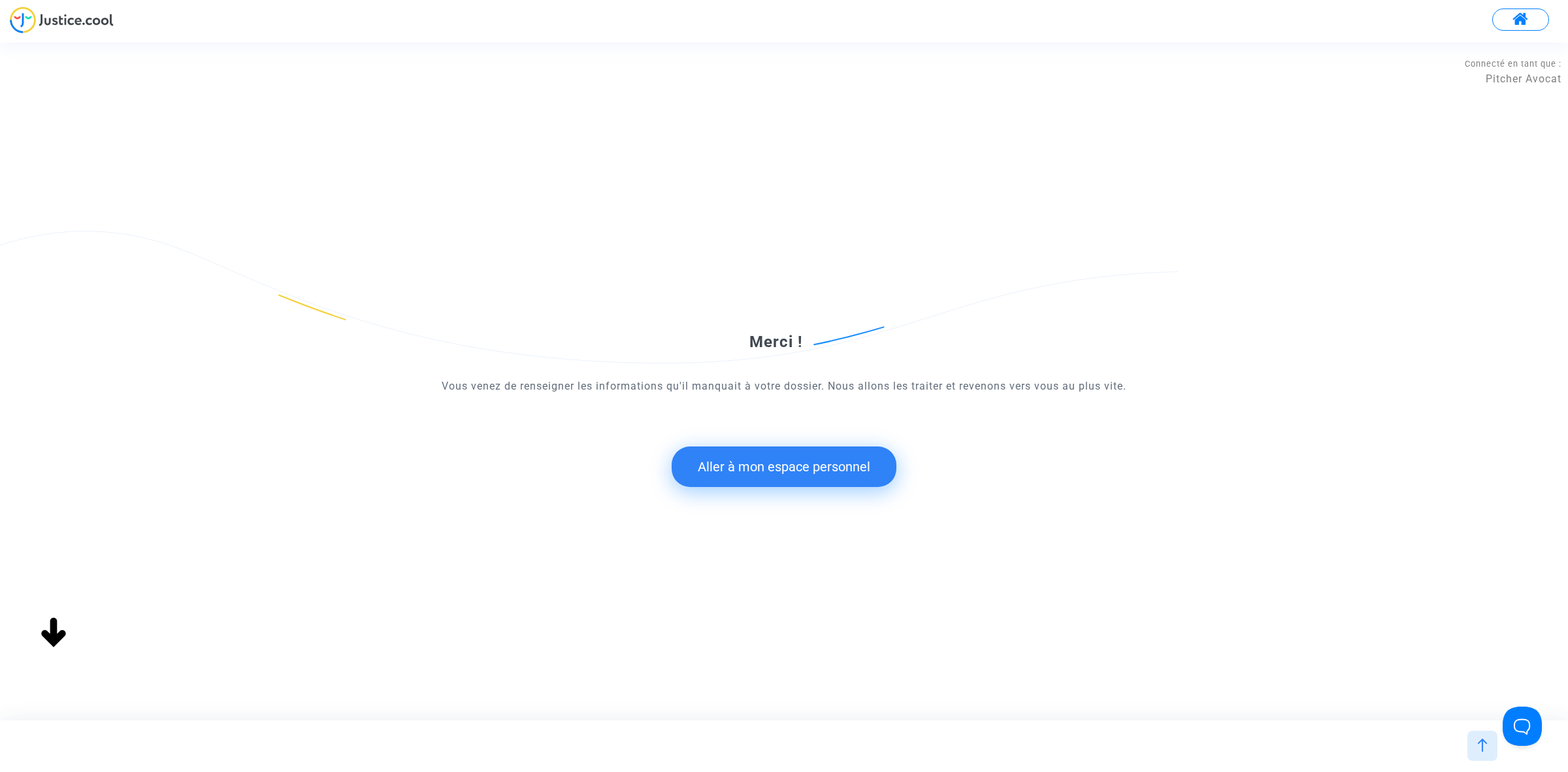
click at [755, 467] on button "Aller à mon espace personnel" at bounding box center [784, 467] width 225 height 41
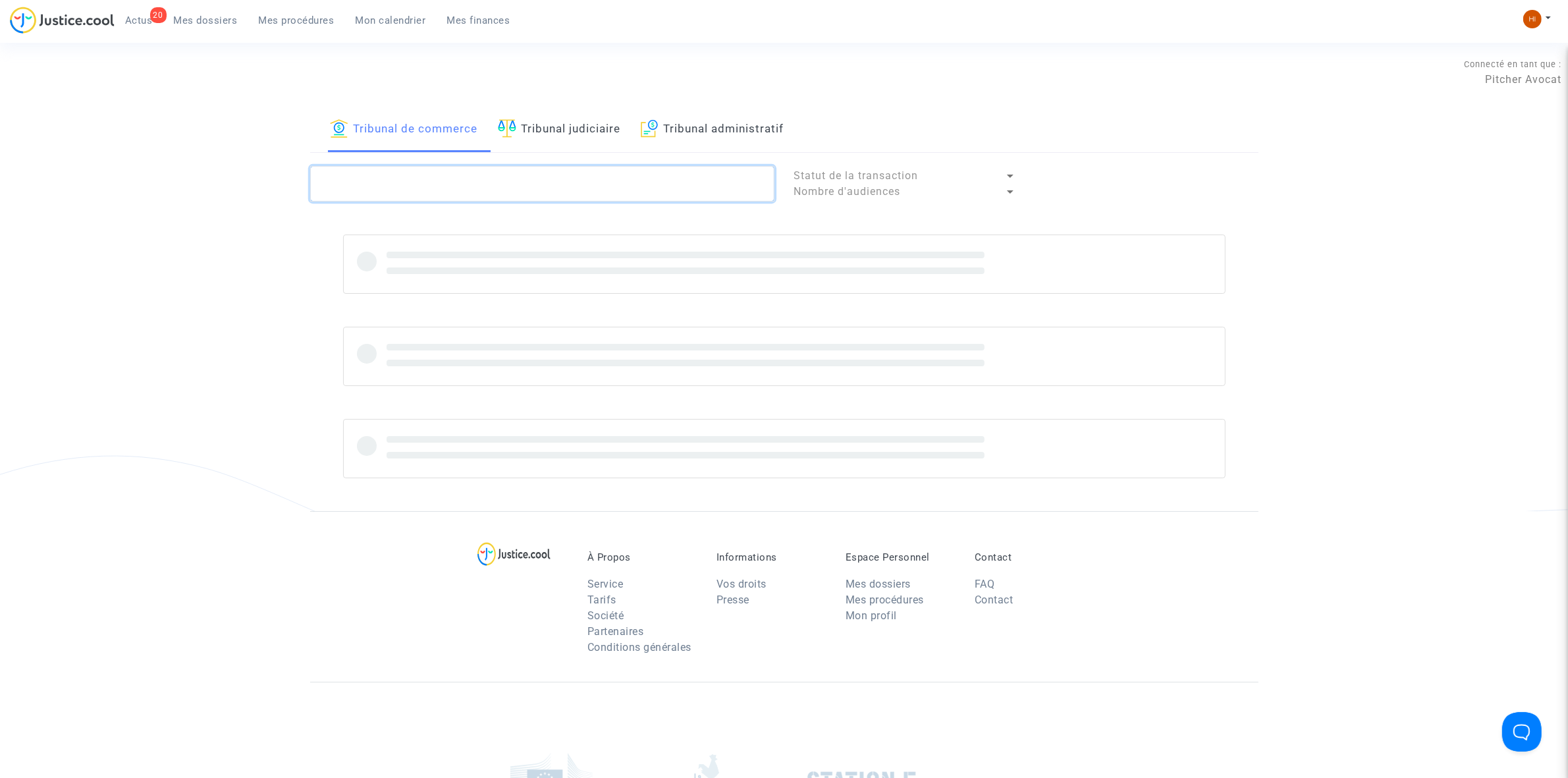
click at [608, 202] on textarea at bounding box center [542, 184] width 464 height 36
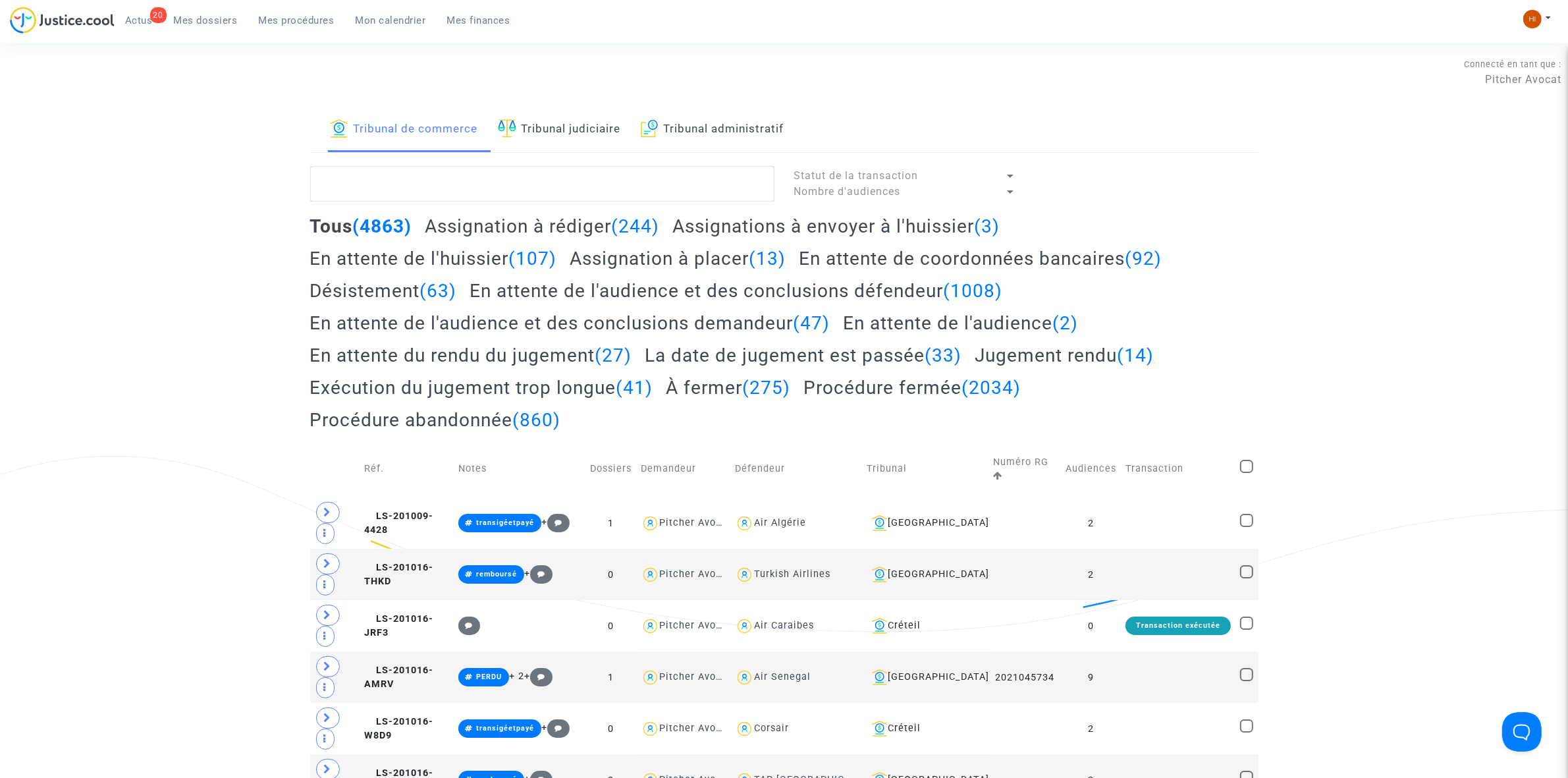
click at [611, 140] on link "Tribunal judiciaire" at bounding box center [559, 130] width 123 height 45
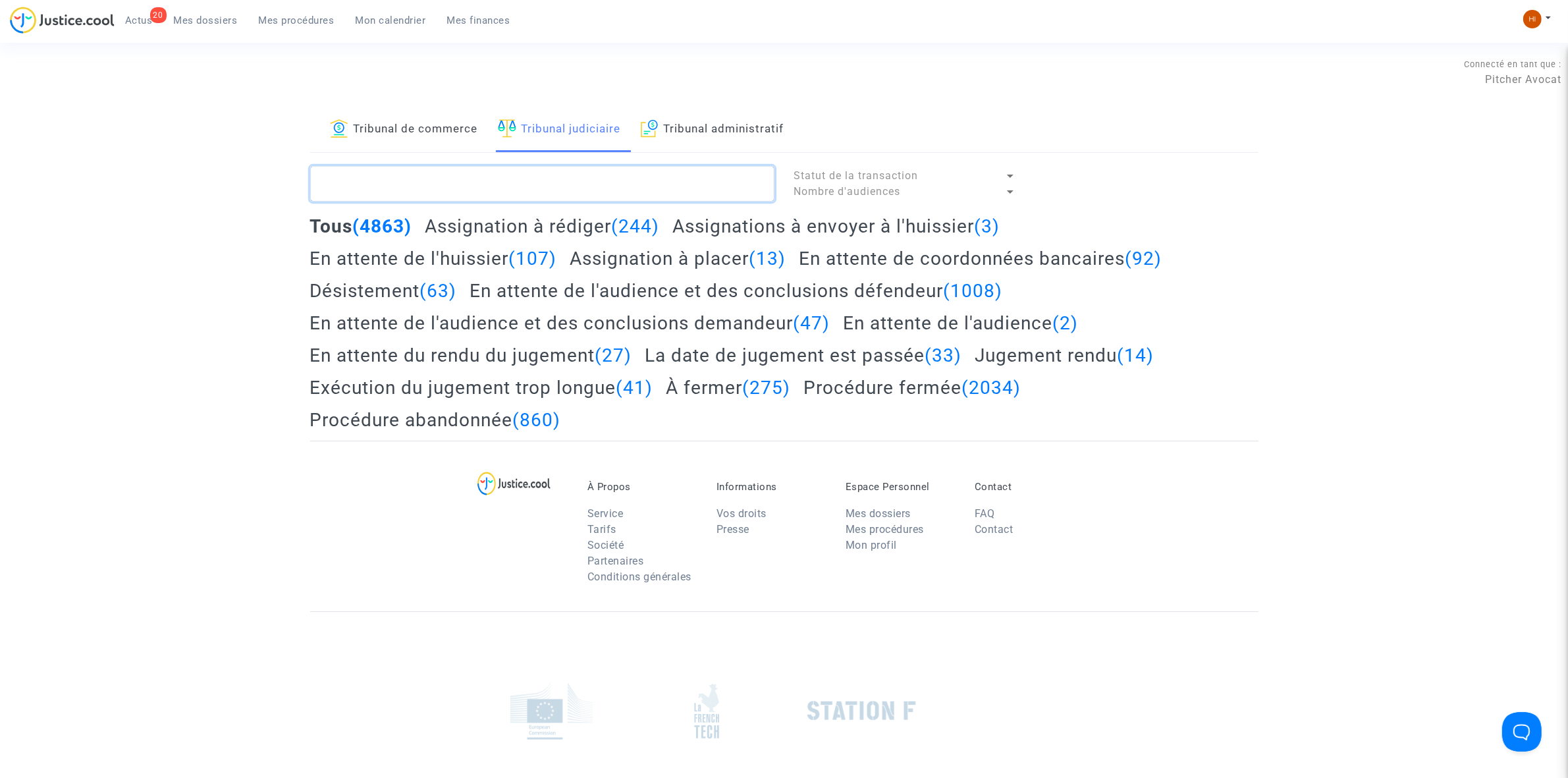
click at [614, 185] on textarea at bounding box center [542, 184] width 464 height 36
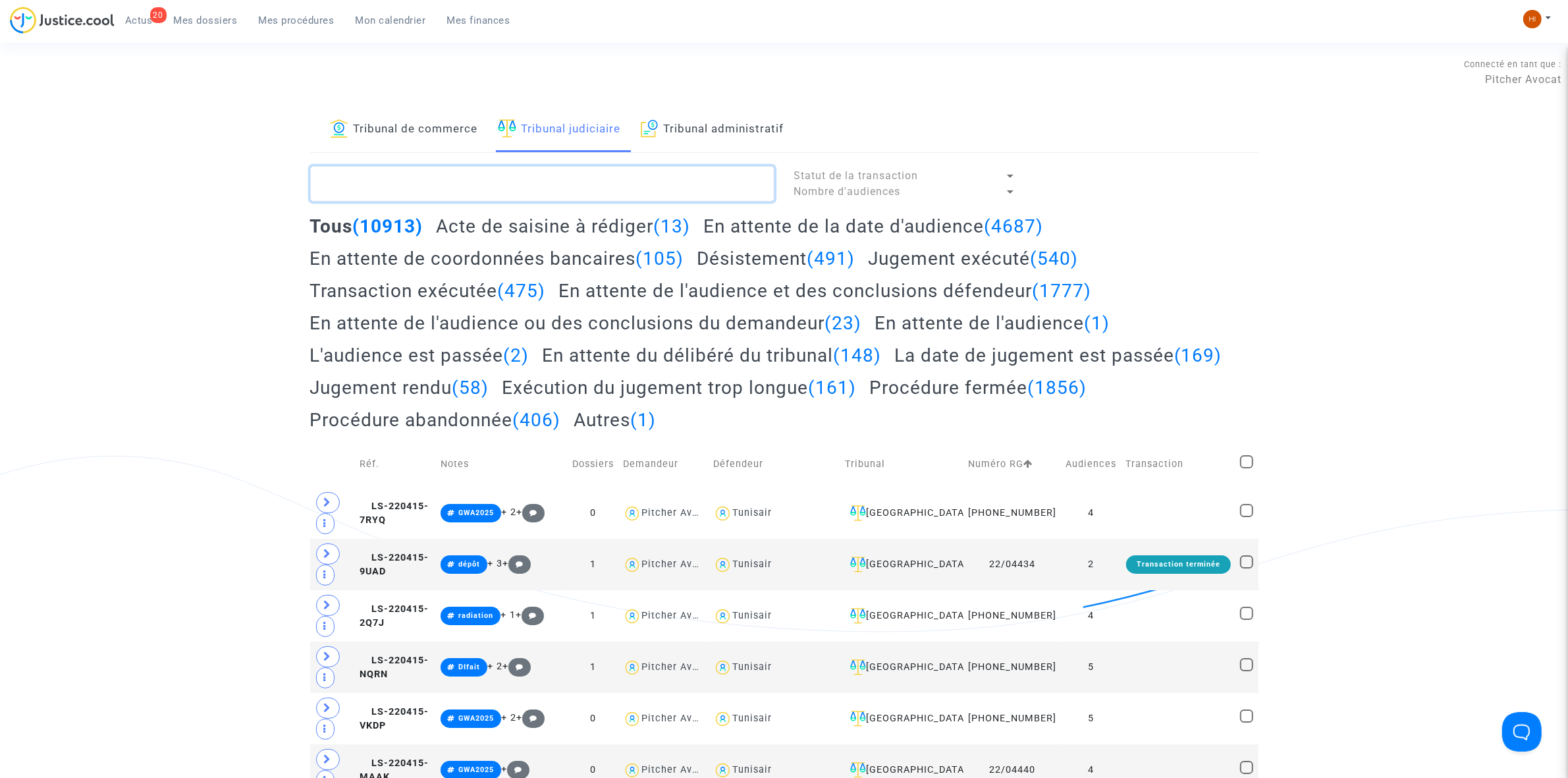
paste textarea "LS-241014-HK8Q"
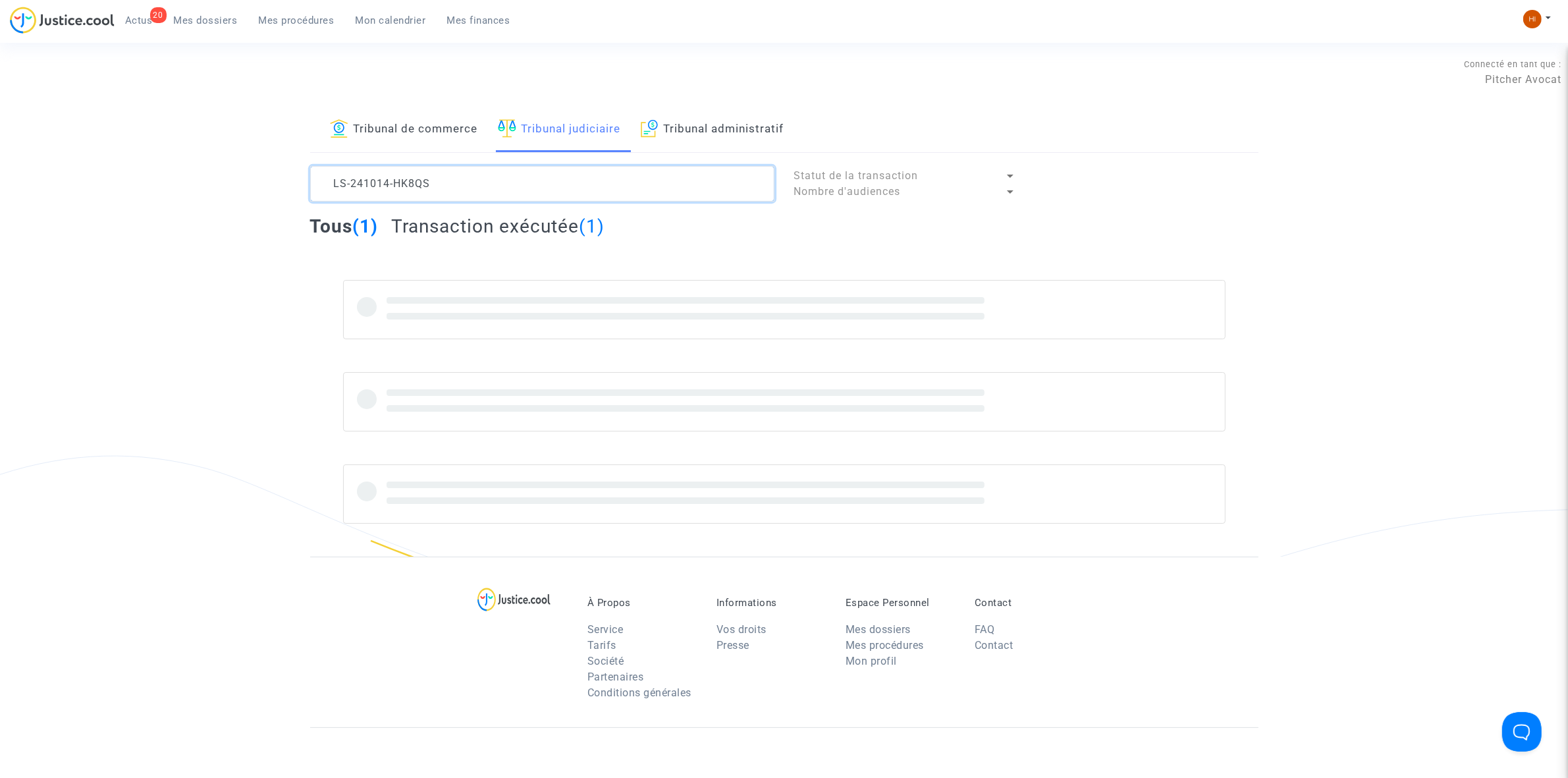
drag, startPoint x: 472, startPoint y: 167, endPoint x: 190, endPoint y: 183, distance: 282.5
click at [190, 183] on div "Tribunal de commerce Tribunal judiciaire Tribunal administratif LS-241014-HK8QS…" at bounding box center [784, 331] width 1568 height 449
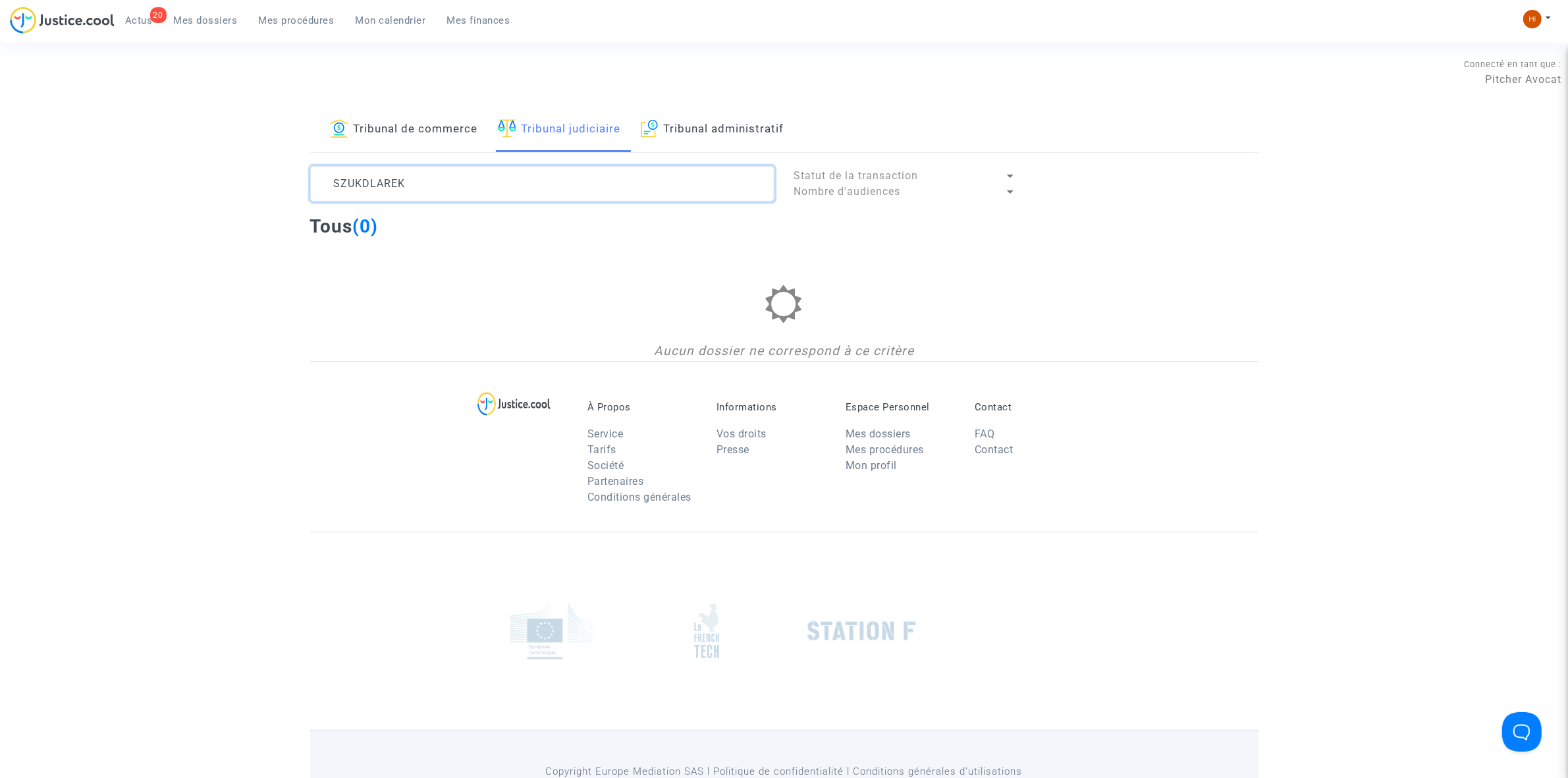
click at [470, 178] on textarea at bounding box center [542, 184] width 464 height 36
type textarea "DUPERRAYS"
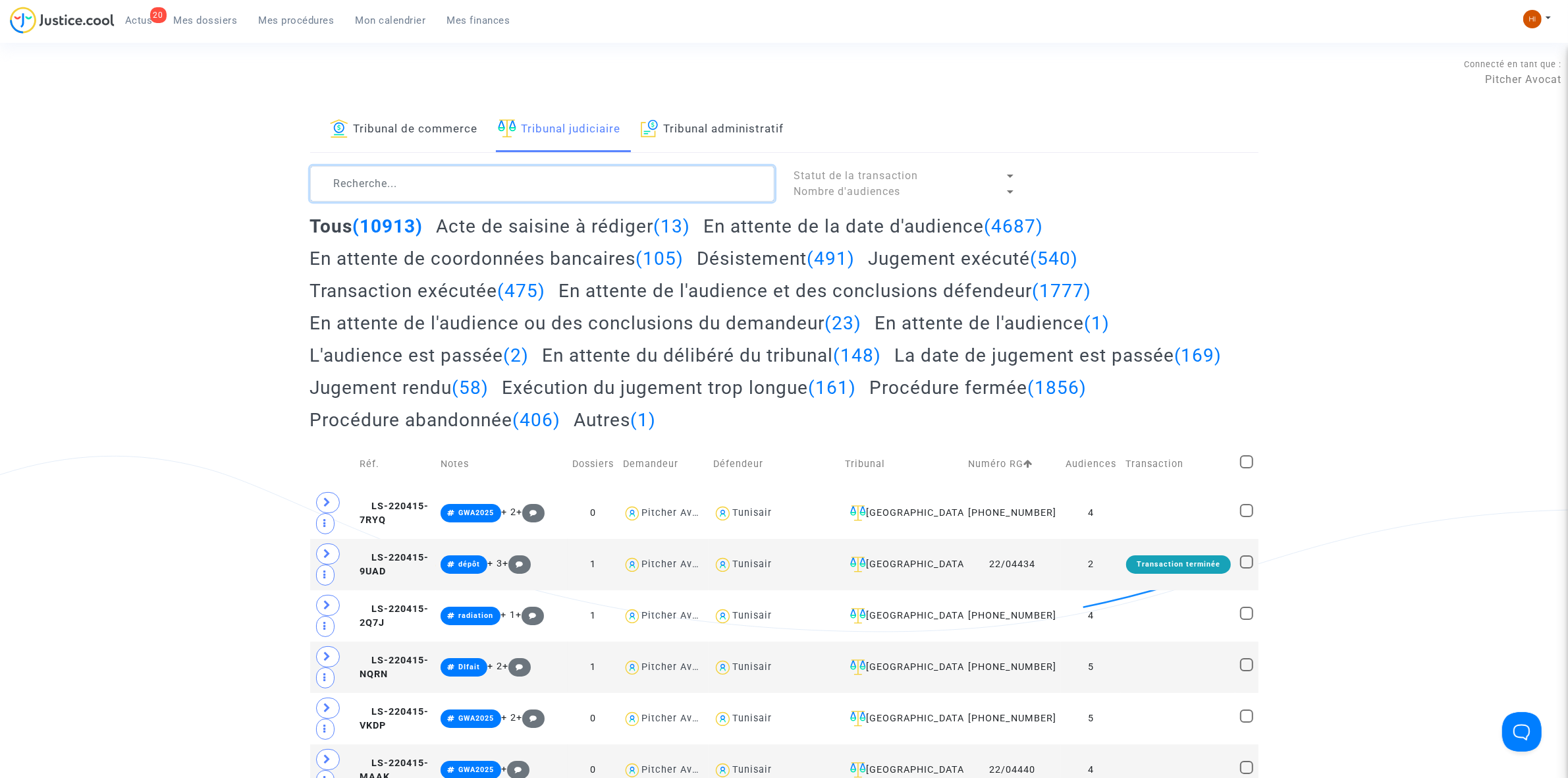
click at [426, 194] on textarea at bounding box center [542, 184] width 464 height 36
paste textarea "LS-241028-QKAF"
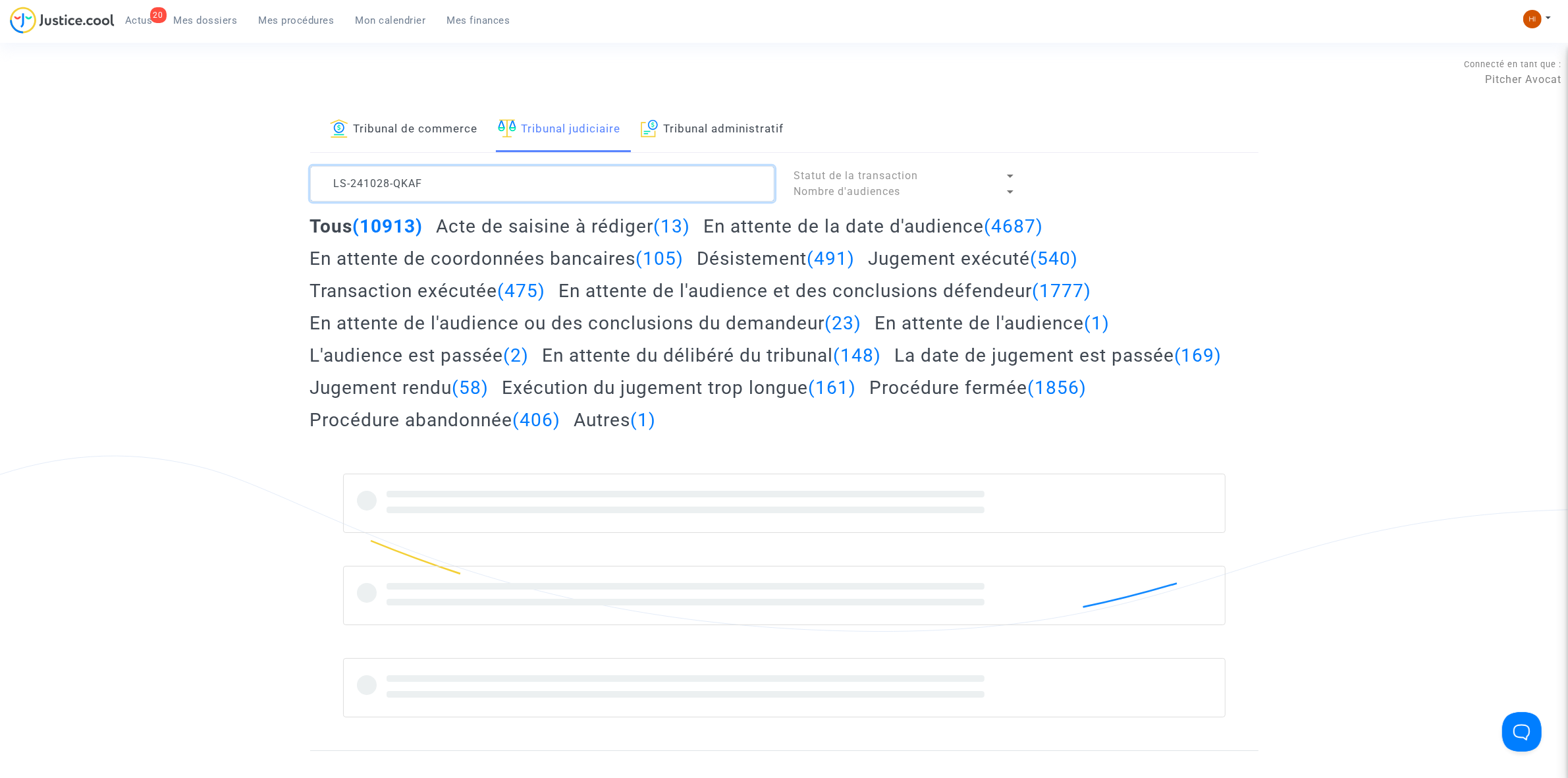
type textarea "LS-241028-QKAF"
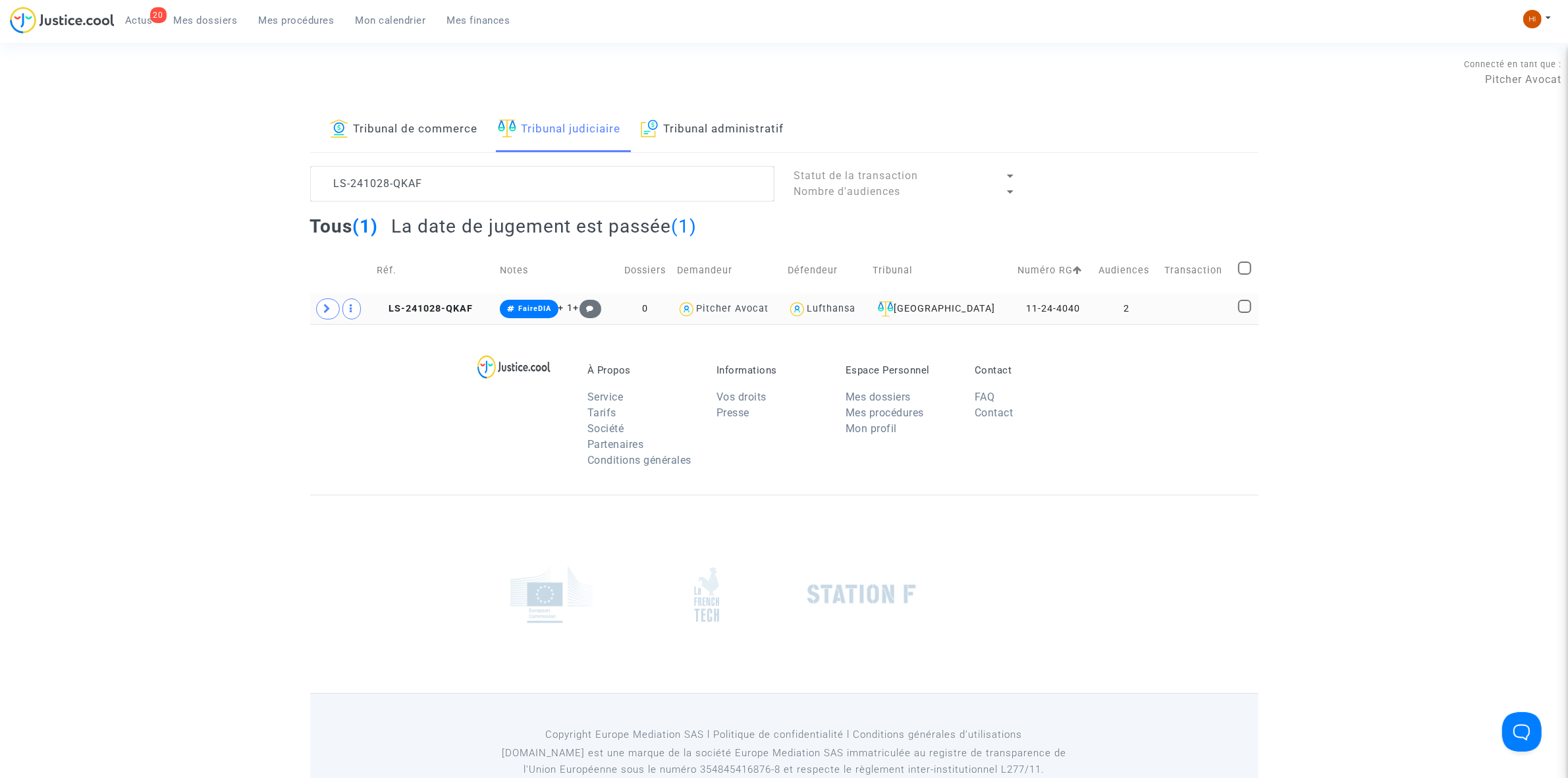
drag, startPoint x: 466, startPoint y: 314, endPoint x: 704, endPoint y: 310, distance: 238.0
click at [466, 314] on span "LS-241028-QKAF" at bounding box center [425, 308] width 96 height 11
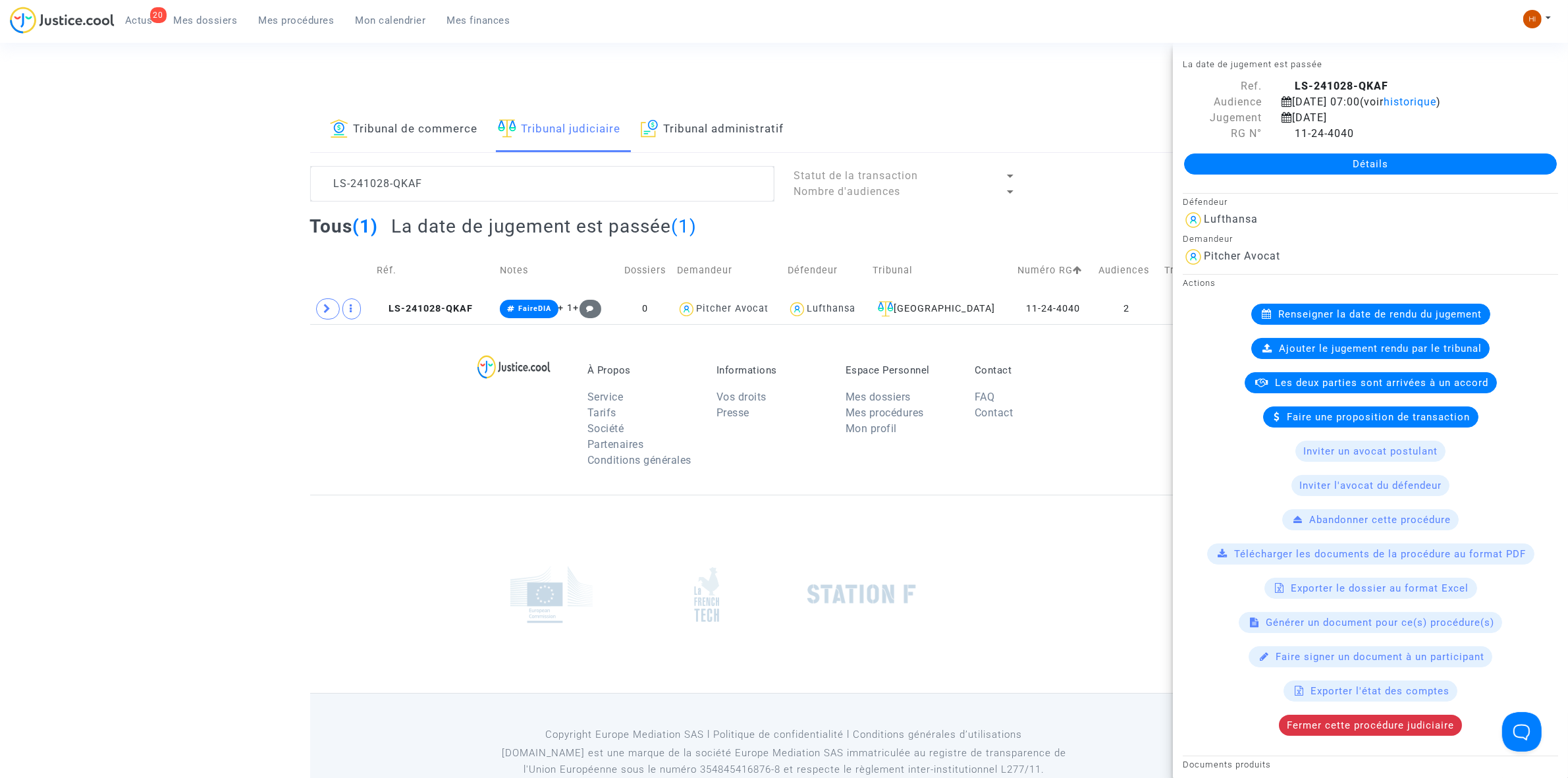
click at [1262, 159] on link "Détails" at bounding box center [1370, 164] width 373 height 21
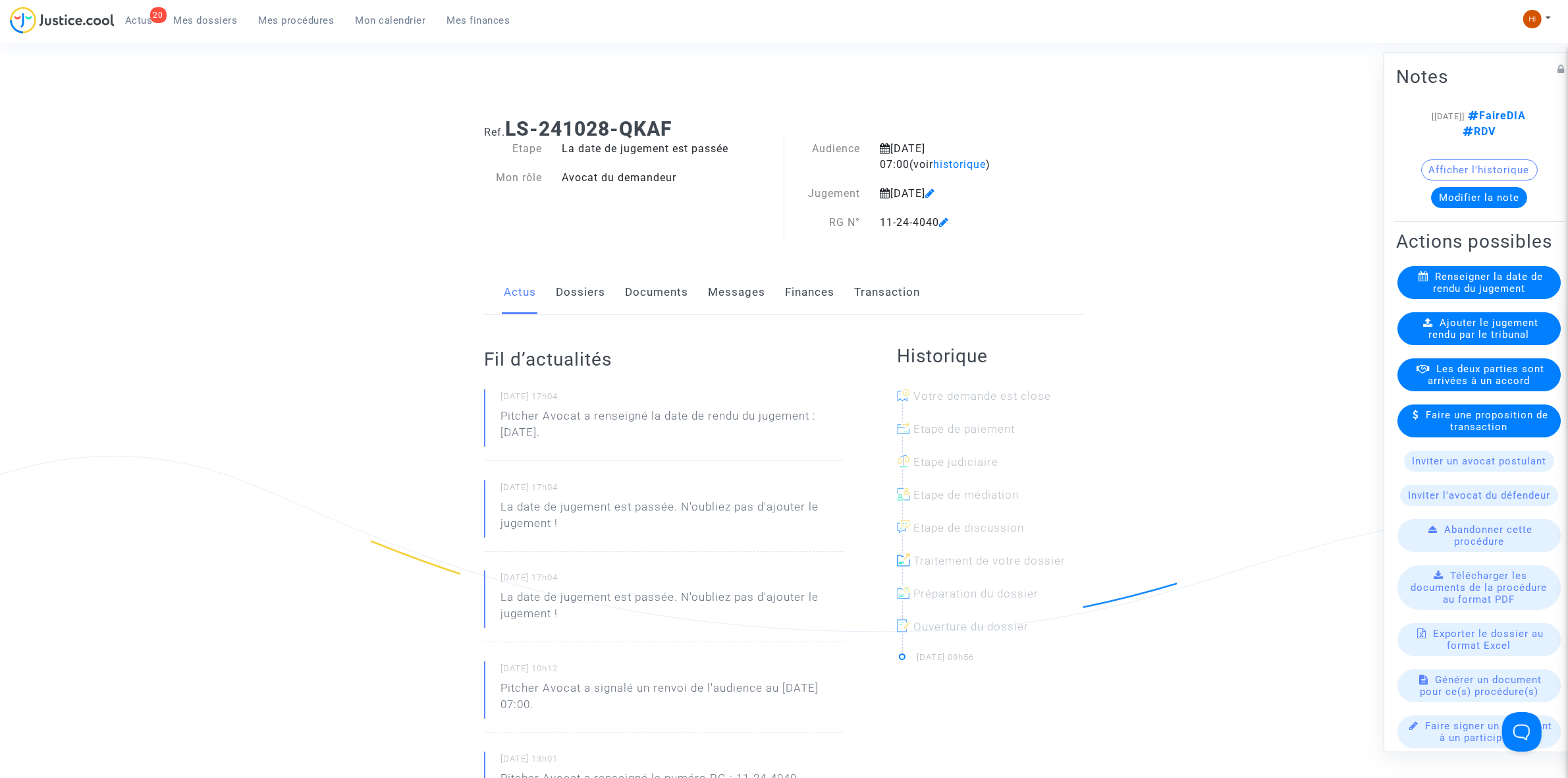
click at [1473, 340] on span "Ajouter le jugement rendu par le tribunal" at bounding box center [1484, 328] width 110 height 24
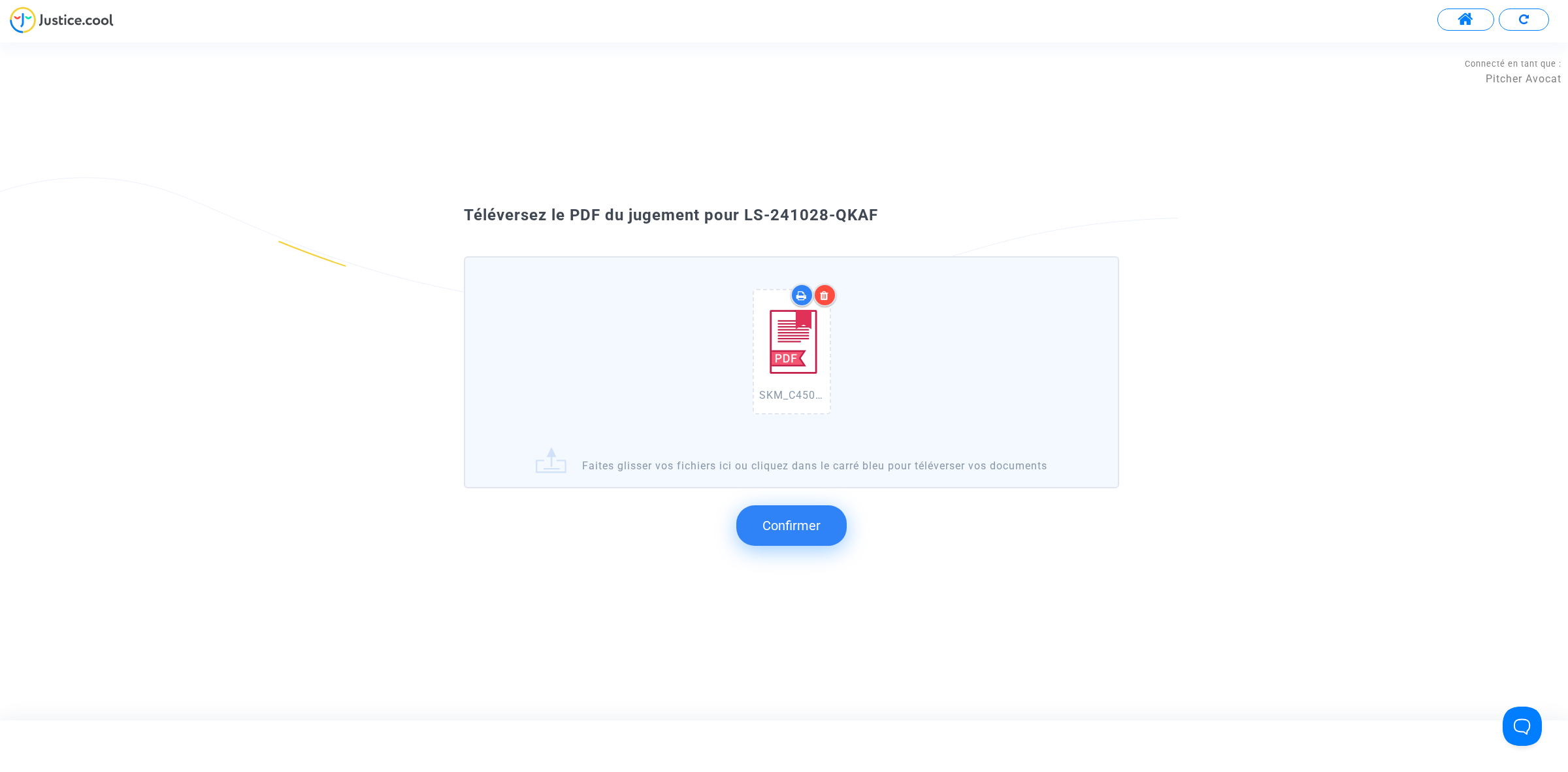
drag, startPoint x: 873, startPoint y: 243, endPoint x: 749, endPoint y: 207, distance: 129.1
click at [749, 207] on div "Téléversez le PDF du jugement pour LS-241028-QKAF" at bounding box center [783, 216] width 705 height 22
copy span "LS-241028-QKAF"
click at [798, 525] on span "Confirmer" at bounding box center [791, 526] width 58 height 16
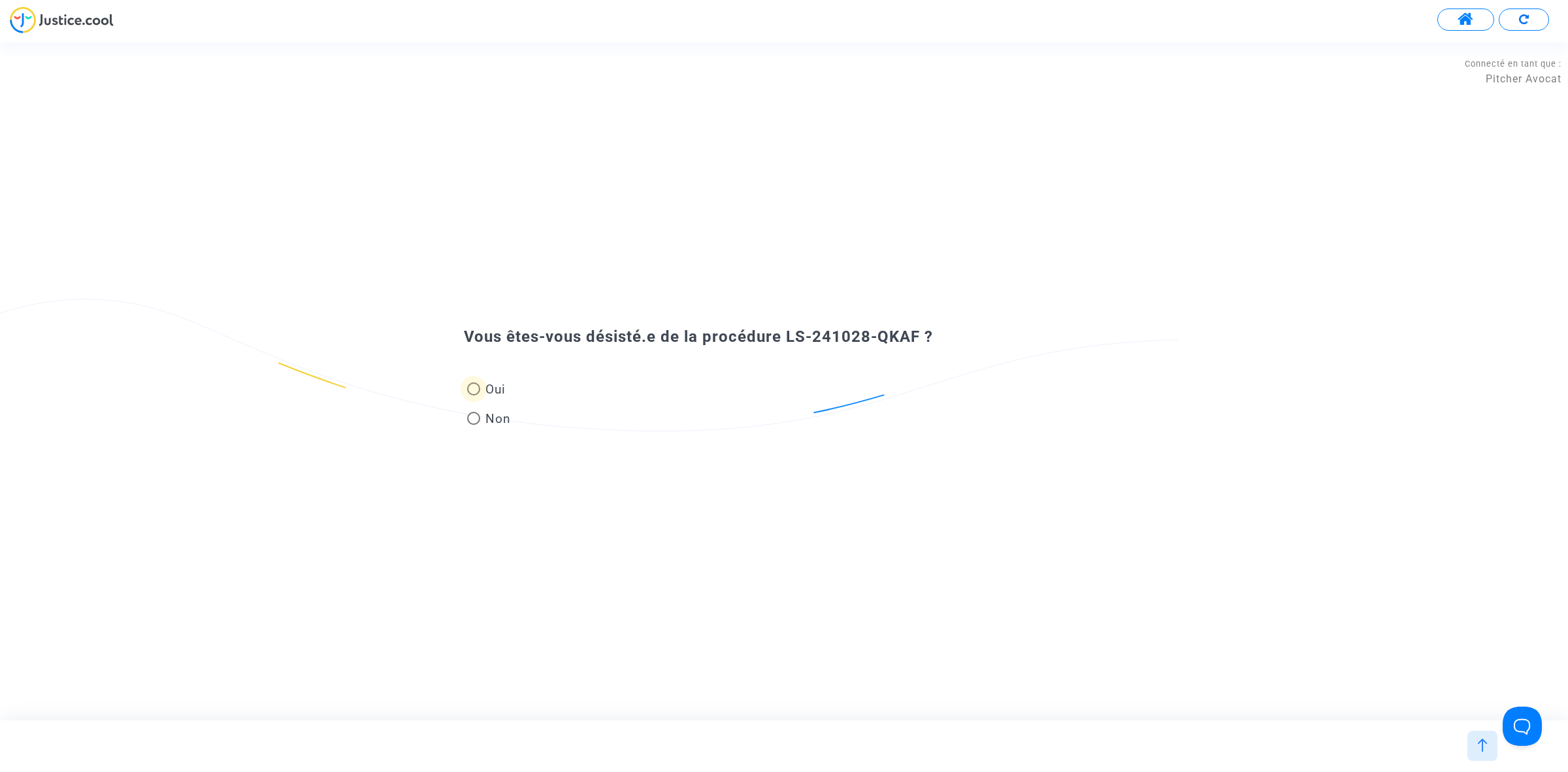
click at [491, 387] on span "Oui" at bounding box center [493, 389] width 26 height 18
click at [474, 395] on input "Oui" at bounding box center [473, 395] width 1 height 1
radio input "true"
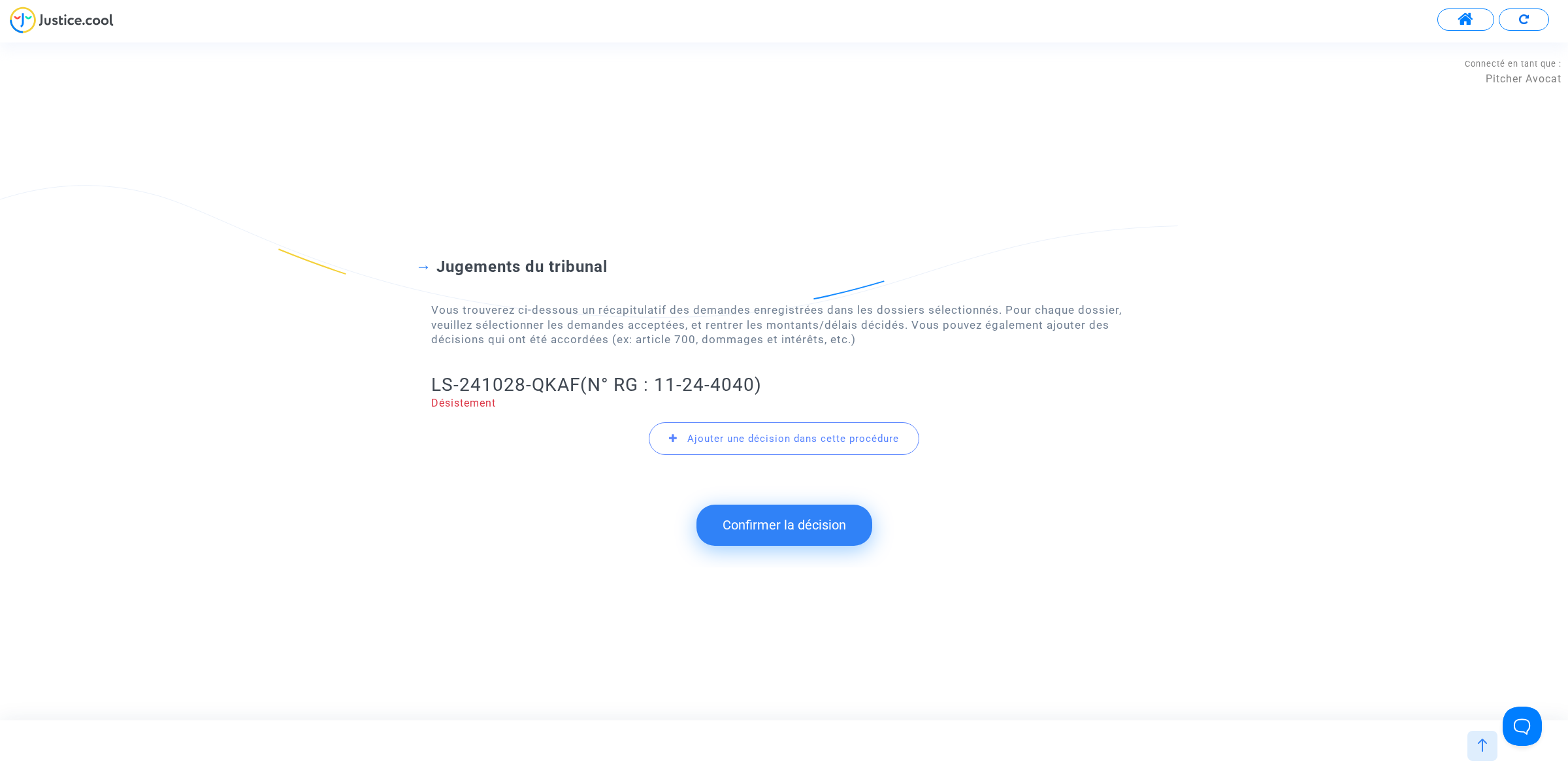
click at [815, 536] on button "Confirmer la décision" at bounding box center [784, 525] width 176 height 41
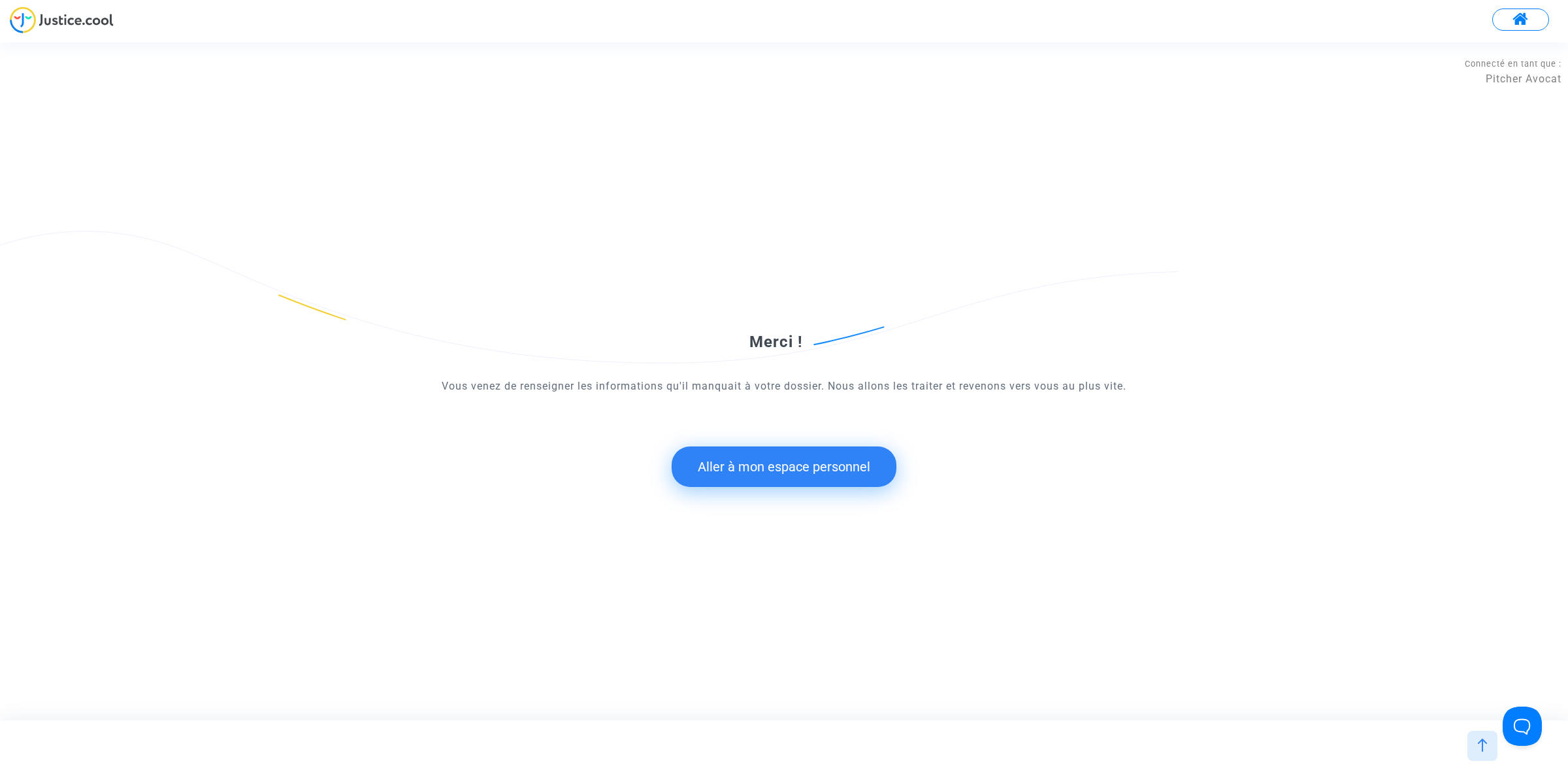
click at [848, 459] on button "Aller à mon espace personnel" at bounding box center [784, 467] width 225 height 41
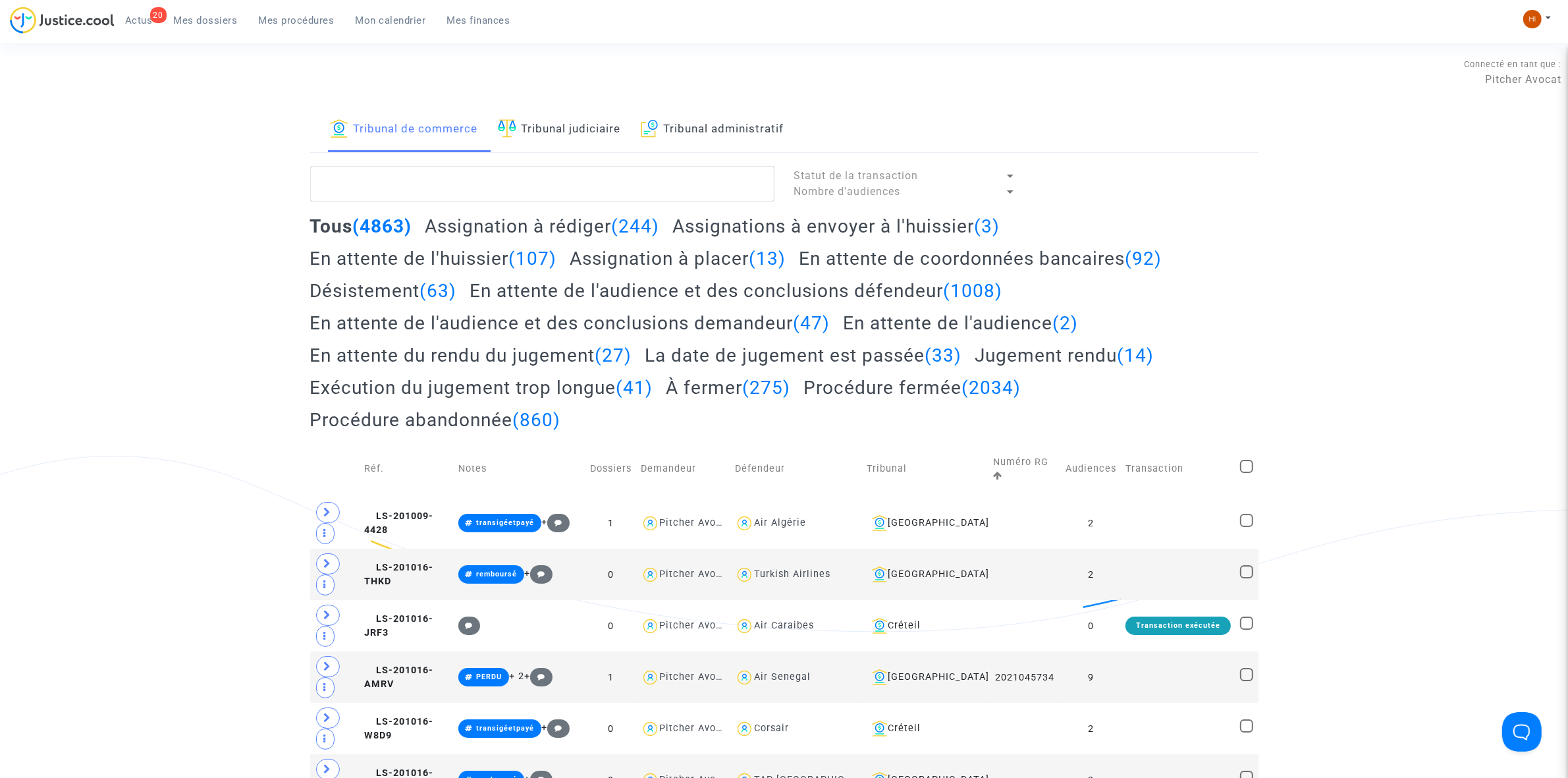
click at [563, 142] on link "Tribunal judiciaire" at bounding box center [559, 130] width 123 height 45
click at [575, 172] on textarea at bounding box center [542, 184] width 464 height 36
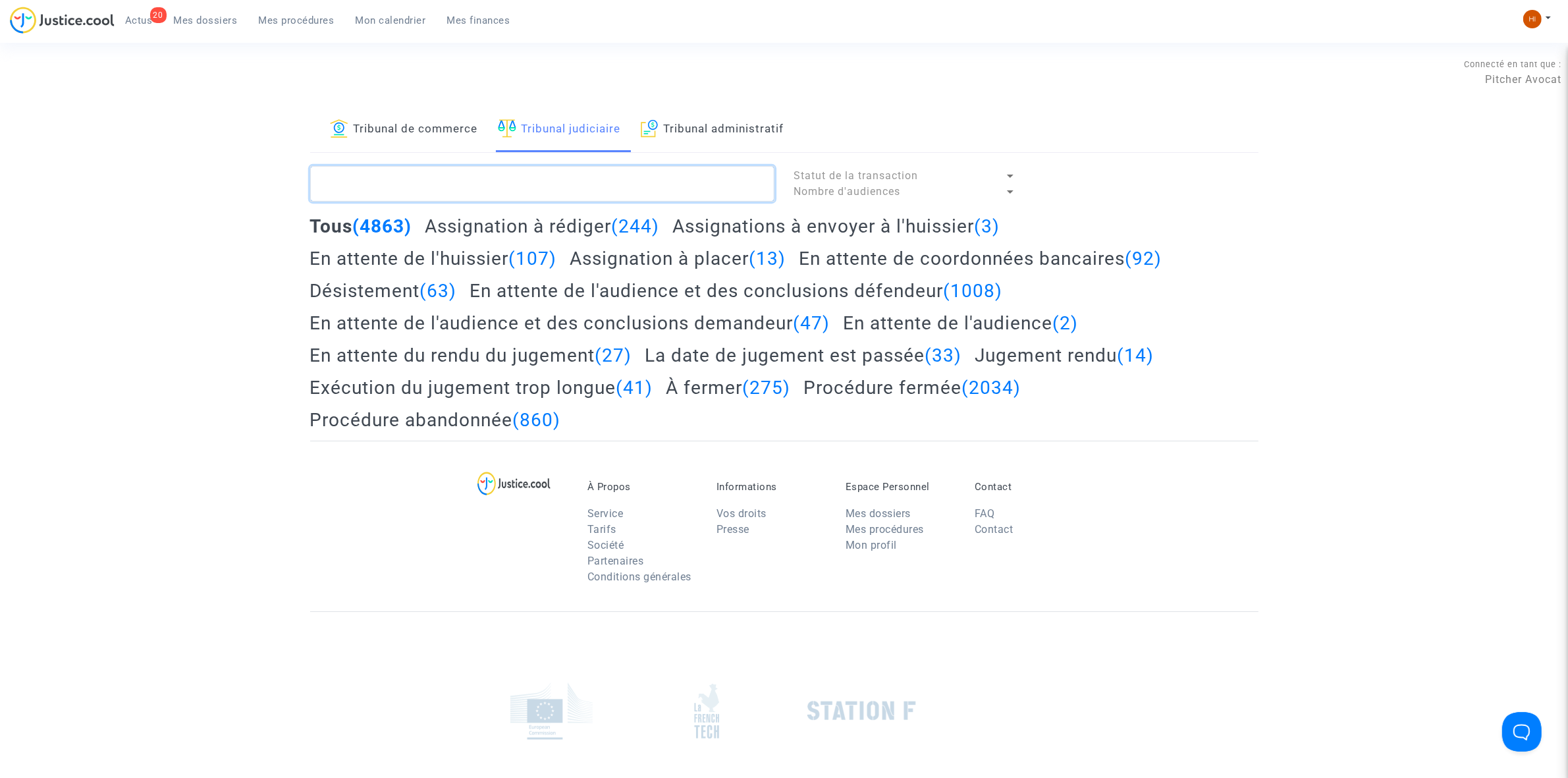
paste textarea "LS-241028-QKAF"
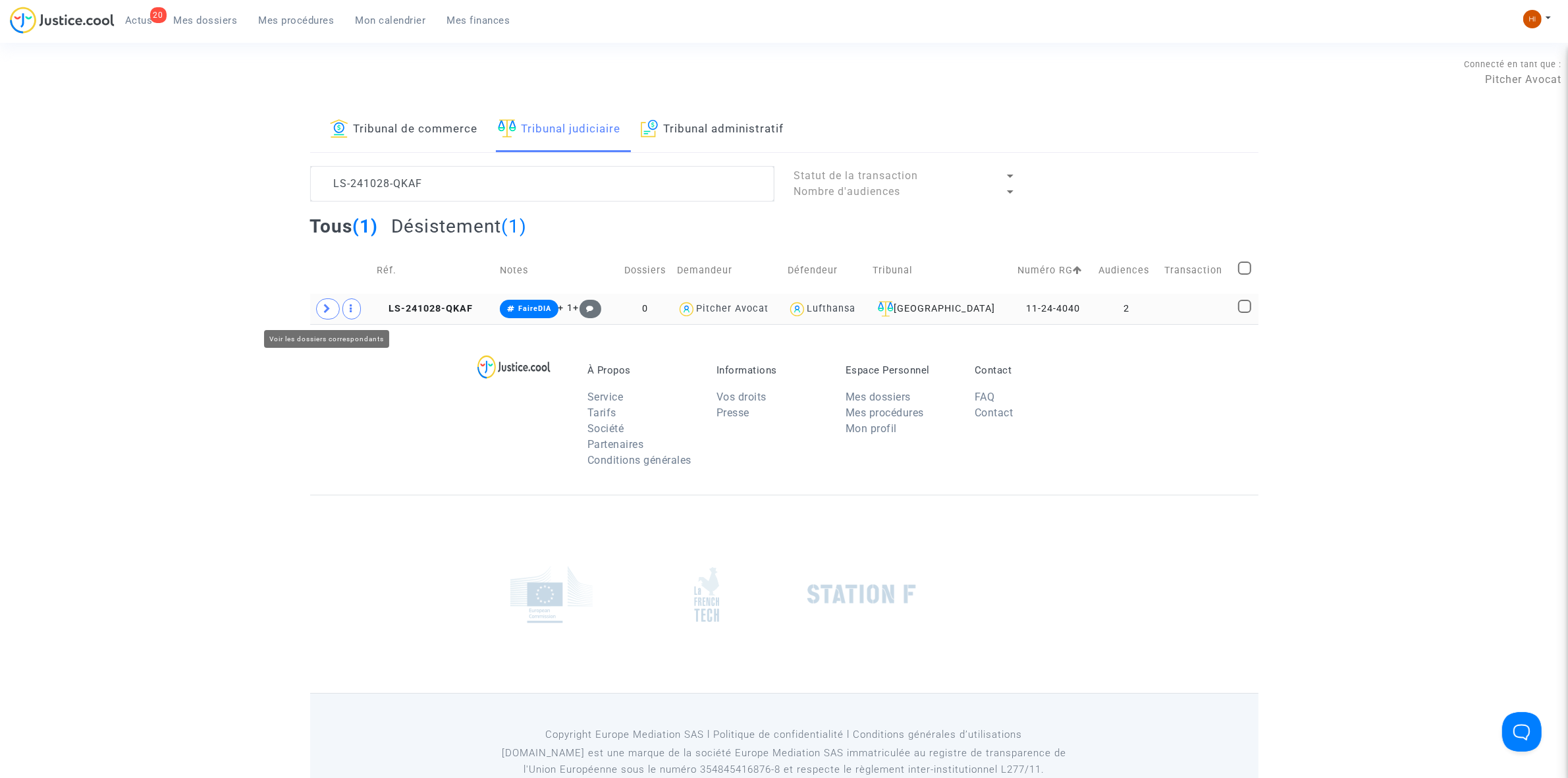
click at [335, 310] on span at bounding box center [328, 309] width 24 height 21
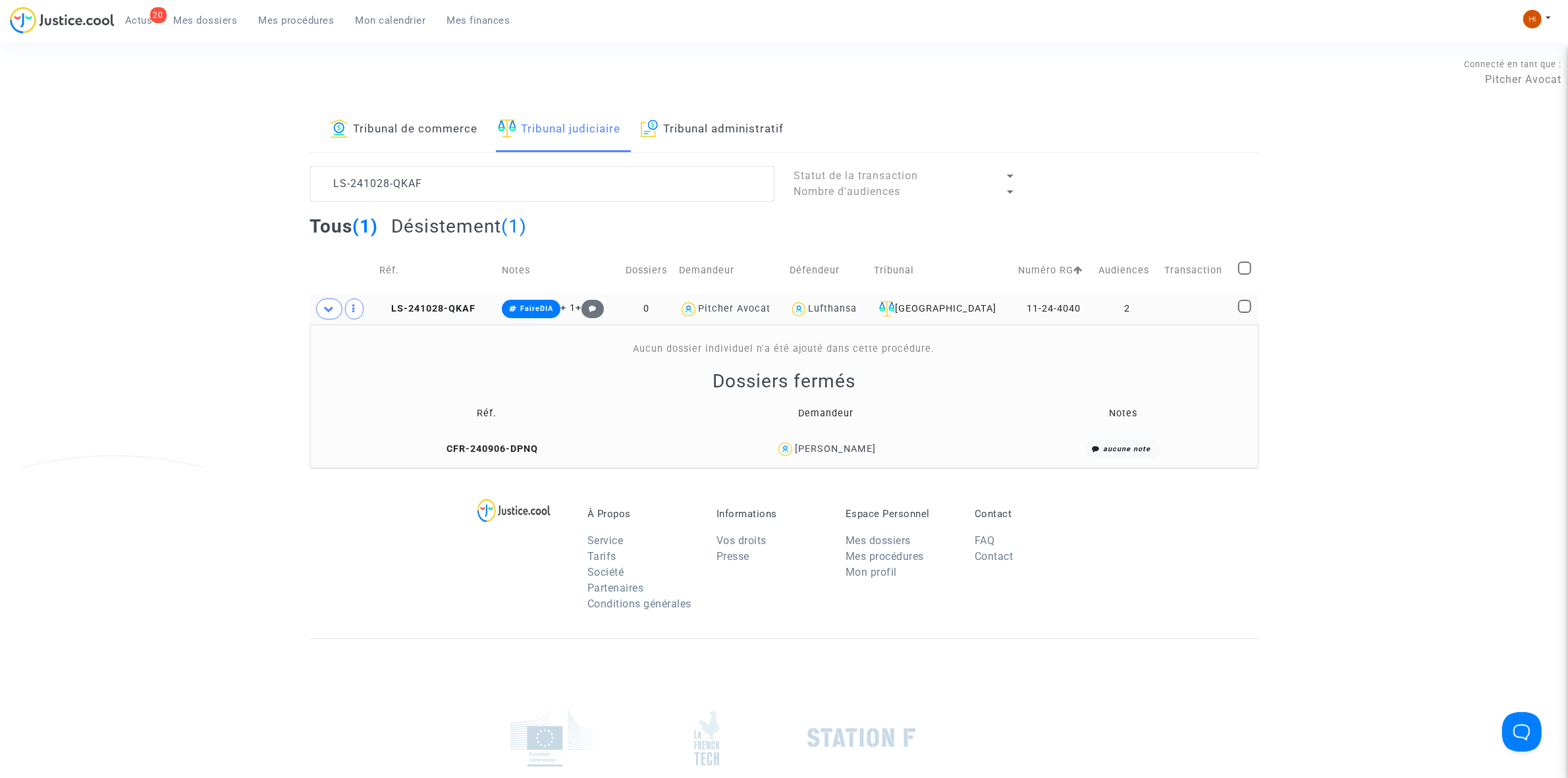
click at [420, 300] on td "LS-241028-QKAF" at bounding box center [436, 309] width 122 height 30
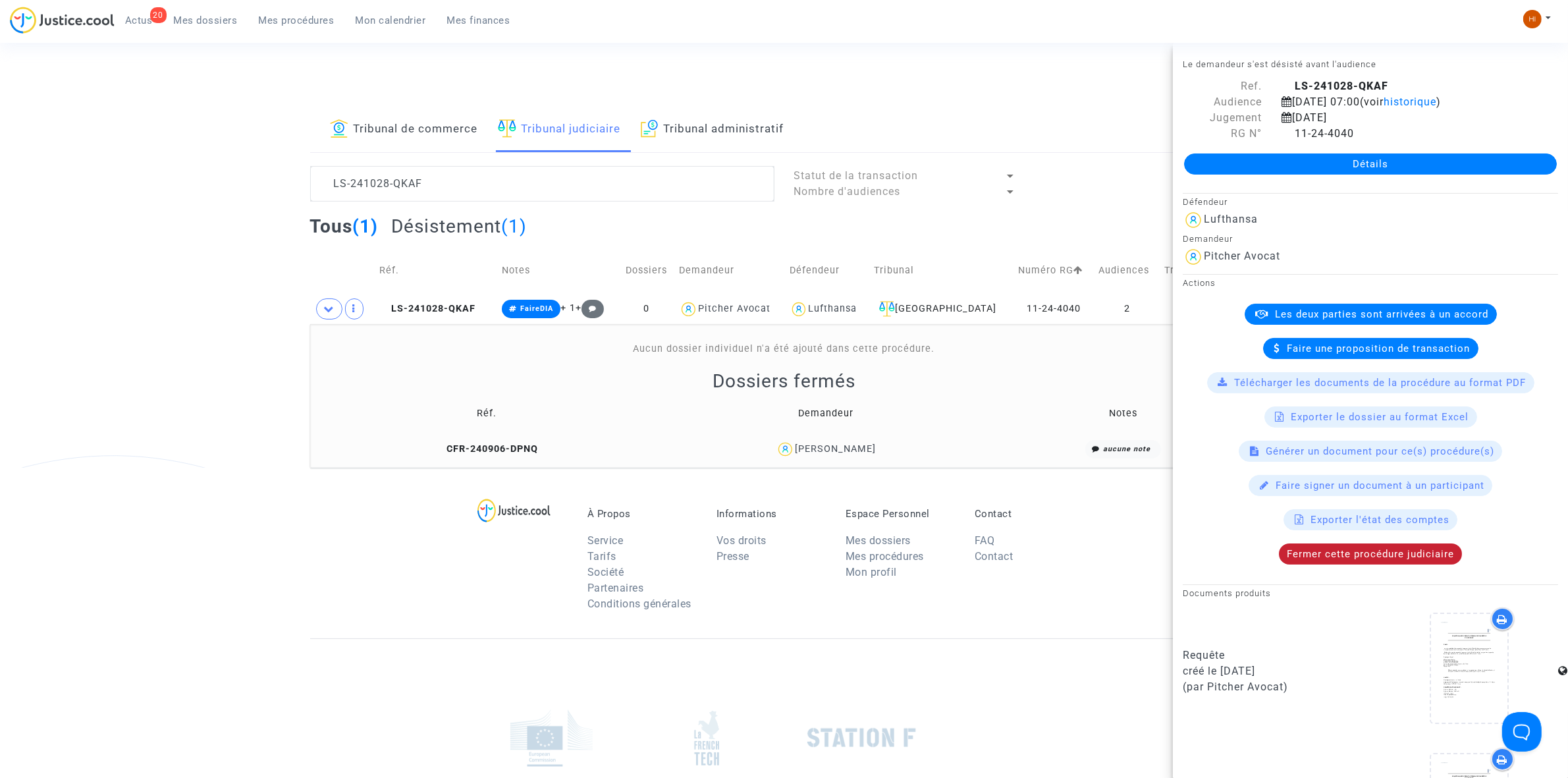
click at [1351, 554] on span "Fermer cette procédure judiciaire" at bounding box center [1370, 554] width 167 height 12
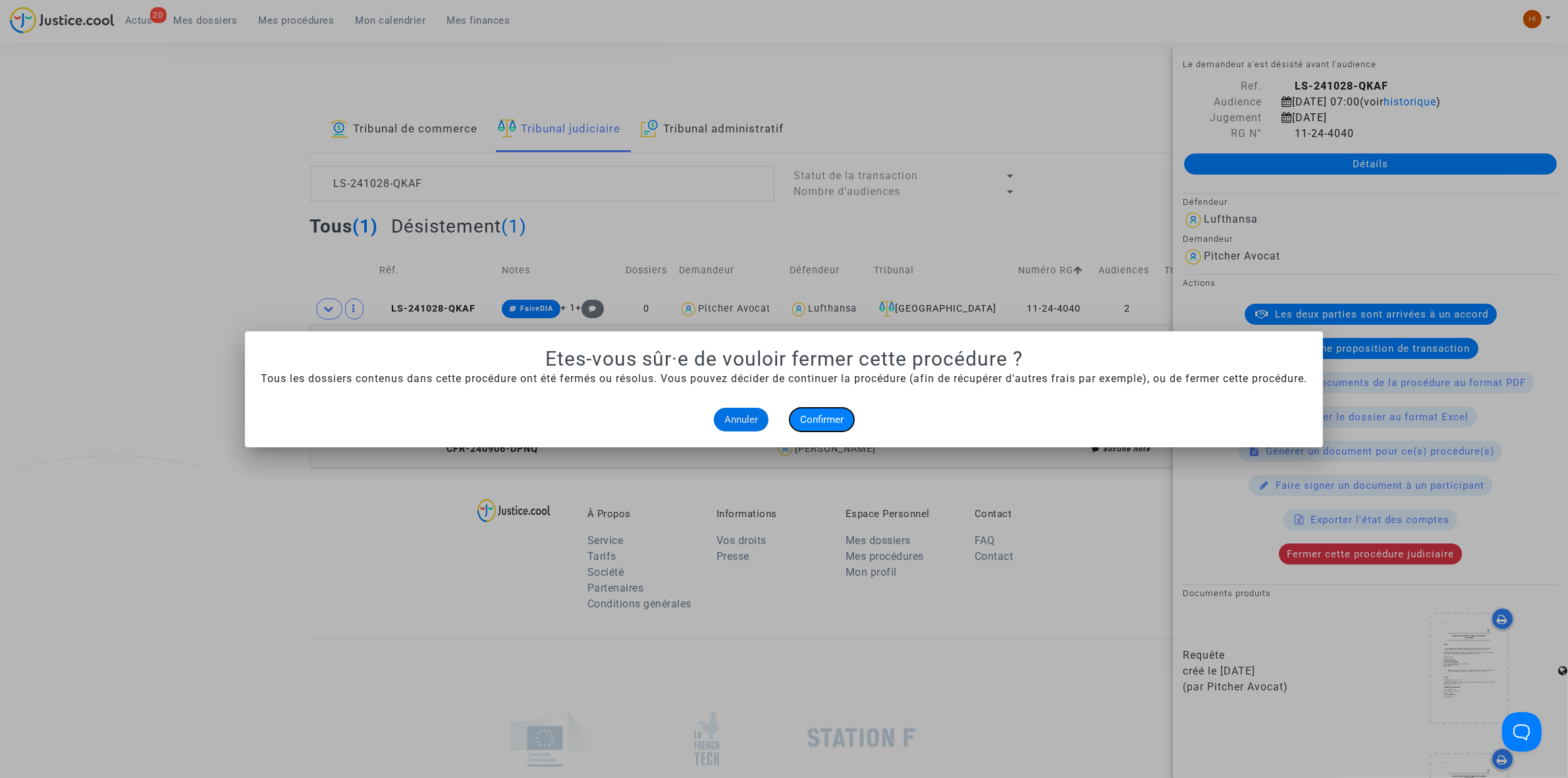
click at [845, 422] on button "Confirmer" at bounding box center [822, 419] width 65 height 24
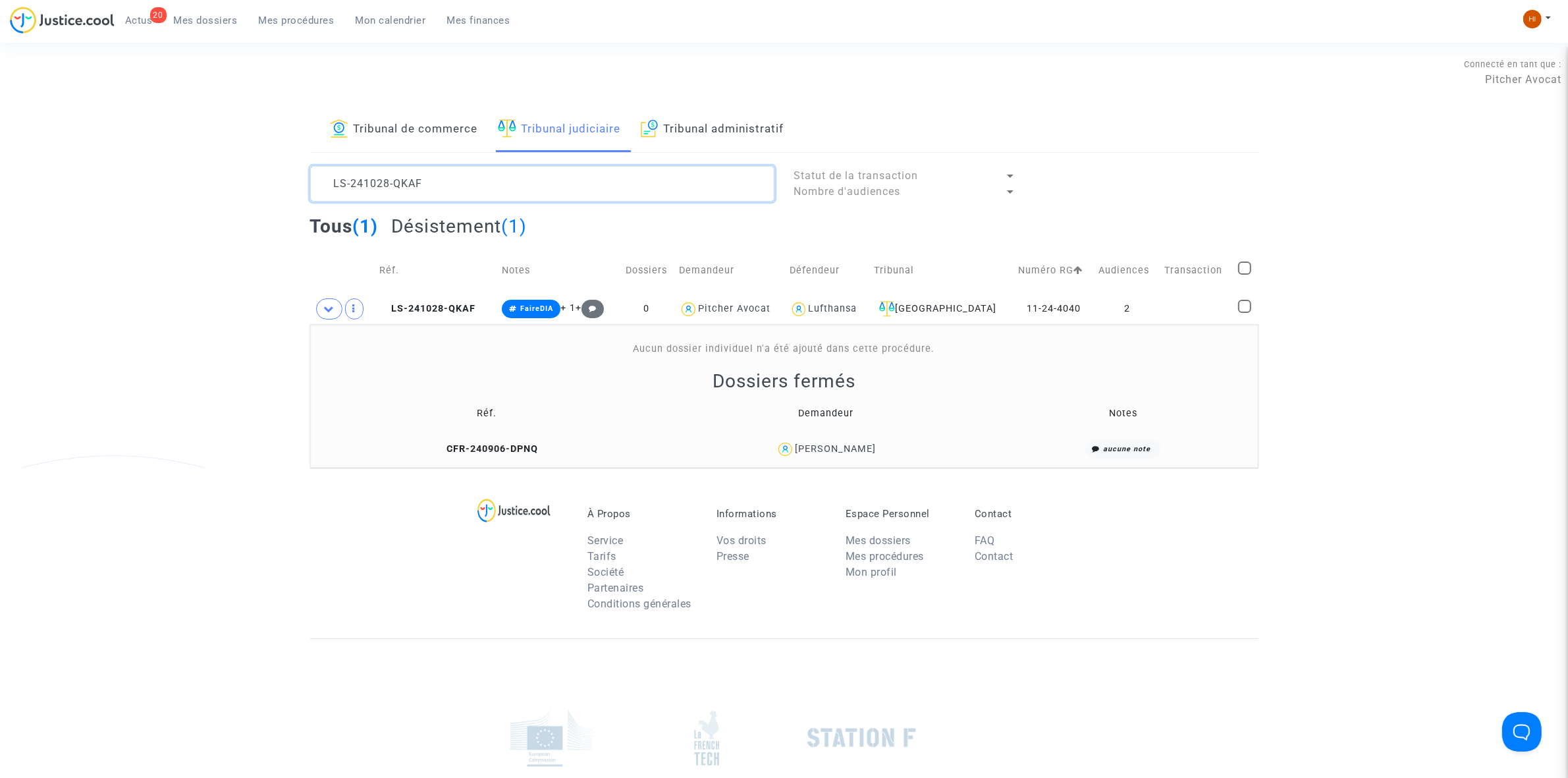
drag, startPoint x: 488, startPoint y: 182, endPoint x: 13, endPoint y: 181, distance: 475.0
click at [13, 181] on div "Tribunal de commerce Tribunal judiciaire Tribunal administratif LS-241028-QKAF …" at bounding box center [784, 287] width 1568 height 361
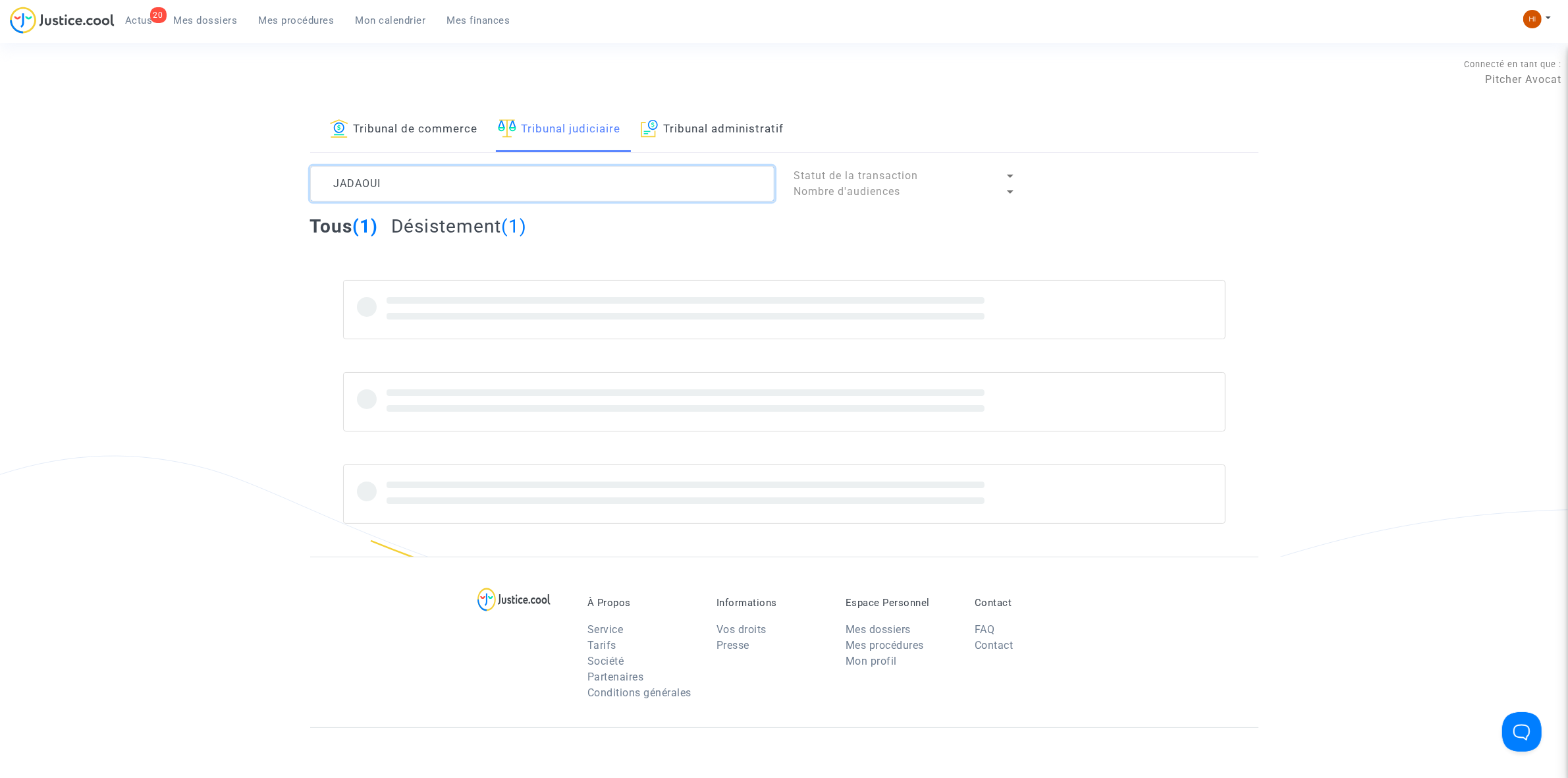
type textarea "JADAOUI"
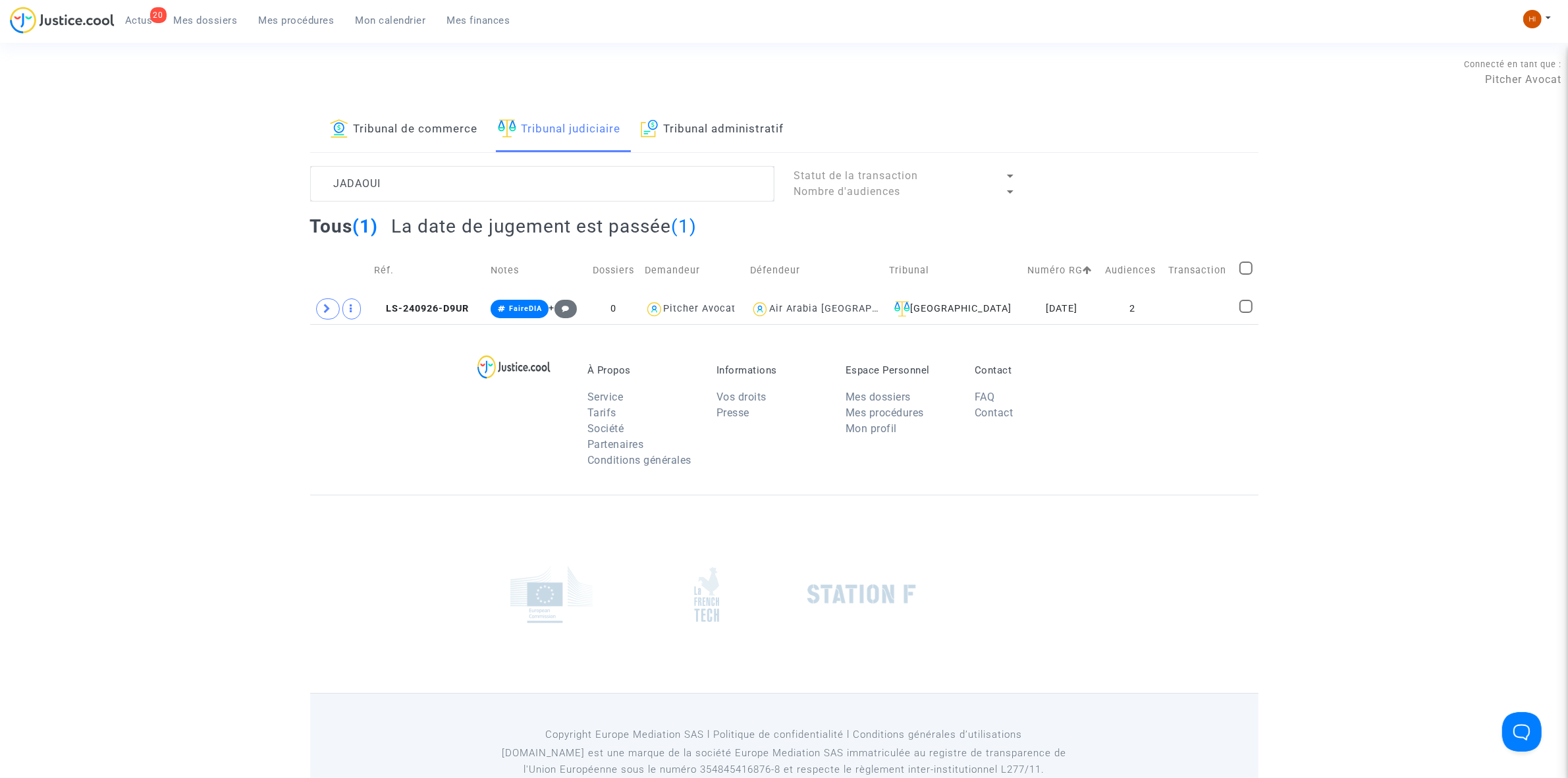
drag, startPoint x: 419, startPoint y: 301, endPoint x: 650, endPoint y: 283, distance: 231.7
click at [419, 300] on td "LS-240926-D9UR" at bounding box center [428, 309] width 116 height 30
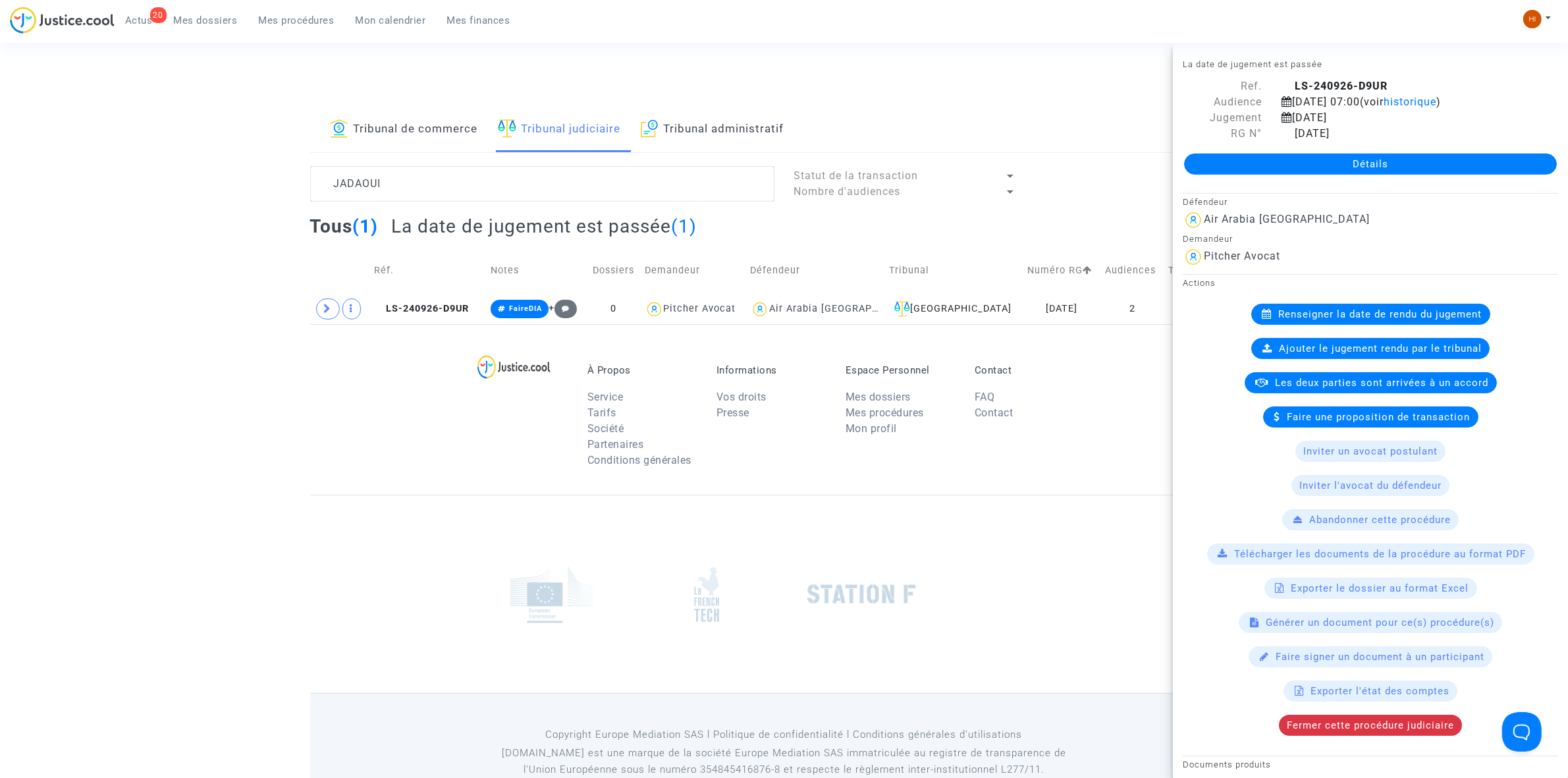
click at [1337, 166] on link "Détails" at bounding box center [1370, 164] width 373 height 21
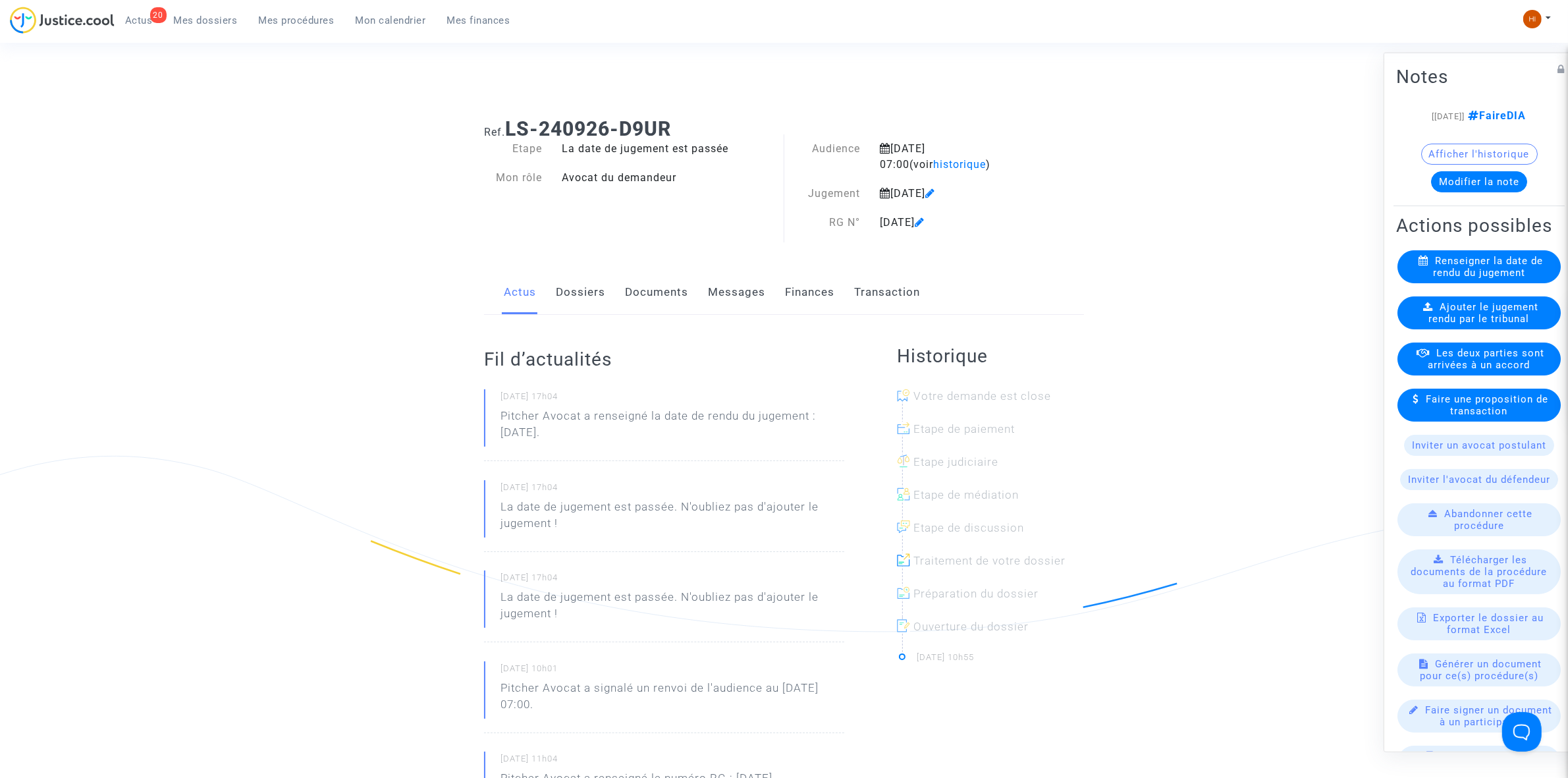
drag, startPoint x: 1480, startPoint y: 365, endPoint x: 1487, endPoint y: 359, distance: 9.2
click at [1483, 329] on div "Ajouter le jugement rendu par le tribunal" at bounding box center [1479, 312] width 163 height 33
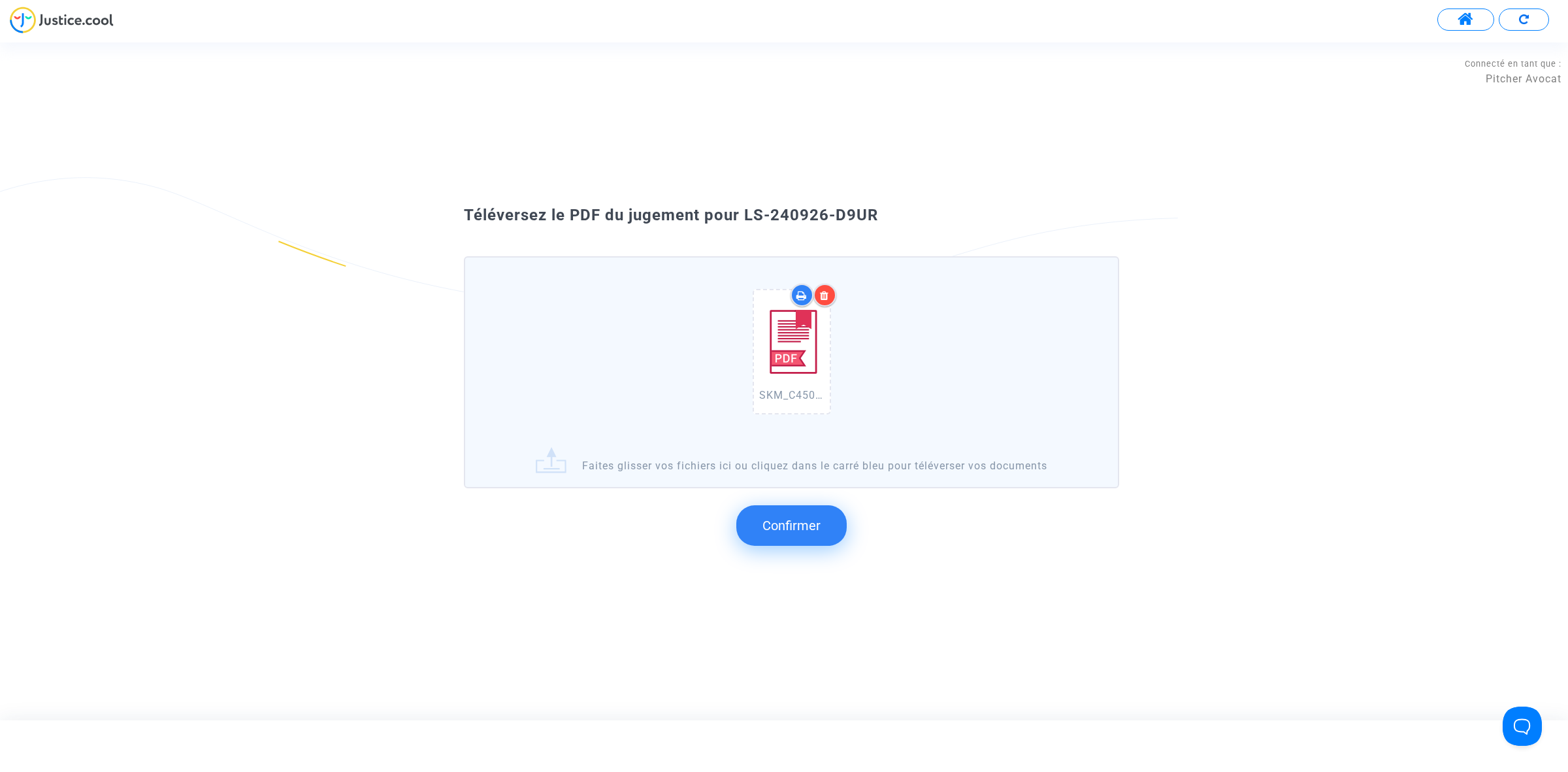
drag, startPoint x: 848, startPoint y: 259, endPoint x: 749, endPoint y: 209, distance: 110.9
click at [749, 209] on div "Téléversez le PDF du jugement pour LS-240926-D9UR" at bounding box center [783, 216] width 705 height 22
copy span "S-240926-D9UR"
click at [782, 541] on button "Confirmer" at bounding box center [791, 526] width 110 height 41
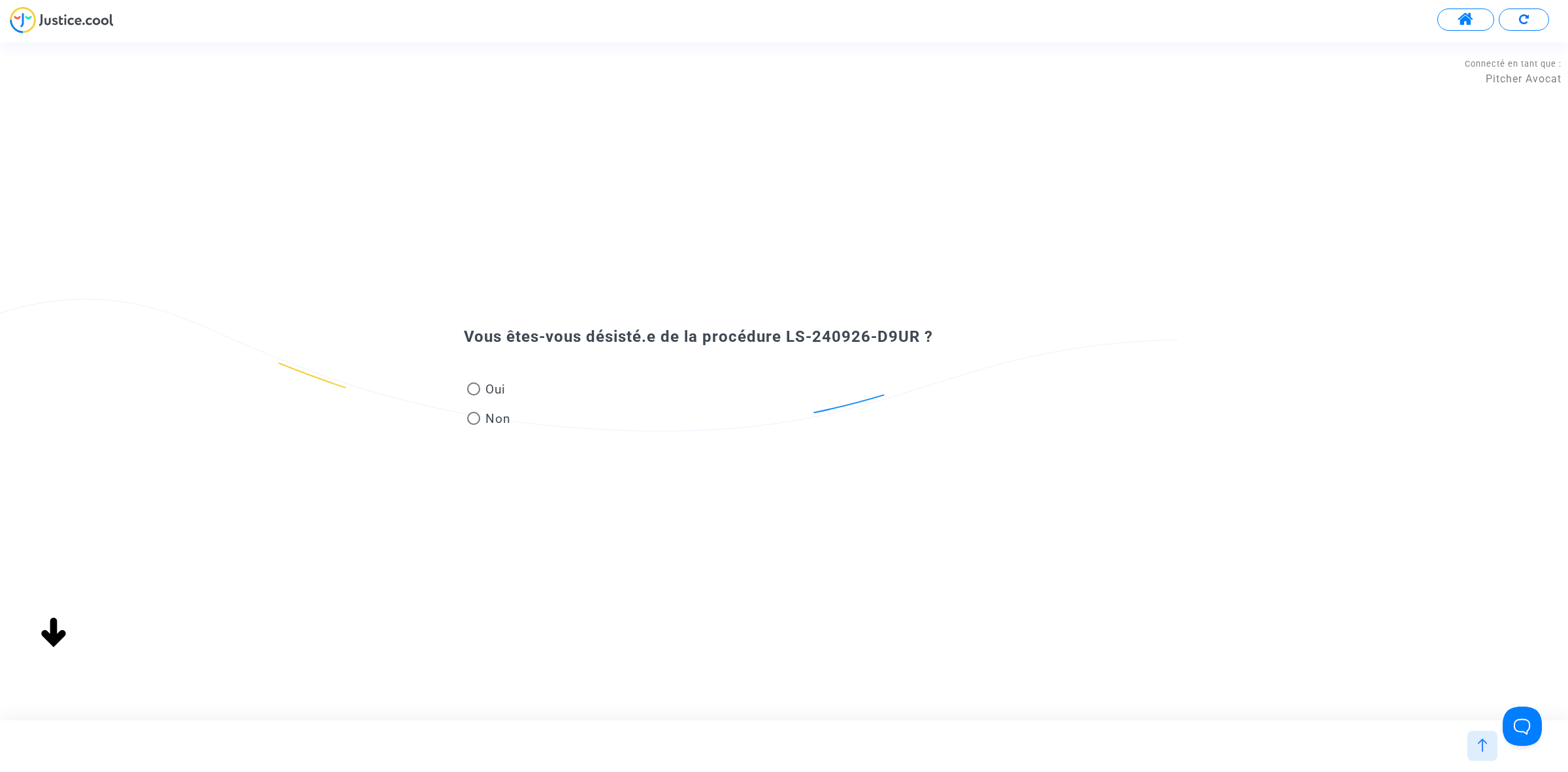
click at [492, 389] on span "Oui" at bounding box center [493, 389] width 26 height 18
click at [474, 395] on input "Oui" at bounding box center [473, 395] width 1 height 1
radio input "true"
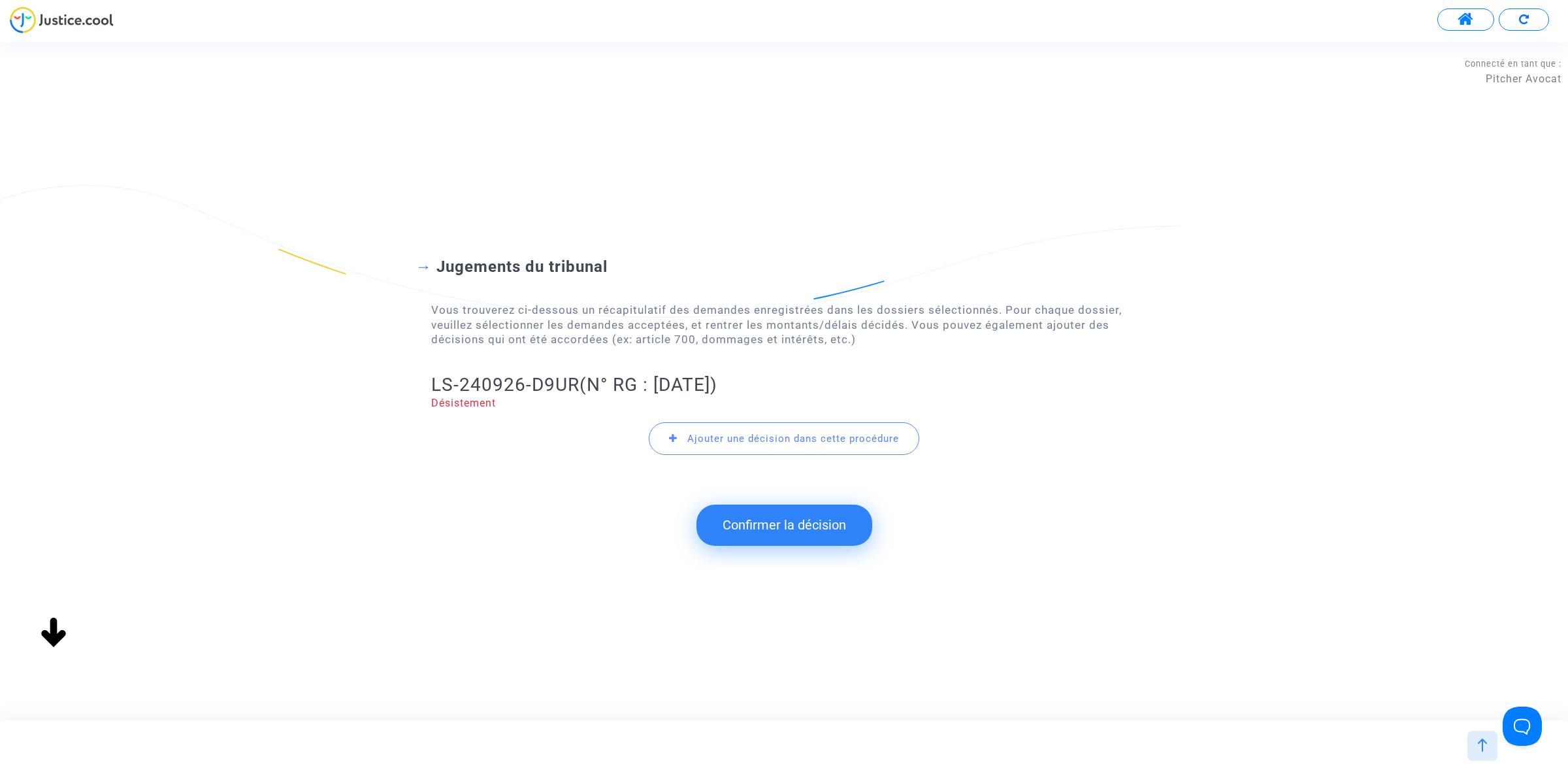
click at [754, 534] on button "Confirmer la décision" at bounding box center [784, 525] width 176 height 41
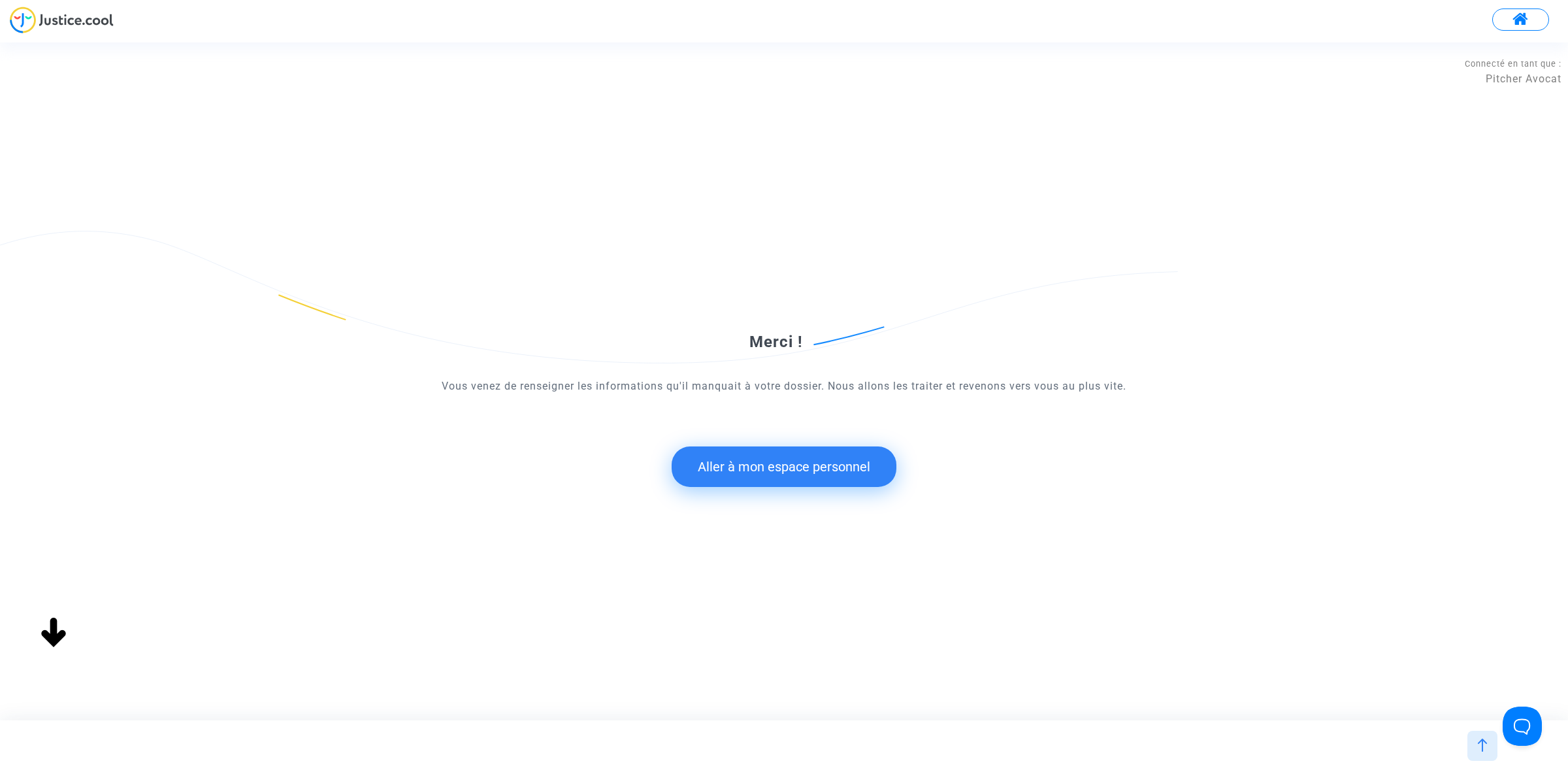
click at [789, 465] on button "Aller à mon espace personnel" at bounding box center [784, 467] width 225 height 41
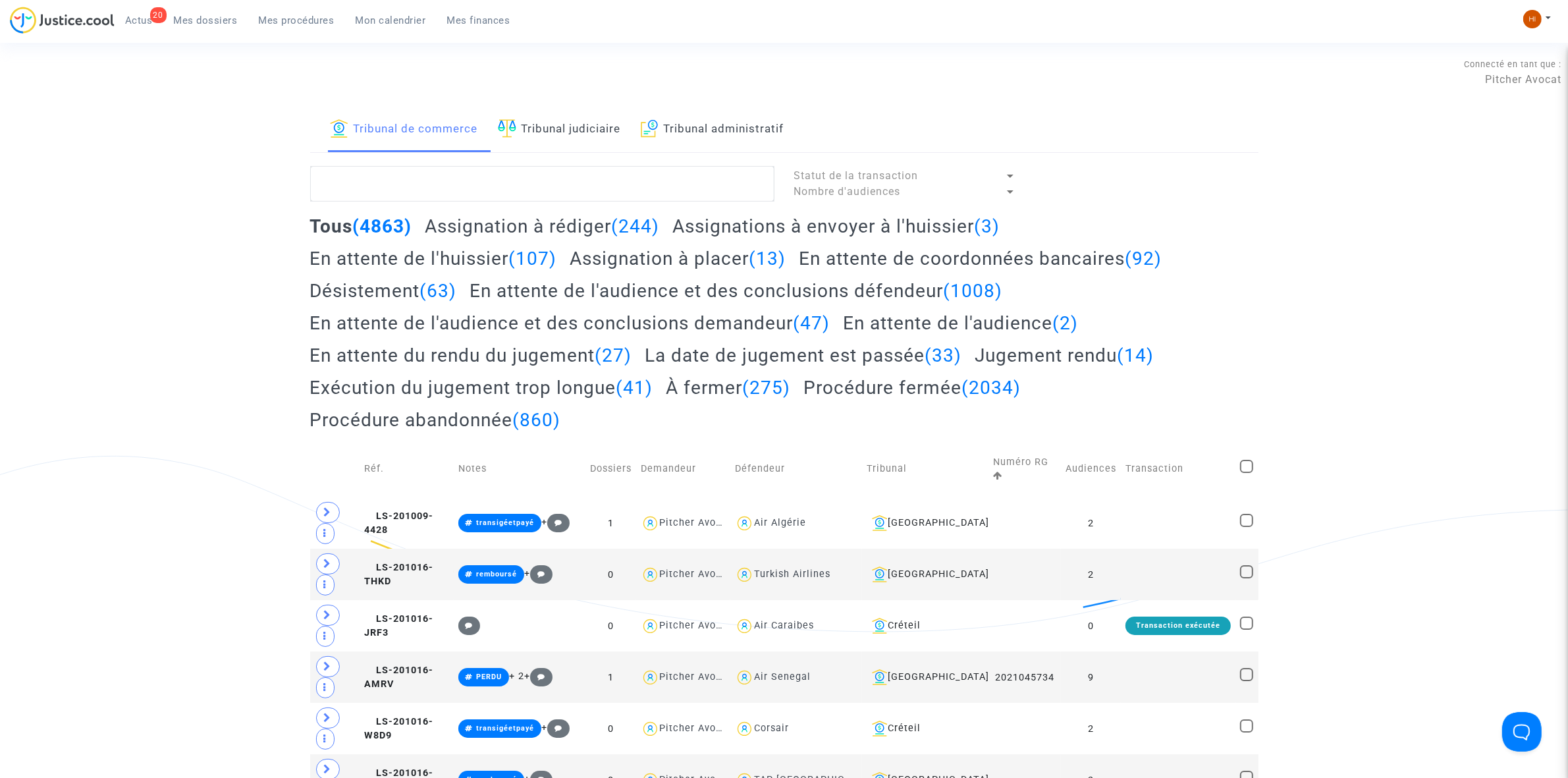
click at [598, 122] on link "Tribunal judiciaire" at bounding box center [559, 130] width 123 height 45
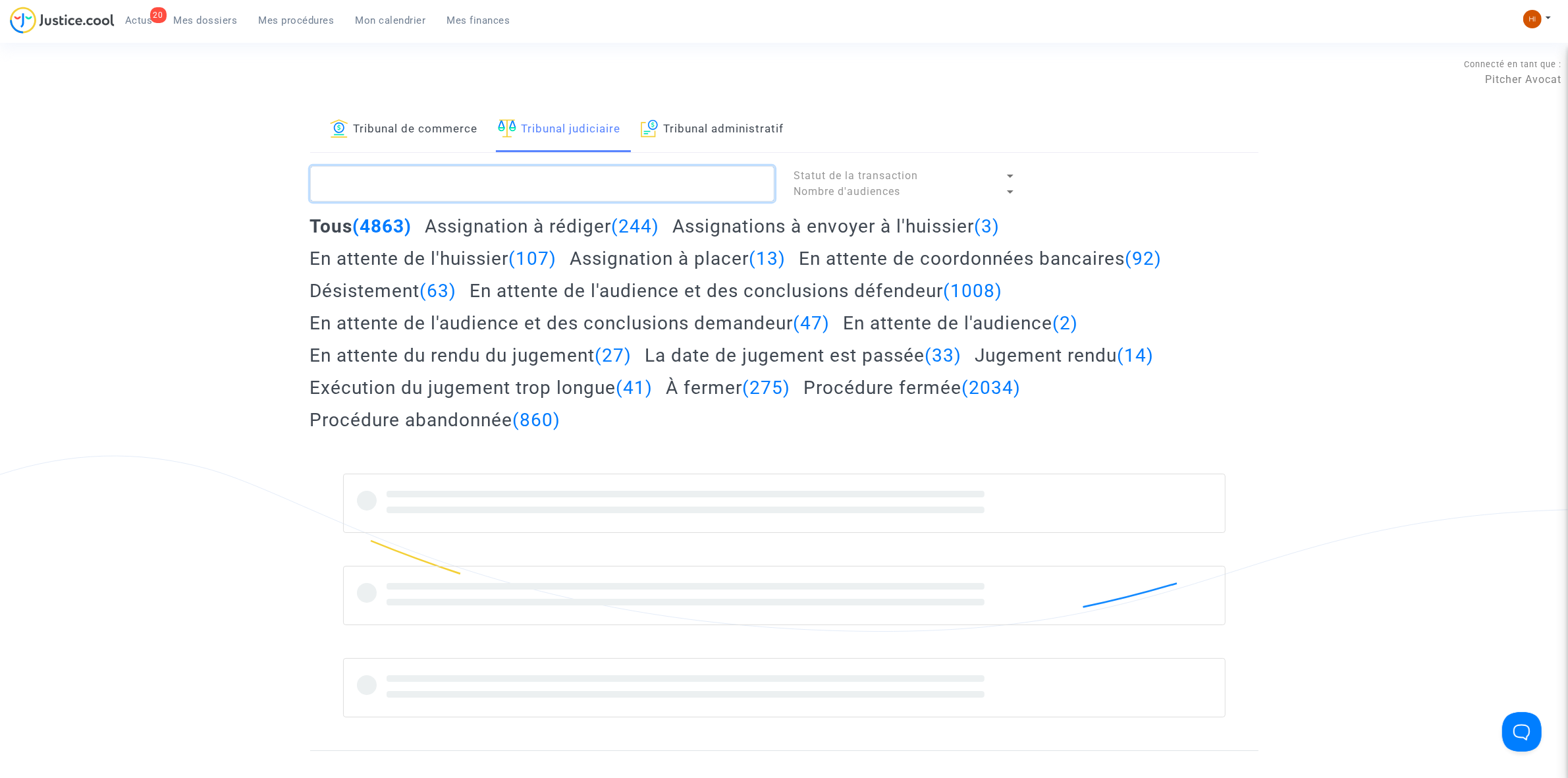
click at [597, 185] on textarea at bounding box center [542, 184] width 464 height 36
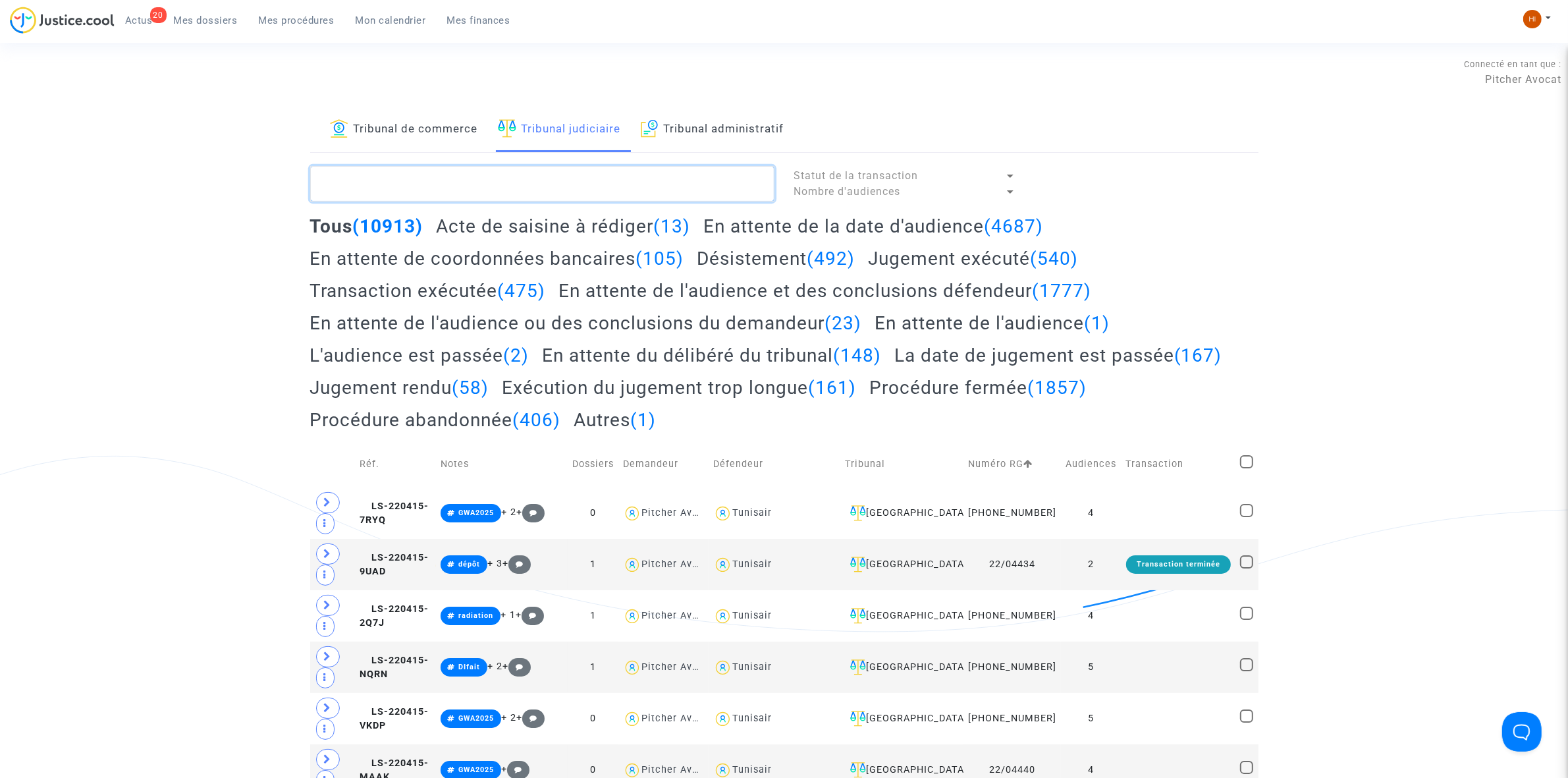
paste textarea "S-240926-D9UR"
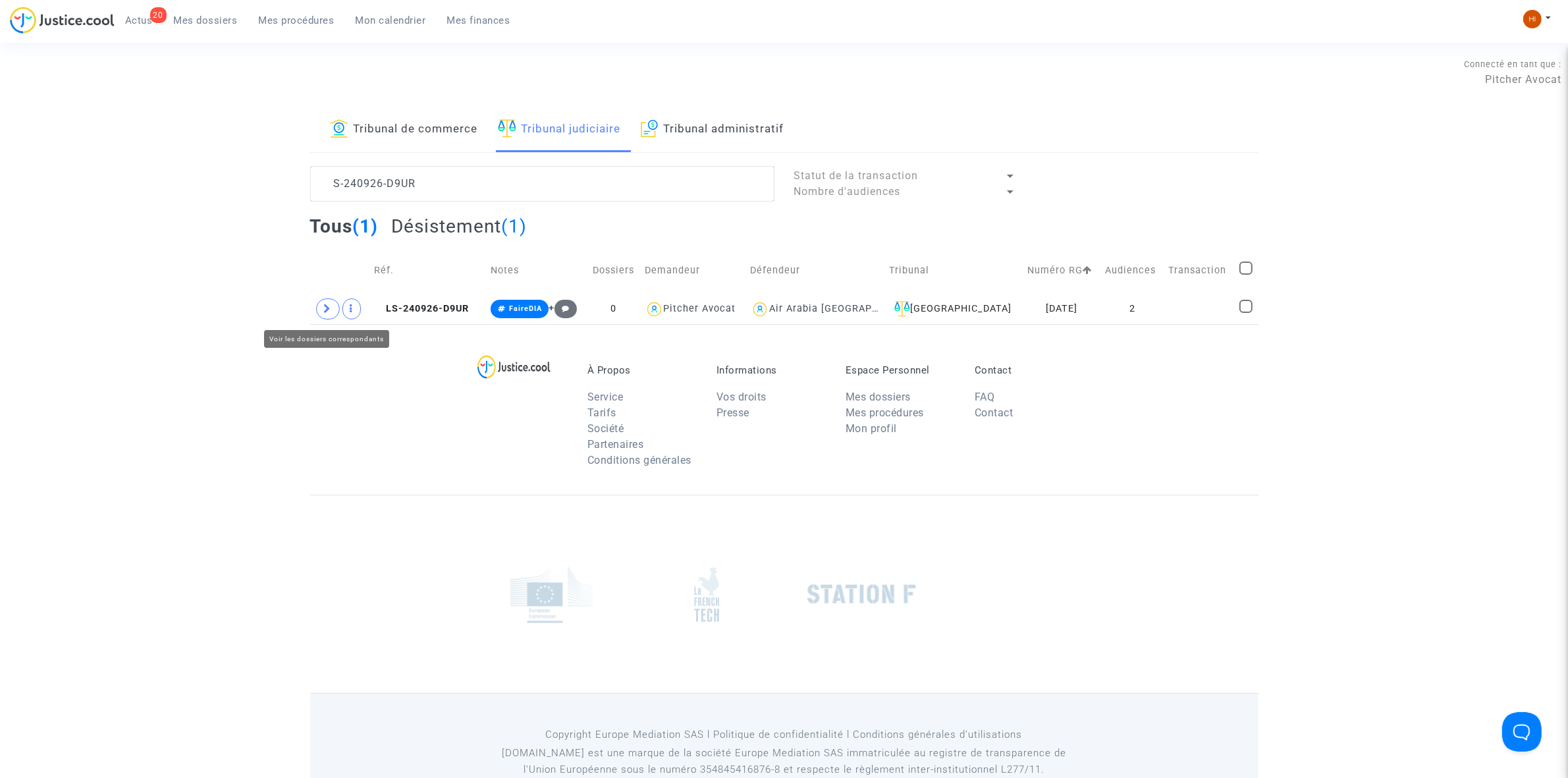
click at [308, 316] on div "S-240926-D9UR Statut de la transaction Nombre d'audiences Tous (1) Désistement …" at bounding box center [784, 245] width 968 height 158
click at [324, 311] on icon at bounding box center [328, 308] width 8 height 10
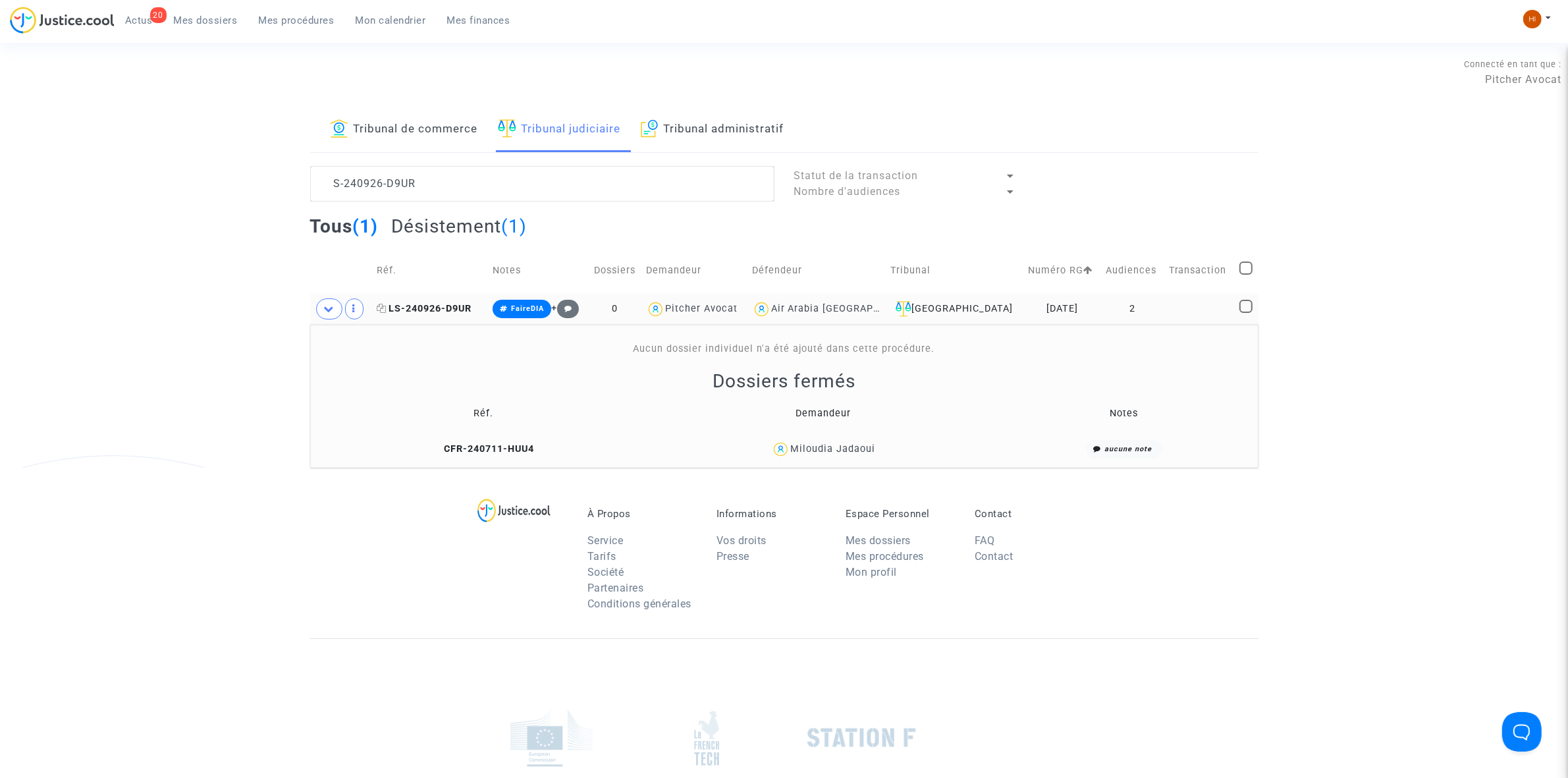
click at [442, 304] on span "LS-240926-D9UR" at bounding box center [424, 308] width 95 height 11
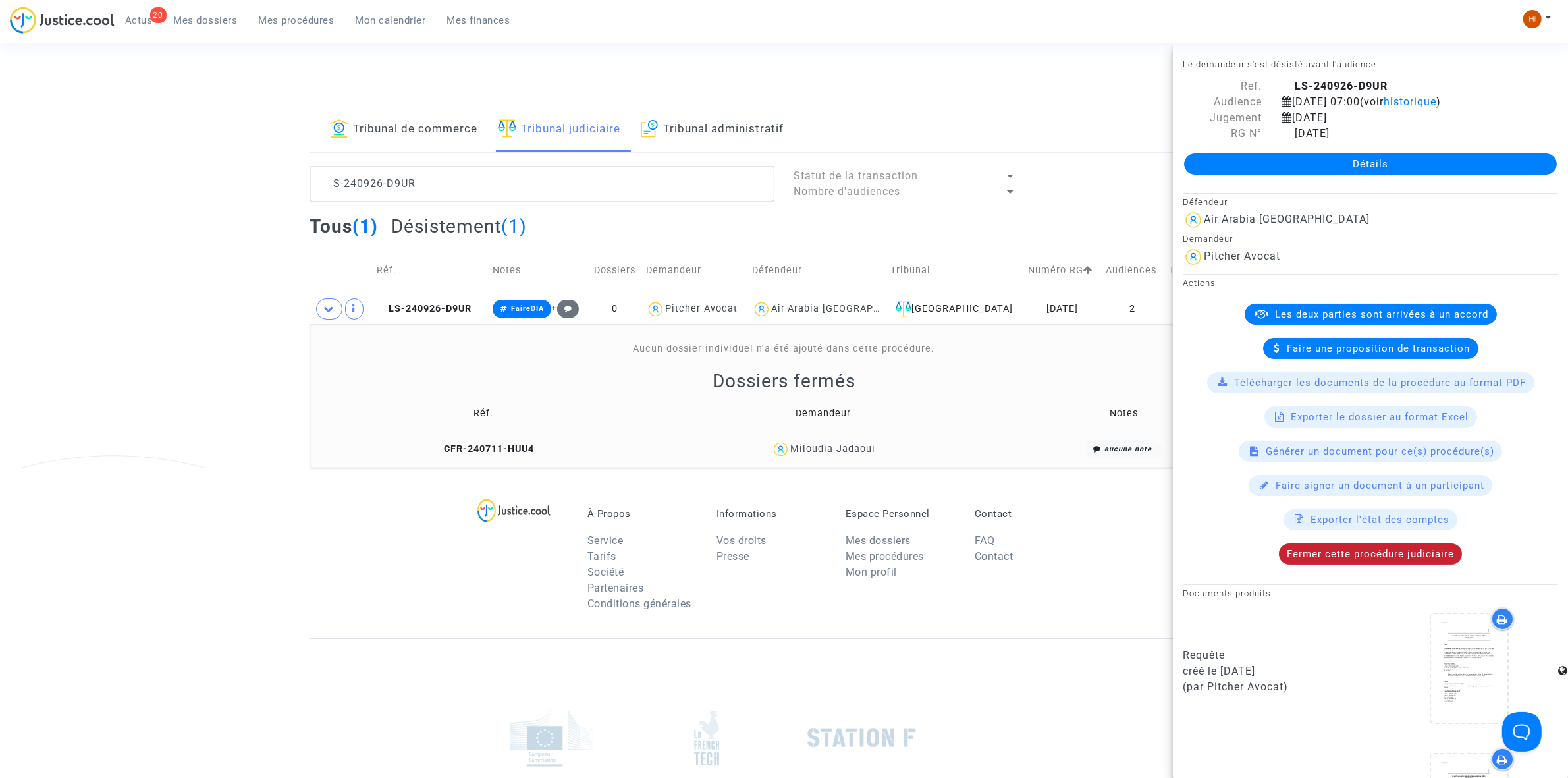
click at [1357, 558] on span "Fermer cette procédure judiciaire" at bounding box center [1370, 554] width 167 height 12
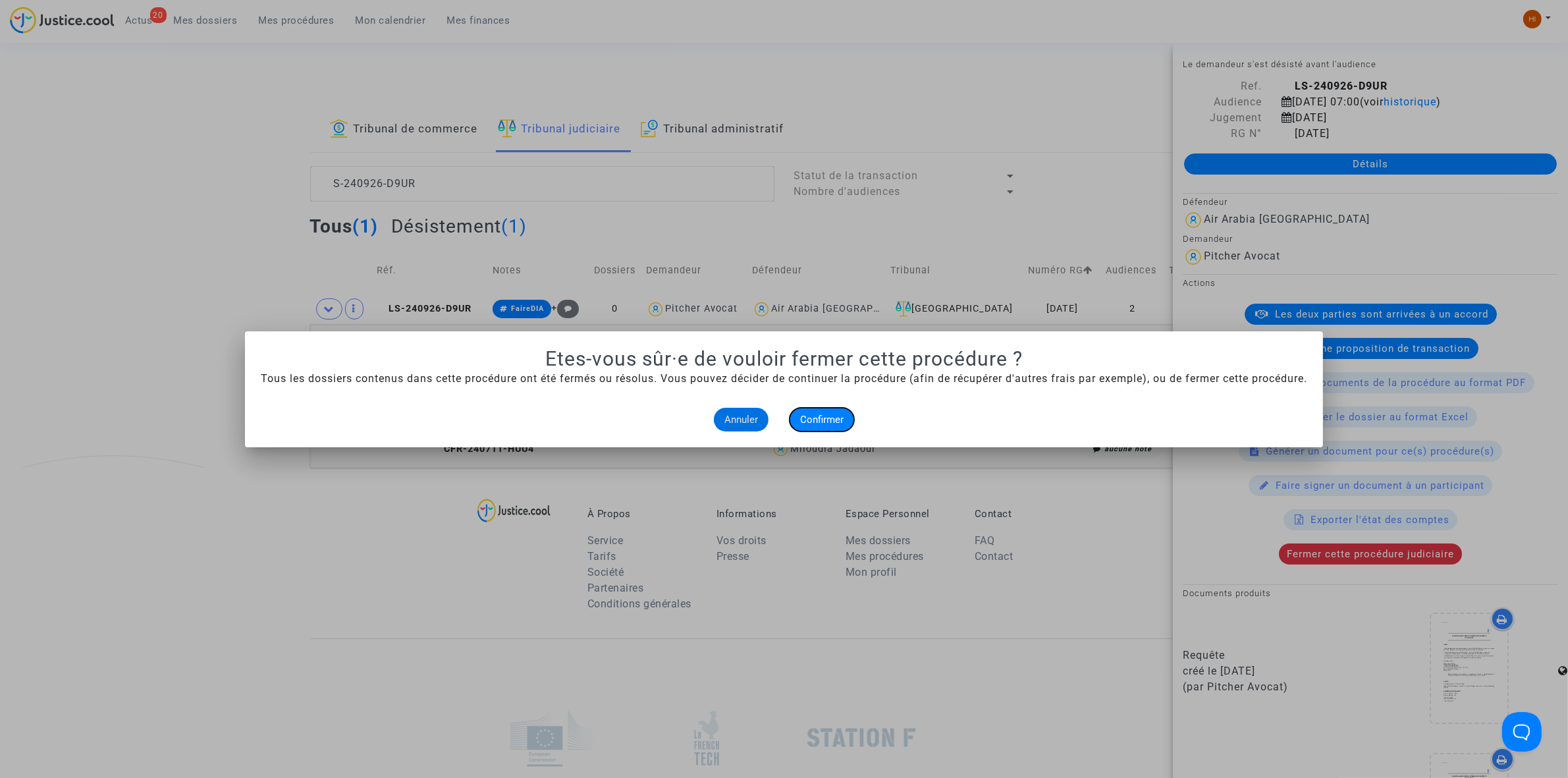
click at [847, 418] on button "Confirmer" at bounding box center [822, 419] width 65 height 24
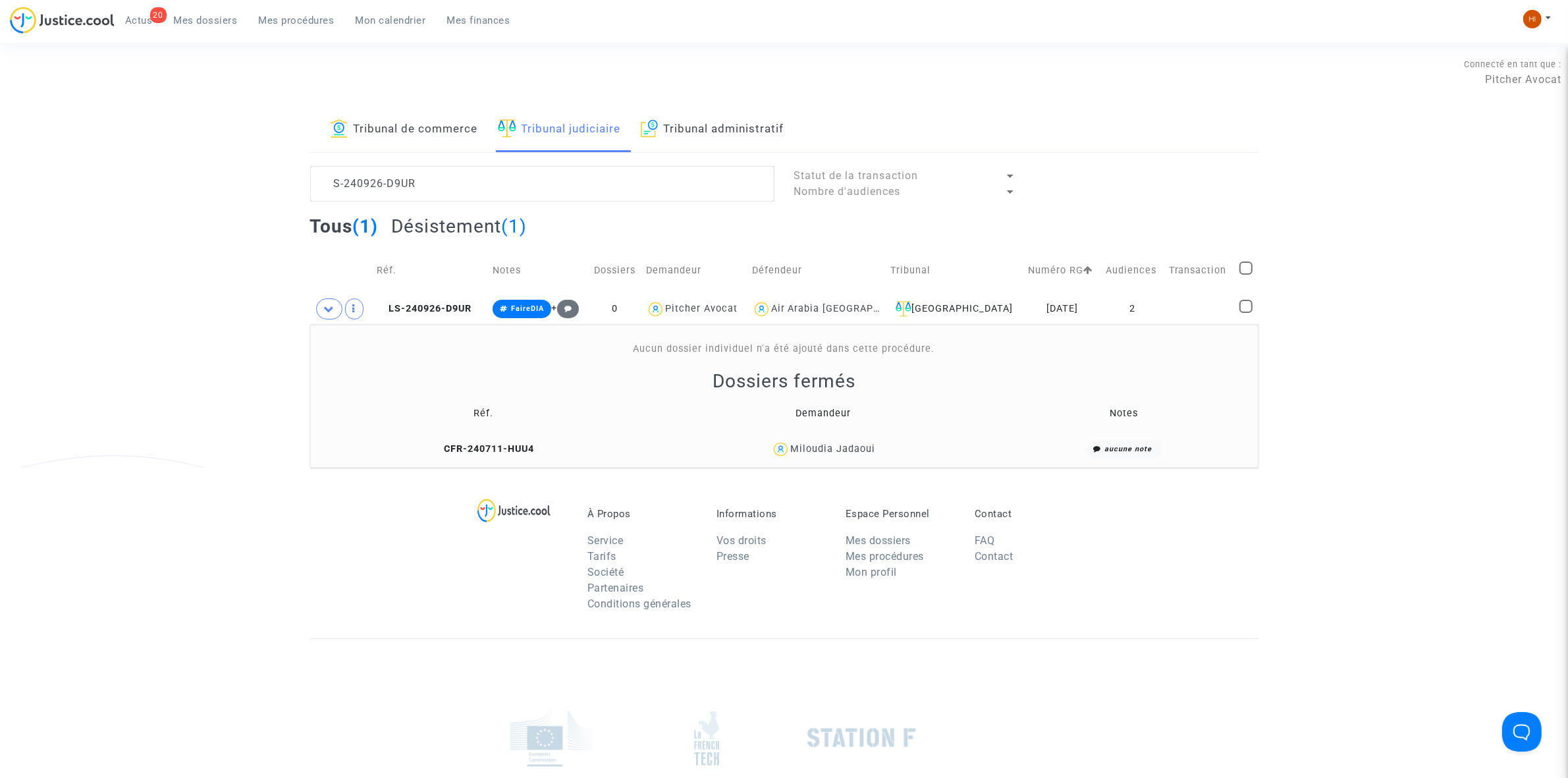
click at [426, 291] on td "Réf." at bounding box center [430, 270] width 116 height 47
click at [464, 305] on span "LS-240926-D9UR" at bounding box center [424, 308] width 95 height 11
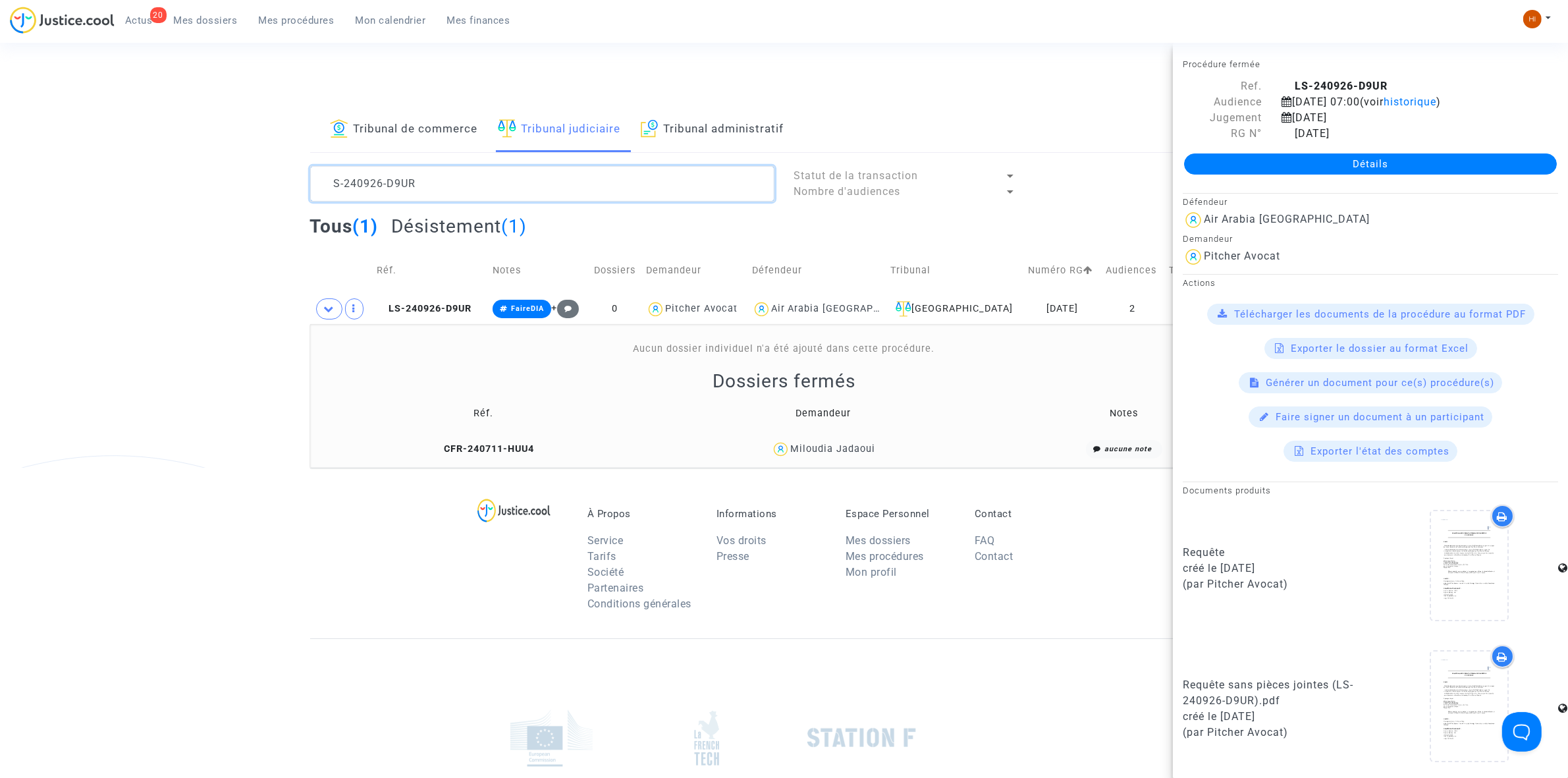
click at [489, 183] on textarea at bounding box center [542, 184] width 464 height 36
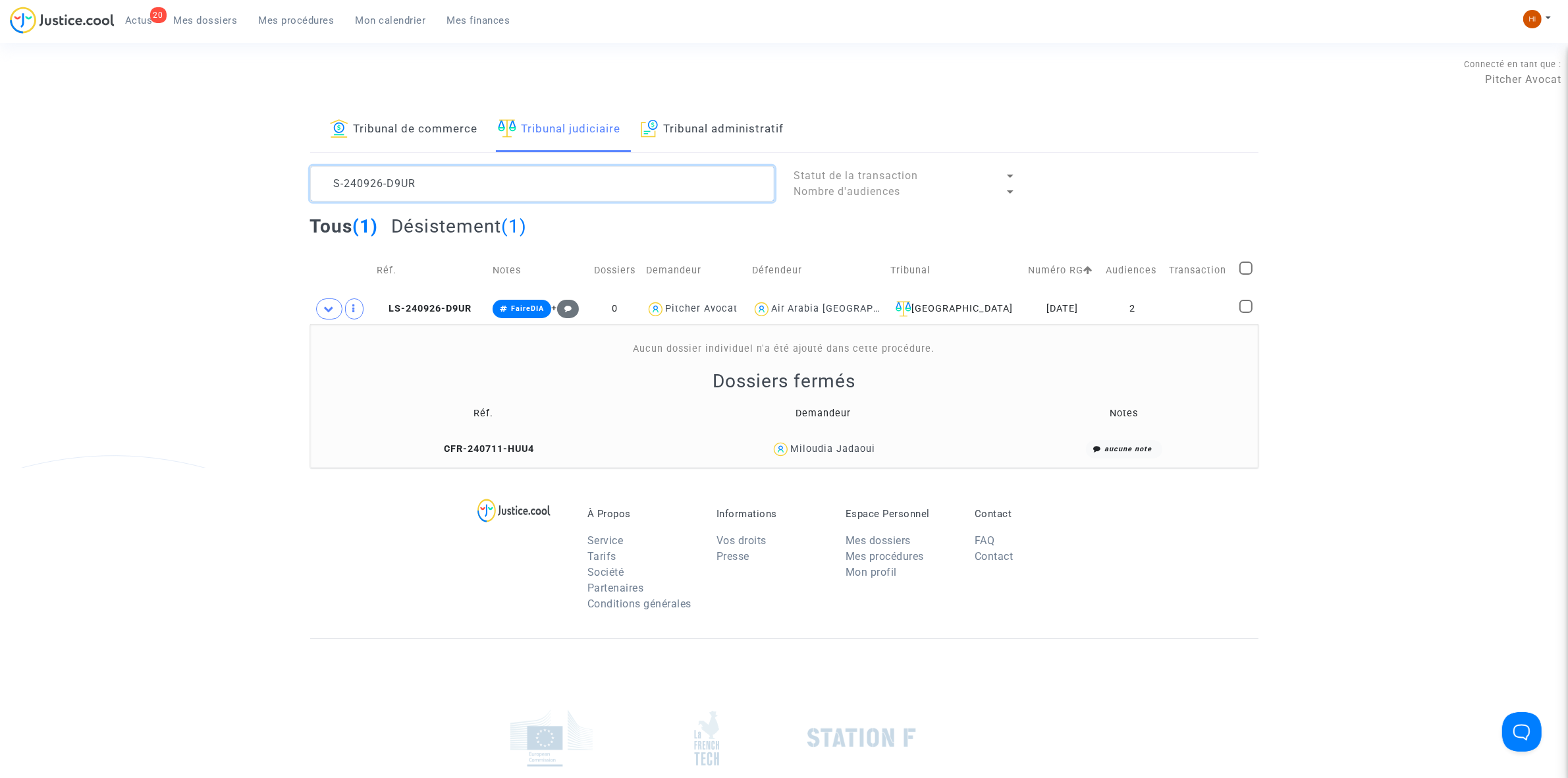
click at [489, 183] on textarea at bounding box center [542, 184] width 464 height 36
click at [505, 186] on textarea at bounding box center [542, 184] width 464 height 36
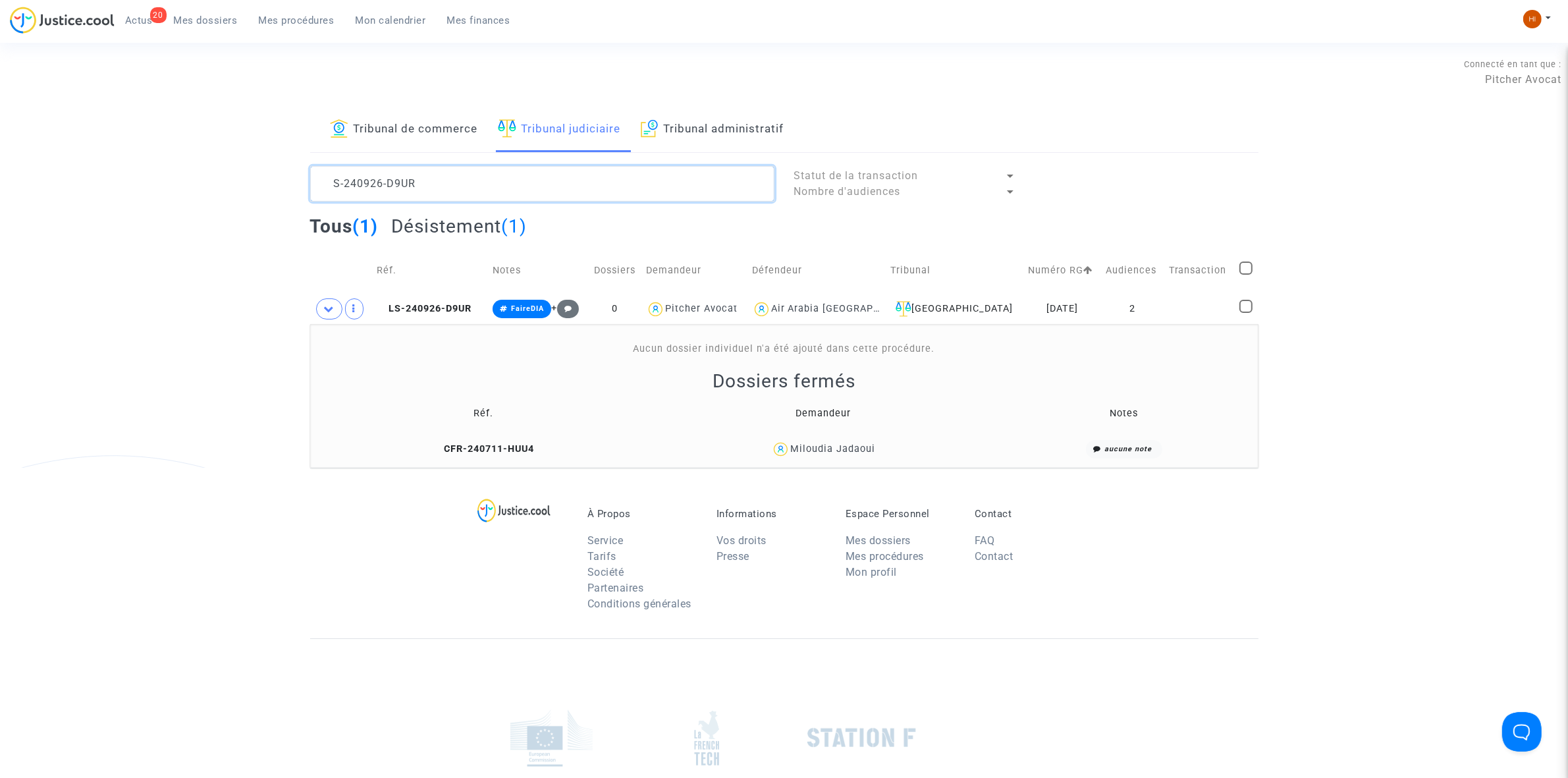
click at [505, 186] on textarea at bounding box center [542, 184] width 464 height 36
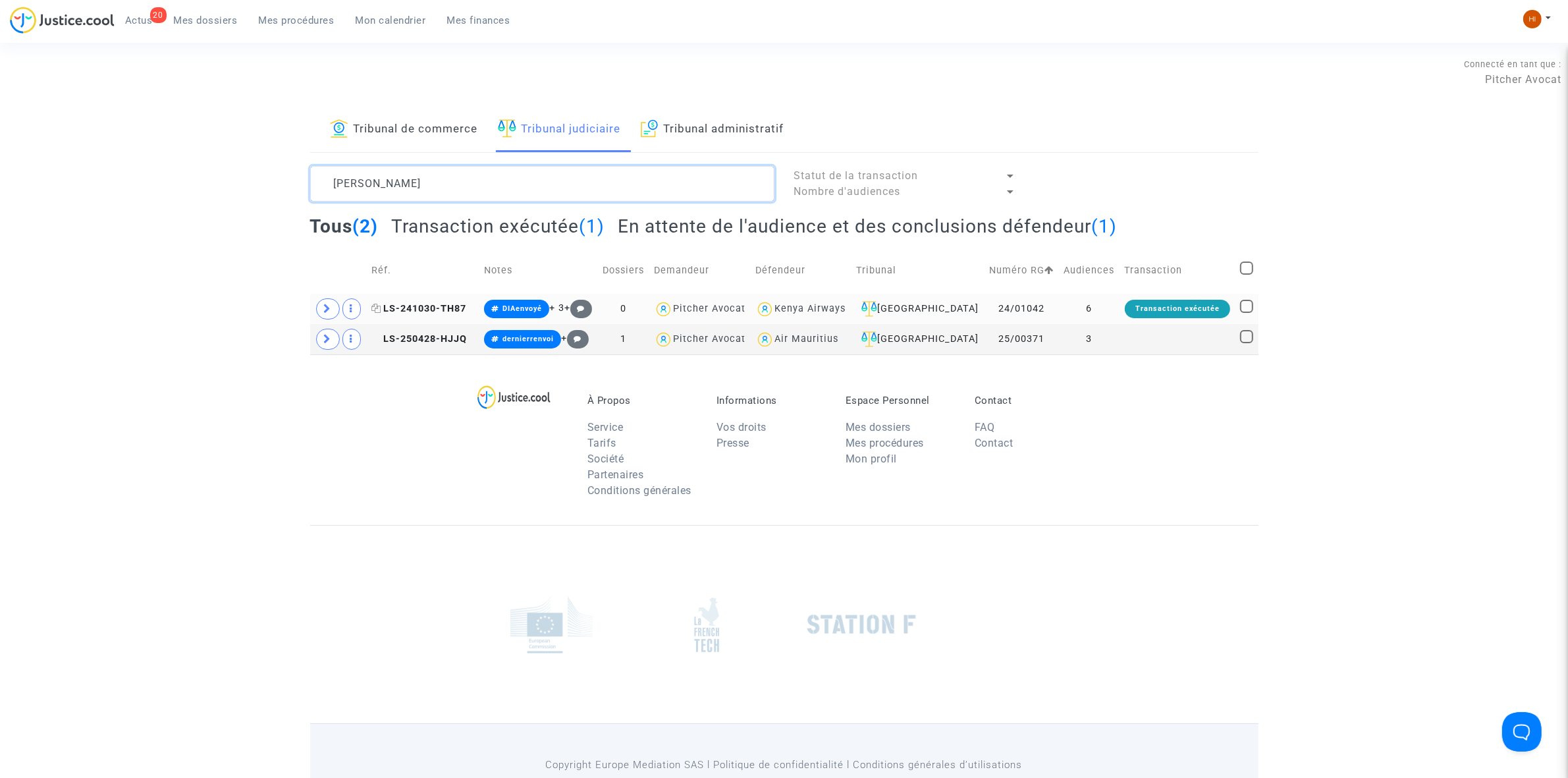
type textarea "RUZINDAZA"
click at [449, 314] on span "LS-241030-TH87" at bounding box center [419, 308] width 95 height 11
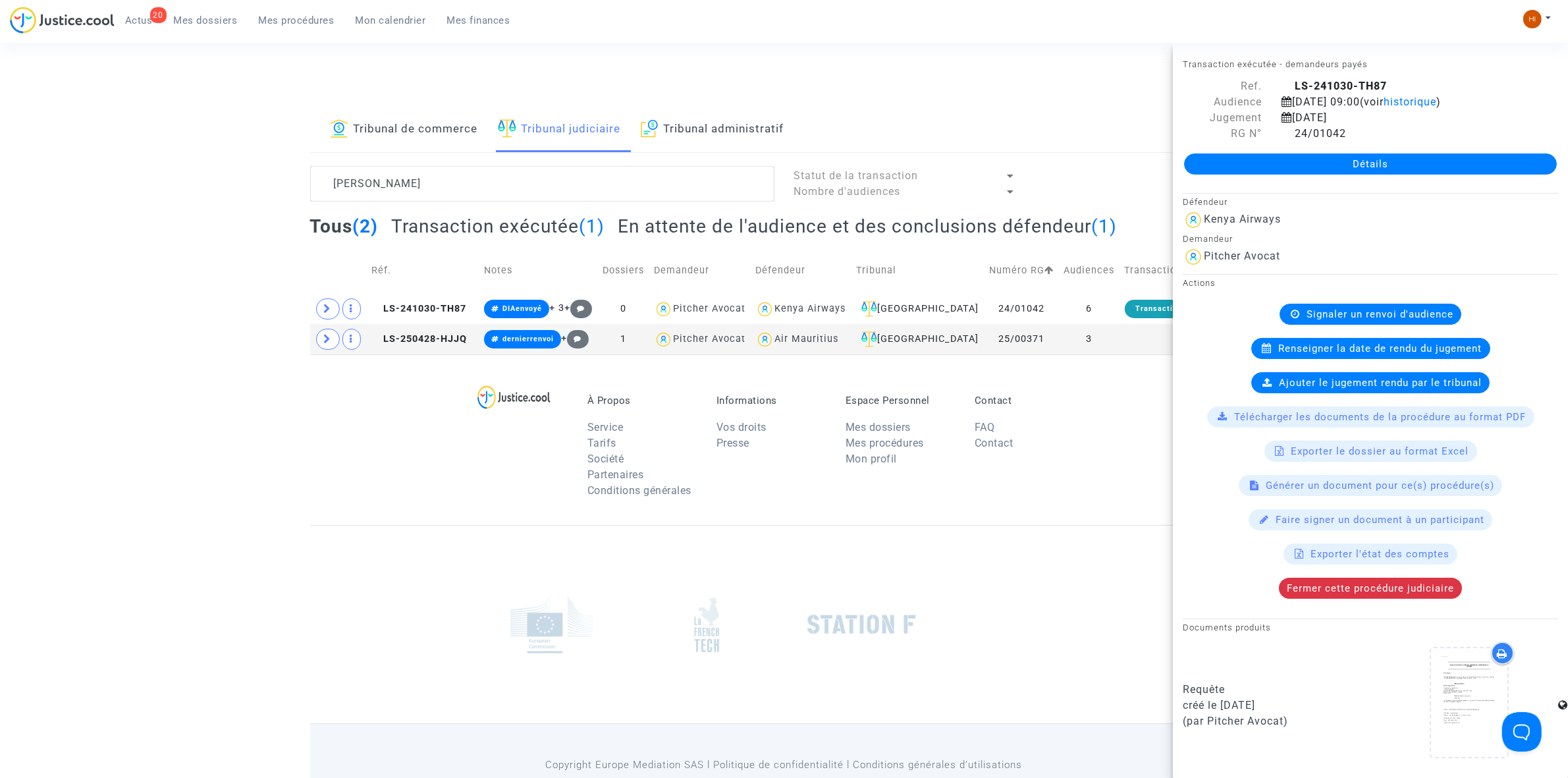
drag, startPoint x: 1407, startPoint y: 169, endPoint x: 1413, endPoint y: 195, distance: 26.7
click at [1405, 172] on link "Détails" at bounding box center [1370, 164] width 373 height 21
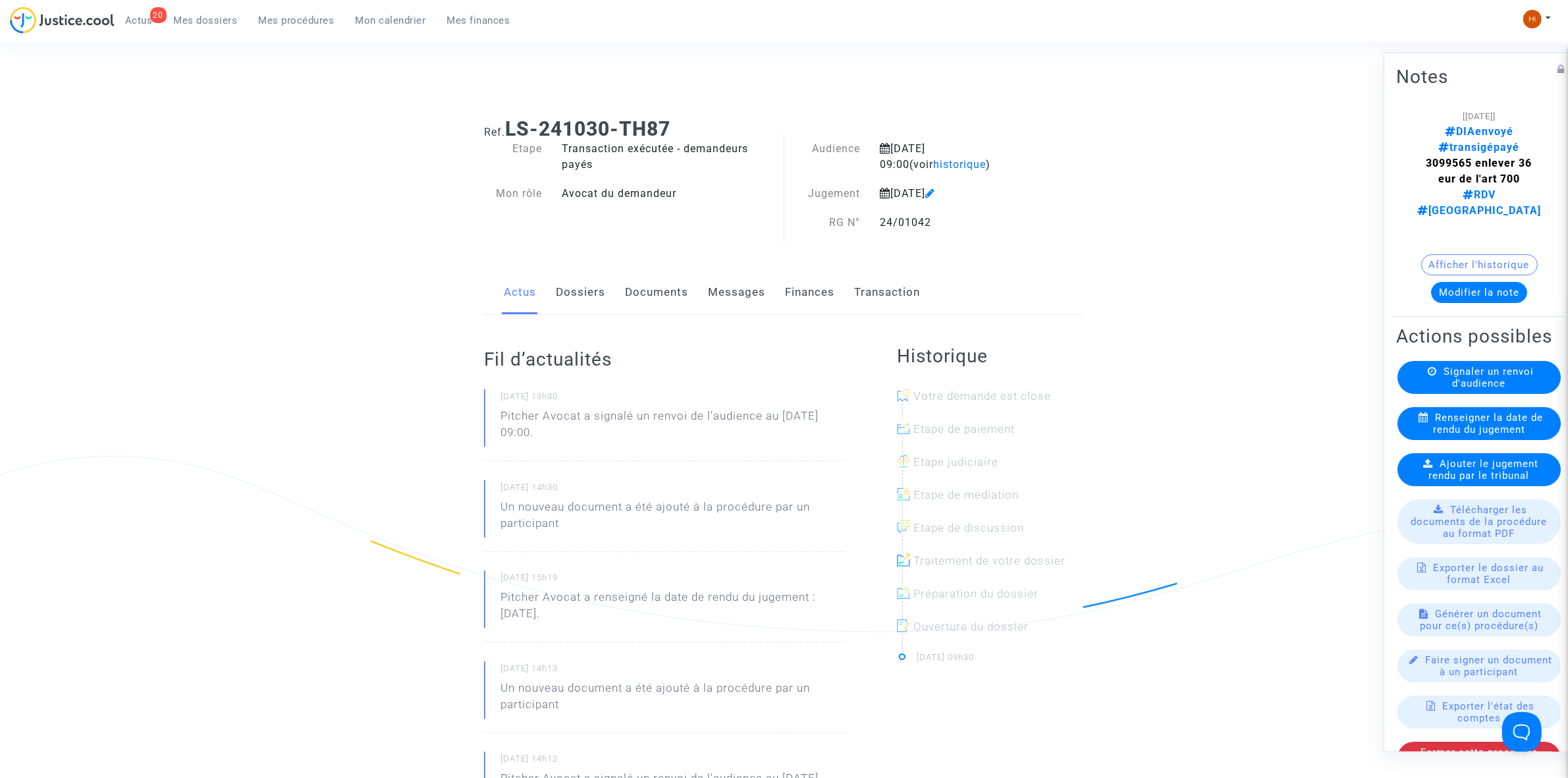
click at [935, 193] on icon at bounding box center [930, 193] width 10 height 11
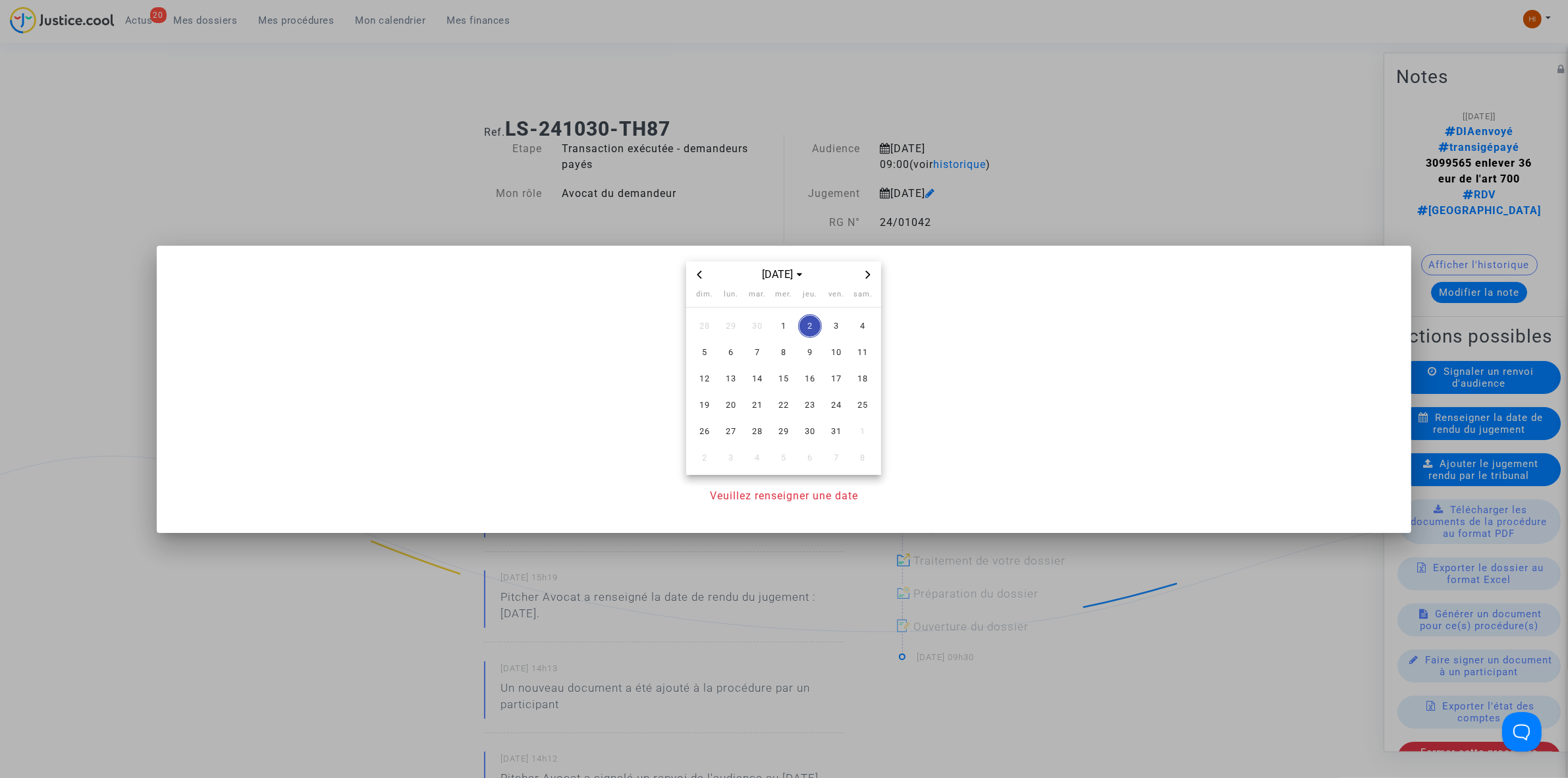
click at [695, 274] on span "Previous month" at bounding box center [700, 275] width 16 height 16
drag, startPoint x: 814, startPoint y: 358, endPoint x: 813, endPoint y: 398, distance: 40.0
click at [812, 361] on span "11" at bounding box center [810, 353] width 24 height 24
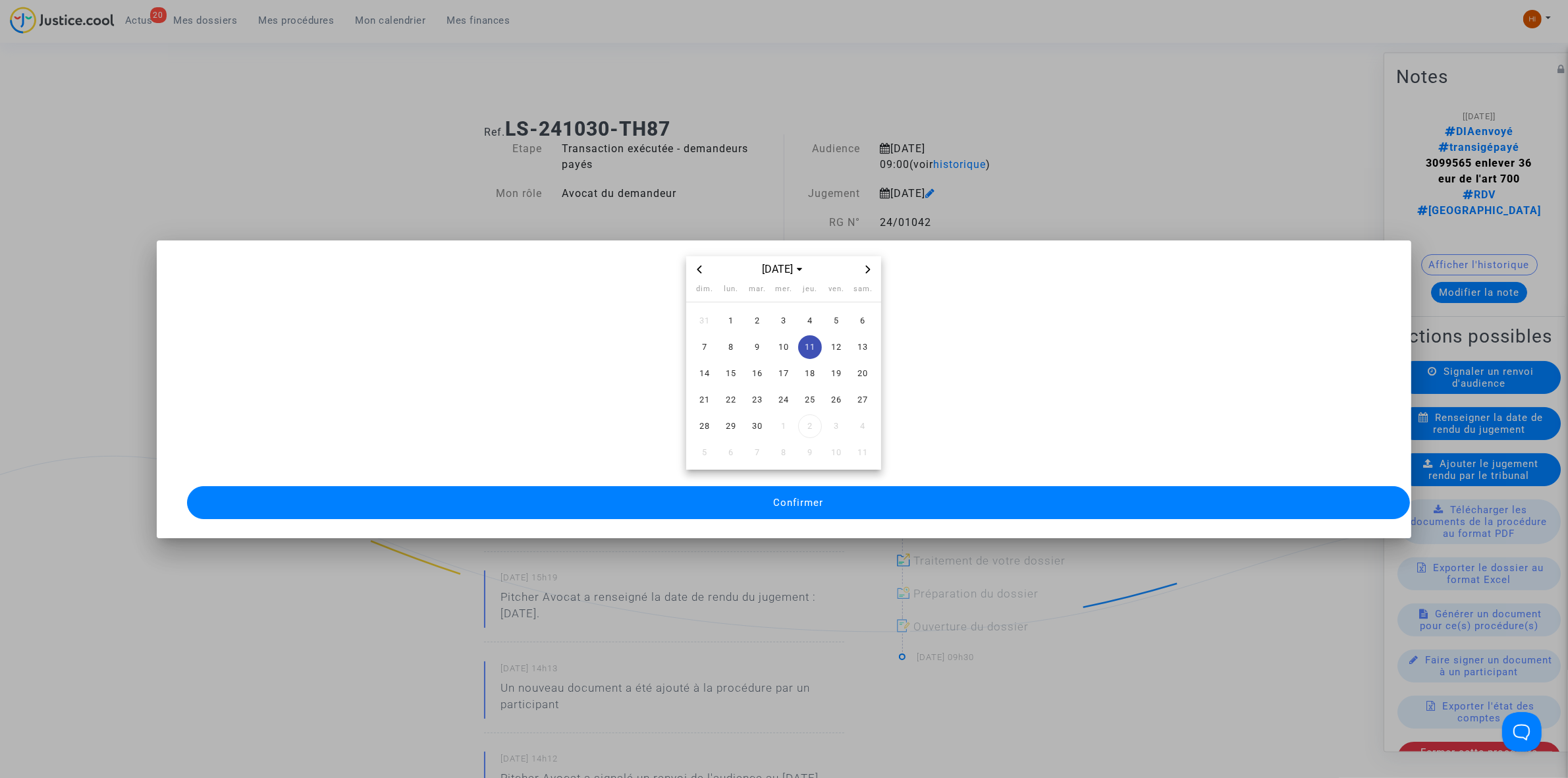
click at [807, 502] on button "Confirmer" at bounding box center [798, 503] width 1223 height 33
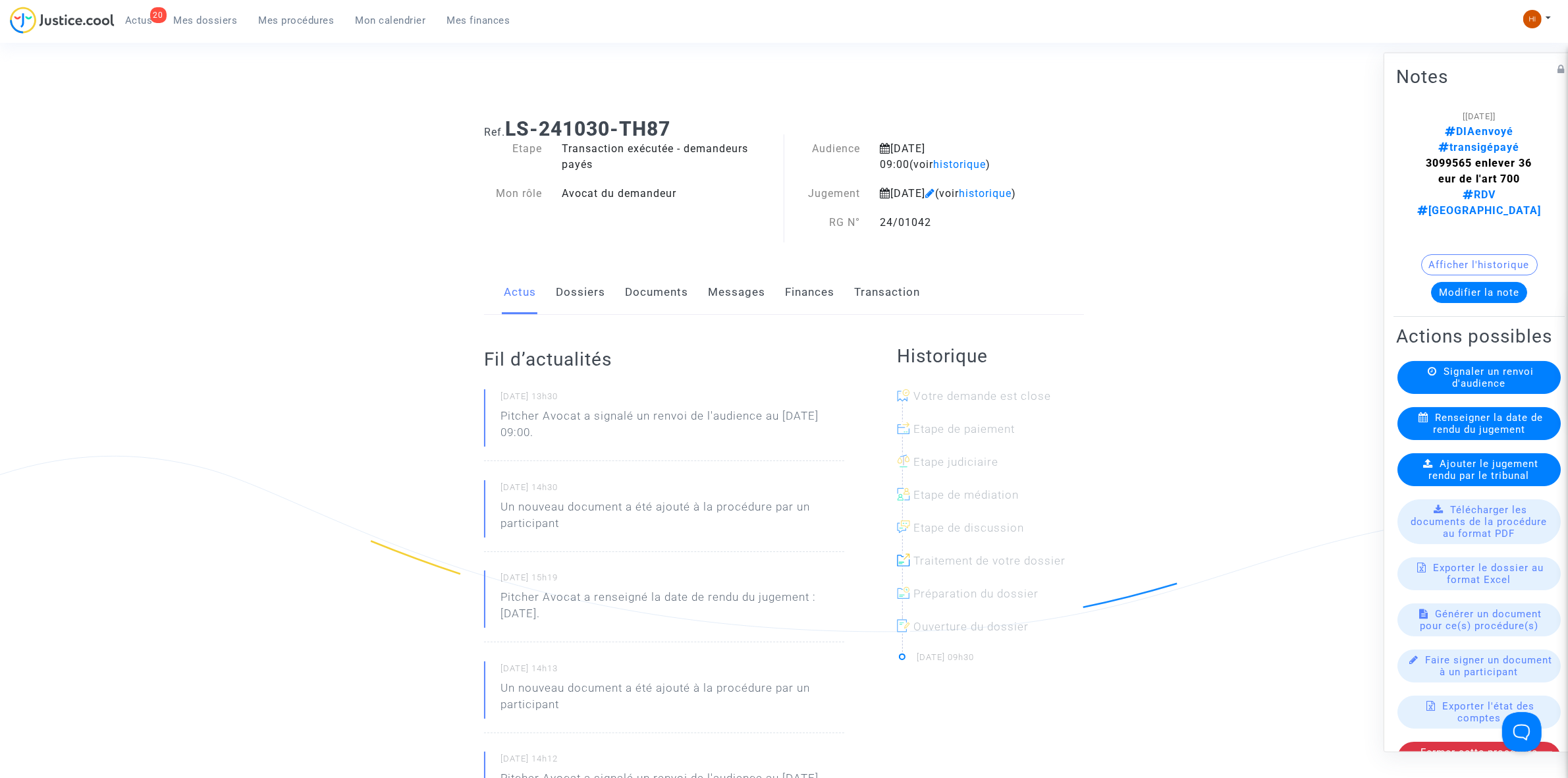
click at [1448, 457] on span "Ajouter le jugement rendu par le tribunal" at bounding box center [1484, 469] width 110 height 24
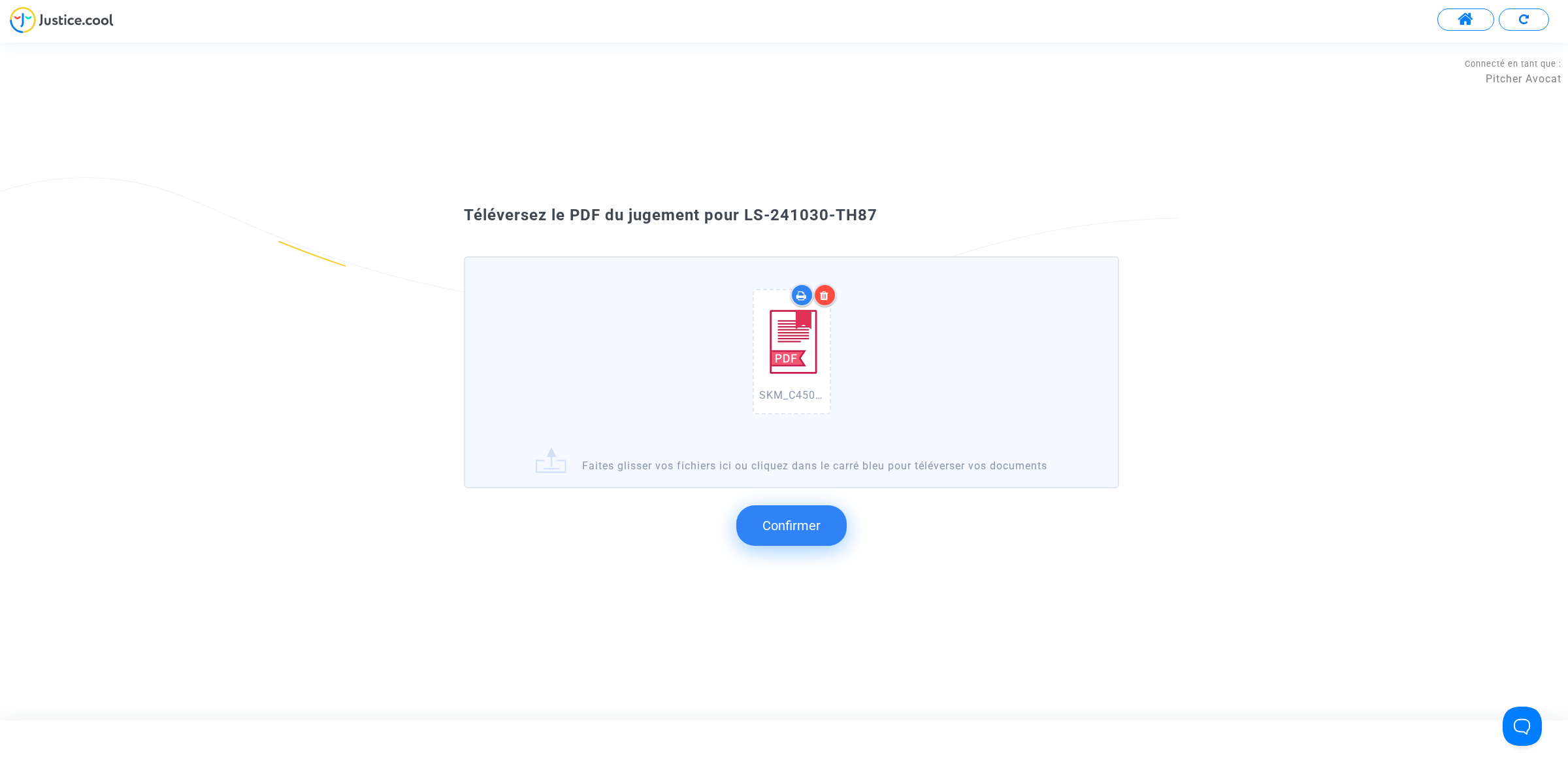
drag, startPoint x: 748, startPoint y: 239, endPoint x: 916, endPoint y: 233, distance: 168.1
click at [920, 233] on div "Téléversez le PDF du jugement pour LS-241030-TH87 SKM_C450i25093014470_0031.pdf…" at bounding box center [783, 381] width 705 height 353
click at [817, 523] on span "Confirmer" at bounding box center [791, 526] width 58 height 16
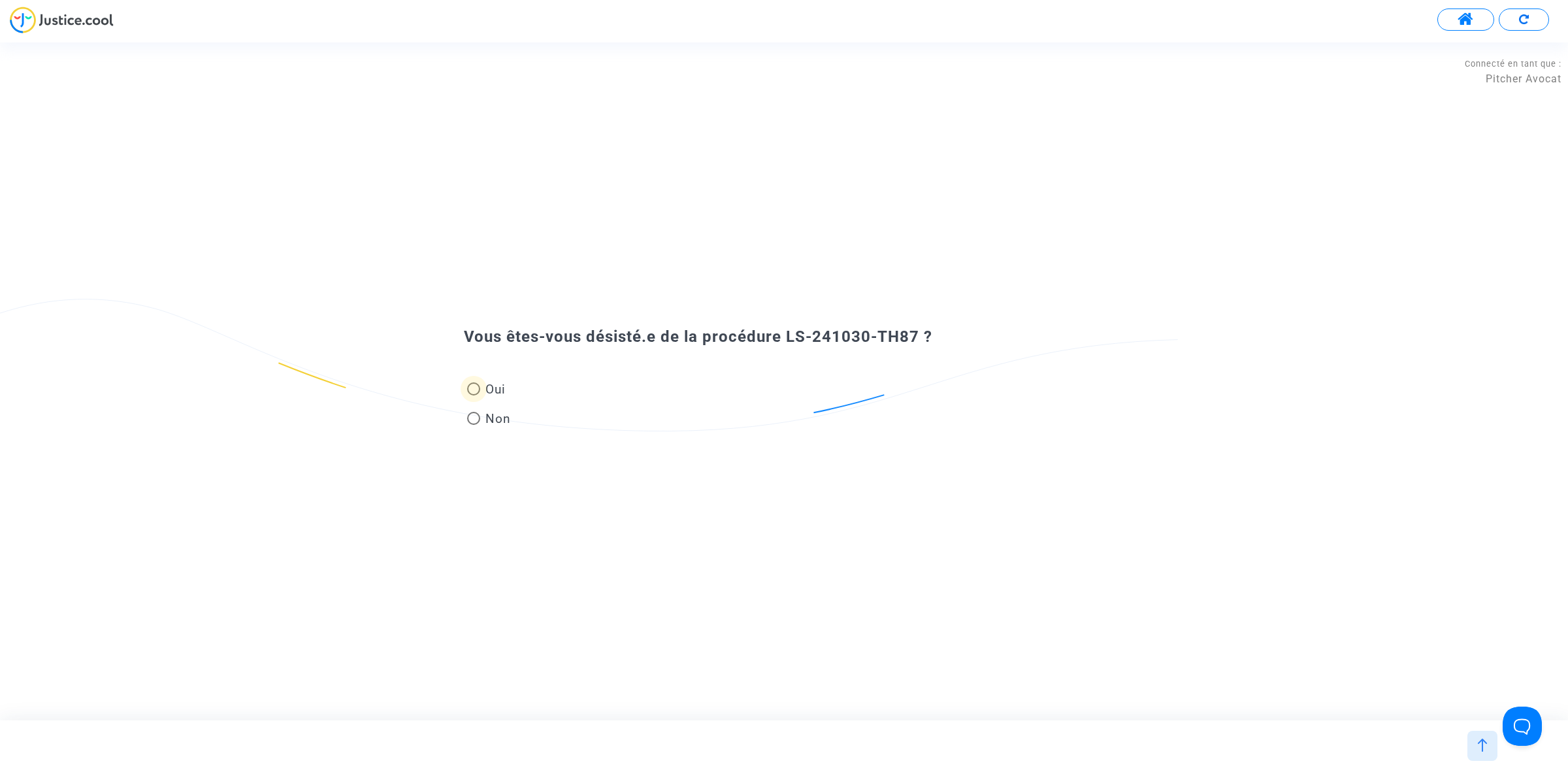
click at [485, 385] on span "Oui" at bounding box center [493, 389] width 26 height 18
click at [474, 395] on input "Oui" at bounding box center [473, 395] width 1 height 1
radio input "true"
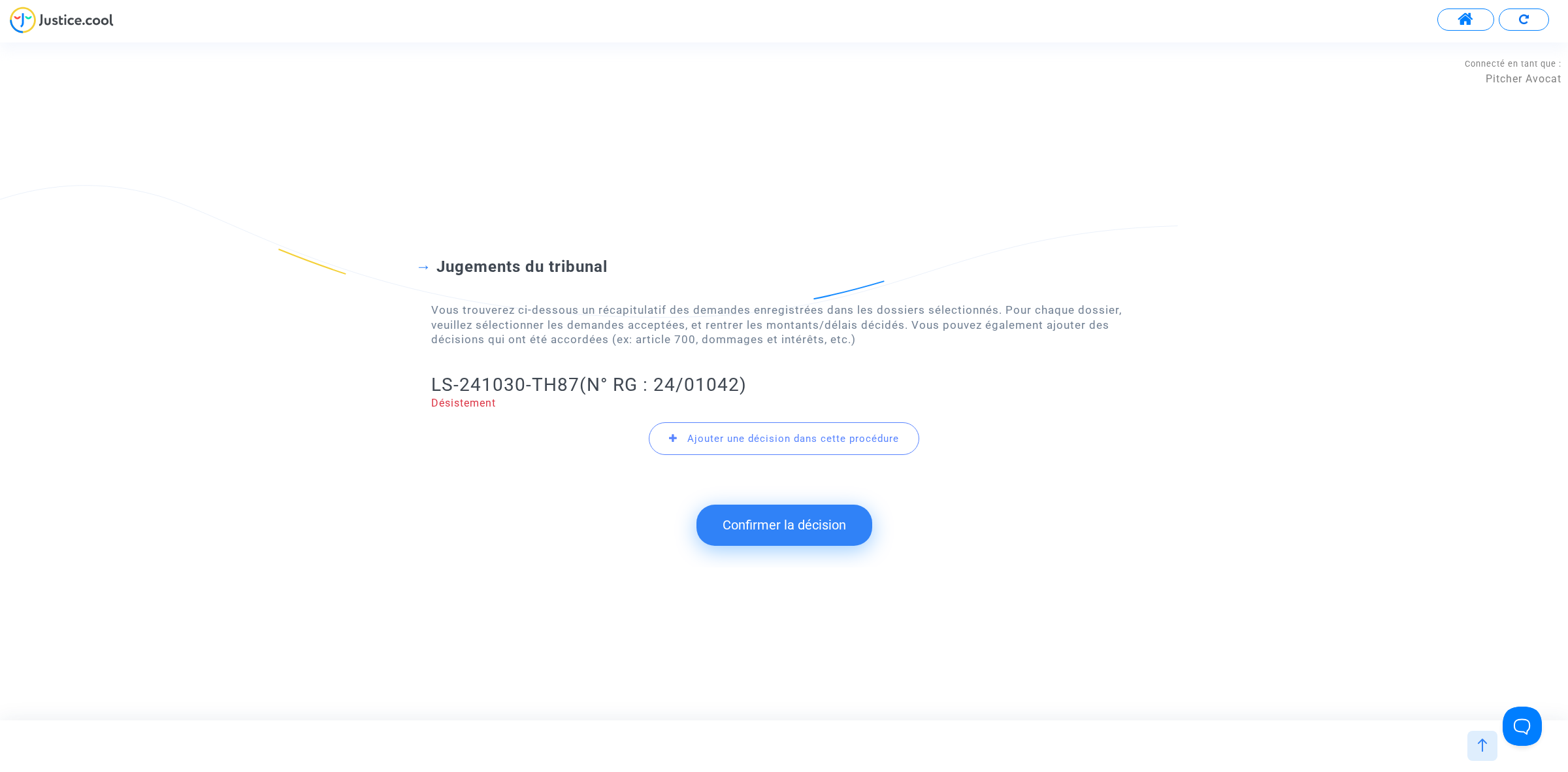
click at [794, 525] on button "Confirmer la décision" at bounding box center [784, 525] width 176 height 41
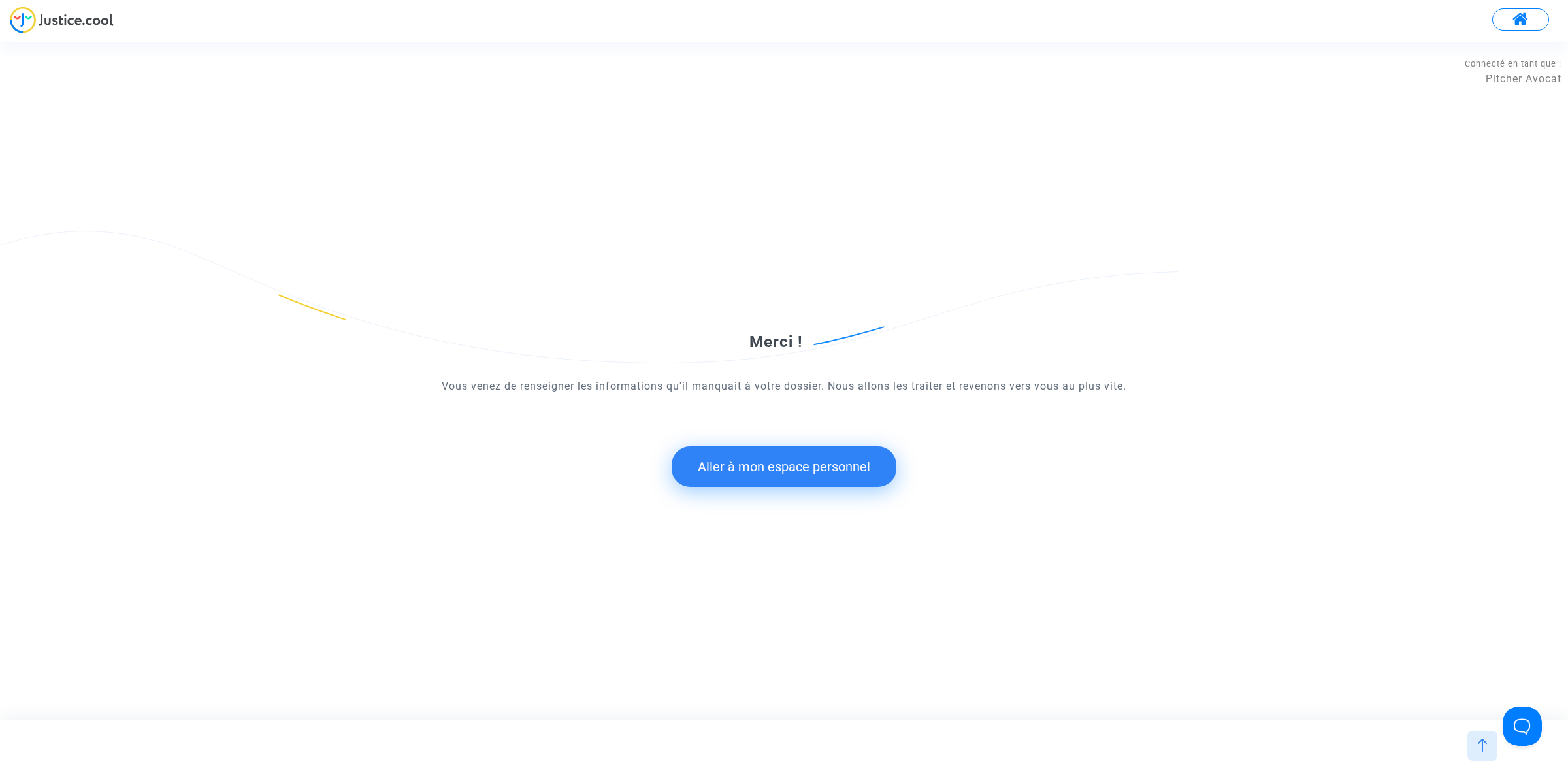
click at [706, 462] on button "Aller à mon espace personnel" at bounding box center [784, 467] width 225 height 41
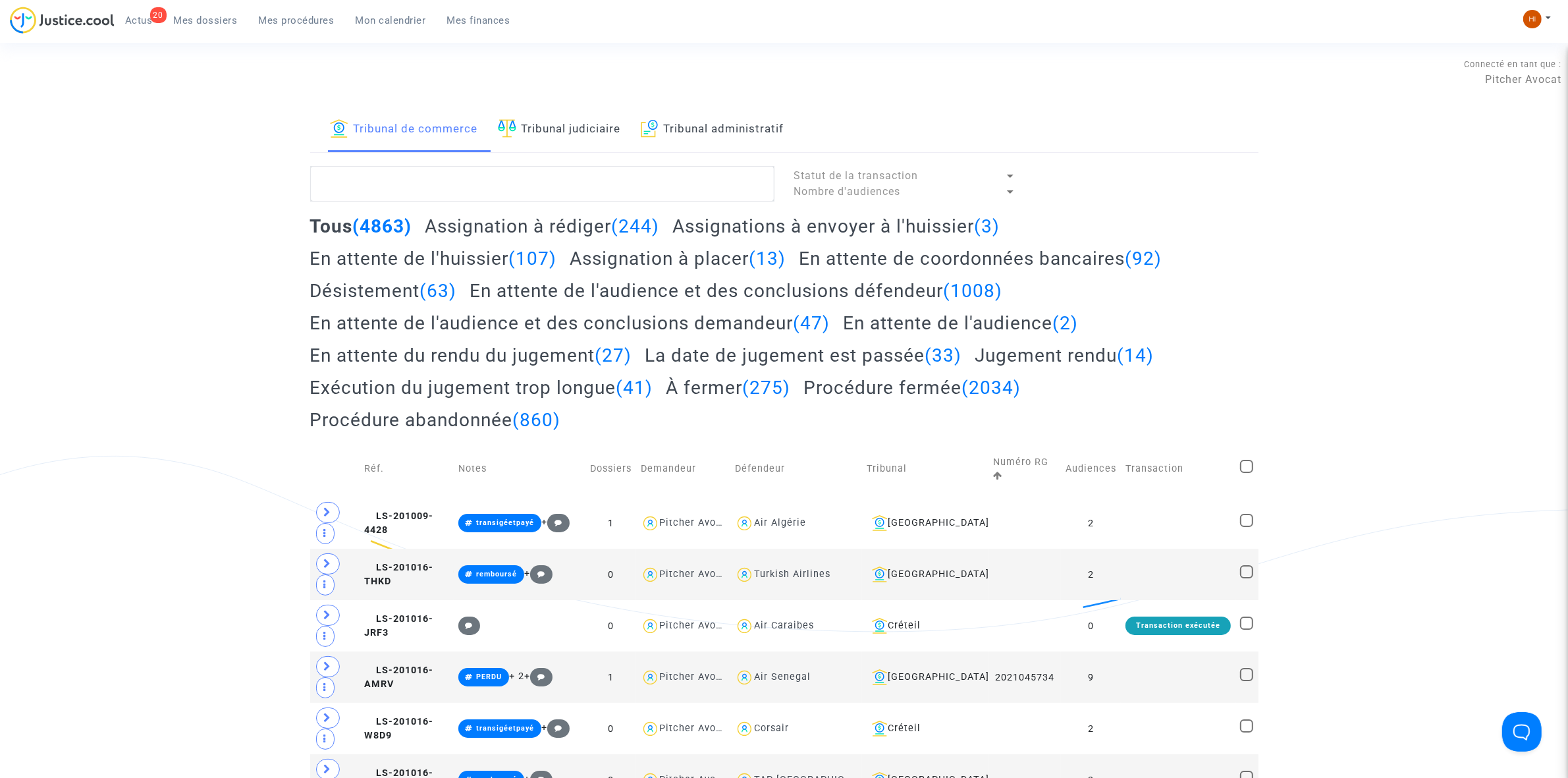
click at [579, 109] on link "Tribunal judiciaire" at bounding box center [559, 130] width 123 height 45
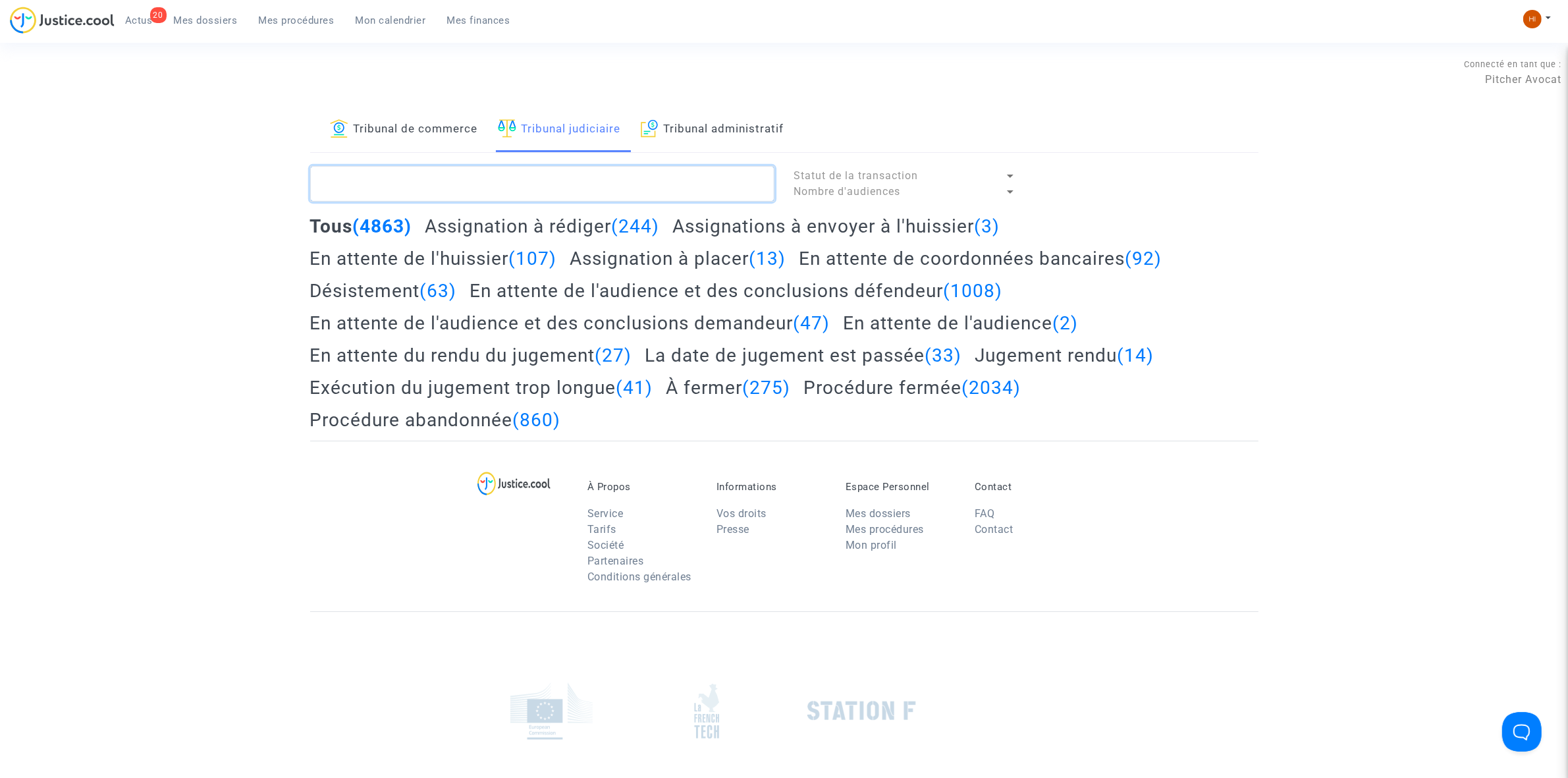
click at [606, 187] on textarea at bounding box center [542, 184] width 464 height 36
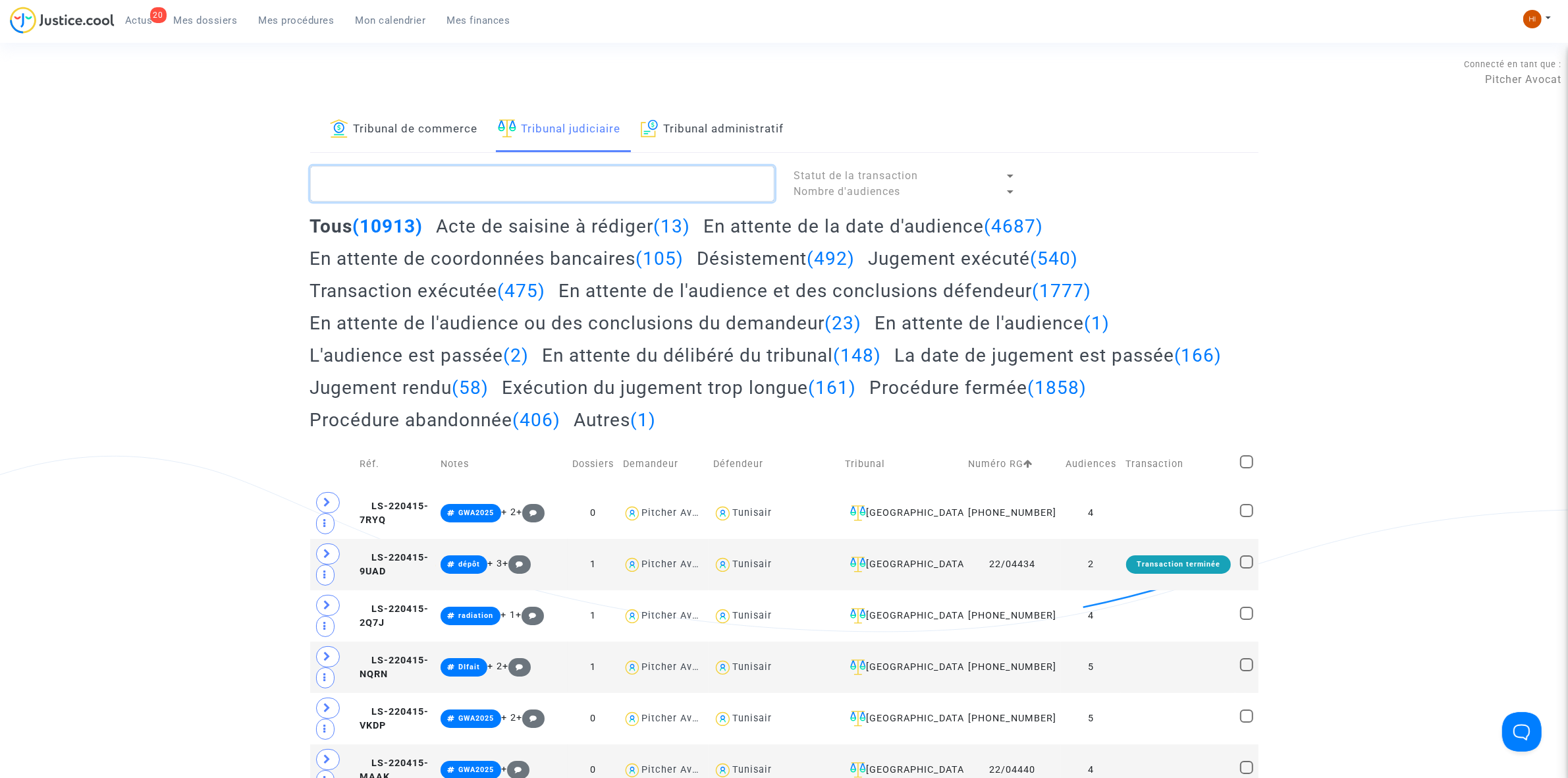
paste textarea "LS-241030-TH87"
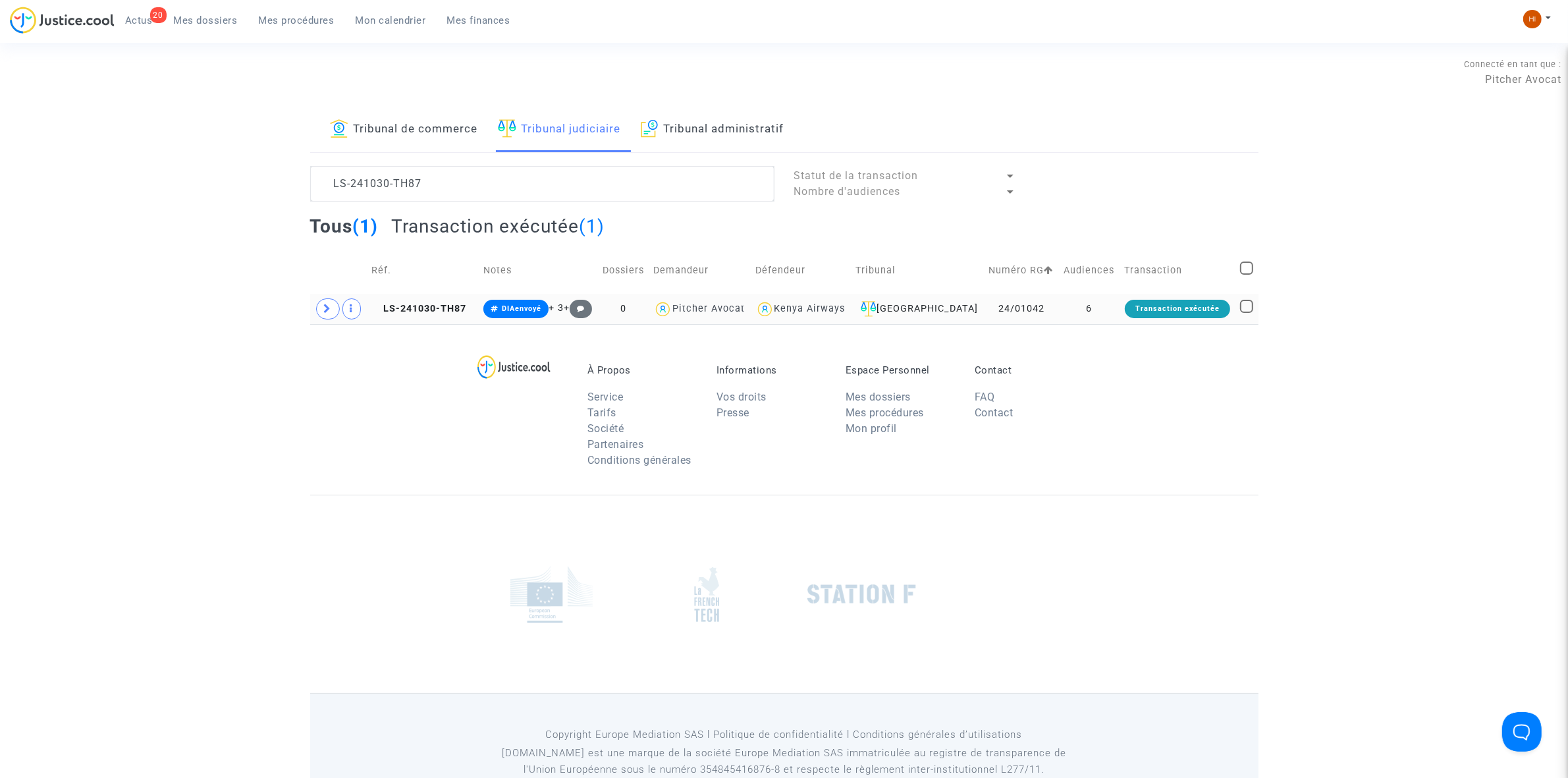
drag, startPoint x: 444, startPoint y: 322, endPoint x: 777, endPoint y: 311, distance: 333.2
click at [443, 314] on span "LS-241030-TH87" at bounding box center [419, 308] width 95 height 11
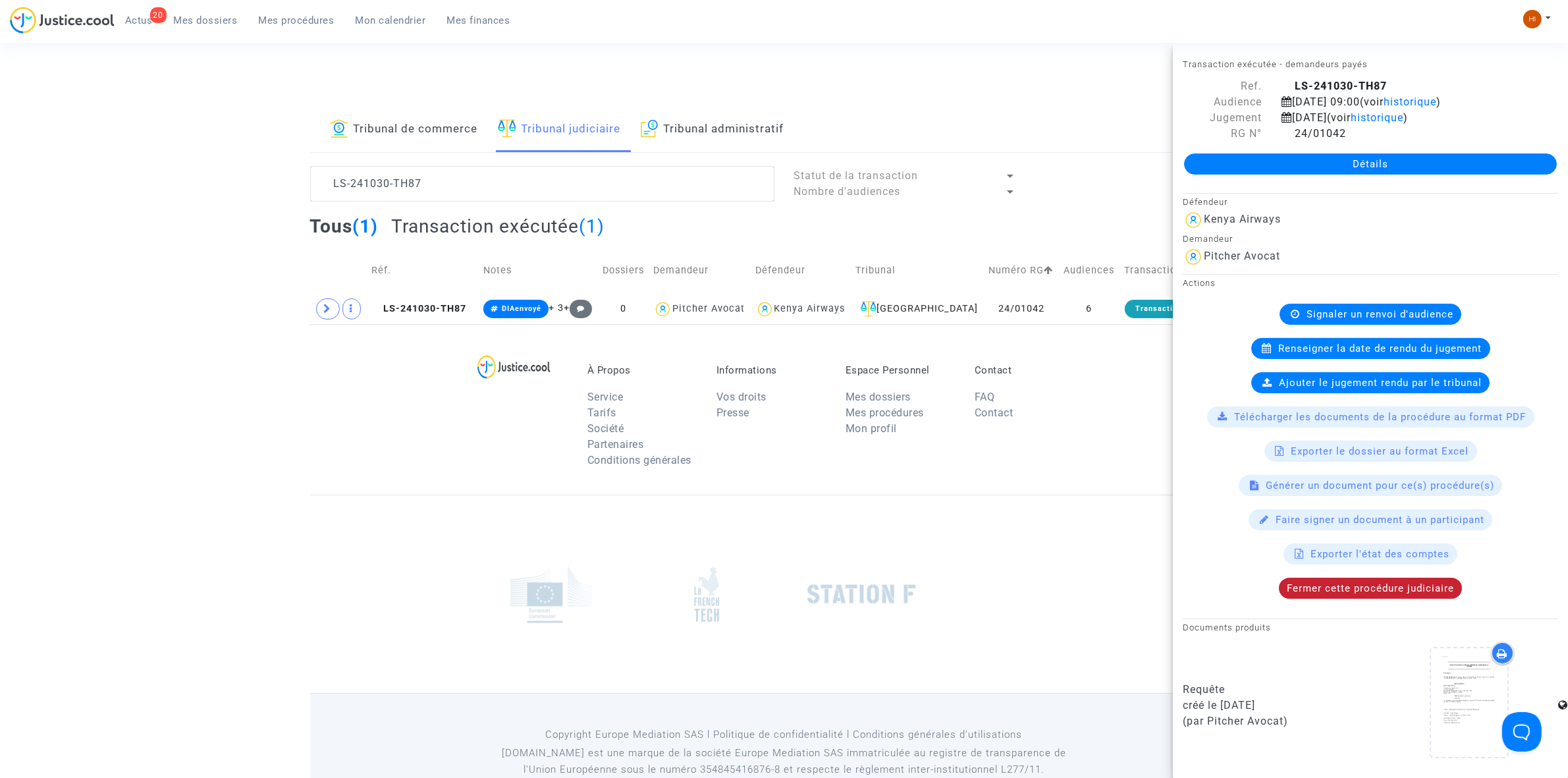
click at [1317, 594] on span "Fermer cette procédure judiciaire" at bounding box center [1370, 588] width 167 height 12
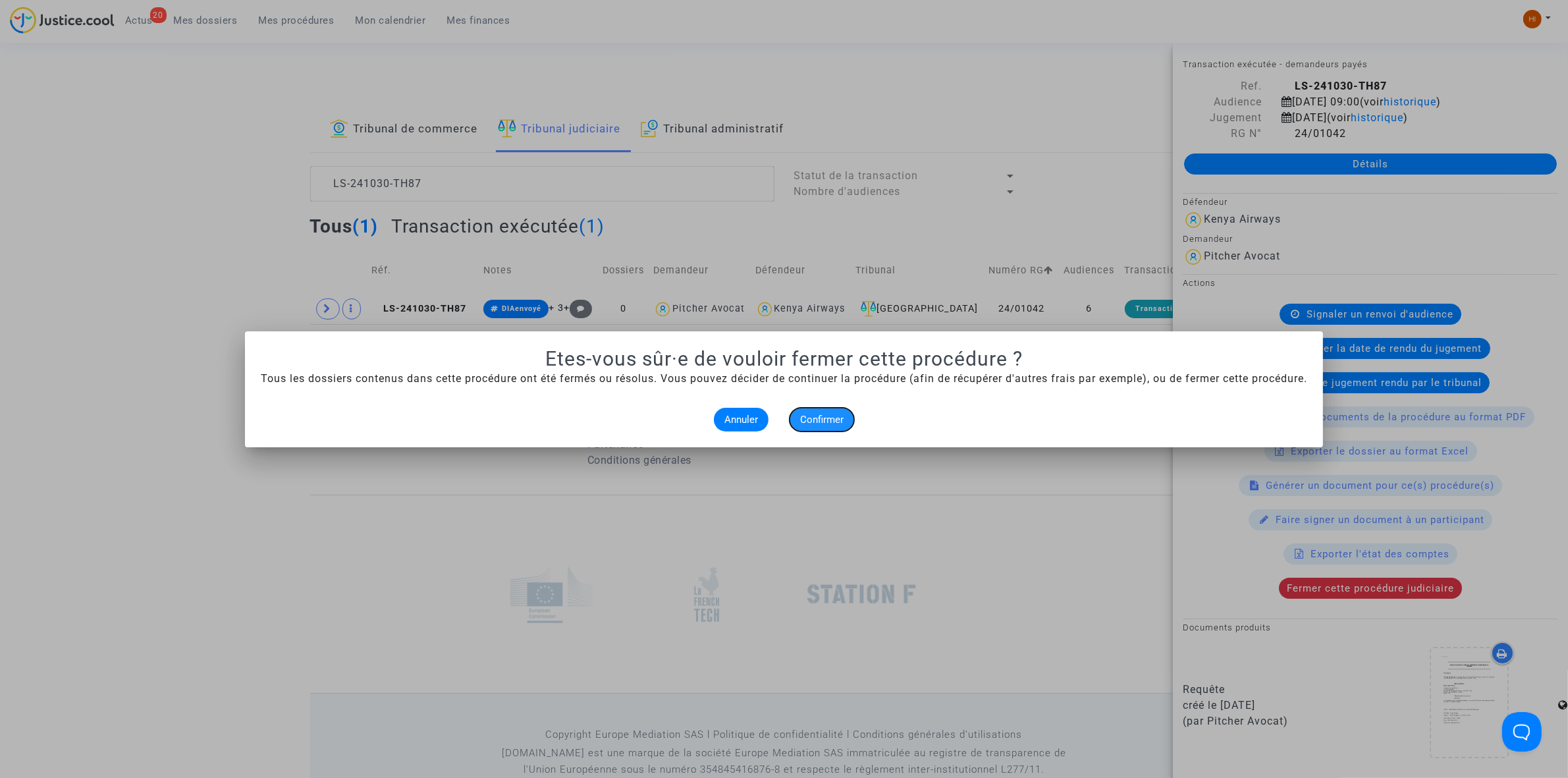
click at [822, 423] on span "Confirmer" at bounding box center [822, 419] width 44 height 12
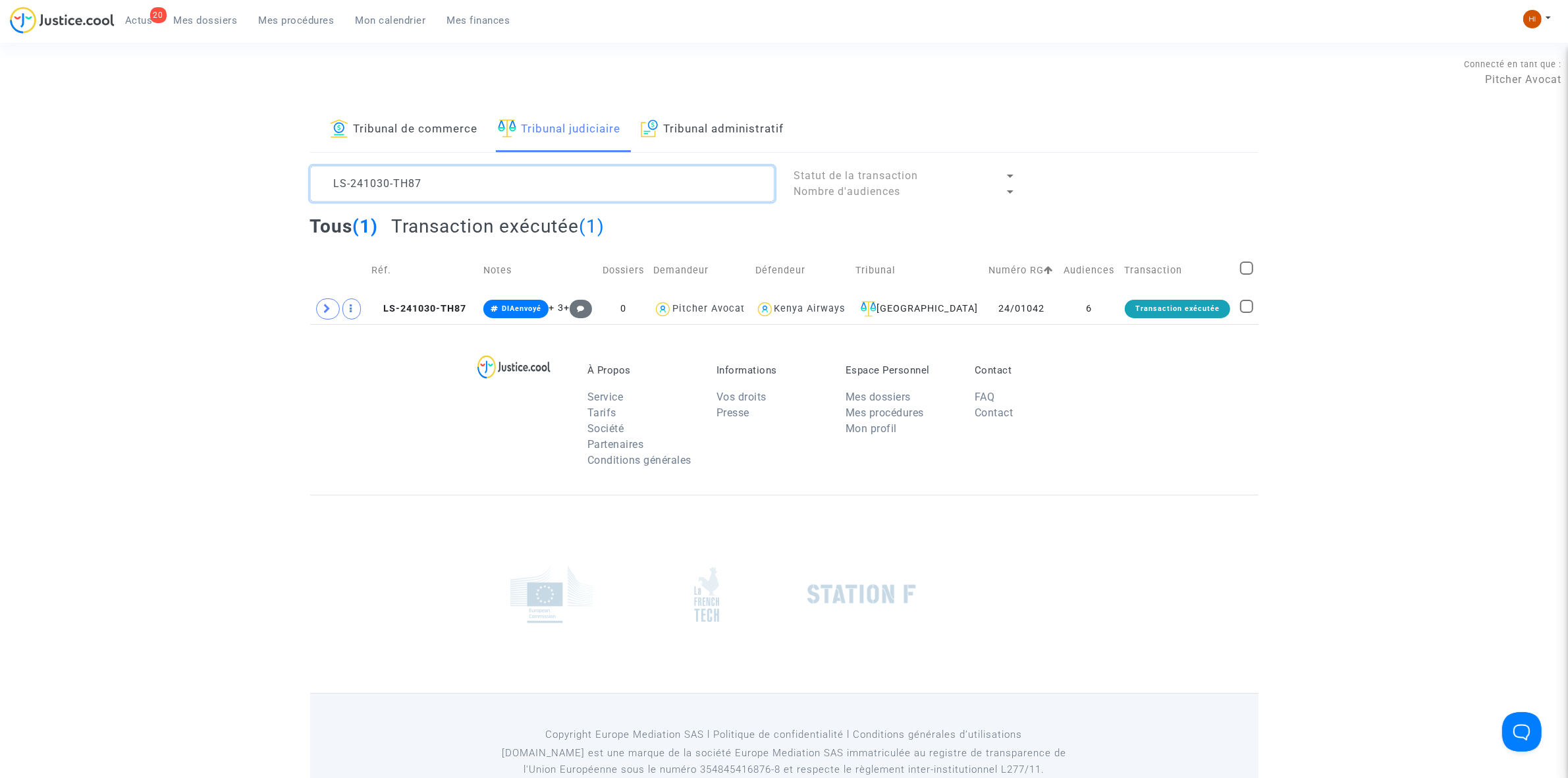
click at [448, 170] on textarea at bounding box center [542, 184] width 464 height 36
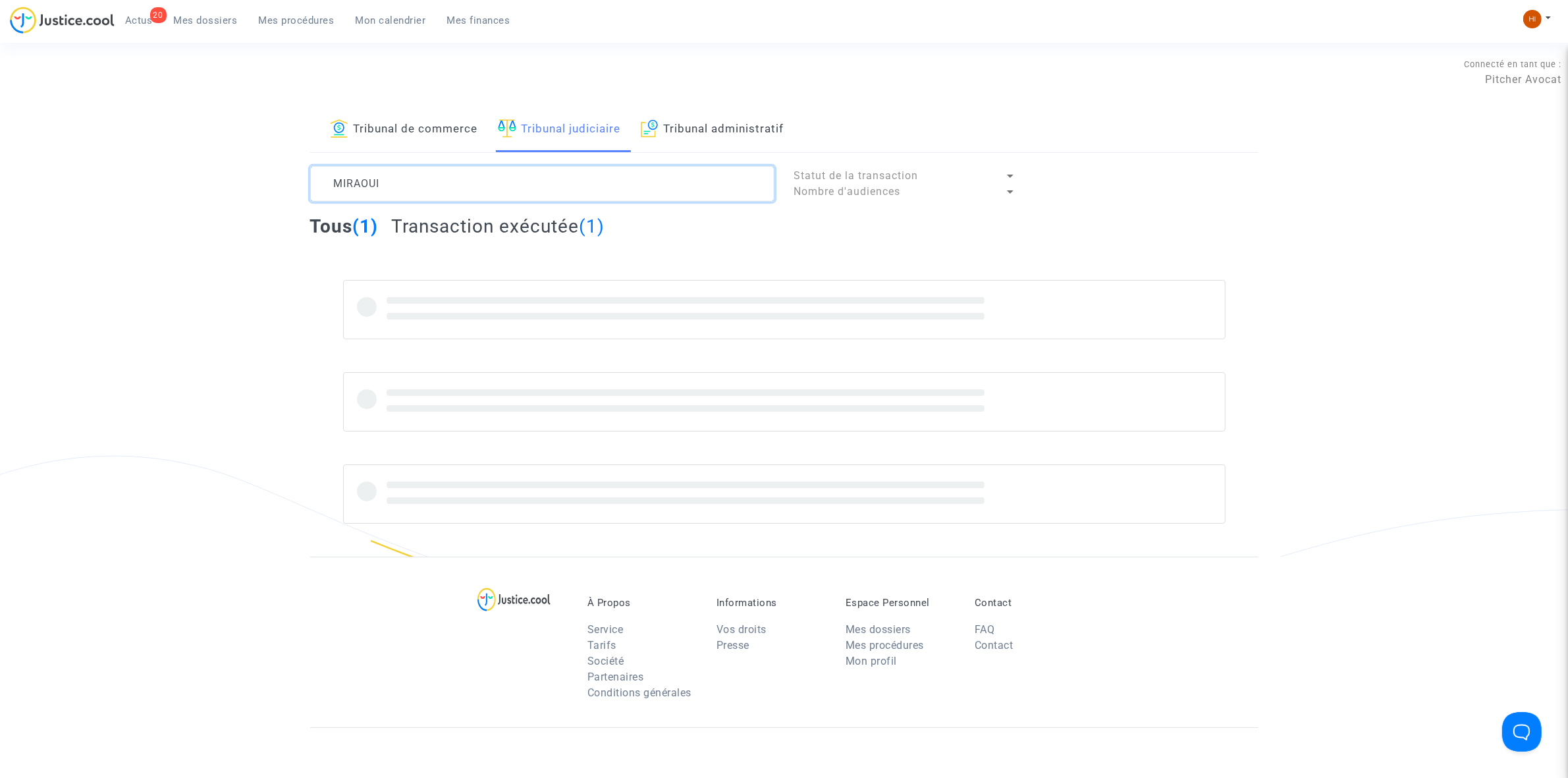
type textarea "MIRAOUI"
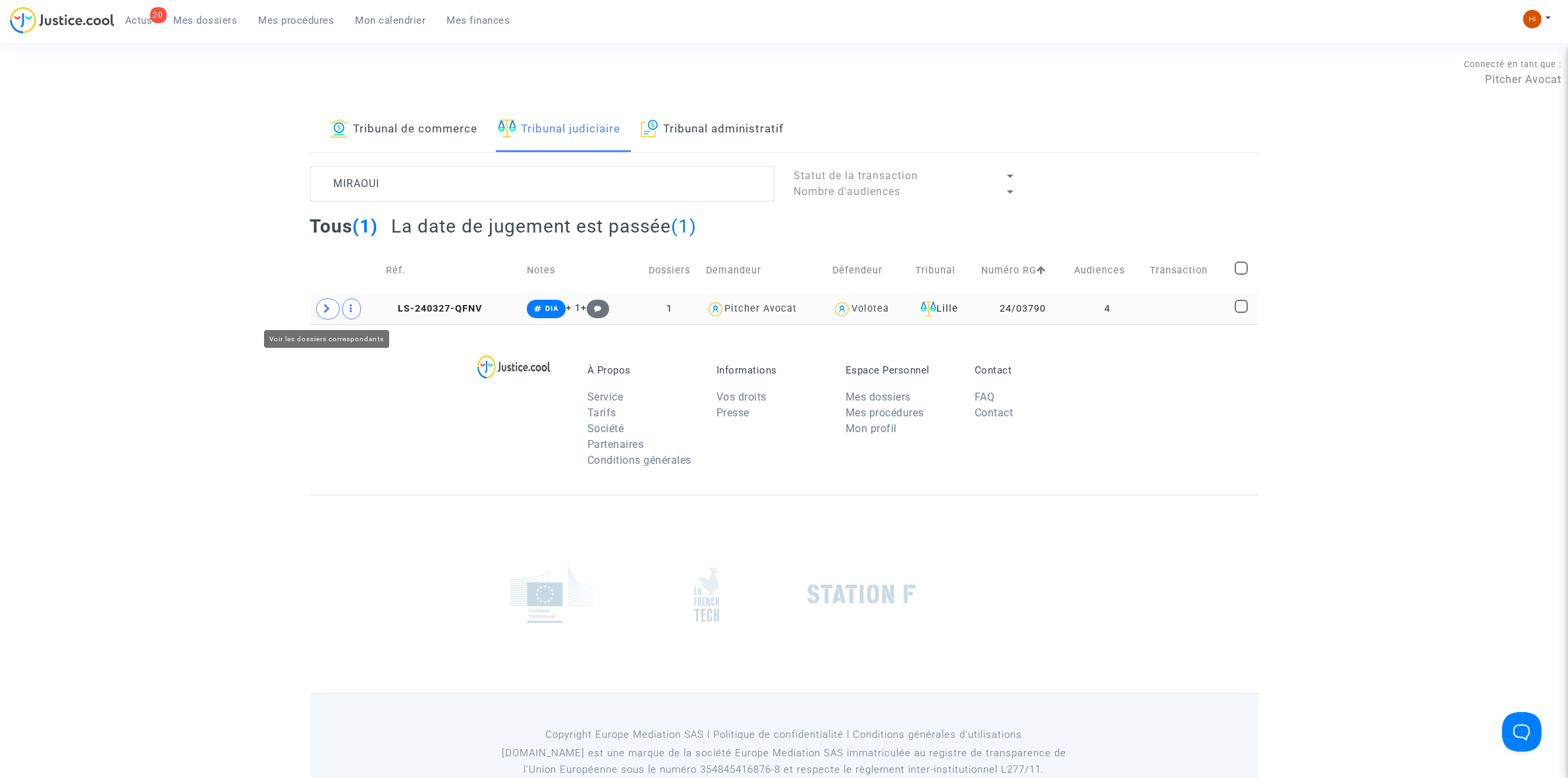
click at [331, 315] on span at bounding box center [328, 309] width 24 height 21
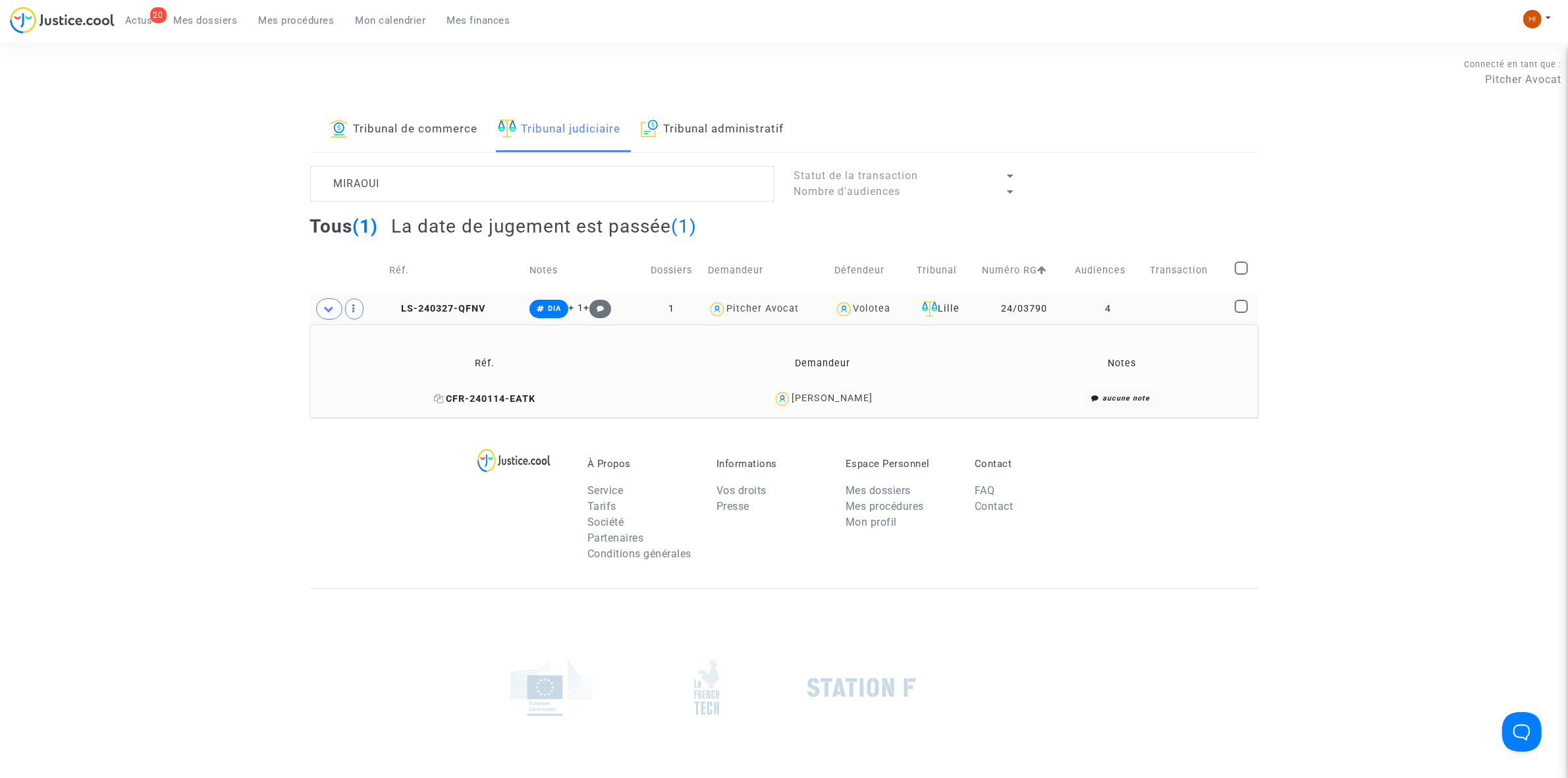
click at [441, 397] on icon at bounding box center [438, 398] width 10 height 9
click at [442, 302] on td "LS-240327-QFNV" at bounding box center [455, 309] width 141 height 30
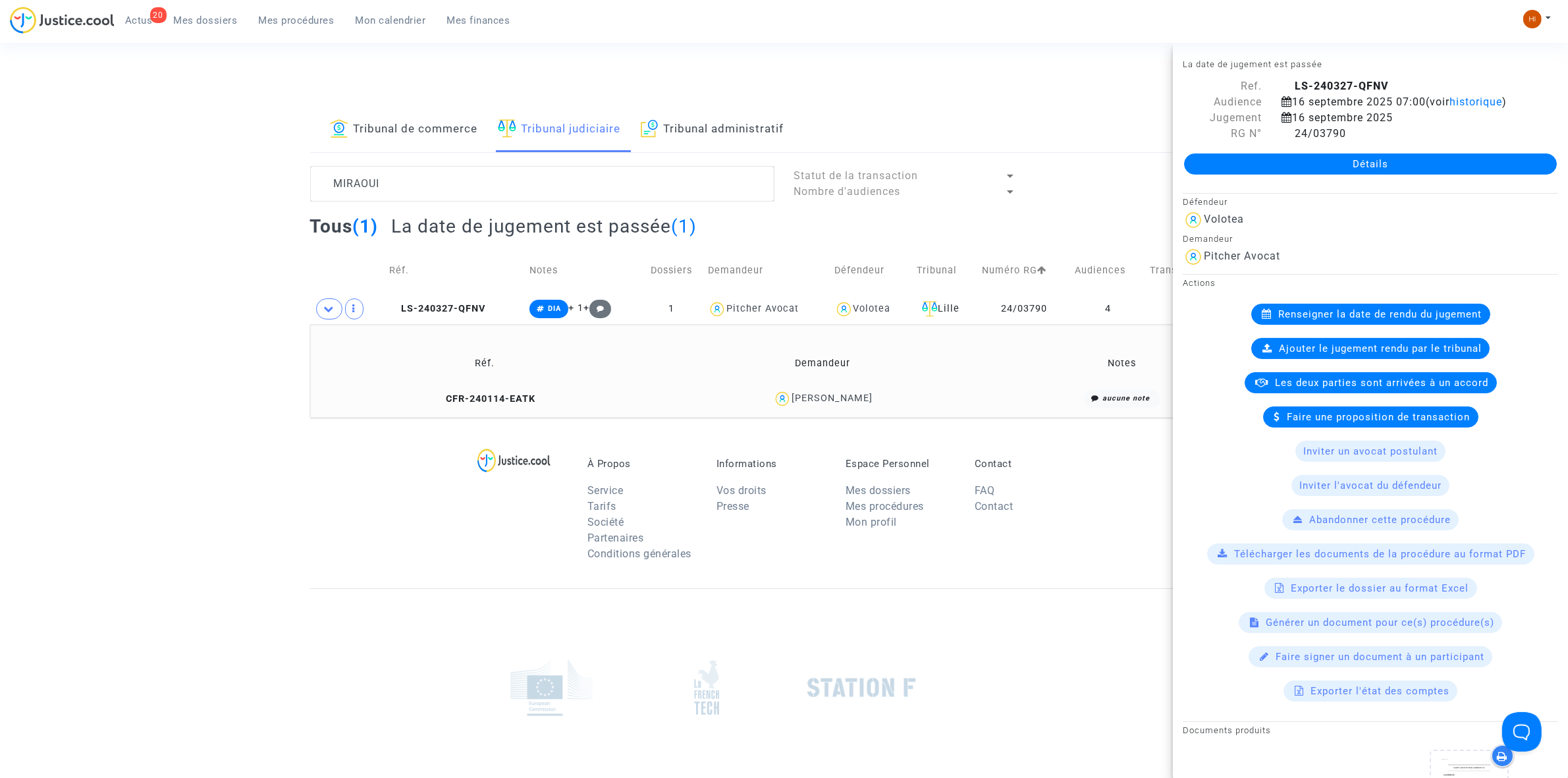
click at [1370, 175] on link "Détails" at bounding box center [1370, 164] width 373 height 21
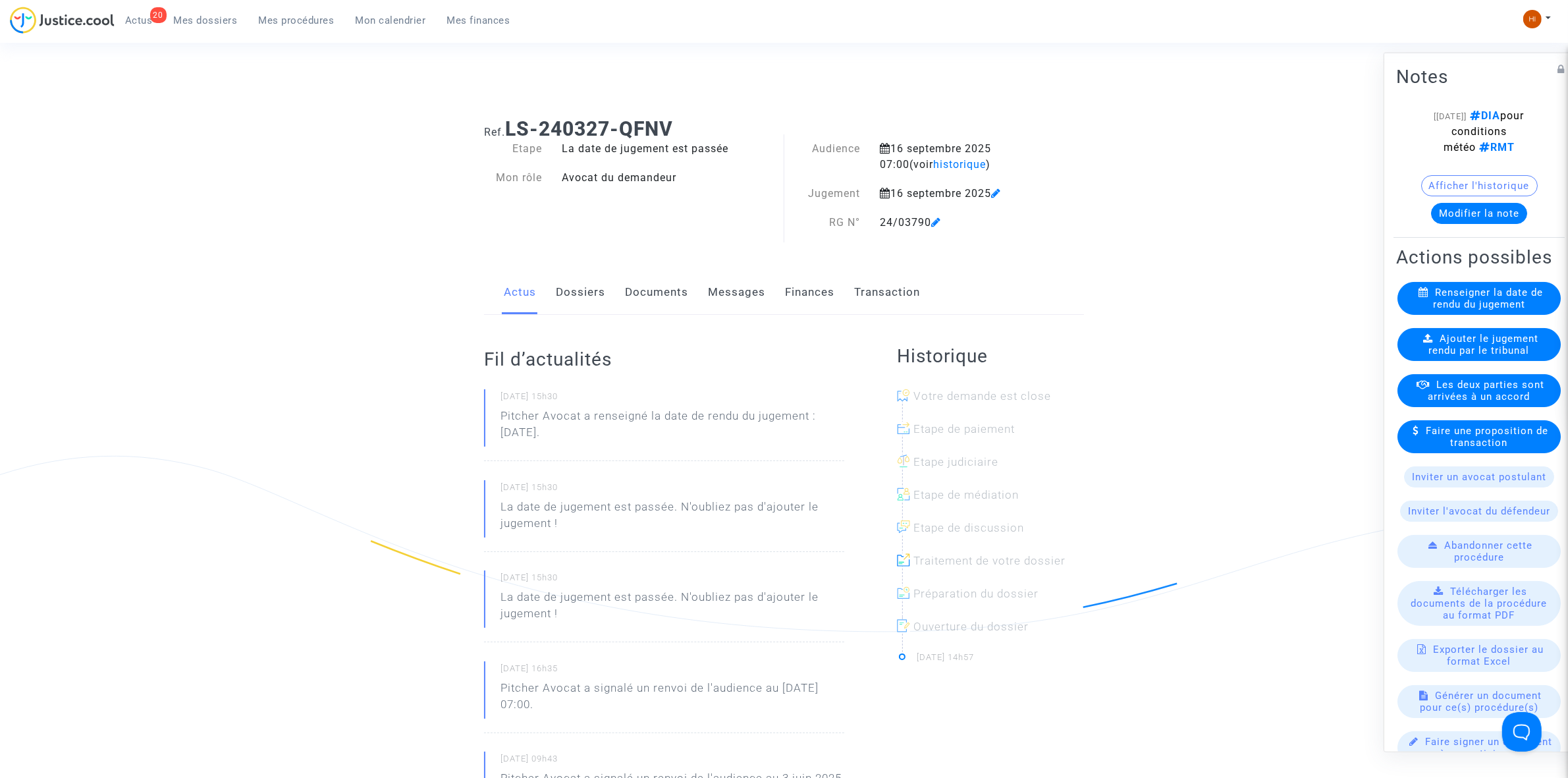
click at [1503, 356] on span "Ajouter le jugement rendu par le tribunal" at bounding box center [1484, 344] width 110 height 24
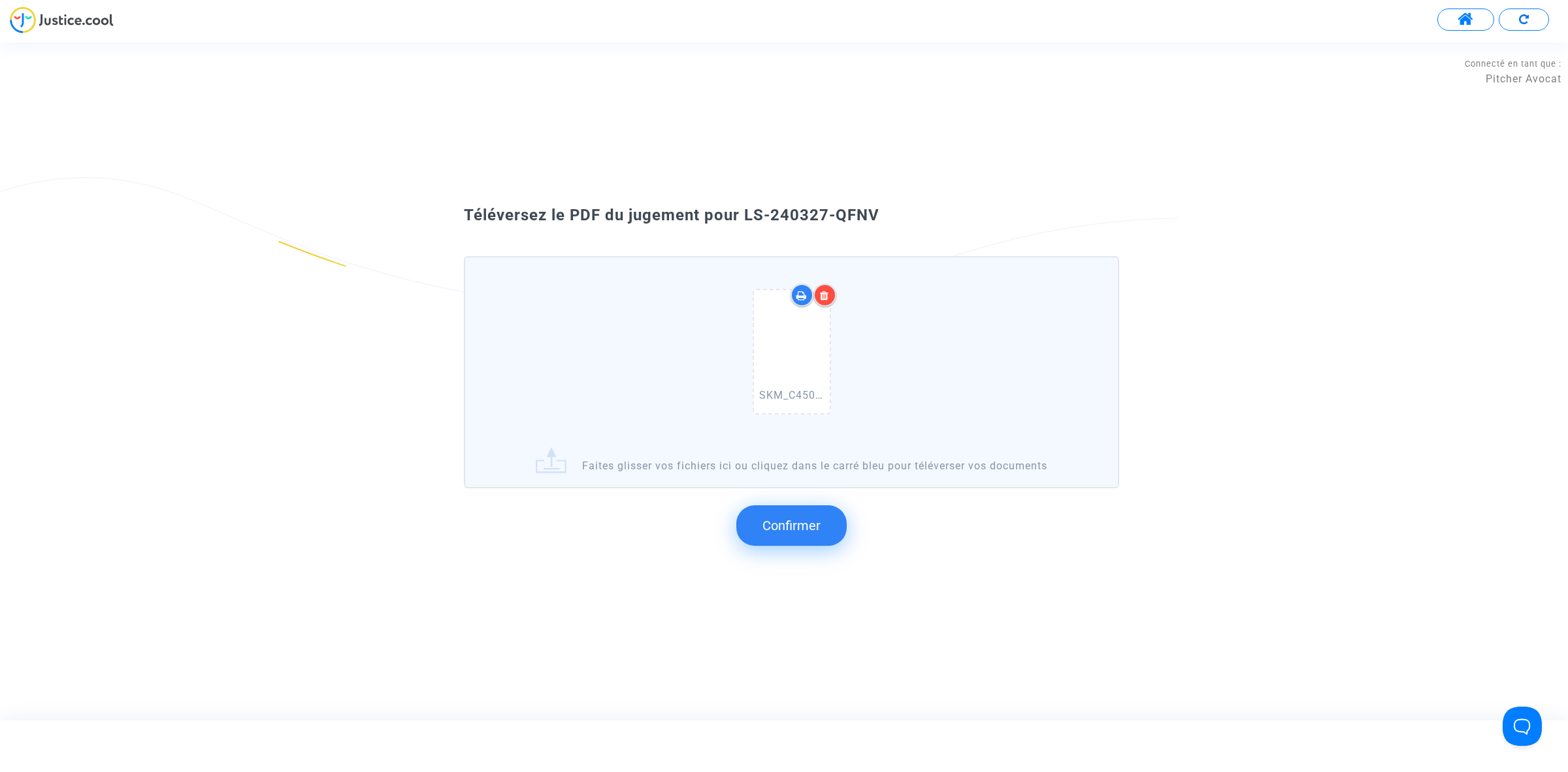
click at [788, 530] on span "Confirmer" at bounding box center [791, 526] width 58 height 16
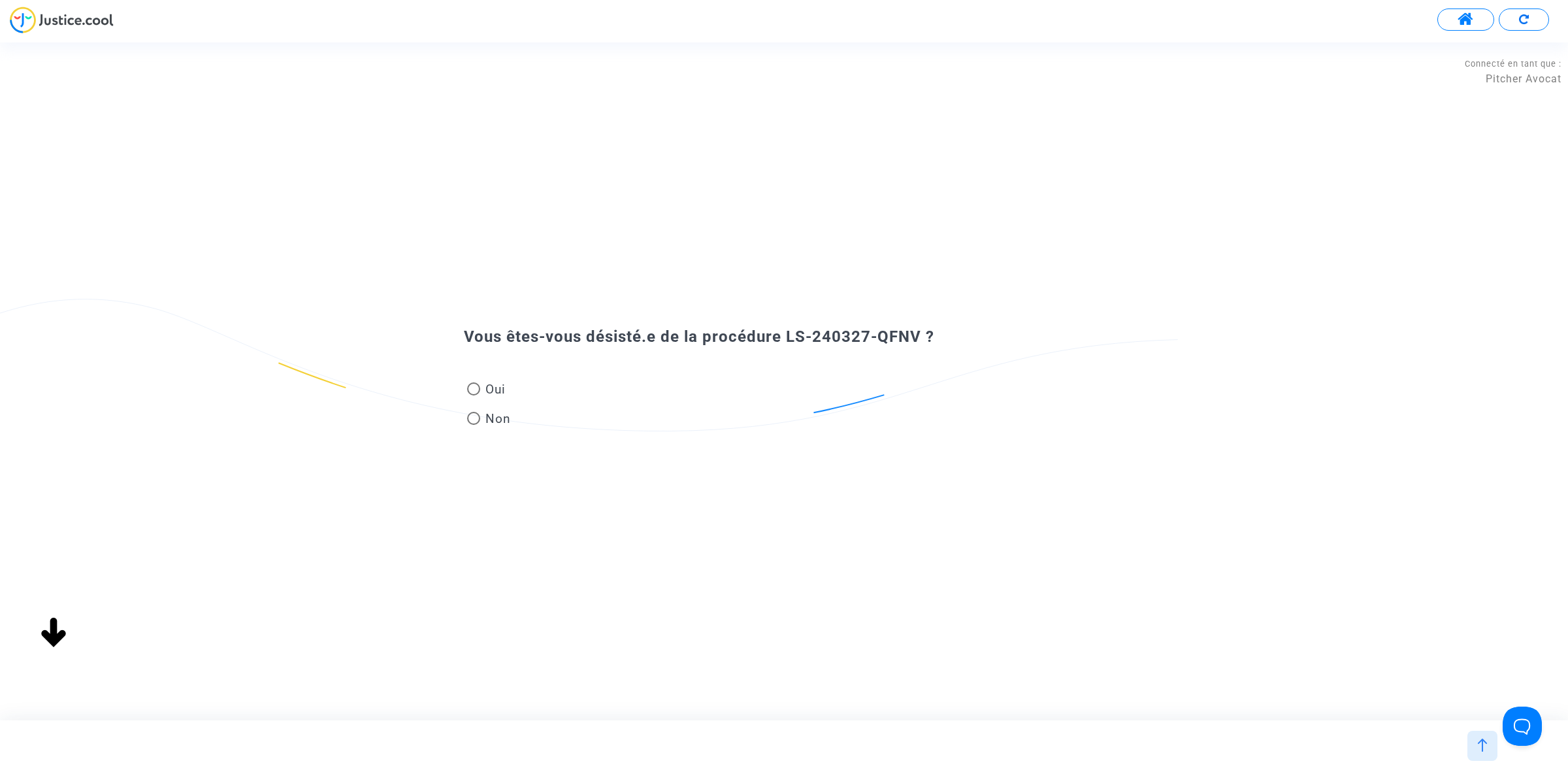
click at [491, 389] on span "Oui" at bounding box center [493, 389] width 26 height 18
click at [474, 395] on input "Oui" at bounding box center [473, 395] width 1 height 1
radio input "true"
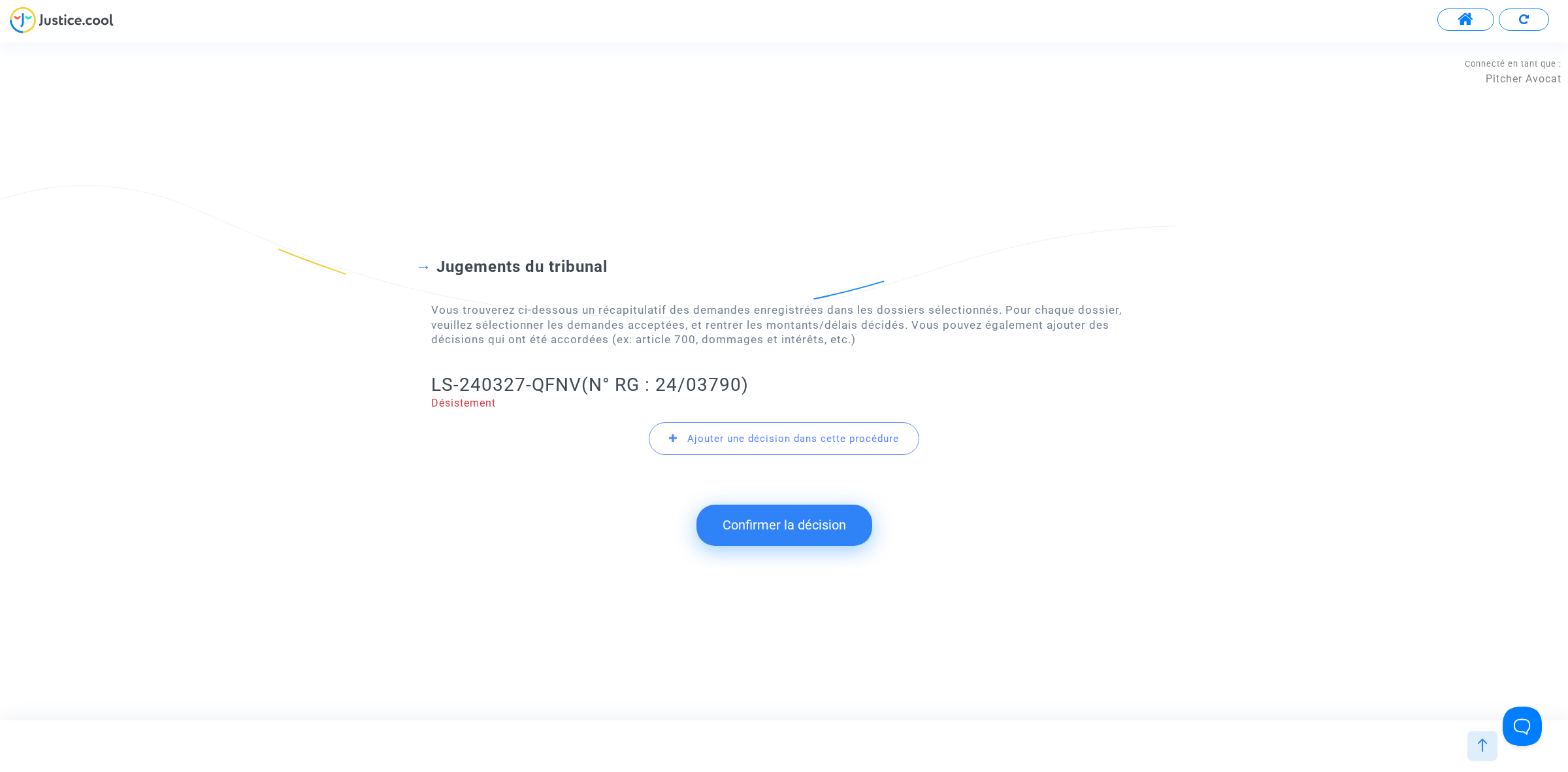
click at [742, 533] on button "Confirmer la décision" at bounding box center [784, 525] width 176 height 41
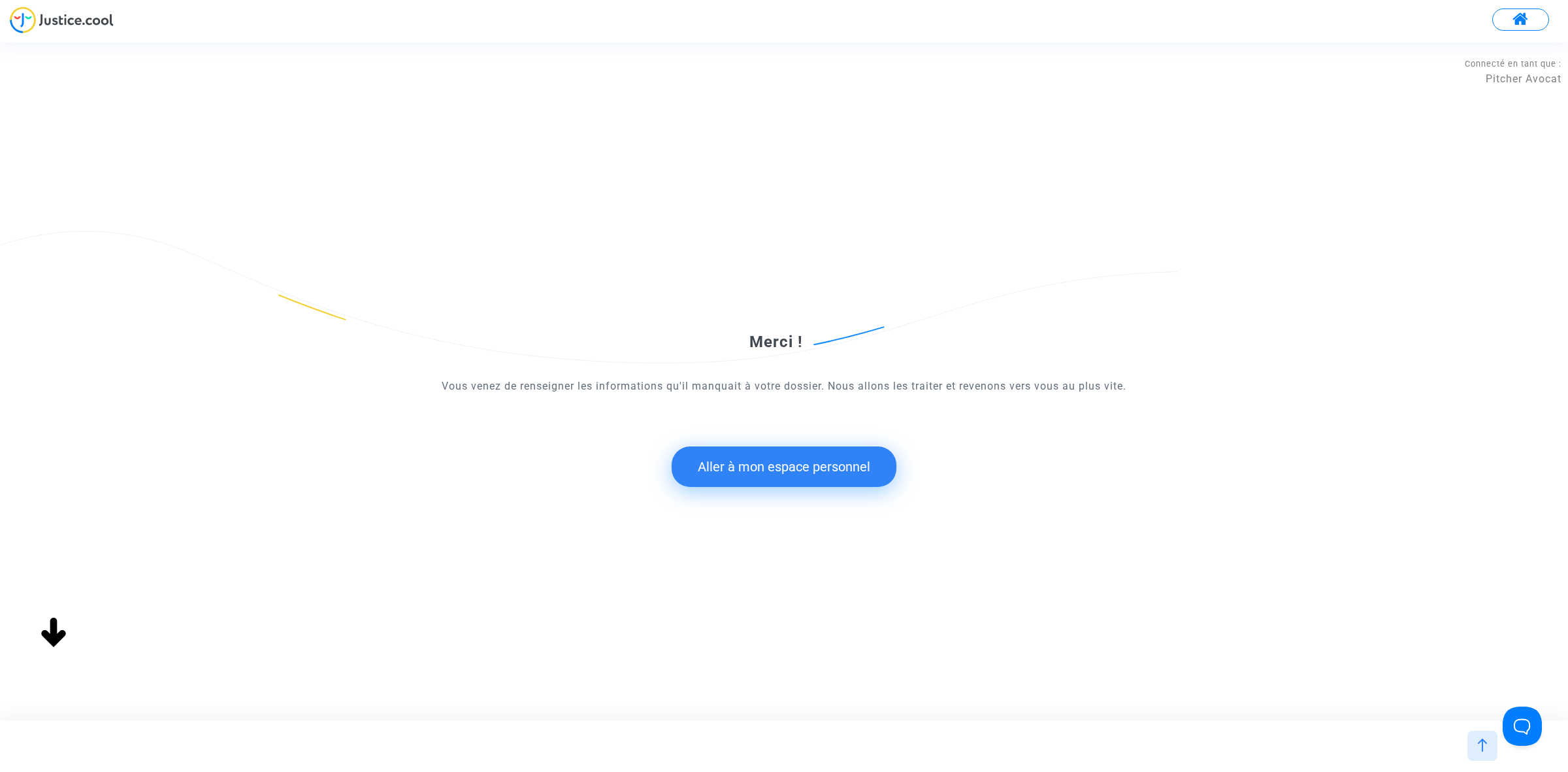
click at [815, 463] on button "Aller à mon espace personnel" at bounding box center [784, 467] width 225 height 41
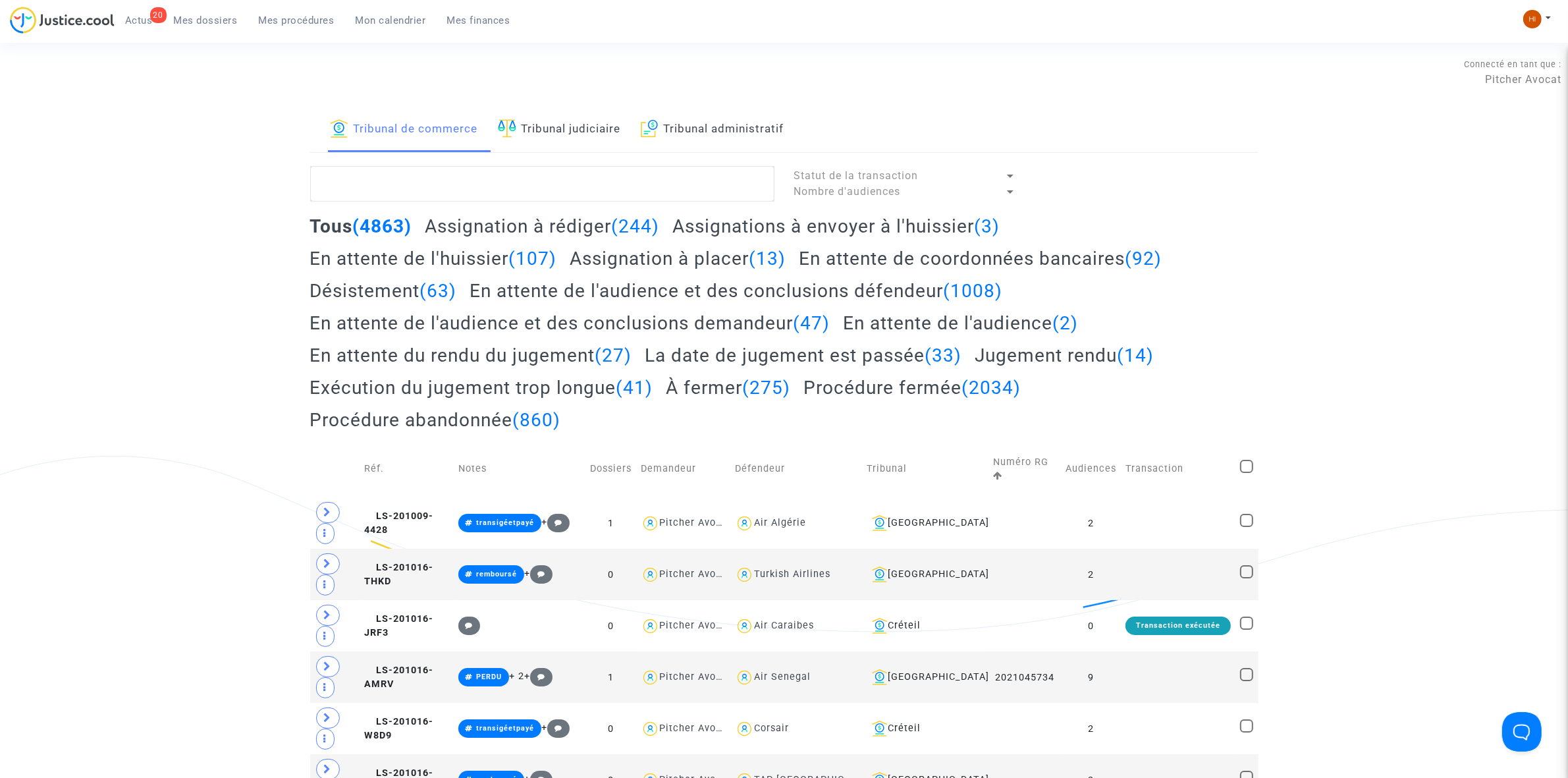
click at [597, 136] on link "Tribunal judiciaire" at bounding box center [559, 130] width 123 height 45
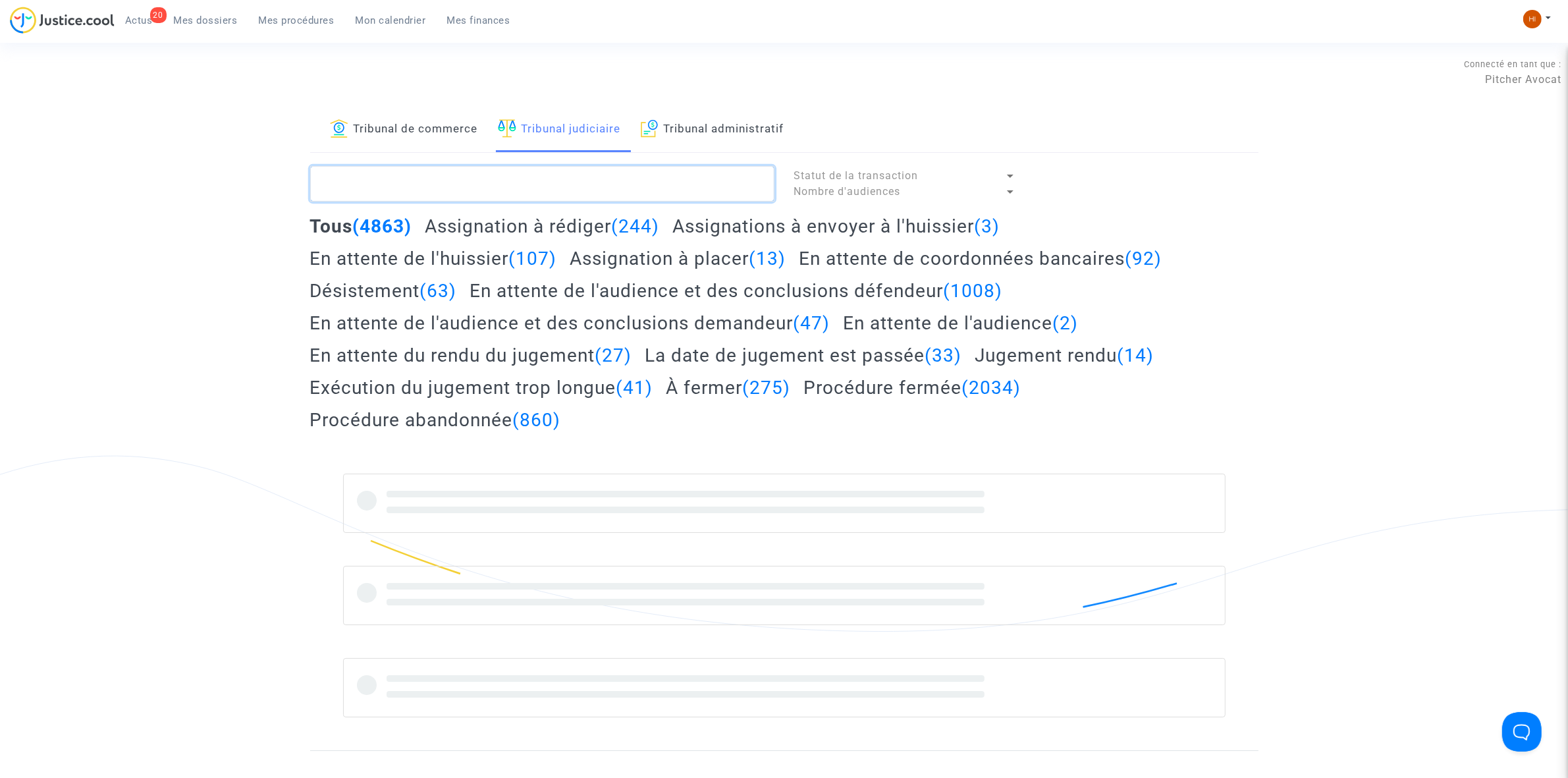
click at [603, 181] on textarea at bounding box center [542, 184] width 464 height 36
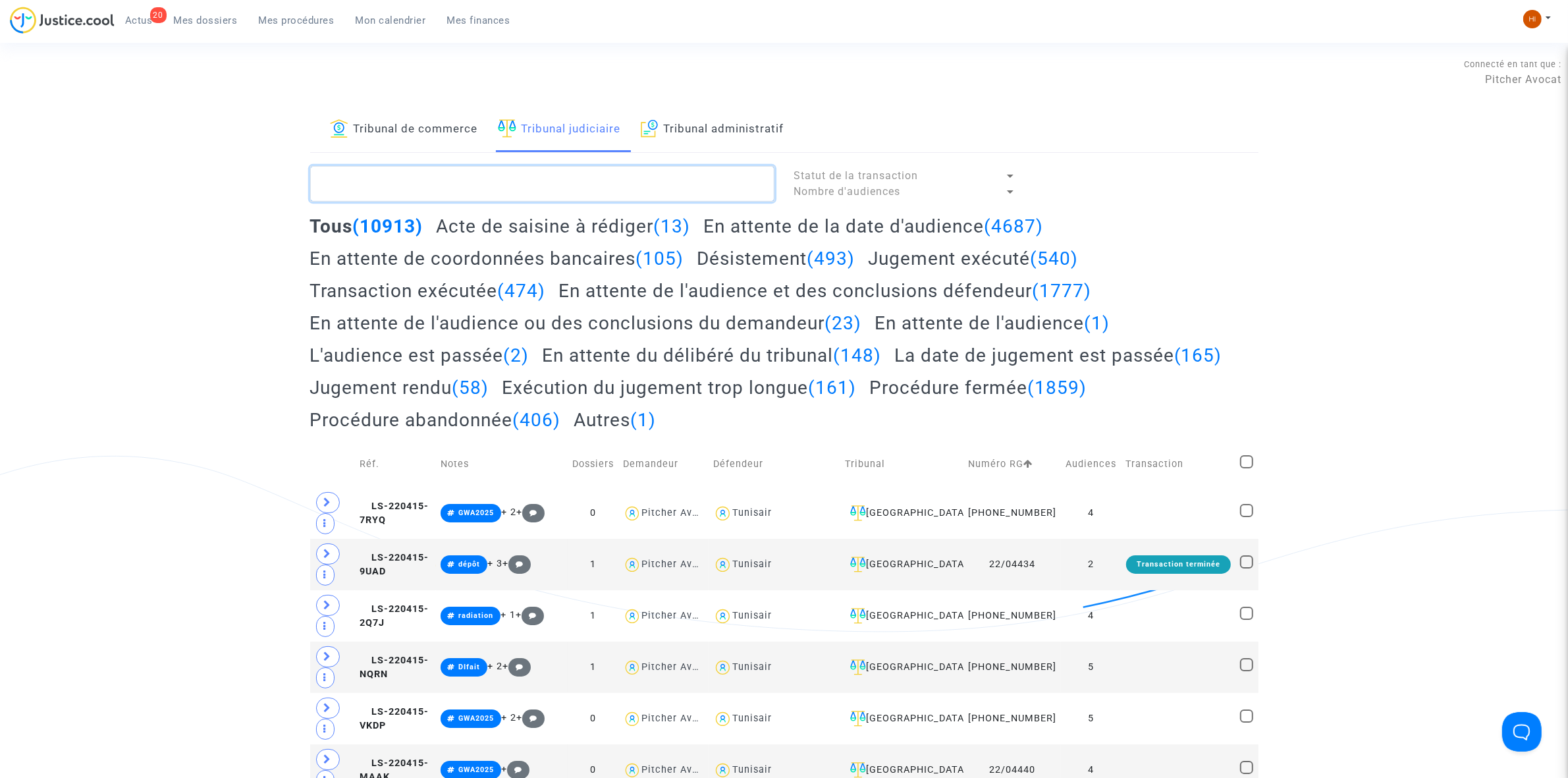
paste textarea "CFR-240114-EATK"
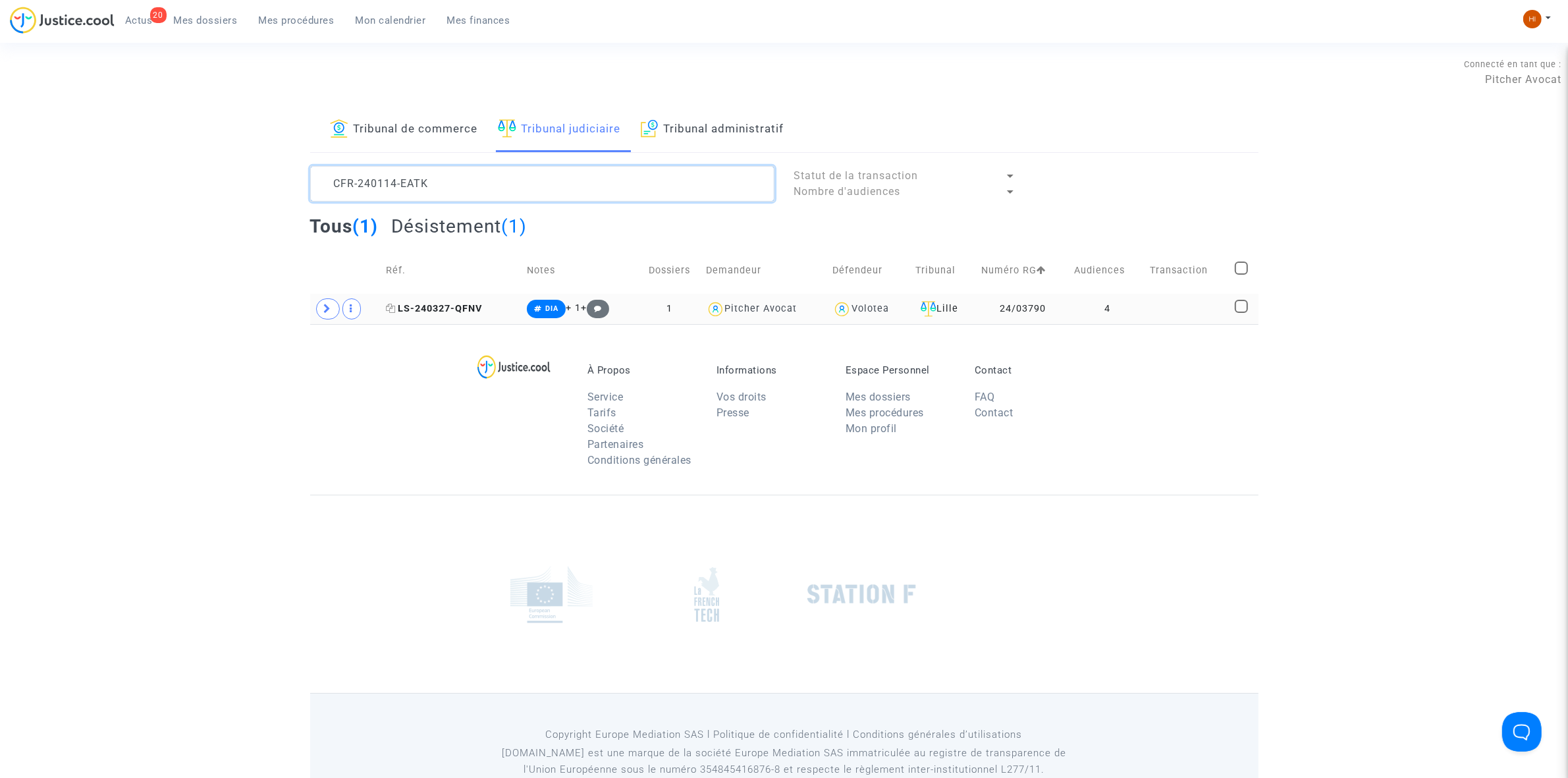
type textarea "CFR-240114-EATK"
click at [449, 304] on span "LS-240327-QFNV" at bounding box center [434, 308] width 96 height 11
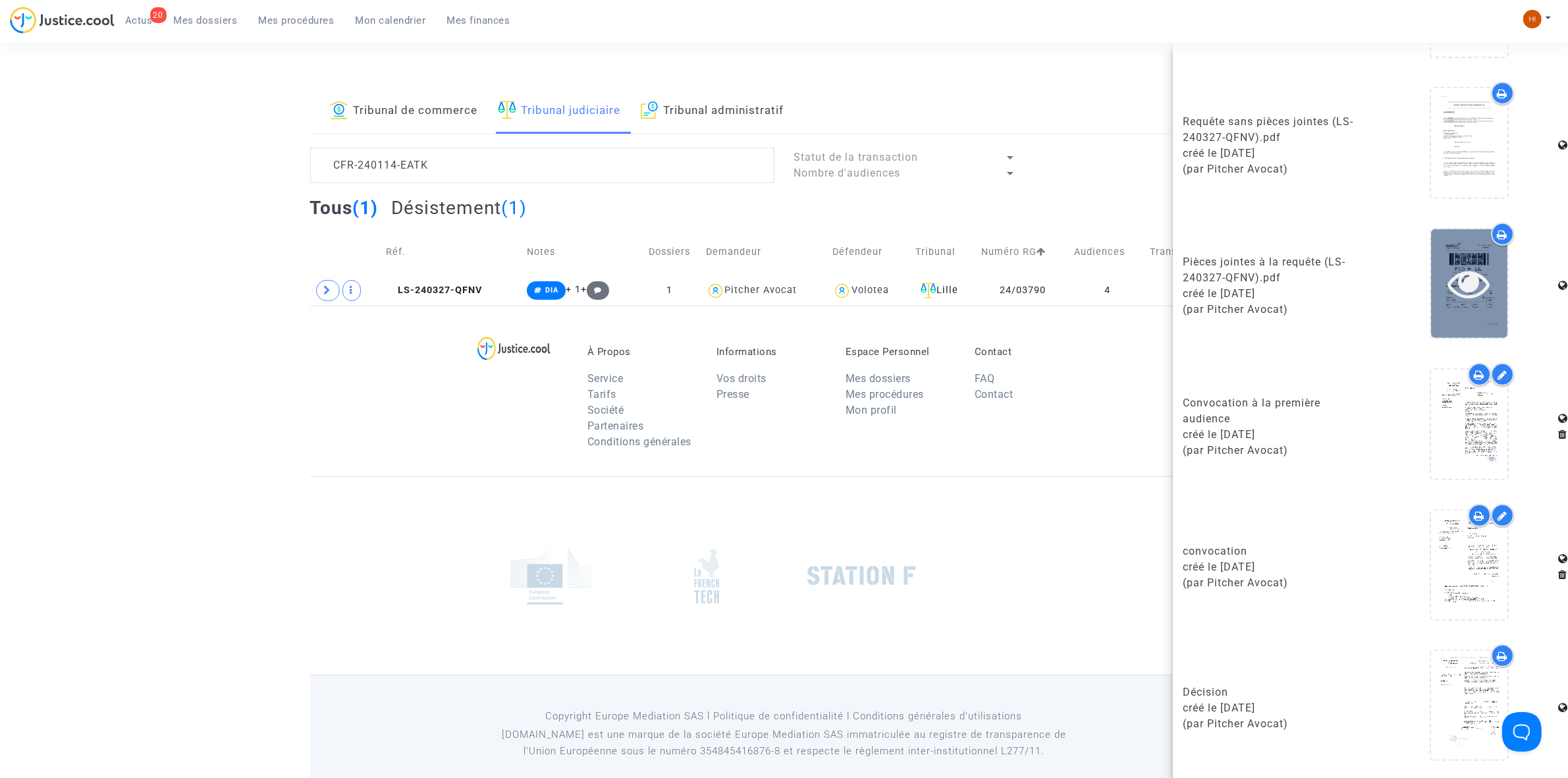
scroll to position [36, 0]
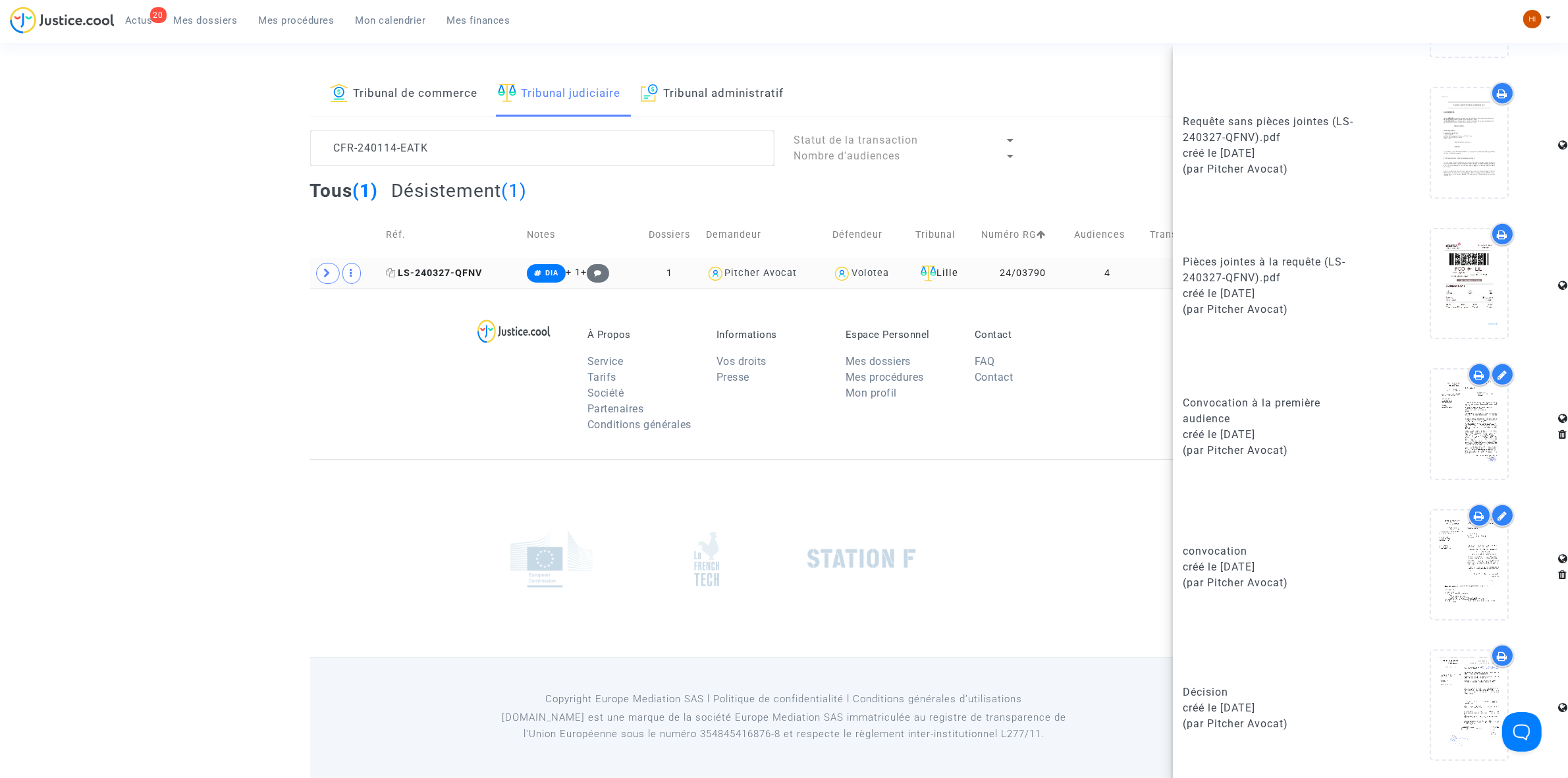
click at [428, 277] on span "LS-240327-QFNV" at bounding box center [434, 273] width 96 height 11
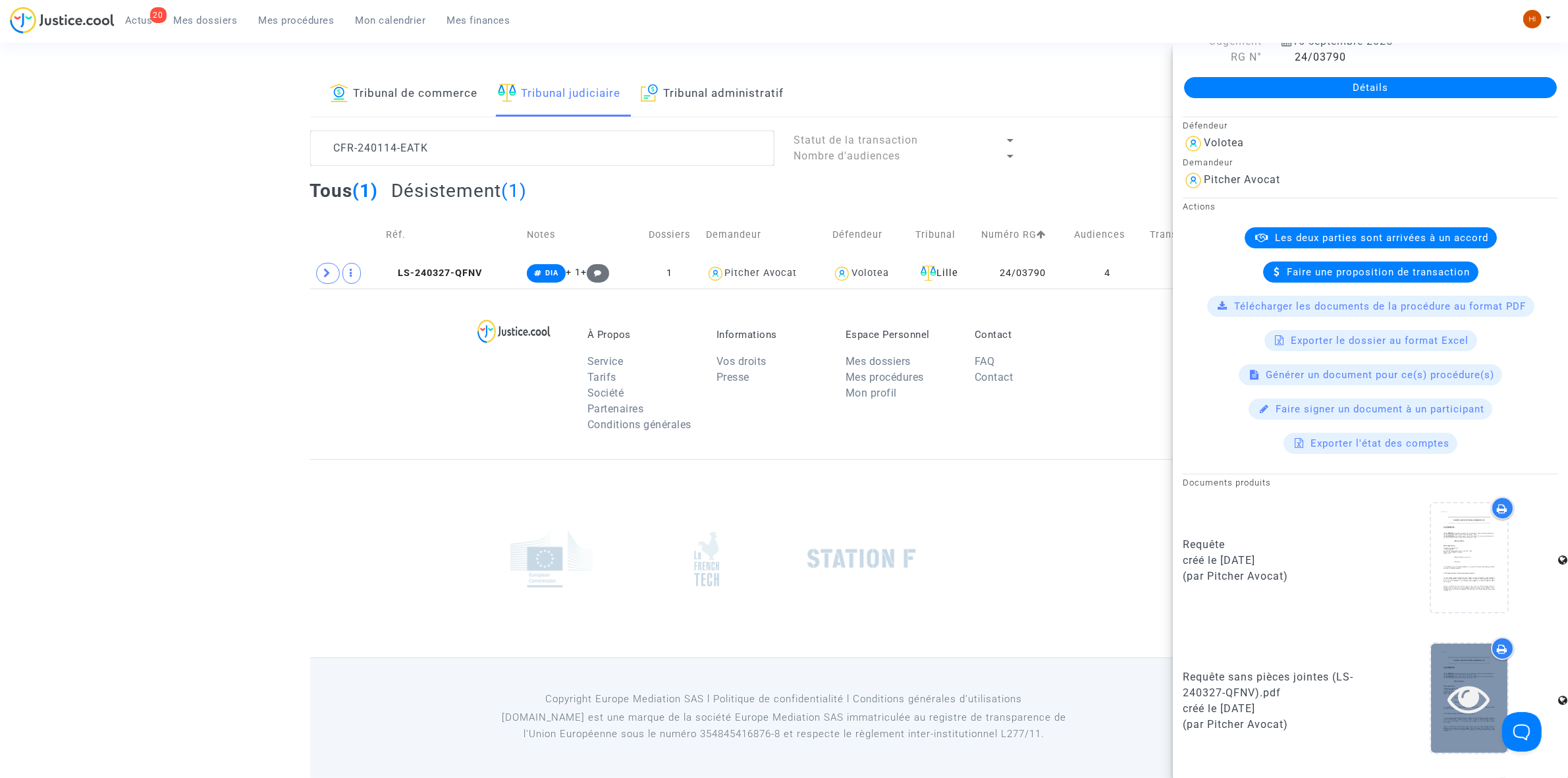
scroll to position [0, 0]
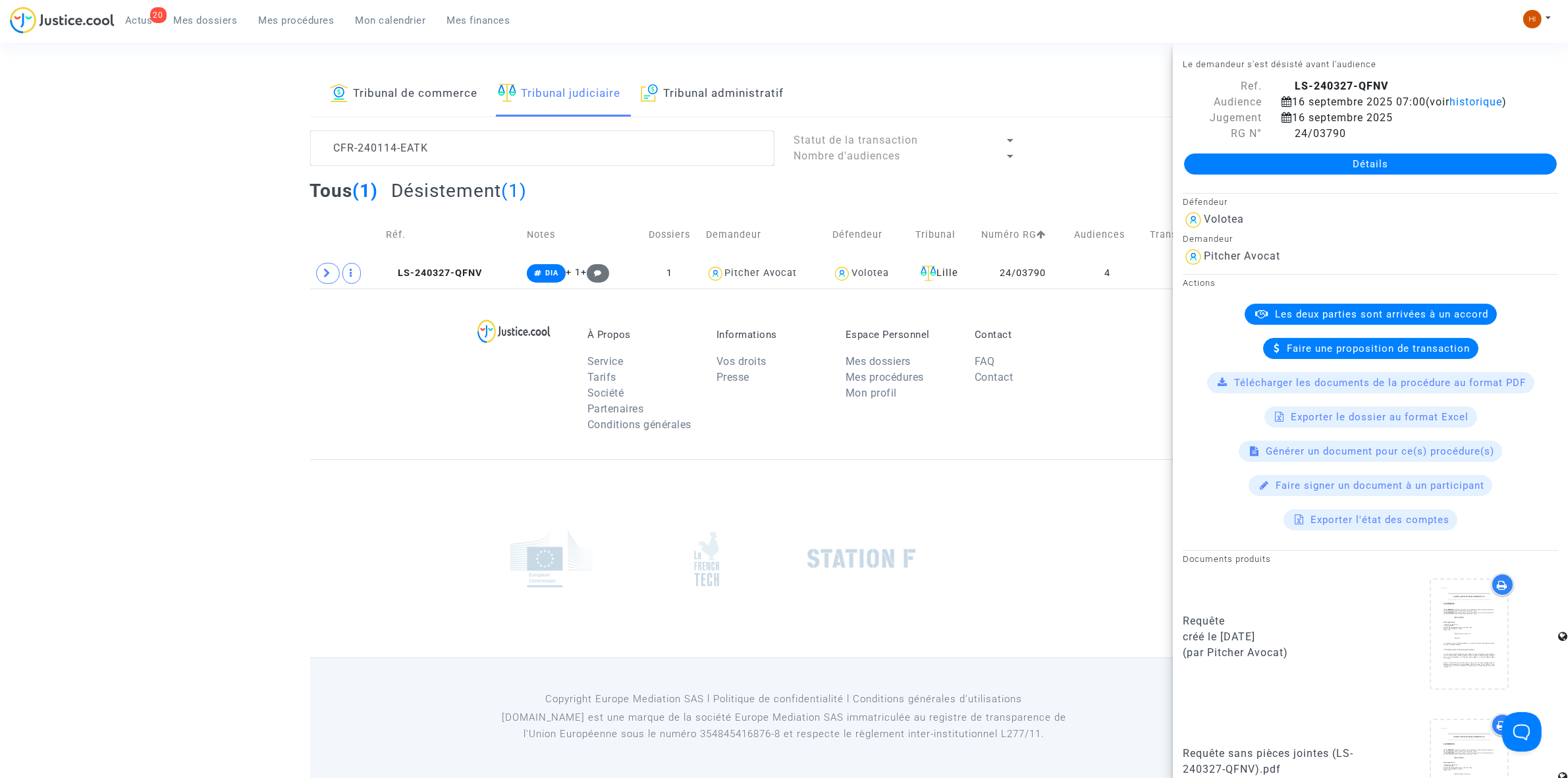
click at [1440, 173] on link "Détails" at bounding box center [1370, 164] width 373 height 21
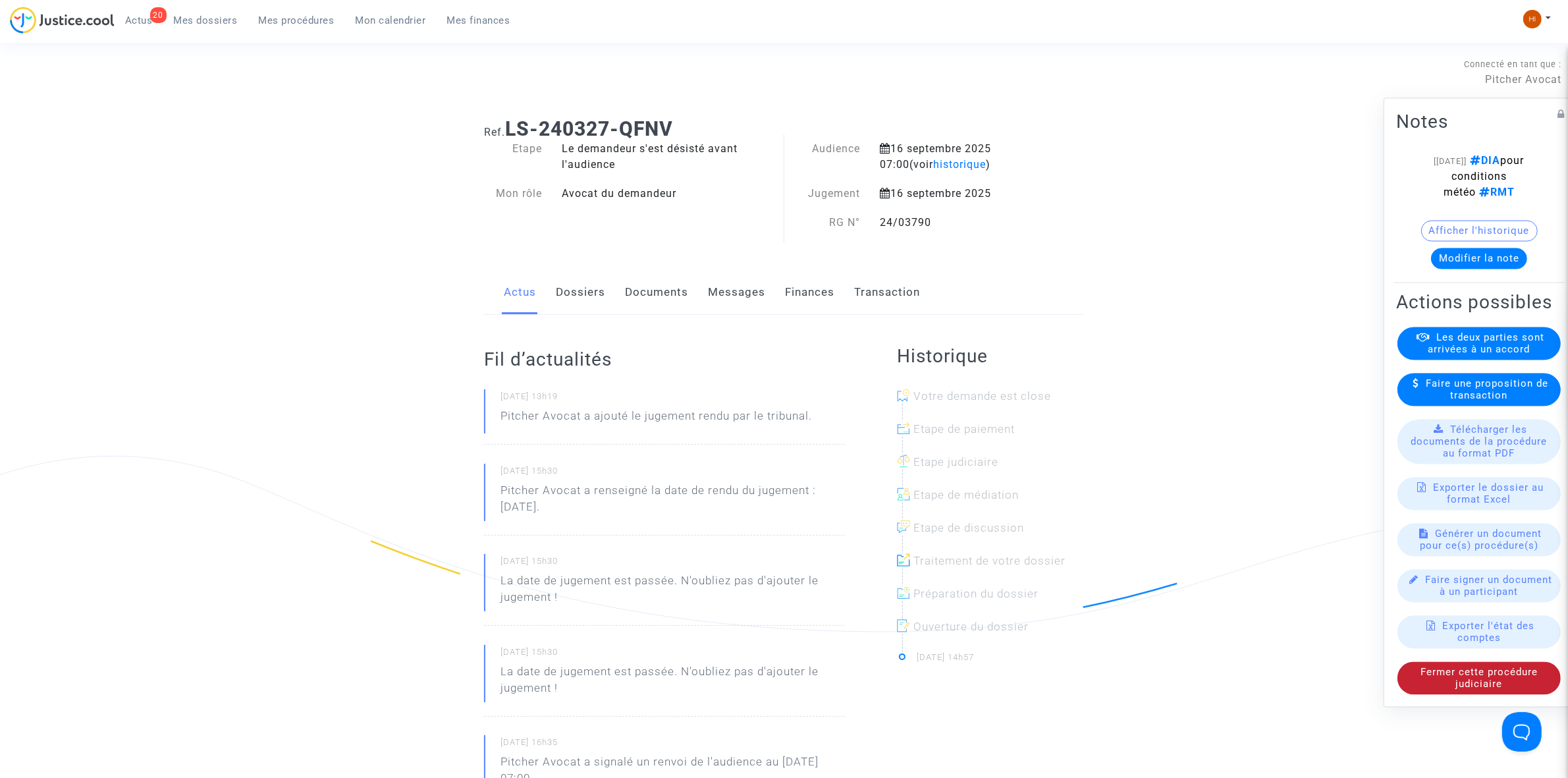
click at [1449, 689] on span "Fermer cette procédure judiciaire" at bounding box center [1479, 678] width 117 height 24
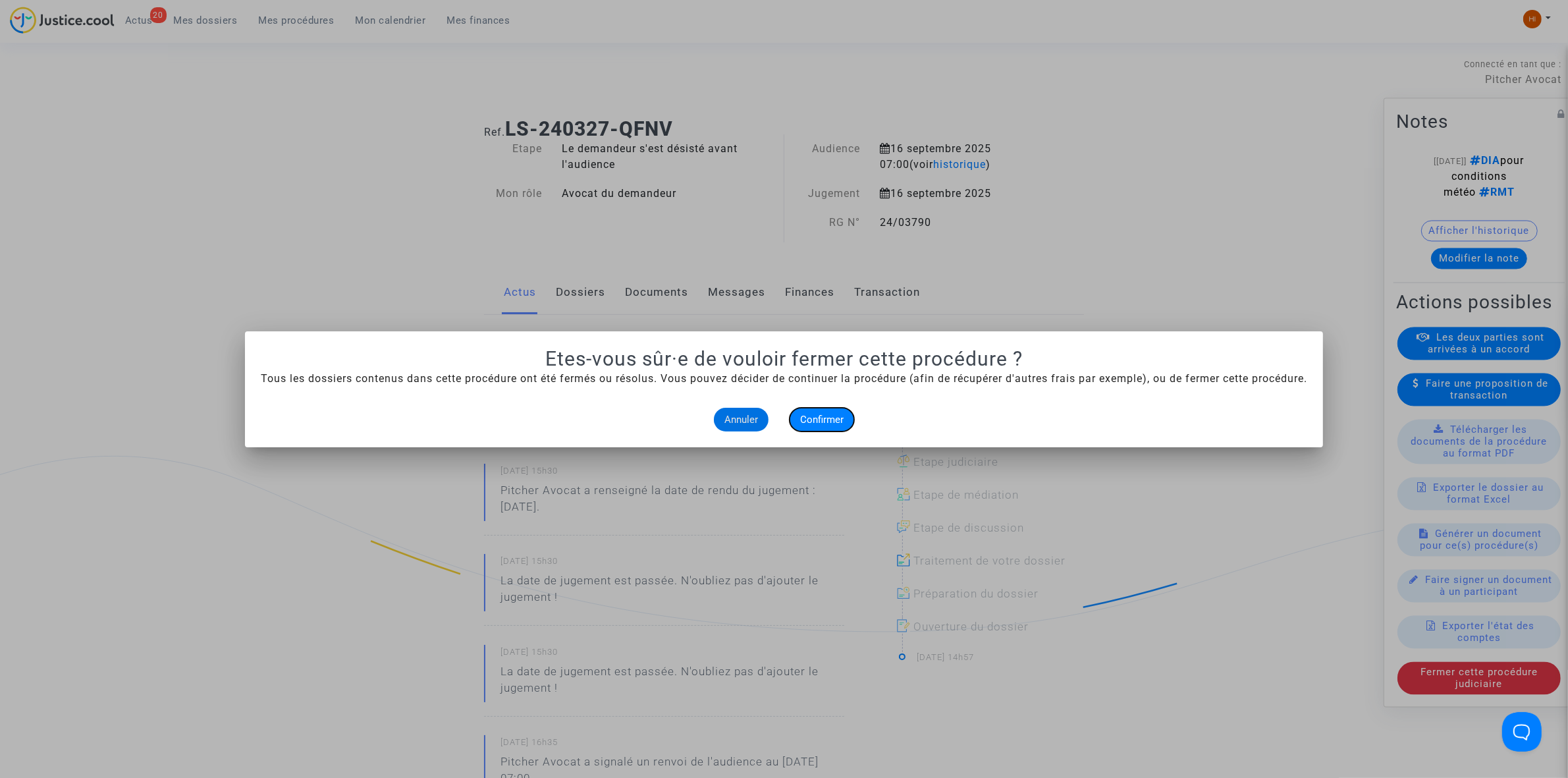
click at [824, 416] on span "Confirmer" at bounding box center [822, 419] width 44 height 12
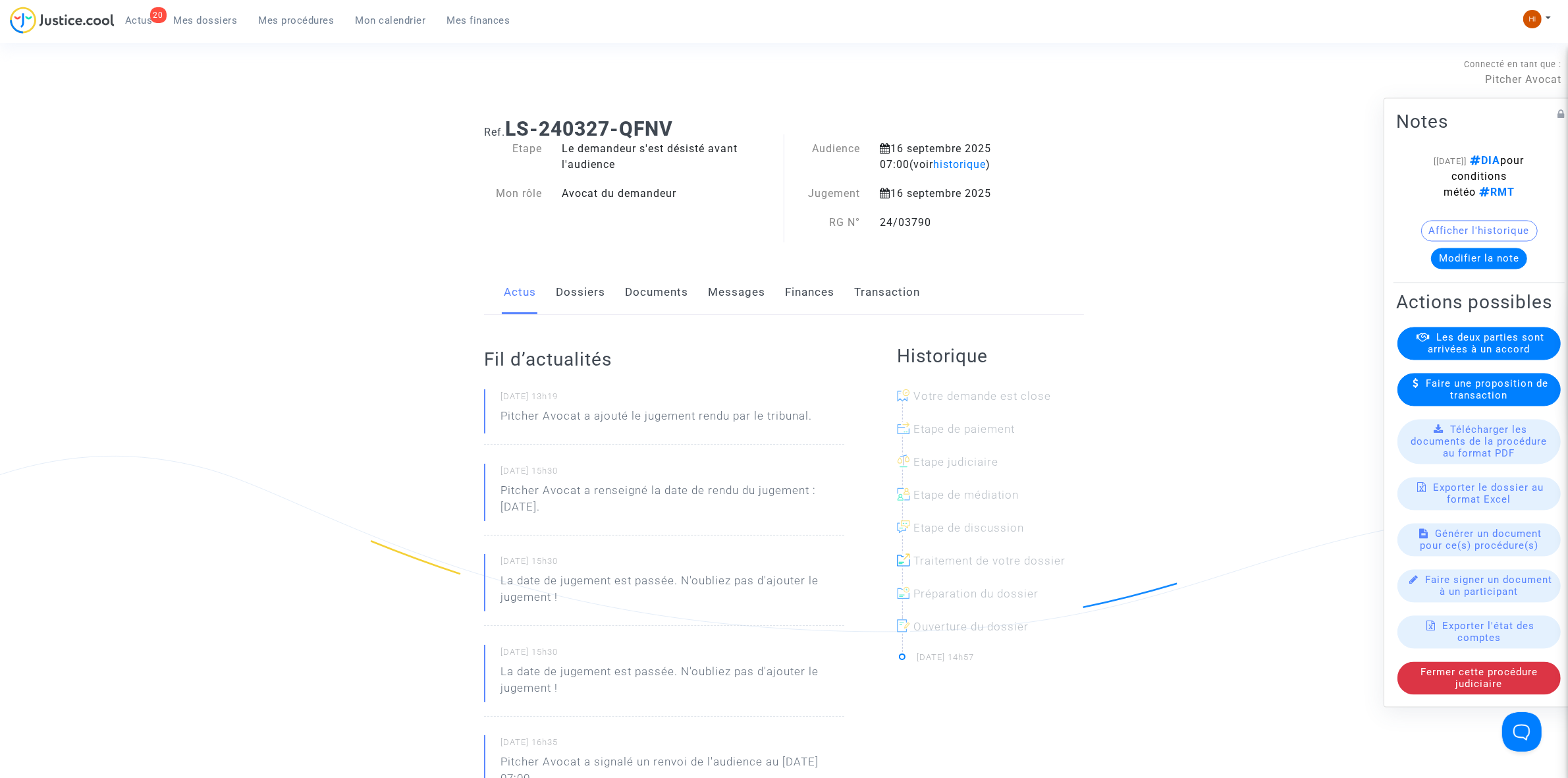
click at [294, 22] on span "Mes procédures" at bounding box center [296, 21] width 76 height 12
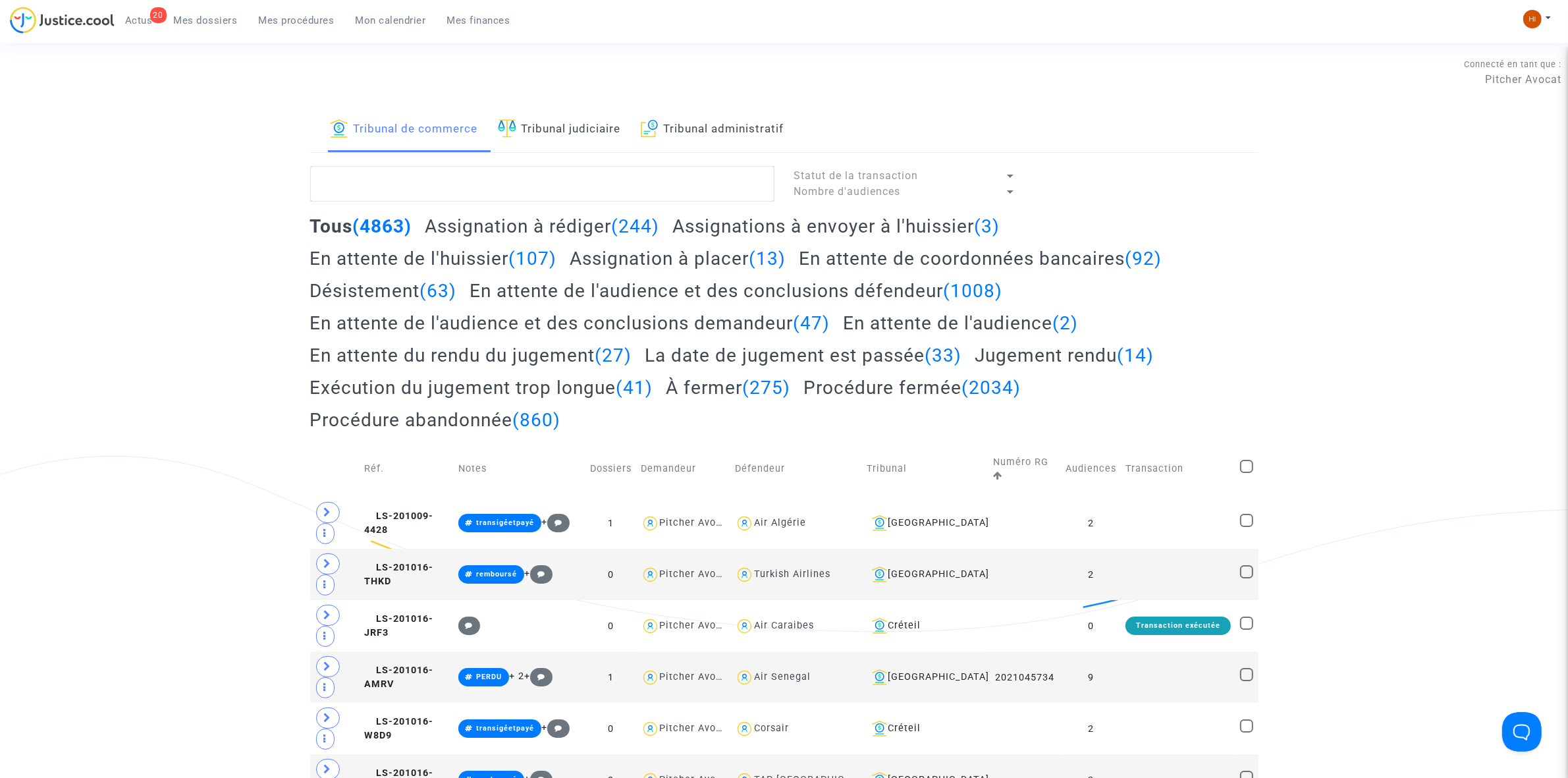
click at [603, 135] on link "Tribunal judiciaire" at bounding box center [559, 130] width 123 height 45
click at [606, 185] on textarea at bounding box center [542, 184] width 464 height 36
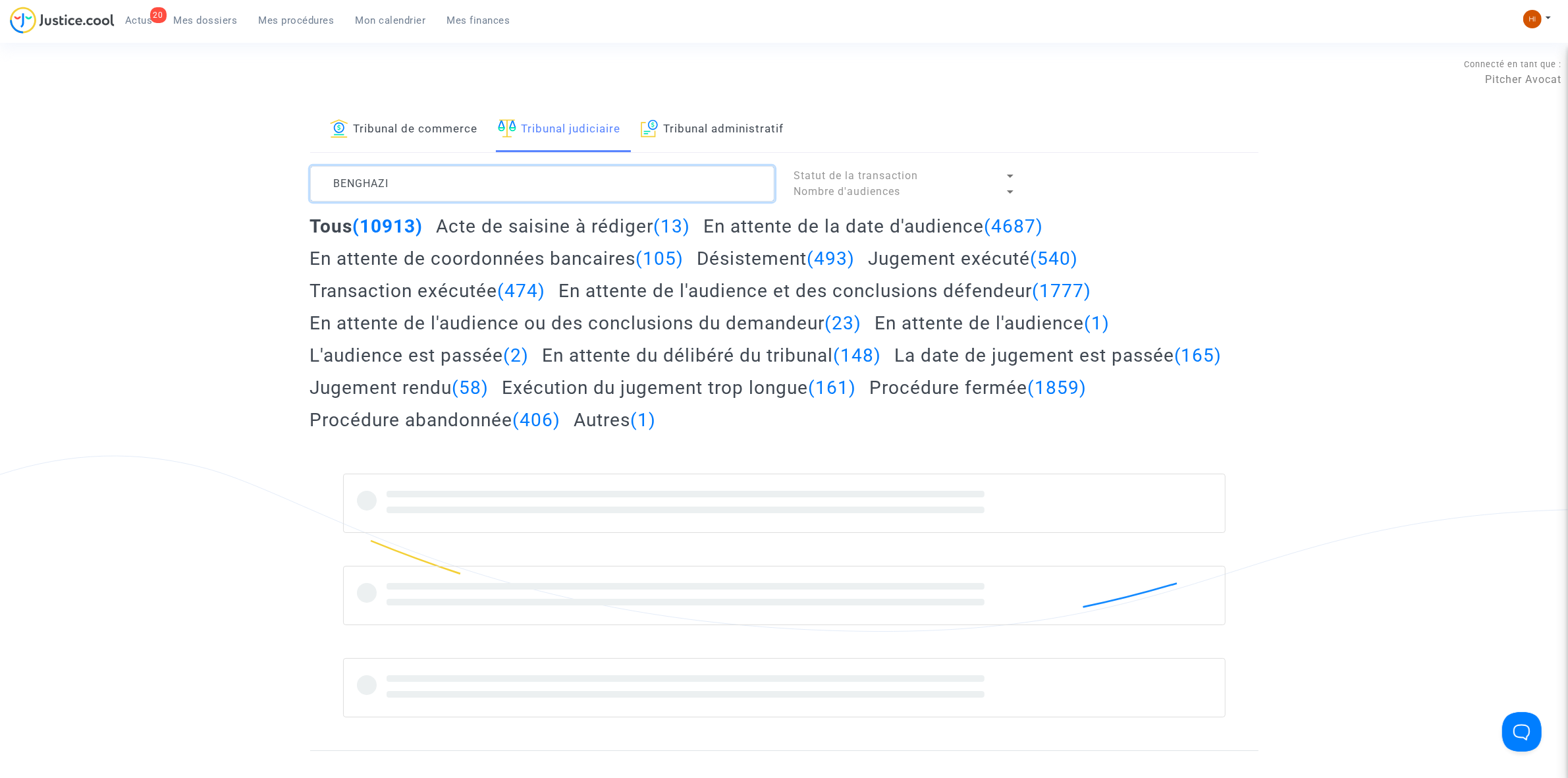
type textarea "BENGHAZI"
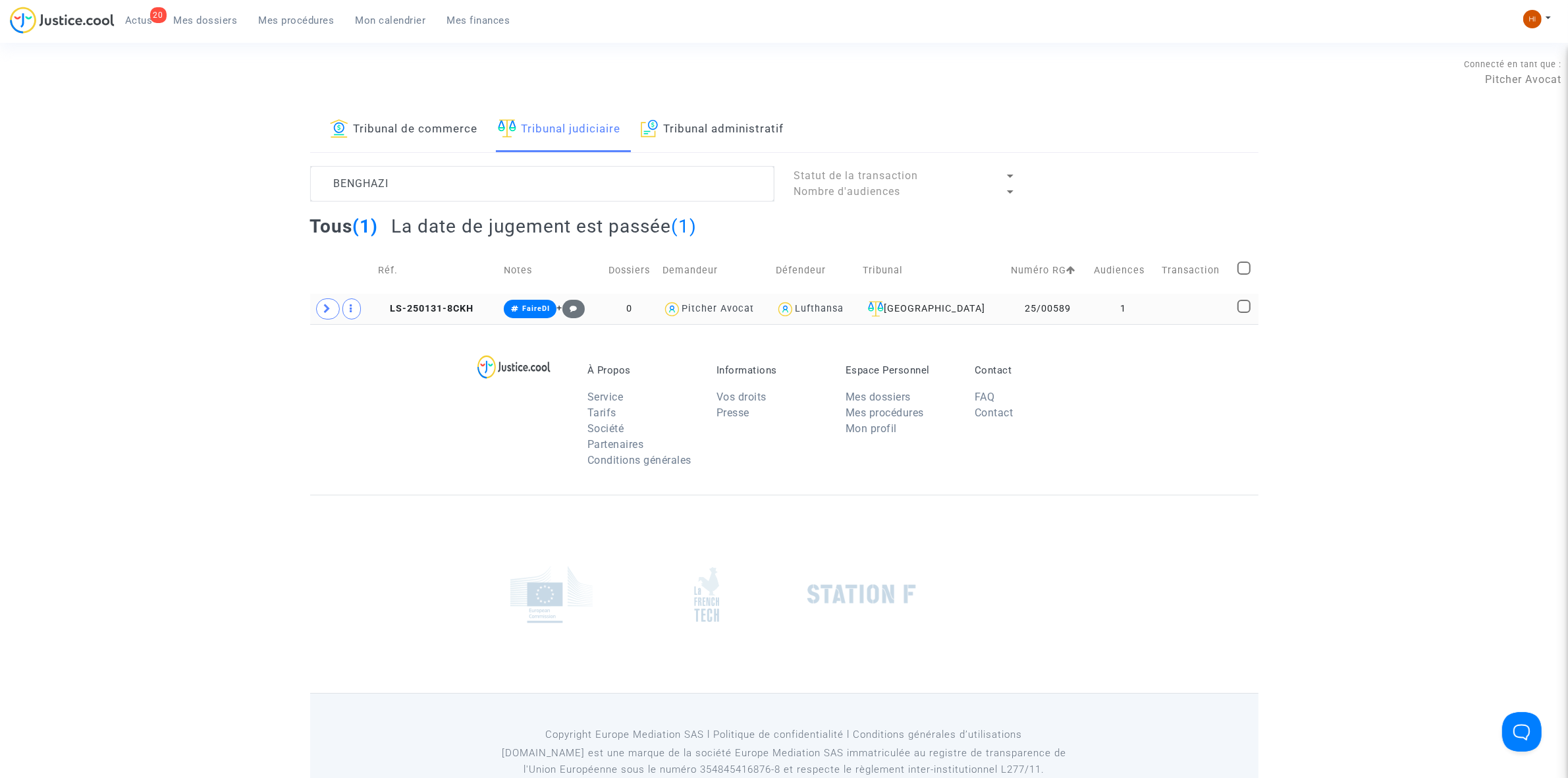
drag, startPoint x: 464, startPoint y: 302, endPoint x: 736, endPoint y: 294, distance: 272.1
click at [464, 302] on td "LS-250131-8CKH" at bounding box center [436, 309] width 125 height 30
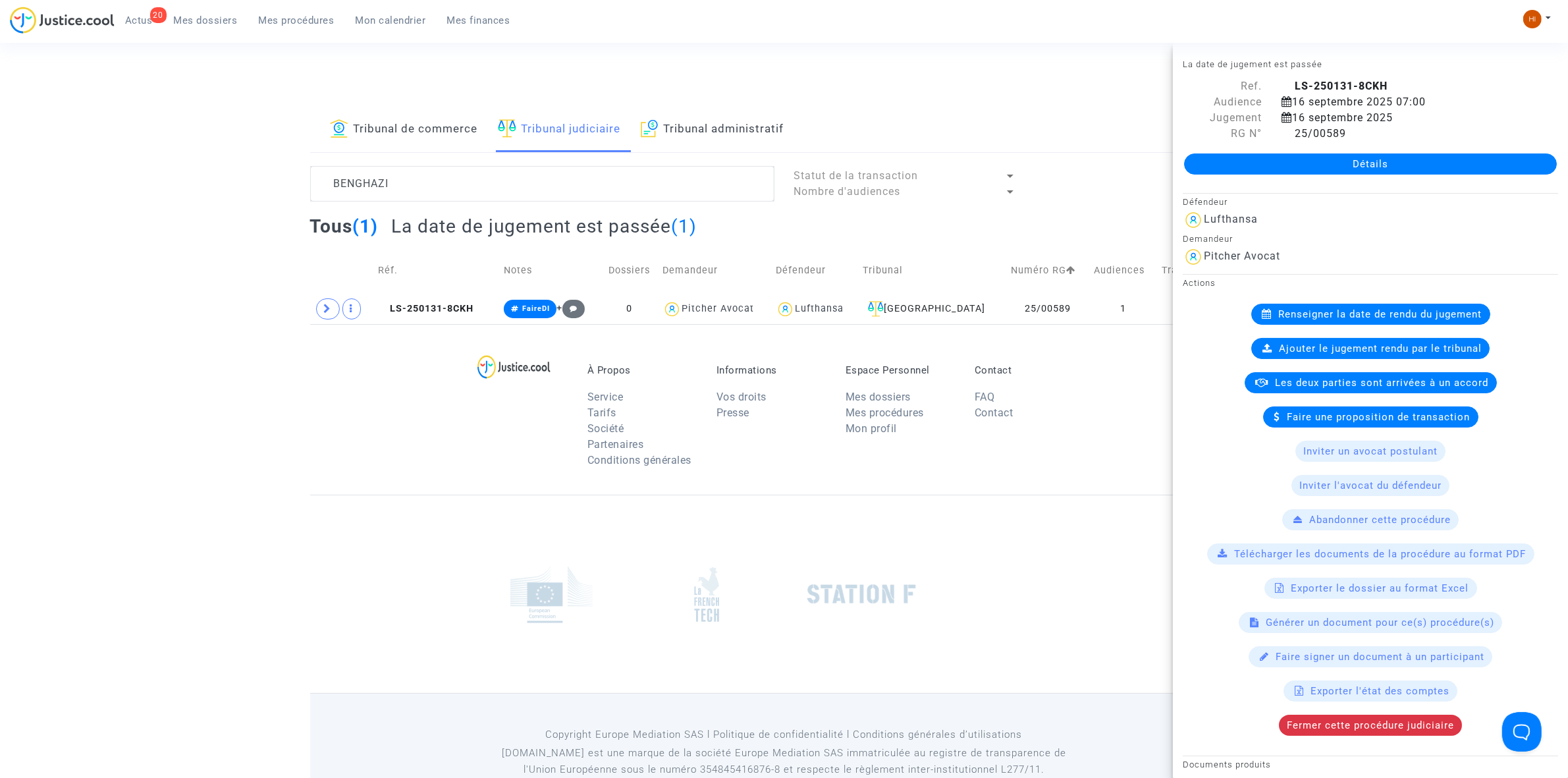
click at [1350, 162] on link "Détails" at bounding box center [1370, 164] width 373 height 21
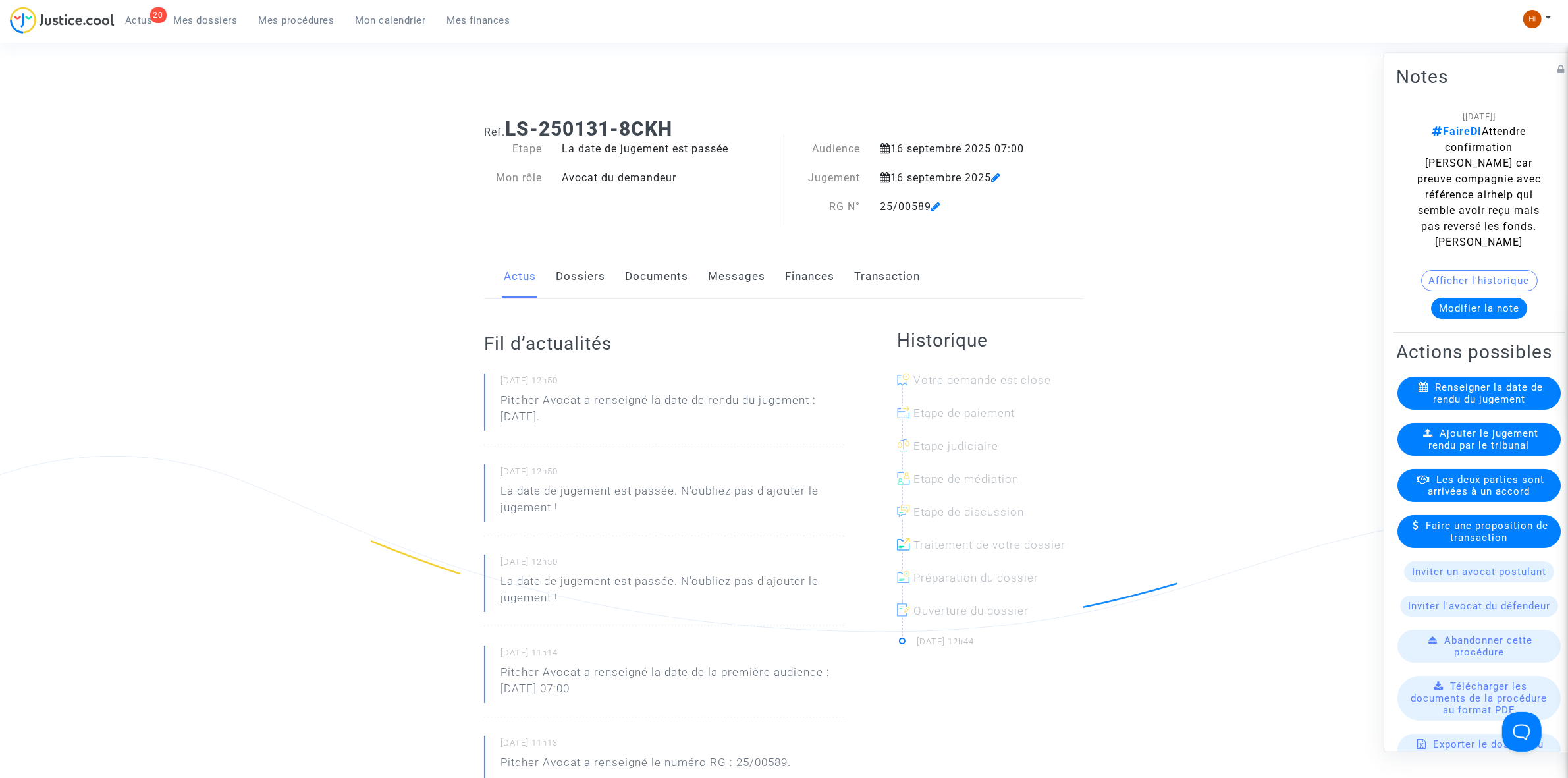
click at [1522, 451] on span "Ajouter le jugement rendu par le tribunal" at bounding box center [1484, 439] width 110 height 24
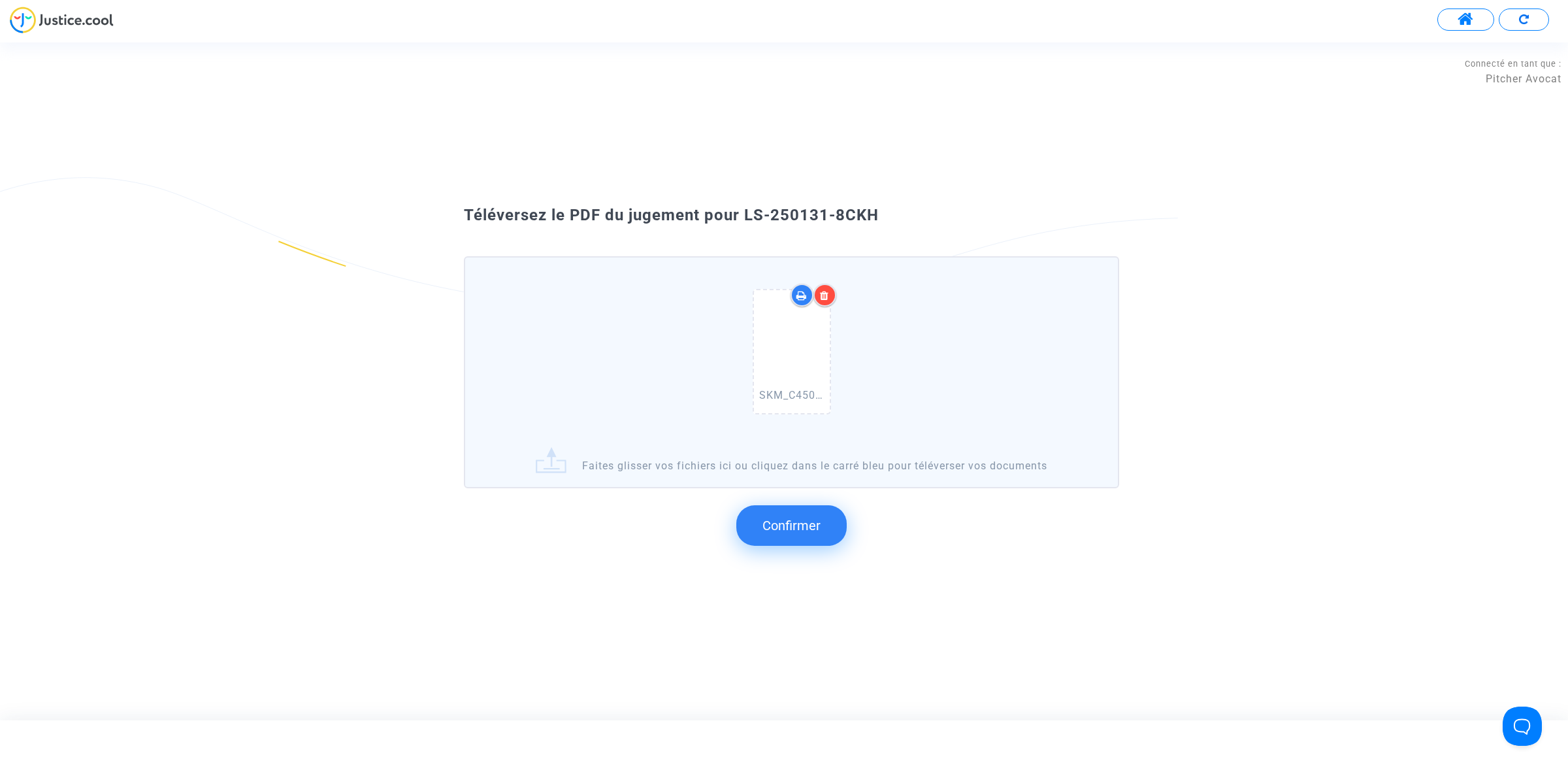
drag, startPoint x: 913, startPoint y: 205, endPoint x: 741, endPoint y: 195, distance: 172.3
click at [741, 195] on div "Téléversez le PDF du jugement pour LS-250131-8CKH SKM_C450i25093014470_0034.pdf…" at bounding box center [784, 381] width 1568 height 388
click at [814, 525] on span "Confirmer" at bounding box center [791, 526] width 58 height 16
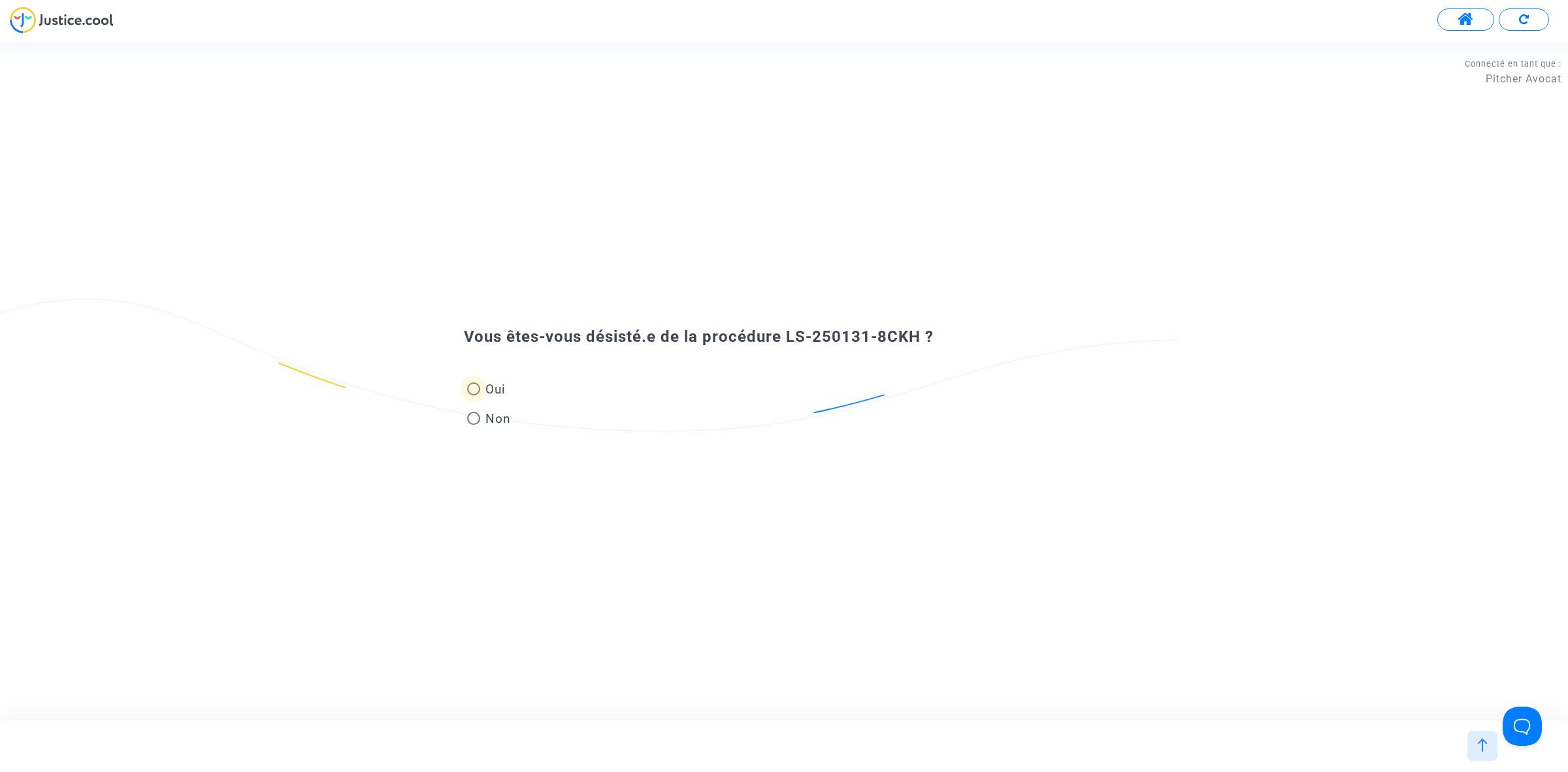
click at [484, 385] on span "Oui" at bounding box center [493, 389] width 26 height 18
click at [474, 395] on input "Oui" at bounding box center [473, 395] width 1 height 1
radio input "true"
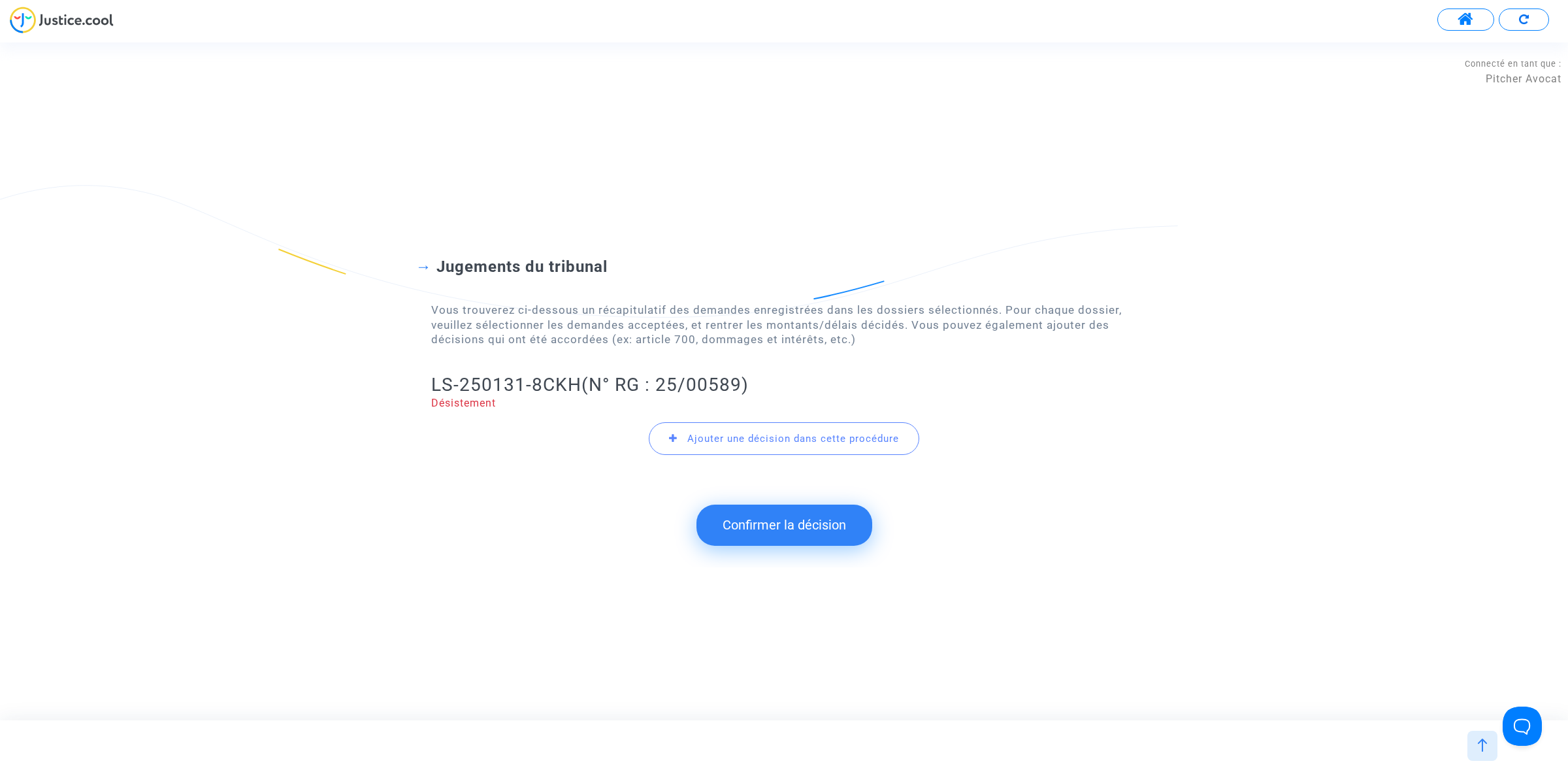
drag, startPoint x: 752, startPoint y: 511, endPoint x: 752, endPoint y: 536, distance: 25.0
click at [752, 511] on button "Confirmer la décision" at bounding box center [784, 525] width 176 height 41
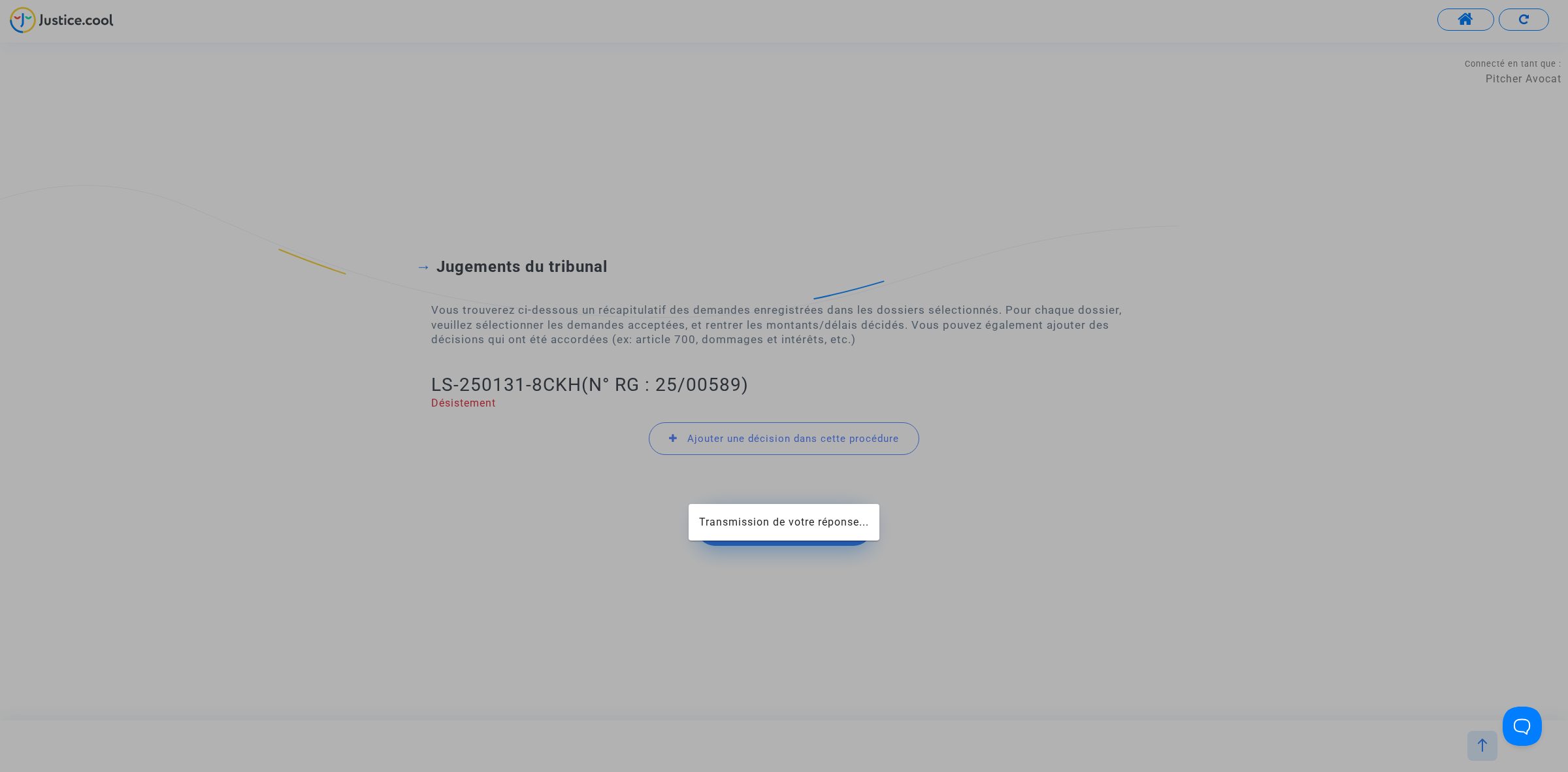
click at [752, 536] on mat-card "Transmission de votre réponse..." at bounding box center [784, 523] width 191 height 37
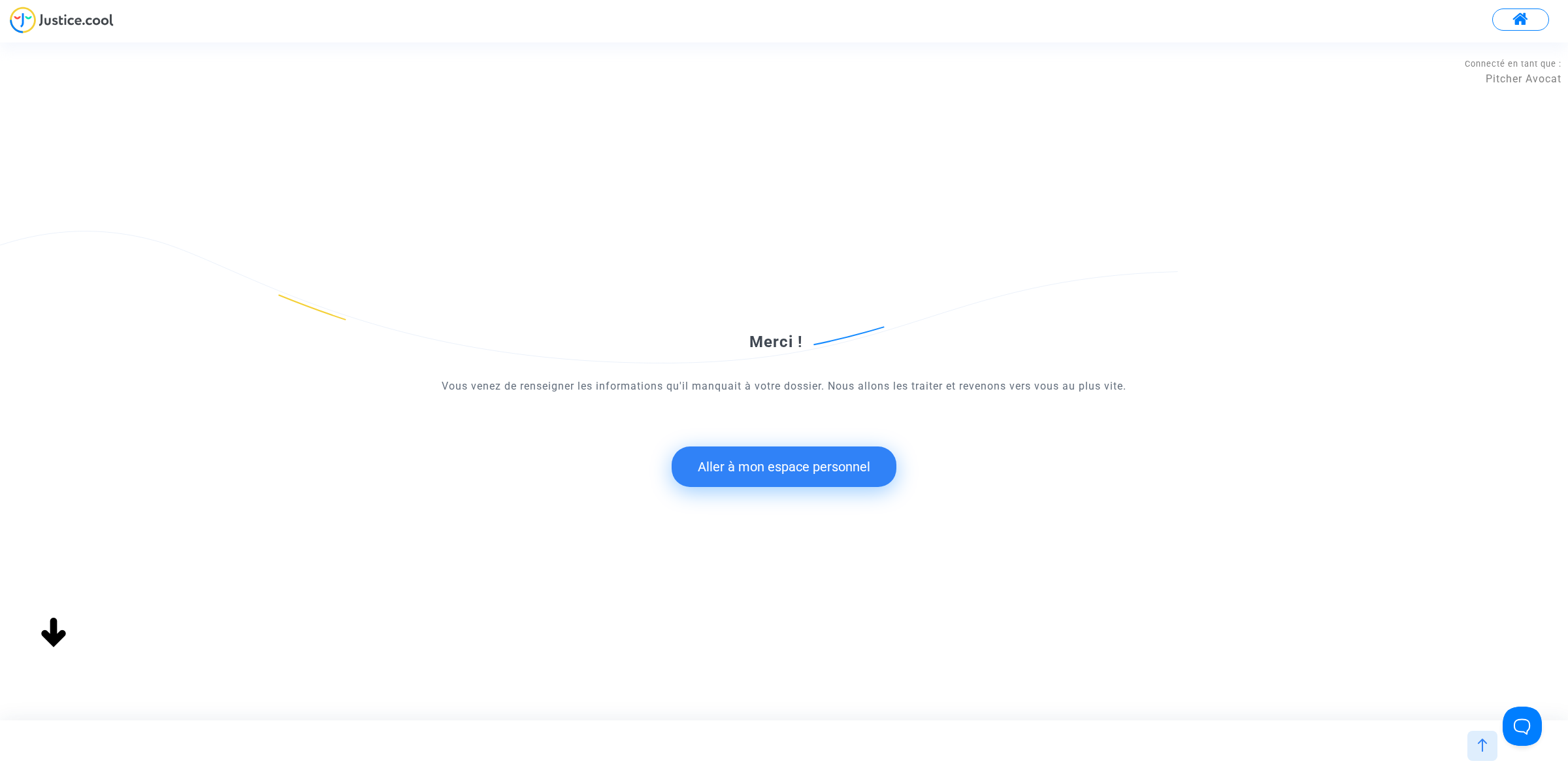
click at [842, 460] on button "Aller à mon espace personnel" at bounding box center [784, 467] width 225 height 41
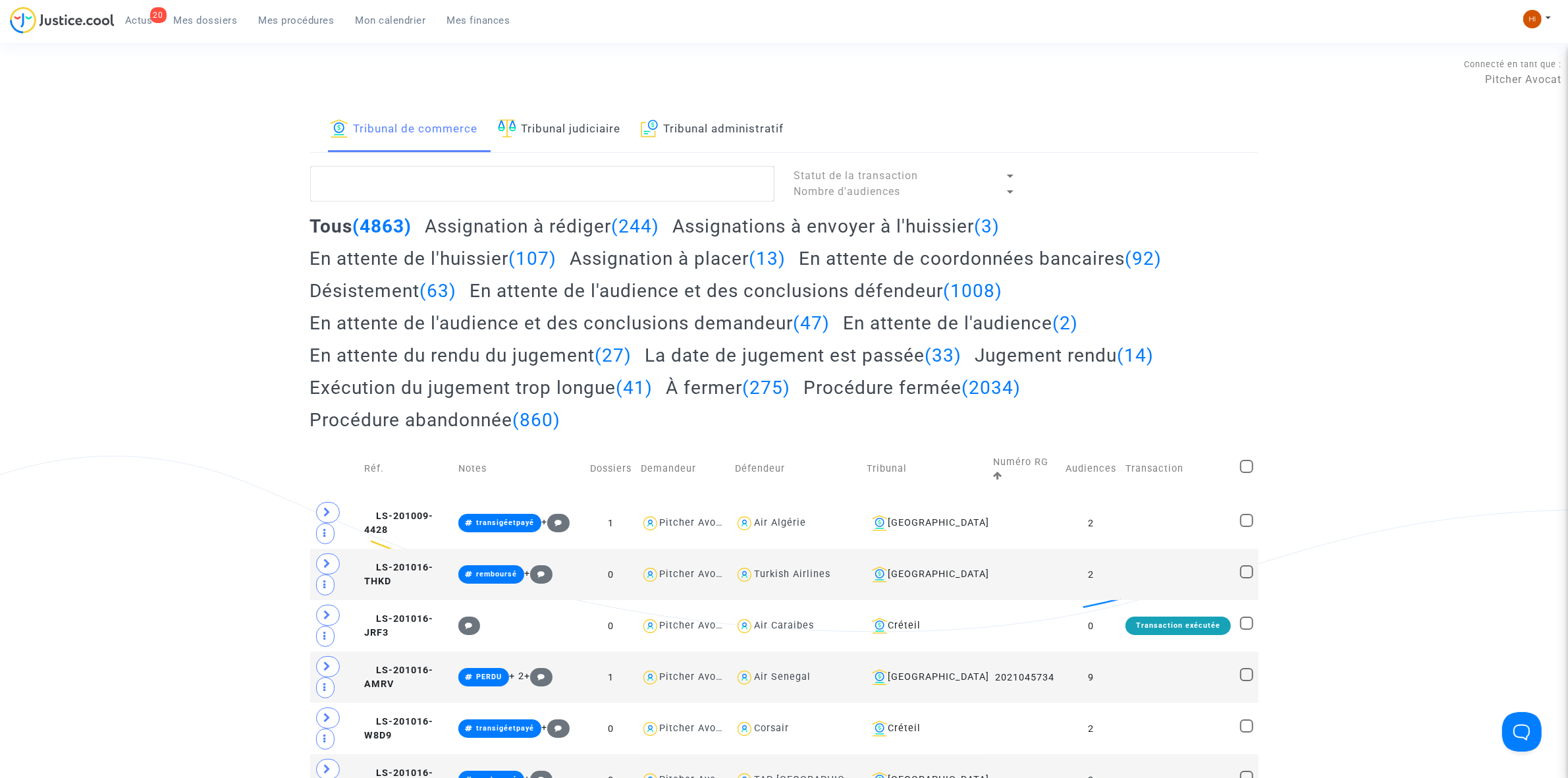
drag, startPoint x: 546, startPoint y: 128, endPoint x: 544, endPoint y: 173, distance: 45.0
click at [547, 128] on link "Tribunal judiciaire" at bounding box center [559, 130] width 123 height 45
click at [539, 183] on textarea at bounding box center [542, 184] width 464 height 36
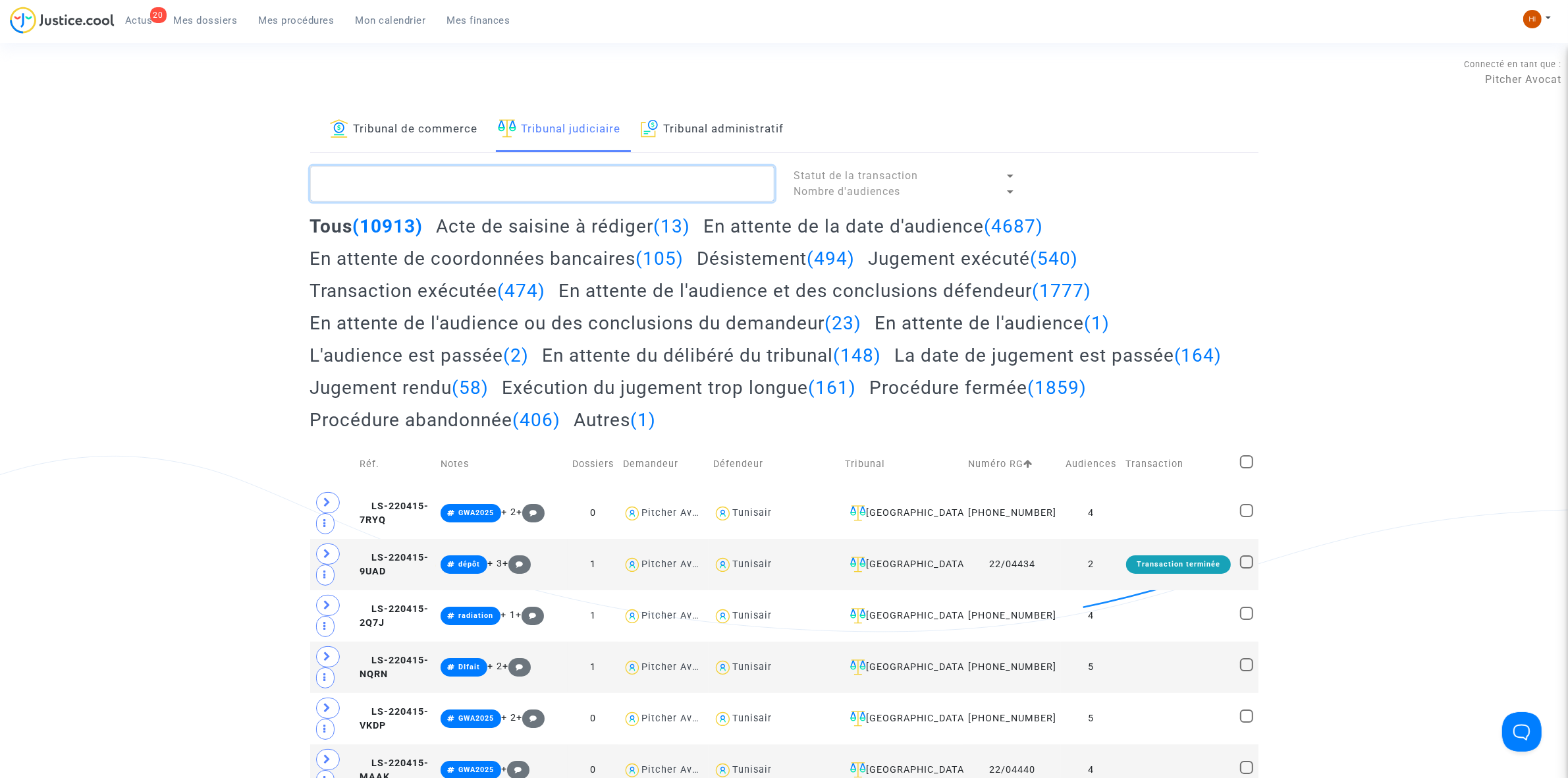
paste textarea "LS-250131-8CKH"
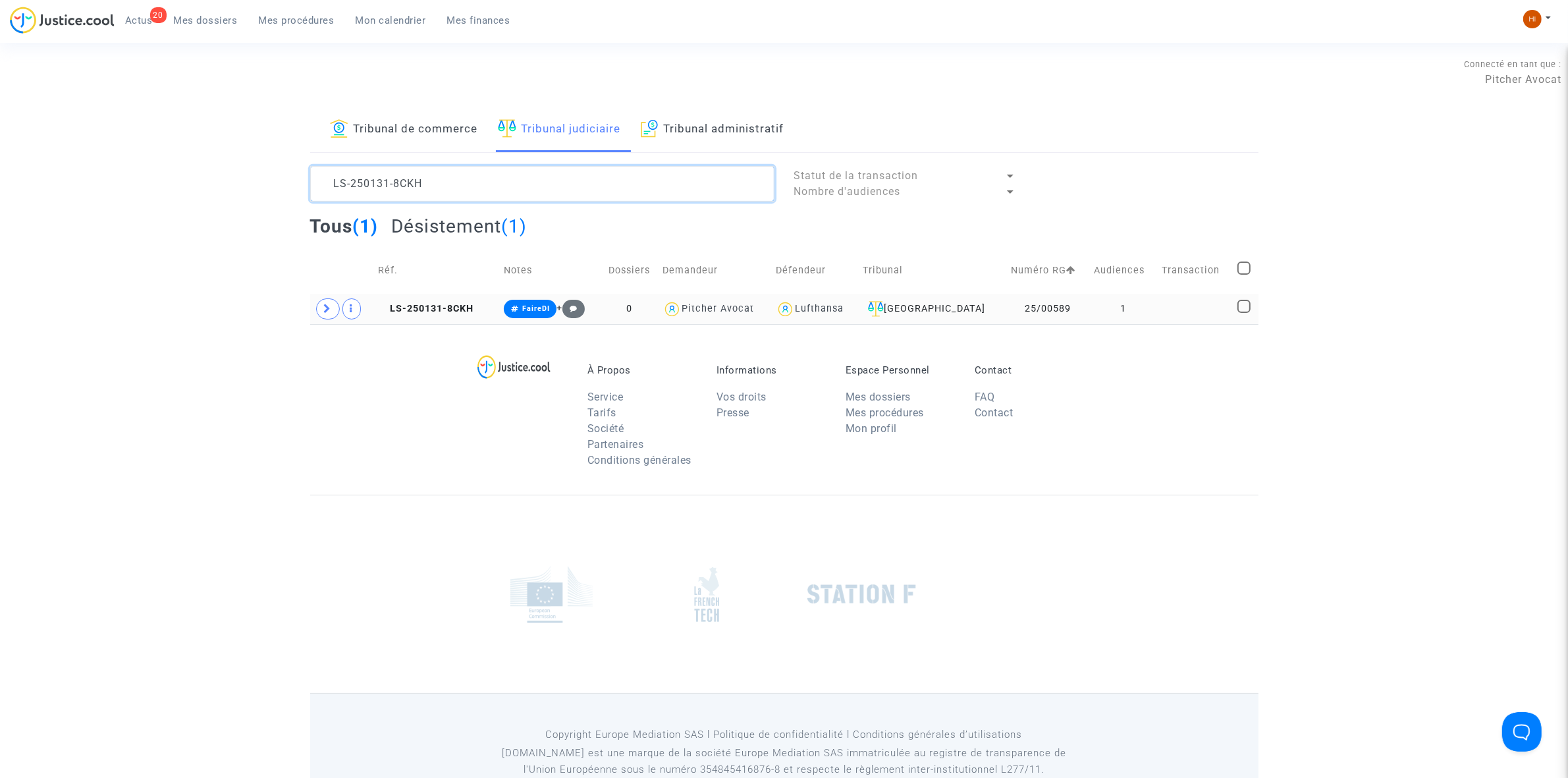
type textarea "LS-250131-8CKH"
click at [463, 294] on td "LS-250131-8CKH" at bounding box center [436, 309] width 125 height 30
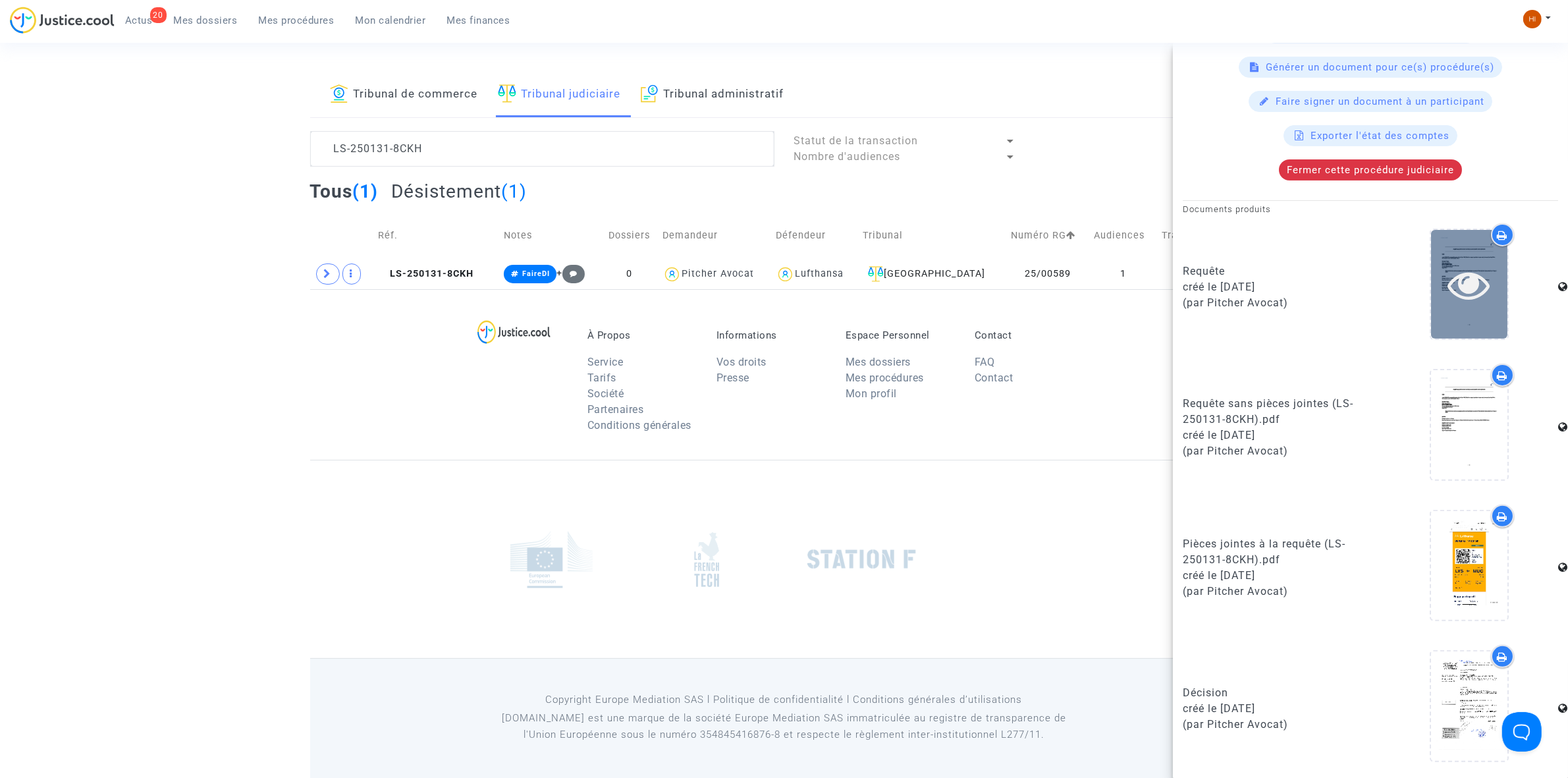
scroll to position [36, 0]
click at [1403, 179] on div "Fermer cette procédure judiciaire" at bounding box center [1370, 170] width 183 height 21
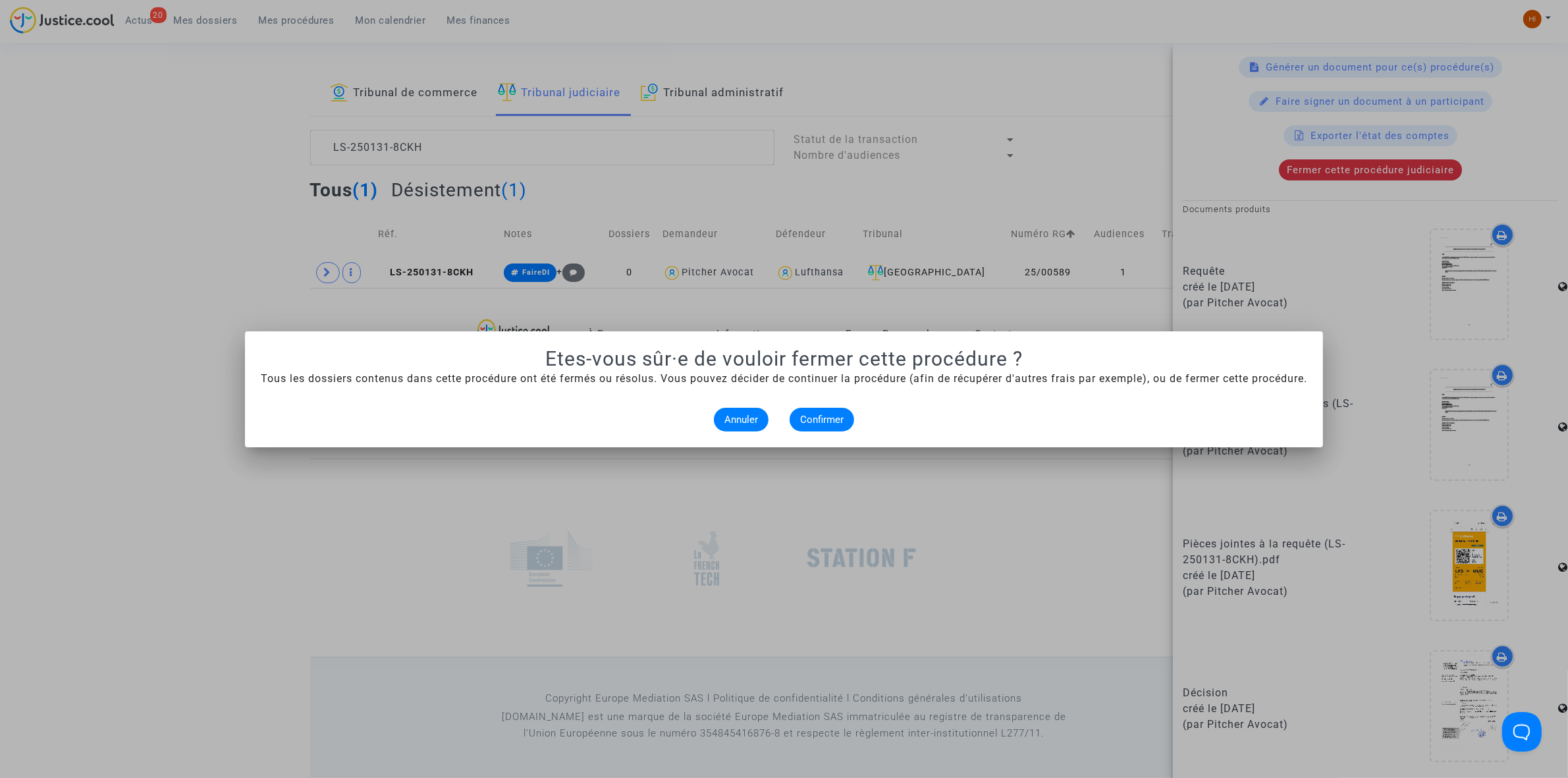
scroll to position [0, 0]
click at [813, 423] on span "Confirmer" at bounding box center [822, 419] width 44 height 12
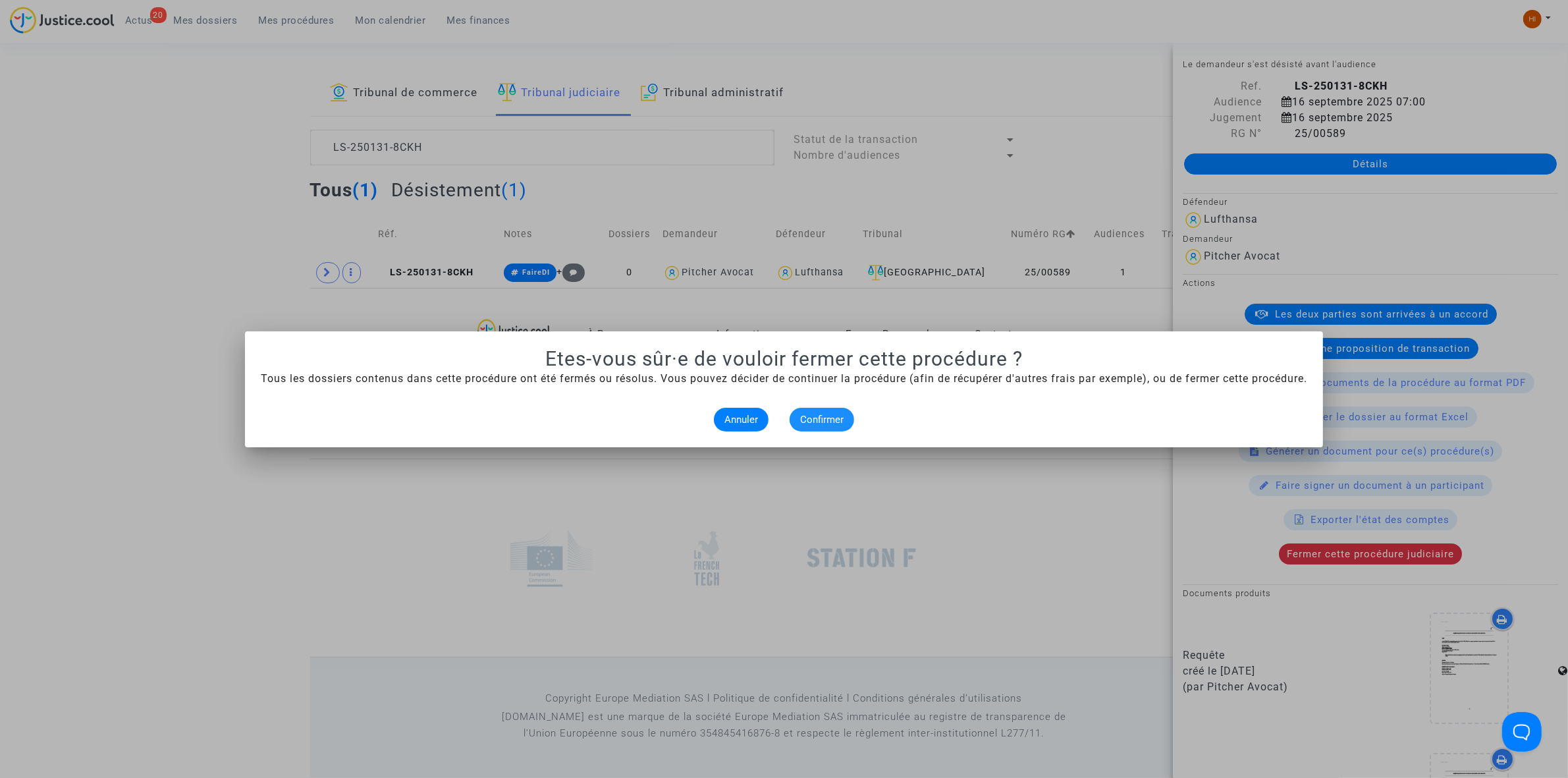
scroll to position [36, 0]
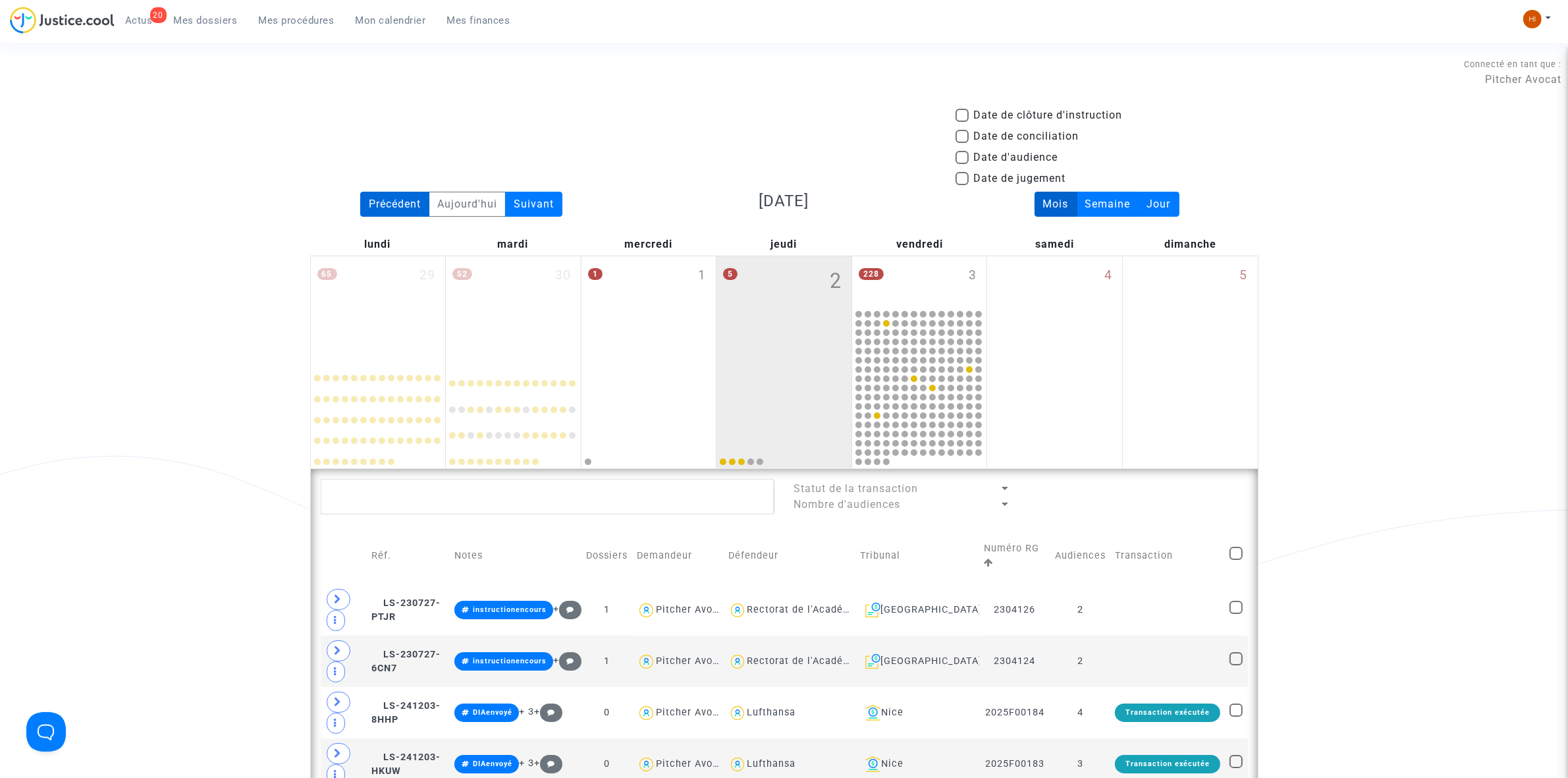
click at [399, 212] on div "Précédent" at bounding box center [395, 204] width 69 height 25
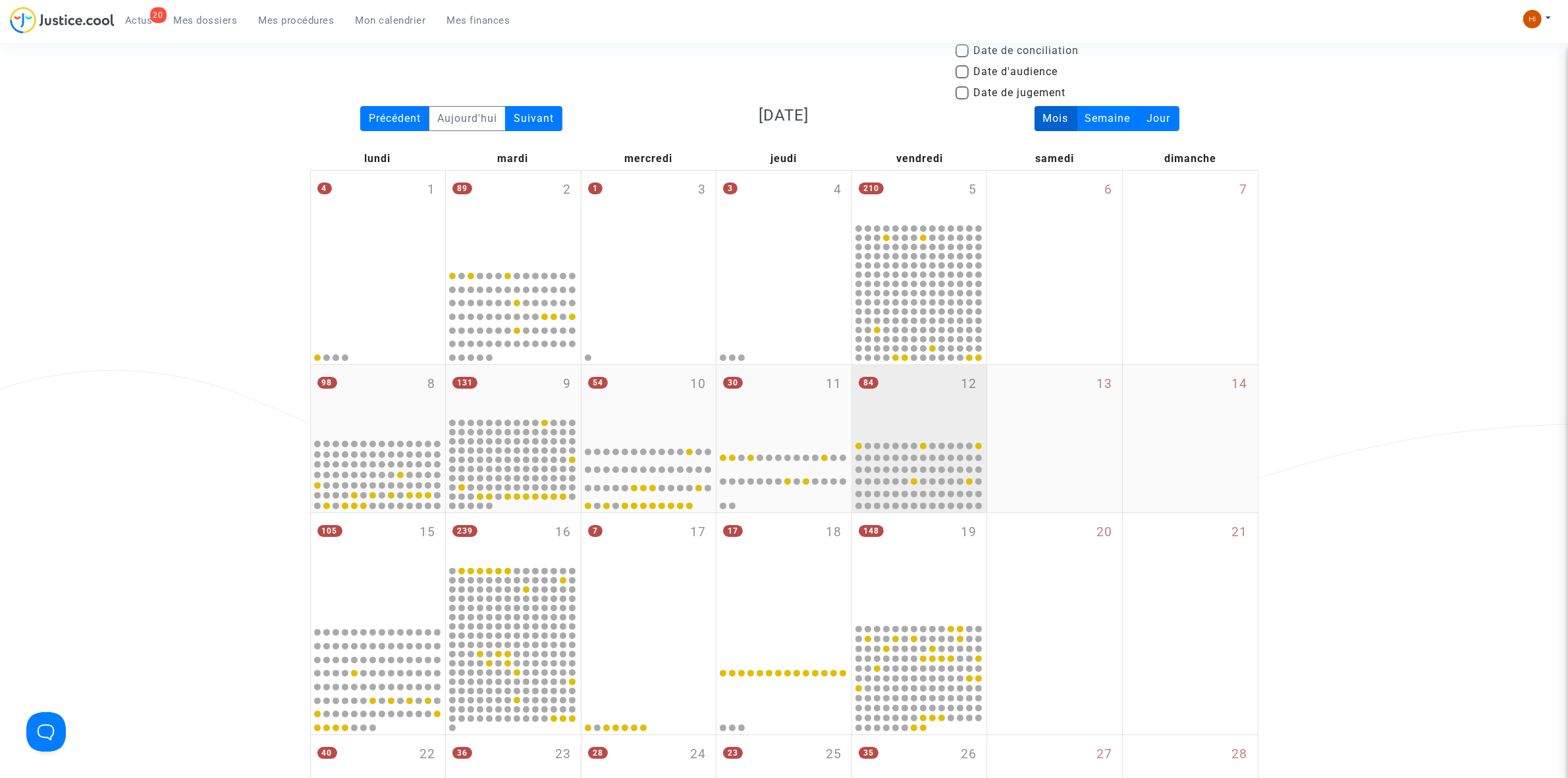
scroll to position [82, 0]
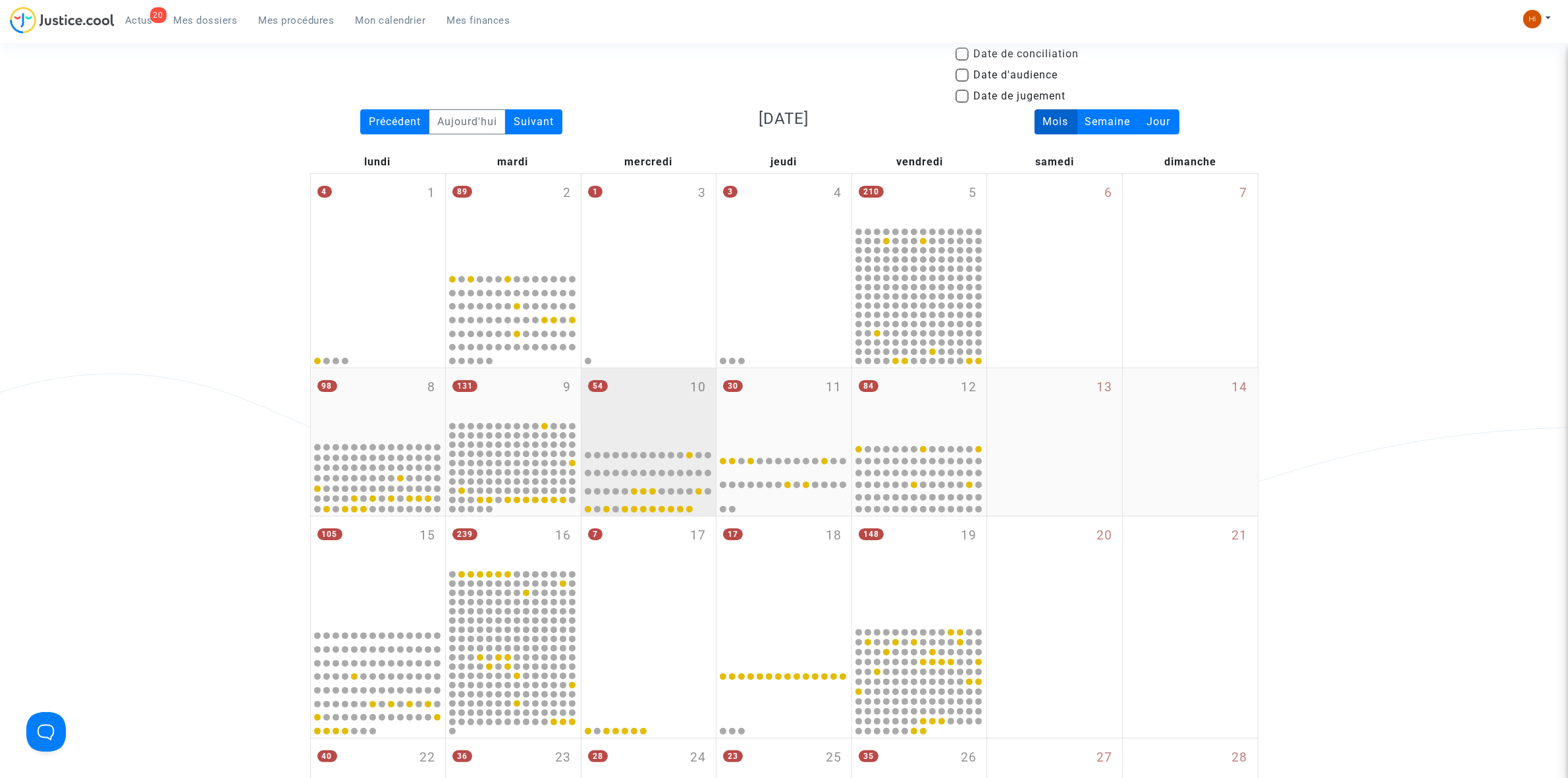
drag, startPoint x: 485, startPoint y: 379, endPoint x: 666, endPoint y: 393, distance: 181.5
click at [485, 379] on div "131 9" at bounding box center [513, 394] width 135 height 52
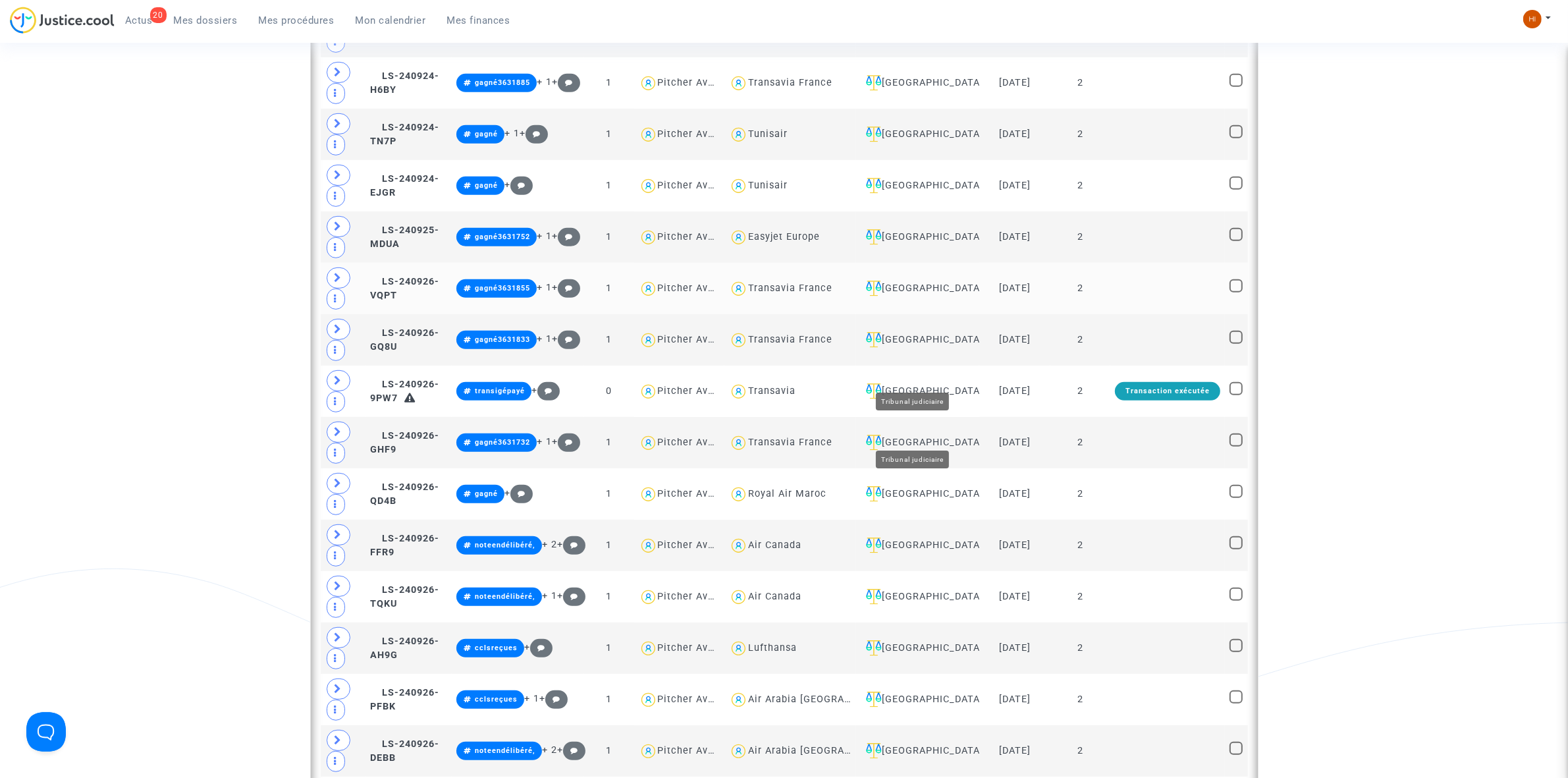
scroll to position [741, 0]
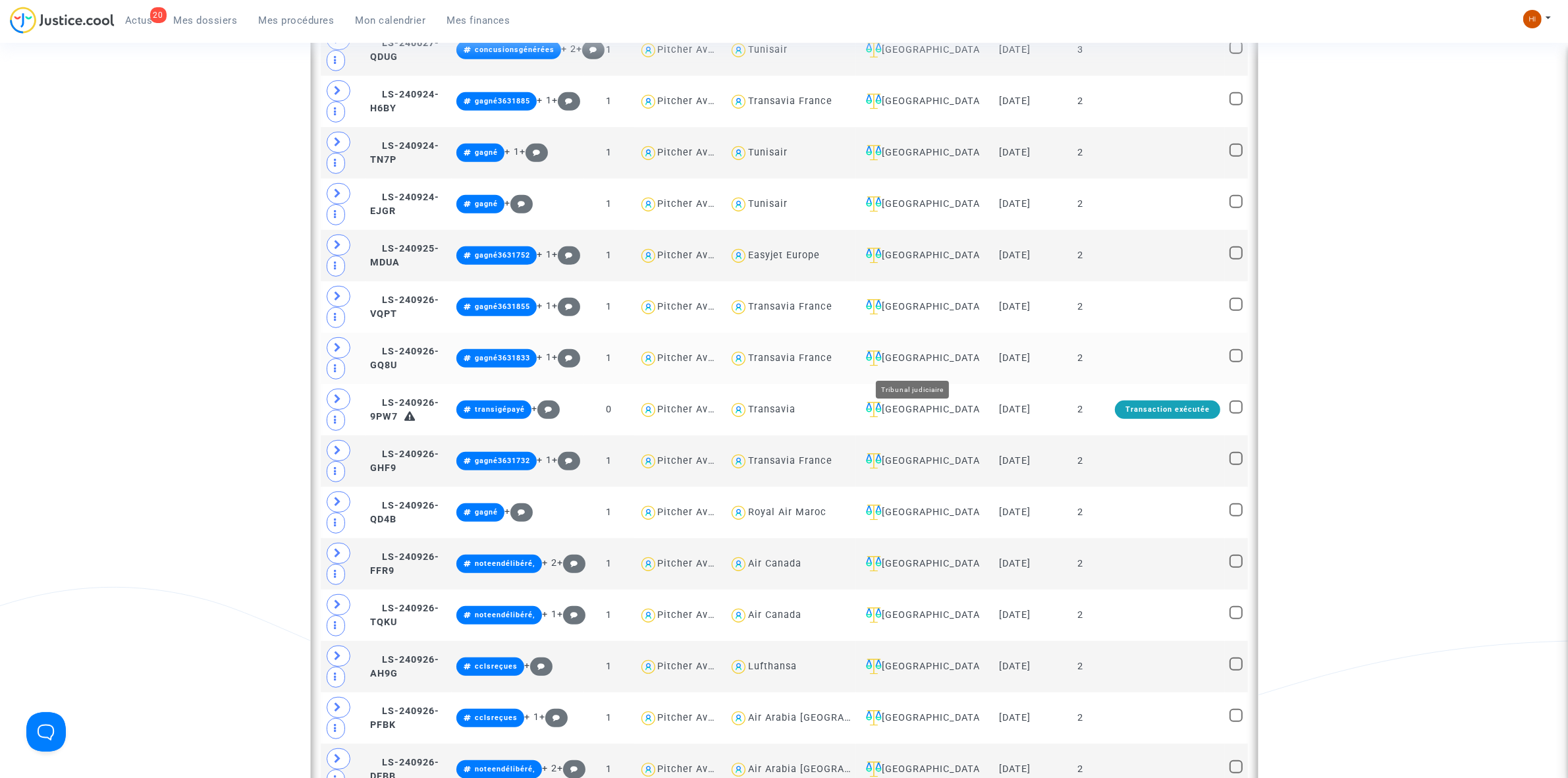
click at [924, 356] on div "[GEOGRAPHIC_DATA]" at bounding box center [917, 359] width 114 height 16
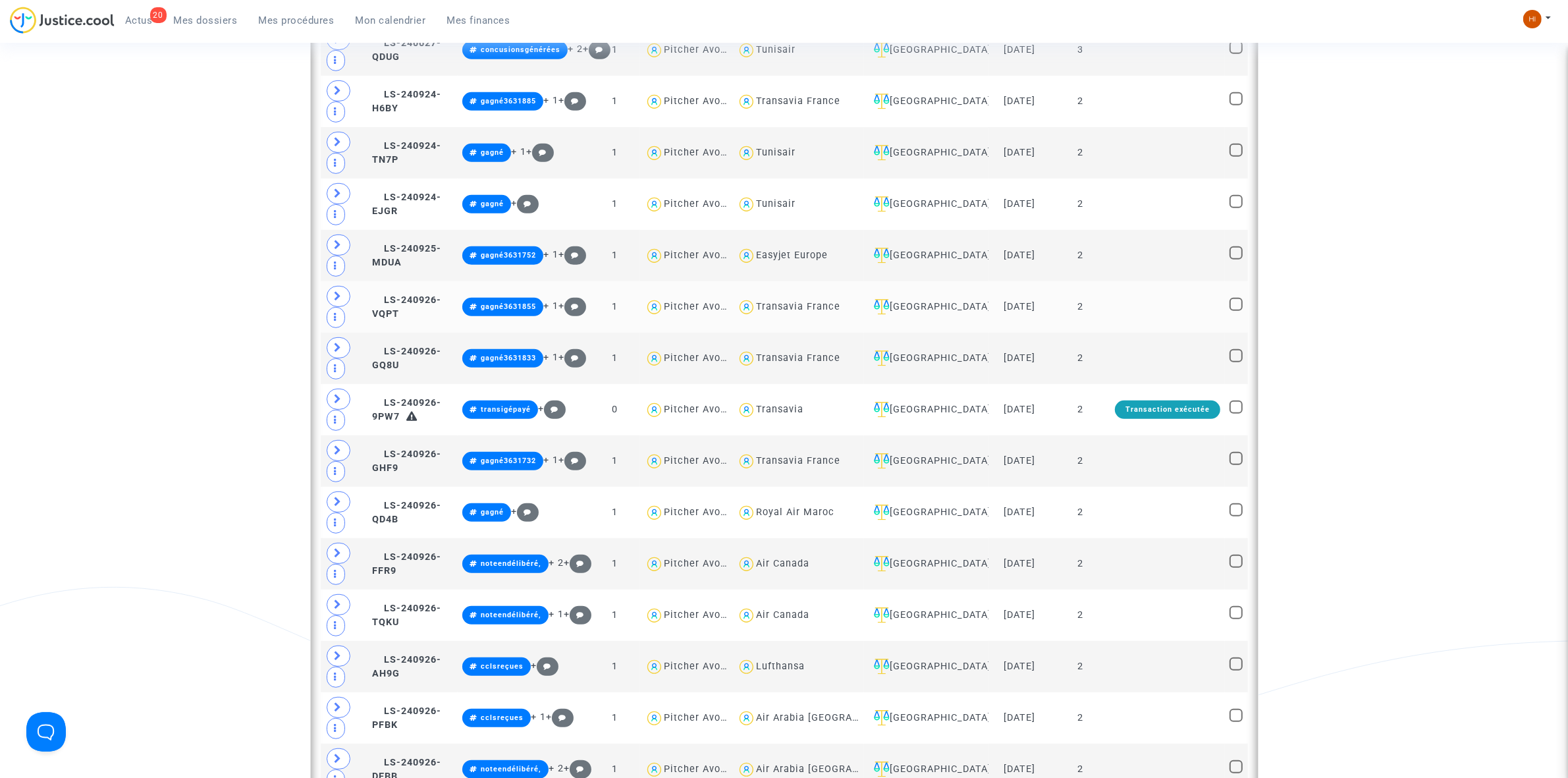
click at [1101, 300] on td "2" at bounding box center [1080, 307] width 60 height 52
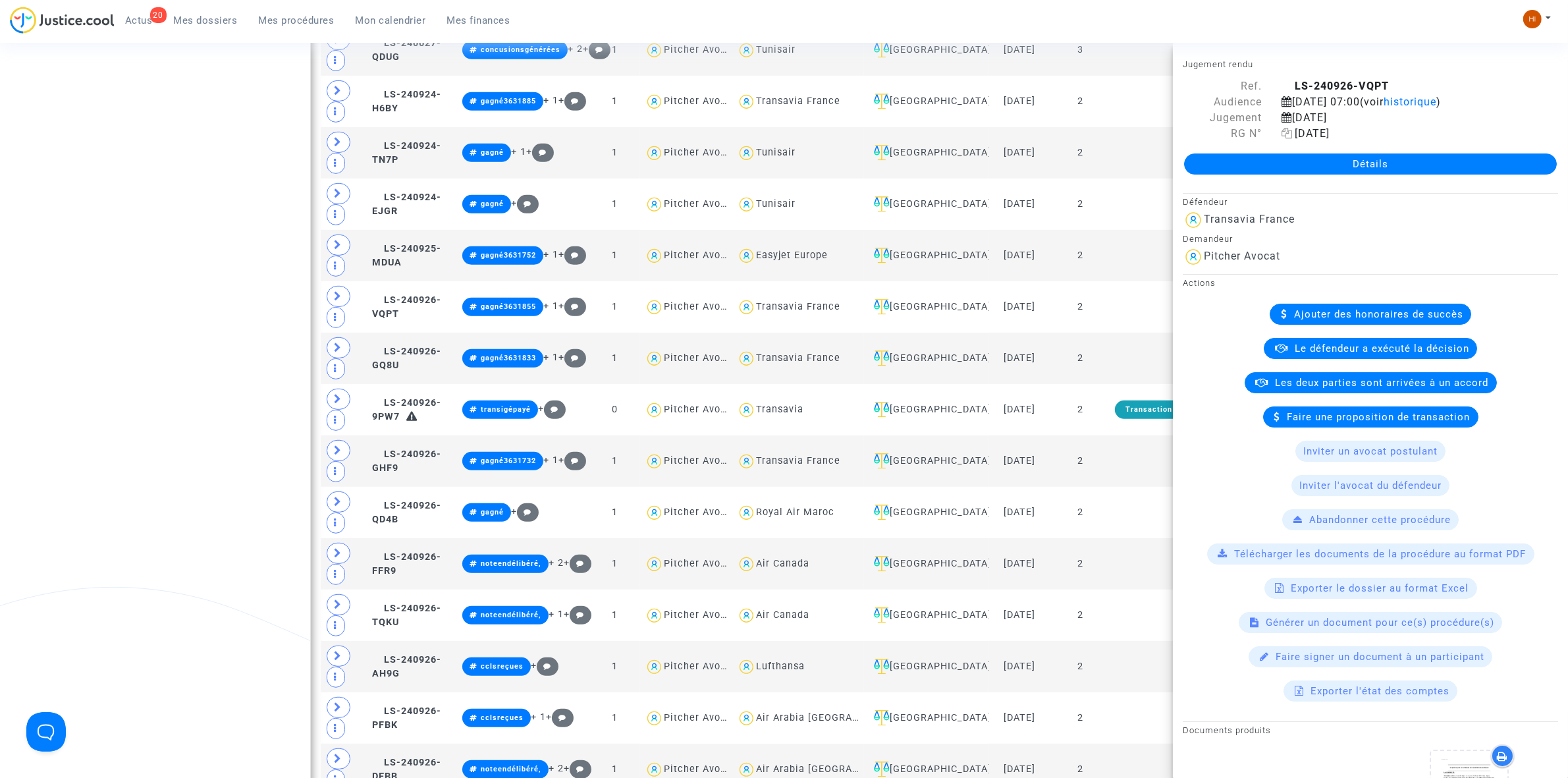
click at [1286, 136] on icon at bounding box center [1287, 133] width 11 height 11
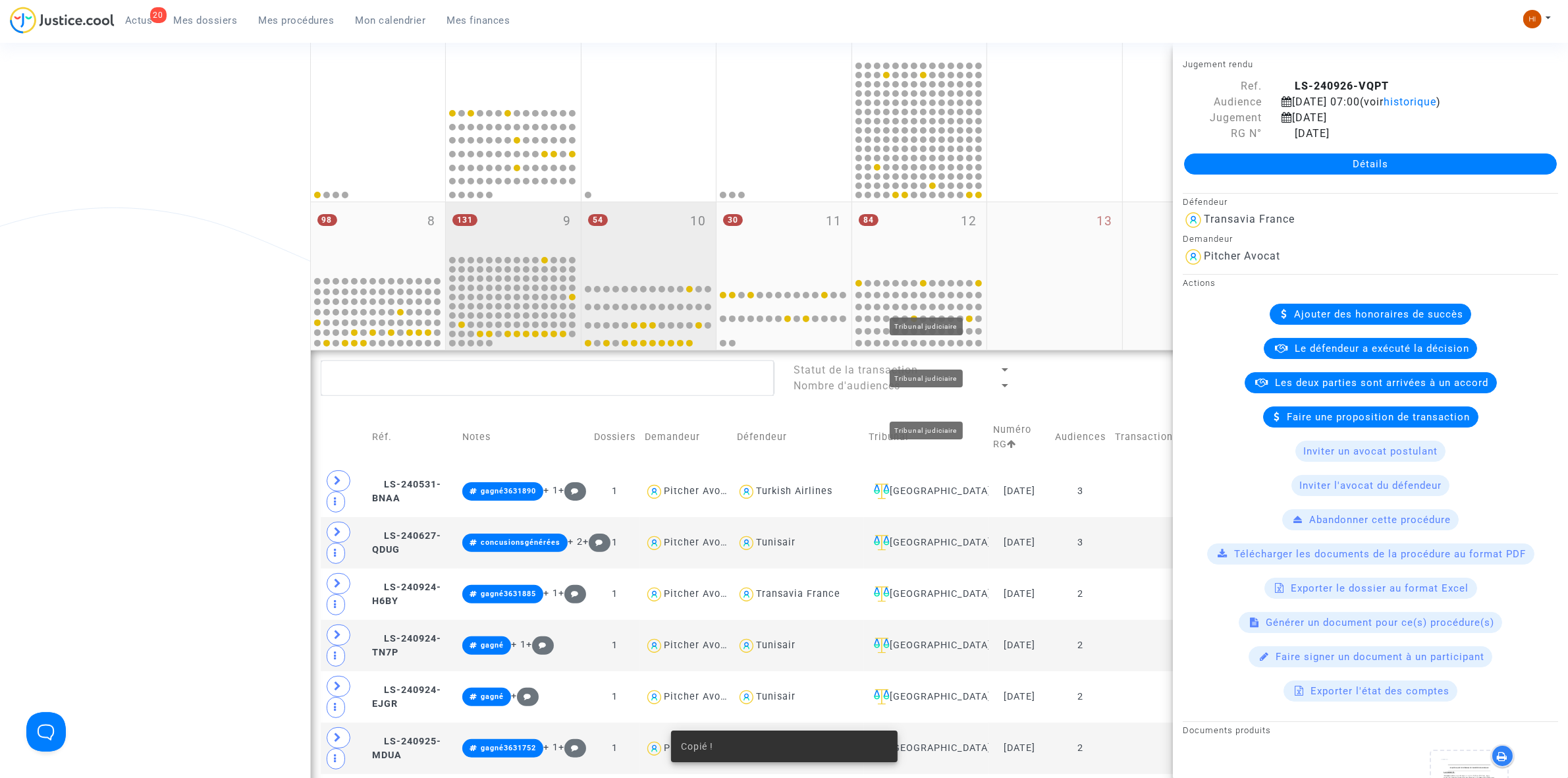
scroll to position [247, 0]
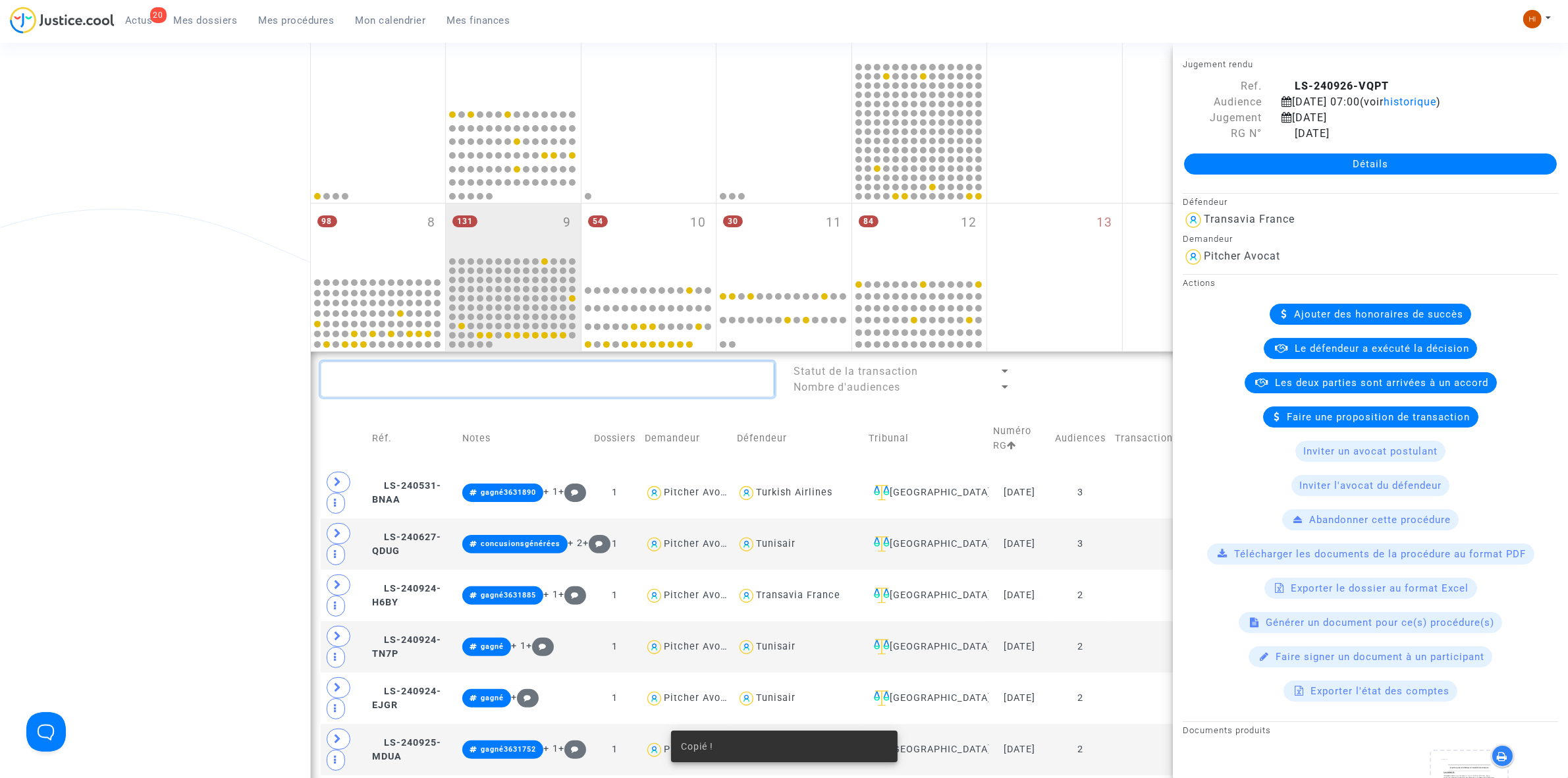
click at [598, 384] on textarea at bounding box center [548, 380] width 454 height 36
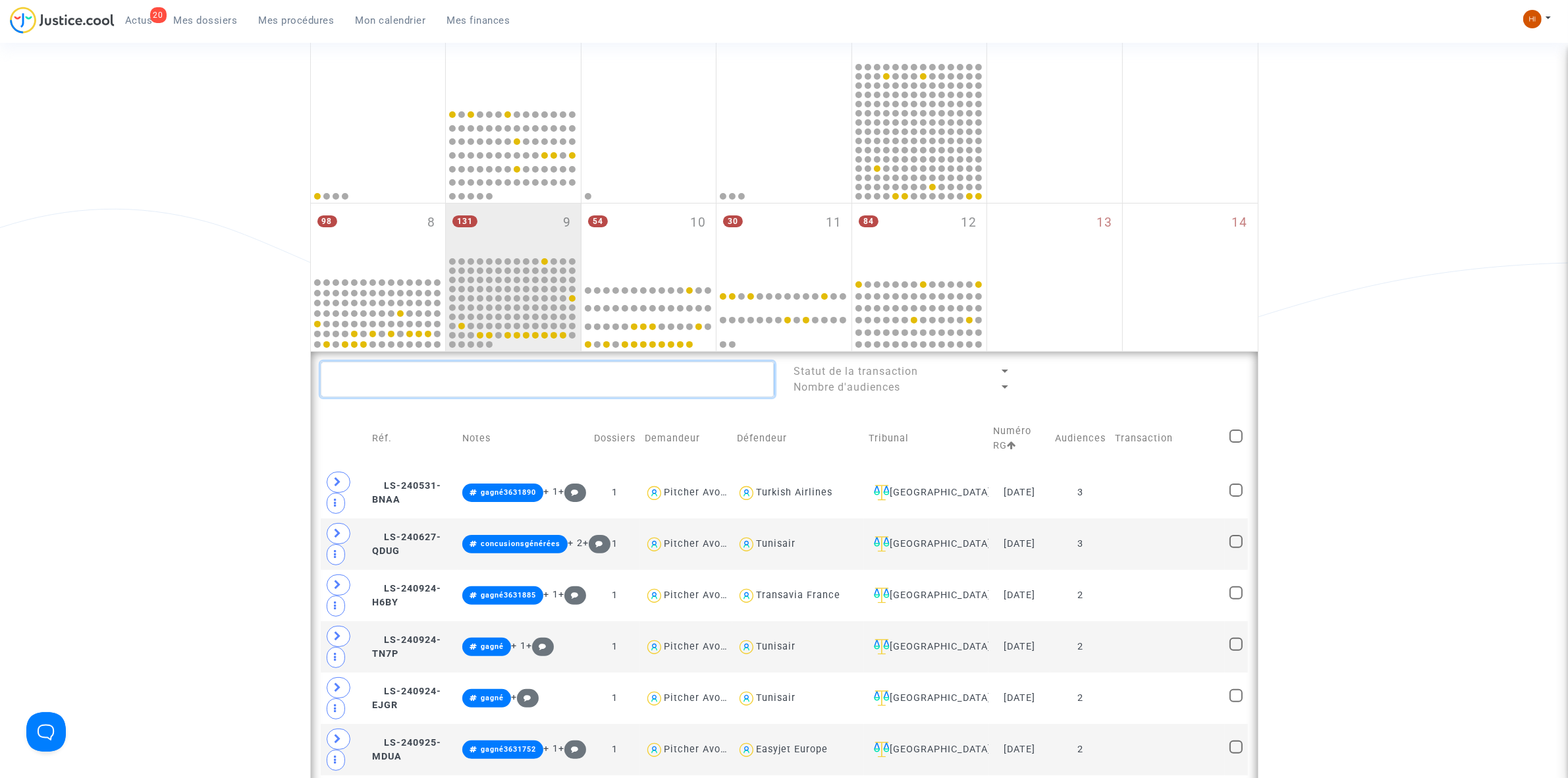
paste textarea "11-24-3703"
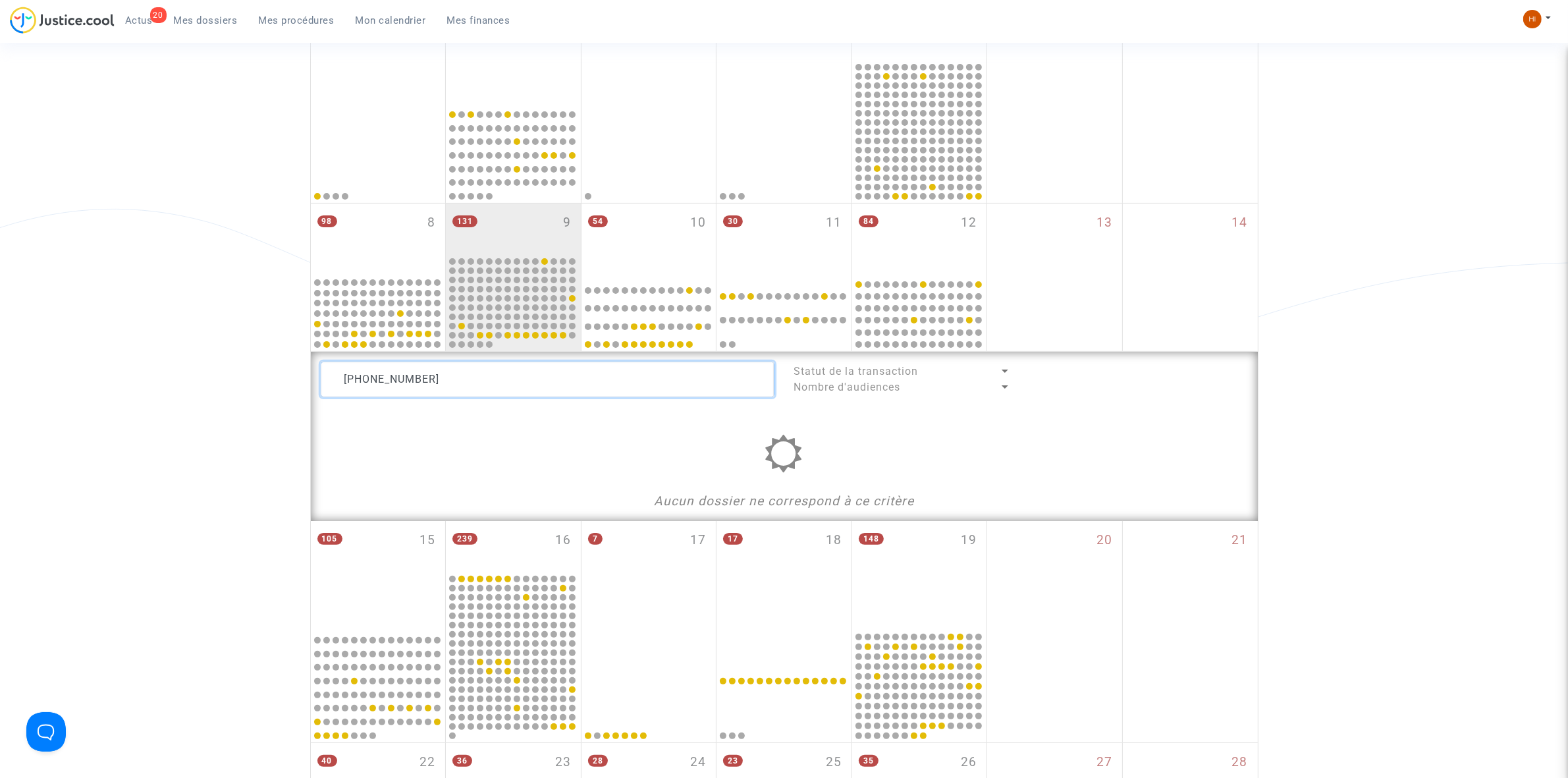
click at [395, 379] on textarea at bounding box center [548, 380] width 454 height 36
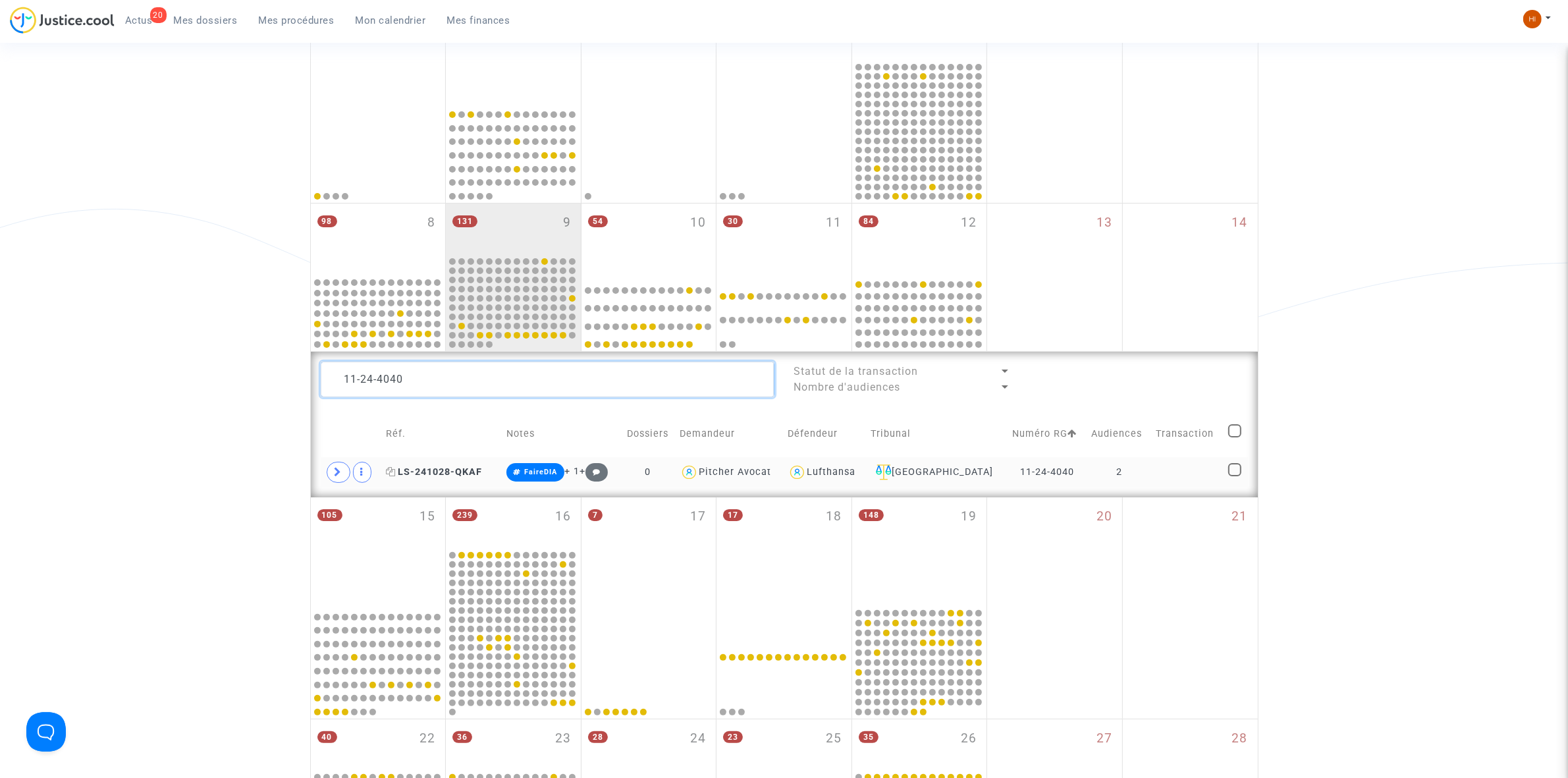
type textarea "11-24-4040"
click at [395, 472] on icon at bounding box center [391, 472] width 10 height 9
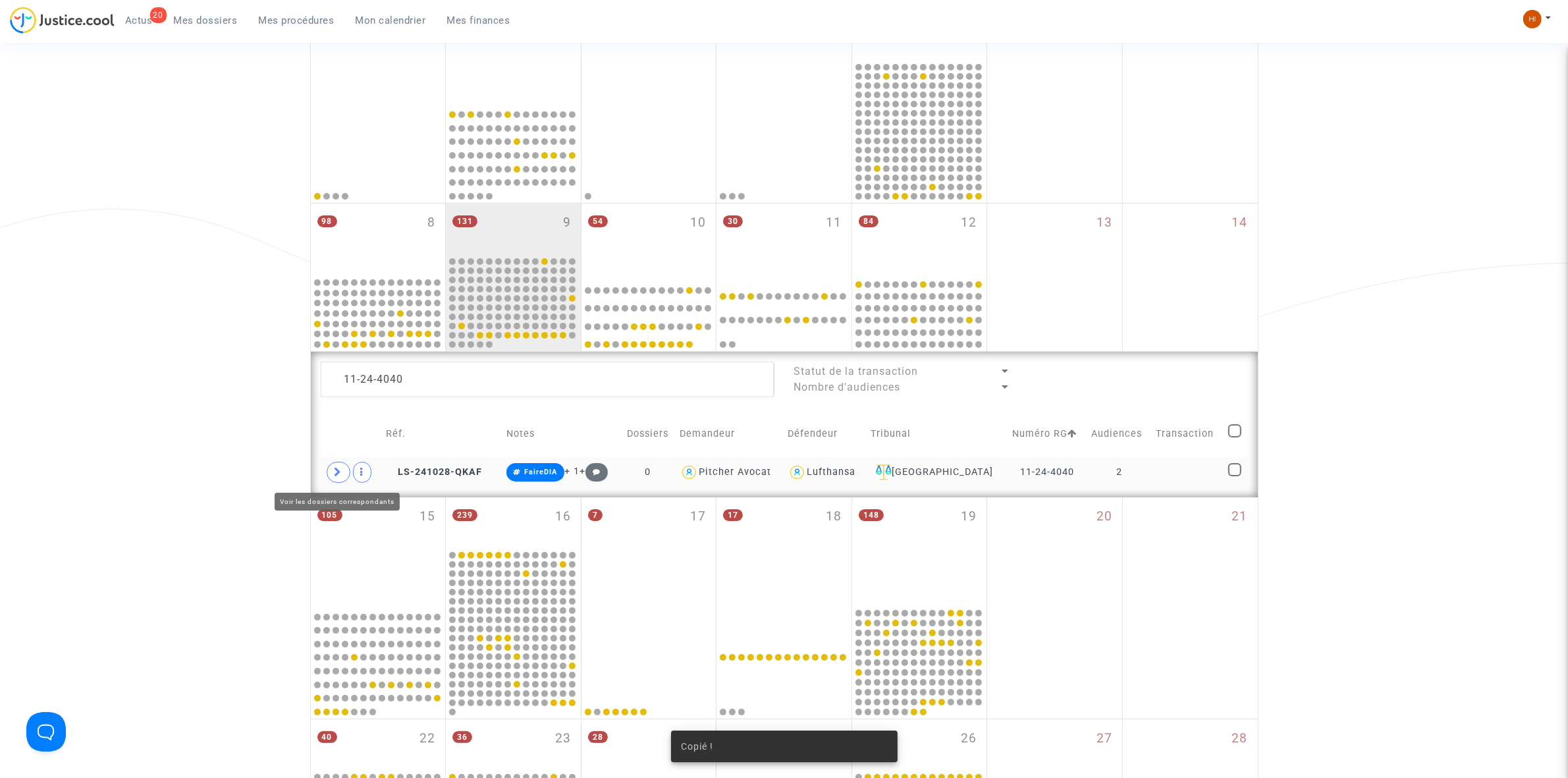
click at [341, 462] on span at bounding box center [339, 472] width 24 height 21
